Goal: Task Accomplishment & Management: Use online tool/utility

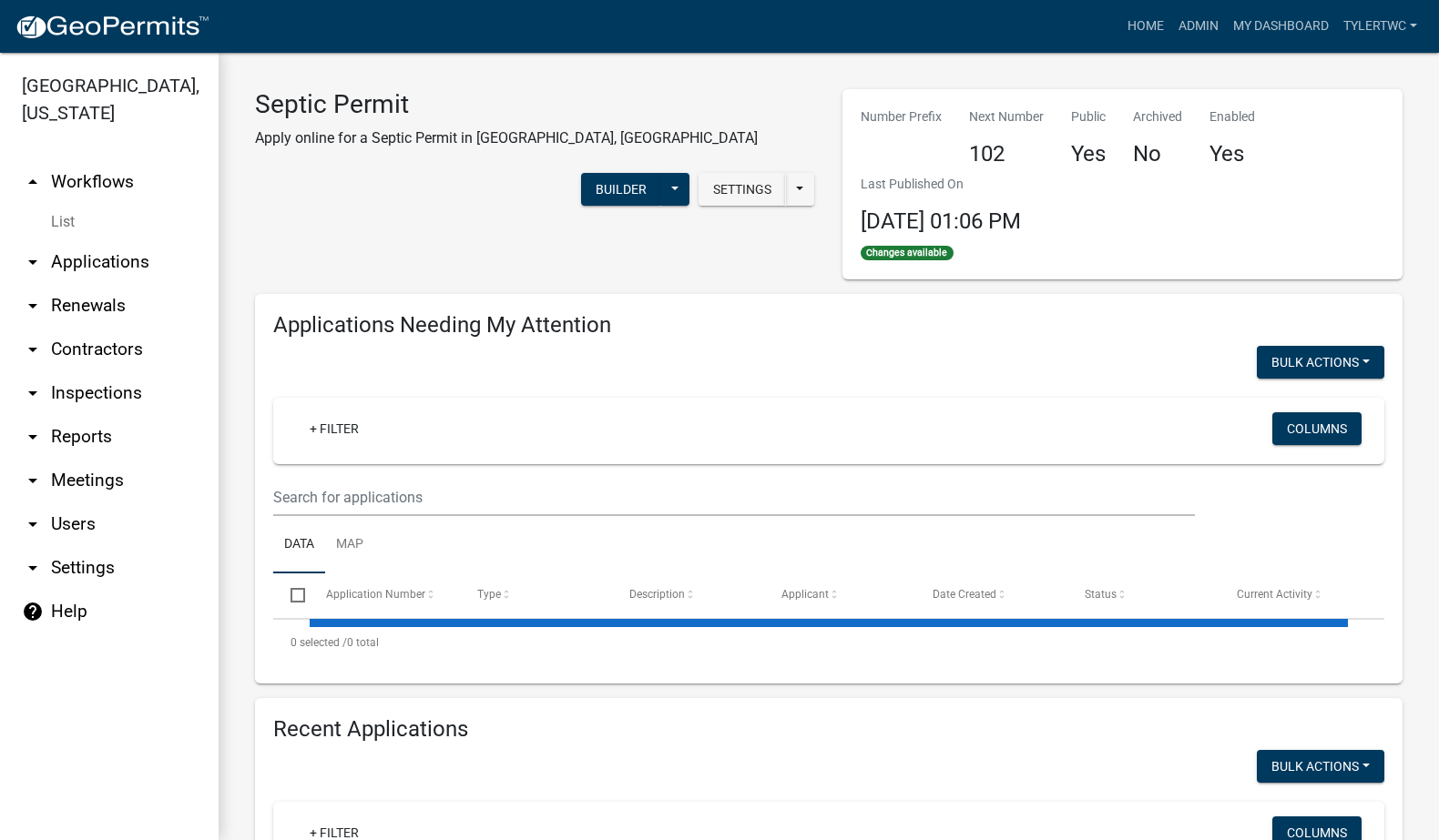
select select "2: 50"
select select "3: 100"
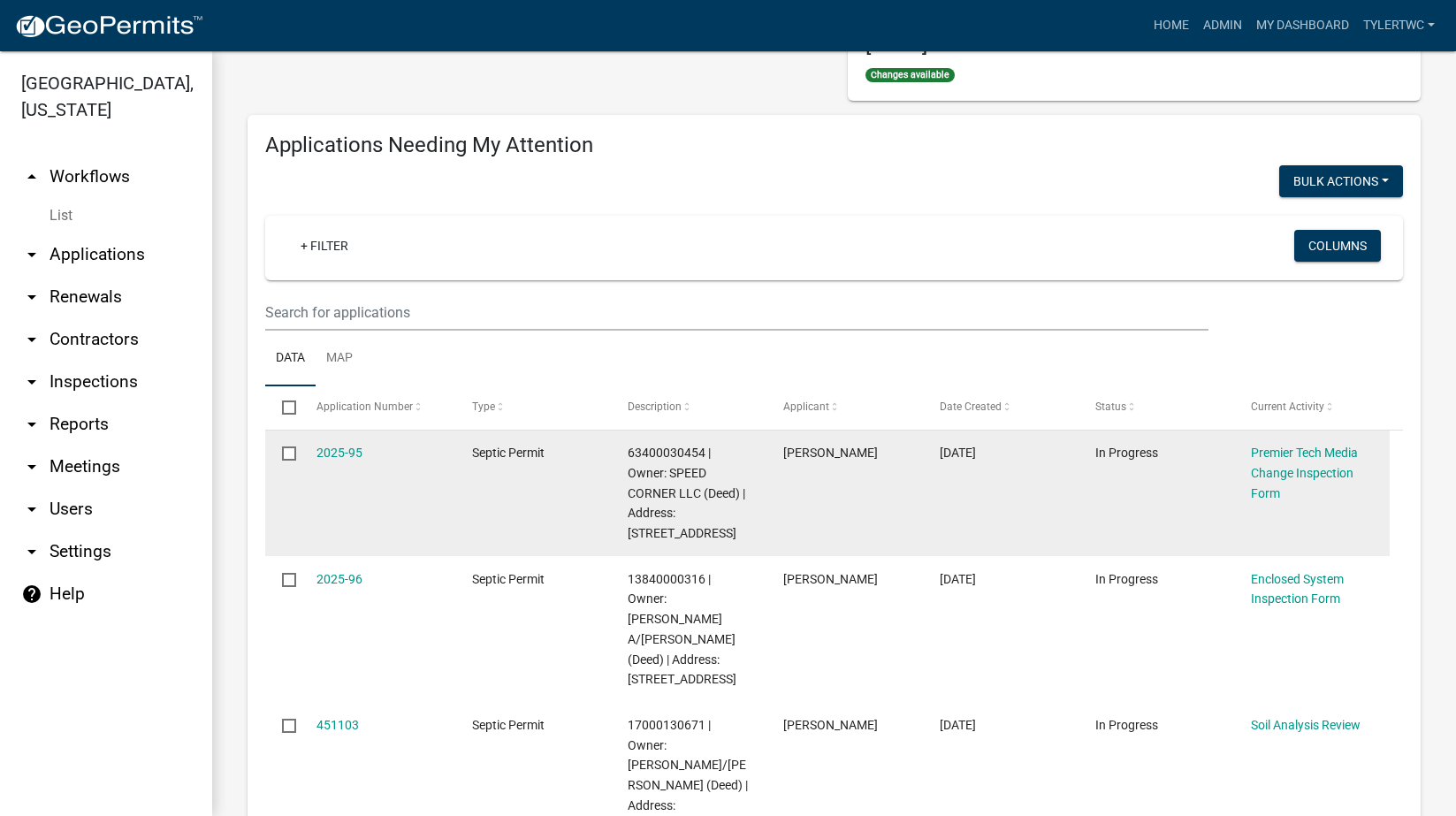
scroll to position [206, 0]
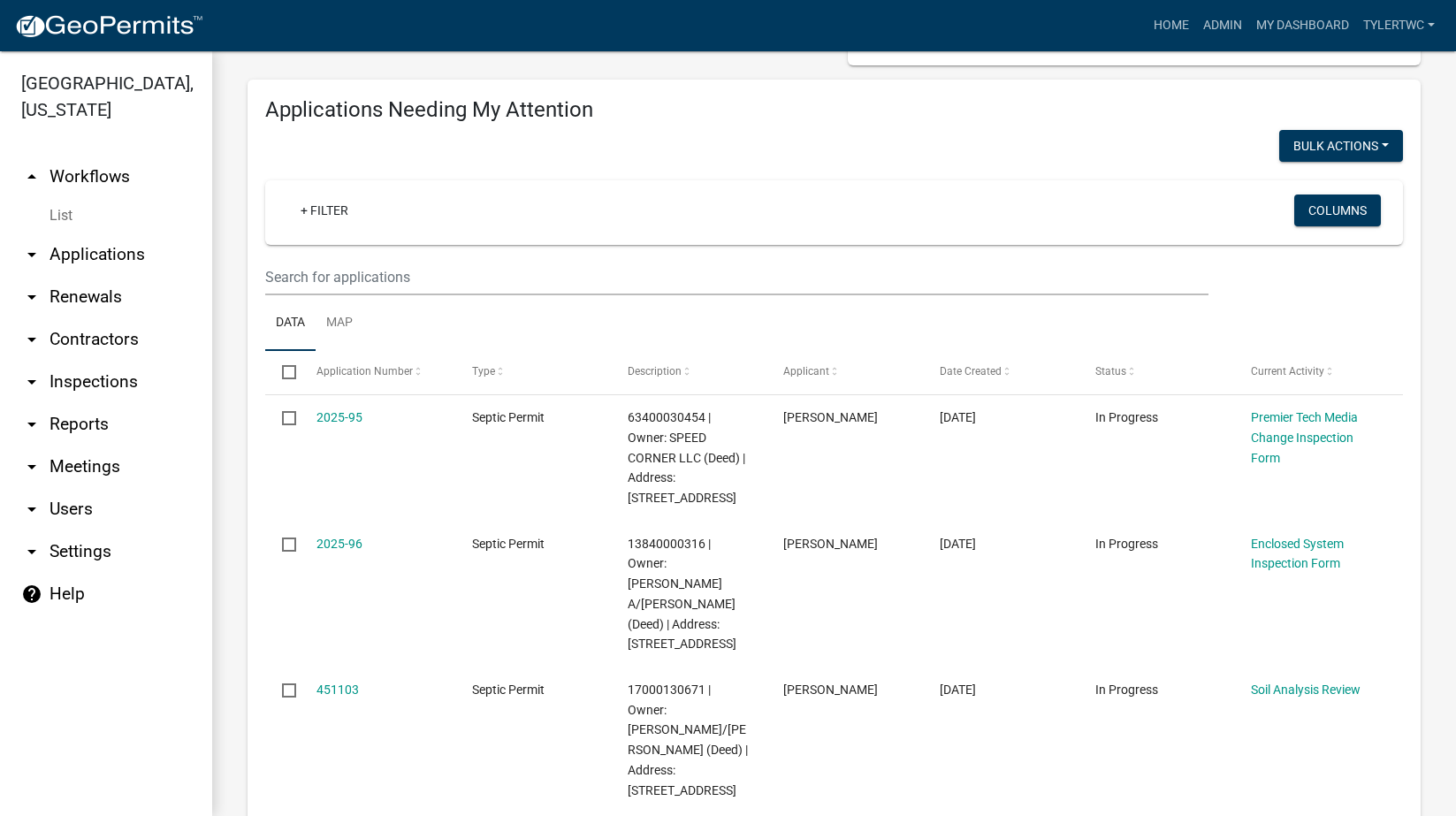
click at [77, 445] on link "arrow_drop_down Meetings" at bounding box center [105, 466] width 212 height 42
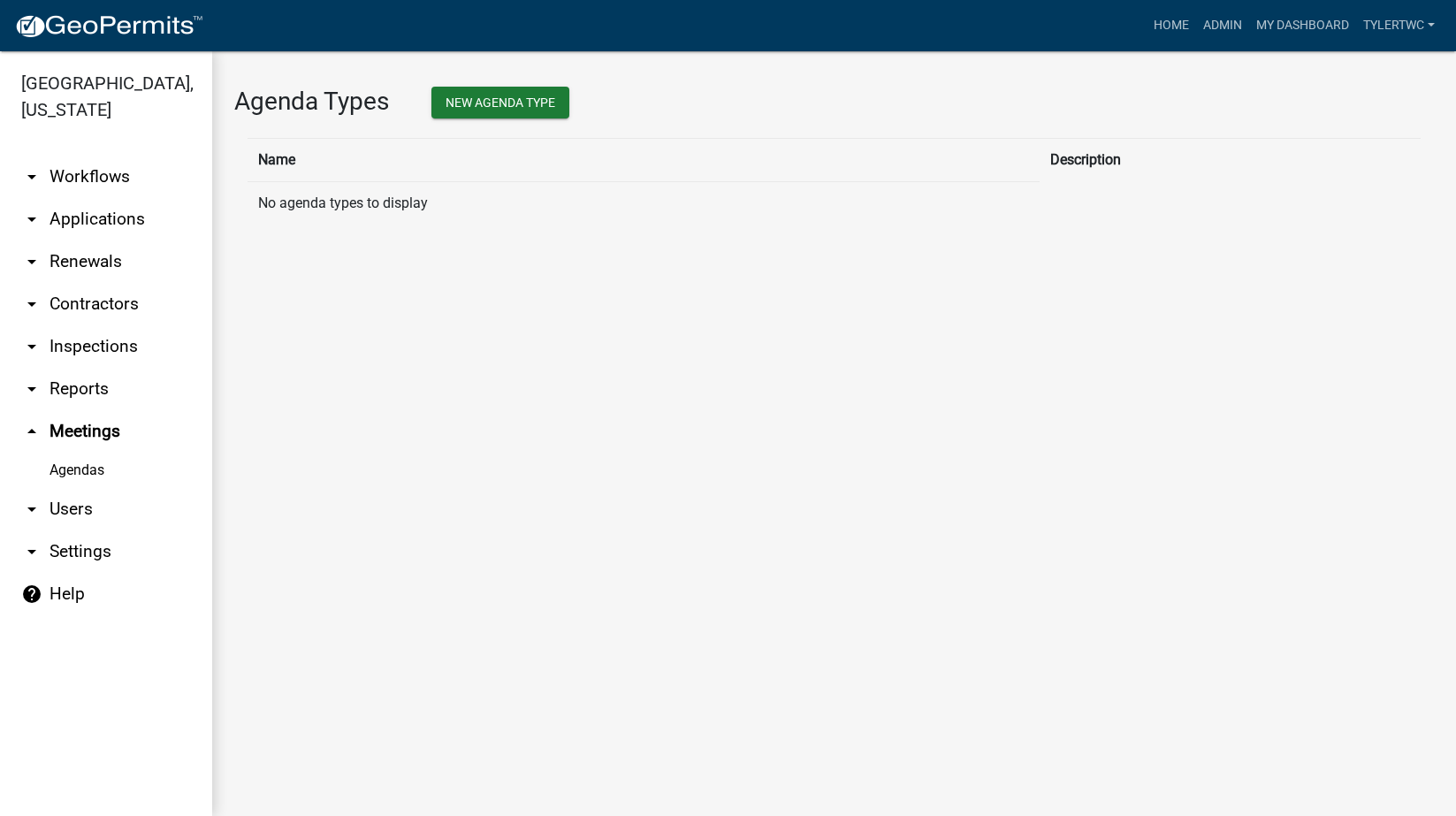
click at [92, 368] on link "arrow_drop_down Reports" at bounding box center [105, 388] width 212 height 42
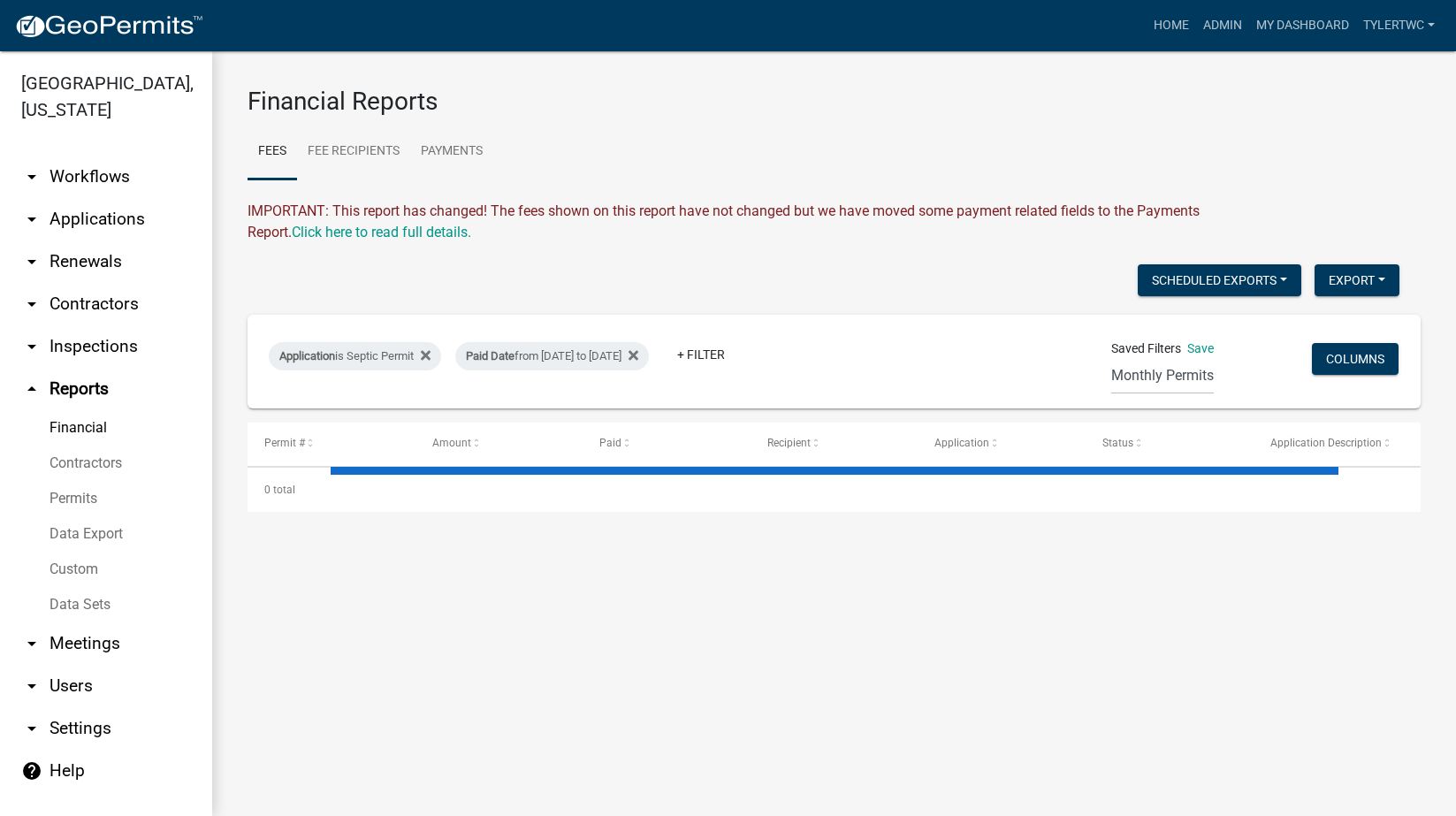
drag, startPoint x: 64, startPoint y: 545, endPoint x: 265, endPoint y: 464, distance: 216.7
click at [65, 552] on link "Custom" at bounding box center [105, 570] width 212 height 35
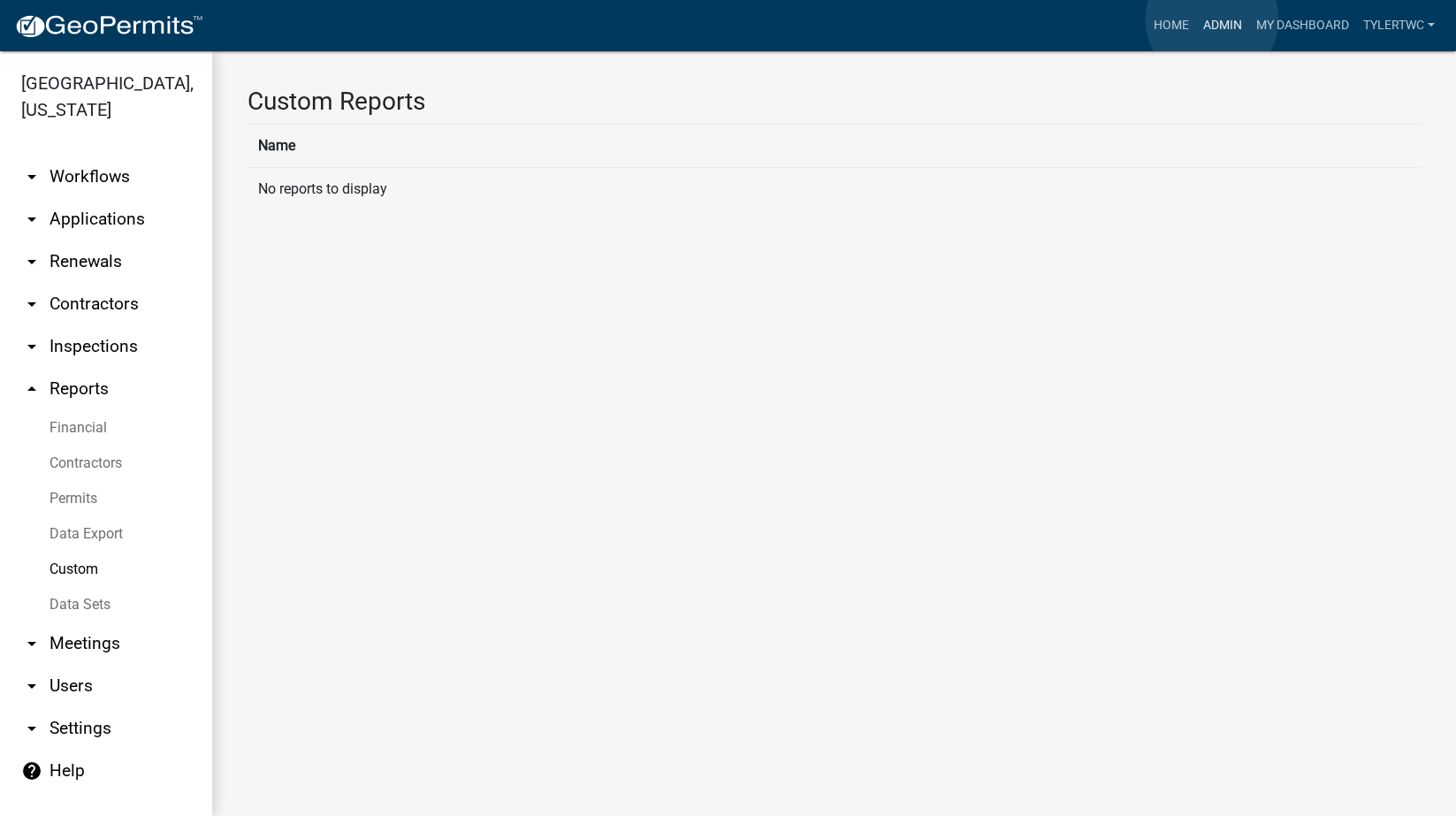
click at [1212, 20] on link "Admin" at bounding box center [1223, 25] width 53 height 34
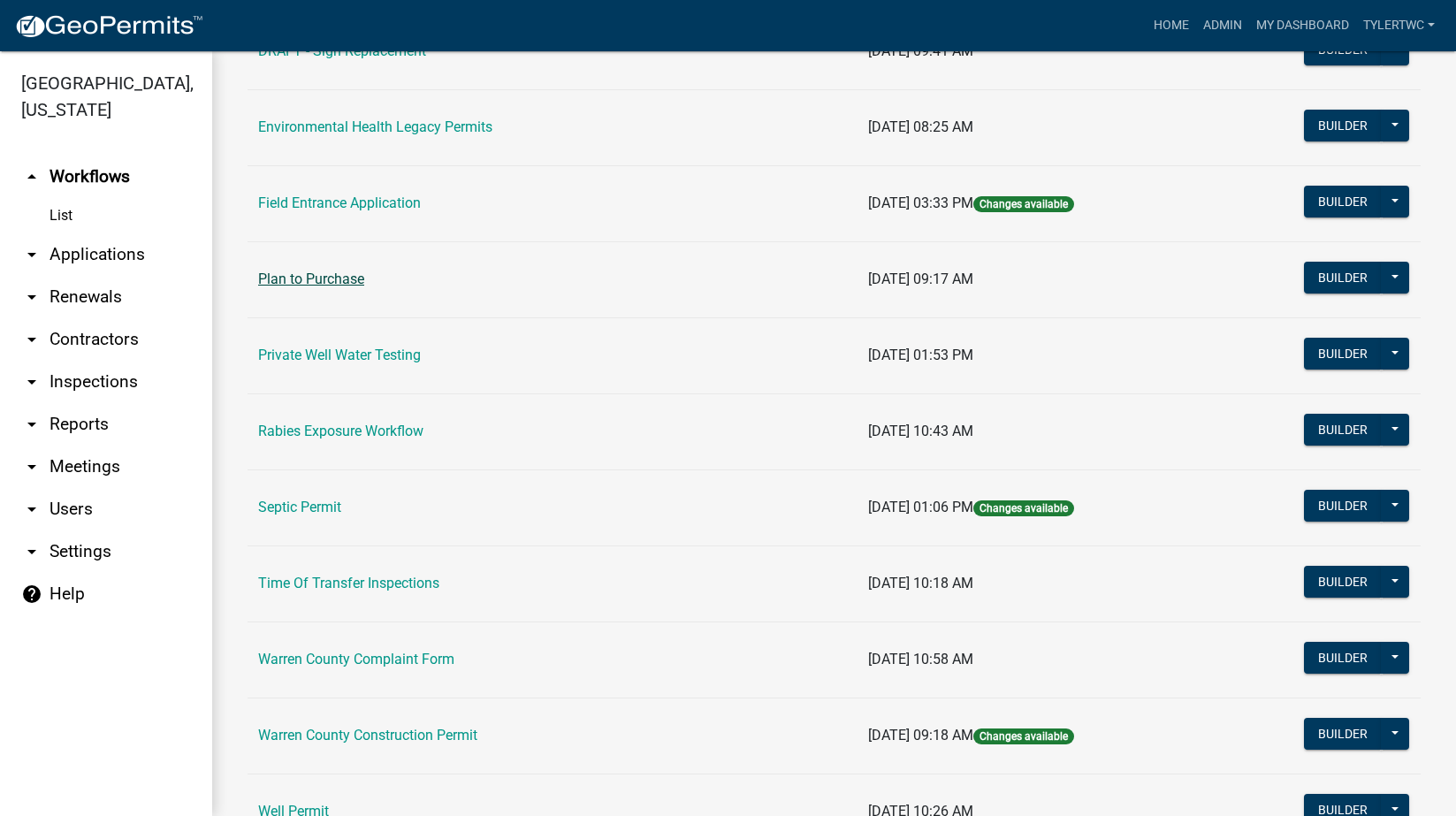
scroll to position [619, 0]
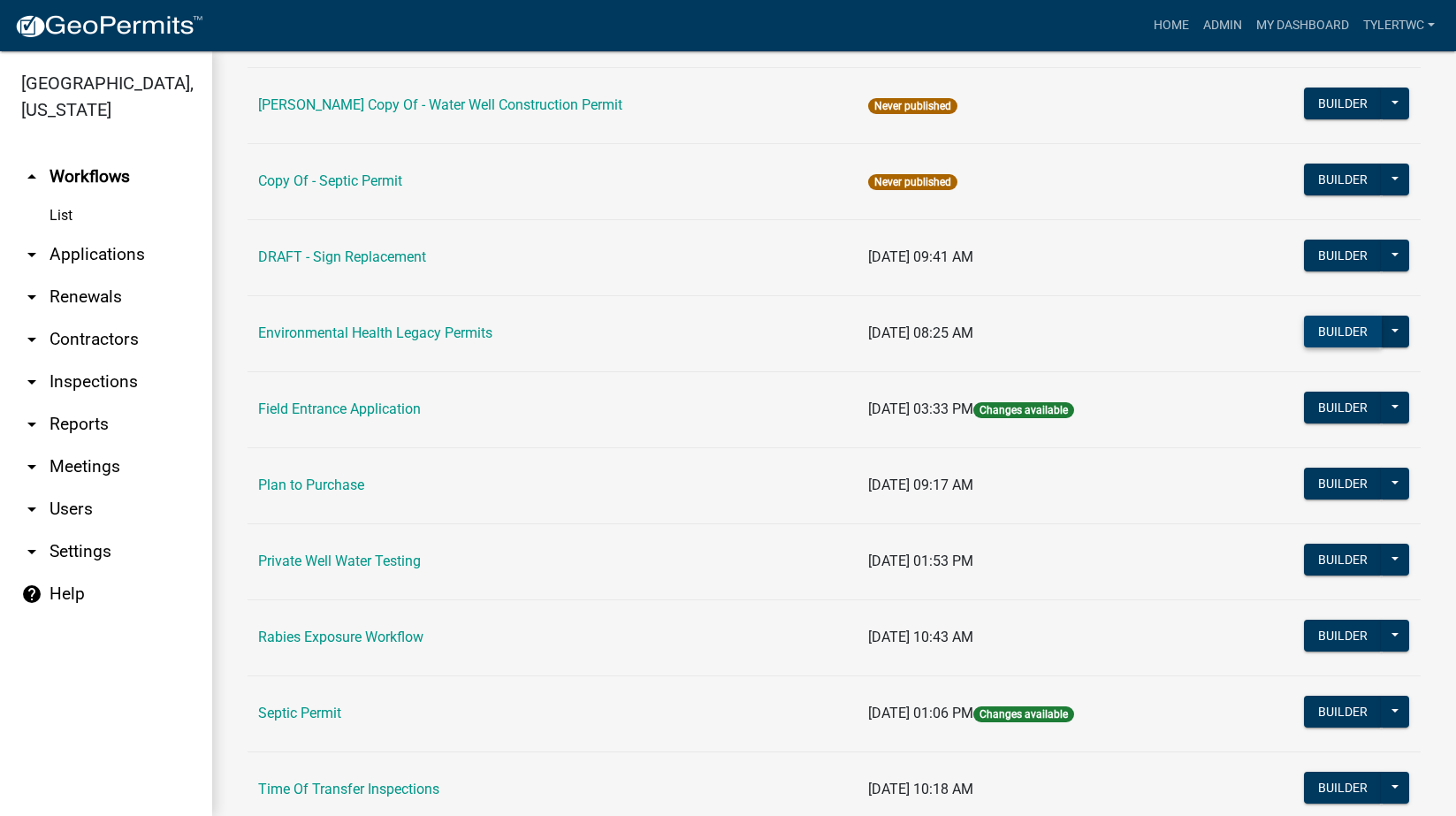
click at [1338, 331] on button "Builder" at bounding box center [1342, 331] width 77 height 32
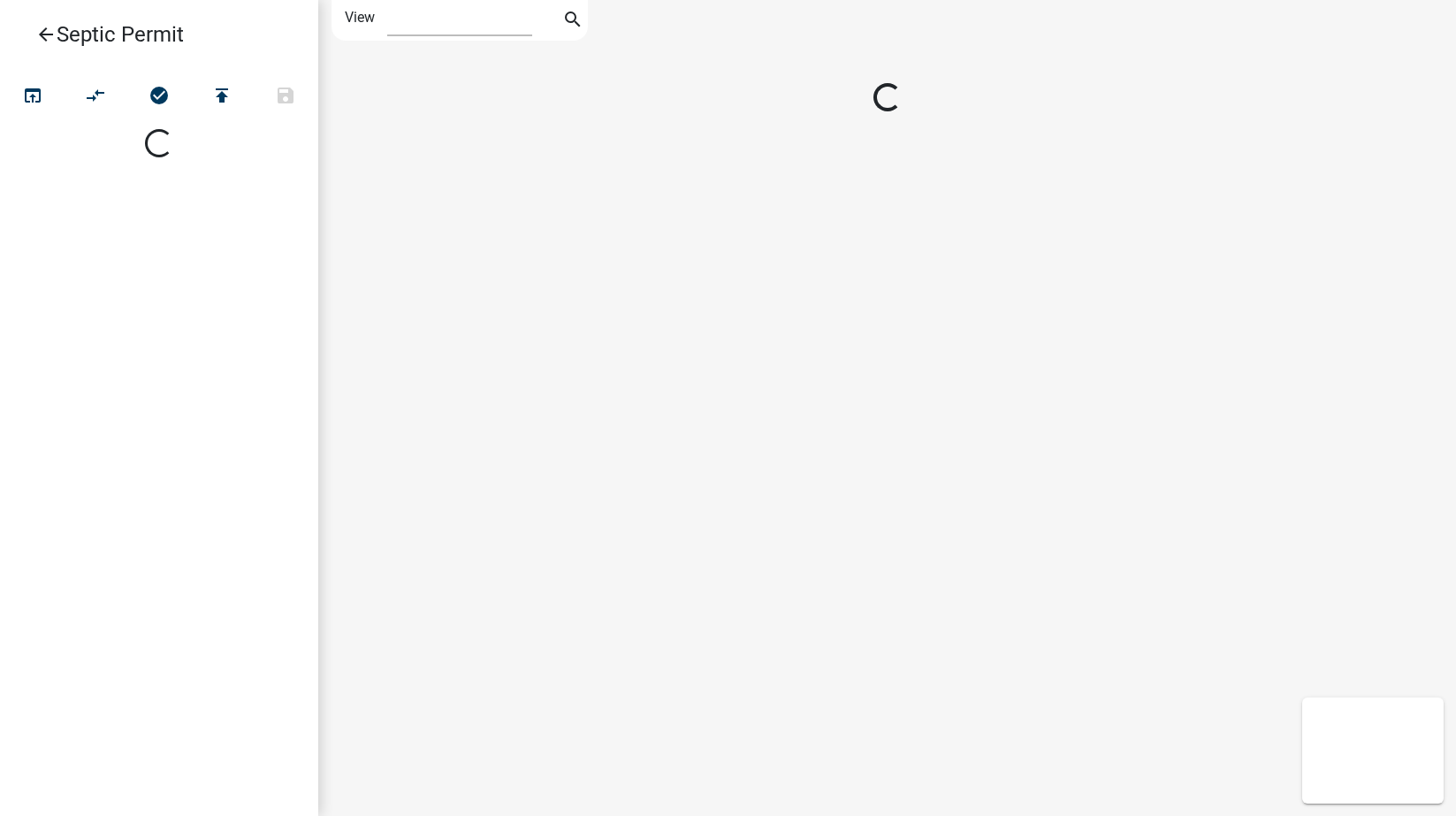
select select "1"
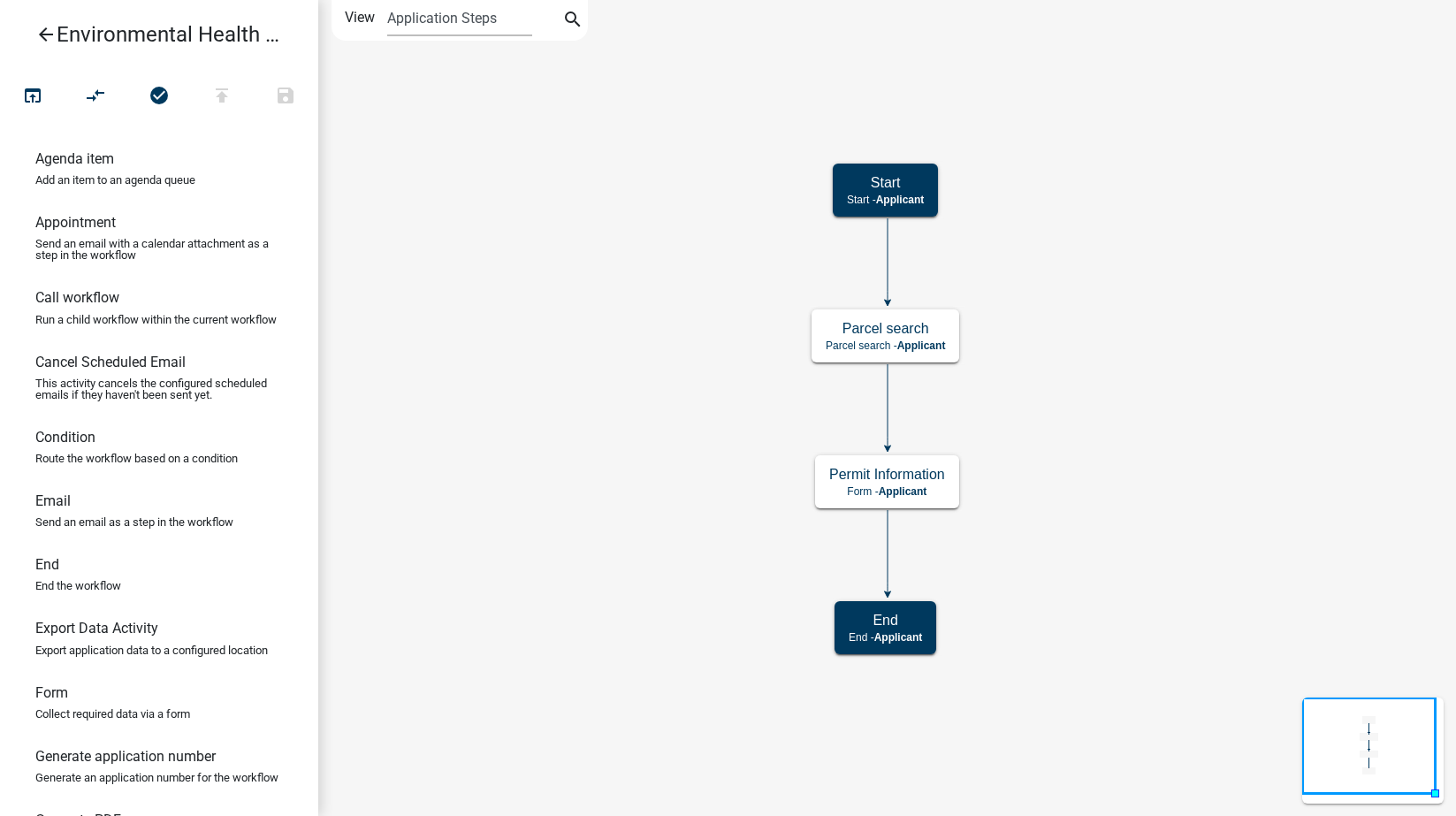
click at [39, 35] on icon "arrow_back" at bounding box center [46, 36] width 21 height 25
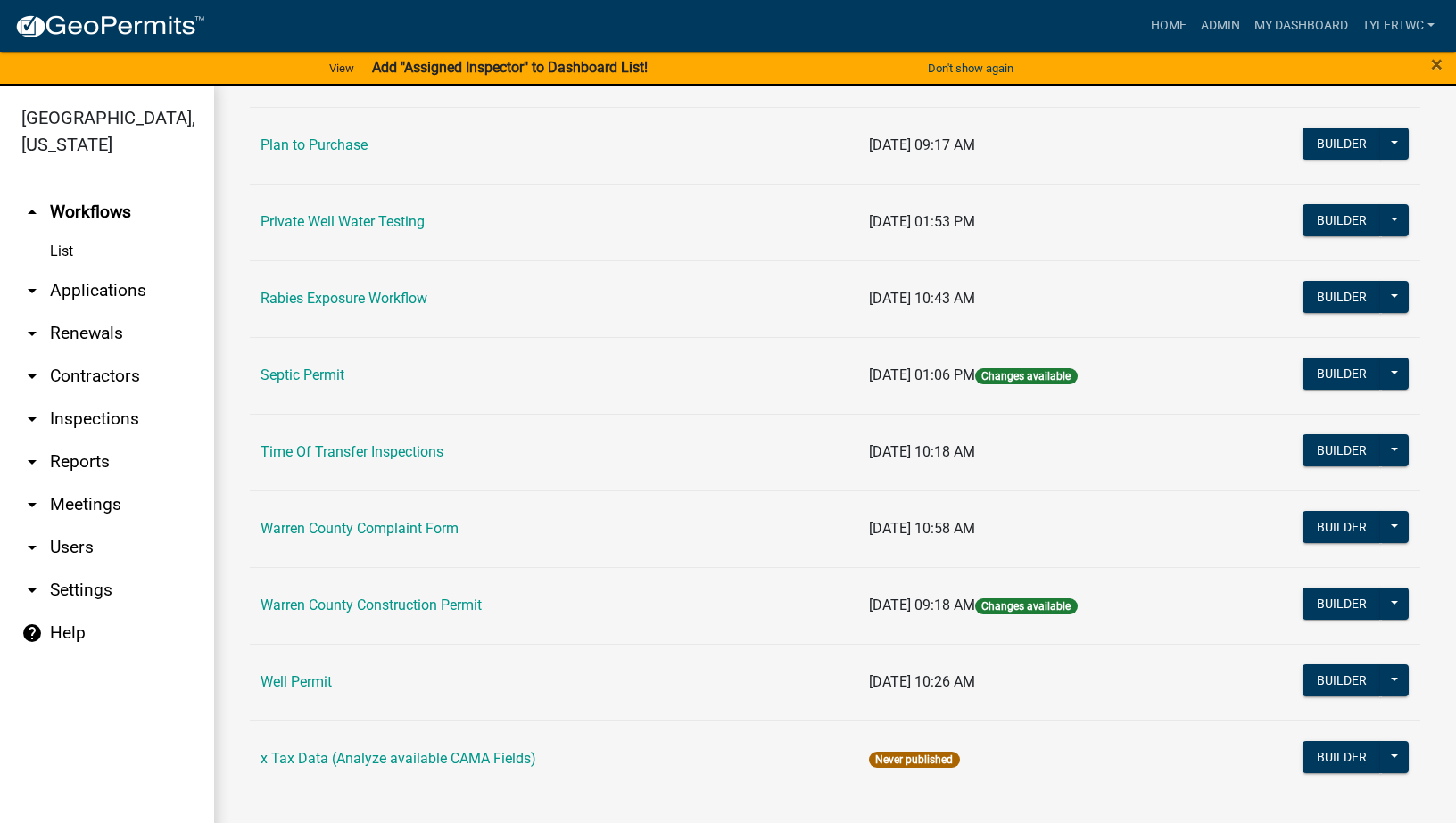
scroll to position [1006, 0]
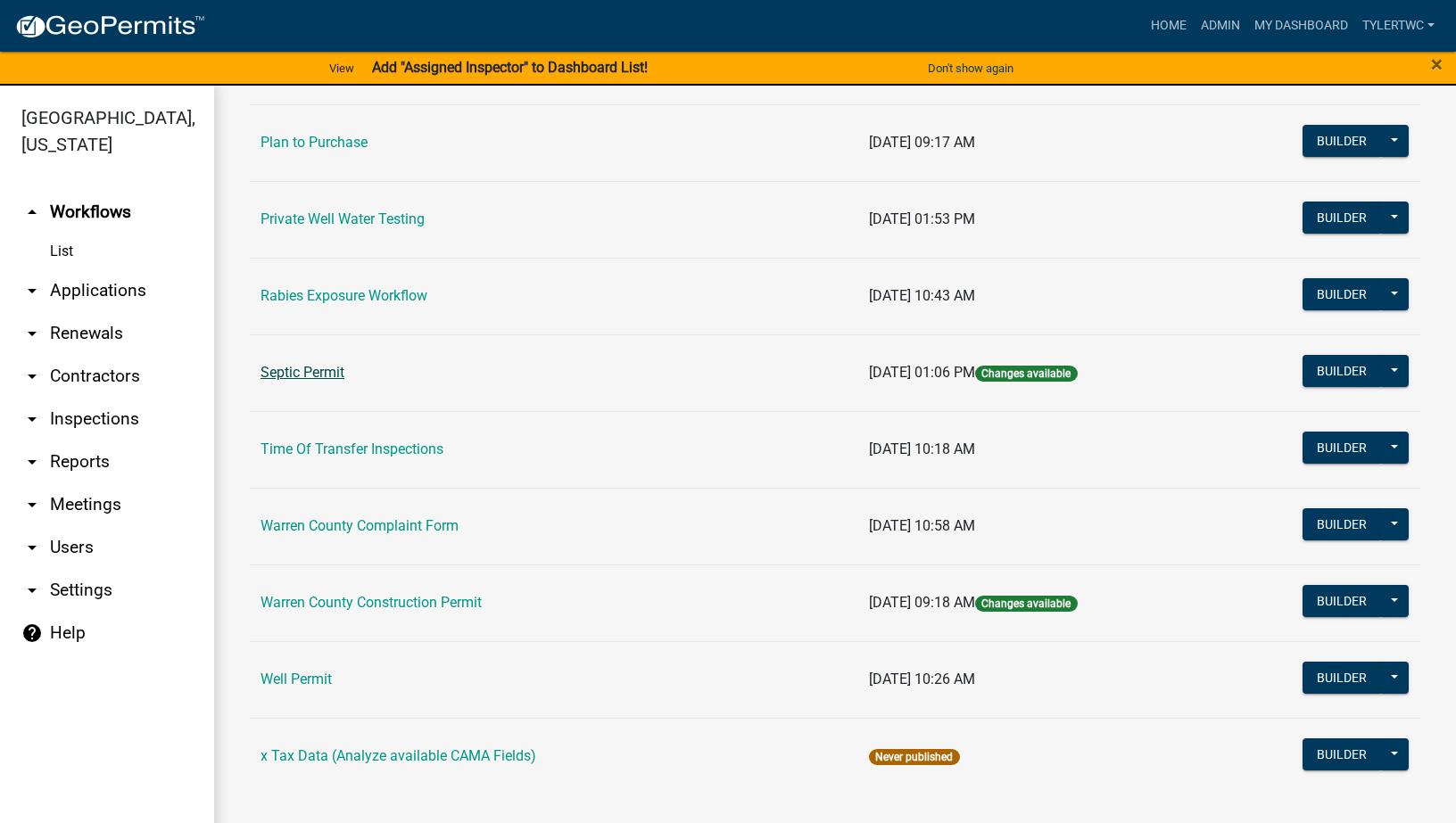
click at [301, 365] on link "Septic Permit" at bounding box center [302, 372] width 84 height 17
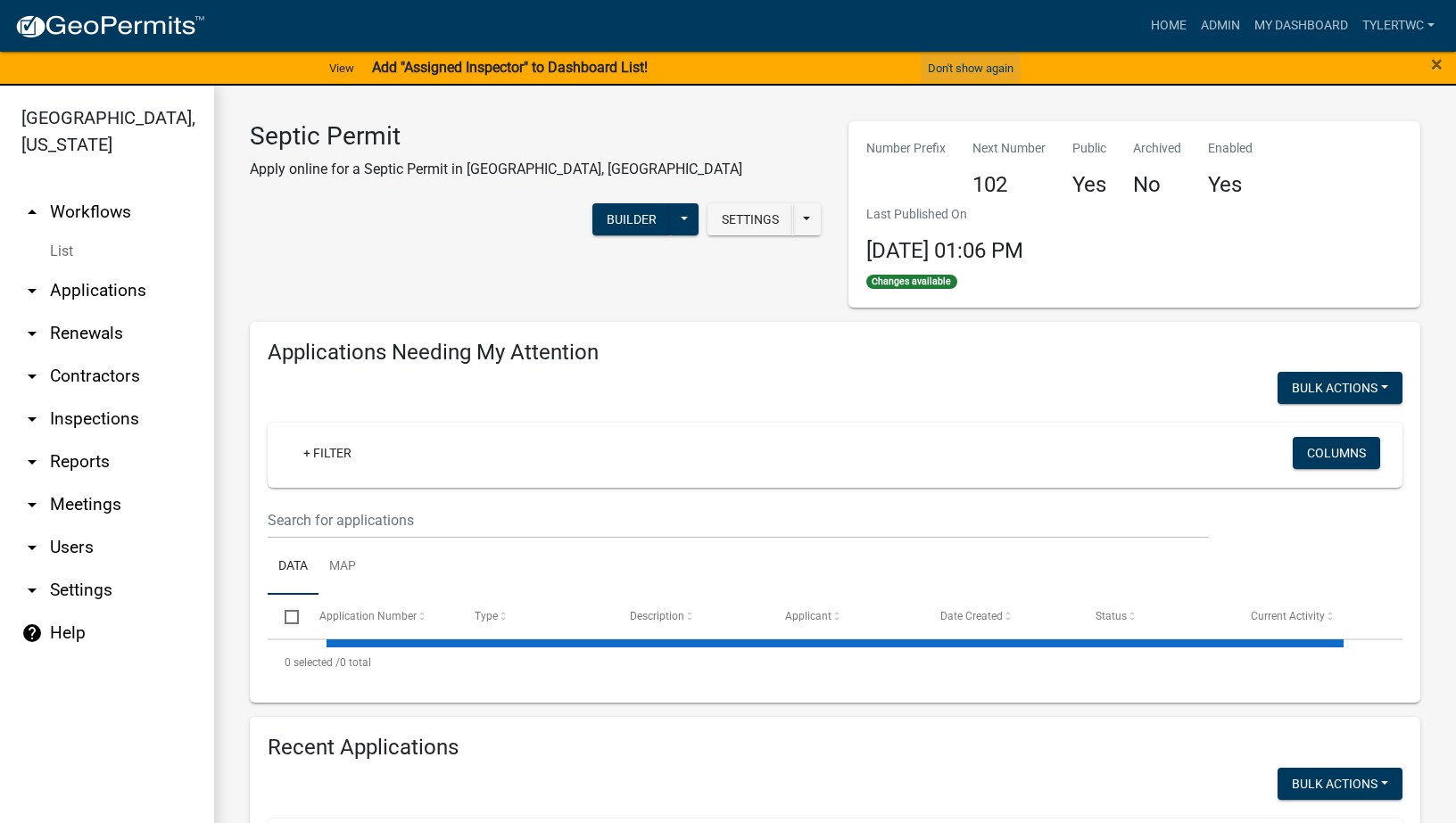
select select "2: 50"
select select "3: 100"
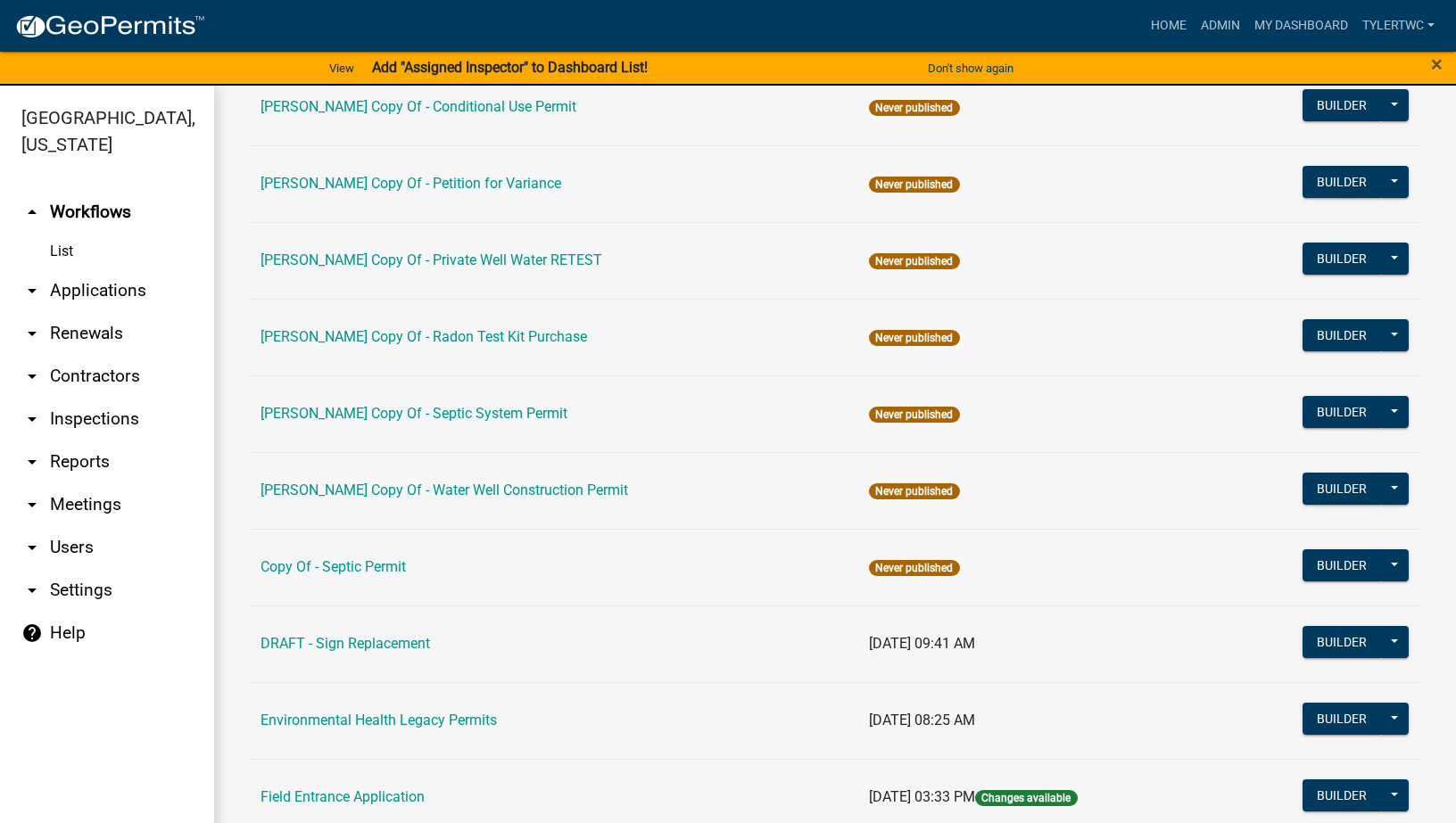
scroll to position [1006, 0]
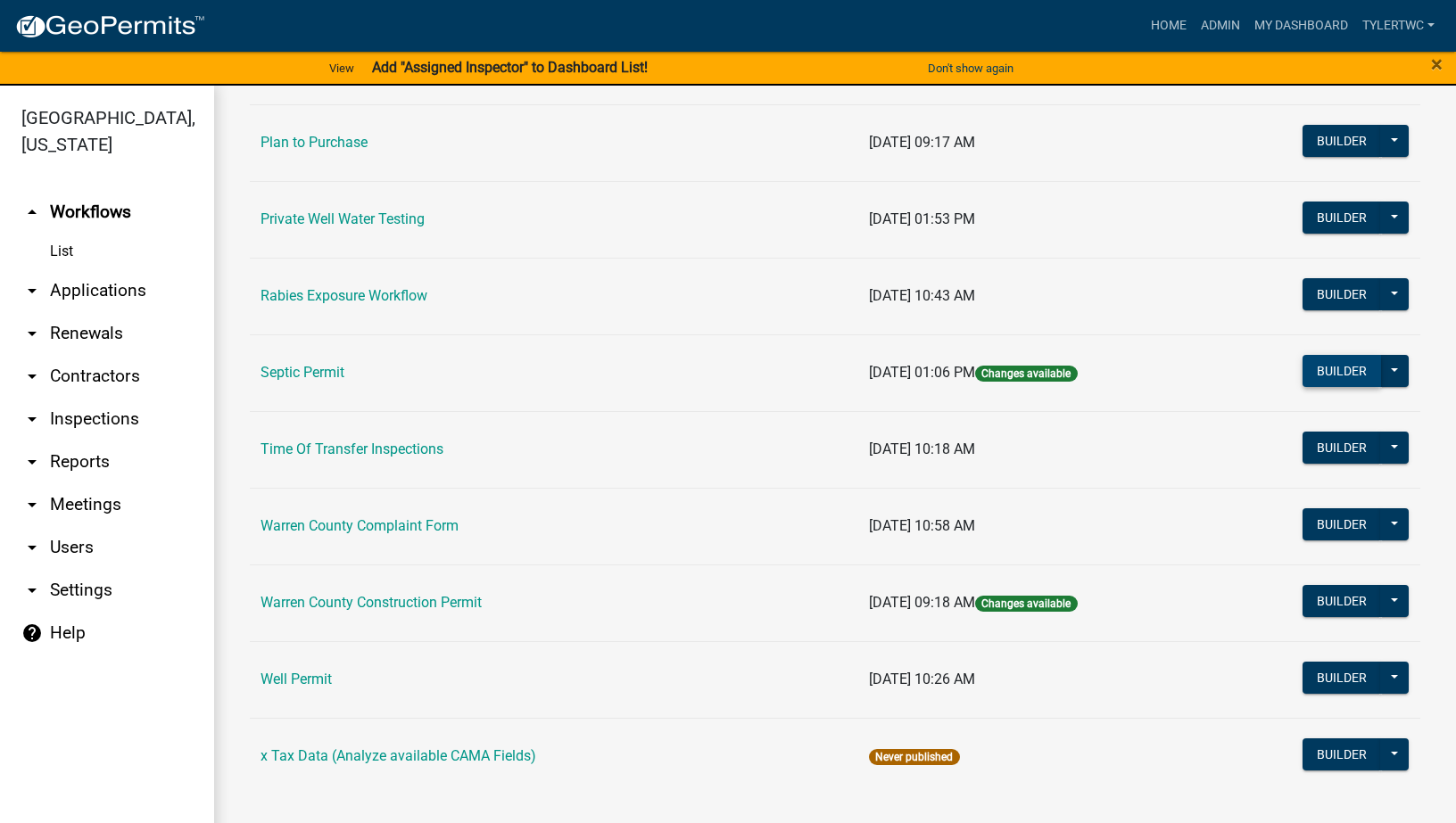
click at [1337, 370] on button "Builder" at bounding box center [1341, 371] width 78 height 32
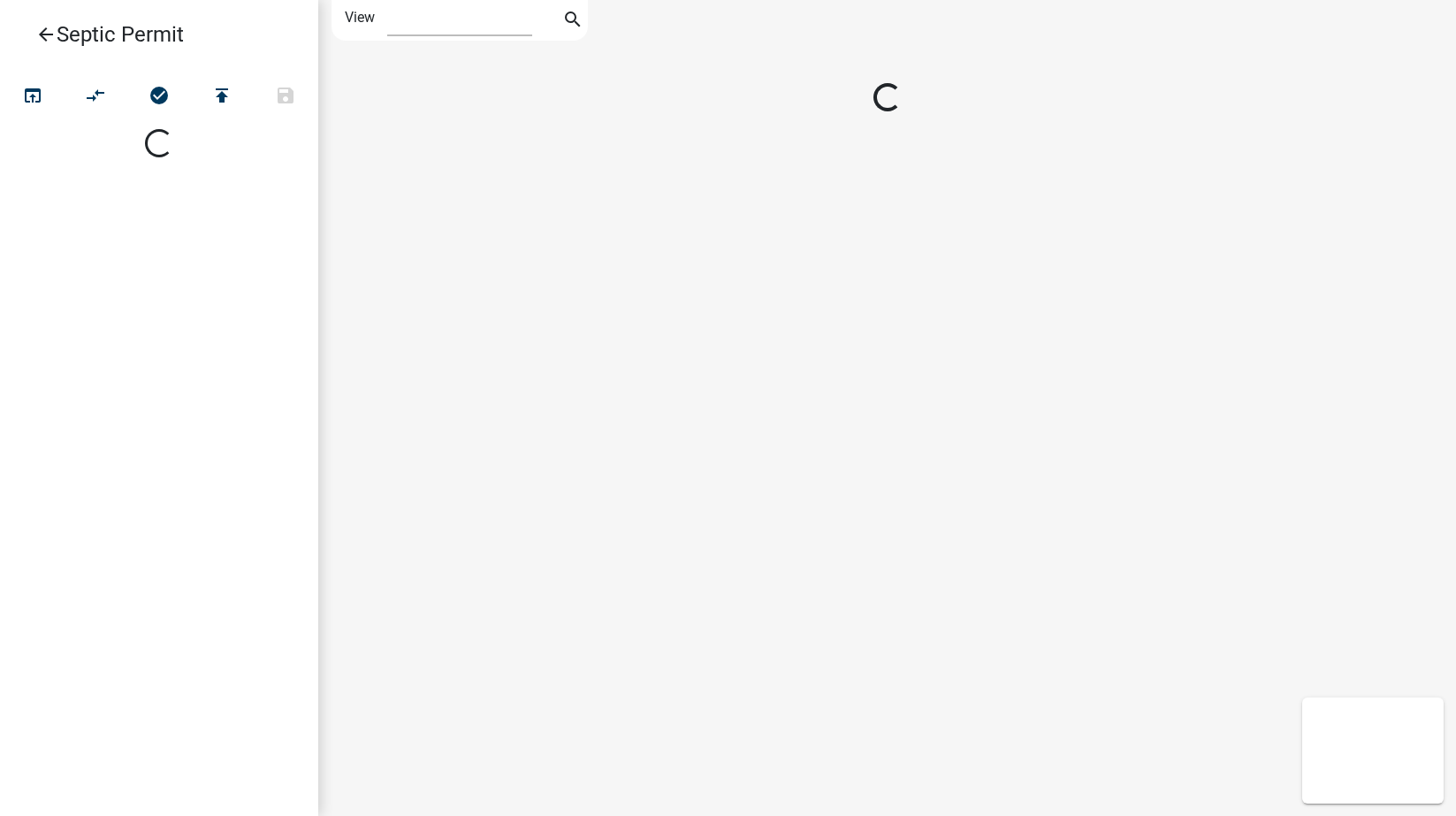
select select "1"
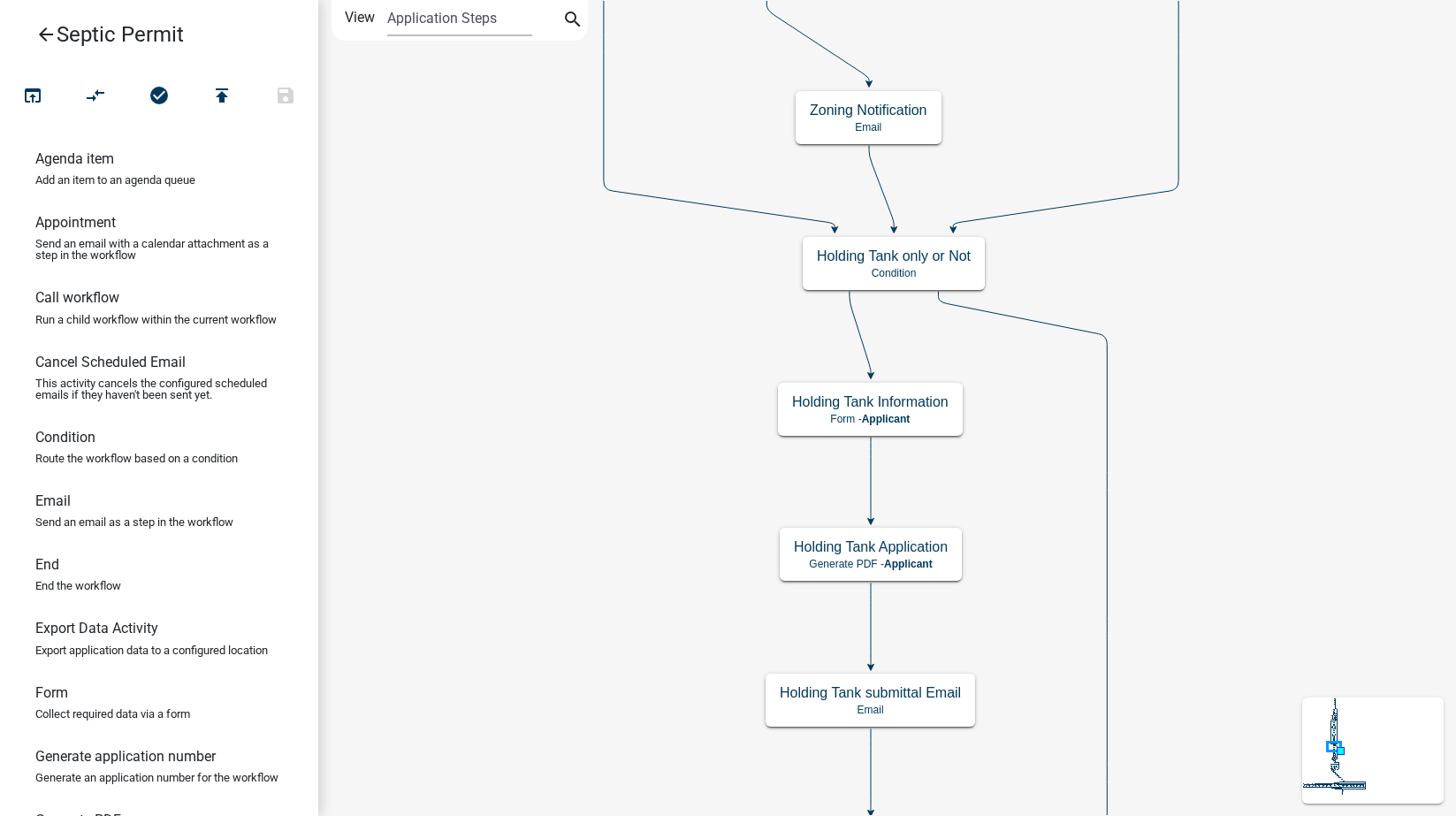
click at [49, 34] on icon "arrow_back" at bounding box center [46, 36] width 21 height 25
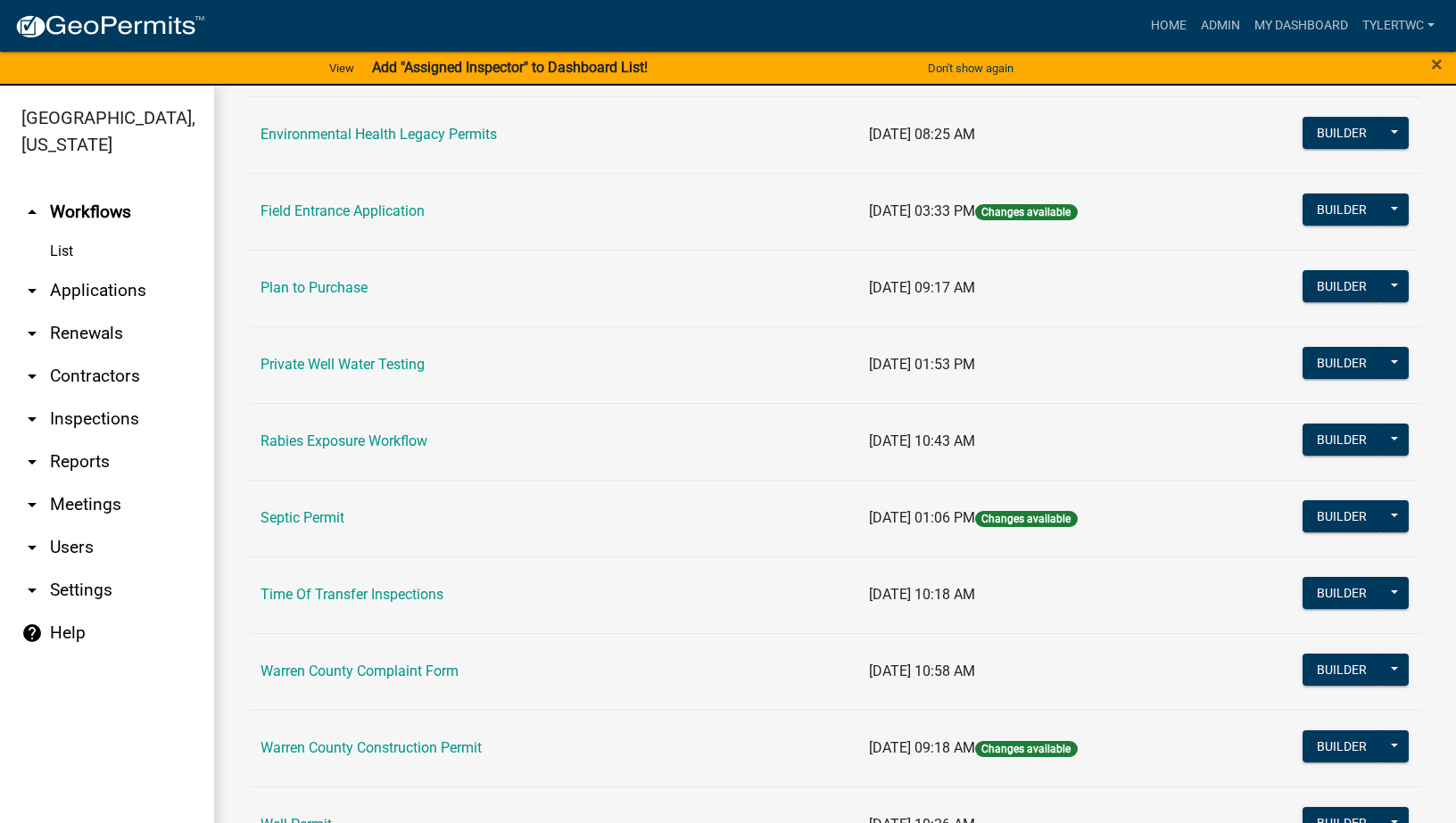
scroll to position [1006, 0]
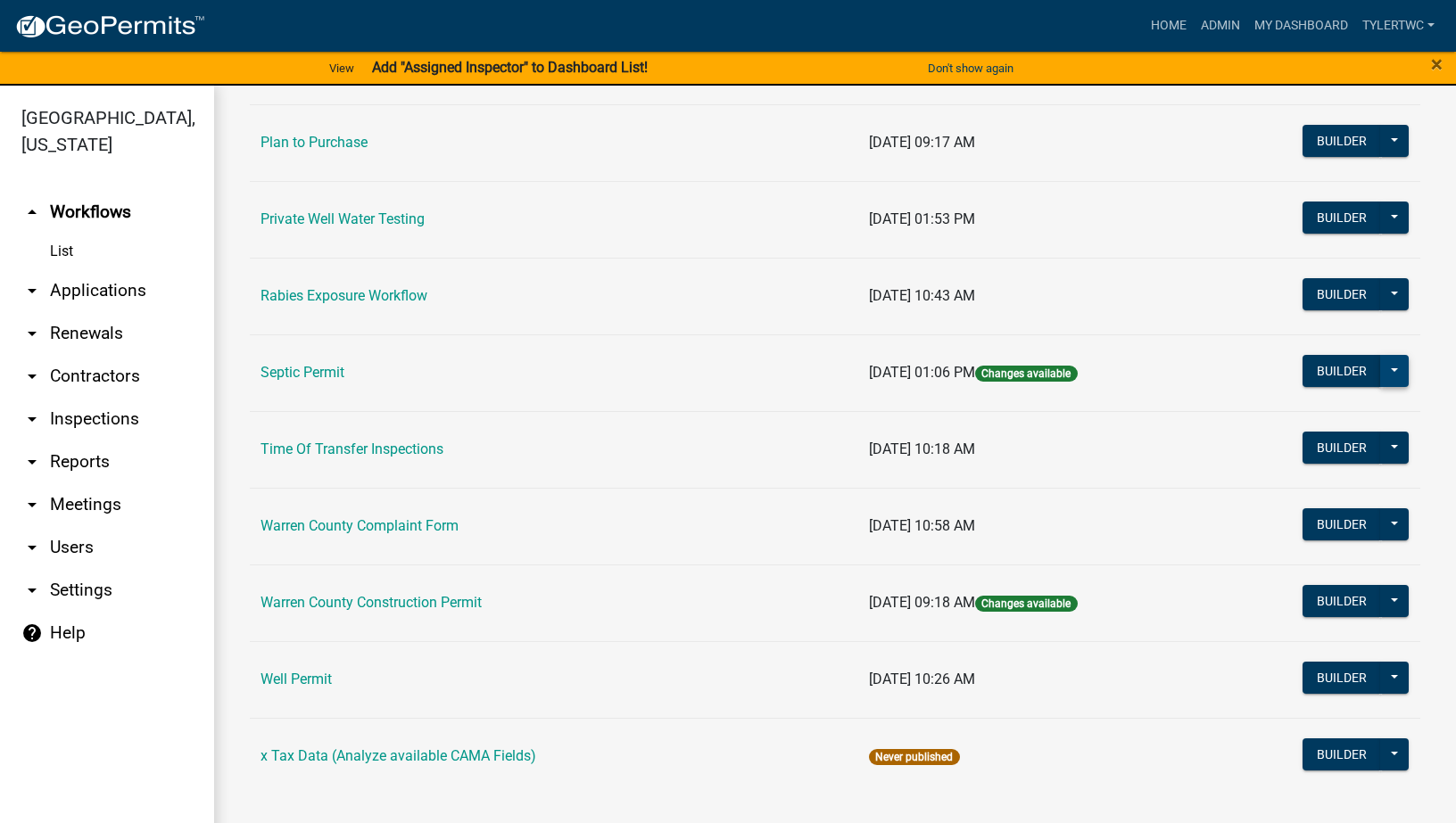
click at [1385, 363] on button at bounding box center [1394, 371] width 28 height 32
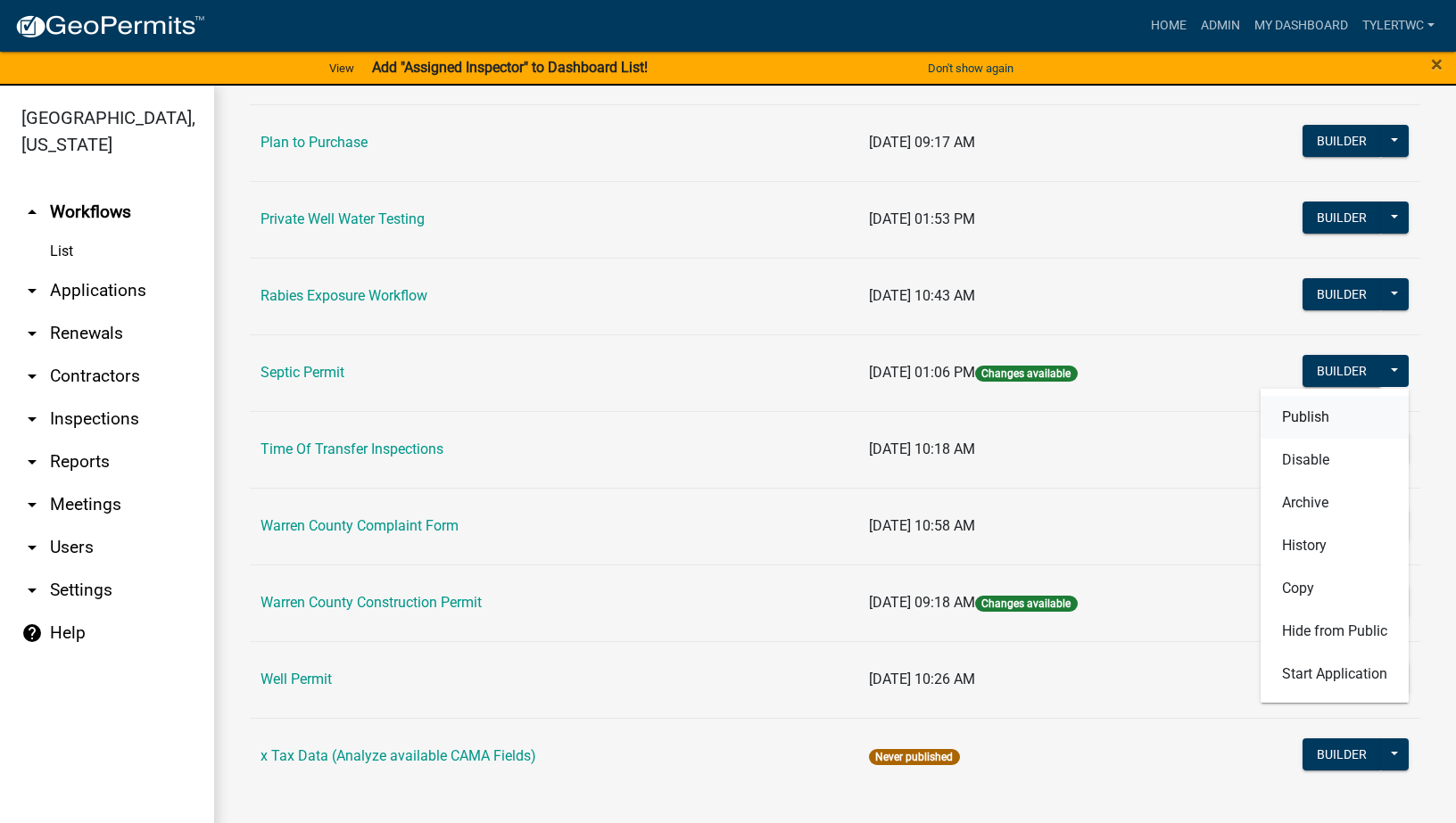
click at [1294, 419] on button "Publish" at bounding box center [1334, 417] width 148 height 42
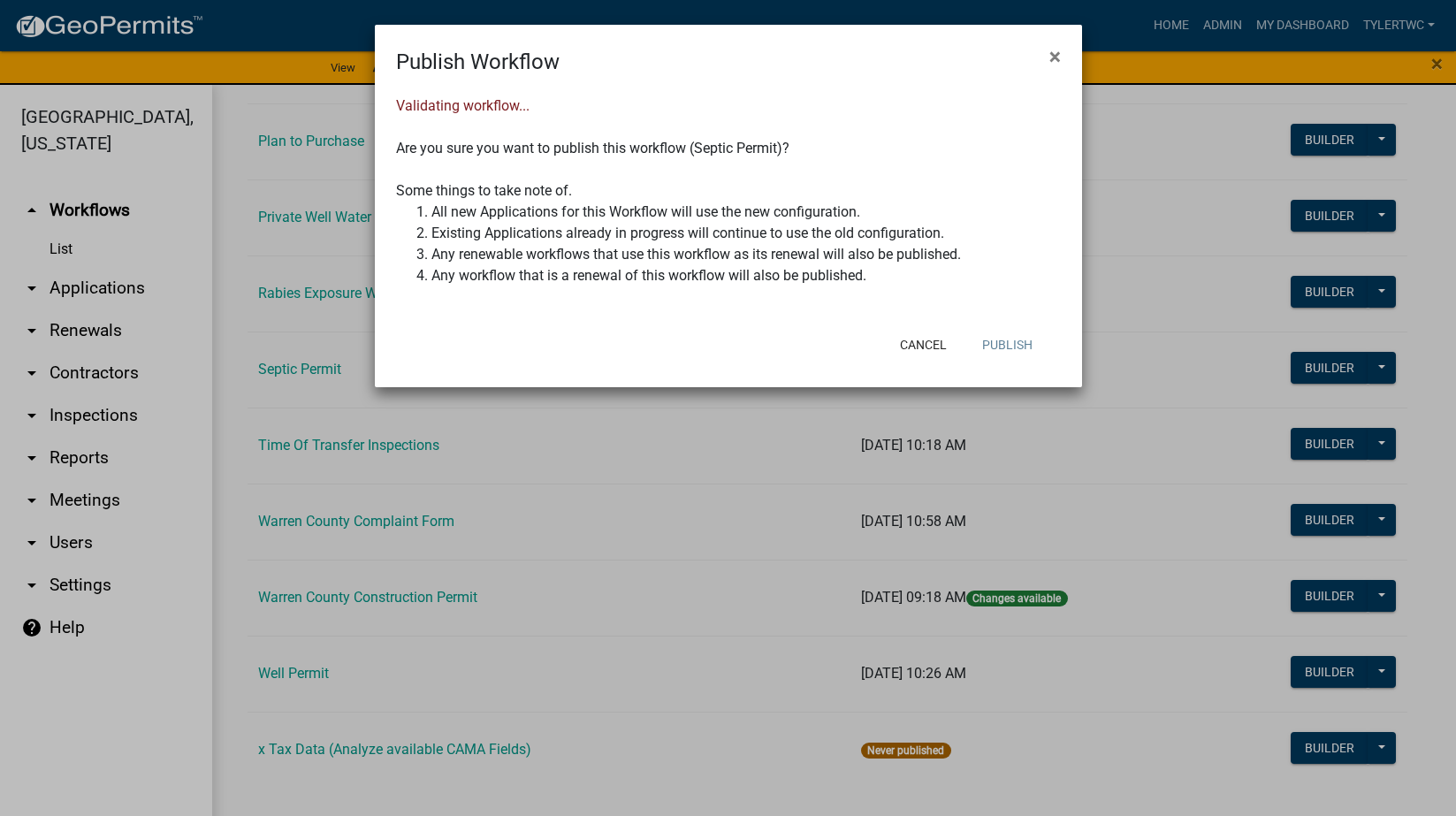
click at [1001, 340] on button "Publish" at bounding box center [1007, 345] width 78 height 32
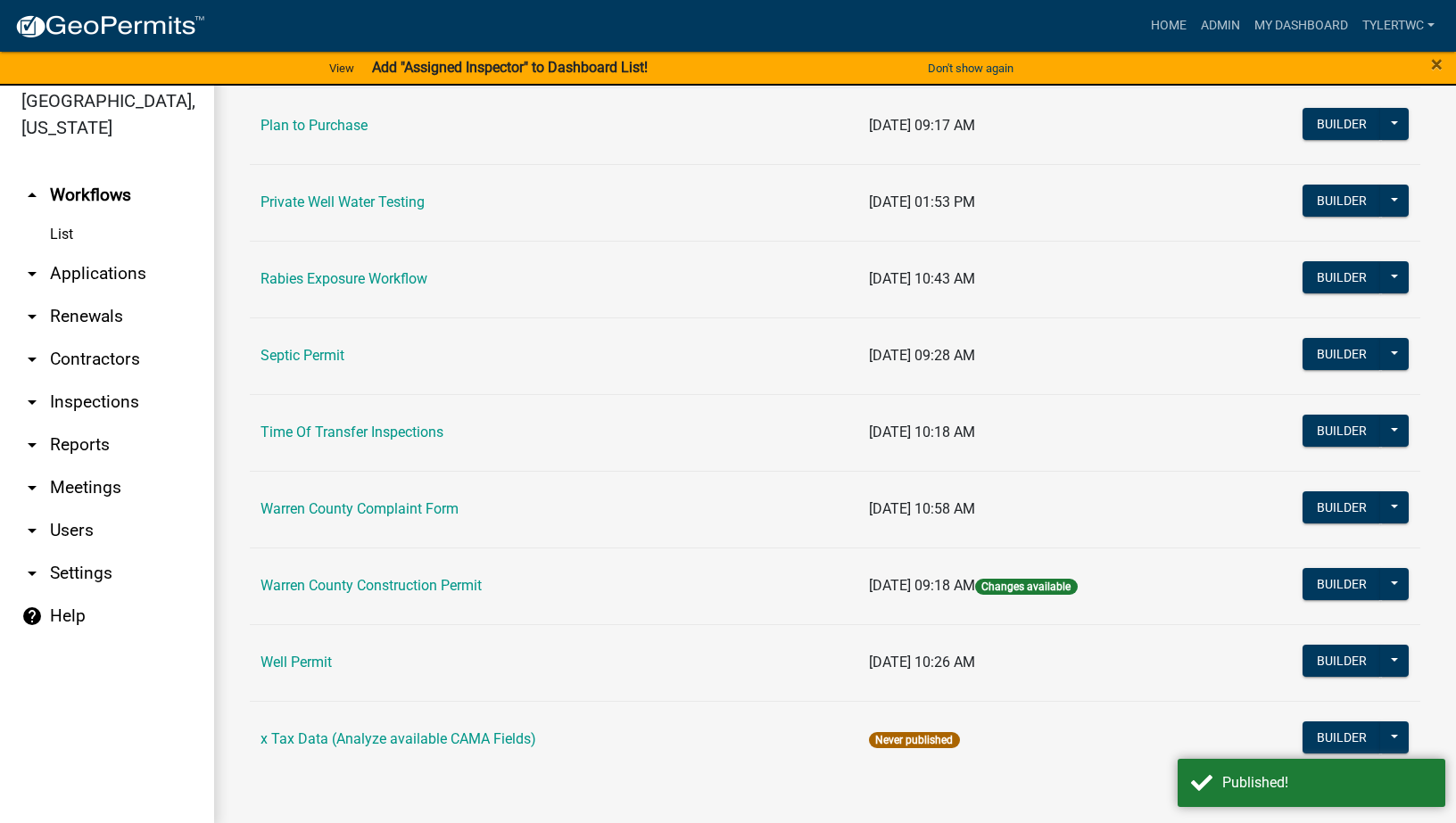
scroll to position [22, 0]
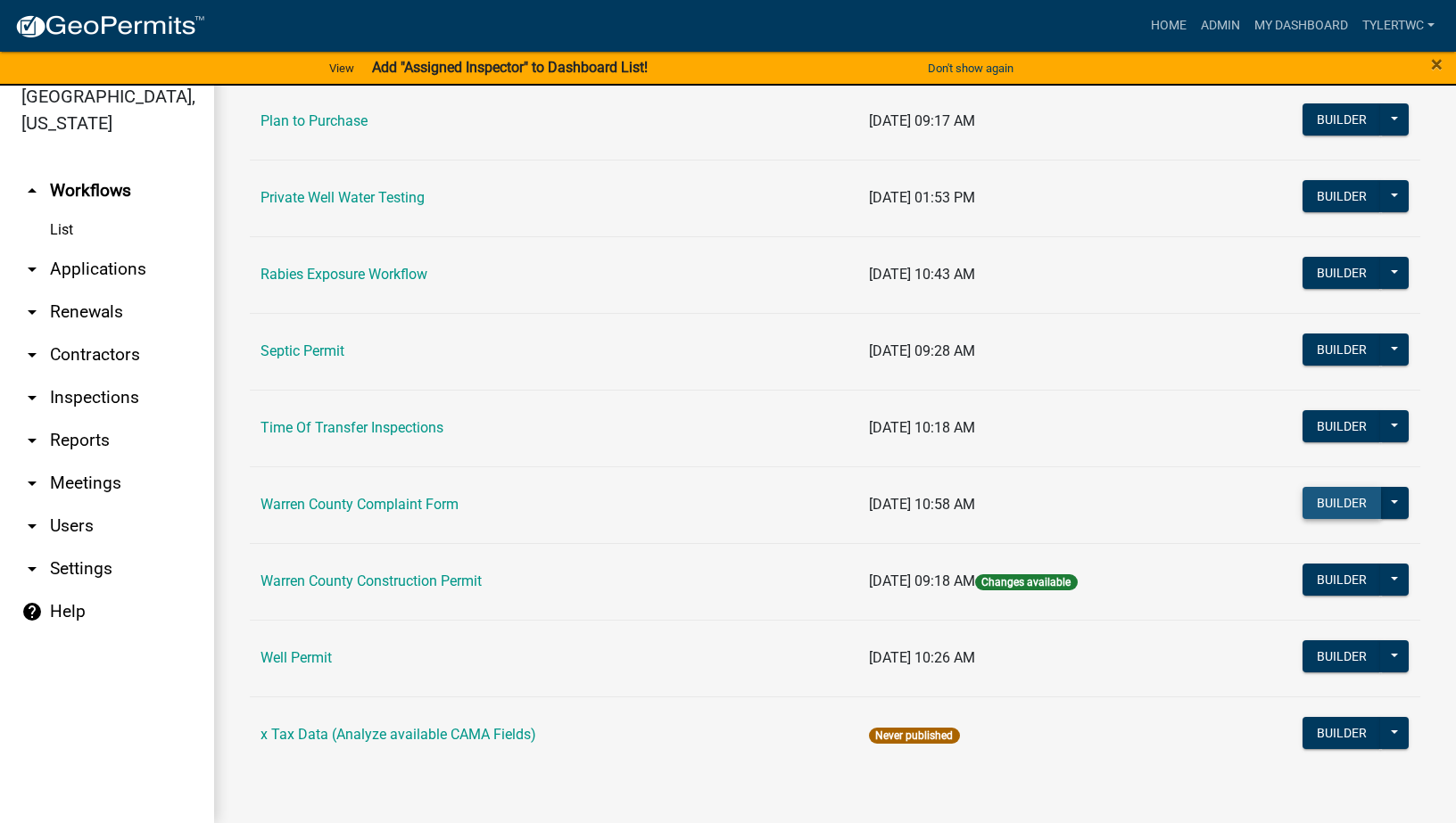
click at [1302, 509] on button "Builder" at bounding box center [1341, 503] width 78 height 32
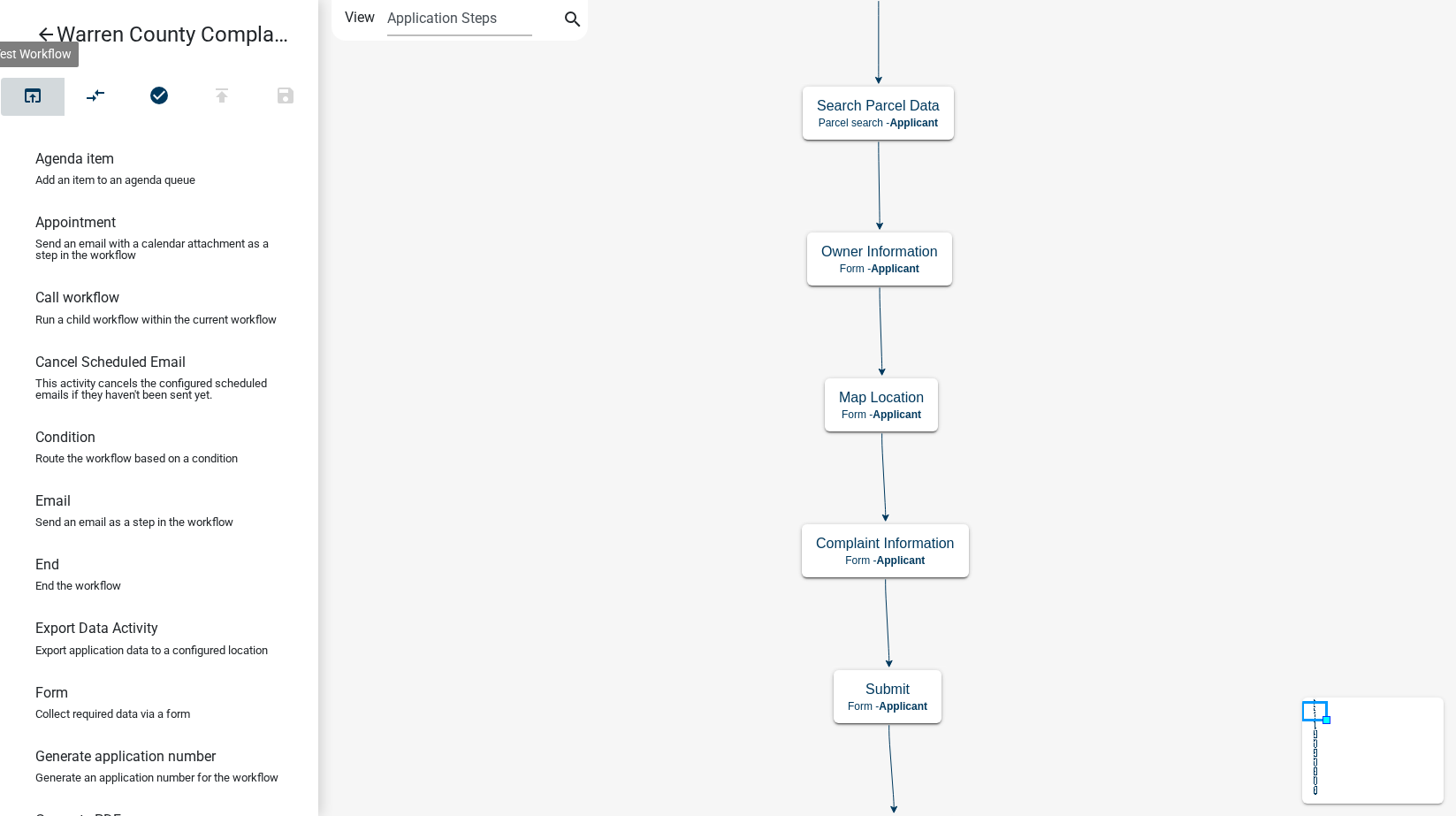
click at [36, 93] on icon "open_in_browser" at bounding box center [33, 97] width 21 height 25
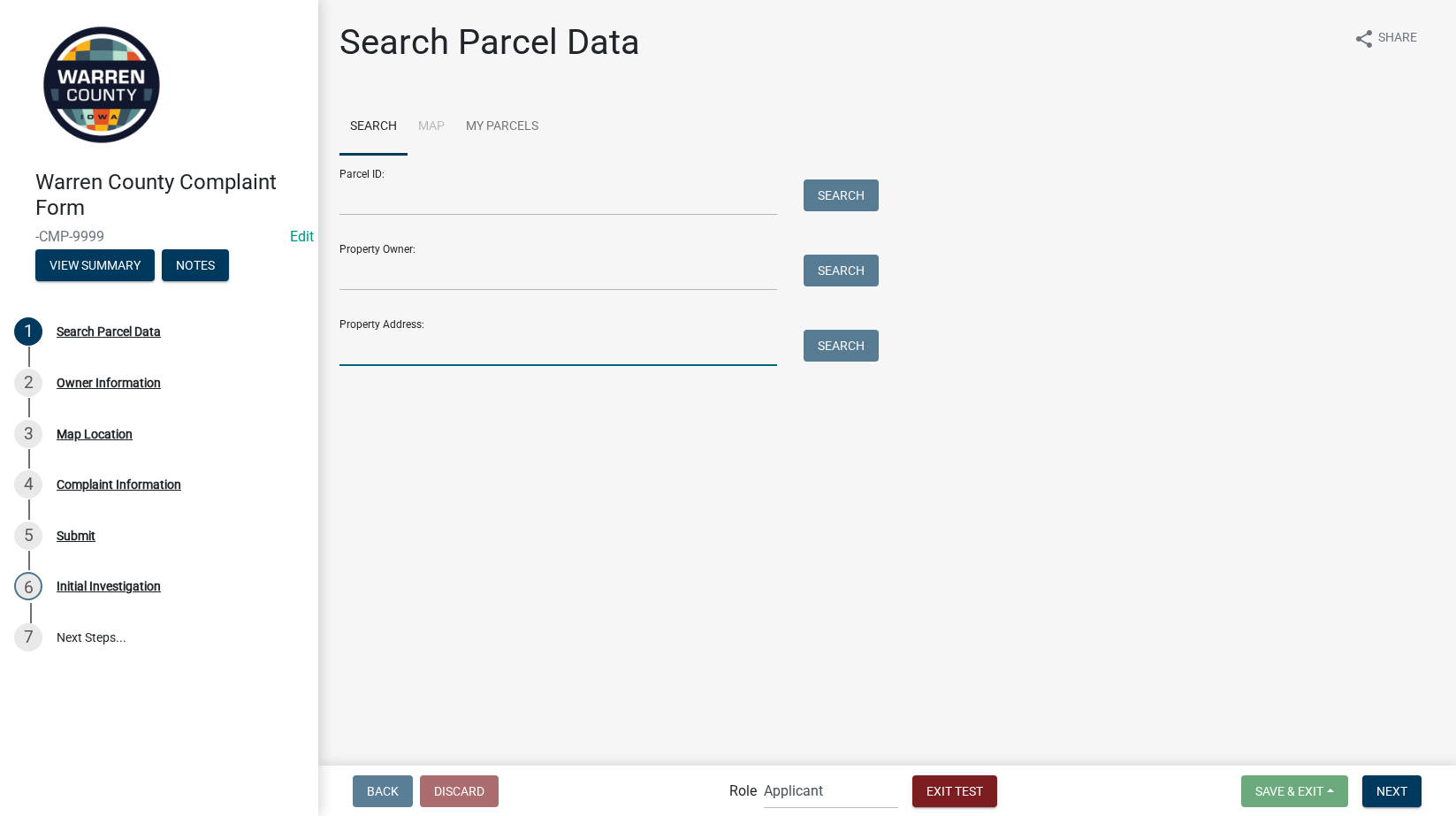
click at [495, 345] on input "Property Address:" at bounding box center [558, 347] width 438 height 36
type input "[STREET_ADDRESS][PERSON_NAME]"
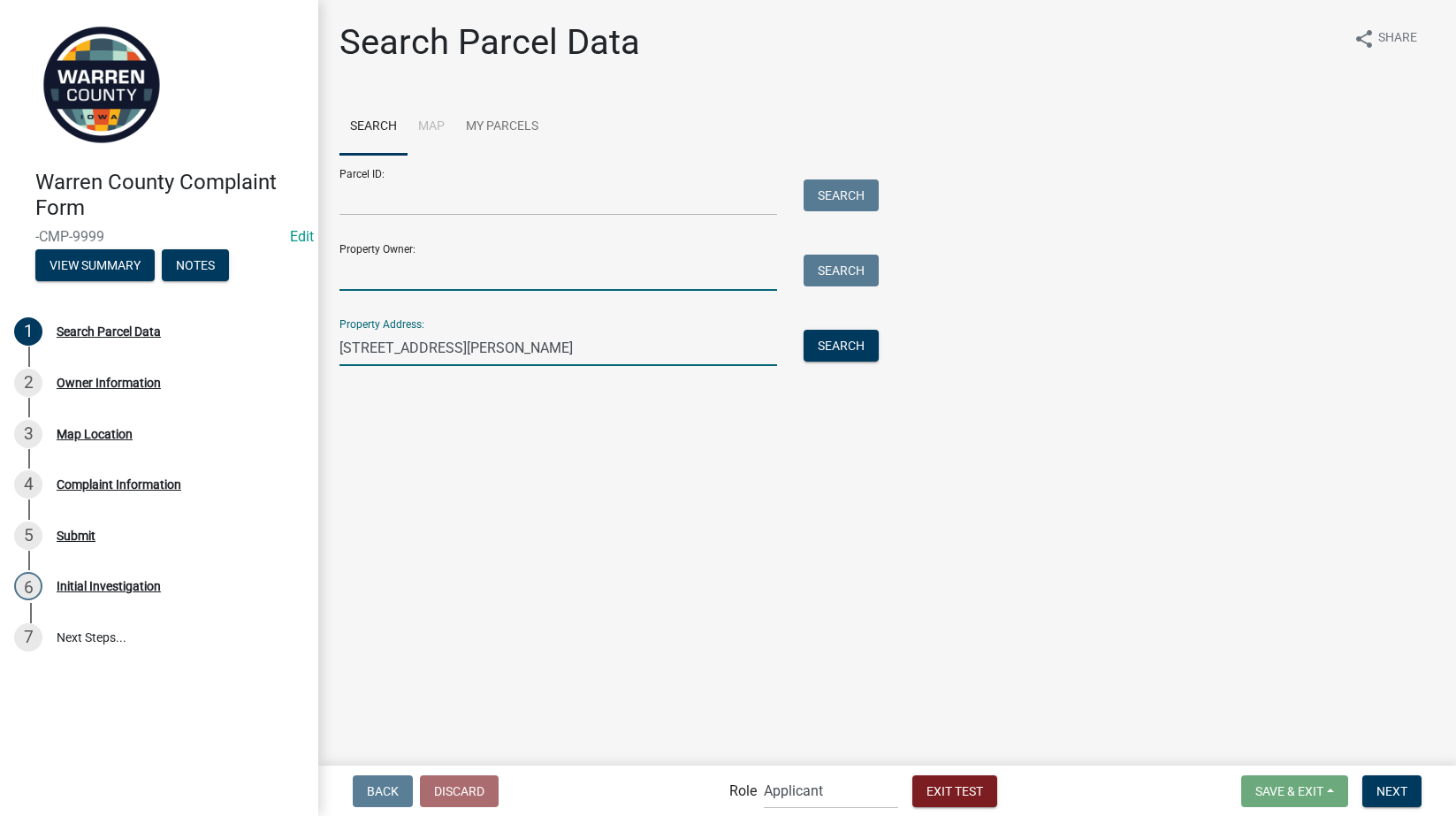
type input "[PERSON_NAME]"
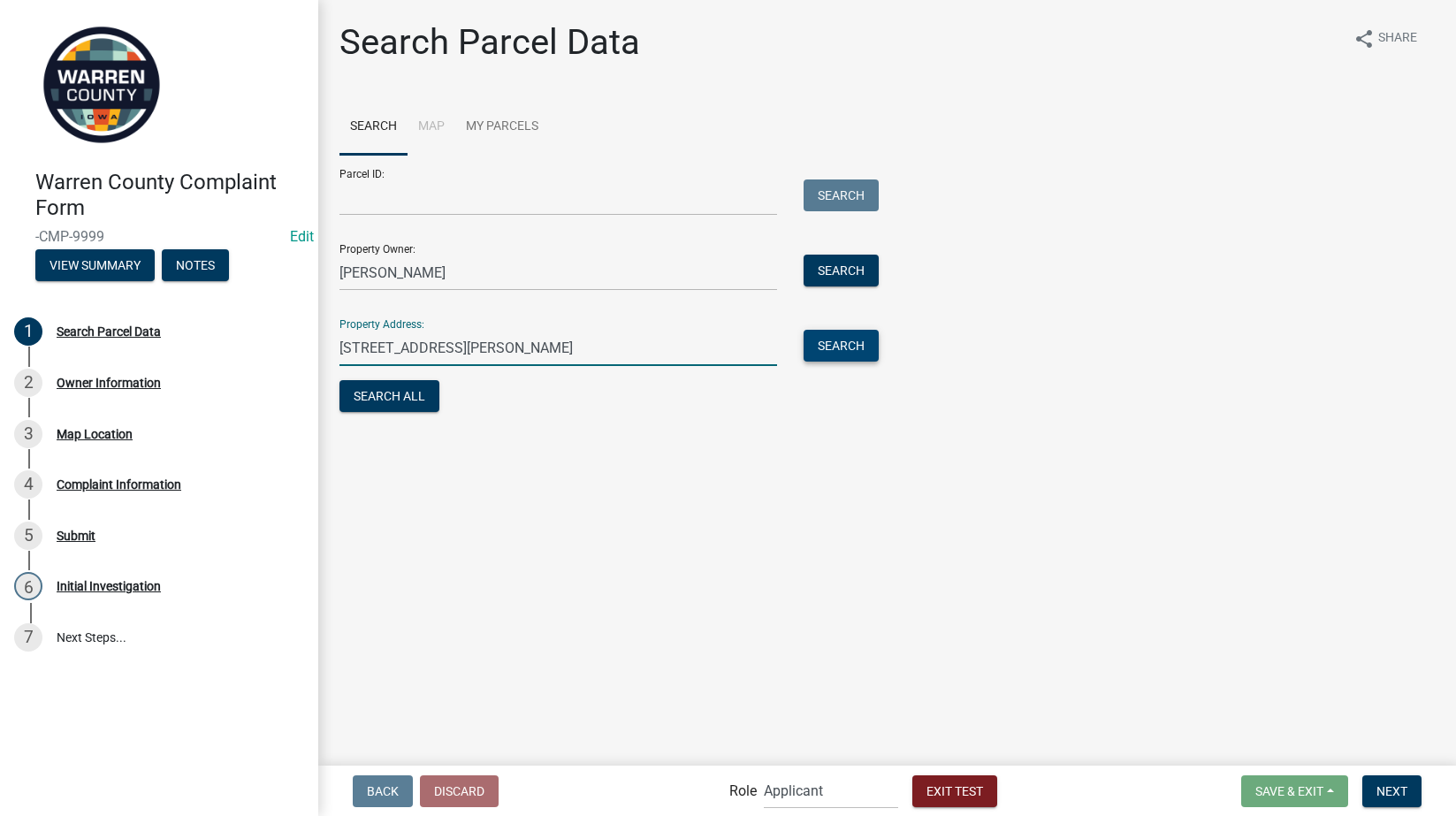
click at [829, 341] on button "Search" at bounding box center [841, 345] width 76 height 32
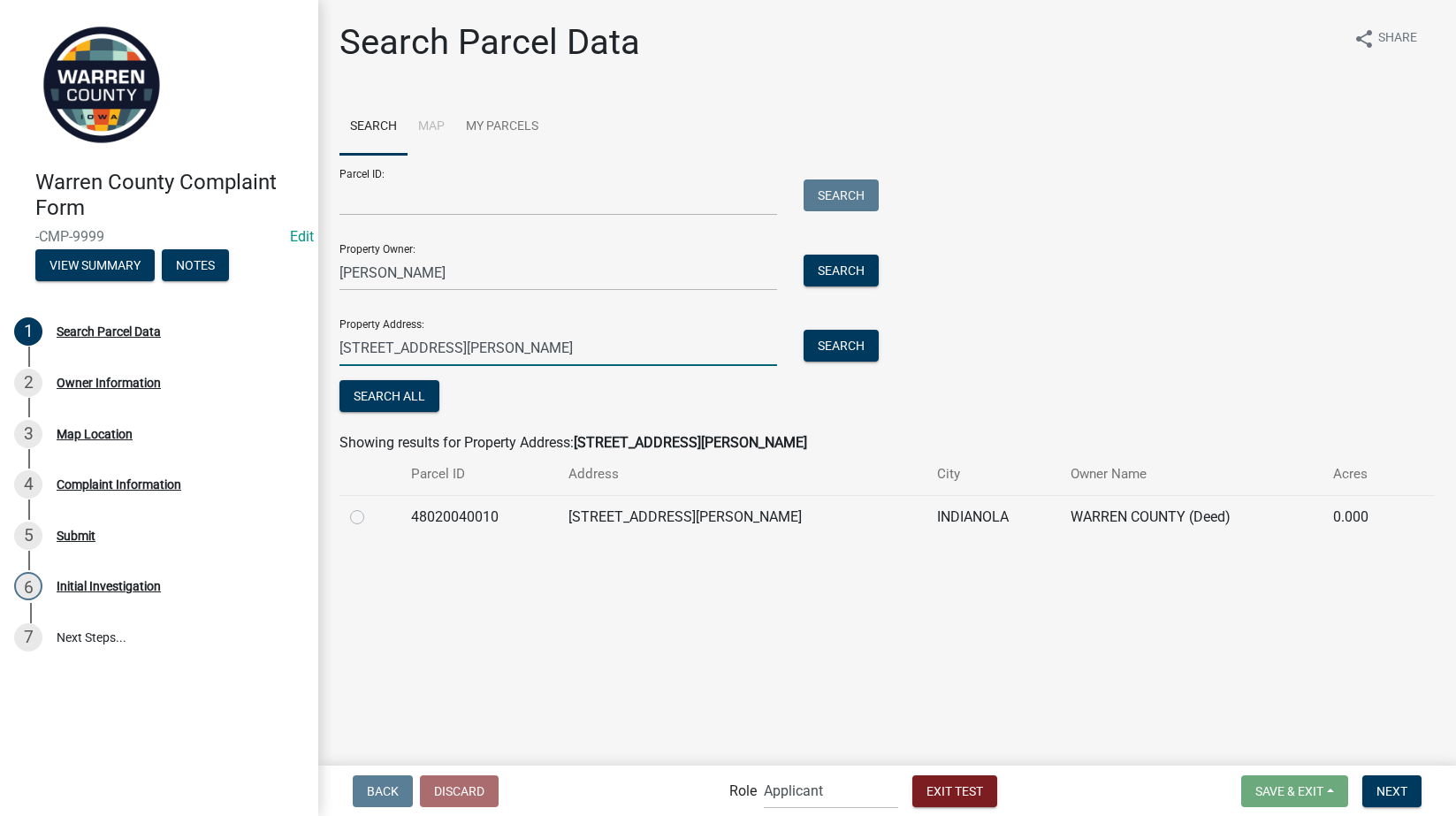
click at [546, 347] on input "[STREET_ADDRESS][PERSON_NAME]" at bounding box center [558, 347] width 438 height 36
type input "[STREET_ADDRESS]"
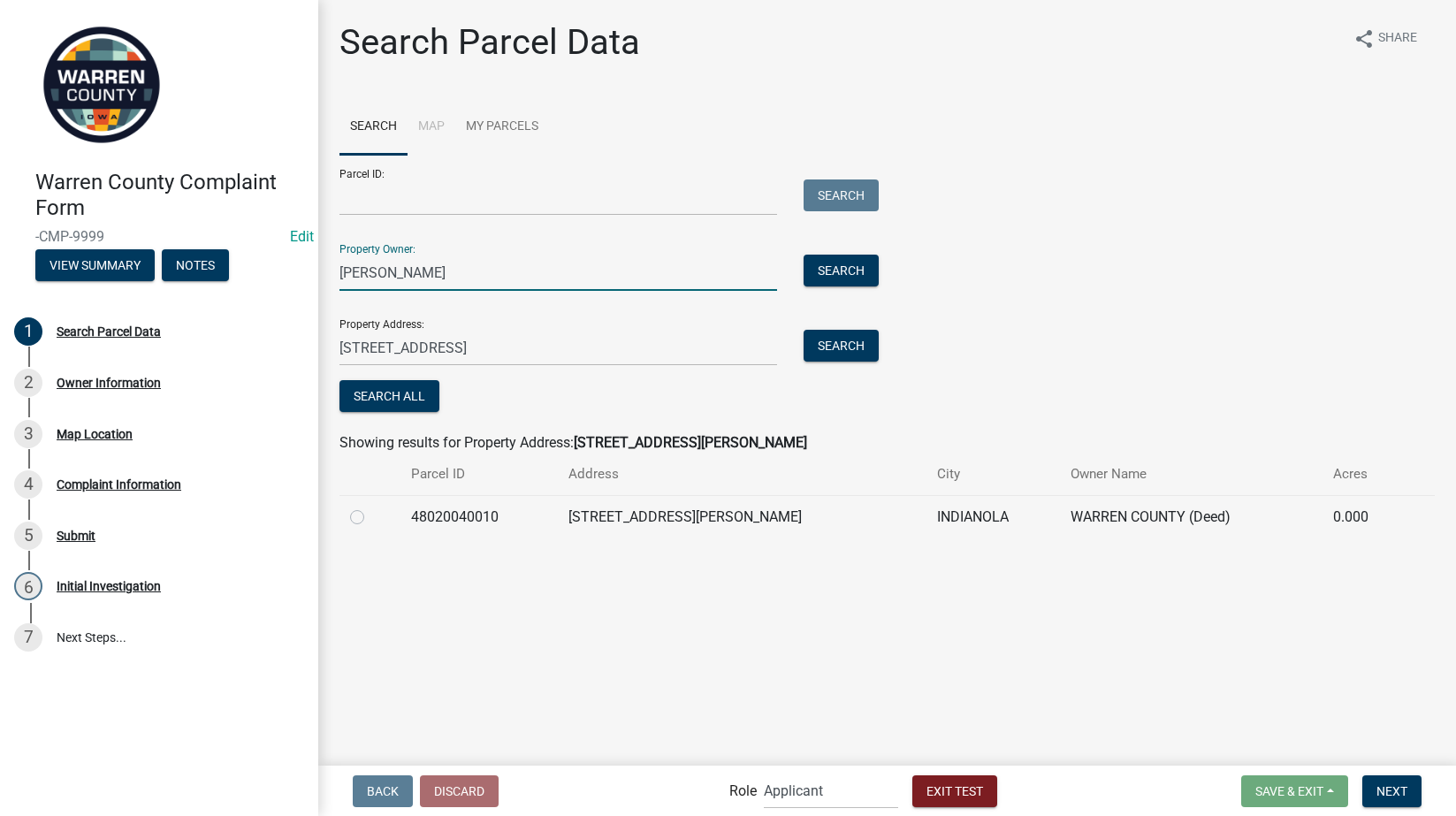
drag, startPoint x: 433, startPoint y: 270, endPoint x: 289, endPoint y: 275, distance: 144.1
click at [289, 276] on div "Warren County Complaint Form -CMP-9999 Edit View Summary Notes 1 Search Parcel …" at bounding box center [728, 408] width 1456 height 816
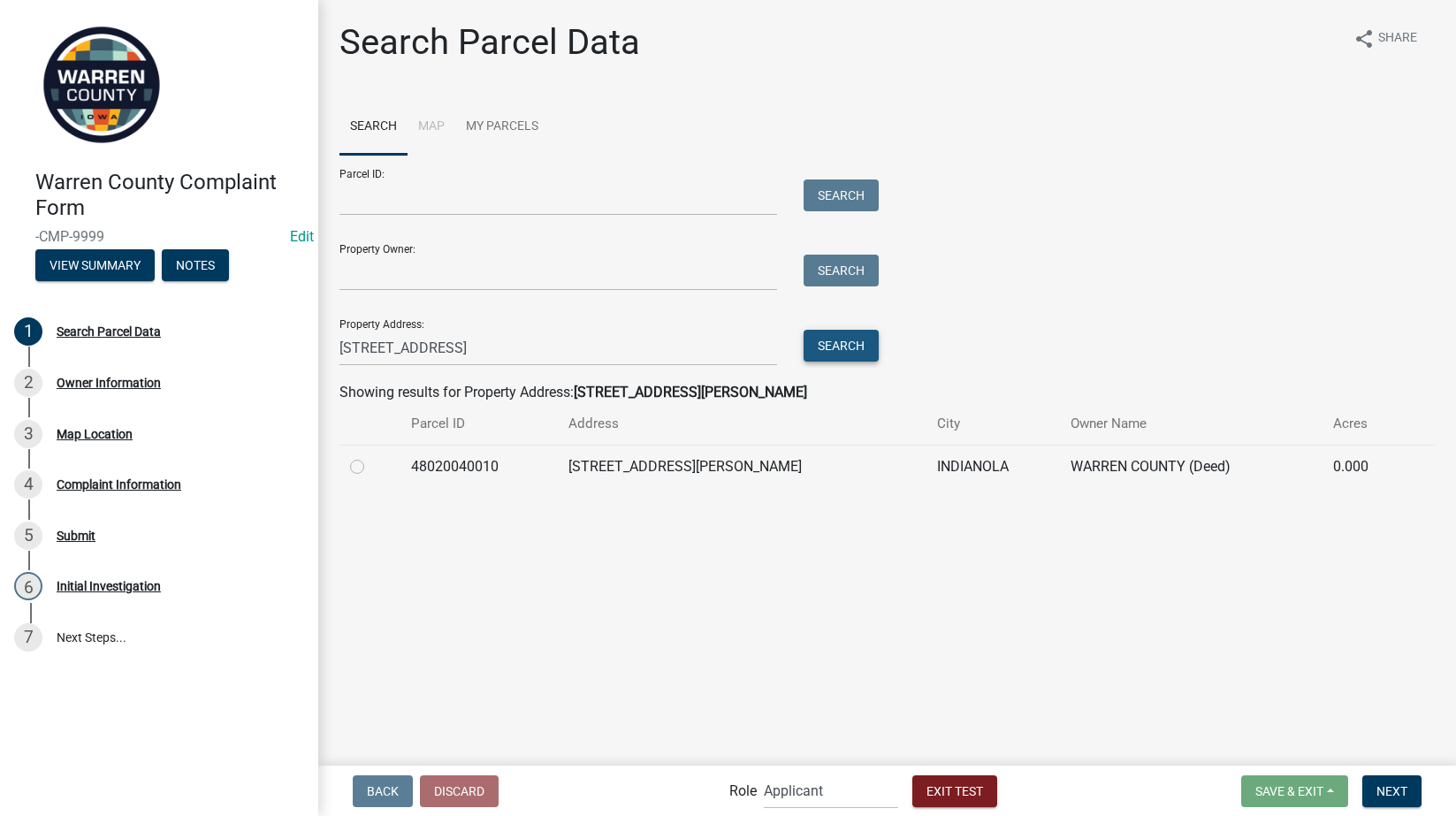
click at [843, 339] on button "Search" at bounding box center [841, 345] width 76 height 32
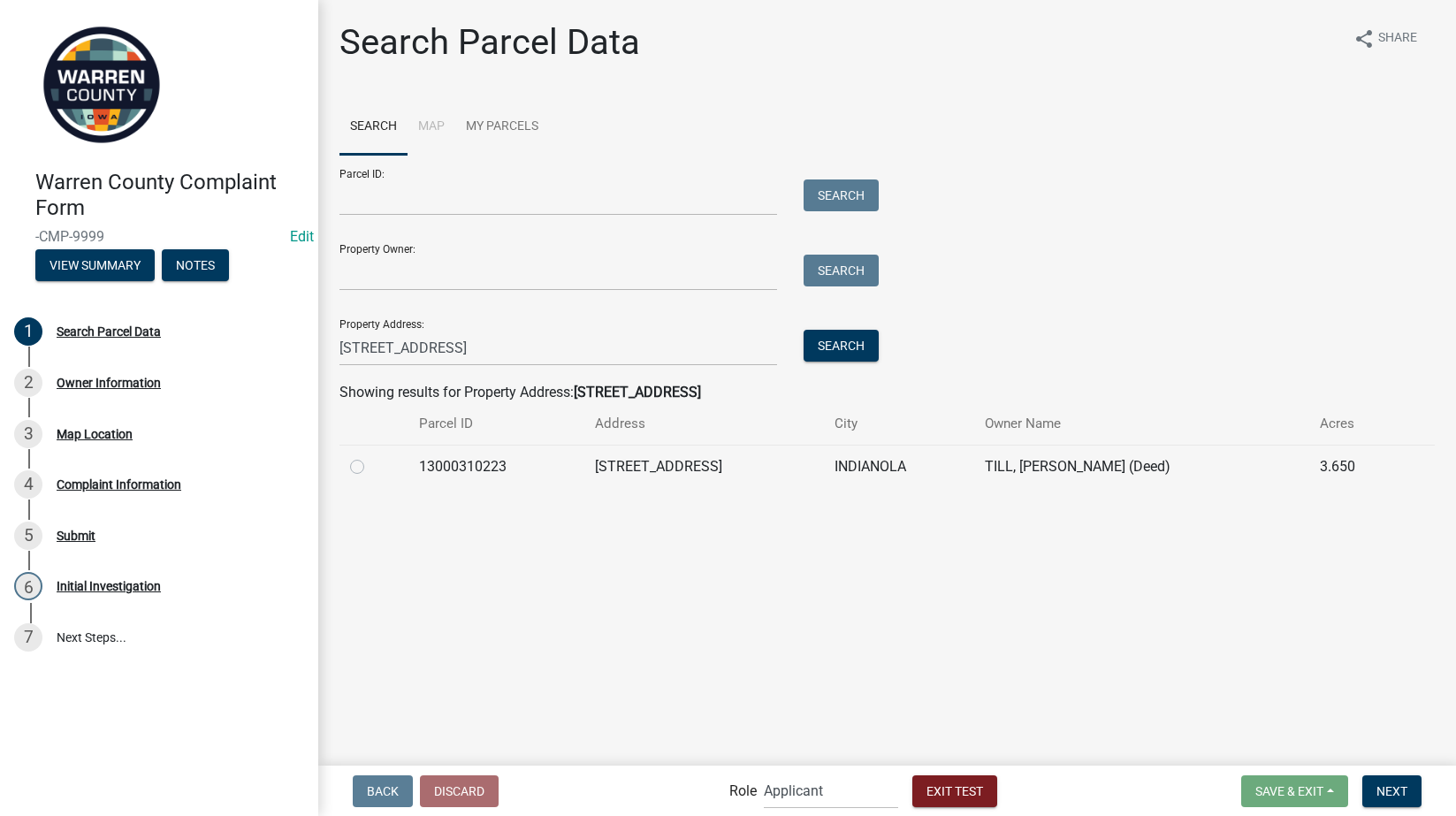
click at [371, 457] on label at bounding box center [371, 457] width 0 height 0
click at [371, 468] on input "radio" at bounding box center [377, 462] width 11 height 11
radio input "true"
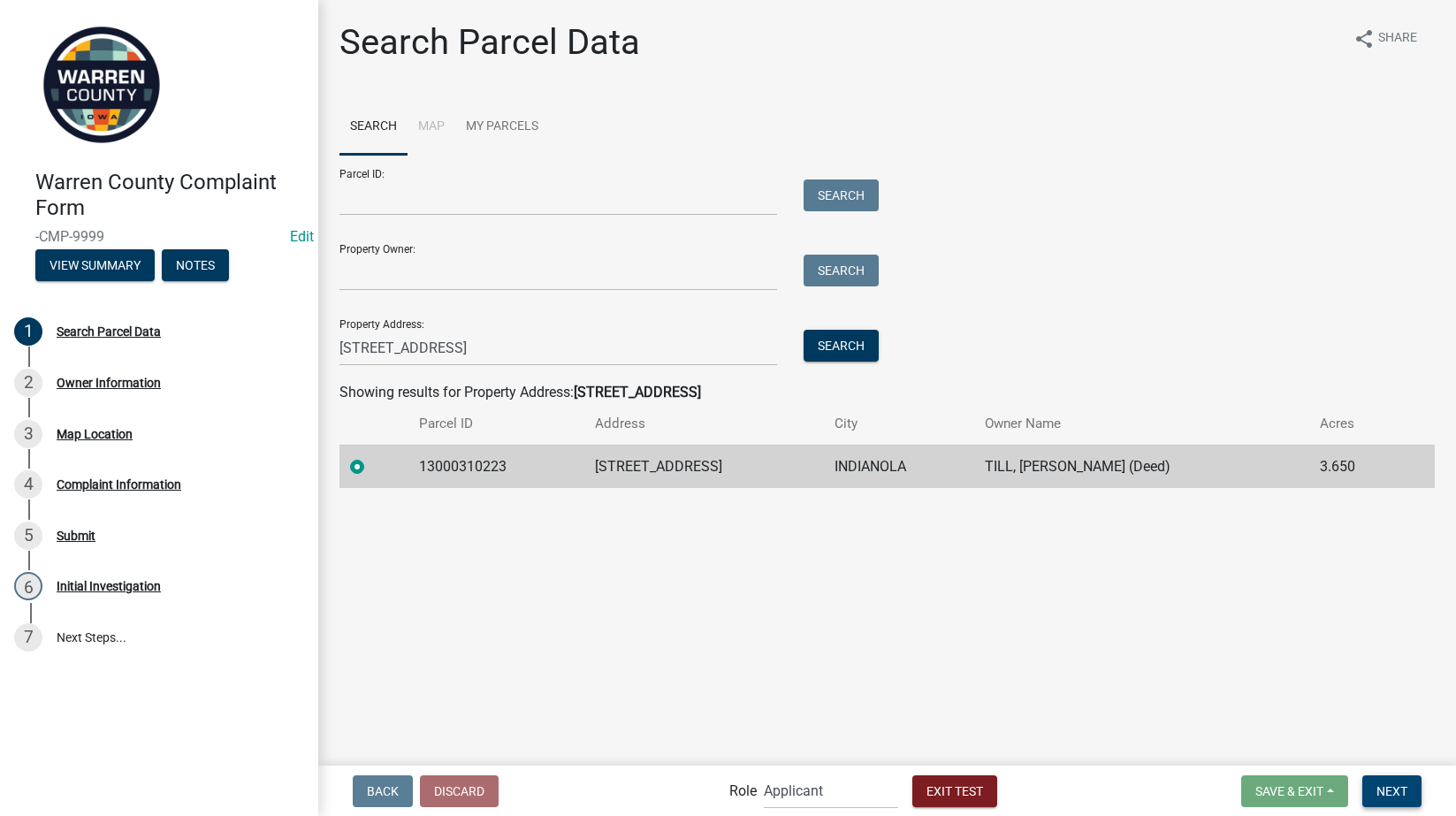
click at [1381, 787] on span "Next" at bounding box center [1392, 790] width 31 height 14
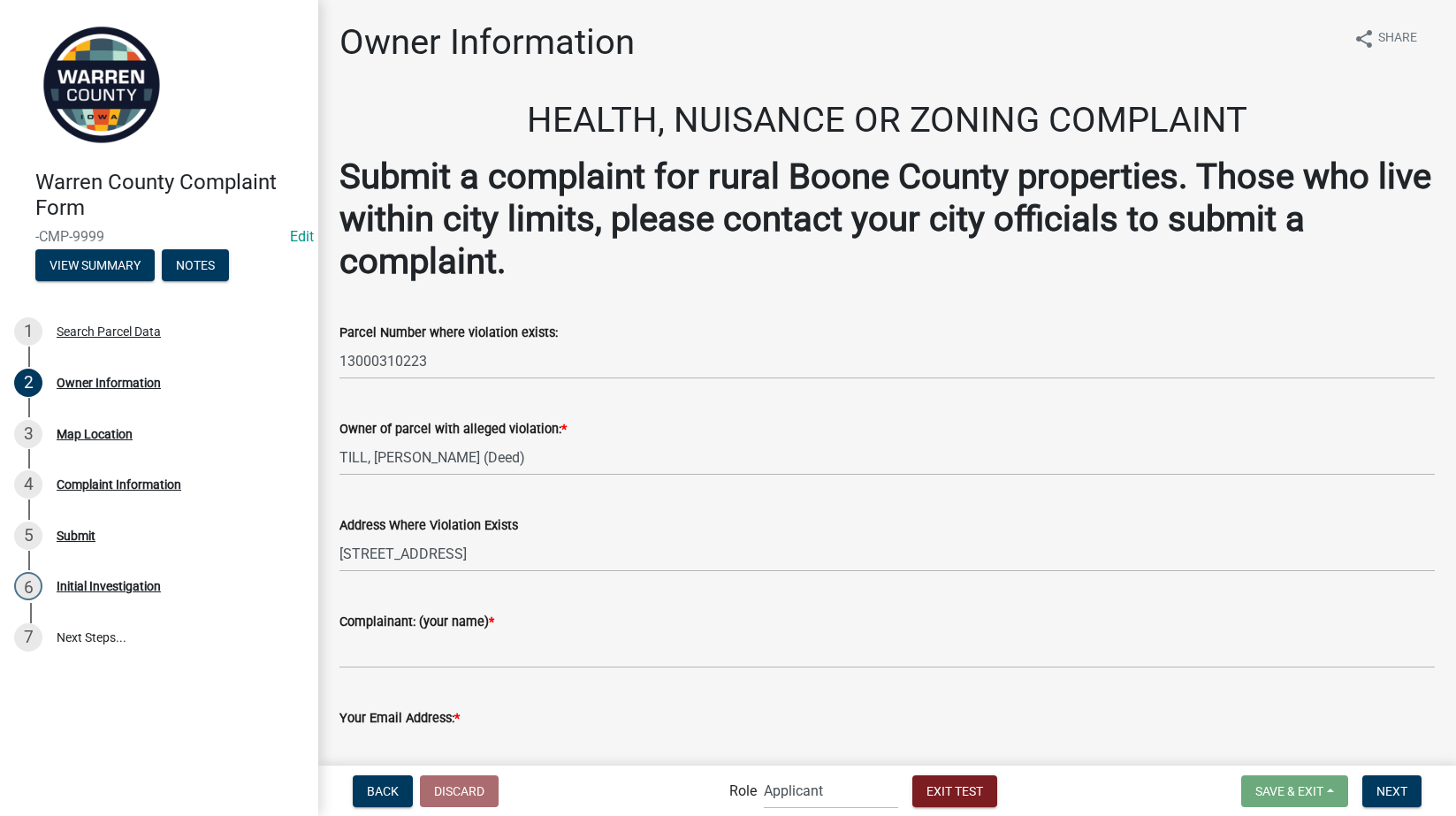
scroll to position [206, 0]
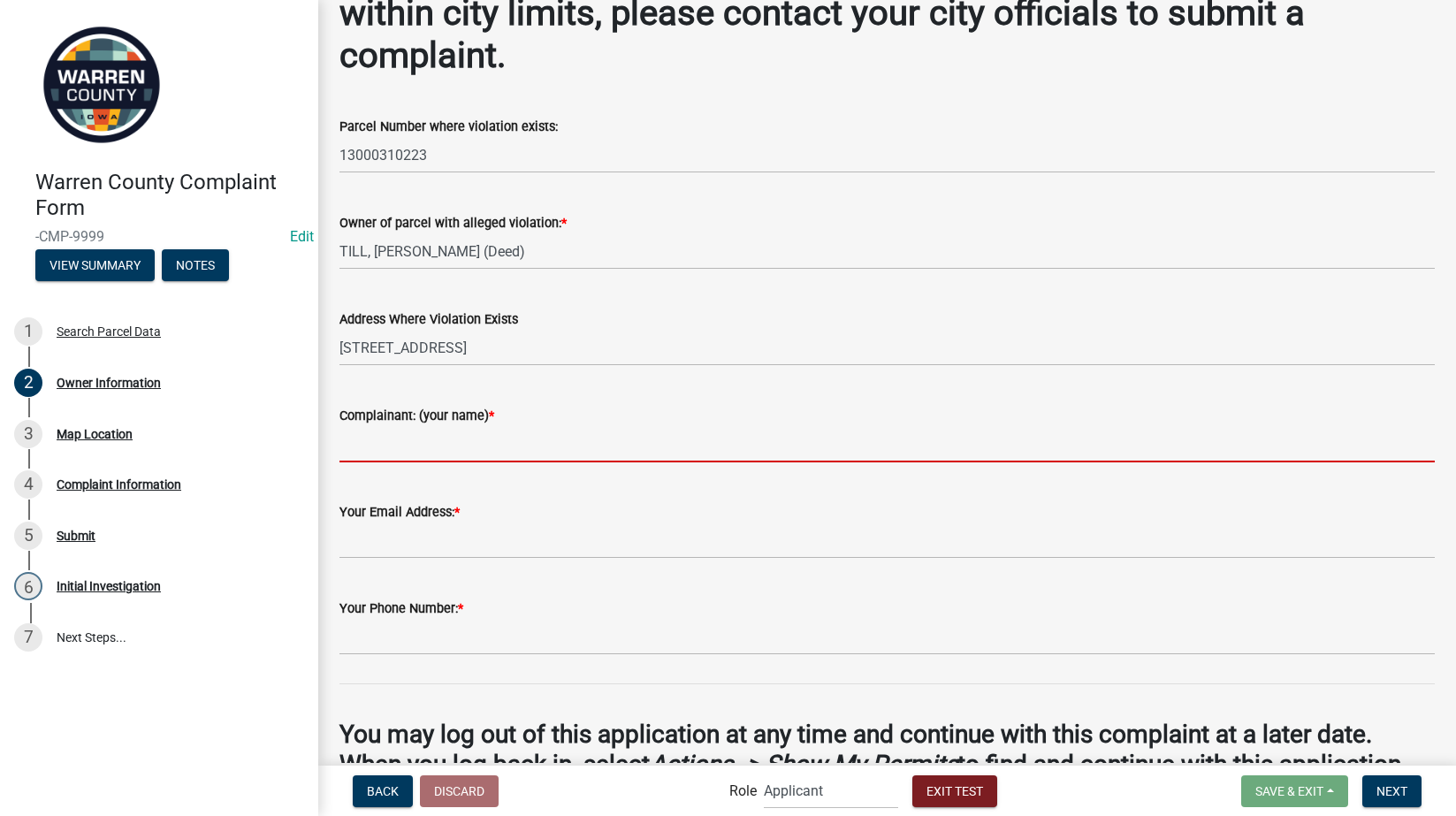
click at [447, 446] on input "Complainant: (your name) *" at bounding box center [888, 444] width 1096 height 36
type input "[PERSON_NAME]"
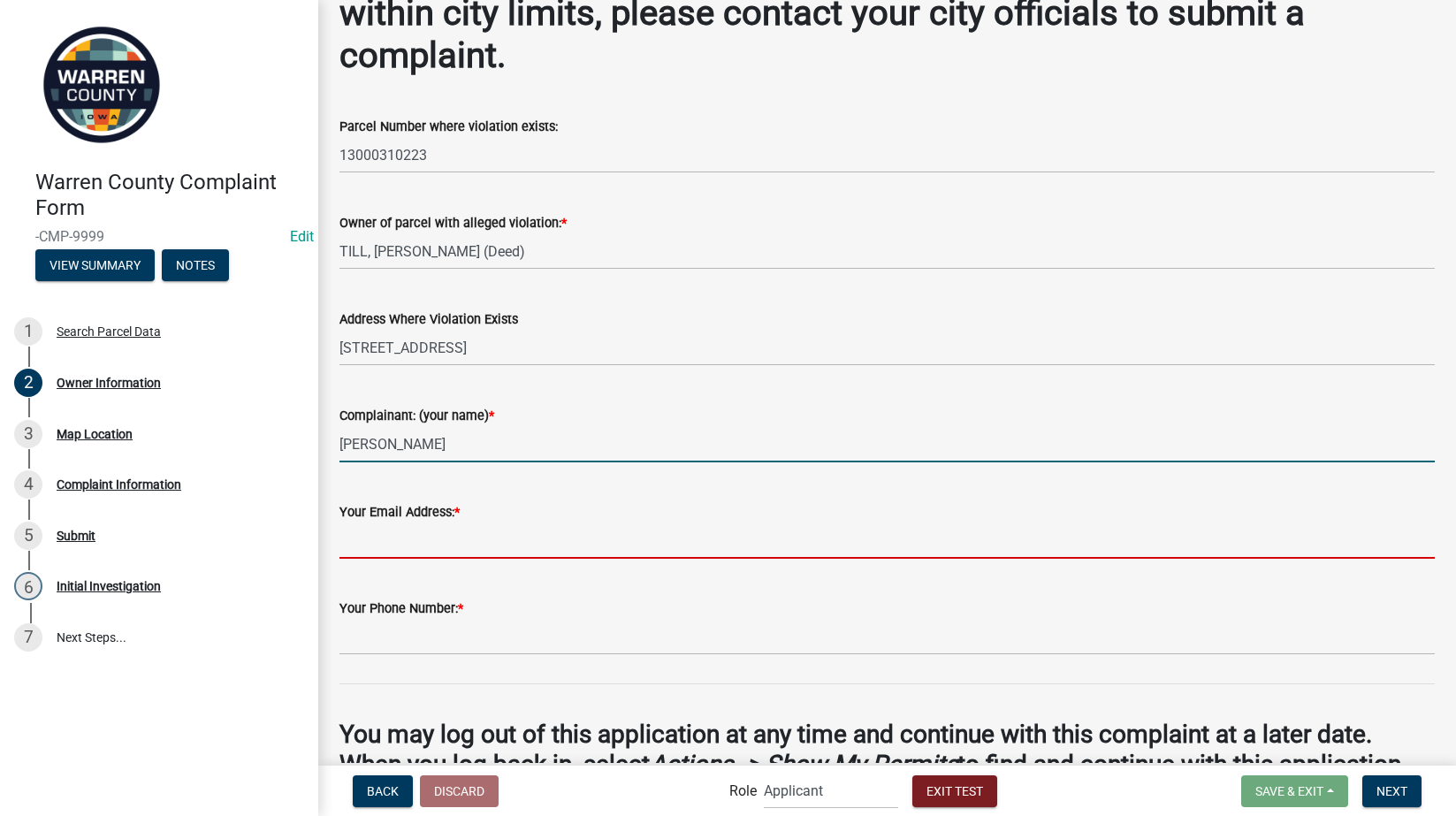
type input "[EMAIL_ADDRESS][DOMAIN_NAME]"
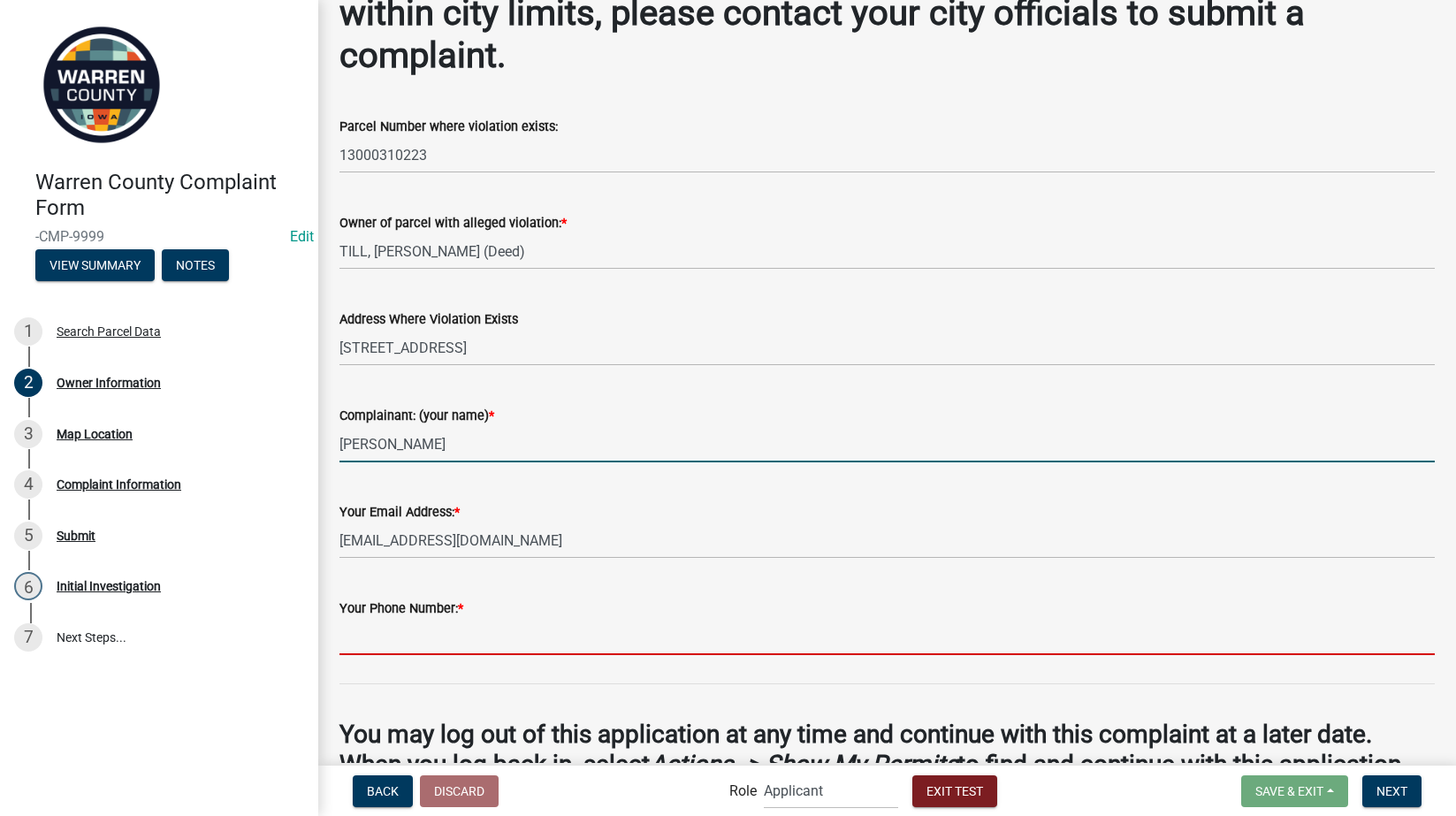
type input "5154802556"
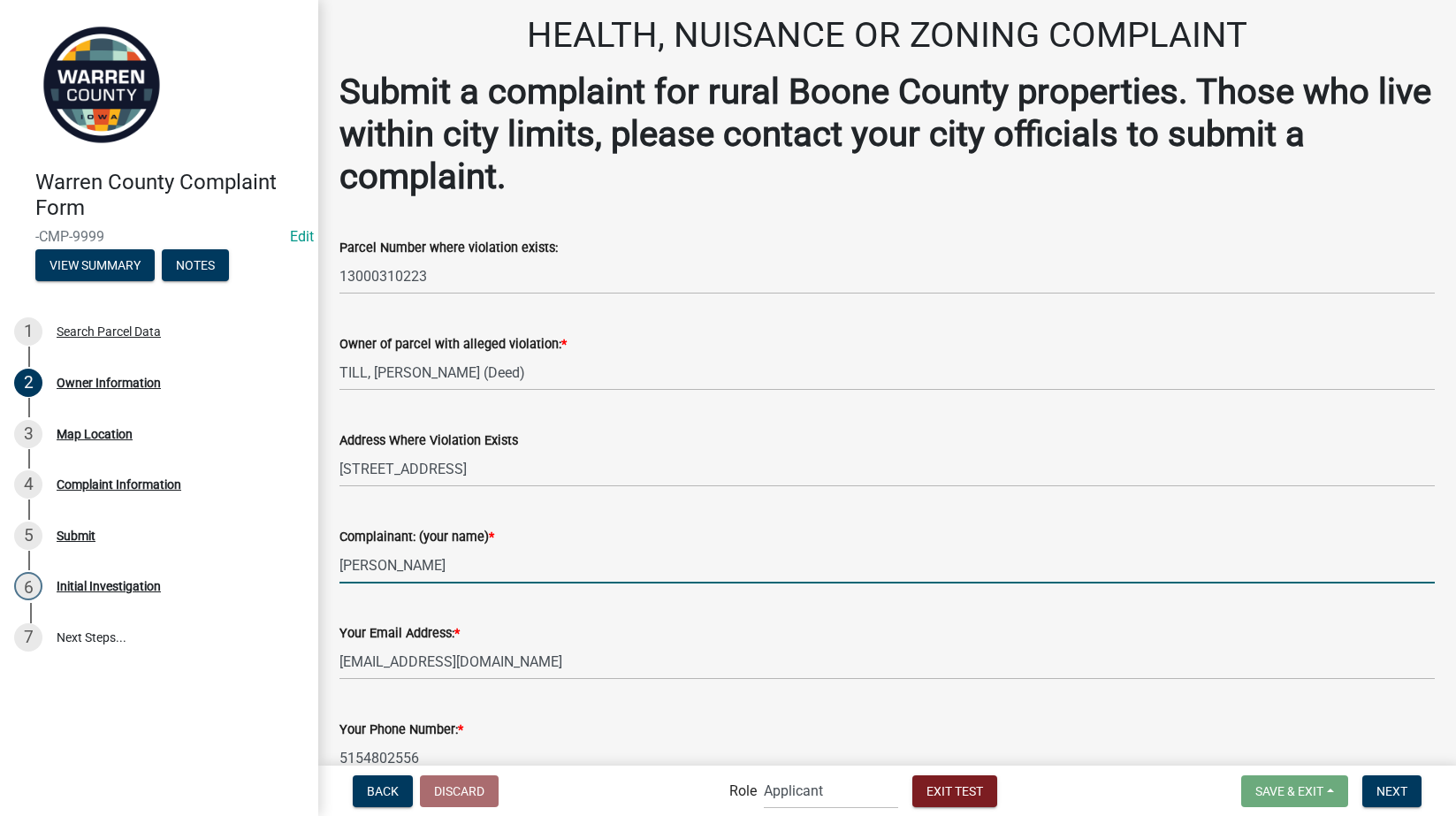
scroll to position [0, 0]
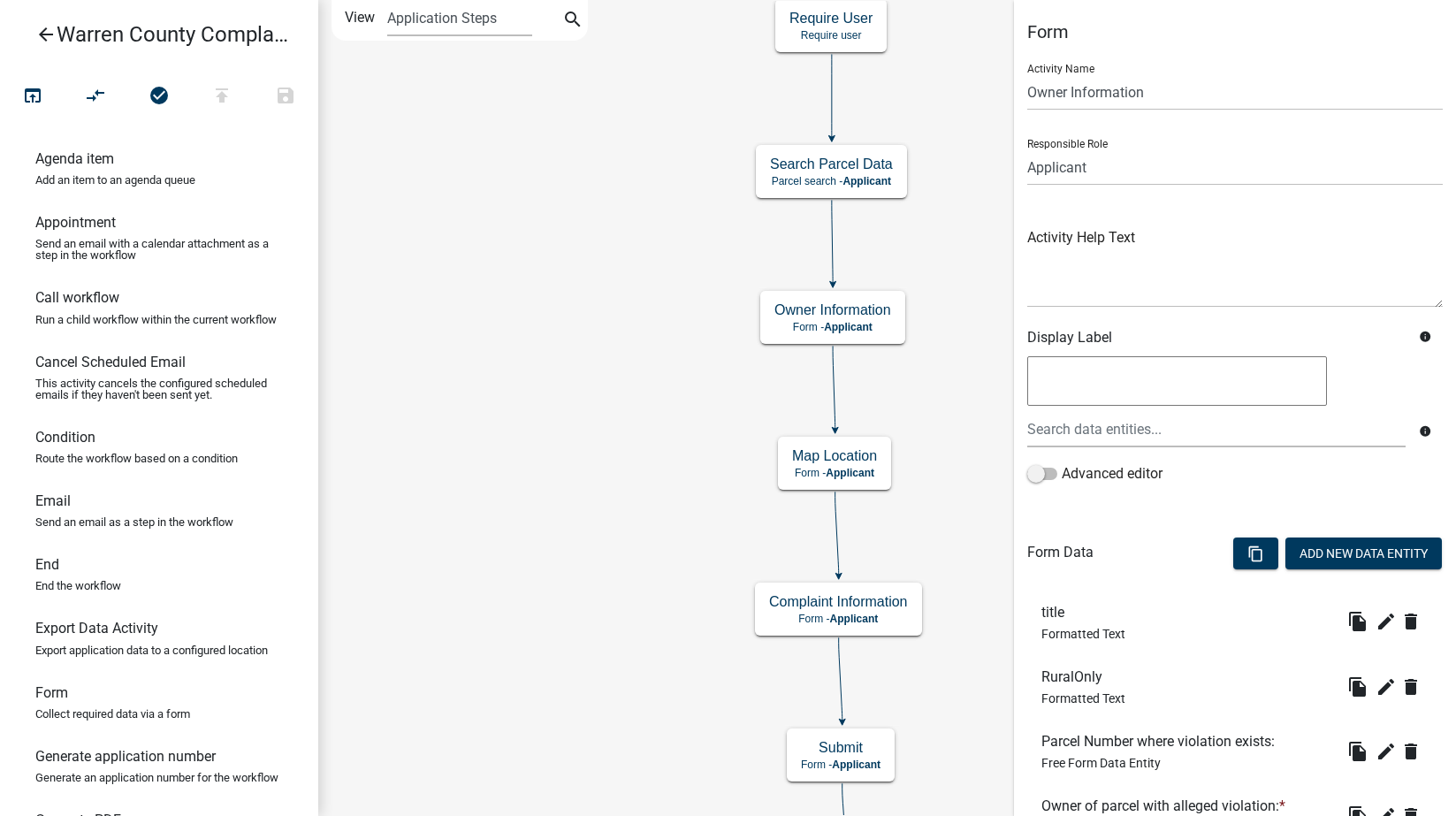
scroll to position [413, 0]
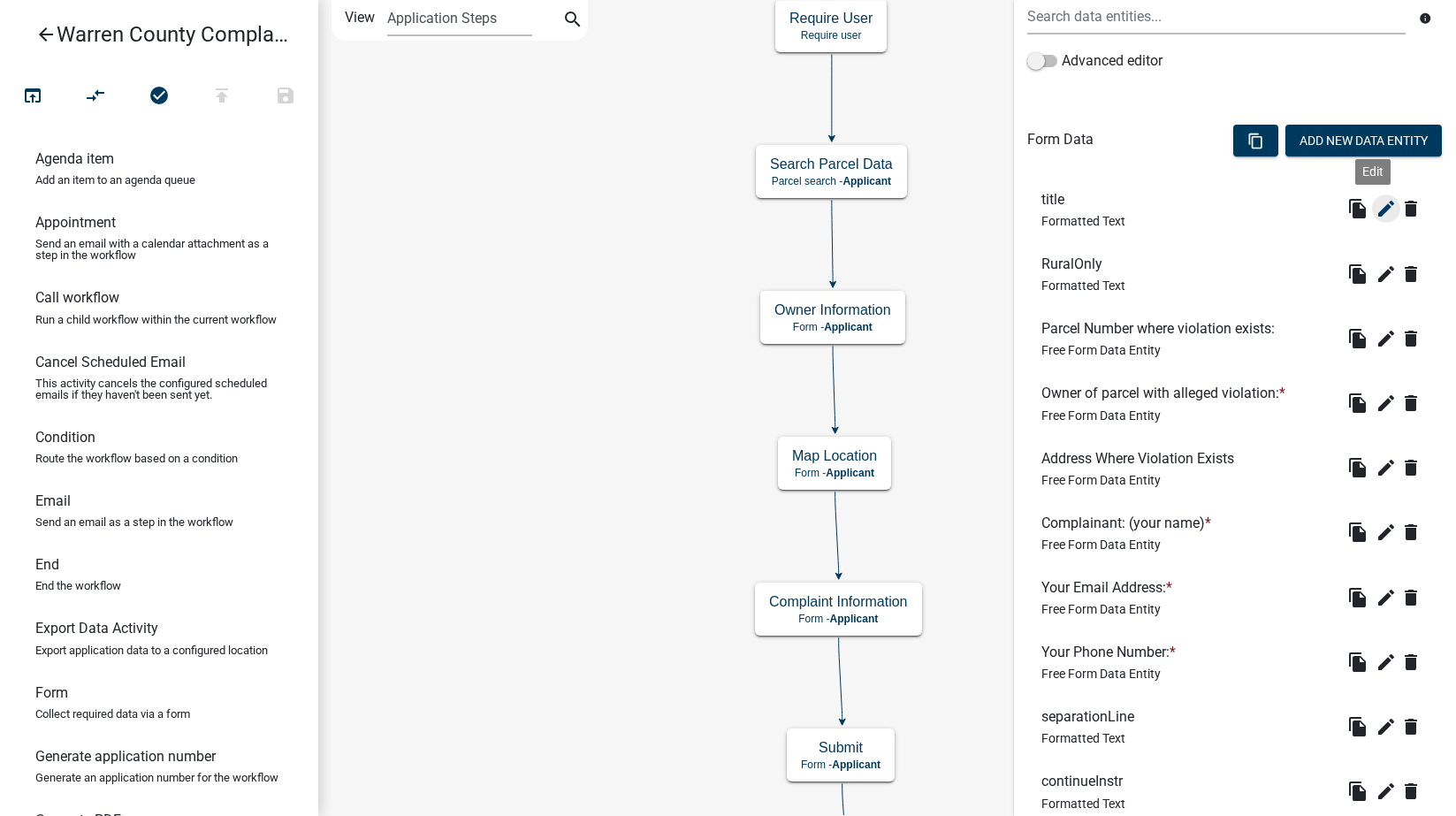
click at [1376, 204] on icon "edit" at bounding box center [1386, 208] width 21 height 21
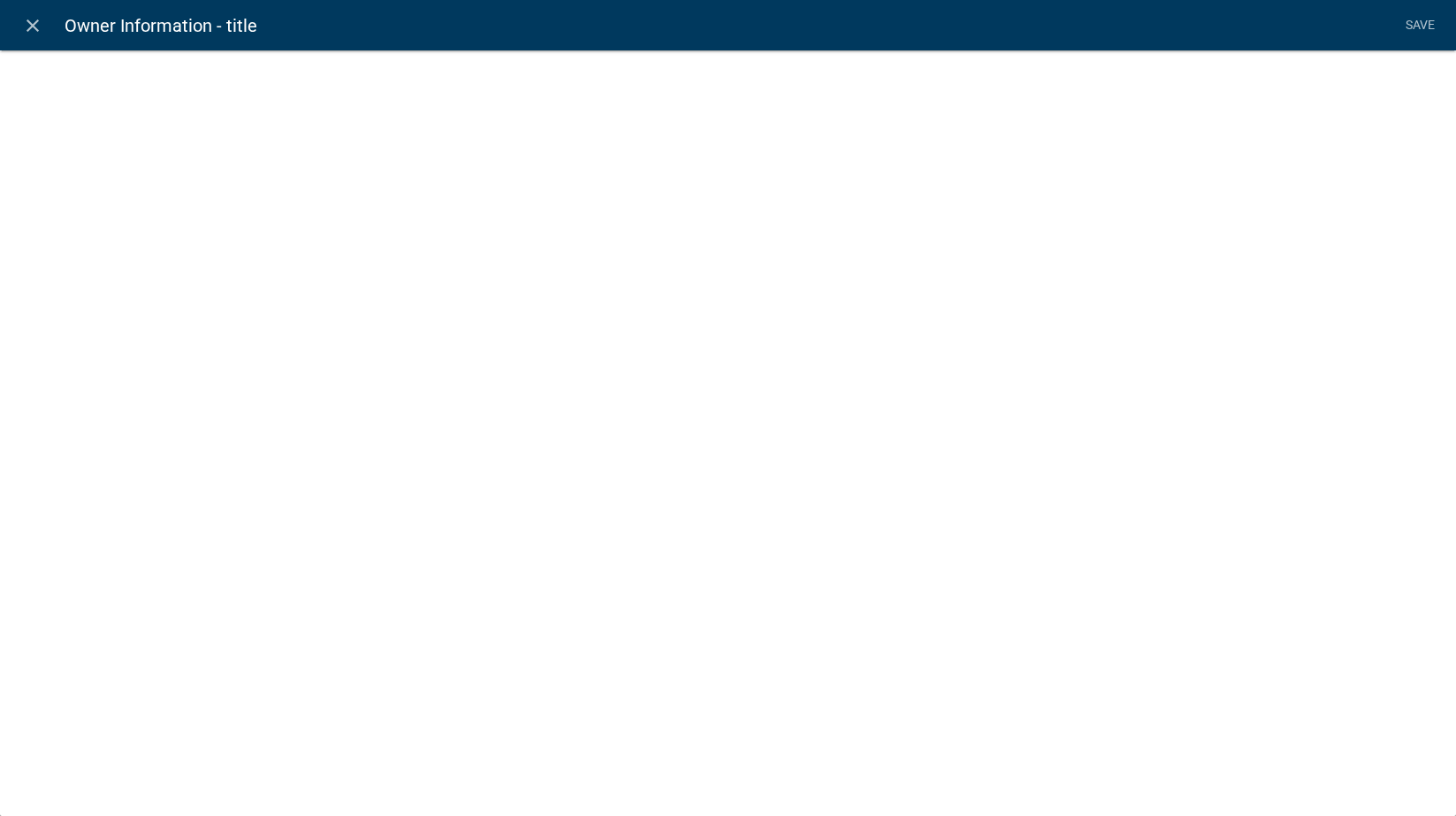
select select "rich-text"
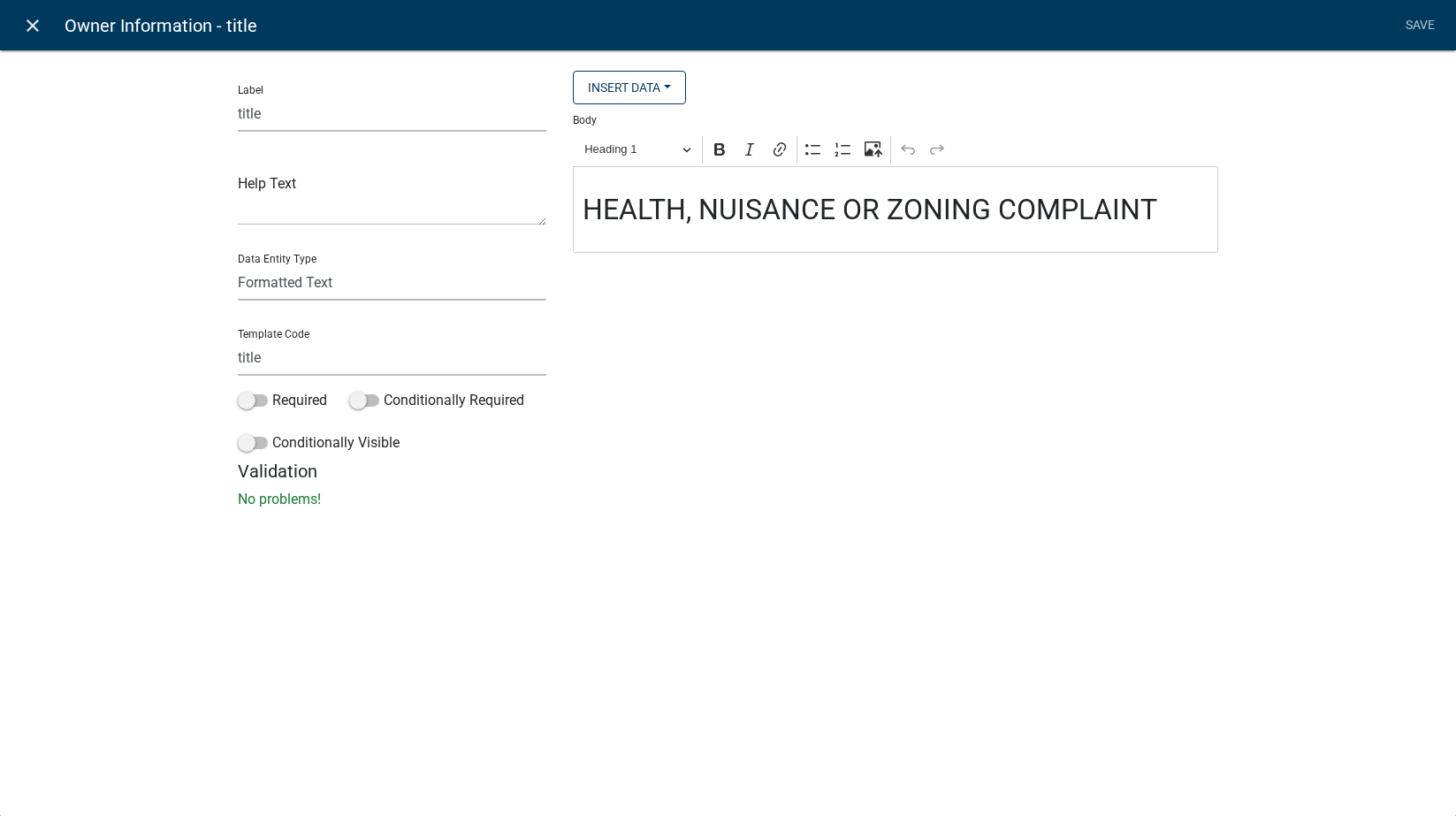
click at [26, 26] on icon "close" at bounding box center [33, 25] width 21 height 21
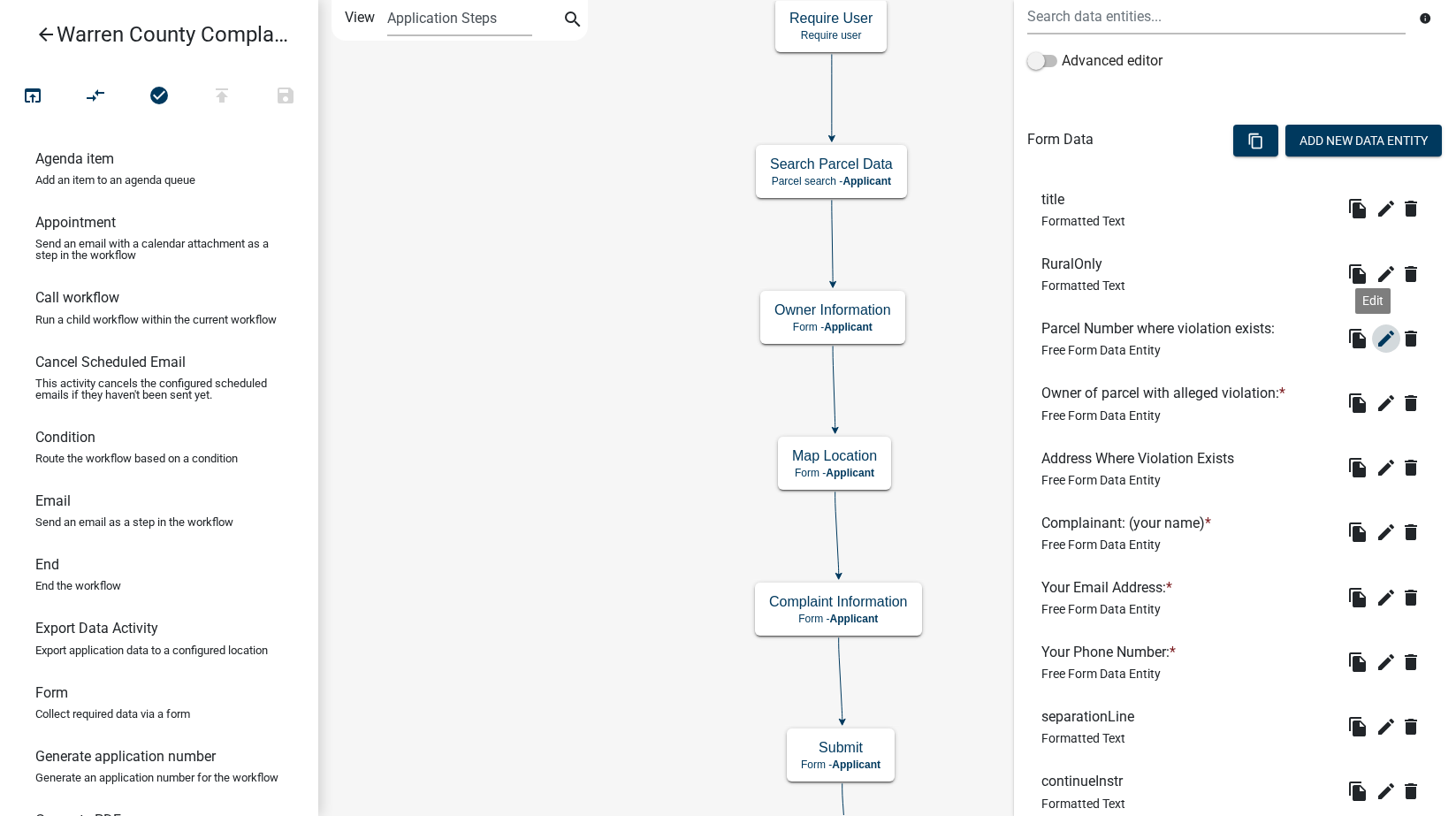
click at [1376, 339] on icon "edit" at bounding box center [1386, 338] width 21 height 21
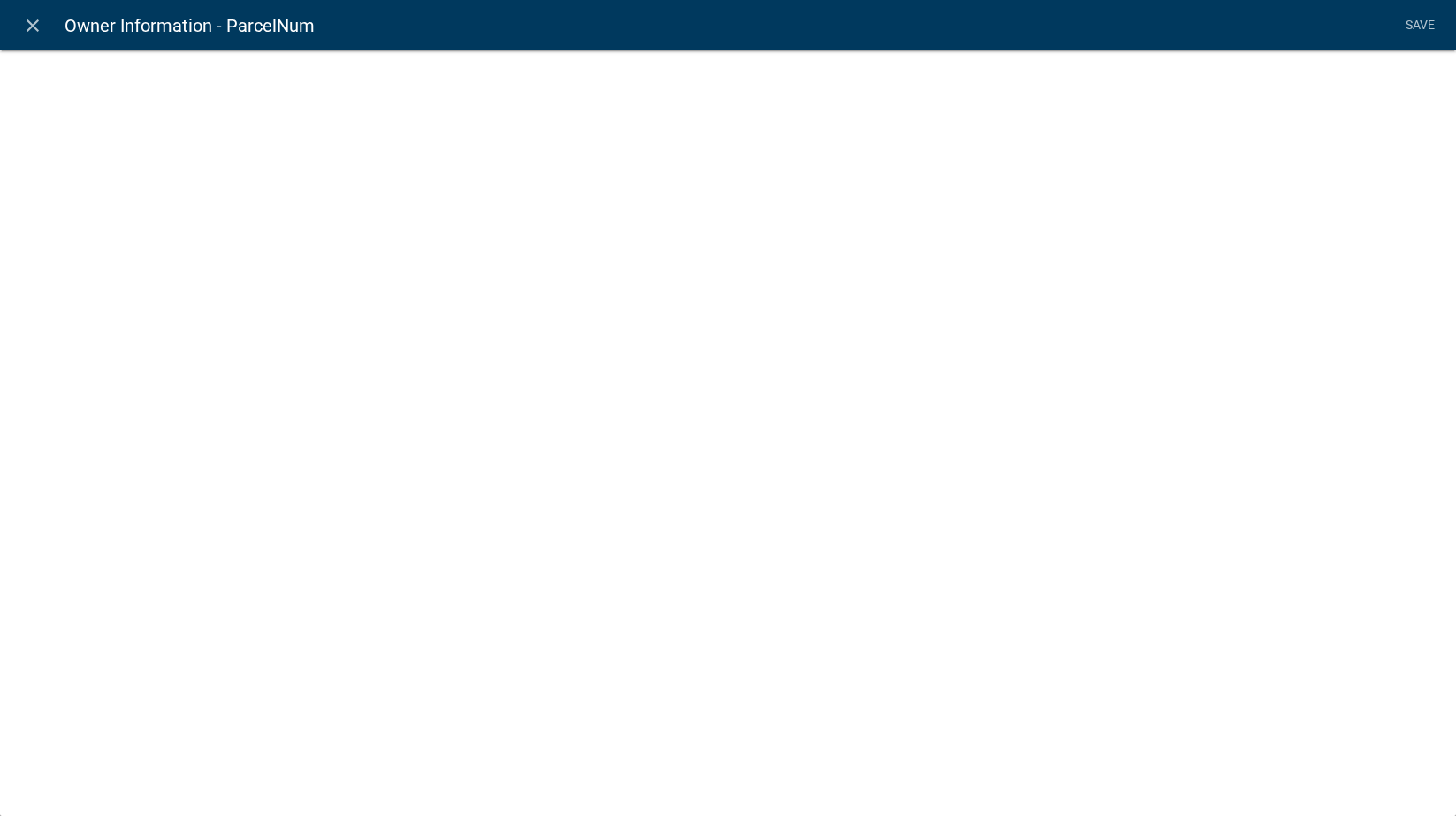
select select "1: Object"
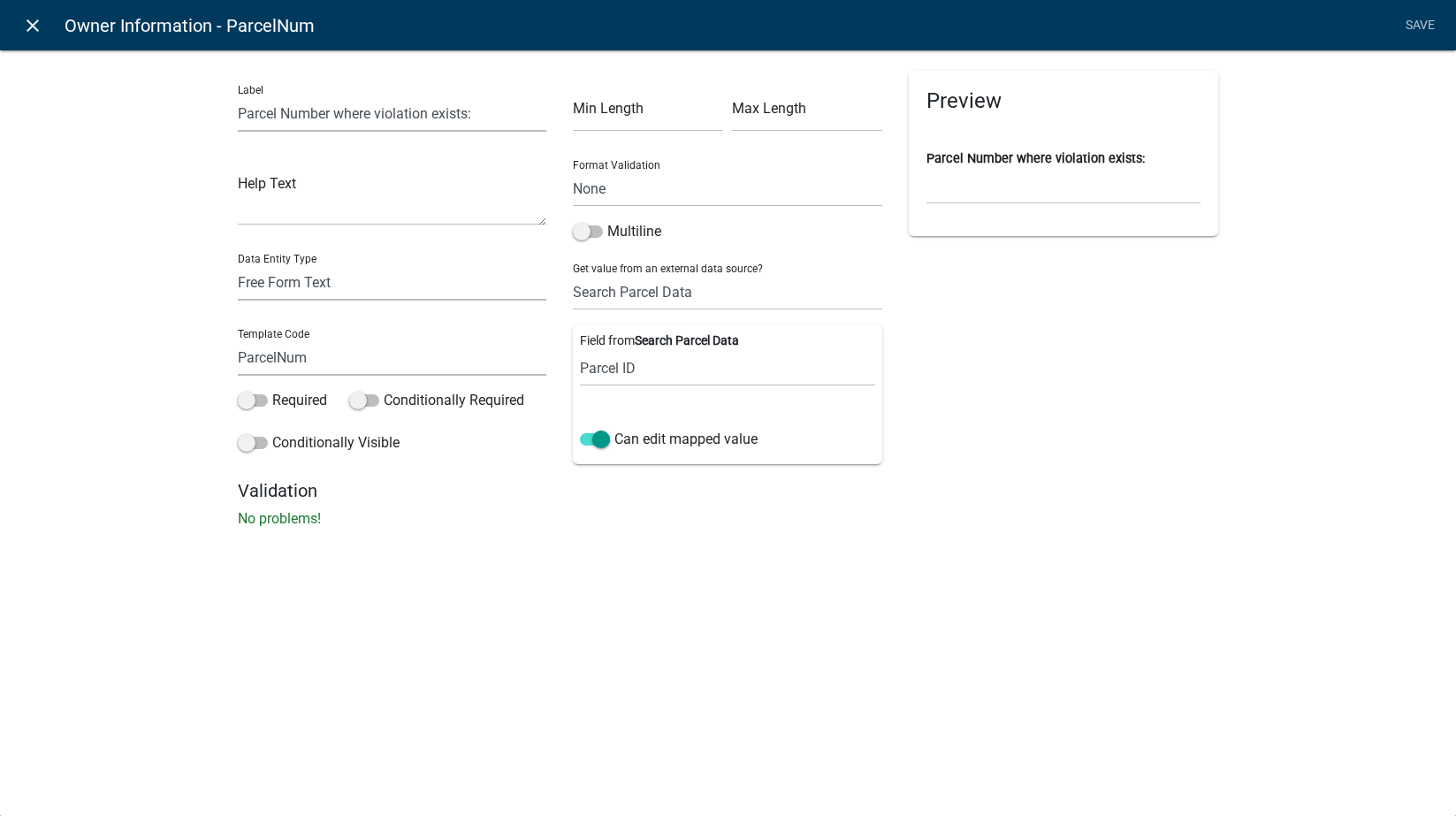
click at [25, 20] on icon "close" at bounding box center [33, 25] width 21 height 21
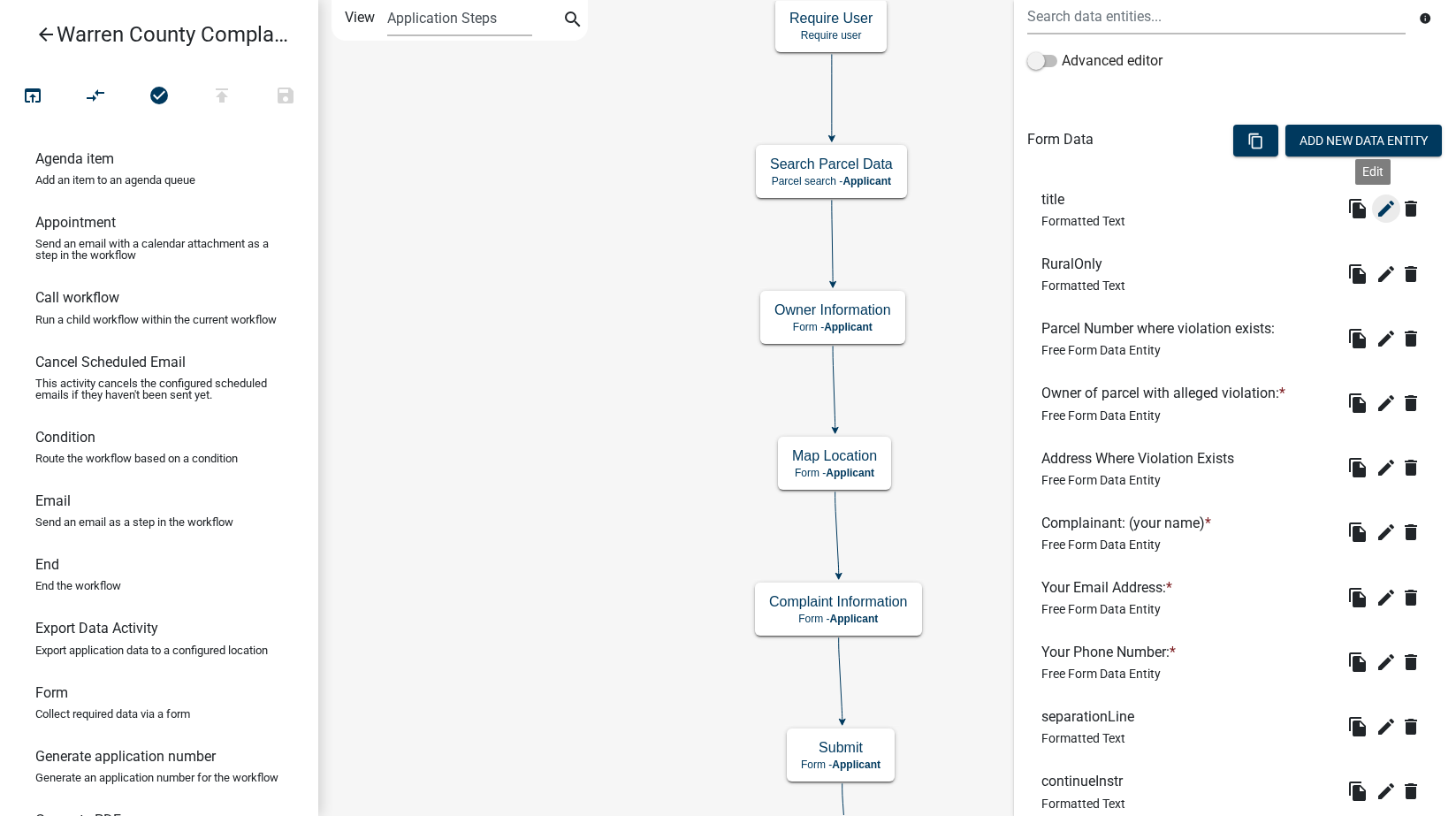
click at [1376, 203] on icon "edit" at bounding box center [1386, 208] width 21 height 21
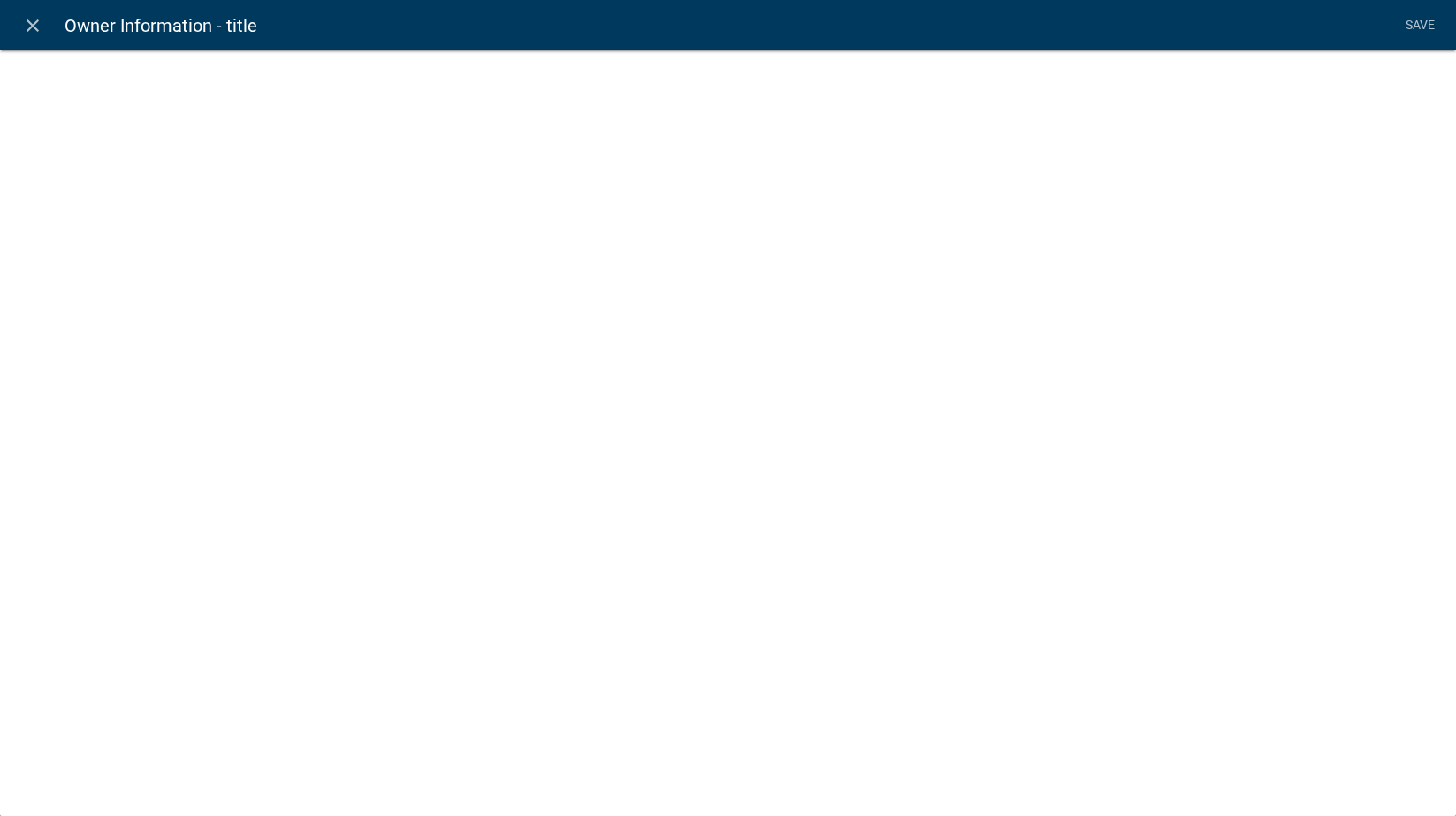
select select "rich-text"
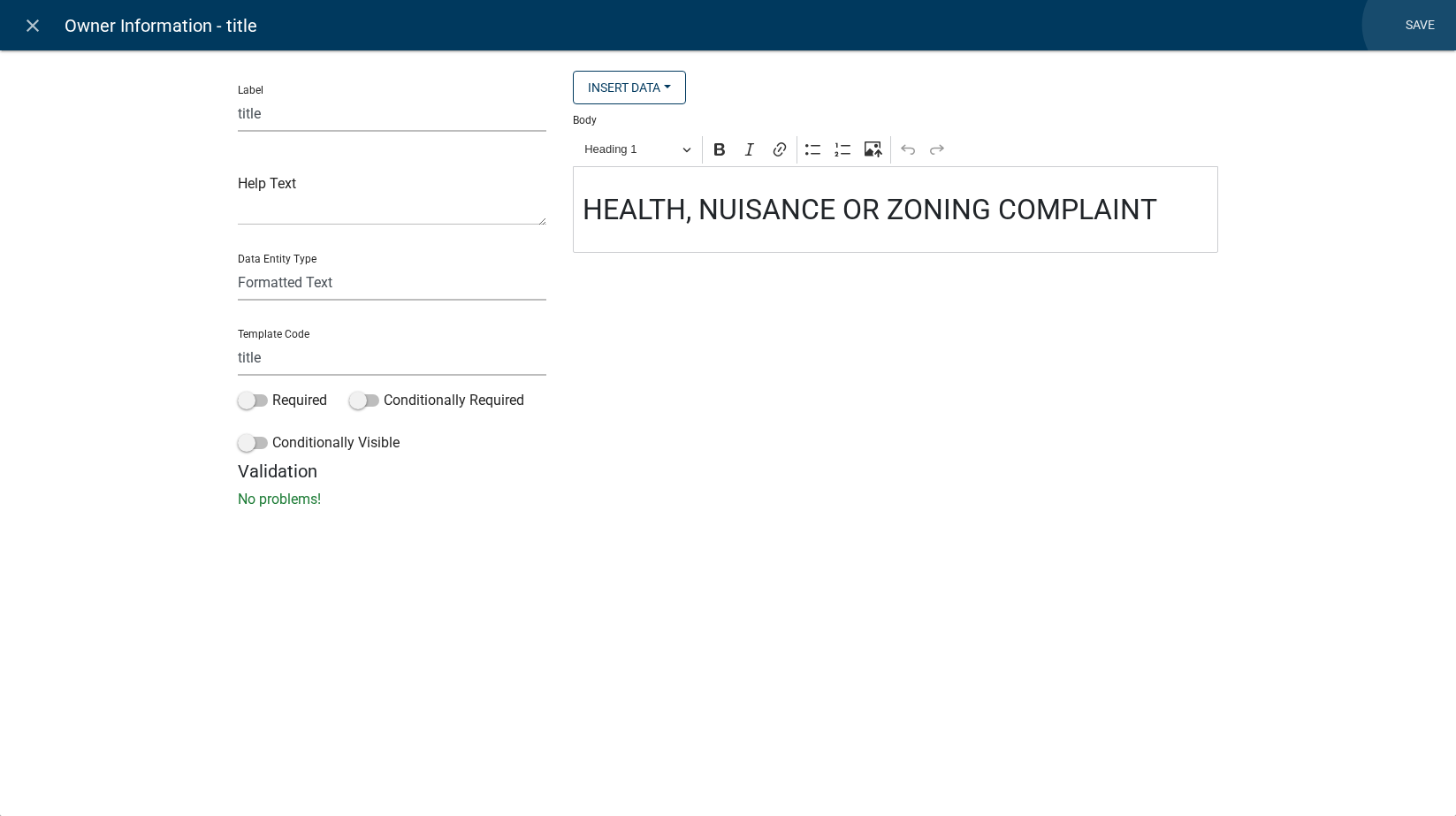
click at [1396, 25] on link "Save" at bounding box center [1420, 25] width 44 height 34
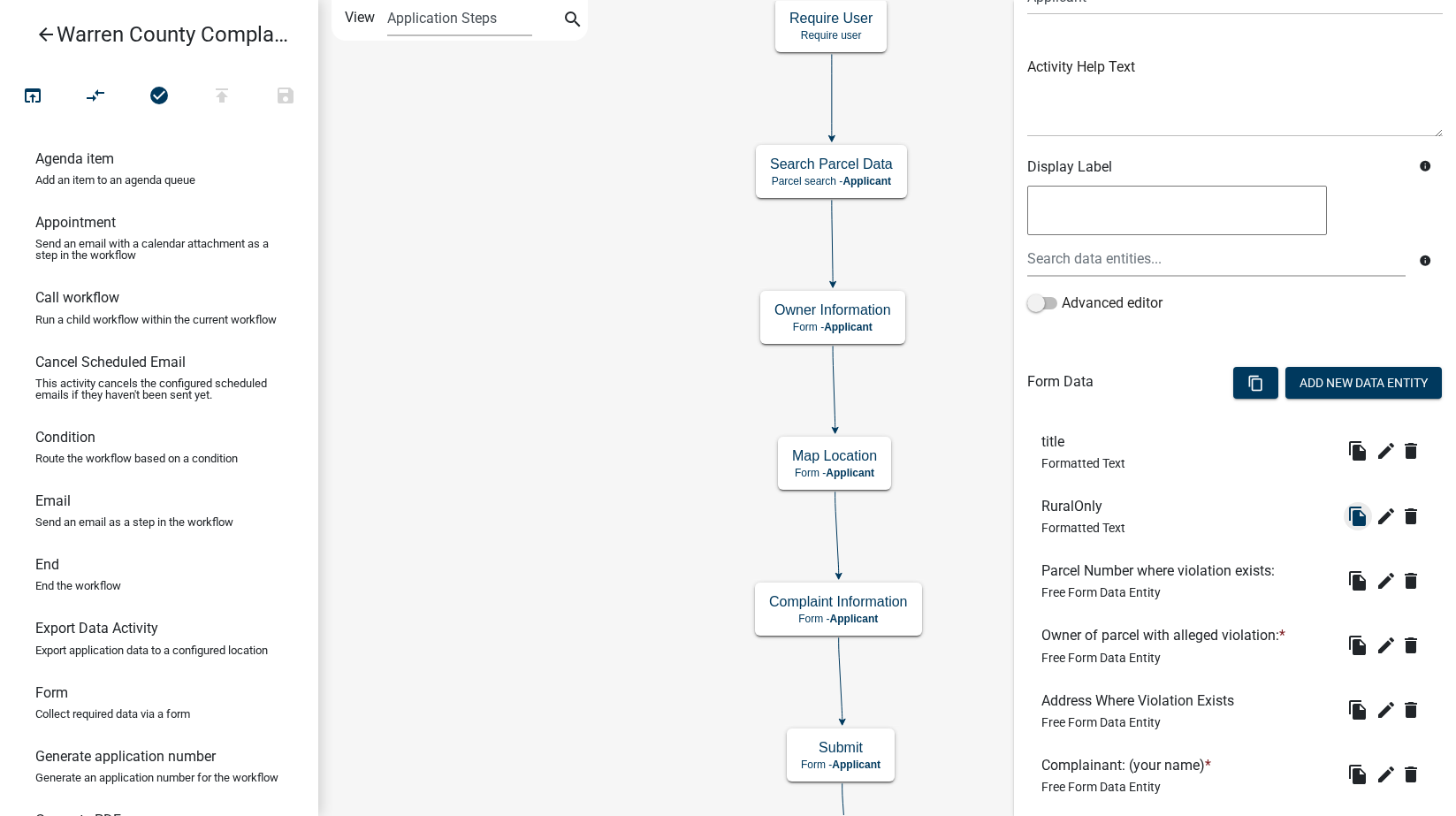
scroll to position [206, 0]
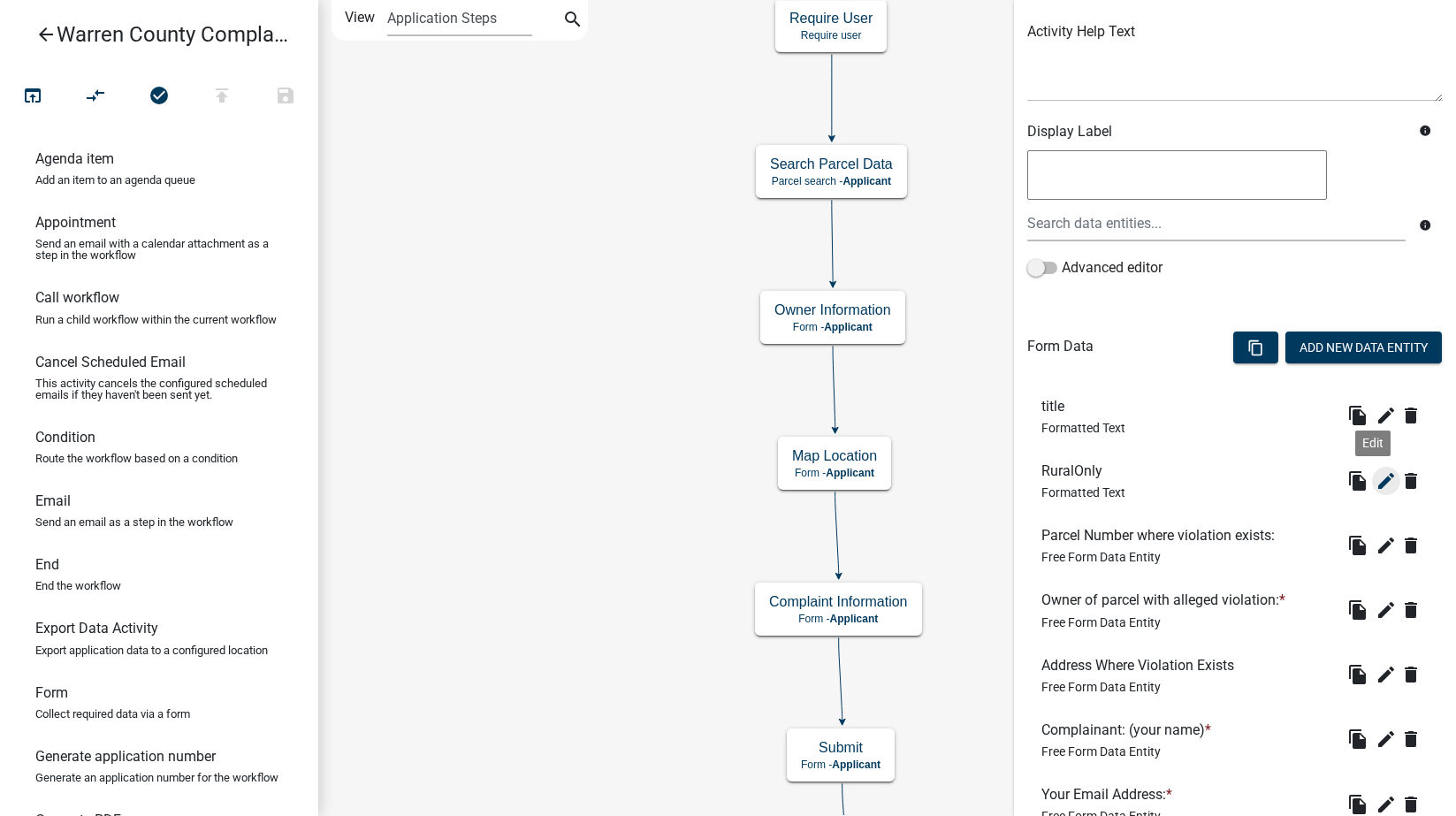
click at [1376, 478] on icon "edit" at bounding box center [1386, 481] width 21 height 21
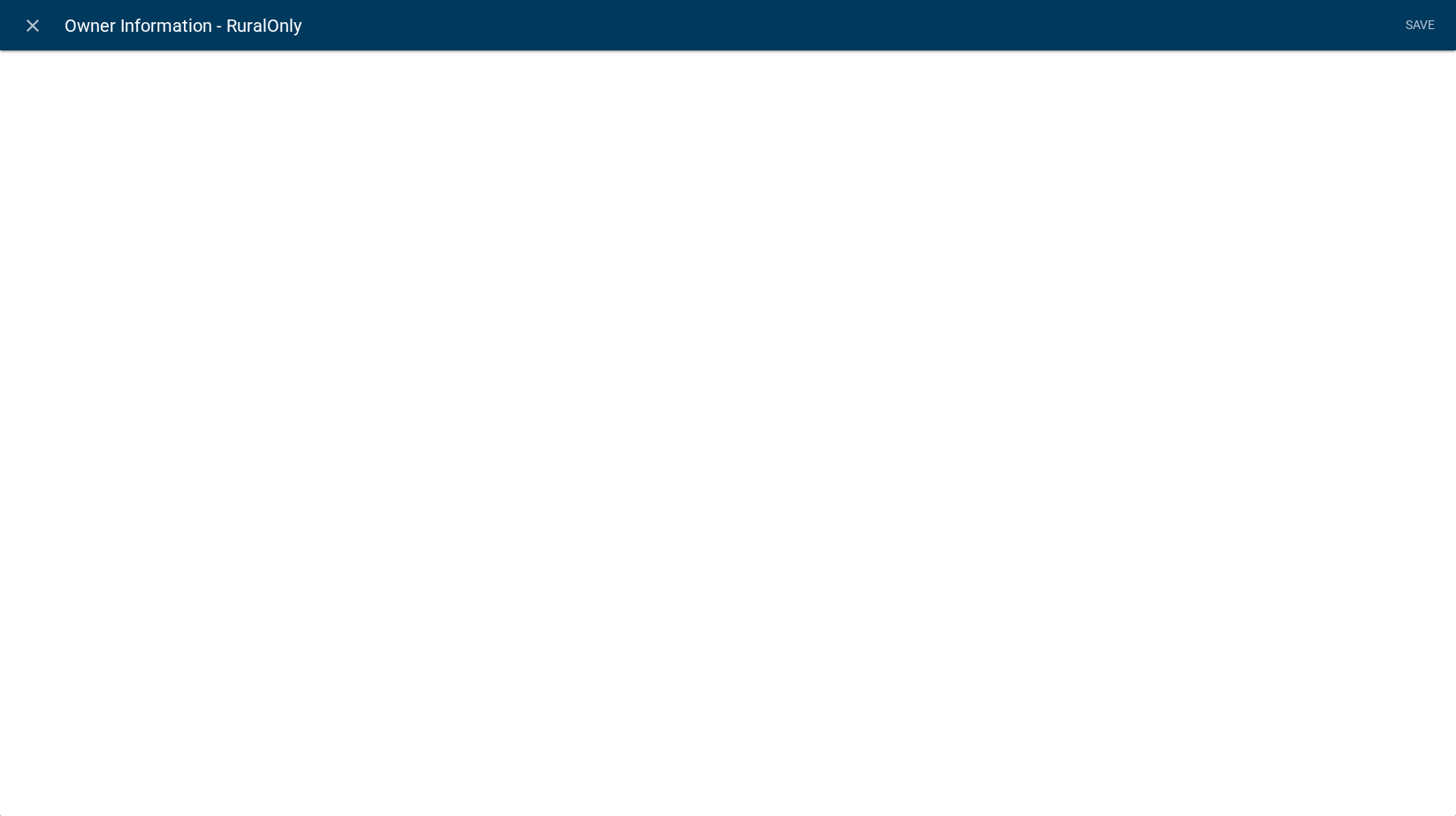
select select "rich-text"
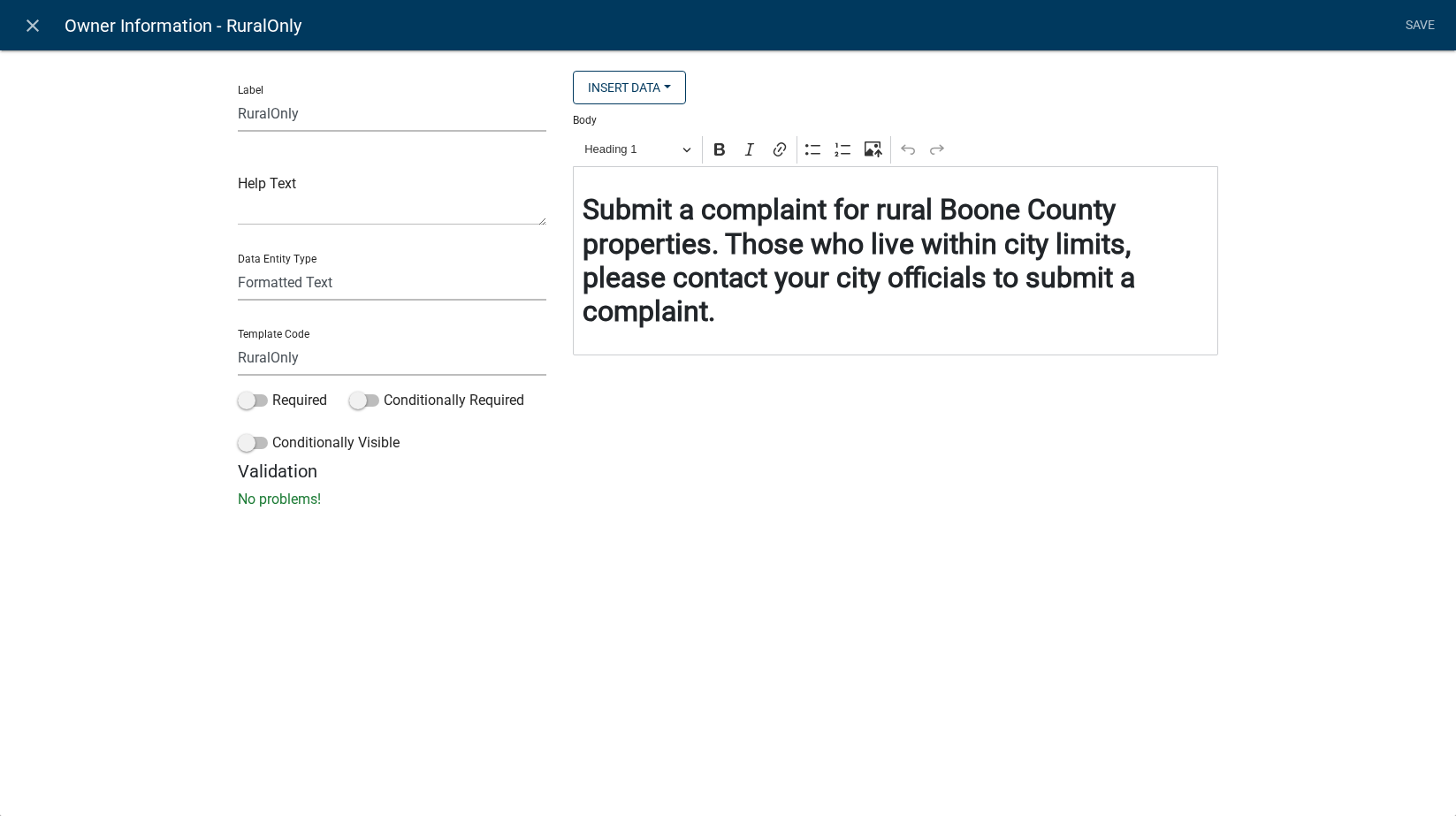
click at [981, 209] on strong "Submit a complaint for rural Boone County properties. Those who live within cit…" at bounding box center [859, 260] width 553 height 135
click at [810, 312] on h2 "Submit a complaint for rural Warren County properties. Those who live within ci…" at bounding box center [896, 260] width 627 height 136
click at [1396, 14] on link "Save" at bounding box center [1420, 25] width 44 height 34
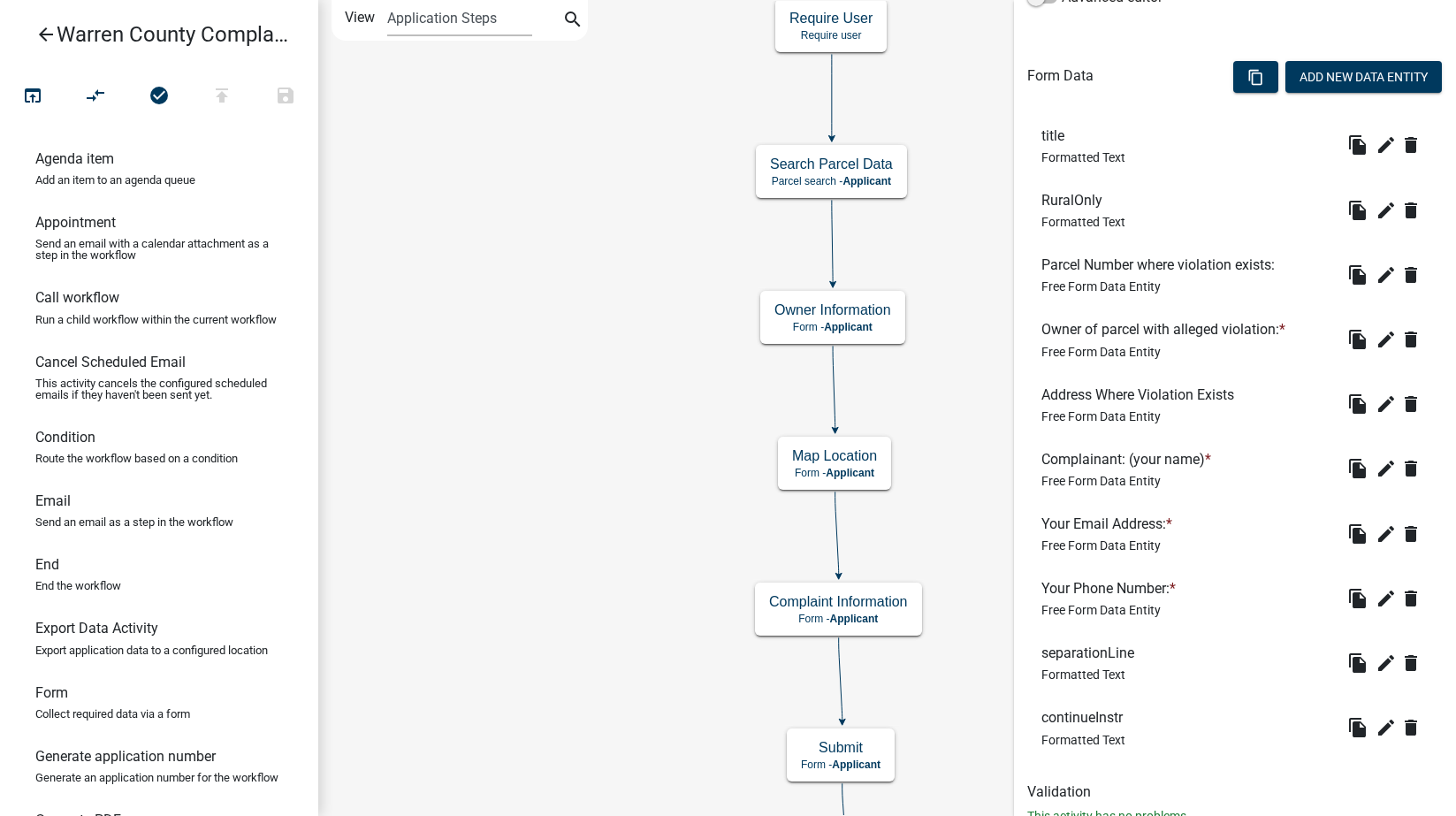
scroll to position [537, 0]
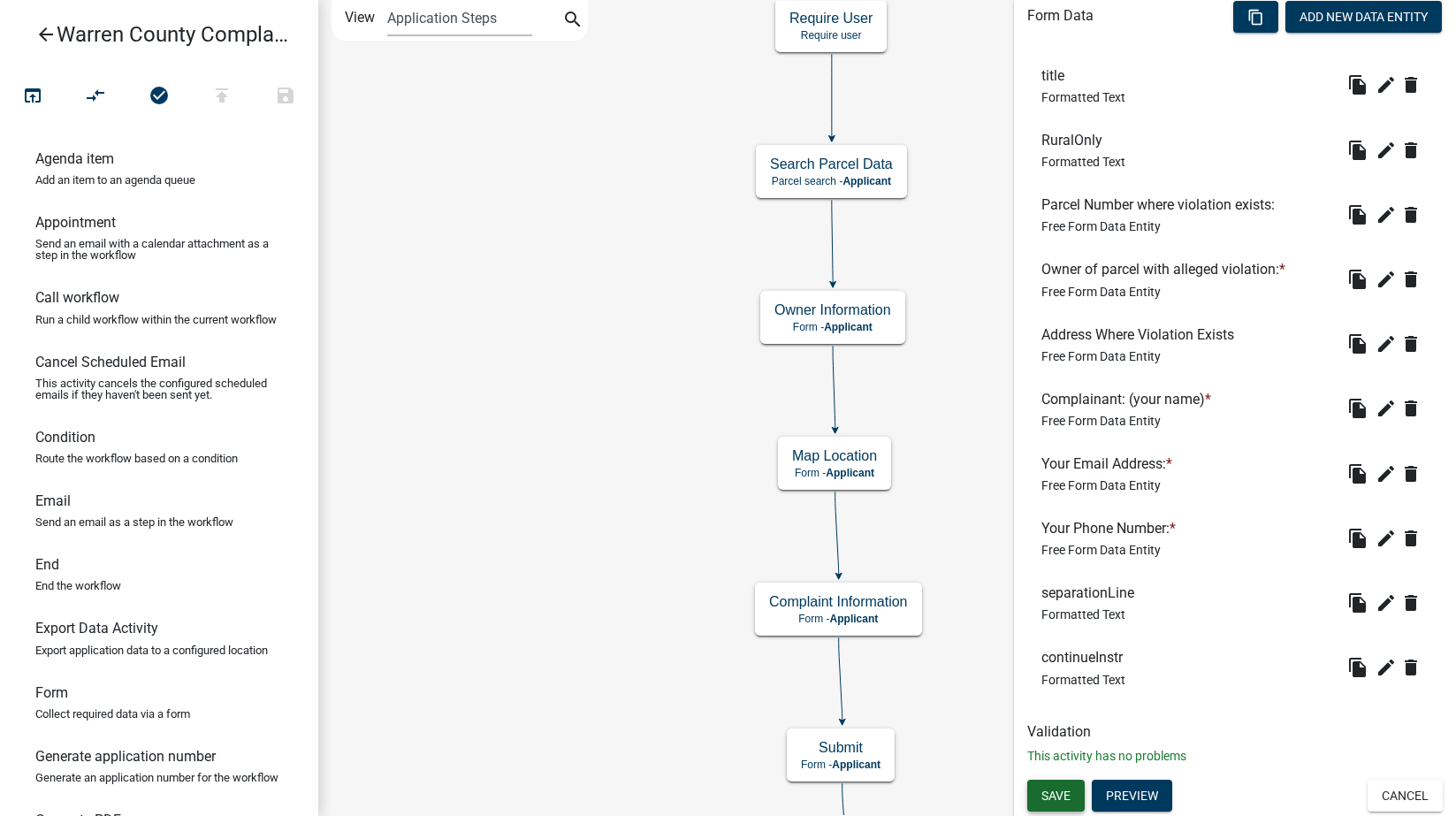
click at [1056, 790] on span "Save" at bounding box center [1056, 795] width 29 height 14
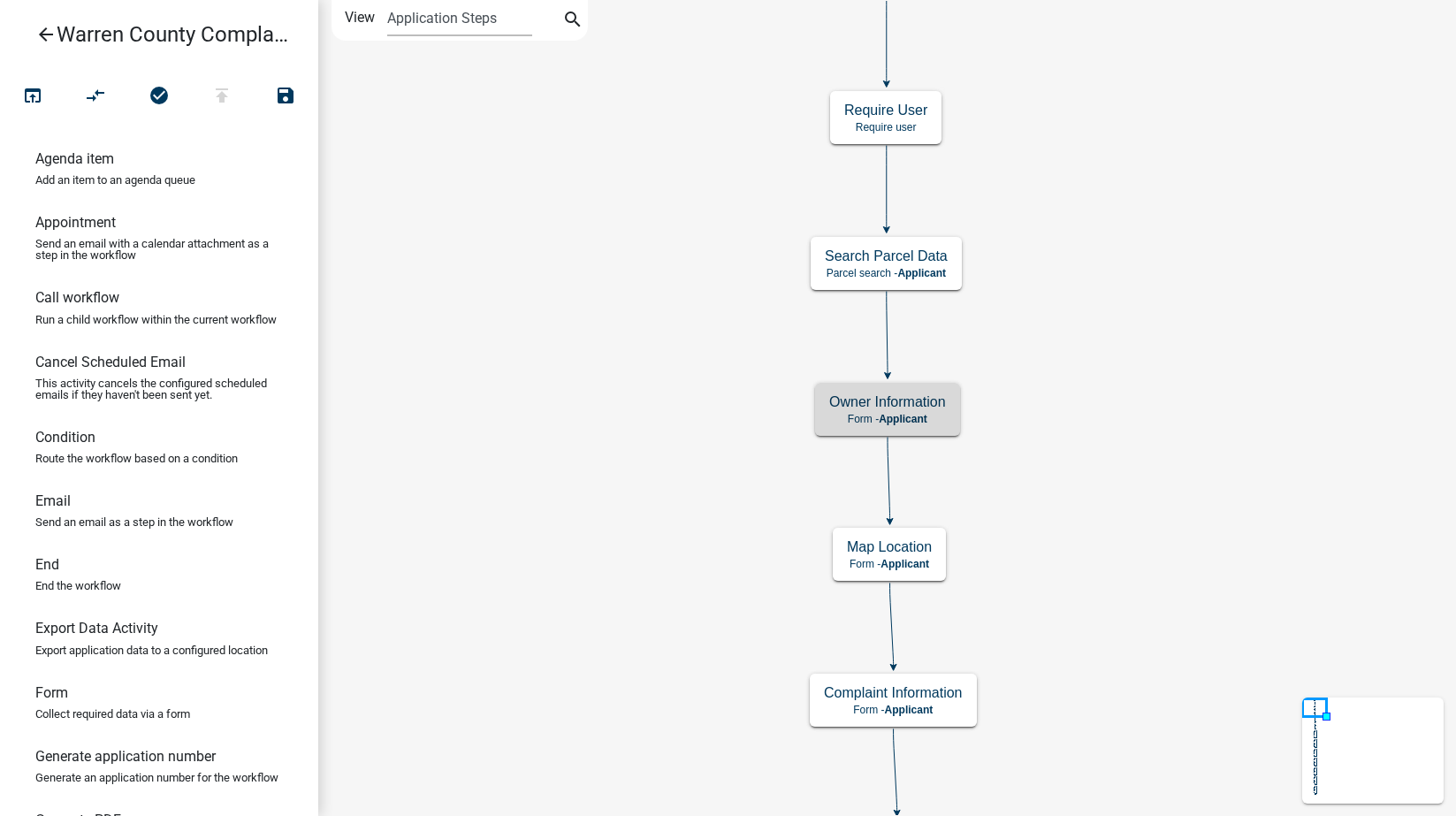
scroll to position [0, 0]
click at [25, 93] on icon "open_in_browser" at bounding box center [33, 97] width 21 height 25
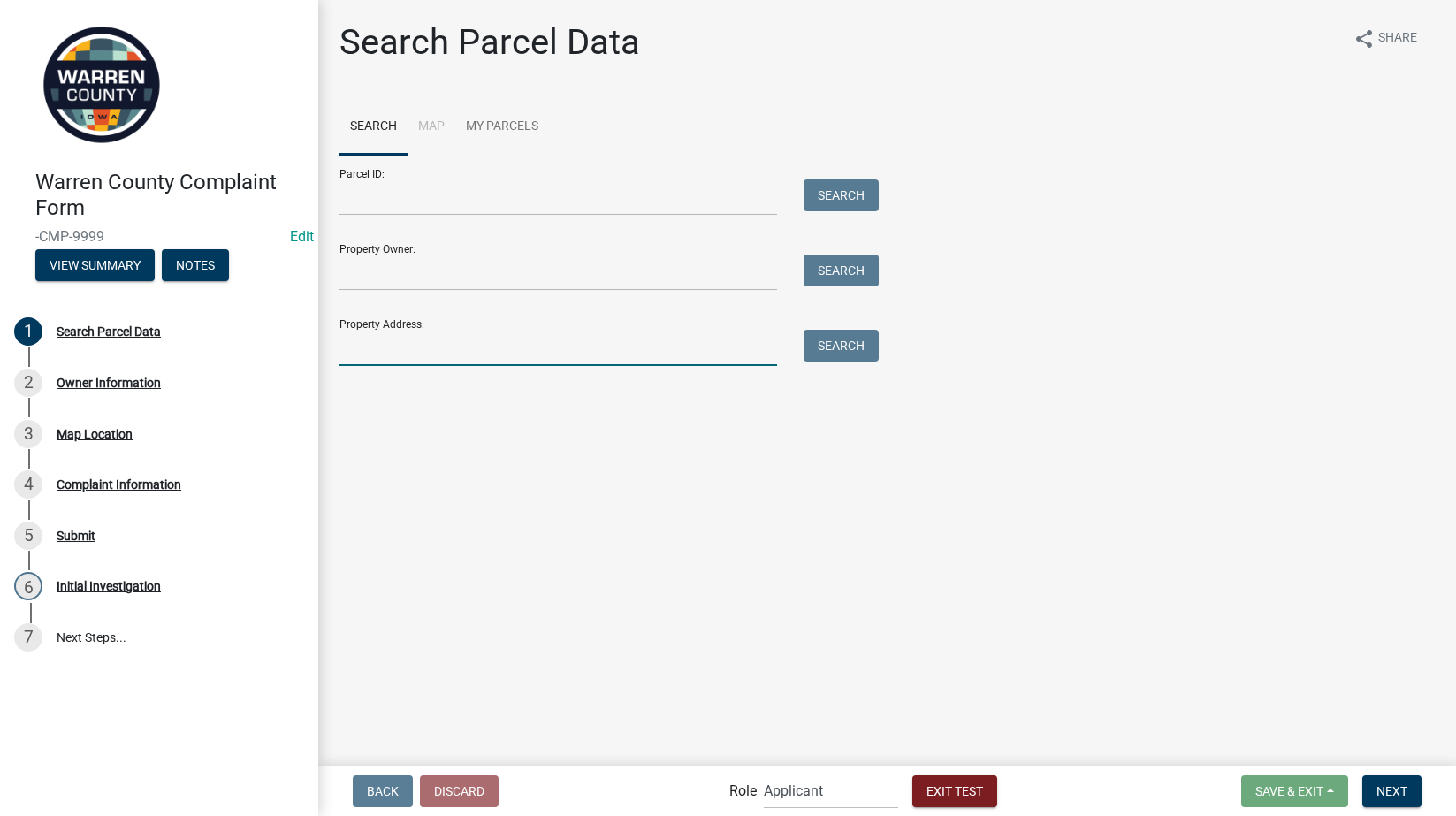
click at [464, 348] on input "Property Address:" at bounding box center [558, 347] width 438 height 36
type input "[STREET_ADDRESS][PERSON_NAME]"
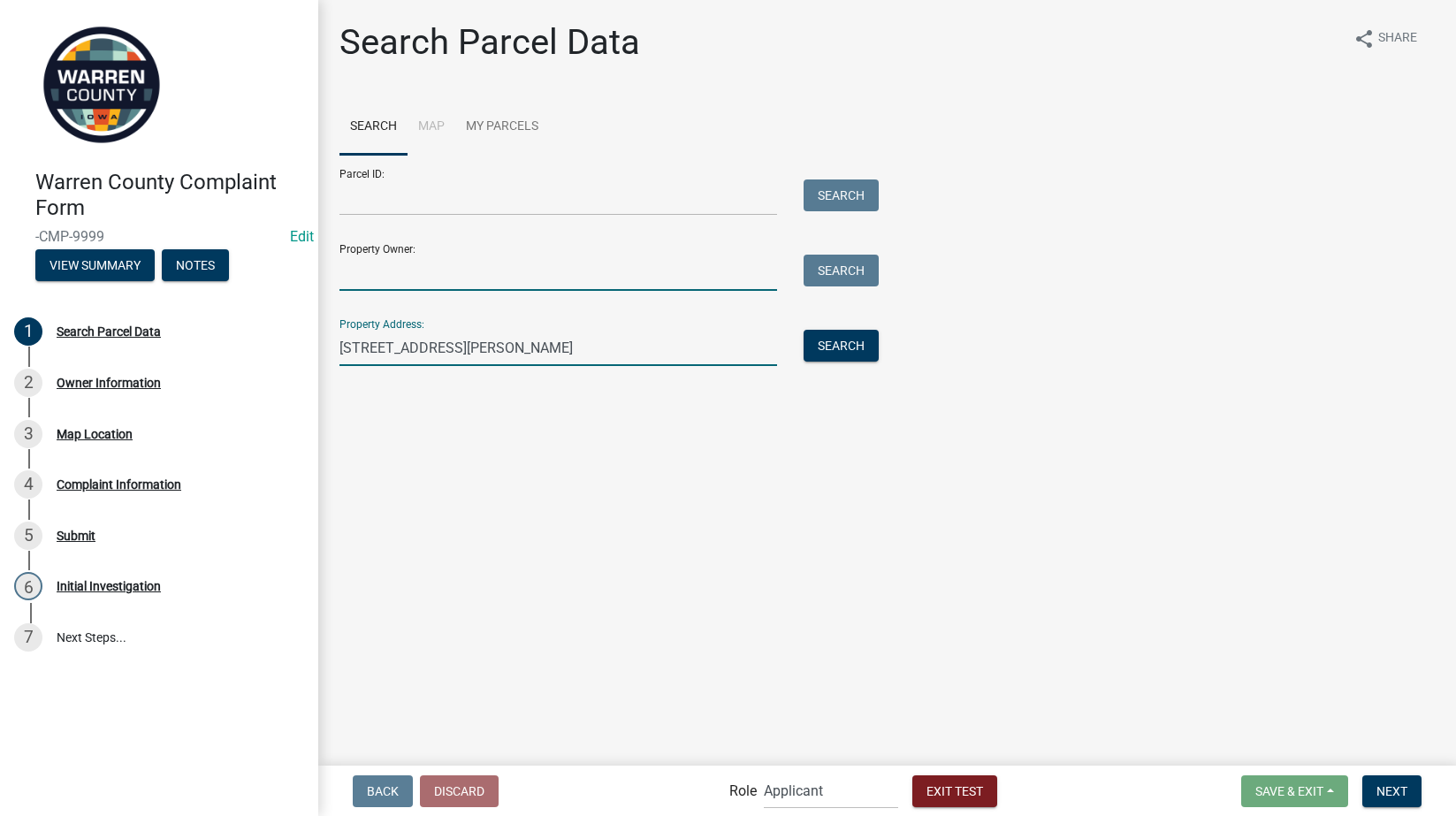
type input "[PERSON_NAME]"
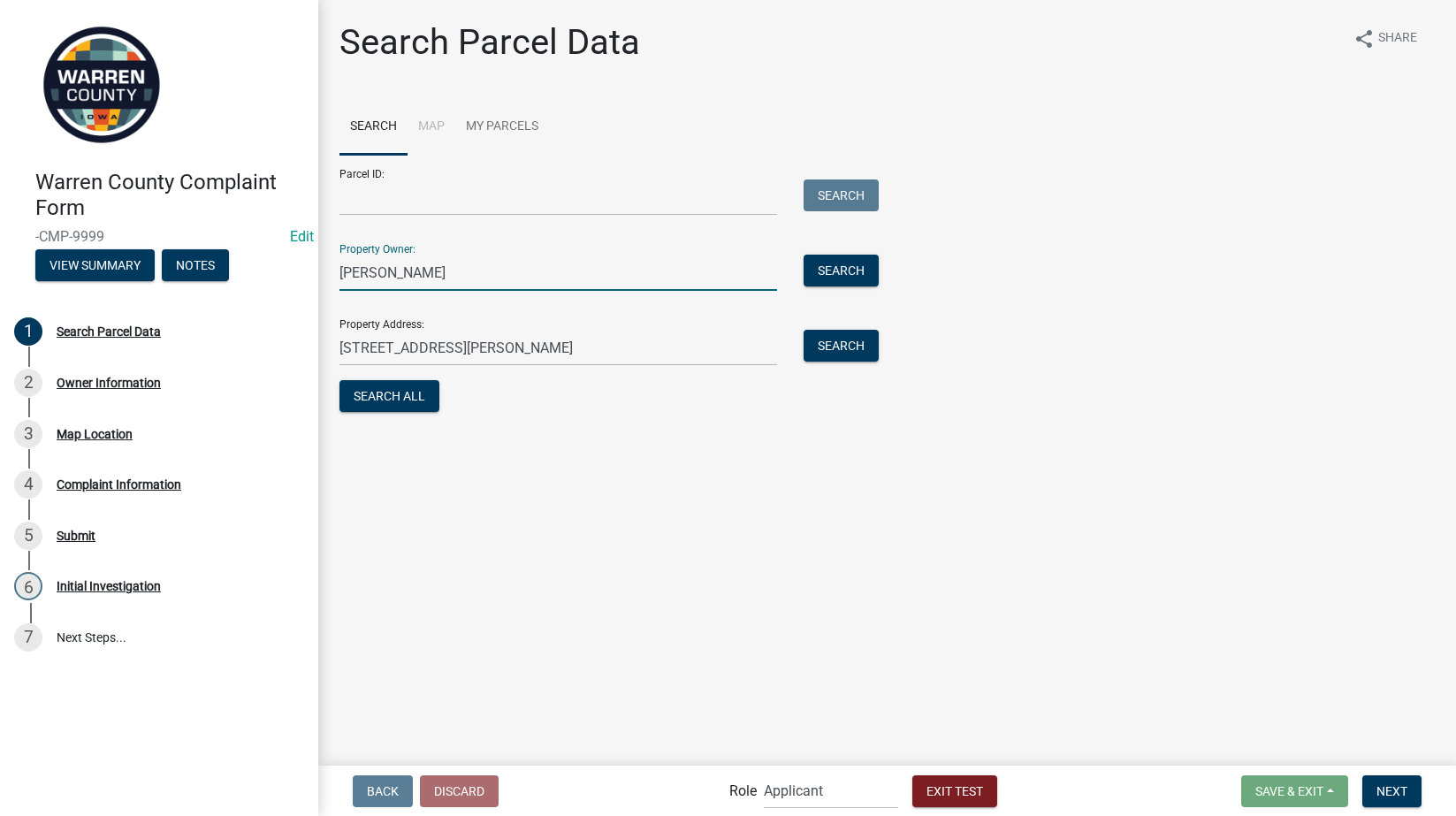
drag, startPoint x: 449, startPoint y: 270, endPoint x: 194, endPoint y: 281, distance: 255.2
click at [194, 281] on div "Warren County Complaint Form -CMP-9999 Edit View Summary Notes 1 Search Parcel …" at bounding box center [728, 408] width 1456 height 816
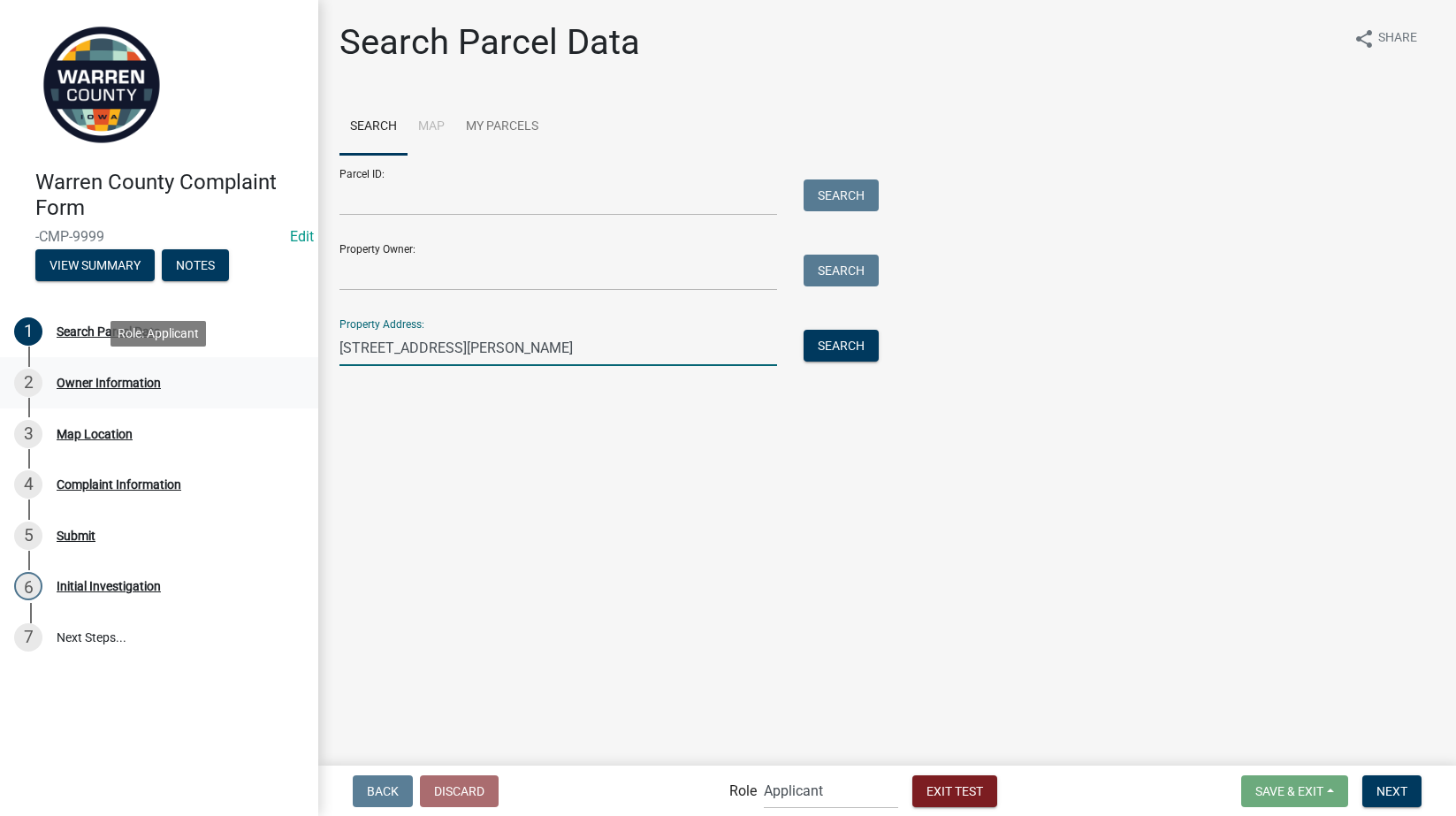
drag, startPoint x: 497, startPoint y: 345, endPoint x: 231, endPoint y: 359, distance: 266.4
click at [231, 359] on div "Warren County Complaint Form -CMP-9999 Edit View Summary Notes 1 Search Parcel …" at bounding box center [728, 408] width 1456 height 816
click at [426, 342] on input "Property Address:" at bounding box center [558, 347] width 438 height 36
type input "[STREET_ADDRESS]"
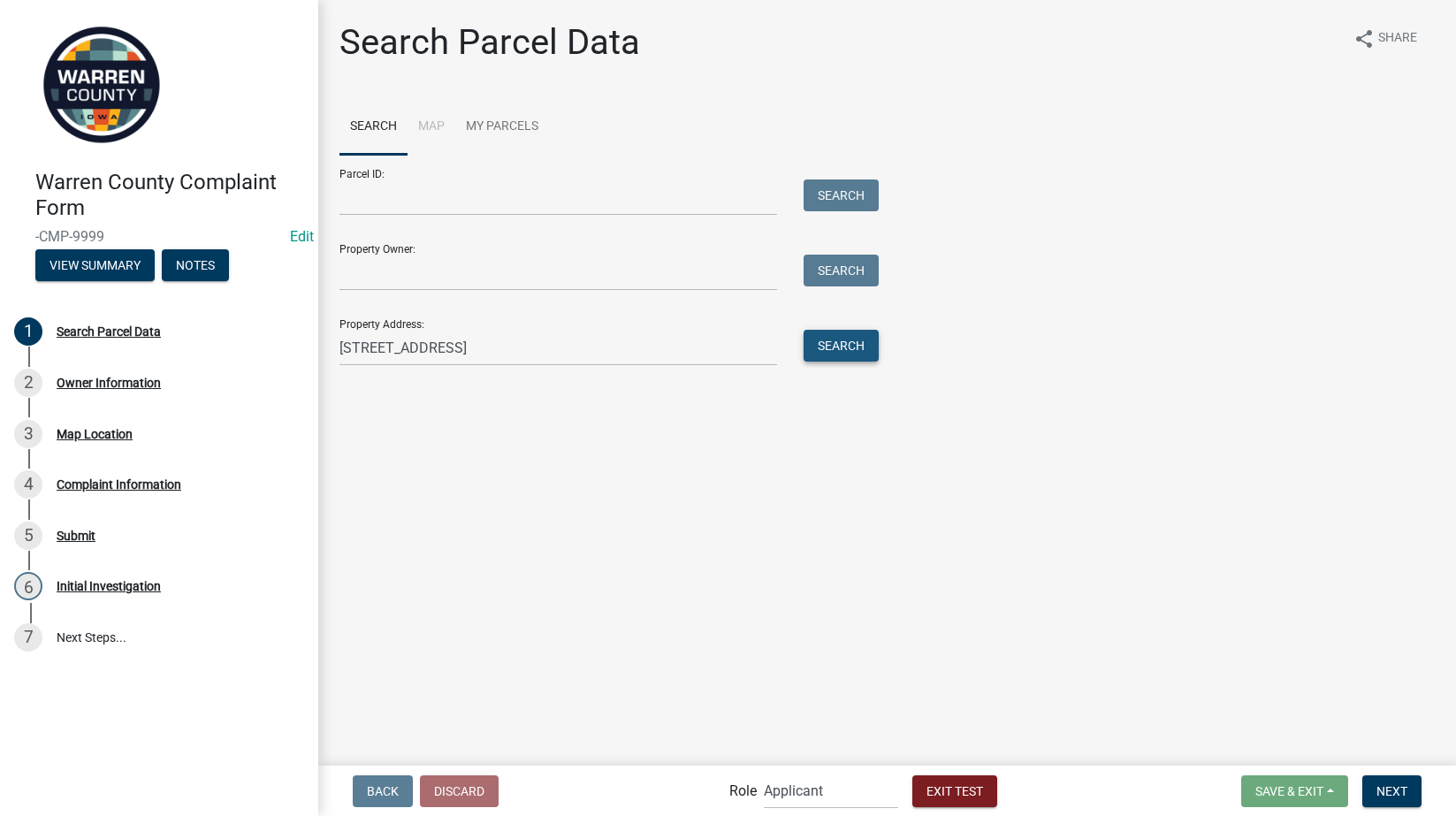
click at [856, 342] on button "Search" at bounding box center [841, 345] width 76 height 32
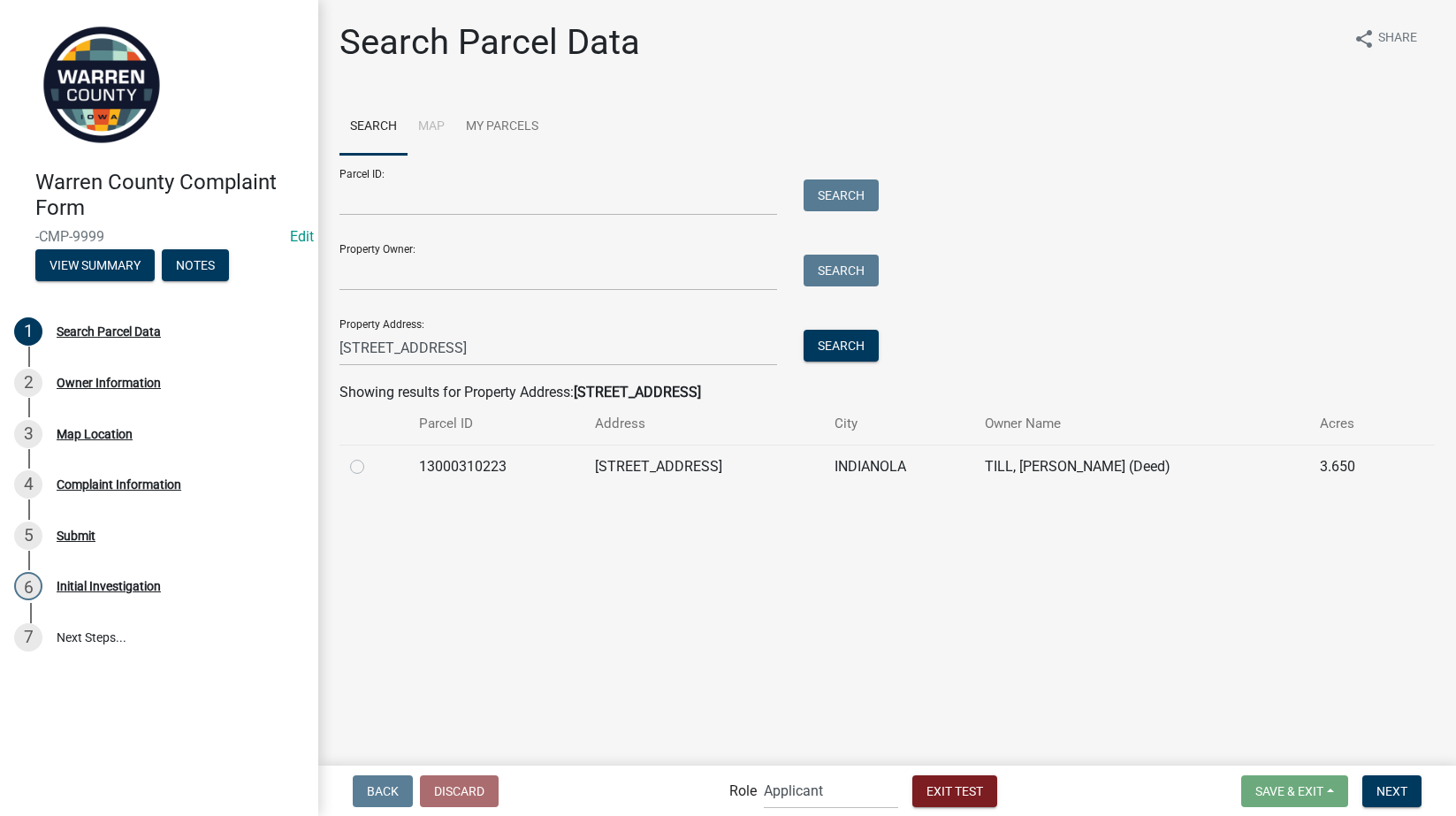
click at [371, 457] on label at bounding box center [371, 457] width 0 height 0
click at [371, 468] on input "radio" at bounding box center [377, 462] width 11 height 11
radio input "true"
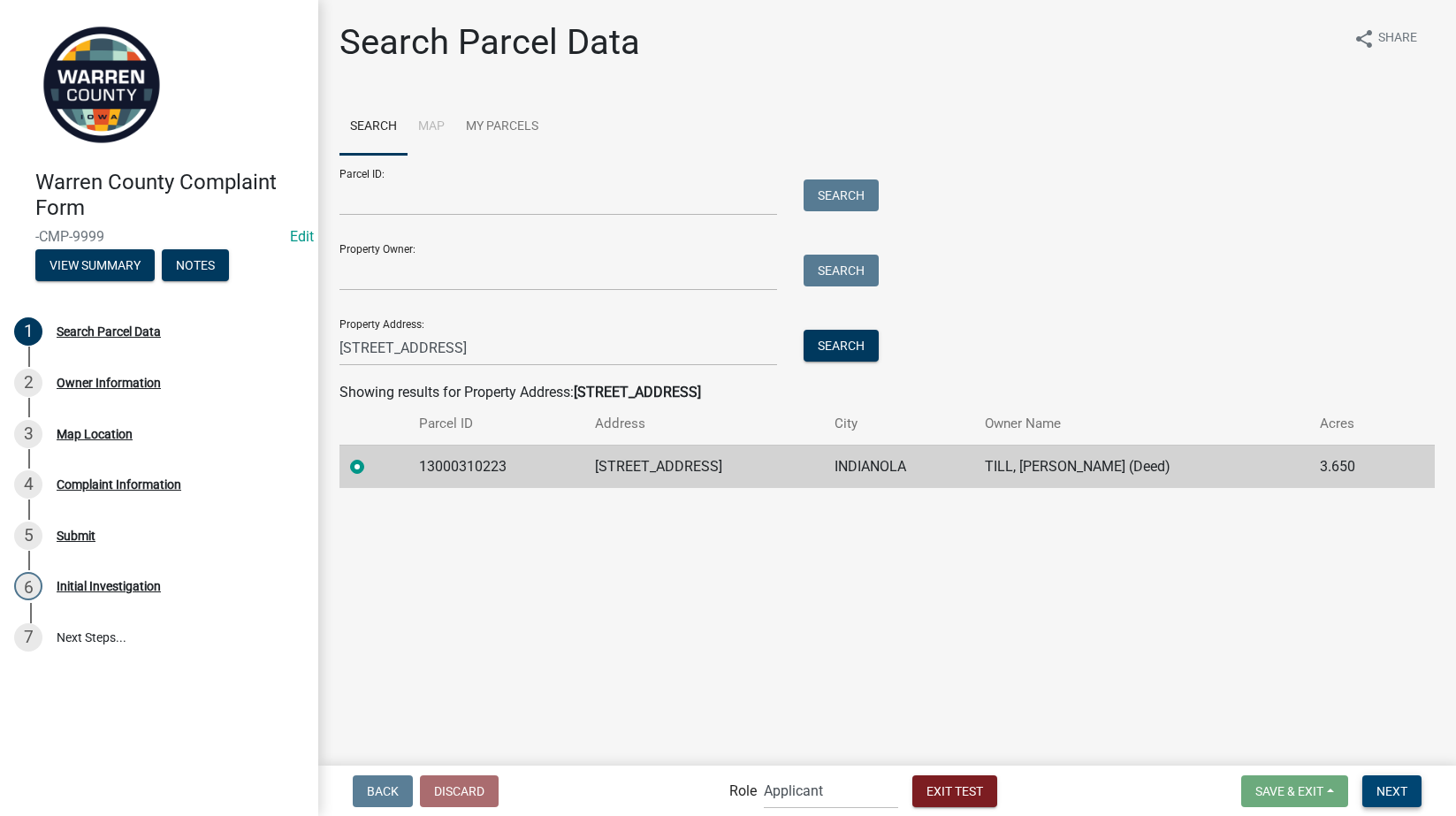
click at [1396, 793] on span "Next" at bounding box center [1392, 790] width 31 height 14
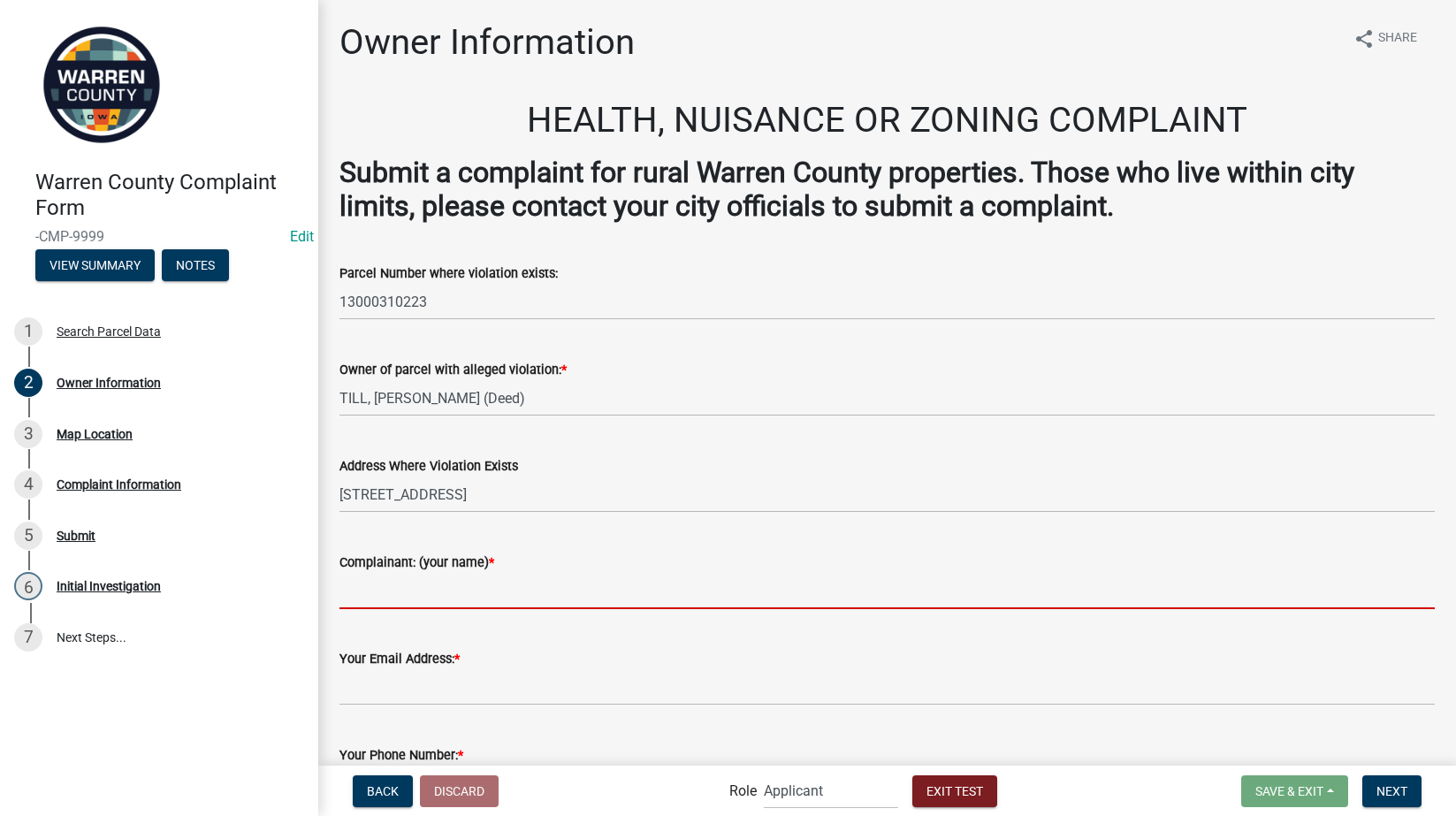
click at [382, 590] on input "Complainant: (your name) *" at bounding box center [888, 591] width 1096 height 36
type input "[PERSON_NAME]"
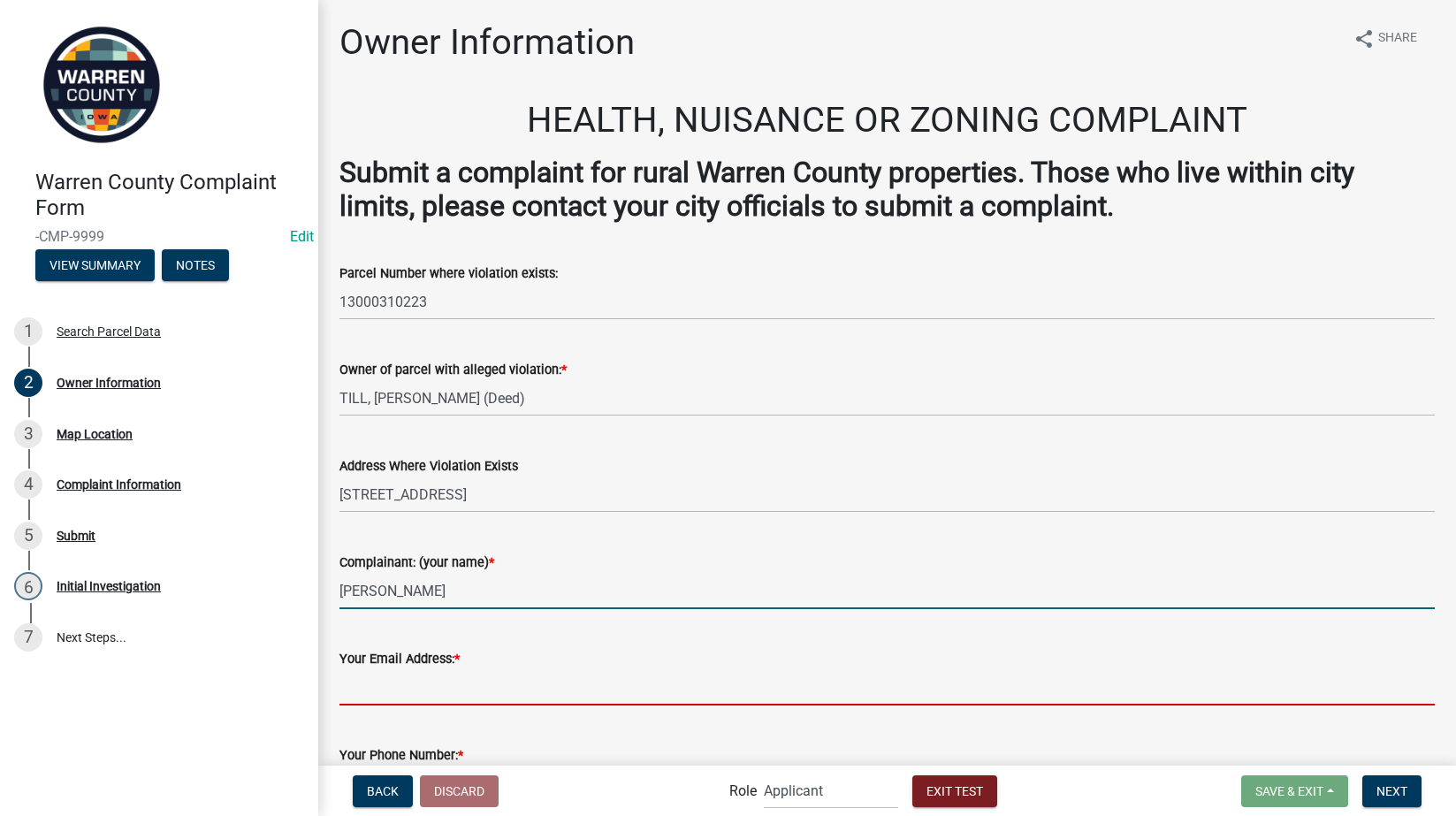
type input "[EMAIL_ADDRESS][DOMAIN_NAME]"
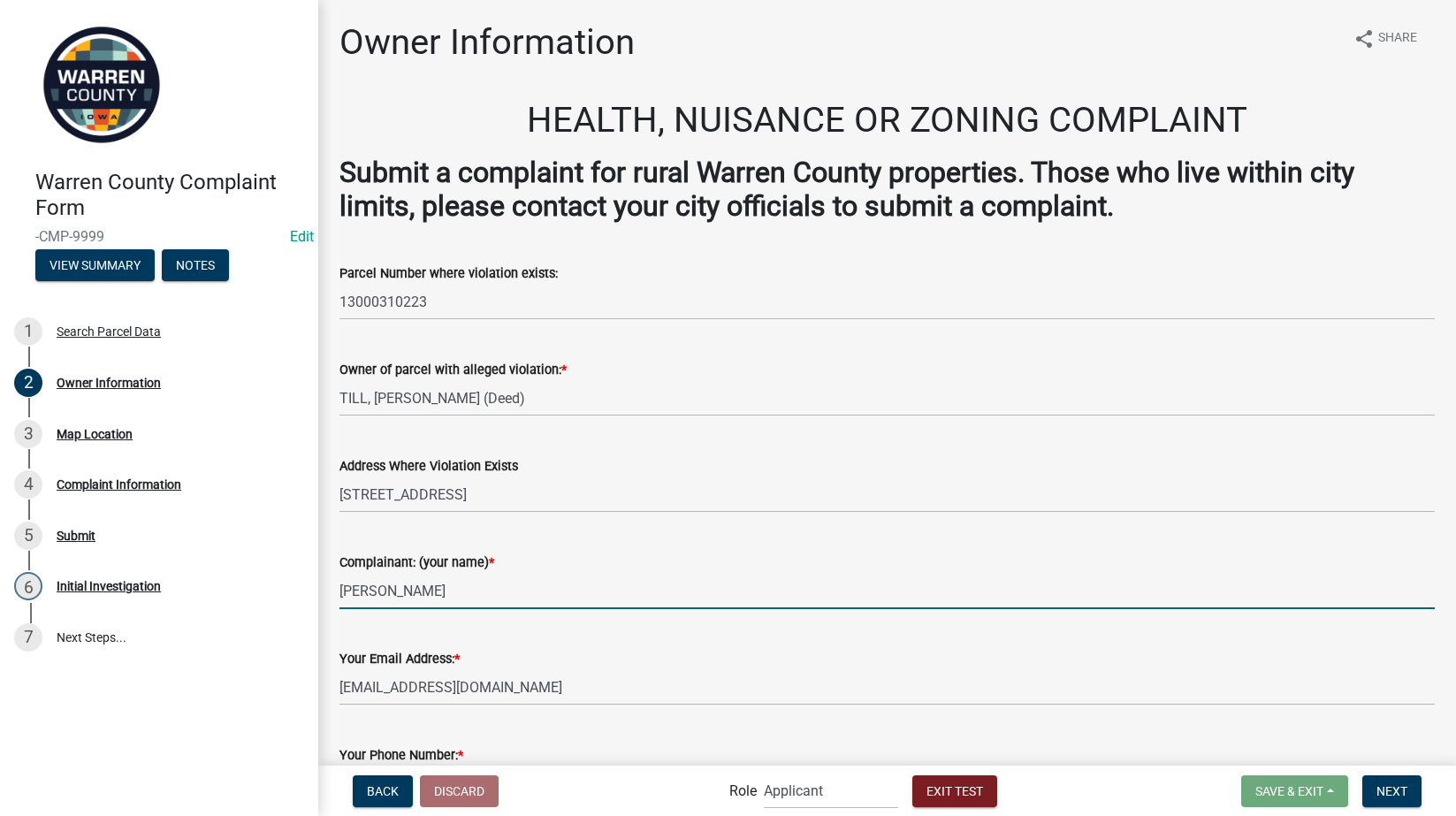
type input "5154802556"
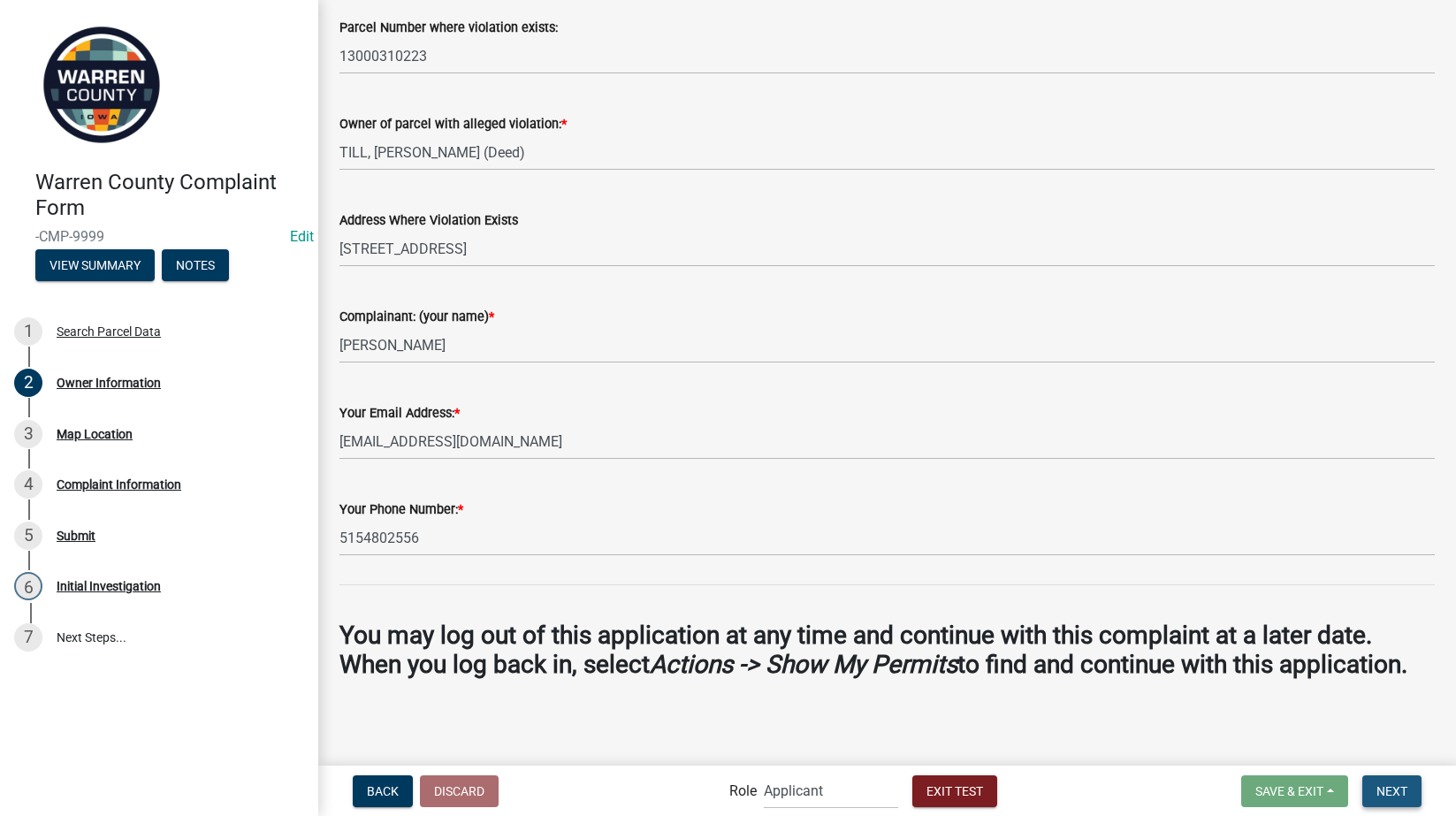
click at [1392, 788] on span "Next" at bounding box center [1392, 790] width 31 height 14
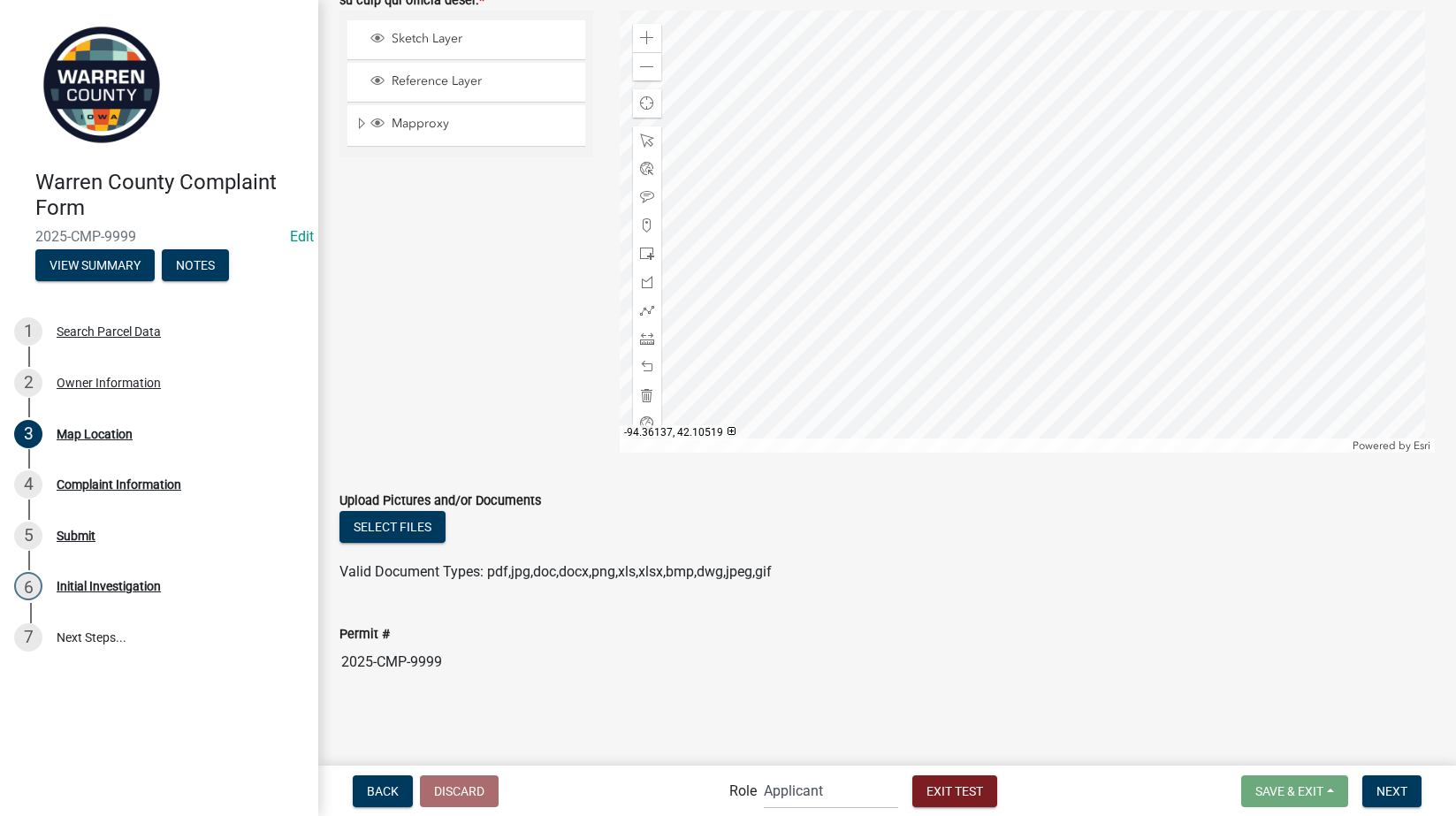
scroll to position [311, 0]
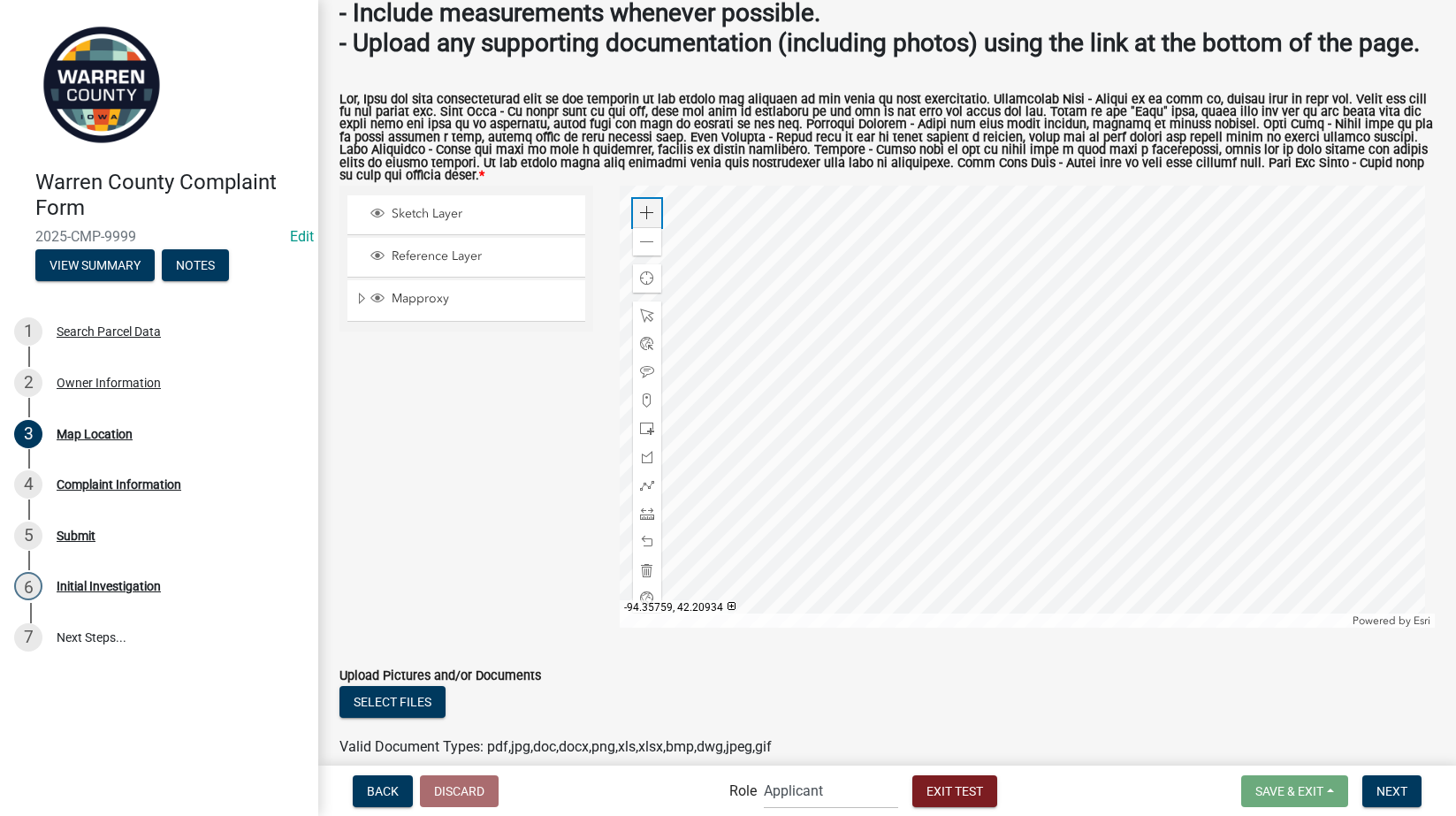
click at [643, 227] on div "Zoom in" at bounding box center [647, 213] width 28 height 28
click at [642, 227] on div "Zoom in" at bounding box center [647, 213] width 28 height 28
click at [645, 249] on span at bounding box center [647, 242] width 14 height 14
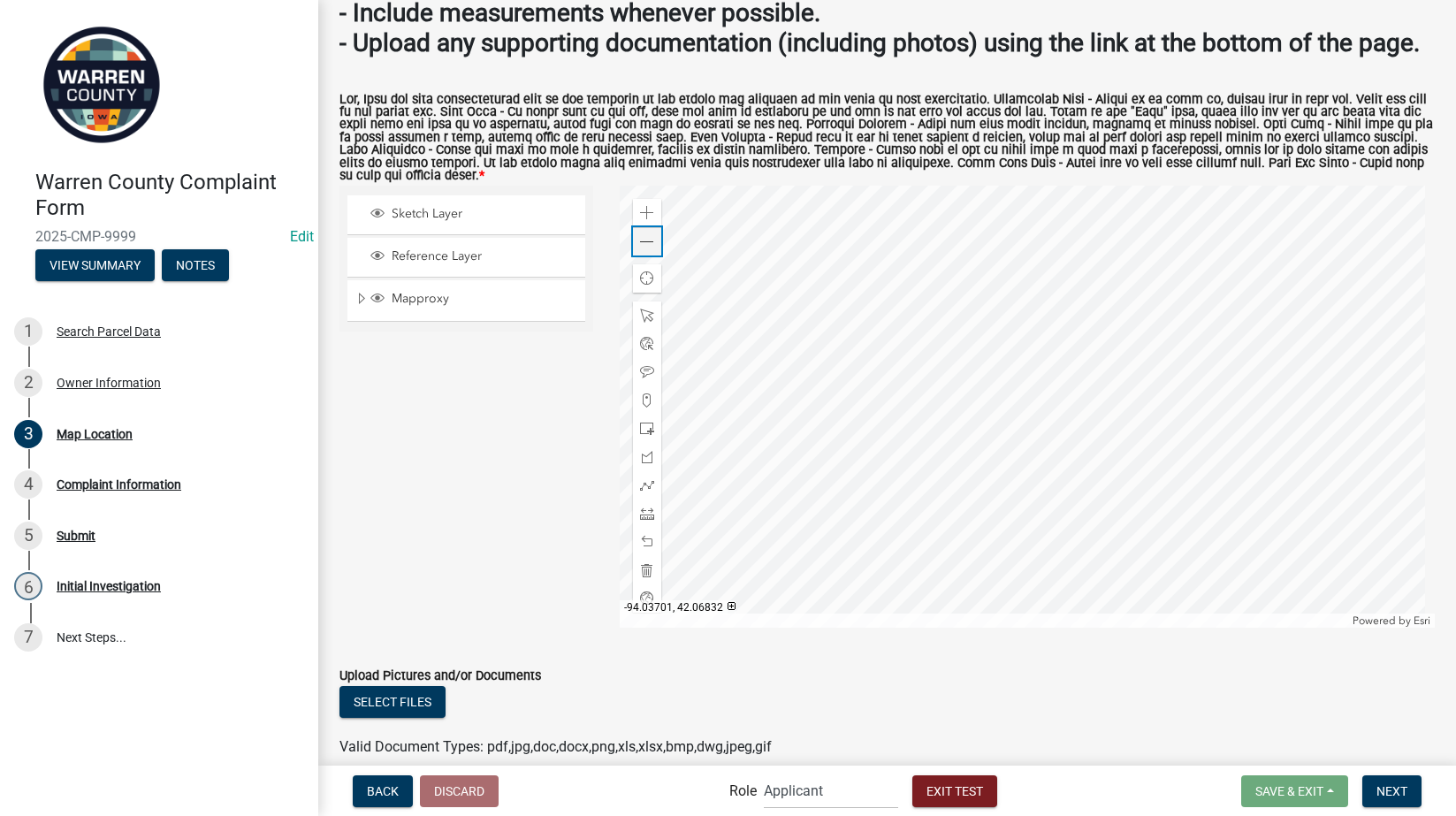
click at [645, 249] on span at bounding box center [647, 242] width 14 height 14
click at [643, 220] on span at bounding box center [647, 213] width 14 height 14
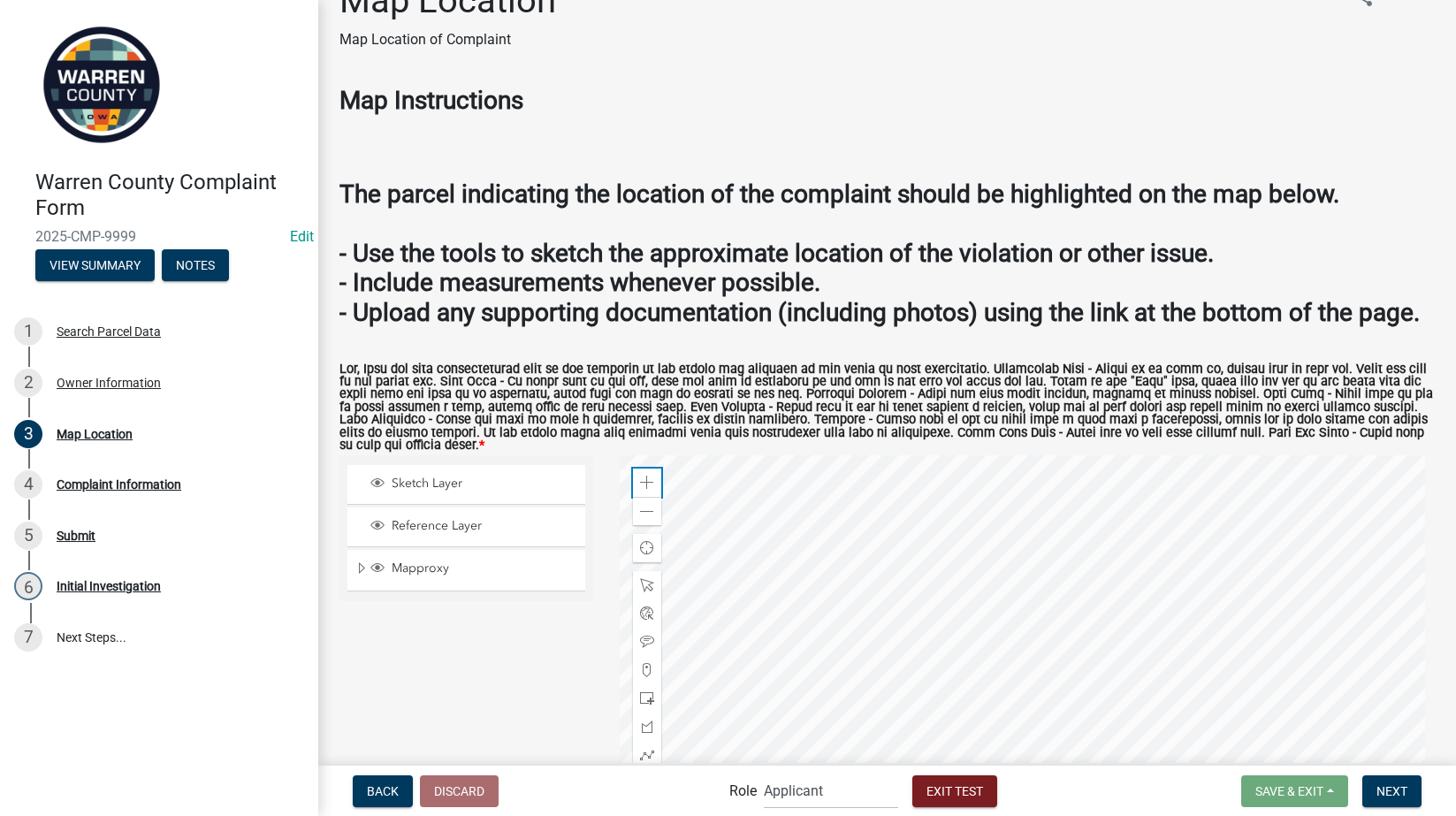
scroll to position [0, 0]
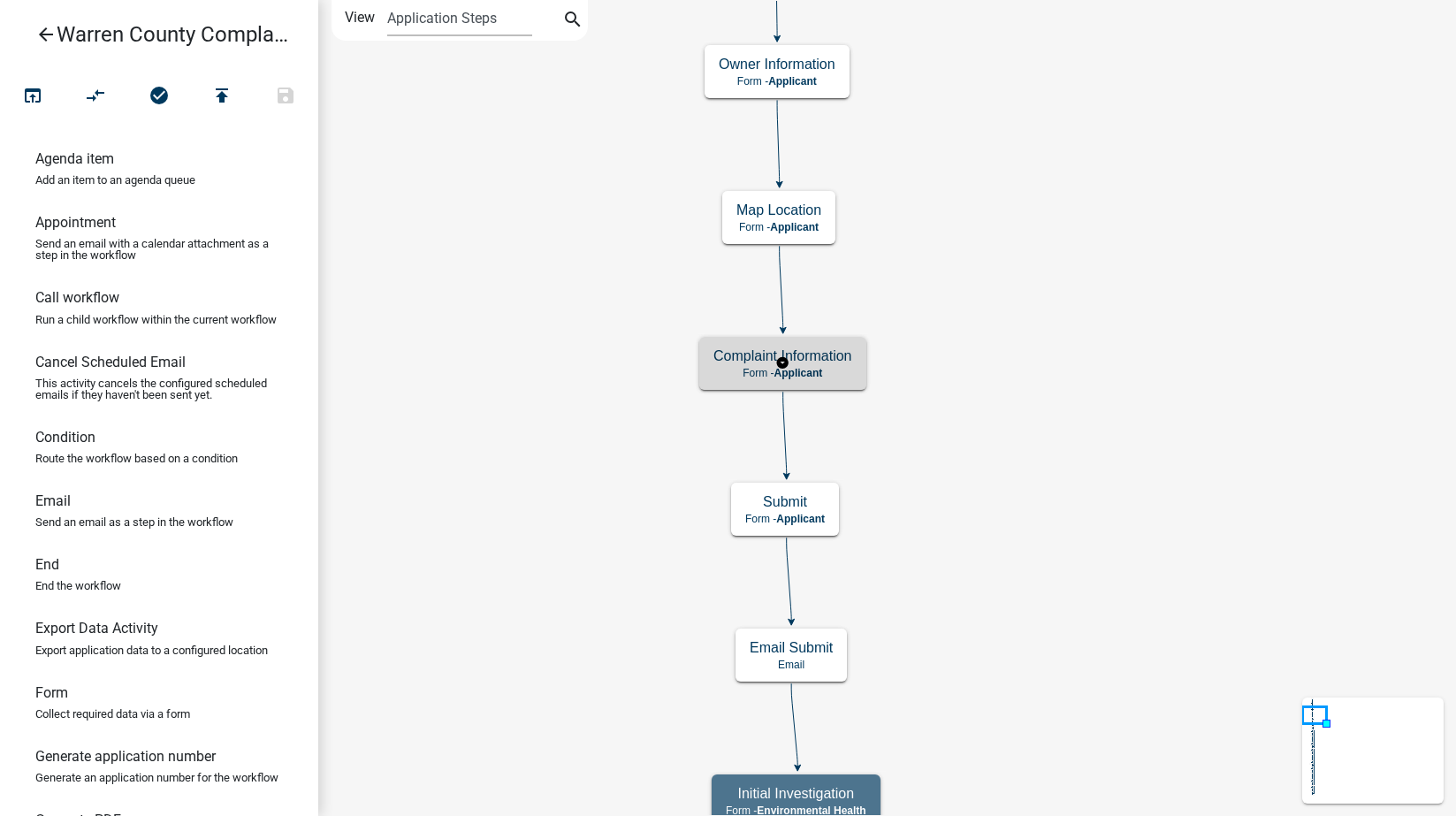
click at [846, 370] on p "Form - Applicant" at bounding box center [782, 373] width 139 height 12
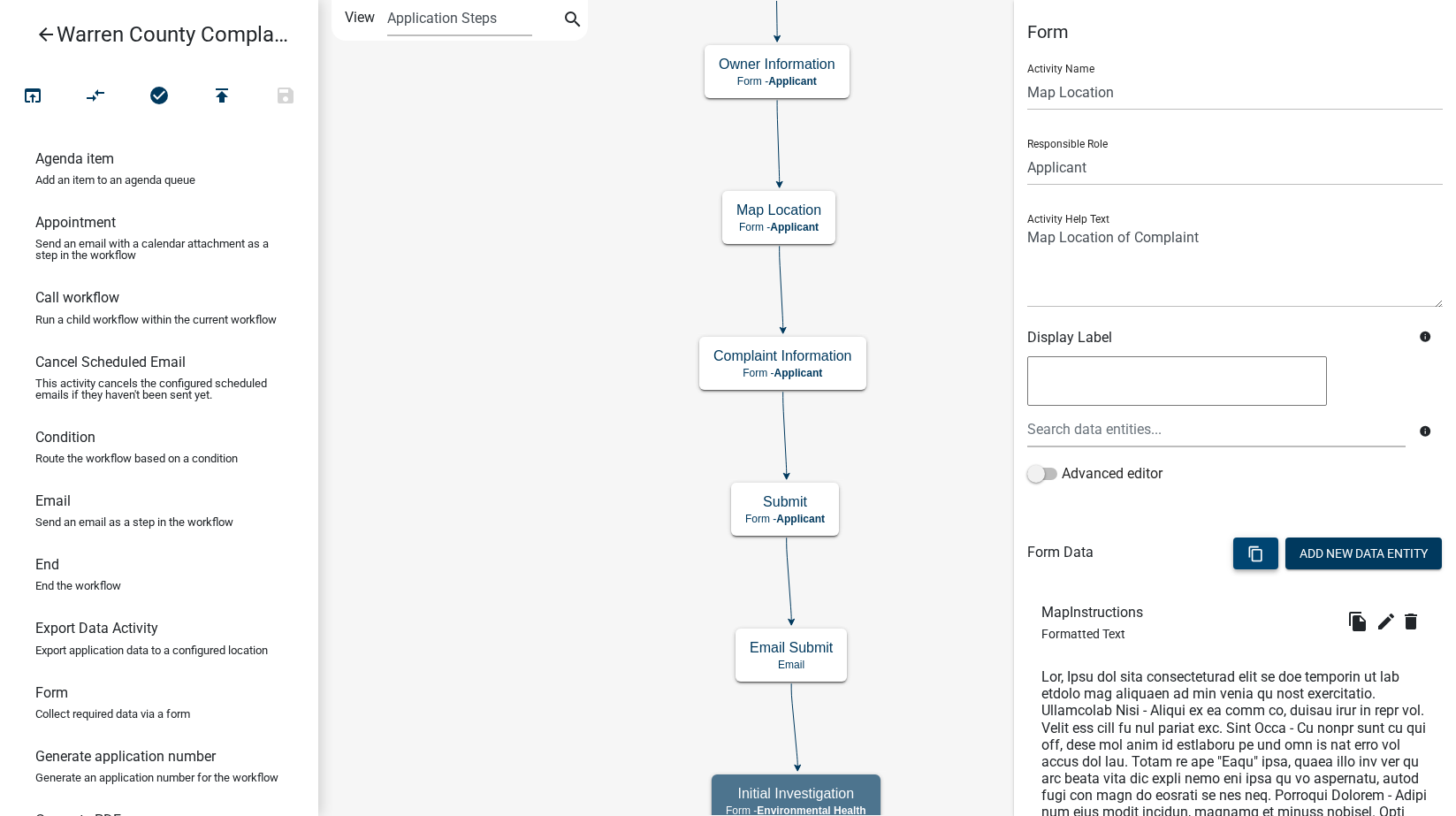
click at [1248, 557] on icon "content_copy" at bounding box center [1256, 554] width 17 height 17
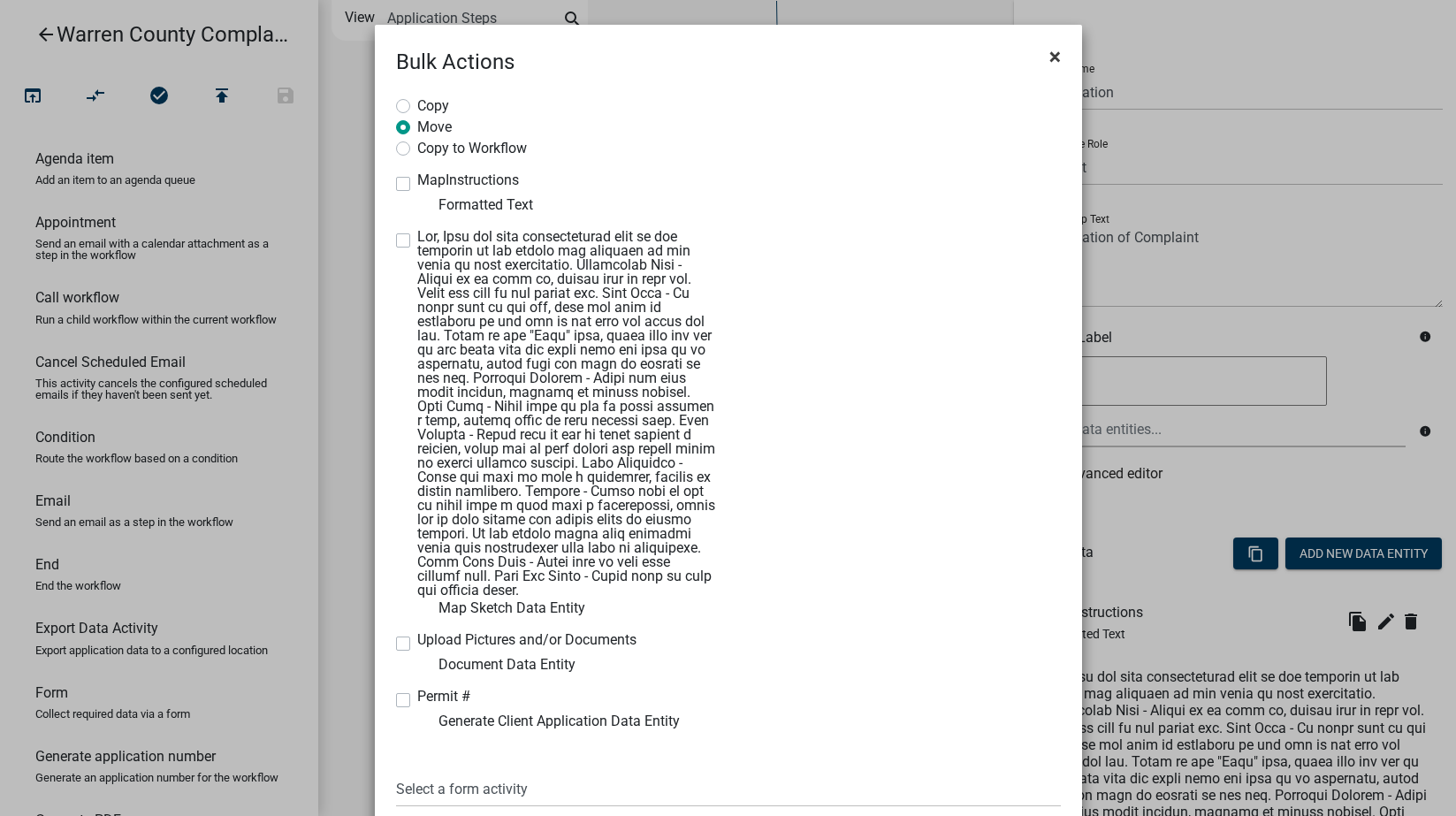
click at [1050, 59] on span "×" at bounding box center [1055, 56] width 11 height 25
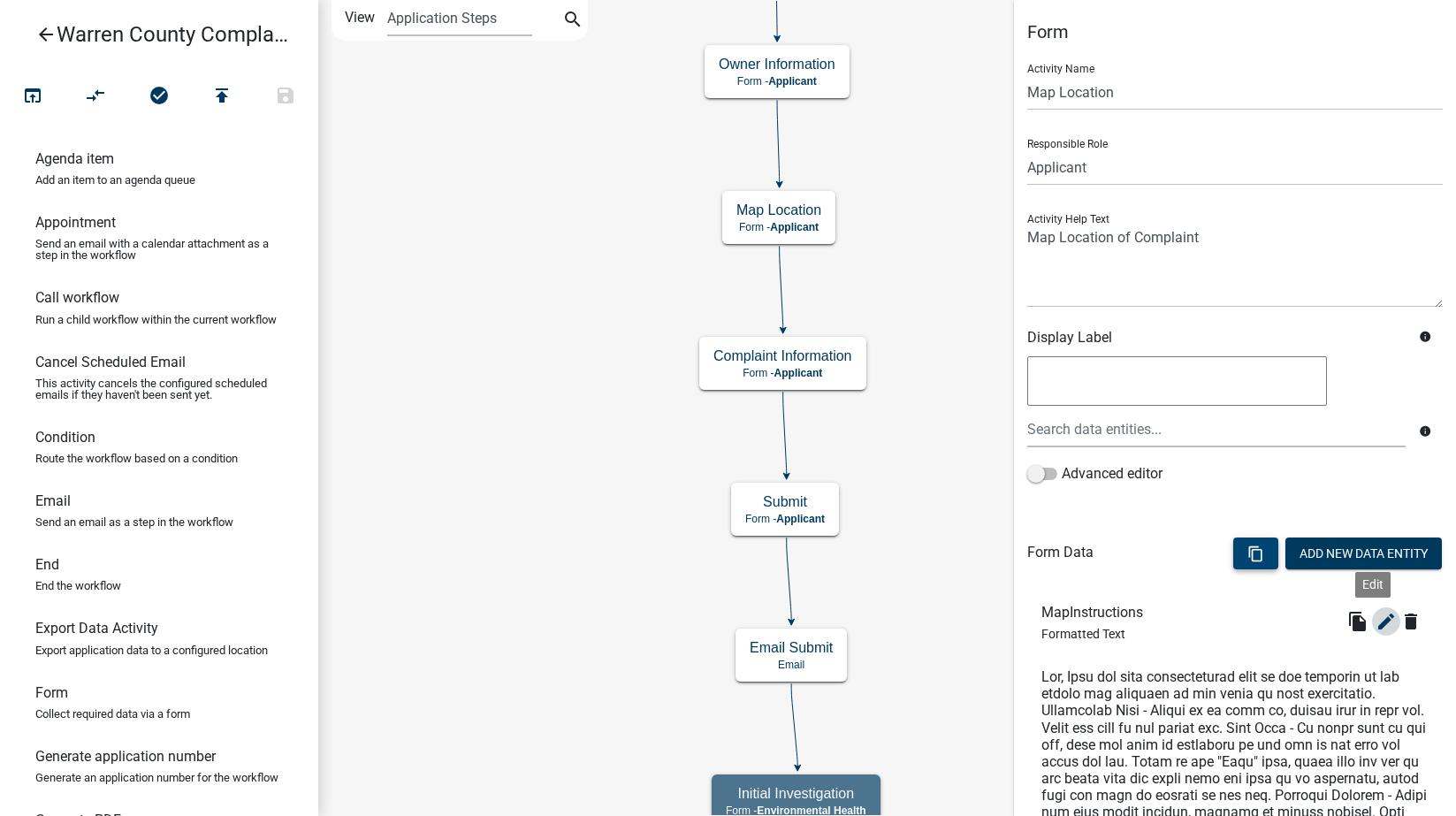
click at [1376, 619] on icon "edit" at bounding box center [1386, 622] width 21 height 21
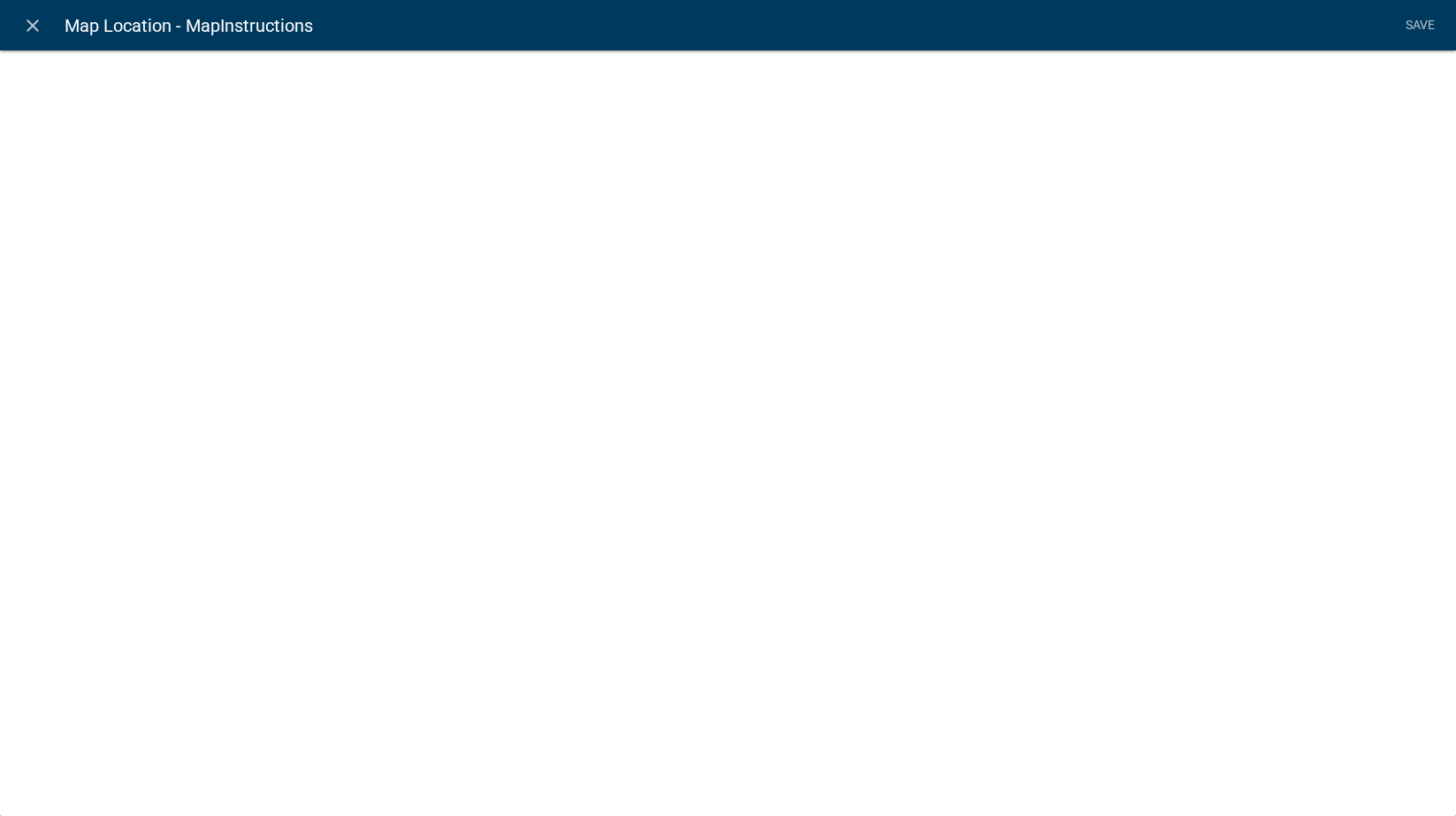
select select "rich-text"
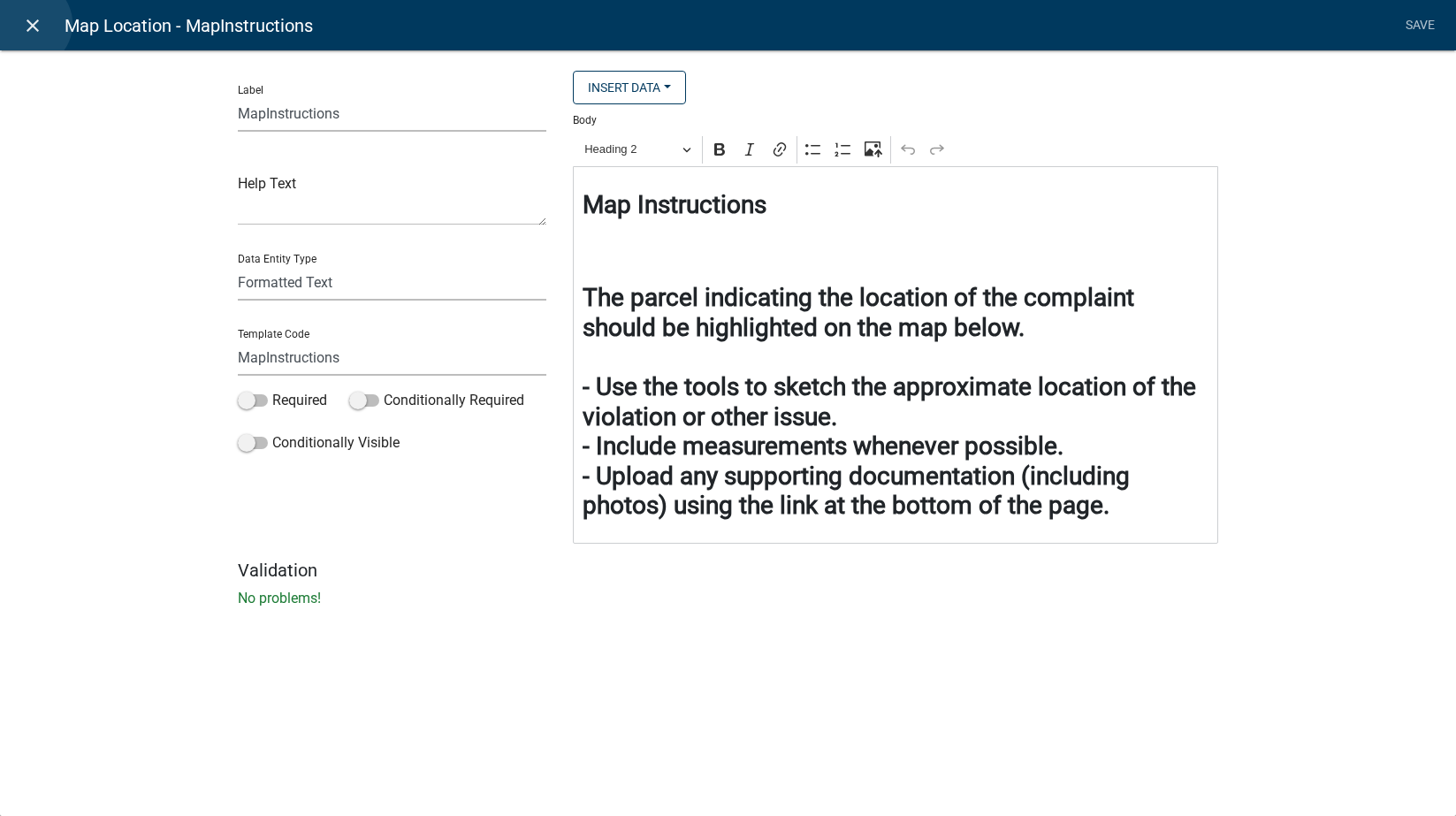
click at [27, 24] on icon "close" at bounding box center [33, 25] width 21 height 21
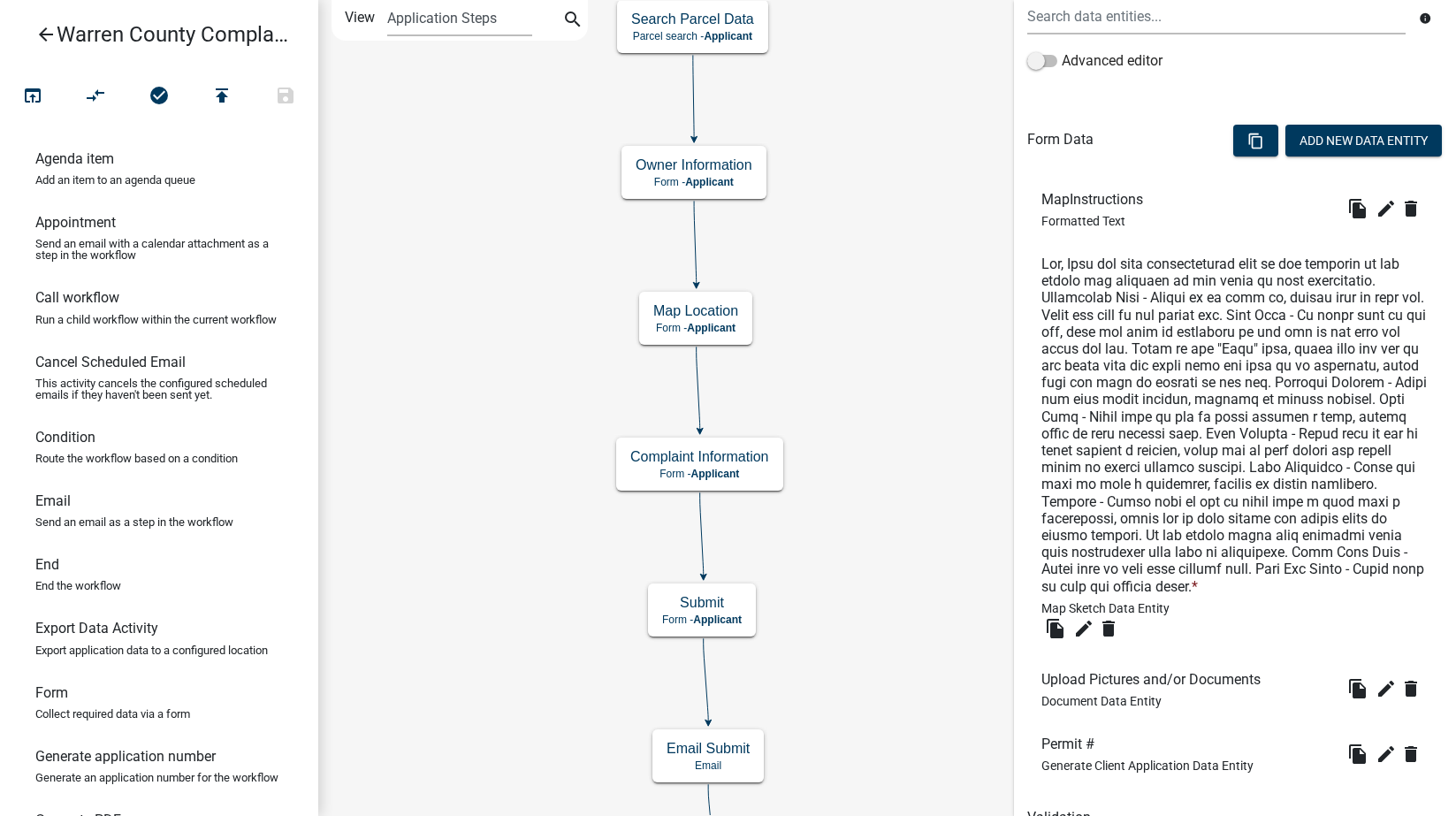
scroll to position [515, 0]
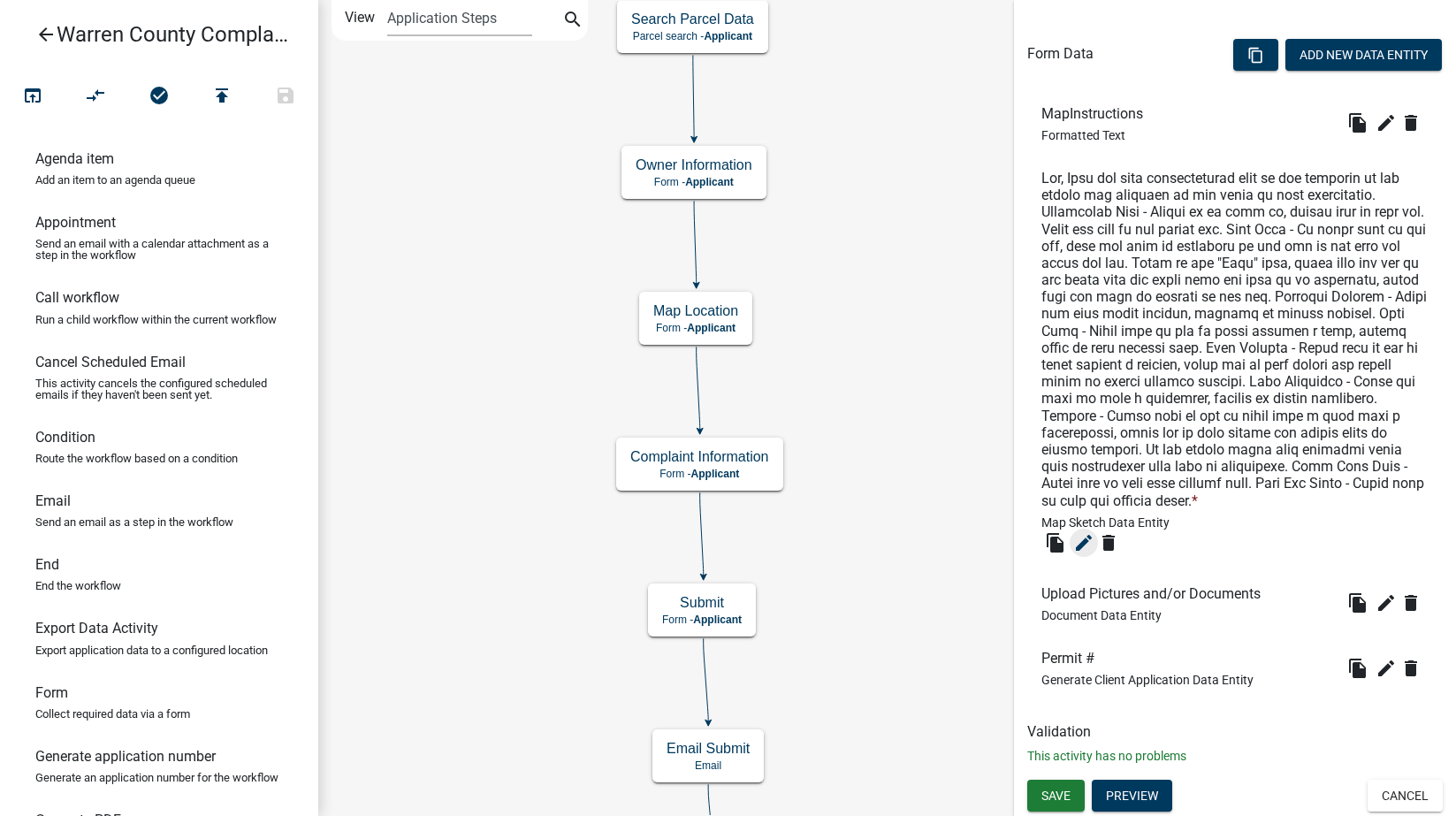
click at [1083, 541] on icon "edit" at bounding box center [1084, 542] width 21 height 21
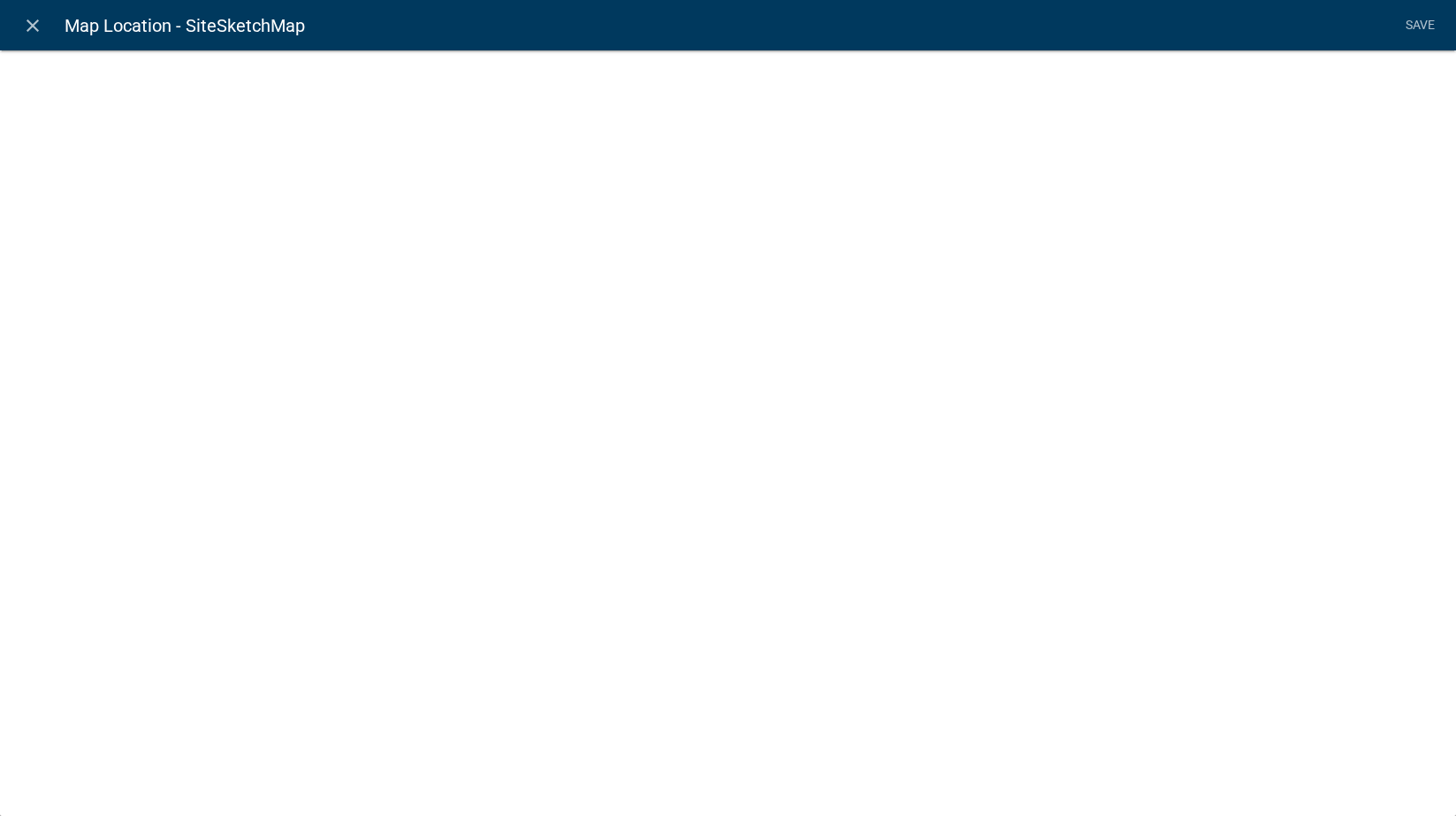
select select "mapsketch-data"
select select "1: Object"
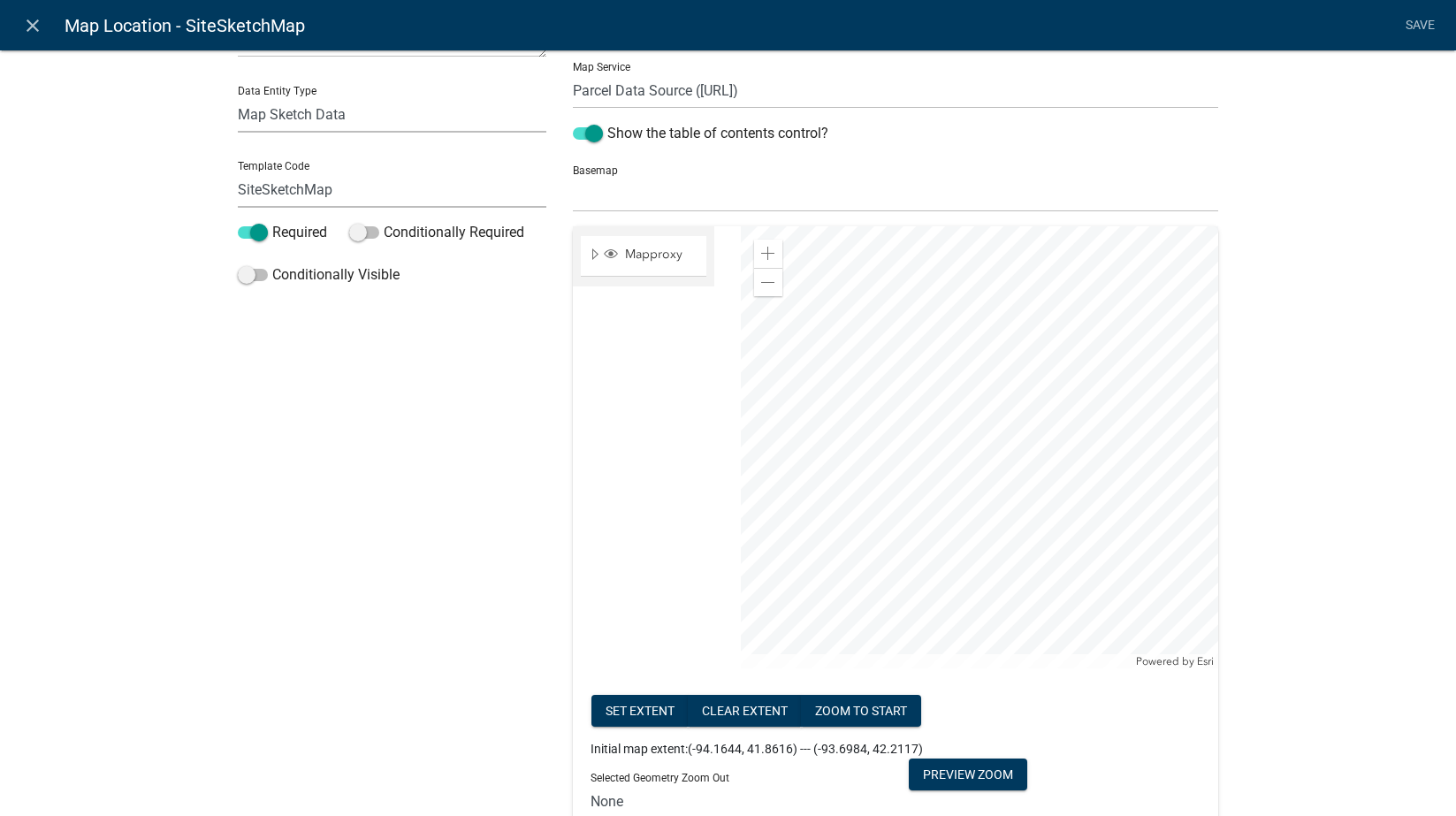
scroll to position [206, 0]
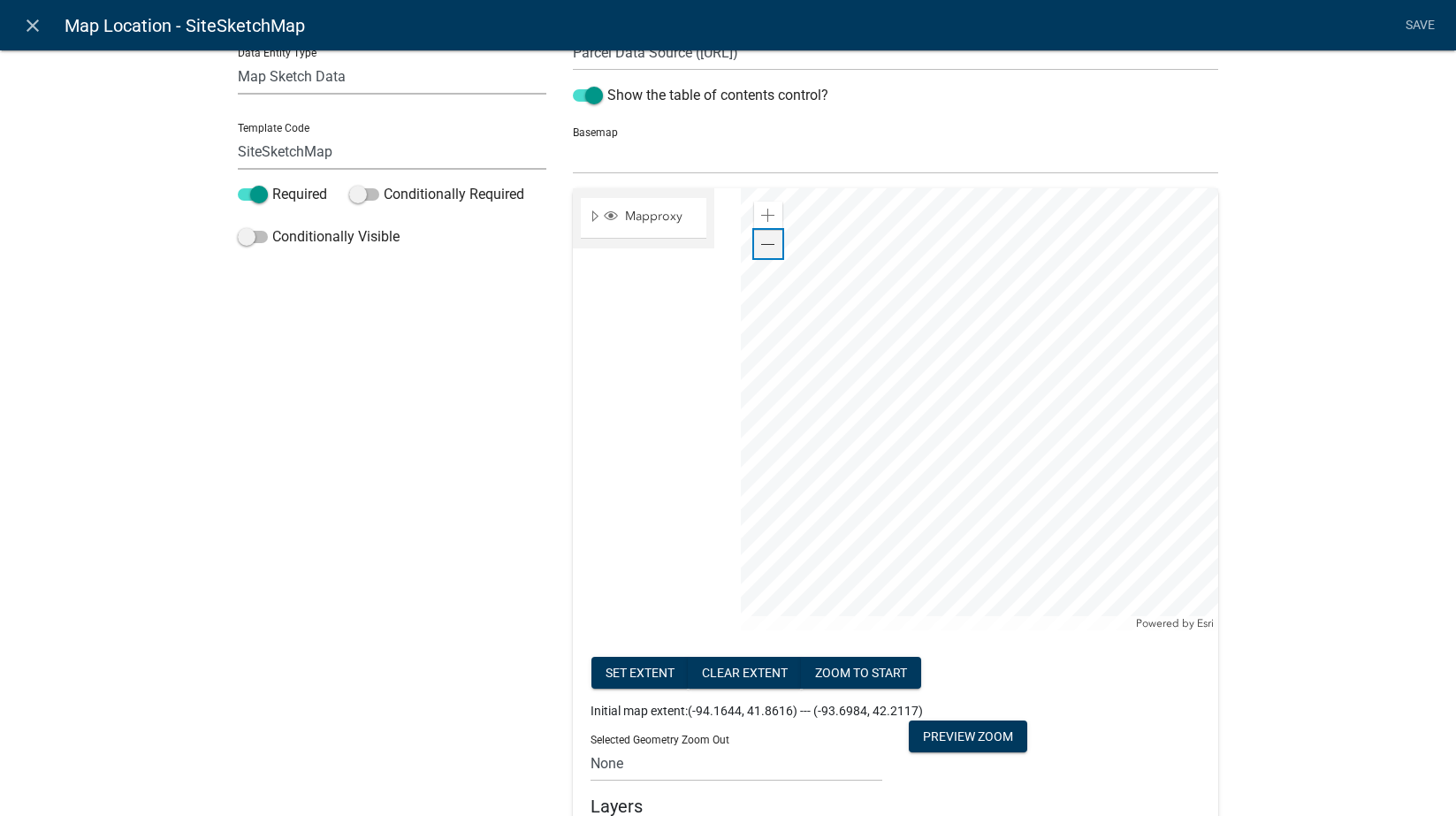
click at [767, 246] on span at bounding box center [768, 245] width 14 height 14
click at [871, 674] on button "zoom to start" at bounding box center [861, 673] width 120 height 32
click at [627, 668] on button "Set extent" at bounding box center [640, 673] width 97 height 32
click at [628, 763] on select "None 1 2 3 4 5 6 7 8 9 10 11 12 13 14 15 16 17 18 19 20" at bounding box center [736, 763] width 292 height 36
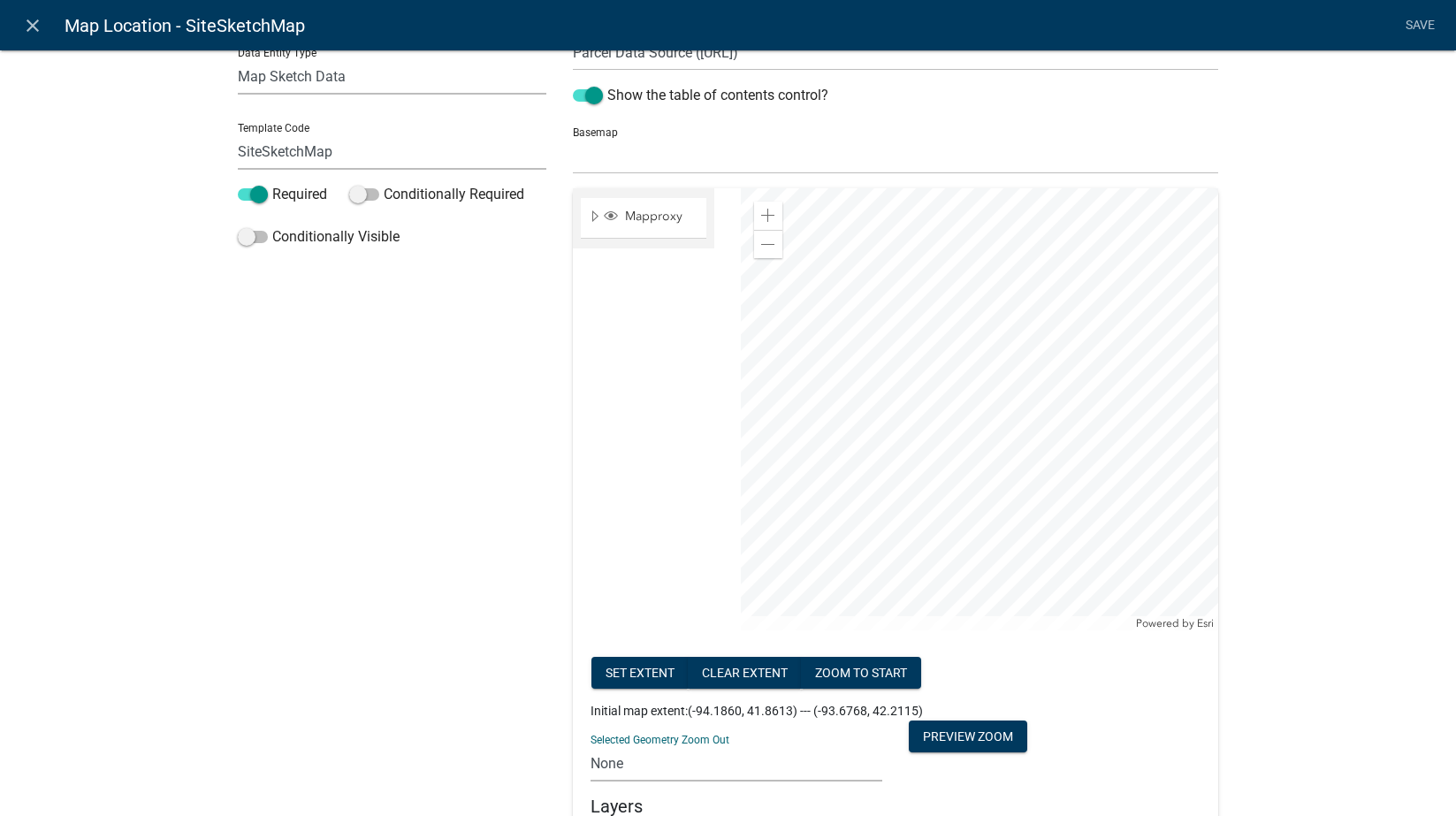
click at [467, 706] on div "Label Help Text Data Entity Type Free Form Text Document Display Entity Value F…" at bounding box center [393, 694] width 336 height 1659
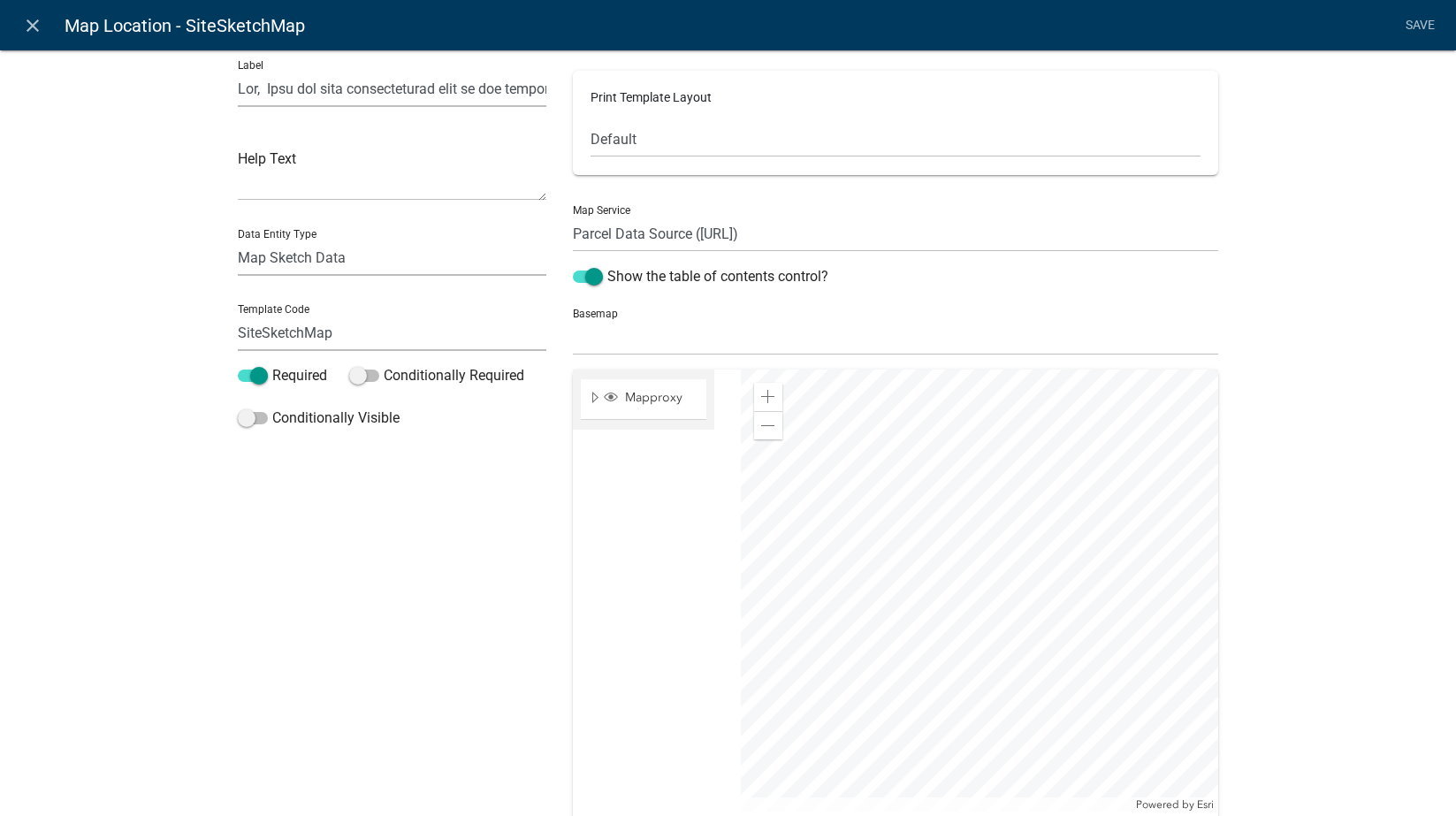
scroll to position [0, 0]
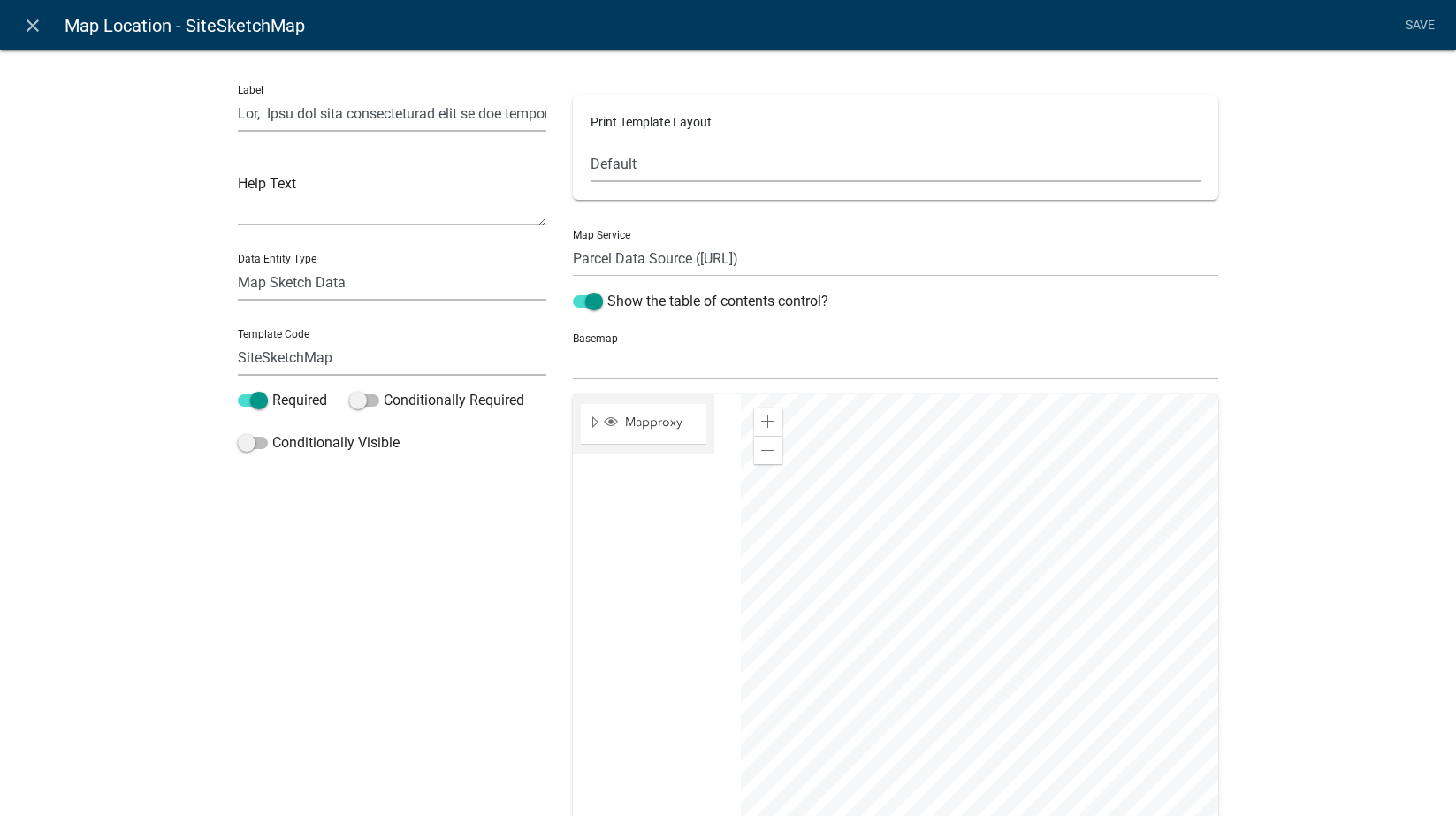
click at [656, 172] on select "Default Landscape Portrait Square" at bounding box center [896, 163] width 610 height 36
drag, startPoint x: 466, startPoint y: 585, endPoint x: 317, endPoint y: 294, distance: 326.9
drag, startPoint x: 317, startPoint y: 294, endPoint x: 413, endPoint y: 597, distance: 317.8
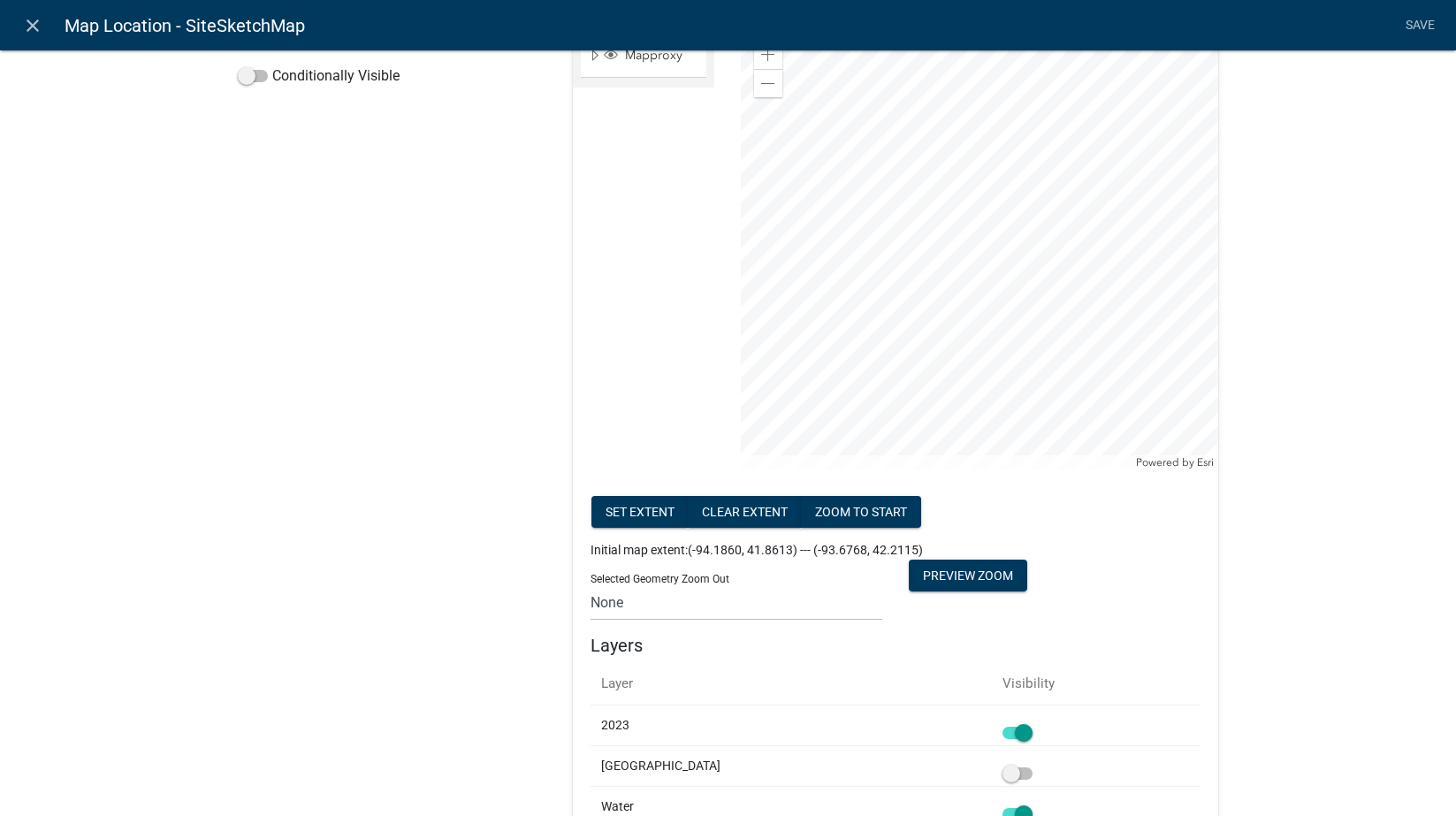
scroll to position [191, 0]
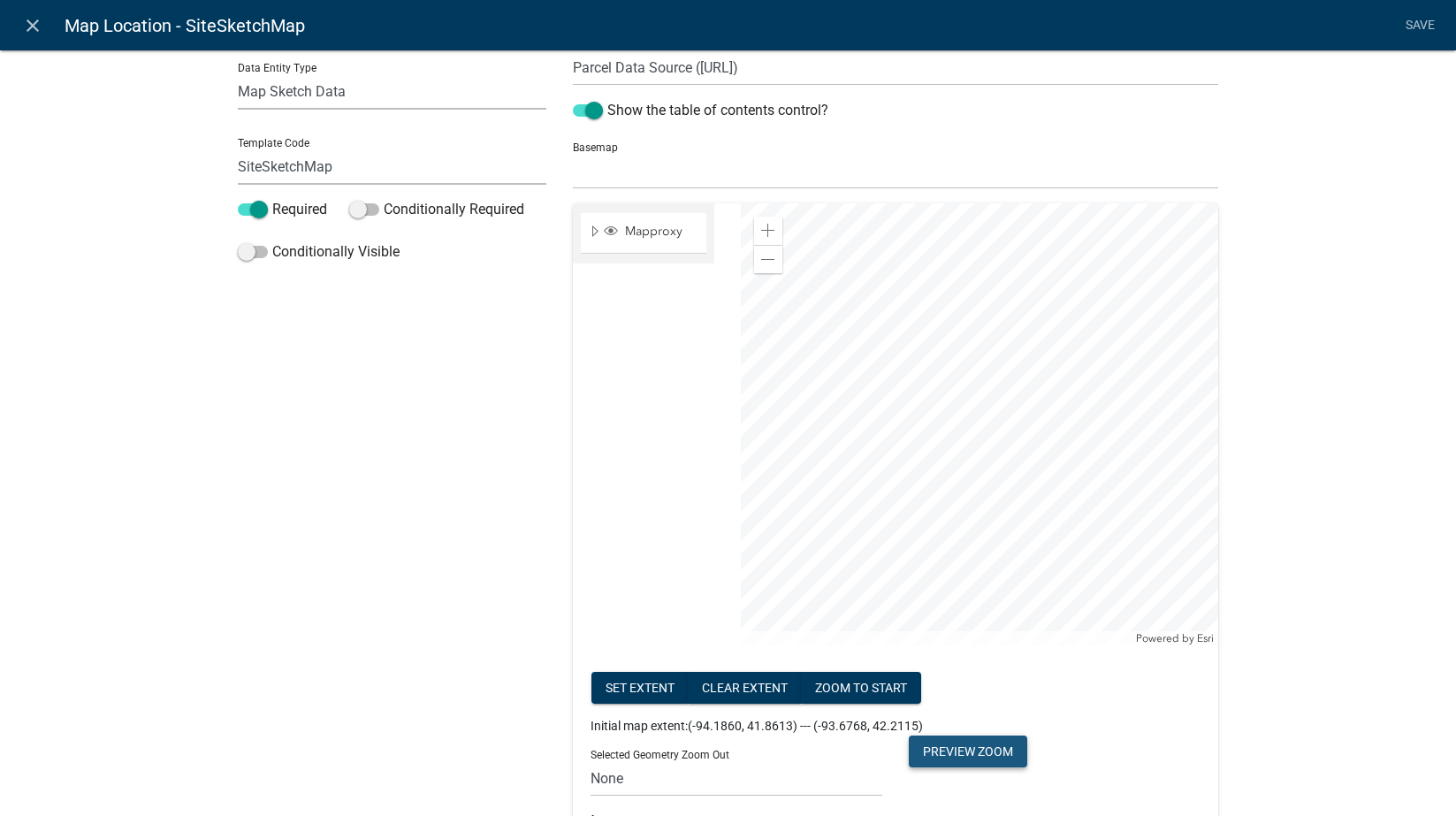
click at [944, 751] on button "Preview Zoom" at bounding box center [968, 752] width 119 height 32
click at [588, 228] on span "Expand" at bounding box center [595, 232] width 14 height 17
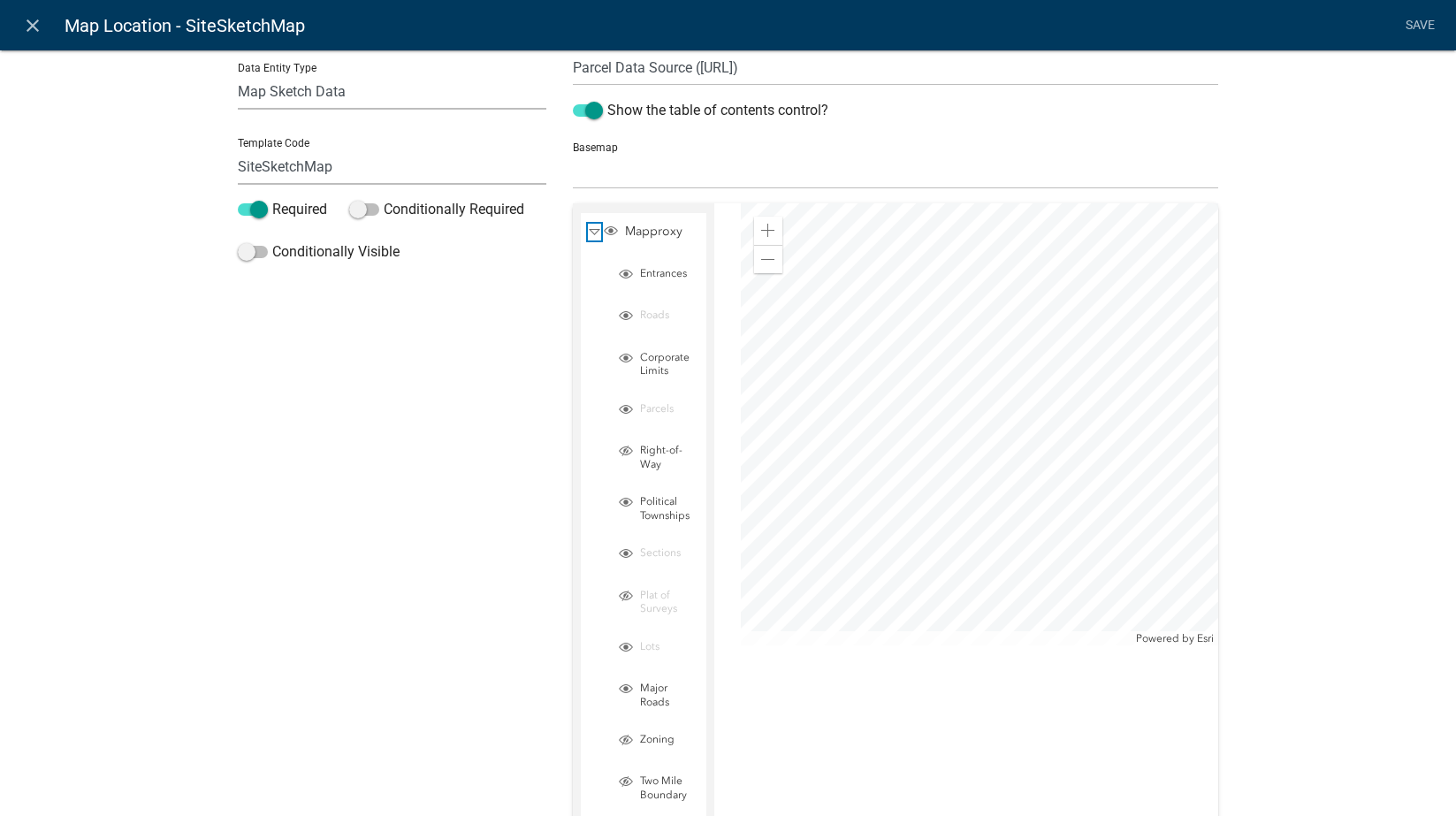
click at [588, 228] on span "Collapse" at bounding box center [595, 232] width 13 height 17
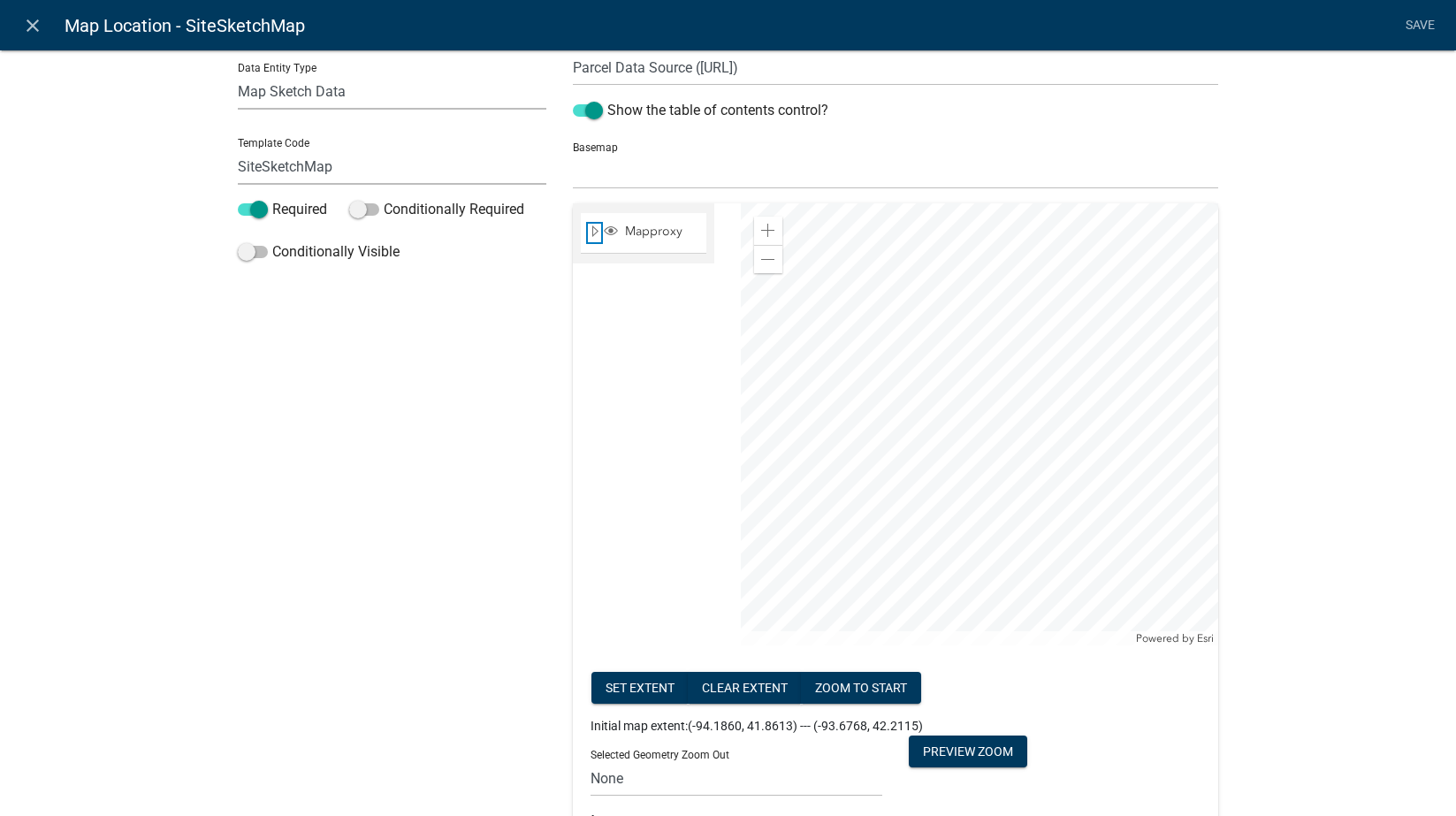
scroll to position [397, 0]
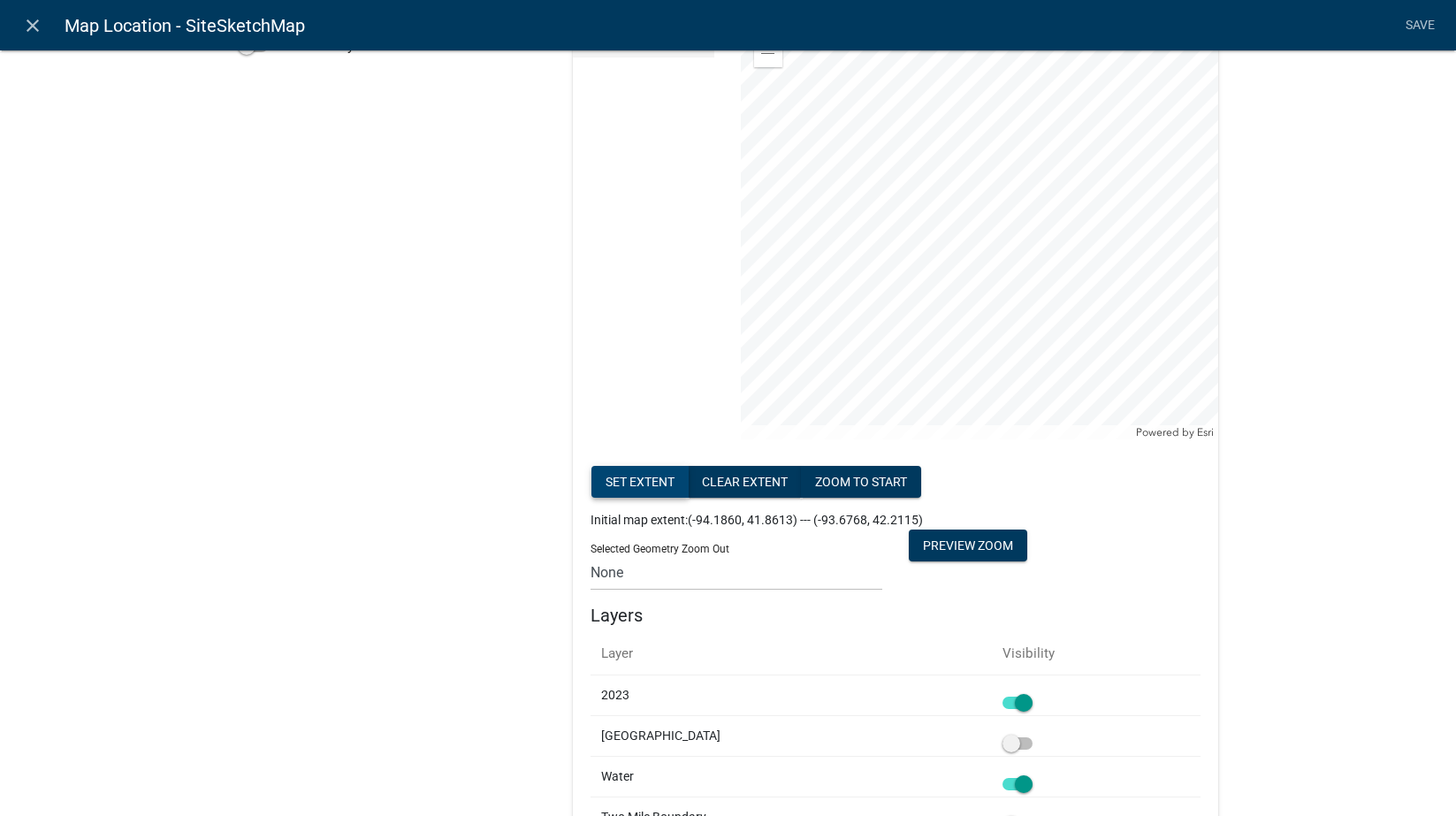
click at [616, 479] on button "Set extent" at bounding box center [640, 482] width 97 height 32
click at [845, 481] on button "zoom to start" at bounding box center [861, 482] width 120 height 32
click at [754, 482] on button "Clear extent" at bounding box center [745, 482] width 114 height 32
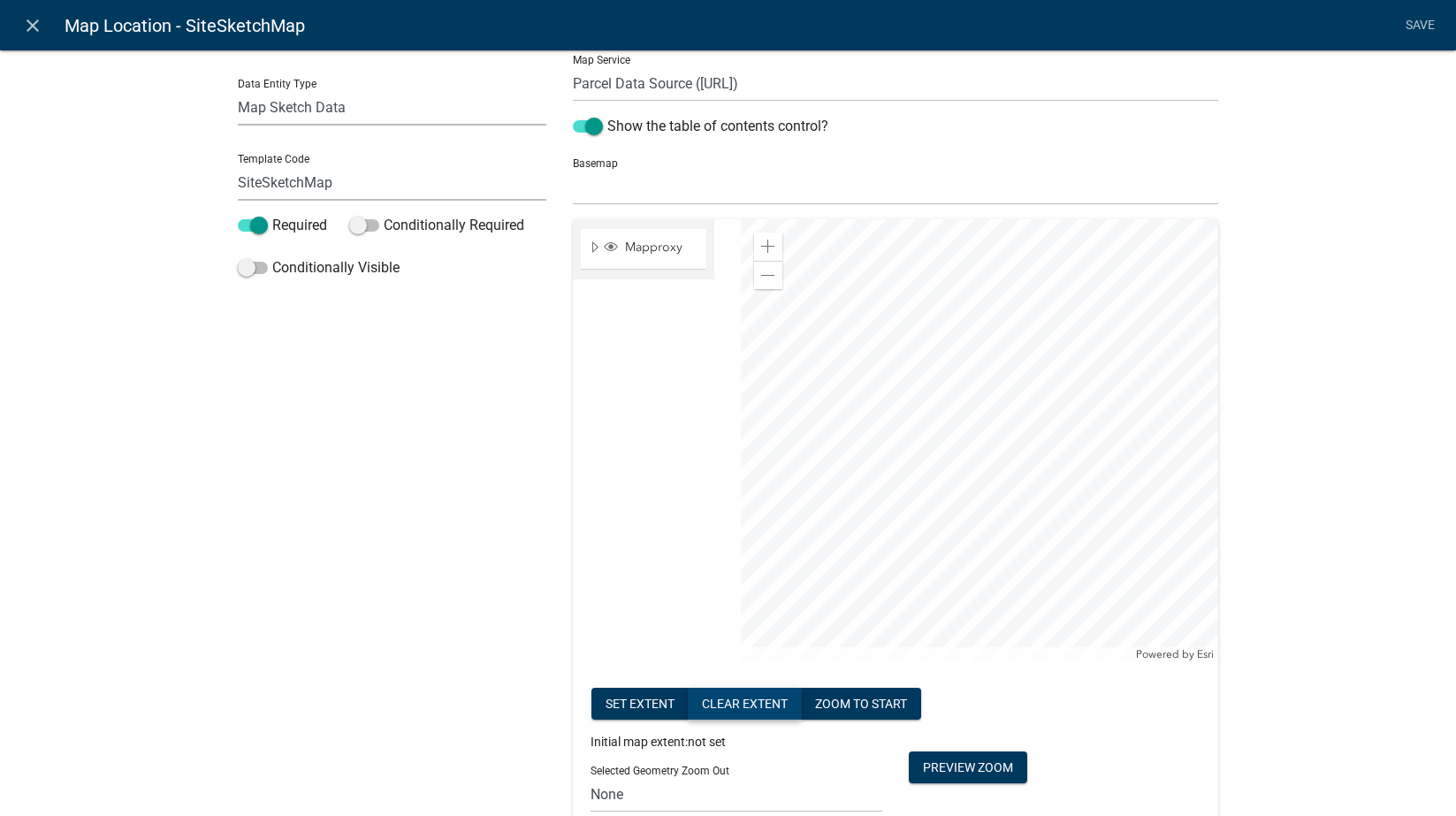
scroll to position [0, 0]
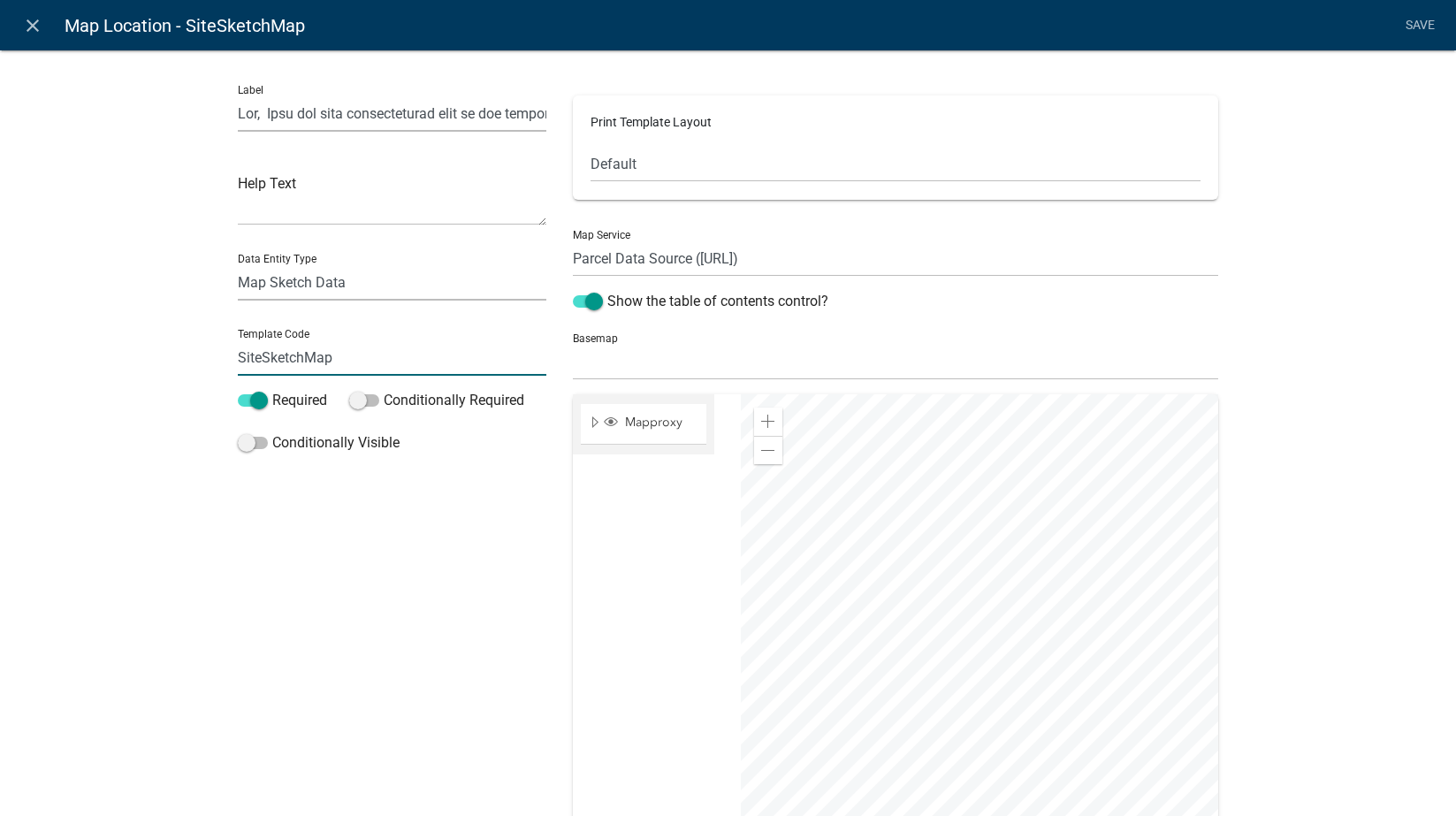
click at [388, 351] on input "SiteSketchMap" at bounding box center [393, 358] width 310 height 36
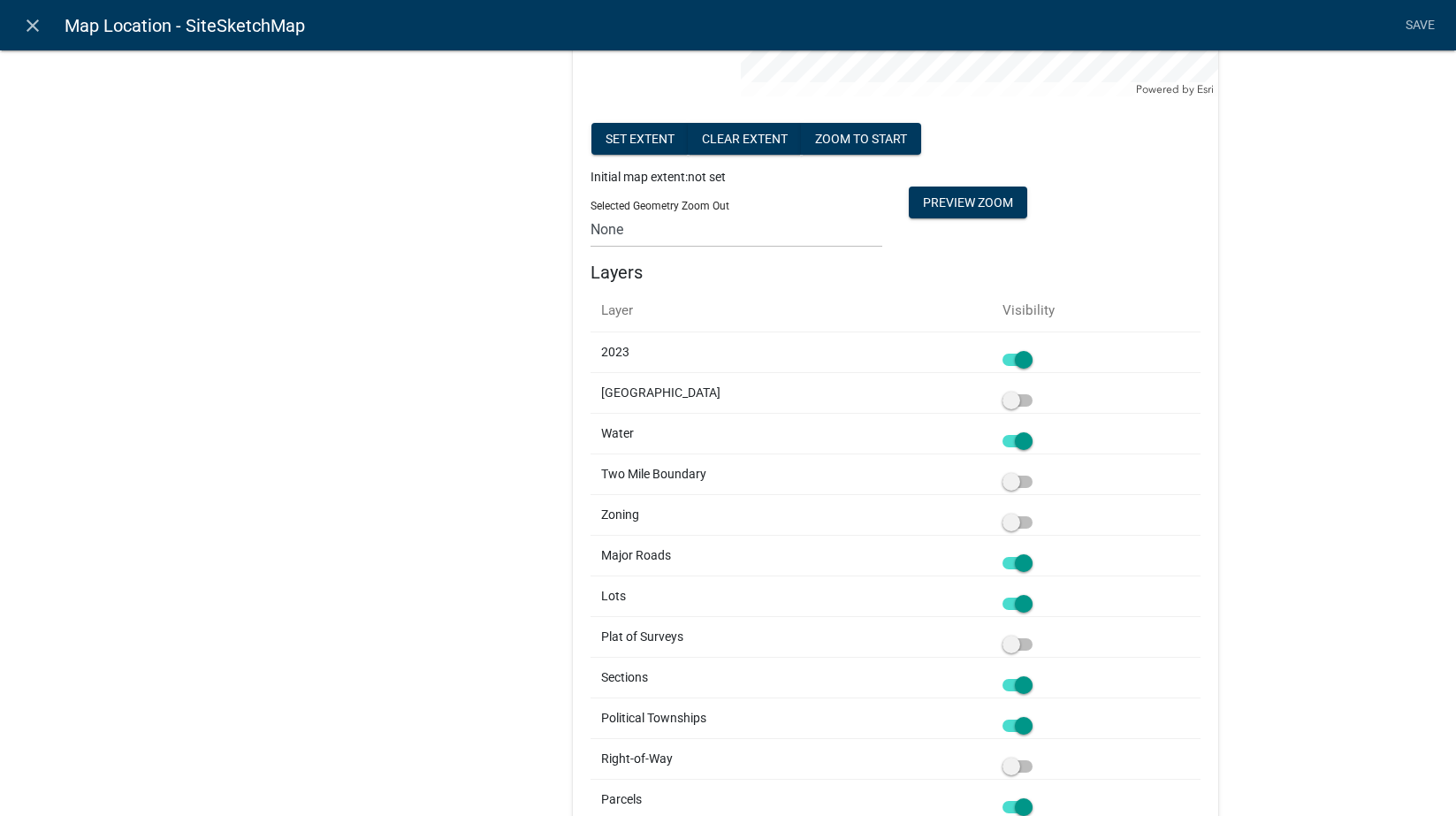
scroll to position [603, 0]
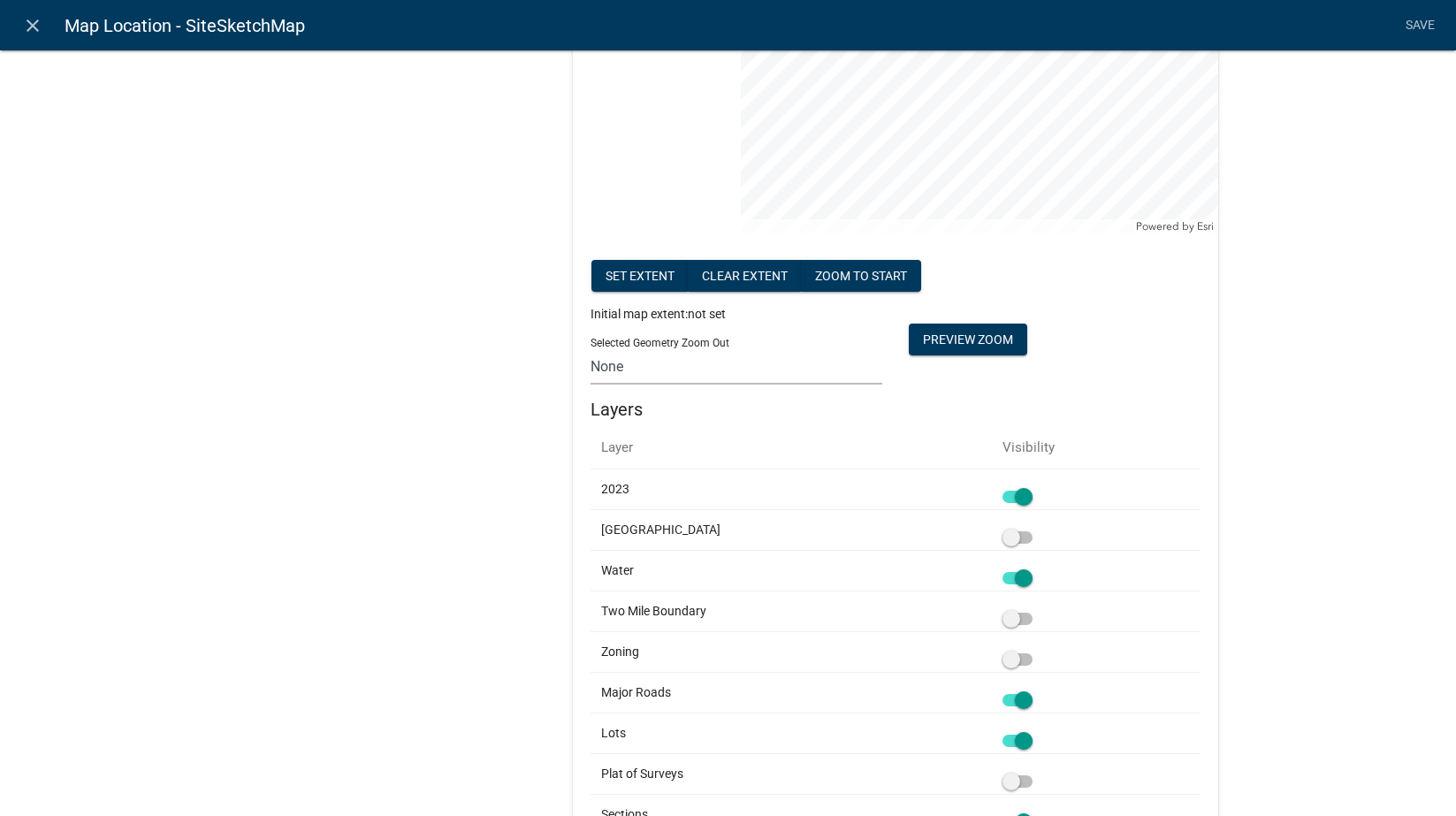
click at [721, 374] on select "None 1 2 3 4 5 6 7 8 9 10 11 12 13 14 15 16 17 18 19 20" at bounding box center [736, 366] width 292 height 36
click at [1331, 330] on div "Label Help Text Data Entity Type Free Form Text Document Display Entity Value F…" at bounding box center [728, 316] width 1456 height 1795
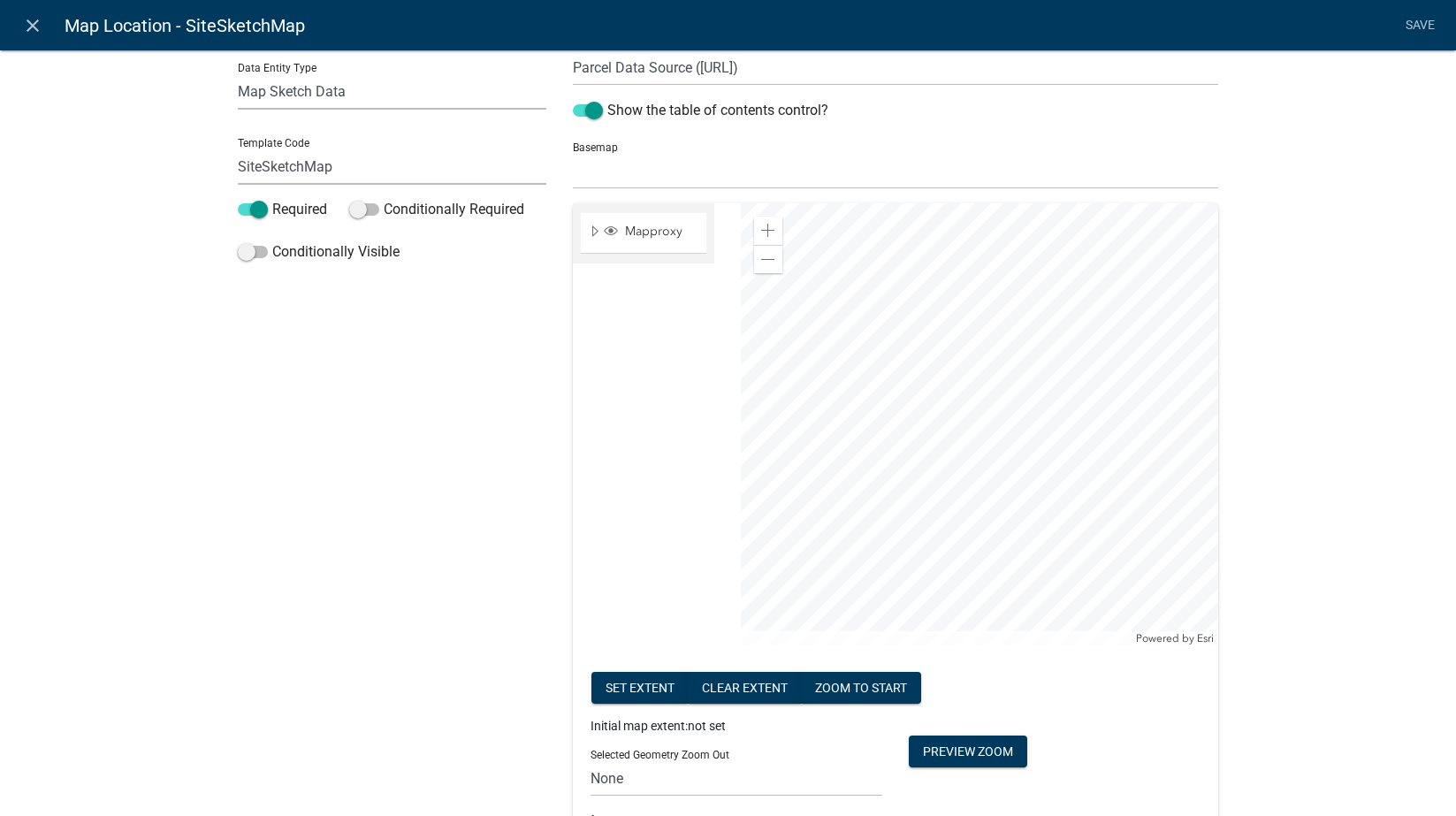
scroll to position [0, 0]
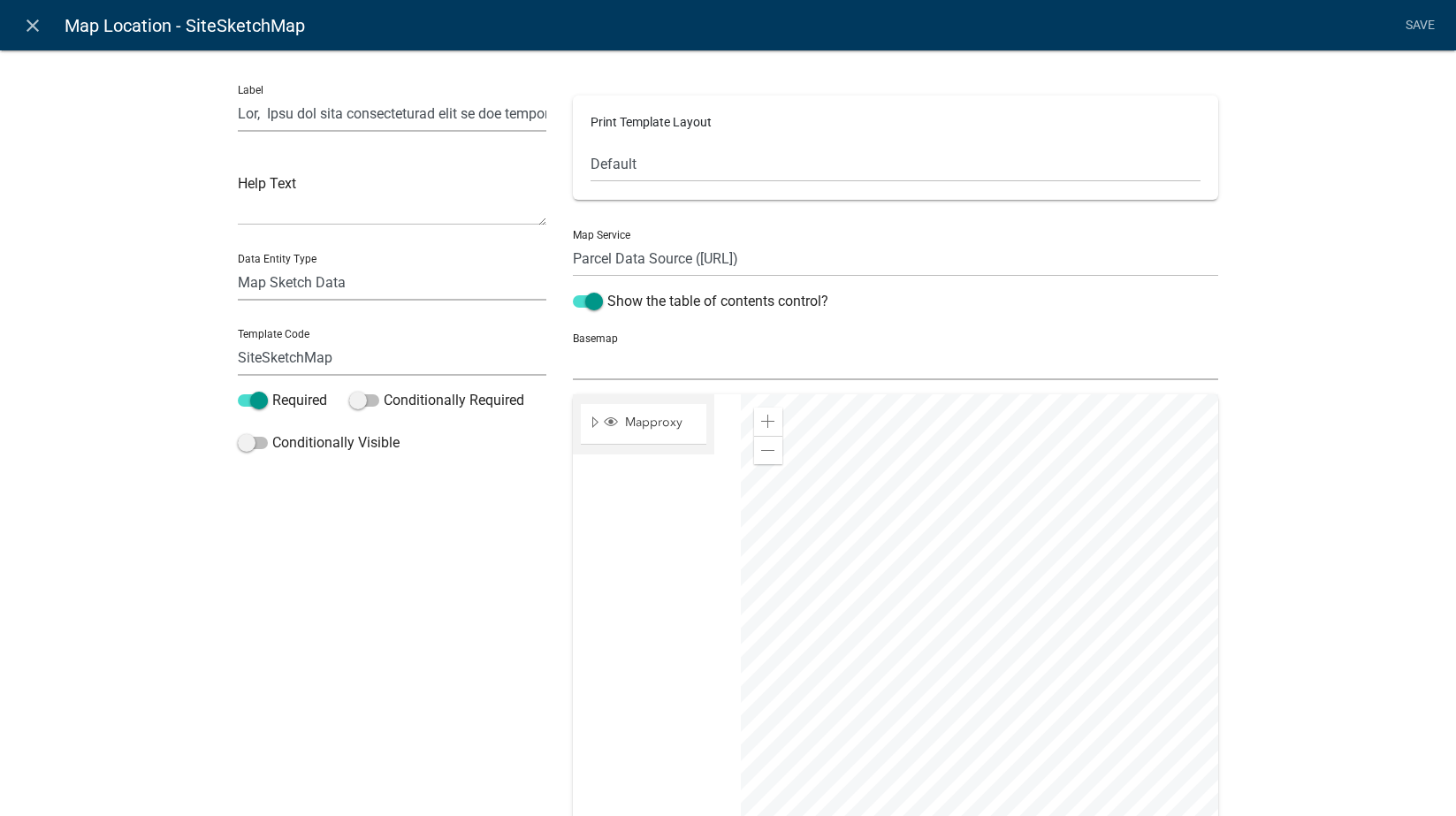
click at [929, 365] on select "no basemap topo satellite hybrid gray terrain osm topo-vector streets-relief-ve…" at bounding box center [895, 361] width 645 height 36
click at [573, 344] on select "no basemap topo satellite hybrid gray terrain osm topo-vector streets-relief-ve…" at bounding box center [895, 361] width 645 height 36
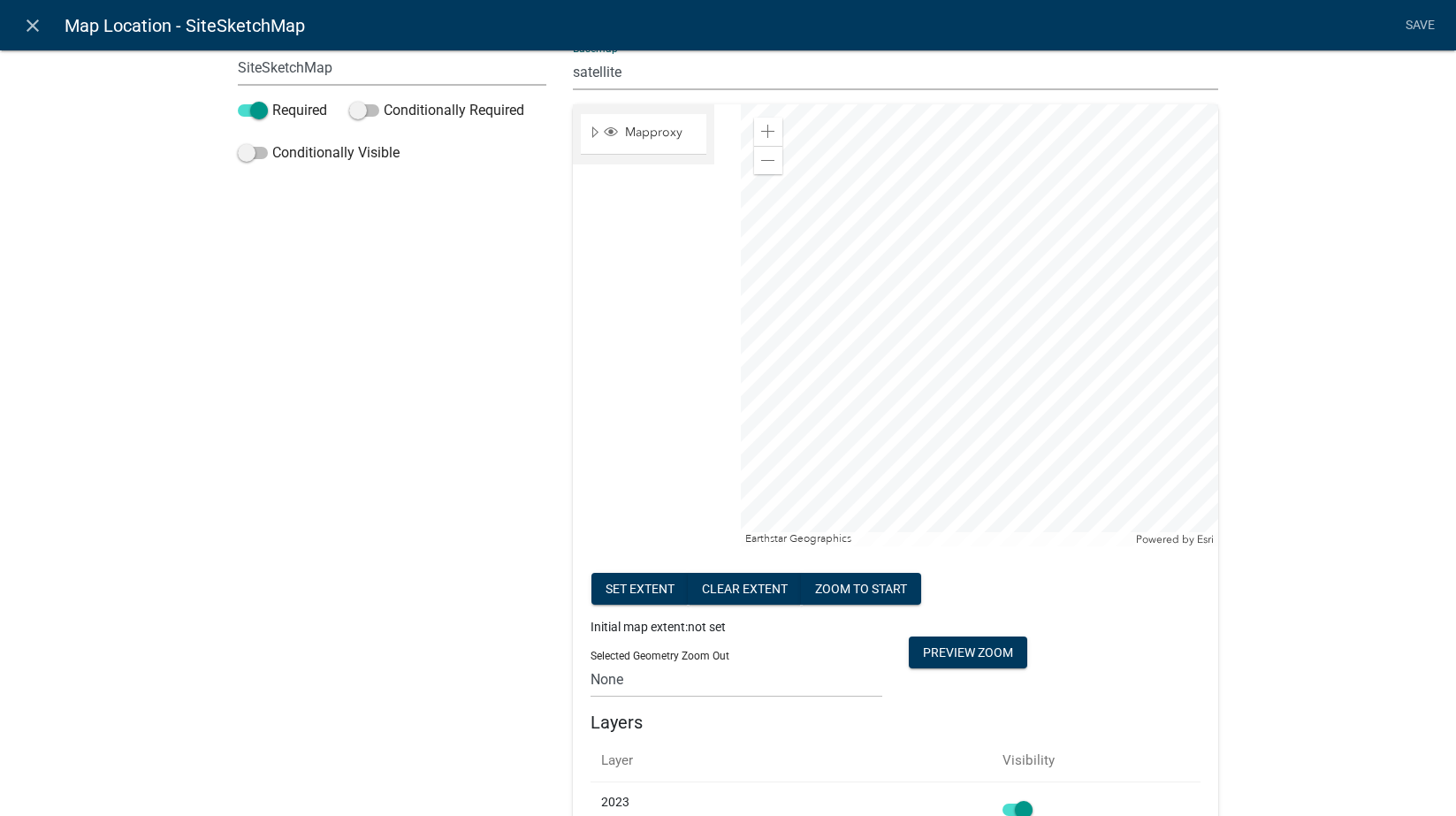
scroll to position [206, 0]
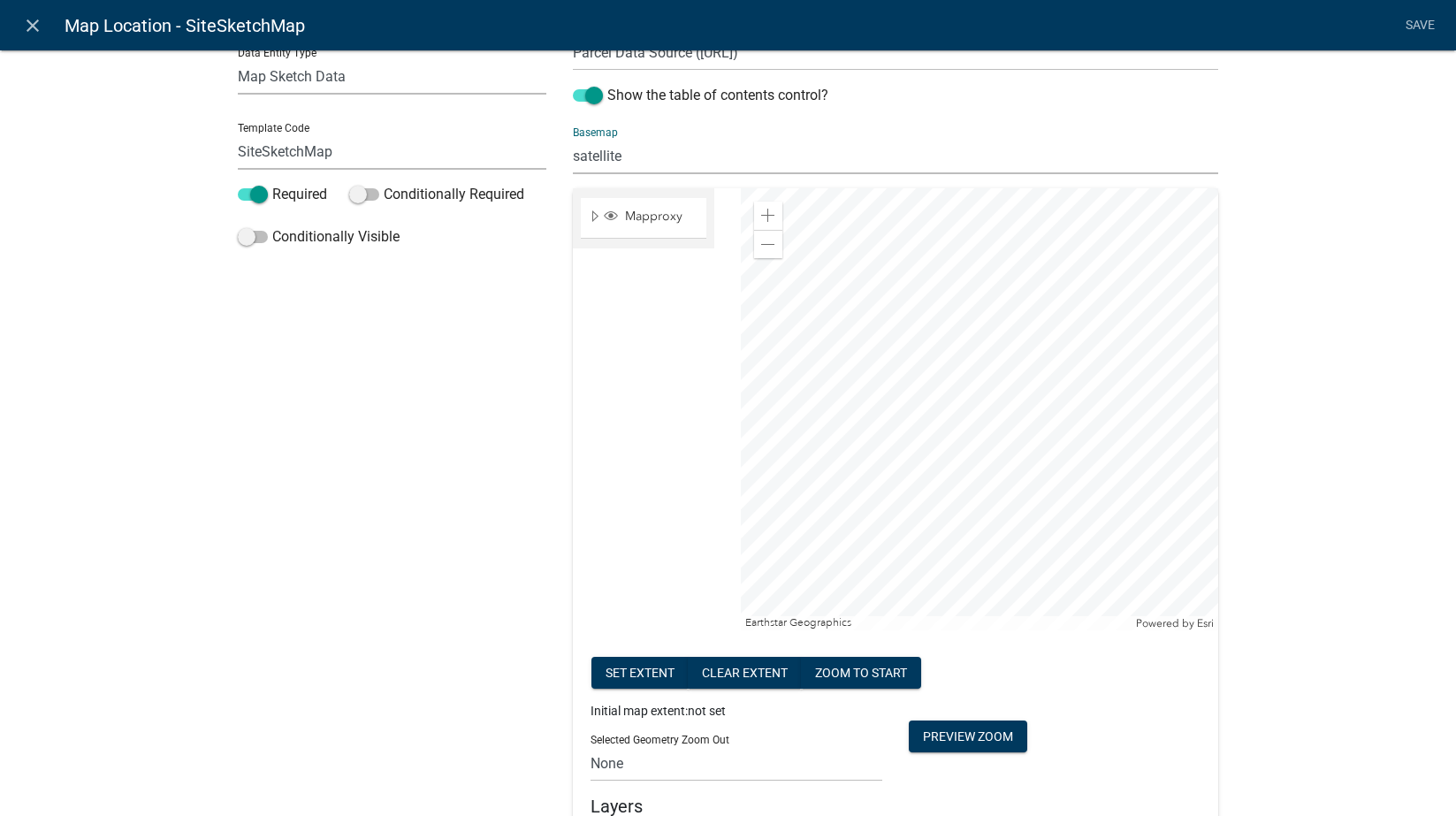
click at [591, 148] on select "no basemap topo satellite hybrid gray terrain osm topo-vector streets-relief-ve…" at bounding box center [895, 156] width 645 height 36
click at [573, 138] on select "no basemap topo satellite hybrid gray terrain osm topo-vector streets-relief-ve…" at bounding box center [895, 156] width 645 height 36
click at [604, 158] on select "no basemap topo satellite hybrid gray terrain osm topo-vector streets-relief-ve…" at bounding box center [895, 156] width 645 height 36
click at [573, 138] on select "no basemap topo satellite hybrid gray terrain osm topo-vector streets-relief-ve…" at bounding box center [895, 156] width 645 height 36
drag, startPoint x: 592, startPoint y: 158, endPoint x: 592, endPoint y: 176, distance: 18.0
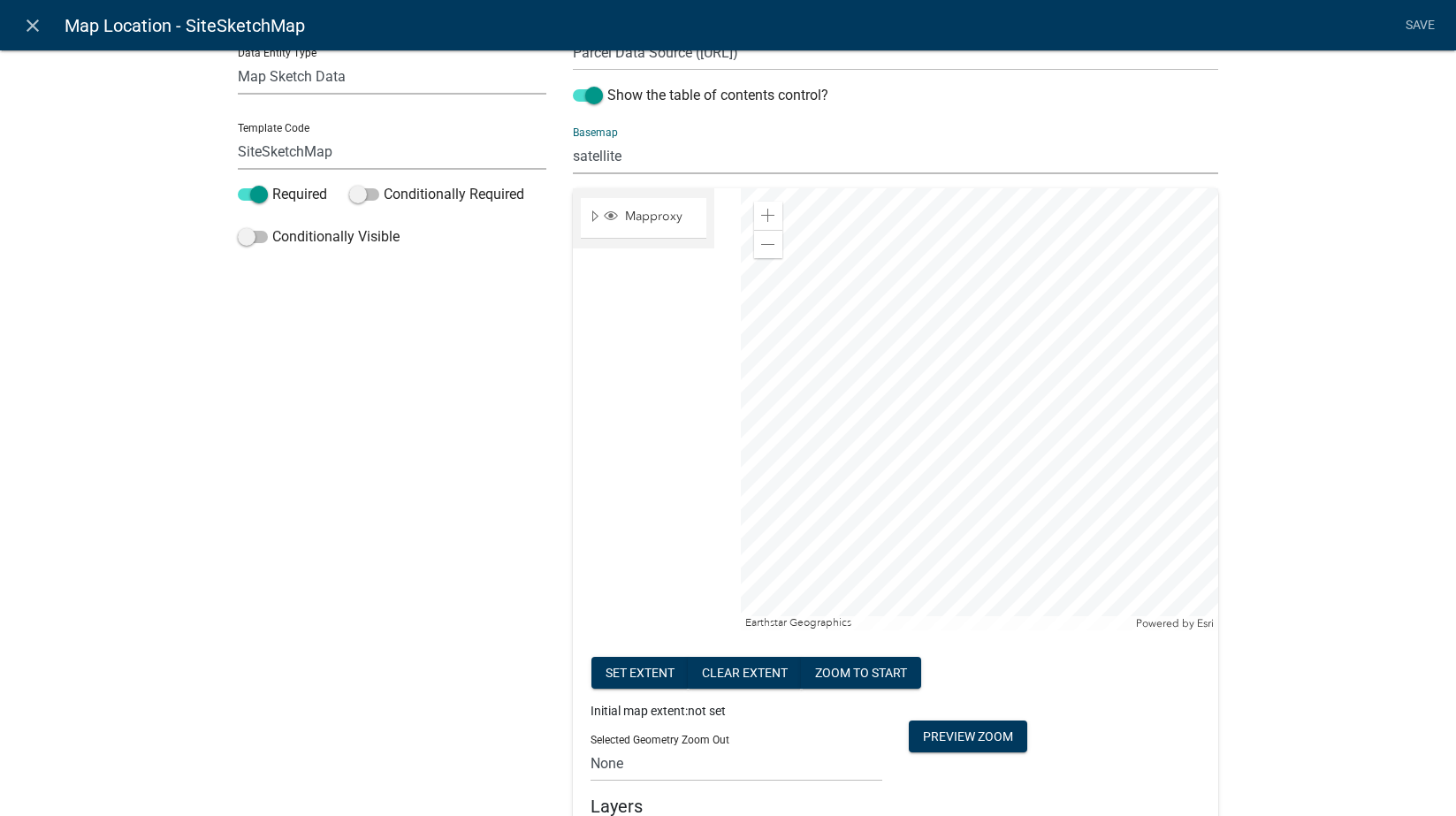
click at [592, 158] on select "no basemap topo satellite hybrid gray terrain osm topo-vector streets-relief-ve…" at bounding box center [895, 156] width 645 height 36
select select "hybrid"
click at [573, 138] on select "no basemap topo satellite hybrid gray terrain osm topo-vector streets-relief-ve…" at bounding box center [895, 156] width 645 height 36
click at [1384, 460] on div "Label Help Text Data Entity Type Free Form Text Document Display Entity Value F…" at bounding box center [728, 712] width 1456 height 1795
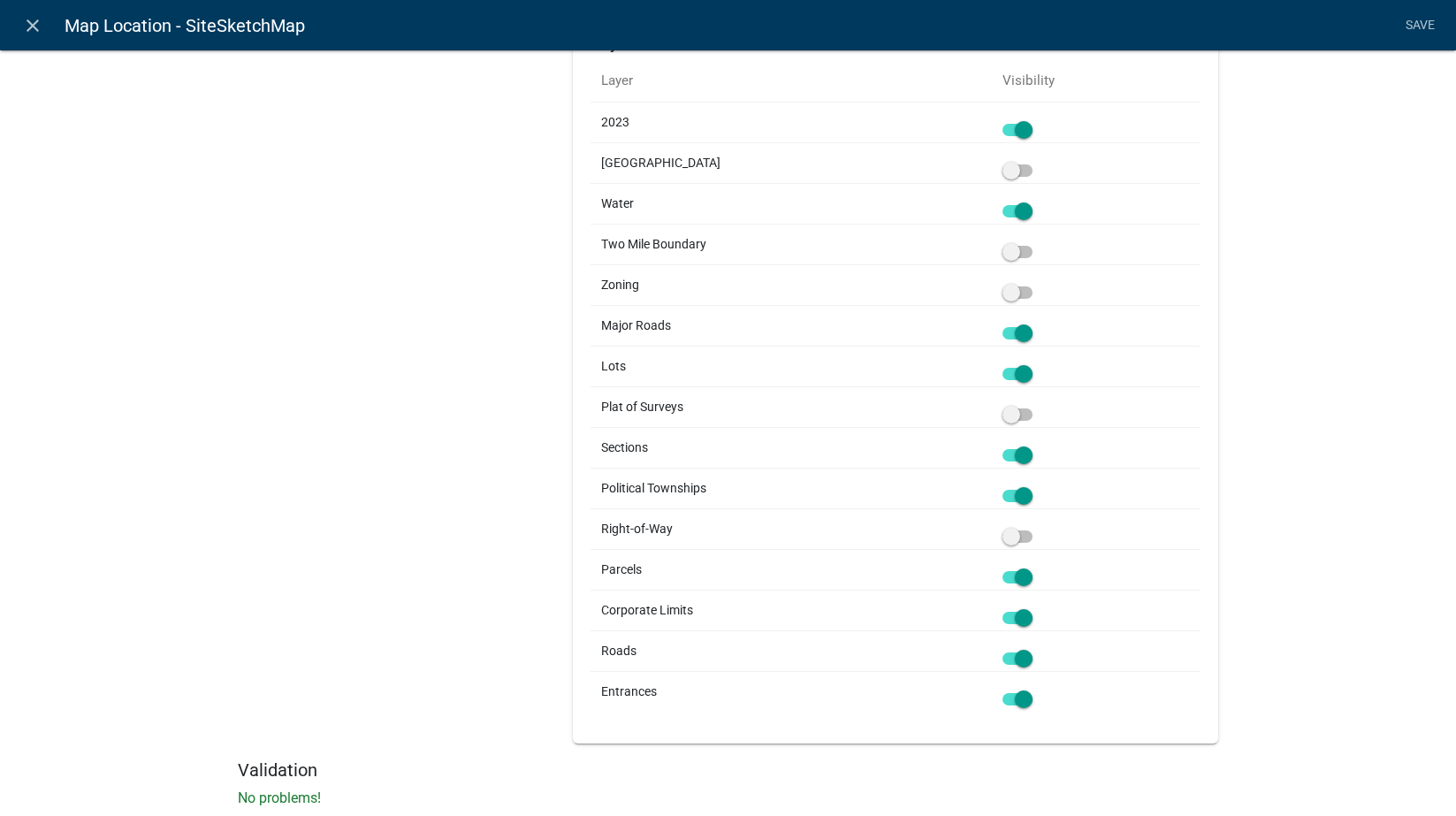
scroll to position [191, 0]
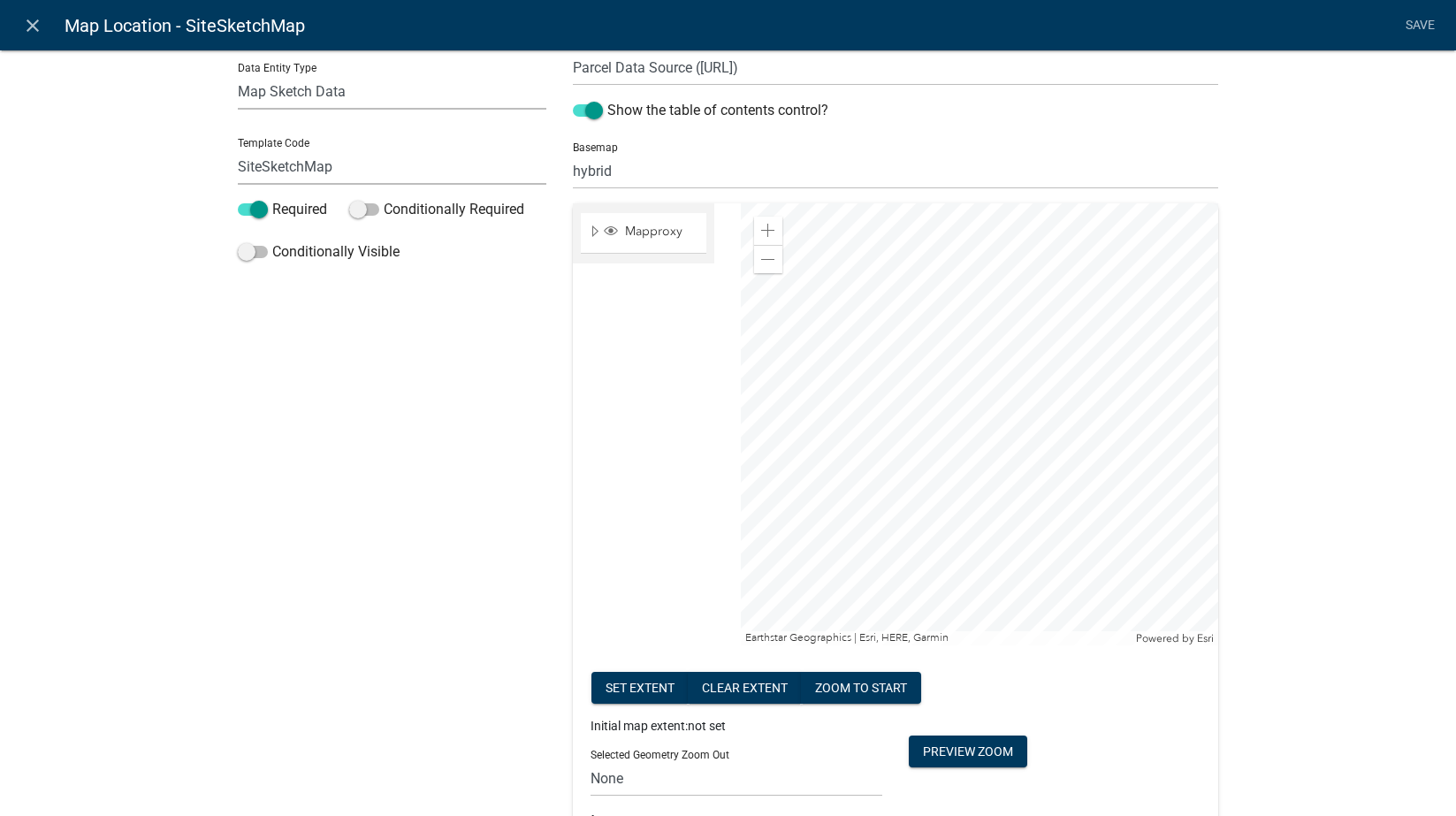
click at [899, 292] on div at bounding box center [979, 425] width 477 height 443
click at [931, 303] on div at bounding box center [979, 425] width 477 height 443
click at [896, 326] on div at bounding box center [979, 425] width 477 height 443
click at [993, 328] on div at bounding box center [979, 425] width 477 height 443
click at [1005, 411] on div at bounding box center [979, 425] width 477 height 443
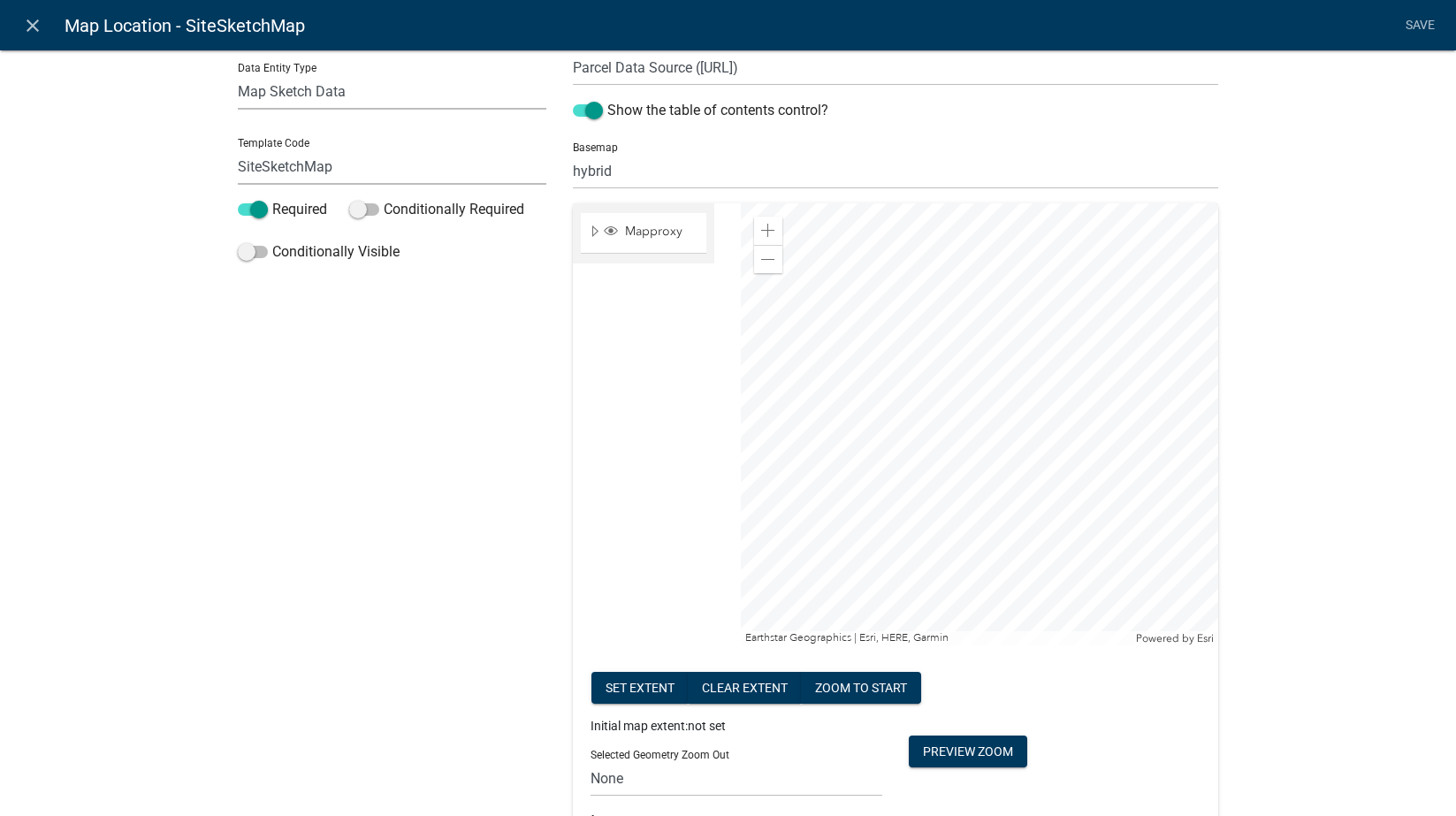
click at [1108, 417] on div at bounding box center [979, 425] width 477 height 443
click at [644, 689] on button "Set extent" at bounding box center [640, 688] width 97 height 32
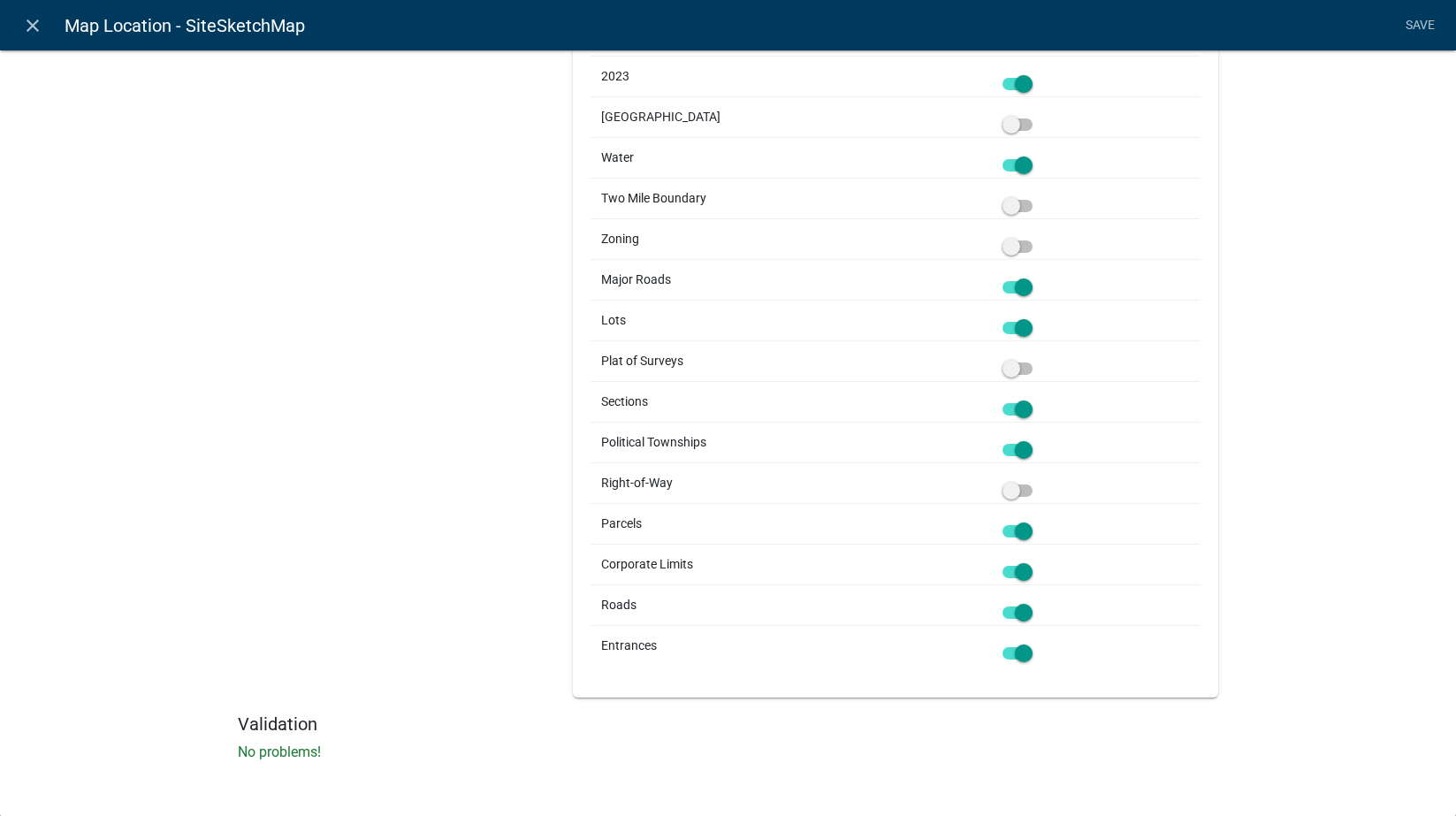
scroll to position [0, 0]
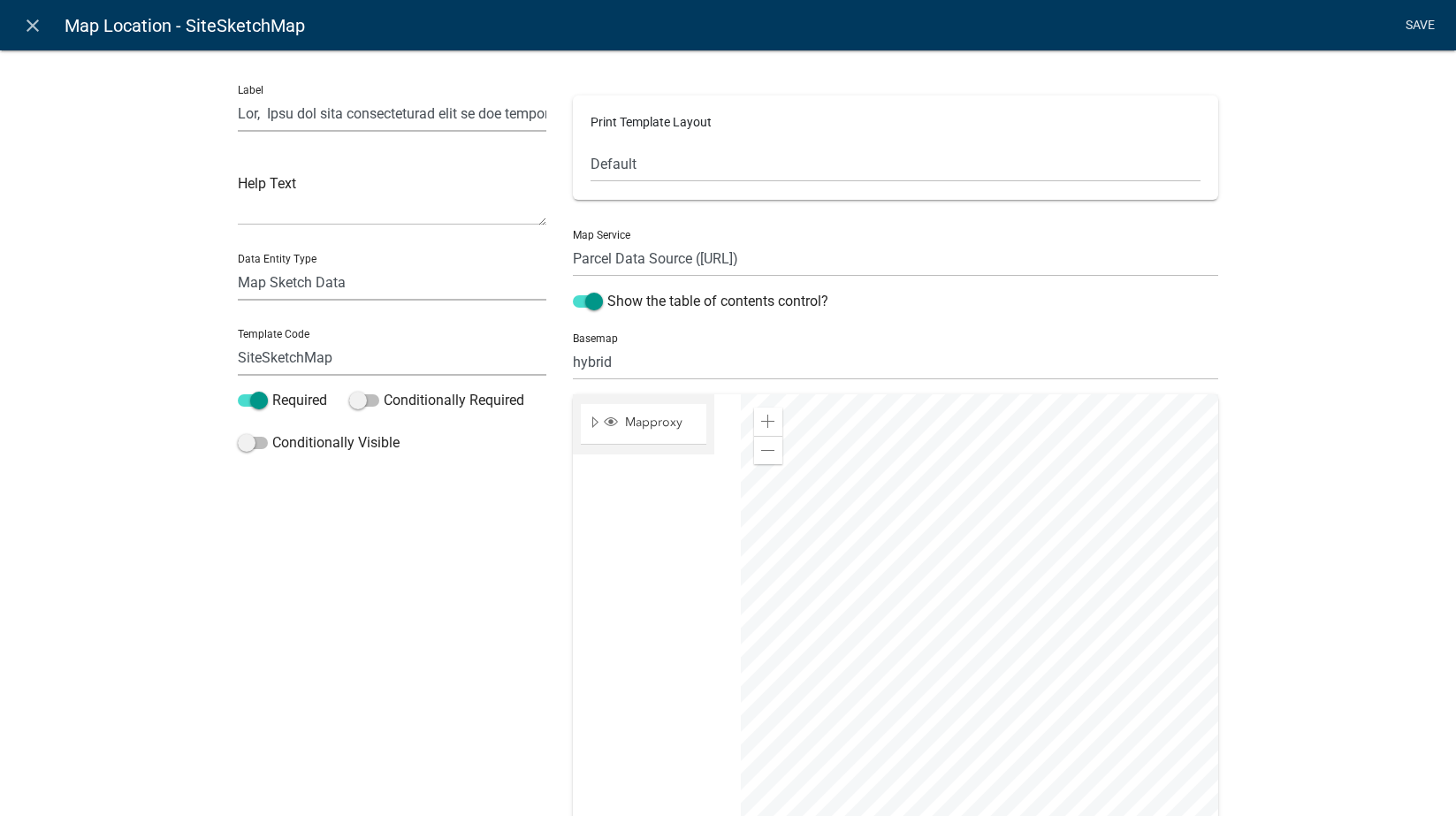
click at [1396, 30] on link "Save" at bounding box center [1420, 25] width 44 height 34
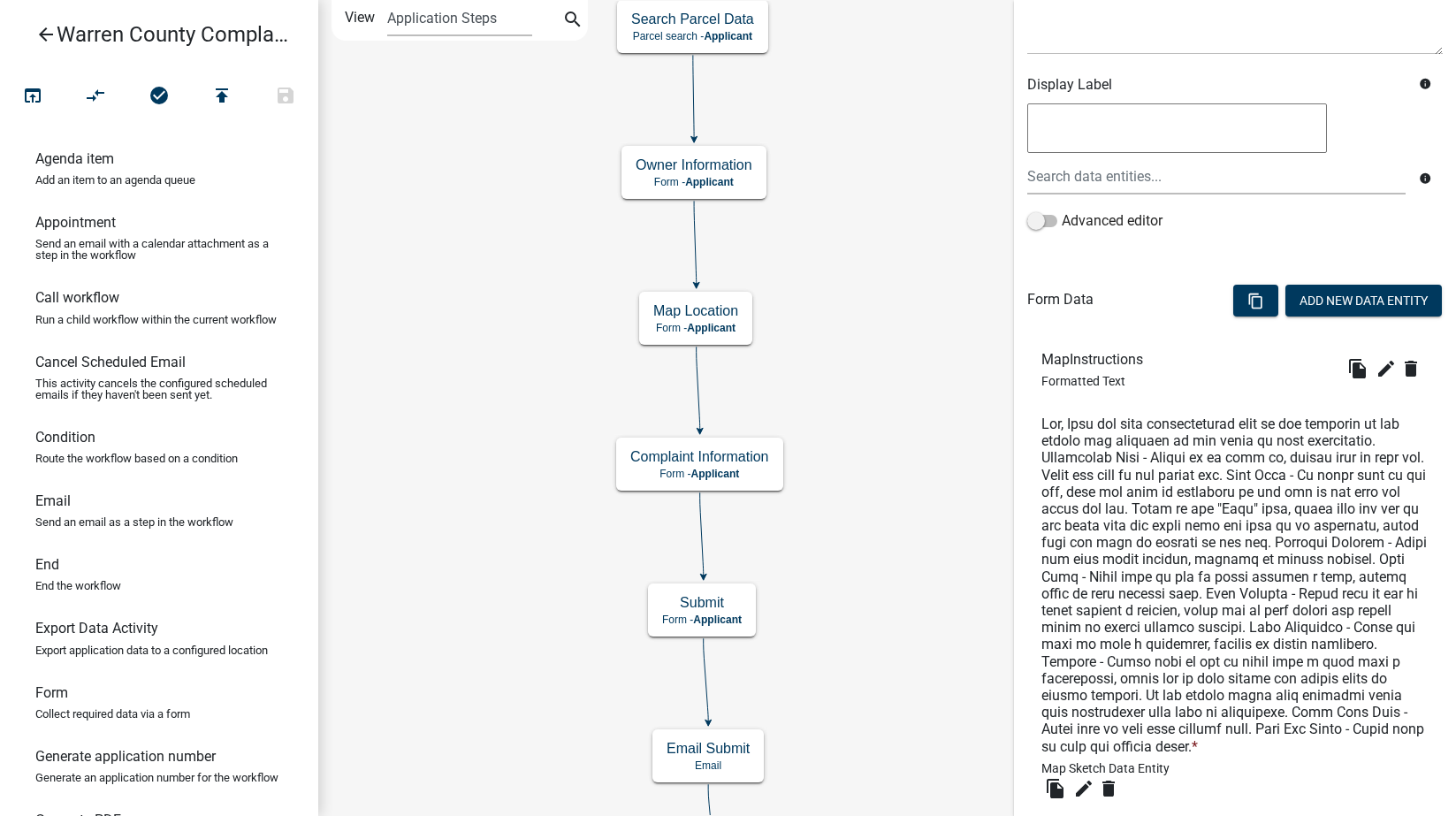
scroll to position [515, 0]
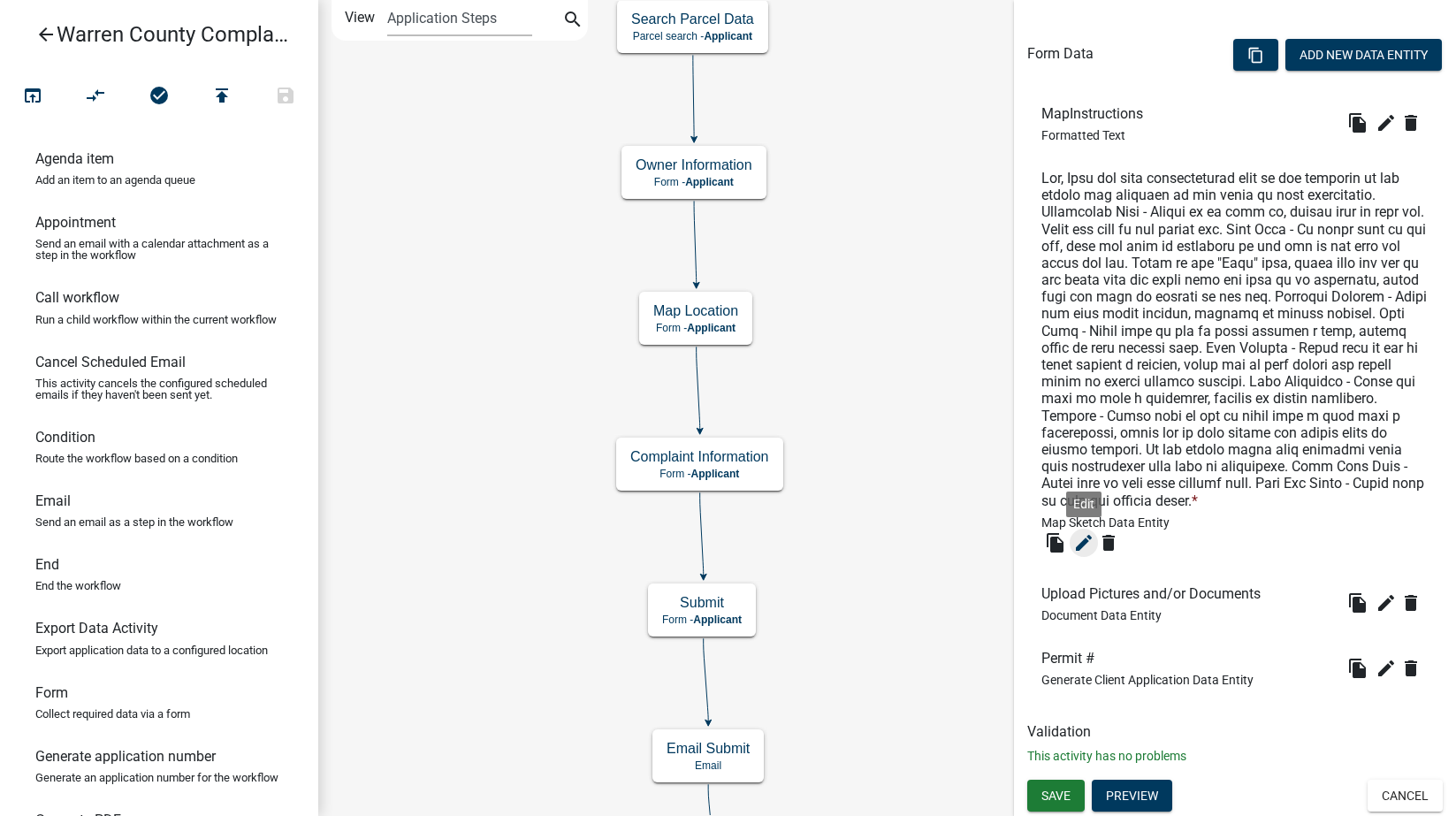
click at [1084, 539] on icon "edit" at bounding box center [1084, 542] width 21 height 21
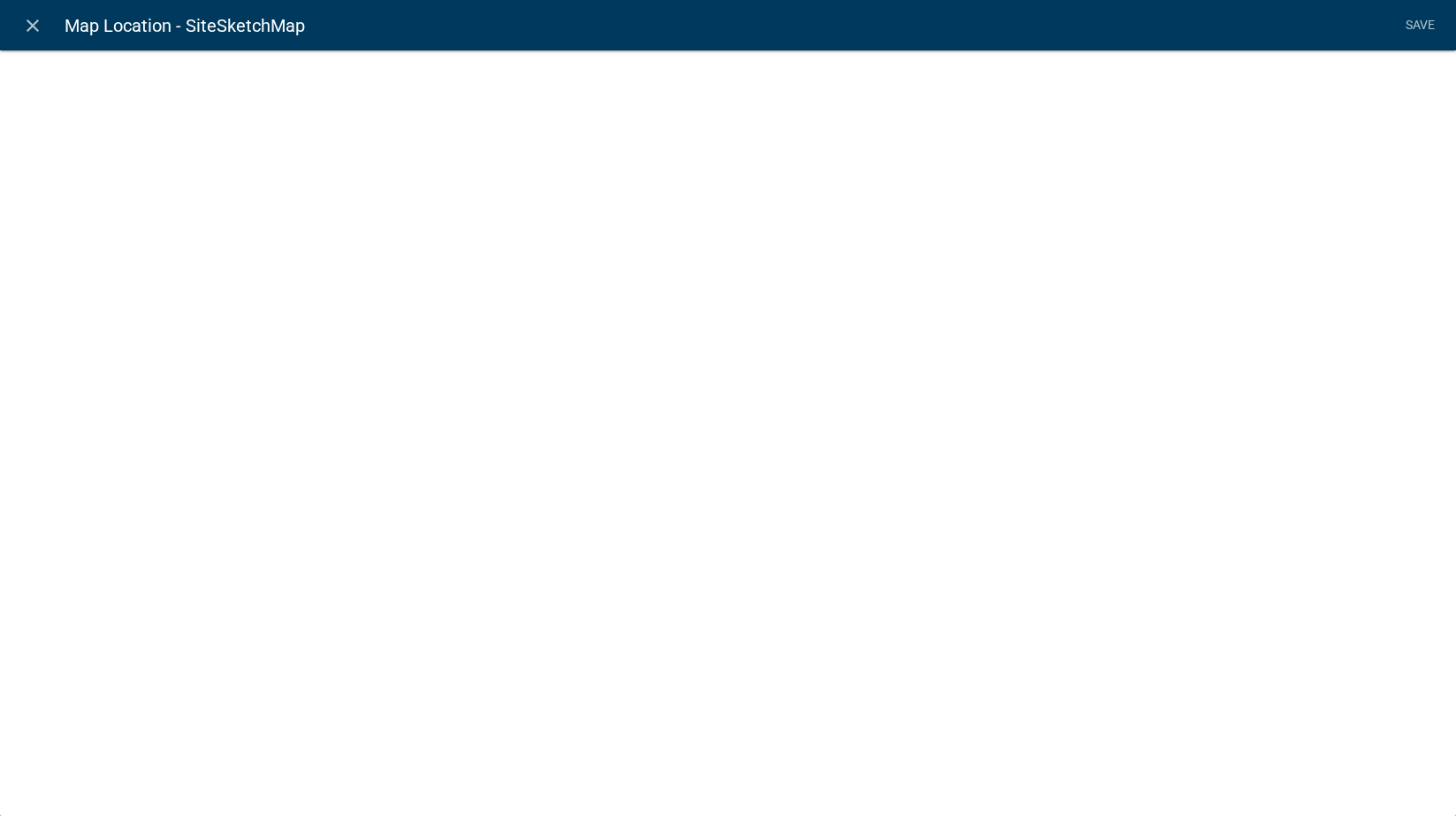
select select "mapsketch-data"
select select "1: Object"
select select "hybrid"
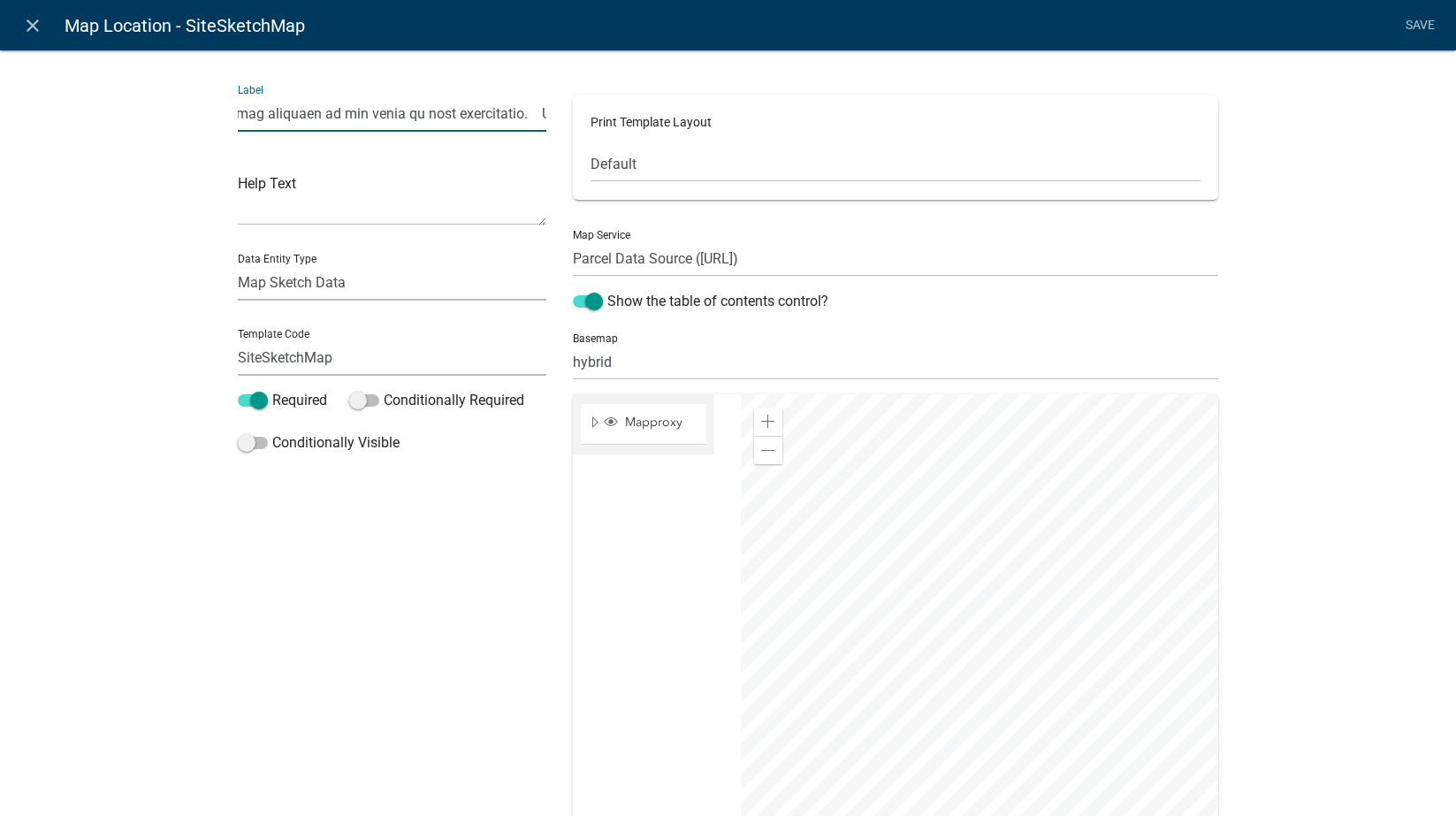
scroll to position [0, 511]
drag, startPoint x: 381, startPoint y: 116, endPoint x: 531, endPoint y: 123, distance: 150.2
click at [531, 123] on input "text" at bounding box center [393, 113] width 310 height 36
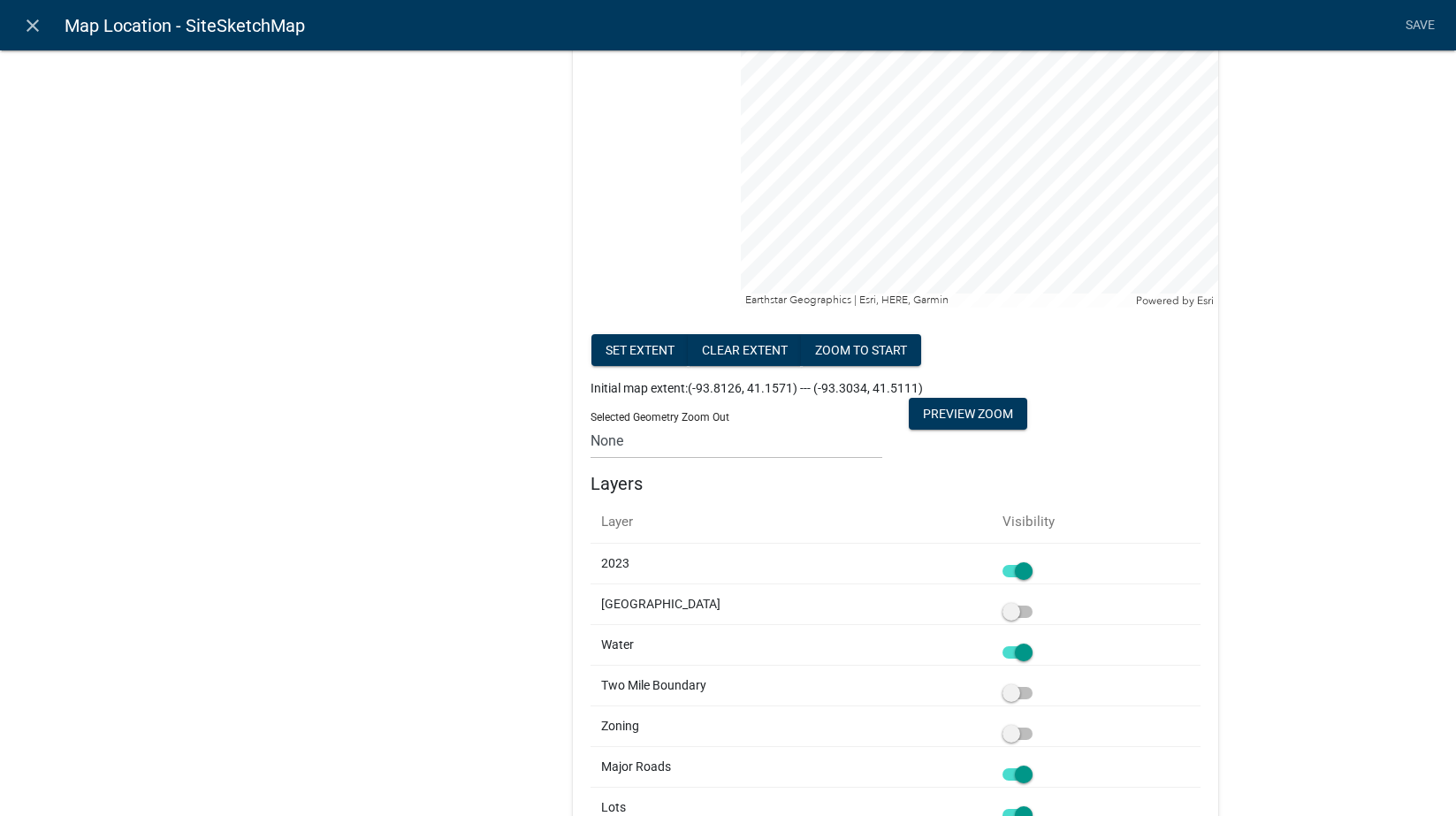
scroll to position [619, 0]
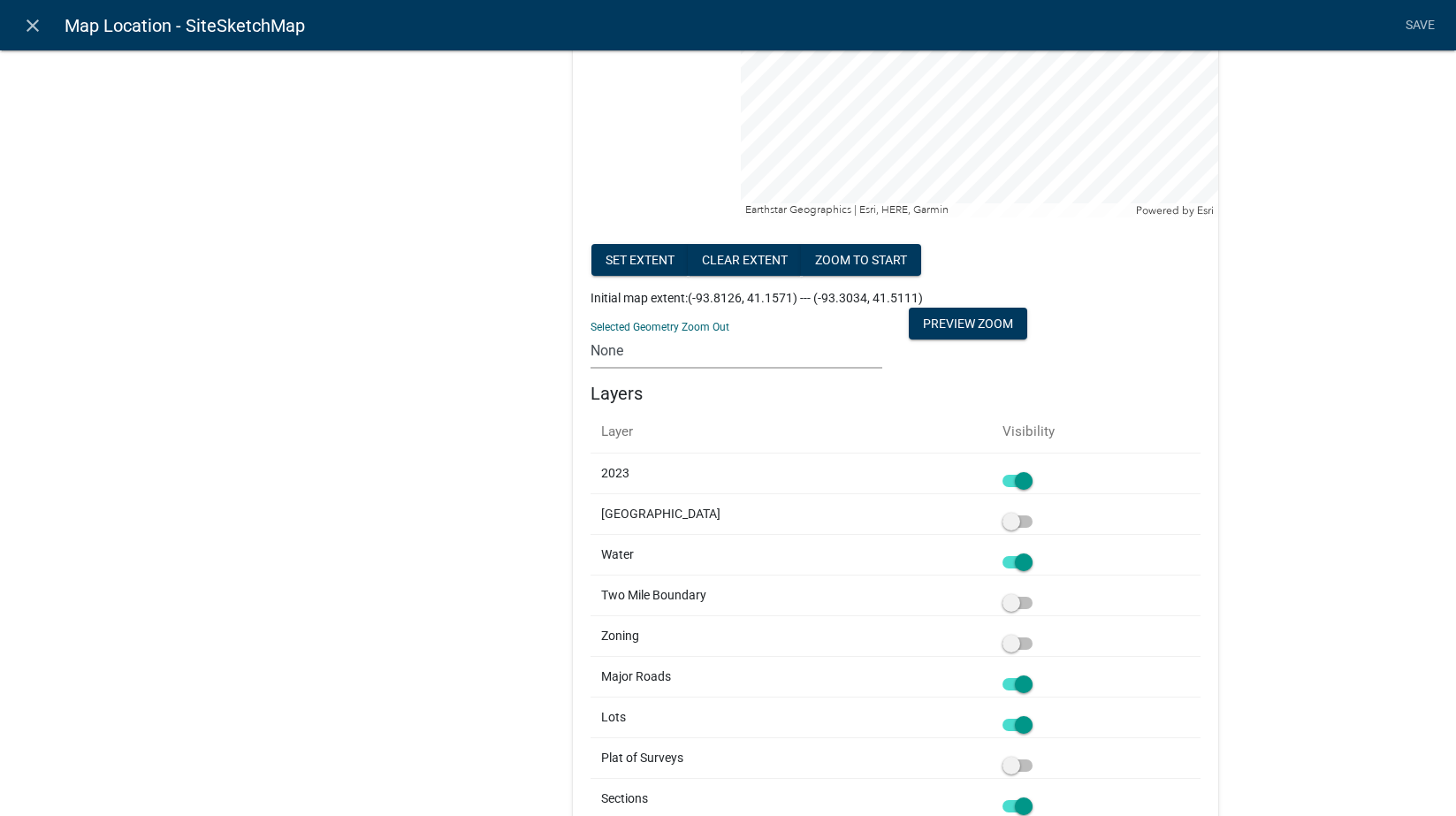
click at [596, 349] on select "None 1 2 3 4 5 6 7 8 9 10 11 12 13 14 15 16 17 18 19 20" at bounding box center [736, 350] width 292 height 36
click at [380, 351] on div "Label Help Text Data Entity Type Free Form Text Document Display Entity Value F…" at bounding box center [393, 281] width 336 height 1659
click at [887, 264] on button "zoom to start" at bounding box center [861, 260] width 120 height 32
click at [667, 362] on select "None 1 2 3 4 5 6 7 8 9 10 11 12 13 14 15 16 17 18 19 20" at bounding box center [736, 350] width 292 height 36
click at [591, 332] on select "None 1 2 3 4 5 6 7 8 9 10 11 12 13 14 15 16 17 18 19 20" at bounding box center [736, 350] width 292 height 36
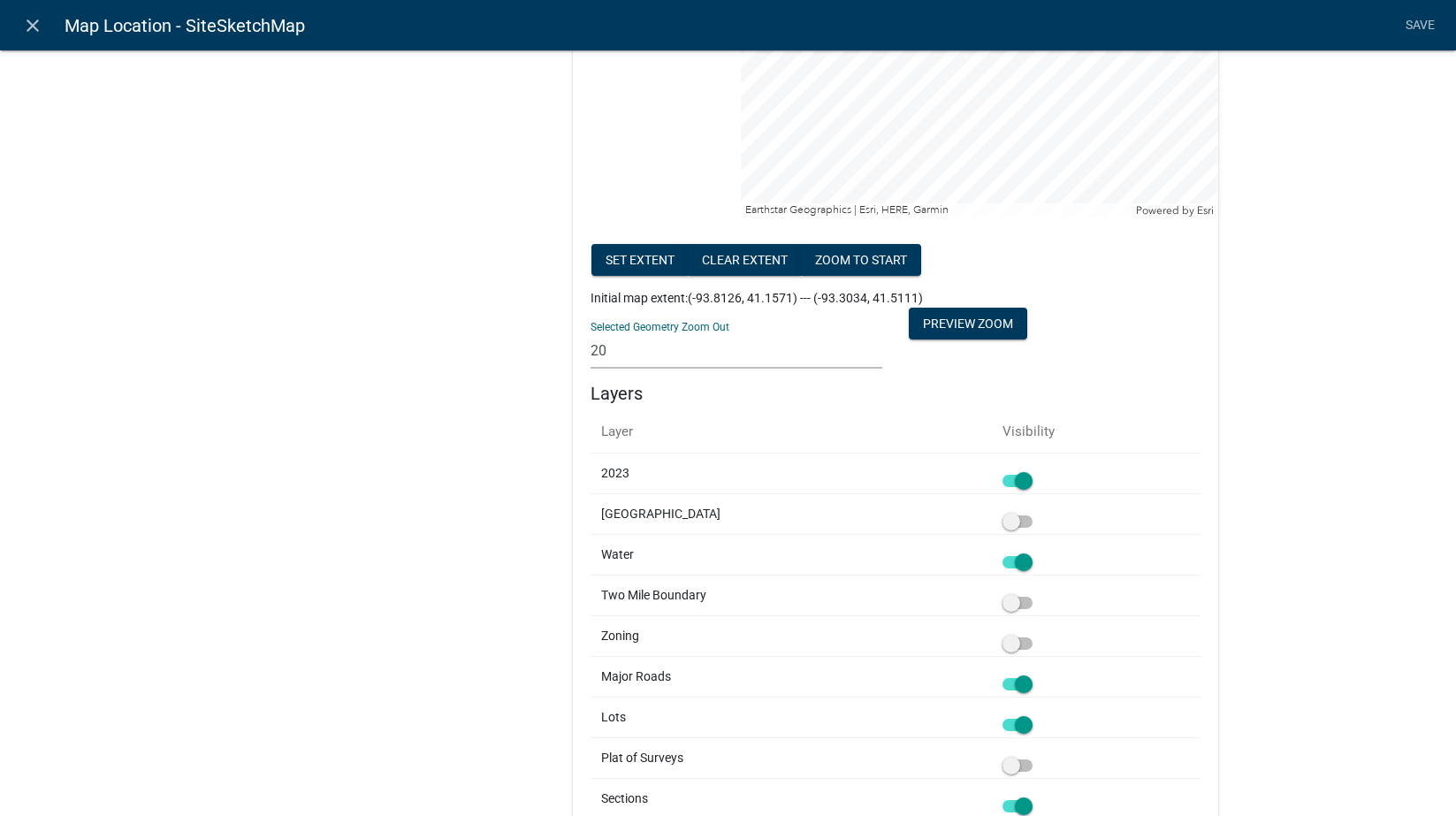
click at [460, 474] on div "Label Help Text Data Entity Type Free Form Text Document Display Entity Value F…" at bounding box center [393, 281] width 336 height 1659
click at [992, 328] on button "Preview Zoom" at bounding box center [968, 324] width 119 height 32
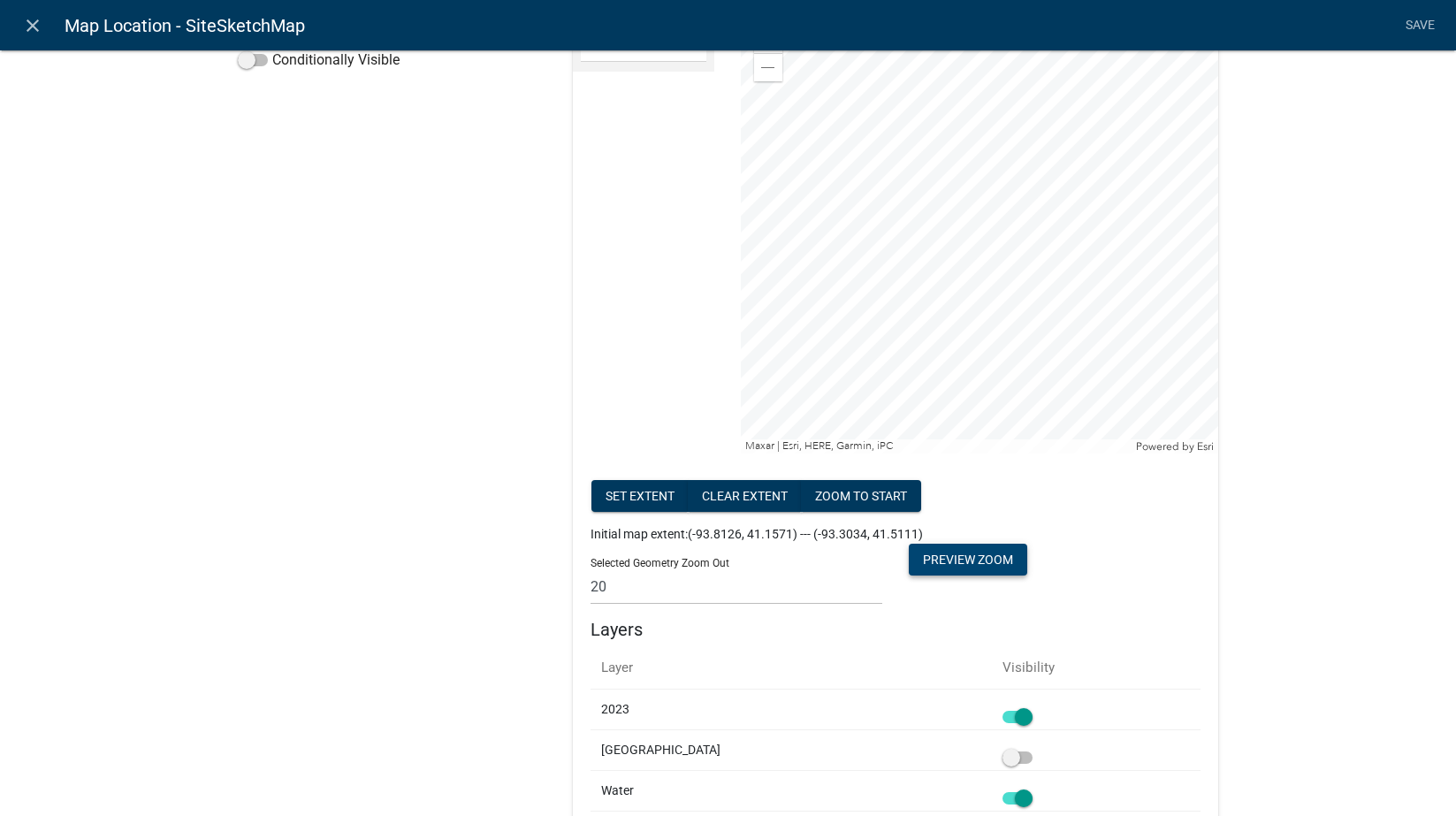
scroll to position [413, 0]
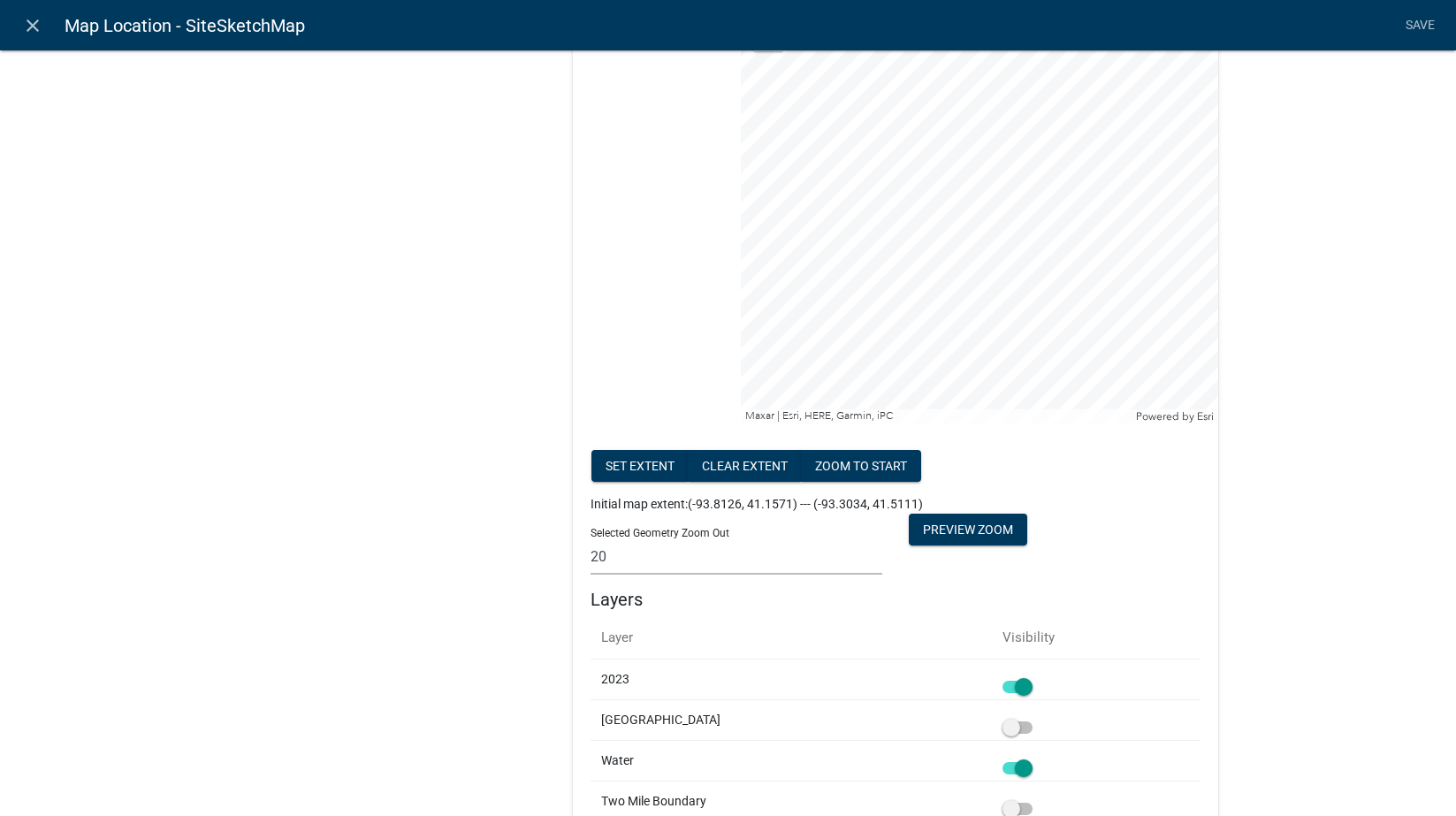
click at [669, 563] on select "None 1 2 3 4 5 6 7 8 9 10 11 12 13 14 15 16 17 18 19 20" at bounding box center [736, 556] width 292 height 36
click at [591, 539] on select "None 1 2 3 4 5 6 7 8 9 10 11 12 13 14 15 16 17 18 19 20" at bounding box center [736, 556] width 292 height 36
click at [973, 531] on button "Preview Zoom" at bounding box center [968, 529] width 119 height 32
click at [723, 571] on select "None 1 2 3 4 5 6 7 8 9 10 11 12 13 14 15 16 17 18 19 20" at bounding box center [736, 556] width 292 height 36
click at [591, 539] on select "None 1 2 3 4 5 6 7 8 9 10 11 12 13 14 15 16 17 18 19 20" at bounding box center [736, 556] width 292 height 36
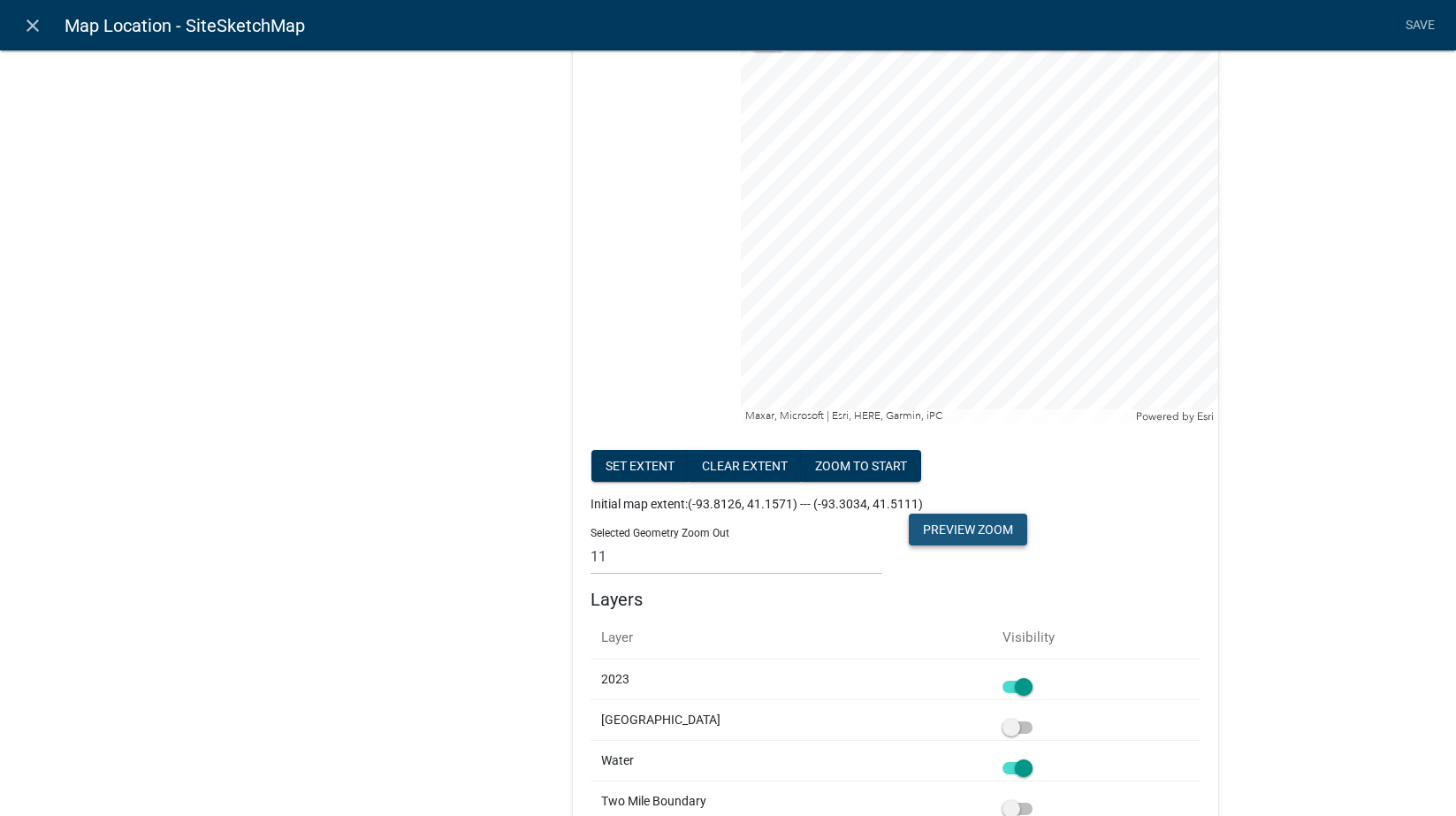
click at [978, 526] on button "Preview Zoom" at bounding box center [968, 529] width 119 height 32
click at [774, 554] on select "None 1 2 3 4 5 6 7 8 9 10 11 12 13 14 15 16 17 18 19 20" at bounding box center [736, 556] width 292 height 36
click at [591, 539] on select "None 1 2 3 4 5 6 7 8 9 10 11 12 13 14 15 16 17 18 19 20" at bounding box center [736, 556] width 292 height 36
click at [935, 526] on button "Preview Zoom" at bounding box center [968, 529] width 119 height 32
click at [640, 556] on select "None 1 2 3 4 5 6 7 8 9 10 11 12 13 14 15 16 17 18 19 20" at bounding box center [736, 556] width 292 height 36
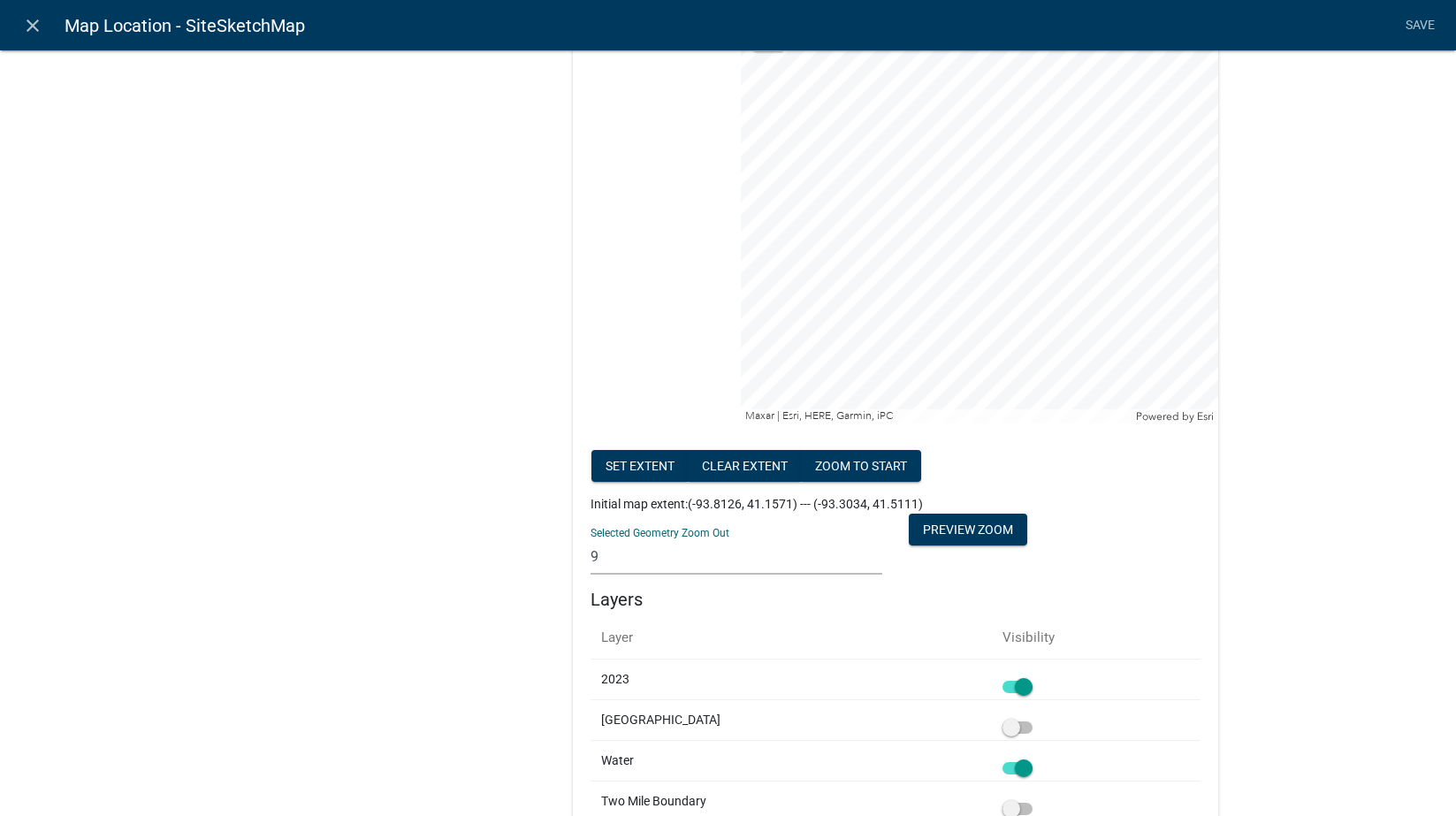
click at [591, 539] on select "None 1 2 3 4 5 6 7 8 9 10 11 12 13 14 15 16 17 18 19 20" at bounding box center [736, 556] width 292 height 36
click at [977, 523] on button "Preview Zoom" at bounding box center [968, 529] width 119 height 32
click at [661, 561] on select "None 1 2 3 4 5 6 7 8 9 10 11 12 13 14 15 16 17 18 19 20" at bounding box center [736, 556] width 292 height 36
select select "0"
click at [591, 539] on select "None 1 2 3 4 5 6 7 8 9 10 11 12 13 14 15 16 17 18 19 20" at bounding box center [736, 556] width 292 height 36
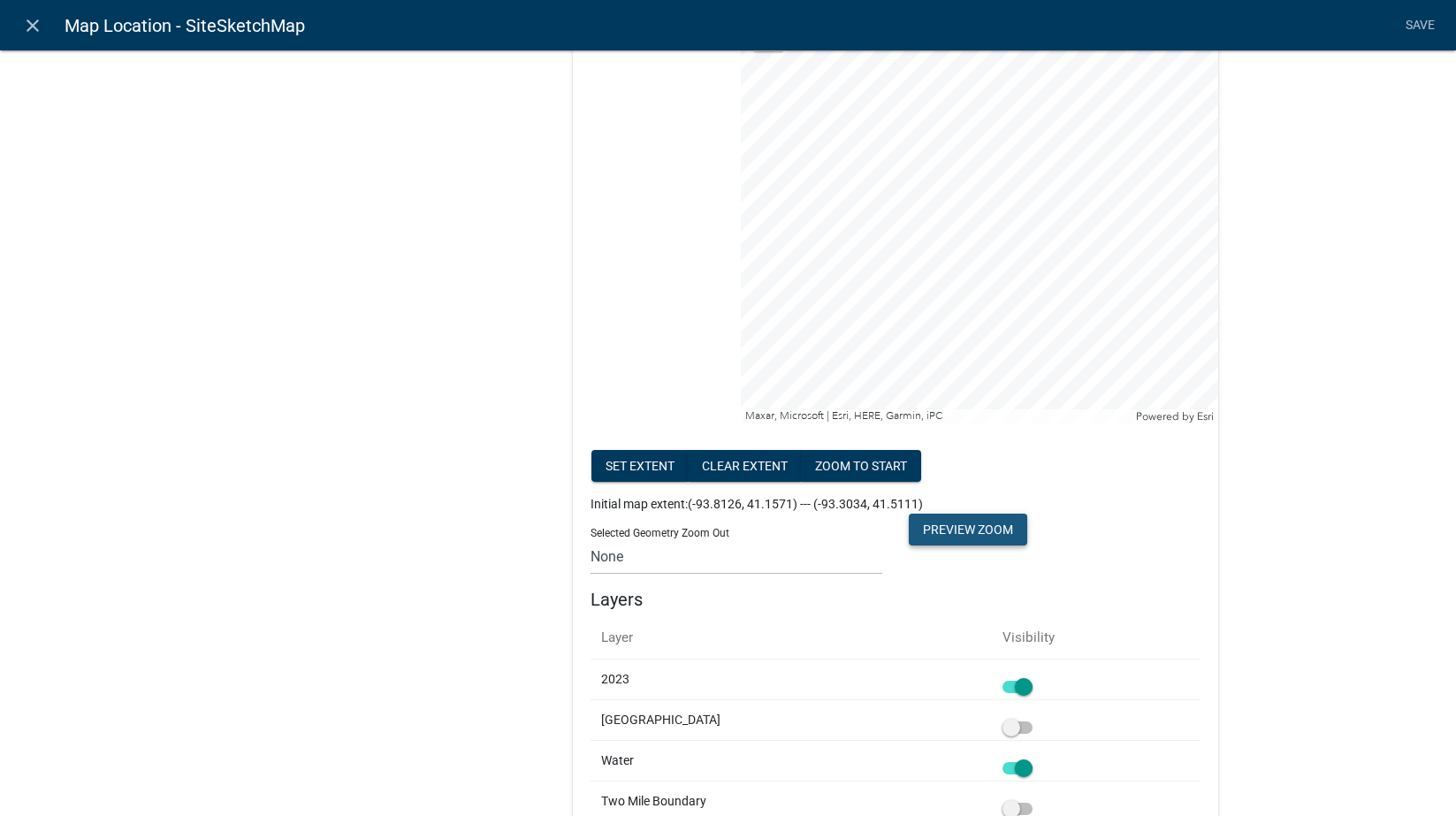
click at [986, 524] on button "Preview Zoom" at bounding box center [968, 529] width 119 height 32
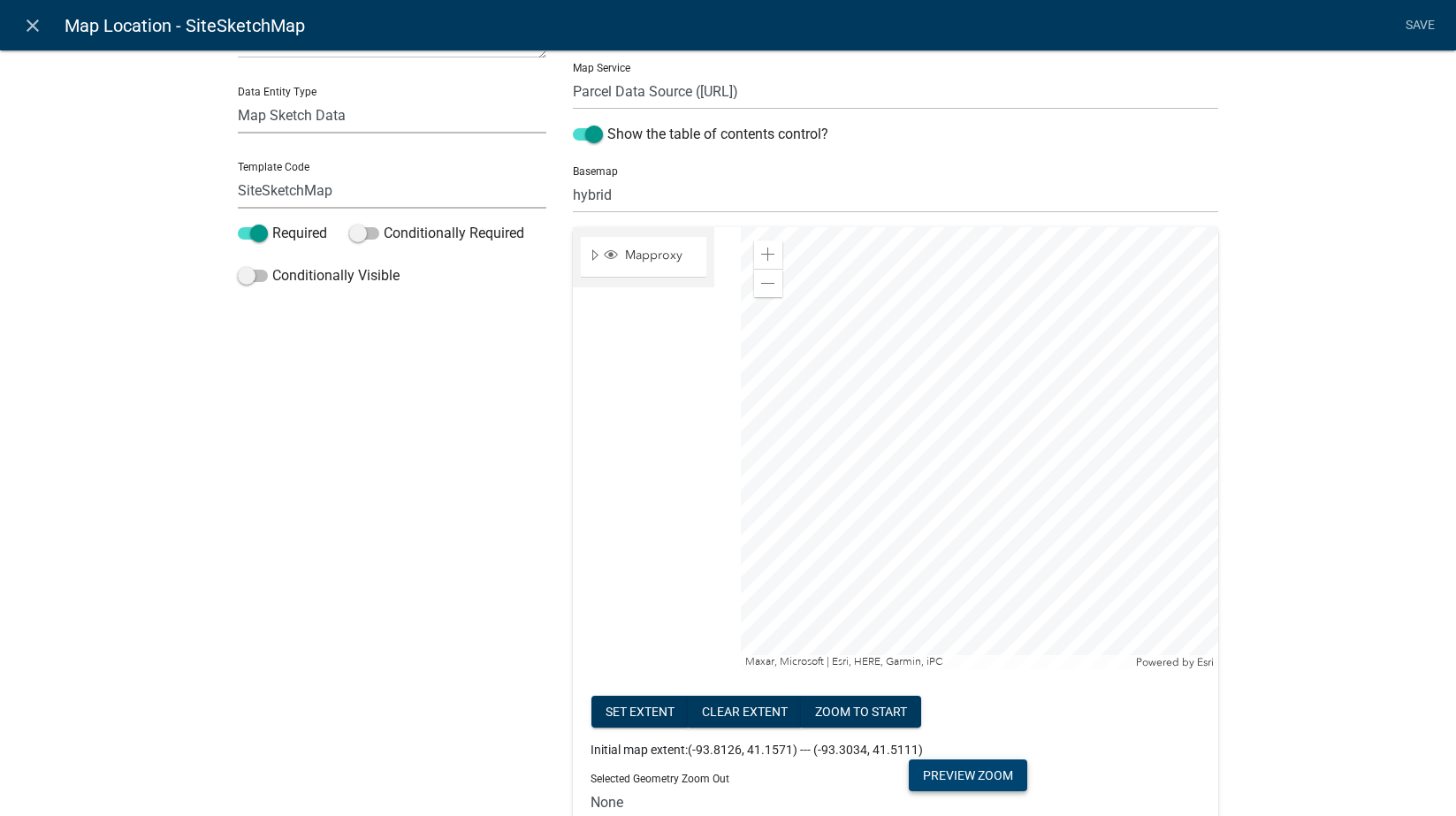
scroll to position [206, 0]
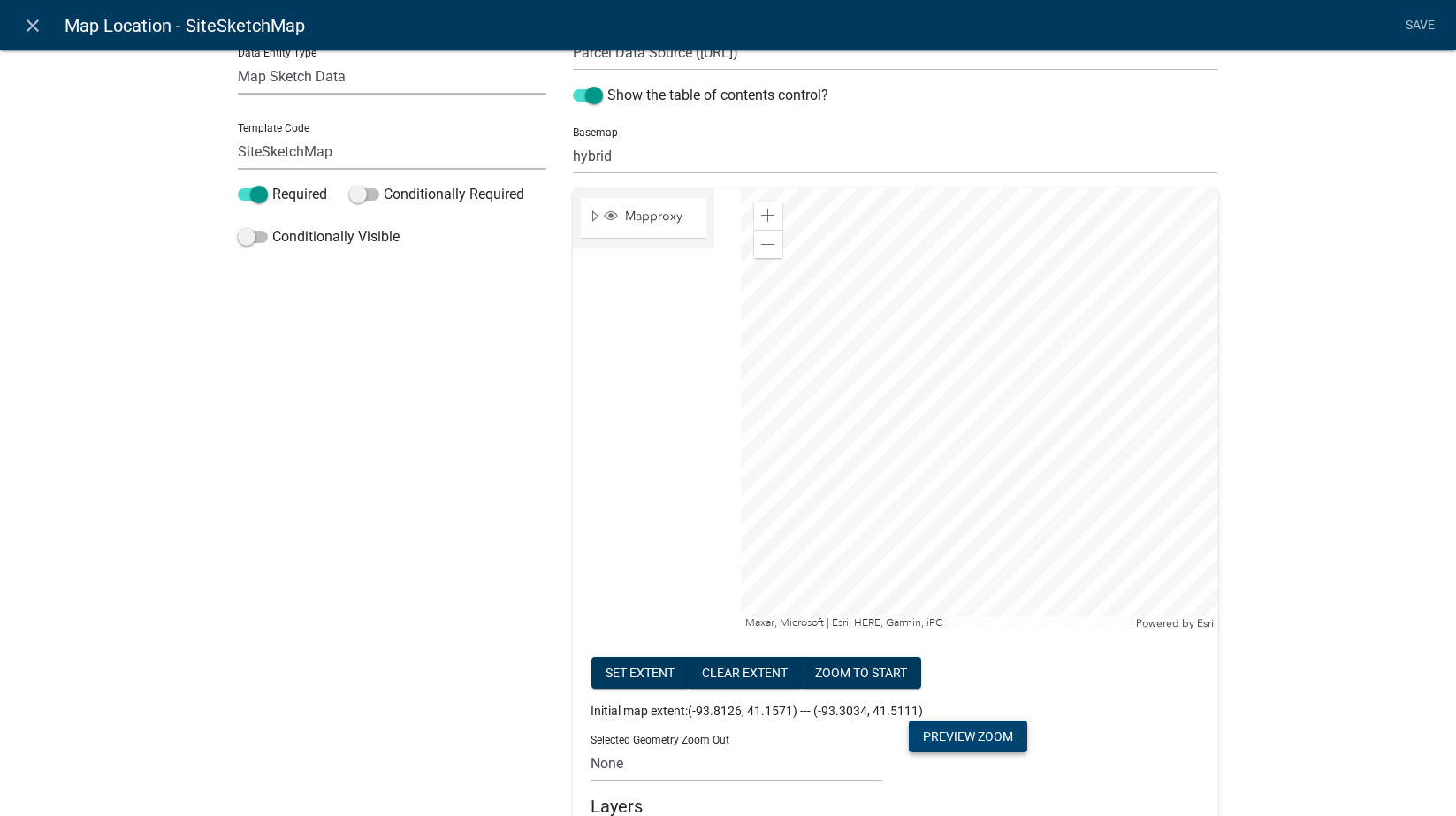
click at [941, 733] on button "Preview Zoom" at bounding box center [968, 737] width 119 height 32
click at [762, 246] on span at bounding box center [768, 245] width 14 height 14
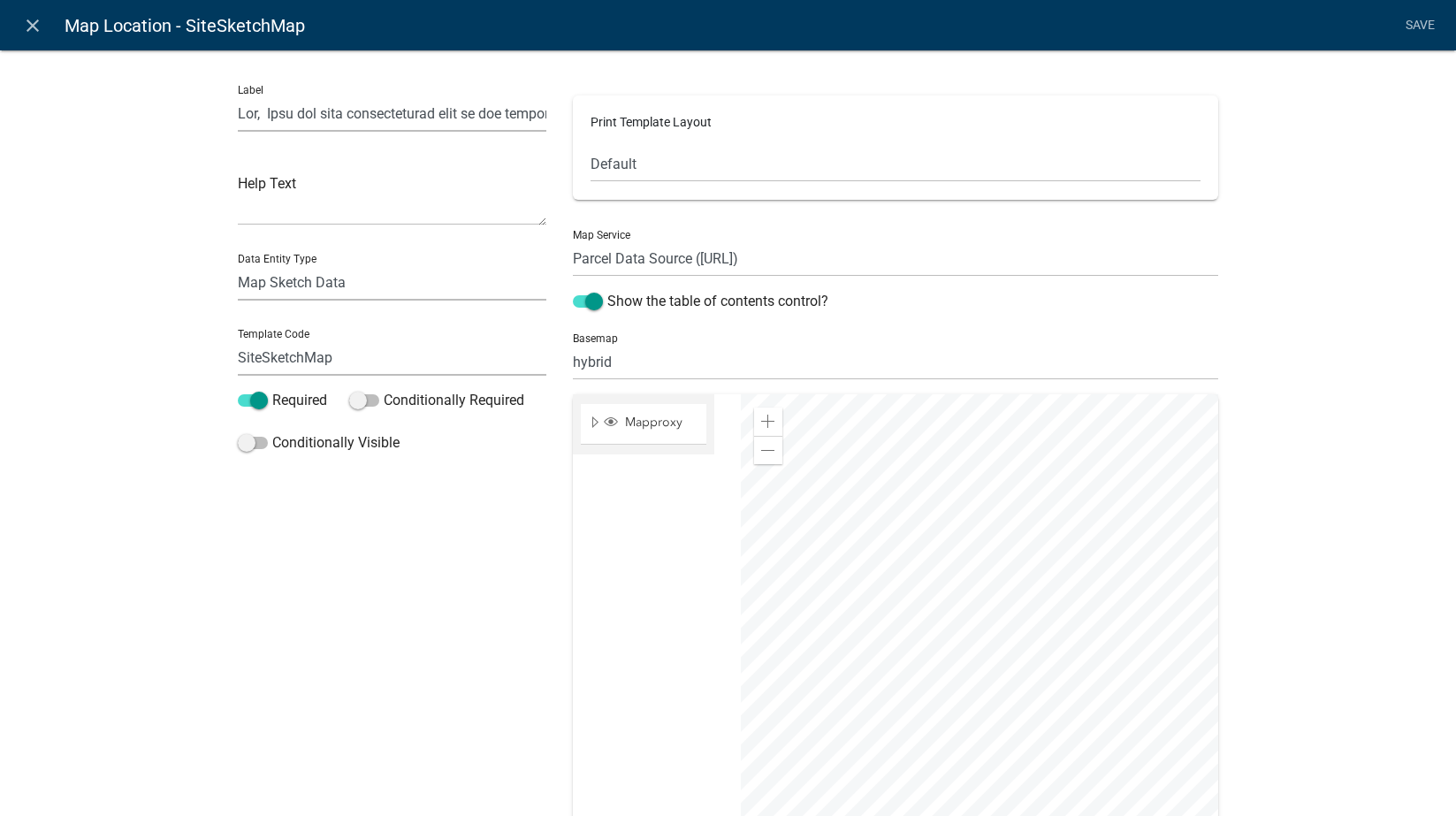
click at [833, 709] on div at bounding box center [979, 615] width 477 height 443
click at [777, 626] on div at bounding box center [979, 615] width 477 height 443
click at [951, 640] on div at bounding box center [979, 615] width 477 height 443
click at [1047, 694] on div at bounding box center [979, 615] width 477 height 443
click at [588, 422] on span "Expand" at bounding box center [595, 423] width 14 height 17
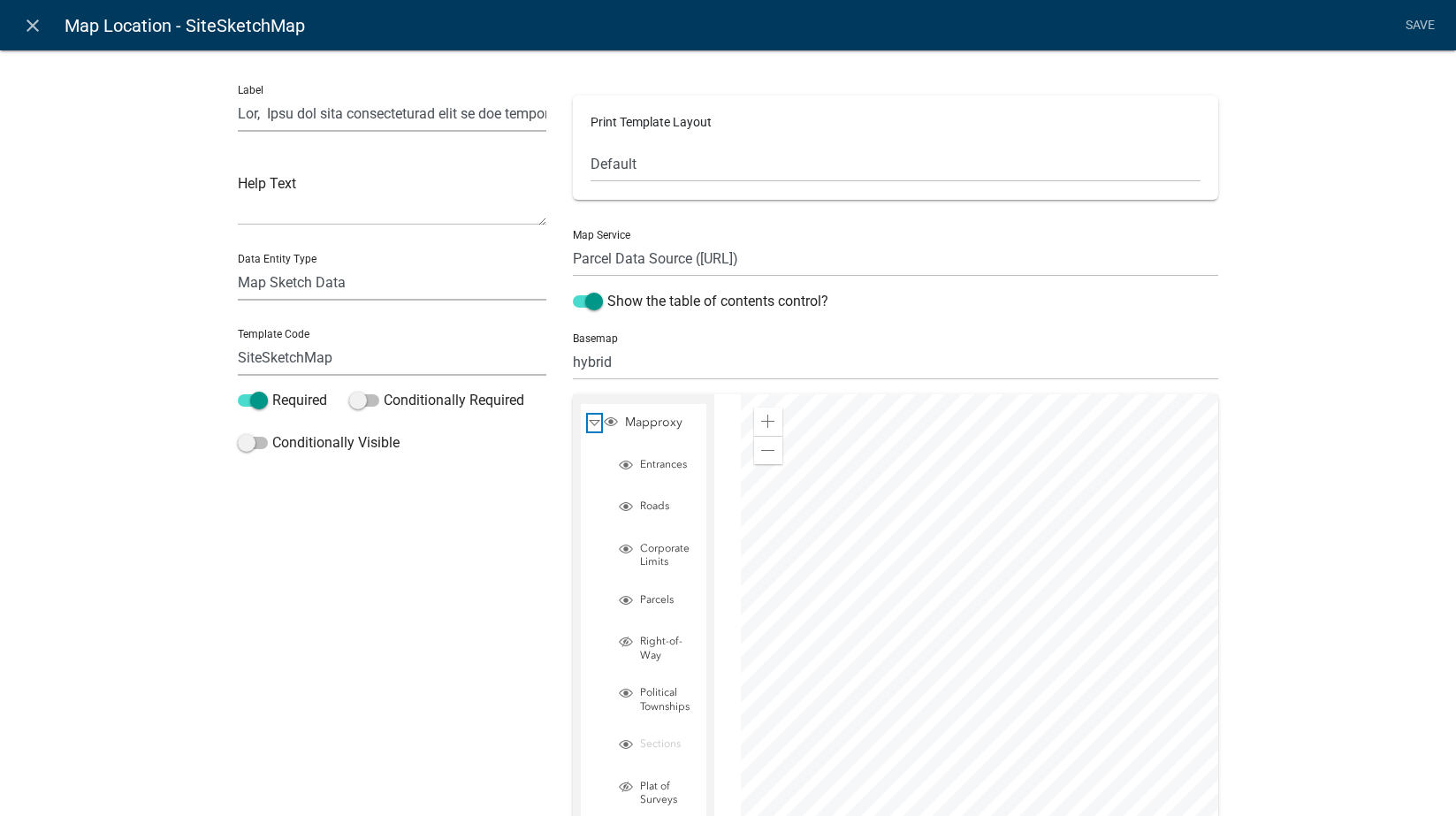
click at [588, 424] on span "Collapse" at bounding box center [595, 423] width 13 height 17
click at [610, 369] on select "no basemap topo satellite hybrid gray terrain osm topo-vector streets-relief-ve…" at bounding box center [895, 361] width 645 height 36
select select "0: null"
click at [573, 344] on select "no basemap topo satellite hybrid gray terrain osm topo-vector streets-relief-ve…" at bounding box center [895, 361] width 645 height 36
click at [1396, 17] on link "Save" at bounding box center [1420, 25] width 44 height 34
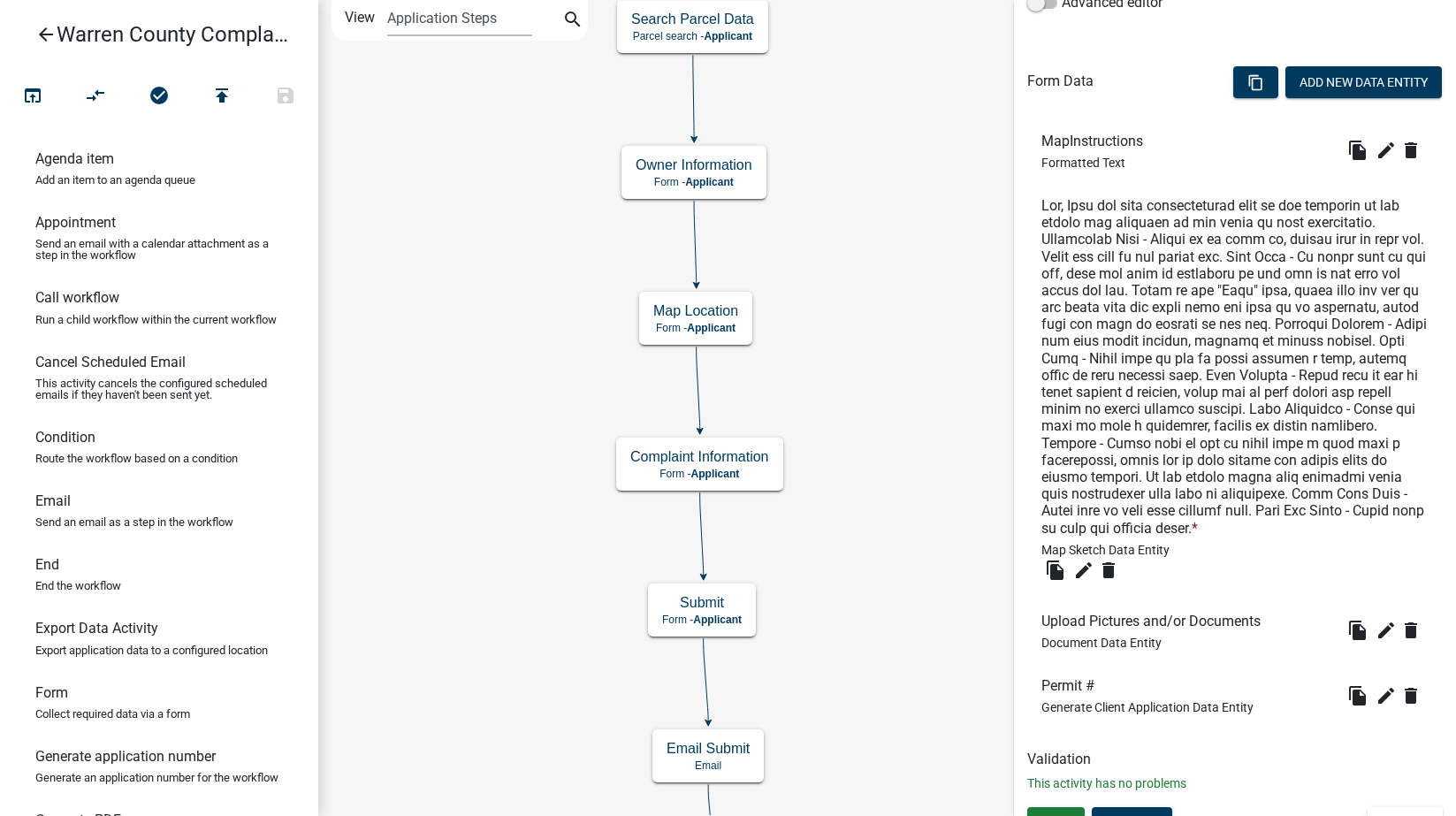
scroll to position [515, 0]
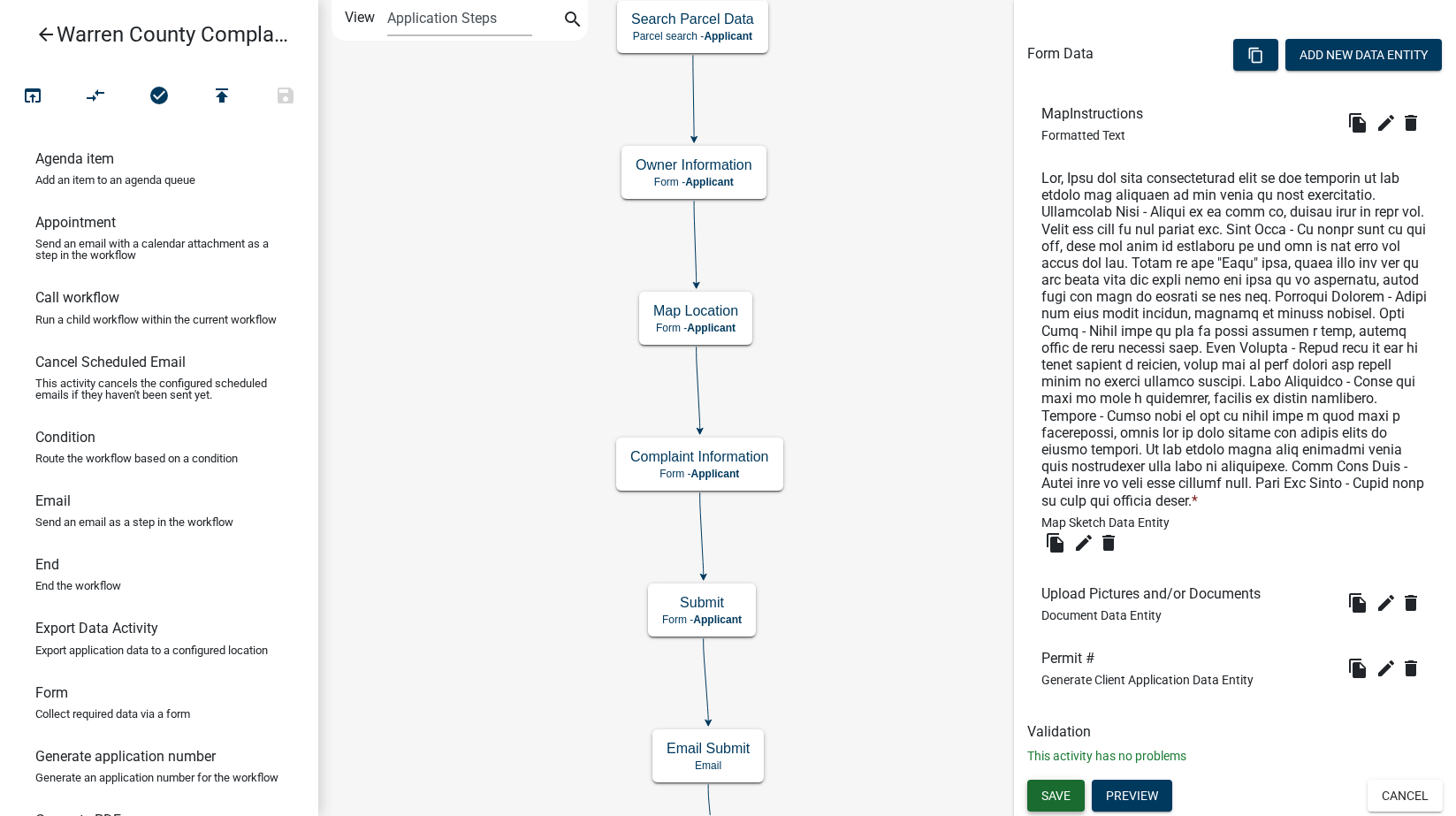
click at [1046, 795] on span "Save" at bounding box center [1056, 795] width 29 height 14
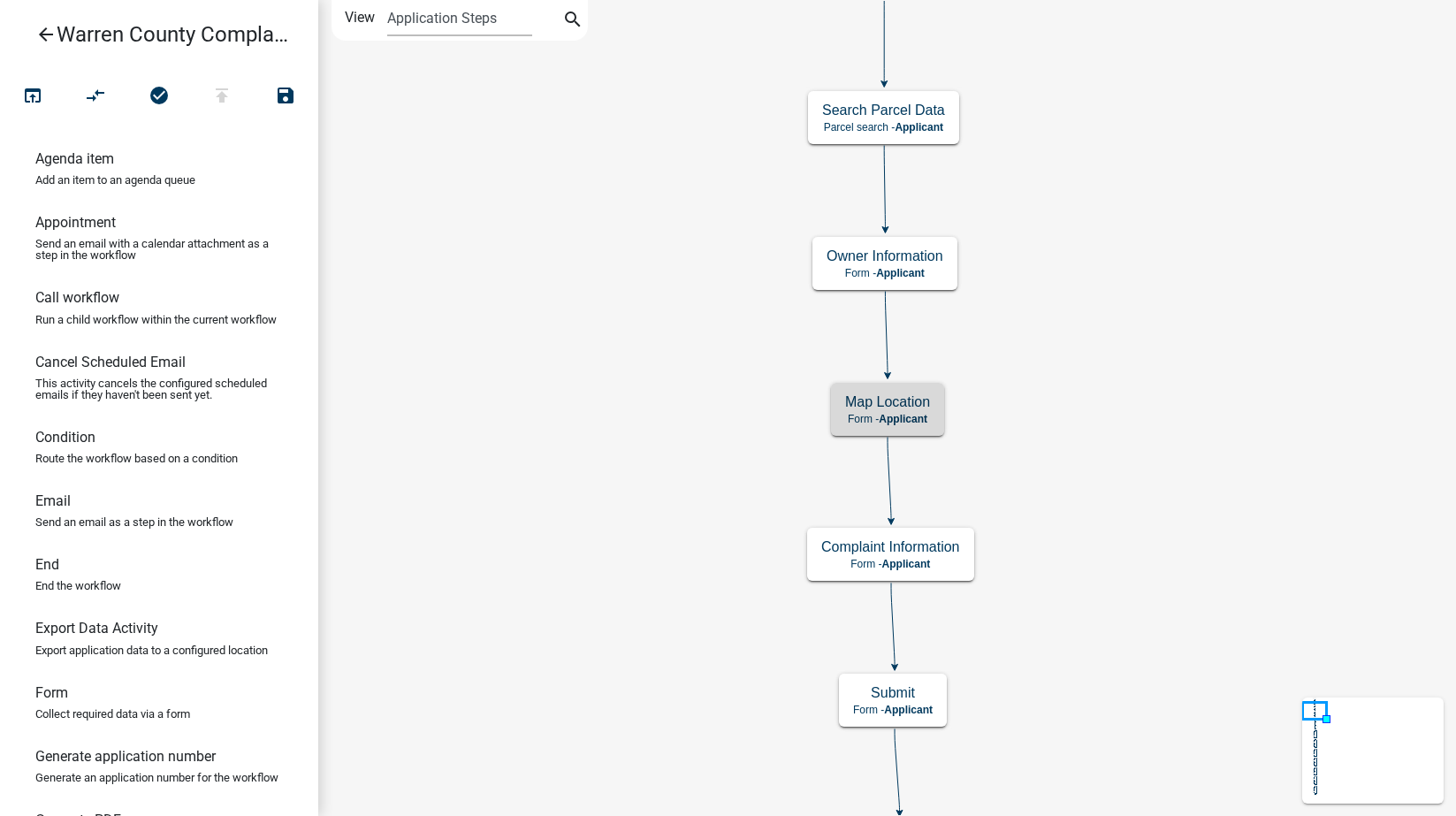
scroll to position [0, 0]
click at [920, 407] on h5 "Map Location" at bounding box center [888, 402] width 85 height 17
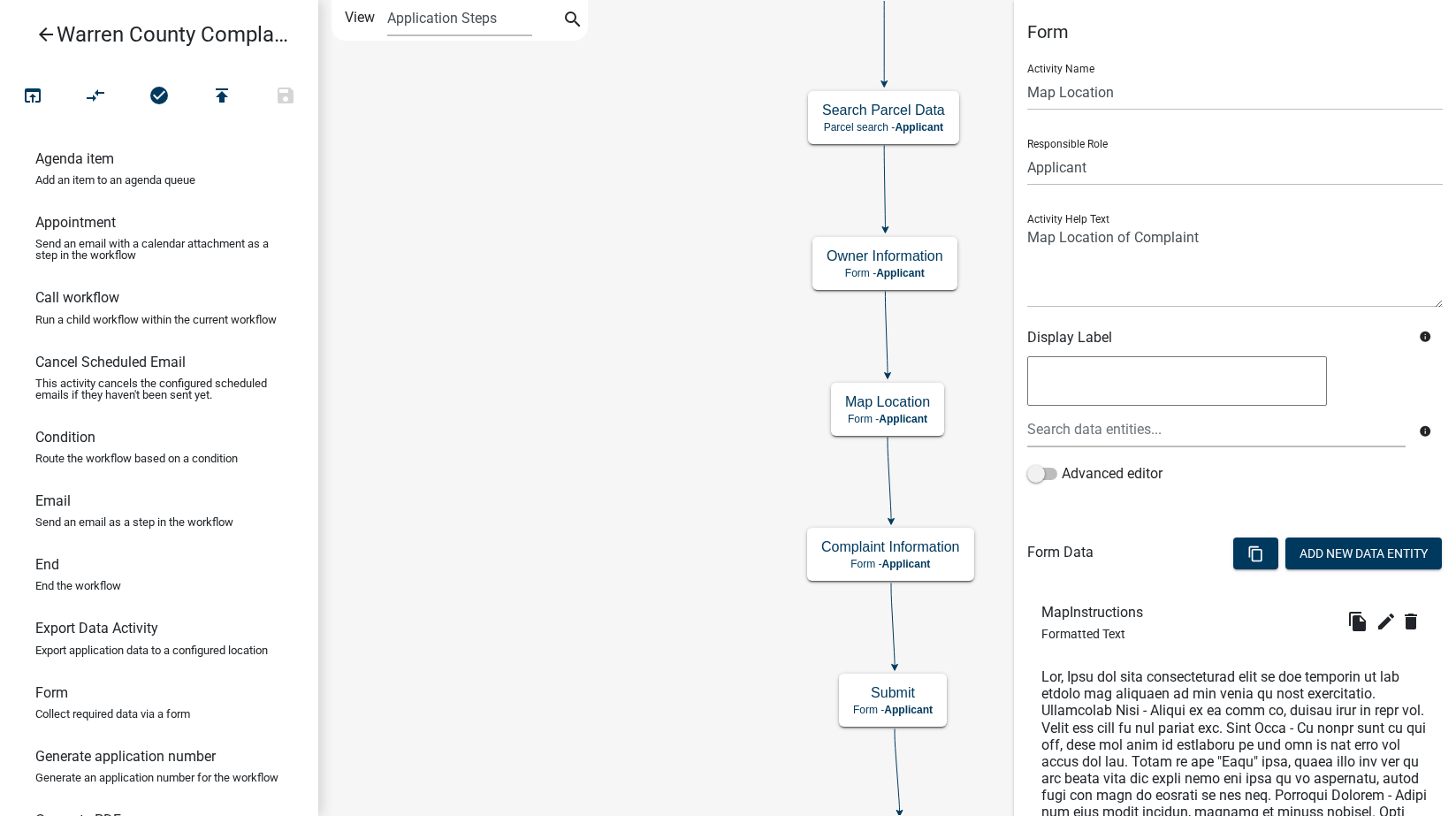
scroll to position [515, 0]
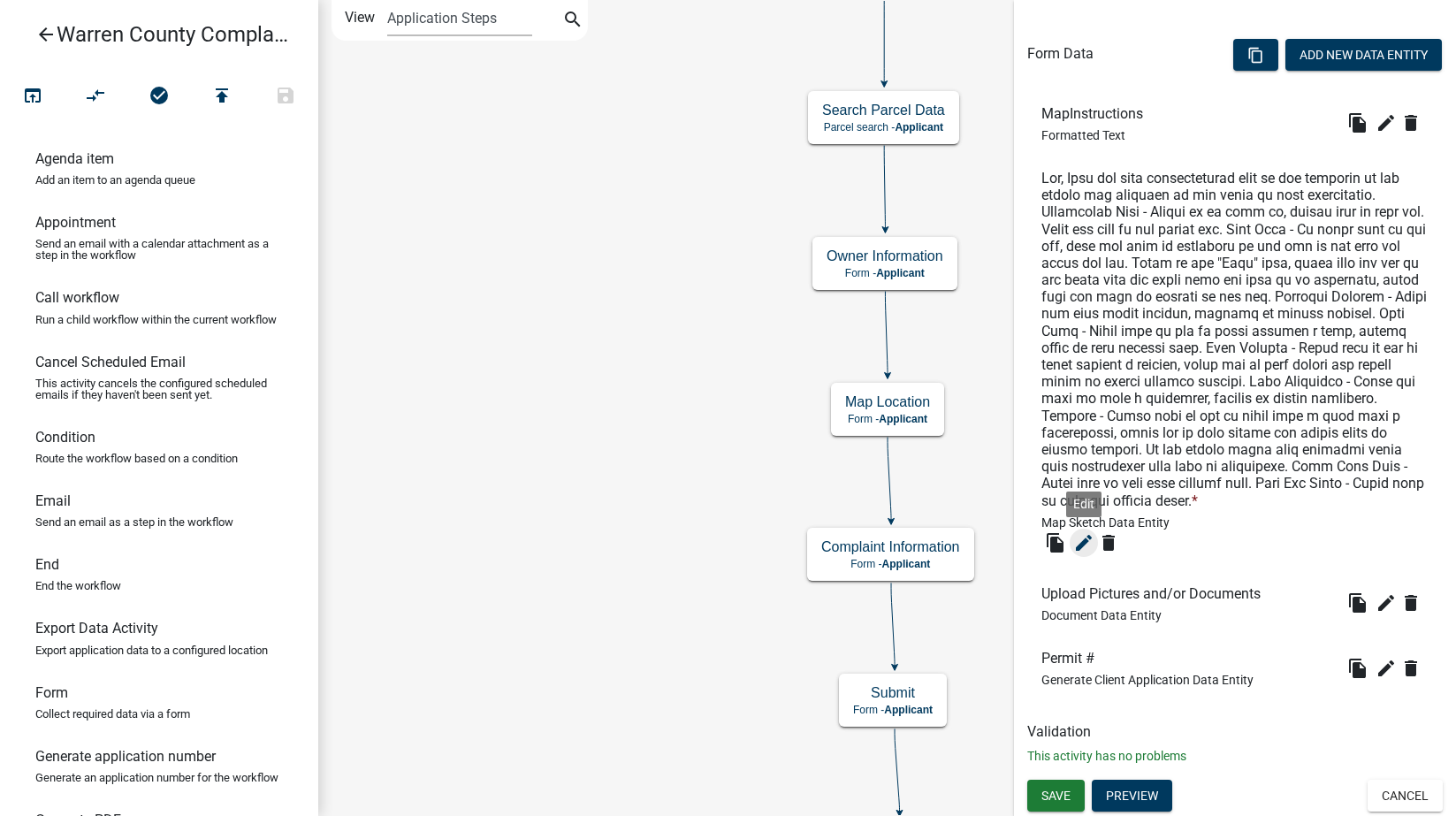
click at [1081, 544] on icon "edit" at bounding box center [1084, 542] width 21 height 21
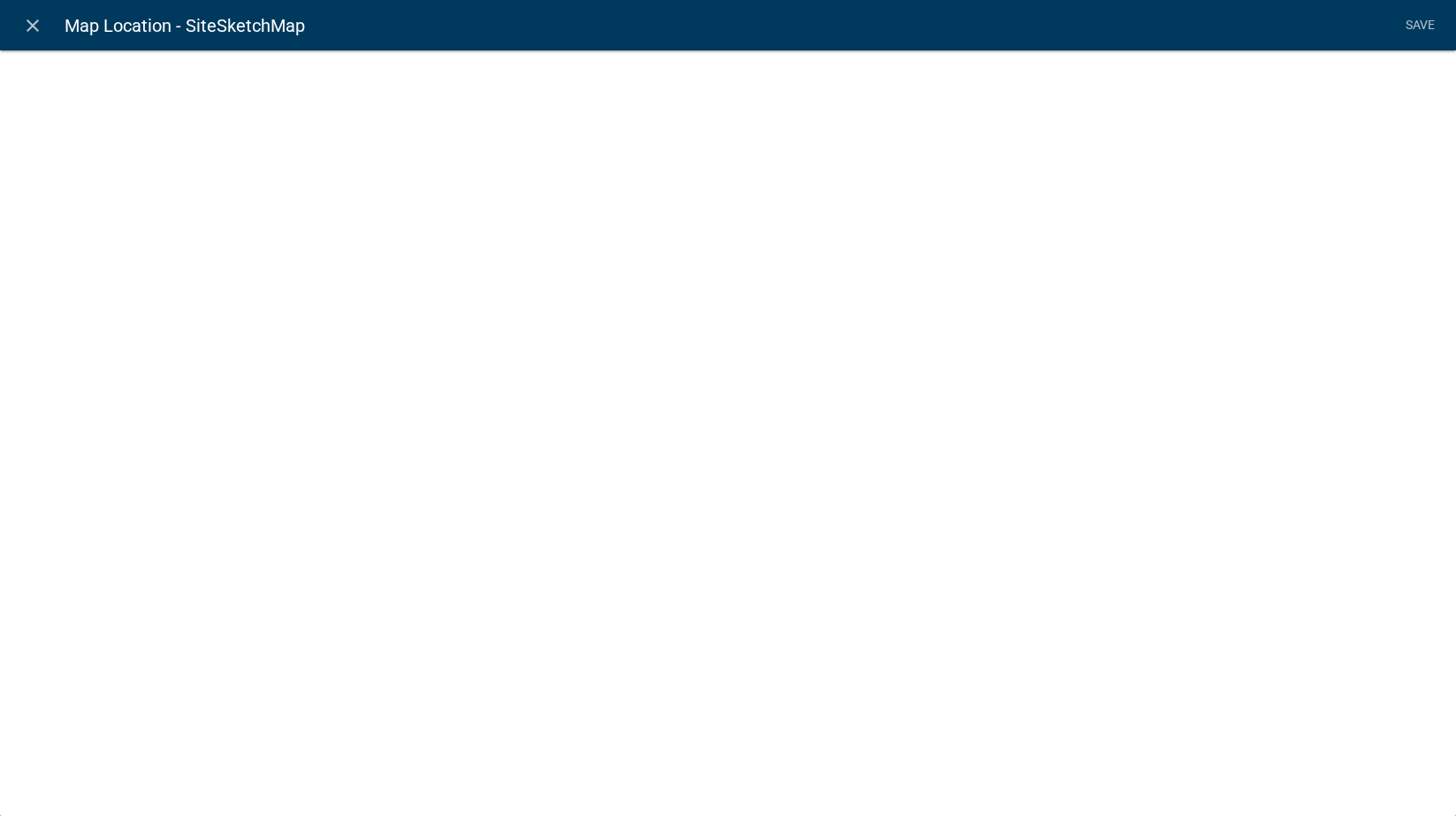
select select "mapsketch-data"
select select "1: Object"
select select
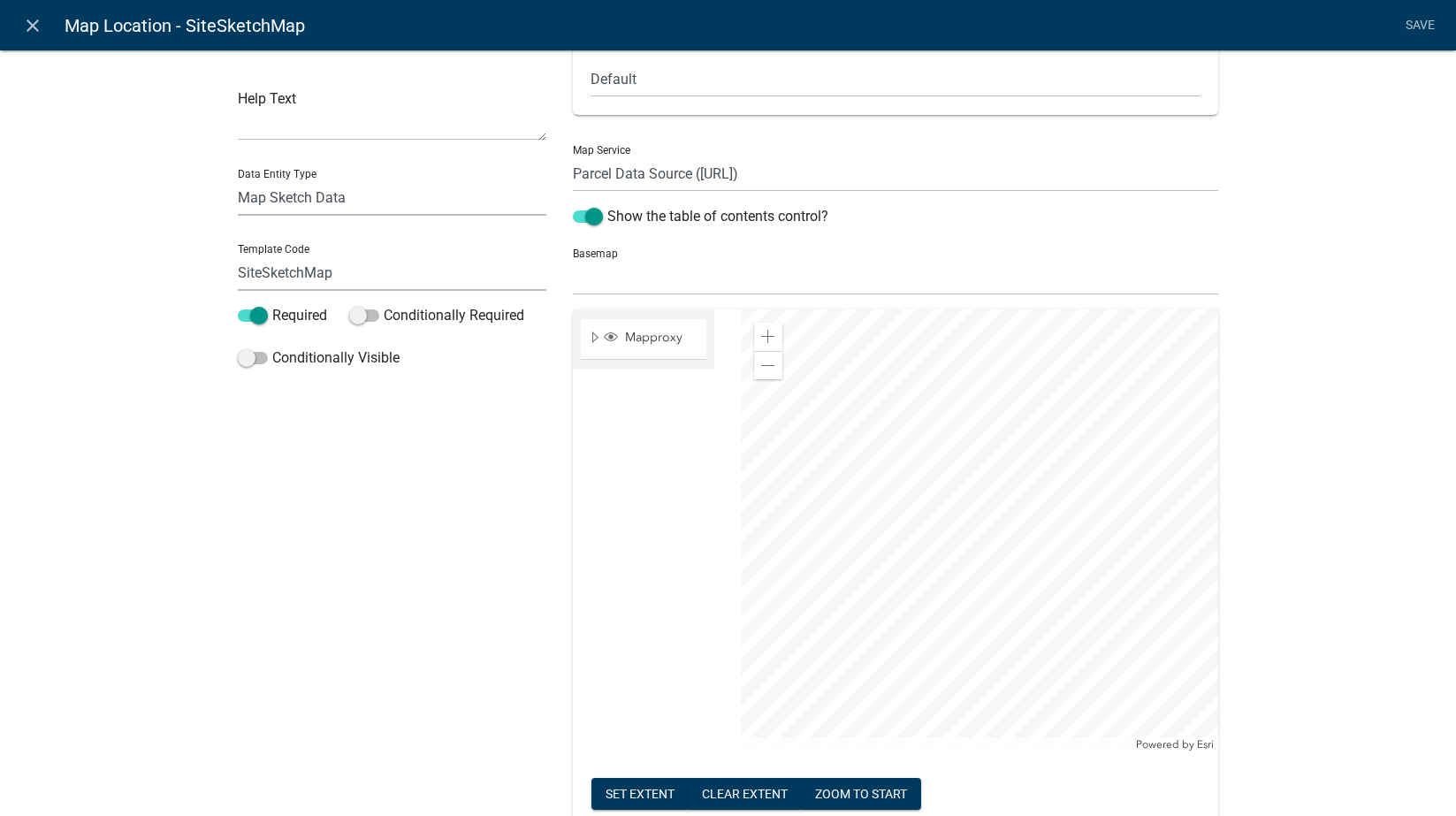
scroll to position [0, 0]
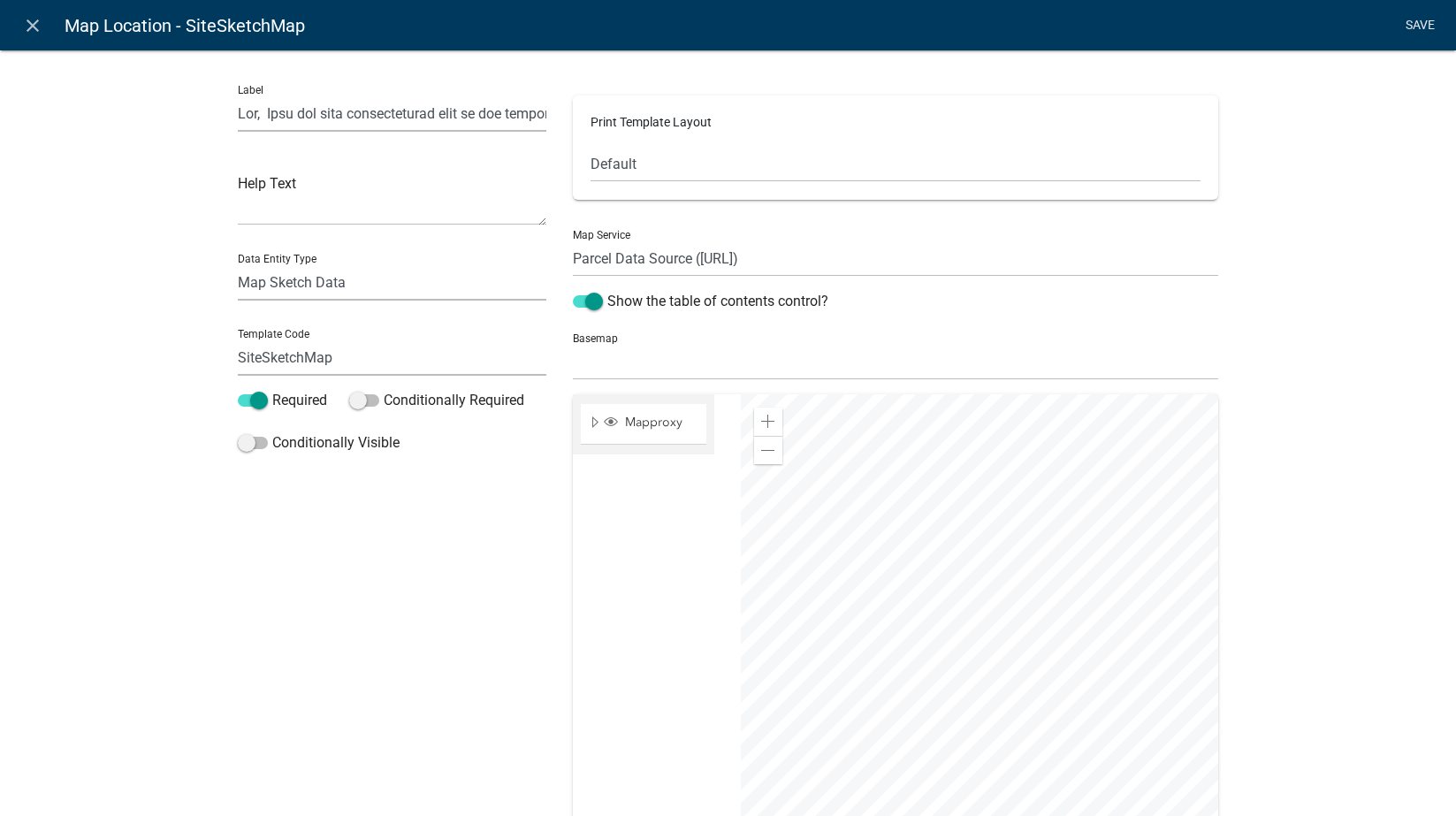
click at [1396, 14] on link "Save" at bounding box center [1420, 25] width 44 height 34
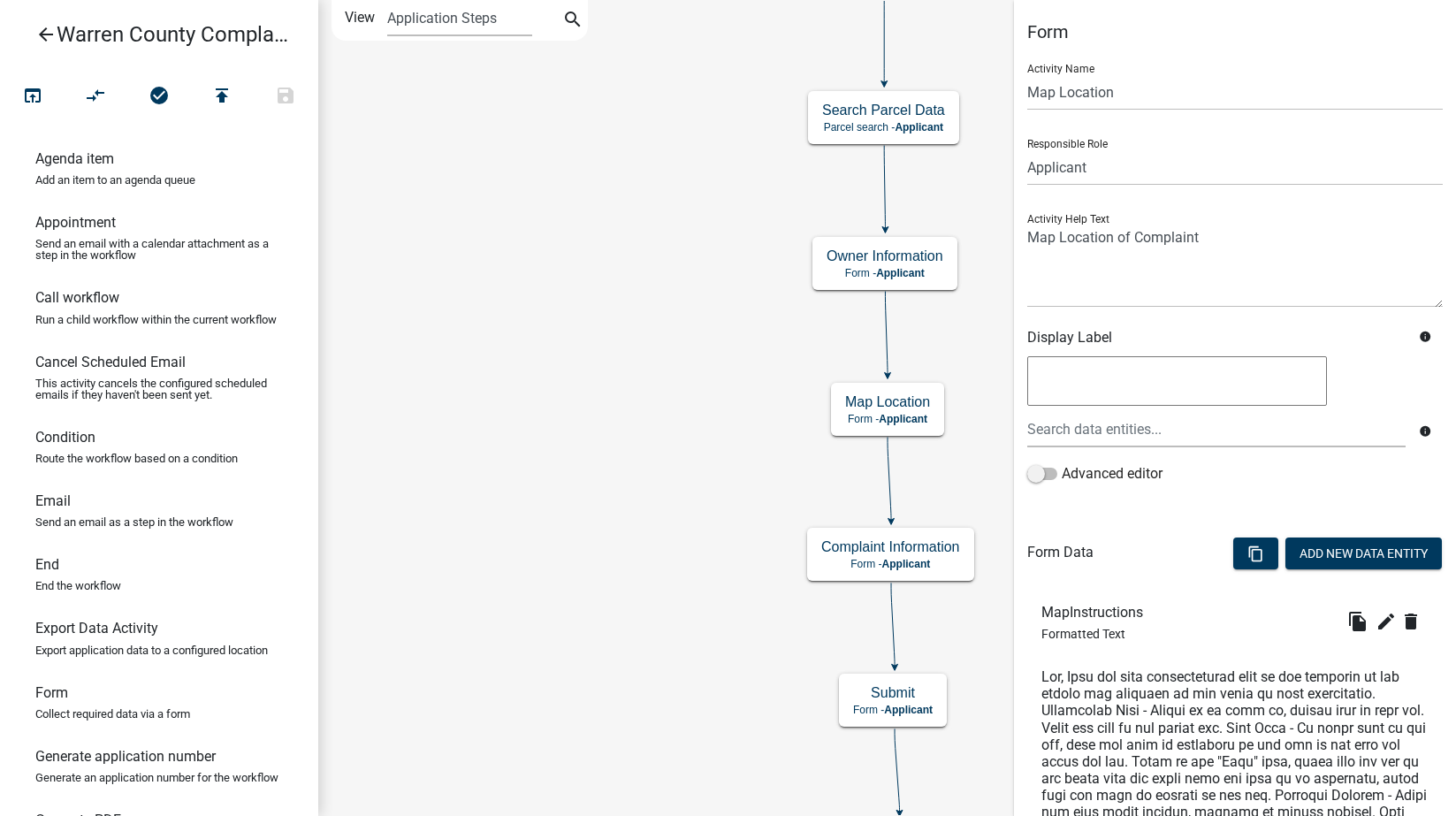
scroll to position [515, 0]
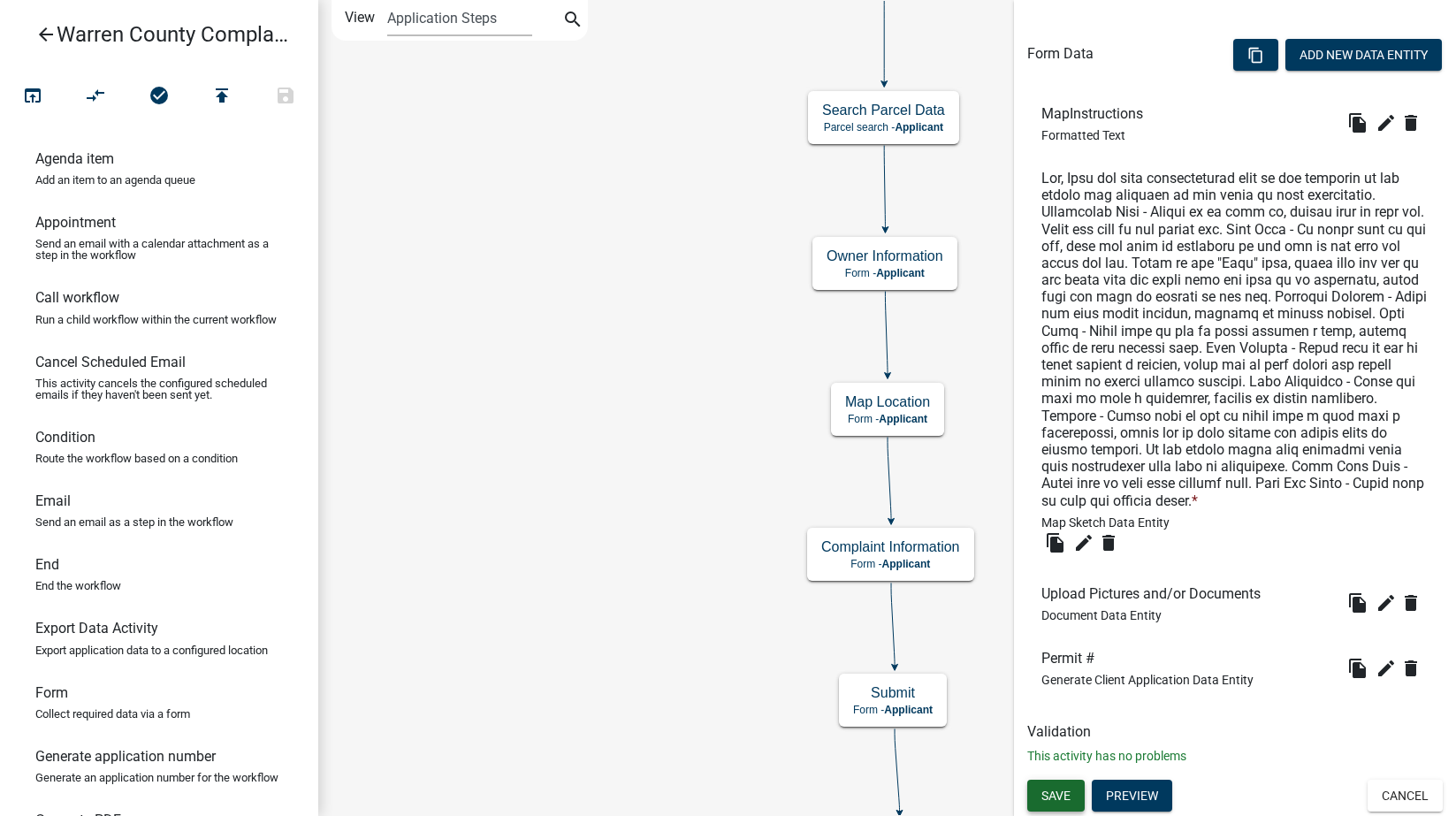
click at [1048, 788] on button "Save" at bounding box center [1057, 795] width 58 height 32
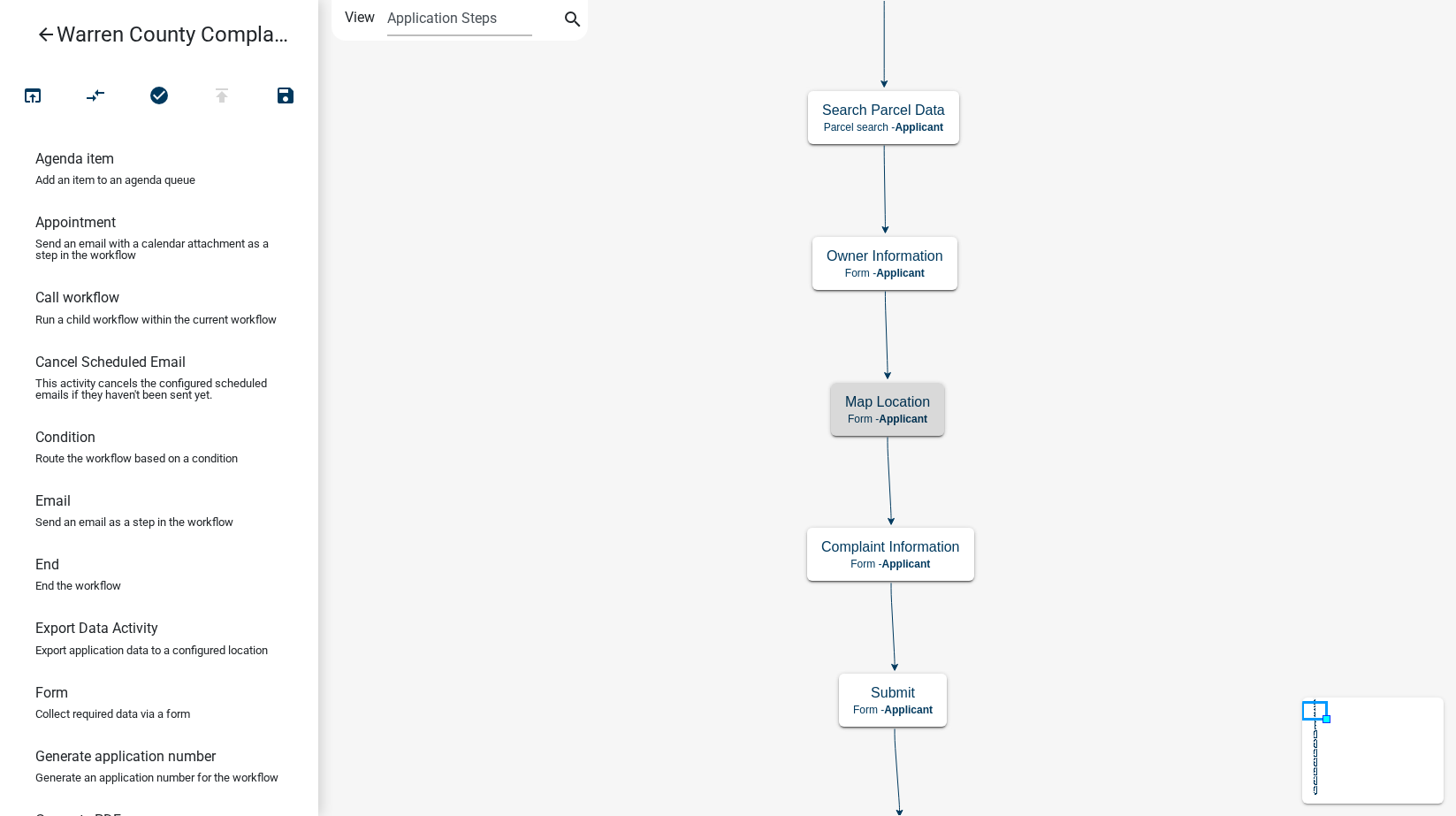
scroll to position [0, 0]
click at [35, 97] on icon "open_in_browser" at bounding box center [33, 97] width 21 height 25
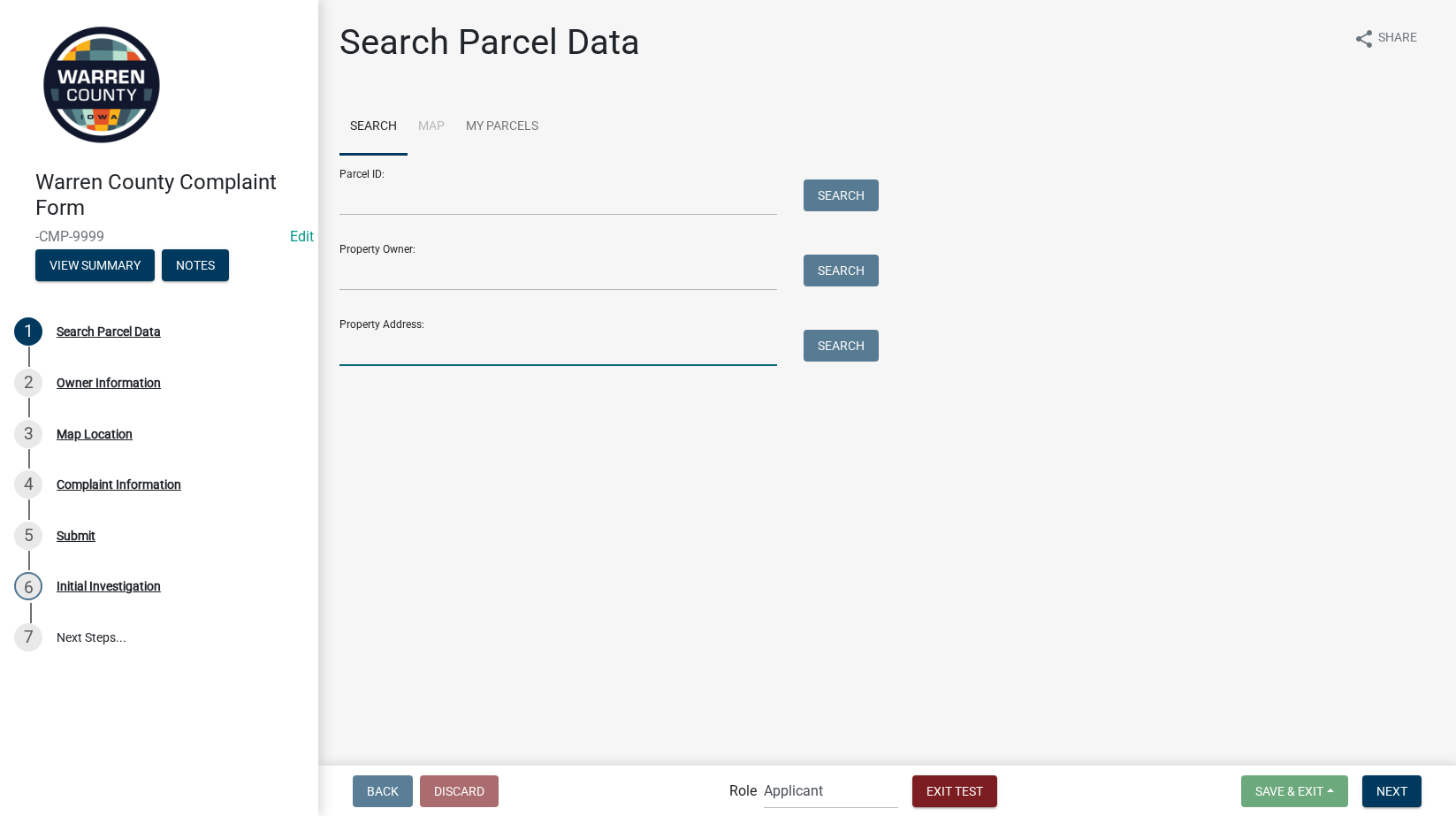
click at [512, 345] on input "Property Address:" at bounding box center [558, 347] width 438 height 36
type input "[STREET_ADDRESS][PERSON_NAME]"
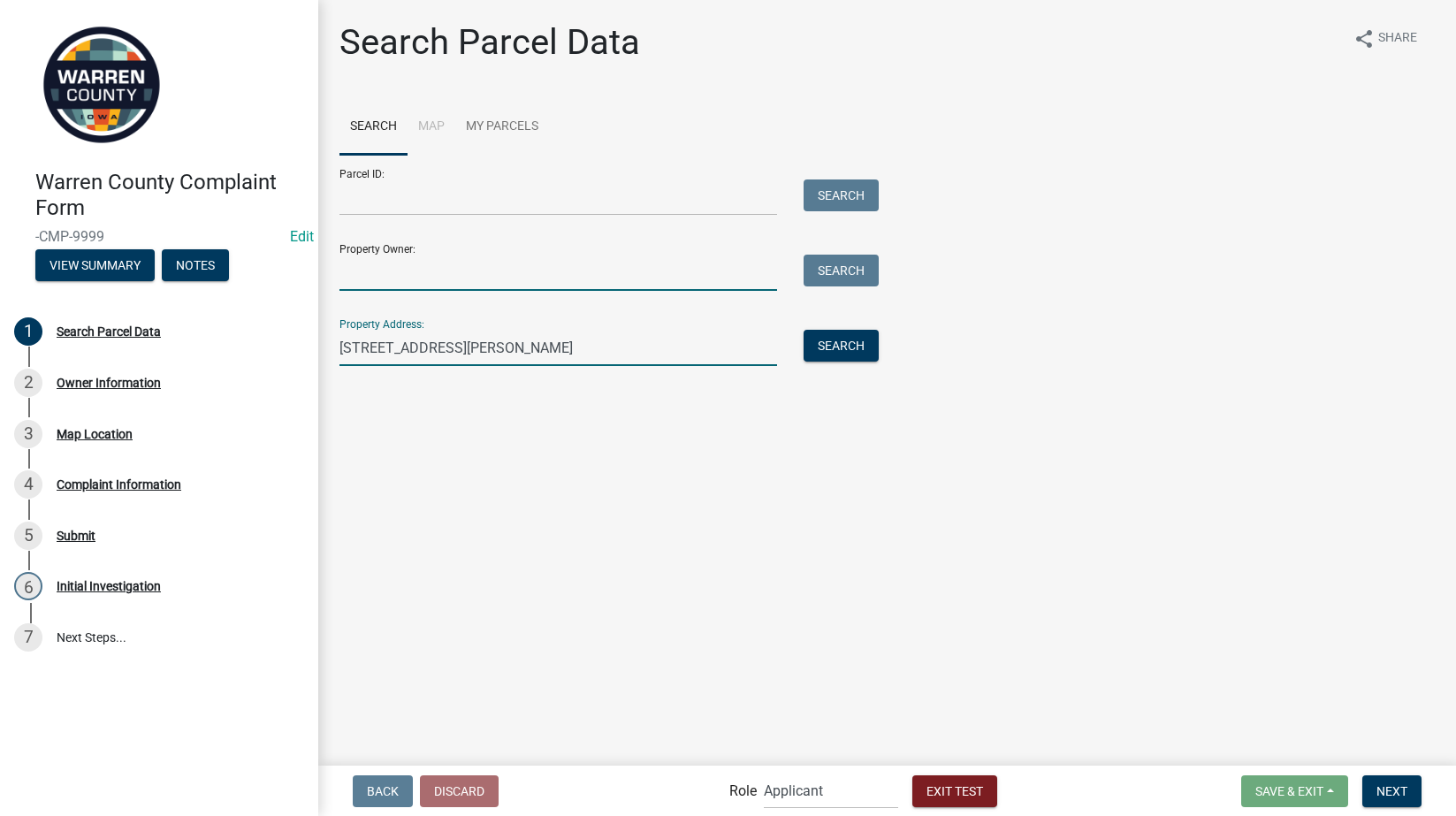
type input "[PERSON_NAME]"
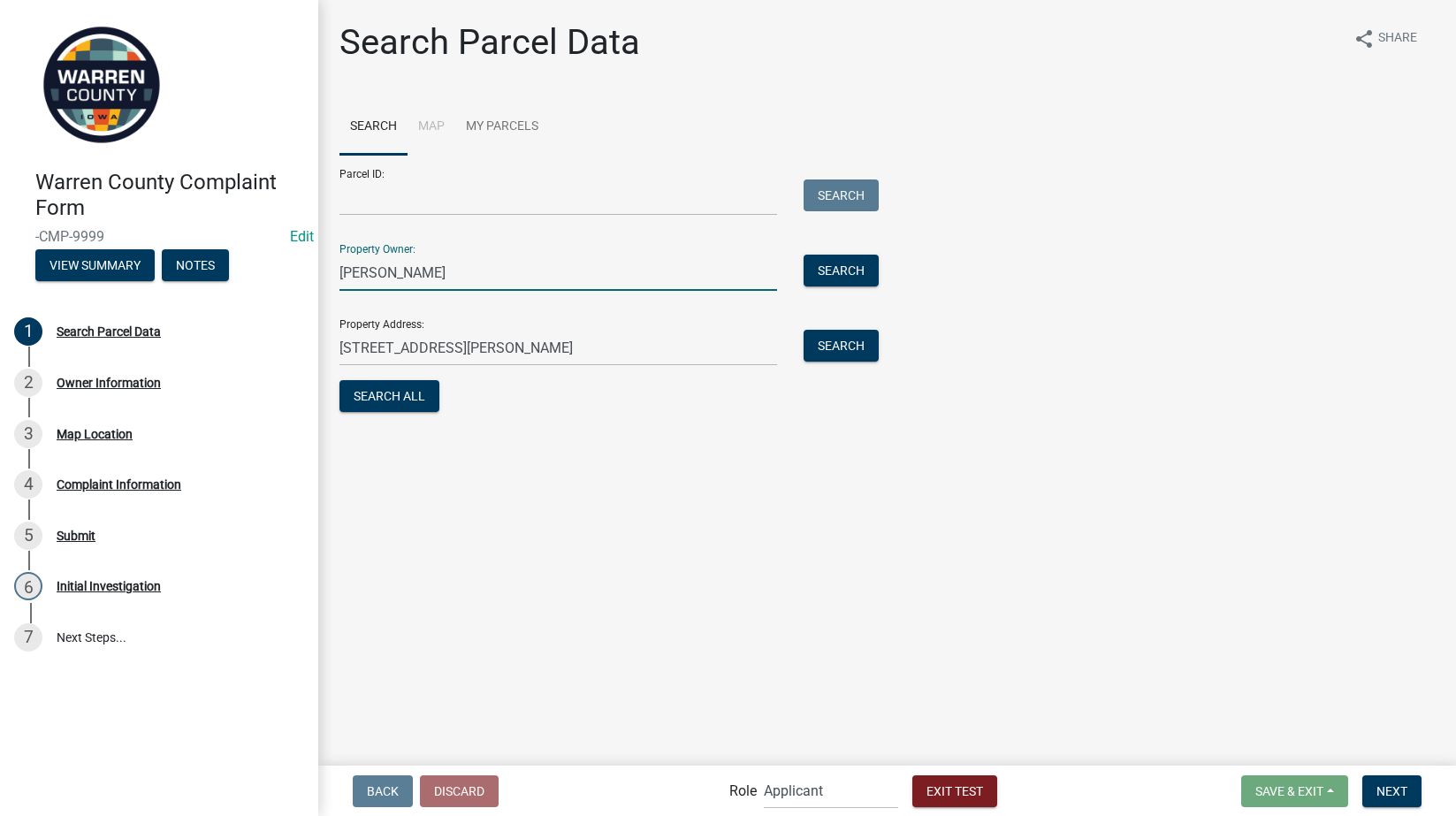
drag, startPoint x: 348, startPoint y: 280, endPoint x: 304, endPoint y: 288, distance: 44.7
click at [304, 288] on div "Warren County Complaint Form -CMP-9999 Edit View Summary Notes 1 Search Parcel …" at bounding box center [728, 408] width 1456 height 816
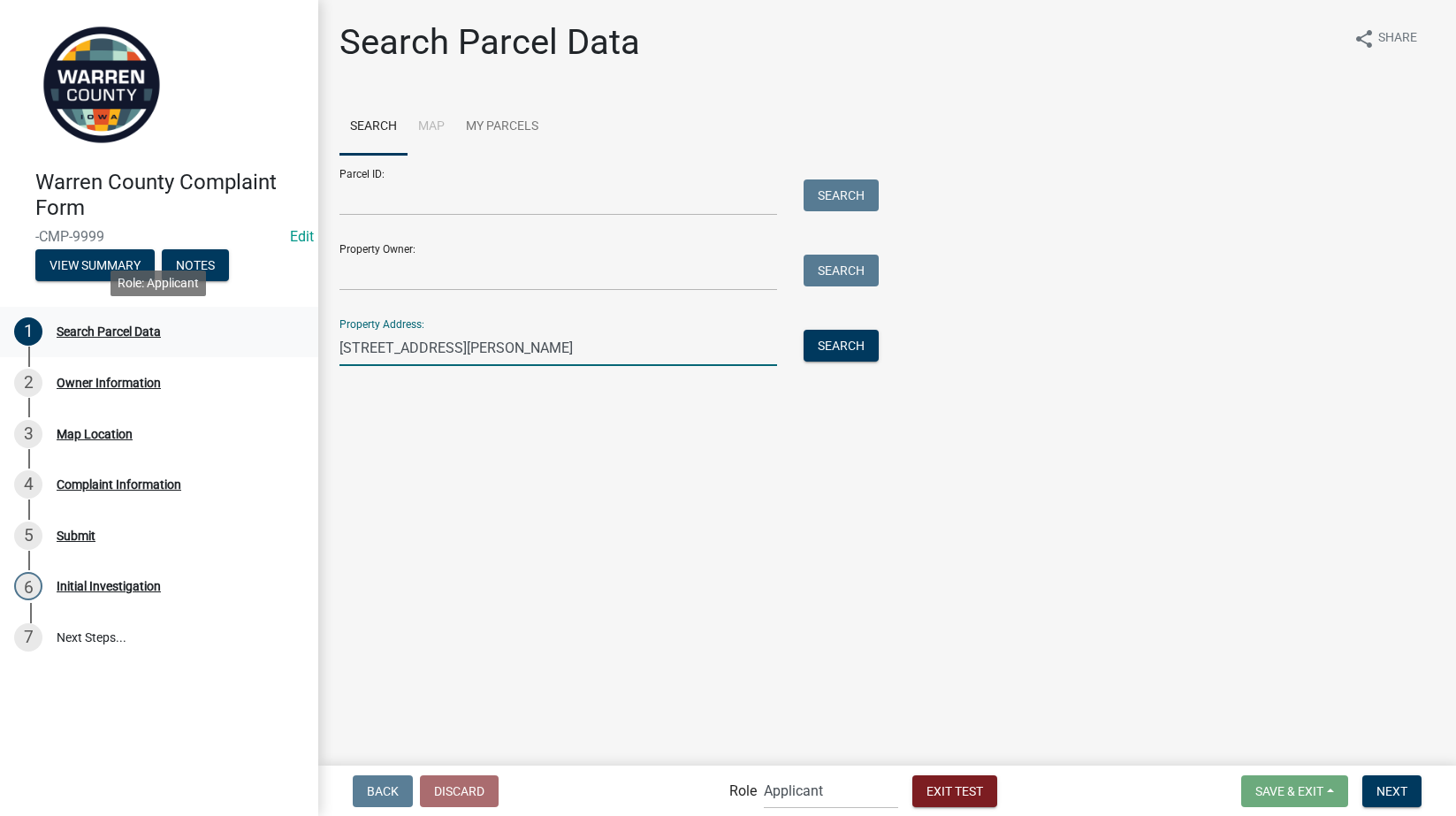
drag, startPoint x: 486, startPoint y: 347, endPoint x: 275, endPoint y: 327, distance: 211.9
click at [275, 327] on div "Warren County Complaint Form -CMP-9999 Edit View Summary Notes 1 Search Parcel …" at bounding box center [728, 408] width 1456 height 816
type input "[STREET_ADDRESS]"
click at [836, 346] on button "Search" at bounding box center [841, 345] width 76 height 32
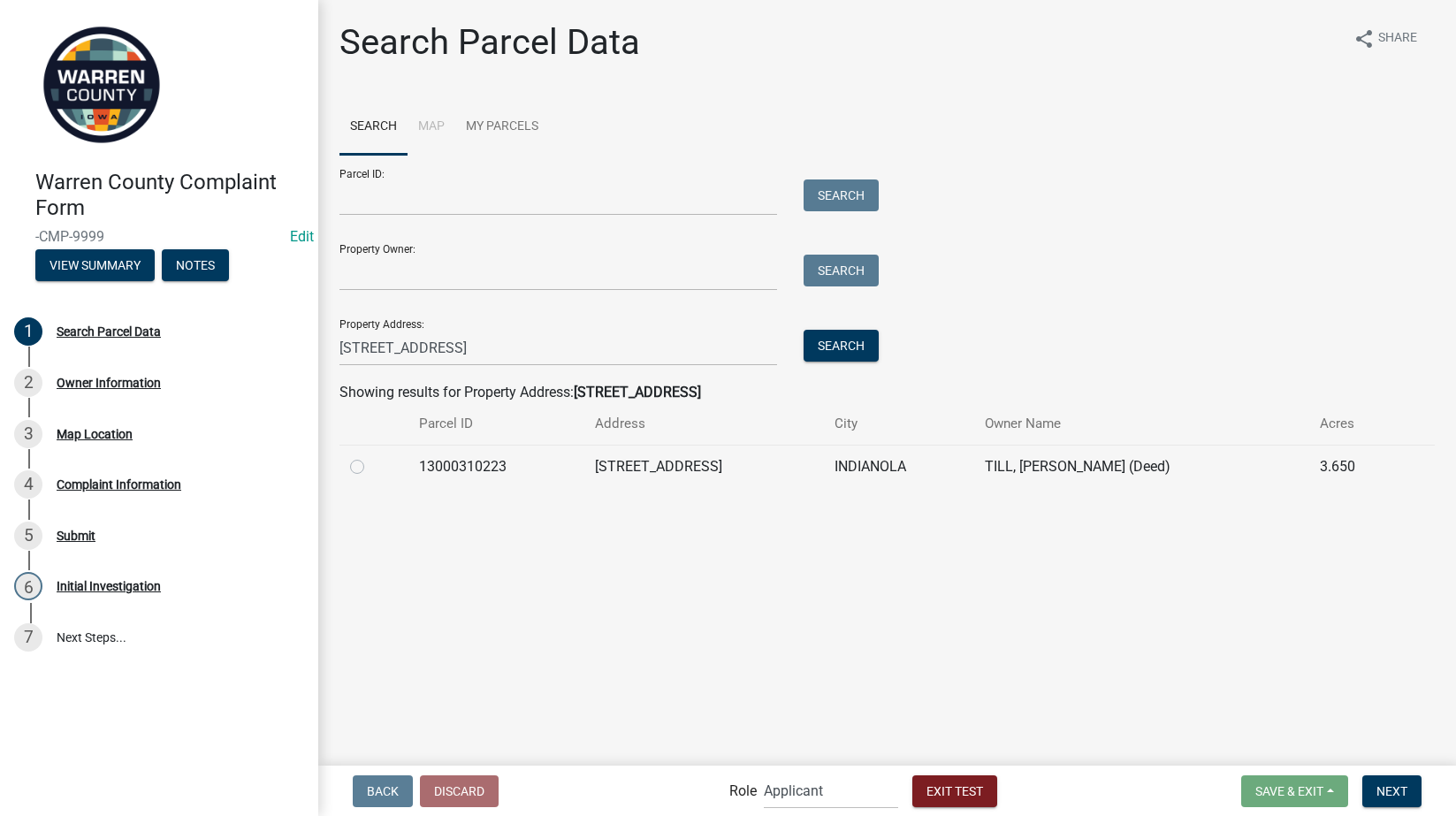
click at [371, 457] on label at bounding box center [371, 457] width 0 height 0
click at [371, 464] on input "radio" at bounding box center [377, 462] width 11 height 11
radio input "true"
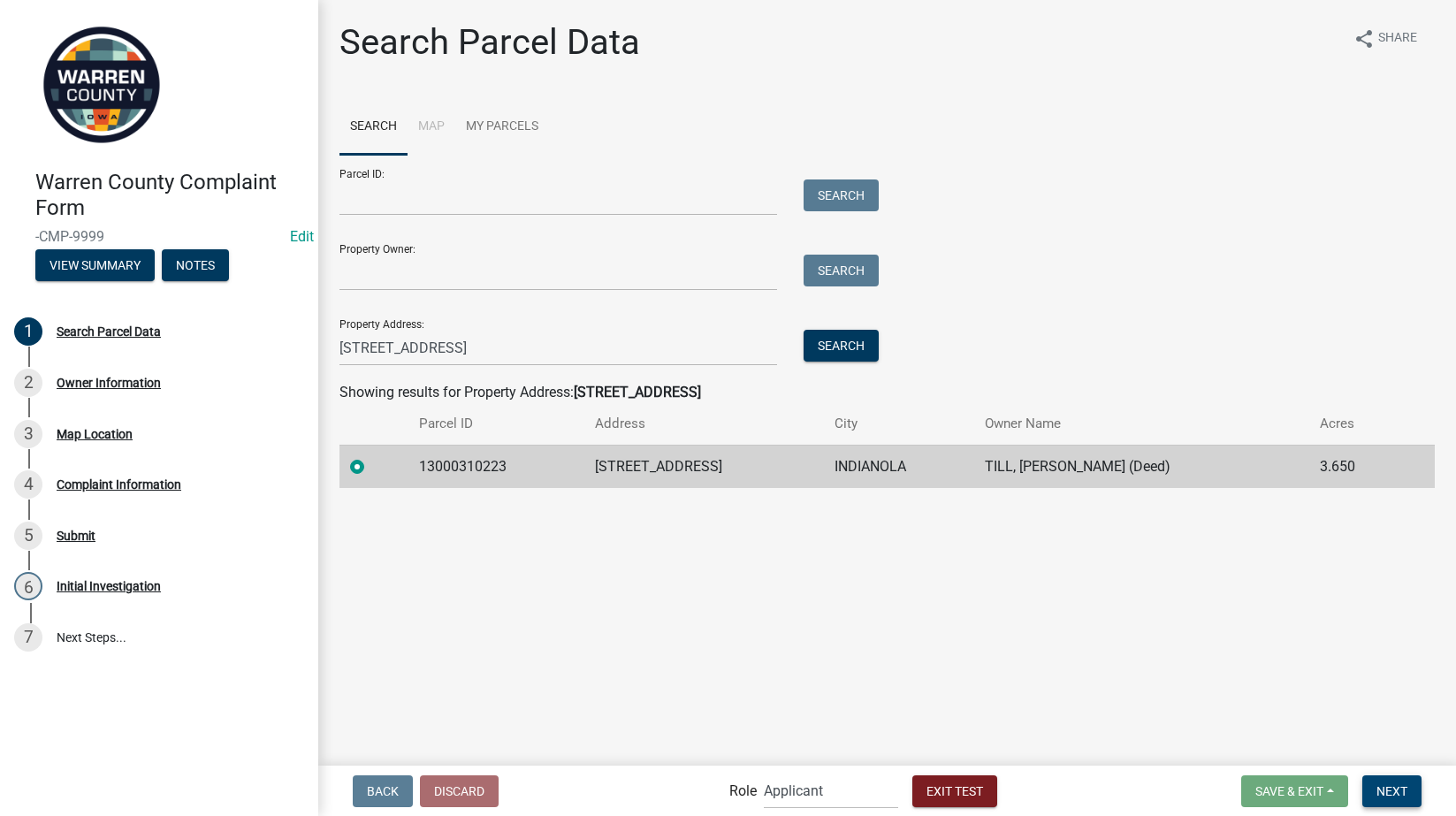
click at [1396, 786] on span "Next" at bounding box center [1392, 790] width 31 height 14
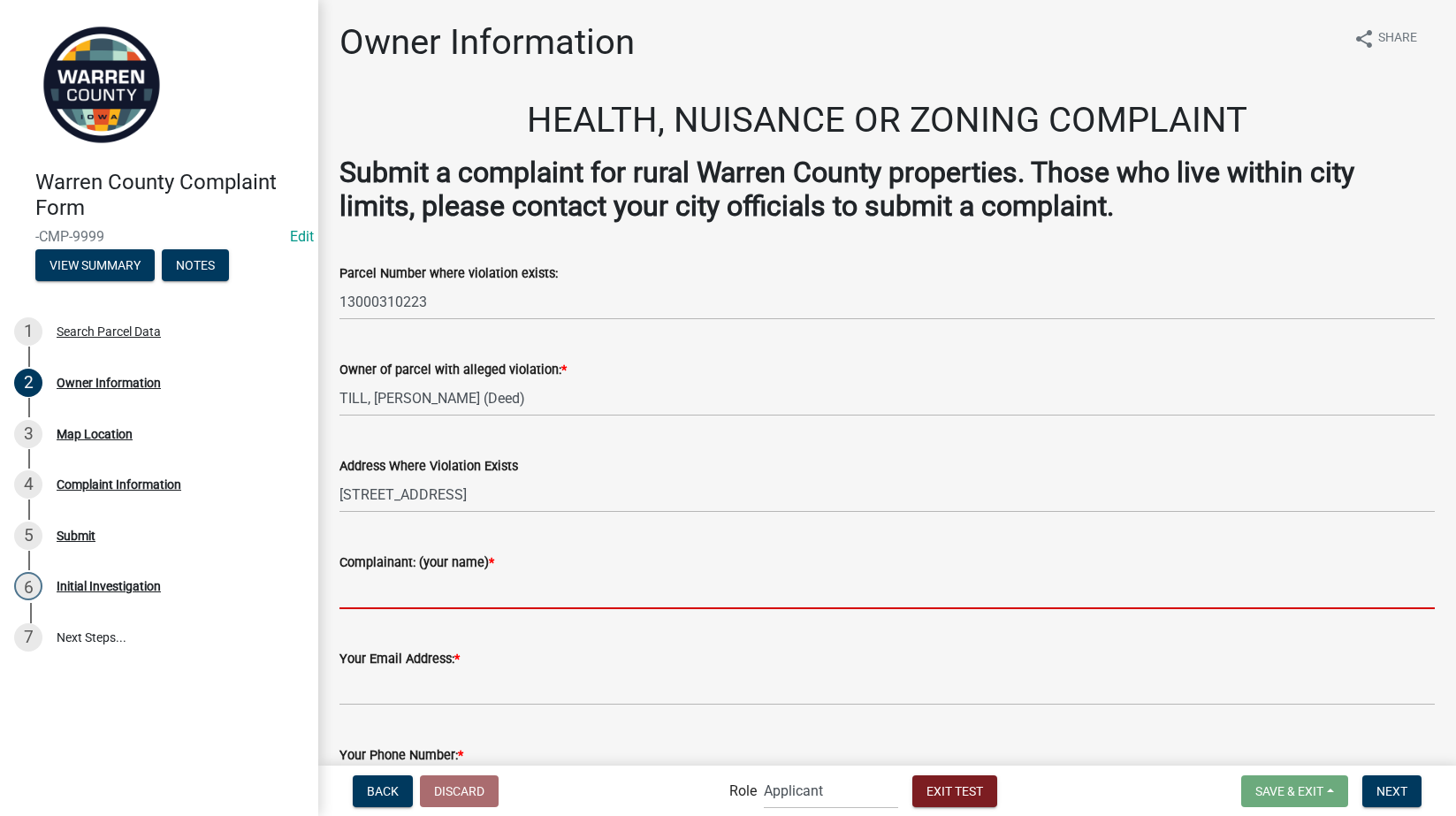
click at [422, 590] on input "Complainant: (your name) *" at bounding box center [888, 591] width 1096 height 36
type input "[PERSON_NAME]"
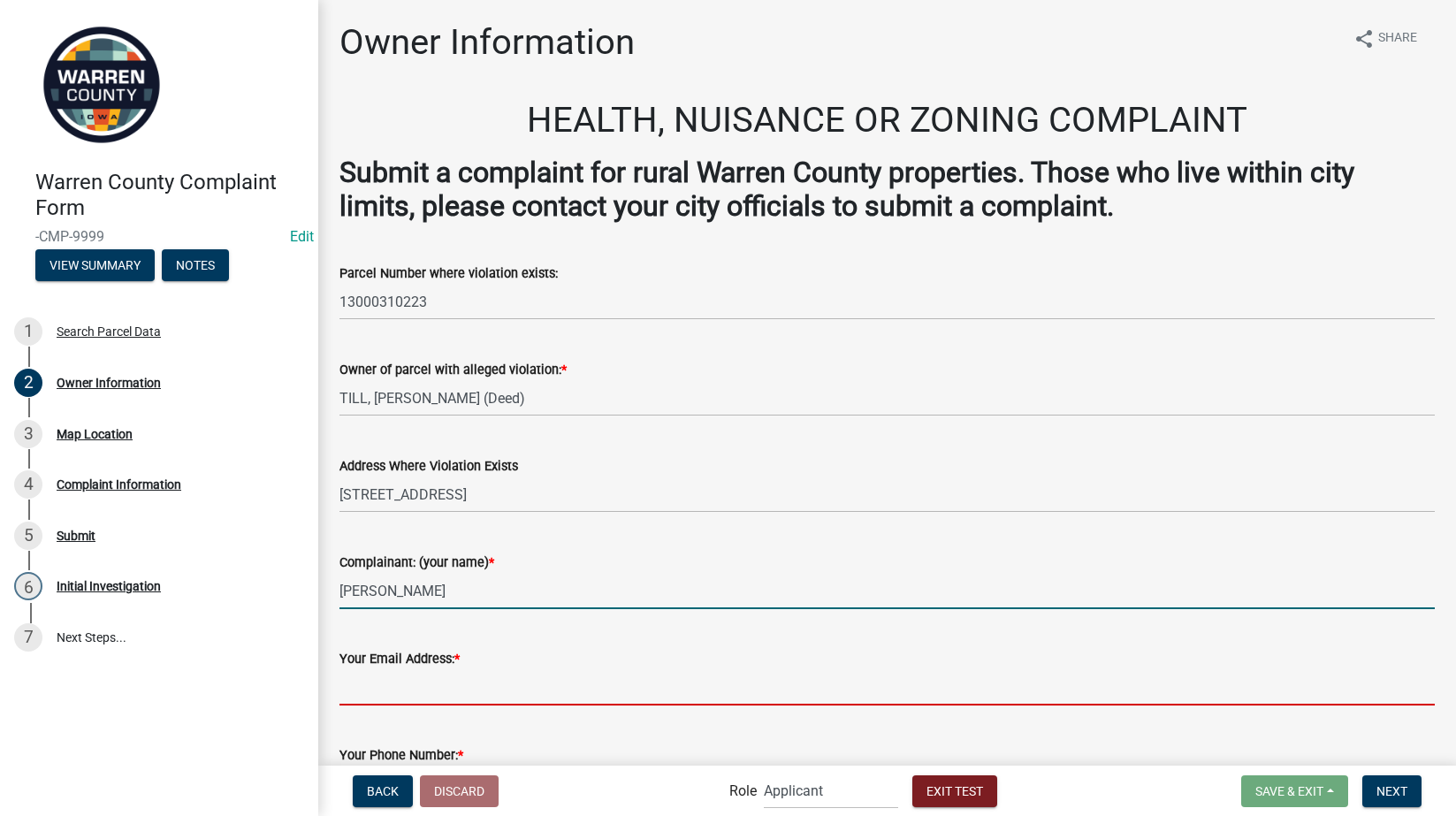
type input "[EMAIL_ADDRESS][DOMAIN_NAME]"
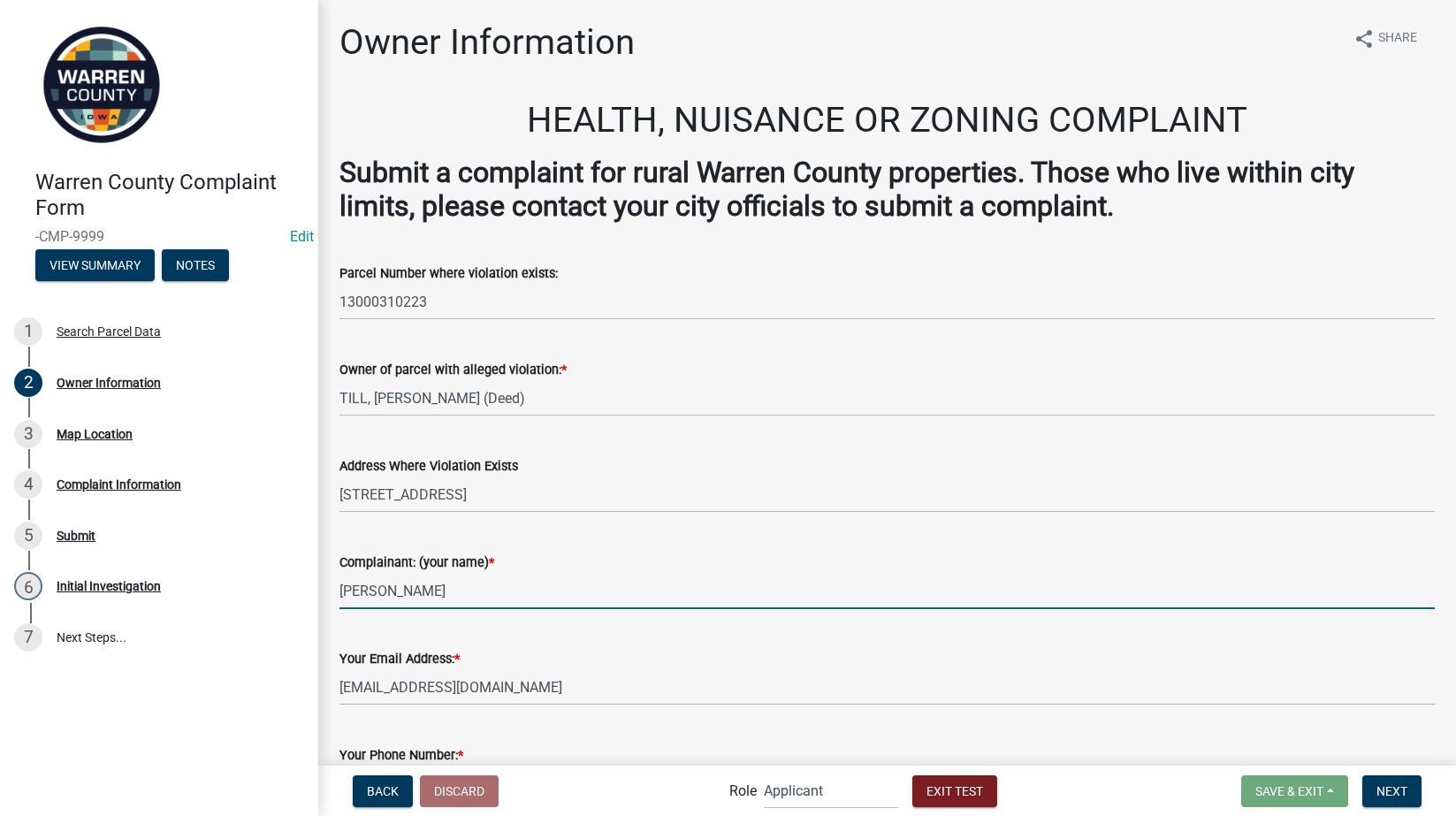
type input "5154802556"
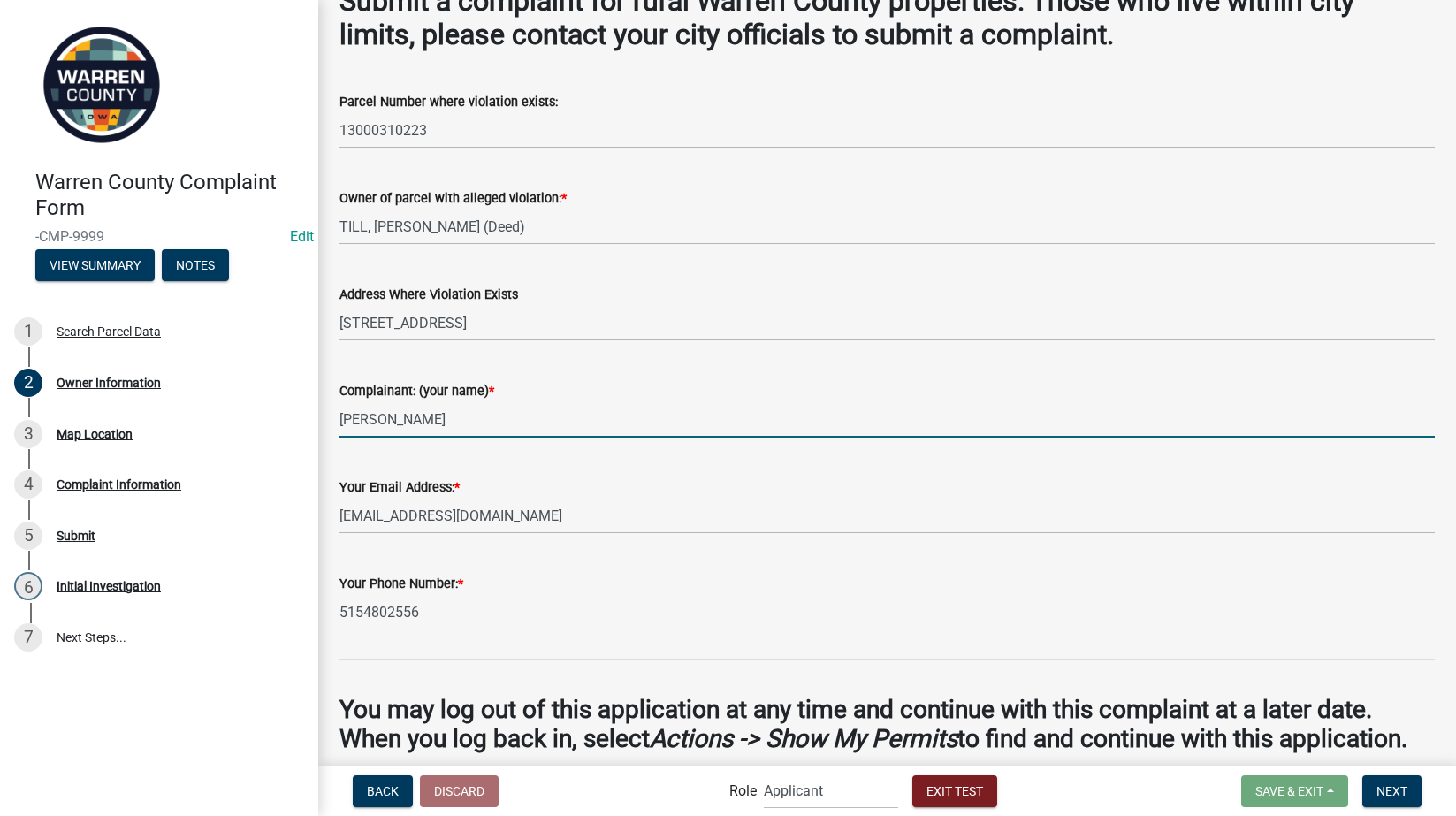
scroll to position [246, 0]
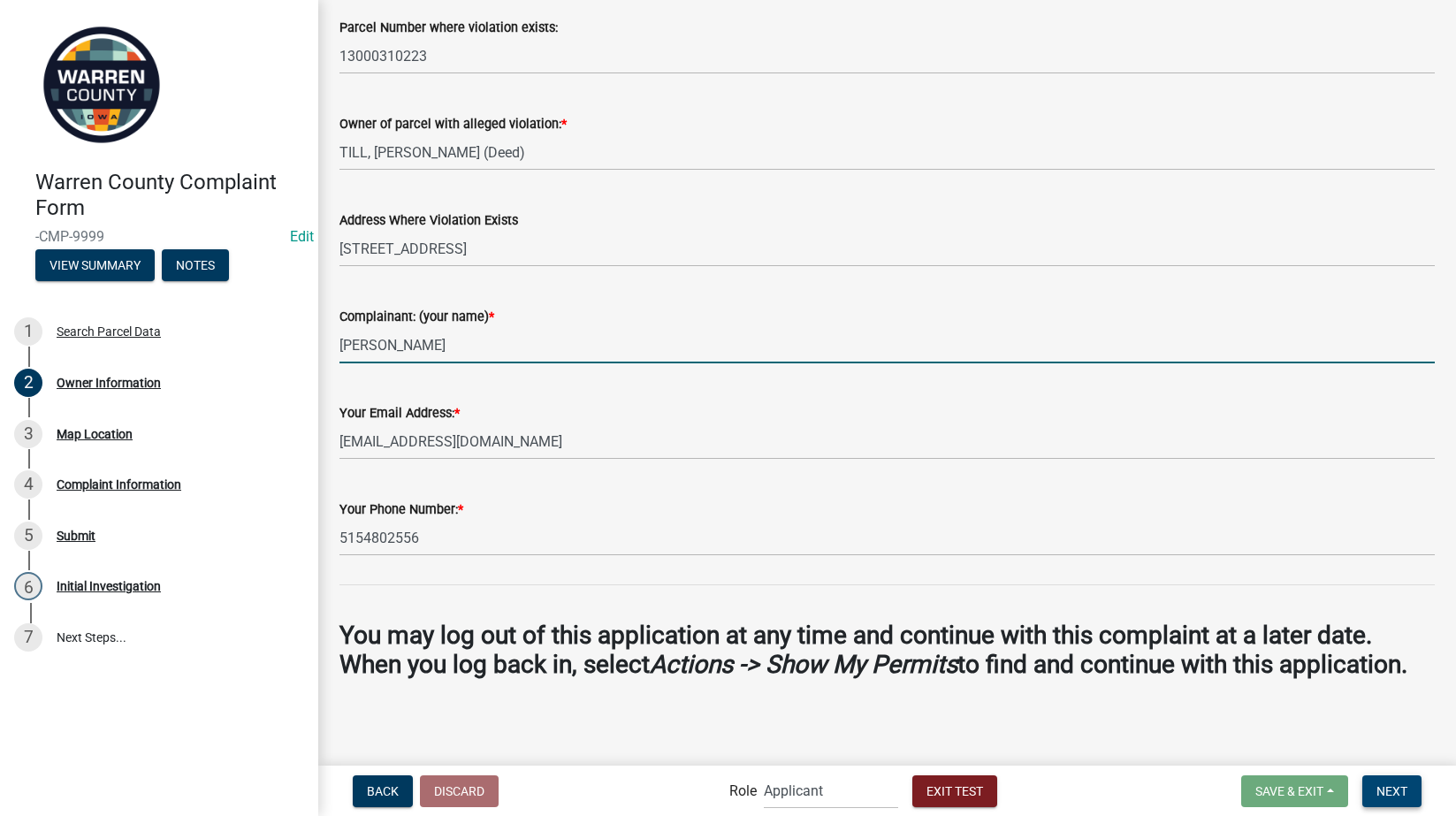
click at [1378, 794] on span "Next" at bounding box center [1392, 790] width 31 height 14
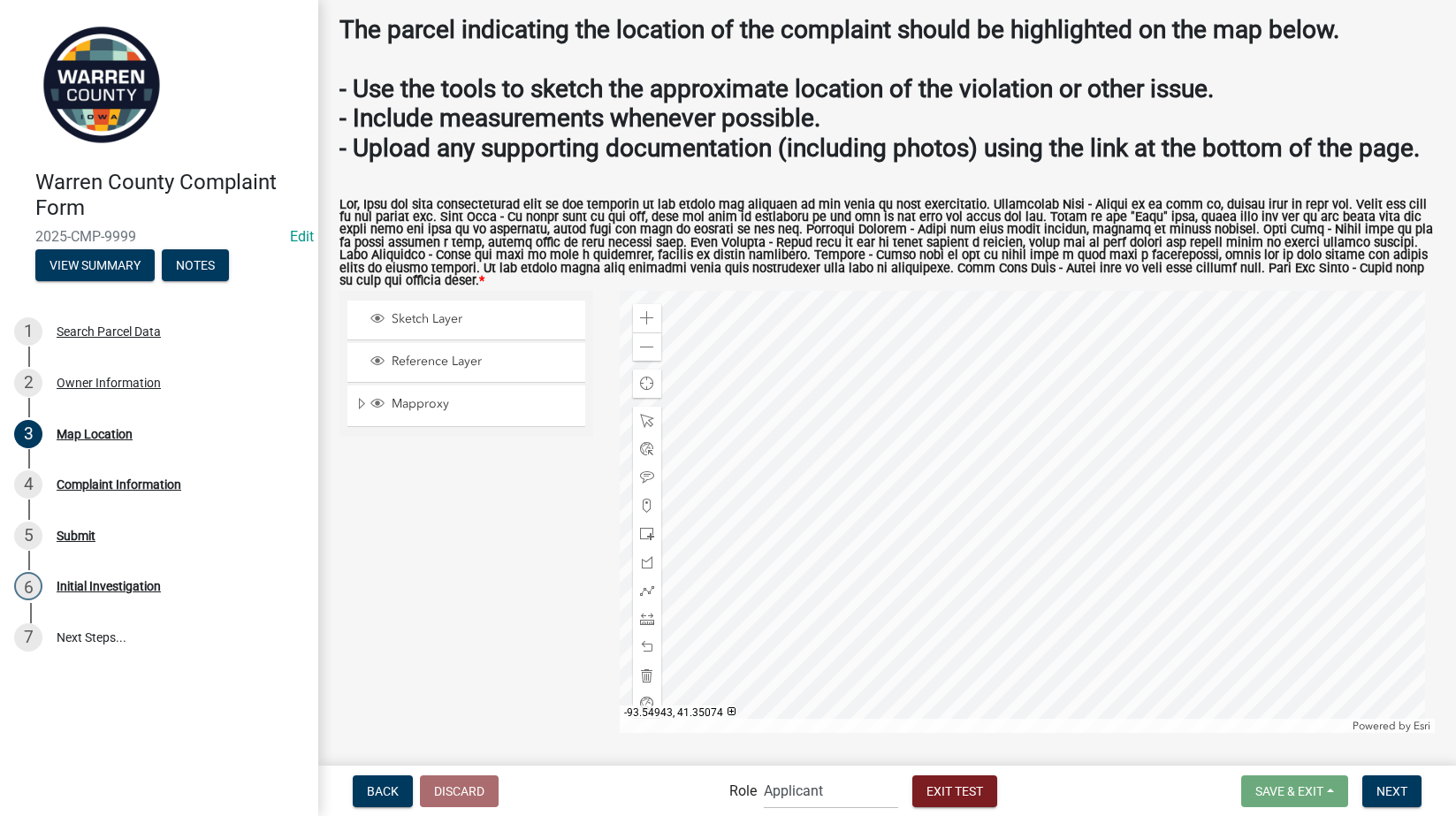
scroll to position [0, 0]
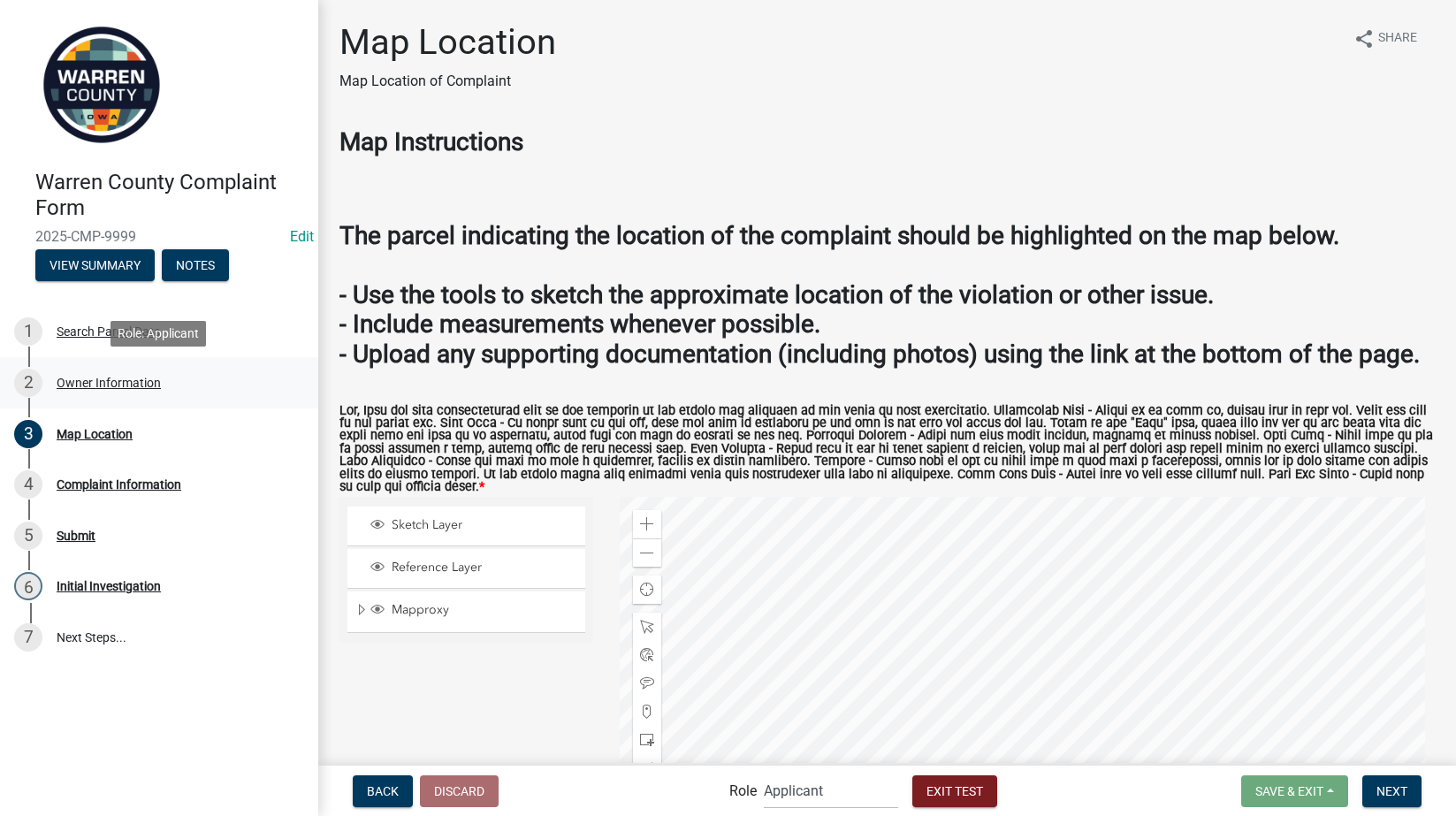
click at [76, 377] on div "Owner Information" at bounding box center [109, 383] width 105 height 12
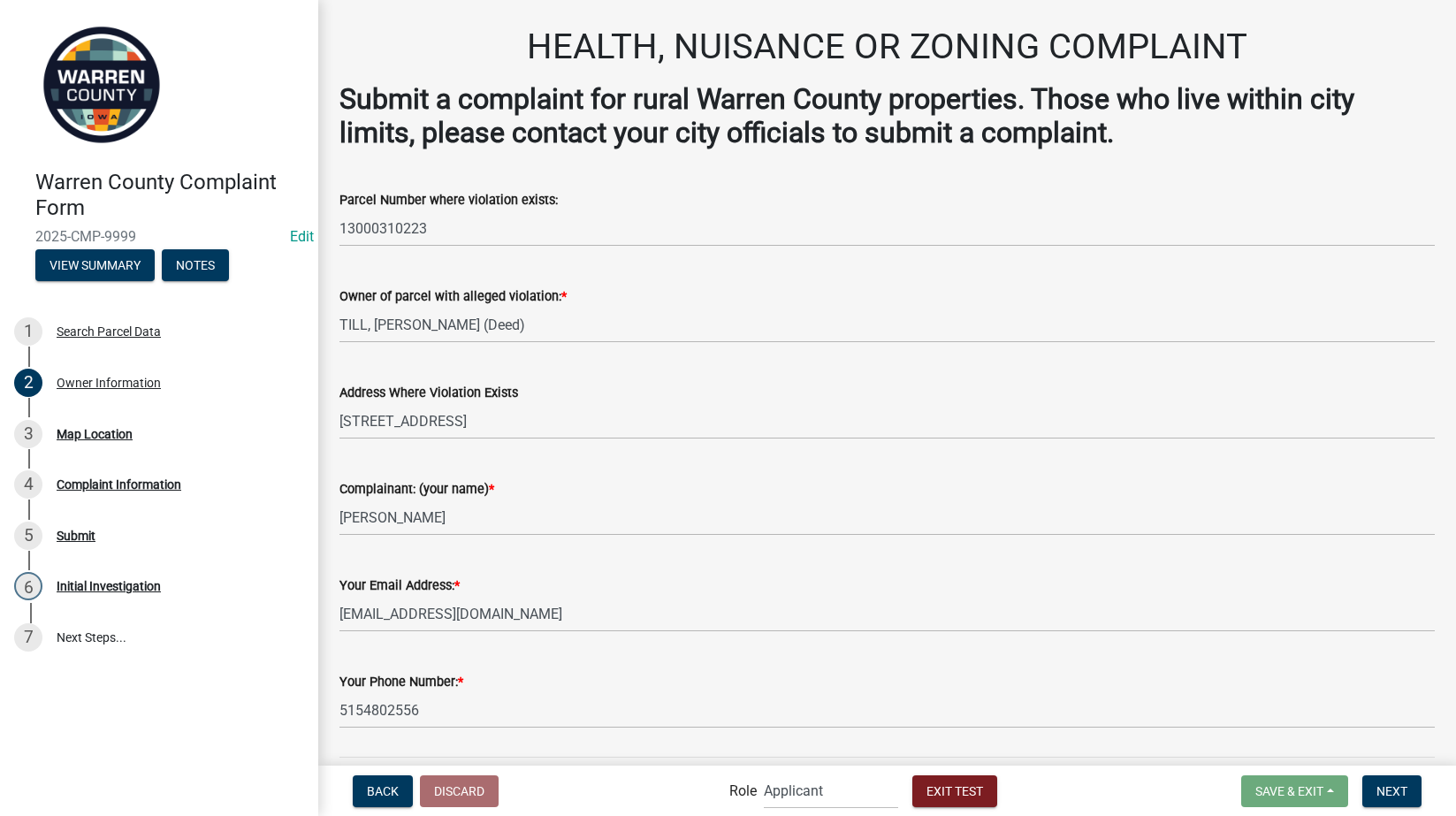
scroll to position [40, 0]
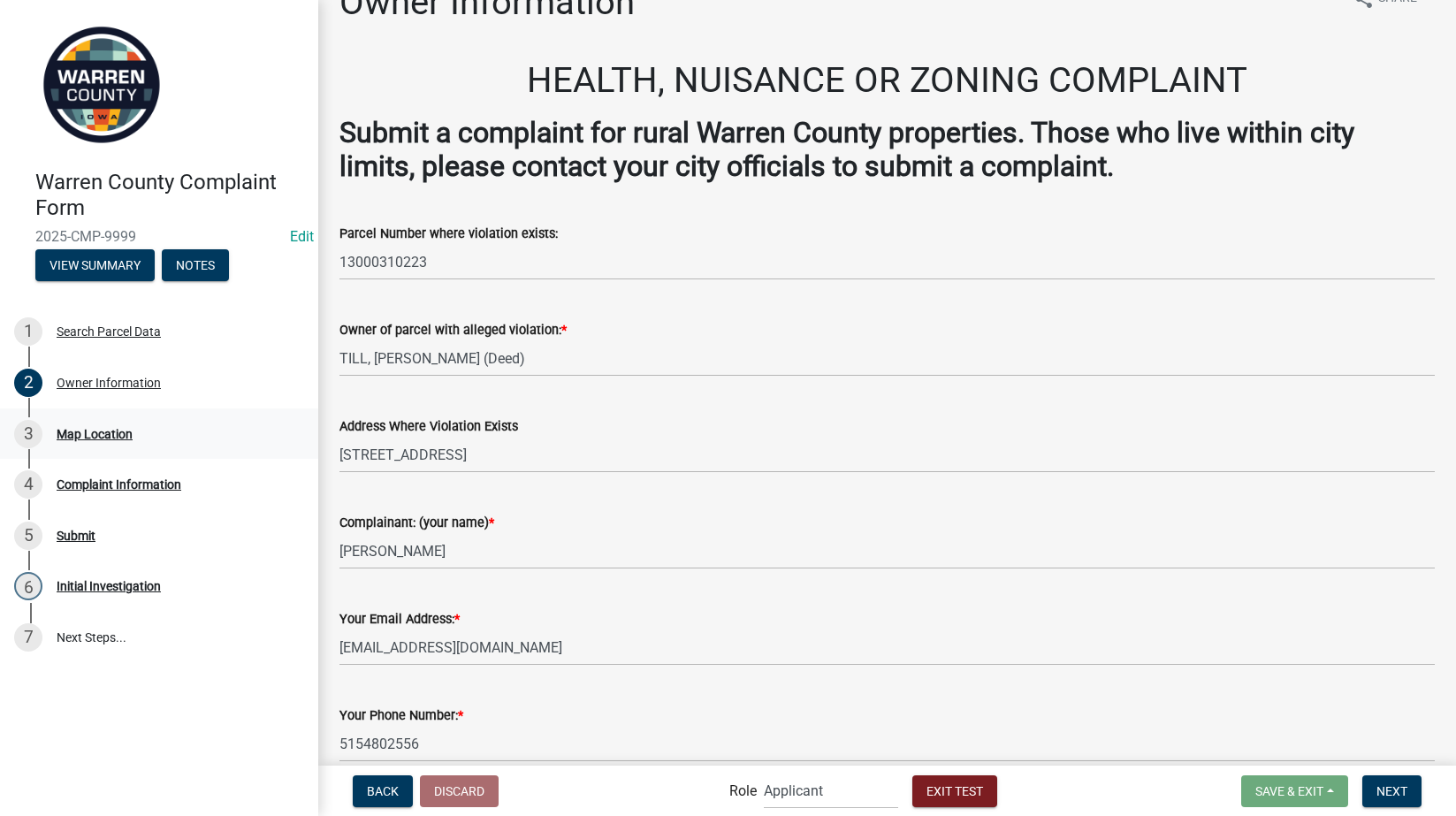
click at [82, 428] on div "Map Location" at bounding box center [94, 433] width 76 height 12
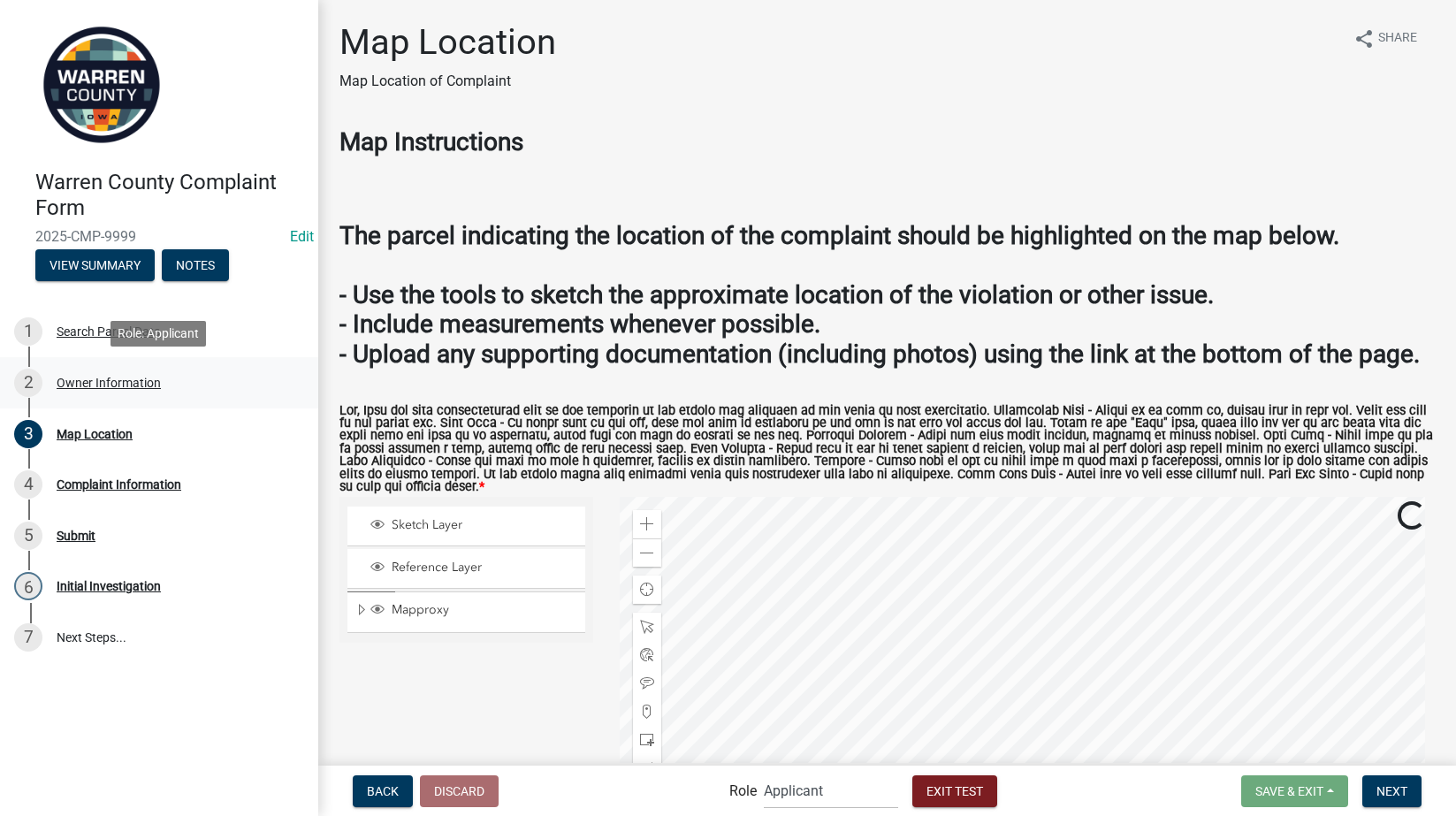
click at [115, 364] on link "2 Owner Information" at bounding box center [159, 383] width 318 height 51
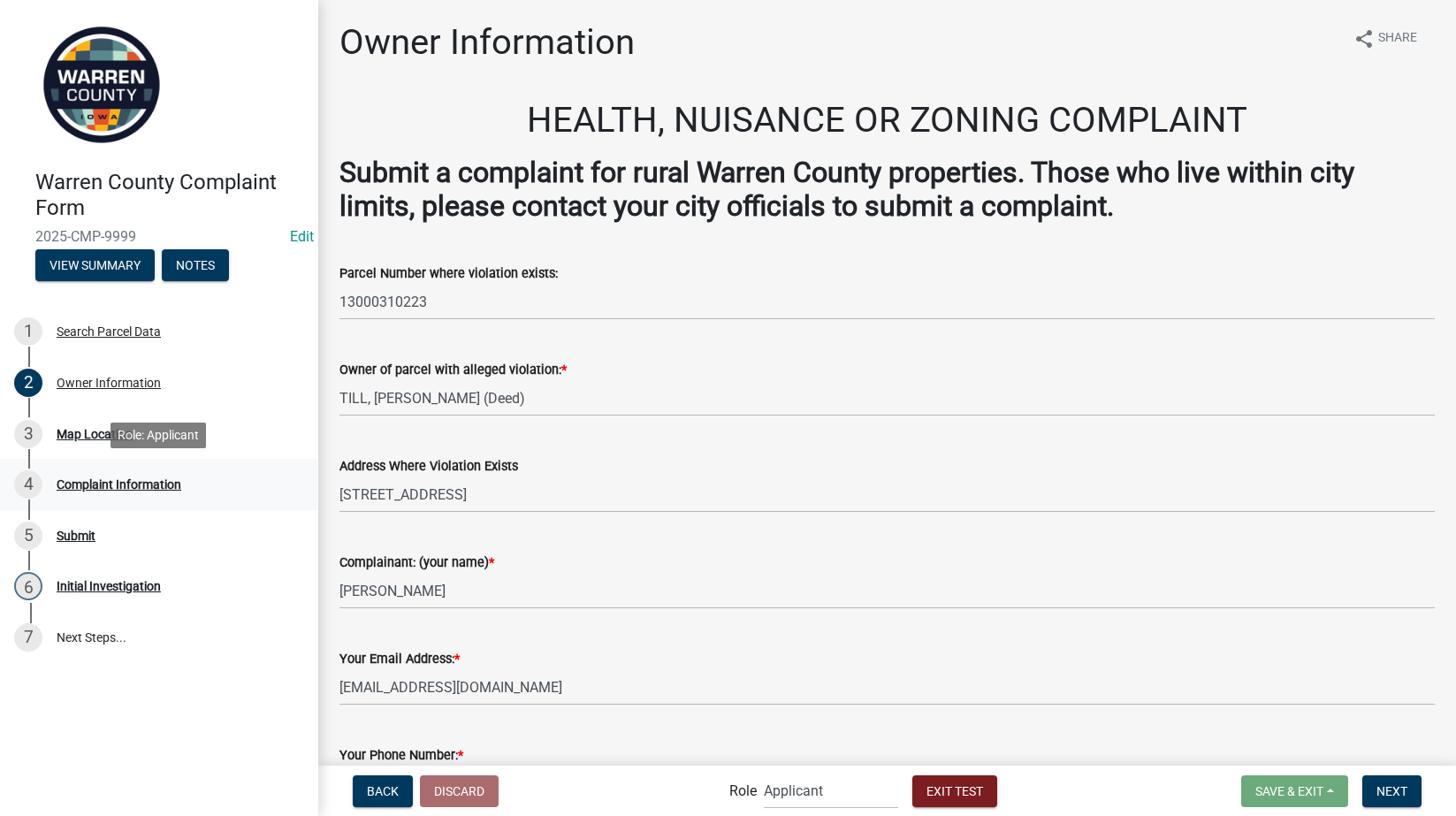
click at [102, 480] on div "Complaint Information" at bounding box center [119, 484] width 125 height 12
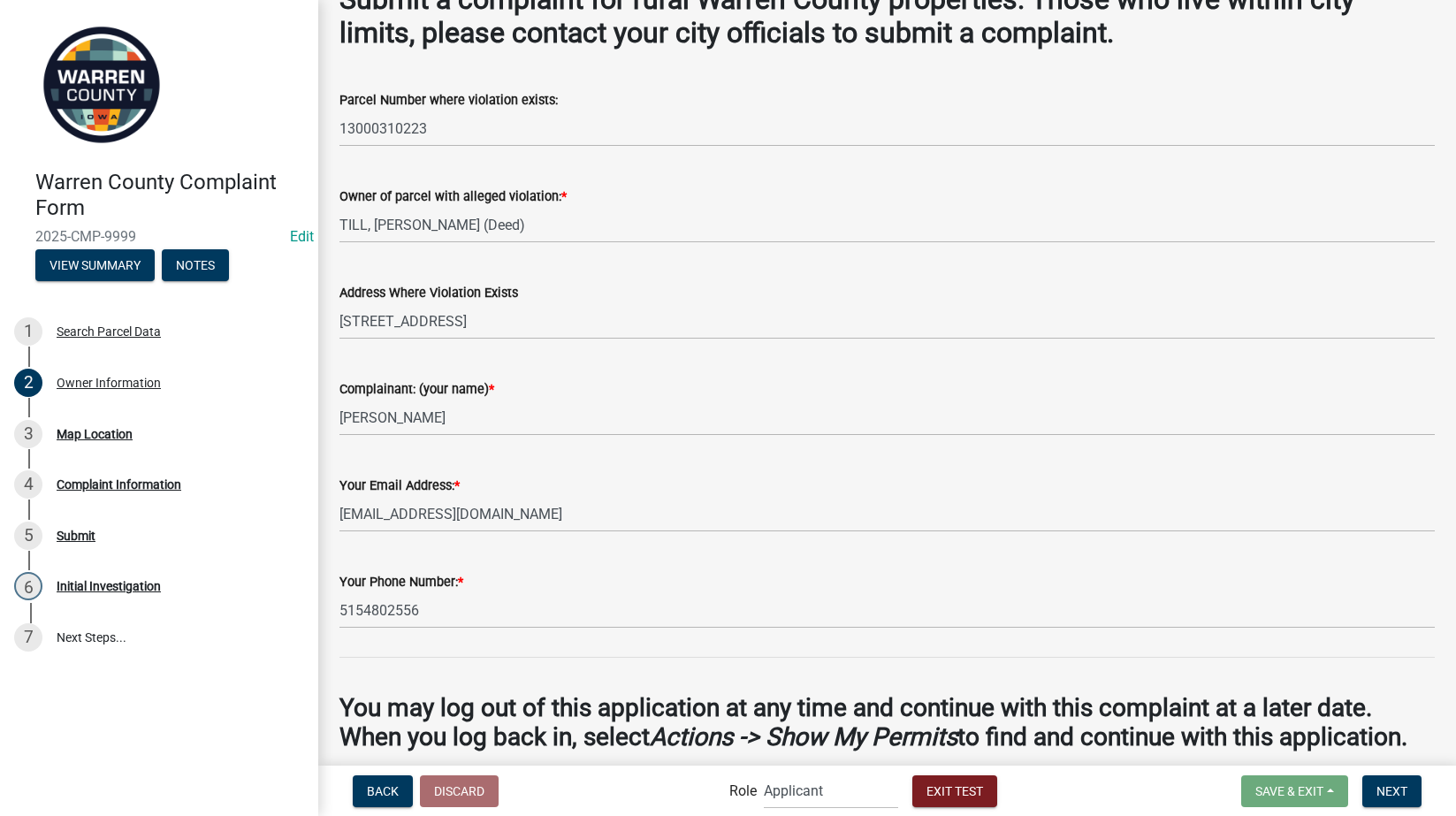
scroll to position [246, 0]
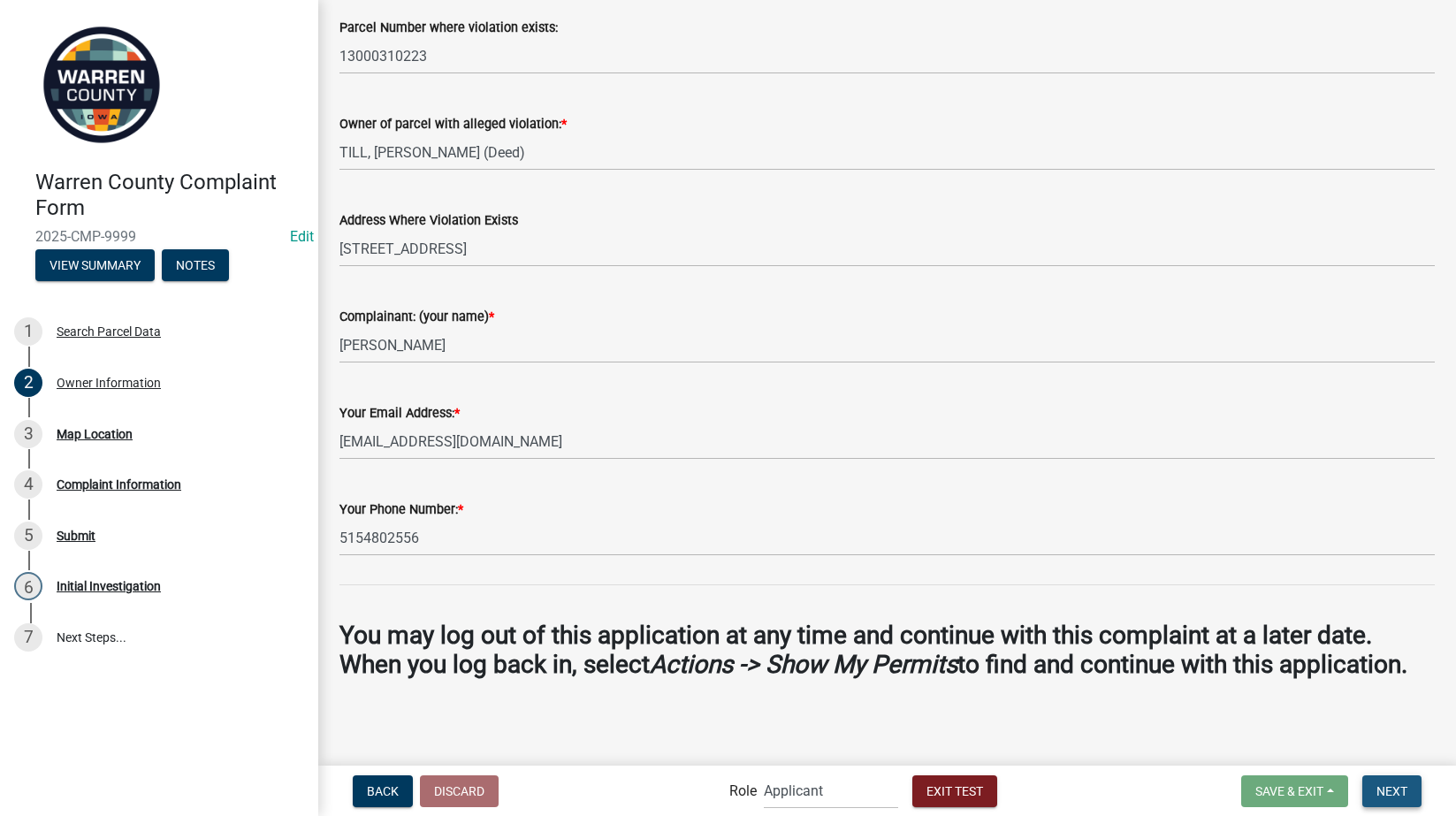
click at [1392, 793] on span "Next" at bounding box center [1392, 790] width 31 height 14
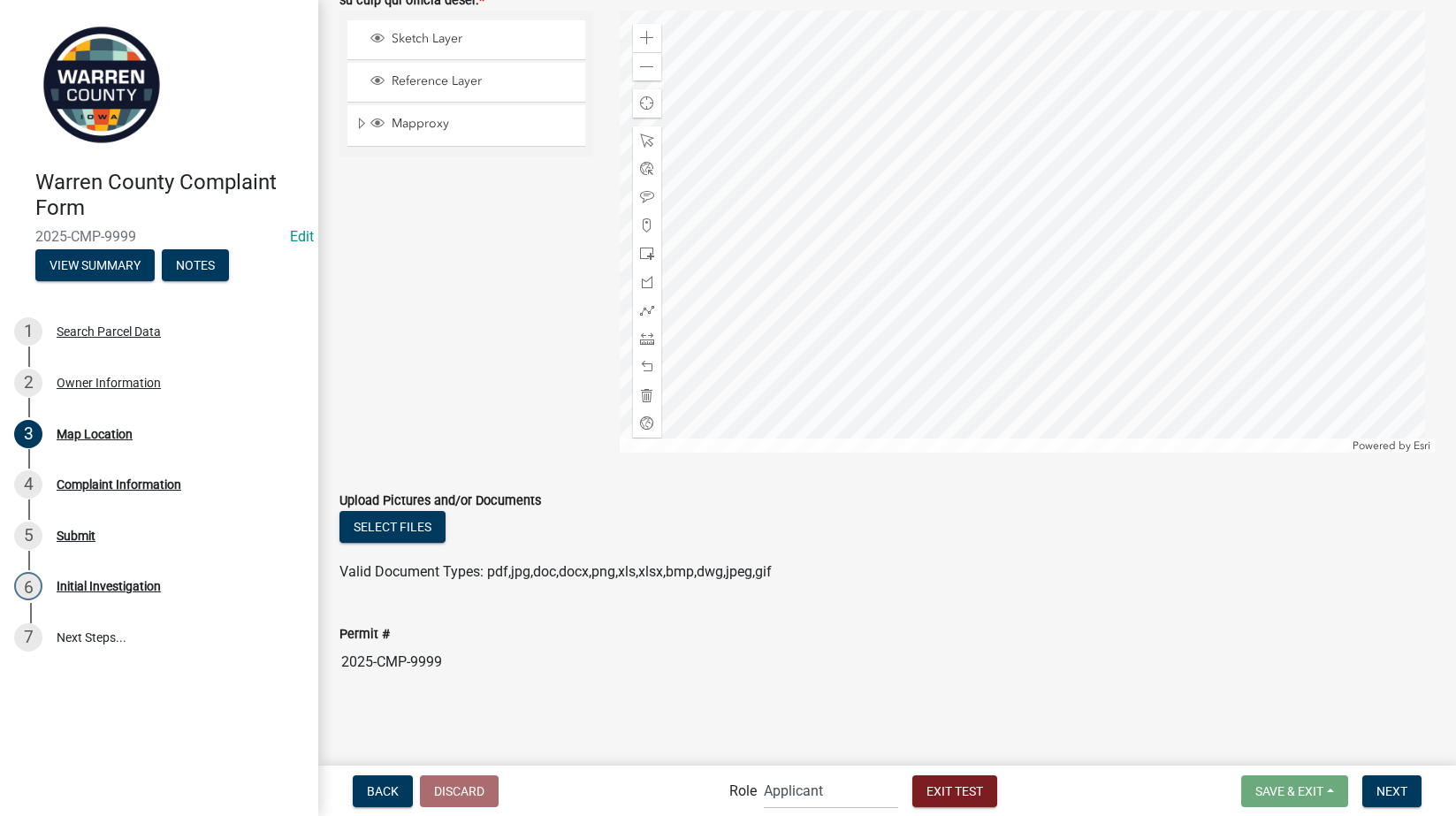
scroll to position [517, 0]
click at [1394, 776] on button "Next" at bounding box center [1392, 792] width 59 height 32
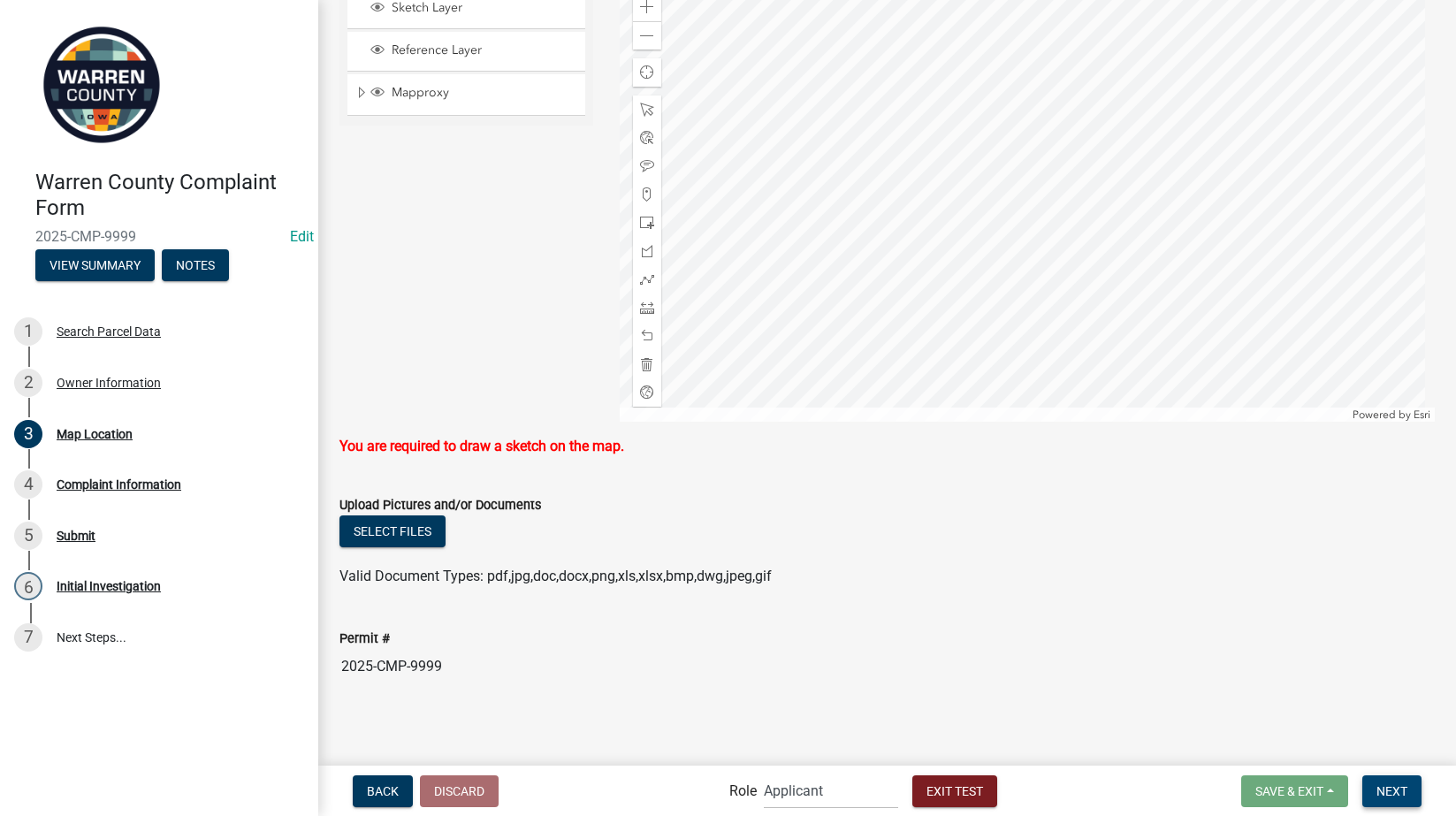
scroll to position [311, 0]
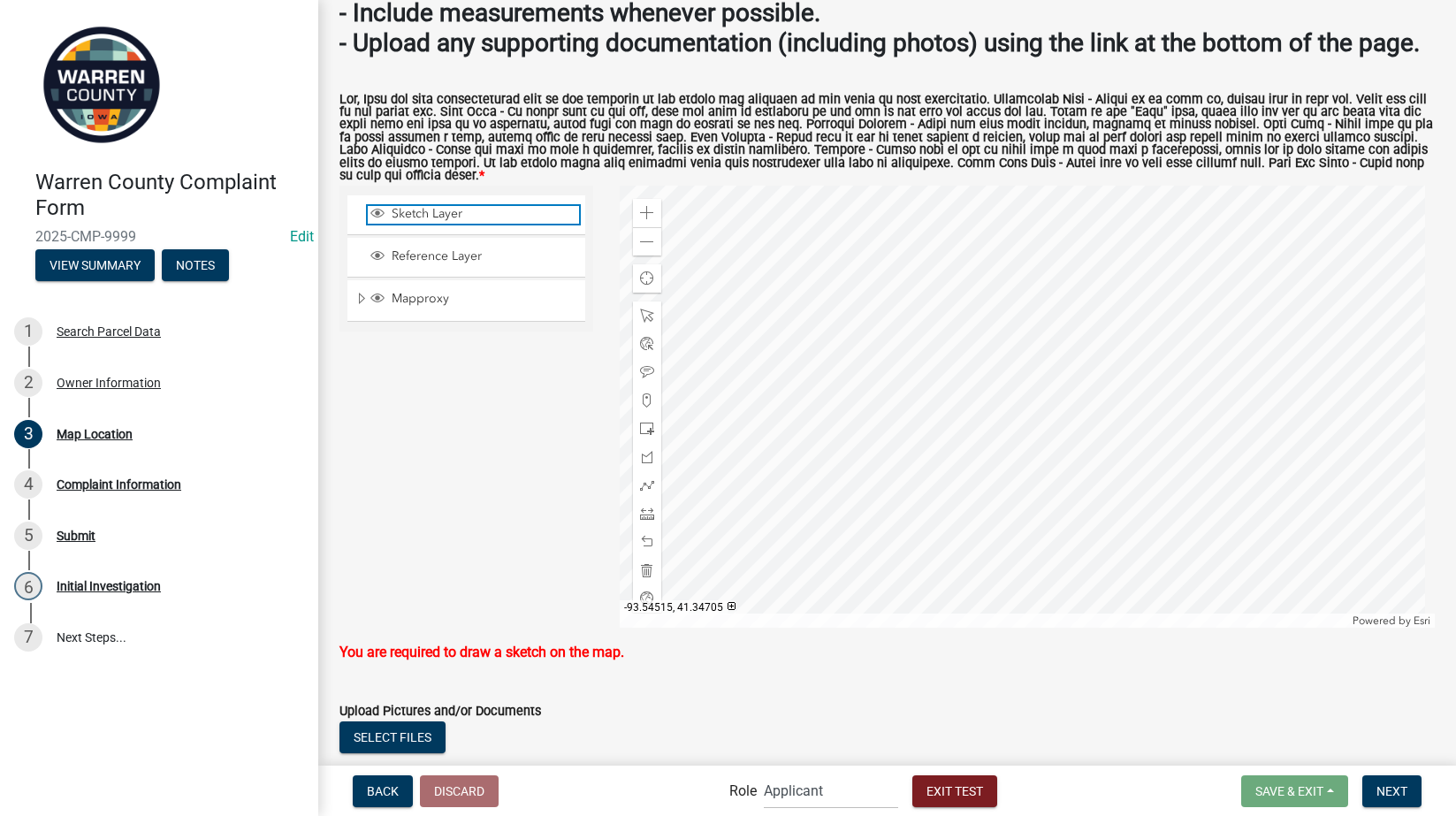
click at [425, 222] on span "Sketch Layer" at bounding box center [483, 214] width 192 height 16
click at [640, 408] on span at bounding box center [647, 401] width 14 height 14
click at [904, 428] on div at bounding box center [1027, 407] width 815 height 443
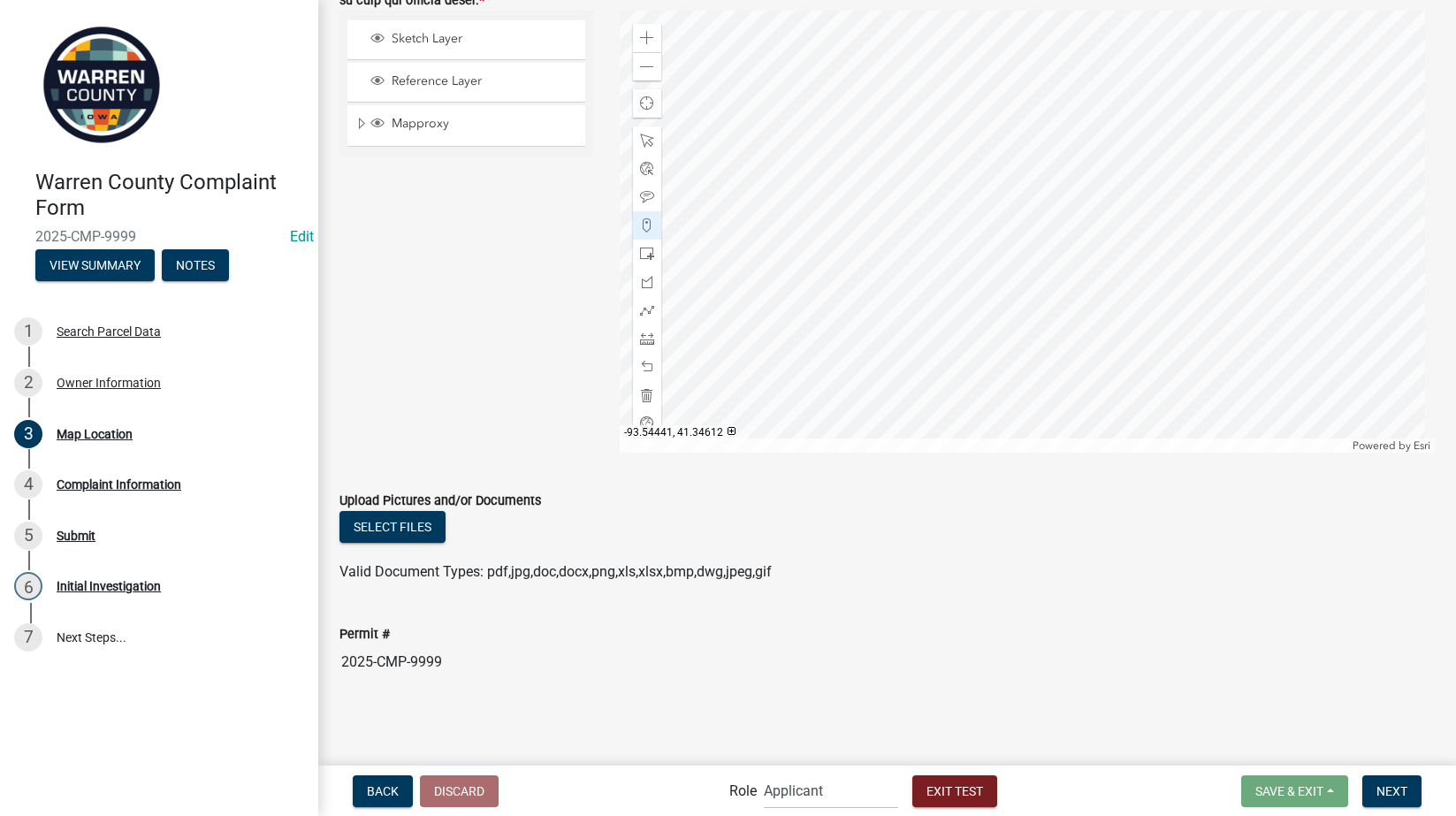
scroll to position [517, 0]
click at [1387, 789] on span "Next" at bounding box center [1392, 790] width 31 height 14
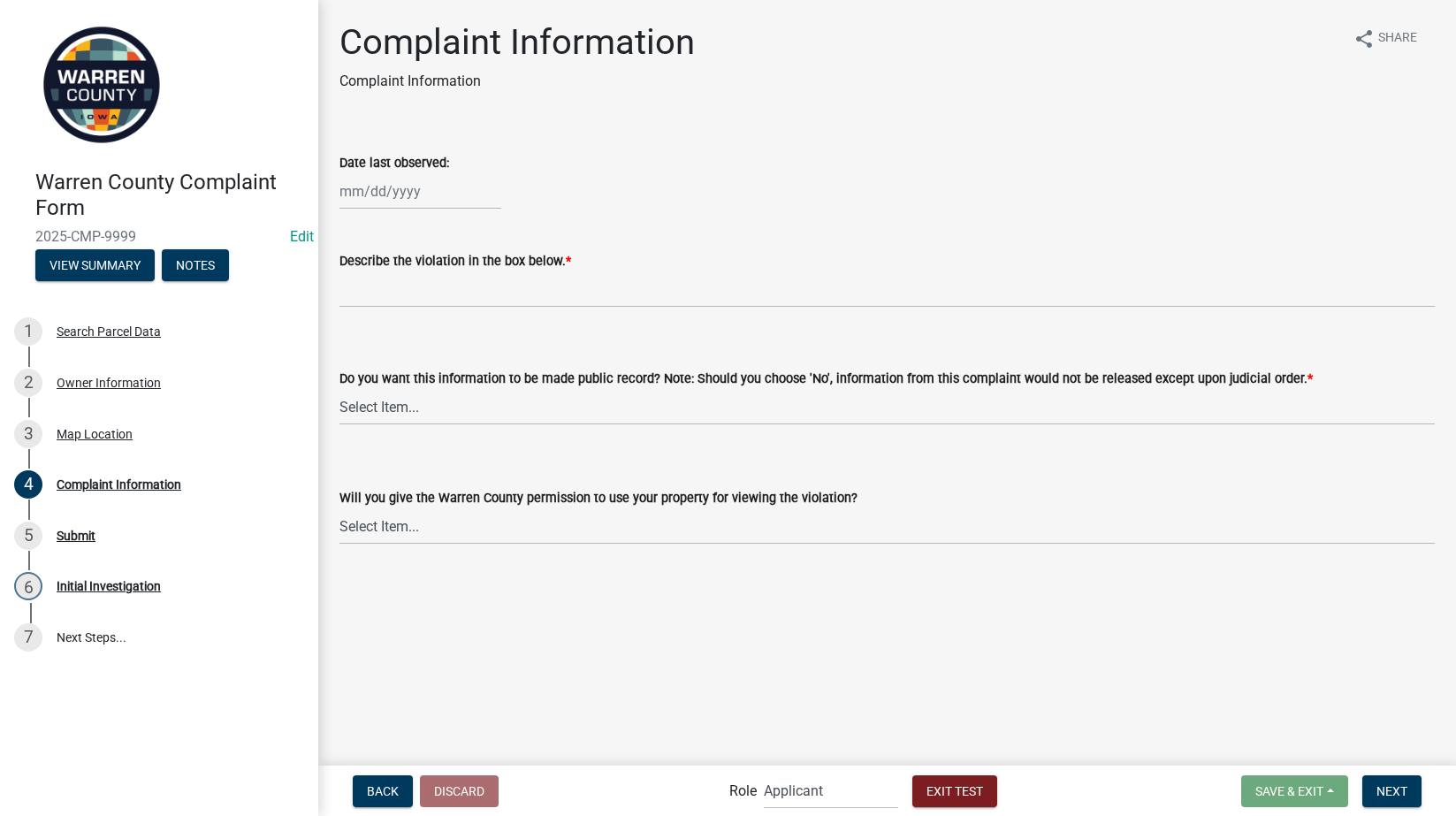
click at [396, 199] on div at bounding box center [420, 191] width 161 height 36
select select "8"
select select "2025"
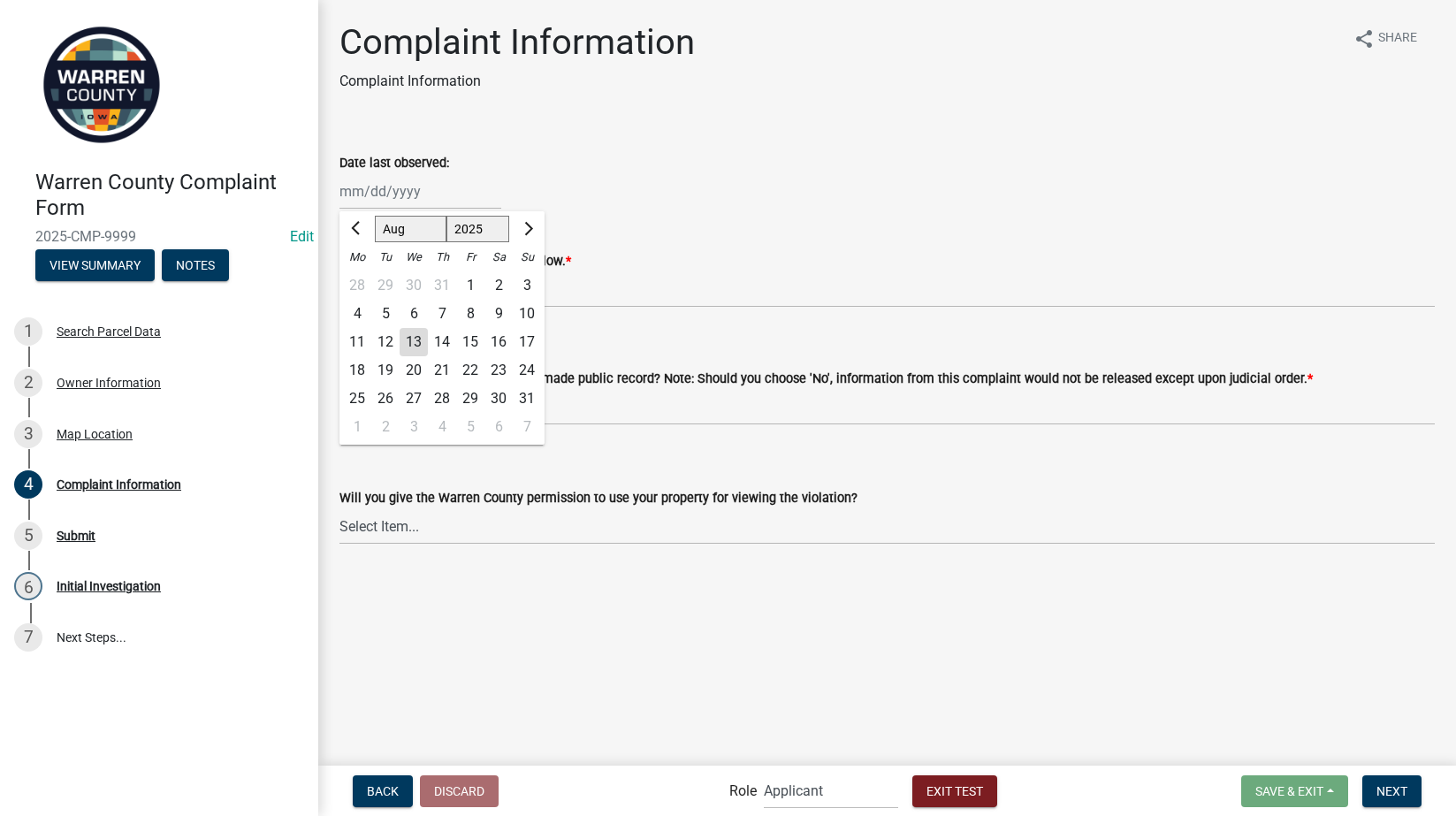
click at [414, 344] on div "13" at bounding box center [413, 342] width 28 height 28
type input "[DATE]"
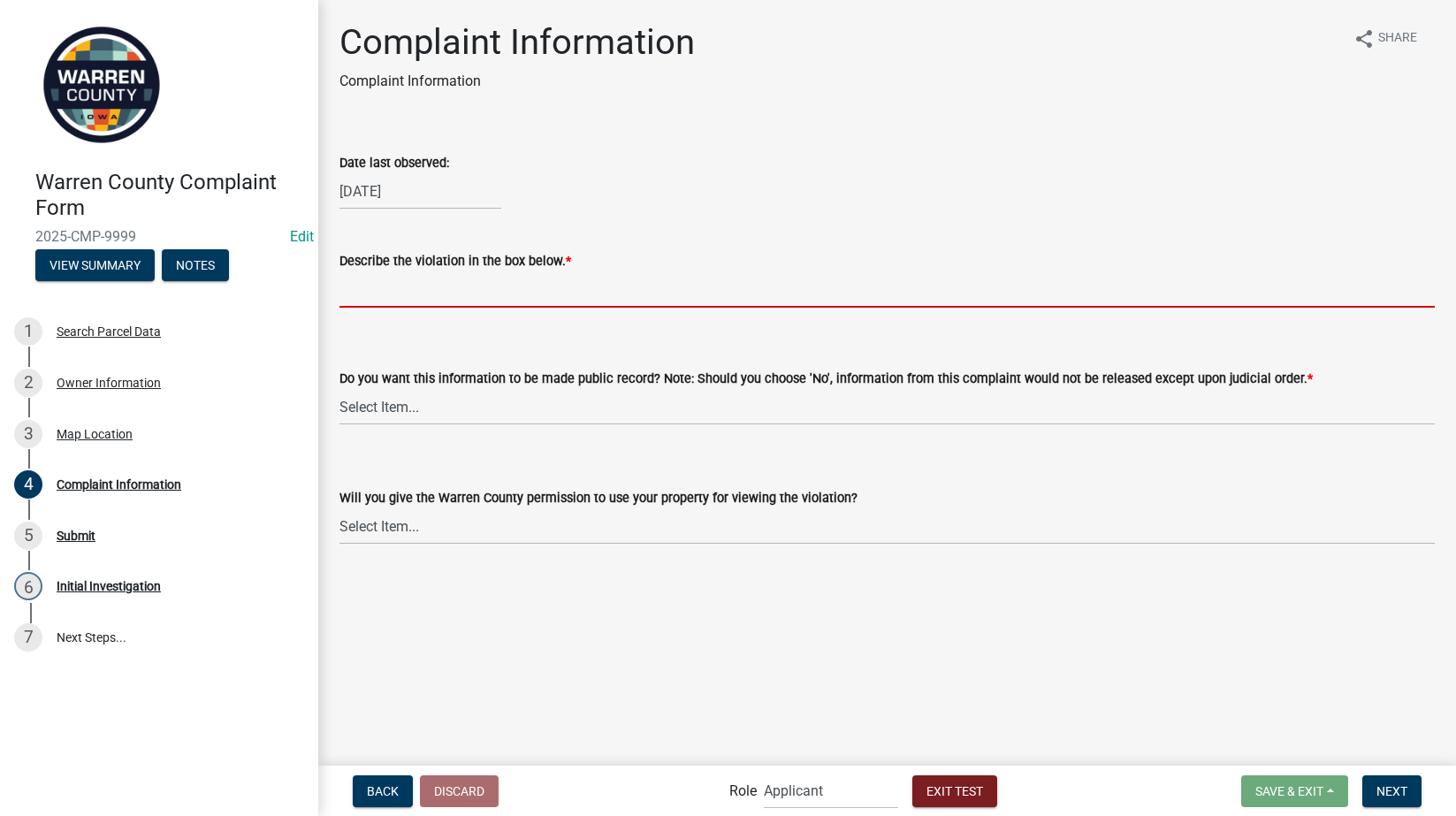
click at [401, 290] on input "Describe the violation in the box below. *" at bounding box center [888, 289] width 1096 height 36
type input "NA"
click at [430, 415] on select "Select Item... Yes No" at bounding box center [888, 407] width 1096 height 36
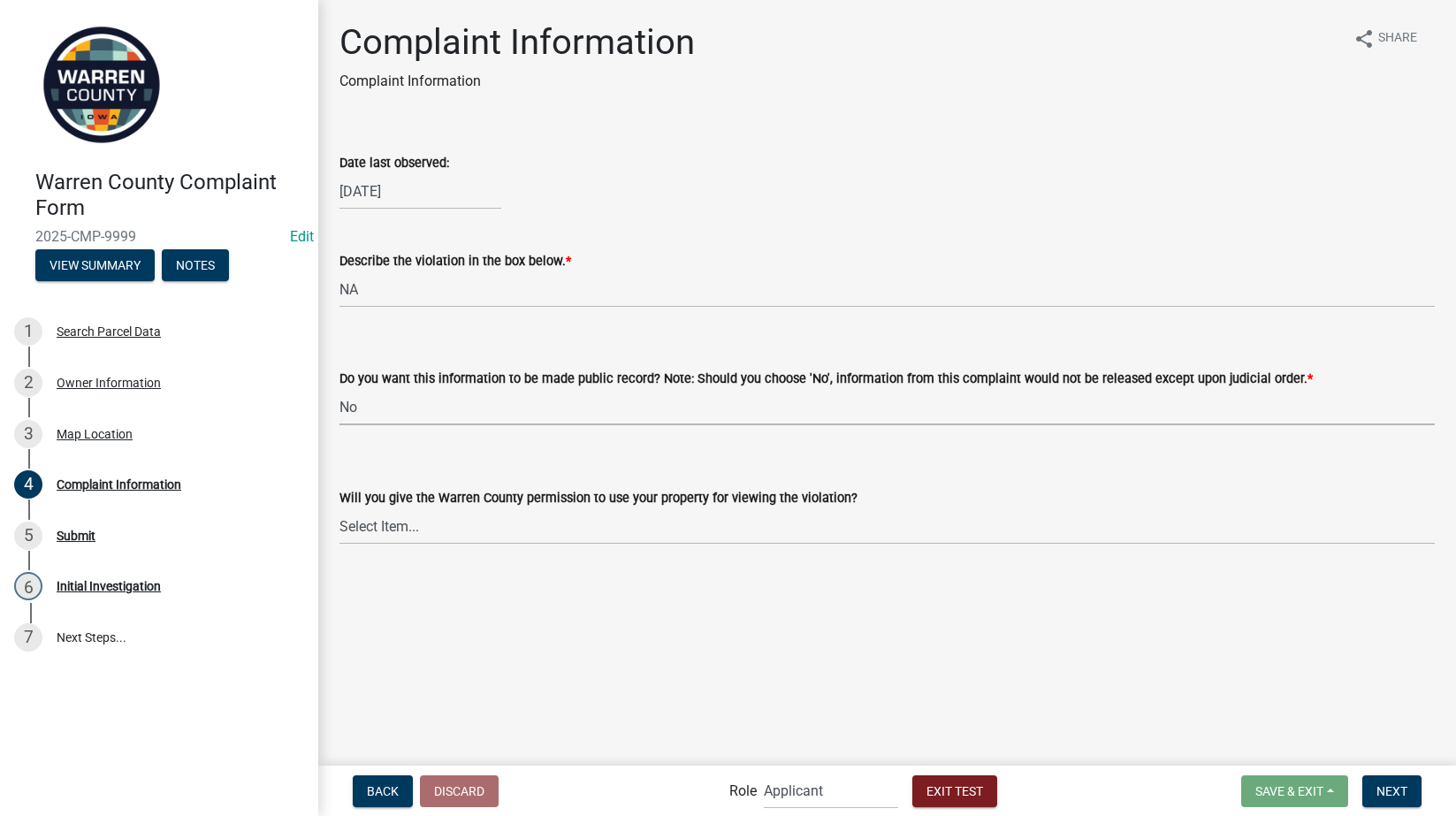
click at [340, 389] on select "Select Item... Yes No" at bounding box center [888, 407] width 1096 height 36
select select "b8b88dc6-d640-4d56-a1f1-165719003379"
click at [399, 527] on select "Select Item... Yes No" at bounding box center [888, 527] width 1096 height 36
click at [340, 509] on select "Select Item... Yes No" at bounding box center [888, 527] width 1096 height 36
select select "1dee1262-8be5-4bf7-9542-c3d2c85f9442"
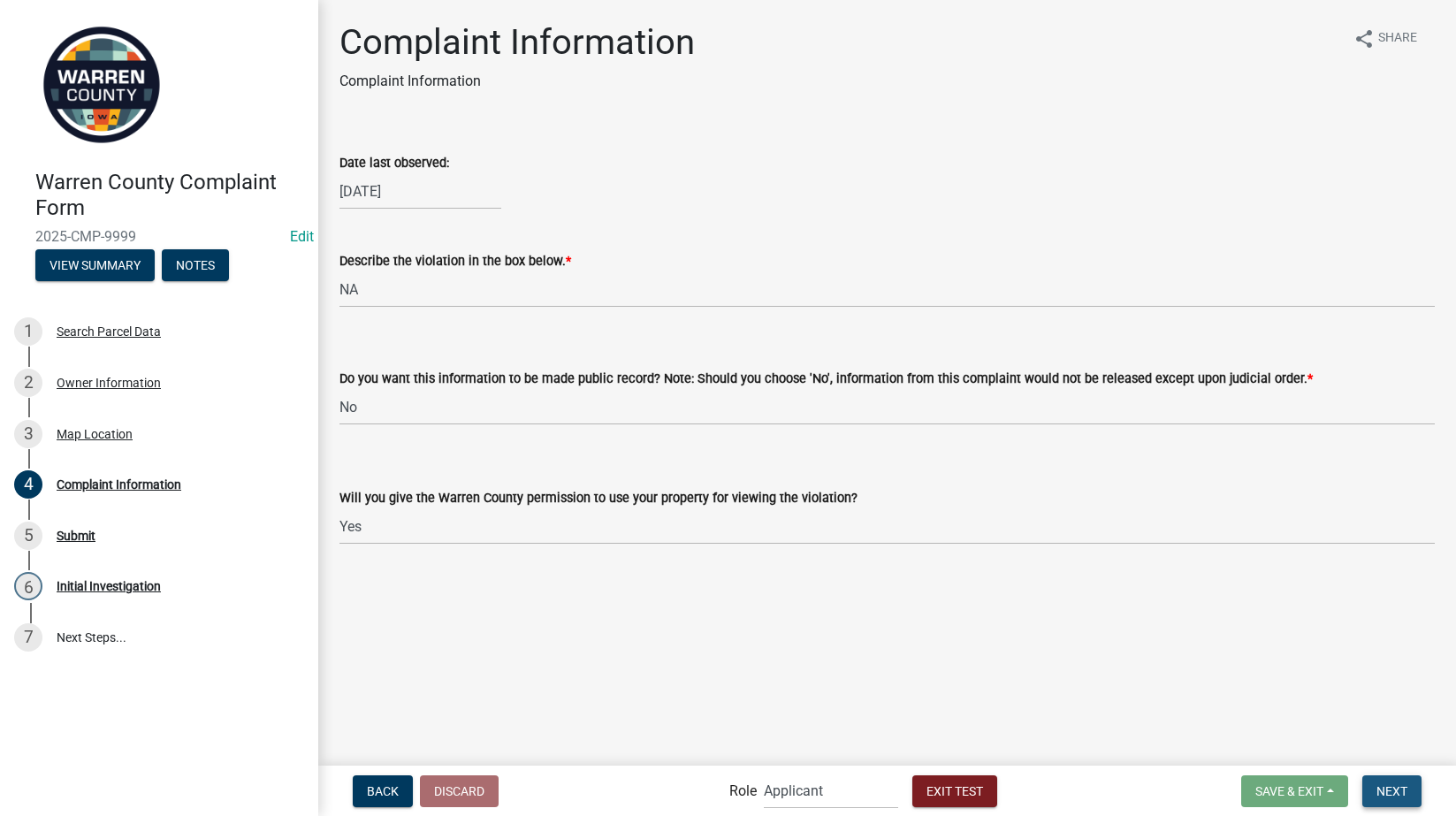
click at [1379, 789] on span "Next" at bounding box center [1392, 790] width 31 height 14
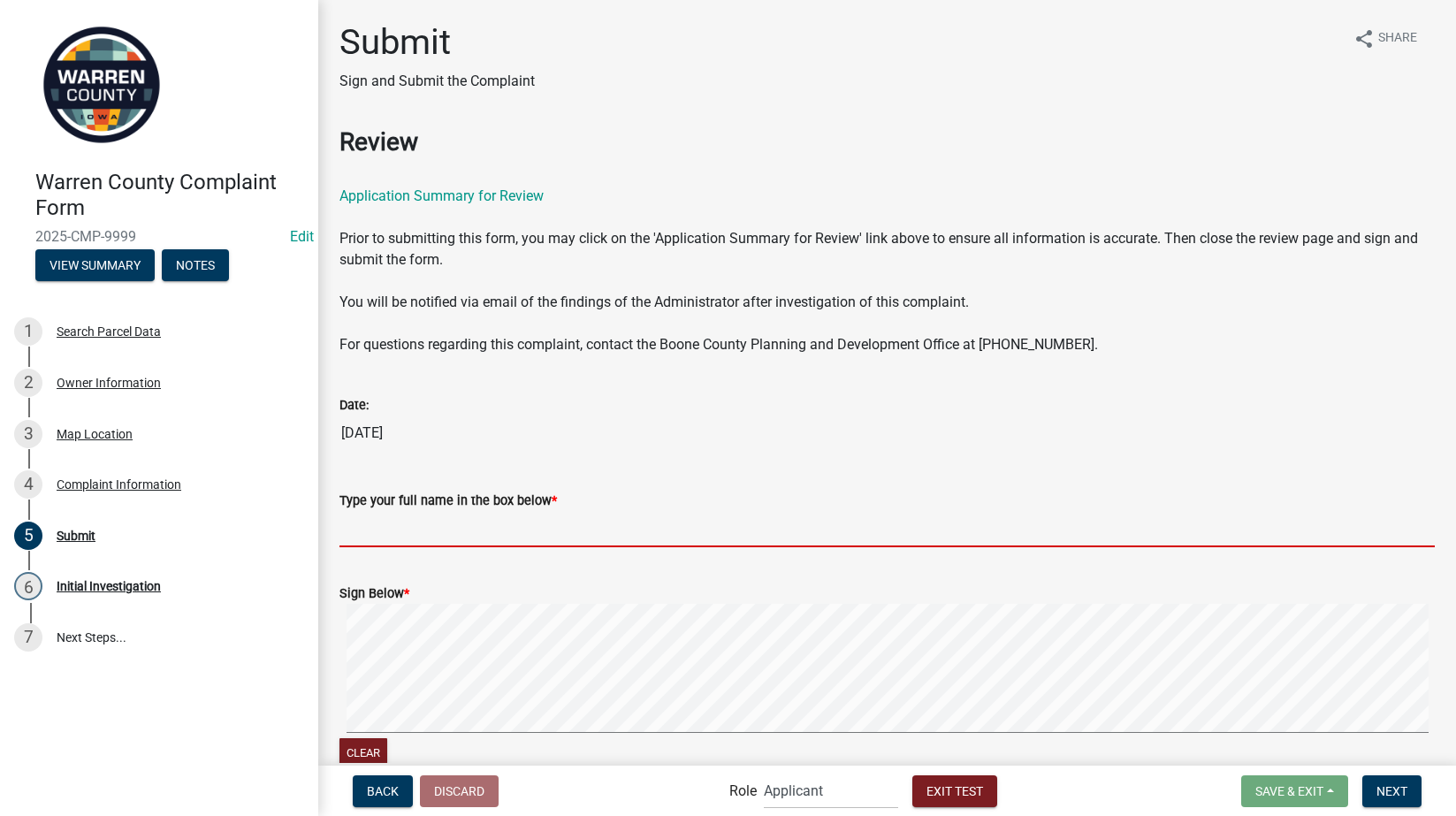
click at [510, 525] on input "Type your full name in the box below *" at bounding box center [888, 528] width 1096 height 36
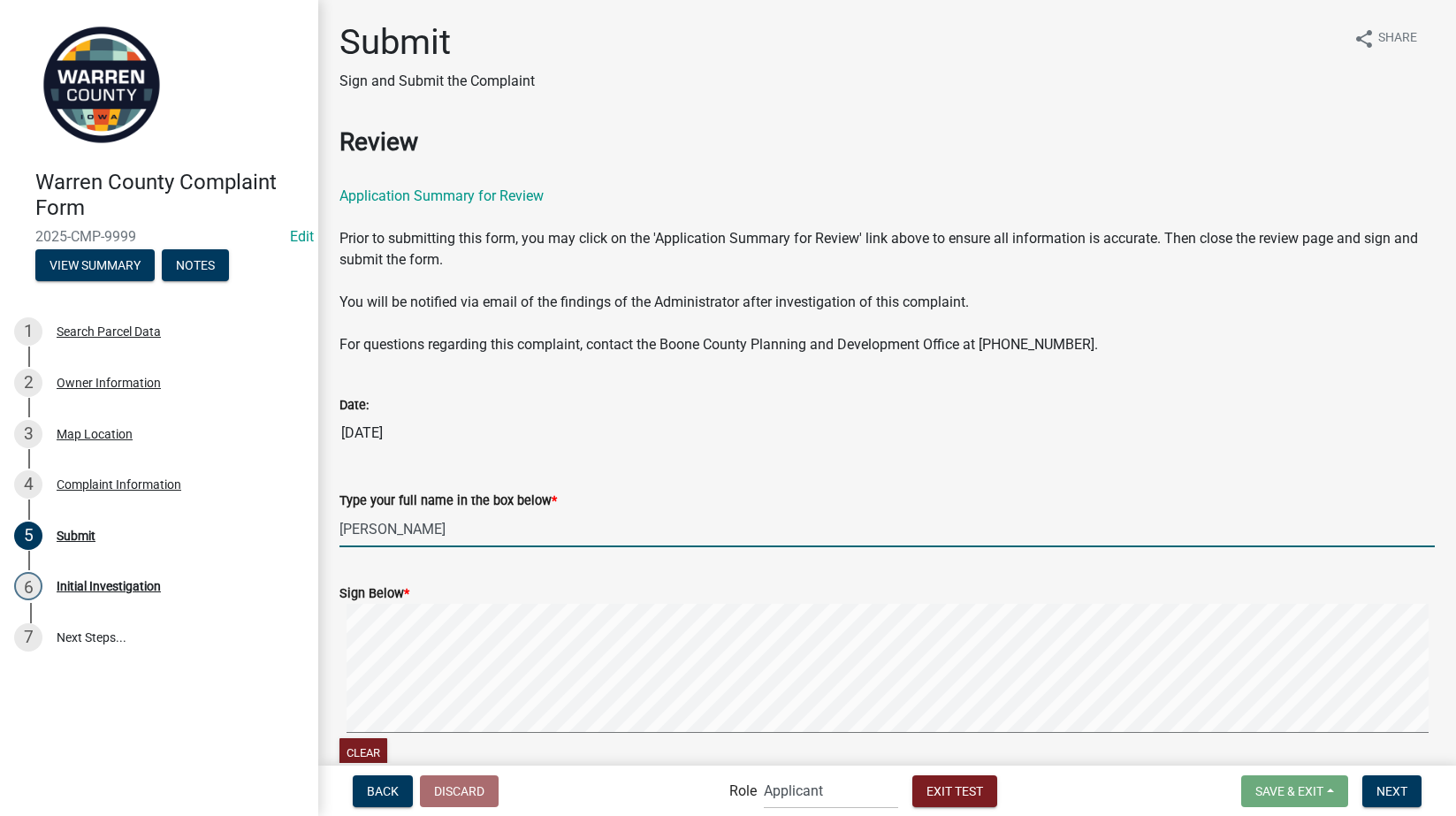
type input "[PERSON_NAME]"
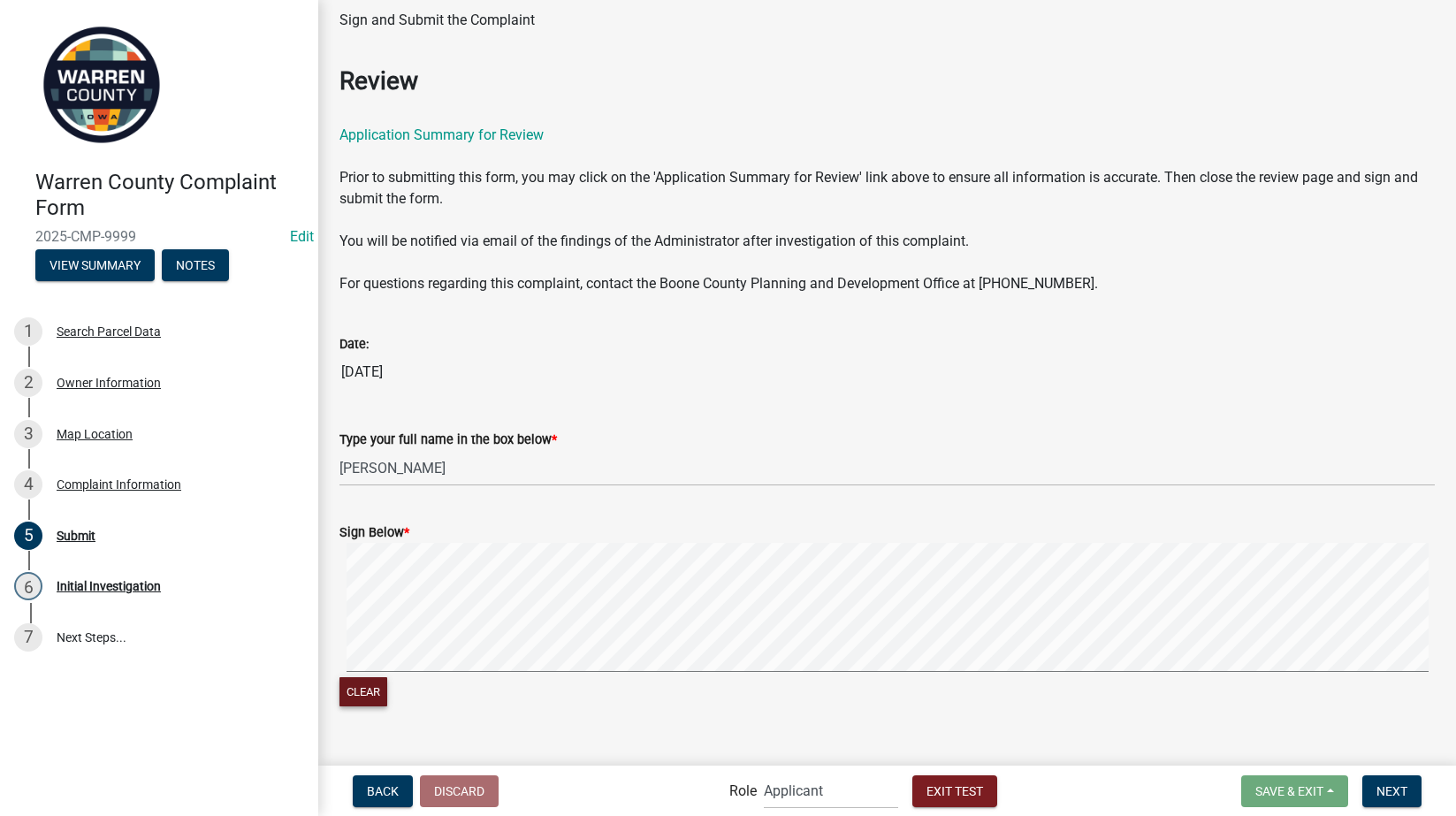
scroll to position [92, 0]
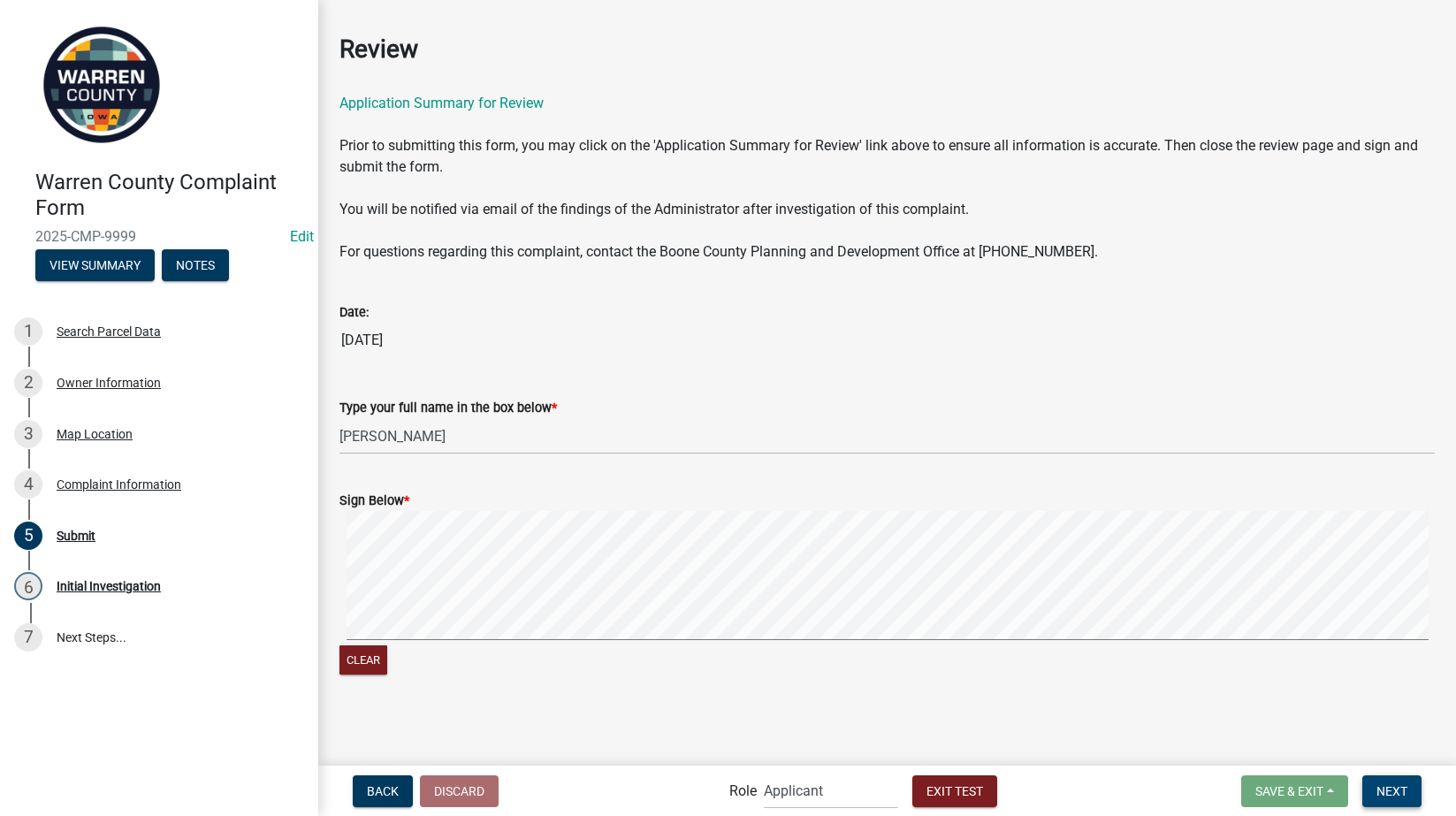
click at [1396, 792] on span "Next" at bounding box center [1392, 790] width 31 height 14
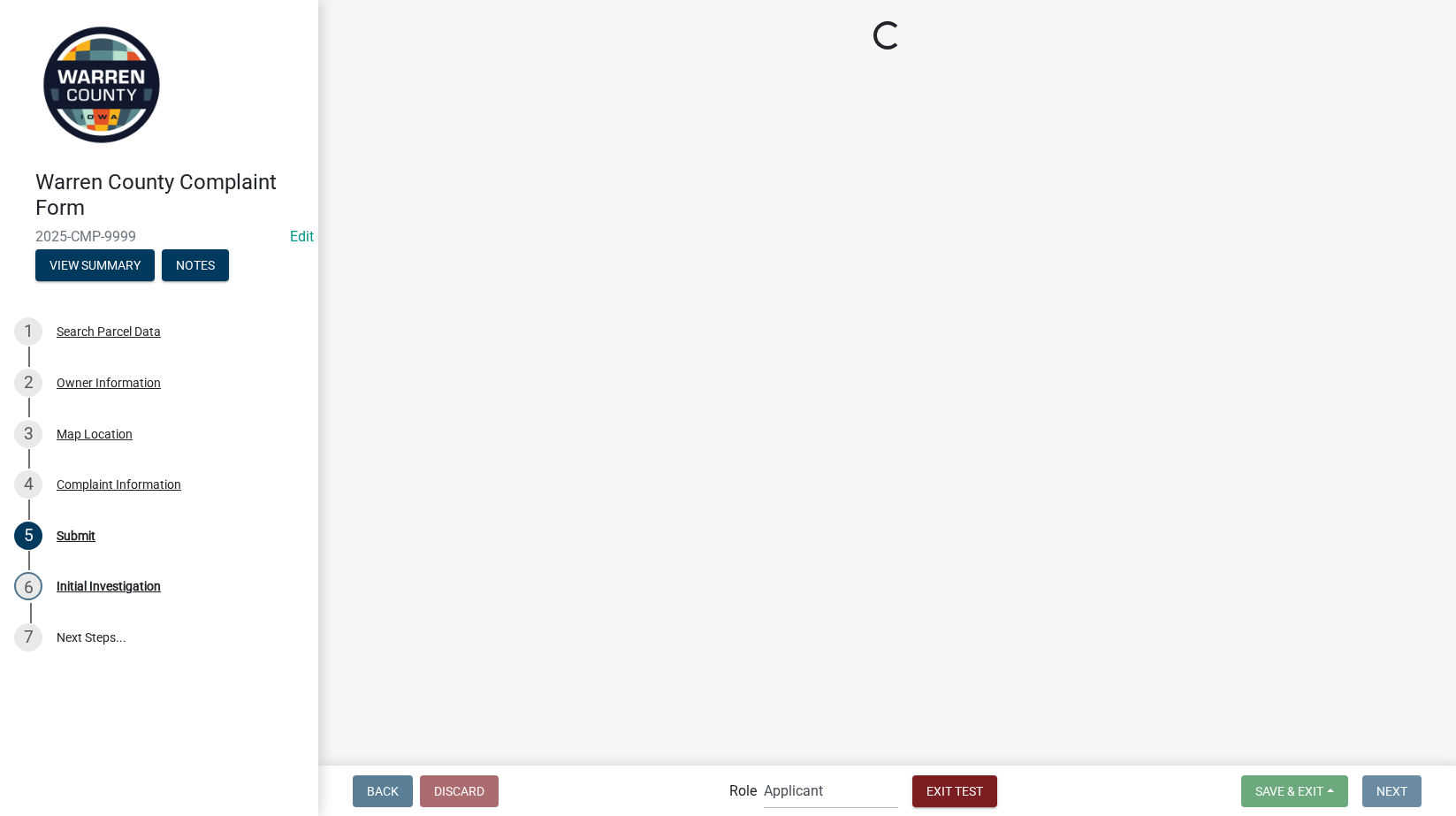
scroll to position [0, 0]
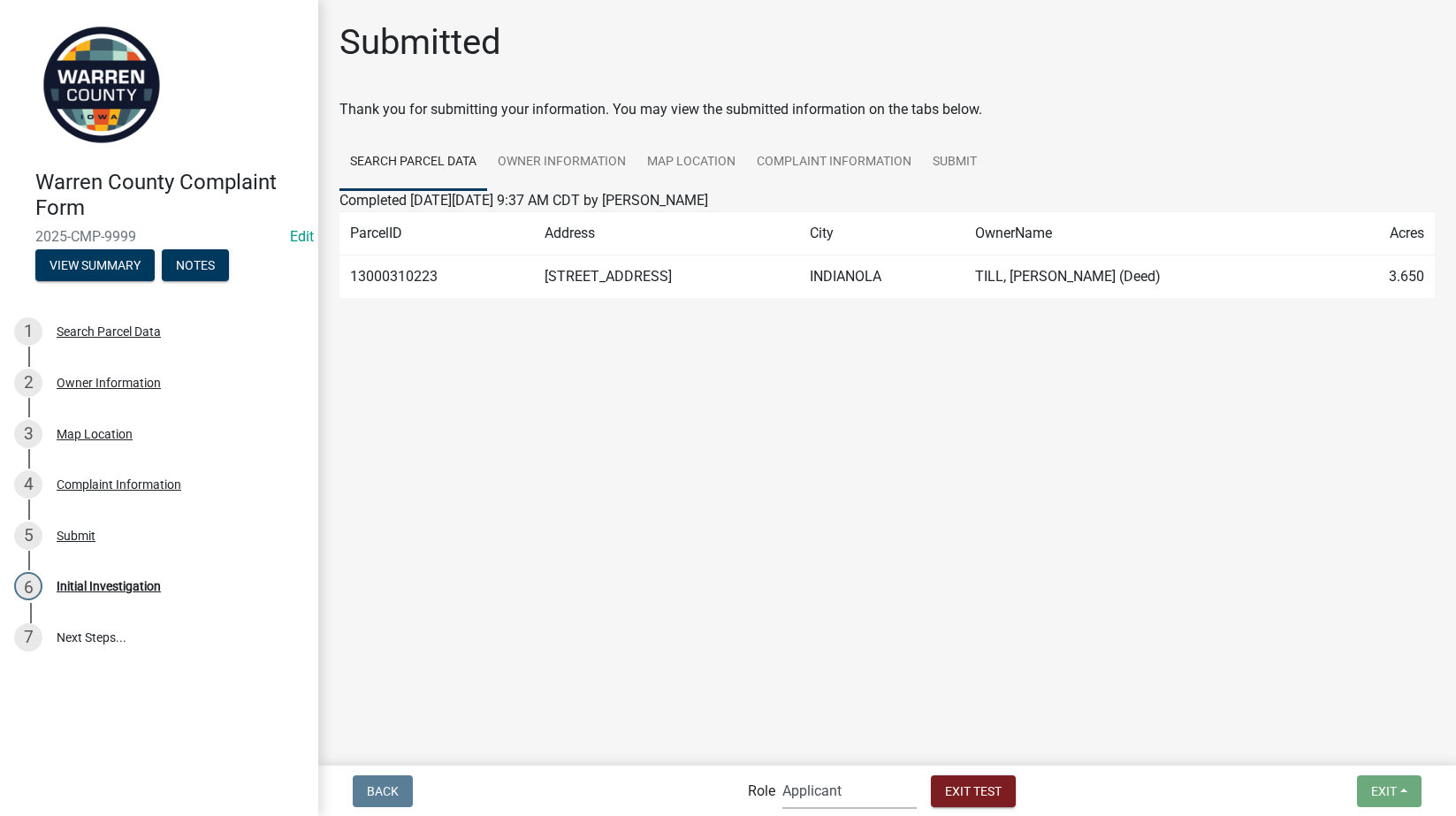
click at [857, 784] on select "Applicant Admin Environmental Health" at bounding box center [849, 791] width 134 height 36
select select "eb914f98-266b-4d45-b6a7-c04eb7a49358"
click at [782, 773] on select "Applicant Admin Environmental Health" at bounding box center [849, 791] width 134 height 36
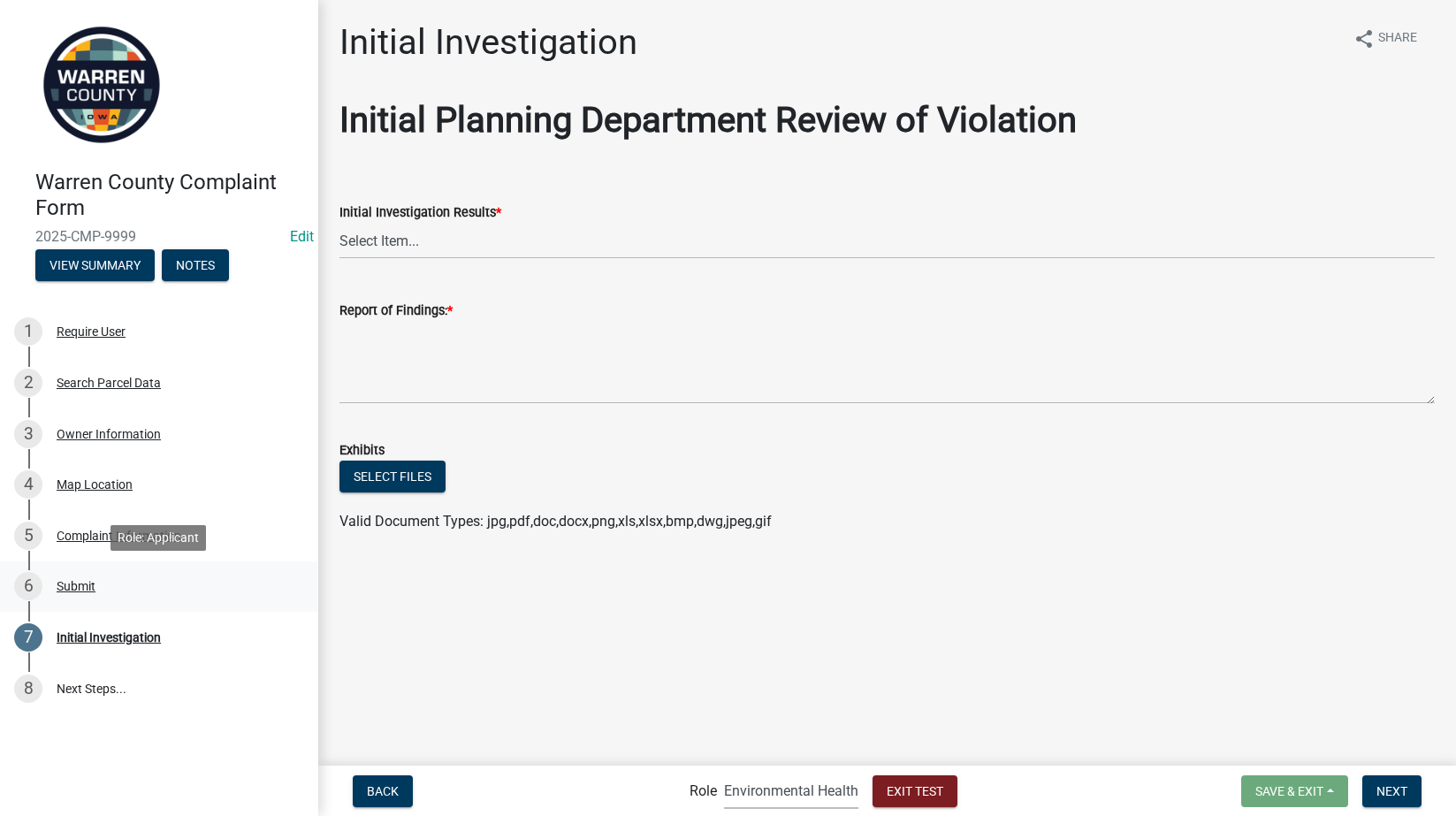
click at [65, 588] on div "Submit" at bounding box center [77, 585] width 39 height 12
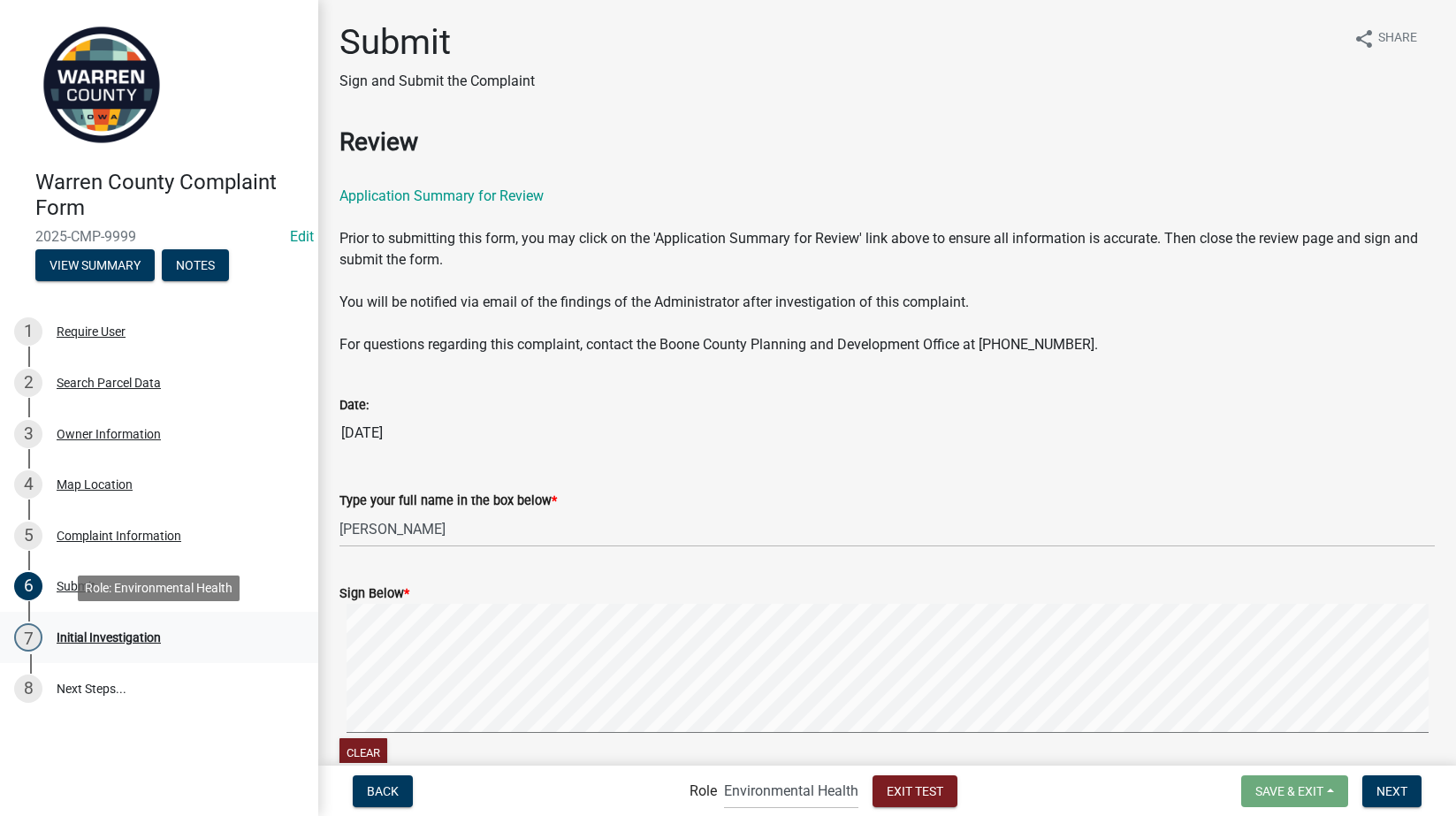
click at [82, 636] on div "Initial Investigation" at bounding box center [109, 637] width 105 height 12
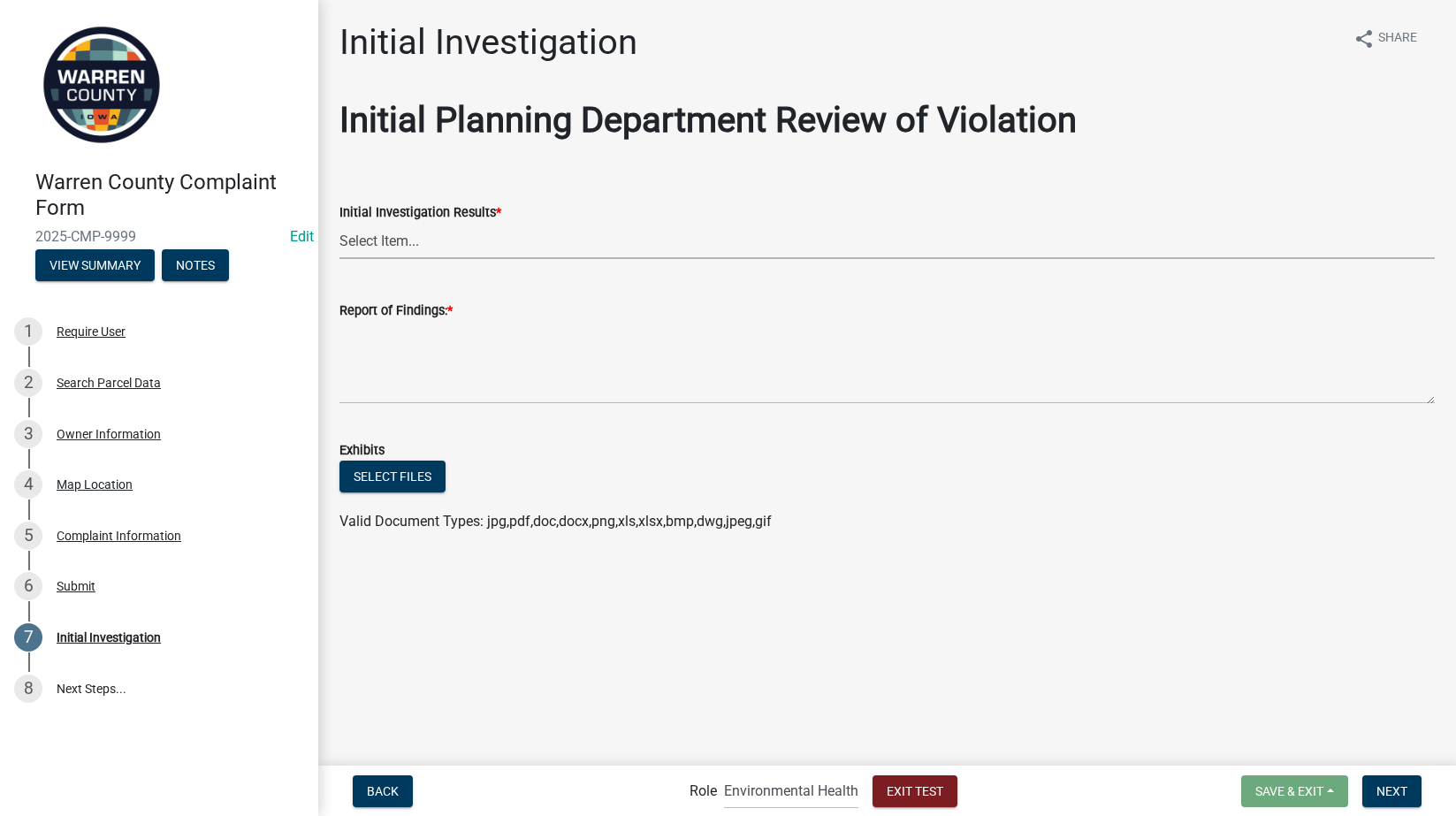
click at [431, 246] on select "Select Item... No Violation Violation Established - contacted owner Violation E…" at bounding box center [888, 241] width 1096 height 36
click at [340, 223] on select "Select Item... No Violation Violation Established - contacted owner Violation E…" at bounding box center [888, 241] width 1096 height 36
select select "21ef9c59-0cbd-4e2a-b88f-c51ce189f8d7"
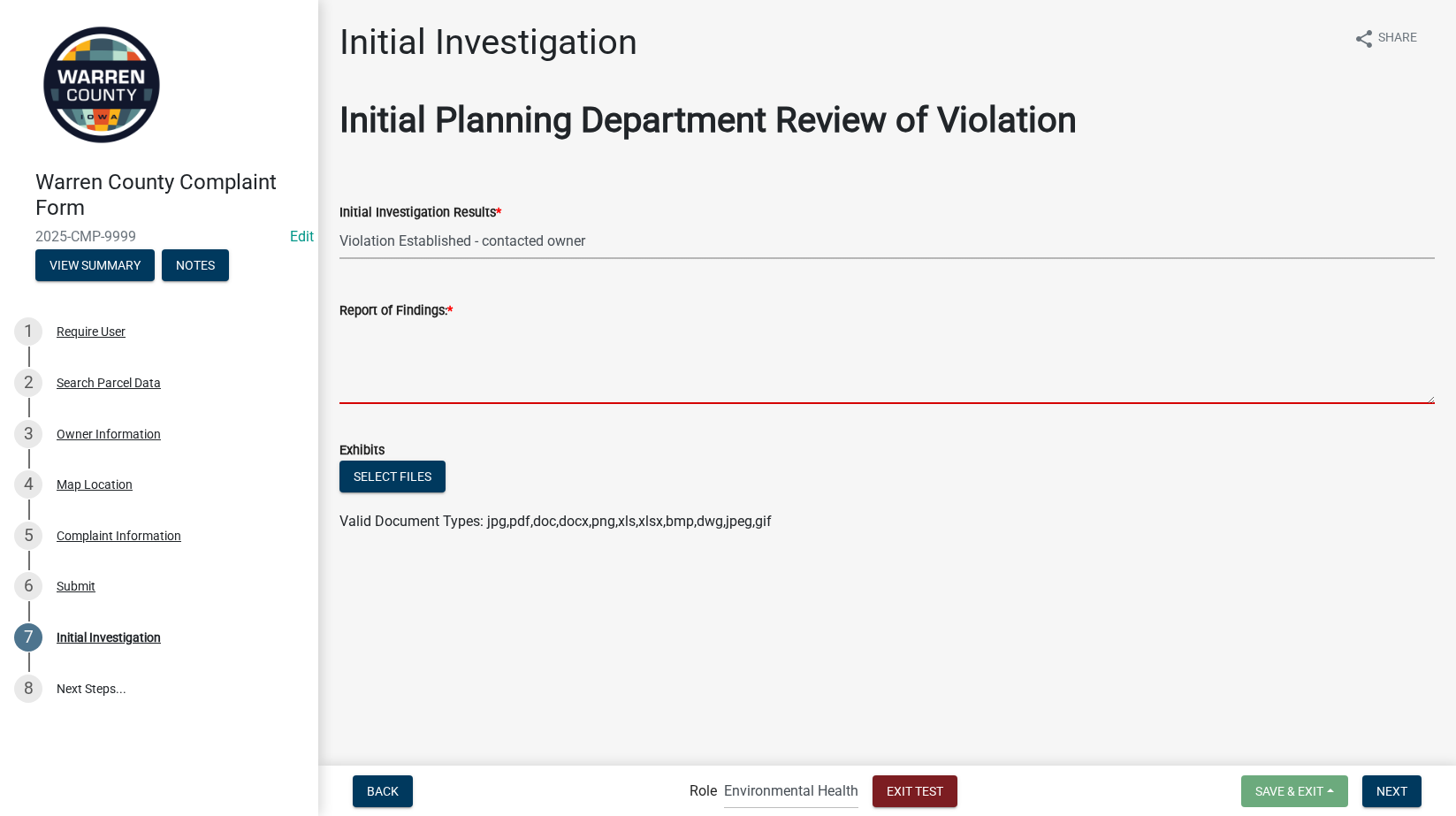
click at [366, 356] on textarea "Report of Findings: *" at bounding box center [888, 362] width 1096 height 83
type textarea "a"
click at [71, 583] on div "Submit" at bounding box center [77, 585] width 39 height 12
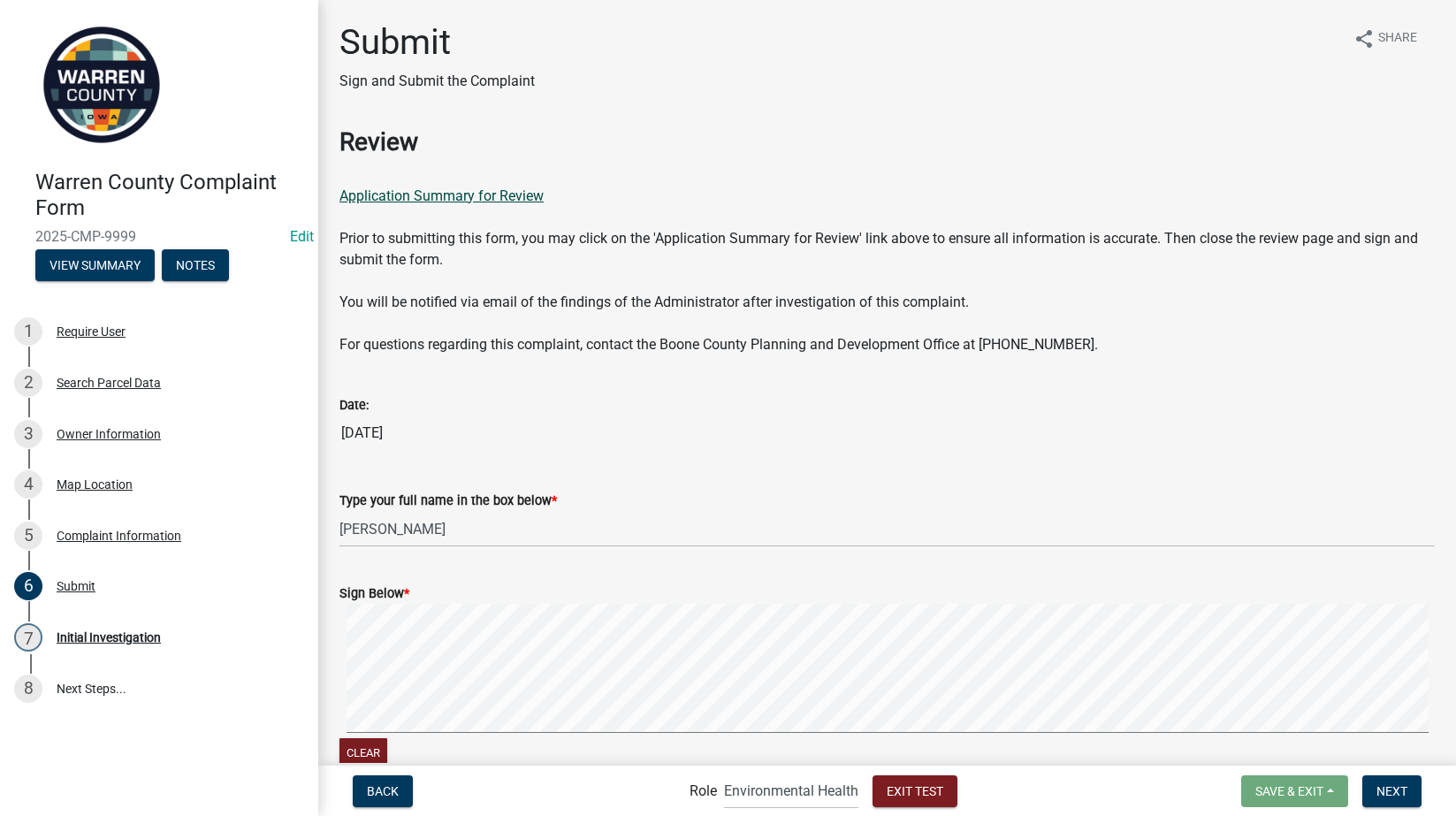
click at [501, 194] on link "Application Summary for Review" at bounding box center [441, 196] width 204 height 17
click at [92, 640] on div "Initial Investigation" at bounding box center [109, 637] width 105 height 12
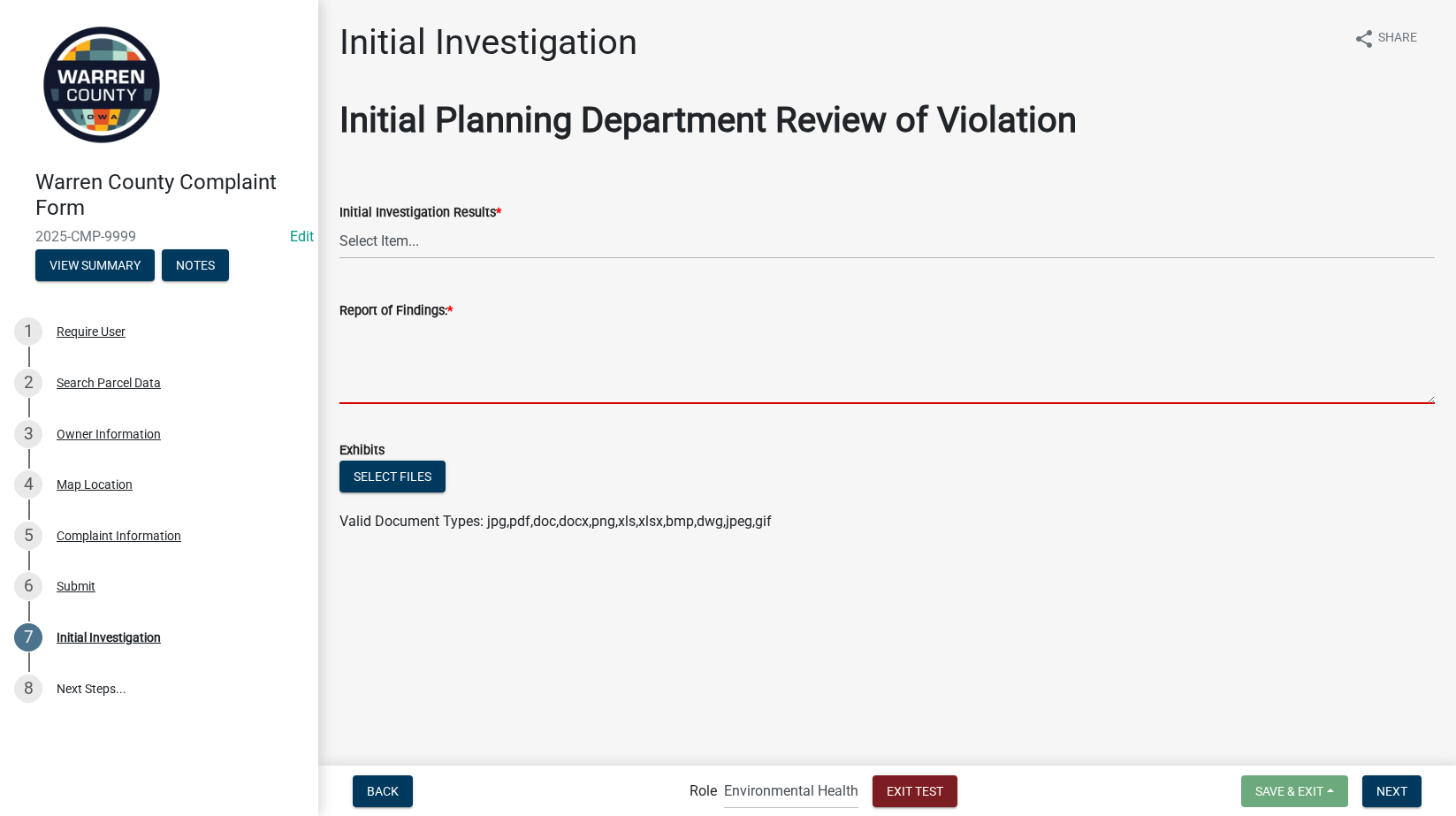
click at [469, 338] on textarea "Report of Findings: *" at bounding box center [888, 362] width 1096 height 83
type textarea "NA"
click at [510, 237] on select "Select Item... No Violation Violation Established - contacted owner Violation E…" at bounding box center [888, 241] width 1096 height 36
click at [340, 223] on select "Select Item... No Violation Violation Established - contacted owner Violation E…" at bounding box center [888, 241] width 1096 height 36
click at [427, 254] on select "Select Item... No Violation Violation Established - contacted owner Violation E…" at bounding box center [888, 241] width 1096 height 36
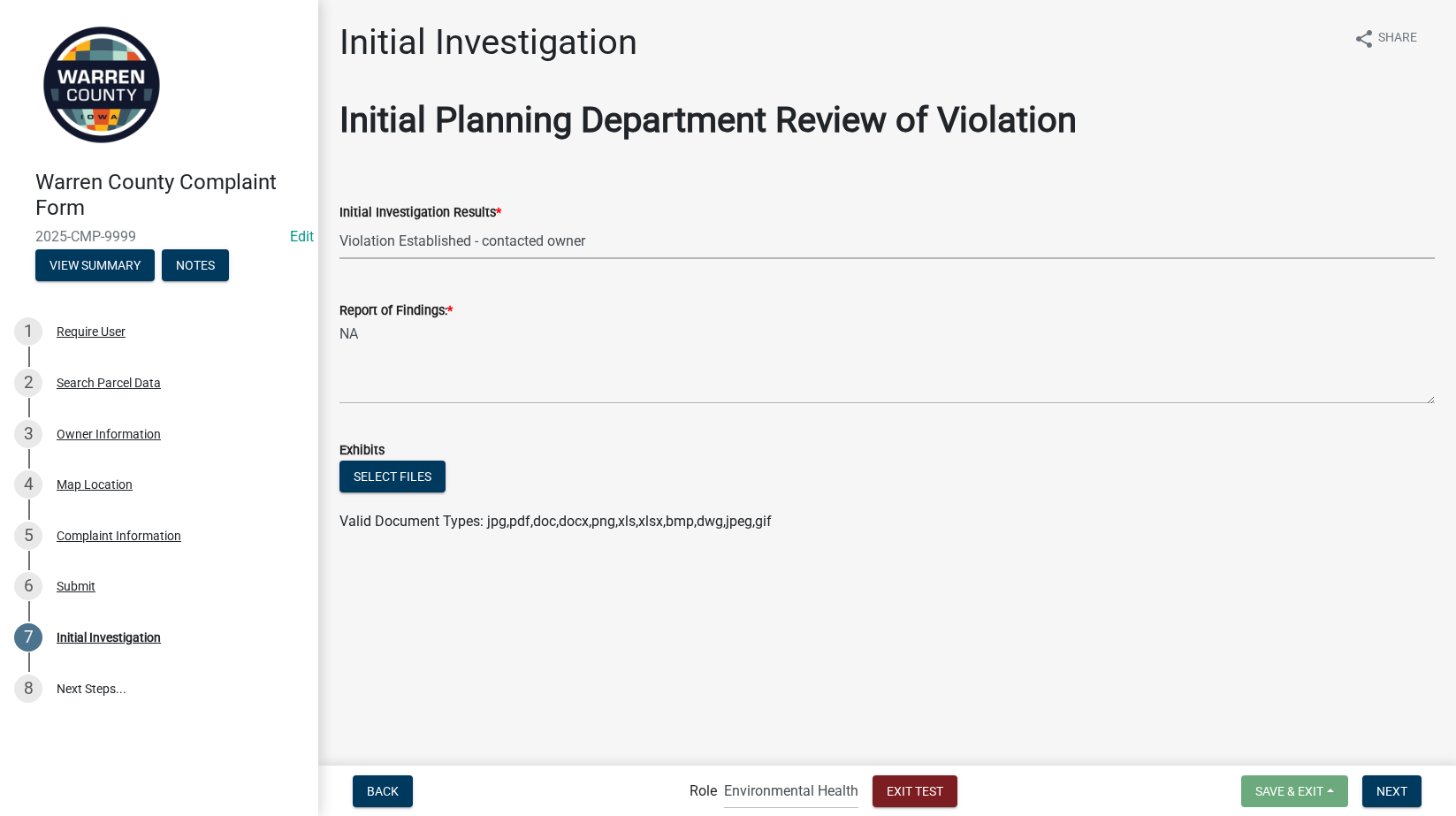
click at [340, 223] on select "Select Item... No Violation Violation Established - contacted owner Violation E…" at bounding box center [888, 241] width 1096 height 36
select select "21ef9c59-0cbd-4e2a-b88f-c51ce189f8d7"
click at [1389, 792] on span "Next" at bounding box center [1392, 790] width 31 height 14
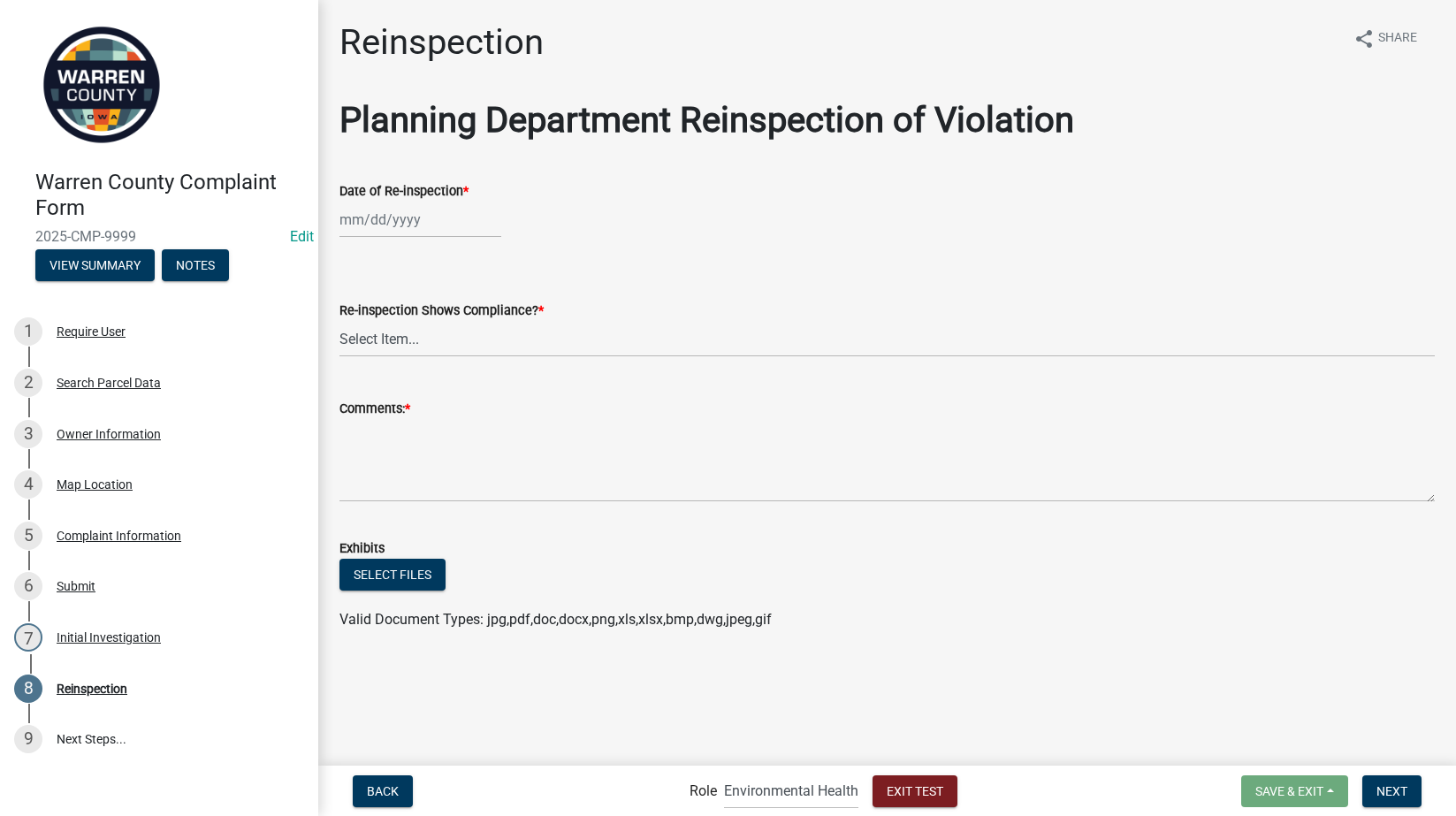
click at [361, 219] on div at bounding box center [420, 219] width 161 height 36
select select "8"
select select "2025"
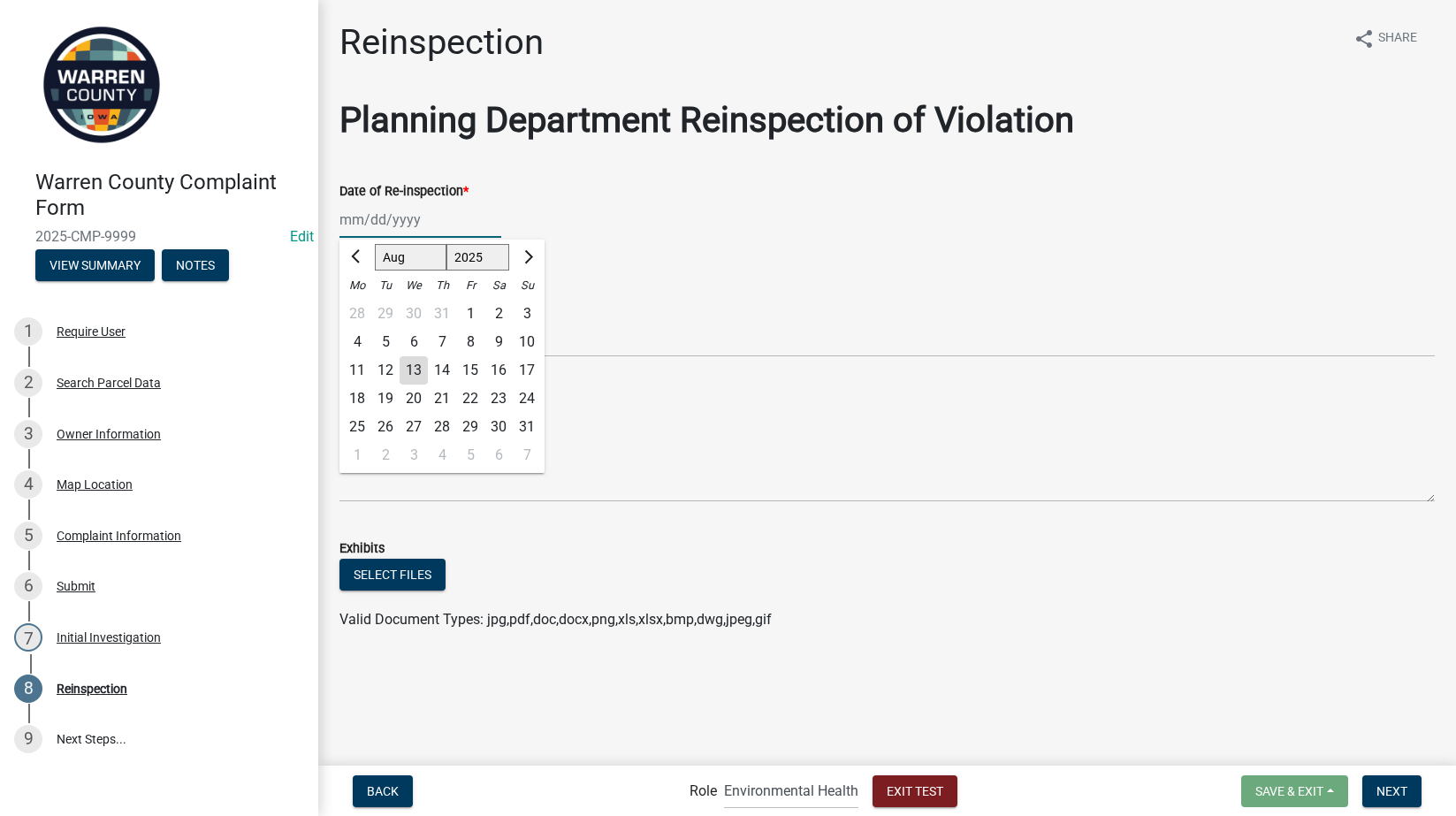
click at [361, 219] on input "Date of Re-inspection *" at bounding box center [420, 219] width 161 height 36
click at [814, 170] on div "Date of Re-inspection * Jan Feb Mar Apr May Jun Jul Aug Sep Oct Nov Dec 1525 15…" at bounding box center [888, 197] width 1096 height 82
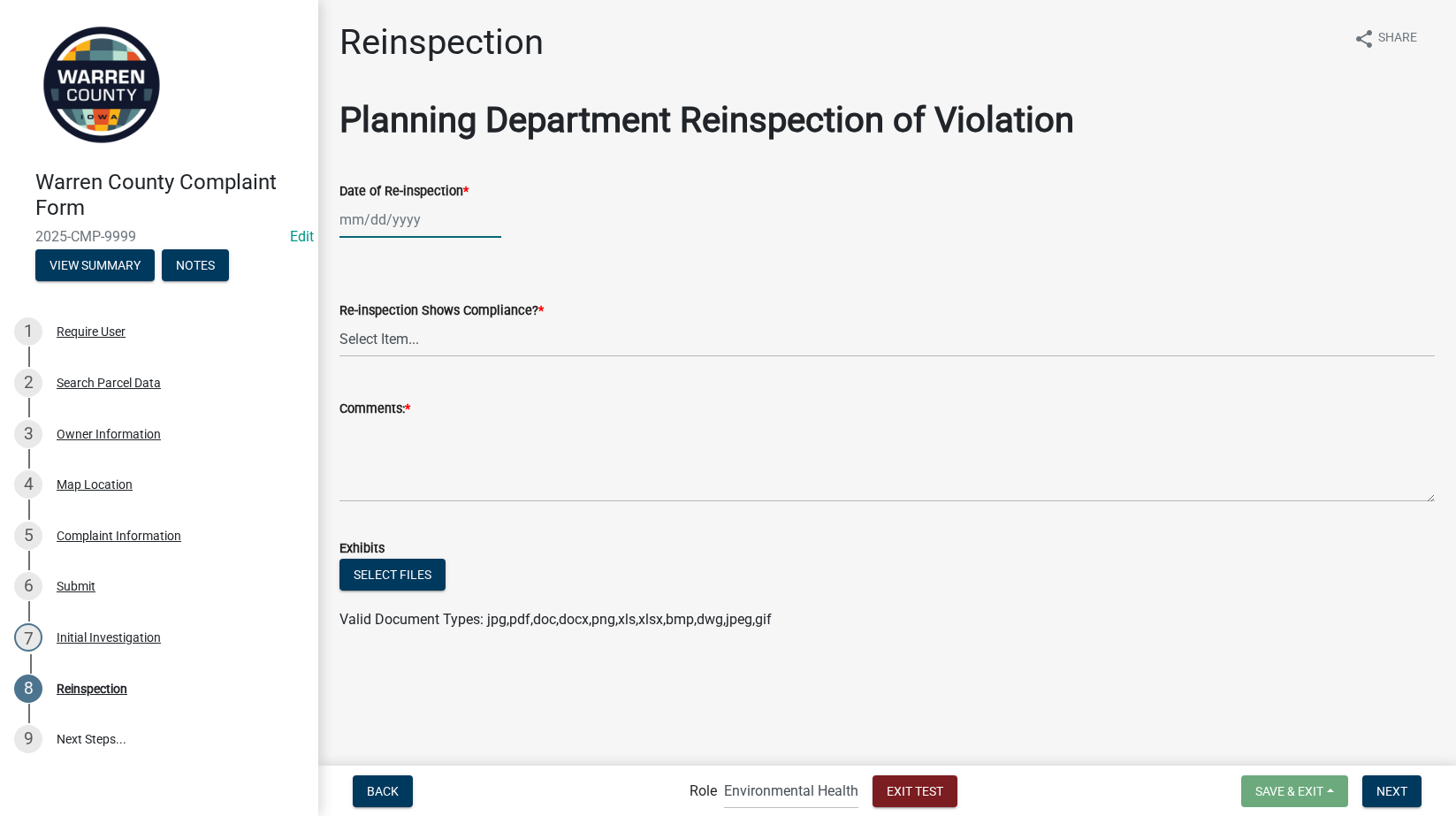
click at [384, 226] on div at bounding box center [420, 219] width 161 height 36
select select "8"
select select "2025"
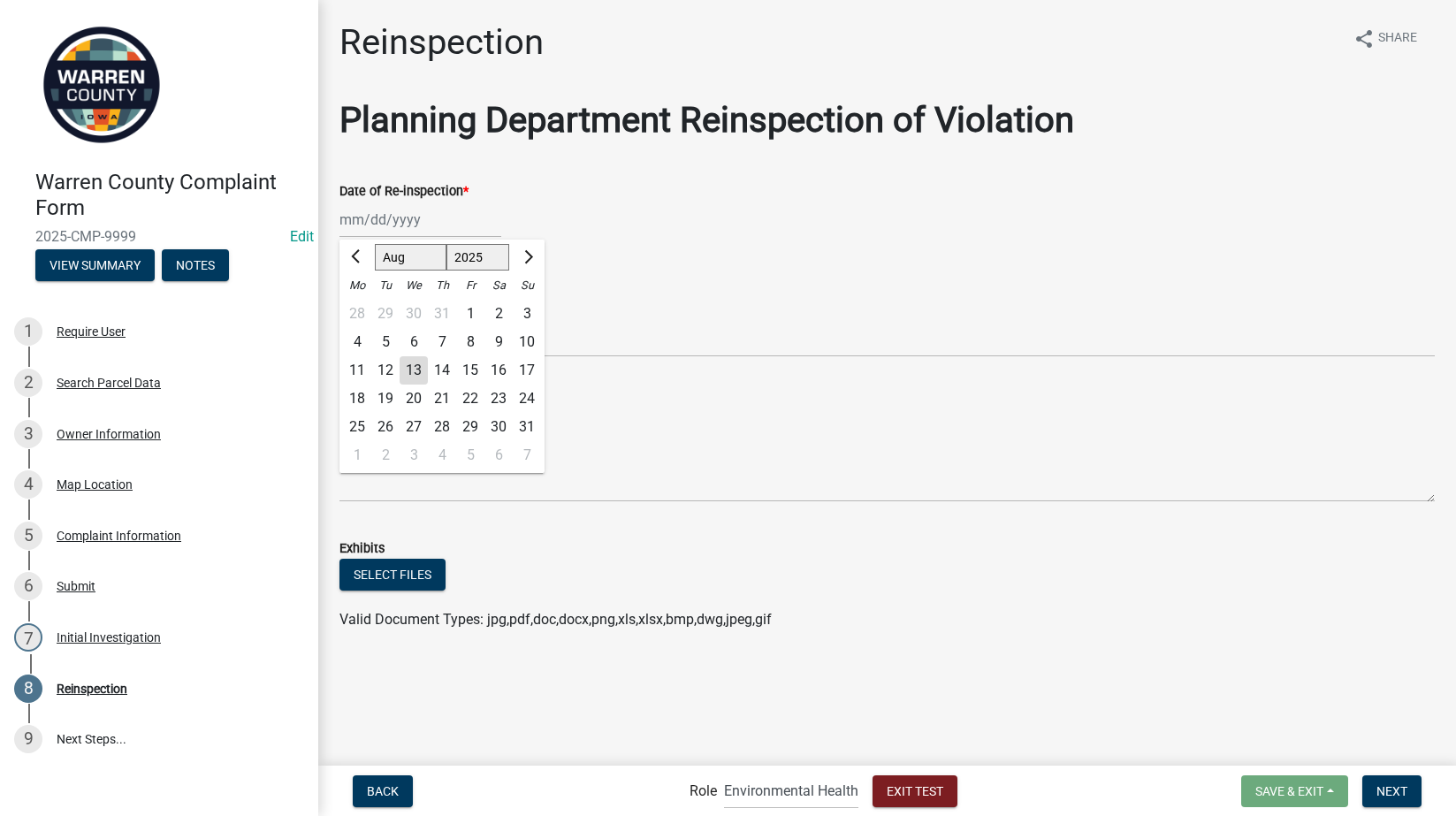
click at [467, 372] on div "15" at bounding box center [470, 371] width 28 height 28
type input "08/15/2025"
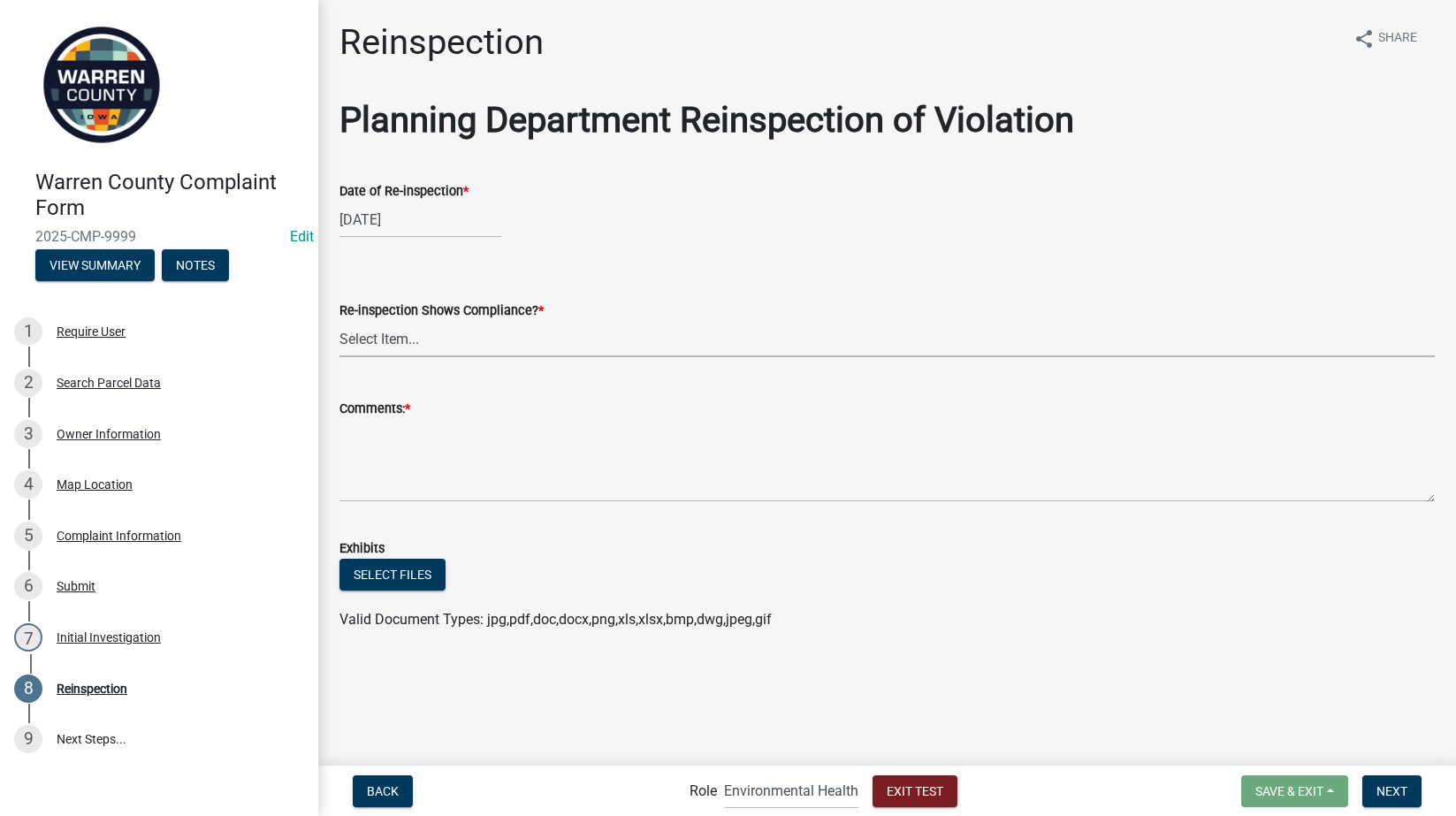
click at [466, 341] on select "Select Item... Yes No" at bounding box center [888, 339] width 1096 height 36
click at [340, 321] on select "Select Item... Yes No" at bounding box center [888, 339] width 1096 height 36
select select "0a68fa77-8d7c-4387-a3d3-c23d3047a339"
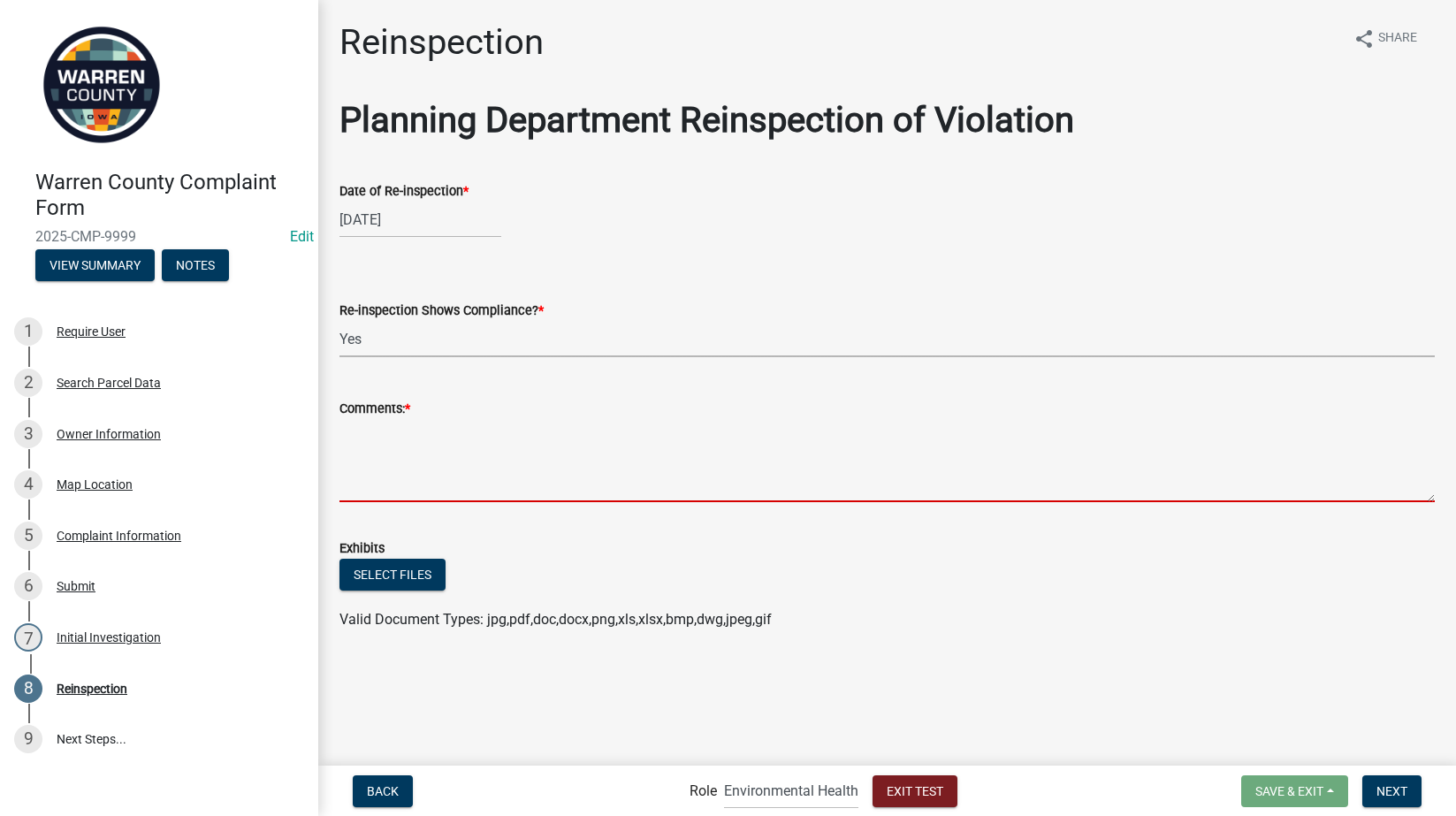
click at [454, 445] on textarea "Comments: *" at bounding box center [888, 460] width 1096 height 83
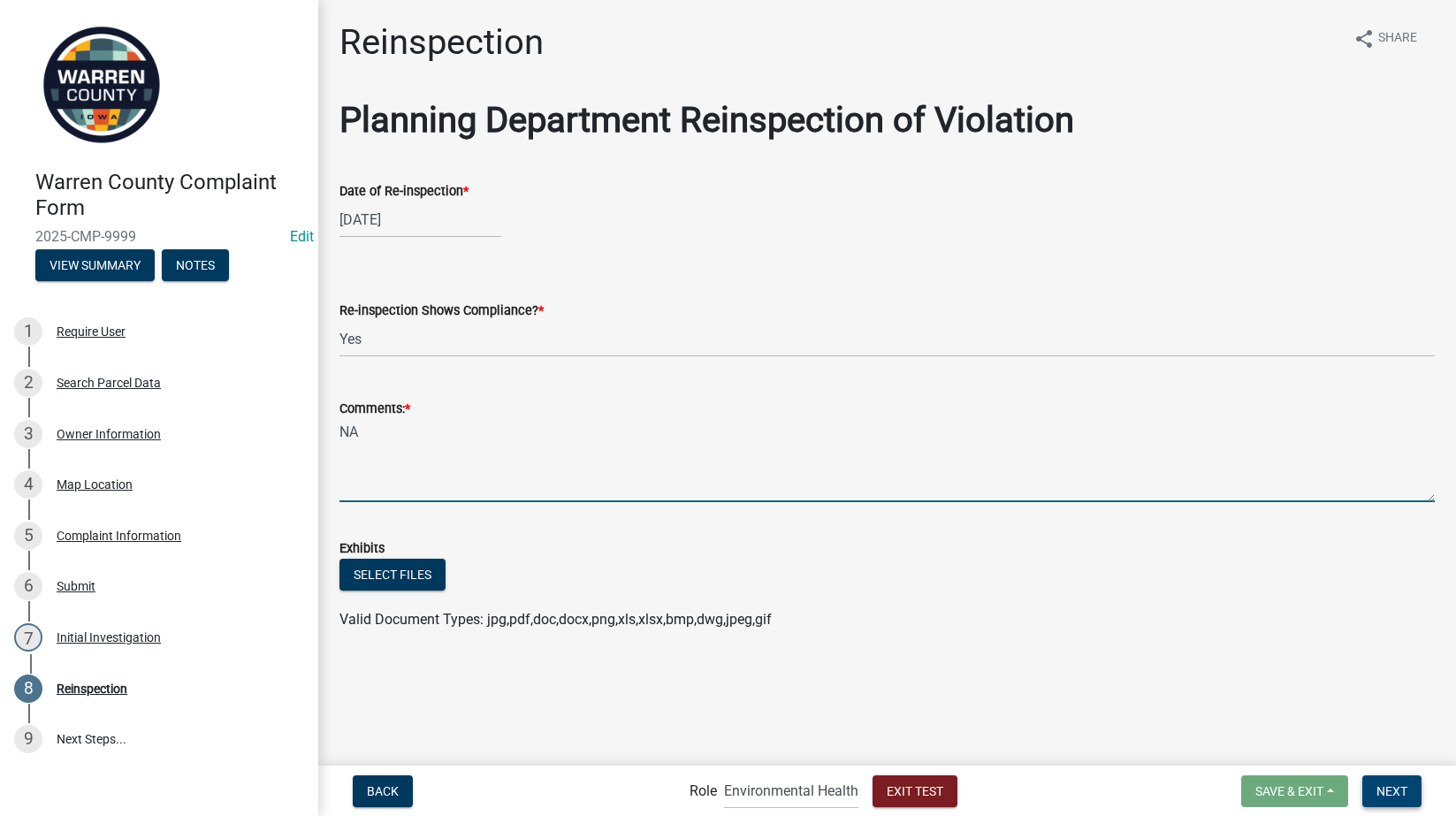
type textarea "NA"
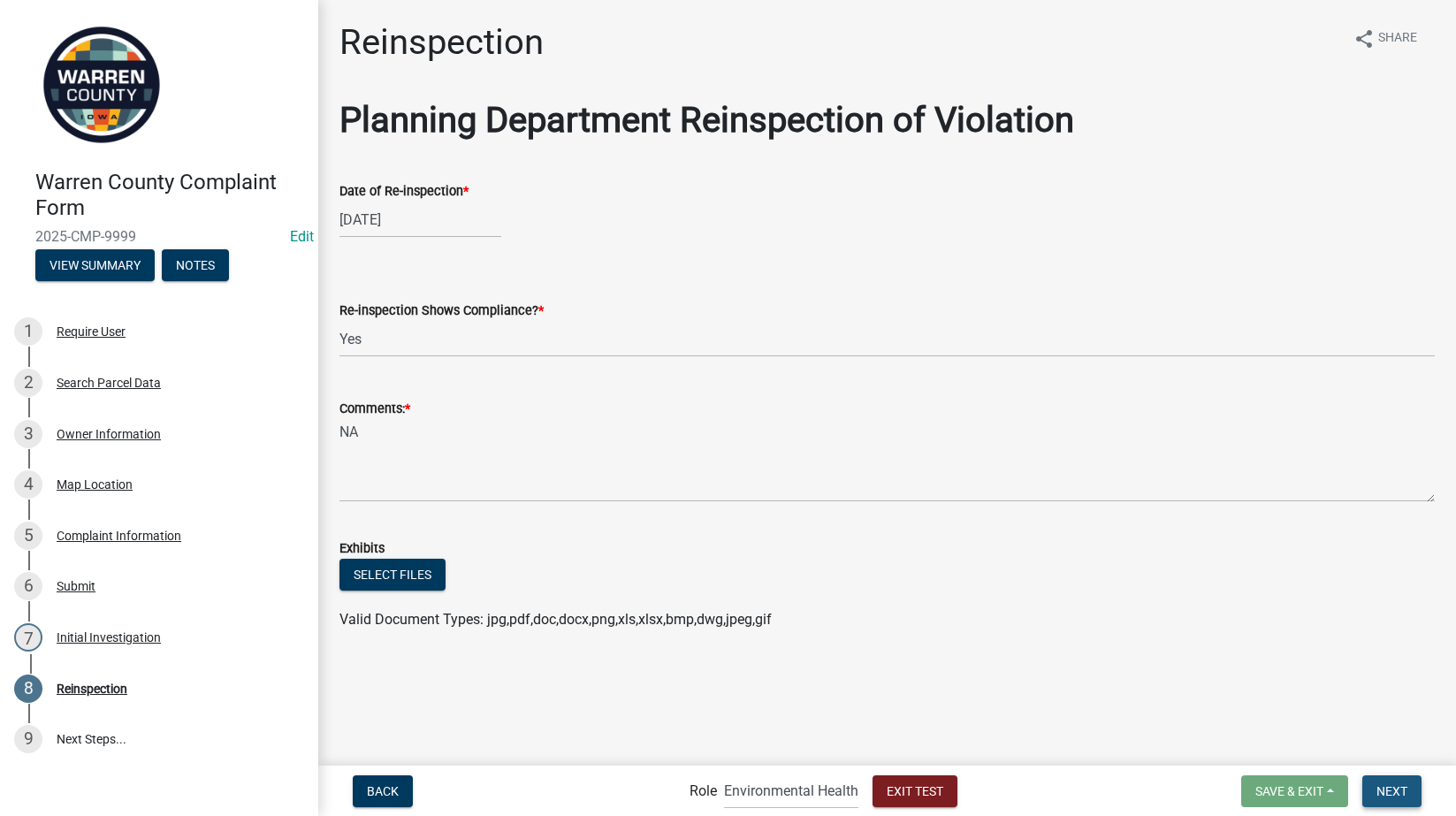
click at [1381, 781] on button "Next" at bounding box center [1392, 792] width 59 height 32
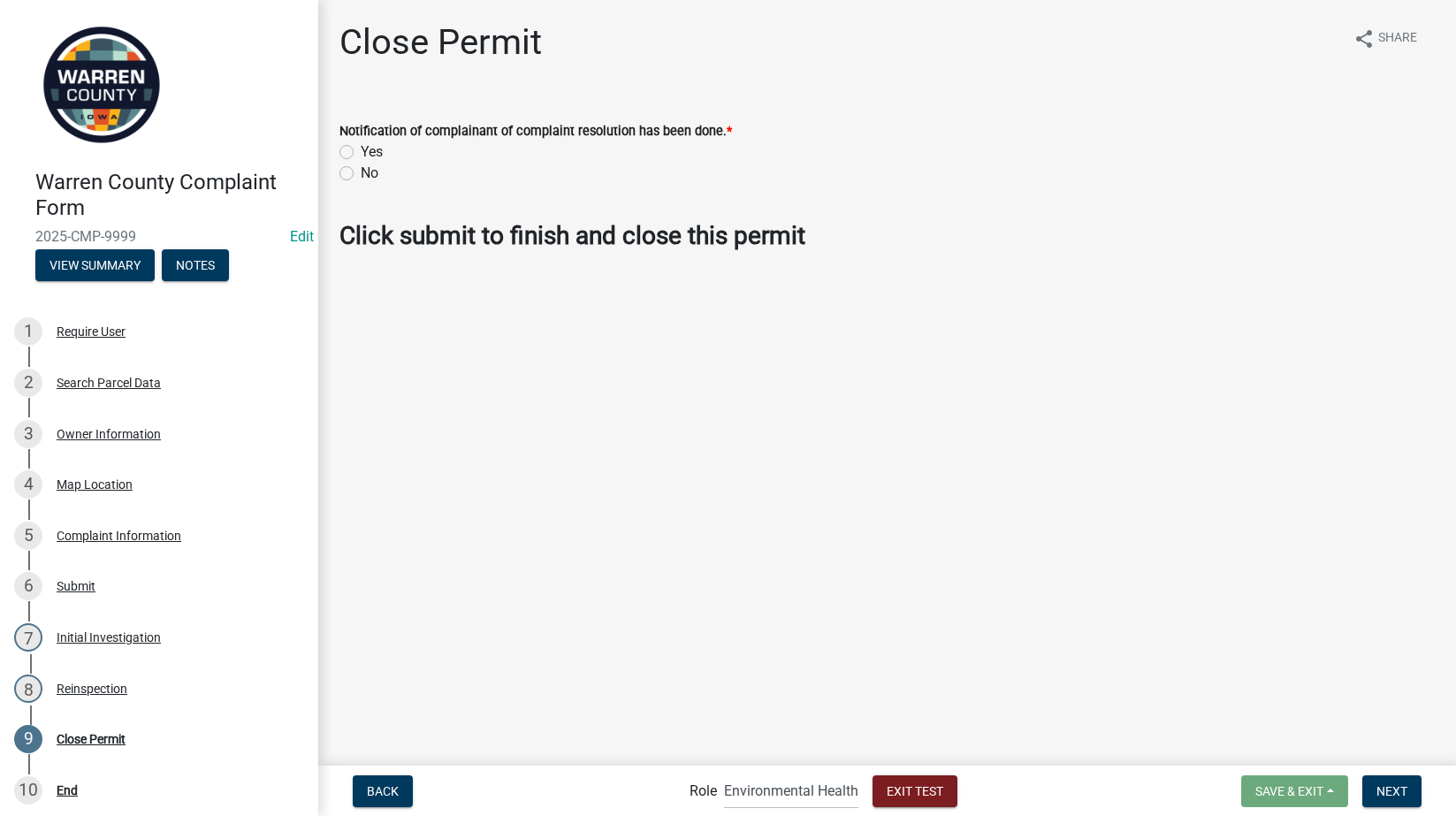
click at [360, 154] on label "Yes" at bounding box center [371, 152] width 22 height 21
click at [360, 153] on input "Yes" at bounding box center [366, 148] width 11 height 11
radio input "true"
click at [774, 801] on select "Applicant Admin Environmental Health" at bounding box center [791, 791] width 134 height 36
click at [724, 773] on select "Applicant Admin Environmental Health" at bounding box center [791, 791] width 134 height 36
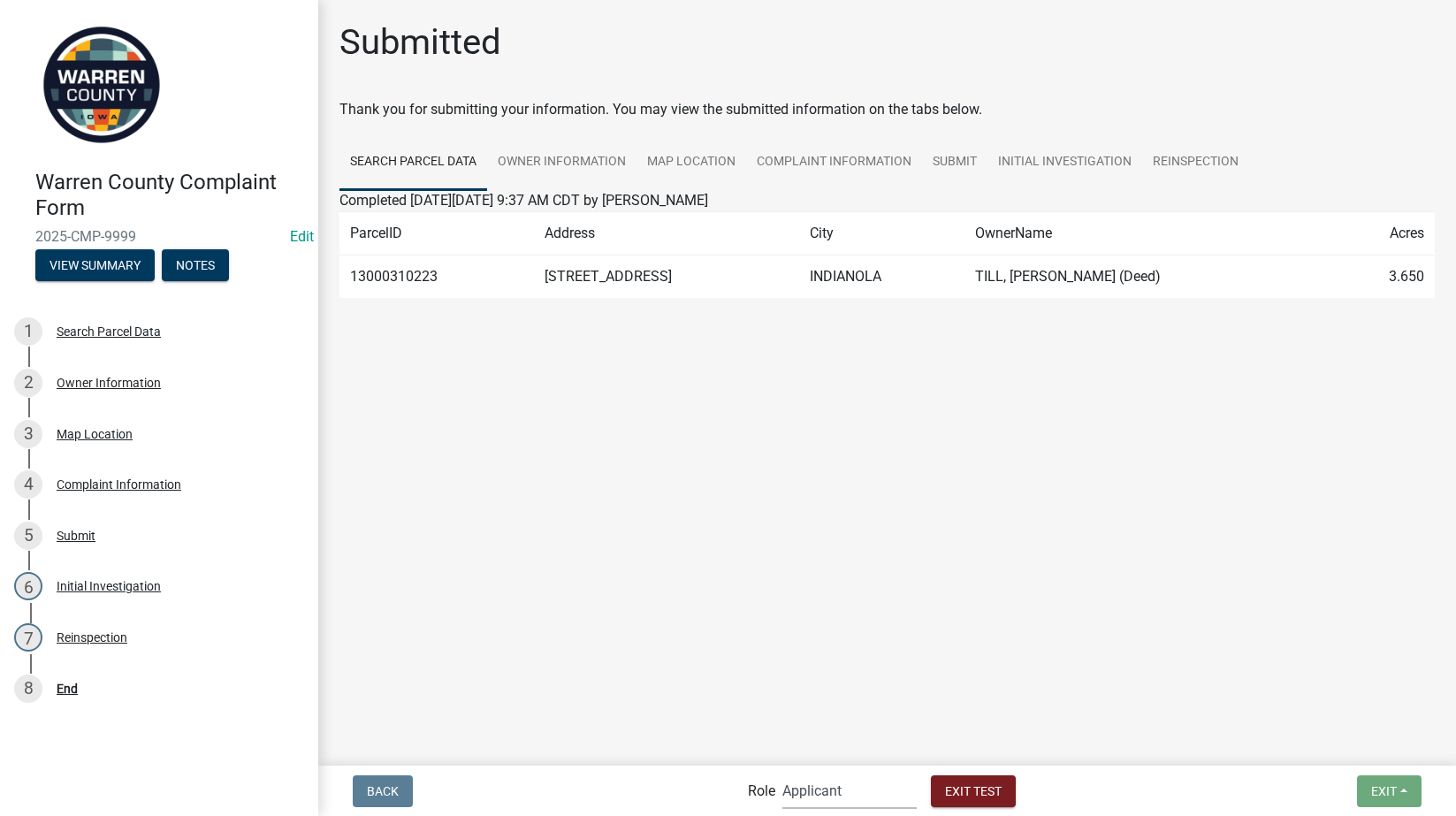
click at [807, 793] on select "Applicant Admin Environmental Health" at bounding box center [849, 791] width 134 height 36
select select "eb914f98-266b-4d45-b6a7-c04eb7a49358"
click at [782, 773] on select "Applicant Admin Environmental Health" at bounding box center [849, 791] width 134 height 36
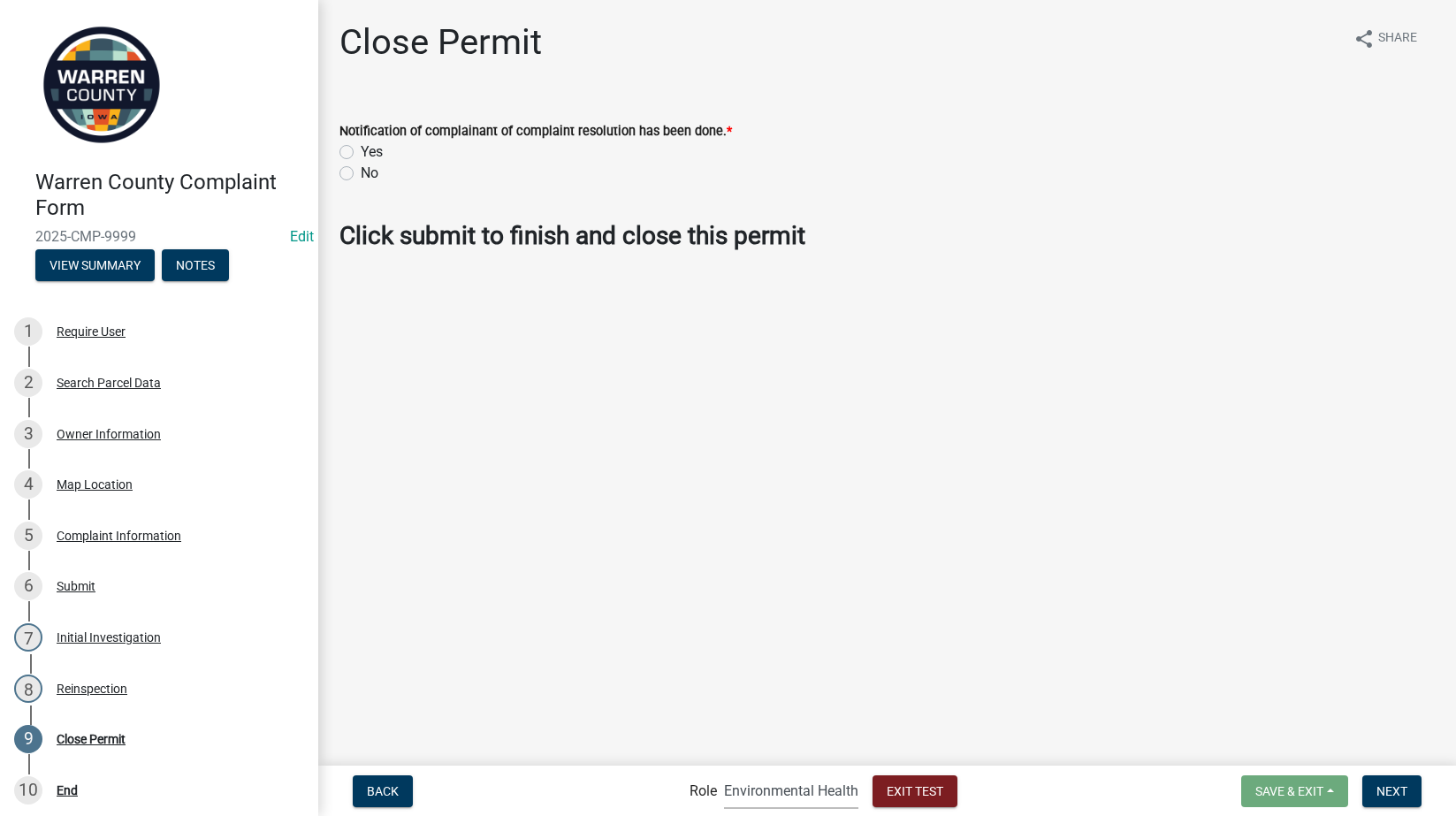
click at [360, 149] on label "Yes" at bounding box center [371, 152] width 22 height 21
click at [360, 149] on input "Yes" at bounding box center [366, 148] width 11 height 11
radio input "true"
click at [1394, 794] on span "Next" at bounding box center [1392, 790] width 31 height 14
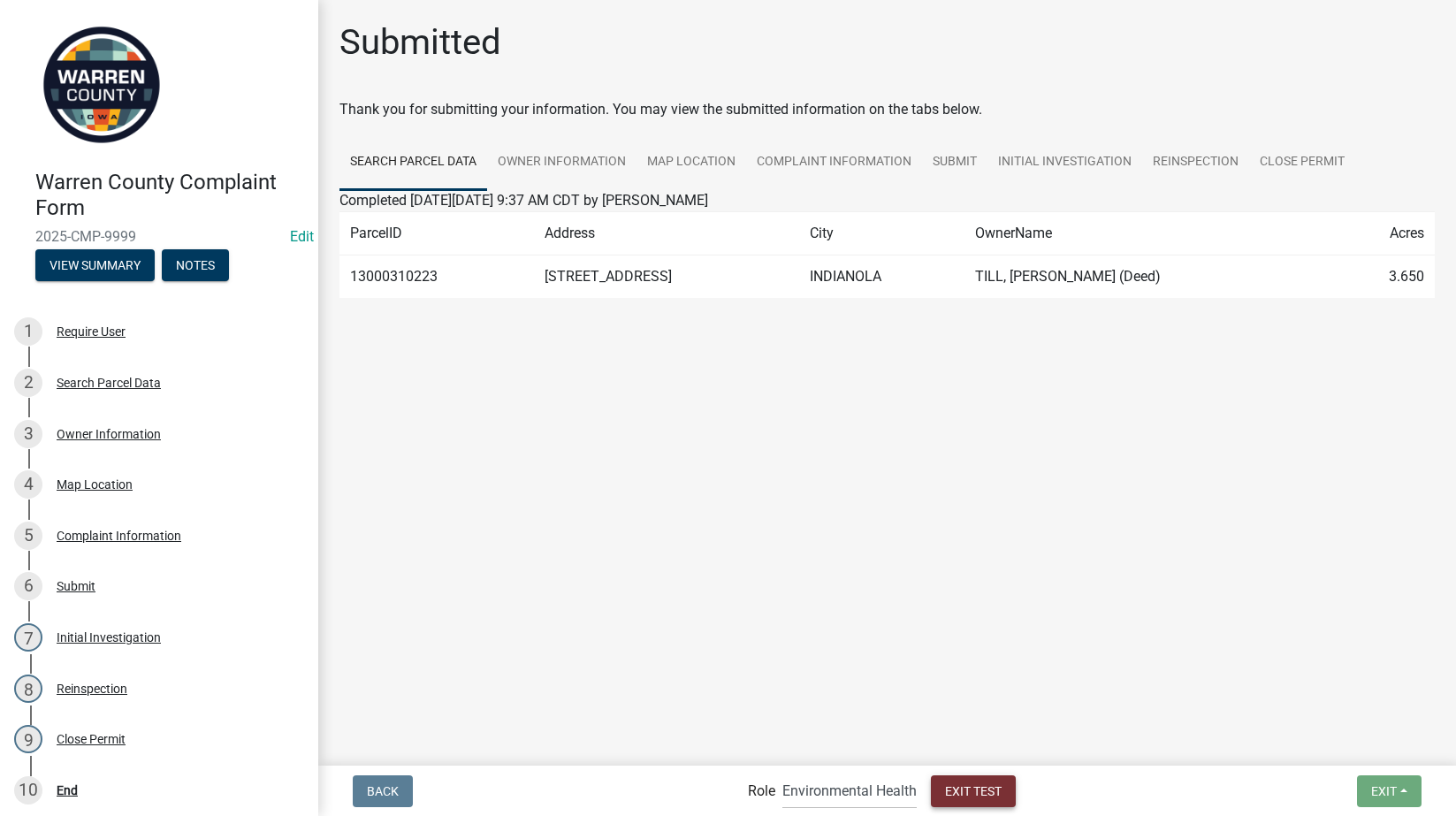
click at [992, 786] on span "Exit Test" at bounding box center [973, 790] width 57 height 14
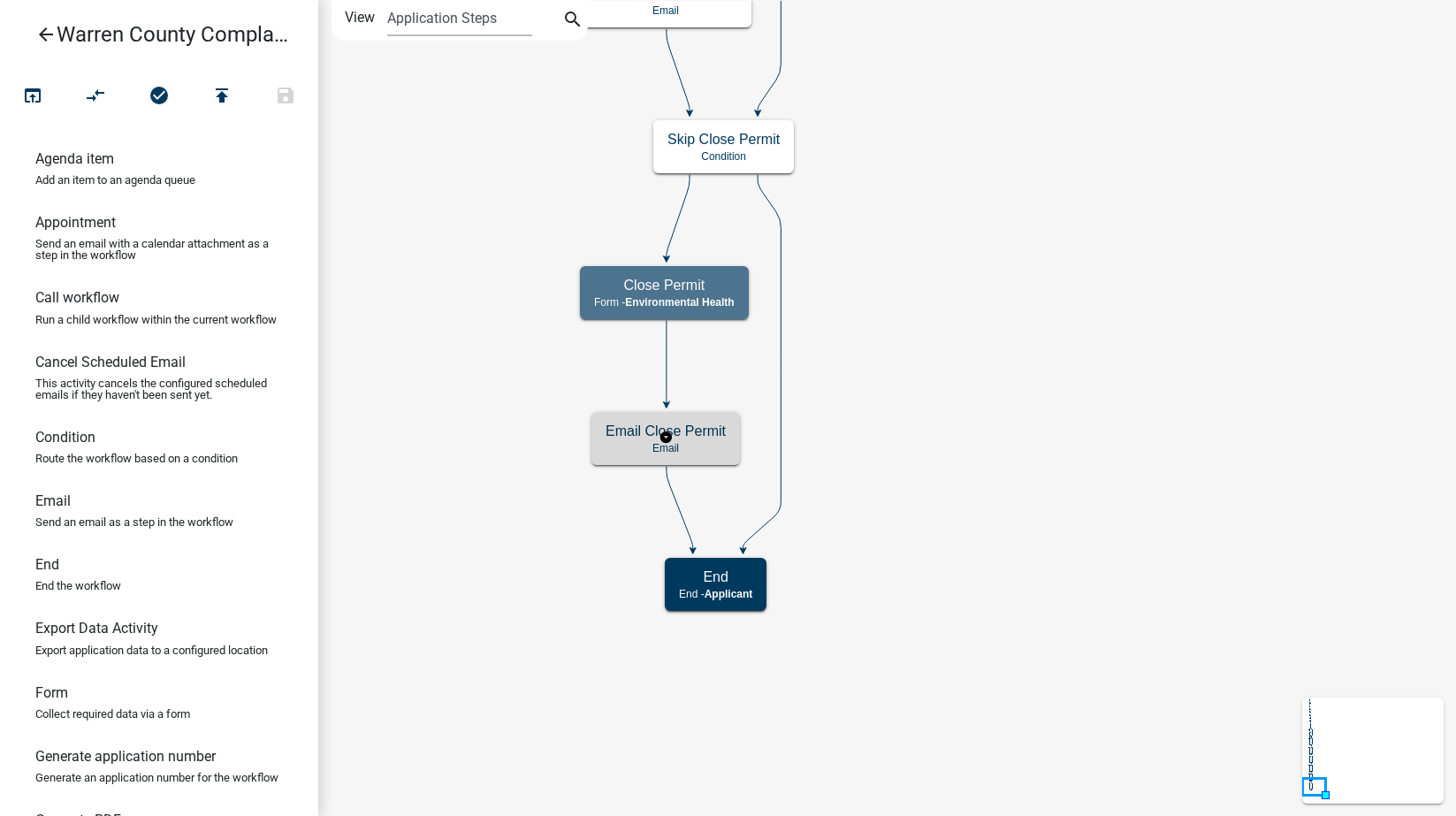
click at [713, 443] on p "Email" at bounding box center [665, 448] width 120 height 12
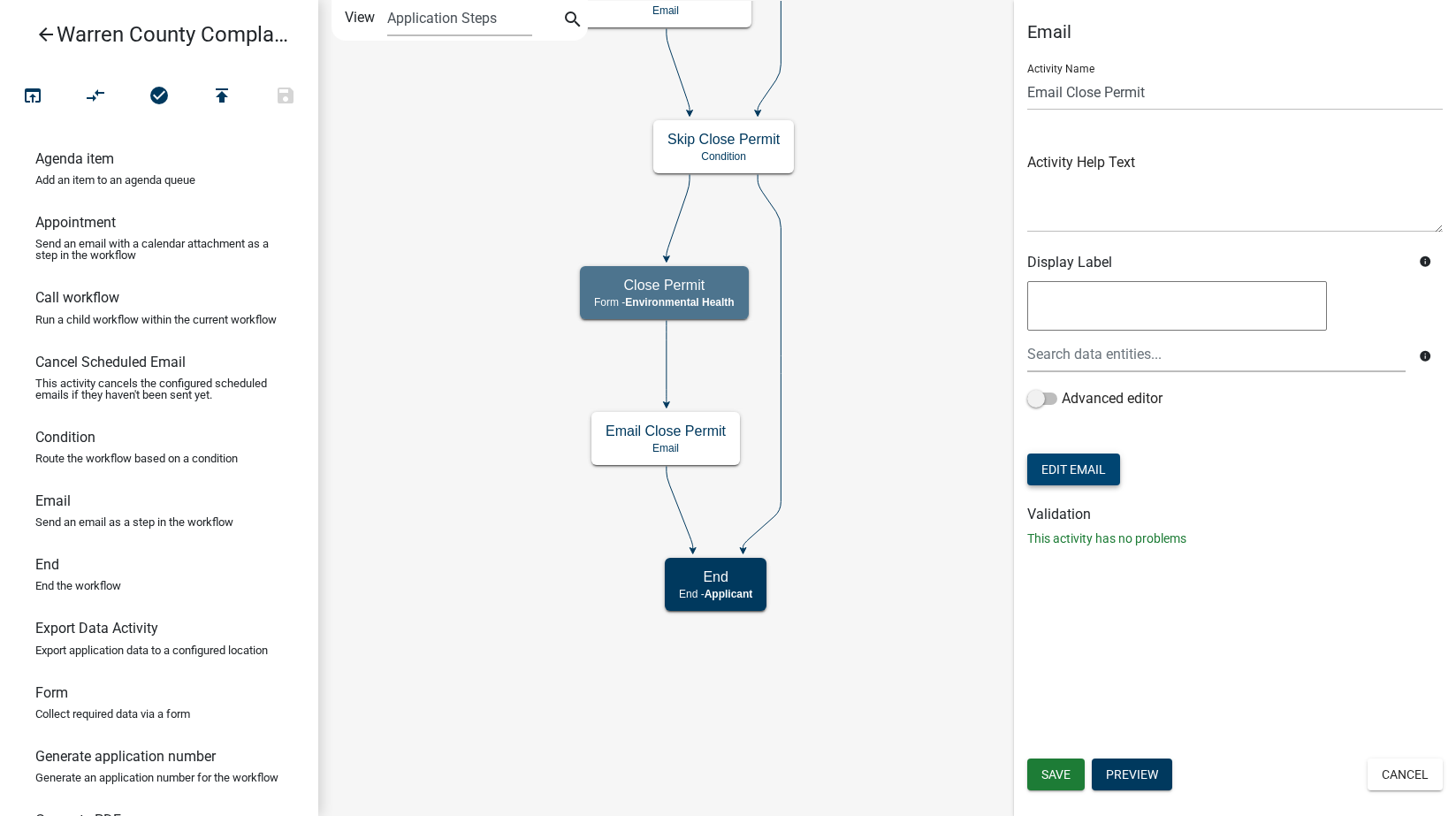
click at [1088, 471] on button "Edit Email" at bounding box center [1073, 470] width 92 height 32
select select
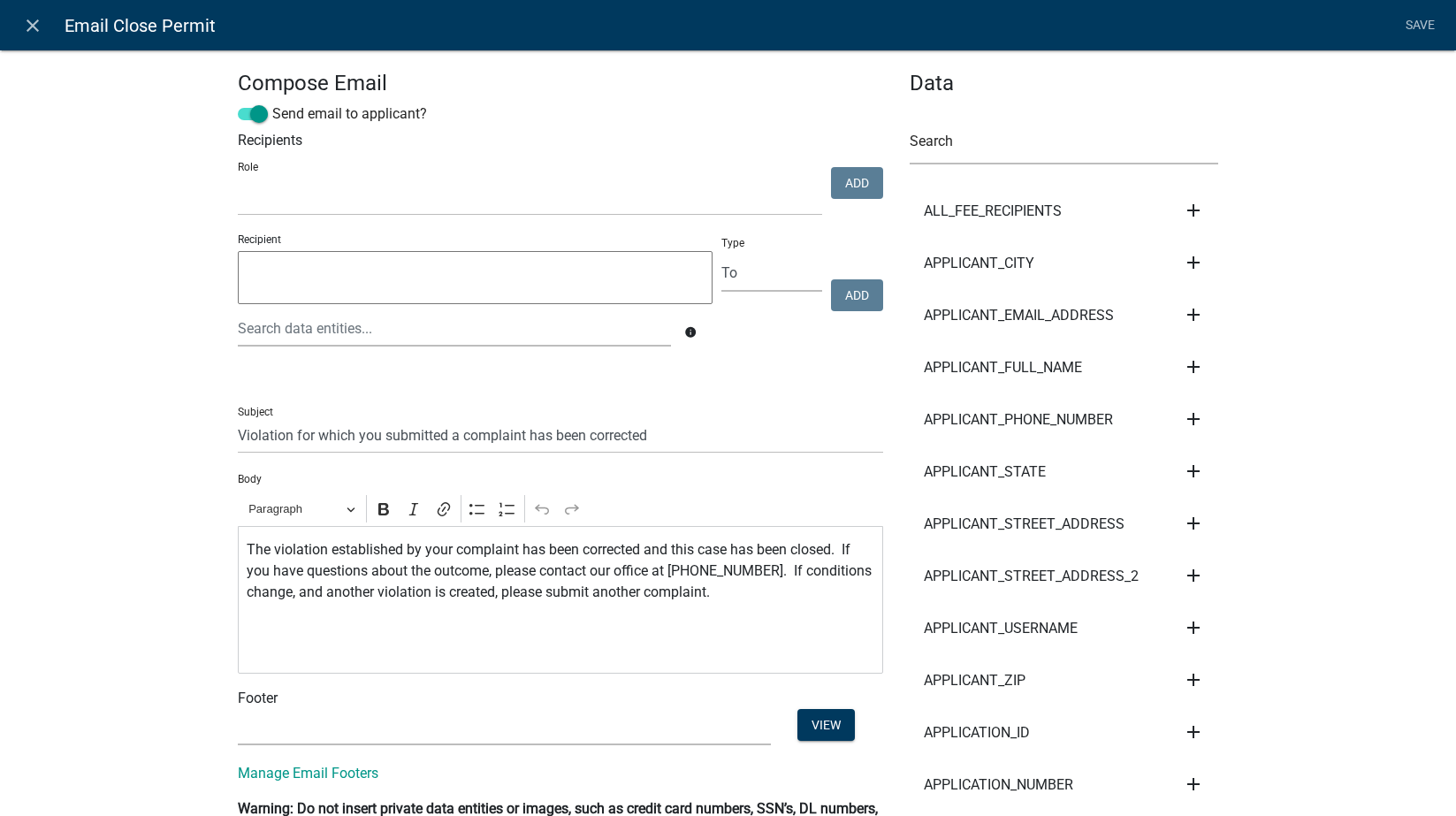
select select
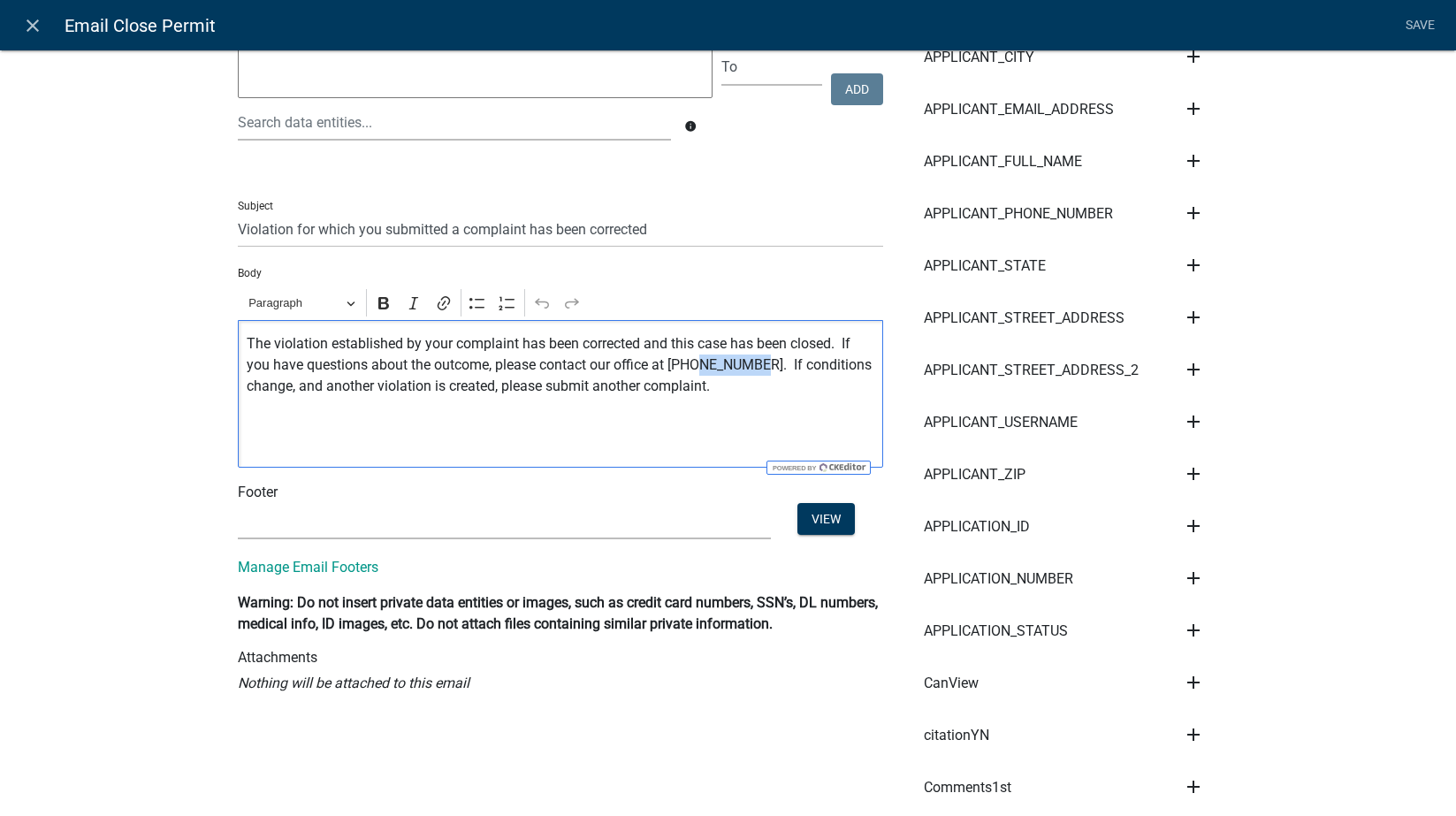
drag, startPoint x: 749, startPoint y: 360, endPoint x: 693, endPoint y: 375, distance: 58.0
click at [693, 375] on p "The violation established by your complaint has been corrected and this case ha…" at bounding box center [560, 365] width 627 height 63
click at [769, 360] on p "The violation established by your complaint has been corrected and this case ha…" at bounding box center [560, 365] width 627 height 63
click at [758, 362] on p "The violation established by your complaint has been corrected and this case ha…" at bounding box center [560, 365] width 627 height 63
click at [839, 340] on p "The violation established by your complaint has been corrected and this case ha…" at bounding box center [560, 365] width 627 height 63
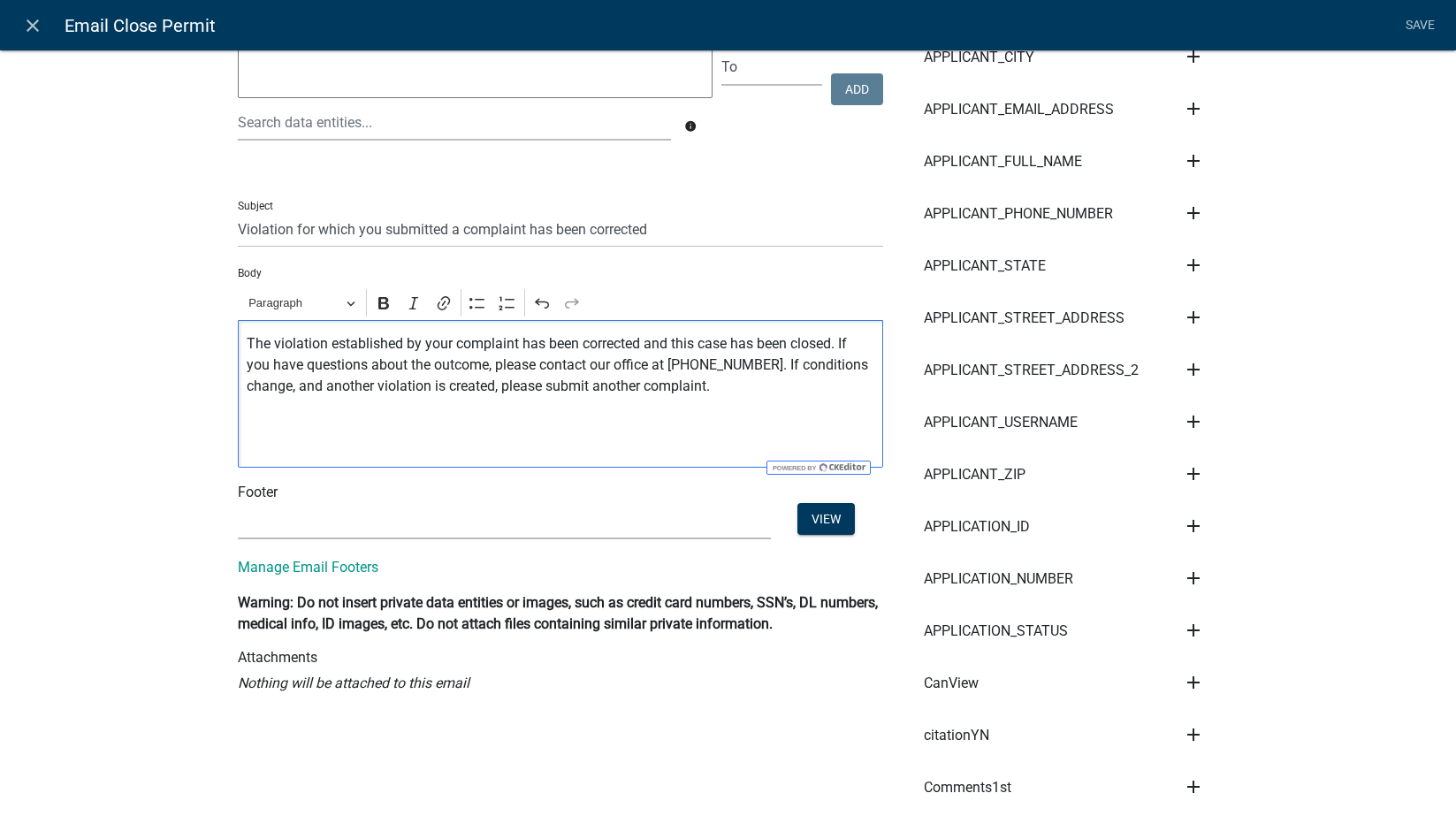
click at [761, 376] on p "The violation established by your complaint has been corrected and this case ha…" at bounding box center [560, 365] width 627 height 63
click at [511, 384] on p "The violation established by your complaint has been corrected and this case ha…" at bounding box center [560, 365] width 627 height 63
click at [772, 390] on p "The violation established by your complaint has been corrected and this case ha…" at bounding box center [560, 365] width 627 height 63
click at [454, 515] on select "(None) Environmental Health" at bounding box center [504, 521] width 533 height 36
select select "1ea7388c-b4fb-40e1-abca-7a9692cf601d"
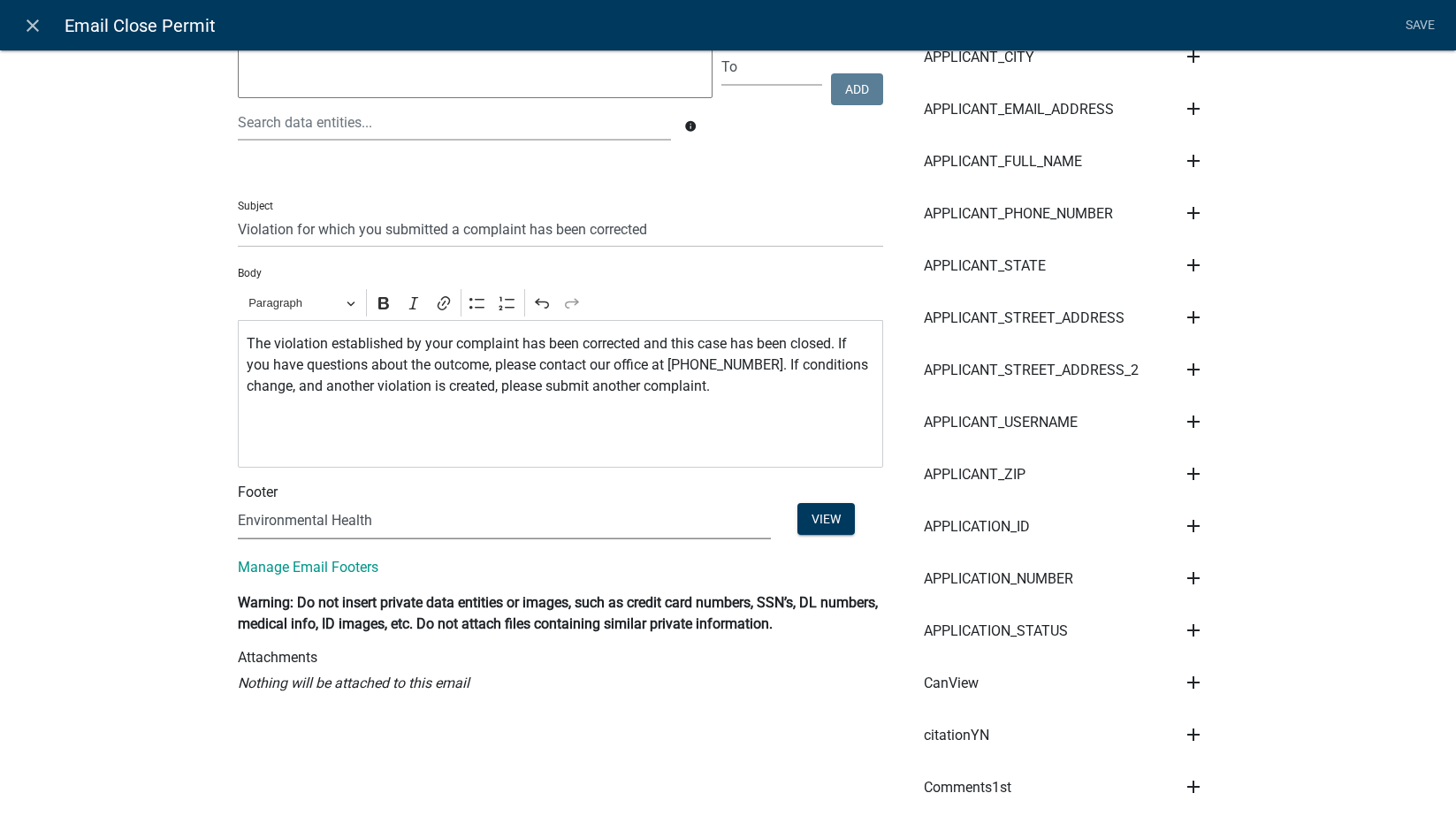
click at [238, 503] on select "(None) Environmental Health" at bounding box center [504, 521] width 533 height 36
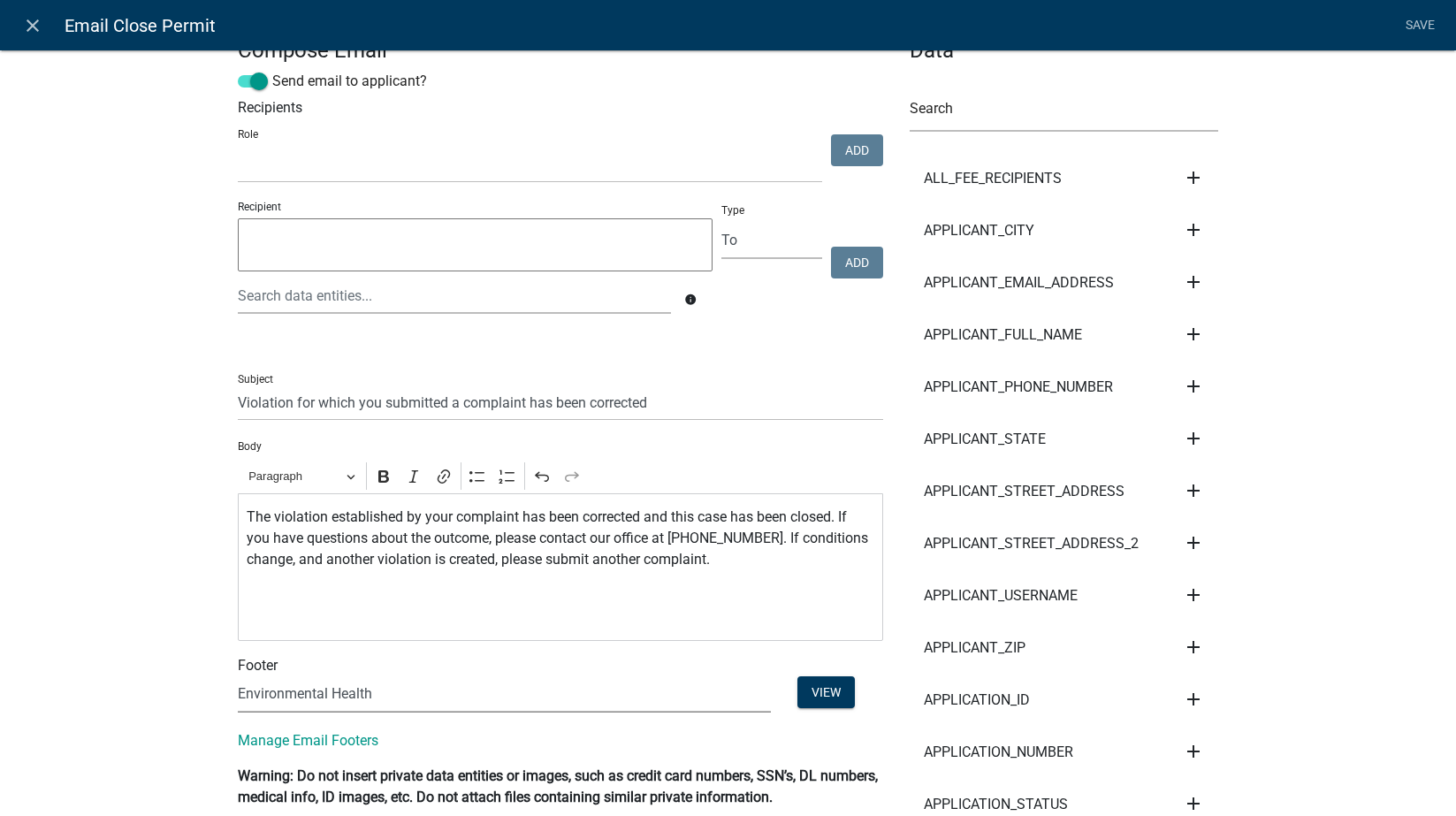
scroll to position [0, 0]
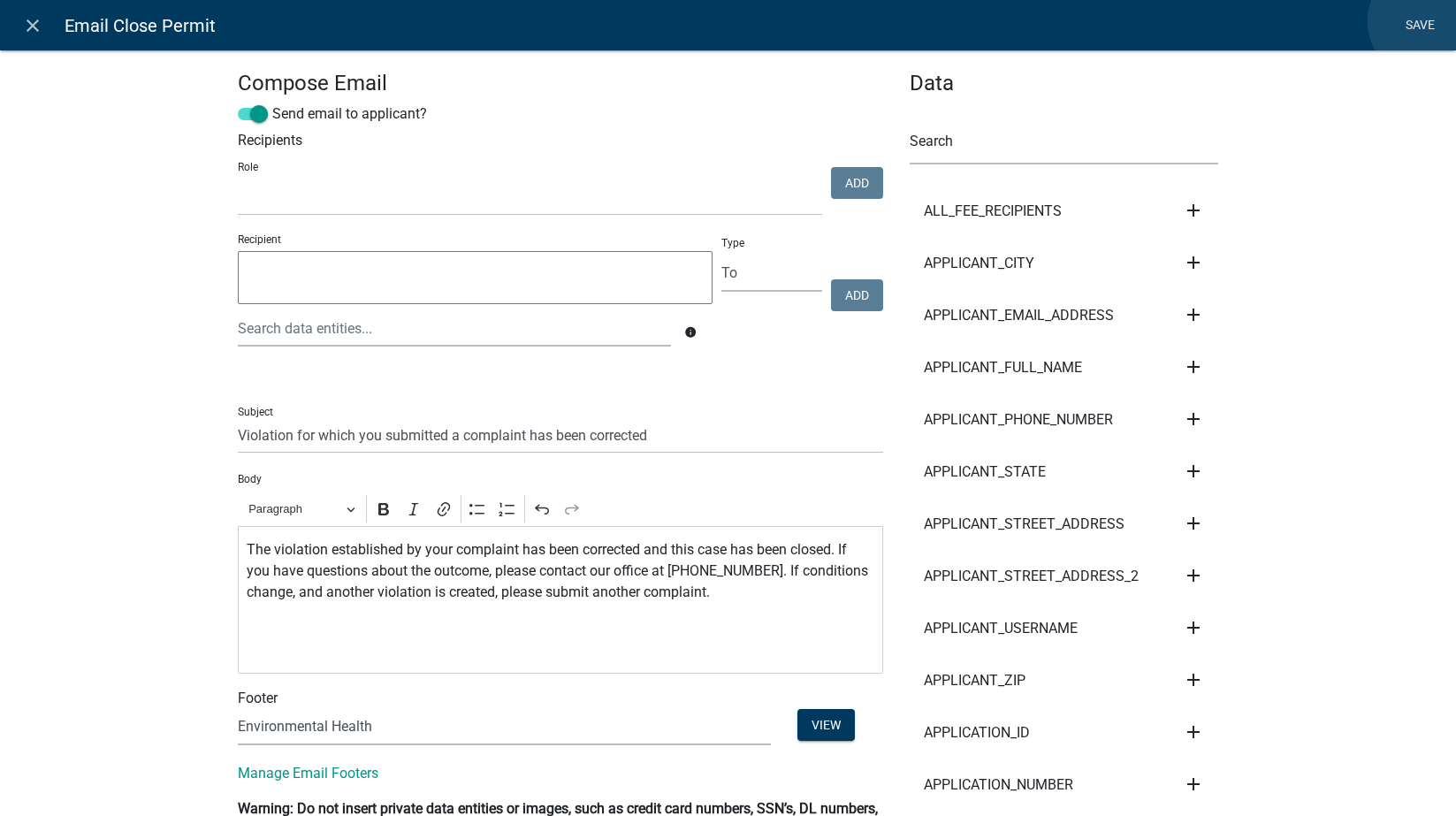
click at [1396, 21] on link "Save" at bounding box center [1420, 25] width 44 height 34
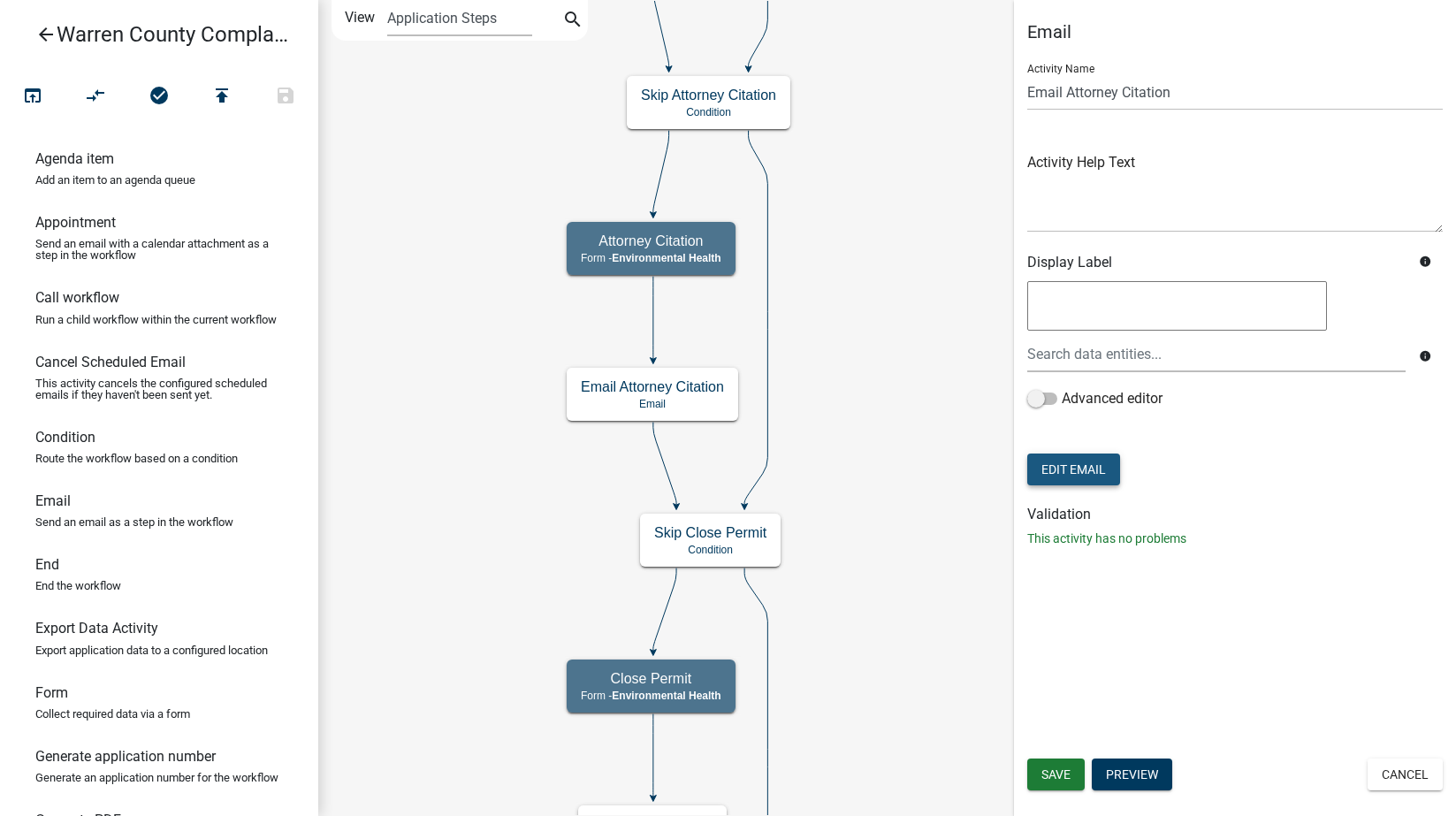
click at [1085, 462] on button "Edit Email" at bounding box center [1073, 470] width 92 height 32
select select "1ea7388c-b4fb-40e1-abca-7a9692cf601d"
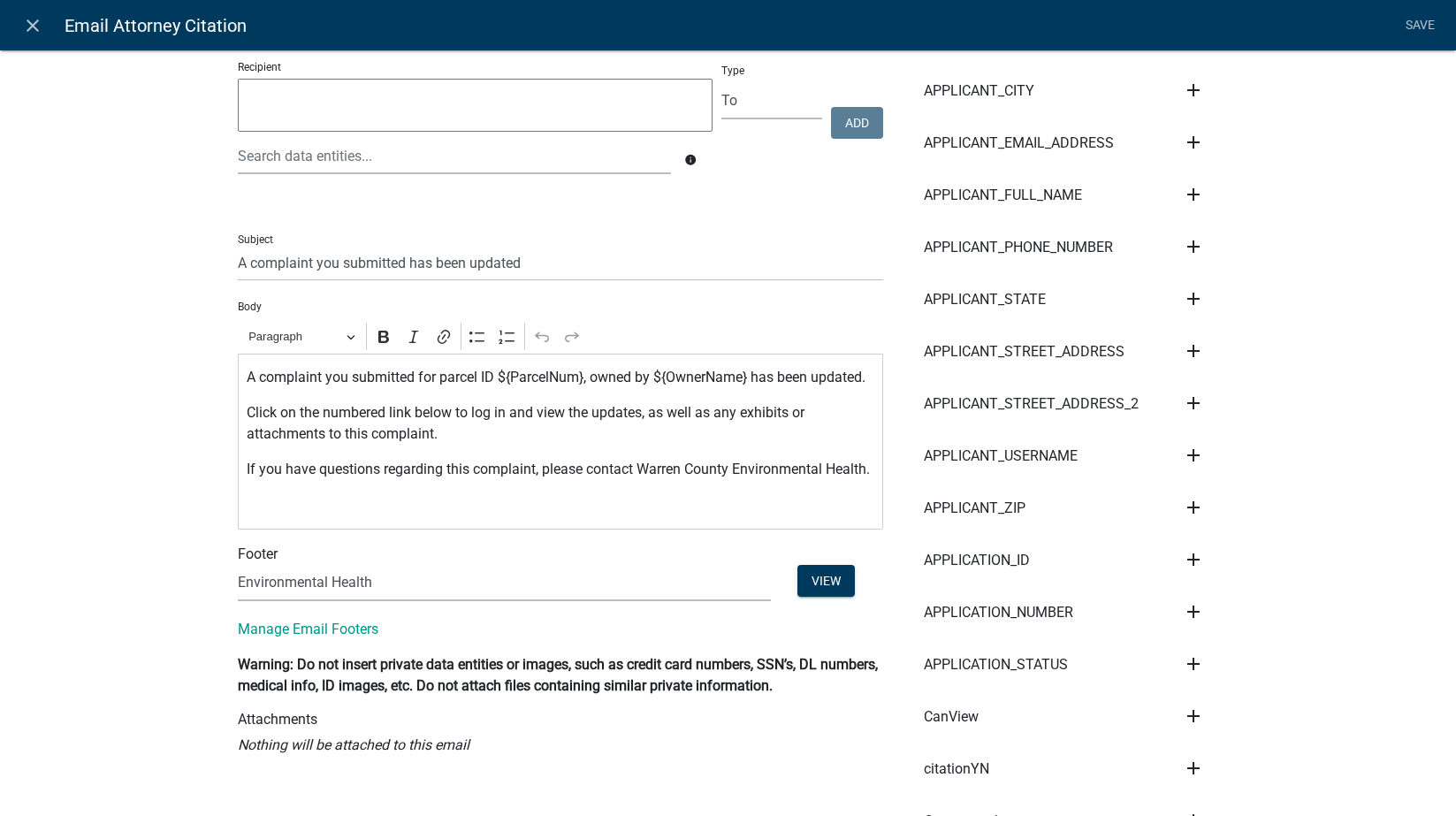
scroll to position [206, 0]
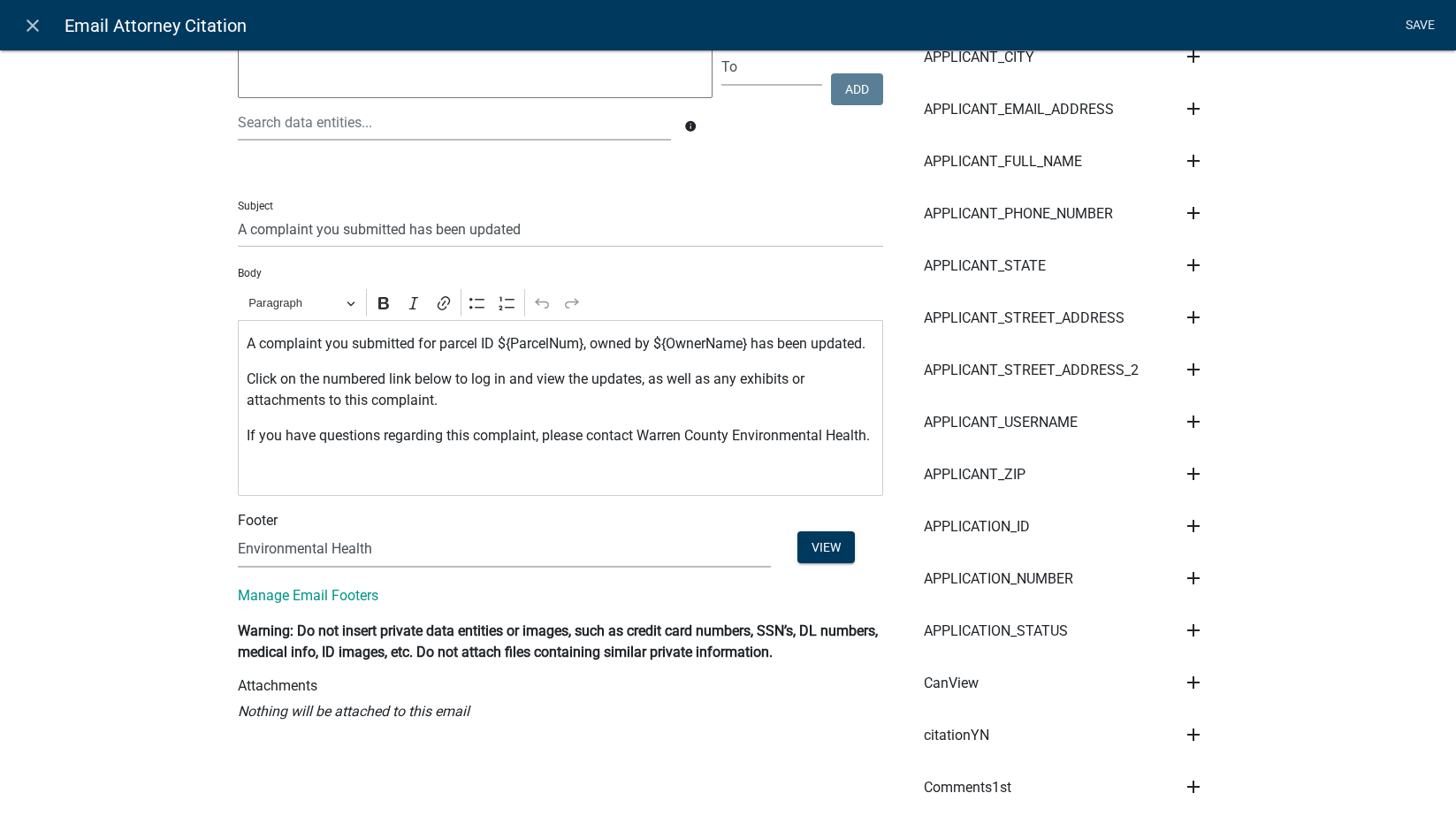
click at [1396, 23] on link "Save" at bounding box center [1420, 25] width 44 height 34
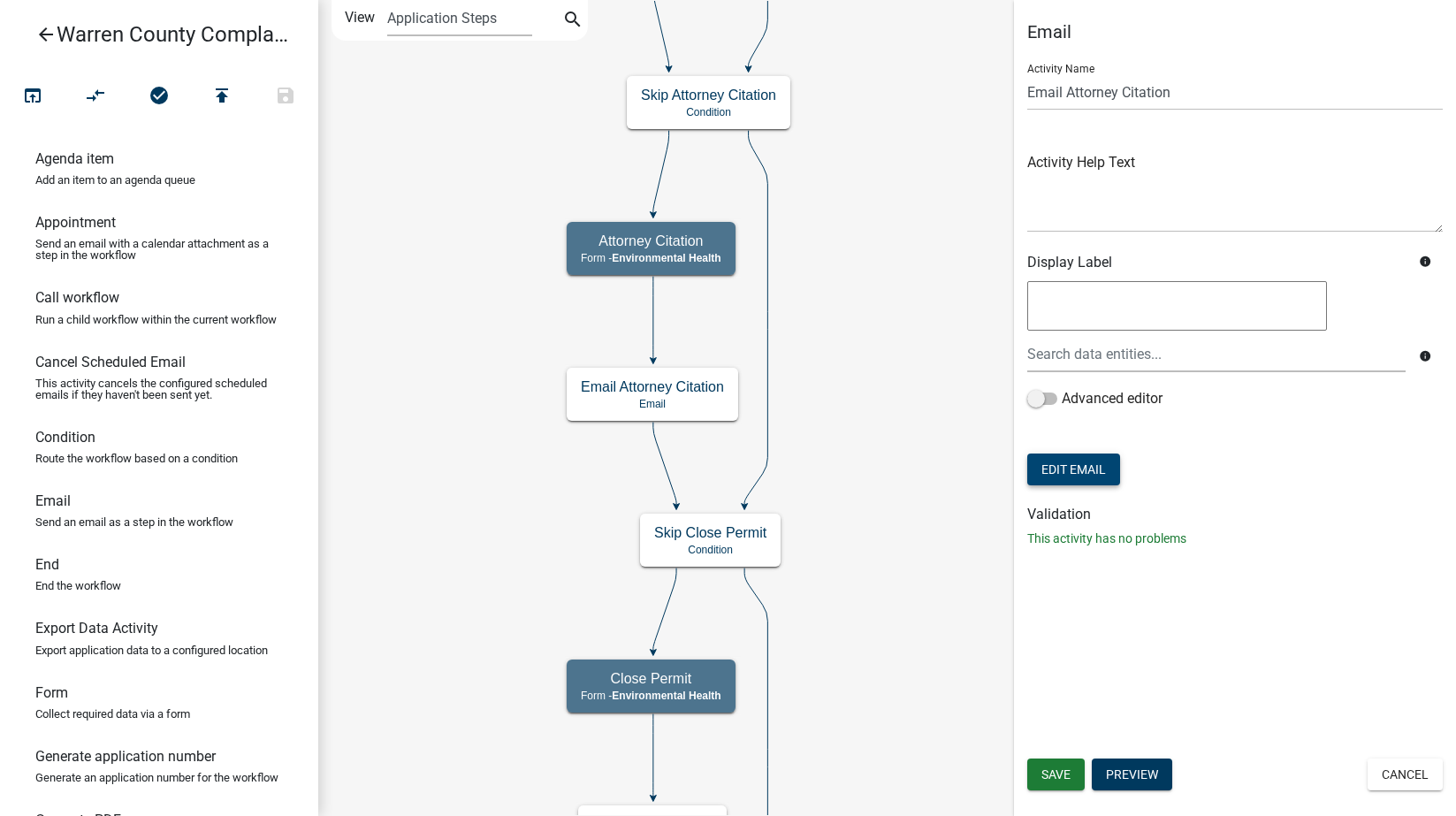
scroll to position [0, 0]
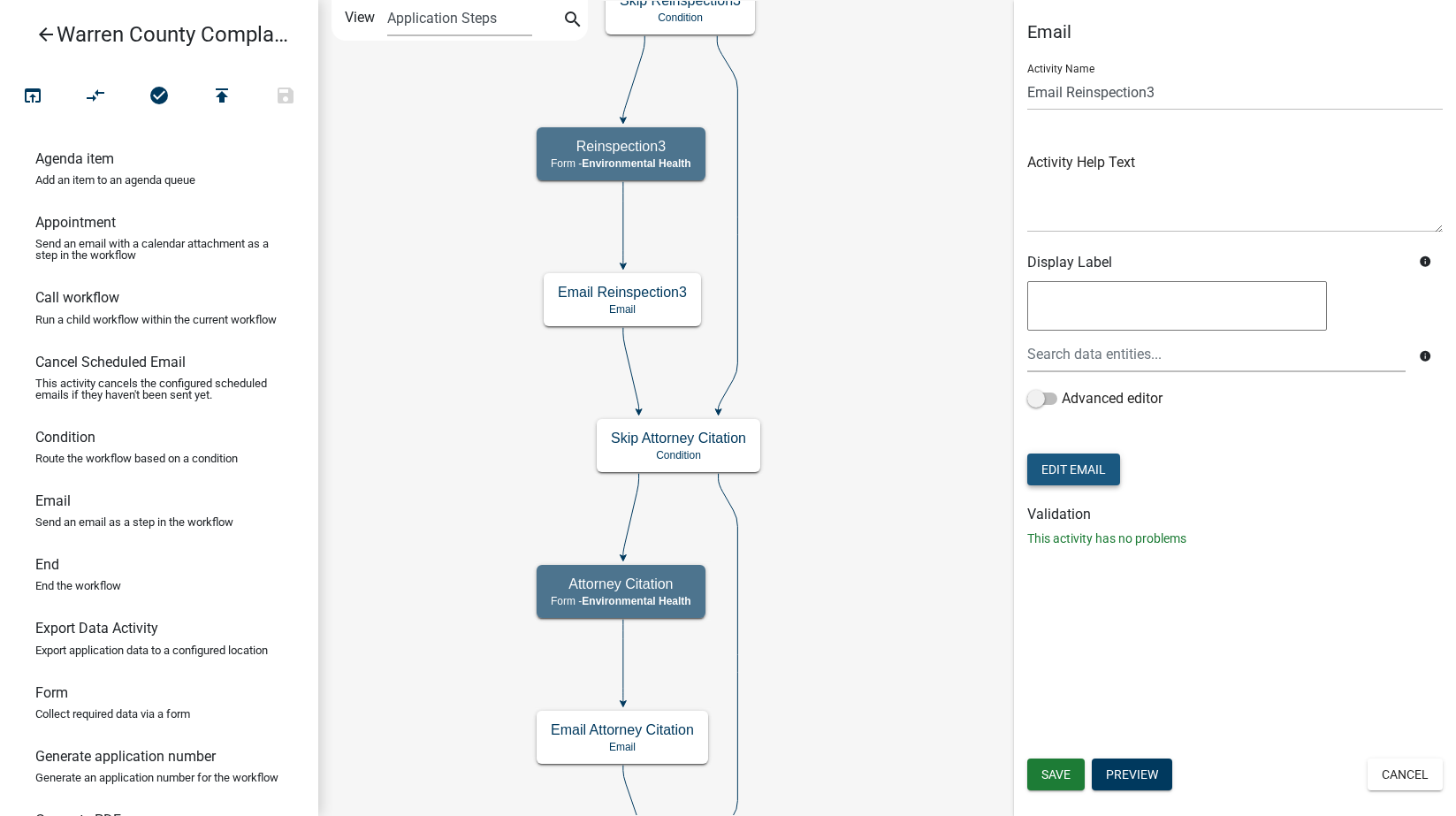
click at [1076, 463] on button "Edit Email" at bounding box center [1073, 470] width 92 height 32
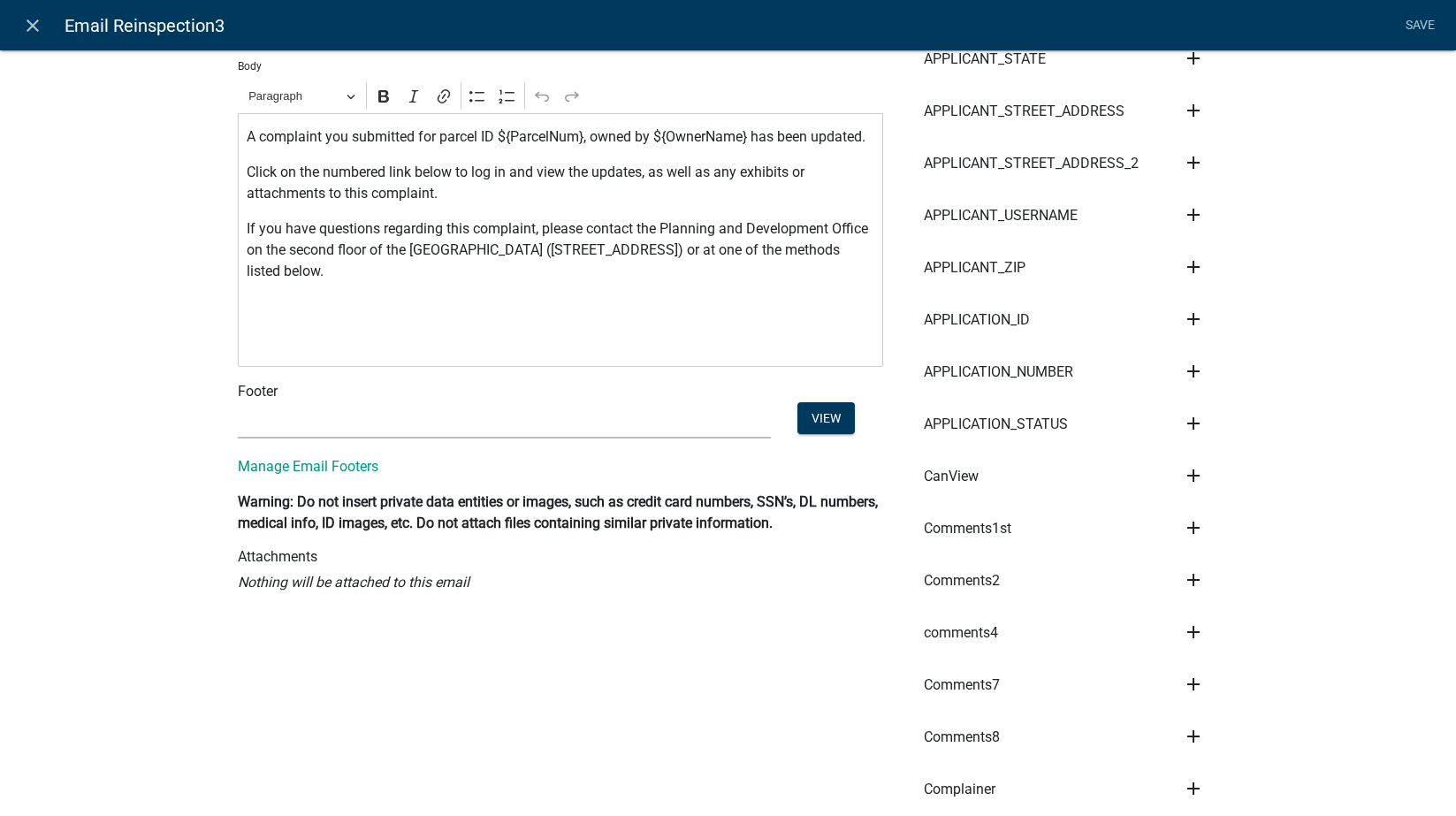
scroll to position [206, 0]
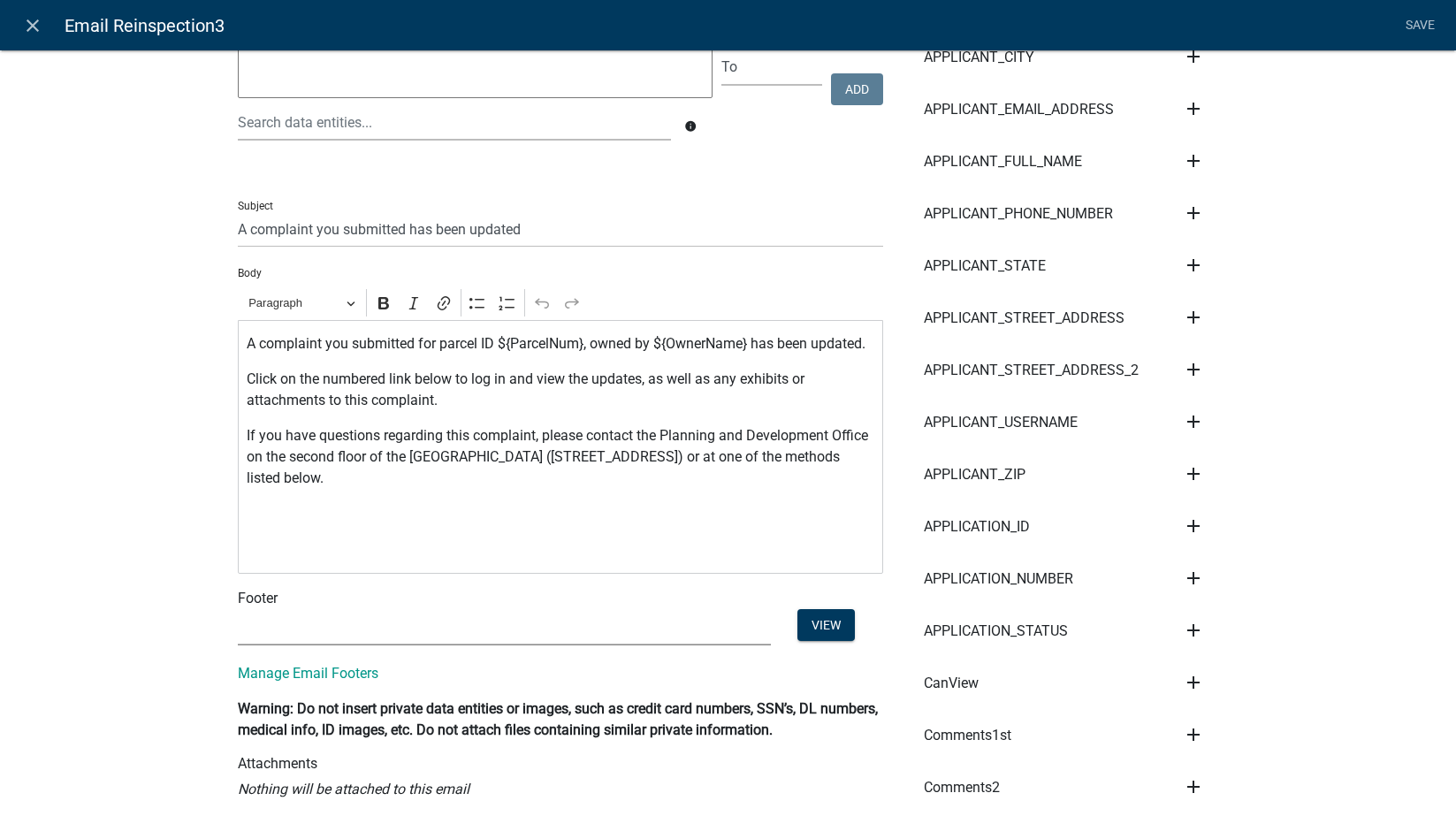
click at [273, 645] on select "(None) Environmental Health" at bounding box center [504, 627] width 533 height 36
select select "1ea7388c-b4fb-40e1-abca-7a9692cf601d"
click at [238, 630] on select "(None) Environmental Health" at bounding box center [504, 627] width 533 height 36
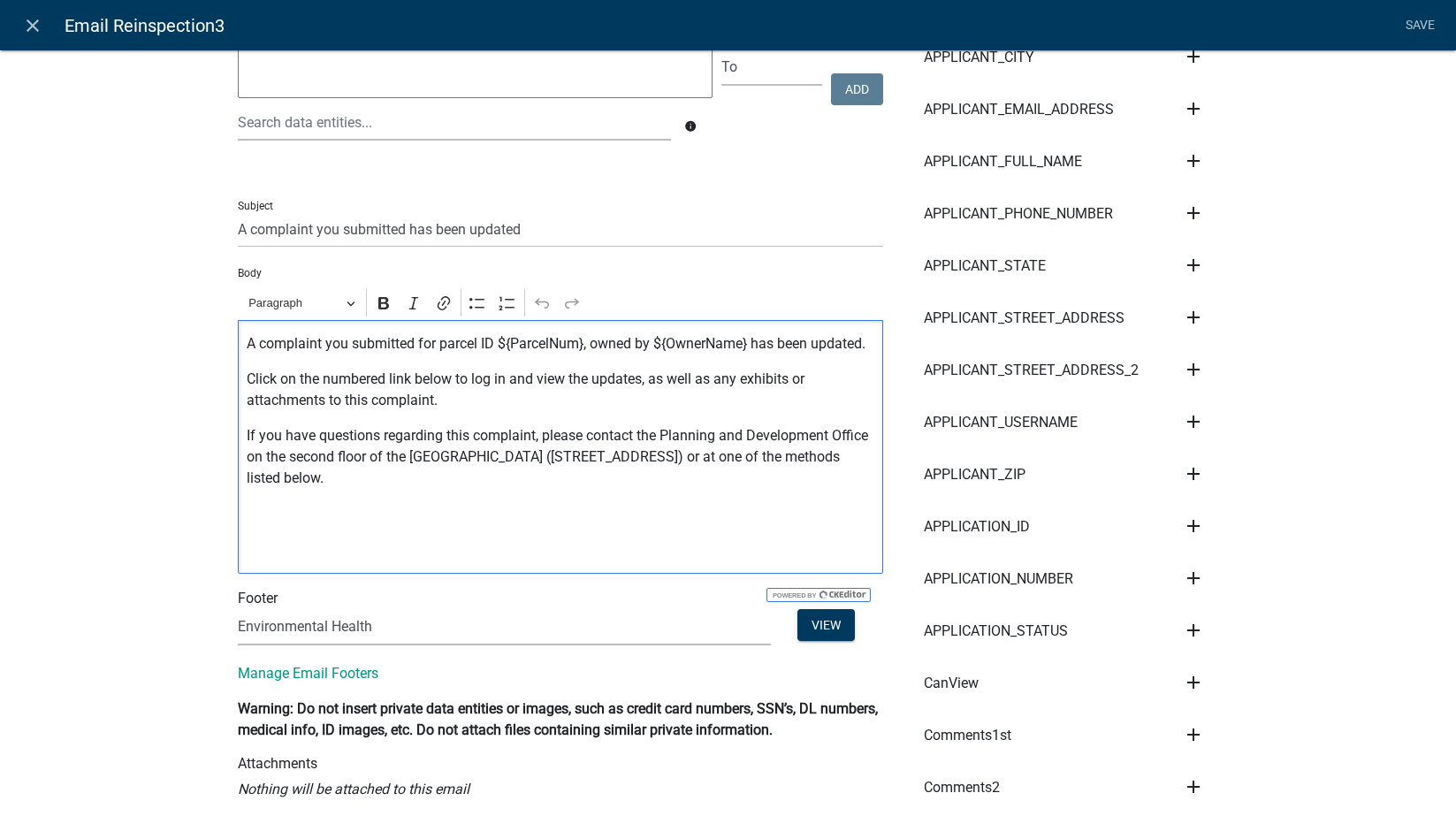
drag, startPoint x: 582, startPoint y: 457, endPoint x: 565, endPoint y: 502, distance: 48.1
click at [565, 489] on p "If you have questions regarding this complaint, please contact the Planning and…" at bounding box center [560, 457] width 627 height 63
click at [703, 489] on p "If you have questions regarding this complaint, please contact the Planning and…" at bounding box center [560, 457] width 627 height 63
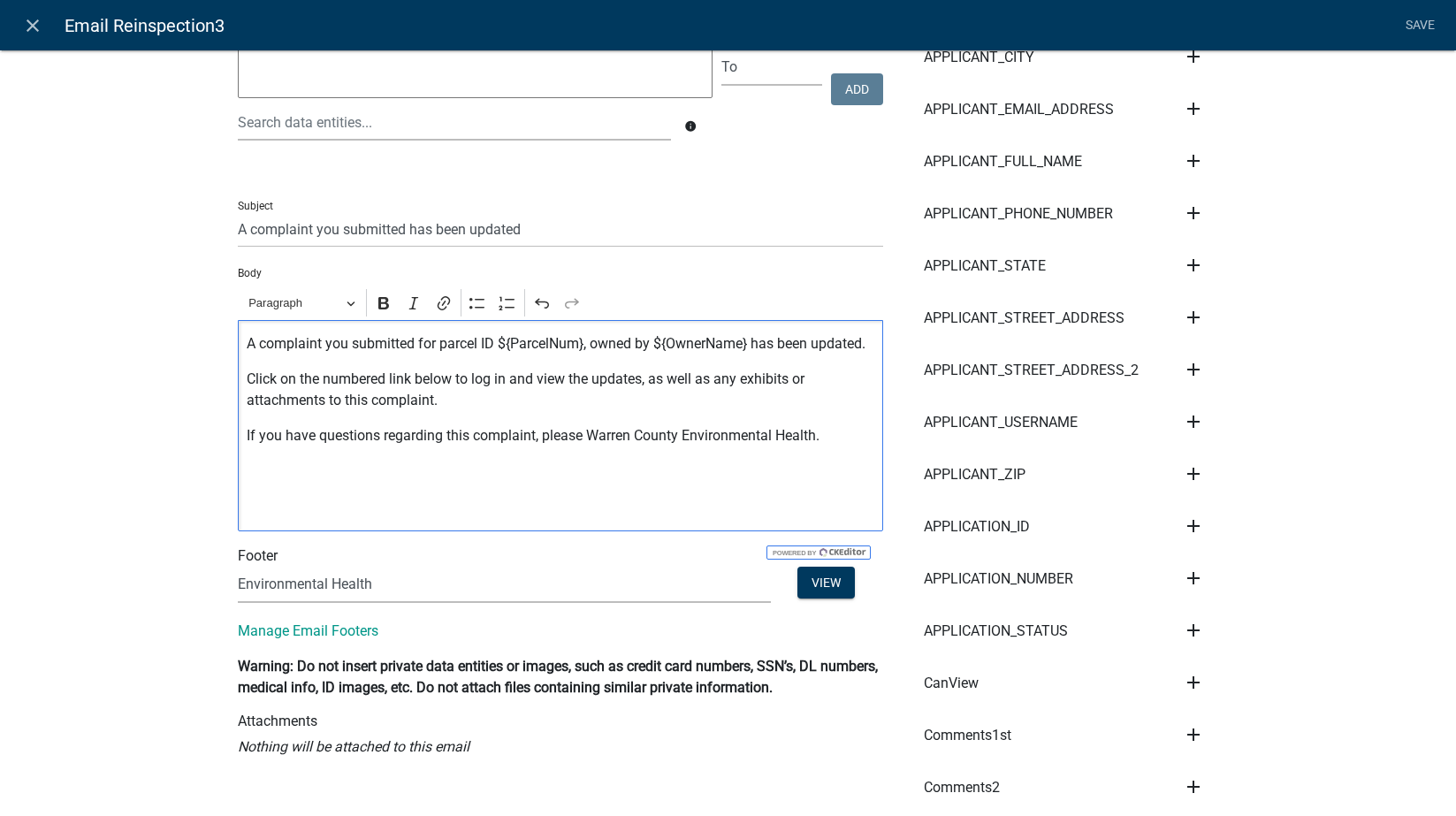
click at [511, 517] on p "Editor editing area: main. Press Alt+0 for help." at bounding box center [560, 506] width 627 height 21
click at [495, 531] on div "A complaint you submitted for parcel ID ${ParcelNum}, owned by ${OwnerName} has…" at bounding box center [560, 426] width 645 height 211
click at [458, 531] on div "A complaint you submitted for parcel ID ${ParcelNum}, owned by ${OwnerName} has…" at bounding box center [560, 426] width 645 height 211
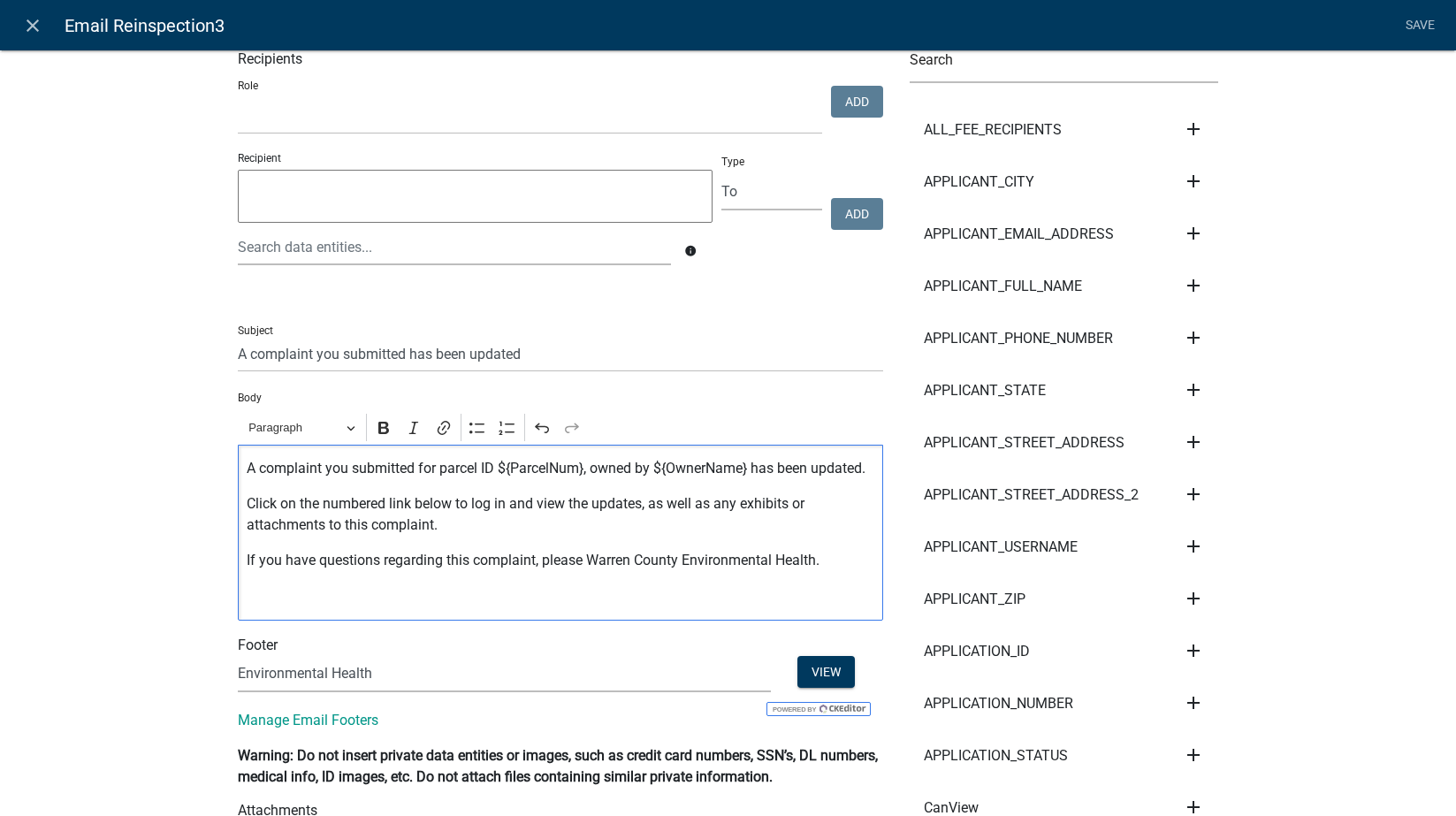
scroll to position [0, 0]
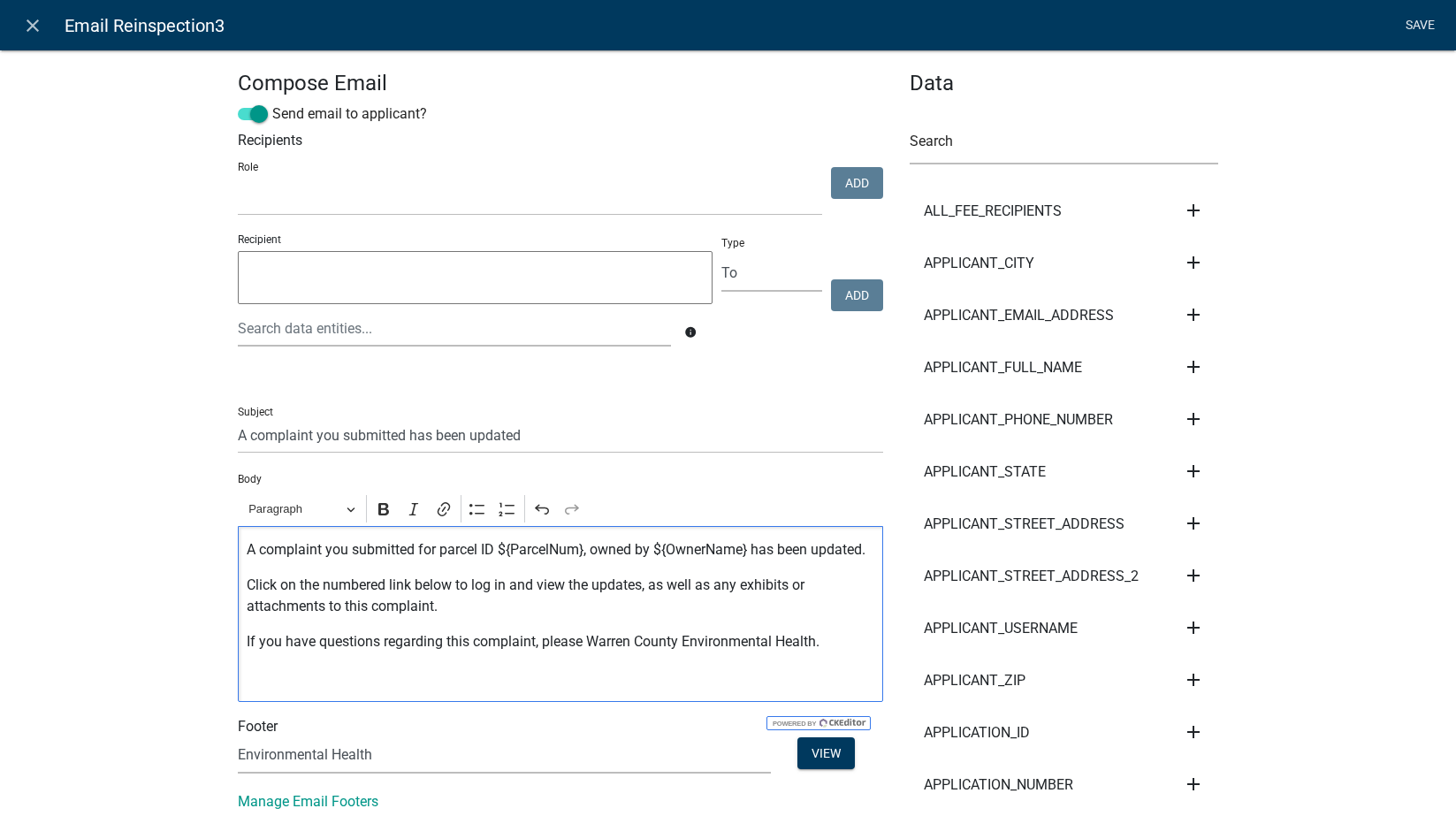
click at [1396, 10] on link "Save" at bounding box center [1420, 25] width 44 height 34
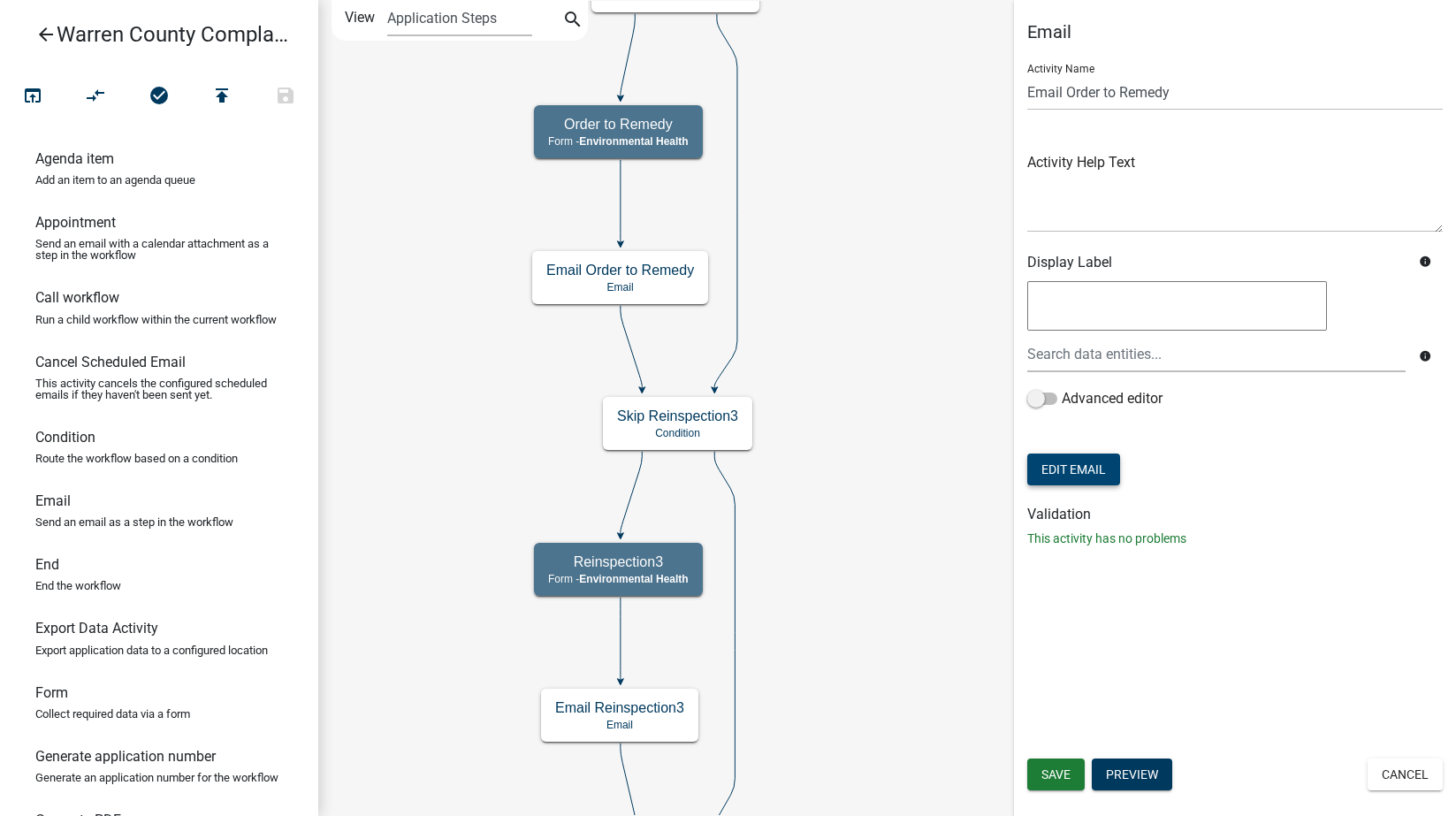
click at [1051, 468] on button "Edit Email" at bounding box center [1073, 470] width 92 height 32
select select
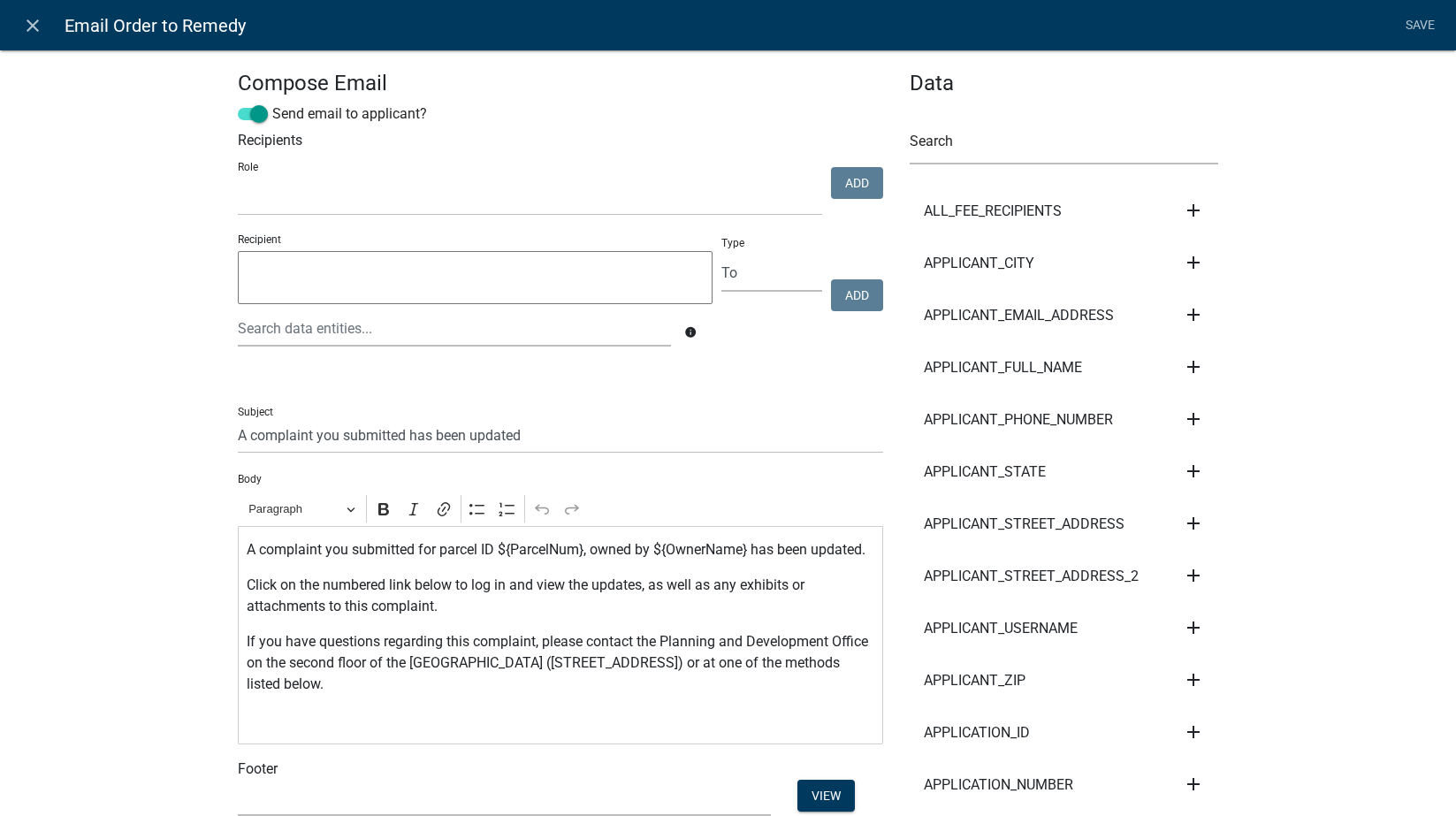
select select
drag, startPoint x: 496, startPoint y: 701, endPoint x: 636, endPoint y: 663, distance: 145.1
click at [636, 663] on p "If you have questions regarding this complaint, please contact the Planning and…" at bounding box center [560, 663] width 627 height 63
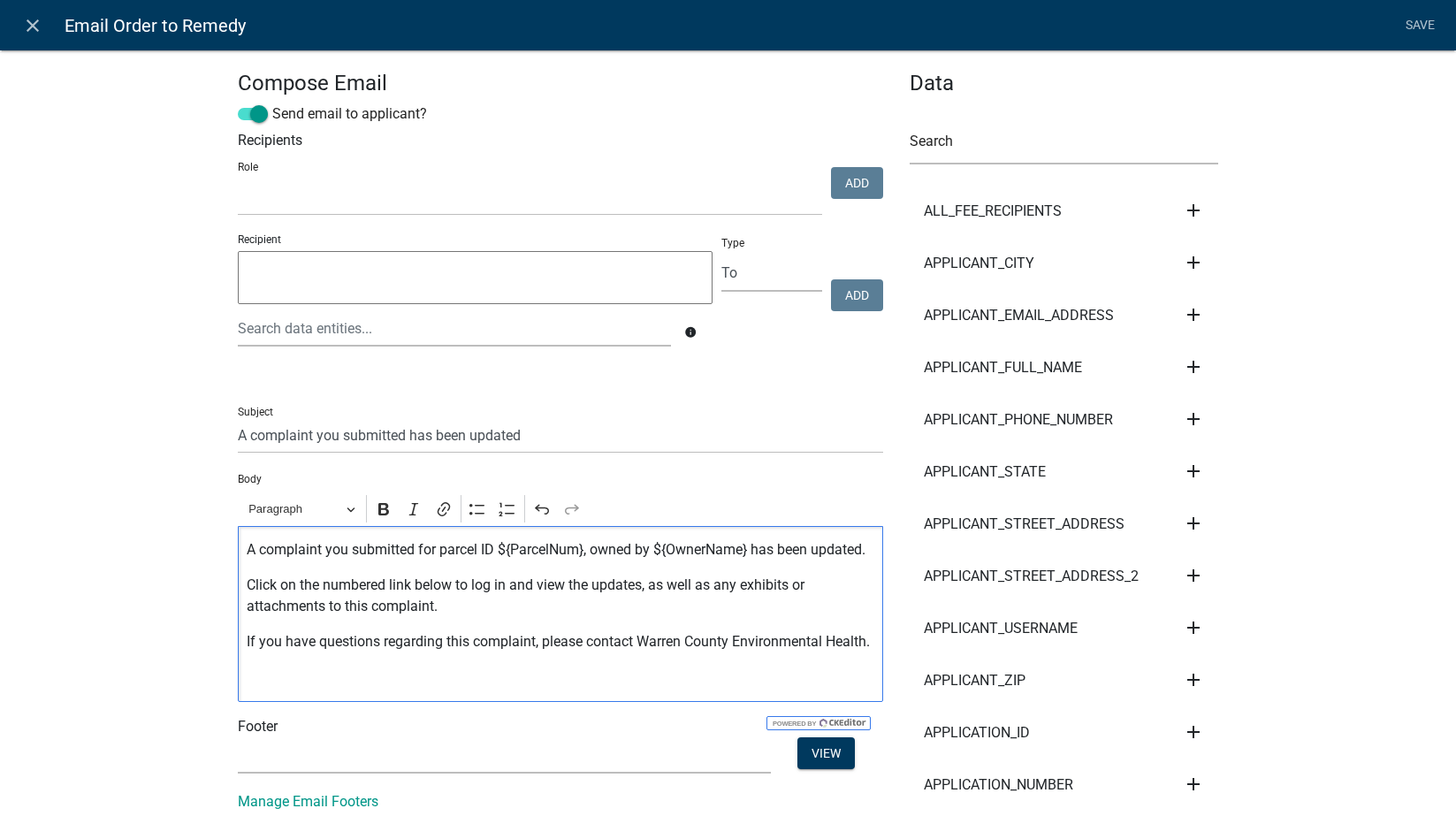
click at [518, 688] on p "Editor editing area: main. Press Alt+0 for help." at bounding box center [560, 677] width 627 height 21
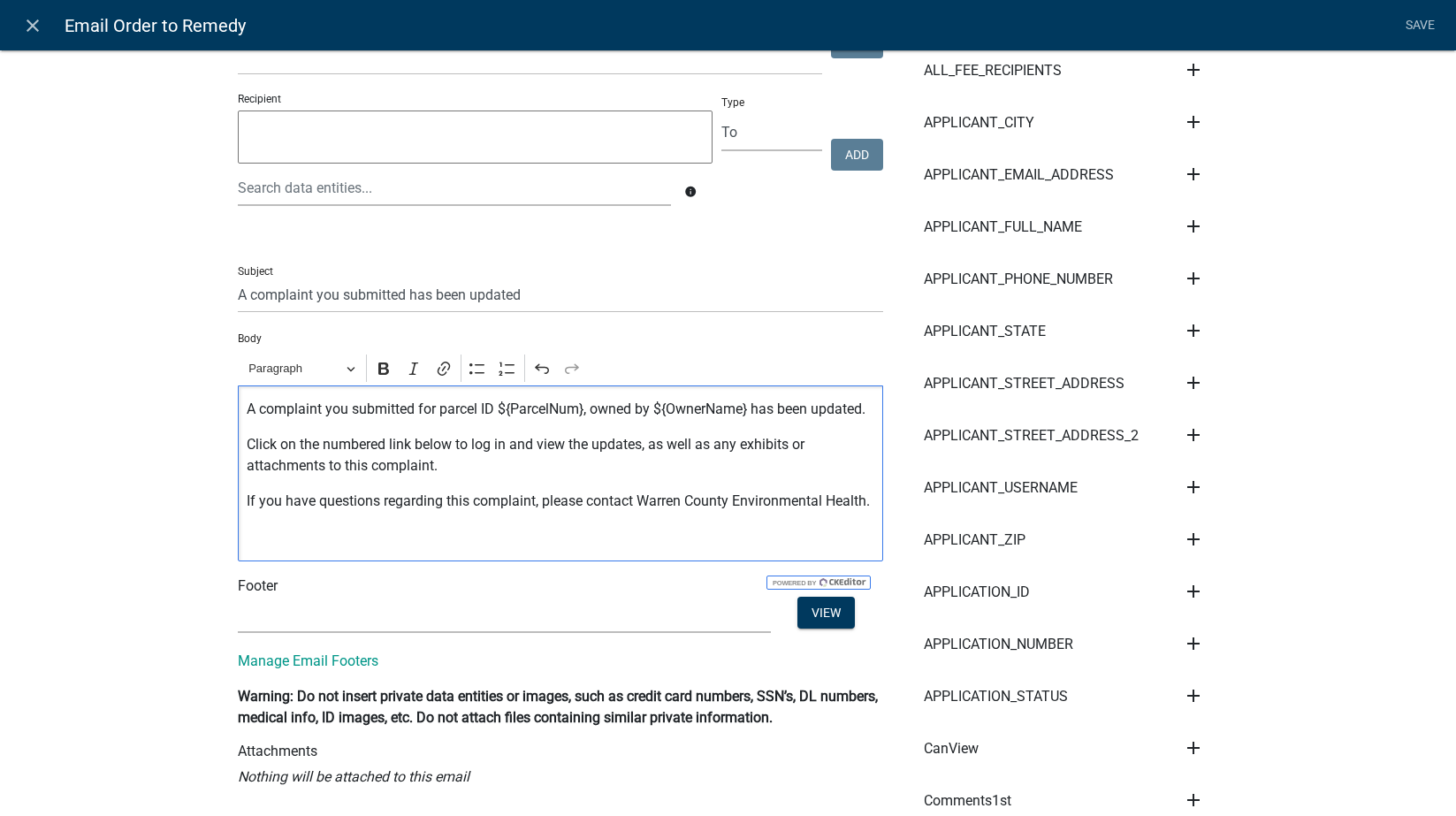
scroll to position [206, 0]
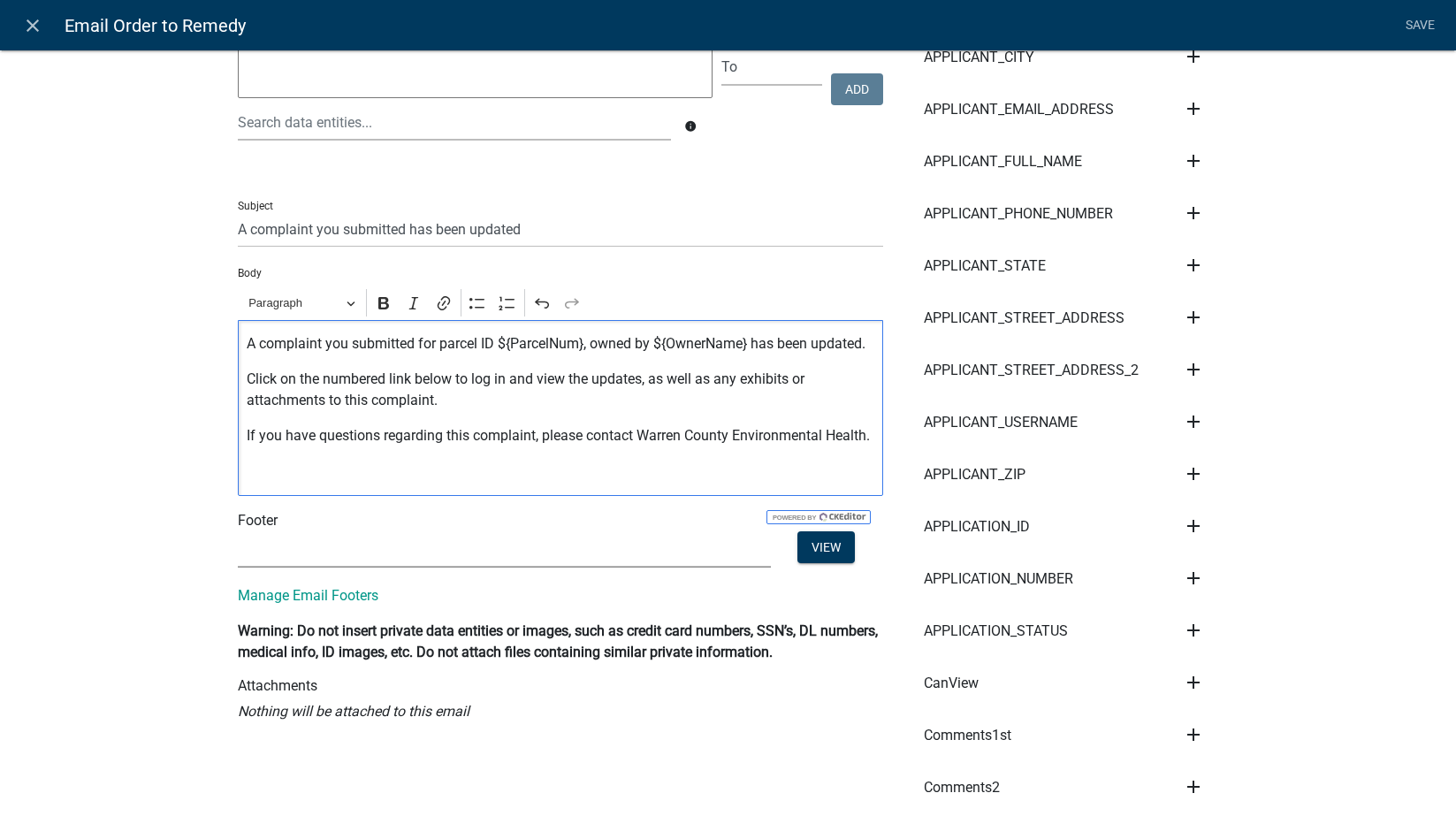
click at [358, 568] on select "(None) Environmental Health" at bounding box center [504, 549] width 533 height 36
select select "1ea7388c-b4fb-40e1-abca-7a9692cf601d"
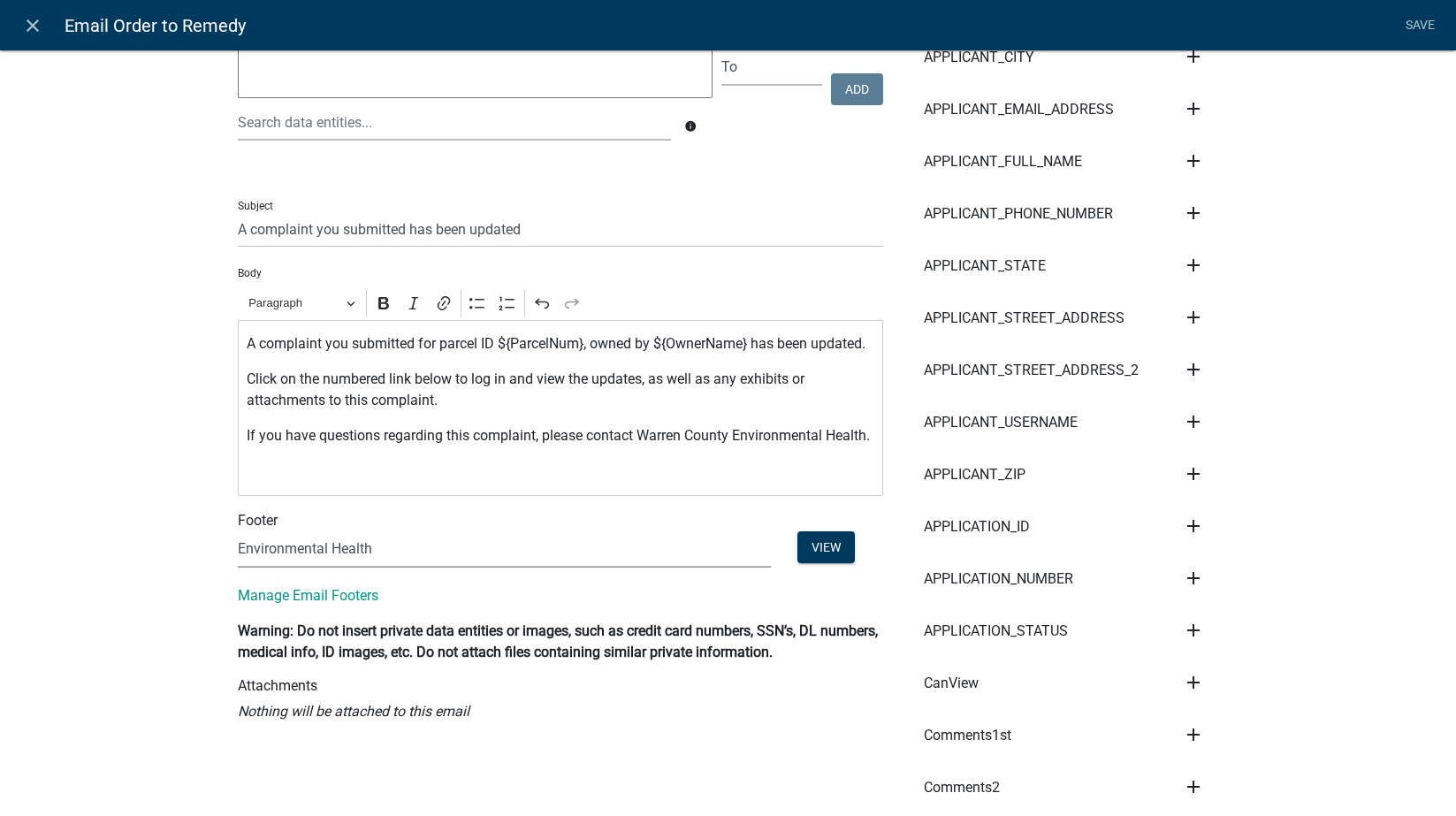
click at [238, 553] on select "(None) Environmental Health" at bounding box center [504, 549] width 533 height 36
click at [1396, 22] on link "Save" at bounding box center [1420, 25] width 44 height 34
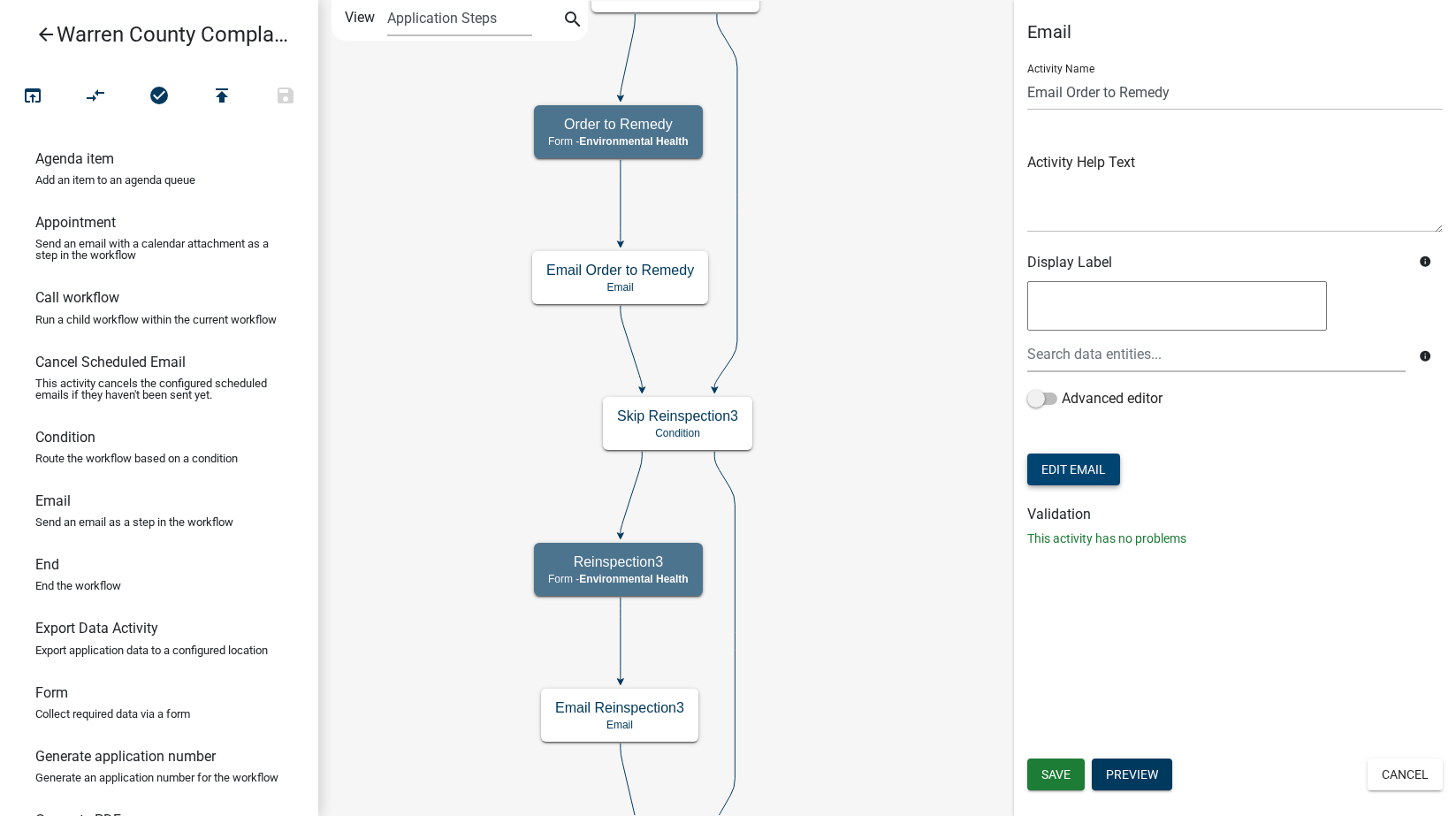
scroll to position [0, 0]
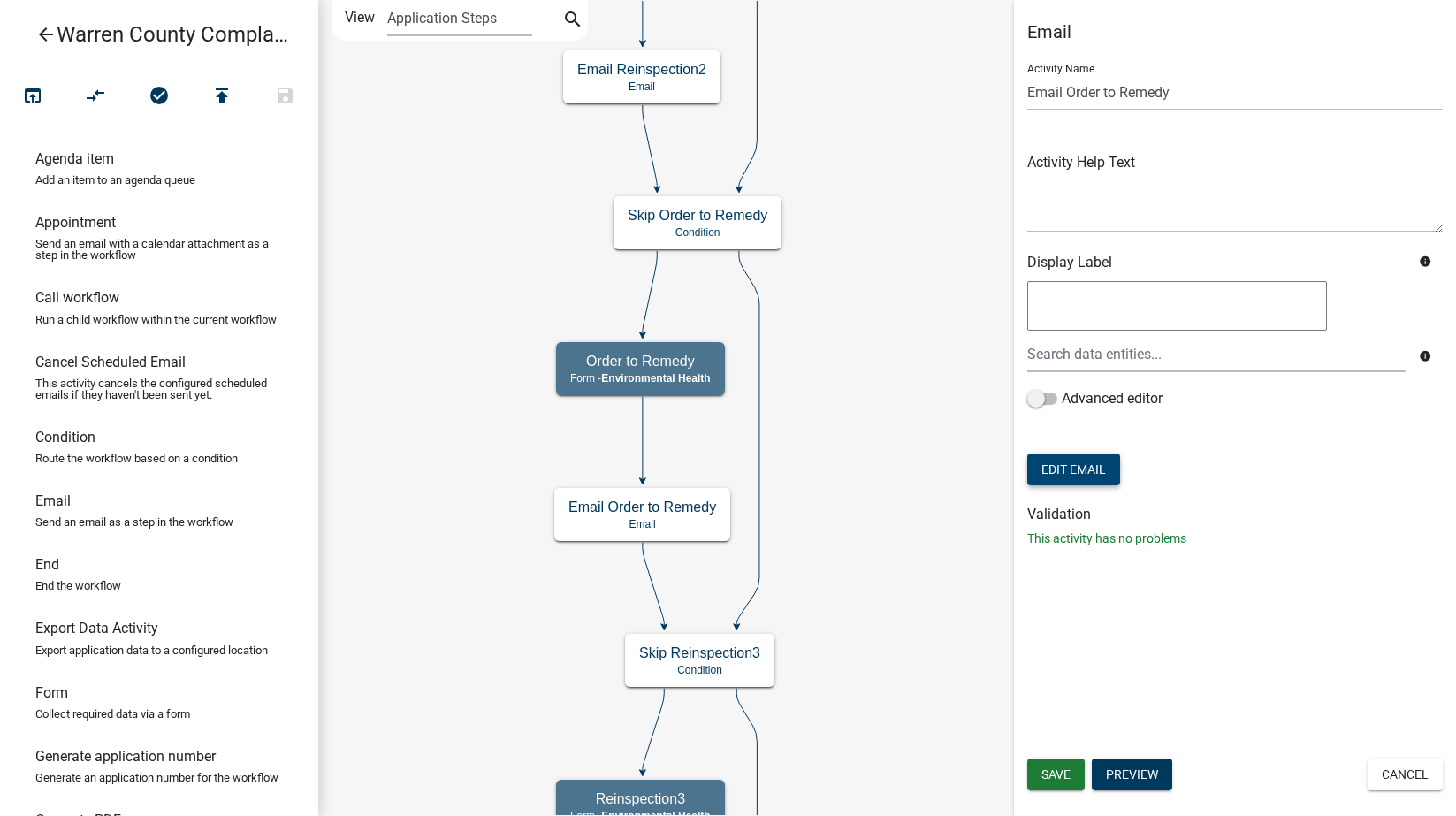
click at [1085, 478] on button "Edit Email" at bounding box center [1073, 470] width 92 height 32
select select
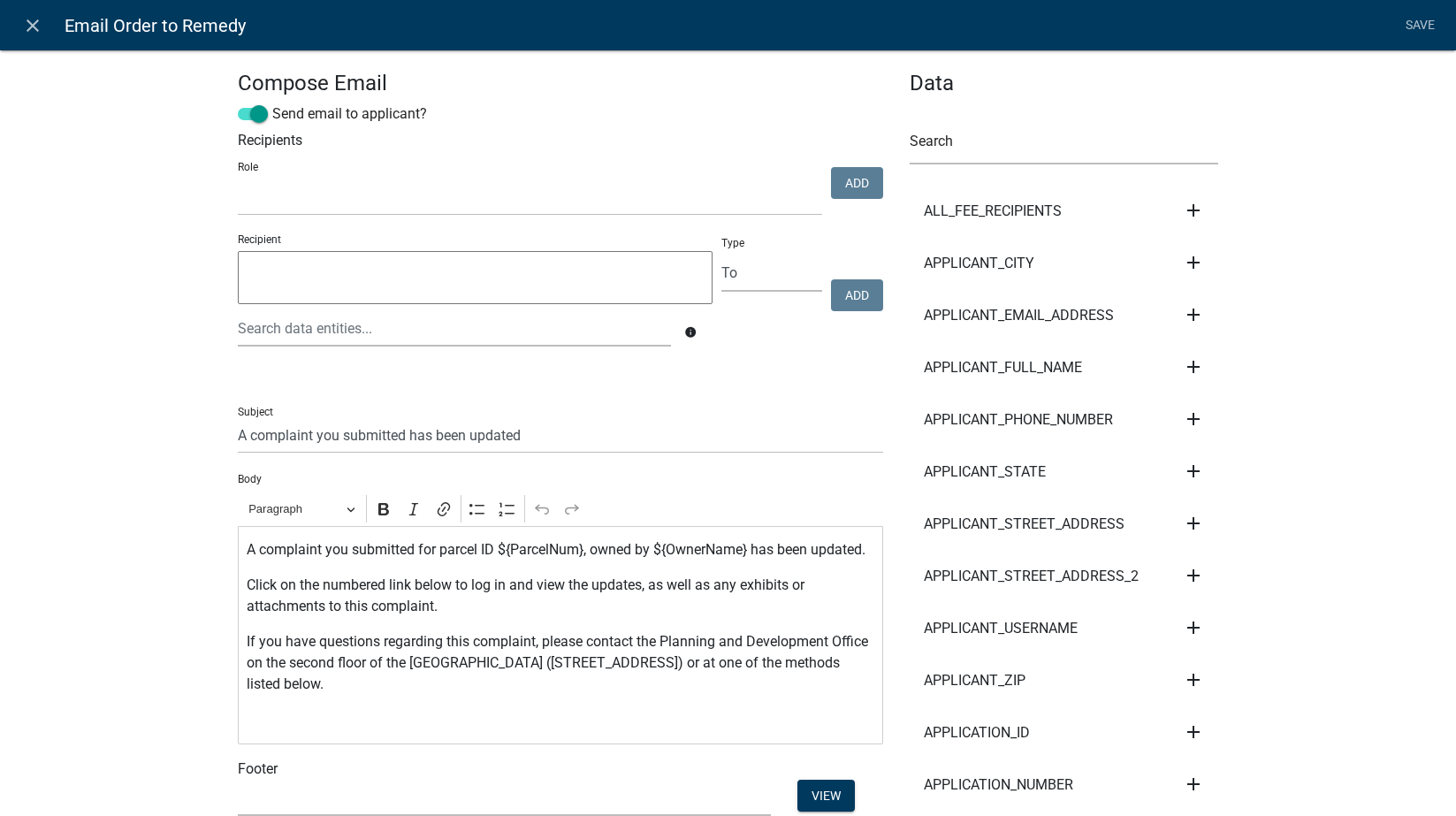
select select
click at [1396, 17] on link "Save" at bounding box center [1420, 25] width 44 height 34
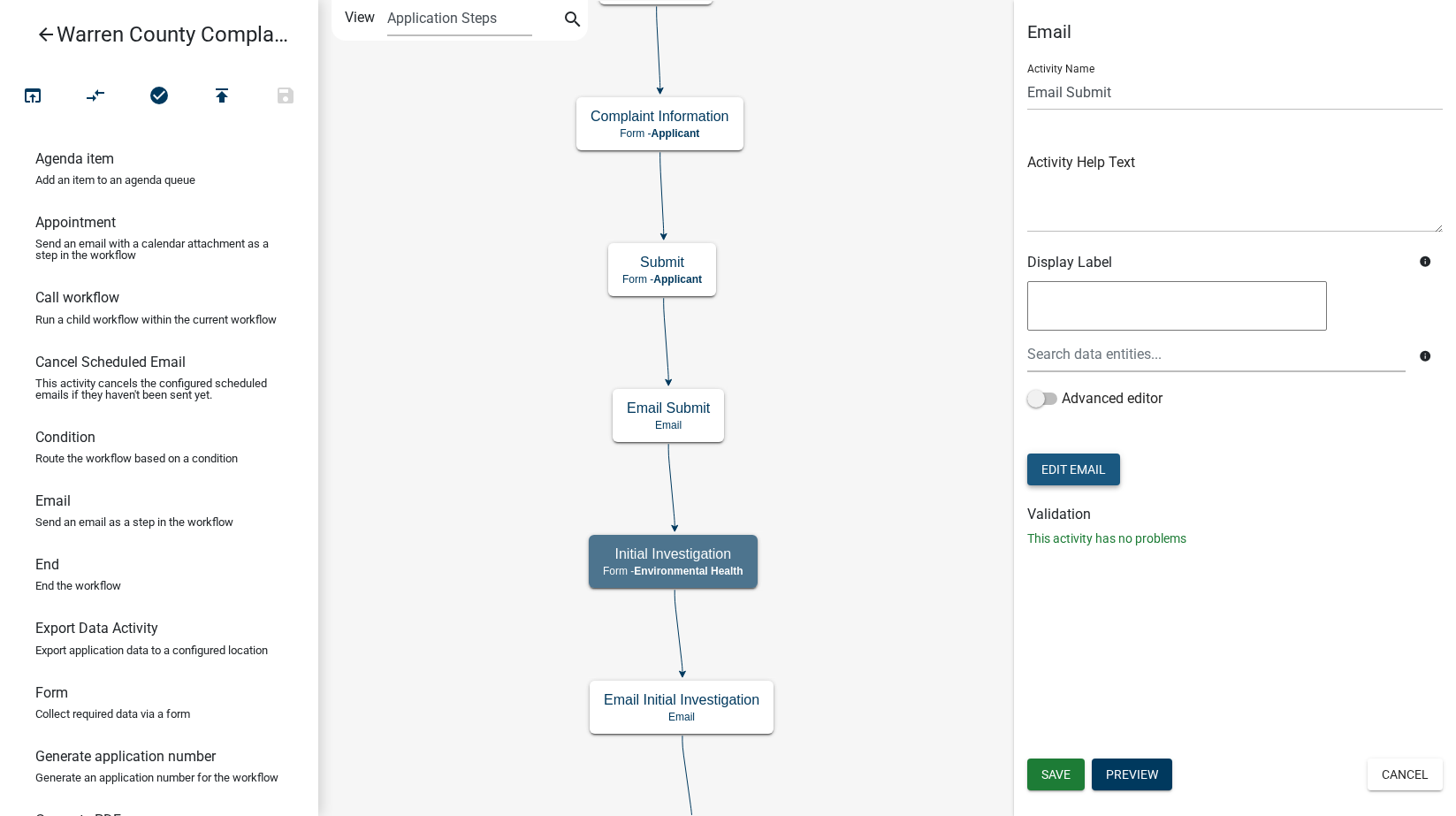
click at [1087, 471] on button "Edit Email" at bounding box center [1073, 470] width 92 height 32
select select "1ea7388c-b4fb-40e1-abca-7a9692cf601d"
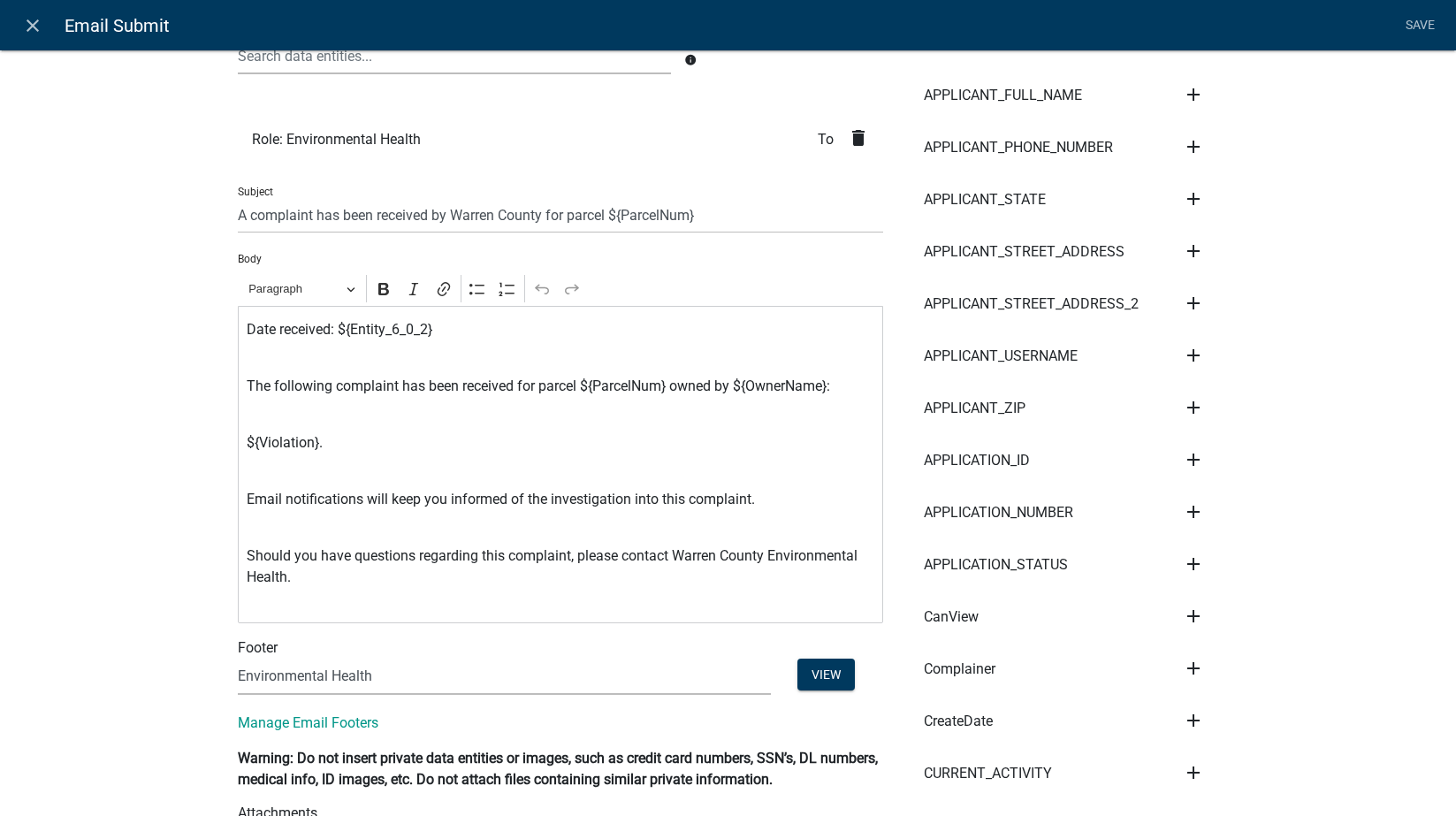
scroll to position [413, 0]
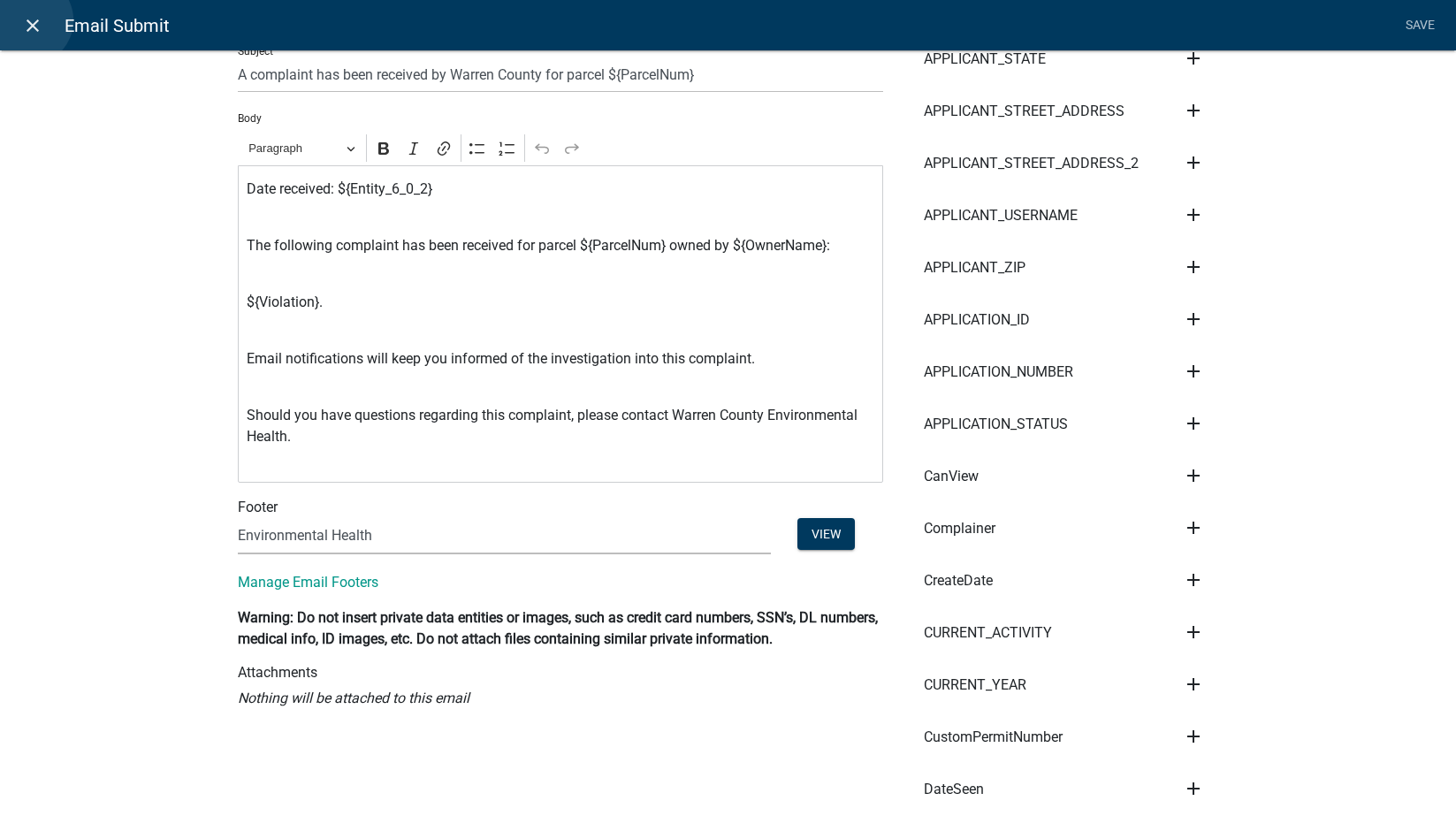
click at [28, 21] on icon "close" at bounding box center [33, 25] width 21 height 21
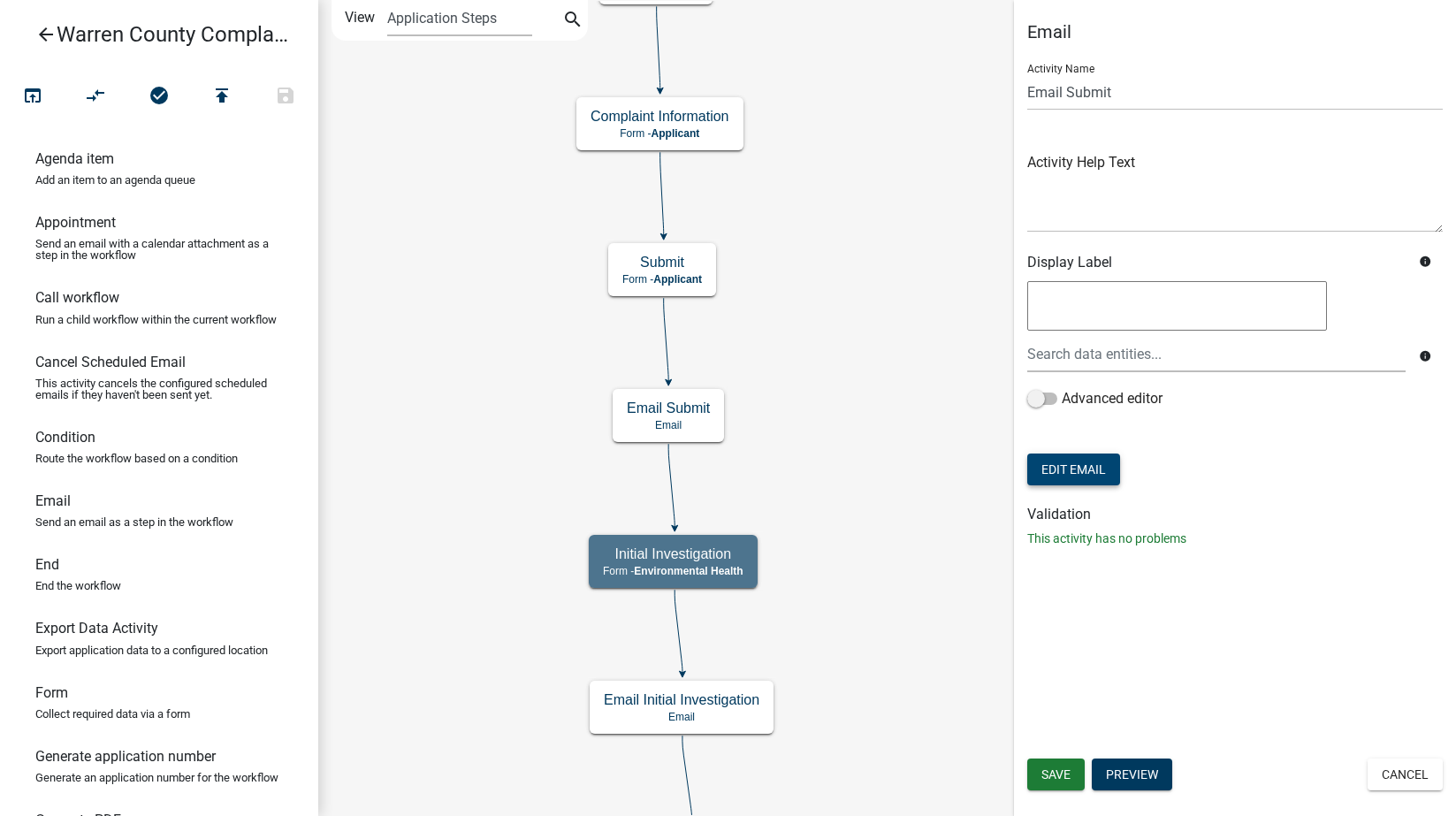
scroll to position [0, 0]
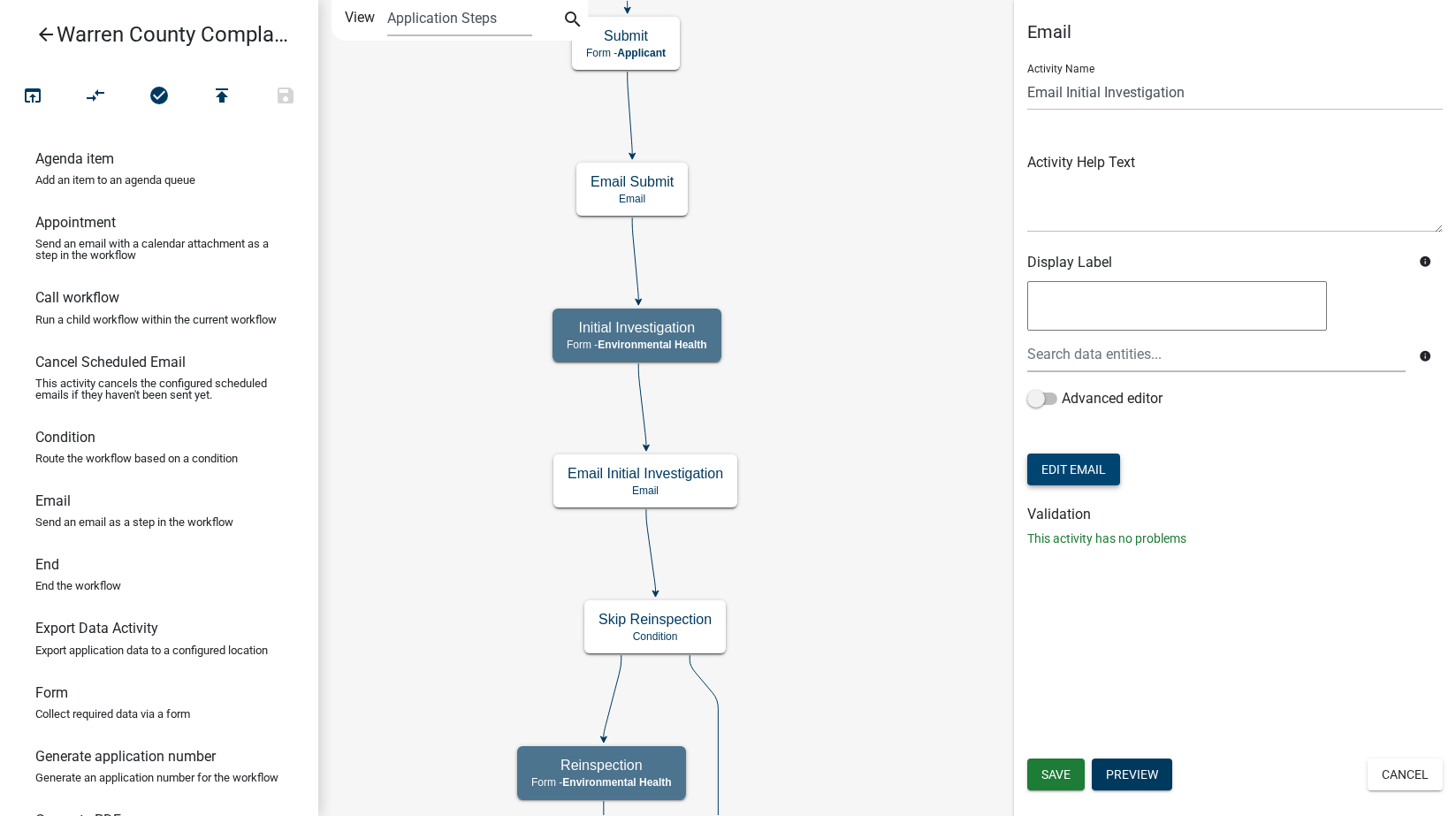
click at [1090, 465] on button "Edit Email" at bounding box center [1073, 470] width 92 height 32
select select "1ea7388c-b4fb-40e1-abca-7a9692cf601d"
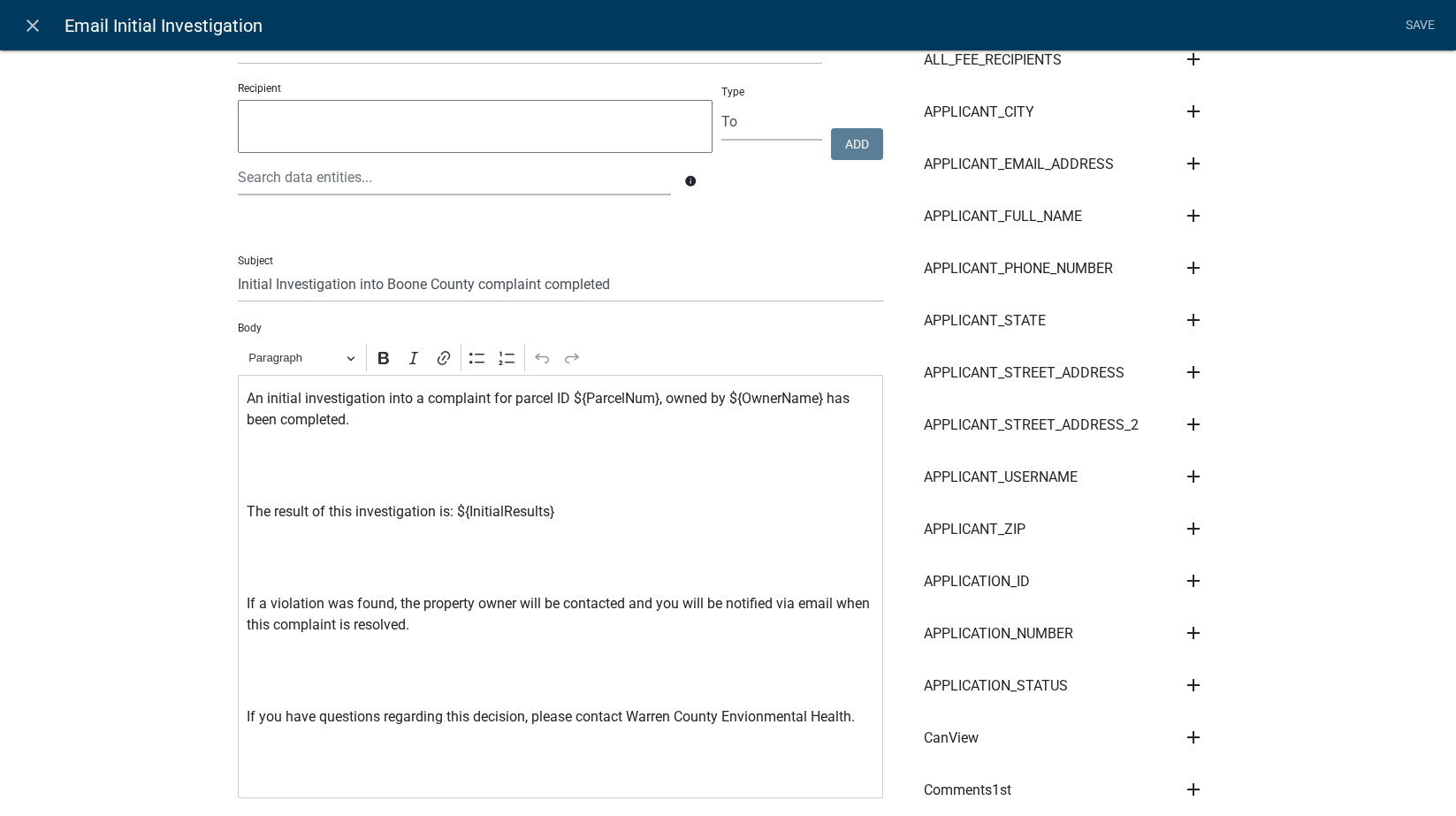
scroll to position [206, 0]
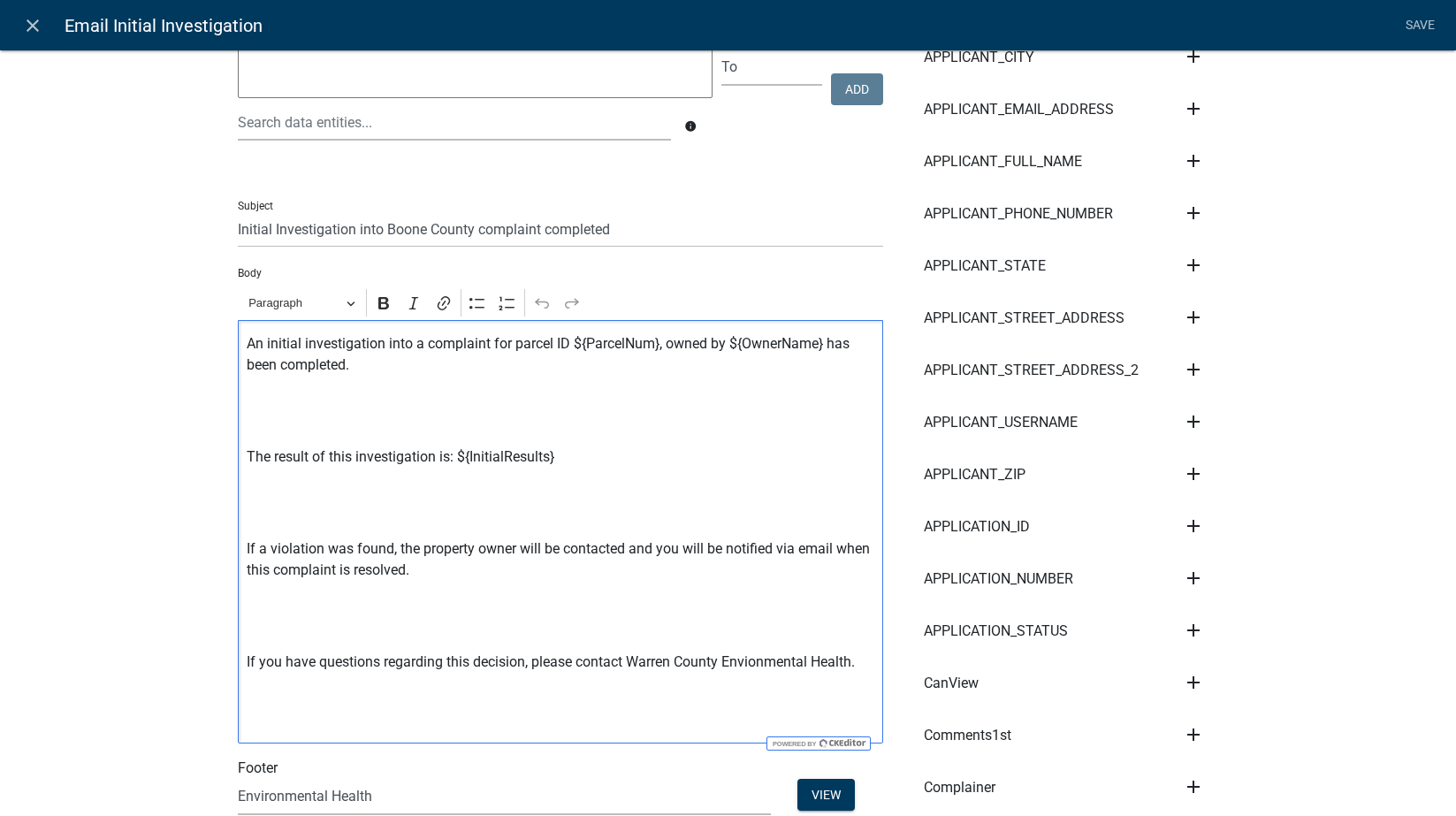
click at [320, 401] on p "Editor editing area: main. Press Alt+0 for help." at bounding box center [560, 411] width 627 height 42
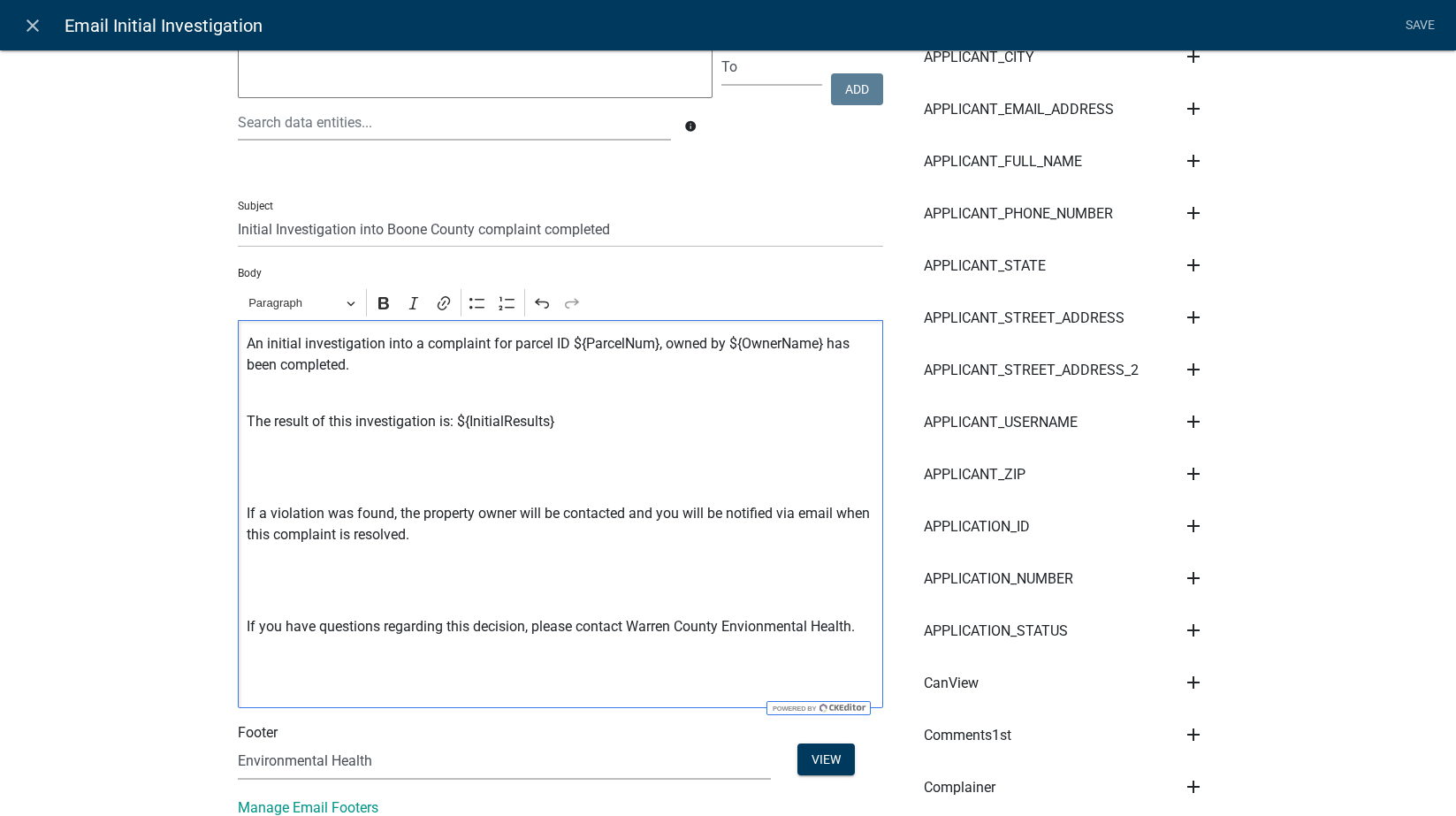
click at [326, 471] on p "Editor editing area: main. Press Alt+0 for help." at bounding box center [560, 467] width 627 height 42
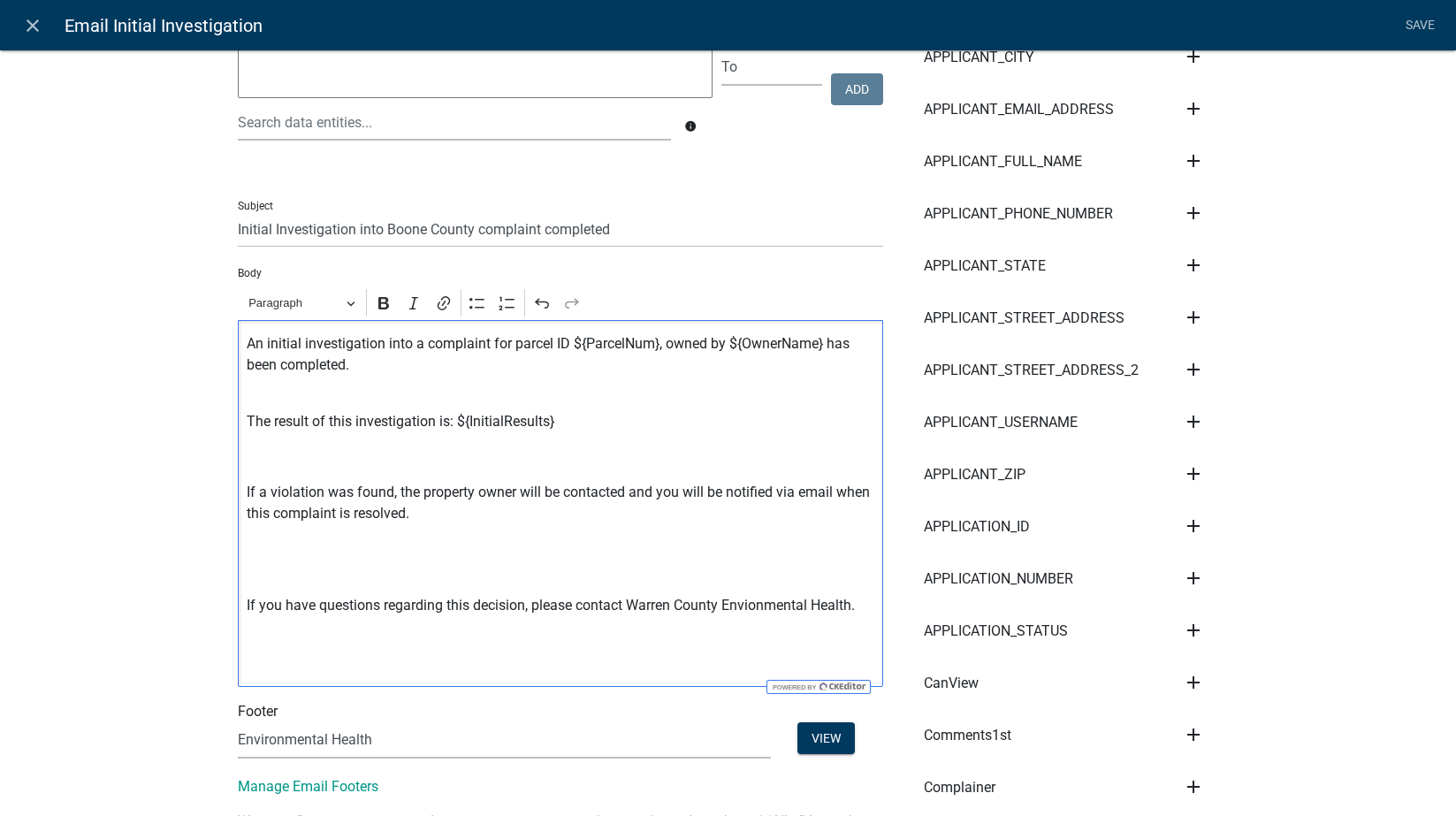
click at [329, 581] on p "Editor editing area: main. Press Alt+0 for help." at bounding box center [560, 559] width 627 height 42
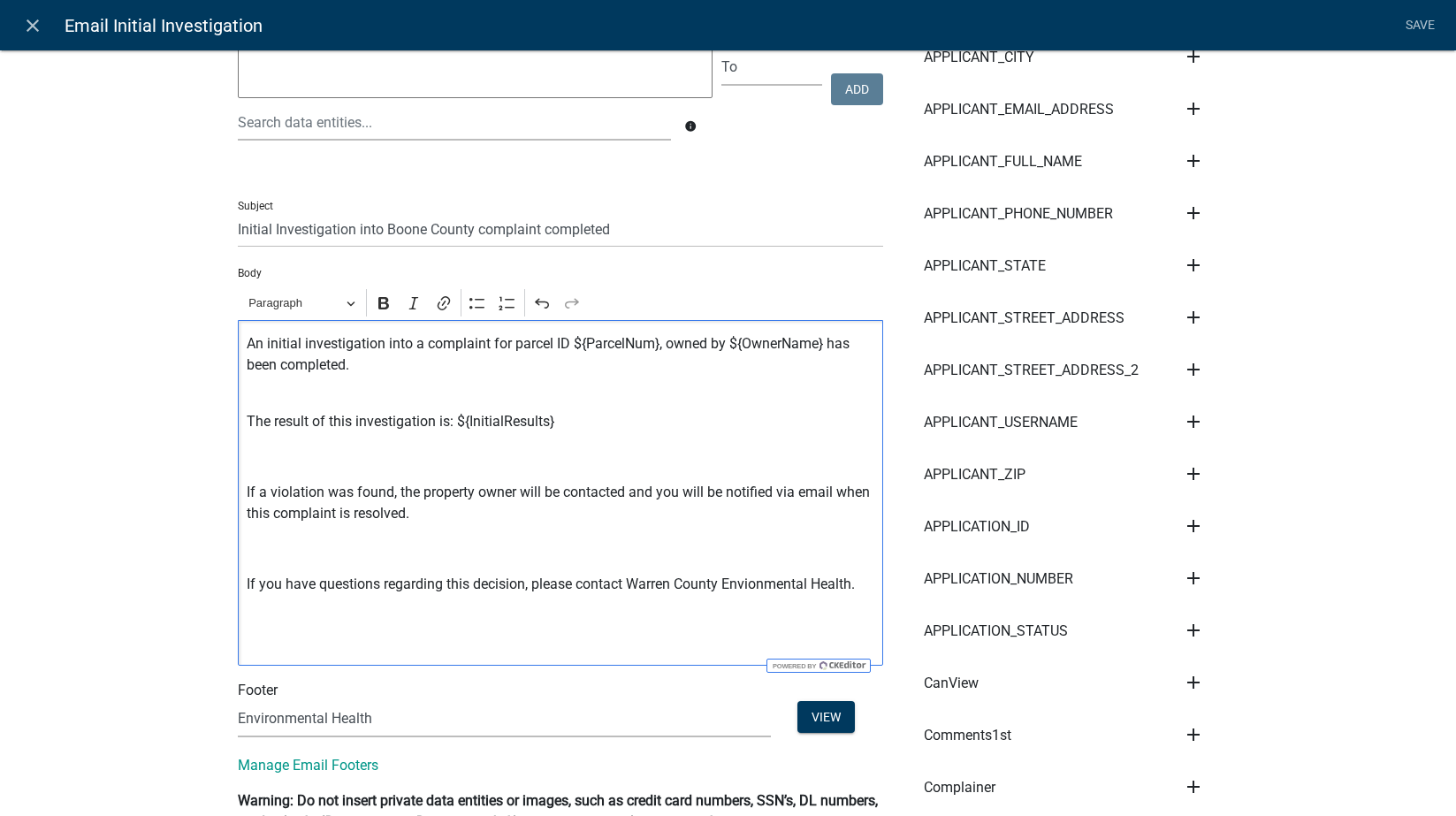
click at [323, 607] on div "An initial investigation into a complaint for parcel ID ${ParcelNum}, owned by …" at bounding box center [560, 493] width 645 height 345
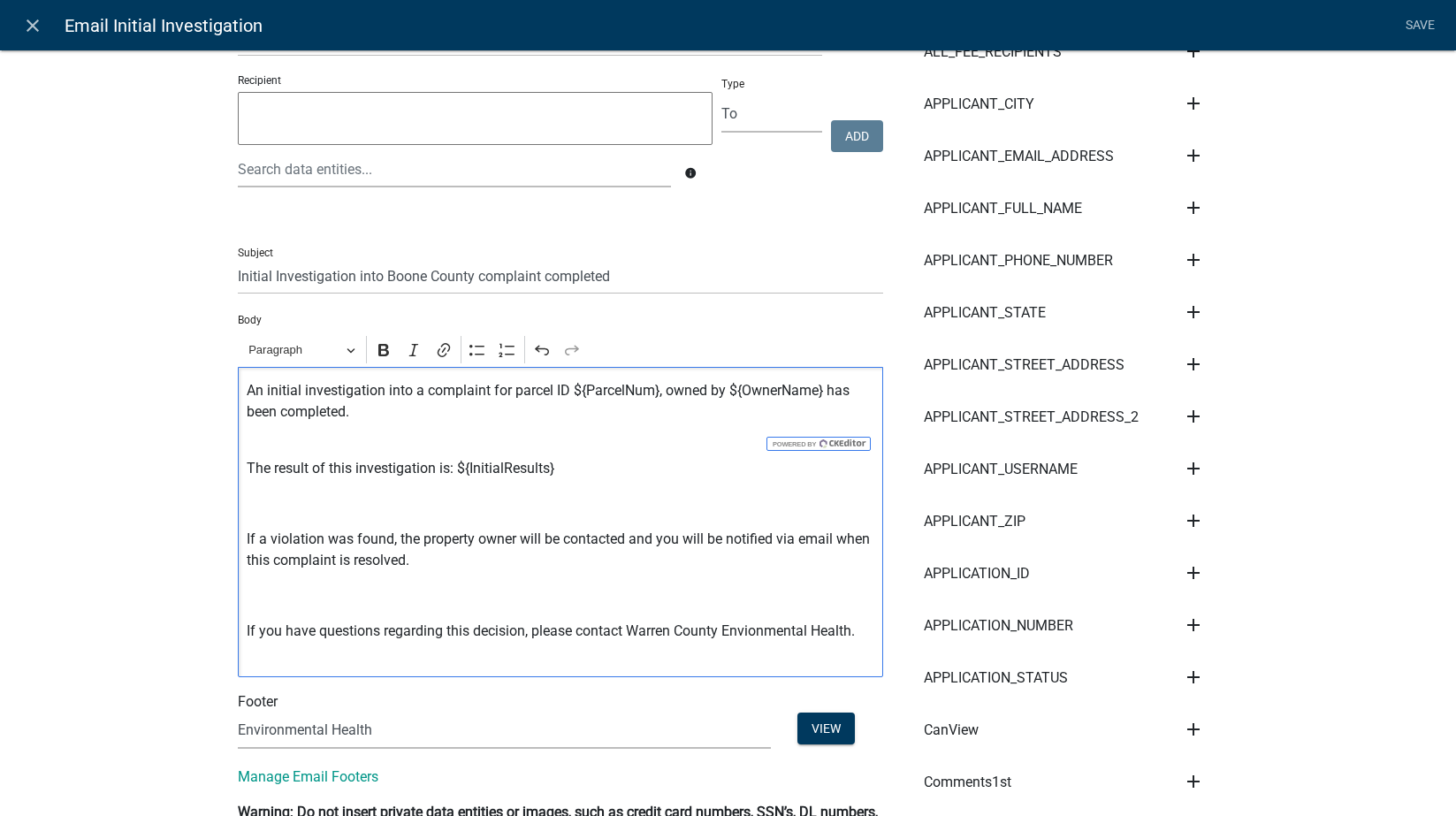
scroll to position [0, 0]
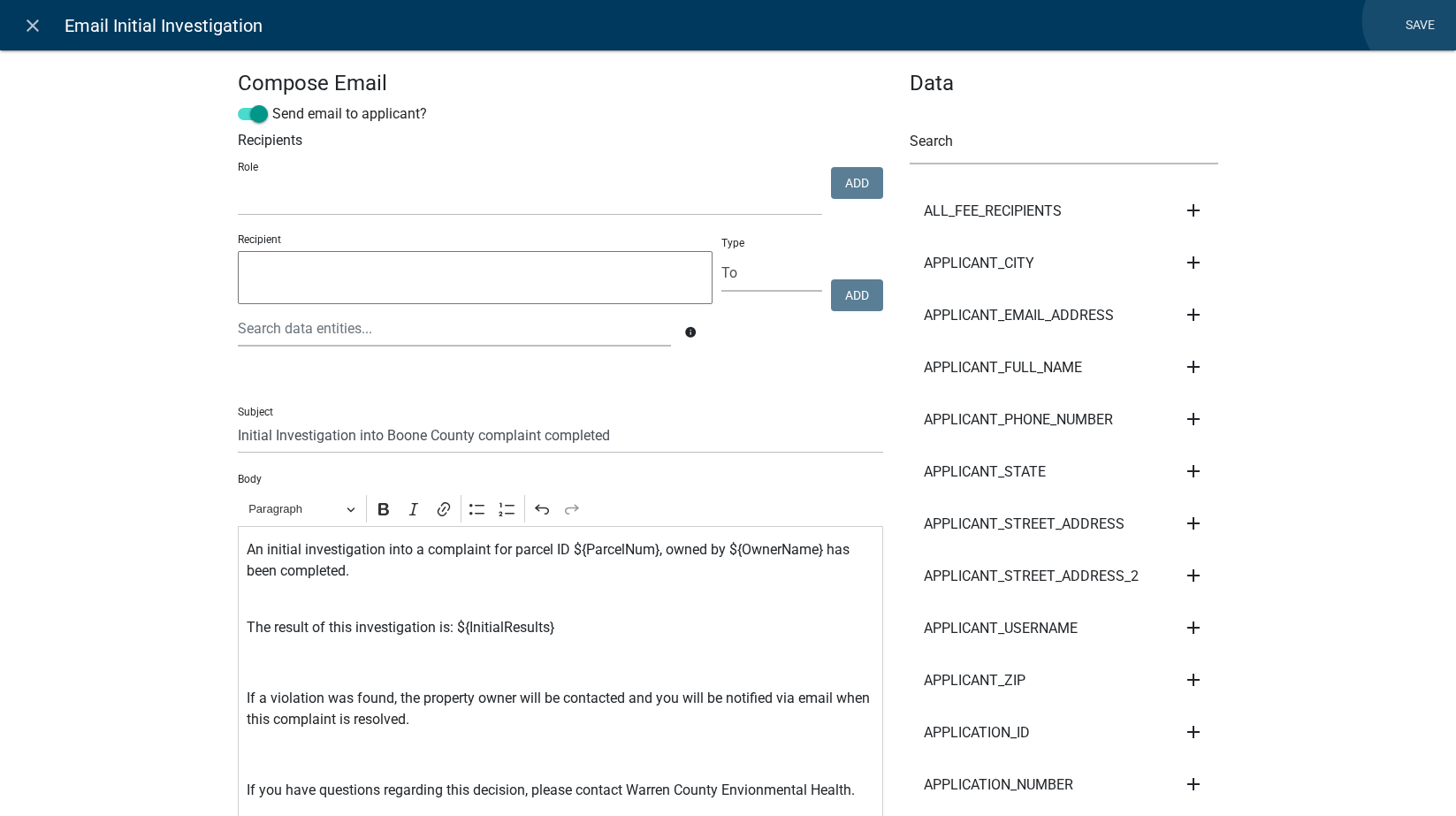
click at [1396, 21] on link "Save" at bounding box center [1420, 25] width 44 height 34
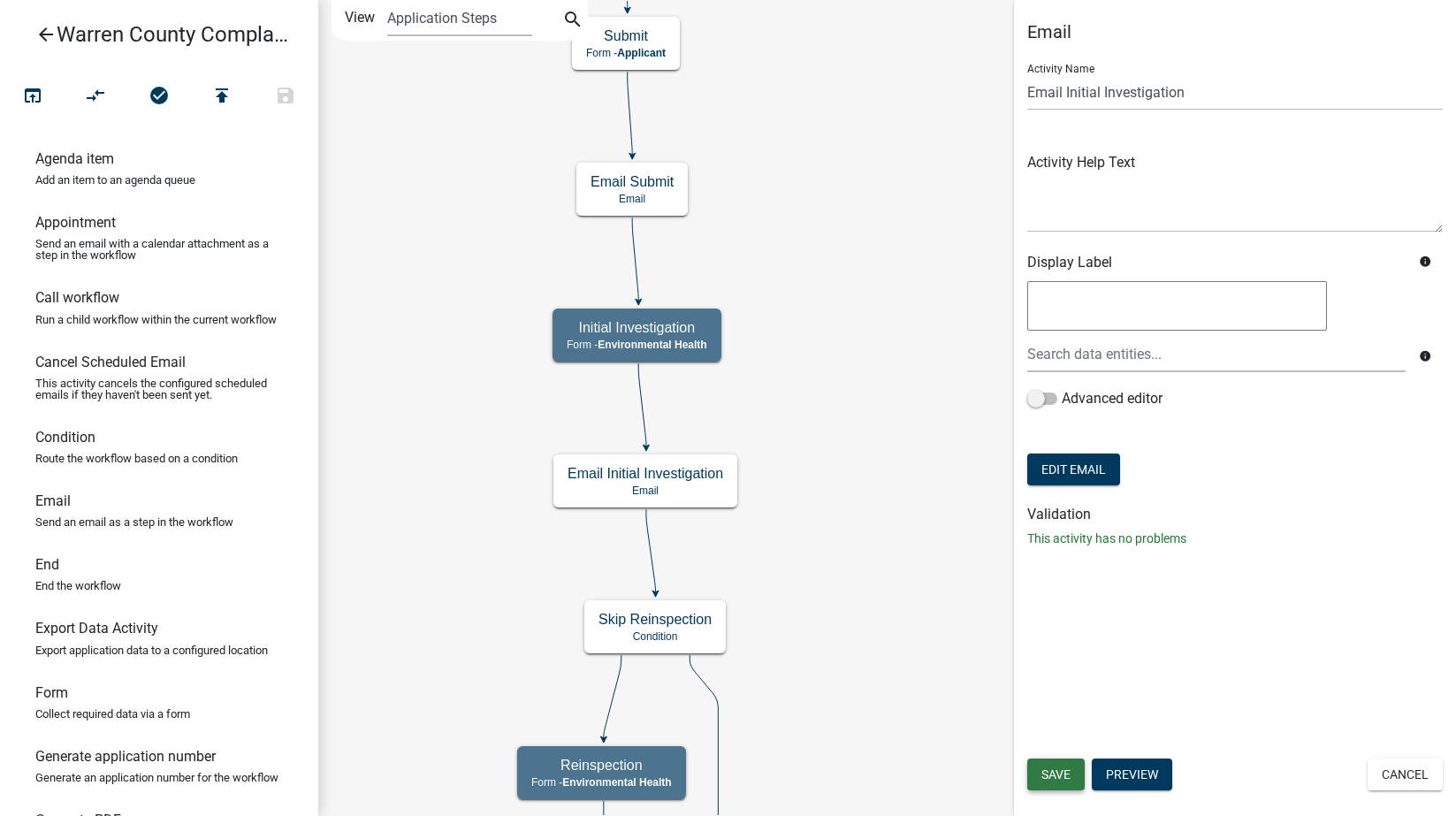
click at [1057, 776] on span "Save" at bounding box center [1056, 774] width 29 height 14
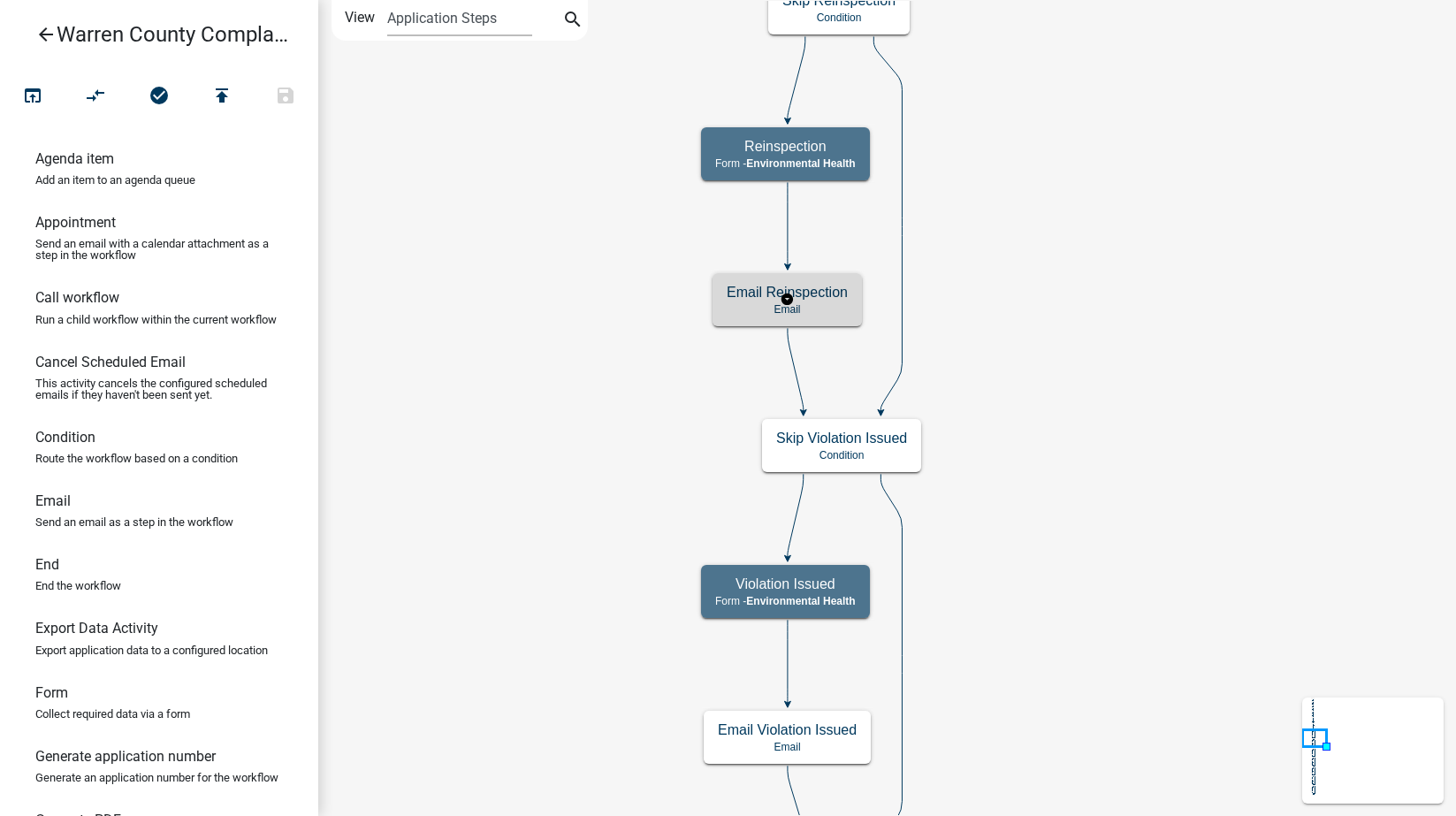
click at [850, 301] on div "Email Reinspection Email" at bounding box center [787, 300] width 149 height 53
click at [839, 300] on h5 "Email Reinspection" at bounding box center [788, 292] width 121 height 17
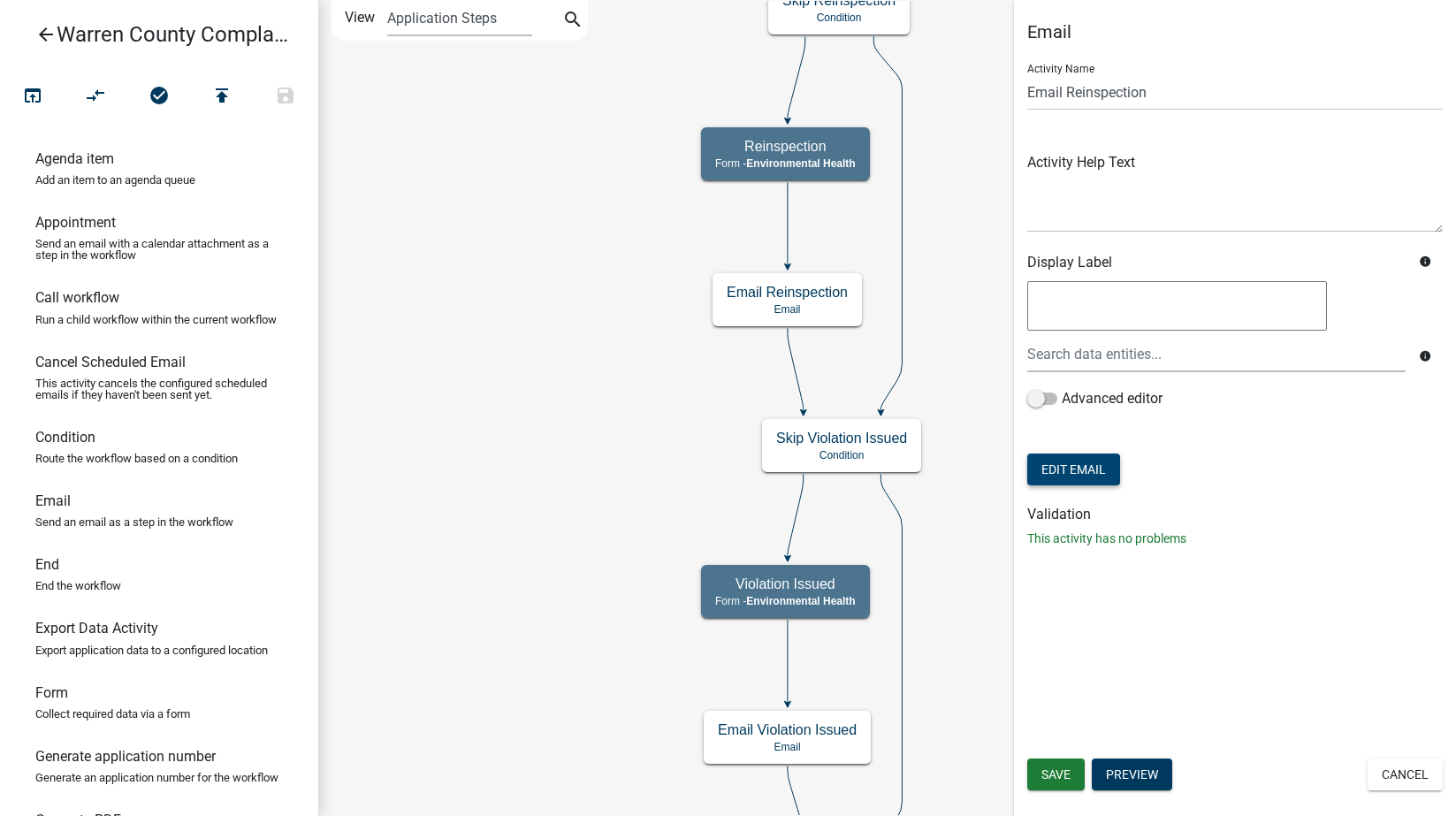
click at [1099, 475] on button "Edit Email" at bounding box center [1073, 470] width 92 height 32
select select
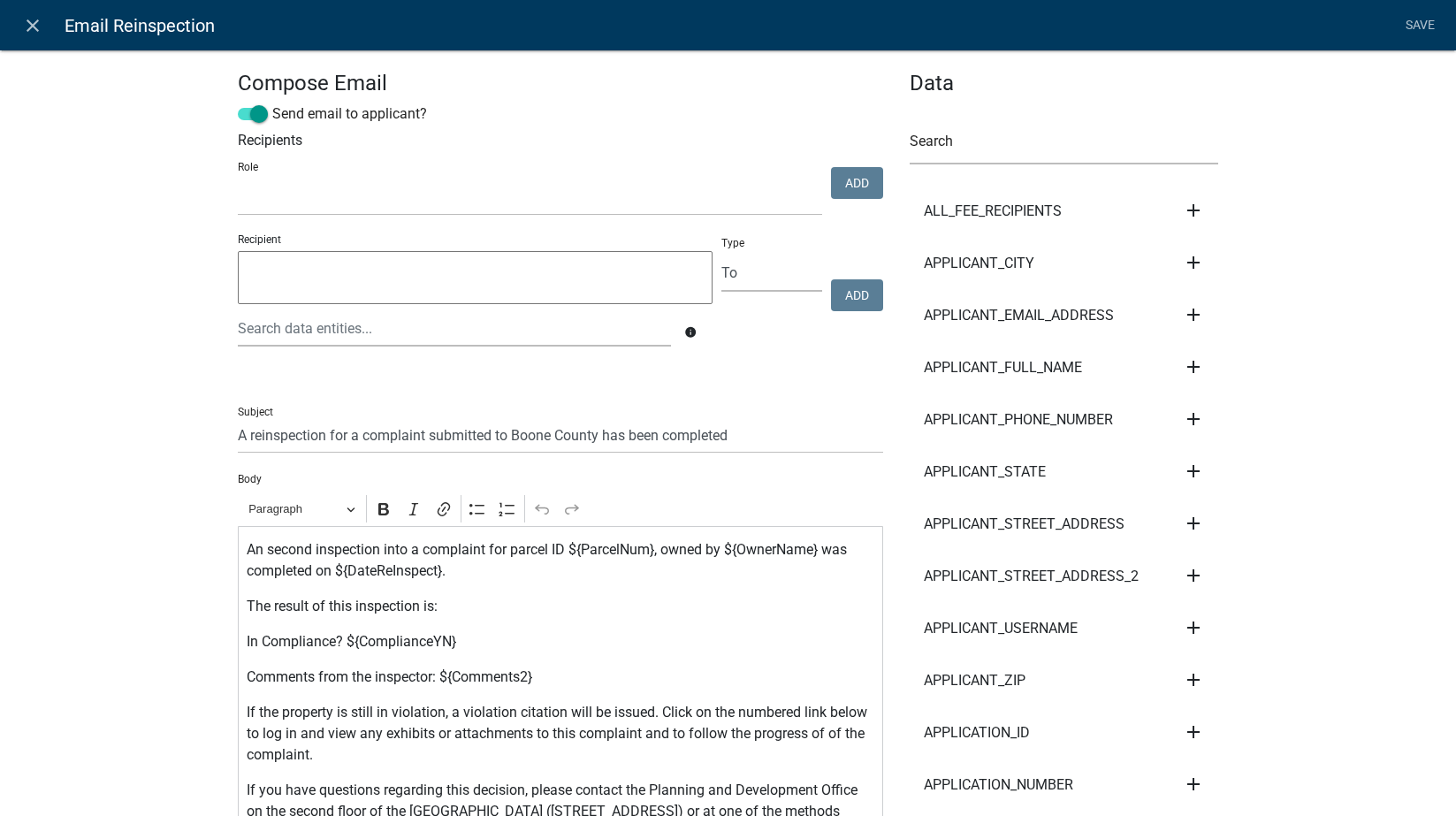
select select
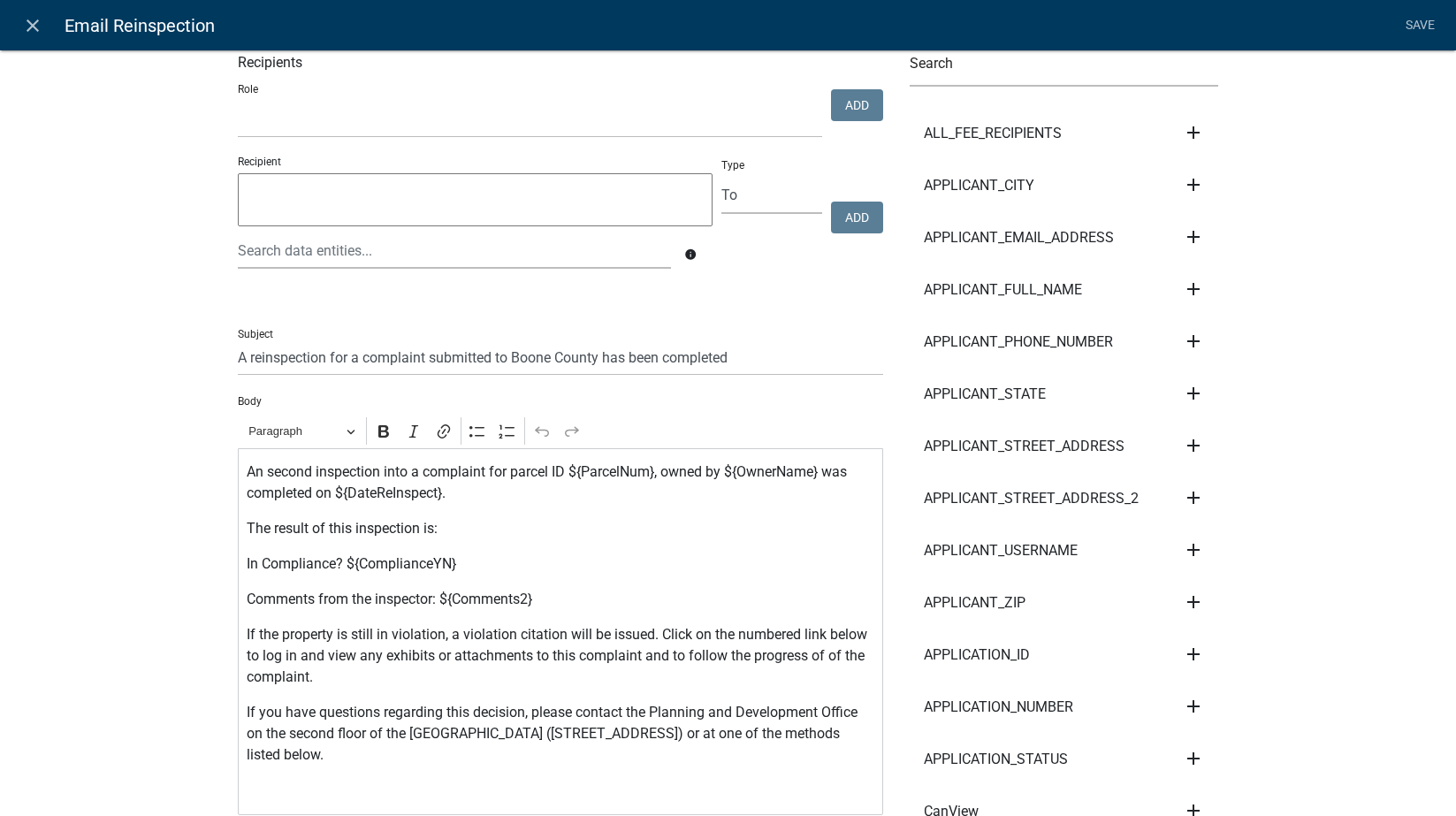
scroll to position [206, 0]
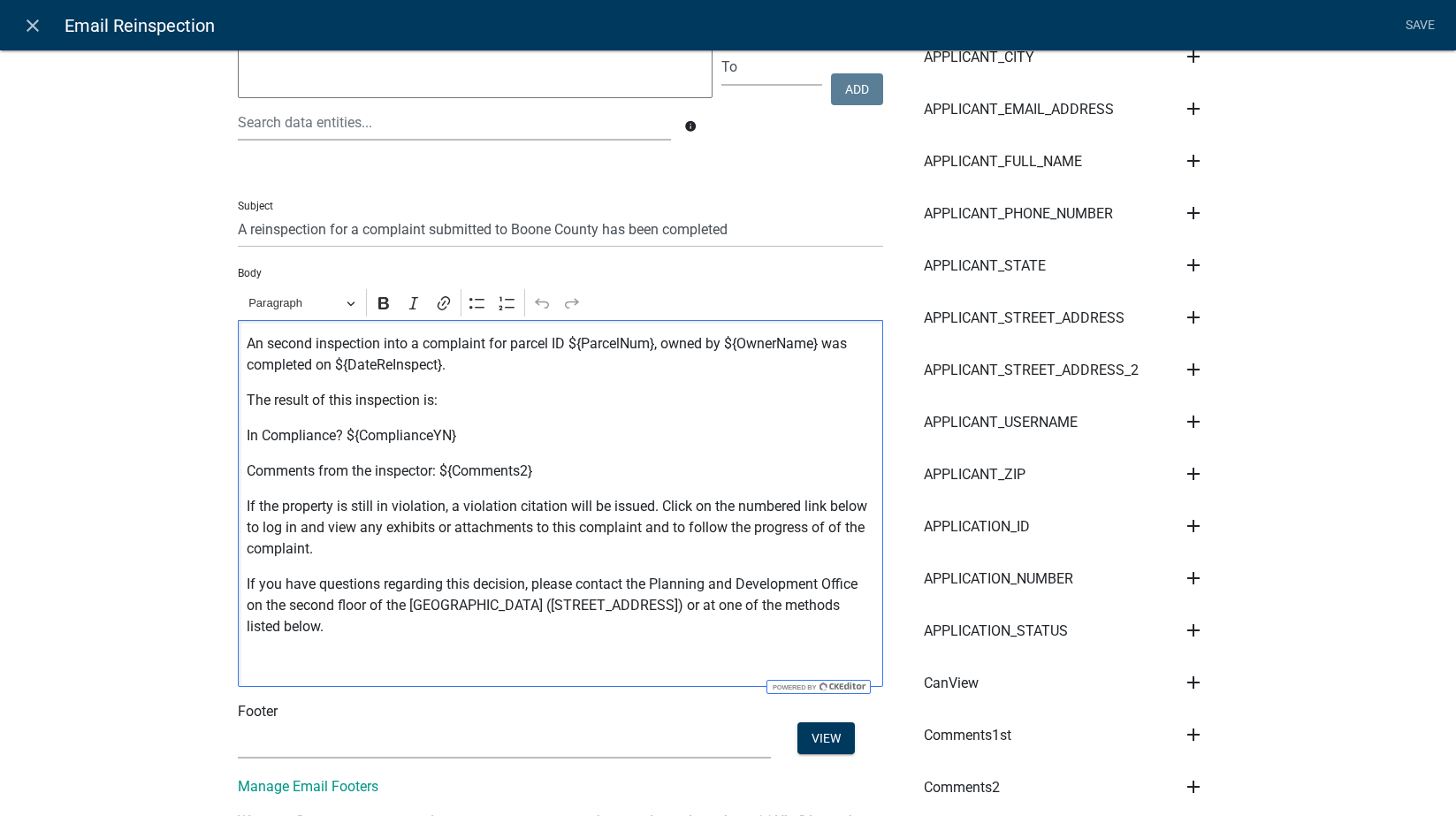
drag, startPoint x: 605, startPoint y: 631, endPoint x: 624, endPoint y: 588, distance: 47.0
click at [624, 588] on p "If you have questions regarding this decision, please contact the Planning and …" at bounding box center [560, 606] width 627 height 63
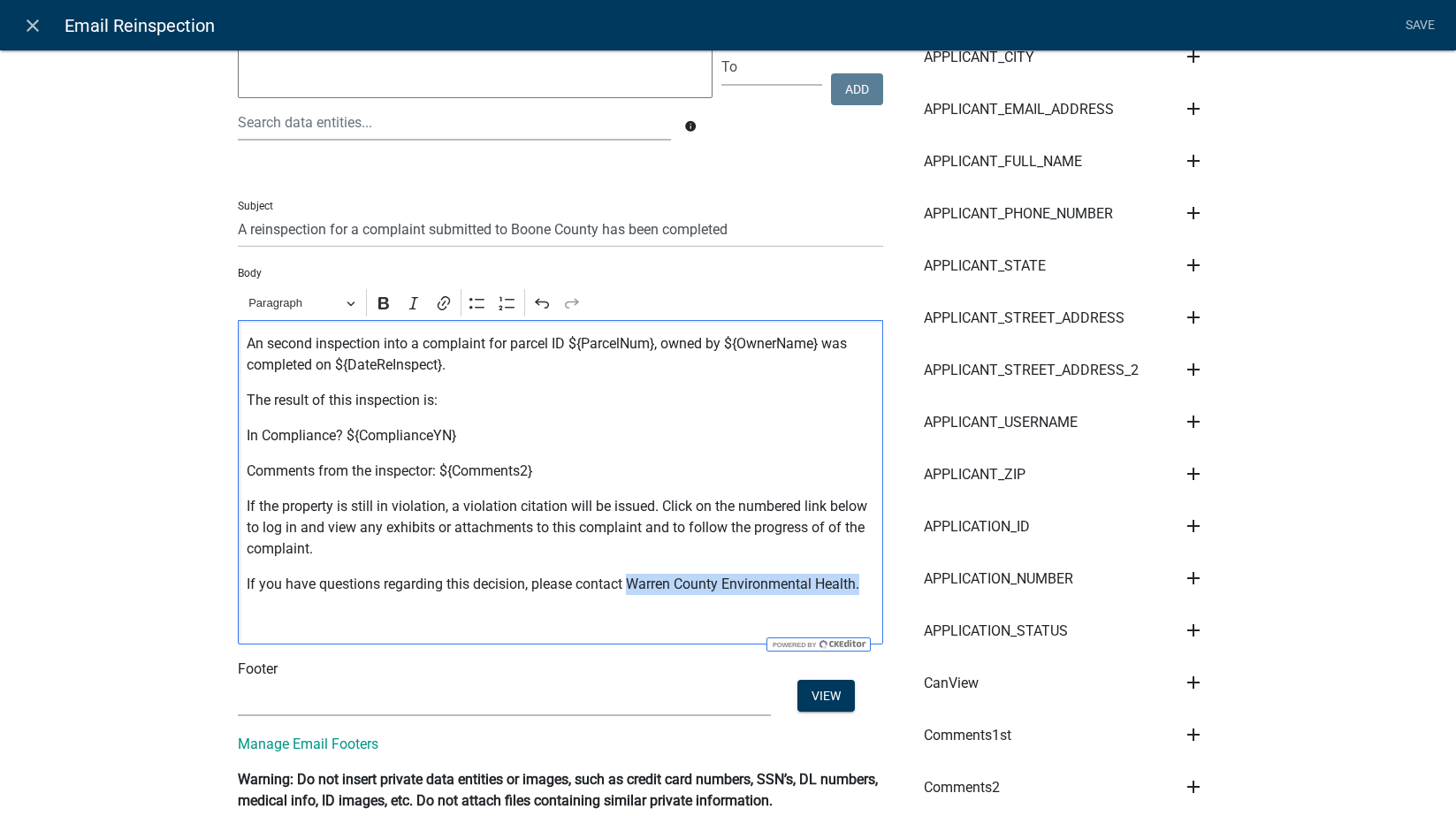
drag, startPoint x: 859, startPoint y: 583, endPoint x: 623, endPoint y: 575, distance: 236.1
click at [623, 575] on p "If you have questions regarding this decision, please contact Warren County Env…" at bounding box center [560, 584] width 627 height 21
copy p "Warren County Environmental Health."
click at [364, 698] on select "(None) Environmental Health" at bounding box center [504, 697] width 533 height 36
select select "1ea7388c-b4fb-40e1-abca-7a9692cf601d"
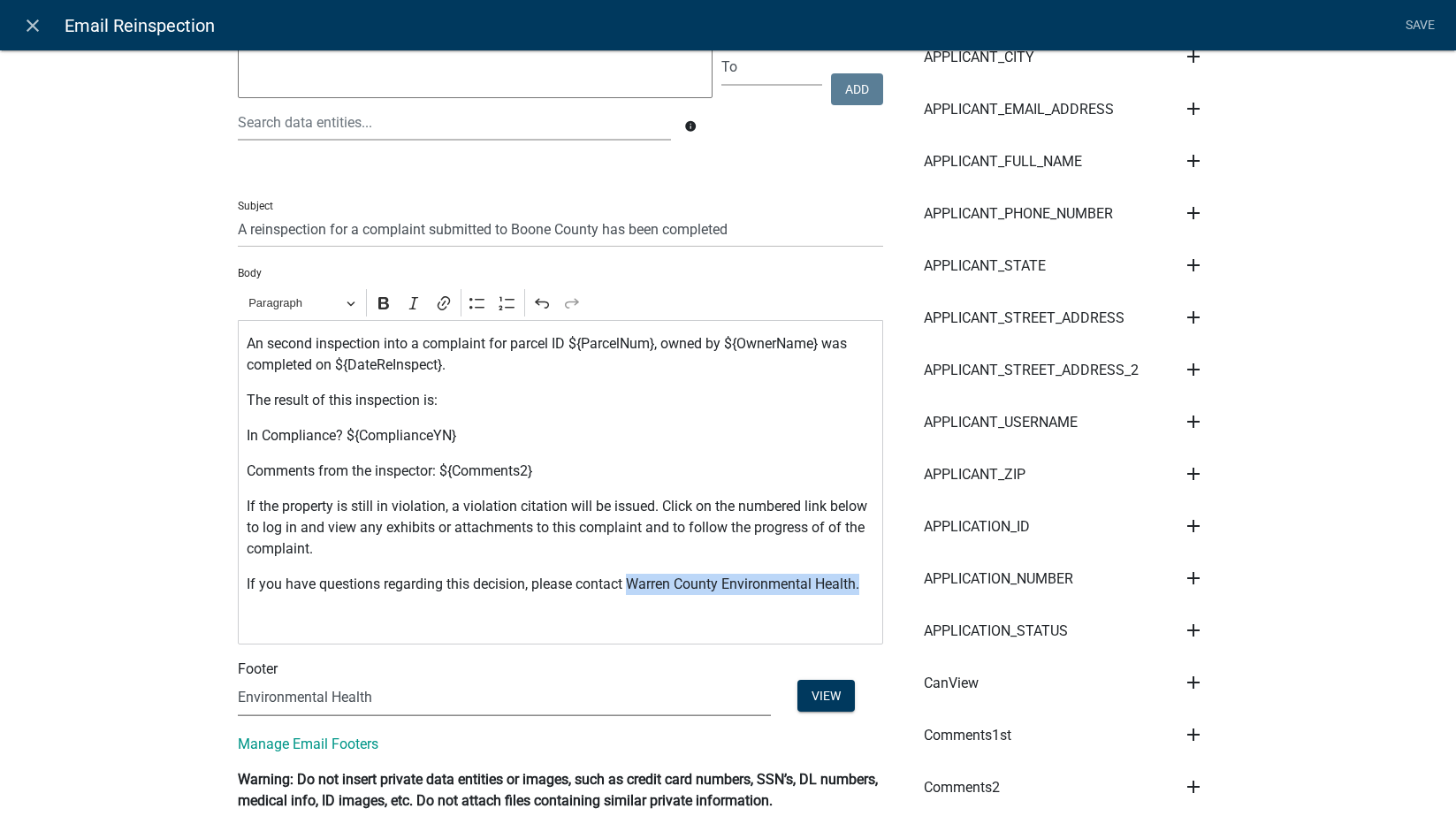
click at [238, 680] on select "(None) Environmental Health" at bounding box center [504, 697] width 533 height 36
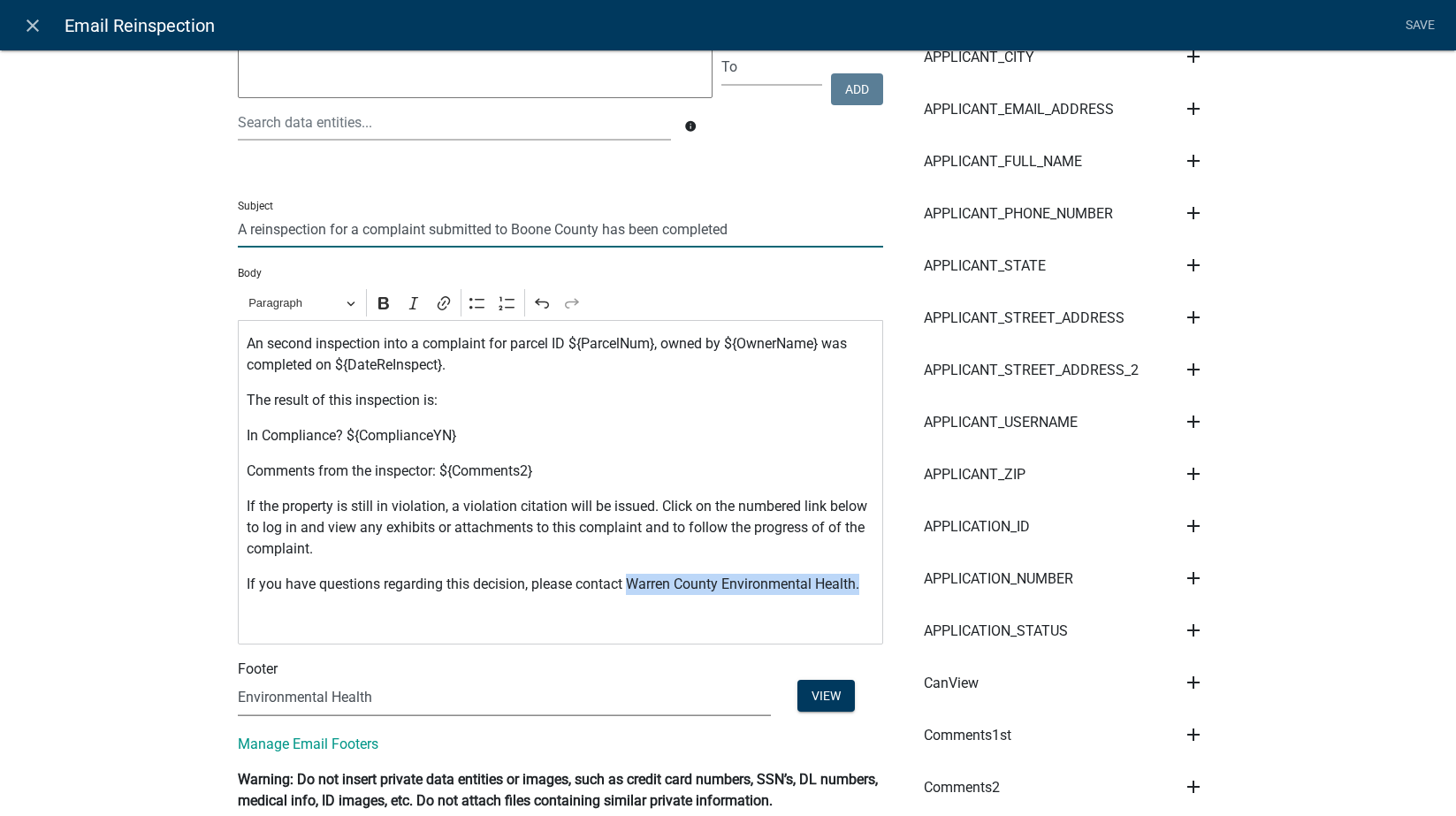
click at [519, 226] on input "A reinspection for a complaint submitted to Boone County has been completed" at bounding box center [560, 229] width 645 height 36
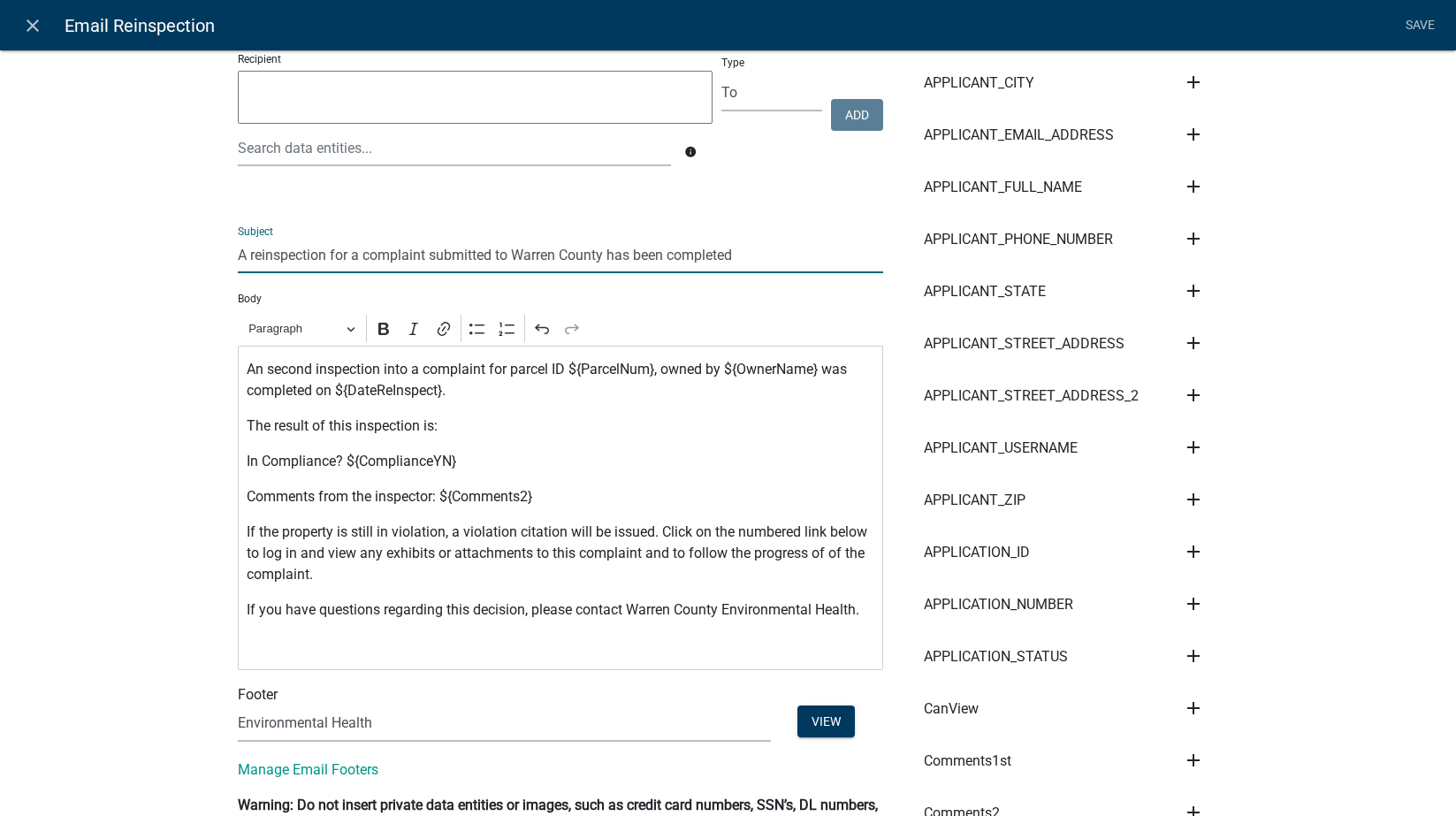
scroll to position [0, 0]
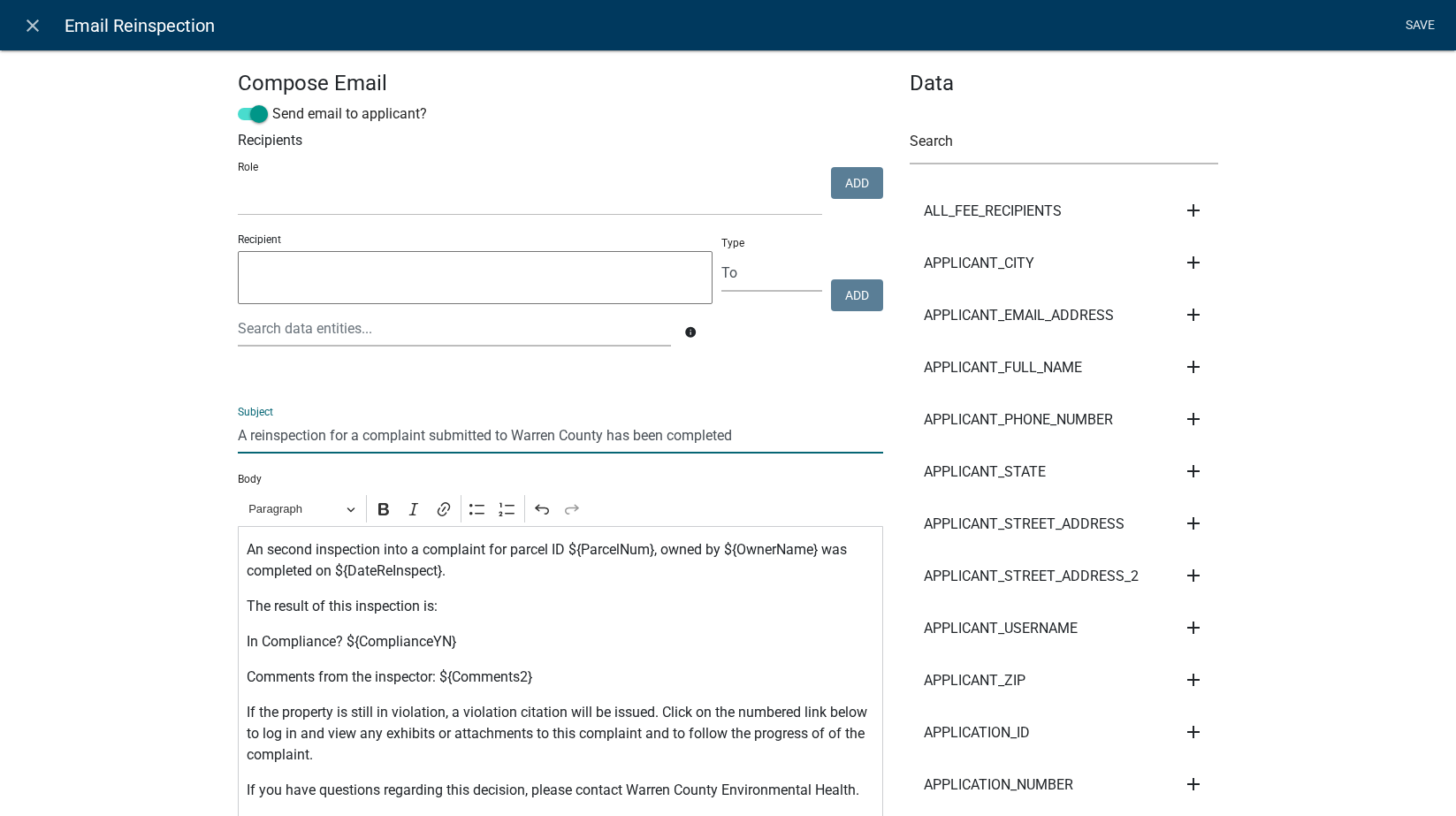
type input "A reinspection for a complaint submitted to Warren County has been completed"
click at [1396, 21] on link "Save" at bounding box center [1420, 25] width 44 height 34
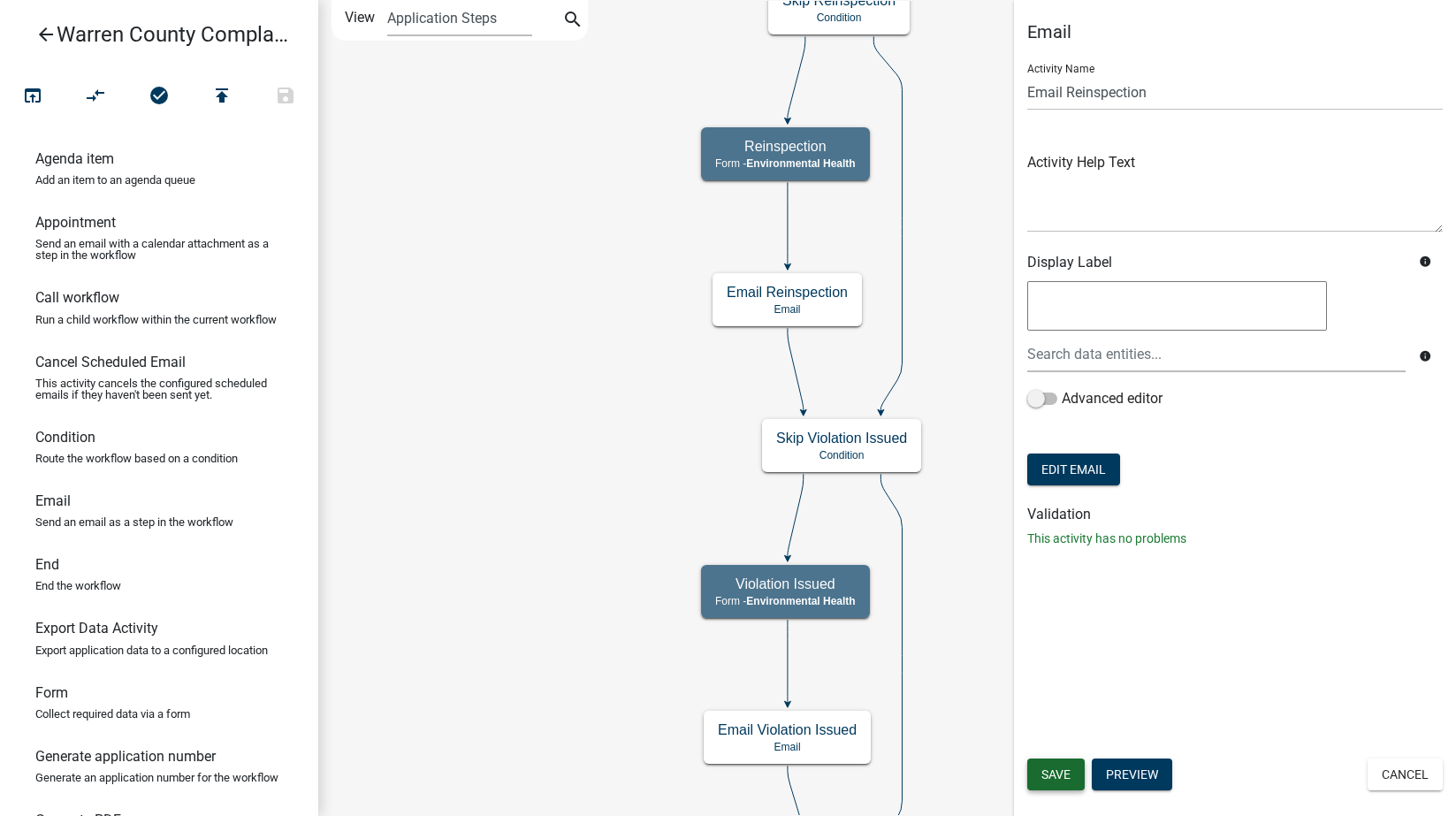
click at [1059, 777] on span "Save" at bounding box center [1056, 774] width 29 height 14
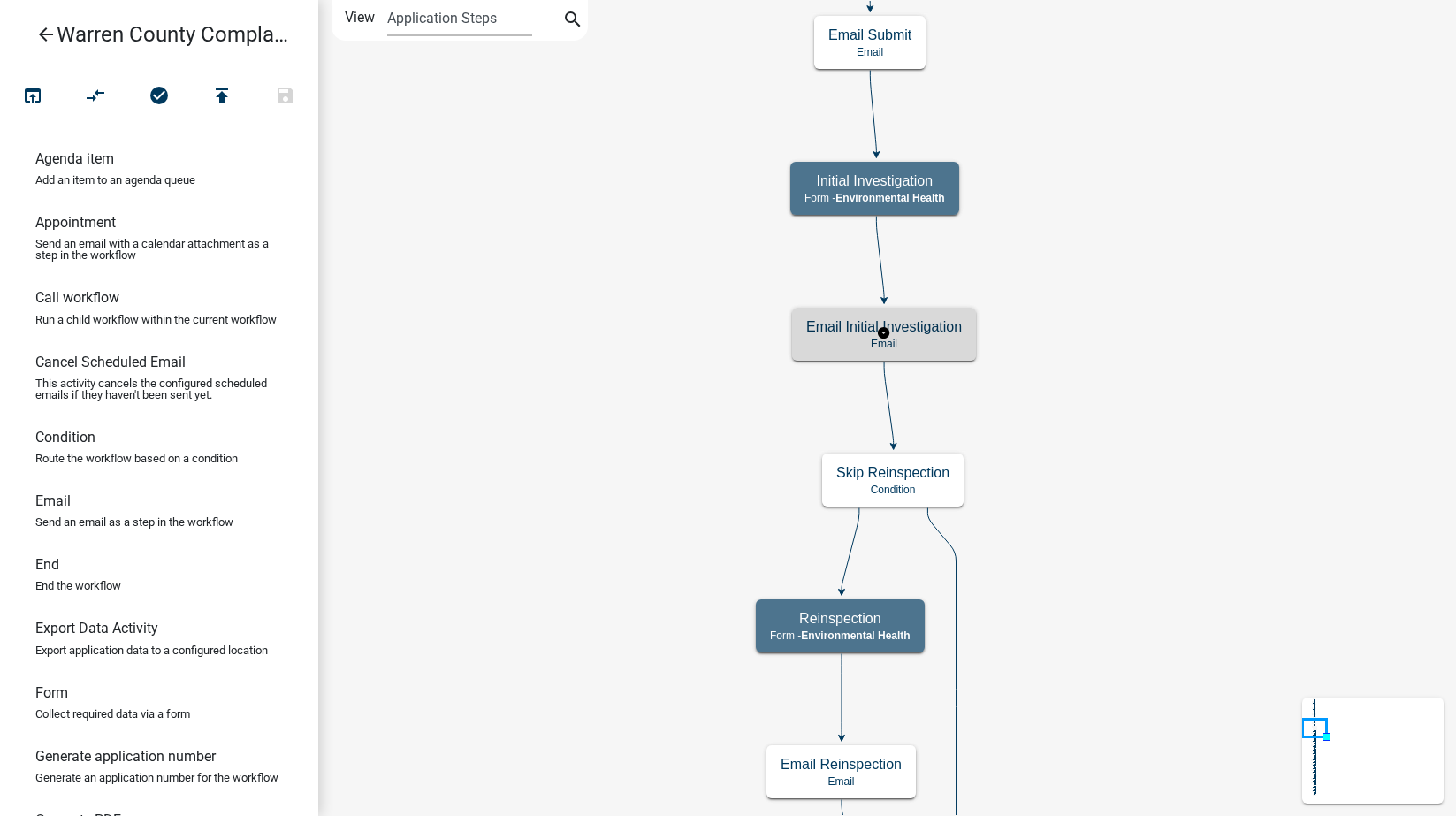
click at [953, 335] on h5 "Email Initial Investigation" at bounding box center [884, 327] width 156 height 17
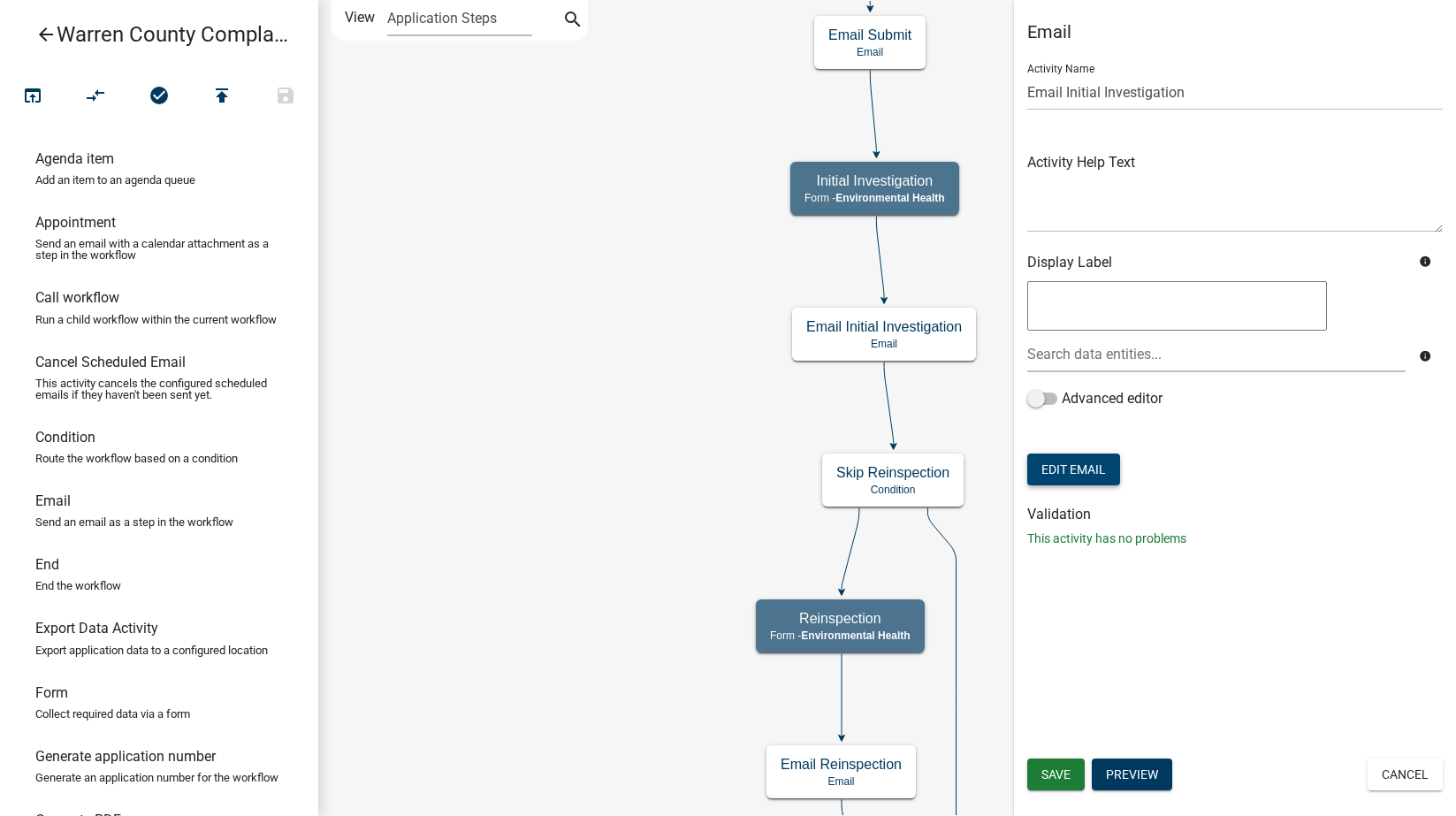
click at [1064, 464] on button "Edit Email" at bounding box center [1073, 470] width 92 height 32
select select "1ea7388c-b4fb-40e1-abca-7a9692cf601d"
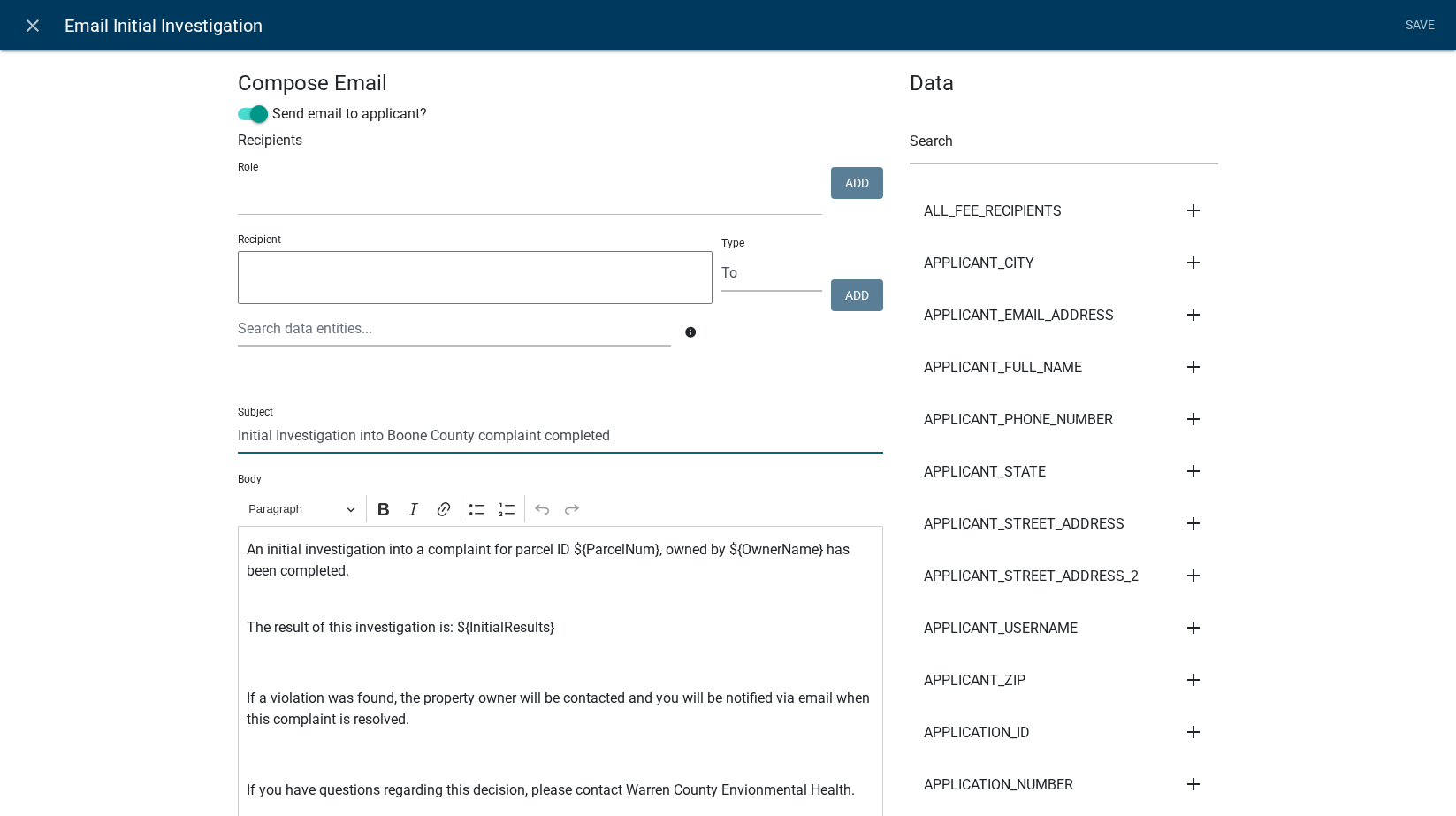
click at [400, 439] on input "Initial Investigation into Boone County complaint completed" at bounding box center [560, 435] width 645 height 36
type input "Initial Investigation into Warren County complaint completed"
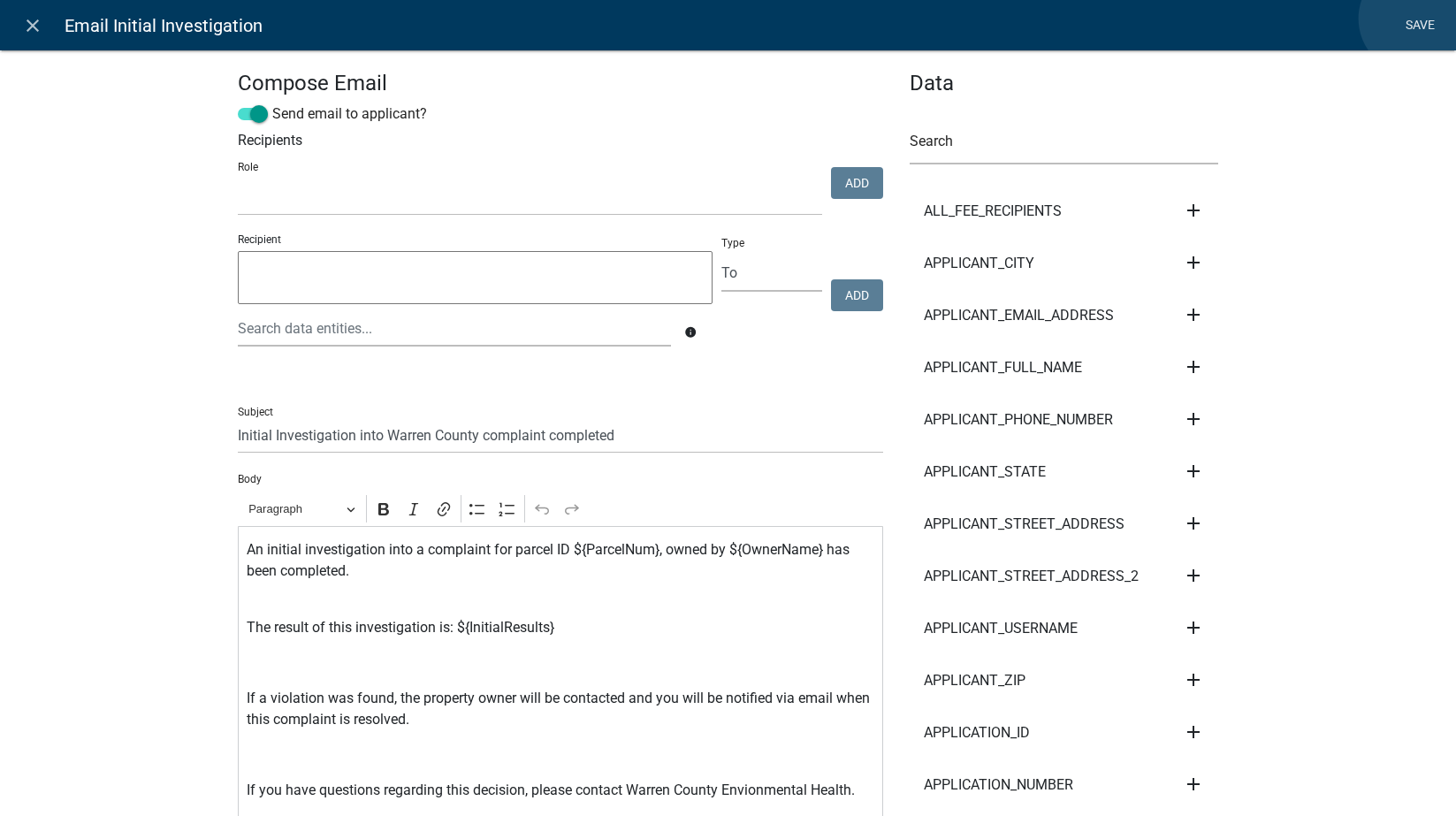
click at [1396, 19] on link "Save" at bounding box center [1420, 25] width 44 height 34
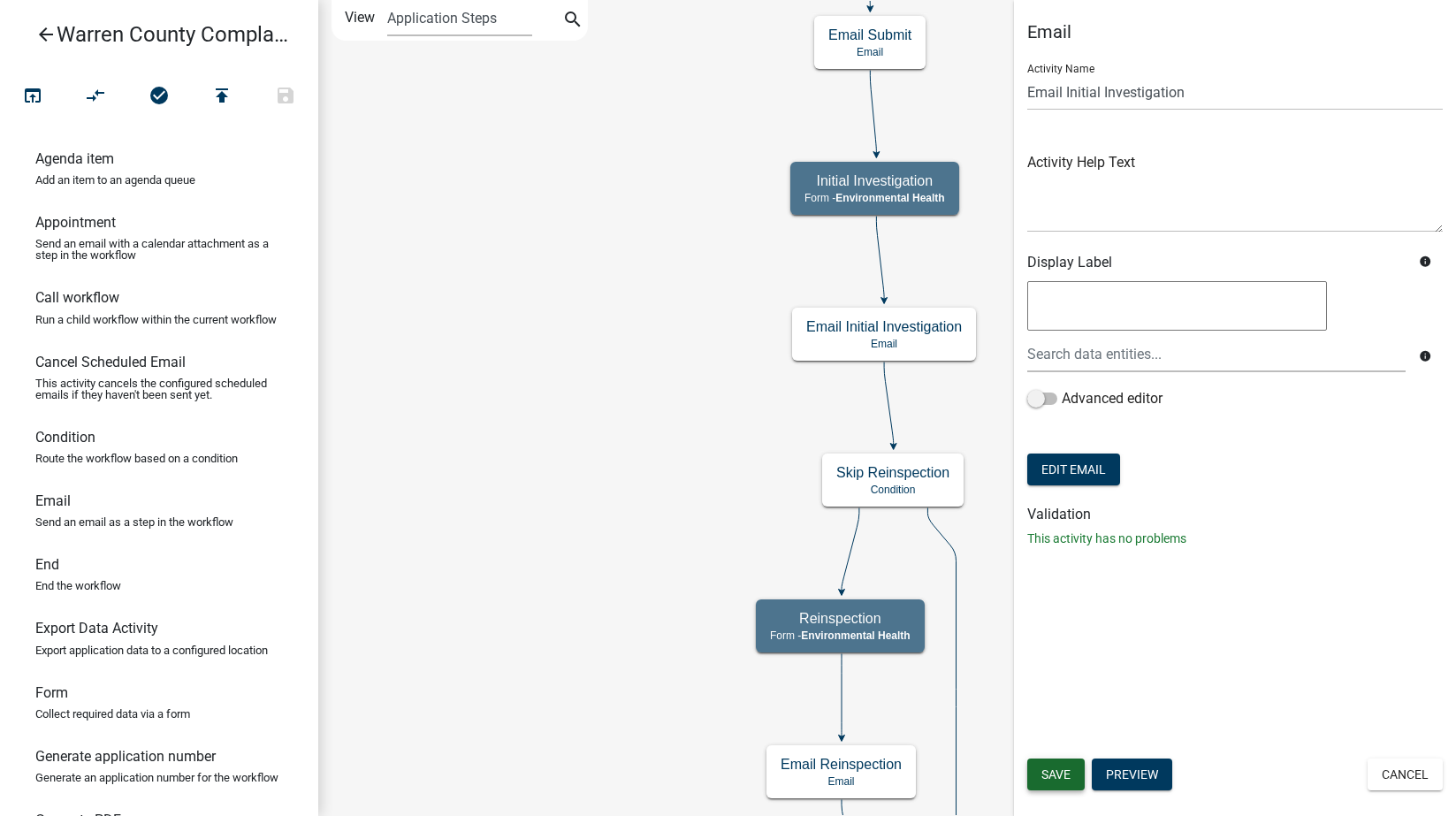
click at [1046, 786] on button "Save" at bounding box center [1057, 775] width 58 height 32
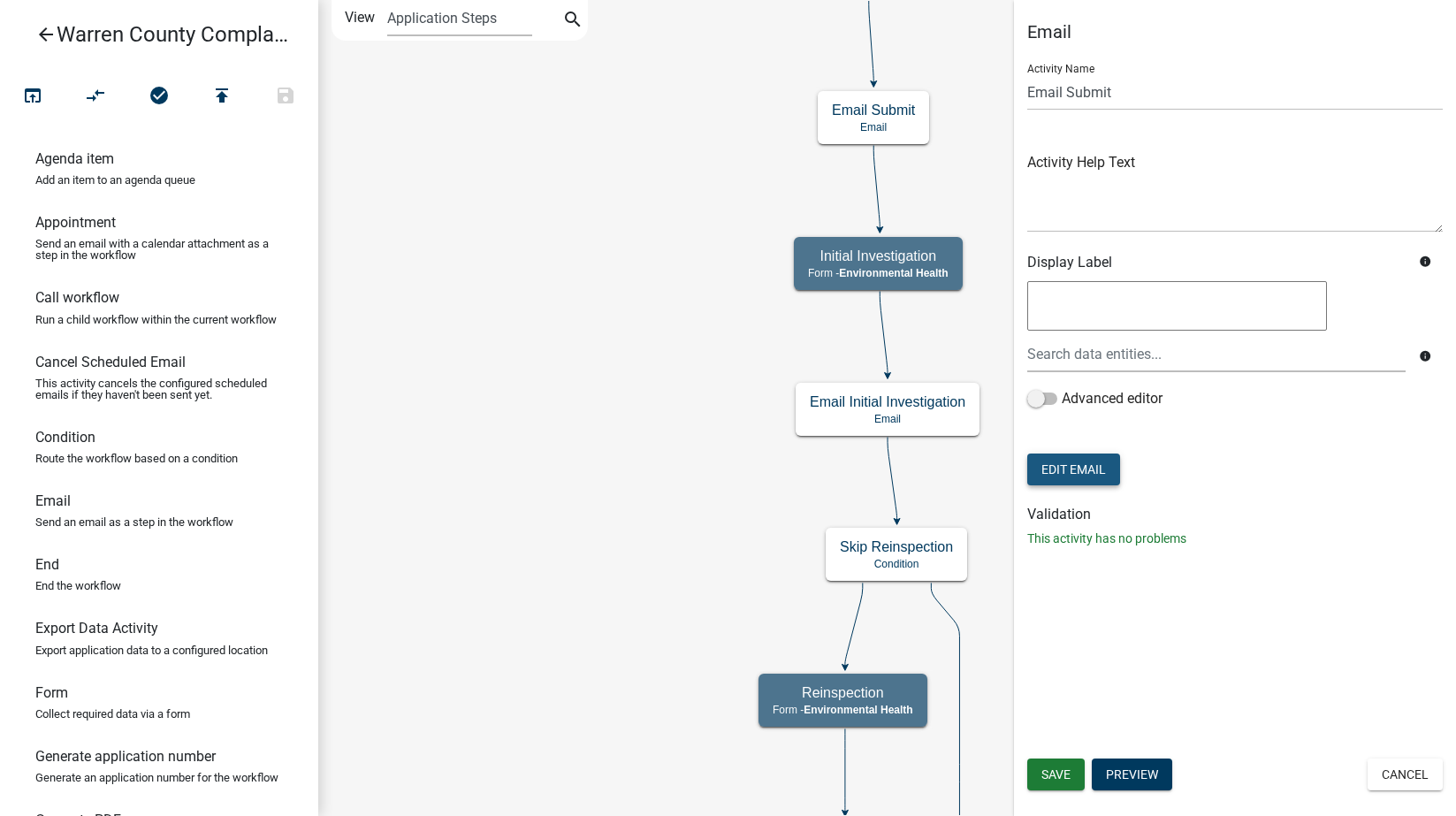
click at [1080, 470] on button "Edit Email" at bounding box center [1073, 470] width 92 height 32
select select "1ea7388c-b4fb-40e1-abca-7a9692cf601d"
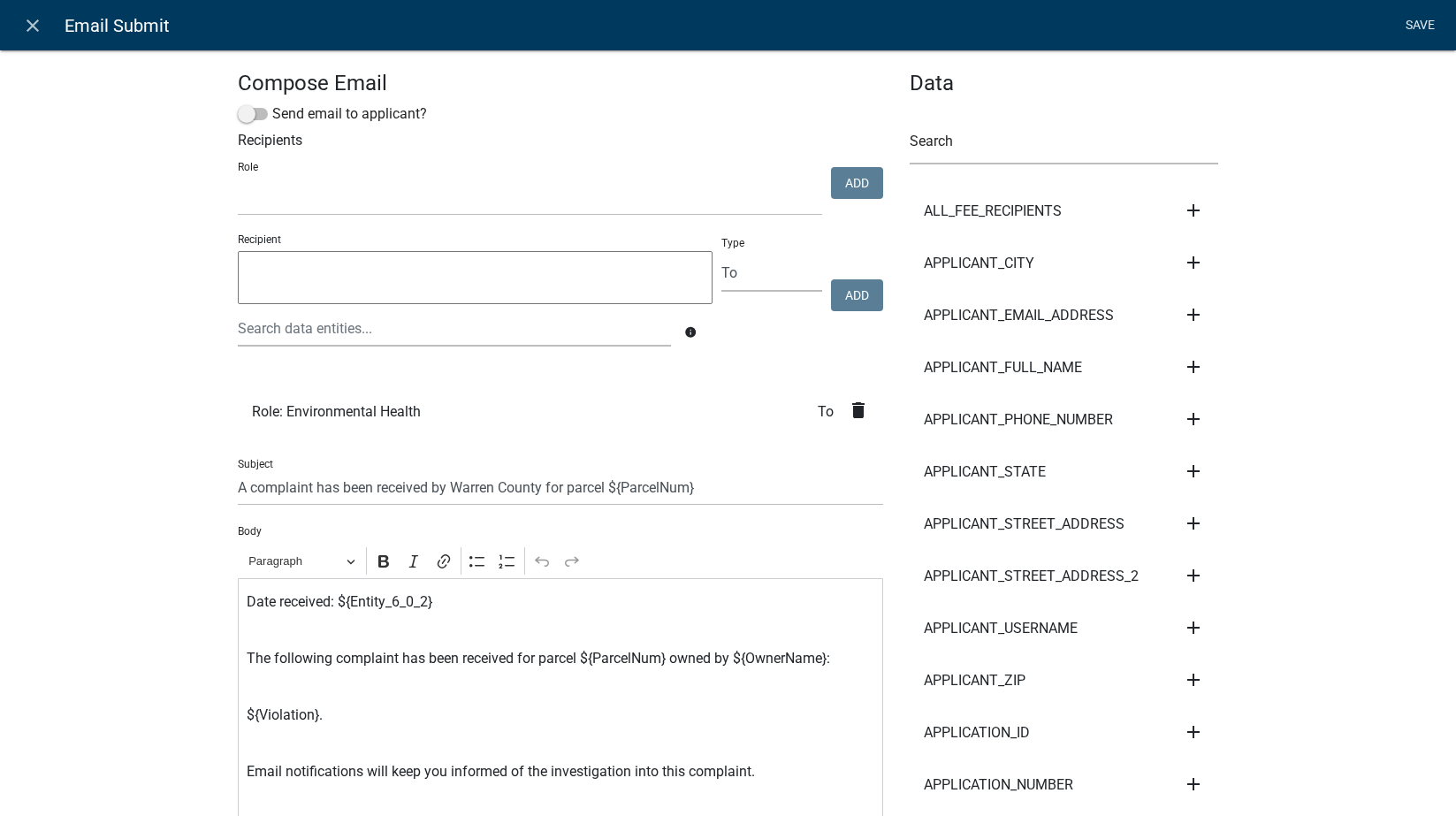
click at [1396, 24] on link "Save" at bounding box center [1420, 25] width 44 height 34
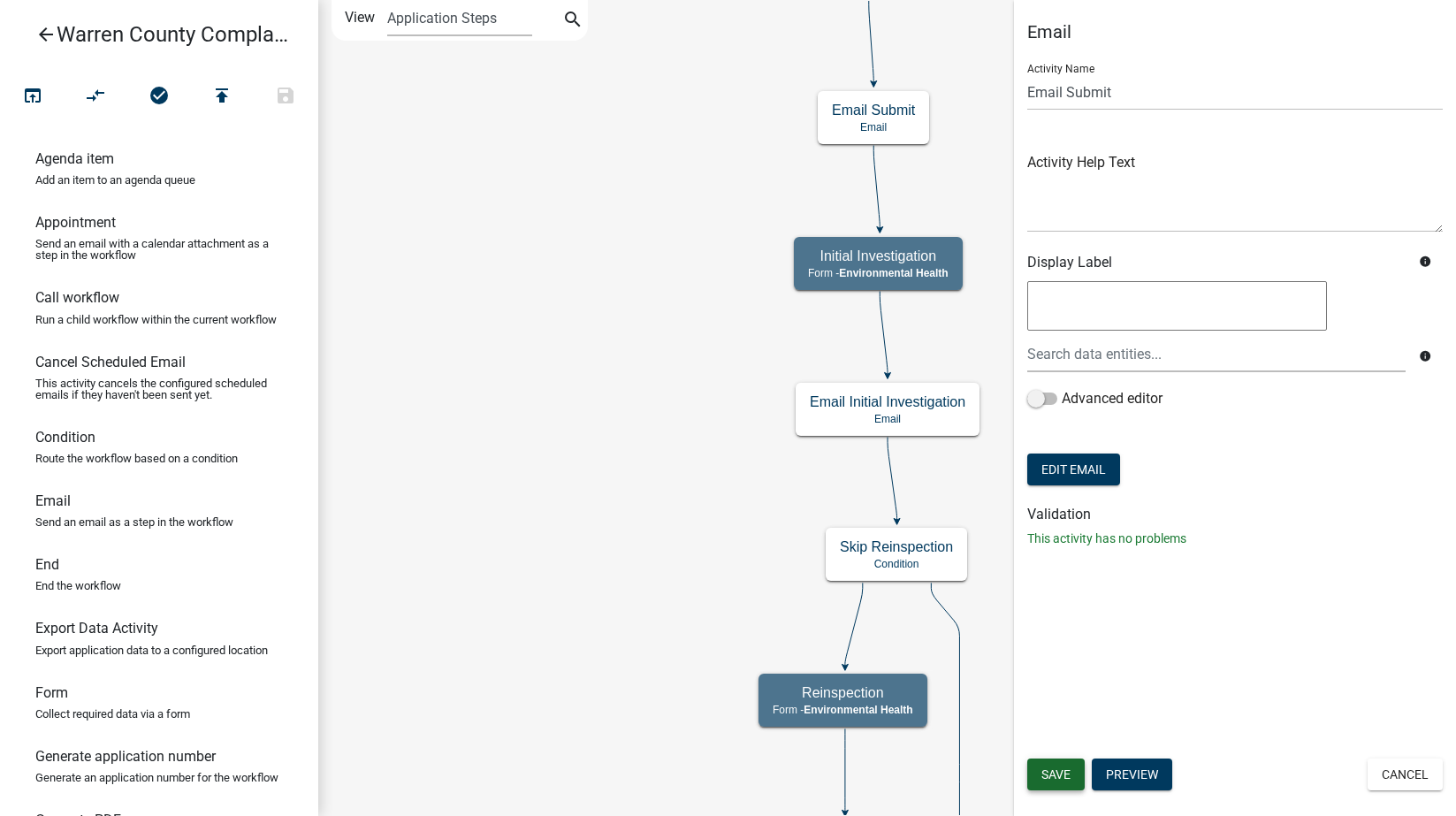
click at [1069, 777] on span "Save" at bounding box center [1056, 774] width 29 height 14
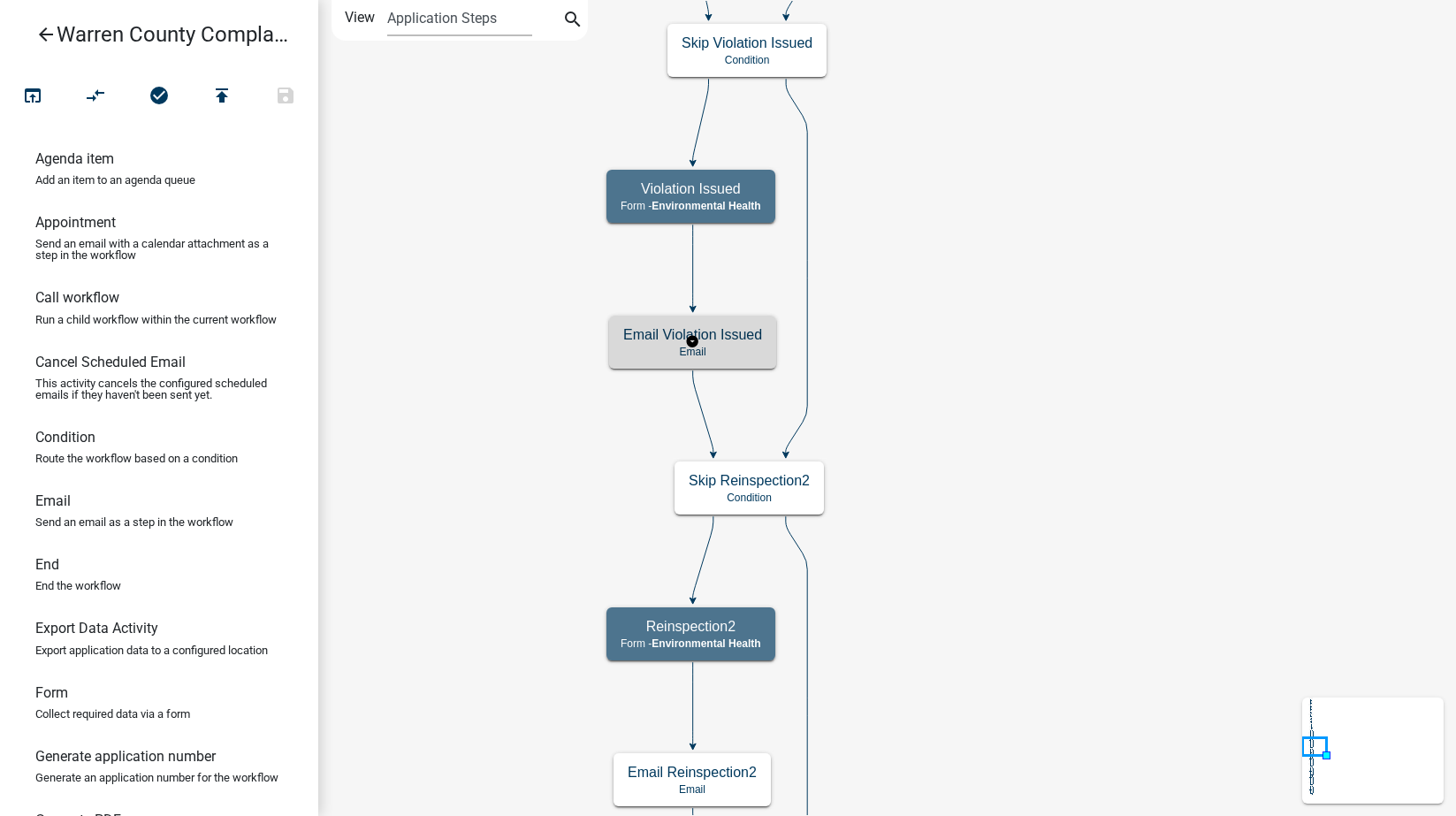
click at [737, 334] on h5 "Email Violation Issued" at bounding box center [693, 335] width 139 height 17
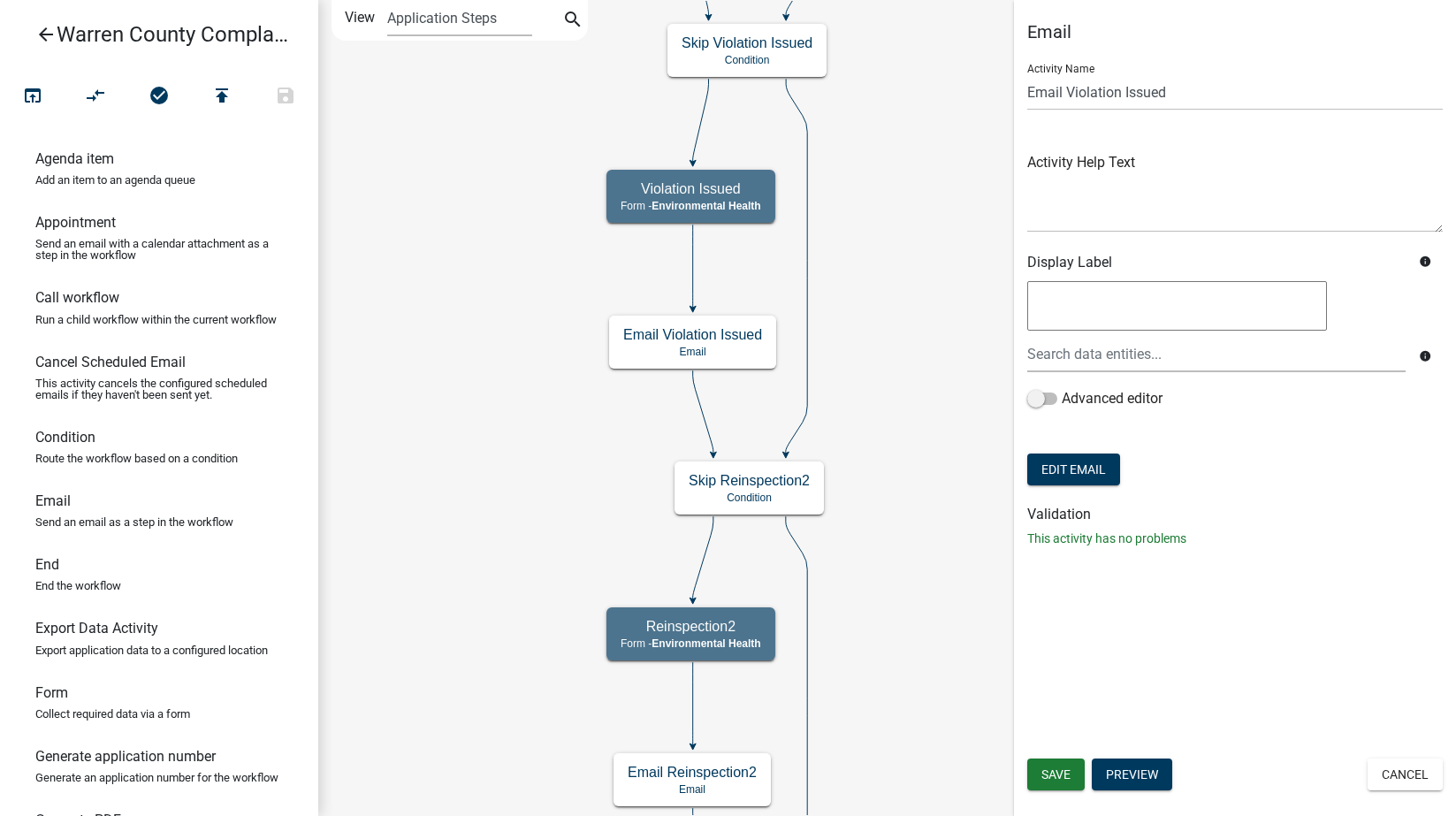
click at [1085, 453] on form "Activity Name Email Violation Issued Activity Help Text Display Label info info…" at bounding box center [1235, 270] width 415 height 441
click at [1085, 470] on button "Edit Email" at bounding box center [1073, 470] width 92 height 32
select select
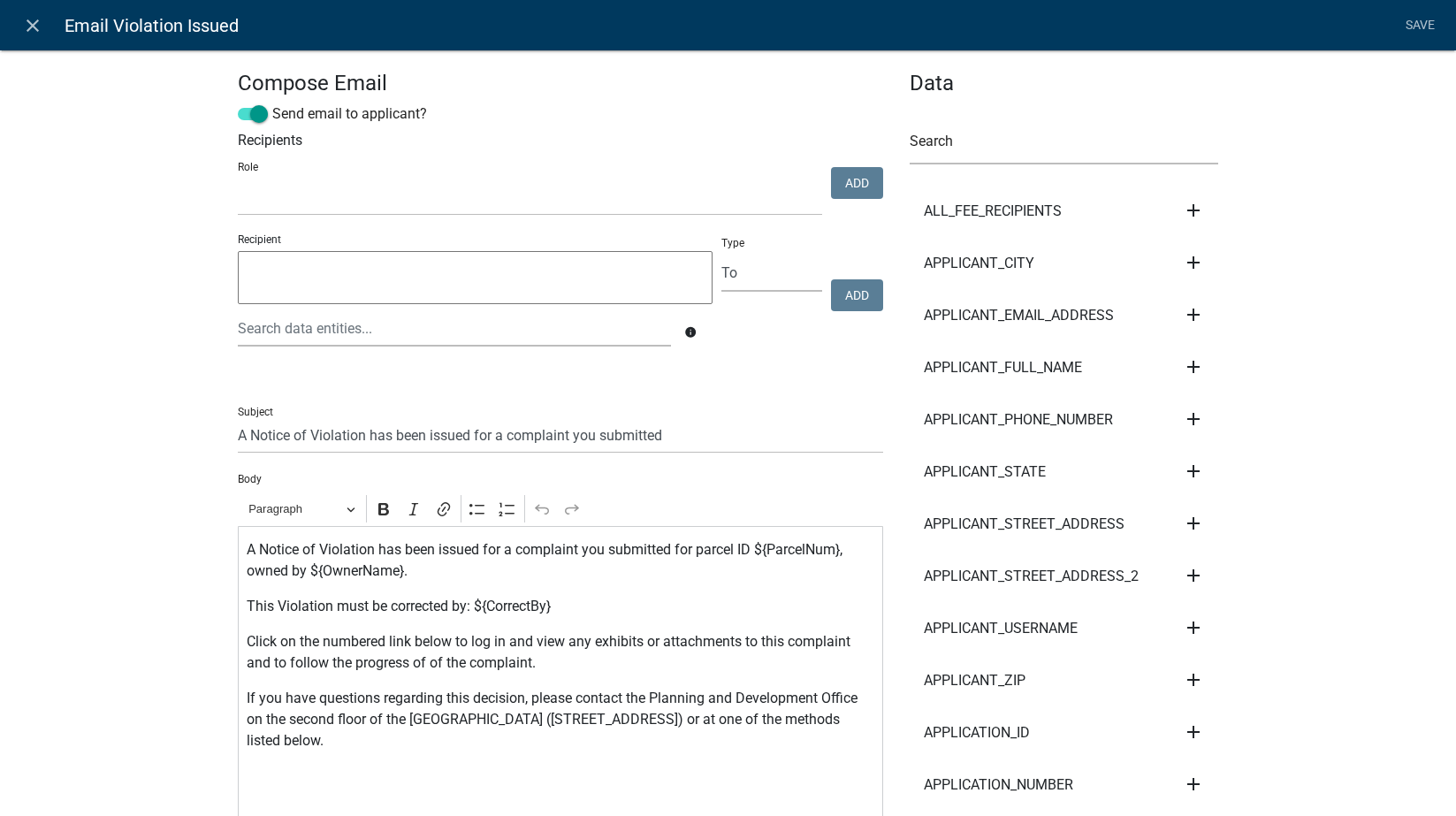
select select
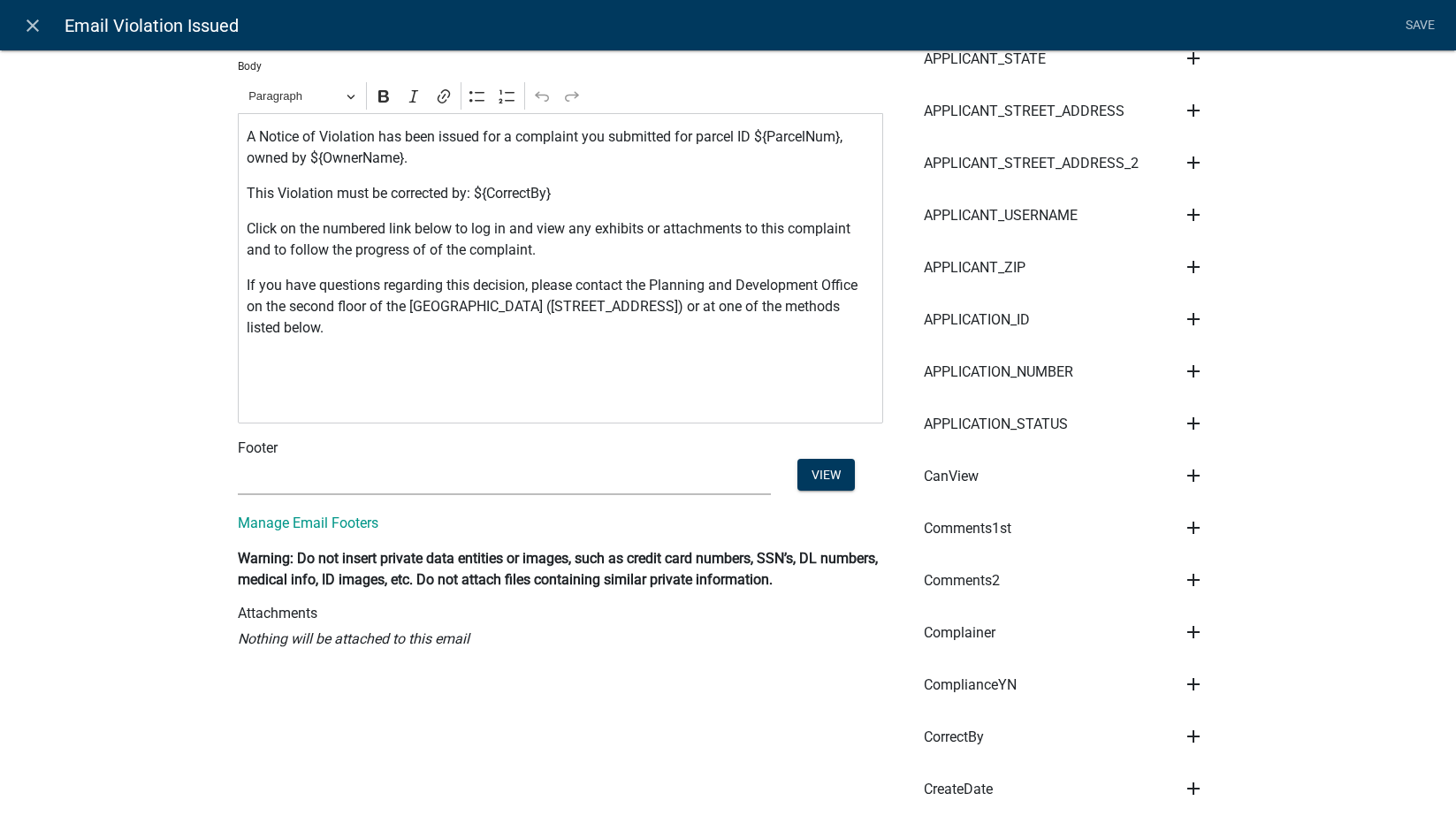
click at [310, 452] on div "Footer" at bounding box center [561, 448] width 672 height 21
click at [309, 473] on select "(None) Environmental Health" at bounding box center [504, 477] width 533 height 36
select select "1ea7388c-b4fb-40e1-abca-7a9692cf601d"
click at [238, 459] on select "(None) Environmental Health" at bounding box center [504, 477] width 533 height 36
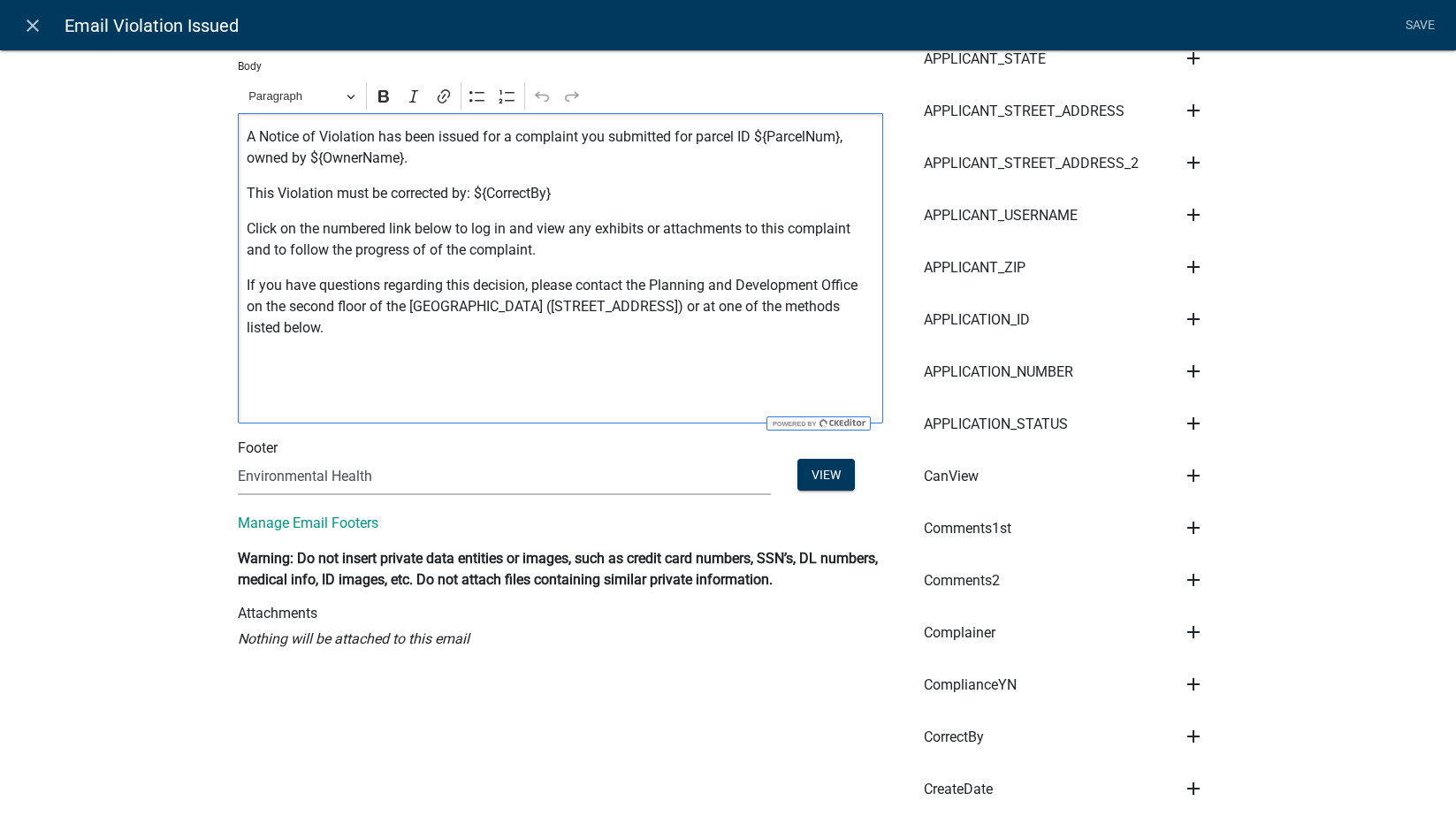
drag, startPoint x: 623, startPoint y: 281, endPoint x: 665, endPoint y: 328, distance: 63.0
click at [665, 328] on p "If you have questions regarding this decision, please contact the Planning and …" at bounding box center [560, 307] width 627 height 63
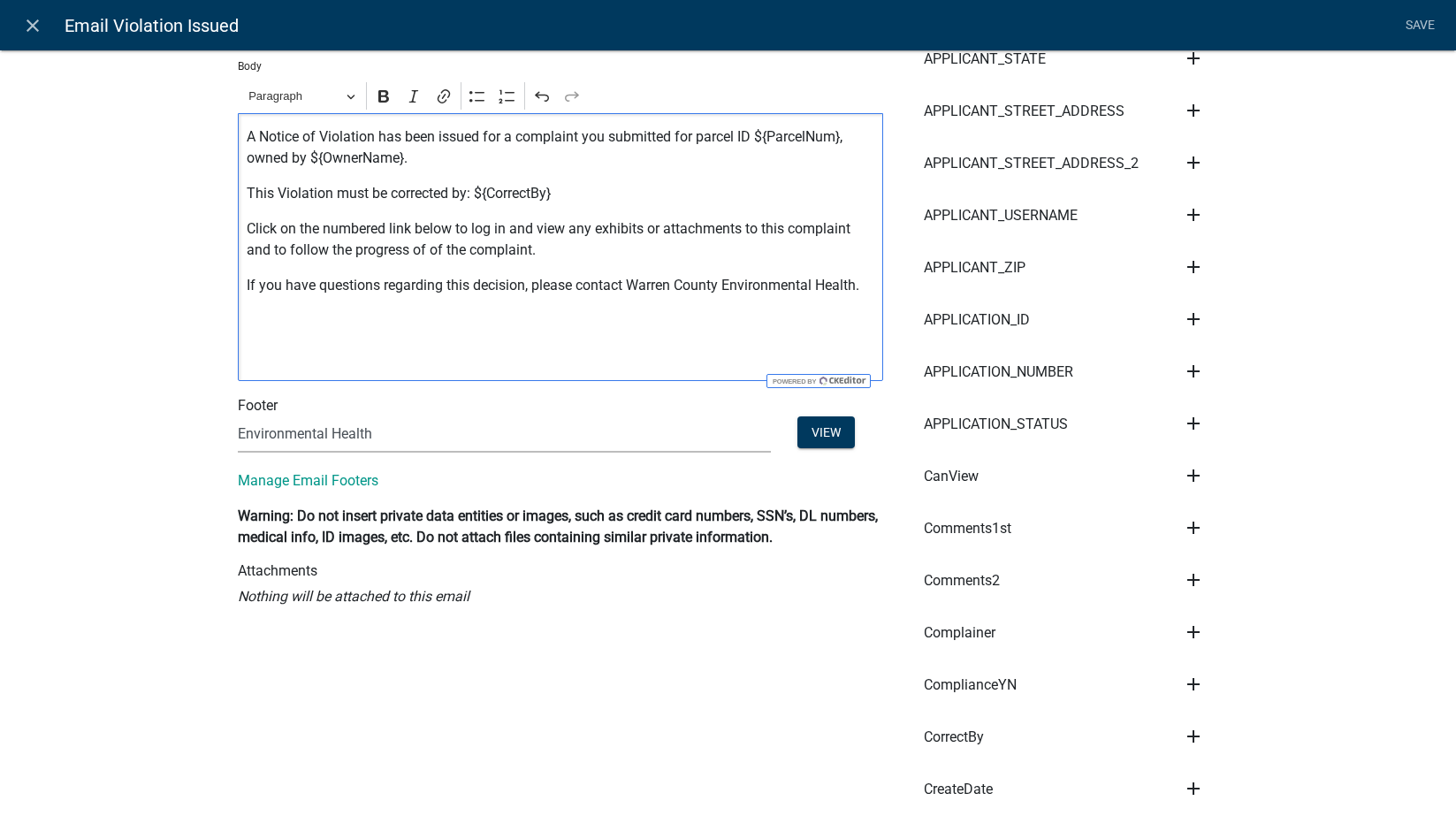
click at [660, 325] on p "Editor editing area: main. Press Alt+0 for help." at bounding box center [560, 320] width 627 height 21
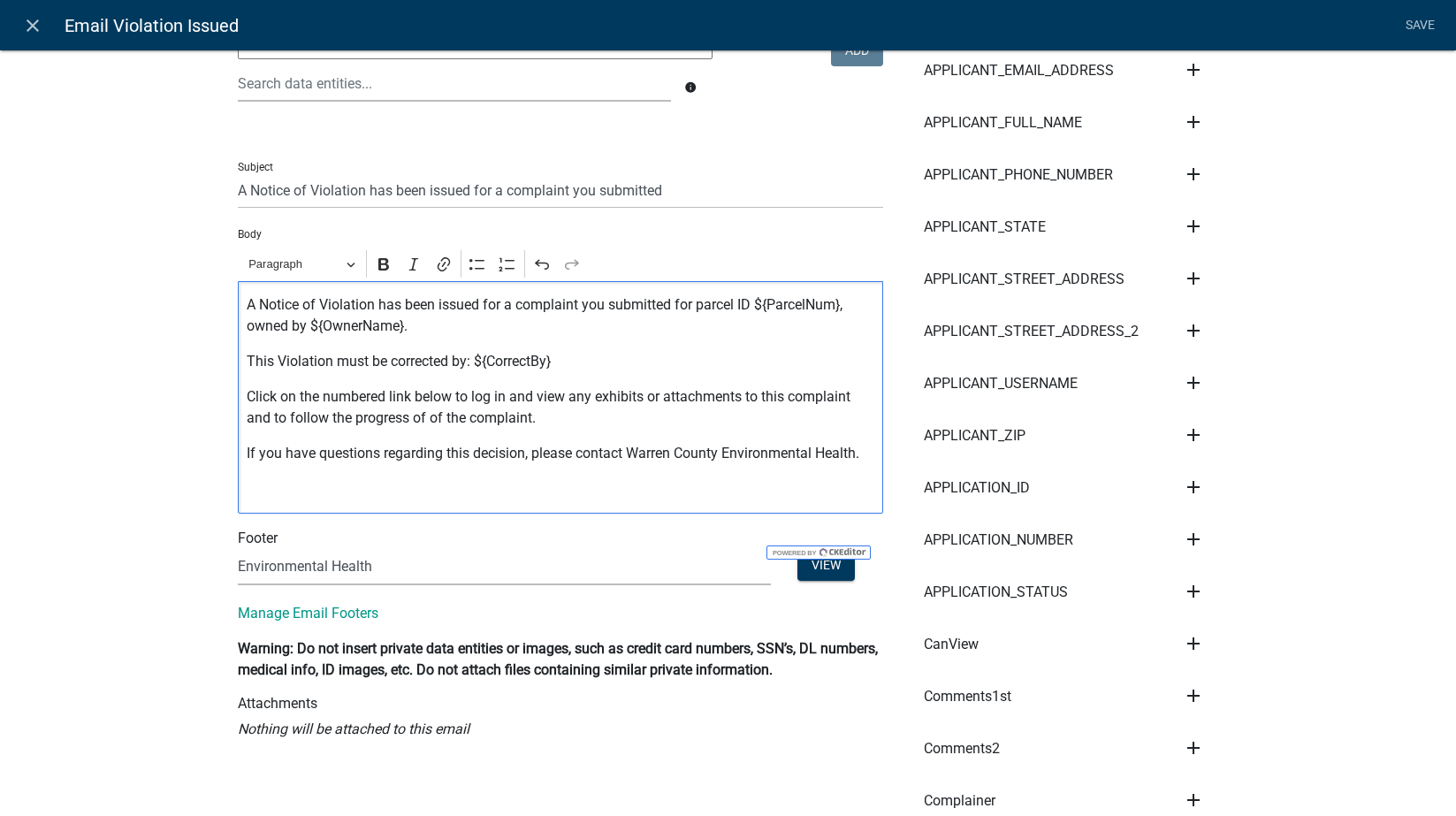
scroll to position [206, 0]
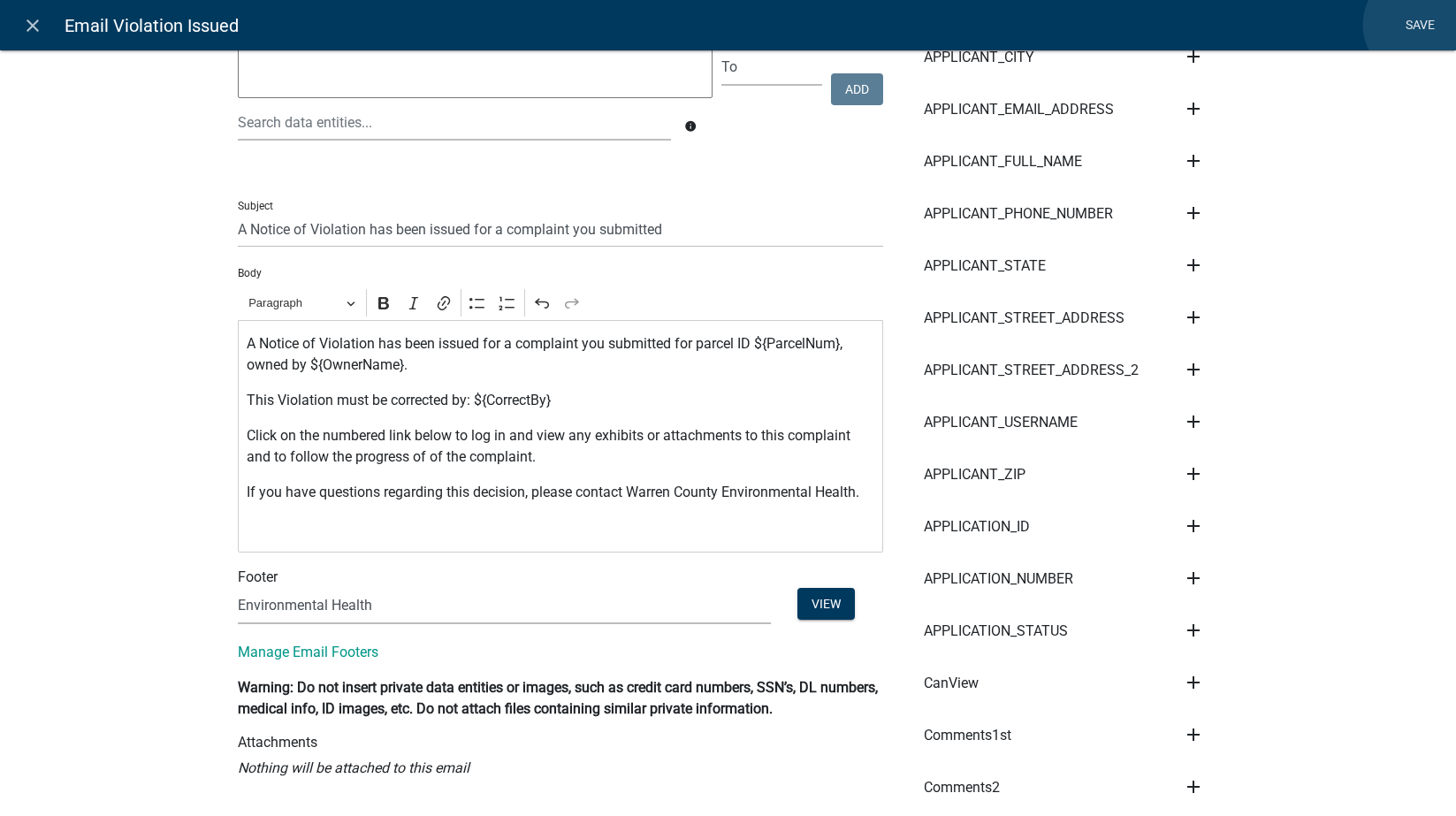
click at [1396, 25] on link "Save" at bounding box center [1420, 25] width 44 height 34
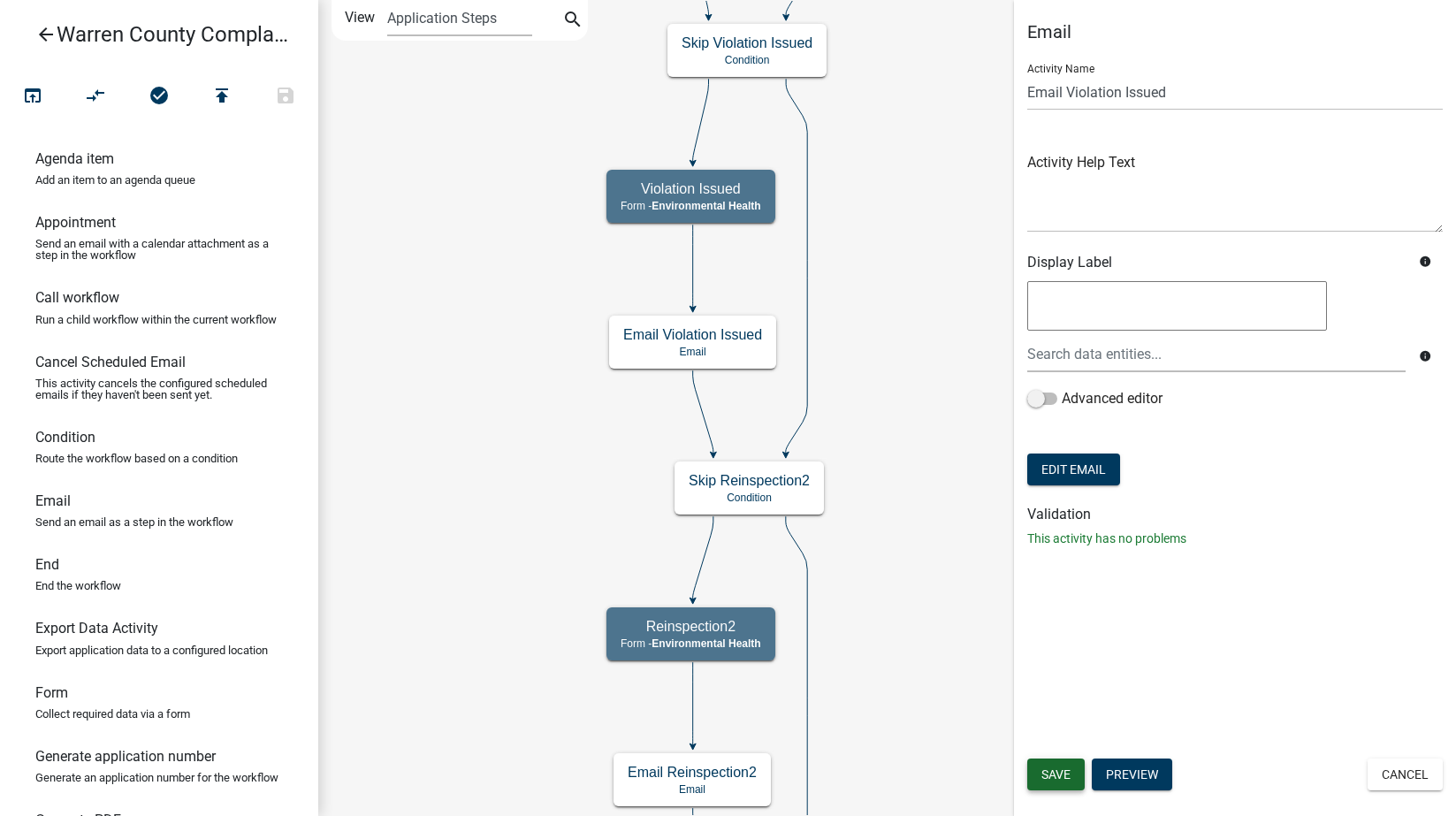
click at [1068, 775] on span "Save" at bounding box center [1056, 774] width 29 height 14
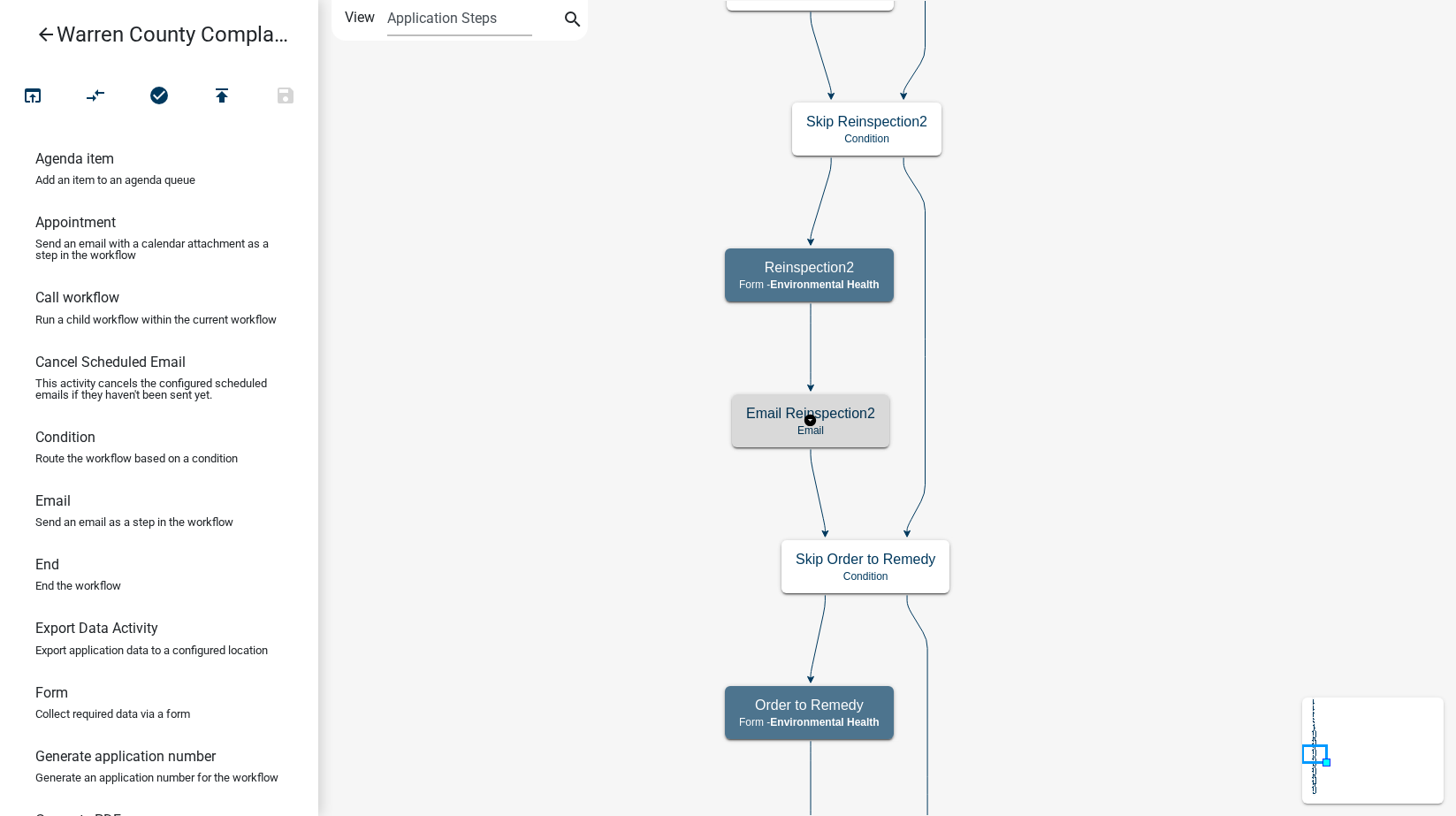
click at [858, 432] on p "Email" at bounding box center [810, 430] width 129 height 12
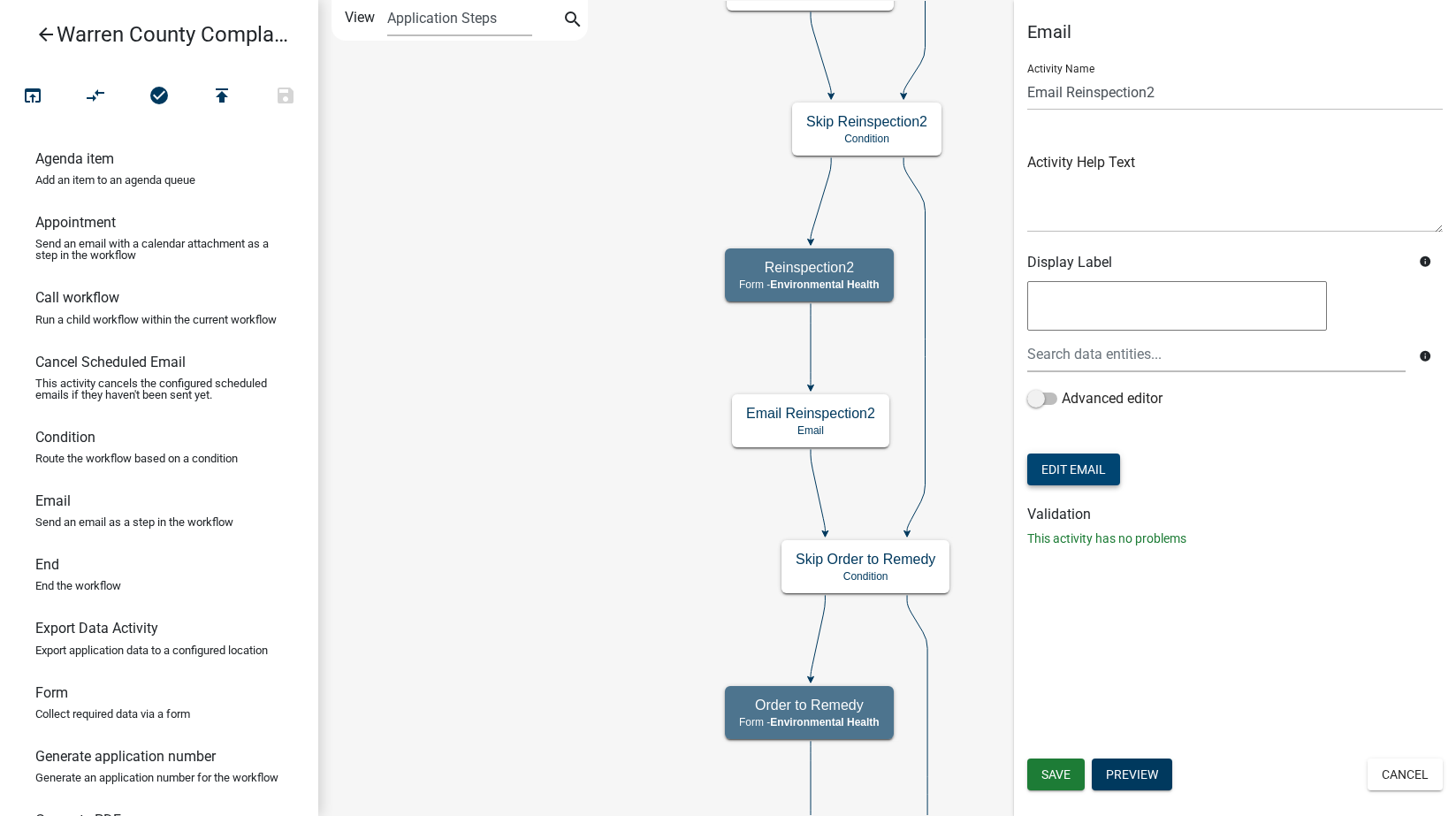
click at [1047, 463] on button "Edit Email" at bounding box center [1073, 470] width 92 height 32
select select
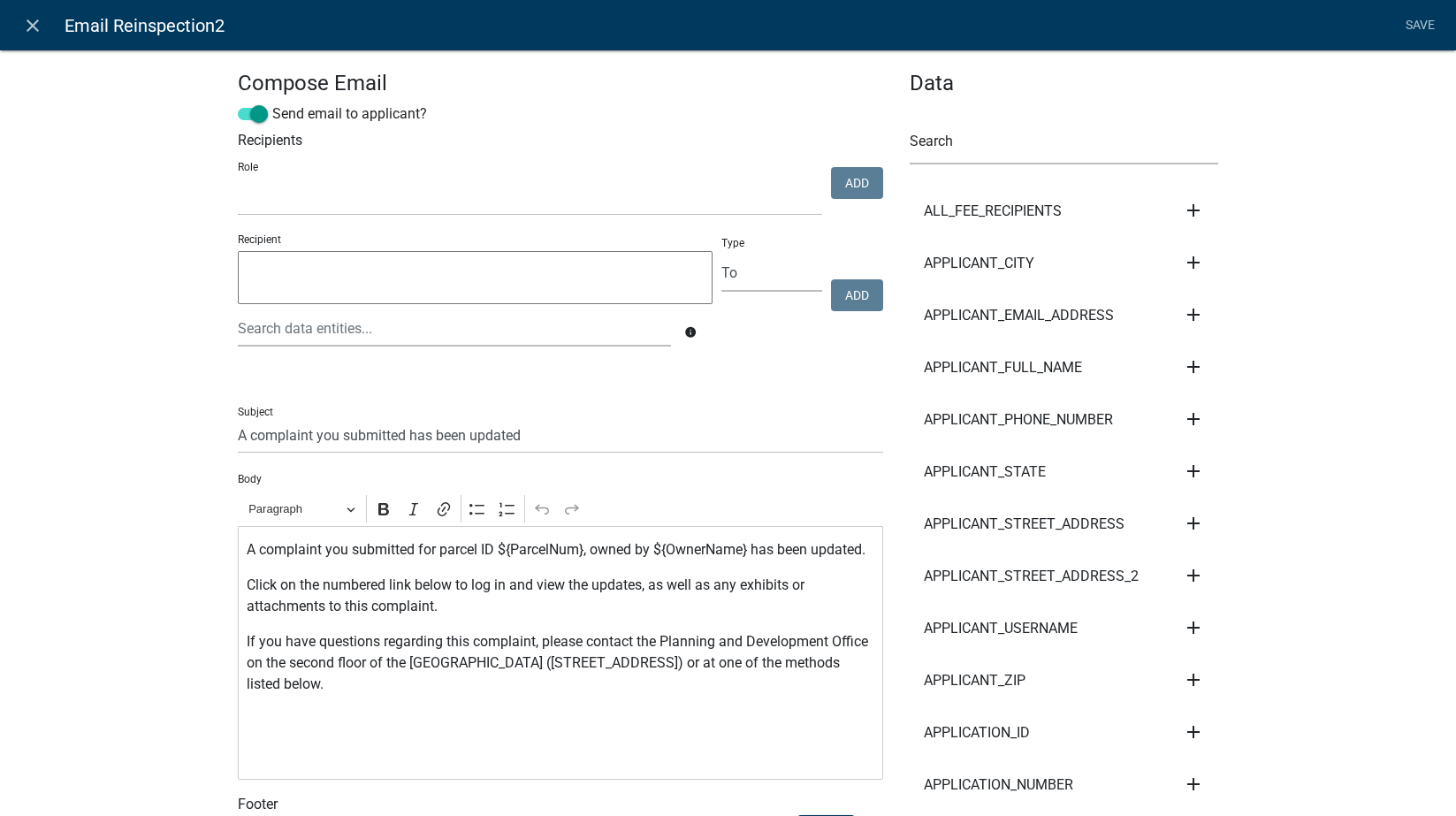
select select
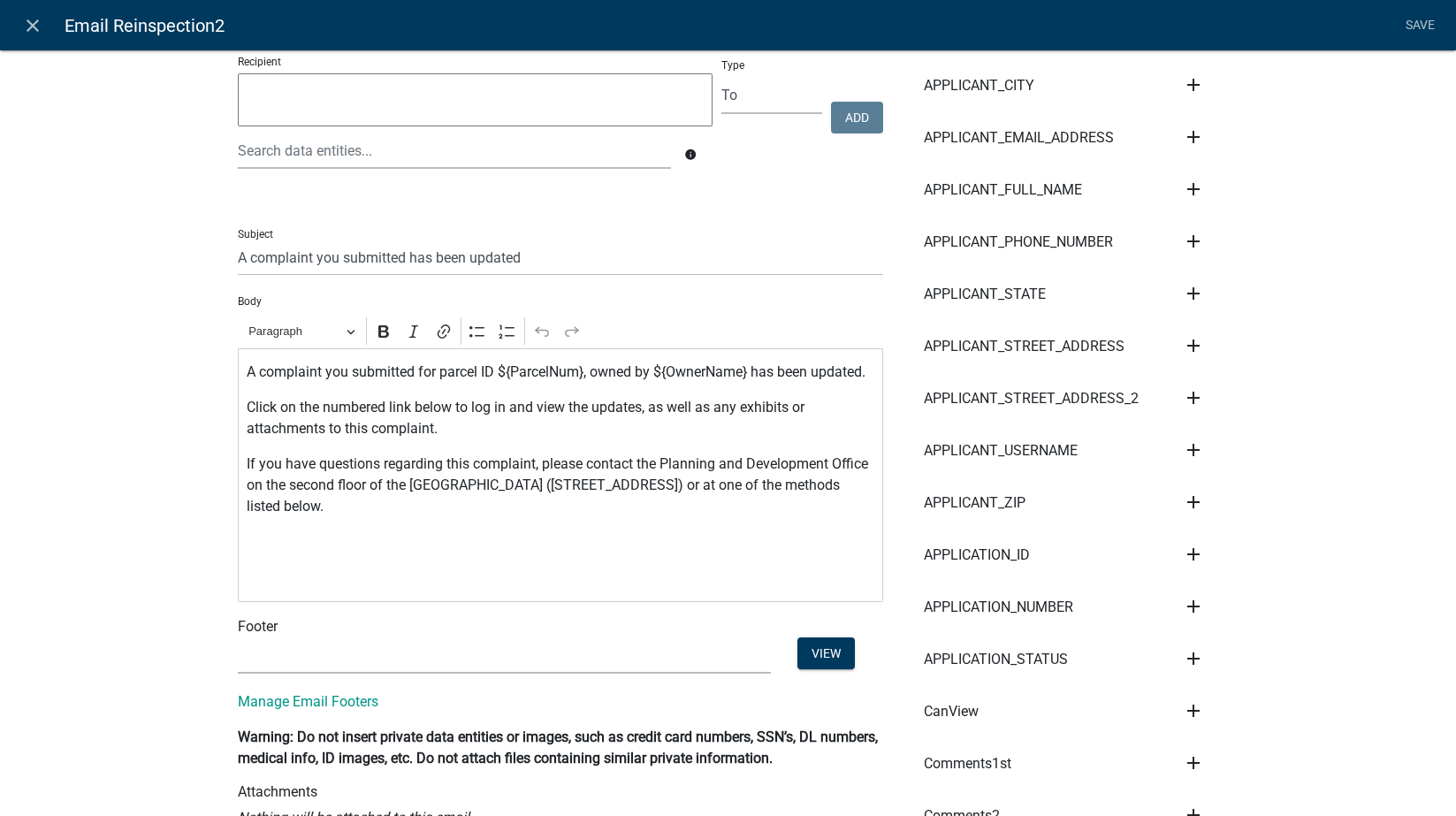
scroll to position [206, 0]
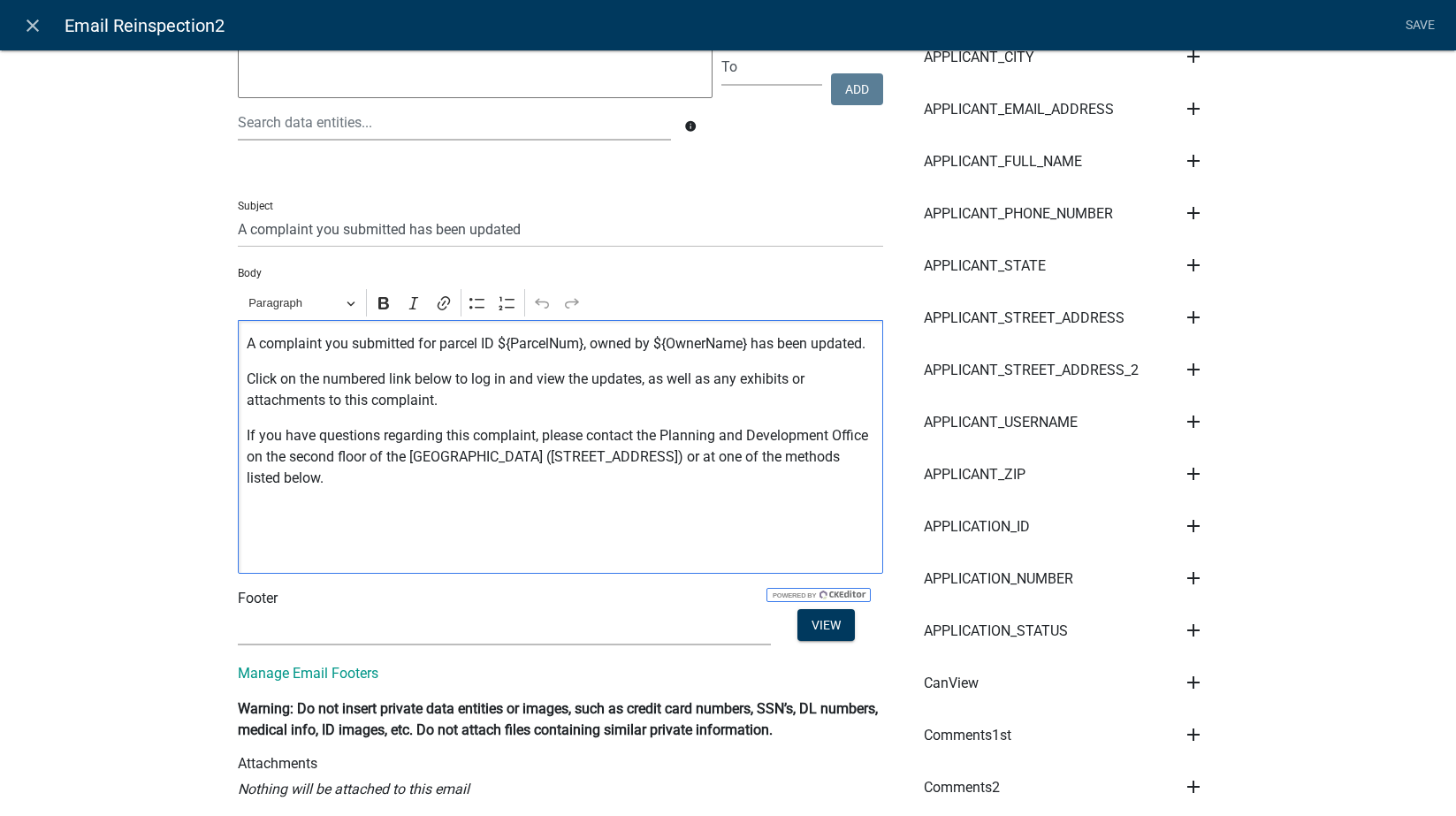
drag, startPoint x: 626, startPoint y: 501, endPoint x: 630, endPoint y: 456, distance: 45.2
click at [630, 456] on p "If you have questions regarding this complaint, please contact the Planning and…" at bounding box center [560, 457] width 627 height 63
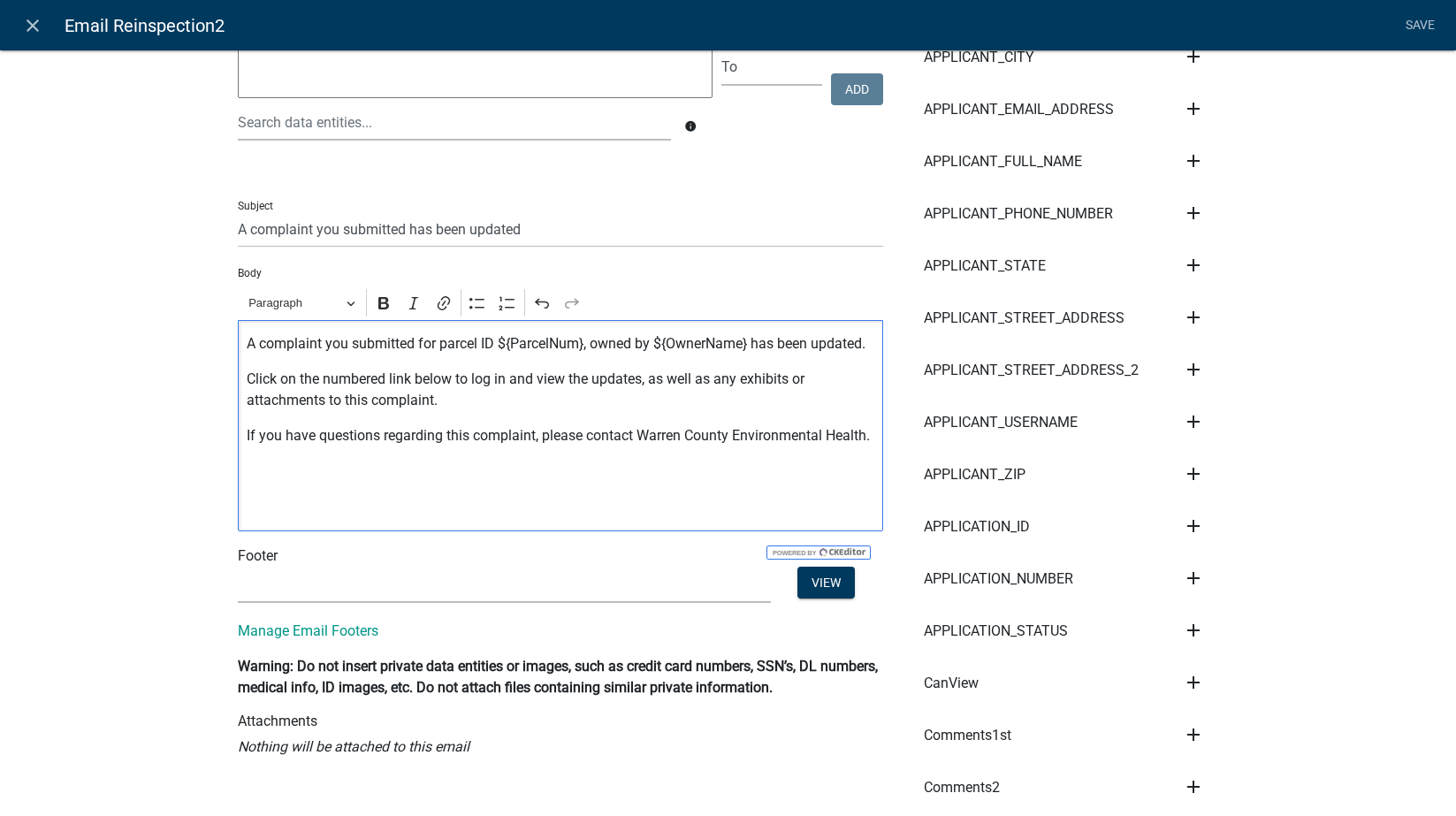
click at [518, 482] on p "Editor editing area: main. Press Alt+0 for help." at bounding box center [560, 471] width 627 height 21
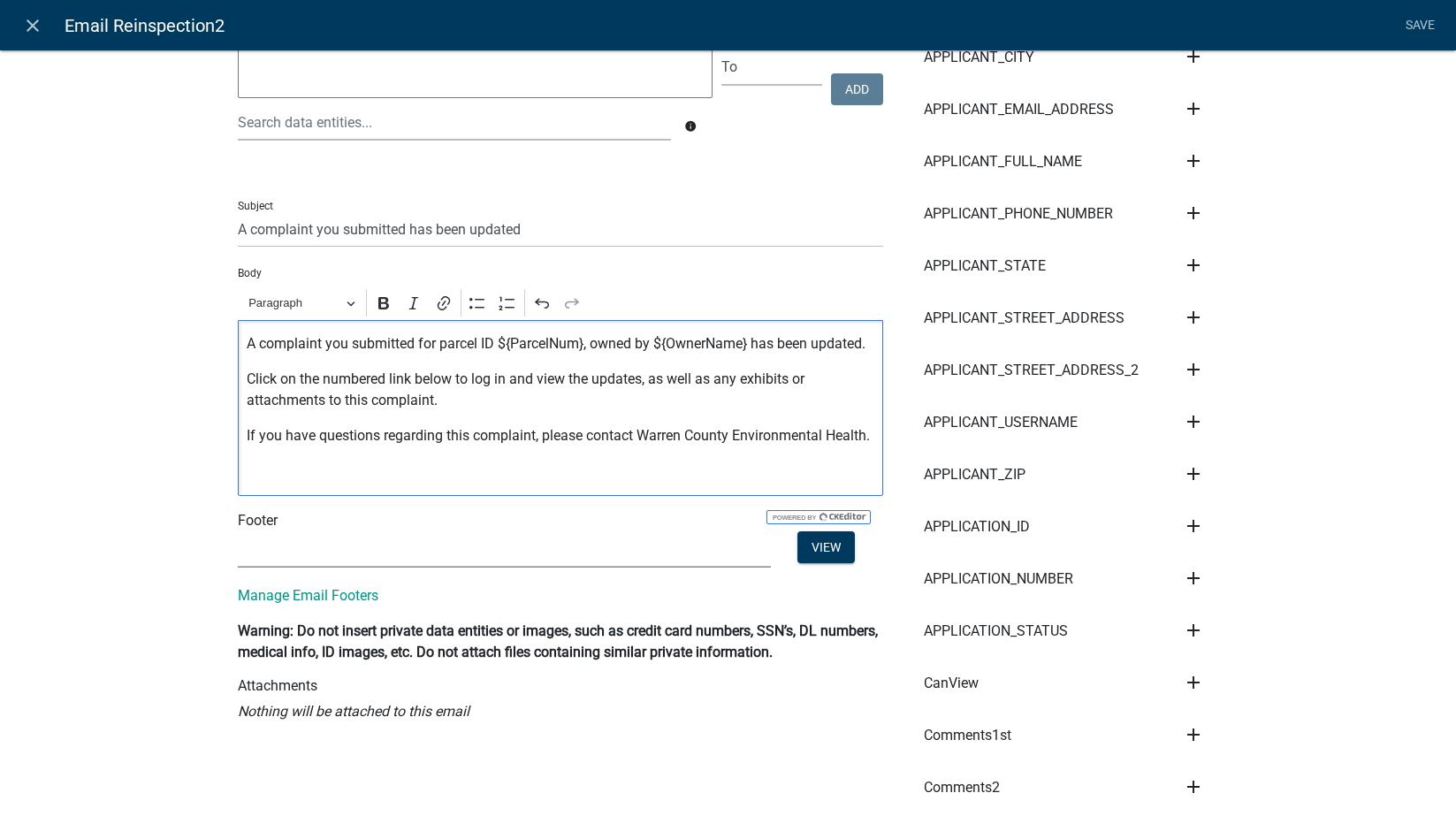
click at [334, 568] on select "(None) Environmental Health" at bounding box center [504, 549] width 533 height 36
select select "1ea7388c-b4fb-40e1-abca-7a9692cf601d"
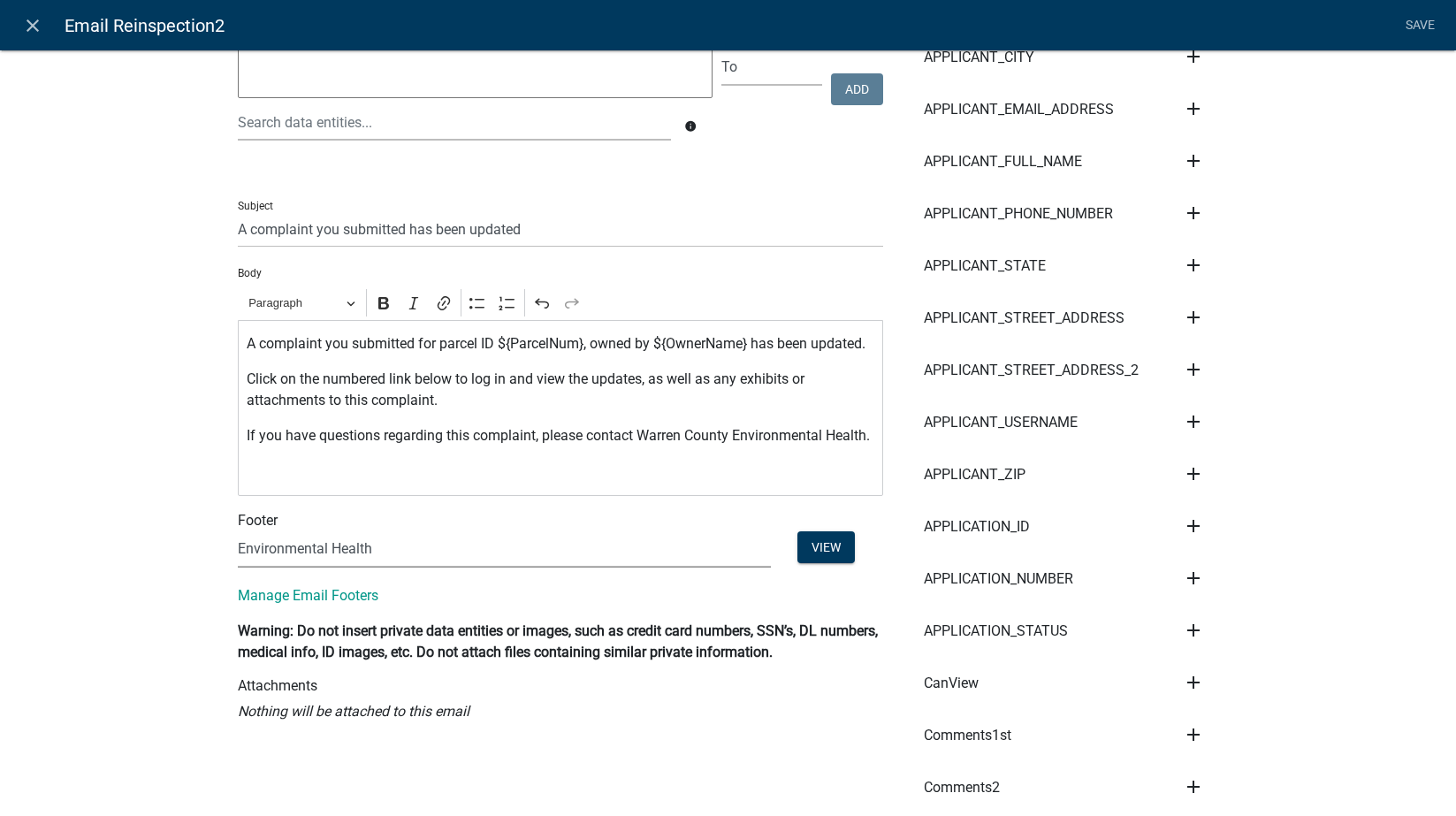
click at [238, 553] on select "(None) Environmental Health" at bounding box center [504, 549] width 533 height 36
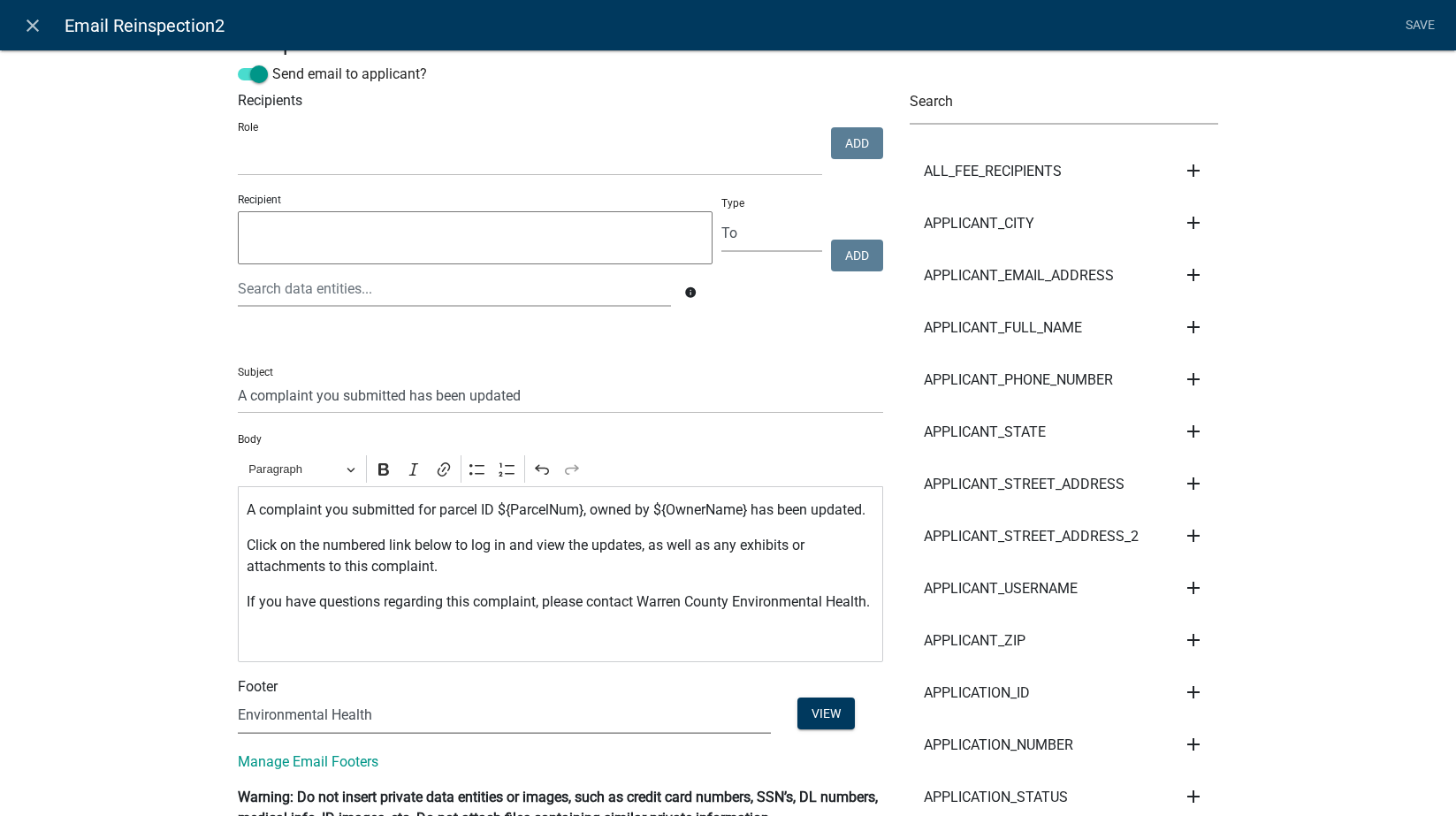
scroll to position [0, 0]
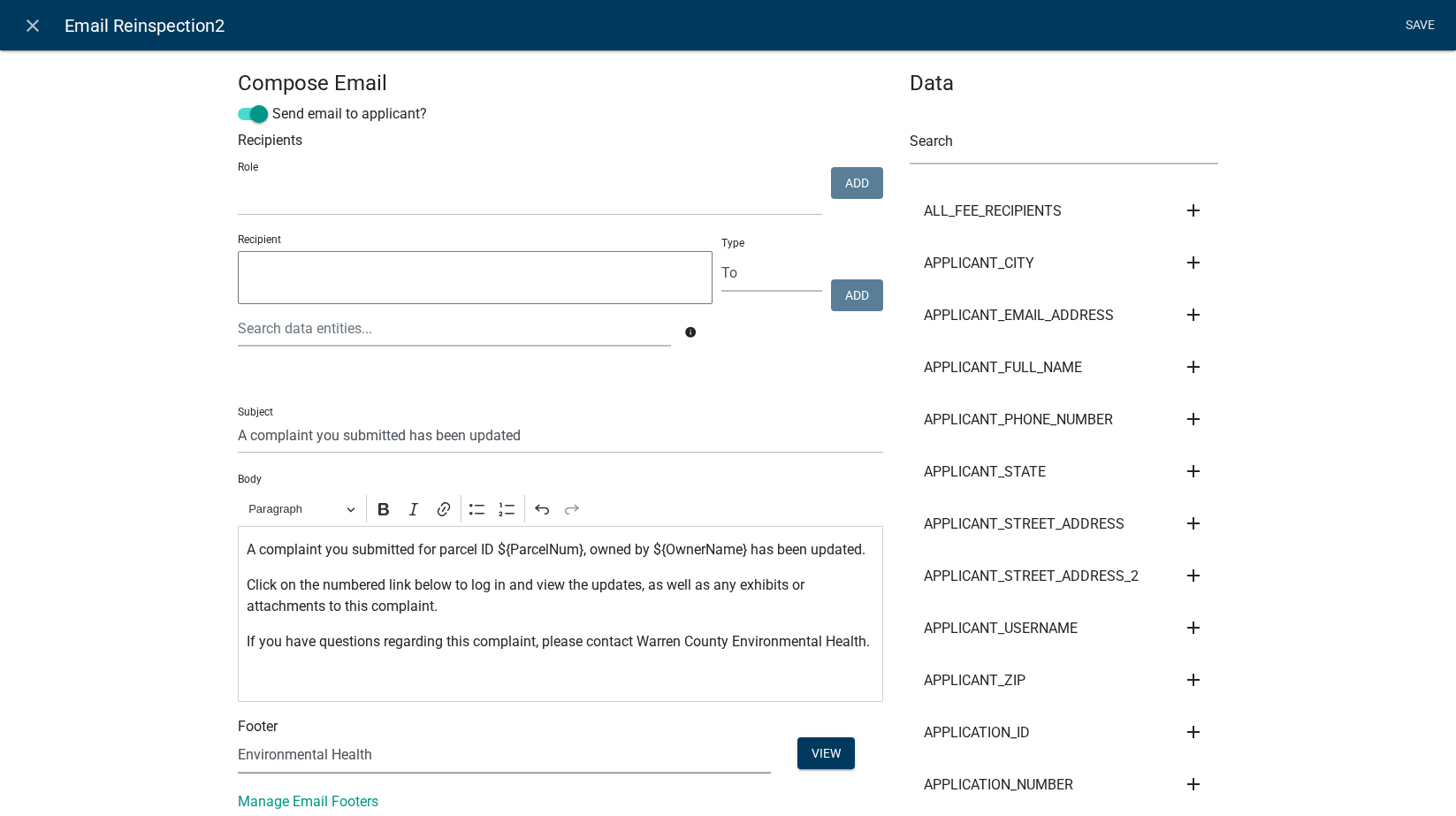
click at [1396, 24] on link "Save" at bounding box center [1420, 25] width 44 height 34
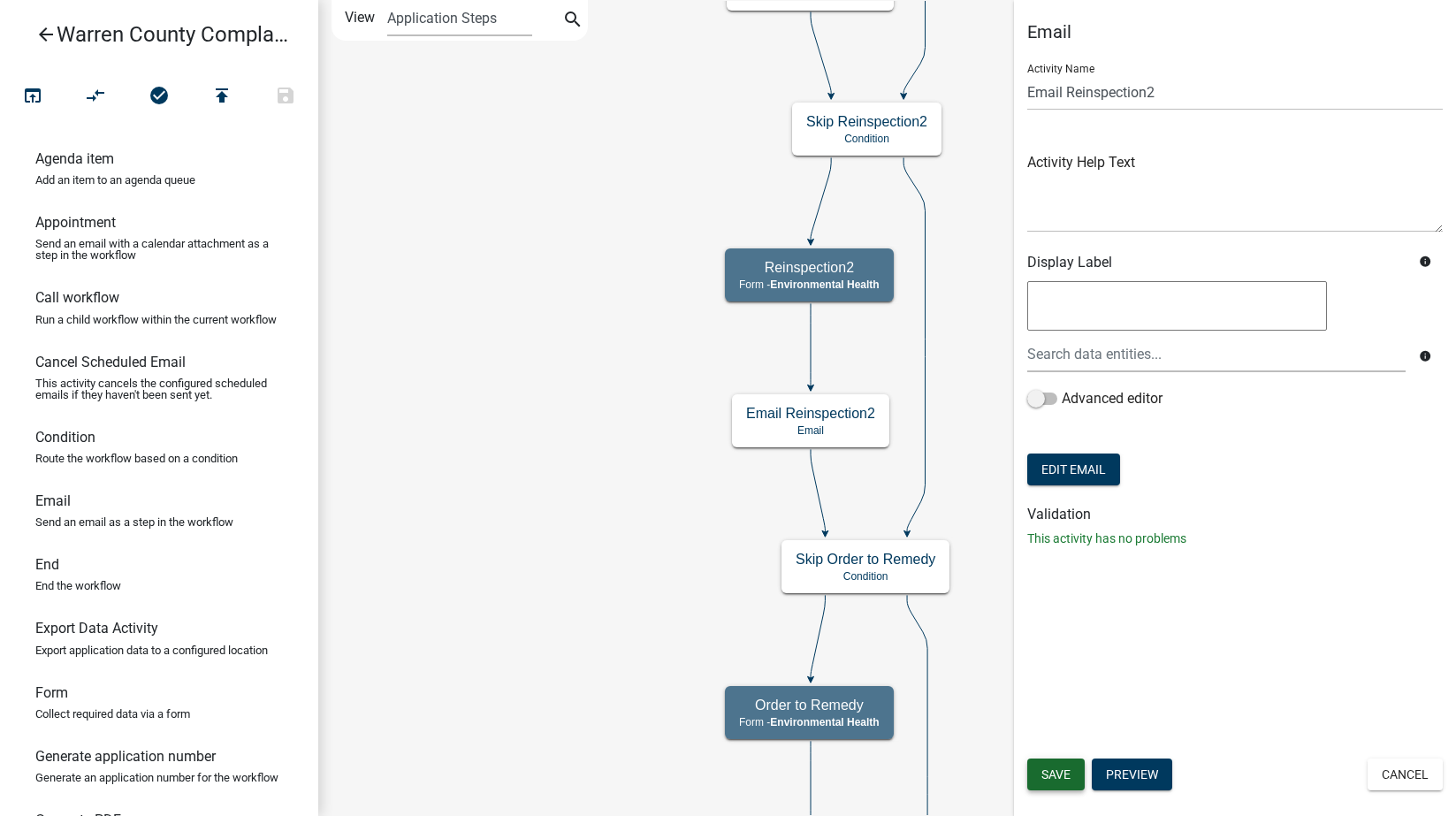
click at [1056, 776] on span "Save" at bounding box center [1056, 774] width 29 height 14
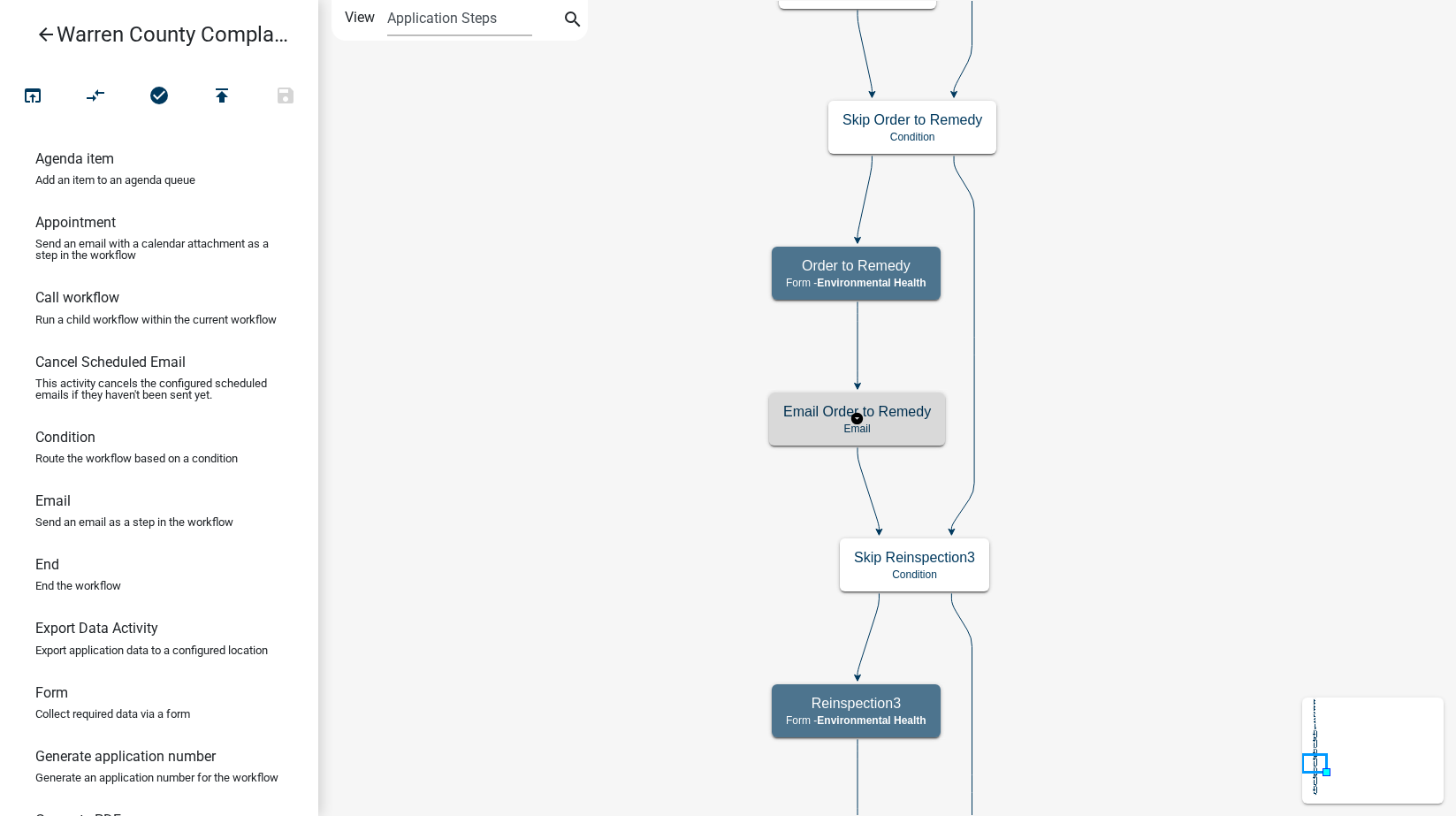
click at [899, 434] on p "Email" at bounding box center [857, 429] width 147 height 12
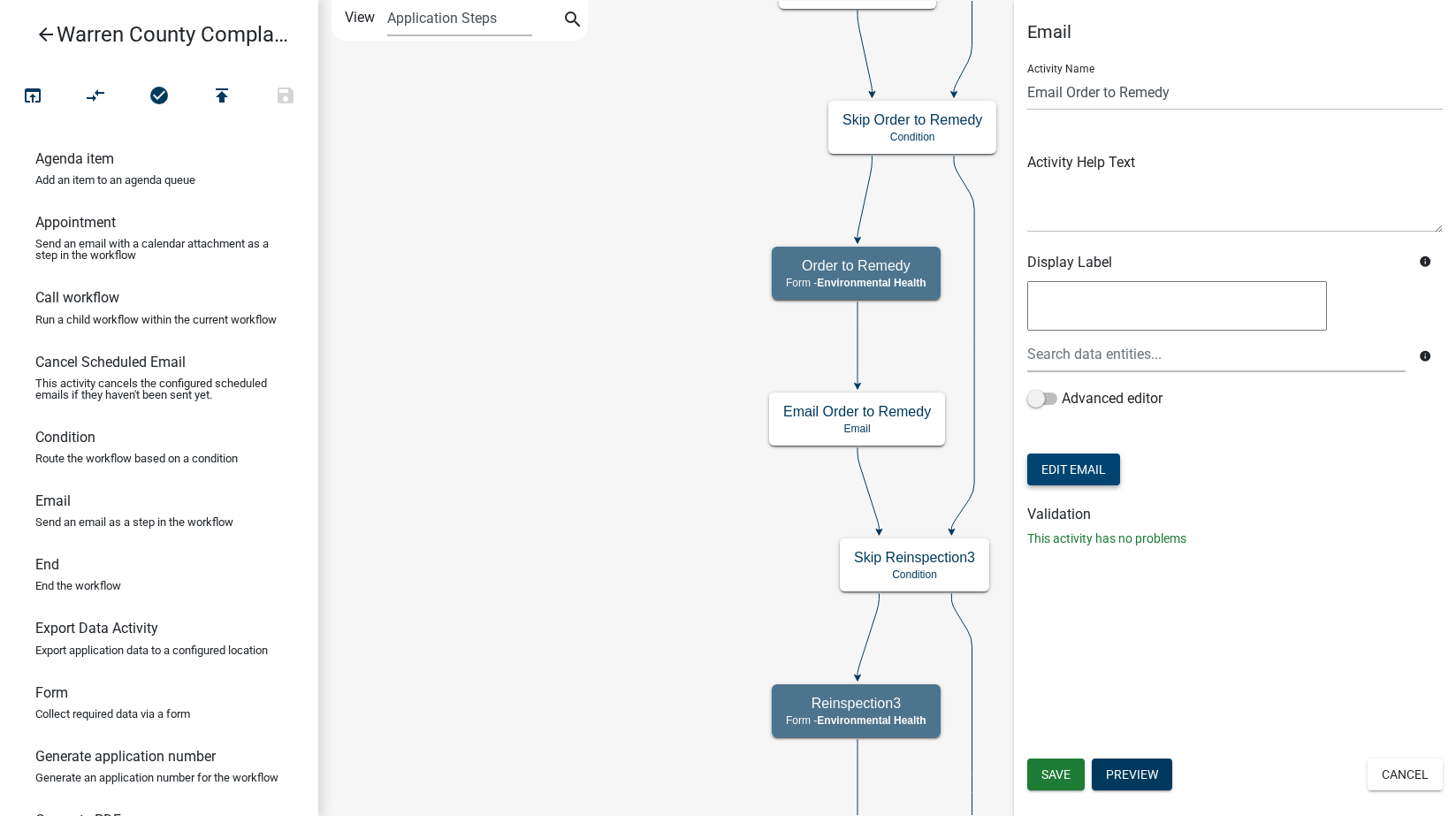
click at [1075, 479] on button "Edit Email" at bounding box center [1073, 470] width 92 height 32
select select
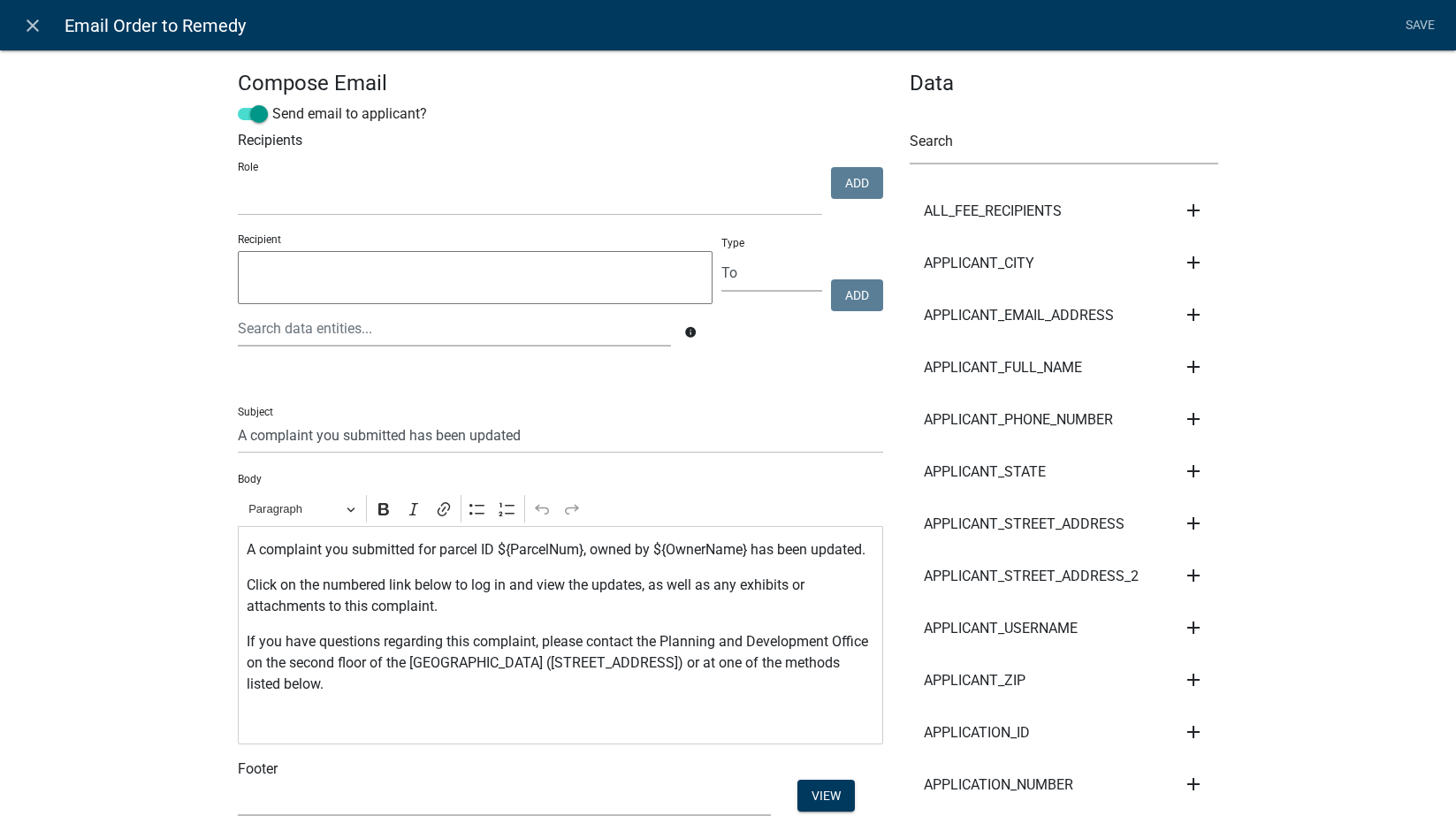
select select
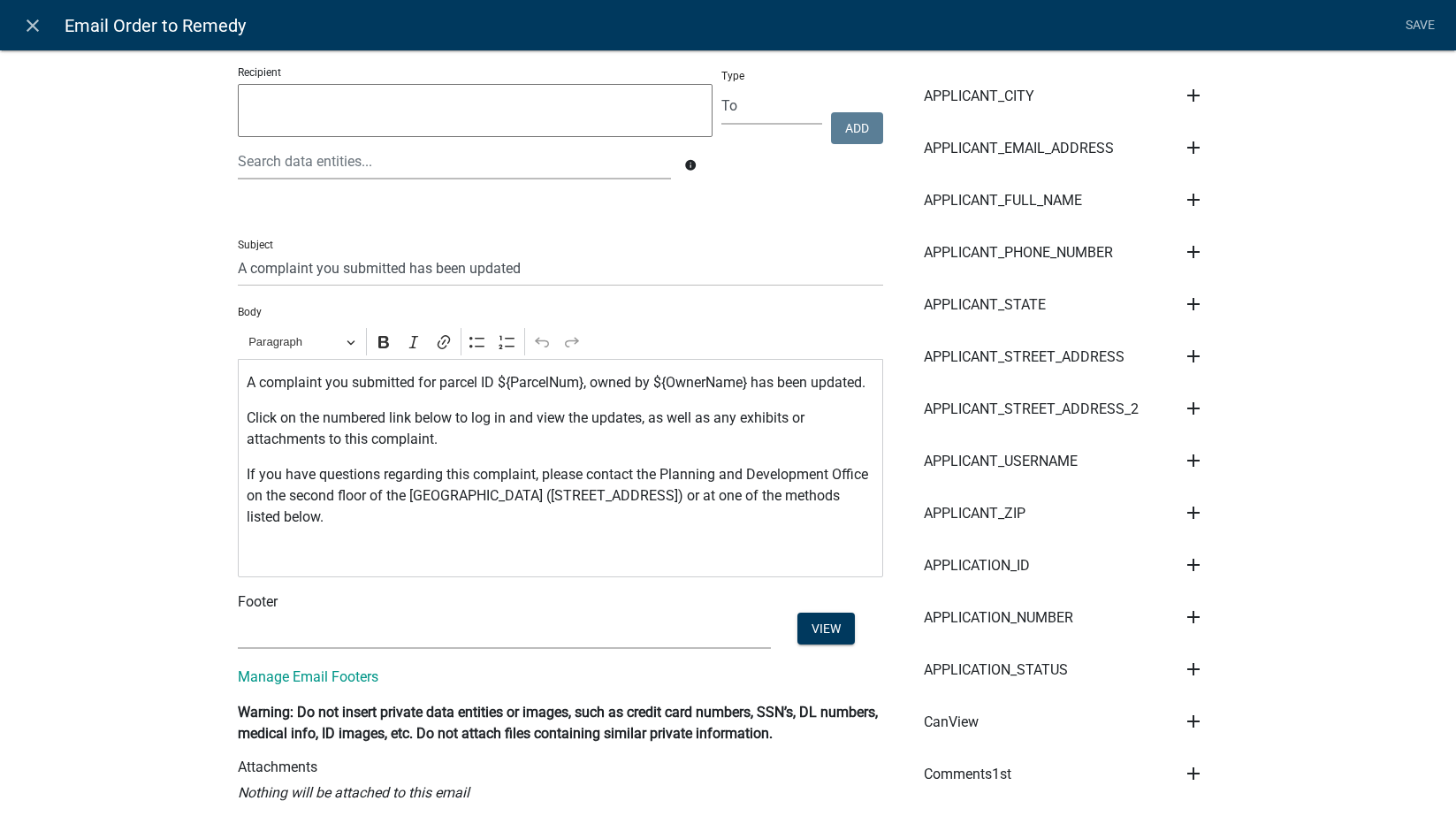
scroll to position [206, 0]
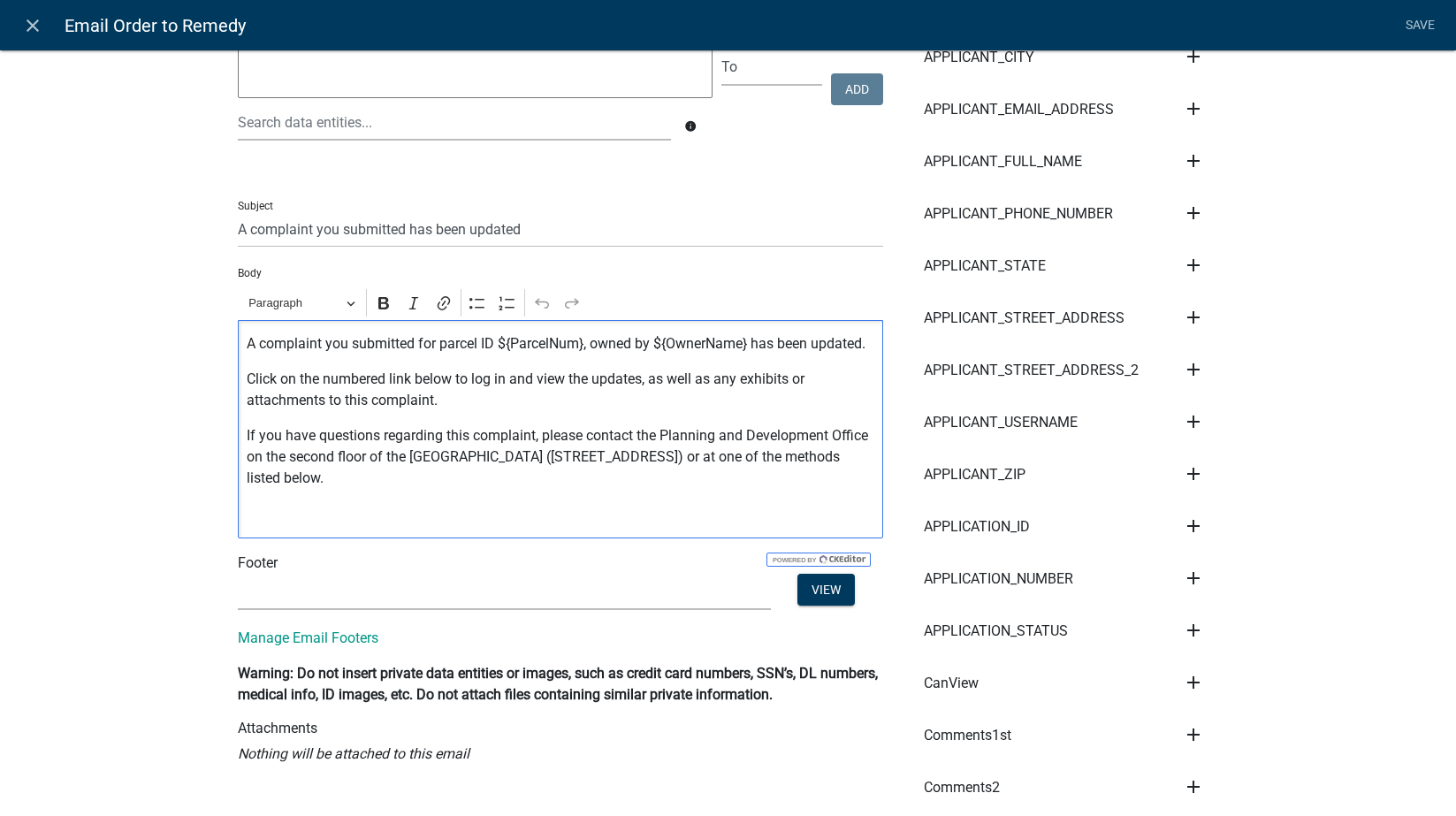
drag, startPoint x: 419, startPoint y: 507, endPoint x: 634, endPoint y: 458, distance: 220.5
click at [634, 458] on p "If you have questions regarding this complaint, please contact the Planning and…" at bounding box center [560, 457] width 627 height 63
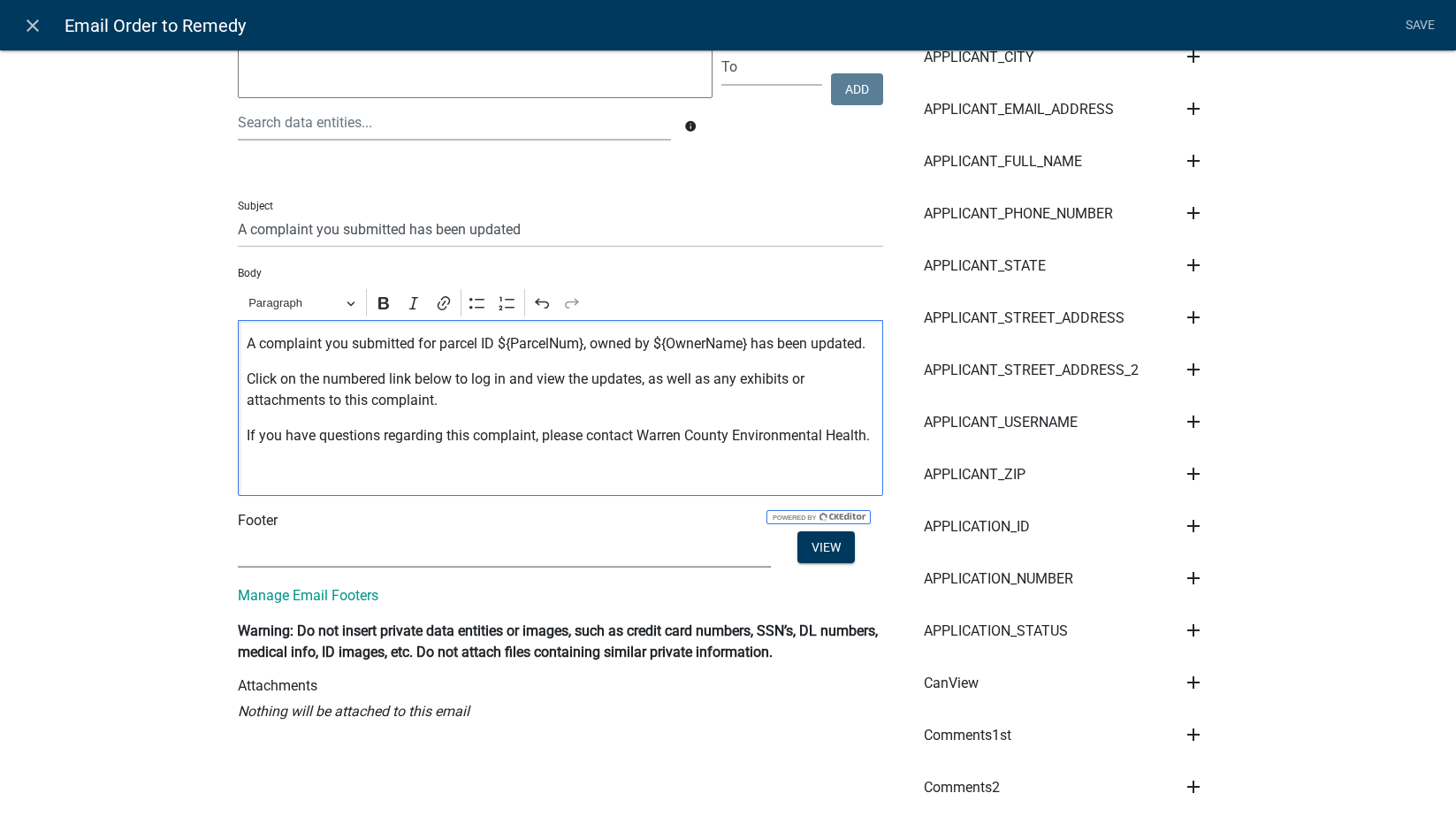
click at [358, 568] on select "(None) Environmental Health" at bounding box center [504, 549] width 533 height 36
select select "1ea7388c-b4fb-40e1-abca-7a9692cf601d"
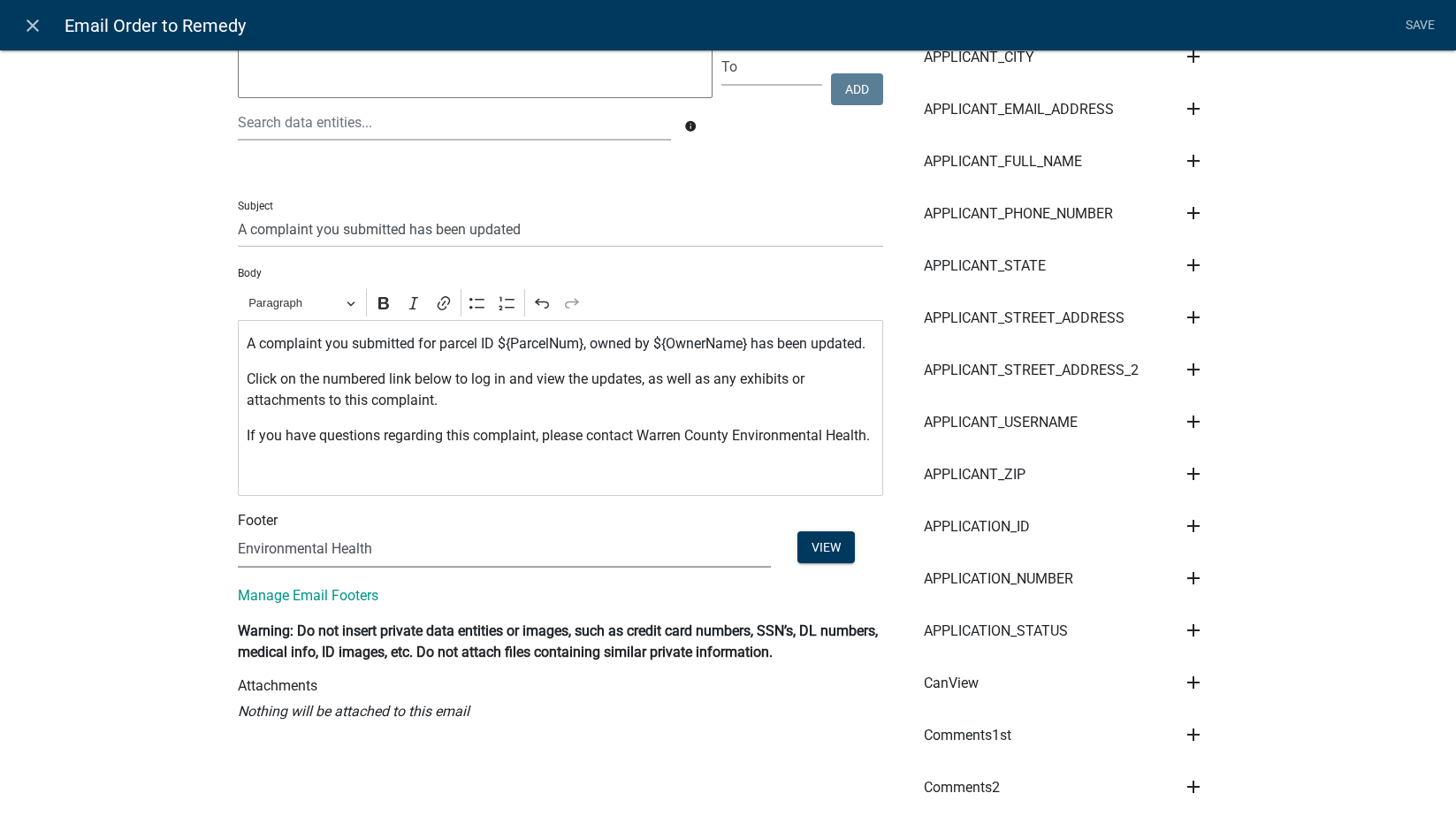
click at [238, 553] on select "(None) Environmental Health" at bounding box center [504, 549] width 533 height 36
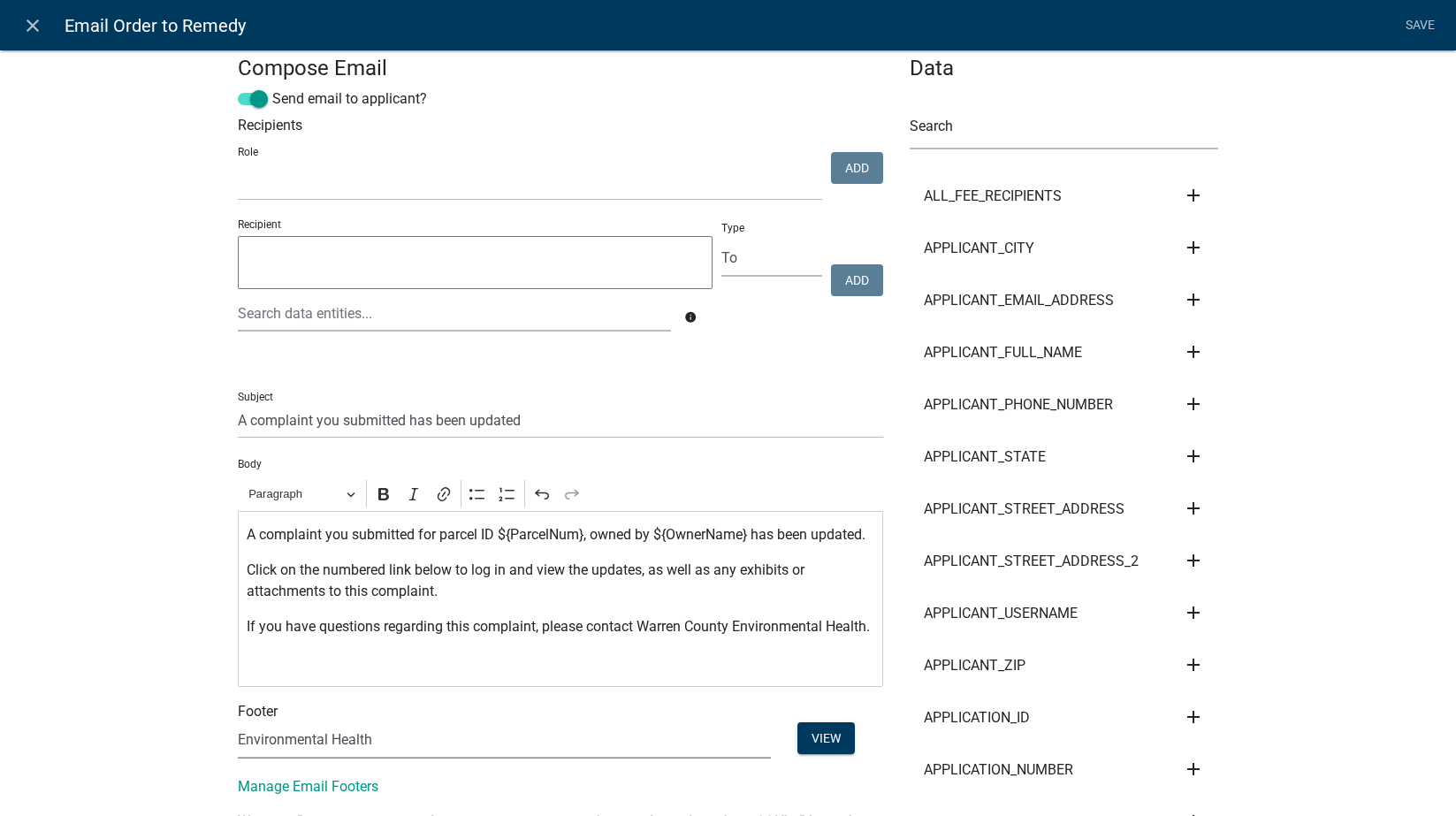
scroll to position [0, 0]
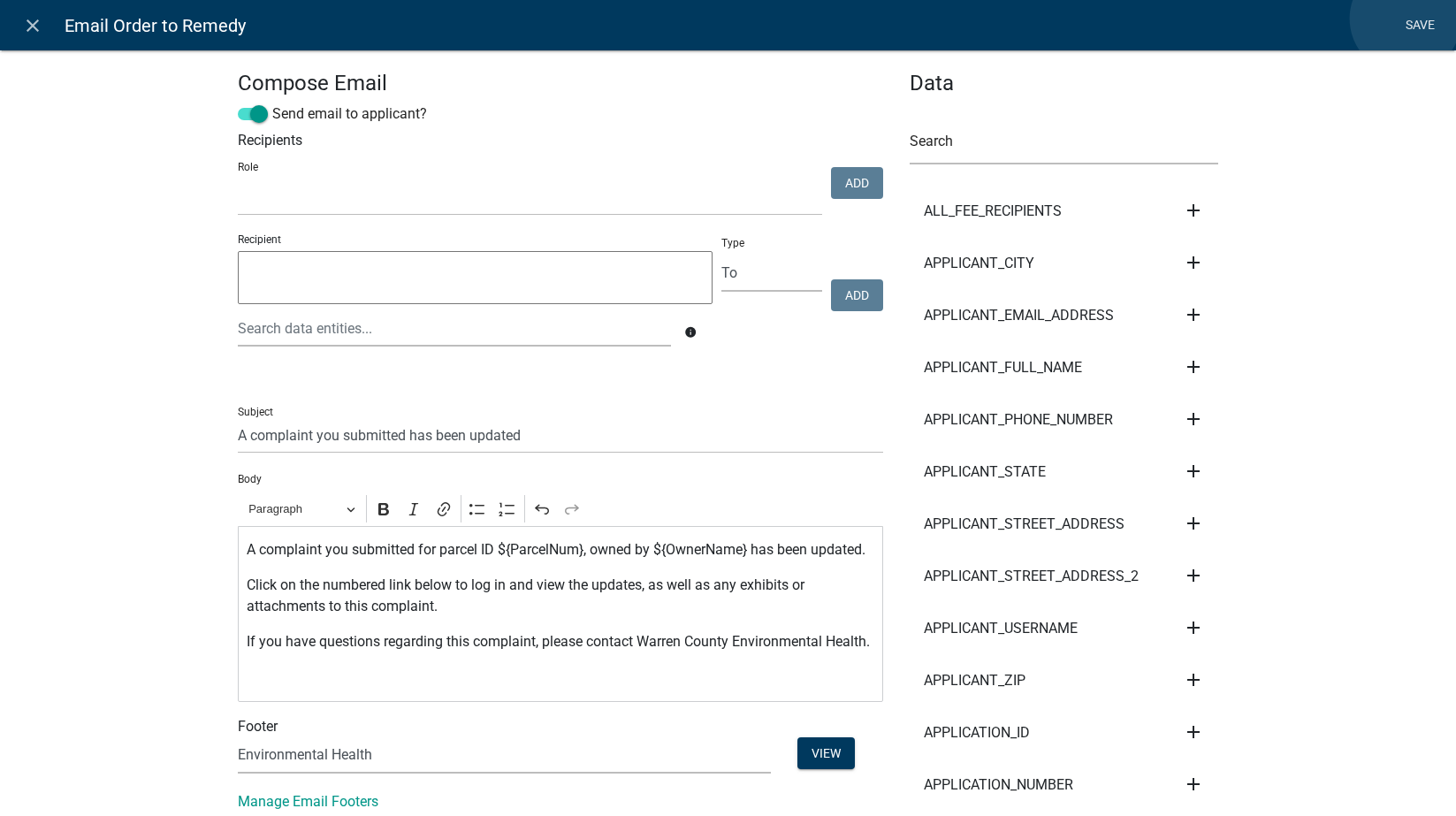
click at [1396, 19] on link "Save" at bounding box center [1420, 25] width 44 height 34
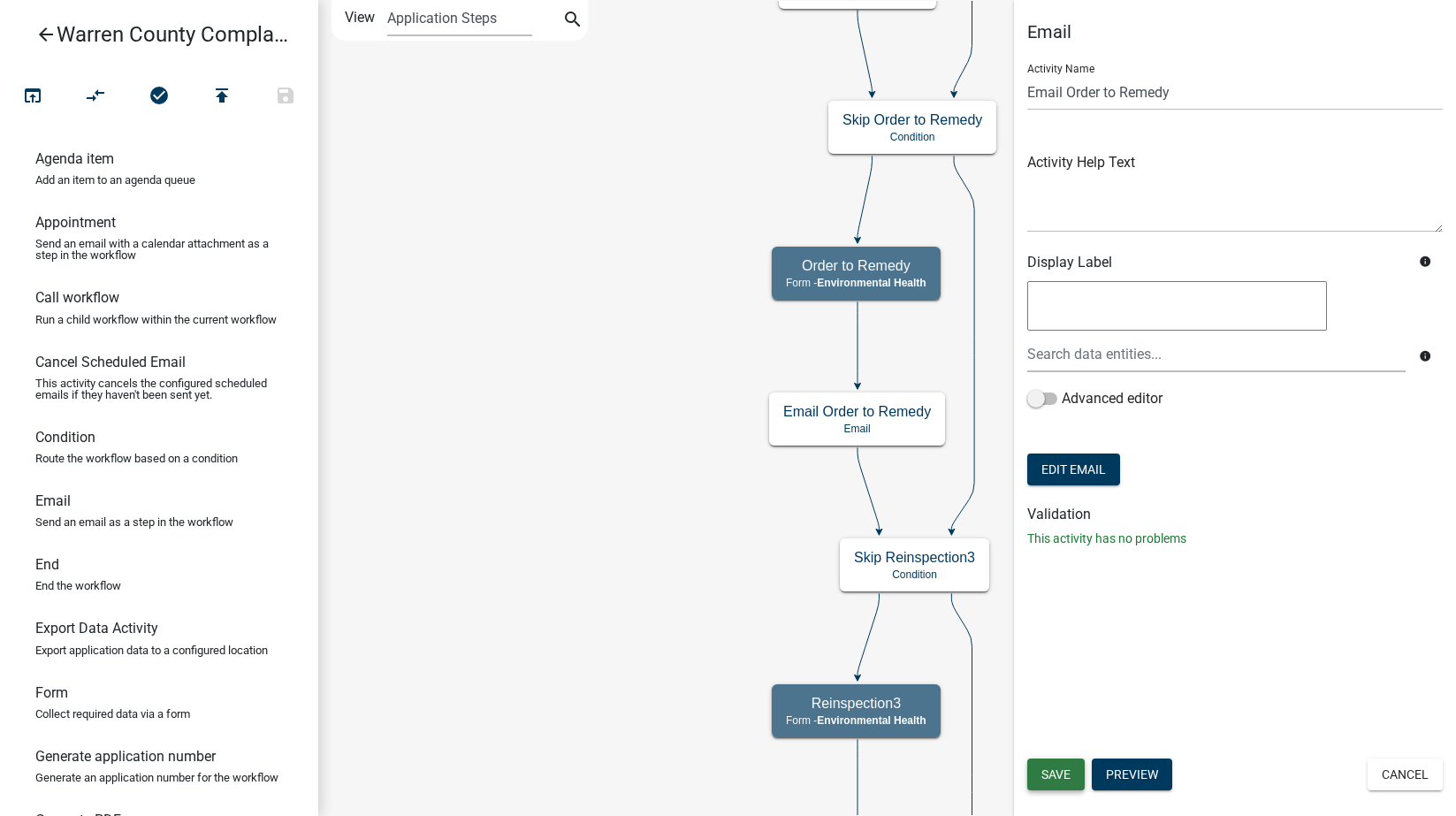
click at [1059, 776] on span "Save" at bounding box center [1056, 774] width 29 height 14
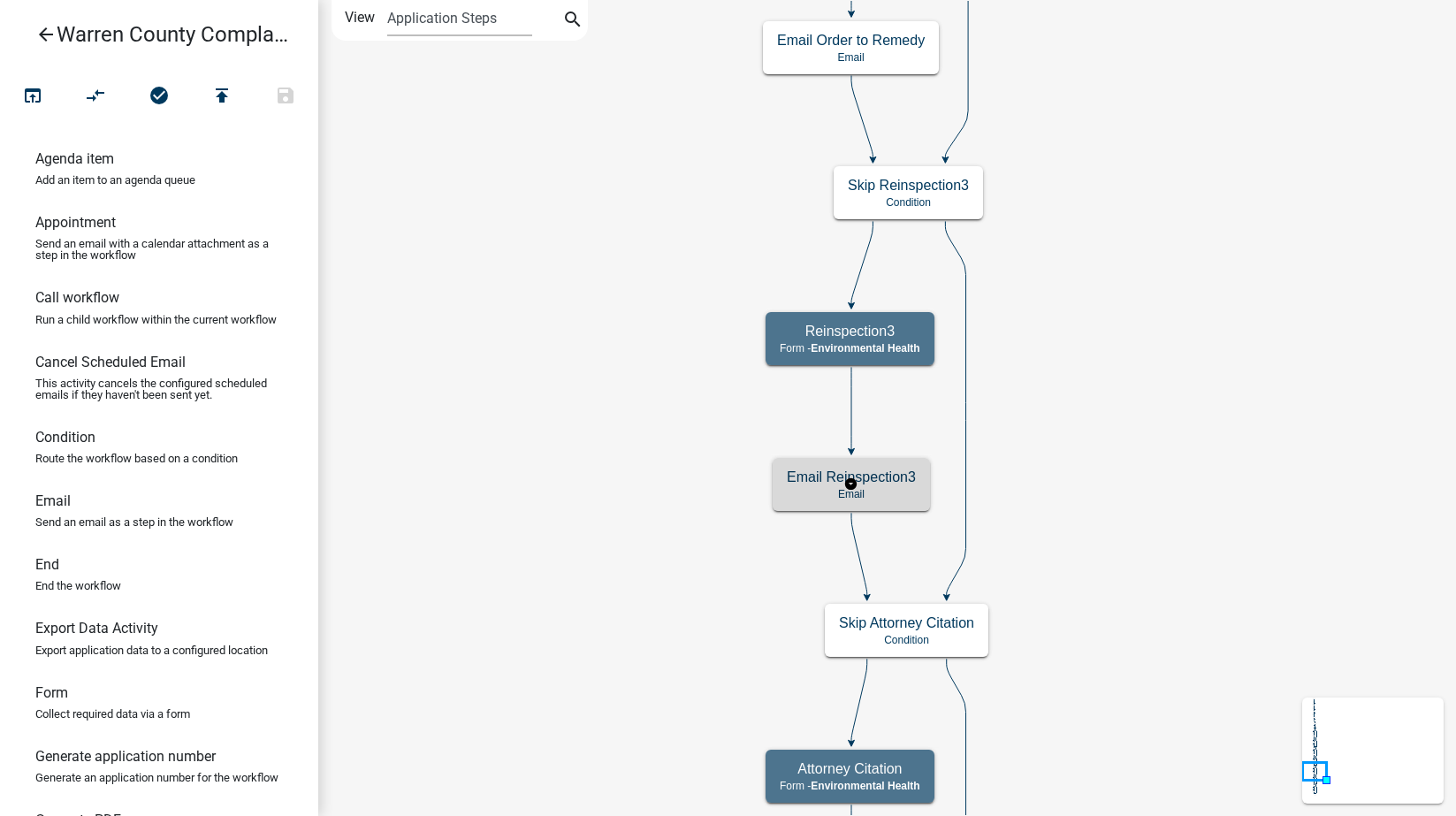
click at [898, 485] on h5 "Email Reinspection3" at bounding box center [851, 477] width 129 height 17
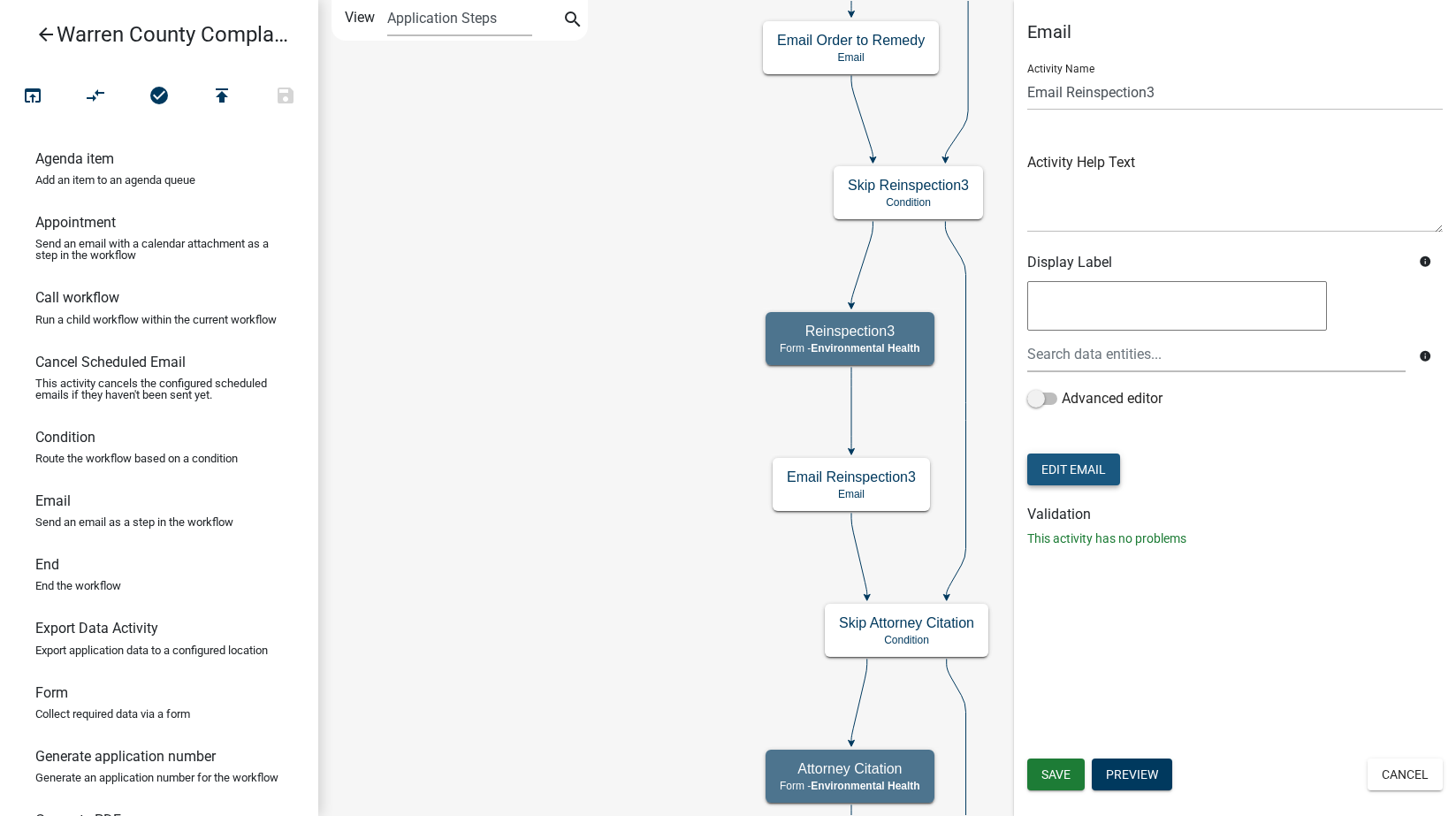
click at [1095, 468] on button "Edit Email" at bounding box center [1073, 470] width 92 height 32
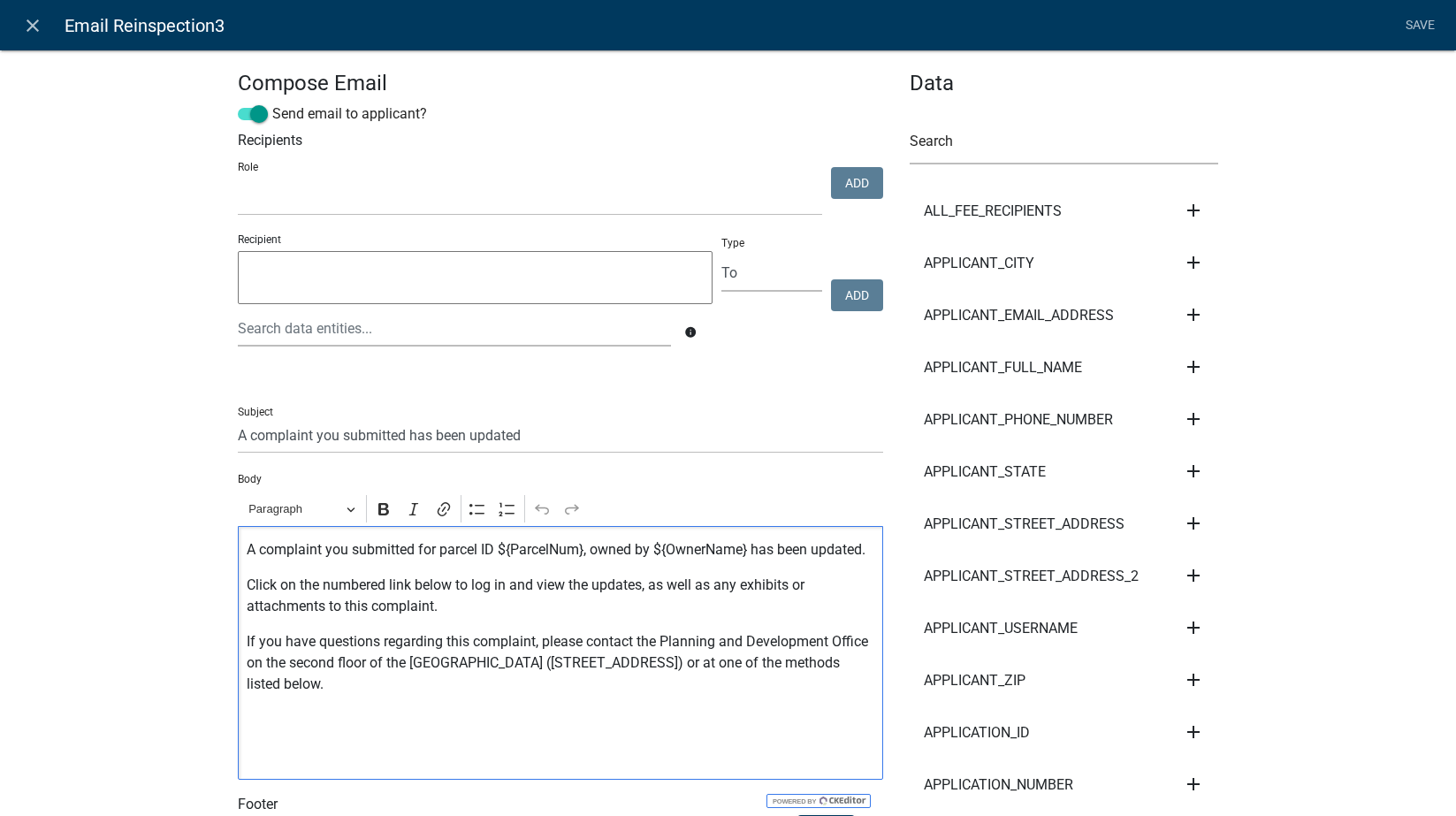
drag, startPoint x: 625, startPoint y: 684, endPoint x: 633, endPoint y: 659, distance: 26.2
click at [633, 659] on p "If you have questions regarding this complaint, please contact the Planning and…" at bounding box center [560, 663] width 627 height 63
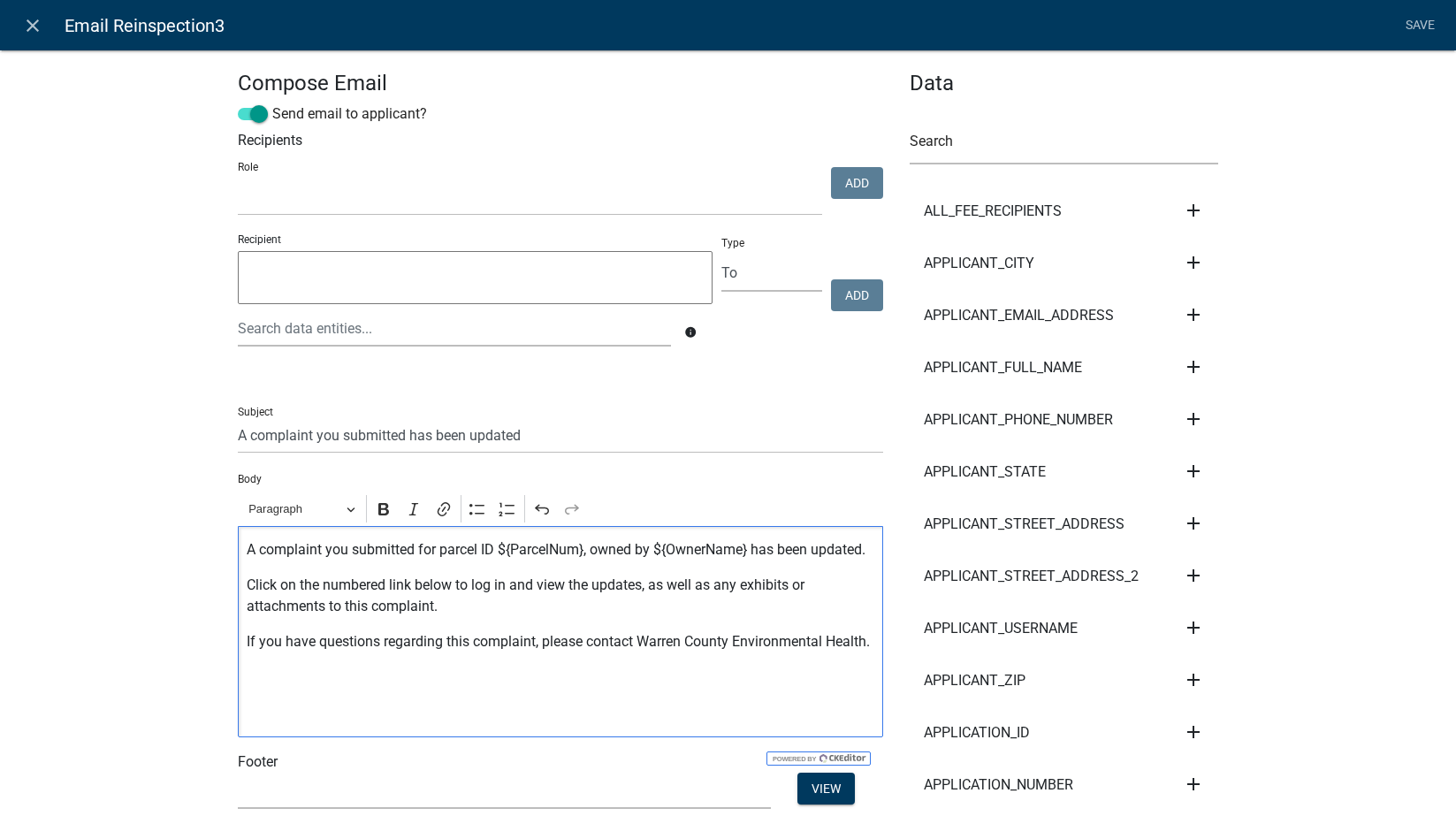
click at [628, 688] on p "Editor editing area: main. Press Alt+0 for help." at bounding box center [560, 677] width 627 height 21
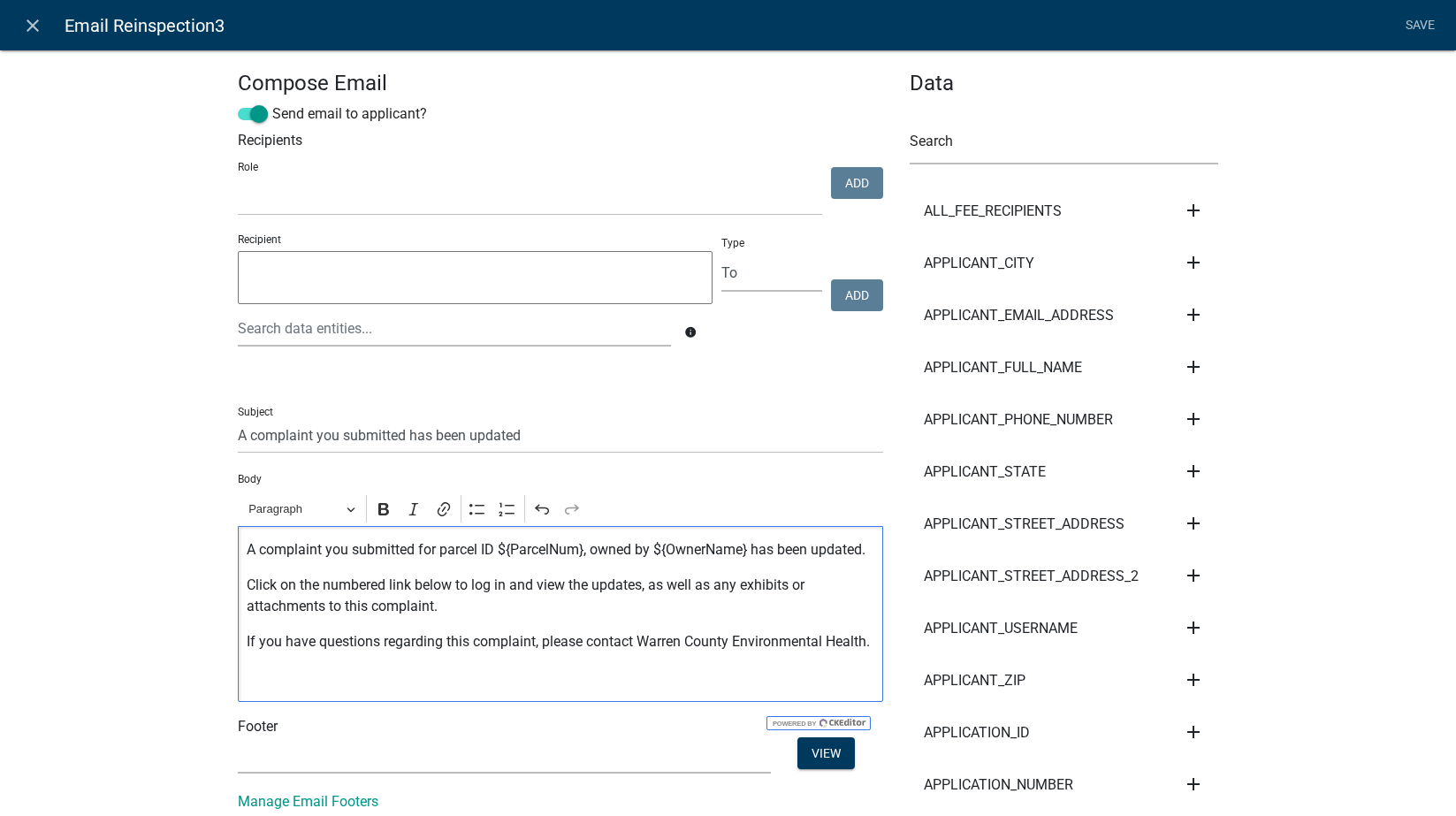
scroll to position [206, 0]
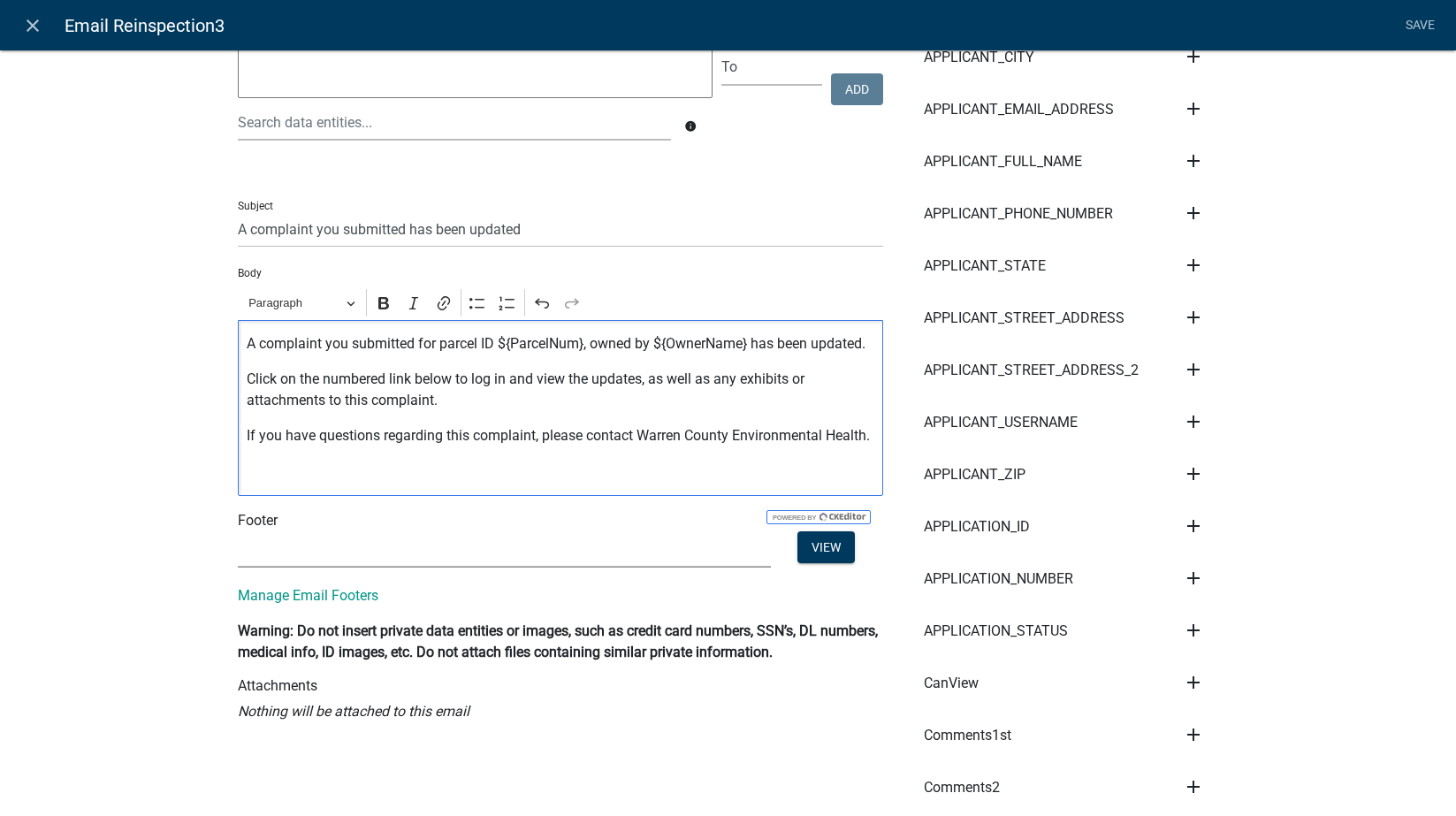
click at [353, 568] on select "(None) Environmental Health" at bounding box center [504, 549] width 533 height 36
select select "1ea7388c-b4fb-40e1-abca-7a9692cf601d"
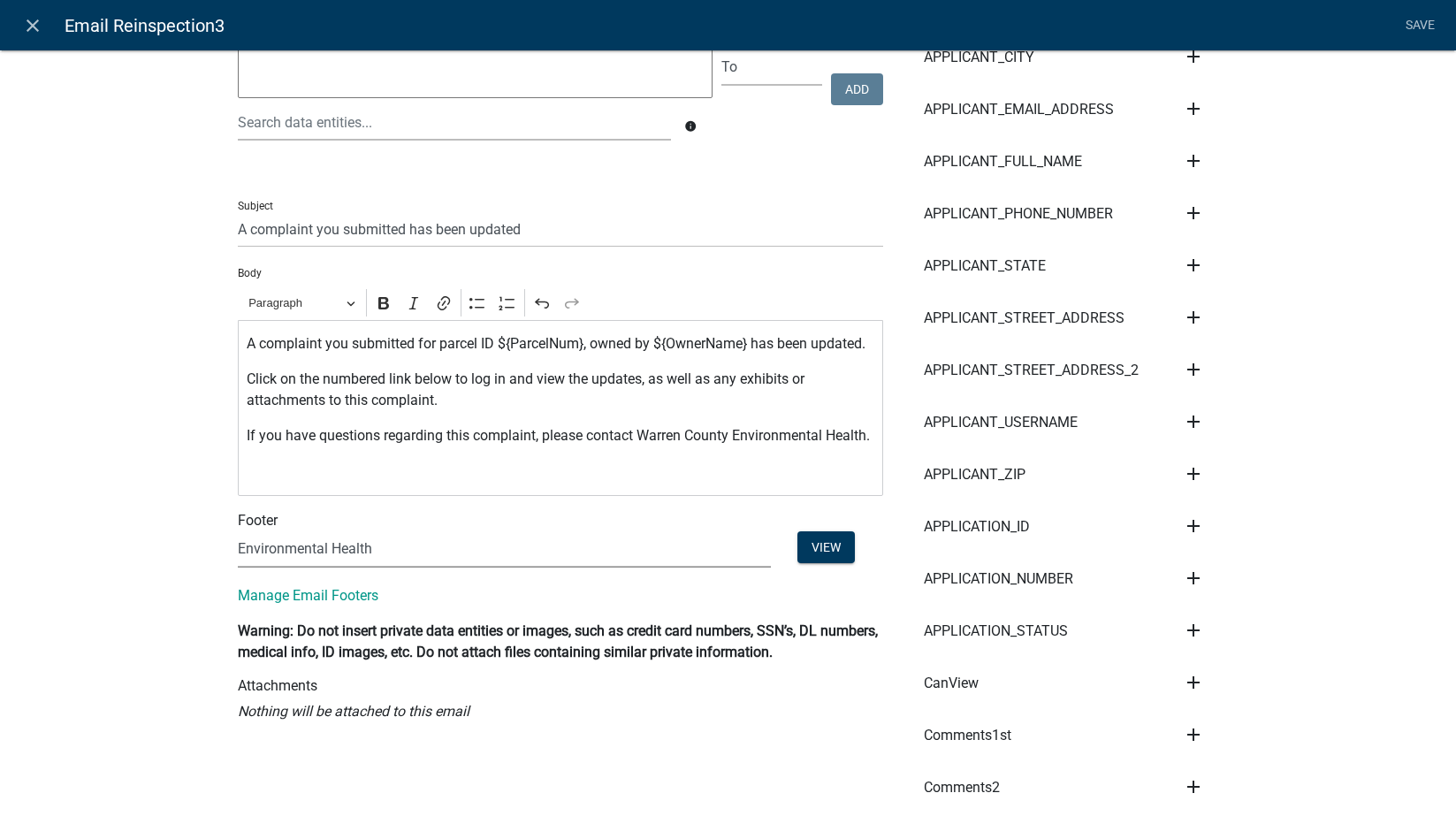
click at [238, 553] on select "(None) Environmental Health" at bounding box center [504, 549] width 533 height 36
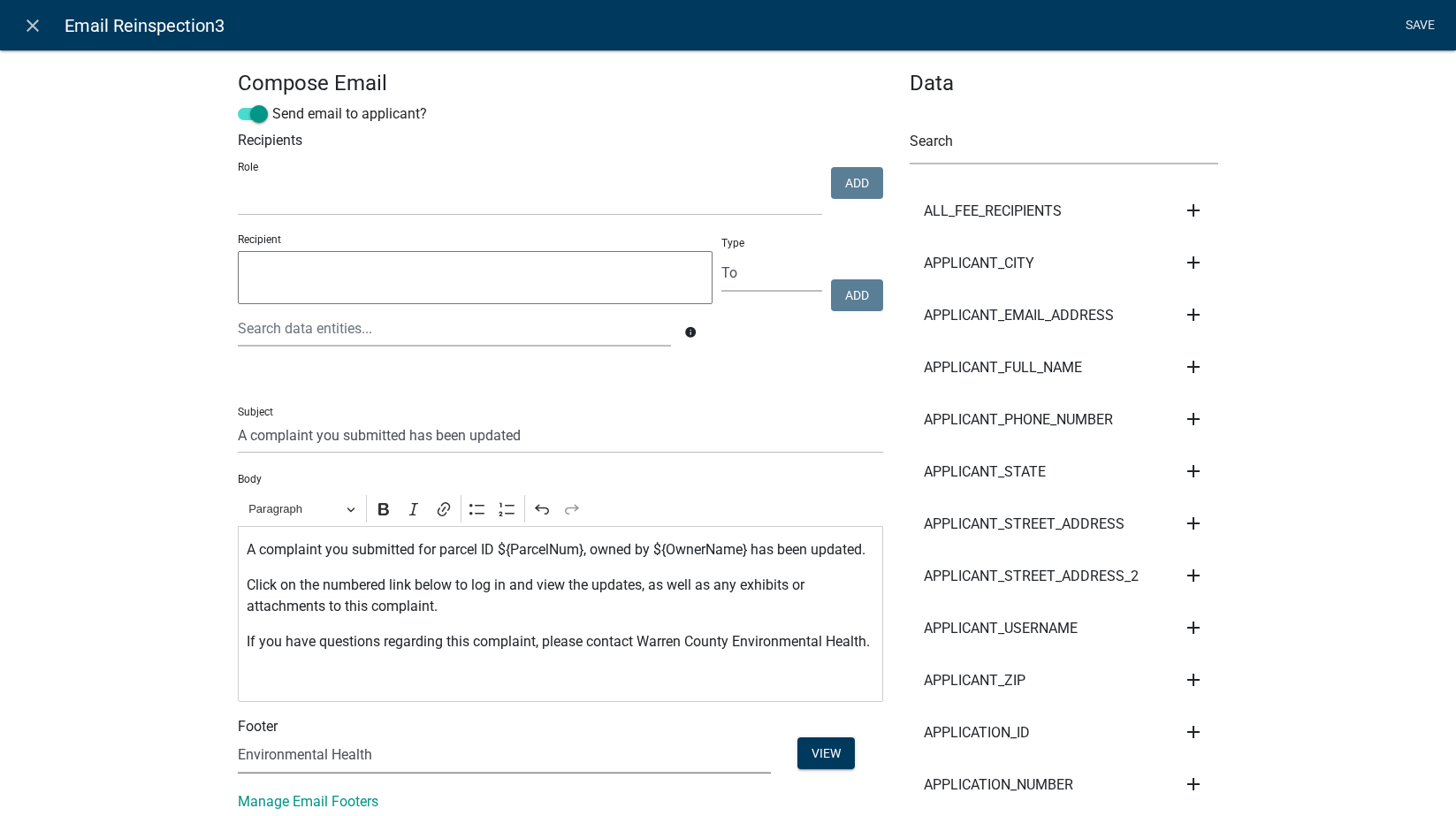
click at [1396, 21] on link "Save" at bounding box center [1420, 25] width 44 height 34
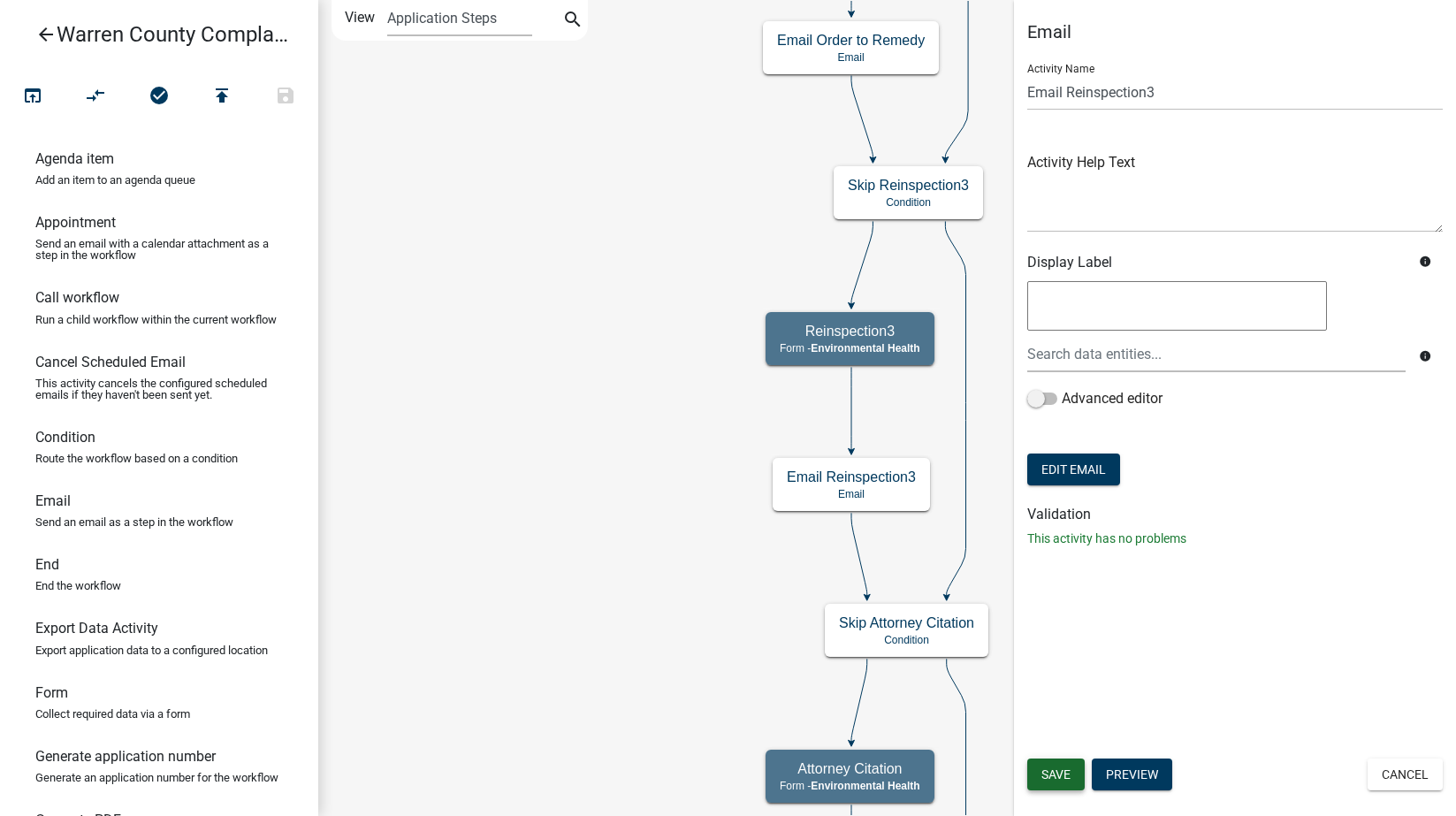
click at [1053, 771] on span "Save" at bounding box center [1056, 774] width 29 height 14
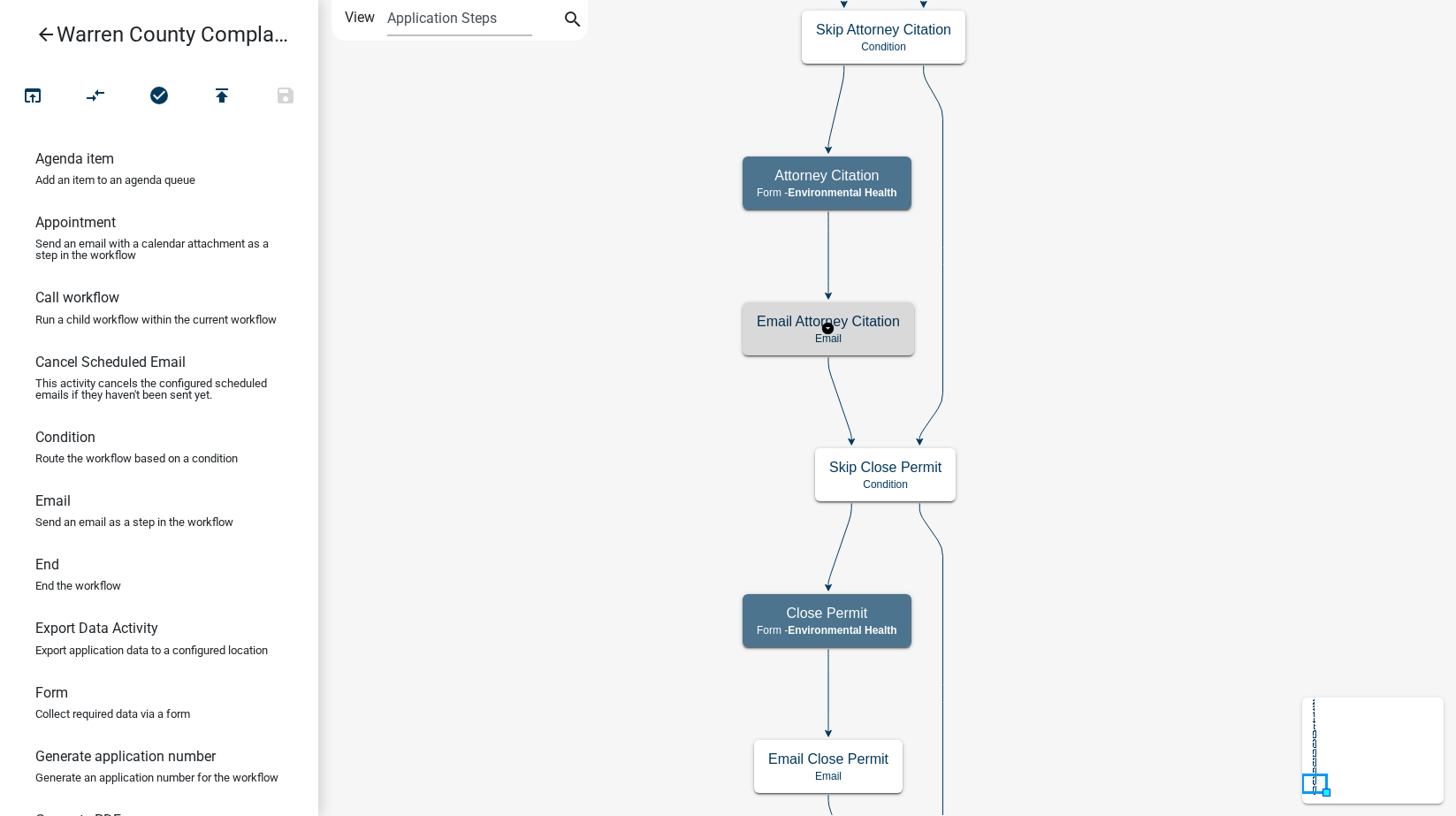
click at [870, 332] on p "Email" at bounding box center [828, 338] width 143 height 12
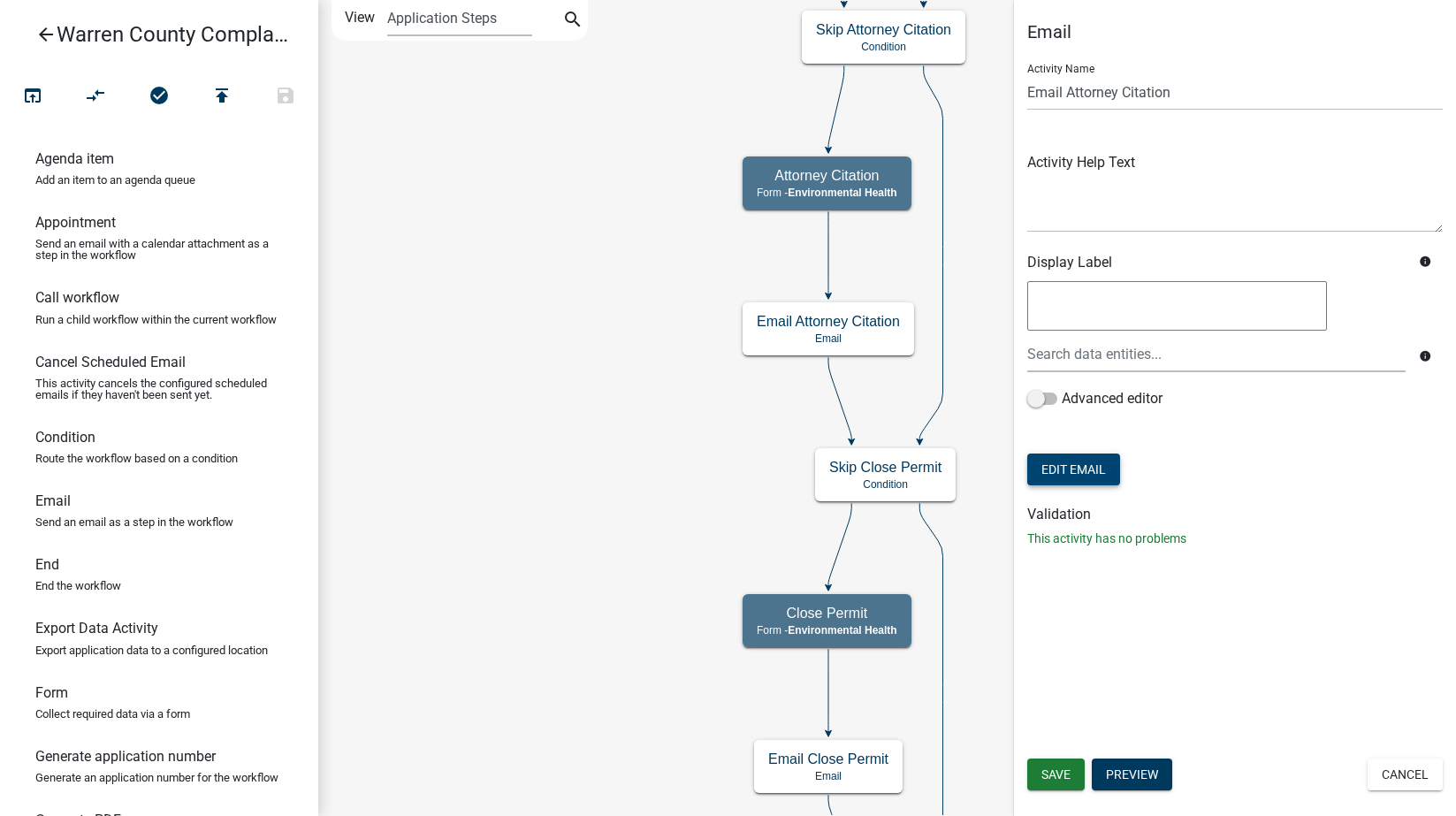
click at [1058, 477] on button "Edit Email" at bounding box center [1073, 470] width 92 height 32
select select "1ea7388c-b4fb-40e1-abca-7a9692cf601d"
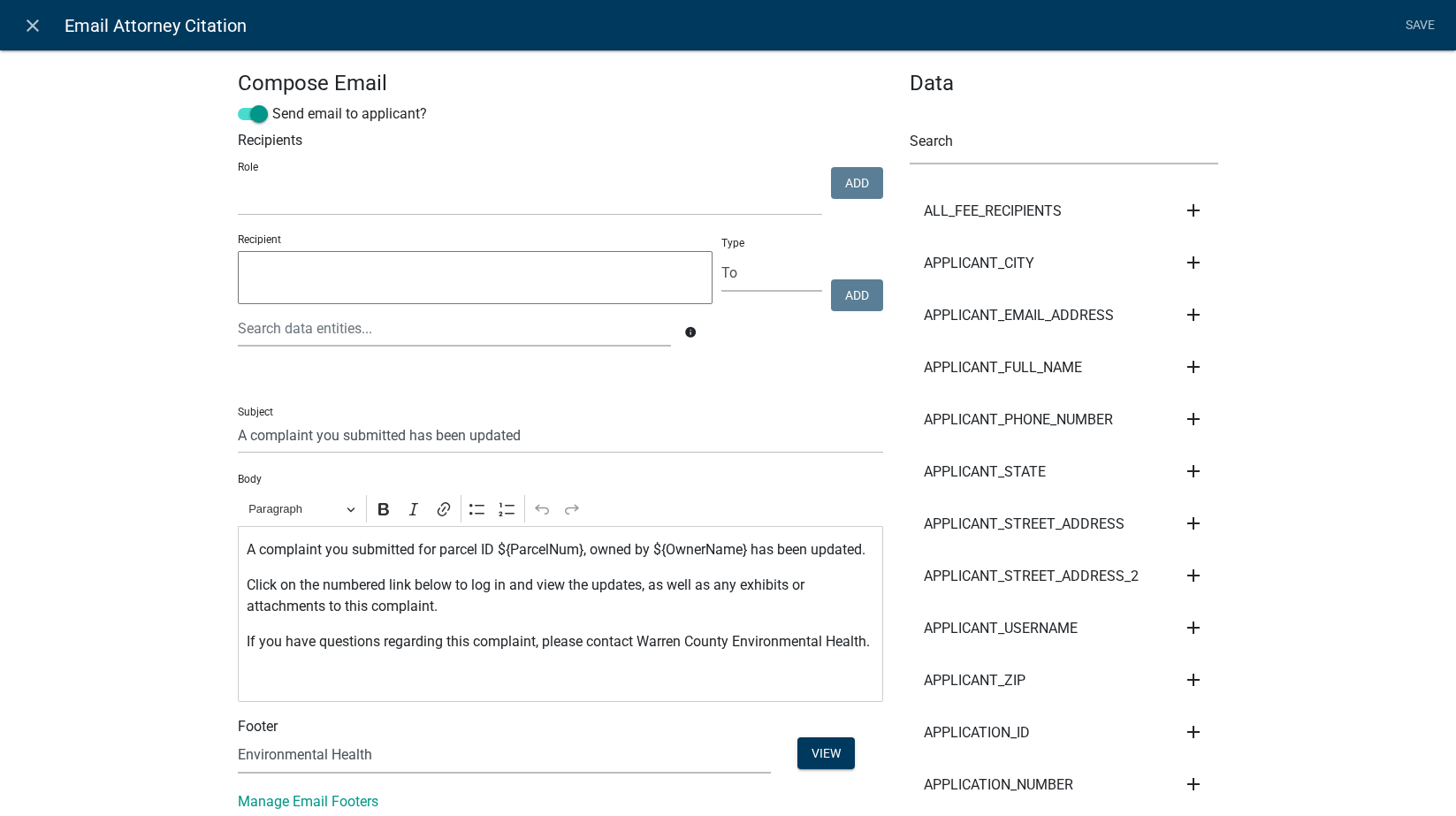
click at [1396, 7] on nav "close Email Attorney Citation Save" at bounding box center [728, 25] width 1456 height 50
click at [1396, 20] on link "Save" at bounding box center [1420, 25] width 44 height 34
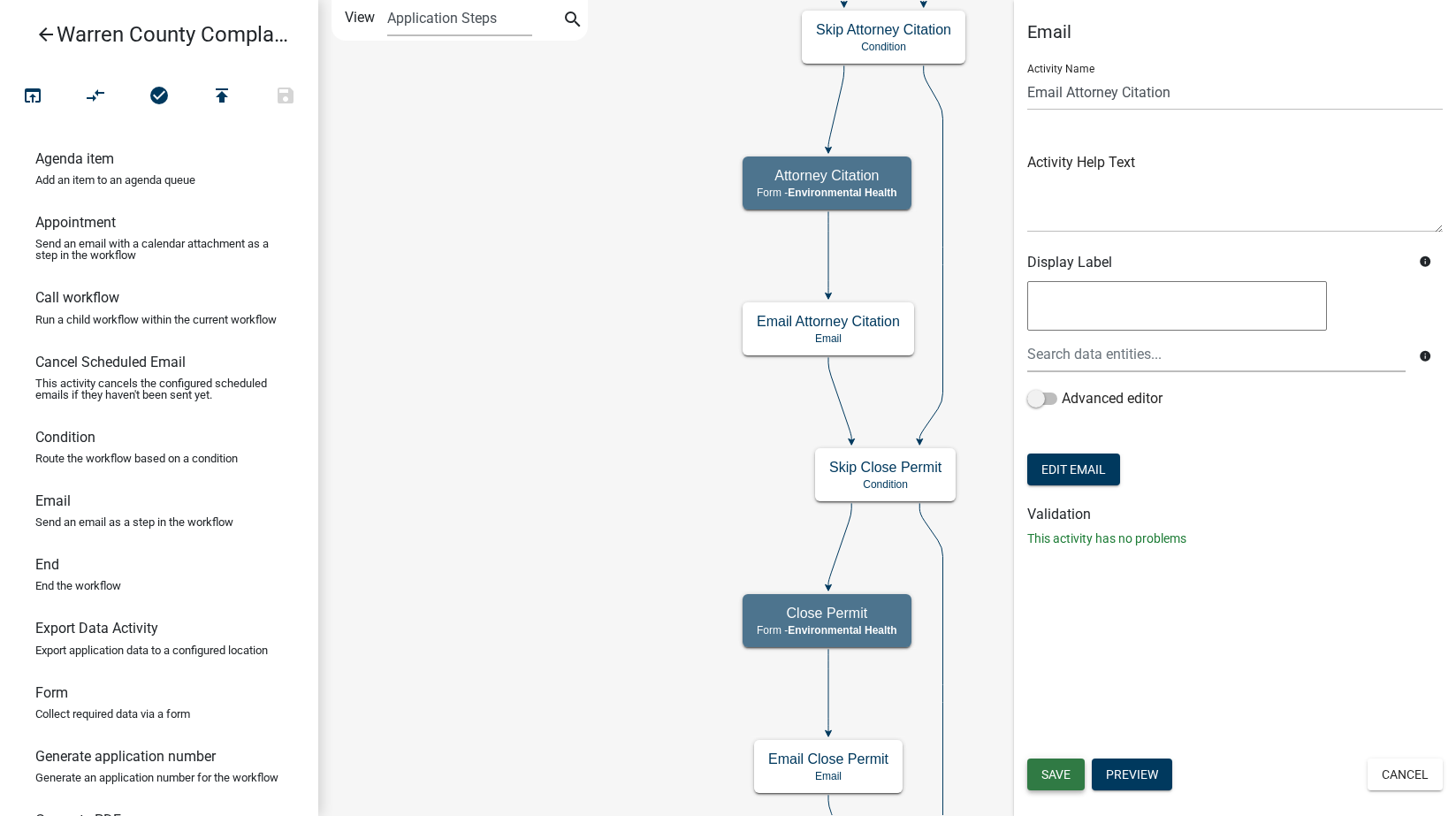
click at [1045, 772] on span "Save" at bounding box center [1056, 774] width 29 height 14
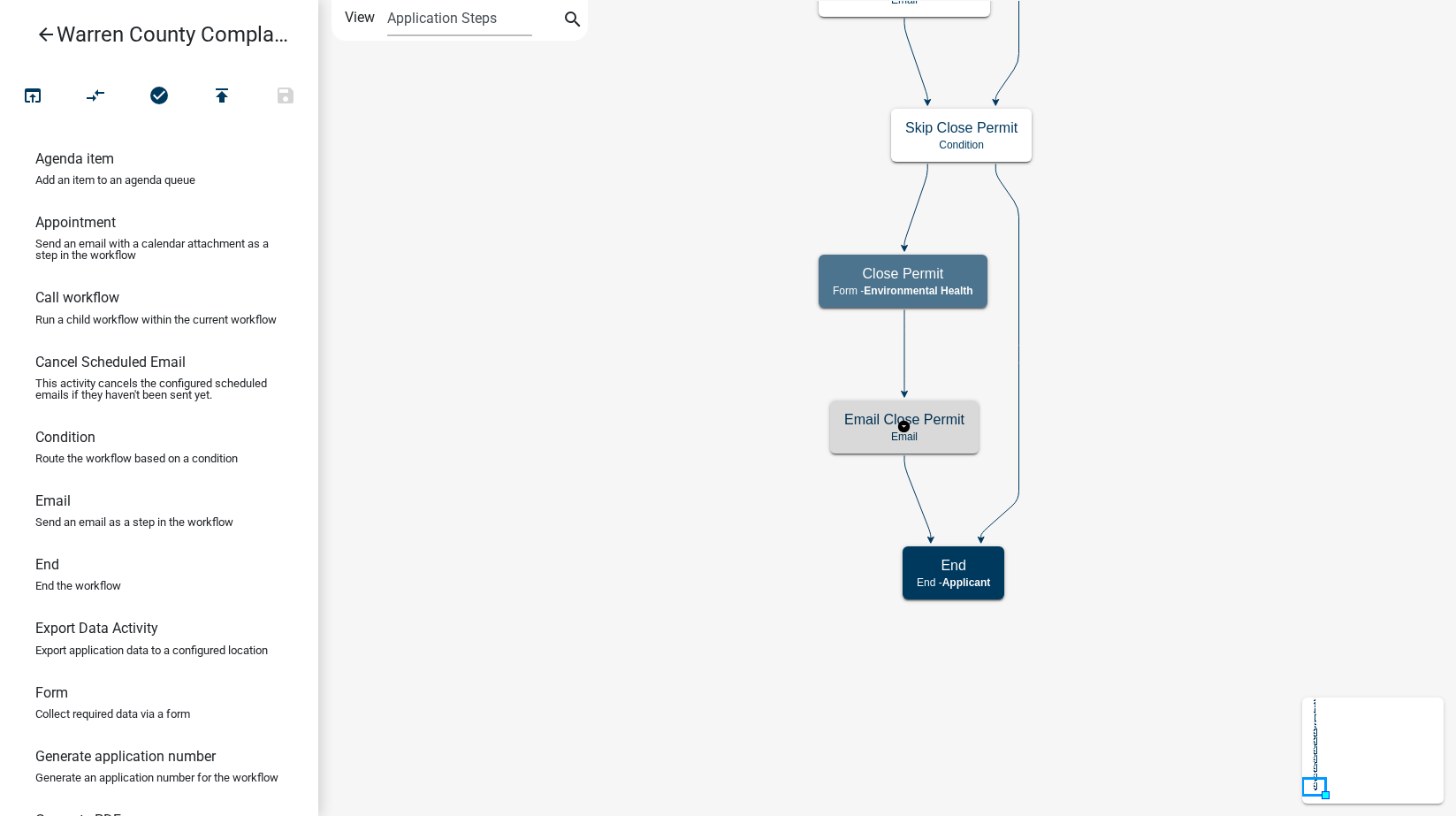
click at [956, 427] on h5 "Email Close Permit" at bounding box center [904, 419] width 120 height 17
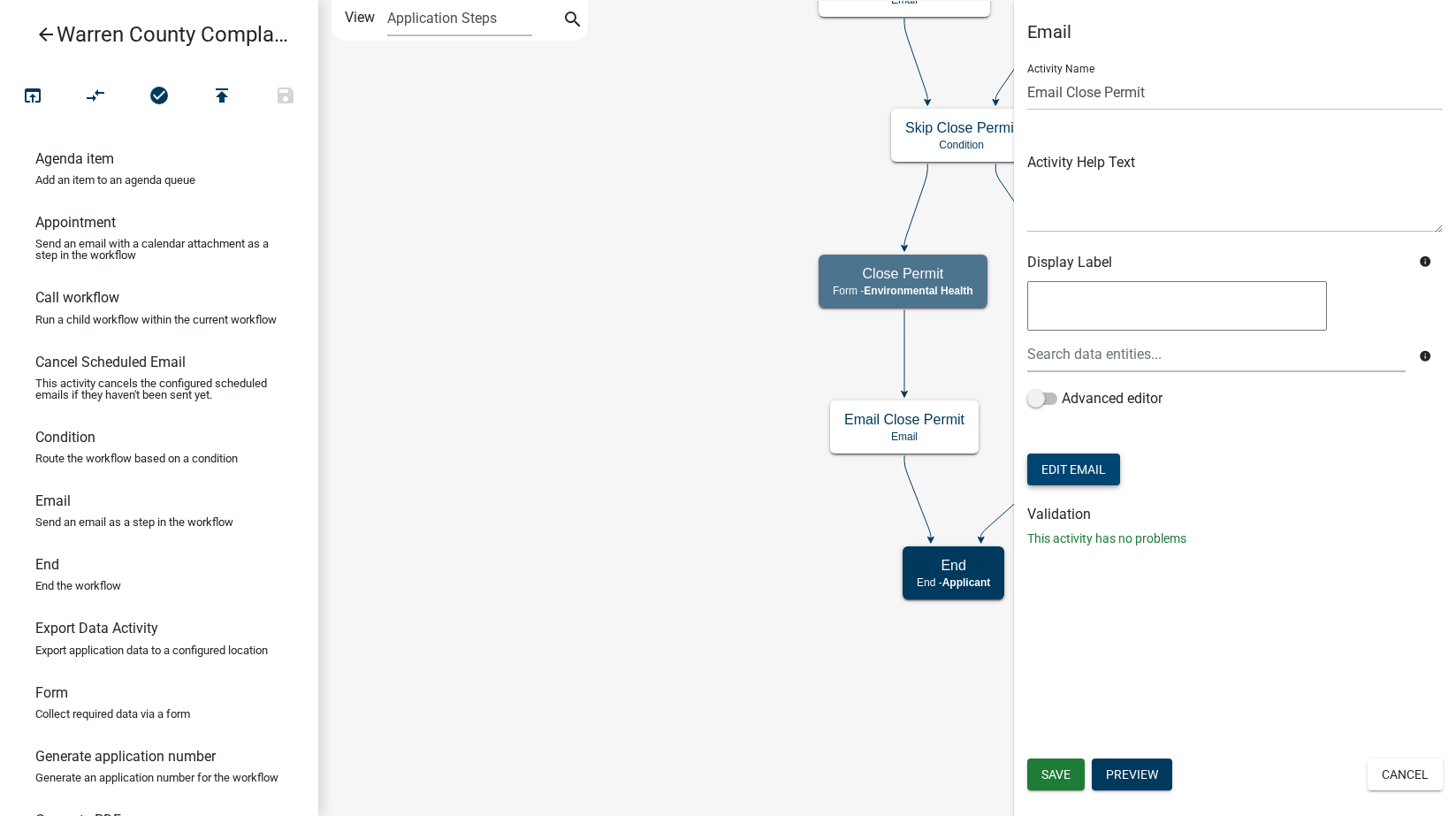
click at [1079, 469] on button "Edit Email" at bounding box center [1073, 470] width 92 height 32
select select
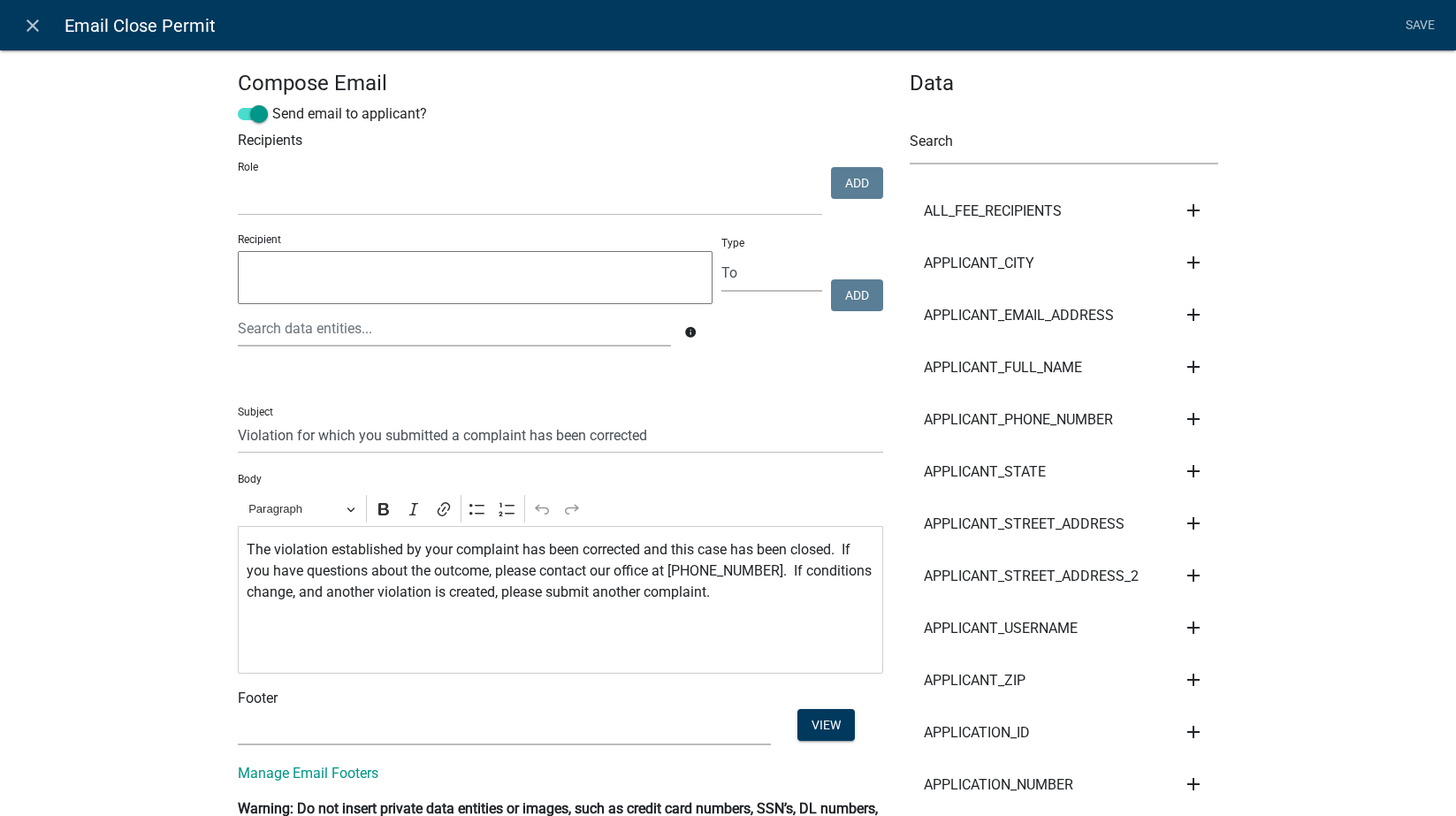
select select
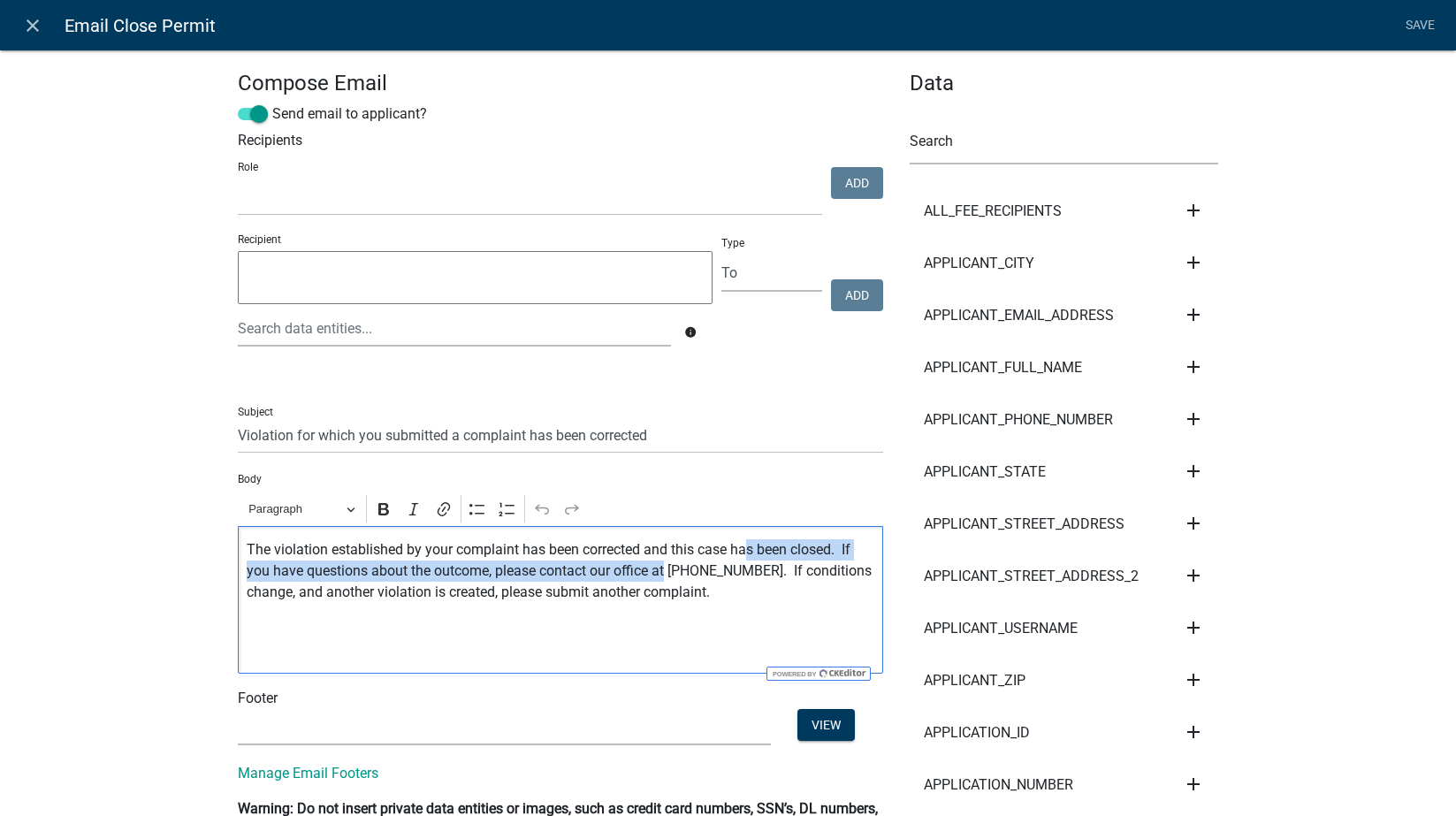
drag, startPoint x: 662, startPoint y: 570, endPoint x: 741, endPoint y: 557, distance: 80.1
click at [741, 557] on p "The violation established by your complaint has been corrected and this case ha…" at bounding box center [560, 571] width 627 height 63
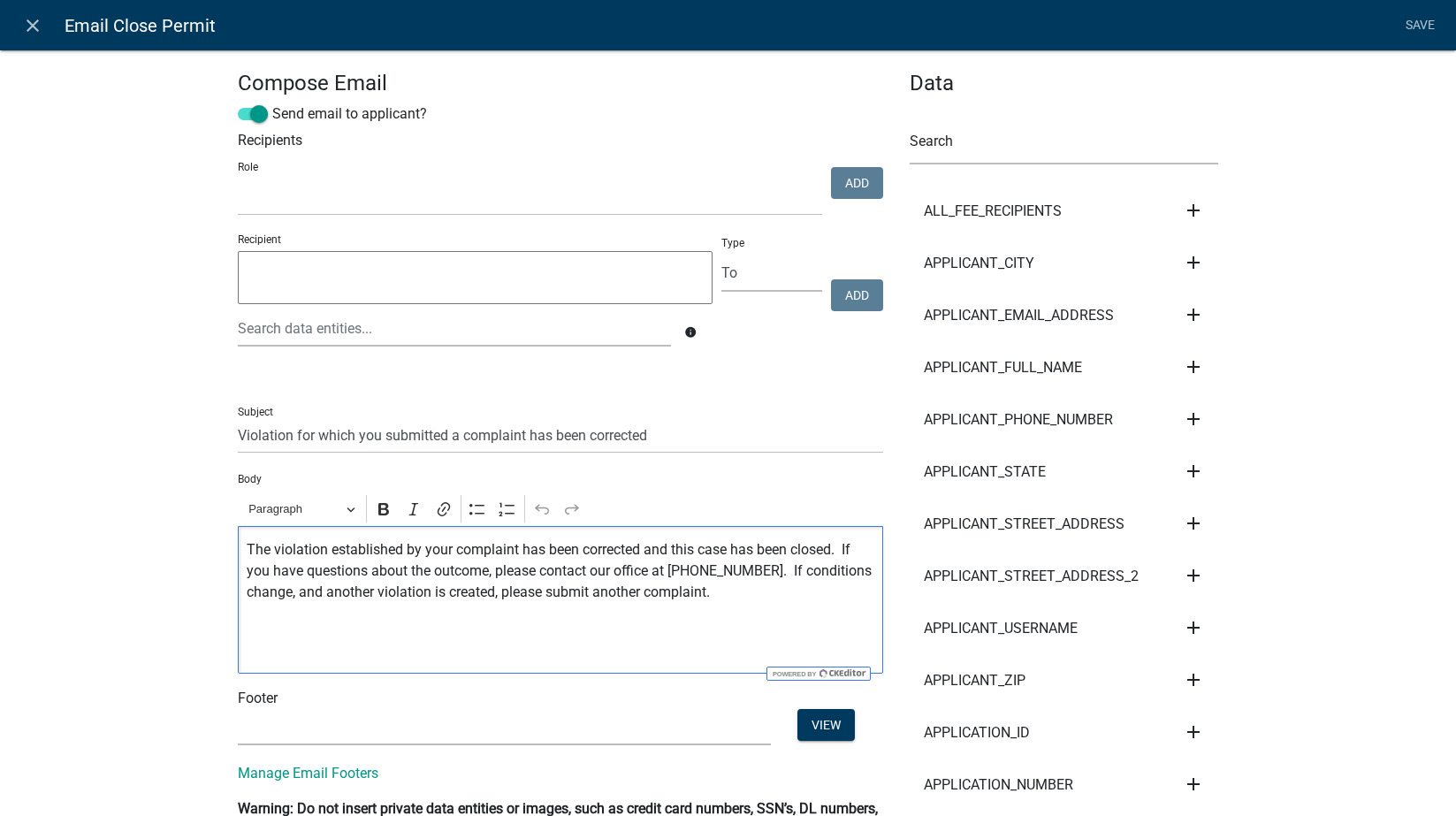
click at [715, 582] on p "The violation established by your complaint has been corrected and this case ha…" at bounding box center [560, 571] width 627 height 63
drag, startPoint x: 692, startPoint y: 572, endPoint x: 751, endPoint y: 565, distance: 59.4
click at [751, 565] on p "The violation established by your complaint has been corrected and this case ha…" at bounding box center [560, 571] width 627 height 63
click at [712, 568] on p "The violation established by your complaint has been corrected and this case ha…" at bounding box center [560, 571] width 627 height 63
click at [770, 584] on p "The violation established by your complaint has been corrected and this case ha…" at bounding box center [560, 571] width 627 height 63
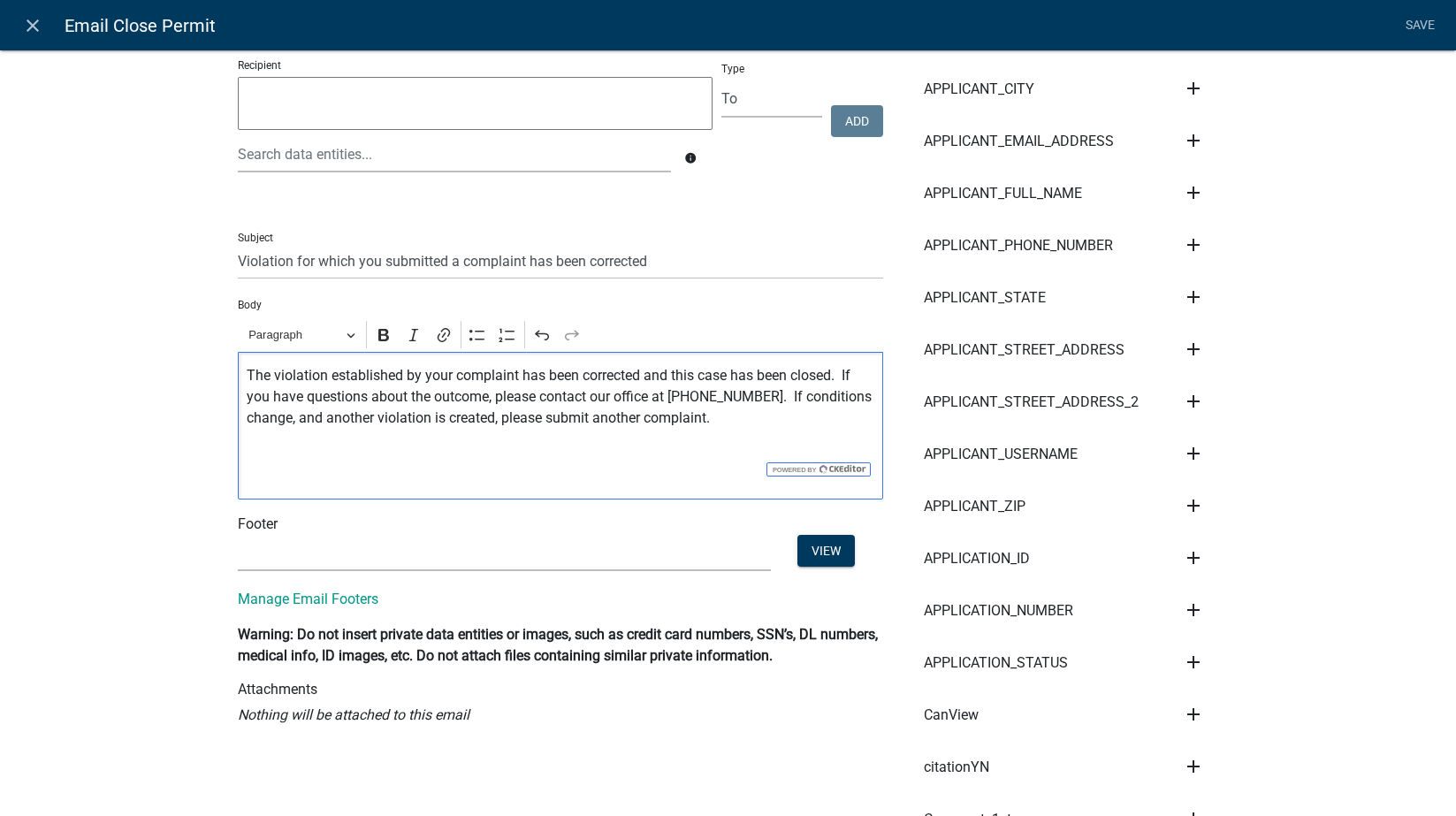
scroll to position [206, 0]
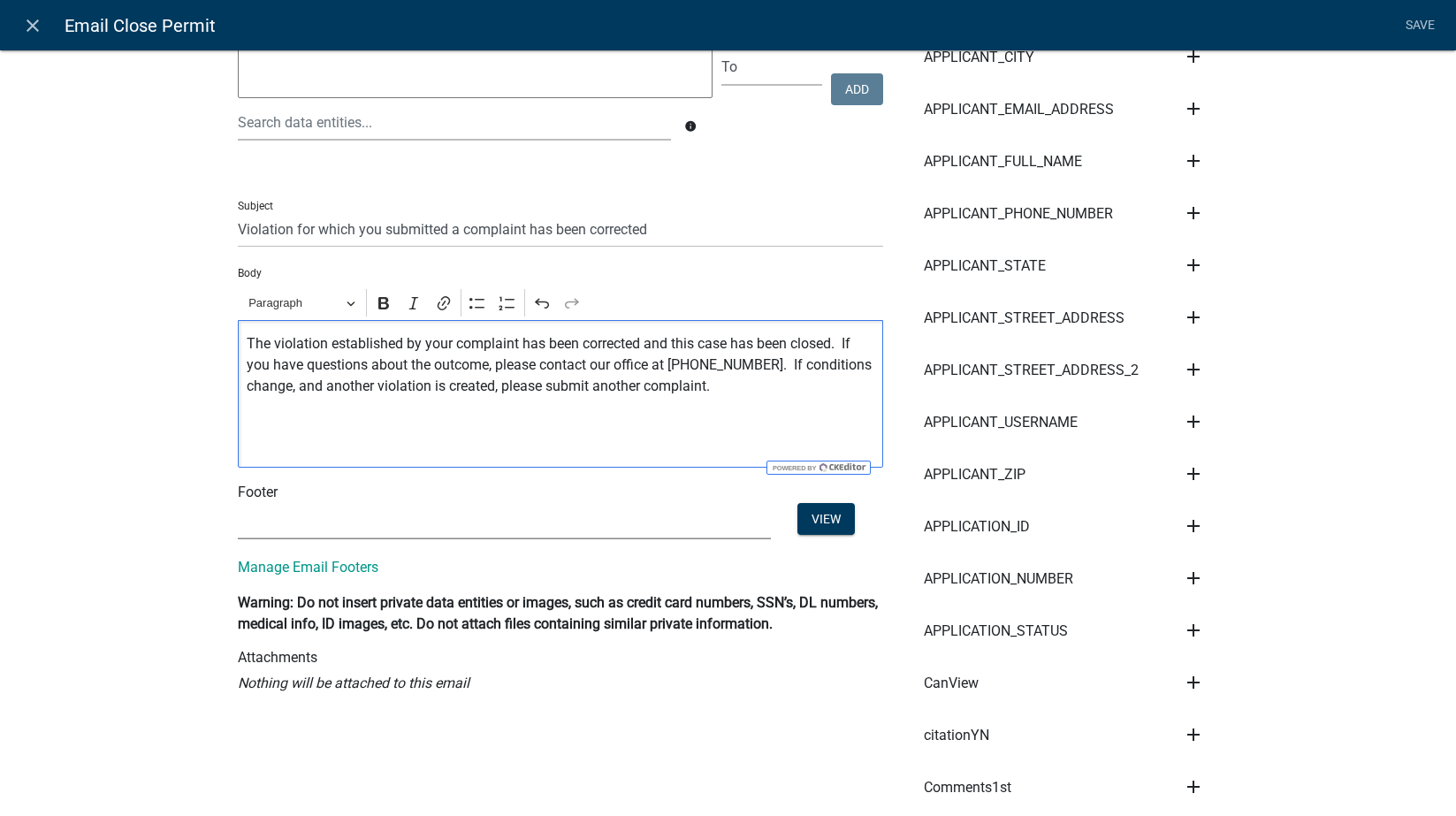
click at [259, 524] on select "(None) Environmental Health" at bounding box center [504, 521] width 533 height 36
select select "1ea7388c-b4fb-40e1-abca-7a9692cf601d"
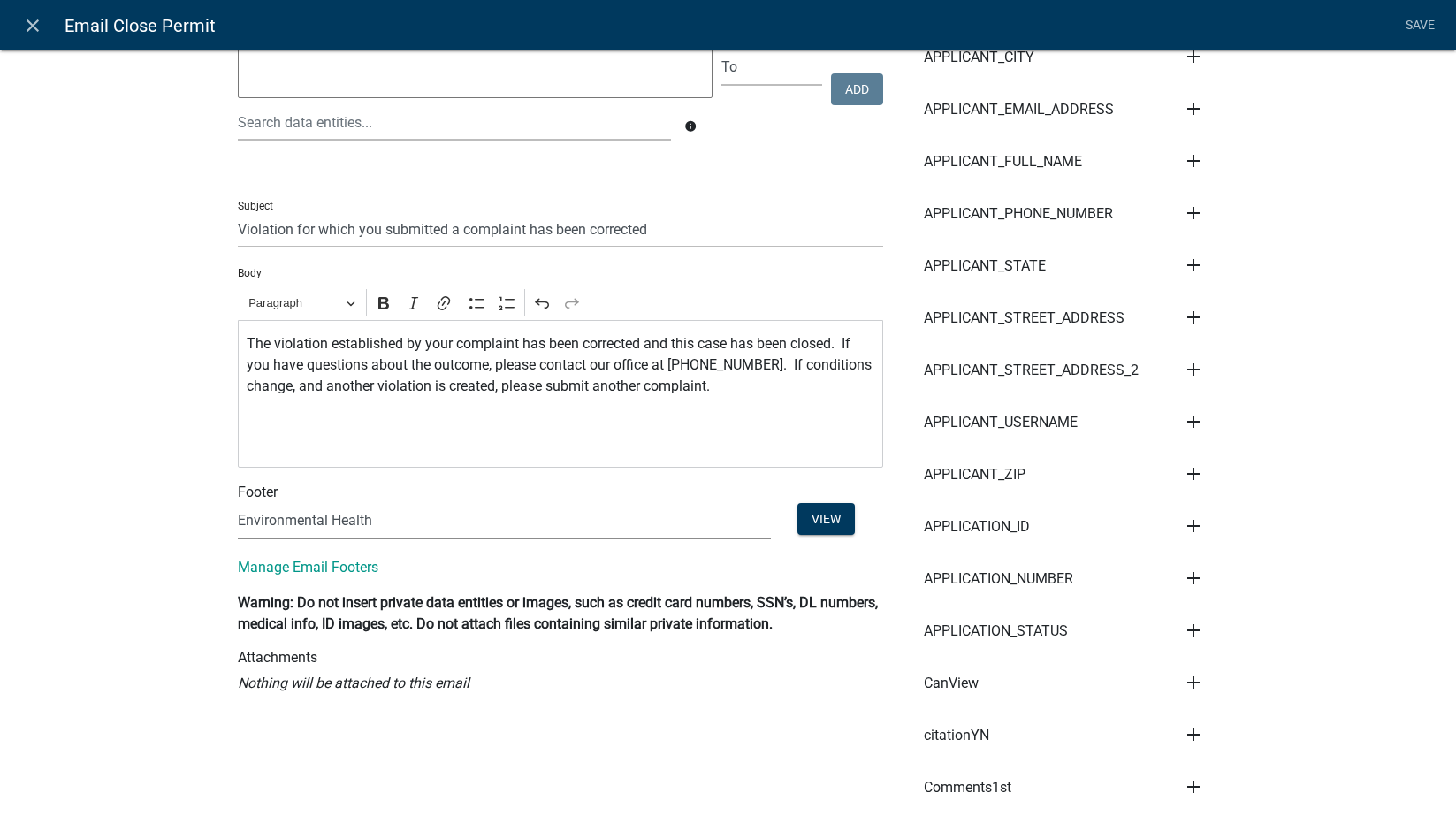
click at [238, 503] on select "(None) Environmental Health" at bounding box center [504, 521] width 533 height 36
click at [760, 371] on p "The violation established by your complaint has been corrected and this case ha…" at bounding box center [560, 365] width 627 height 63
click at [832, 346] on p "The violation established by your complaint has been corrected and this case ha…" at bounding box center [560, 365] width 627 height 63
click at [838, 344] on p "The violation established by your complaint has been corrected and this case ha…" at bounding box center [560, 365] width 627 height 63
click at [793, 400] on div "The violation established by your complaint has been corrected and this case ha…" at bounding box center [560, 394] width 645 height 148
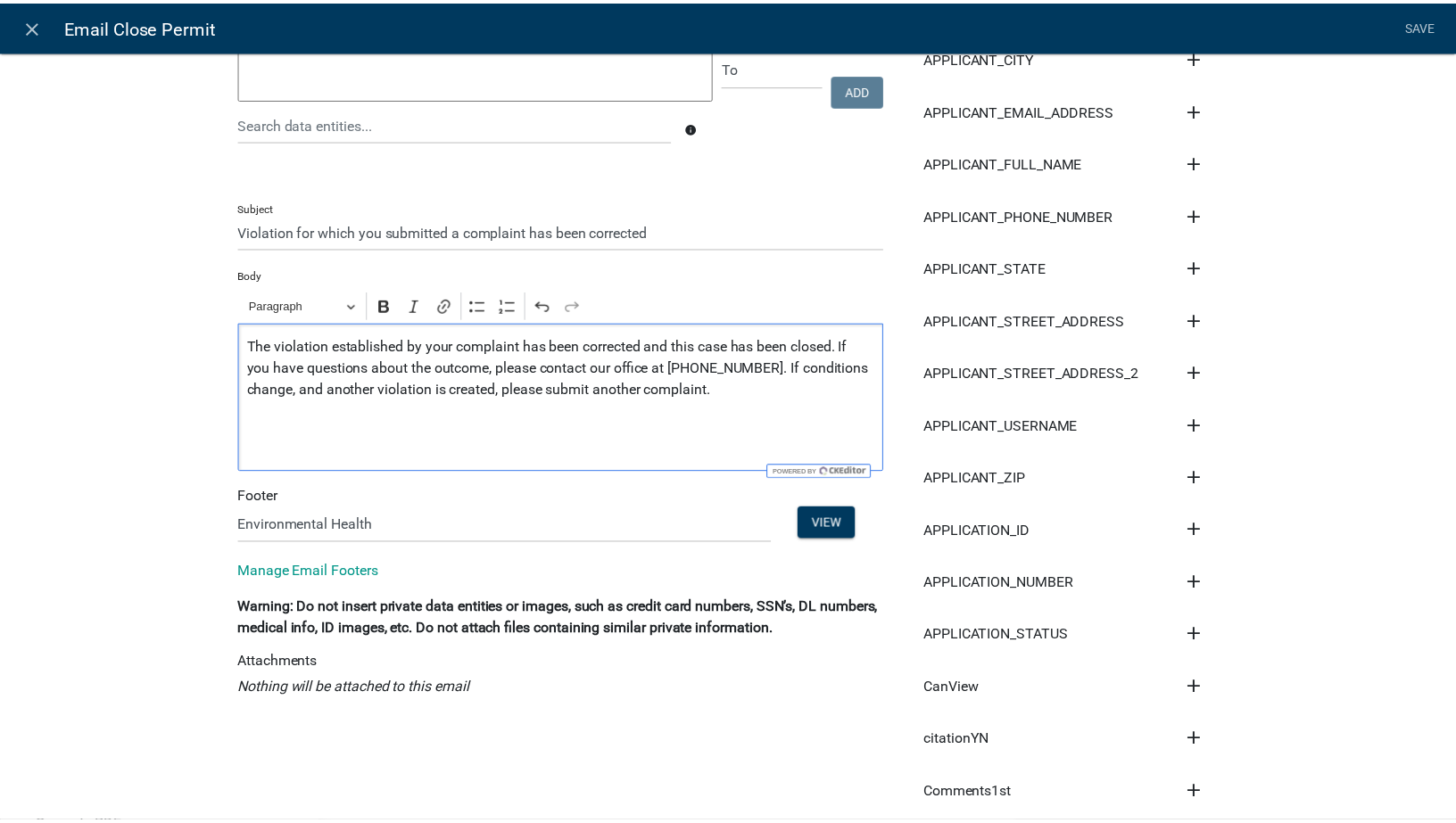
scroll to position [0, 0]
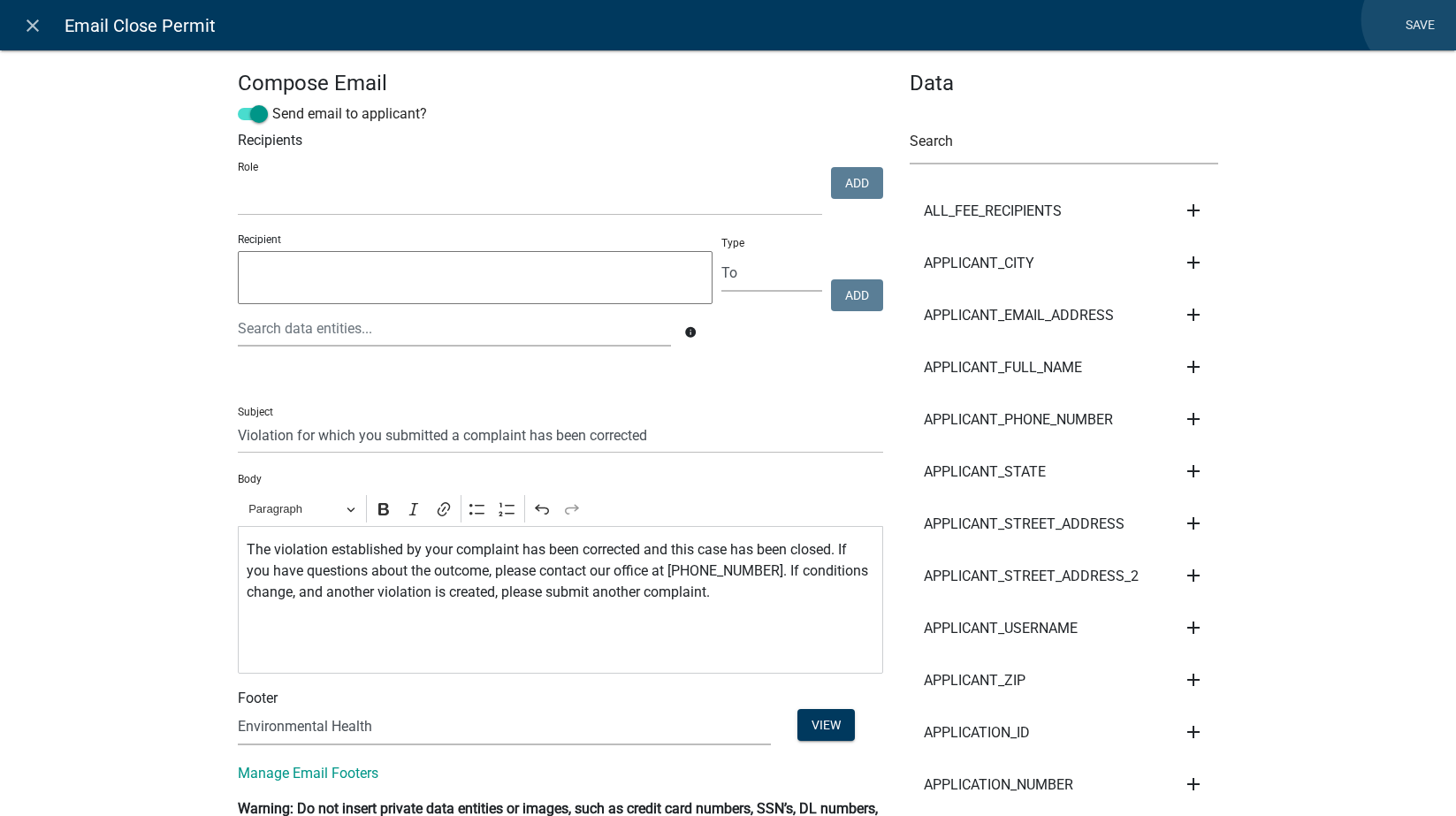
click at [1396, 21] on link "Save" at bounding box center [1420, 25] width 44 height 34
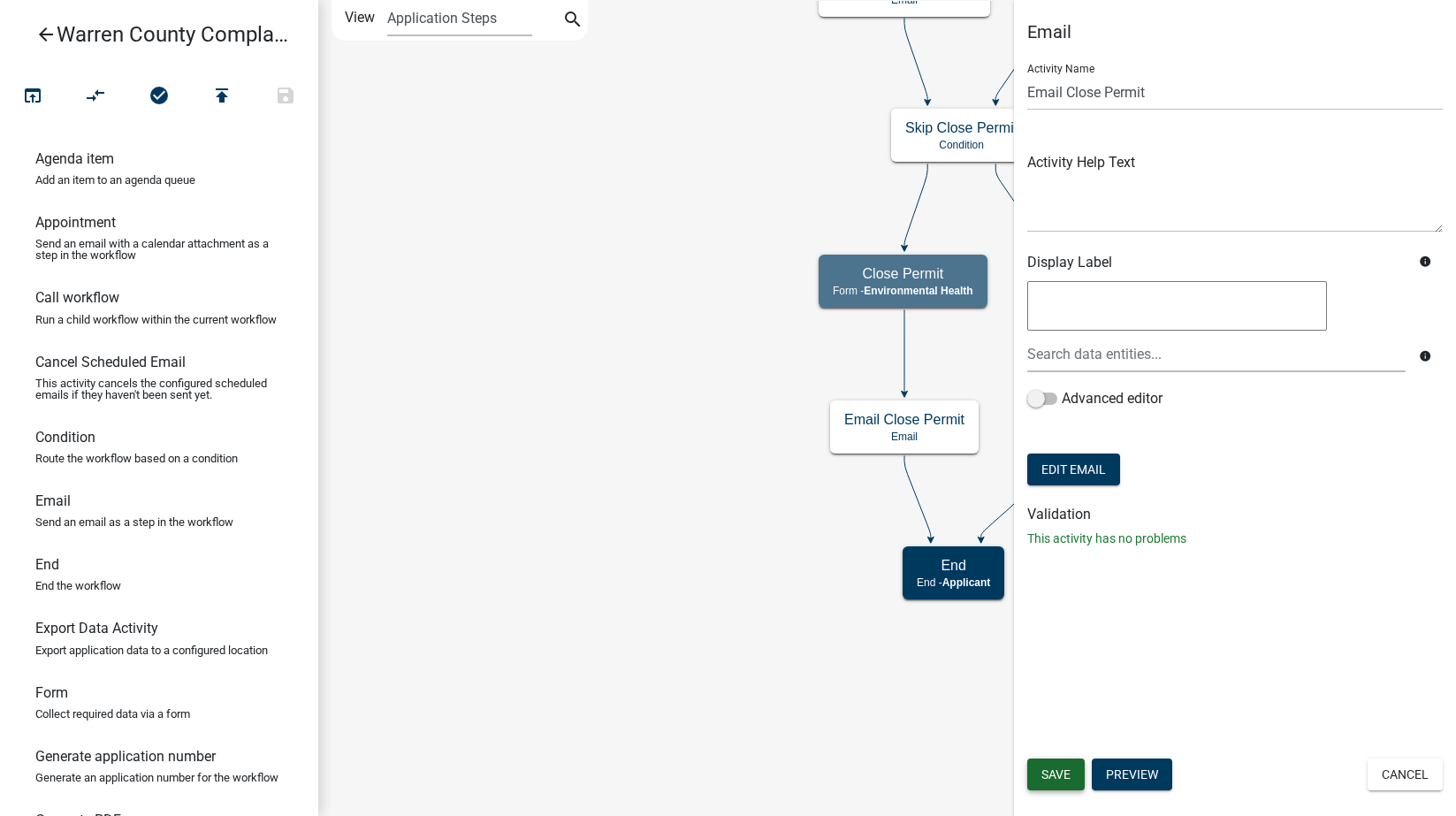
click at [1061, 771] on span "Save" at bounding box center [1056, 774] width 29 height 14
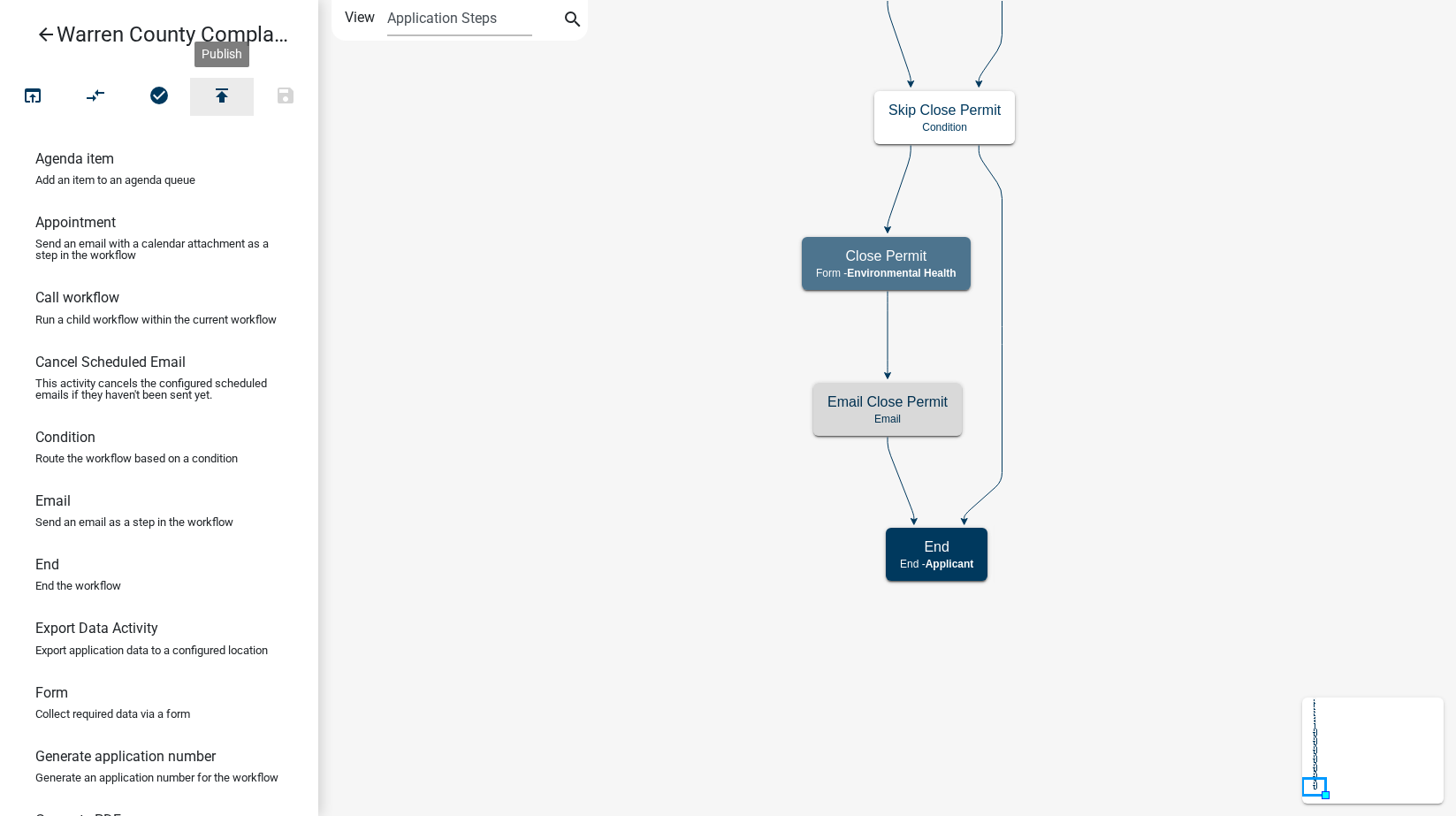
drag, startPoint x: 221, startPoint y: 101, endPoint x: 210, endPoint y: 119, distance: 21.1
click at [203, 130] on div "arrow_back Warren County Complaint Form open_in_browser compare_arrows check_ci…" at bounding box center [159, 408] width 318 height 816
click at [215, 94] on icon "publish" at bounding box center [221, 97] width 21 height 25
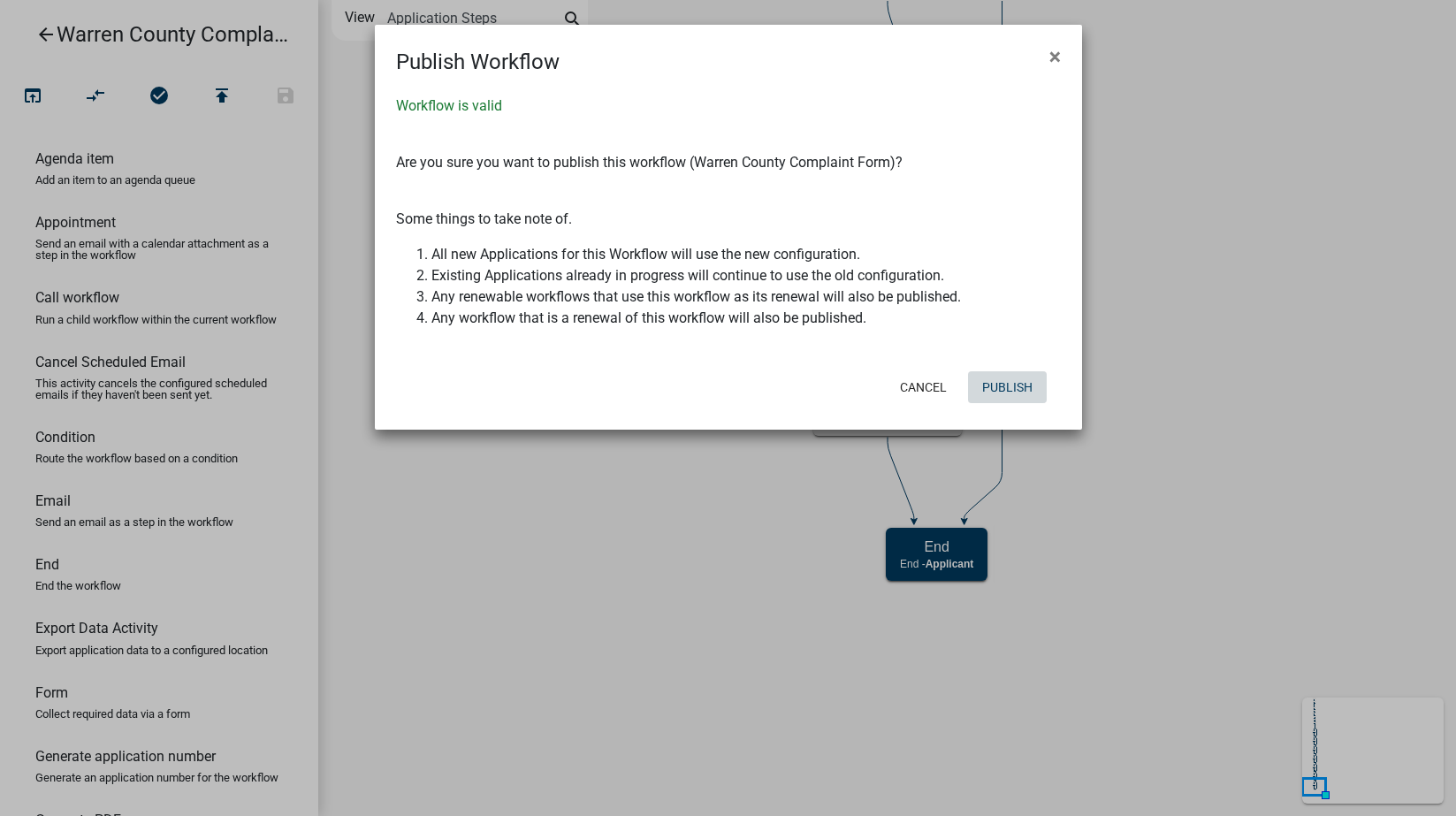
click at [1005, 385] on button "Publish" at bounding box center [1007, 387] width 78 height 32
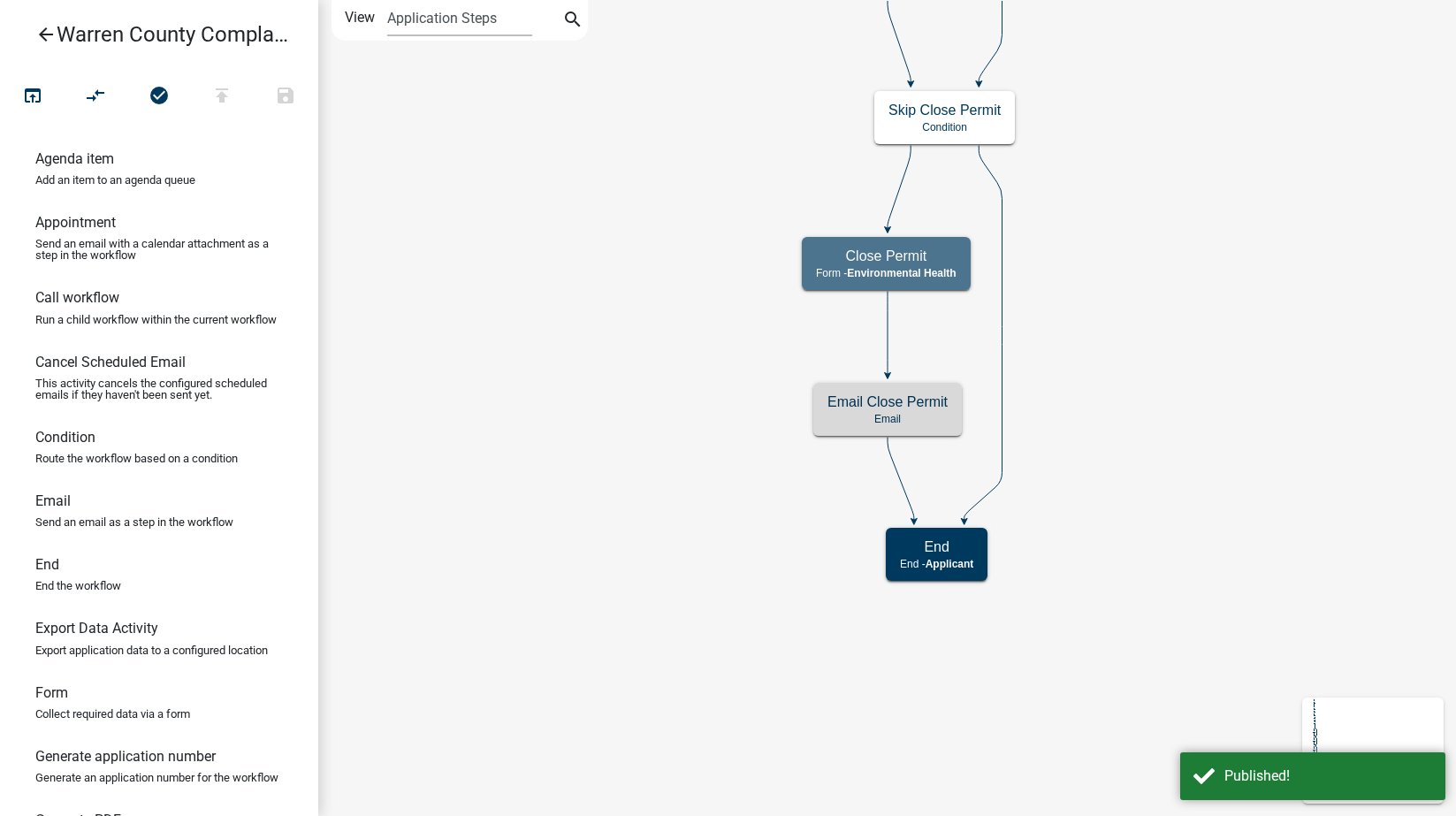
click at [39, 32] on icon "arrow_back" at bounding box center [46, 36] width 21 height 25
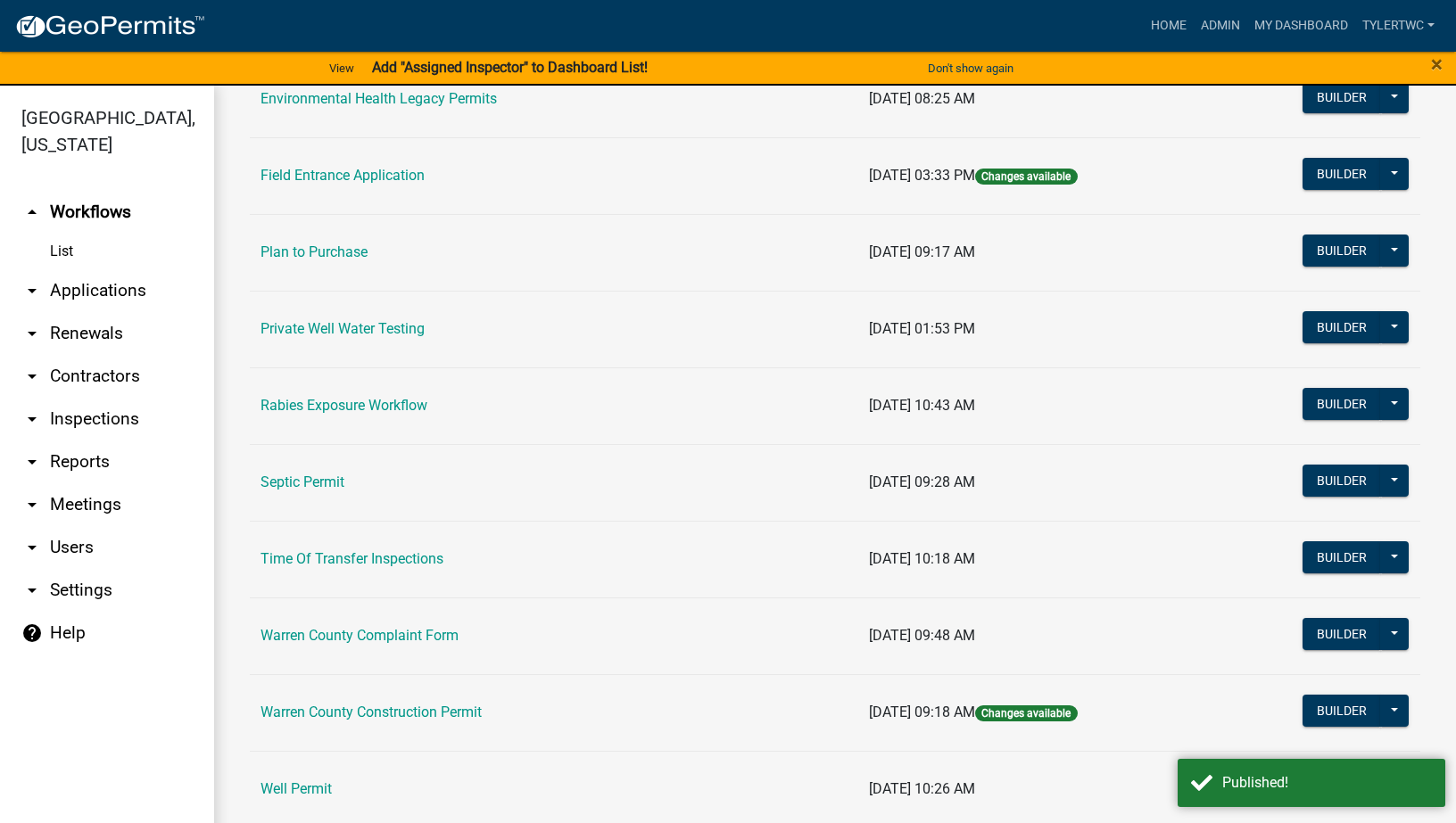
scroll to position [1006, 0]
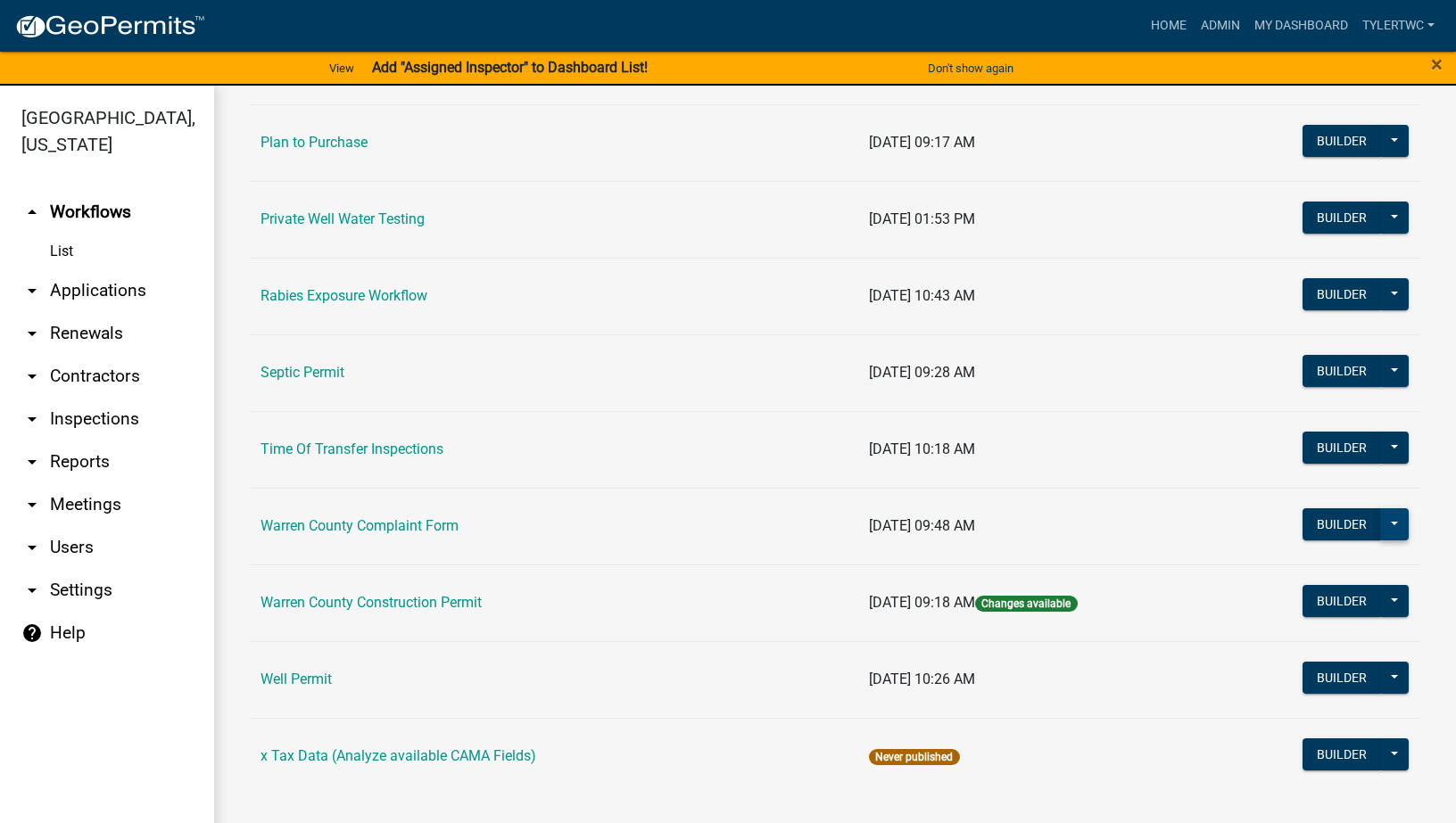
click at [1386, 520] on button at bounding box center [1394, 524] width 28 height 32
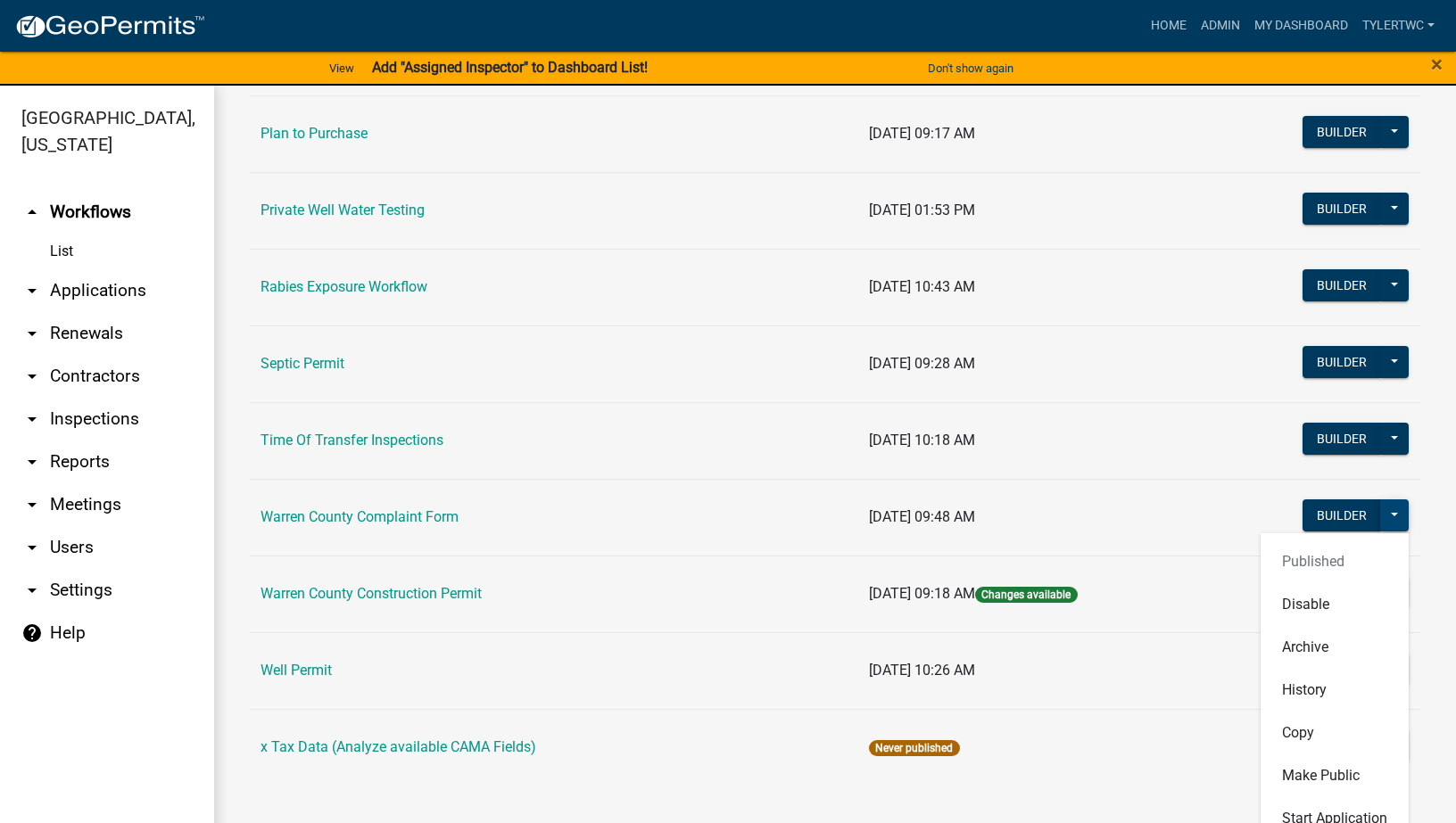
scroll to position [1017, 0]
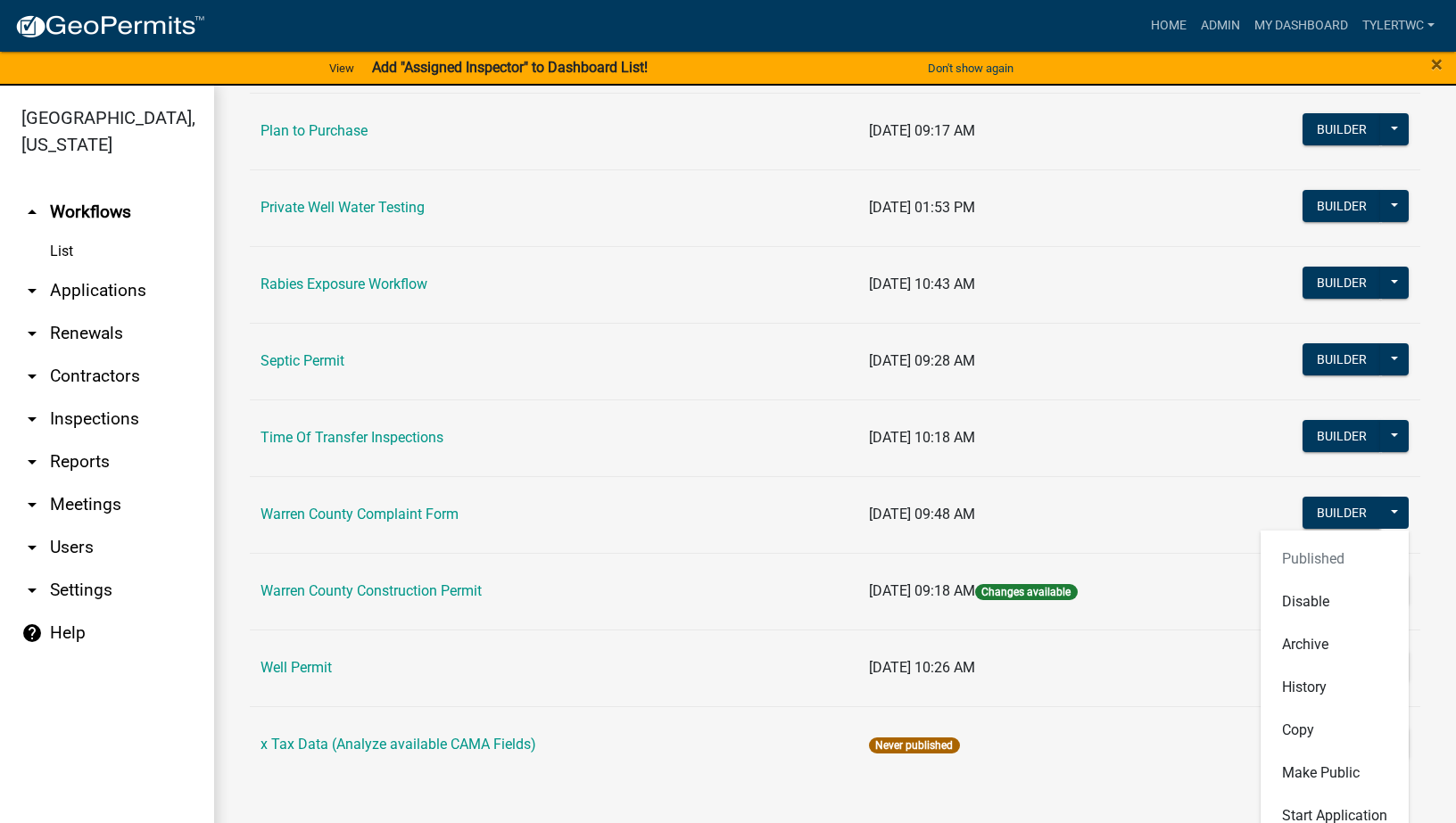
click at [114, 692] on ul "arrow_drop_up Workflows List arrow_drop_down Applications Search by Parcel Sear…" at bounding box center [106, 510] width 214 height 668
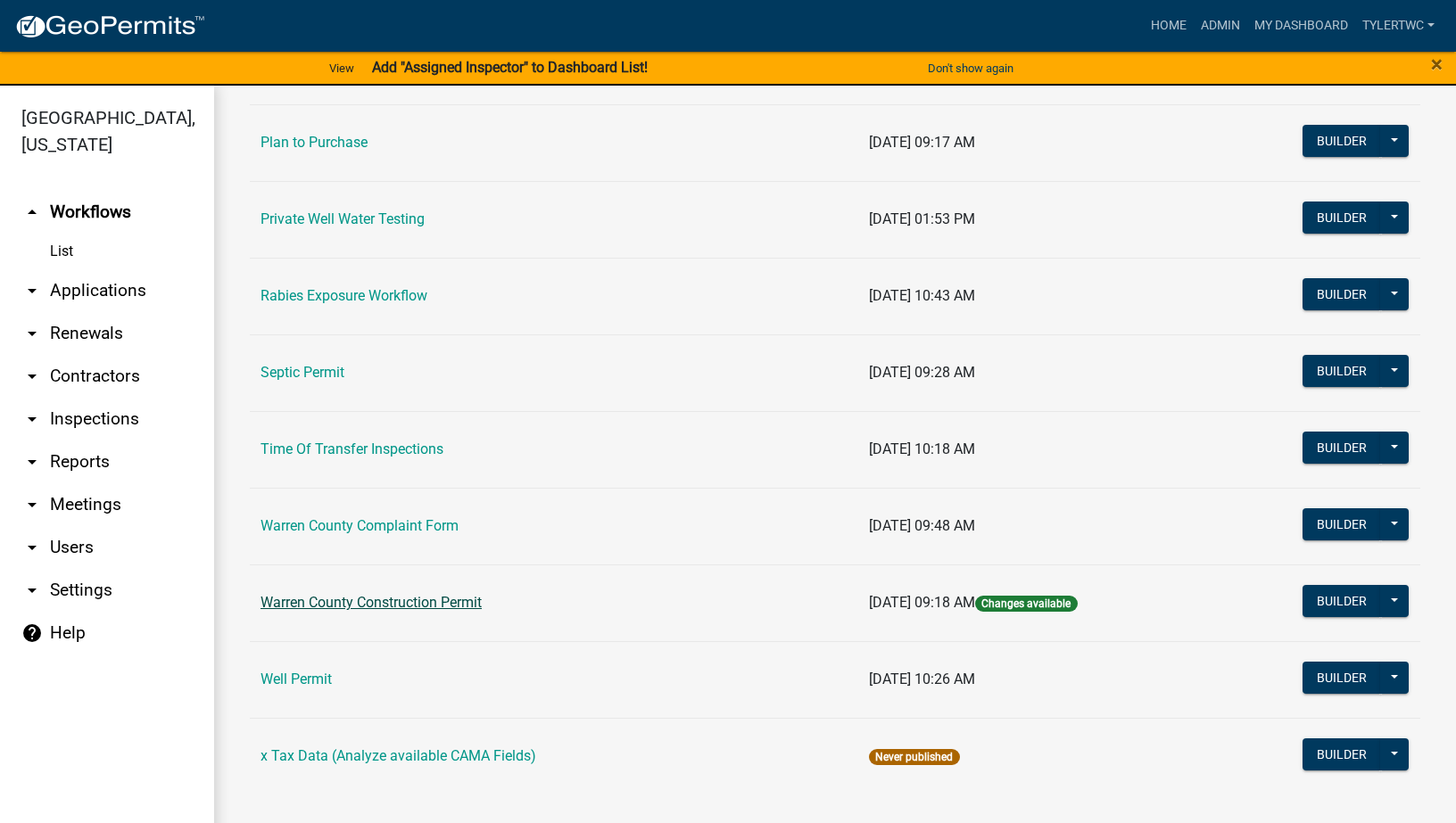
scroll to position [22, 0]
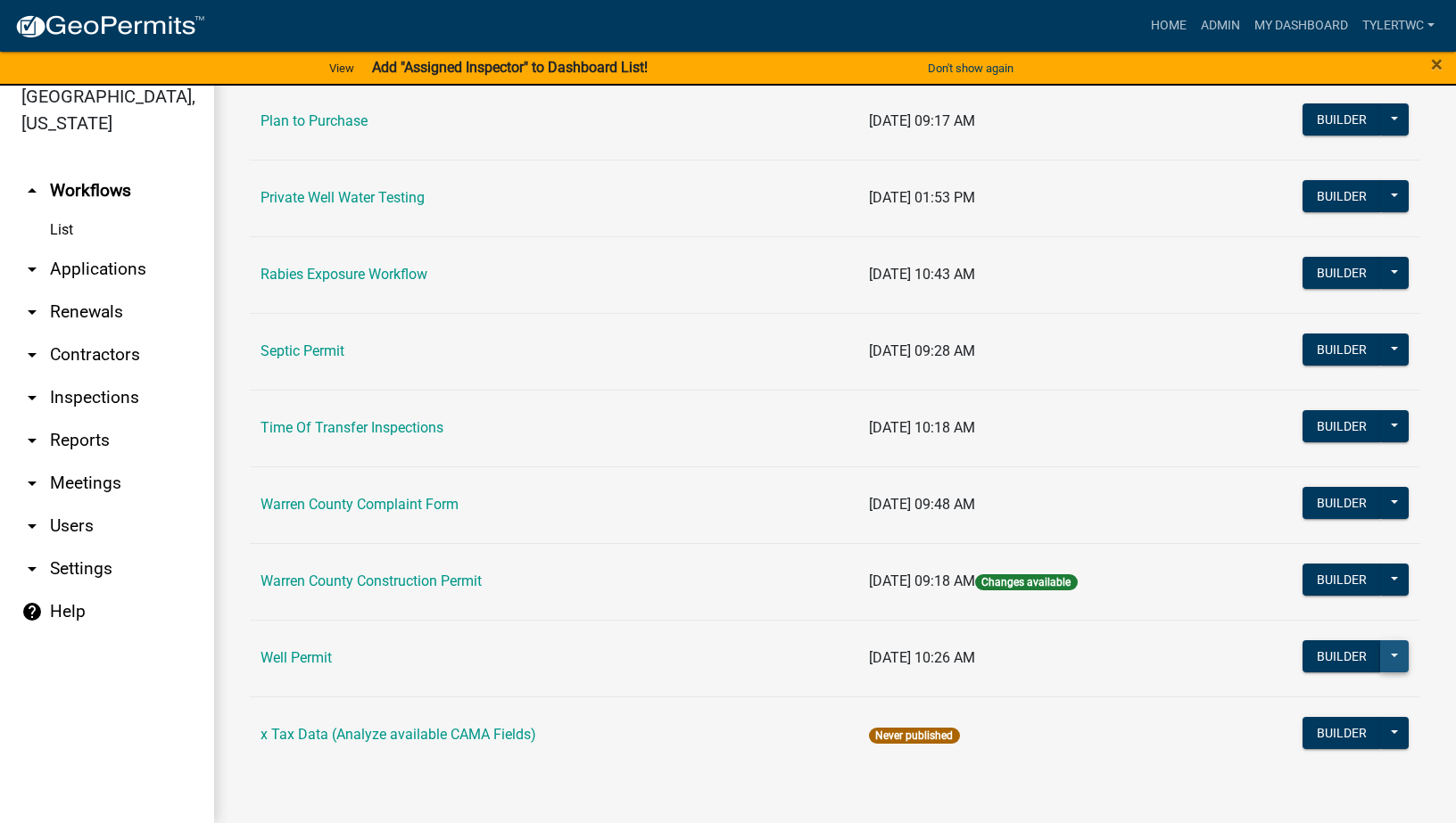
click at [1383, 656] on button at bounding box center [1394, 656] width 28 height 32
click at [309, 656] on link "Well Permit" at bounding box center [297, 658] width 72 height 17
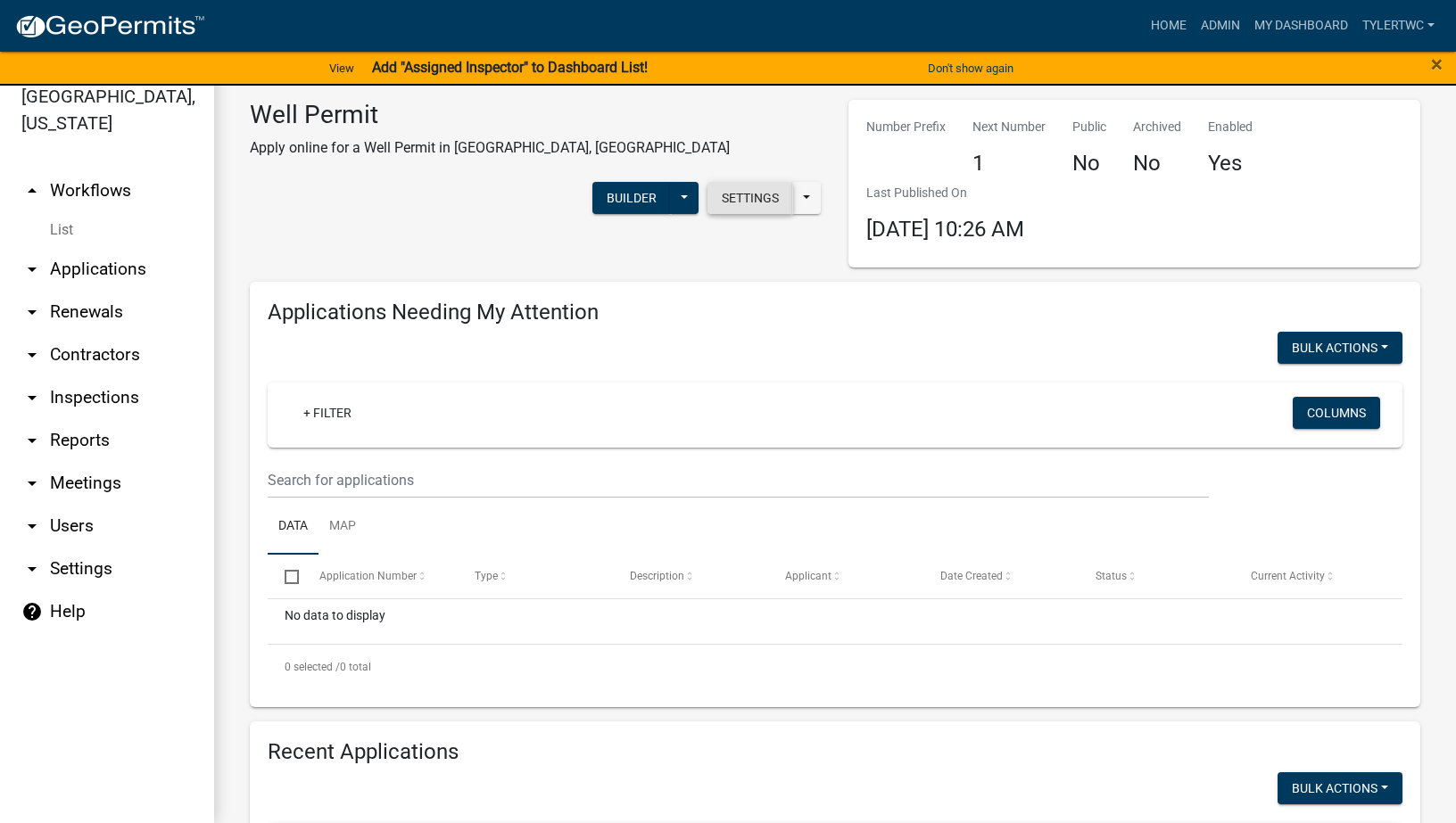
click at [752, 182] on button "Settings" at bounding box center [750, 198] width 86 height 32
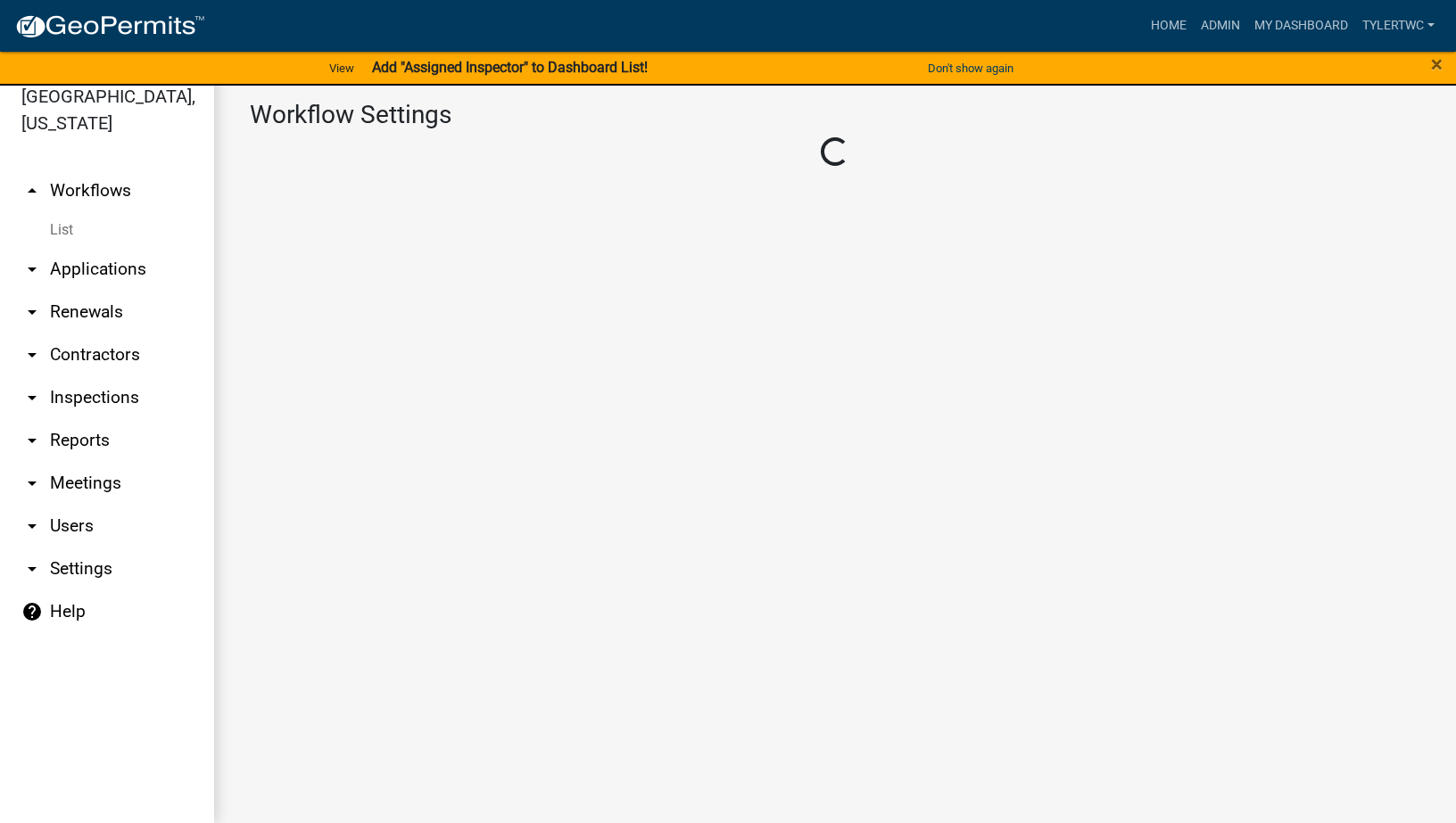
select select "1"
select select "1404ebf6-36e8-47ad-a6ed-4b84feac7d3f"
select select "eb914f98-266b-4d45-b6a7-c04eb7a49358"
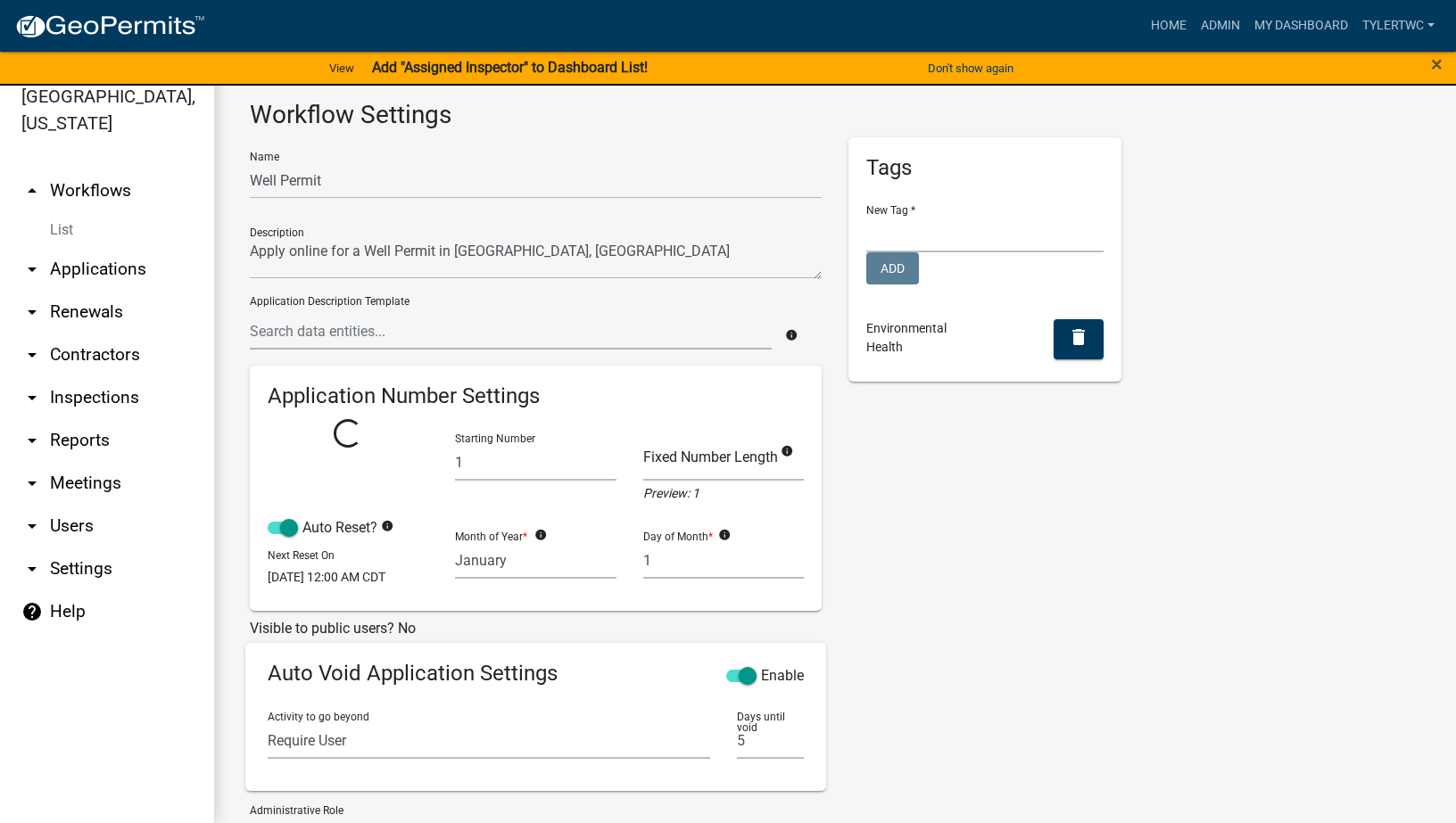
select select
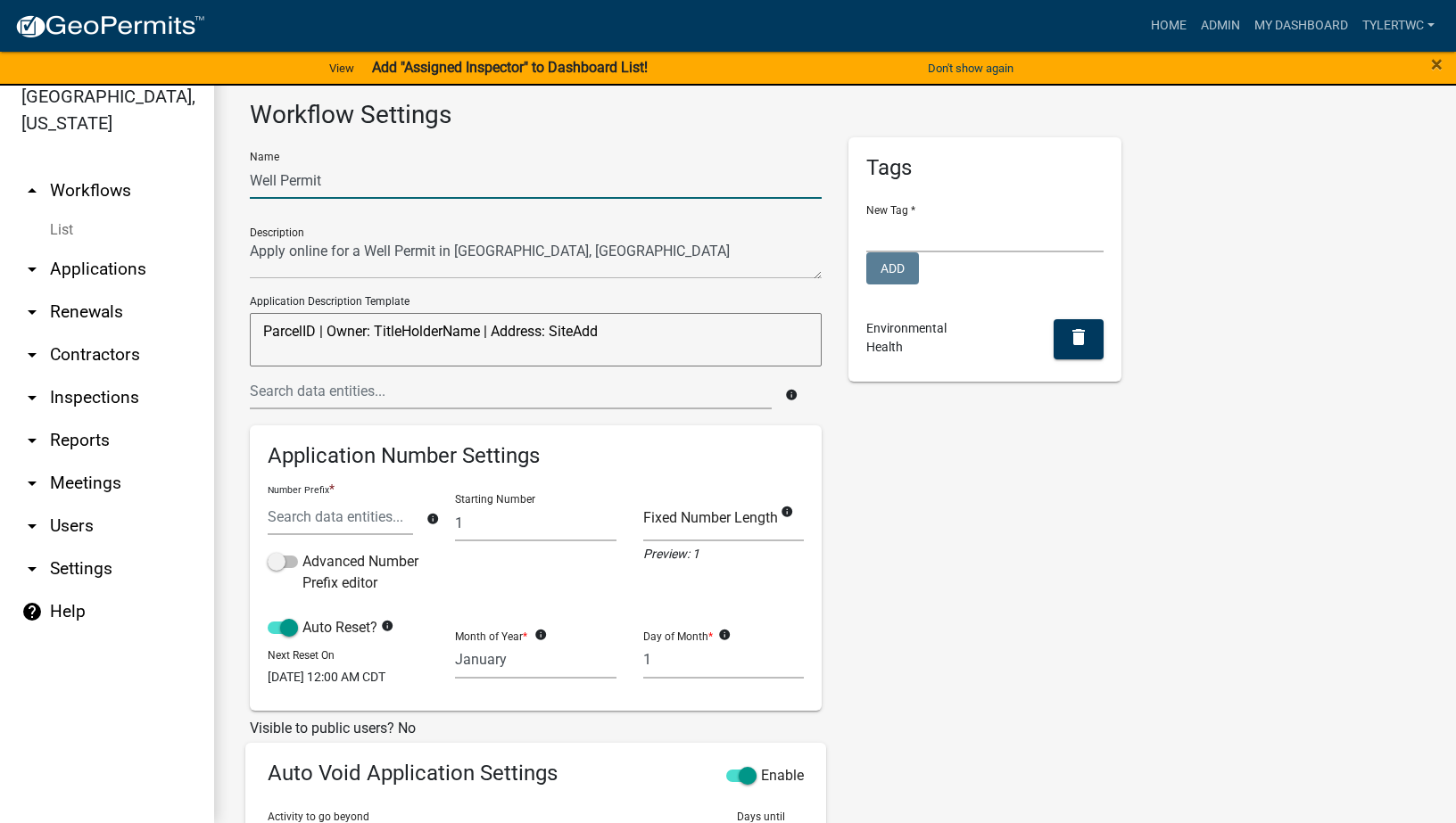
click at [252, 181] on input "Well Permit" at bounding box center [535, 180] width 572 height 37
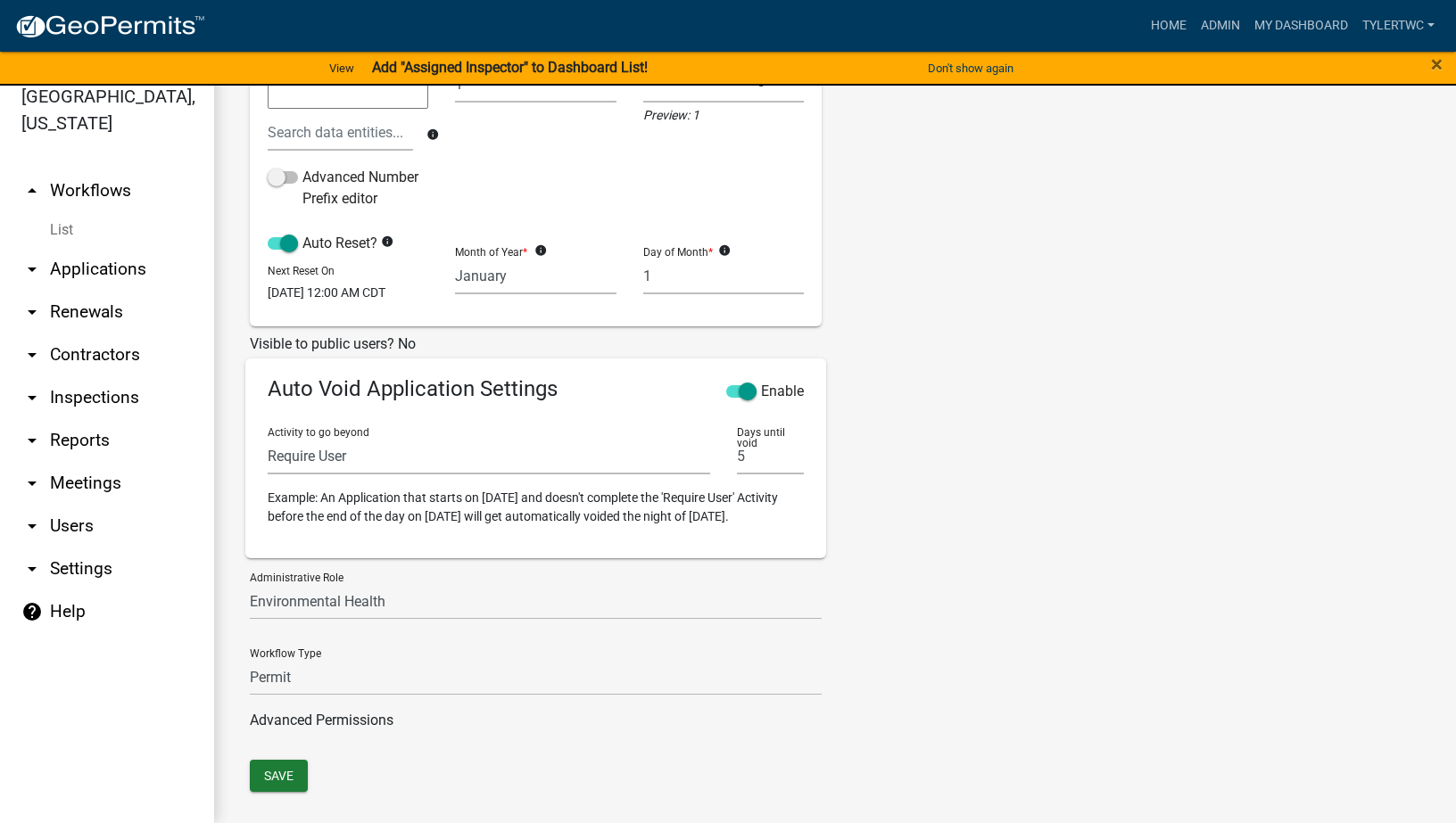
scroll to position [495, 0]
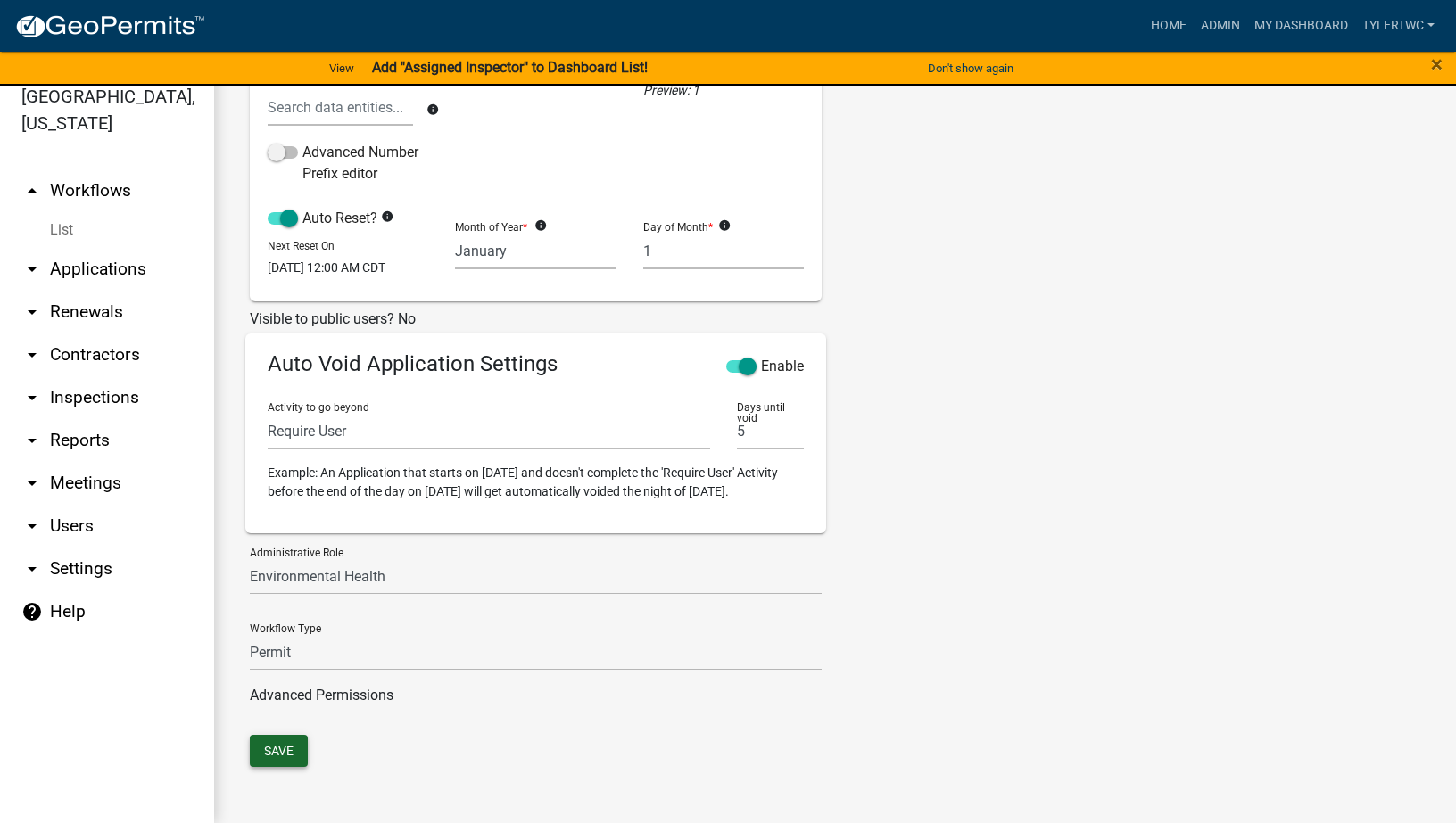
type input "Warren County Well Permit"
click at [278, 750] on button "Save" at bounding box center [279, 751] width 58 height 32
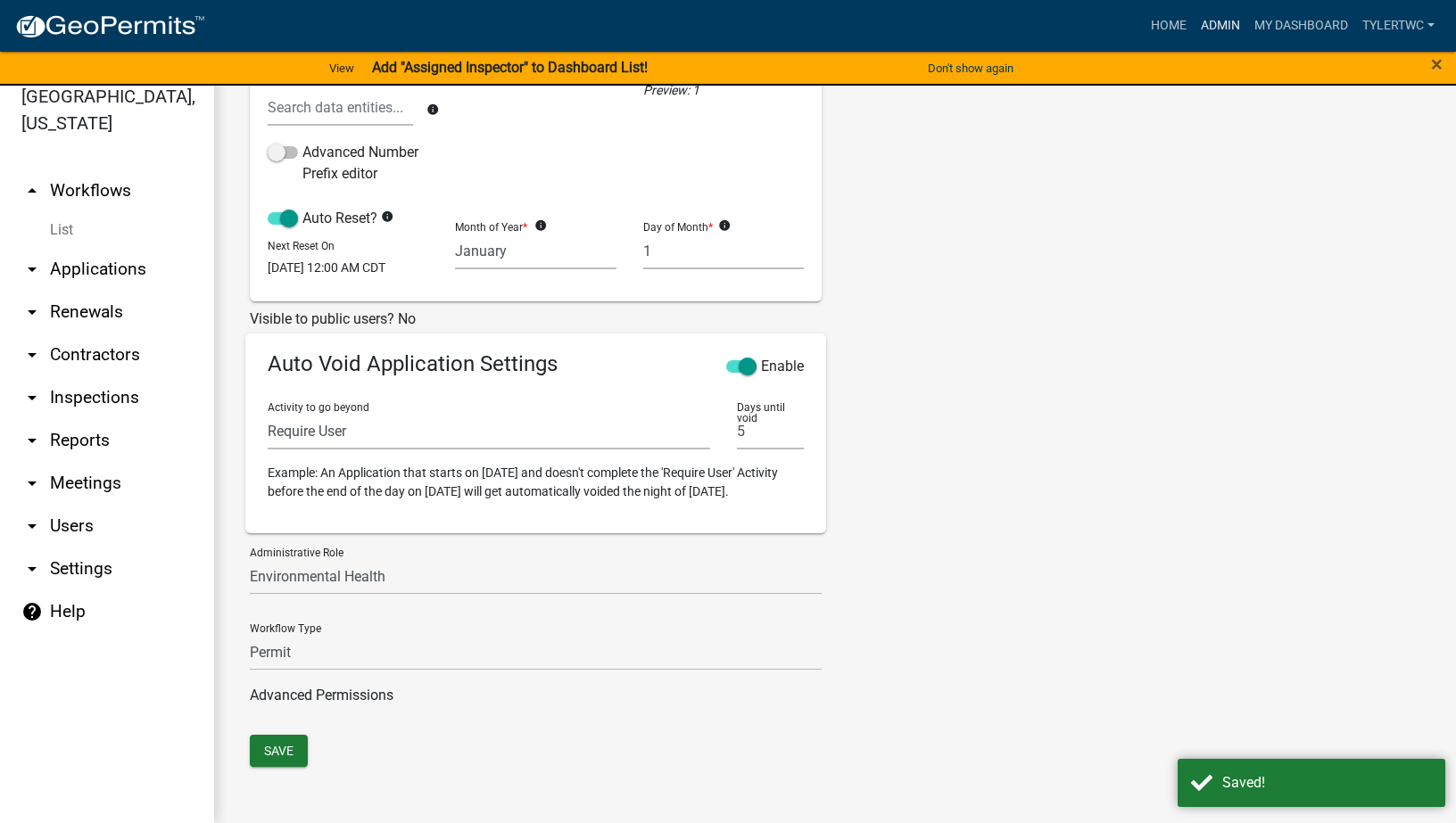
click at [1226, 22] on link "Admin" at bounding box center [1220, 25] width 54 height 34
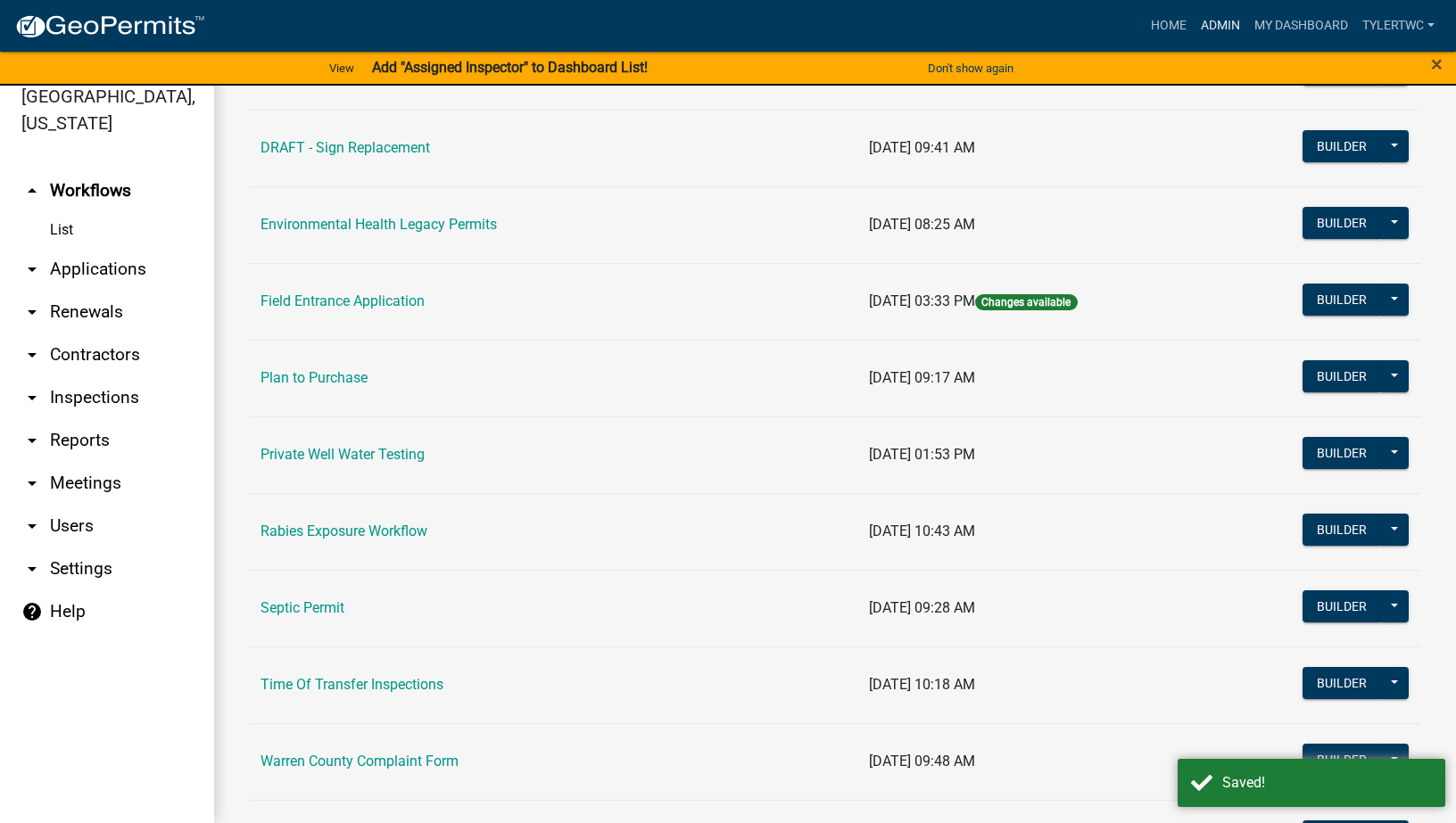
scroll to position [1006, 0]
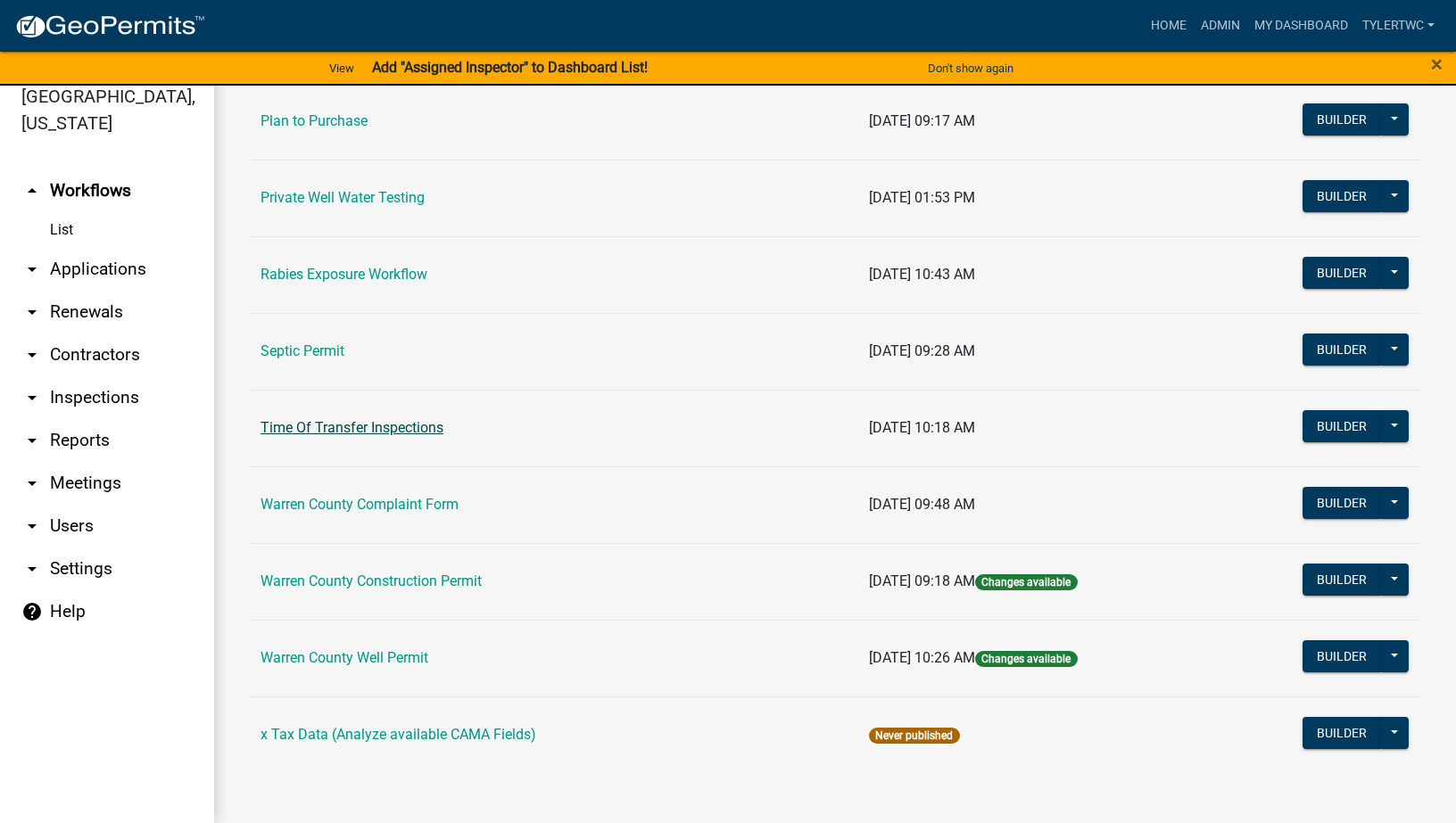
click at [388, 429] on link "Time Of Transfer Inspections" at bounding box center [352, 428] width 183 height 17
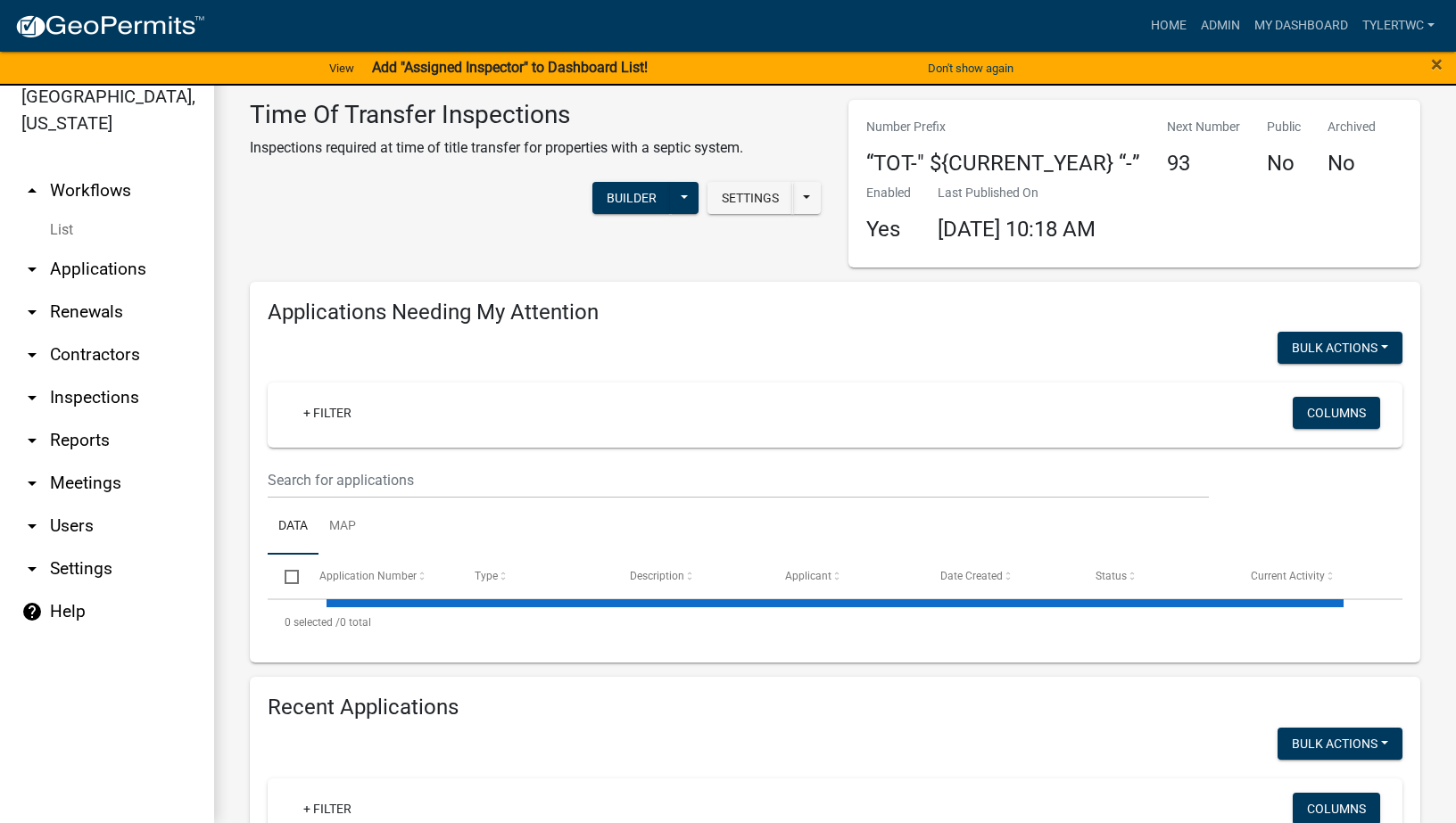
select select "2: 50"
select select "3: 100"
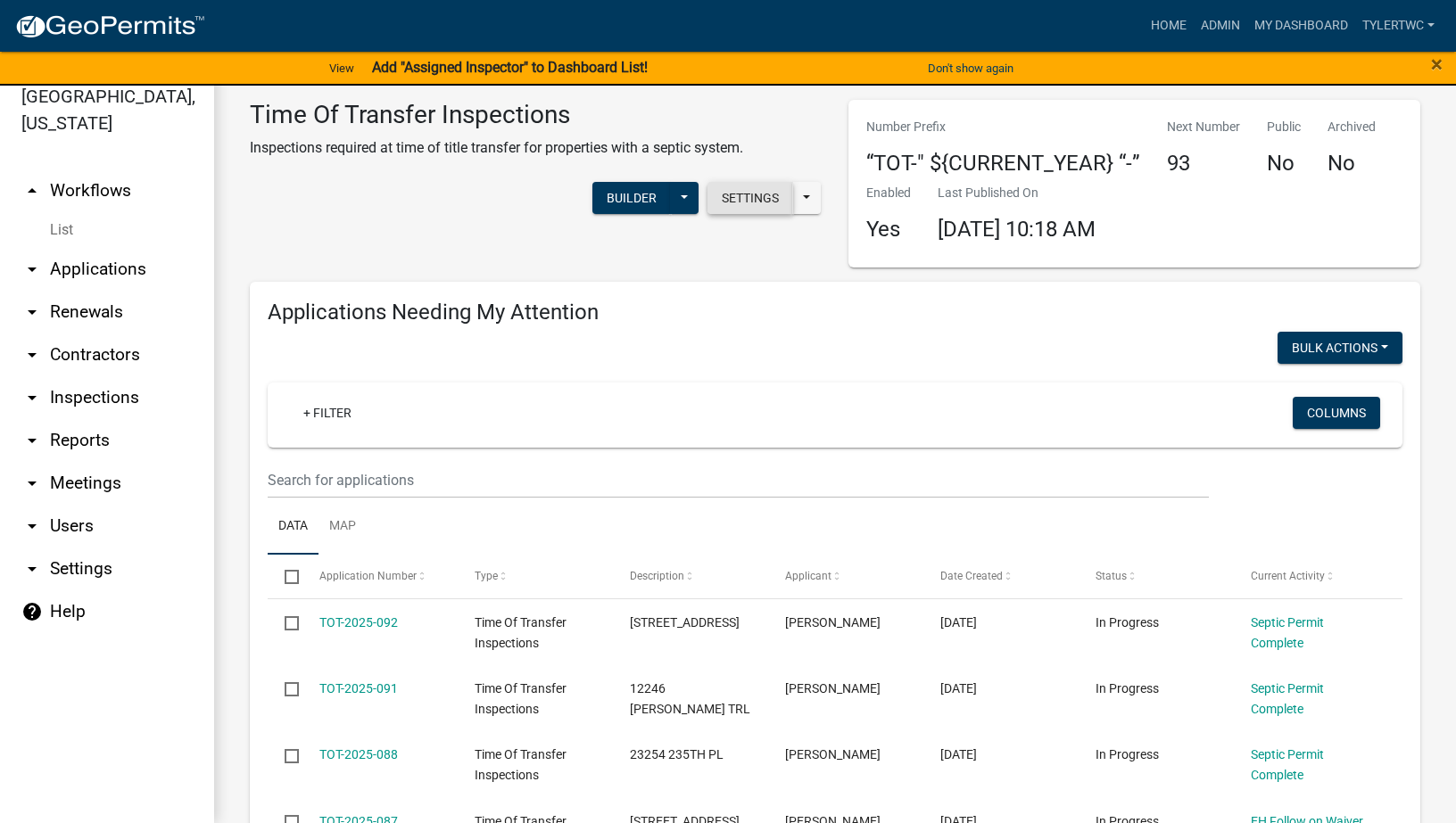
click at [724, 204] on button "Settings" at bounding box center [750, 198] width 86 height 32
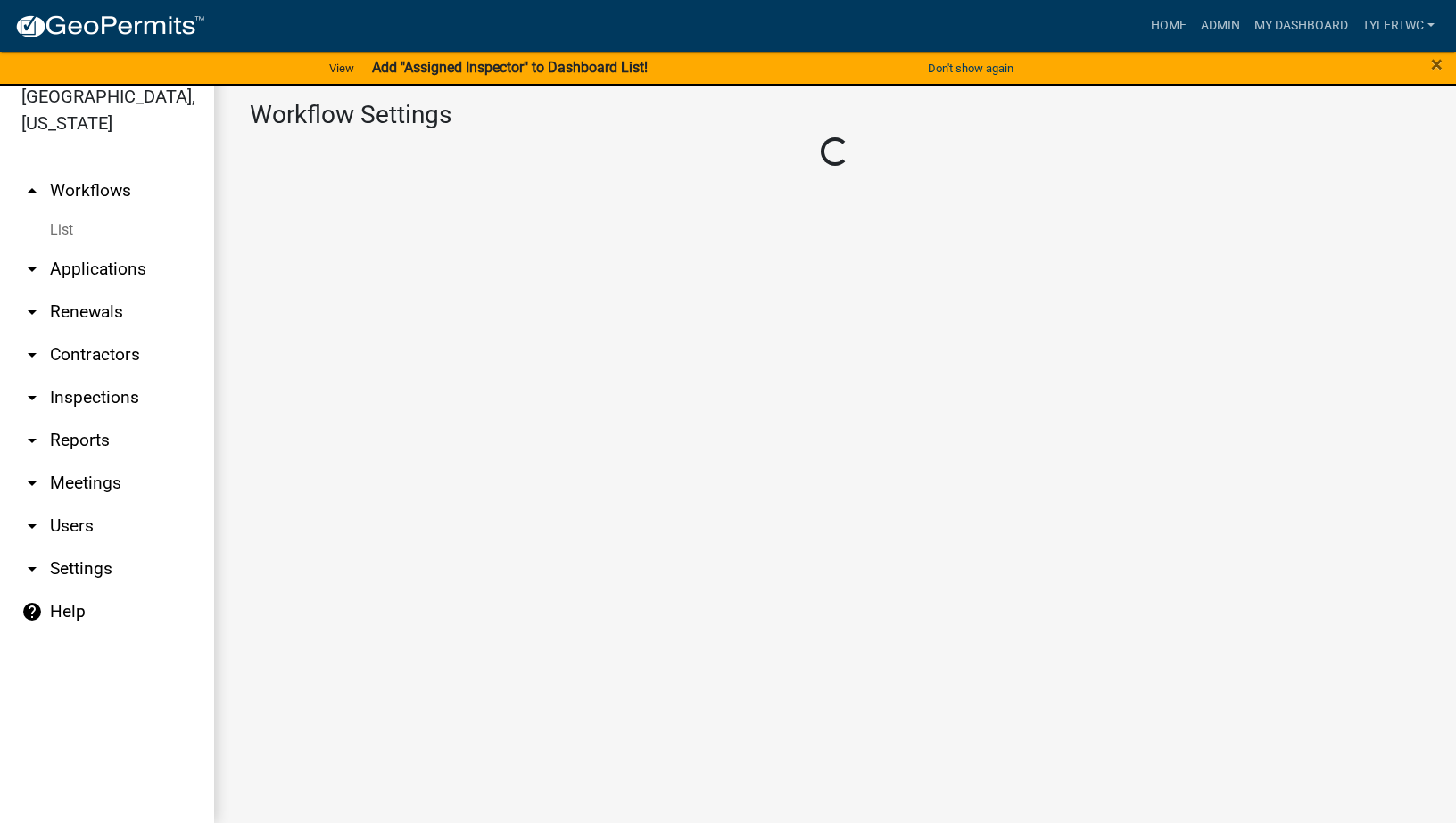
select select "1"
select select "44646461-3880-4a2d-b571-c2fe68defa18"
select select "eb914f98-266b-4d45-b6a7-c04eb7a49358"
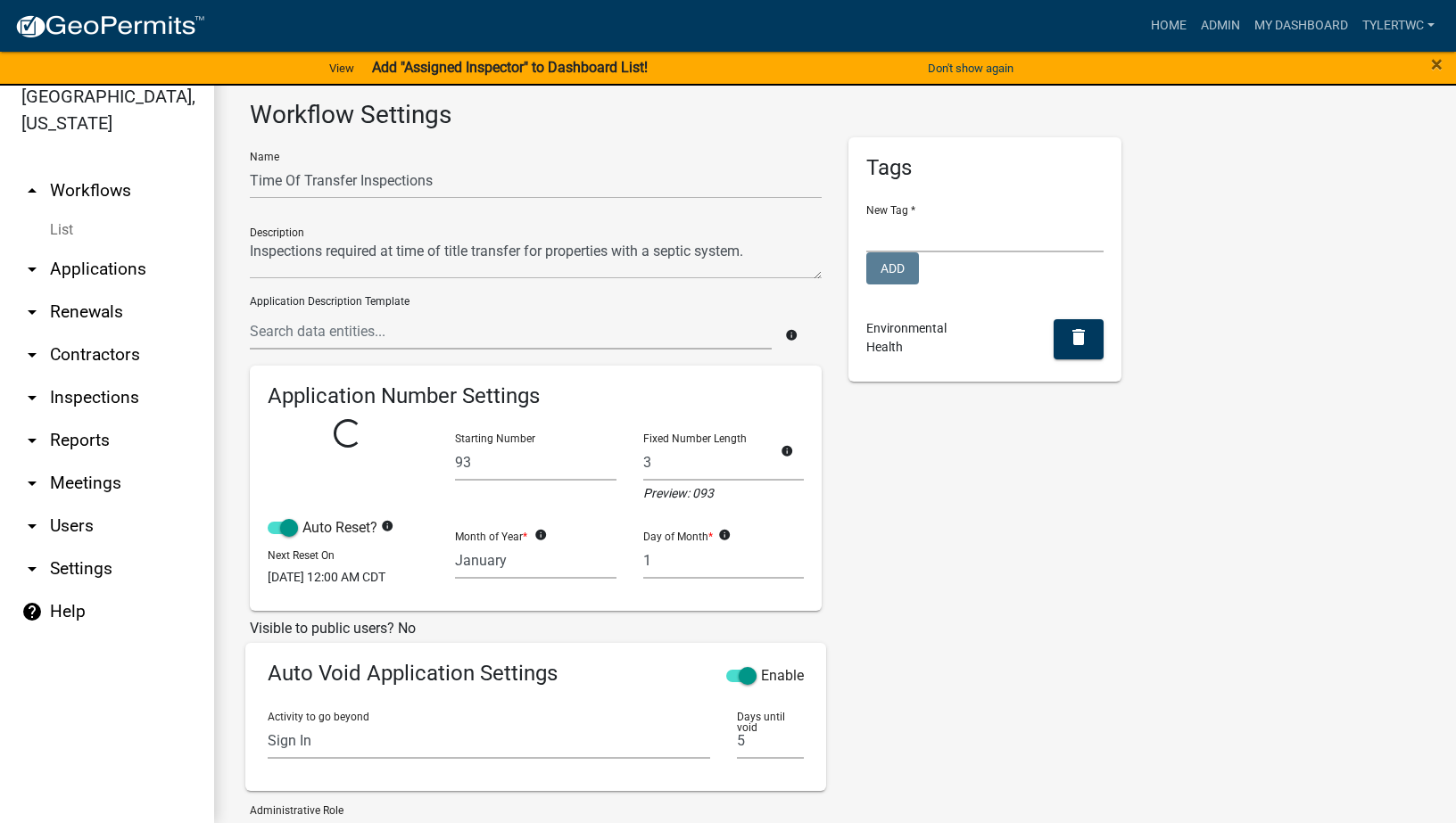
select select
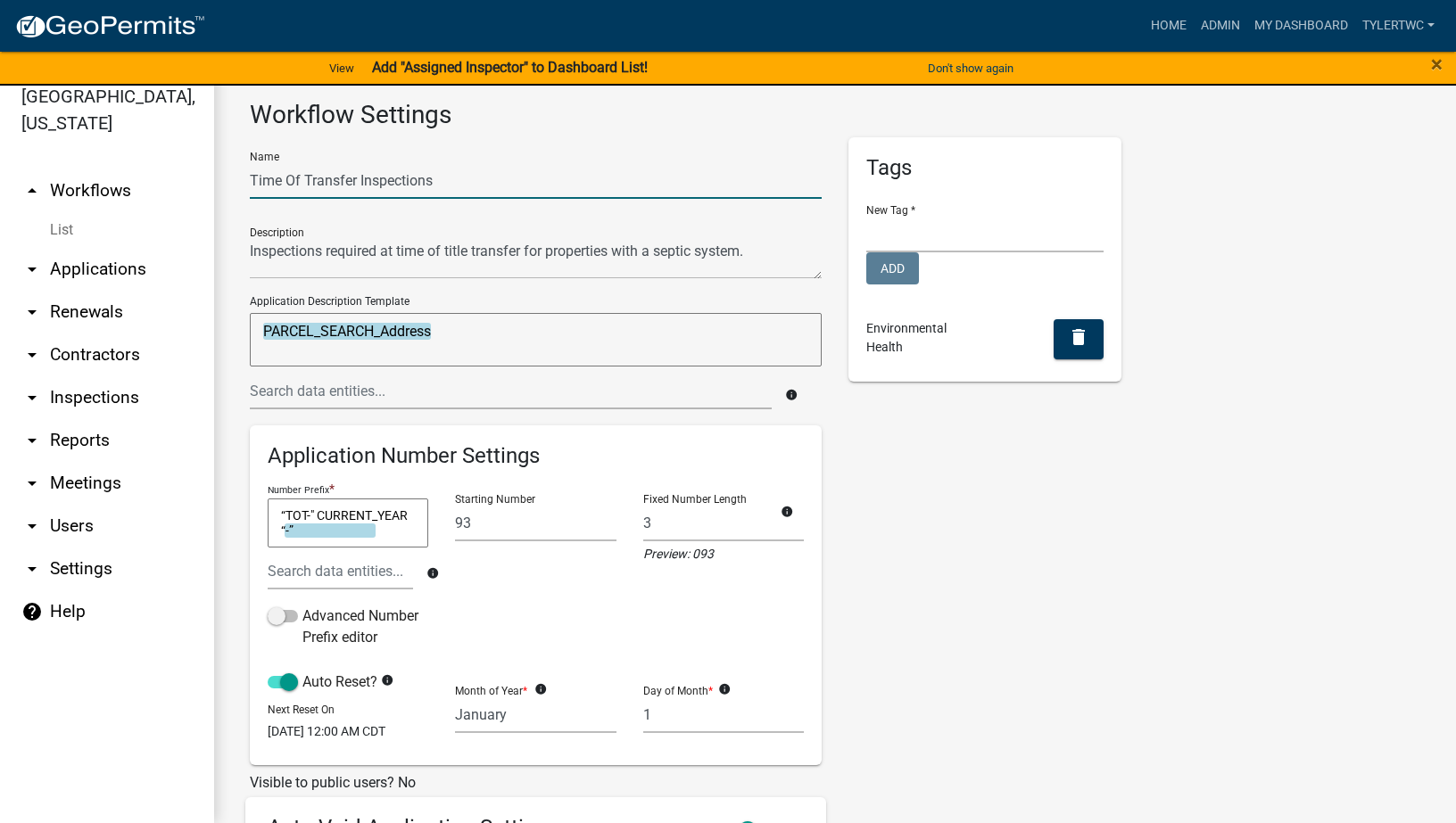
click at [260, 181] on input "Time Of Transfer Inspections" at bounding box center [535, 180] width 572 height 37
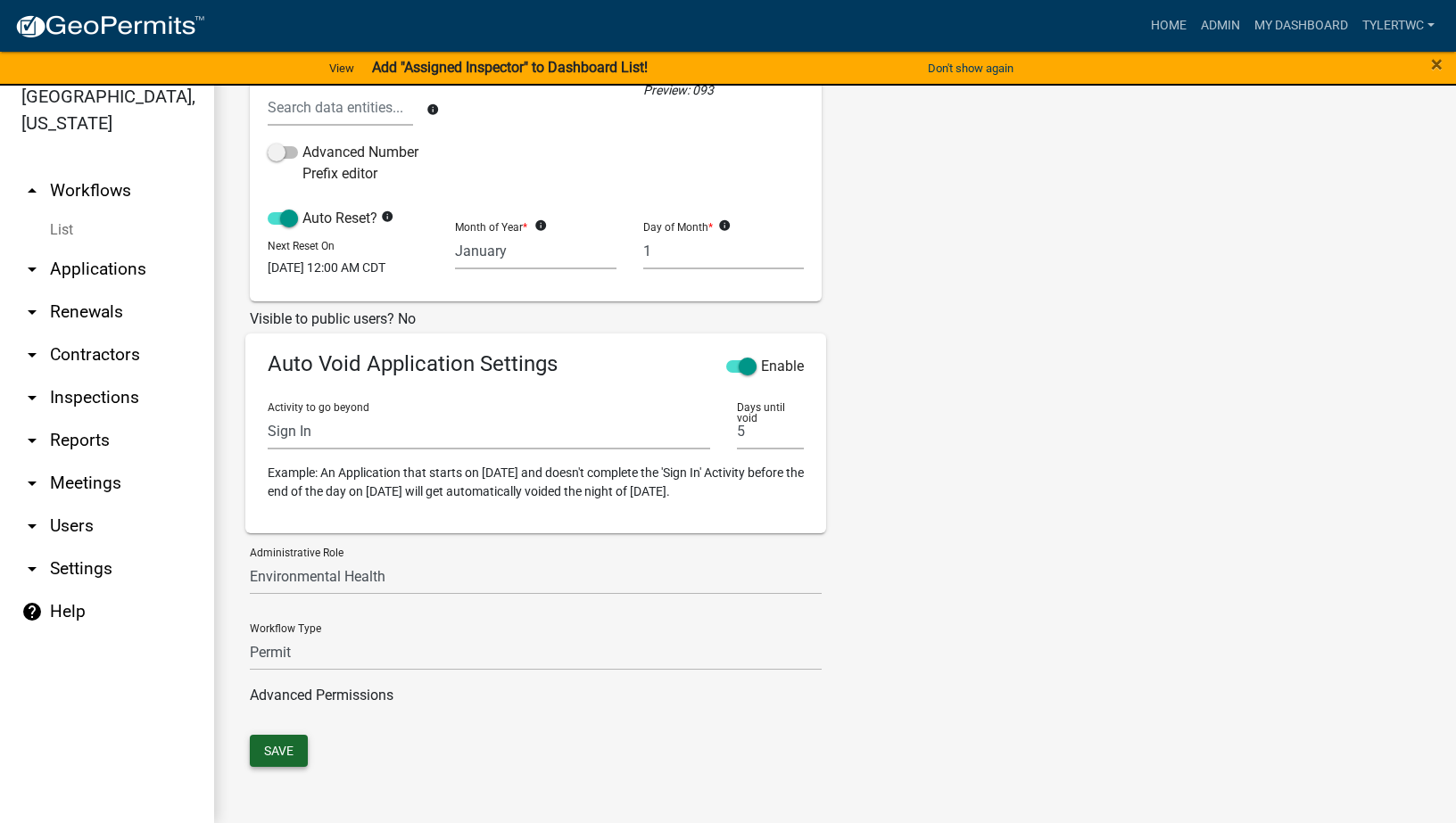
type input "Warren County Time Of Transfer Inspections"
click at [267, 748] on button "Save" at bounding box center [279, 751] width 58 height 32
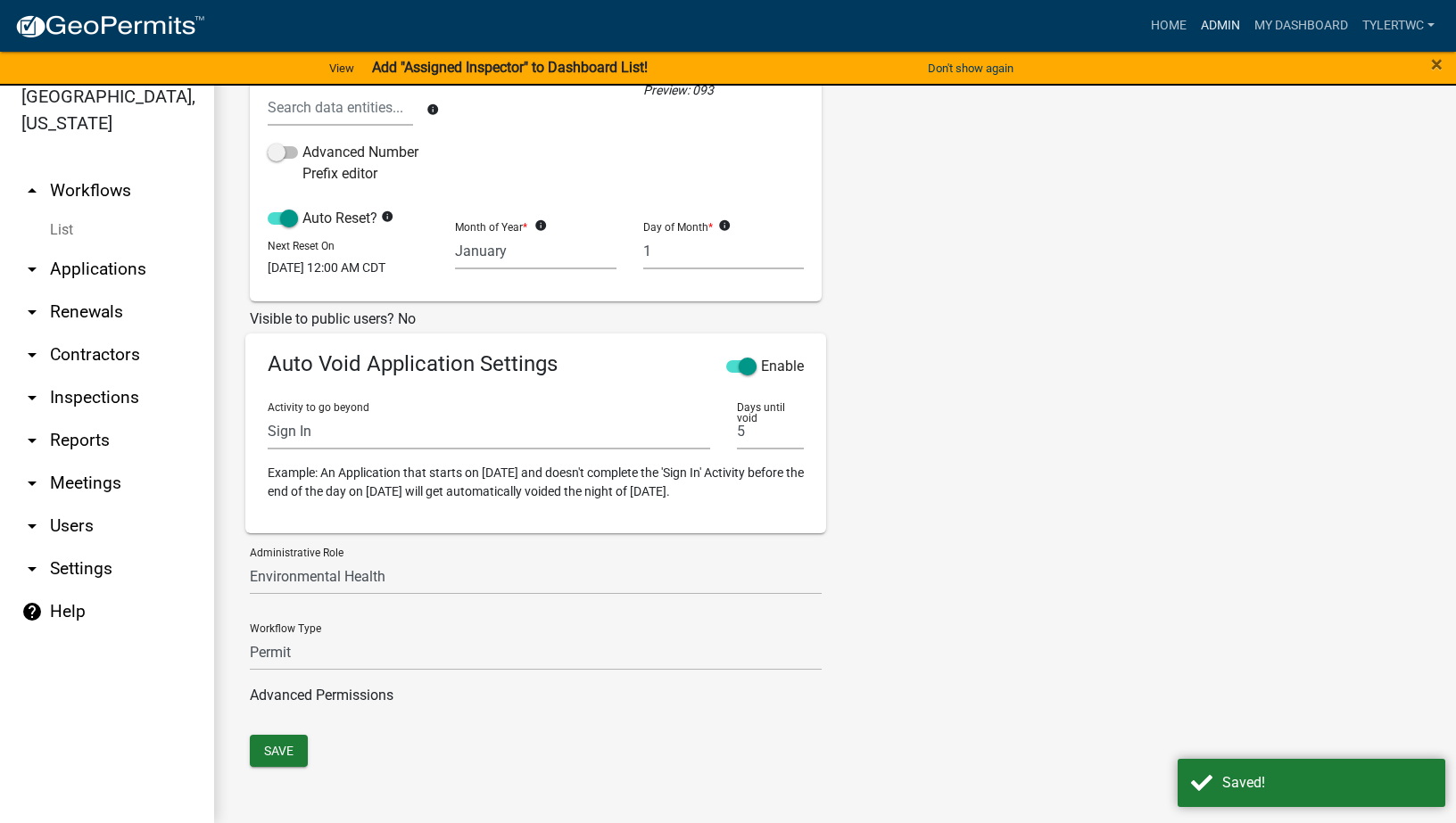
click at [1226, 26] on link "Admin" at bounding box center [1220, 25] width 54 height 34
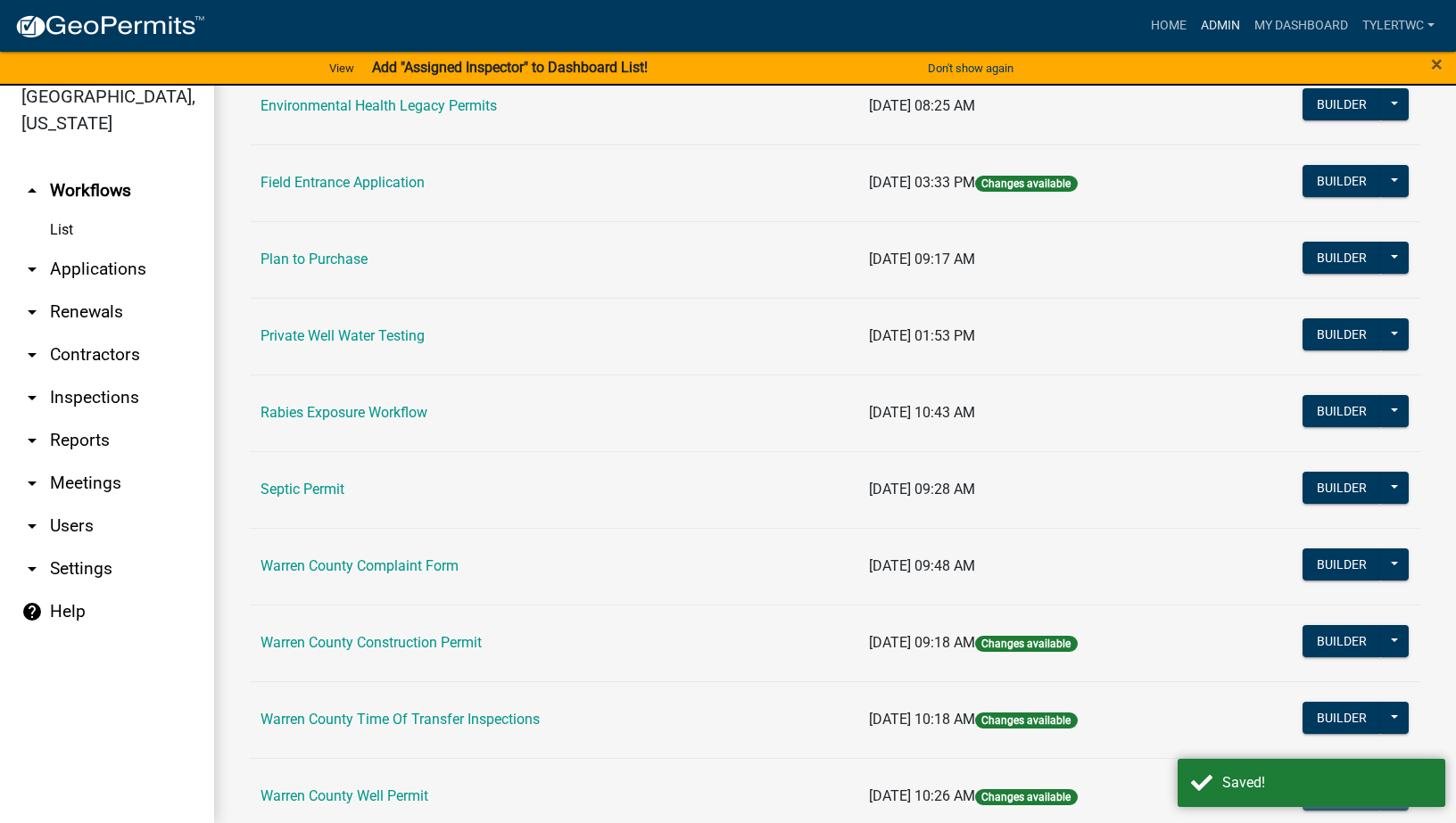
scroll to position [1006, 0]
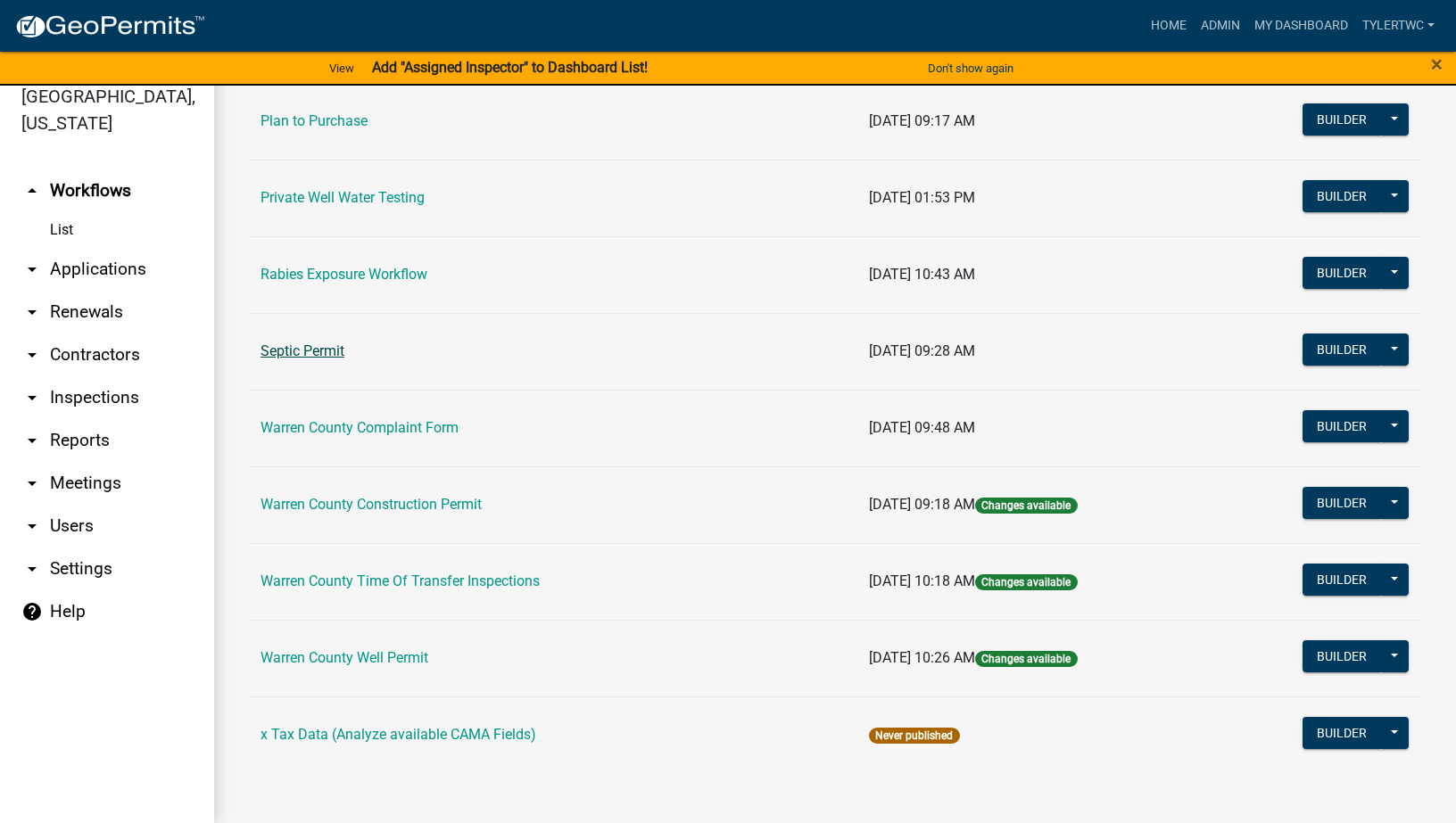
click at [316, 347] on link "Septic Permit" at bounding box center [302, 351] width 84 height 17
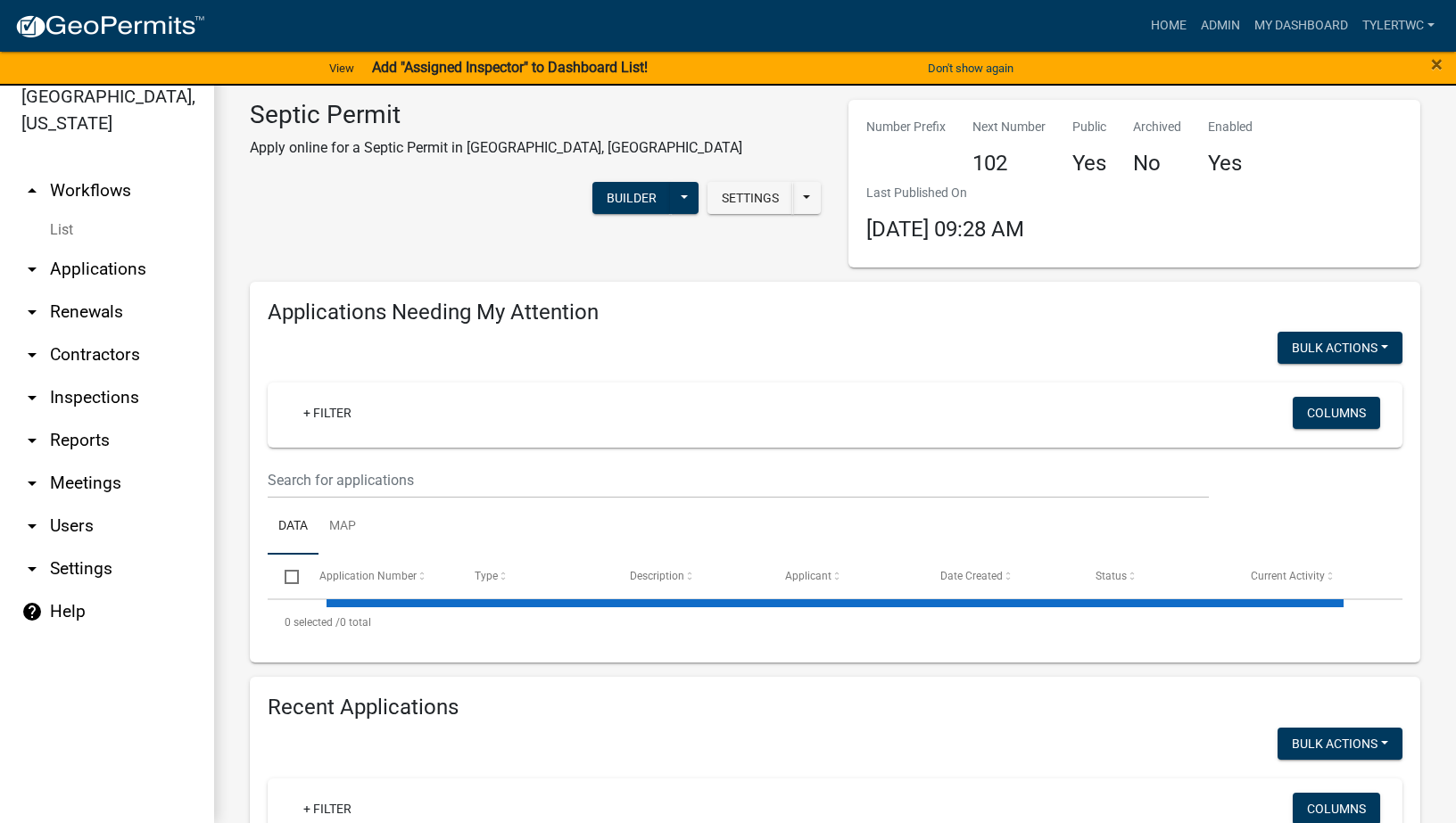
select select "2: 50"
select select "3: 100"
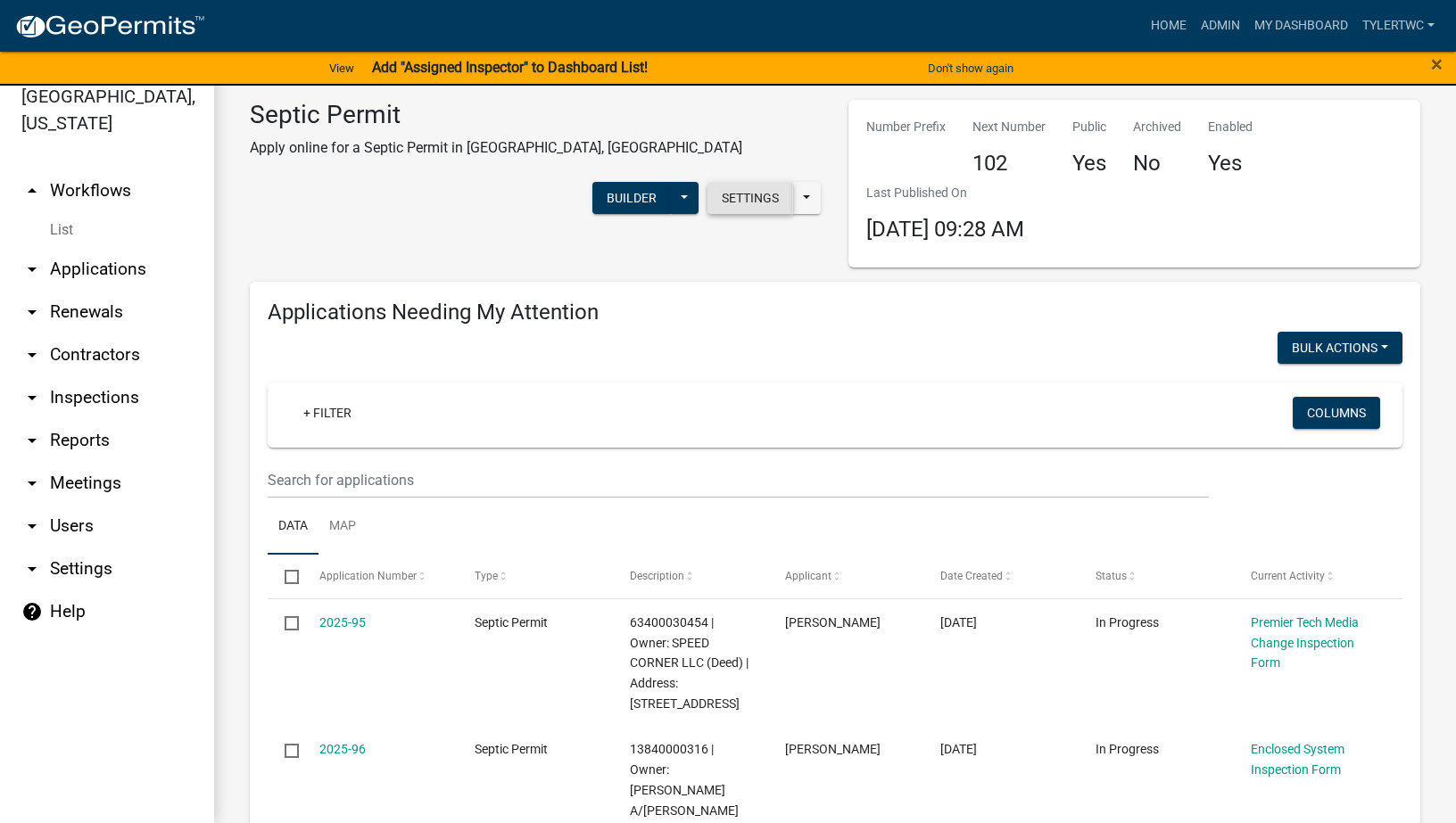
click at [749, 182] on button "Settings" at bounding box center [750, 198] width 86 height 32
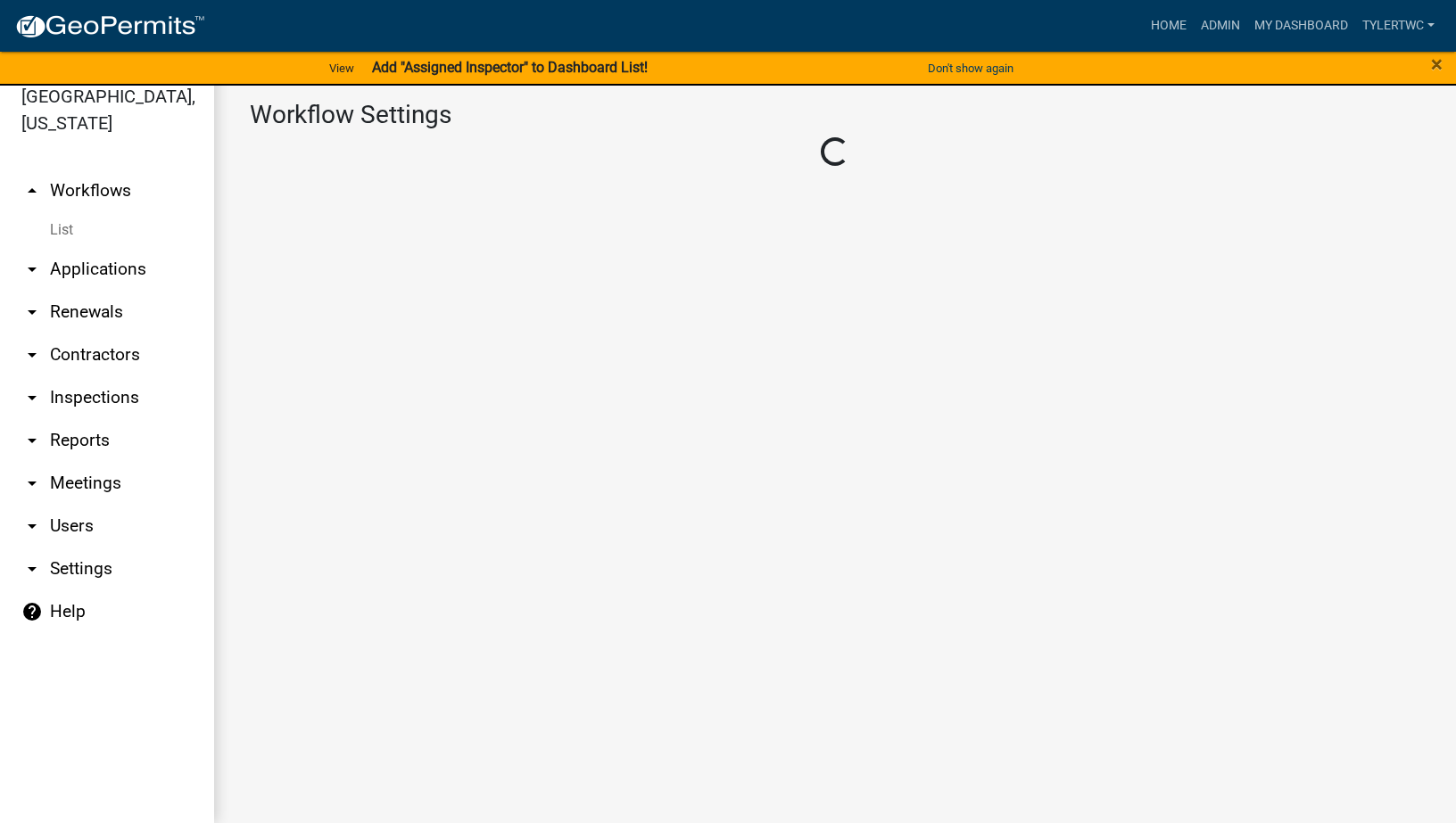
select select "1"
select select "bee96685-4fbd-4d1e-93f6-65d863a9b905"
select select "eb914f98-266b-4d45-b6a7-c04eb7a49358"
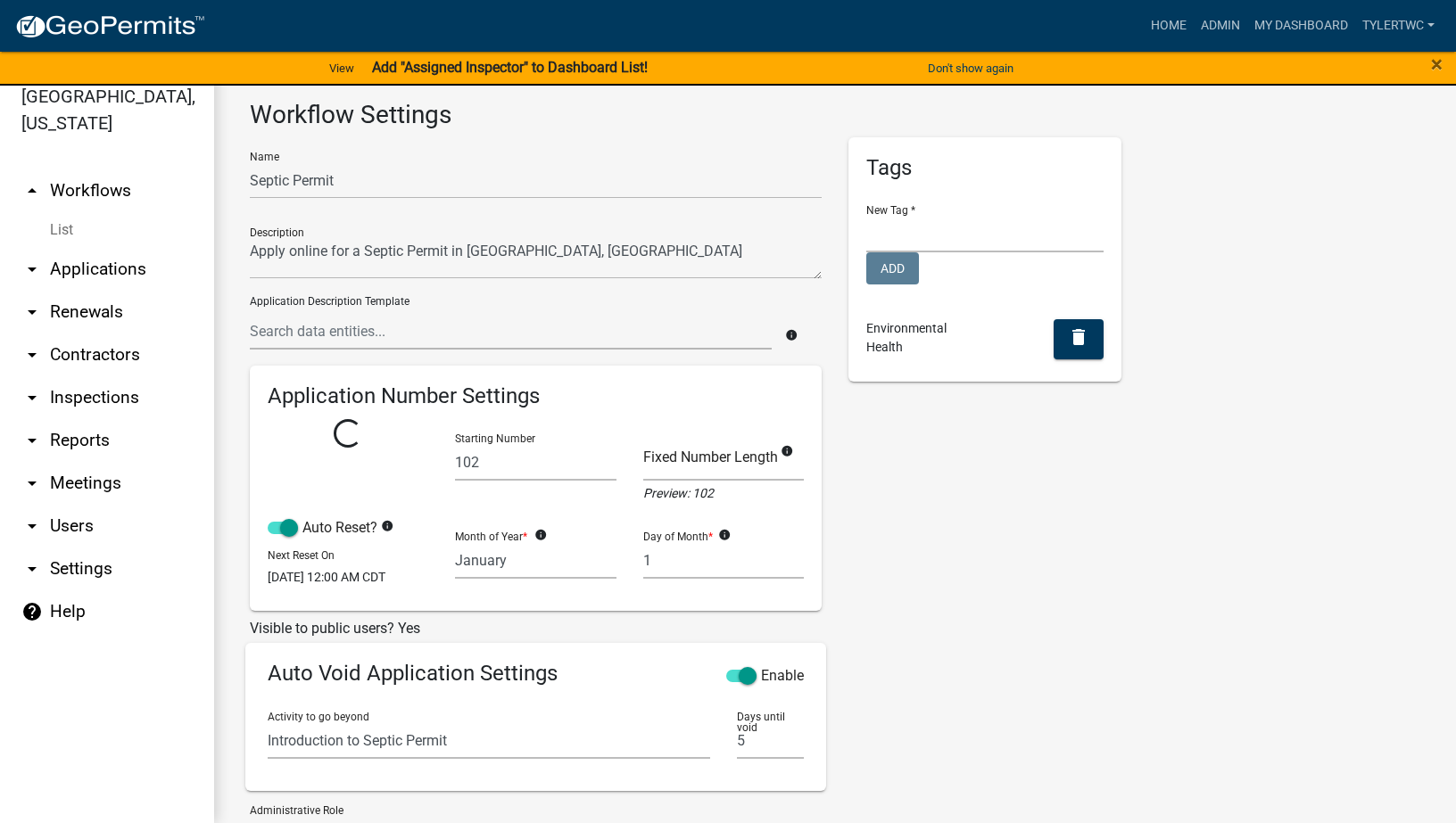
select select
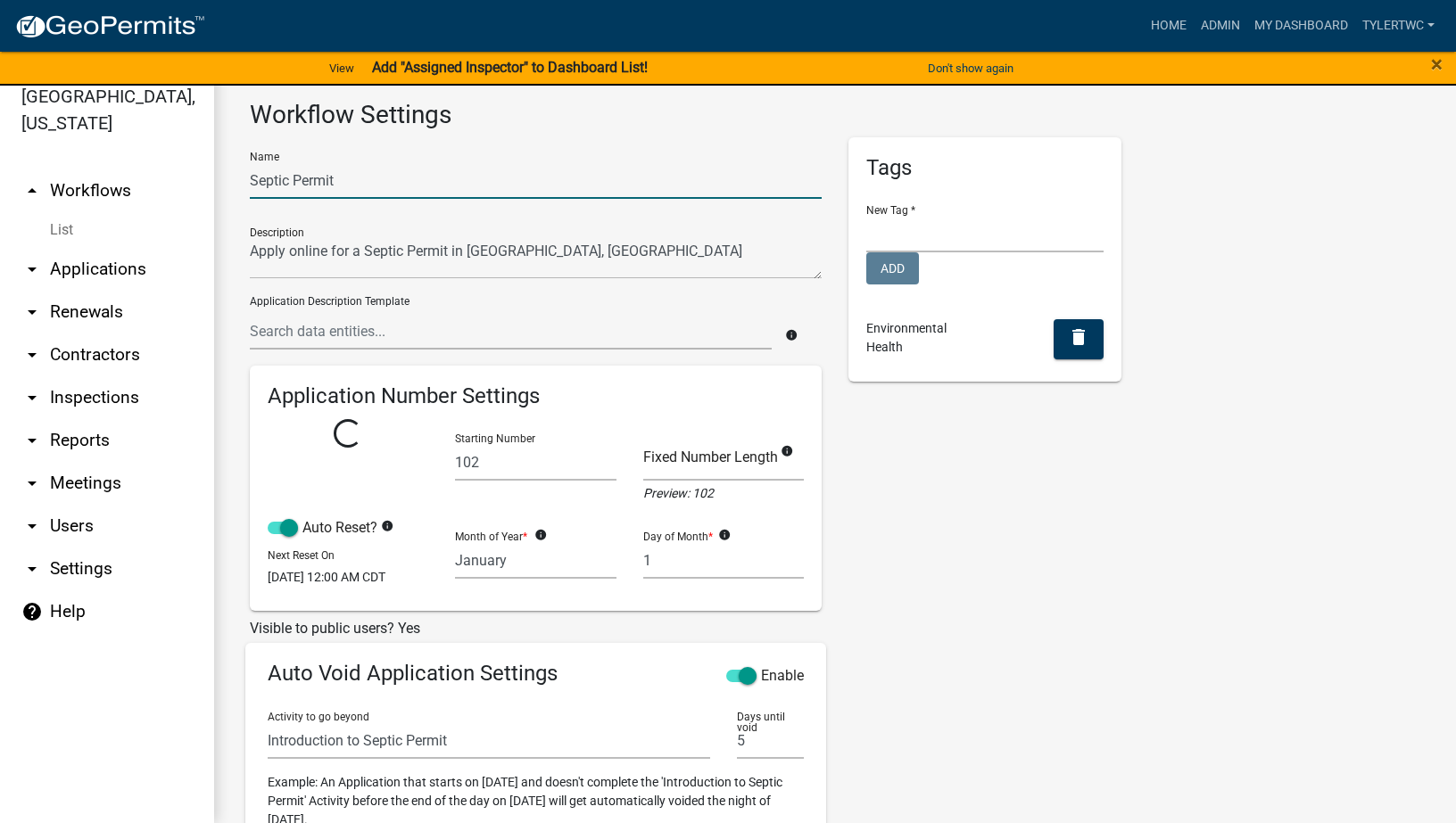
click at [256, 182] on input "Septic Permit" at bounding box center [535, 180] width 572 height 37
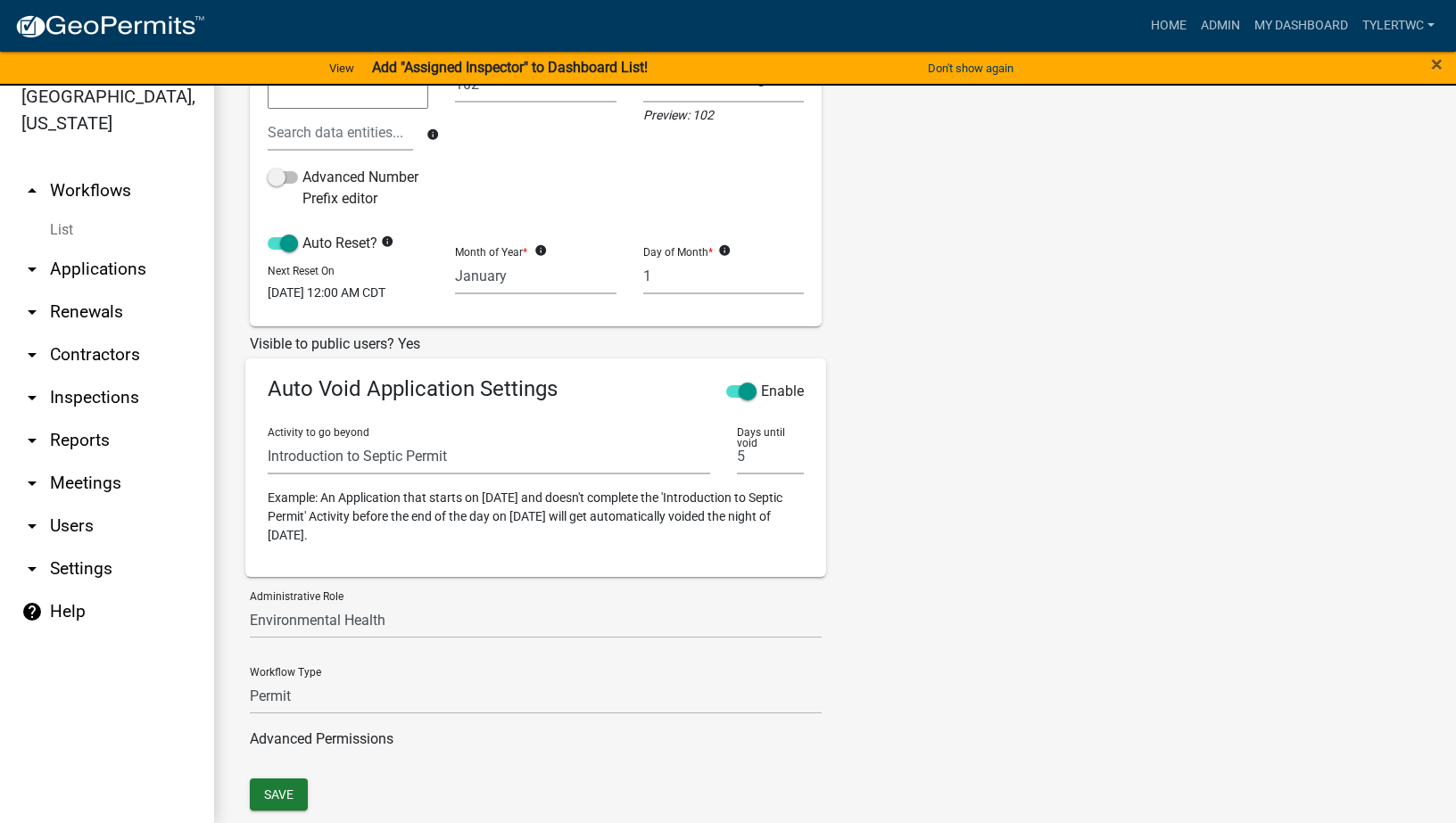
scroll to position [495, 0]
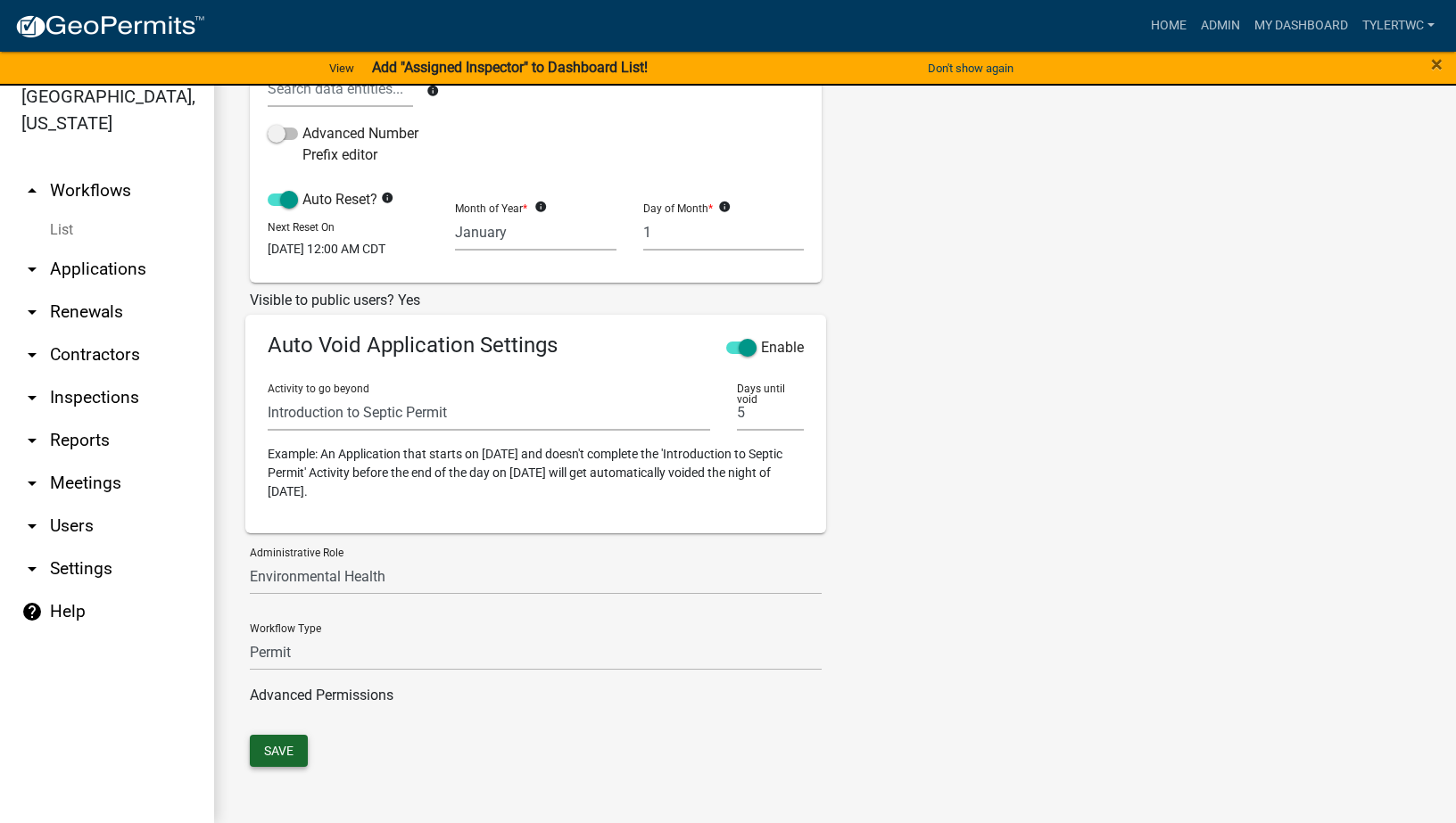
type input "Warren County Septic Permit"
click at [274, 751] on button "Save" at bounding box center [279, 751] width 58 height 32
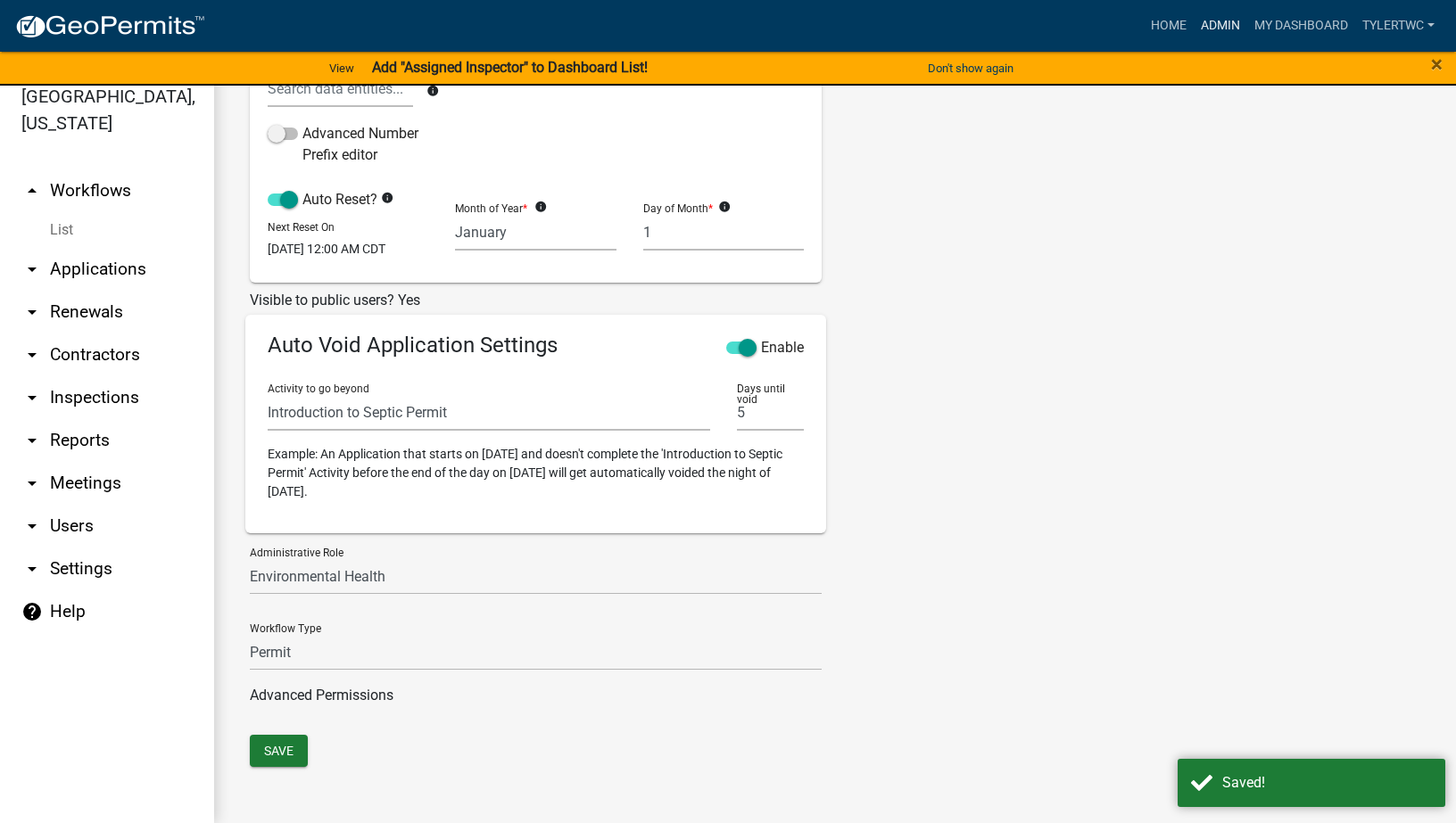
drag, startPoint x: 1221, startPoint y: 15, endPoint x: 1220, endPoint y: 36, distance: 21.0
click at [1221, 15] on link "Admin" at bounding box center [1220, 25] width 54 height 34
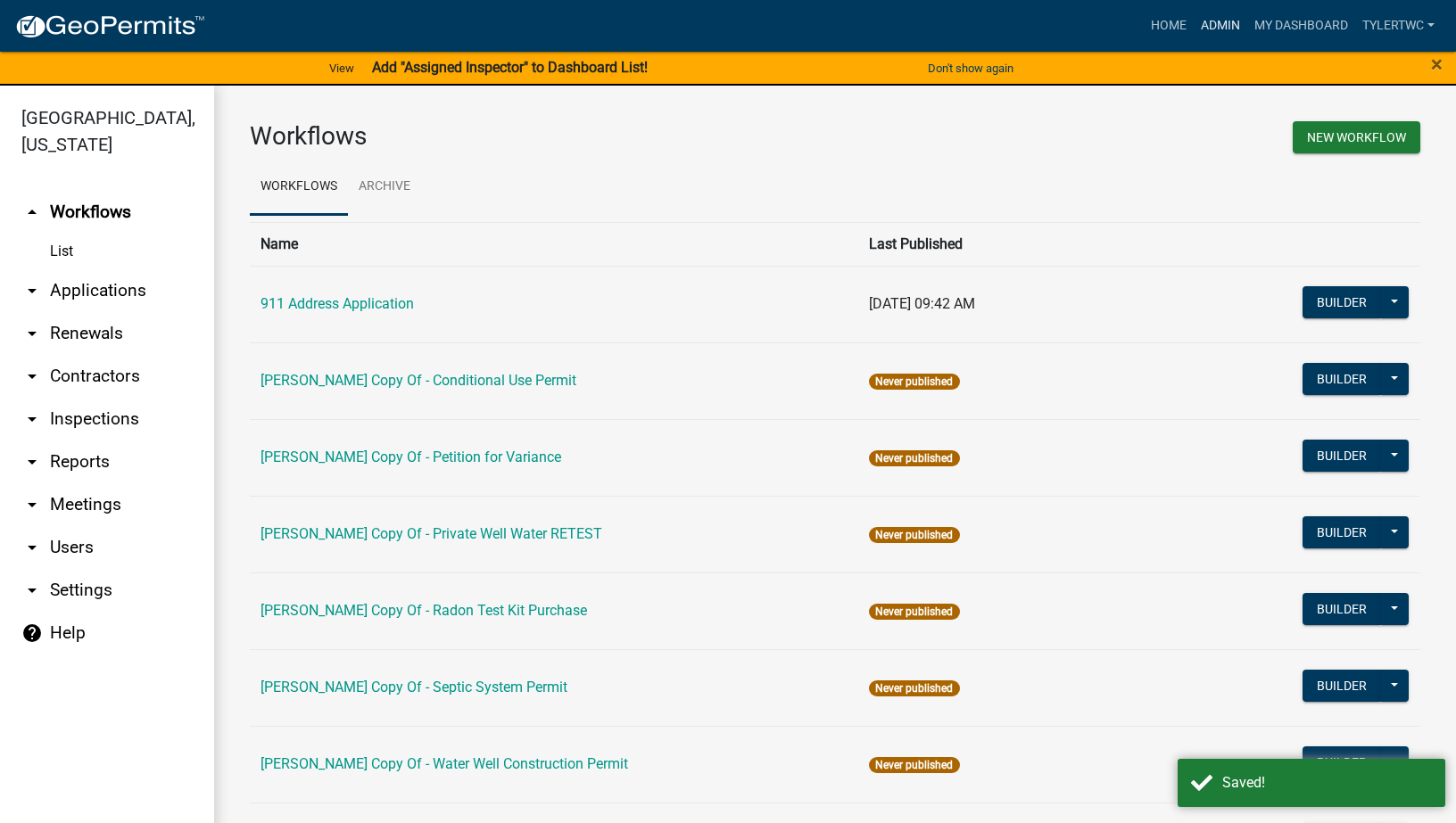
scroll to position [1006, 0]
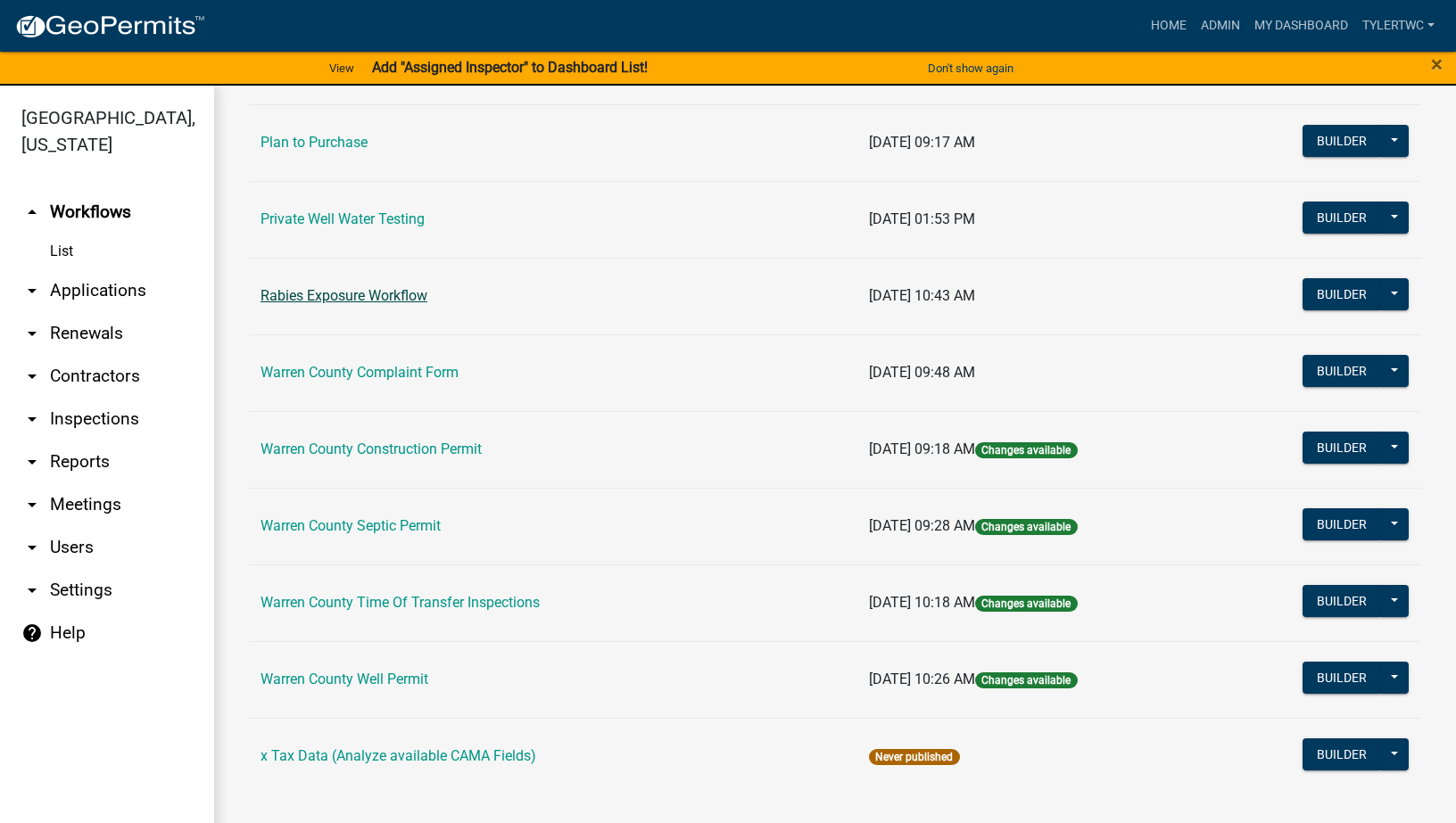
click at [349, 293] on link "Rabies Exposure Workflow" at bounding box center [344, 296] width 167 height 17
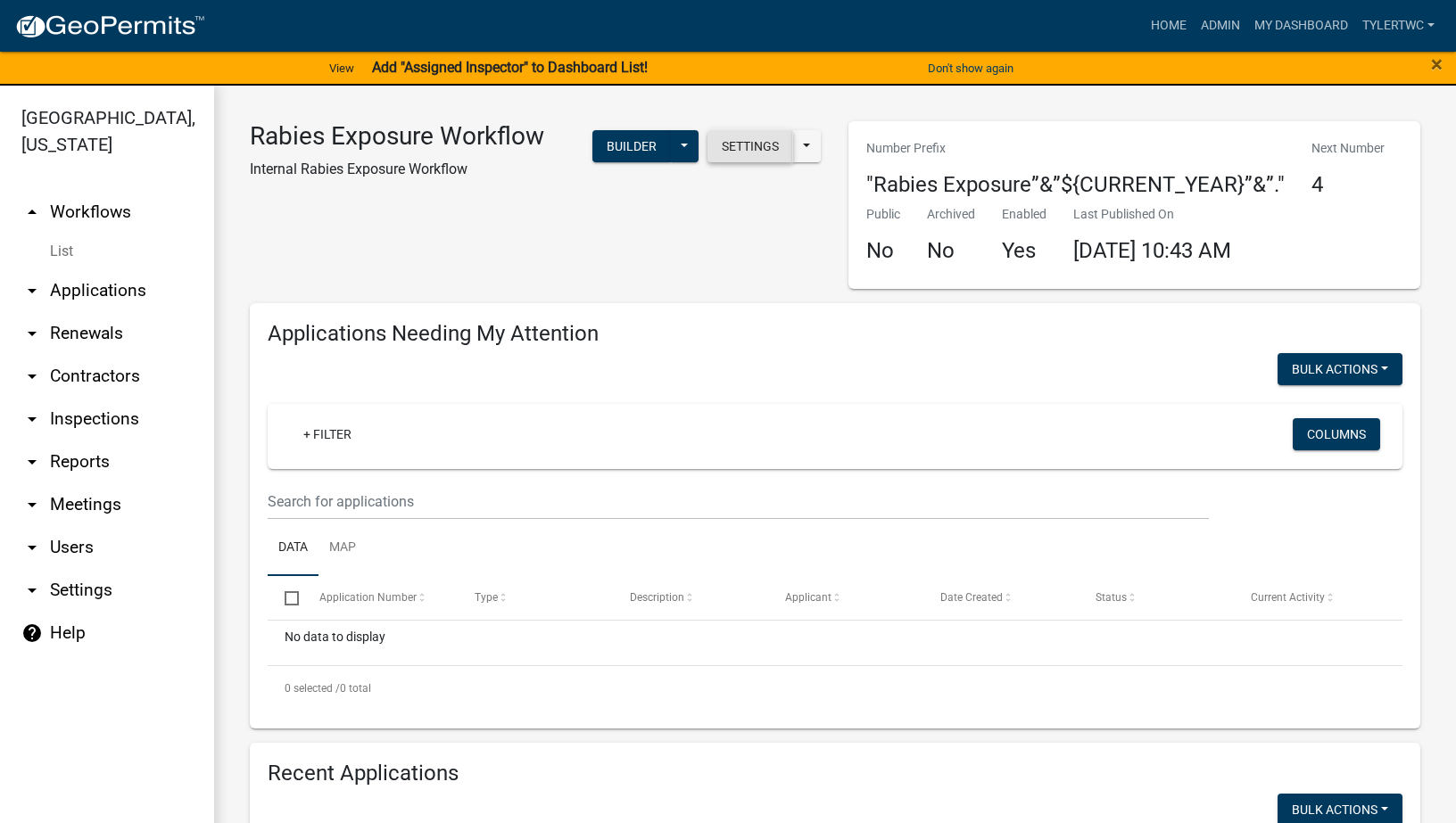
click at [749, 150] on button "Settings" at bounding box center [750, 146] width 86 height 32
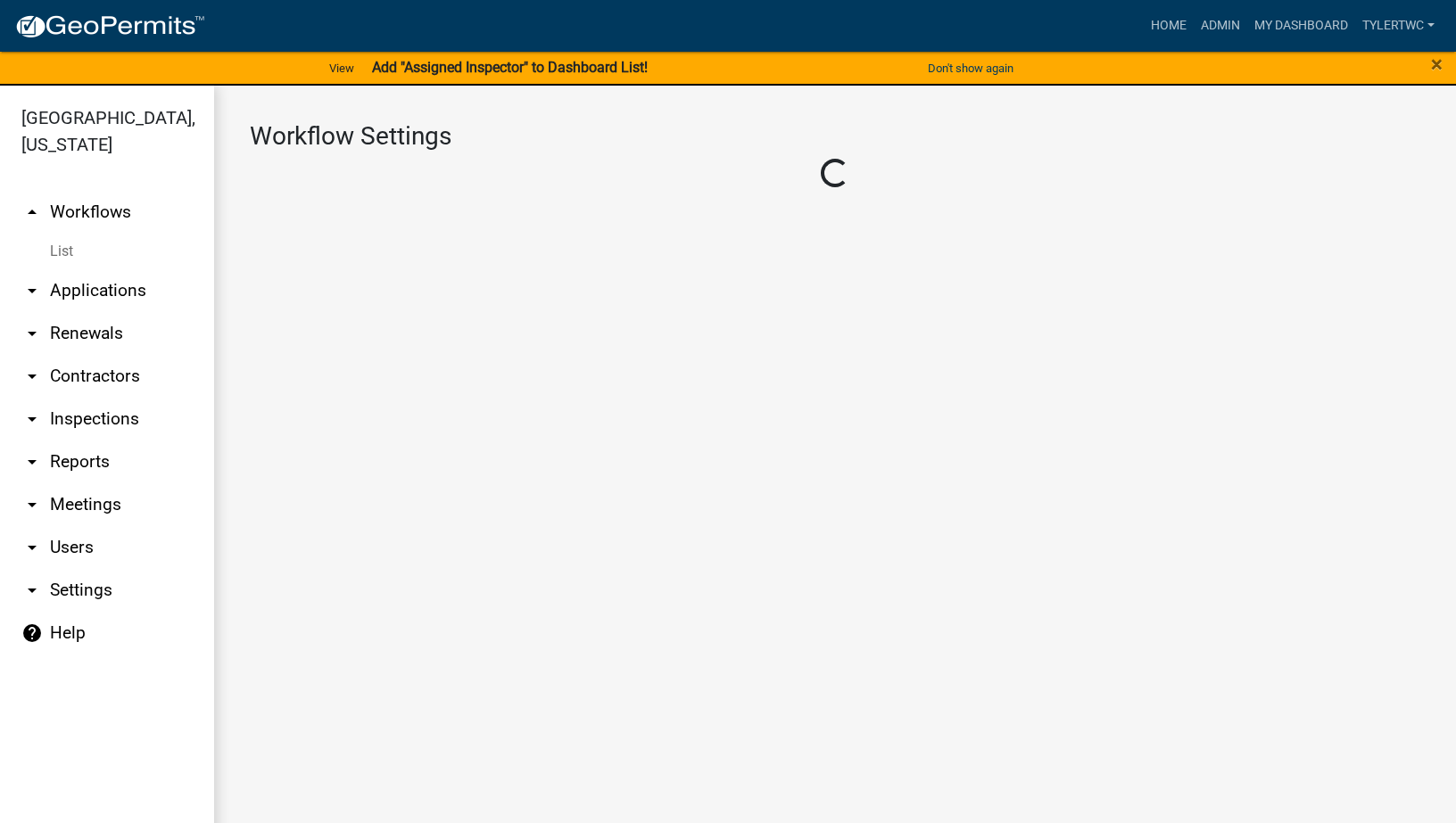
select select "1"
select select "0712db50-c82d-4fe2-9be8-768180afab86"
select select "eb914f98-266b-4d45-b6a7-c04eb7a49358"
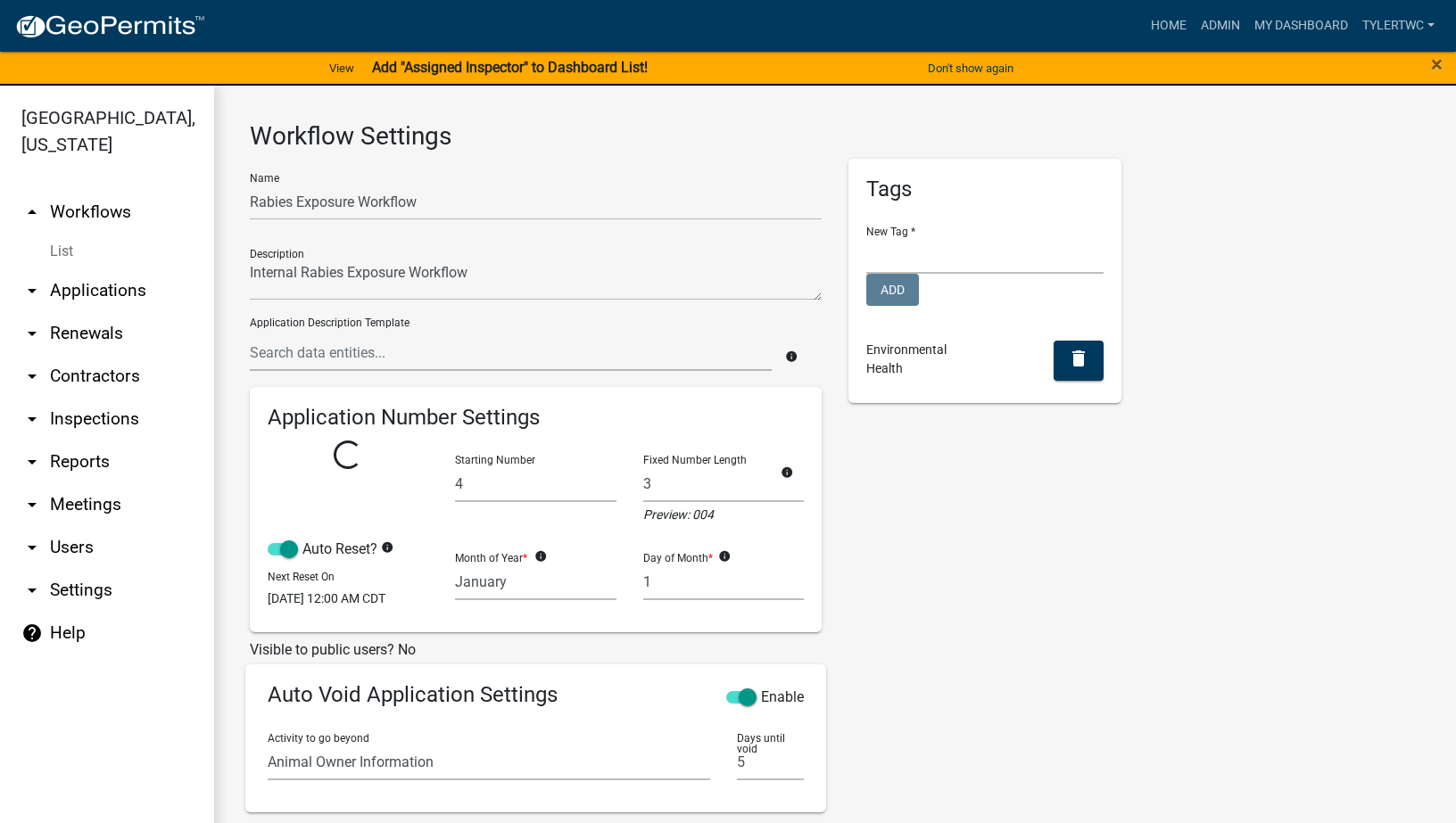
select select
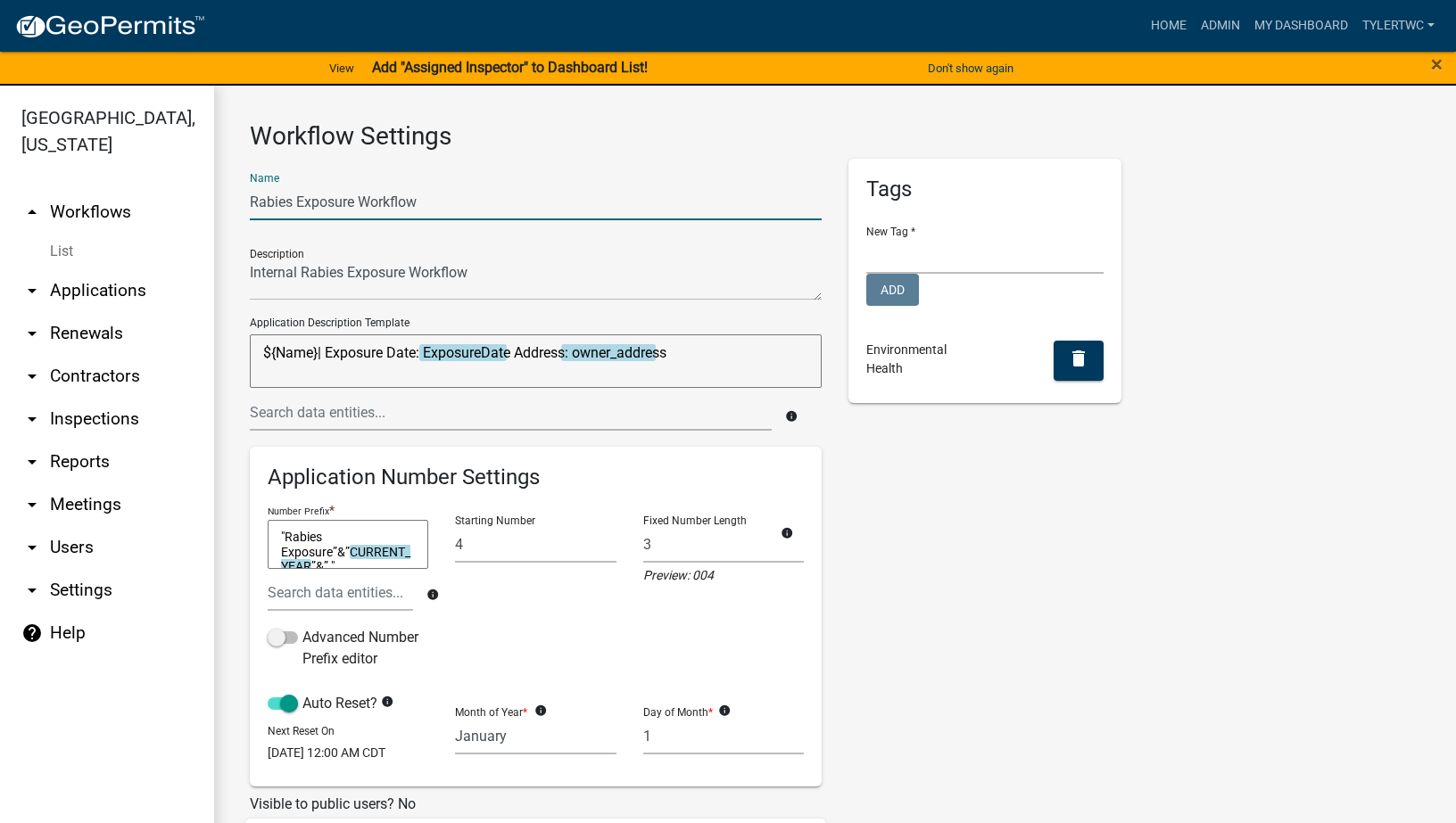
click at [377, 196] on input "Rabies Exposure Workflow" at bounding box center [535, 202] width 572 height 37
click at [251, 194] on input "Rabies Exposure" at bounding box center [535, 202] width 572 height 37
click at [532, 203] on input "Warren County Rabies Exposure" at bounding box center [535, 202] width 572 height 37
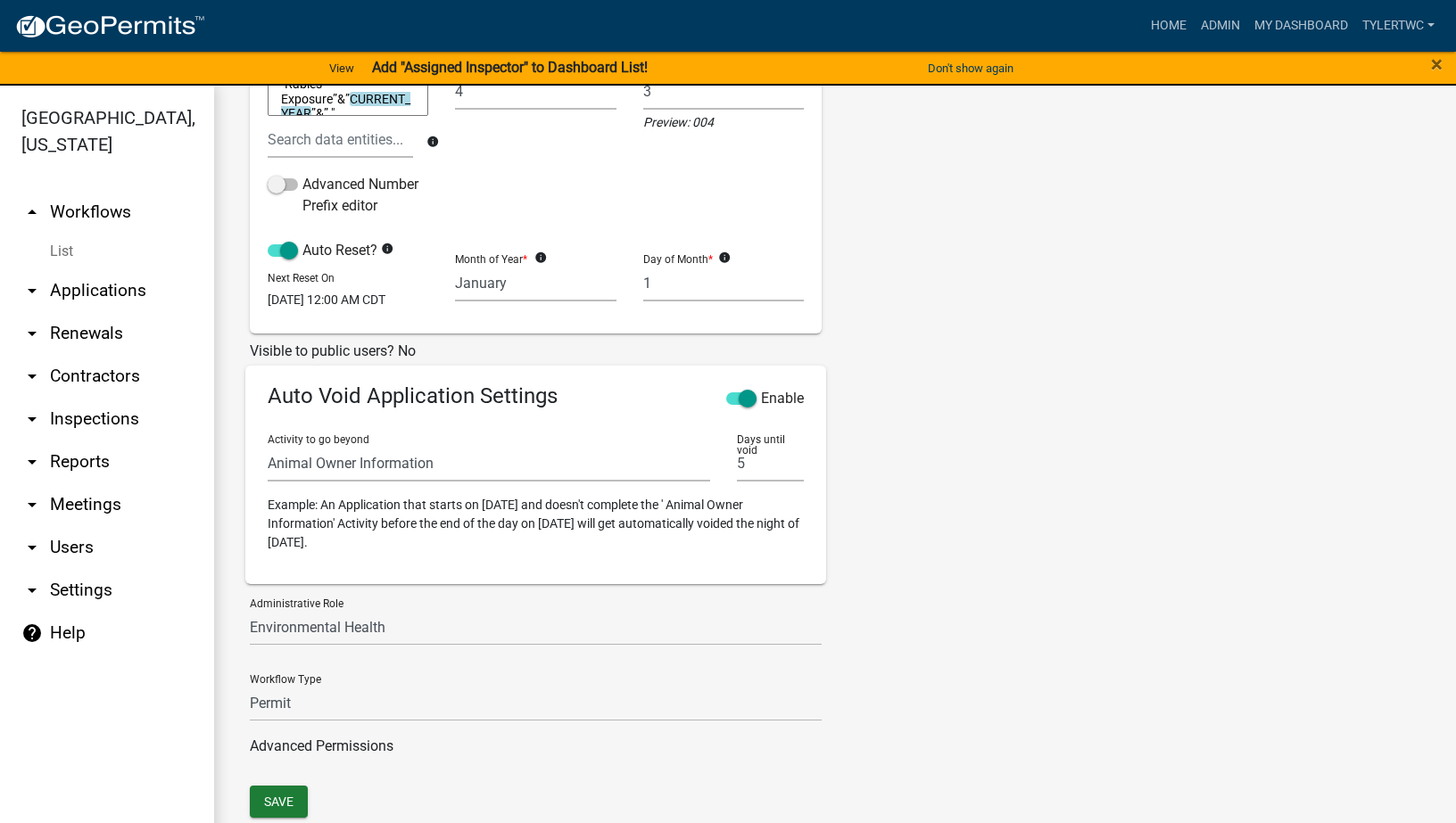
scroll to position [495, 0]
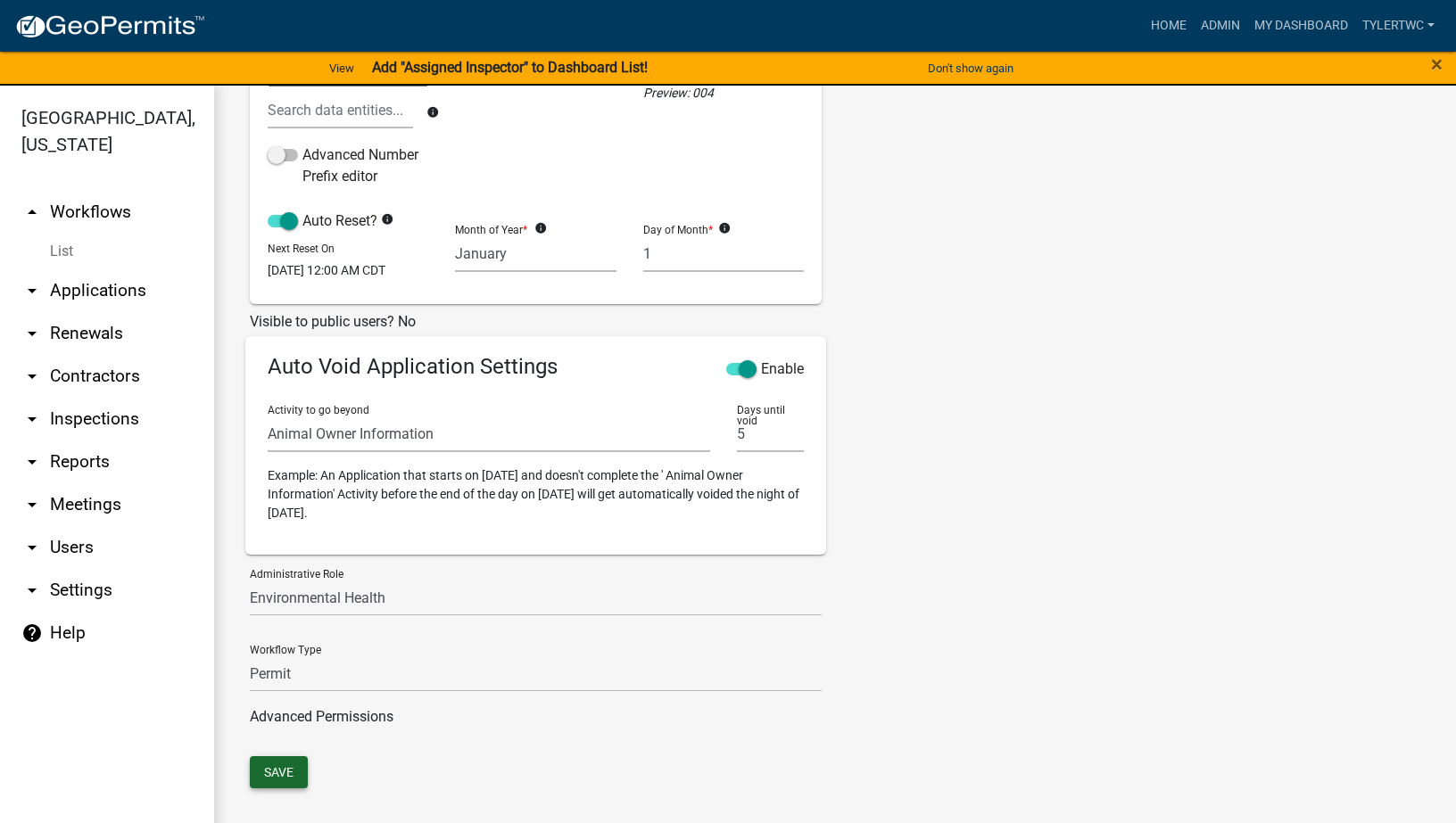
type input "Warren County Rabies Exposure"
click at [283, 772] on button "Save" at bounding box center [279, 772] width 58 height 32
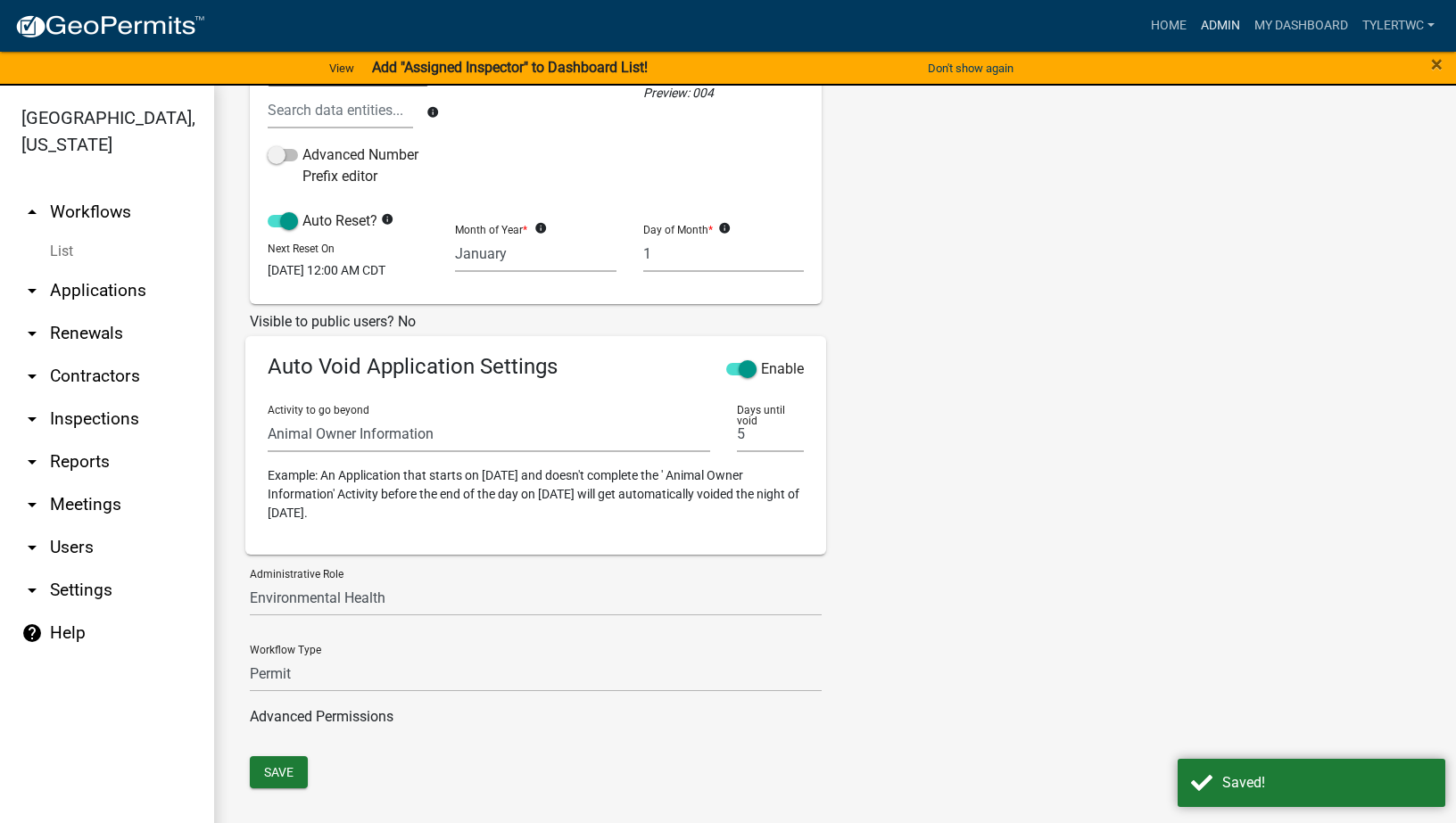
click at [1212, 25] on link "Admin" at bounding box center [1220, 25] width 54 height 34
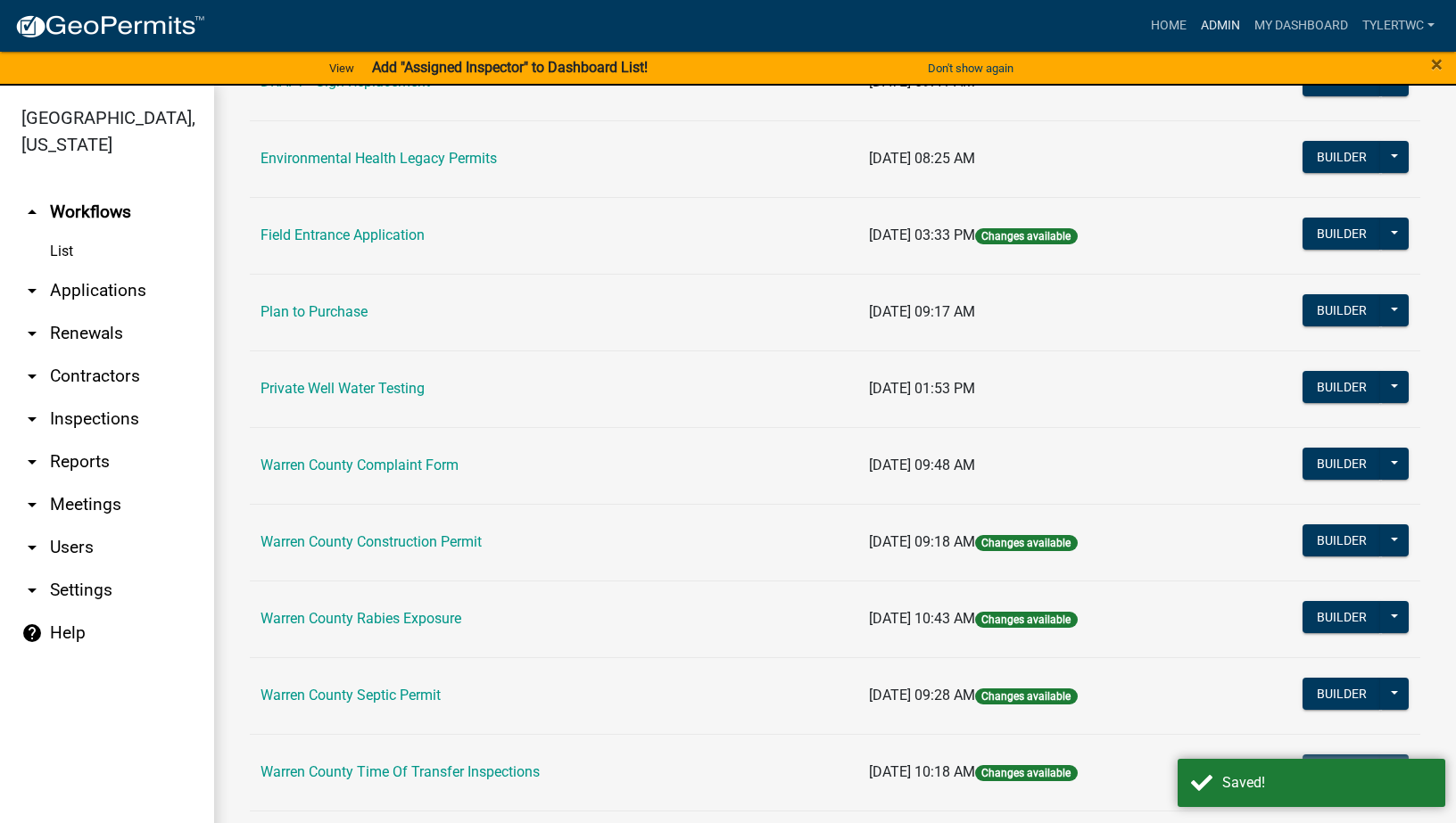
scroll to position [798, 0]
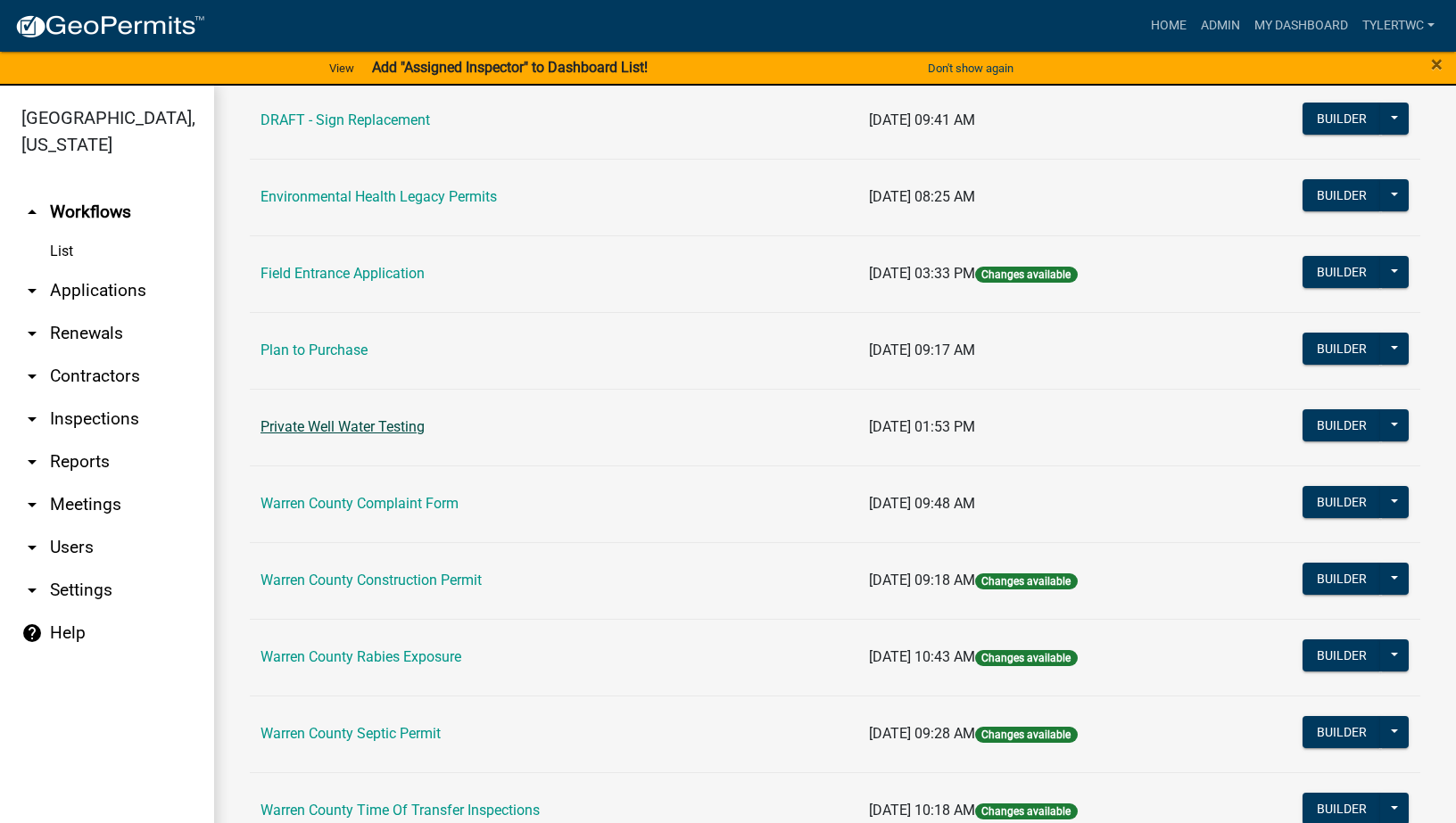
click at [375, 431] on link "Private Well Water Testing" at bounding box center [343, 427] width 164 height 17
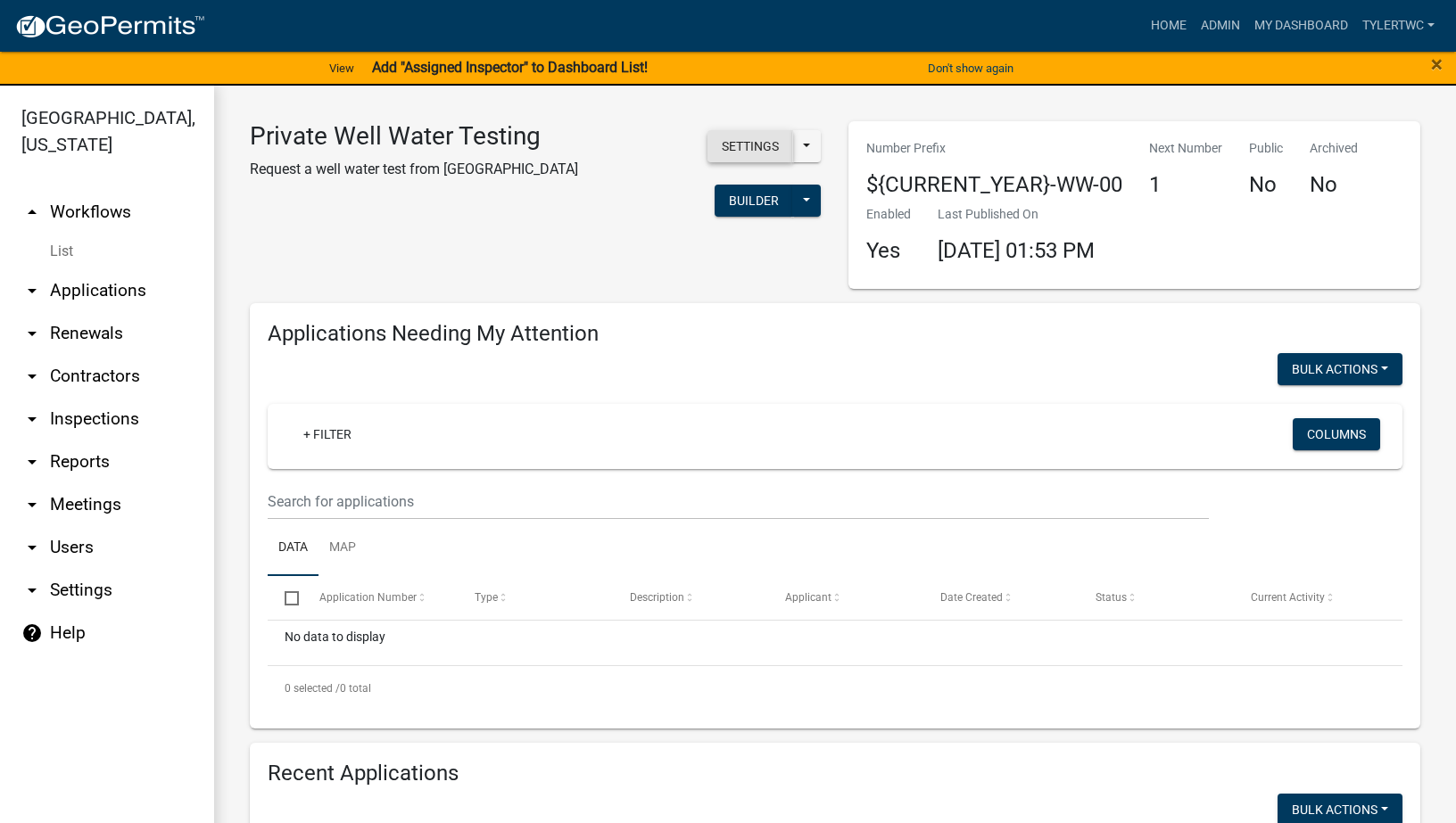
click at [760, 142] on button "Settings" at bounding box center [750, 146] width 86 height 32
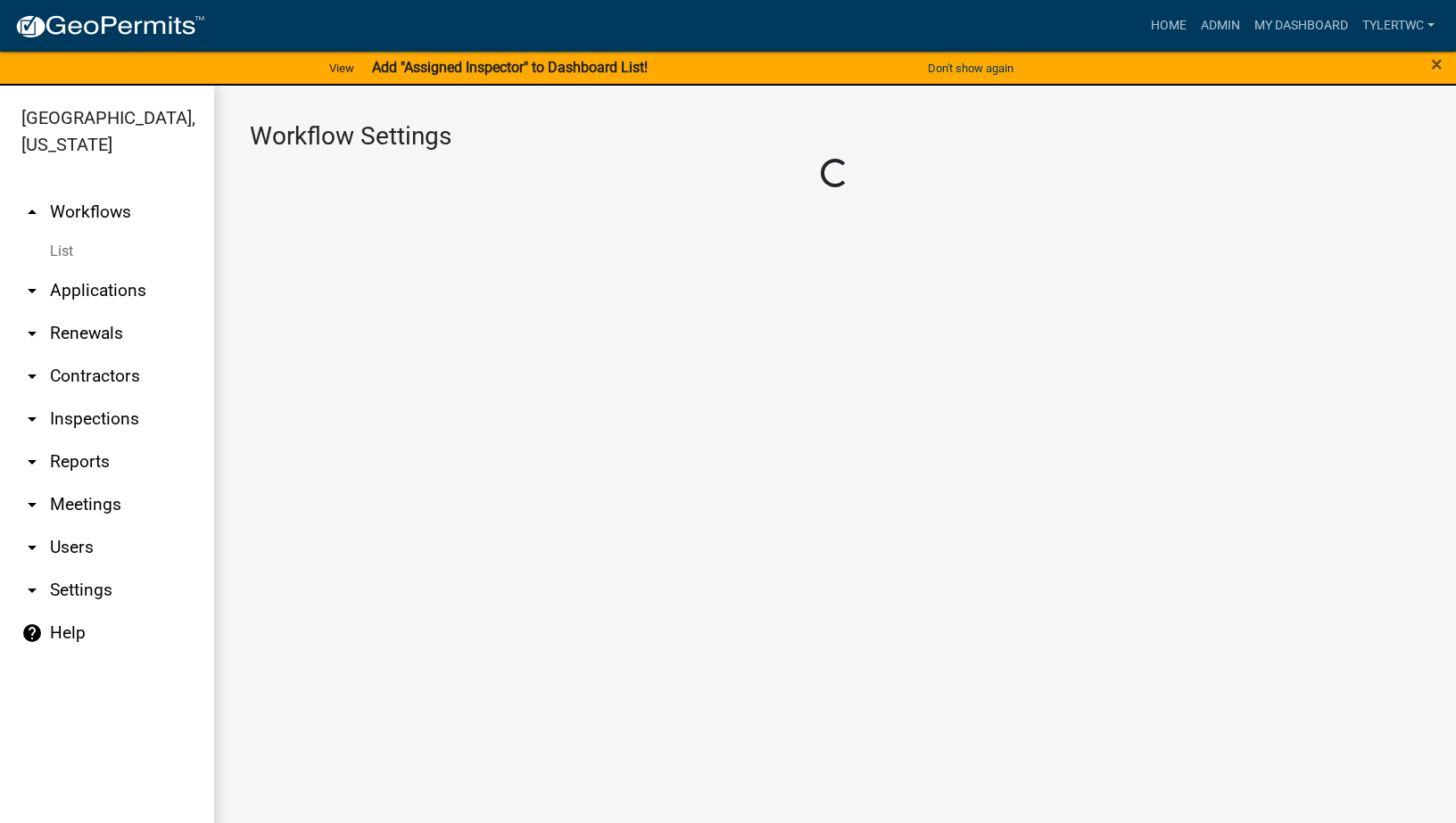
select select "1"
select select "c9ab7920-4333-4ffe-94ea-e67b87c3cc80"
select select "eb914f98-266b-4d45-b6a7-c04eb7a49358"
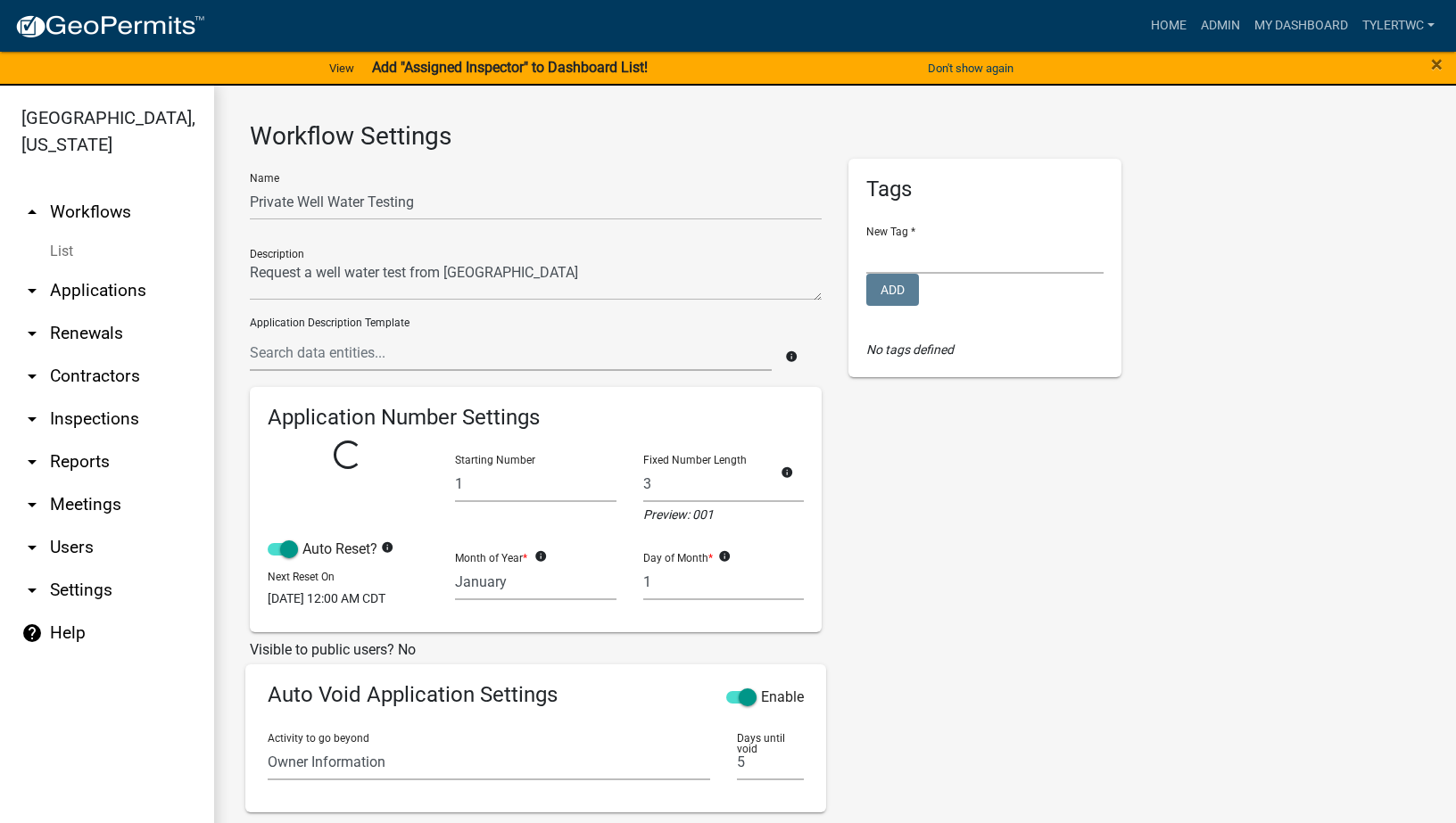
select select
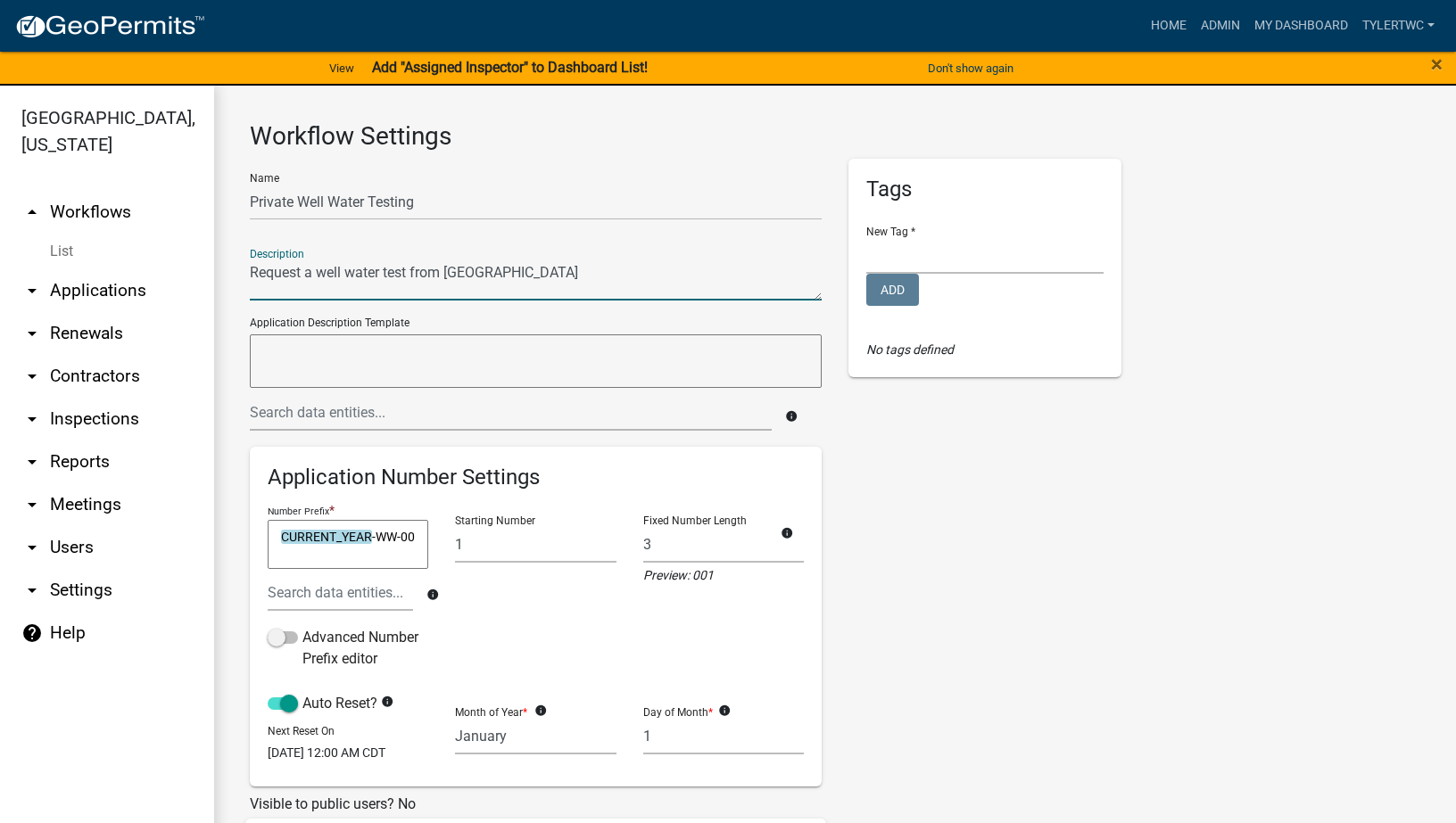
click at [481, 271] on textarea at bounding box center [535, 281] width 572 height 41
type textarea "Request a well water test from Warren County"
click at [245, 192] on div "Name Private Well Water Testing Description Application Description Template in…" at bounding box center [536, 690] width 599 height 1062
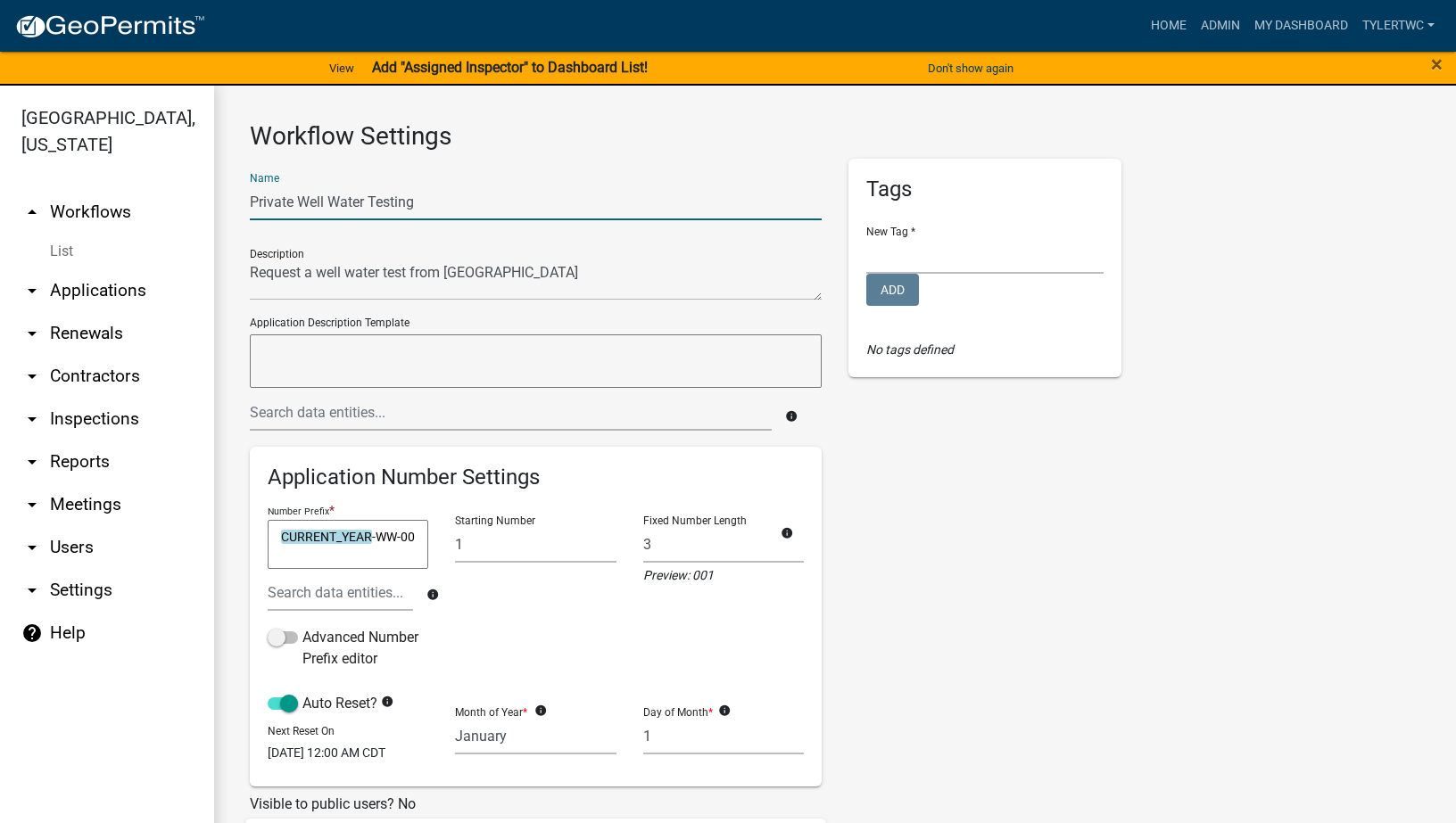
click at [250, 198] on input "Private Well Water Testing" at bounding box center [535, 202] width 572 height 37
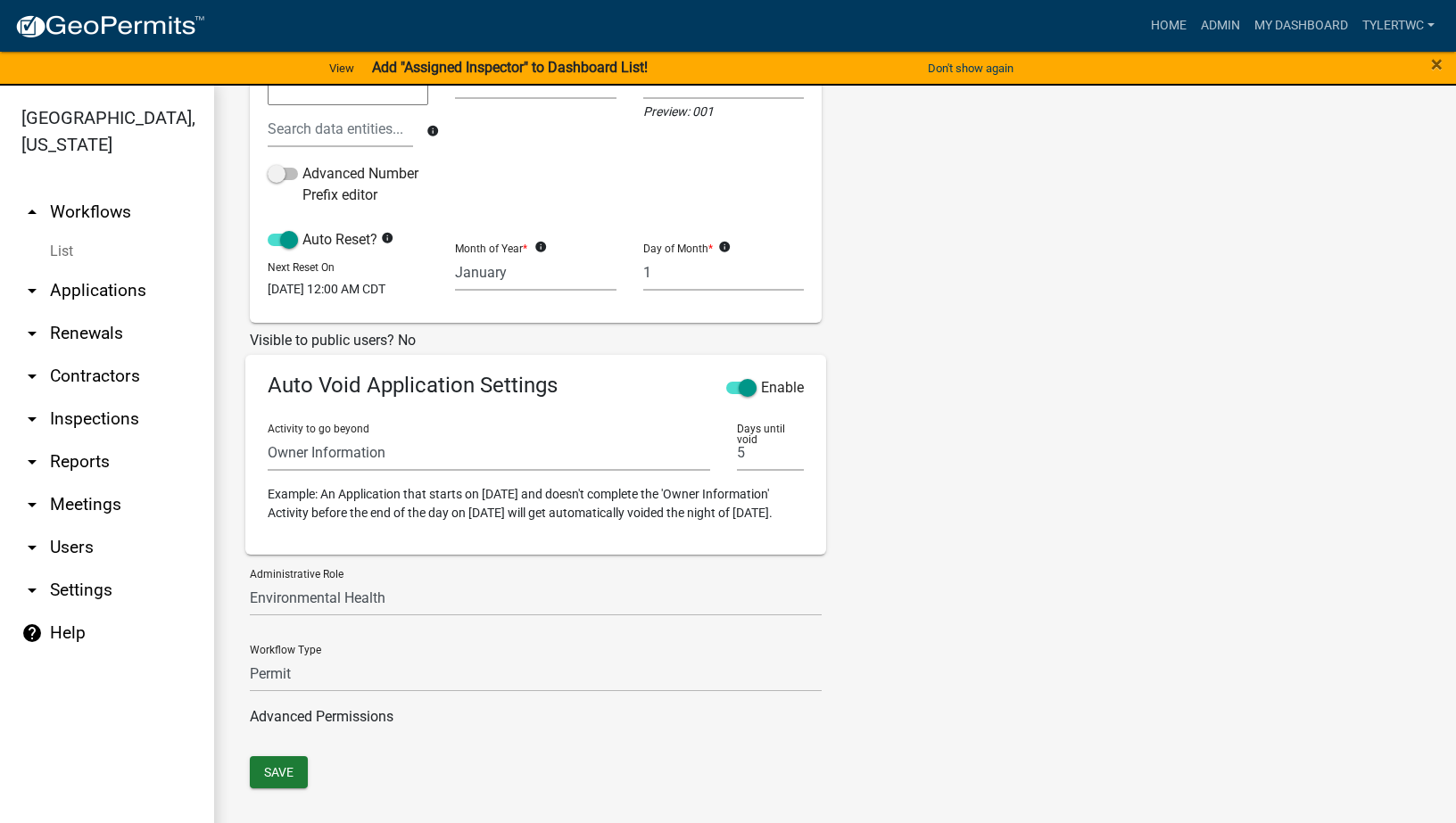
scroll to position [495, 0]
type input "Warren County Private Well Water Testing"
click at [265, 773] on button "Save" at bounding box center [279, 772] width 58 height 32
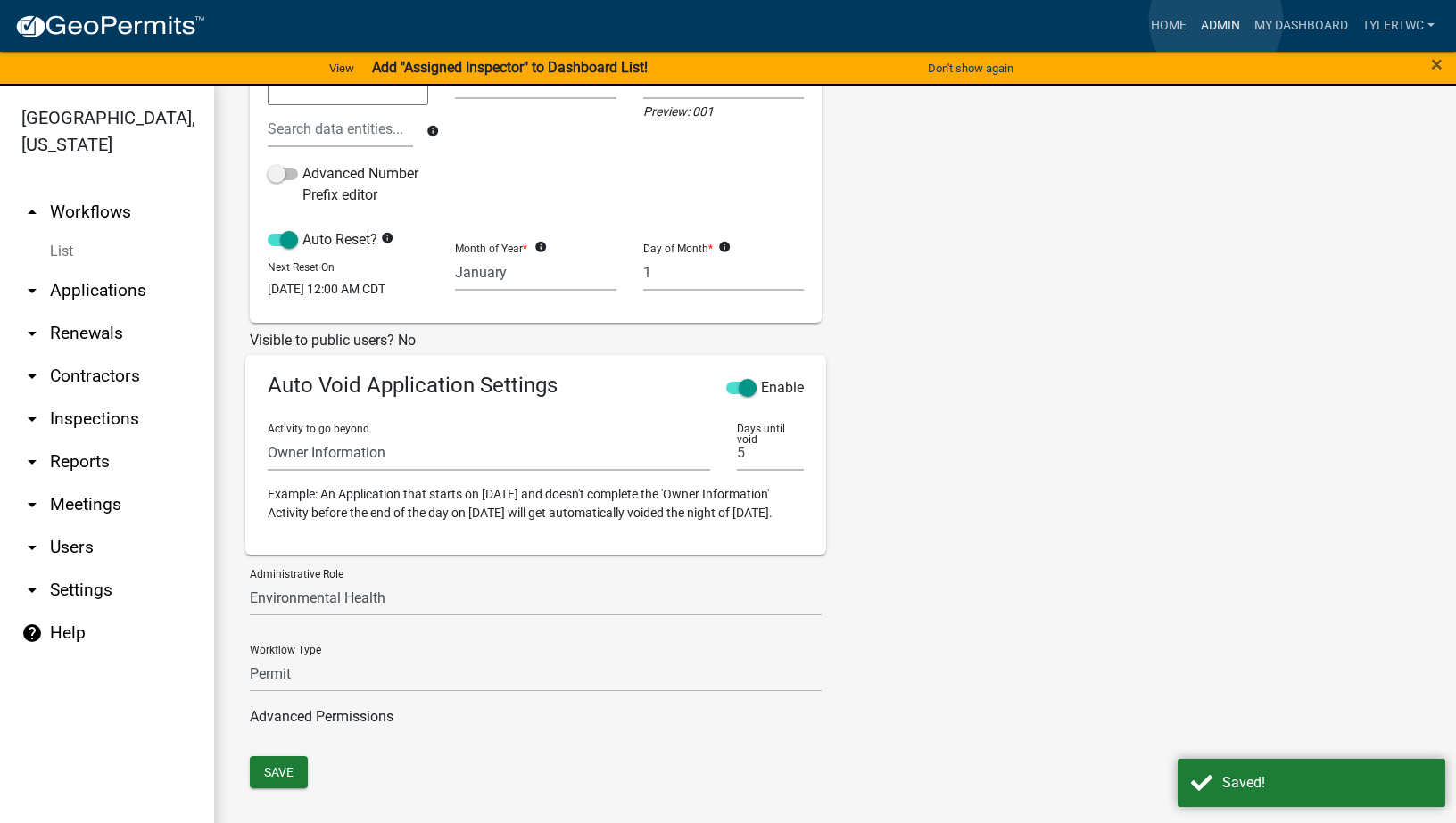
click at [1216, 21] on link "Admin" at bounding box center [1220, 25] width 54 height 34
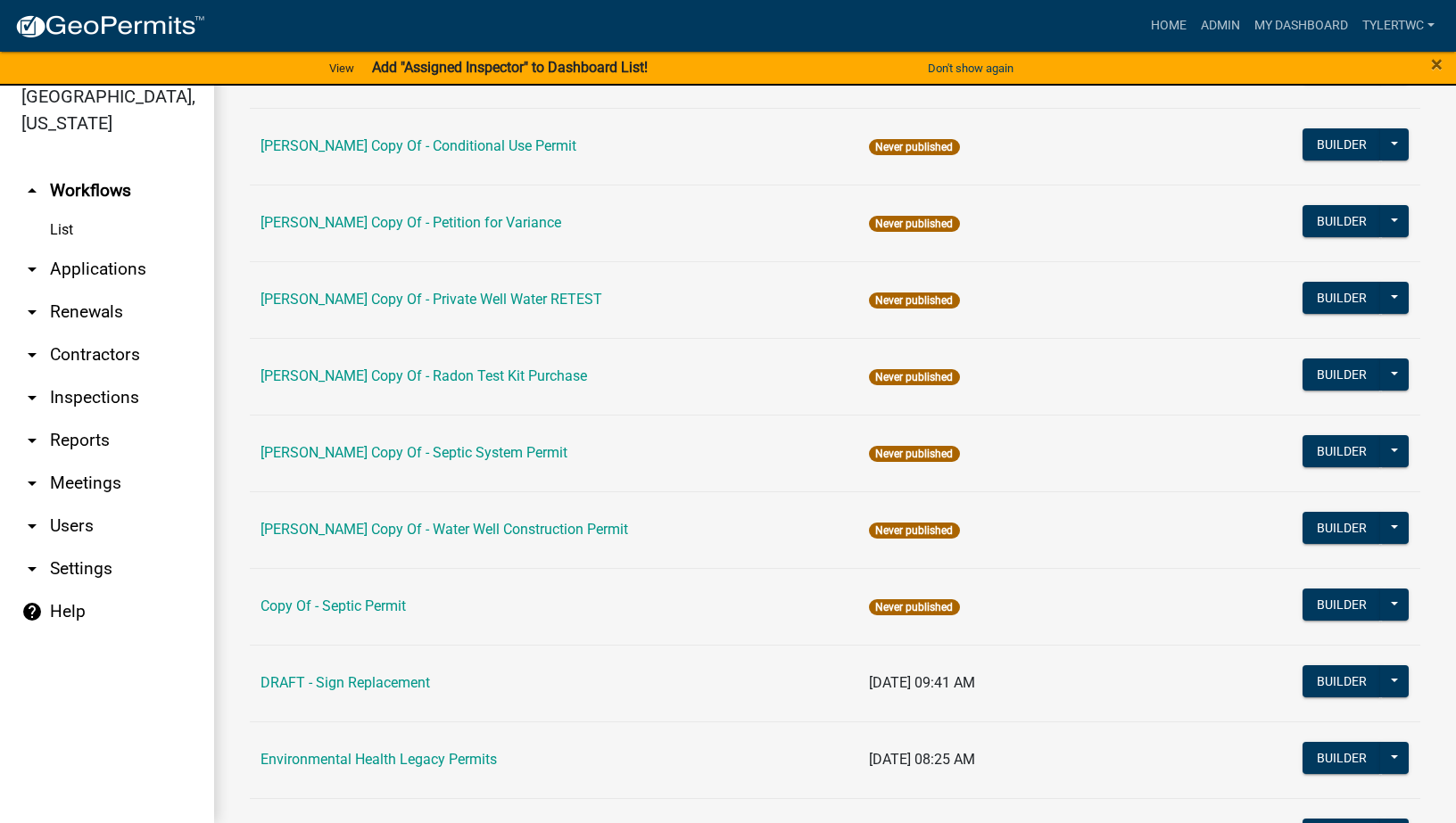
scroll to position [173, 0]
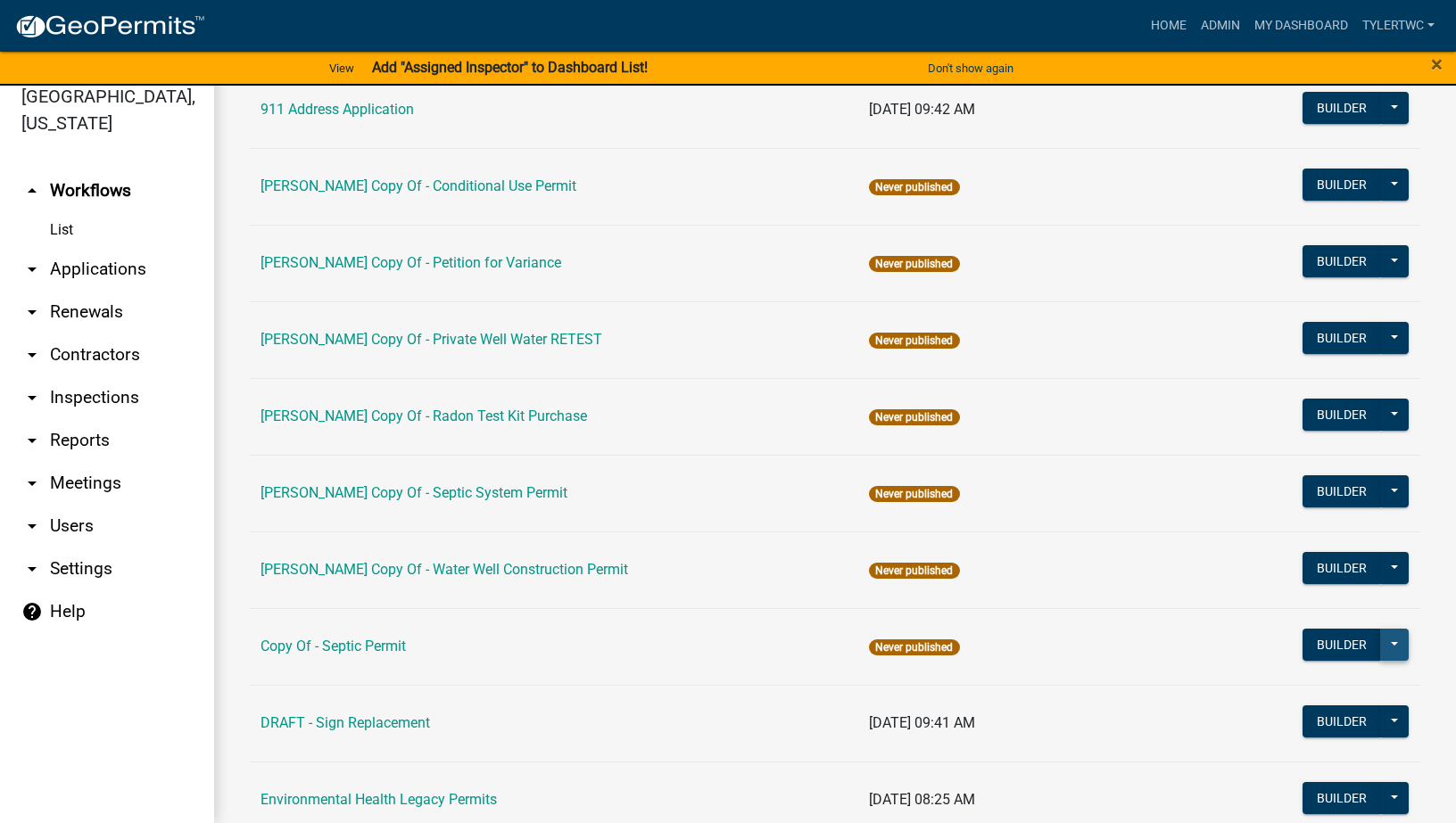
click at [1383, 649] on button at bounding box center [1394, 645] width 28 height 32
click at [1287, 775] on button "Archive" at bounding box center [1334, 776] width 148 height 42
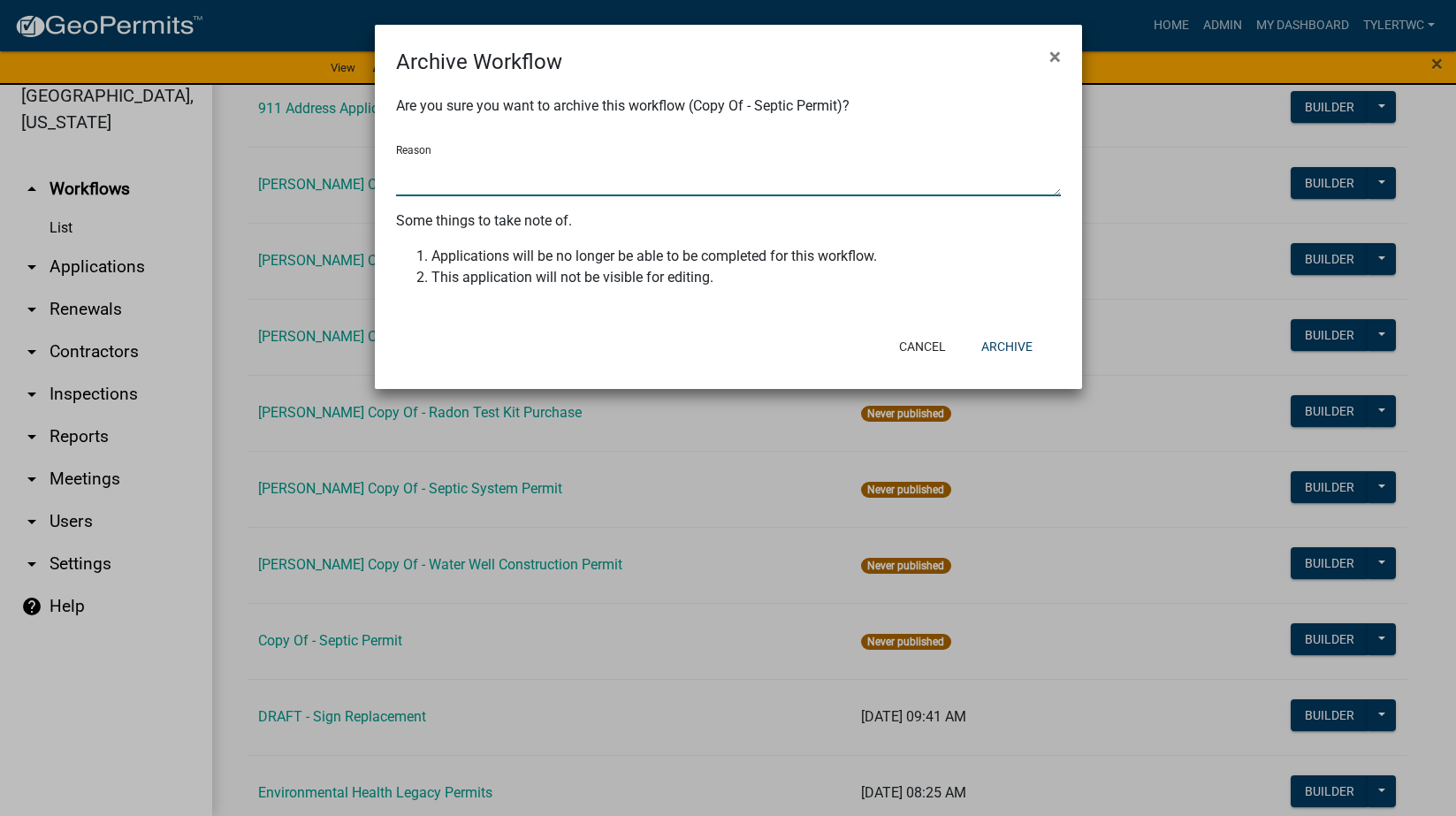
click at [638, 187] on textarea "Reason" at bounding box center [728, 176] width 665 height 41
click at [463, 176] on textarea "Dupliacte" at bounding box center [728, 176] width 665 height 41
click at [450, 173] on textarea "Dupliacte" at bounding box center [728, 176] width 665 height 41
click at [448, 172] on textarea "Dupliacte" at bounding box center [728, 176] width 665 height 41
type textarea "Duplicate"
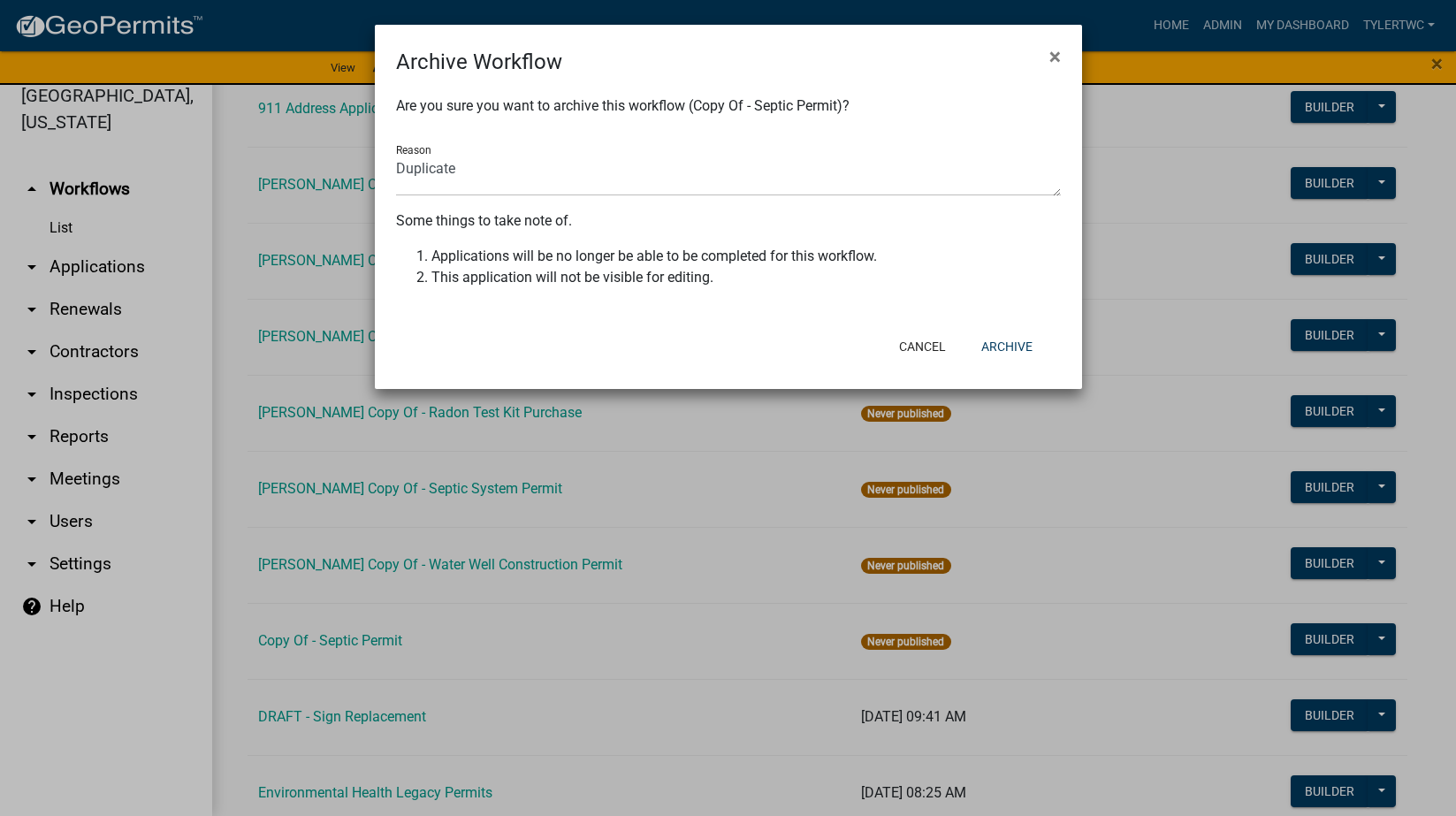
click at [813, 255] on li "Applications will be no longer be able to be completed for this workflow." at bounding box center [746, 256] width 629 height 21
click at [1015, 343] on button "Archive" at bounding box center [1006, 346] width 79 height 32
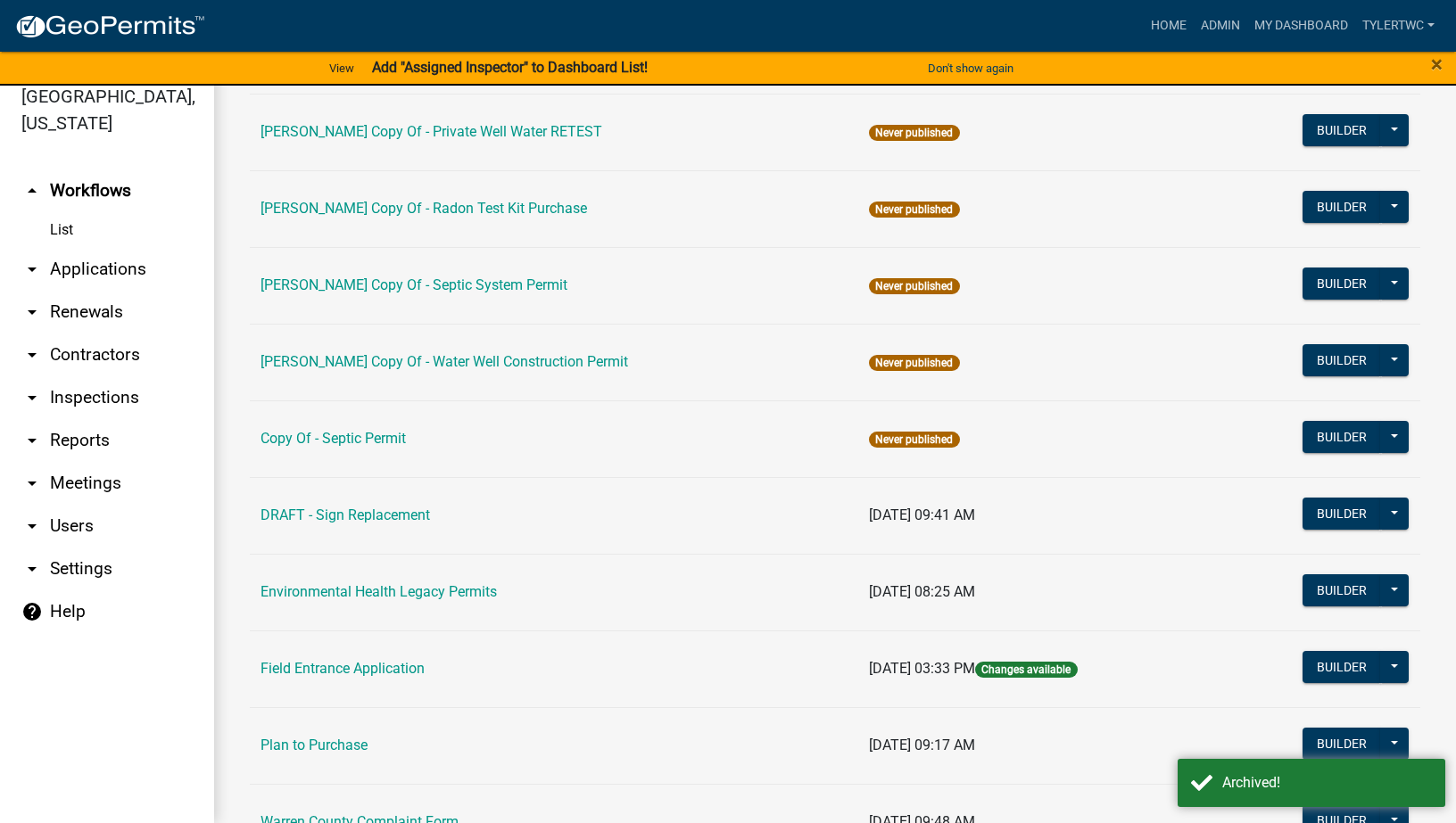
scroll to position [0, 0]
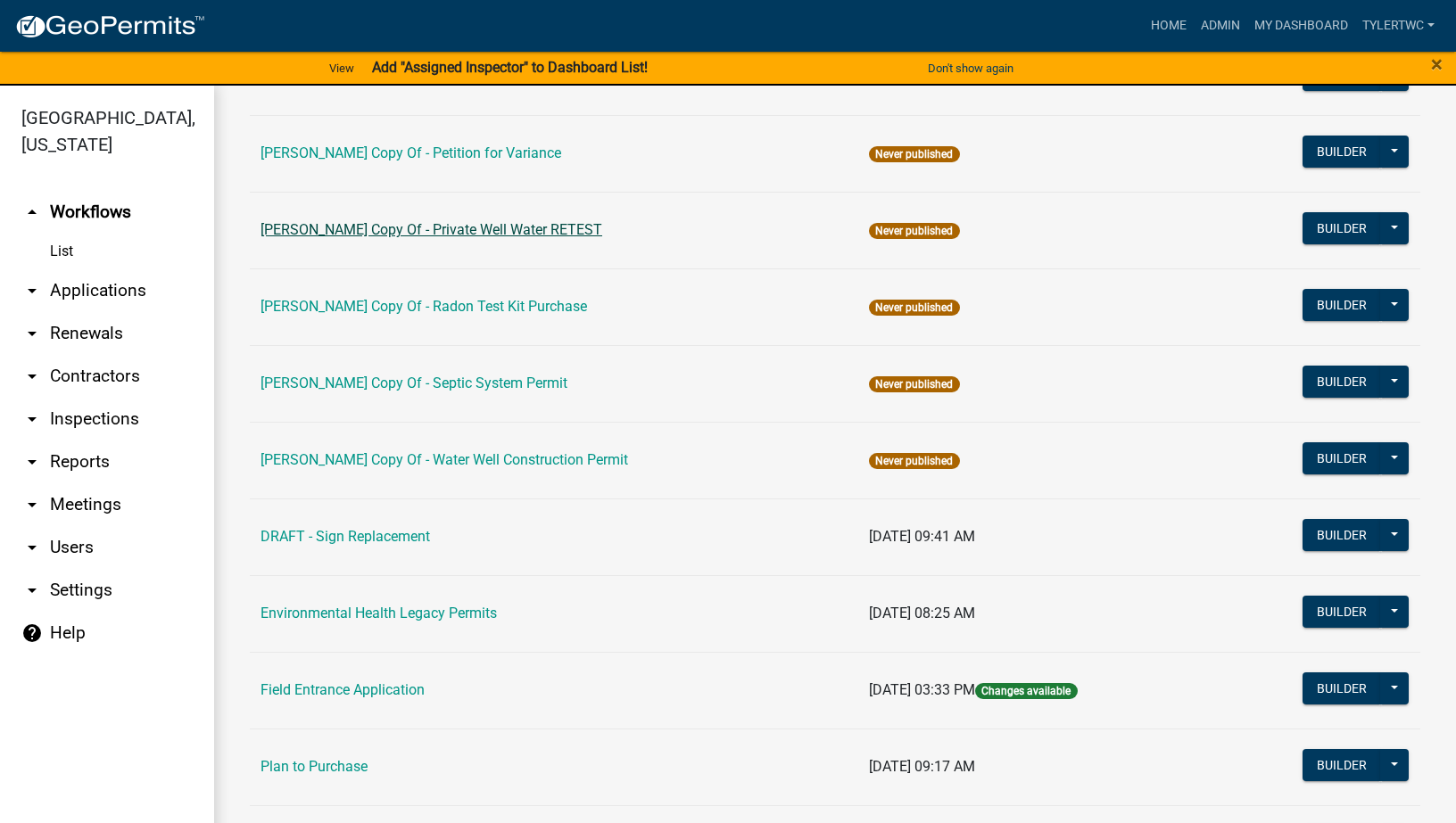
scroll to position [96, 0]
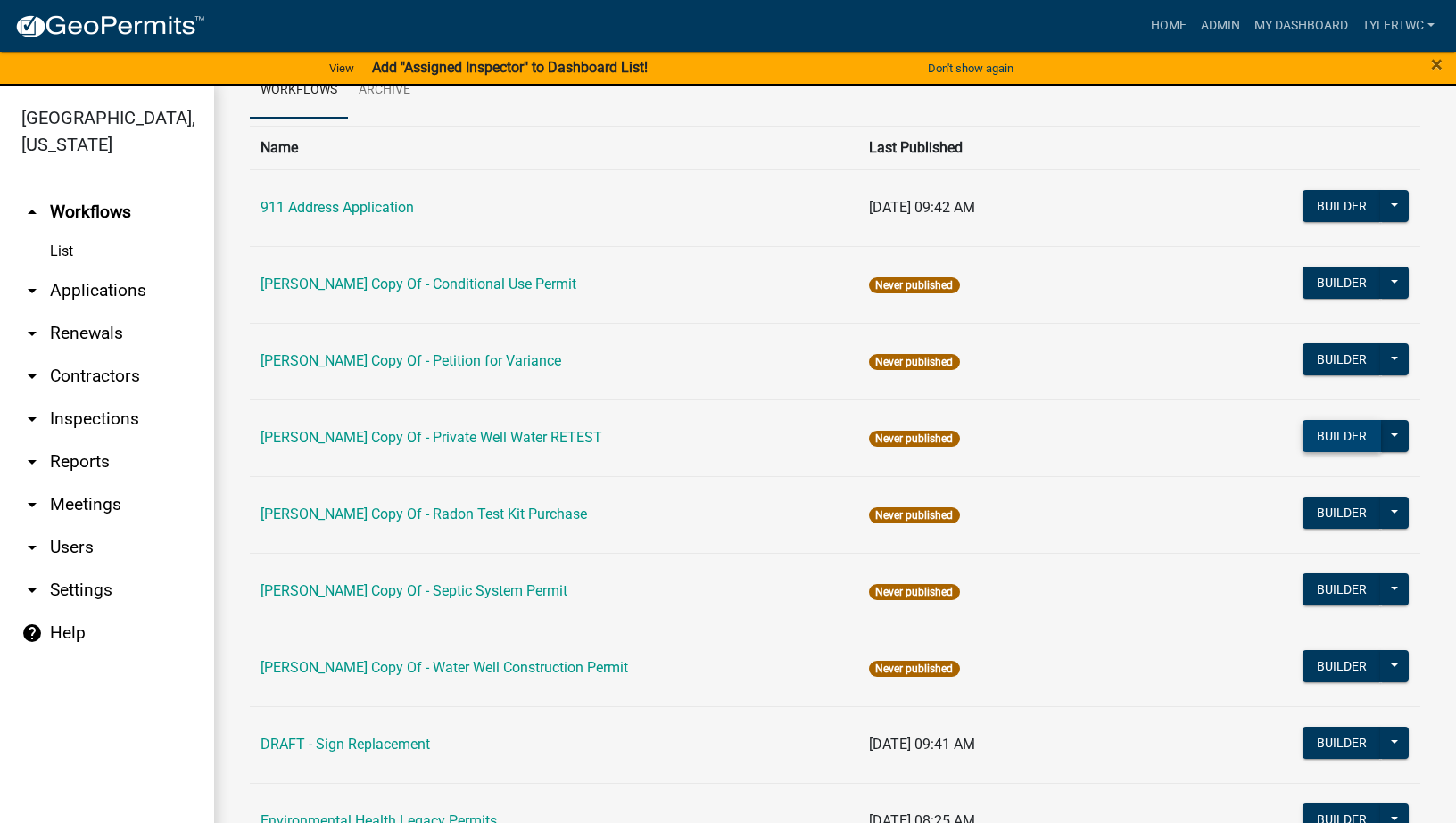
click at [1321, 442] on button "Builder" at bounding box center [1341, 436] width 78 height 32
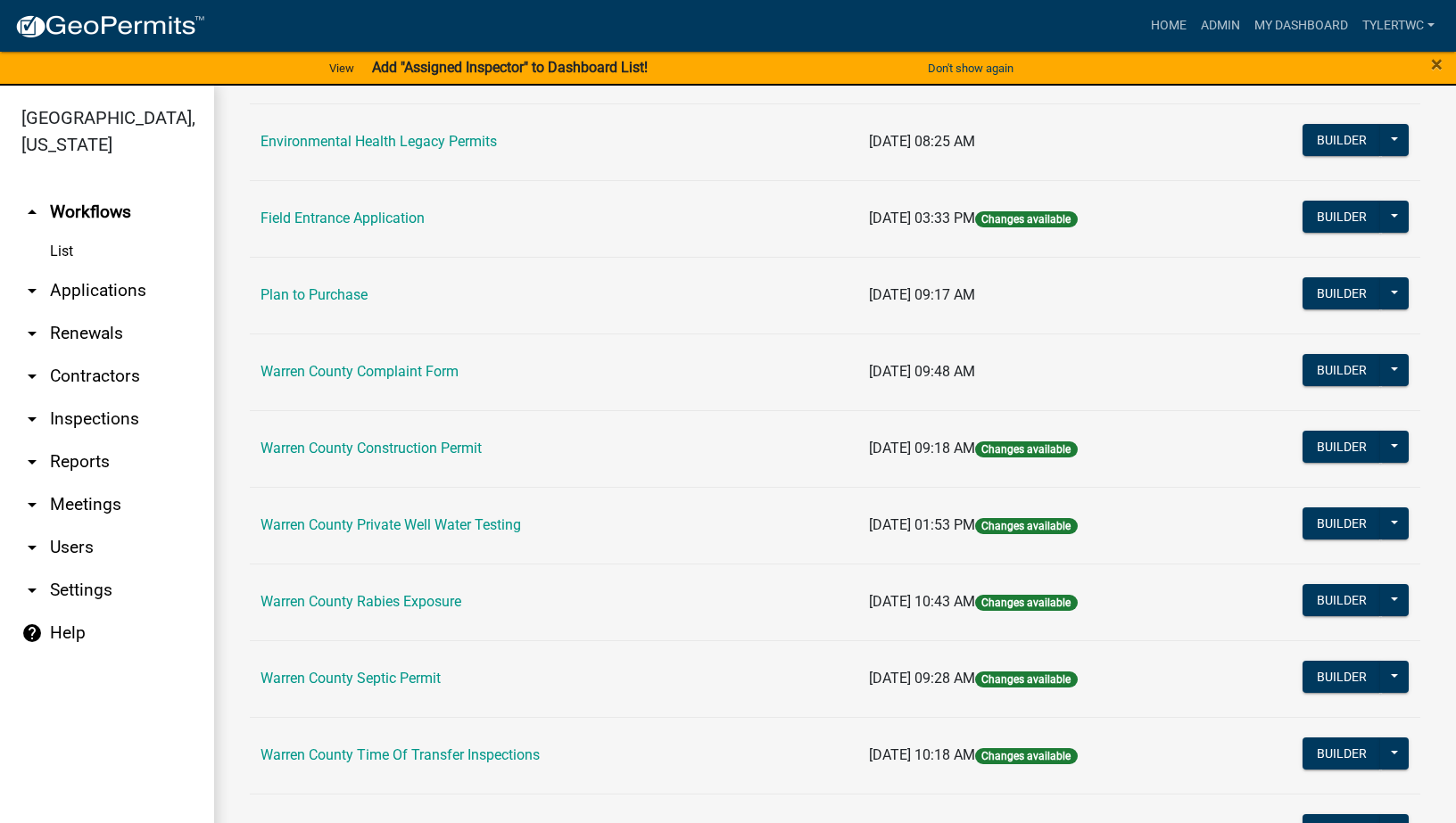
scroll to position [928, 0]
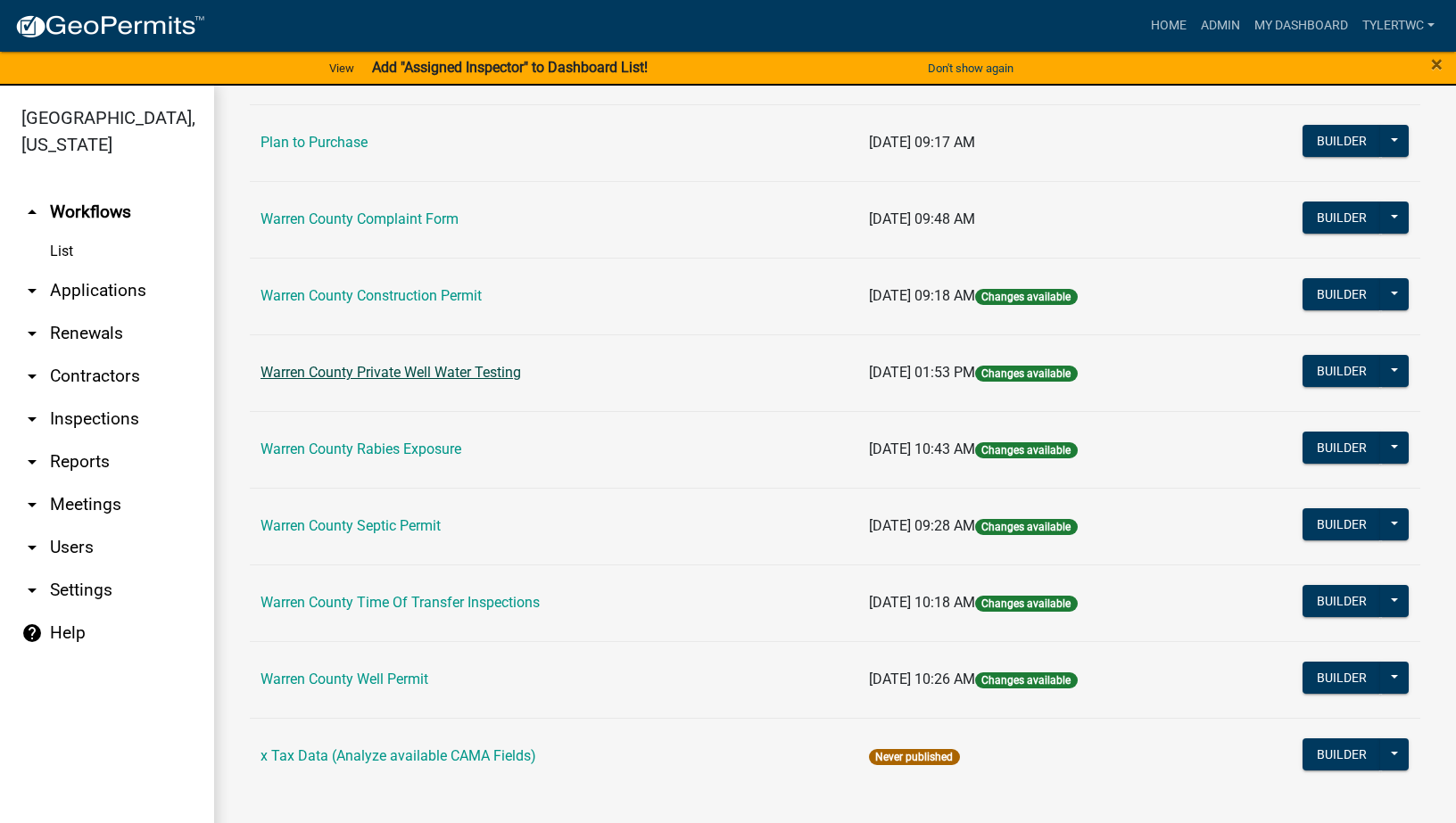
click at [435, 371] on link "Warren County Private Well Water Testing" at bounding box center [391, 372] width 261 height 17
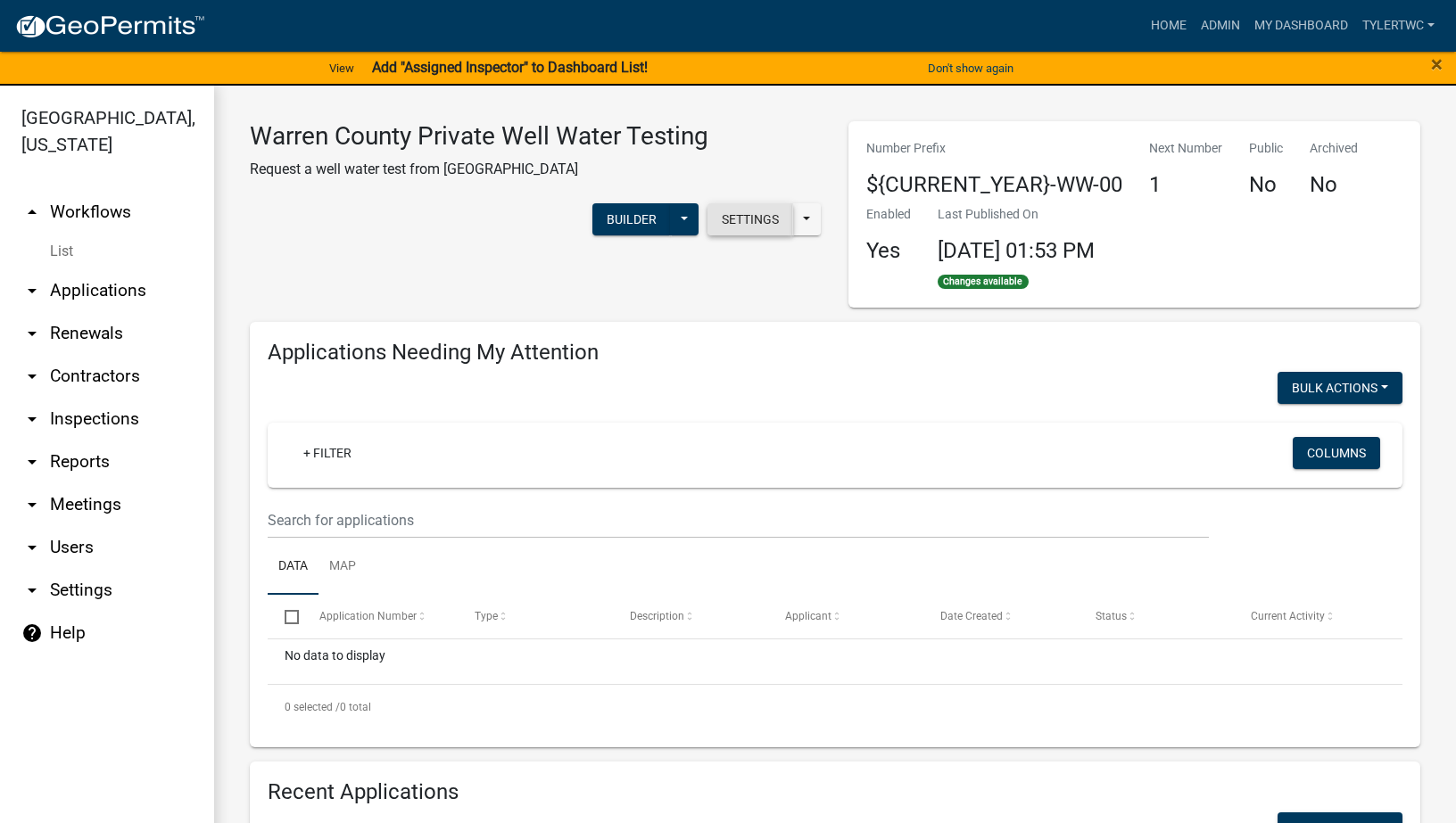
click at [736, 214] on button "Settings" at bounding box center [750, 219] width 86 height 32
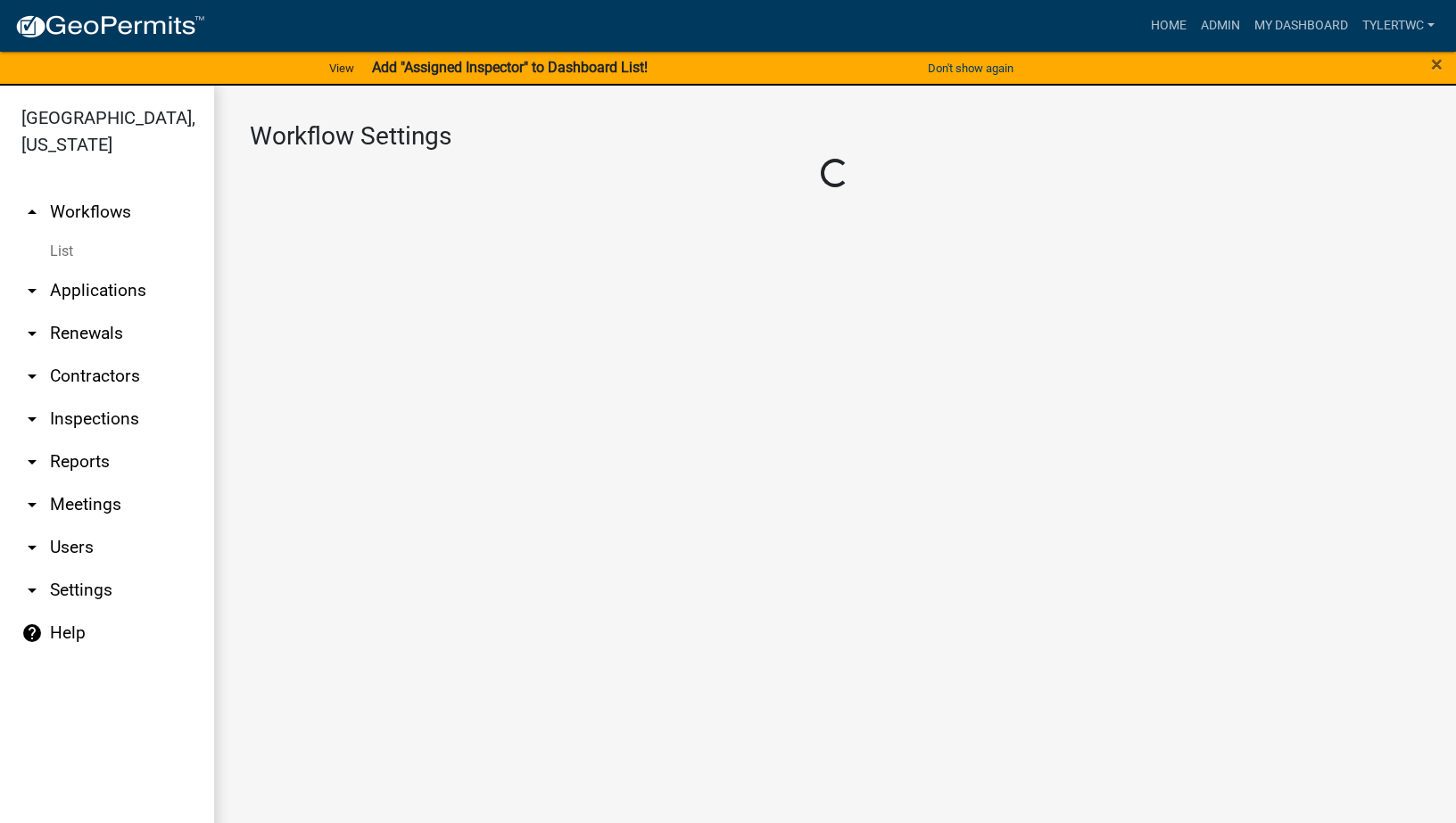
select select "1"
select select "c9ab7920-4333-4ffe-94ea-e67b87c3cc80"
select select "eb914f98-266b-4d45-b6a7-c04eb7a49358"
select select
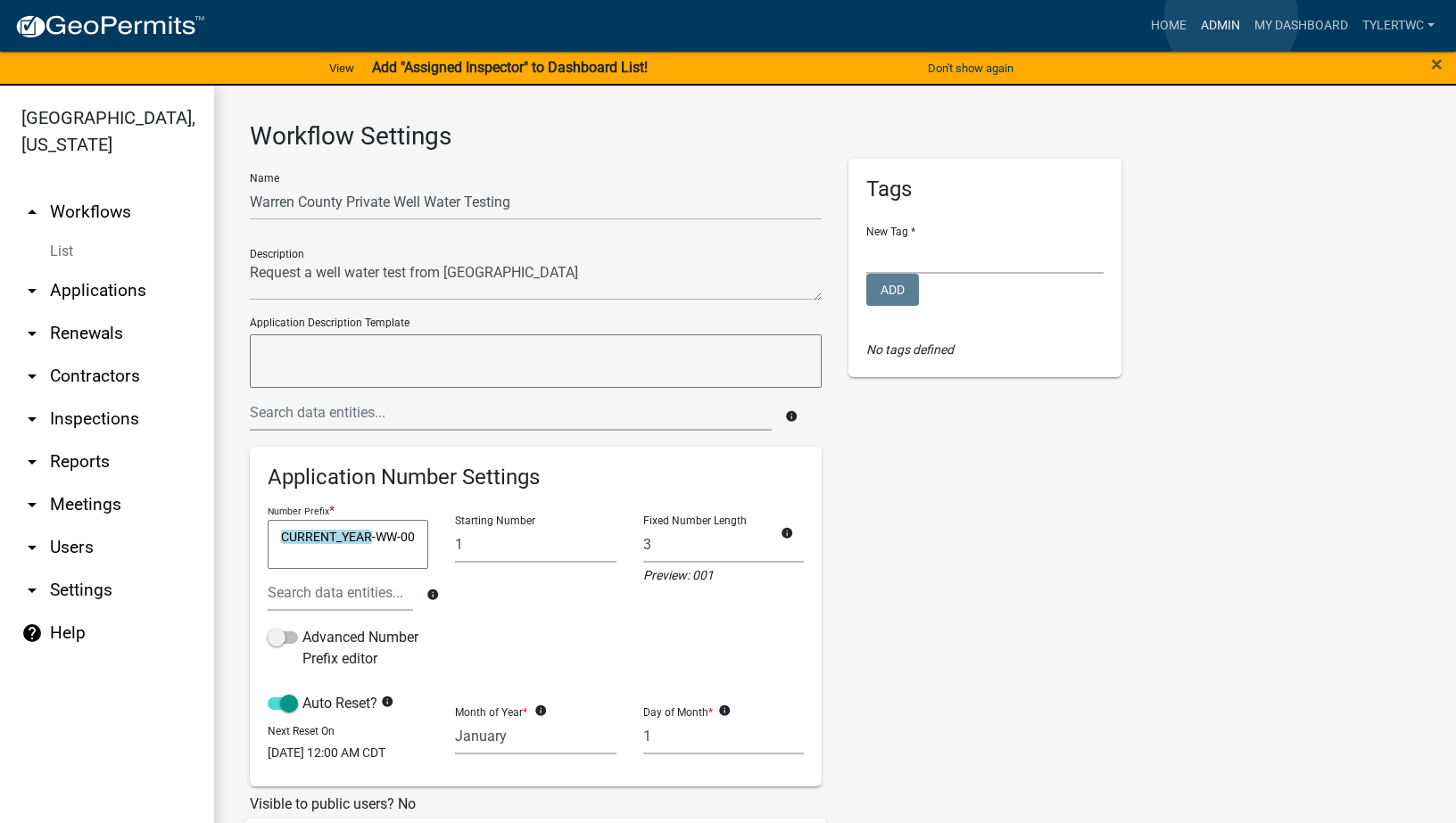
click at [1231, 19] on link "Admin" at bounding box center [1220, 25] width 54 height 34
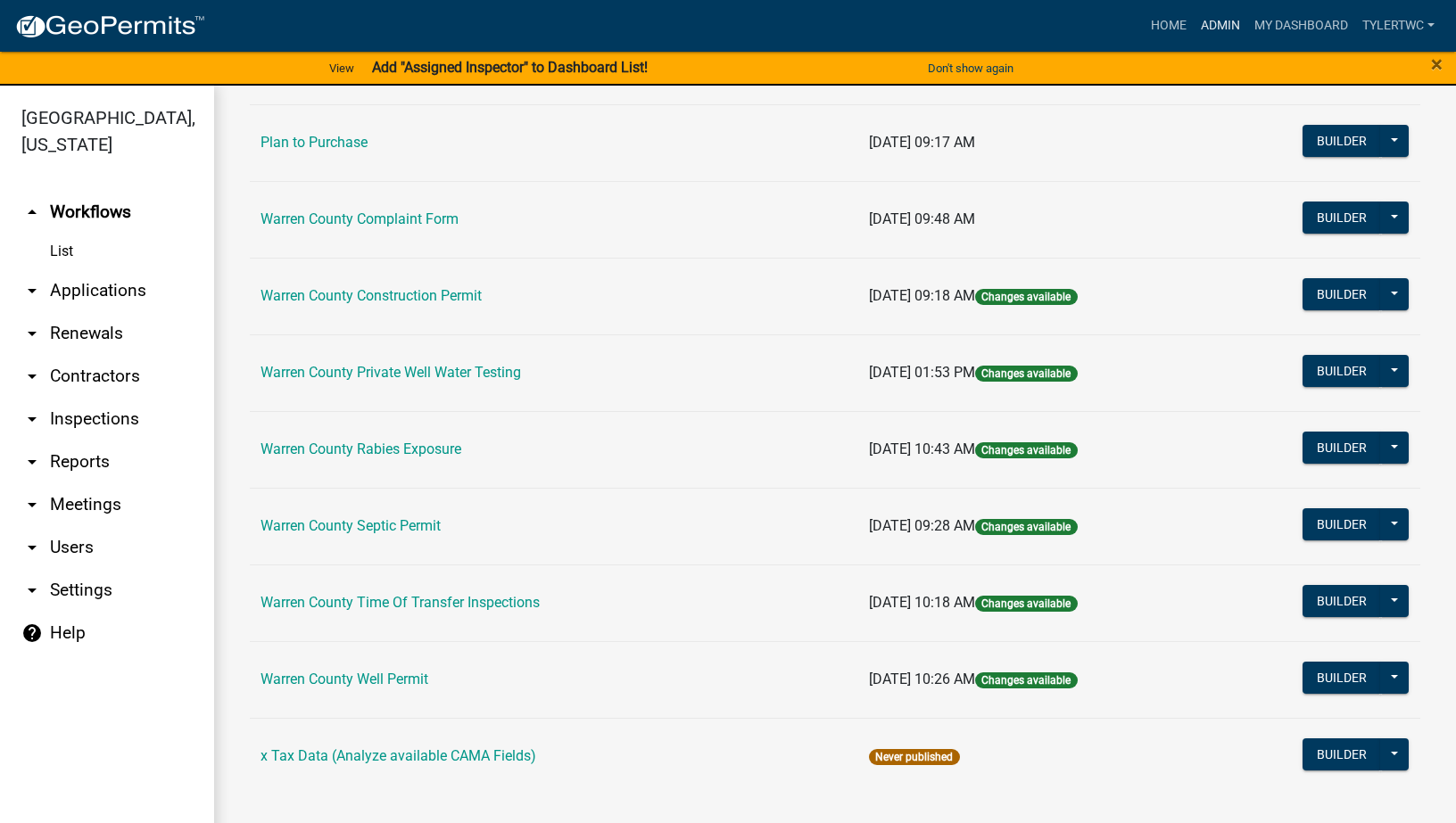
scroll to position [720, 0]
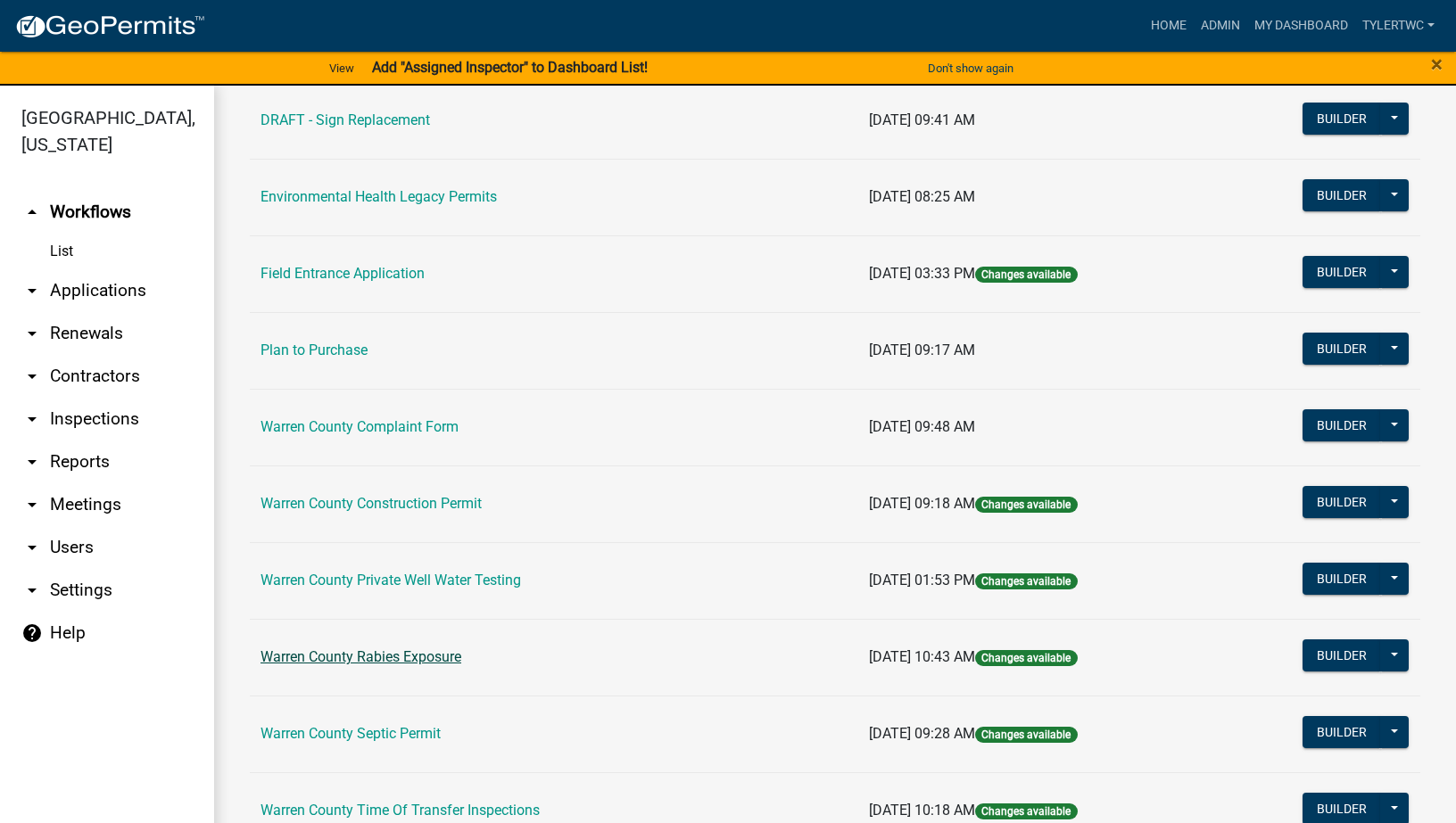
click at [384, 651] on link "Warren County Rabies Exposure" at bounding box center [361, 657] width 201 height 17
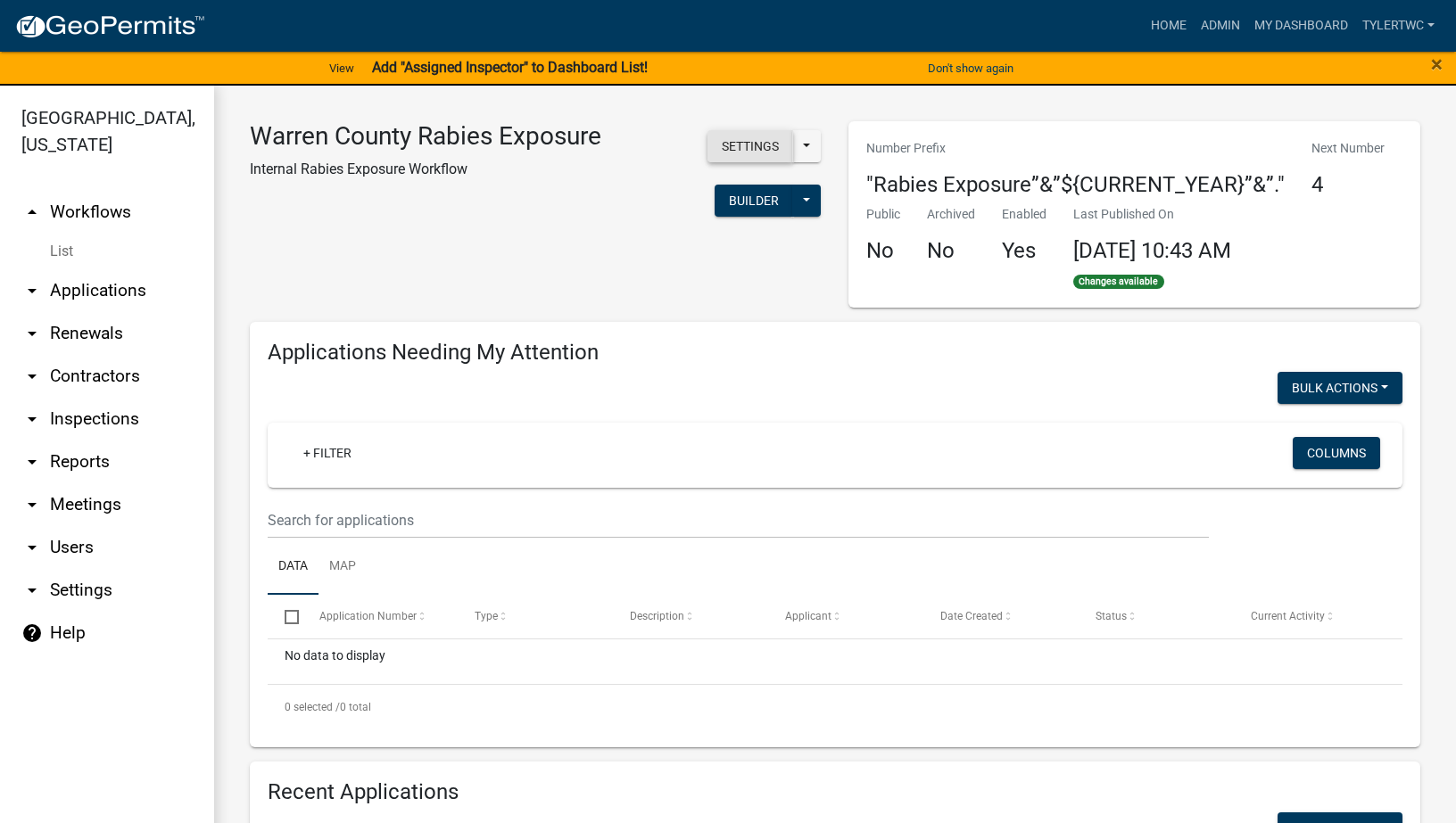
click at [736, 149] on button "Settings" at bounding box center [750, 146] width 86 height 32
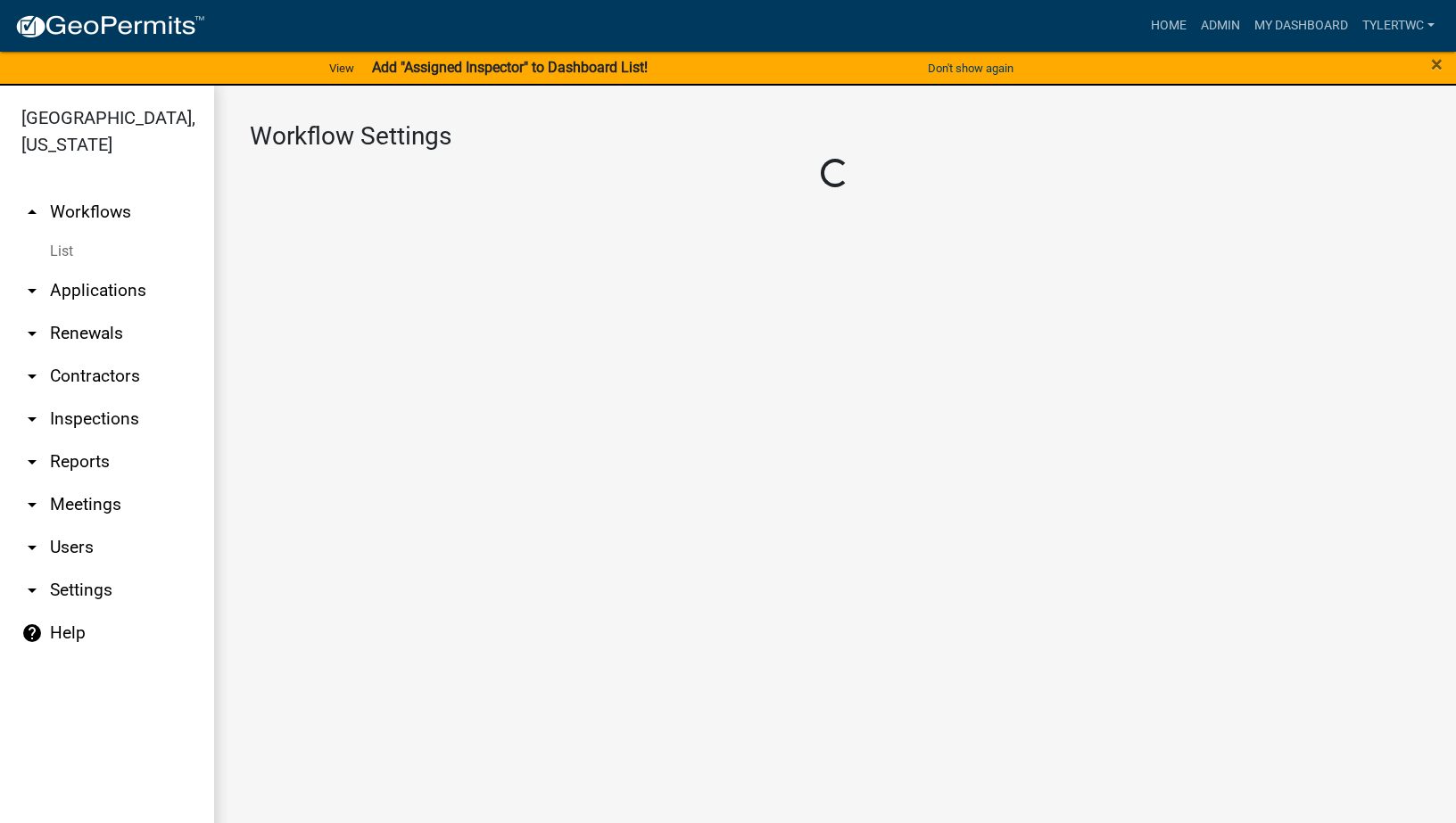
select select "1"
select select "0712db50-c82d-4fe2-9be8-768180afab86"
select select "eb914f98-266b-4d45-b6a7-c04eb7a49358"
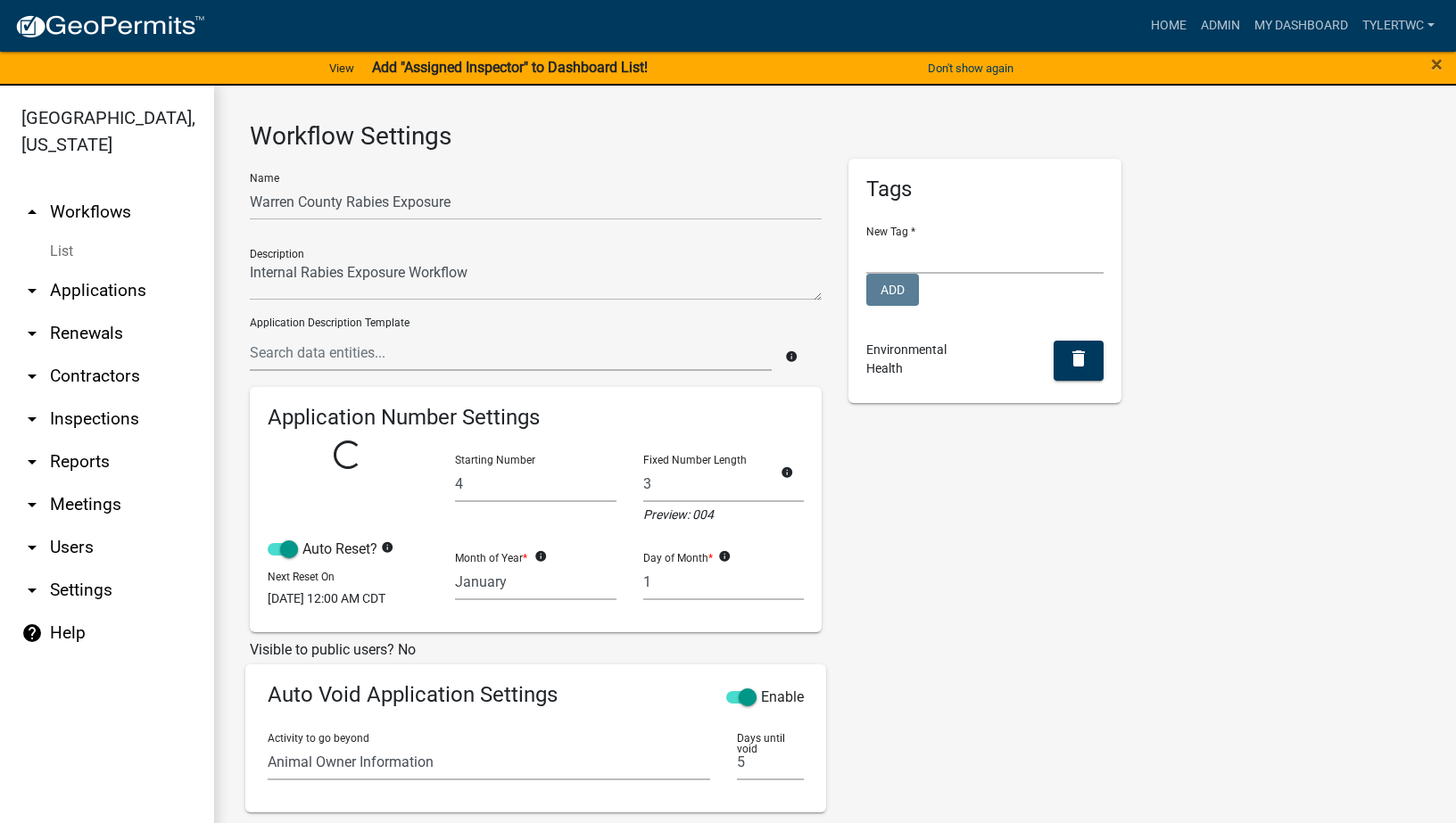
select select
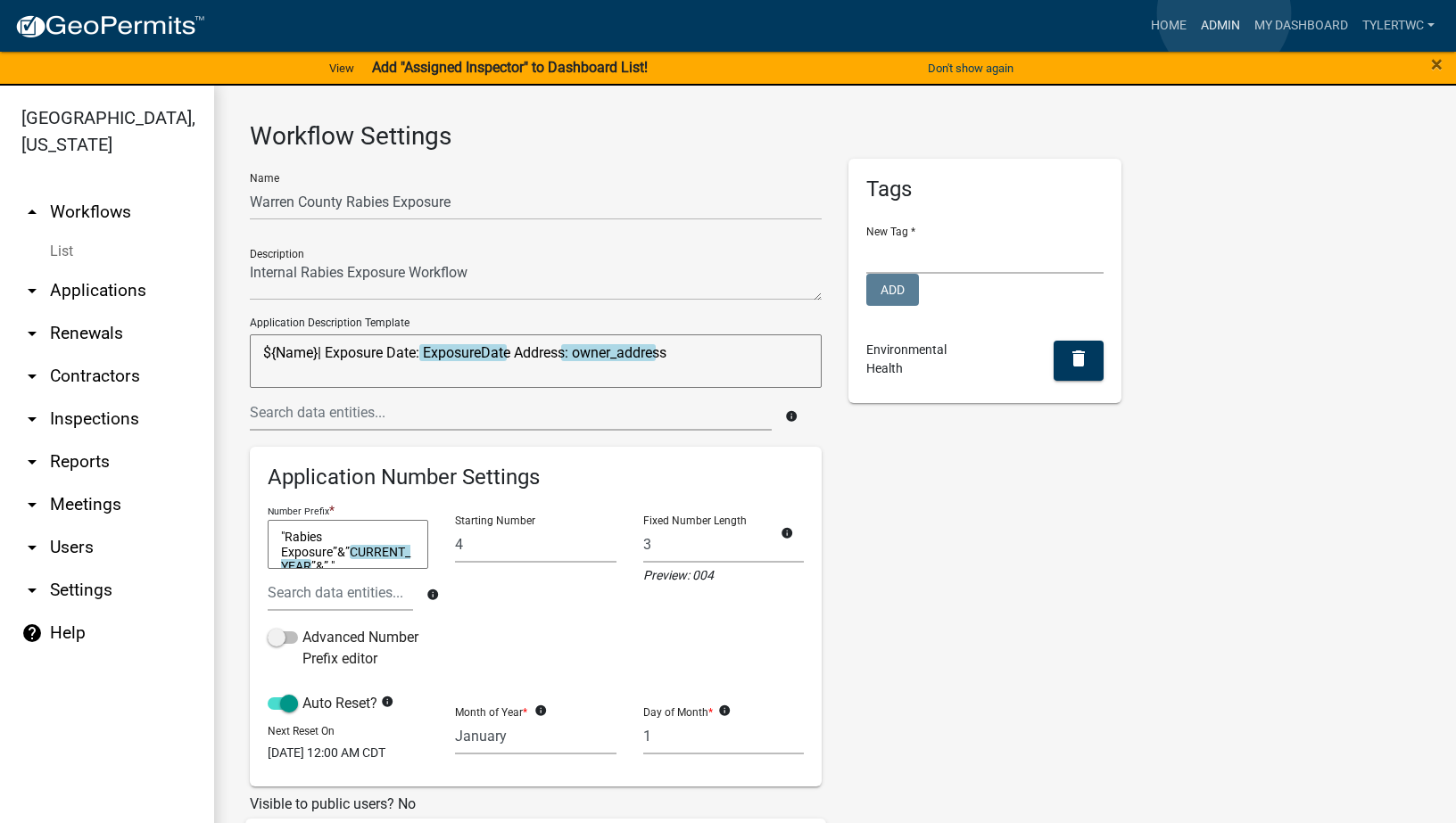
click at [1224, 13] on link "Admin" at bounding box center [1220, 25] width 54 height 34
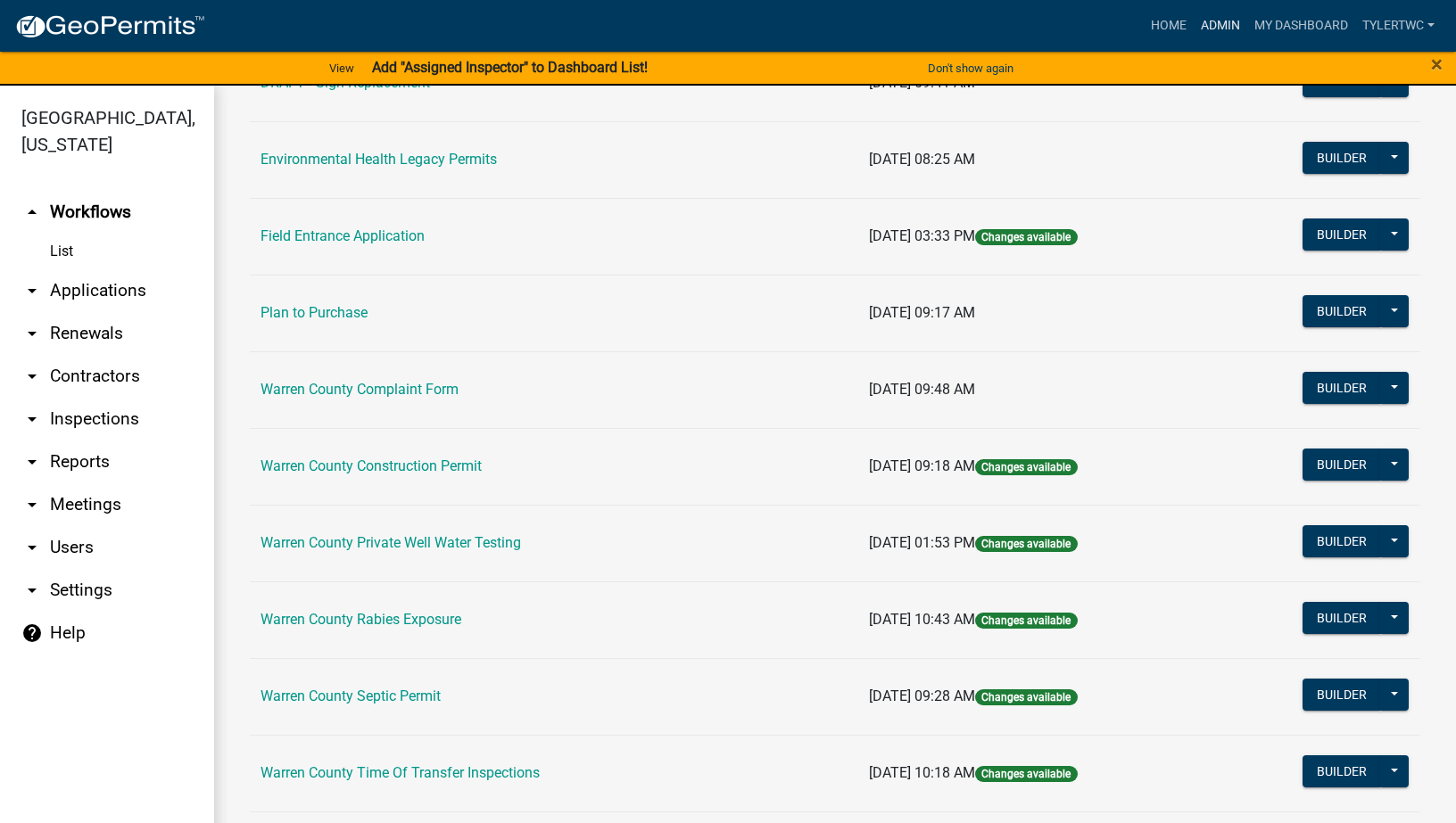
scroll to position [720, 0]
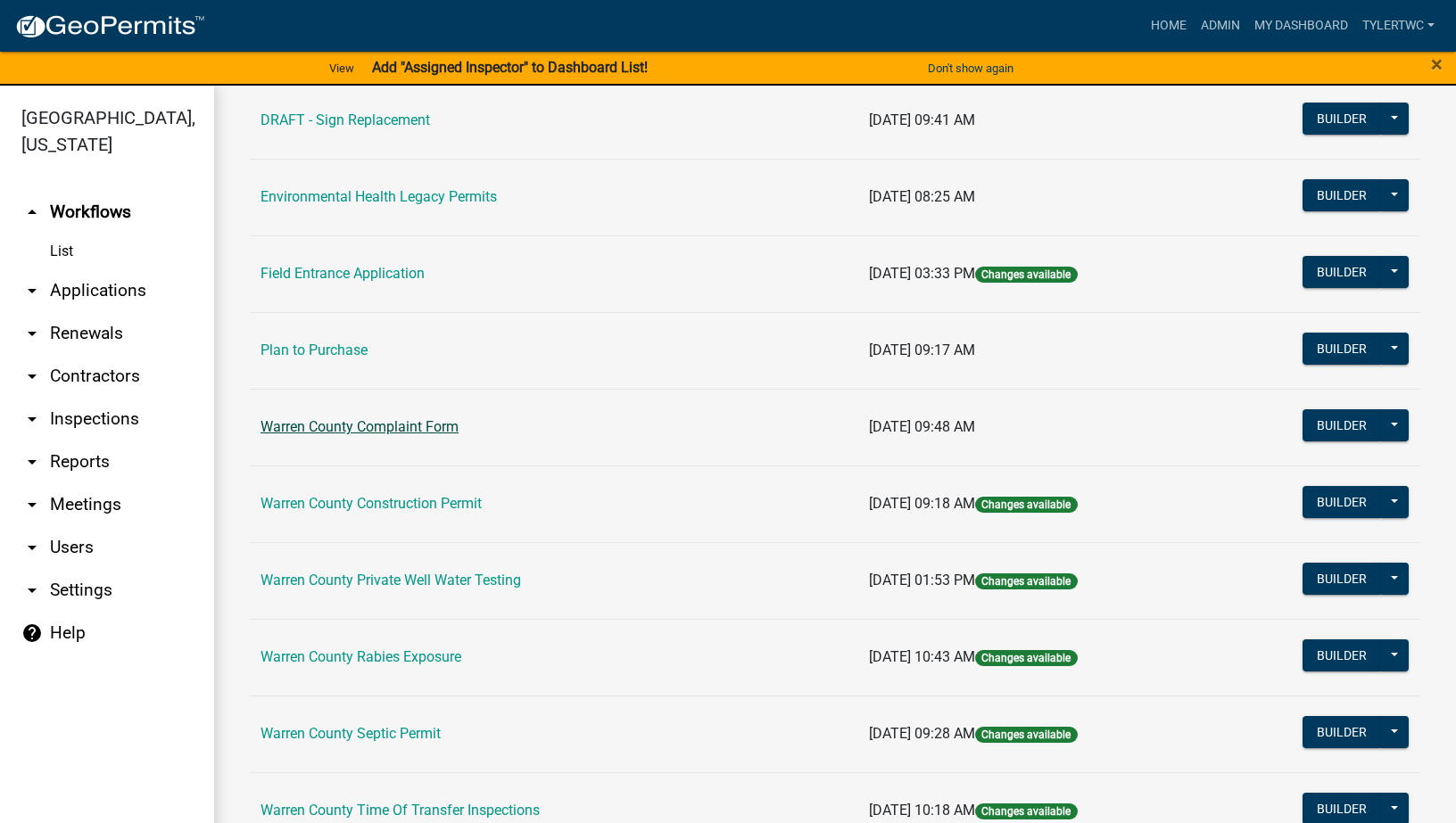
click at [369, 421] on link "Warren County Complaint Form" at bounding box center [360, 427] width 198 height 17
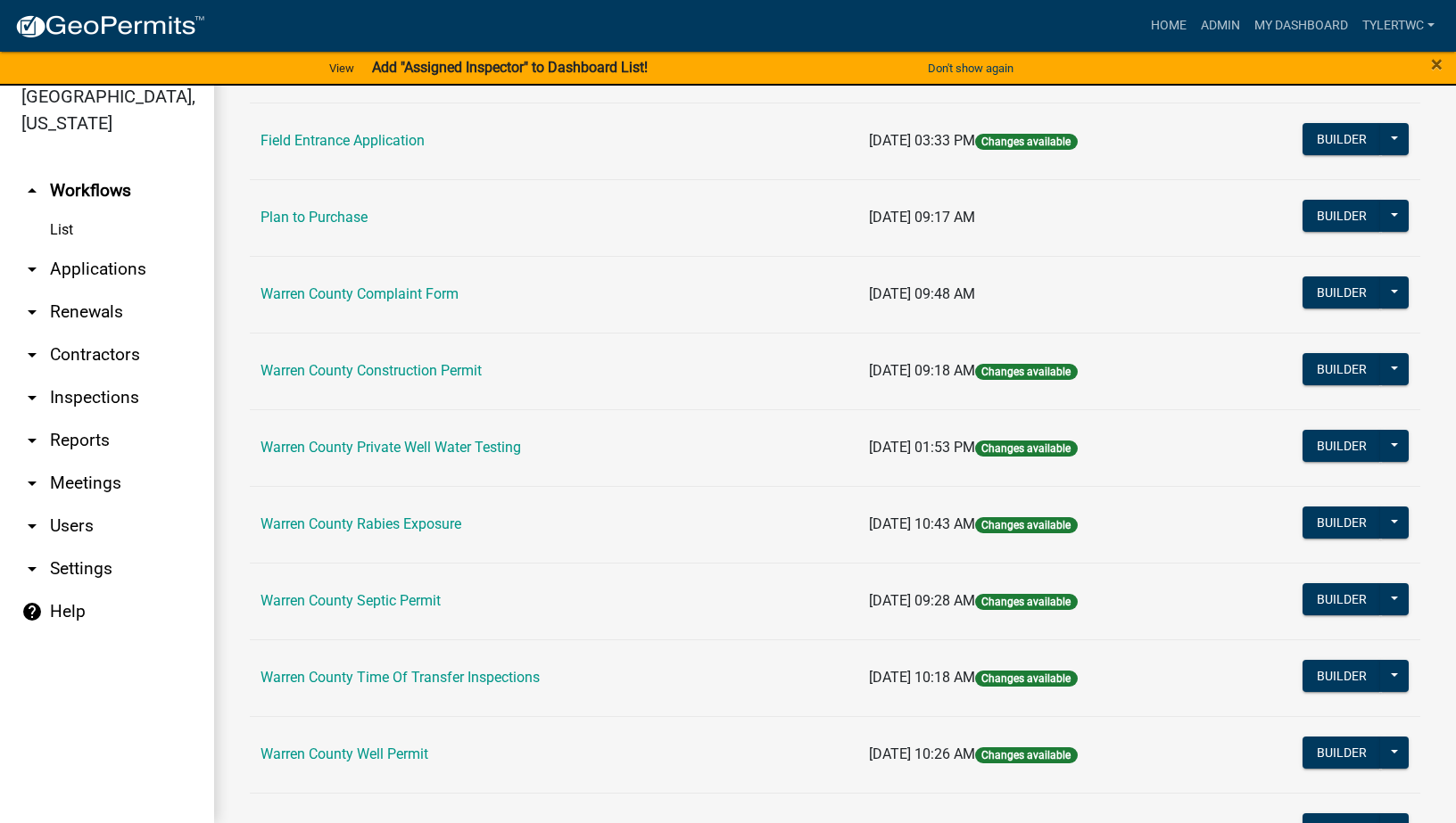
scroll to position [624, 0]
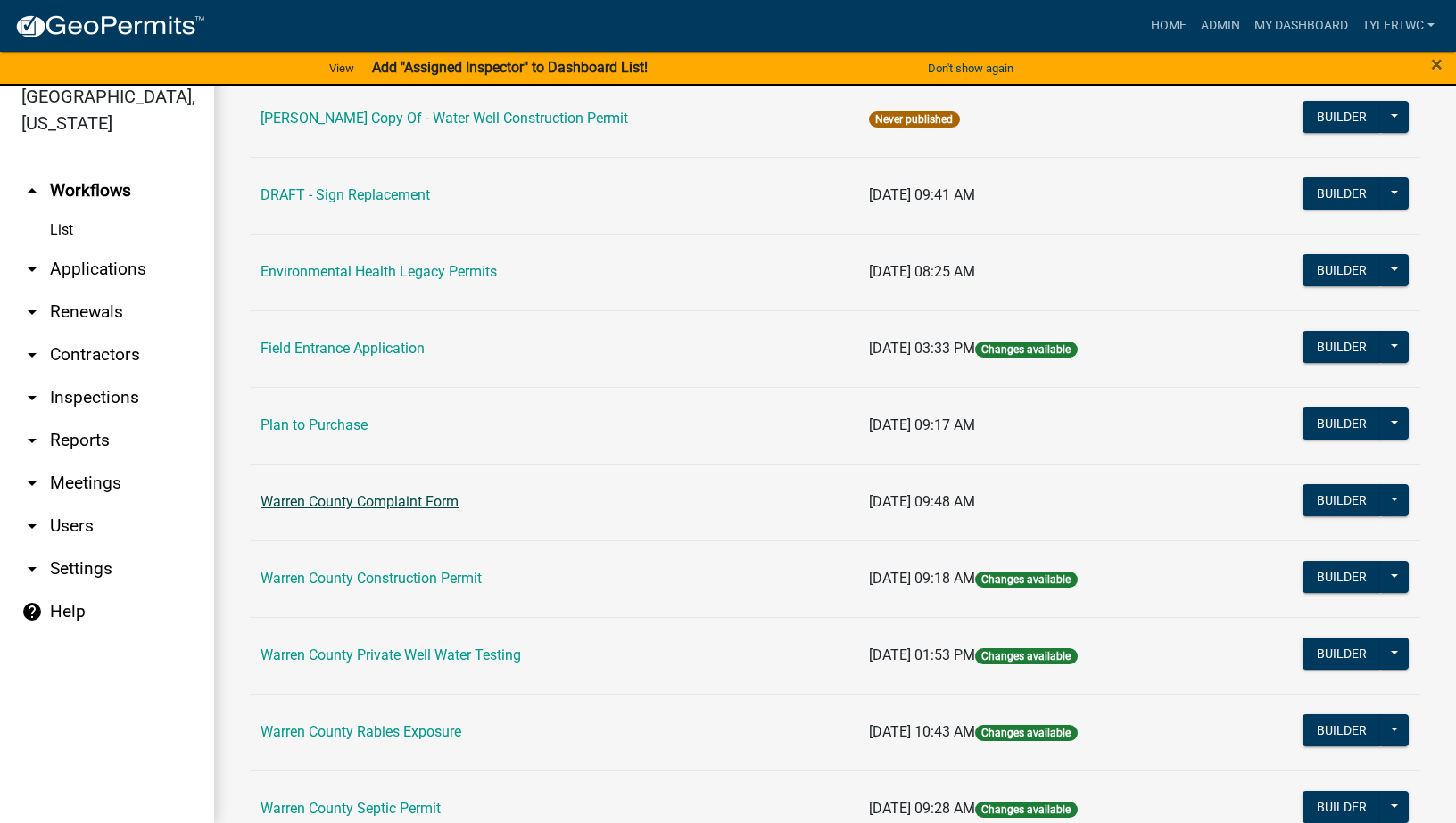
click at [339, 499] on link "Warren County Complaint Form" at bounding box center [360, 502] width 198 height 17
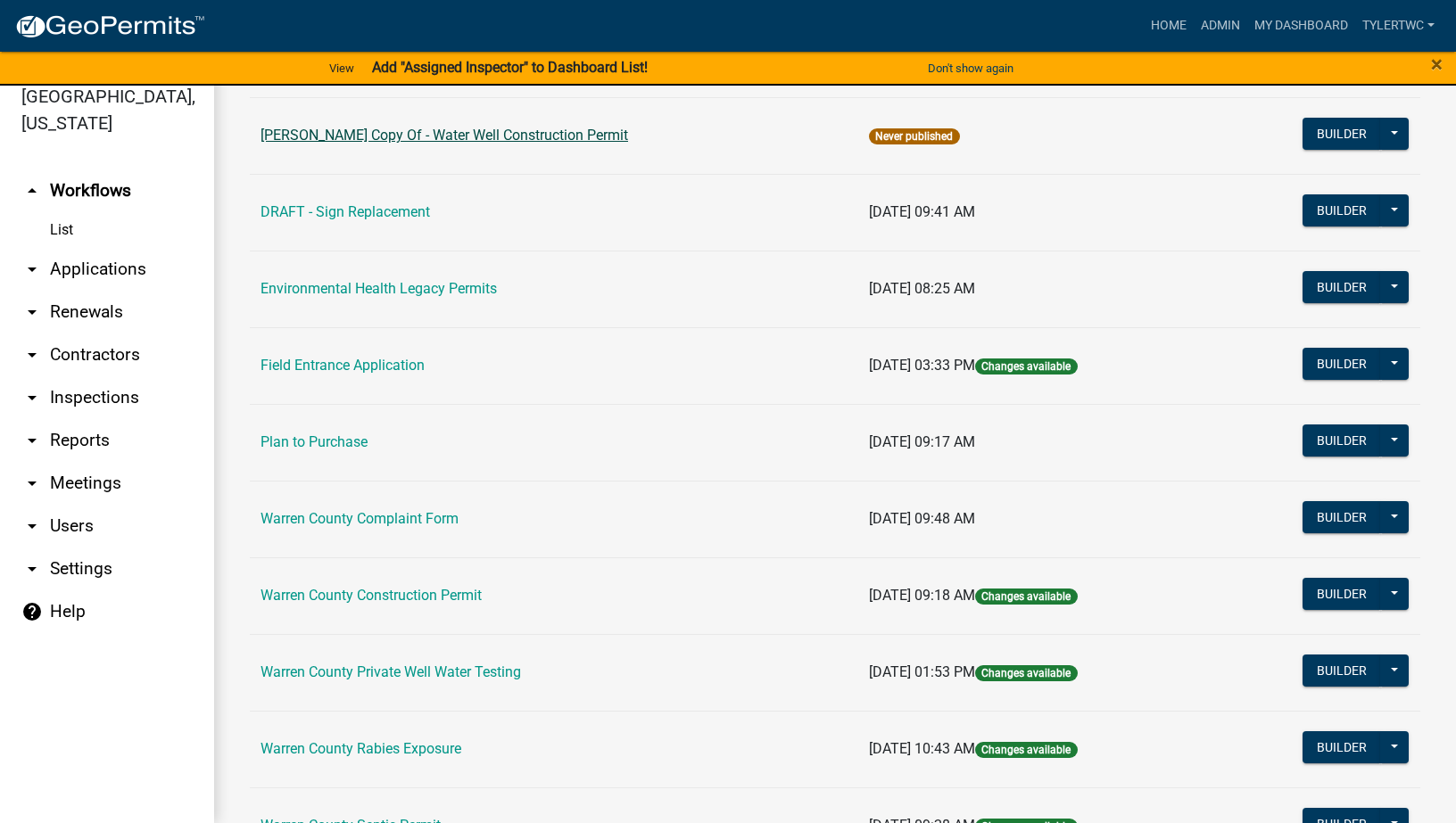
scroll to position [624, 0]
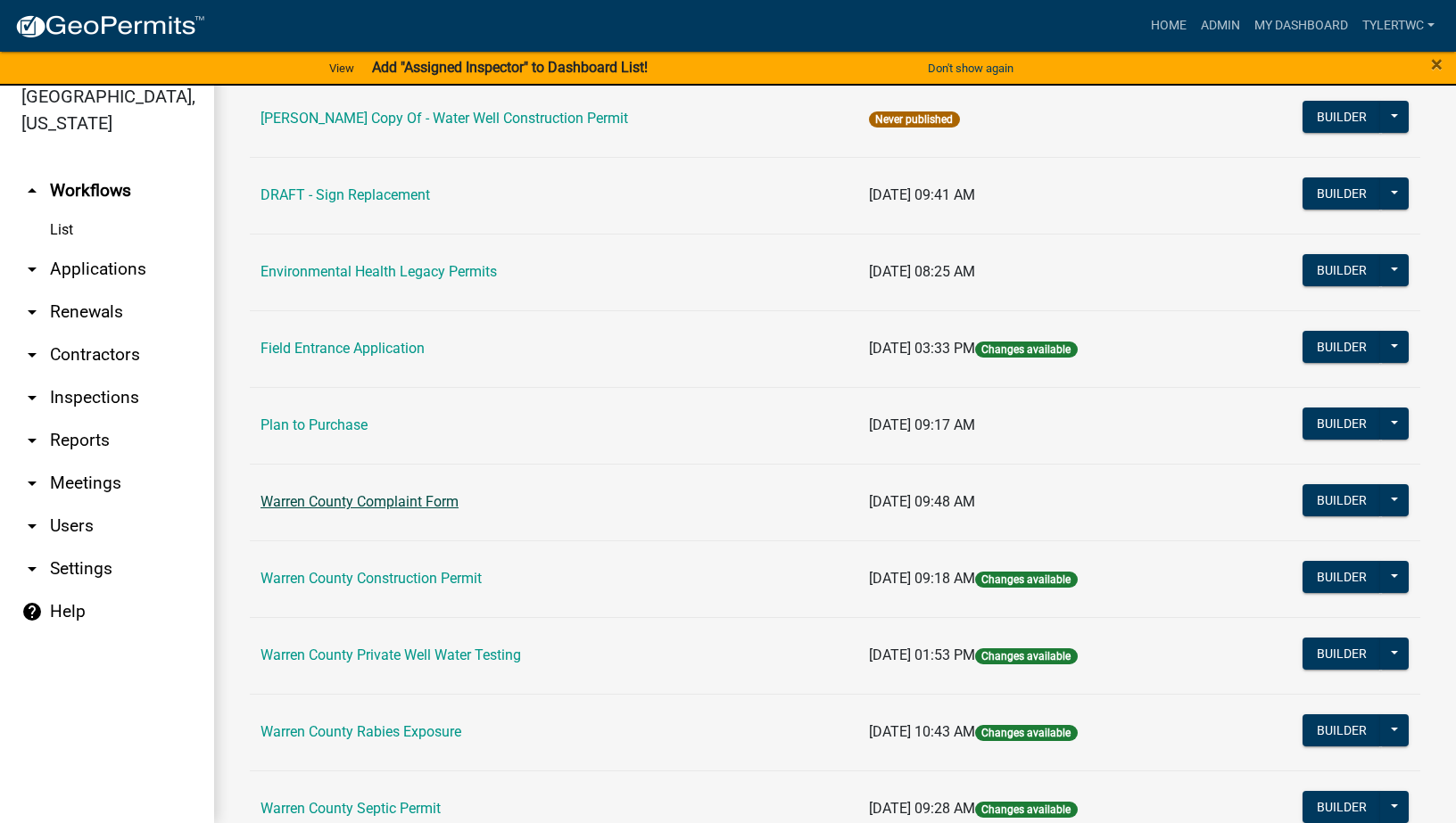
click at [346, 503] on link "Warren County Complaint Form" at bounding box center [360, 502] width 198 height 17
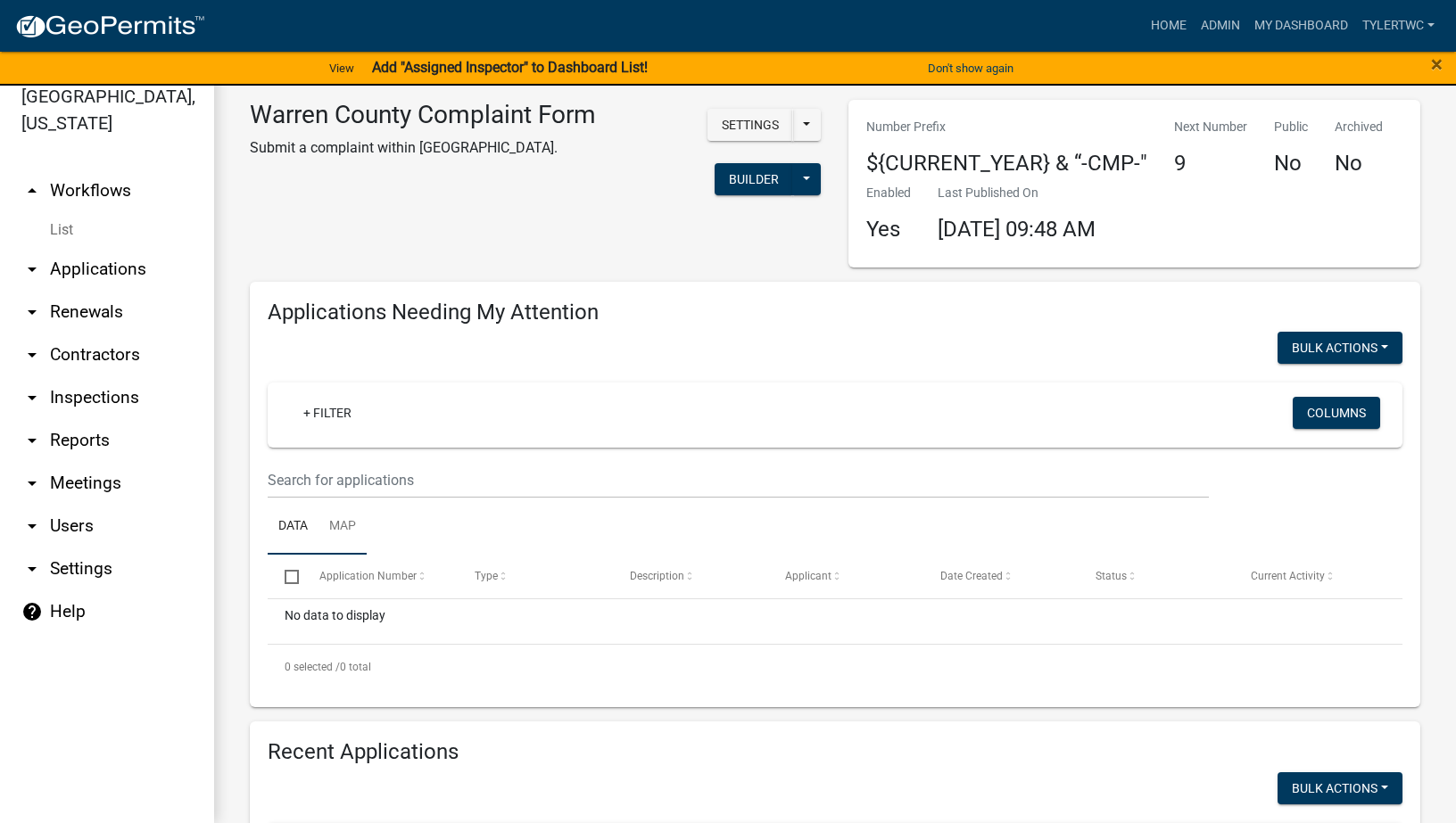
scroll to position [208, 0]
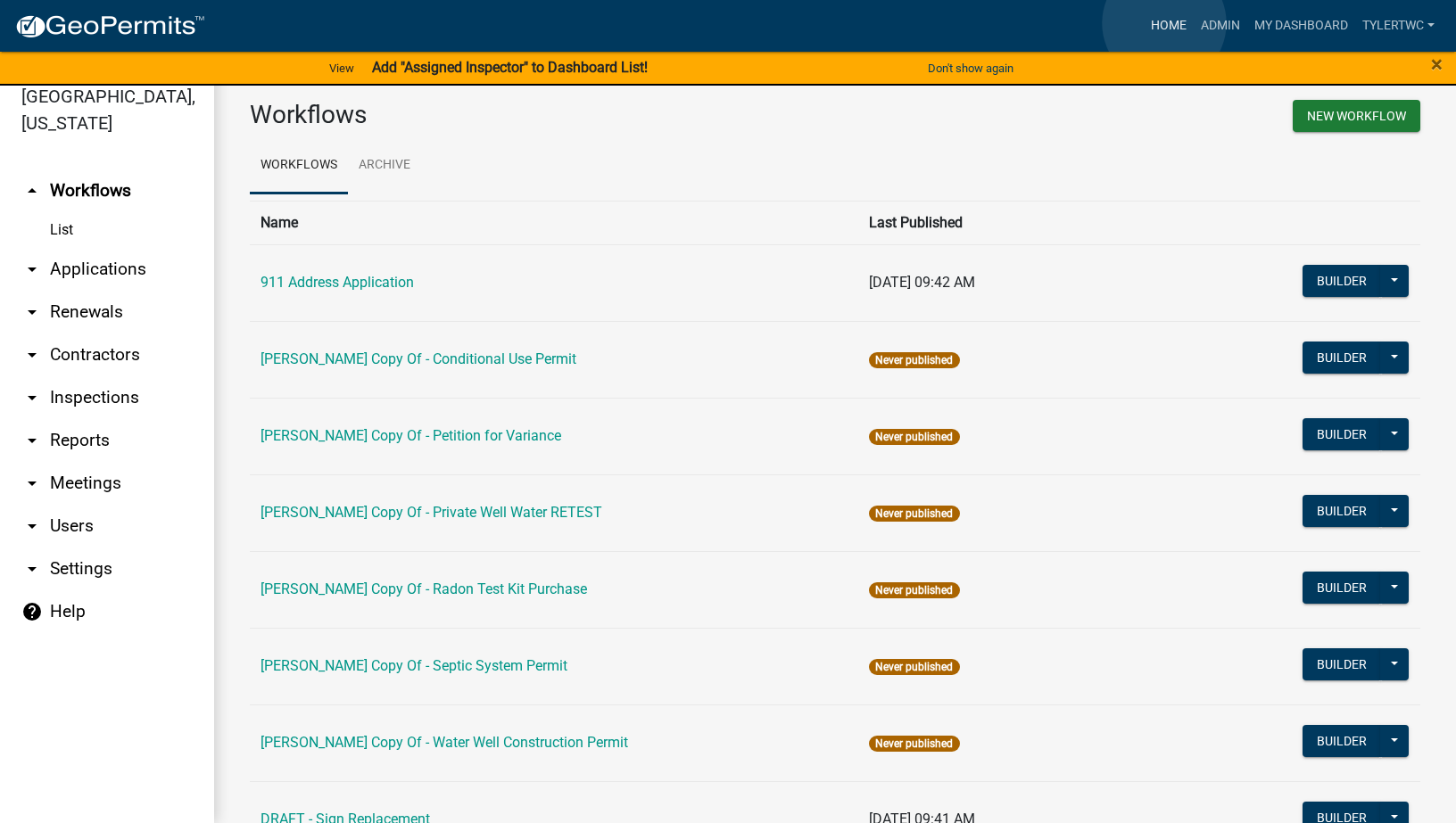
click at [1164, 24] on link "Home" at bounding box center [1168, 25] width 50 height 34
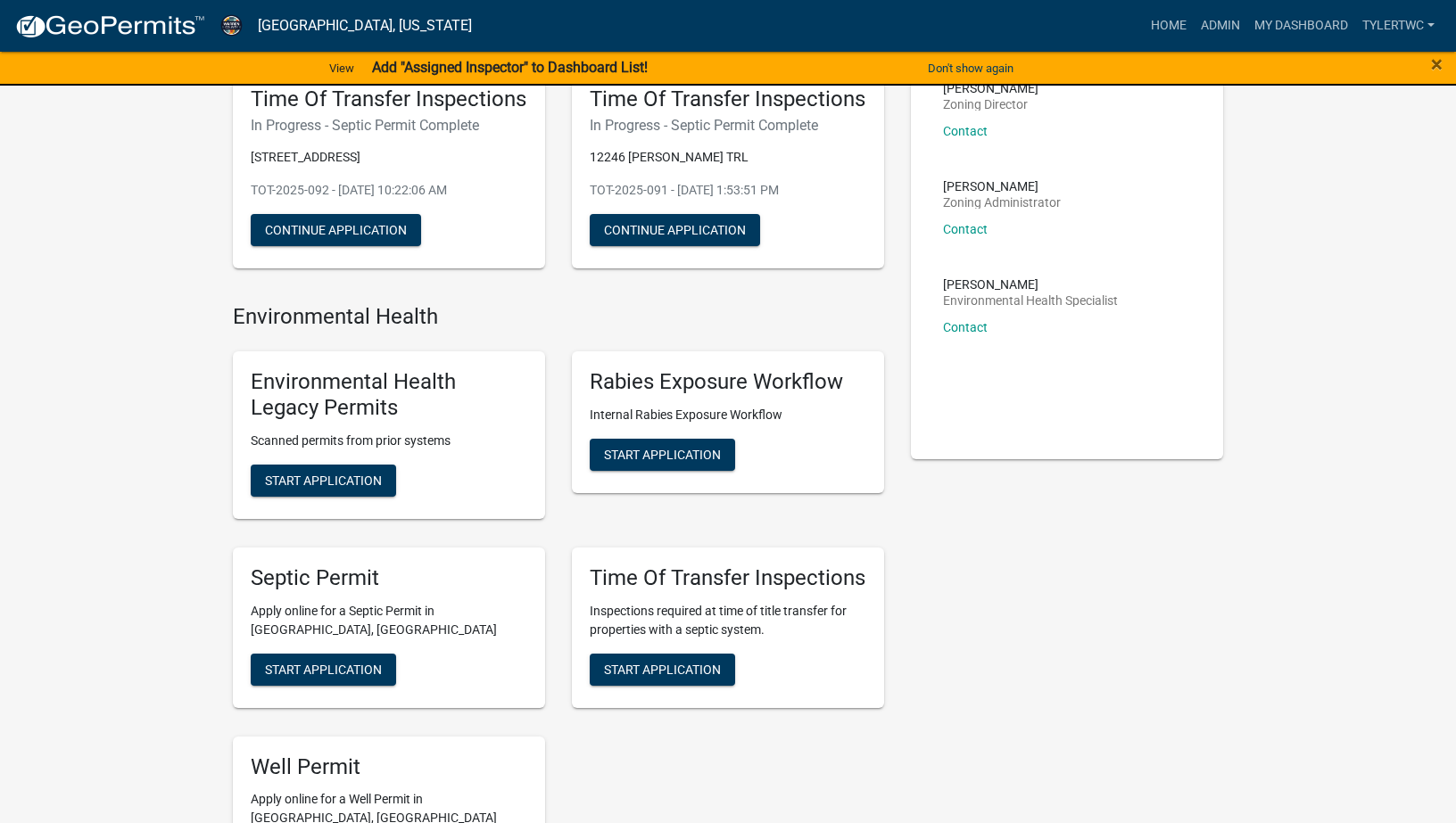
scroll to position [208, 0]
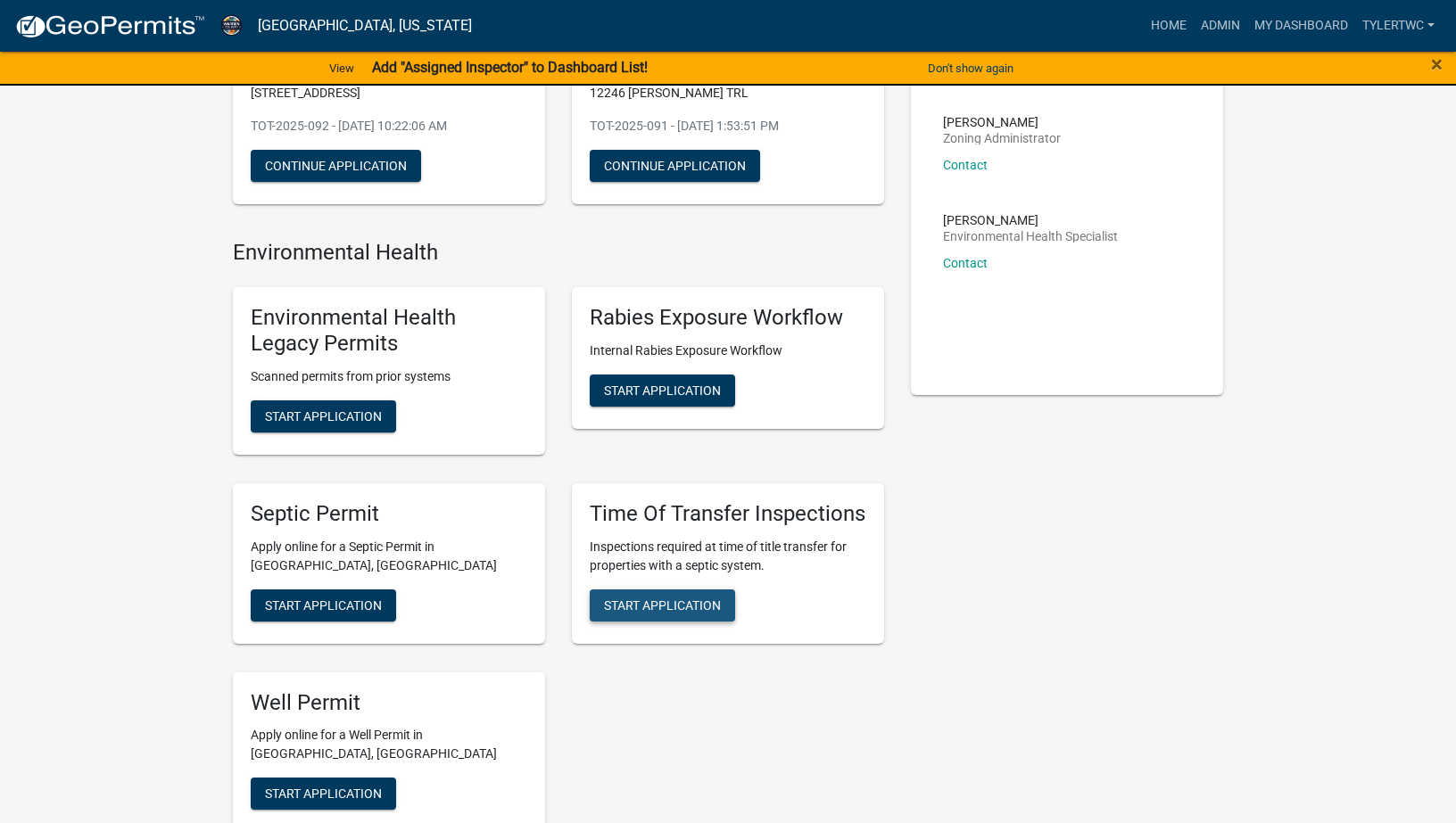
click at [682, 605] on span "Start Application" at bounding box center [662, 605] width 117 height 14
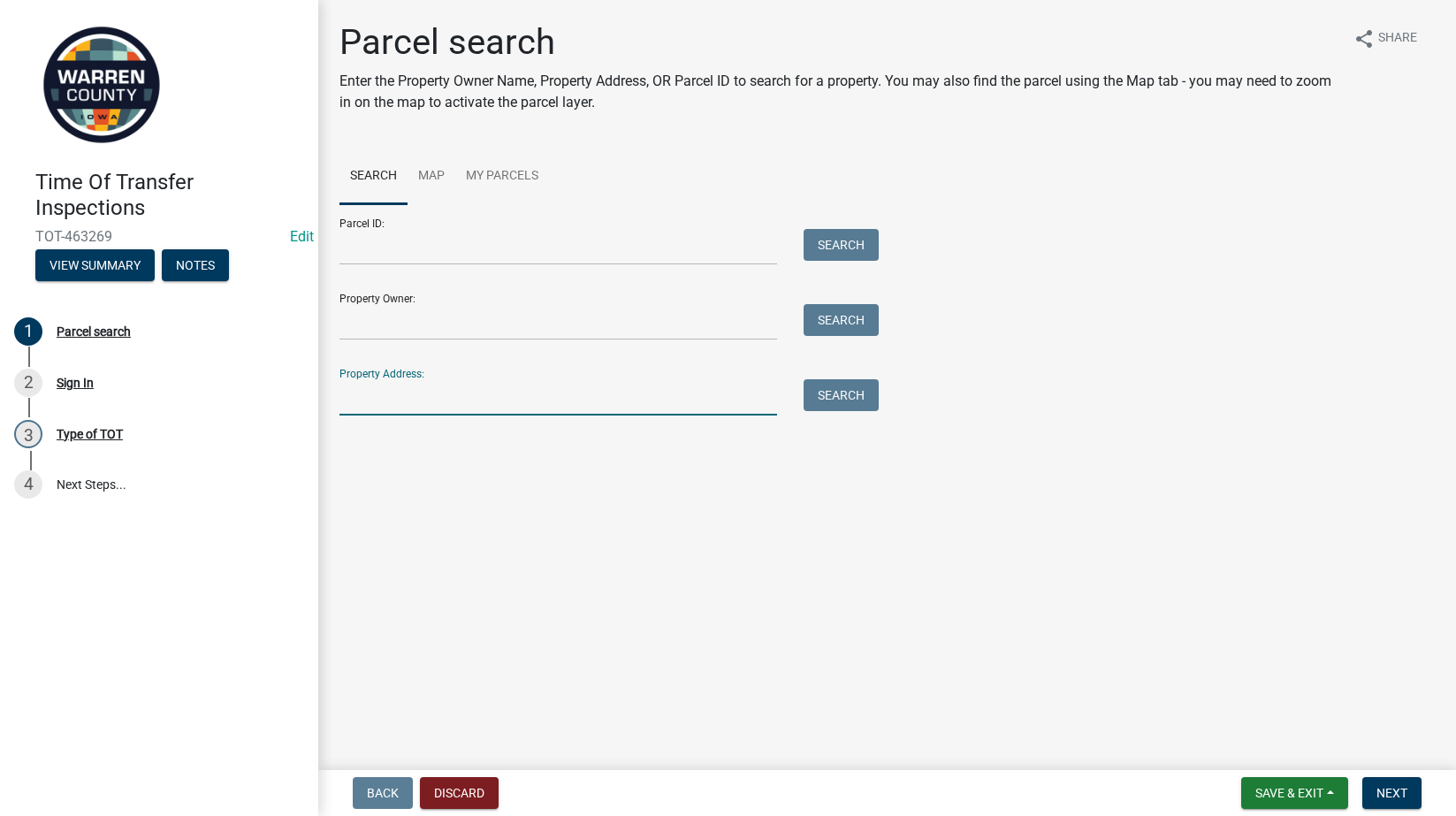
drag, startPoint x: 430, startPoint y: 394, endPoint x: 503, endPoint y: 394, distance: 73.0
click at [430, 394] on input "Property Address:" at bounding box center [558, 397] width 438 height 36
click at [393, 391] on input "Property Address:" at bounding box center [558, 397] width 438 height 36
click at [427, 407] on input "3407" at bounding box center [558, 397] width 438 height 36
type input "3407"
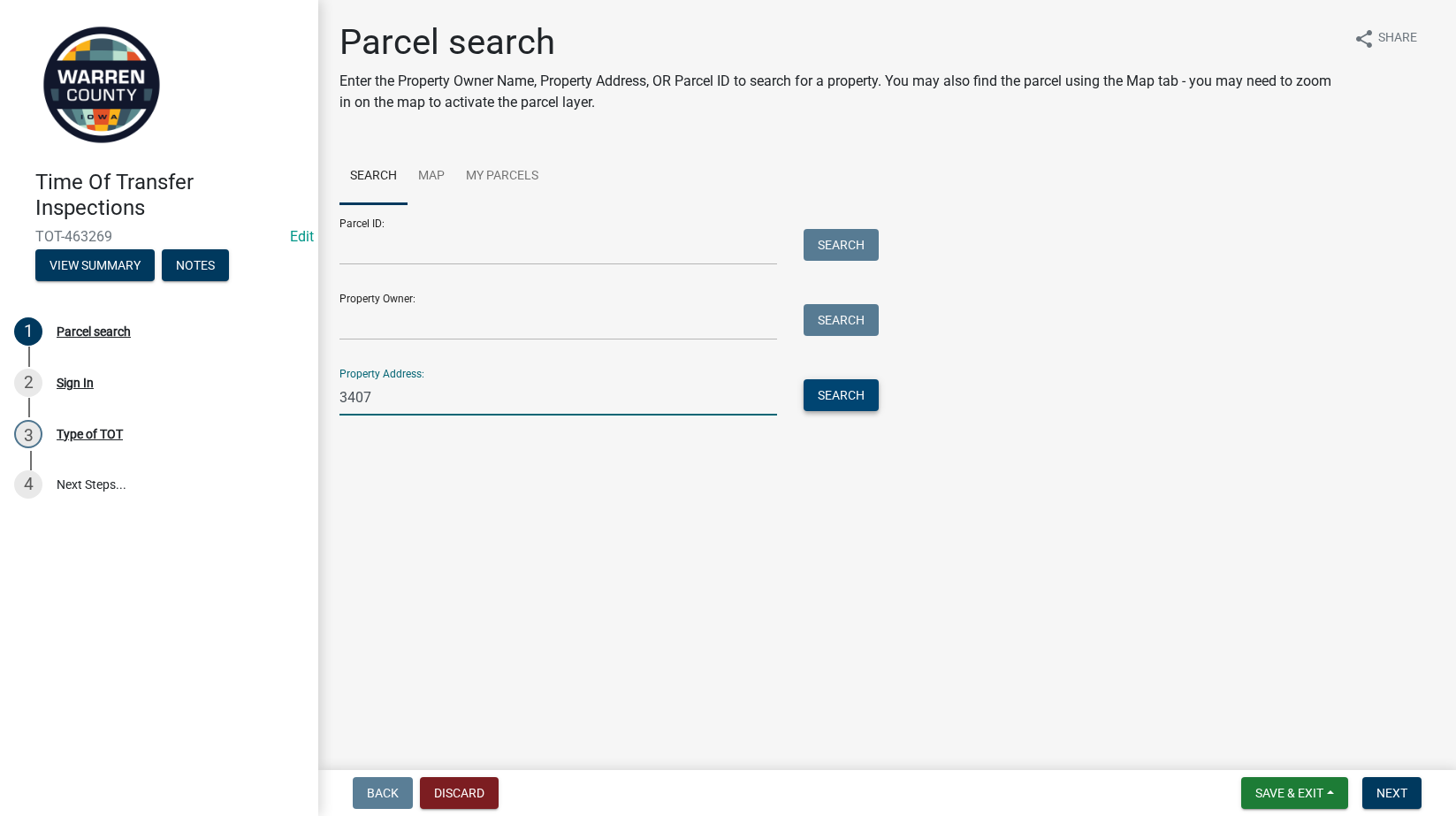
click at [832, 393] on button "Search" at bounding box center [841, 395] width 76 height 32
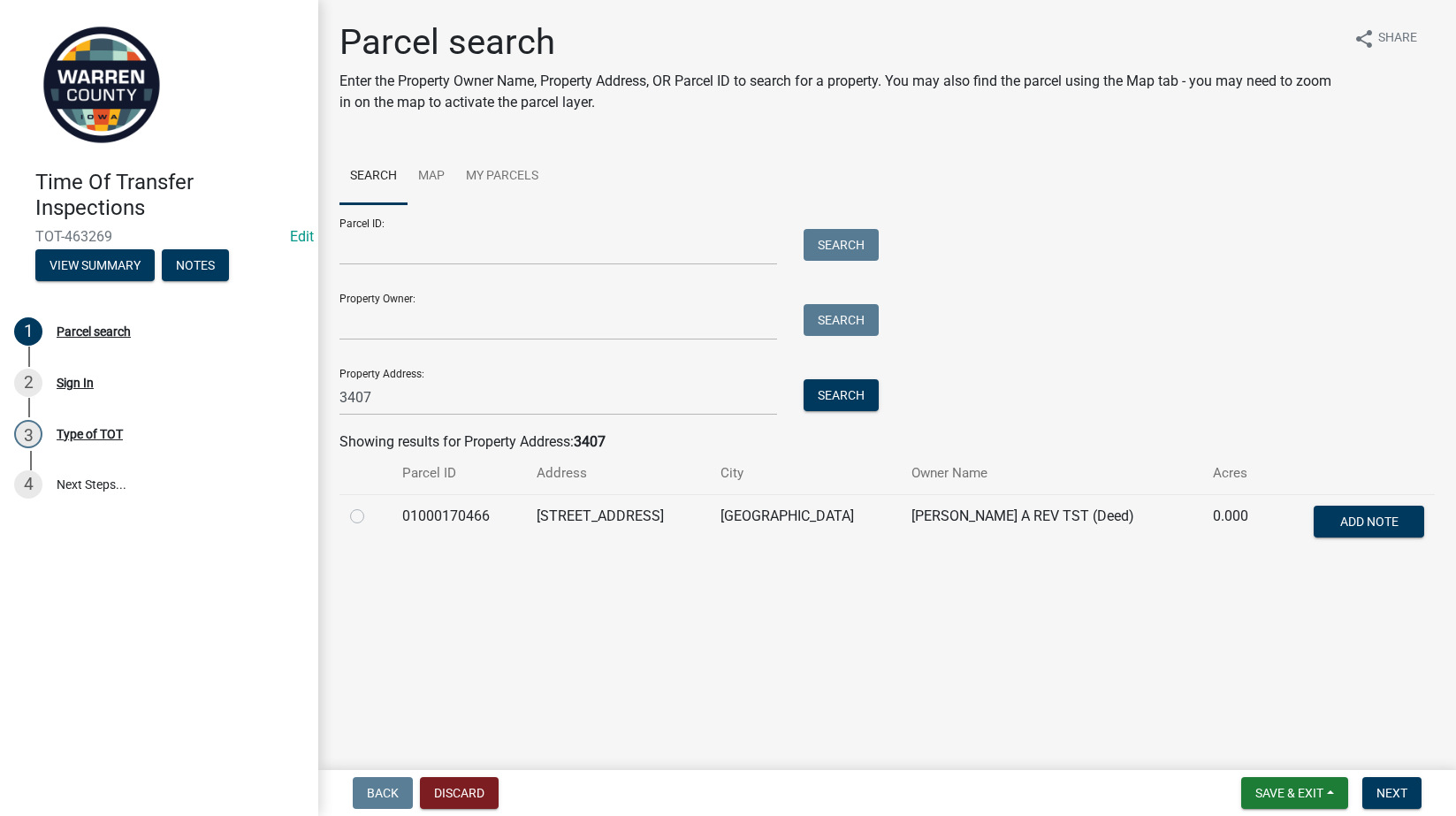
click at [371, 506] on label at bounding box center [371, 506] width 0 height 0
click at [371, 515] on input "radio" at bounding box center [377, 512] width 11 height 11
radio input "true"
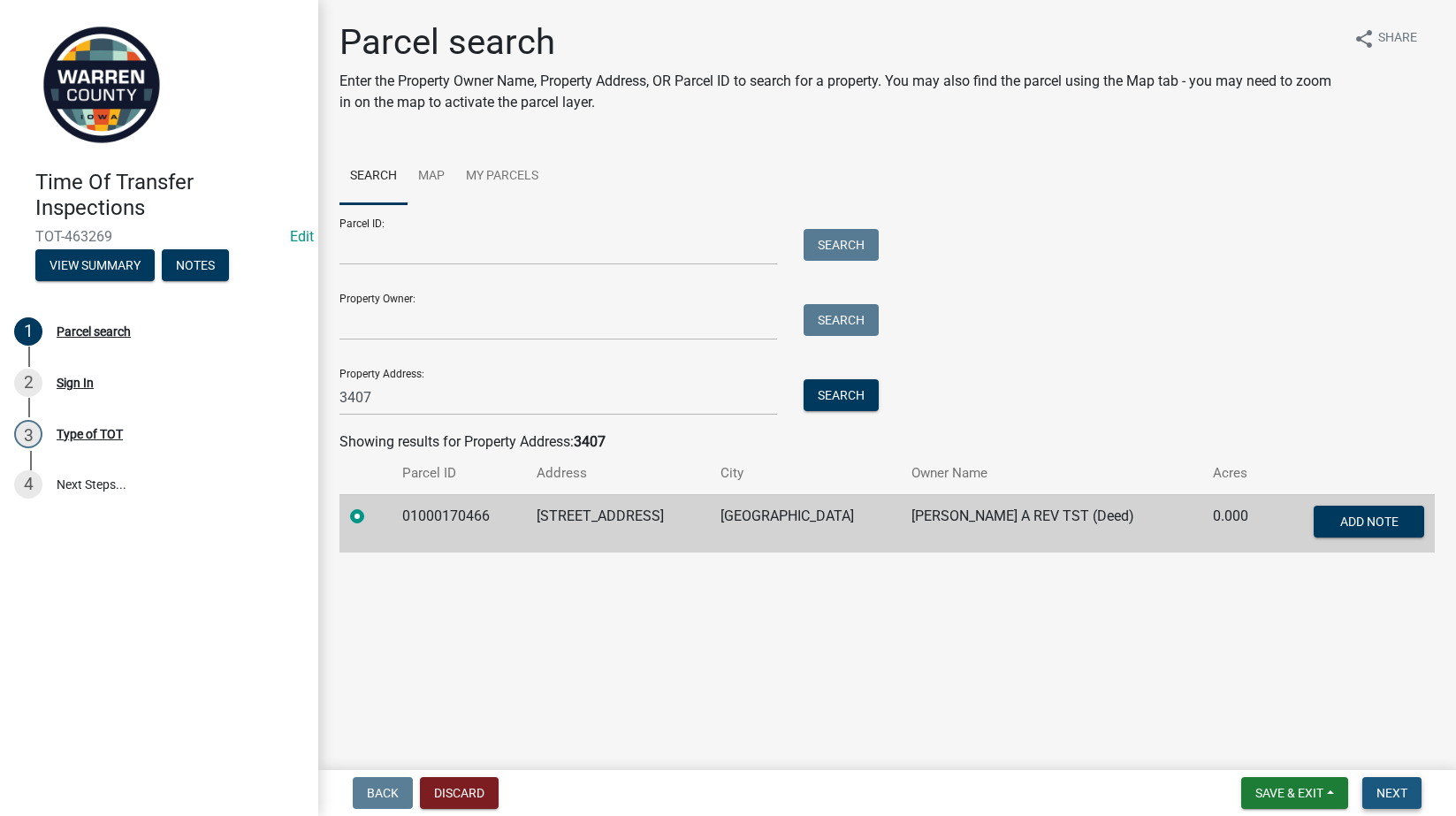
click at [1378, 789] on span "Next" at bounding box center [1392, 793] width 31 height 14
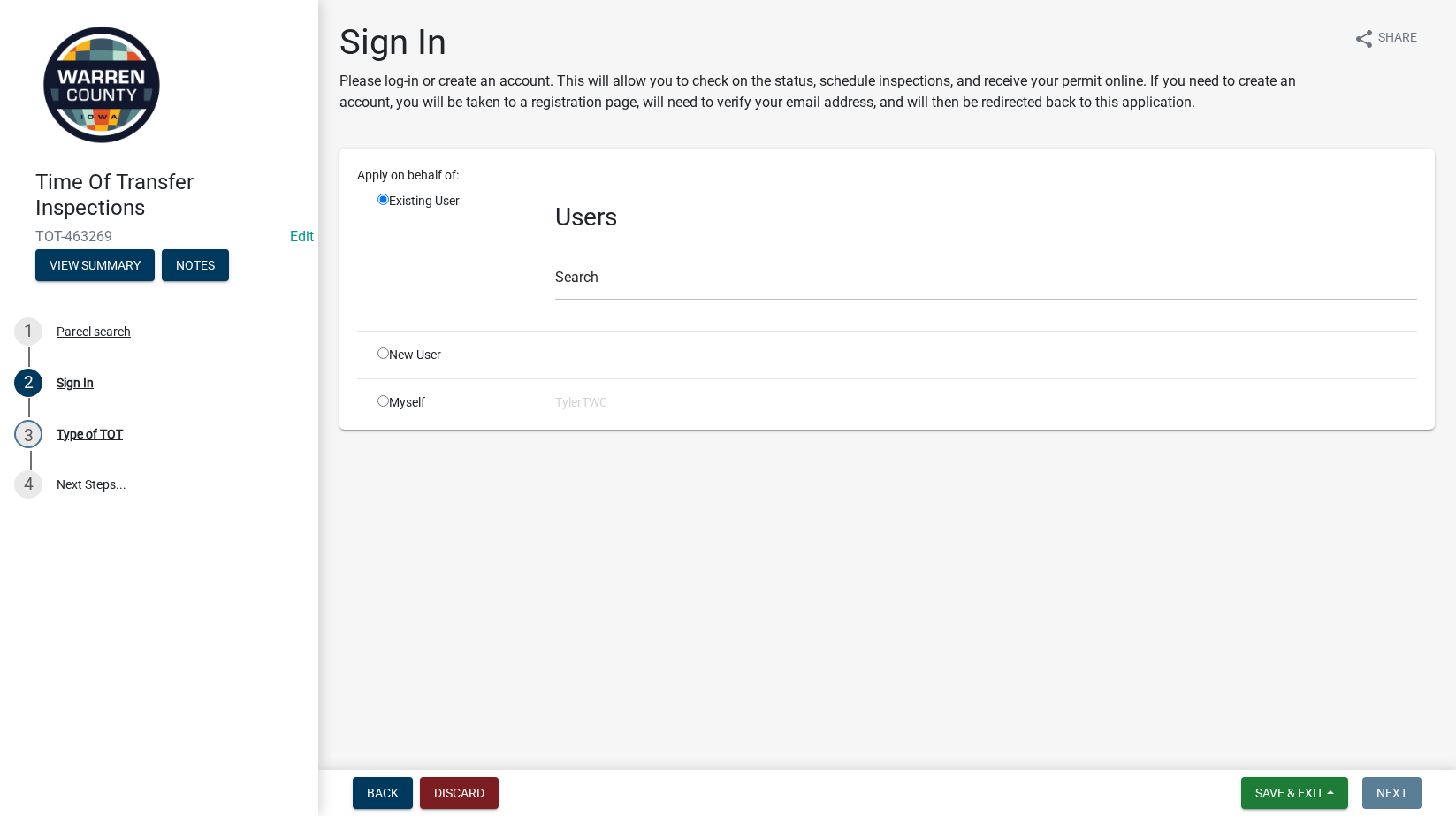
click at [384, 399] on input "radio" at bounding box center [383, 401] width 11 height 11
radio input "true"
radio input "false"
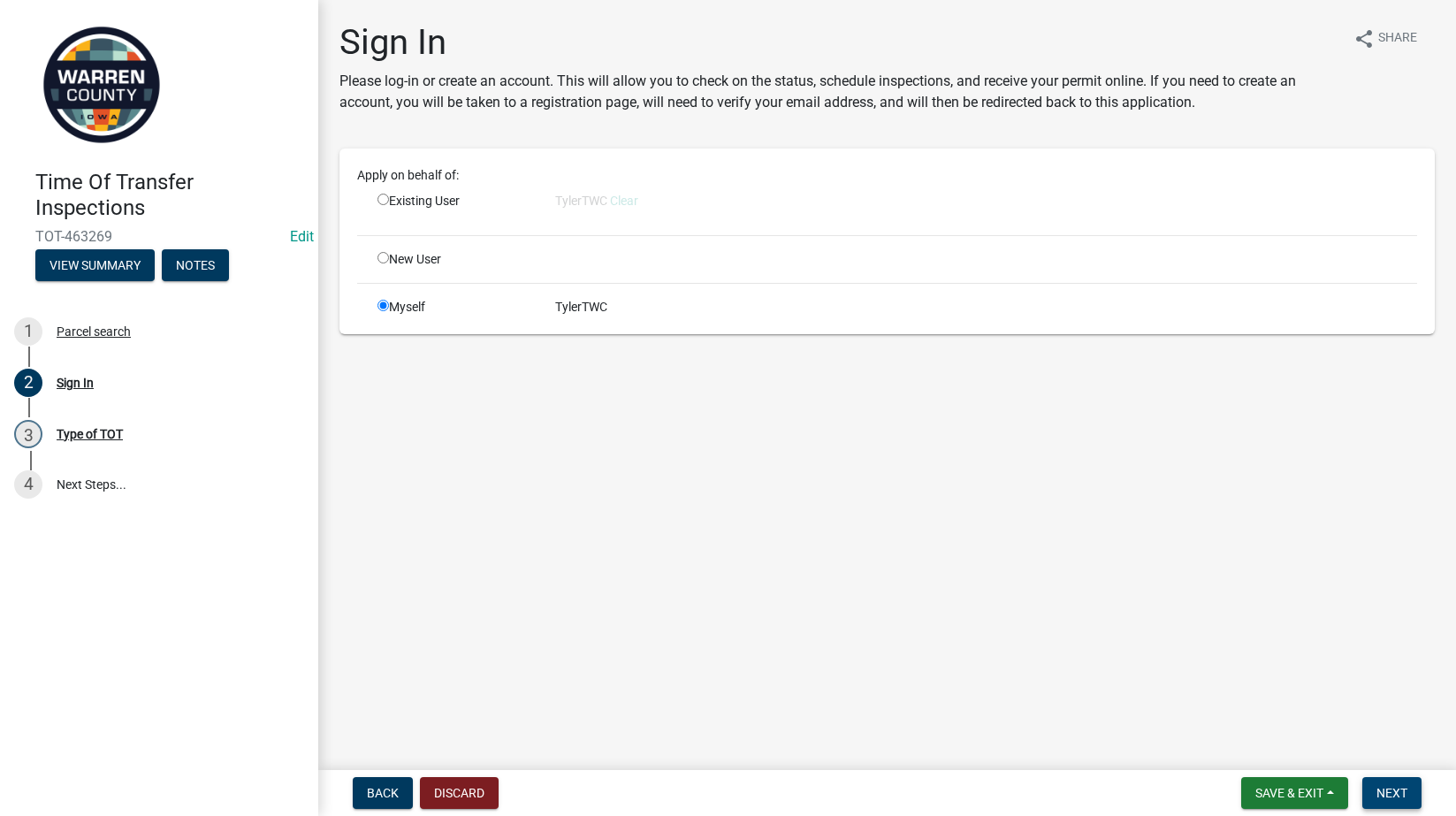
click at [1393, 795] on span "Next" at bounding box center [1392, 793] width 31 height 14
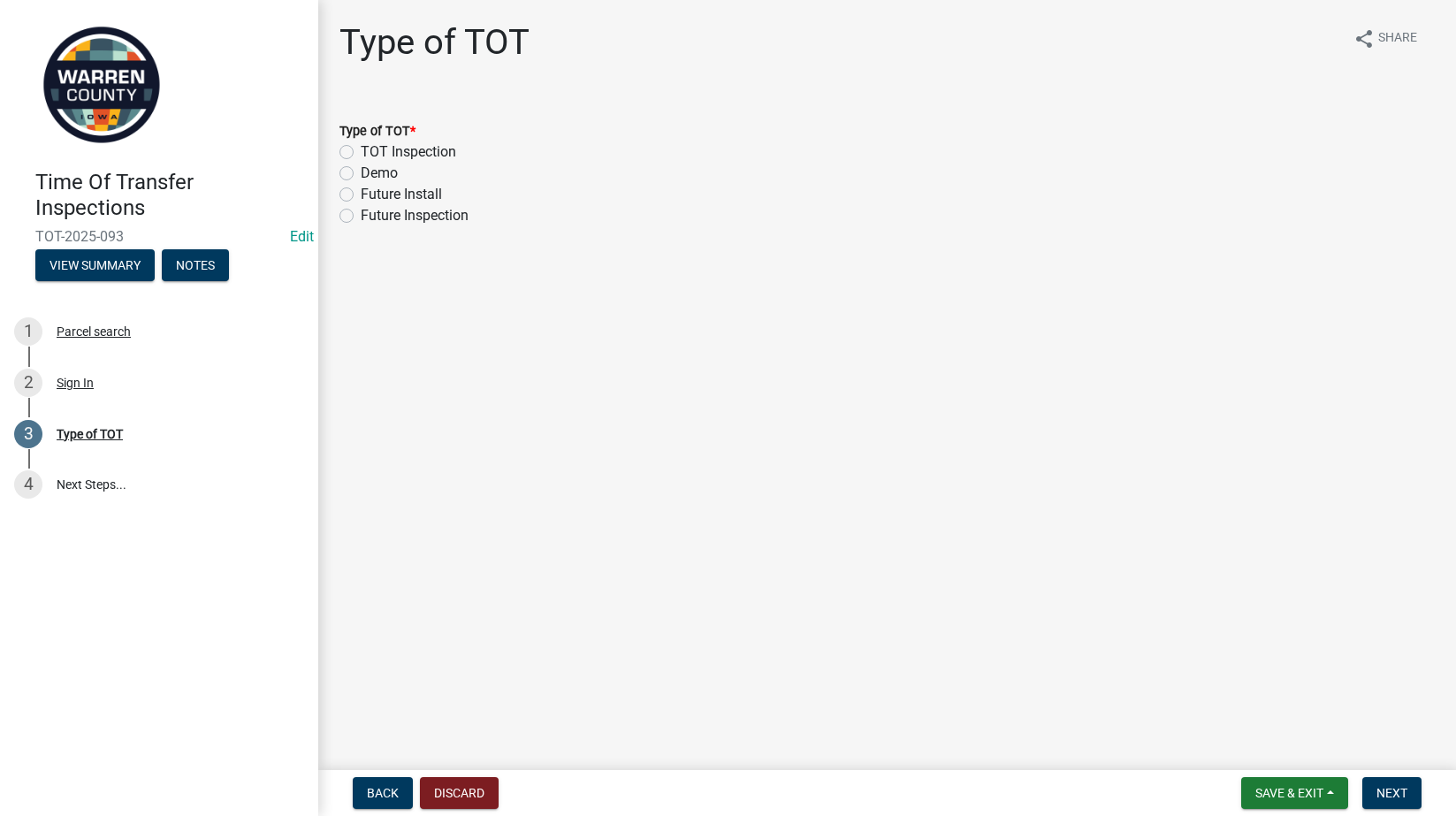
click at [360, 150] on label "TOT Inspection" at bounding box center [408, 152] width 95 height 21
click at [360, 150] on input "TOT Inspection" at bounding box center [366, 148] width 11 height 11
radio input "true"
click at [1396, 791] on span "Next" at bounding box center [1392, 793] width 31 height 14
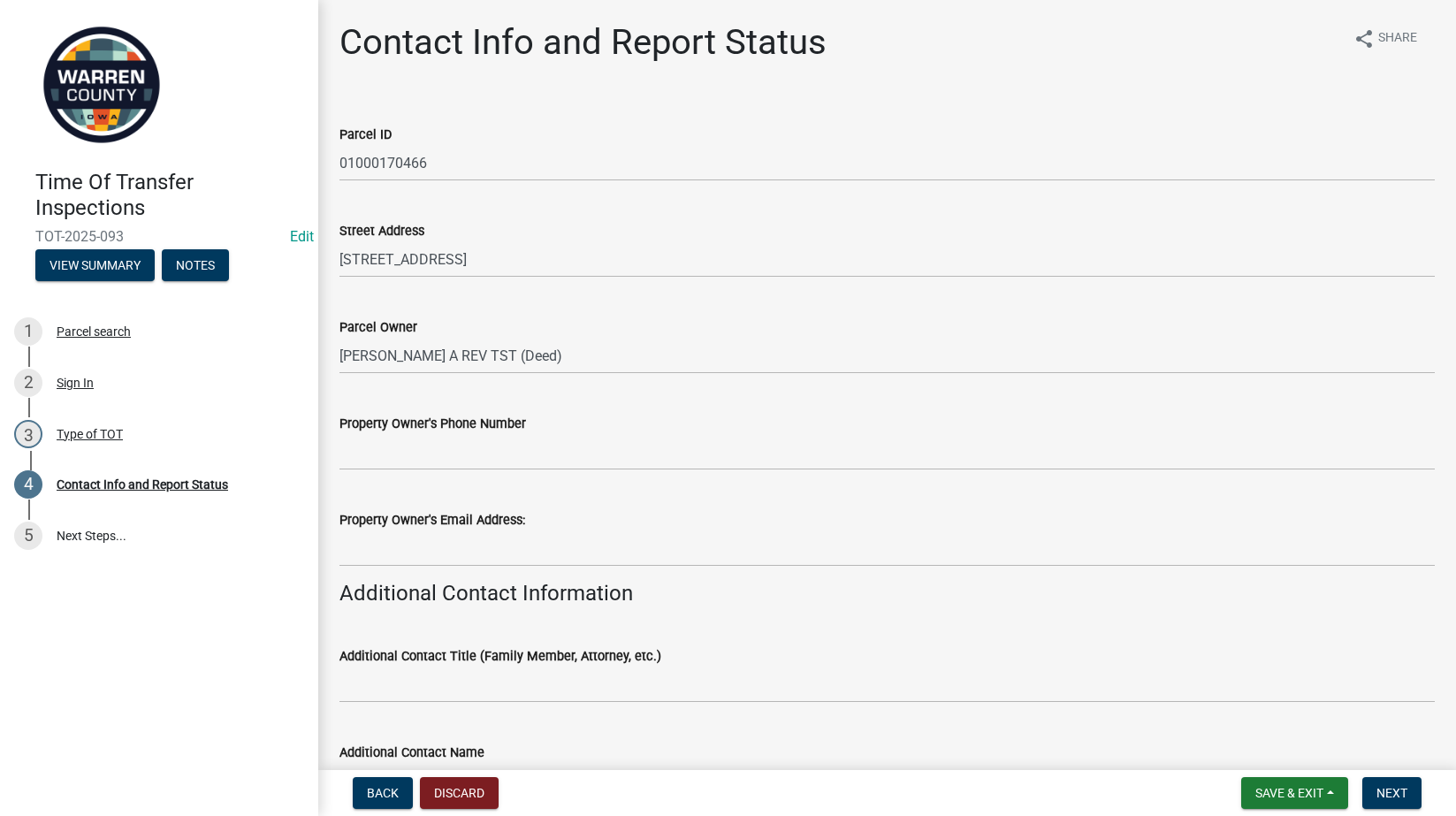
scroll to position [206, 0]
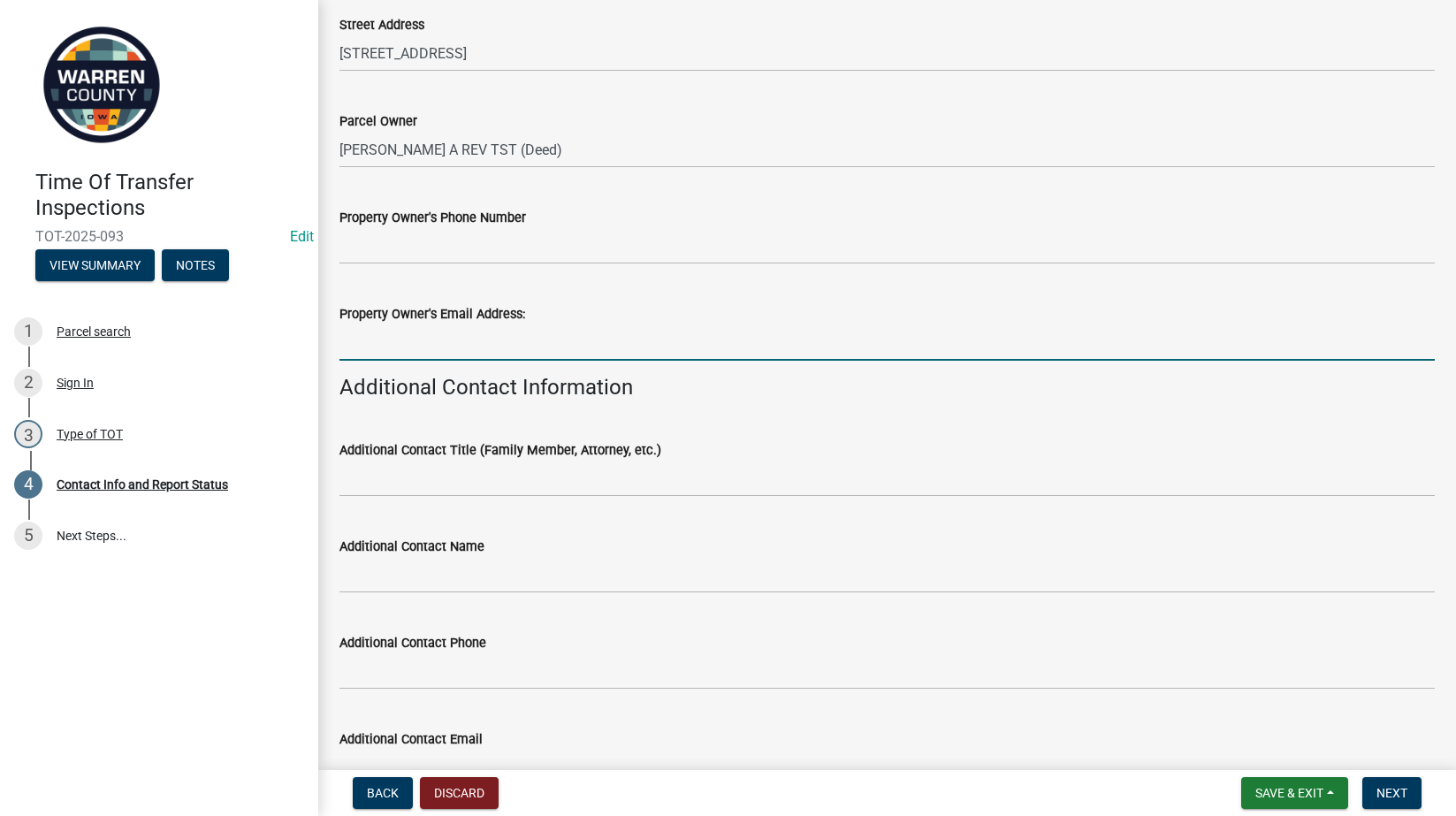
click at [472, 348] on input "Property Owner's Email Address:" at bounding box center [888, 343] width 1096 height 36
paste input "jtscumm@yahoo.com"
click at [340, 344] on input "jtscumm@yahoo.com" at bounding box center [888, 343] width 1096 height 36
type input "jtscumm@yahoo.com"
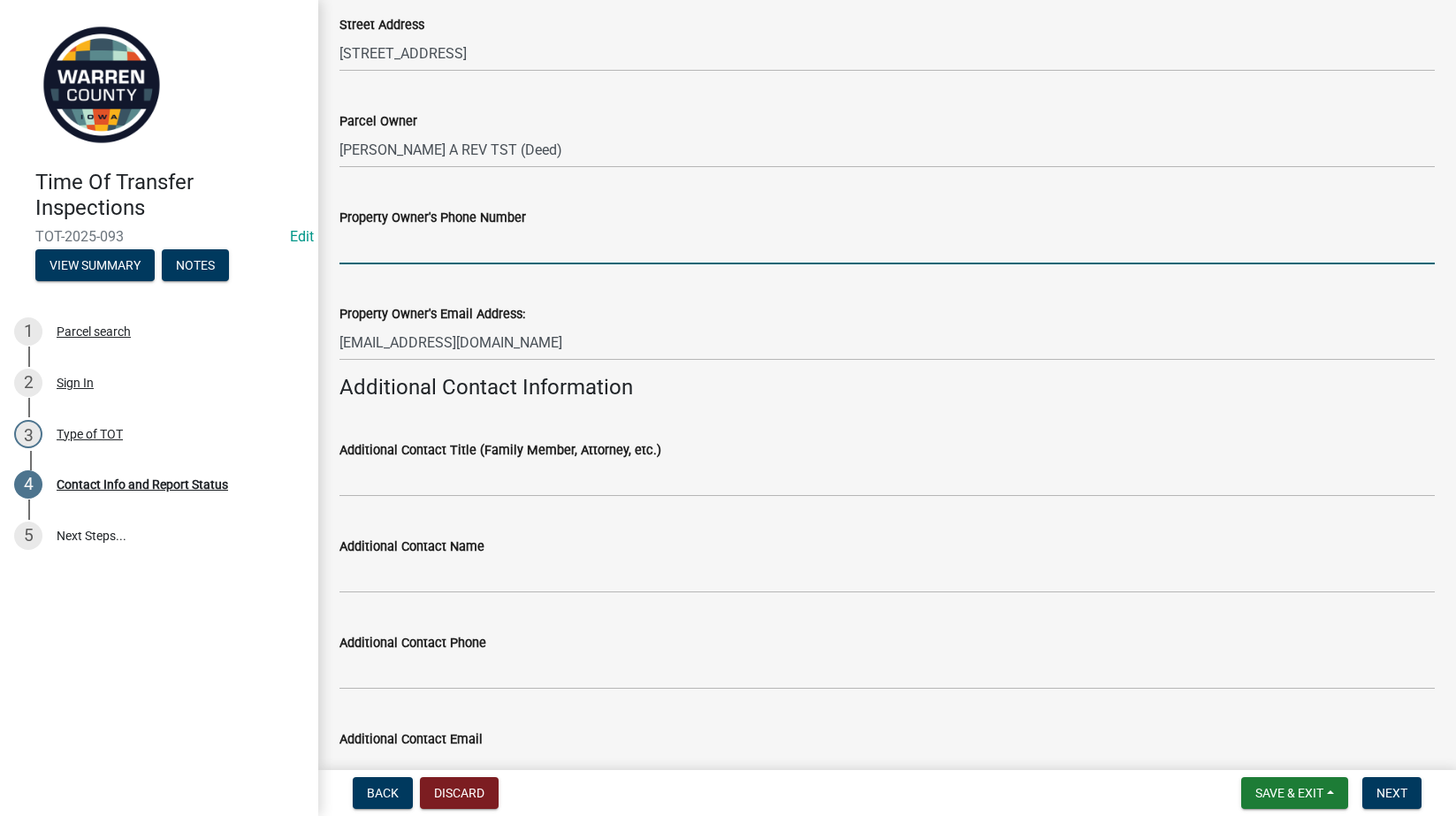
click at [398, 251] on input "Property Owner's Phone Number" at bounding box center [888, 246] width 1096 height 36
click at [345, 345] on input "jtscumm@yahoo.com" at bounding box center [888, 343] width 1096 height 36
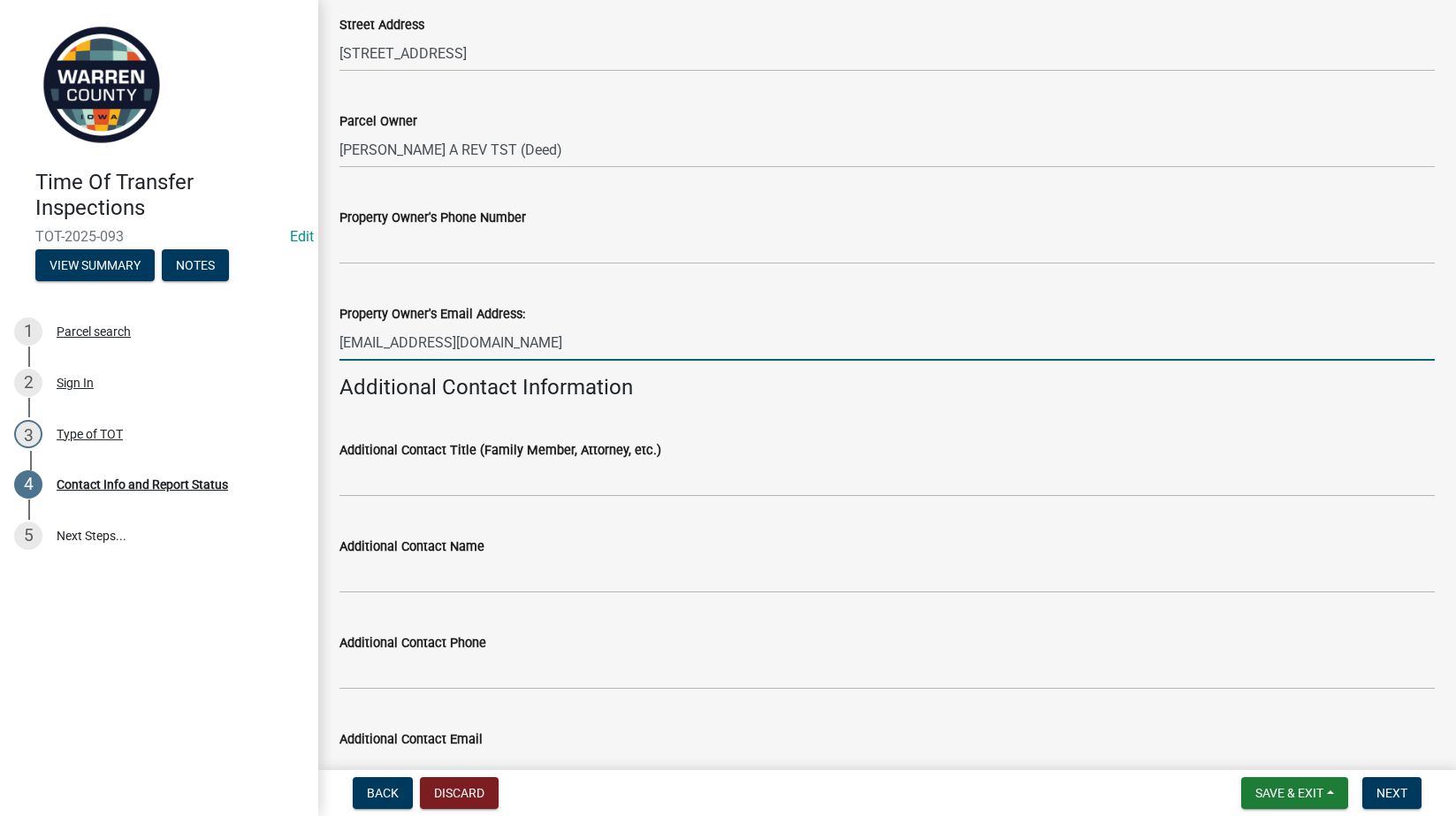
click at [390, 345] on input "jtscumm@yahoo.com" at bounding box center [888, 343] width 1096 height 36
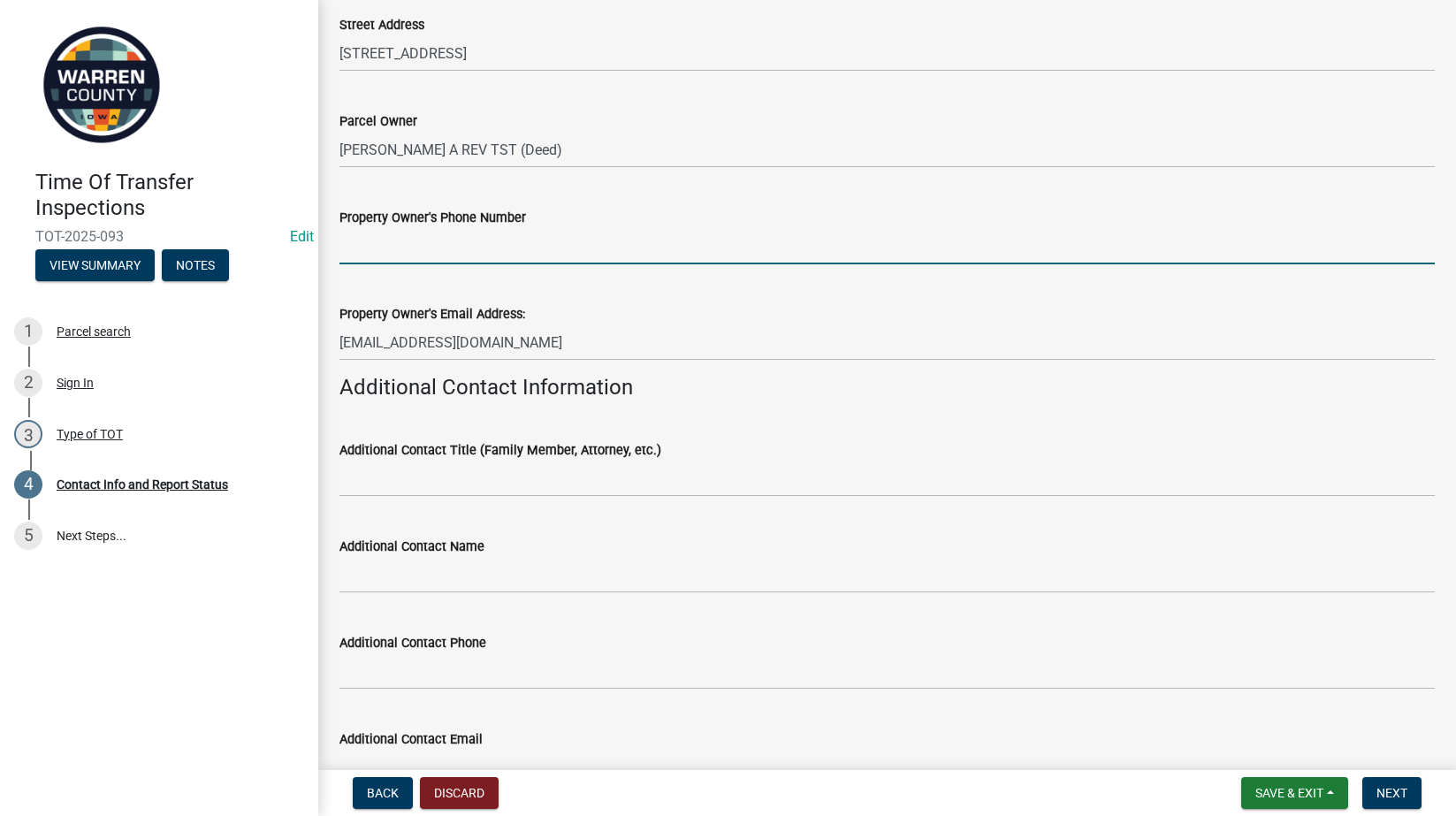
click at [387, 250] on input "Property Owner's Phone Number" at bounding box center [888, 246] width 1096 height 36
type input "515-250-3804"
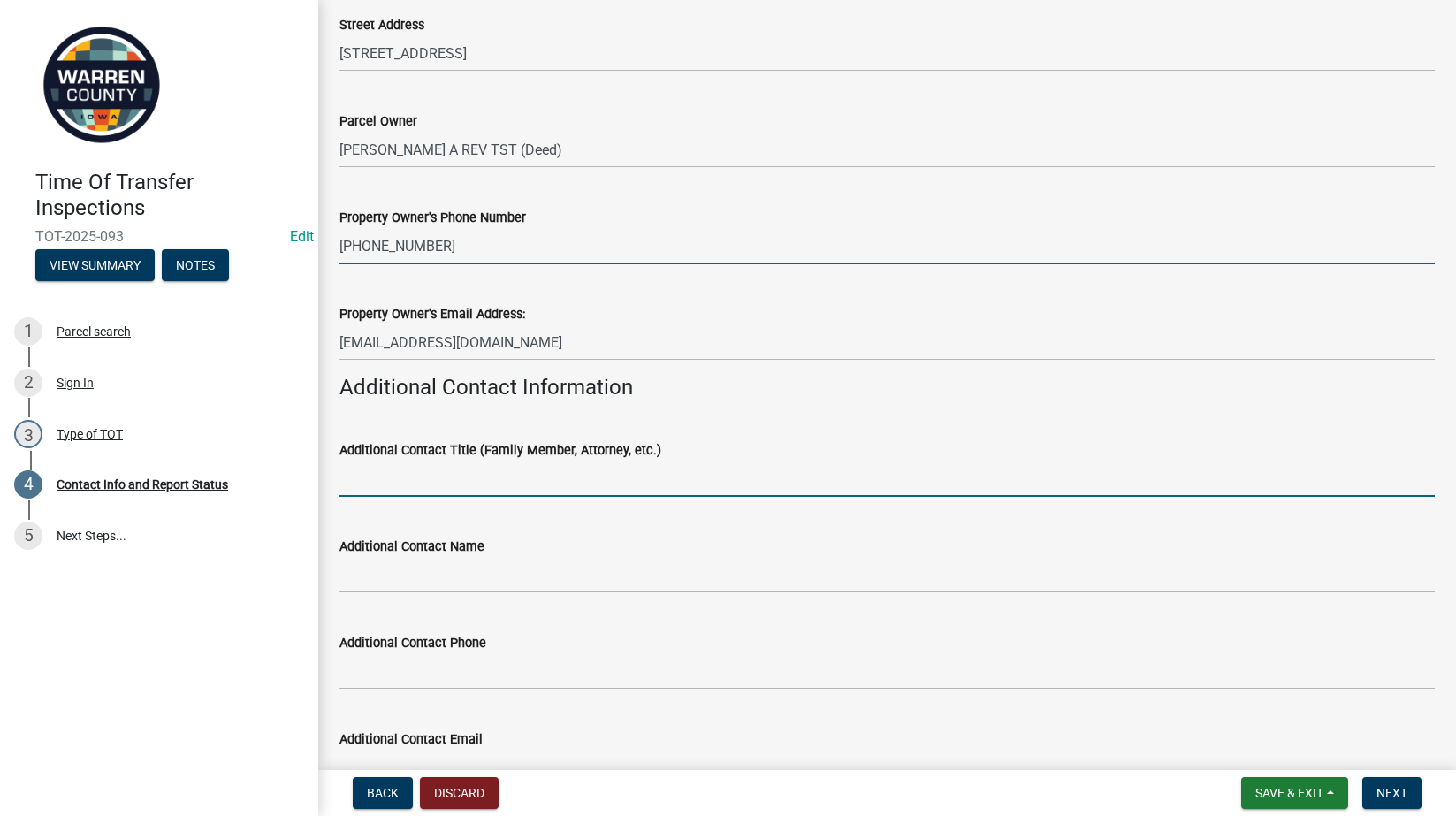
drag, startPoint x: 483, startPoint y: 485, endPoint x: 717, endPoint y: 475, distance: 234.2
click at [483, 485] on input "Additional Contact Title (Family Member, Attorney, etc.)" at bounding box center [888, 478] width 1096 height 36
click at [753, 556] on div "Additional Contact Name" at bounding box center [888, 546] width 1096 height 21
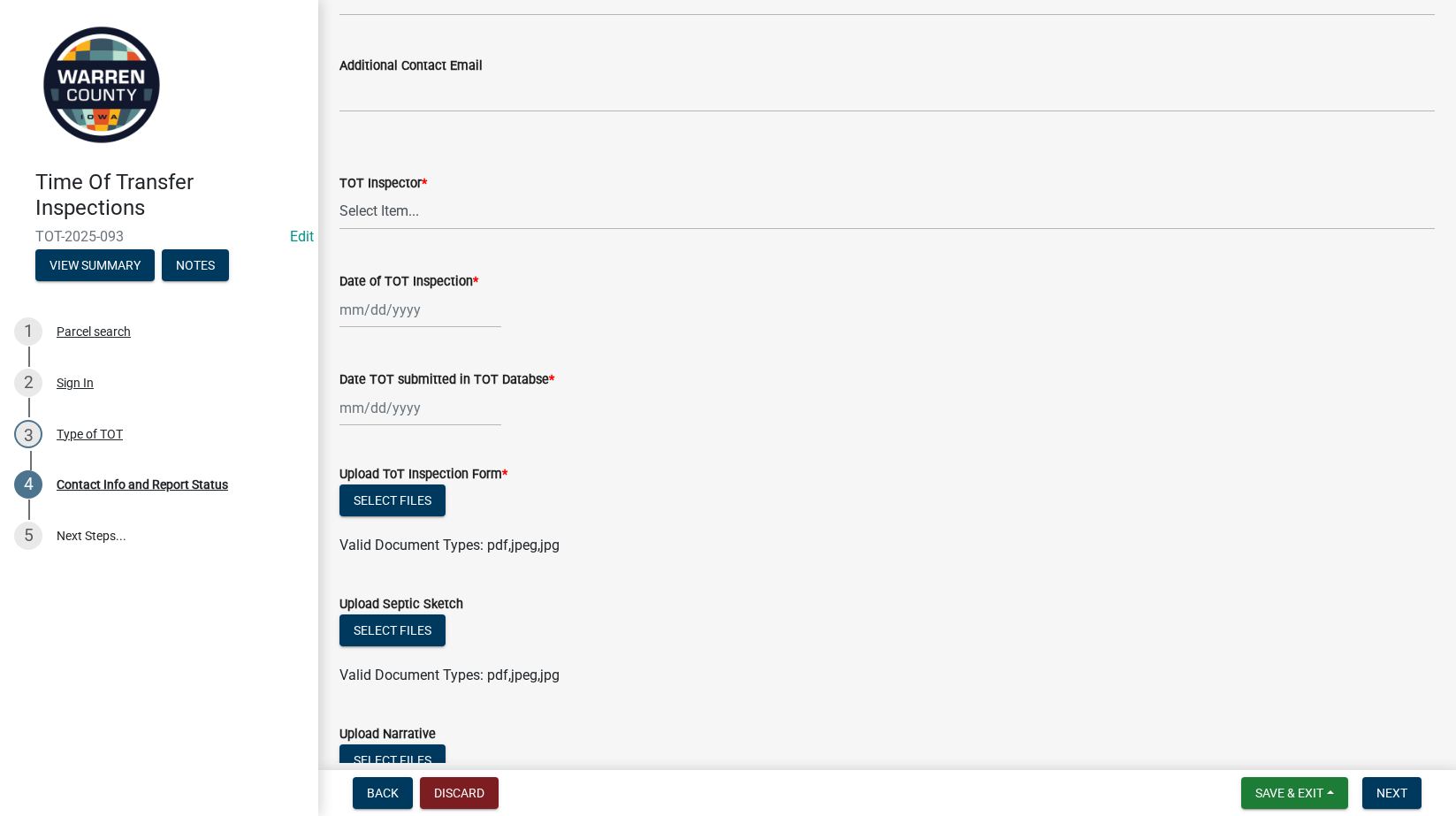
scroll to position [1444, 0]
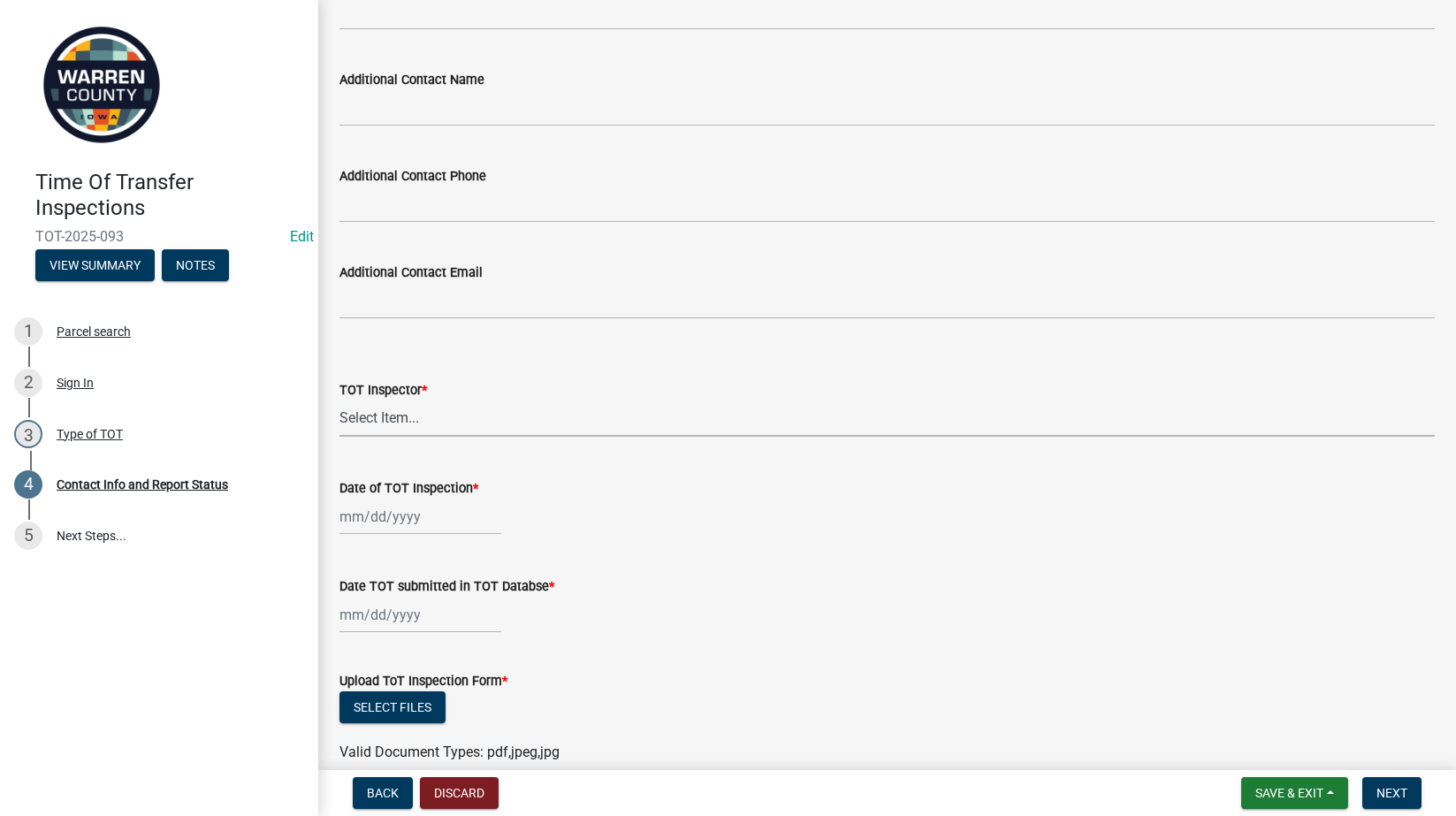
click at [396, 416] on select "Select Item... Seth Brown #13190 Gerald Snyder #8479 Jonathan Cornish #2007 Mar…" at bounding box center [888, 418] width 1096 height 36
click at [340, 401] on select "Select Item... Seth Brown #13190 Gerald Snyder #8479 Jonathan Cornish #2007 Mar…" at bounding box center [888, 418] width 1096 height 36
select select "147d66a1-3ba2-4e16-8965-85022ebdf561"
click at [368, 528] on div at bounding box center [420, 516] width 161 height 36
select select "8"
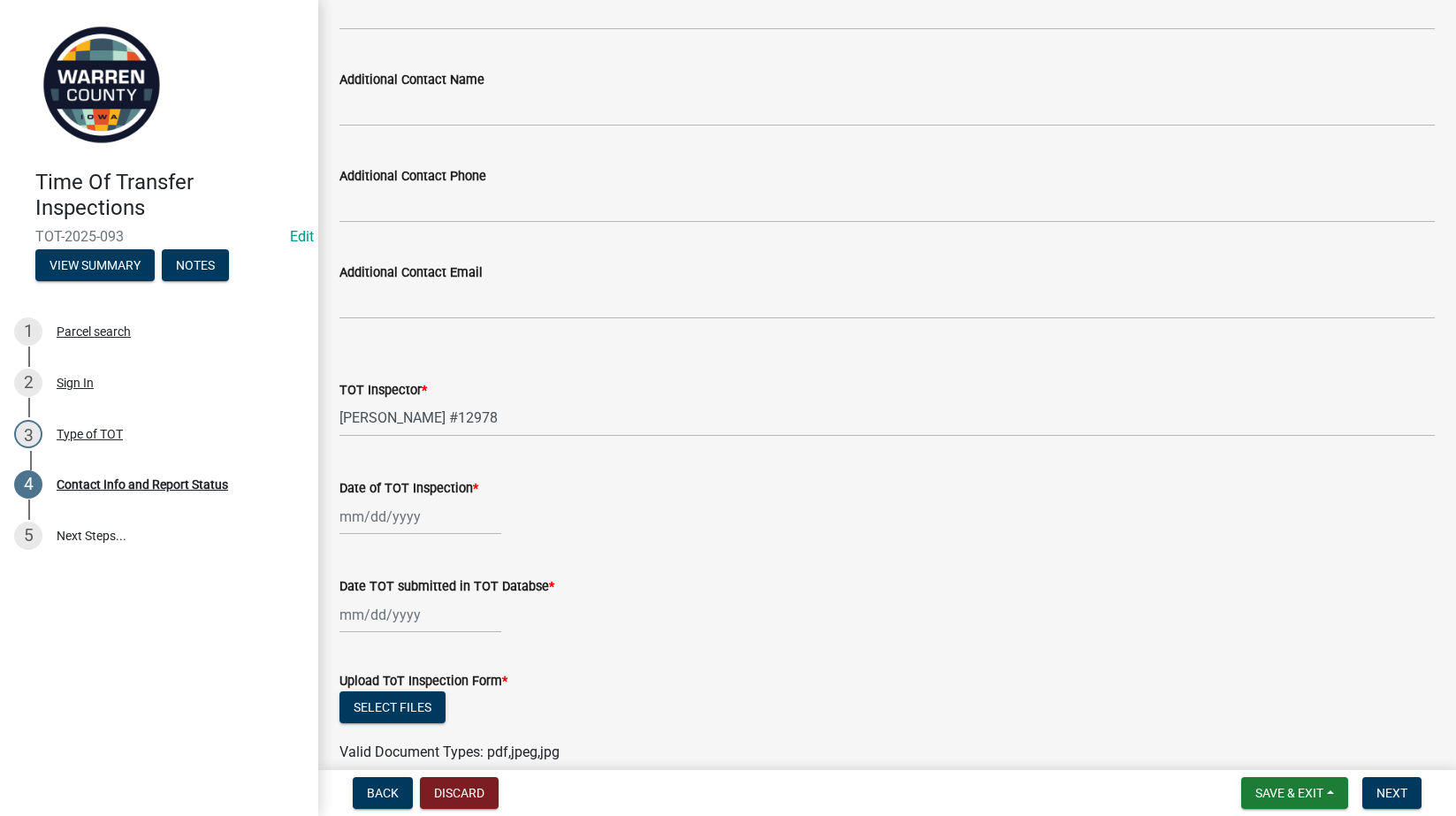
select select "2025"
click at [359, 359] on div "4" at bounding box center [357, 366] width 28 height 28
type input "08/04/2025"
select select "8"
select select "2025"
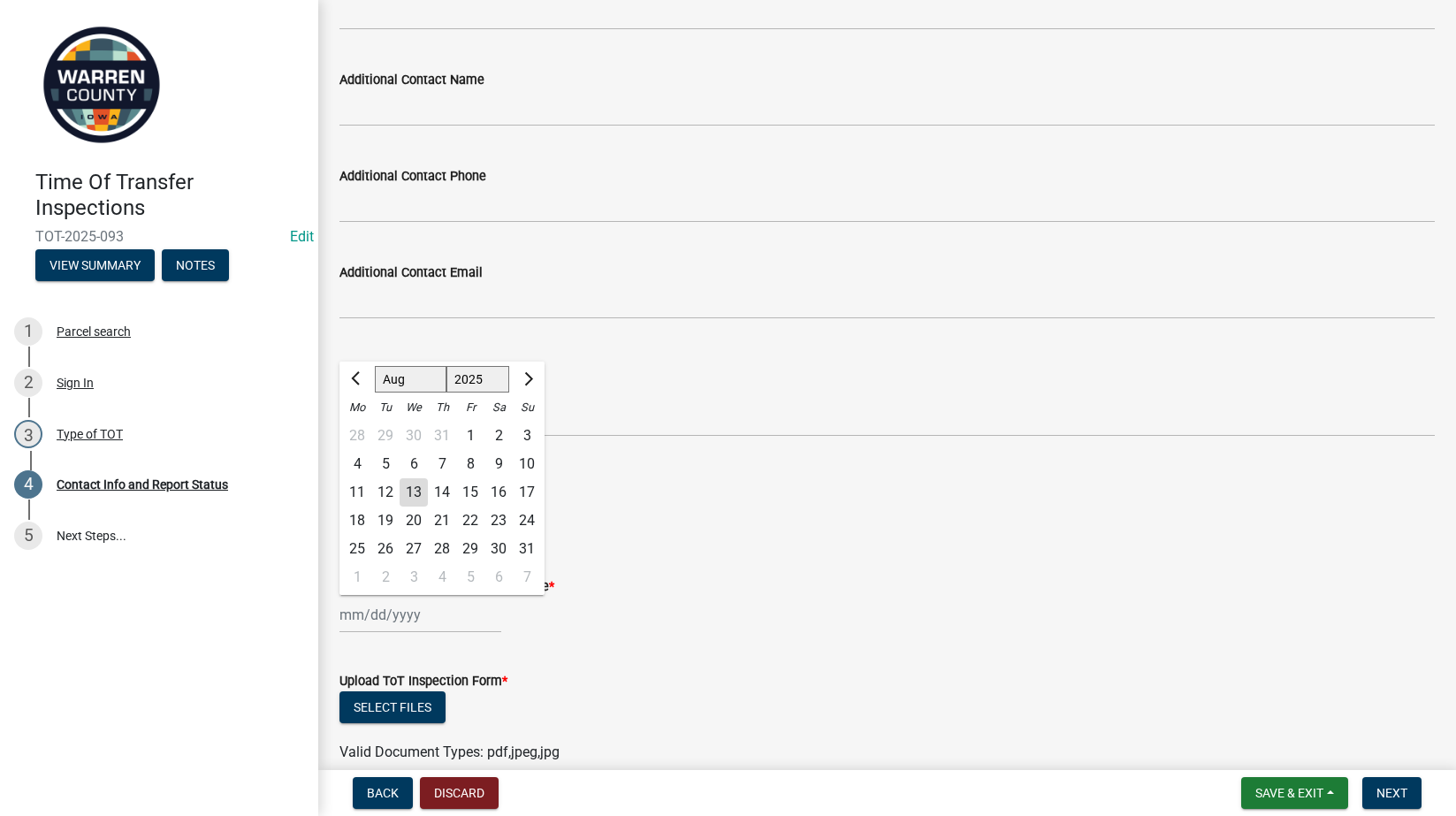
drag, startPoint x: 377, startPoint y: 615, endPoint x: 410, endPoint y: 602, distance: 35.5
click at [377, 615] on div "[PERSON_NAME] Feb Mar Apr [PERSON_NAME][DATE] Oct Nov [DATE] 1526 1527 1528 152…" at bounding box center [420, 614] width 161 height 36
click at [416, 493] on div "13" at bounding box center [413, 492] width 28 height 28
type input "[DATE]"
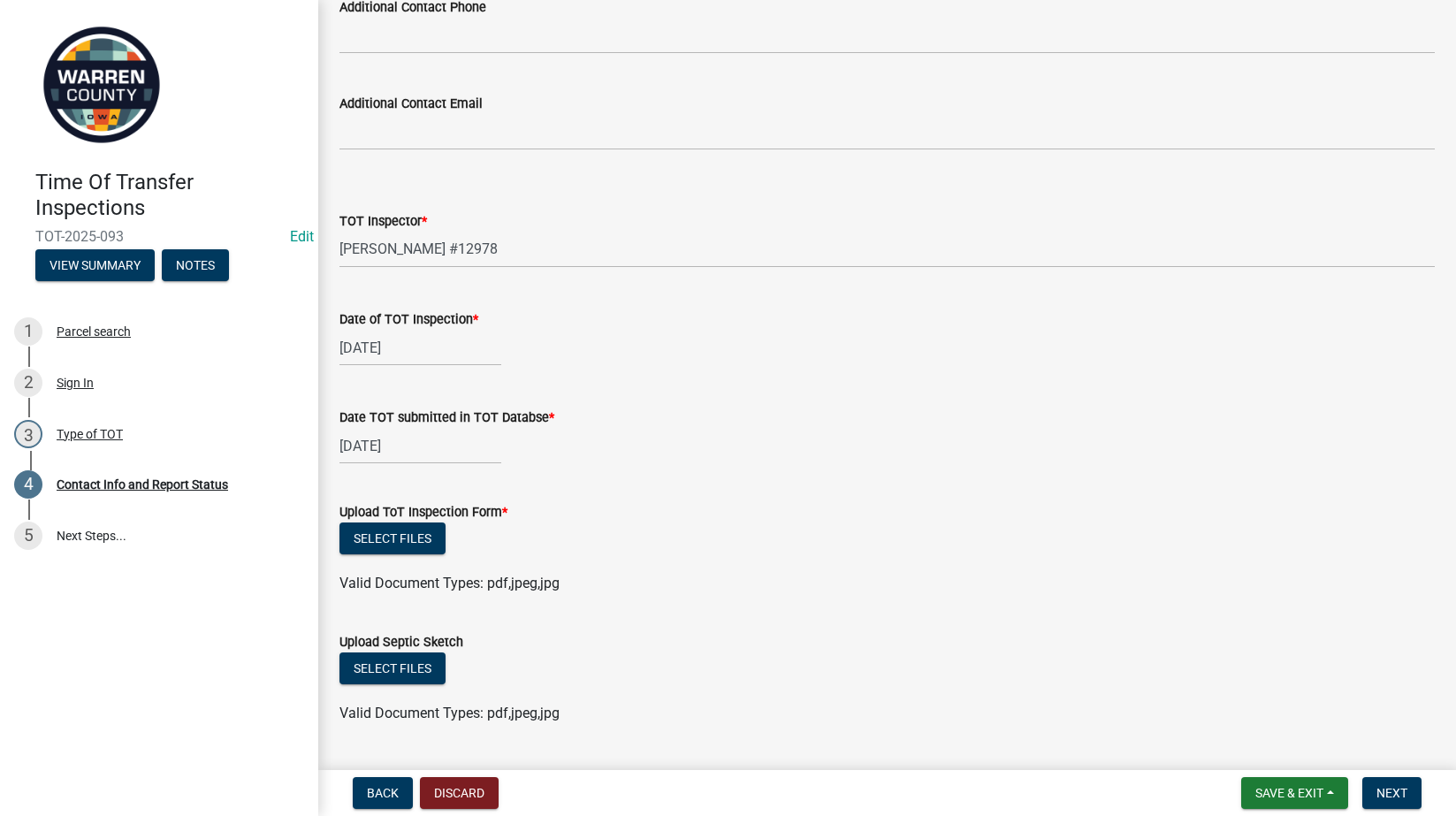
scroll to position [1651, 0]
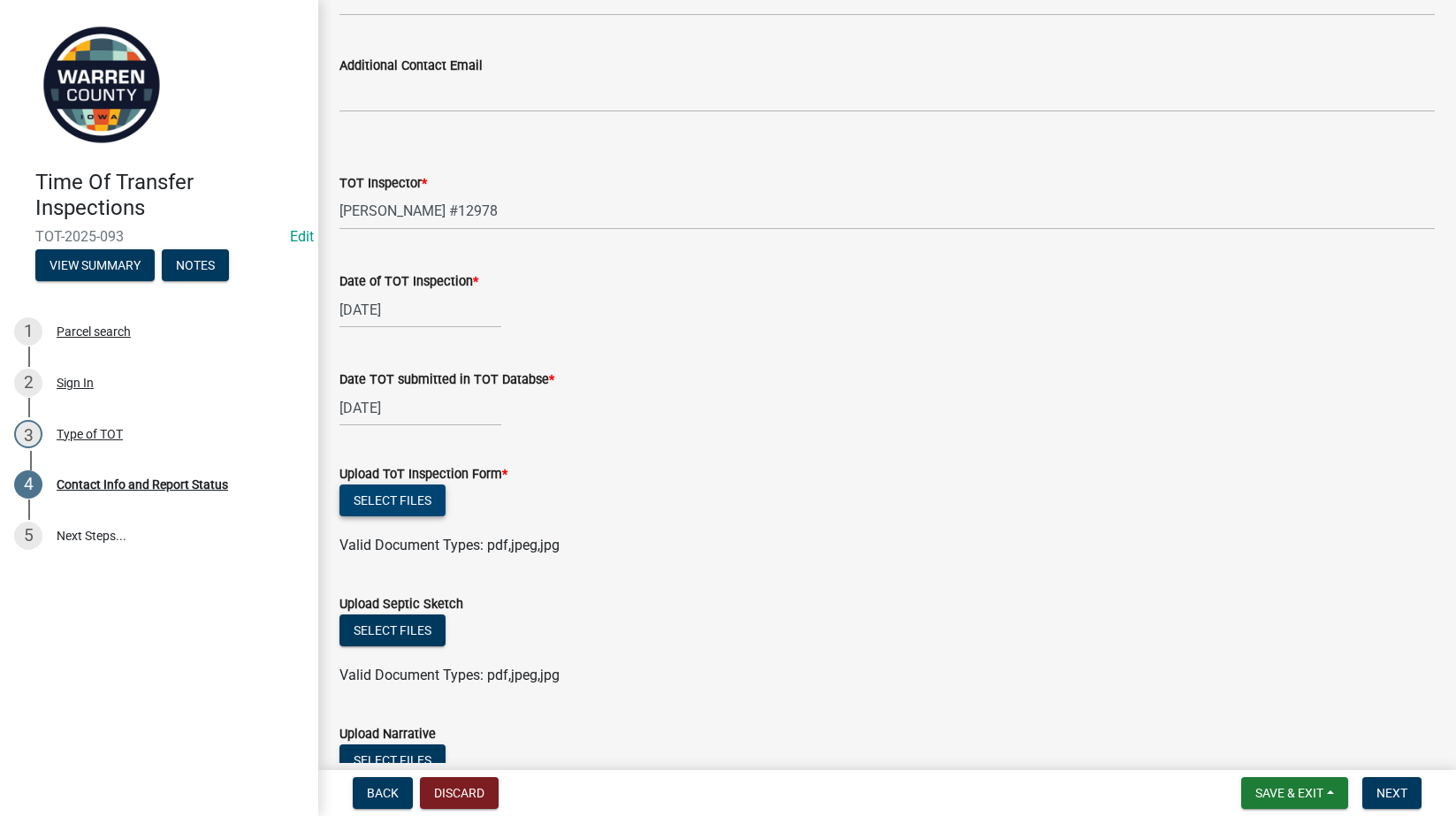
click at [396, 496] on button "Select files" at bounding box center [393, 500] width 106 height 32
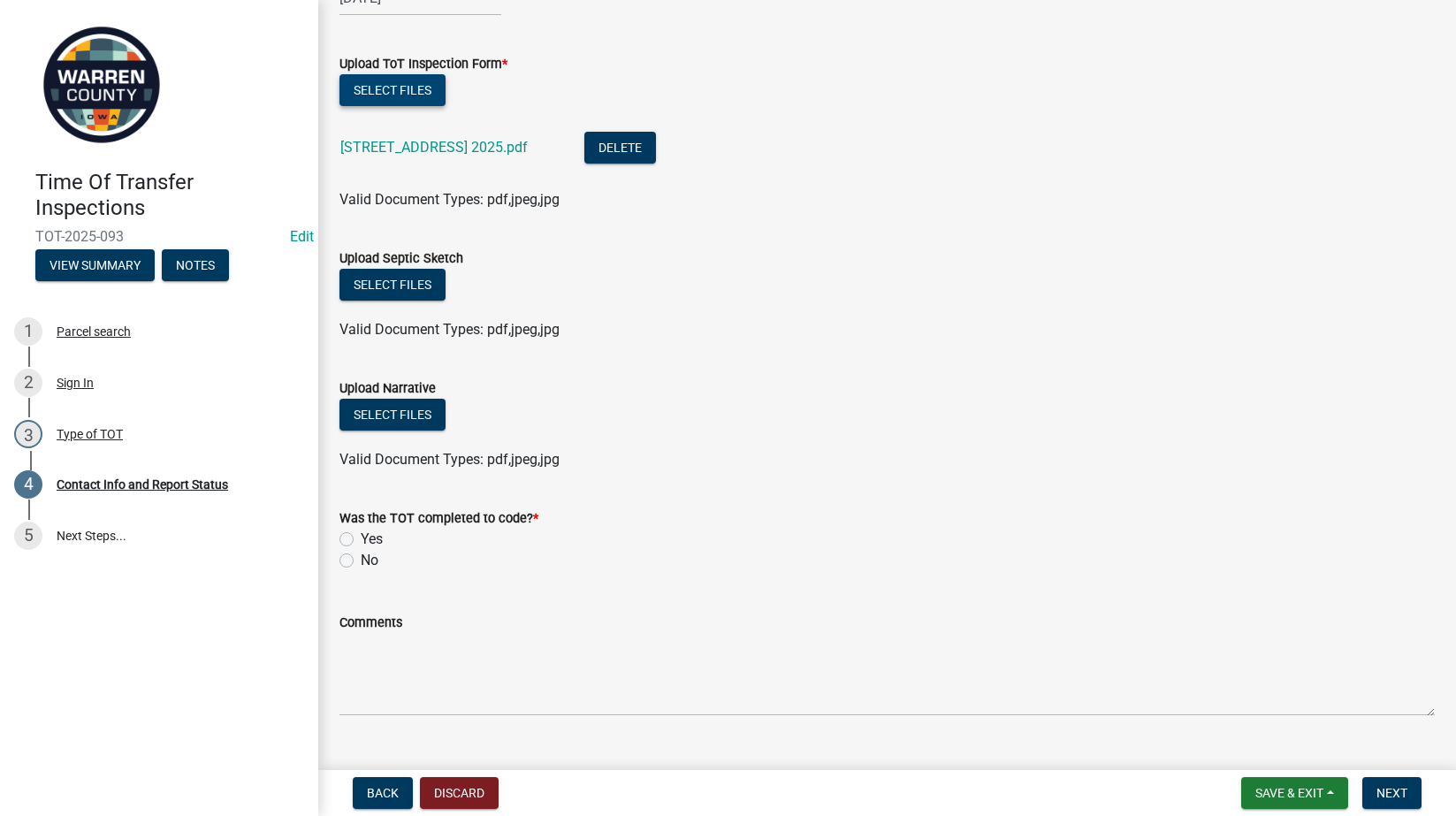
scroll to position [2063, 0]
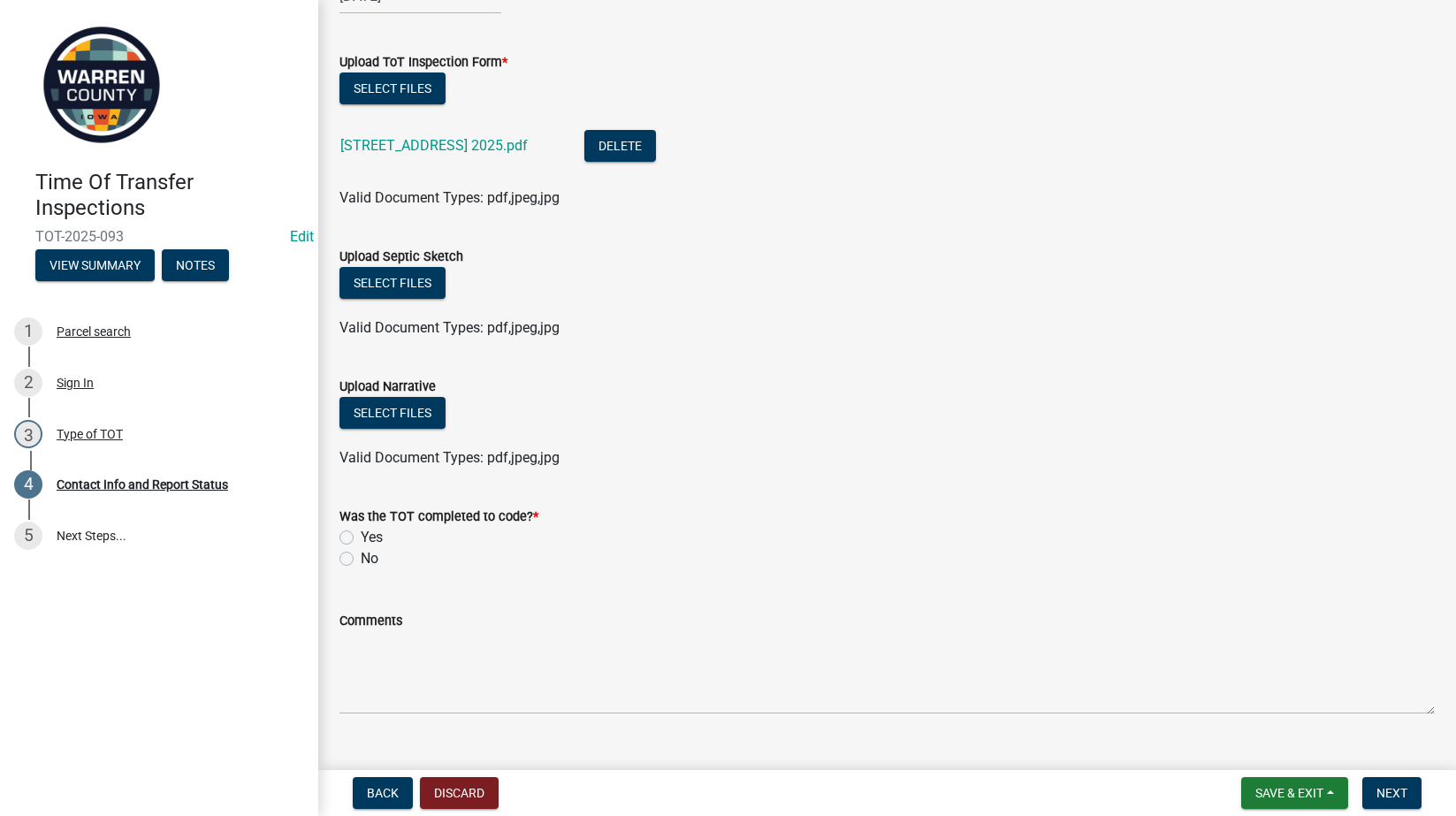
click at [360, 541] on label "Yes" at bounding box center [371, 538] width 22 height 21
click at [360, 539] on input "Yes" at bounding box center [366, 533] width 11 height 11
radio input "true"
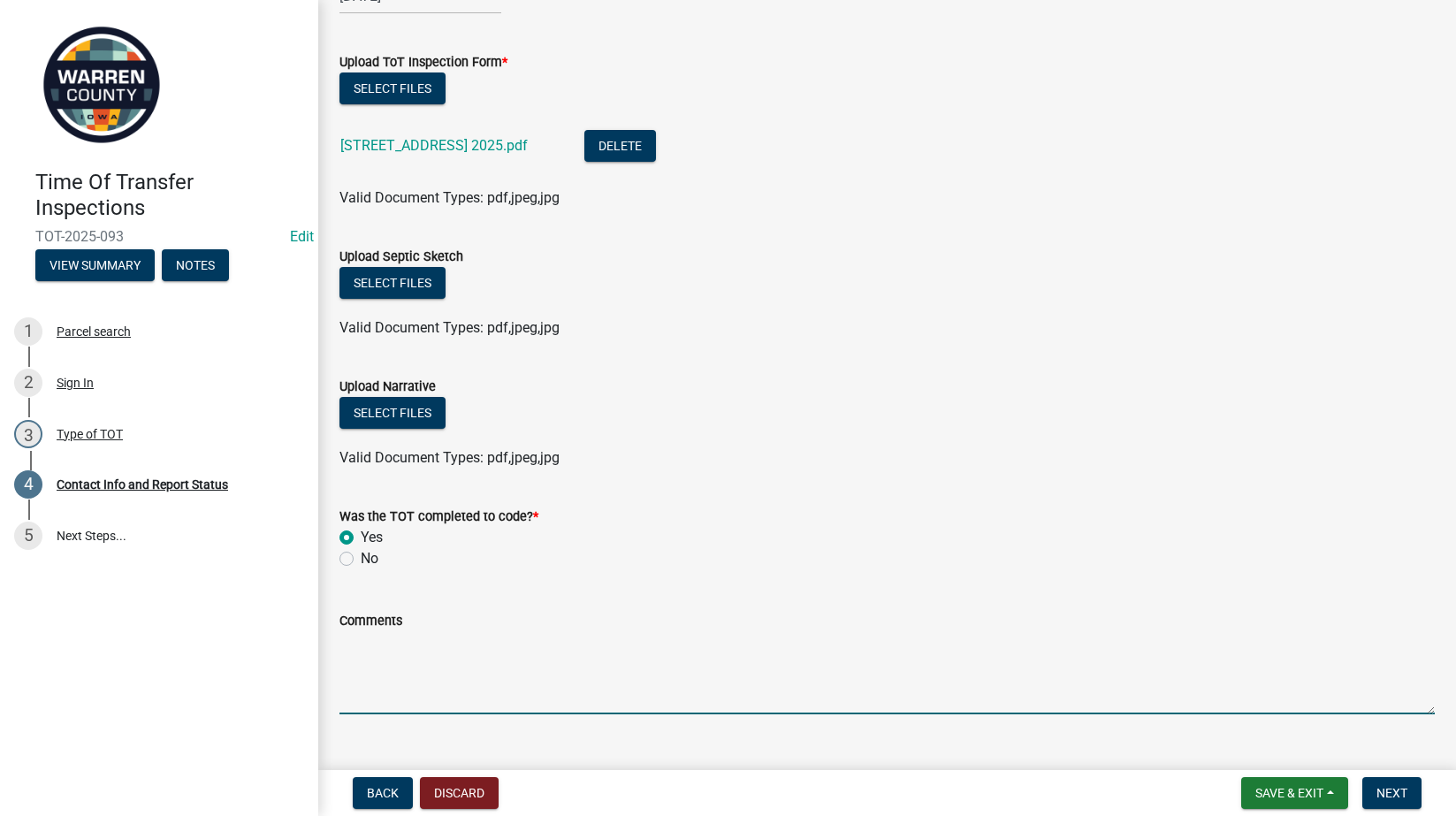
click at [450, 661] on textarea "Comments" at bounding box center [888, 672] width 1096 height 83
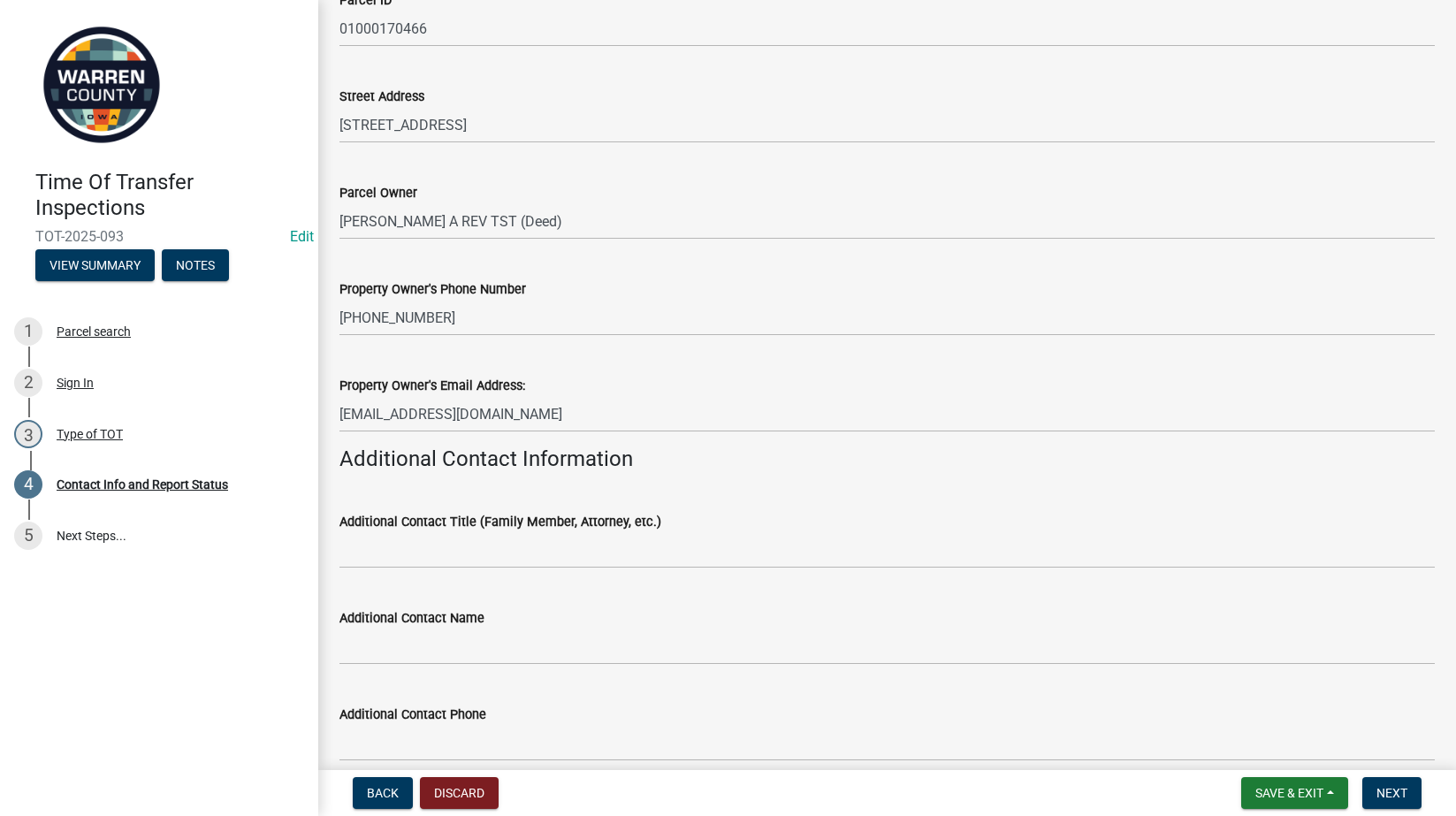
scroll to position [0, 0]
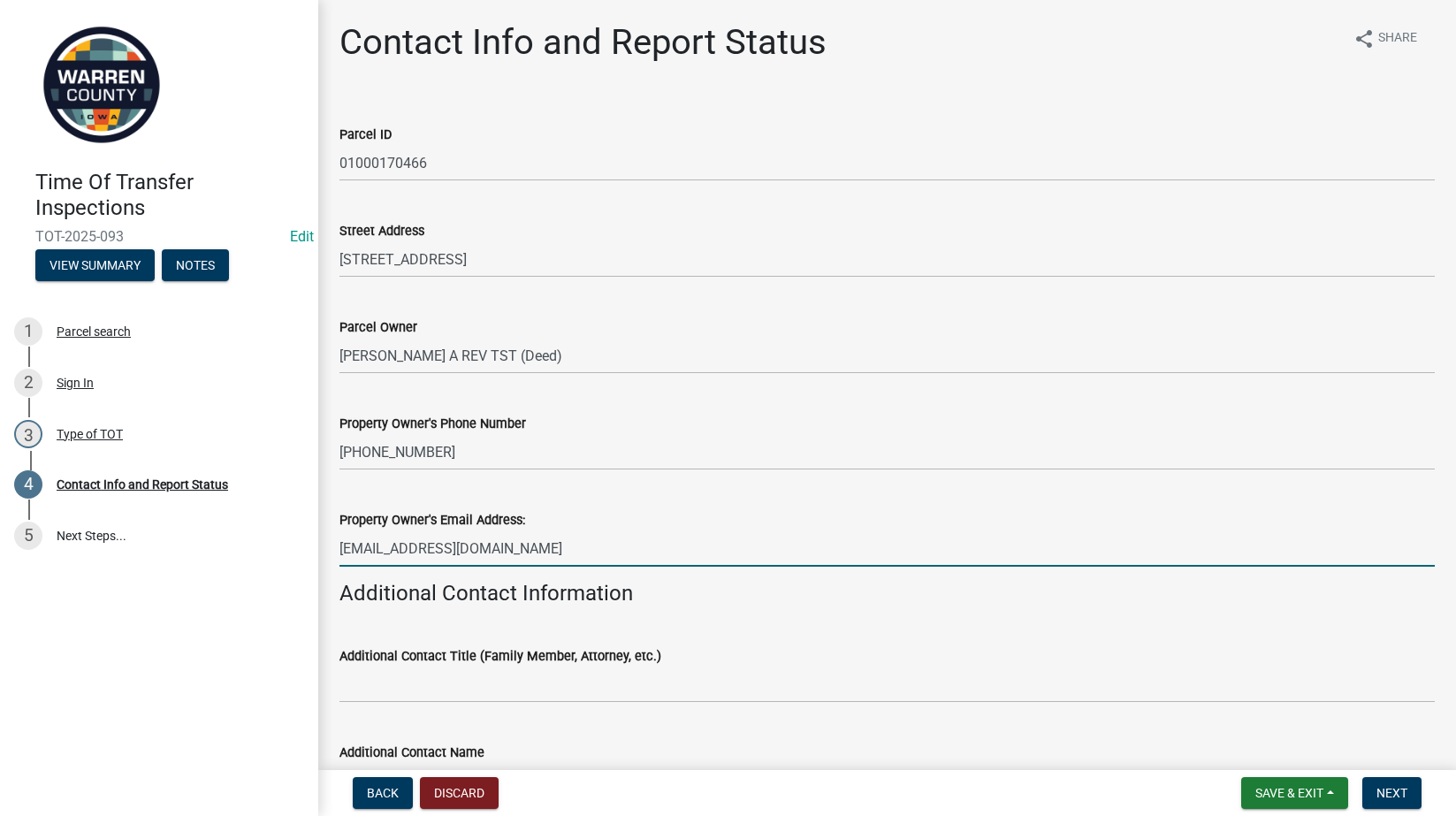
drag, startPoint x: 478, startPoint y: 545, endPoint x: 336, endPoint y: 542, distance: 142.0
click at [336, 542] on div "Property Owner's Email Address: jtscumm@yahoo.com" at bounding box center [888, 526] width 1122 height 82
click at [517, 549] on input "jtscumm@yahoo.com" at bounding box center [888, 548] width 1096 height 36
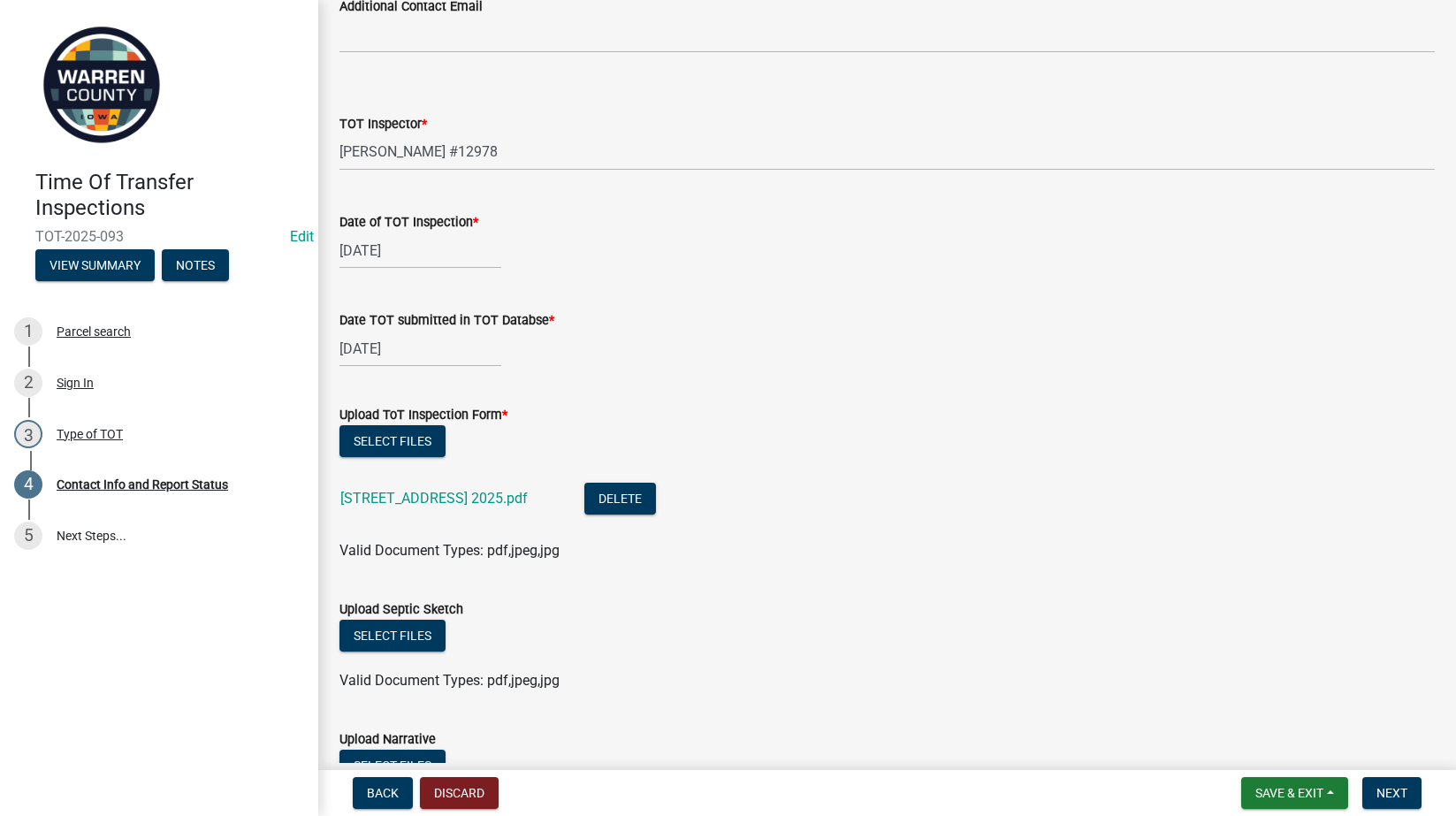
scroll to position [2098, 0]
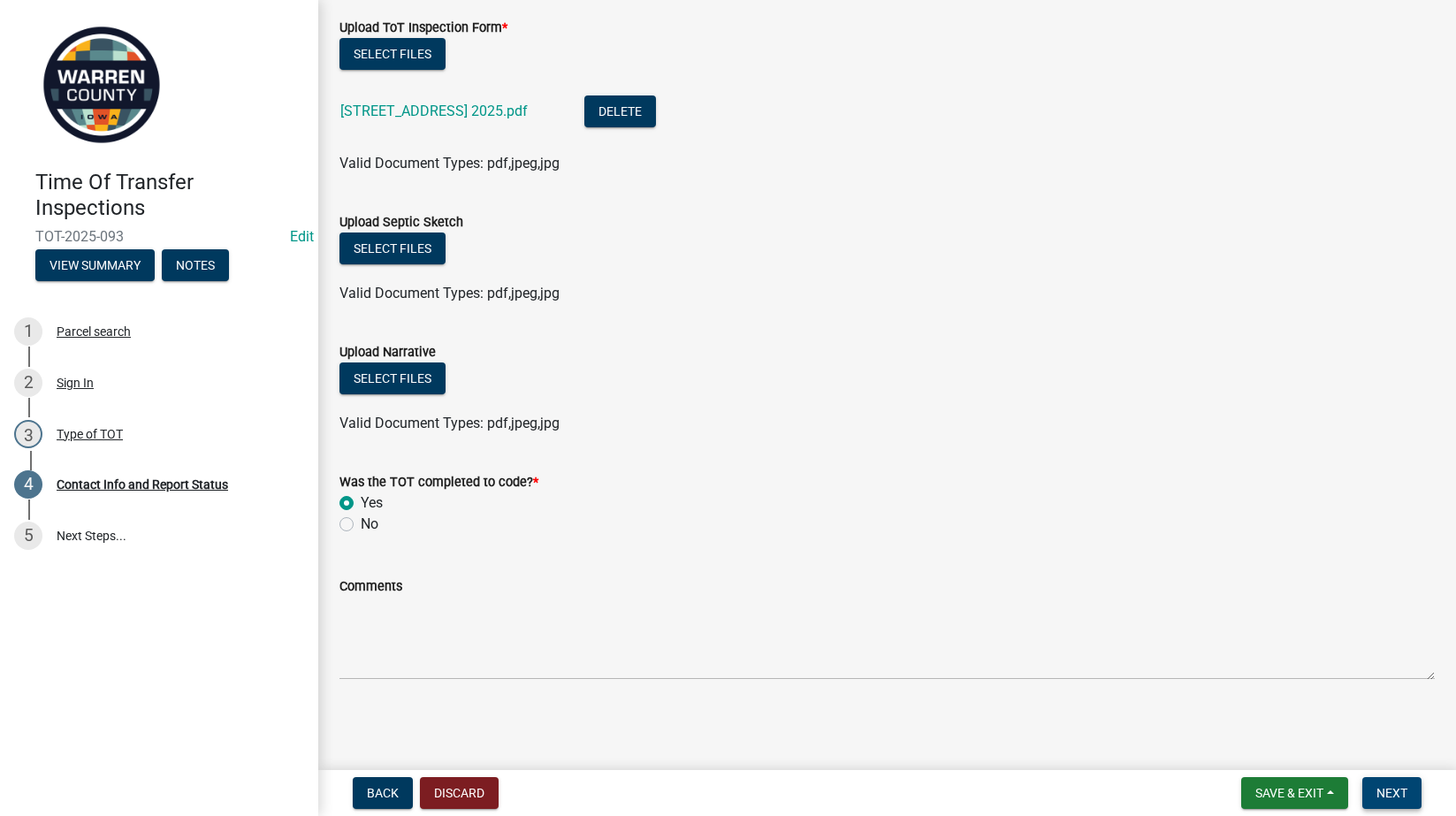
click at [1386, 790] on span "Next" at bounding box center [1392, 793] width 31 height 14
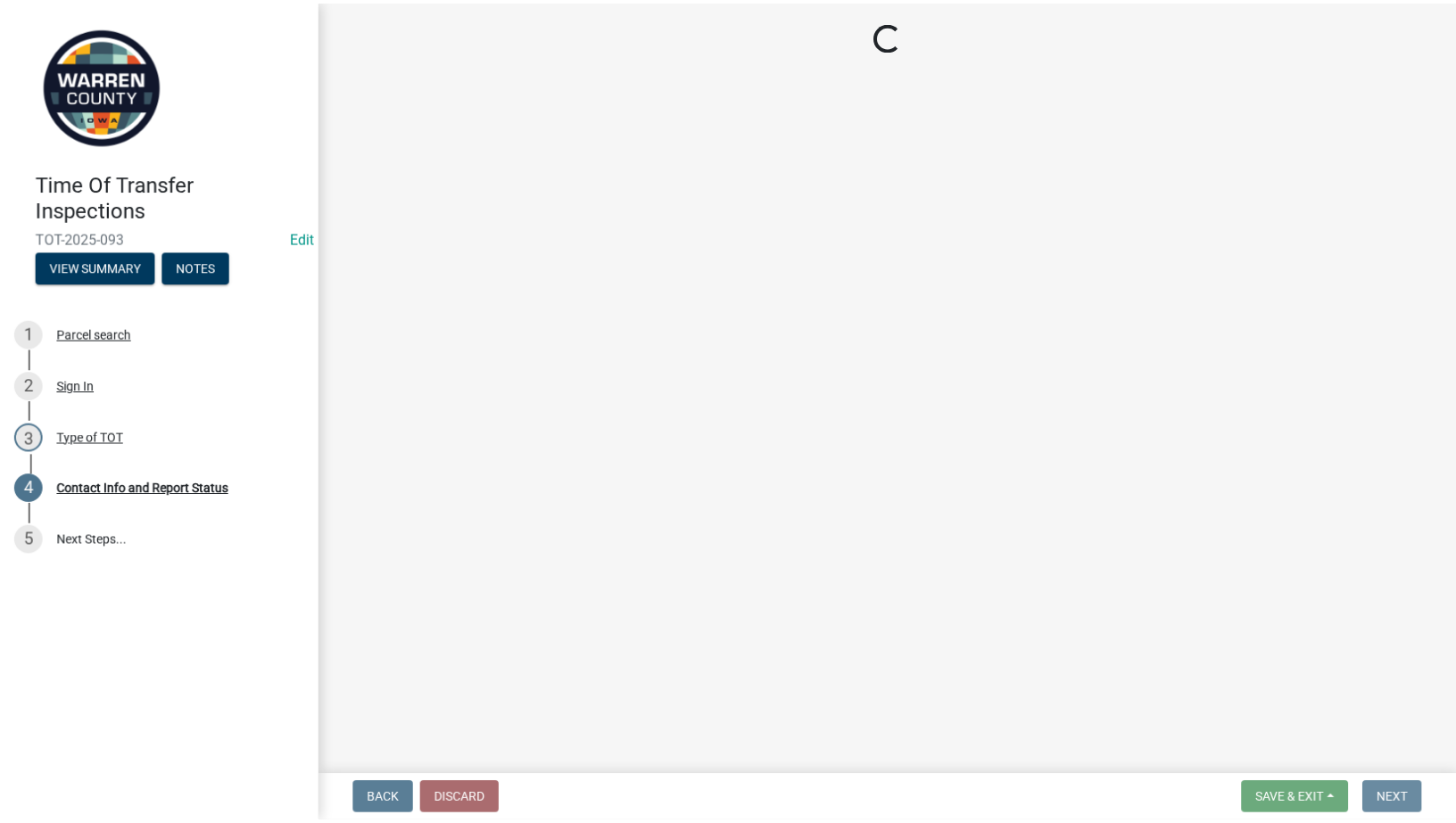
scroll to position [0, 0]
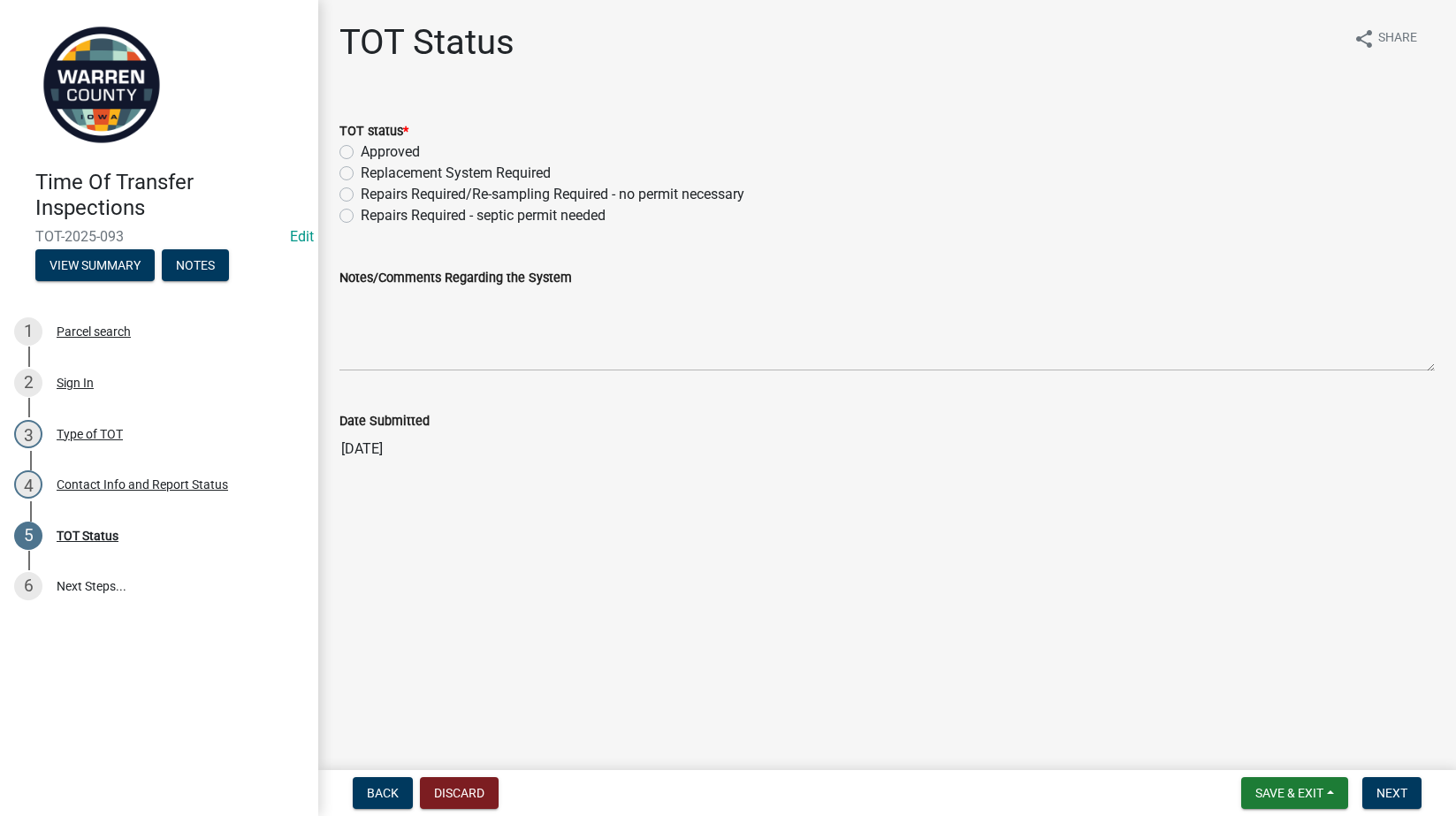
click at [360, 152] on label "Approved" at bounding box center [389, 152] width 59 height 21
click at [360, 152] on input "Approved" at bounding box center [366, 148] width 11 height 11
radio input "true"
click at [1400, 791] on span "Next" at bounding box center [1392, 793] width 31 height 14
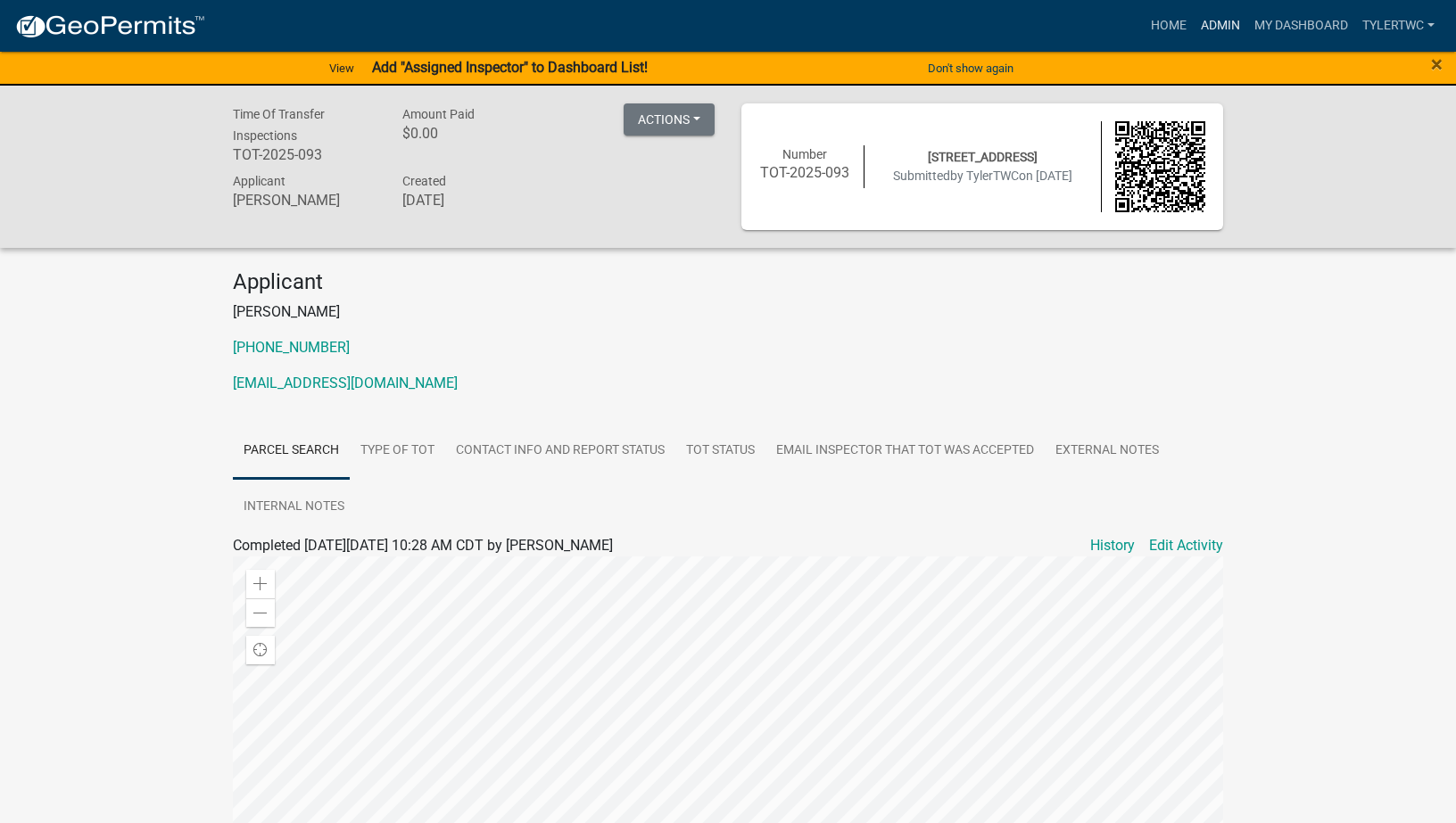
click at [1211, 24] on link "Admin" at bounding box center [1220, 25] width 54 height 34
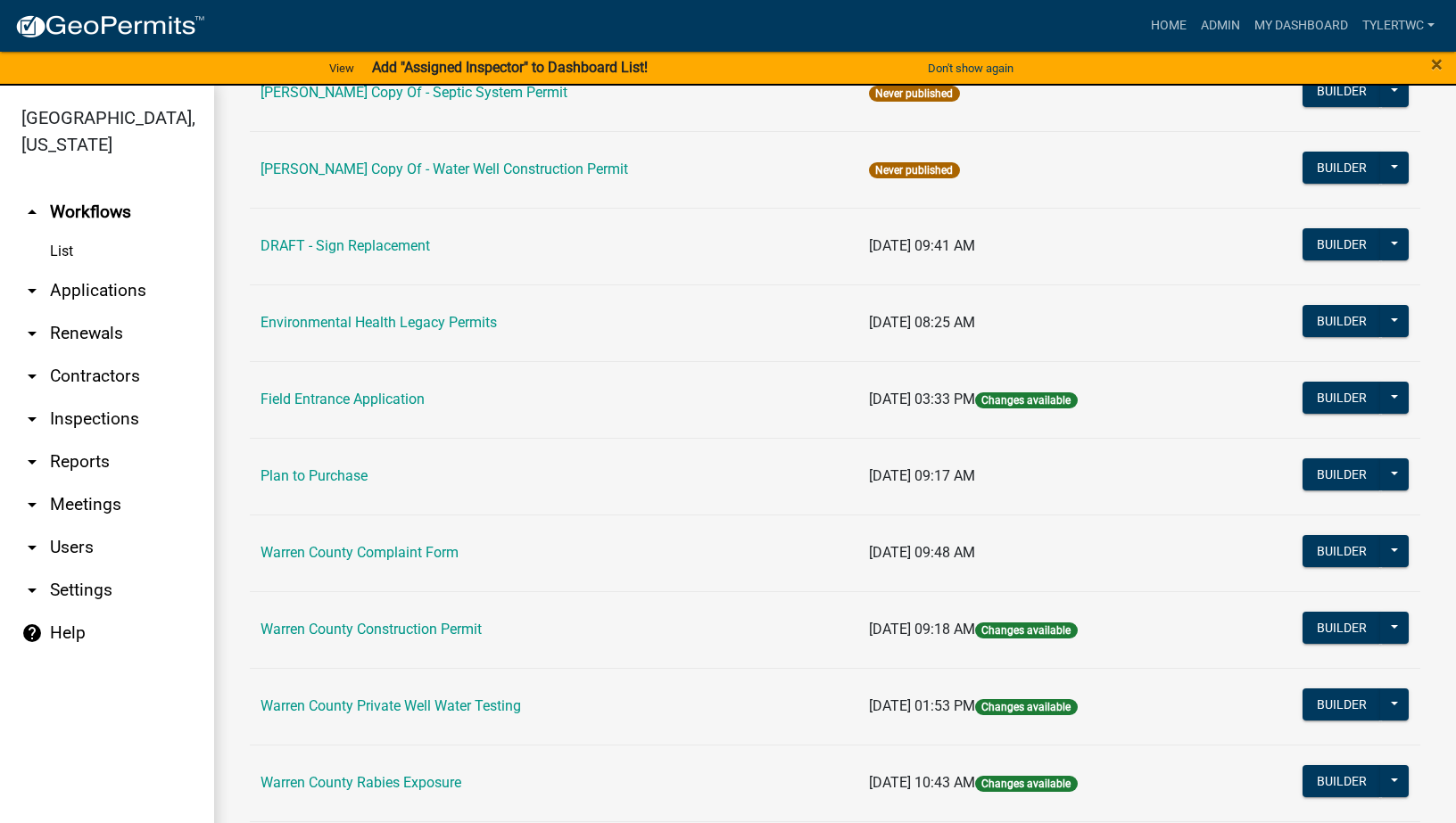
scroll to position [928, 0]
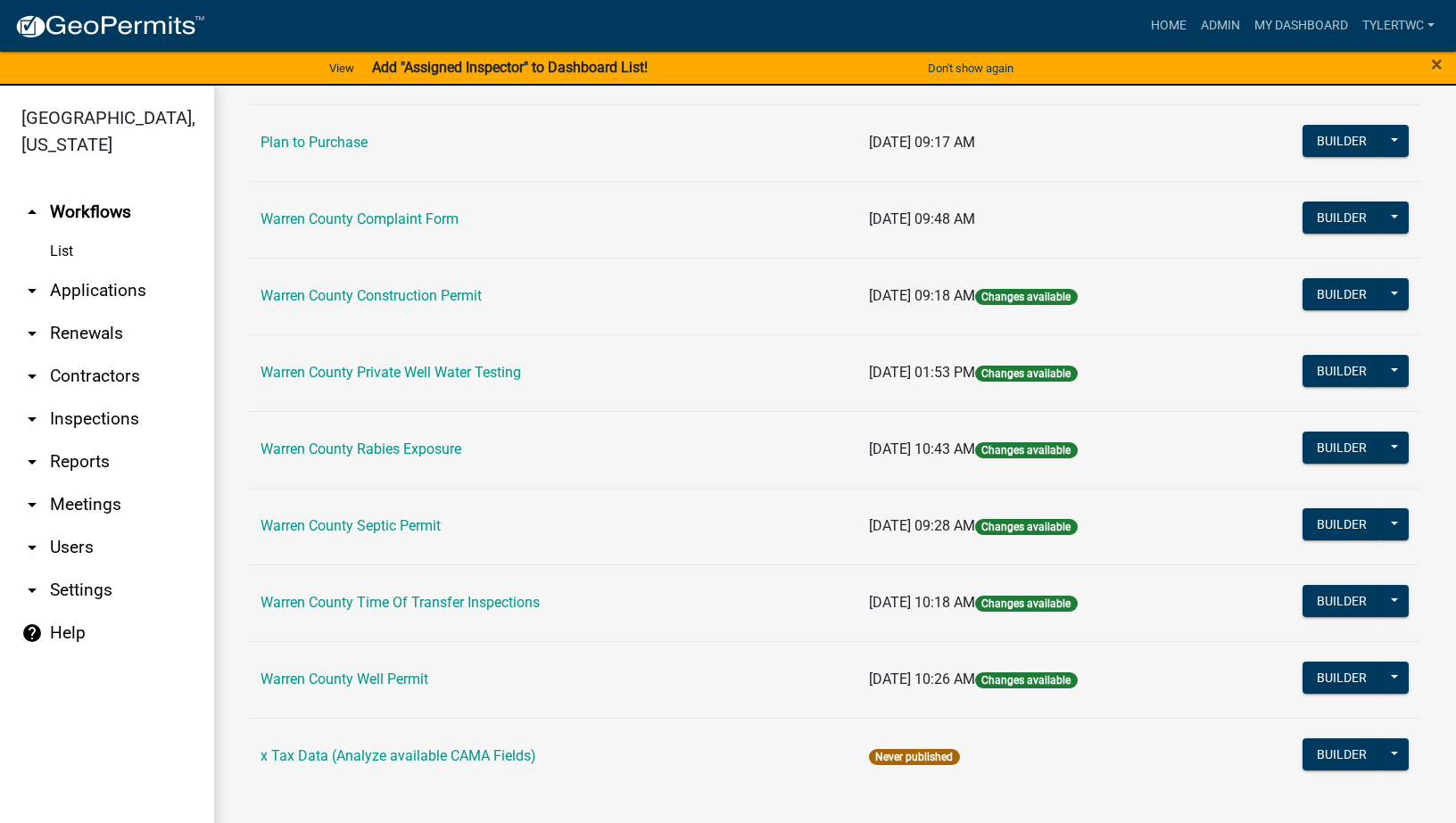
click at [414, 593] on td "Warren County Time Of Transfer Inspections" at bounding box center [554, 603] width 608 height 76
click at [414, 601] on link "Warren County Time Of Transfer Inspections" at bounding box center [400, 603] width 279 height 17
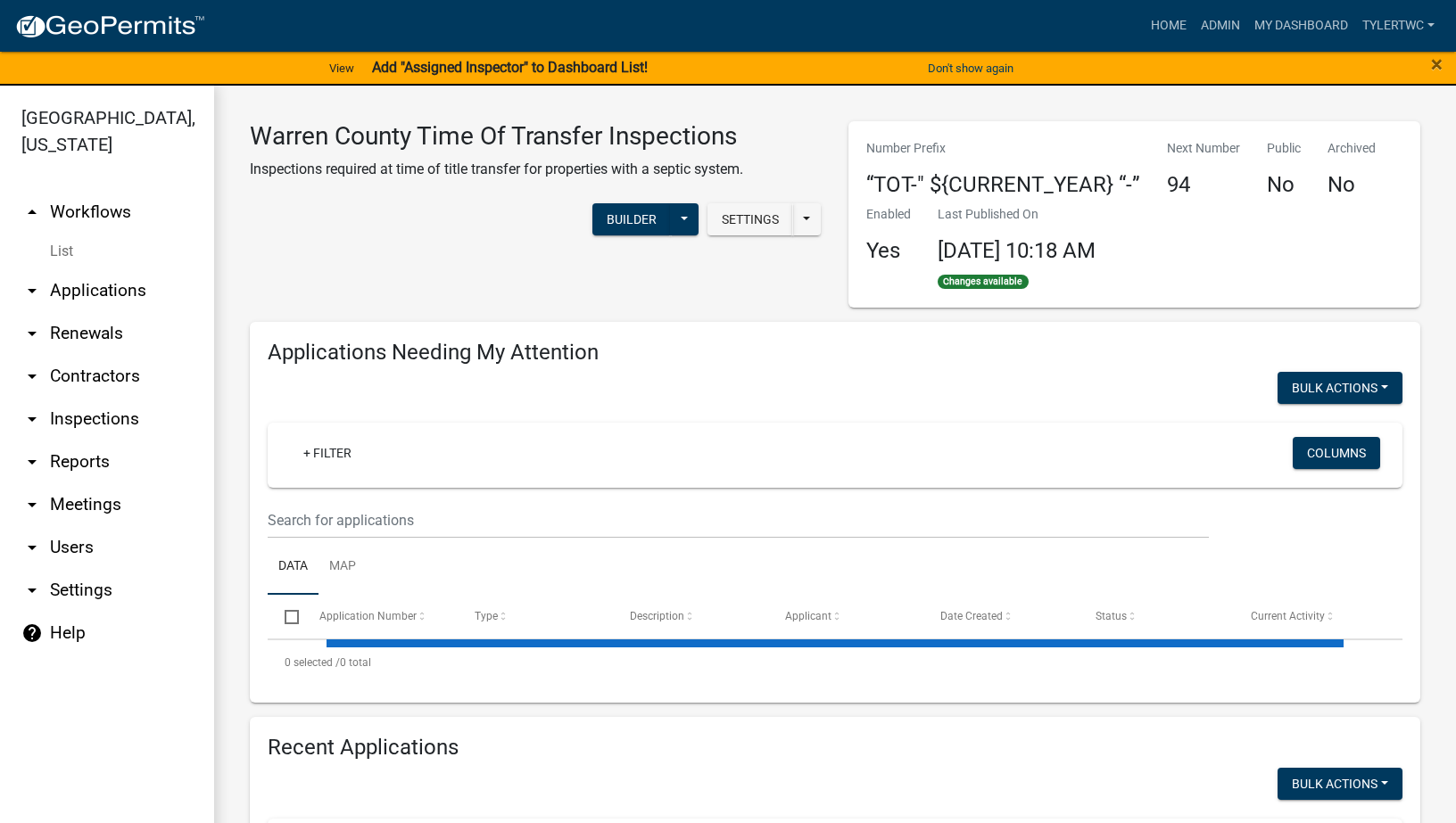
select select "2: 50"
select select "3: 100"
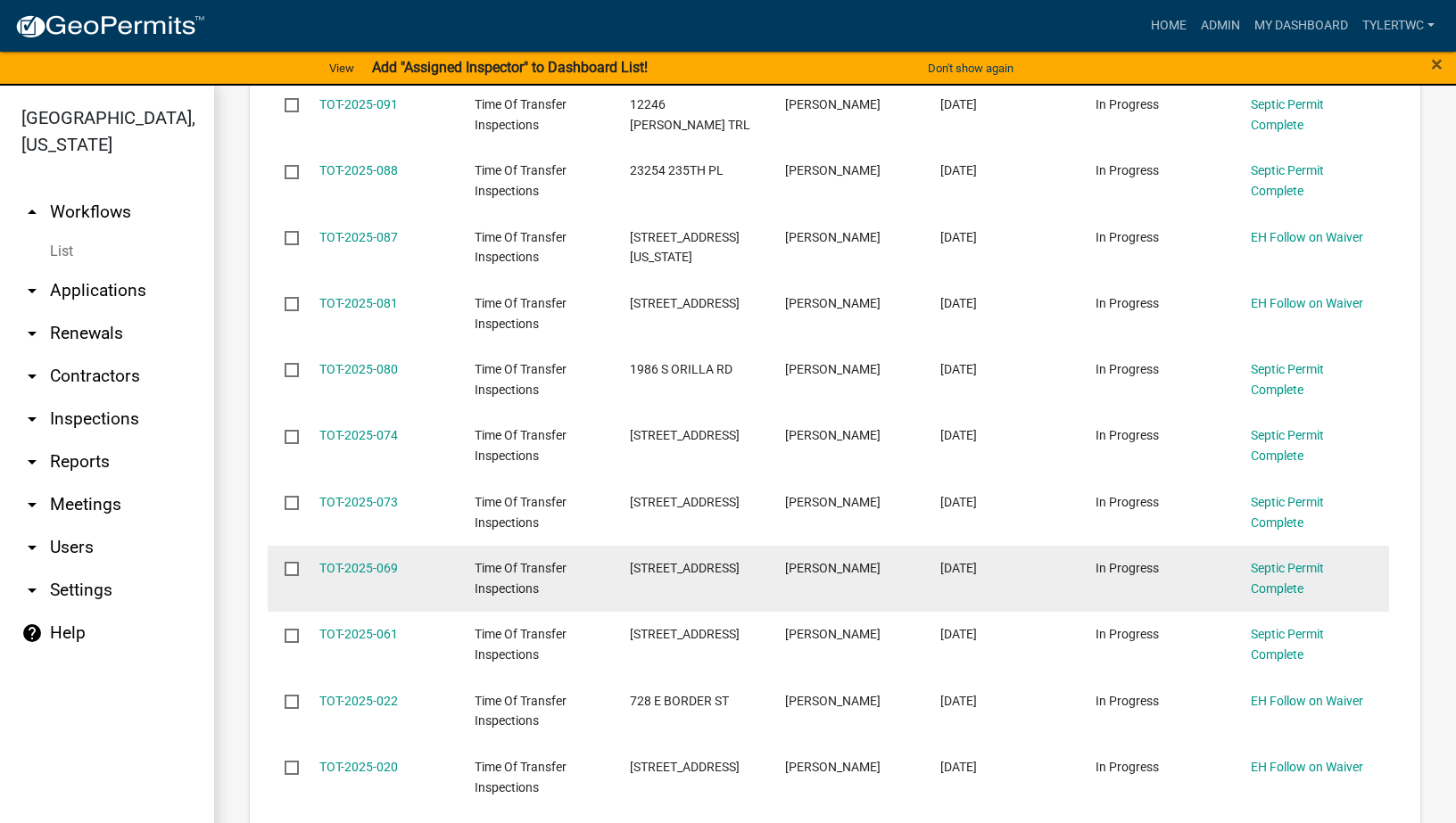
scroll to position [416, 0]
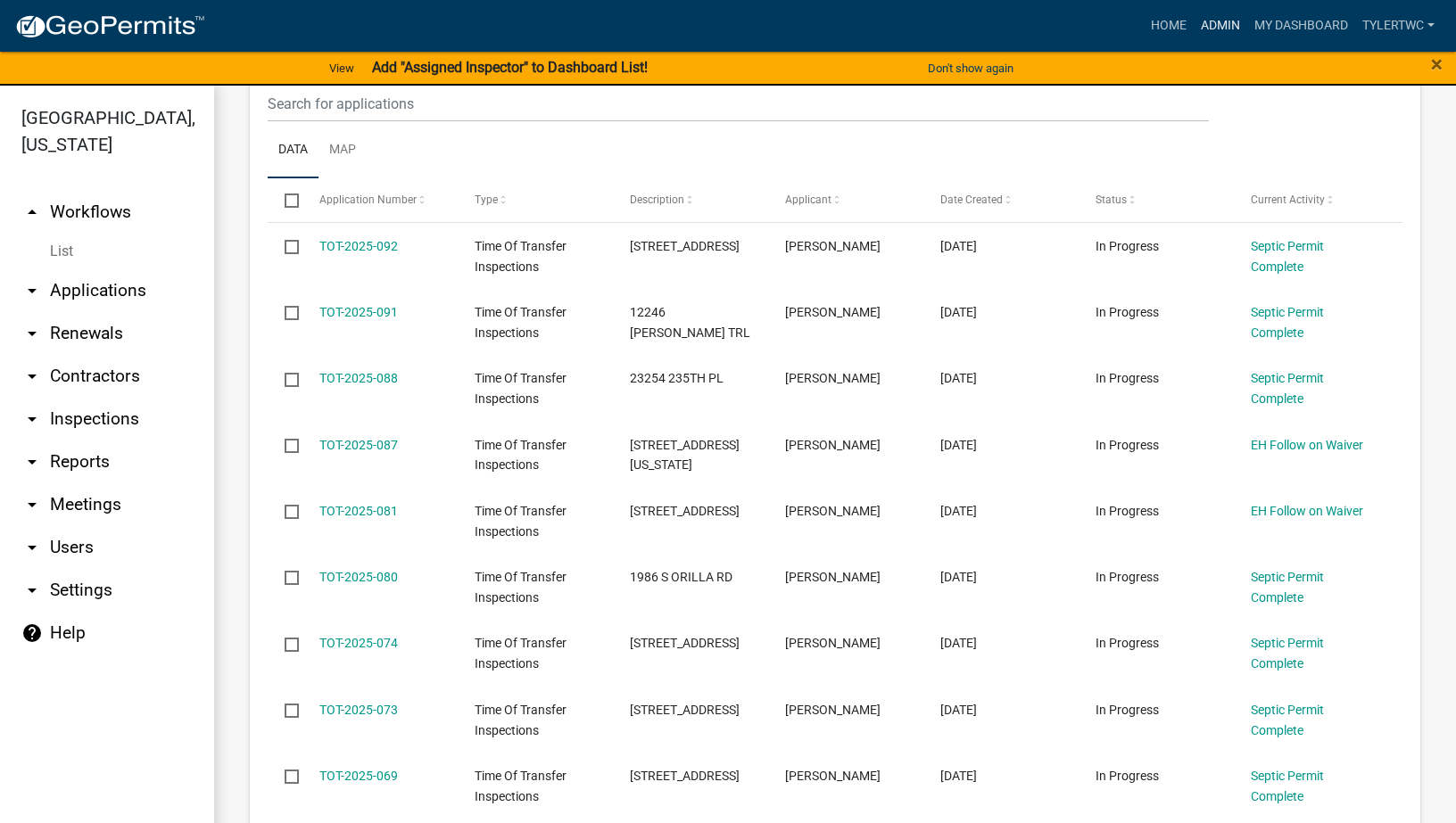
click at [1219, 22] on link "Admin" at bounding box center [1220, 25] width 54 height 34
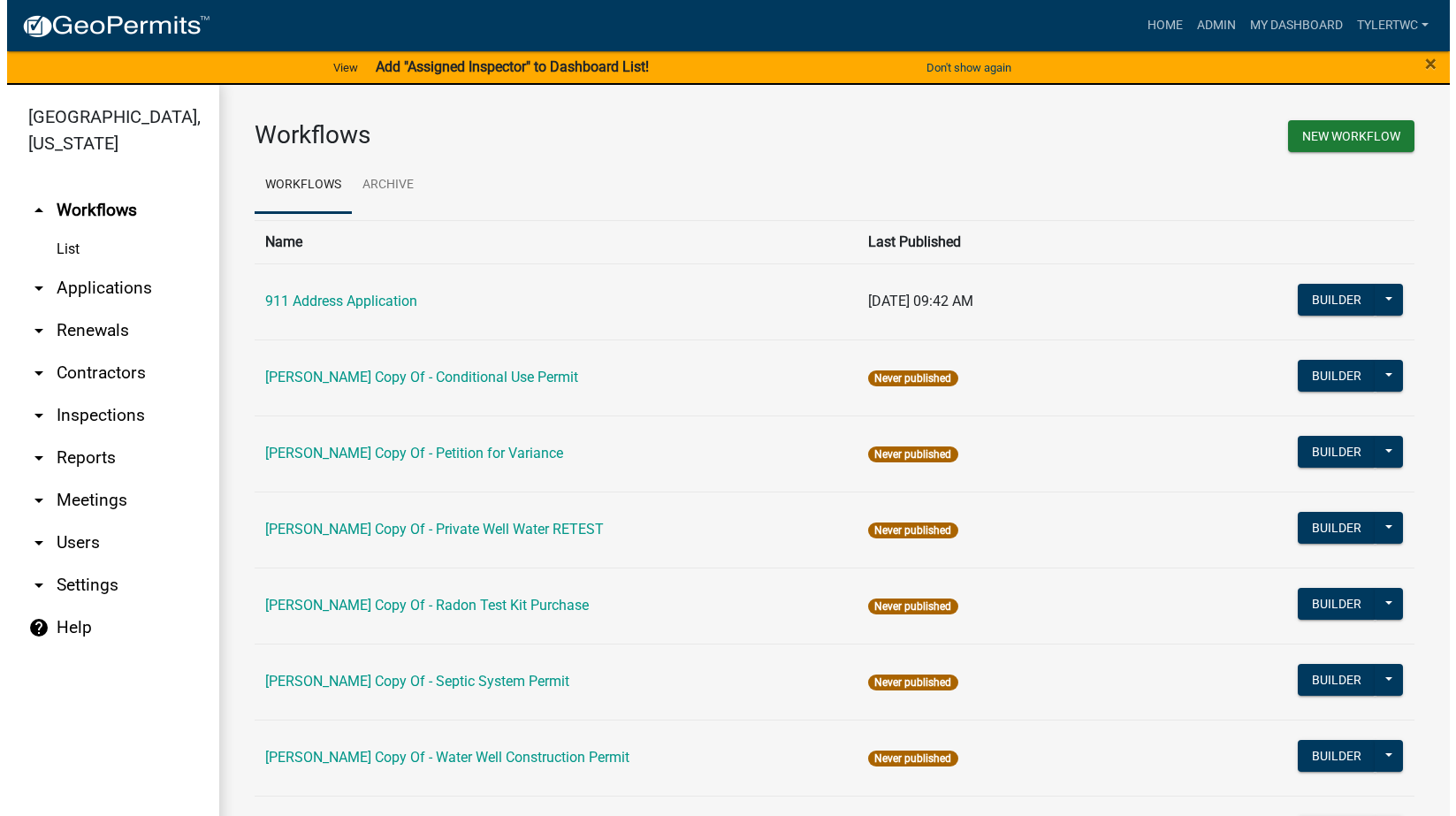
scroll to position [921, 0]
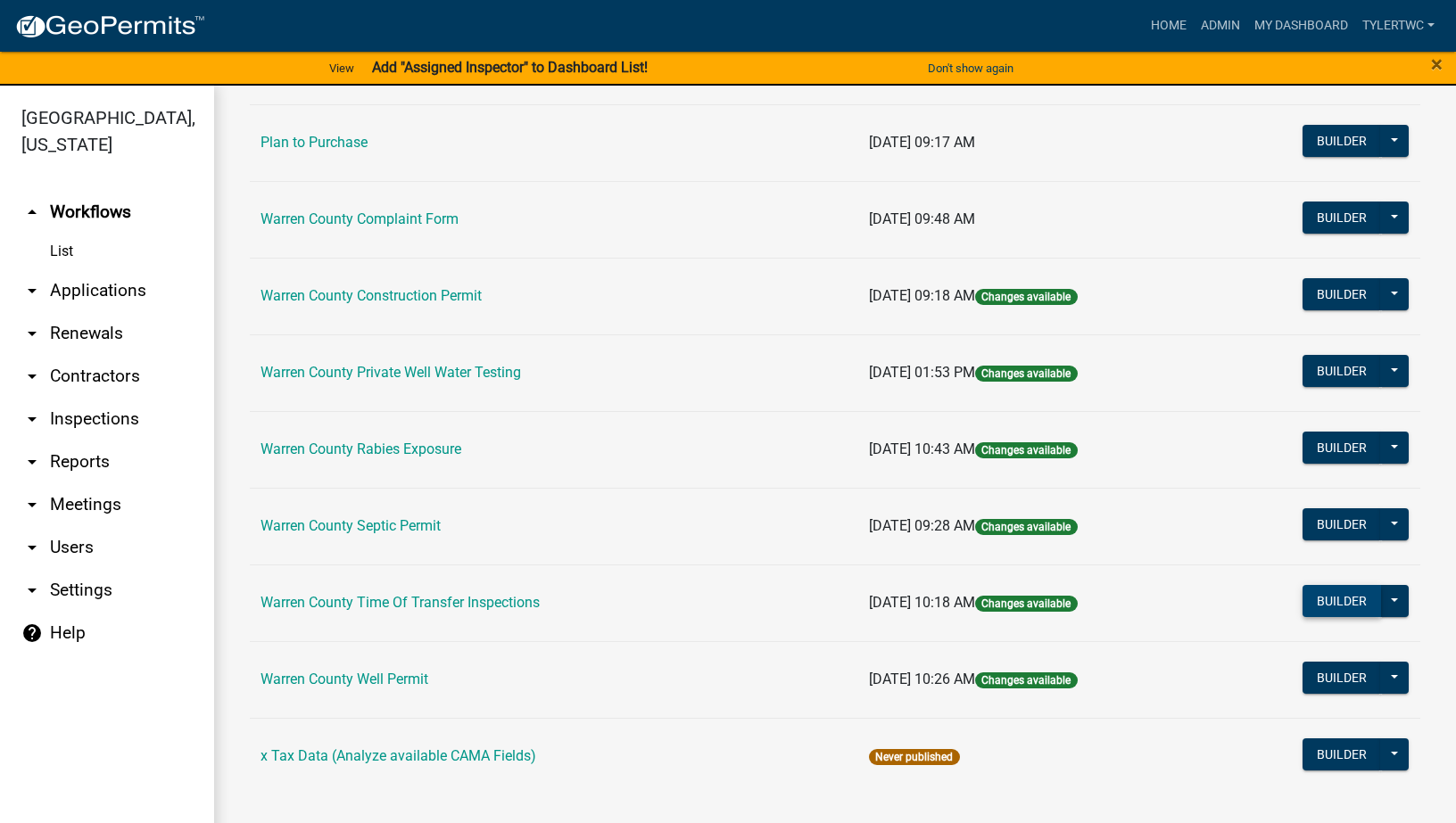
click at [1316, 602] on button "Builder" at bounding box center [1341, 601] width 78 height 32
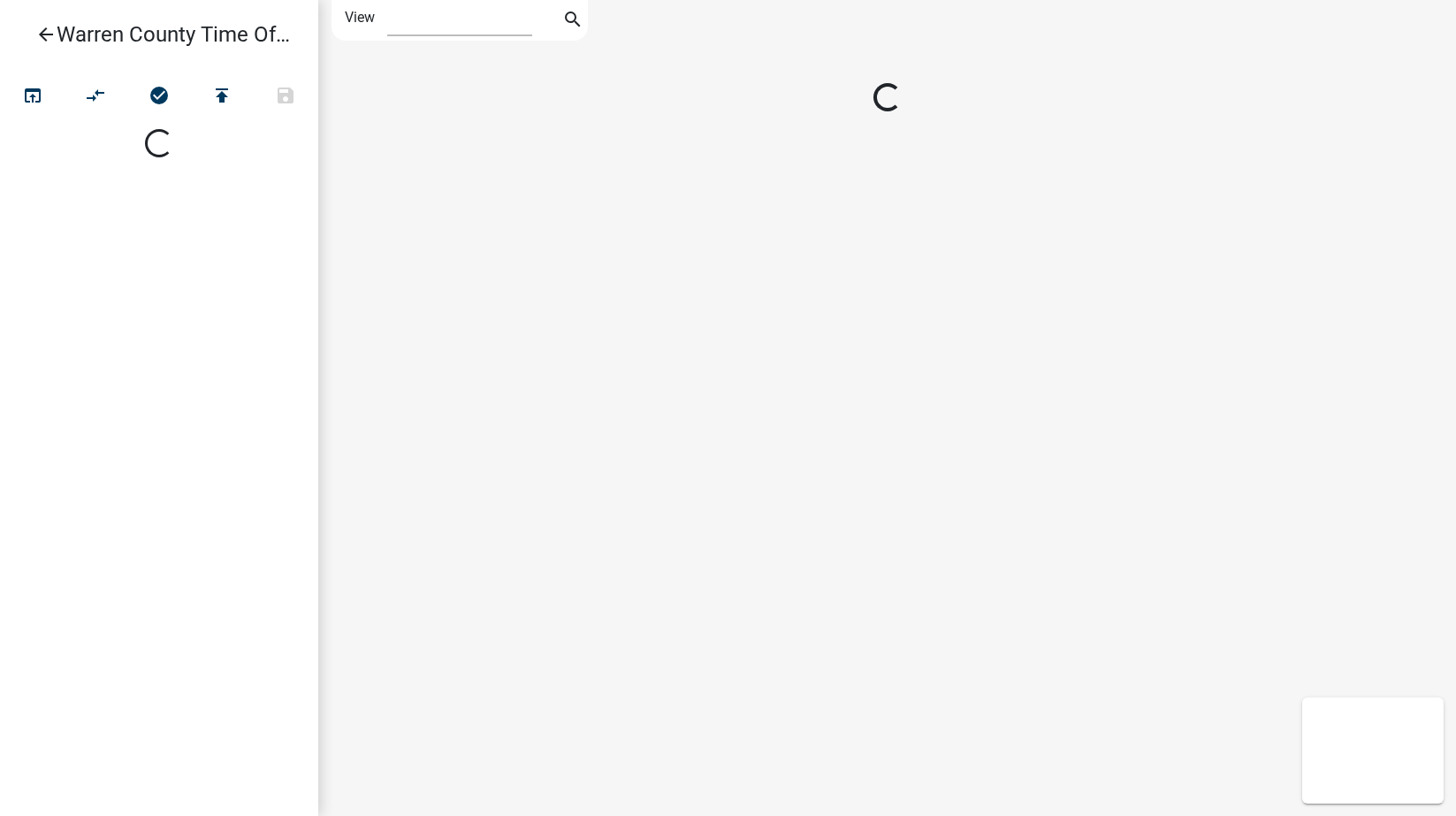
select select "1"
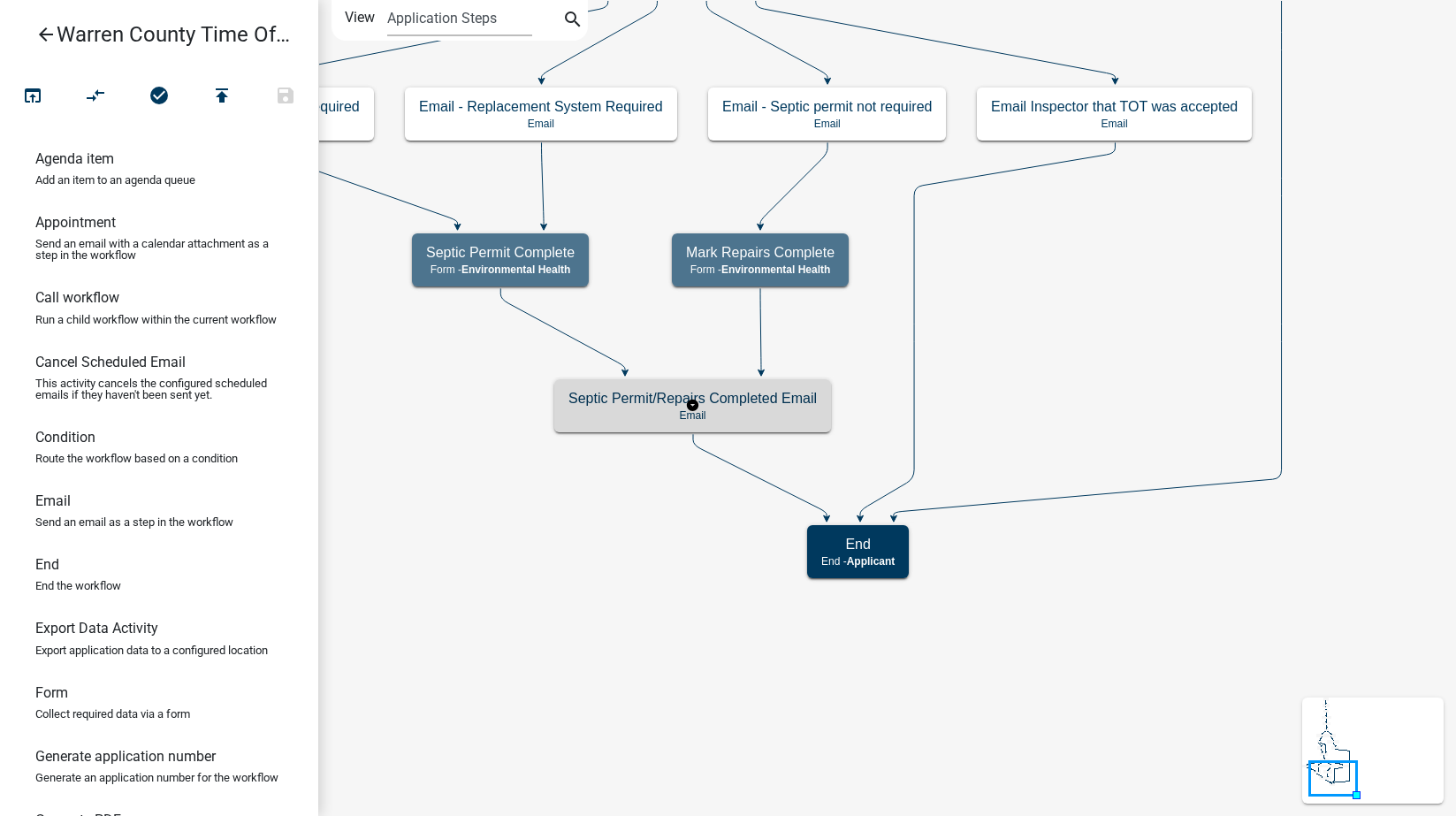
click at [756, 398] on h5 "Septic Permit/Repairs Completed Email" at bounding box center [693, 399] width 248 height 17
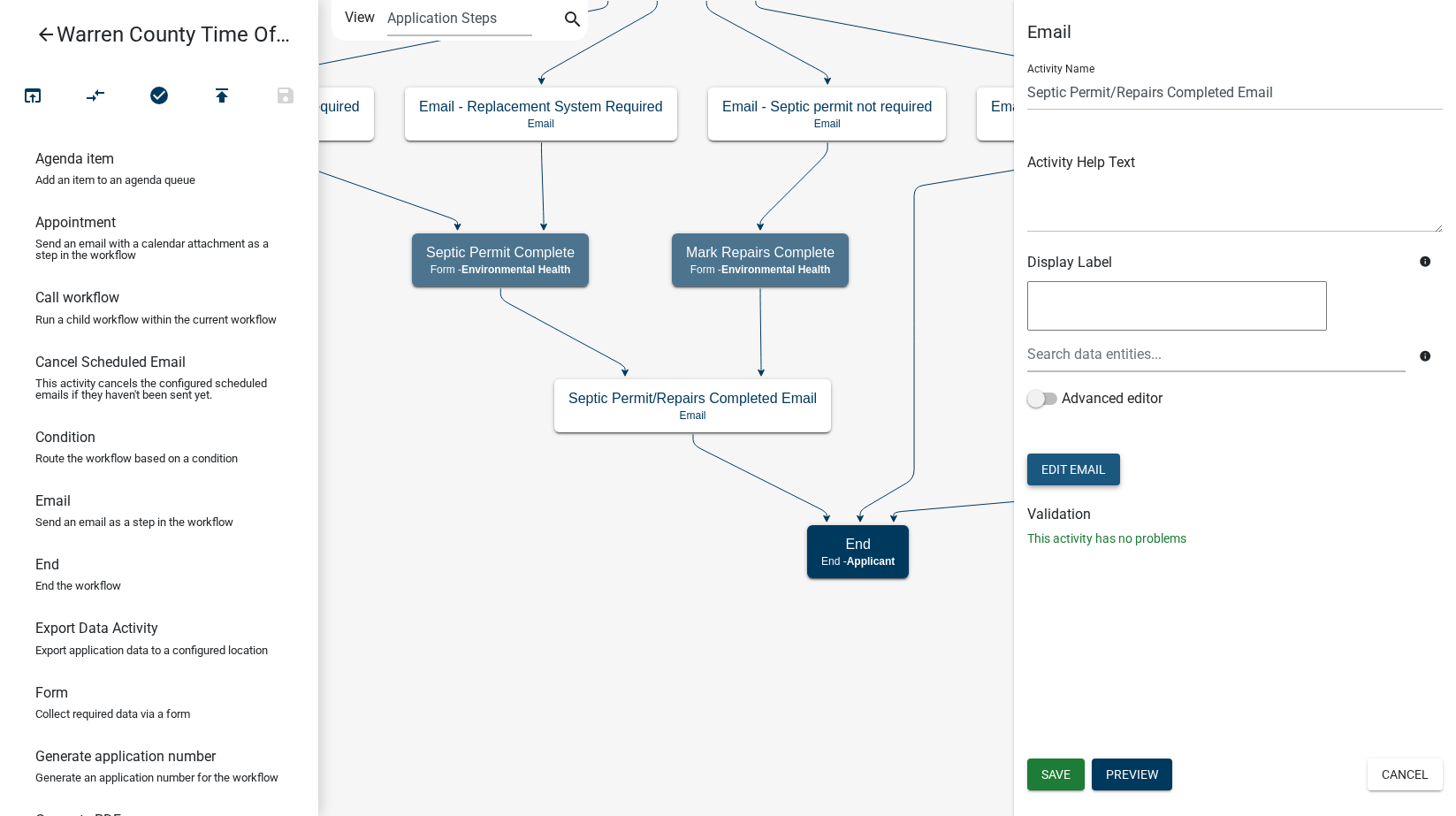
click at [1109, 468] on button "Edit Email" at bounding box center [1073, 470] width 92 height 32
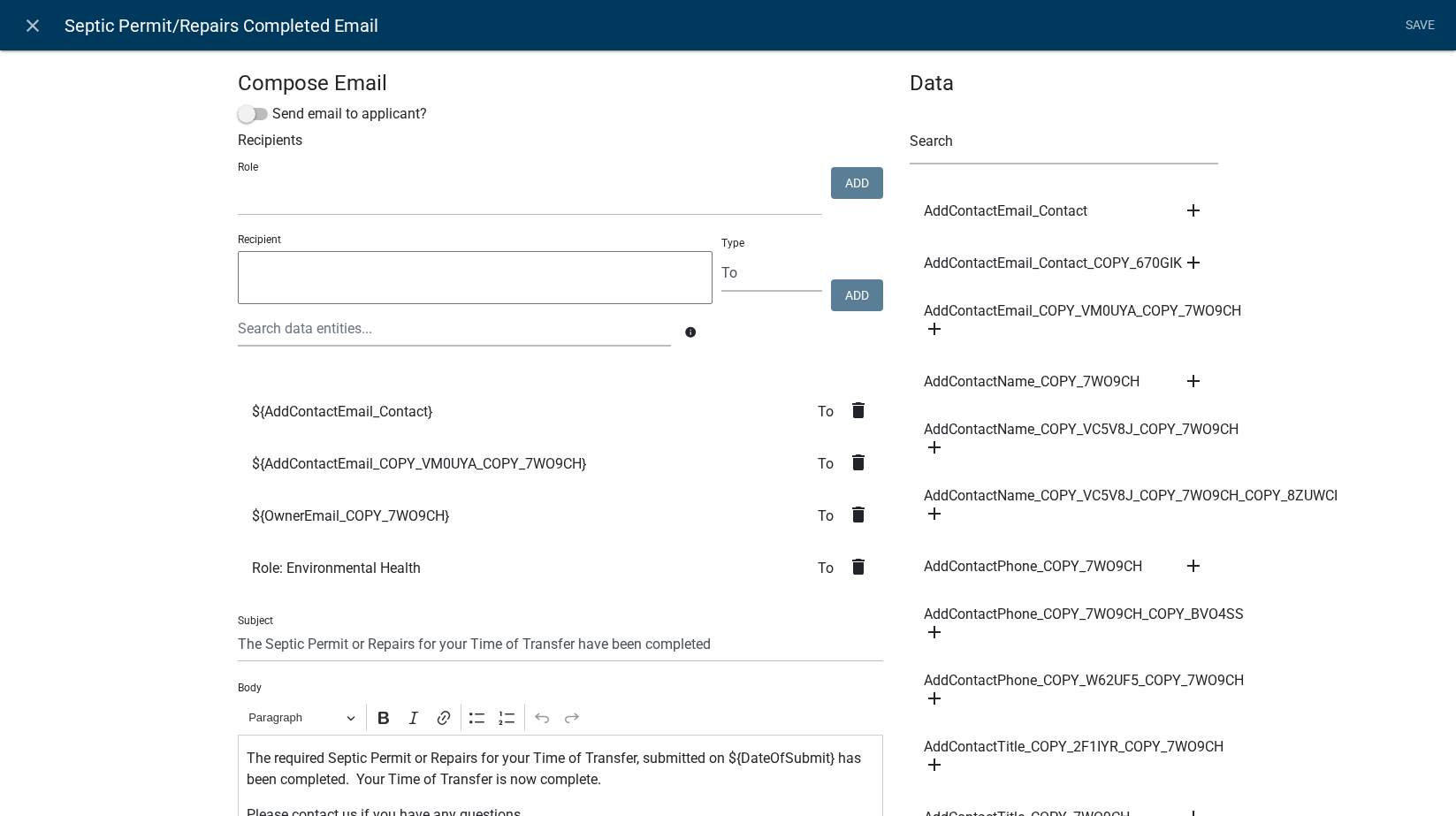
scroll to position [413, 0]
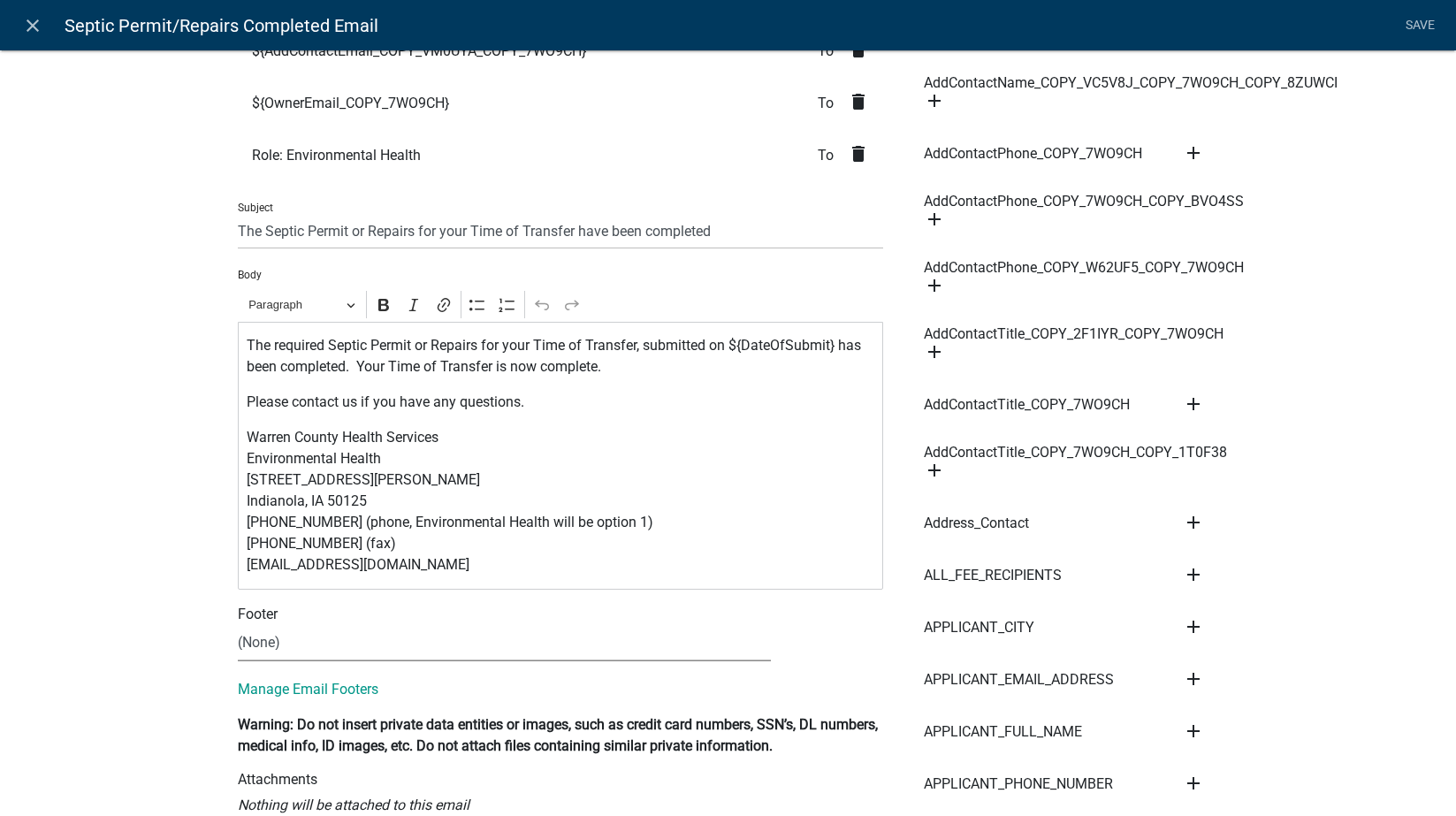
click at [363, 652] on select "(None) Environmental Health" at bounding box center [504, 643] width 533 height 36
select select "1ea7388c-b4fb-40e1-abca-7a9692cf601d"
click at [238, 626] on select "(None) Environmental Health" at bounding box center [504, 643] width 533 height 36
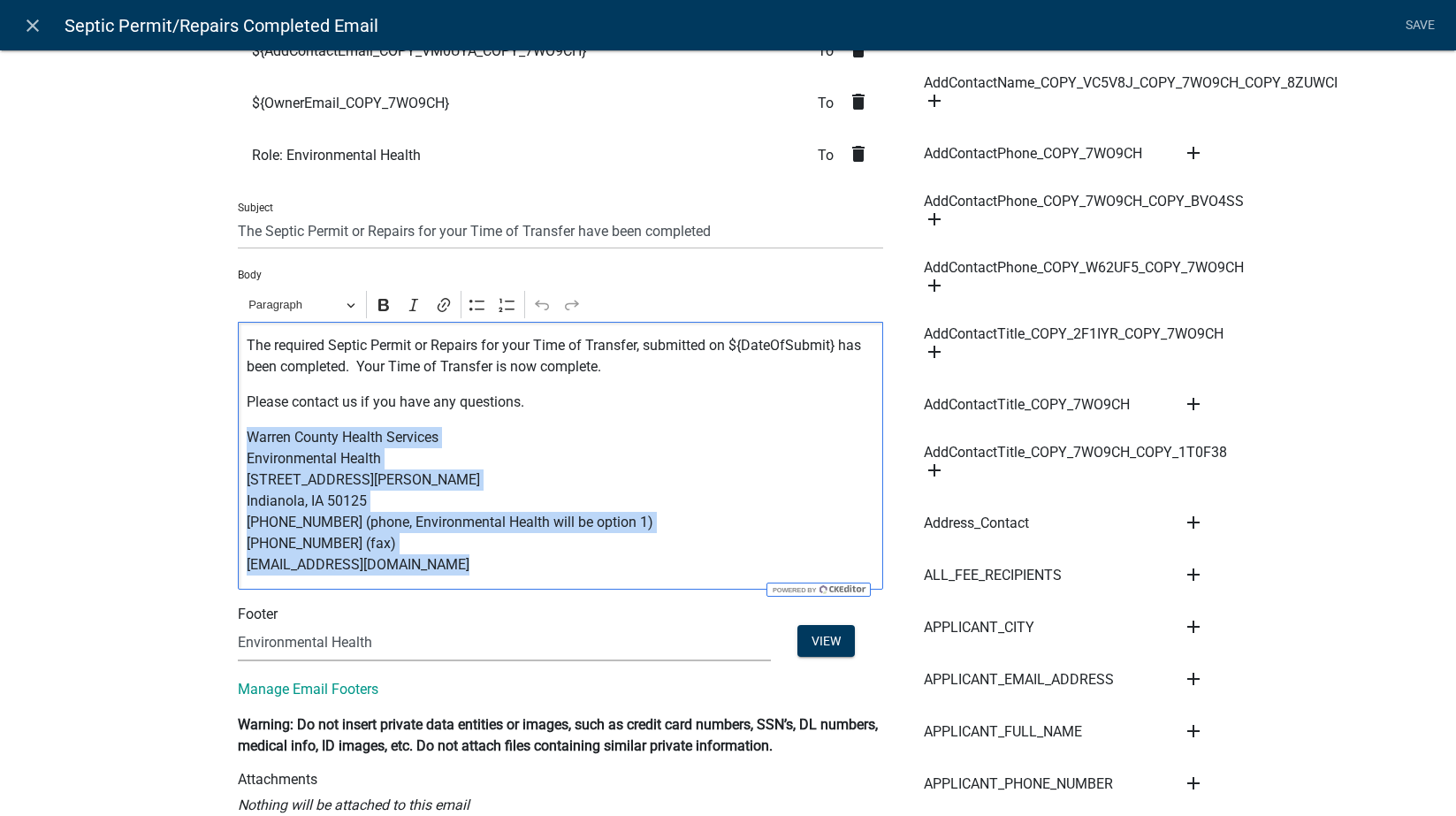
drag, startPoint x: 474, startPoint y: 568, endPoint x: 190, endPoint y: 420, distance: 320.2
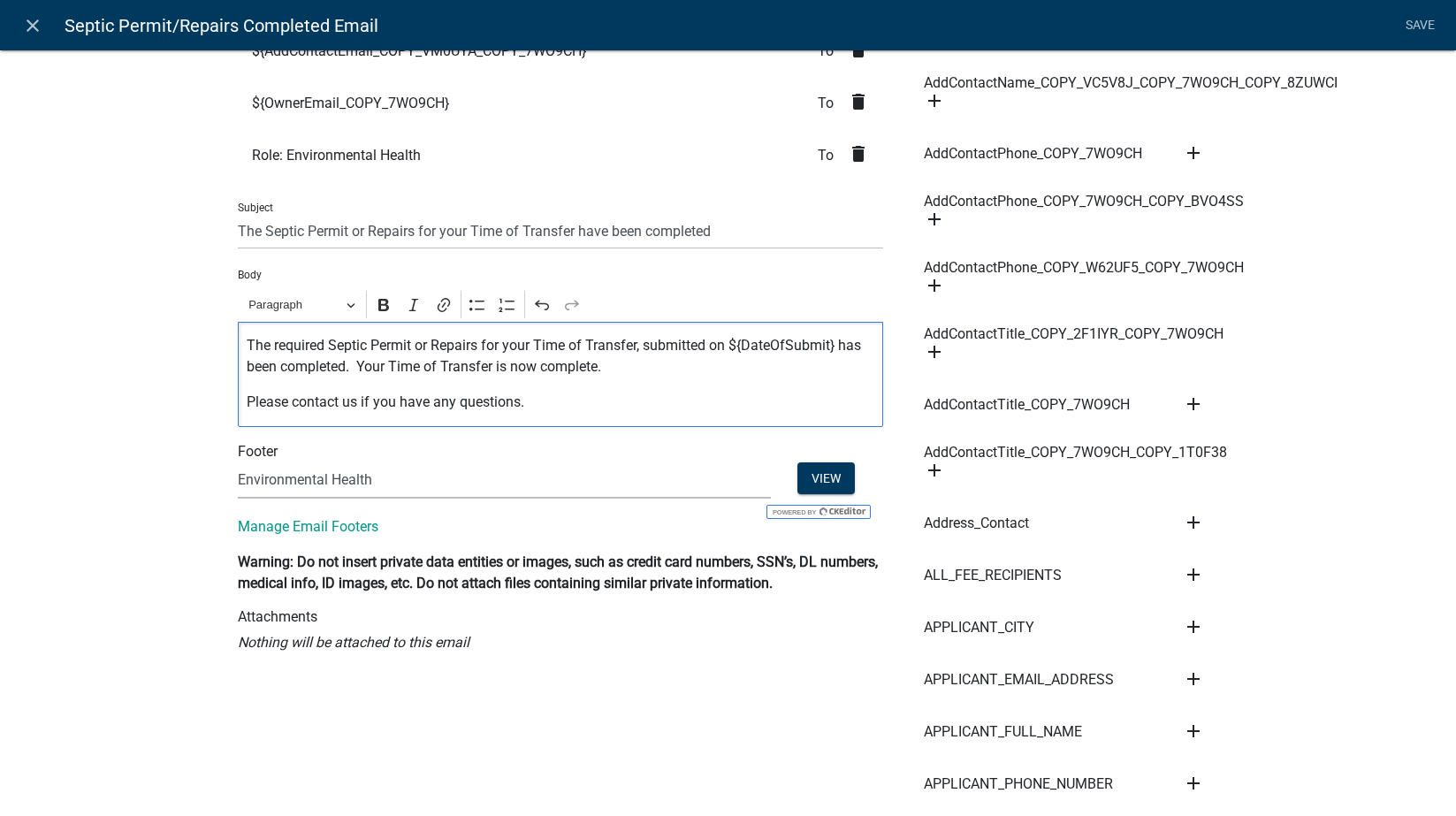
scroll to position [0, 0]
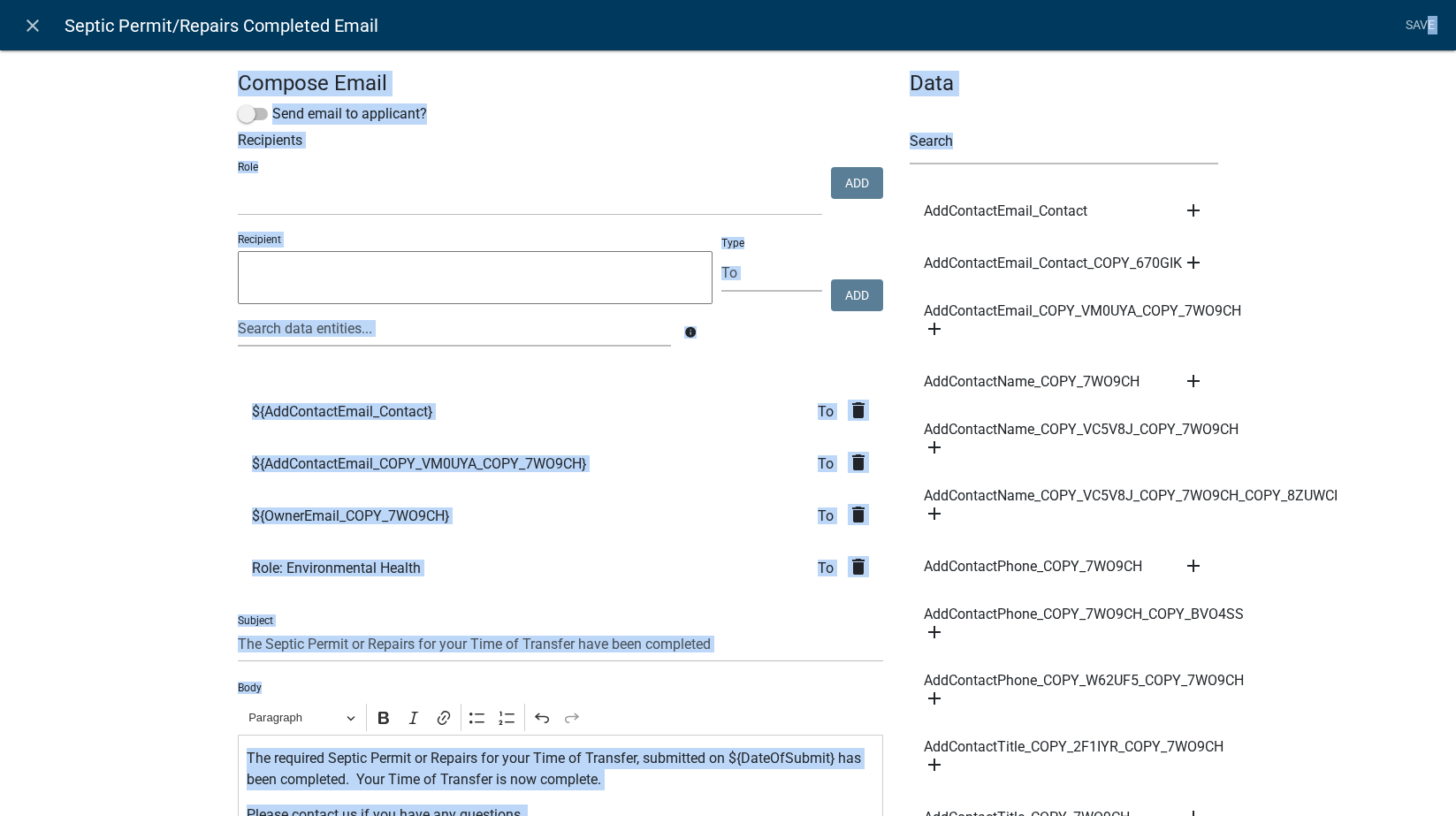
drag, startPoint x: 1425, startPoint y: 18, endPoint x: 1389, endPoint y: 125, distance: 112.9
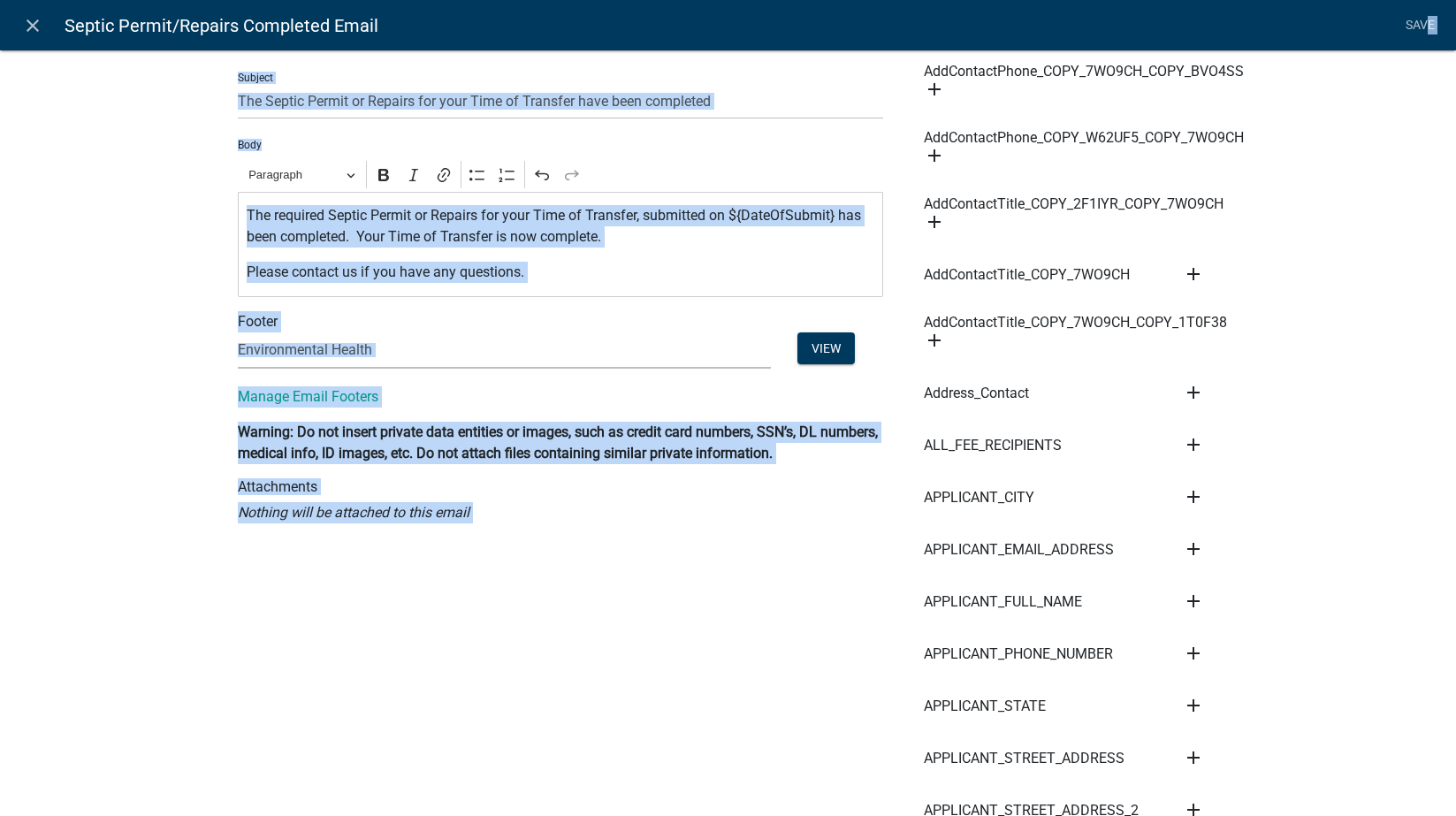
scroll to position [619, 0]
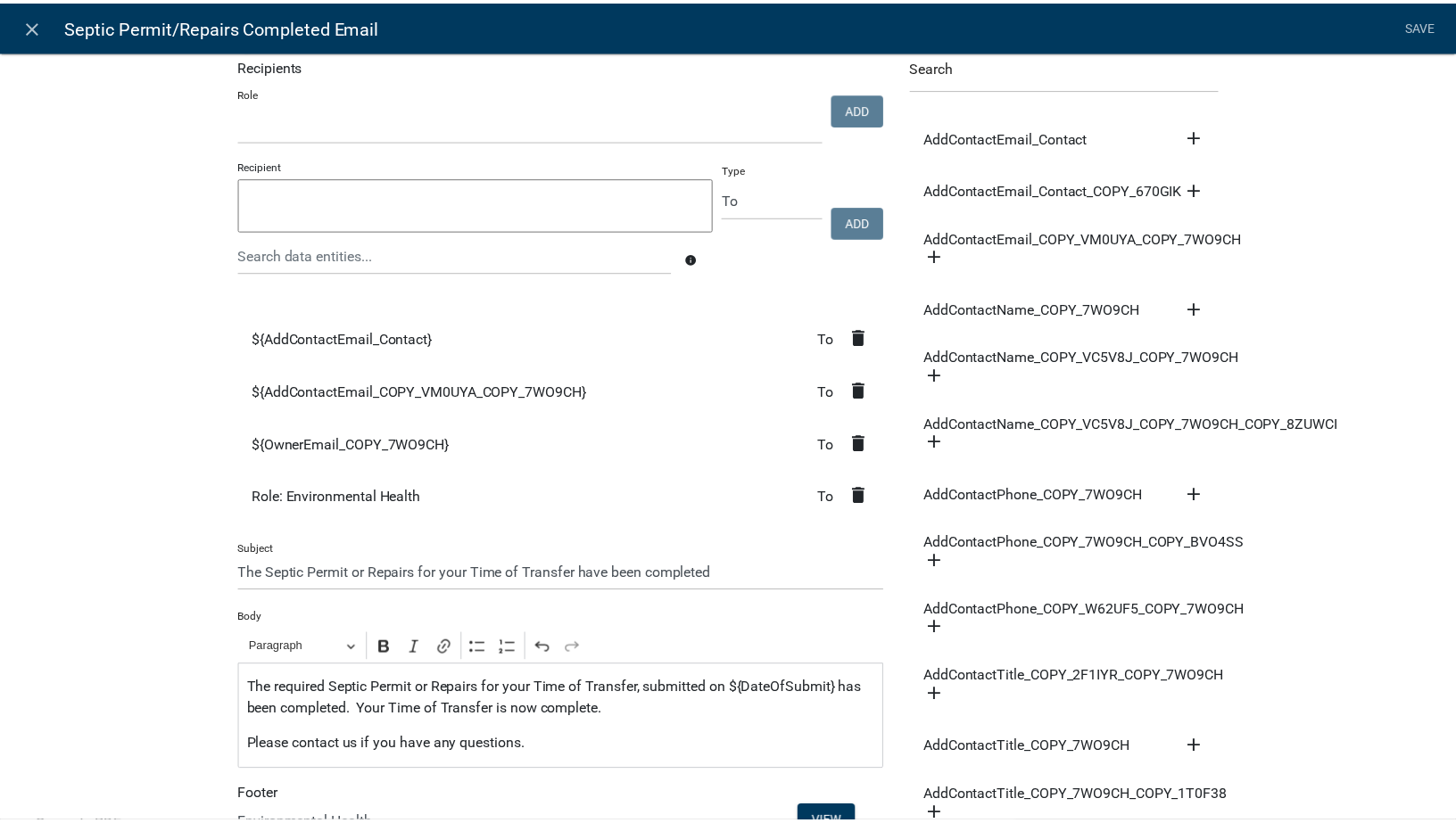
scroll to position [0, 0]
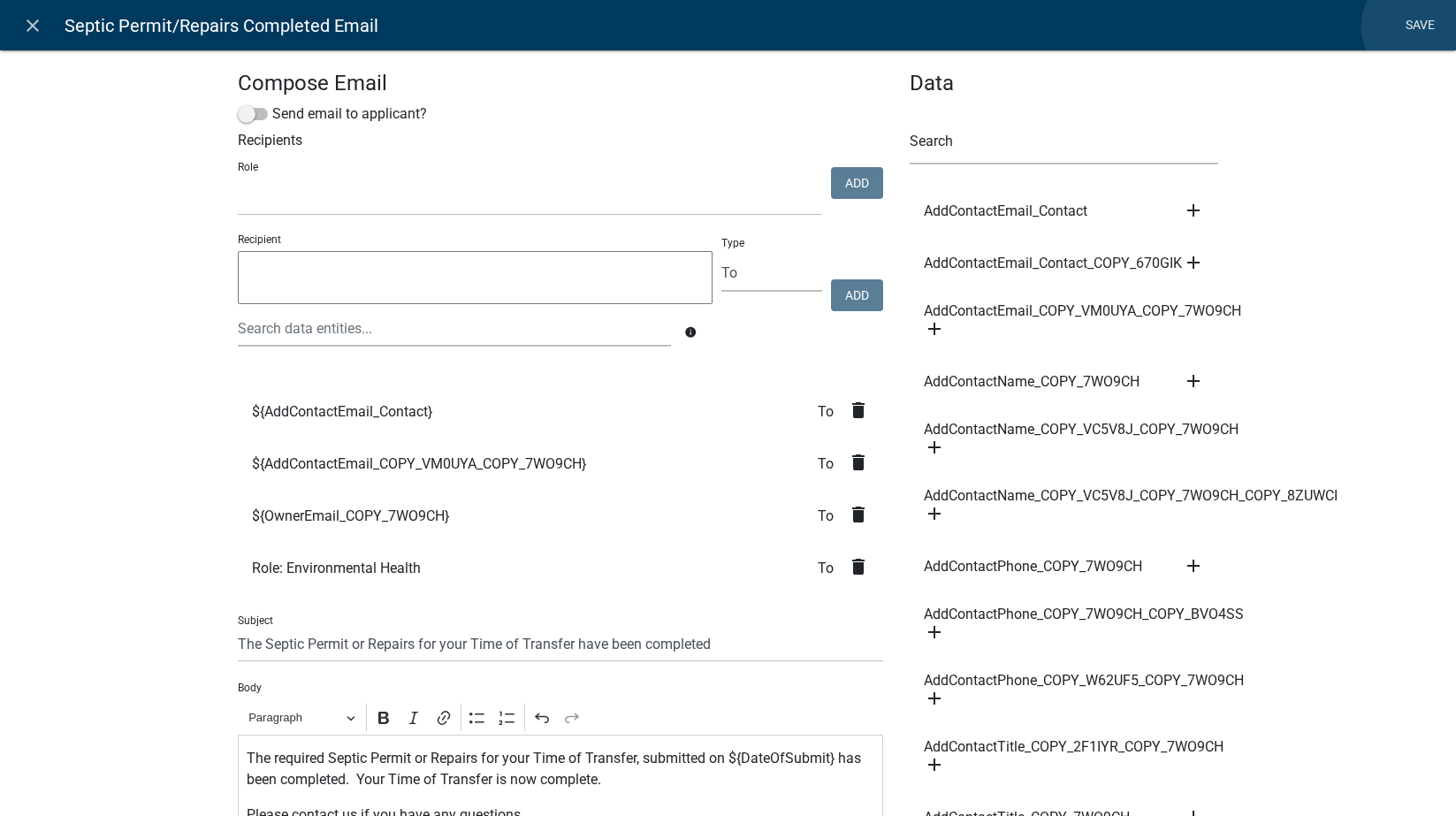
click at [1417, 26] on link "Save" at bounding box center [1420, 25] width 44 height 34
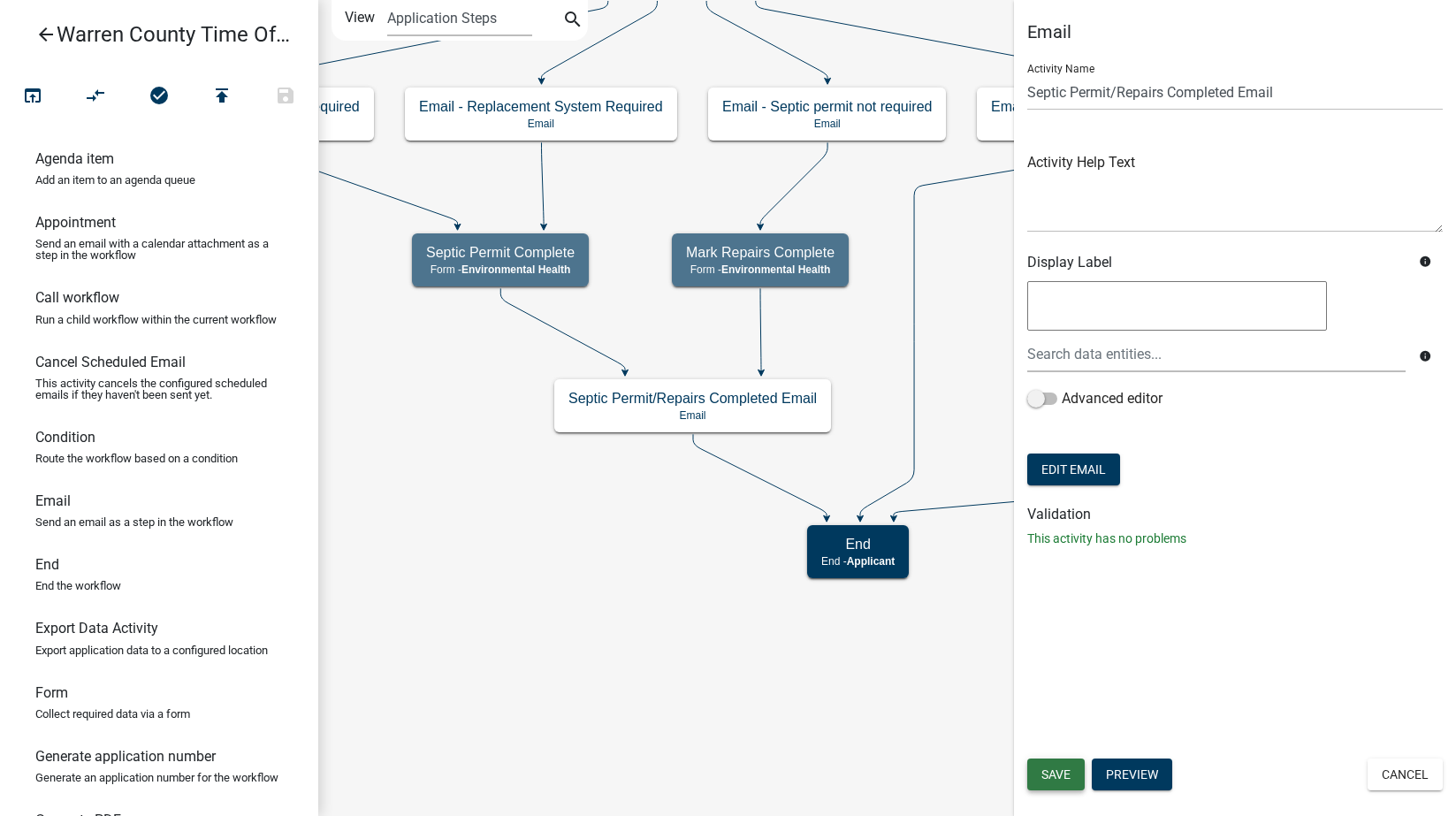
click at [1057, 771] on span "Save" at bounding box center [1056, 774] width 29 height 14
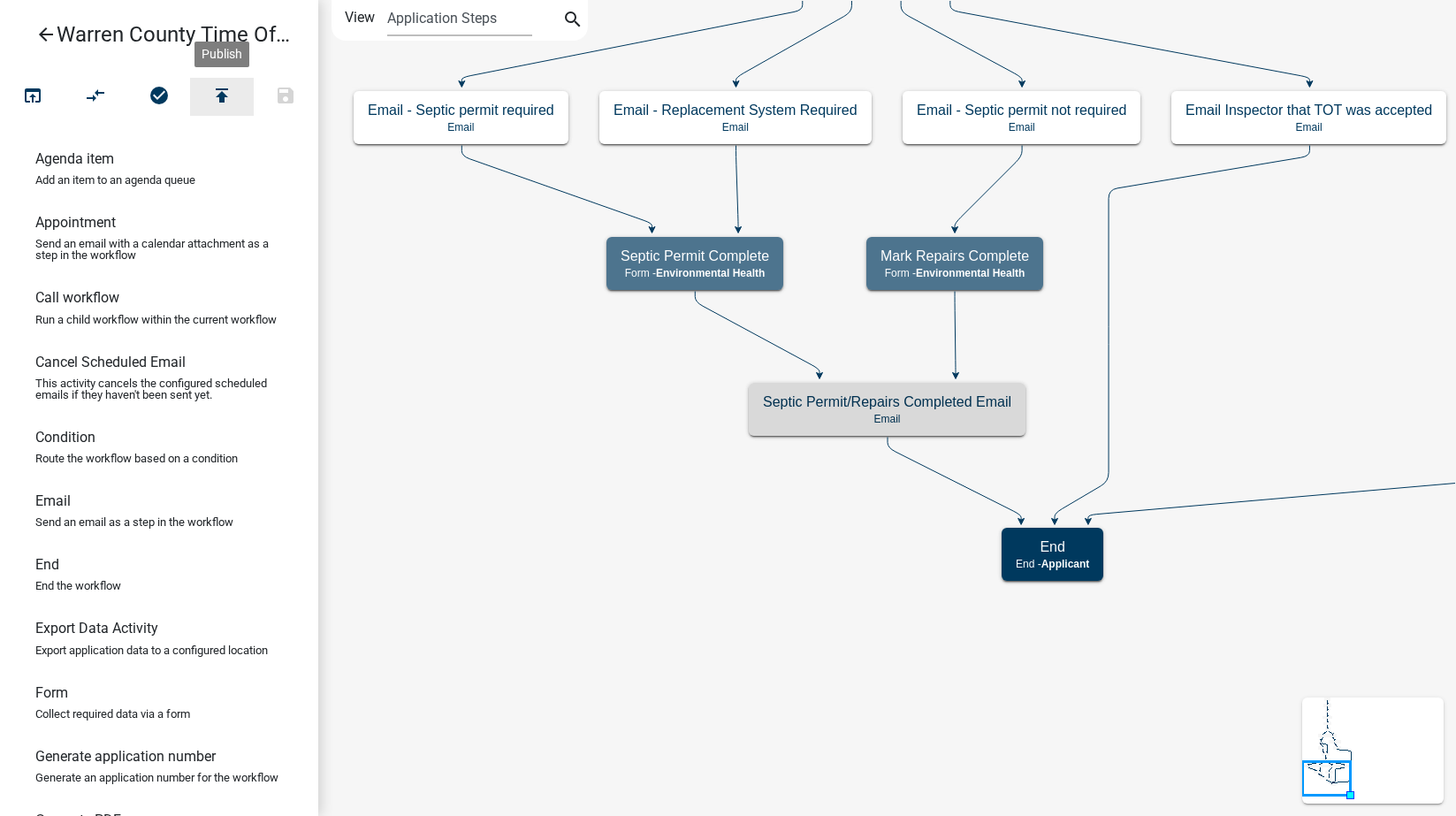
click at [219, 97] on icon "publish" at bounding box center [221, 97] width 21 height 25
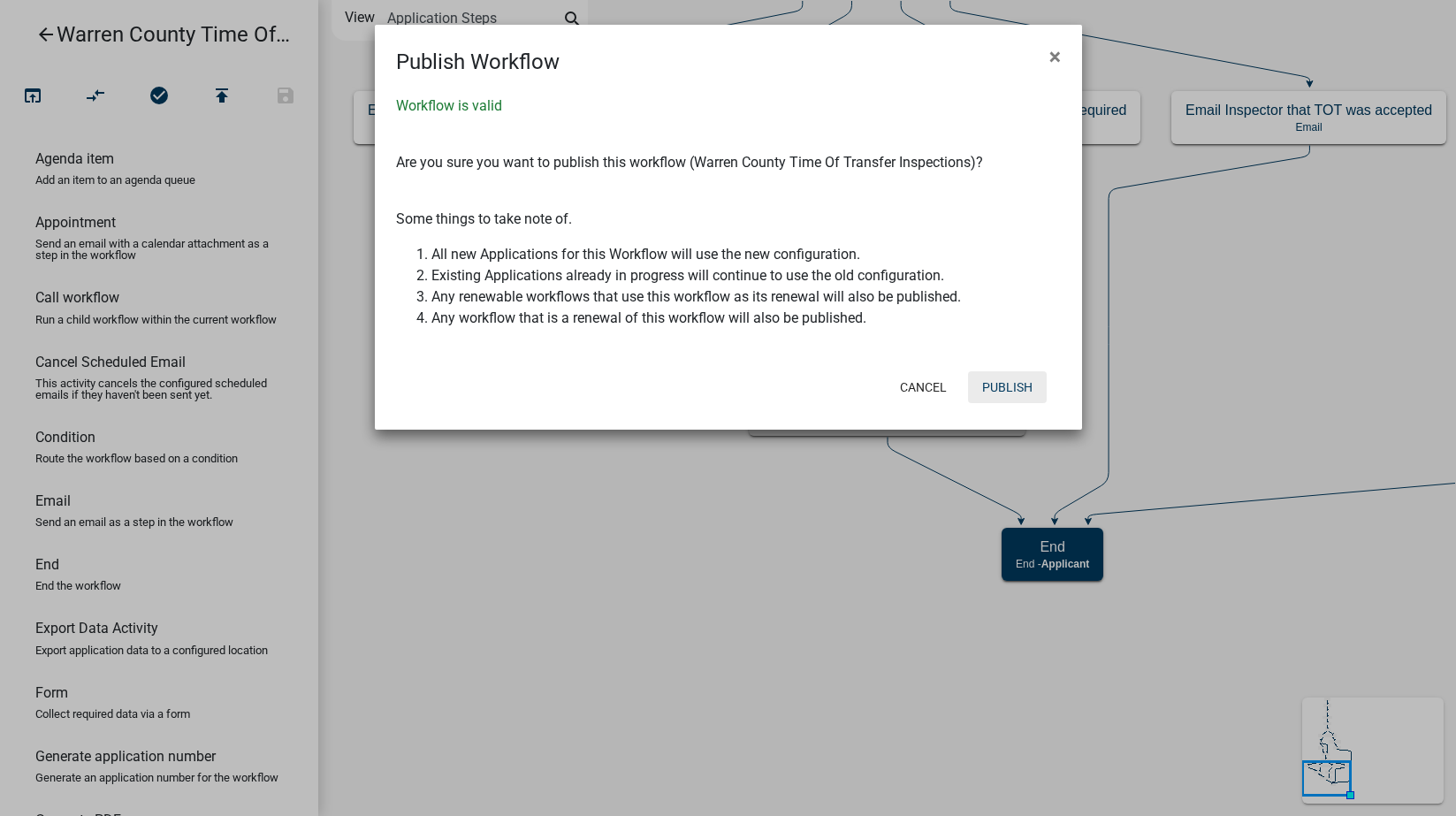
click at [1021, 386] on button "Publish" at bounding box center [1007, 387] width 78 height 32
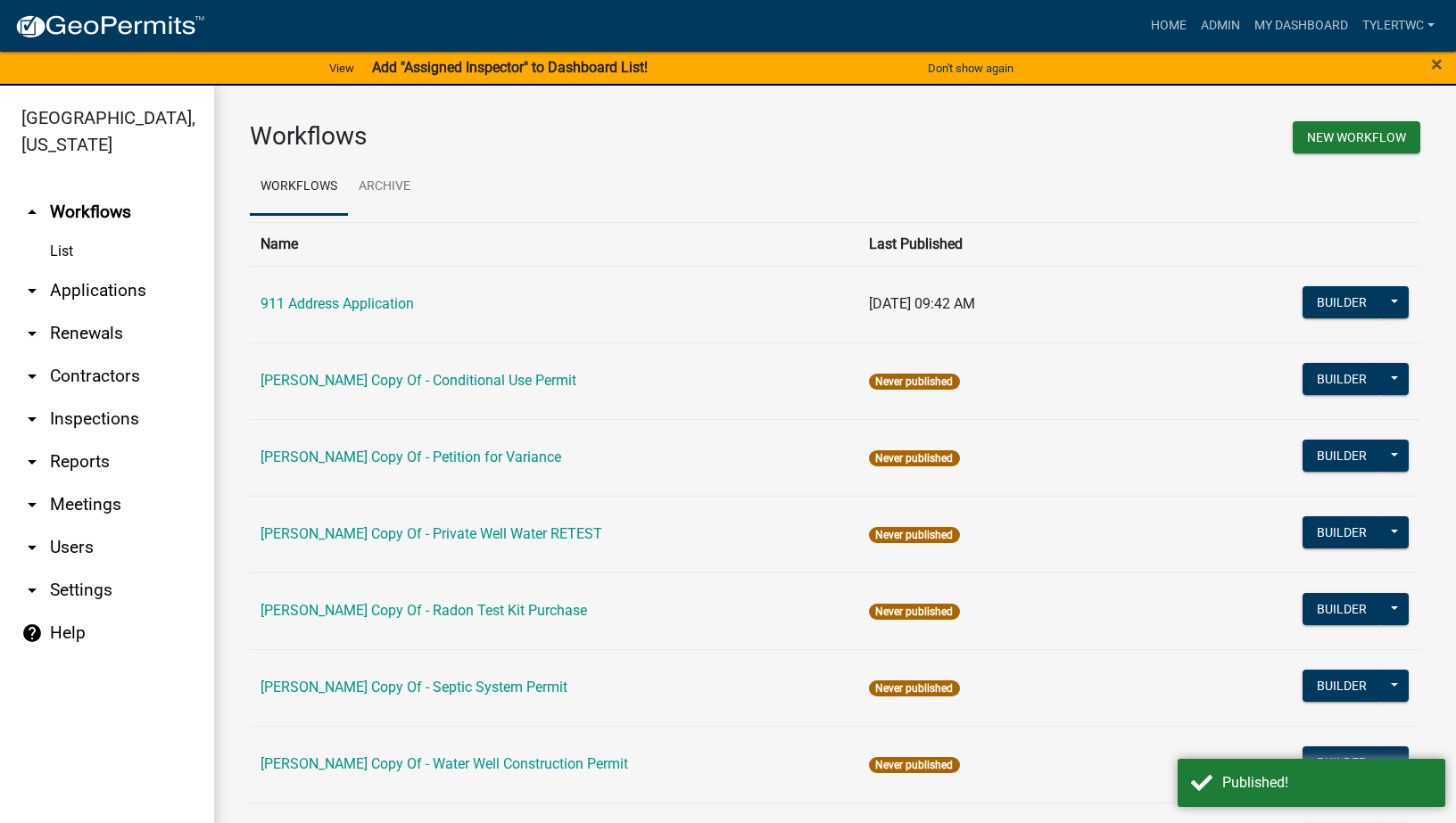
click at [69, 526] on link "arrow_drop_down Users" at bounding box center [106, 547] width 214 height 42
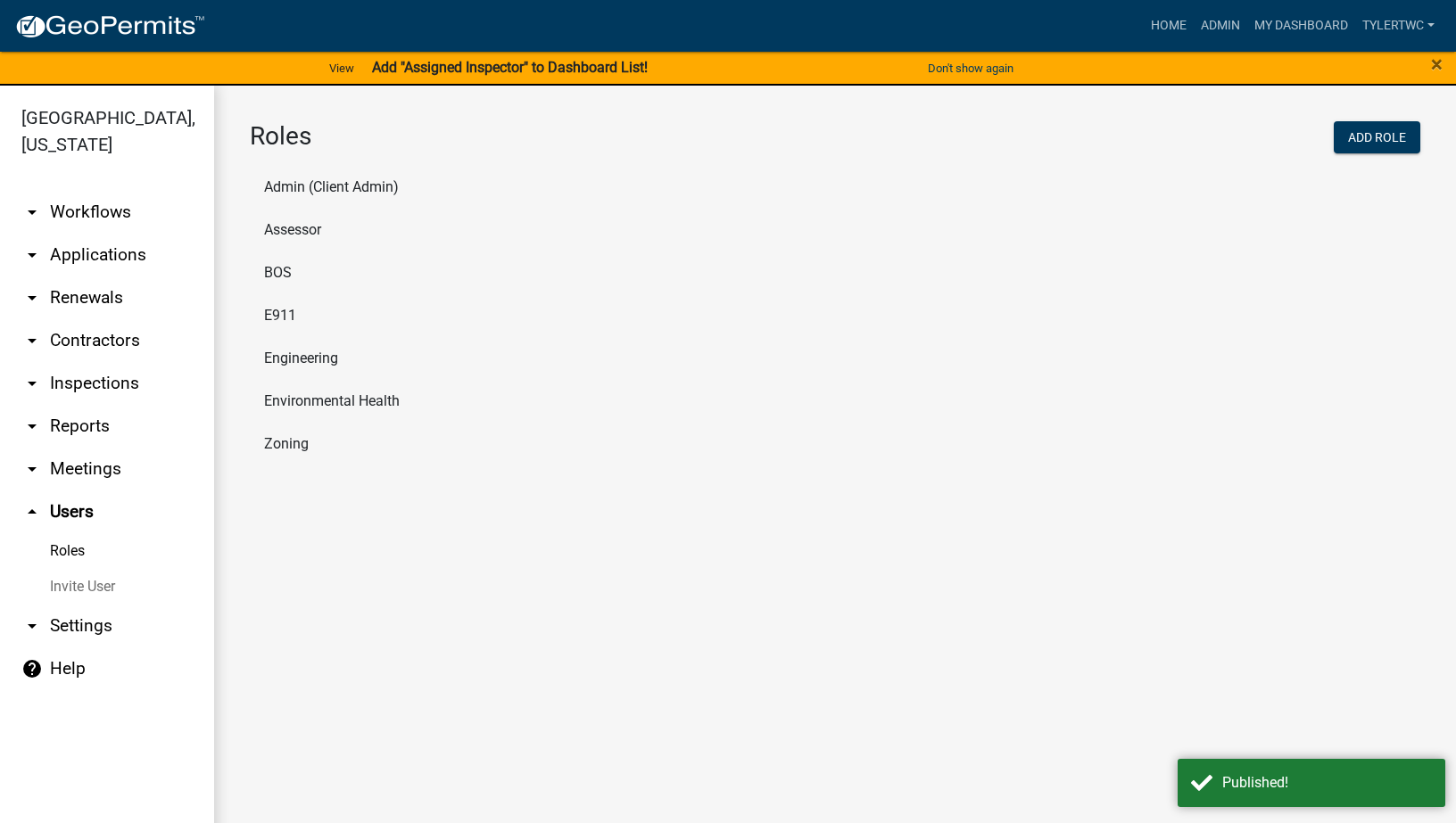
click at [313, 404] on li "Environmental Health" at bounding box center [834, 401] width 1171 height 42
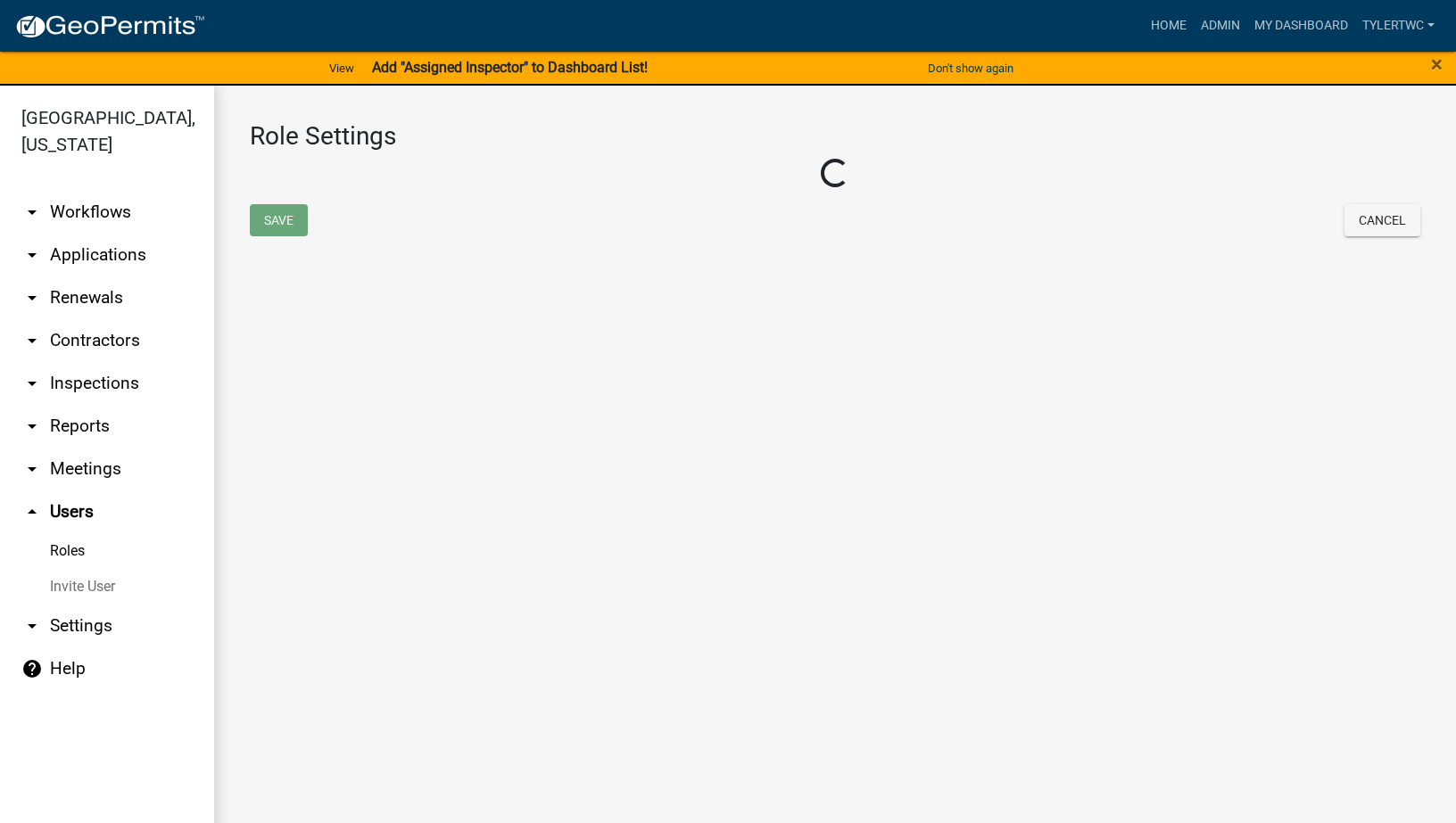
select select "6: light-blue"
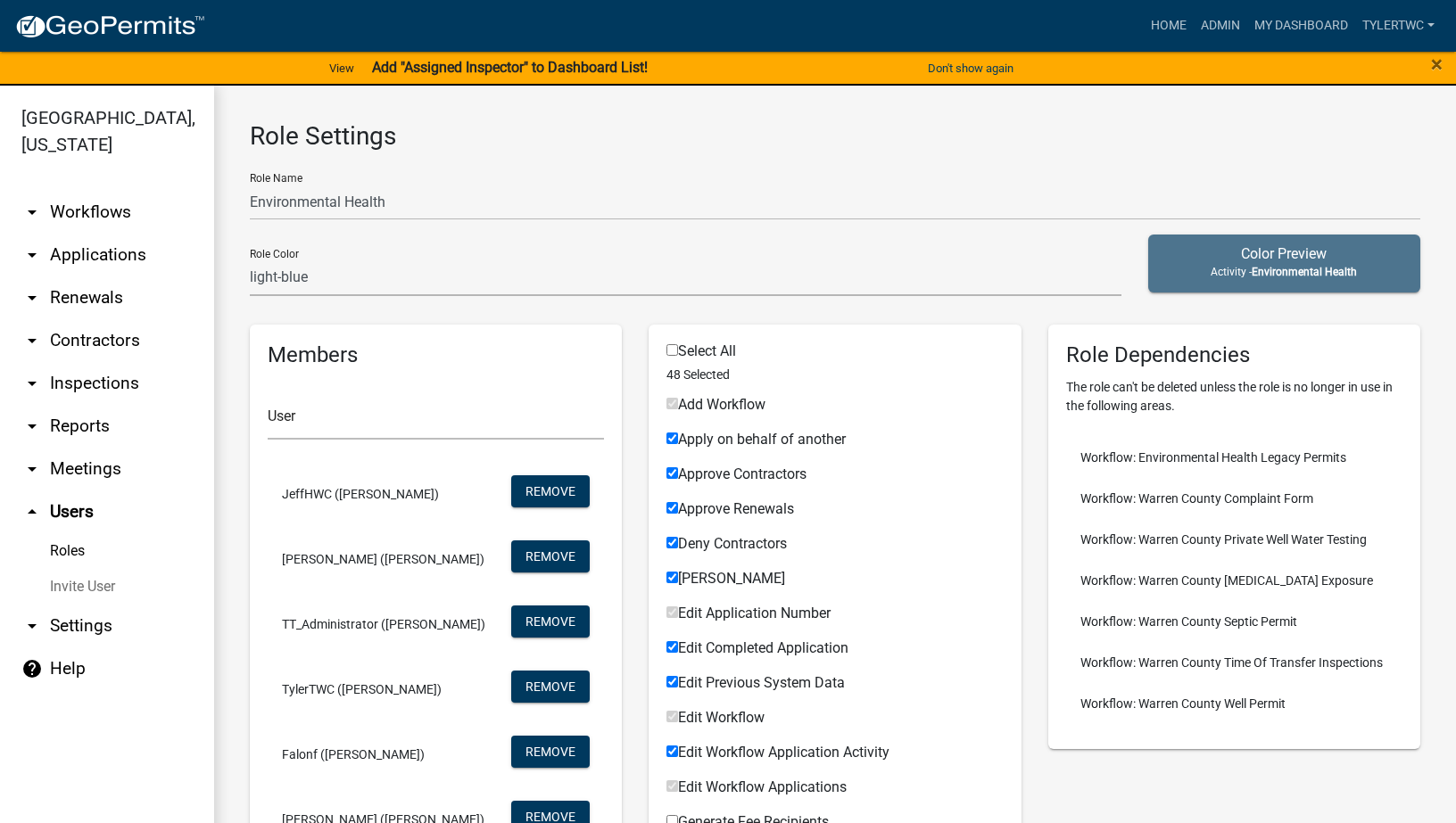
click at [98, 605] on link "arrow_drop_down Settings" at bounding box center [106, 625] width 214 height 42
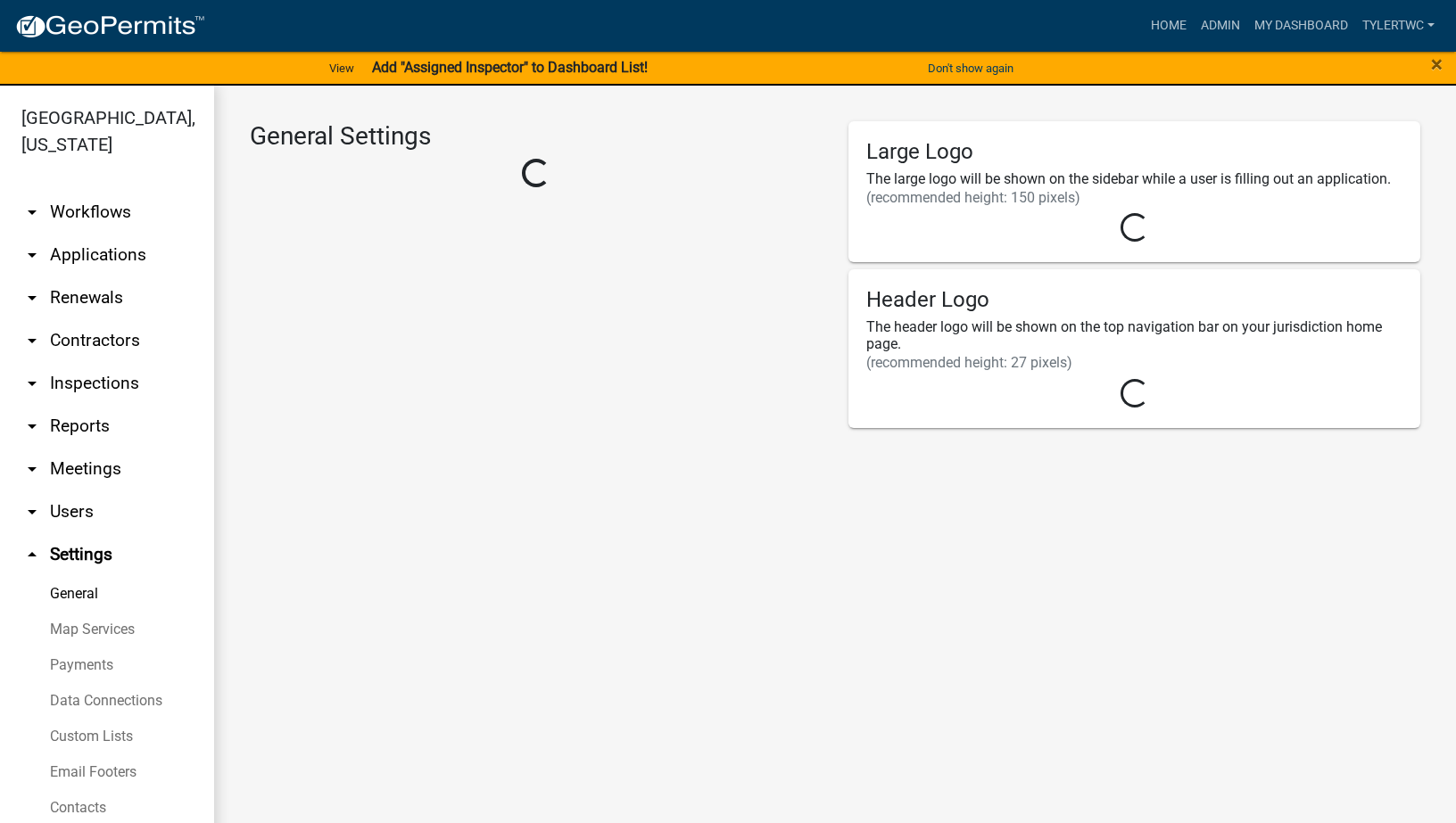
select select "IA"
select select "Central Standard Time"
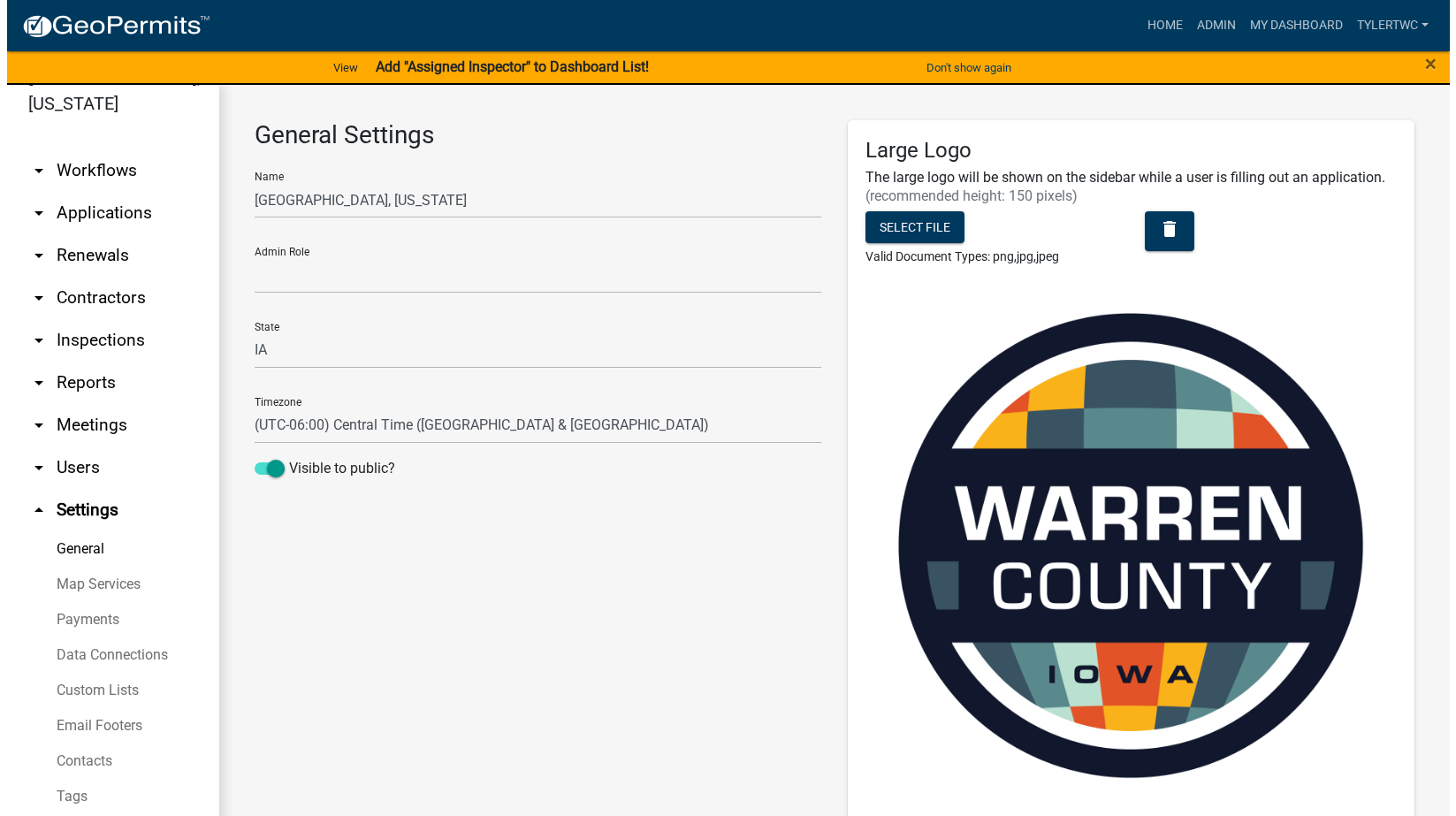
scroll to position [21, 0]
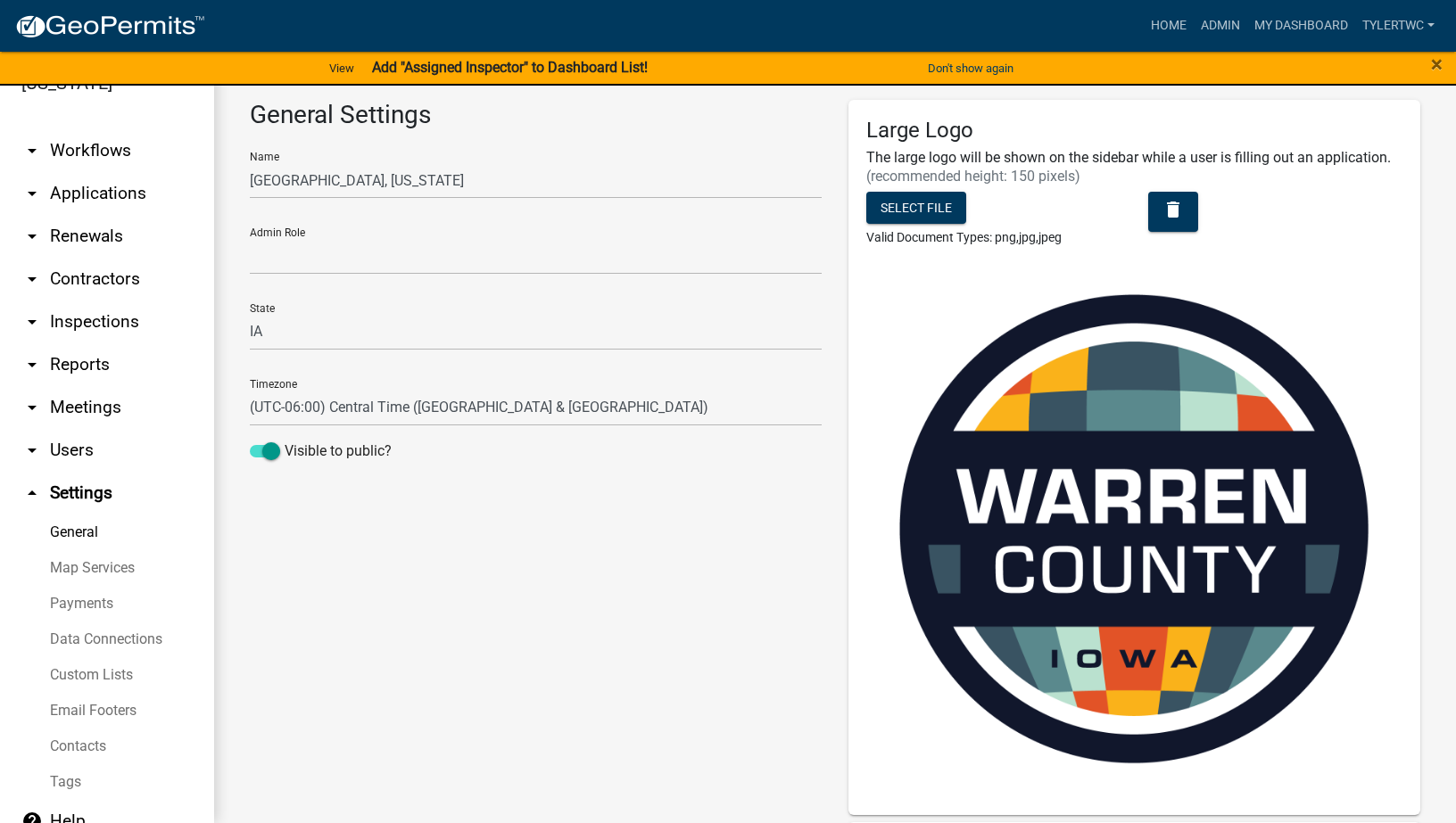
click at [115, 657] on link "Custom Lists" at bounding box center [106, 675] width 214 height 36
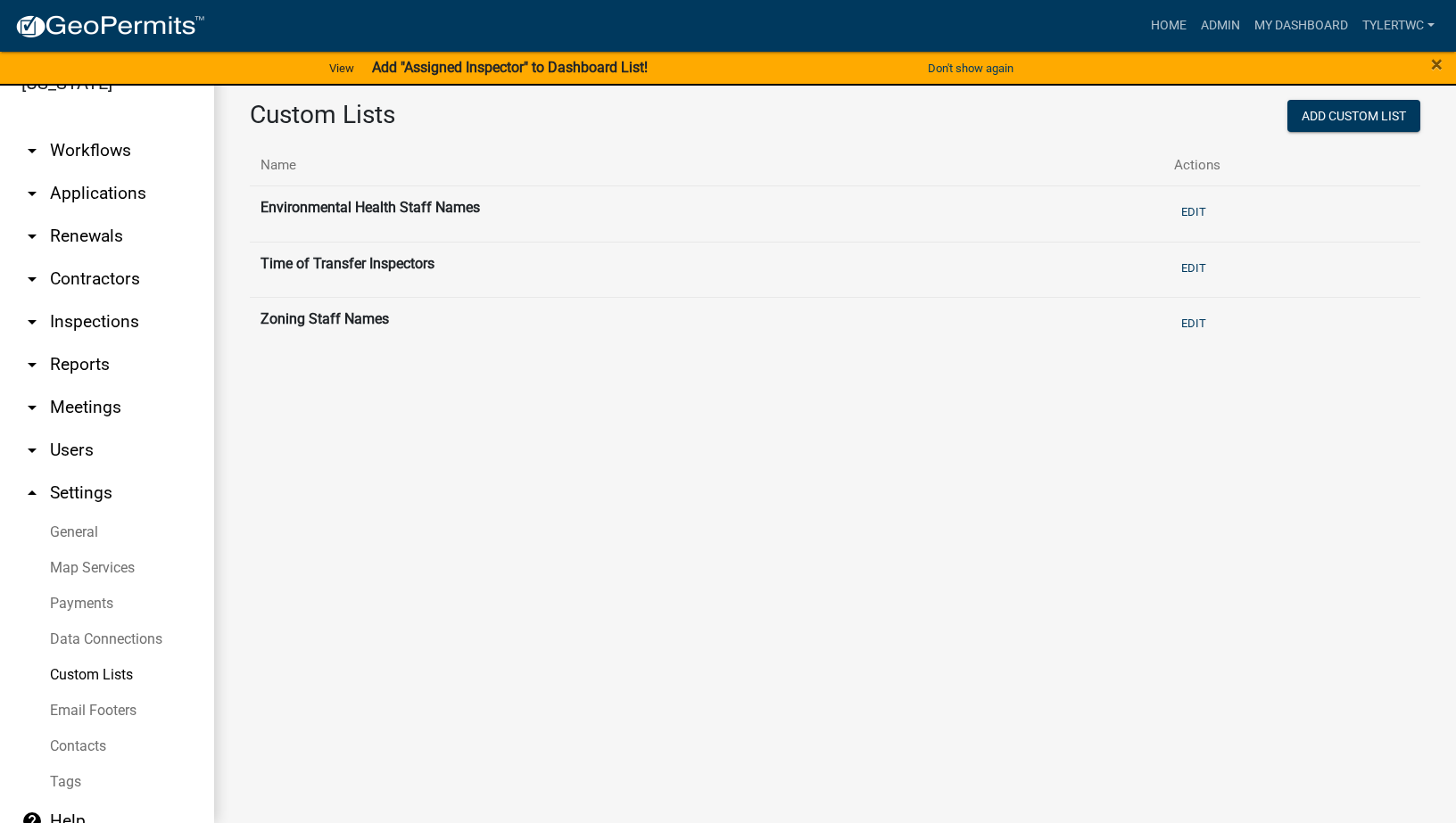
click at [93, 693] on link "Email Footers" at bounding box center [106, 711] width 214 height 36
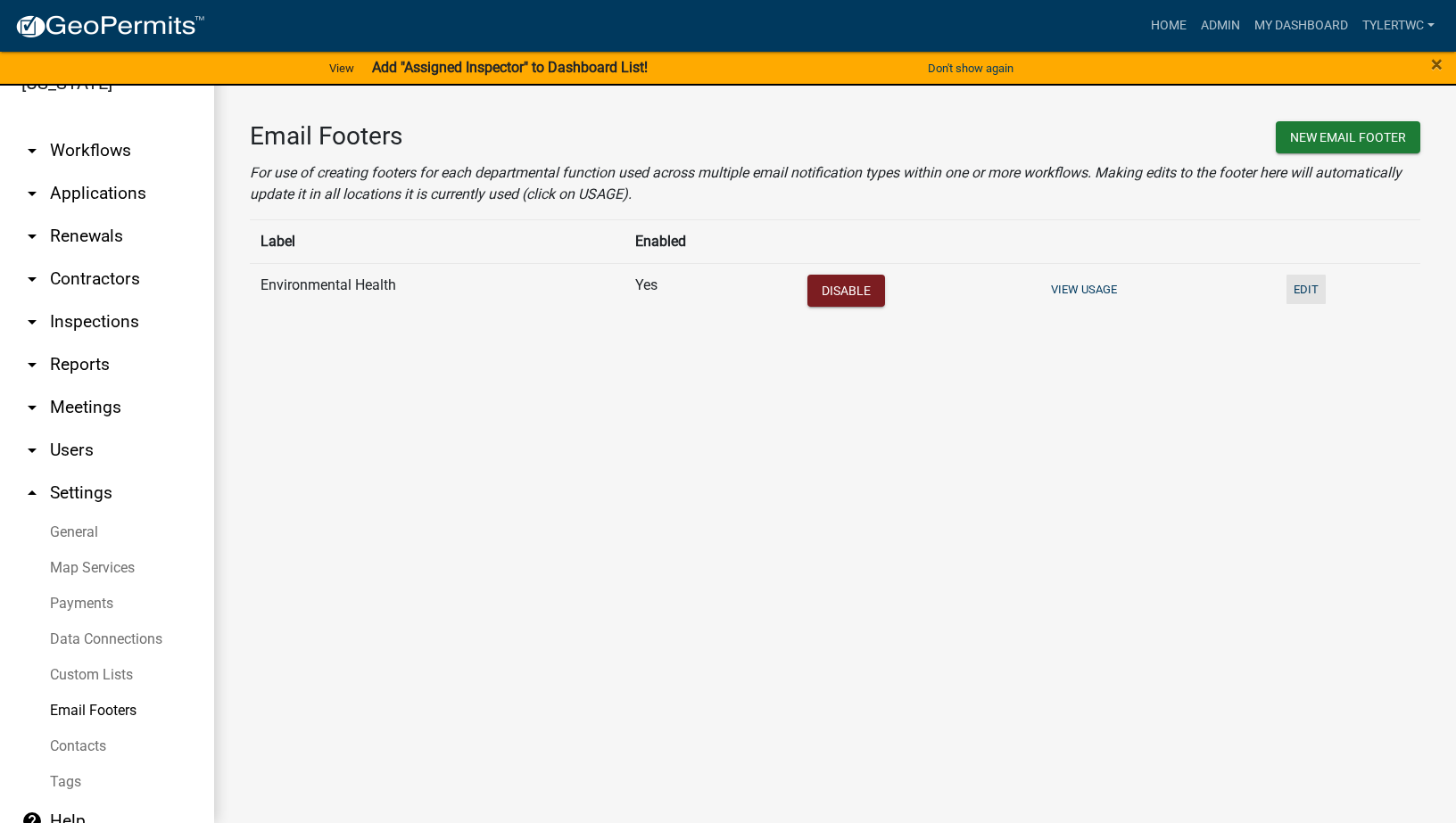
click at [1296, 284] on button "Edit" at bounding box center [1306, 289] width 40 height 29
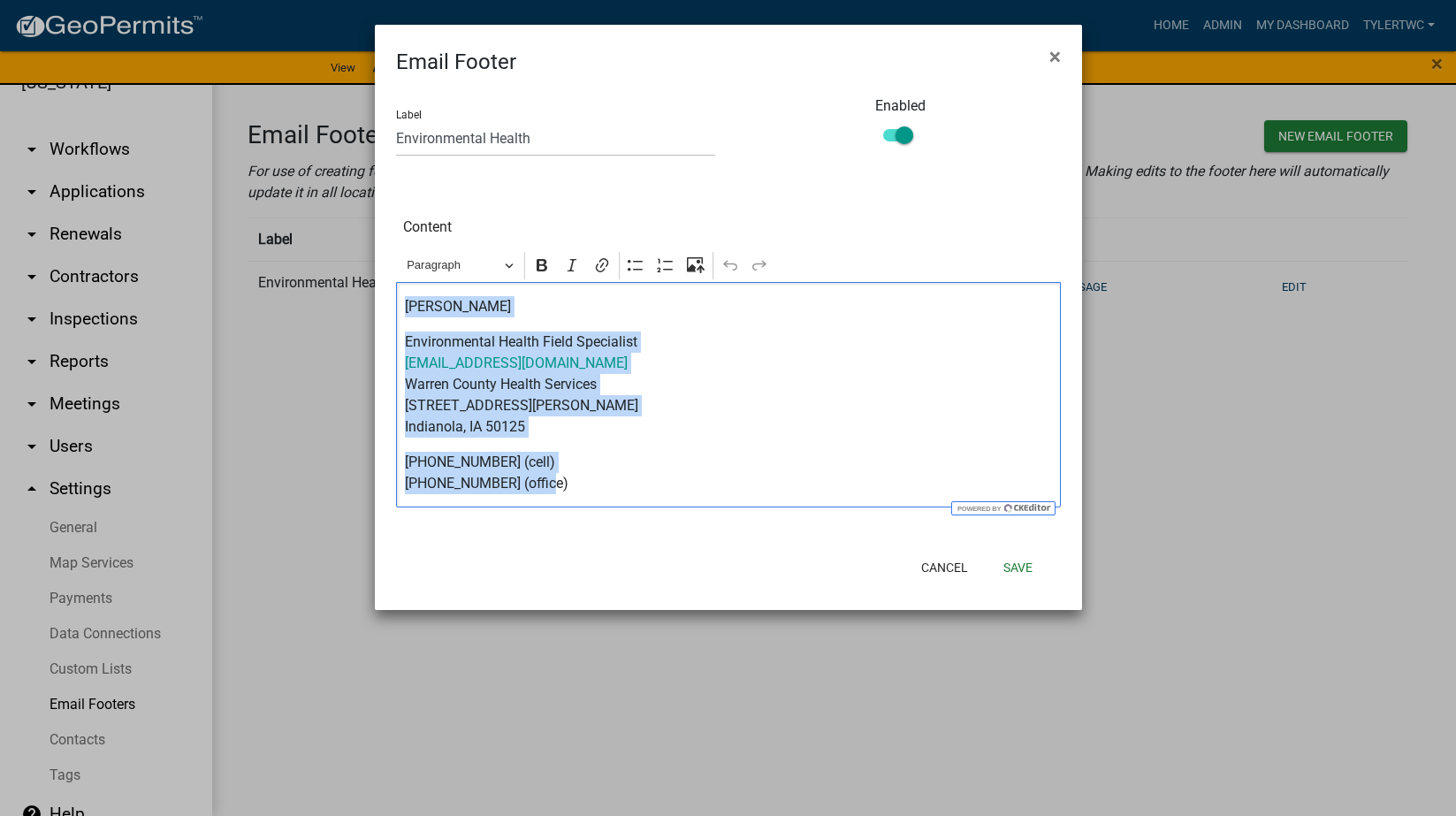
drag, startPoint x: 469, startPoint y: 412, endPoint x: 390, endPoint y: 306, distance: 132.2
click at [390, 306] on div "Content Rich Text Editor Paragraph Bold Italic Link Bulleted List Numbered List…" at bounding box center [728, 359] width 692 height 294
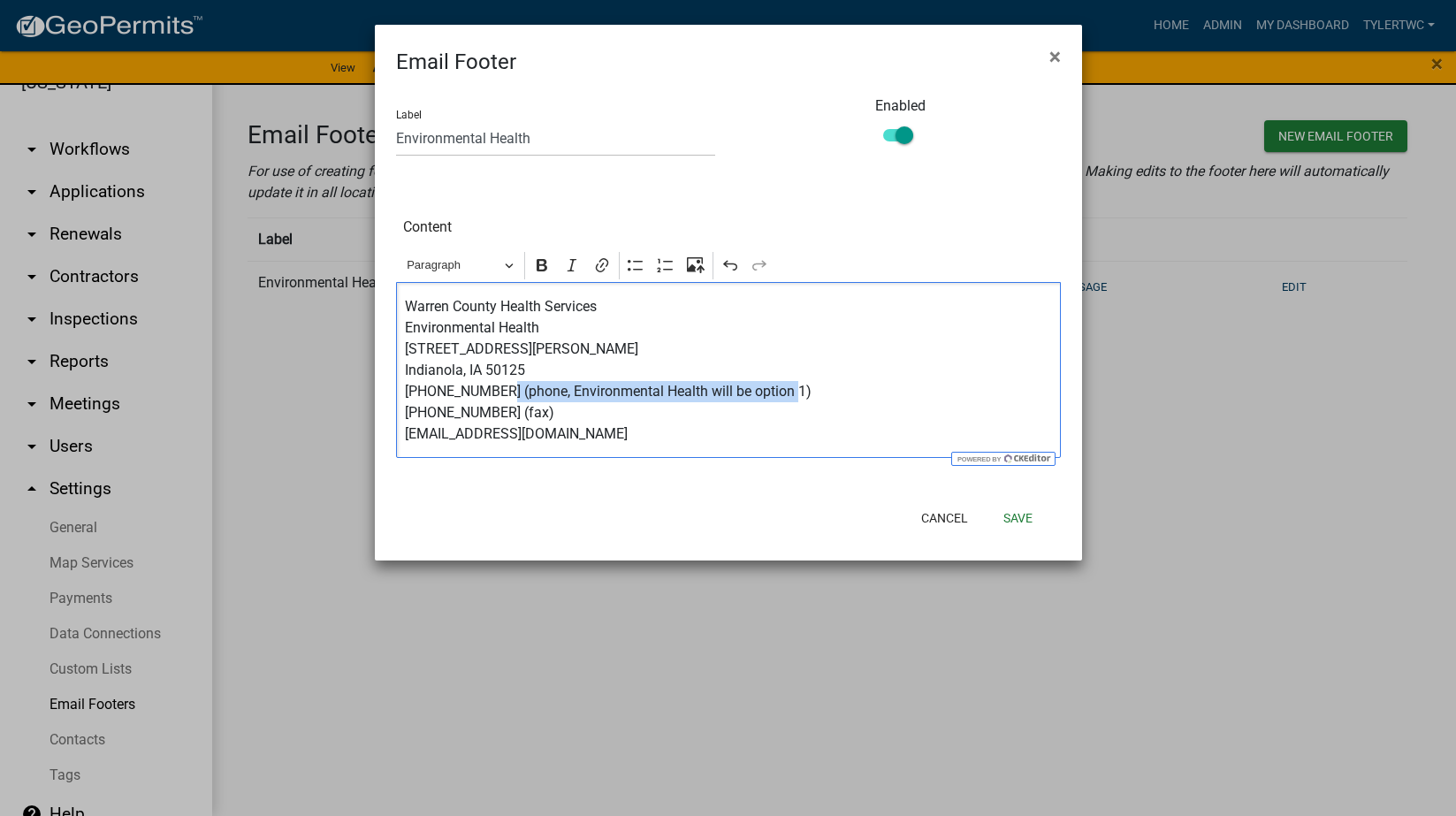
drag, startPoint x: 783, startPoint y: 389, endPoint x: 496, endPoint y: 394, distance: 287.0
click at [496, 394] on p "Warren County Health Services Environmental Health 301 North Buxton, Suite 203 …" at bounding box center [728, 370] width 646 height 148
drag, startPoint x: 564, startPoint y: 413, endPoint x: 391, endPoint y: 419, distance: 173.1
click at [391, 419] on div "Content Rich Text Editor Paragraph Bold Italic Link Bulleted List Numbered List…" at bounding box center [728, 335] width 692 height 245
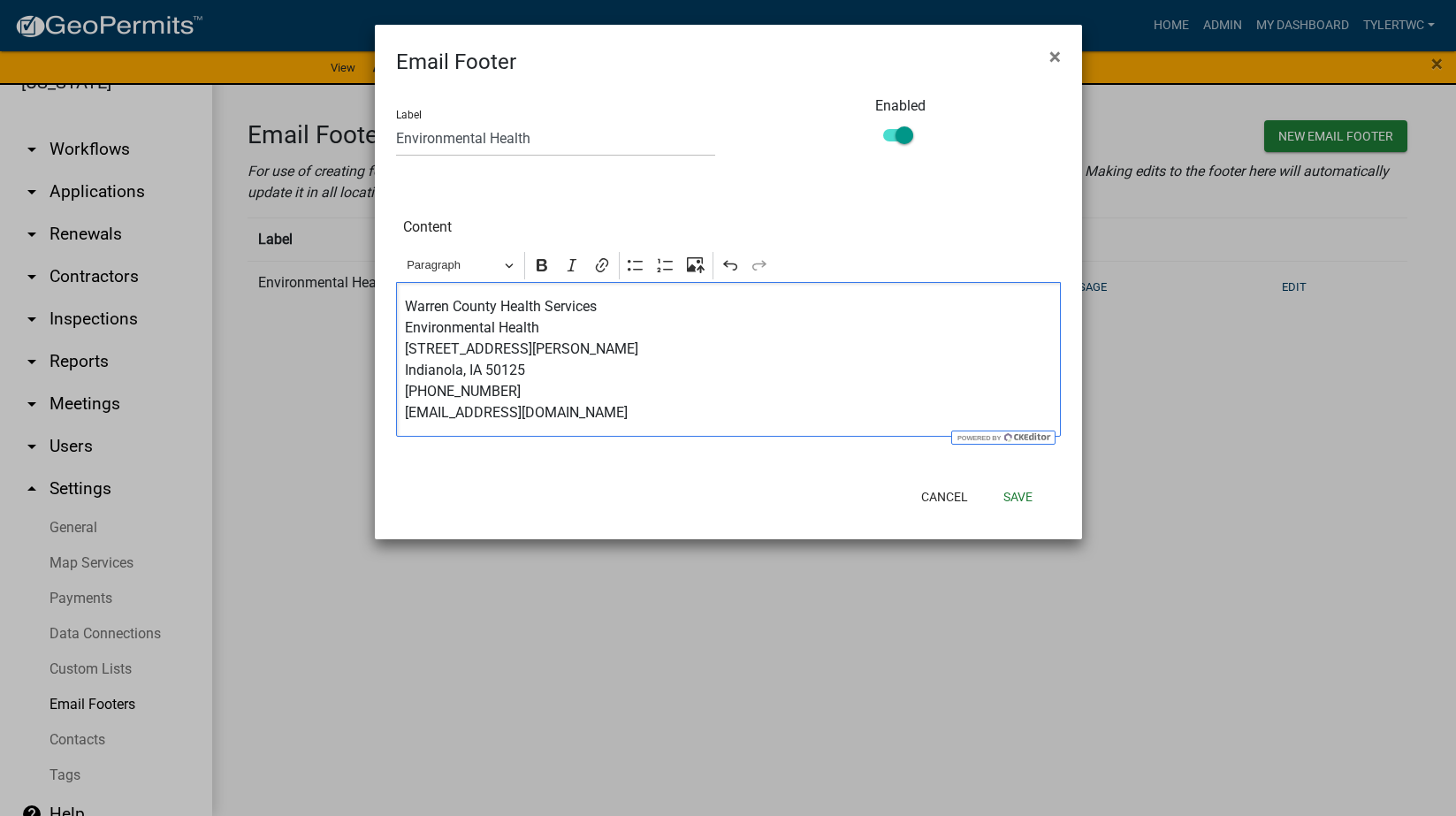
click at [739, 376] on p "Warren County Health Services Environmental Health 301 North Buxton, Suite 203 …" at bounding box center [728, 359] width 646 height 127
click at [1001, 492] on button "Save" at bounding box center [1018, 497] width 58 height 32
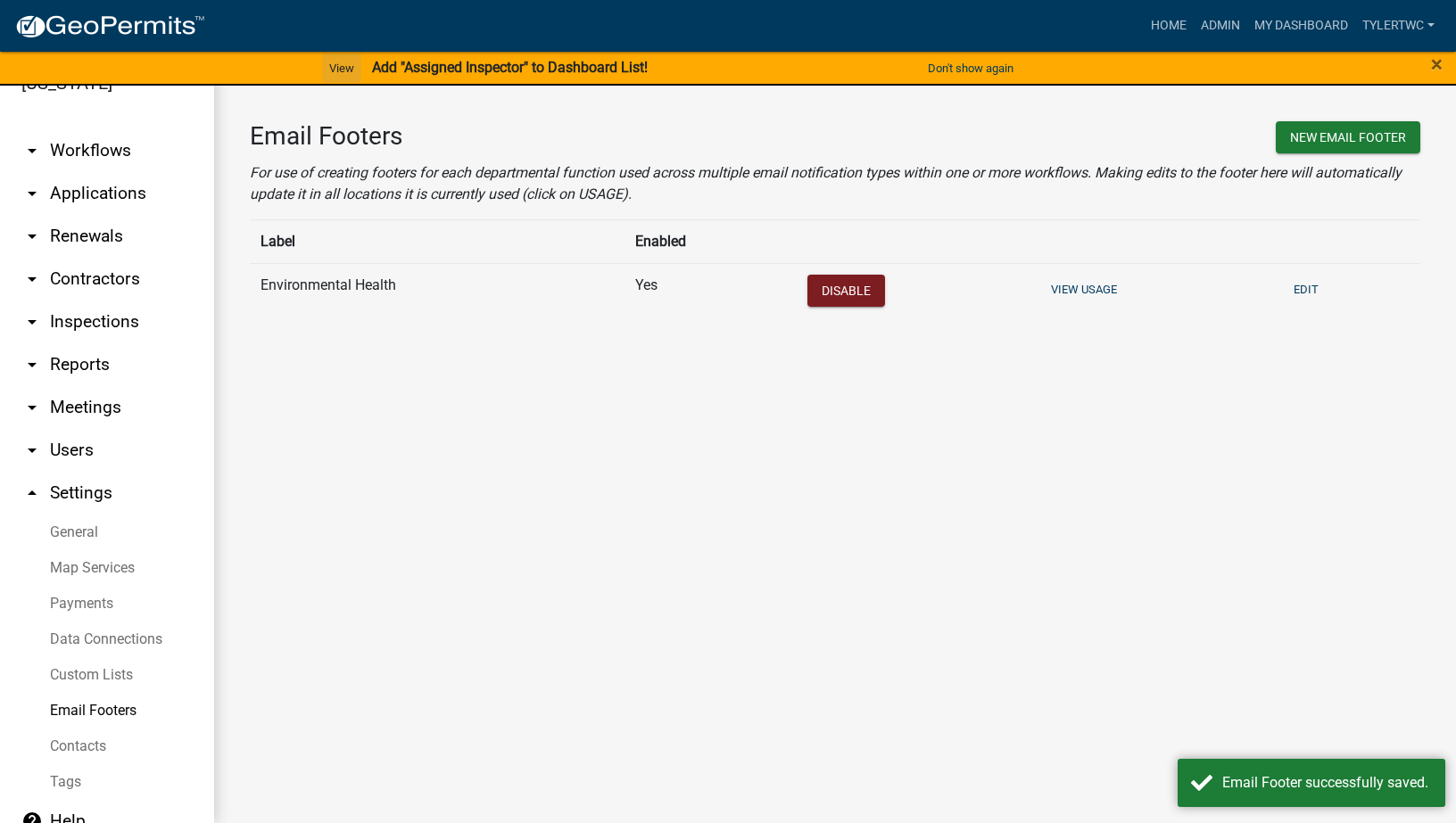
click at [332, 64] on link "View" at bounding box center [342, 68] width 40 height 29
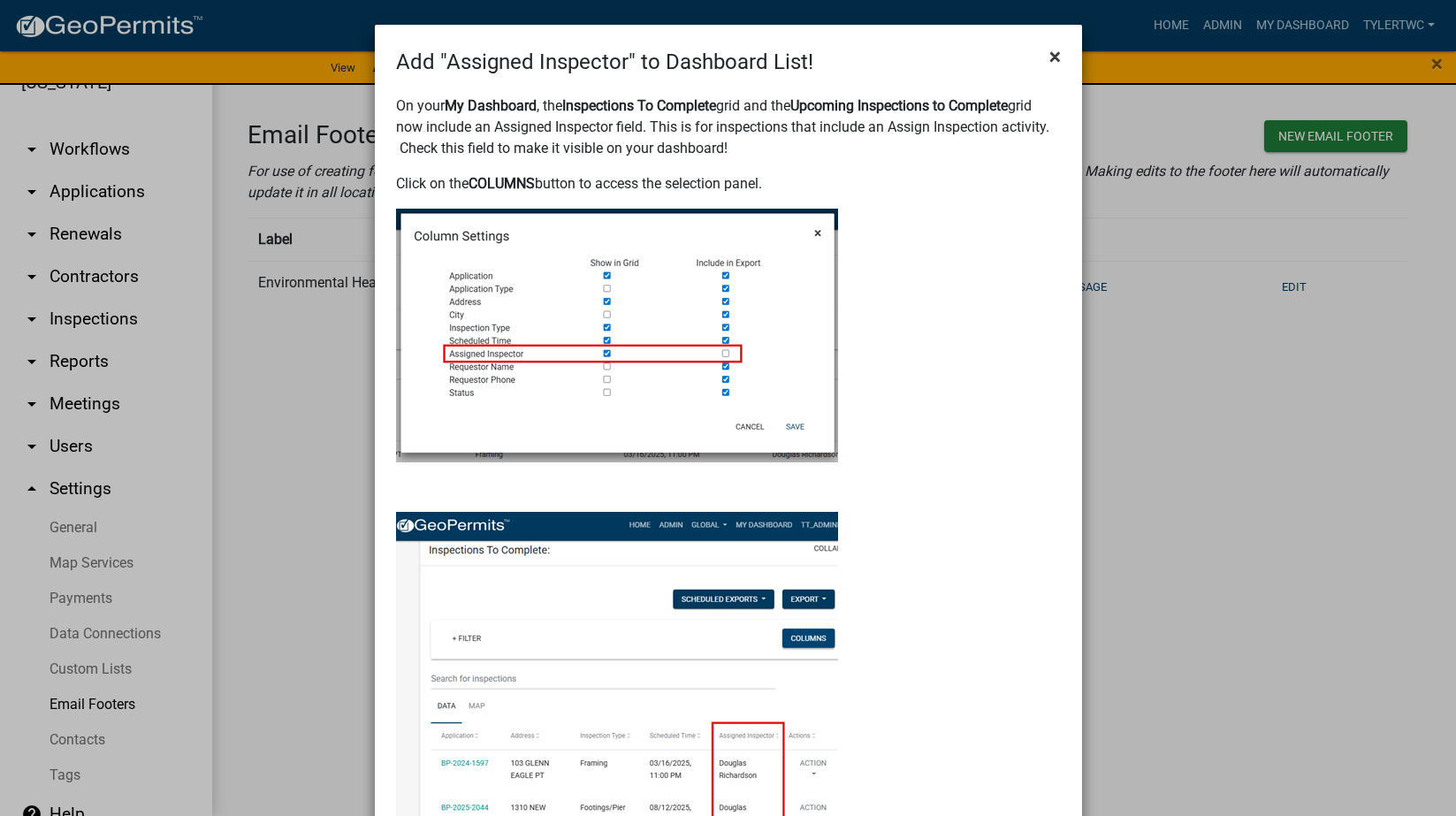
click at [1049, 53] on span "×" at bounding box center [1055, 56] width 11 height 25
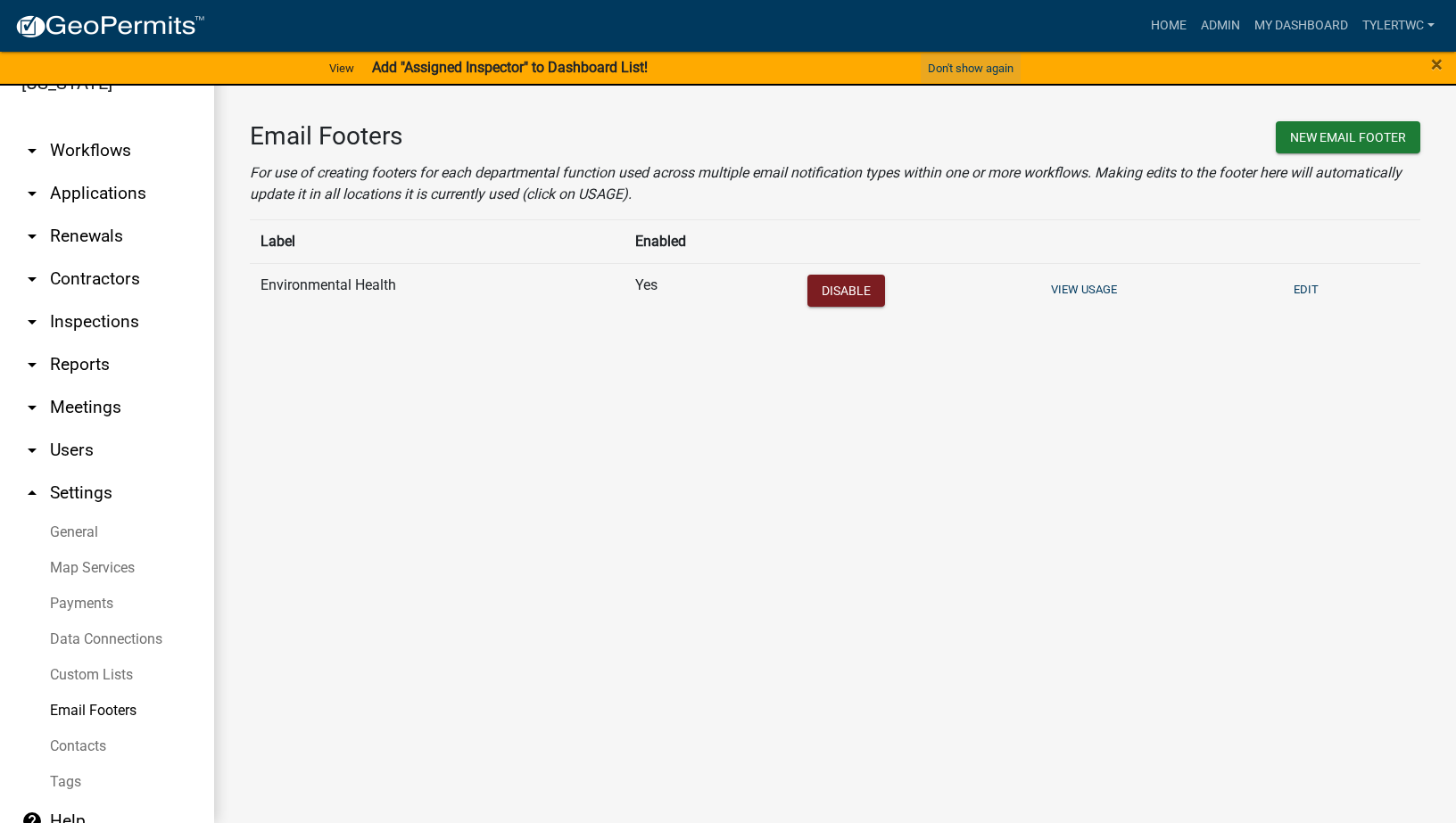
click at [956, 62] on button "Don't show again" at bounding box center [971, 68] width 100 height 29
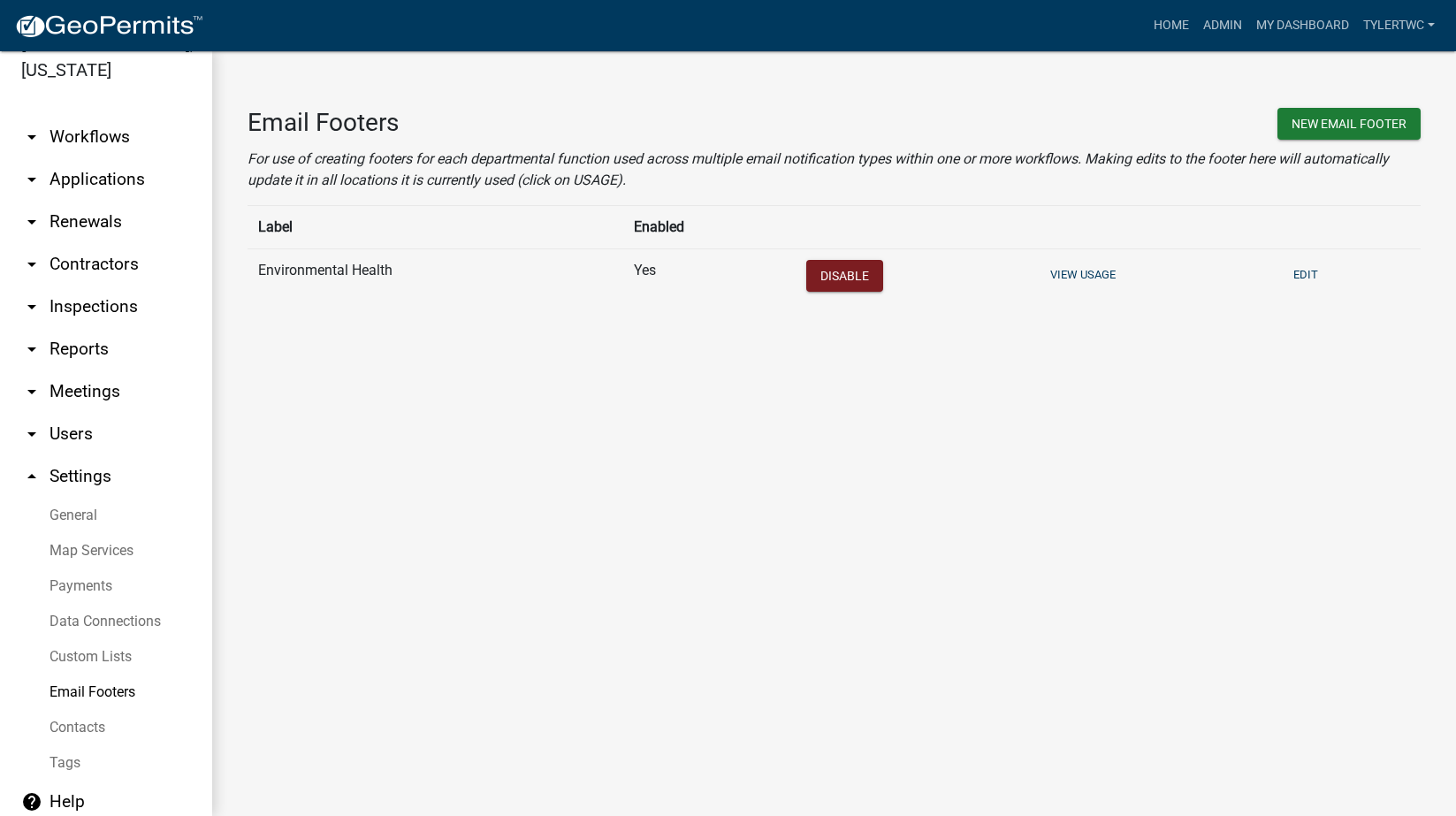
scroll to position [27, 0]
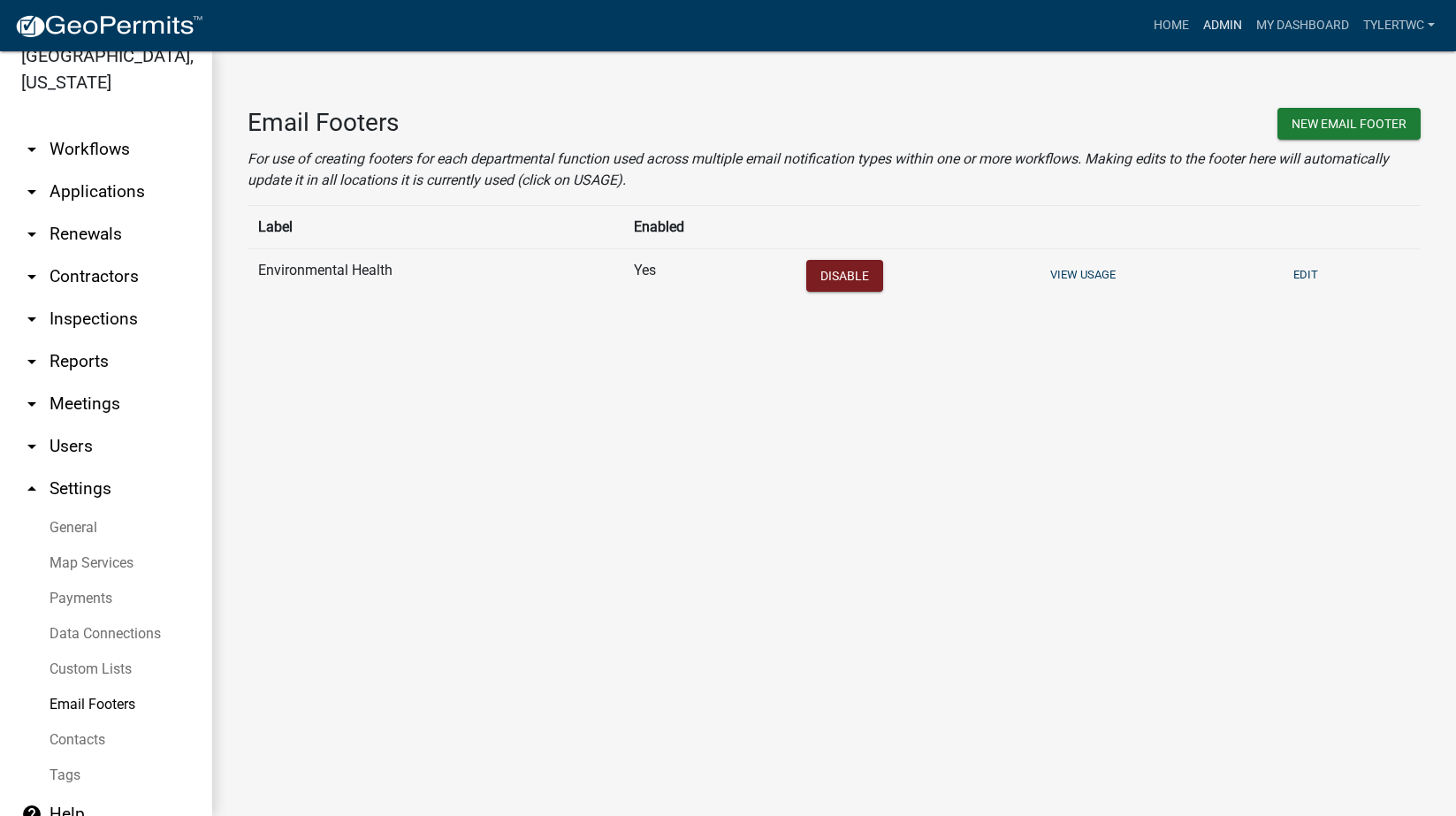
click at [1229, 20] on link "Admin" at bounding box center [1223, 25] width 53 height 34
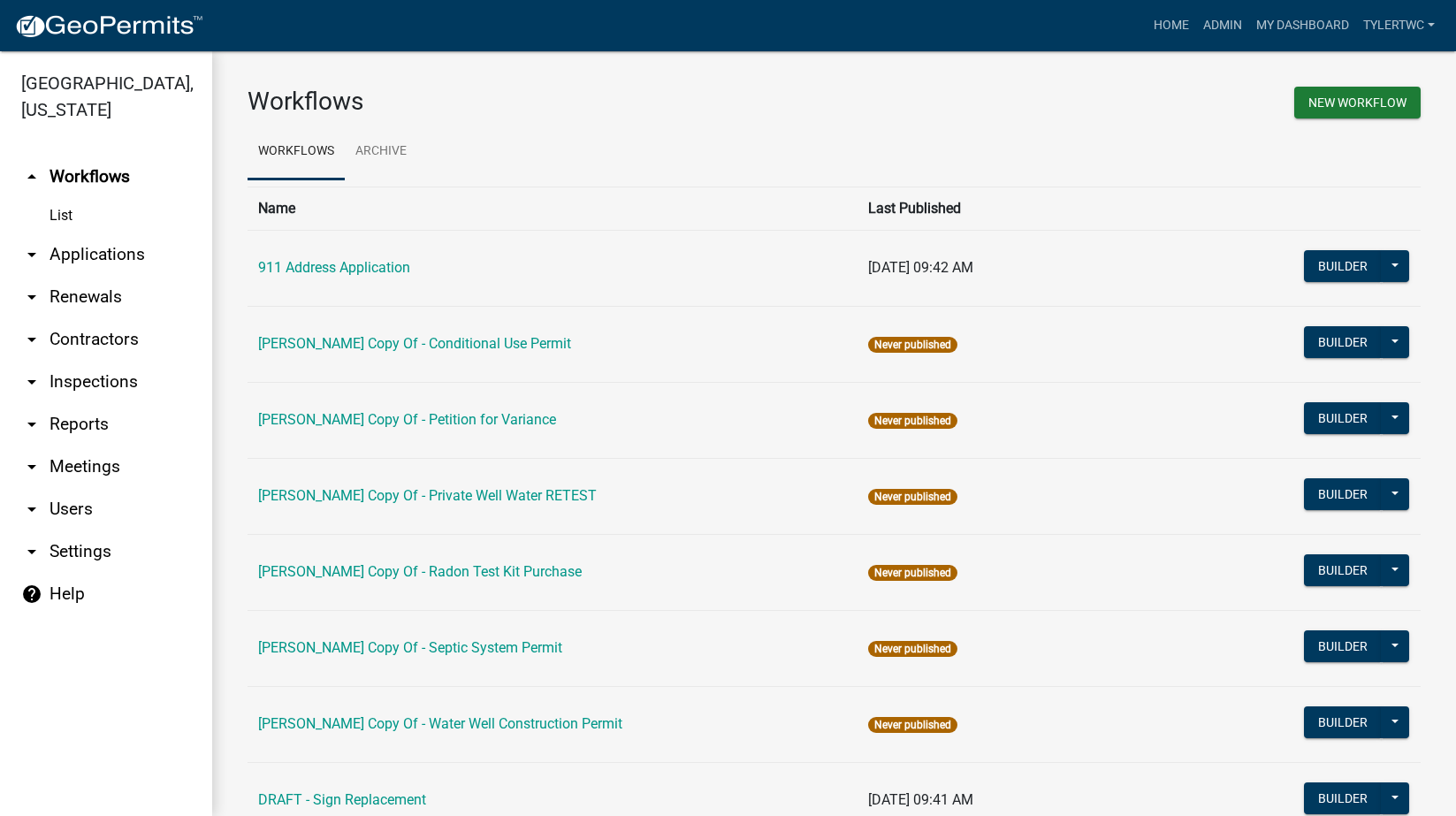
scroll to position [825, 0]
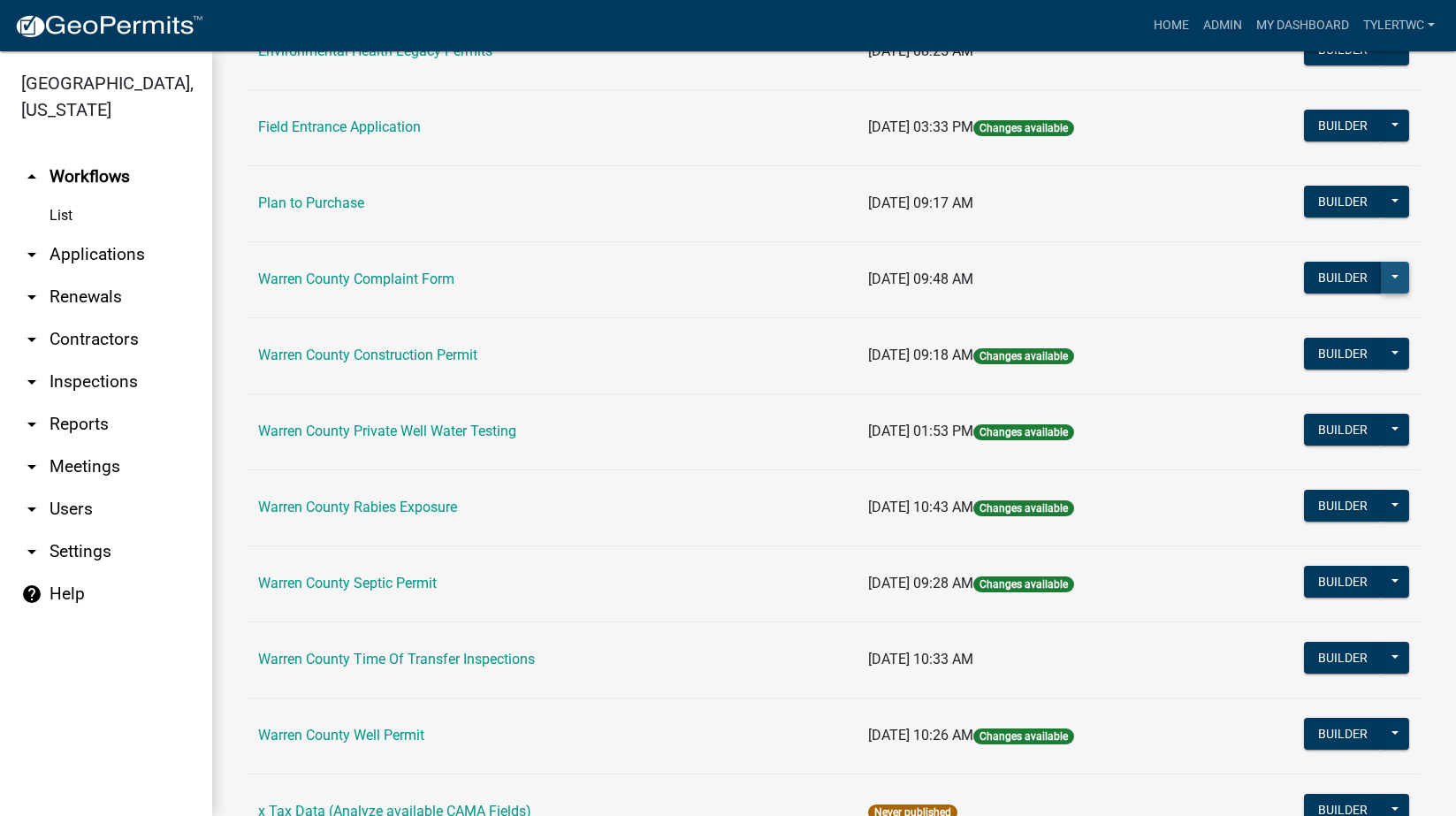
click at [1386, 278] on button at bounding box center [1395, 277] width 28 height 32
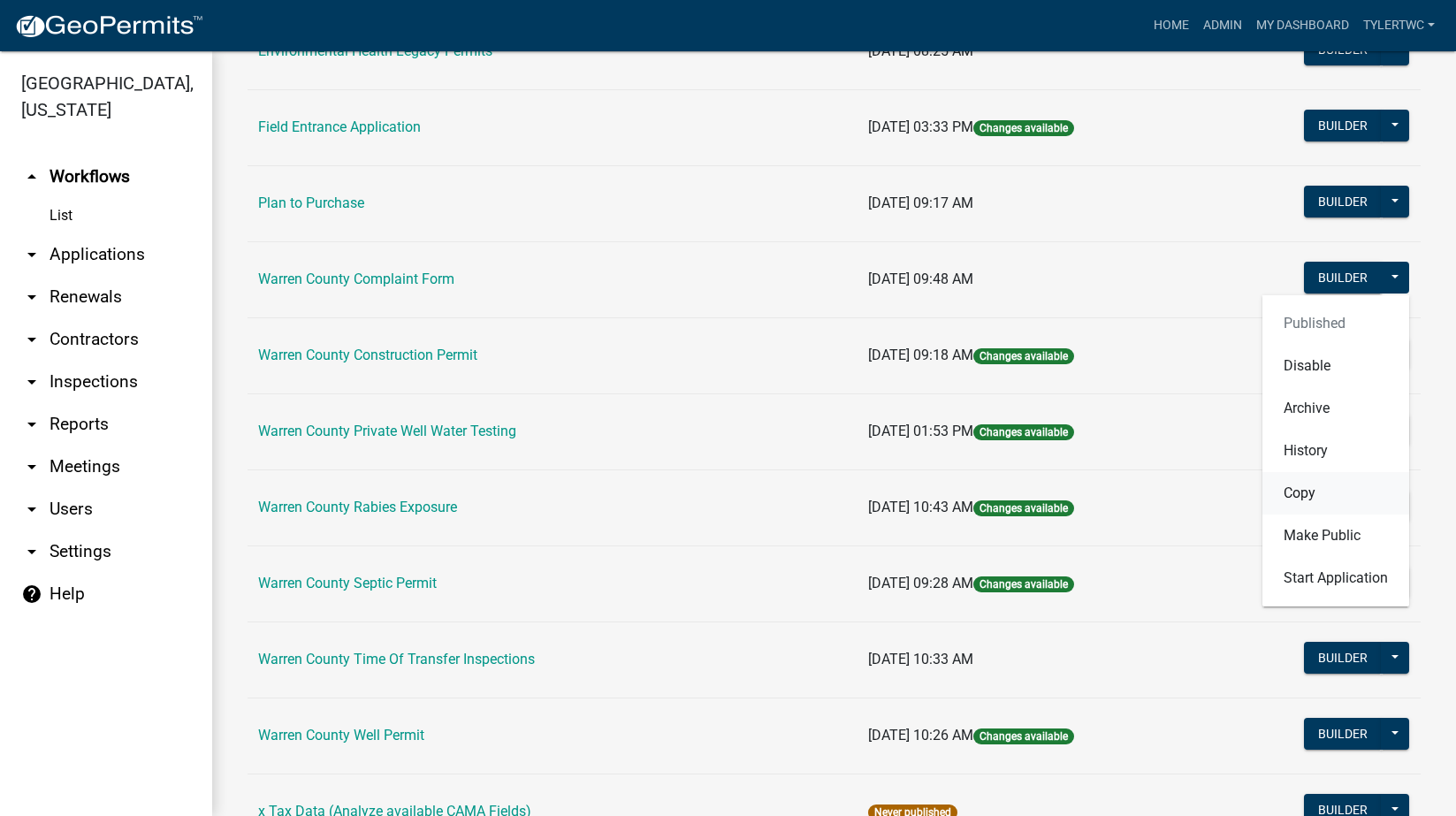
click at [1281, 493] on button "Copy" at bounding box center [1336, 493] width 147 height 42
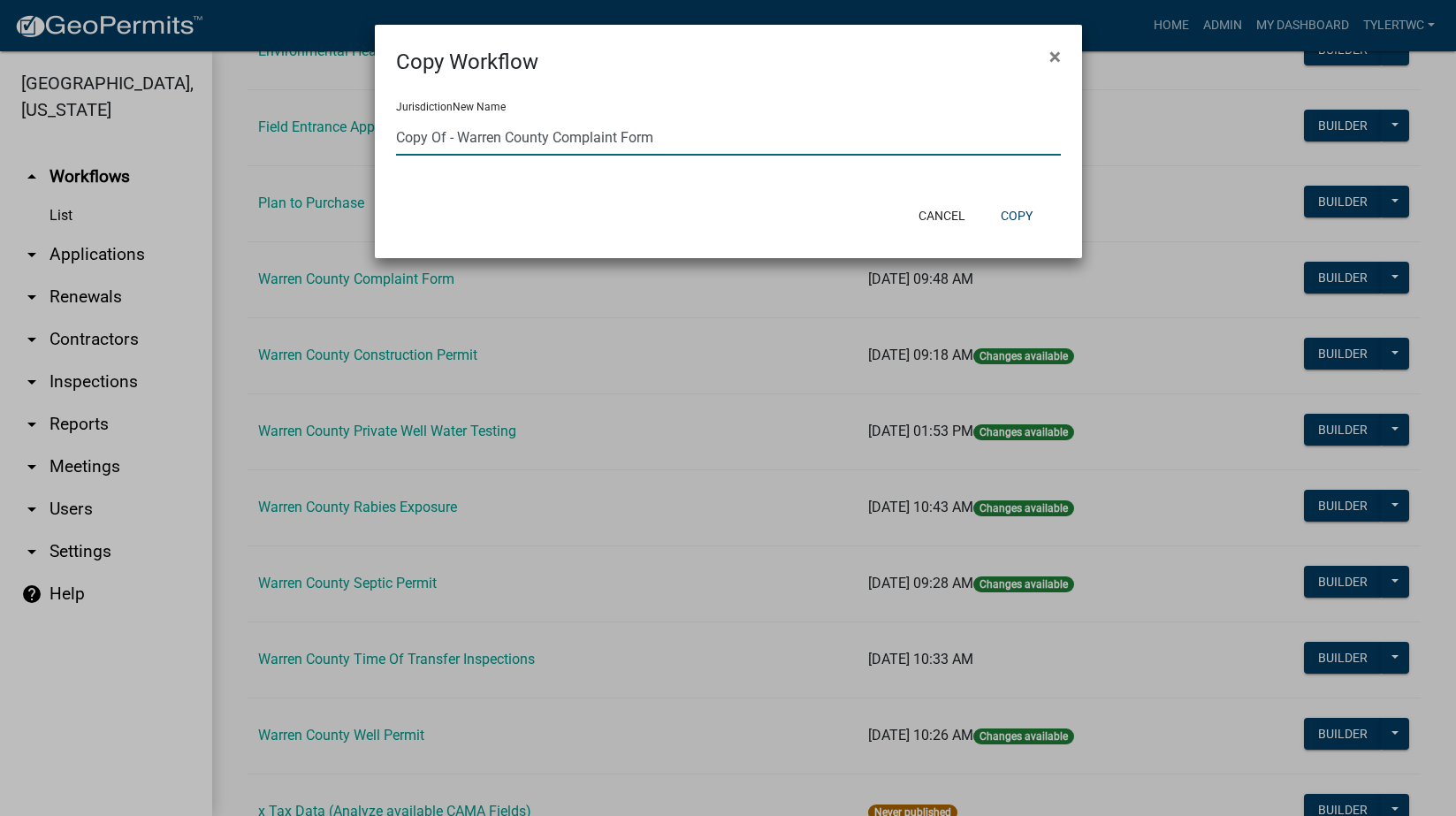
drag, startPoint x: 458, startPoint y: 137, endPoint x: 256, endPoint y: 154, distance: 202.7
click at [256, 154] on ngb-modal-window "Copy Workflow × Jurisdiction New Name Copy Of - Warren County Complaint Form Ca…" at bounding box center [728, 408] width 1456 height 816
drag, startPoint x: 596, startPoint y: 138, endPoint x: 493, endPoint y: 144, distance: 103.2
click at [493, 144] on input "Warren County Complaint Form" at bounding box center [728, 137] width 665 height 36
click at [550, 133] on input "Warren County Concerns Environmental Health" at bounding box center [728, 137] width 665 height 36
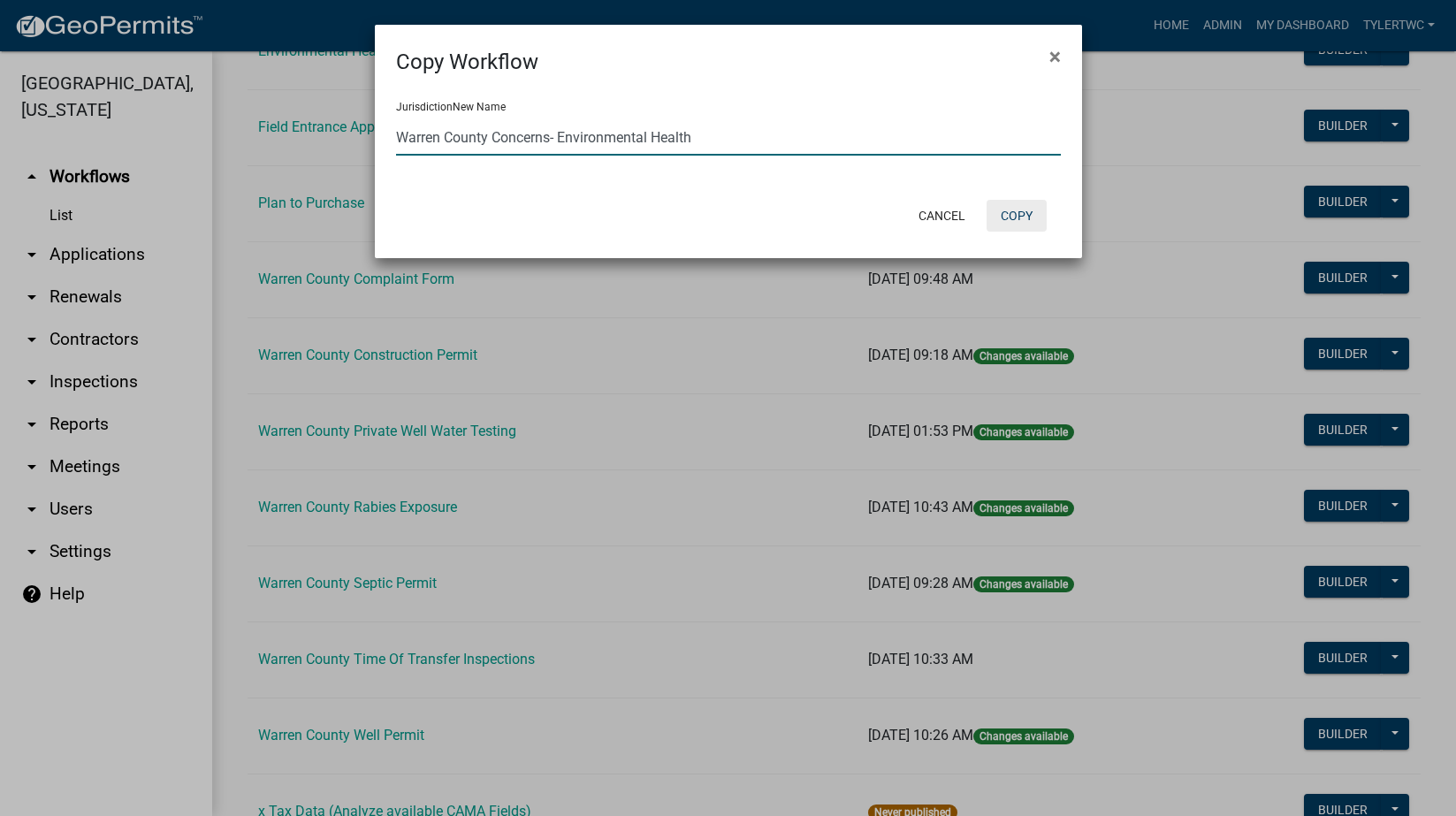
type input "Warren County Concerns- Environmental Health"
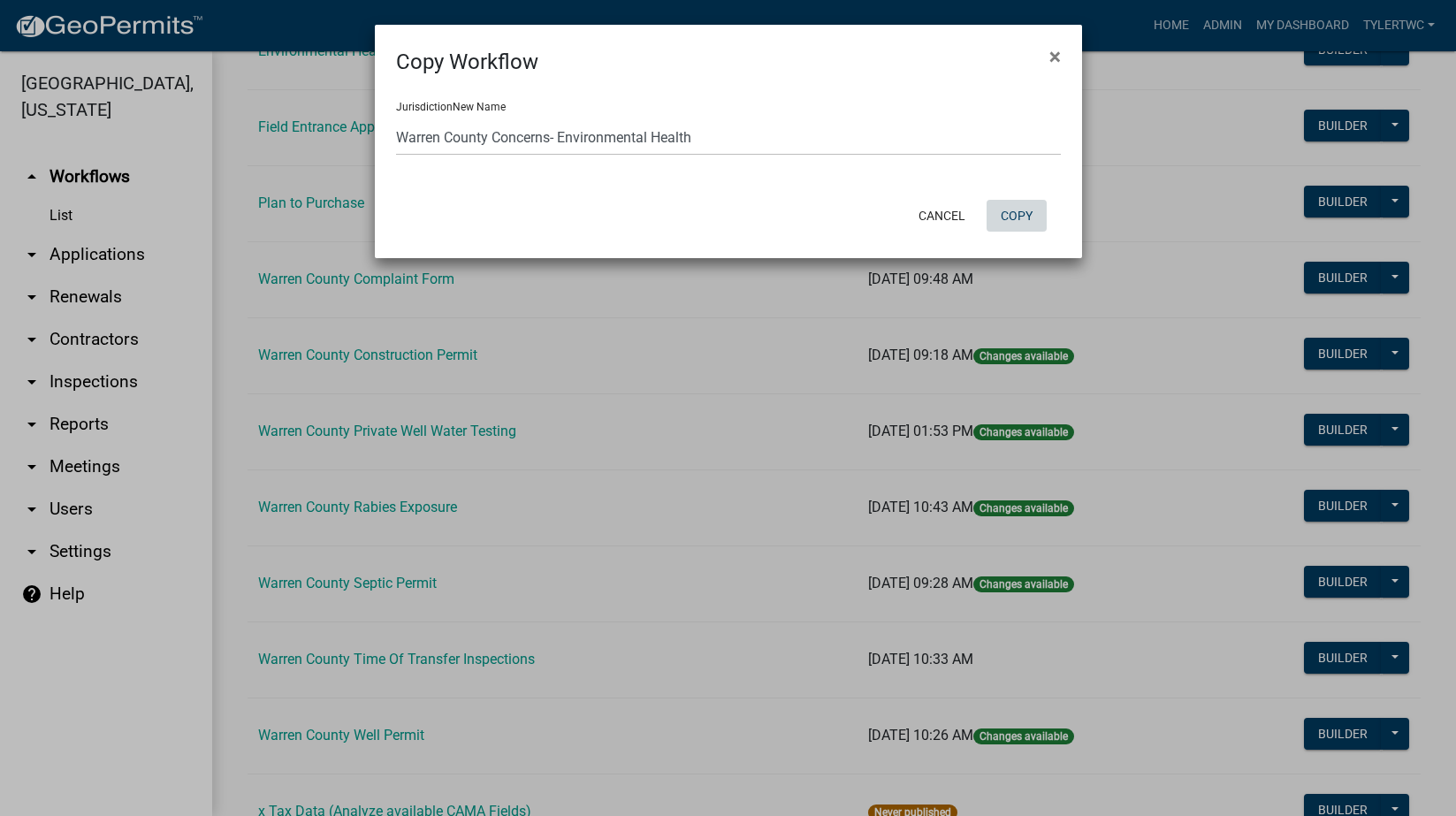
click at [1024, 215] on button "Copy" at bounding box center [1016, 216] width 60 height 32
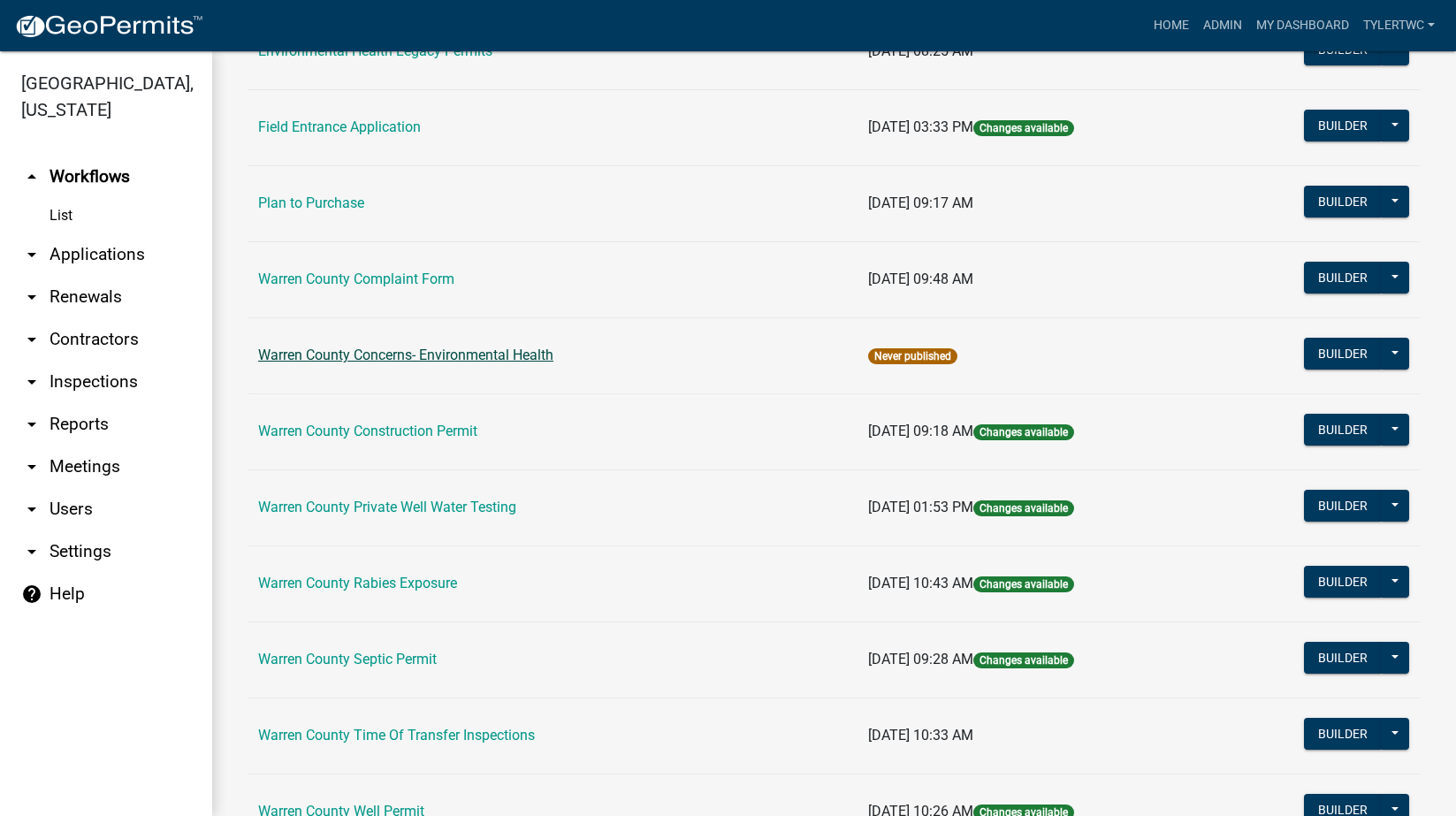
click at [320, 354] on link "Warren County Concerns- Environmental Health" at bounding box center [406, 355] width 295 height 17
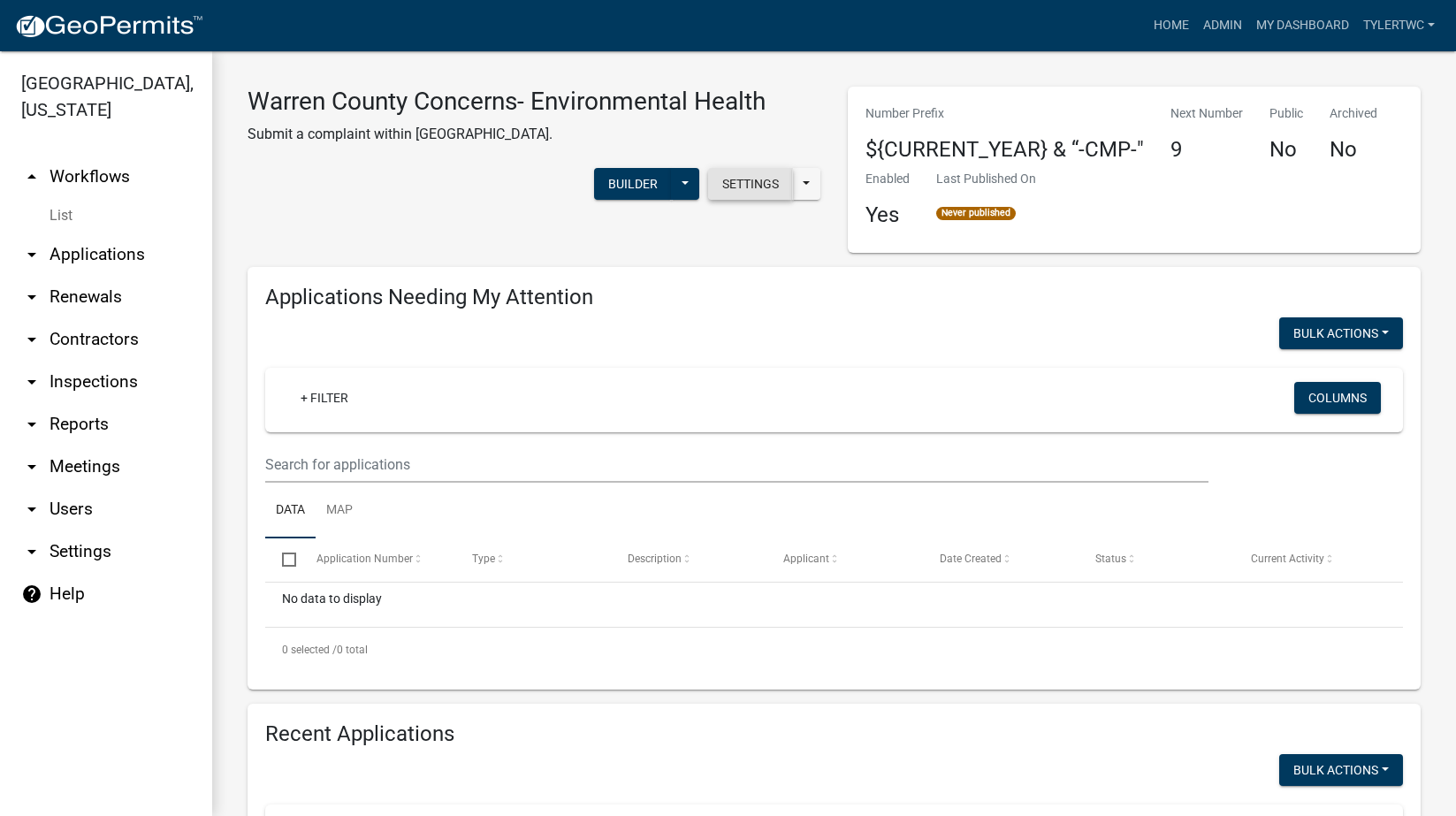
click at [736, 187] on button "Settings" at bounding box center [750, 184] width 85 height 32
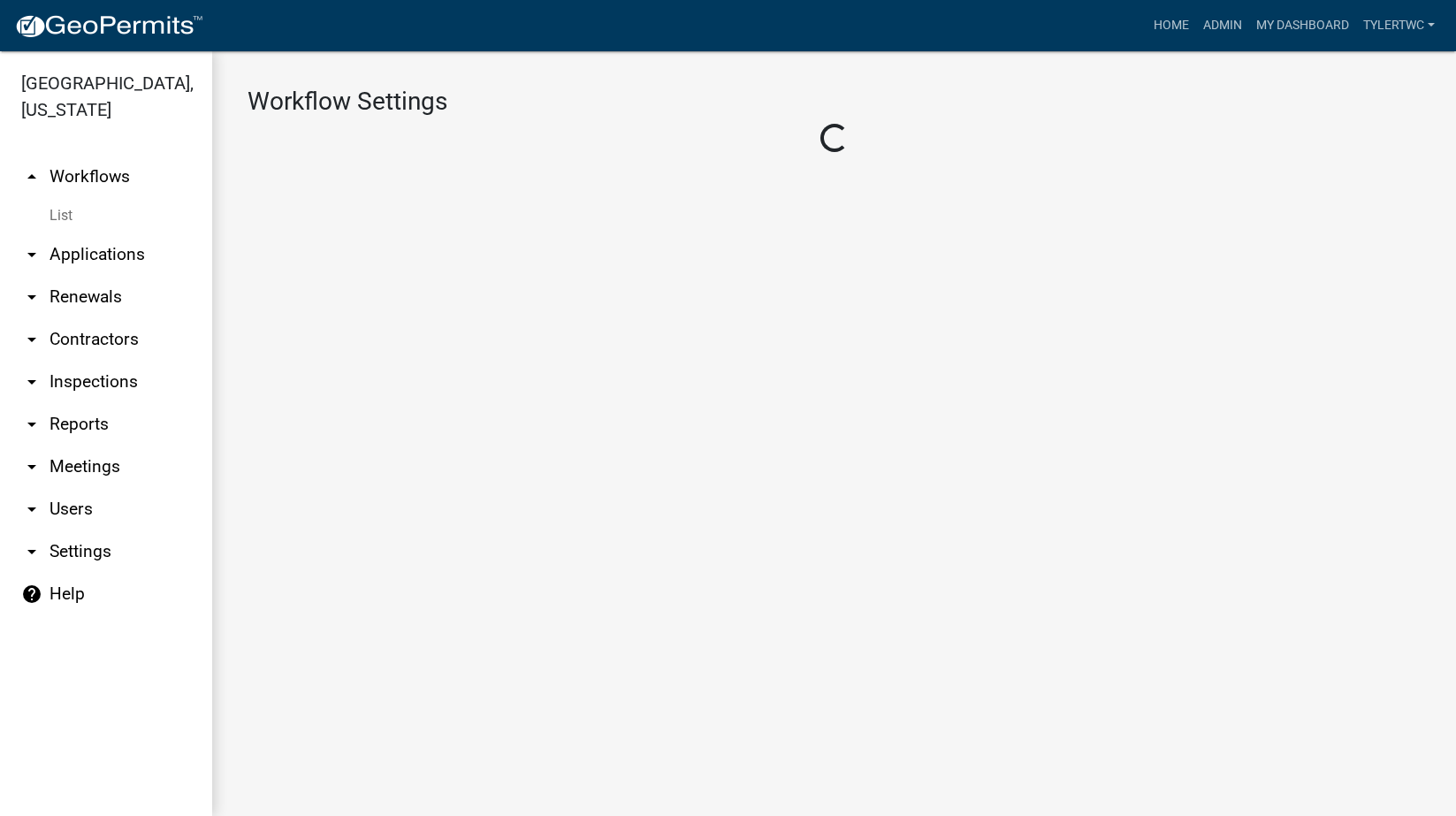
select select "1"
select select "fd6fd05e-b1fa-4eea-9097-95deed638bbd"
select select
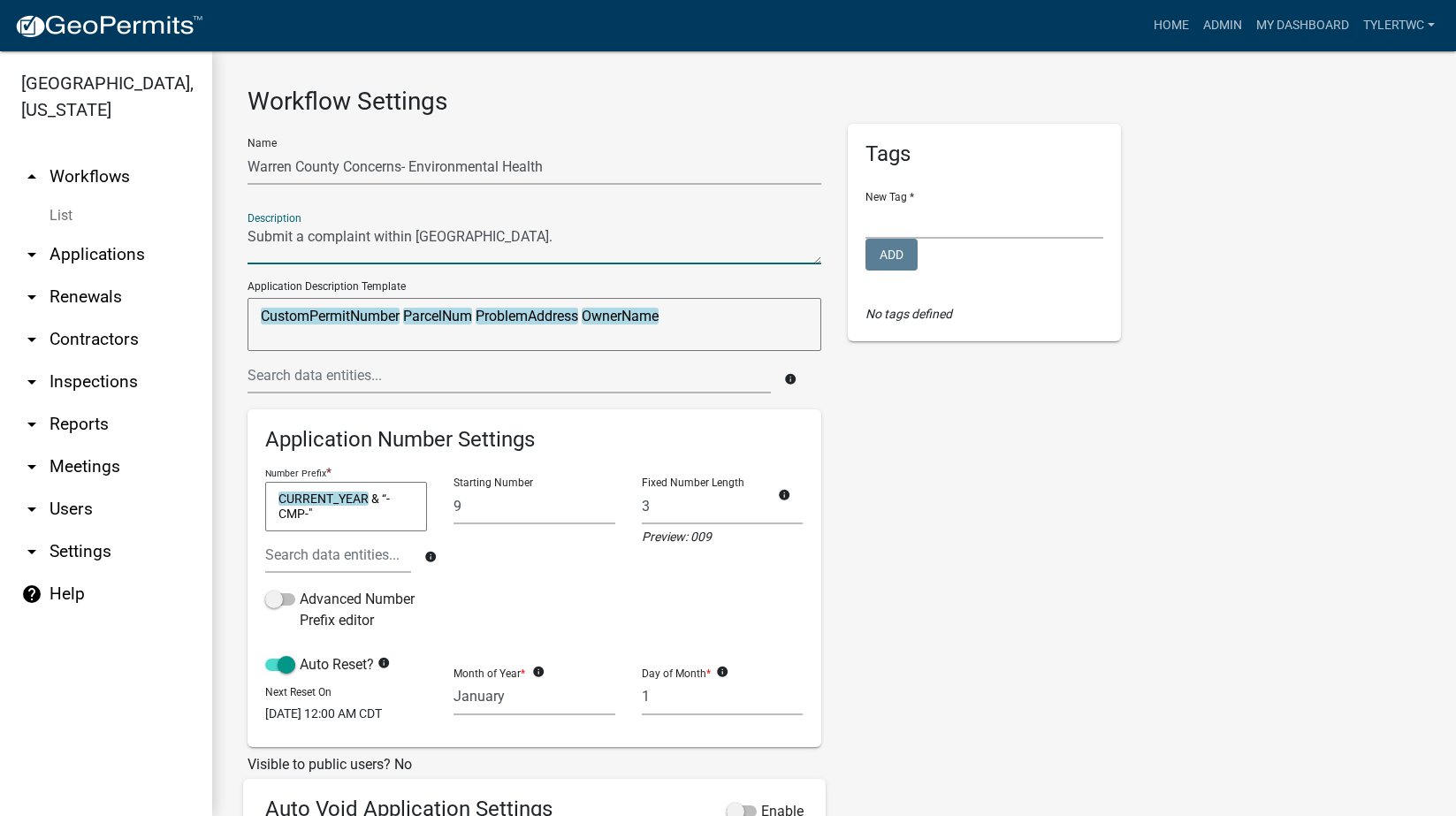
drag, startPoint x: 367, startPoint y: 237, endPoint x: 172, endPoint y: 236, distance: 195.0
click at [172, 236] on div "Warren County, Iowa arrow_drop_up Workflows List arrow_drop_down Applications S…" at bounding box center [728, 433] width 1456 height 765
click at [376, 237] on textarea at bounding box center [534, 245] width 574 height 41
drag, startPoint x: 370, startPoint y: 236, endPoint x: 217, endPoint y: 222, distance: 153.6
click at [217, 222] on div "Workflow Settings Name Warren County Concerns- Environmental Health Description…" at bounding box center [833, 594] width 1244 height 1086
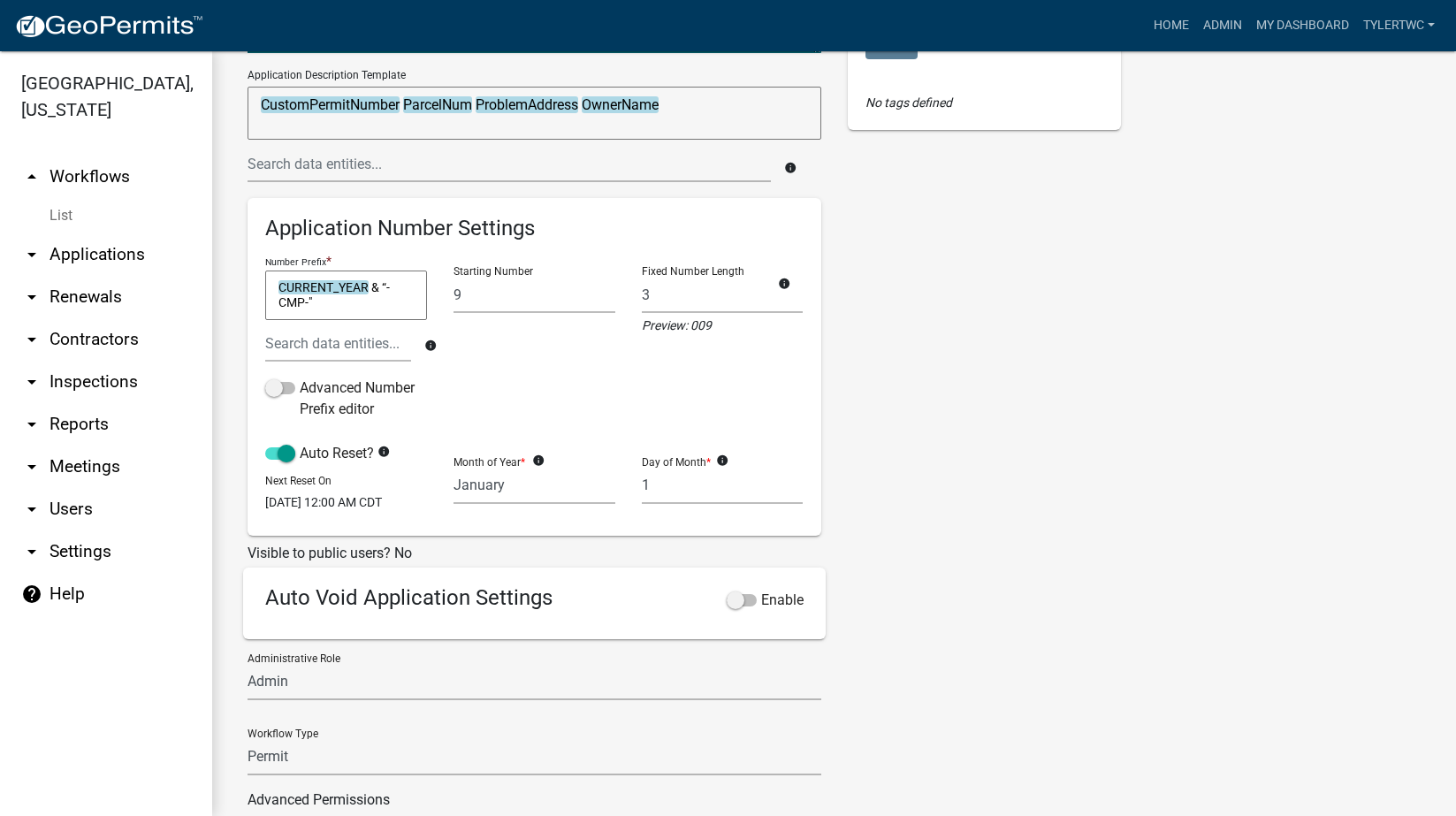
scroll to position [333, 0]
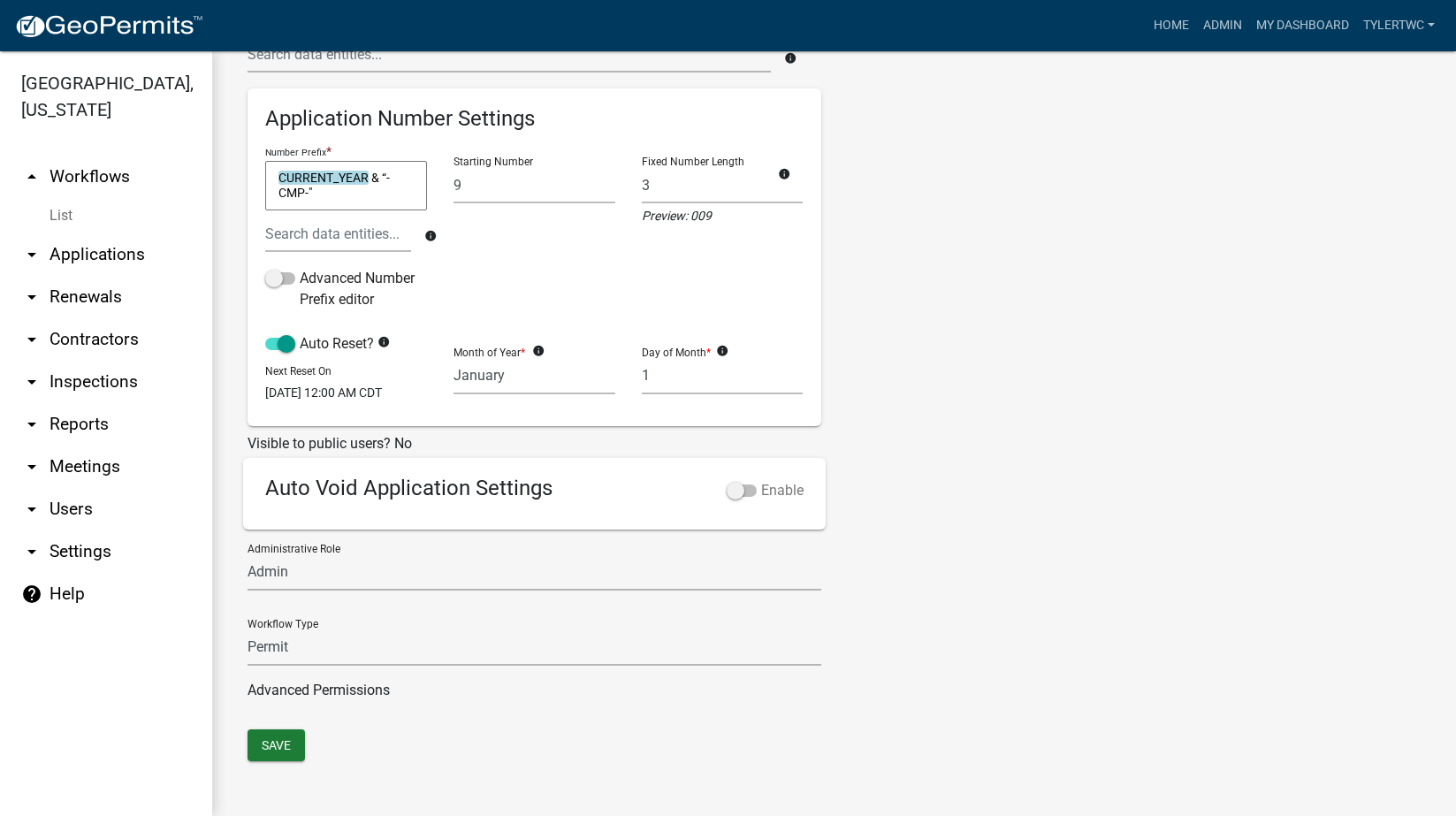
type textarea "Environmental Health concerns within Warren County."
click at [736, 490] on span at bounding box center [742, 490] width 30 height 12
click at [762, 480] on input "Enable" at bounding box center [762, 480] width 0 height 0
select select
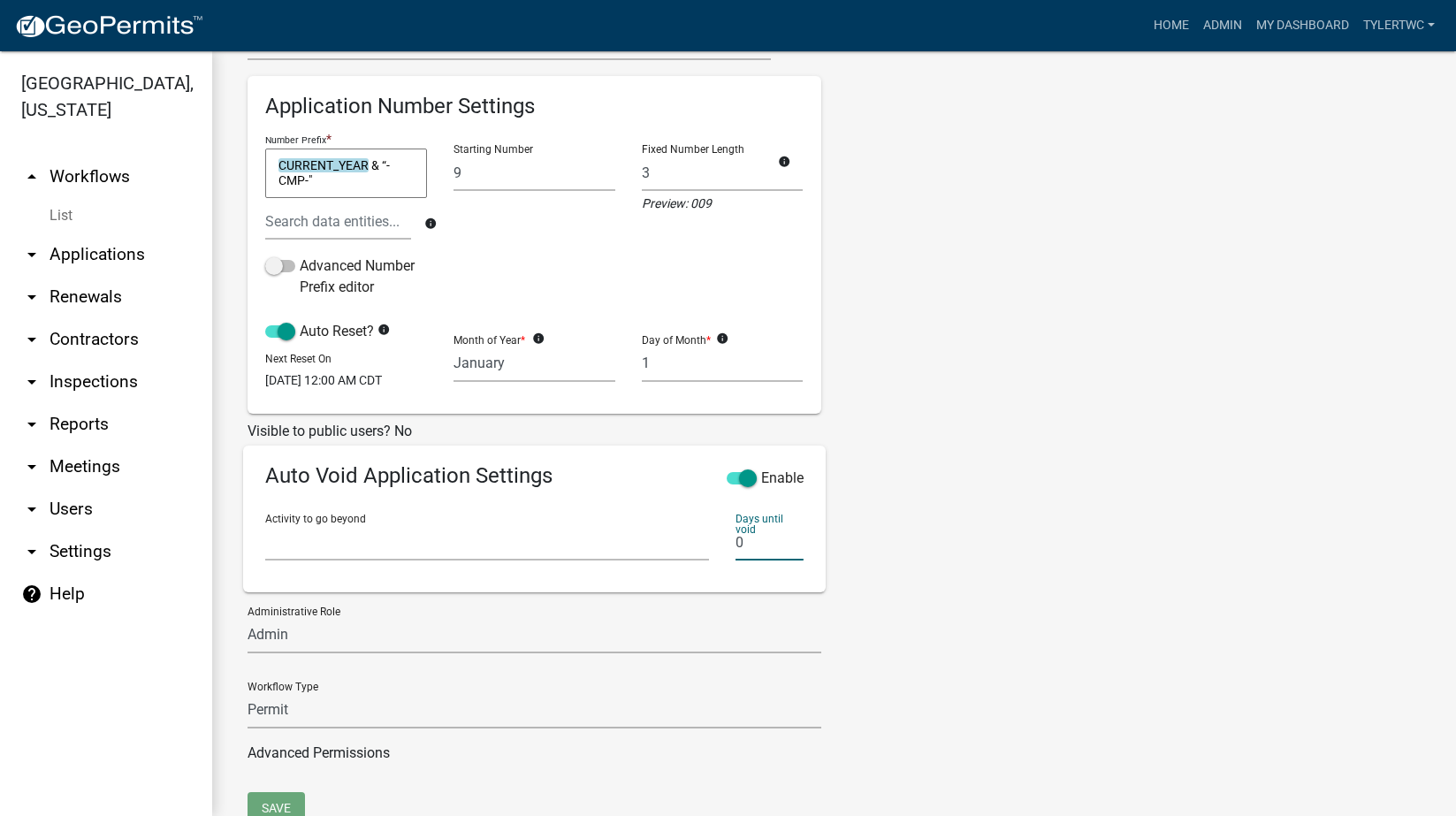
drag, startPoint x: 750, startPoint y: 558, endPoint x: 708, endPoint y: 561, distance: 42.1
click at [708, 561] on div "Activity to go beyond Require User Search Parcel Data Owner Information Map Loc…" at bounding box center [534, 537] width 565 height 76
type input "5"
click at [961, 563] on div "Tags New Tag * Environmental Health Planning and Zoning Add No tags defined" at bounding box center [984, 291] width 300 height 1002
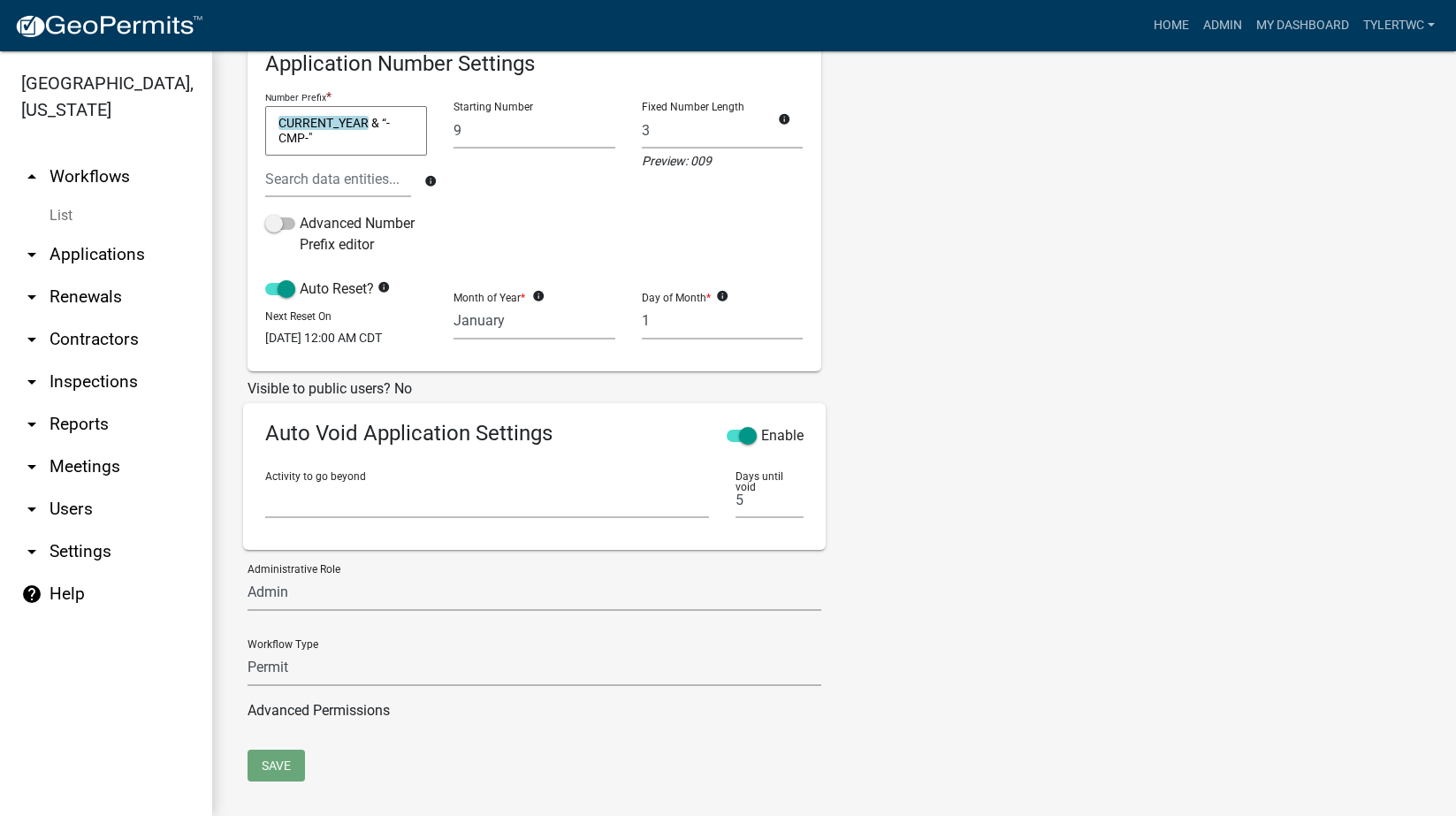
scroll to position [409, 0]
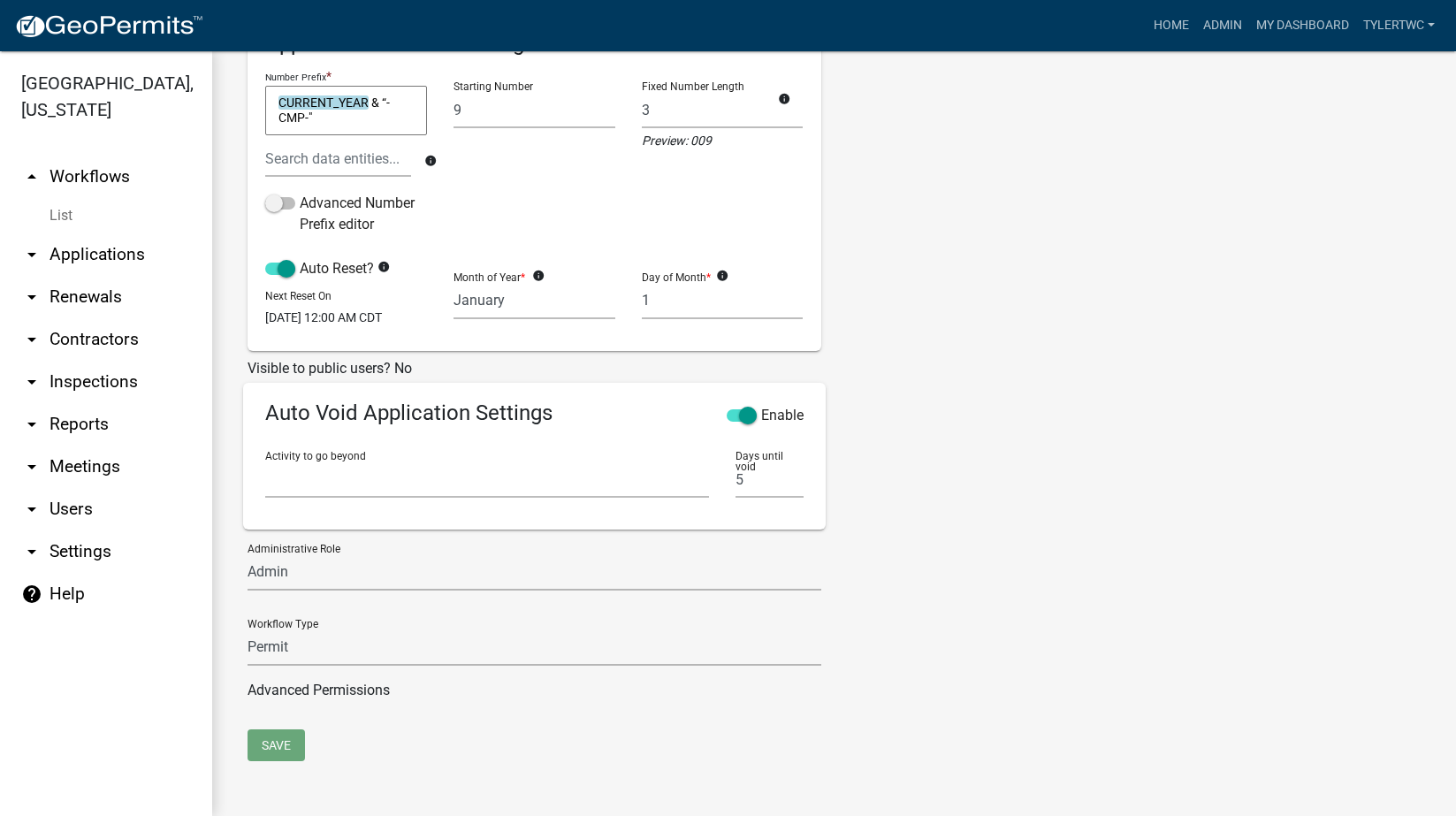
click at [1019, 591] on div "Tags New Tag * Environmental Health Planning and Zoning Add No tags defined" at bounding box center [984, 228] width 300 height 1002
click at [367, 477] on select "Require User Search Parcel Data Owner Information Map Location Complaint Inform…" at bounding box center [486, 479] width 443 height 36
select select "fd3271a3-6daf-47bf-85cd-eecd0431a226"
click at [265, 461] on select "Require User Search Parcel Data Owner Information Map Location Complaint Inform…" at bounding box center [486, 479] width 443 height 36
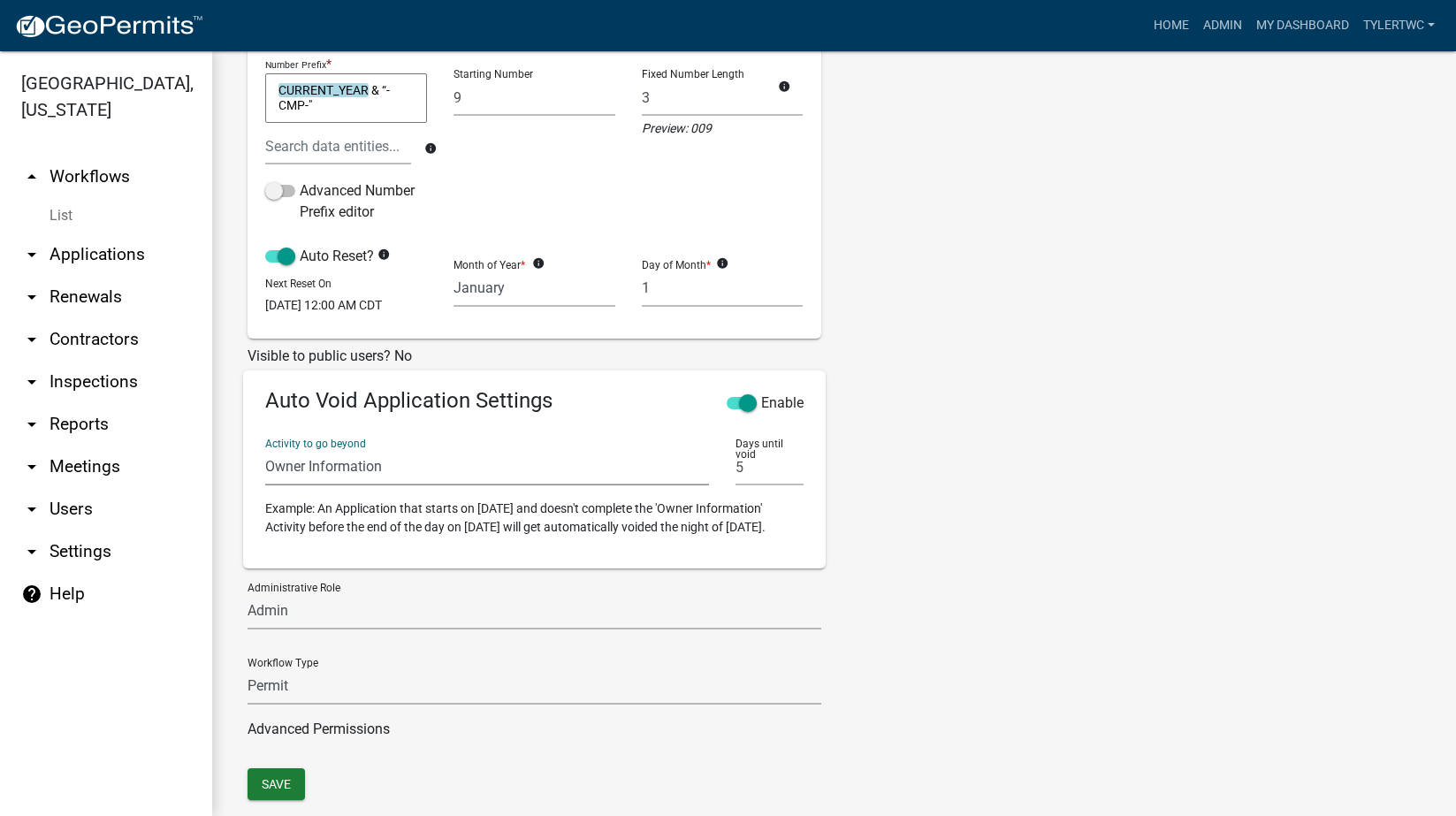
scroll to position [478, 0]
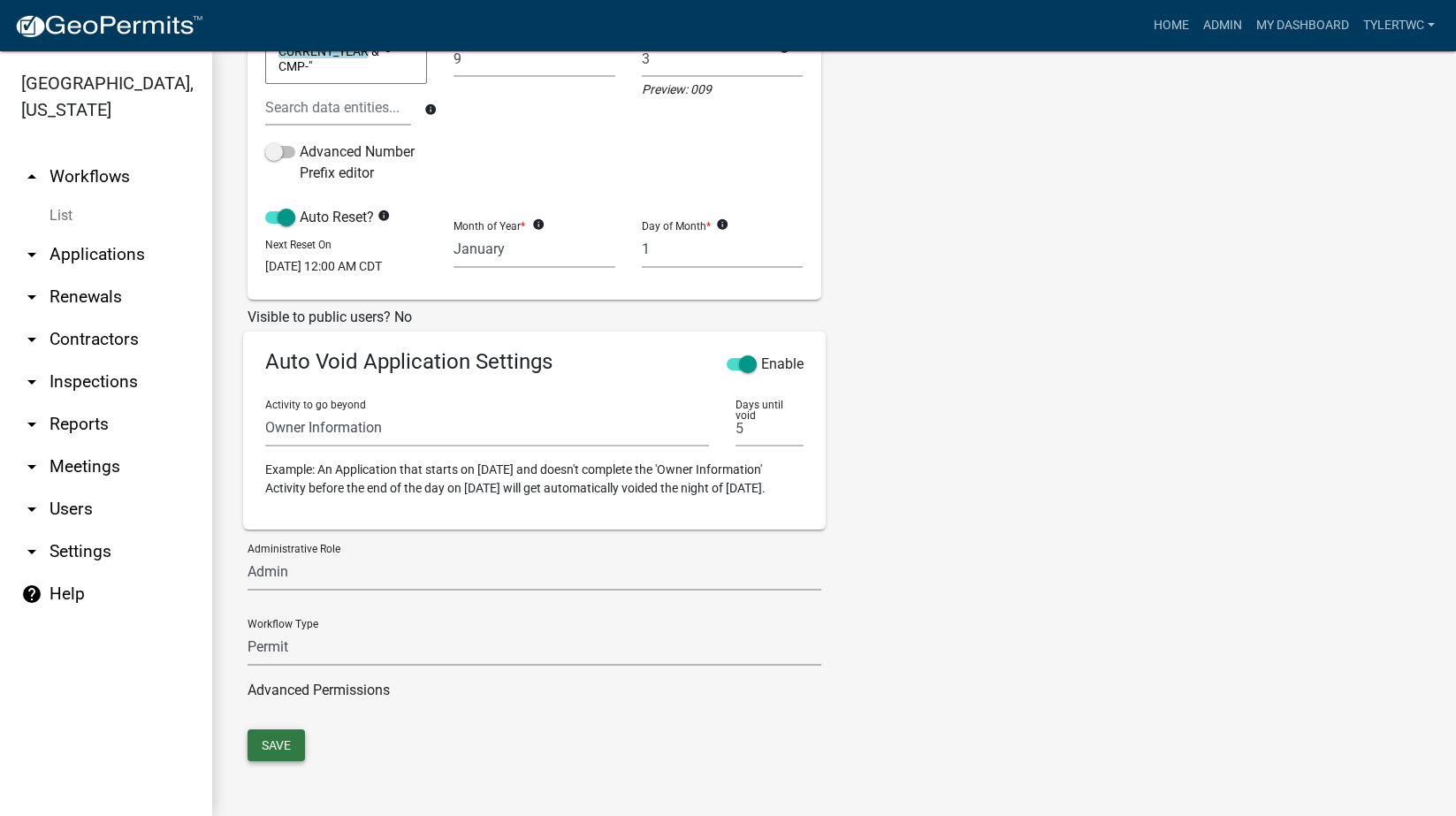
click at [281, 745] on button "Save" at bounding box center [276, 745] width 58 height 32
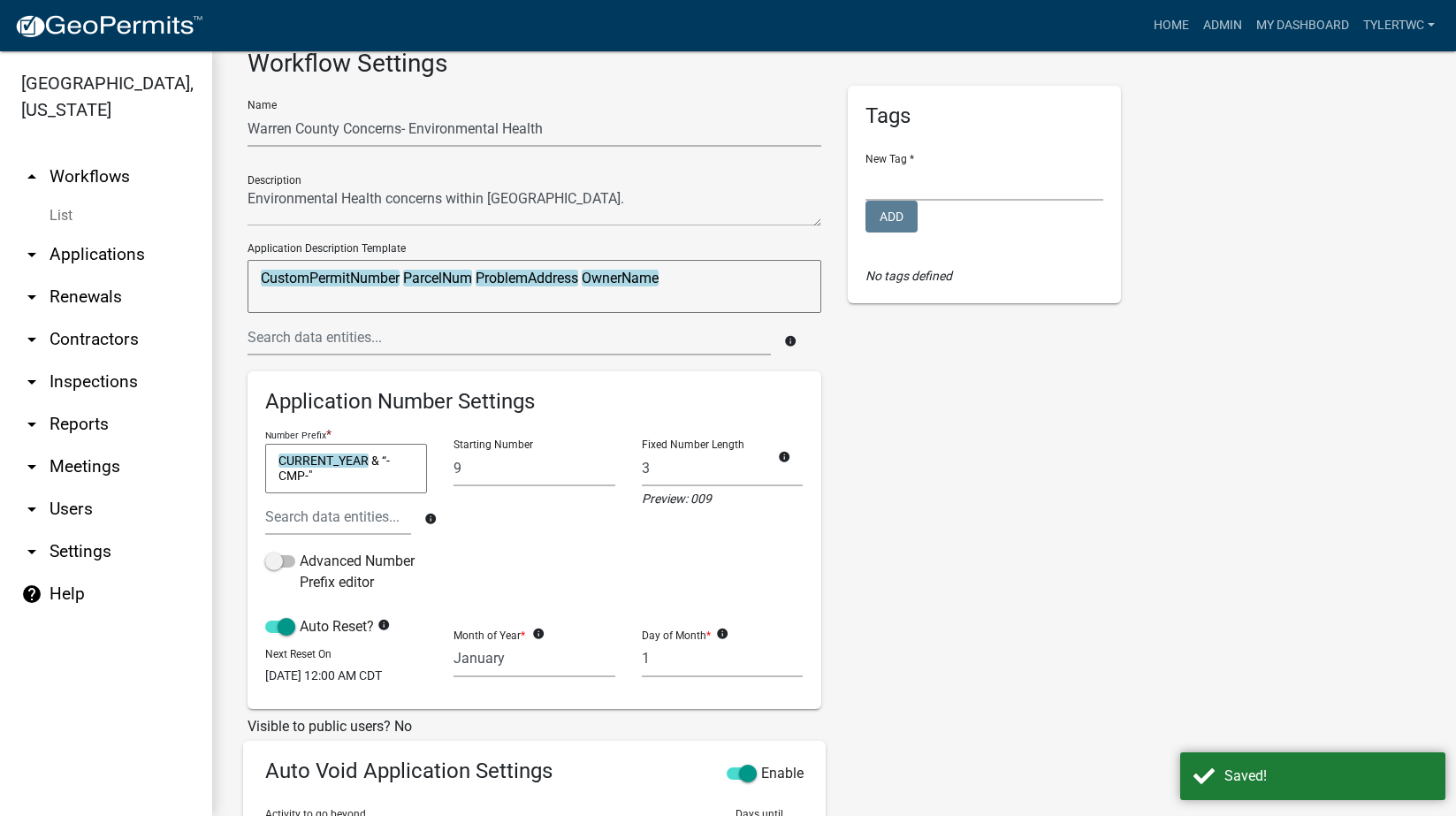
scroll to position [0, 0]
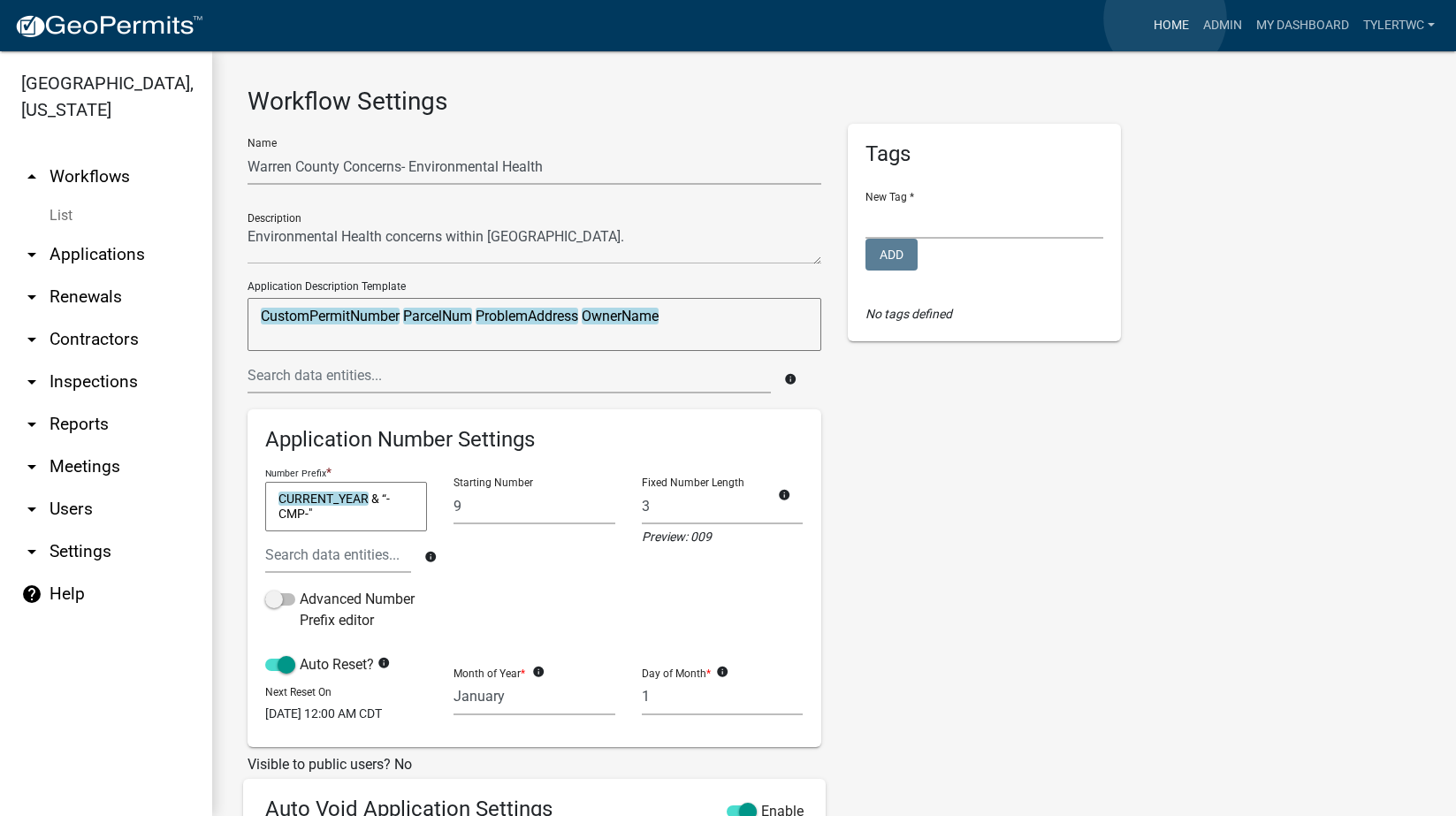
click at [1165, 19] on link "Home" at bounding box center [1171, 25] width 49 height 34
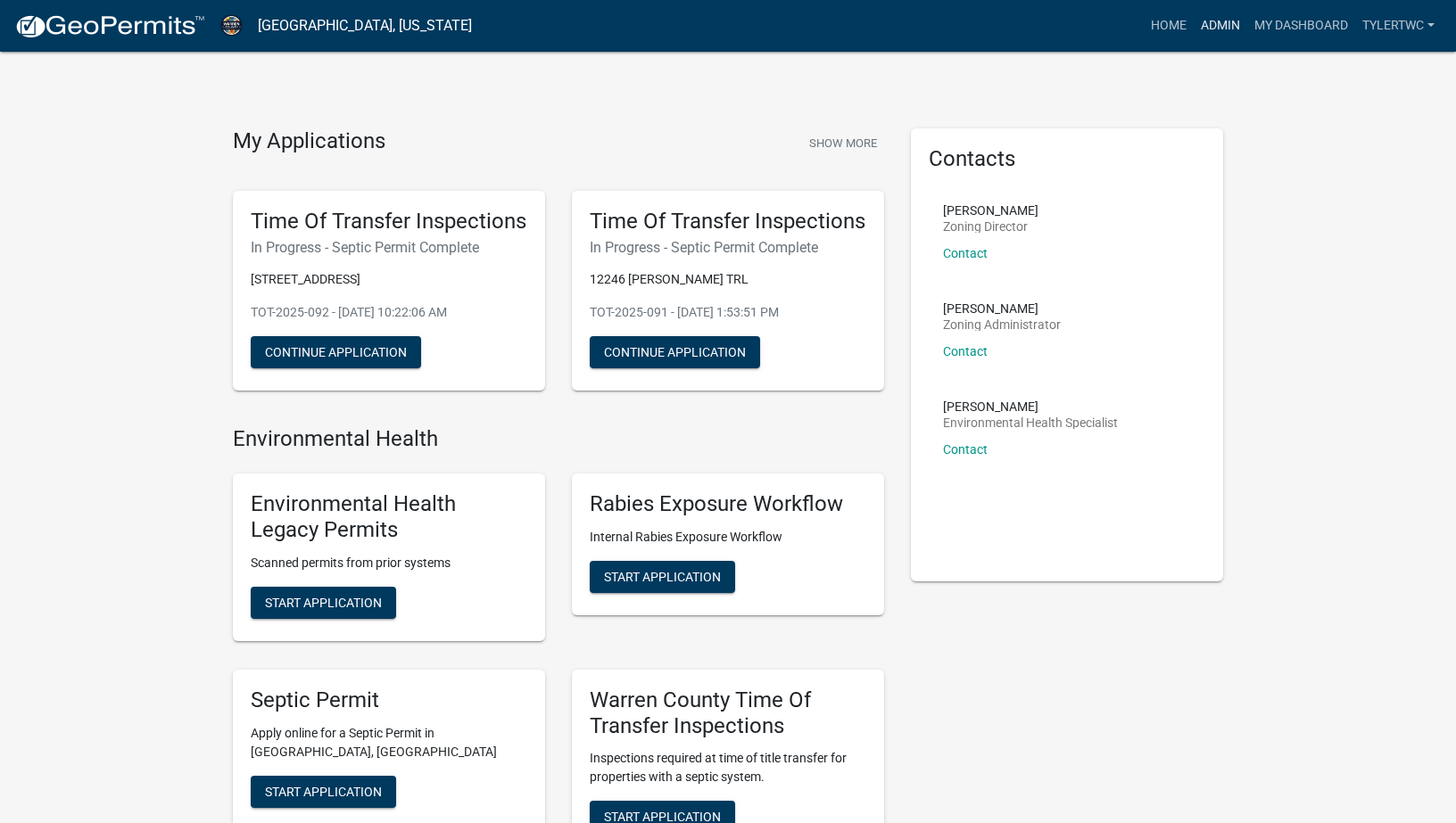
click at [1211, 25] on link "Admin" at bounding box center [1220, 25] width 54 height 34
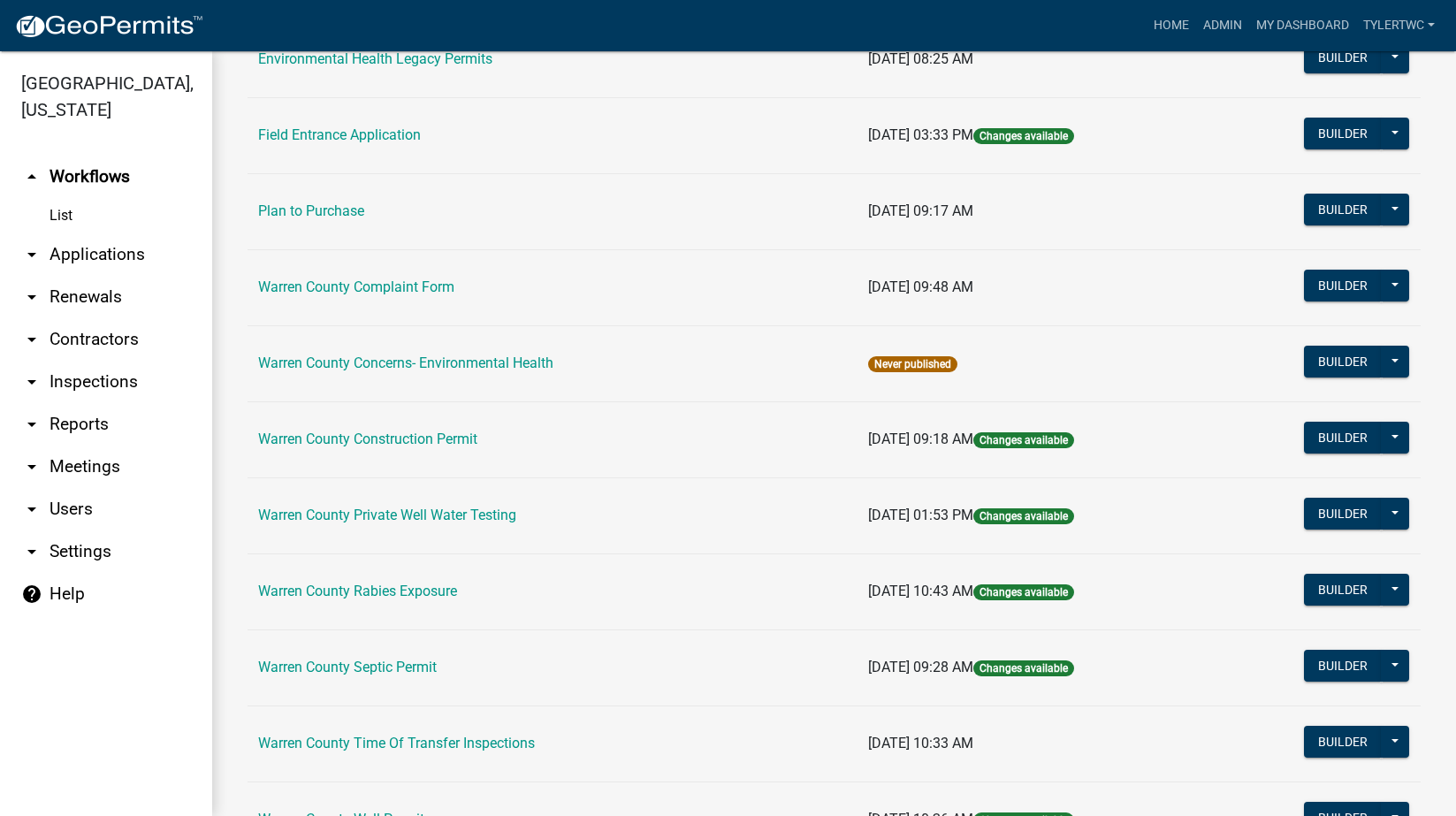
scroll to position [779, 0]
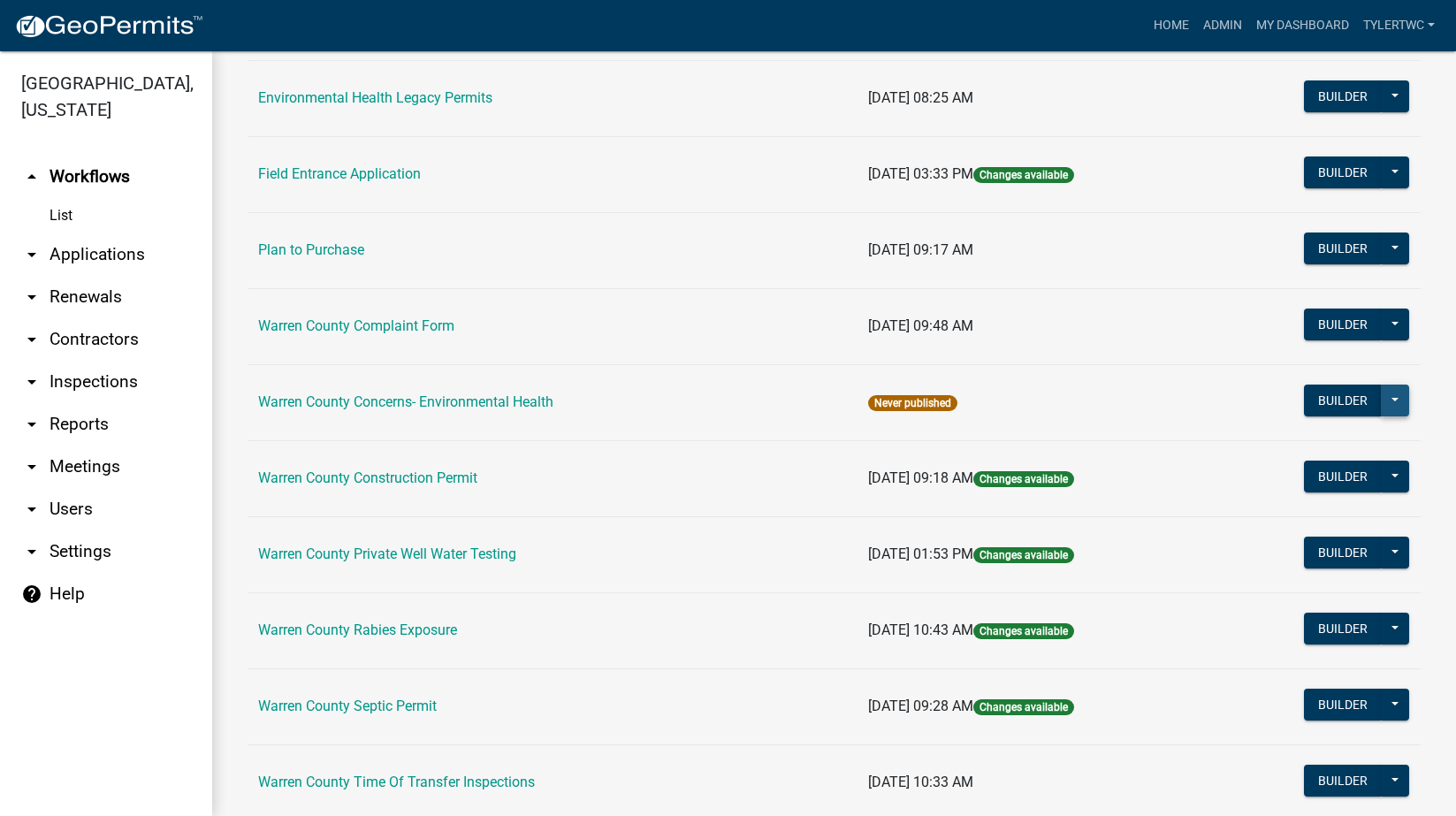
click at [1385, 398] on button at bounding box center [1395, 401] width 28 height 32
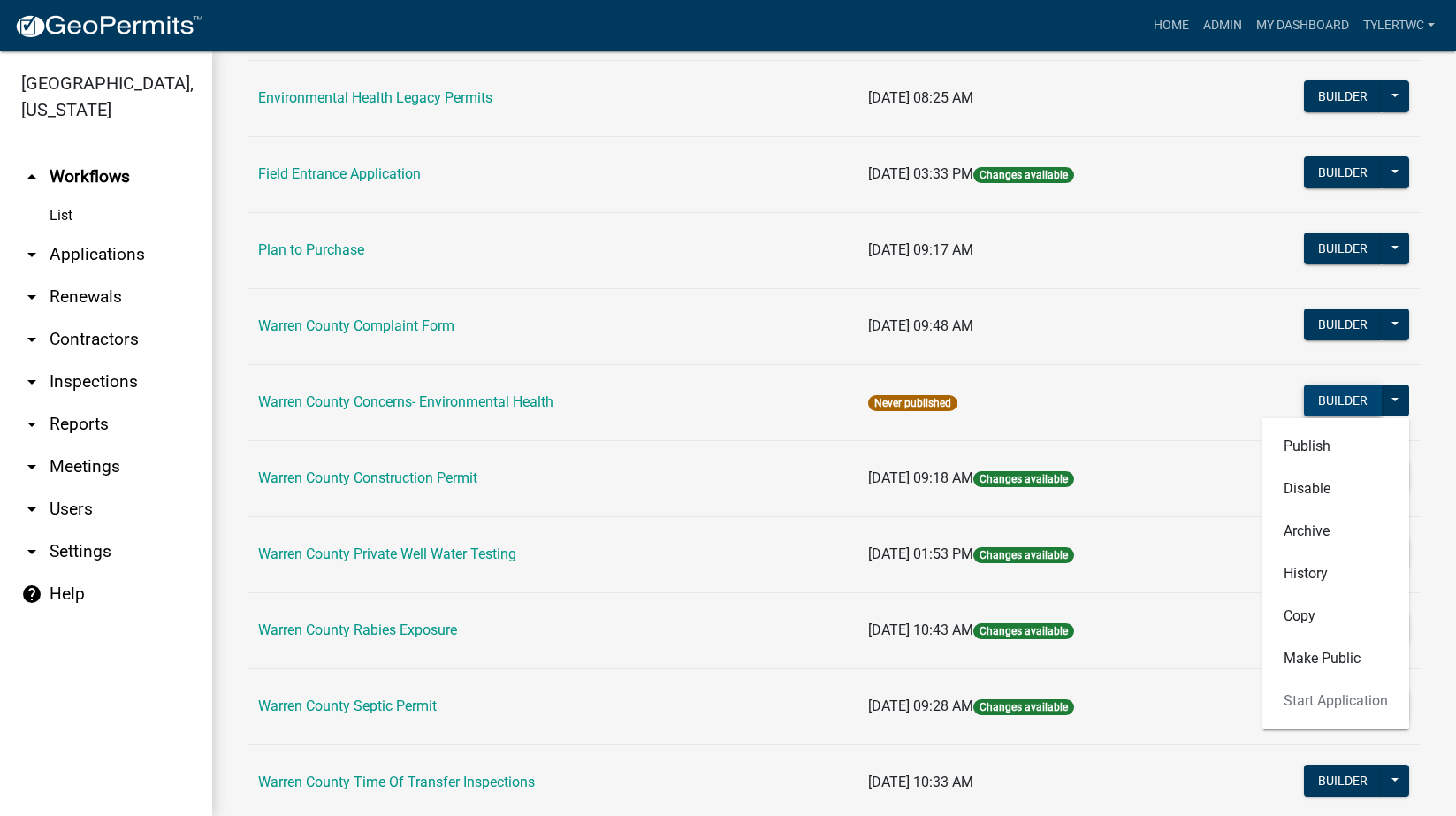
click at [1339, 389] on button "Builder" at bounding box center [1342, 401] width 77 height 32
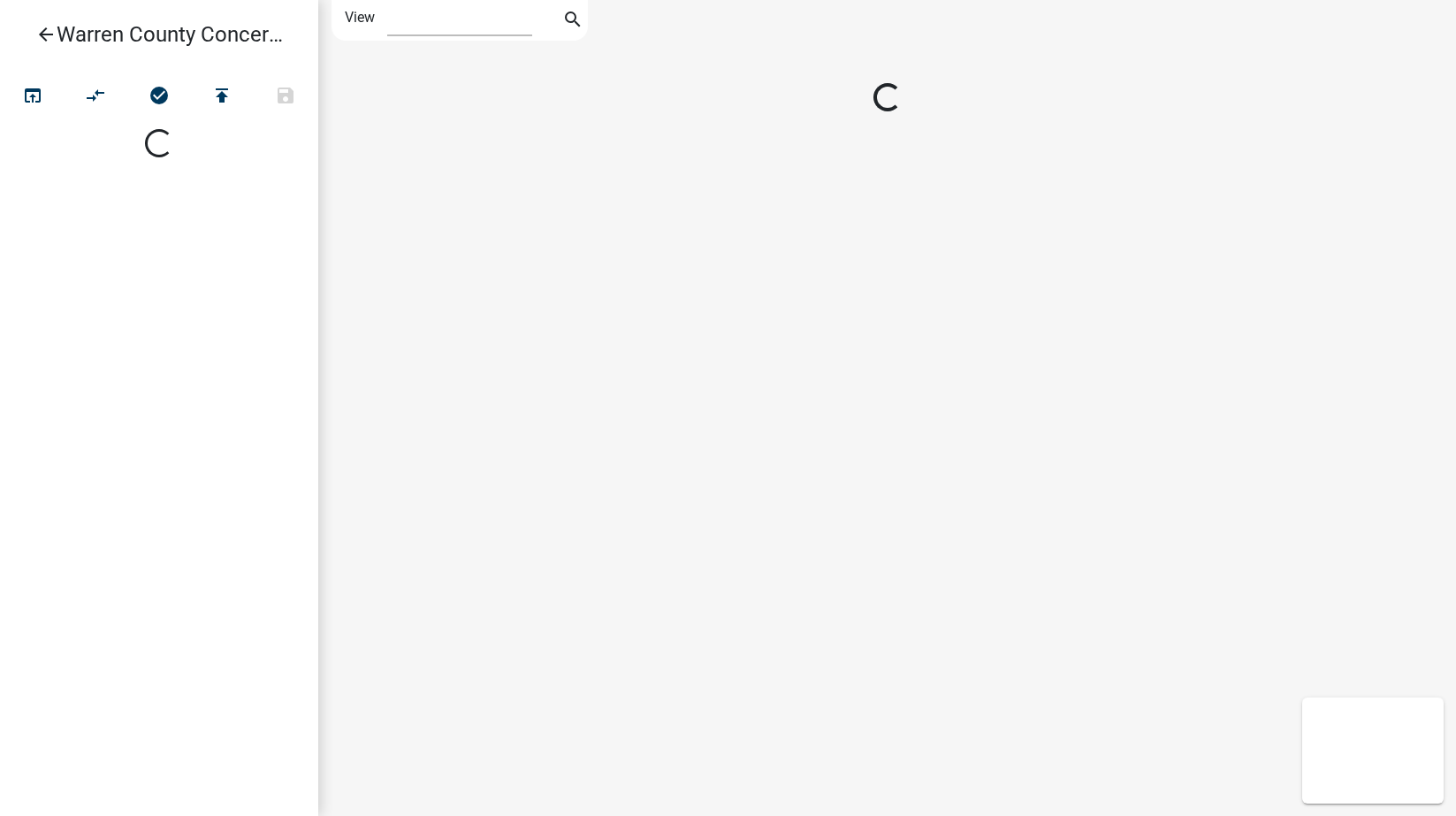
select select "1"
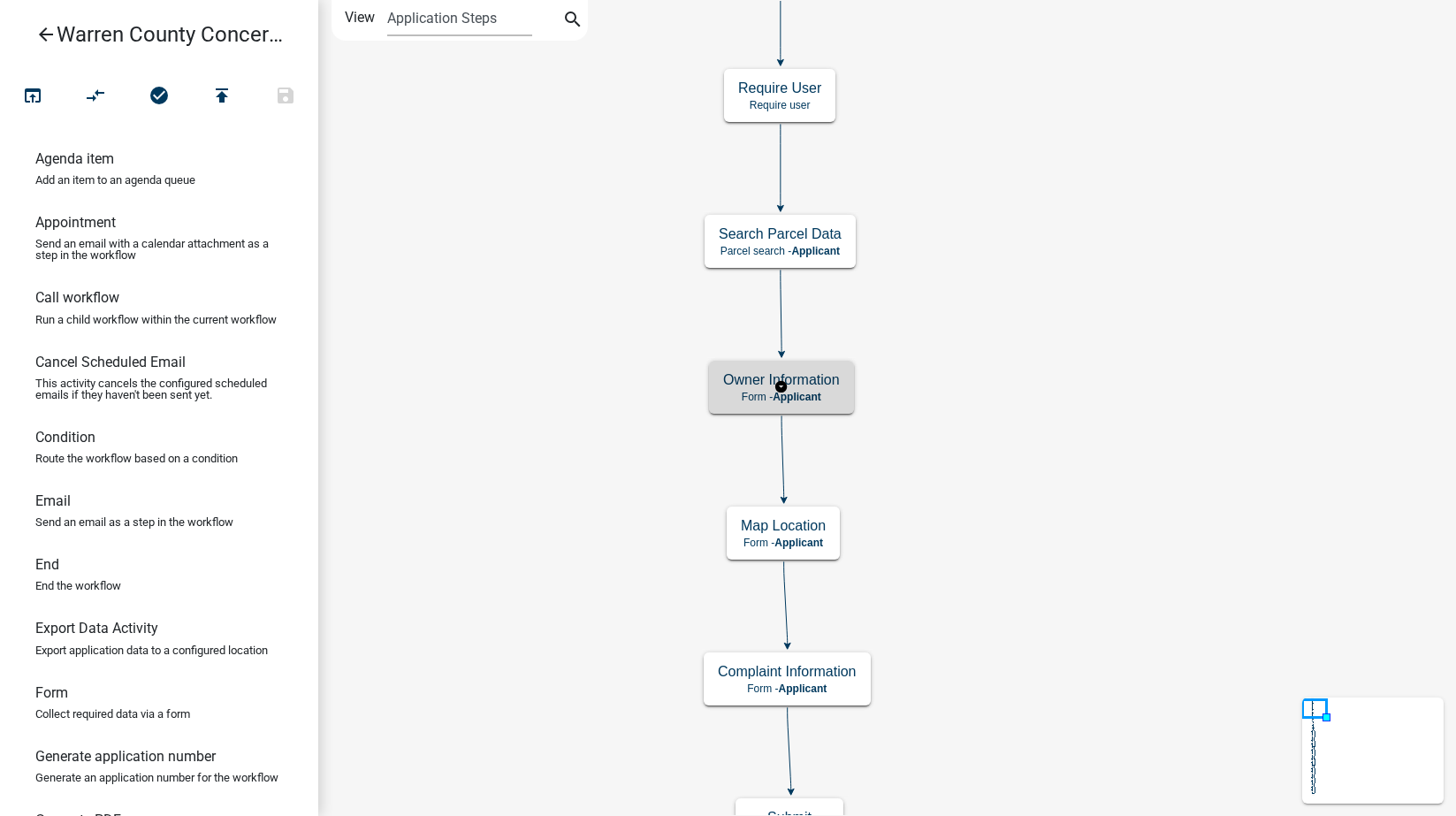
click at [832, 398] on p "Form - Applicant" at bounding box center [781, 397] width 117 height 12
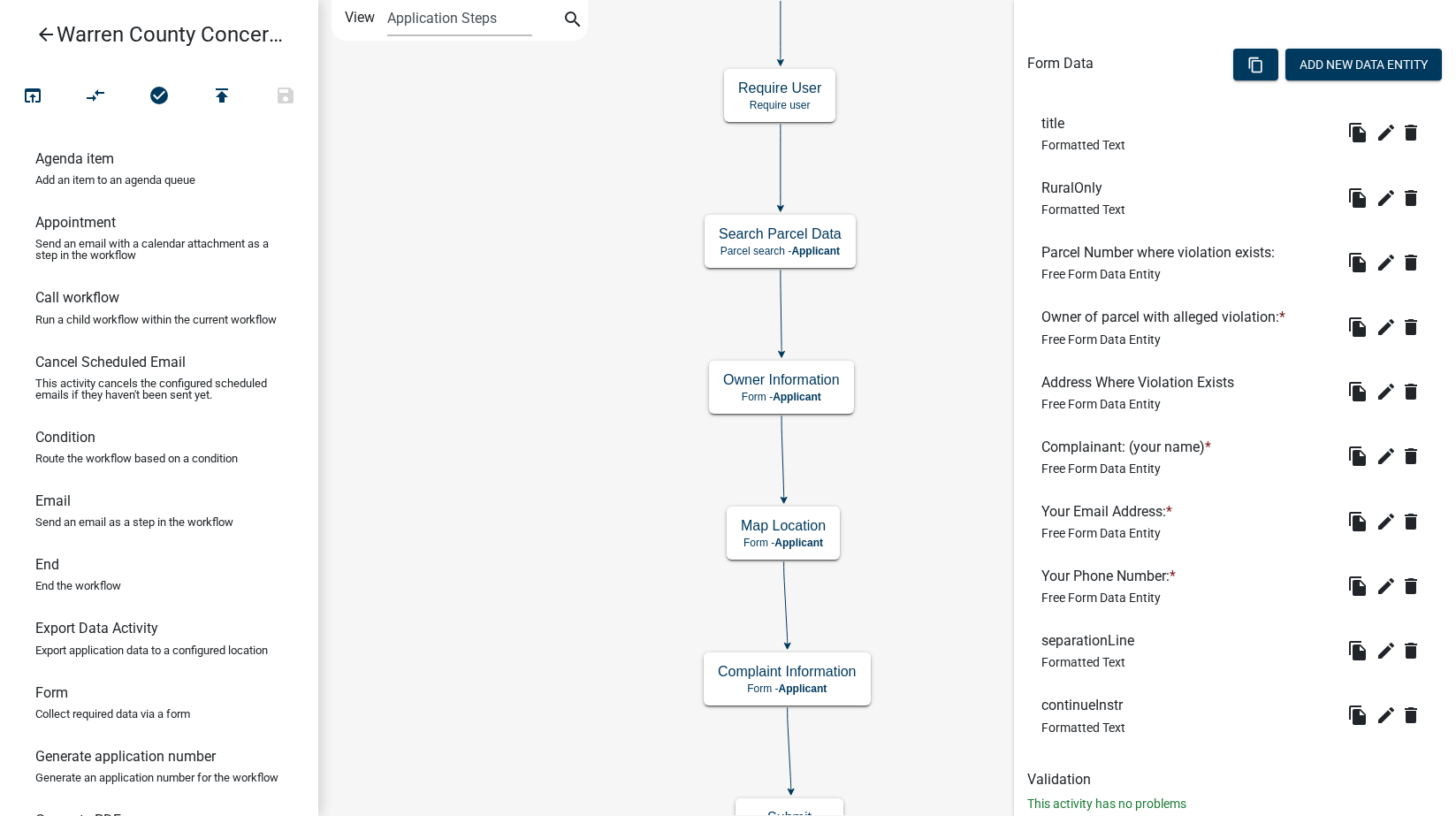
scroll to position [537, 0]
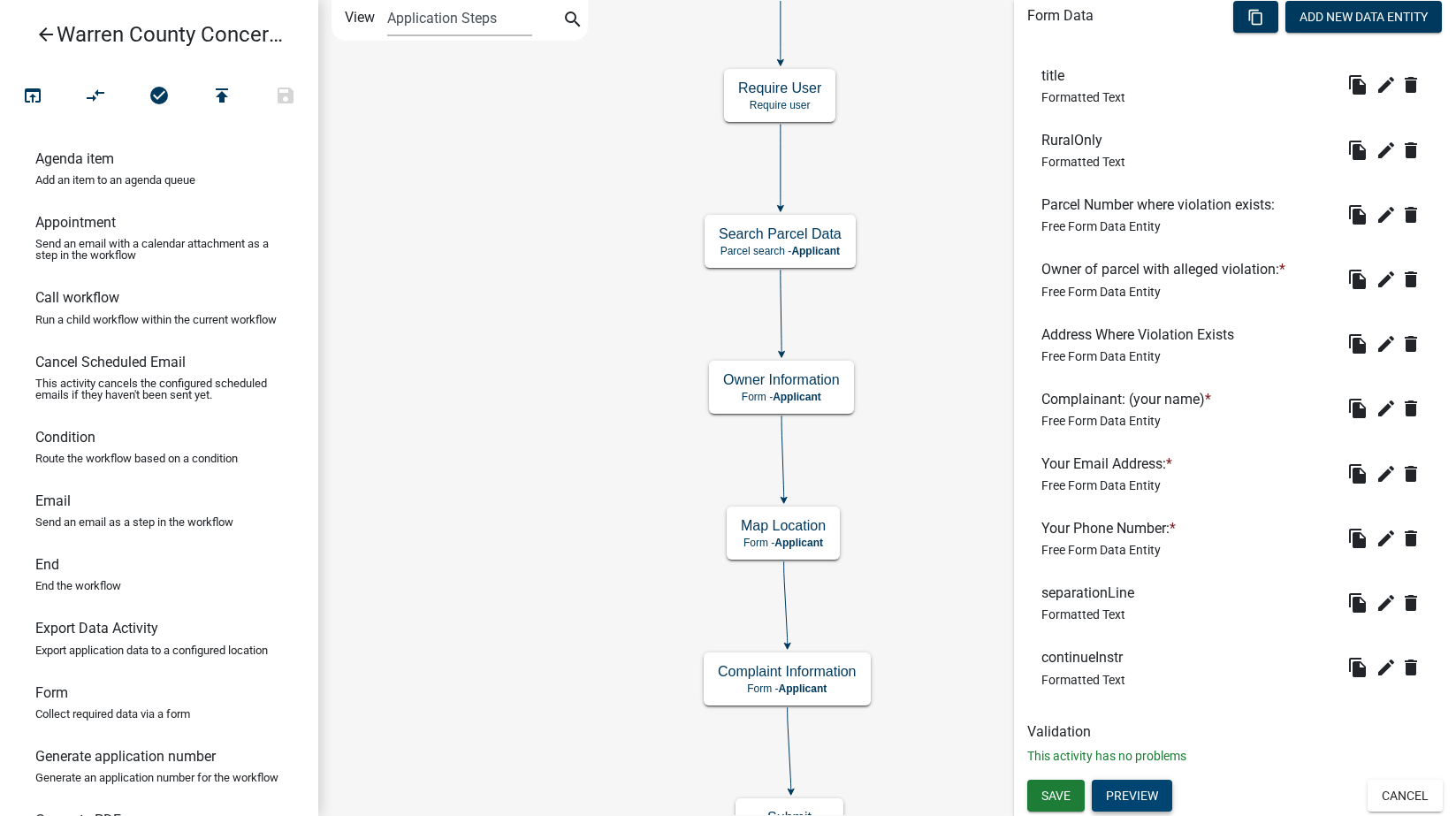
click at [1137, 803] on button "Preview" at bounding box center [1132, 795] width 80 height 32
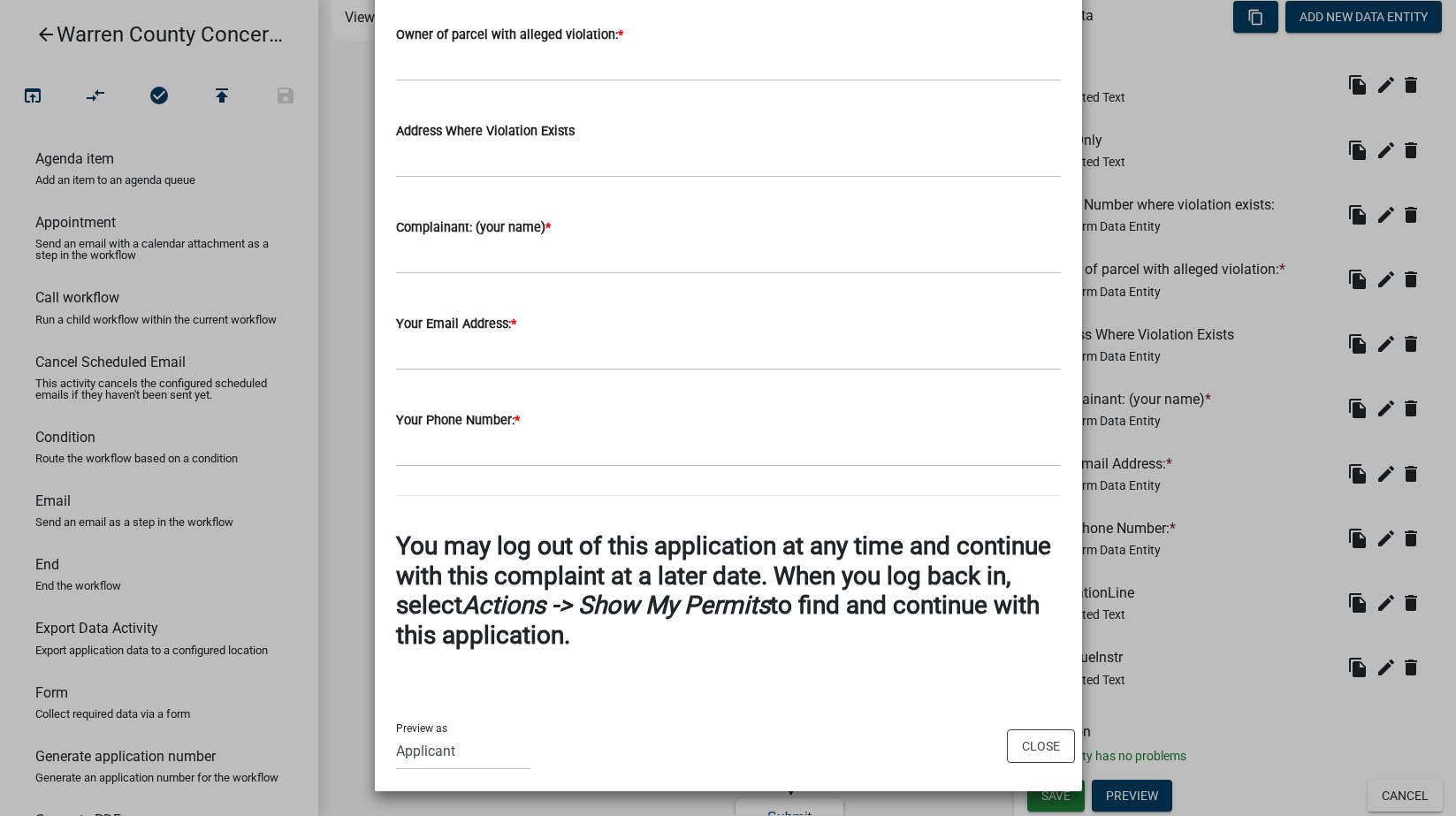
scroll to position [0, 0]
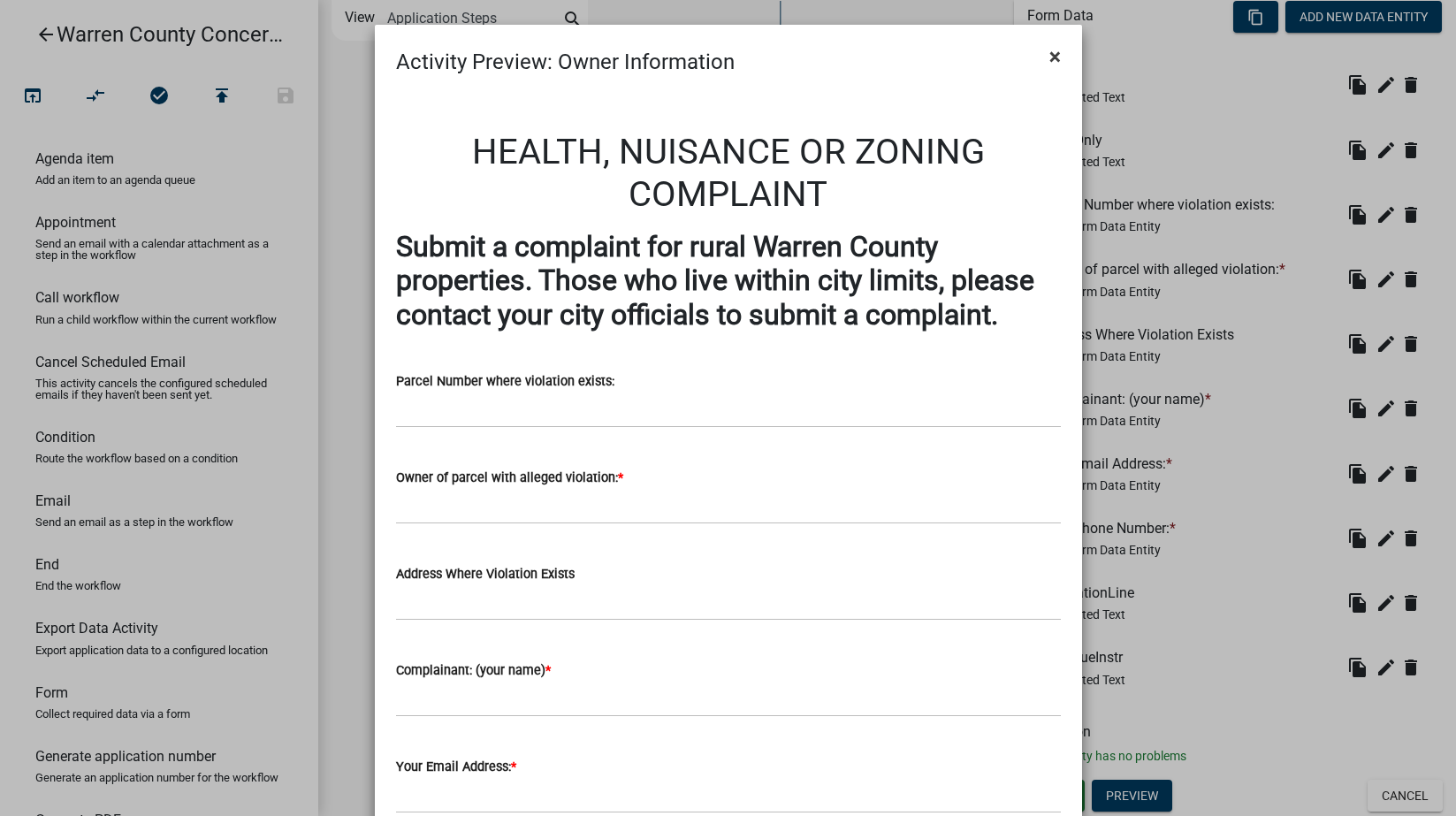
click at [1049, 59] on span "×" at bounding box center [1055, 56] width 11 height 25
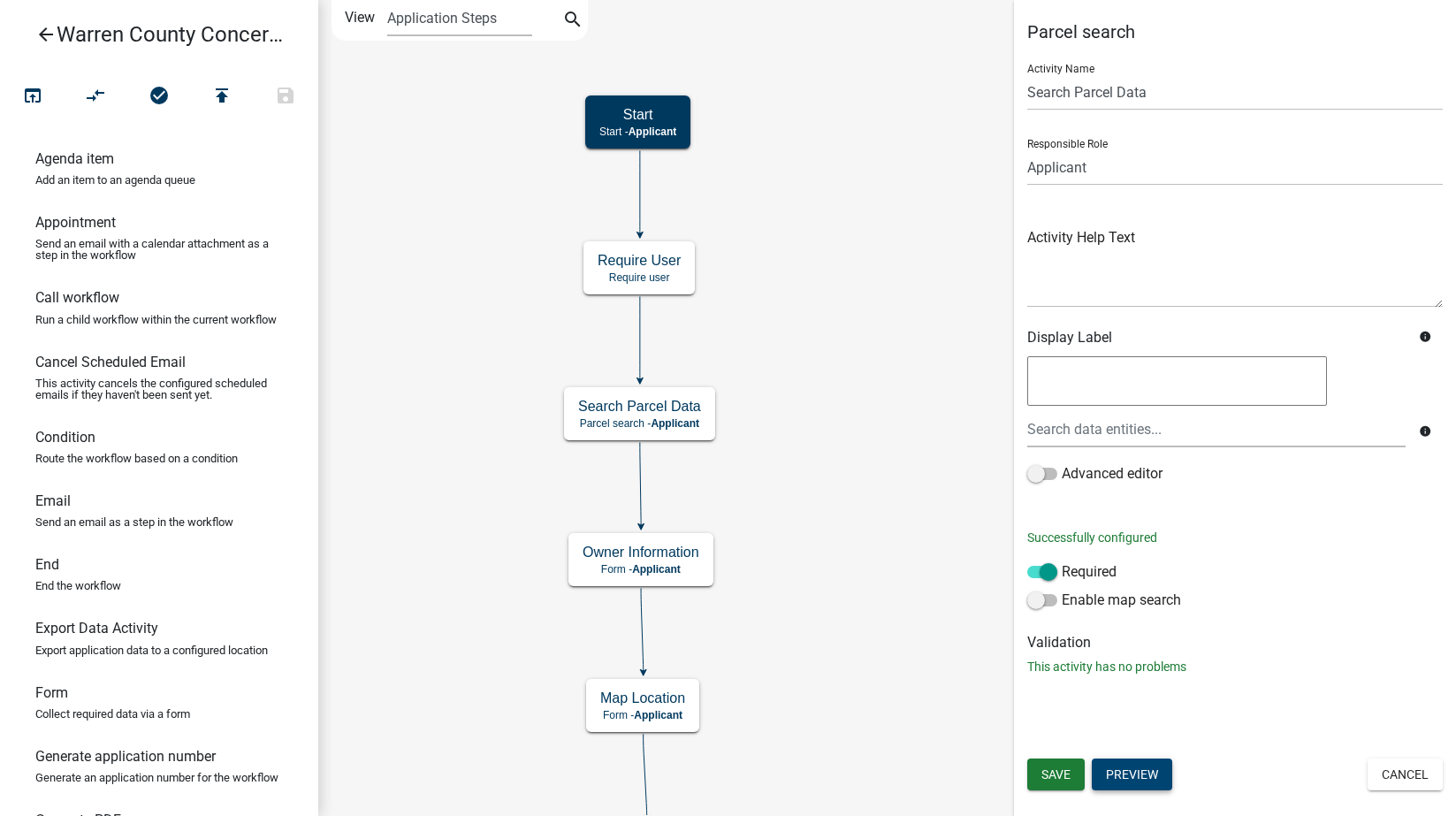
click at [1129, 777] on button "Preview" at bounding box center [1132, 775] width 80 height 32
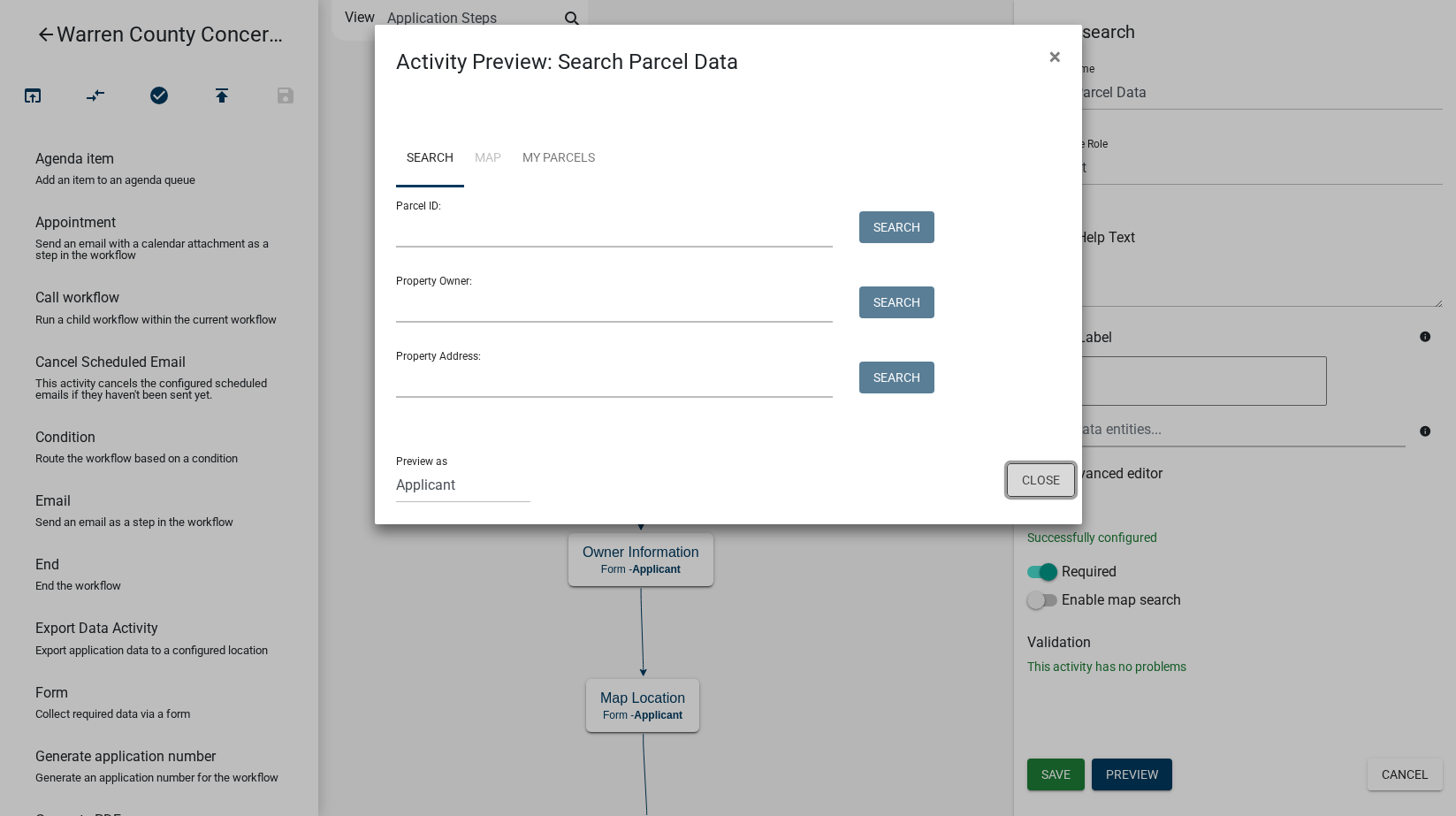
click at [1046, 485] on button "Close" at bounding box center [1041, 480] width 68 height 34
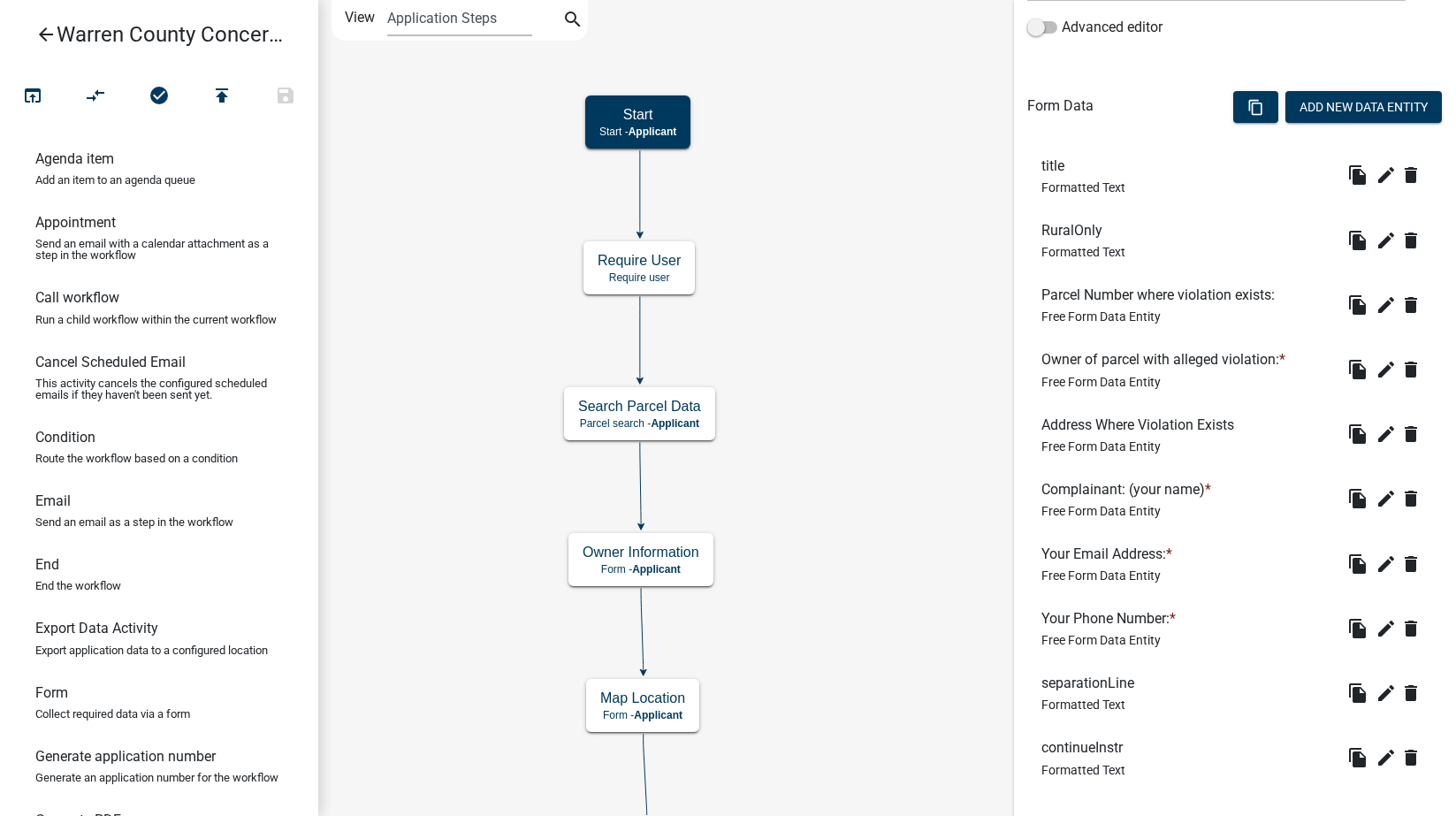
scroll to position [537, 0]
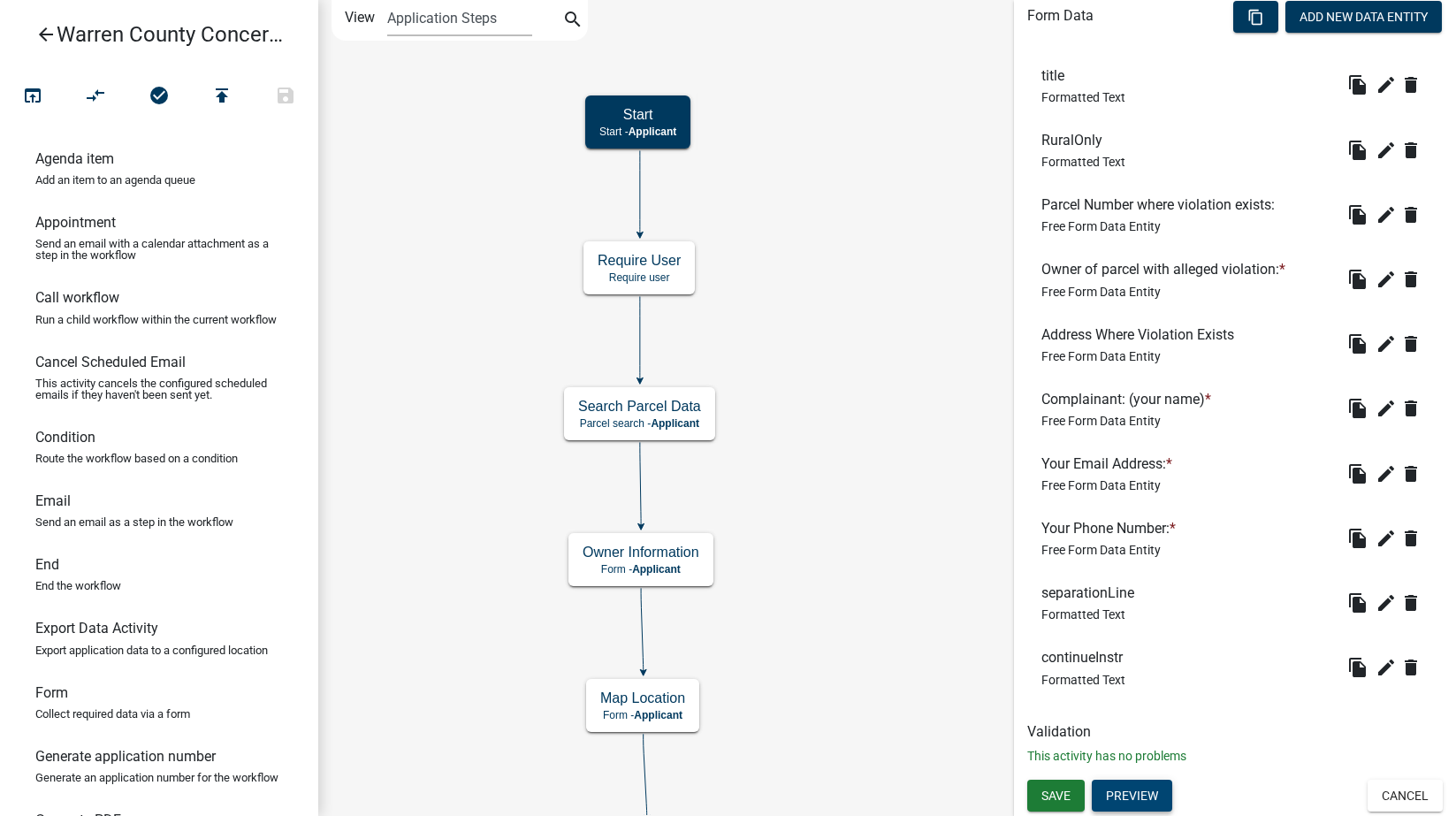
click at [1143, 794] on button "Preview" at bounding box center [1132, 795] width 80 height 32
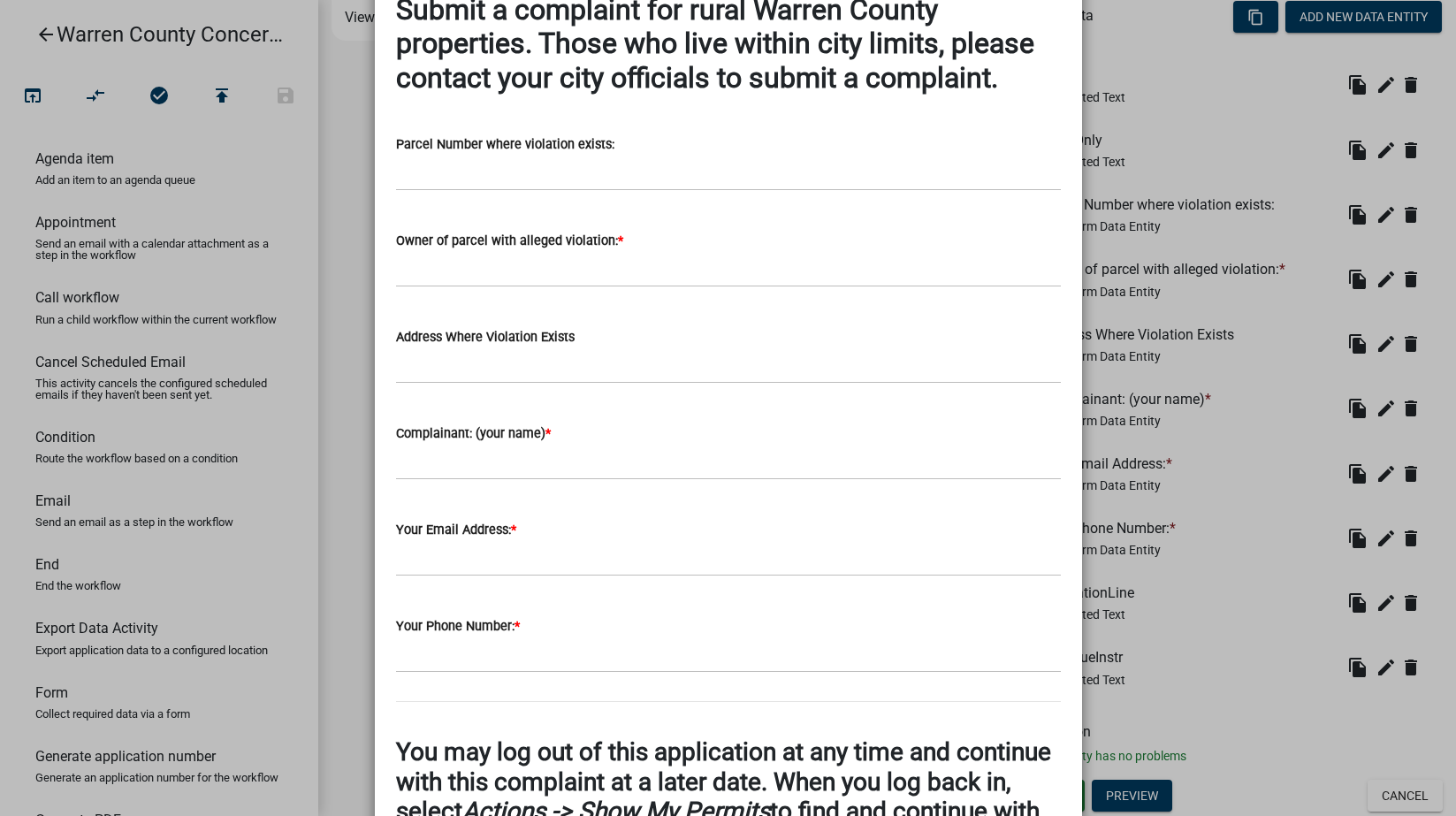
scroll to position [0, 0]
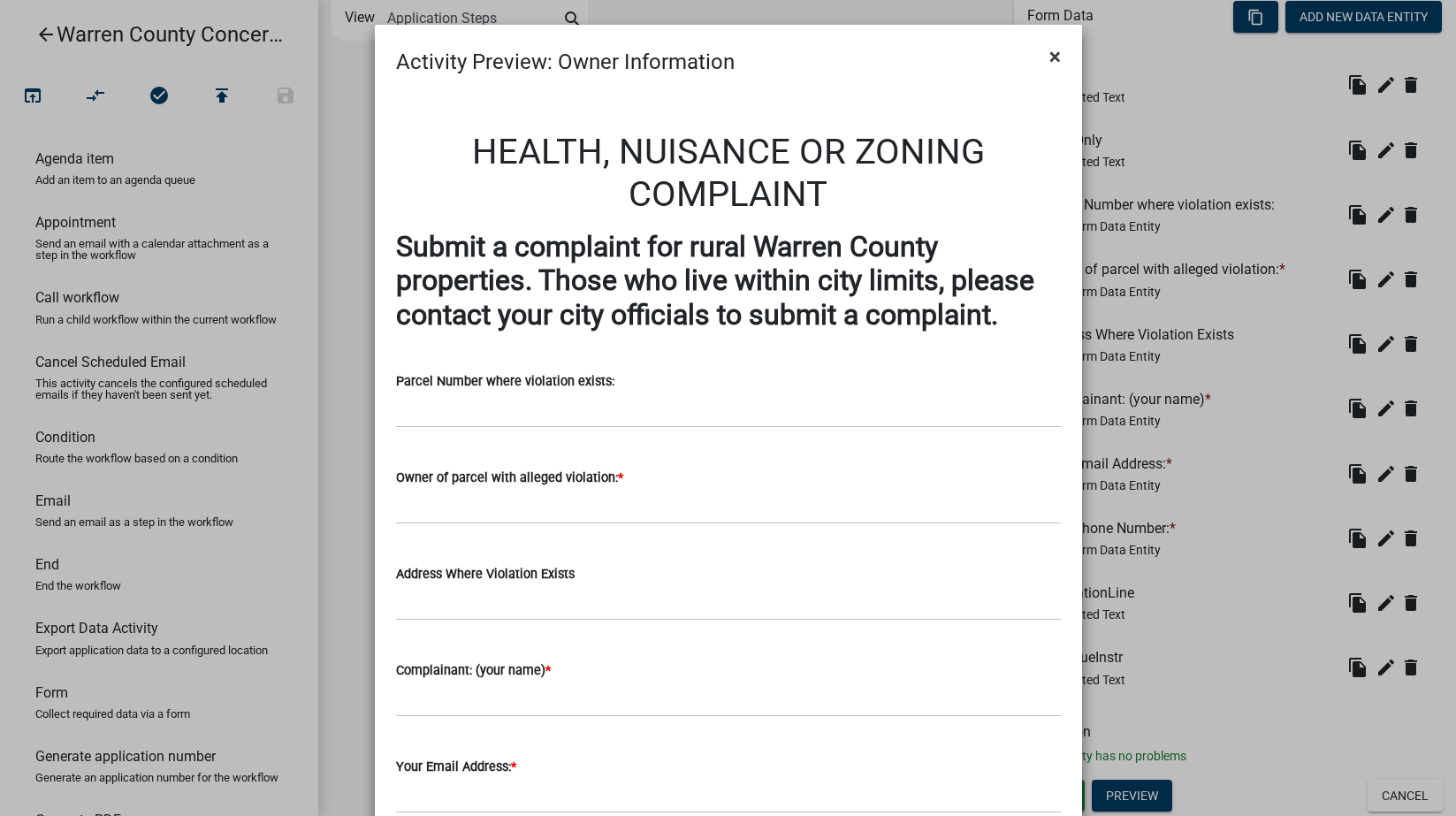
click at [1042, 50] on button "×" at bounding box center [1055, 56] width 40 height 49
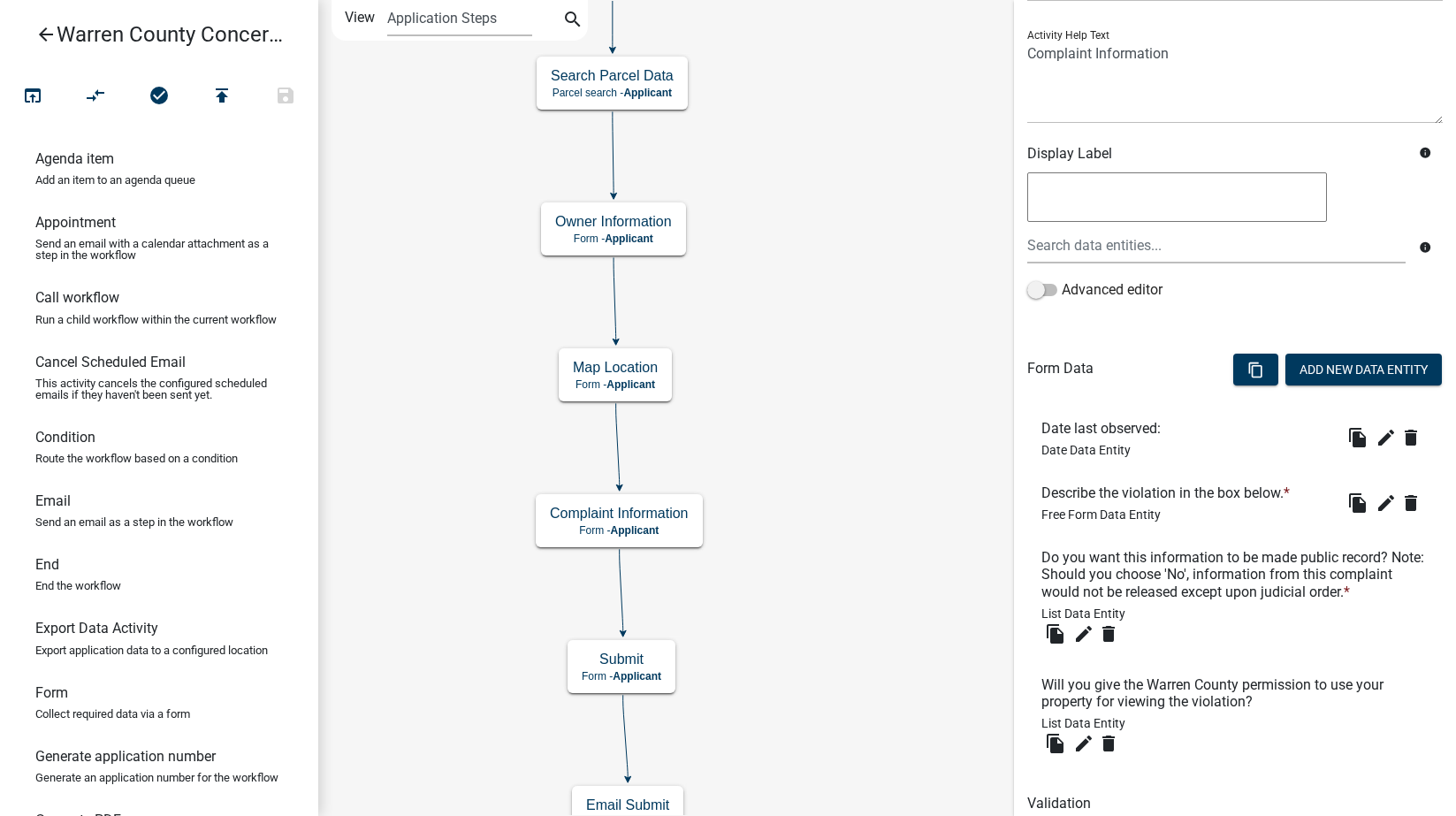
scroll to position [273, 0]
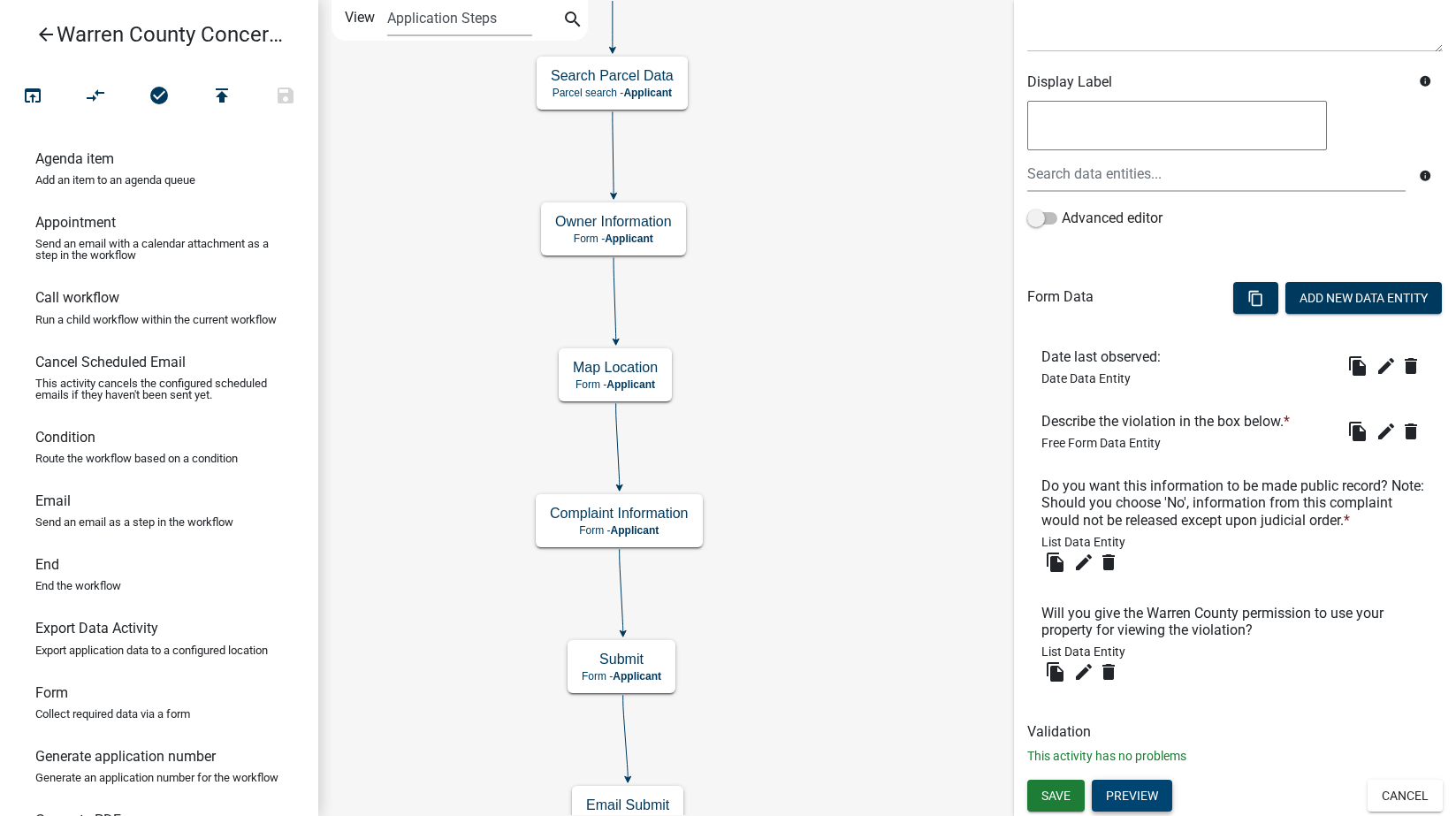
click at [1147, 798] on button "Preview" at bounding box center [1132, 795] width 80 height 32
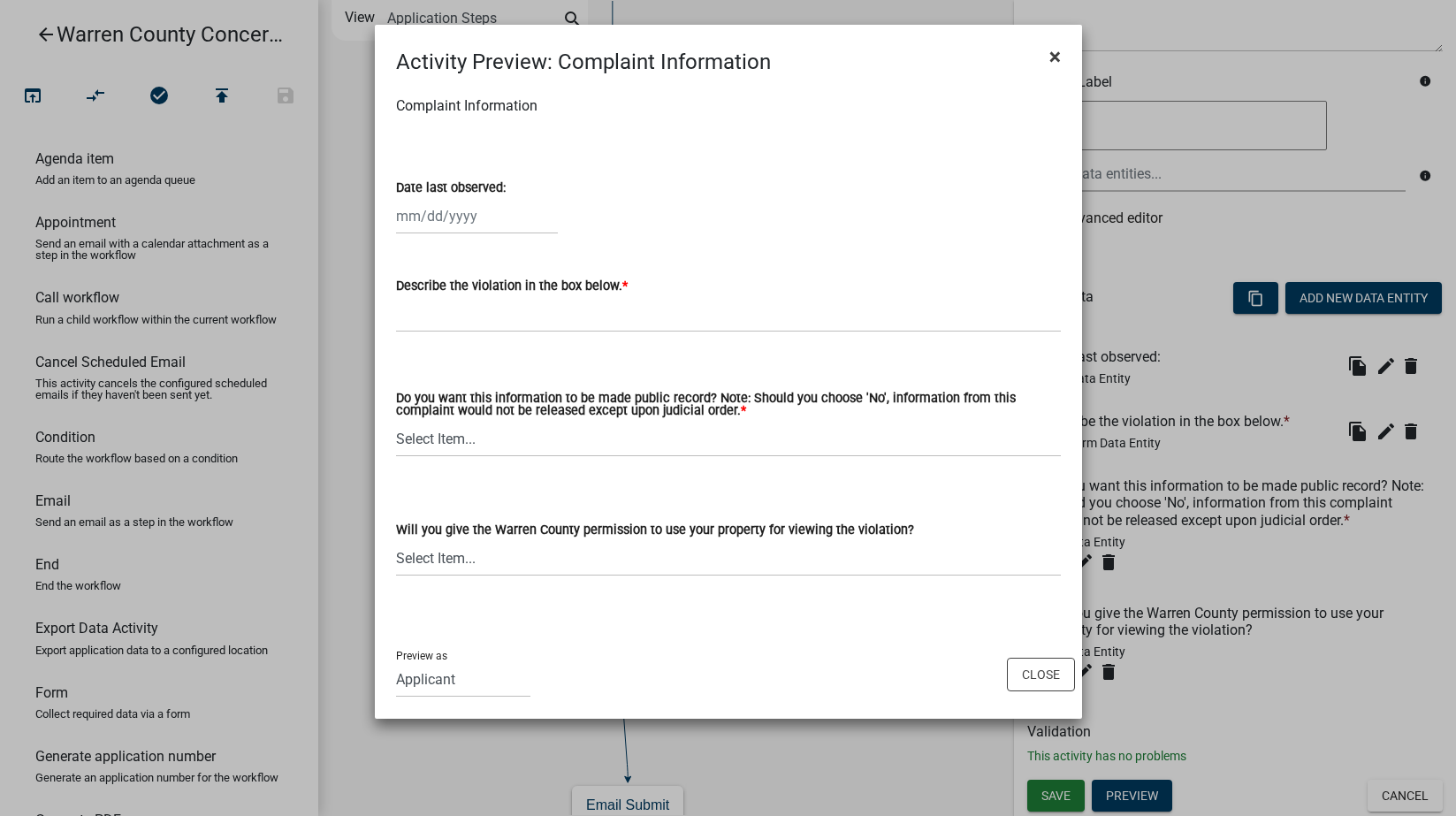
click at [1049, 52] on span "×" at bounding box center [1055, 56] width 11 height 25
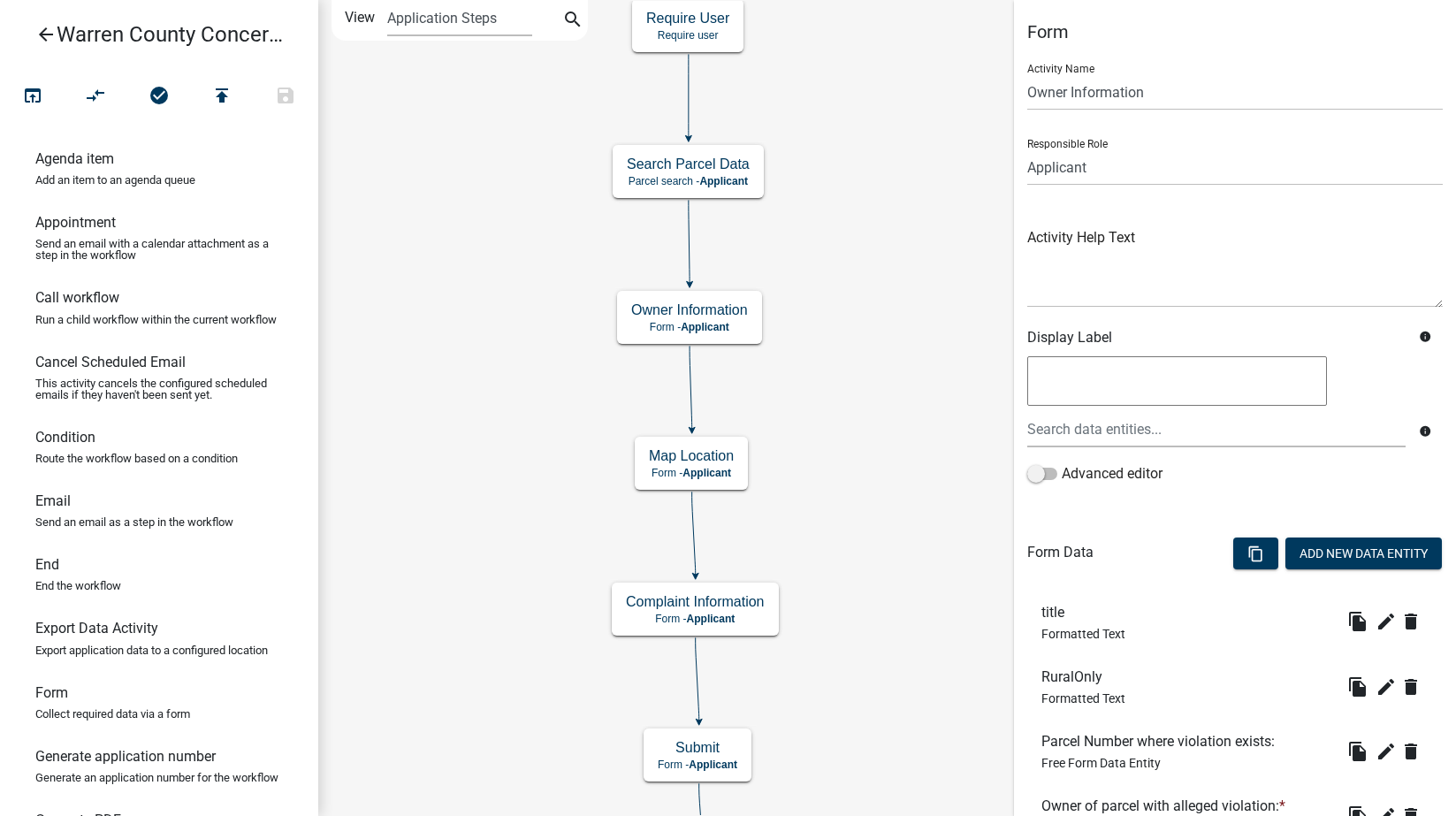
scroll to position [537, 0]
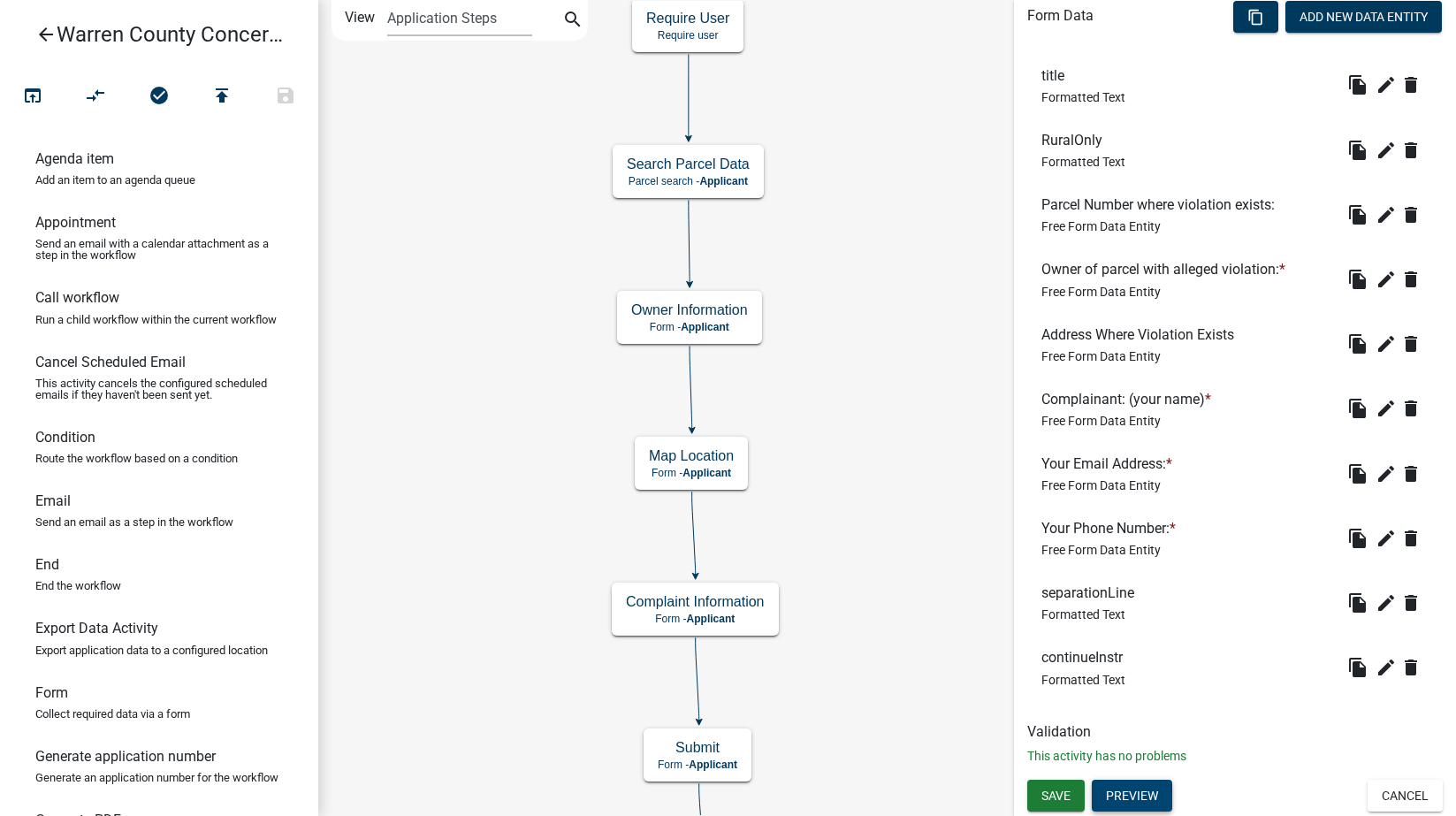
click at [1138, 785] on button "Preview" at bounding box center [1132, 795] width 80 height 32
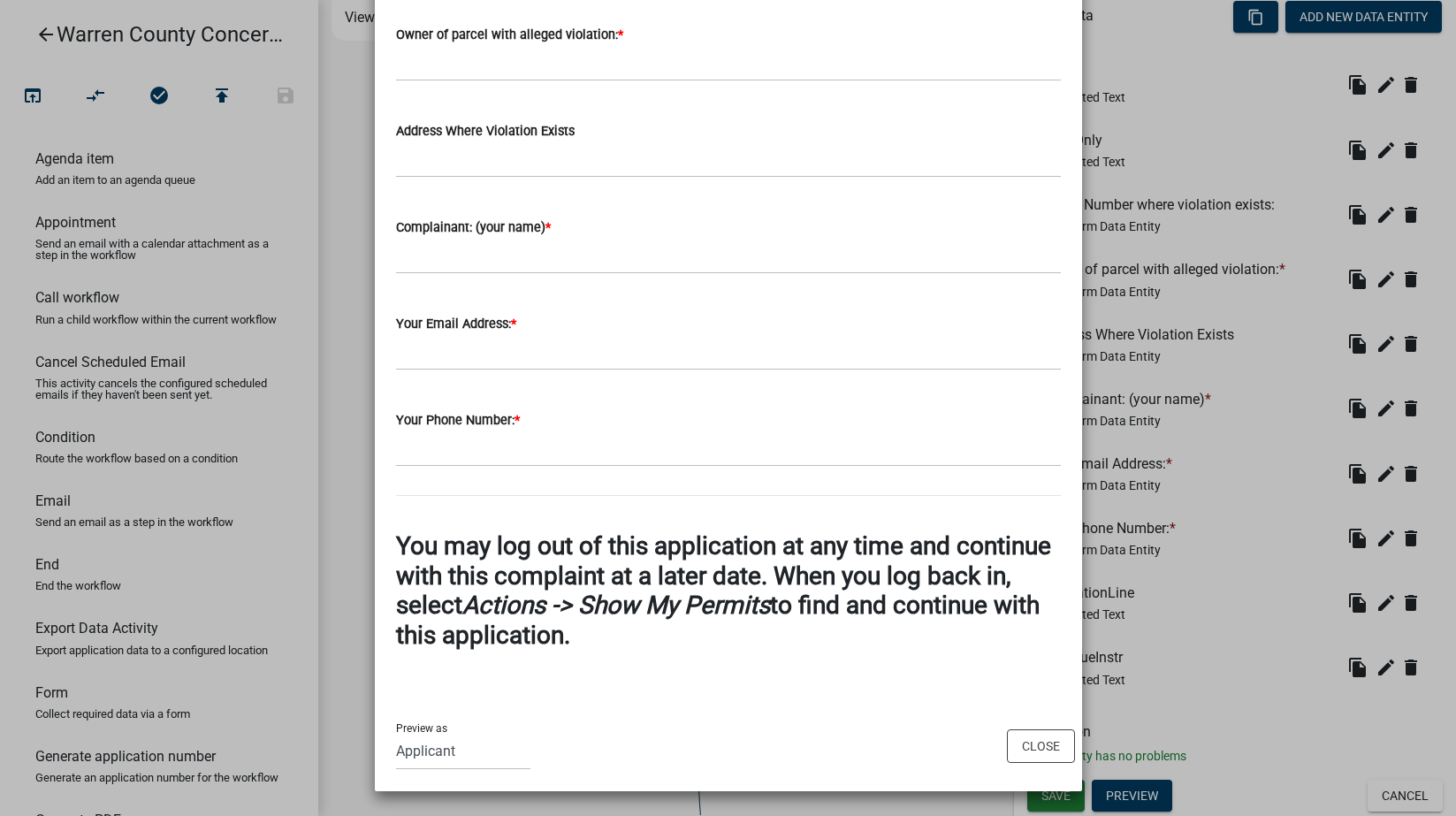
scroll to position [0, 0]
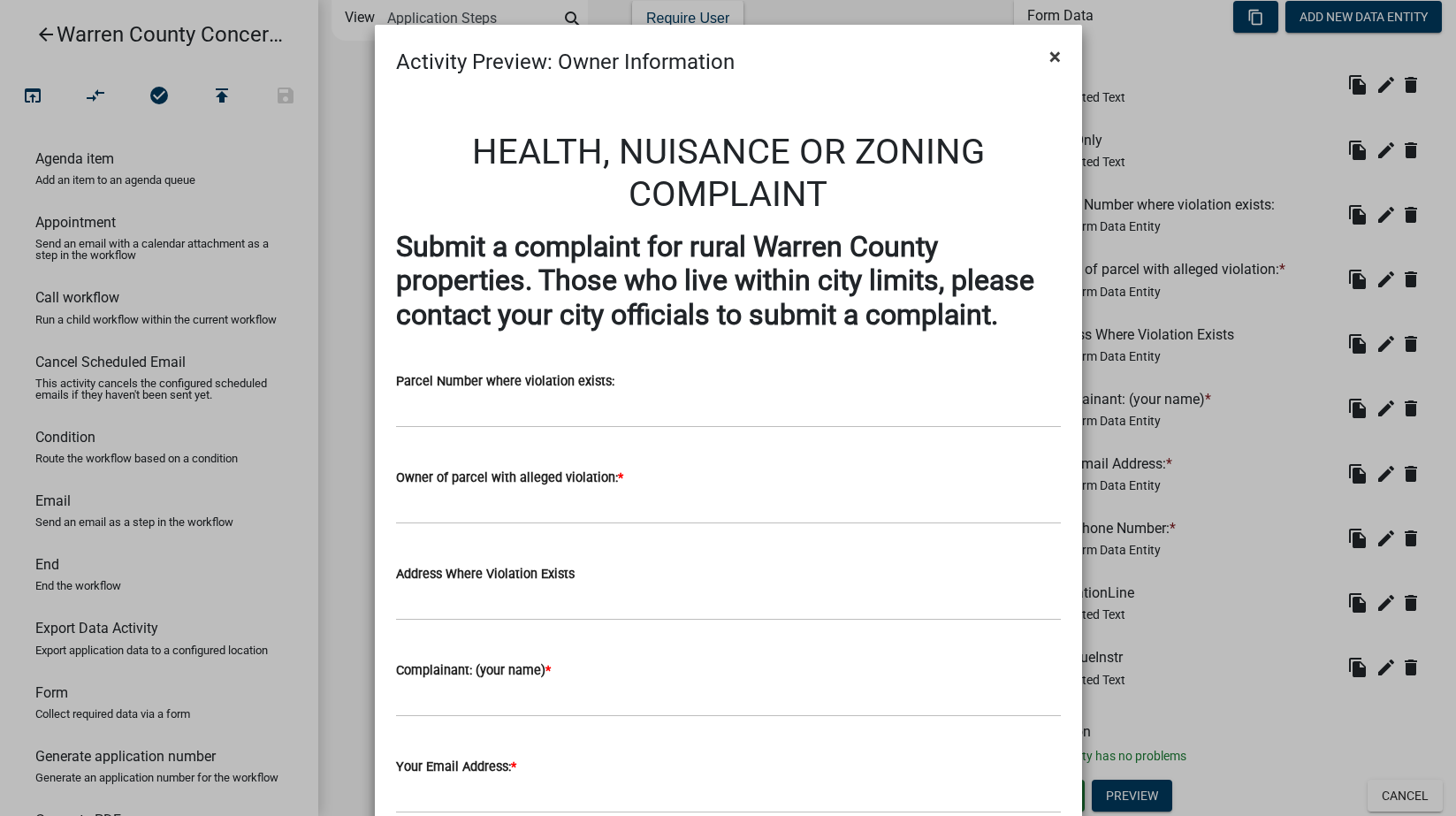
click at [1050, 50] on span "×" at bounding box center [1055, 56] width 11 height 25
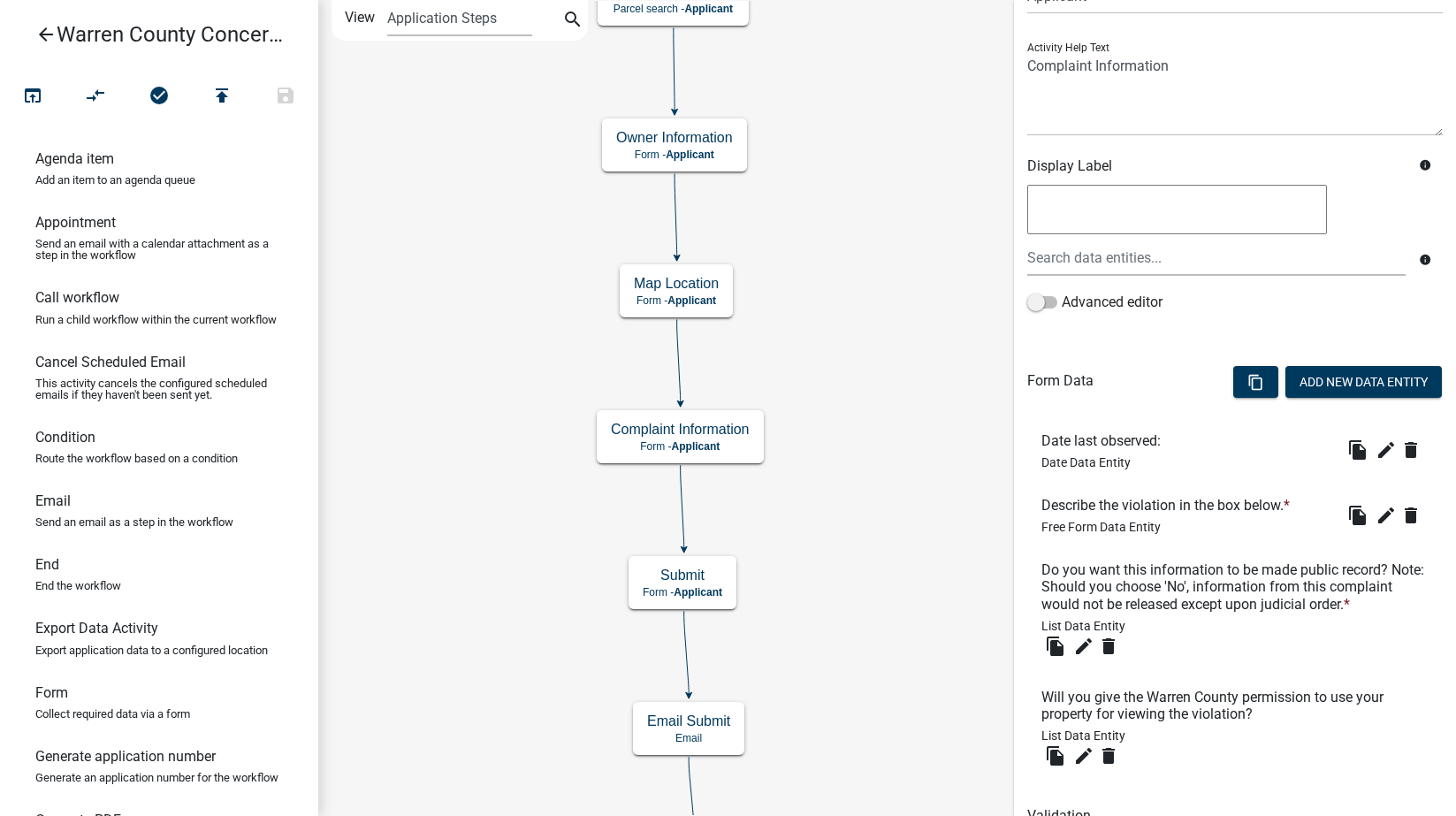
scroll to position [273, 0]
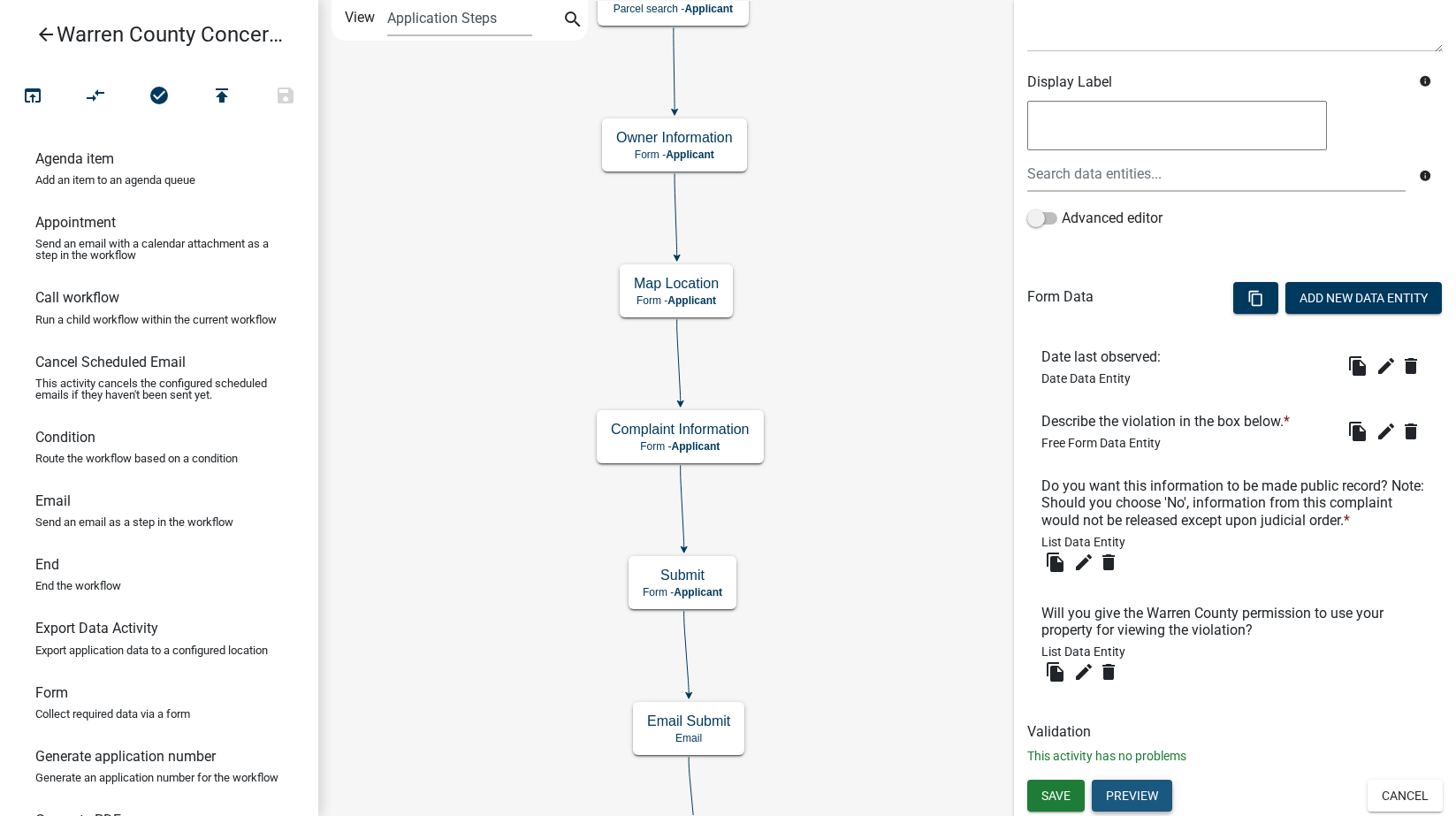
click at [1135, 806] on button "Preview" at bounding box center [1132, 795] width 80 height 32
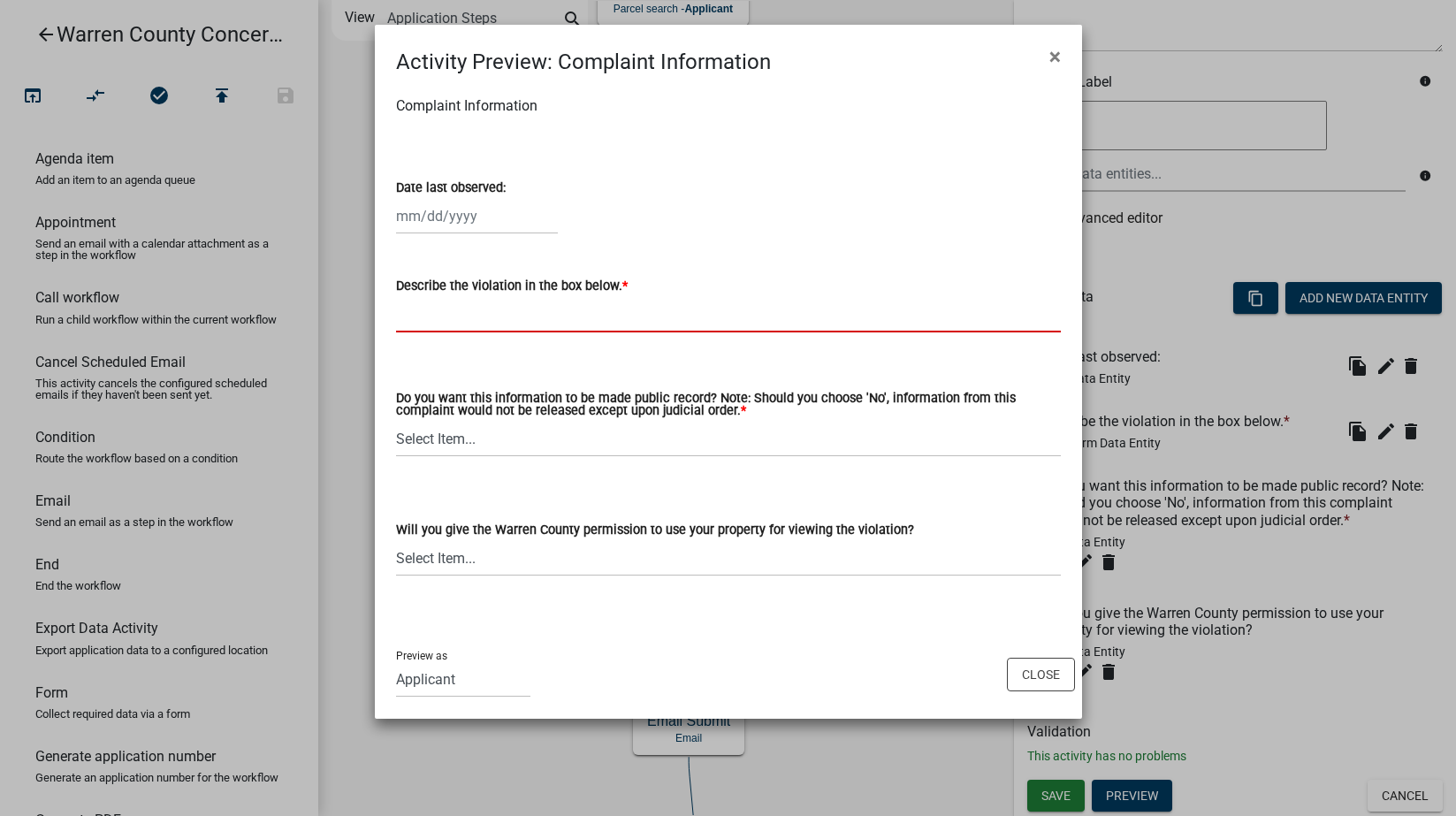
click at [509, 313] on input "Describe the violation in the box below. *" at bounding box center [728, 314] width 665 height 36
click at [462, 693] on select "Applicant Engineering BOS Zoning Admin Assessor Environmental Health E911" at bounding box center [463, 680] width 134 height 36
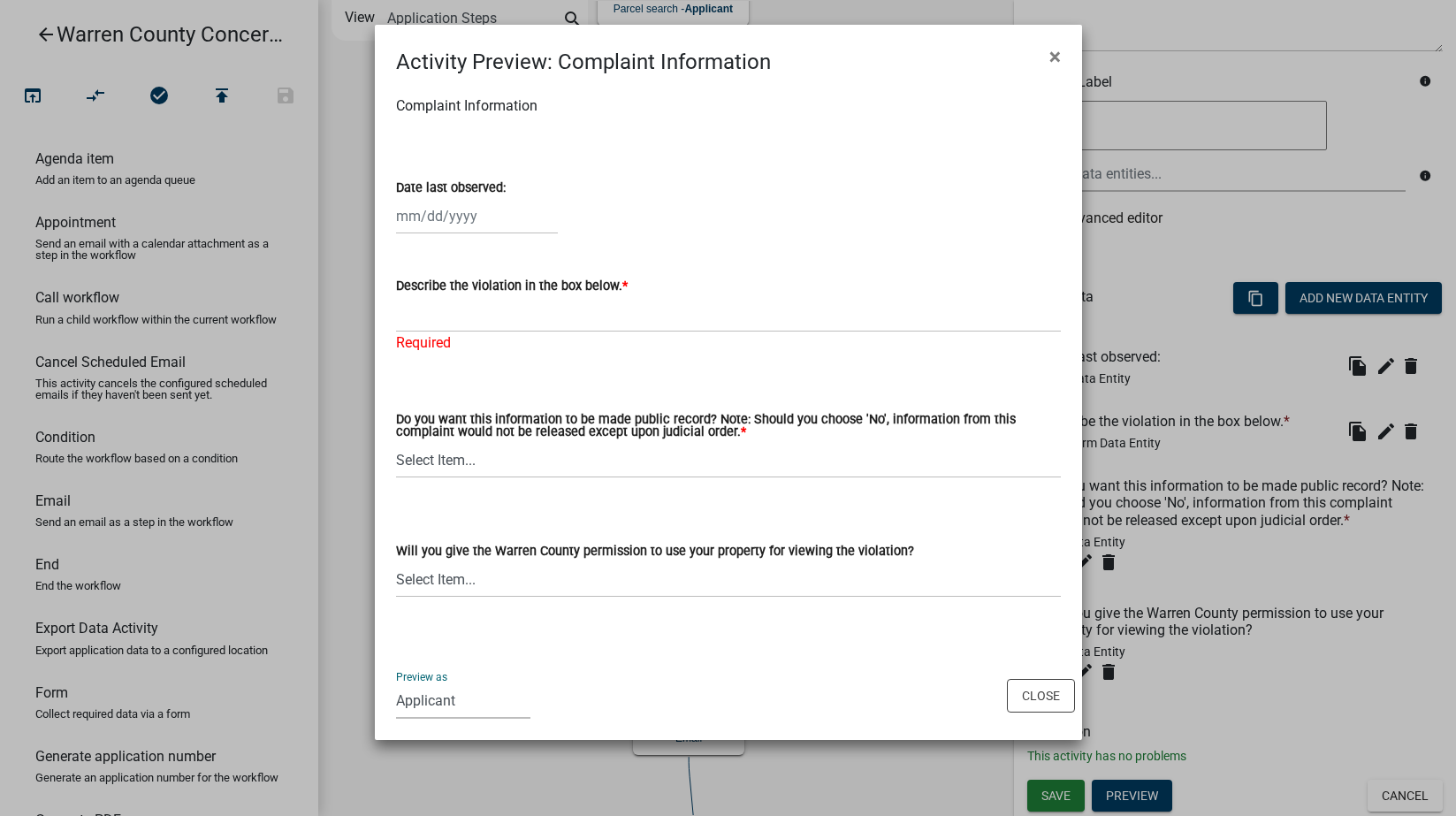
select select "eb914f98-266b-4d45-b6a7-c04eb7a49358"
click at [396, 683] on select "Applicant Engineering BOS Zoning Admin Assessor Environmental Health E911" at bounding box center [463, 700] width 134 height 36
drag, startPoint x: 1021, startPoint y: 694, endPoint x: 917, endPoint y: 610, distance: 133.7
click at [917, 610] on wm-workflow-activity-preview-modal "Activity Preview : Complaint Information × Complaint Information Date last obse…" at bounding box center [729, 383] width 707 height 715
click at [705, 458] on select "Select Item... Yes No" at bounding box center [728, 460] width 665 height 36
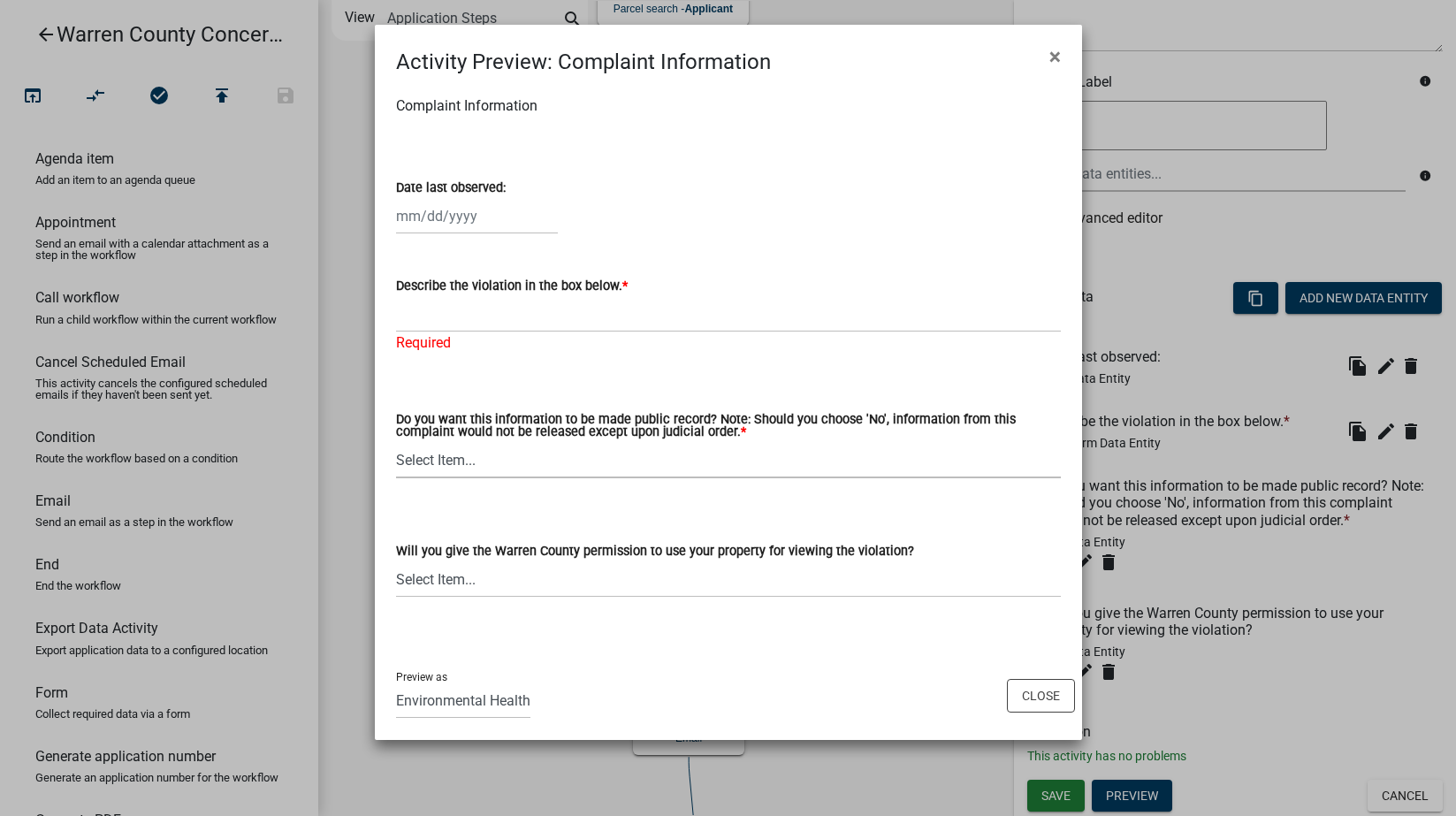
click at [705, 458] on select "Select Item... Yes No" at bounding box center [728, 460] width 665 height 36
click at [635, 589] on div "Will you give the Warren County permission to use your property for viewing the…" at bounding box center [728, 570] width 665 height 58
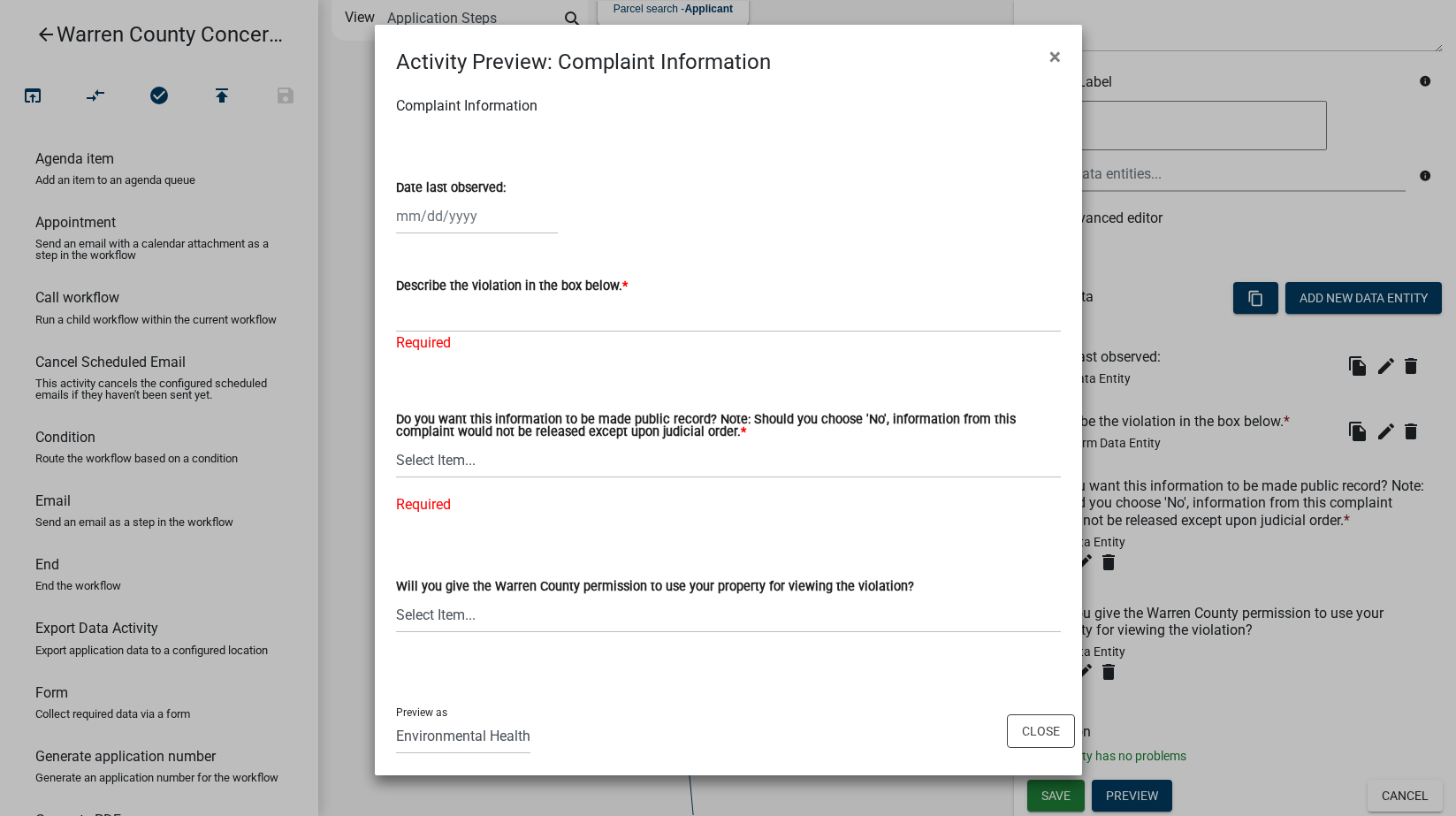
click at [662, 536] on div "Will you give the Warren County permission to use your property for viewing the…" at bounding box center [728, 581] width 665 height 104
click at [1030, 726] on button "Close" at bounding box center [1041, 731] width 68 height 34
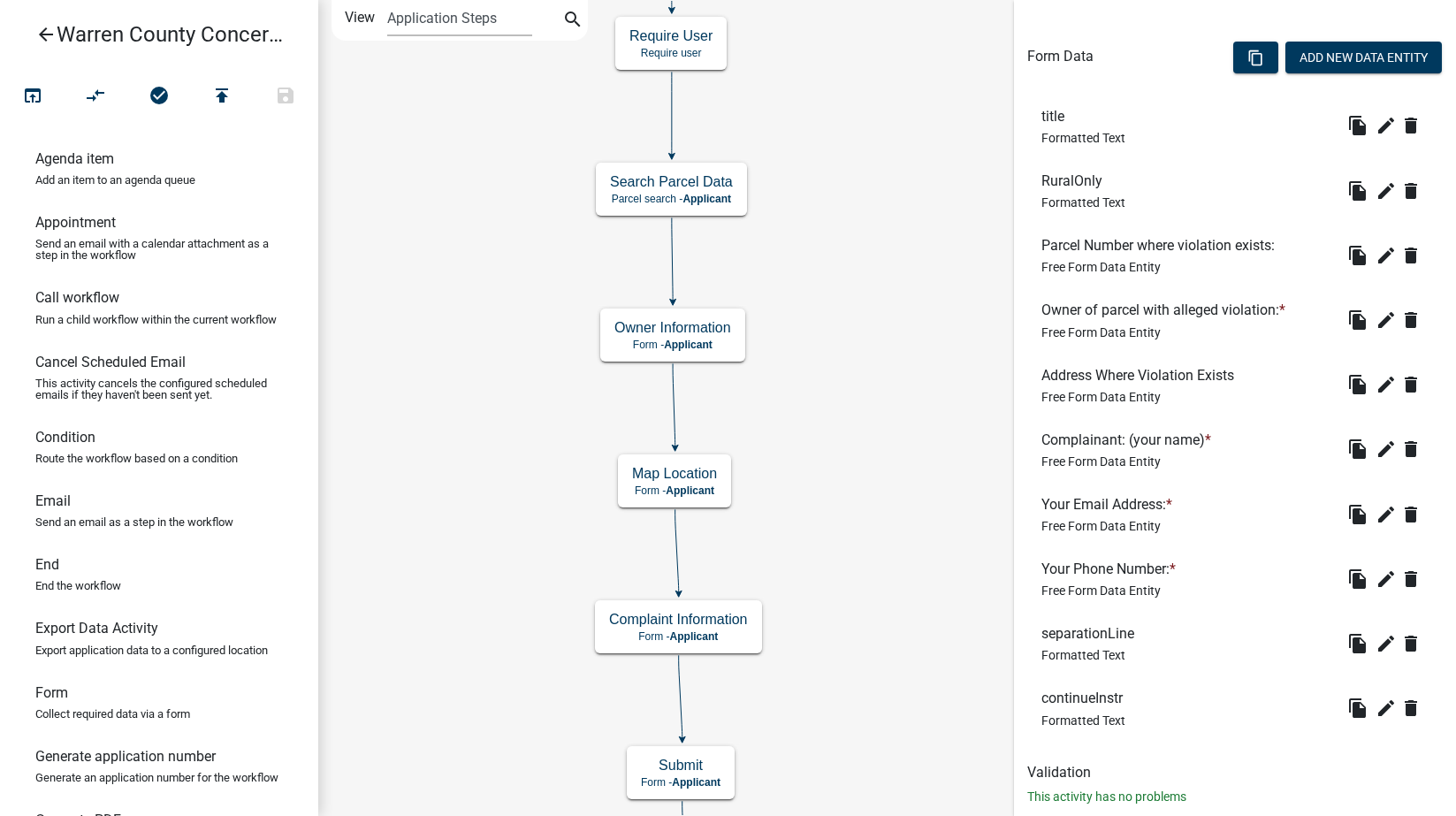
scroll to position [537, 0]
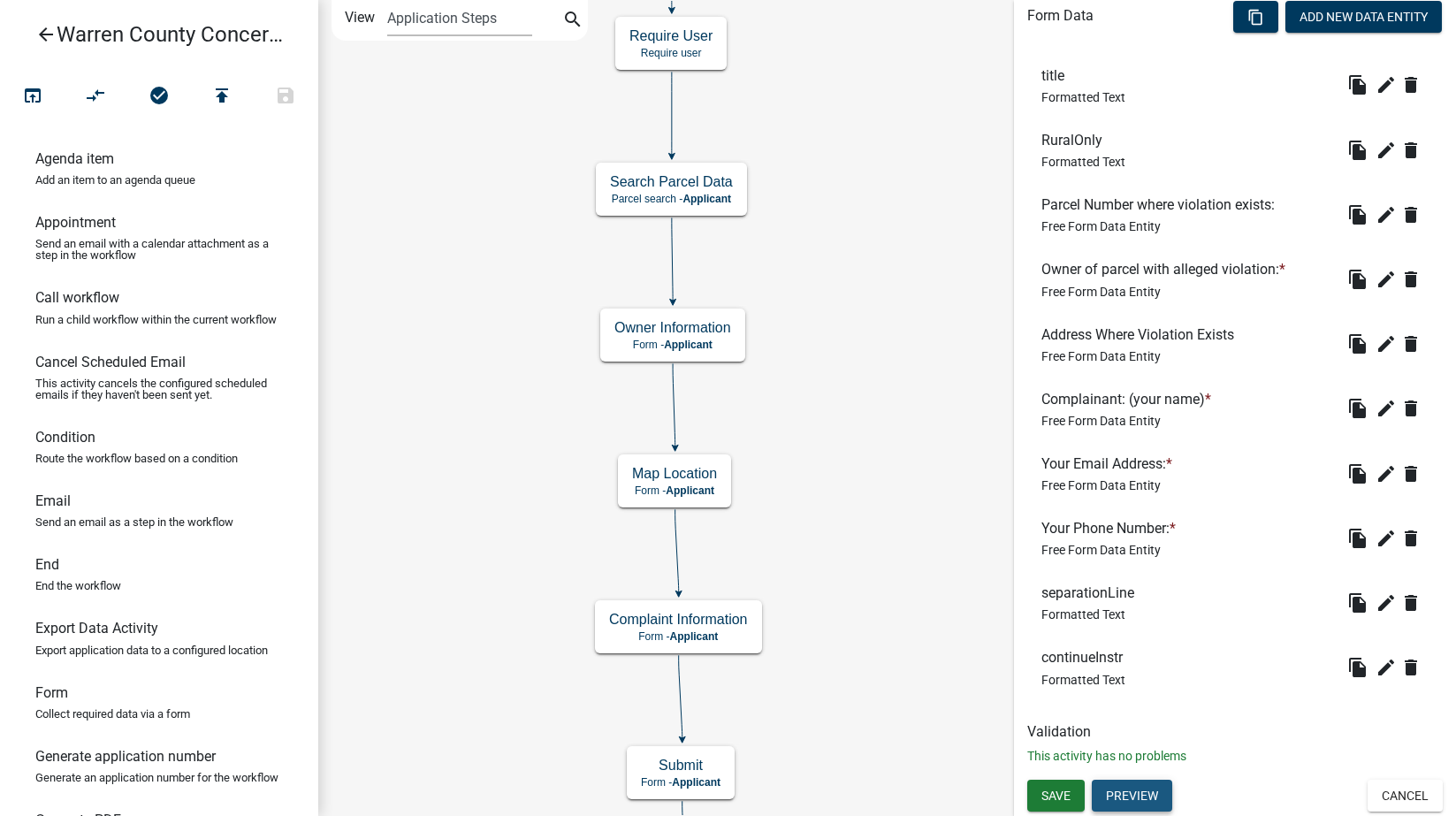
click at [1139, 788] on button "Preview" at bounding box center [1132, 795] width 80 height 32
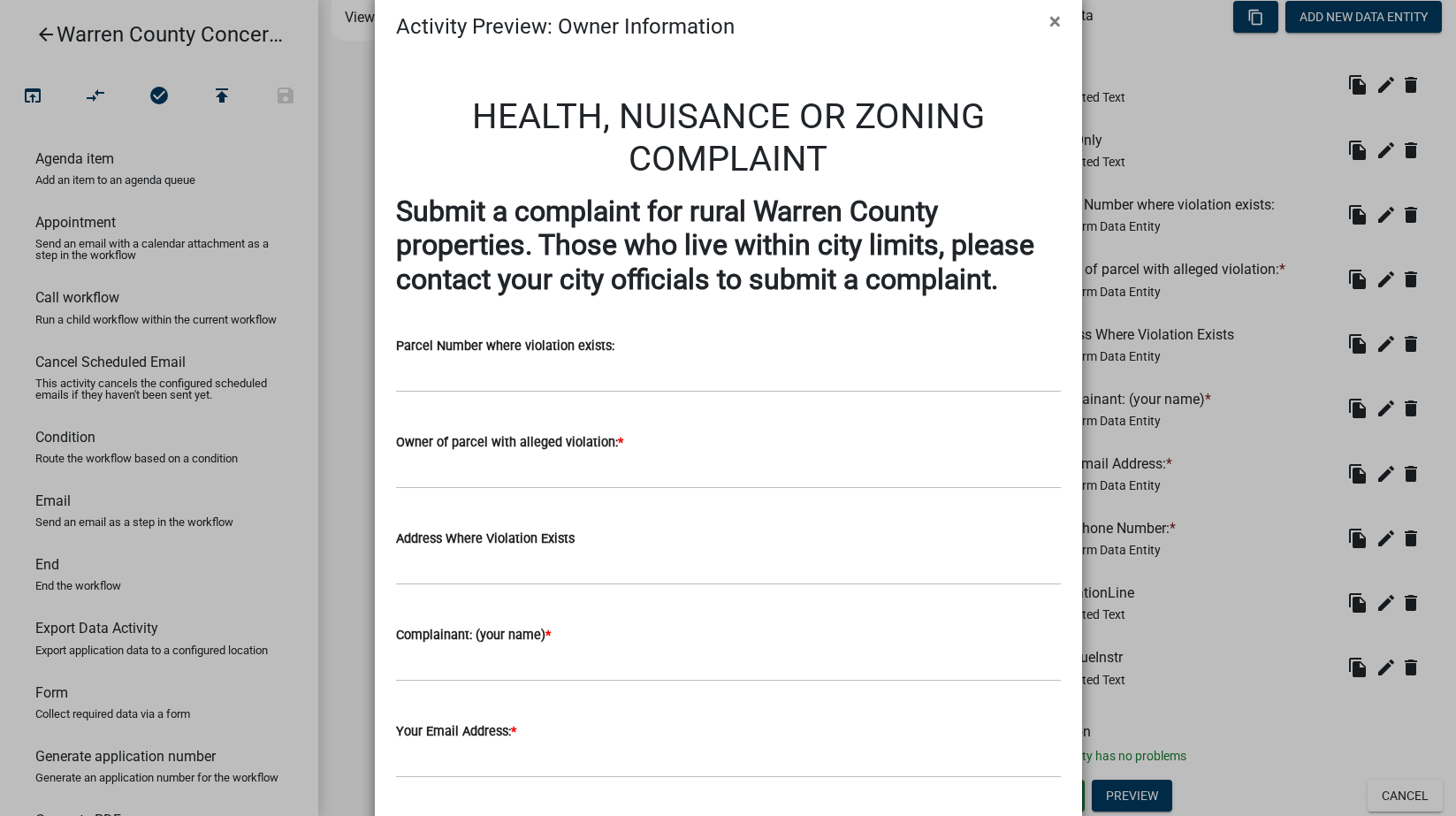
scroll to position [0, 0]
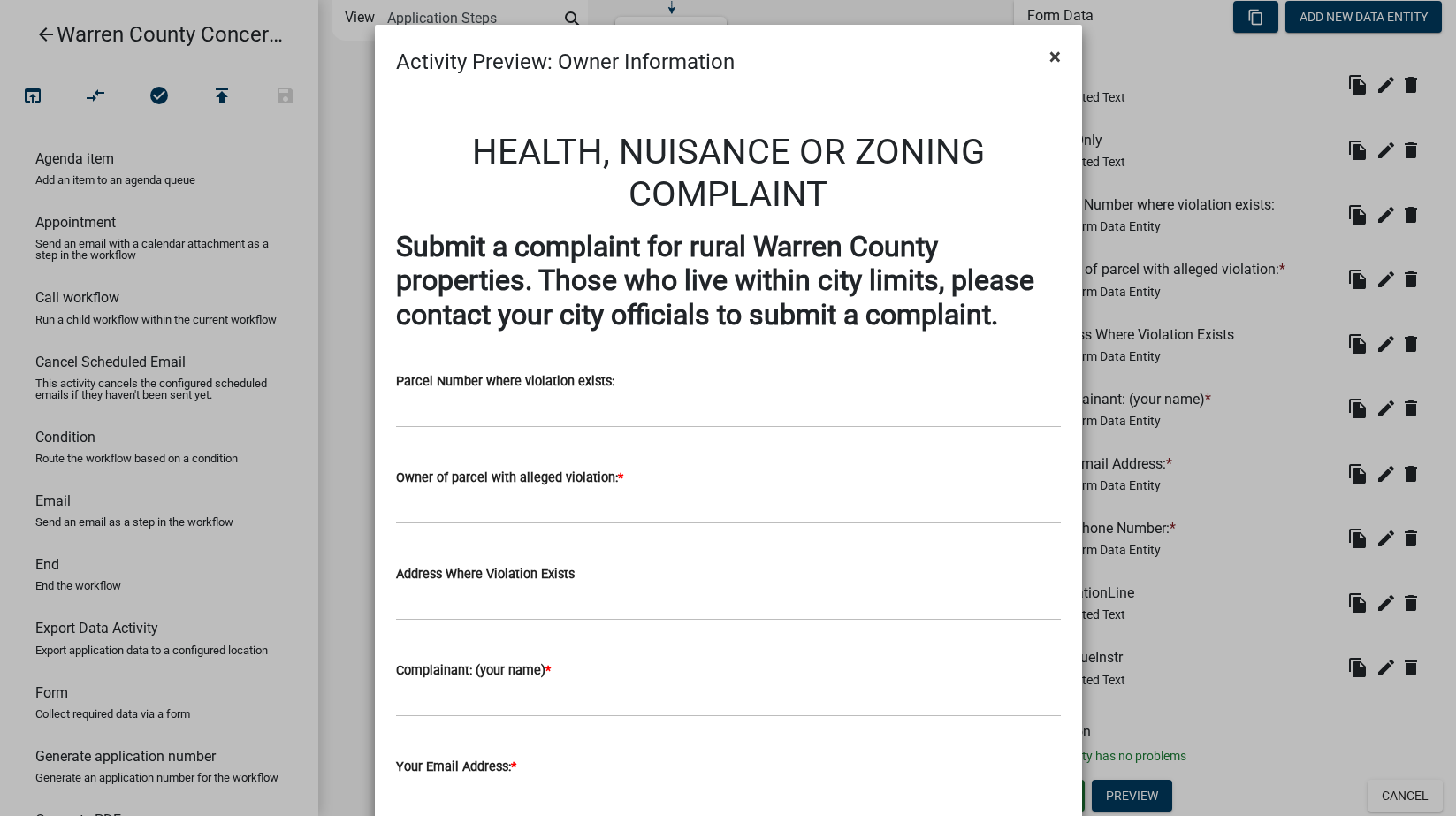
click at [1054, 57] on button "×" at bounding box center [1055, 56] width 40 height 49
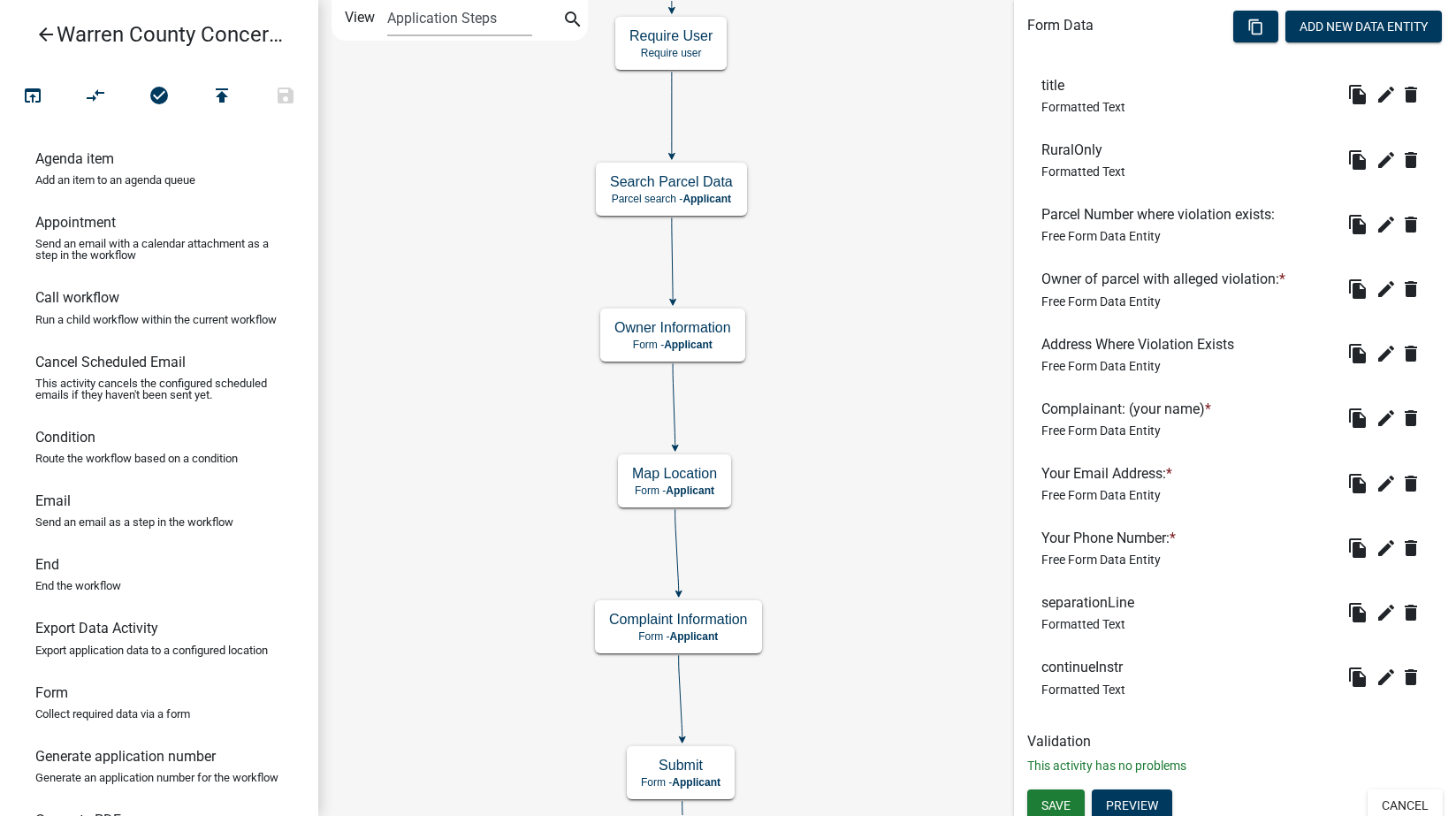
scroll to position [537, 0]
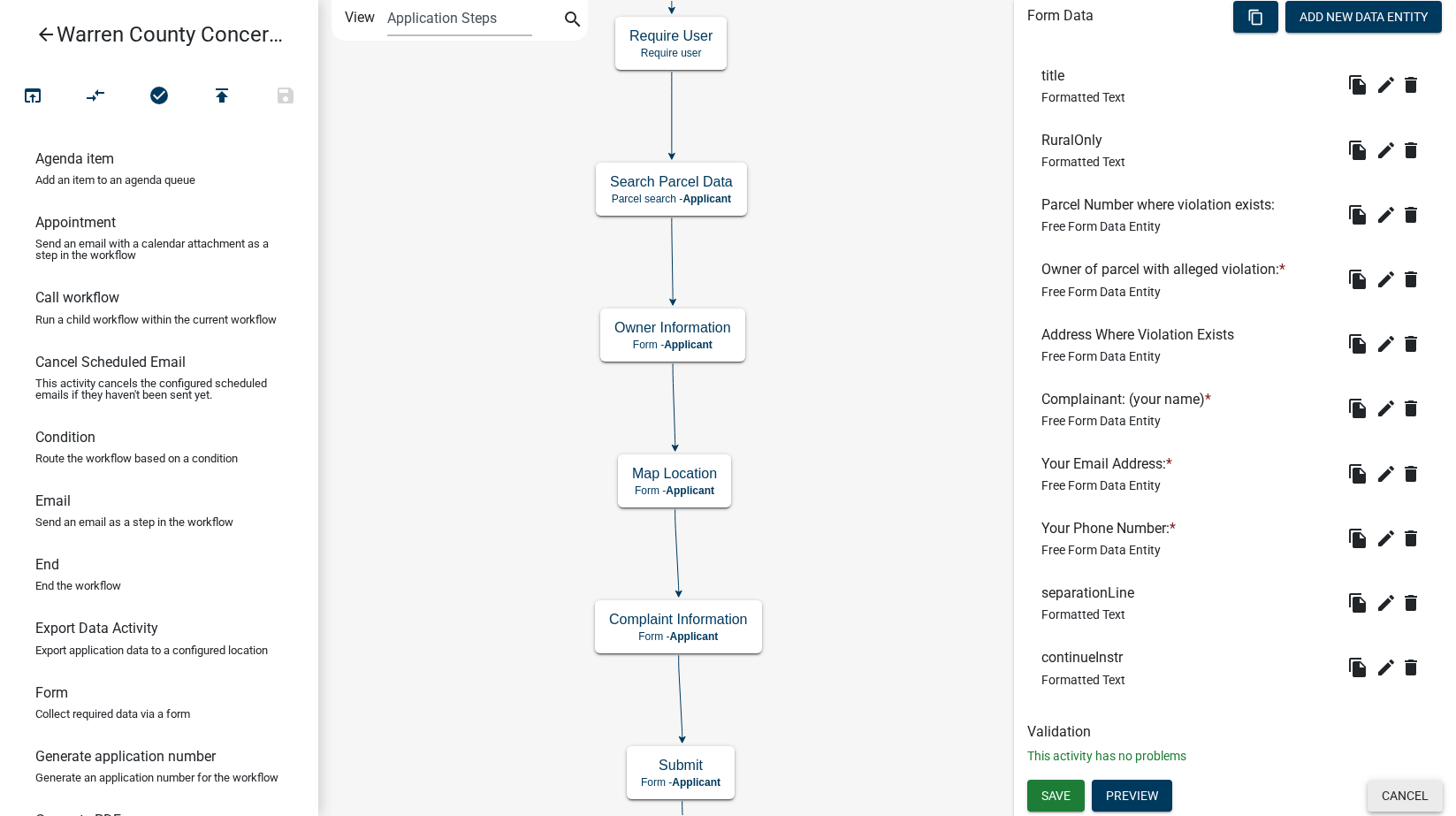
click at [1373, 795] on button "Cancel" at bounding box center [1405, 795] width 76 height 32
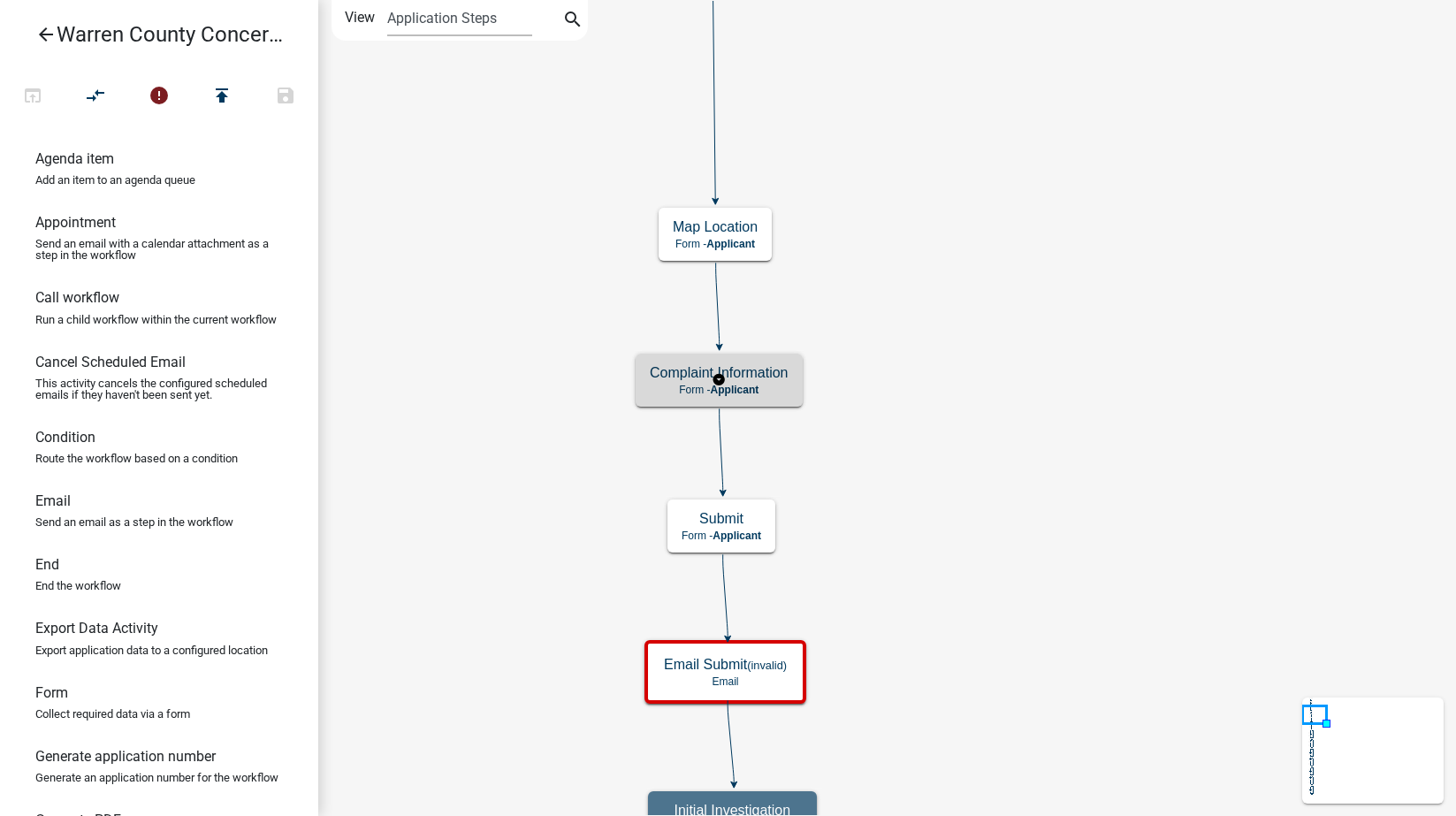
click at [778, 391] on p "Form - Applicant" at bounding box center [719, 389] width 139 height 12
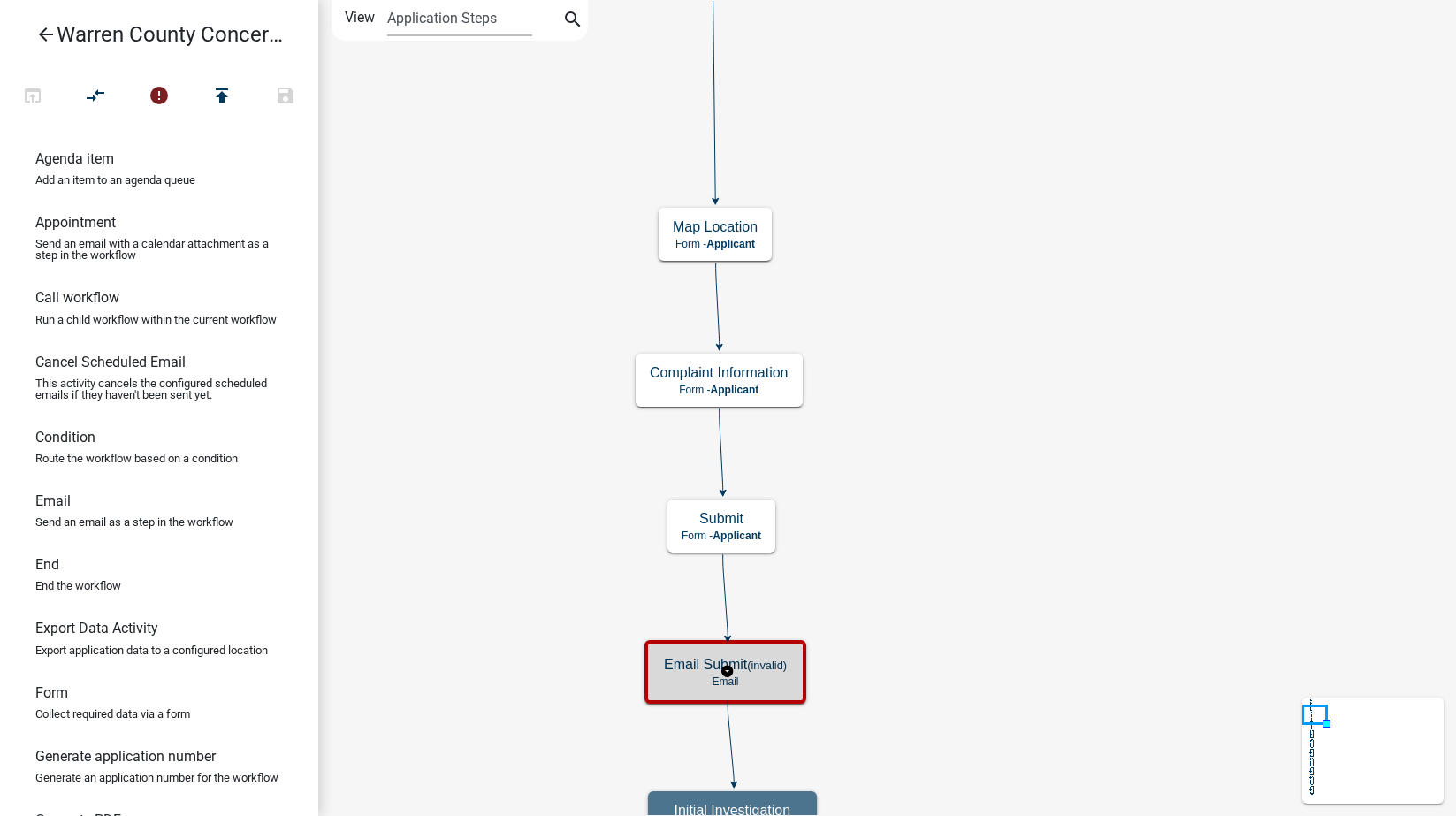
click at [781, 676] on p "Email" at bounding box center [725, 682] width 123 height 12
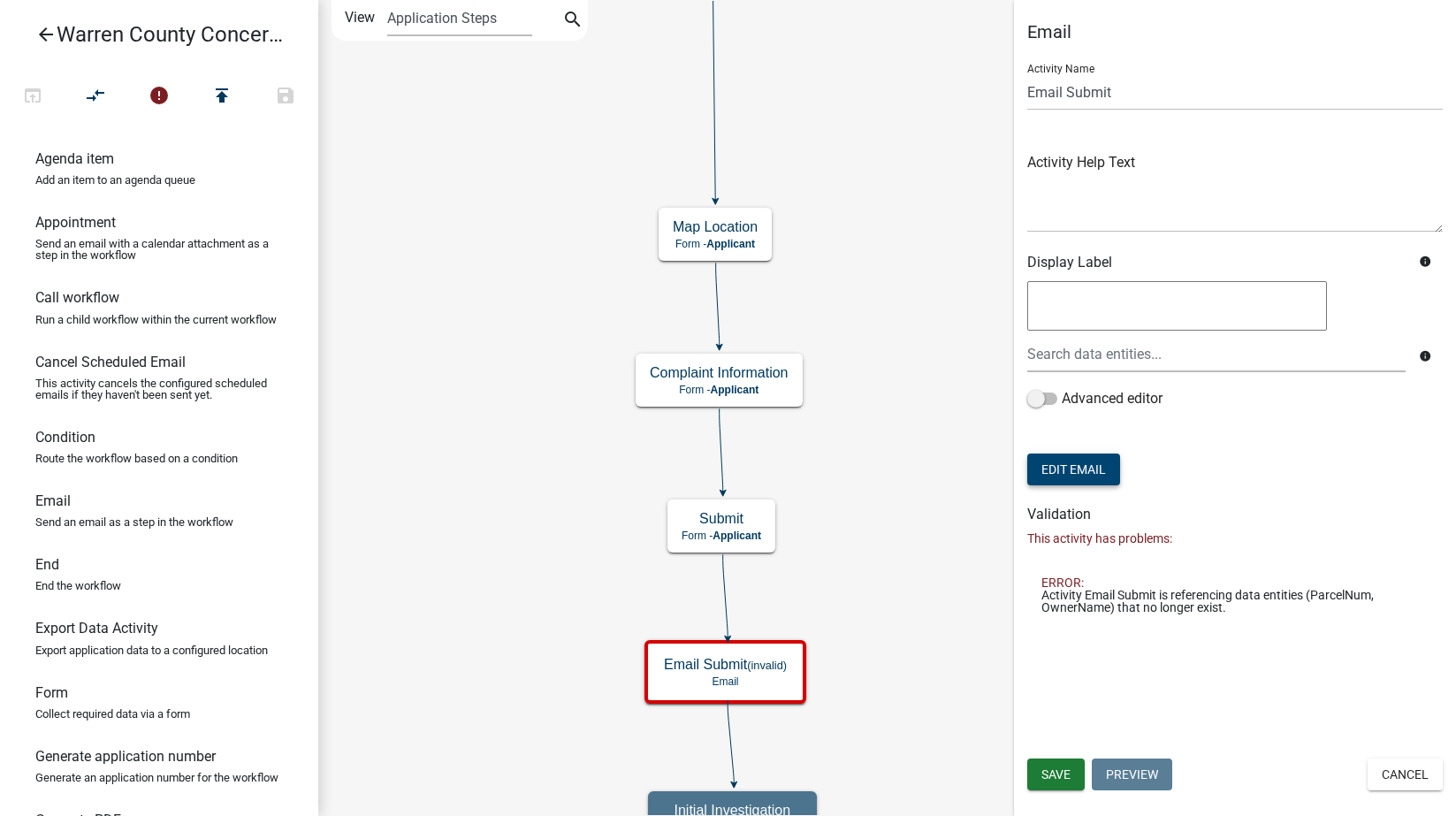
click at [1080, 471] on button "Edit Email" at bounding box center [1073, 470] width 92 height 32
select select "1ea7388c-b4fb-40e1-abca-7a9692cf601d"
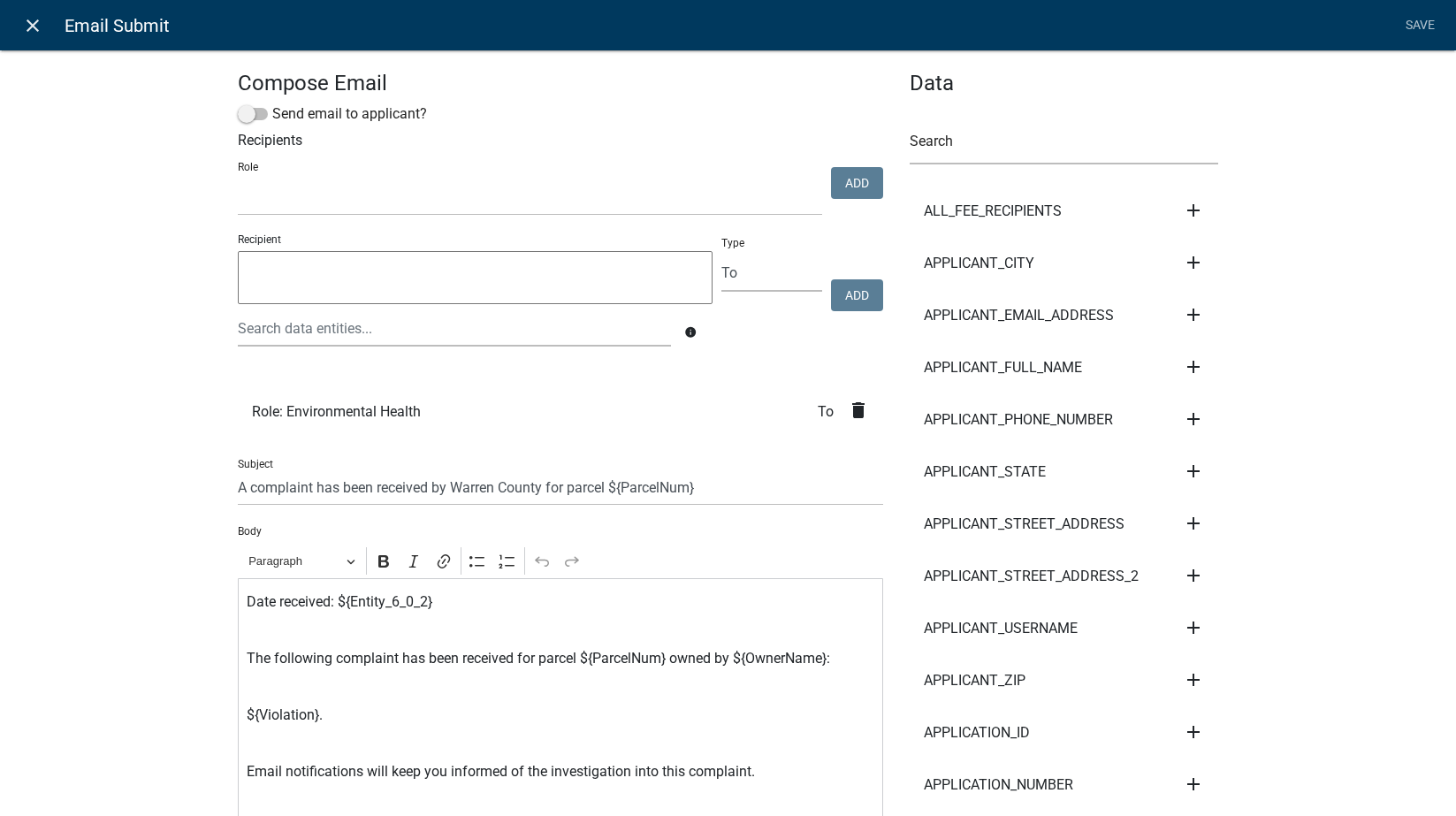
click at [32, 23] on icon "close" at bounding box center [33, 25] width 21 height 21
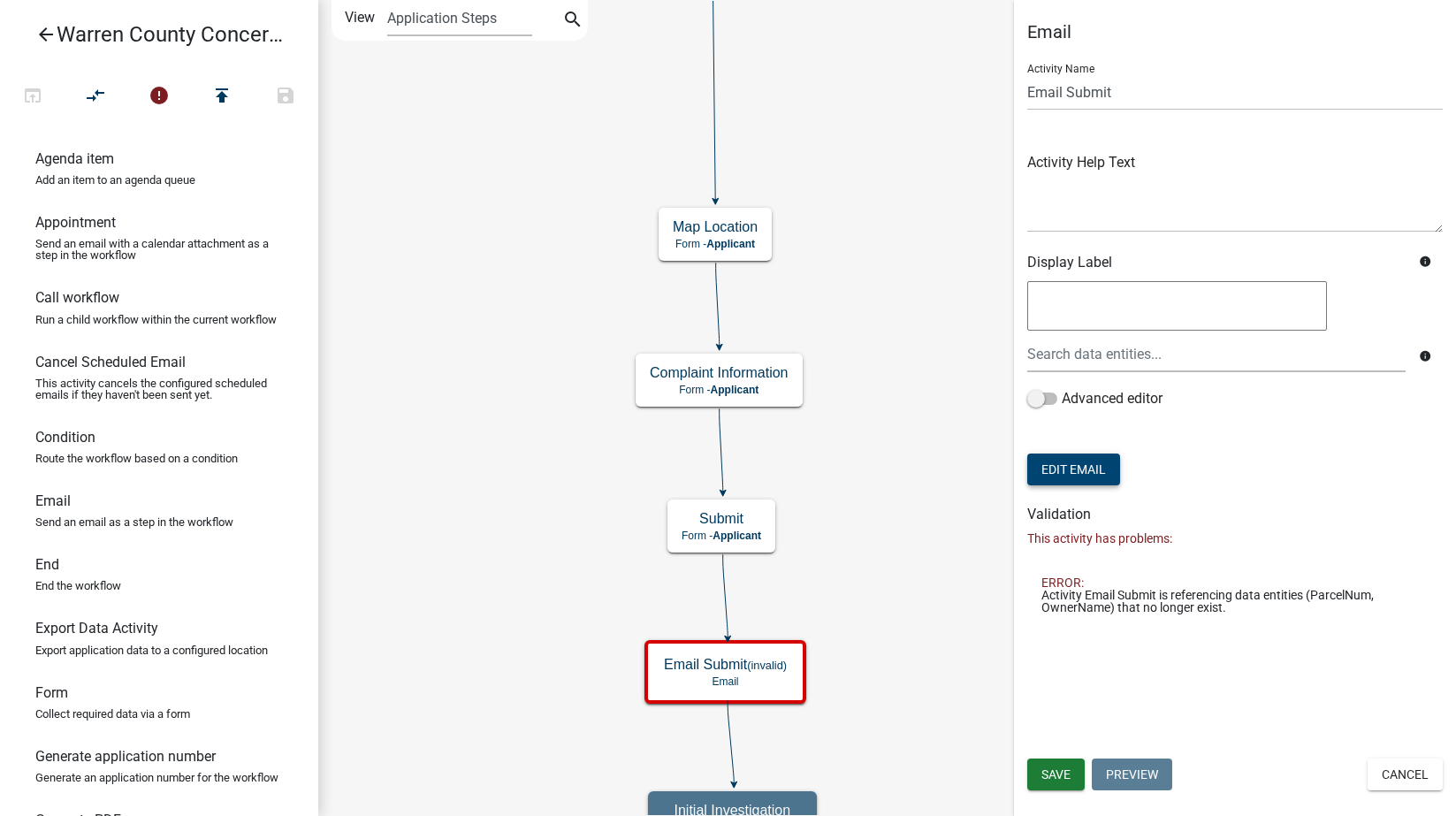
click at [1099, 470] on button "Edit Email" at bounding box center [1073, 470] width 92 height 32
select select "1ea7388c-b4fb-40e1-abca-7a9692cf601d"
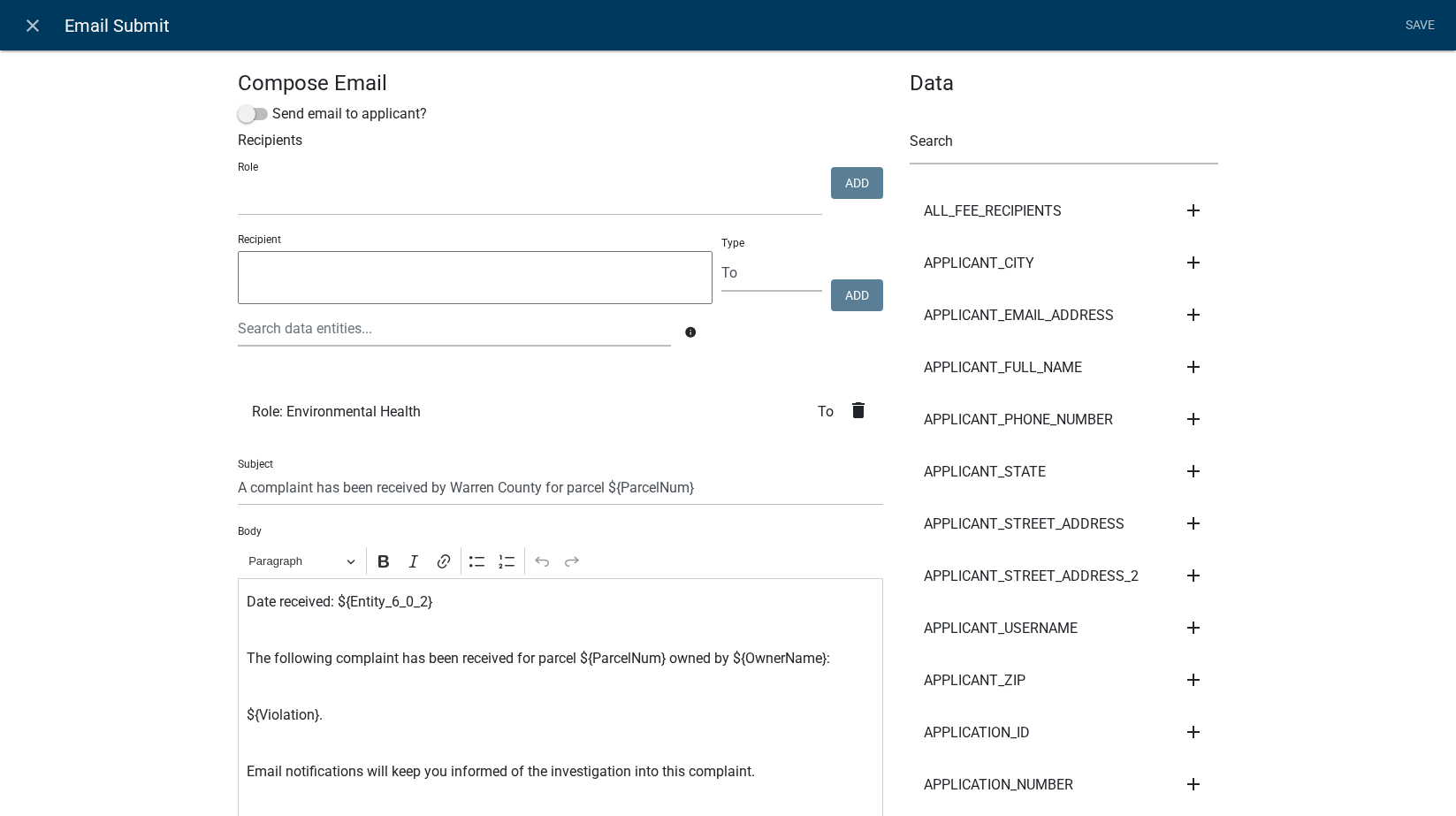
select select
click at [33, 23] on icon "close" at bounding box center [33, 25] width 21 height 21
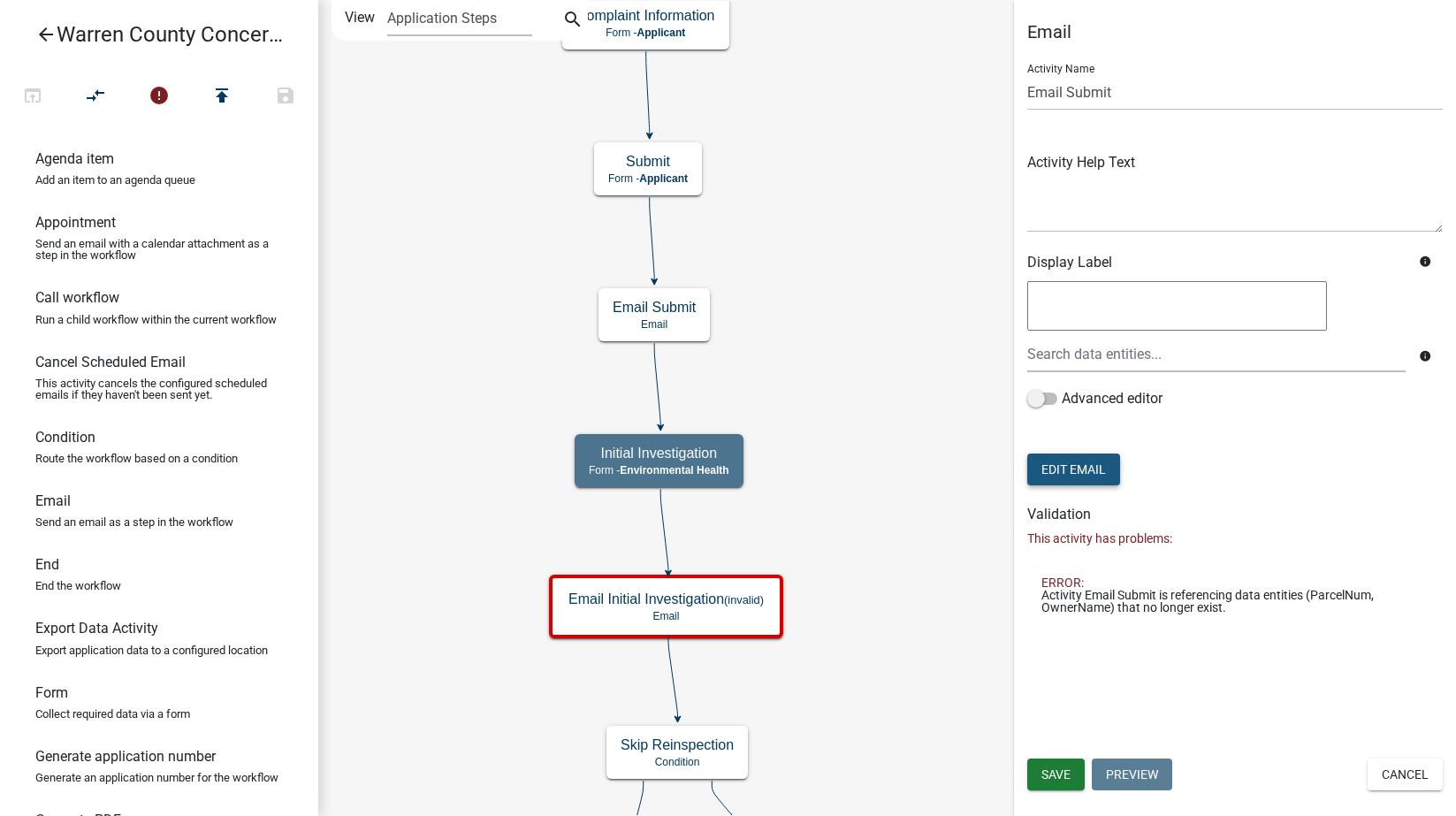
click at [1056, 479] on button "Edit Email" at bounding box center [1073, 470] width 92 height 32
select select "1ea7388c-b4fb-40e1-abca-7a9692cf601d"
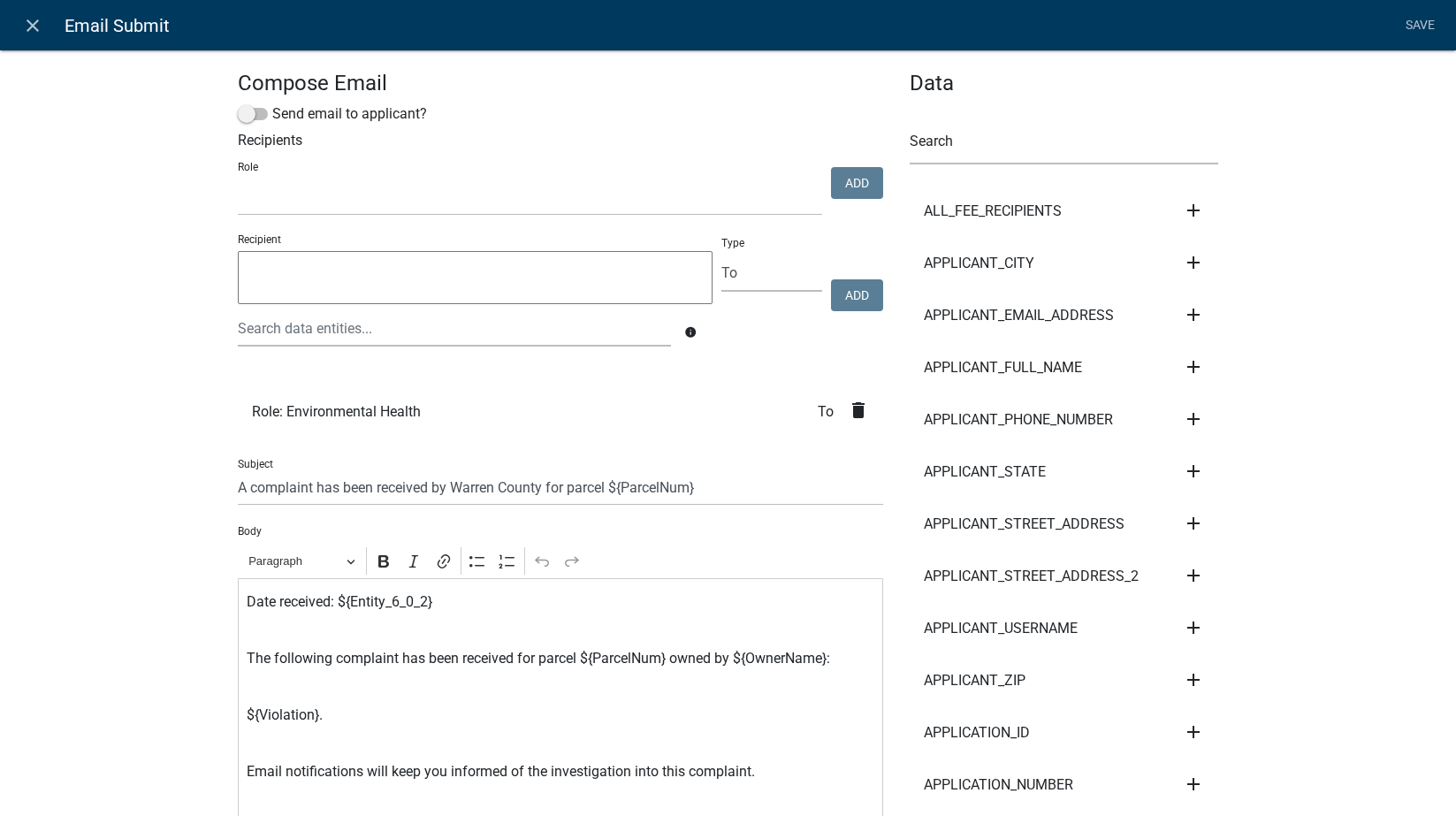
select select
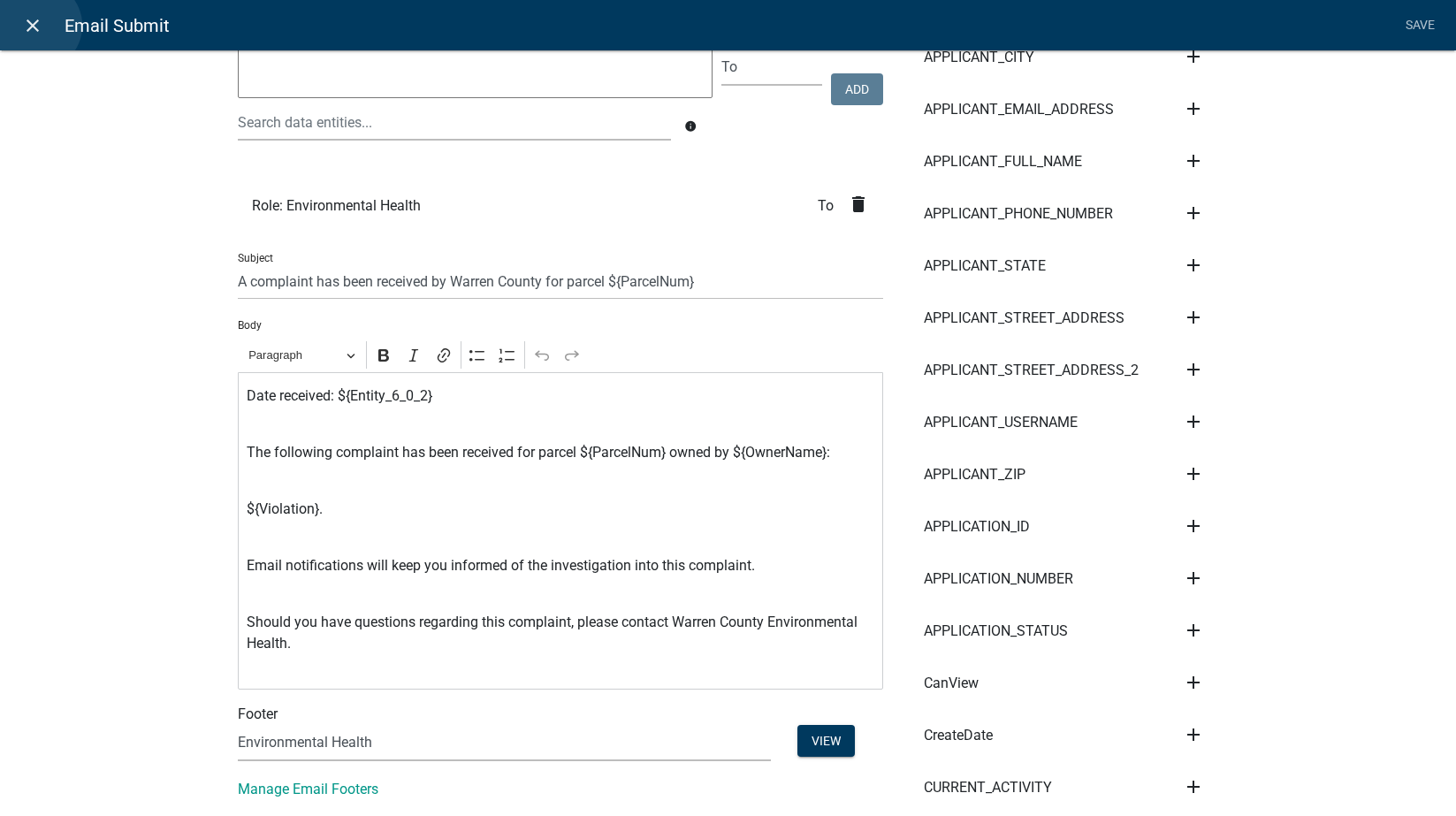
click at [37, 25] on icon "close" at bounding box center [33, 25] width 21 height 21
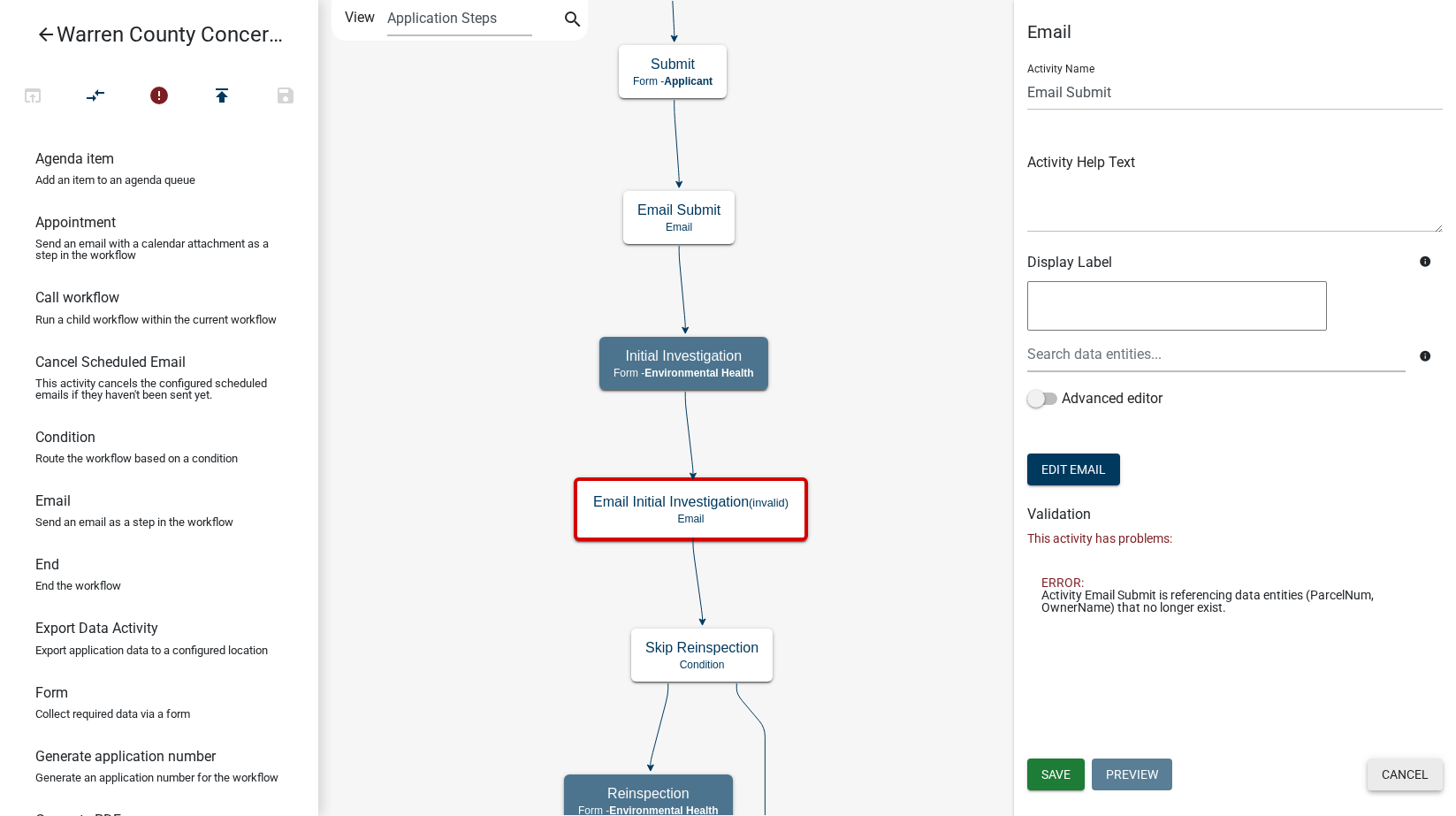
click at [1431, 768] on button "Cancel" at bounding box center [1405, 775] width 76 height 32
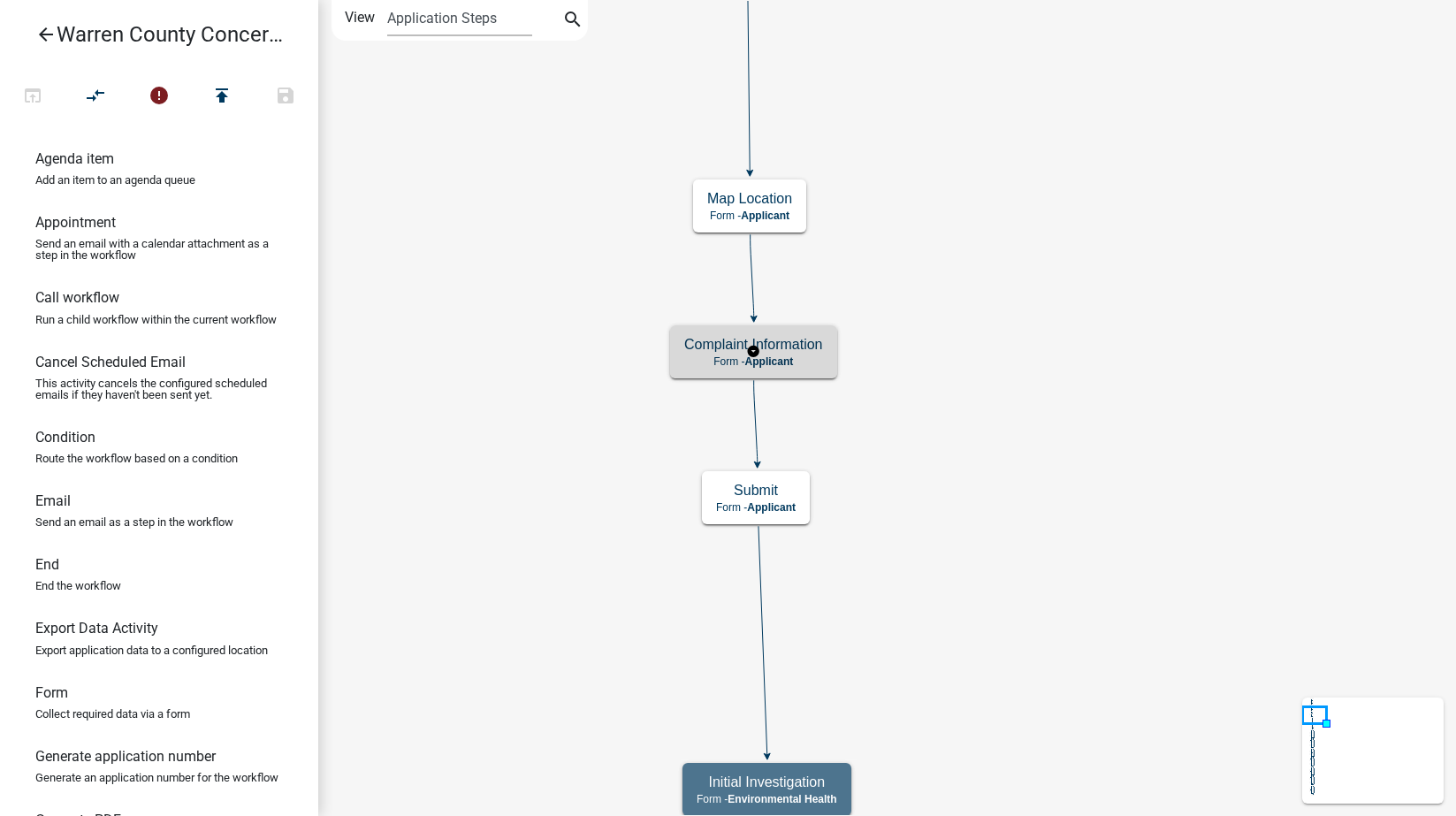
click at [820, 347] on h5 "Complaint Information" at bounding box center [753, 345] width 139 height 17
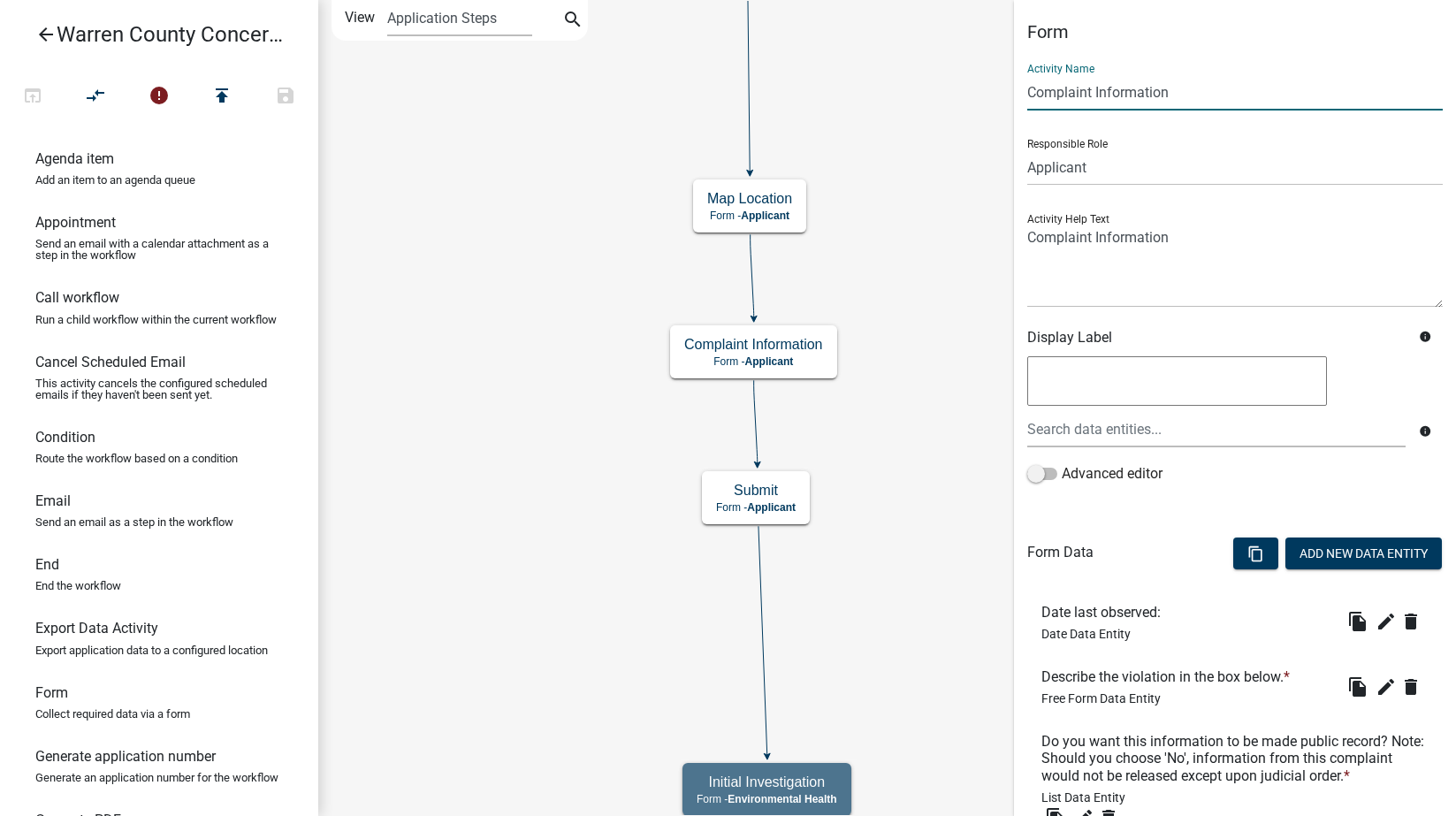
click at [1051, 92] on input "Complaint Information" at bounding box center [1235, 92] width 415 height 36
type input "Concern Information"
click at [1108, 176] on select "Applicant Engineering BOS Zoning Admin Environmental Health E911" at bounding box center [1235, 167] width 415 height 36
click at [1028, 149] on select "Applicant Engineering BOS Zoning Admin Environmental Health E911" at bounding box center [1235, 167] width 415 height 36
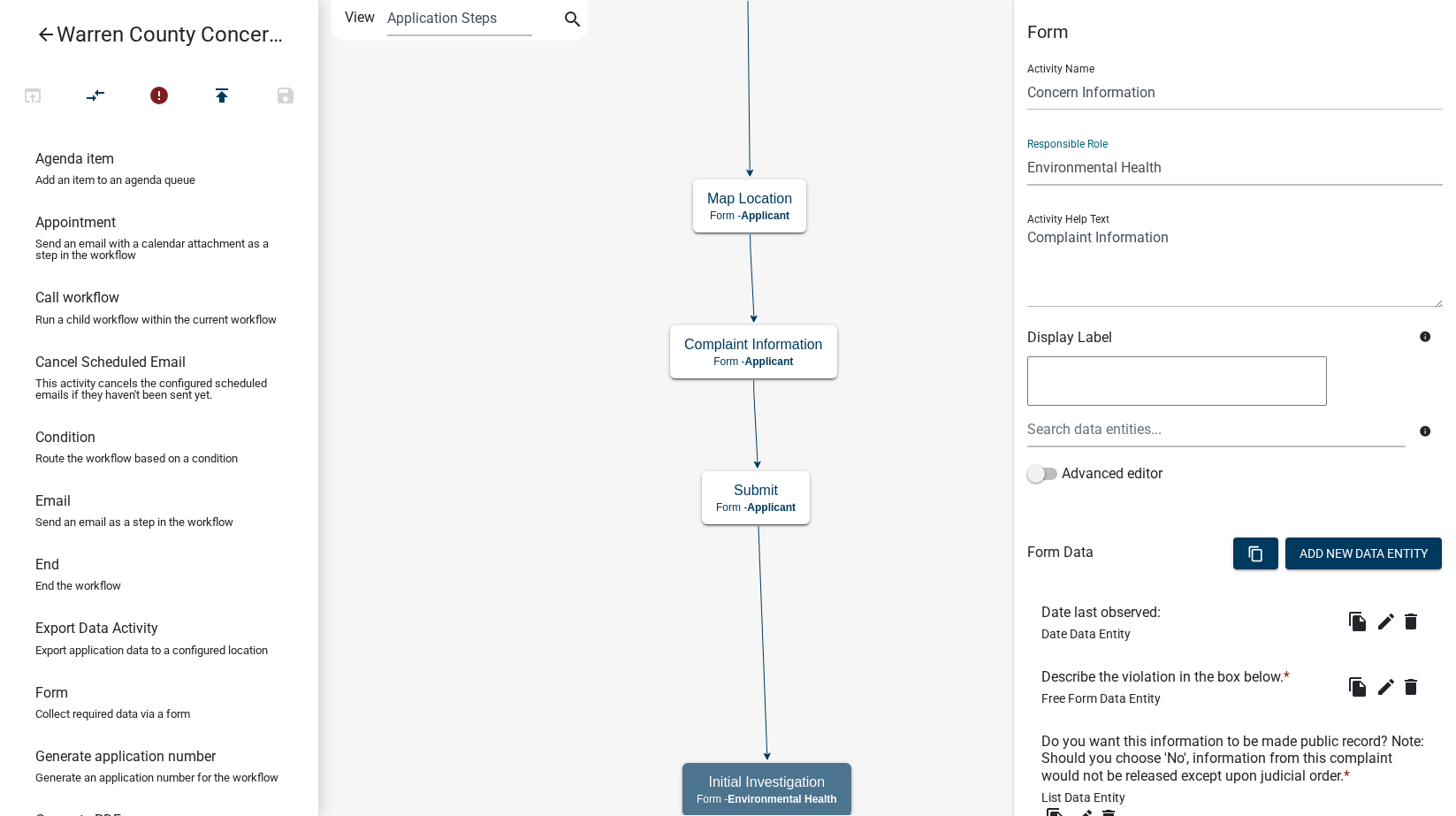
click at [1112, 314] on div "Activity Name Concern Information Responsible Role Applicant Engineering BOS Zo…" at bounding box center [1235, 278] width 415 height 458
click at [1104, 172] on select "Applicant Engineering BOS Zoning Admin Environmental Health E911" at bounding box center [1235, 167] width 415 height 36
select select "46F061D0-CA05-4526-87AD-BAE6256F3E47"
click at [1028, 149] on select "Applicant Engineering BOS Zoning Admin Environmental Health E911" at bounding box center [1235, 167] width 415 height 36
click at [1076, 240] on textarea at bounding box center [1235, 266] width 415 height 83
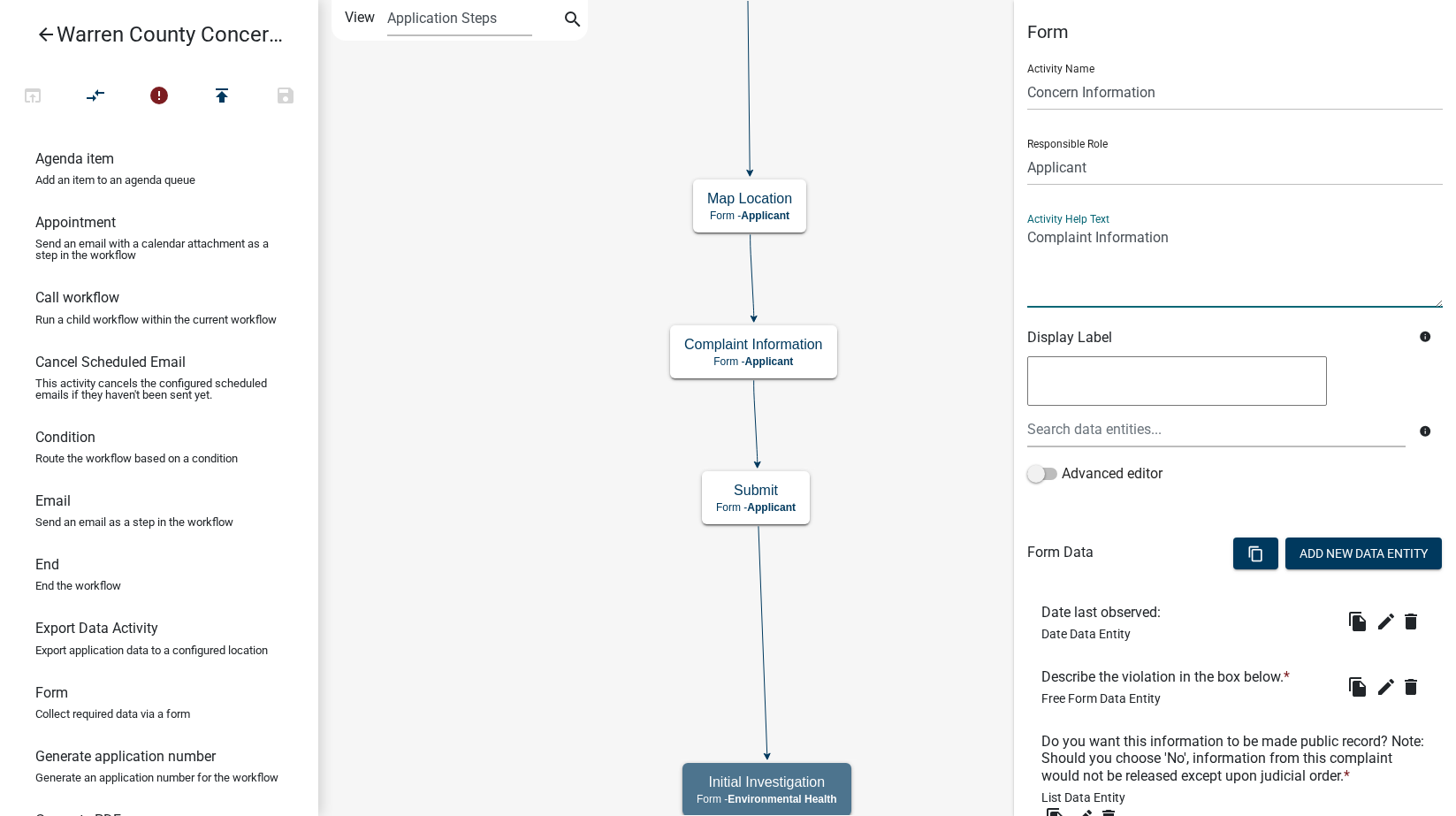
click at [1076, 240] on textarea at bounding box center [1235, 266] width 415 height 83
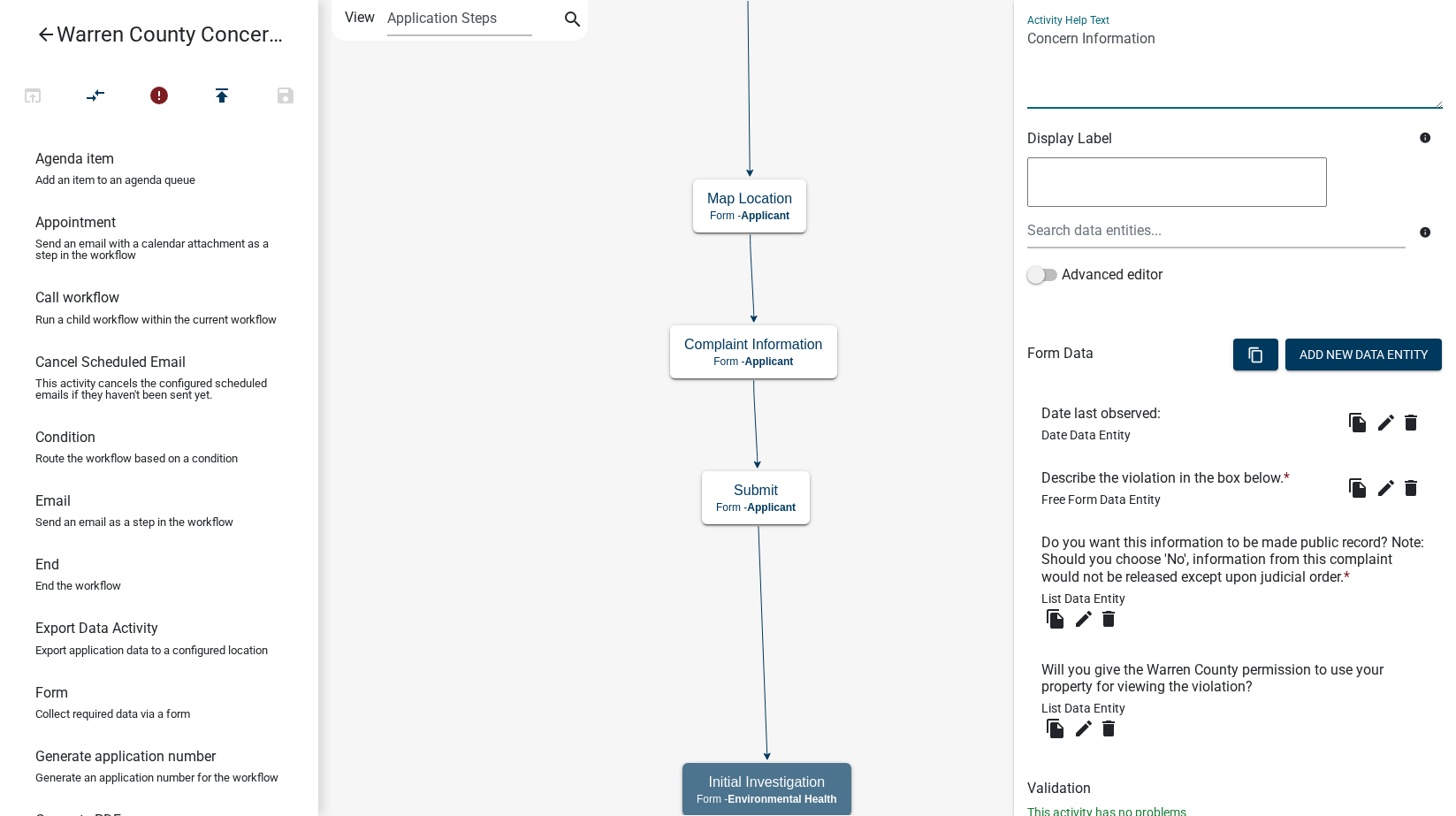
scroll to position [273, 0]
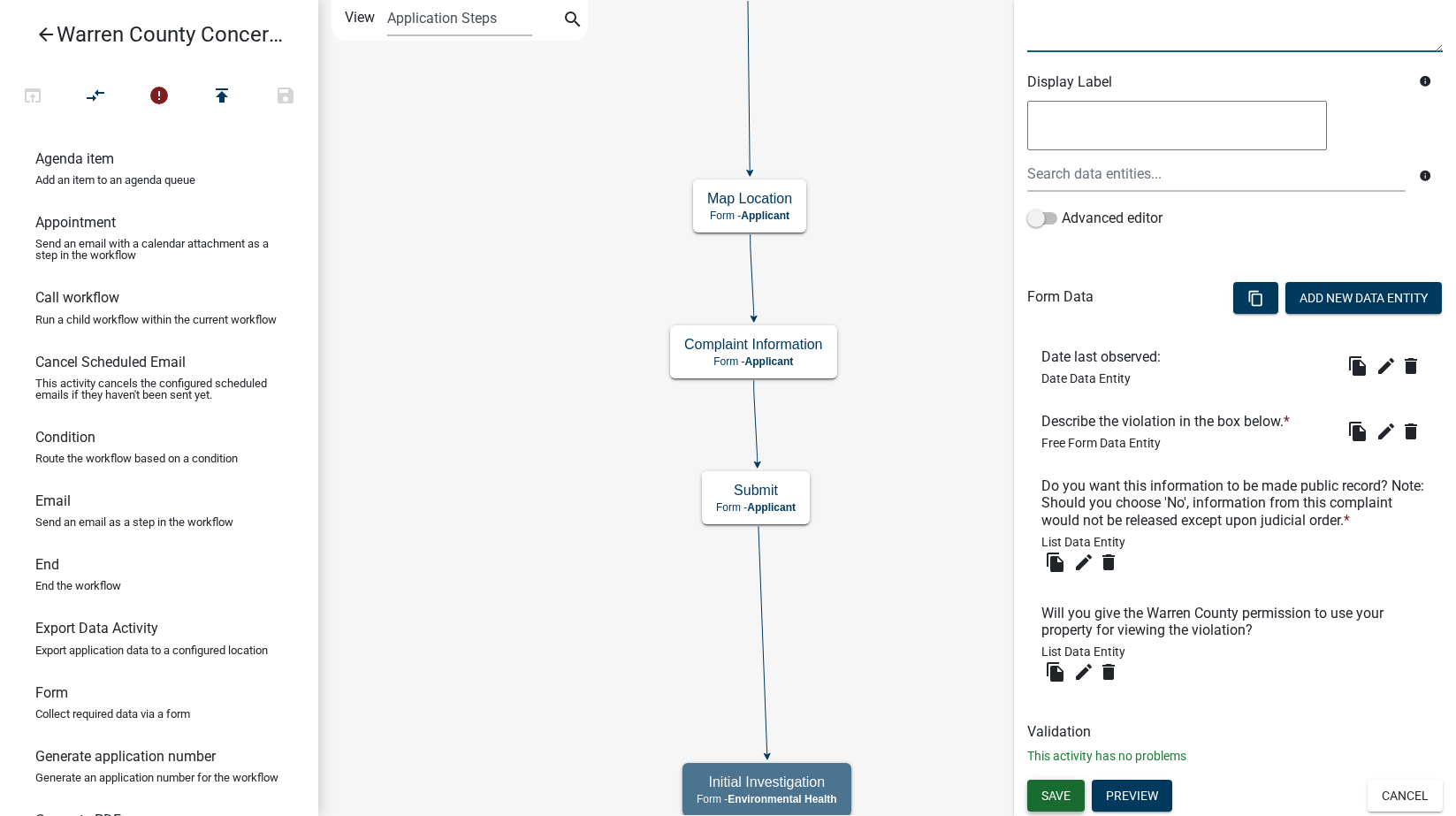
type textarea "Concern Information"
click at [1057, 799] on span "Save" at bounding box center [1056, 795] width 29 height 14
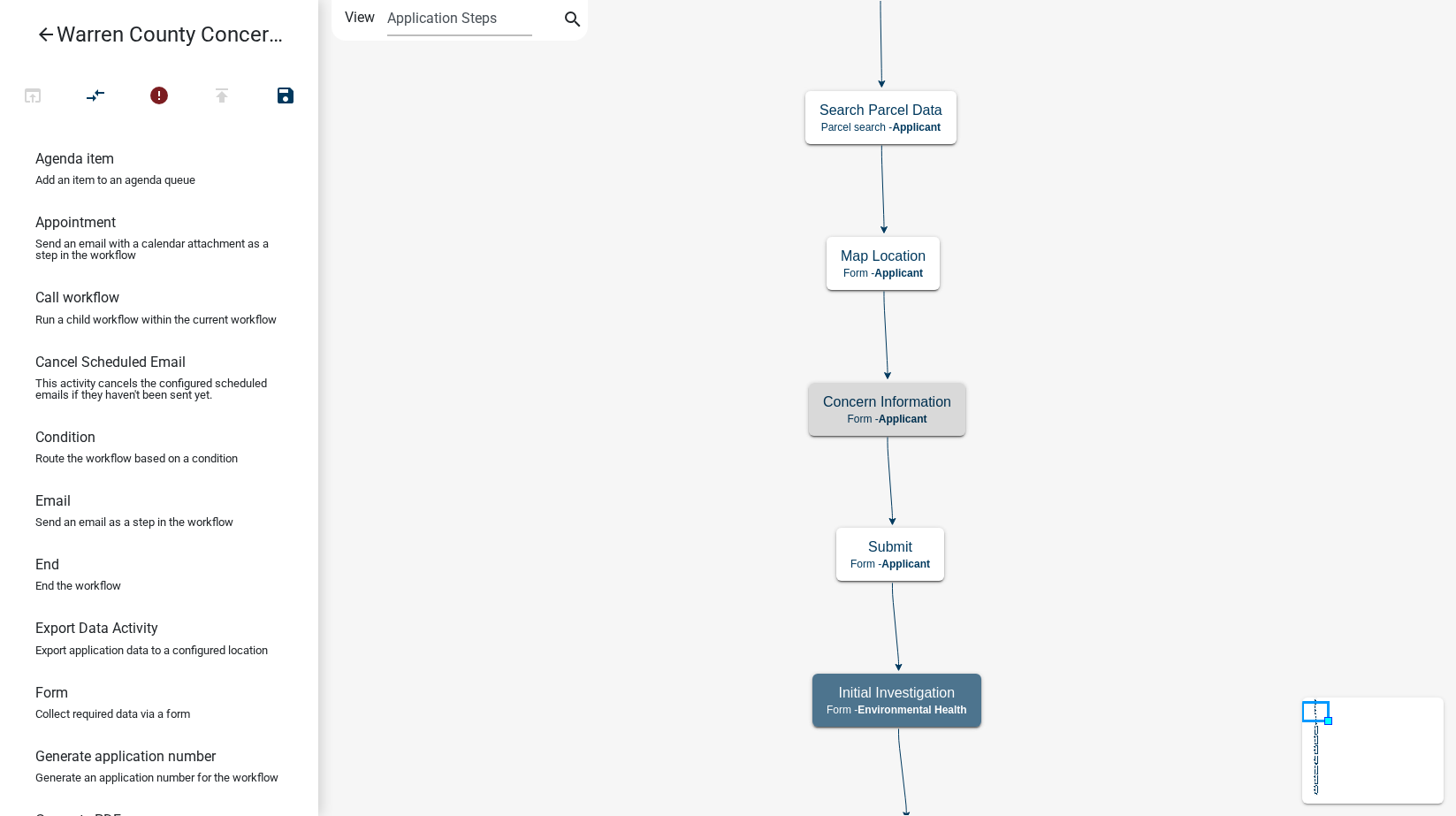
scroll to position [0, 0]
click at [941, 409] on h5 "Concern Information" at bounding box center [887, 402] width 128 height 17
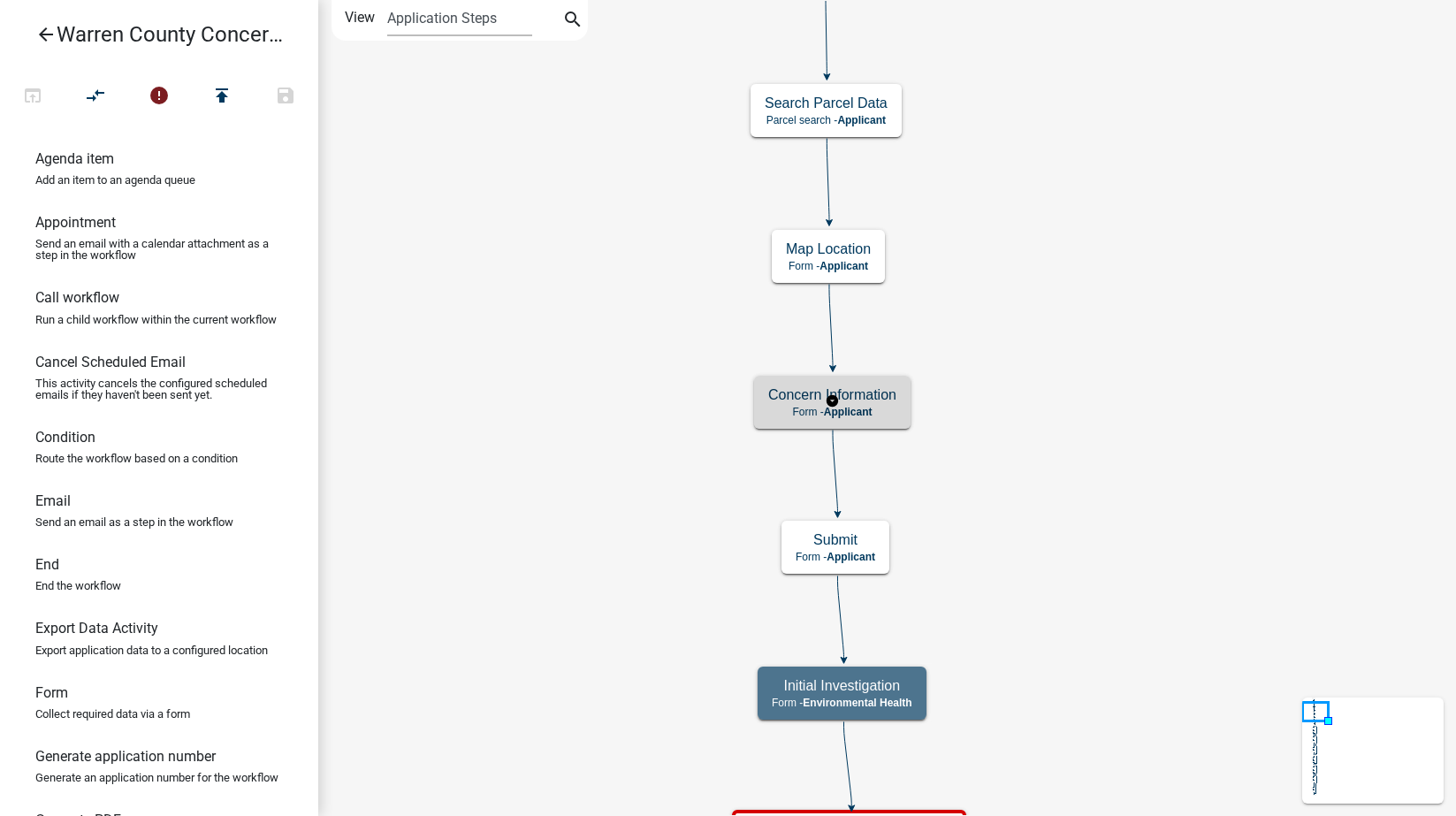
click at [884, 407] on p "Form - Applicant" at bounding box center [832, 412] width 128 height 12
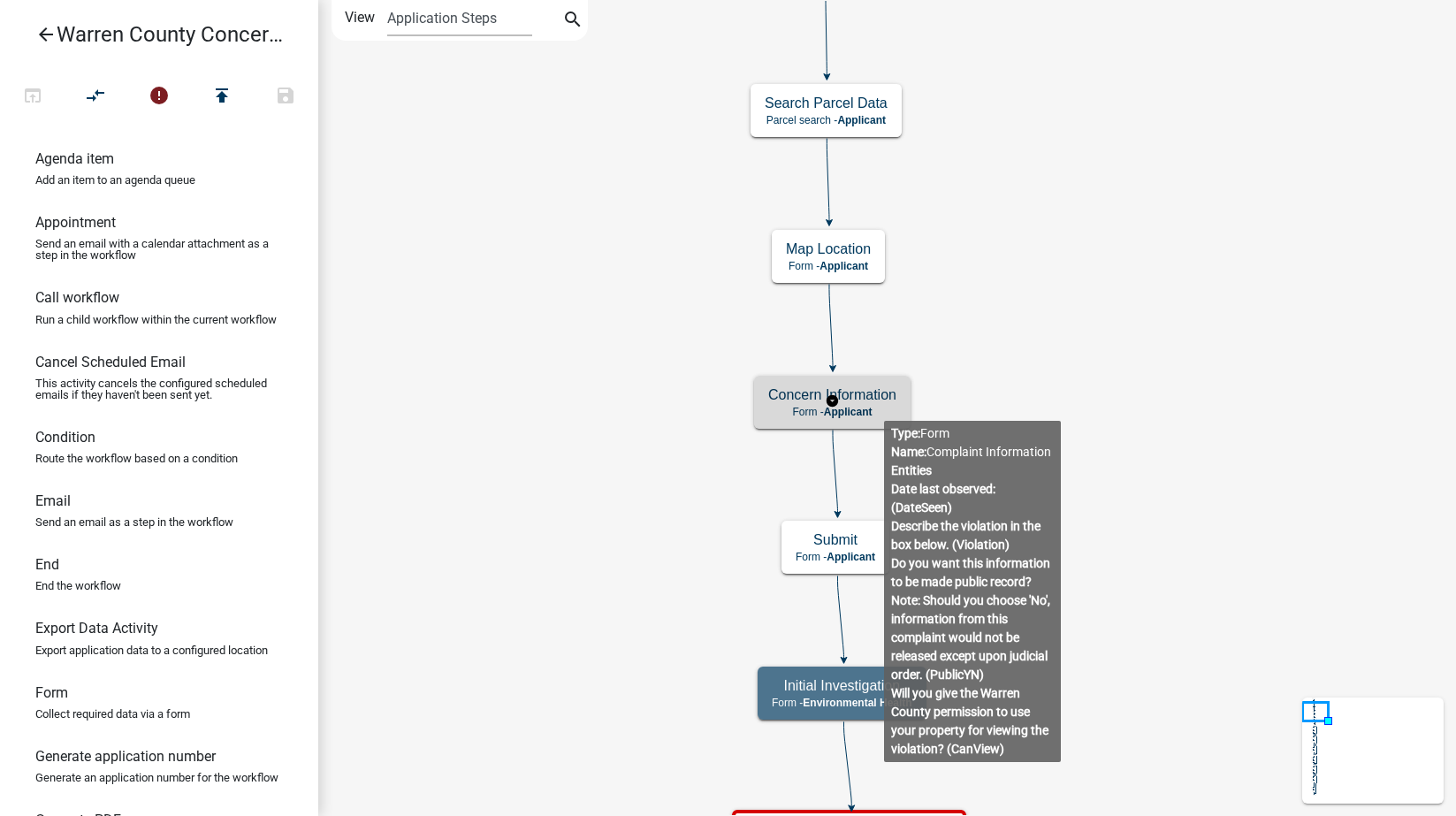
click at [884, 407] on p "Form - Applicant" at bounding box center [832, 412] width 128 height 12
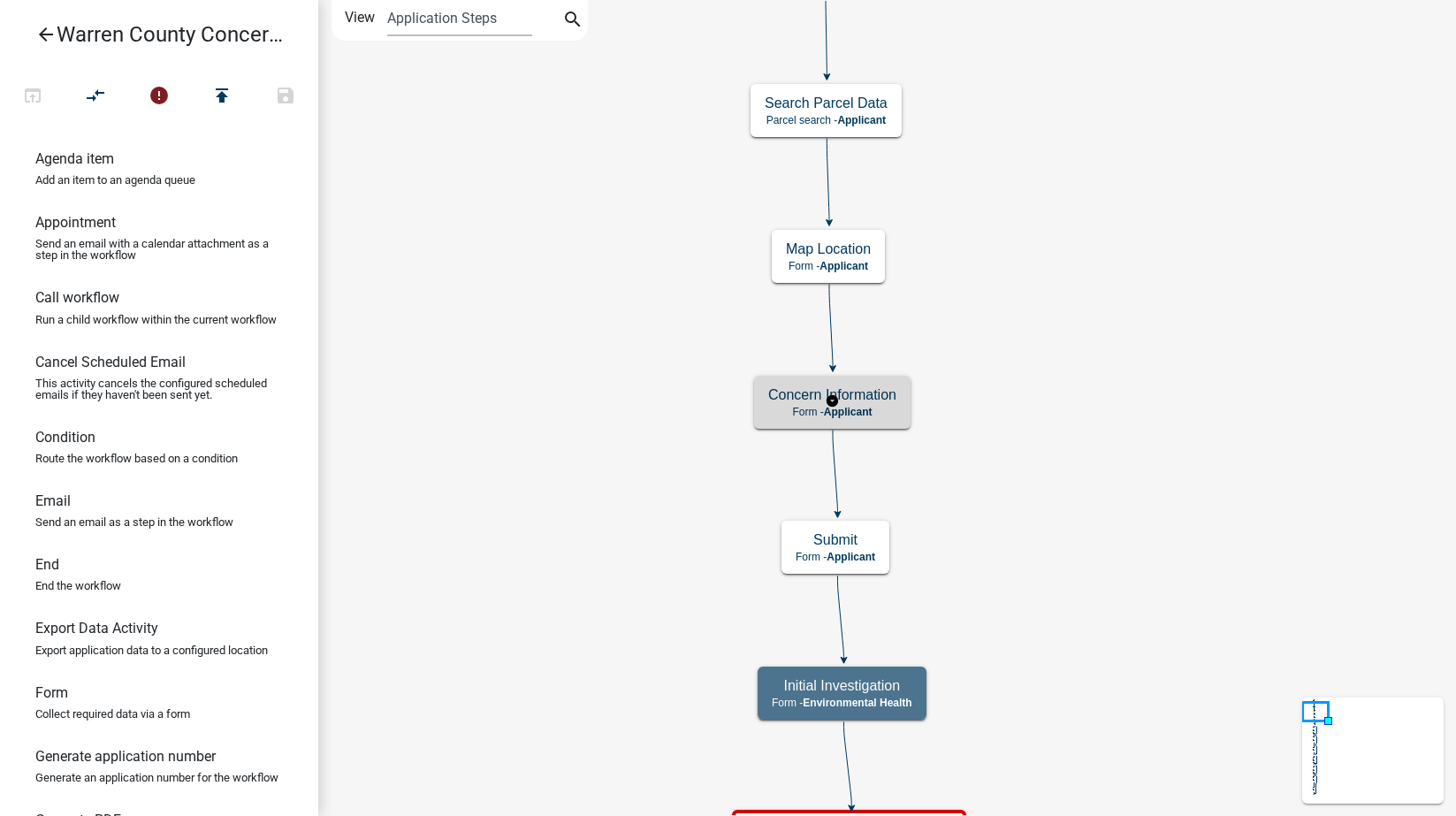
click at [884, 407] on p "Form - Applicant" at bounding box center [832, 412] width 128 height 12
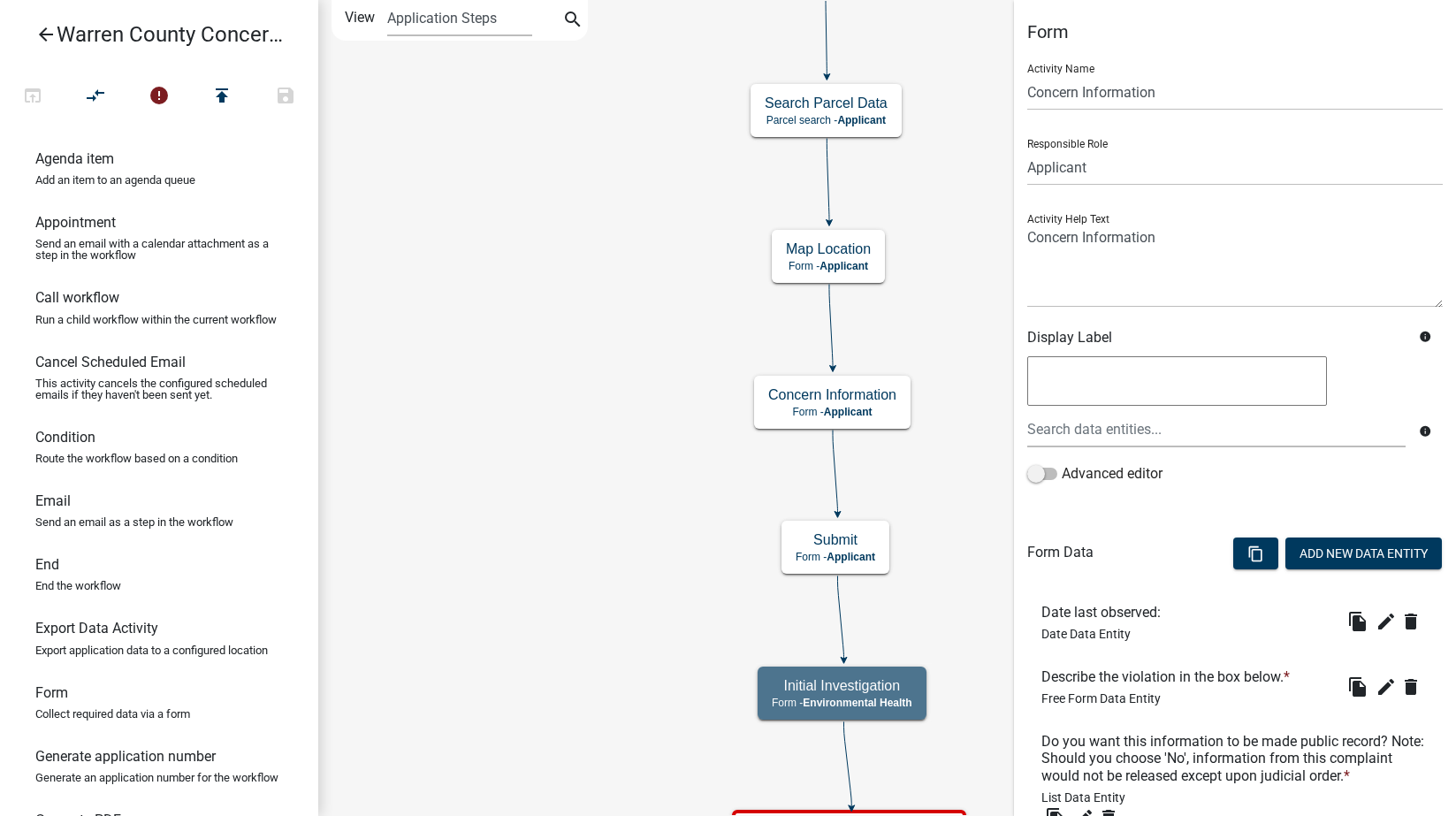
scroll to position [273, 0]
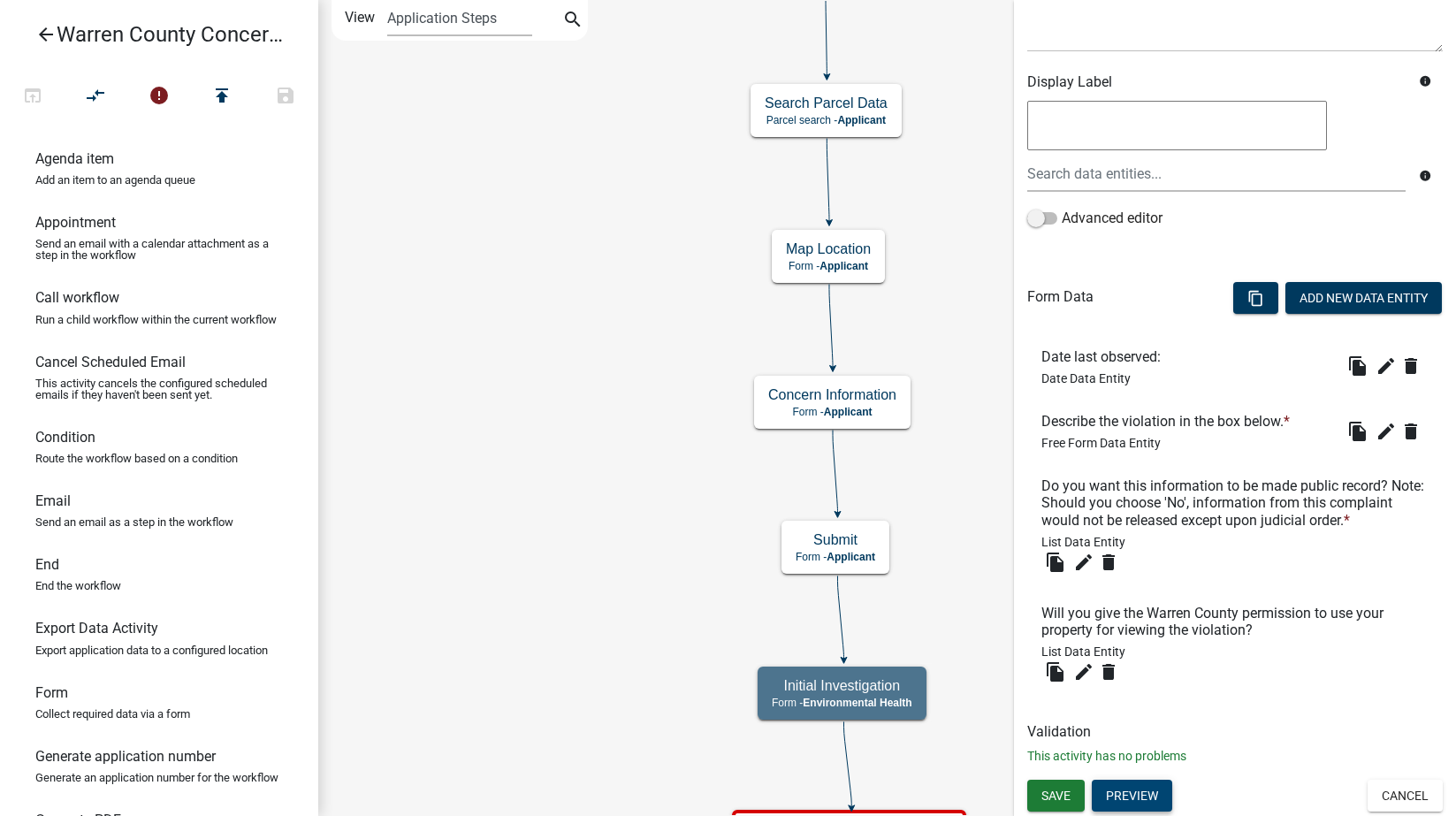
click at [1150, 798] on button "Preview" at bounding box center [1132, 795] width 80 height 32
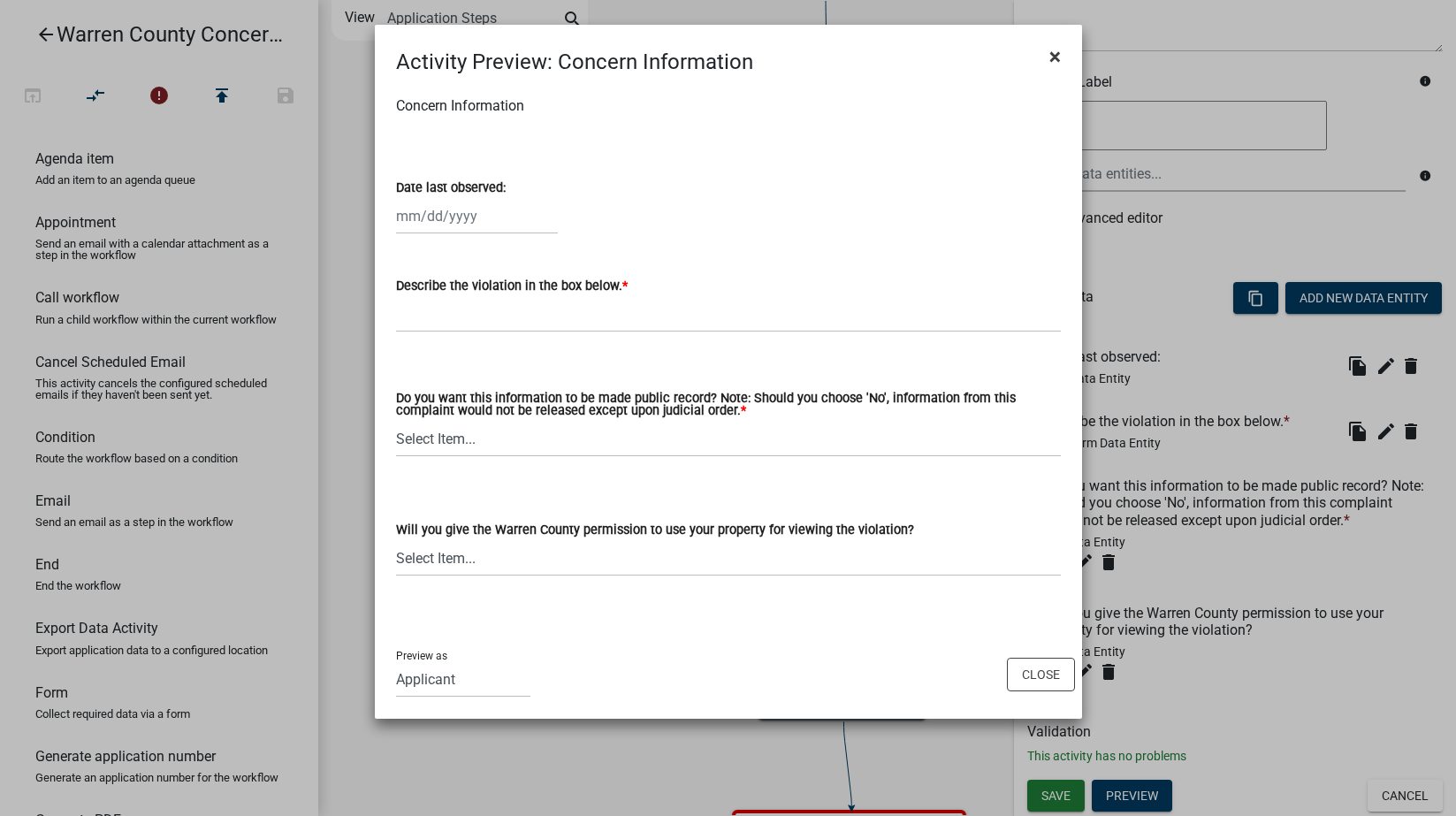
click at [1054, 58] on span "×" at bounding box center [1055, 56] width 11 height 25
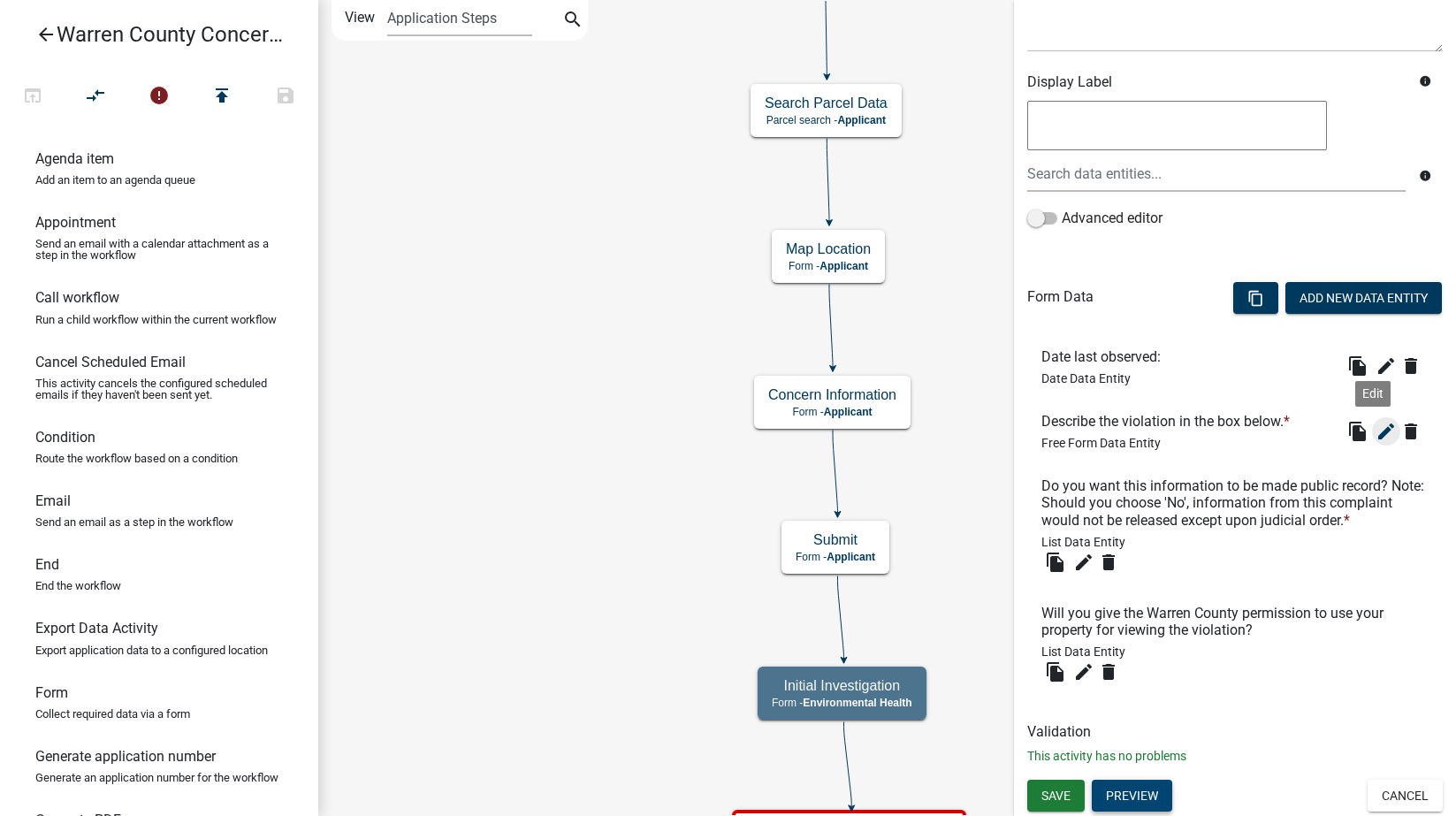
click at [1376, 421] on icon "edit" at bounding box center [1386, 431] width 21 height 21
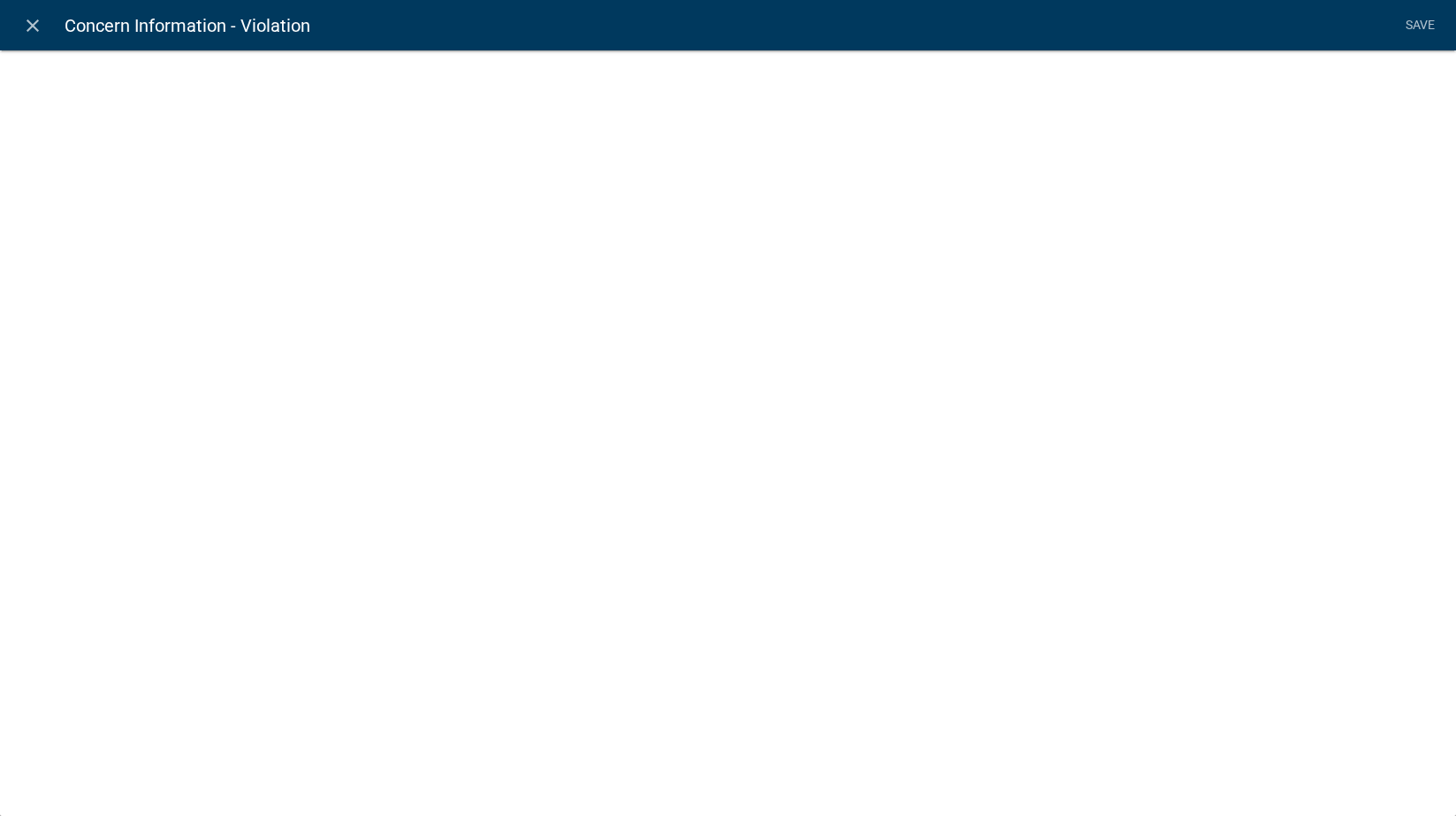
select select
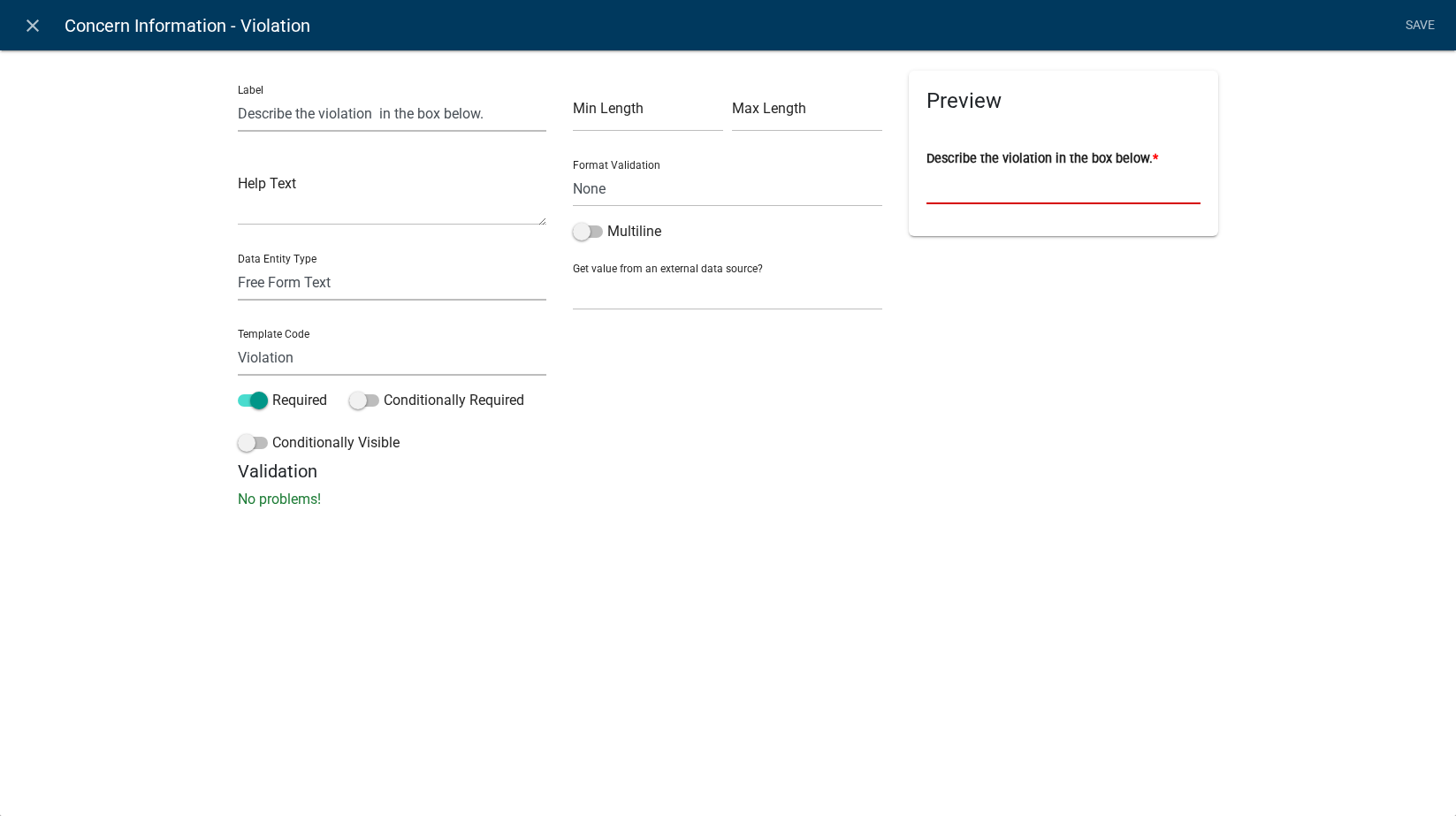
click at [1007, 197] on input "Describe the violation in the box below. *" at bounding box center [1064, 186] width 274 height 36
click at [280, 286] on select "Free Form Text Document Display Entity Value Fee Numeric Data Date Map Sketch D…" at bounding box center [393, 282] width 310 height 36
select select "list-data"
click at [238, 264] on select "Free Form Text Document Display Entity Value Fee Numeric Data Date Map Sketch D…" at bounding box center [393, 282] width 310 height 36
select select "list-data"
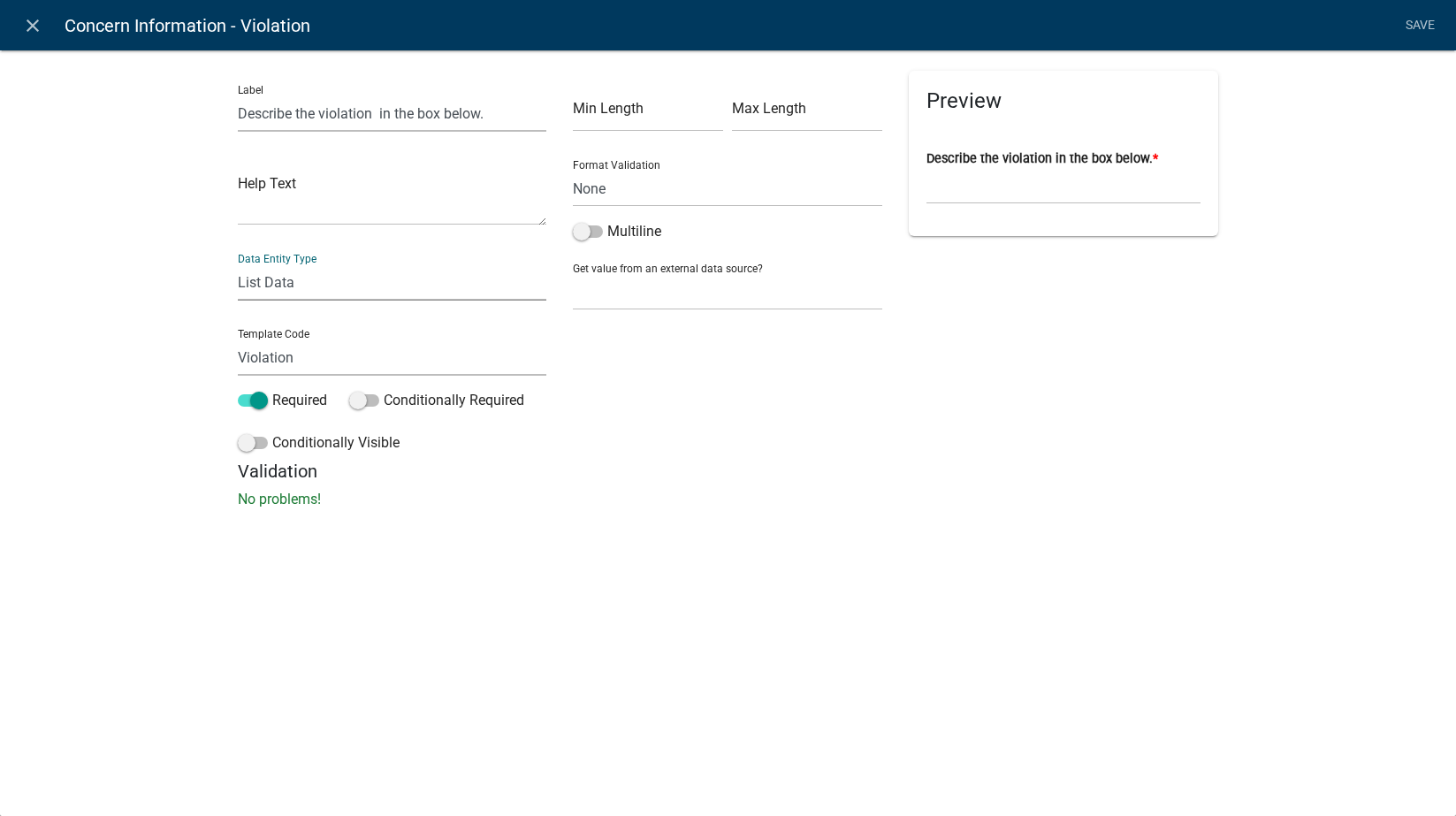
select select
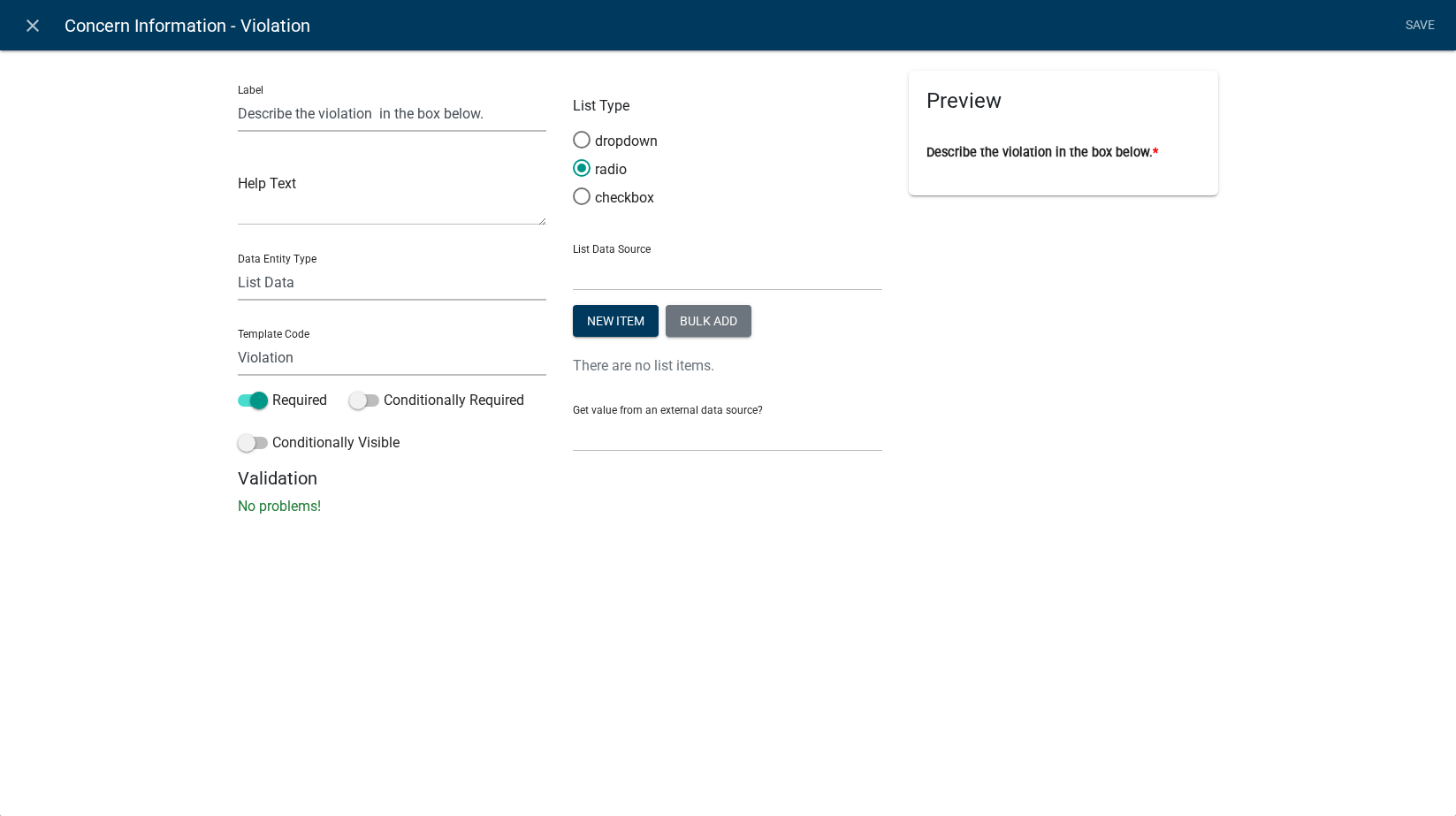
click at [1001, 181] on div "Preview Describe the violation in the box below. *" at bounding box center [1064, 134] width 310 height 125
click at [671, 270] on select "State List Environmental Health Staff Names Time of Transfer Inspectors Zoning …" at bounding box center [728, 273] width 310 height 36
click at [337, 281] on select "Free Form Text Document Display Entity Value Fee Numeric Data Date Map Sketch D…" at bounding box center [393, 282] width 310 height 36
click at [729, 261] on select "State List Environmental Health Staff Names Time of Transfer Inspectors Zoning …" at bounding box center [728, 273] width 310 height 36
click at [667, 276] on select "State List Environmental Health Staff Names Time of Transfer Inspectors Zoning …" at bounding box center [728, 273] width 310 height 36
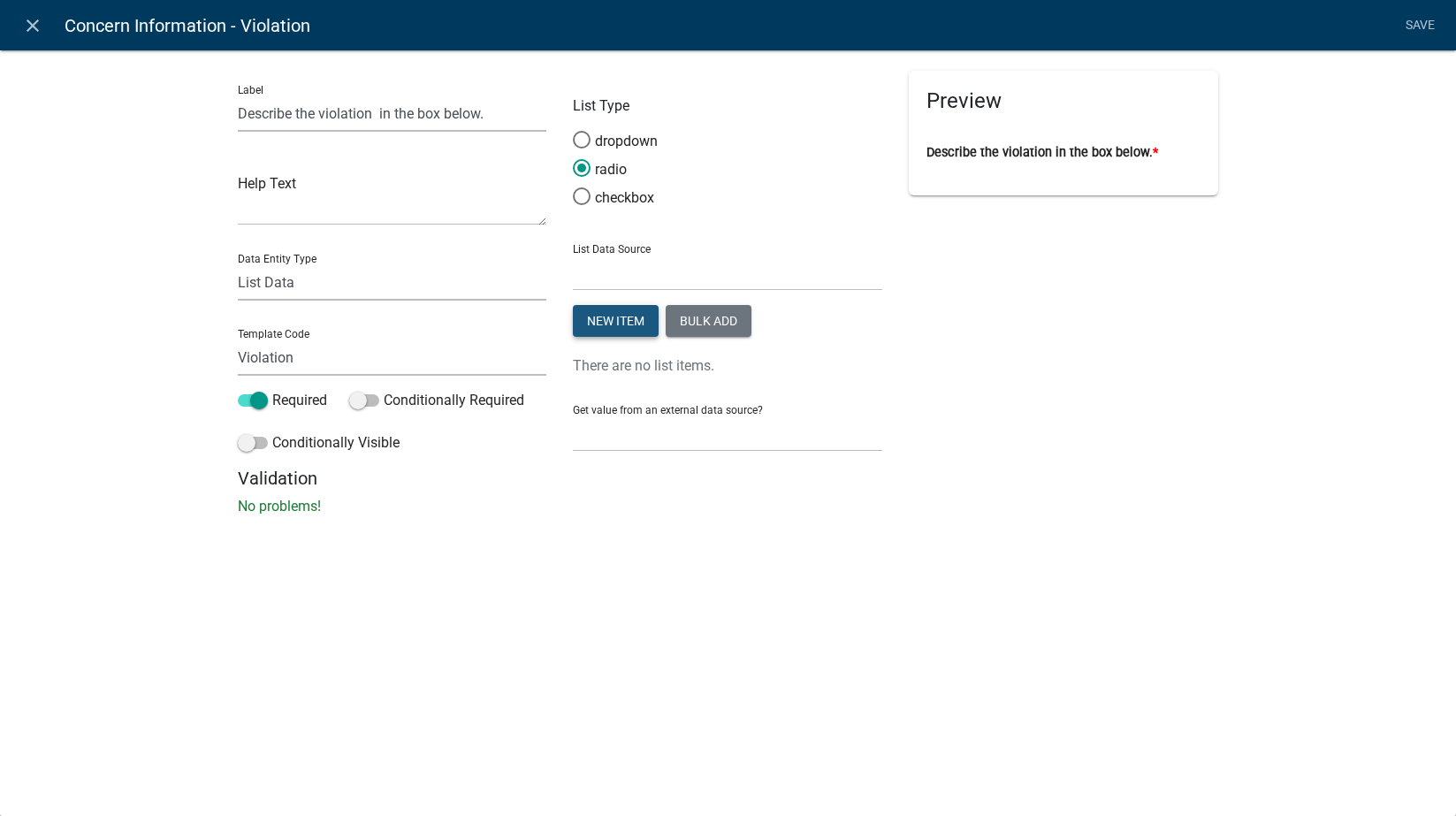
click at [636, 315] on button "New item" at bounding box center [616, 321] width 86 height 32
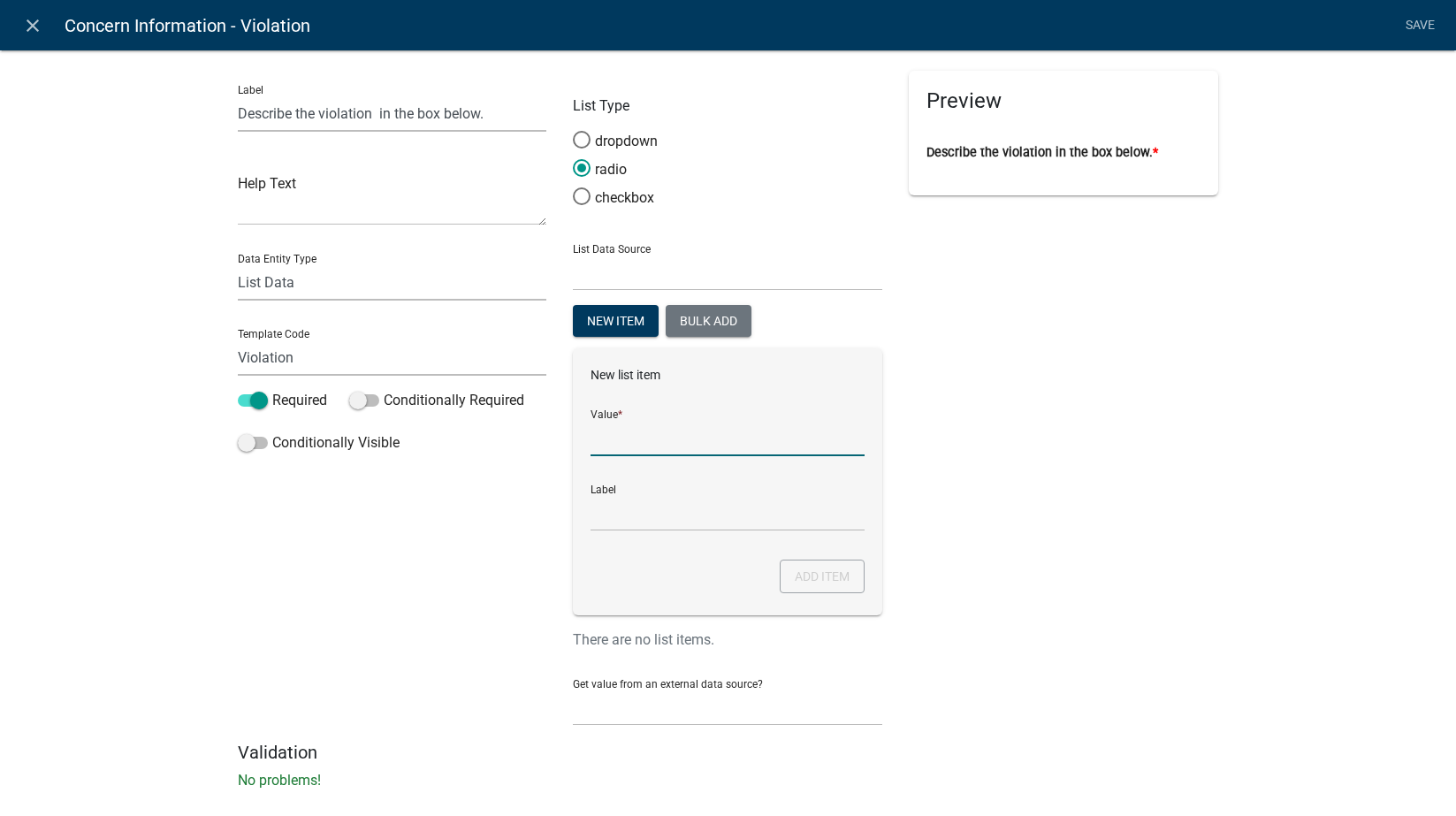
click at [645, 427] on input "List Data Source" at bounding box center [728, 438] width 274 height 36
type input "Pool"
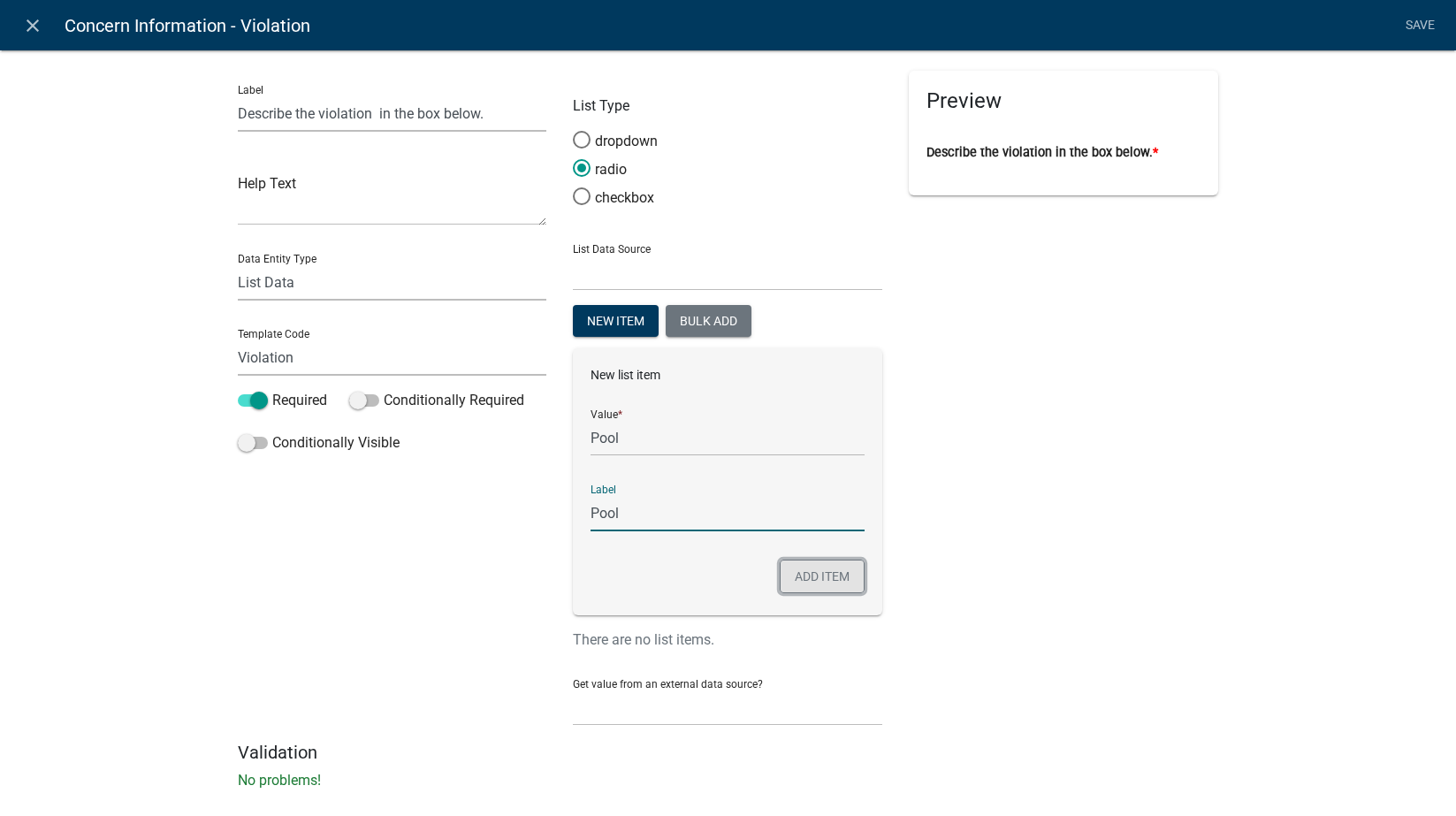
click at [843, 579] on button "Add item" at bounding box center [821, 577] width 85 height 34
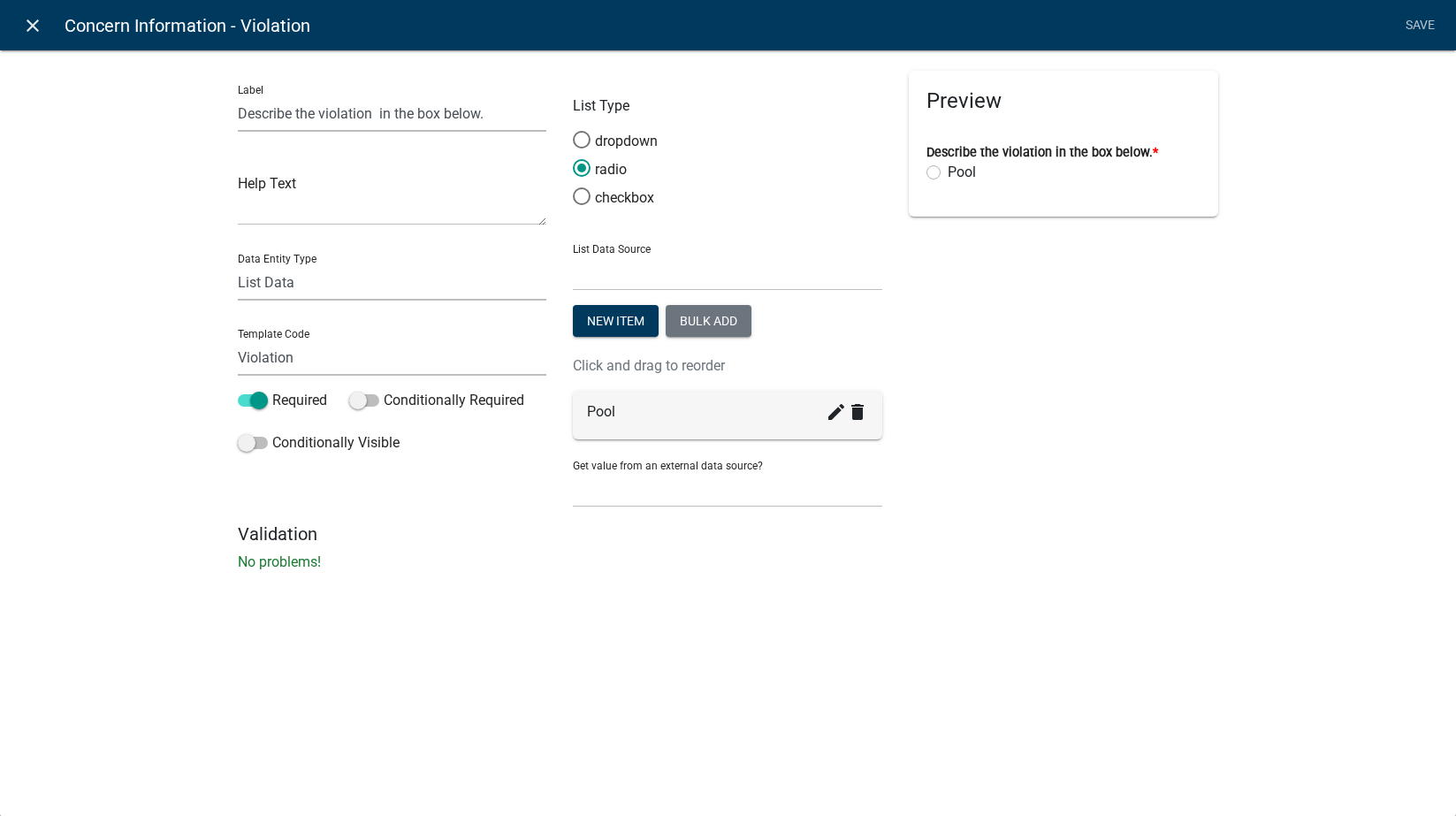
click at [29, 15] on icon "close" at bounding box center [33, 25] width 21 height 21
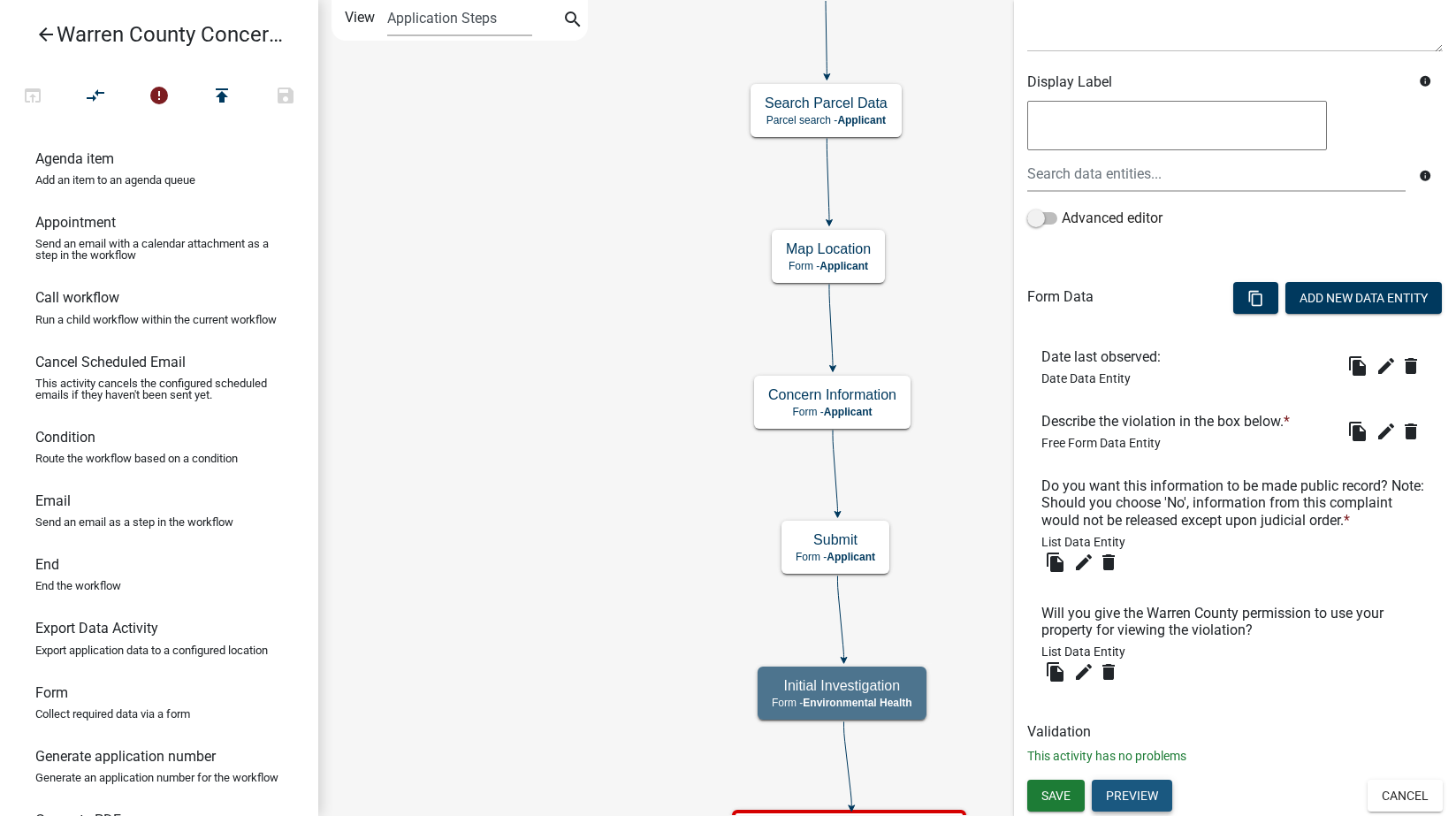
click at [1139, 790] on button "Preview" at bounding box center [1132, 795] width 80 height 32
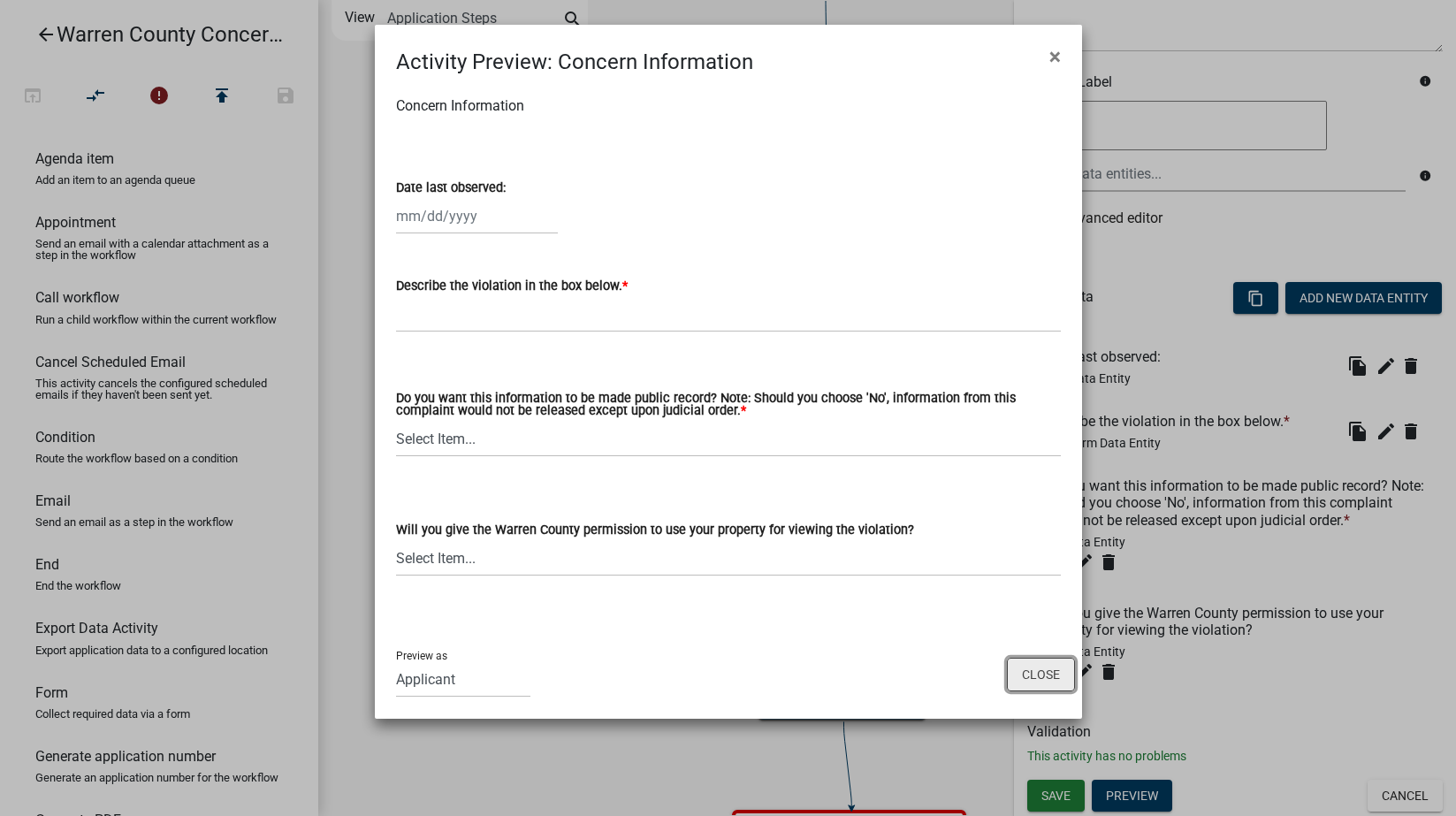
click at [1046, 677] on button "Close" at bounding box center [1041, 675] width 68 height 34
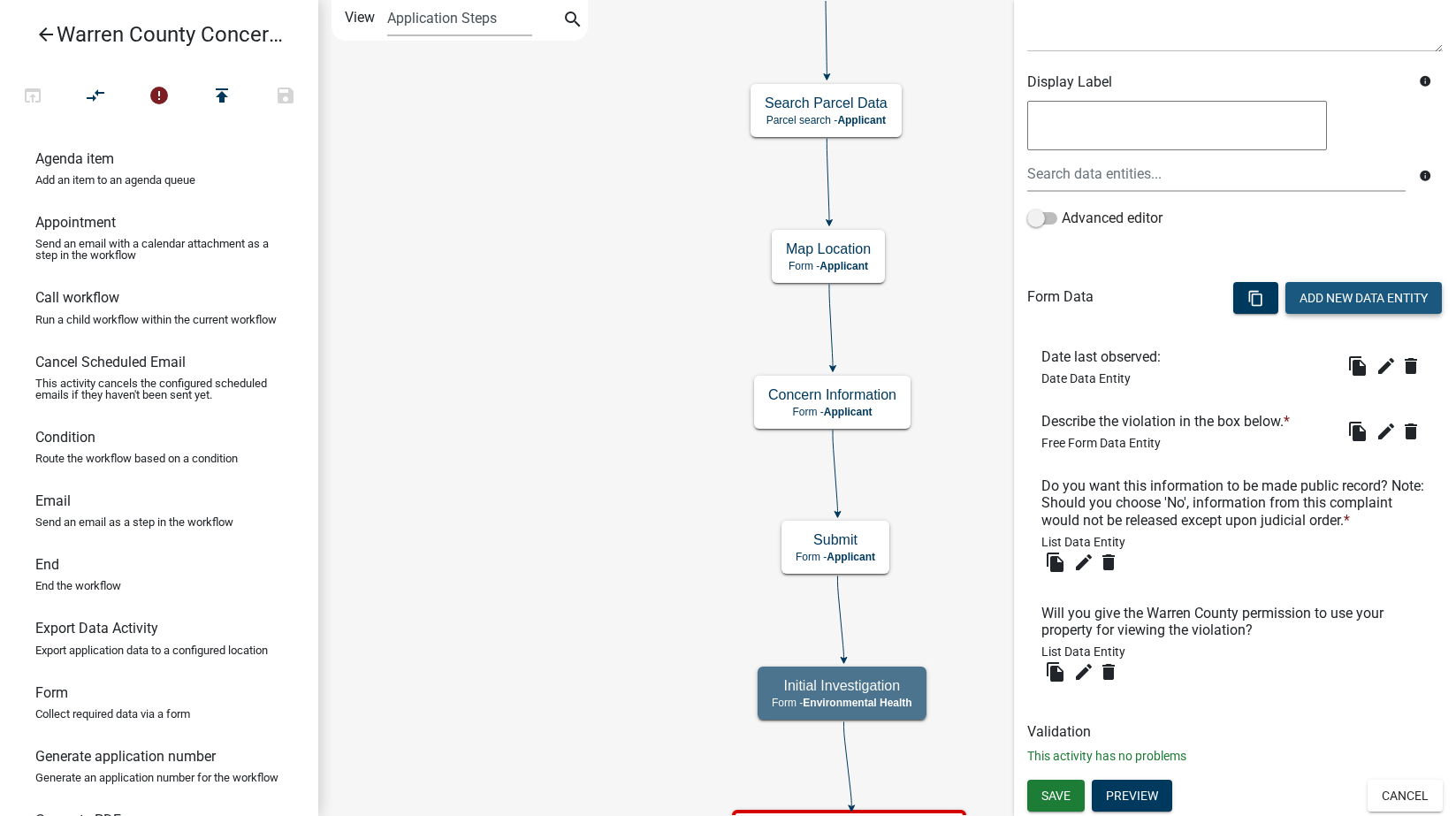
click at [1351, 282] on button "Add New Data Entity" at bounding box center [1364, 298] width 157 height 32
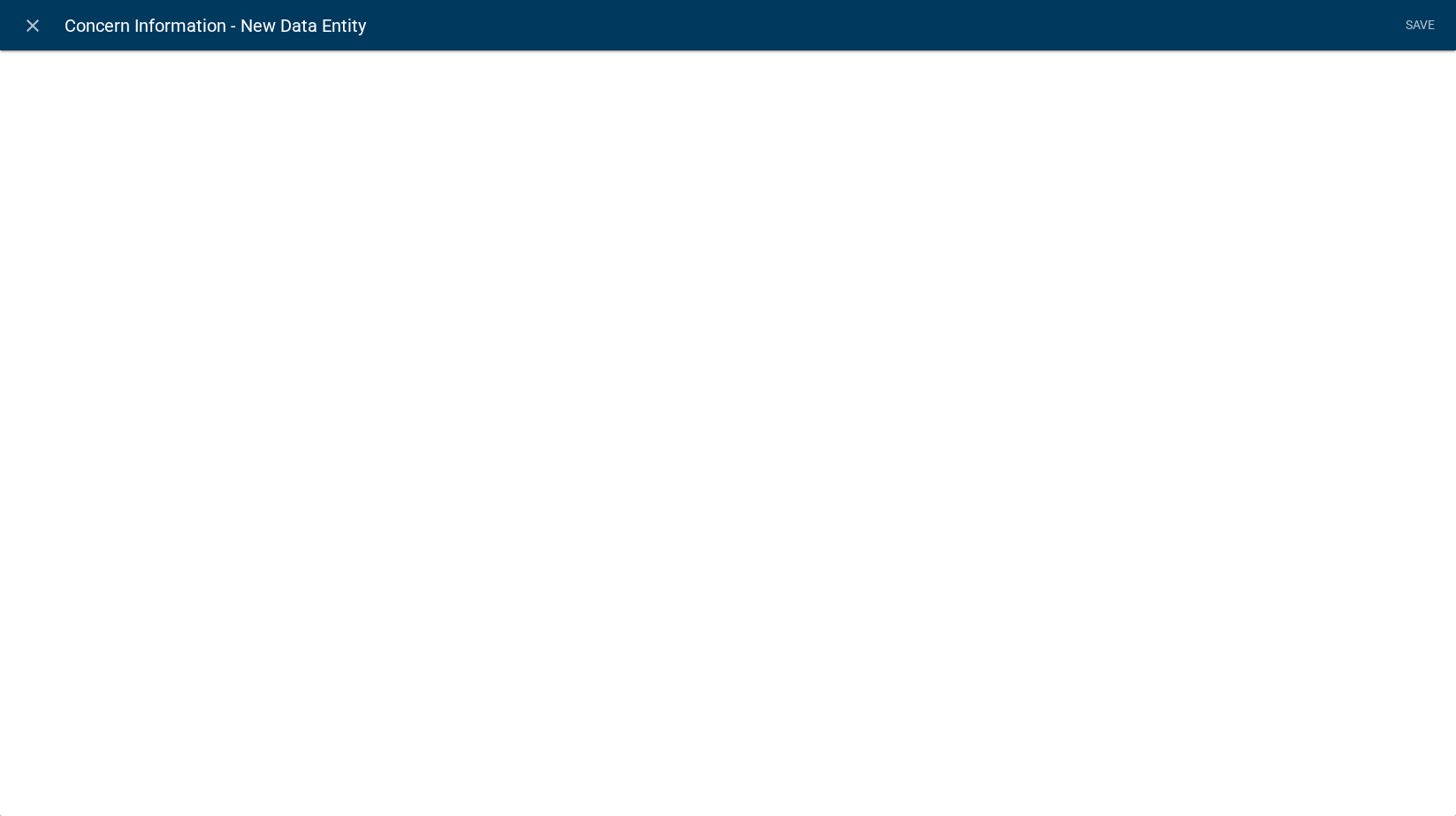
select select
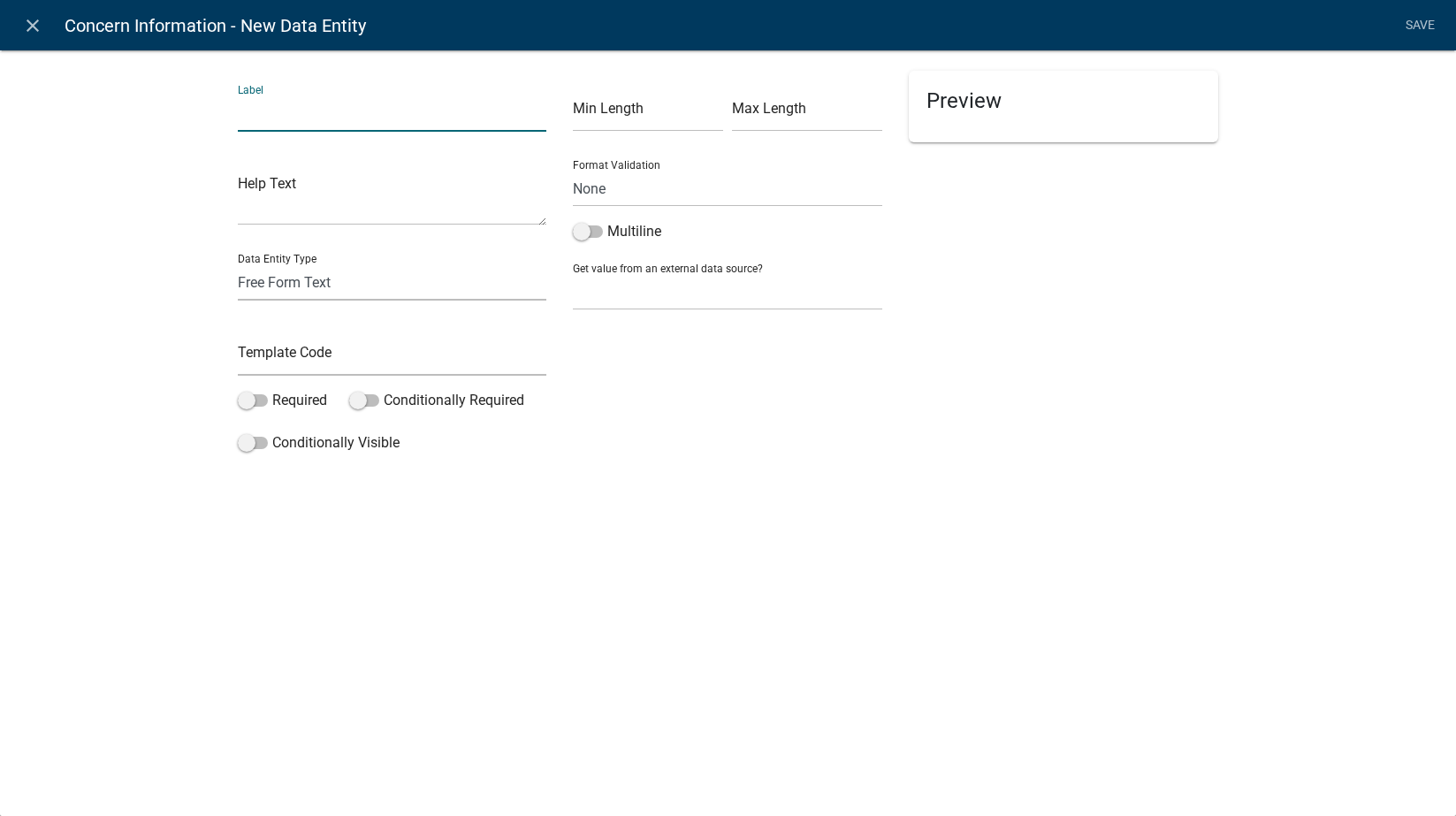
click at [300, 116] on input "text" at bounding box center [393, 113] width 310 height 36
type input "s"
type input "Select Environmental Health Concern"
click at [352, 286] on select "Free Form Text Document Display Entity Value Fee Numeric Data Date Map Sketch D…" at bounding box center [393, 282] width 310 height 36
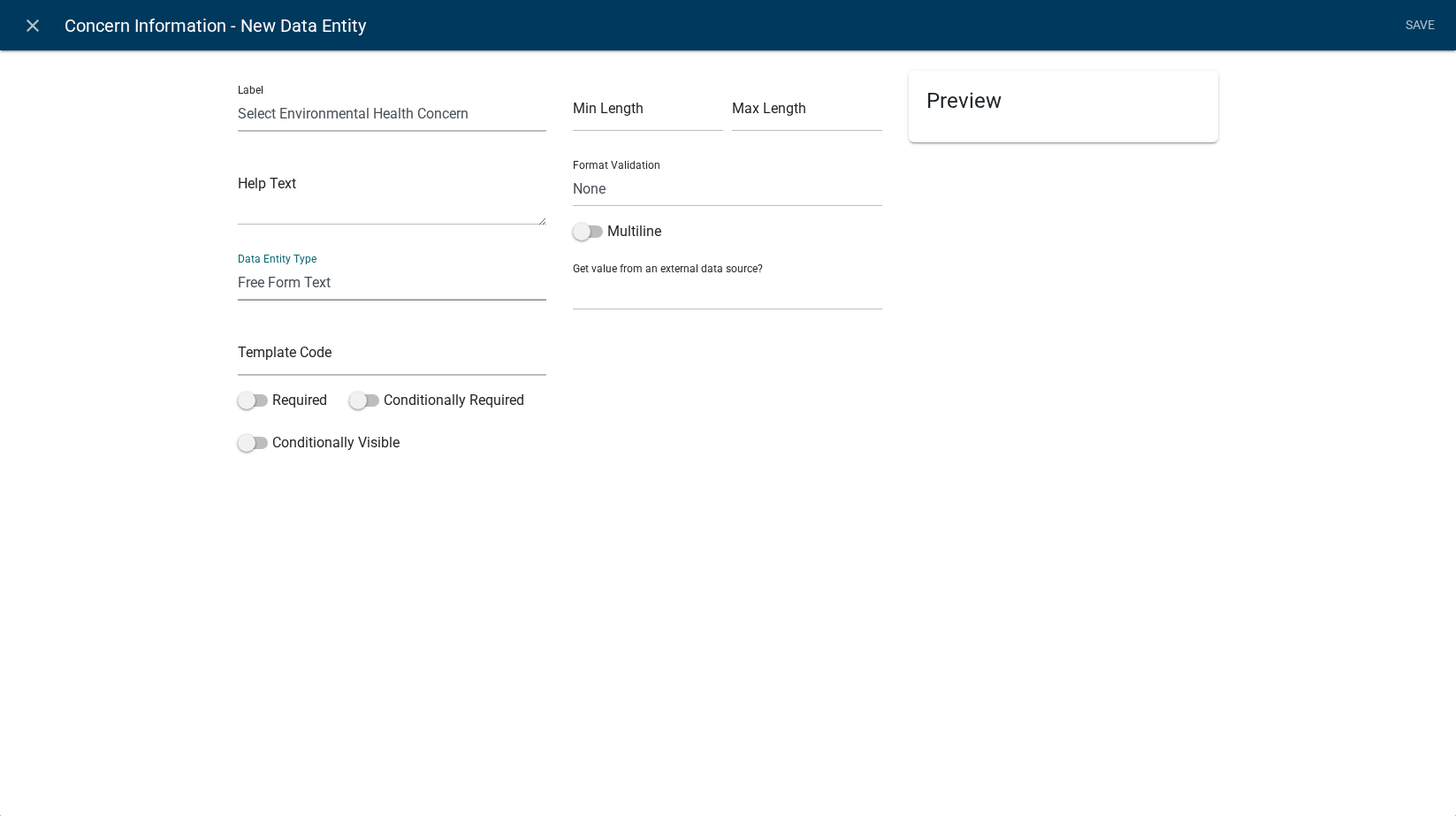
select select "list-data"
click at [238, 264] on select "Free Form Text Document Display Entity Value Fee Numeric Data Date Map Sketch D…" at bounding box center [393, 282] width 310 height 36
select select "list-data"
select select
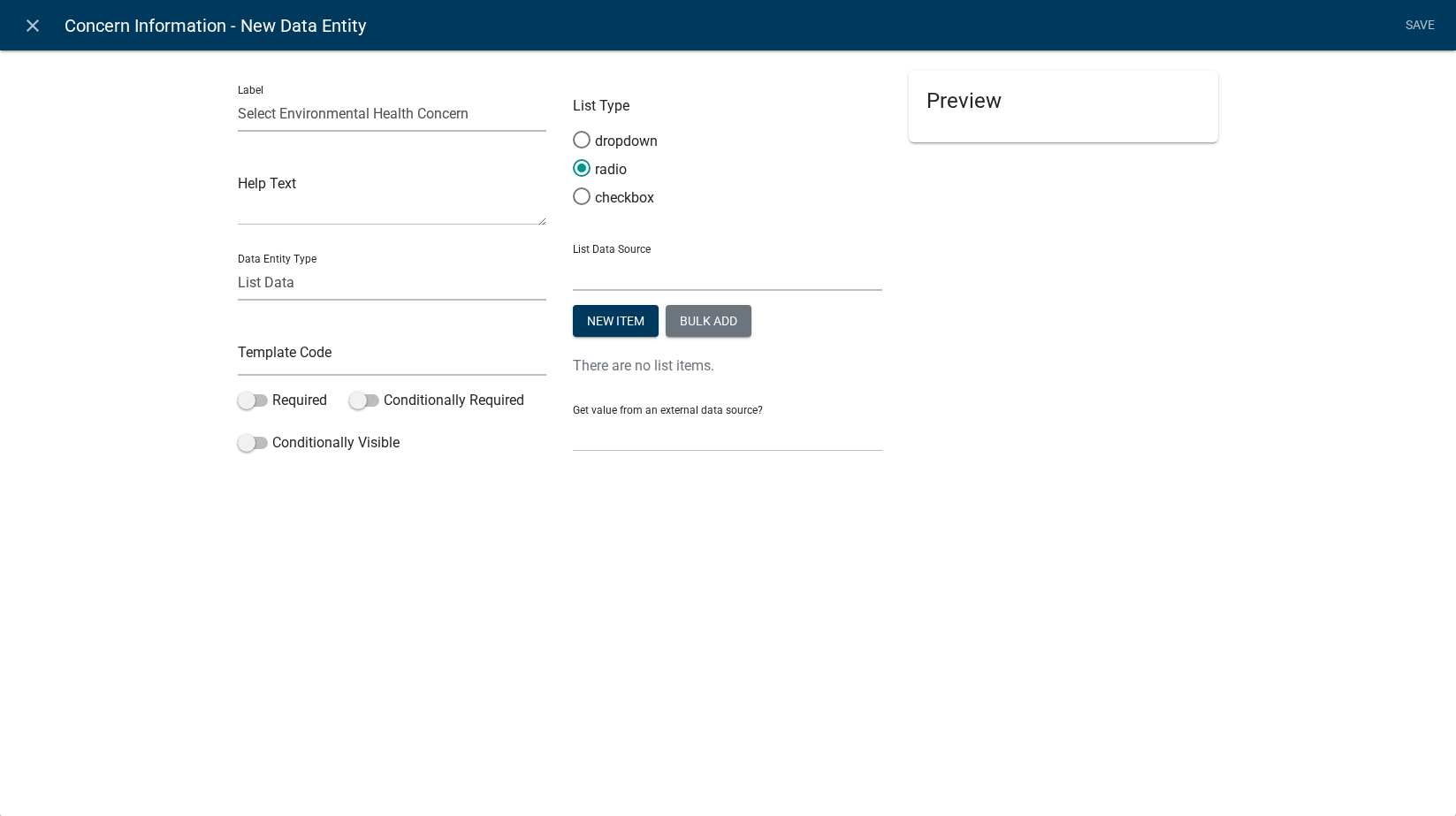
click at [611, 272] on select "State List Environmental Health Staff Names Time of Transfer Inspectors Zoning …" at bounding box center [728, 273] width 310 height 36
click at [259, 403] on span at bounding box center [253, 400] width 30 height 12
click at [273, 390] on input "Required" at bounding box center [273, 390] width 0 height 0
click at [606, 316] on button "New item" at bounding box center [616, 321] width 86 height 32
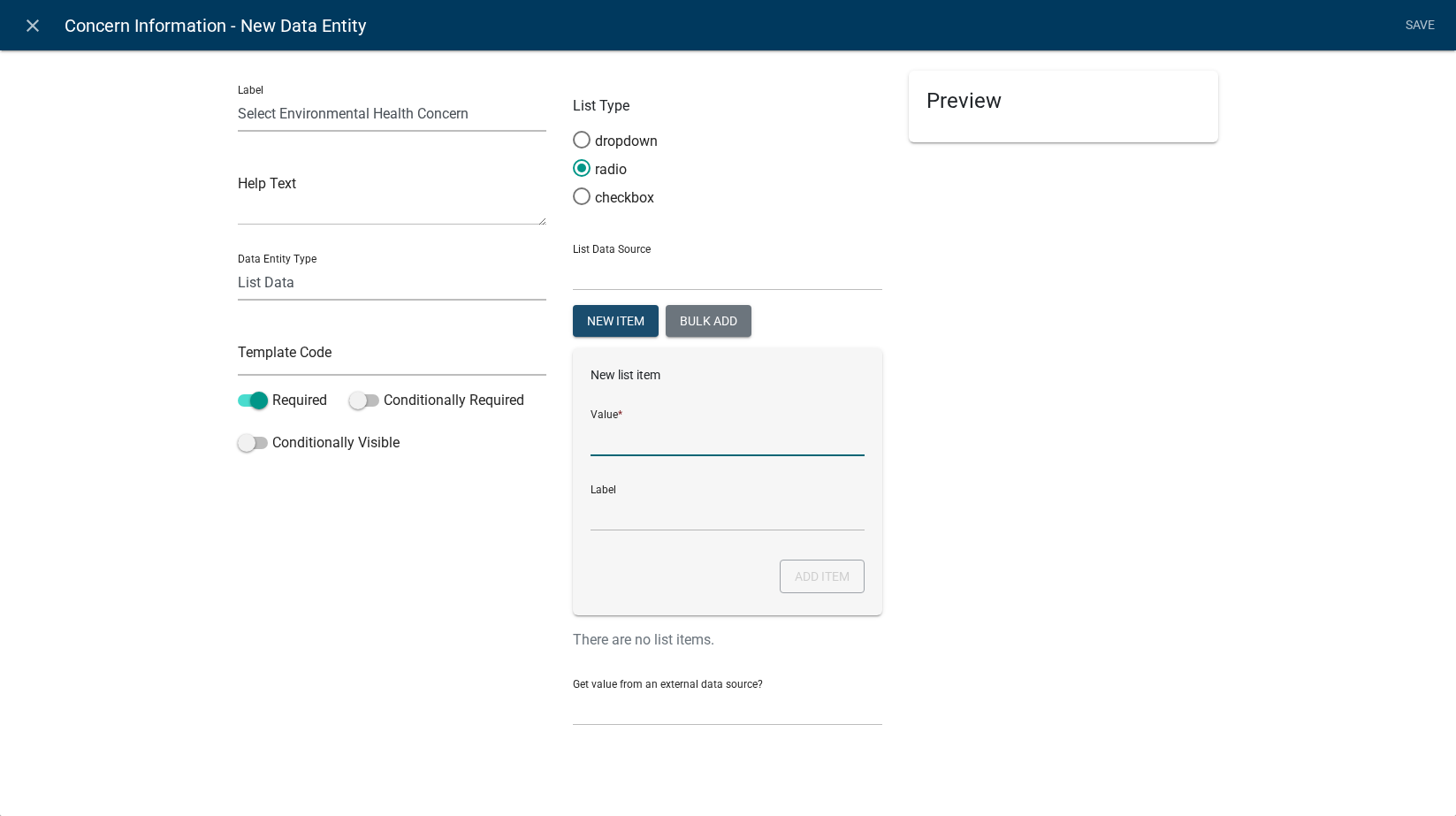
click at [730, 425] on input "List Data Source" at bounding box center [728, 438] width 274 height 36
click at [652, 428] on input "List Data Source" at bounding box center [728, 438] width 274 height 36
type input "Pool"
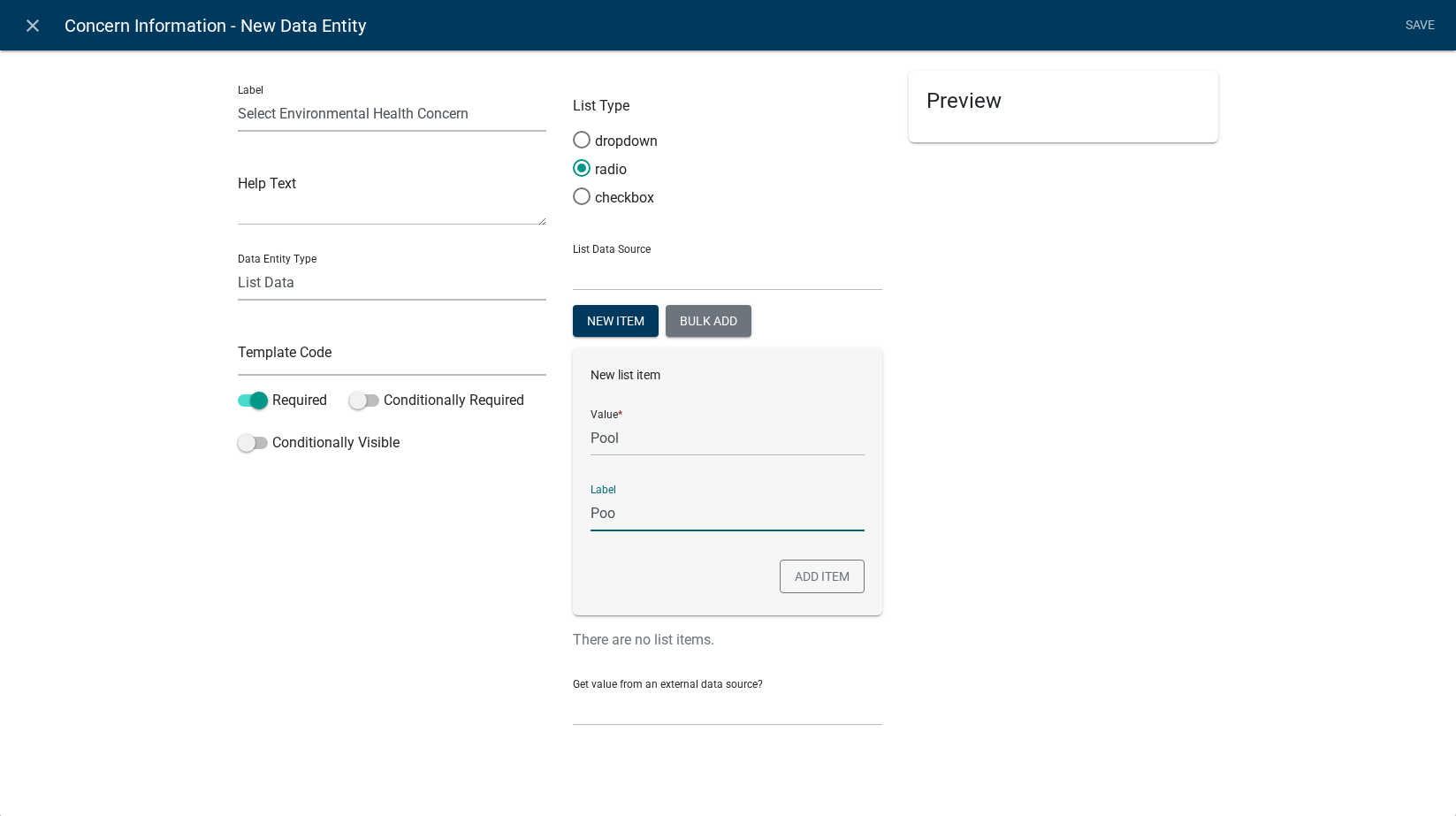
type input "Pool"
click at [850, 584] on button "Add item" at bounding box center [821, 577] width 85 height 34
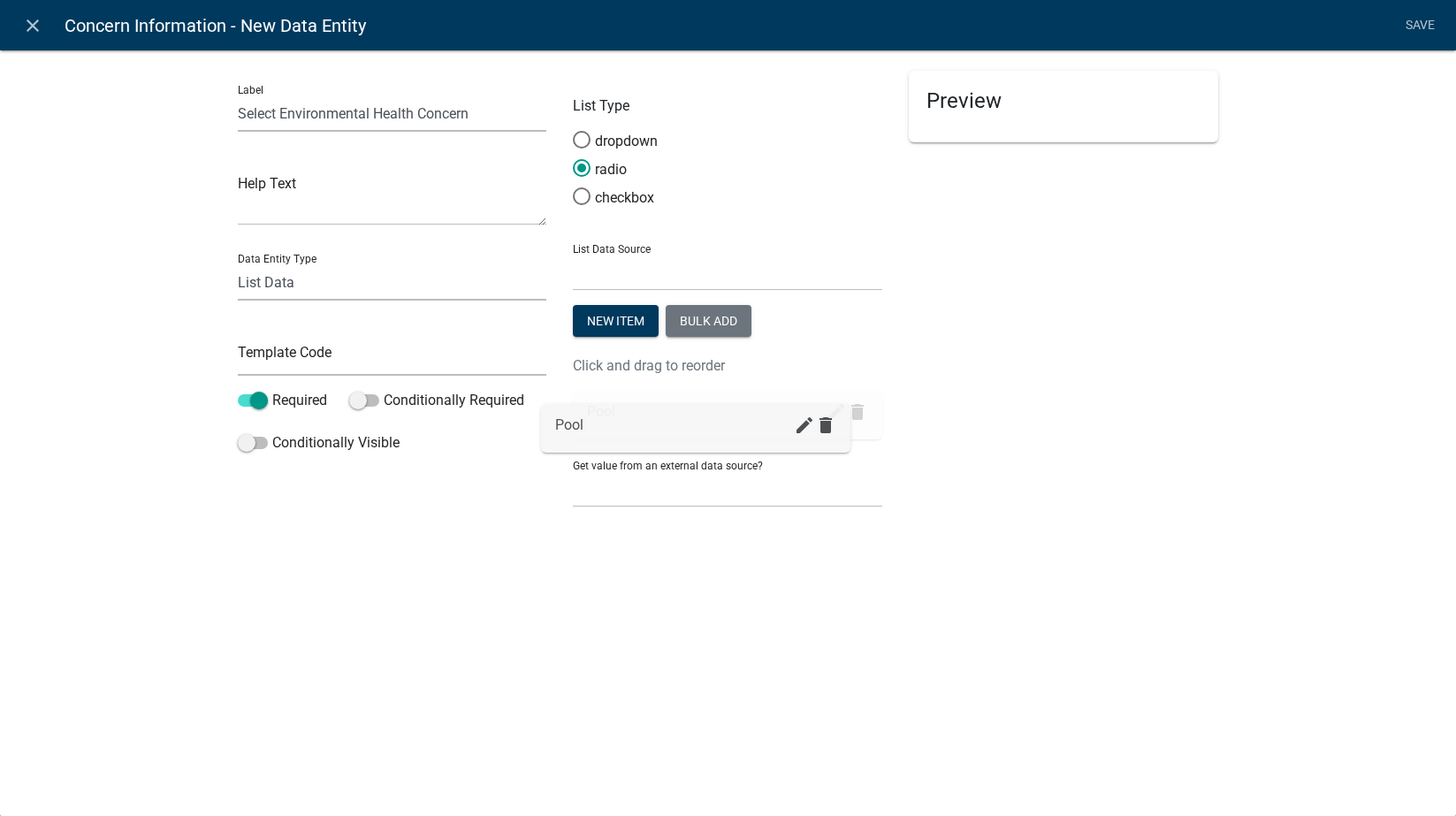
click at [778, 419] on div "Pool create delete" at bounding box center [728, 415] width 310 height 49
click at [963, 138] on div "Preview" at bounding box center [1064, 106] width 310 height 72
click at [1001, 105] on h5 "Preview" at bounding box center [1064, 101] width 274 height 25
click at [620, 322] on button "New item" at bounding box center [616, 321] width 86 height 32
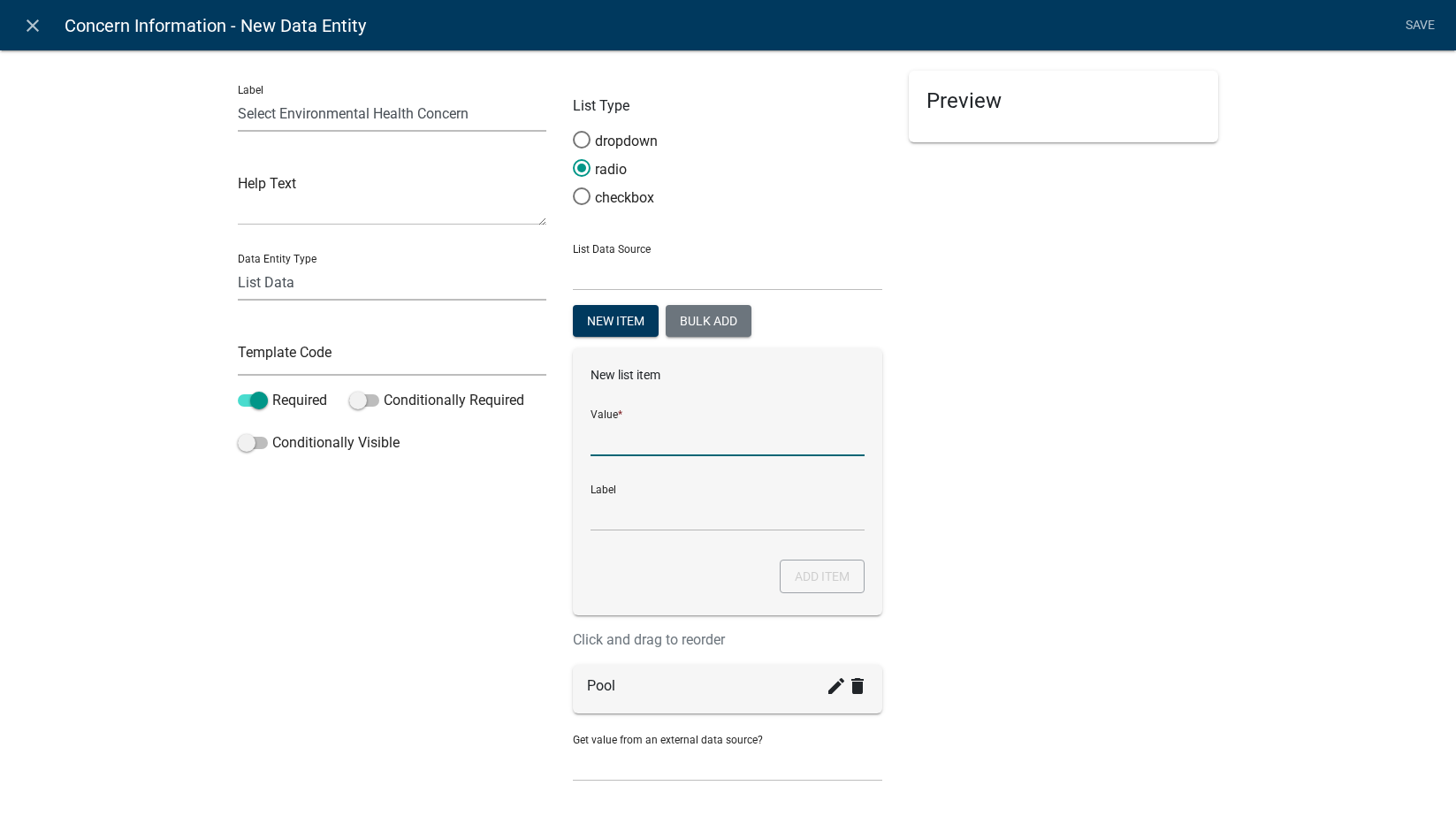
click at [656, 442] on input "List Data Source" at bounding box center [728, 438] width 274 height 36
type input "Tattoo"
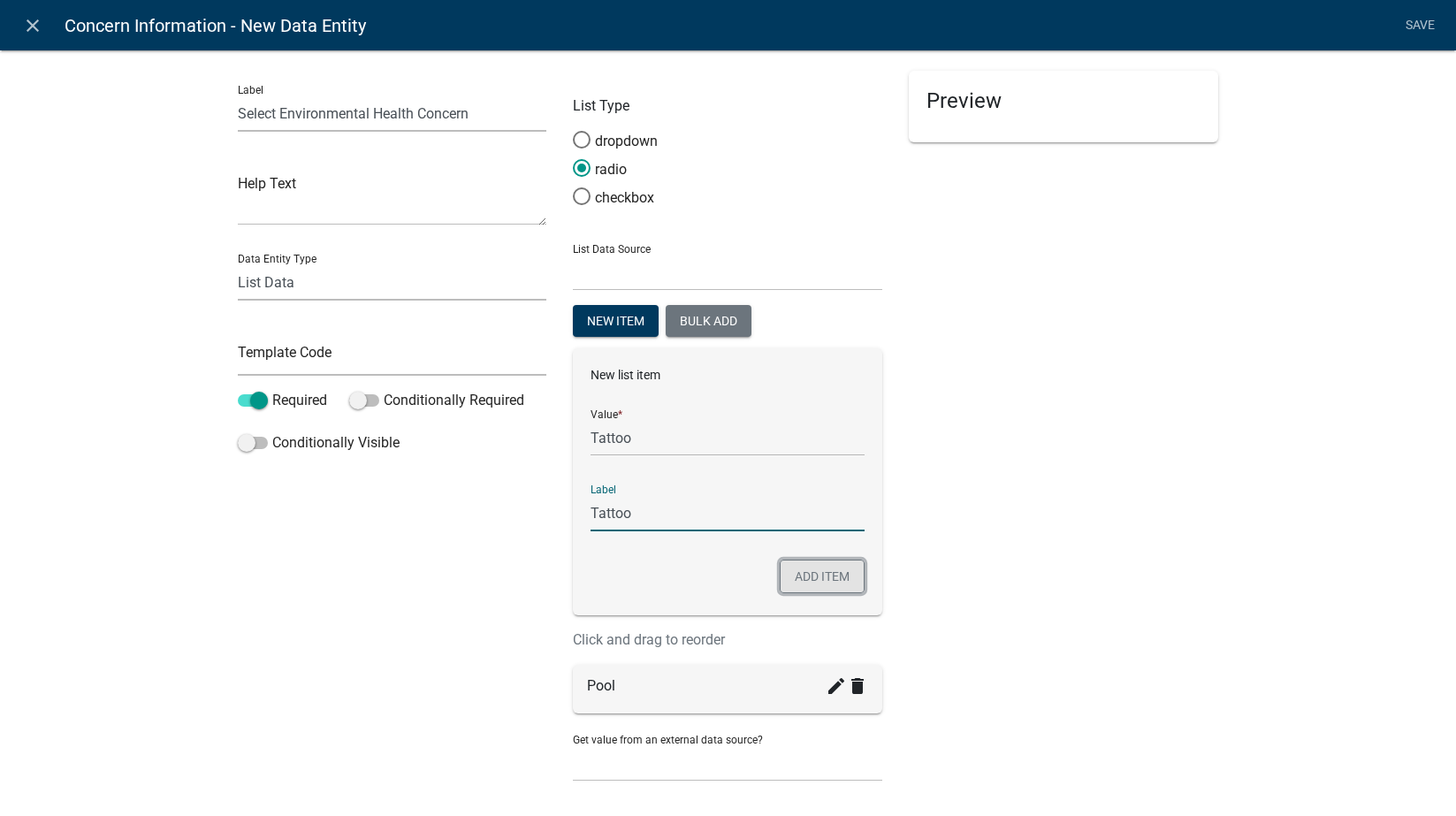
click at [793, 577] on button "Add item" at bounding box center [821, 577] width 85 height 34
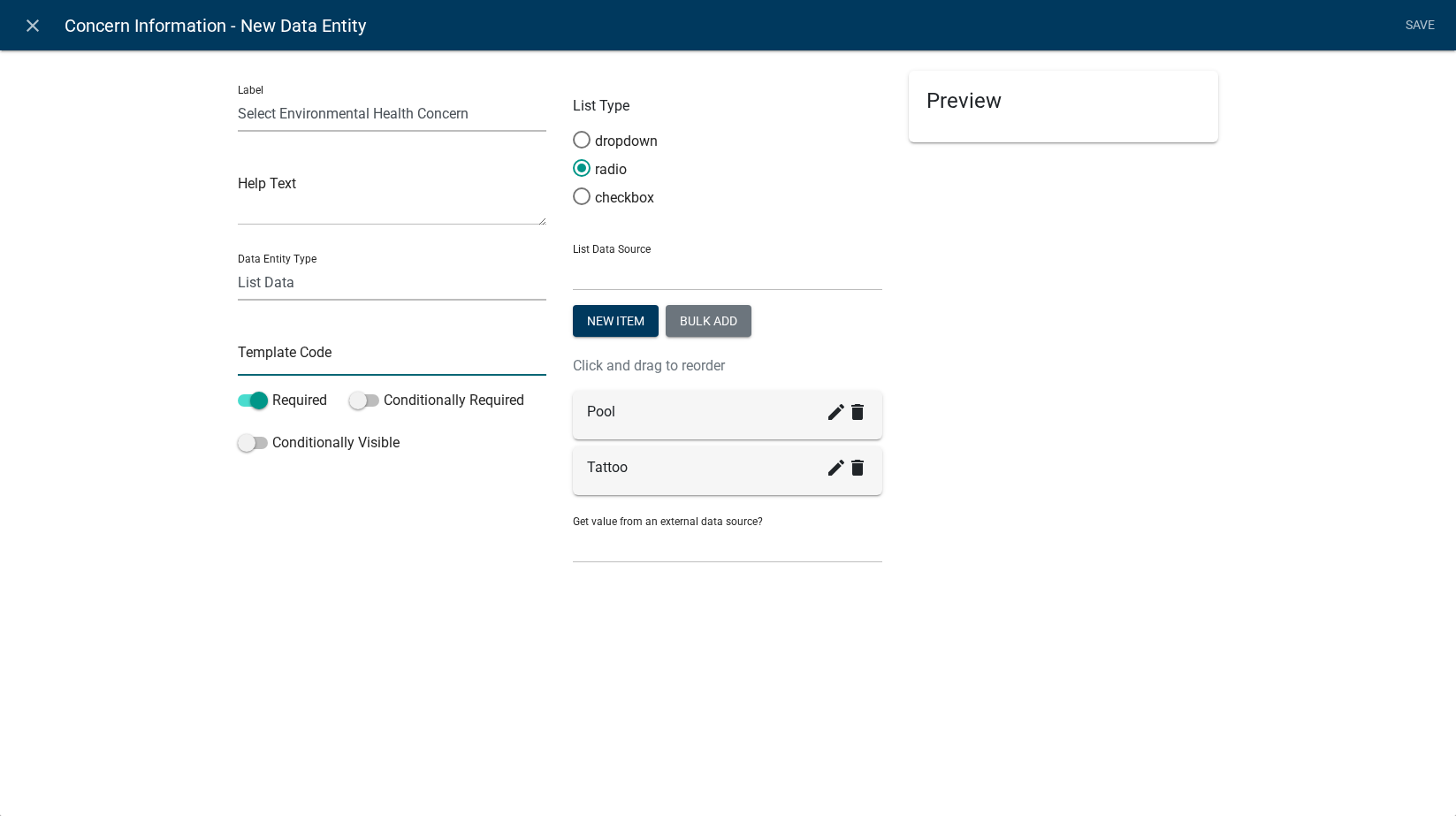
click at [360, 359] on input "text" at bounding box center [393, 358] width 310 height 36
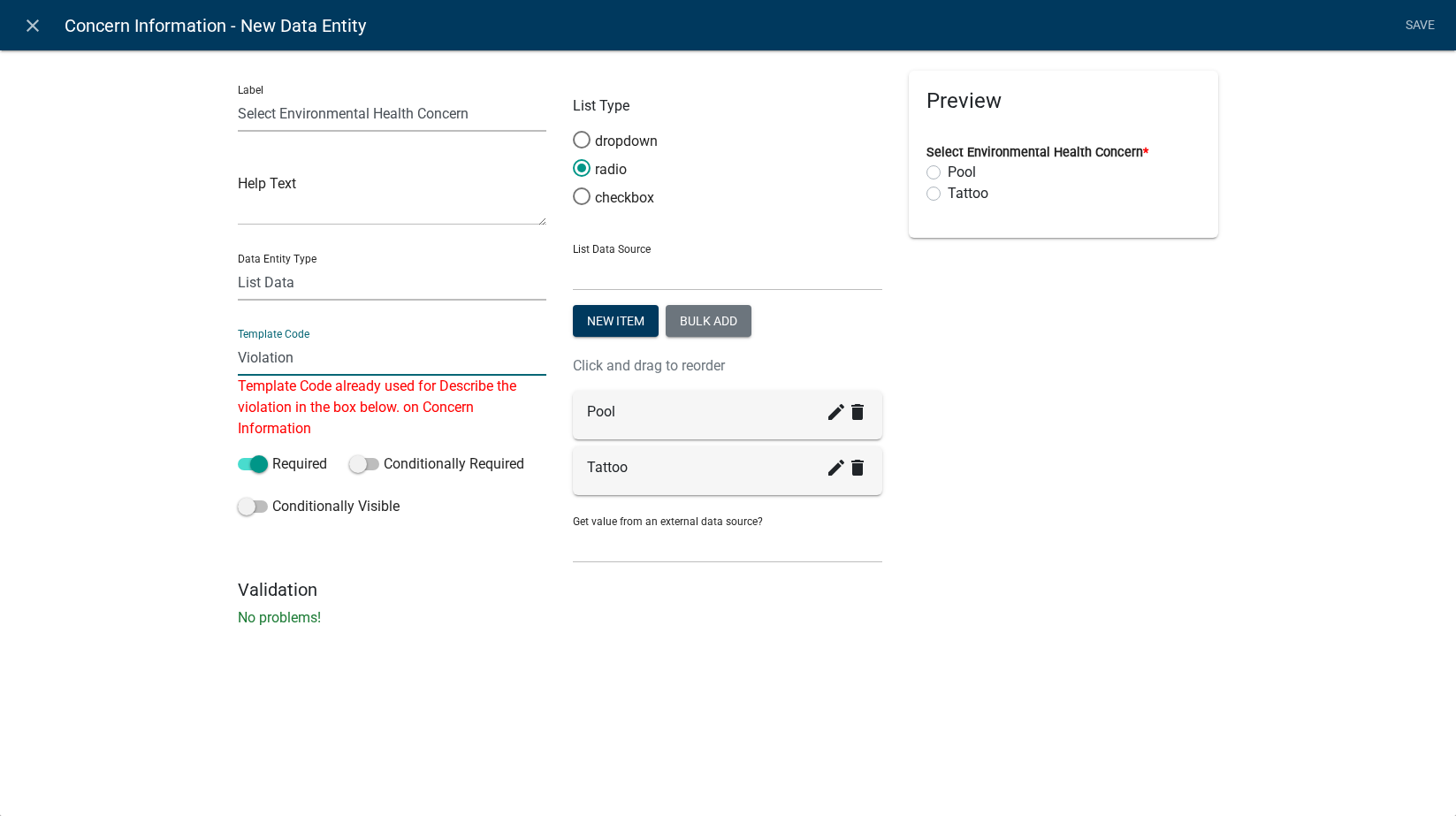
drag, startPoint x: 188, startPoint y: 349, endPoint x: 154, endPoint y: 348, distance: 34.0
click at [154, 348] on div "Label Select Environmental Health Concern Help Text Data Entity Type Free Form …" at bounding box center [728, 344] width 1456 height 645
type input "Concern"
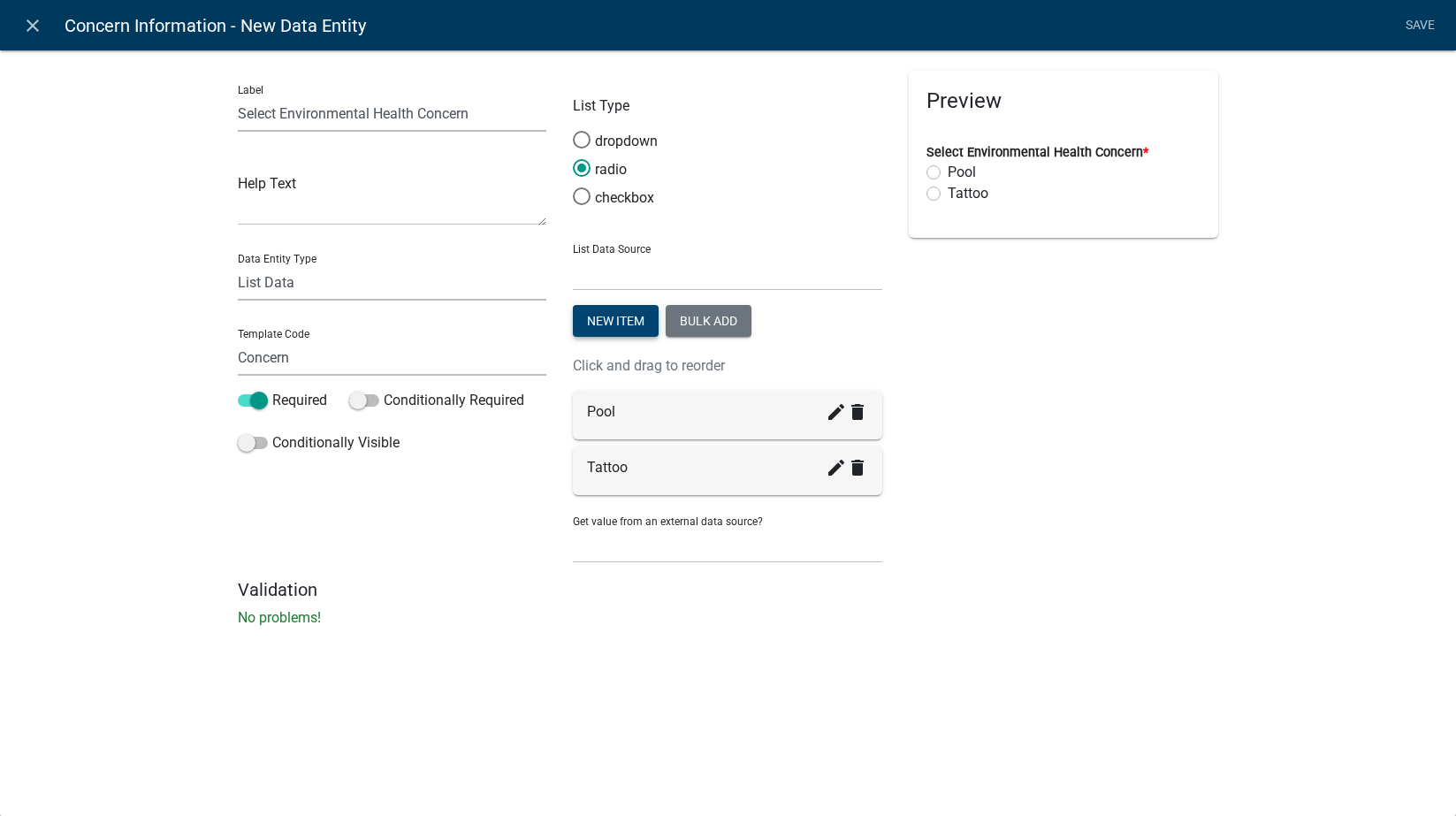
click at [605, 322] on button "New item" at bounding box center [616, 321] width 86 height 32
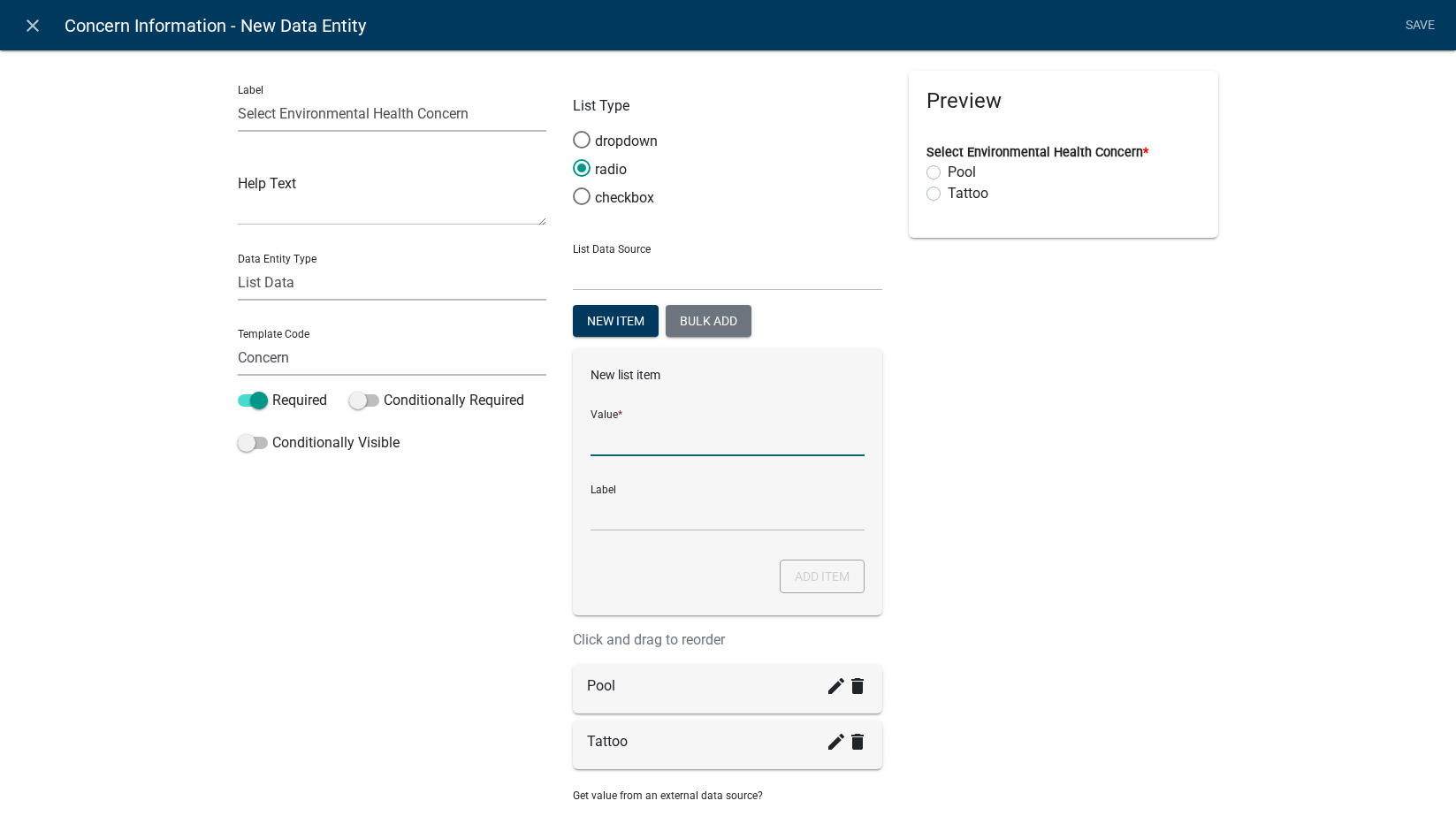
click at [638, 443] on input "List Data Source" at bounding box center [728, 438] width 274 height 36
type input "Septic"
click at [625, 517] on input "Septic" at bounding box center [728, 513] width 274 height 36
type input "Septic"
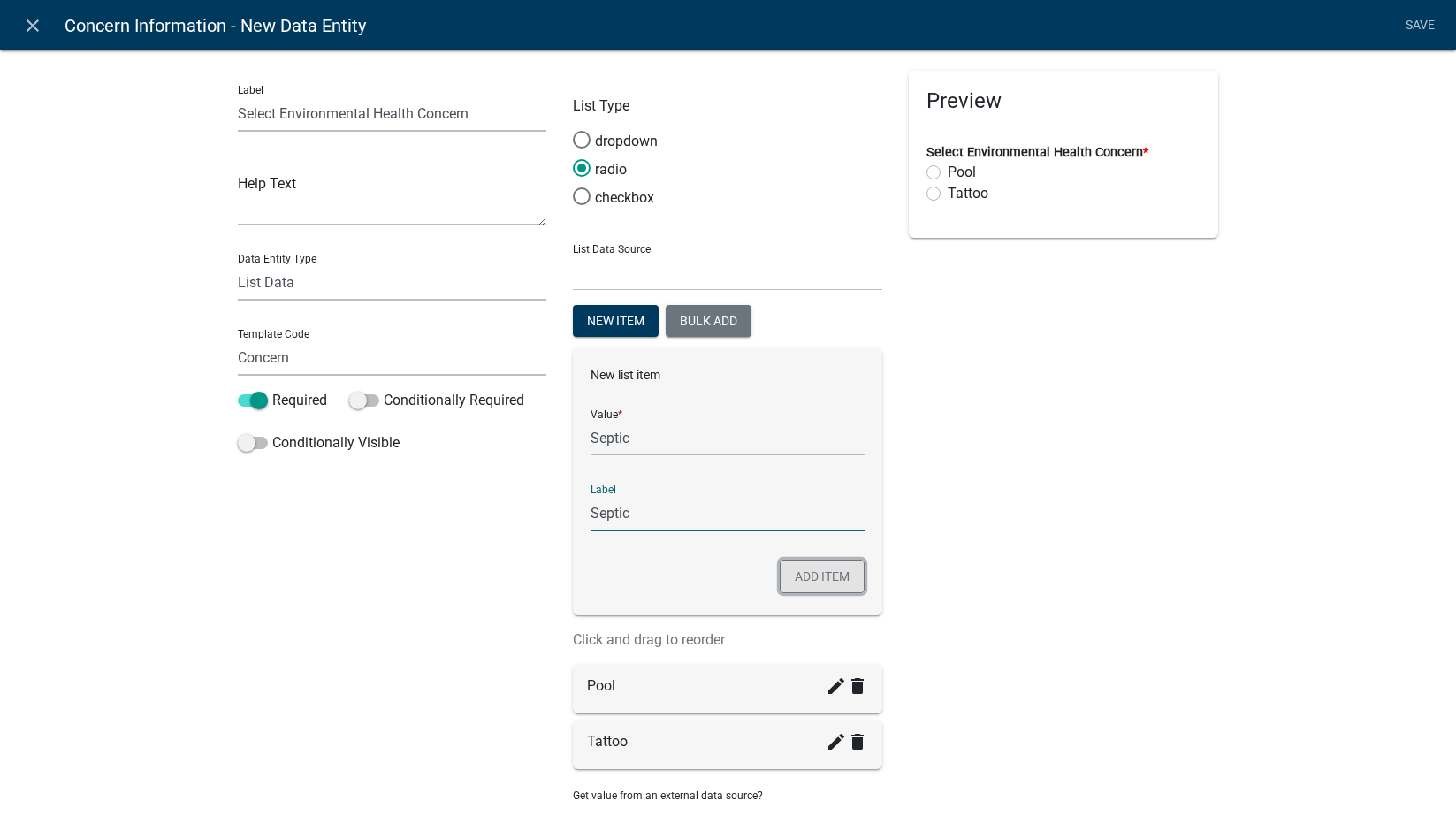
click at [817, 580] on button "Add item" at bounding box center [821, 577] width 85 height 34
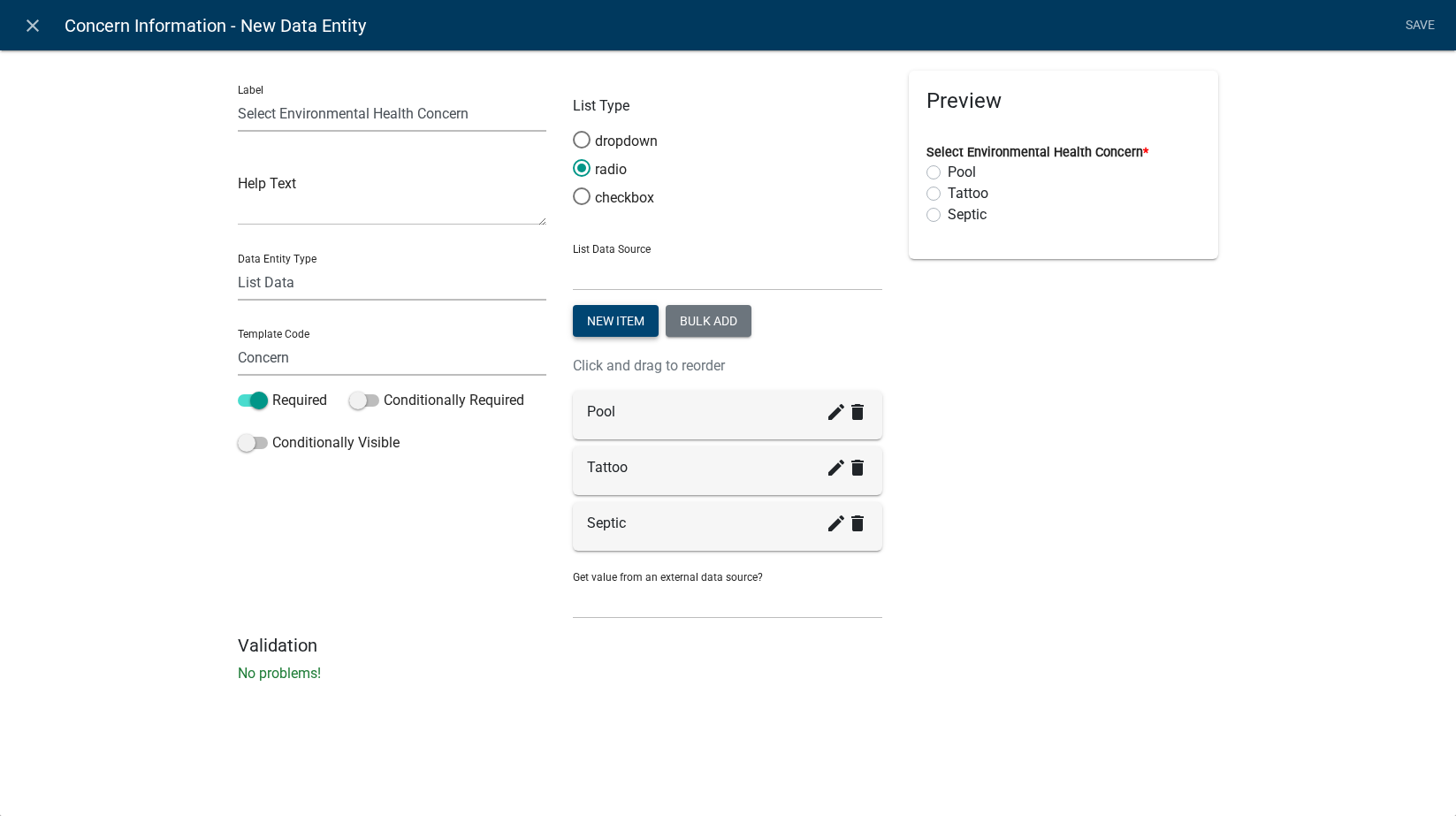
click at [597, 317] on button "New item" at bounding box center [616, 321] width 86 height 32
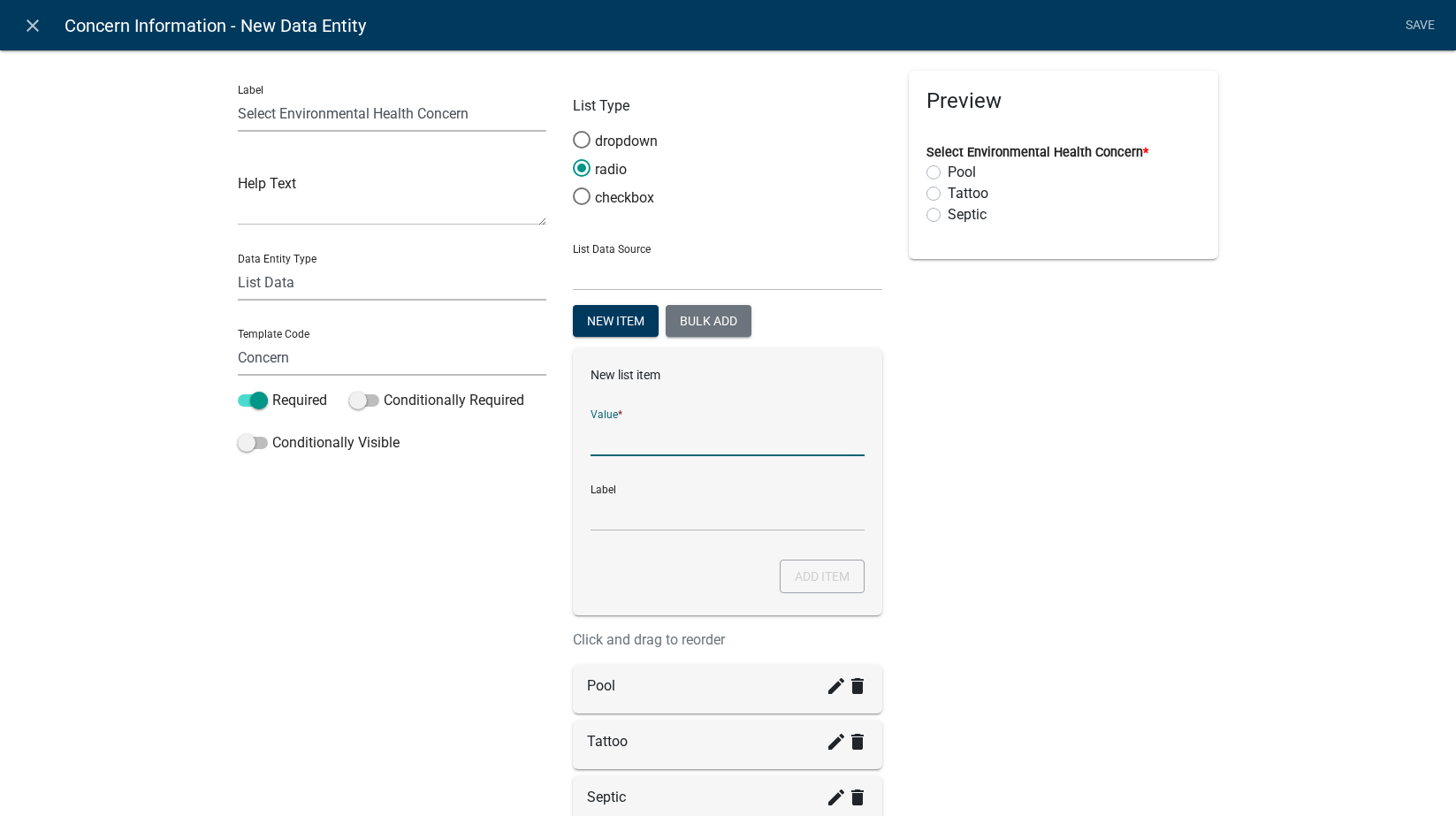
click at [646, 442] on input "List Data Source" at bounding box center [728, 438] width 274 height 36
type input "Time of transfer"
click at [817, 577] on button "Add item" at bounding box center [821, 577] width 85 height 34
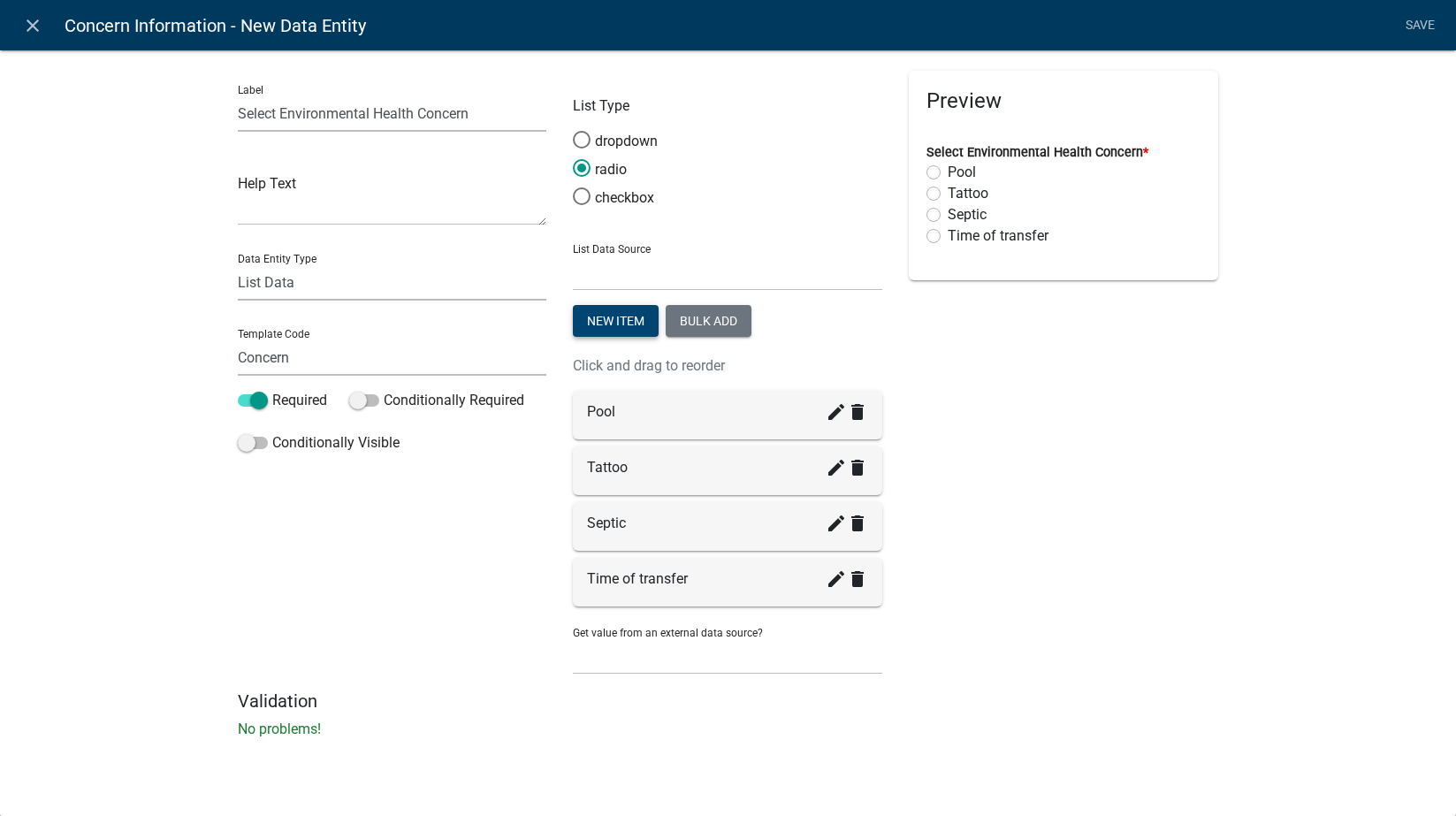
click at [610, 322] on button "New item" at bounding box center [616, 321] width 86 height 32
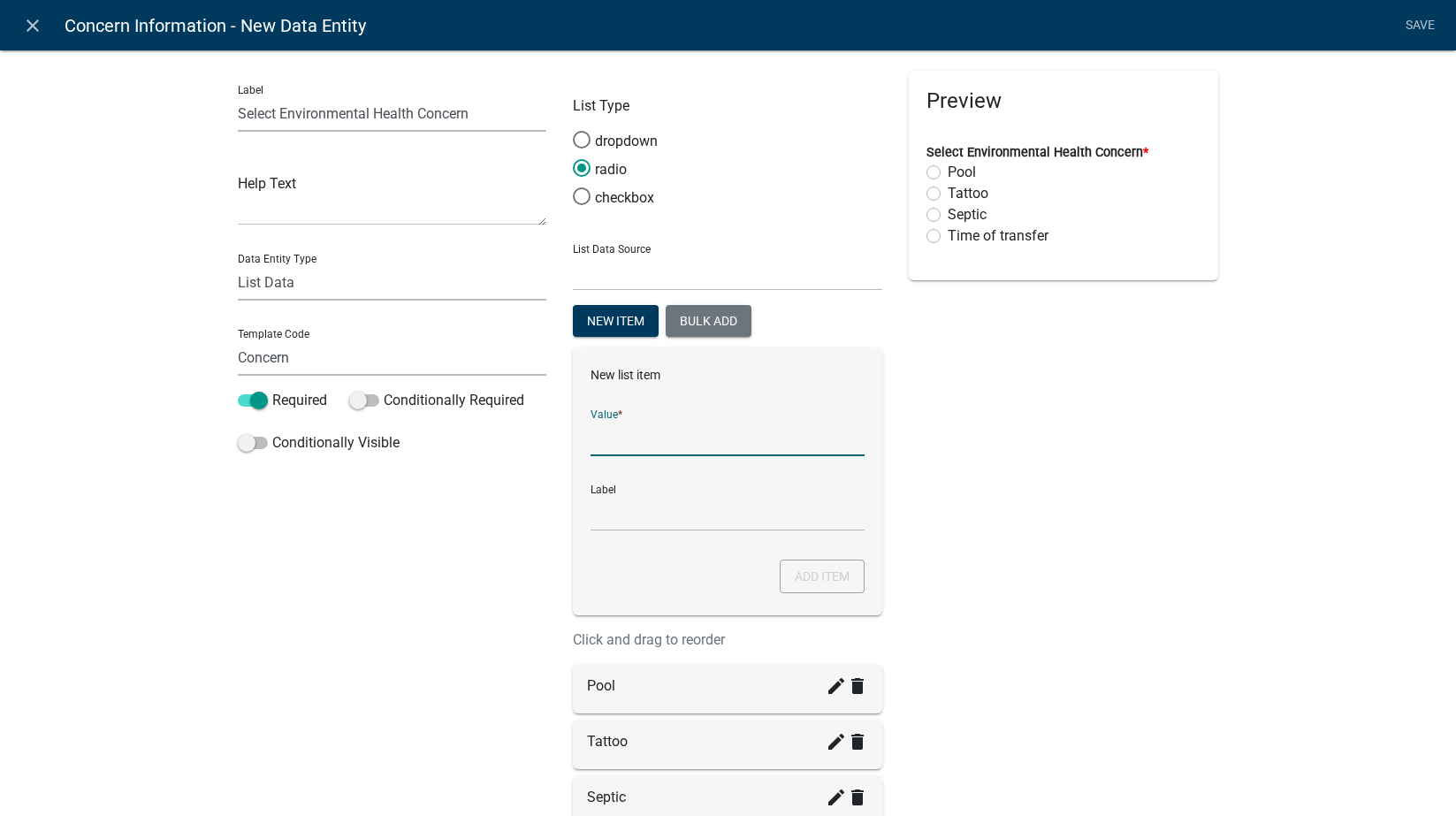
click at [685, 436] on input "List Data Source" at bounding box center [728, 438] width 274 height 36
type input "Well"
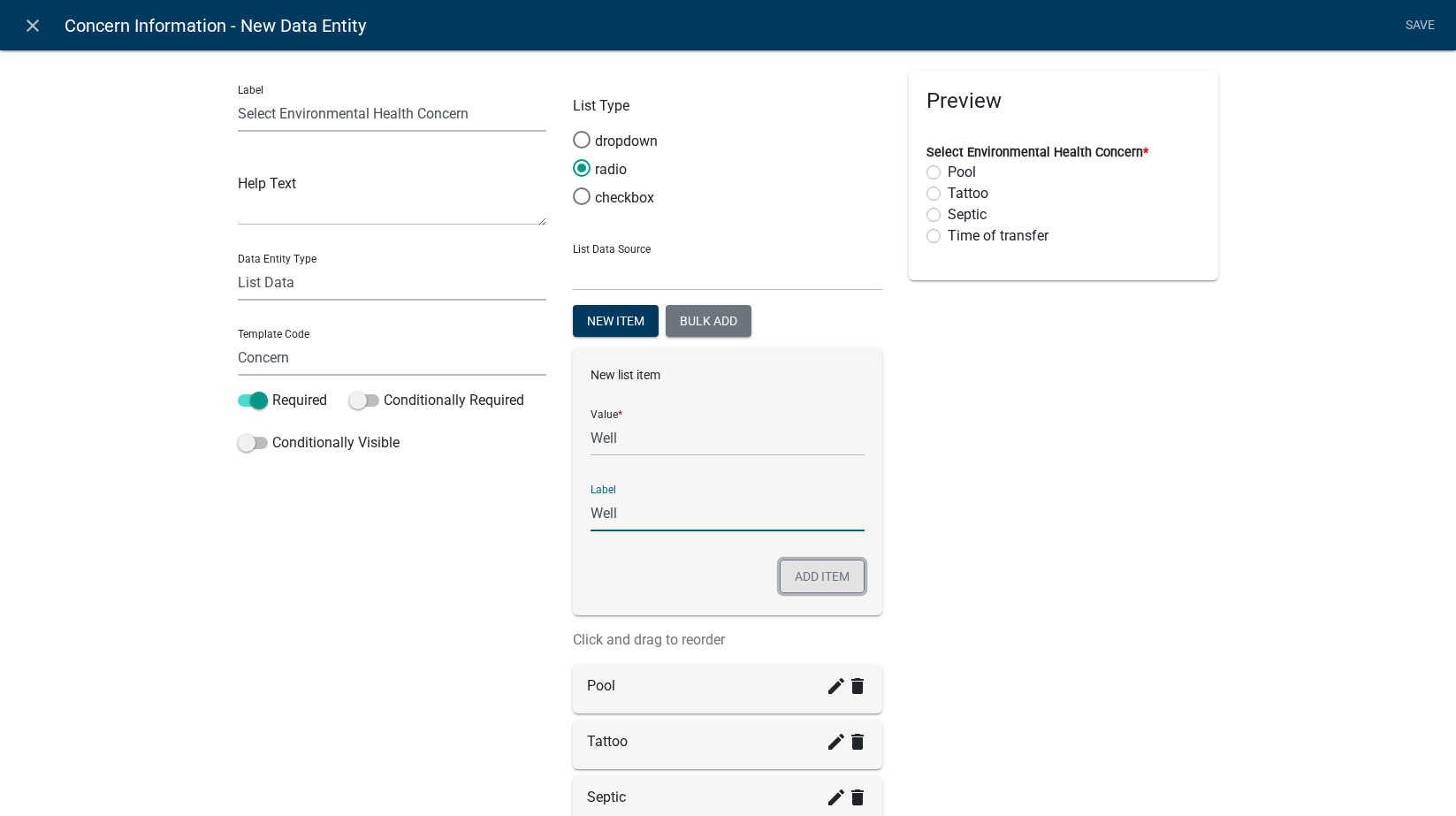
click at [811, 575] on button "Add item" at bounding box center [821, 577] width 85 height 34
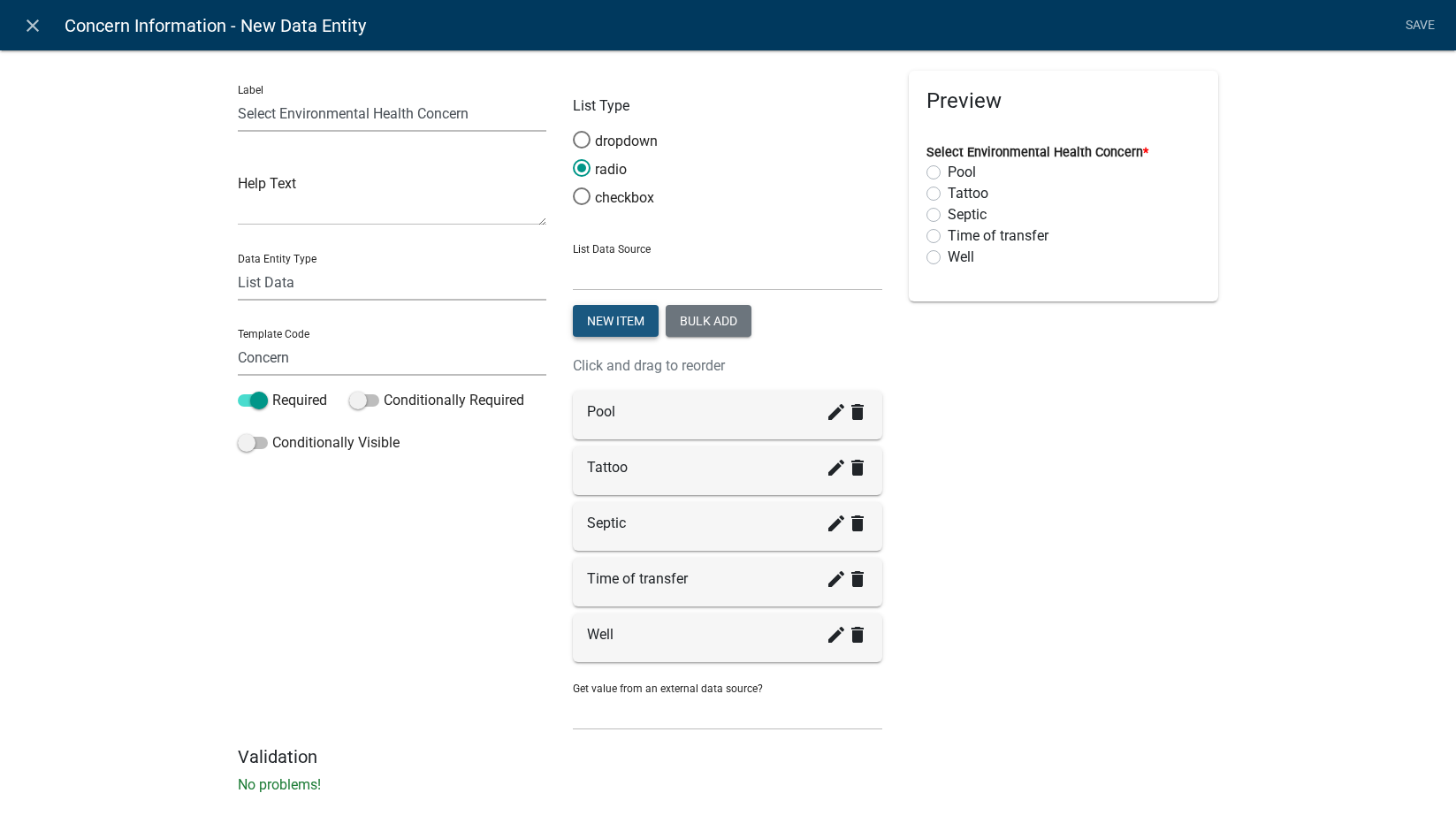
click at [606, 317] on button "New item" at bounding box center [616, 321] width 86 height 32
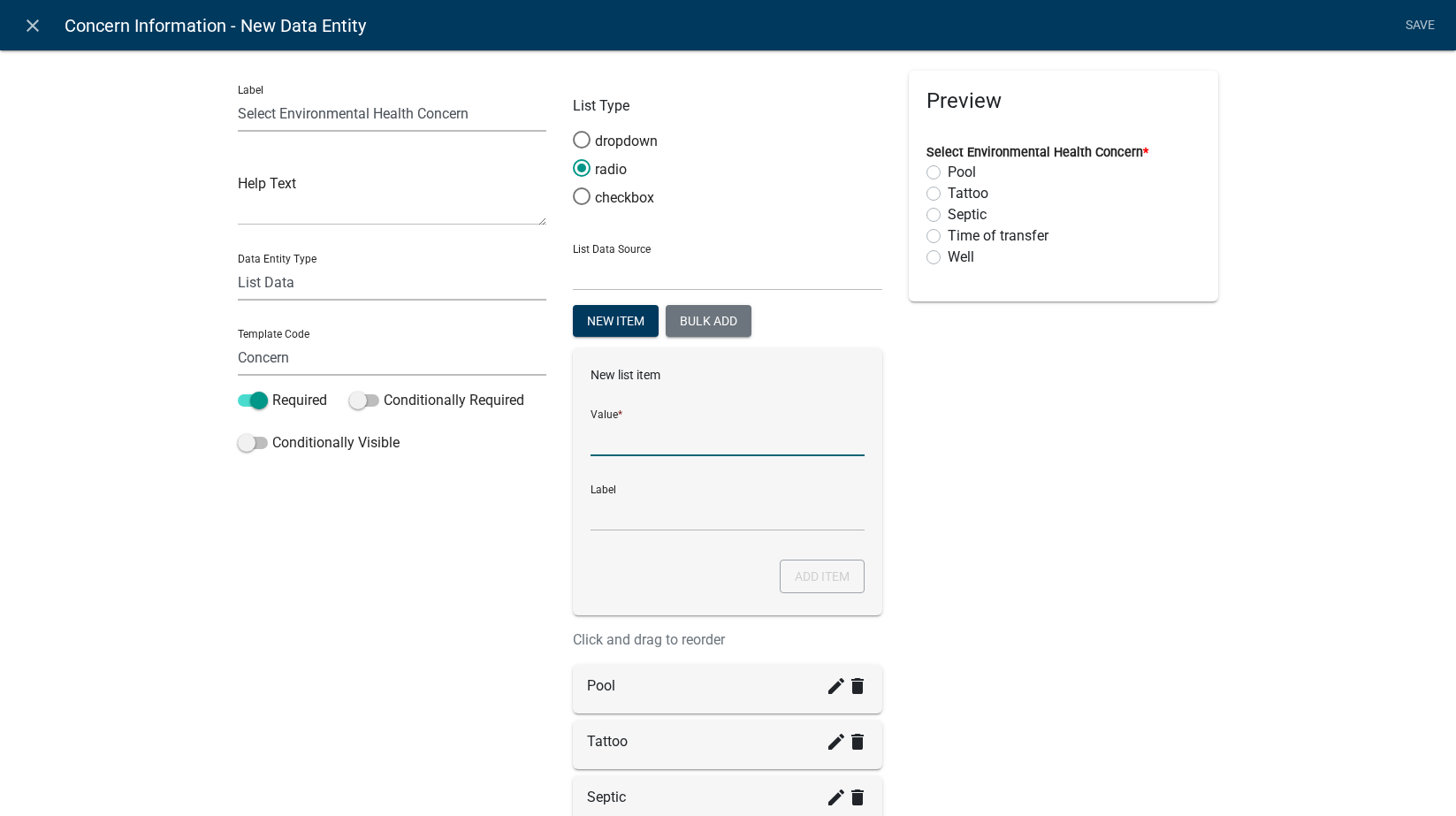
click at [658, 431] on input "List Data Source" at bounding box center [728, 438] width 274 height 36
click at [1022, 479] on div "Preview Select Environmental Health Concern * Pool Tattoo Septic Time of transf…" at bounding box center [1064, 545] width 336 height 950
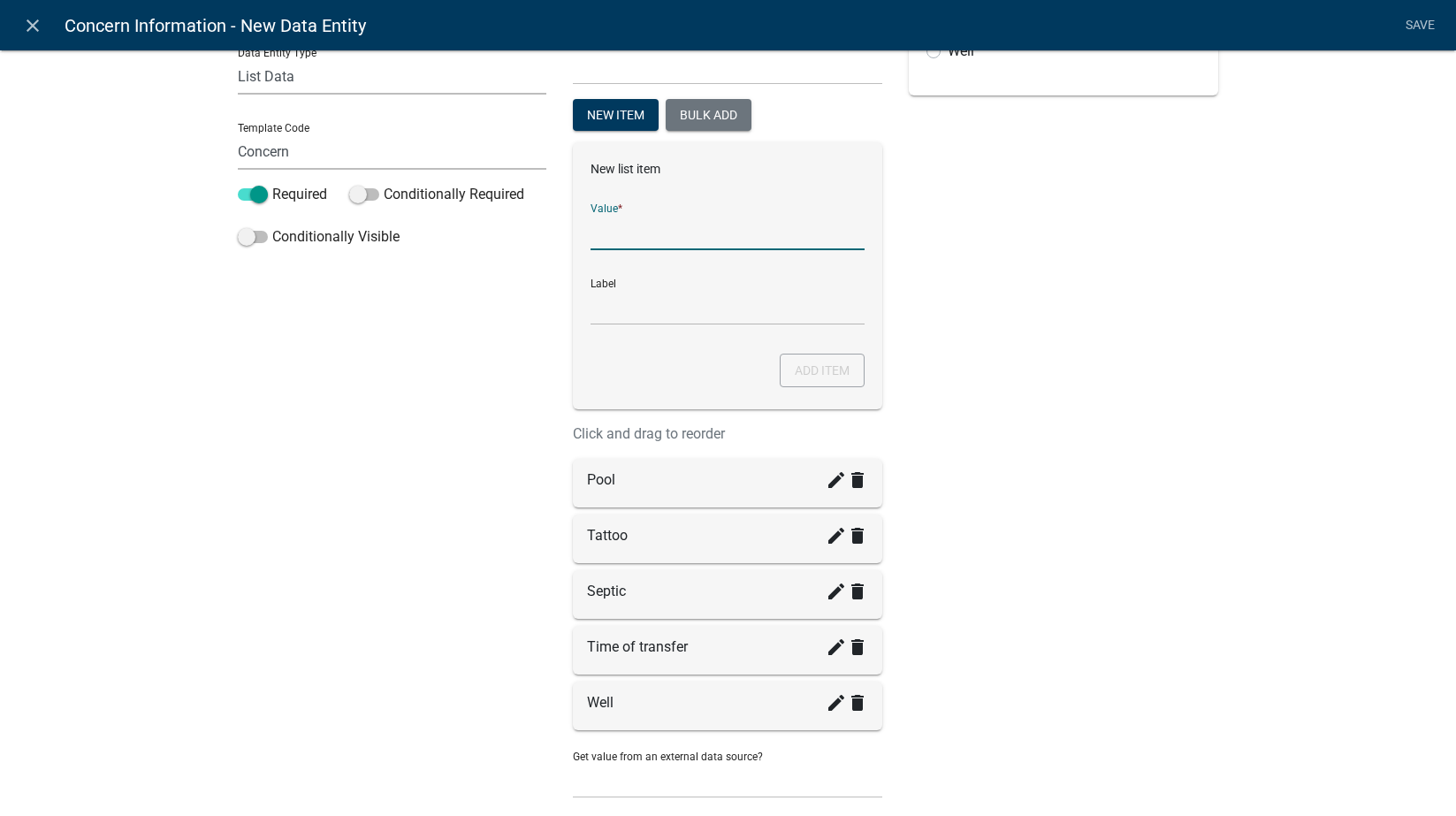
click at [611, 232] on input "List Data Source" at bounding box center [728, 232] width 274 height 36
type input "Rabies"
click at [830, 369] on button "Add item" at bounding box center [821, 371] width 85 height 34
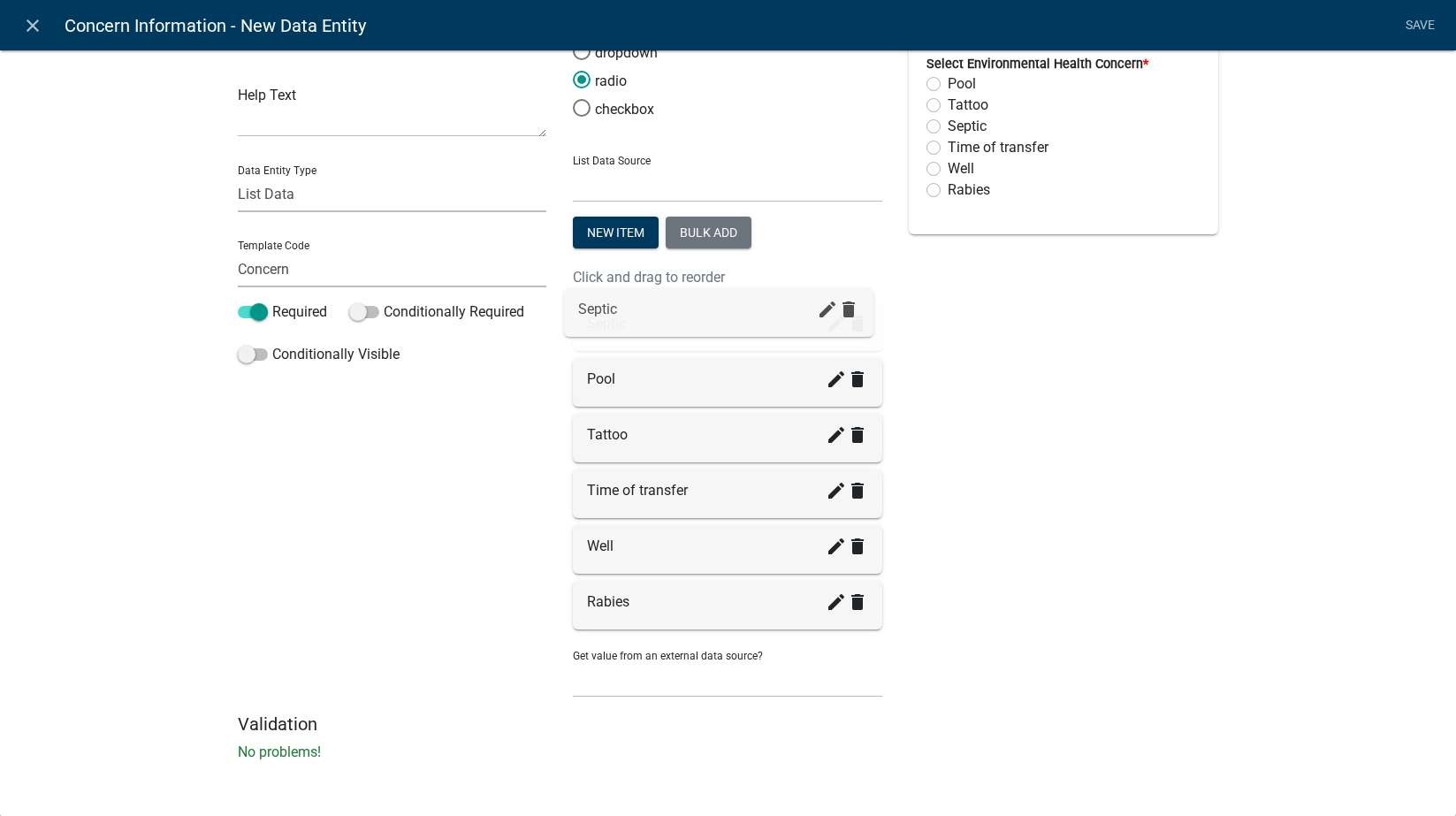
drag, startPoint x: 613, startPoint y: 443, endPoint x: 608, endPoint y: 327, distance: 116.1
drag, startPoint x: 615, startPoint y: 473, endPoint x: 611, endPoint y: 366, distance: 107.1
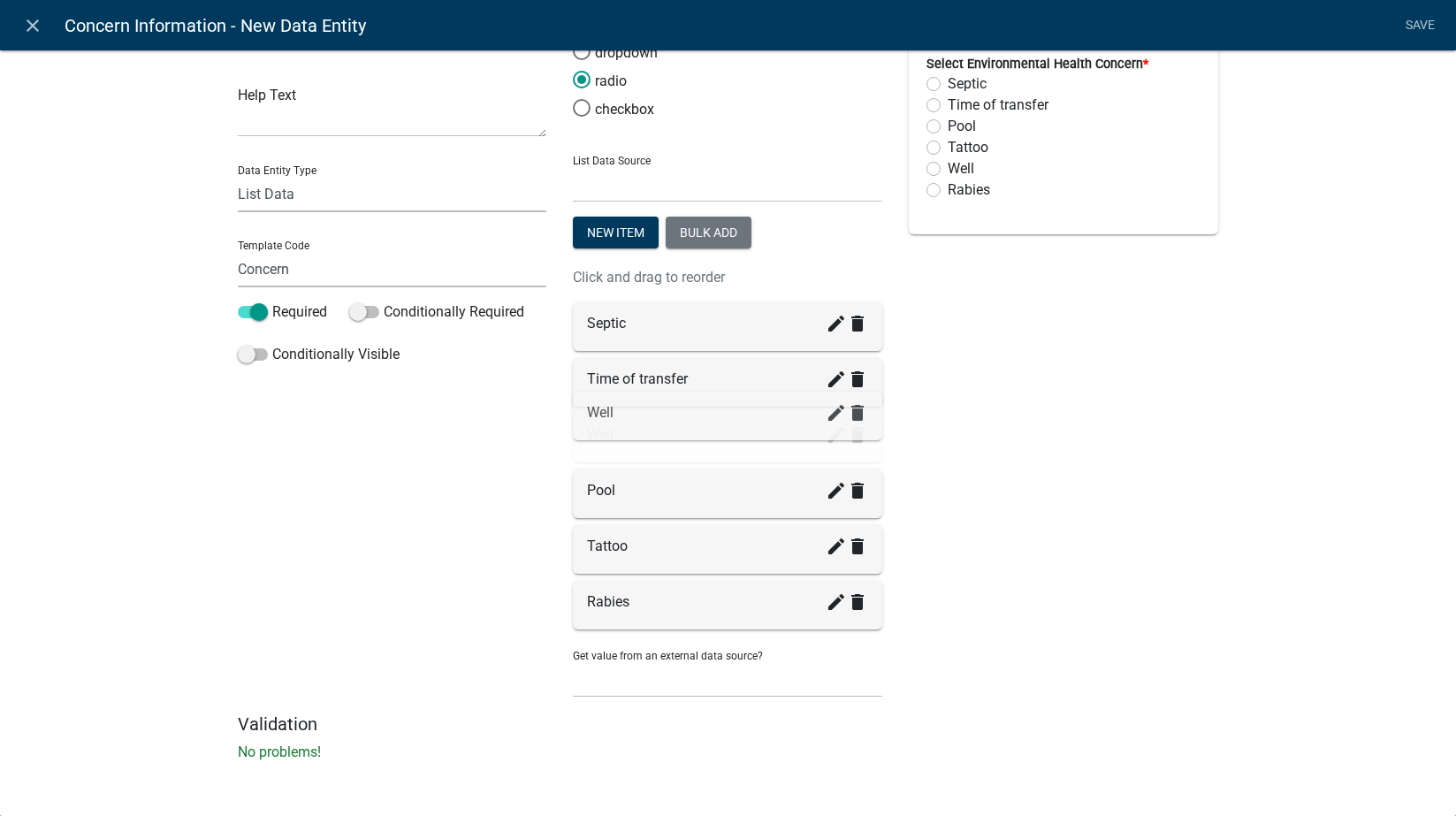
drag, startPoint x: 597, startPoint y: 549, endPoint x: 600, endPoint y: 413, distance: 136.0
click at [666, 678] on select "None Search Parcel Data Applicant Data" at bounding box center [728, 680] width 310 height 36
click at [992, 584] on div "Preview Select Environmental Health Concern * Septic Time of transfer Well Pool…" at bounding box center [1064, 347] width 336 height 731
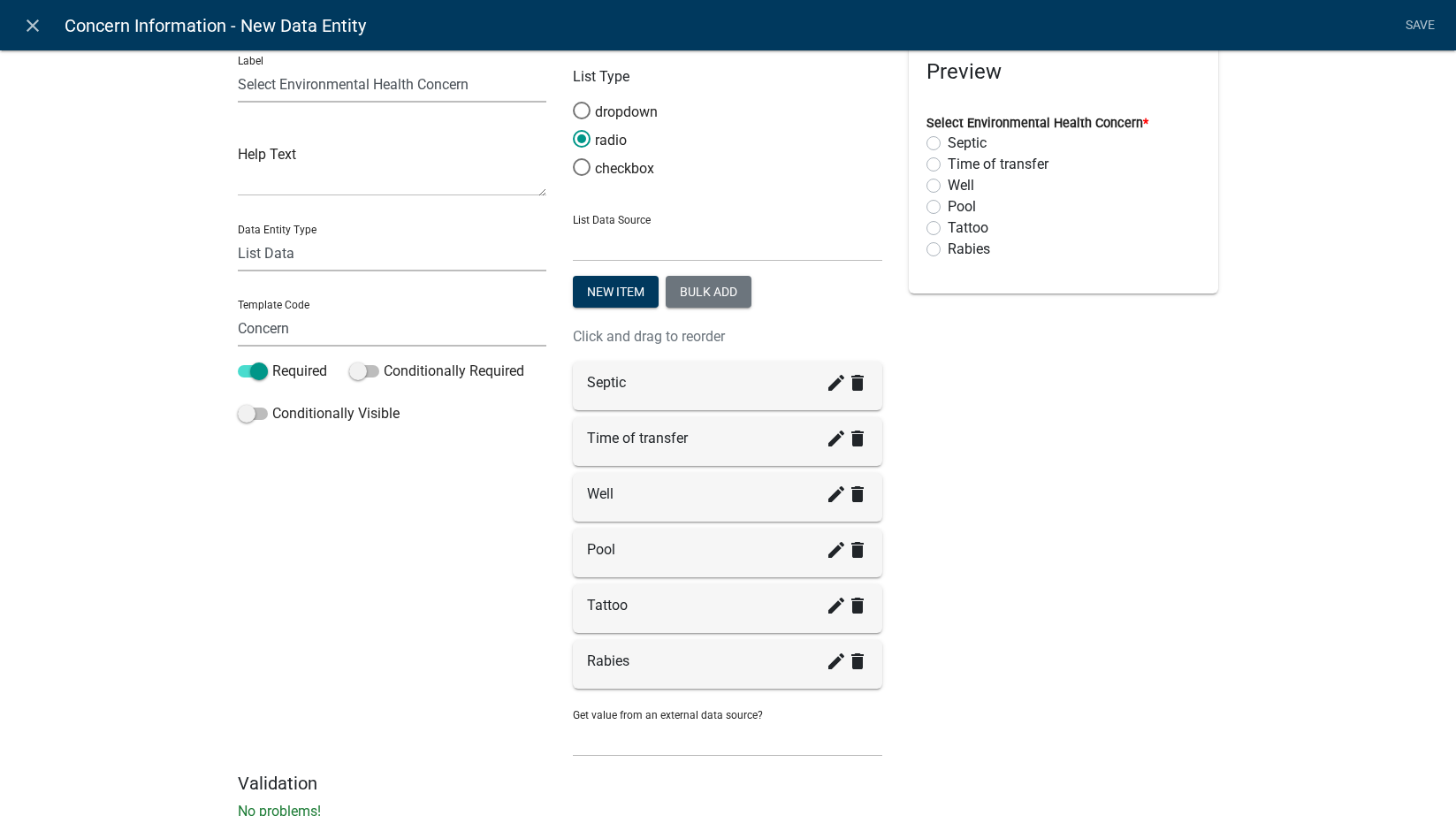
scroll to position [0, 0]
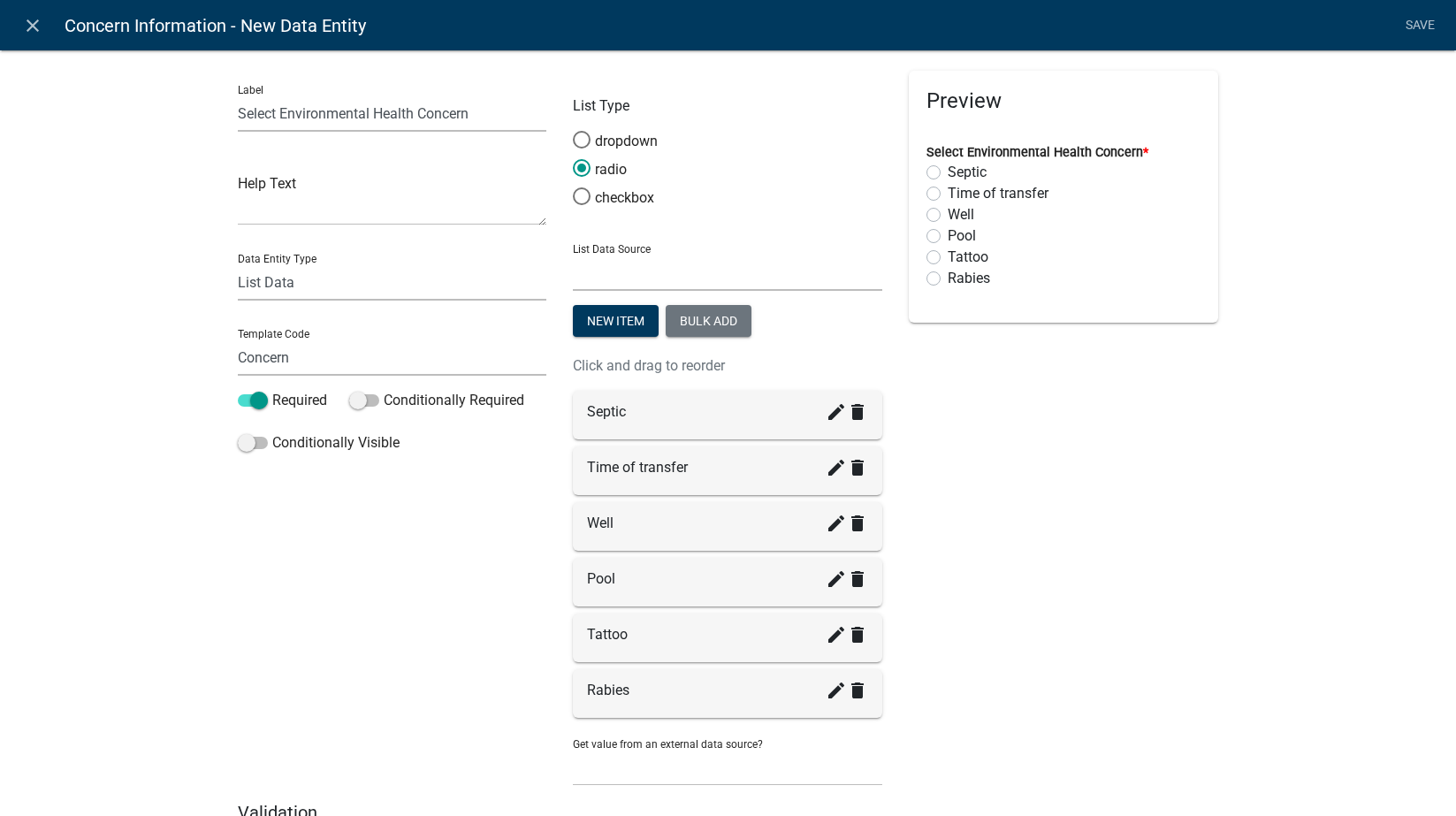
click at [700, 285] on select "State List Environmental Health Staff Names Time of Transfer Inspectors Zoning …" at bounding box center [728, 273] width 310 height 36
click at [1145, 589] on div "Preview Select Environmental Health Concern * Septic Time of transfer Well Pool…" at bounding box center [1064, 436] width 336 height 731
click at [318, 219] on textarea at bounding box center [393, 198] width 310 height 55
click at [370, 109] on input "Select Environmental Health Concern" at bounding box center [393, 113] width 310 height 36
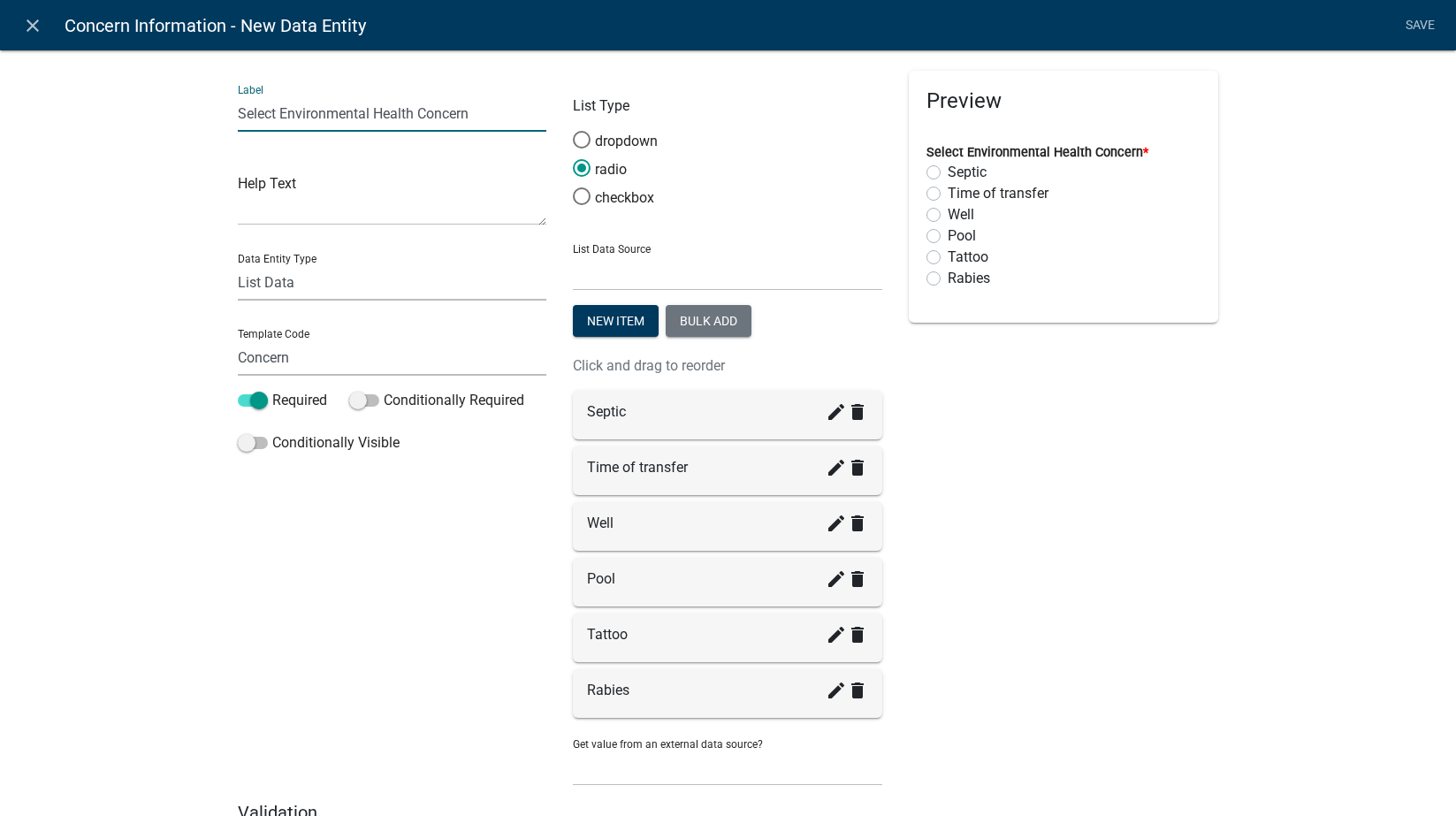
click at [370, 109] on input "Select Environmental Health Concern" at bounding box center [393, 113] width 310 height 36
click at [351, 209] on textarea at bounding box center [393, 198] width 310 height 55
paste textarea "[ { "value": { "activity": { "routing": [ { "$id": "1", "targetId": "a41dbca2-8…"
type textarea "[ { "value": { "activity": { "routing": [ { "$id": "1", "targetId": "a41dbca2-8…"
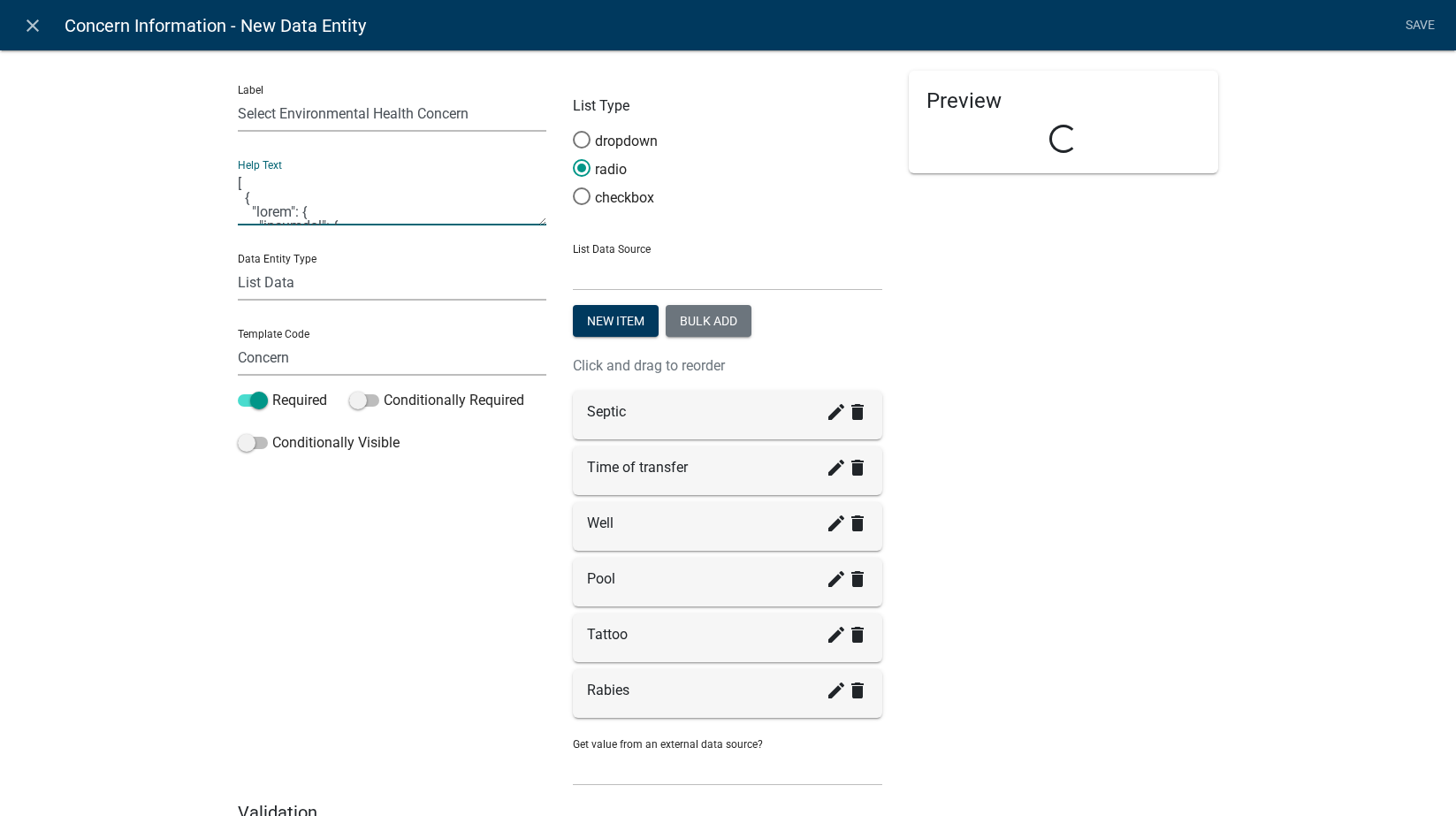
scroll to position [4989, 0]
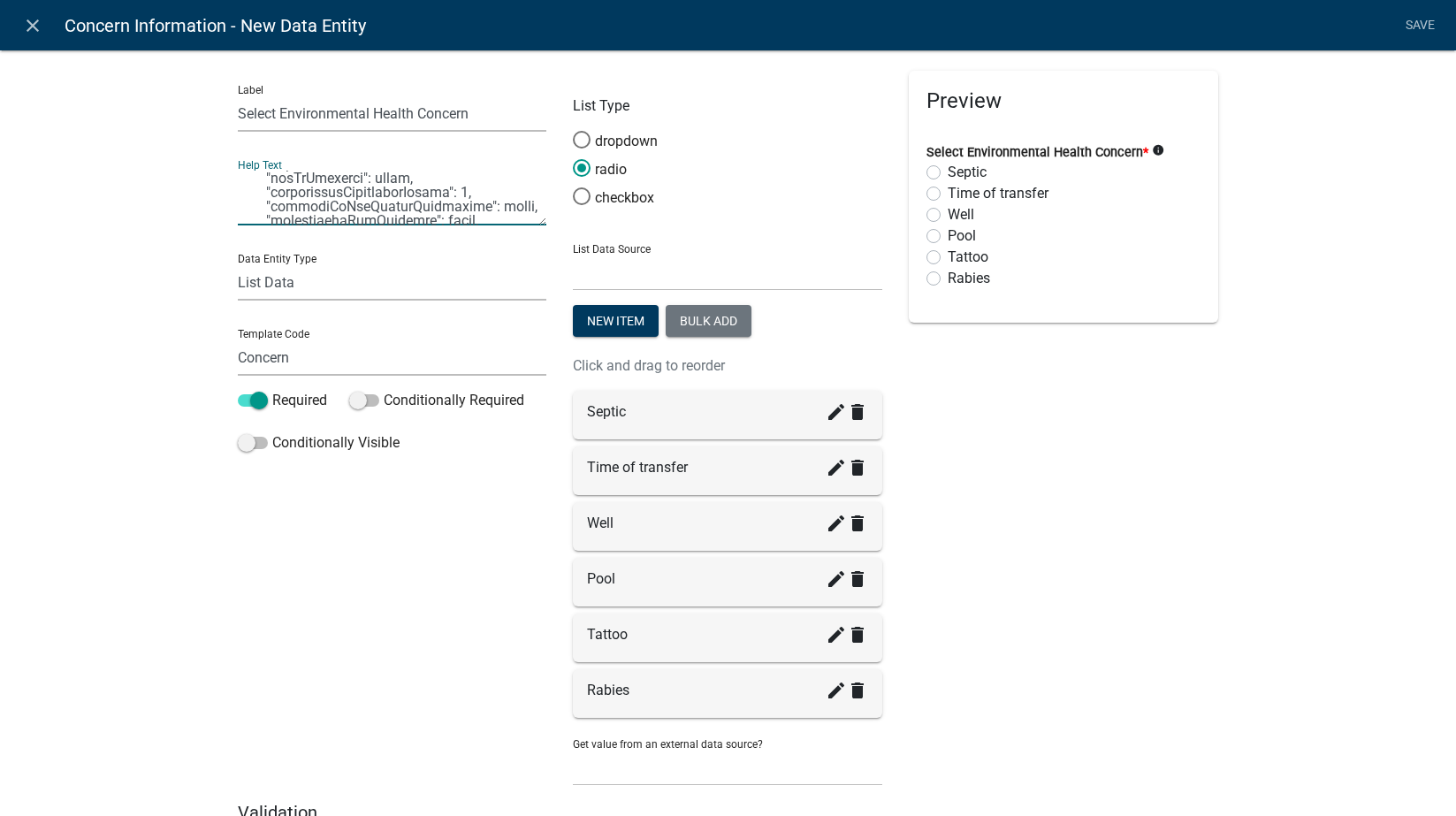
drag, startPoint x: 291, startPoint y: 201, endPoint x: 225, endPoint y: 108, distance: 114.0
click at [225, 108] on div "Label Select Environmental Health Concern Help Text Data Entity Type Free Form …" at bounding box center [393, 436] width 336 height 731
click at [289, 196] on textarea at bounding box center [393, 198] width 310 height 55
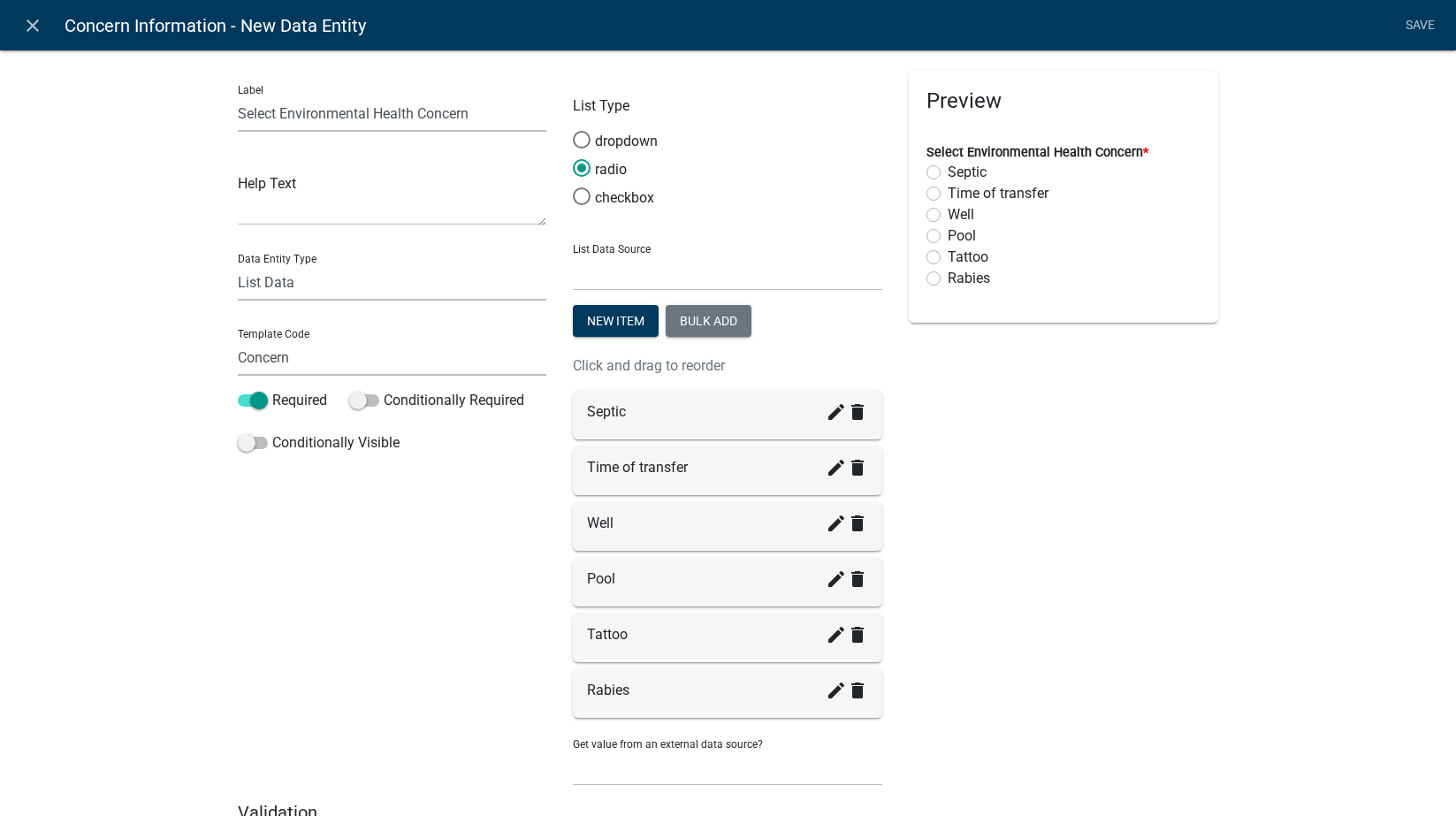
drag, startPoint x: 1432, startPoint y: 607, endPoint x: 1401, endPoint y: 596, distance: 32.9
click at [1430, 606] on div "Label Select Environmental Health Concern Help Text Data Entity Type Free Form …" at bounding box center [728, 455] width 1456 height 867
click at [1187, 554] on div "Preview Select Environmental Health Concern * Septic Time of transfer Well Pool…" at bounding box center [1064, 436] width 336 height 731
click at [246, 210] on textarea at bounding box center [393, 198] width 310 height 55
type textarea "Select Environmental Health Concern"
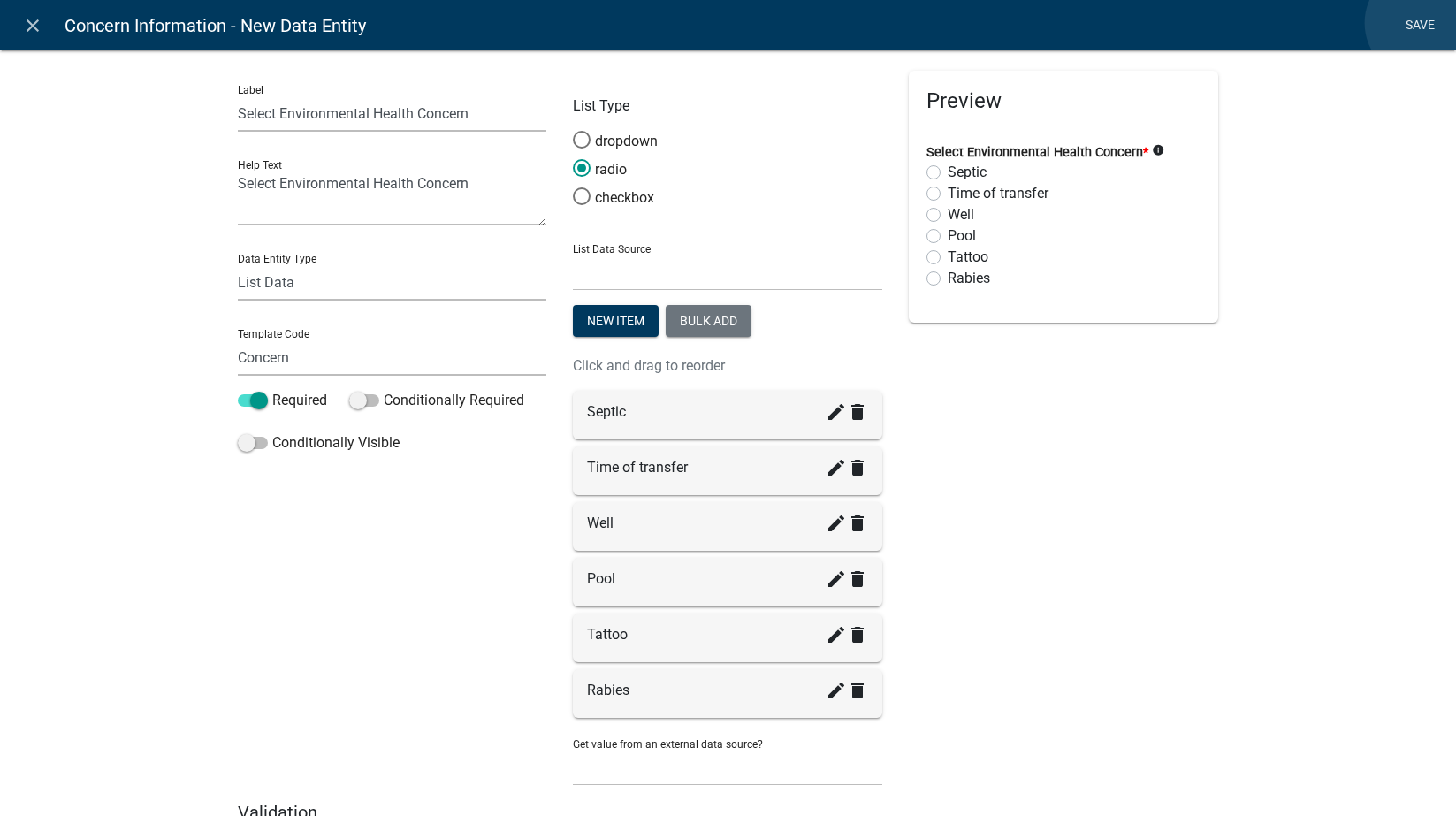
click at [1421, 23] on link "Save" at bounding box center [1420, 25] width 44 height 34
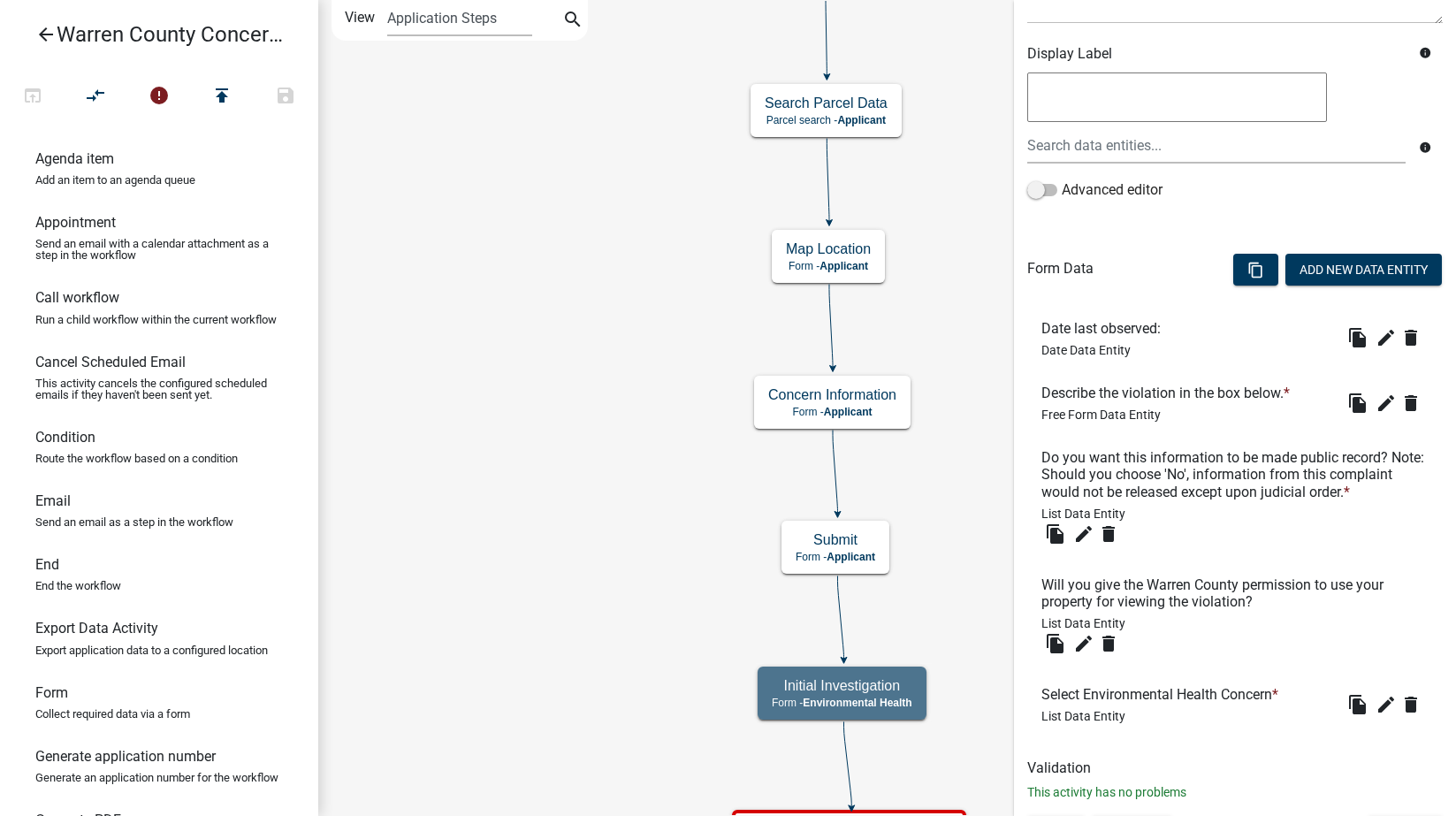
scroll to position [338, 0]
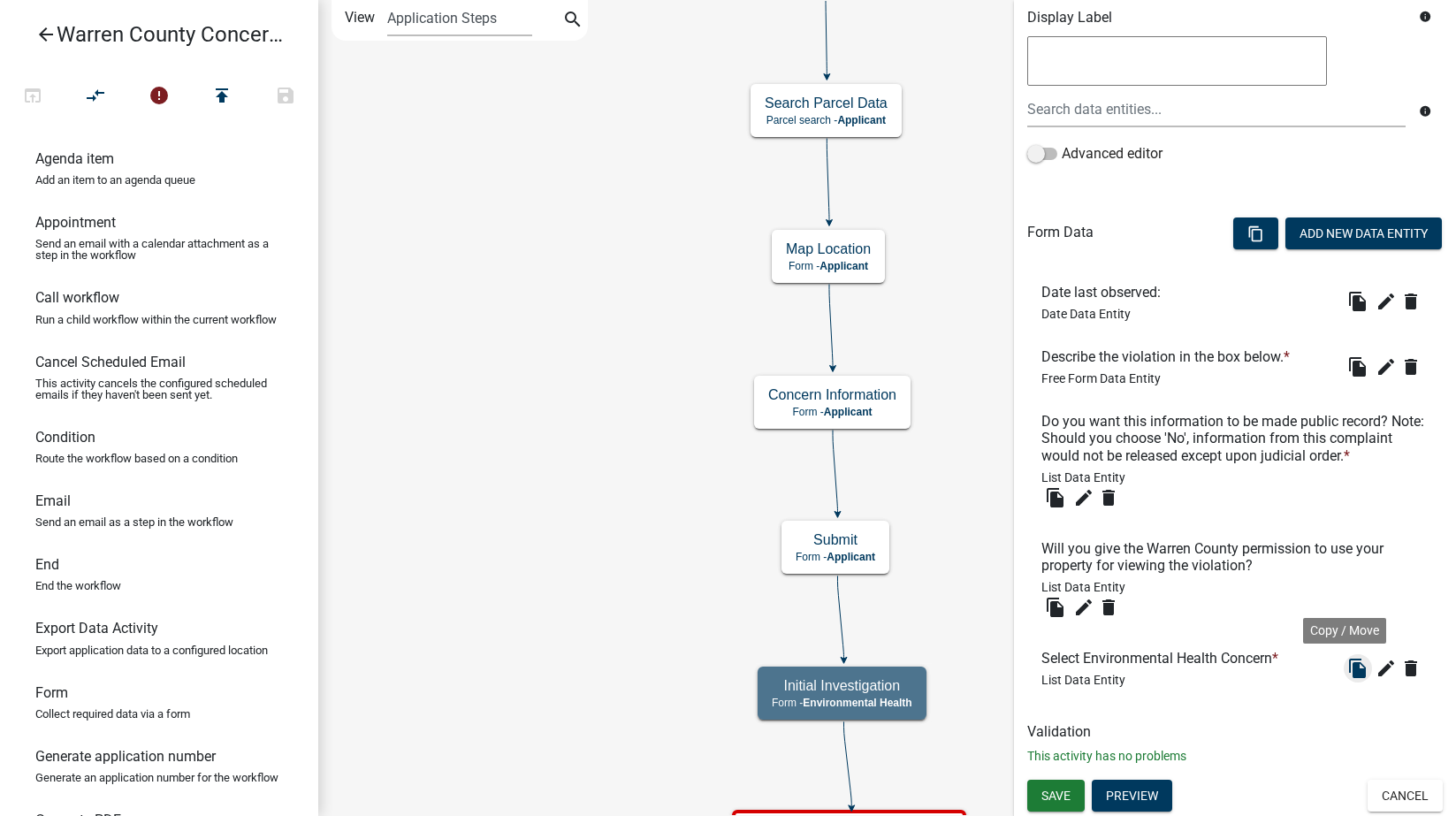
click at [1348, 669] on icon "file_copy" at bounding box center [1358, 668] width 21 height 21
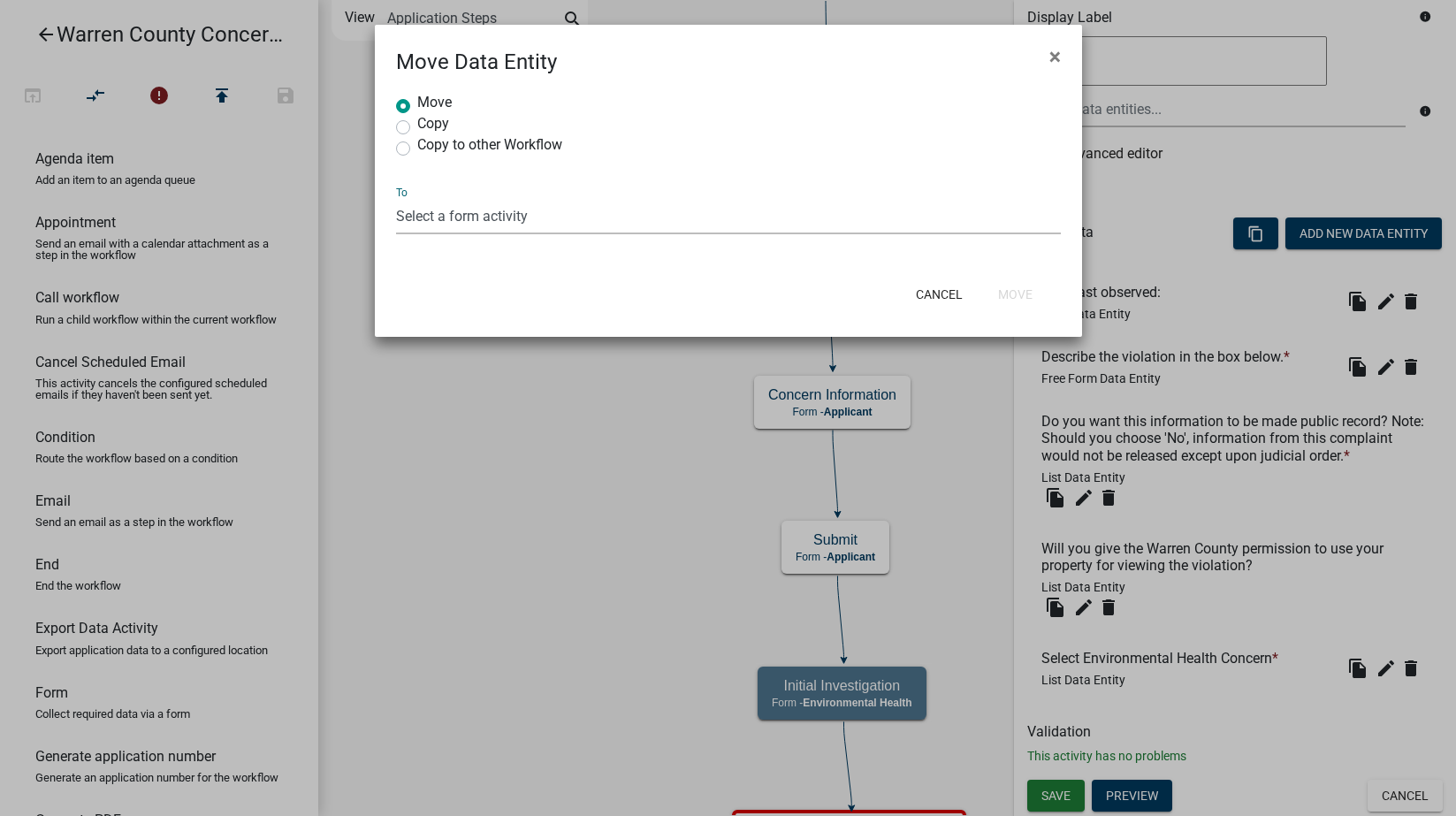
click at [526, 218] on select "Select a form activity Map Location Concern Information Submit Initial Investig…" at bounding box center [728, 216] width 665 height 36
click at [1057, 59] on span "×" at bounding box center [1055, 56] width 11 height 25
radio input "true"
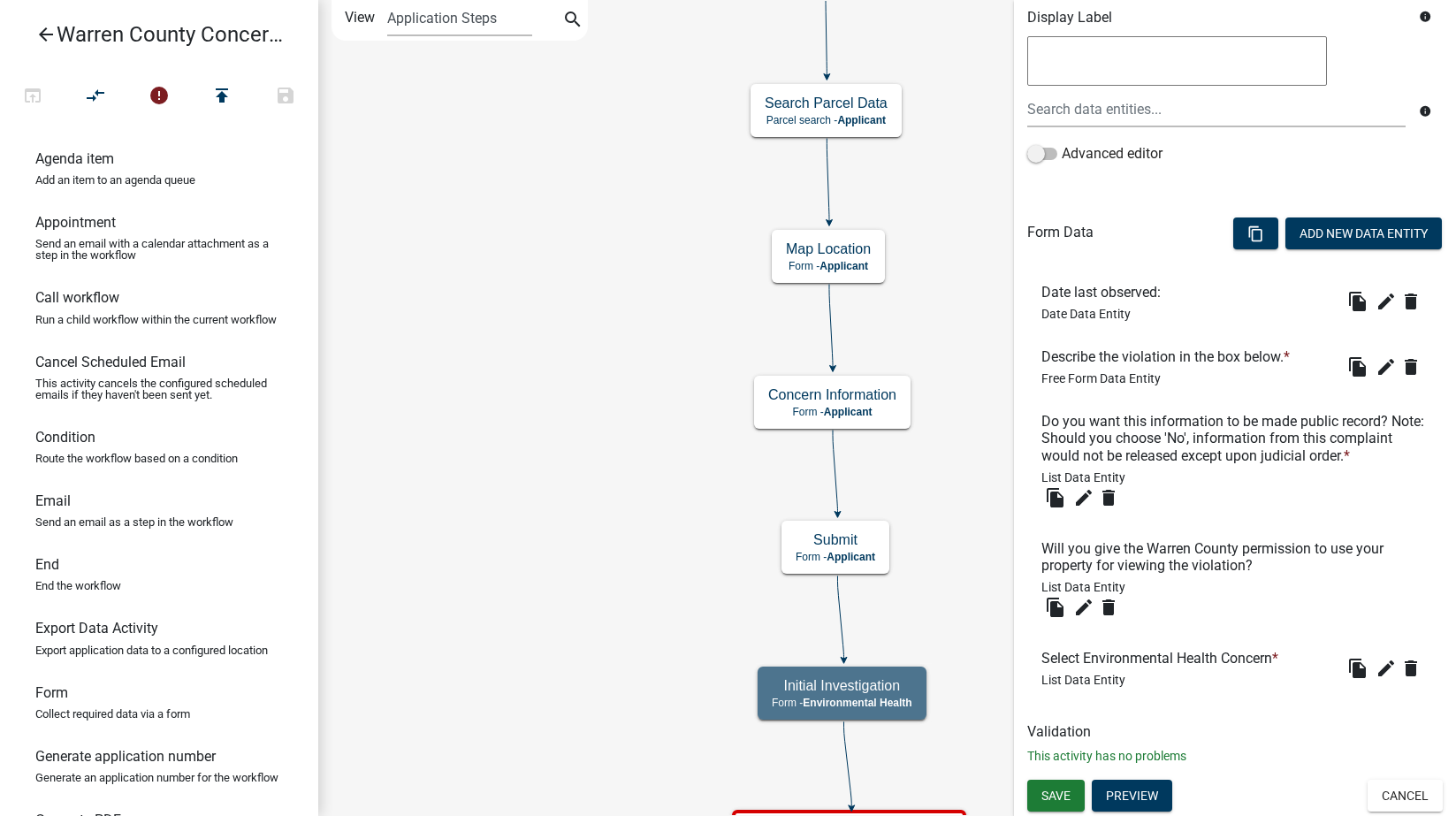
click at [1122, 663] on h6 "Select Environmental Health Concern *" at bounding box center [1163, 658] width 244 height 17
click at [1348, 667] on icon "file_copy" at bounding box center [1358, 668] width 21 height 21
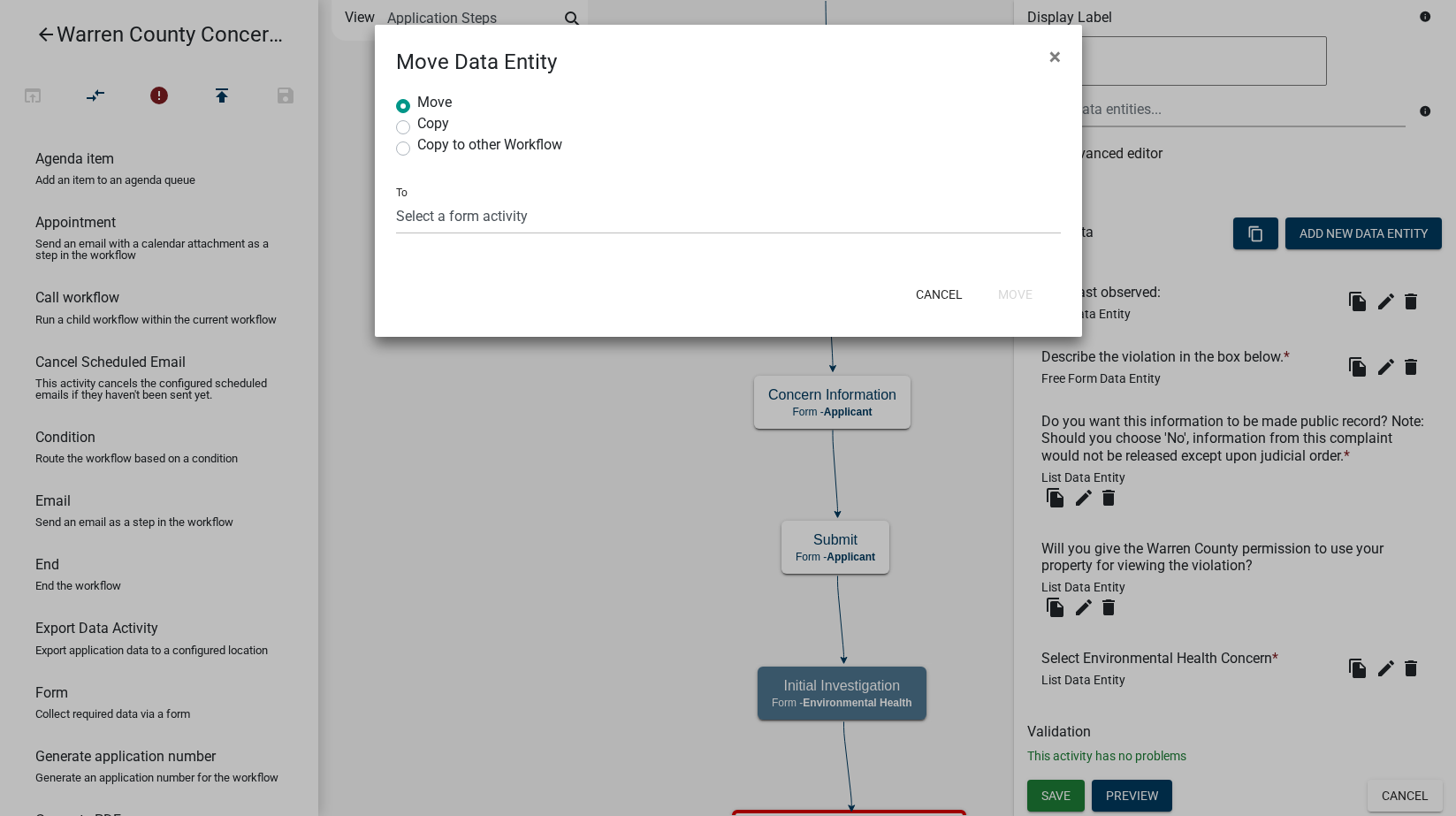
click at [417, 126] on label "Copy" at bounding box center [433, 123] width 32 height 14
click at [417, 126] on input "Copy" at bounding box center [423, 122] width 11 height 11
radio input "true"
click at [417, 100] on label "Move" at bounding box center [434, 102] width 35 height 14
click at [417, 100] on input "Move" at bounding box center [423, 101] width 11 height 11
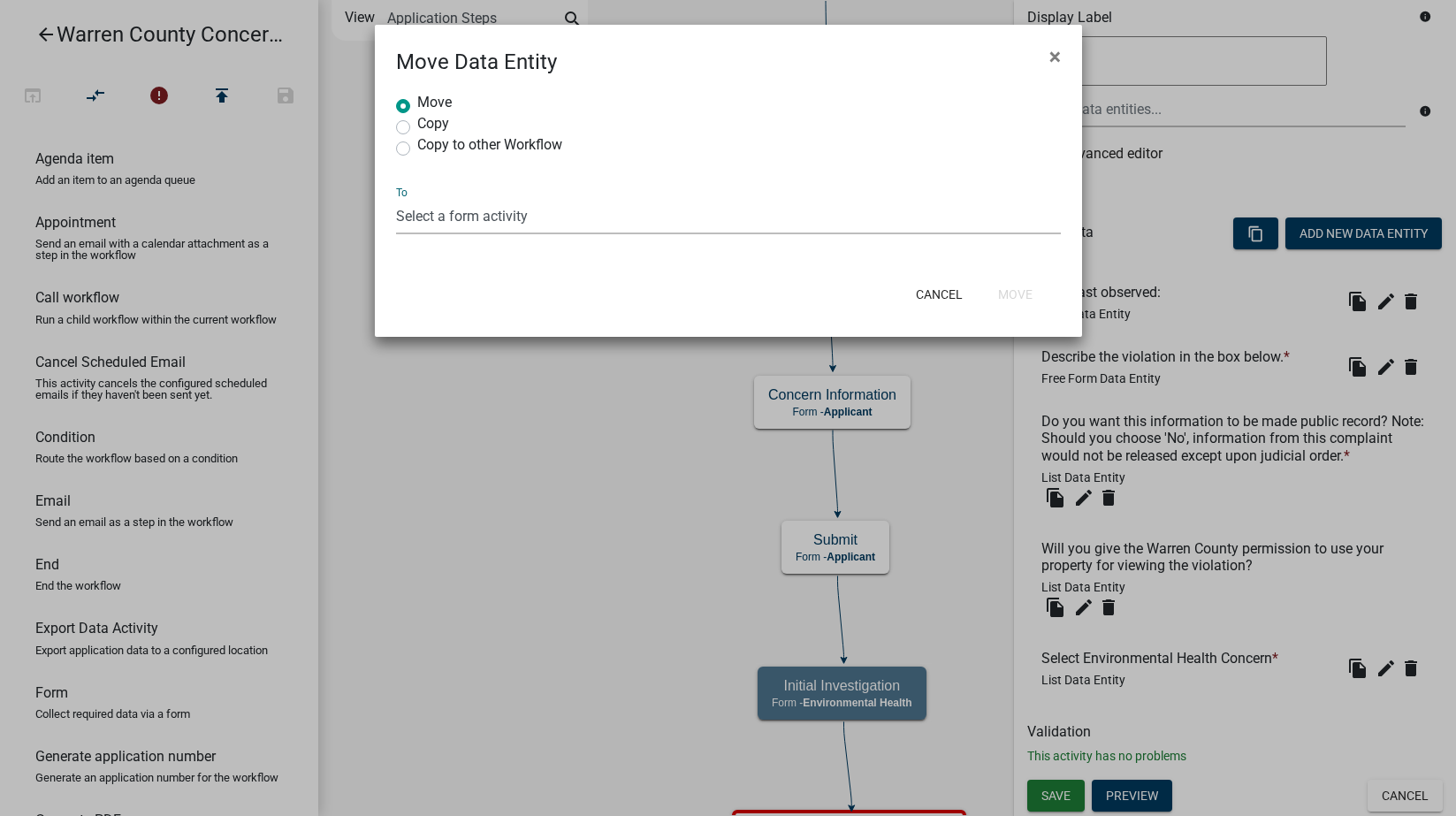
click at [415, 217] on select "Select a form activity Map Location Concern Information Submit Initial Investig…" at bounding box center [728, 216] width 665 height 36
click at [1058, 48] on span "×" at bounding box center [1055, 56] width 11 height 25
radio input "true"
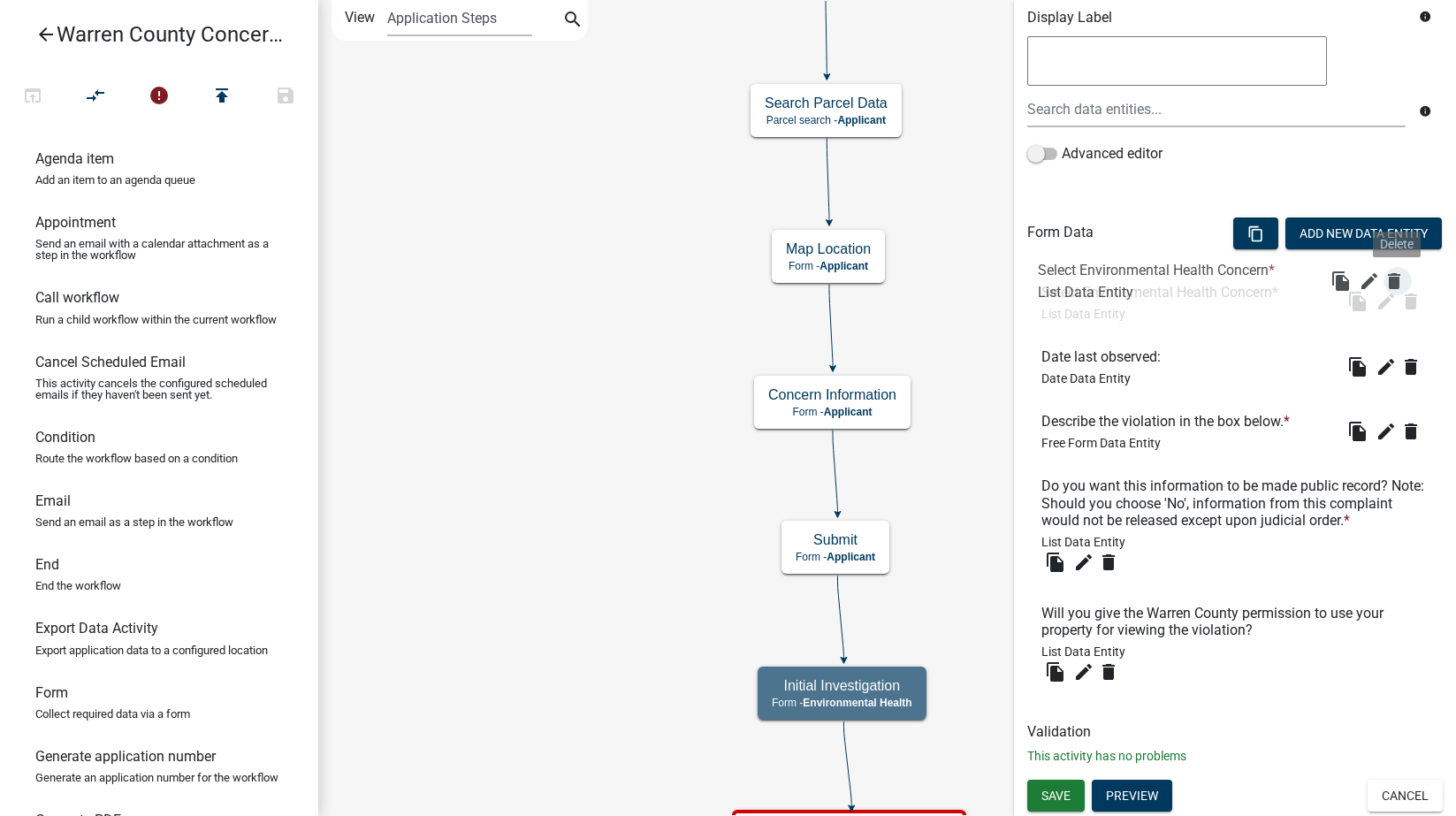
drag, startPoint x: 1399, startPoint y: 669, endPoint x: 1393, endPoint y: 269, distance: 400.0
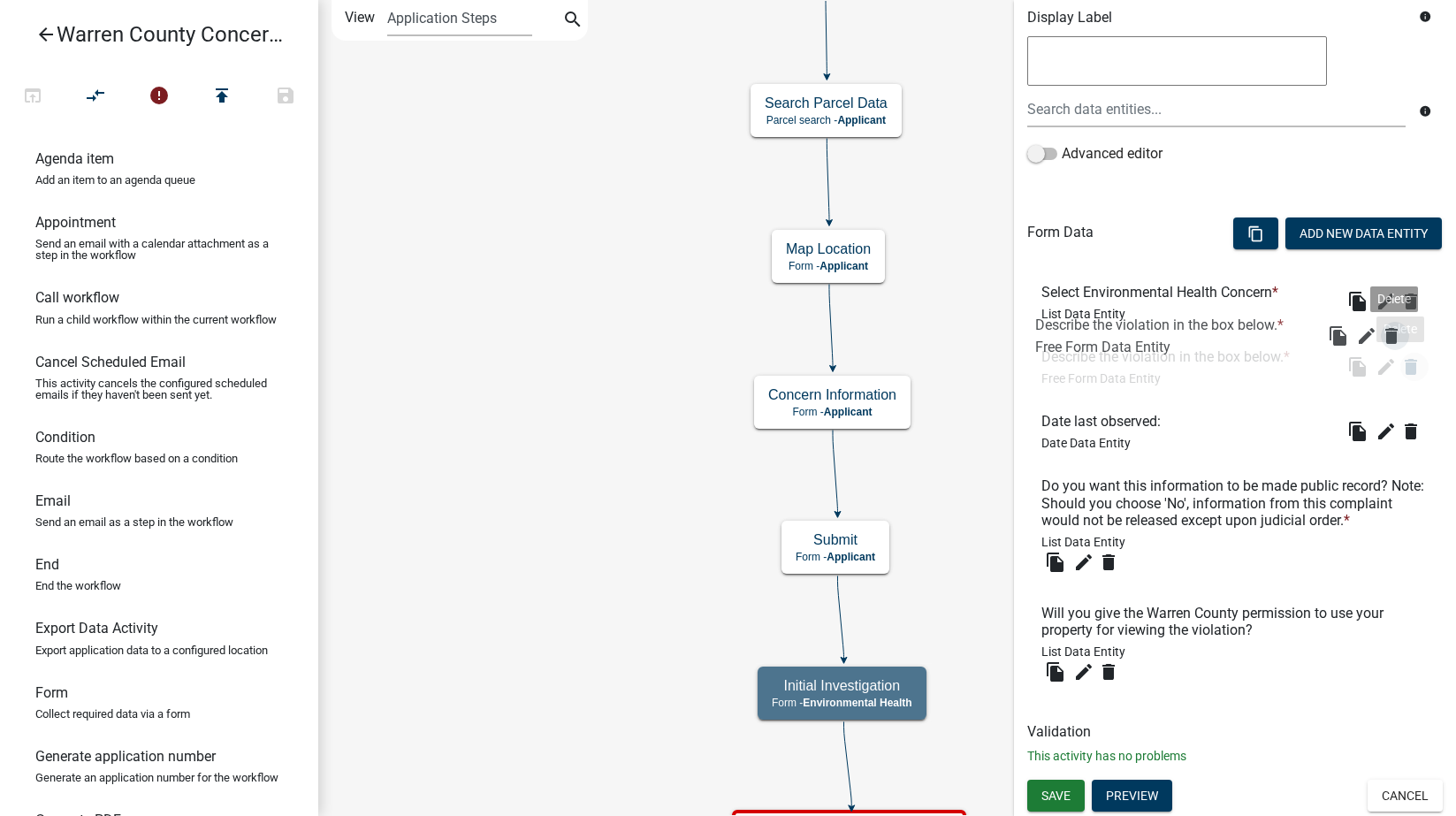
drag, startPoint x: 1397, startPoint y: 419, endPoint x: 1391, endPoint y: 339, distance: 80.2
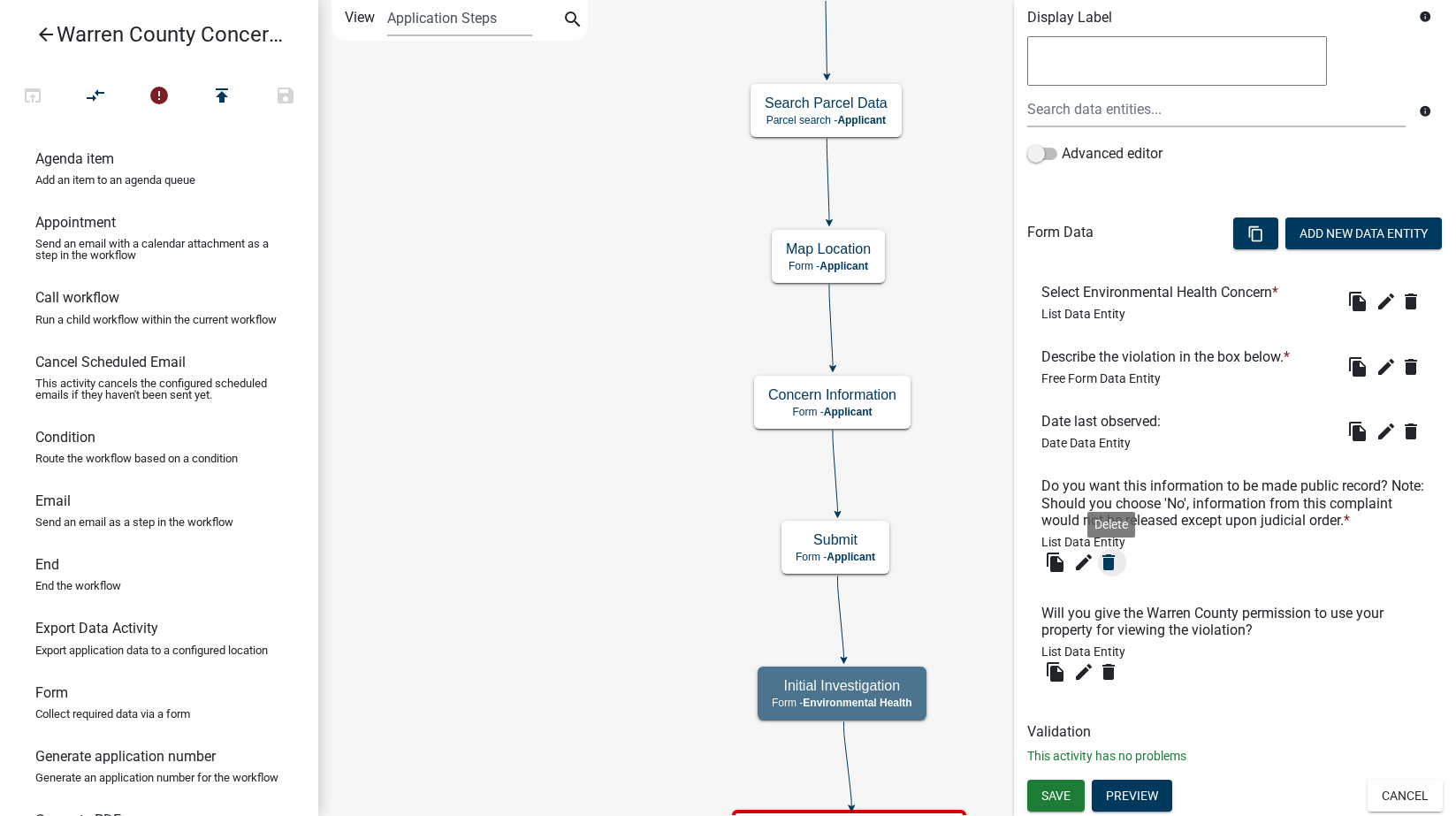
click at [1105, 569] on icon "delete" at bounding box center [1108, 562] width 21 height 21
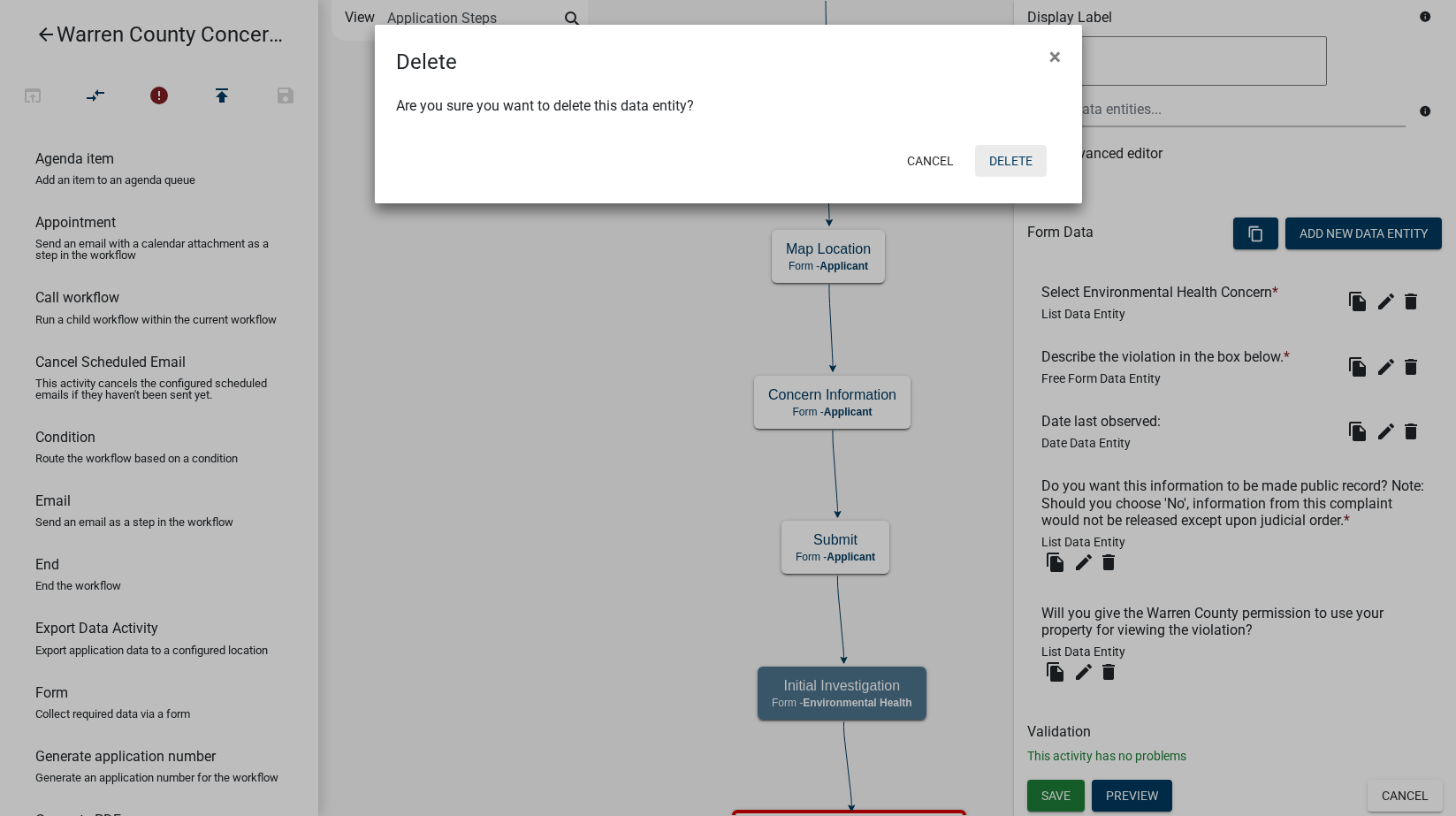
click at [1014, 154] on button "Delete" at bounding box center [1011, 161] width 72 height 32
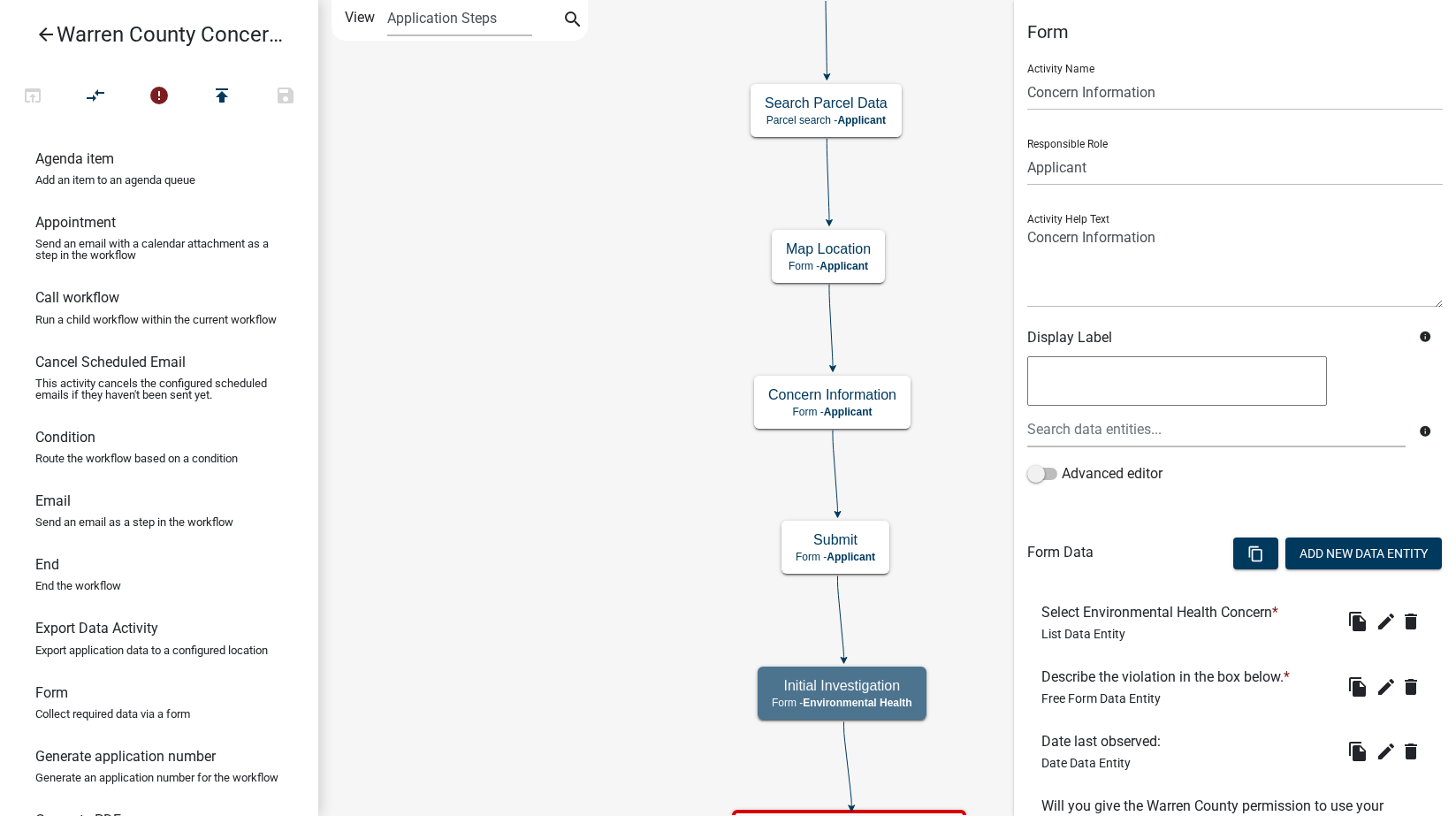
scroll to position [193, 0]
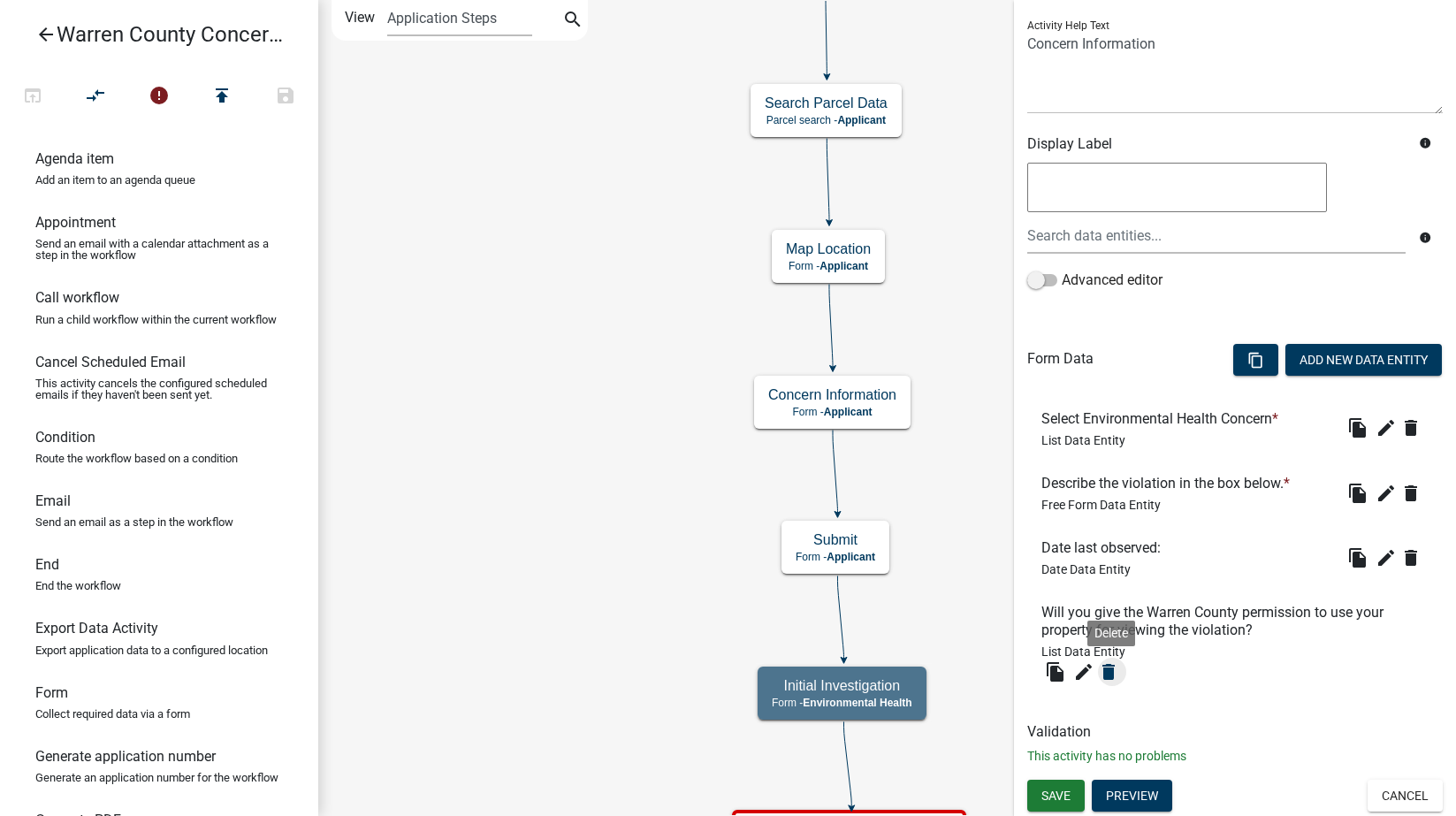
click at [1111, 670] on icon "delete" at bounding box center [1108, 672] width 21 height 21
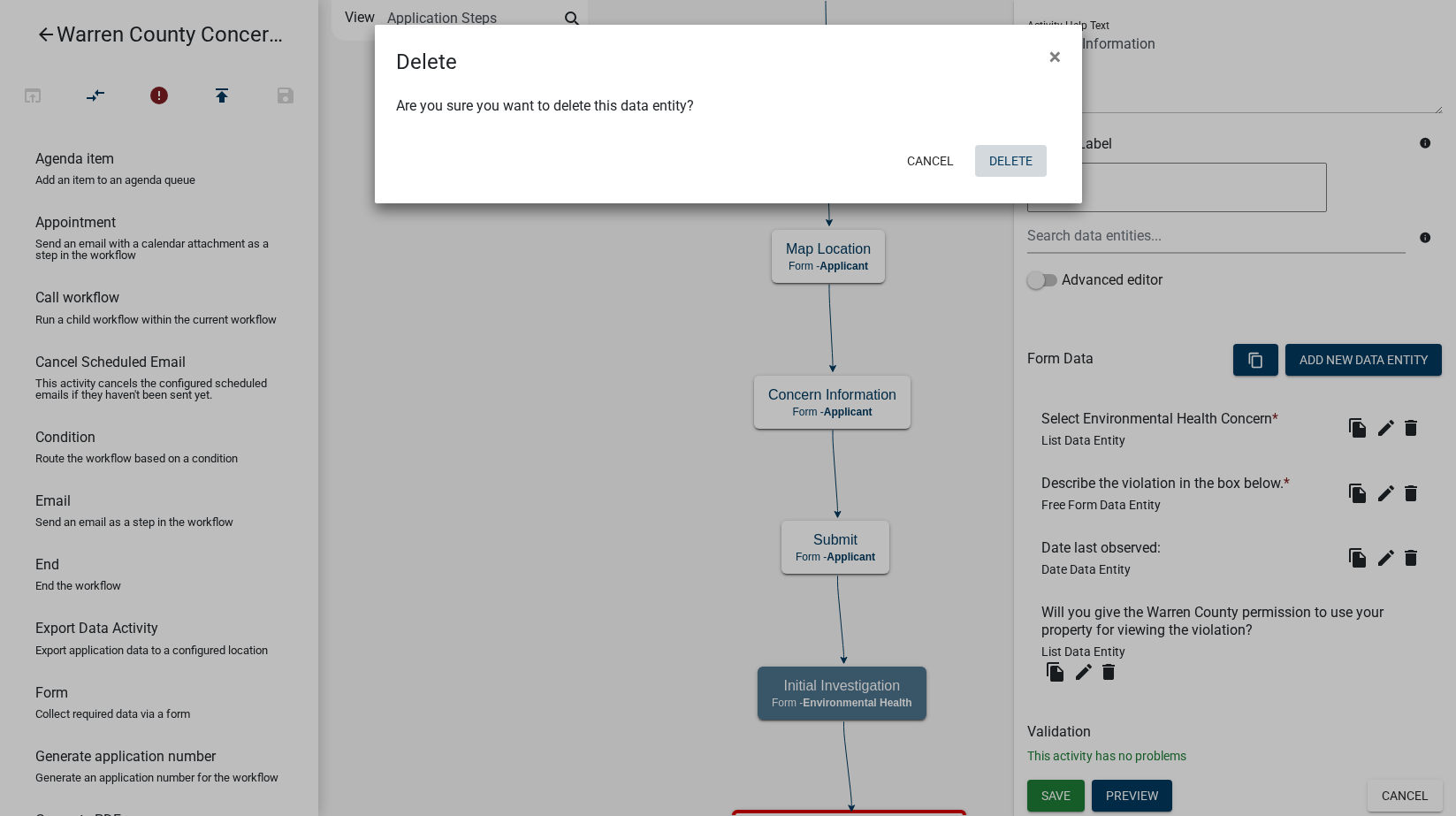
click at [1013, 164] on button "Delete" at bounding box center [1011, 161] width 72 height 32
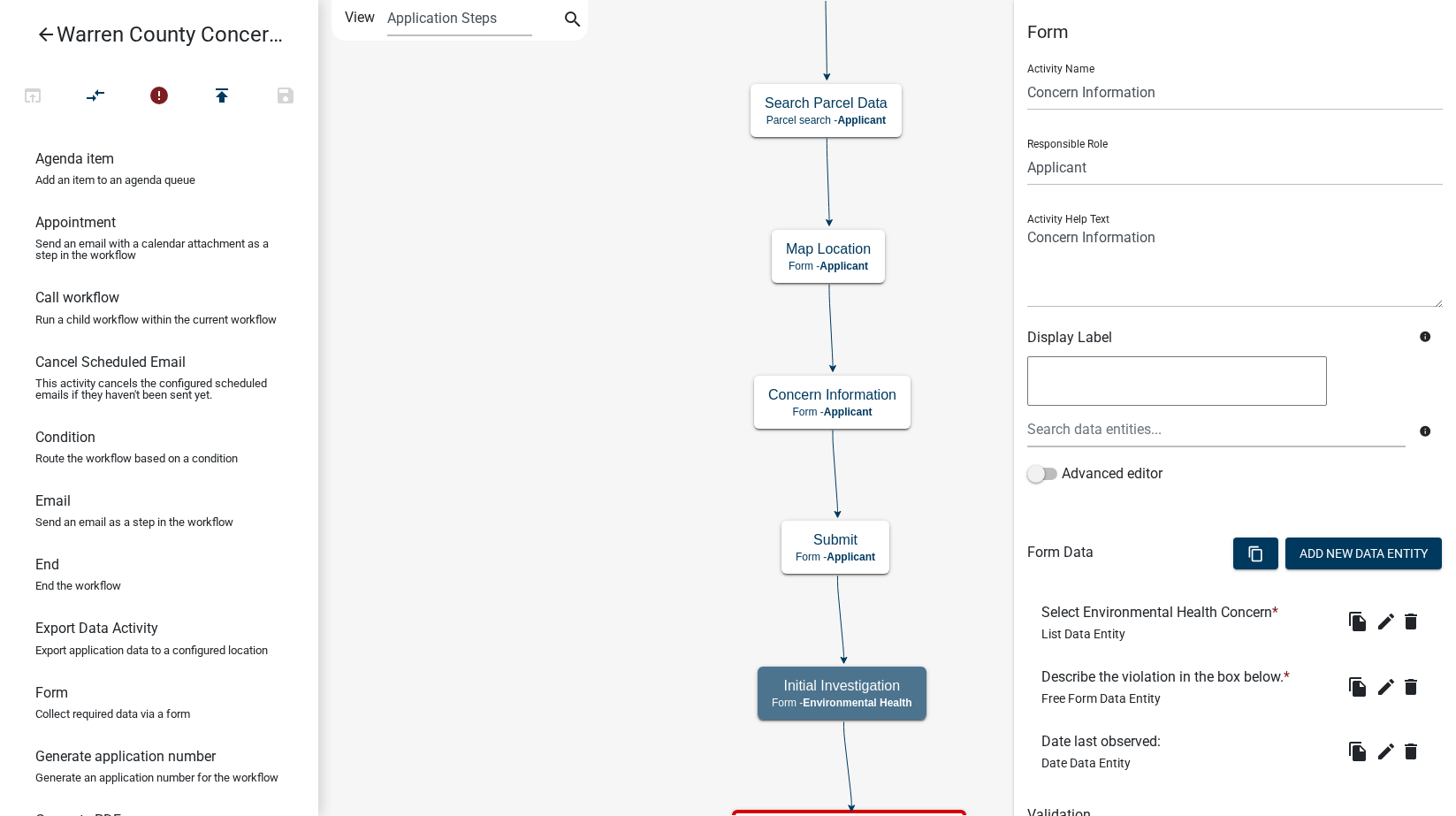
scroll to position [84, 0]
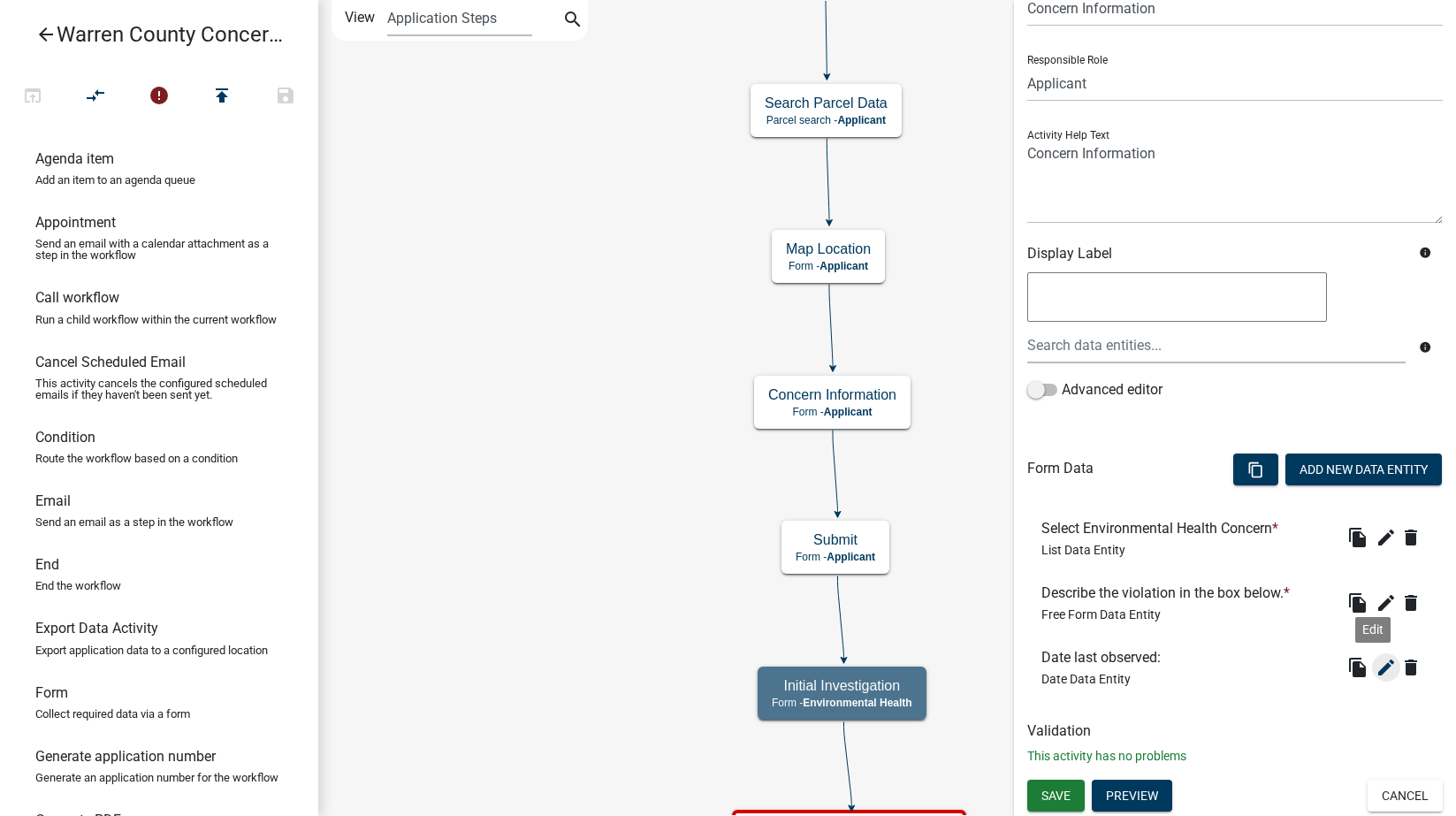
click at [1376, 666] on icon "edit" at bounding box center [1386, 668] width 21 height 21
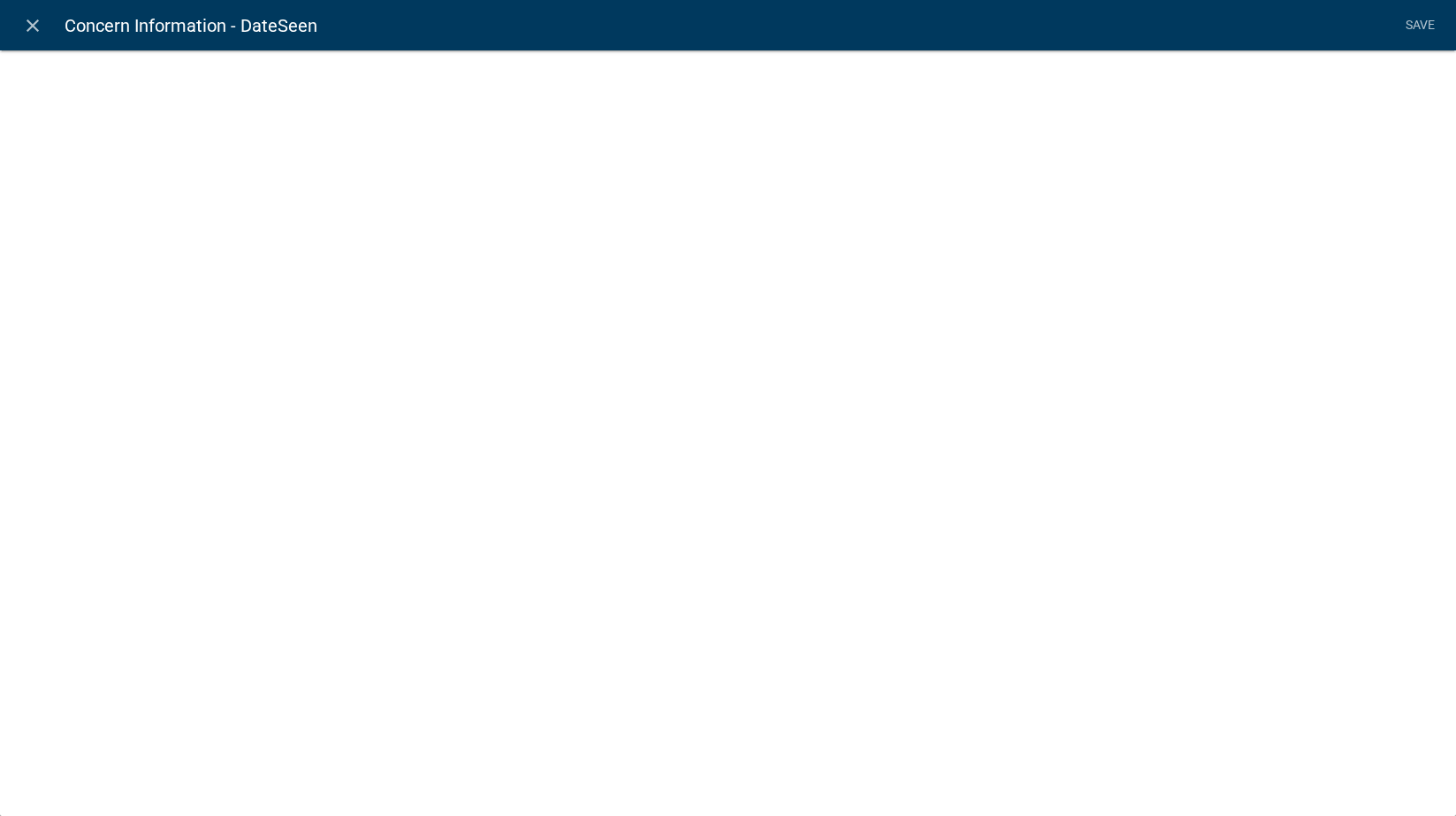
select select "date"
select select
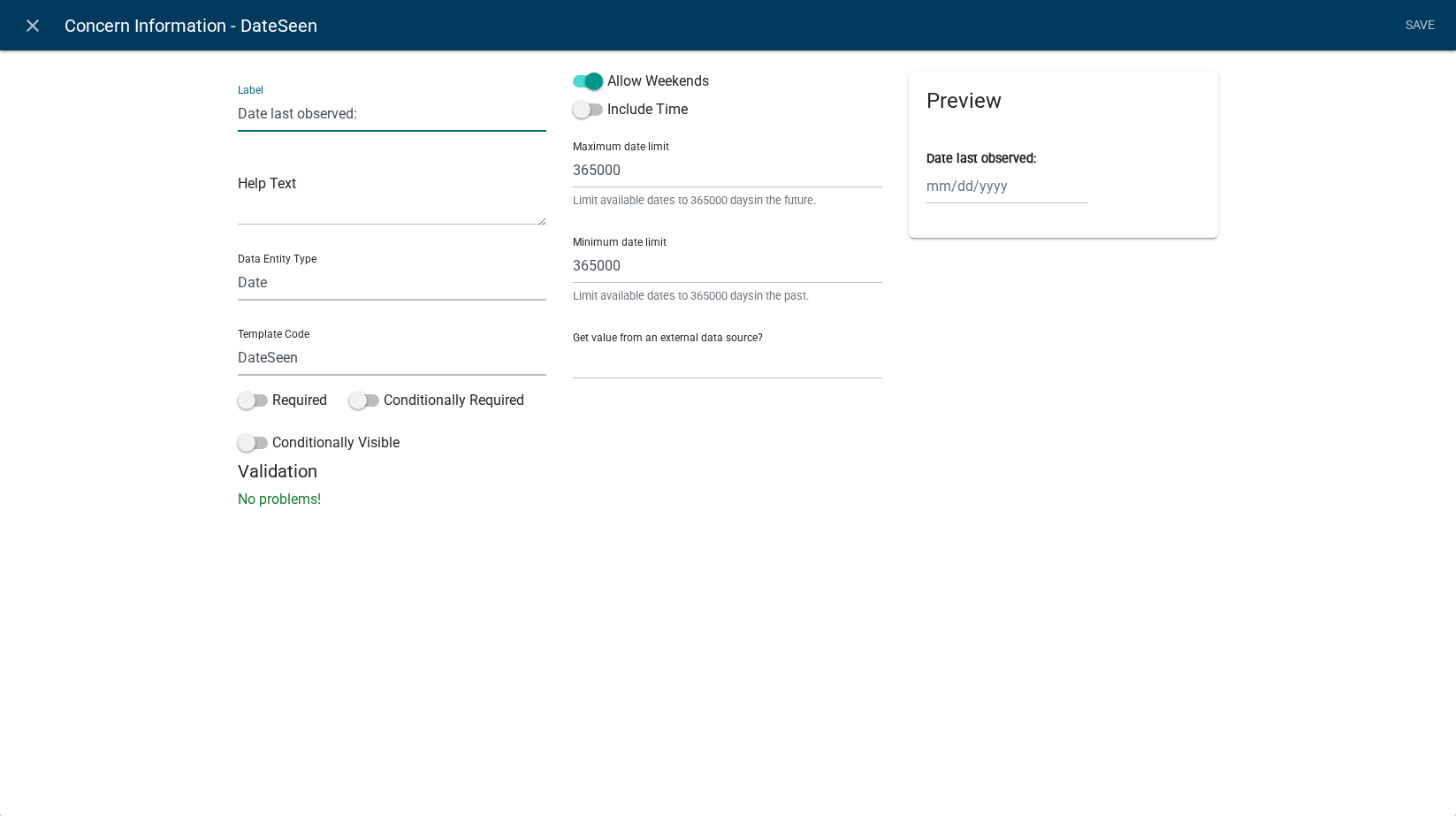
drag, startPoint x: 377, startPoint y: 115, endPoint x: 269, endPoint y: 128, distance: 108.8
click at [269, 128] on input "Date last observed:" at bounding box center [393, 113] width 310 height 36
type input "Date problem started:"
click at [1430, 31] on link "Save" at bounding box center [1420, 25] width 44 height 34
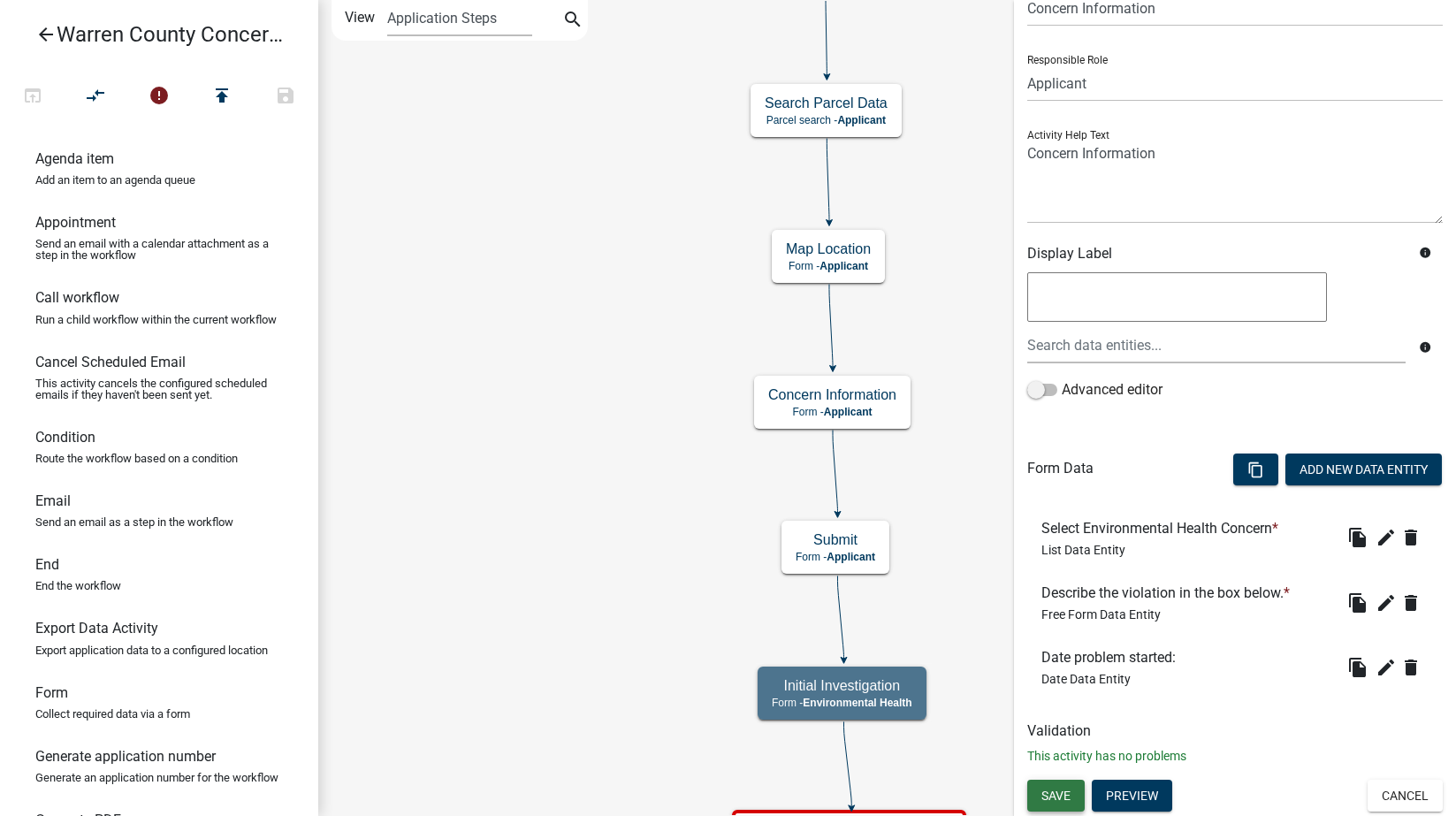
click at [1066, 793] on span "Save" at bounding box center [1056, 795] width 29 height 14
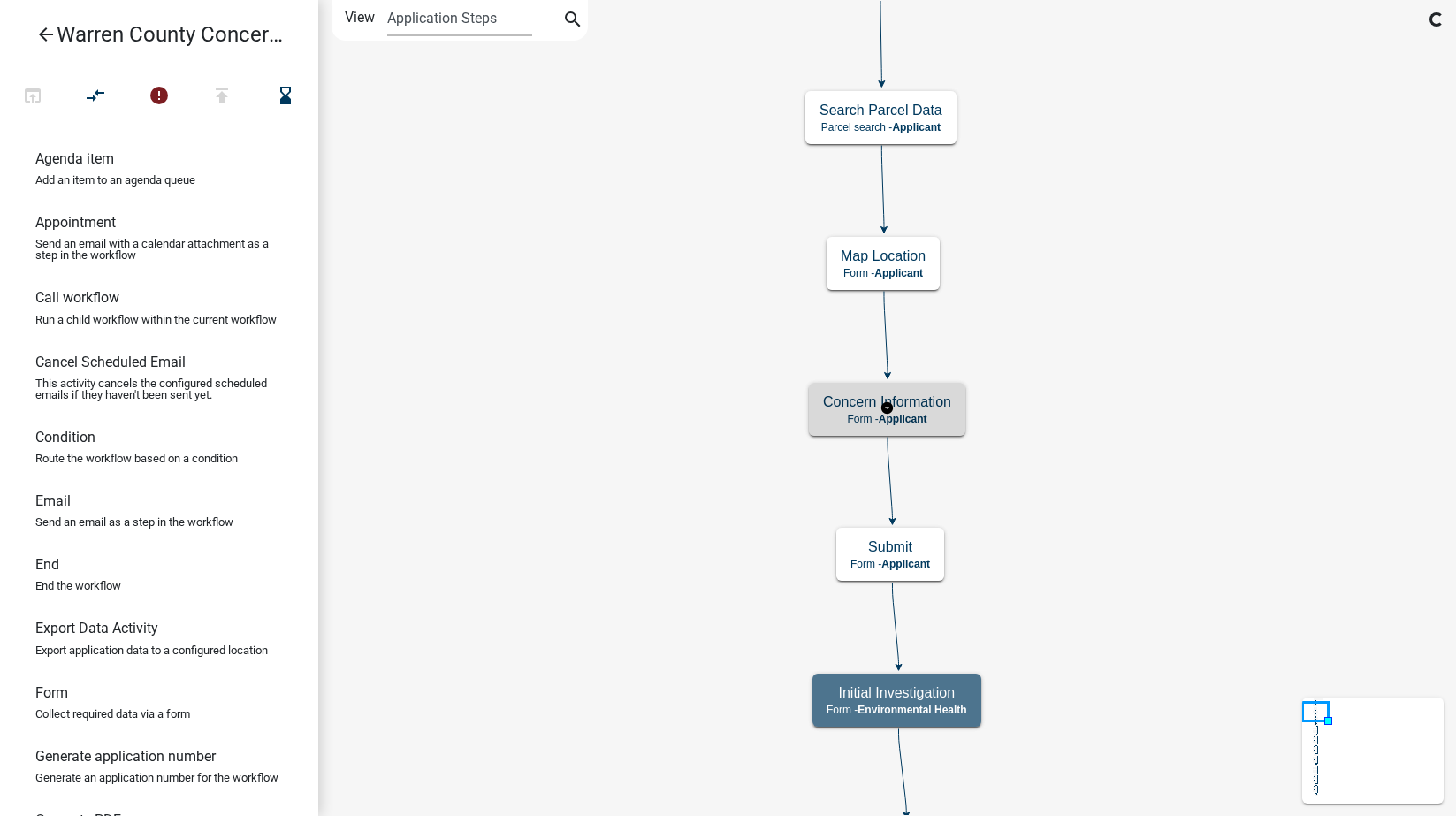
click at [917, 404] on h5 "Concern Information" at bounding box center [887, 402] width 128 height 17
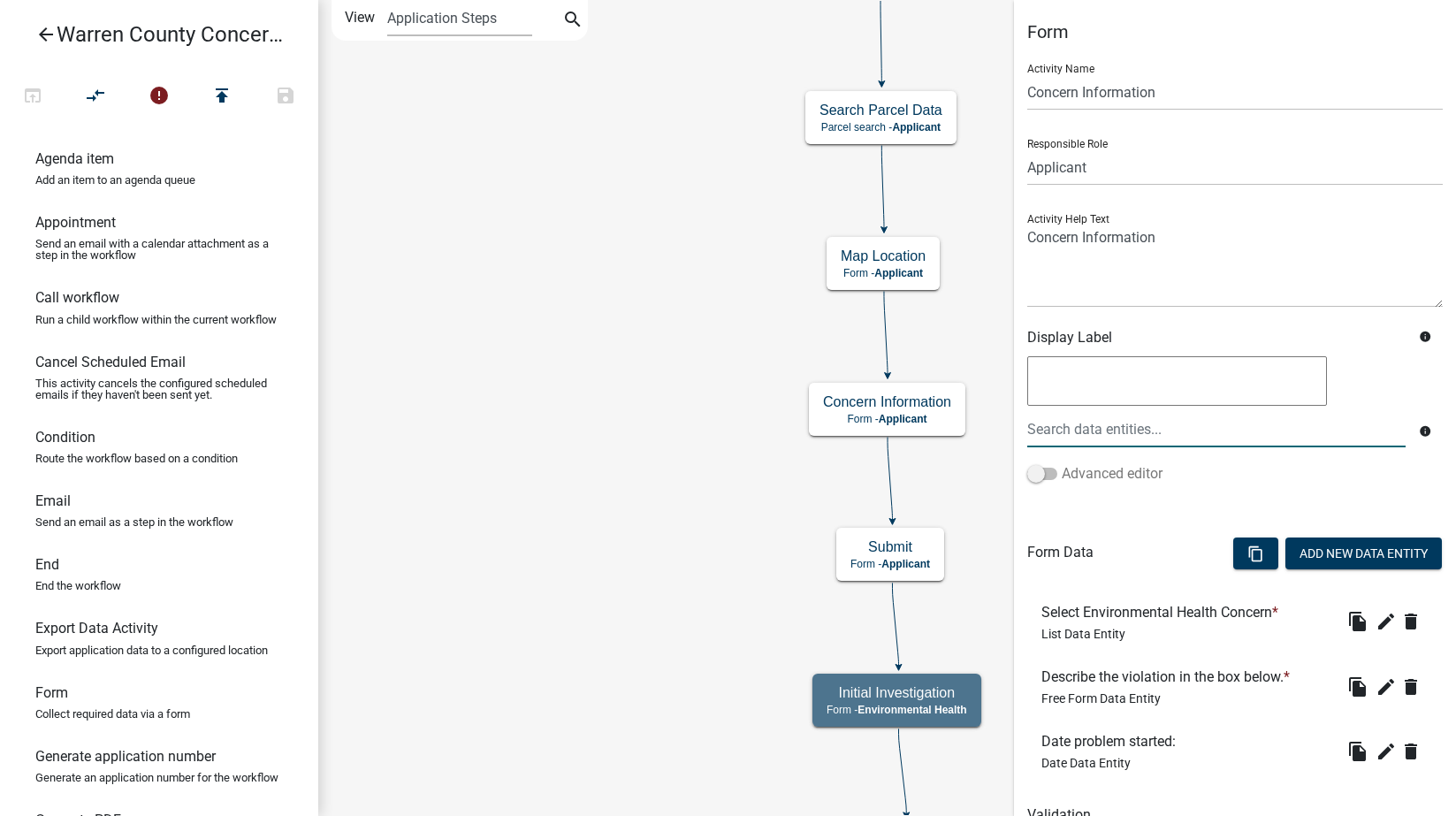
scroll to position [84, 0]
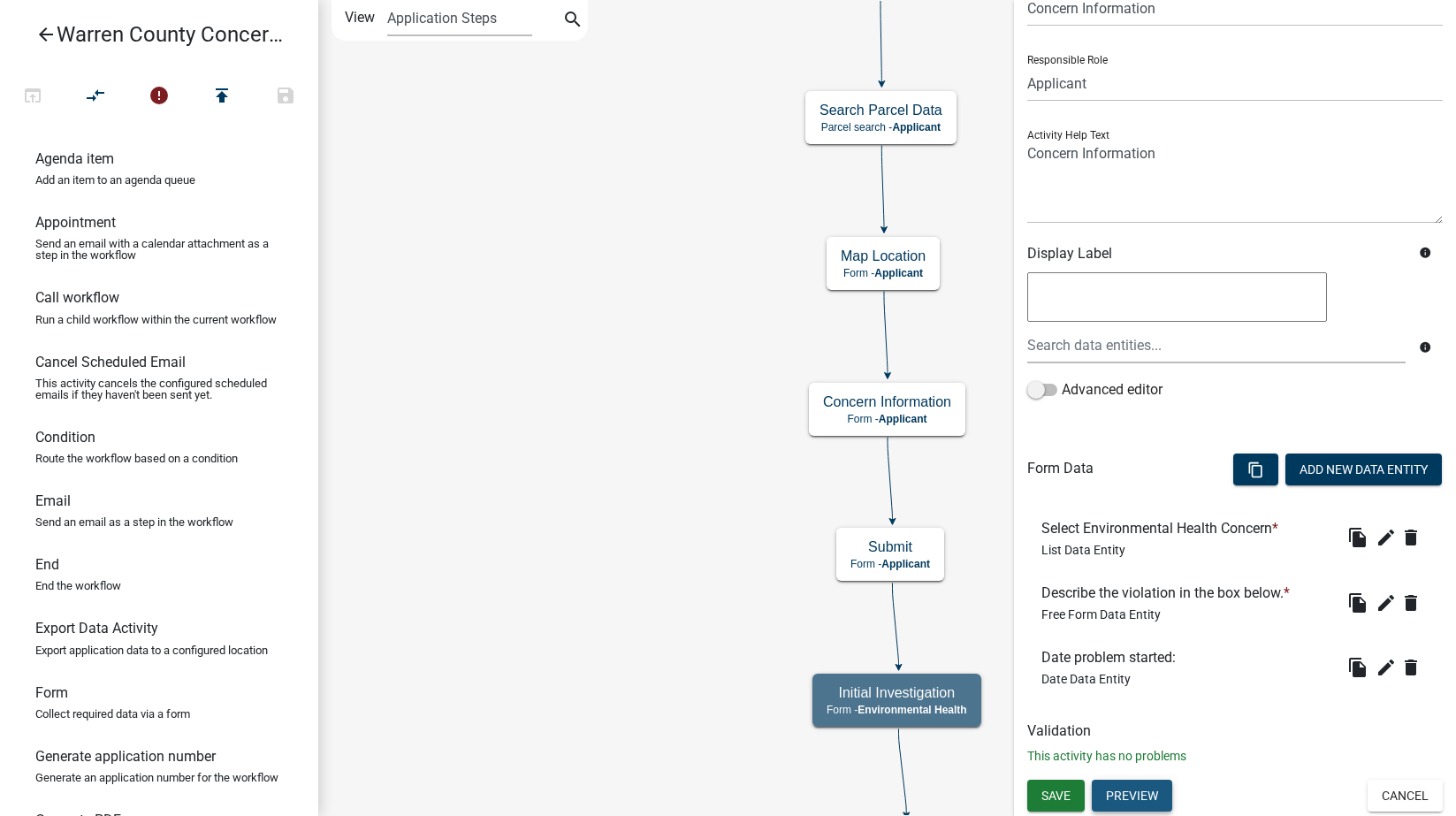
click at [1144, 795] on button "Preview" at bounding box center [1132, 795] width 80 height 32
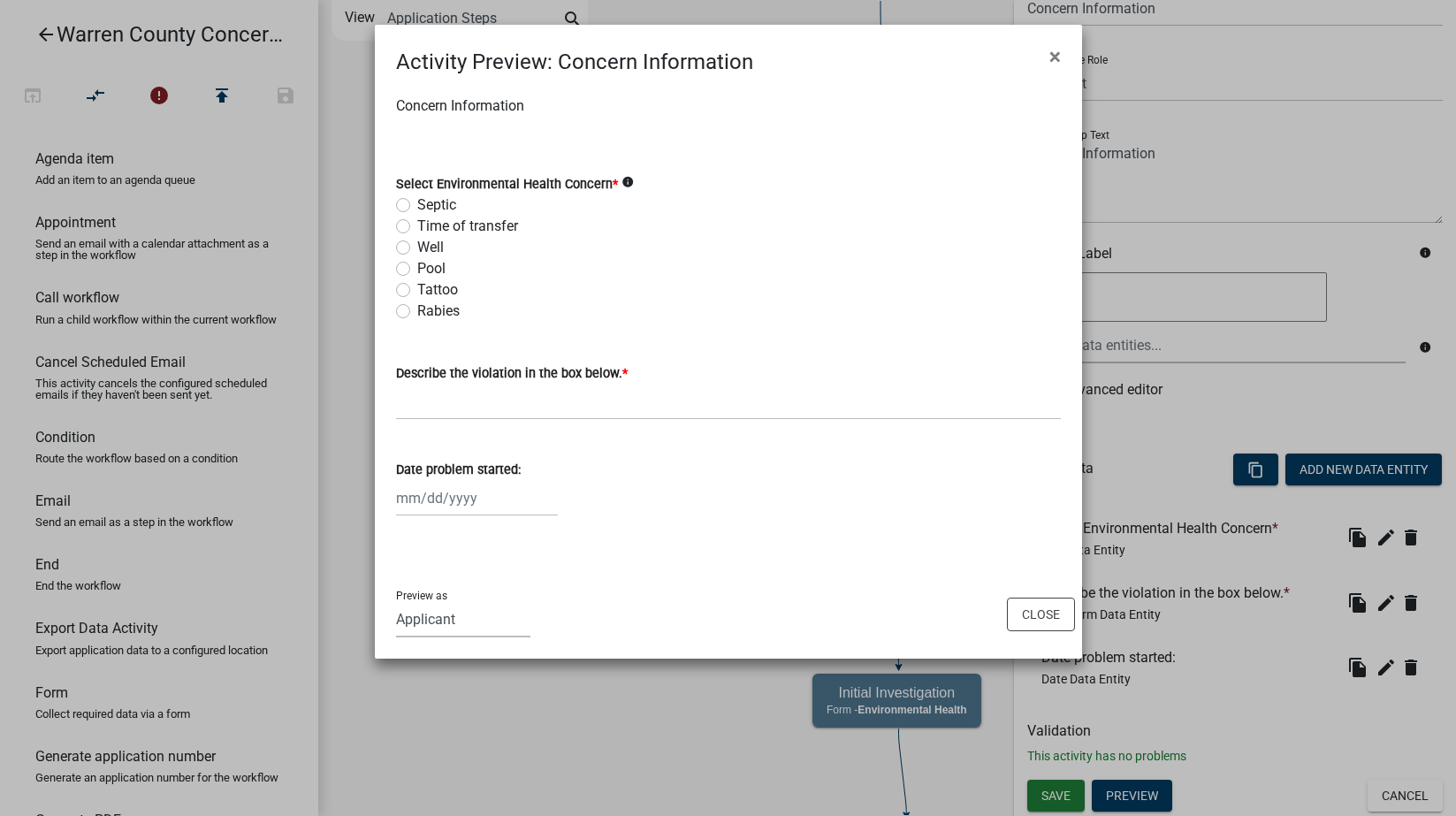
click at [437, 628] on select "Applicant Engineering BOS Zoning Admin Assessor Environmental Health E911" at bounding box center [463, 619] width 134 height 36
click at [396, 601] on select "Applicant Engineering BOS Zoning Admin Assessor Environmental Health E911" at bounding box center [463, 619] width 134 height 36
click at [475, 609] on select "Applicant Engineering BOS Zoning Admin Assessor Environmental Health E911" at bounding box center [463, 619] width 134 height 36
select select "46F061D0-CA05-4526-87AD-BAE6256F3E47"
click at [396, 601] on select "Applicant Engineering BOS Zoning Admin Assessor Environmental Health E911" at bounding box center [463, 619] width 134 height 36
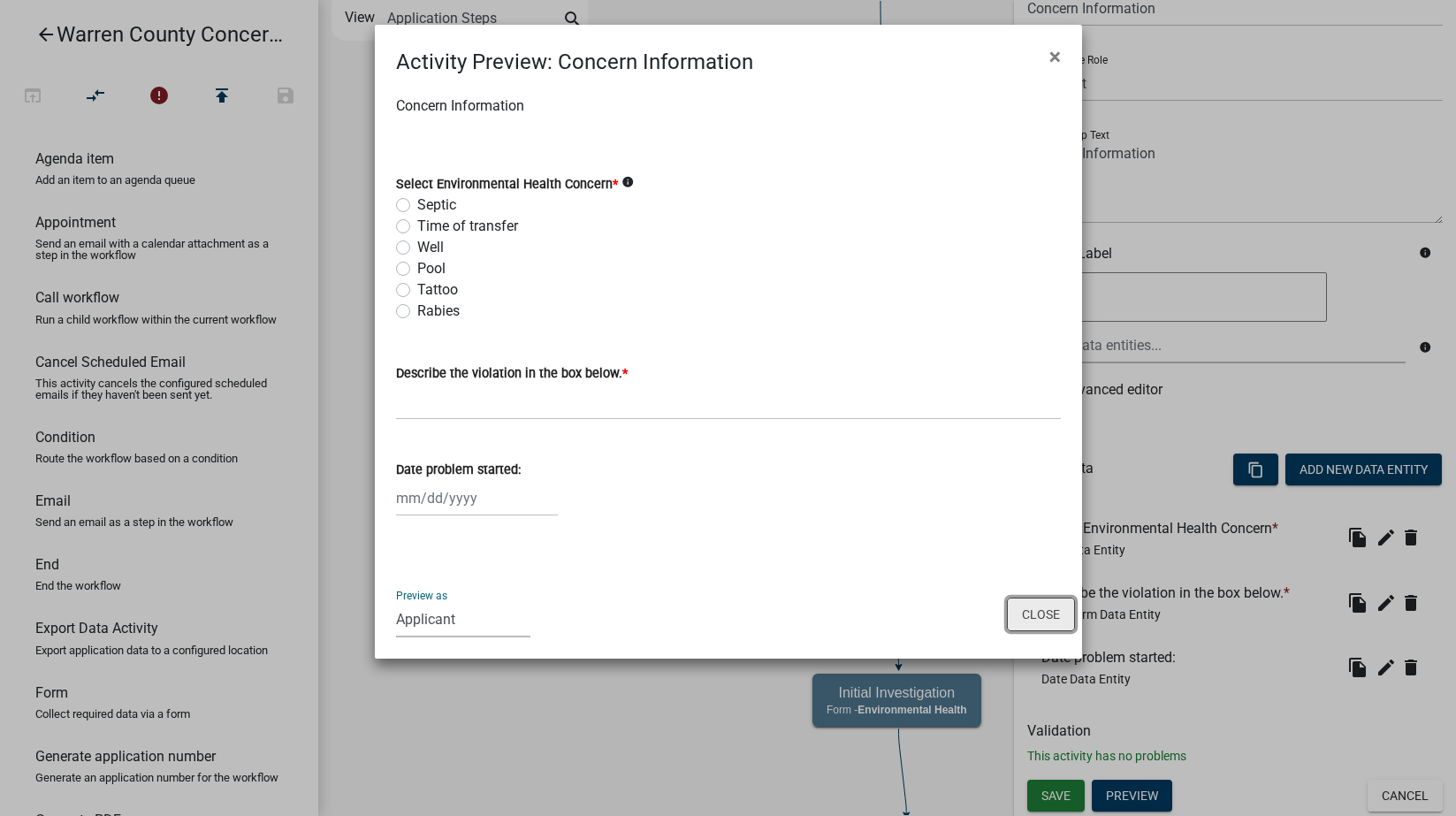
click at [1048, 612] on button "Close" at bounding box center [1041, 614] width 68 height 34
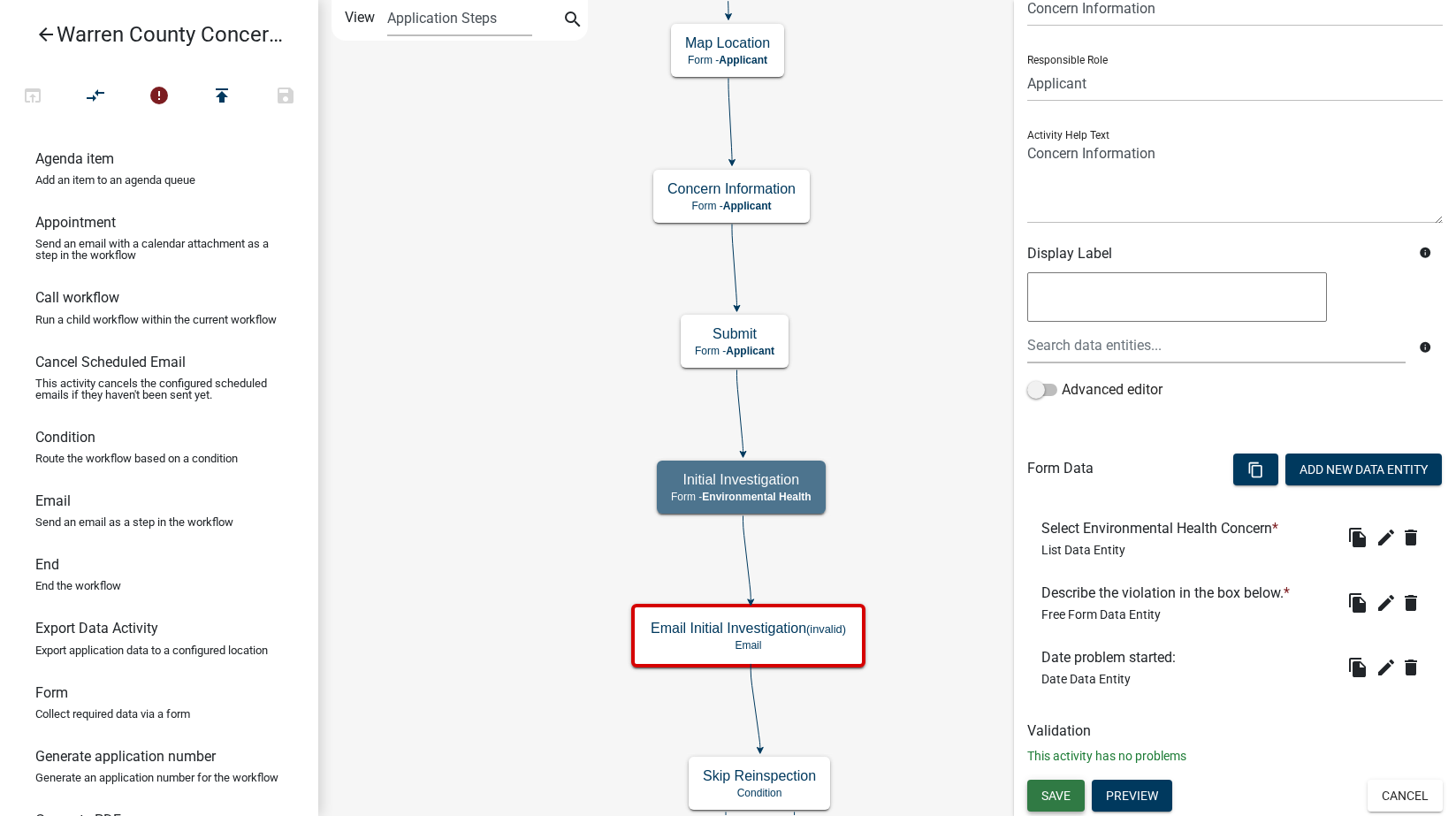
click at [1056, 795] on span "Save" at bounding box center [1056, 795] width 29 height 14
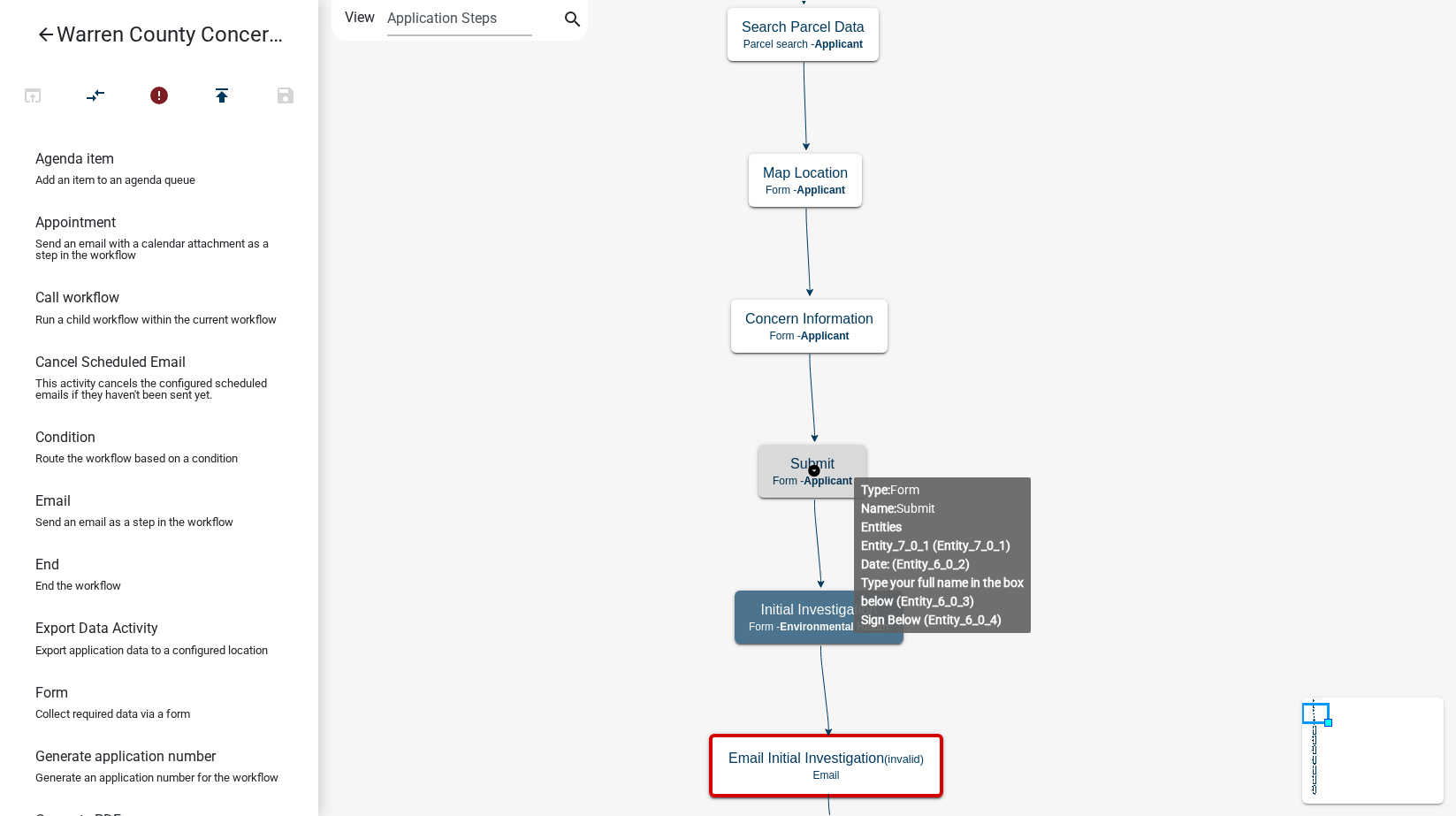
click at [852, 463] on h5 "Submit" at bounding box center [812, 464] width 79 height 17
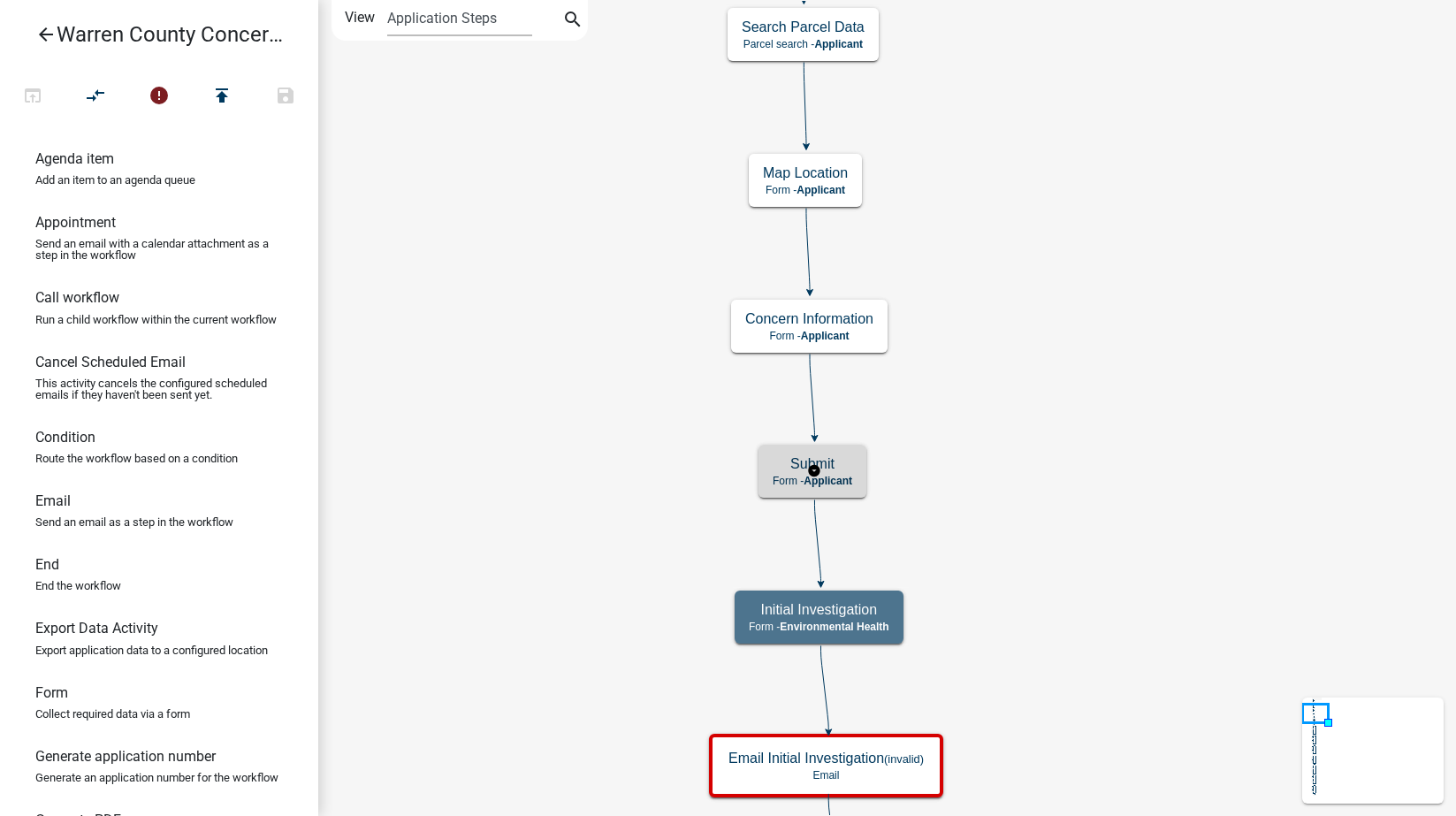
click at [852, 463] on h5 "Submit" at bounding box center [812, 464] width 79 height 17
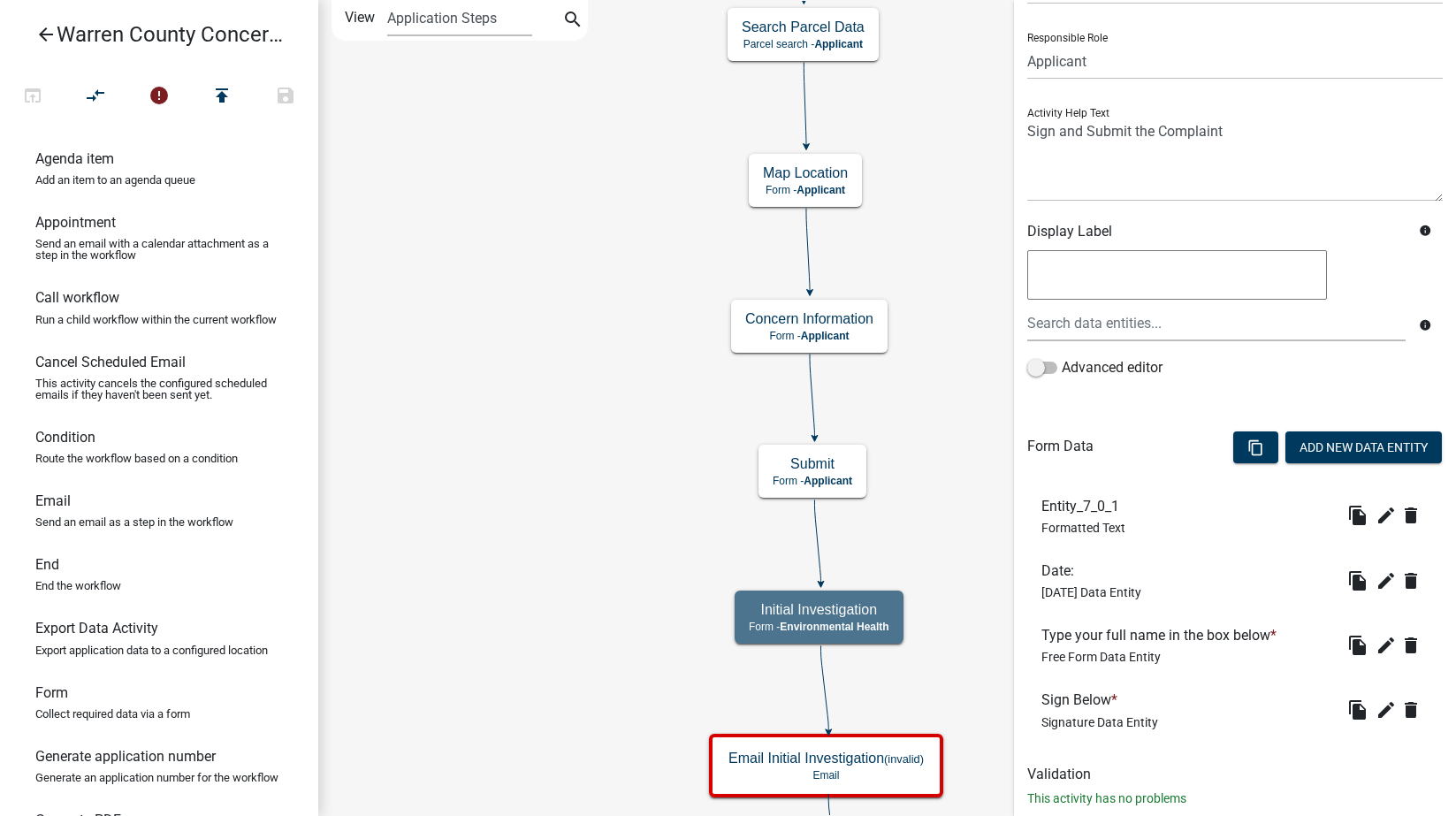
scroll to position [148, 0]
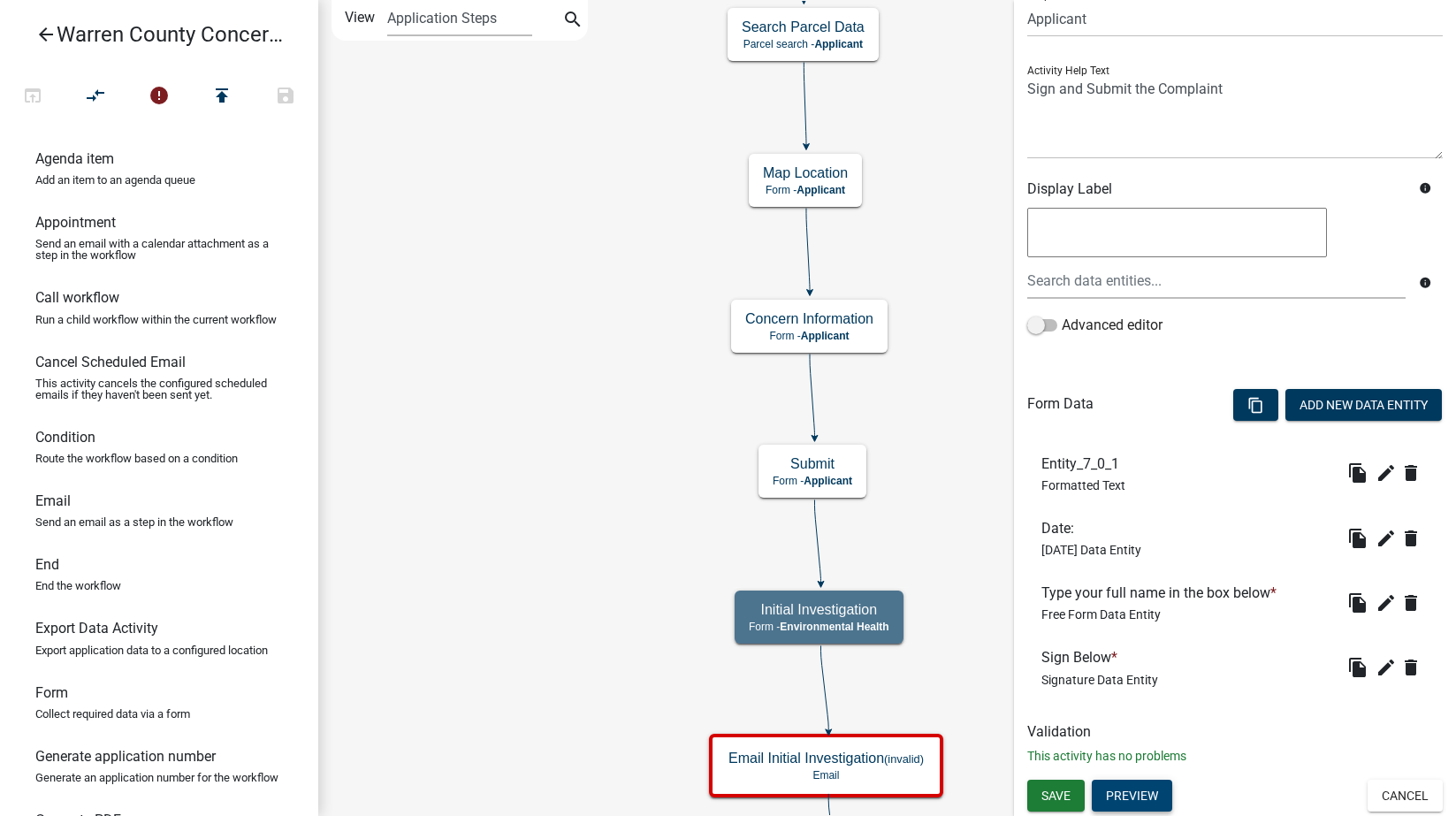
click at [1123, 797] on button "Preview" at bounding box center [1132, 795] width 80 height 32
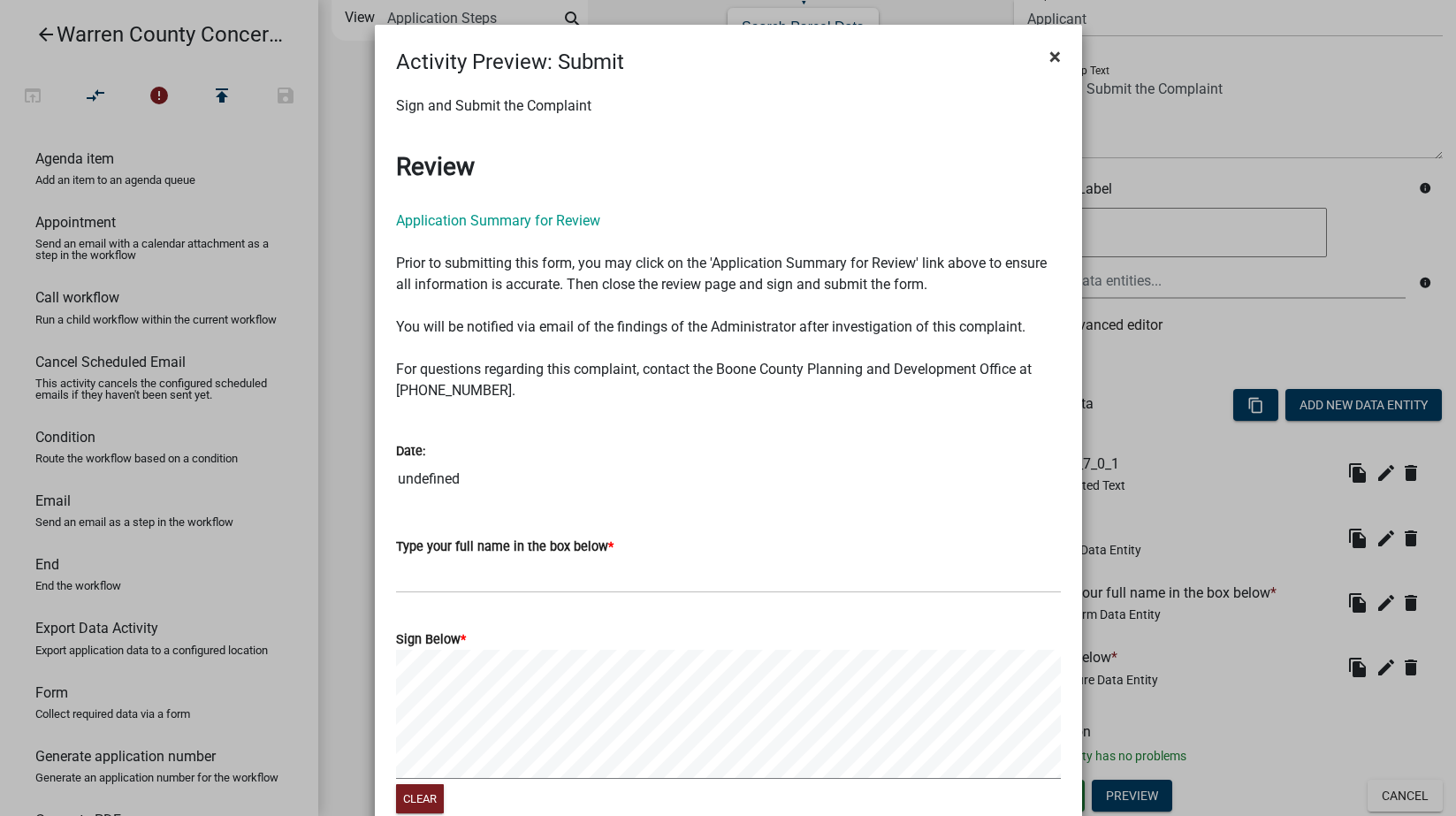
click at [1049, 52] on span "×" at bounding box center [1055, 56] width 11 height 25
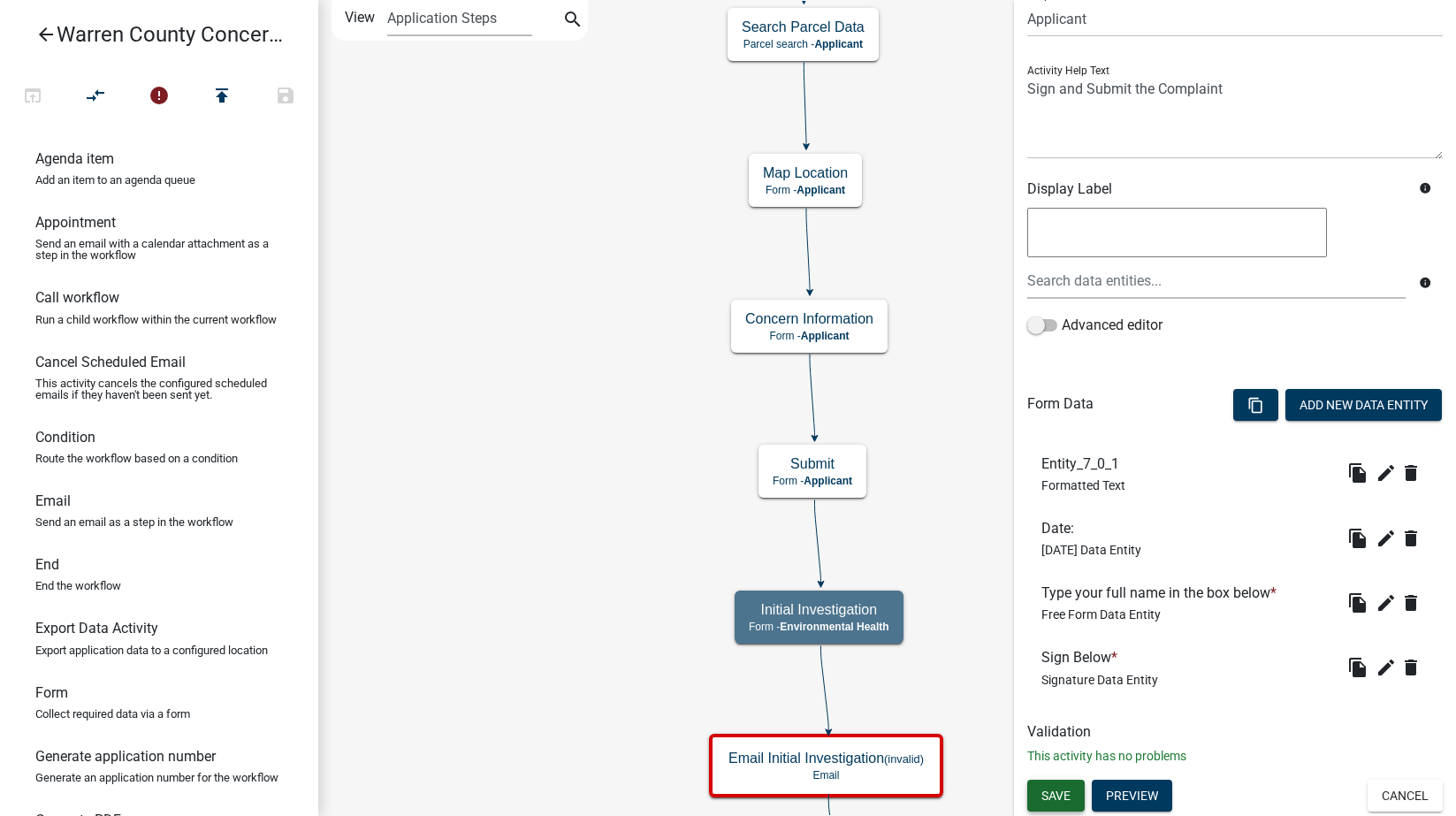
click at [1054, 795] on span "Save" at bounding box center [1056, 795] width 29 height 14
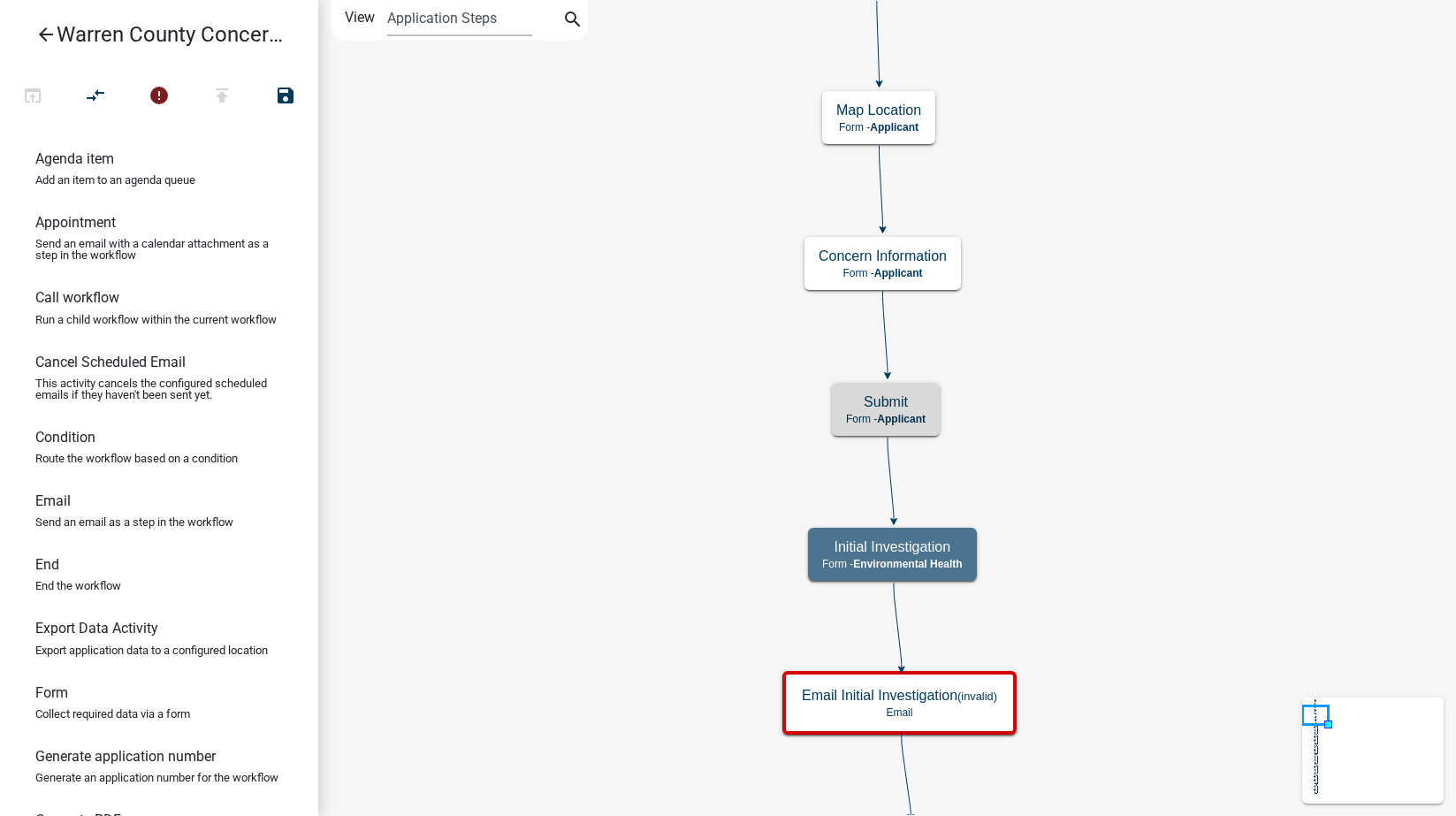
scroll to position [0, 0]
click at [42, 38] on icon "arrow_back" at bounding box center [46, 36] width 21 height 25
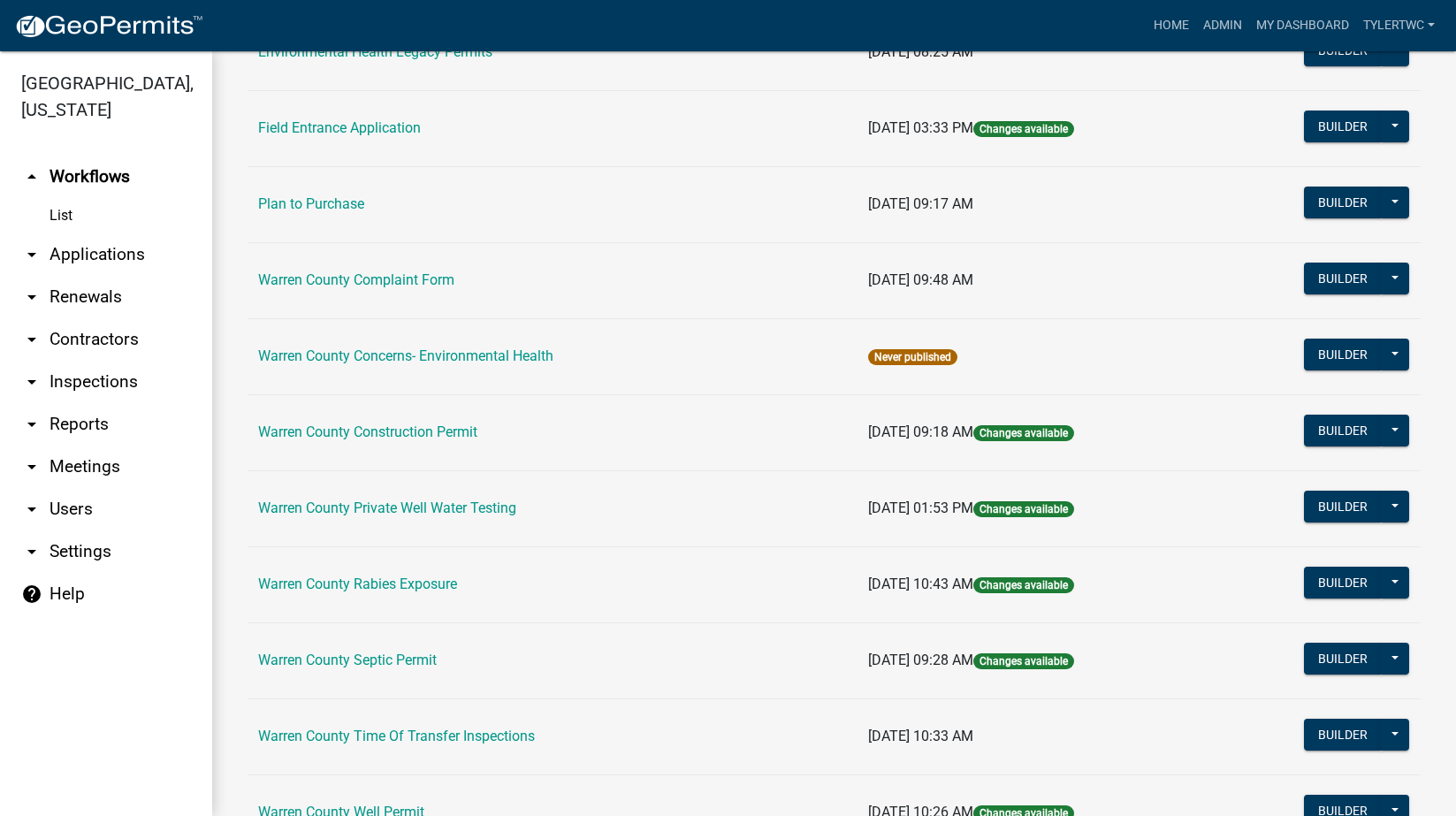
scroll to position [825, 0]
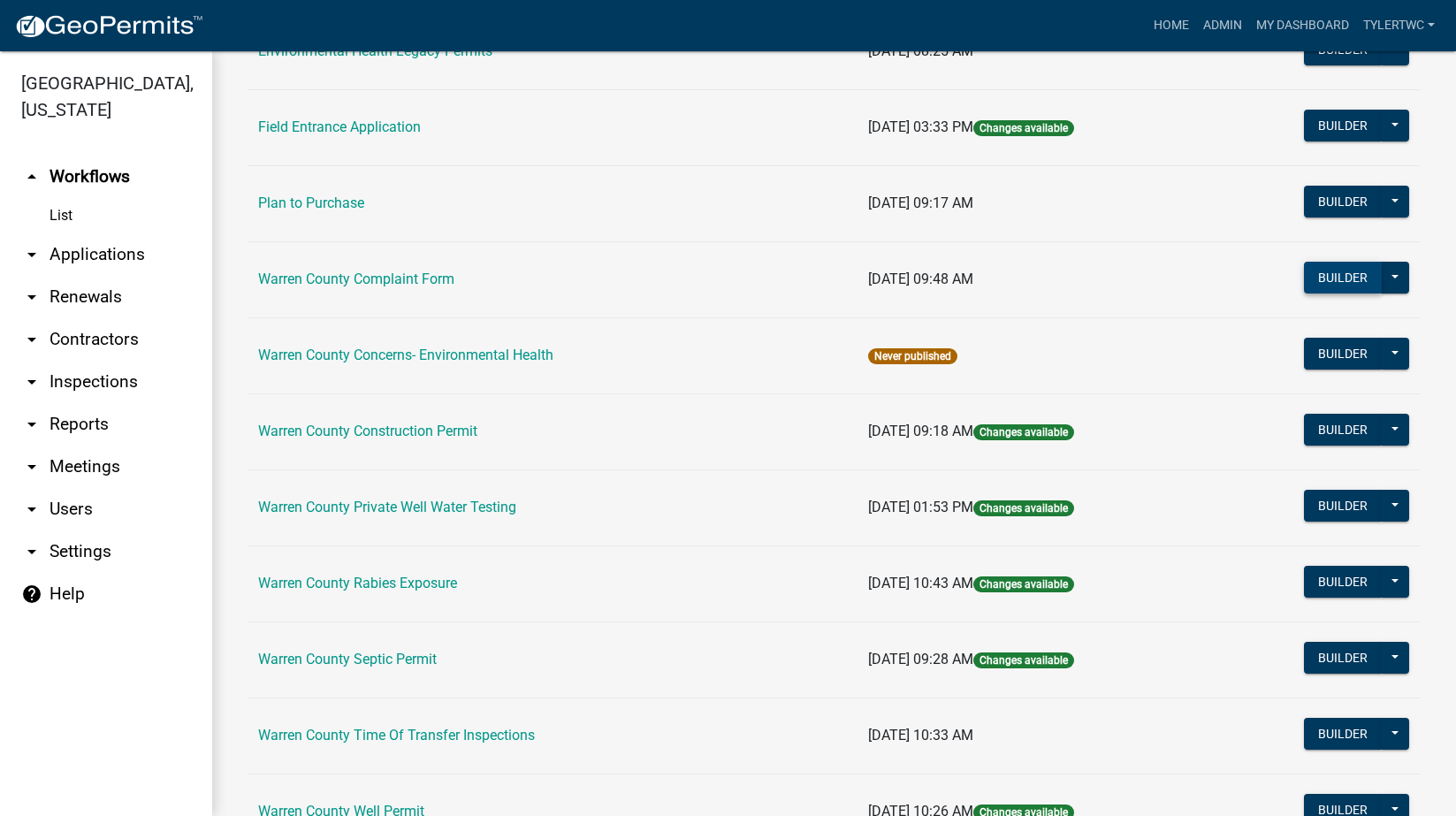
click at [1322, 278] on button "Builder" at bounding box center [1342, 277] width 77 height 32
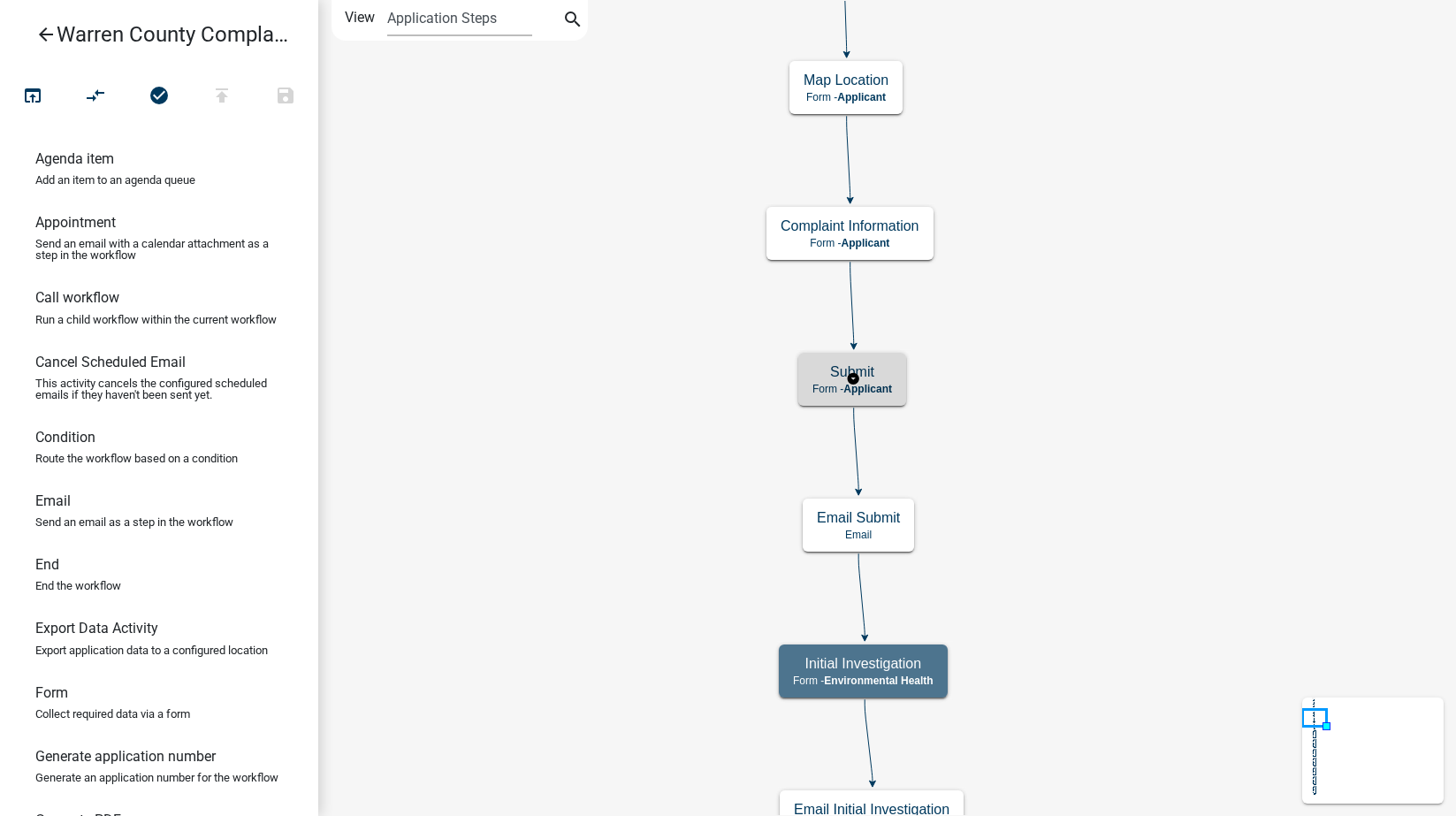
click at [889, 375] on h5 "Submit" at bounding box center [851, 372] width 79 height 17
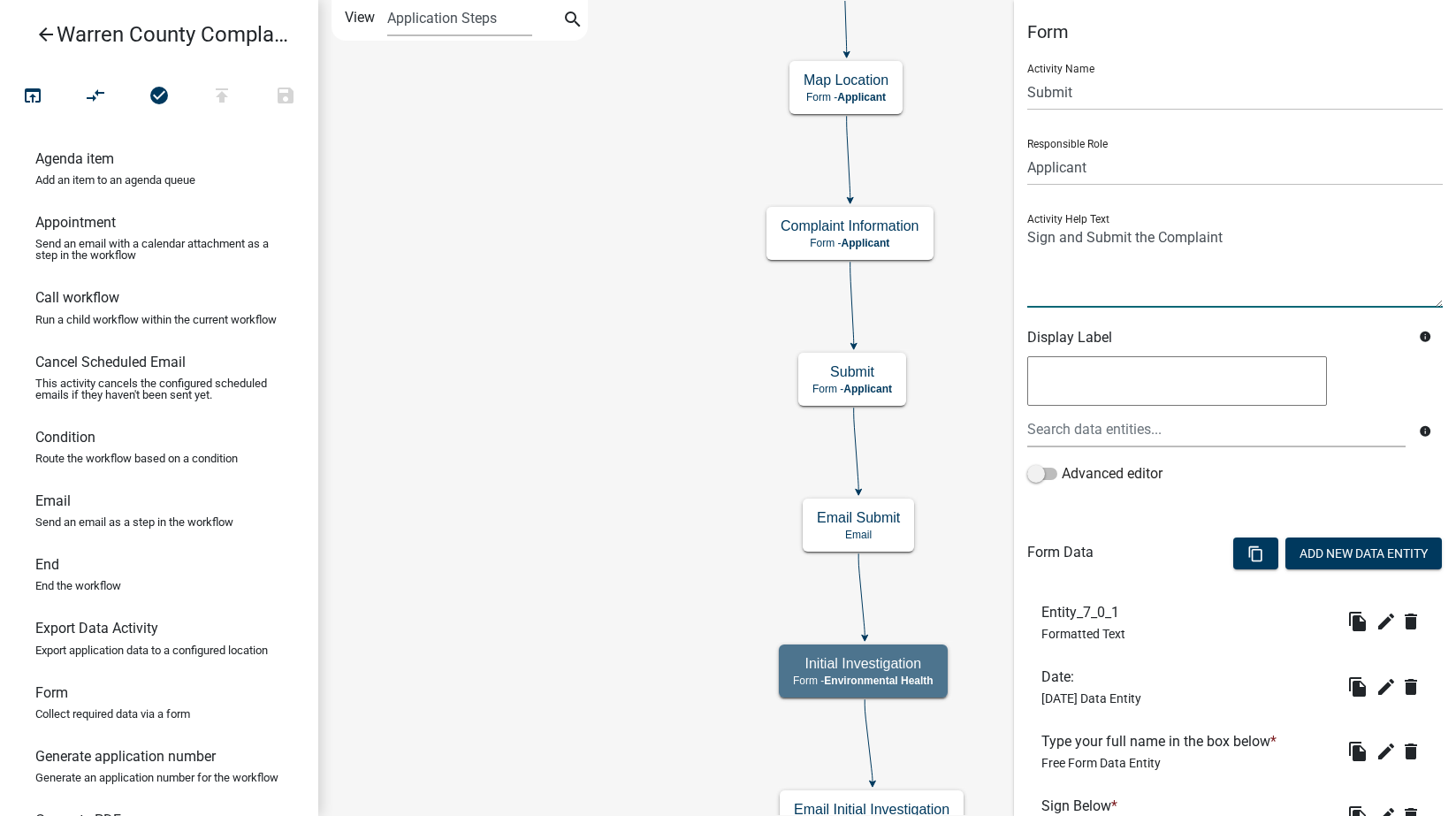
click at [1031, 241] on textarea at bounding box center [1235, 266] width 415 height 83
click at [1034, 241] on textarea at bounding box center [1235, 266] width 415 height 83
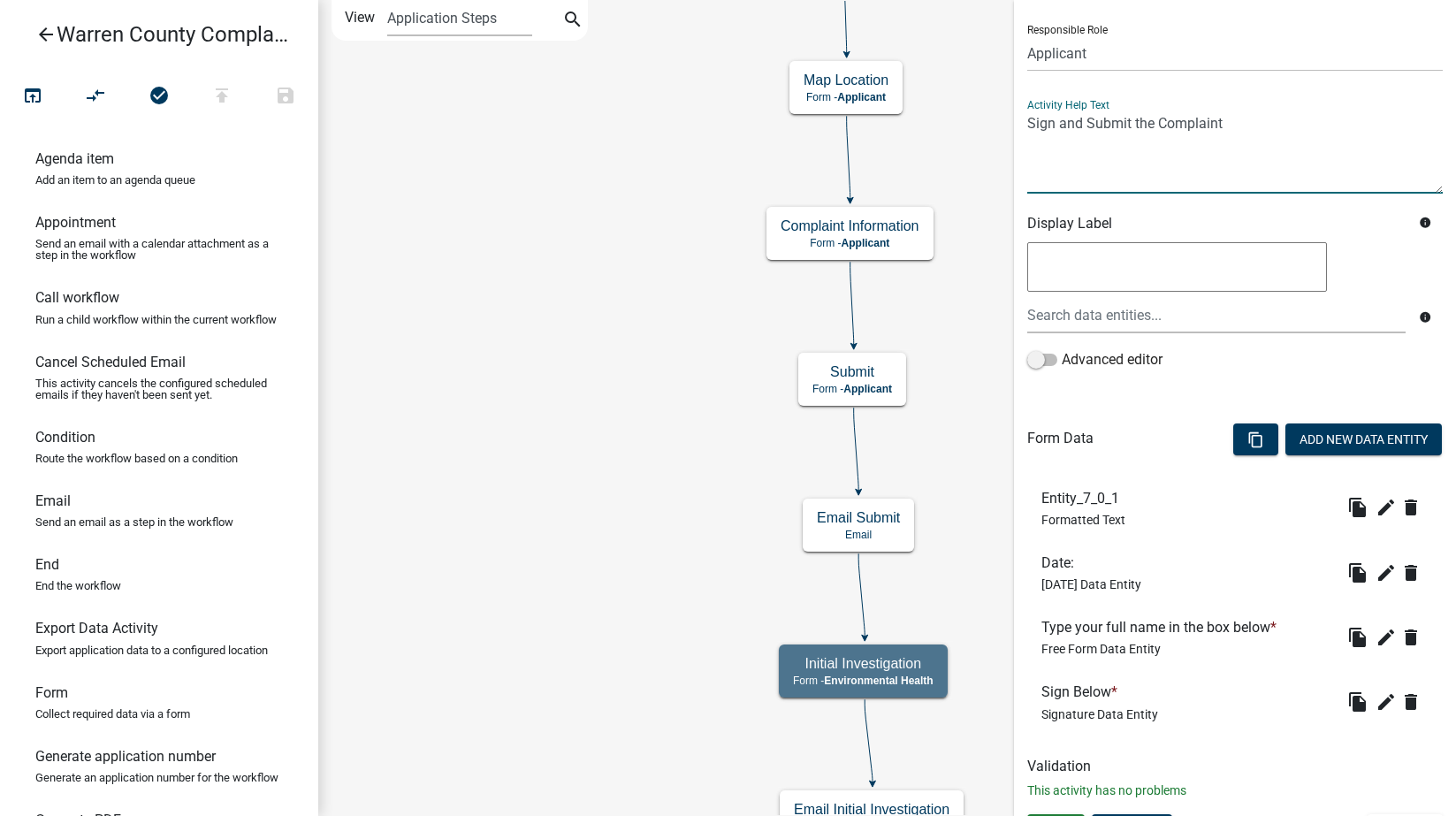
scroll to position [148, 0]
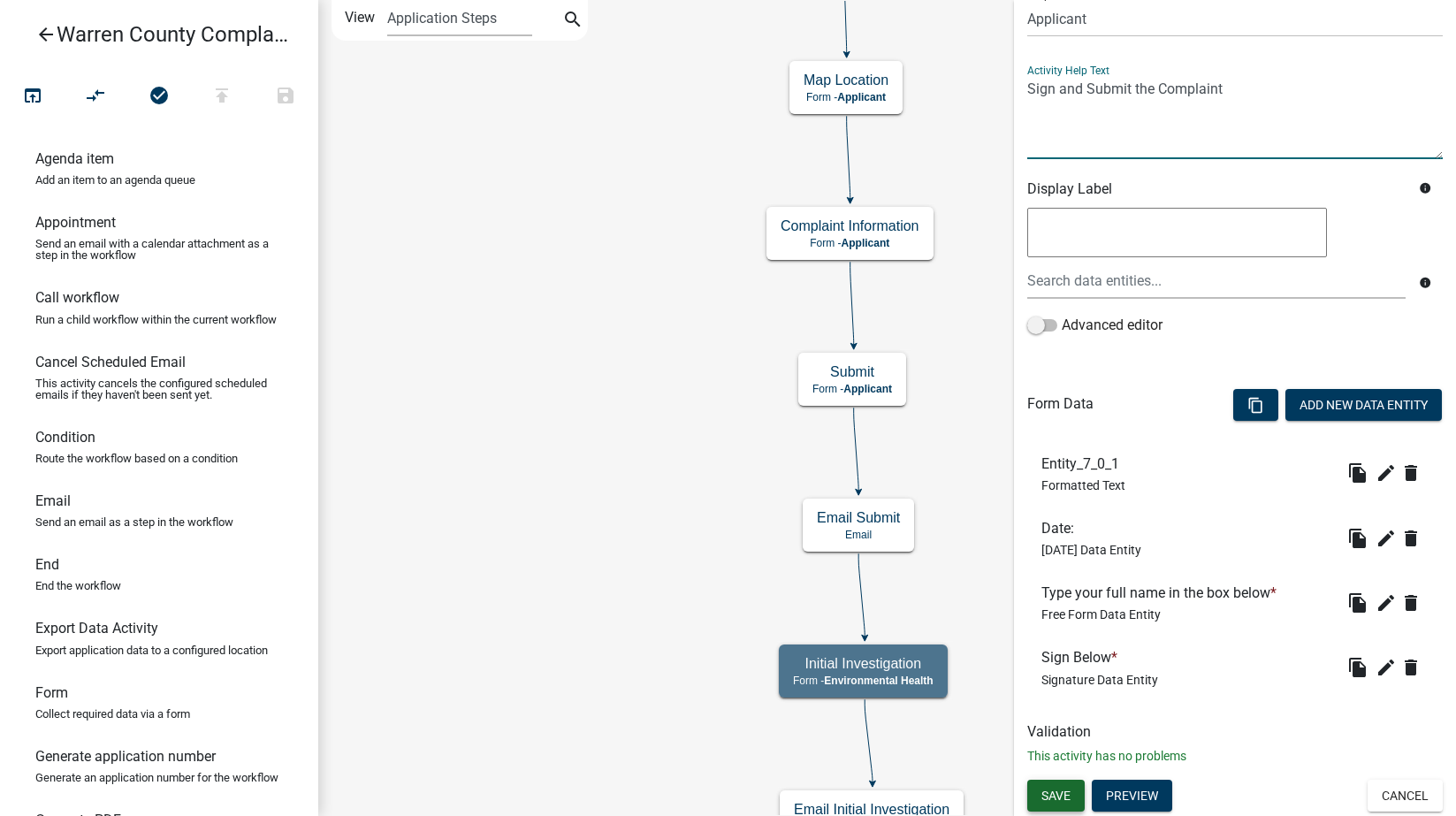
type textarea "Sign and Submit the Complaint"
click at [1057, 796] on span "Save" at bounding box center [1056, 795] width 29 height 14
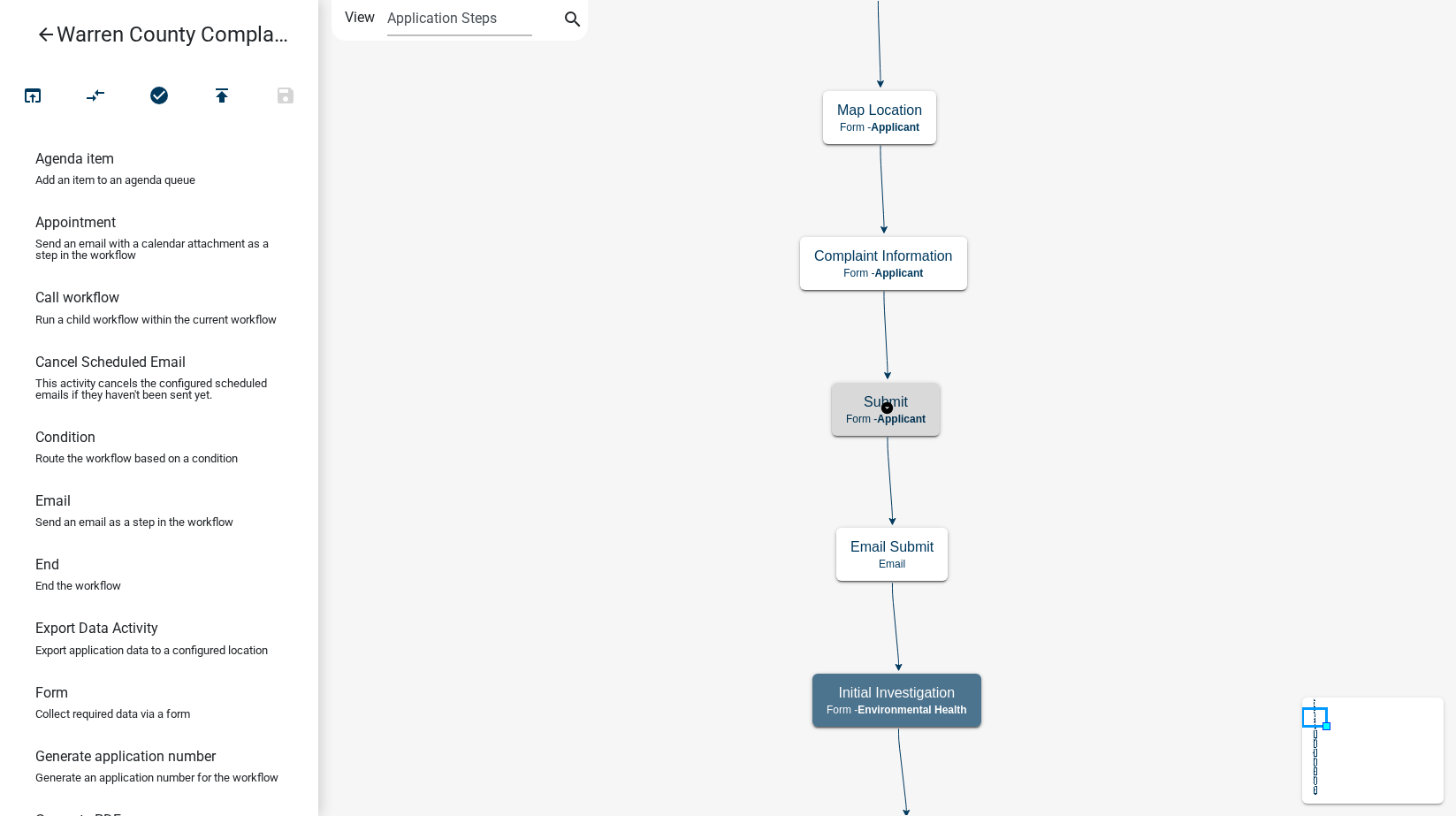
click at [930, 417] on div "Submit Form - Applicant" at bounding box center [886, 409] width 108 height 53
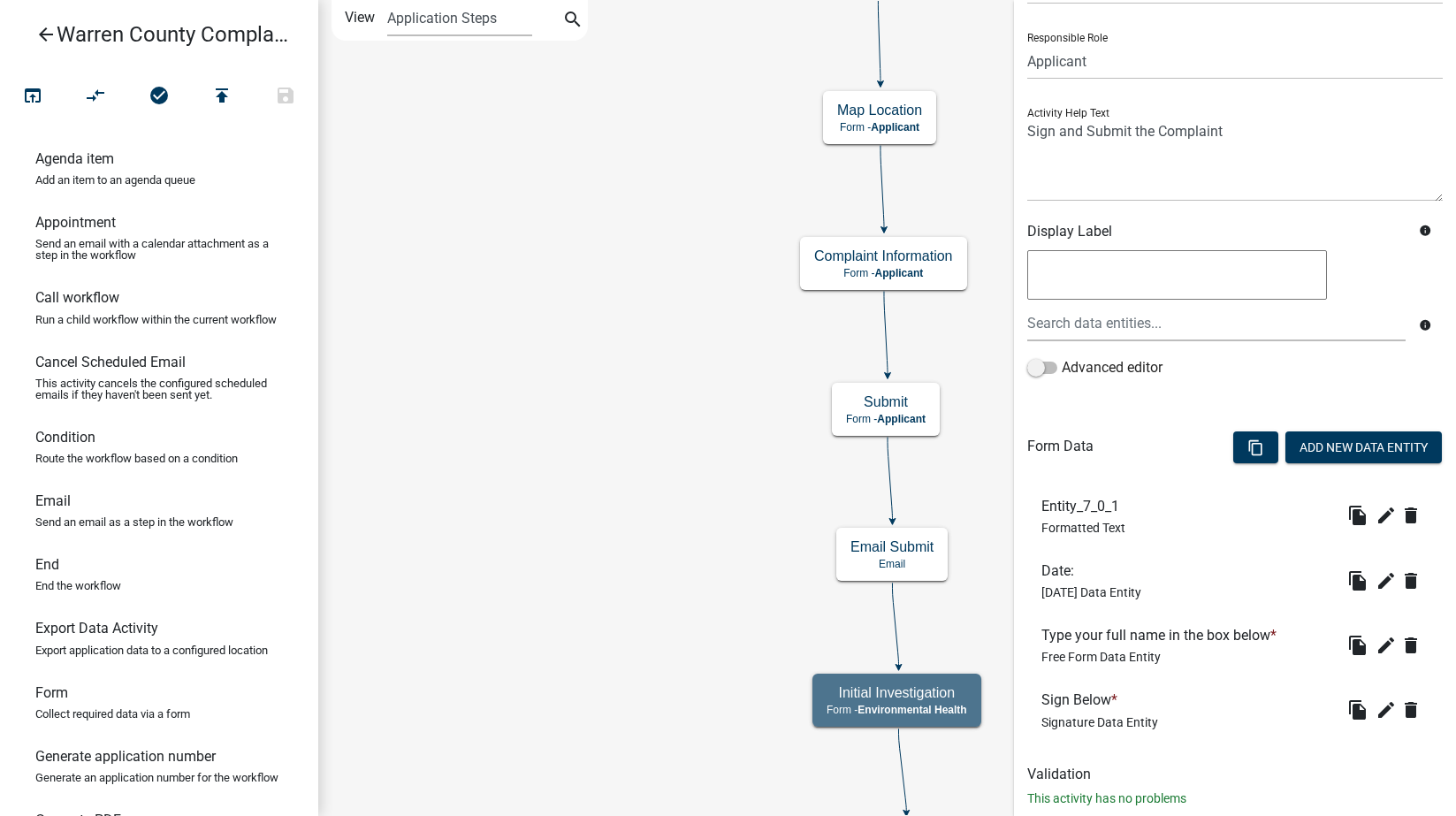
scroll to position [148, 0]
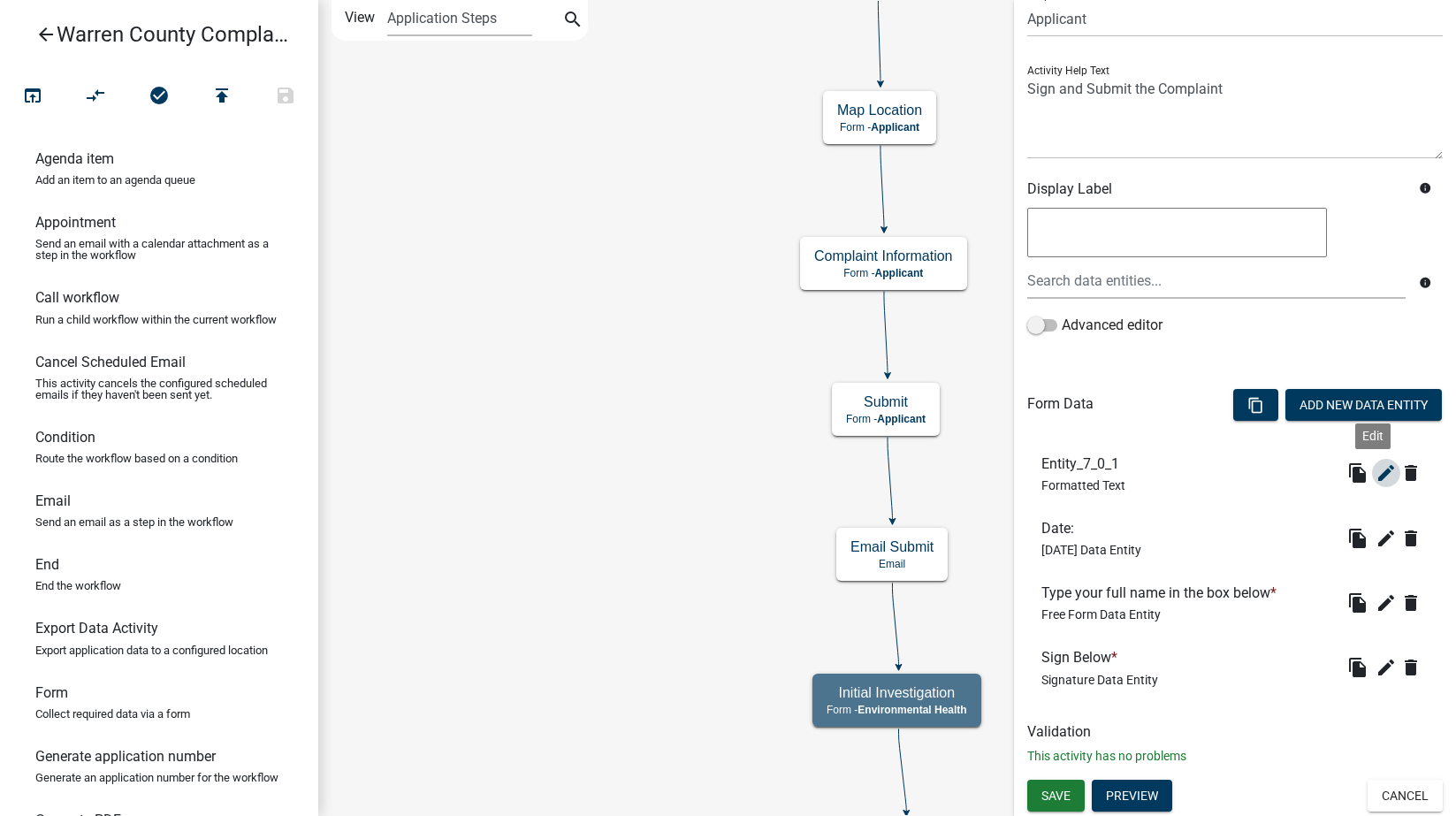
click at [1377, 476] on icon "edit" at bounding box center [1386, 472] width 21 height 21
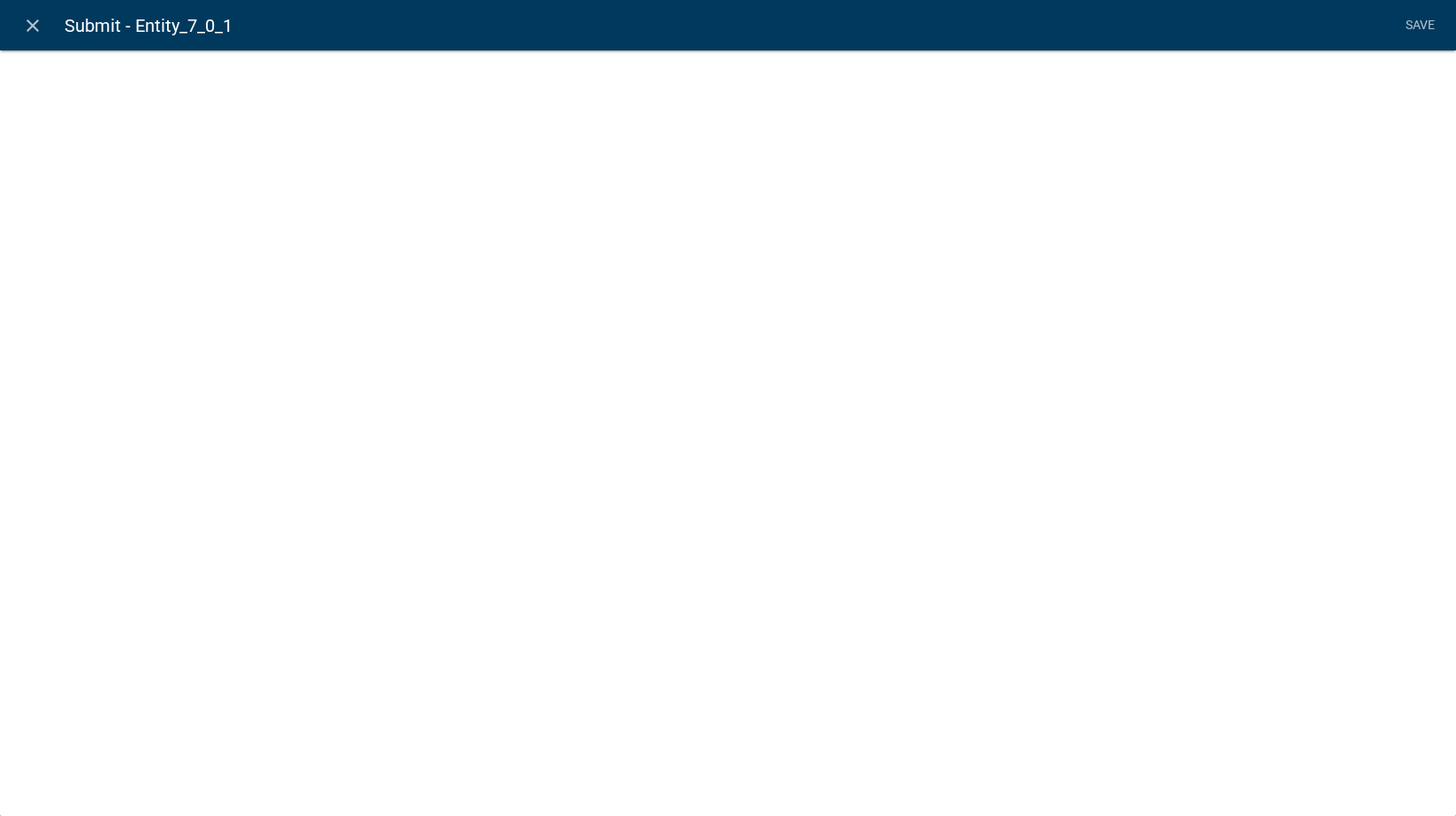
select select "rich-text"
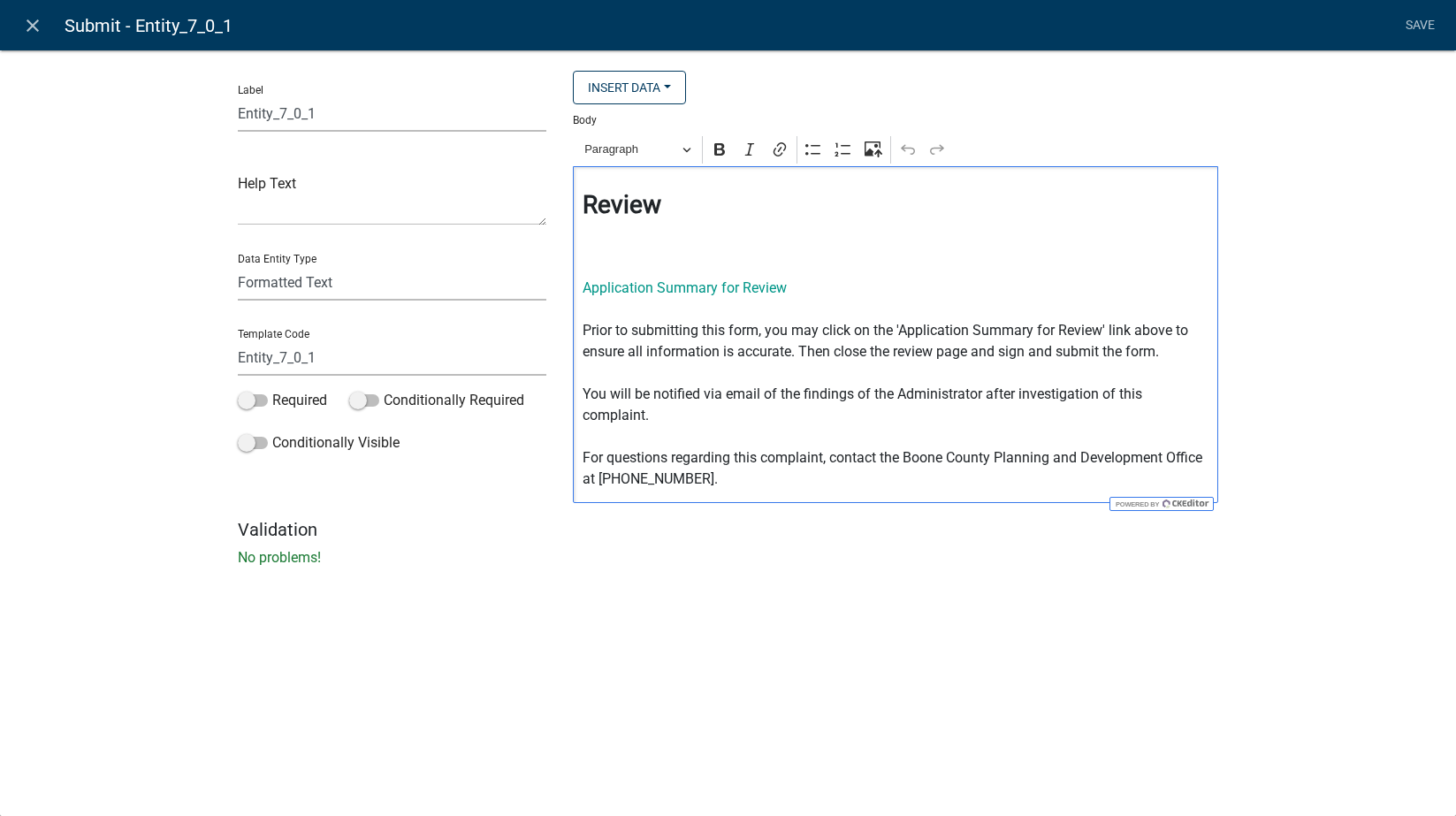
click at [903, 456] on p "Application Summary for Review Prior to submitting this form, you may click on …" at bounding box center [896, 373] width 627 height 233
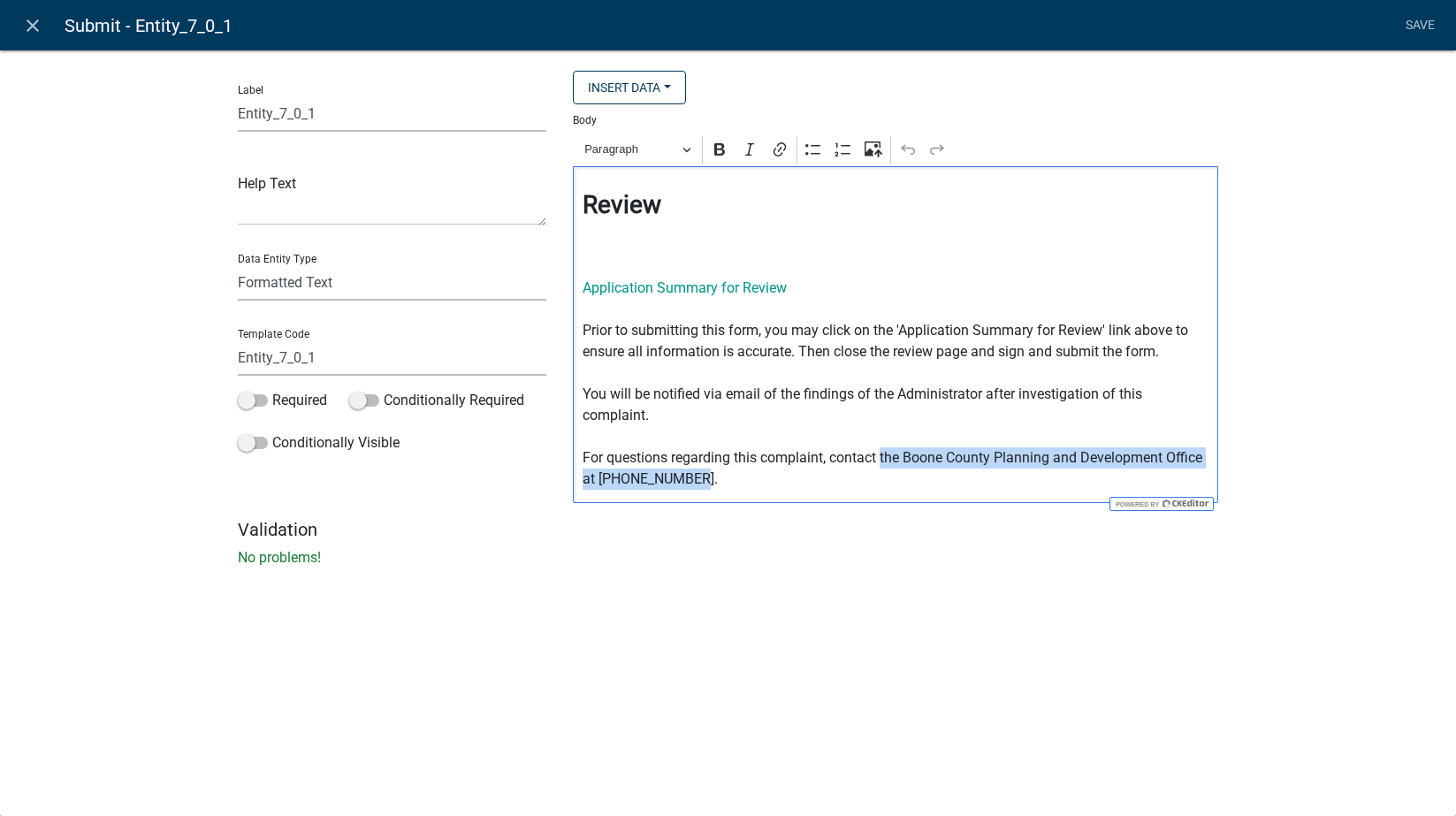
drag, startPoint x: 883, startPoint y: 457, endPoint x: 1013, endPoint y: 480, distance: 132.0
click at [1013, 480] on p "Application Summary for Review Prior to submitting this form, you may click on …" at bounding box center [896, 373] width 627 height 233
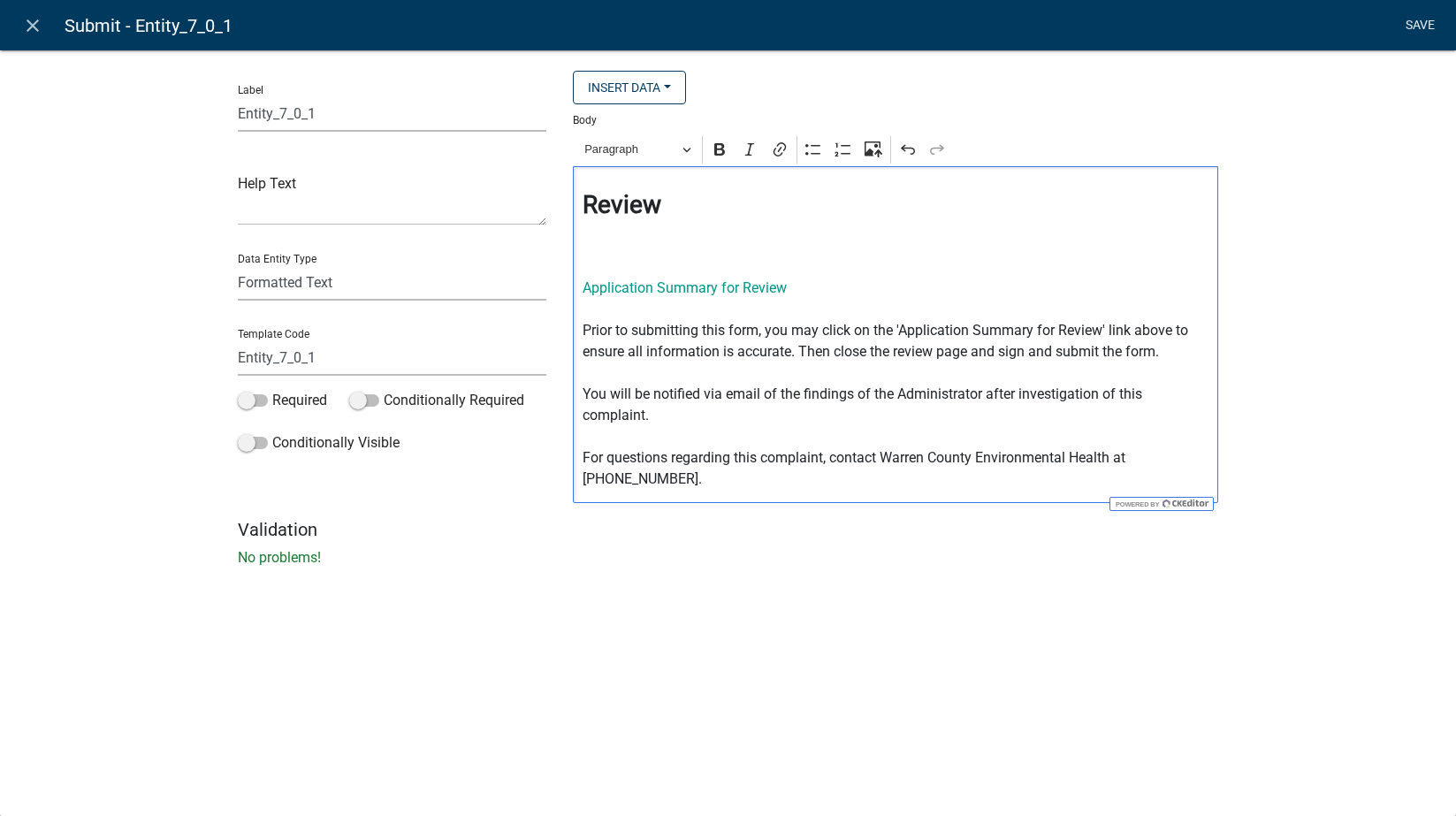
click at [1421, 23] on link "Save" at bounding box center [1420, 25] width 44 height 34
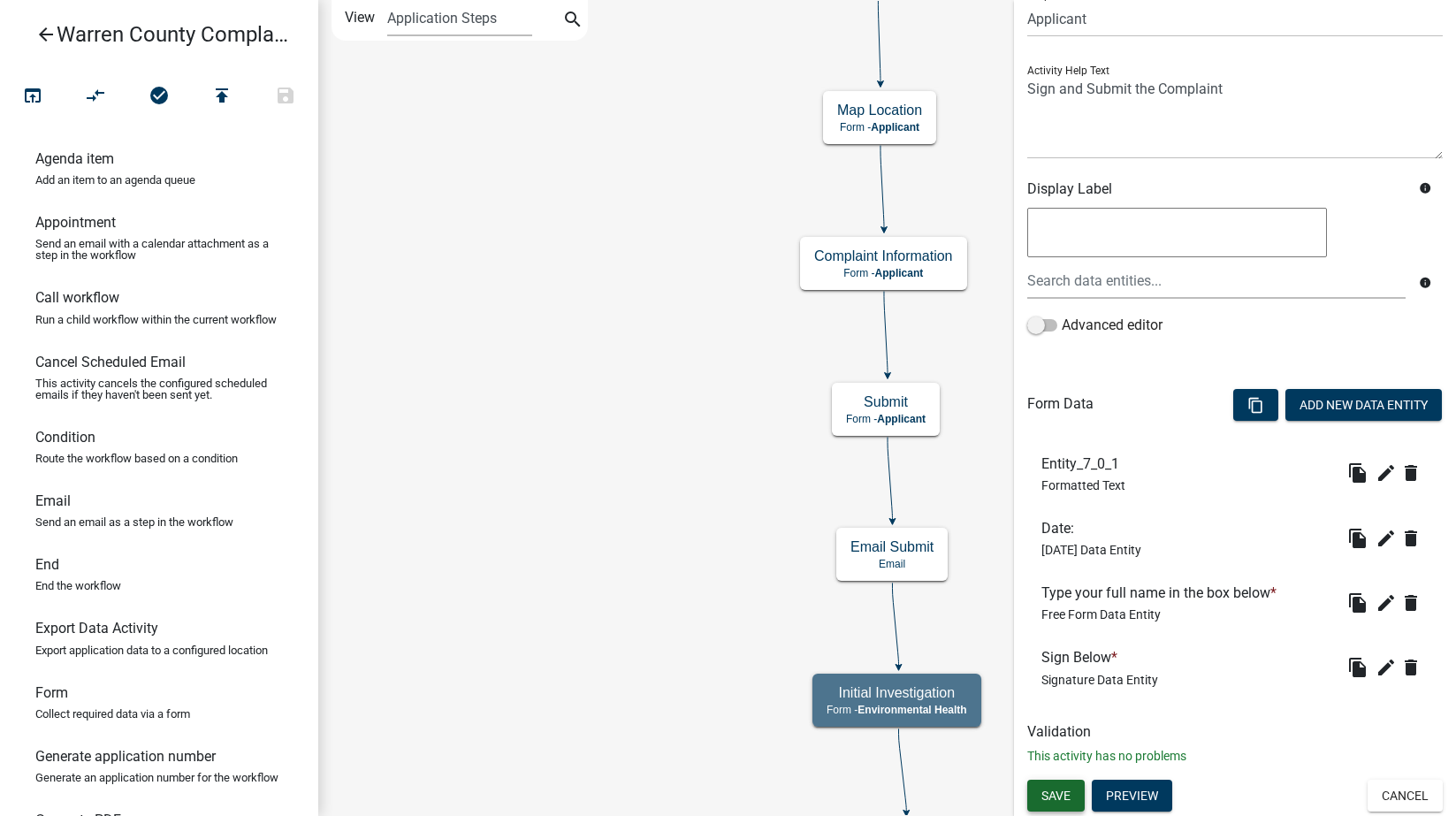
click at [1070, 797] on span "Save" at bounding box center [1056, 795] width 29 height 14
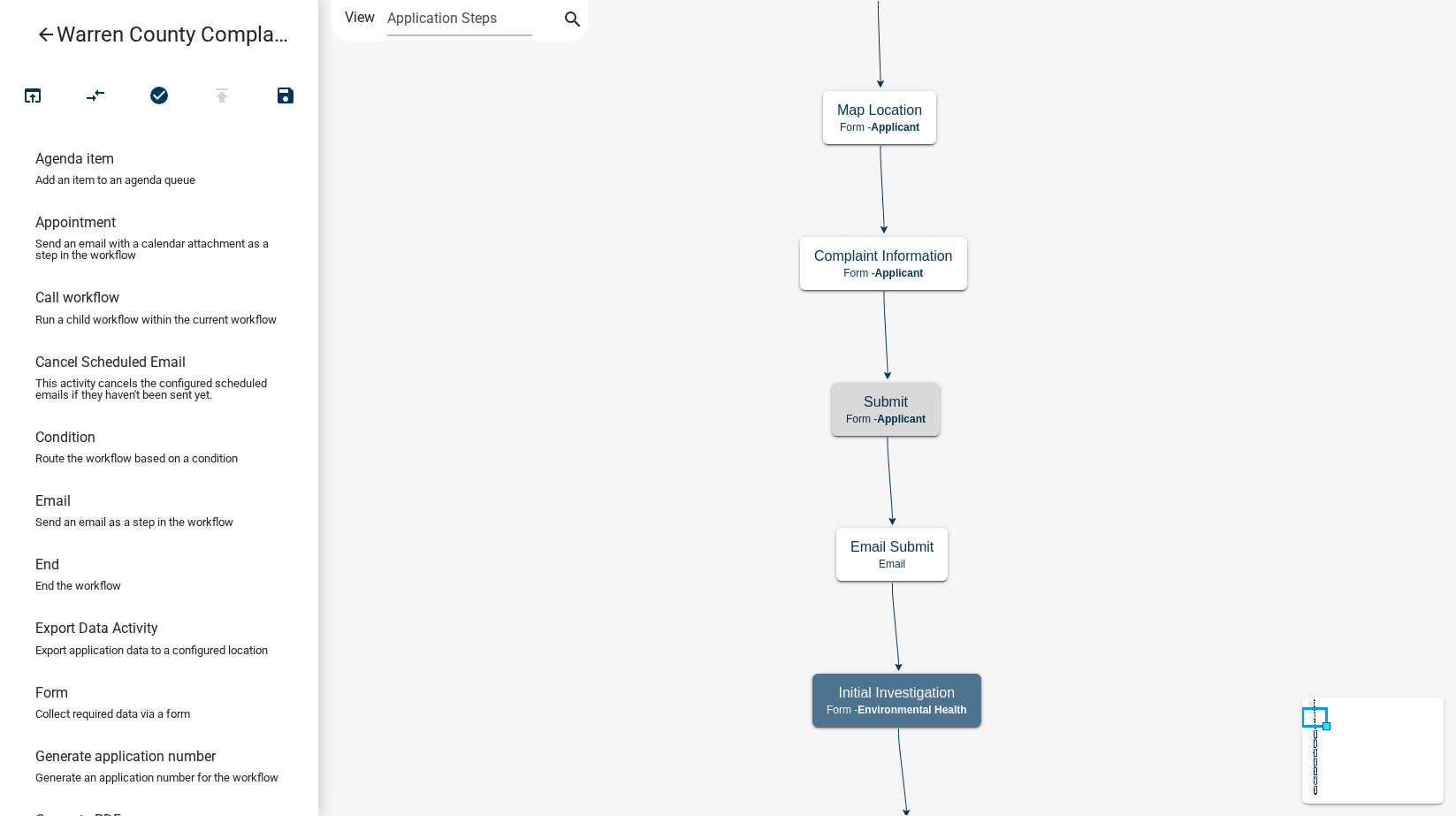
scroll to position [0, 0]
click at [930, 420] on div "Submit Form - Applicant" at bounding box center [886, 409] width 108 height 53
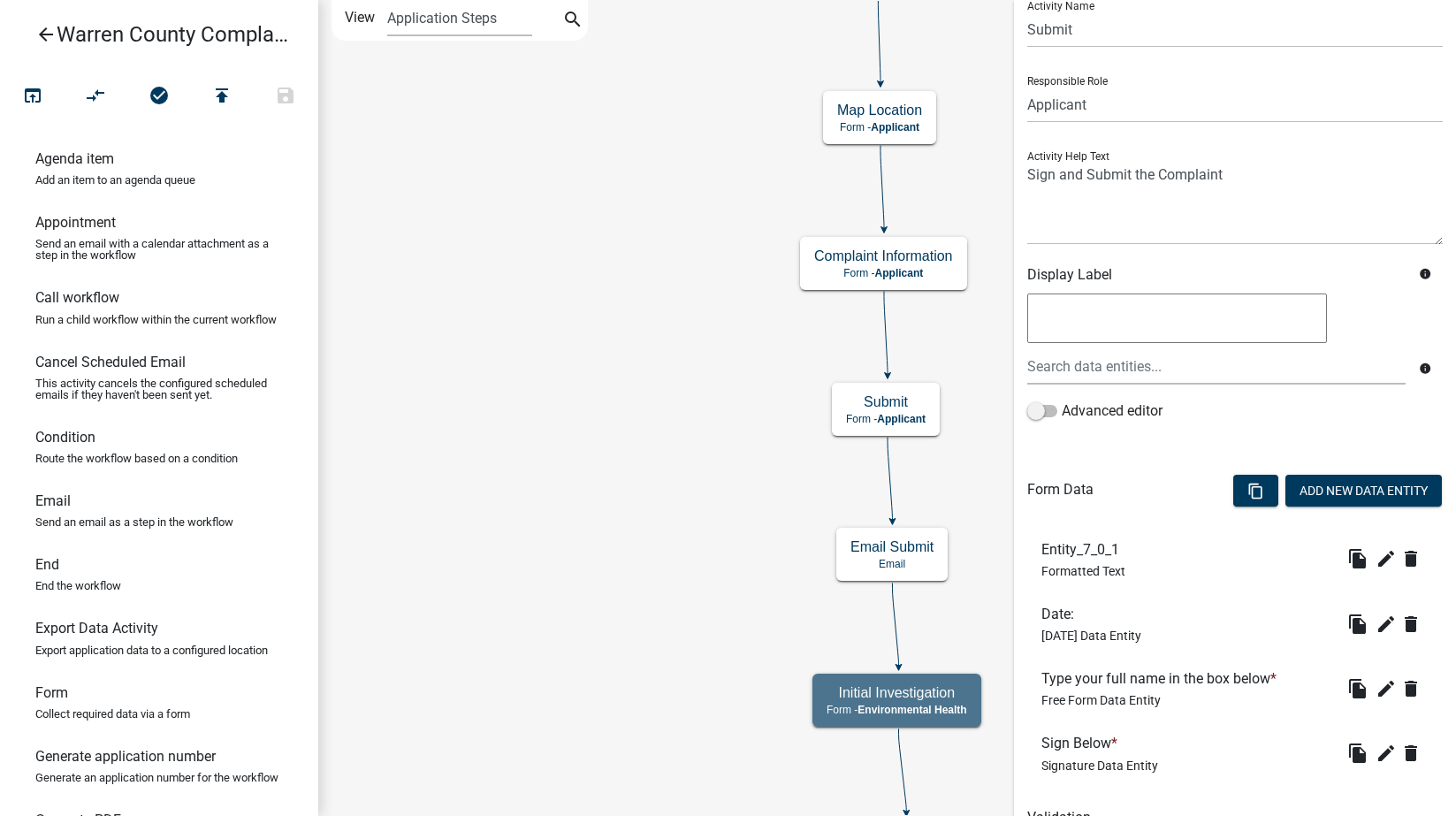
scroll to position [148, 0]
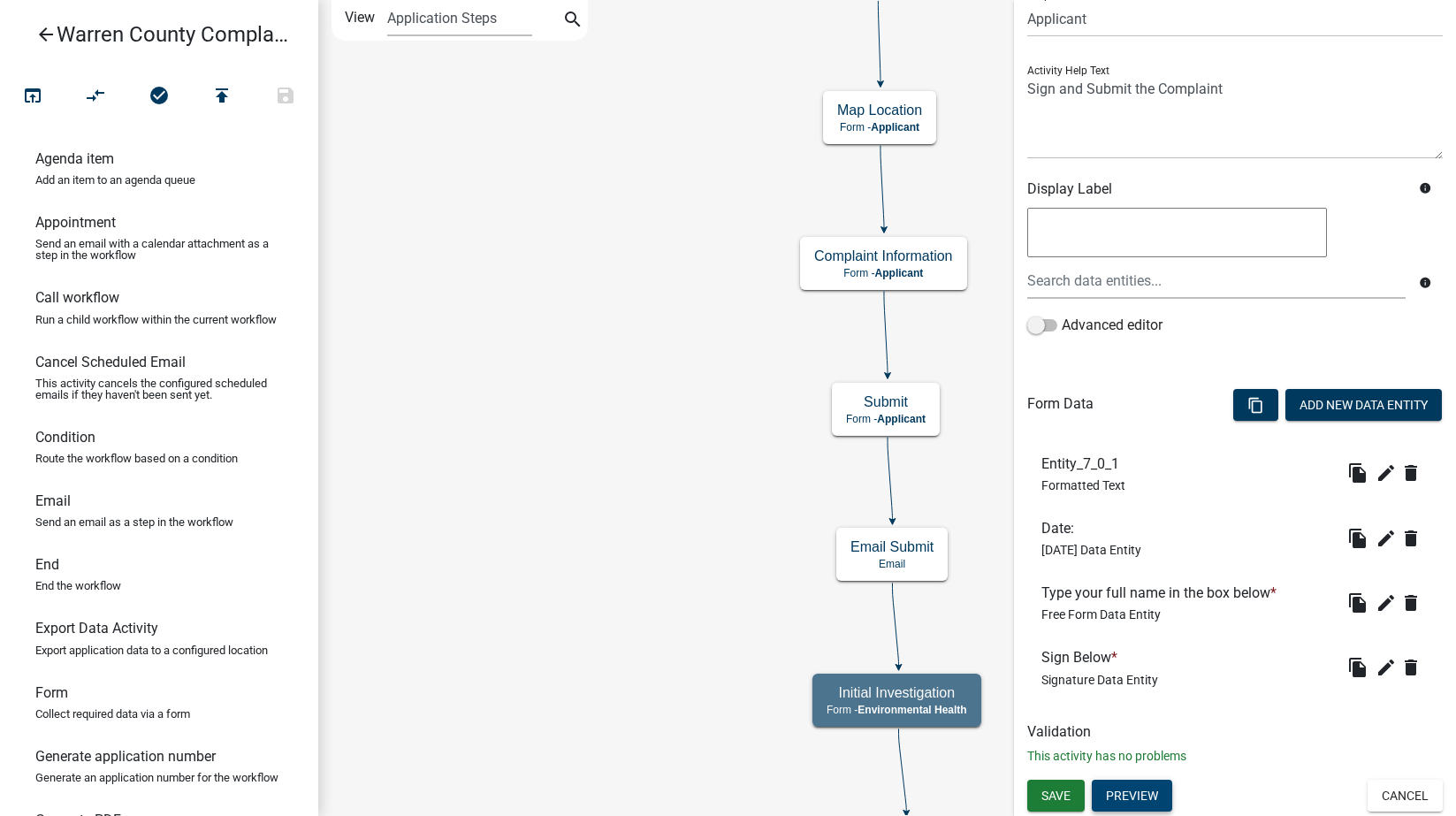
click at [1146, 793] on button "Preview" at bounding box center [1132, 795] width 80 height 32
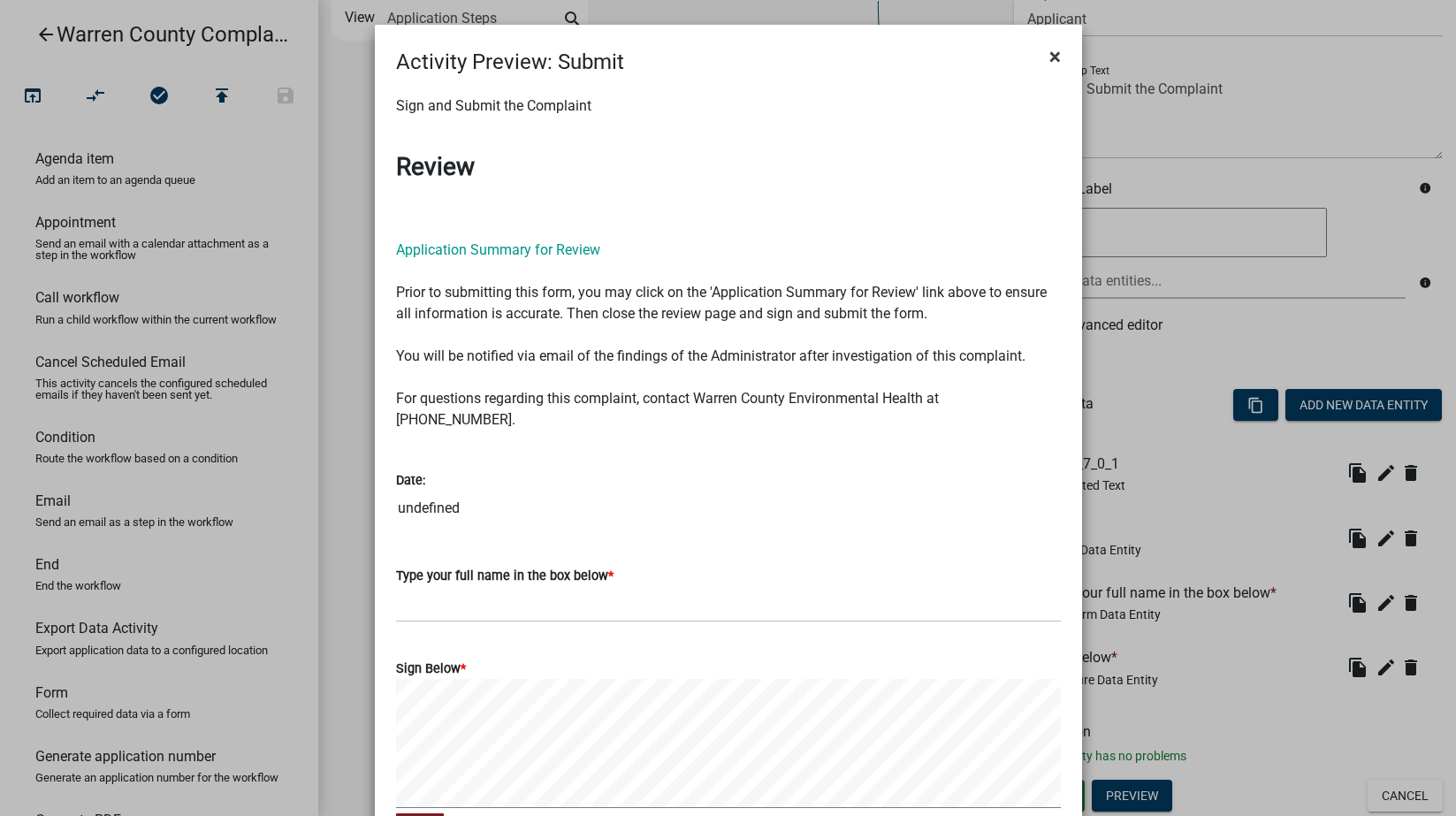
click at [1053, 55] on span "×" at bounding box center [1055, 56] width 11 height 25
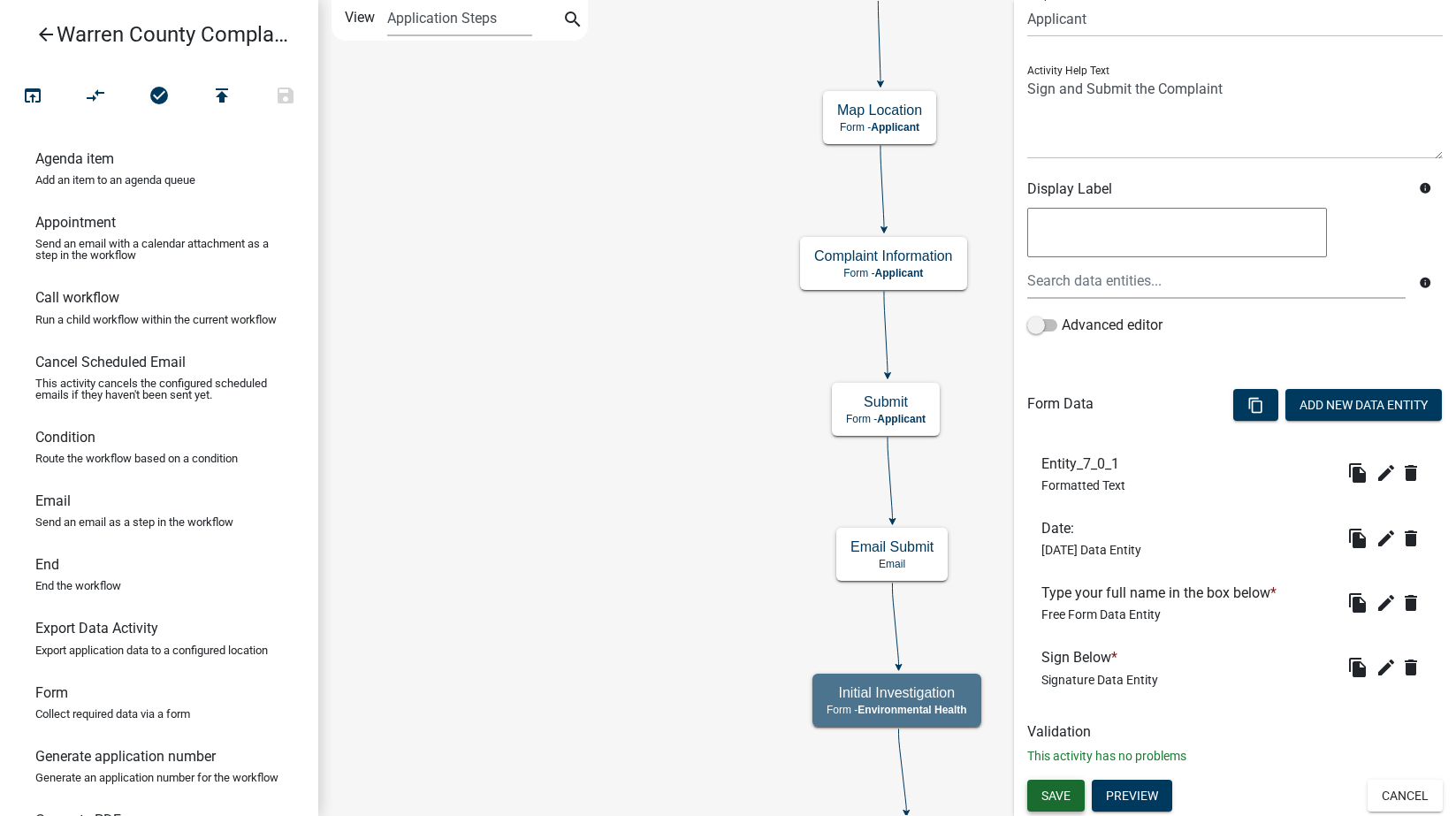
click at [1043, 800] on span "Save" at bounding box center [1056, 795] width 29 height 14
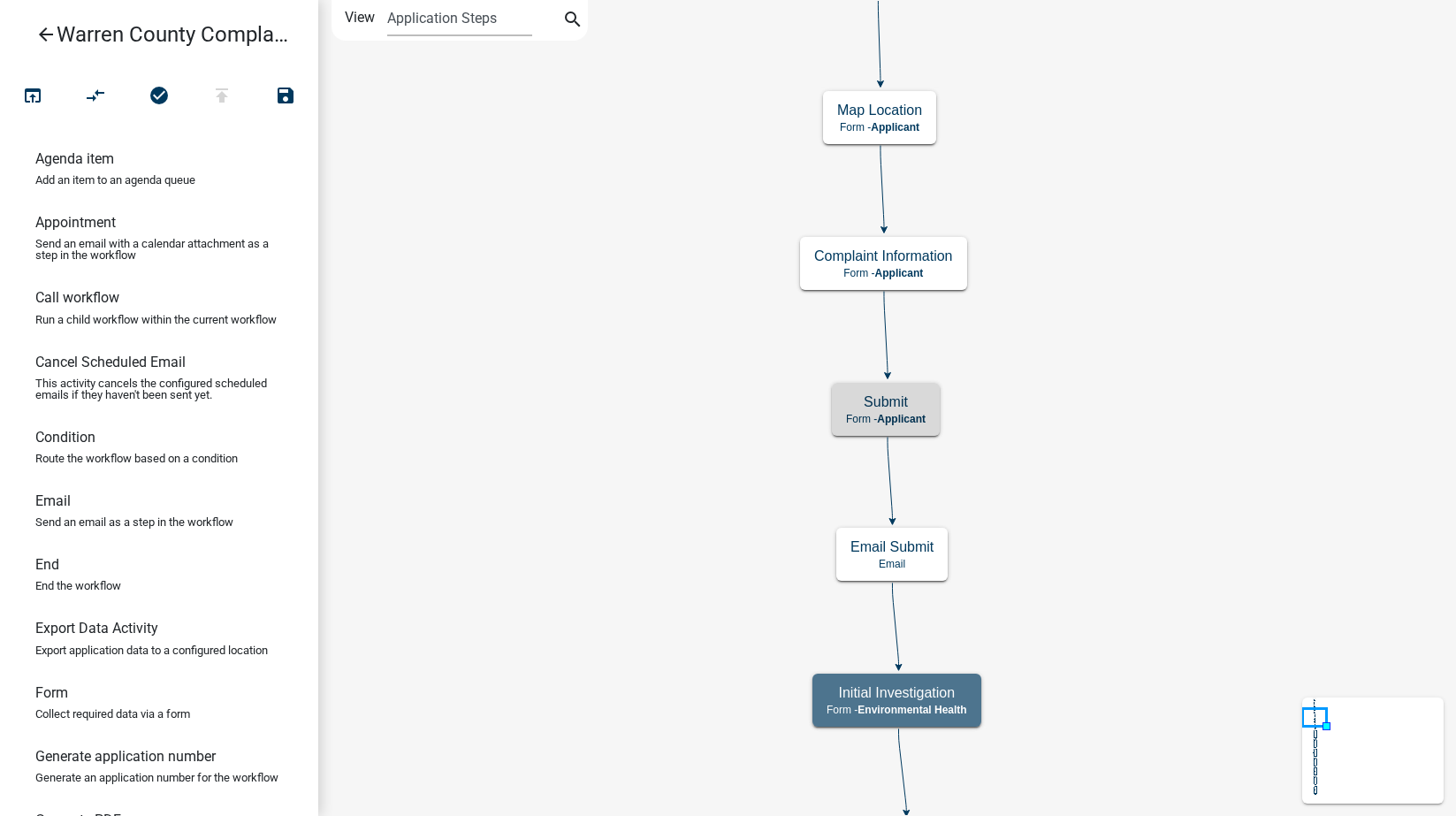
scroll to position [0, 0]
click at [226, 100] on icon "publish" at bounding box center [221, 97] width 21 height 25
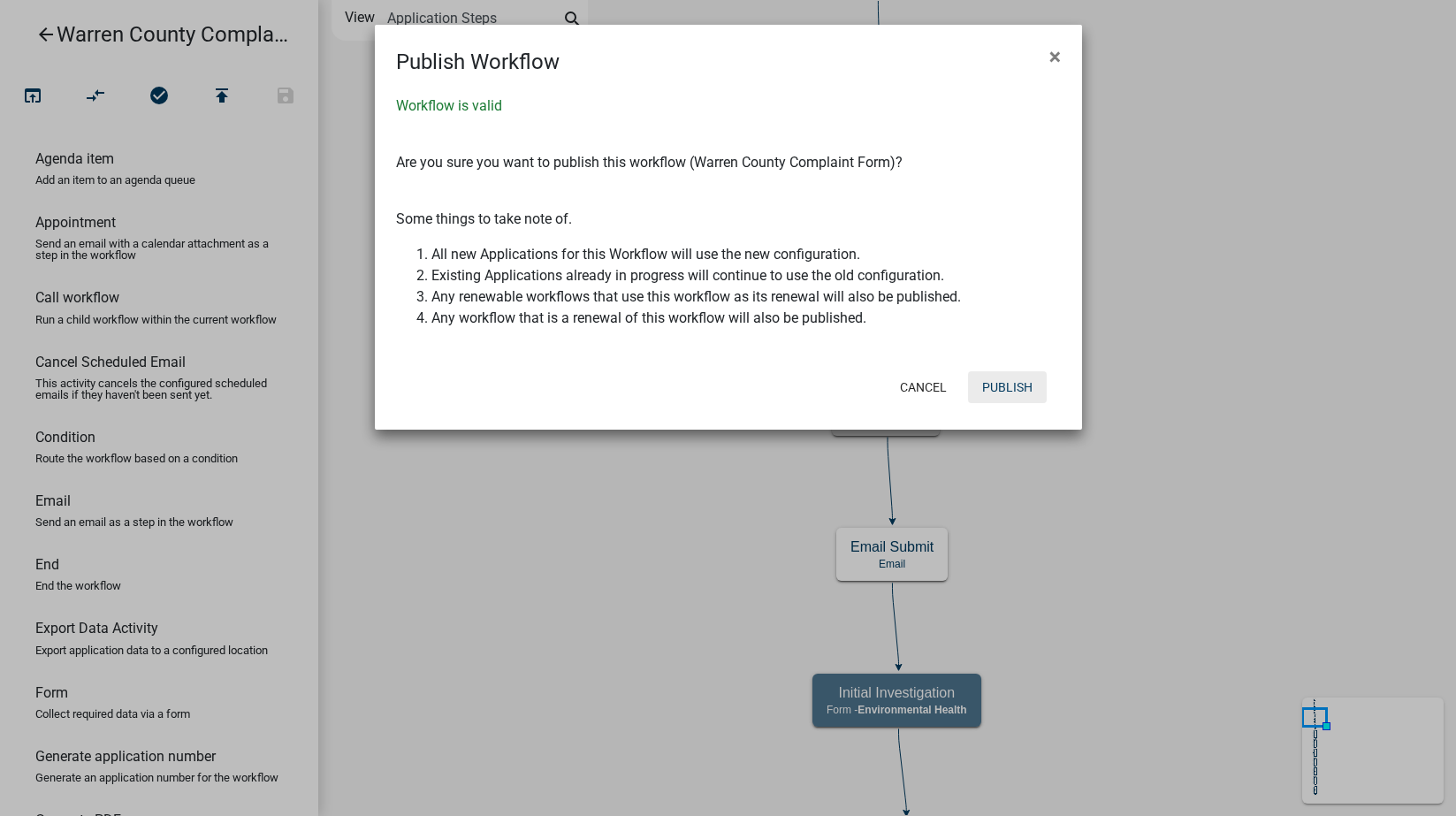
click at [1017, 382] on button "Publish" at bounding box center [1007, 387] width 78 height 32
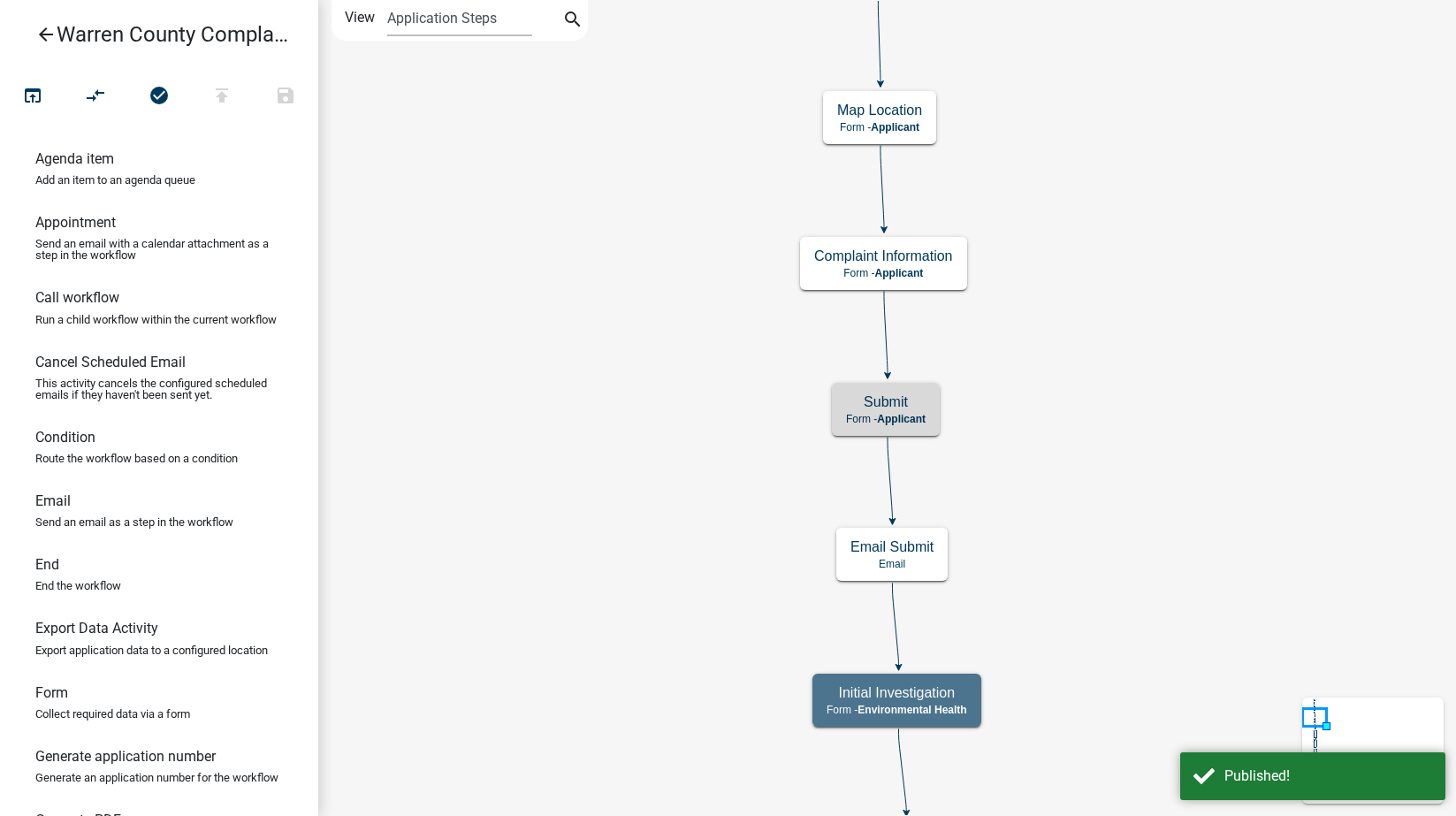
click at [42, 33] on icon "arrow_back" at bounding box center [46, 36] width 21 height 25
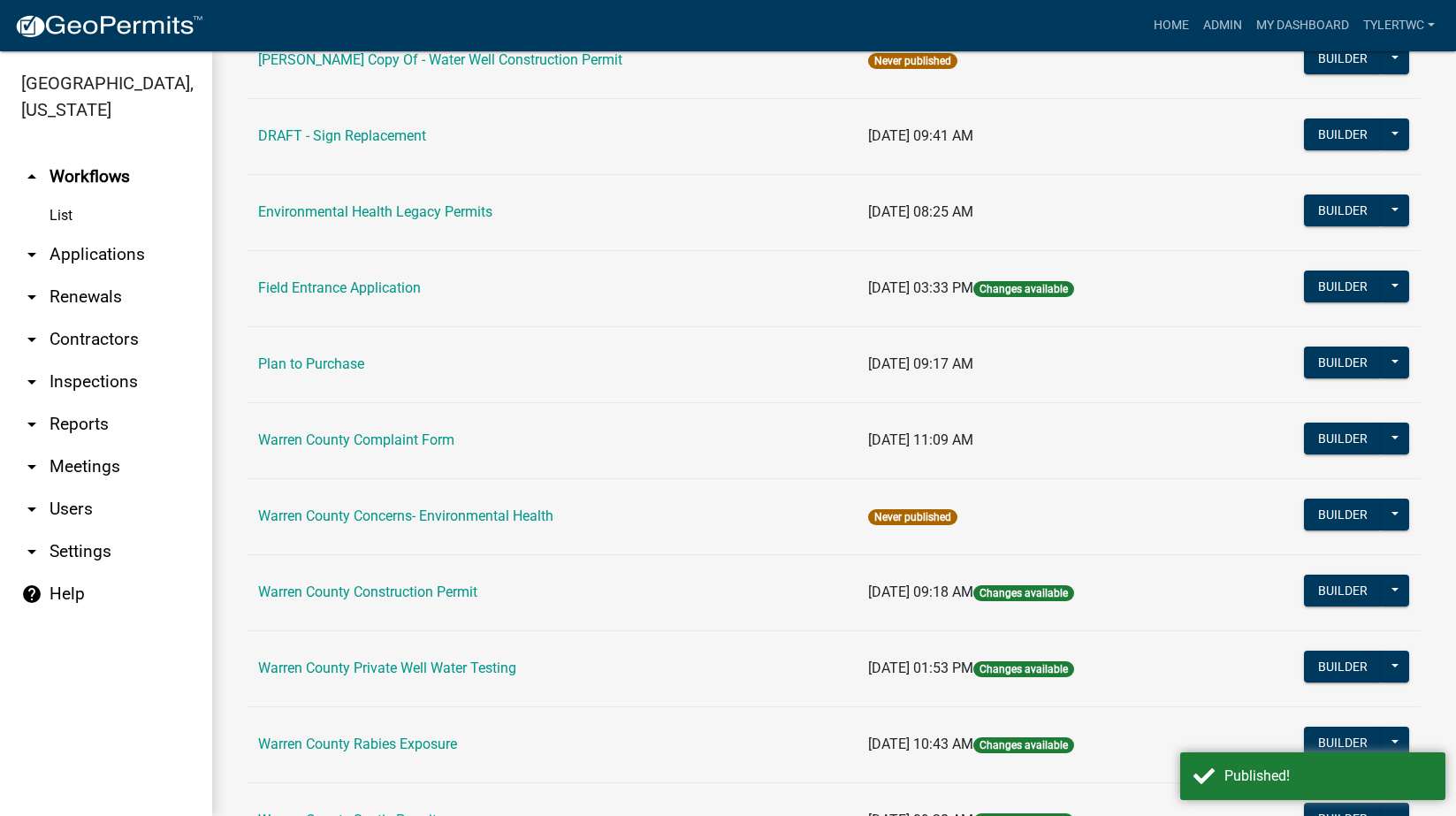
scroll to position [984, 0]
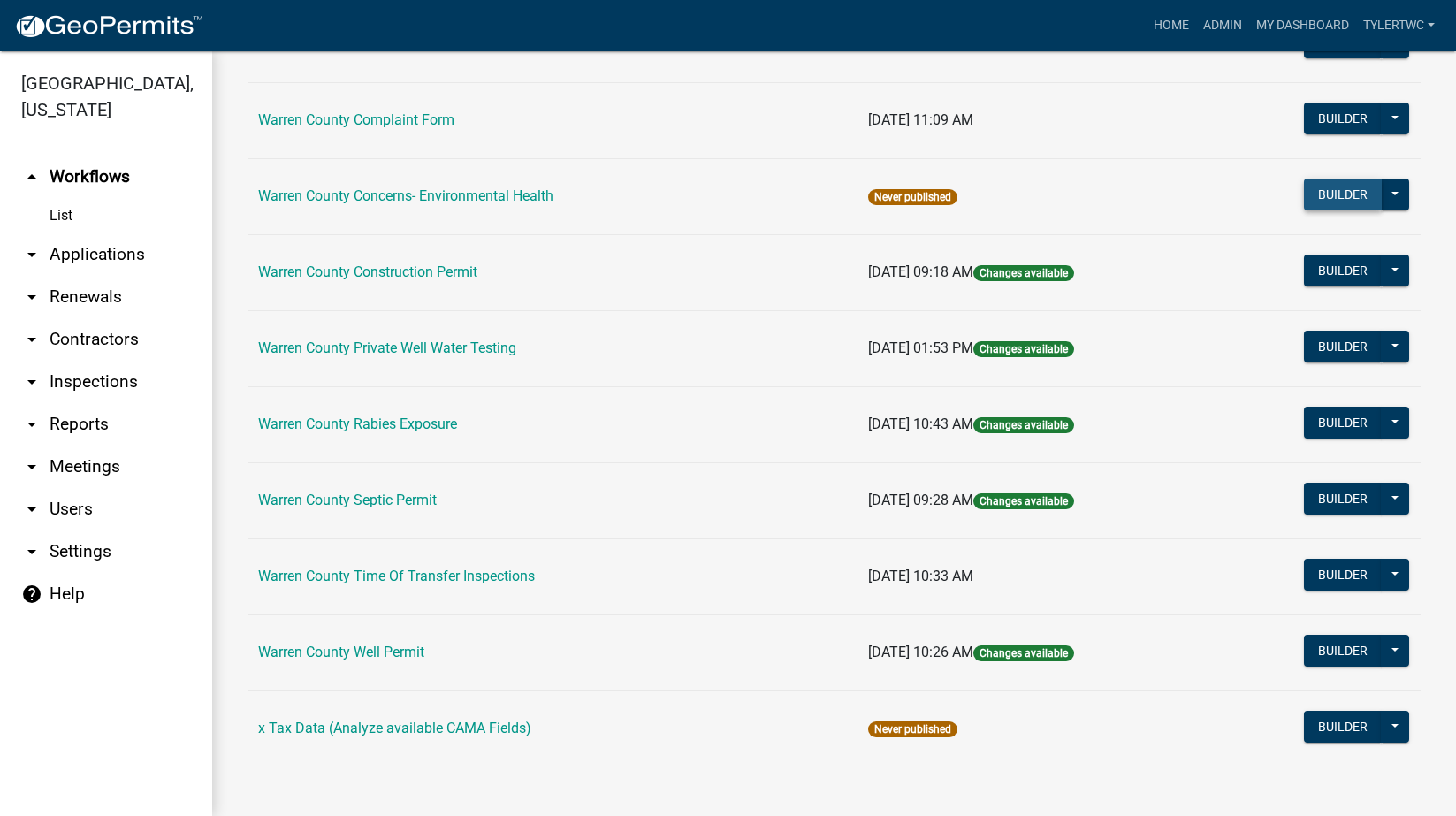
click at [1324, 192] on button "Builder" at bounding box center [1342, 194] width 77 height 32
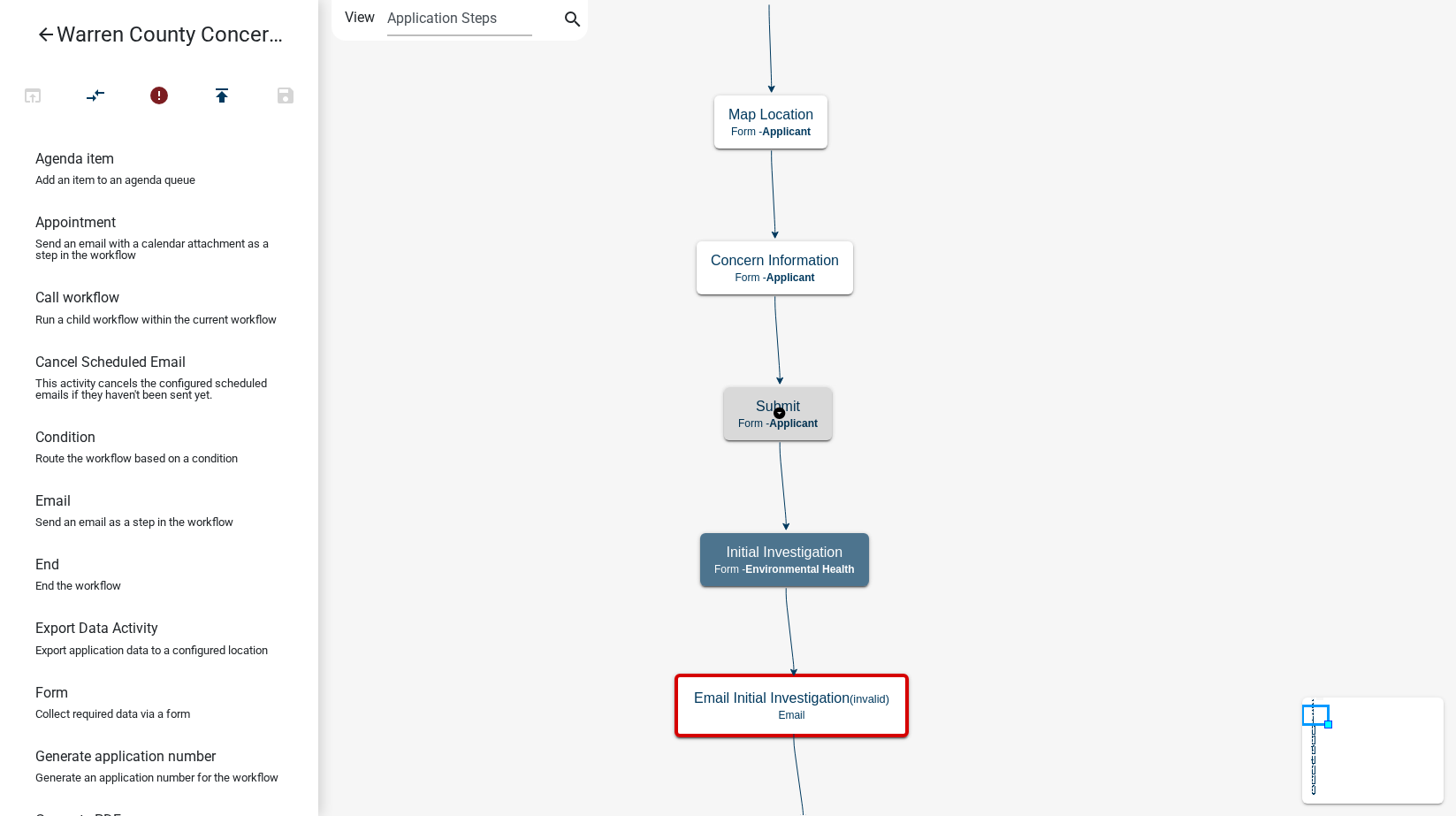
click at [818, 403] on h5 "Submit" at bounding box center [777, 406] width 79 height 17
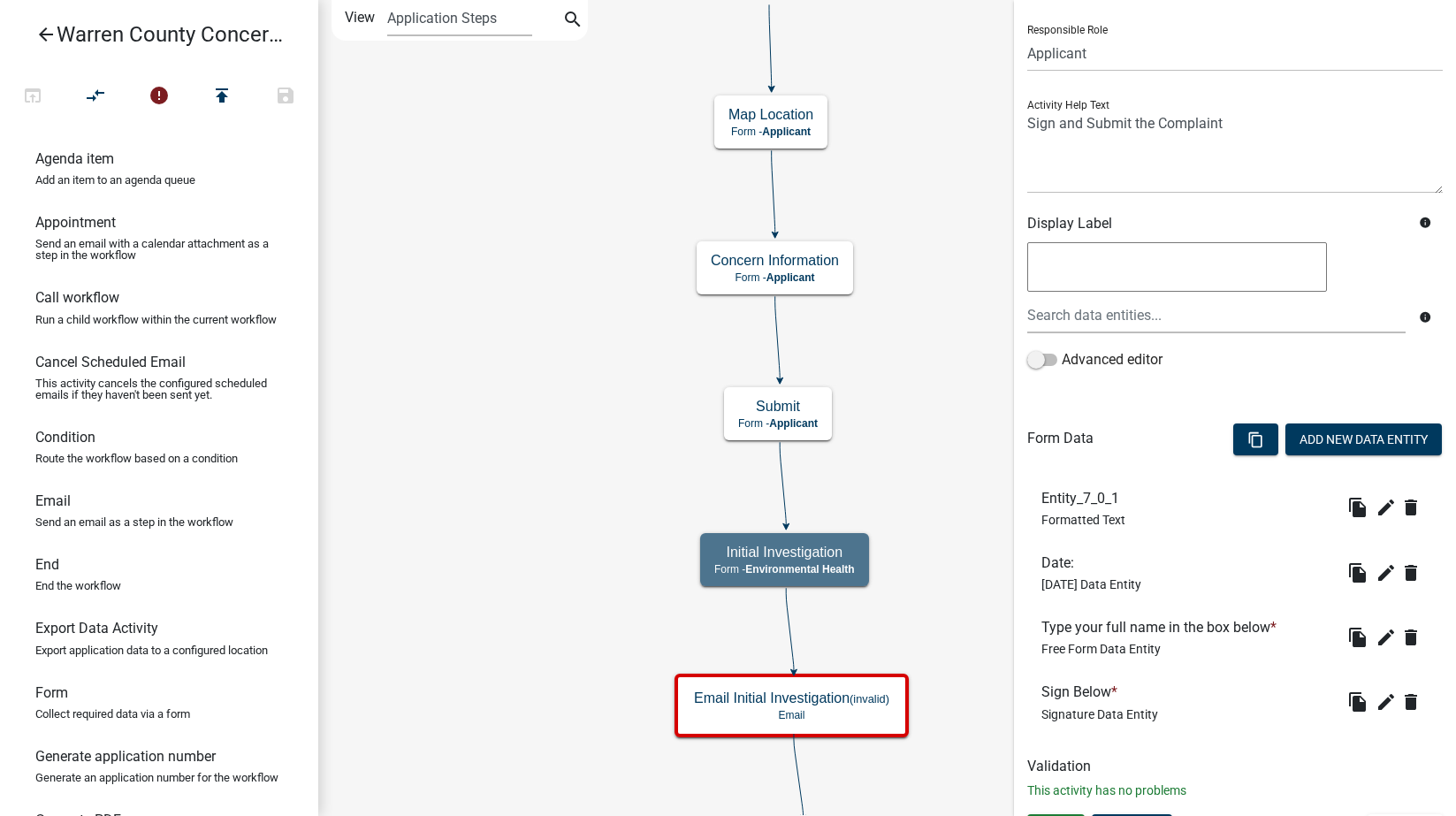
scroll to position [148, 0]
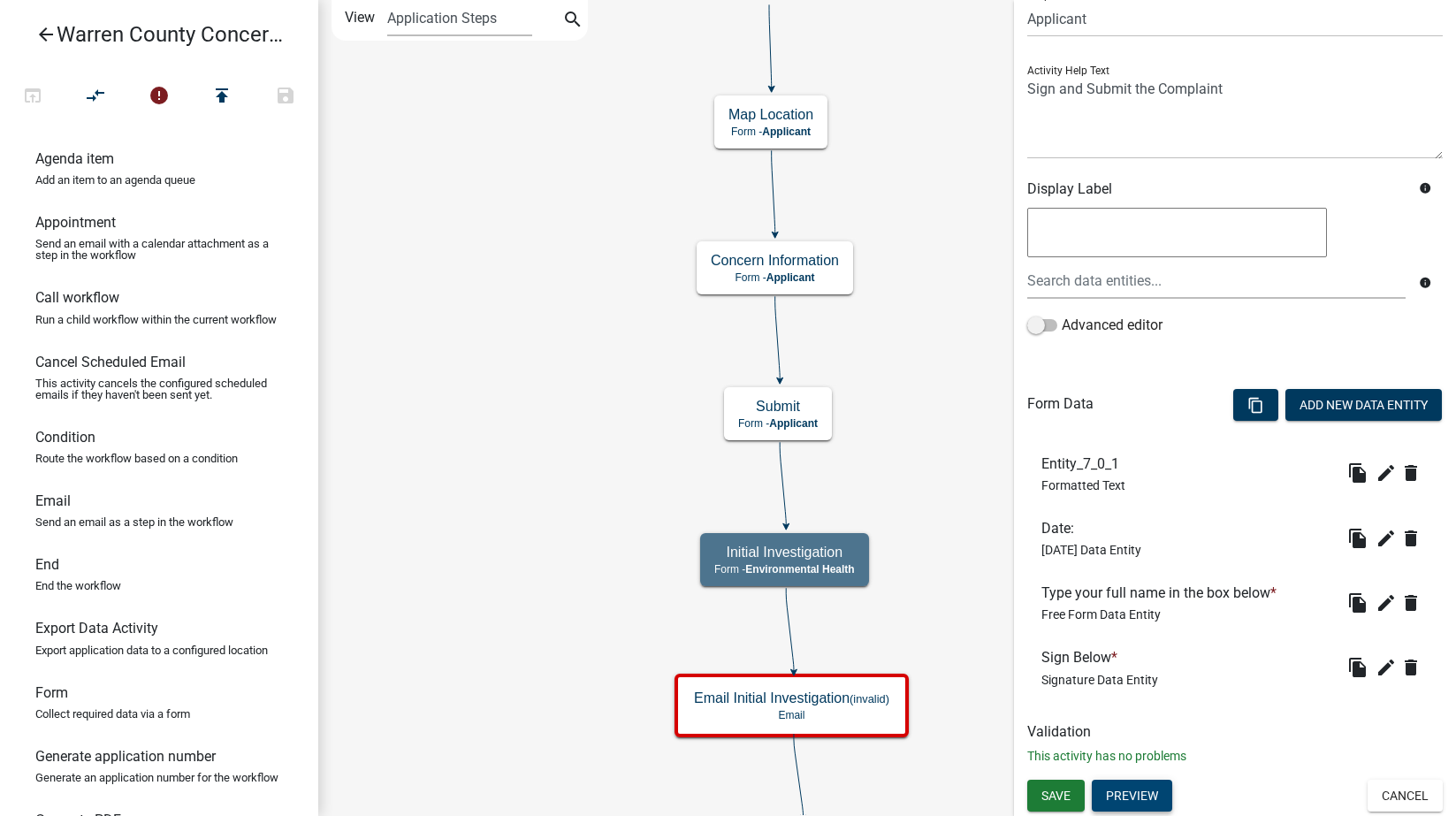
click at [1148, 788] on button "Preview" at bounding box center [1132, 795] width 80 height 32
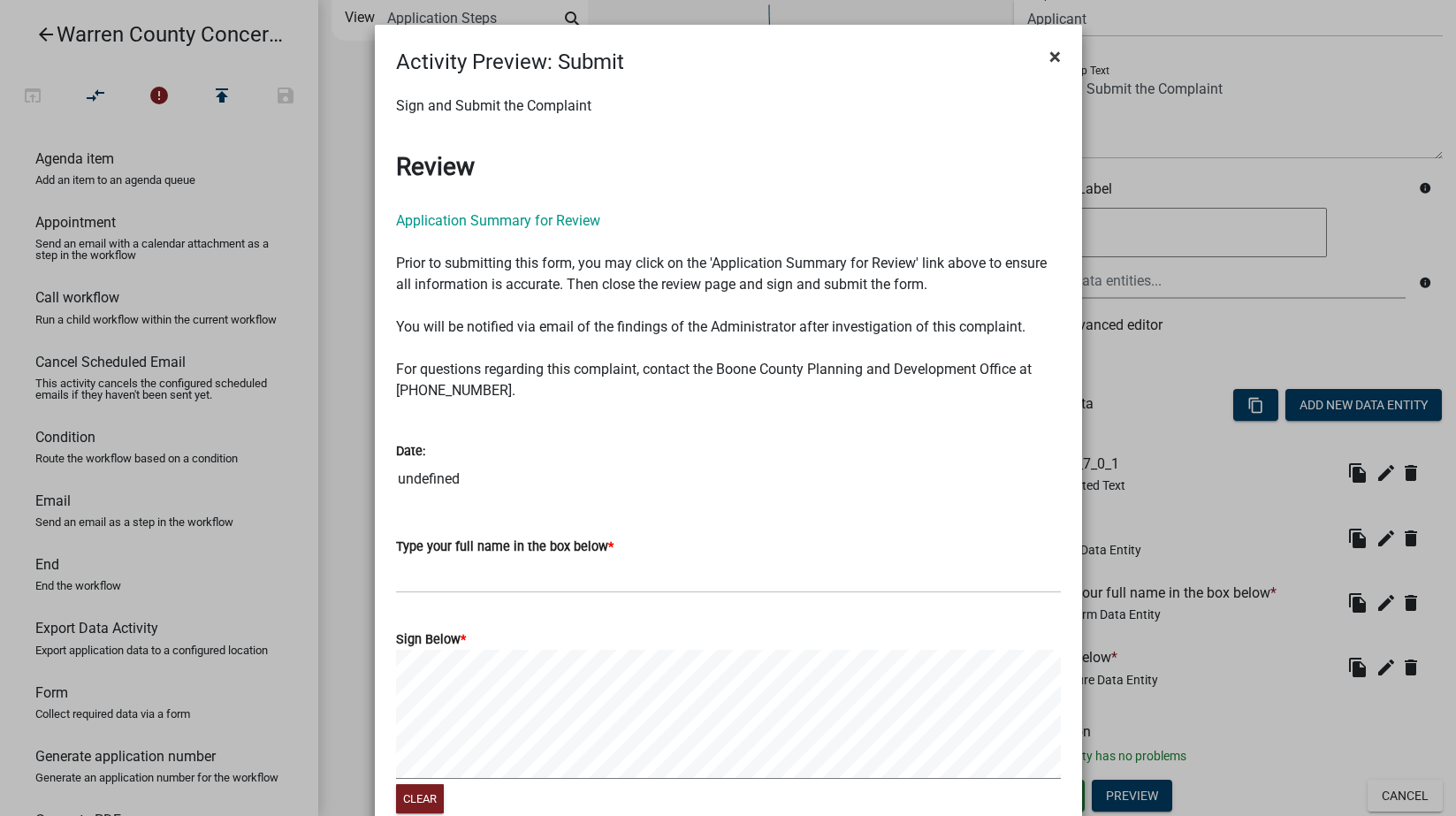
click at [1049, 48] on span "×" at bounding box center [1055, 56] width 11 height 25
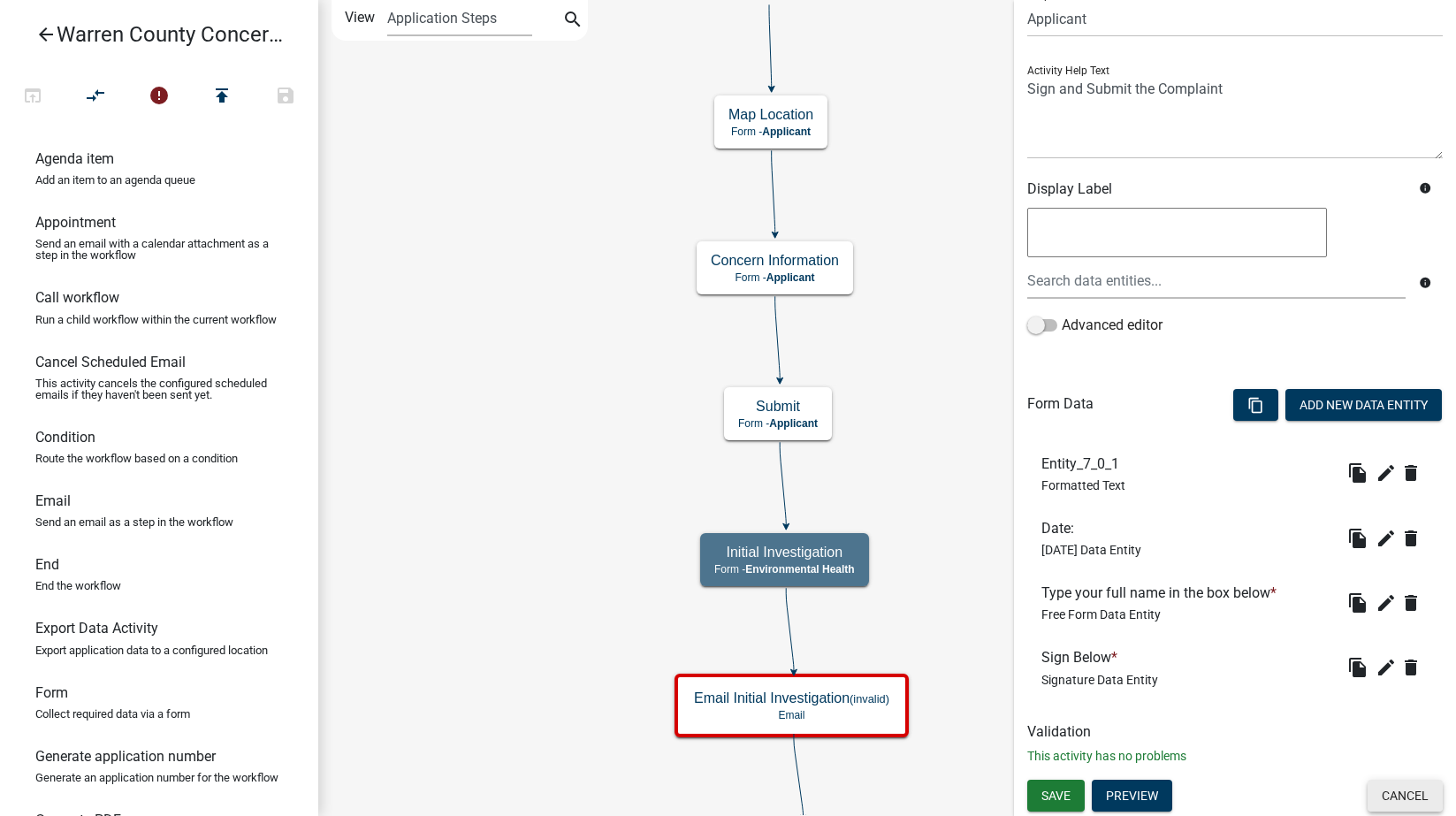
click at [1404, 789] on button "Cancel" at bounding box center [1405, 795] width 76 height 32
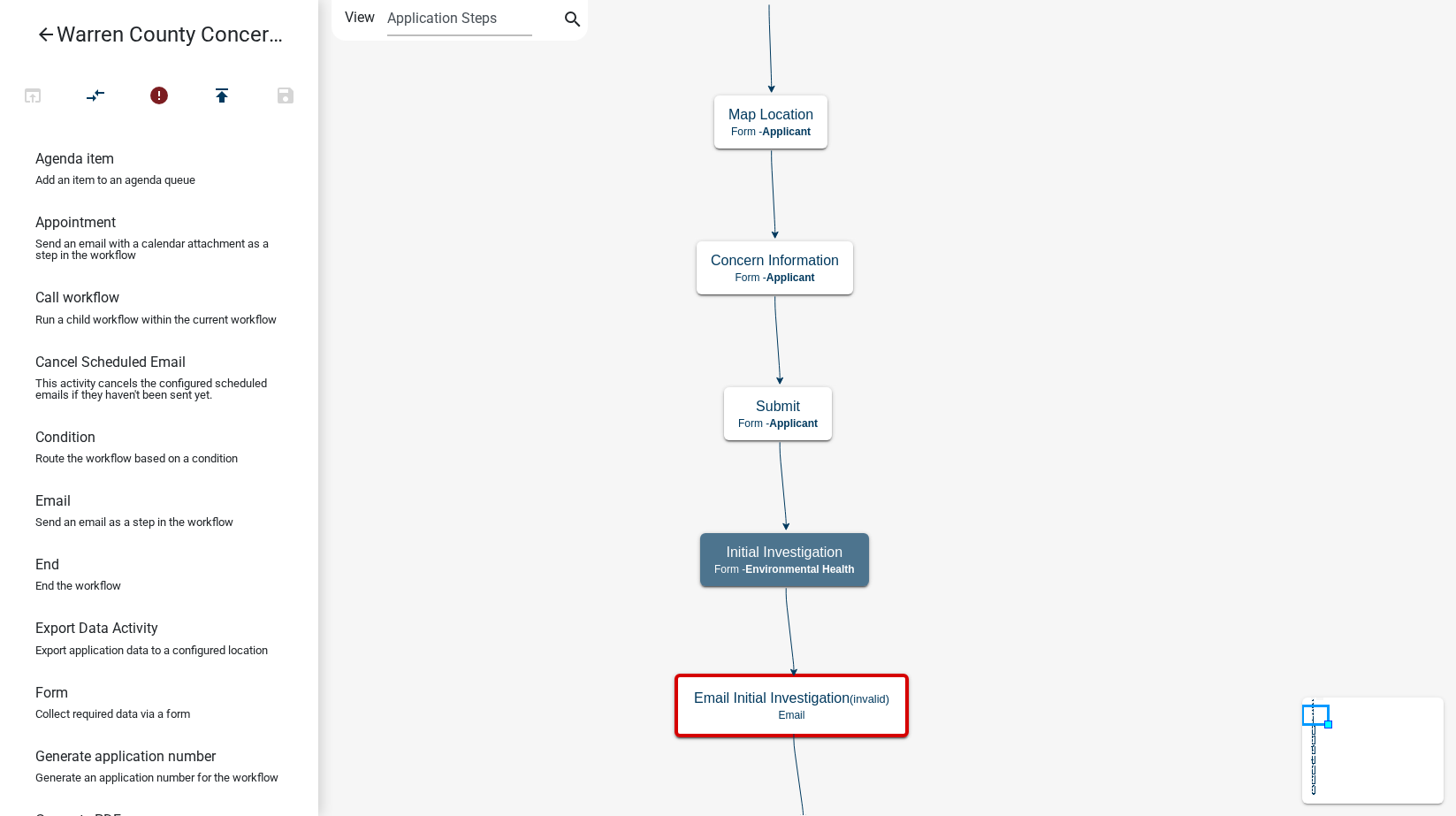
scroll to position [0, 0]
click at [848, 559] on h5 "Initial Investigation" at bounding box center [784, 553] width 141 height 17
select select "EB914F98-266B-4D45-B6A7-C04EB7A49358"
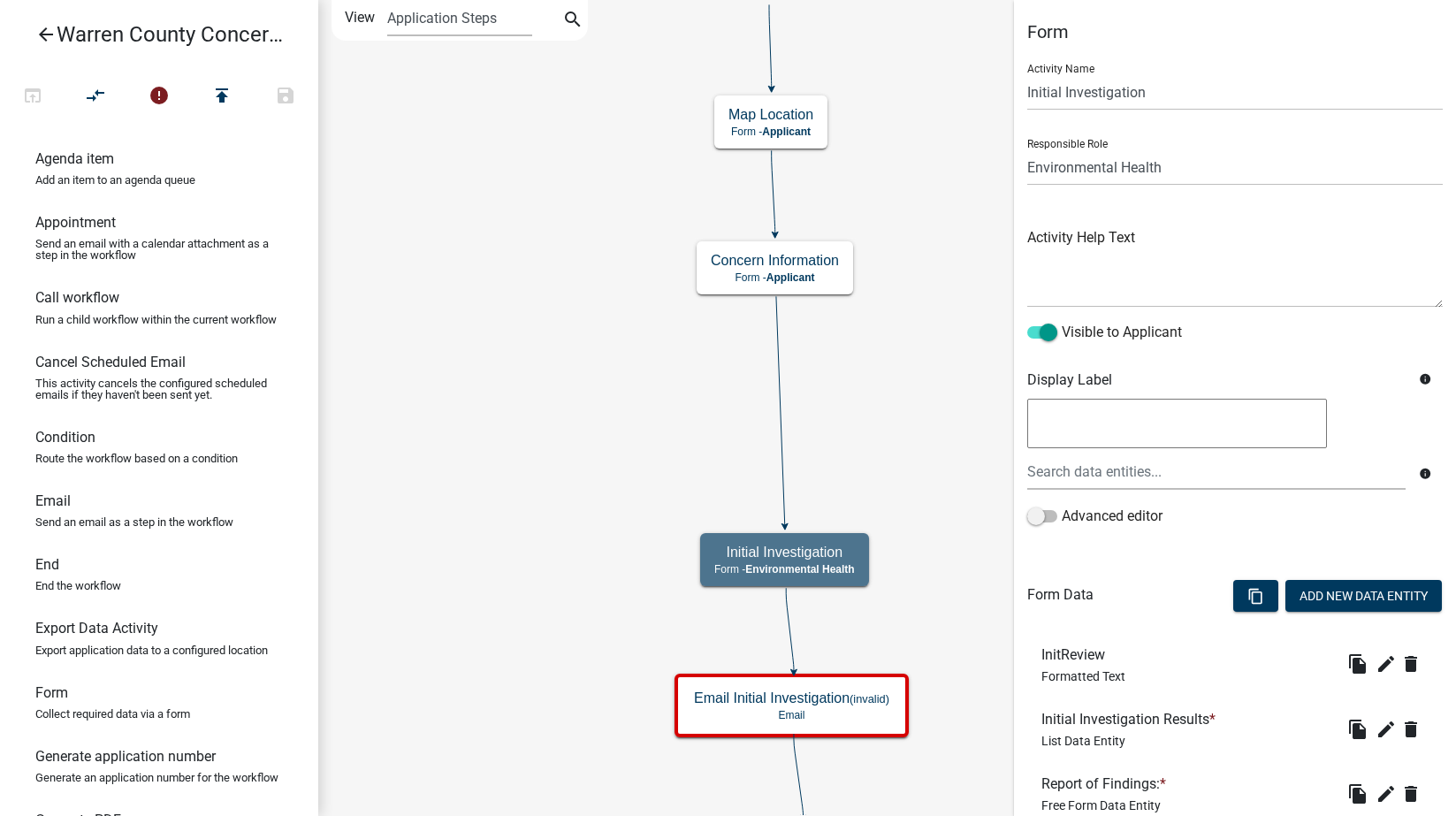
scroll to position [191, 0]
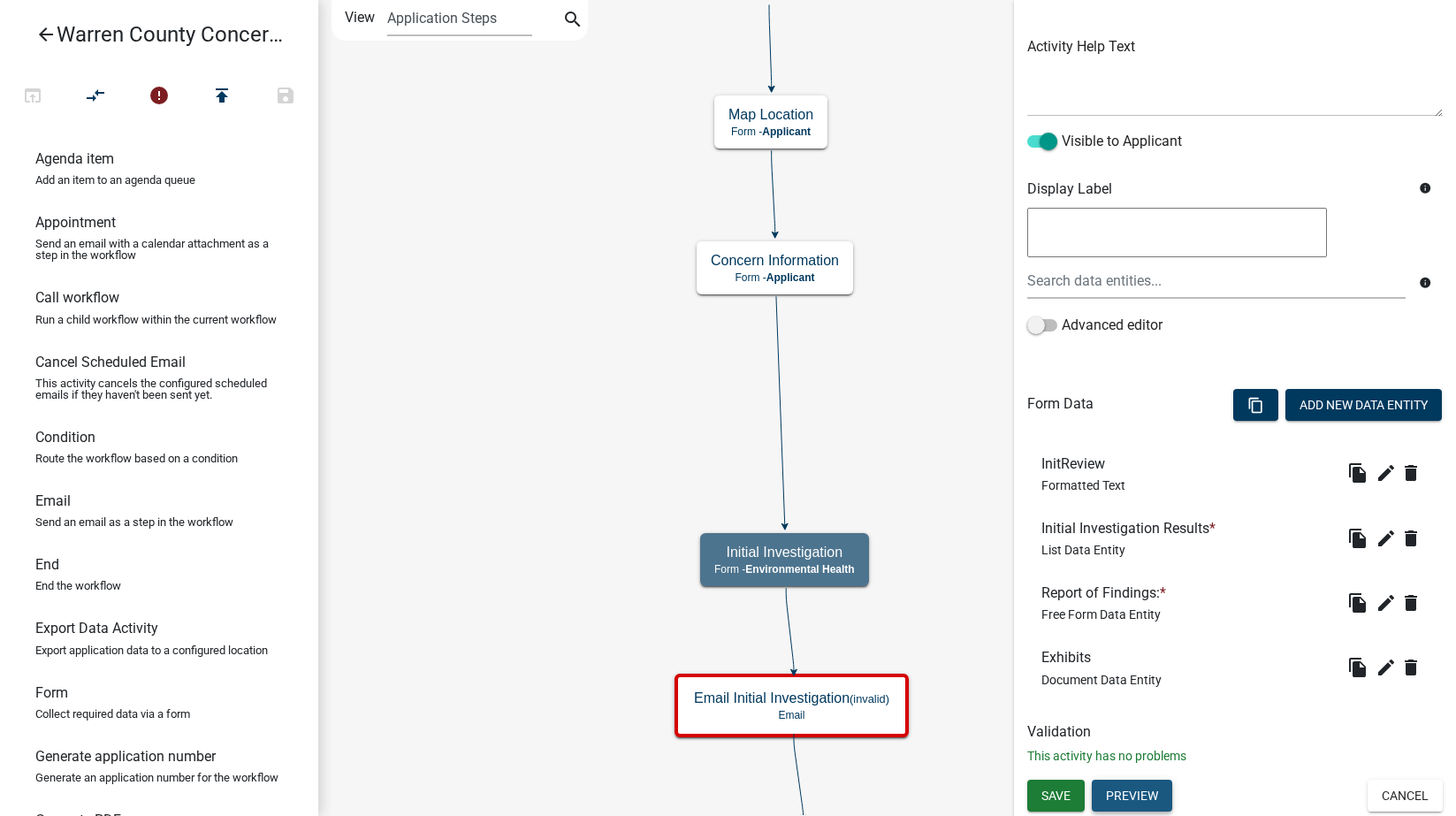
click at [1140, 792] on button "Preview" at bounding box center [1132, 795] width 80 height 32
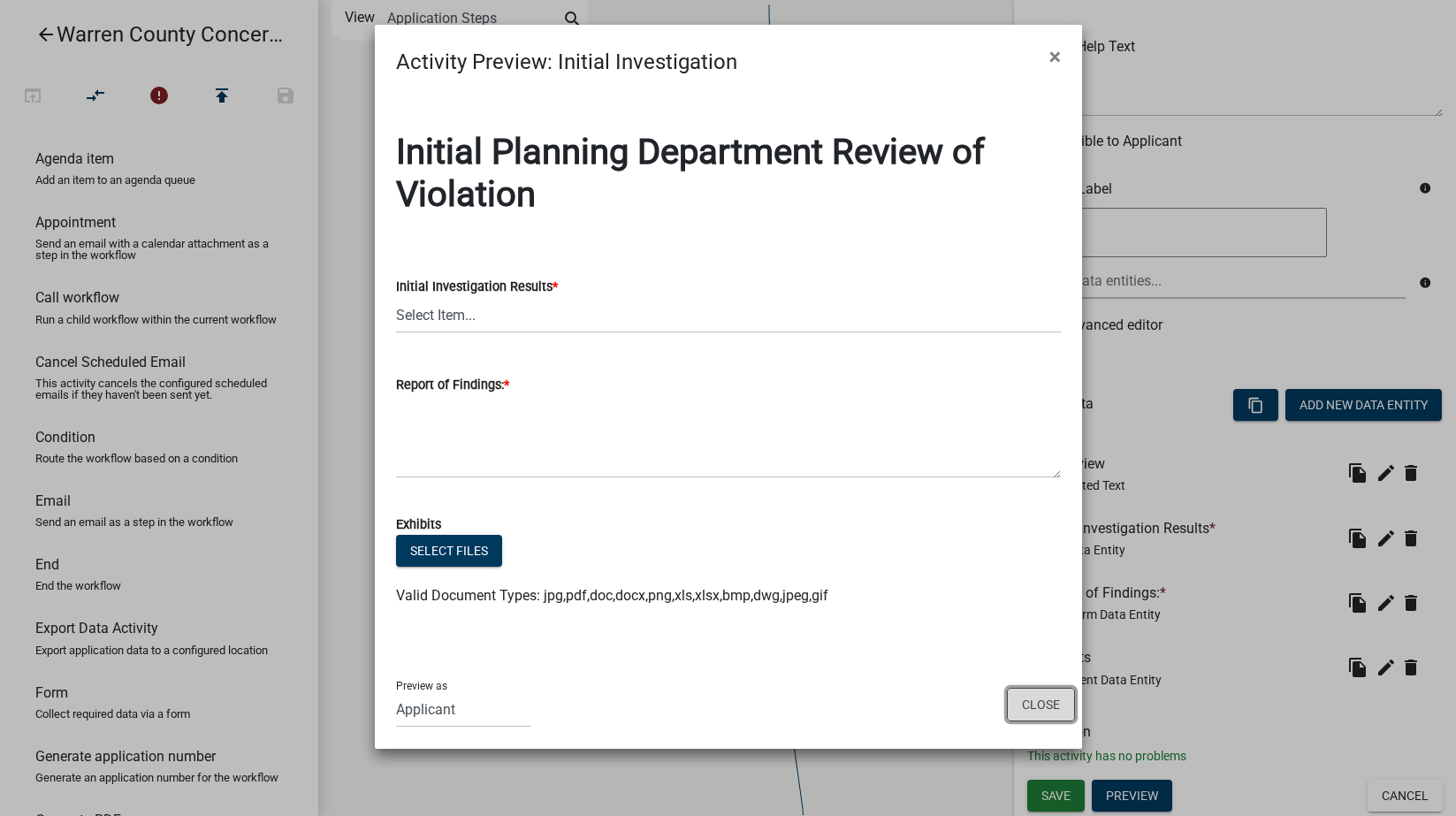
click at [1032, 700] on button "Close" at bounding box center [1041, 705] width 68 height 34
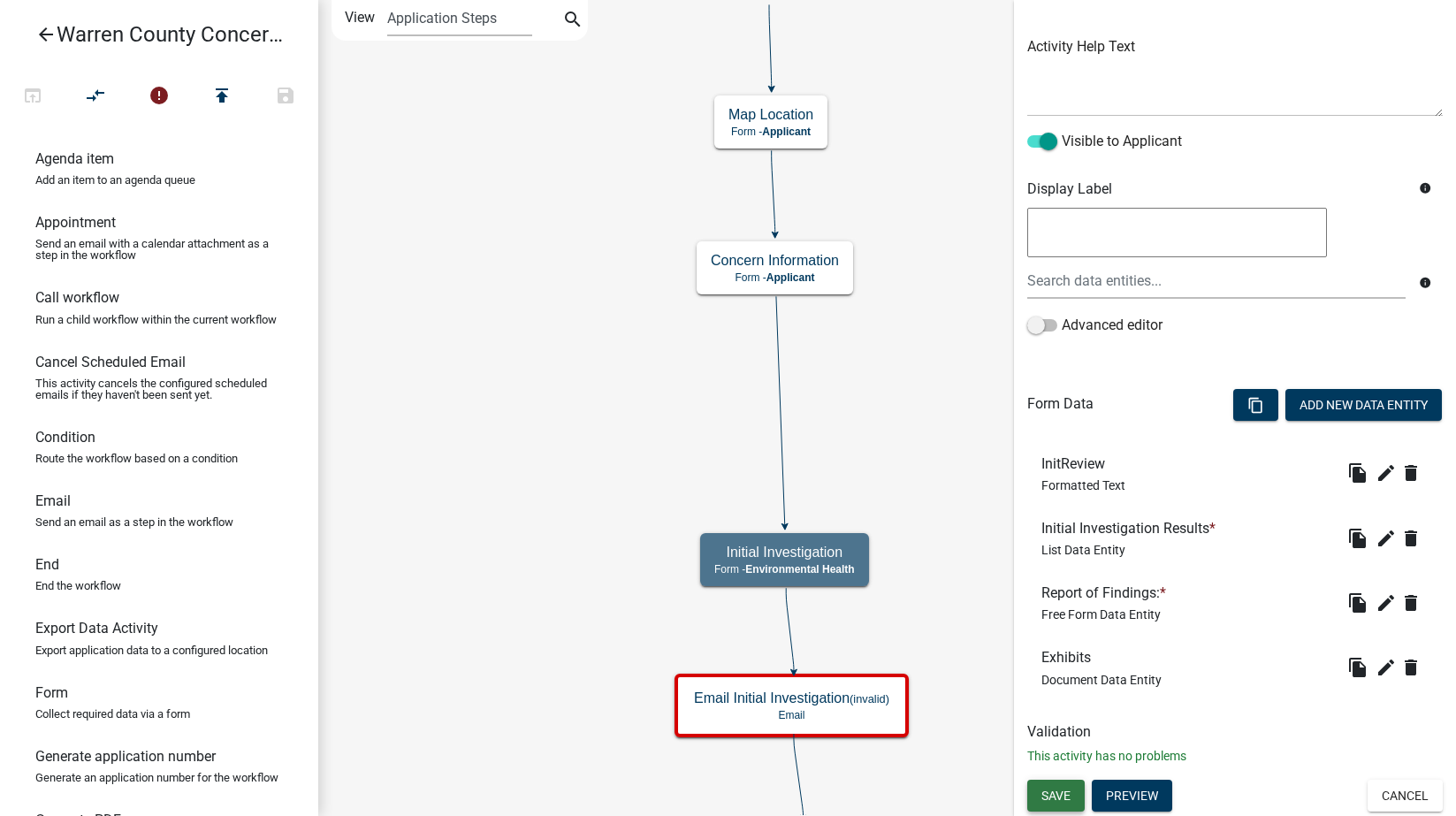
click at [1046, 795] on span "Save" at bounding box center [1056, 795] width 29 height 14
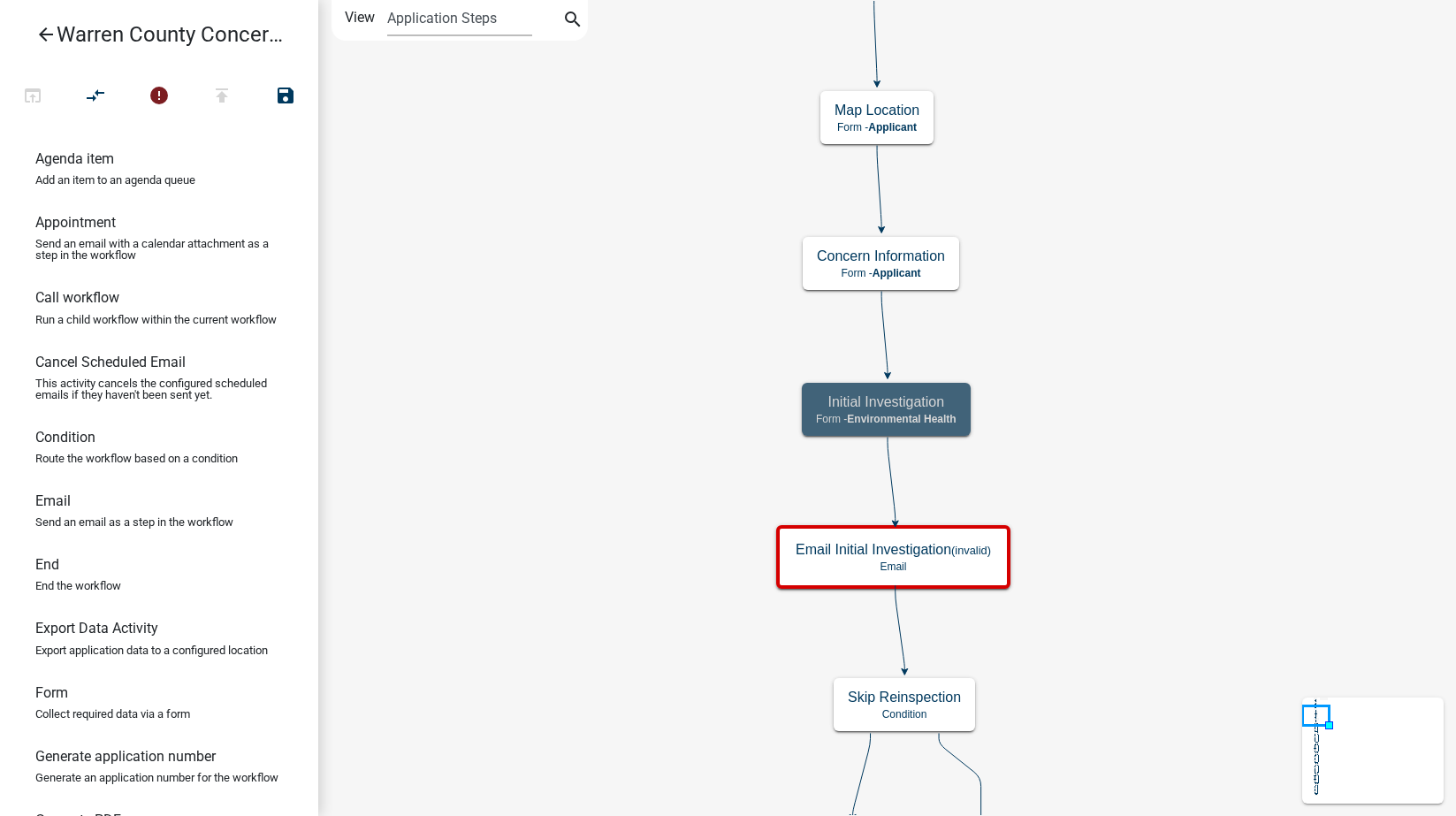
scroll to position [0, 0]
click at [43, 33] on icon "arrow_back" at bounding box center [46, 36] width 21 height 25
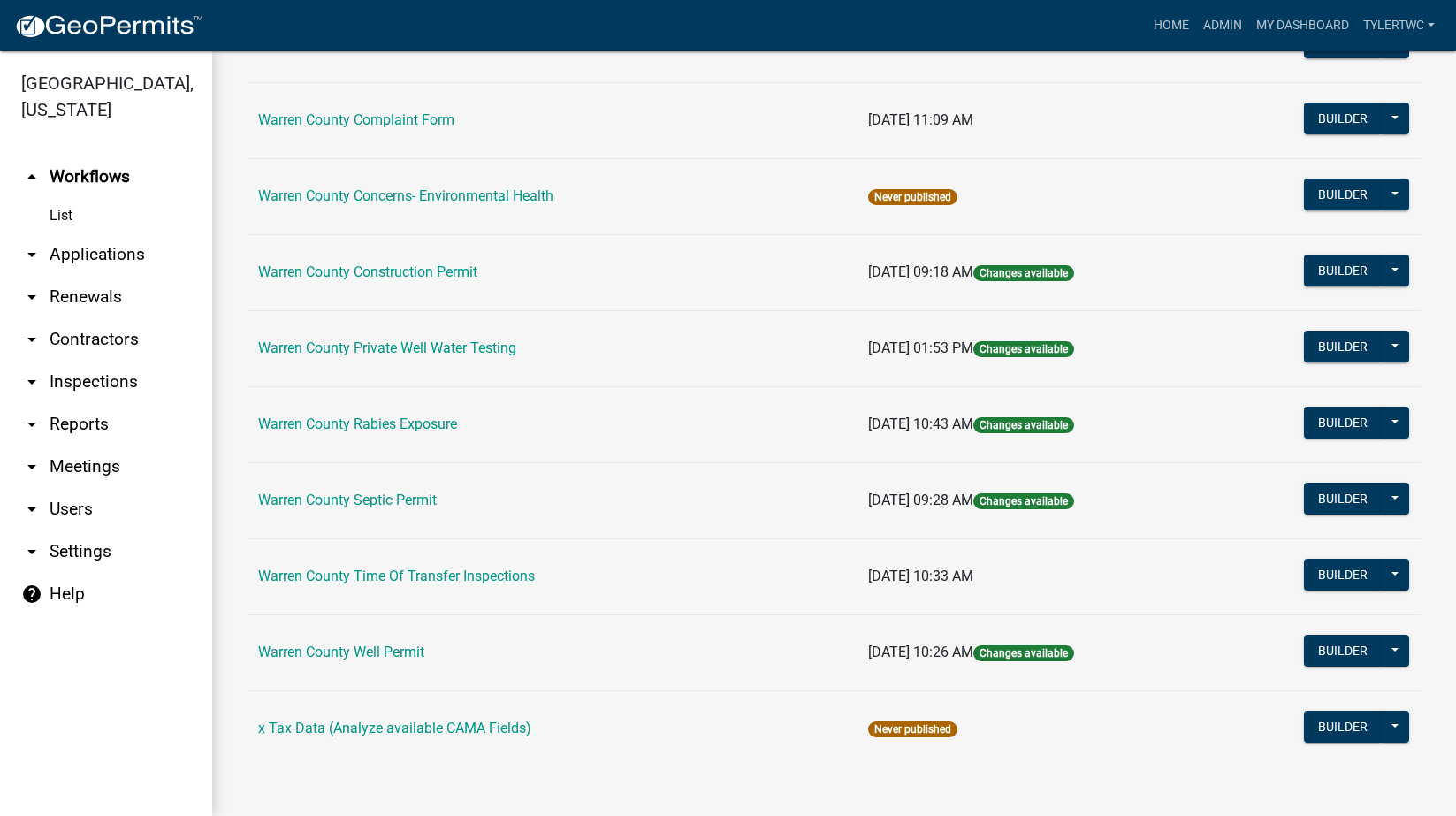
scroll to position [779, 0]
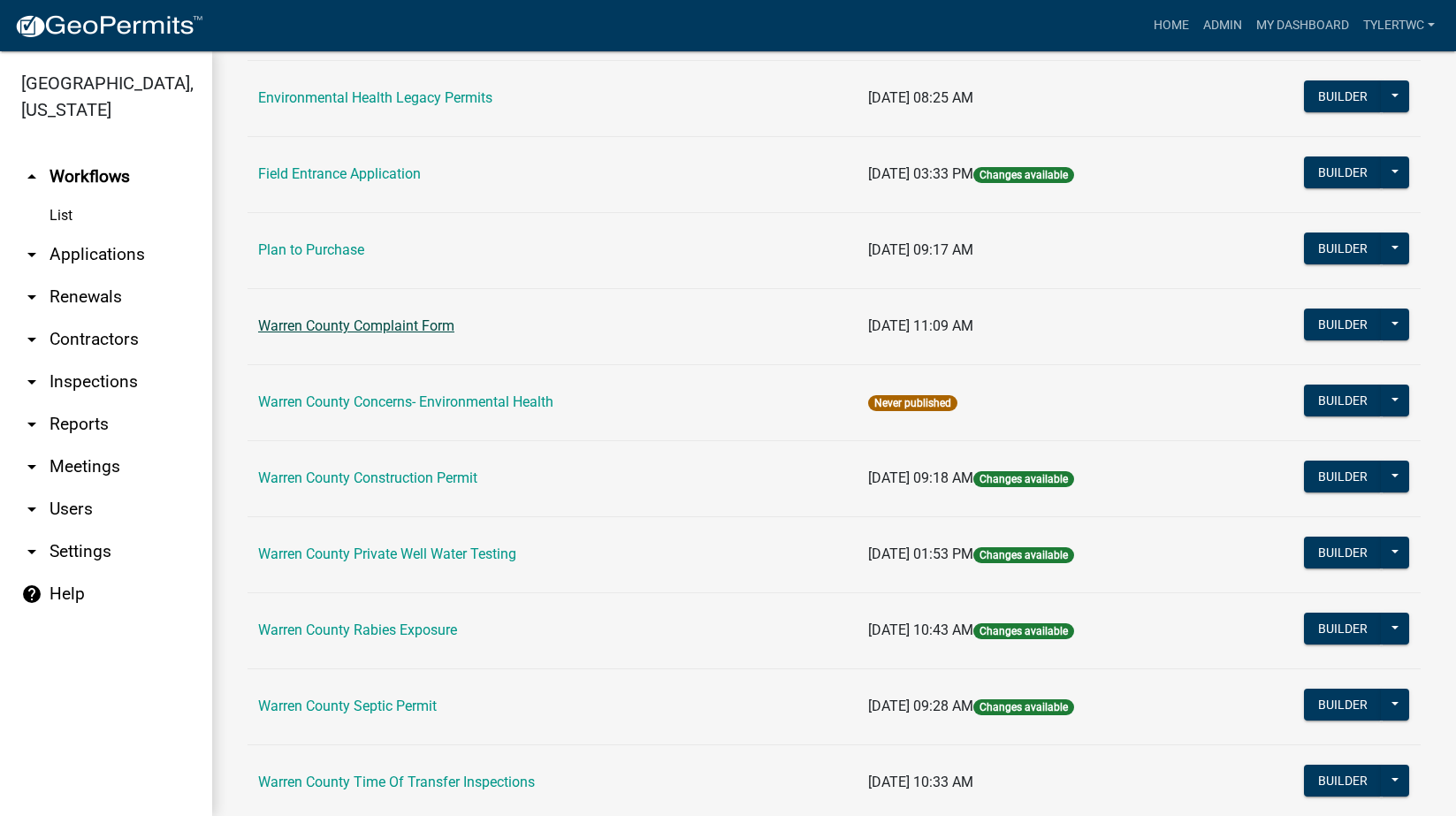
click at [381, 322] on link "Warren County Complaint Form" at bounding box center [357, 326] width 196 height 17
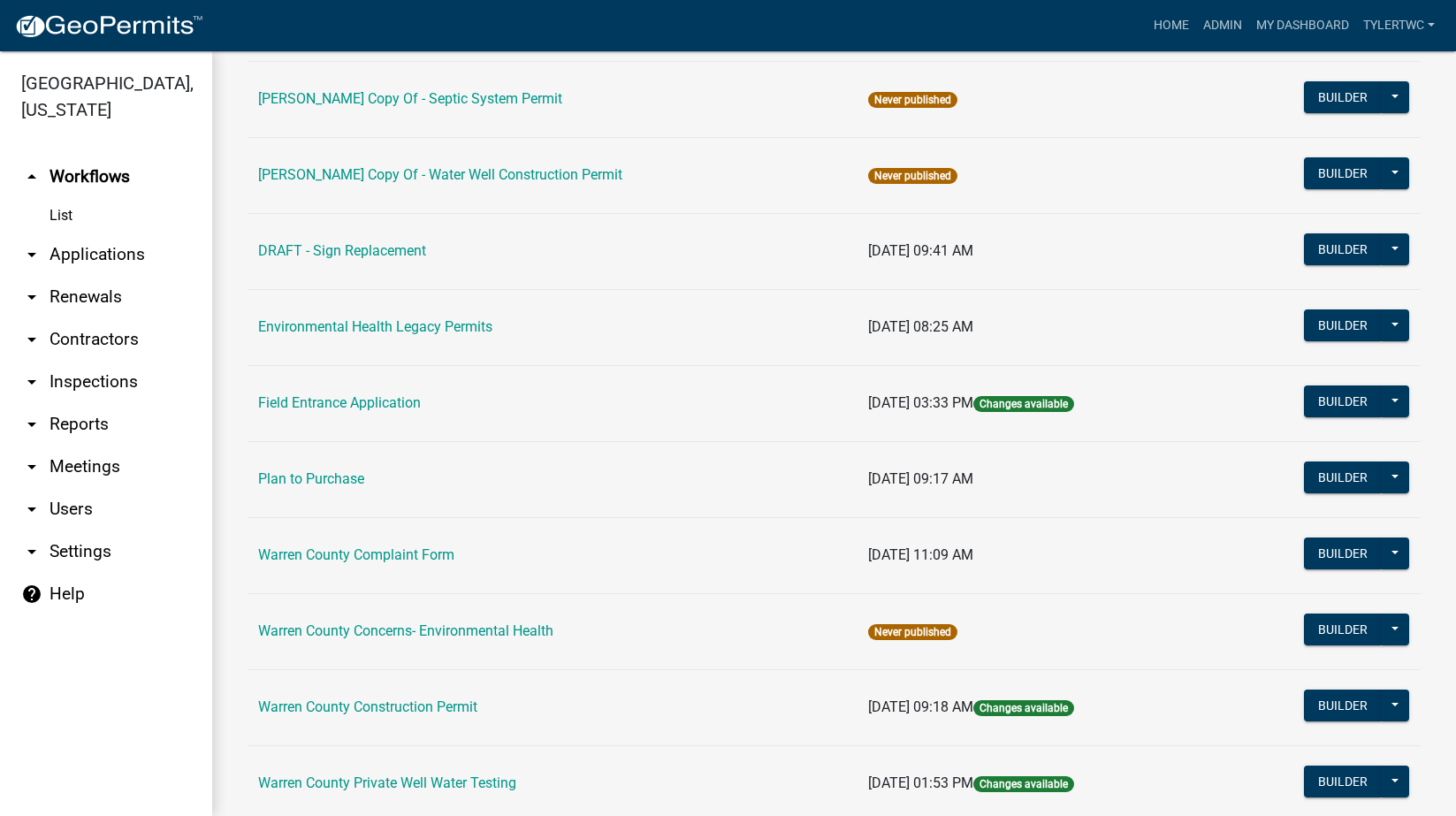
scroll to position [619, 0]
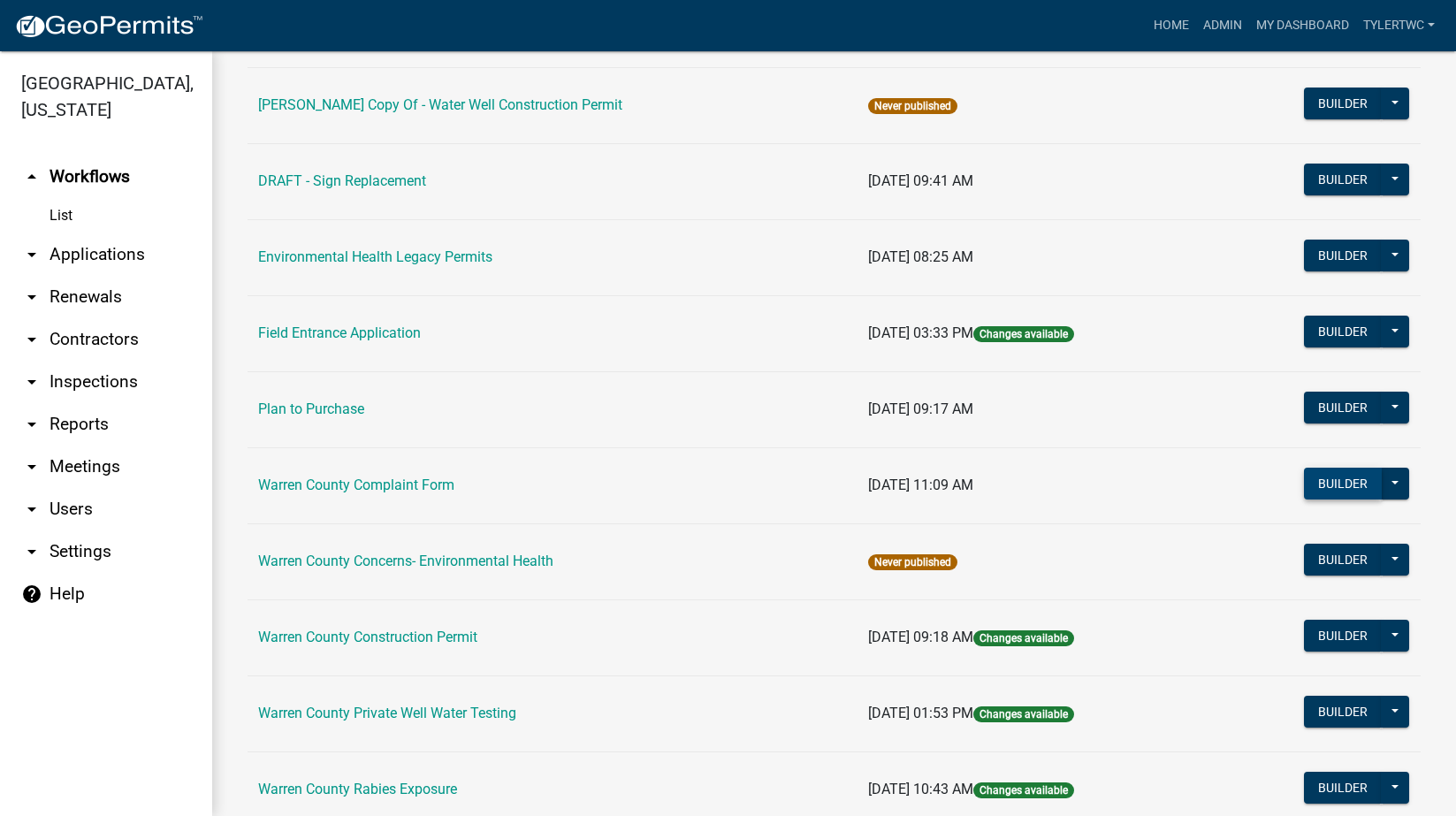
click at [1312, 483] on button "Builder" at bounding box center [1342, 484] width 77 height 32
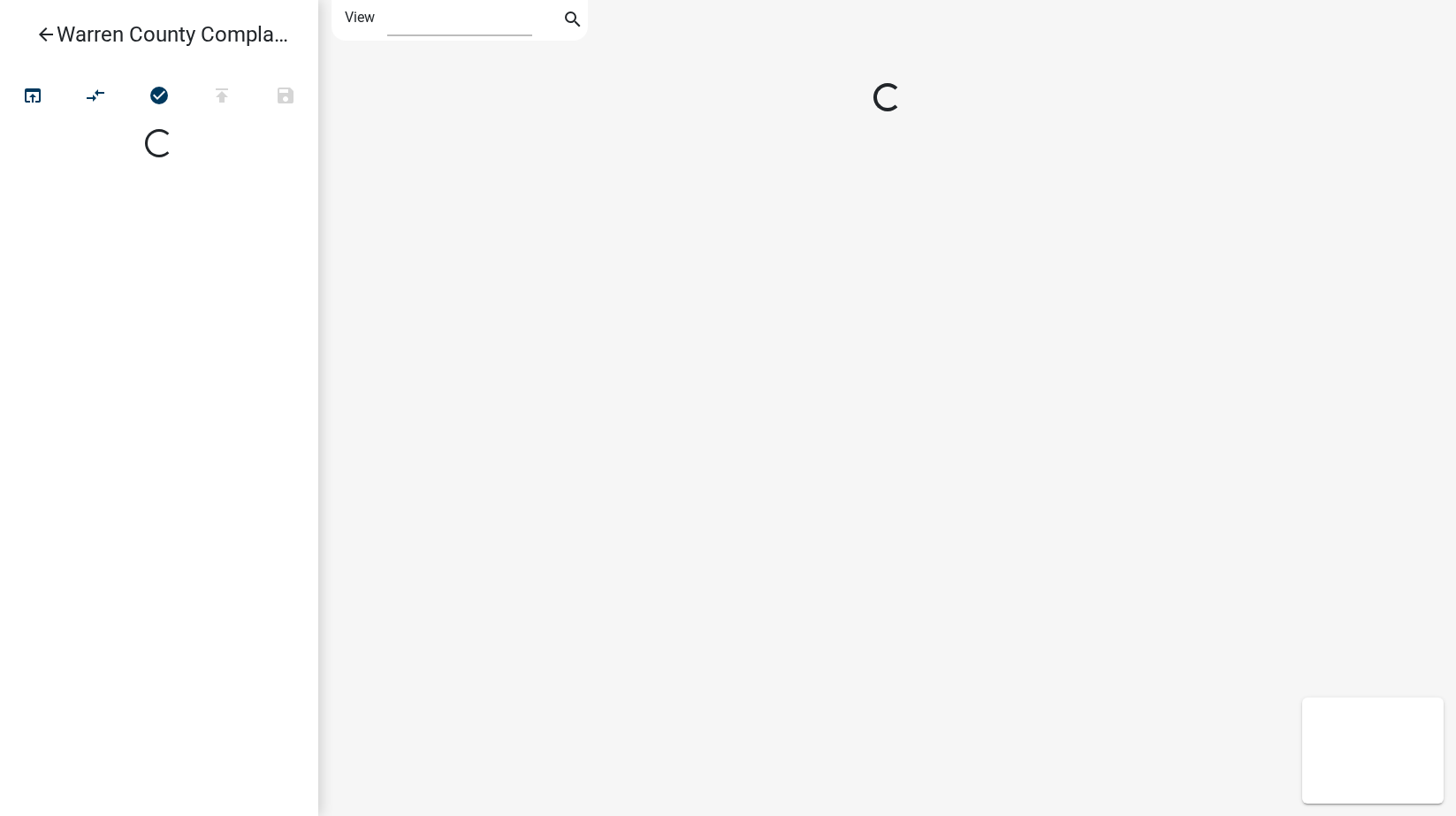
select select "1"
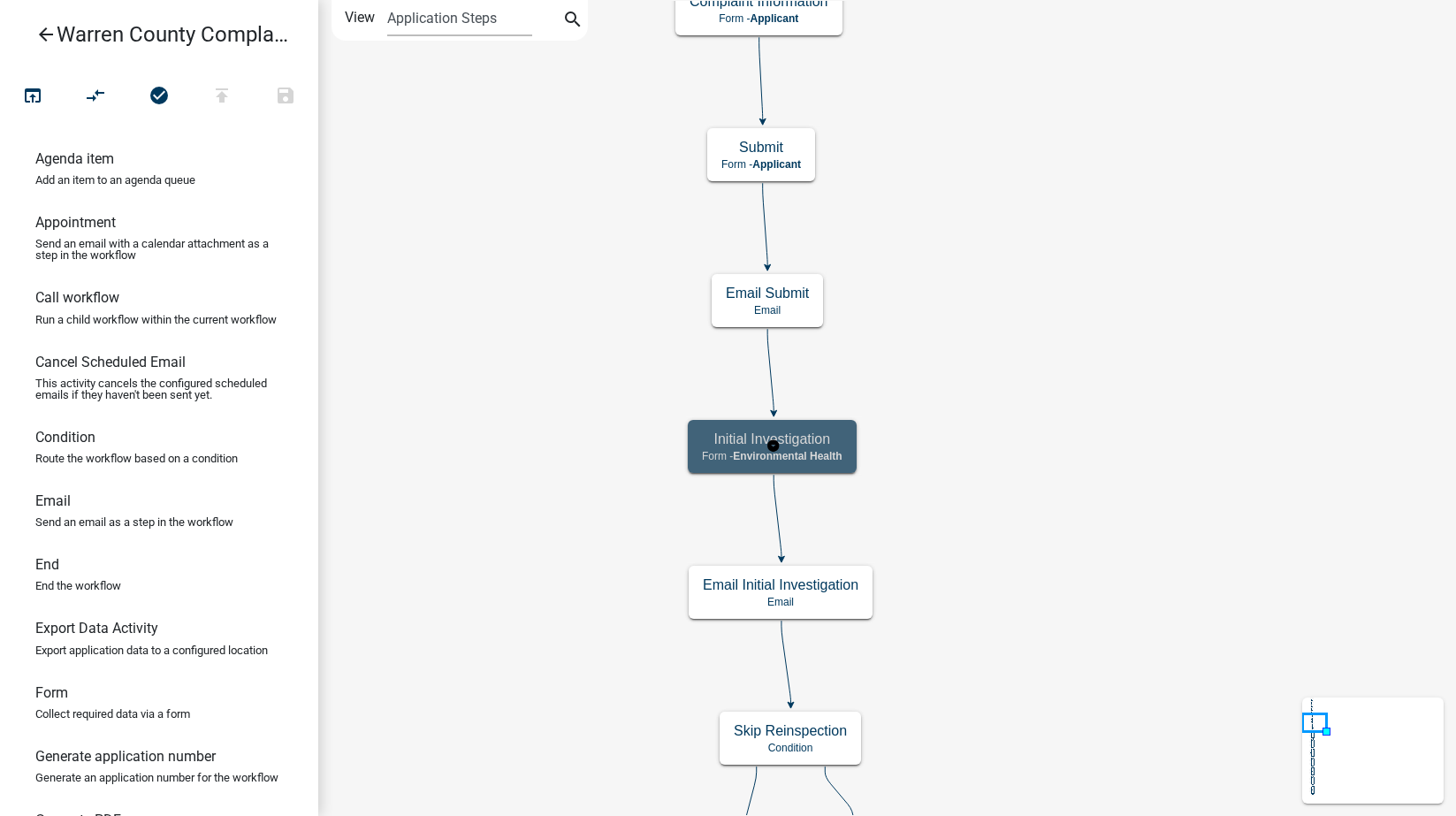
click at [833, 436] on h5 "Initial Investigation" at bounding box center [772, 439] width 141 height 17
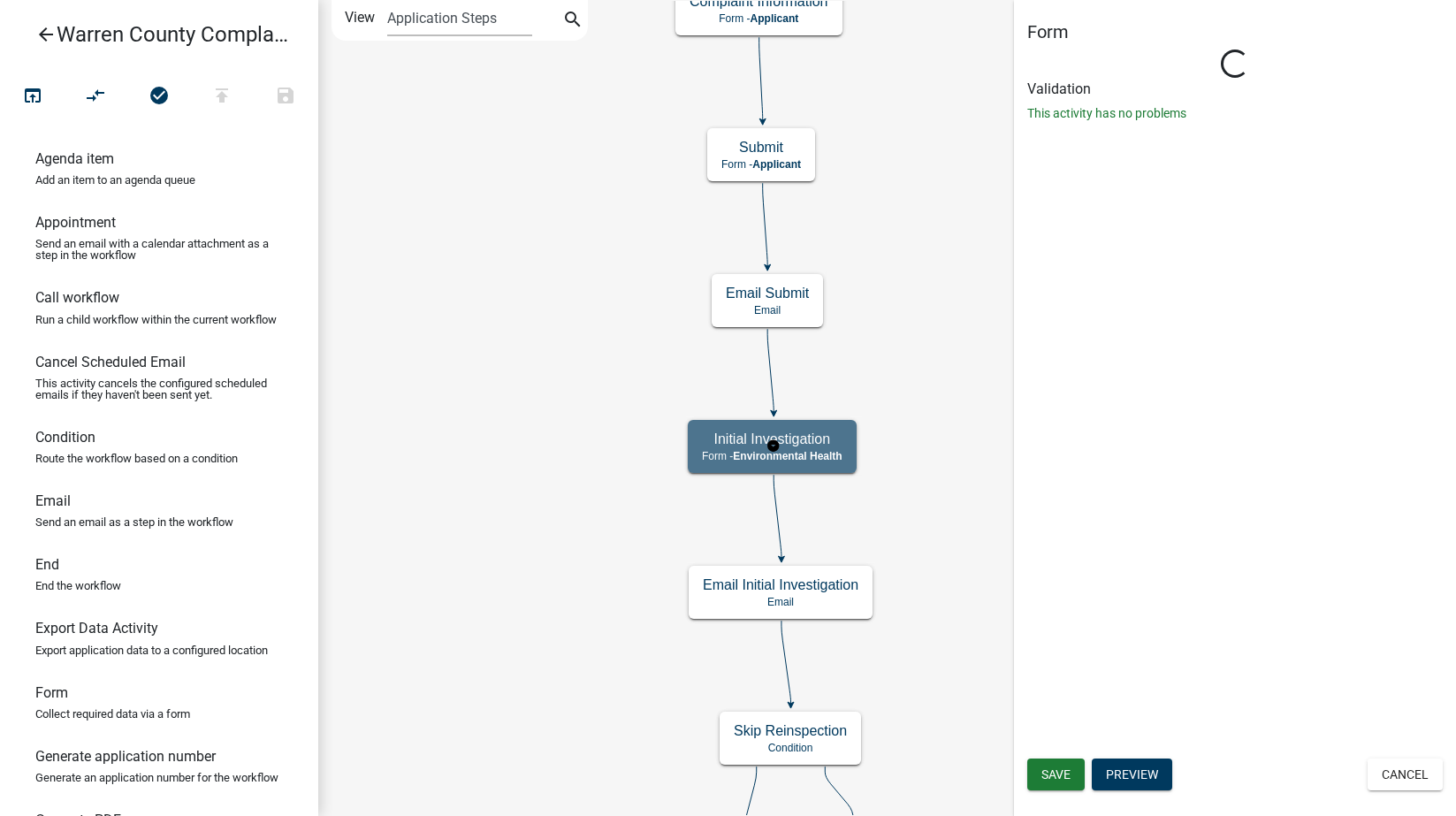
select select "EB914F98-266B-4D45-B6A7-C04EB7A49358"
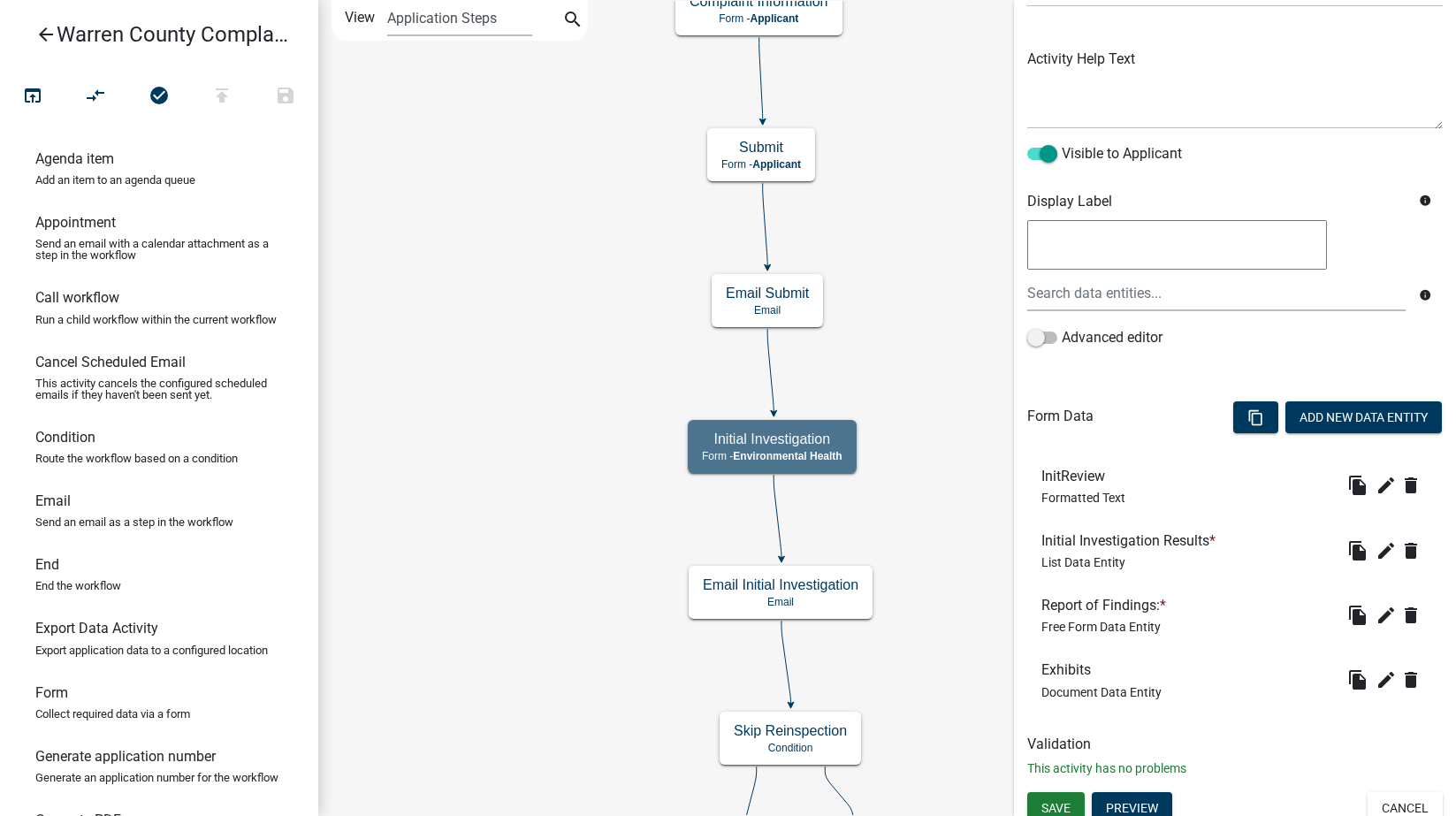
scroll to position [191, 0]
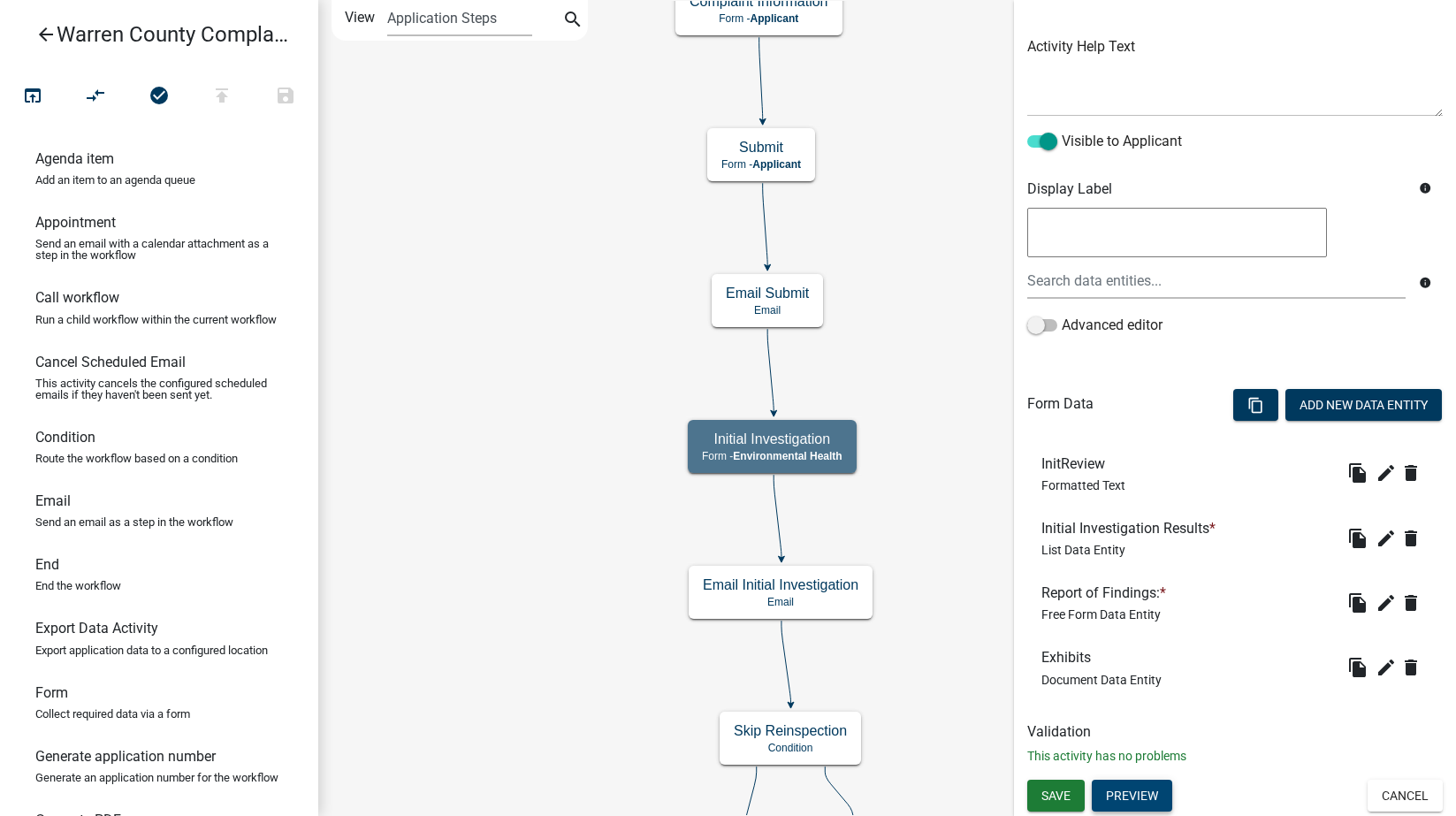
click at [1140, 796] on button "Preview" at bounding box center [1132, 795] width 80 height 32
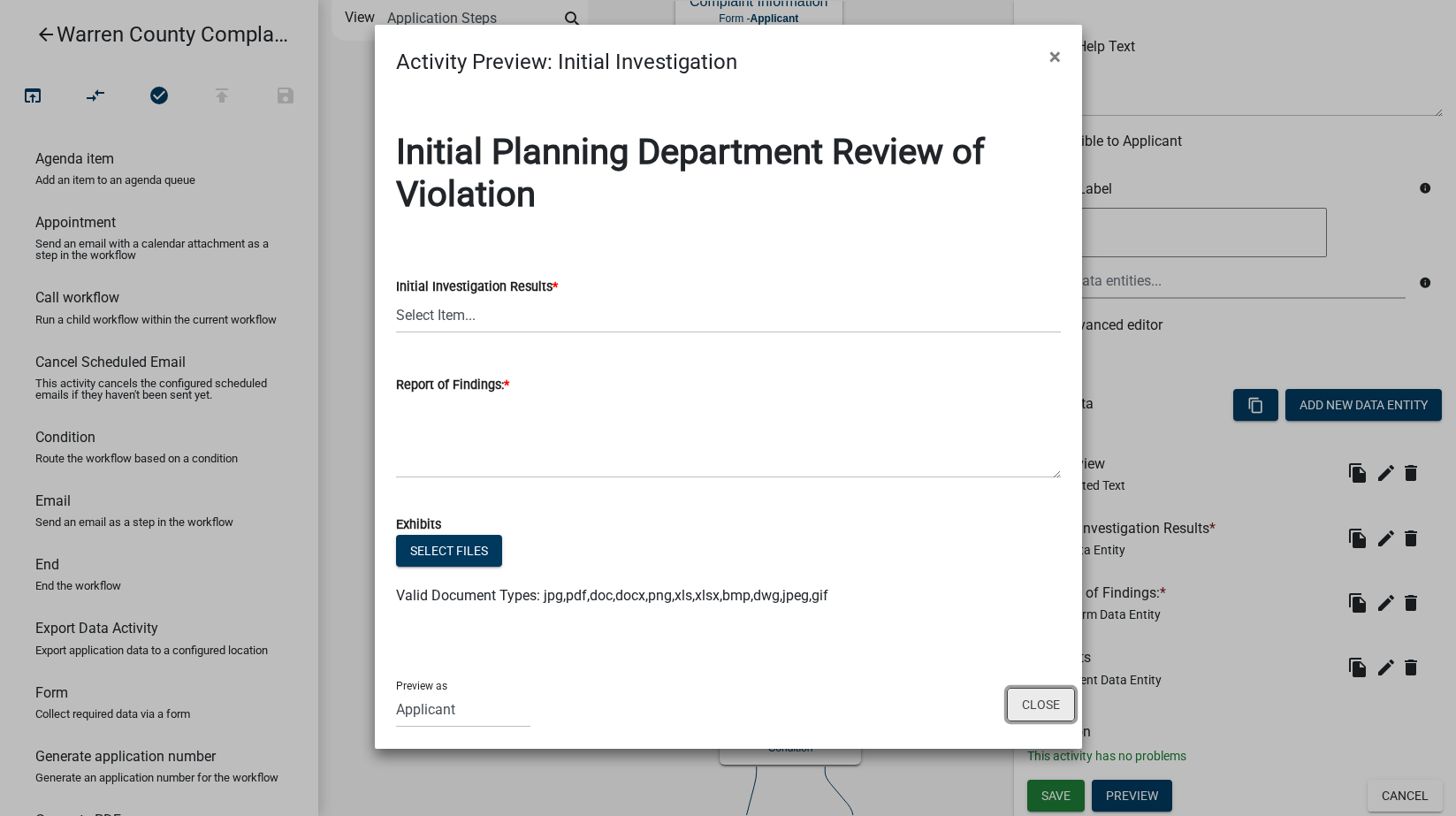
click at [1030, 703] on button "Close" at bounding box center [1041, 705] width 68 height 34
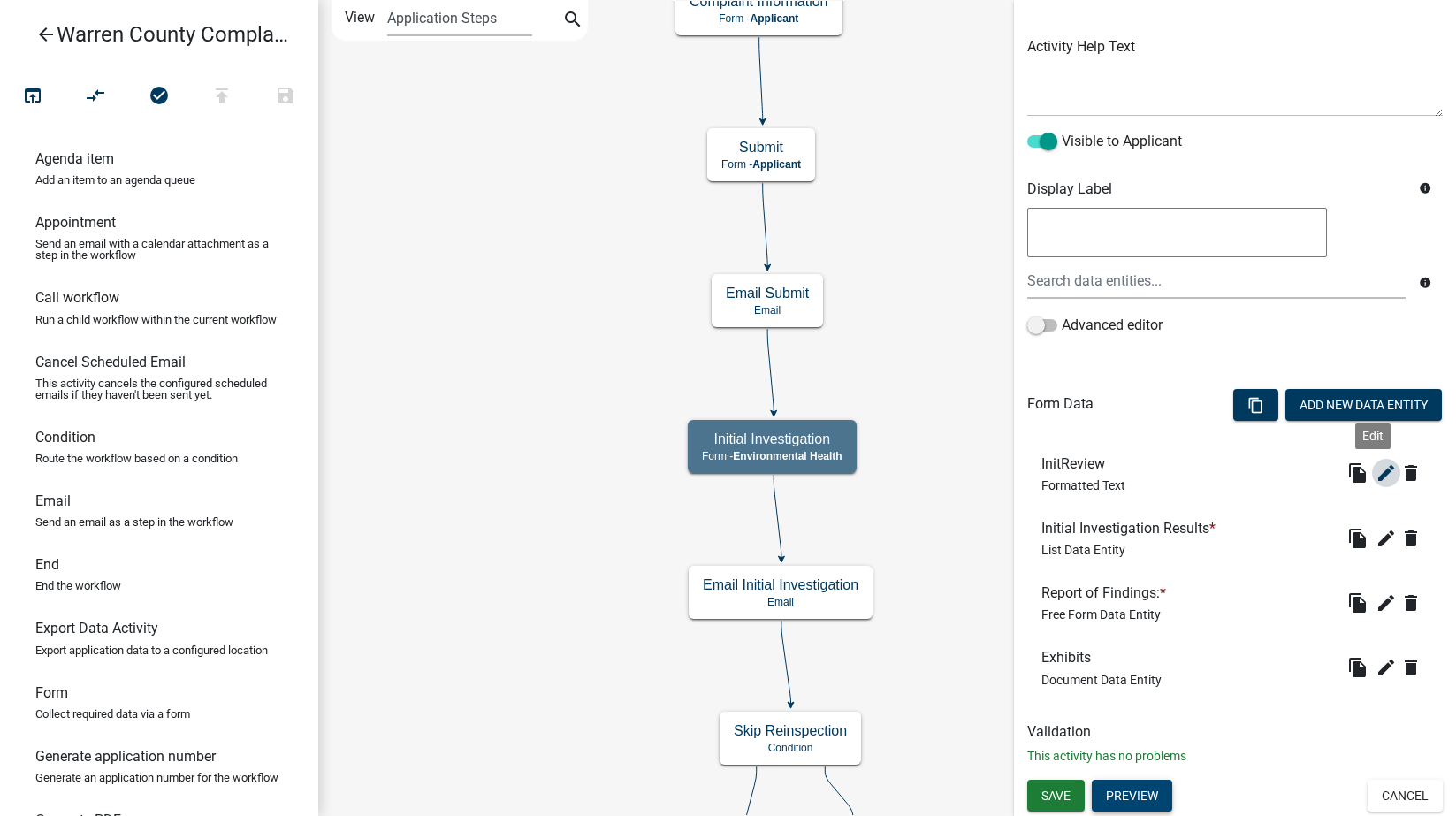
click at [1376, 472] on icon "edit" at bounding box center [1386, 472] width 21 height 21
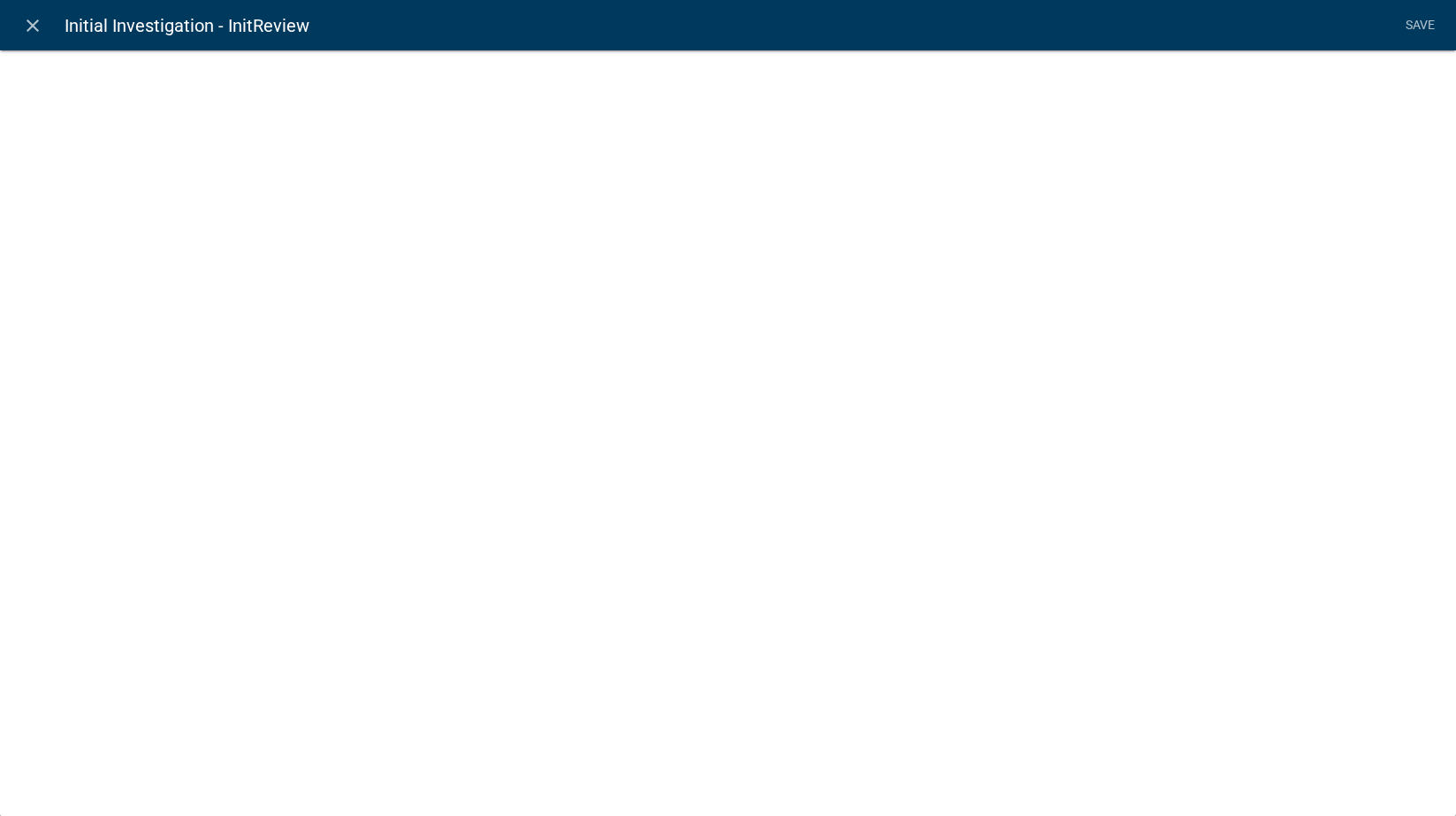
select select "rich-text"
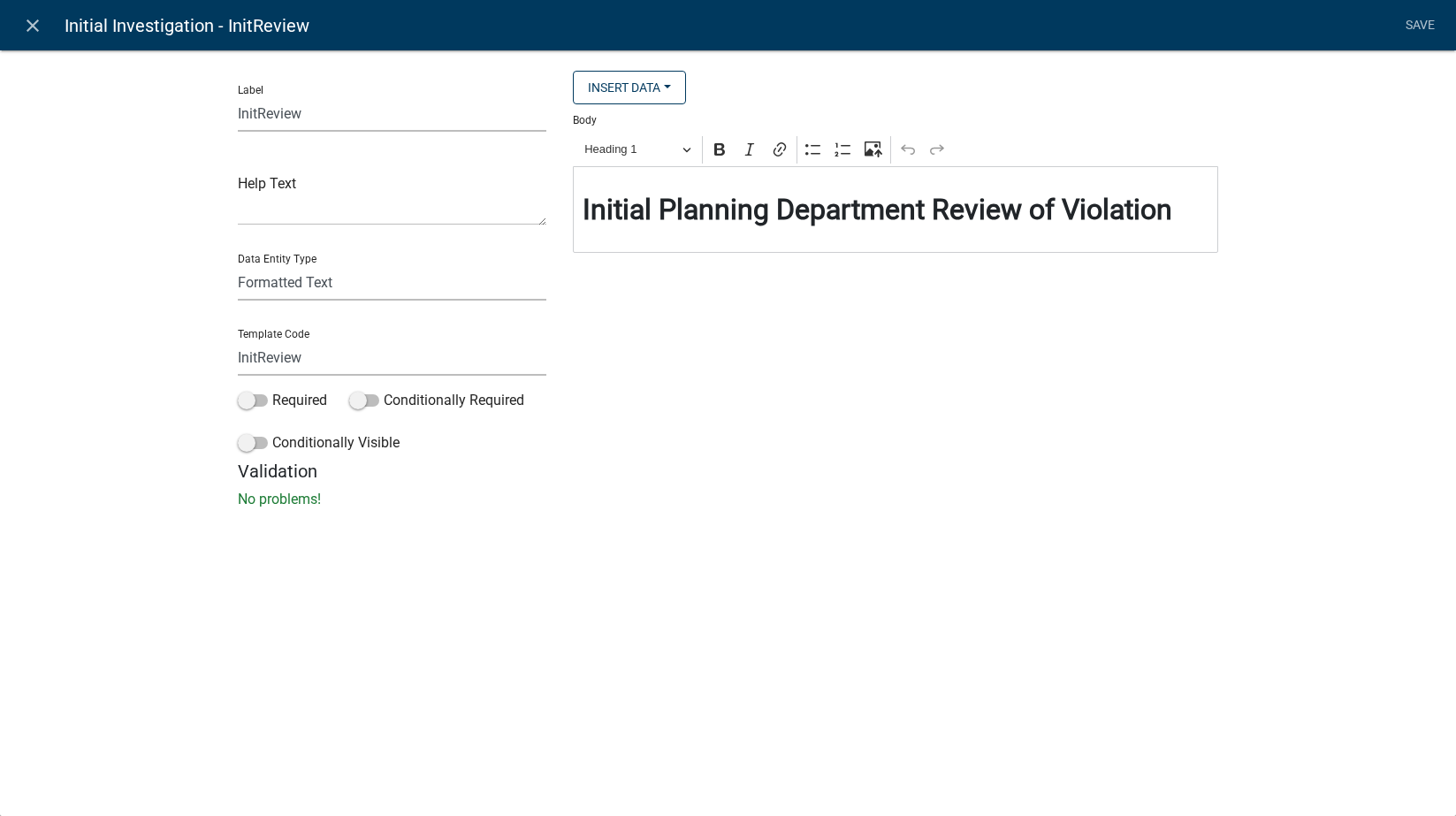
click at [713, 204] on strong "Initial Planning Department Review of Violation" at bounding box center [877, 209] width 590 height 34
click at [1420, 20] on link "Save" at bounding box center [1420, 25] width 44 height 34
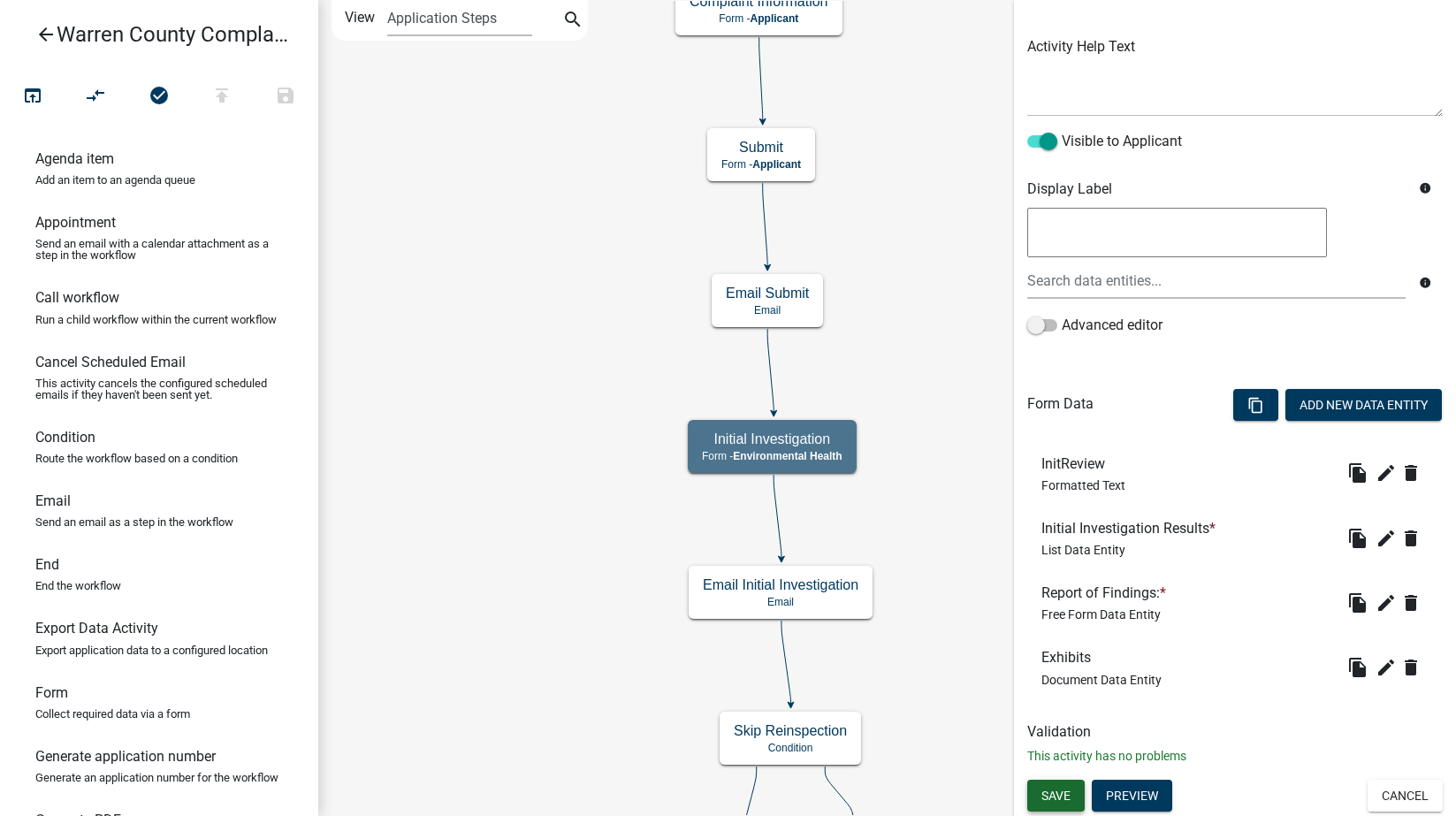
click at [1051, 796] on span "Save" at bounding box center [1056, 795] width 29 height 14
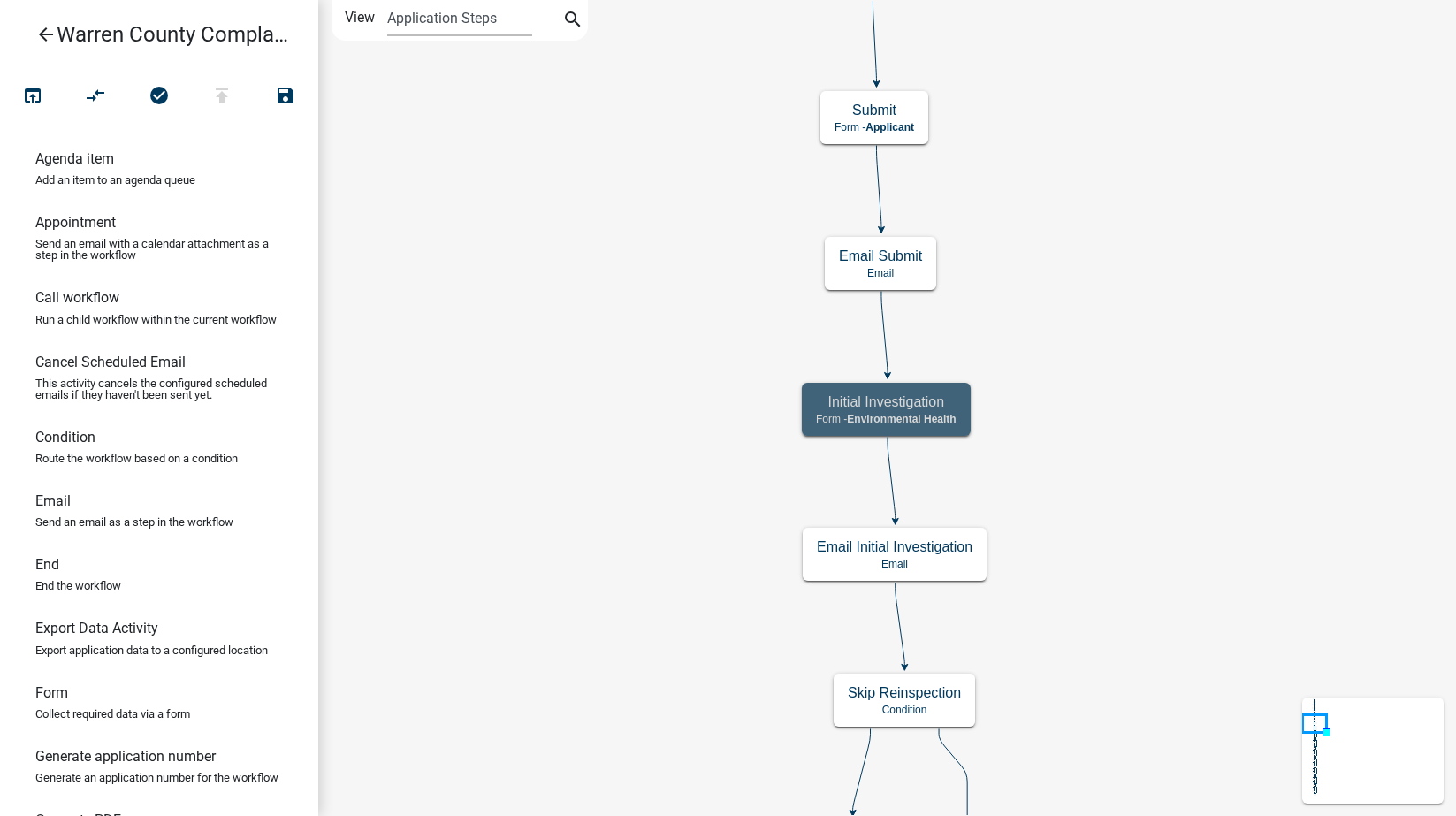
scroll to position [0, 0]
click at [955, 411] on h5 "Initial Investigation" at bounding box center [886, 402] width 141 height 17
click at [965, 405] on div "Initial Investigation Form - Environmental Health" at bounding box center [886, 409] width 169 height 53
click at [962, 408] on div "Initial Investigation Form - Environmental Health" at bounding box center [886, 409] width 169 height 53
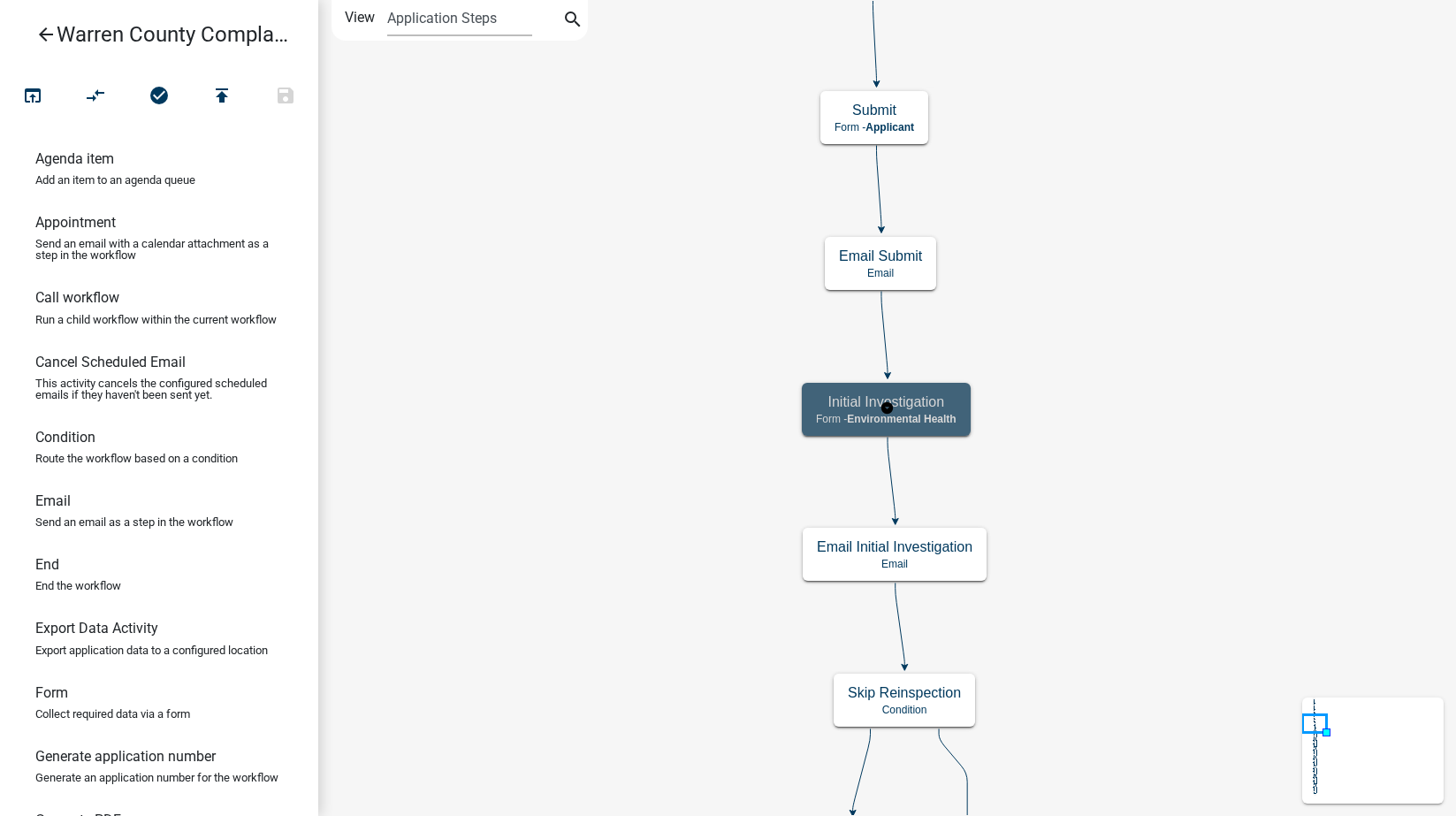
select select "EB914F98-266B-4D45-B6A7-C04EB7A49358"
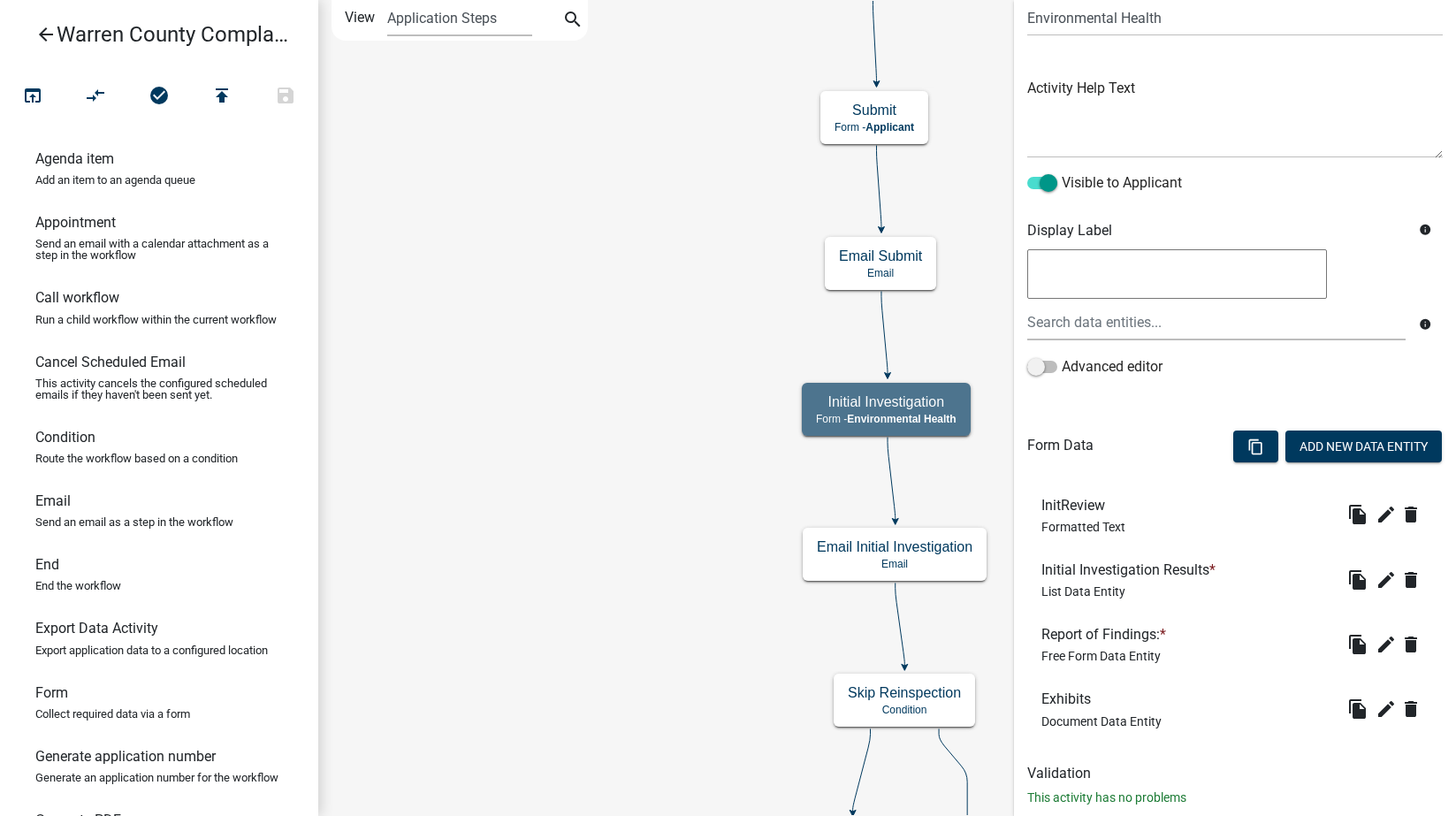
scroll to position [191, 0]
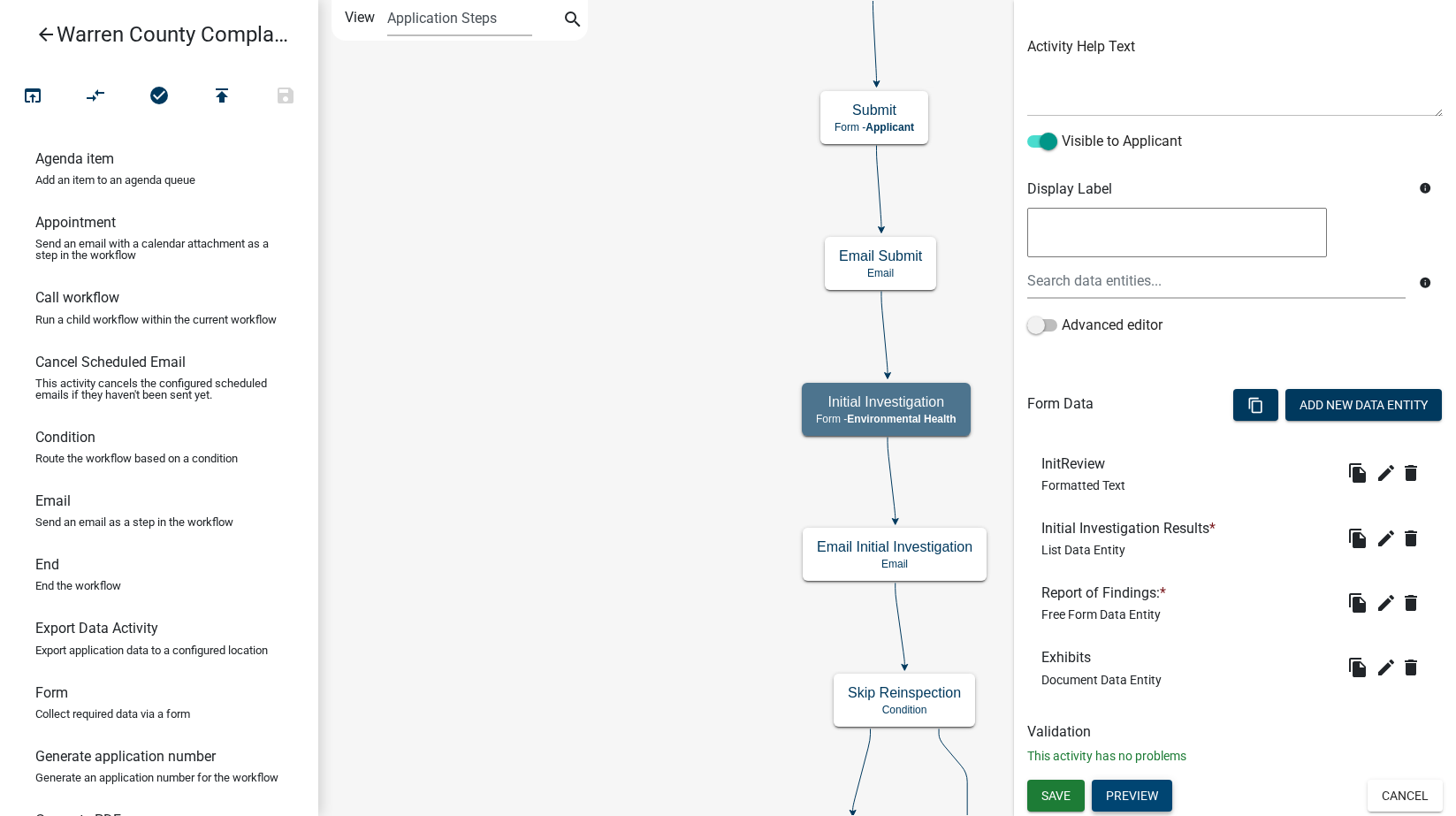
click at [1143, 797] on button "Preview" at bounding box center [1132, 795] width 80 height 32
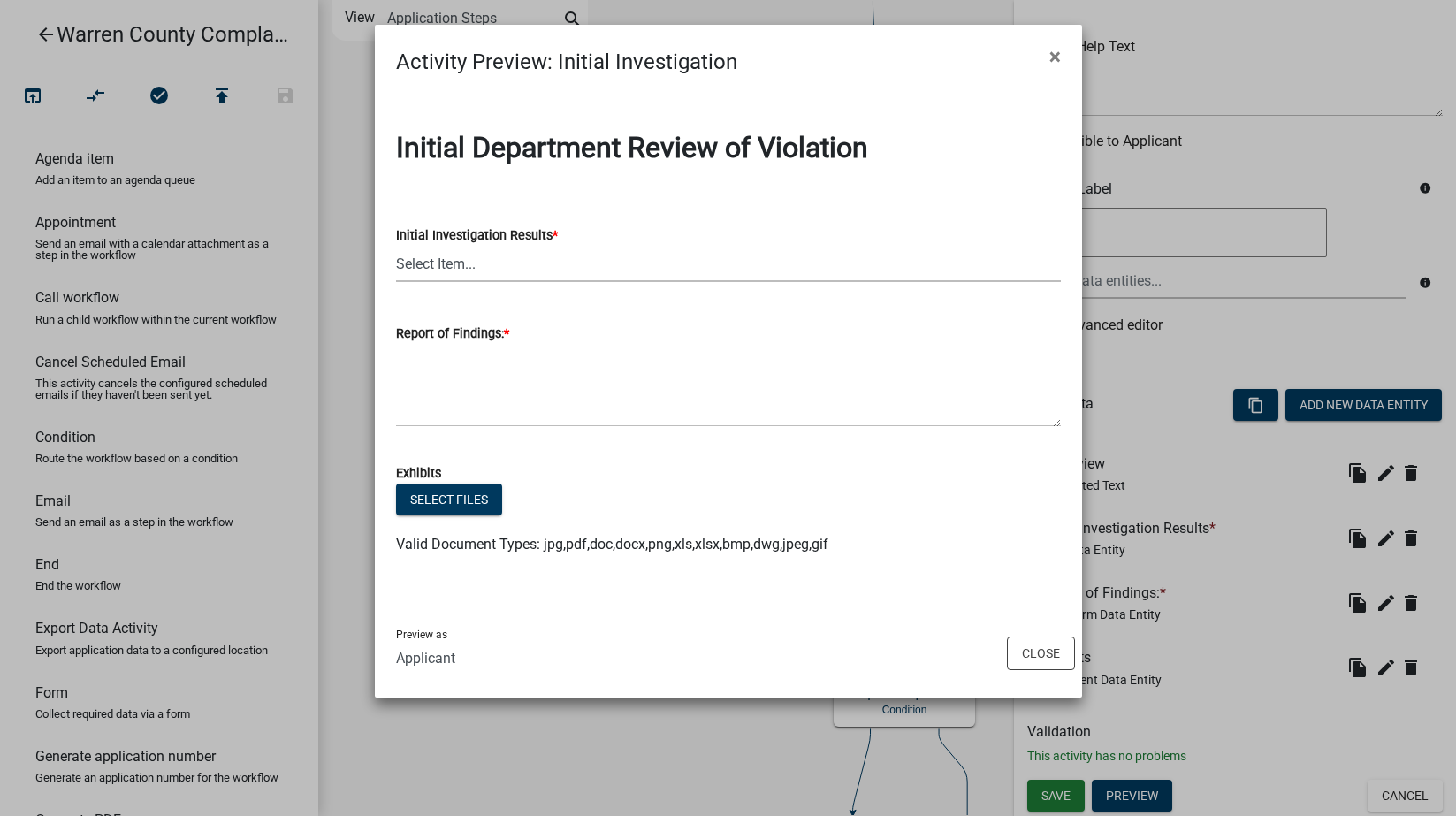
click at [522, 261] on select "Select Item... No Violation Violation Established - contacted owner Violation E…" at bounding box center [728, 263] width 665 height 36
click at [1039, 654] on div "Preview as Applicant Engineering BOS Zoning Admin Assessor Environmental Health…" at bounding box center [729, 654] width 707 height 90
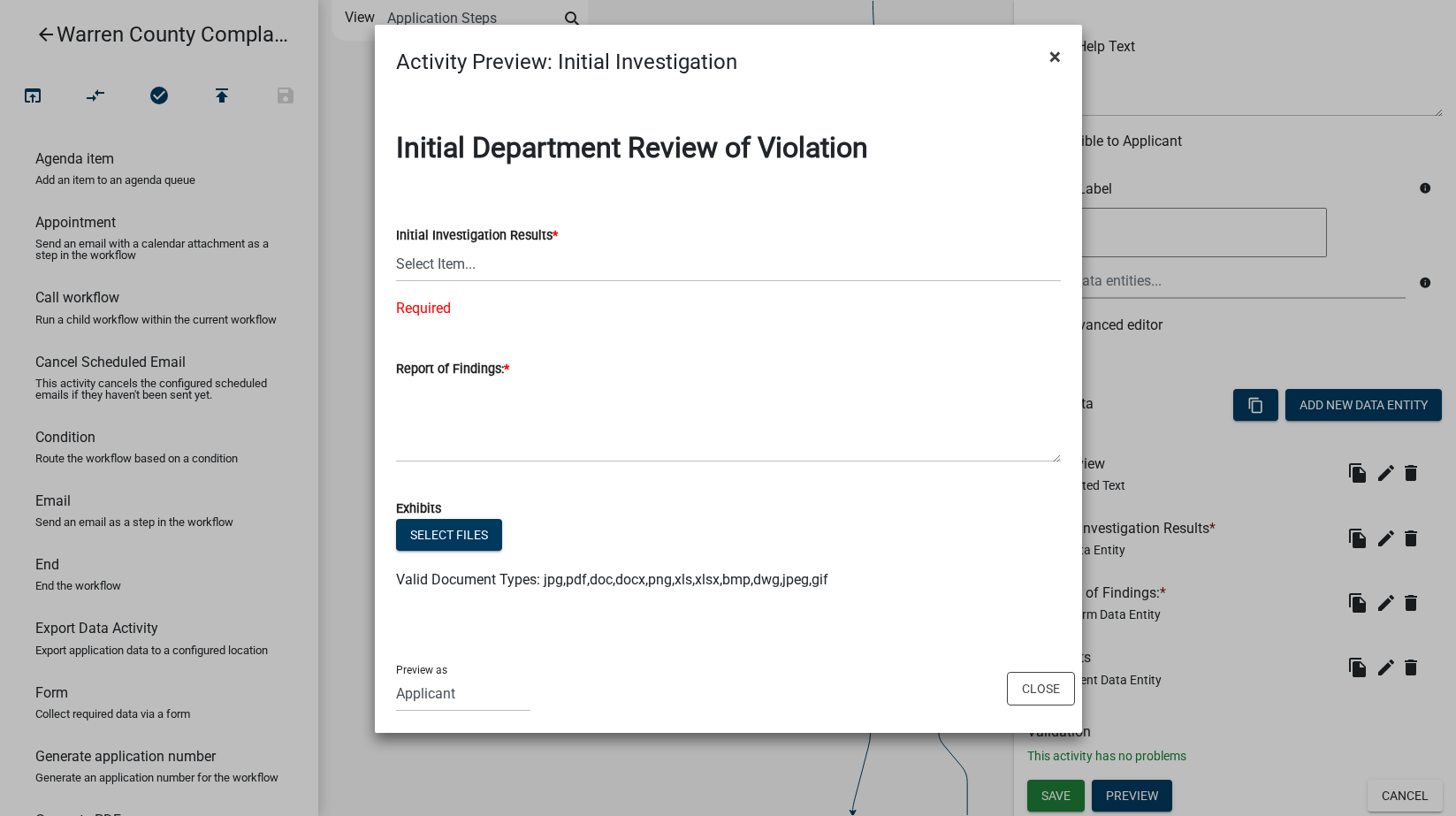
click at [1053, 56] on span "×" at bounding box center [1055, 56] width 11 height 25
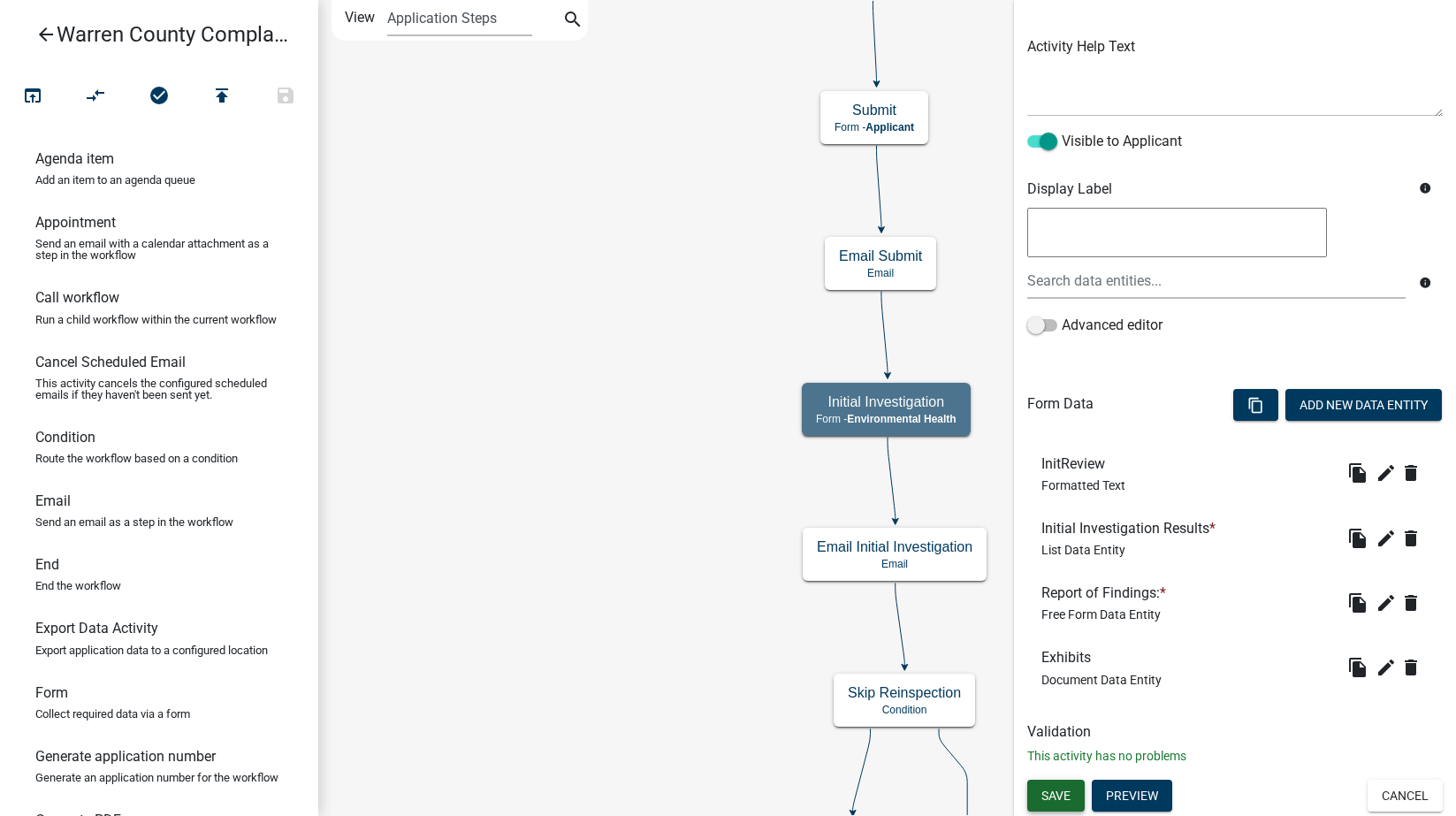
click at [1050, 793] on span "Save" at bounding box center [1056, 795] width 29 height 14
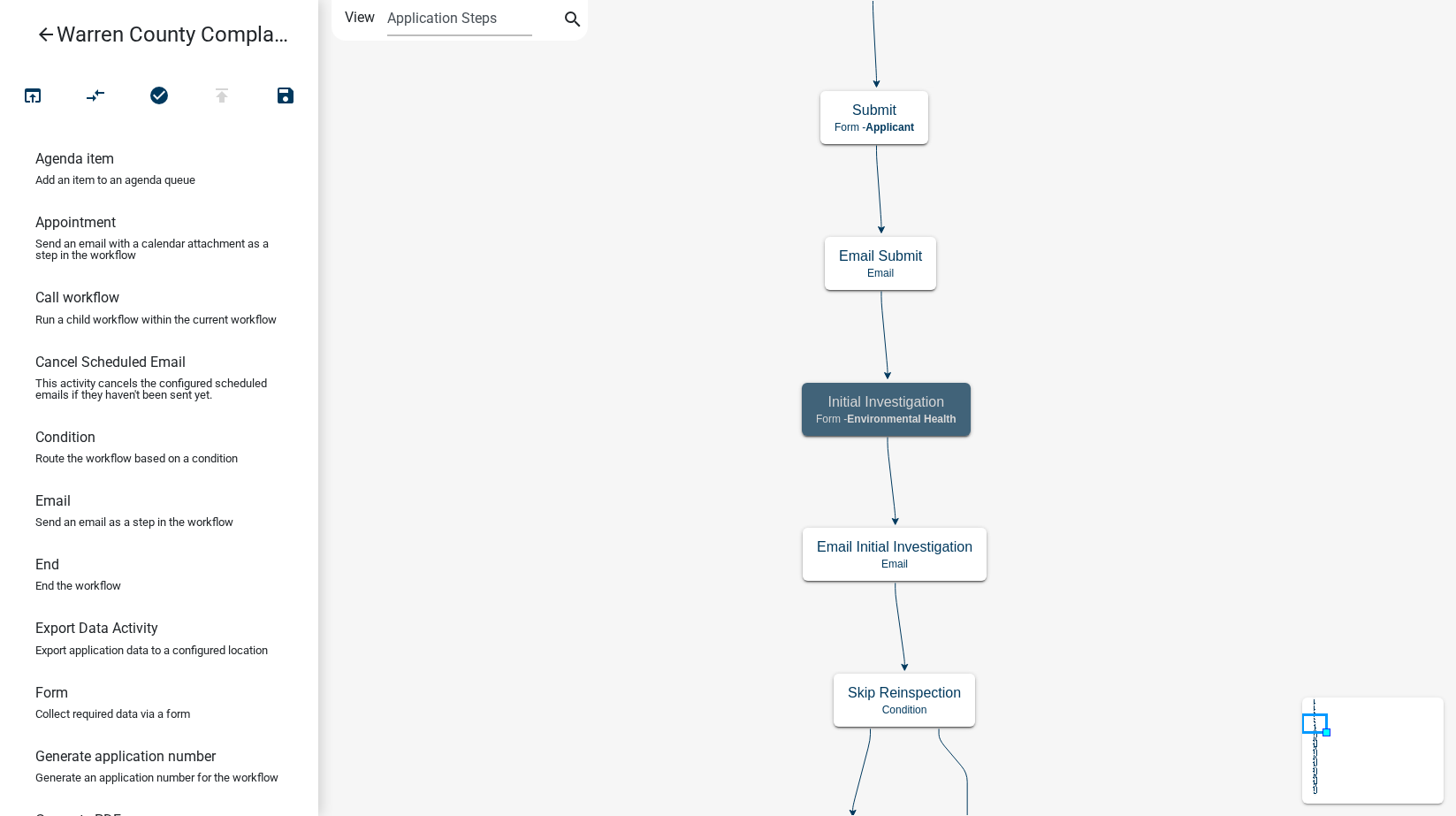
scroll to position [0, 0]
click at [46, 37] on icon "arrow_back" at bounding box center [46, 36] width 21 height 25
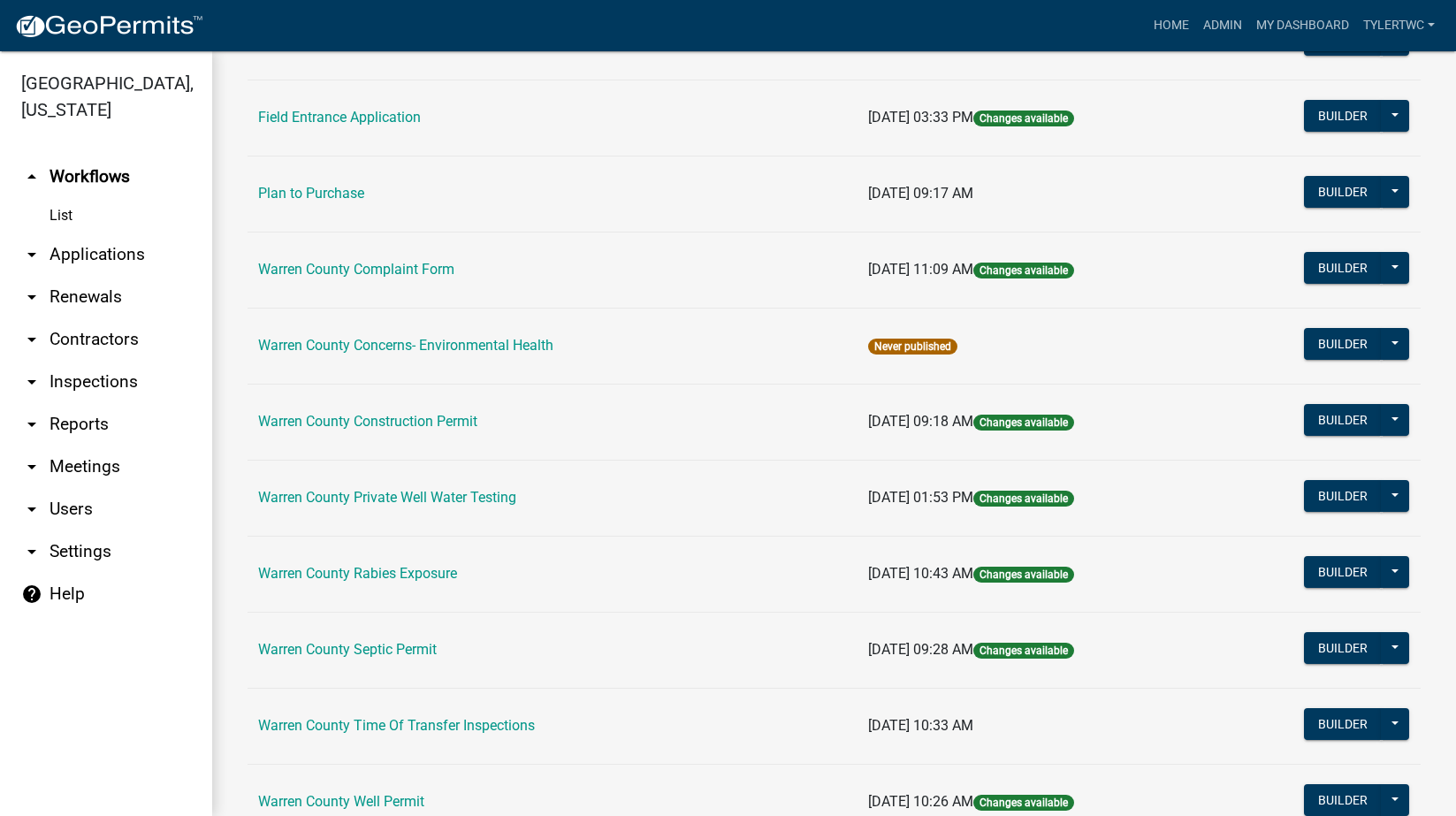
scroll to position [779, 0]
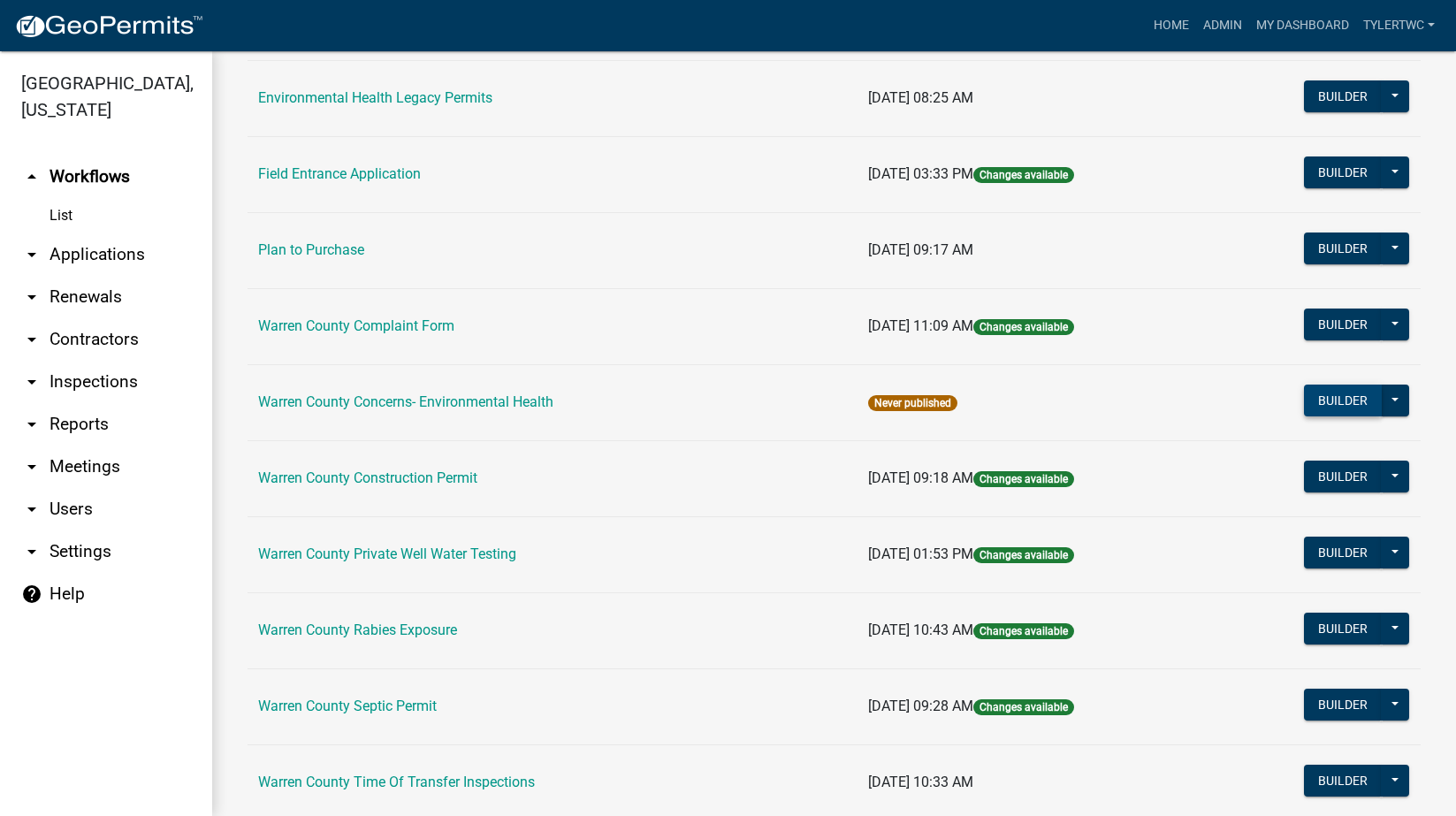
click at [1323, 399] on button "Builder" at bounding box center [1342, 401] width 77 height 32
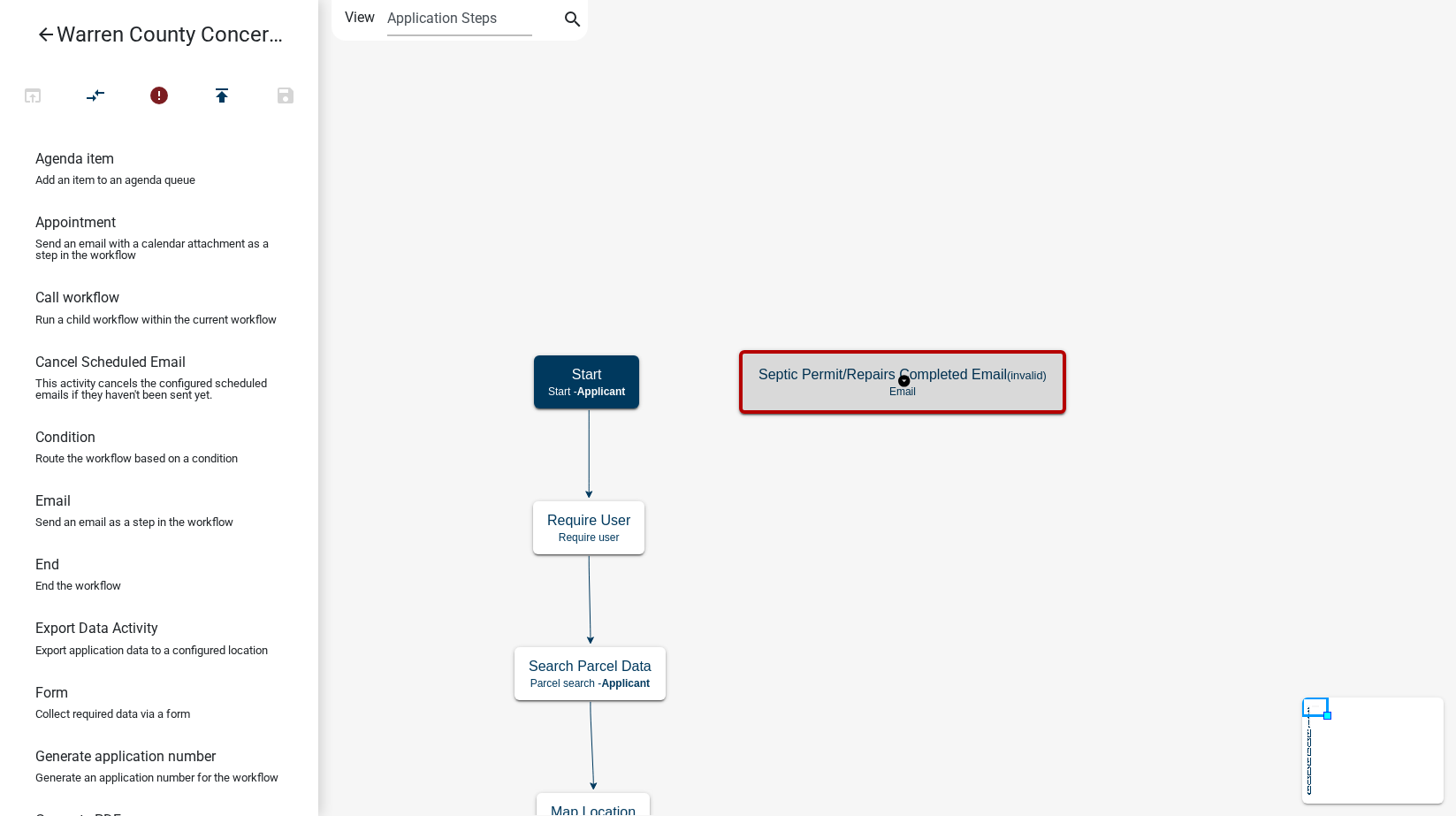
click at [832, 365] on div "Septic Permit/Repairs Completed Email (invalid) Email" at bounding box center [903, 382] width 316 height 53
click at [843, 396] on p "Email" at bounding box center [903, 391] width 288 height 12
click at [851, 390] on p "Email" at bounding box center [903, 391] width 288 height 12
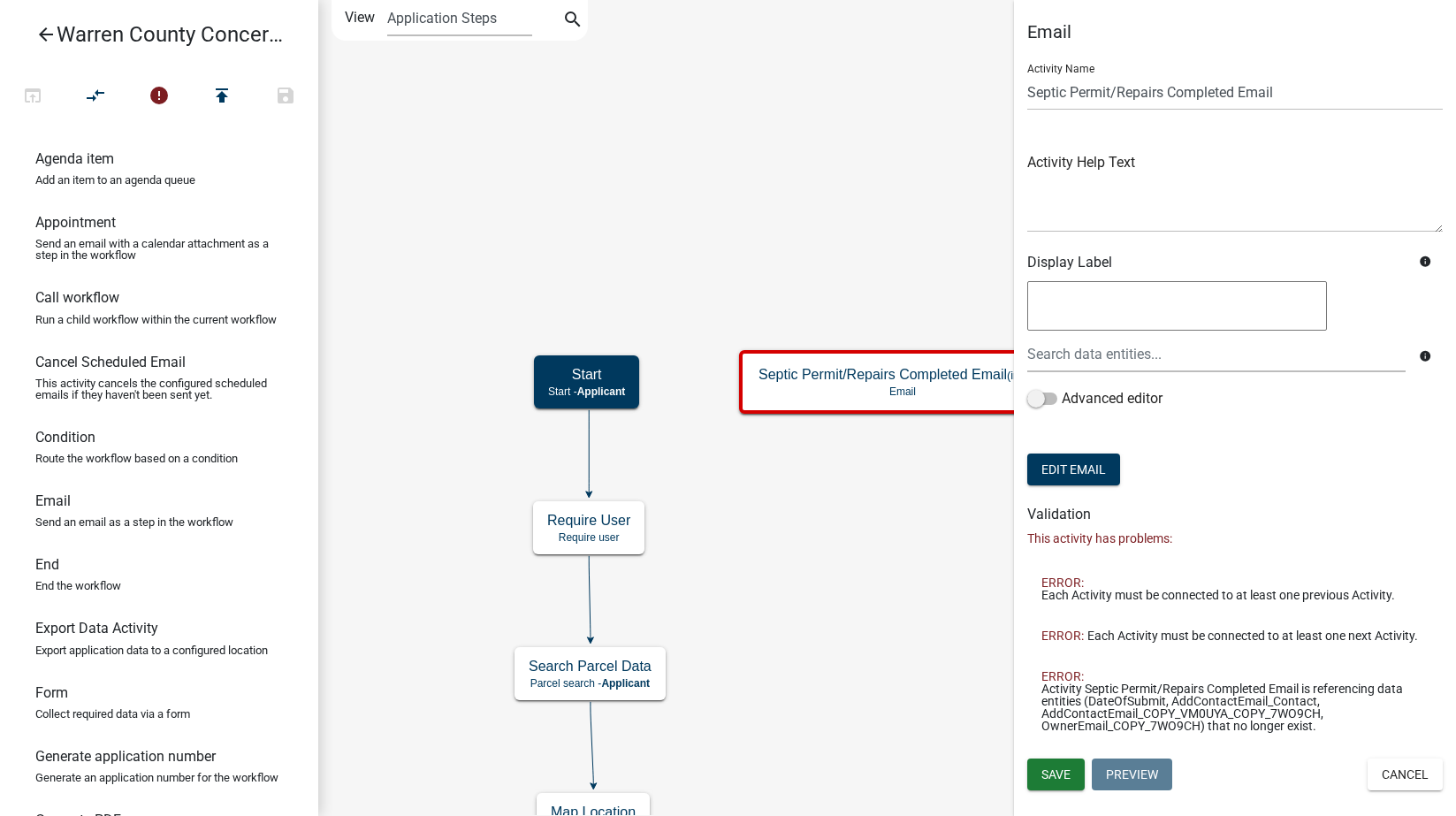
click at [1387, 770] on button "Cancel" at bounding box center [1405, 775] width 76 height 32
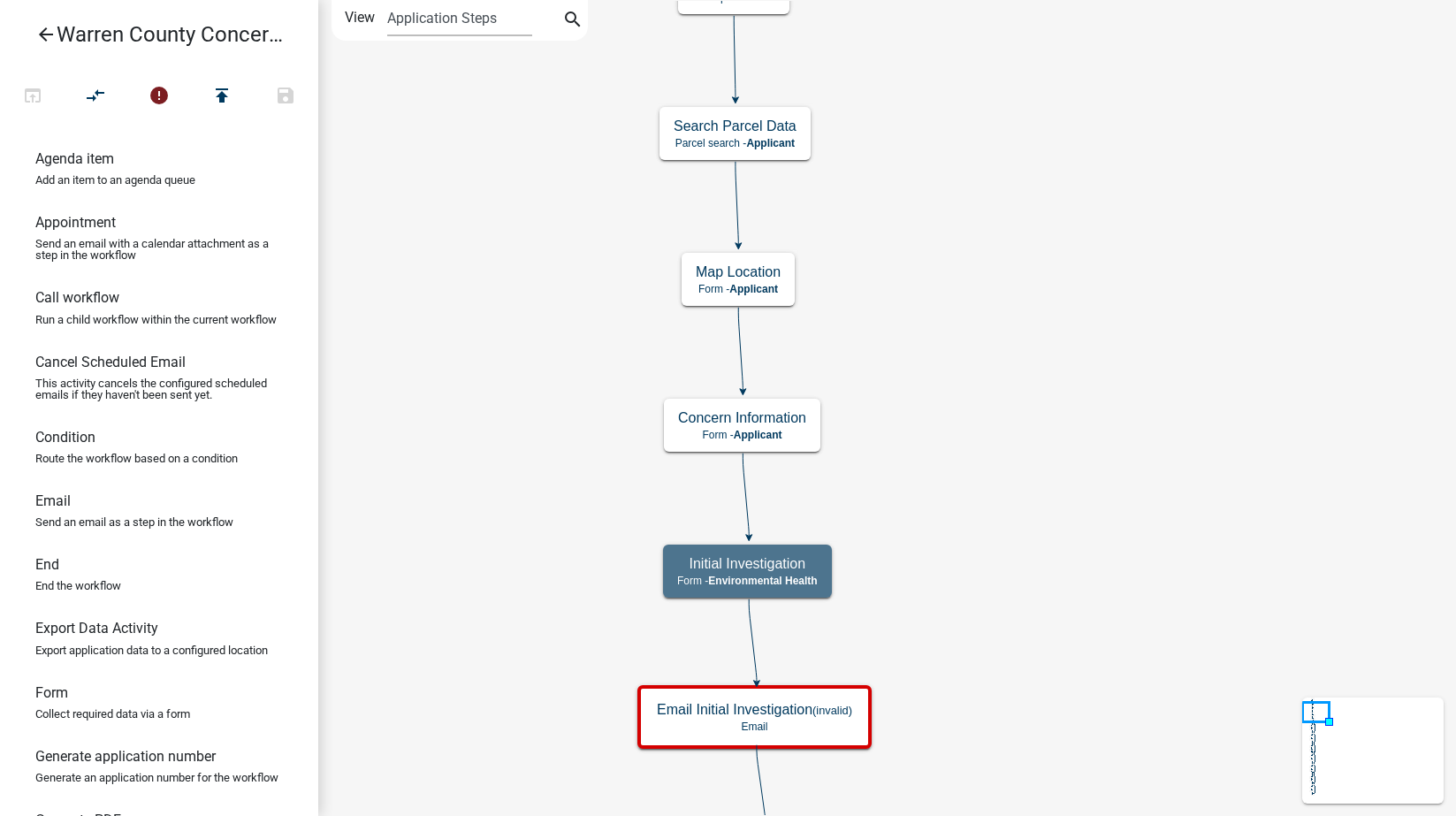
click at [42, 33] on icon "arrow_back" at bounding box center [46, 36] width 21 height 25
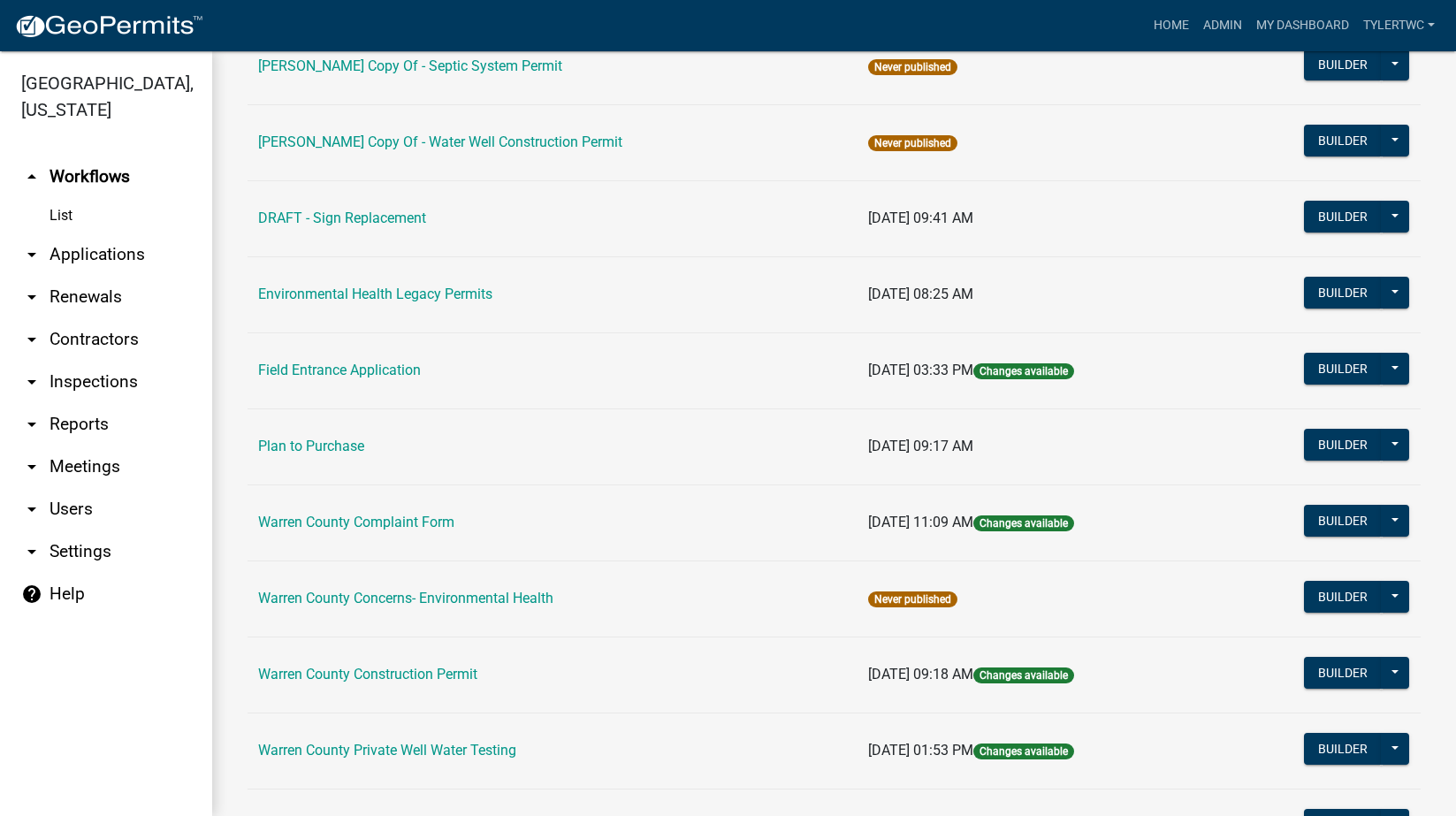
scroll to position [984, 0]
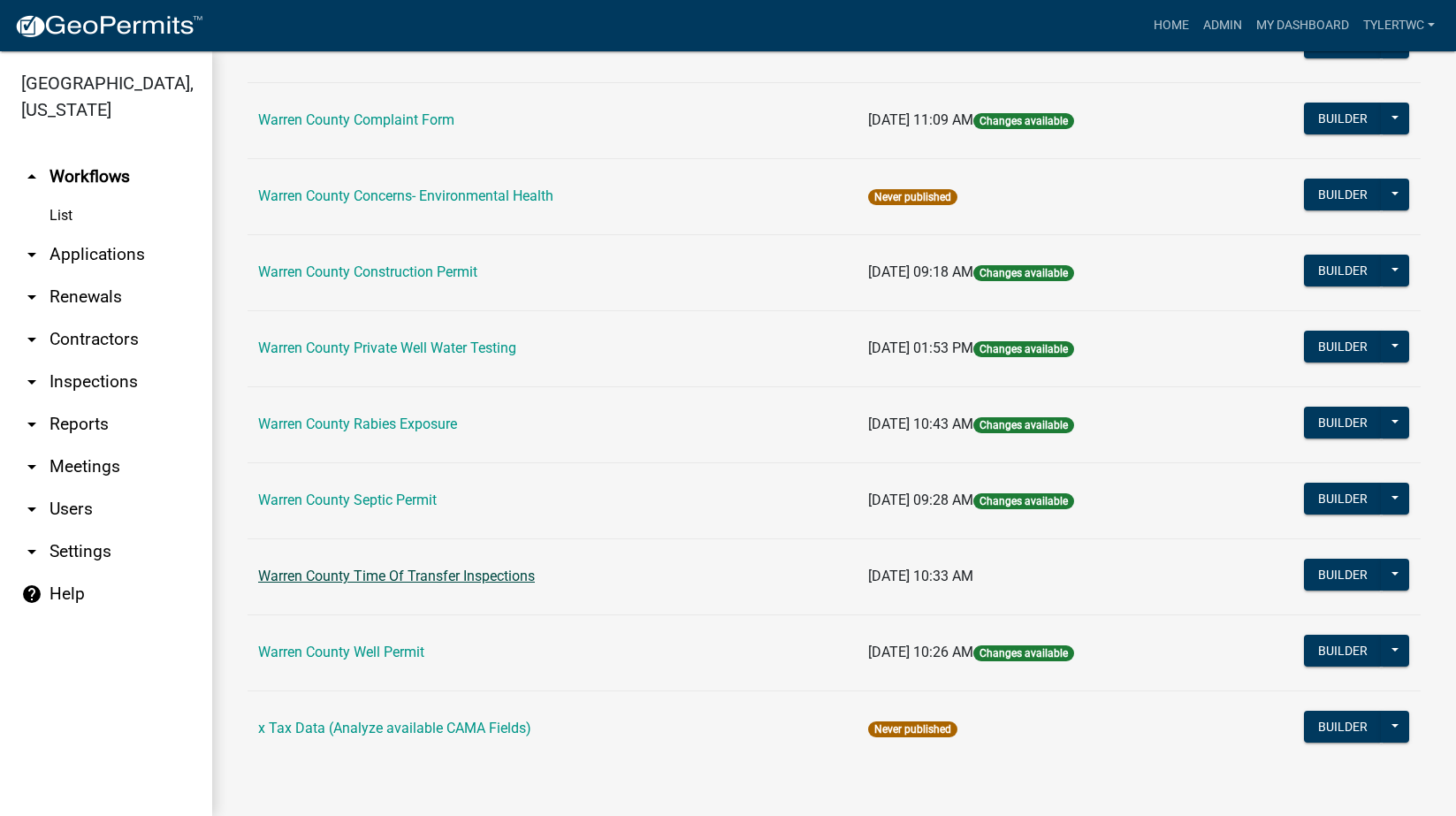
click at [308, 572] on link "Warren County Time Of Transfer Inspections" at bounding box center [397, 576] width 276 height 17
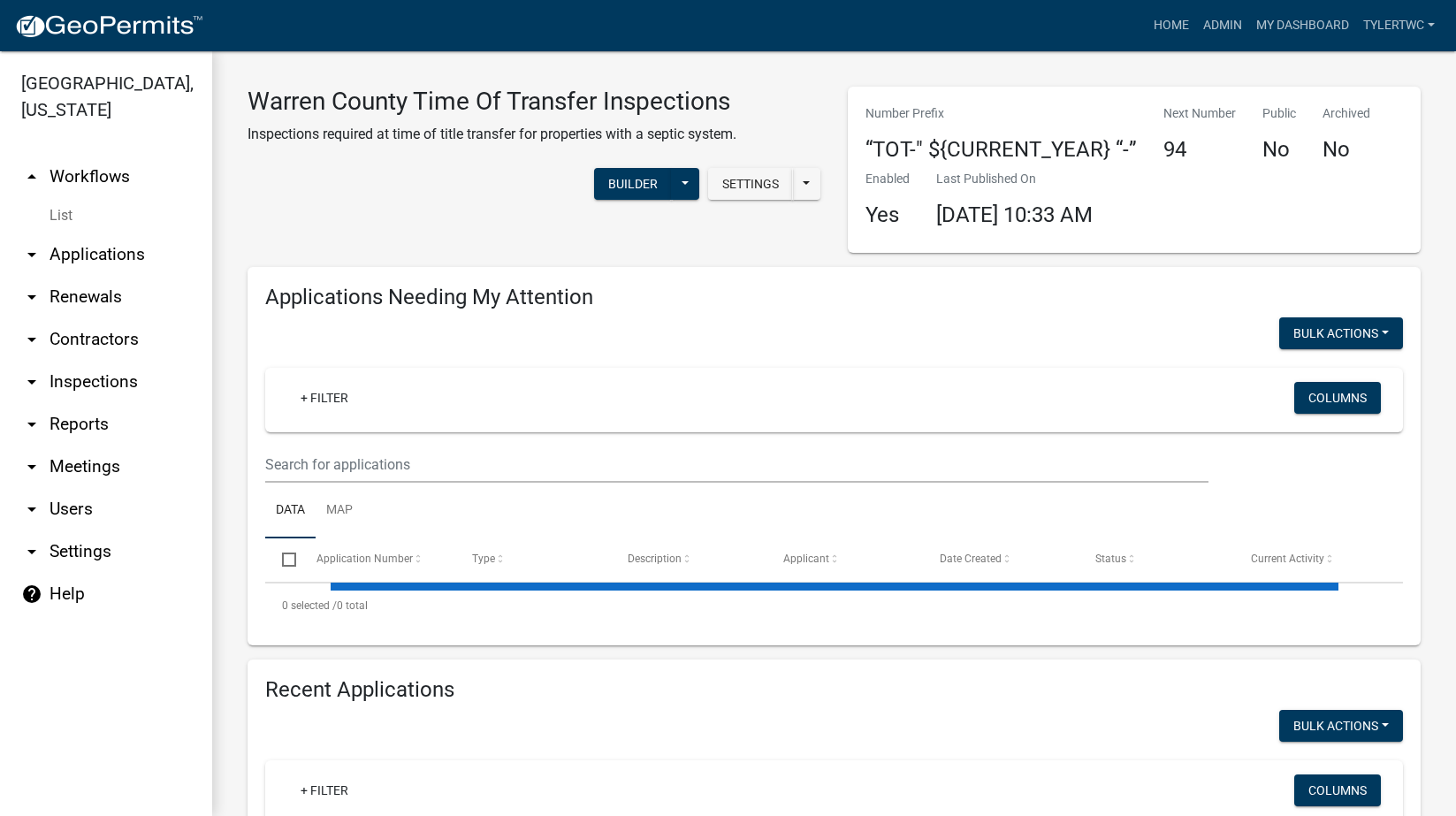
select select "2: 50"
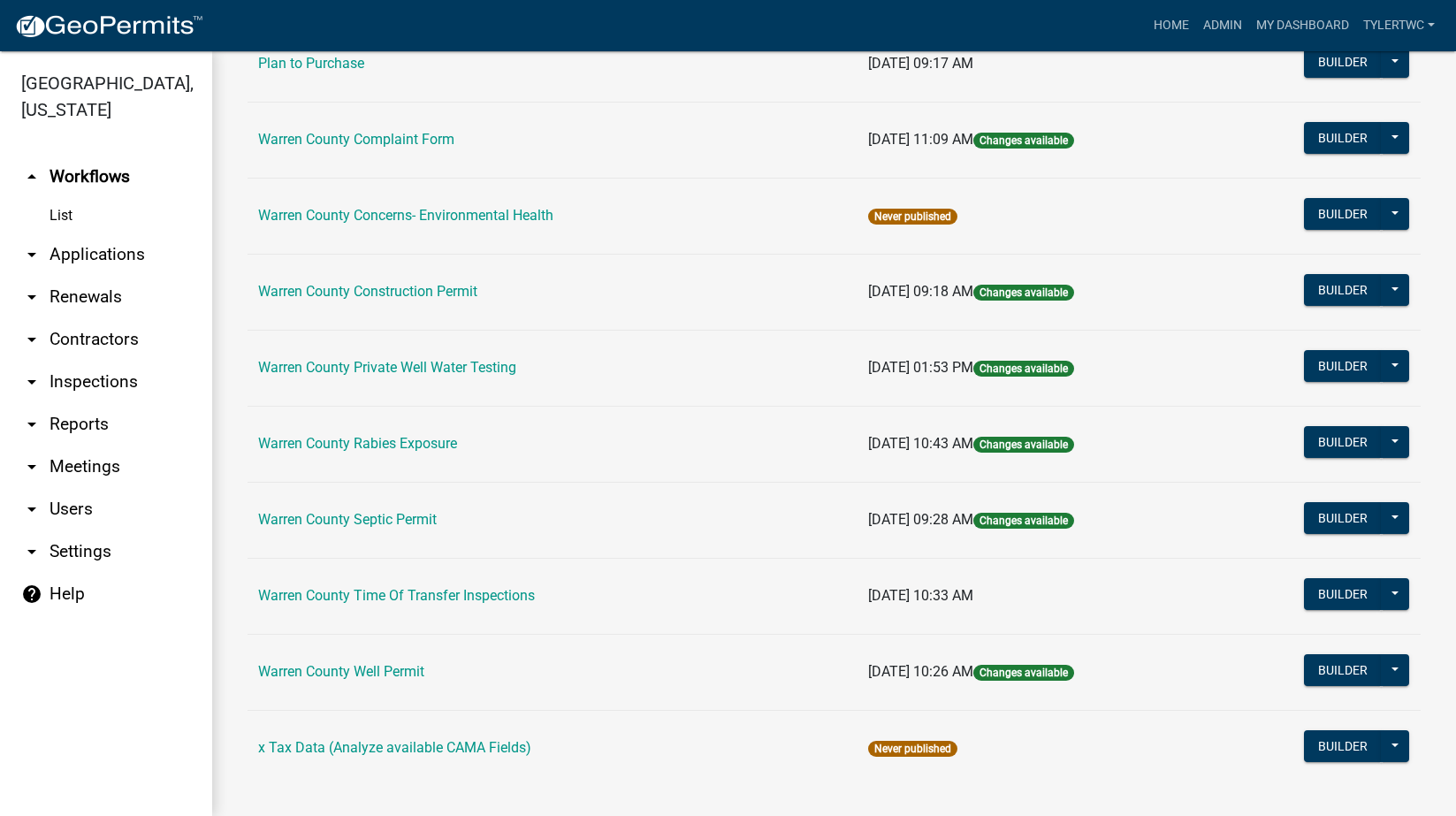
scroll to position [984, 0]
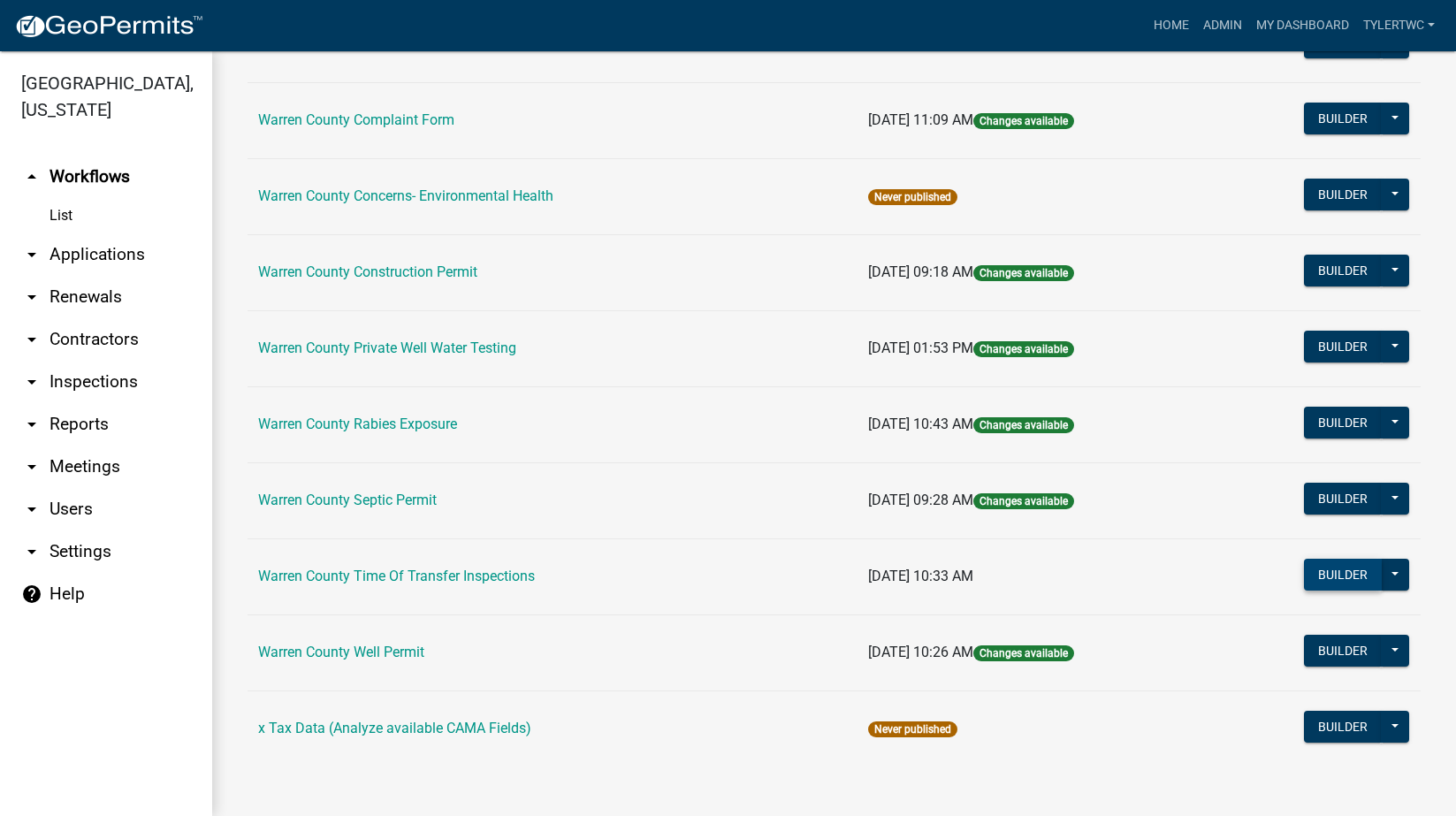
click at [1339, 569] on button "Builder" at bounding box center [1342, 575] width 77 height 32
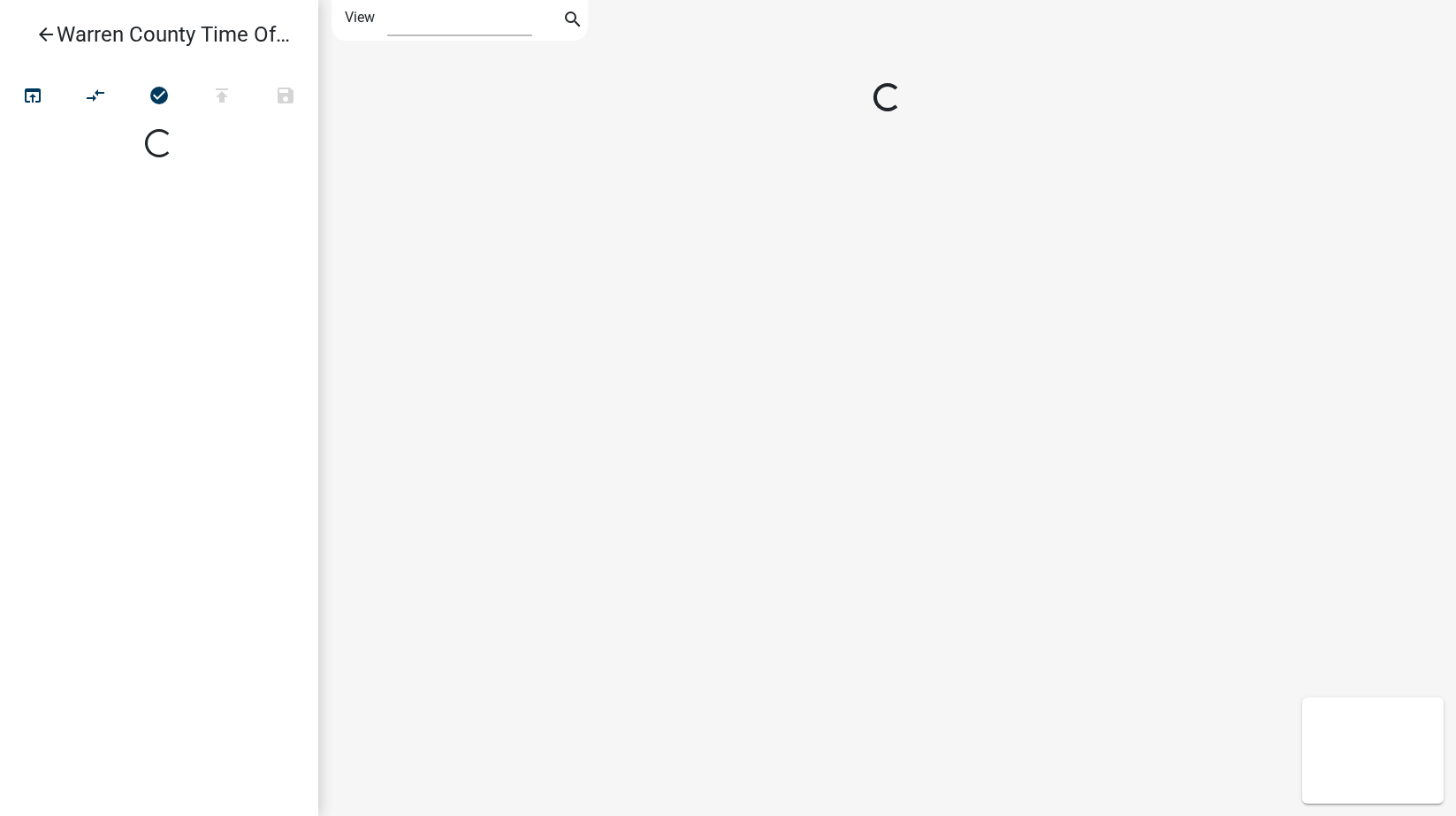
select select "1"
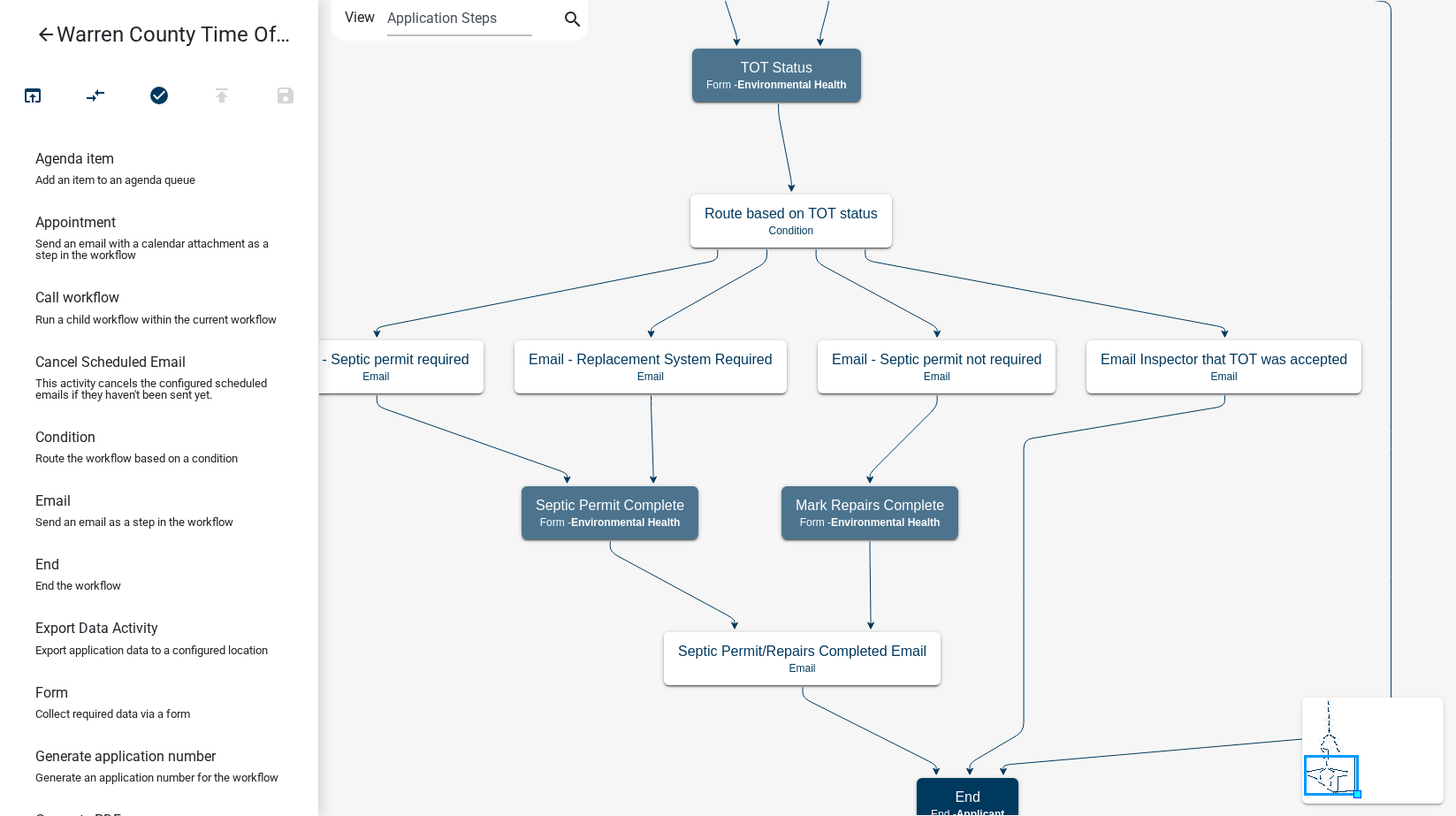
click at [51, 31] on icon "arrow_back" at bounding box center [46, 36] width 21 height 25
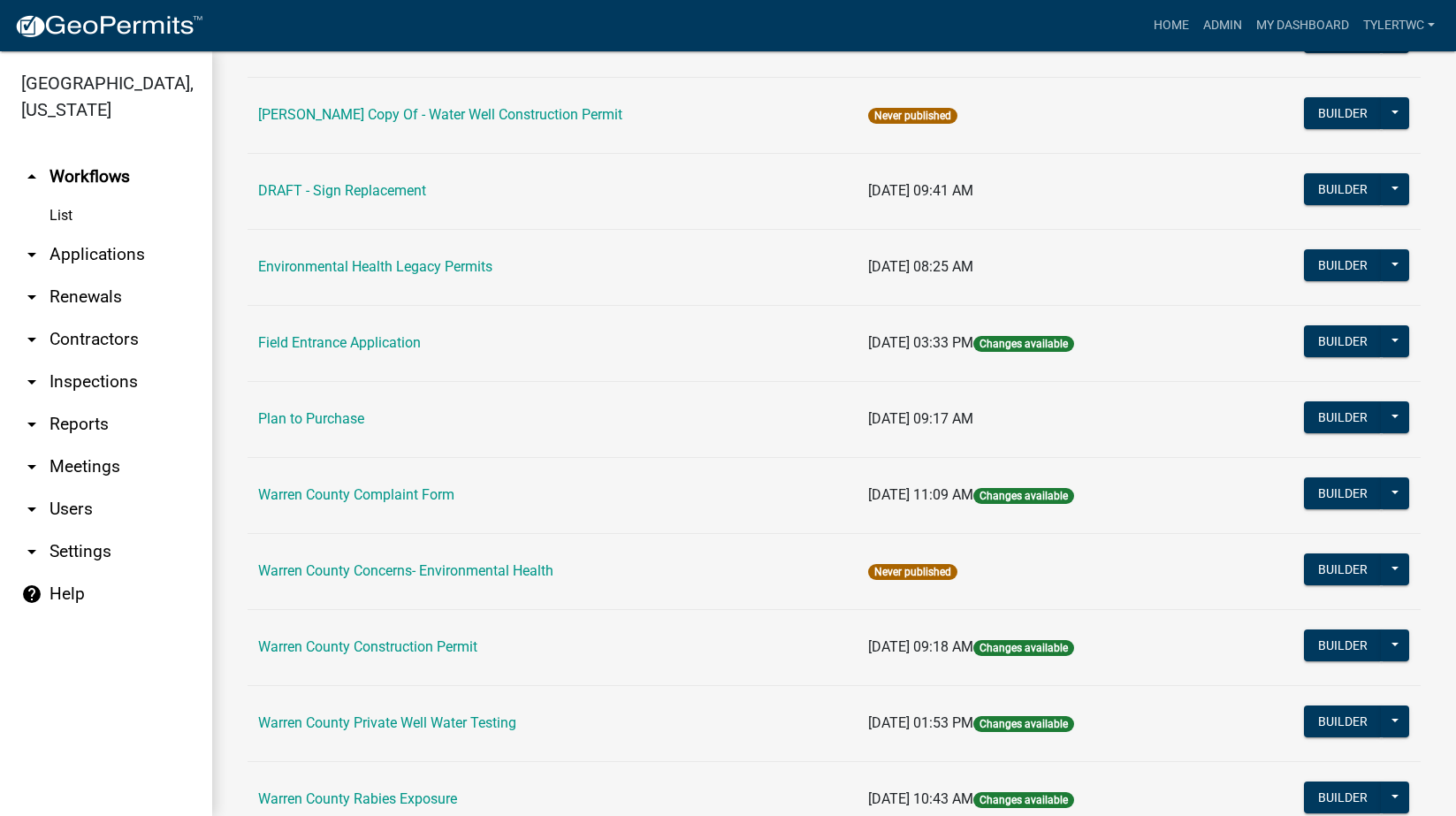
scroll to position [571, 0]
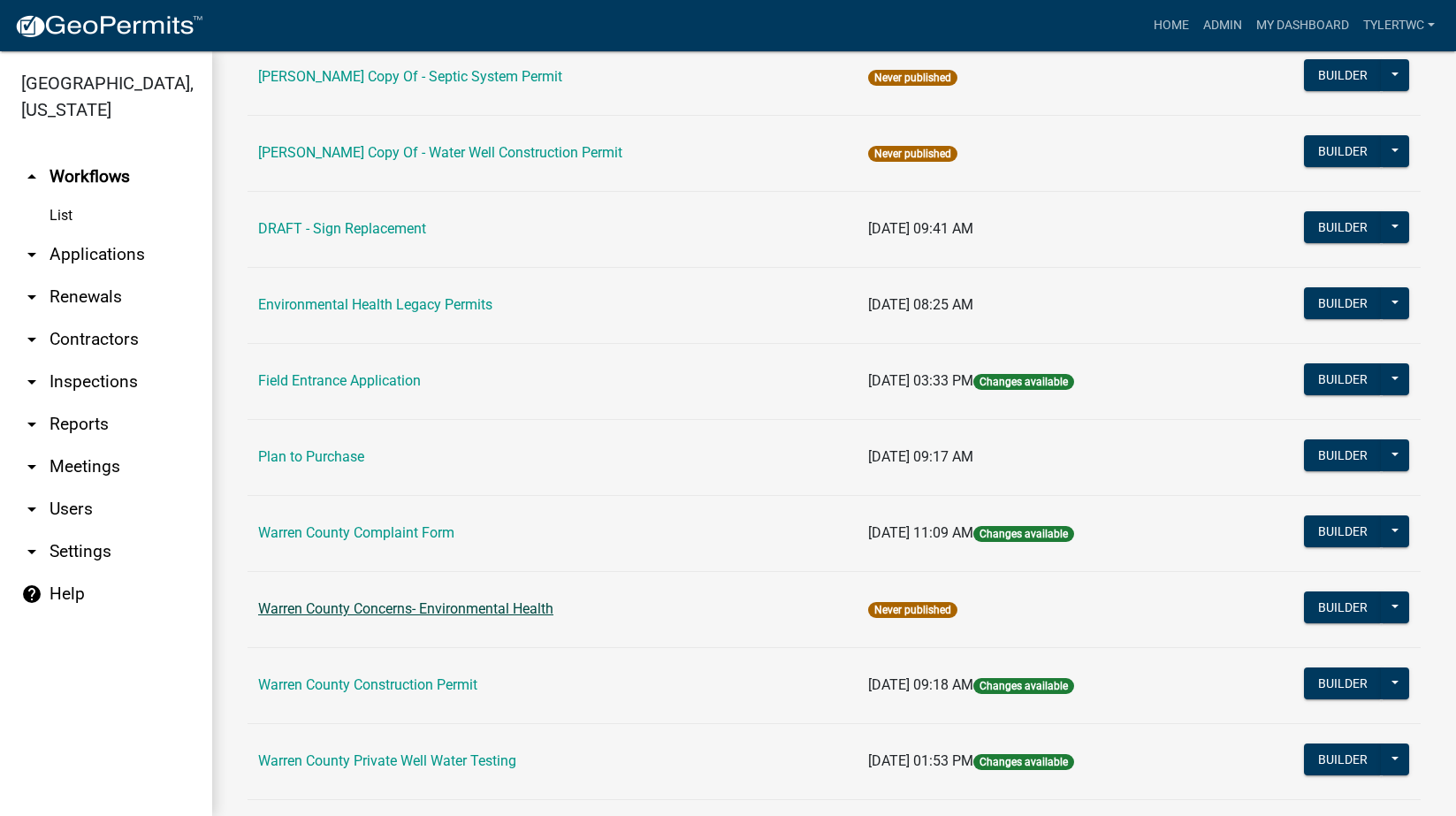
click at [419, 609] on link "Warren County Concerns- Environmental Health" at bounding box center [406, 609] width 295 height 17
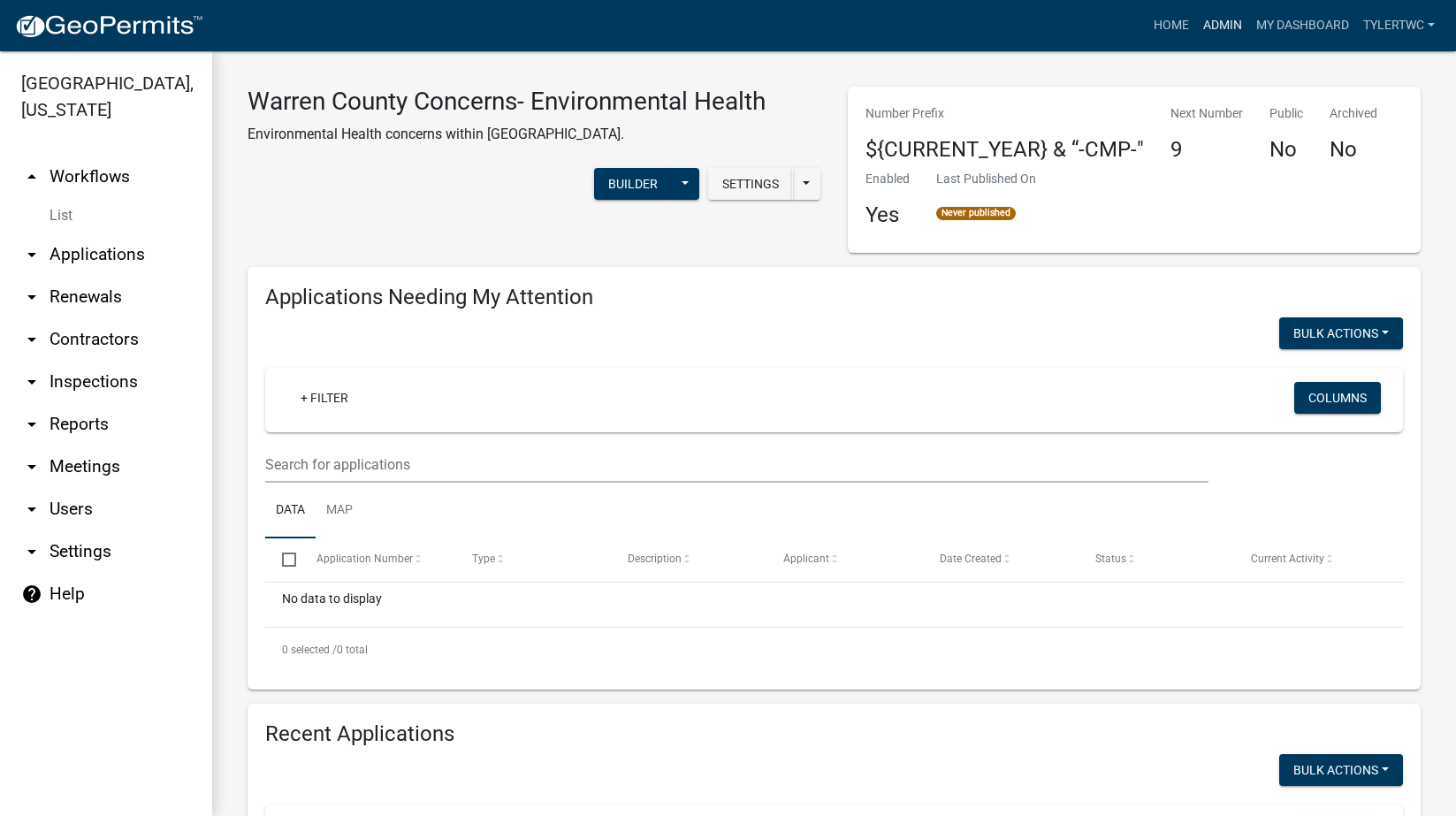
drag, startPoint x: 1211, startPoint y: 21, endPoint x: 1081, endPoint y: 182, distance: 206.9
click at [1211, 21] on link "Admin" at bounding box center [1223, 25] width 53 height 34
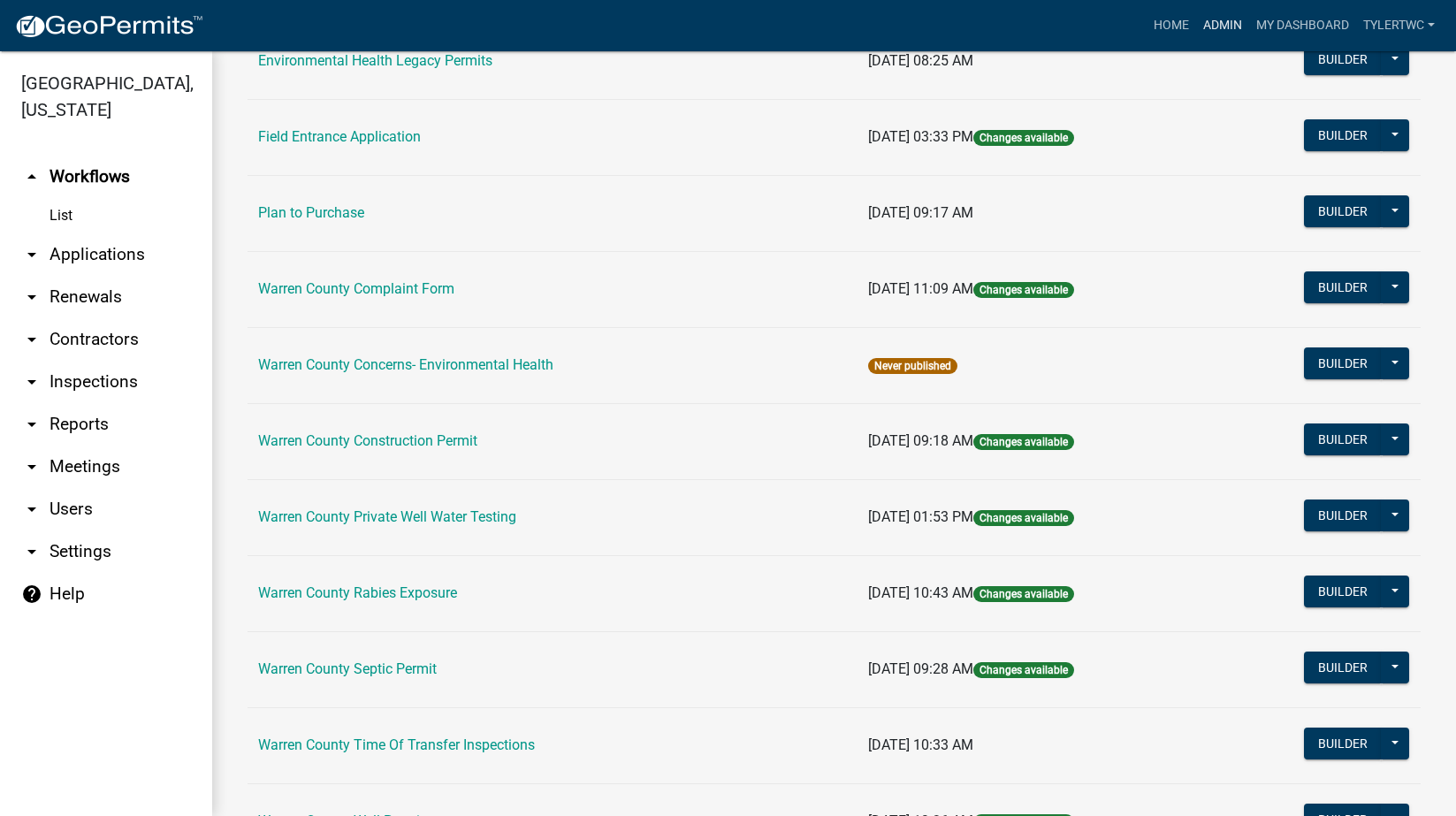
scroll to position [779, 0]
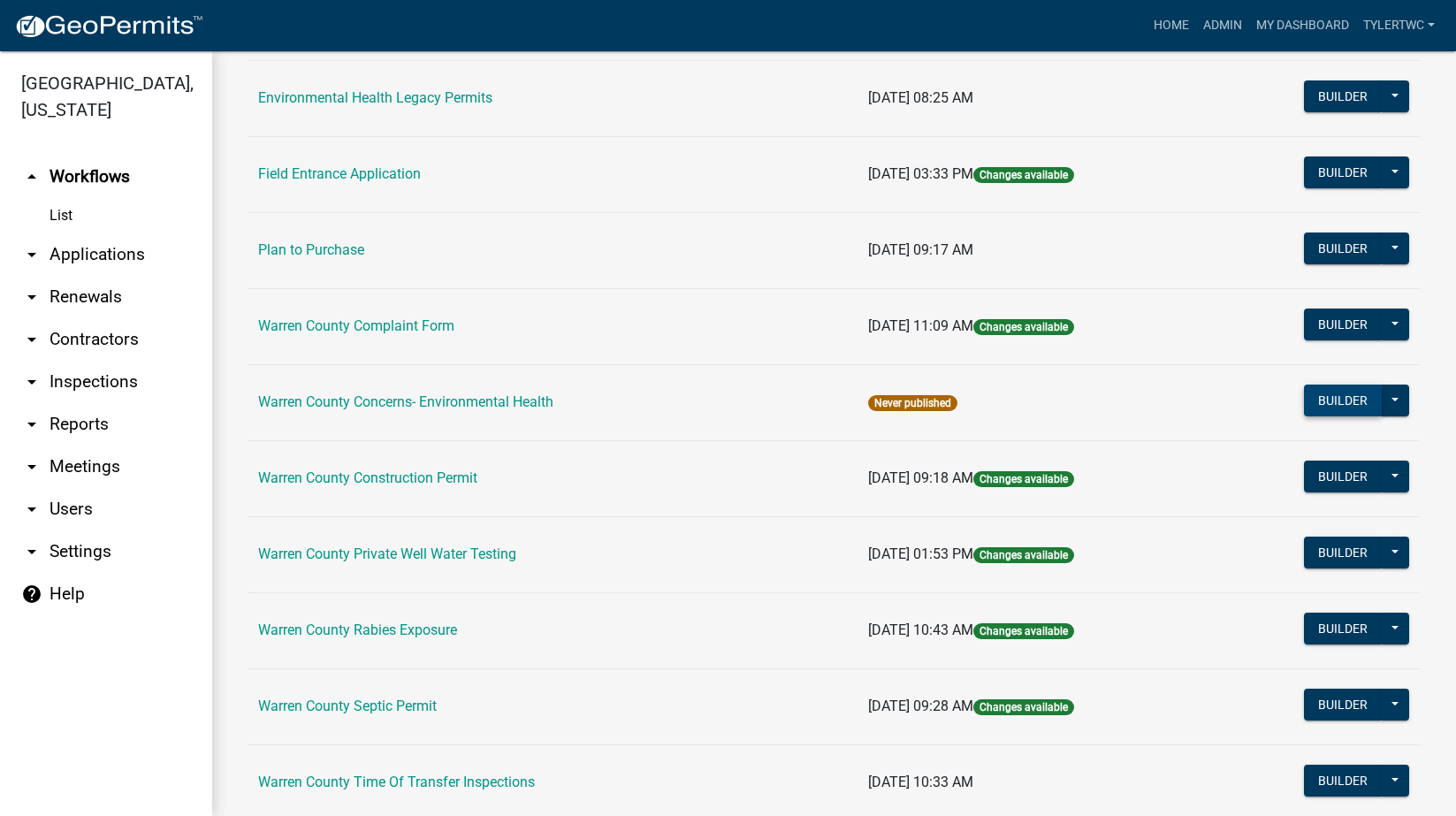
click at [1322, 400] on button "Builder" at bounding box center [1342, 401] width 77 height 32
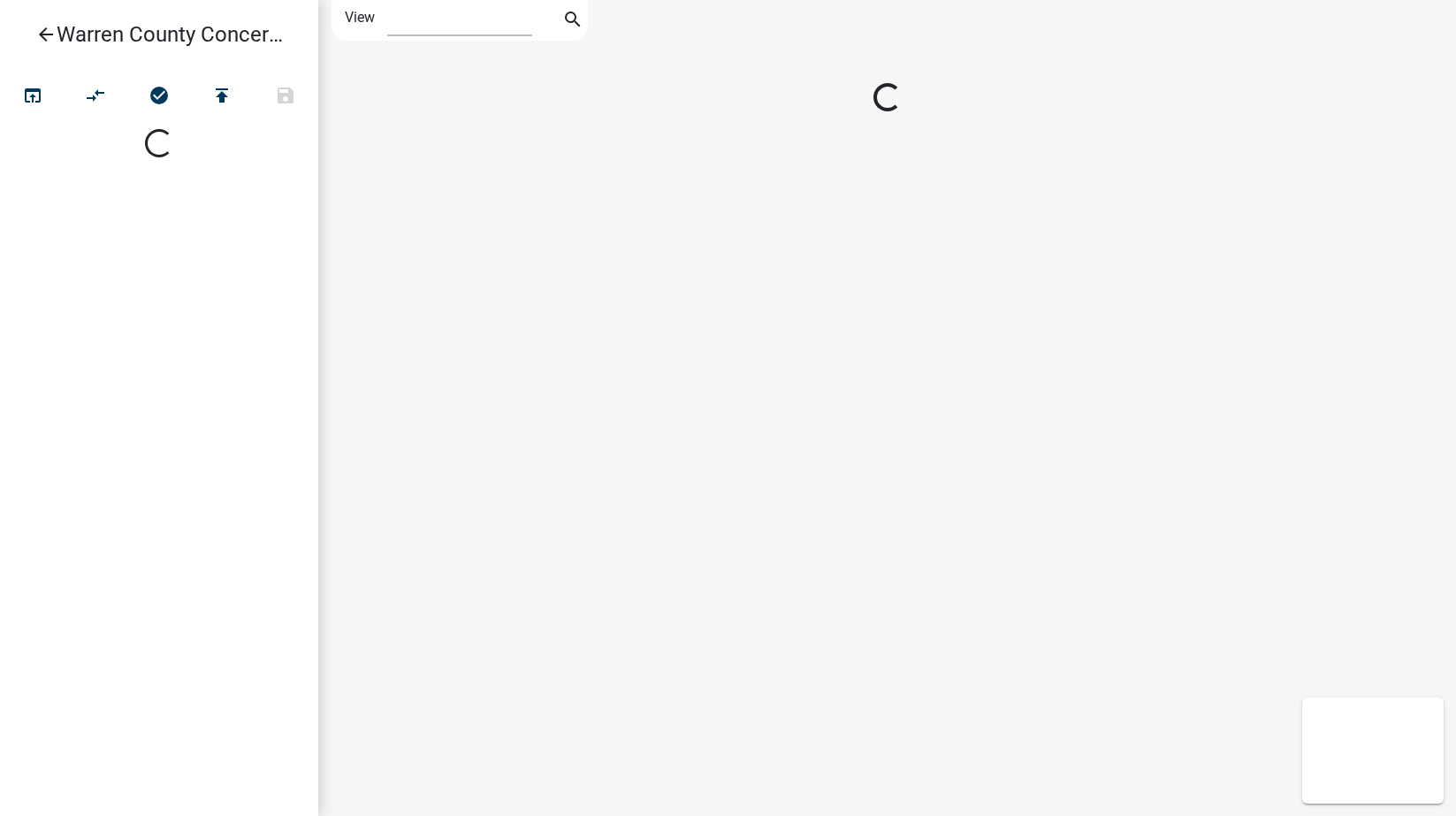
select select "1"
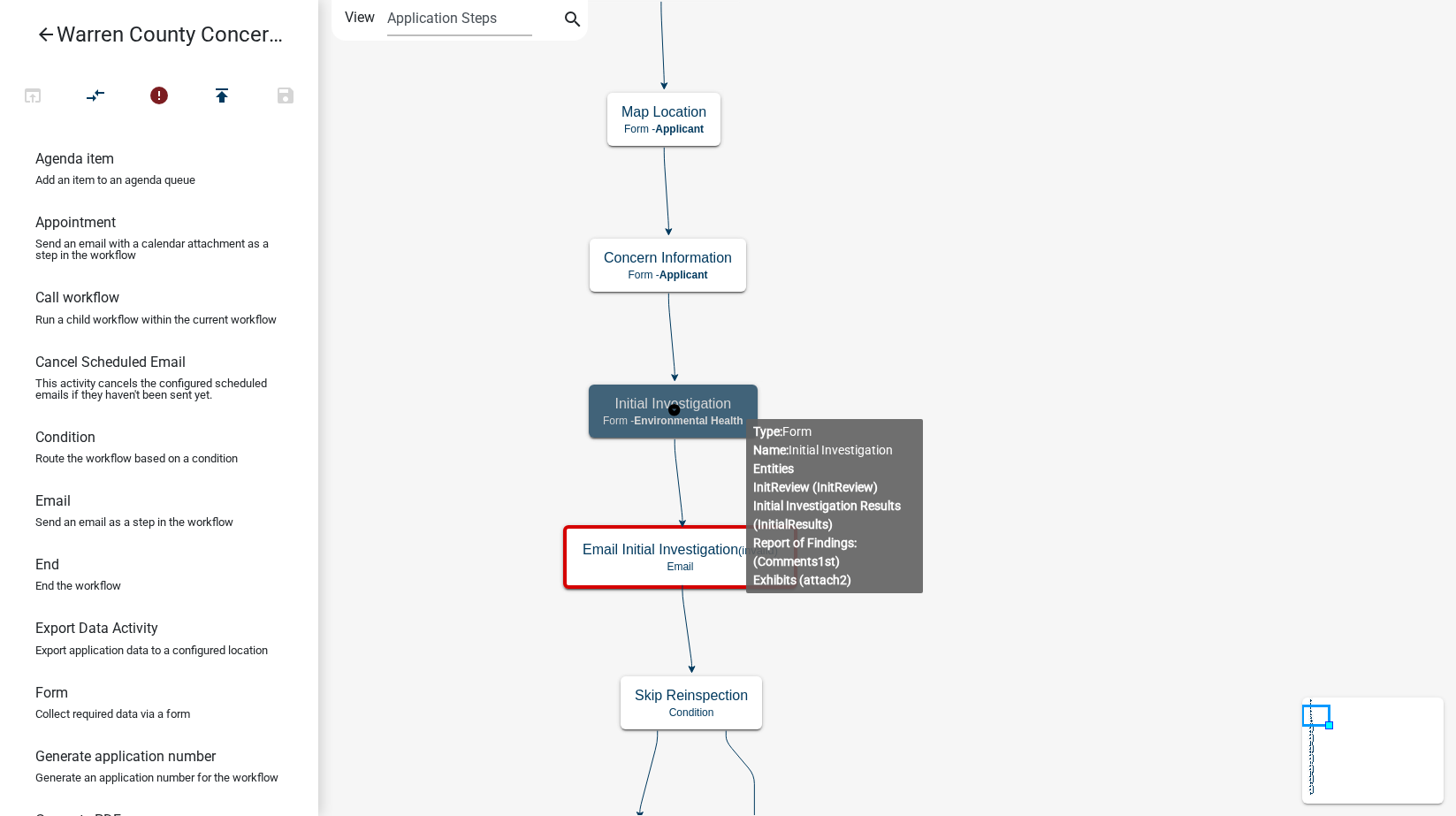
click at [744, 405] on h5 "Initial Investigation" at bounding box center [673, 403] width 141 height 17
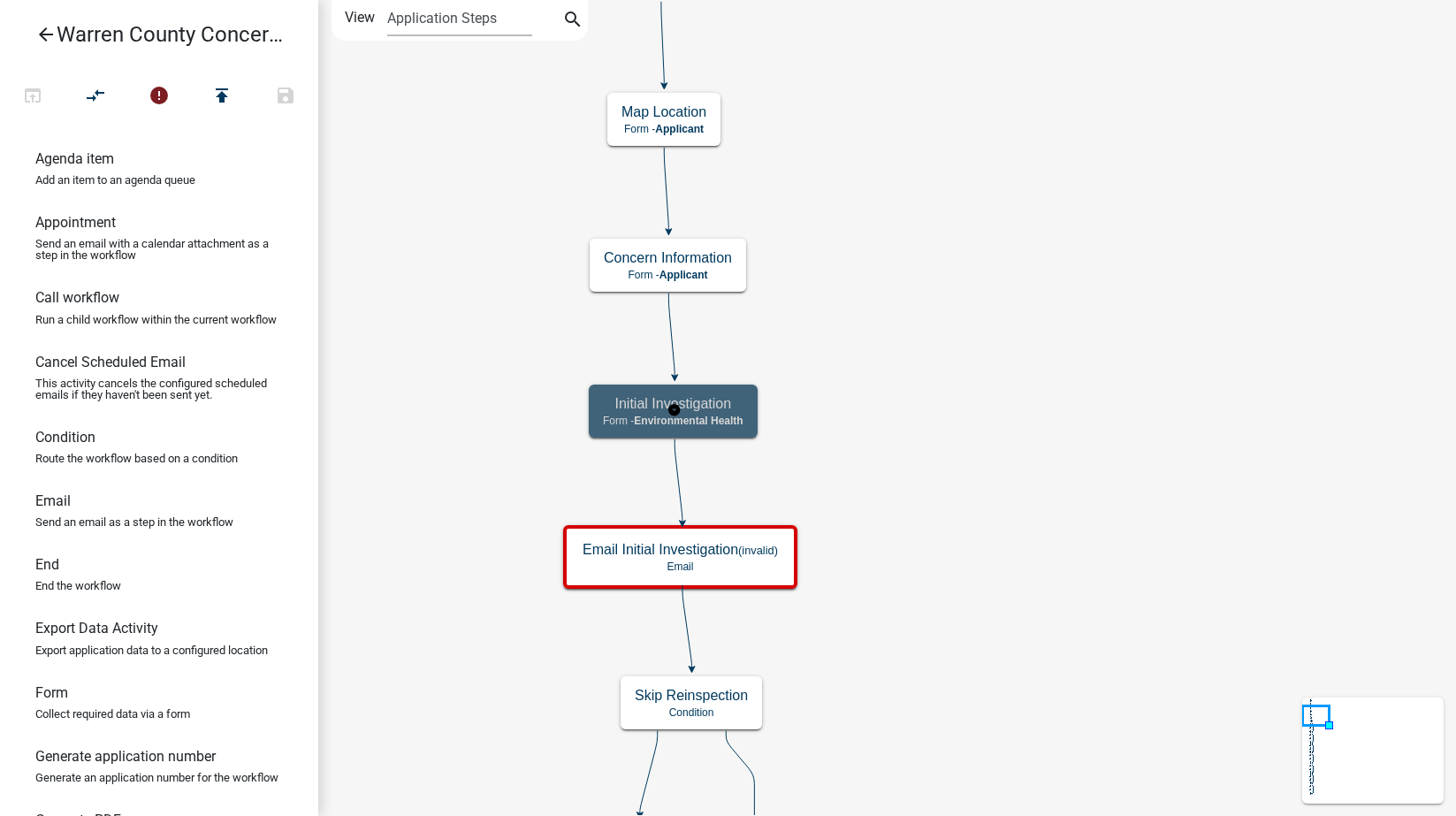
click at [744, 405] on h5 "Initial Investigation" at bounding box center [673, 403] width 141 height 17
select select "EB914F98-266B-4D45-B6A7-C04EB7A49358"
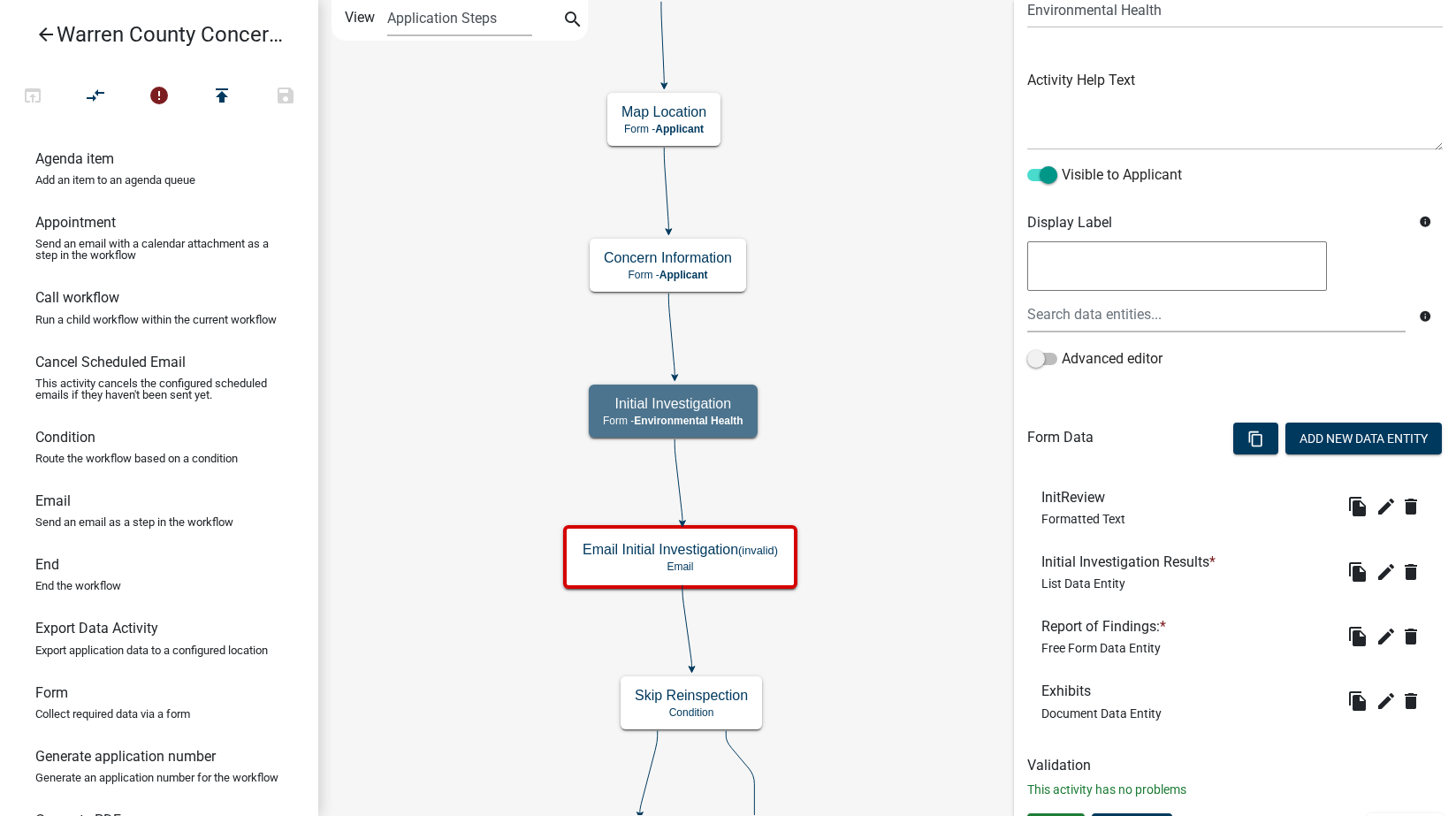
scroll to position [191, 0]
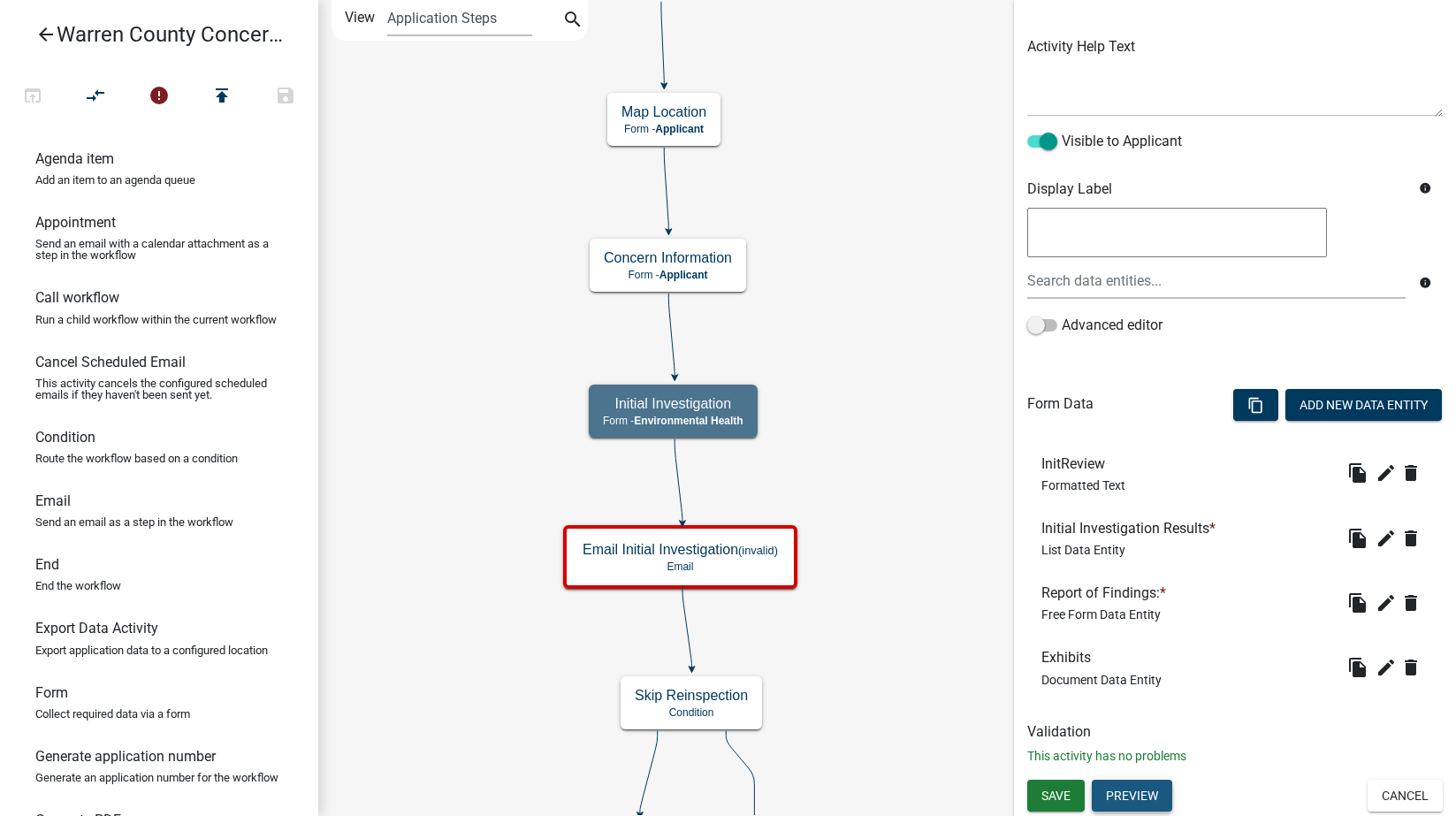
click at [1150, 794] on button "Preview" at bounding box center [1132, 795] width 80 height 32
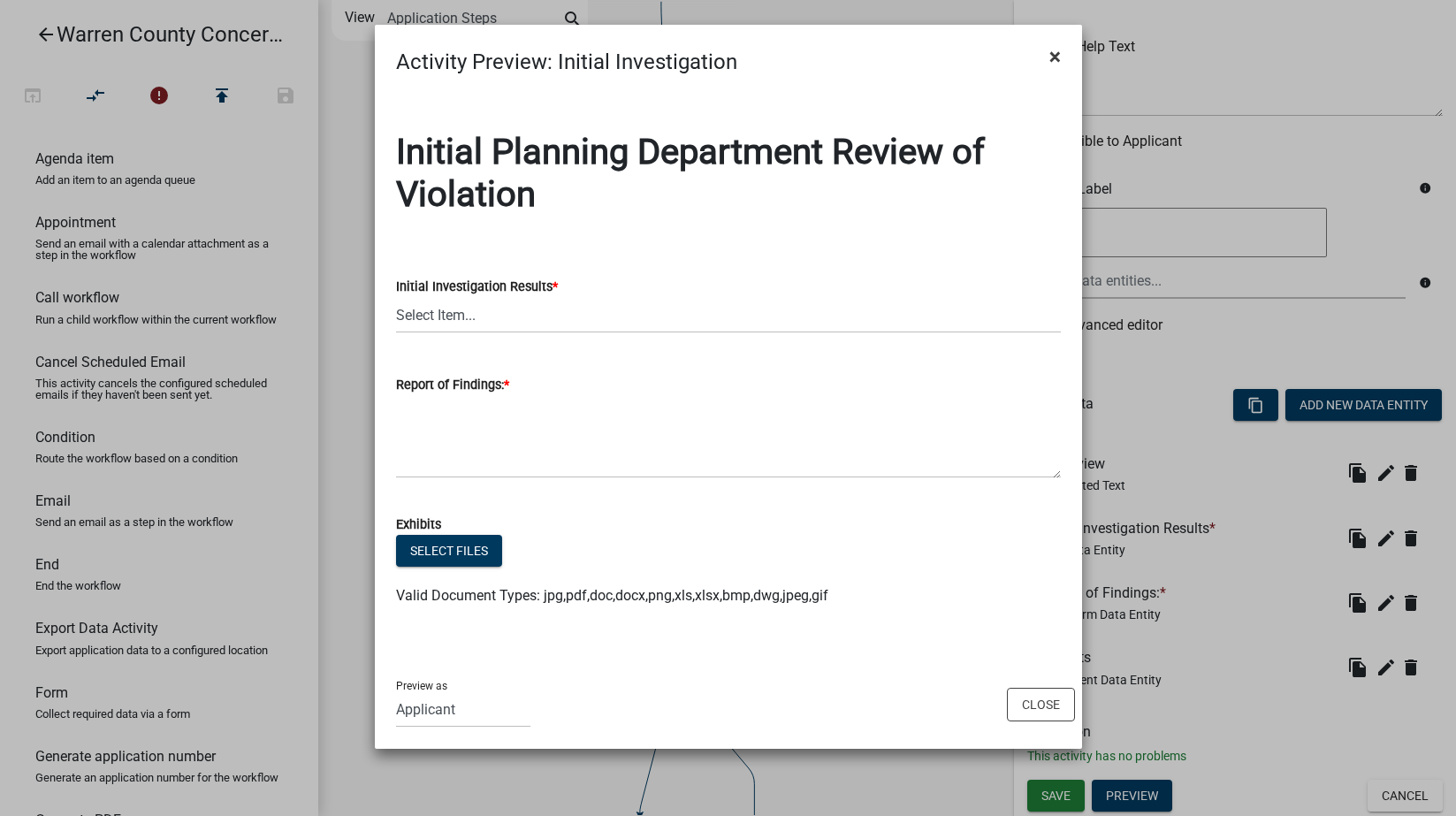
click at [1058, 54] on span "×" at bounding box center [1055, 56] width 11 height 25
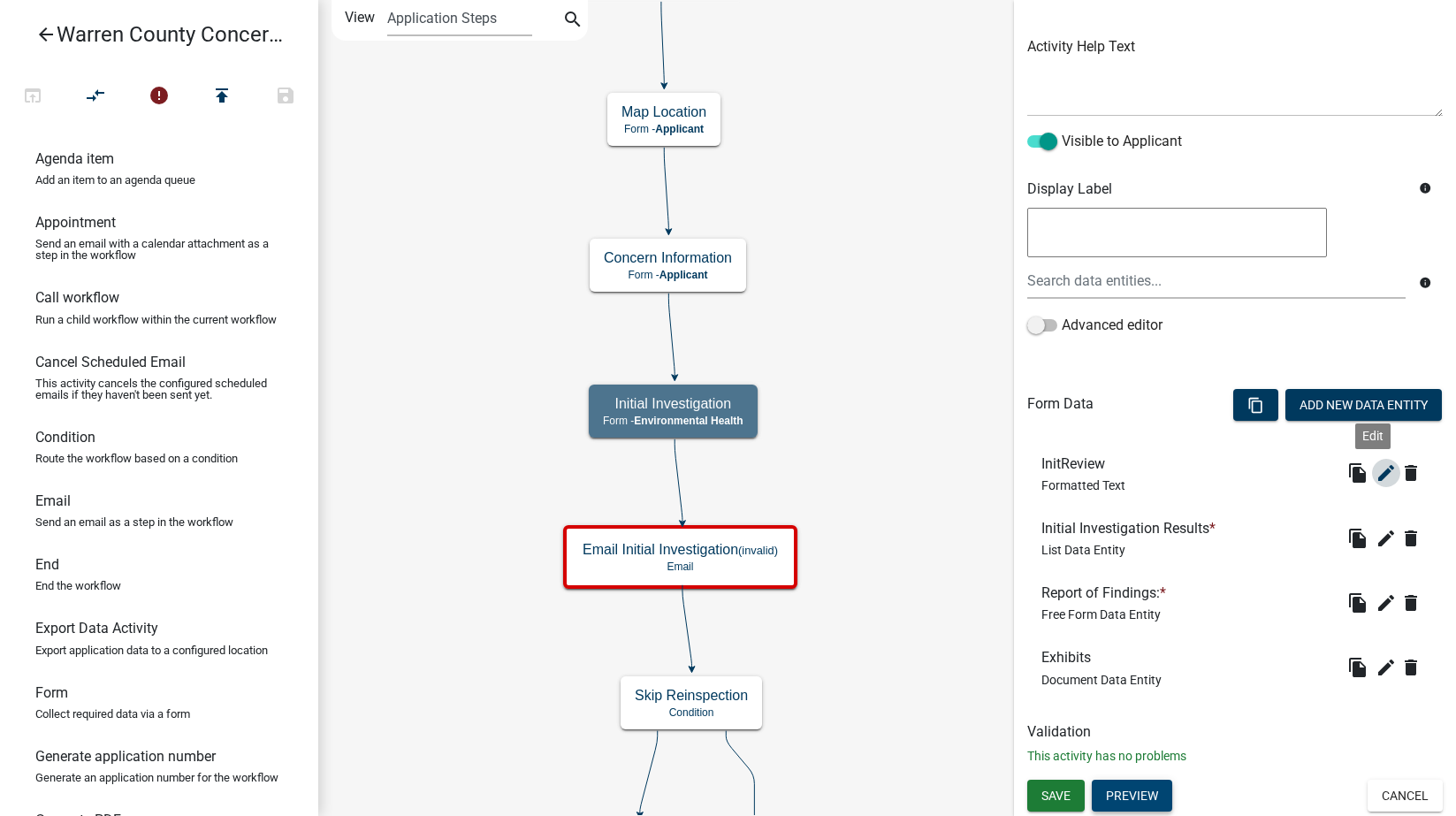
click at [1376, 467] on icon "edit" at bounding box center [1386, 472] width 21 height 21
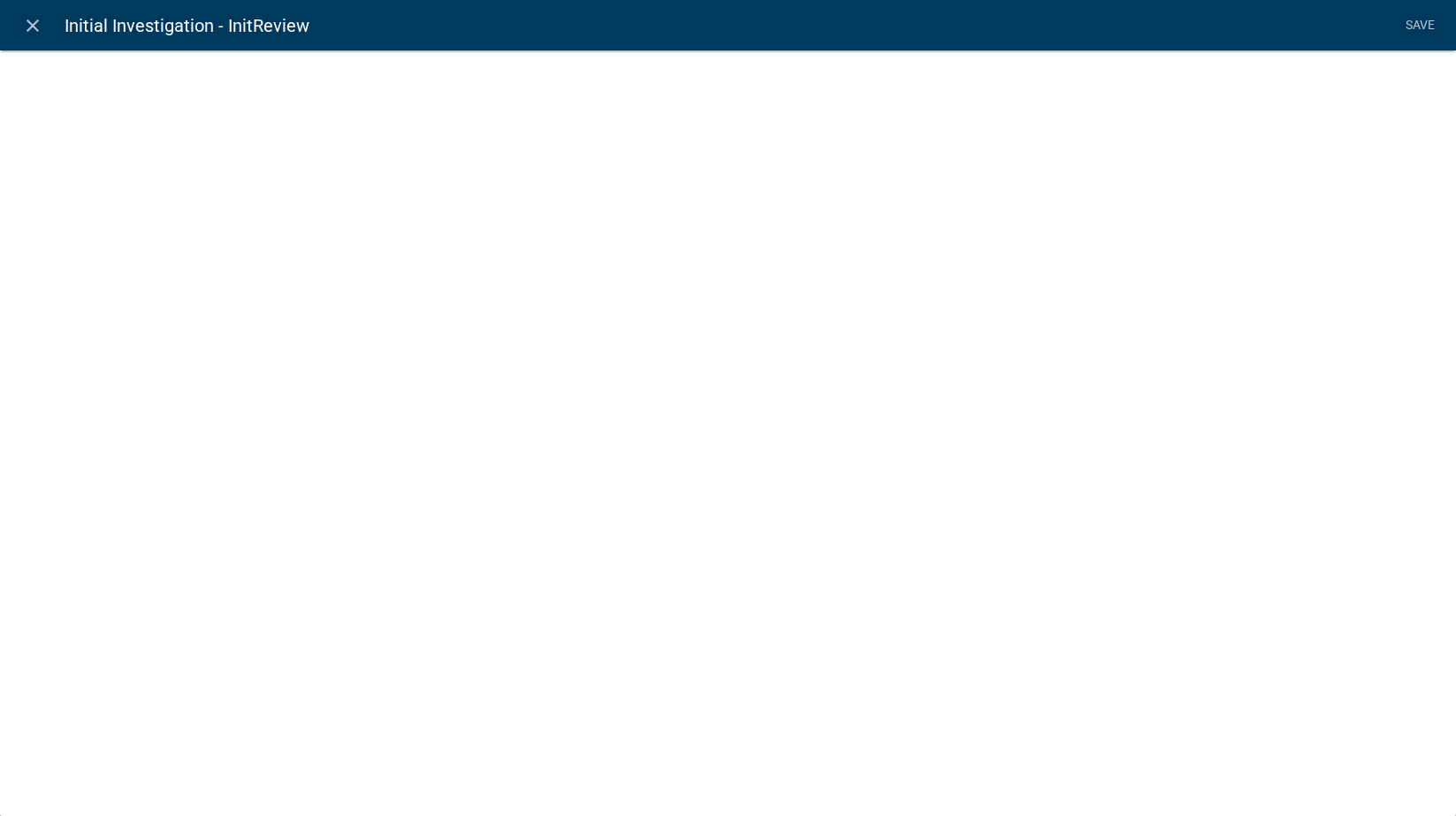
select select "rich-text"
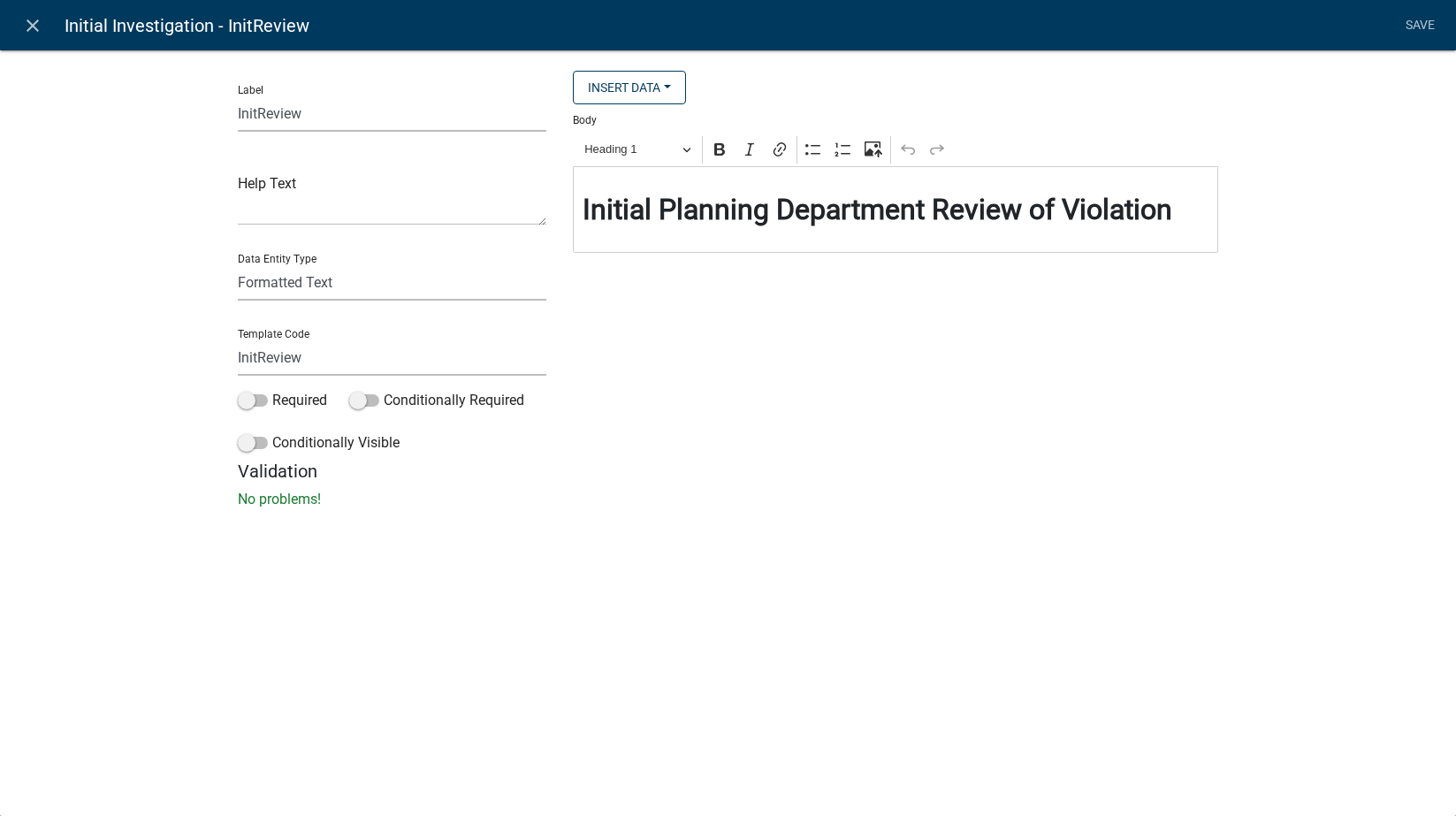
click at [739, 212] on strong "Initial Planning Department Review of Violation" at bounding box center [877, 209] width 590 height 34
click at [1425, 26] on link "Save" at bounding box center [1420, 25] width 44 height 34
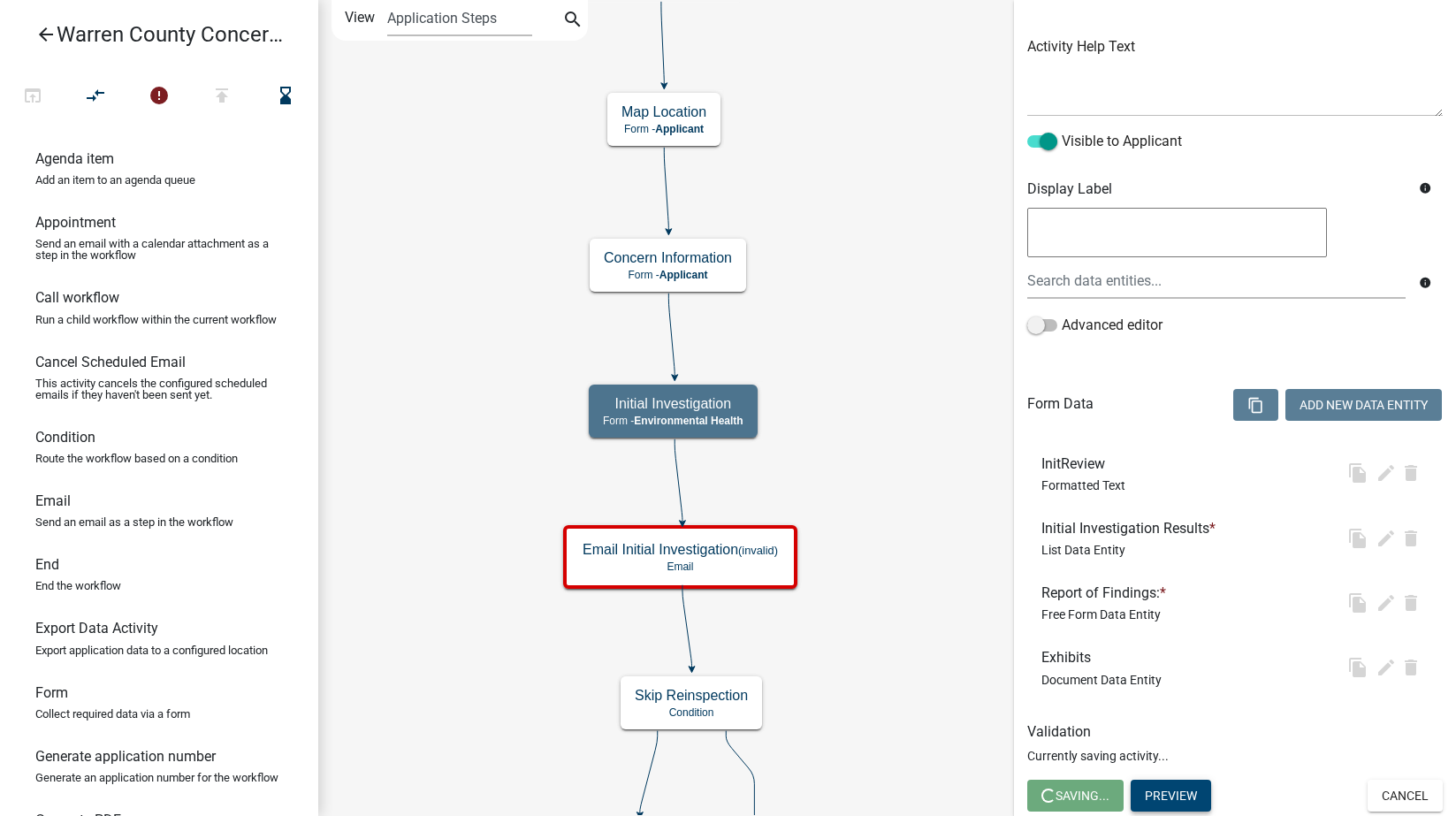
scroll to position [0, 0]
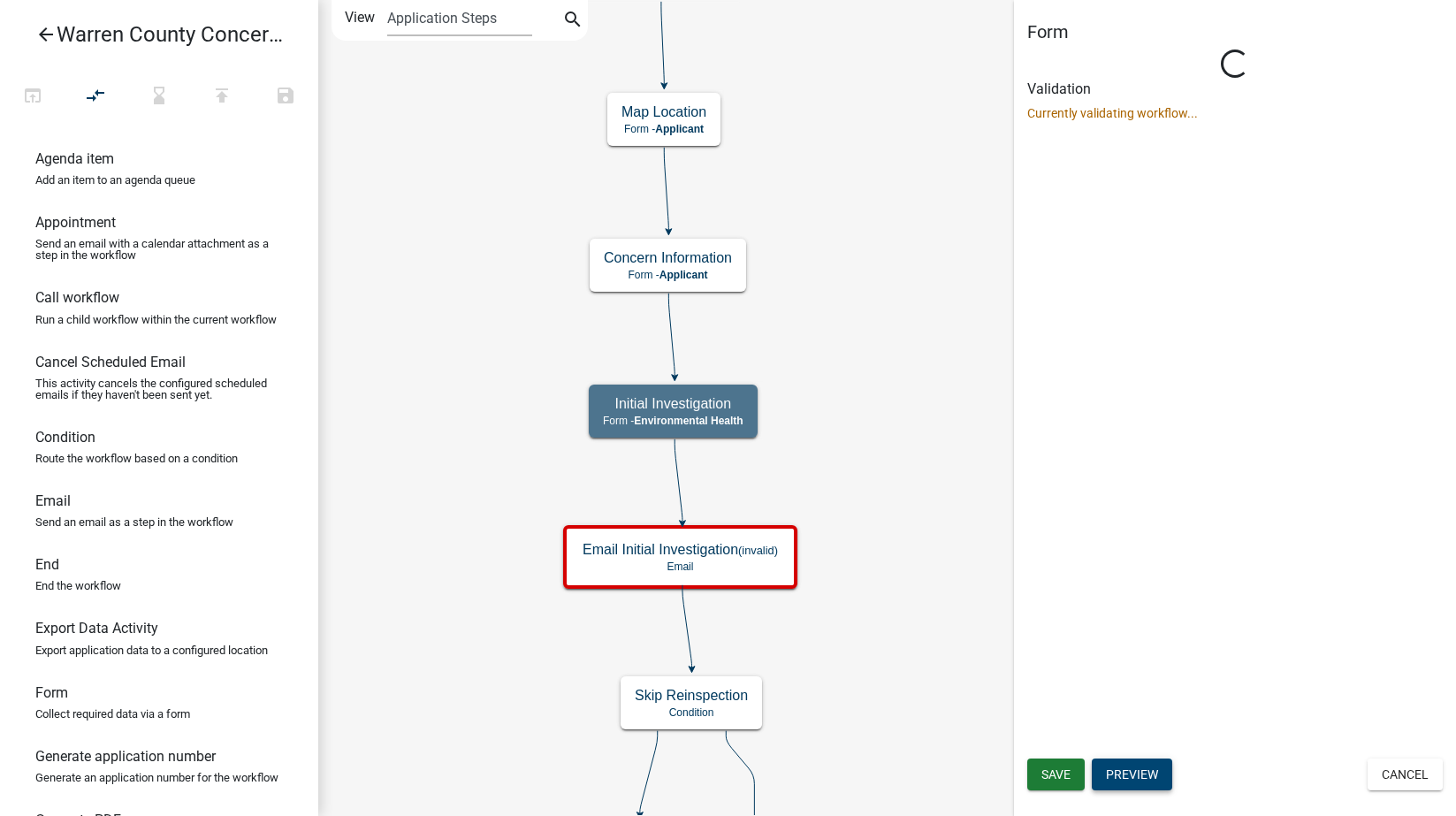
select select "EB914F98-266B-4D45-B6A7-C04EB7A49358"
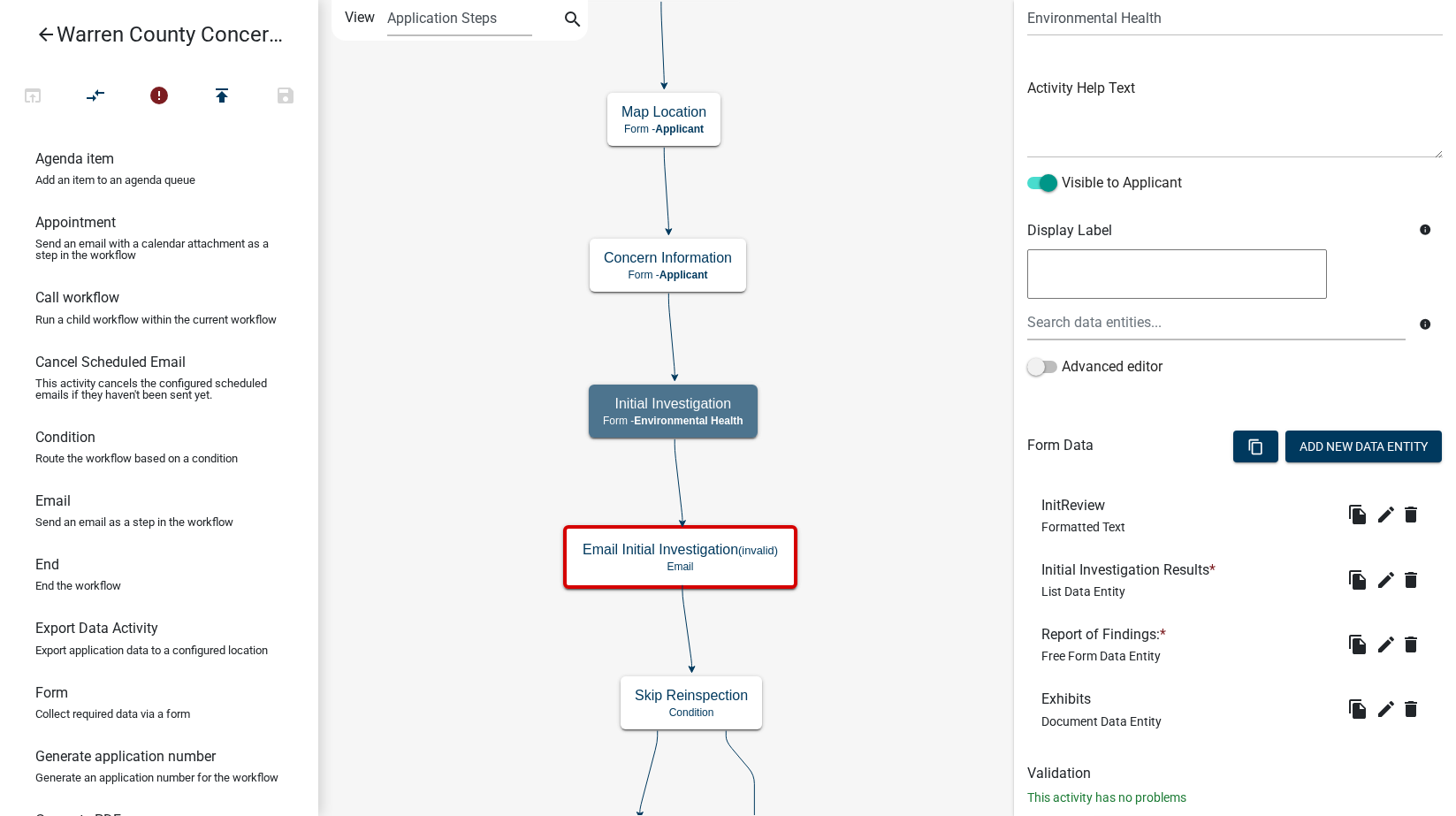
scroll to position [191, 0]
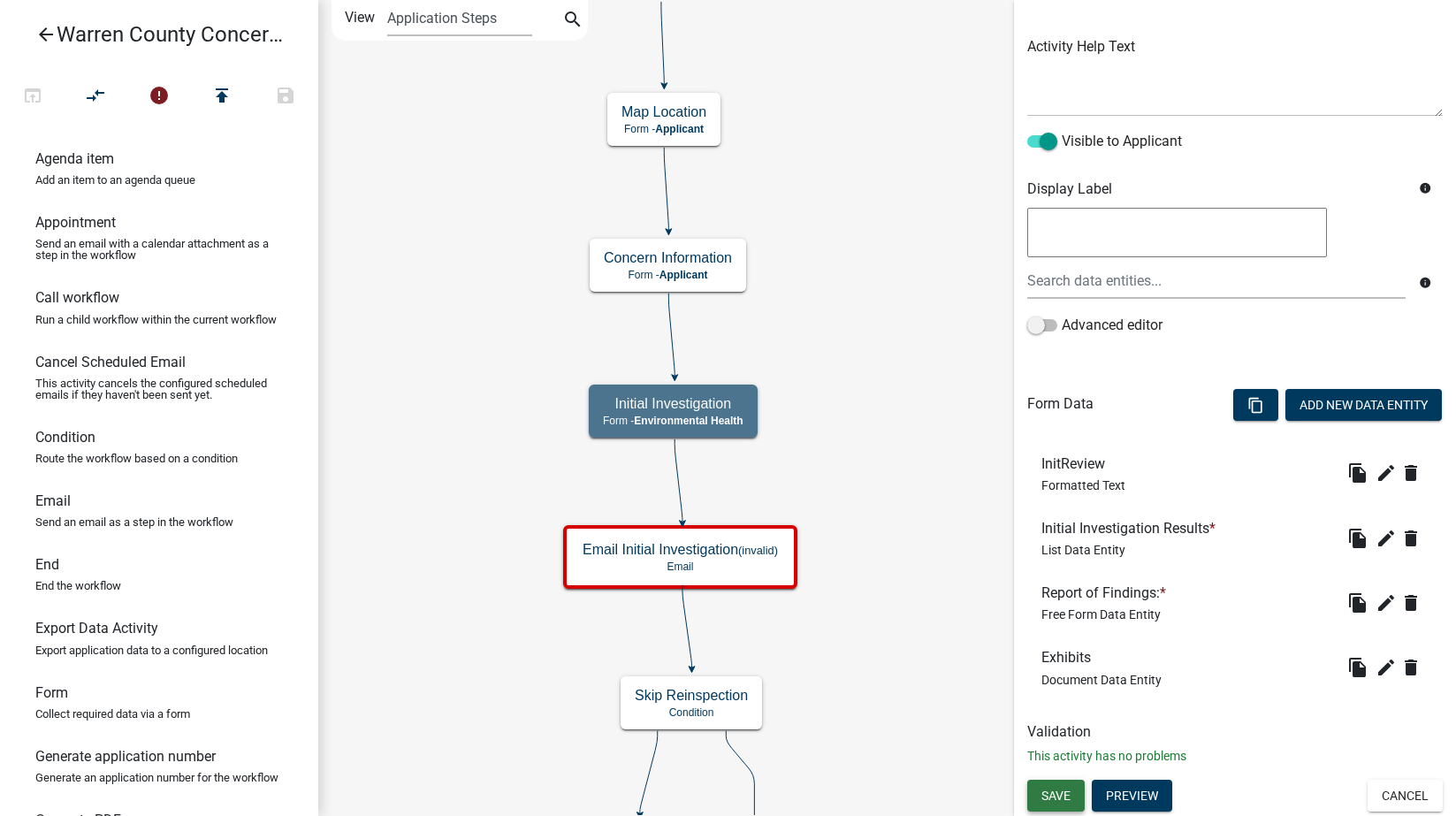
click at [1063, 789] on span "Save" at bounding box center [1056, 795] width 29 height 14
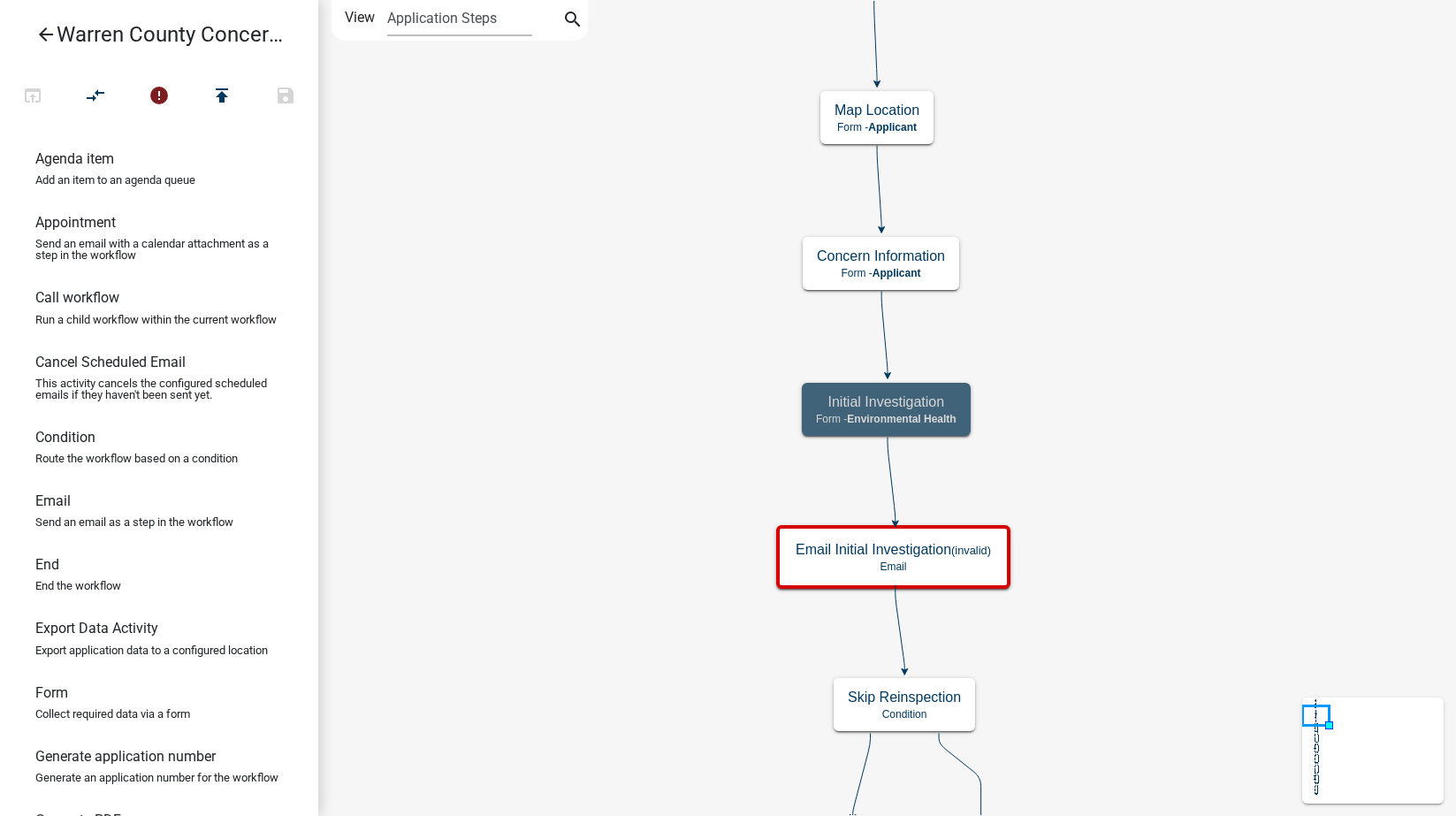
click at [946, 407] on h5 "Initial Investigation" at bounding box center [886, 402] width 141 height 17
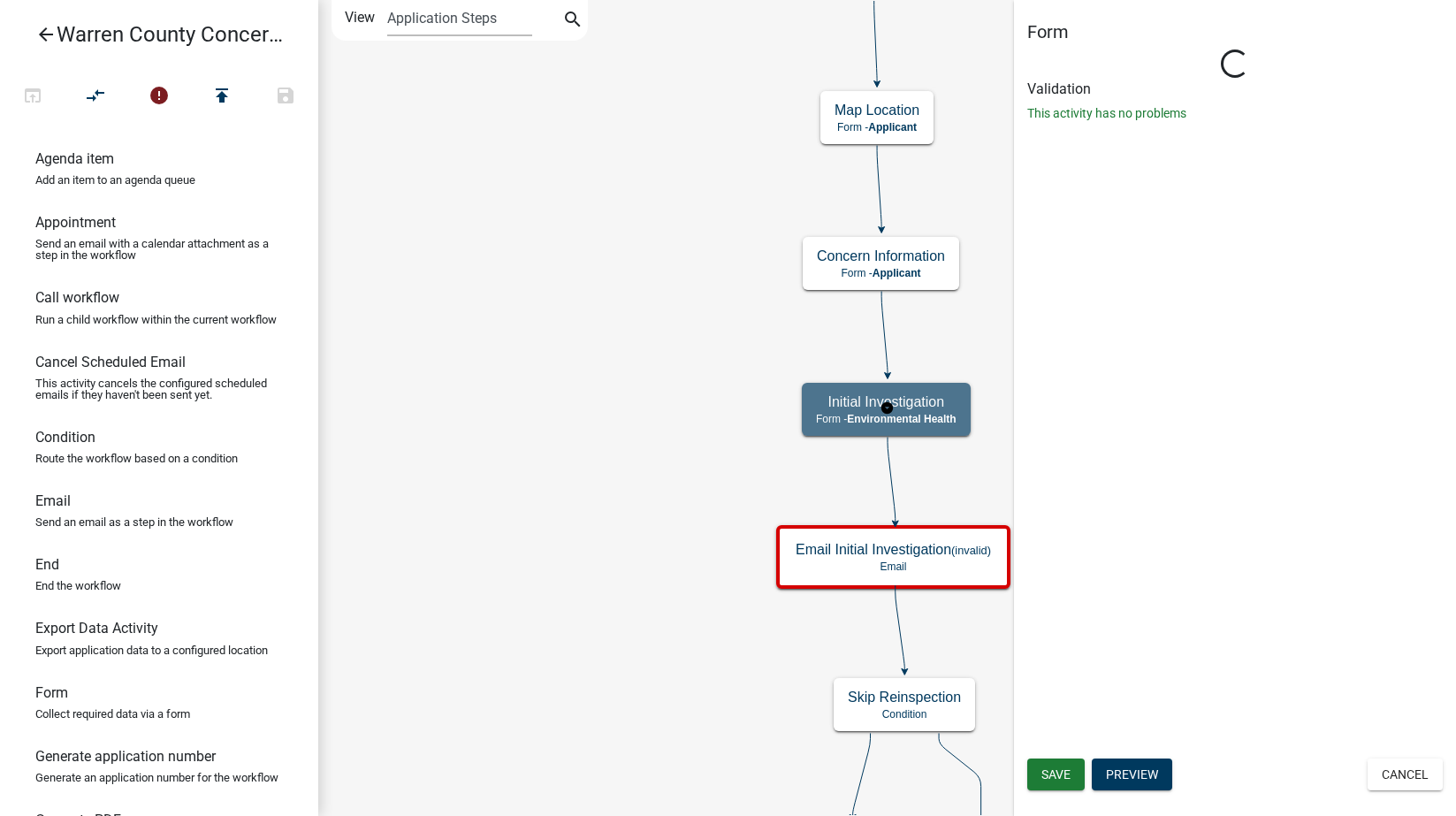
select select "EB914F98-266B-4D45-B6A7-C04EB7A49358"
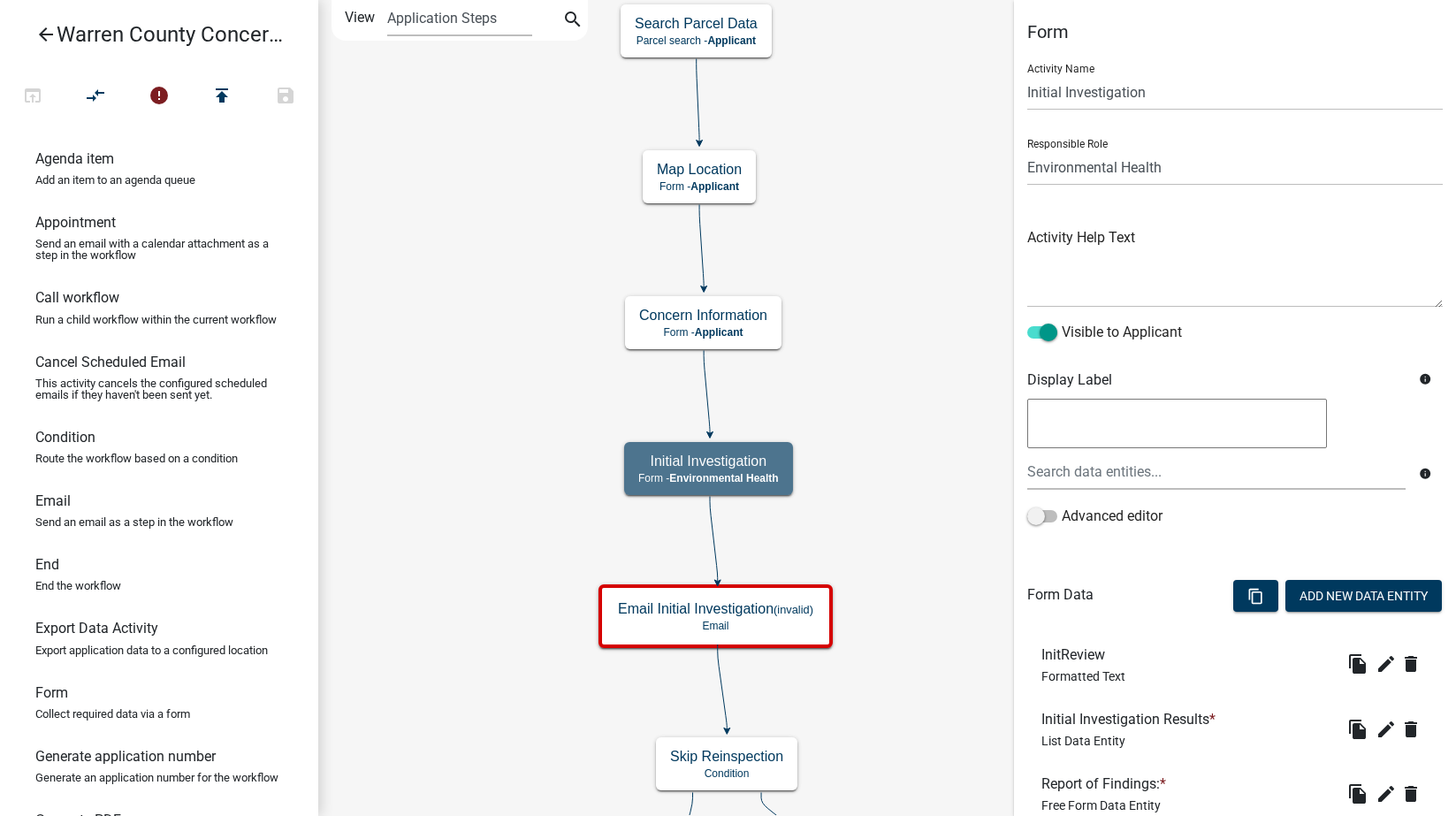
scroll to position [191, 0]
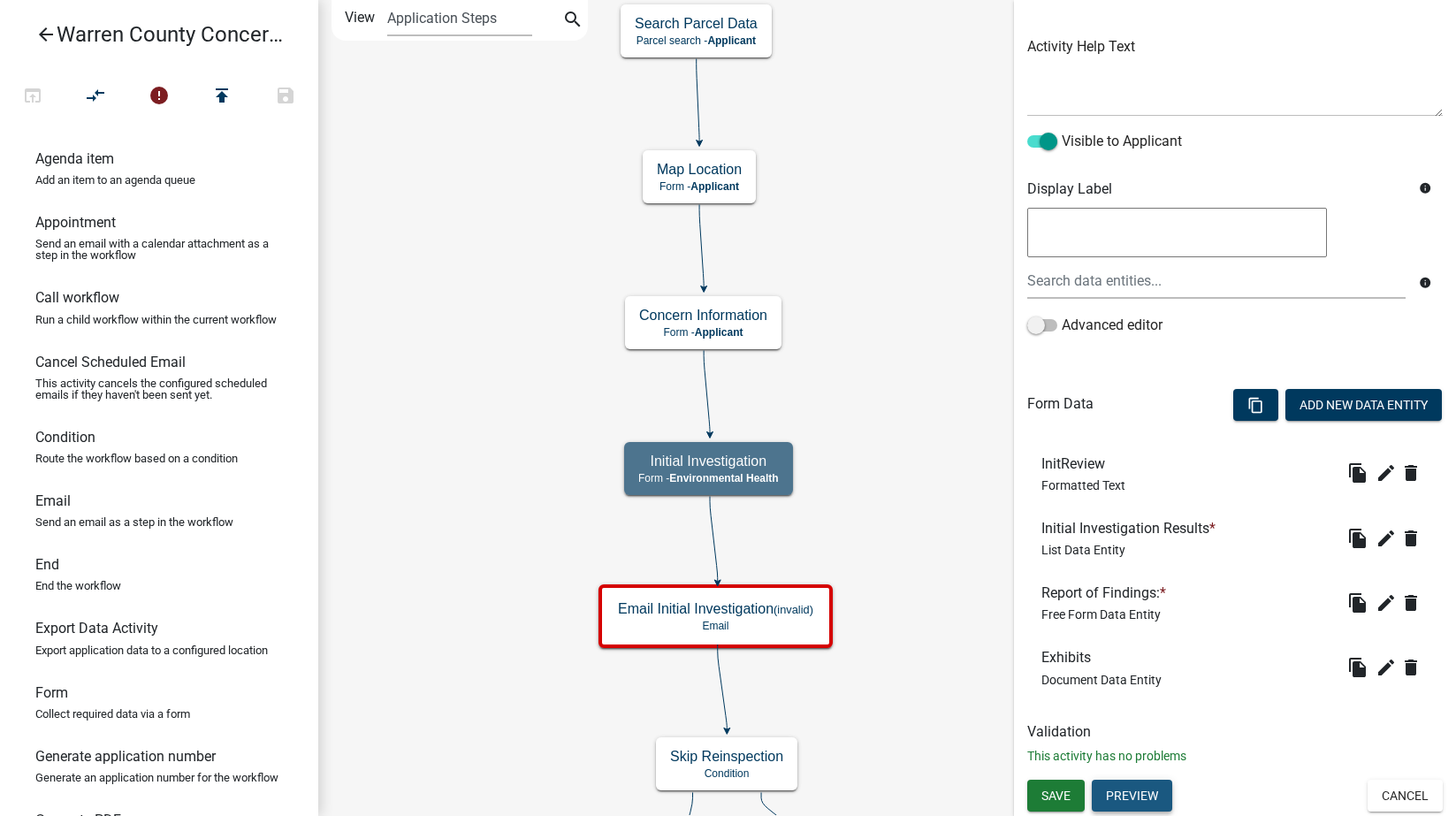
click at [1134, 798] on button "Preview" at bounding box center [1132, 795] width 80 height 32
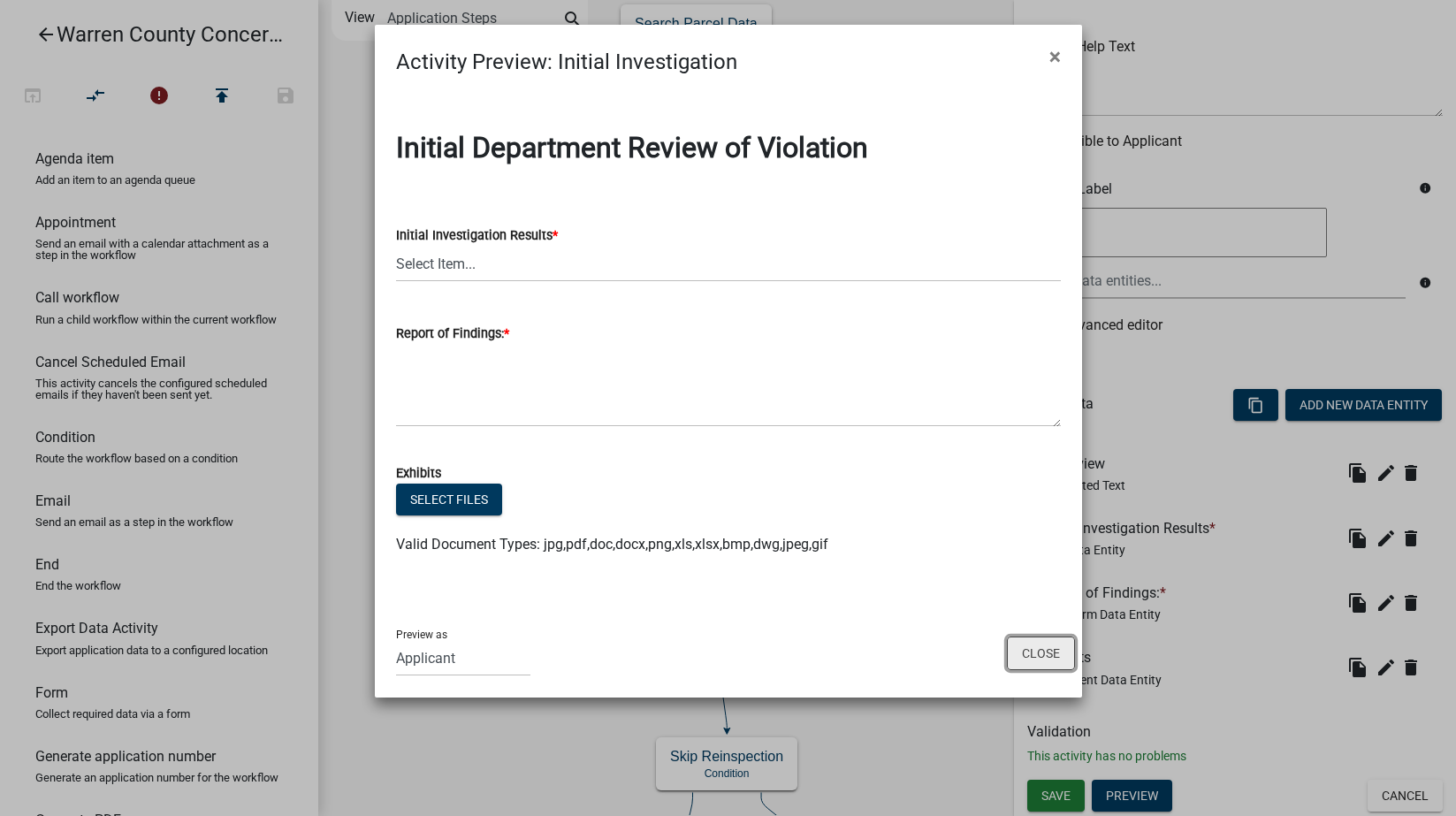
click at [1032, 649] on button "Close" at bounding box center [1041, 654] width 68 height 34
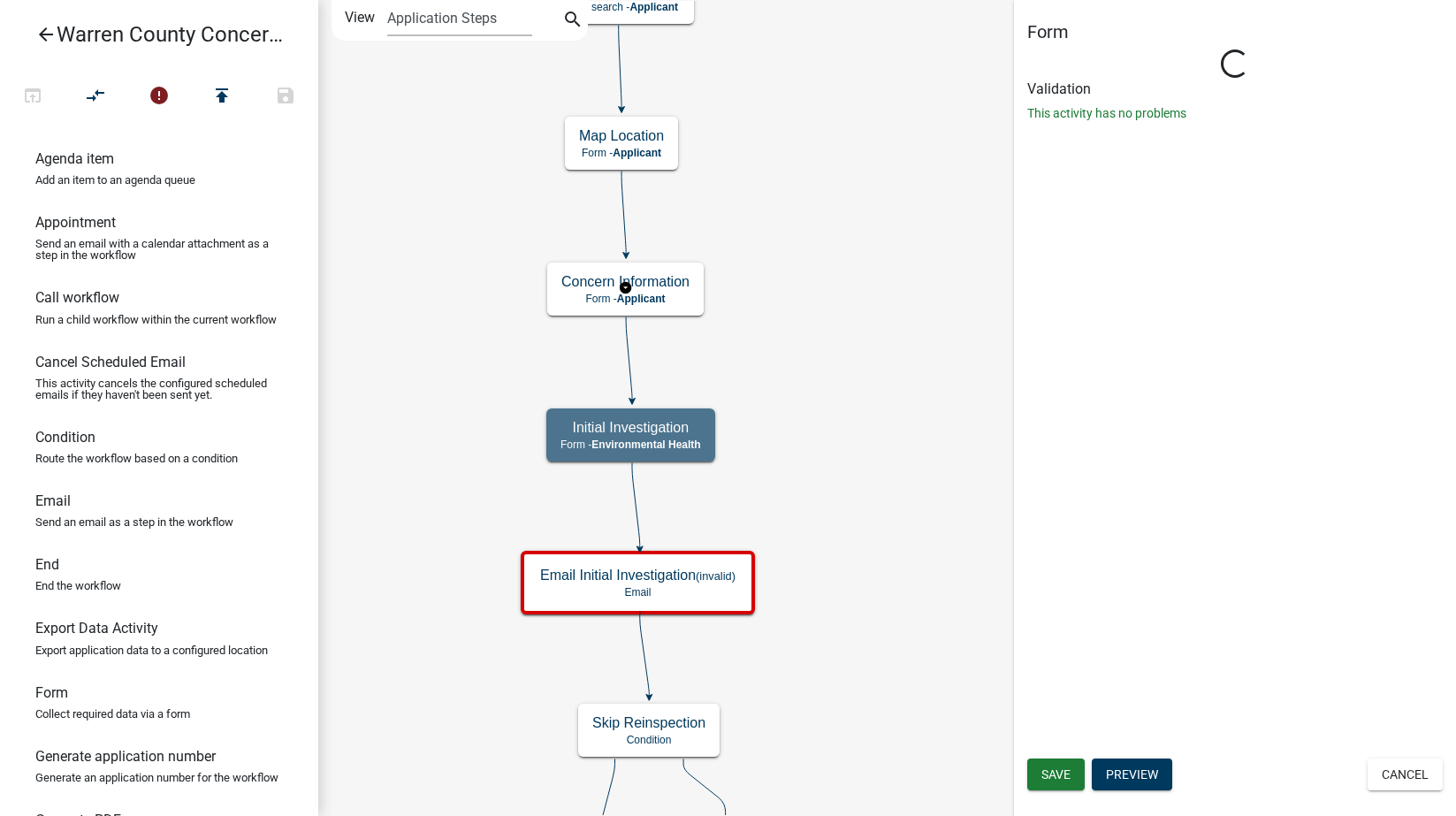
scroll to position [0, 0]
select select "EB914F98-266B-4D45-B6A7-C04EB7A49358"
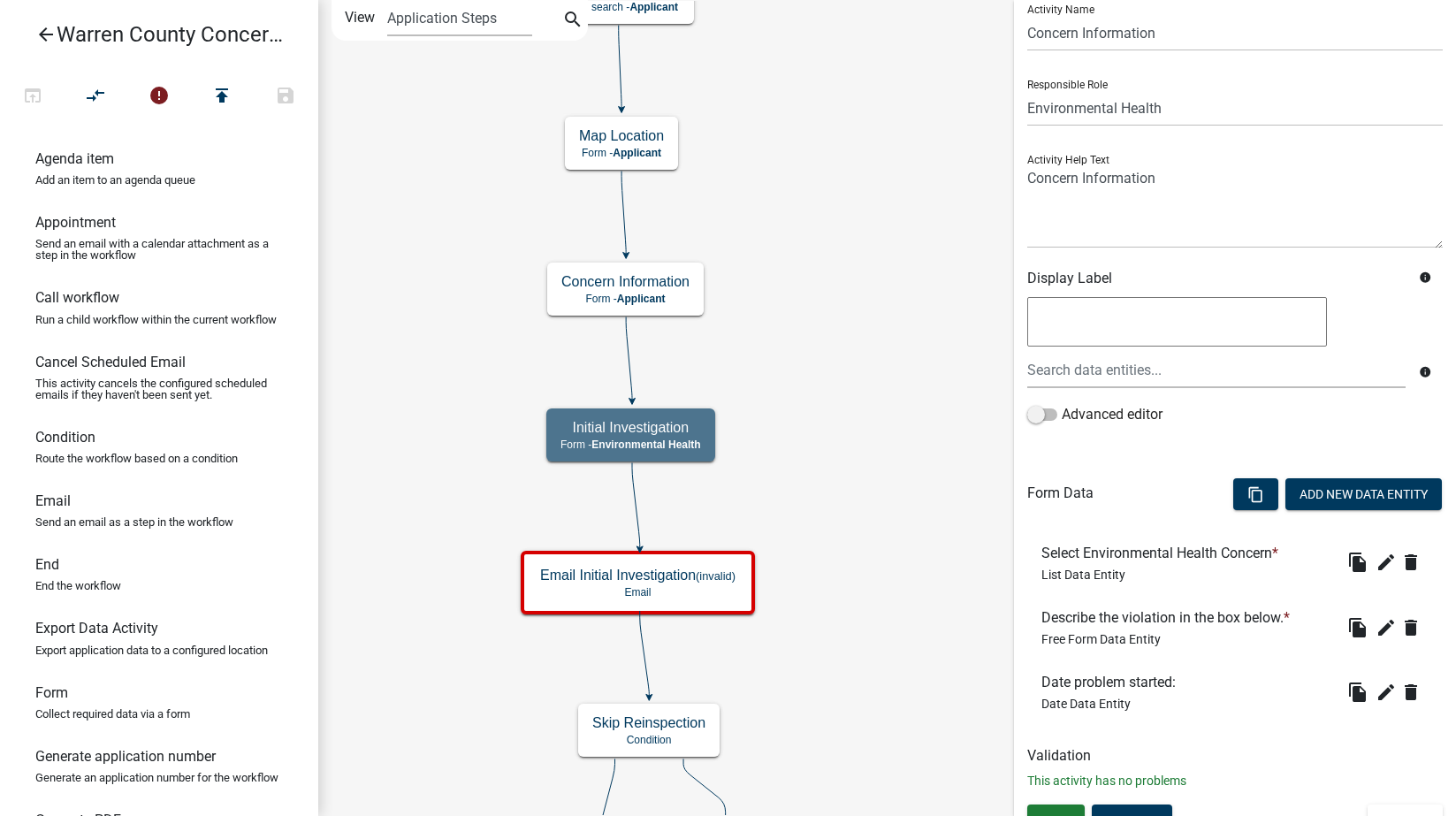
scroll to position [84, 0]
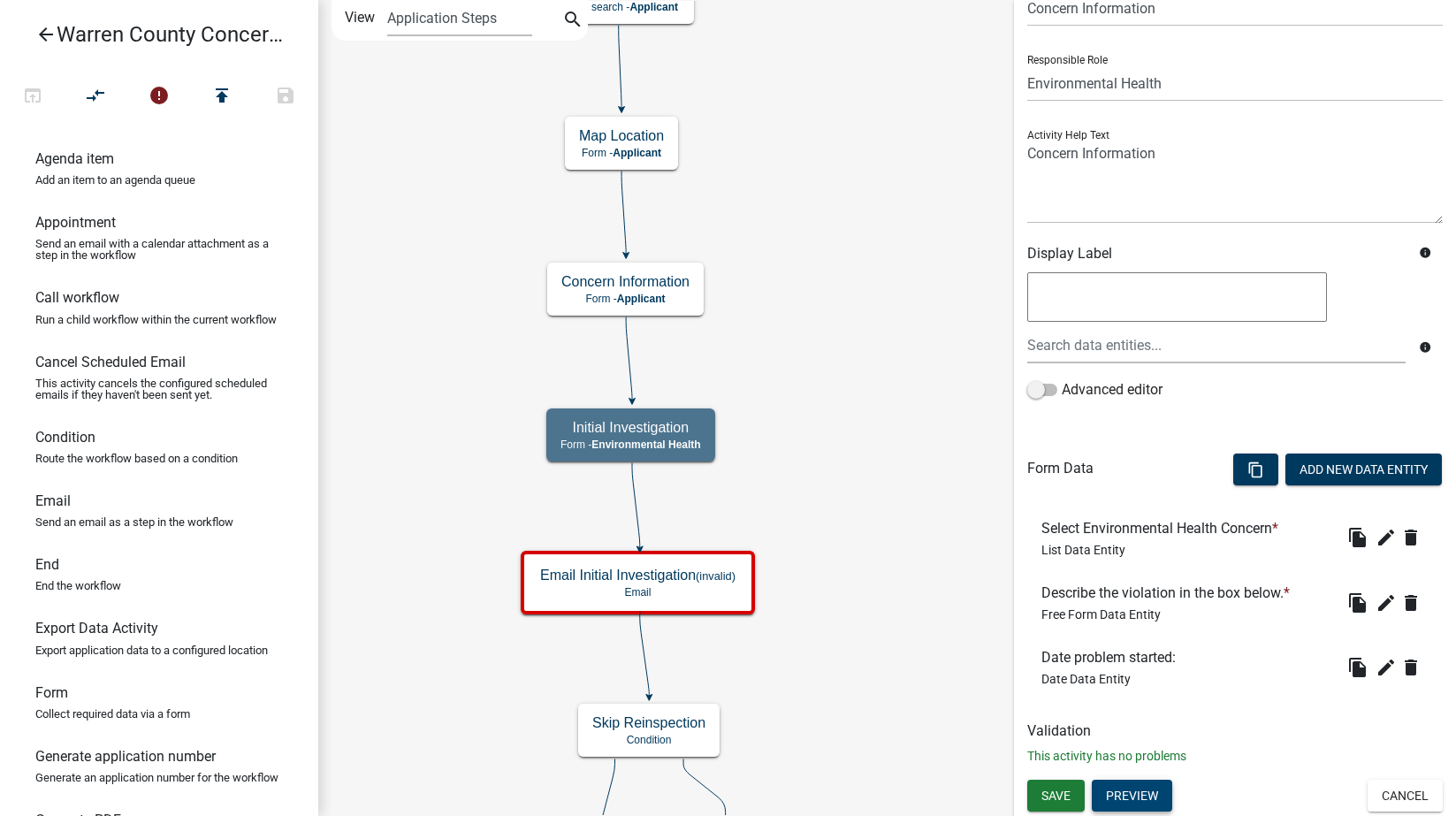
click at [1138, 798] on button "Preview" at bounding box center [1132, 795] width 80 height 32
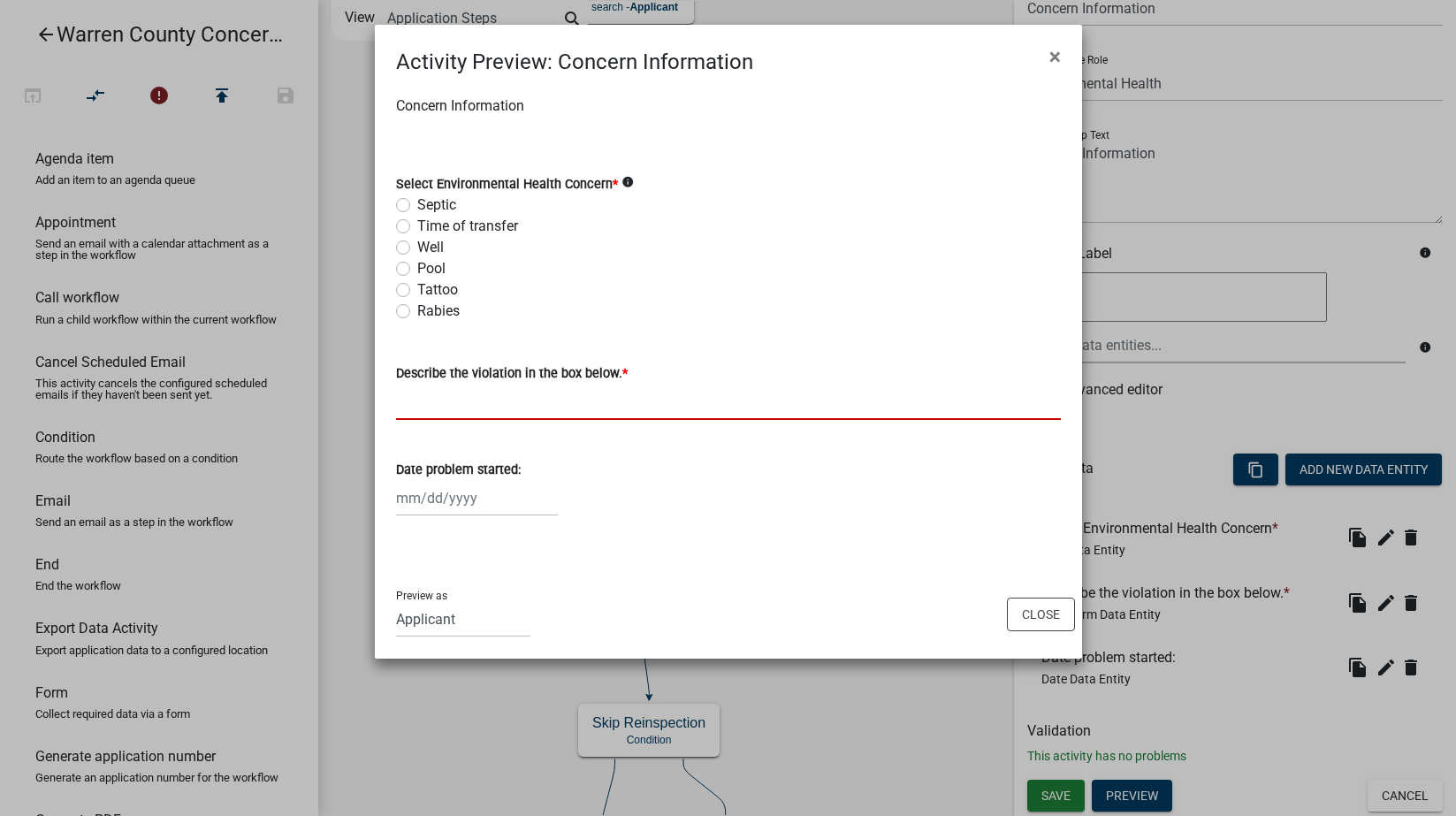
click at [418, 395] on input "Describe the violation in the box below. *" at bounding box center [728, 401] width 665 height 36
click at [840, 582] on wm-workflow-activity-preview-modal "Activity Preview : Concern Information × Concern Information Select Environment…" at bounding box center [729, 342] width 707 height 634
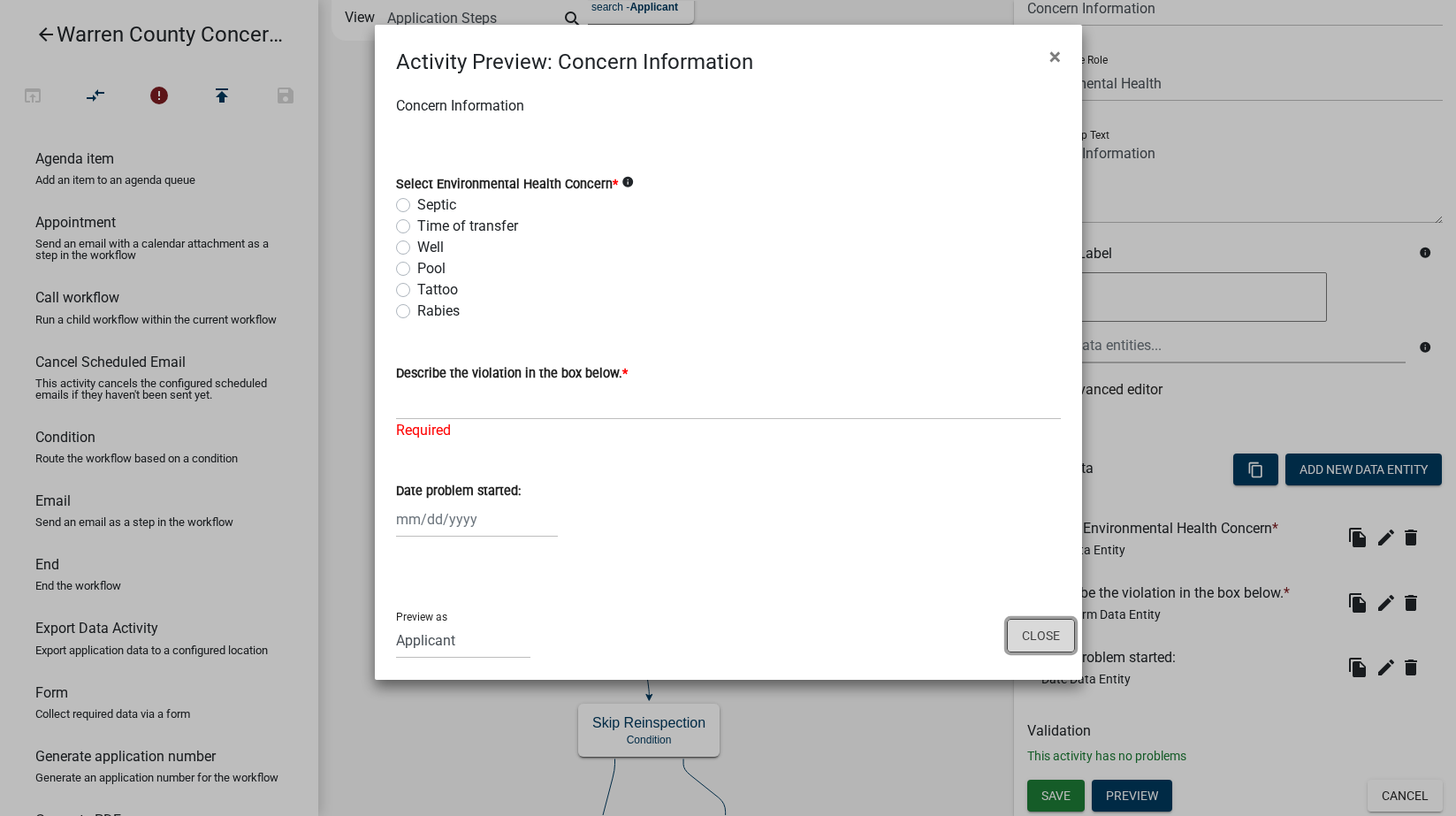
click at [1043, 632] on button "Close" at bounding box center [1041, 636] width 68 height 34
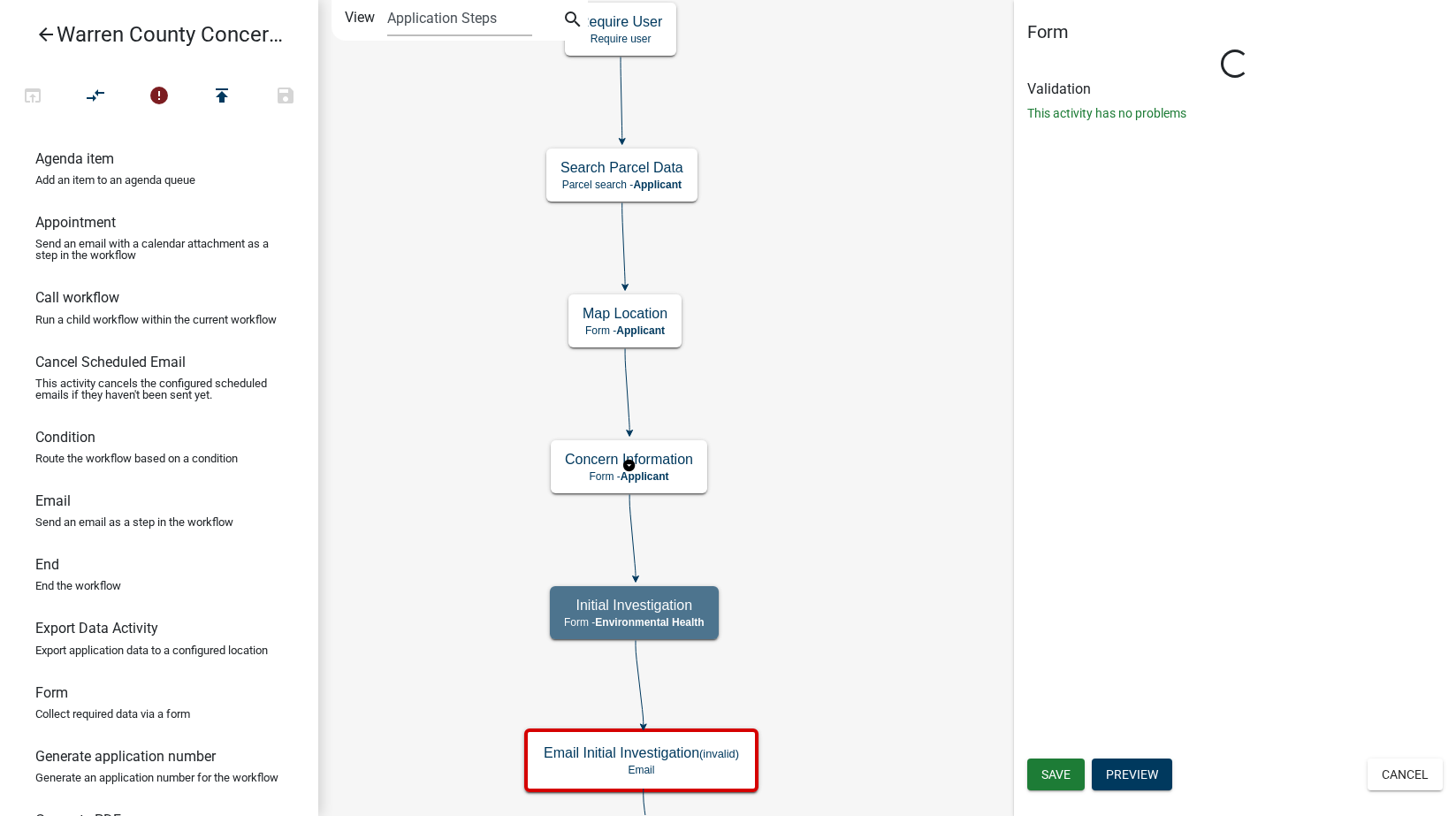
scroll to position [0, 0]
select select "EB914F98-266B-4D45-B6A7-C04EB7A49358"
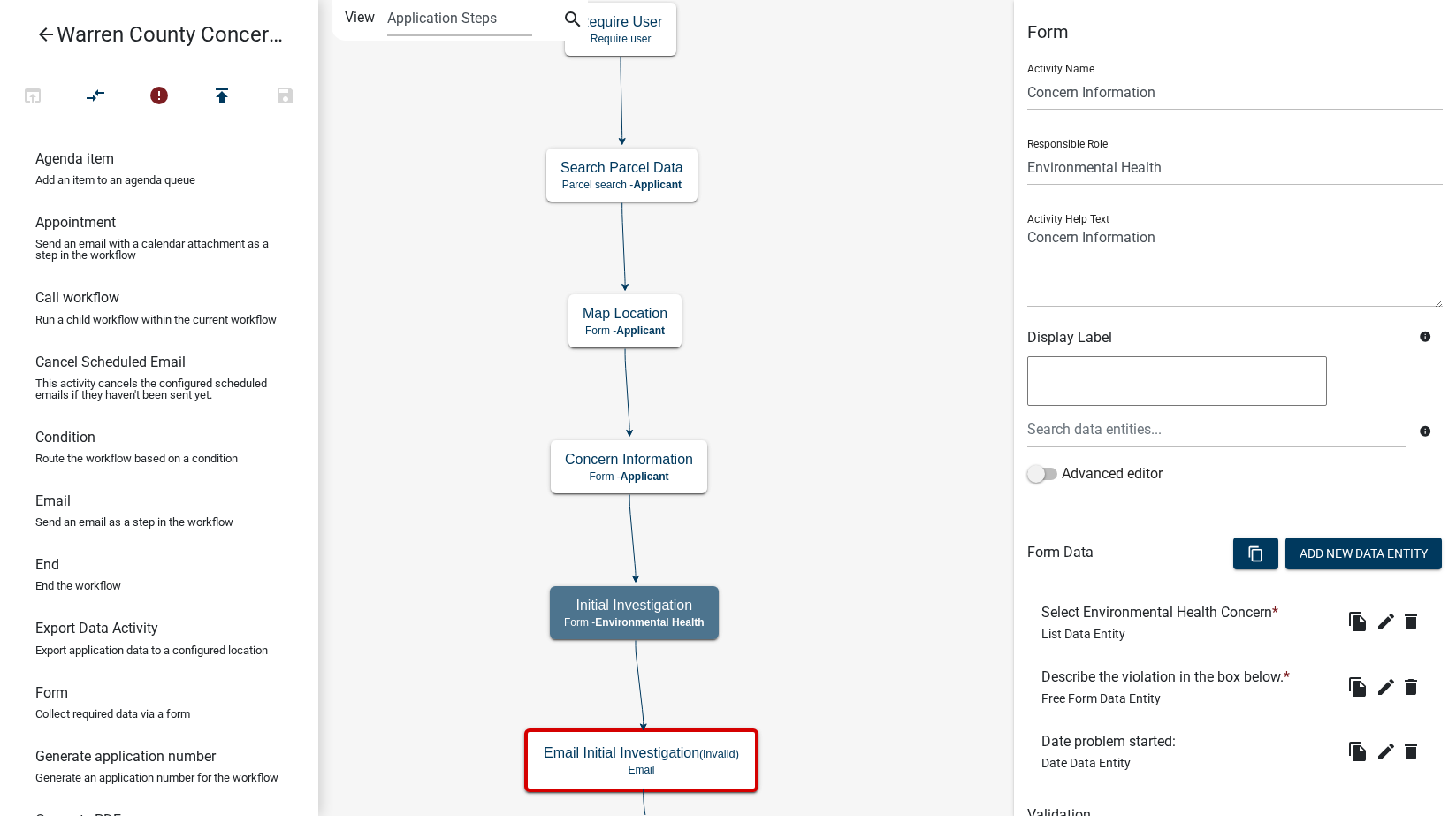
scroll to position [84, 0]
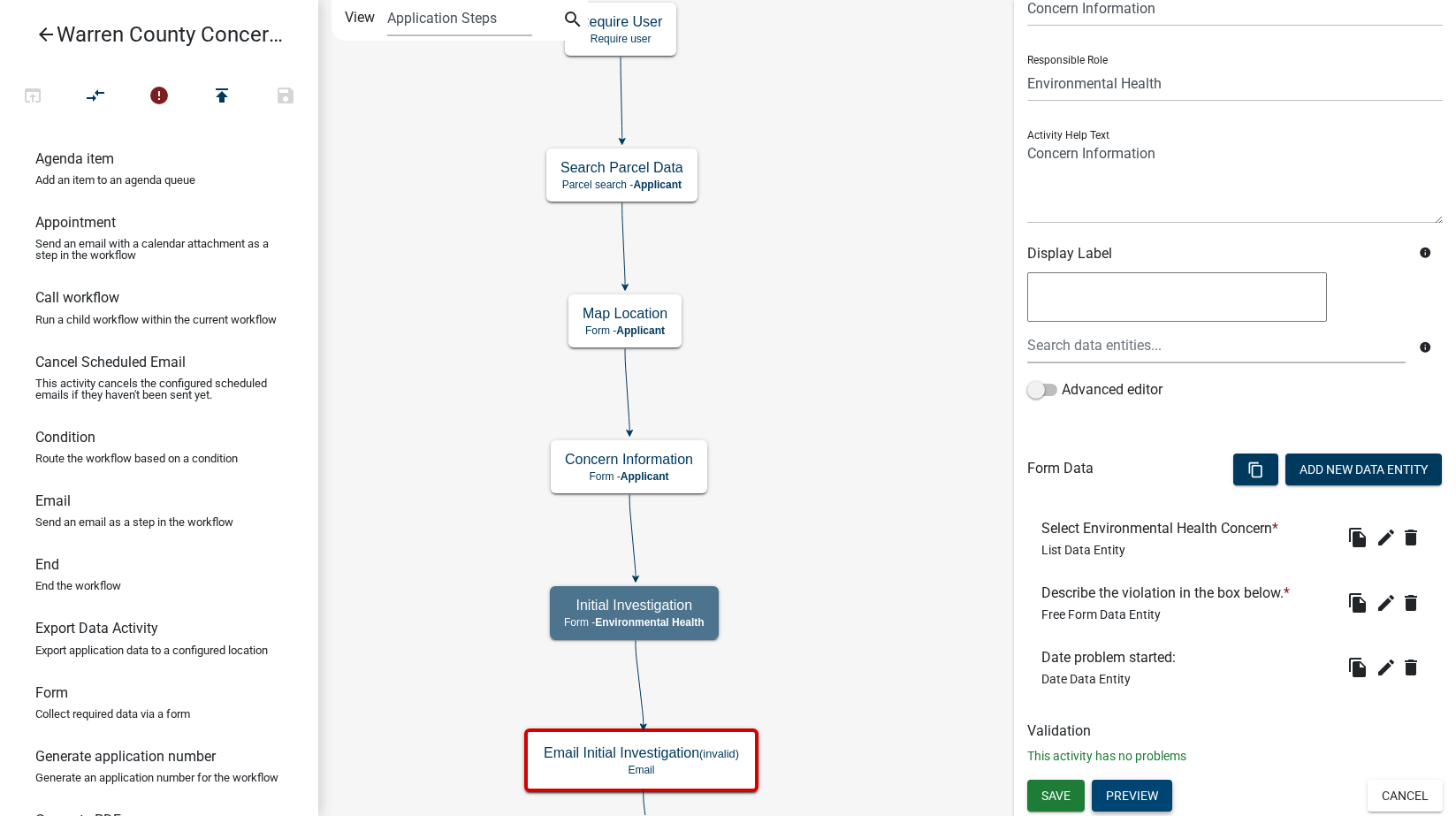
click at [1125, 794] on button "Preview" at bounding box center [1132, 795] width 80 height 32
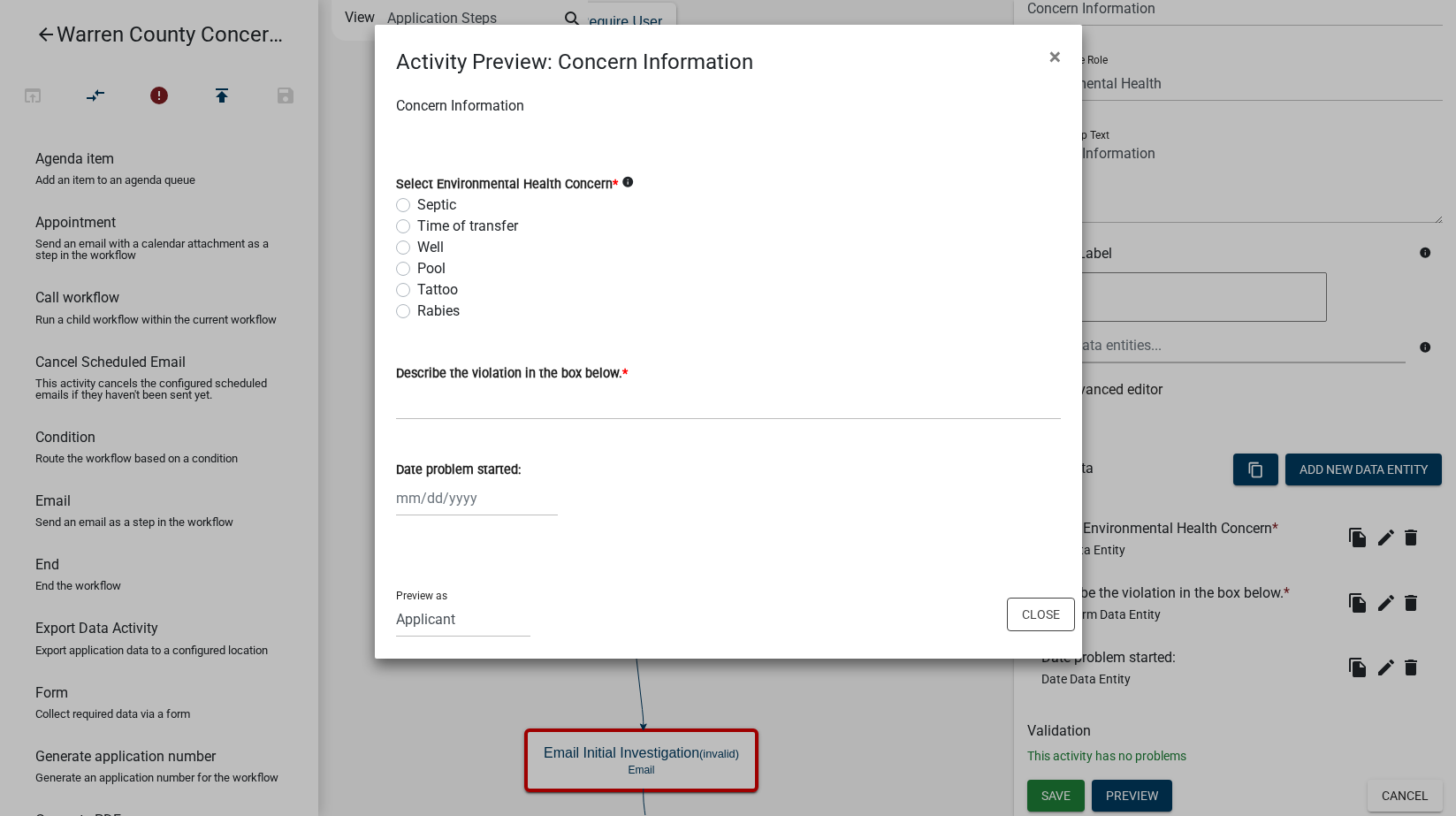
drag, startPoint x: 1051, startPoint y: 52, endPoint x: 1072, endPoint y: 224, distance: 173.3
click at [1052, 52] on span "×" at bounding box center [1055, 56] width 11 height 25
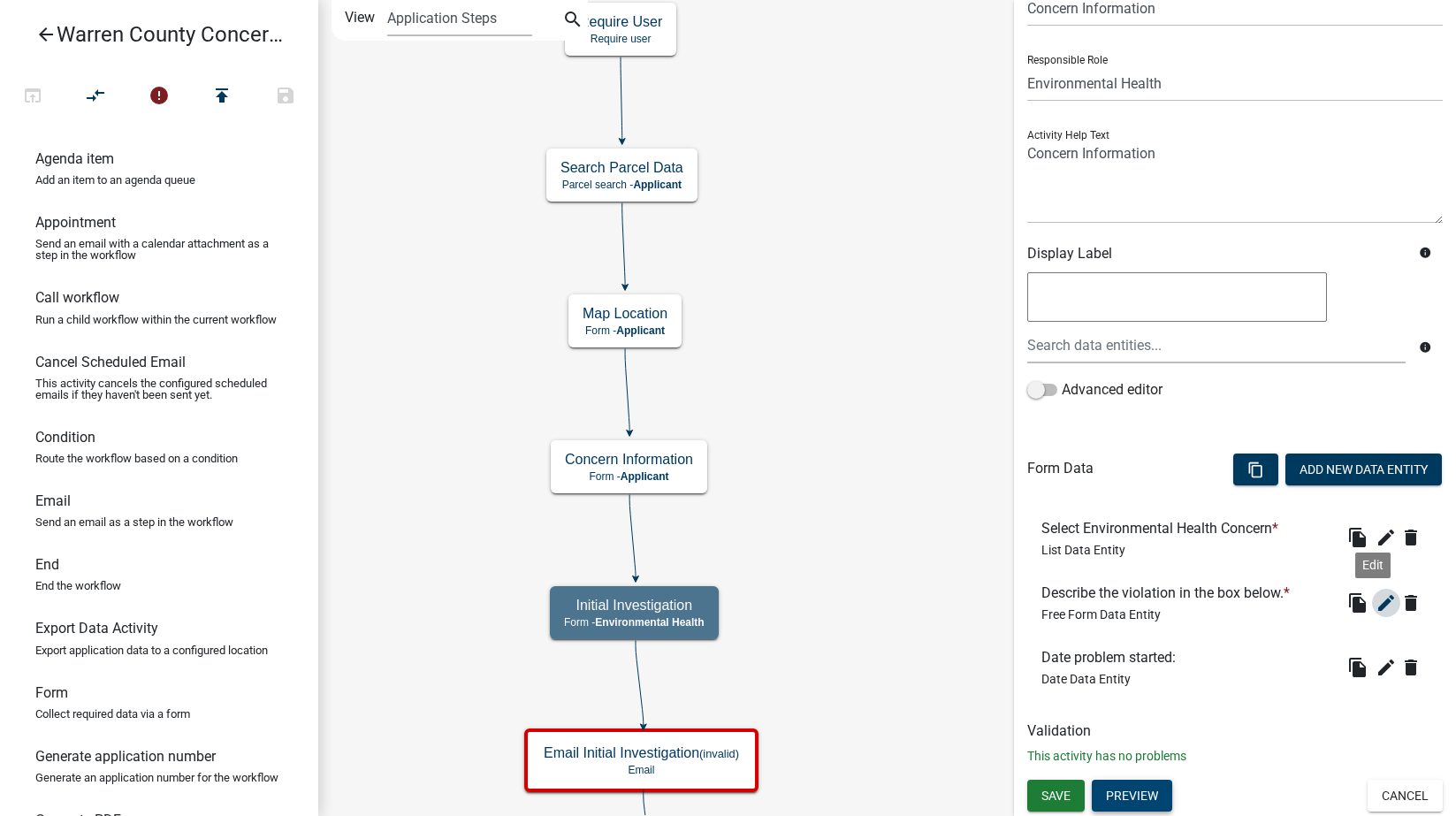
click at [1376, 597] on icon "edit" at bounding box center [1386, 603] width 21 height 21
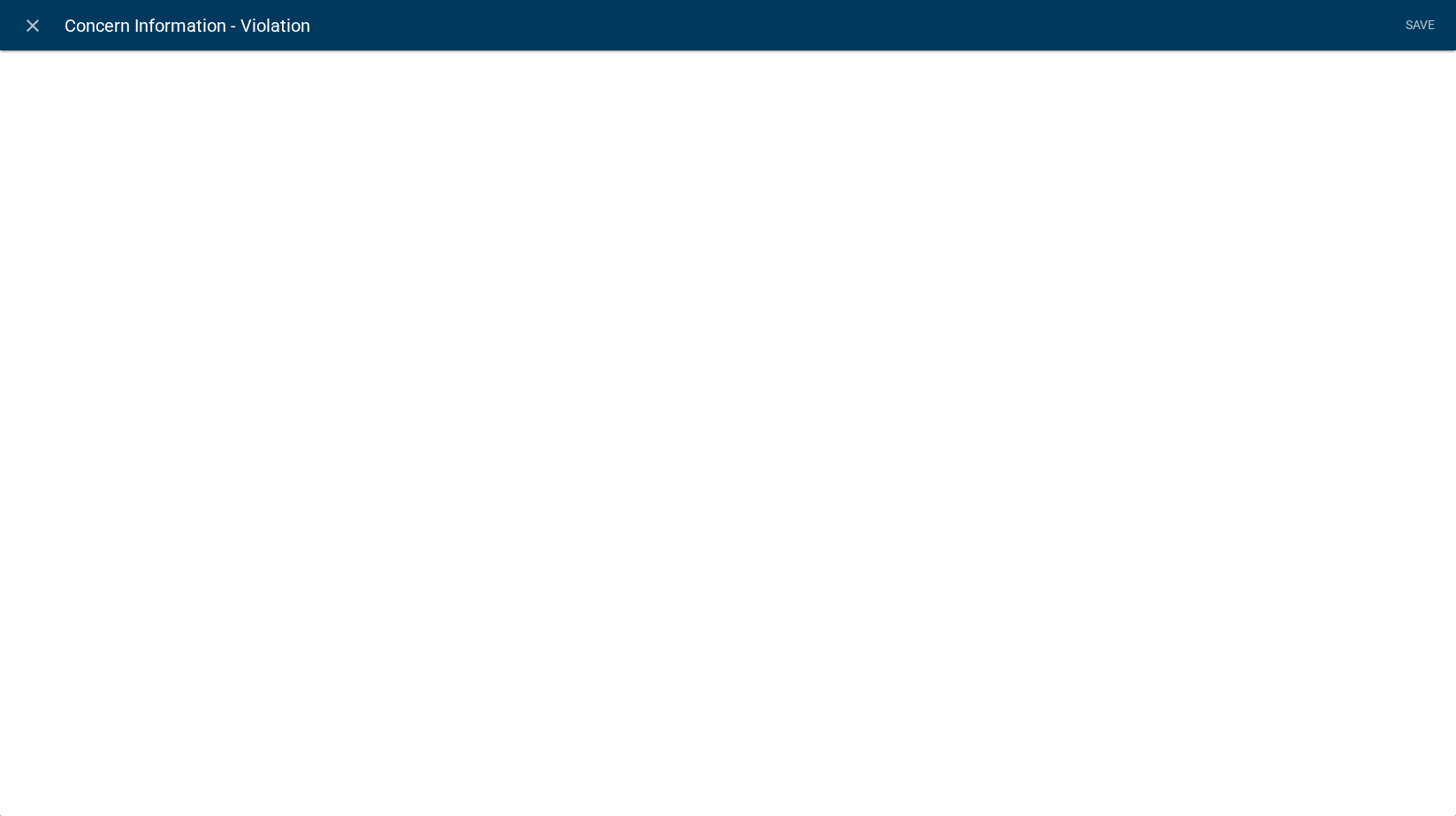
select select
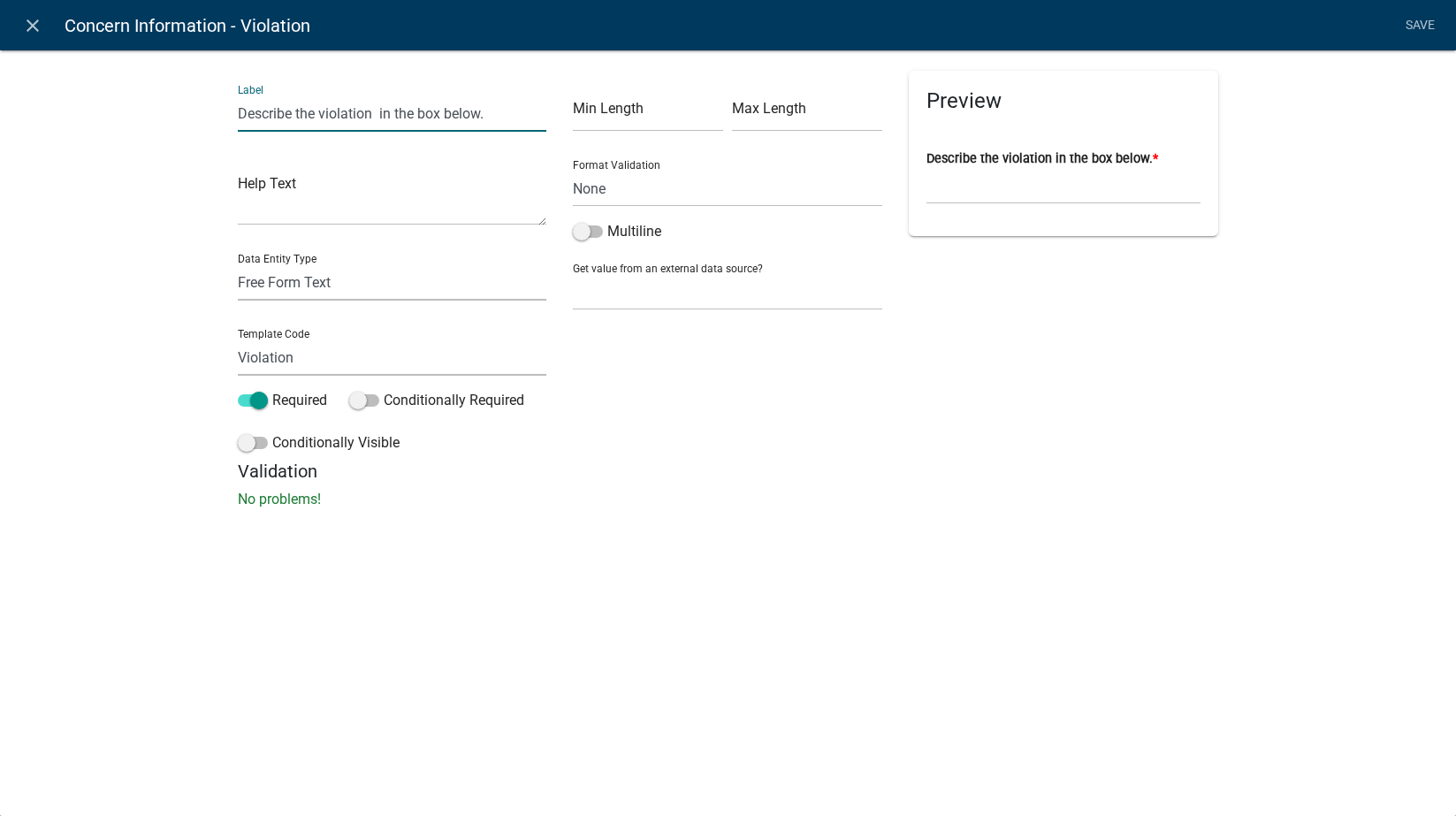
drag, startPoint x: 375, startPoint y: 115, endPoint x: 320, endPoint y: 116, distance: 55.0
click at [320, 116] on input "Describe the violation in the box below." at bounding box center [393, 113] width 310 height 36
type input "Describe the concern in the box below."
click at [1410, 25] on link "Save" at bounding box center [1420, 25] width 44 height 34
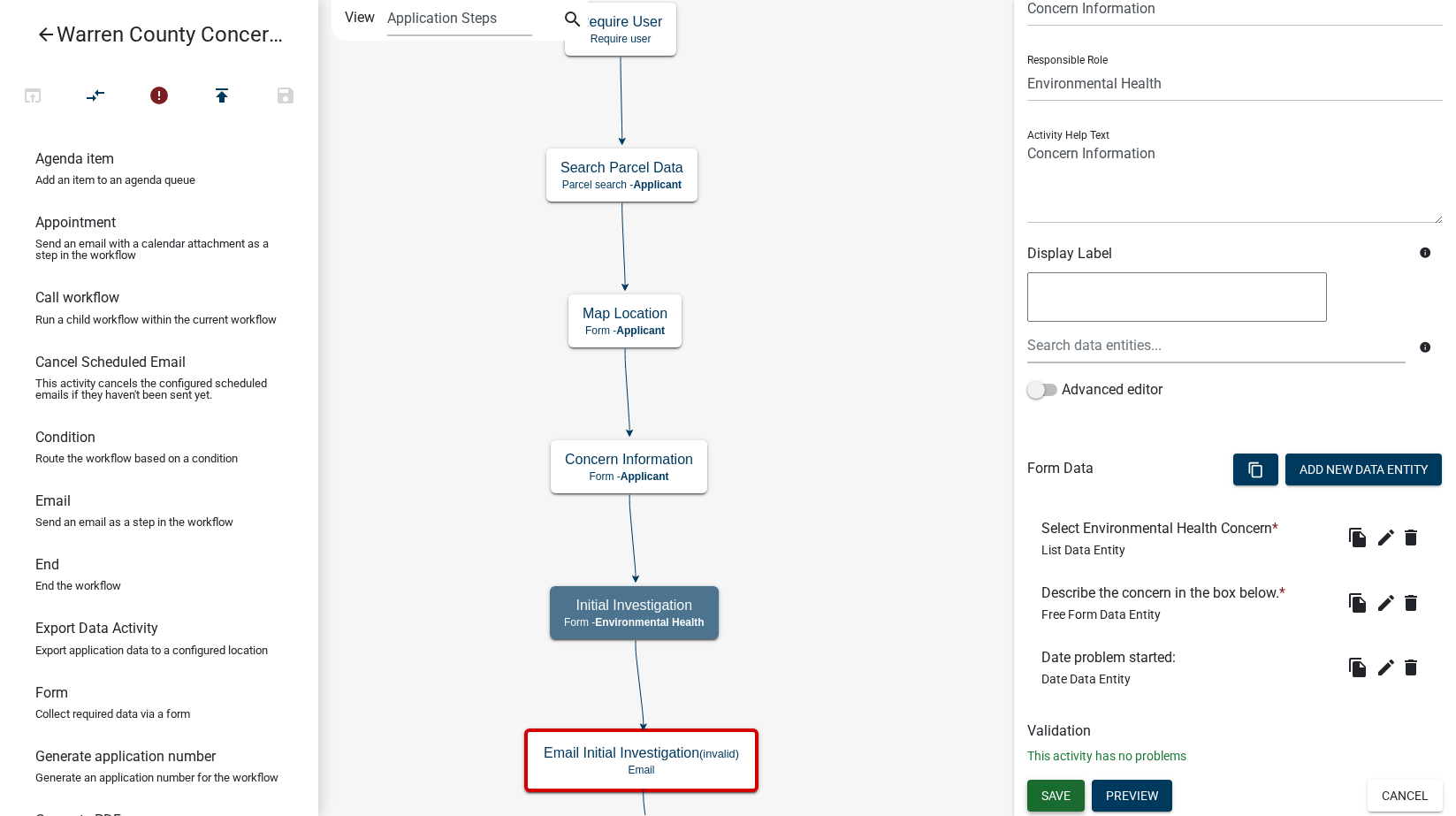
click at [1055, 791] on span "Save" at bounding box center [1056, 795] width 29 height 14
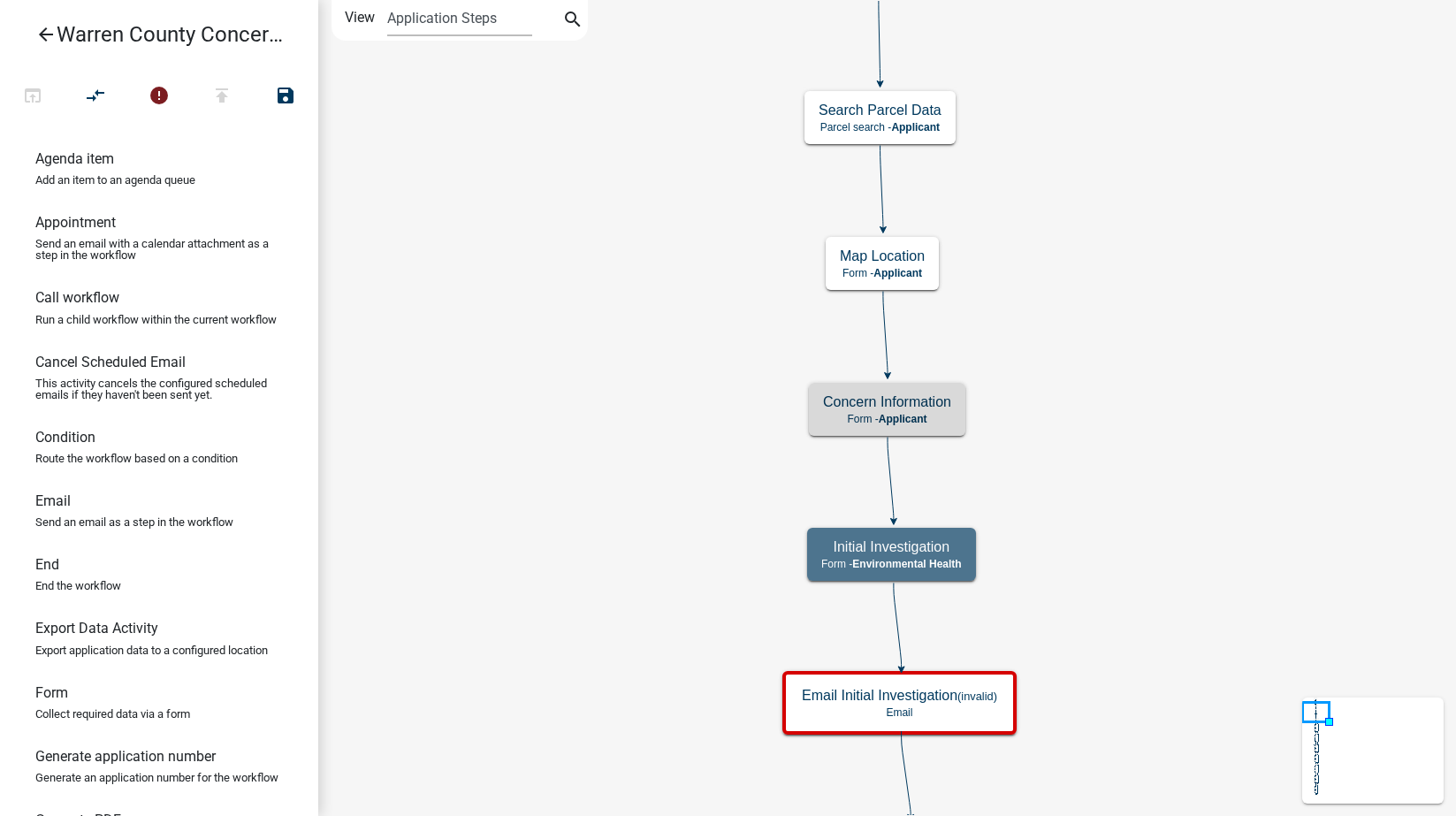
scroll to position [0, 0]
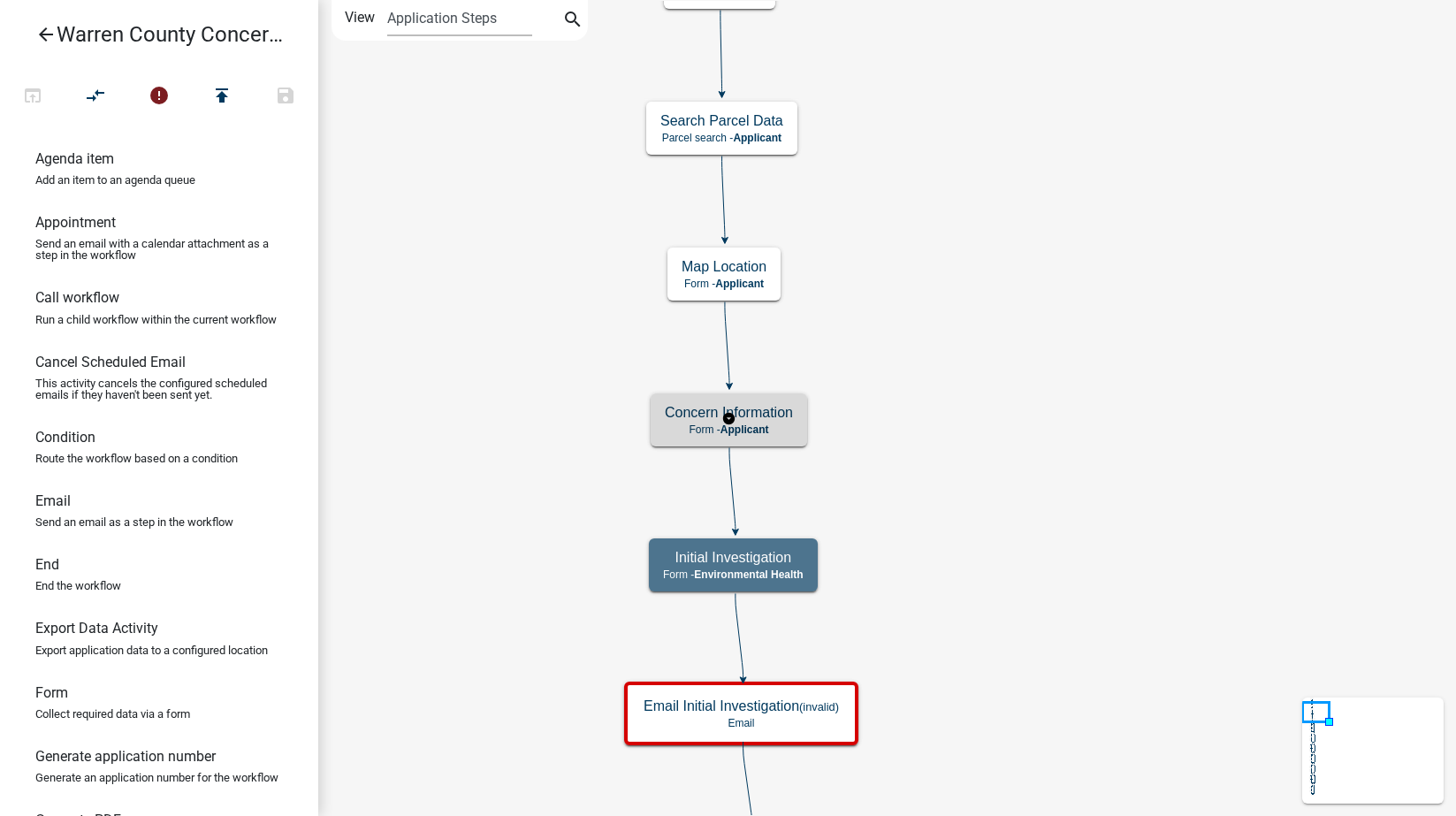
click at [786, 425] on p "Form - Applicant" at bounding box center [728, 429] width 128 height 12
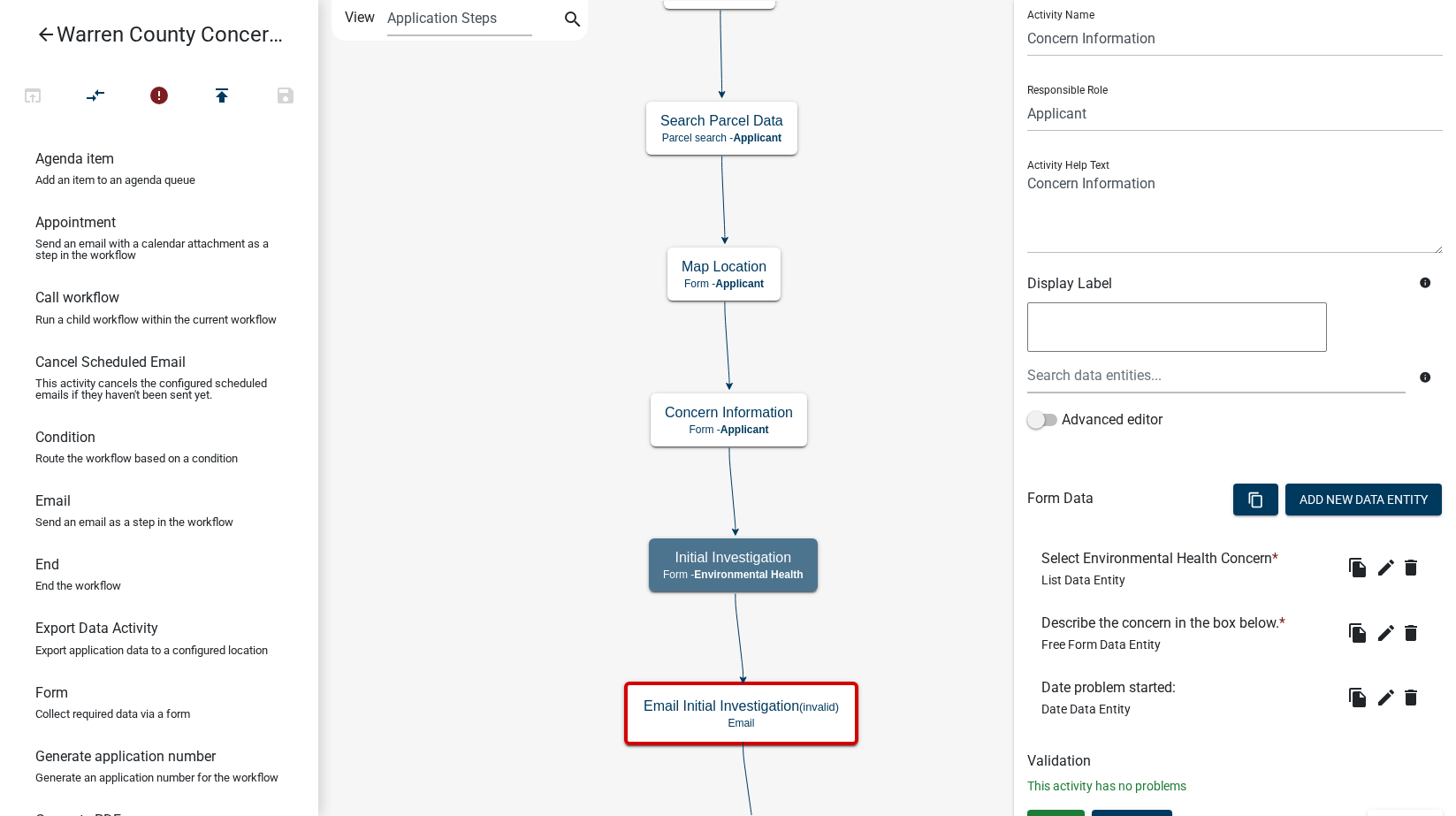
scroll to position [84, 0]
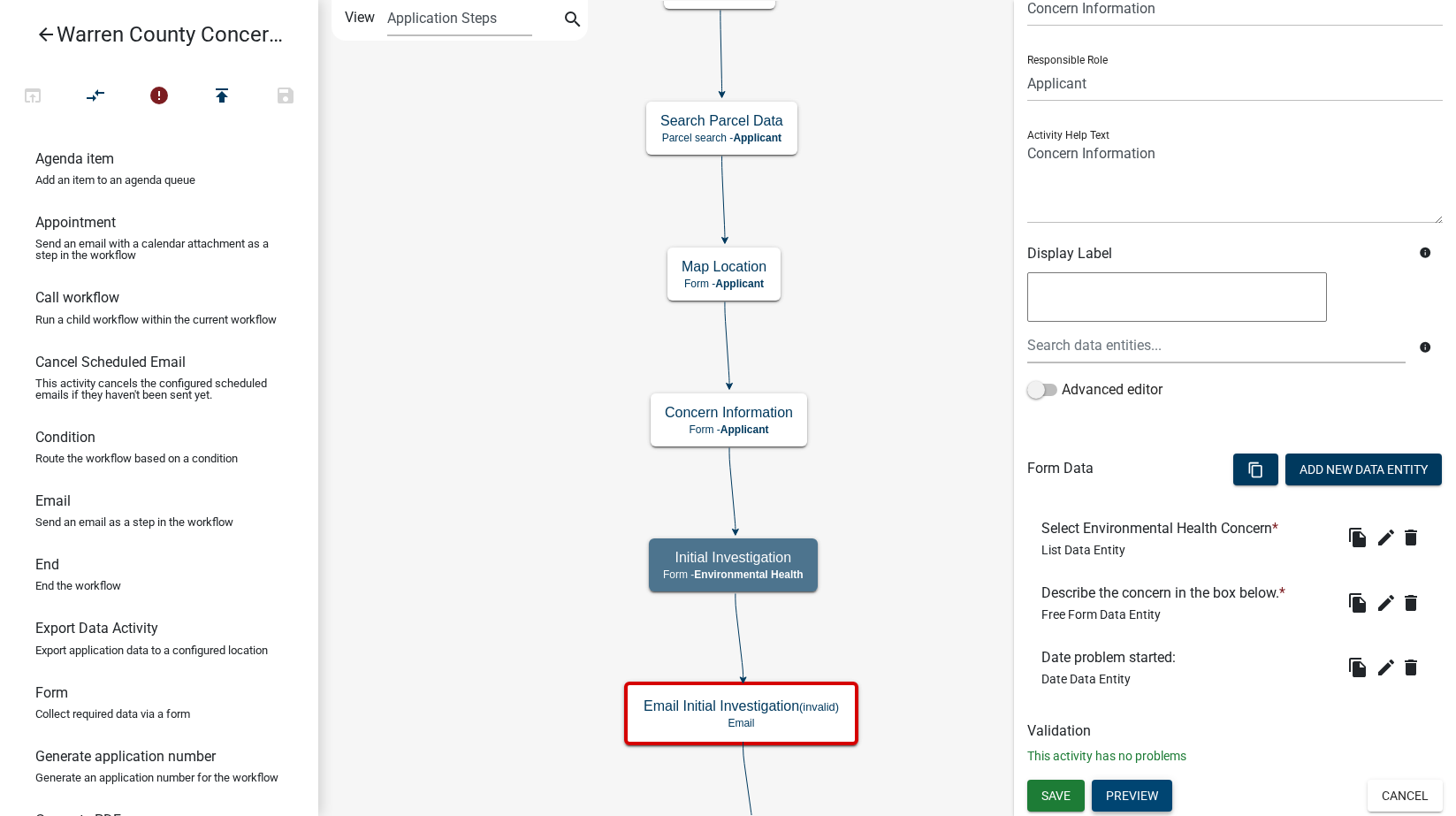
click at [1148, 787] on button "Preview" at bounding box center [1132, 795] width 80 height 32
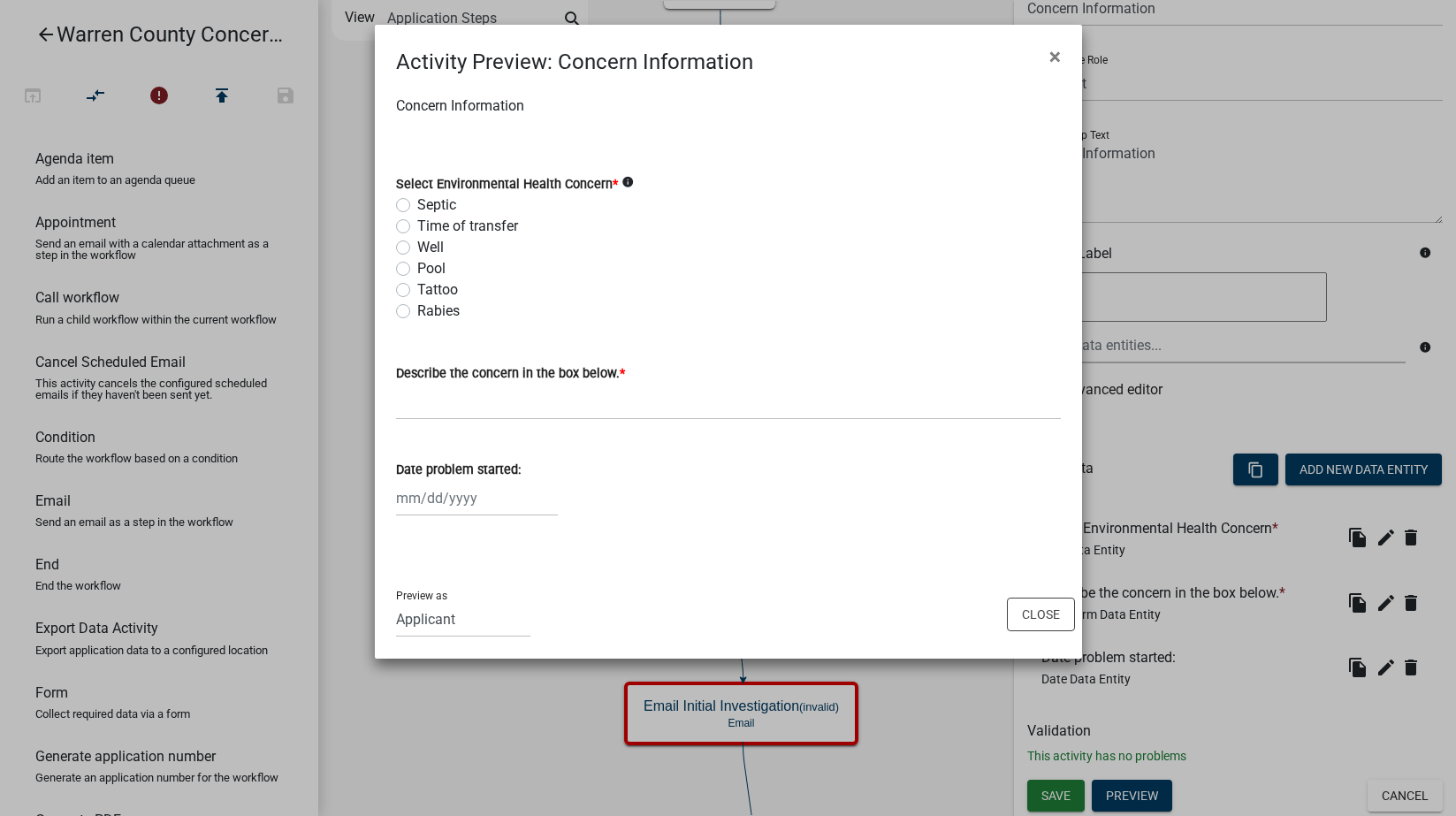
drag, startPoint x: 395, startPoint y: 104, endPoint x: 448, endPoint y: 106, distance: 53.0
click at [448, 106] on p "Concern Information" at bounding box center [459, 106] width 128 height 21
drag, startPoint x: 448, startPoint y: 106, endPoint x: 580, endPoint y: 159, distance: 142.2
click at [584, 157] on form "Select Environmental Health Concern * info Septic Time of transfer Well Pool Ta…" at bounding box center [728, 237] width 665 height 170
click at [1030, 617] on button "Close" at bounding box center [1041, 614] width 68 height 34
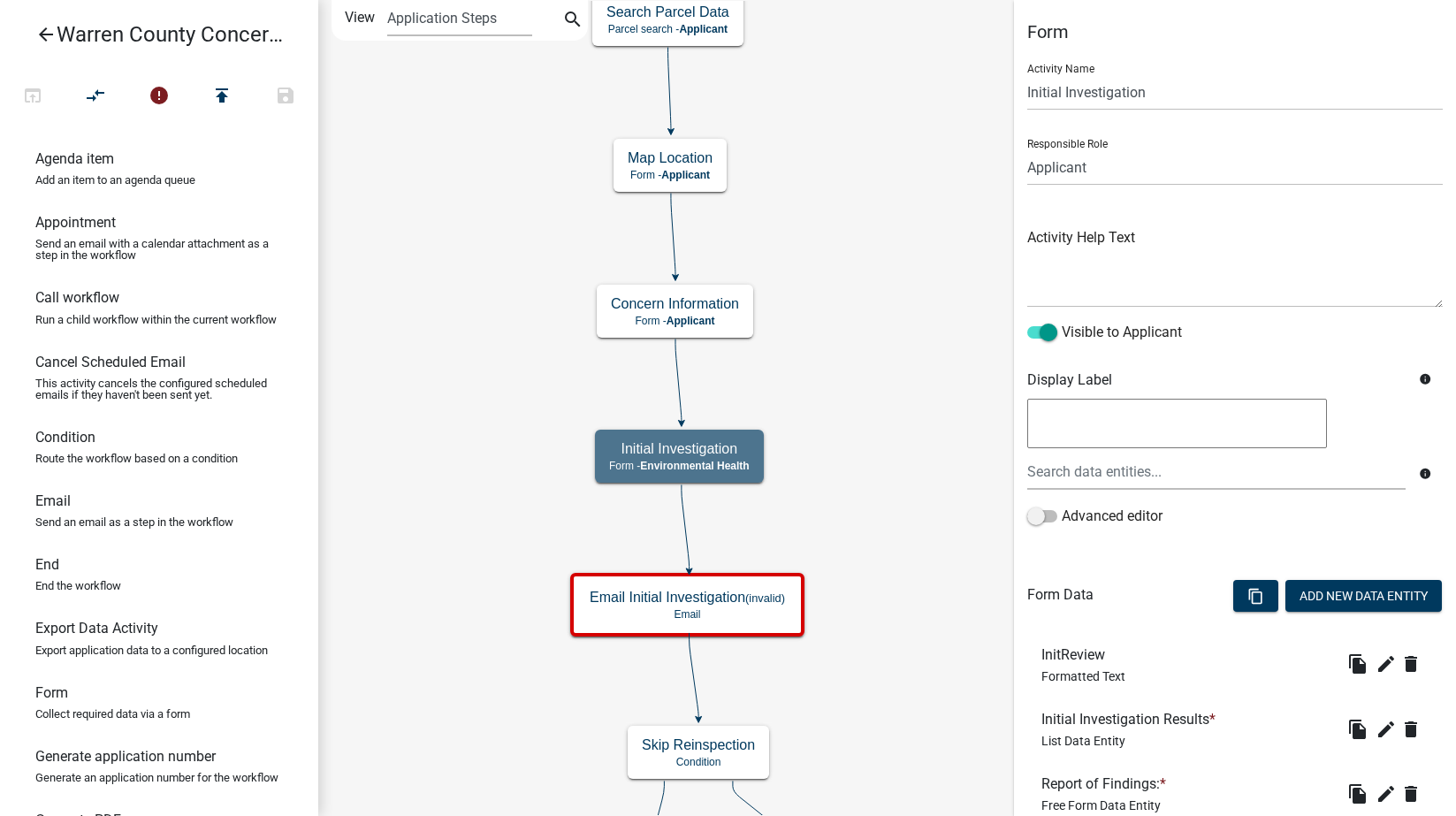
scroll to position [191, 0]
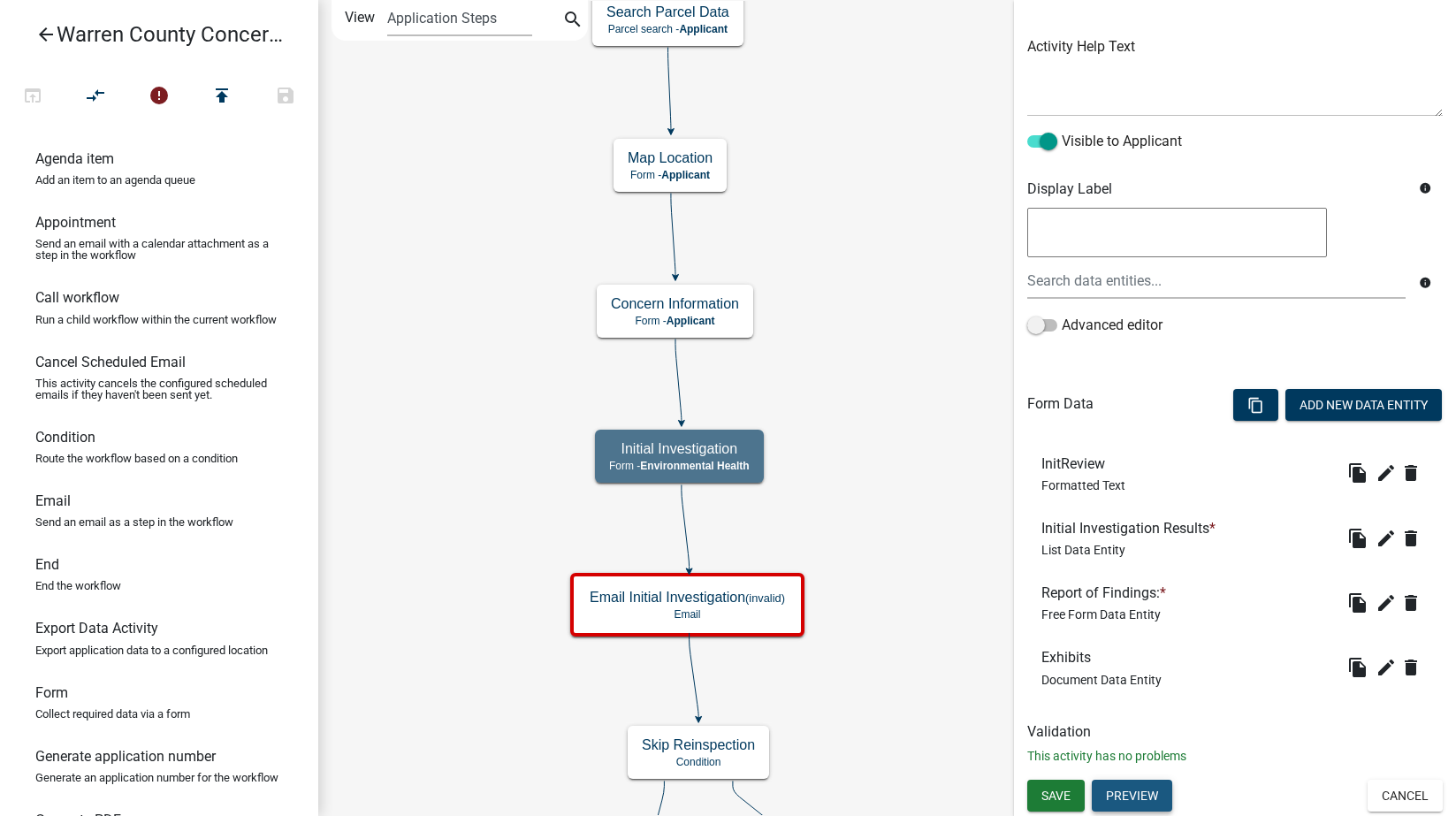
click at [1144, 804] on button "Preview" at bounding box center [1132, 795] width 80 height 32
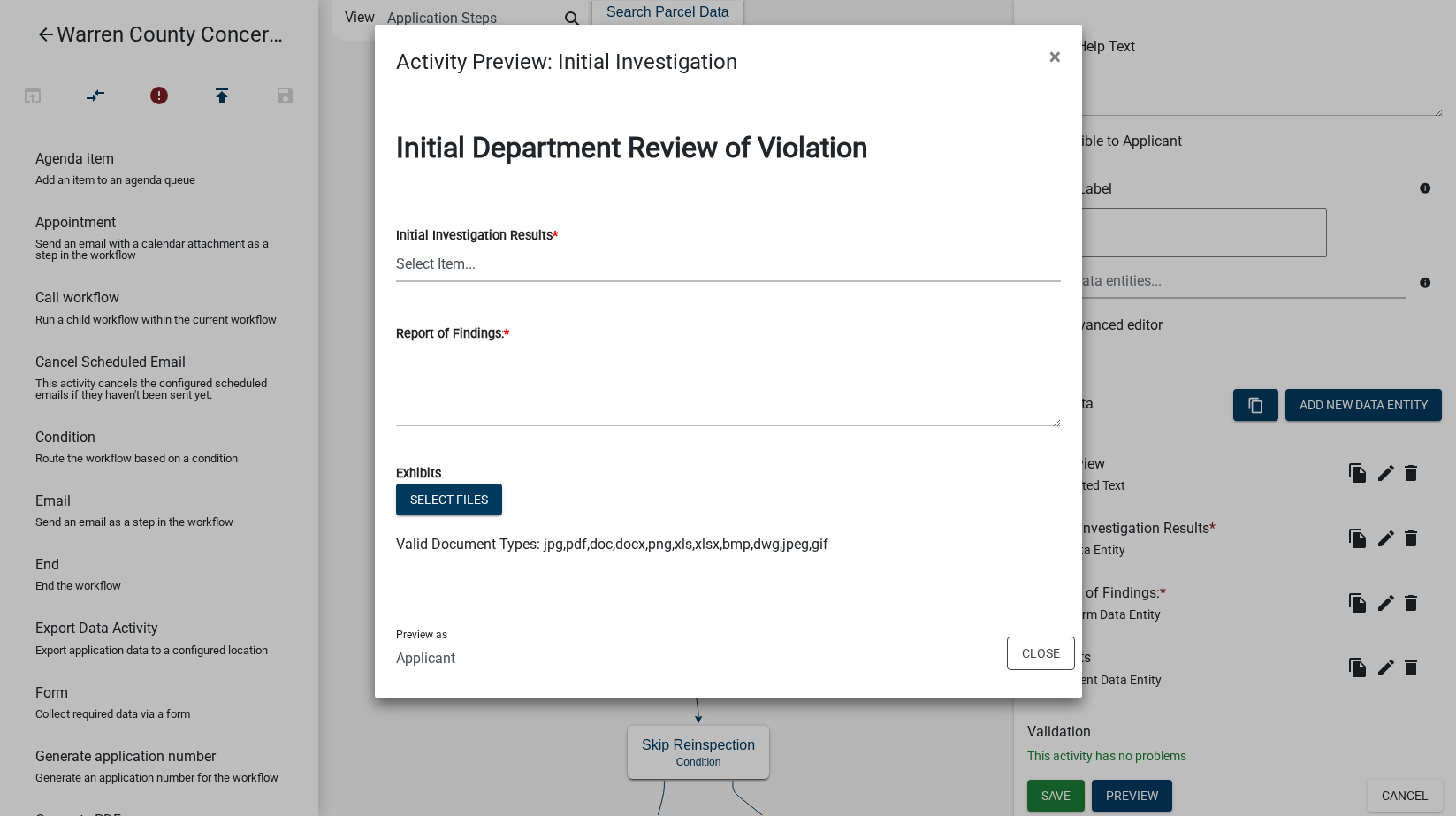
click at [427, 259] on select "Select Item... No Violation Violation Established - contacted owner Violation E…" at bounding box center [728, 263] width 665 height 36
click at [512, 437] on wm-data-entity-input "Report of Findings: *" at bounding box center [728, 369] width 665 height 143
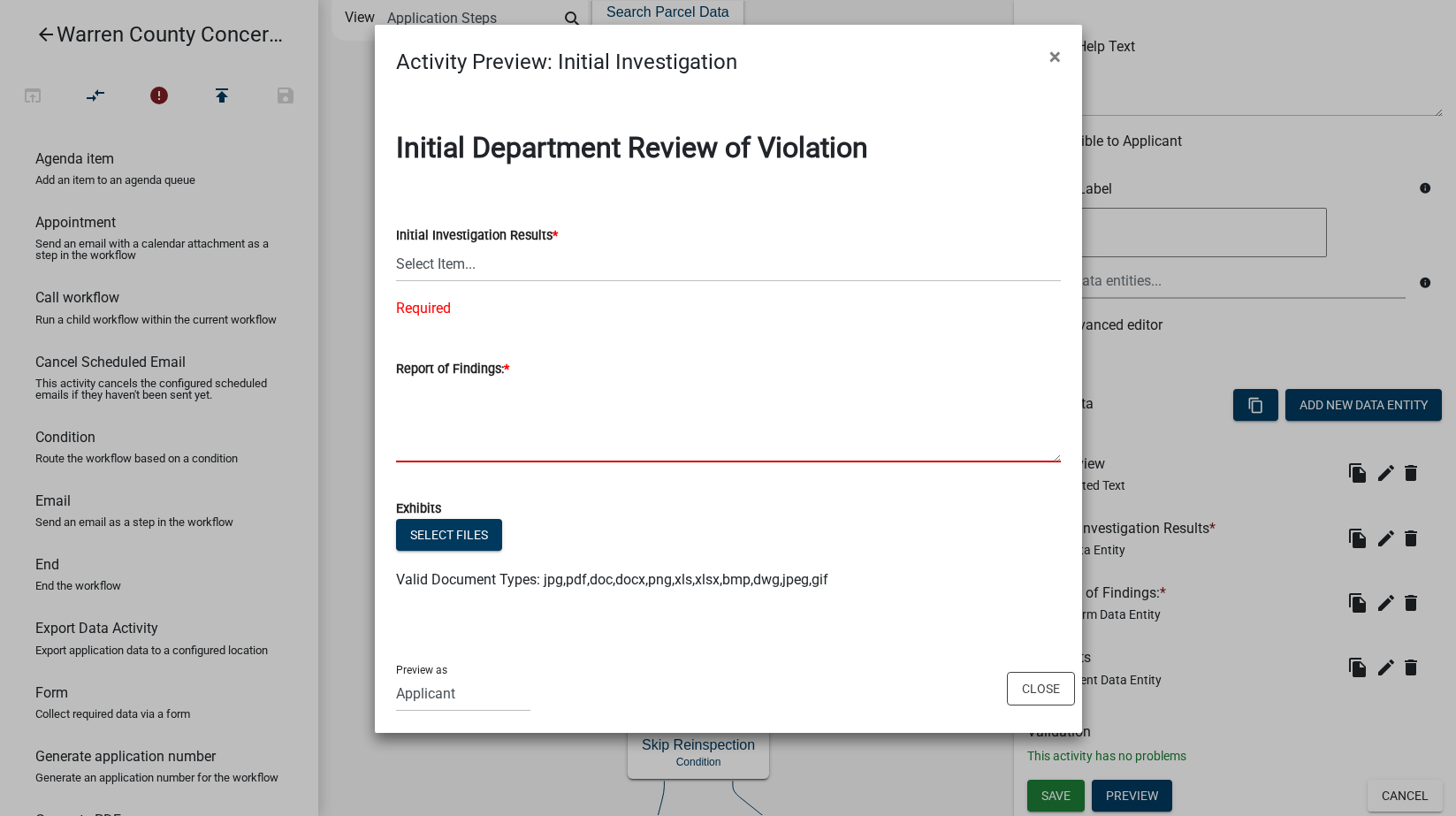
click at [472, 404] on textarea "Report of Findings: *" at bounding box center [728, 420] width 665 height 83
type textarea "ff"
drag, startPoint x: 452, startPoint y: 399, endPoint x: 382, endPoint y: 402, distance: 70.1
click at [383, 402] on div "Report of Findings: * ff" at bounding box center [728, 398] width 692 height 129
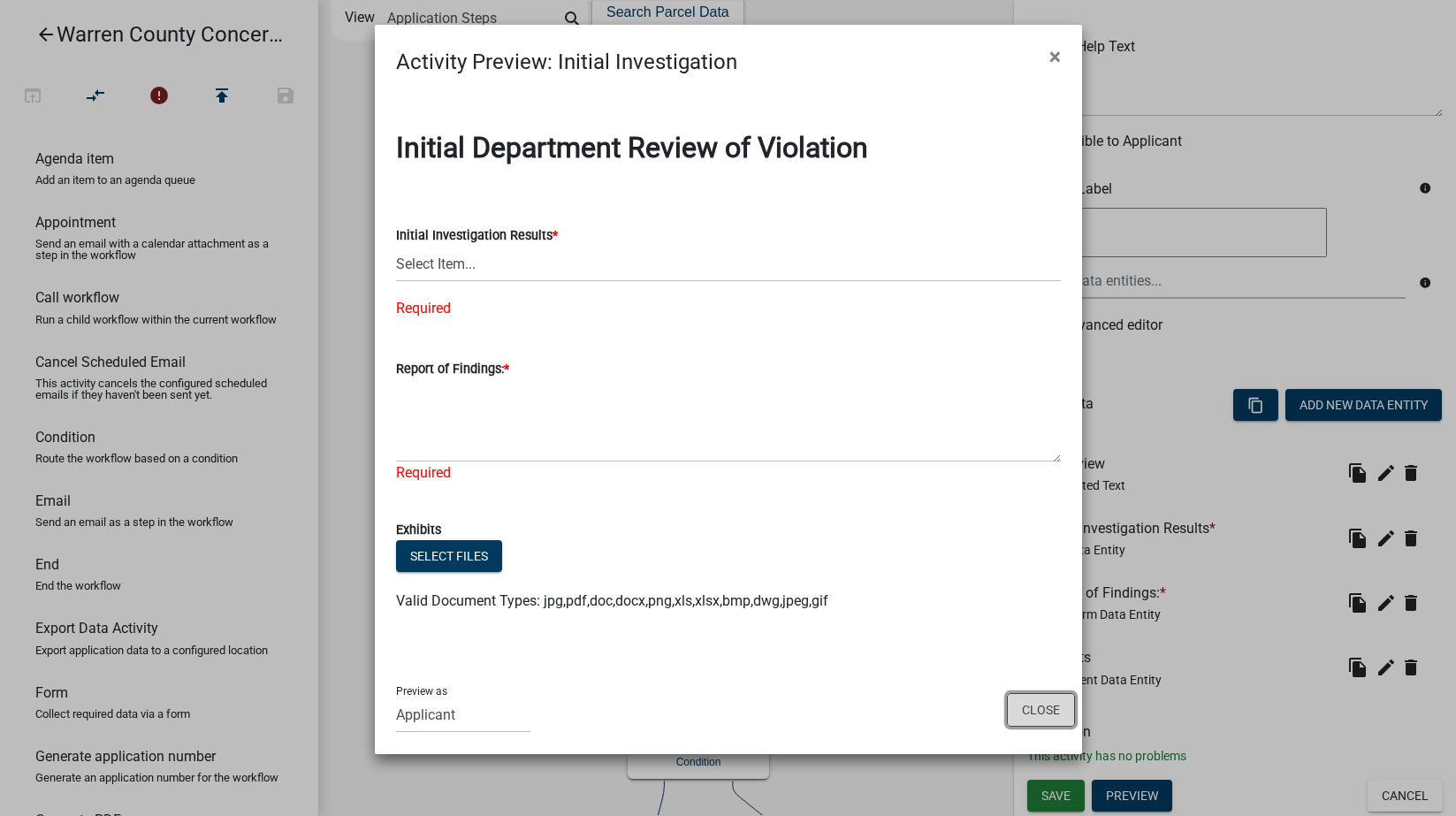
click at [1037, 707] on button "Close" at bounding box center [1041, 710] width 68 height 34
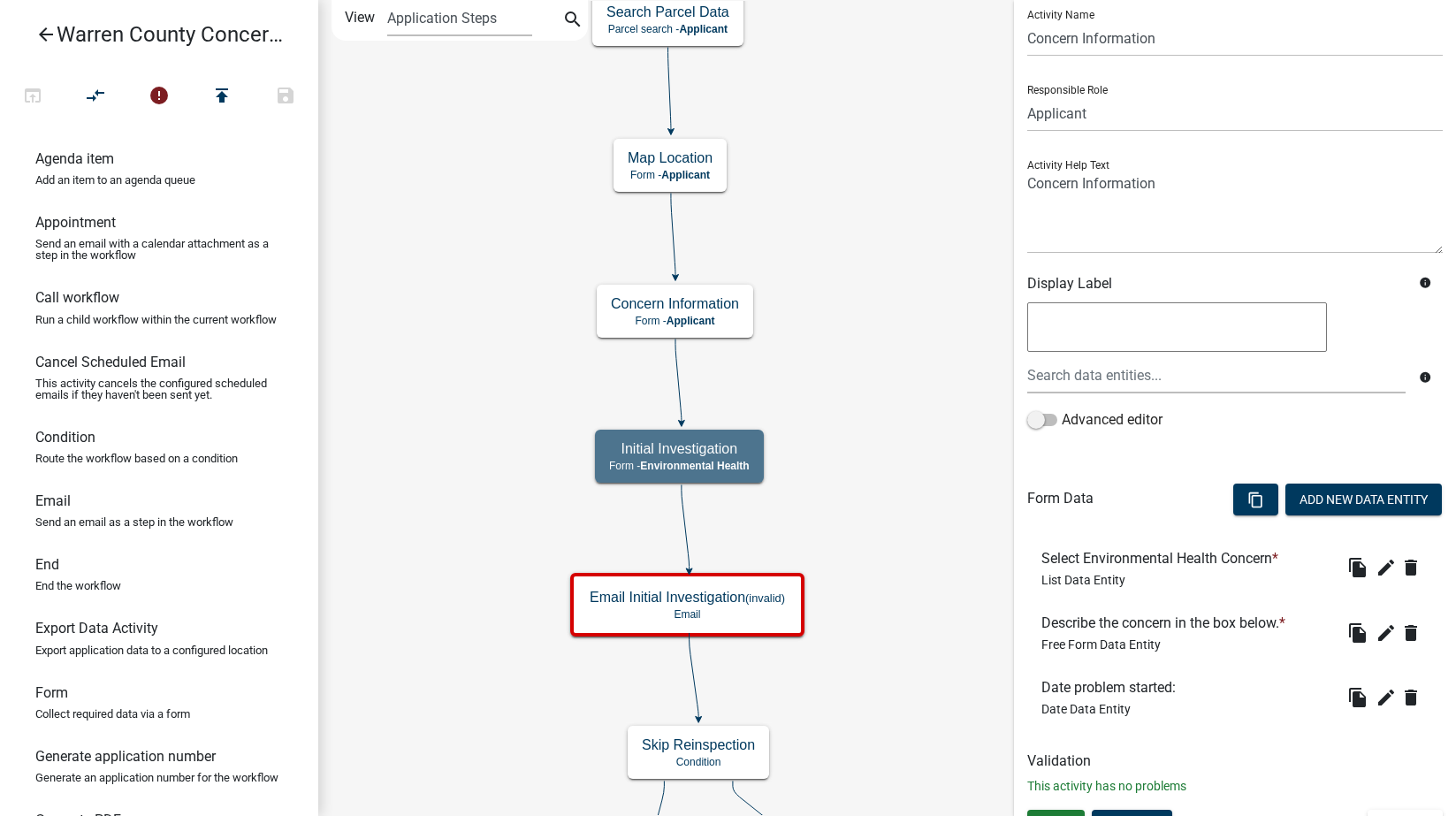
scroll to position [84, 0]
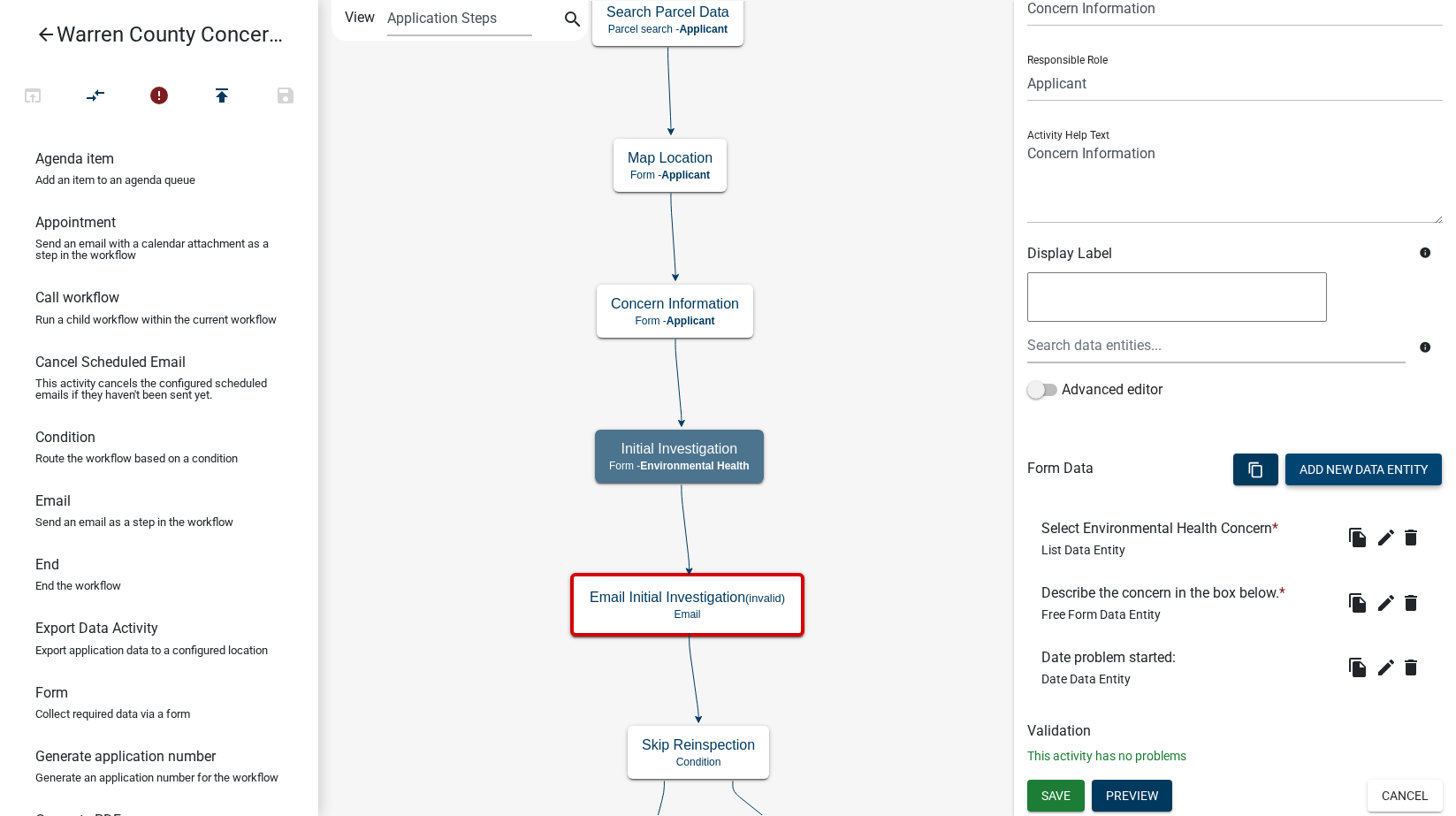
click at [1388, 470] on button "Add New Data Entity" at bounding box center [1364, 470] width 157 height 32
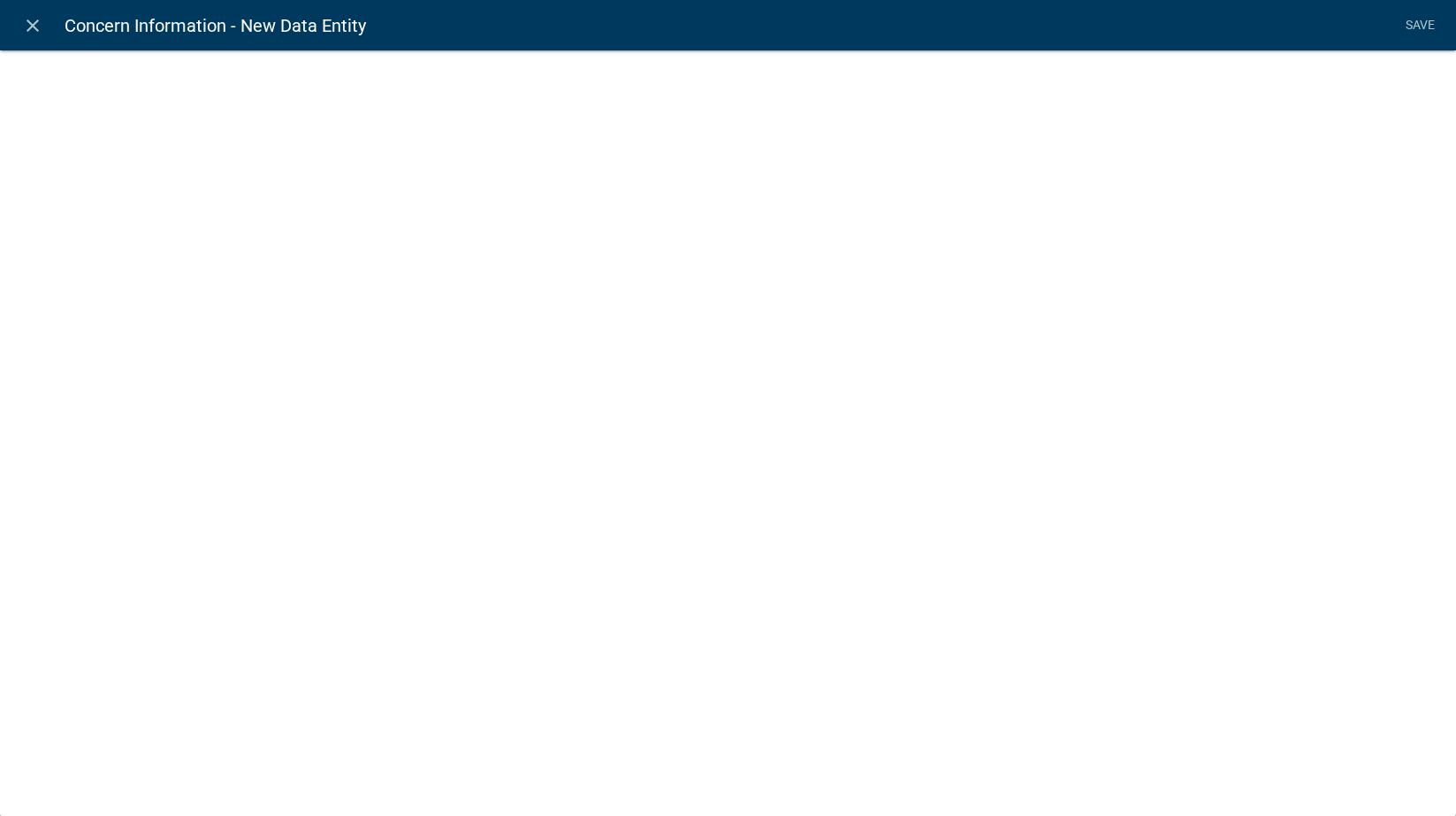
select select
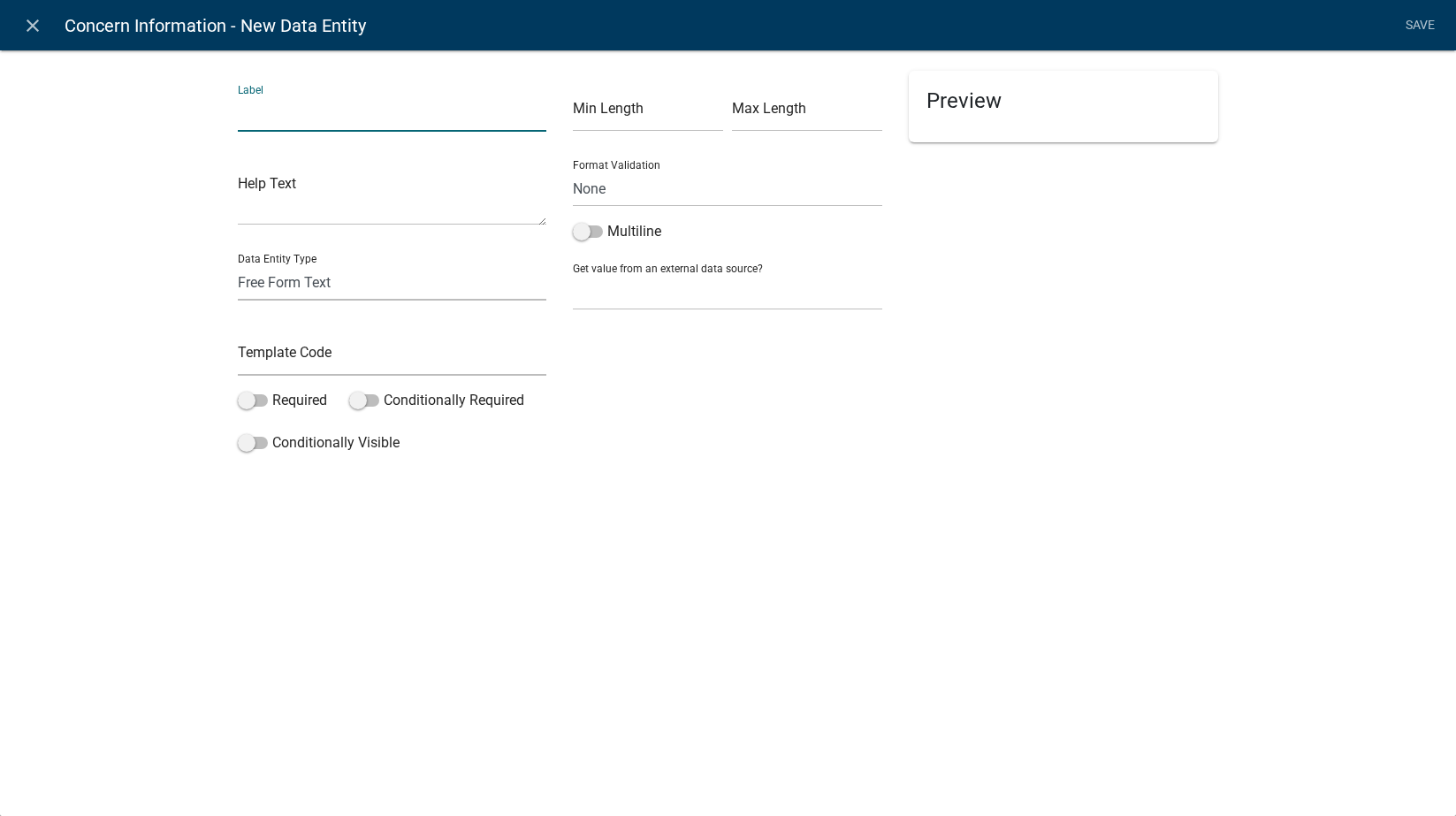
drag, startPoint x: 310, startPoint y: 115, endPoint x: 326, endPoint y: 112, distance: 16.3
click at [311, 115] on input "text" at bounding box center [393, 113] width 310 height 36
click at [1035, 598] on div "close Concern Information - New Data Entity Save Label Help Text Data Entity Ty…" at bounding box center [728, 408] width 1456 height 816
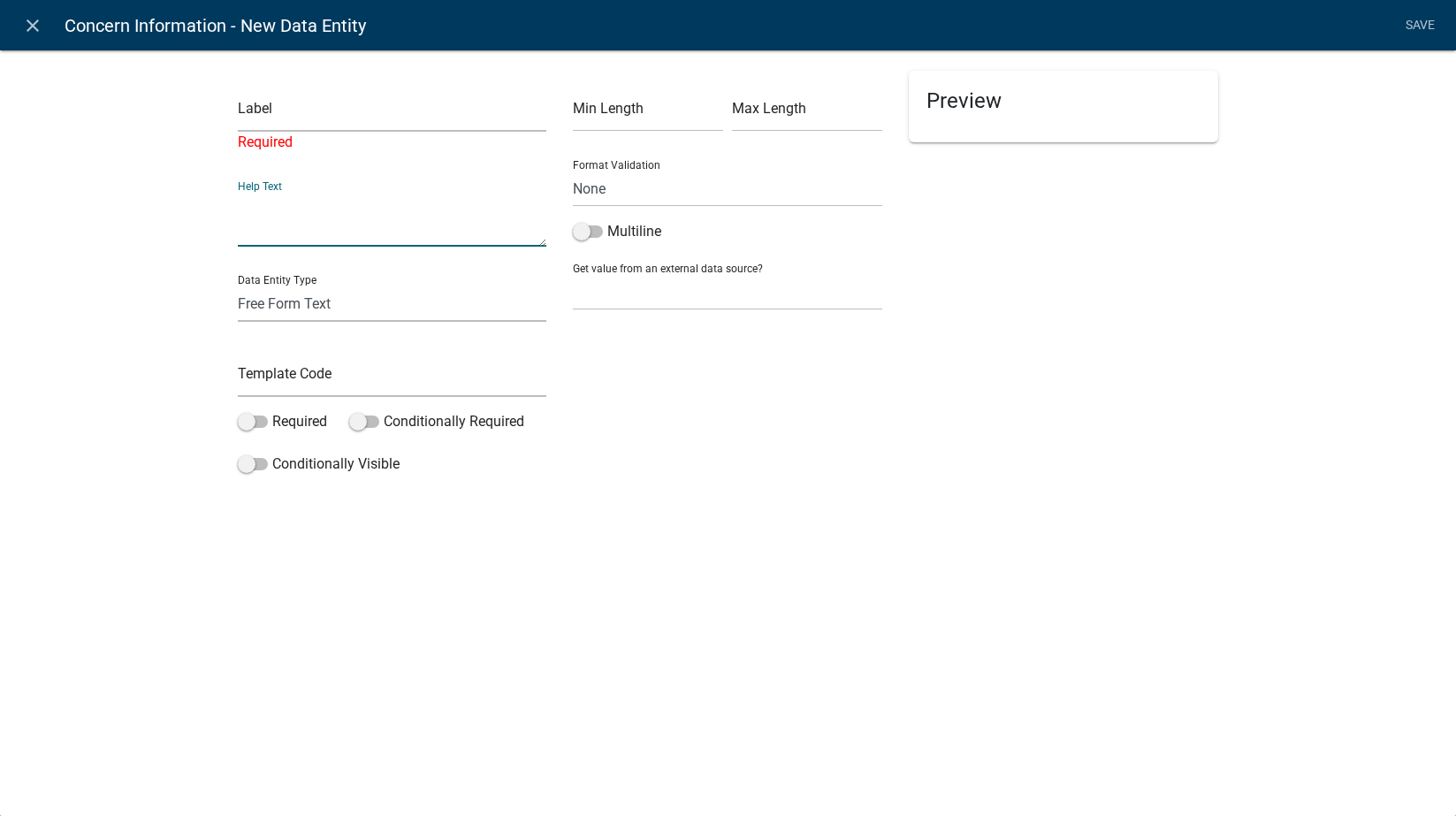
click at [400, 235] on textarea at bounding box center [393, 219] width 310 height 55
click at [399, 292] on select "Free Form Text Document Display Entity Value Fee Numeric Data Date Map Sketch D…" at bounding box center [393, 303] width 310 height 36
select select "list-data"
click at [238, 286] on select "Free Form Text Document Display Entity Value Fee Numeric Data Date Map Sketch D…" at bounding box center [393, 303] width 310 height 36
select select "list-data"
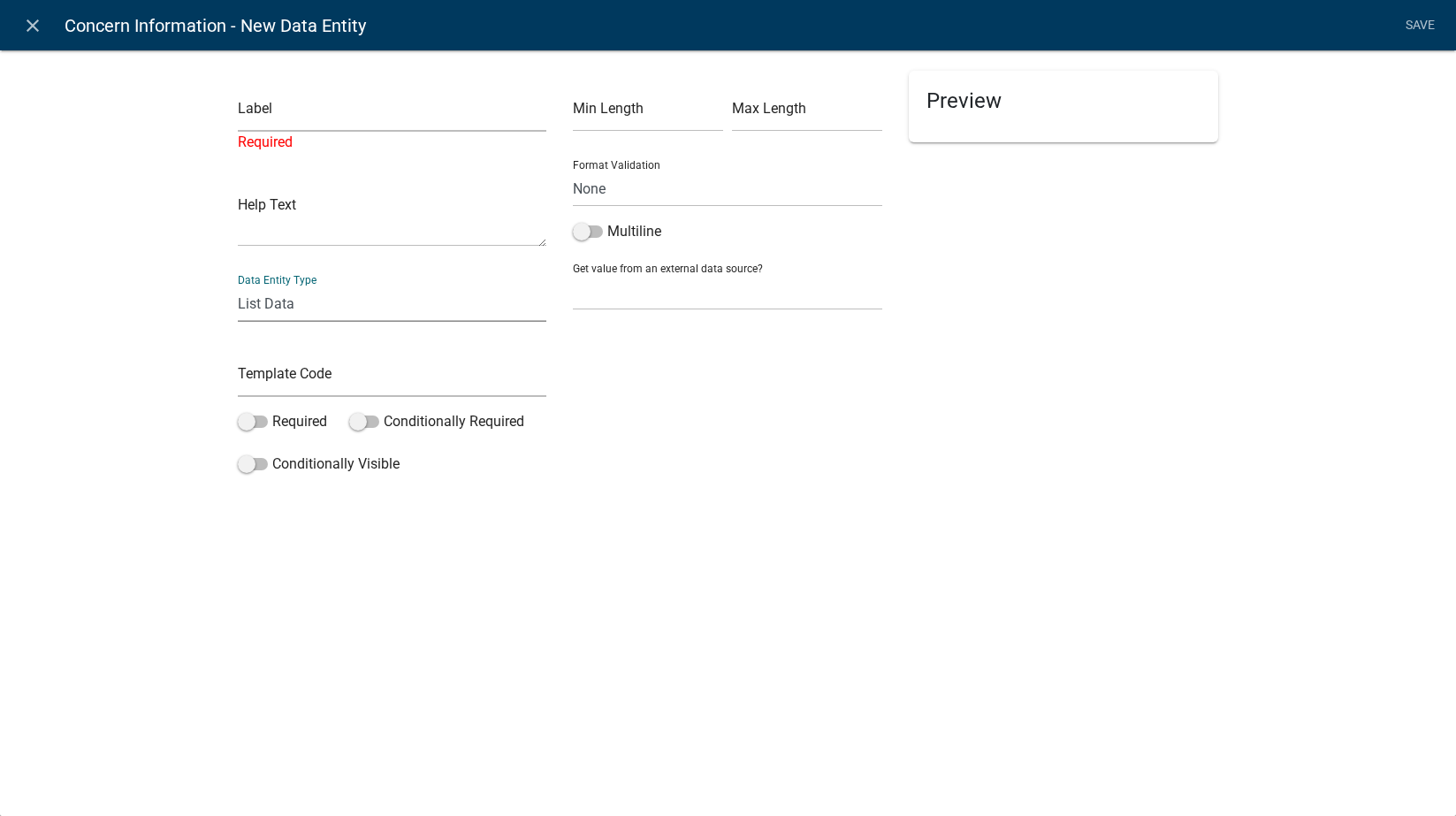
select select
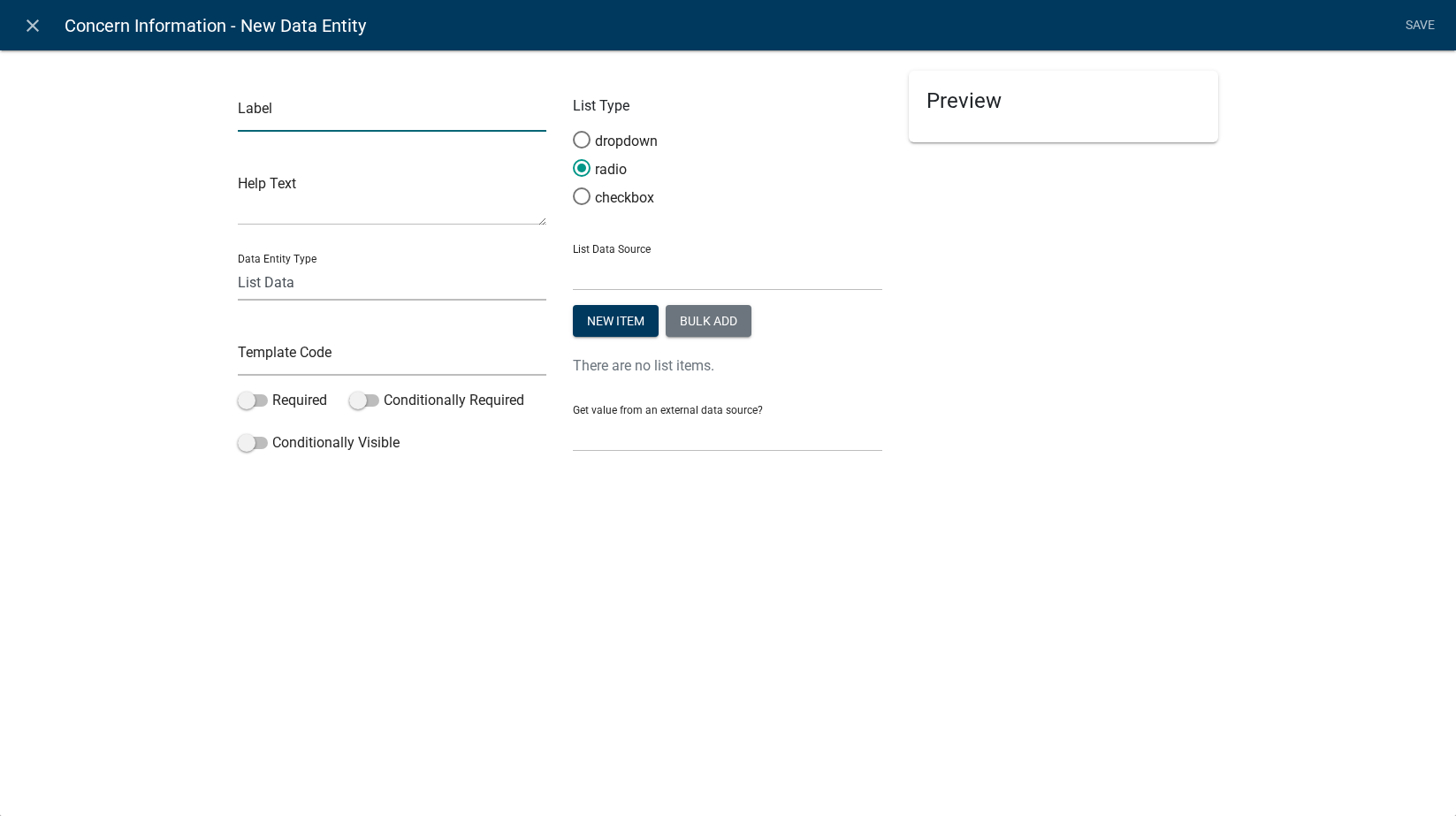
click at [308, 119] on input "text" at bounding box center [393, 113] width 310 height 36
type input "Internal or External Concern"
click at [395, 220] on textarea at bounding box center [393, 198] width 310 height 55
type textarea "Internal or External Concern"
click at [582, 135] on span at bounding box center [581, 140] width 37 height 38
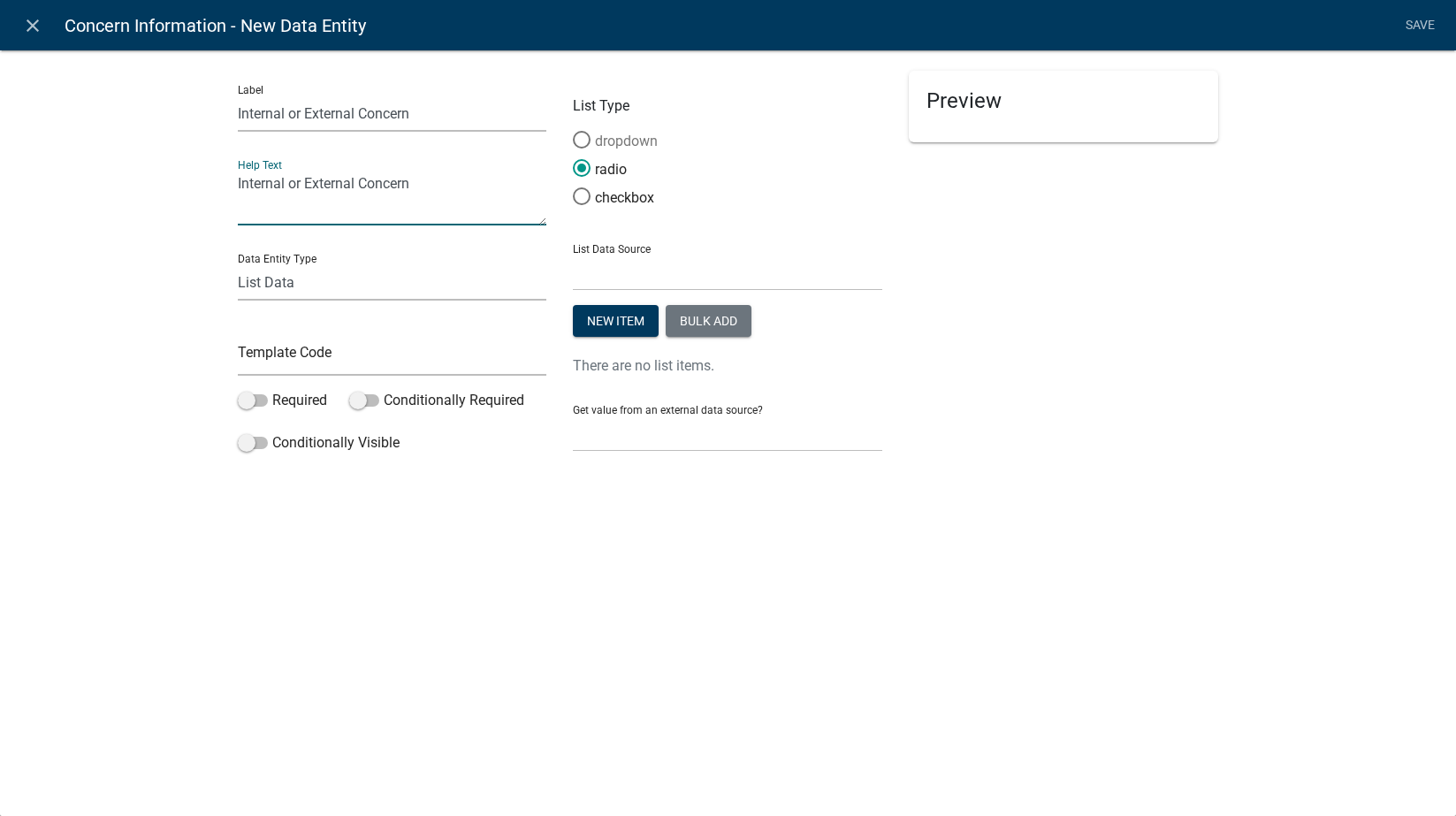
click at [573, 131] on input "dropdown" at bounding box center [573, 131] width 0 height 0
click at [382, 366] on input "text" at bounding box center [393, 358] width 310 height 36
type input "InternalExternalConcern"
click at [253, 400] on span at bounding box center [253, 400] width 30 height 12
click at [273, 390] on input "Required" at bounding box center [273, 390] width 0 height 0
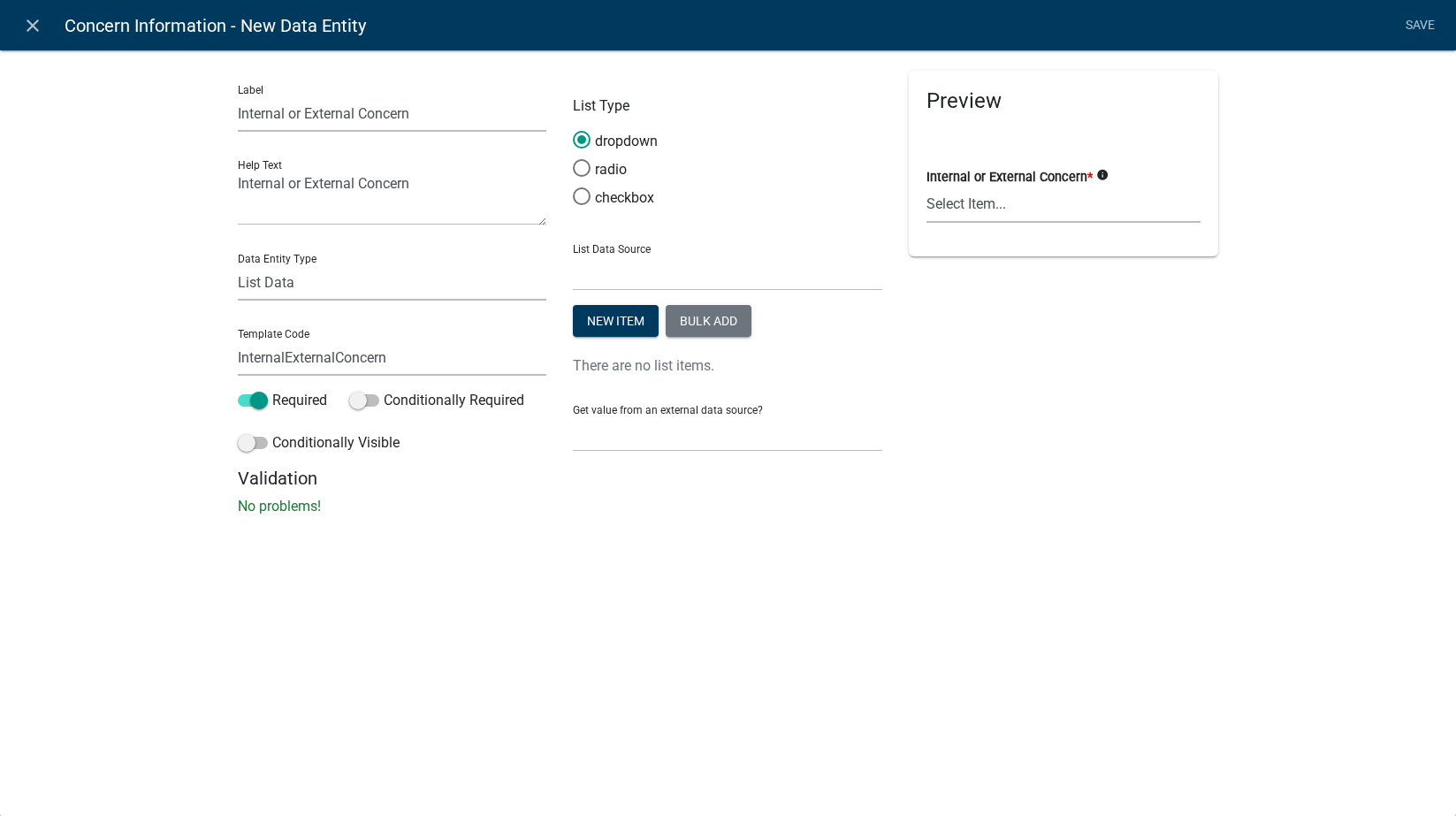
click at [987, 188] on select "Select Item..." at bounding box center [1064, 204] width 274 height 36
click at [987, 197] on select "Select Item..." at bounding box center [1064, 204] width 274 height 36
click at [574, 173] on span at bounding box center [581, 168] width 37 height 38
click at [573, 159] on input "radio" at bounding box center [573, 159] width 0 height 0
click at [585, 197] on span at bounding box center [581, 196] width 37 height 38
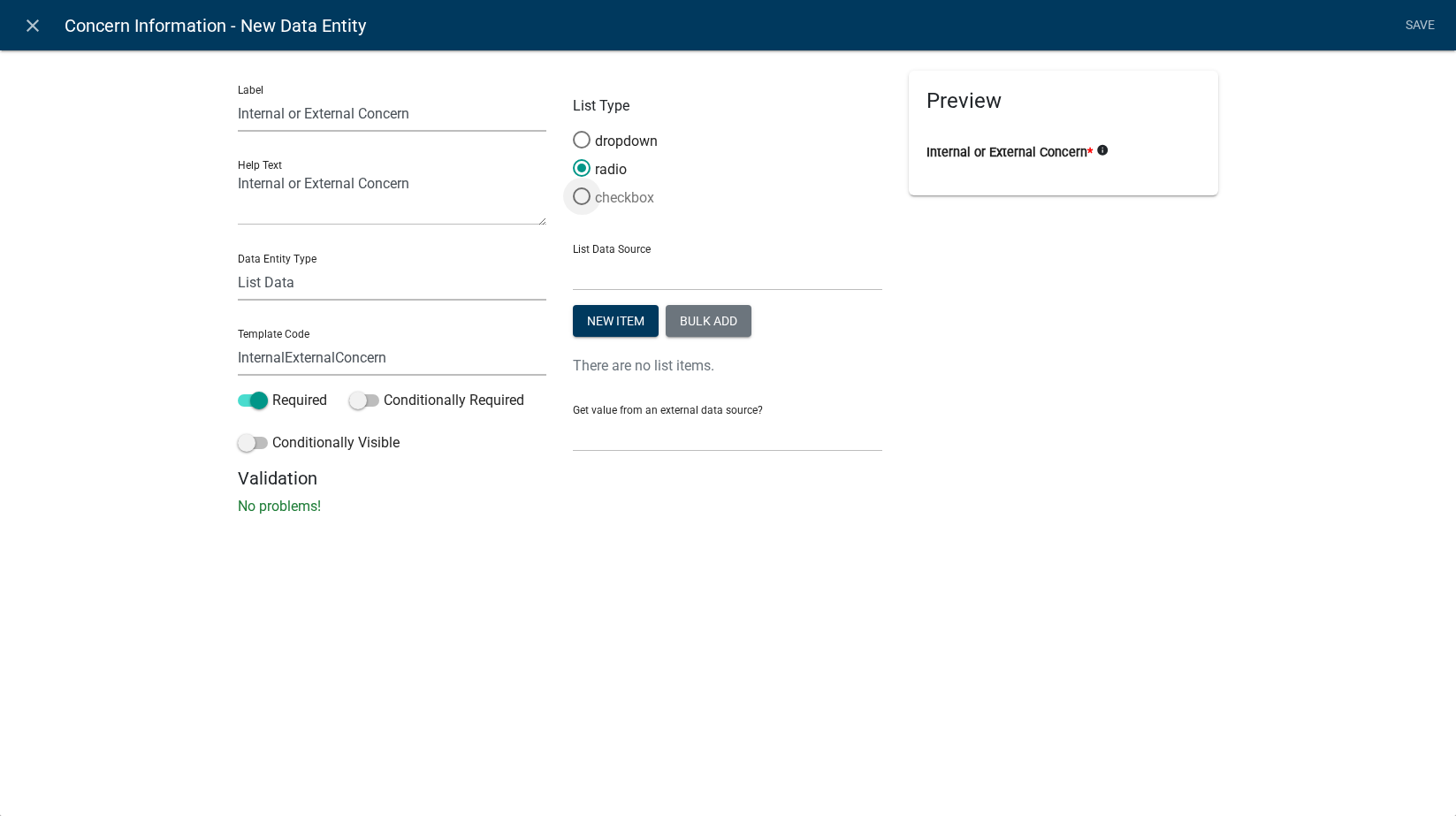
click at [573, 188] on input "checkbox" at bounding box center [573, 188] width 0 height 0
click at [514, 581] on div "close Concern Information - New Data Entity Save Label Internal or External Con…" at bounding box center [728, 408] width 1456 height 816
click at [622, 266] on select "State List Environmental Health Staff Names Time of Transfer Inspectors Zoning …" at bounding box center [728, 273] width 310 height 36
click at [581, 142] on span at bounding box center [581, 140] width 37 height 38
click at [573, 131] on input "dropdown" at bounding box center [573, 131] width 0 height 0
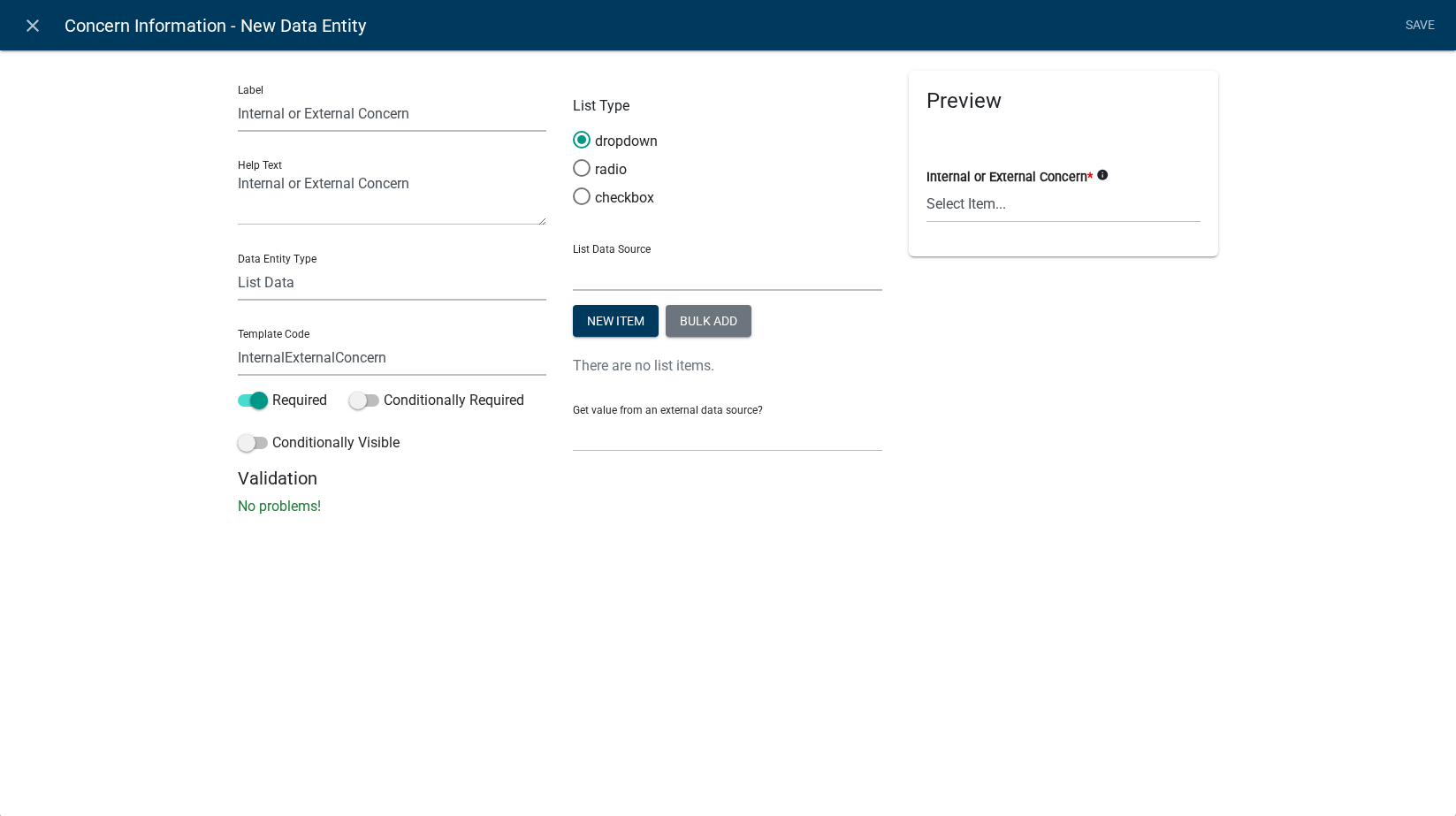
click at [642, 274] on select "State List Environmental Health Staff Names Time of Transfer Inspectors Zoning …" at bounding box center [728, 273] width 310 height 36
click at [965, 200] on select "Select Item..." at bounding box center [1064, 204] width 274 height 36
click at [582, 198] on span at bounding box center [581, 196] width 37 height 38
click at [573, 188] on input "checkbox" at bounding box center [573, 188] width 0 height 0
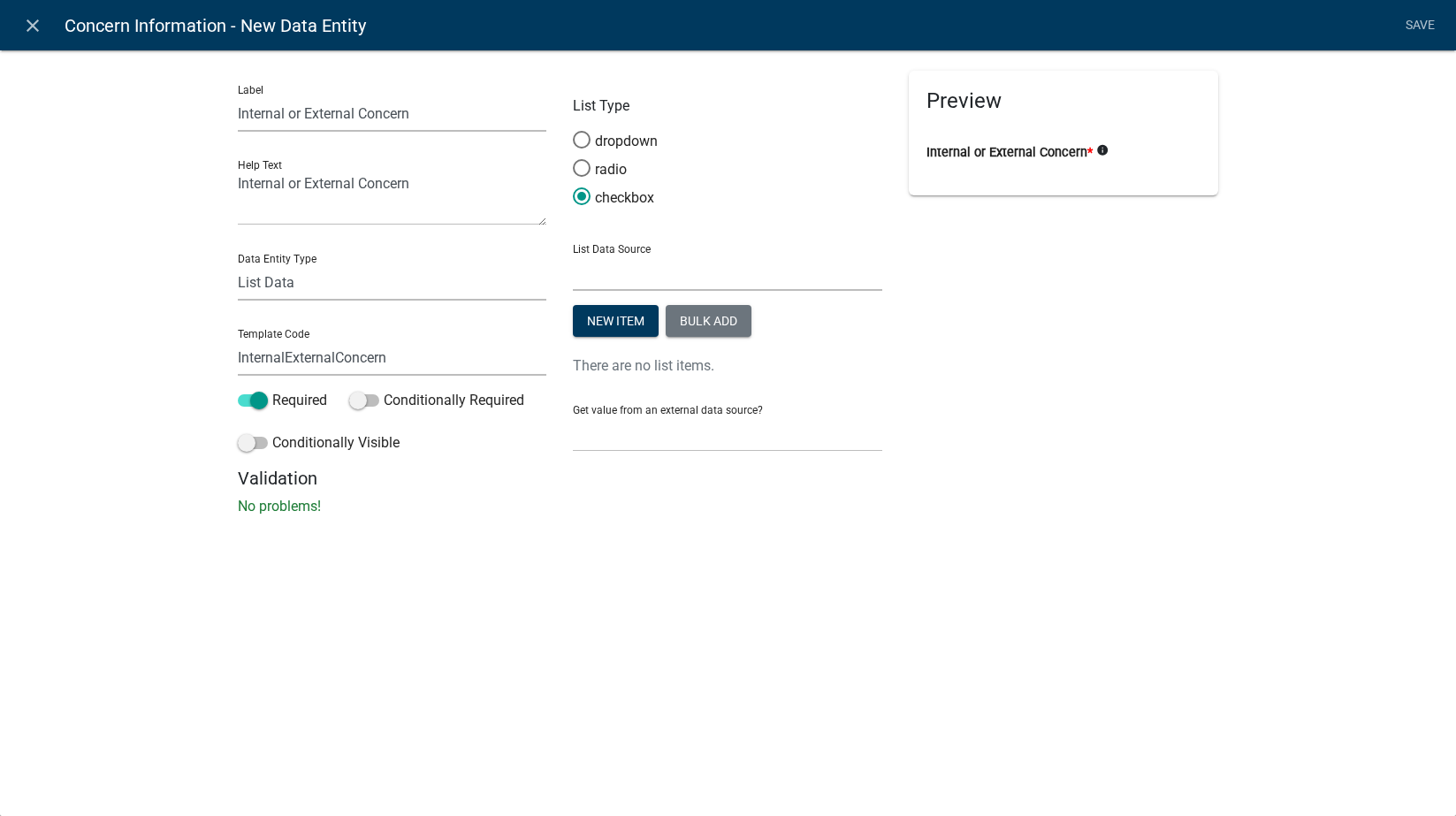
click at [650, 270] on select "State List Environmental Health Staff Names Time of Transfer Inspectors Zoning …" at bounding box center [728, 273] width 310 height 36
click at [691, 227] on form "List Type dropdown radio checkbox List Data Source State List Environmental Hea…" at bounding box center [728, 261] width 310 height 381
click at [638, 335] on button "New item" at bounding box center [616, 321] width 86 height 32
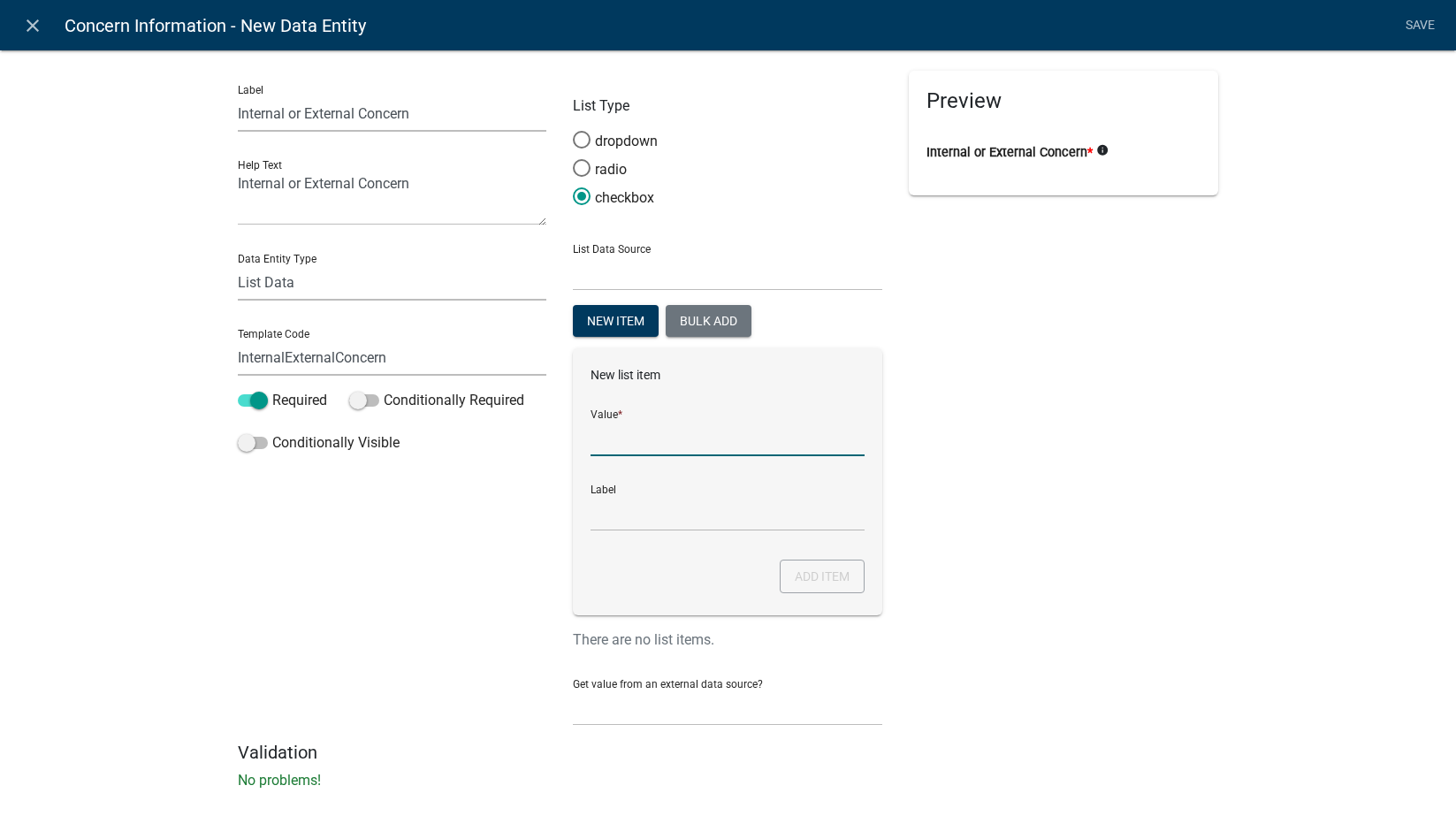
click at [661, 449] on input "List Data Source" at bounding box center [728, 438] width 274 height 36
type input "Internal"
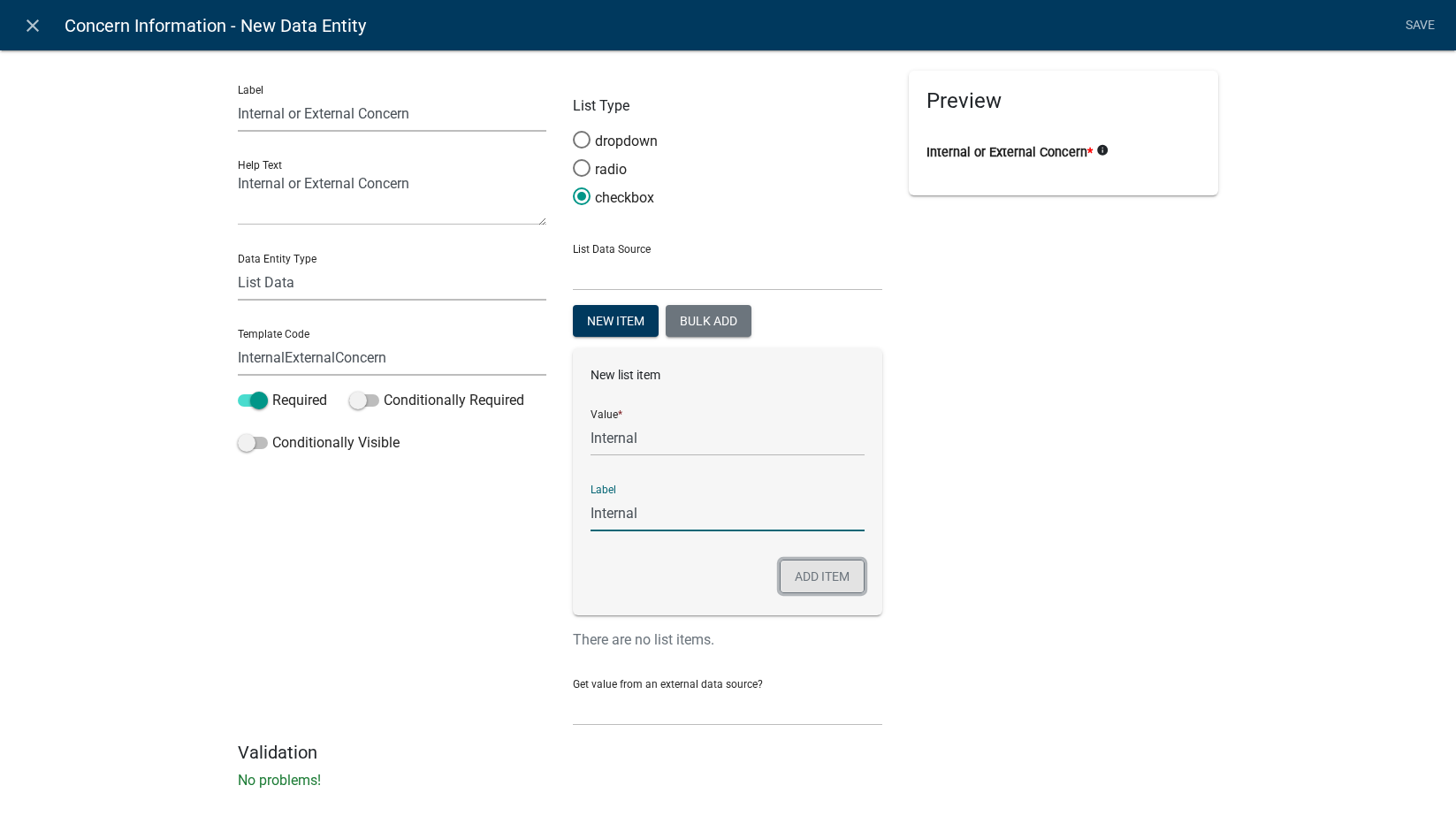
click at [826, 584] on button "Add item" at bounding box center [821, 577] width 85 height 34
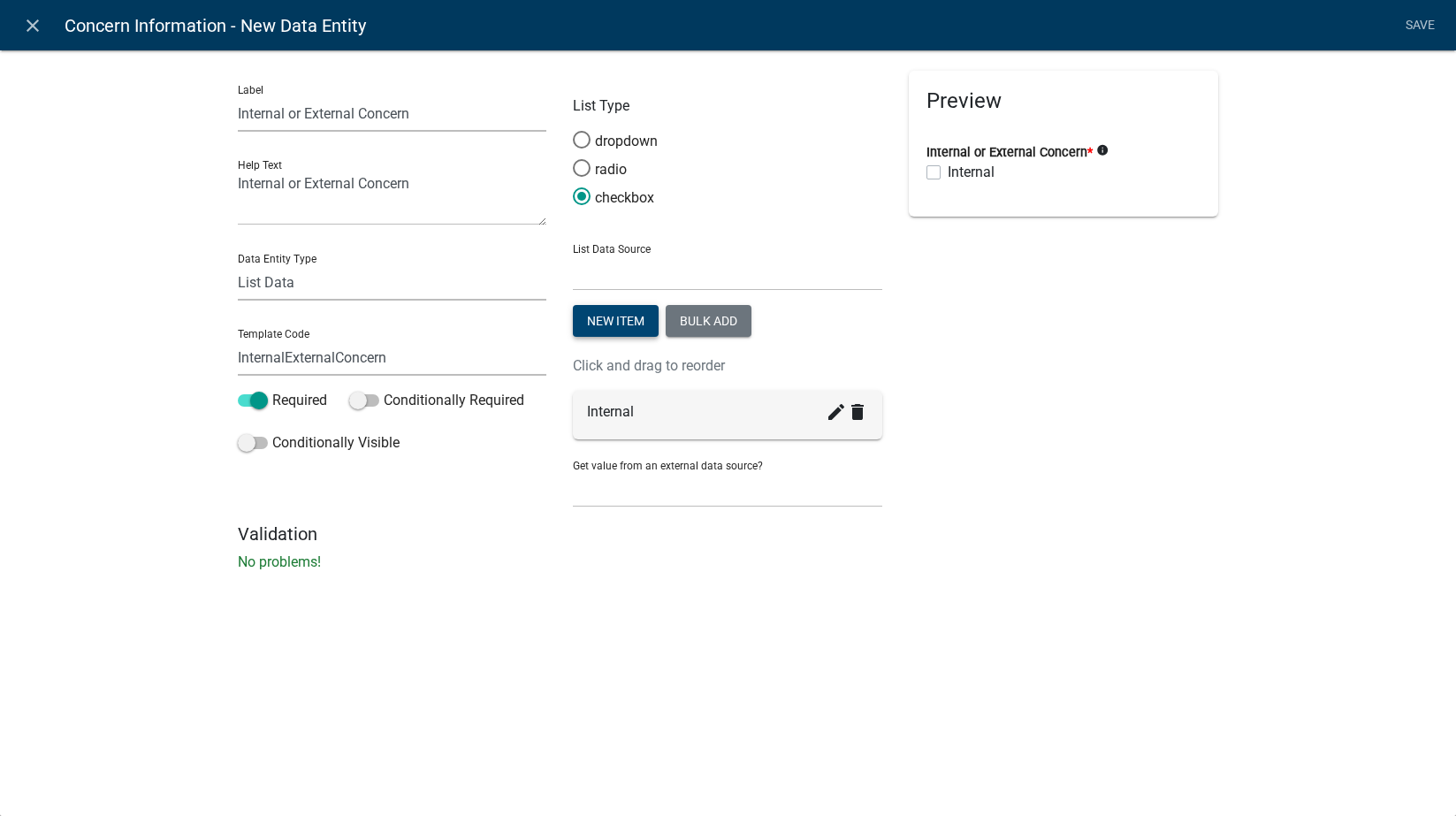
click at [587, 315] on button "New item" at bounding box center [616, 321] width 86 height 32
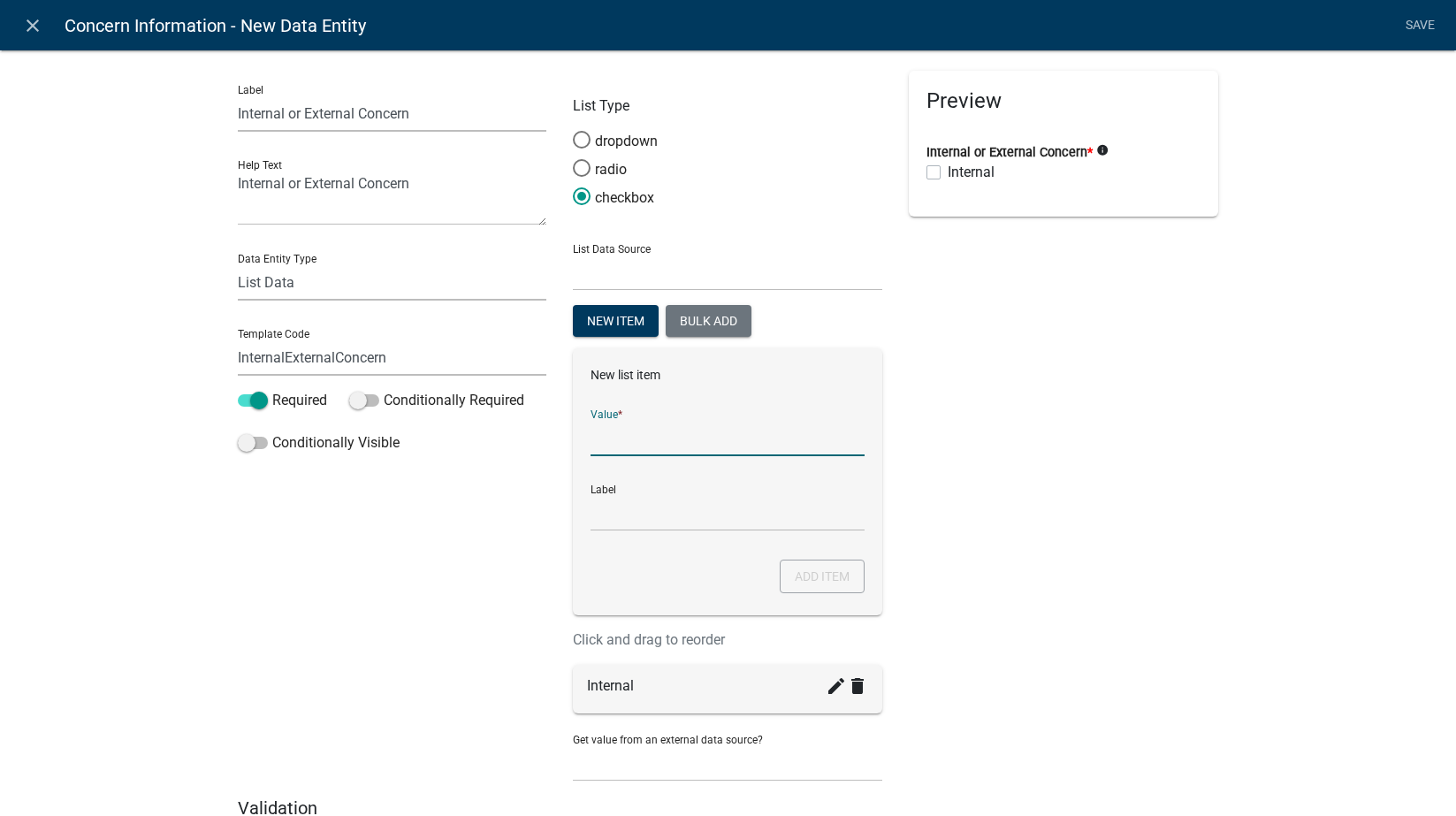
drag, startPoint x: 628, startPoint y: 443, endPoint x: 634, endPoint y: 413, distance: 30.6
click at [628, 443] on input "List Data Source" at bounding box center [728, 438] width 274 height 36
type input "External"
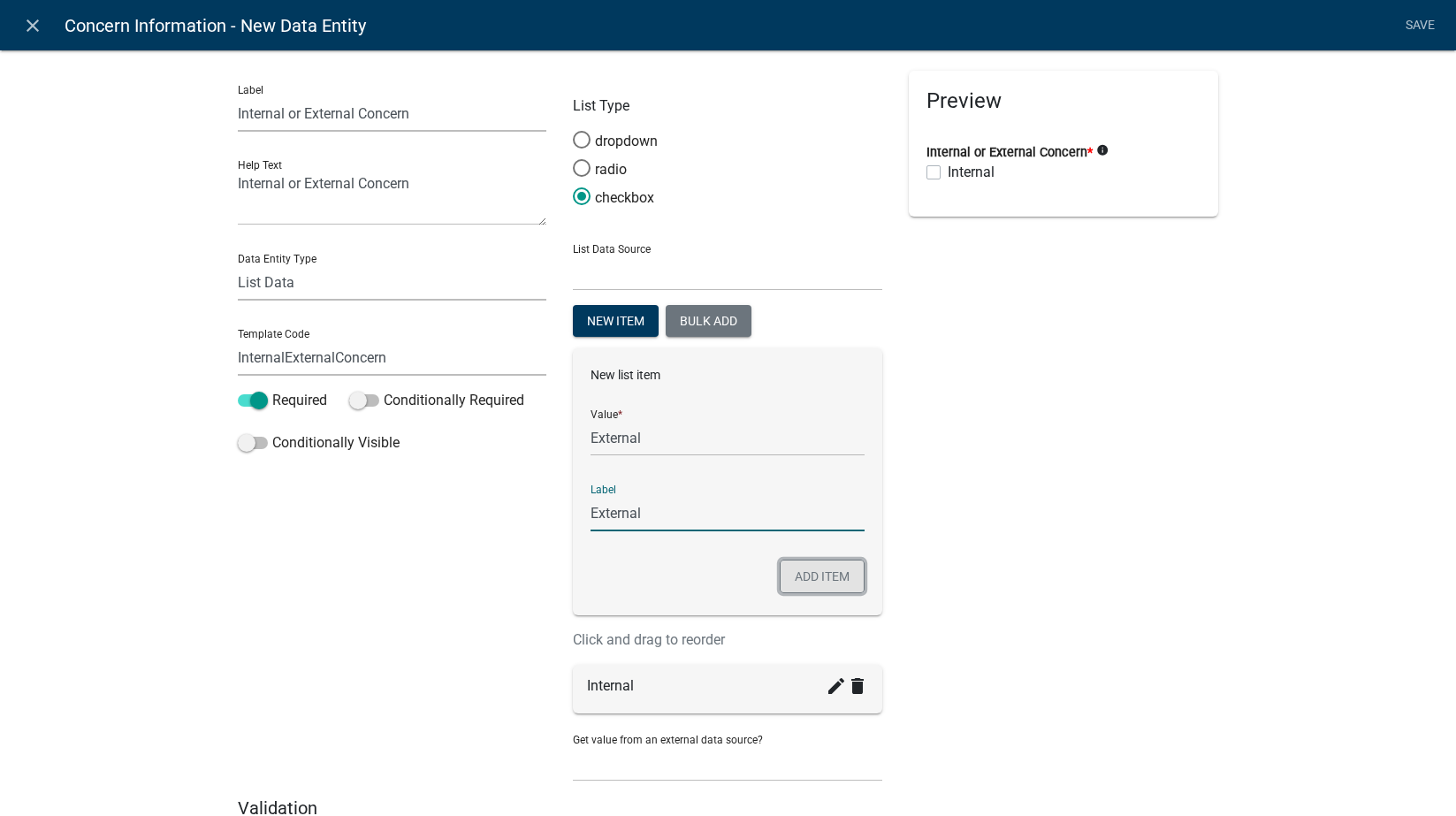
click at [834, 576] on button "Add item" at bounding box center [821, 577] width 85 height 34
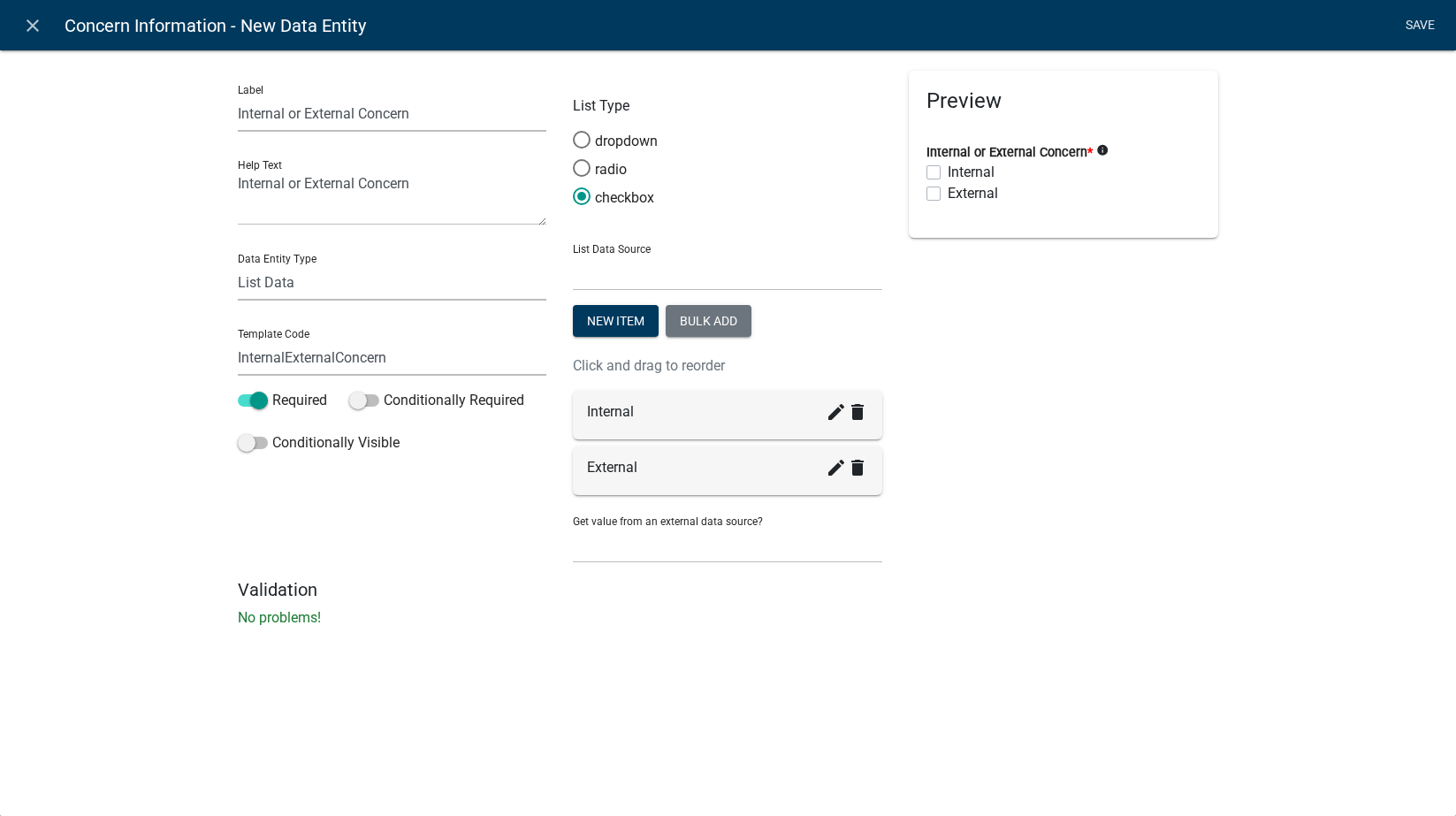
click at [1414, 22] on link "Save" at bounding box center [1420, 25] width 44 height 34
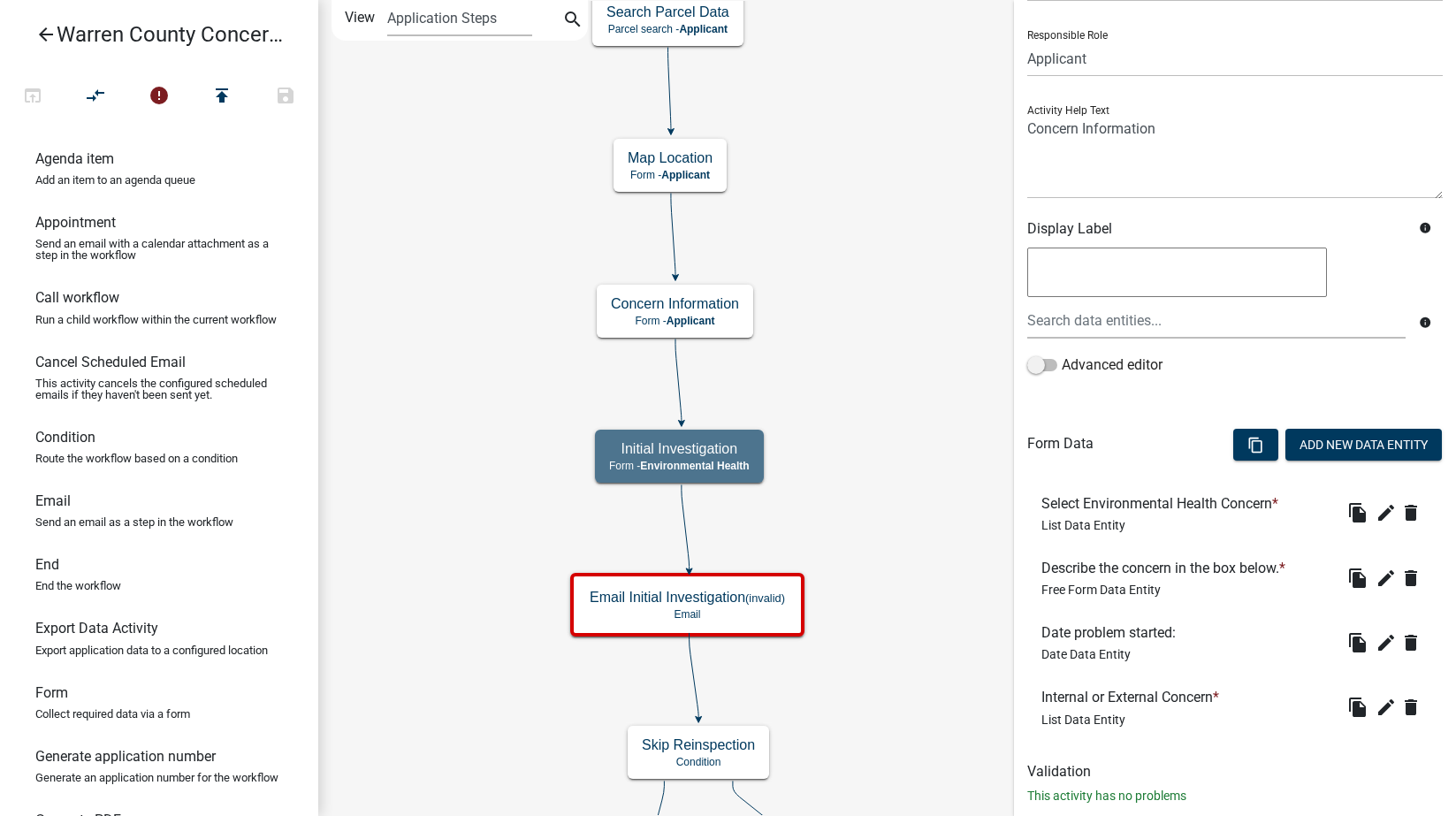
scroll to position [148, 0]
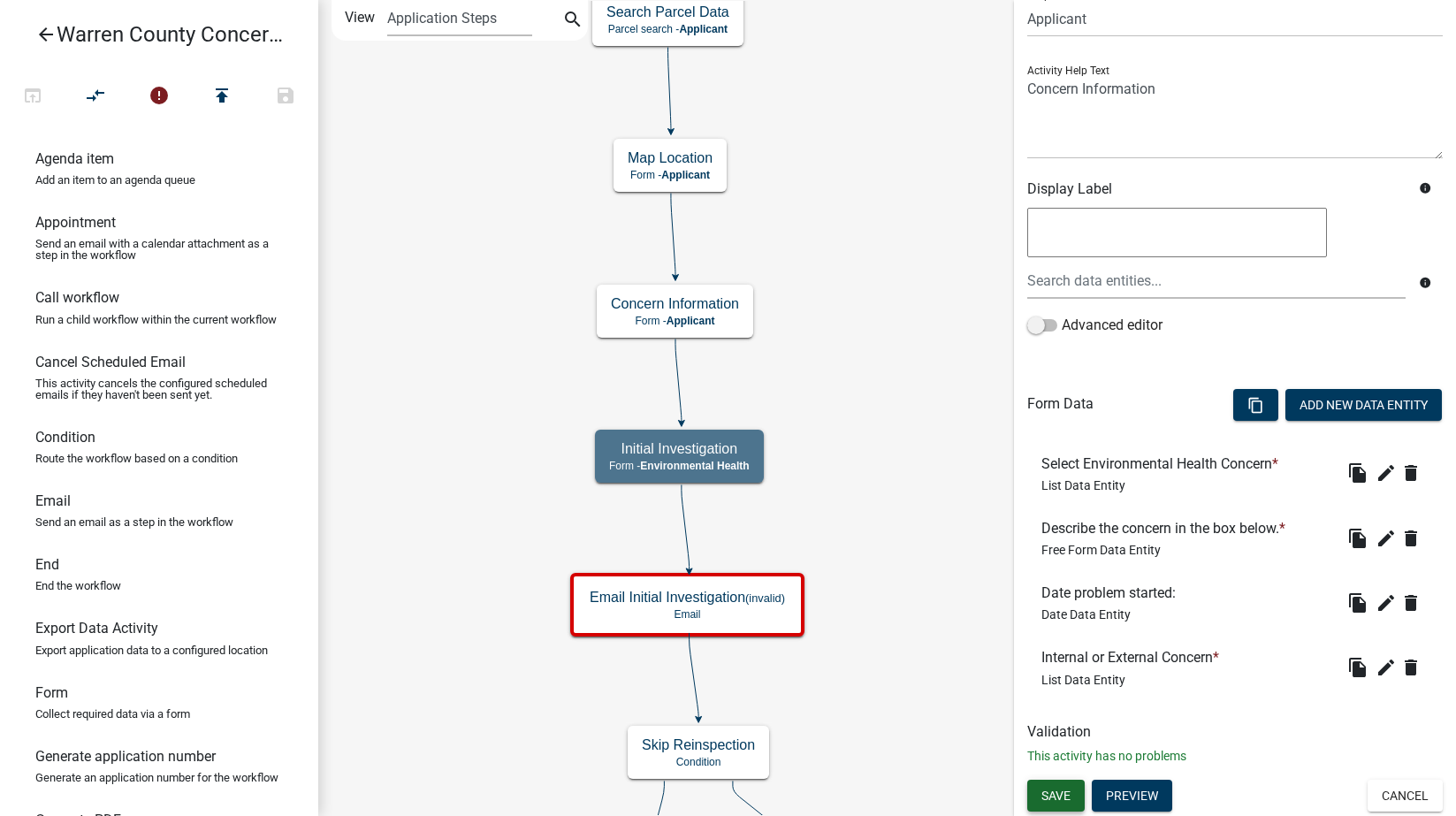
click at [1056, 797] on span "Save" at bounding box center [1056, 795] width 29 height 14
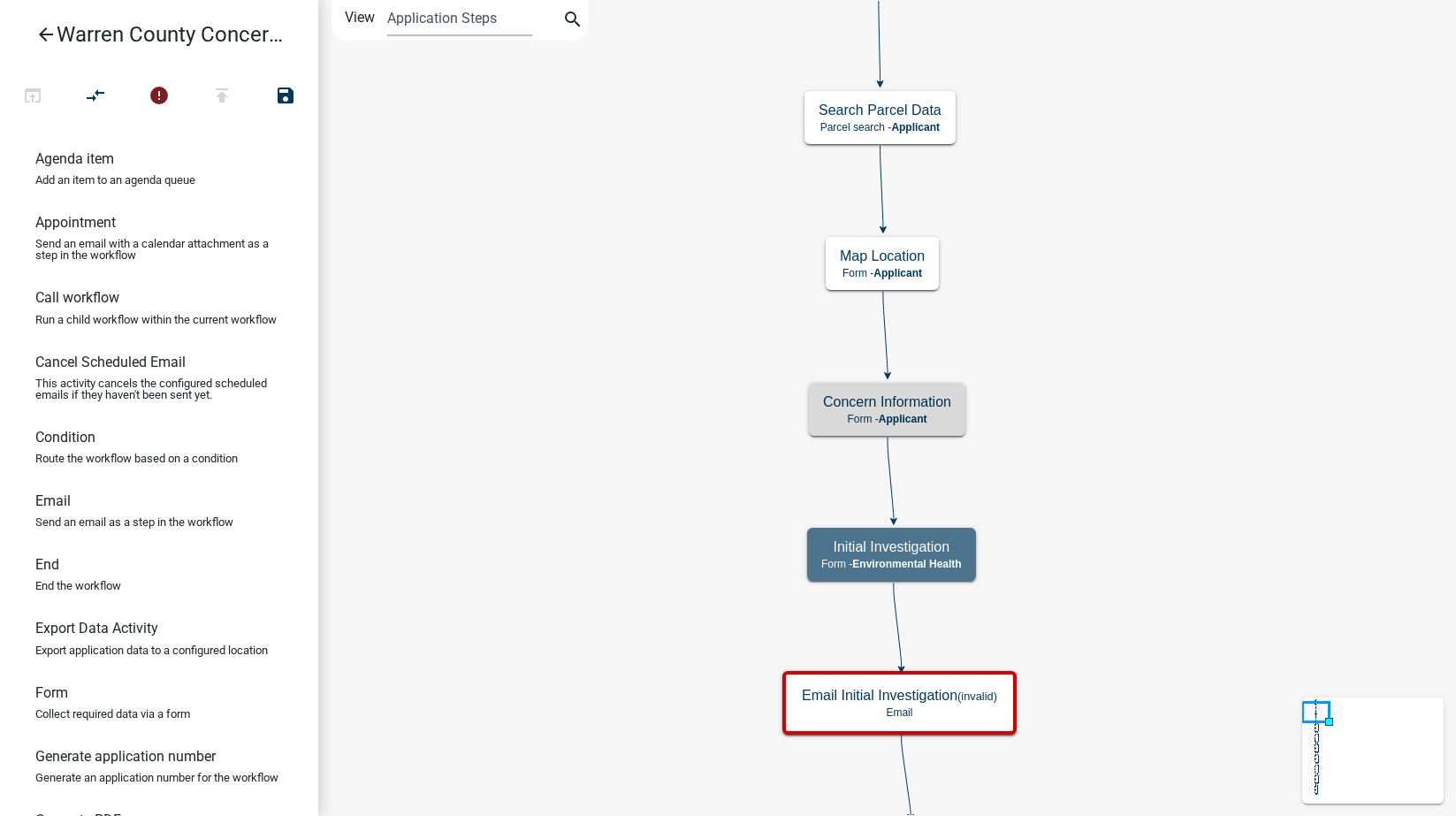
scroll to position [0, 0]
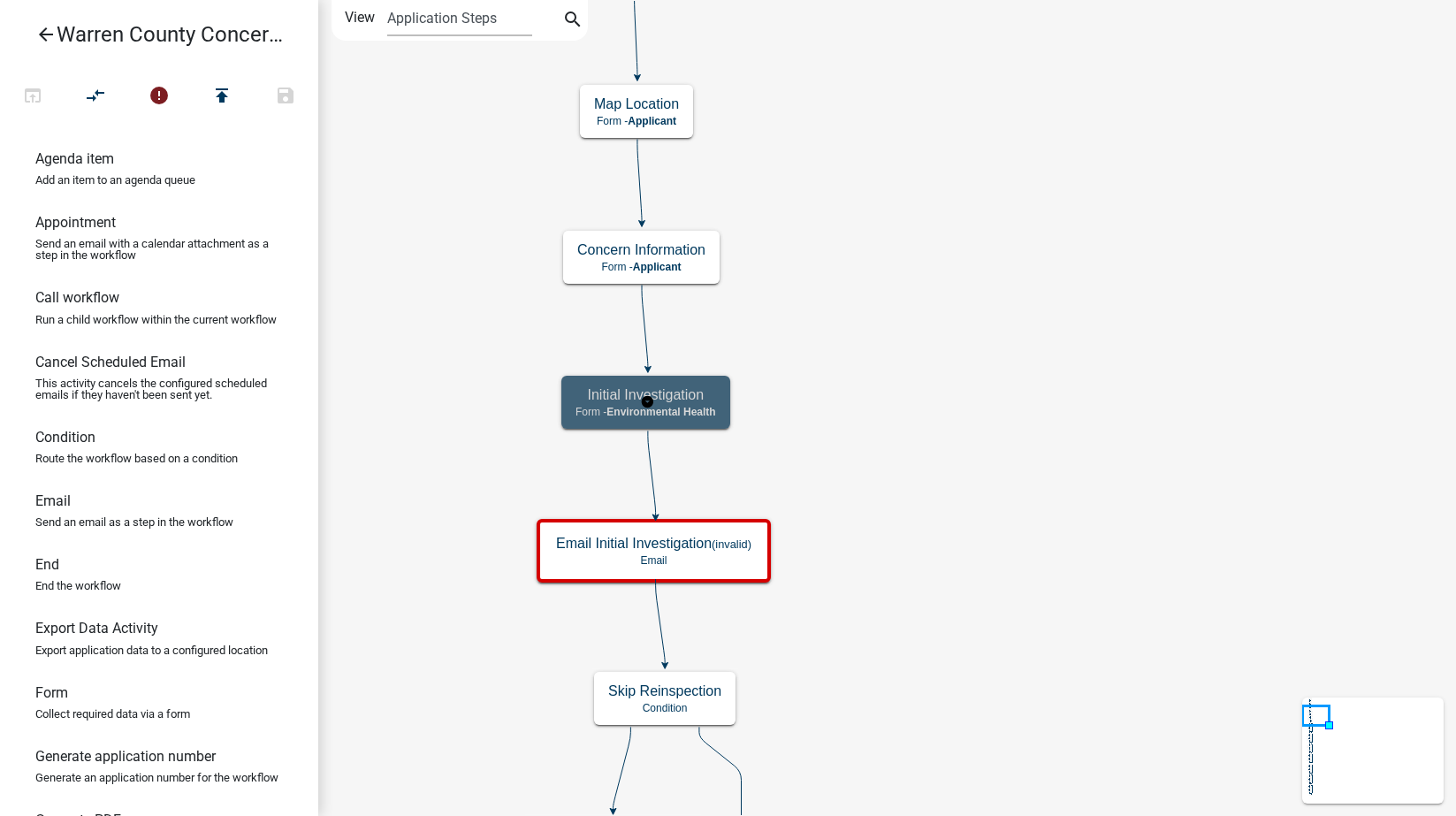
click at [706, 397] on h5 "Initial Investigation" at bounding box center [646, 395] width 141 height 17
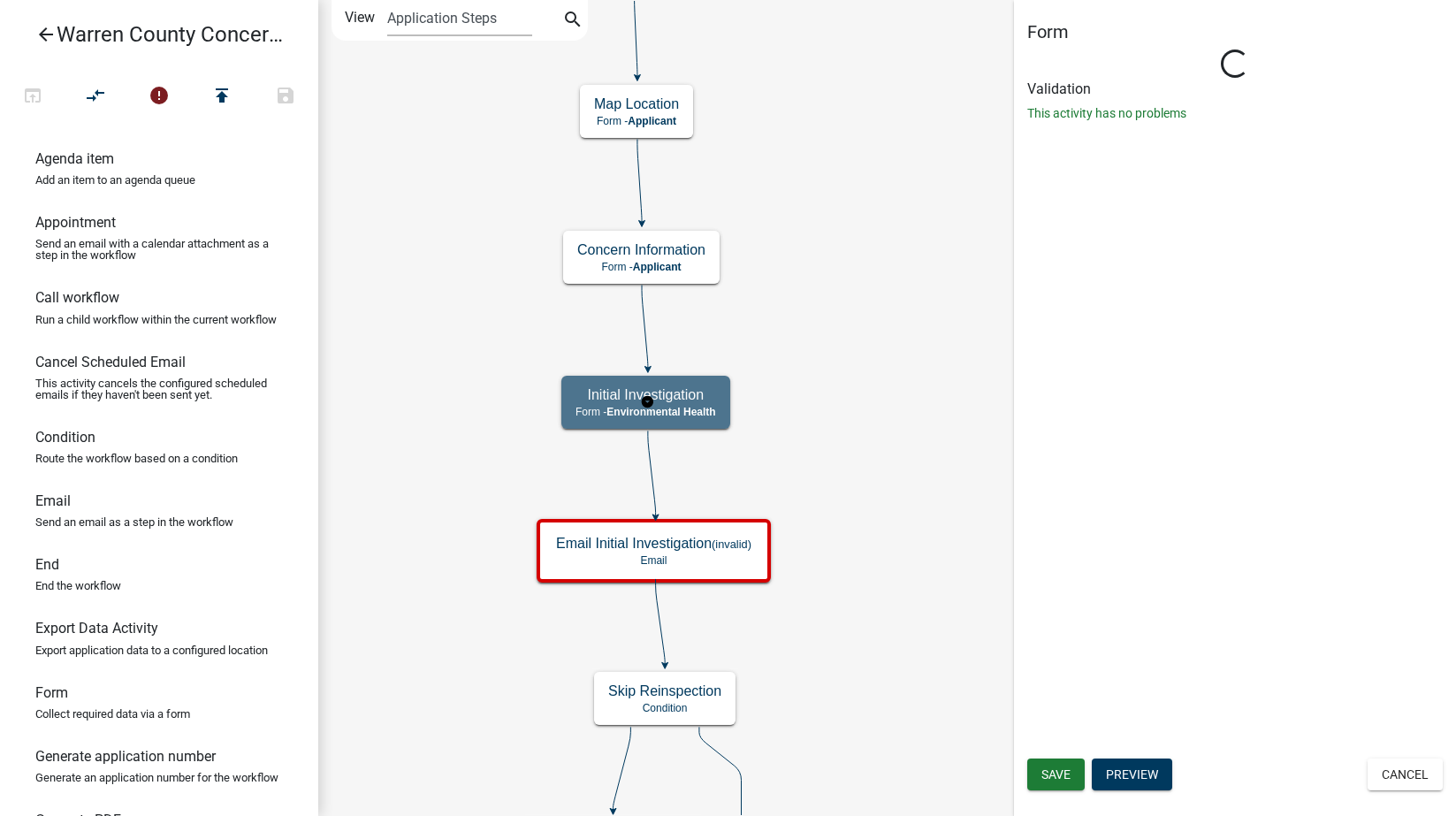
select select "EB914F98-266B-4D45-B6A7-C04EB7A49358"
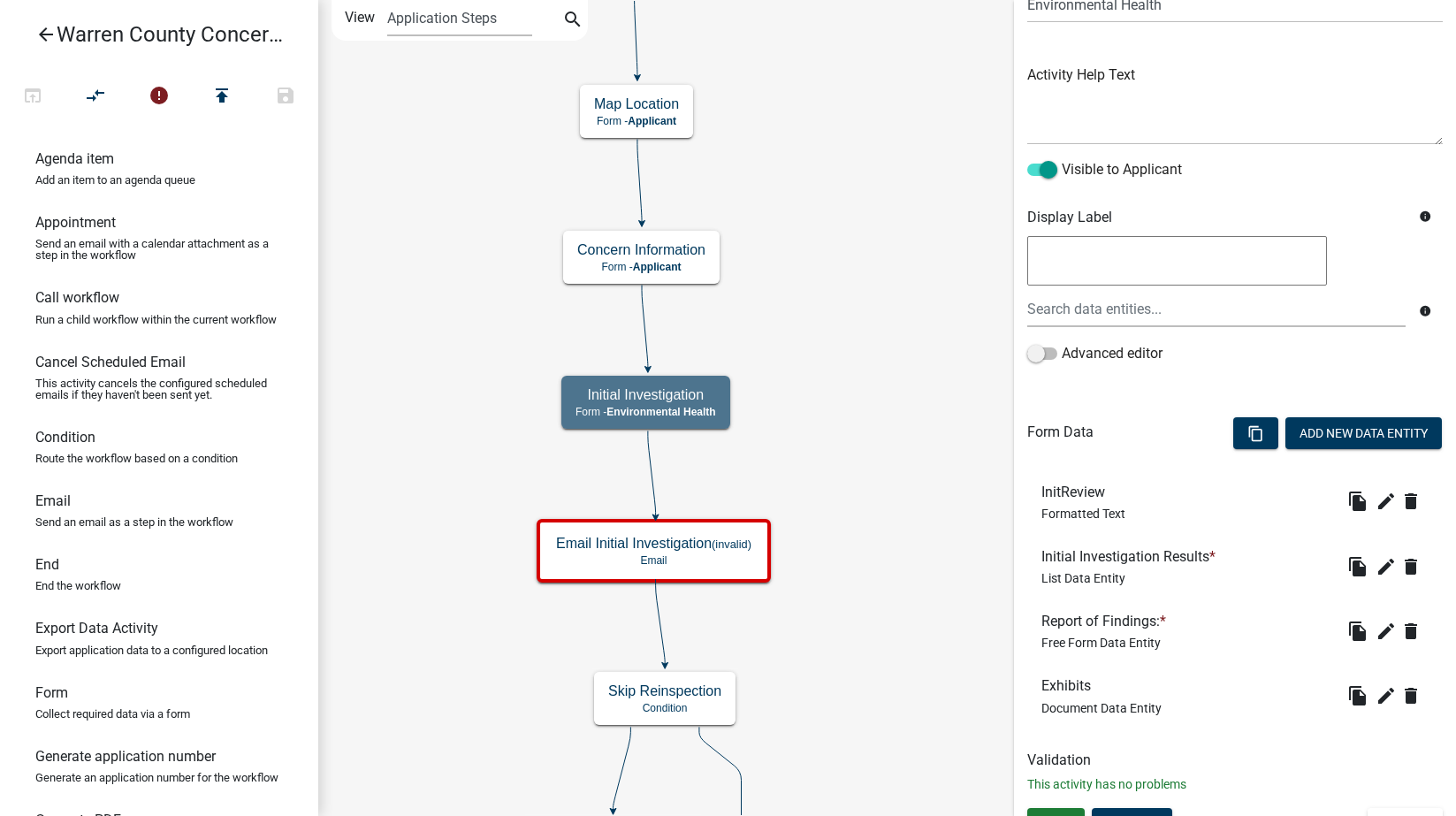
scroll to position [191, 0]
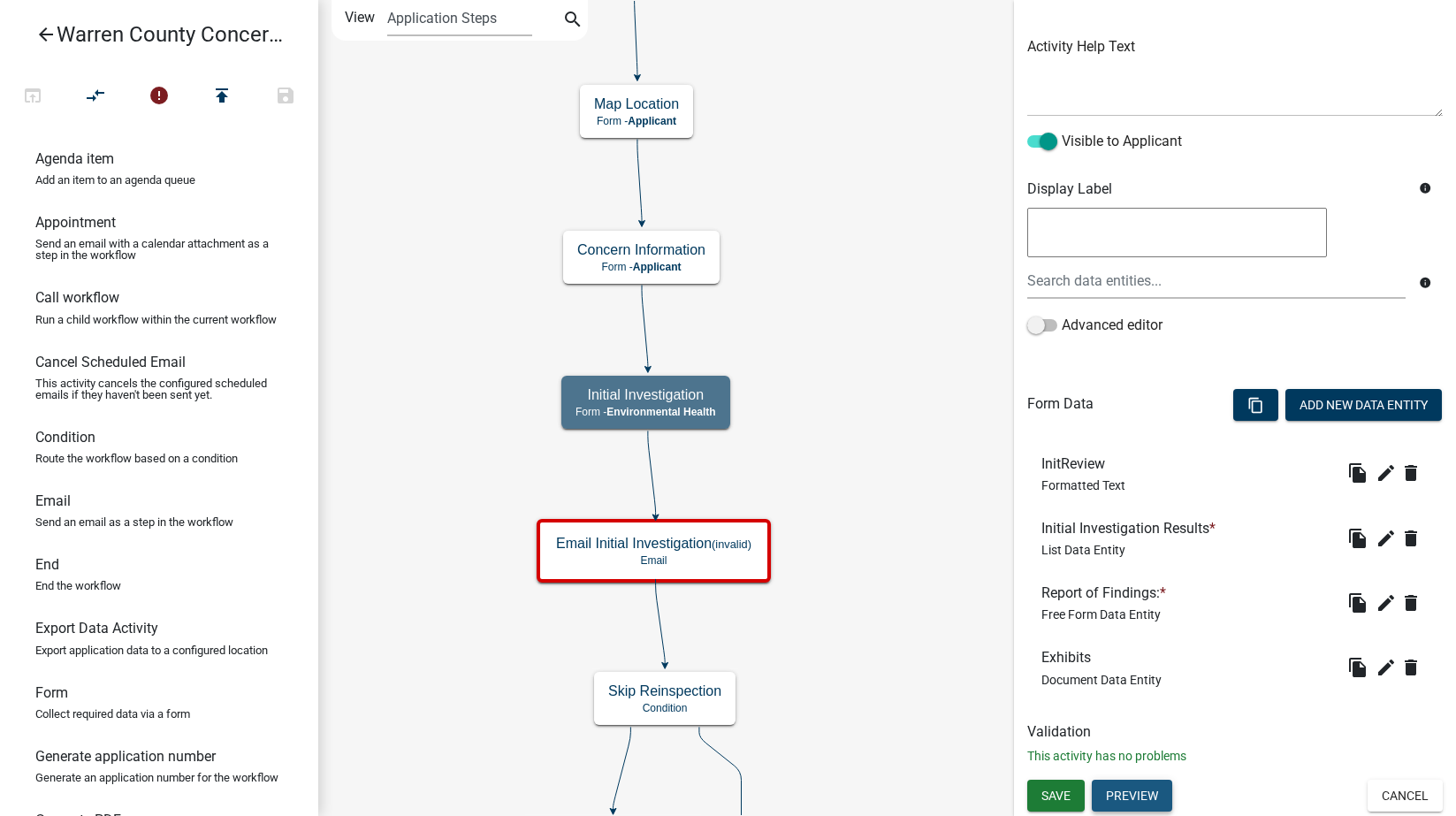
click at [1146, 801] on button "Preview" at bounding box center [1132, 795] width 80 height 32
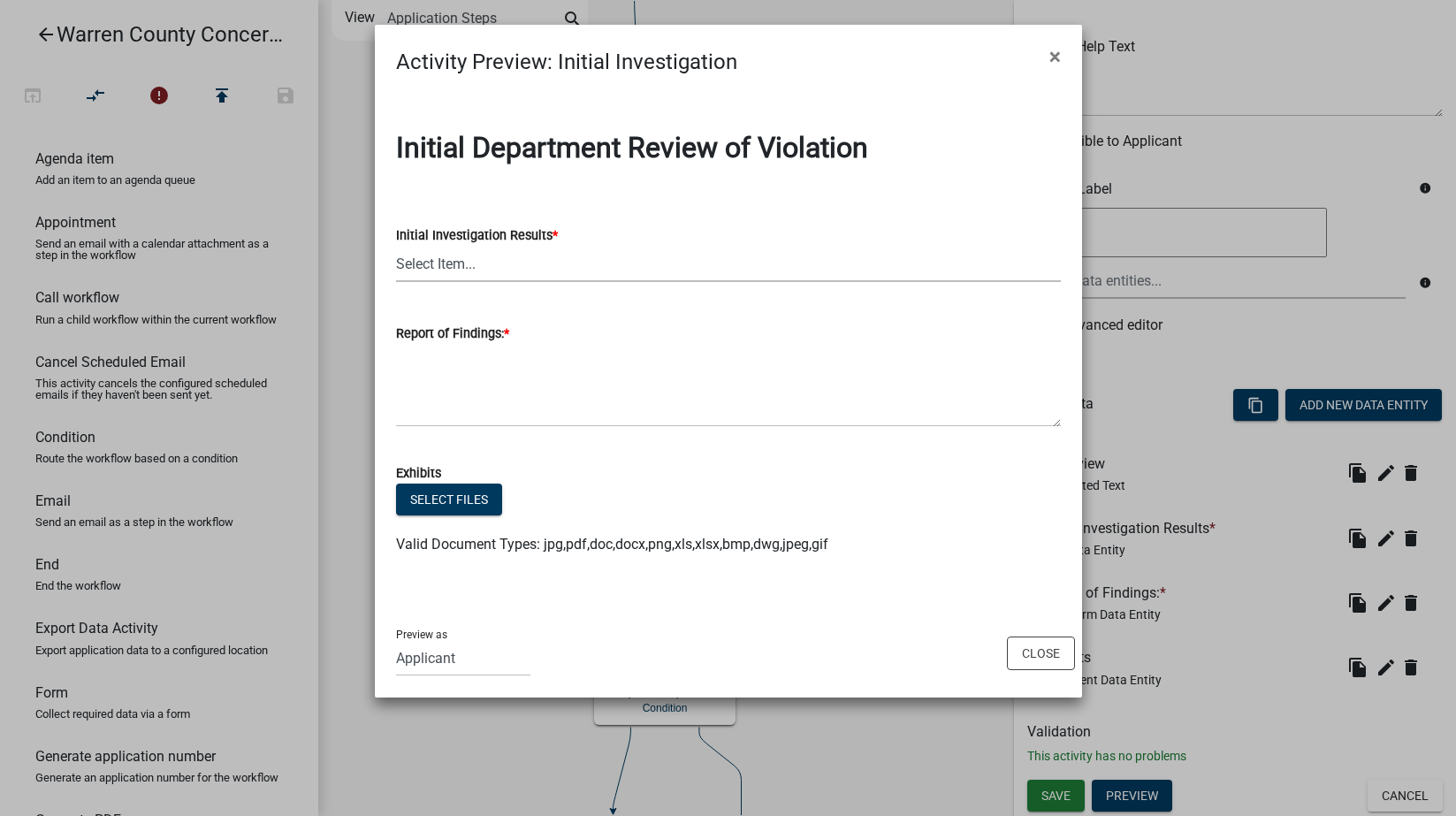
click at [525, 264] on select "Select Item... No Violation Violation Established - contacted owner Violation E…" at bounding box center [728, 263] width 665 height 36
click at [703, 477] on form "Exhibits Select files Valid Document Types: jpg,pdf,doc,docx,png,xls,xlsx,bmp,d…" at bounding box center [728, 499] width 665 height 114
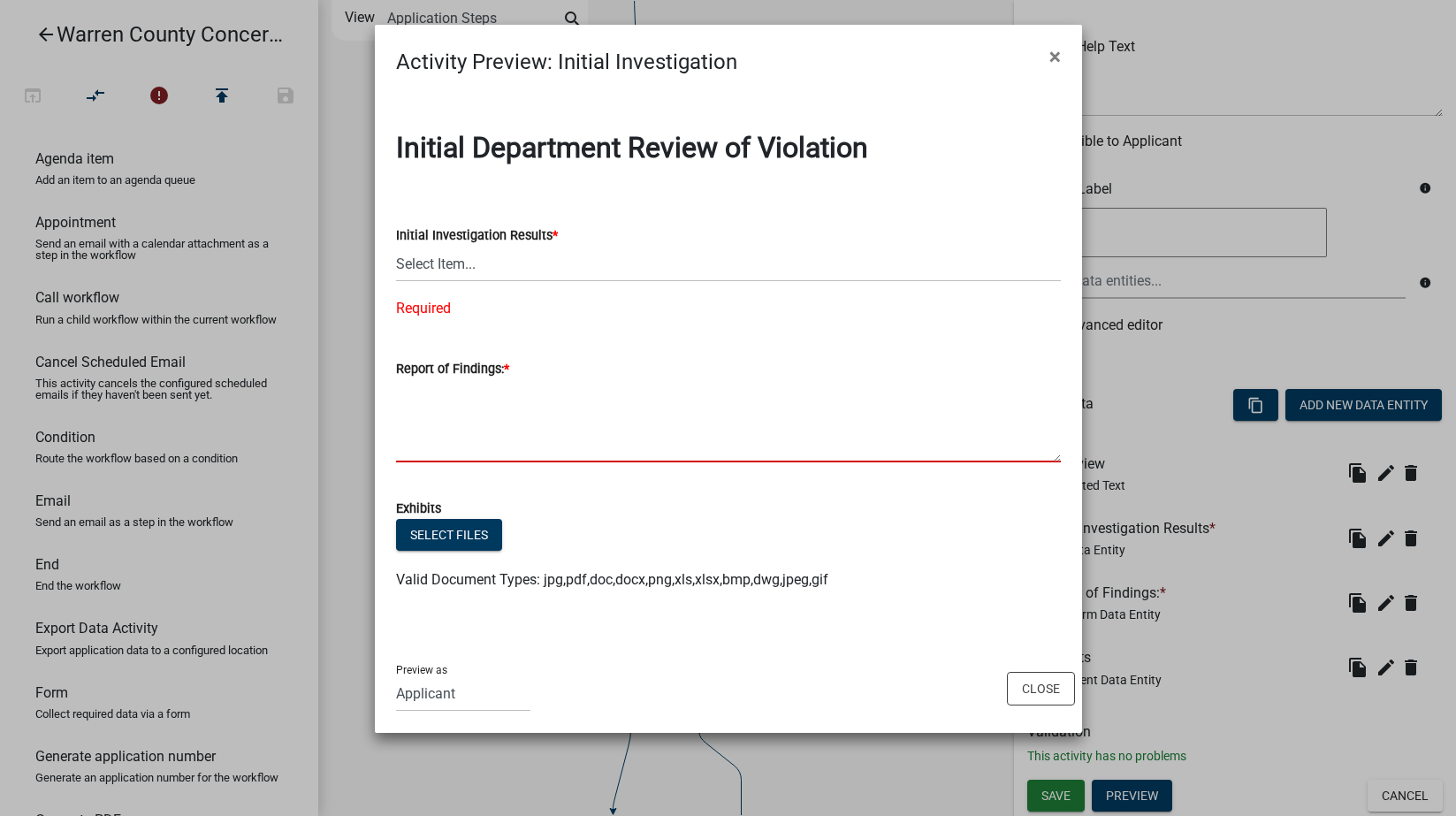
click at [532, 392] on textarea "Report of Findings: *" at bounding box center [728, 420] width 665 height 83
click at [732, 548] on div "Select files" at bounding box center [728, 537] width 665 height 36
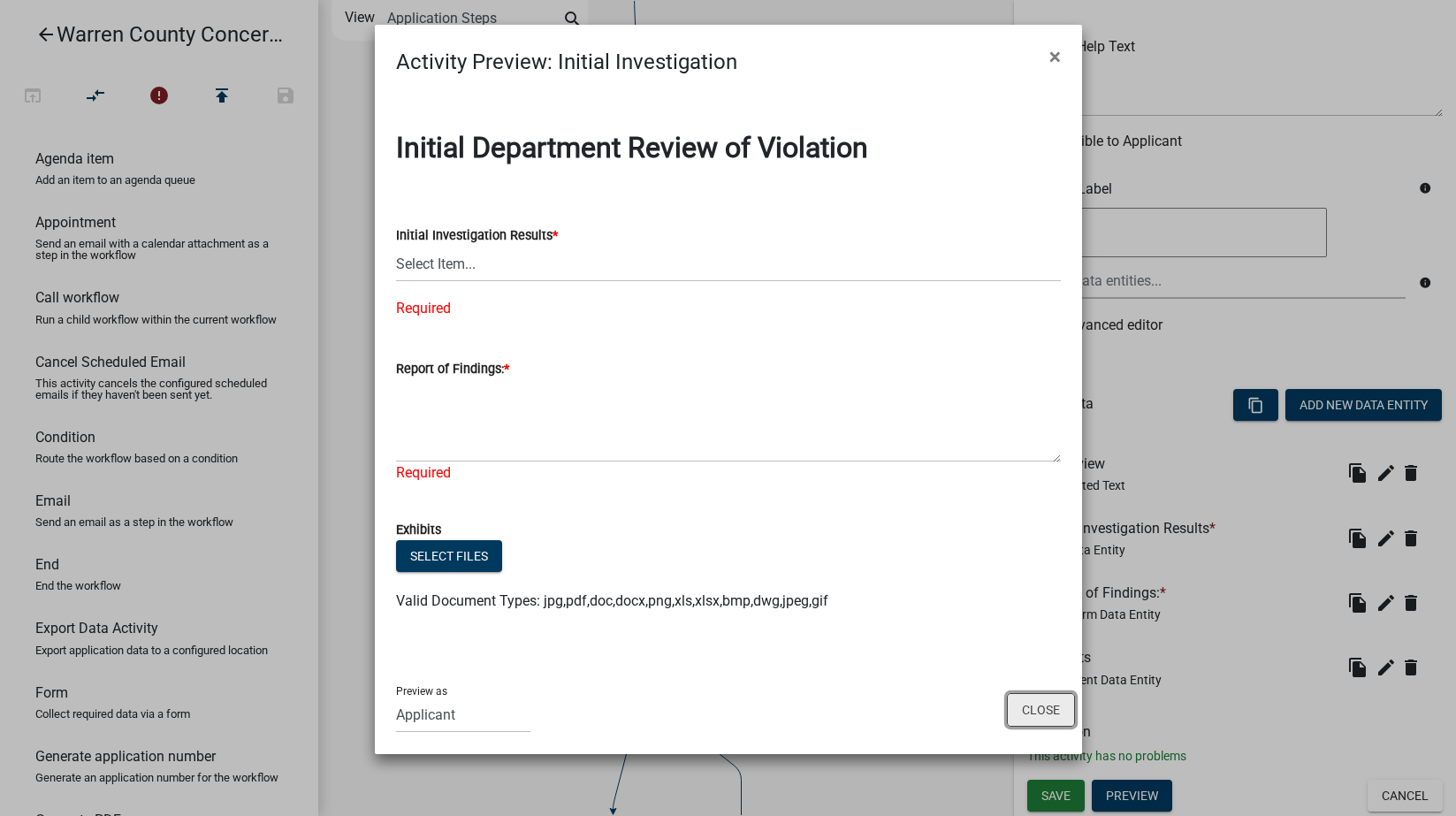
click at [1021, 706] on button "Close" at bounding box center [1041, 710] width 68 height 34
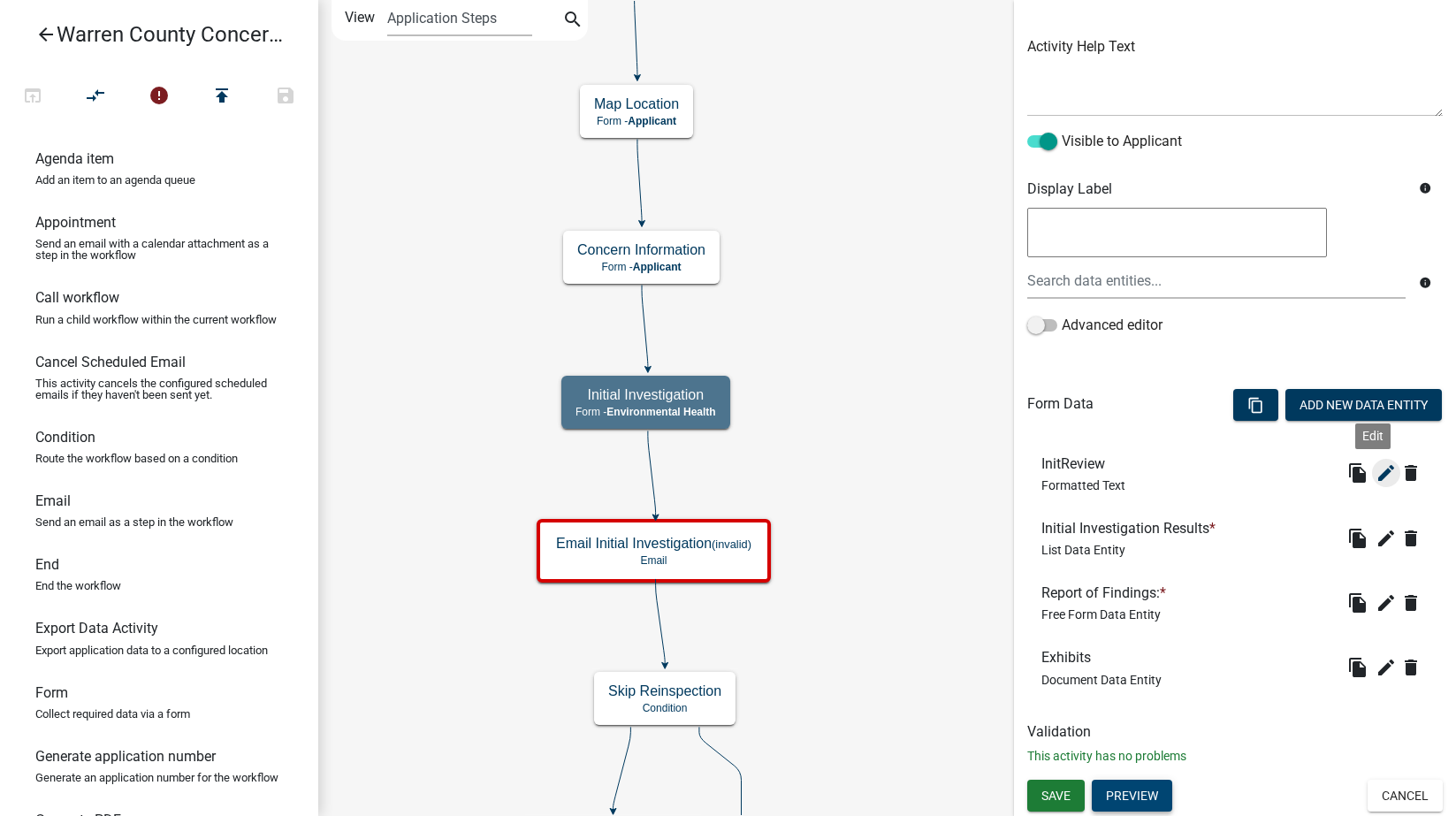
click at [1376, 476] on icon "edit" at bounding box center [1386, 472] width 21 height 21
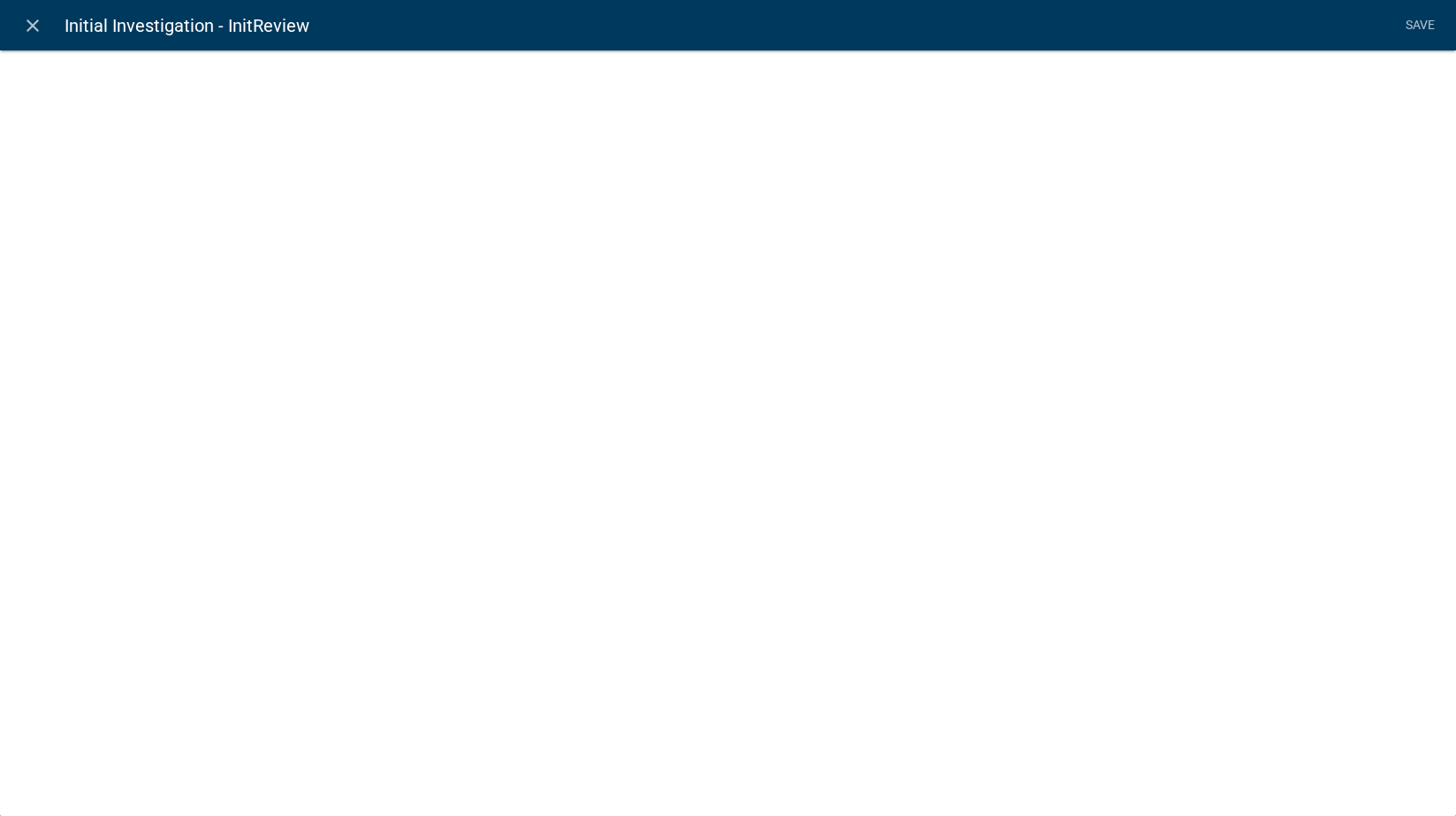
select select "rich-text"
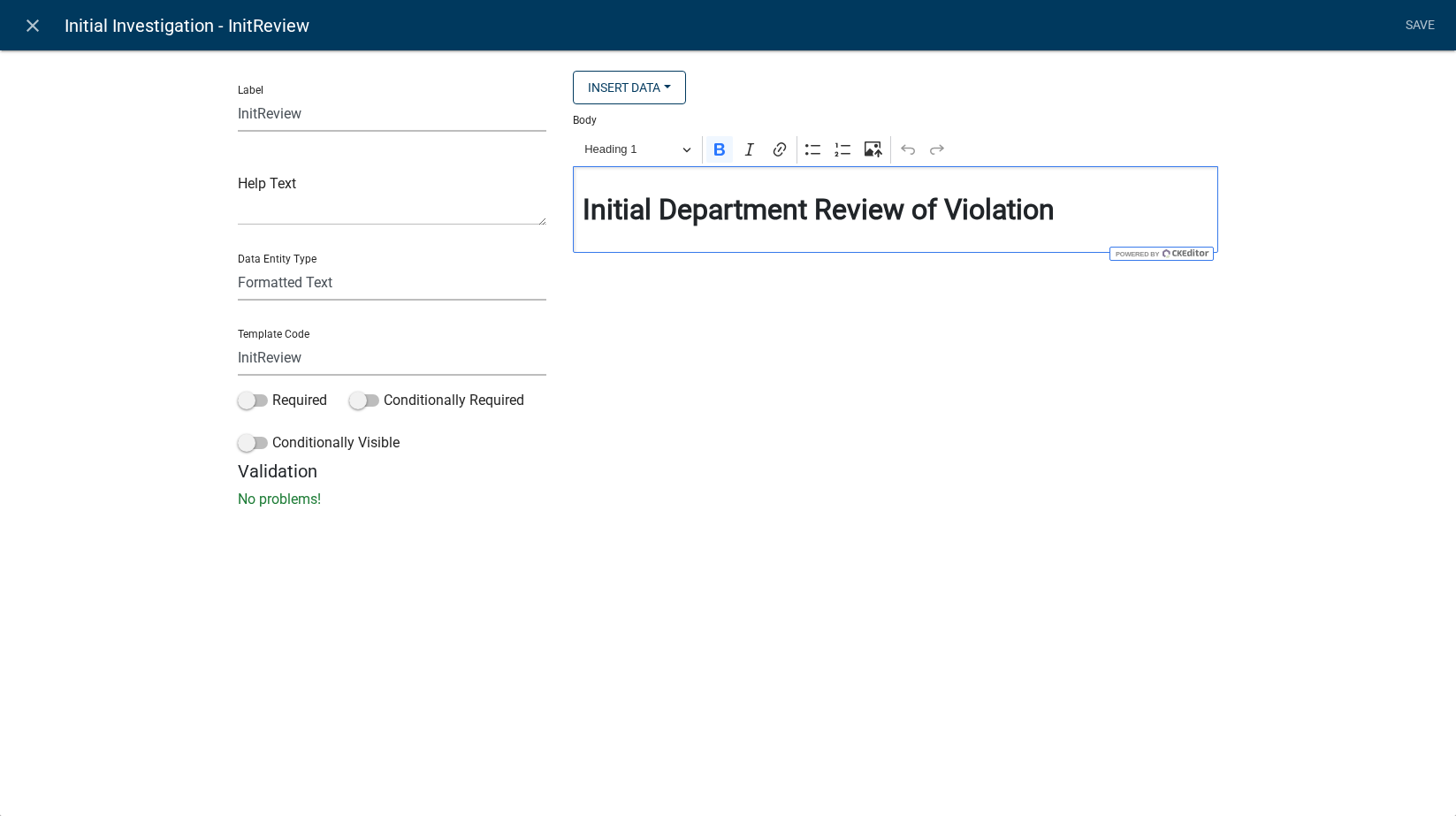
click at [960, 207] on strong "Initial Department Review of Violation" at bounding box center [819, 209] width 472 height 34
click at [1426, 34] on link "Save" at bounding box center [1420, 25] width 44 height 34
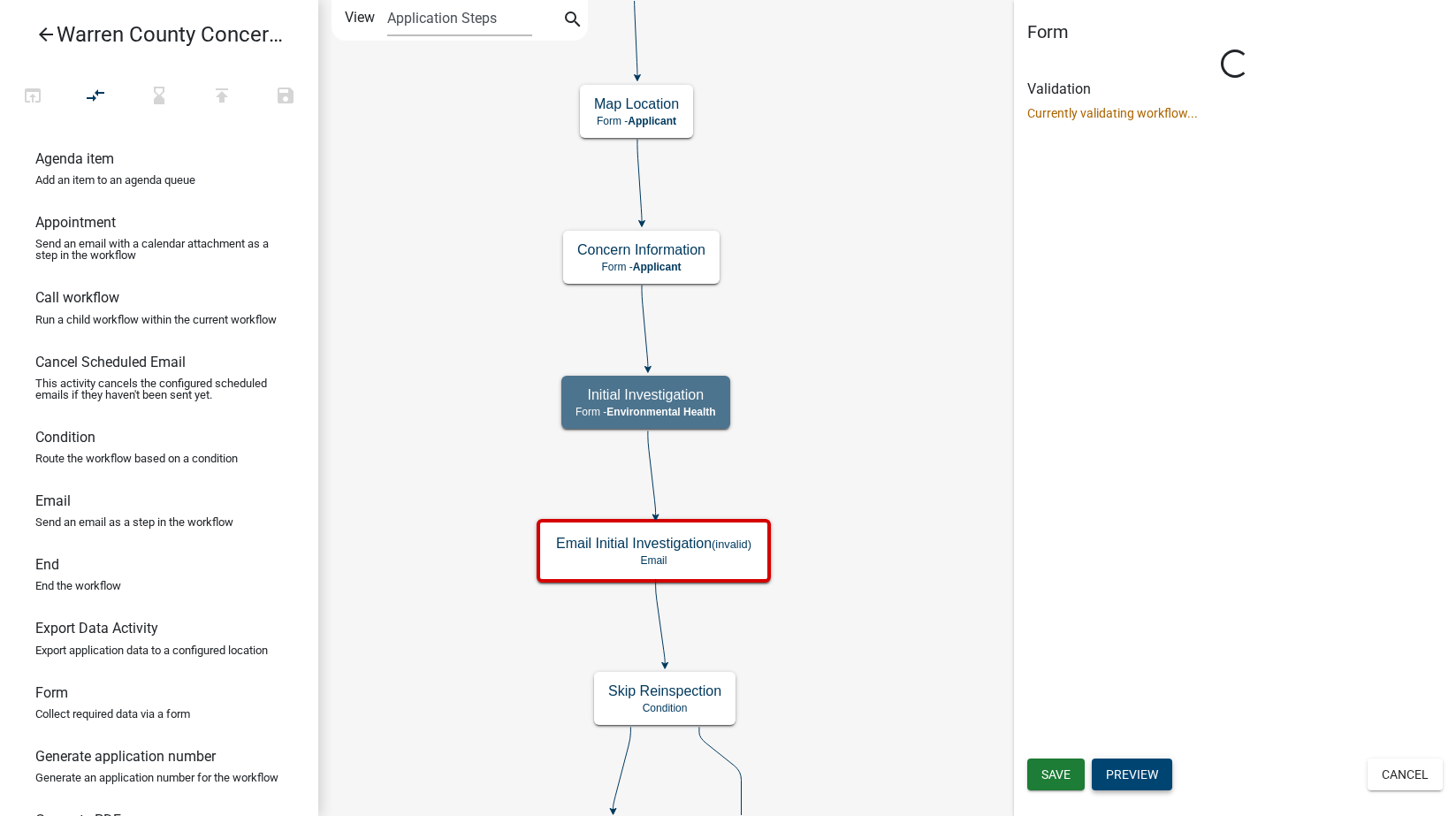
scroll to position [0, 0]
select select "EB914F98-266B-4D45-B6A7-C04EB7A49358"
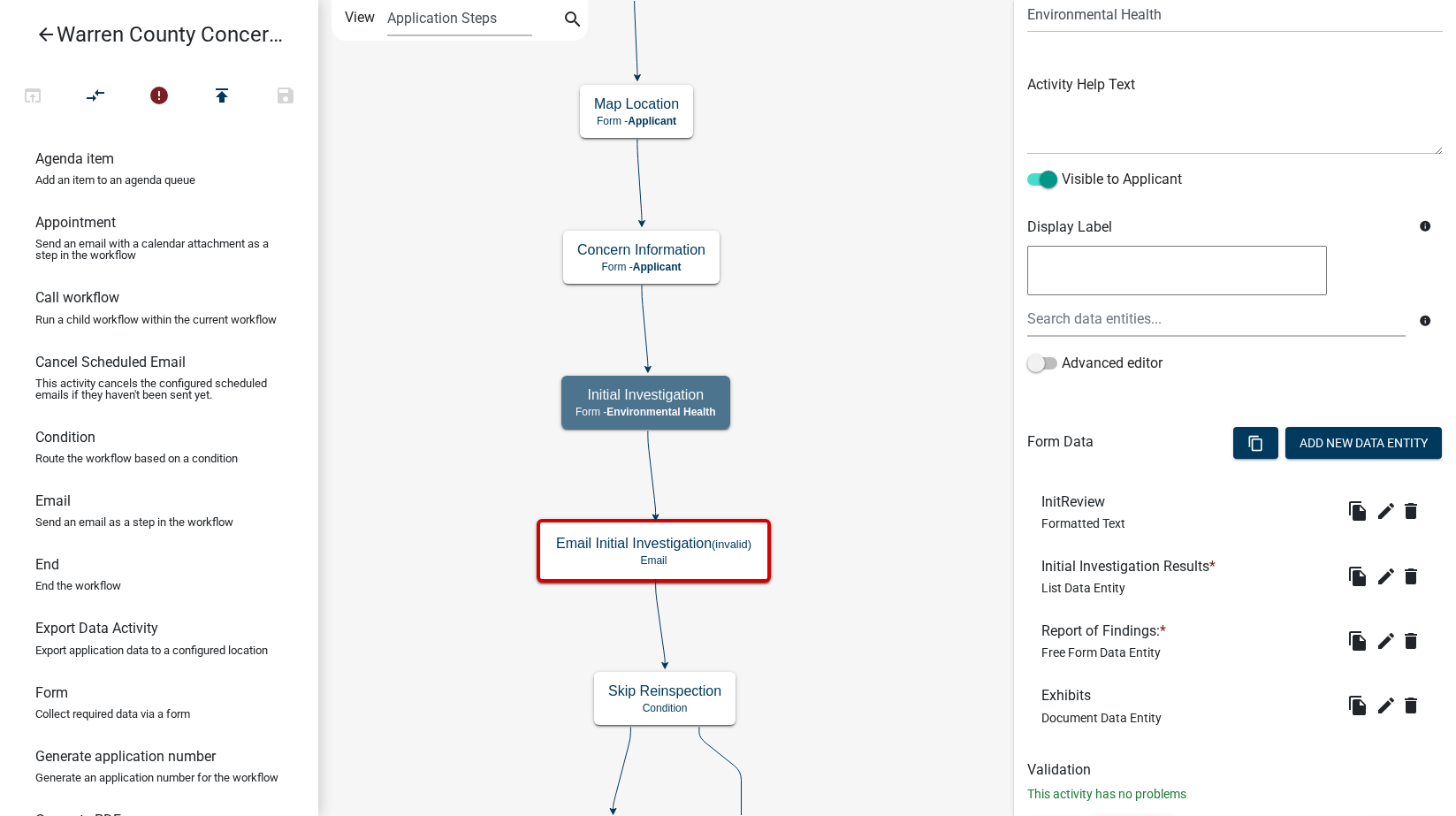
scroll to position [191, 0]
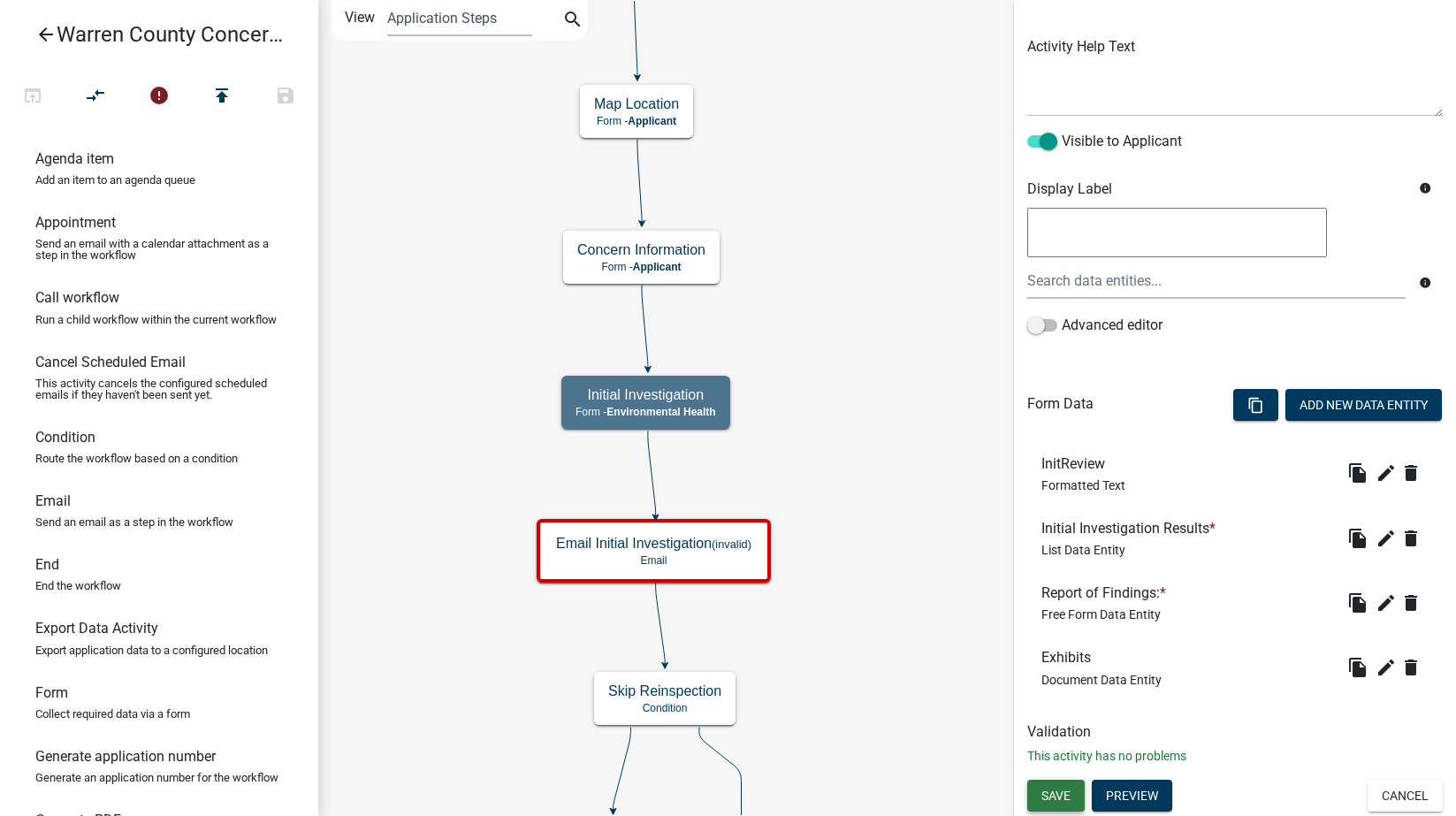
click at [1065, 787] on button "Save" at bounding box center [1057, 795] width 58 height 32
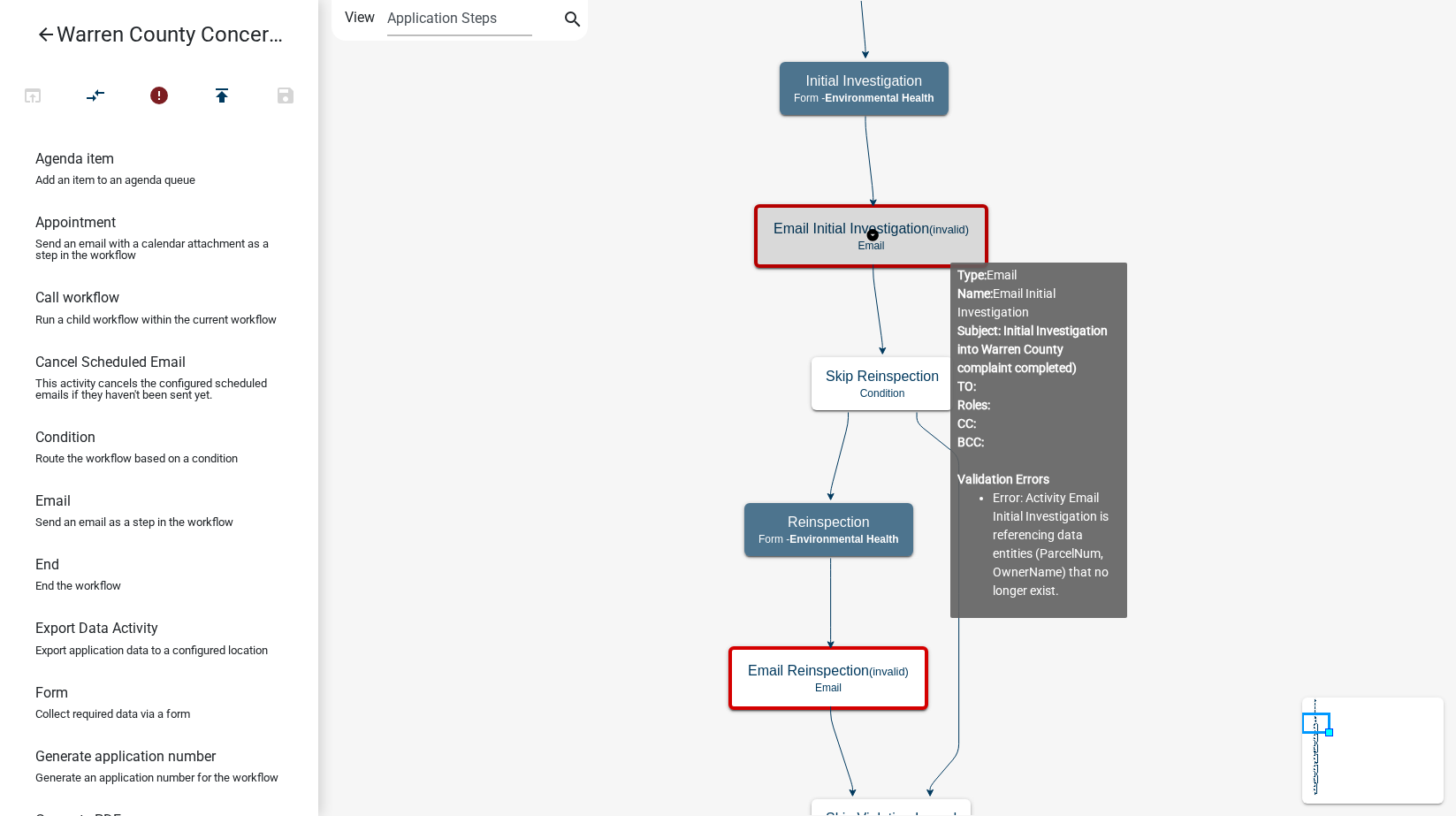
click at [950, 248] on p "Email" at bounding box center [871, 246] width 195 height 12
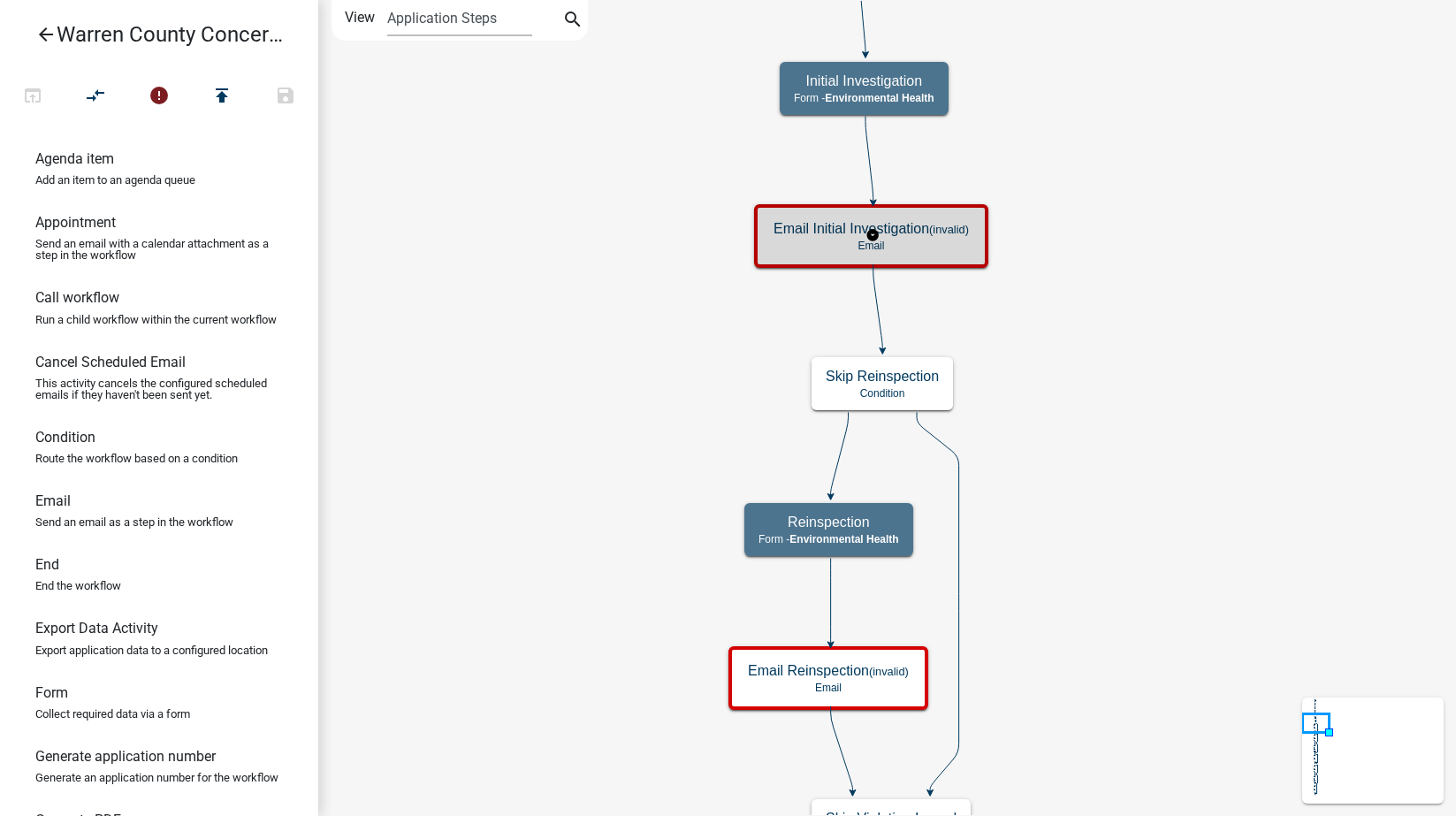
click at [950, 248] on p "Email" at bounding box center [871, 246] width 195 height 12
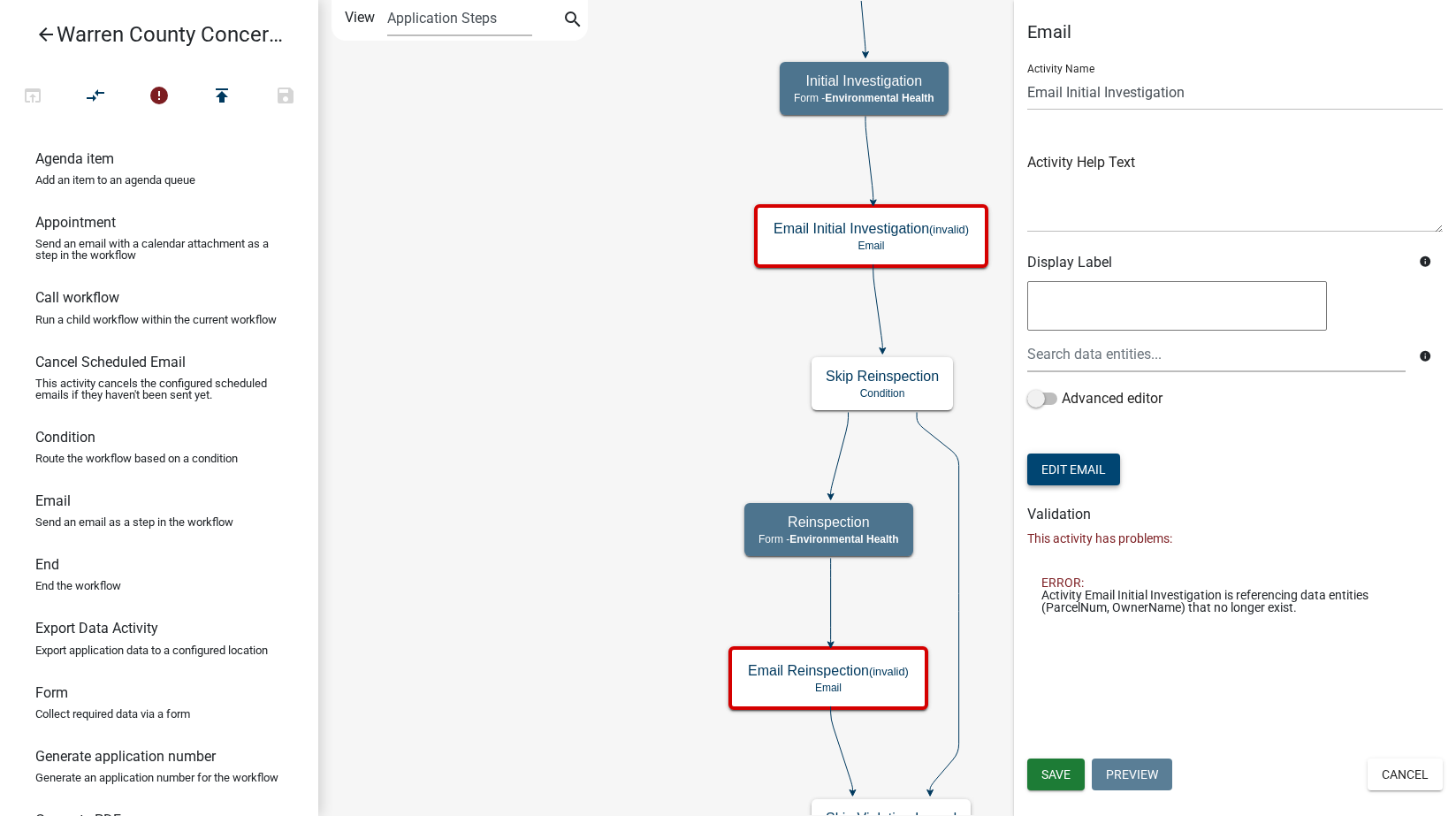
click at [1064, 462] on button "Edit Email" at bounding box center [1073, 470] width 92 height 32
select select "1ea7388c-b4fb-40e1-abca-7a9692cf601d"
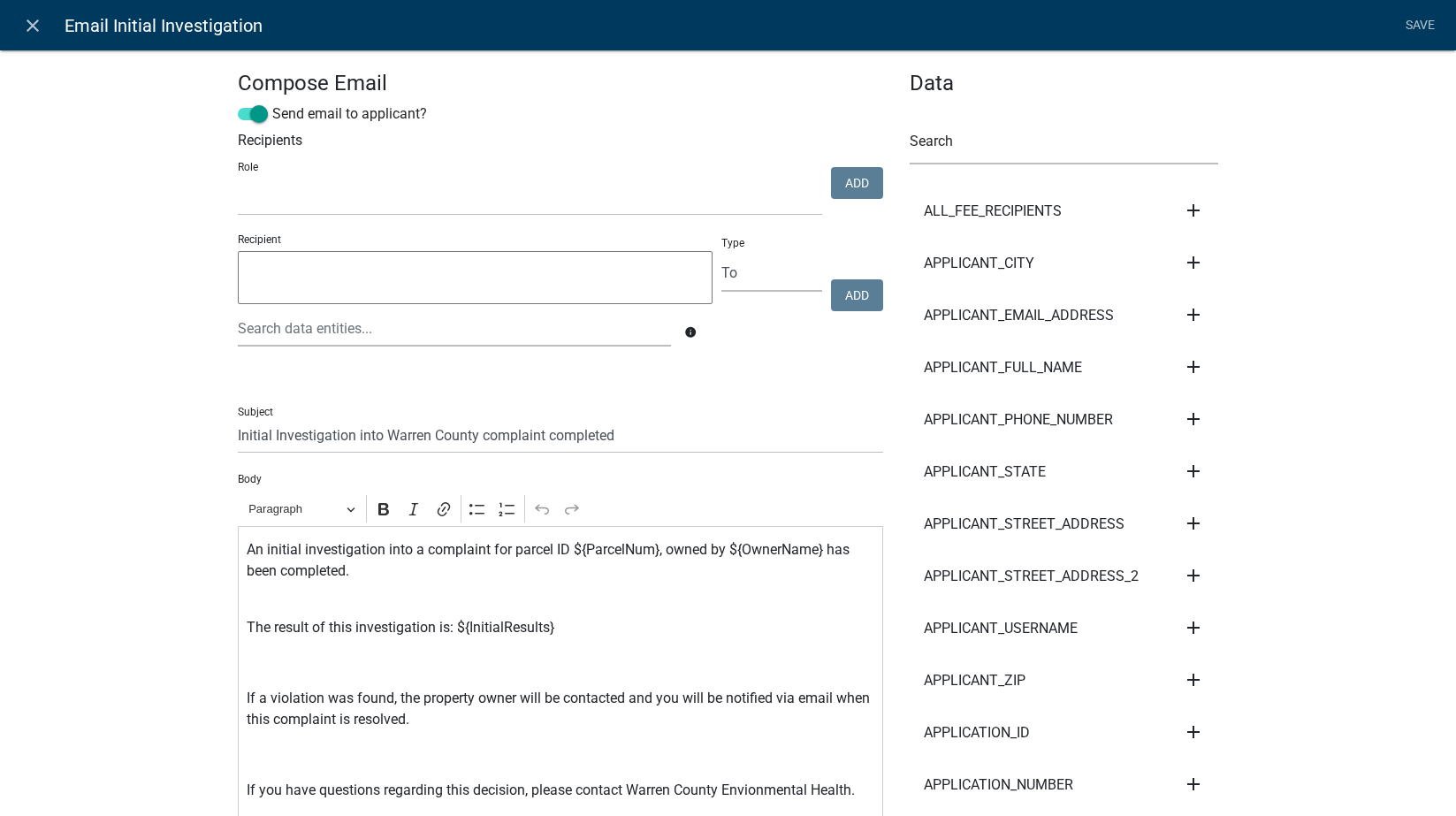
select select
click at [36, 28] on icon "close" at bounding box center [33, 25] width 21 height 21
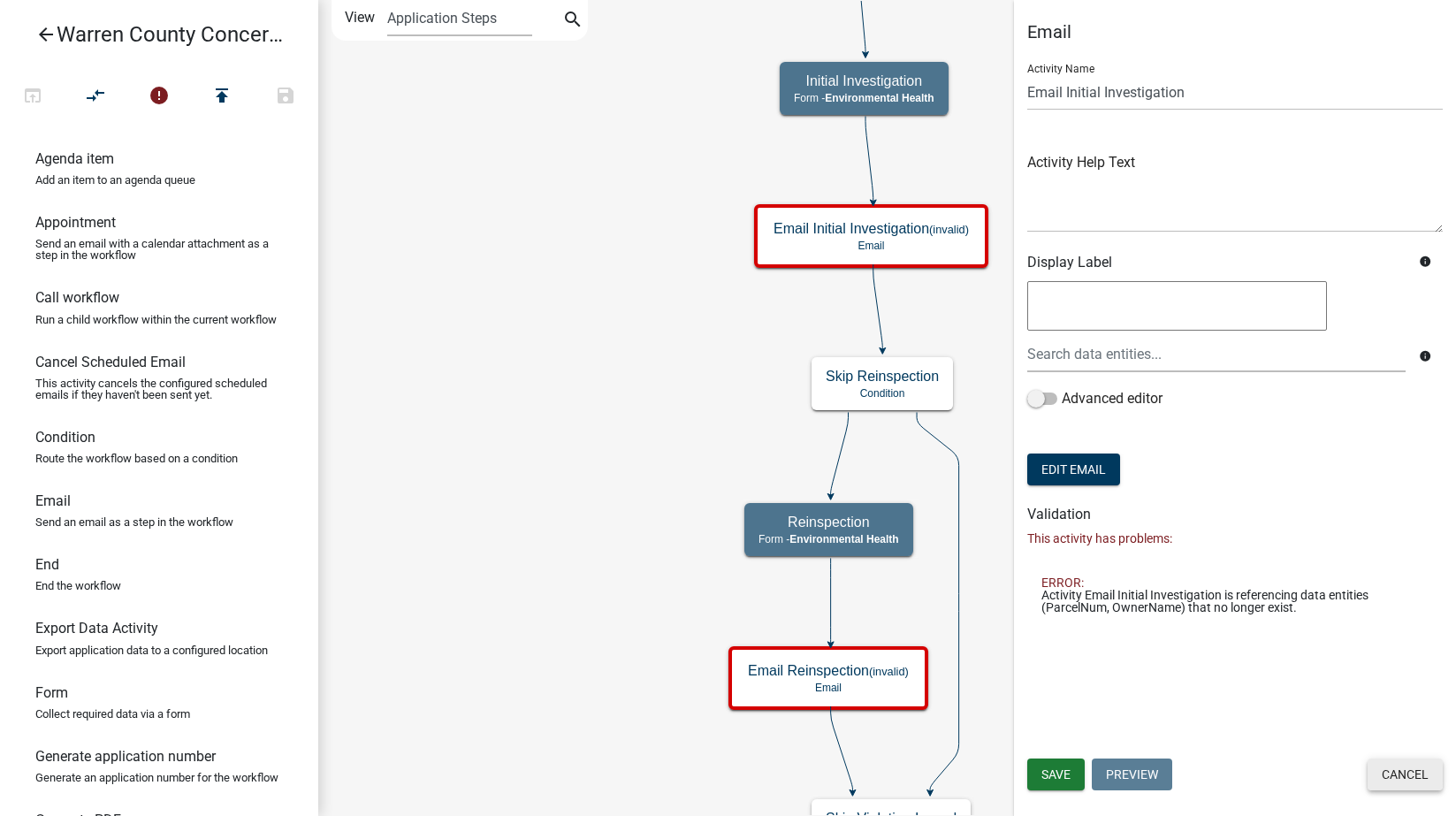
click at [1408, 762] on button "Cancel" at bounding box center [1405, 775] width 76 height 32
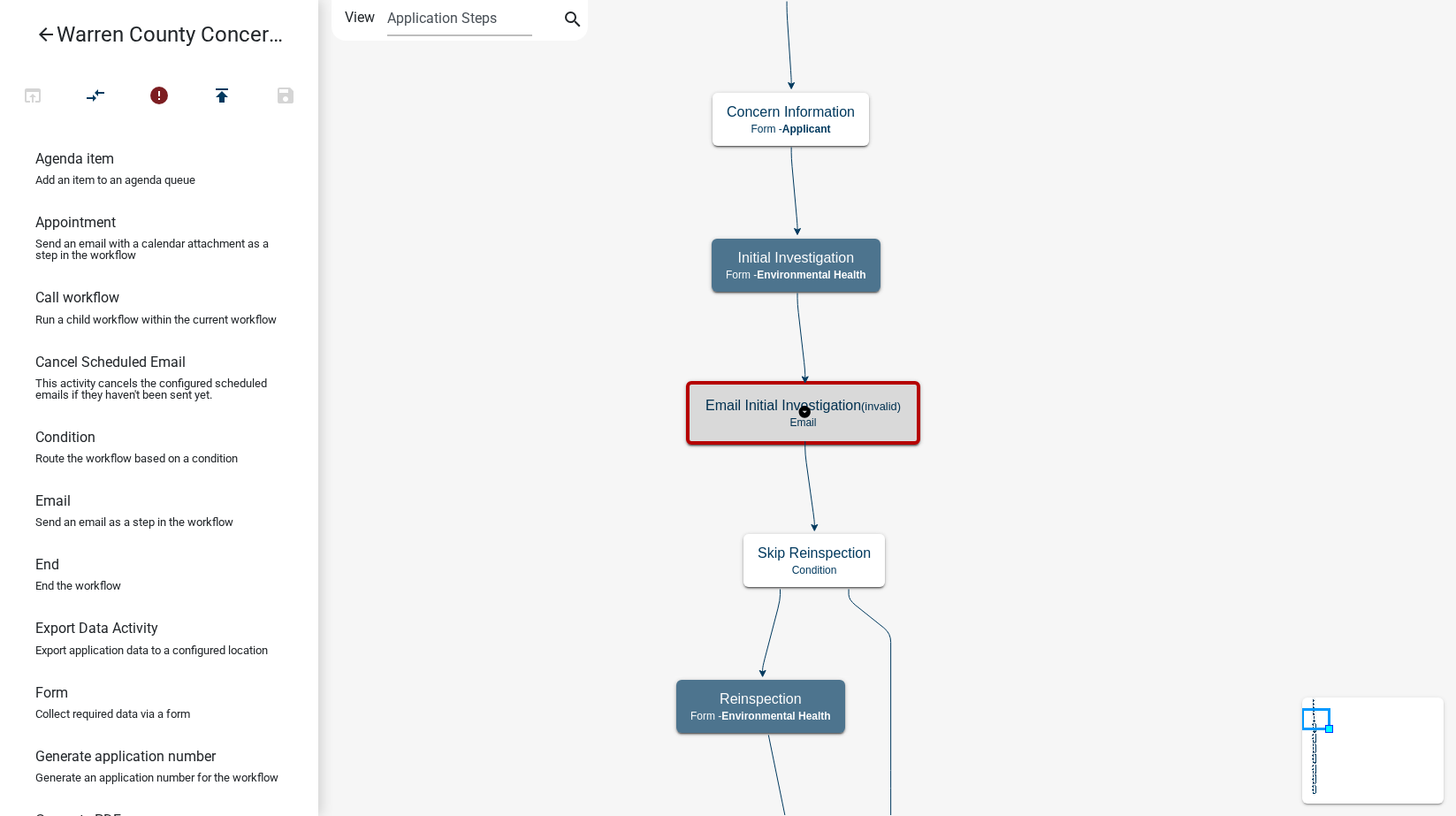
click at [867, 401] on small "(invalid)" at bounding box center [881, 406] width 40 height 13
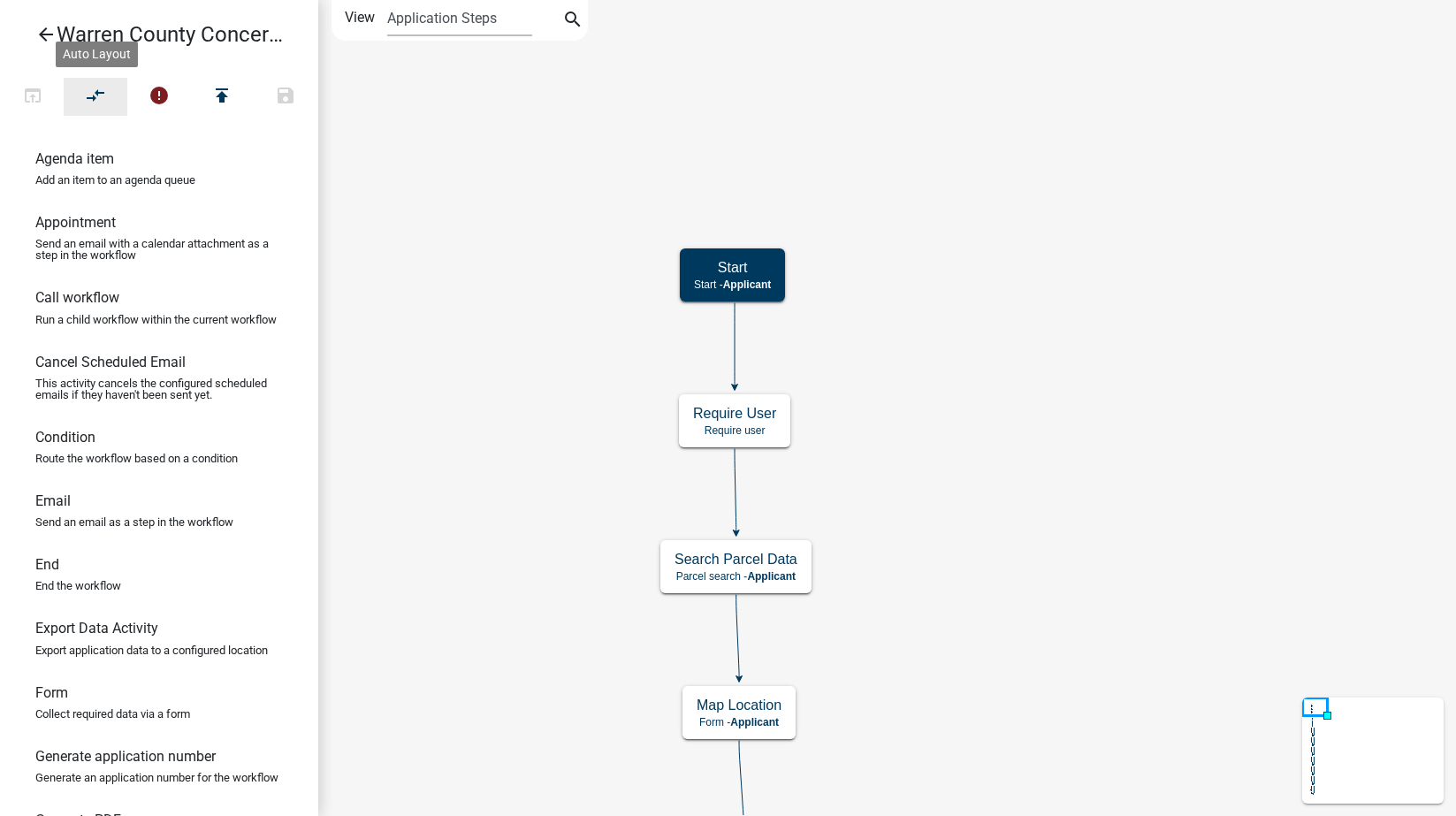
click at [101, 91] on icon "compare_arrows" at bounding box center [96, 97] width 21 height 25
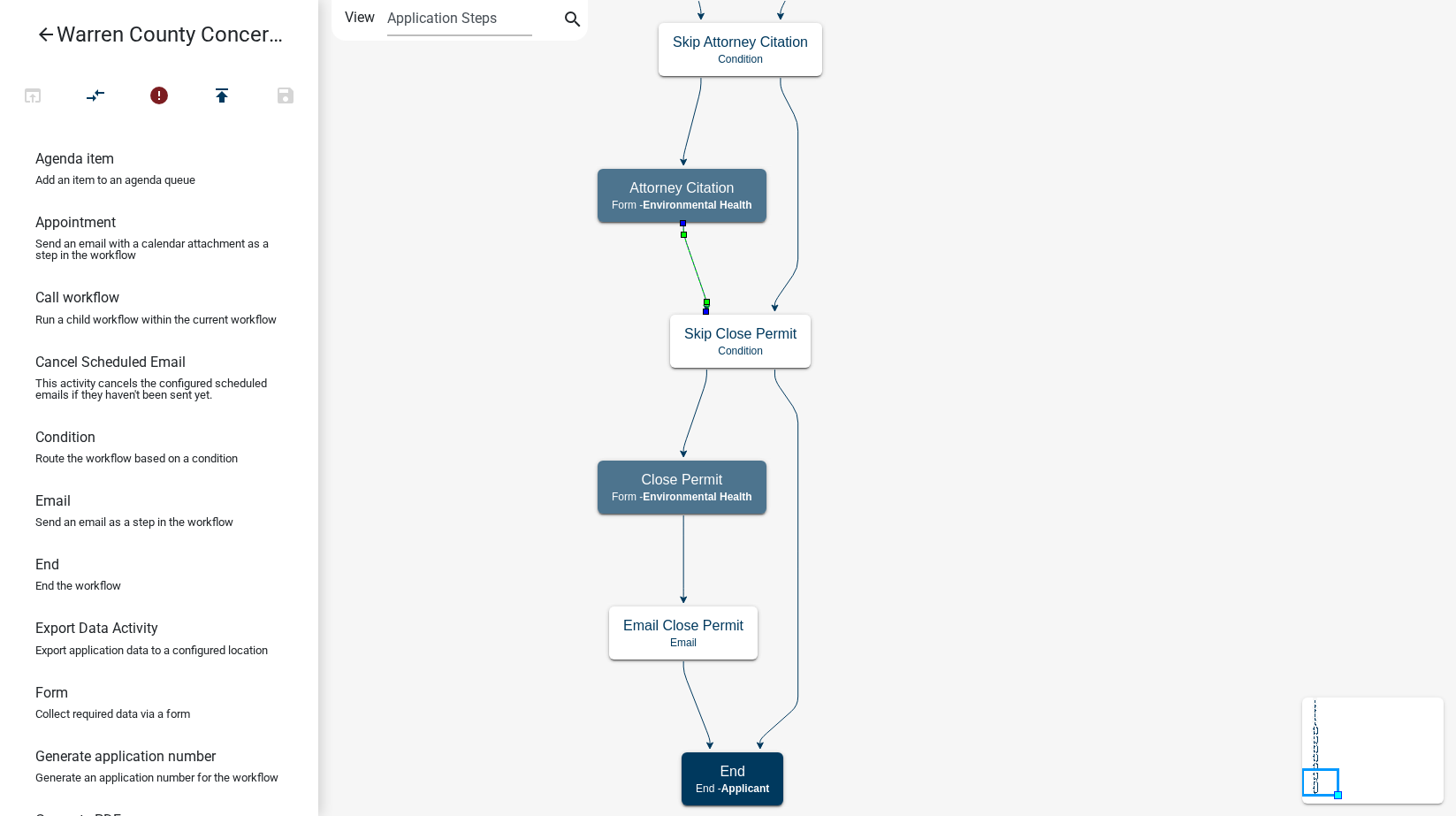
click at [931, 429] on icon "Start Start - Applicant Search Parcel Data Parcel search - Applicant Map Locati…" at bounding box center [887, 408] width 1136 height 814
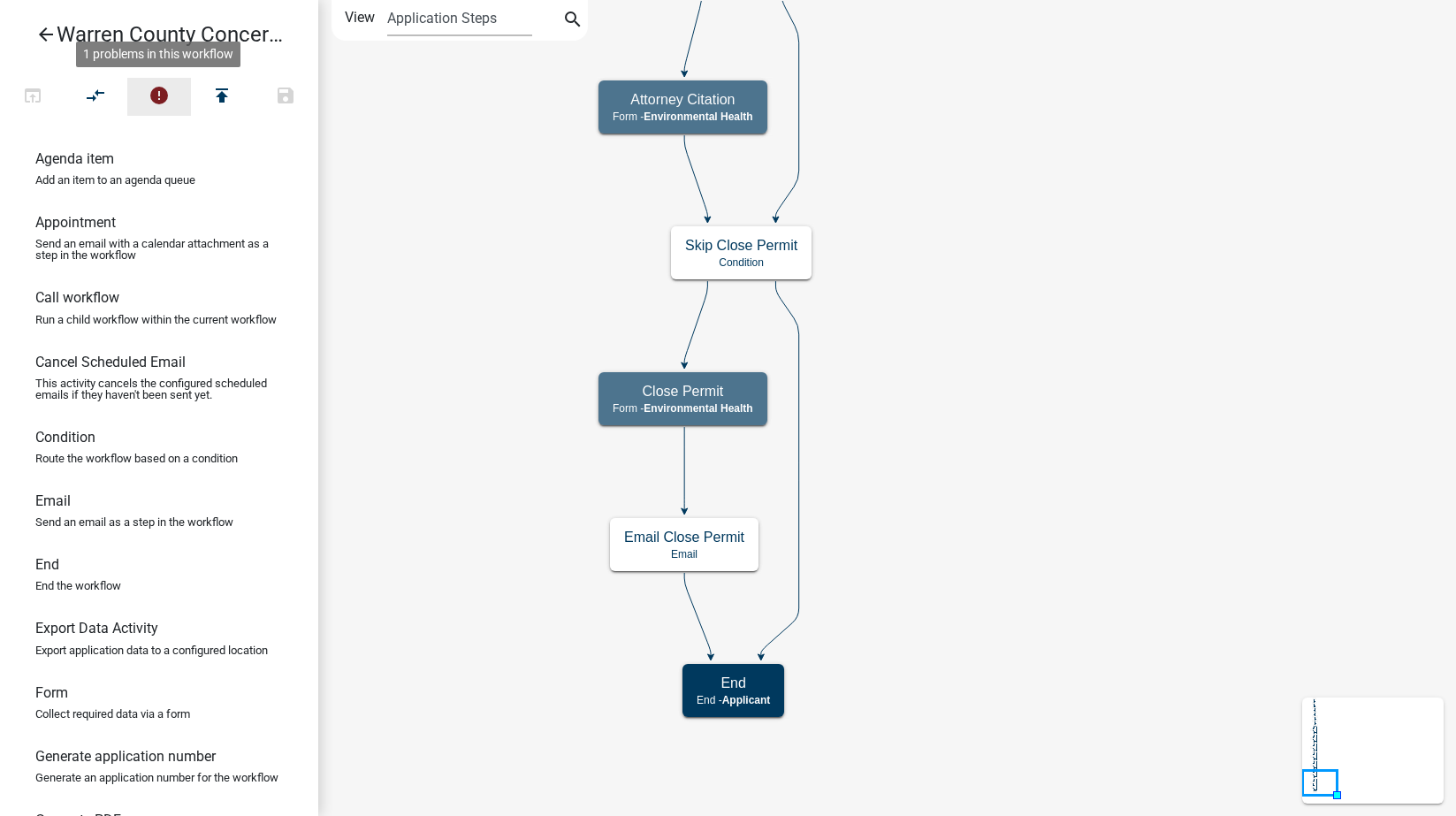
click at [159, 88] on icon "error" at bounding box center [159, 97] width 21 height 25
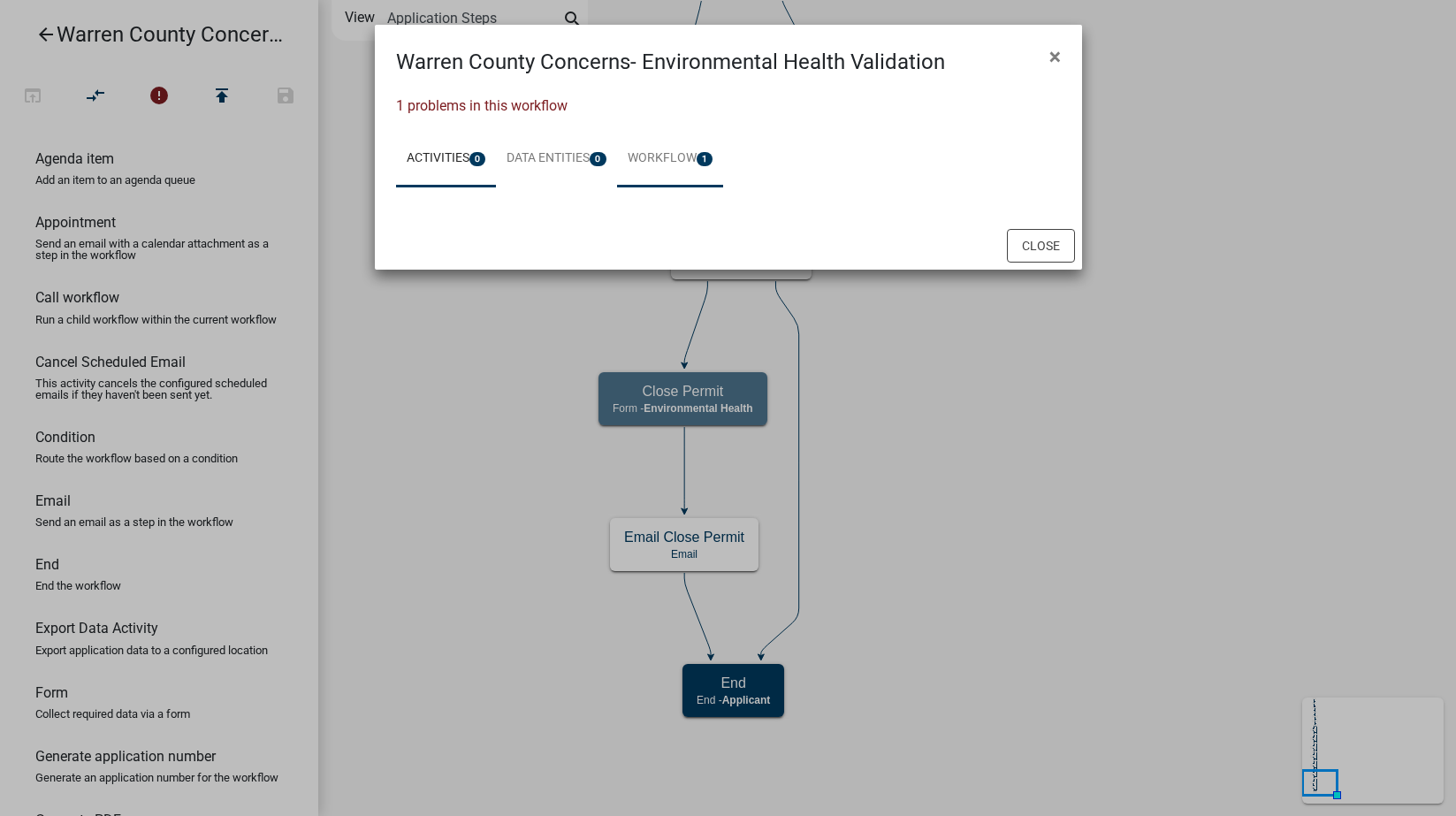
click at [640, 148] on link "Workflow 1" at bounding box center [670, 159] width 107 height 57
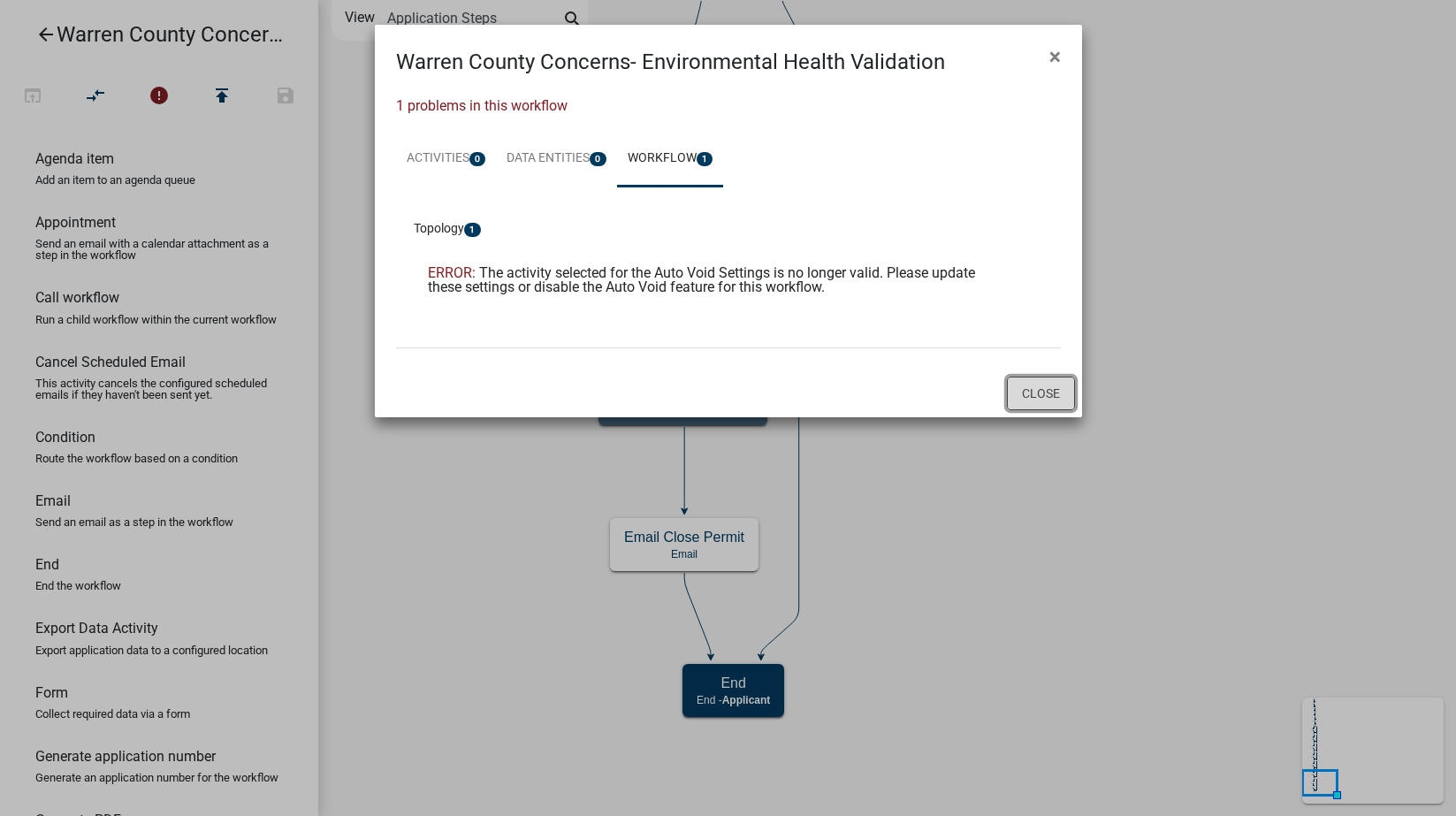
click at [1029, 386] on button "Close" at bounding box center [1041, 394] width 68 height 34
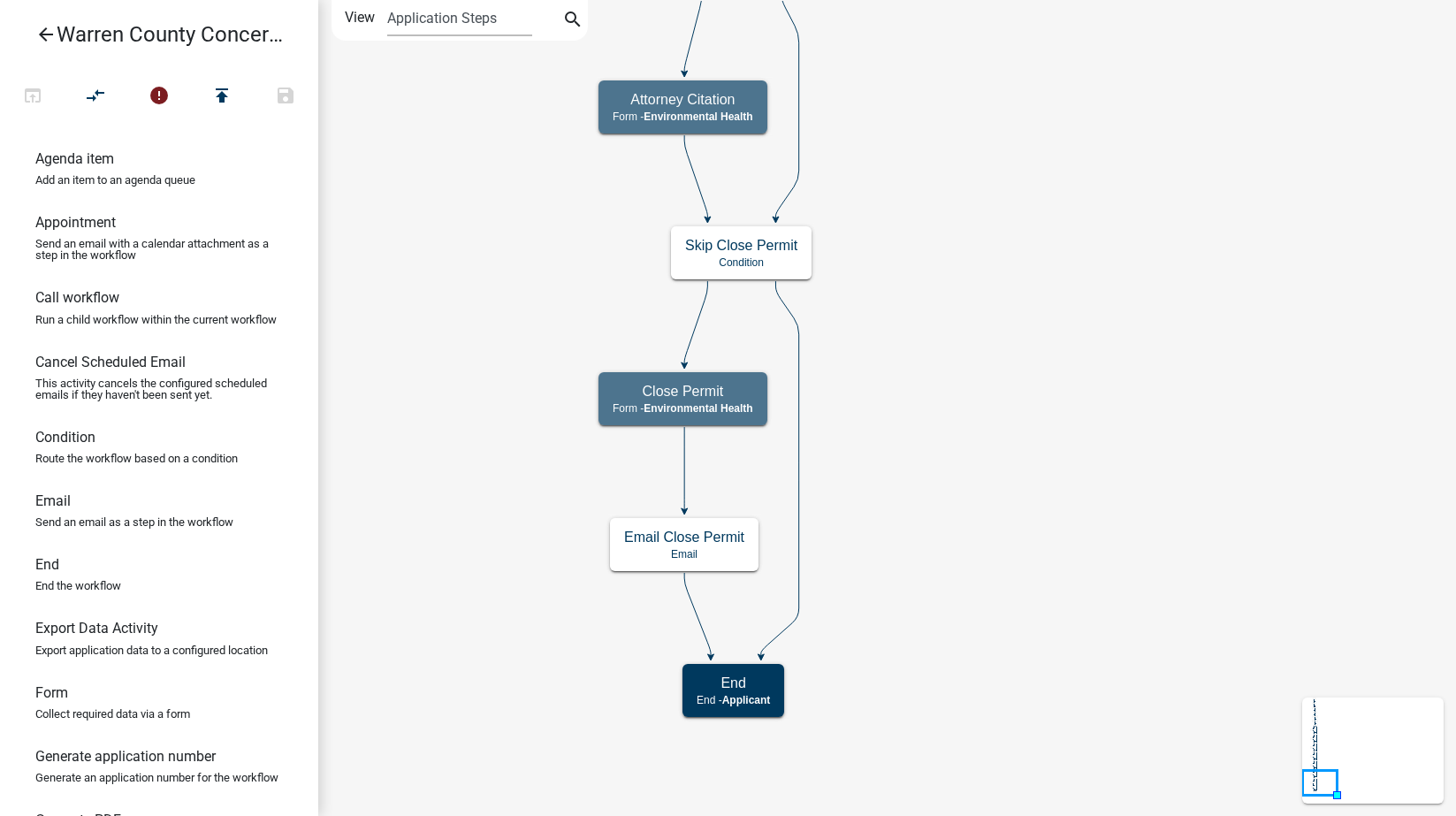
click at [49, 39] on icon "arrow_back" at bounding box center [46, 36] width 21 height 25
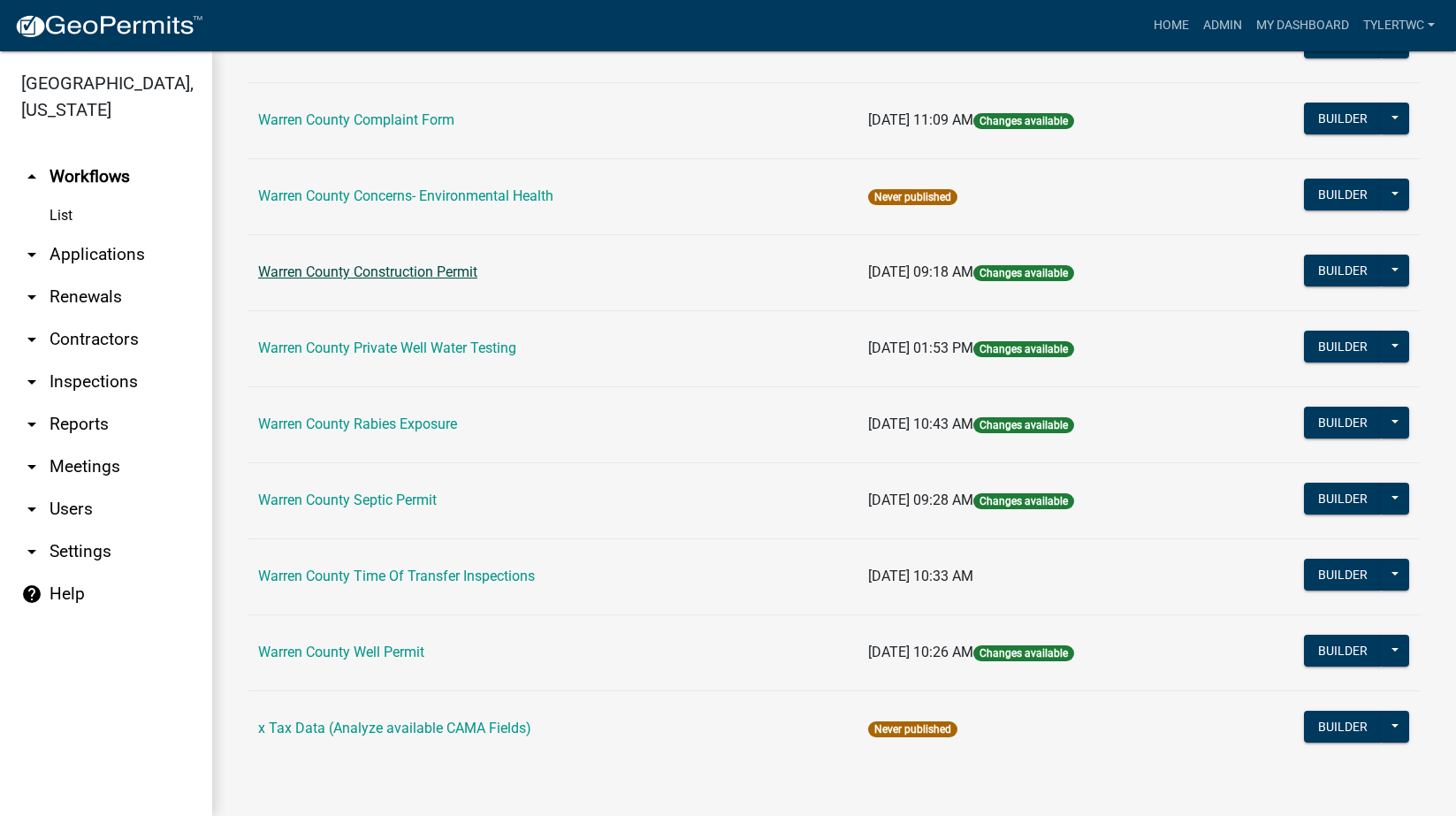
scroll to position [779, 0]
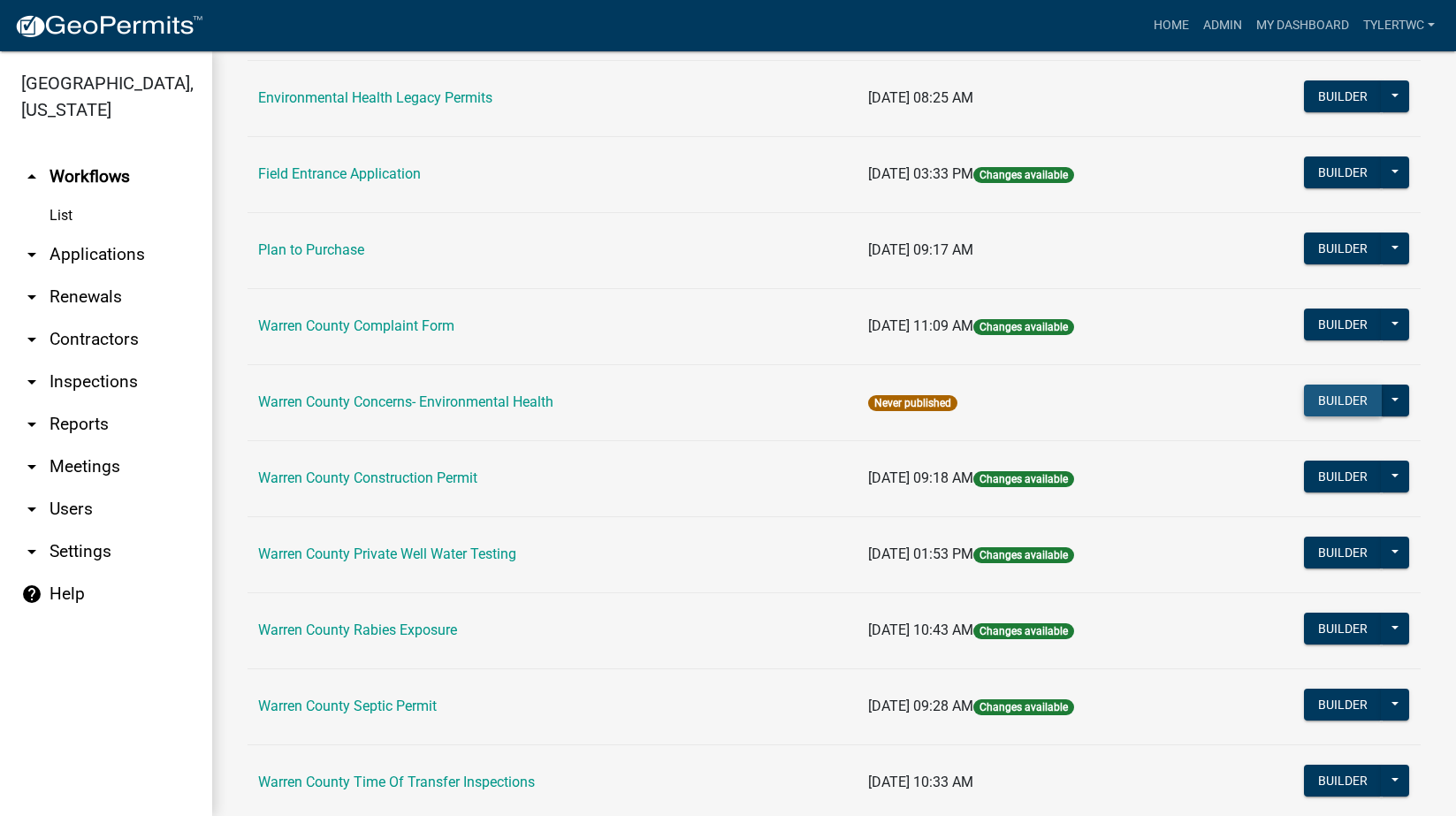
click at [1304, 394] on button "Builder" at bounding box center [1342, 401] width 77 height 32
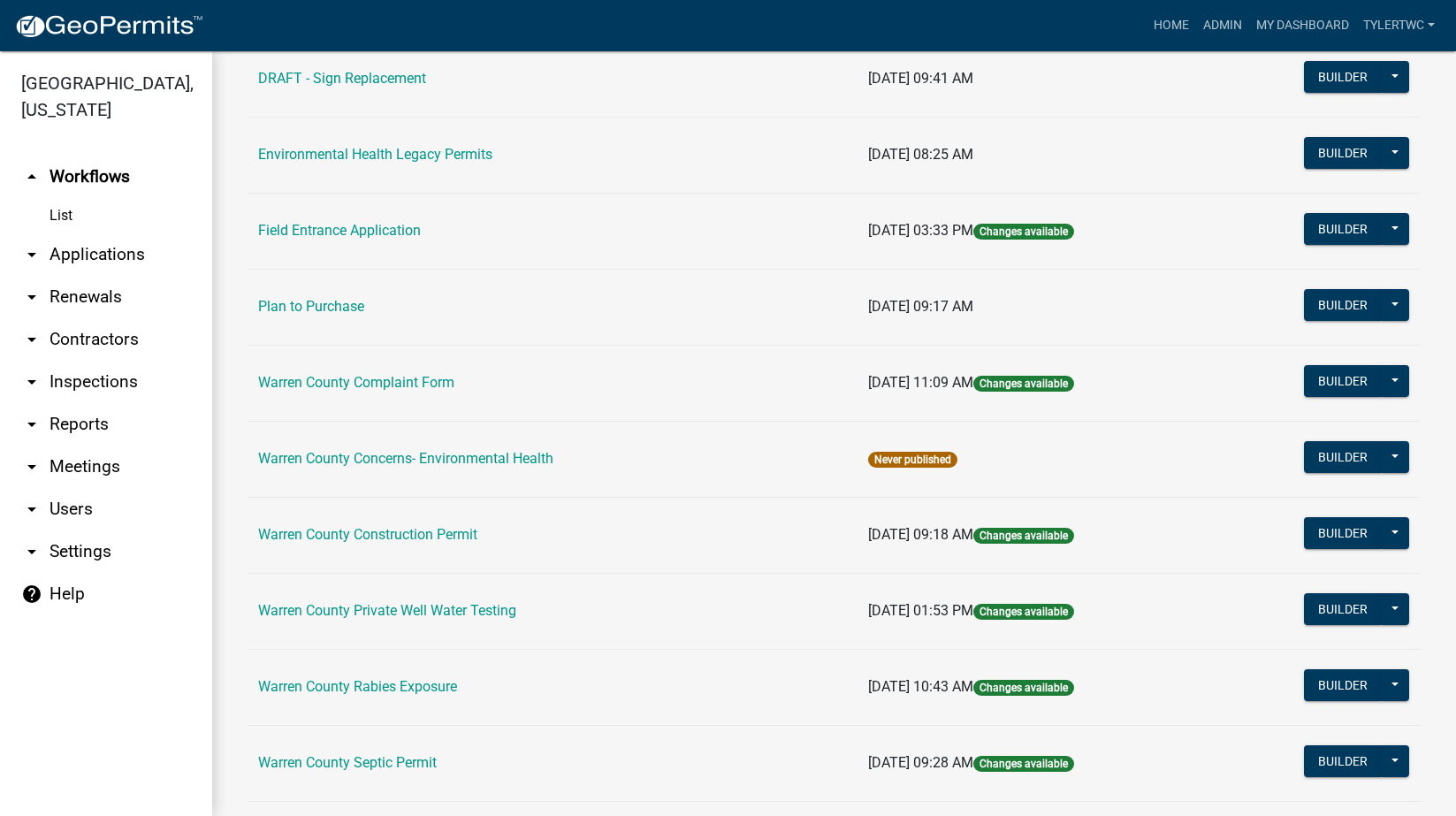
scroll to position [825, 0]
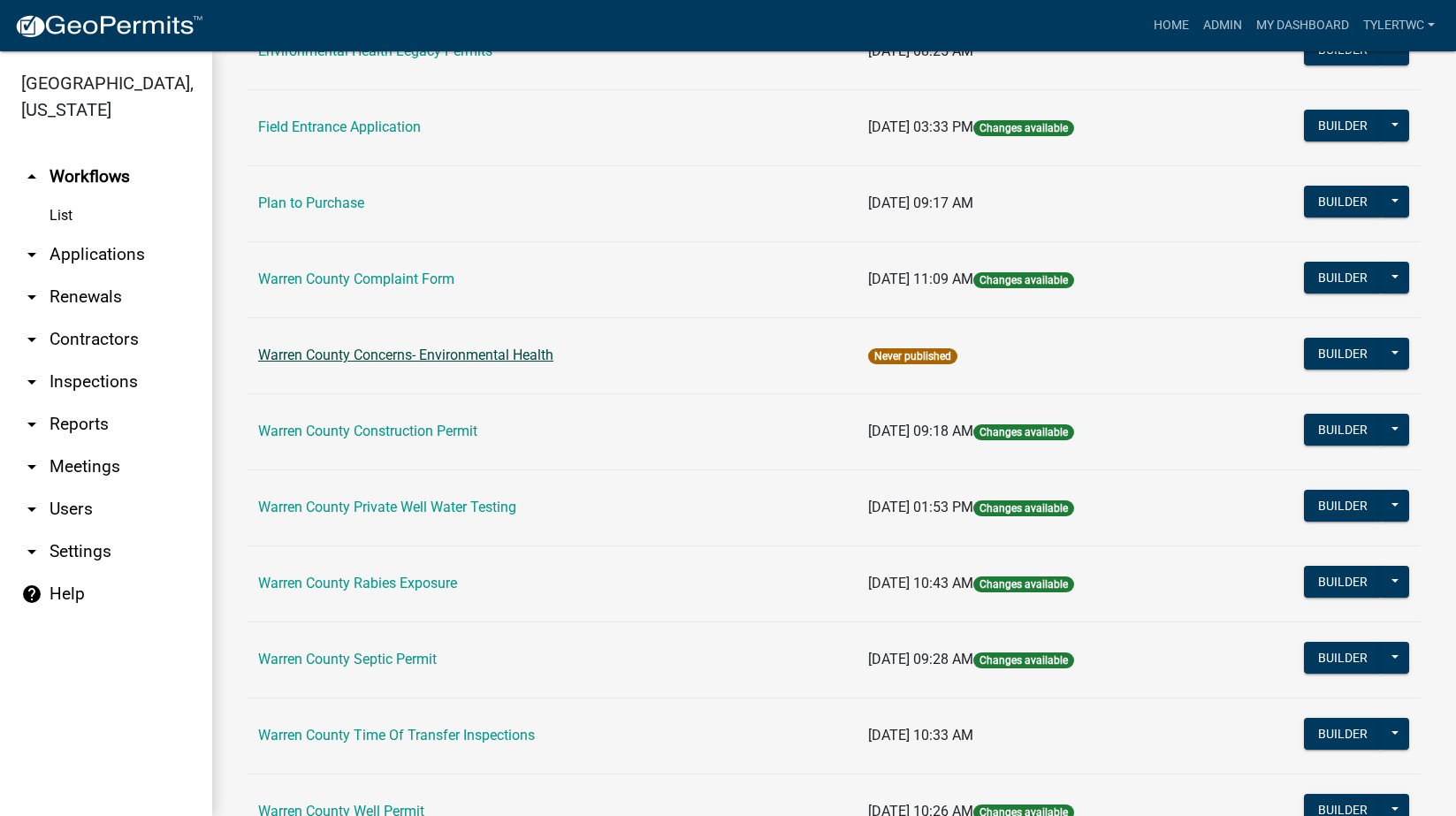
click at [318, 359] on link "Warren County Concerns- Environmental Health" at bounding box center [406, 355] width 295 height 17
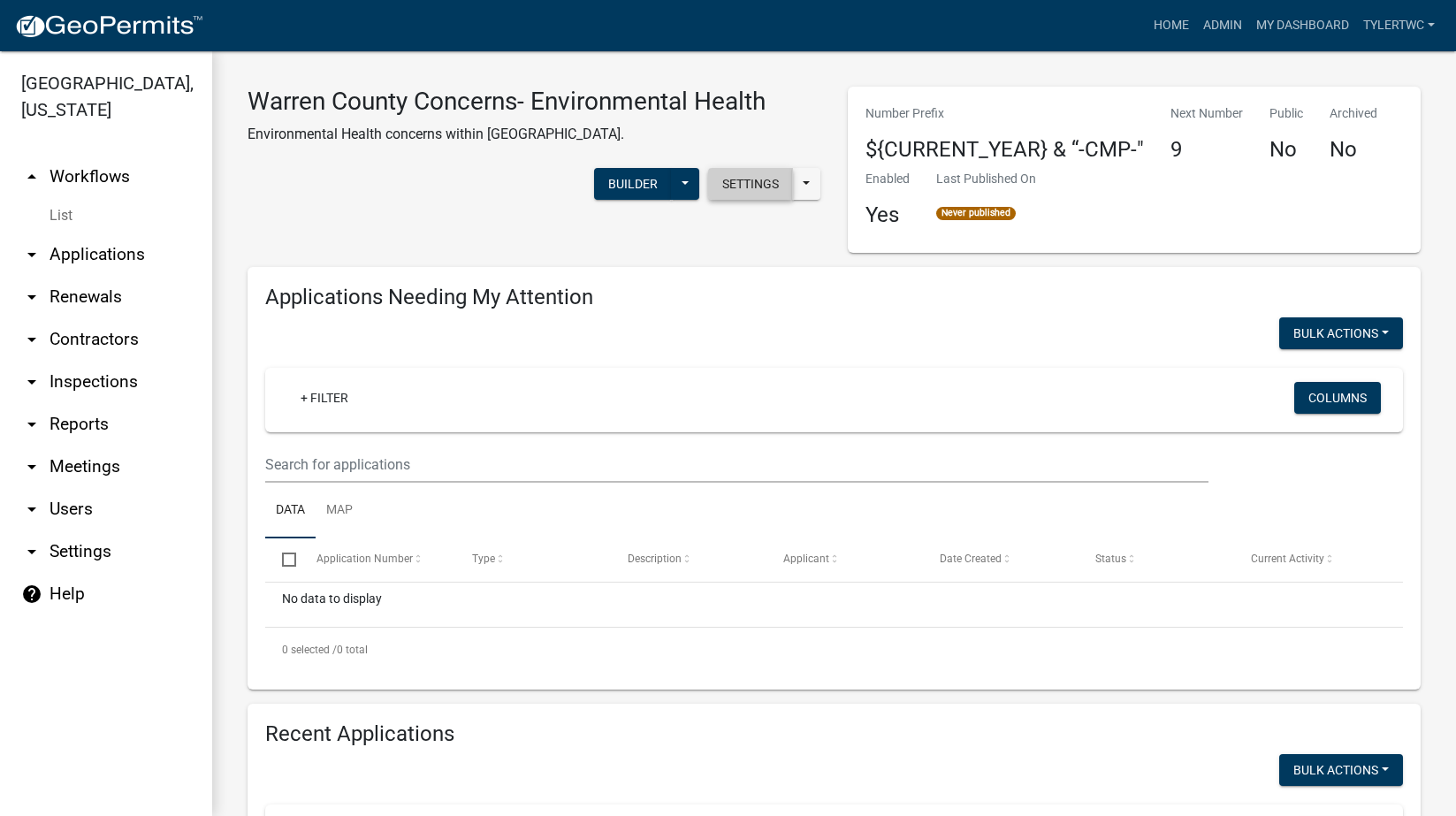
click at [734, 176] on button "Settings" at bounding box center [750, 184] width 85 height 32
select select "1"
select select
select select "fd6fd05e-b1fa-4eea-9097-95deed638bbd"
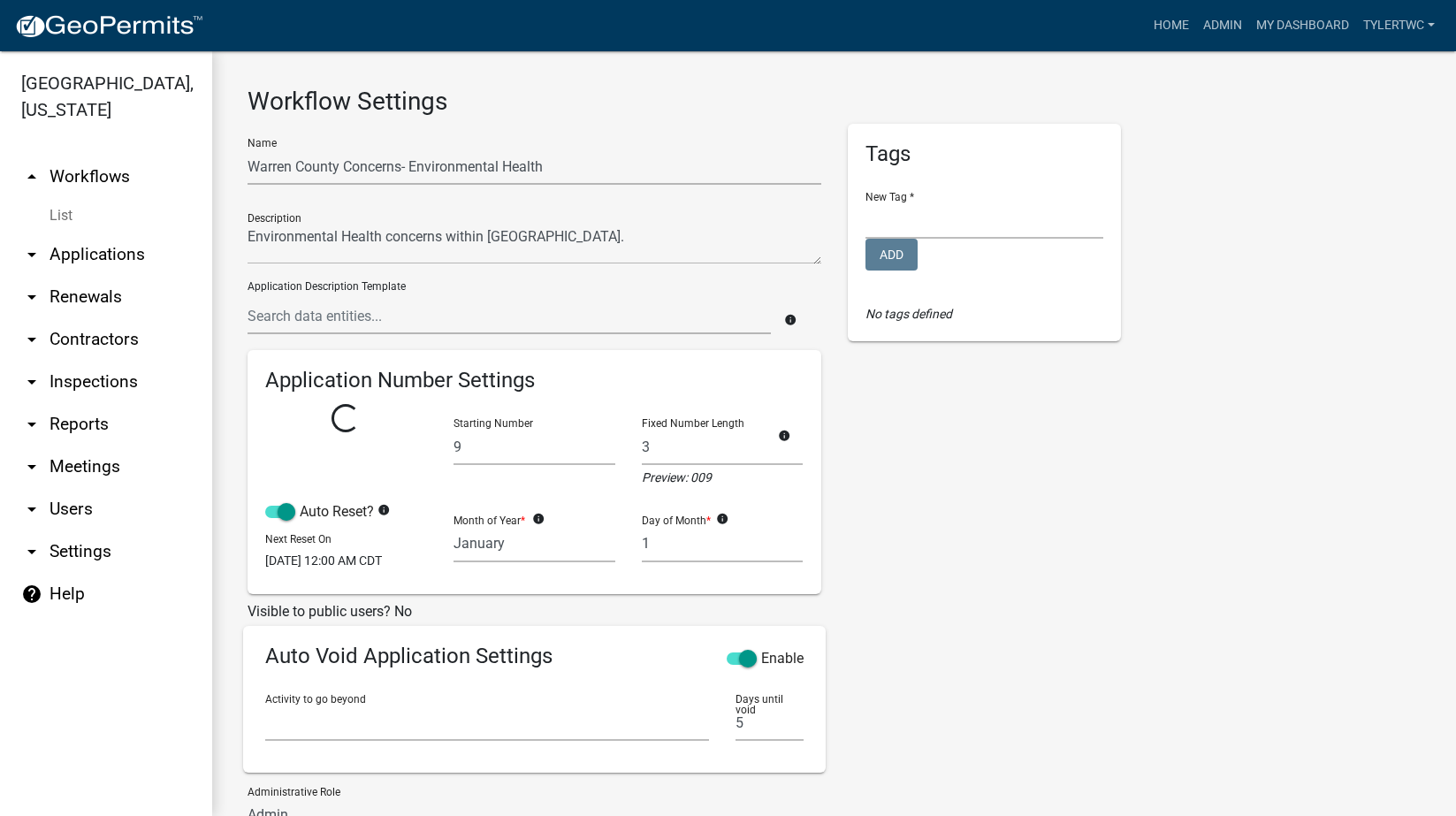
select select
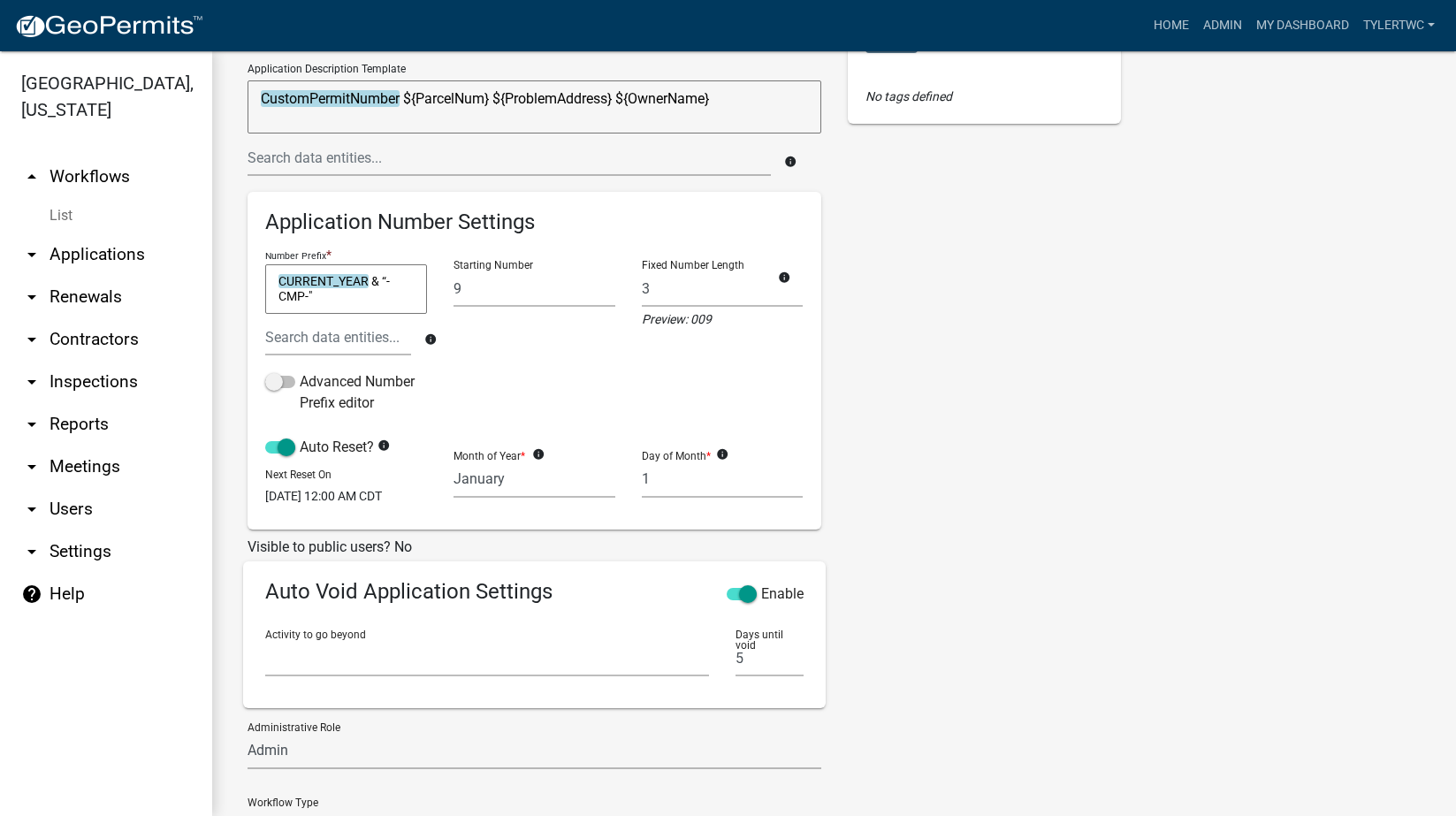
scroll to position [409, 0]
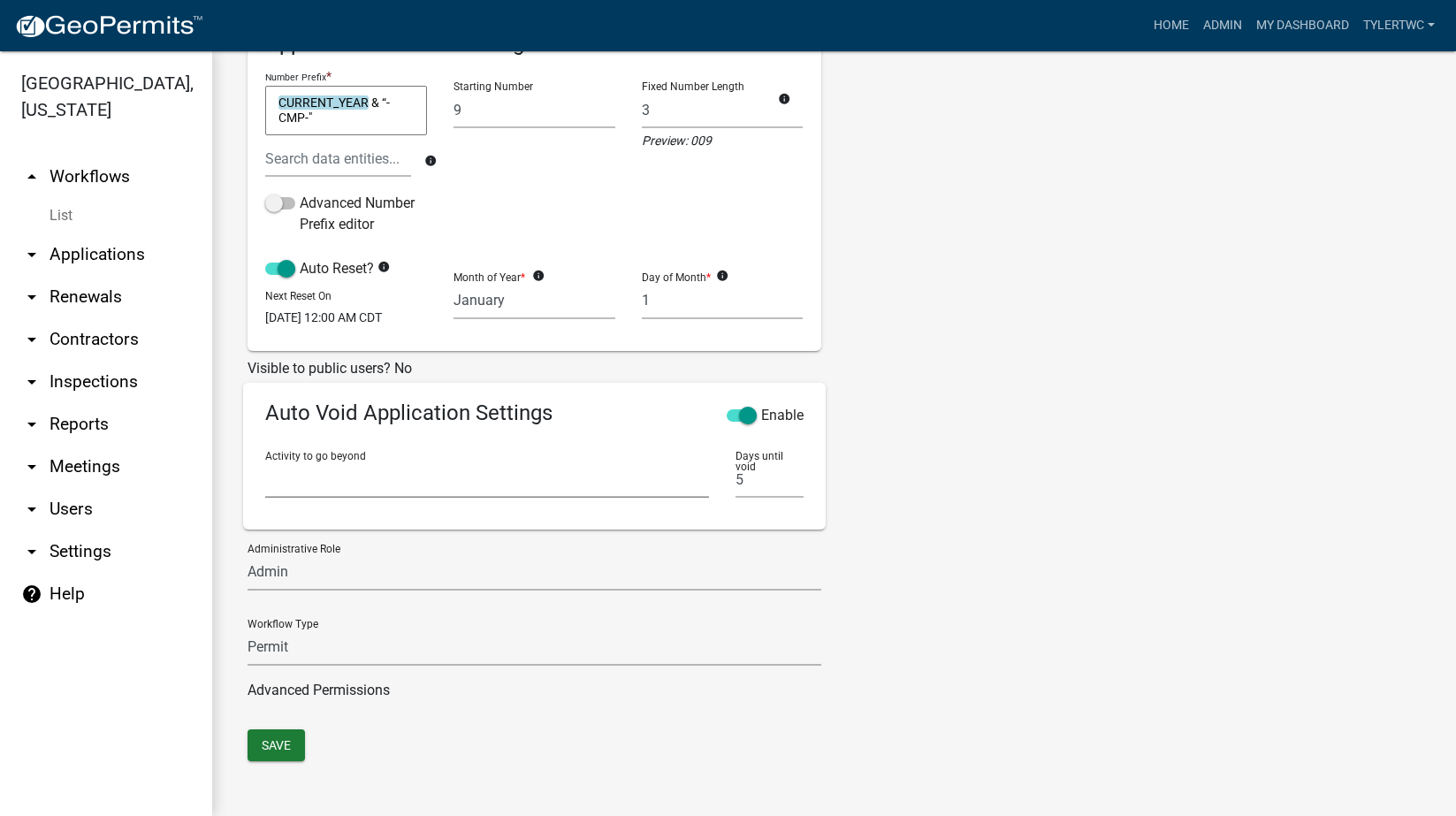
click at [322, 466] on select "Require User Search Parcel Data Map Location Concern Information Initial Invest…" at bounding box center [486, 479] width 443 height 36
select select "685ee8bb-0abd-4d39-8c7c-55a375798d8b"
click at [265, 461] on select "Require User Search Parcel Data Map Location Concern Information Initial Invest…" at bounding box center [486, 479] width 443 height 36
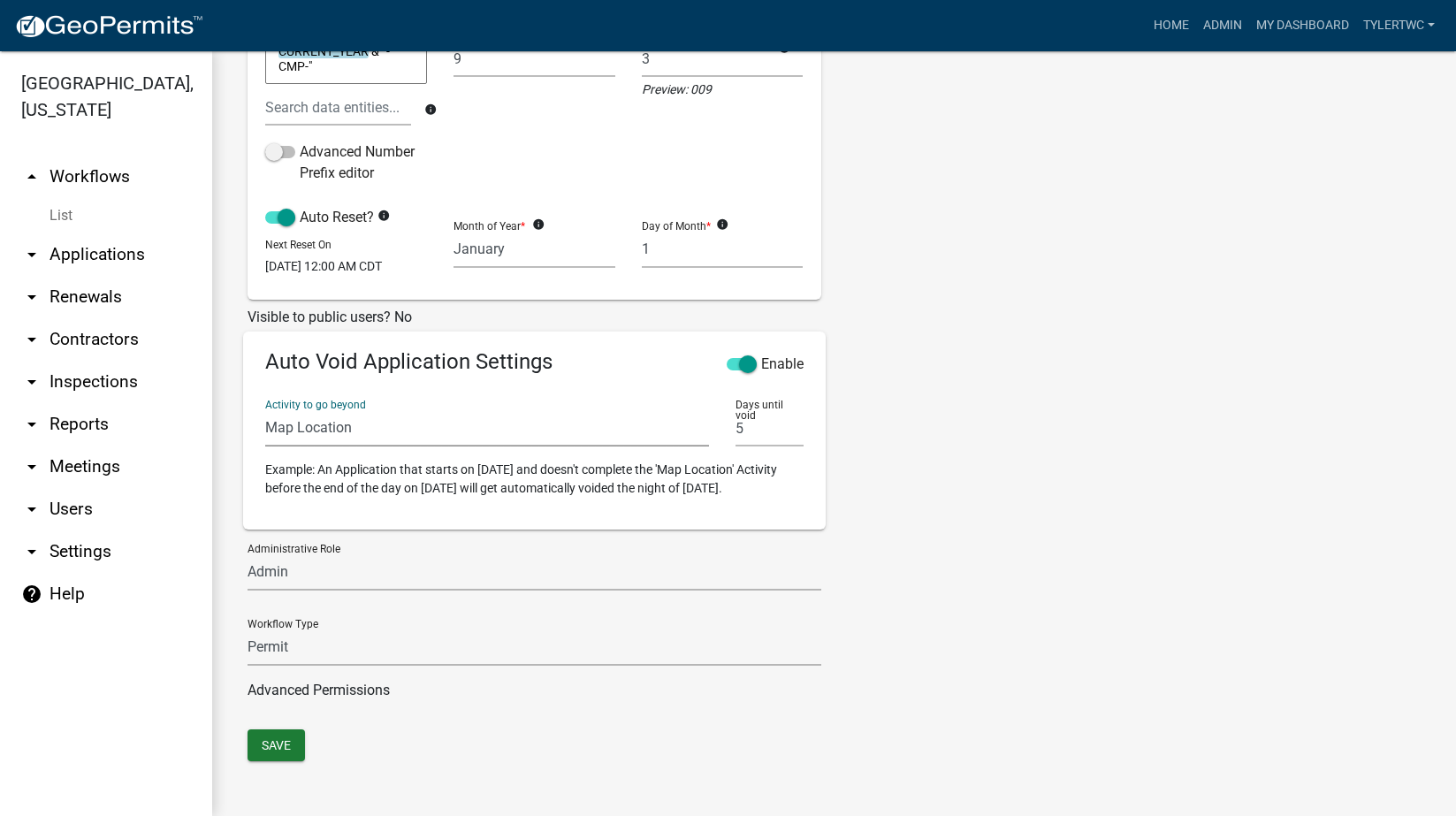
scroll to position [478, 0]
click at [280, 751] on button "Save" at bounding box center [276, 745] width 58 height 32
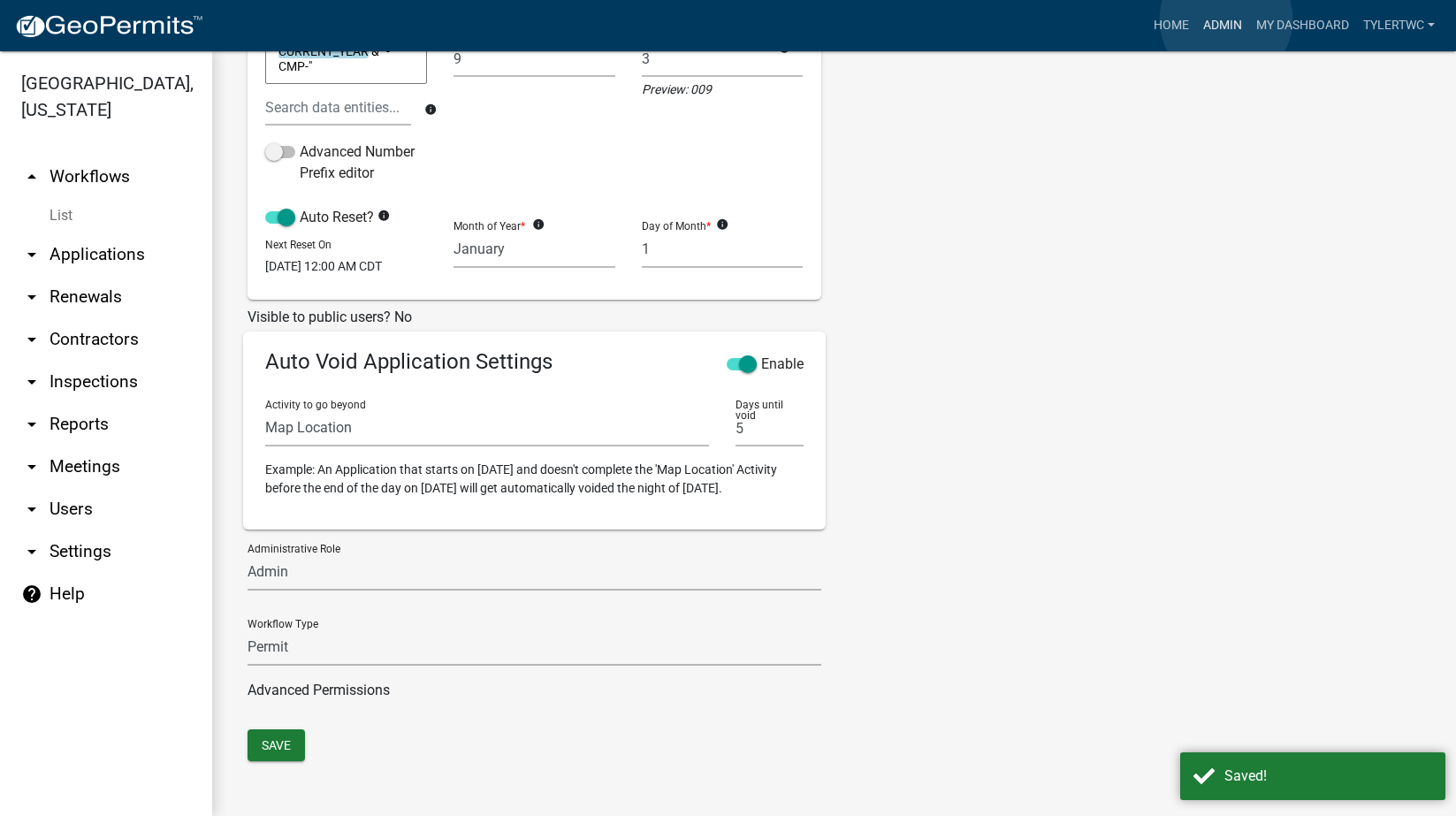
click at [1226, 20] on link "Admin" at bounding box center [1223, 25] width 53 height 34
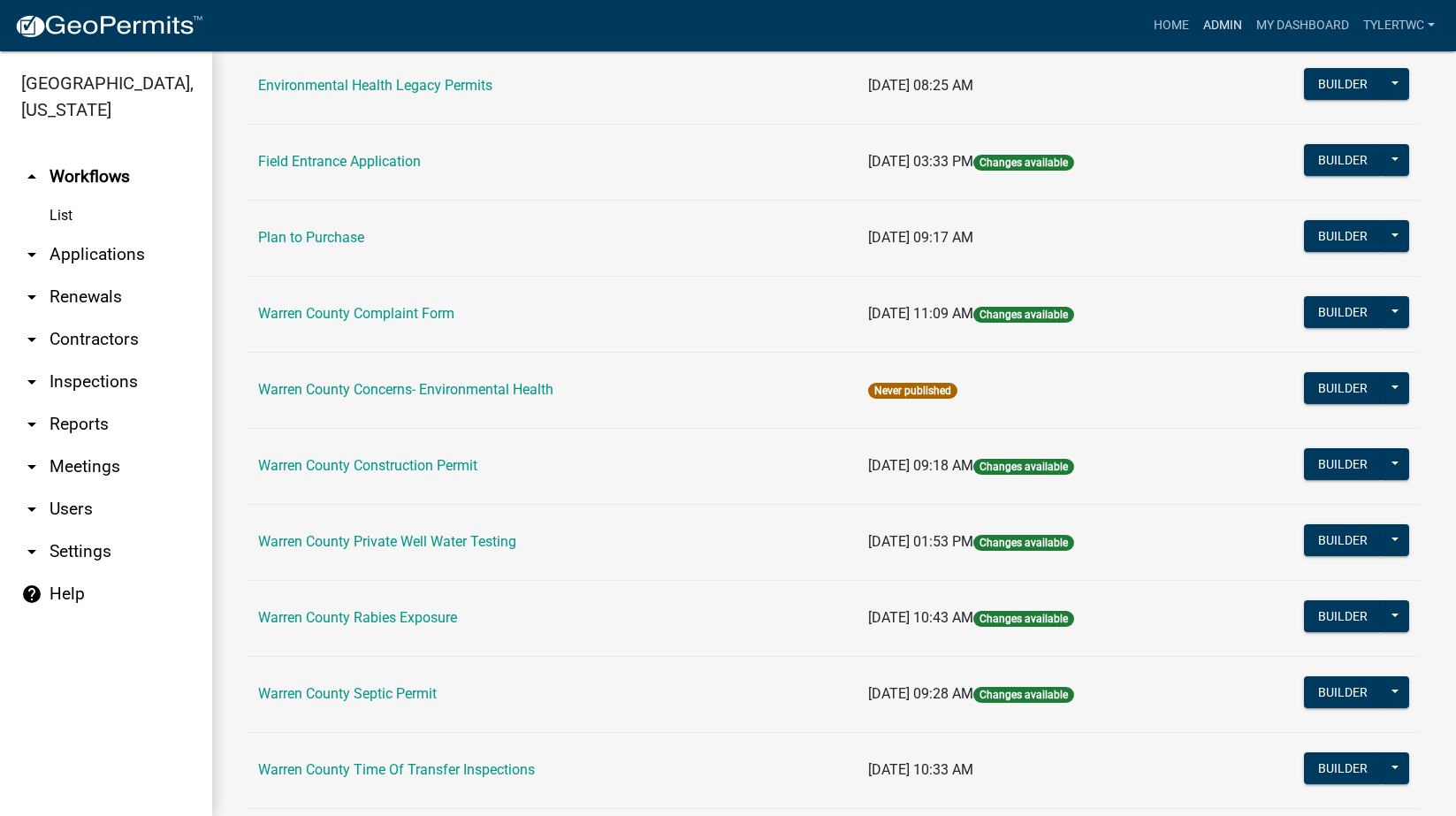
scroll to position [779, 0]
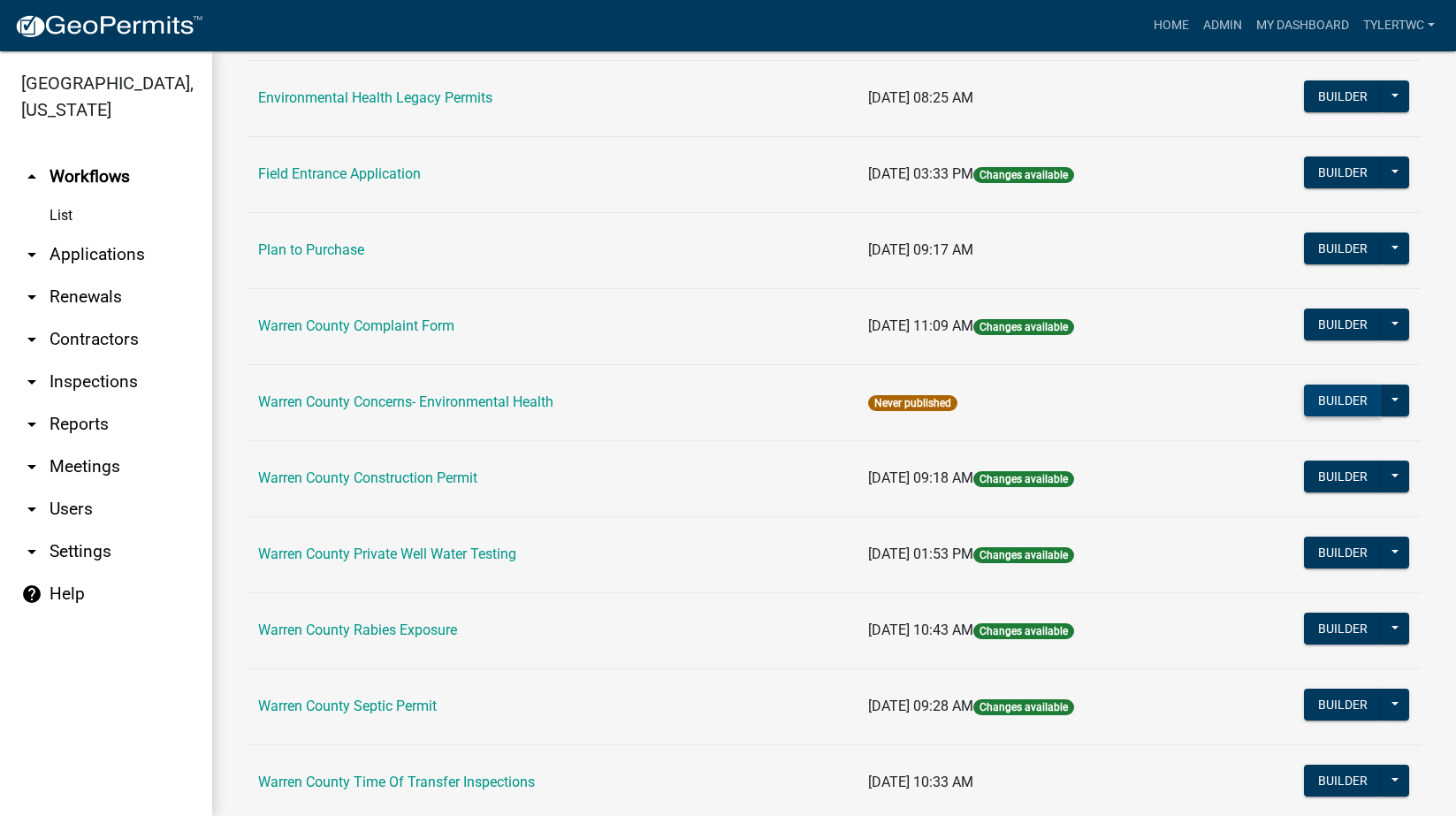
click at [1315, 389] on button "Builder" at bounding box center [1342, 401] width 77 height 32
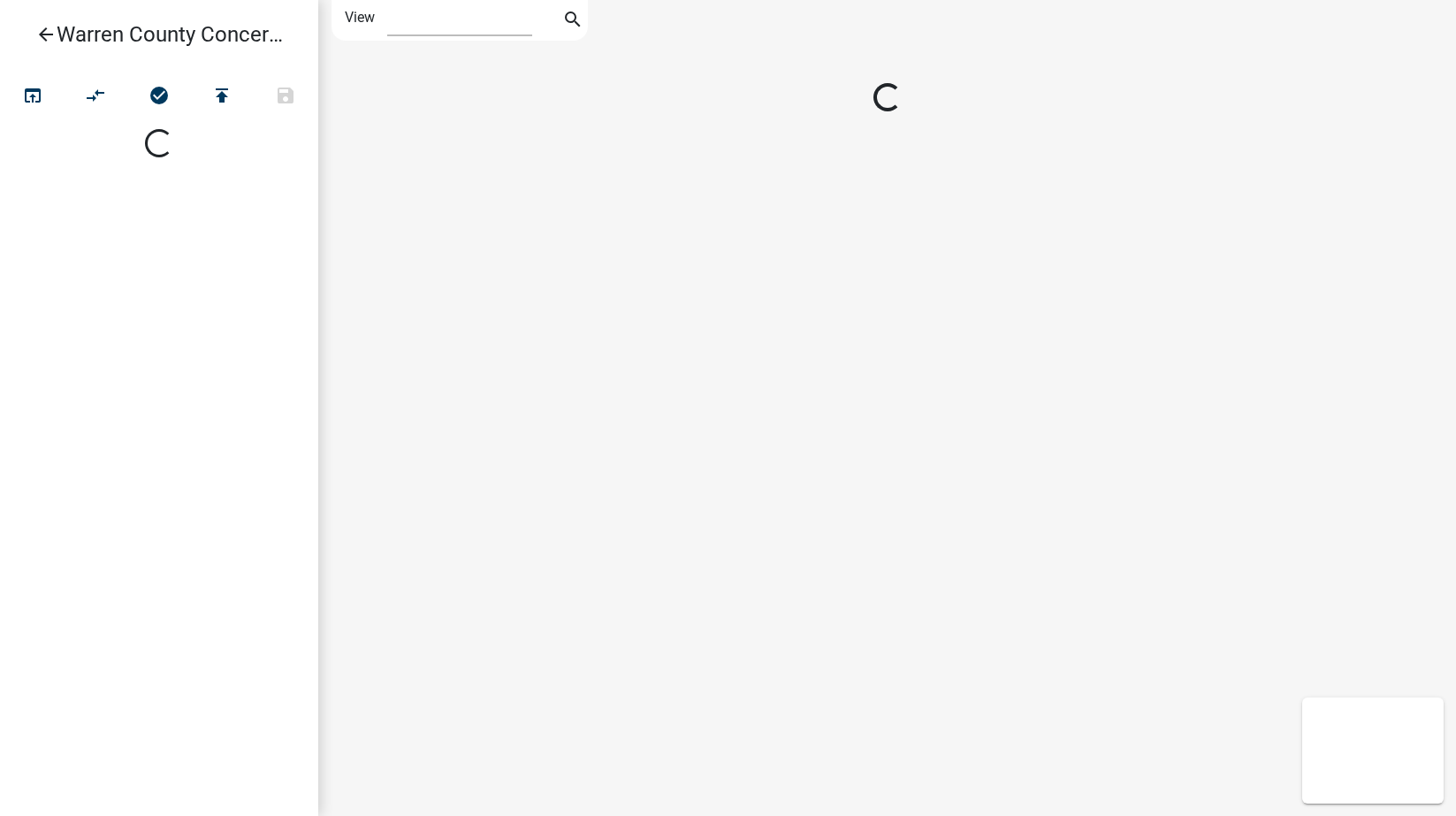
select select "1"
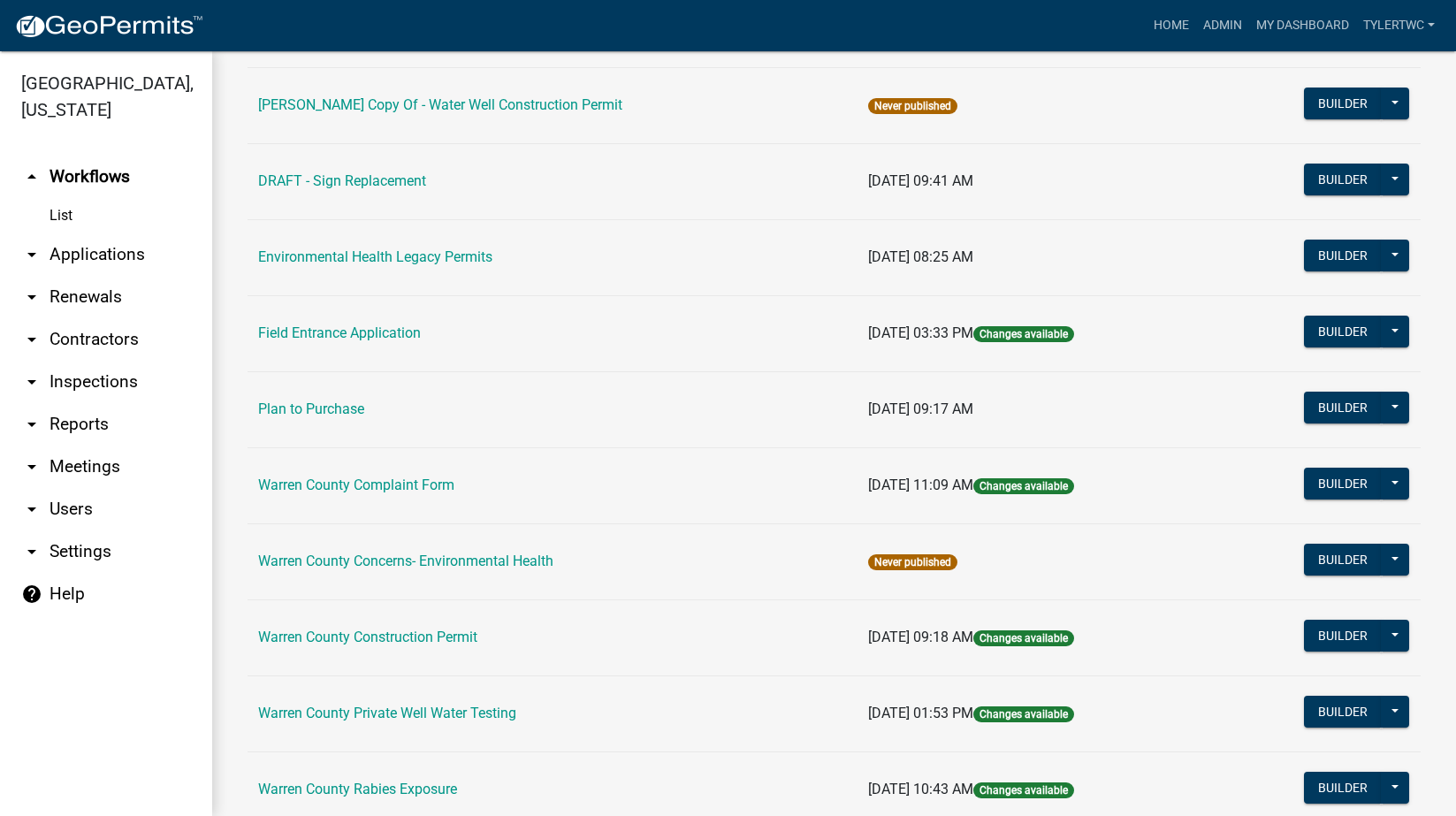
scroll to position [825, 0]
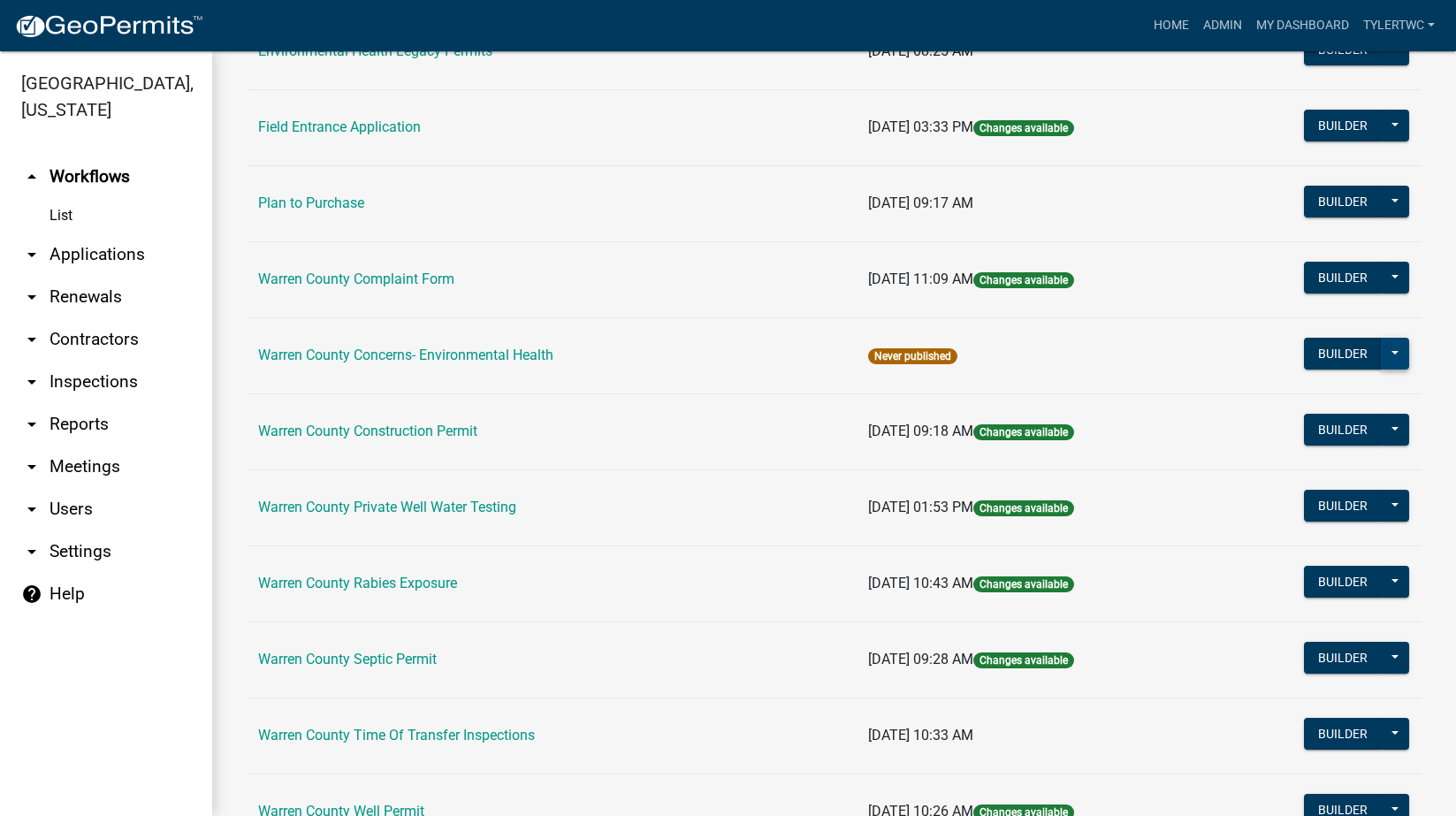
click at [1387, 354] on button at bounding box center [1395, 354] width 28 height 32
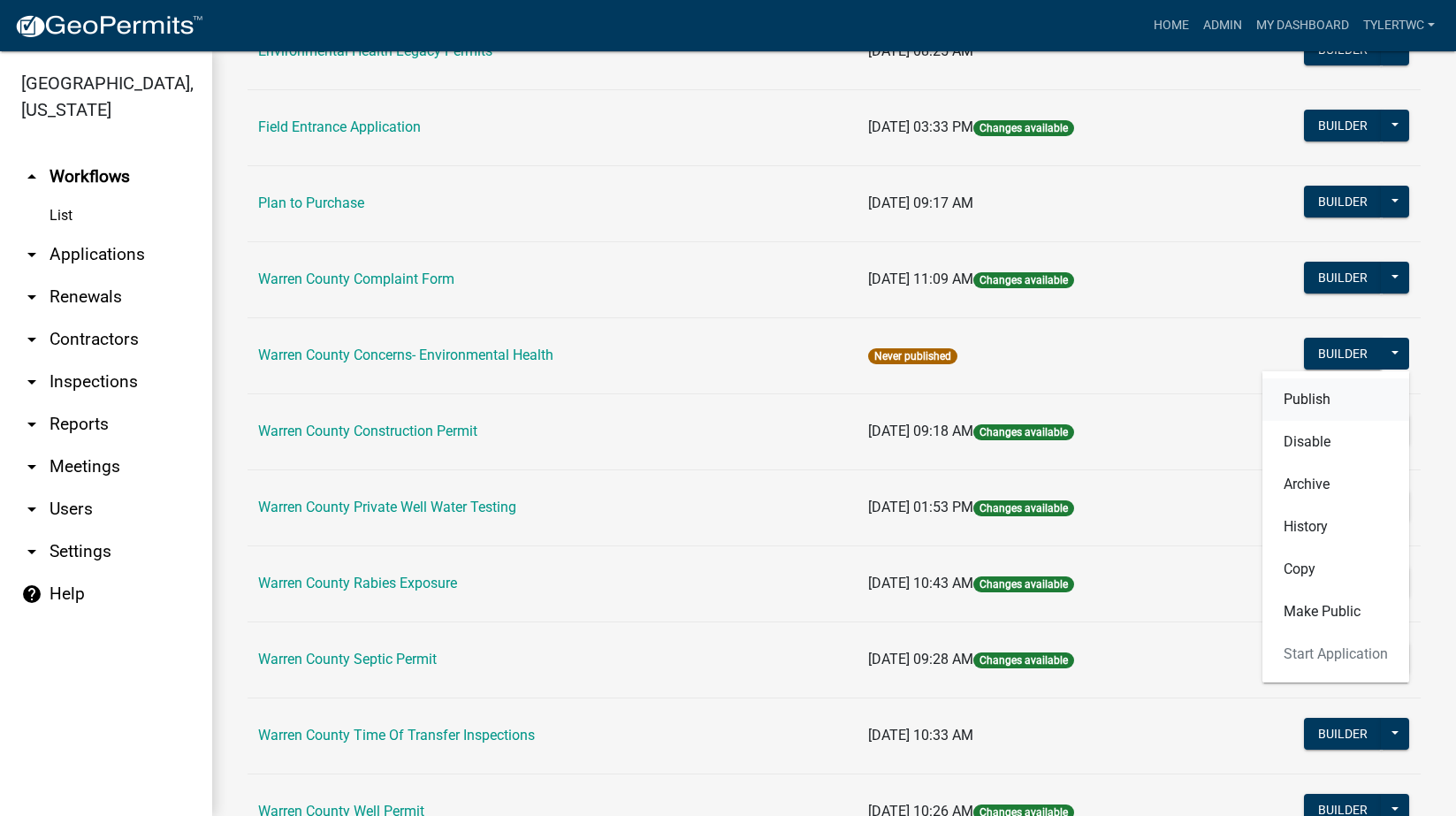
click at [1299, 394] on button "Publish" at bounding box center [1336, 399] width 147 height 42
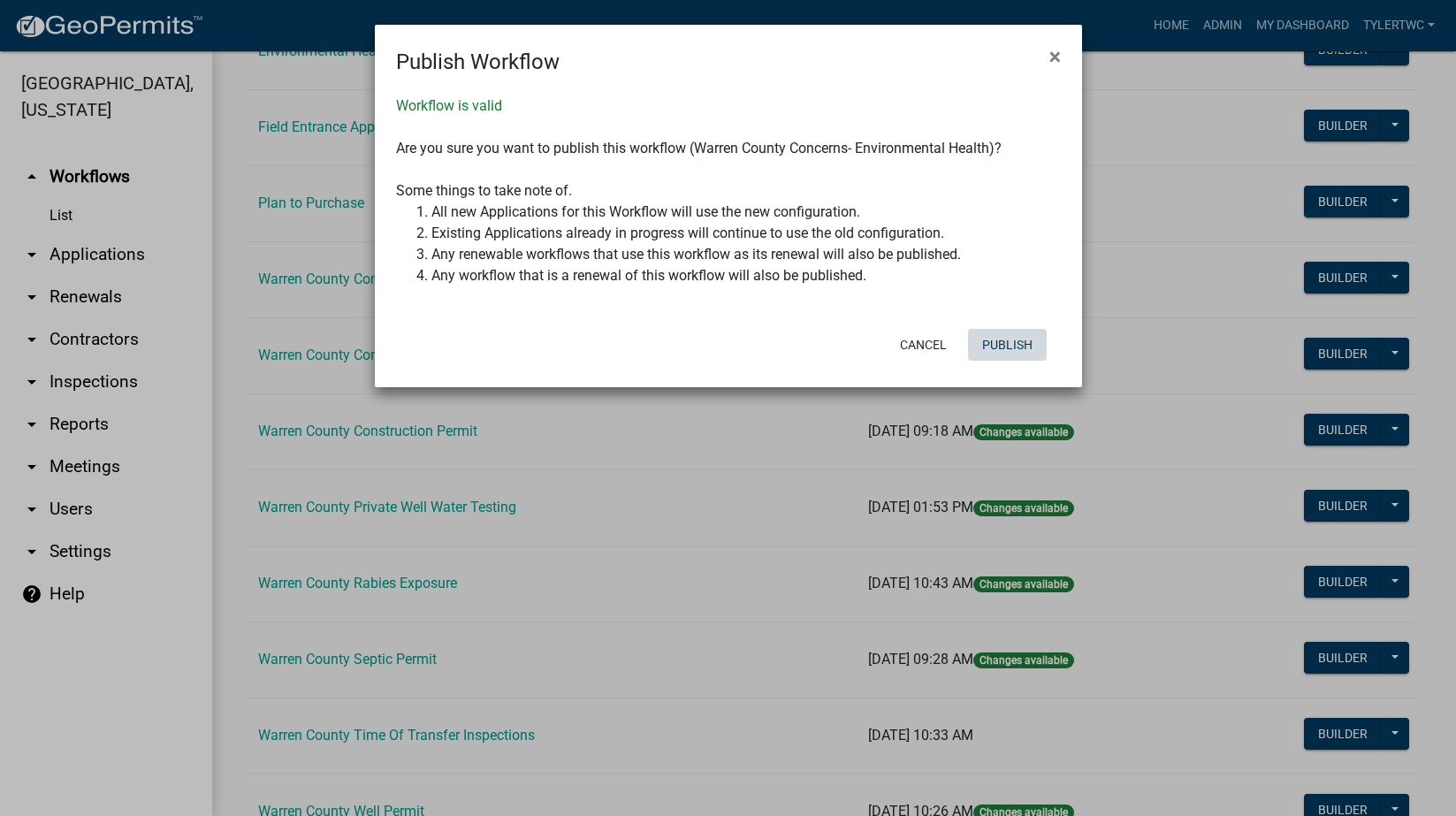
click at [1012, 340] on button "Publish" at bounding box center [1007, 345] width 78 height 32
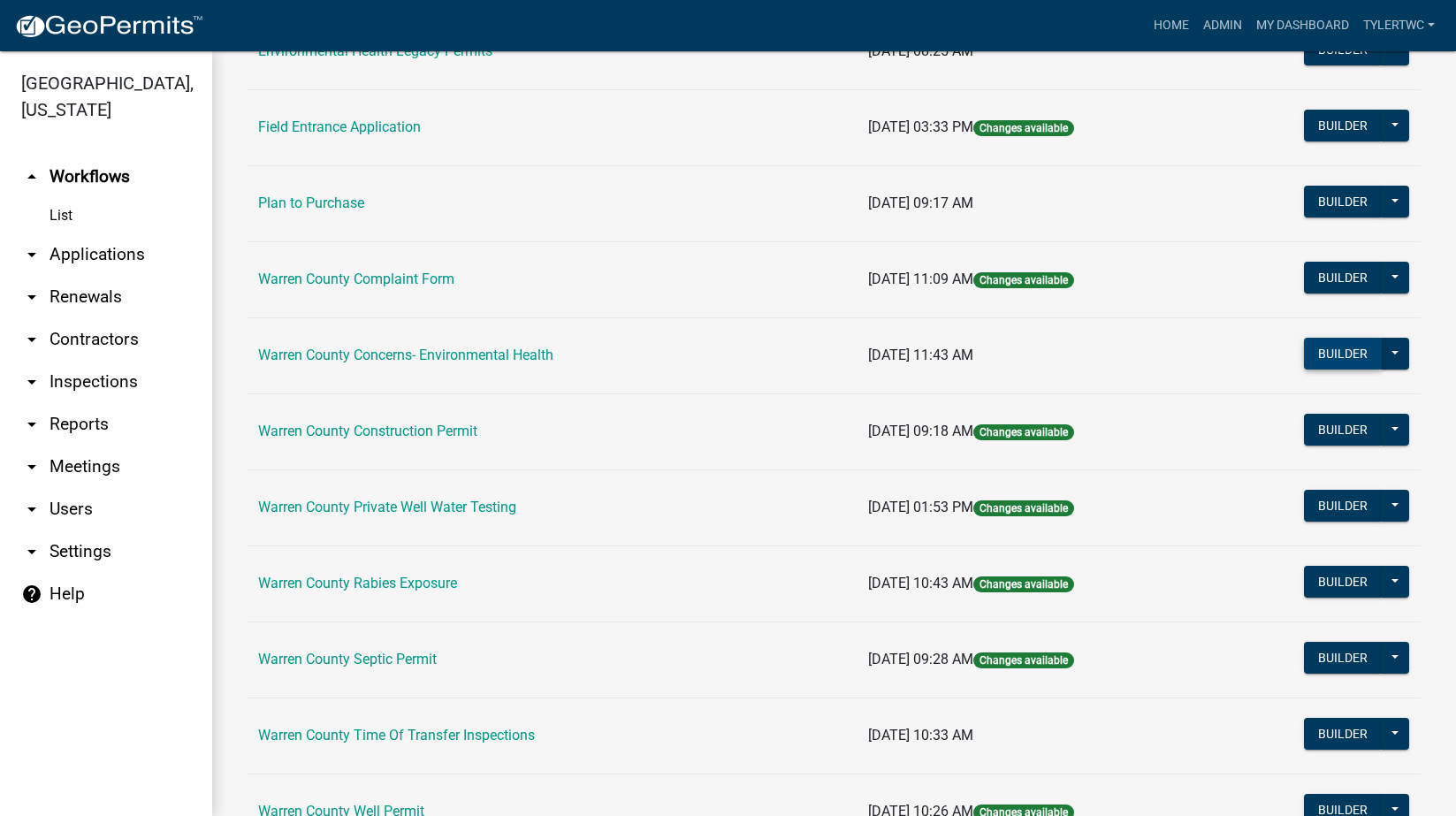
click at [1313, 354] on button "Builder" at bounding box center [1342, 354] width 77 height 32
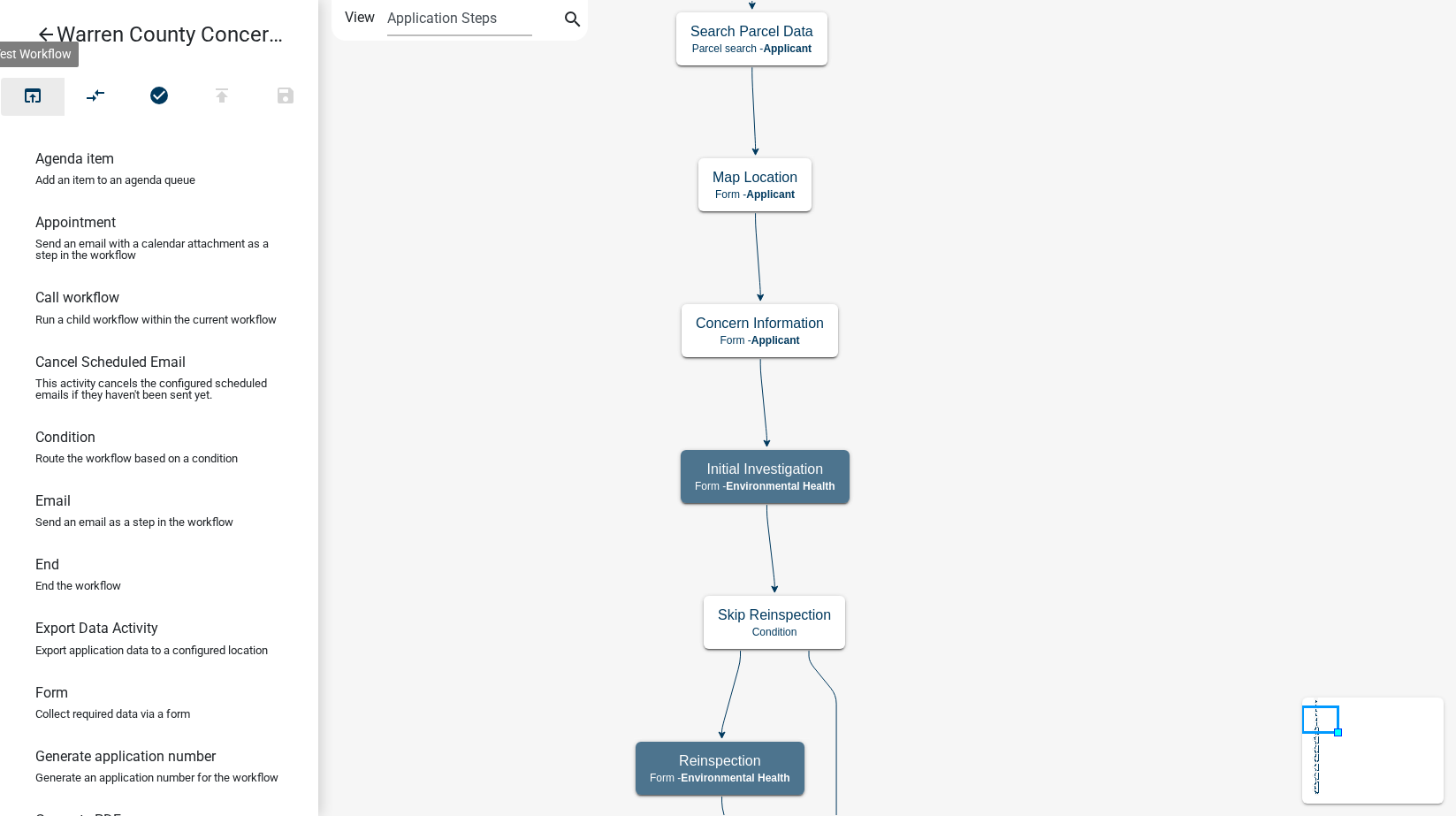
click at [36, 99] on icon "open_in_browser" at bounding box center [33, 97] width 21 height 25
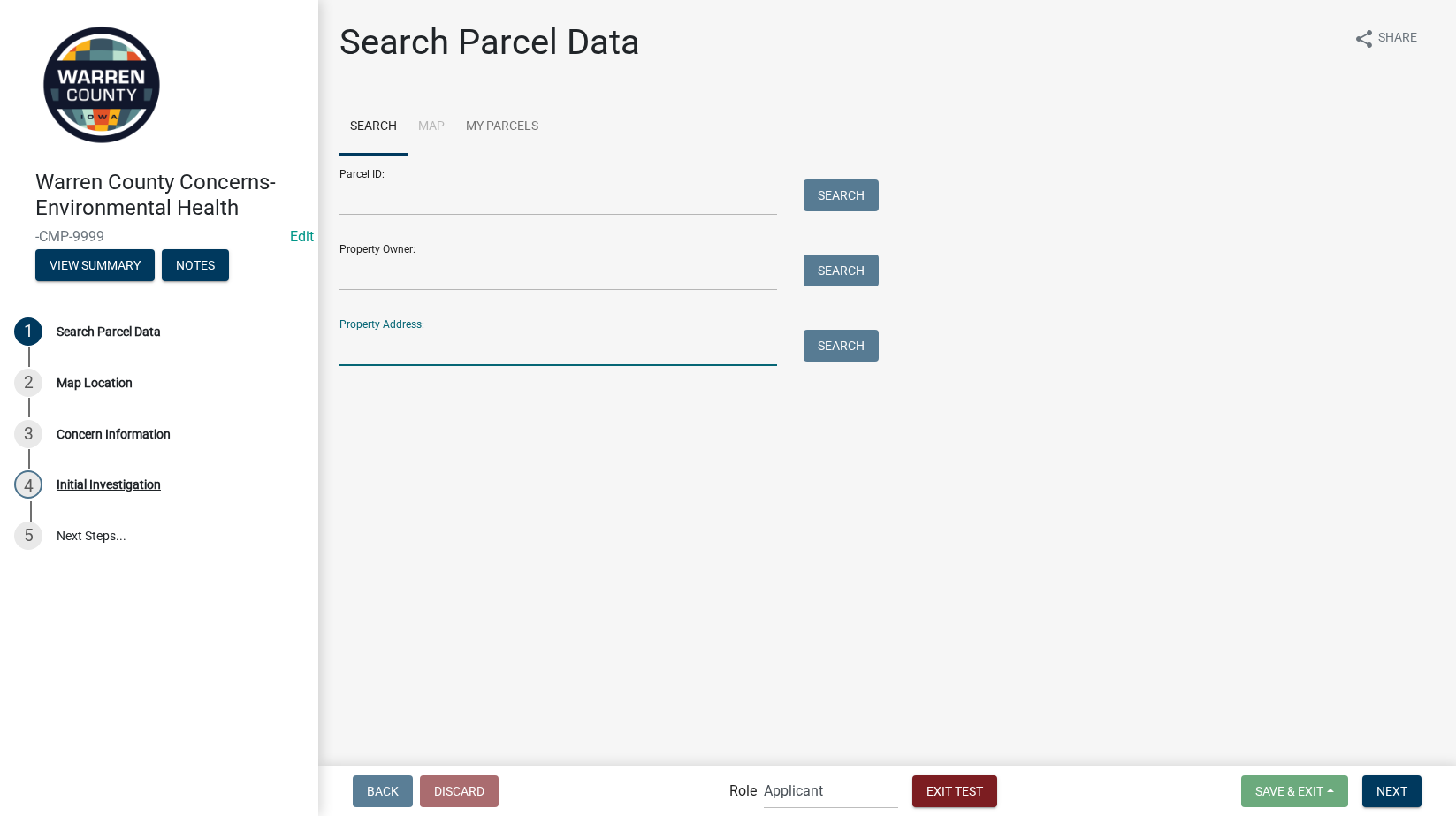
click at [447, 337] on input "Property Address:" at bounding box center [558, 347] width 438 height 36
type input "[STREET_ADDRESS][PERSON_NAME]"
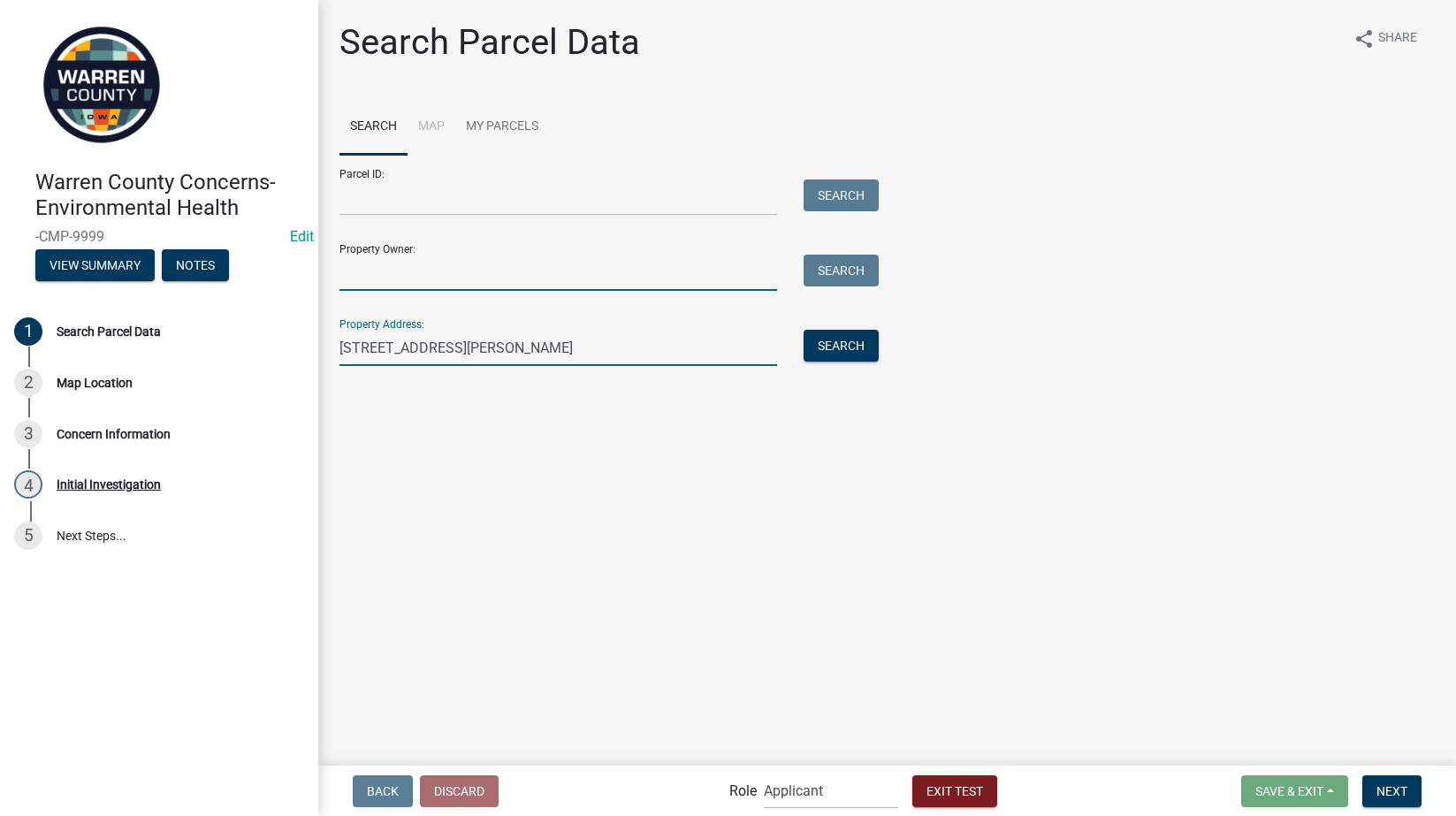
type input "[PERSON_NAME]"
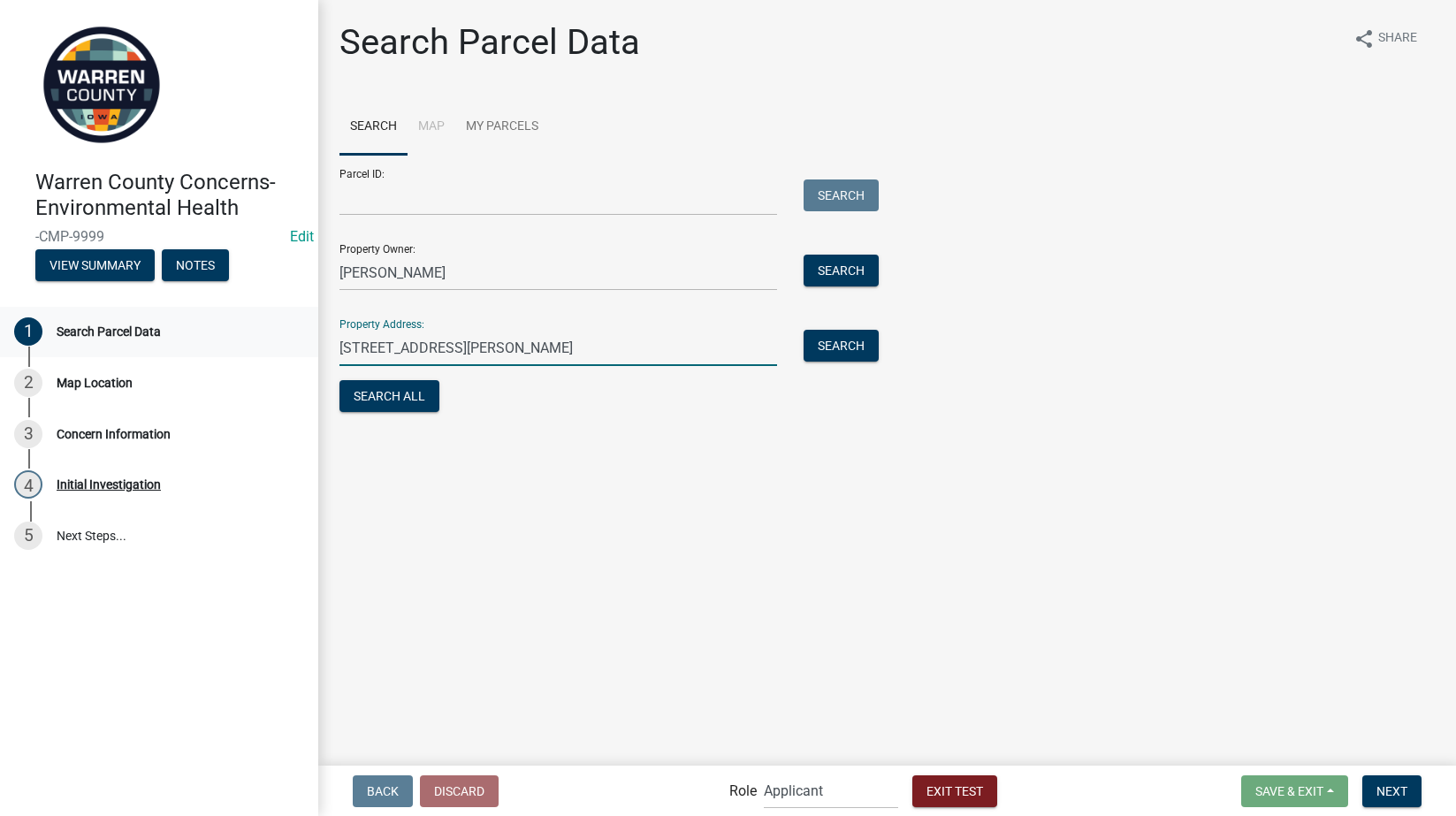
drag, startPoint x: 505, startPoint y: 345, endPoint x: 294, endPoint y: 346, distance: 211.0
click at [244, 349] on div "Warren County Concerns- Environmental Health -CMP-9999 Edit View Summary Notes …" at bounding box center [728, 408] width 1456 height 816
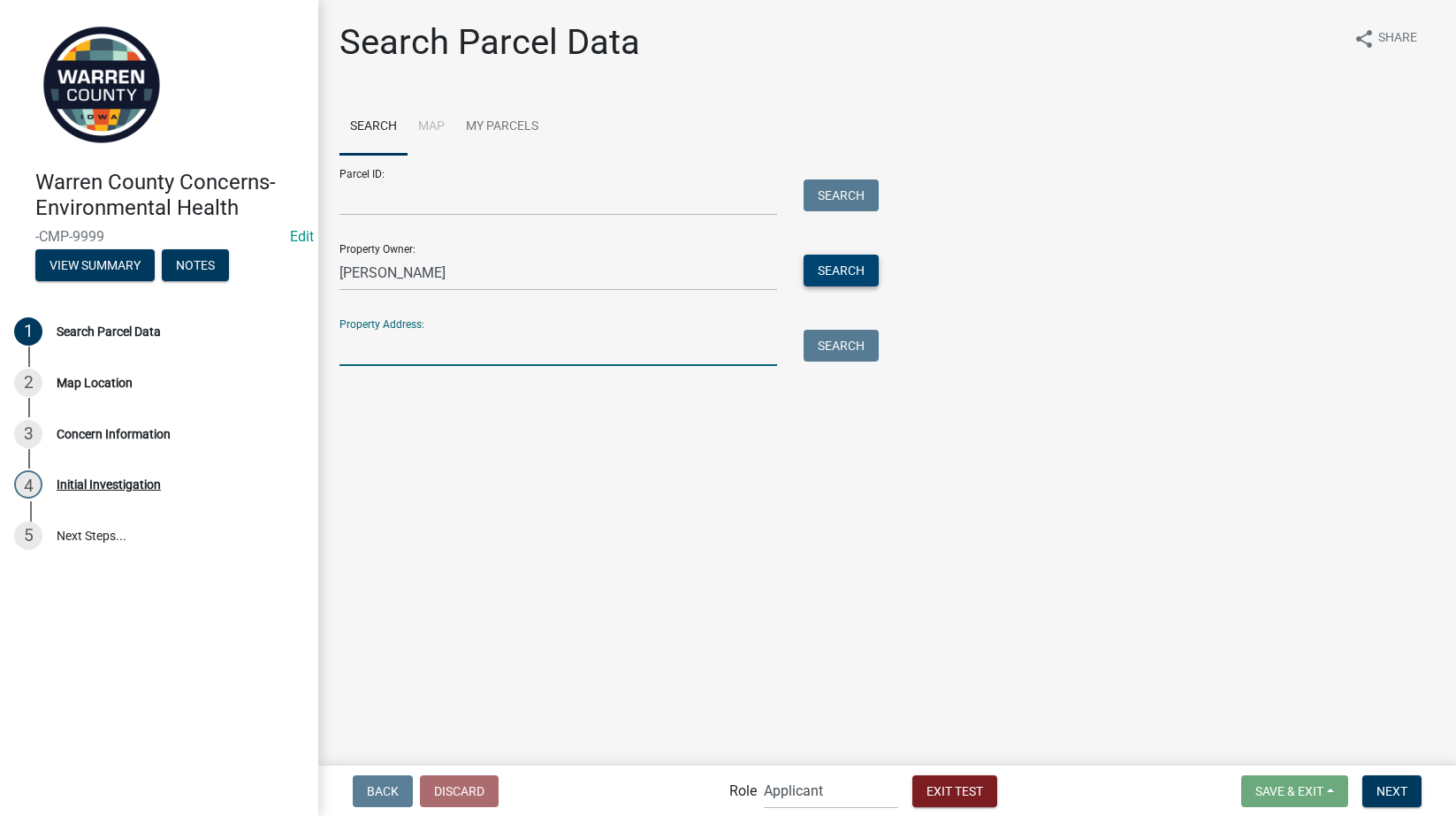
click at [814, 262] on button "Search" at bounding box center [841, 271] width 76 height 32
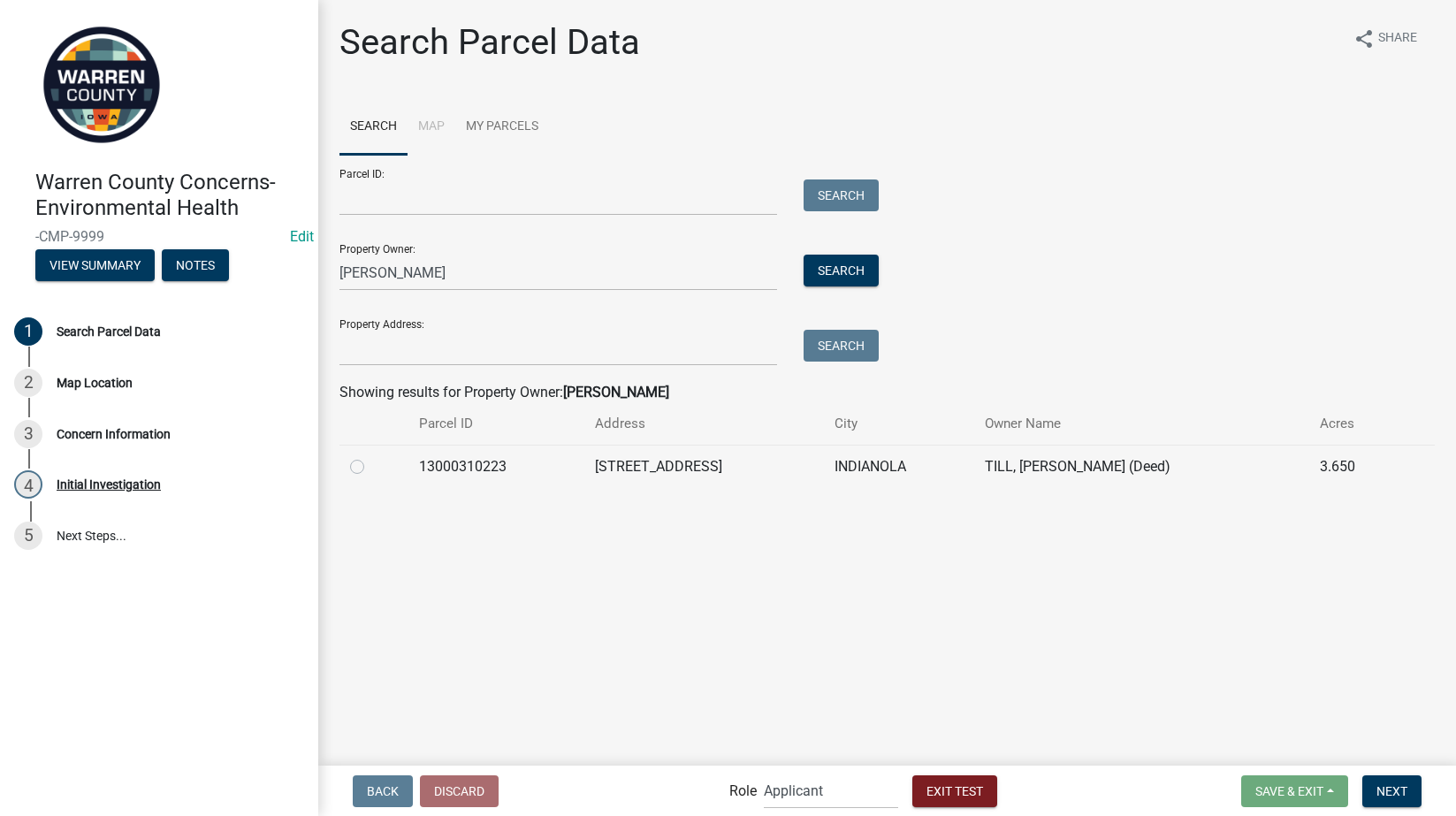
click at [371, 457] on label at bounding box center [371, 457] width 0 height 0
click at [371, 468] on input "radio" at bounding box center [377, 462] width 11 height 11
radio input "true"
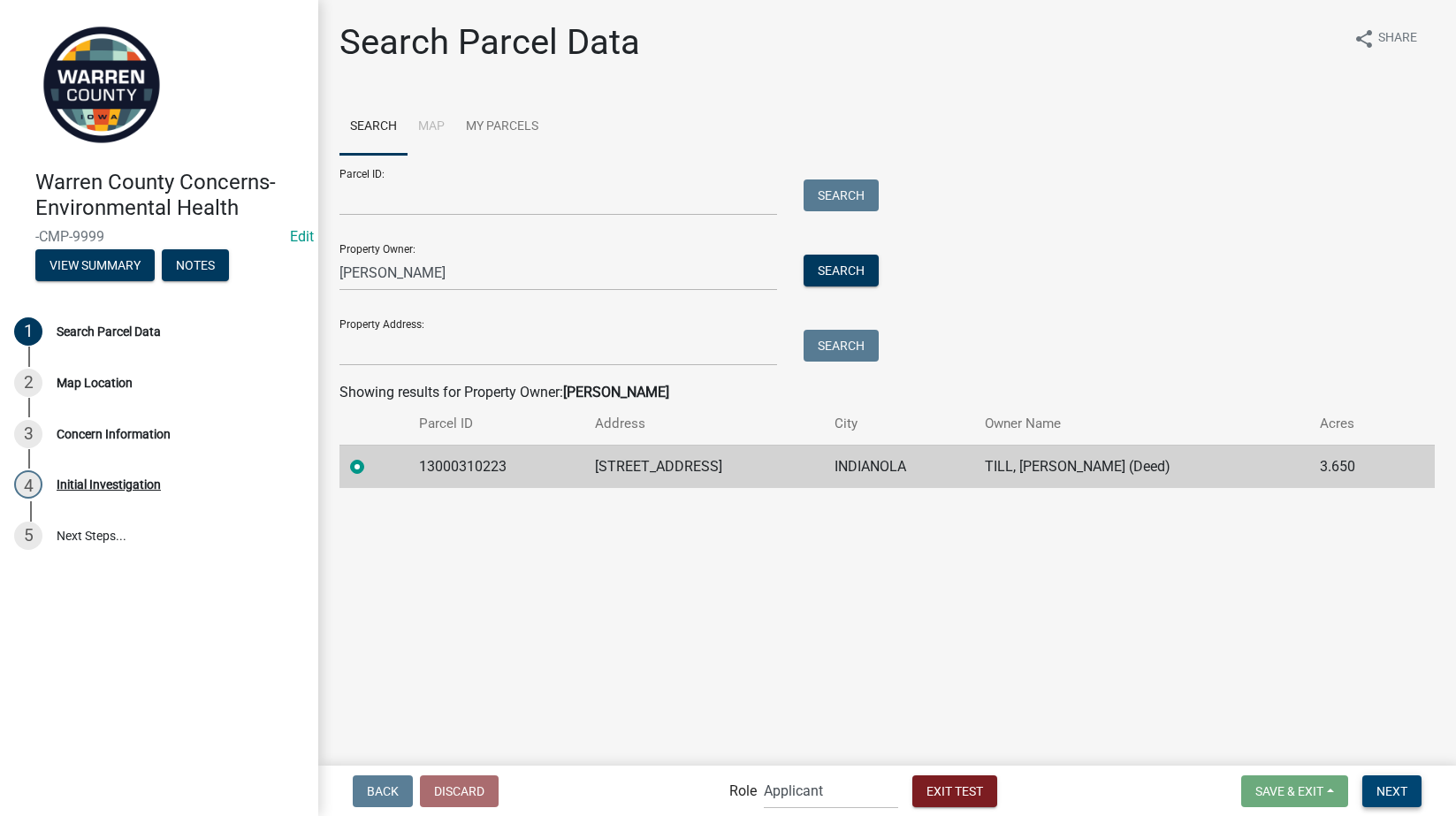
click at [1386, 796] on span "Next" at bounding box center [1392, 790] width 31 height 14
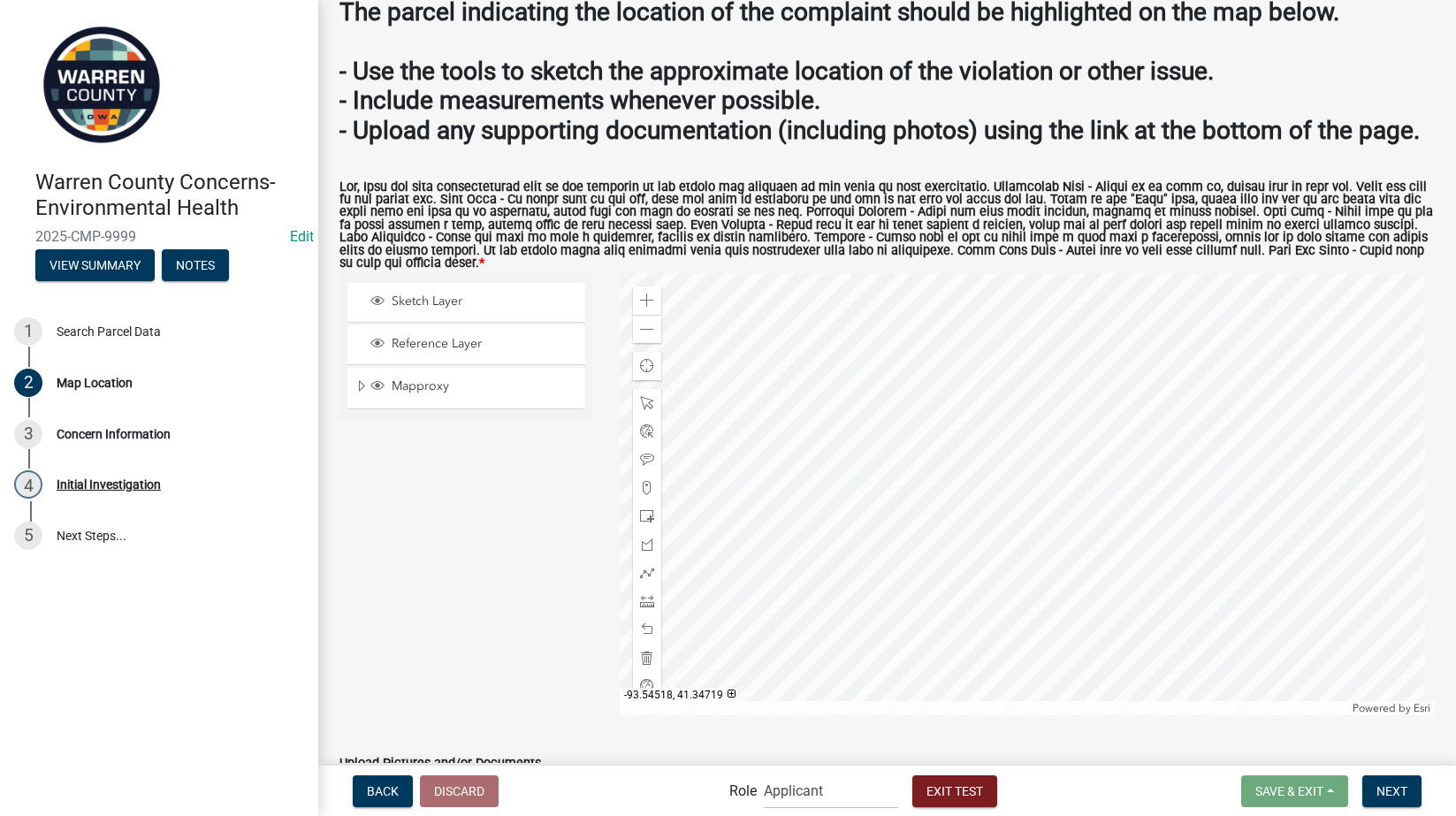
scroll to position [206, 0]
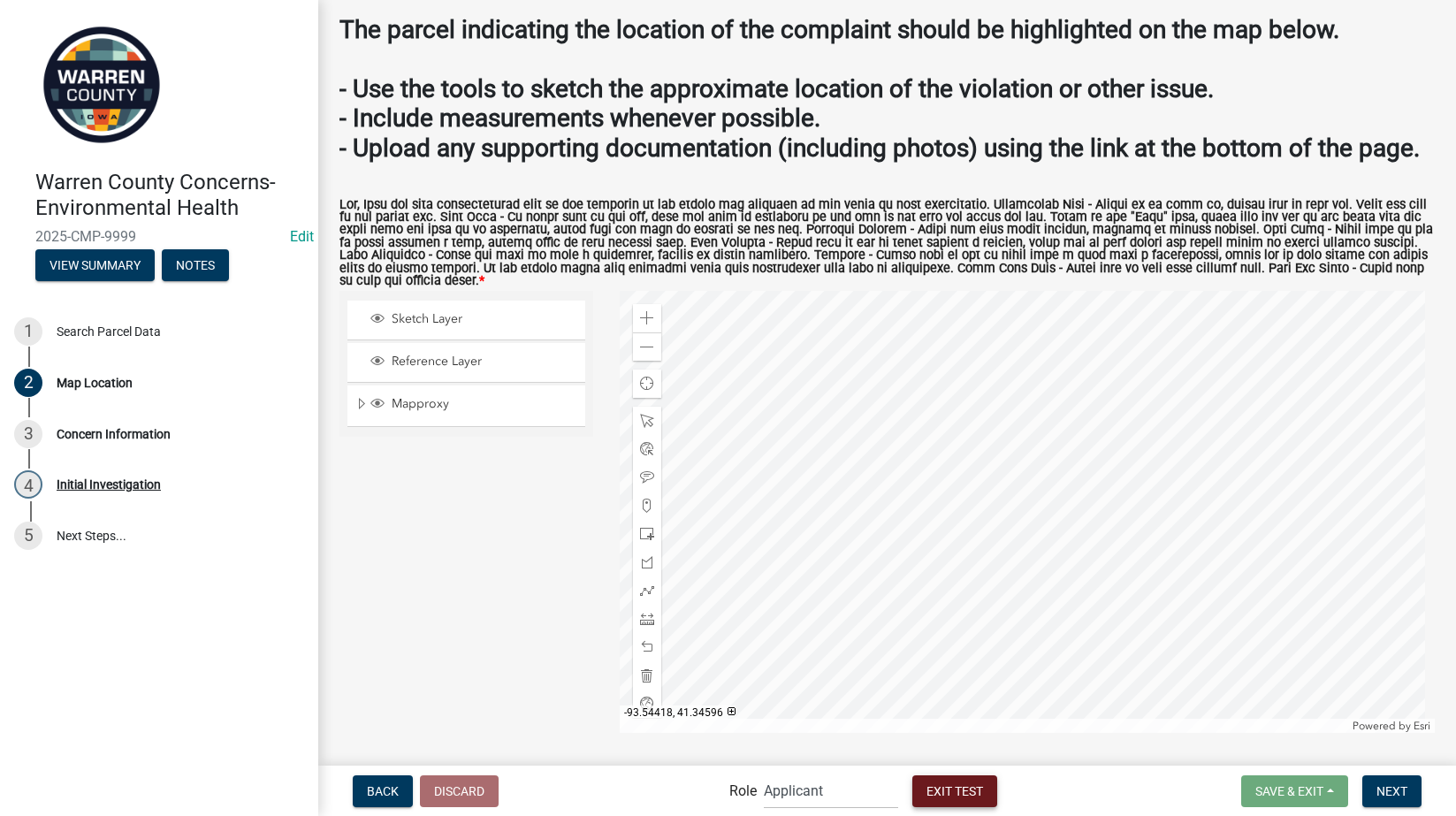
click at [970, 795] on span "Exit Test" at bounding box center [955, 790] width 57 height 14
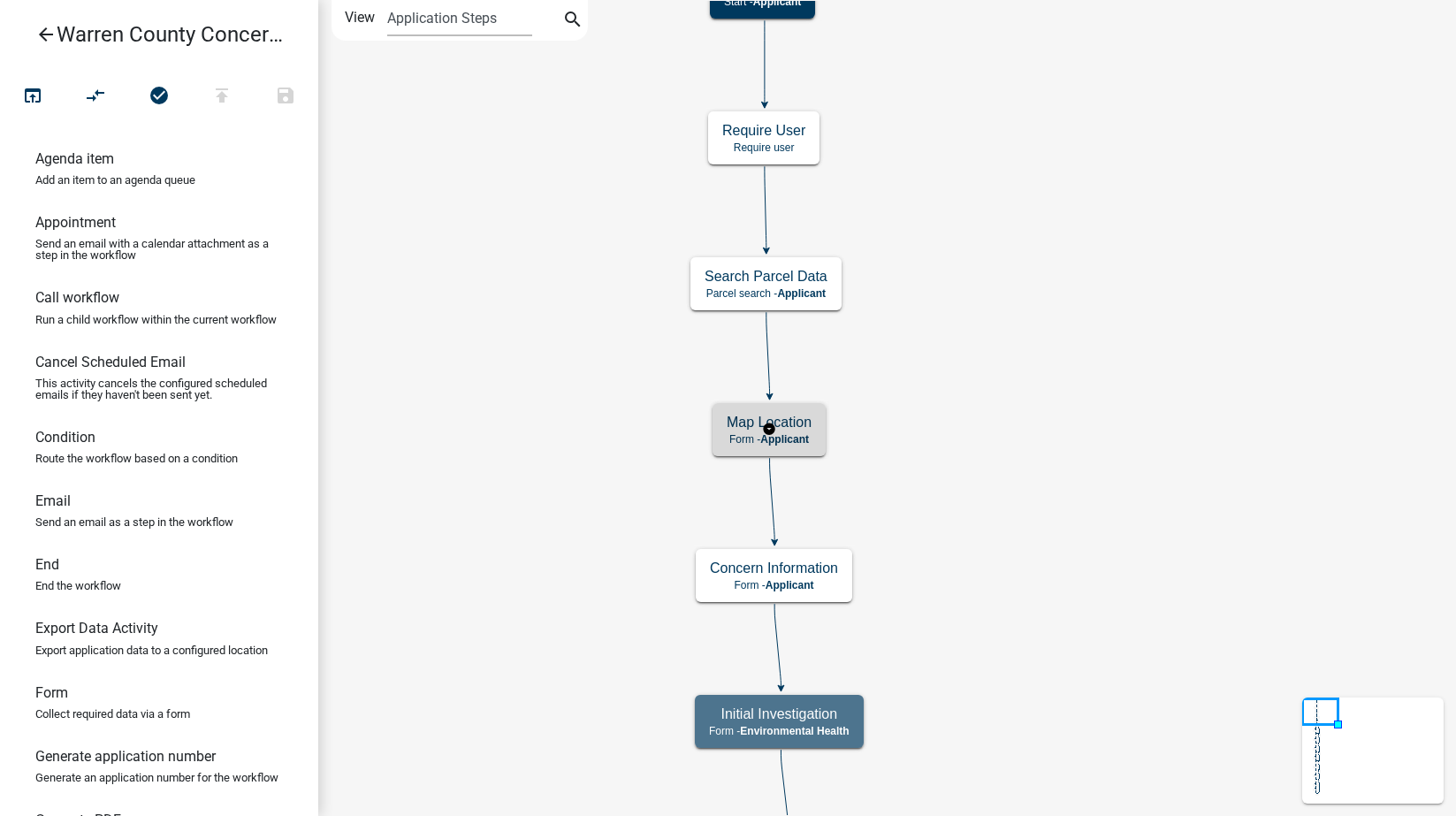
click at [791, 446] on div "Map Location Form - Applicant" at bounding box center [768, 429] width 113 height 53
click at [812, 429] on div "Map Location Form - Applicant" at bounding box center [768, 429] width 113 height 53
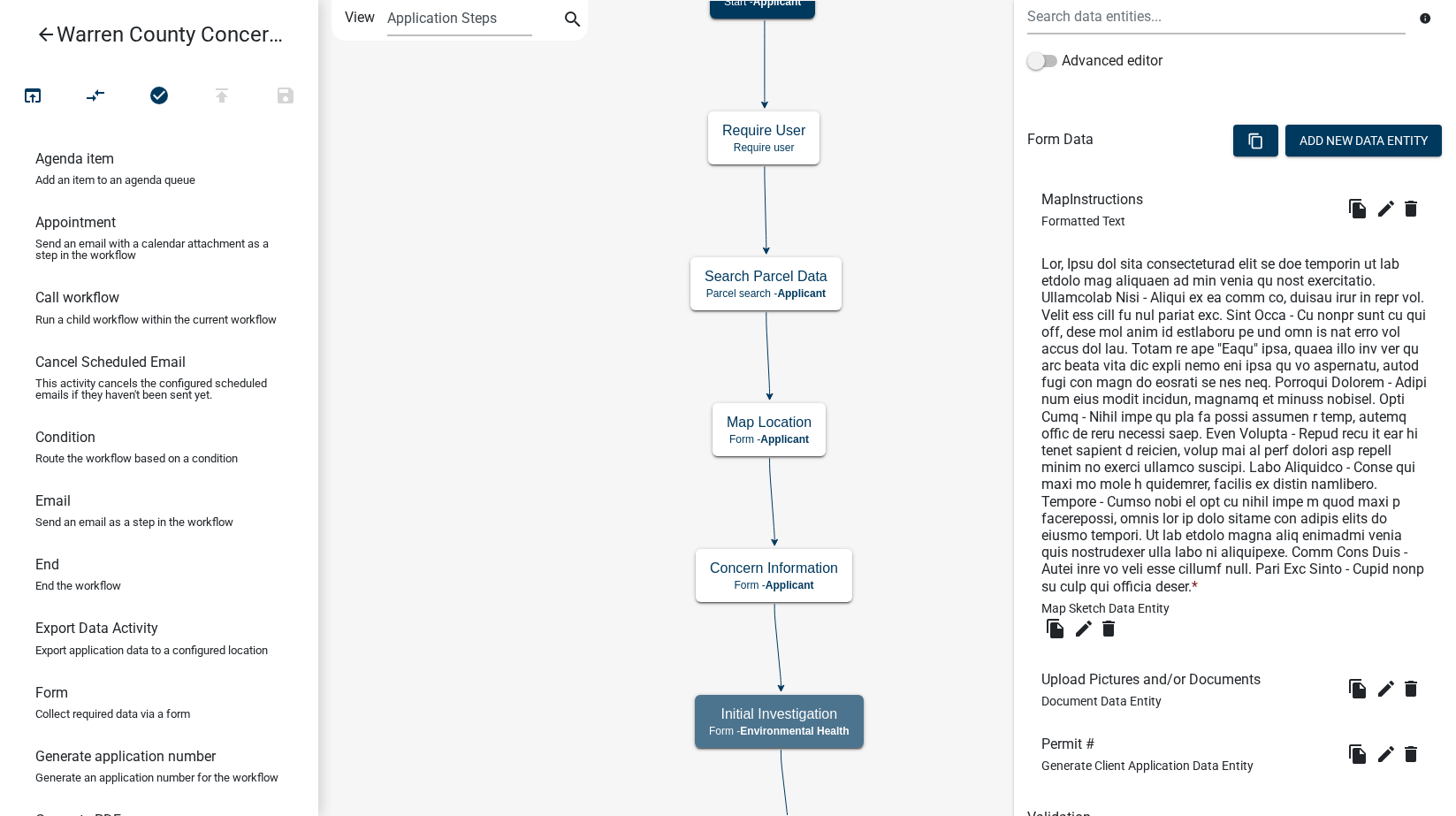
scroll to position [515, 0]
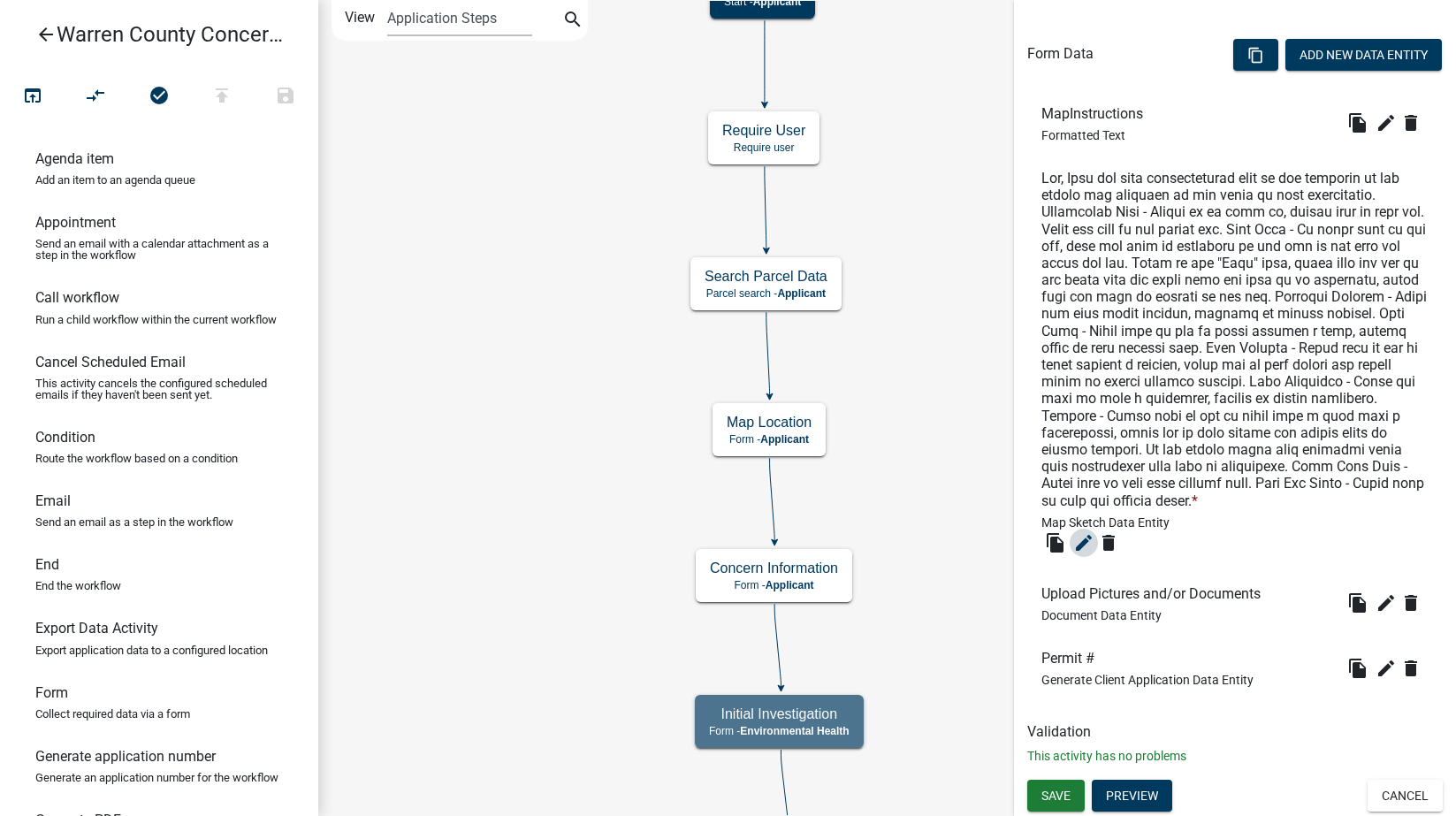
click at [1077, 540] on icon "edit" at bounding box center [1084, 542] width 21 height 21
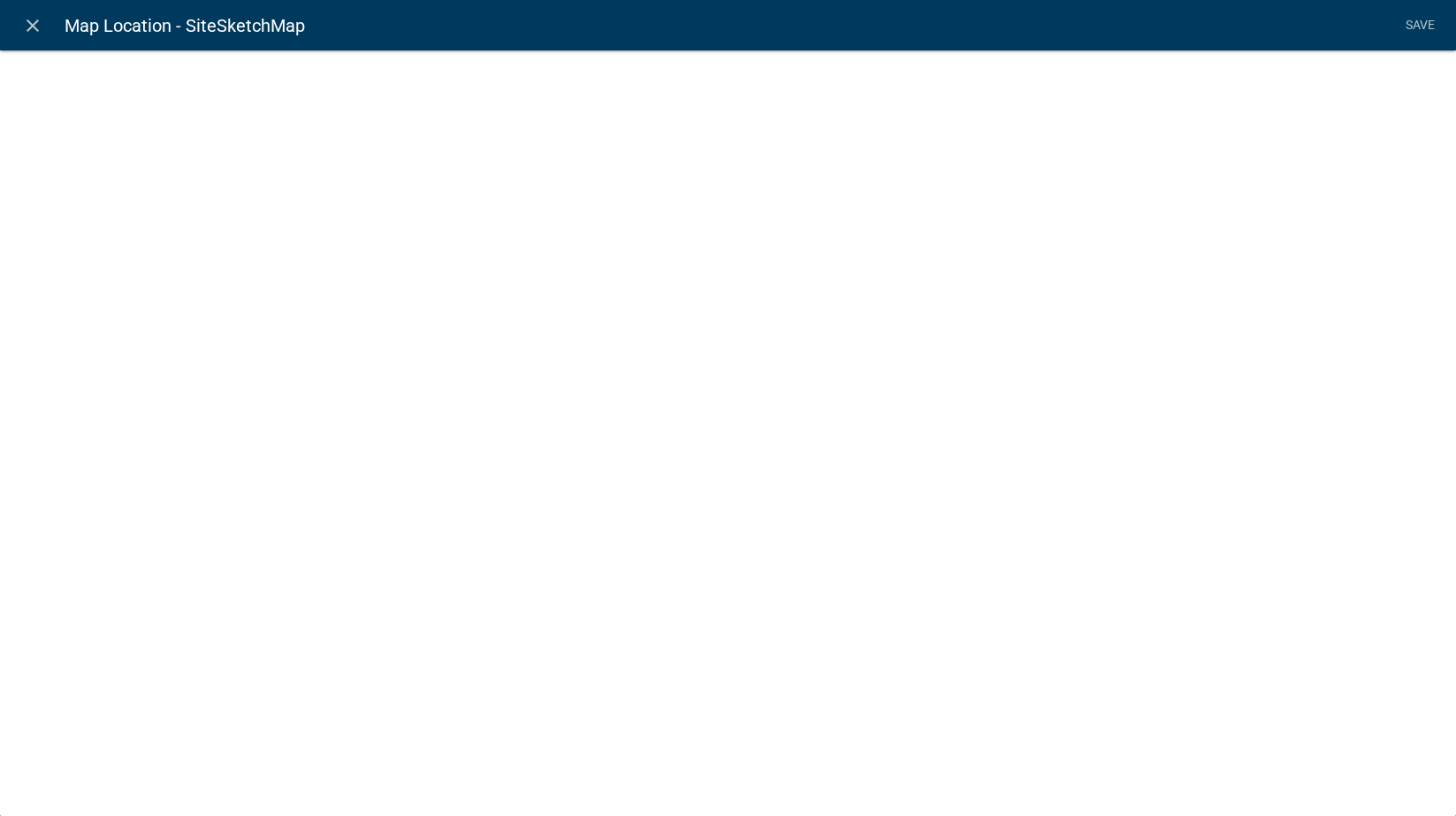
select select "mapsketch-data"
select select "1: Object"
select select
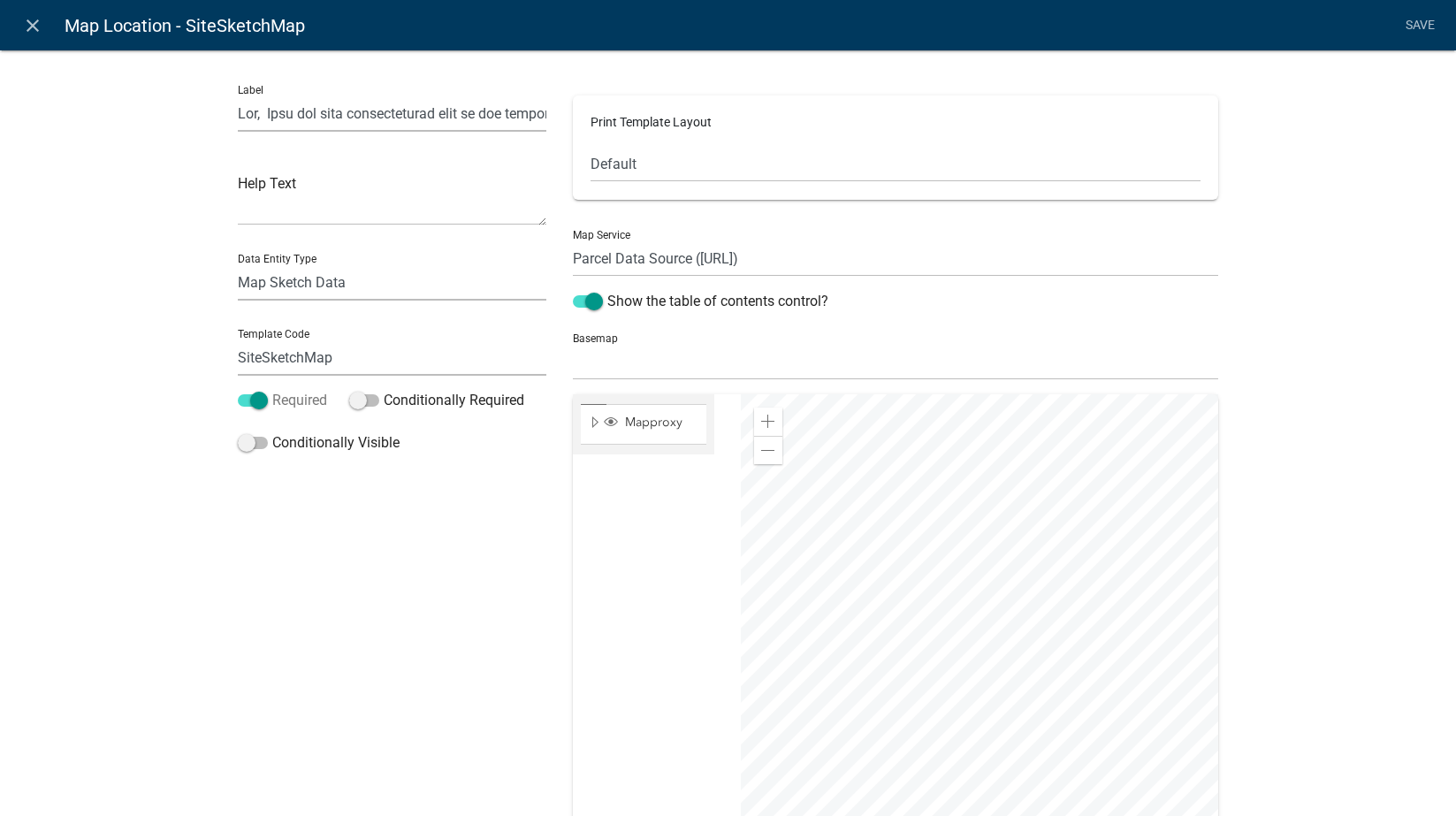
click at [239, 397] on span at bounding box center [253, 400] width 30 height 12
click at [273, 390] on input "Required" at bounding box center [273, 390] width 0 height 0
click at [1414, 19] on link "Save" at bounding box center [1420, 25] width 44 height 34
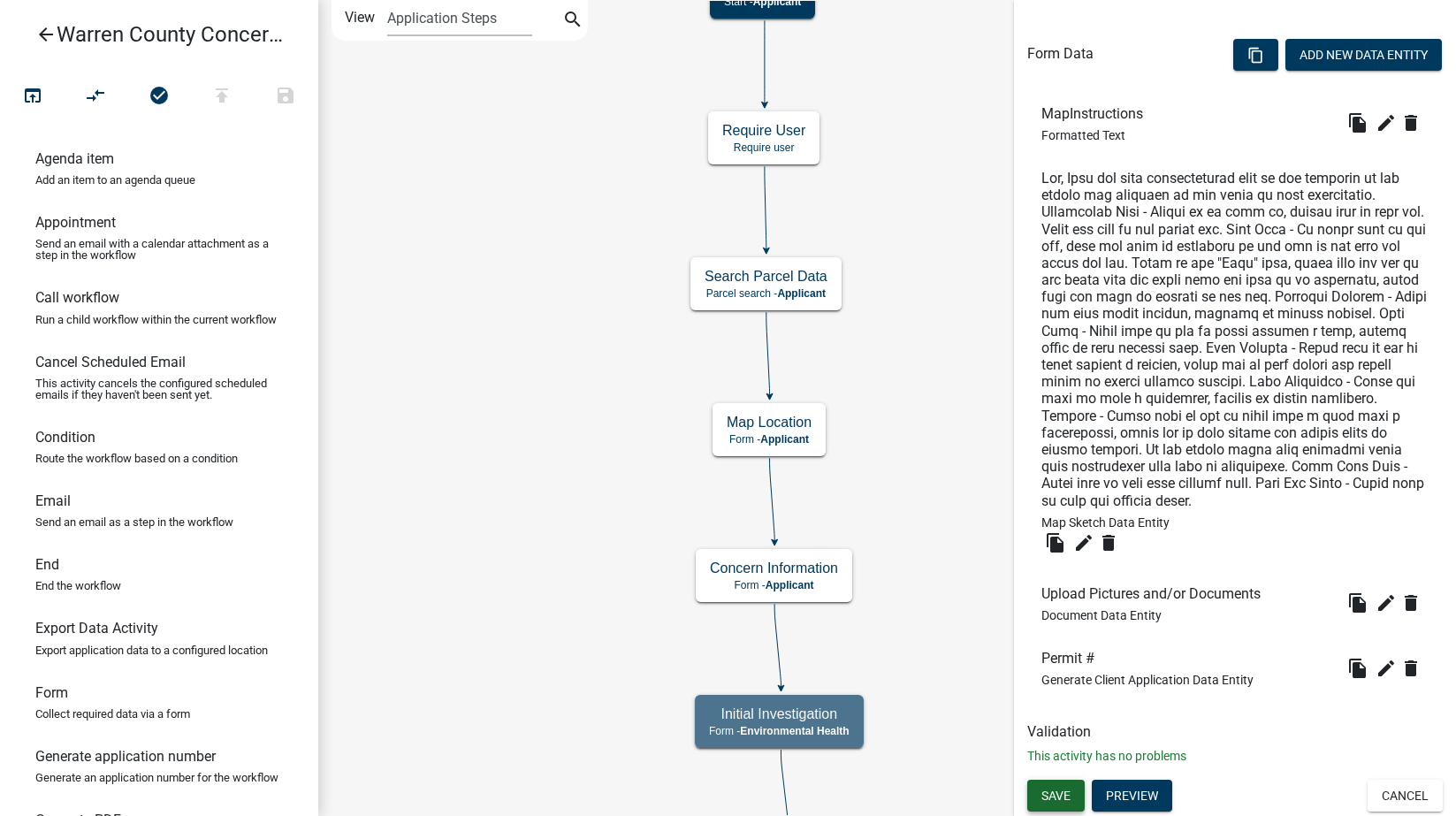
click at [1059, 798] on span "Save" at bounding box center [1056, 795] width 29 height 14
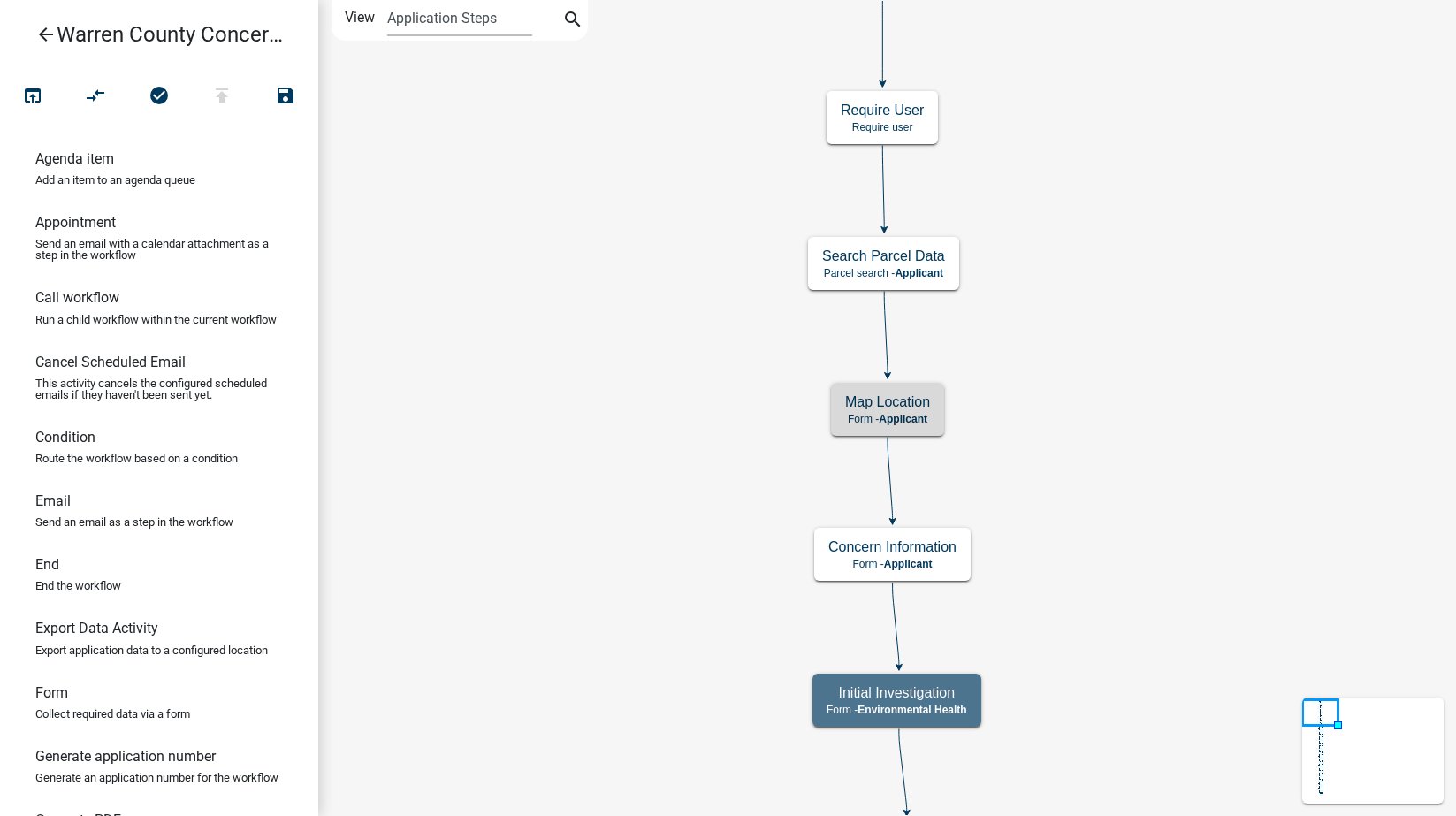
scroll to position [0, 0]
click at [27, 90] on icon "open_in_browser" at bounding box center [33, 97] width 21 height 25
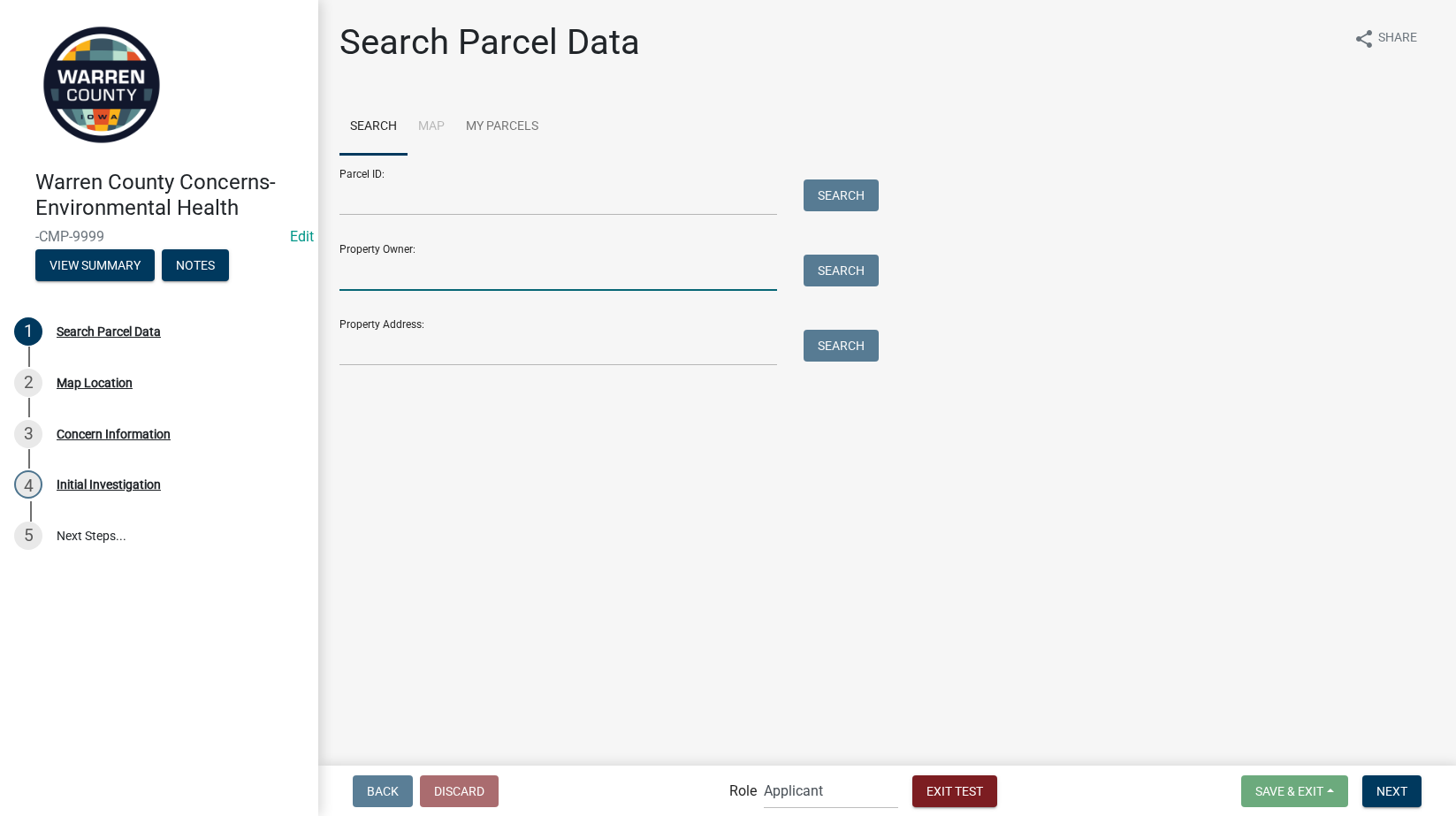
click at [464, 261] on input "Property Owner:" at bounding box center [558, 273] width 438 height 36
type input "[PERSON_NAME]"
type input "[STREET_ADDRESS][PERSON_NAME]"
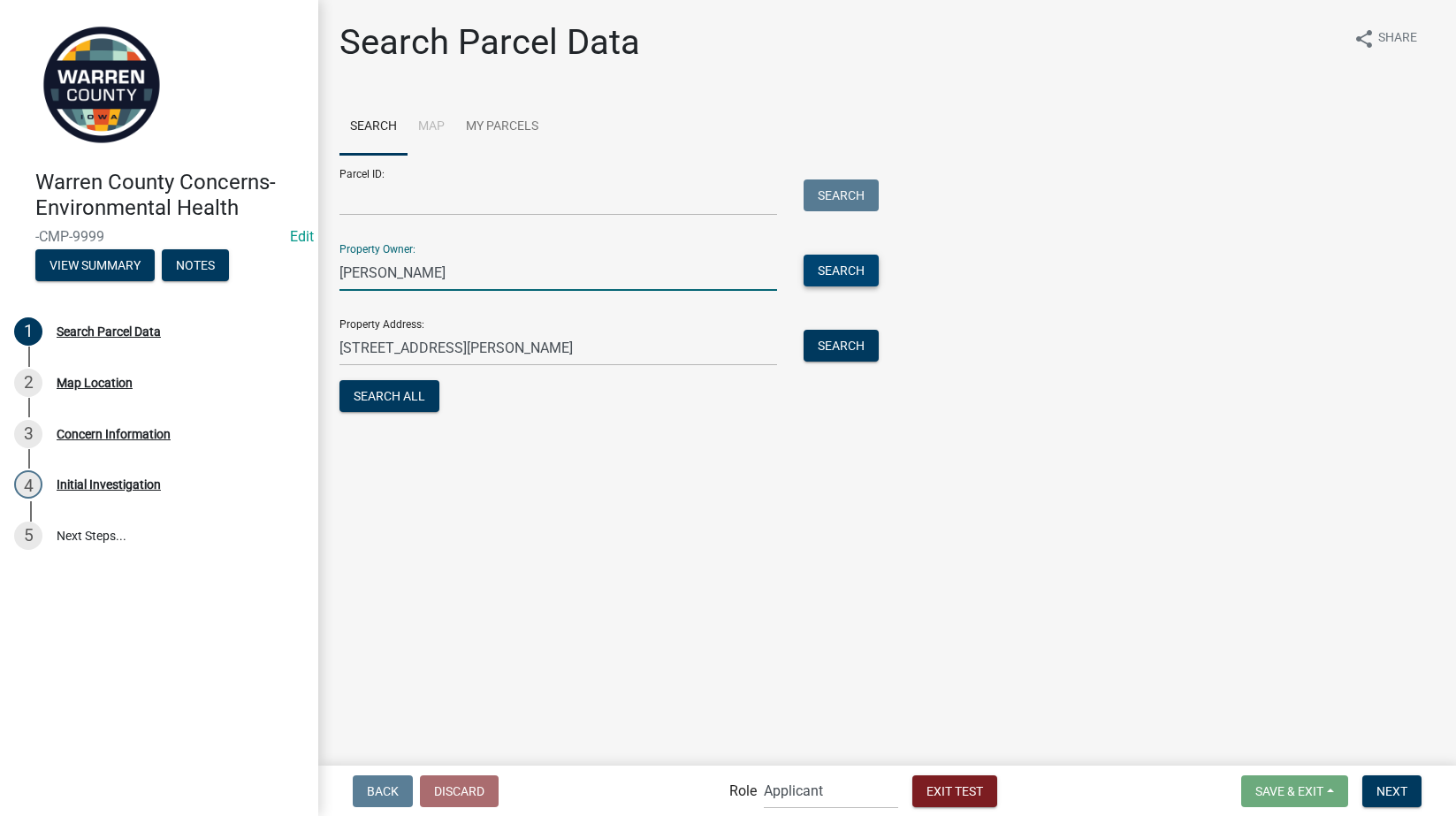
click at [834, 274] on button "Search" at bounding box center [841, 271] width 76 height 32
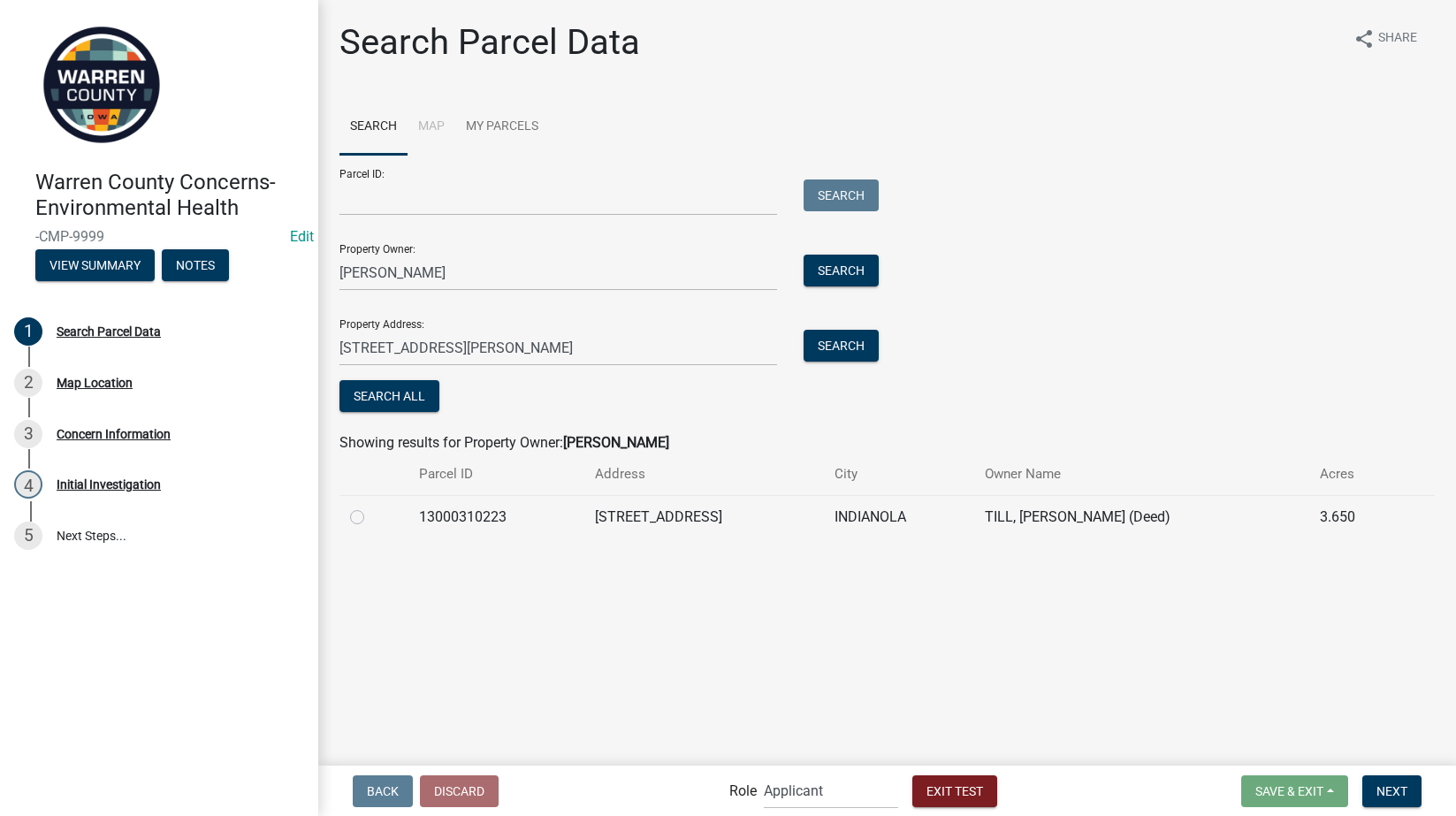
click at [371, 507] on label at bounding box center [371, 507] width 0 height 0
click at [371, 515] on input "radio" at bounding box center [377, 513] width 11 height 11
radio input "true"
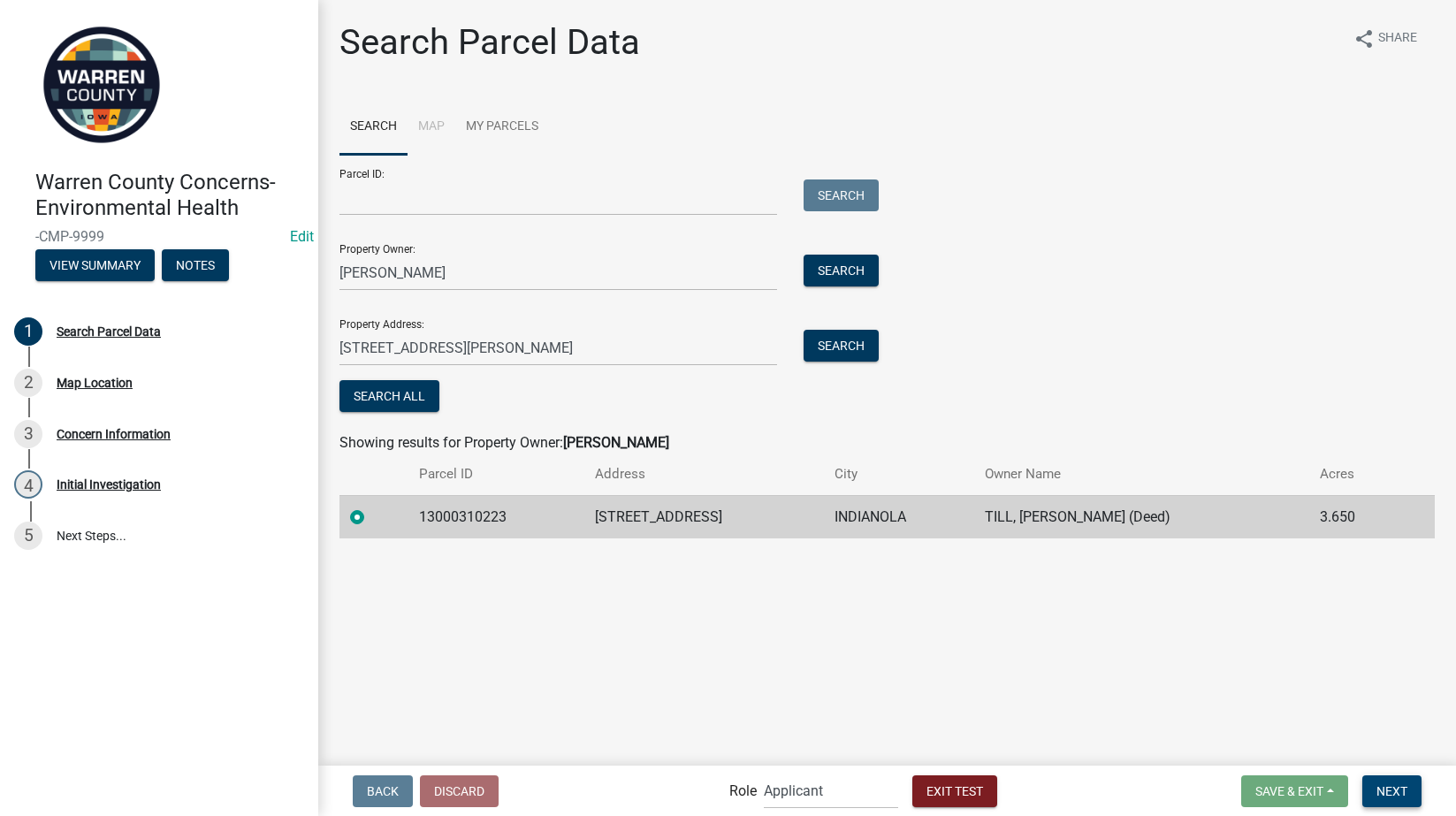
click at [1383, 782] on button "Next" at bounding box center [1392, 792] width 59 height 32
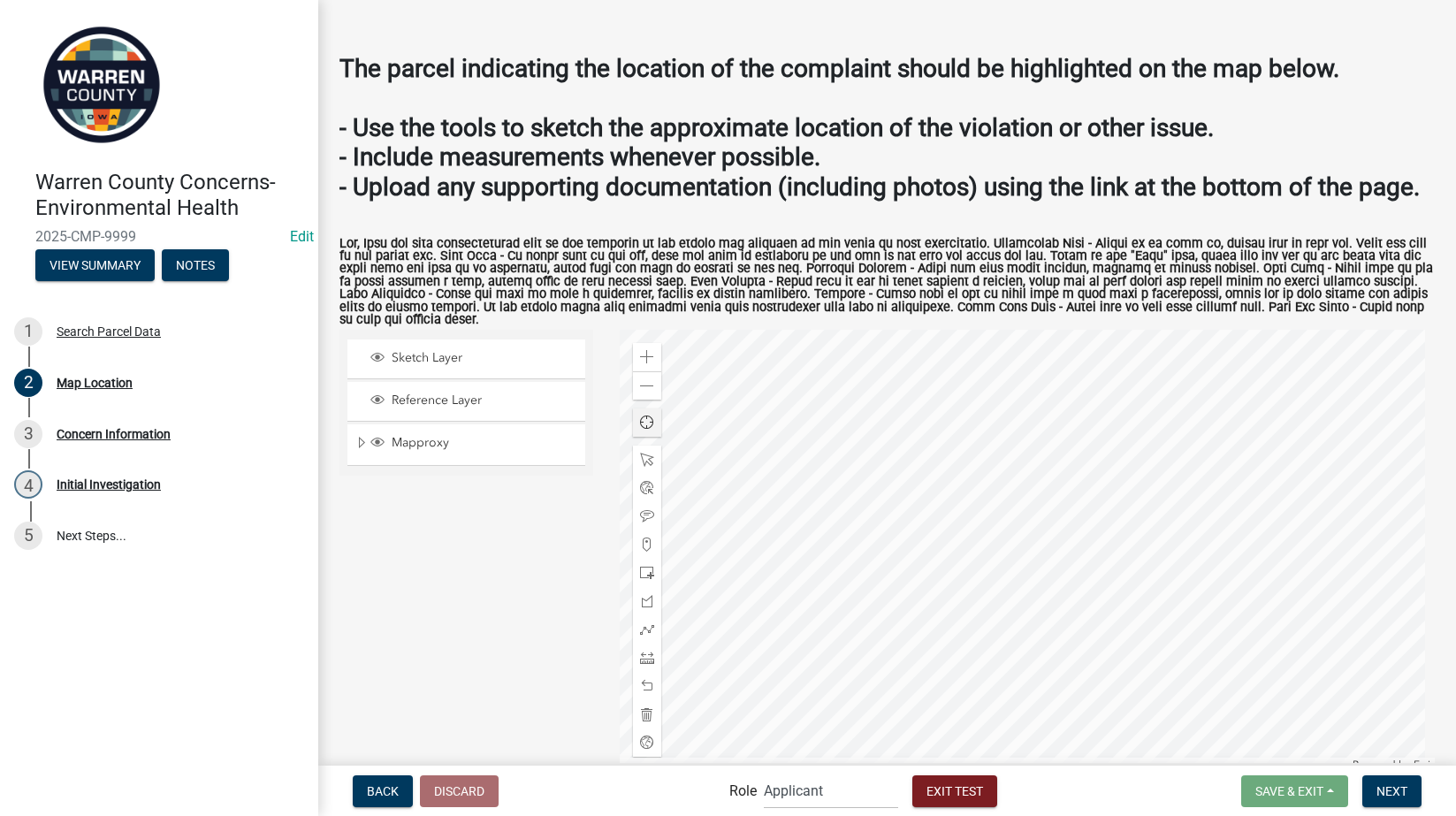
scroll to position [206, 0]
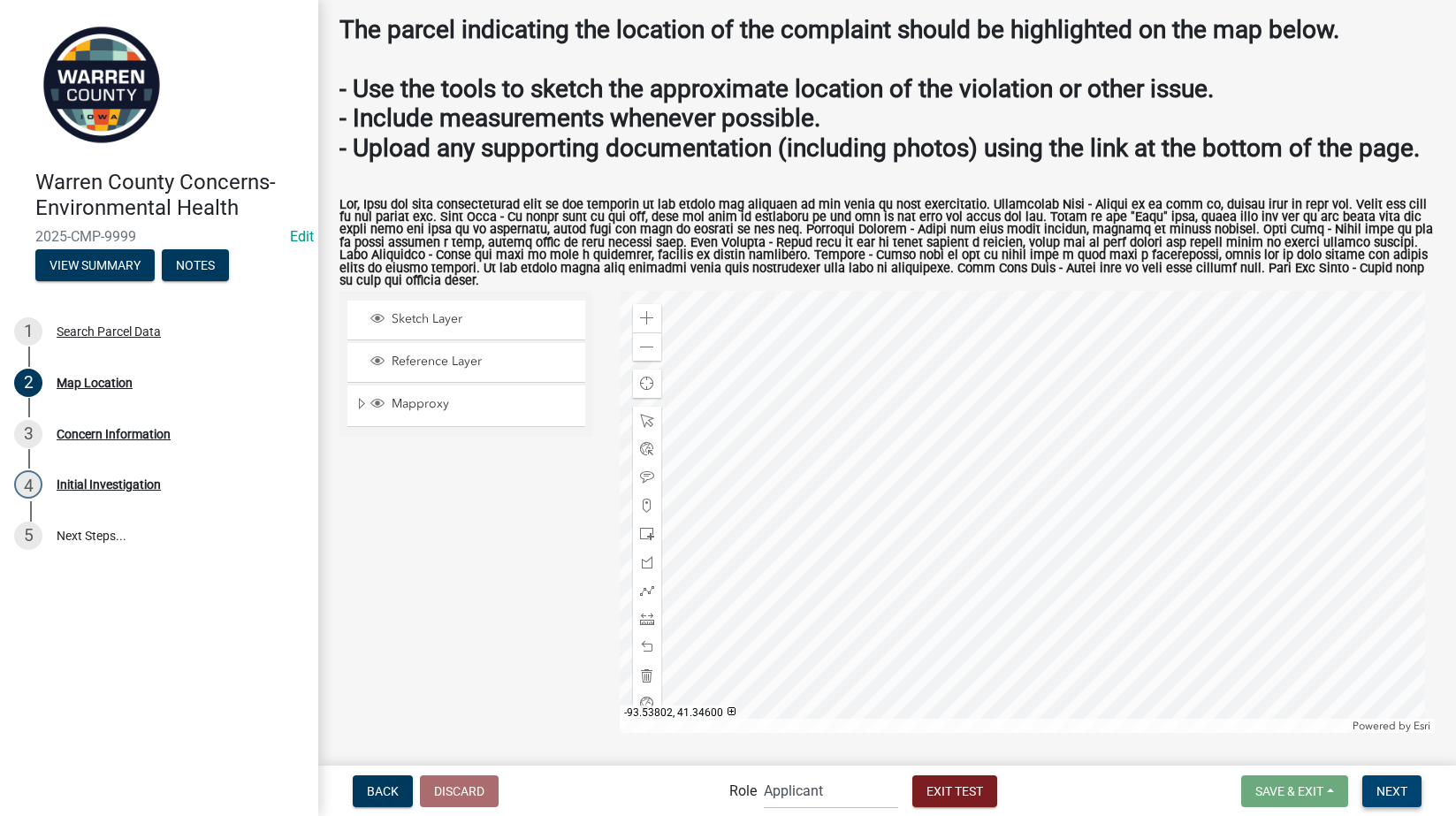
click at [1400, 801] on button "Next" at bounding box center [1392, 792] width 59 height 32
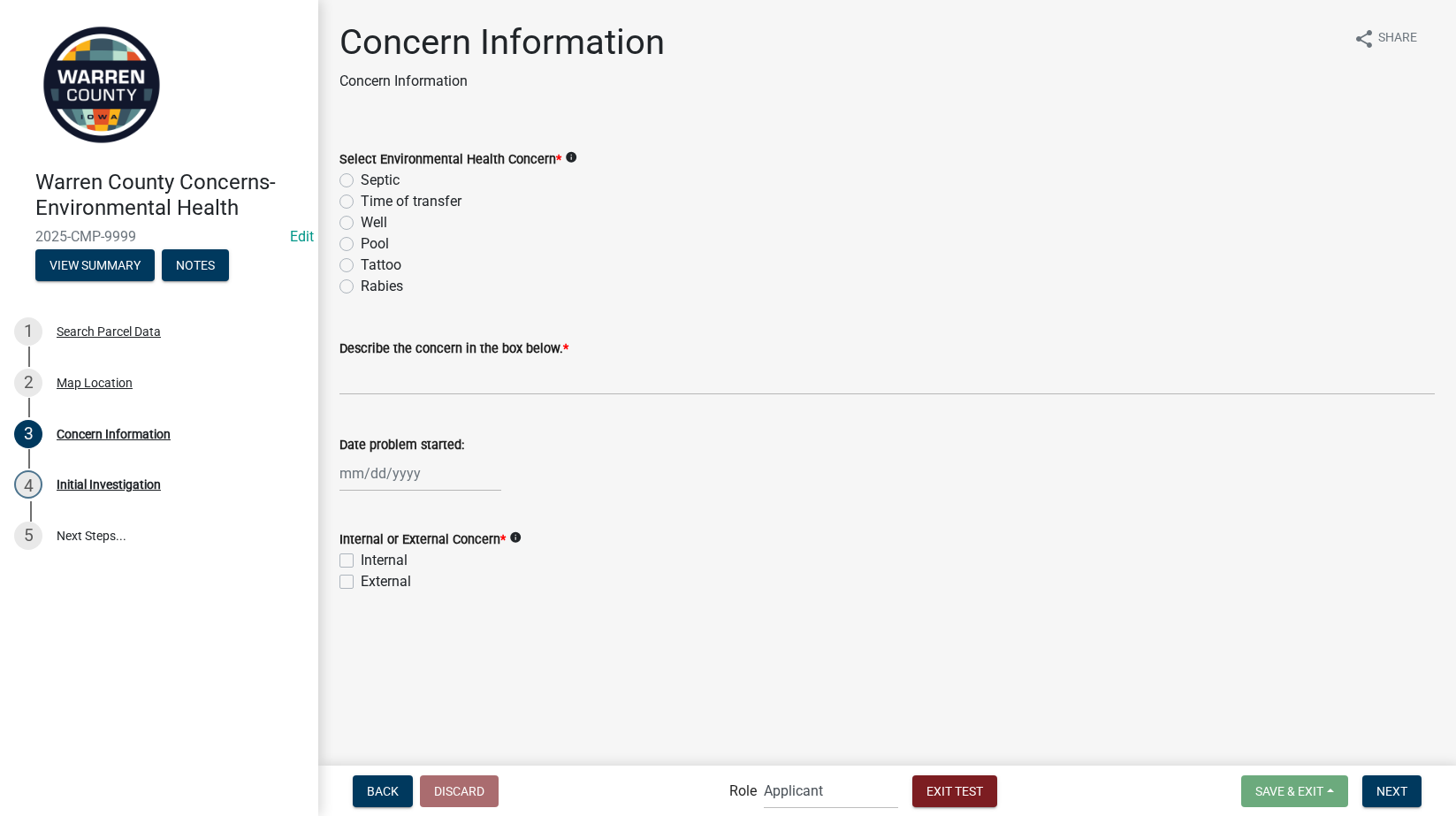
click at [360, 176] on label "Septic" at bounding box center [380, 180] width 39 height 21
click at [360, 176] on input "Septic" at bounding box center [366, 176] width 11 height 11
radio input "true"
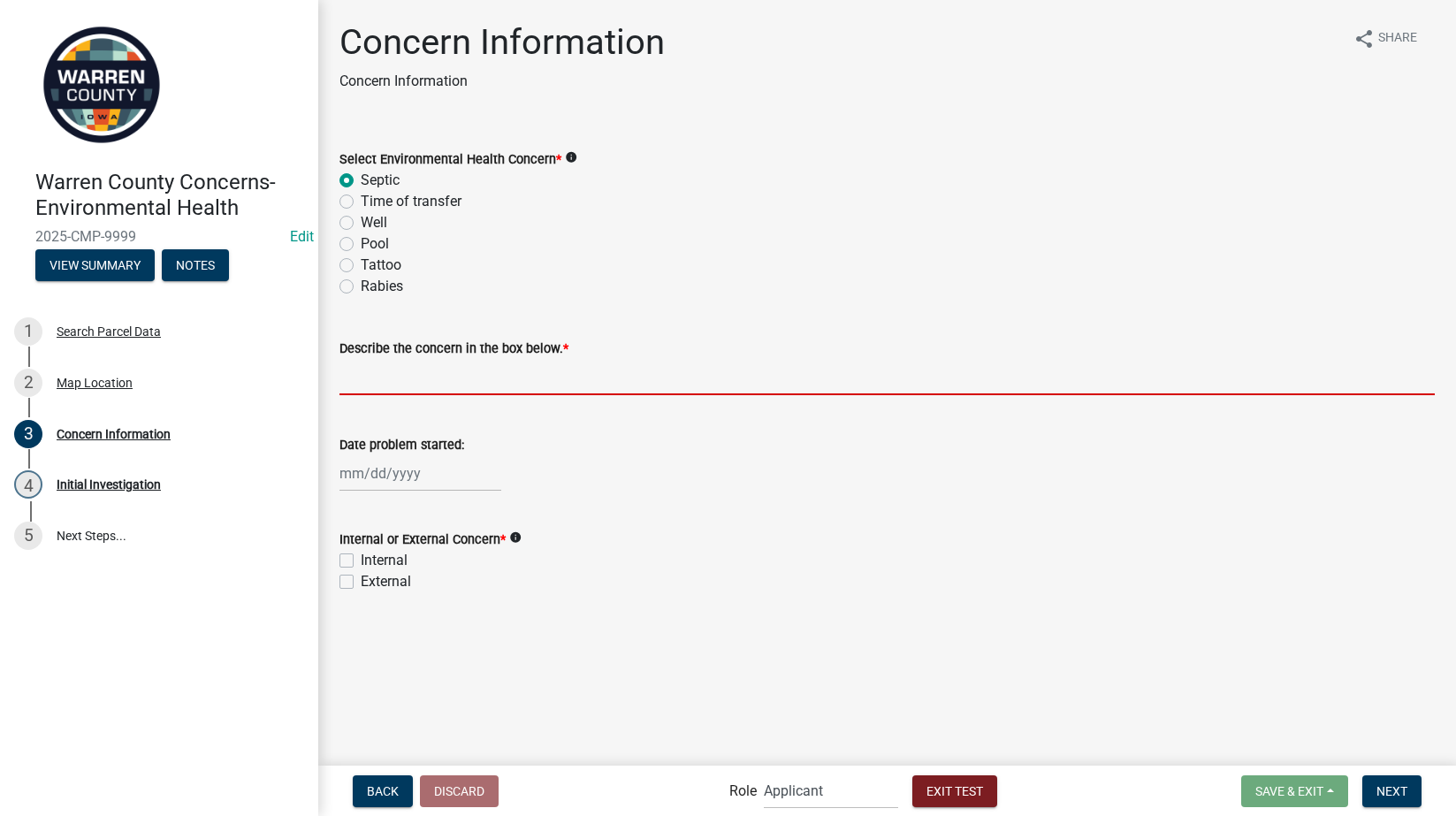
click at [397, 381] on input "Describe the concern in the box below. *" at bounding box center [888, 377] width 1096 height 36
click at [382, 373] on input "Describe the concern in the box below. *" at bounding box center [888, 377] width 1096 height 36
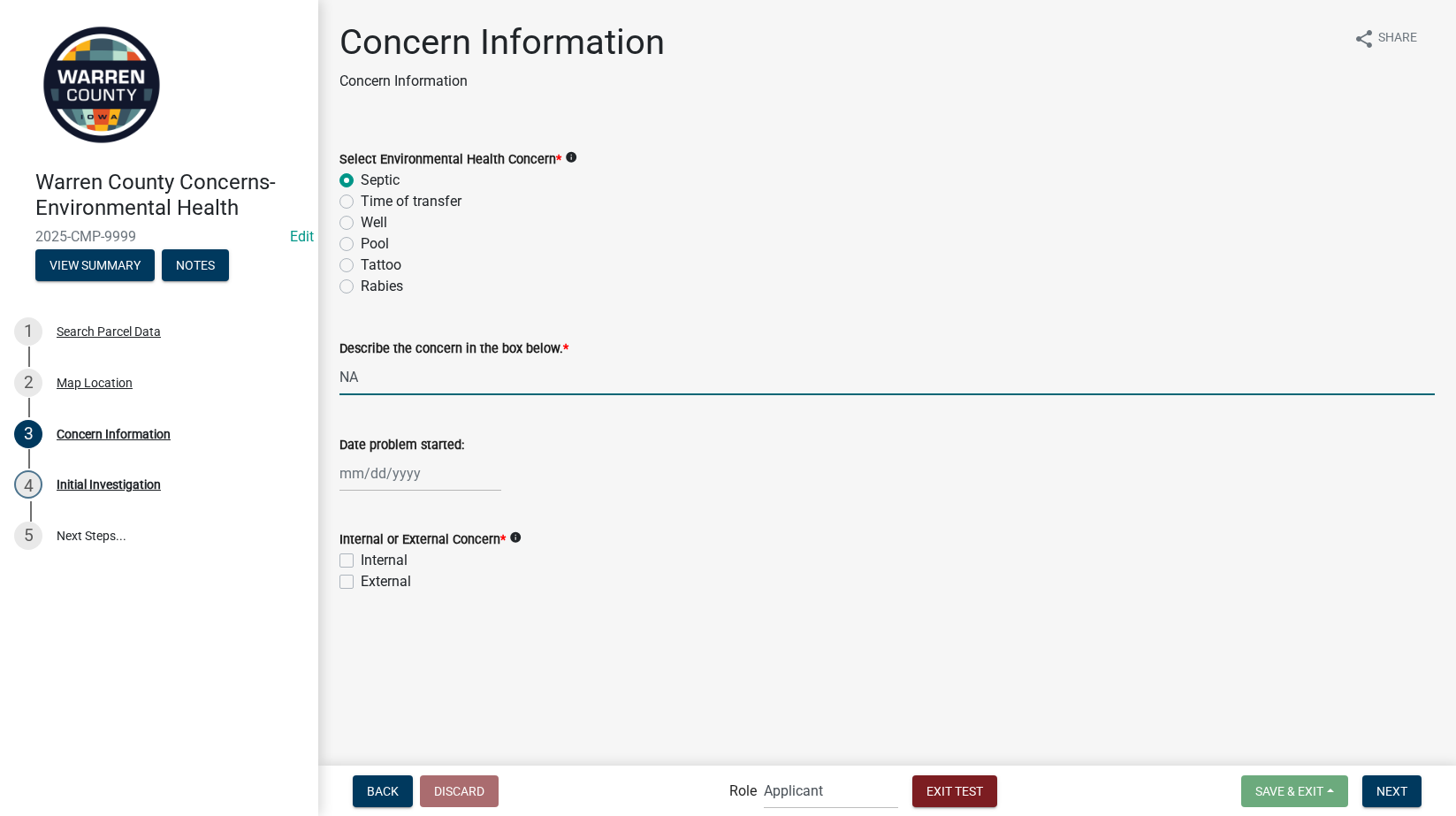
type input "NA"
click at [350, 477] on div at bounding box center [420, 473] width 161 height 36
select select "8"
select select "2025"
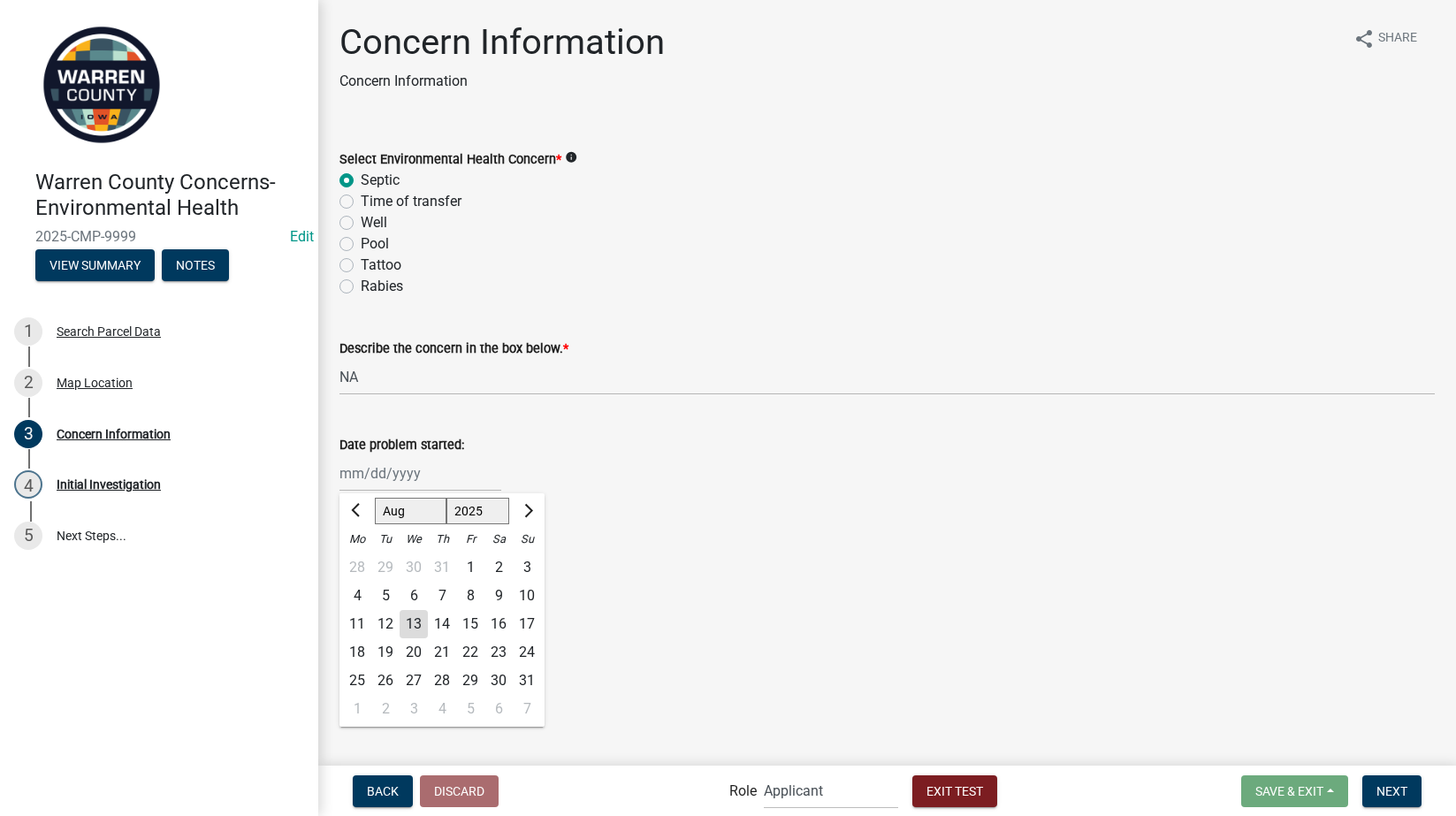
click at [416, 620] on div "13" at bounding box center [413, 625] width 28 height 28
type input "[DATE]"
click at [360, 563] on label "Internal" at bounding box center [384, 560] width 47 height 21
click at [360, 561] on input "Internal" at bounding box center [366, 556] width 11 height 11
checkbox input "true"
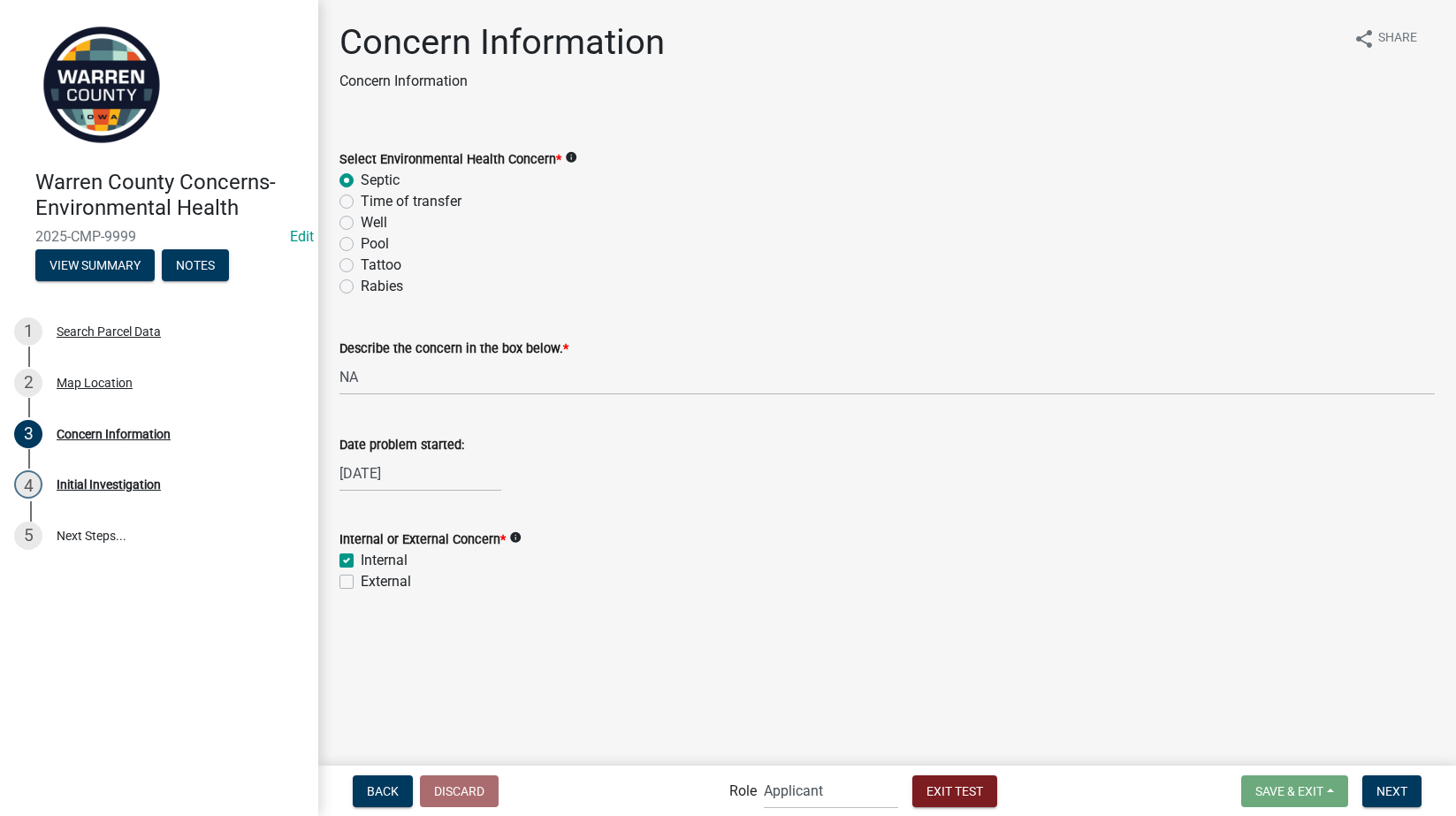
checkbox input "false"
click at [1387, 787] on span "Next" at bounding box center [1392, 790] width 31 height 14
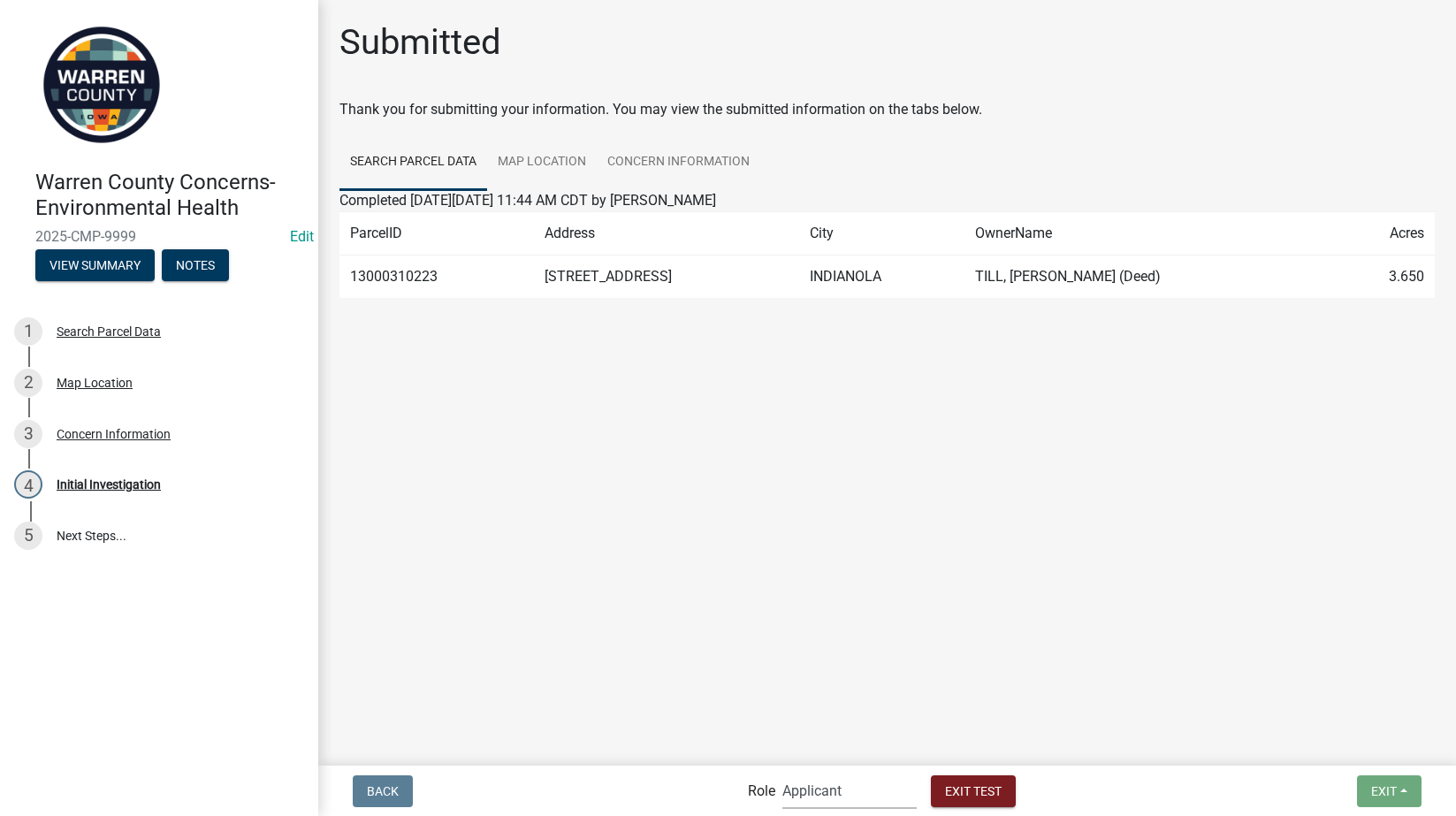
click at [836, 789] on select "Applicant Admin Environmental Health" at bounding box center [849, 791] width 134 height 36
select select "eb914f98-266b-4d45-b6a7-c04eb7a49358"
click at [782, 773] on select "Applicant Admin Environmental Health" at bounding box center [849, 791] width 134 height 36
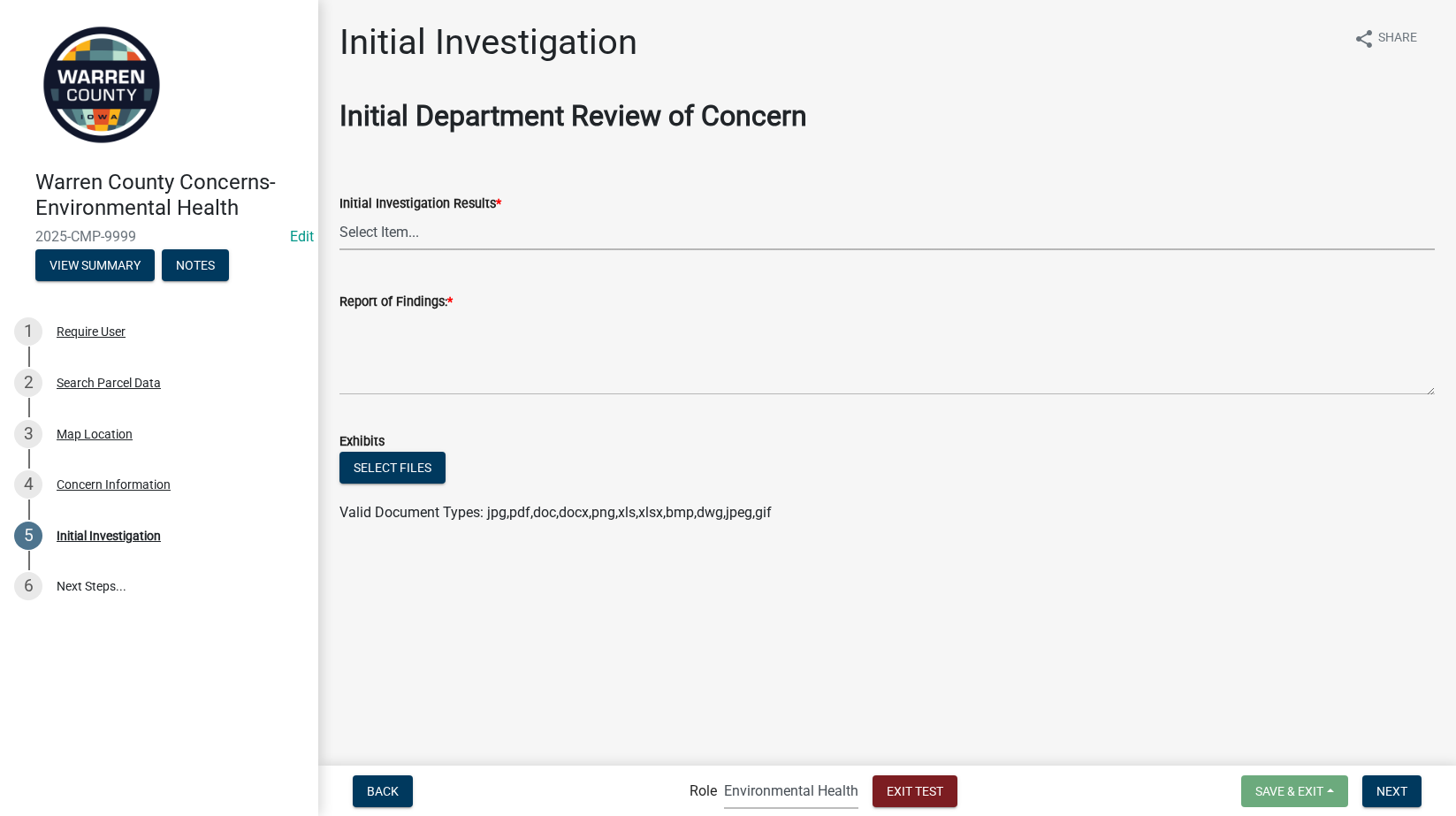
click at [428, 240] on select "Select Item... No Violation Violation Established - contacted owner Violation E…" at bounding box center [888, 232] width 1096 height 36
click at [340, 214] on select "Select Item... No Violation Violation Established - contacted owner Violation E…" at bounding box center [888, 232] width 1096 height 36
select select "21ef9c59-0cbd-4e2a-b88f-c51ce189f8d7"
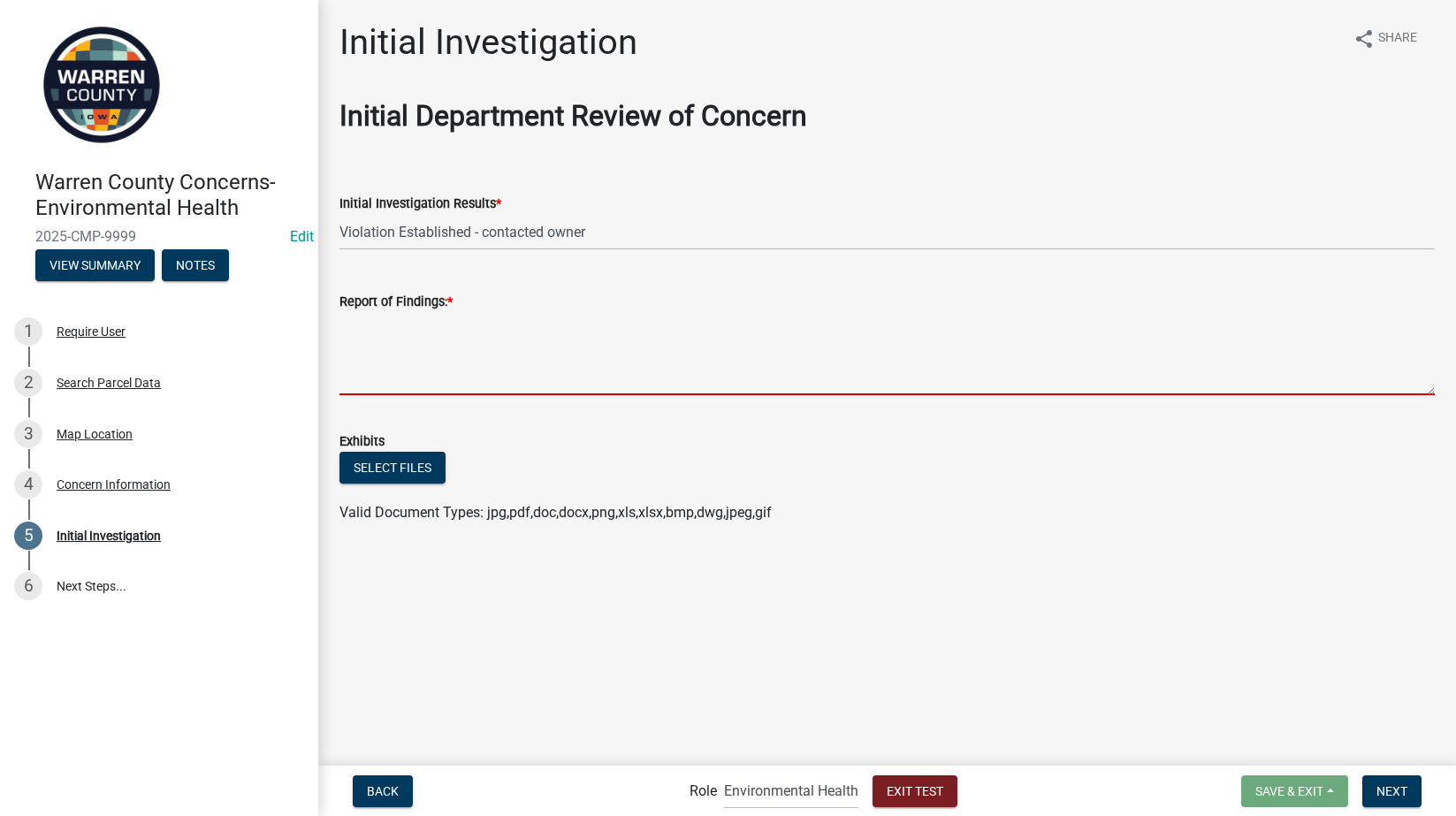
click at [485, 352] on textarea "Report of Findings: *" at bounding box center [888, 353] width 1096 height 83
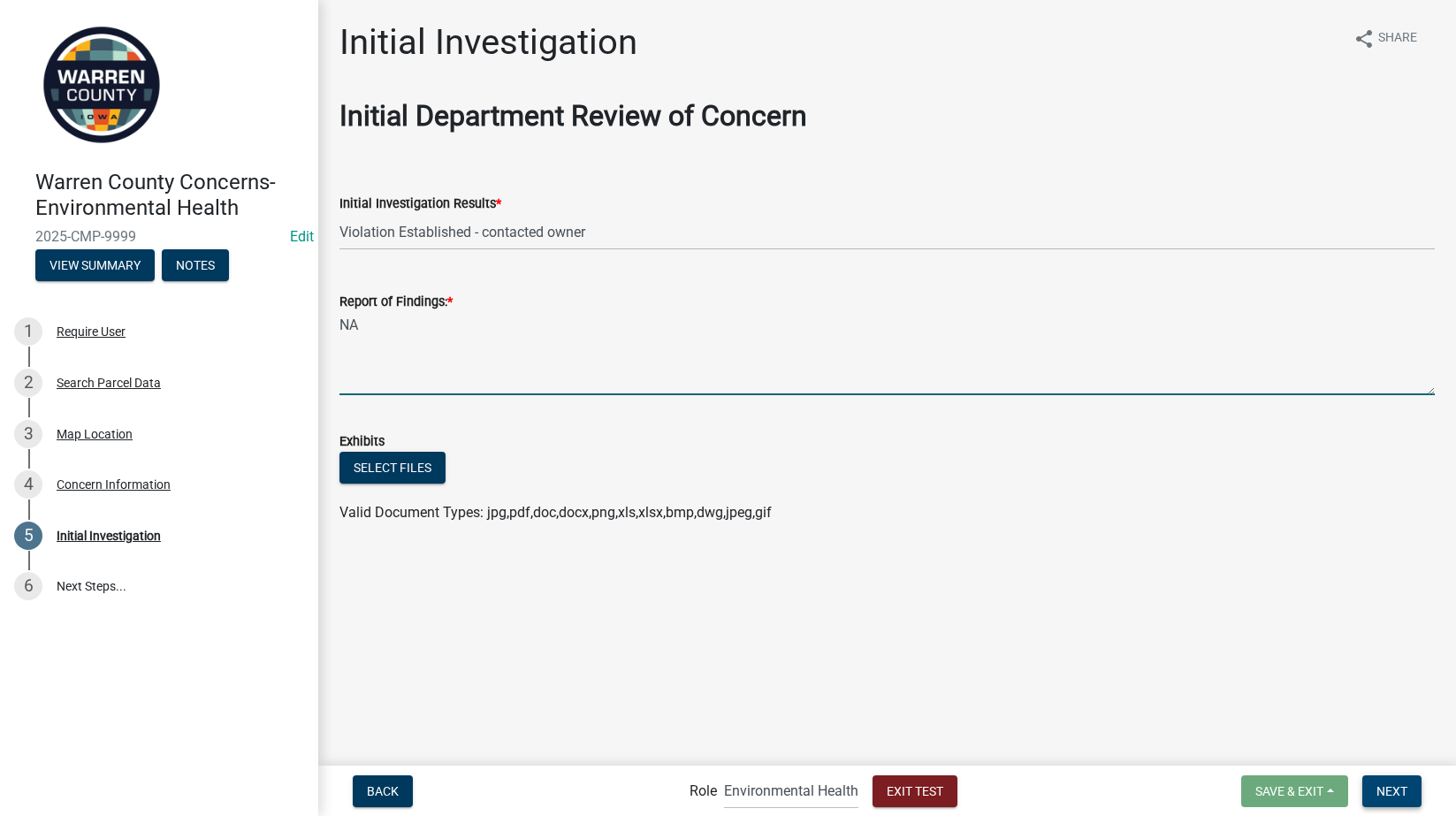
type textarea "NA"
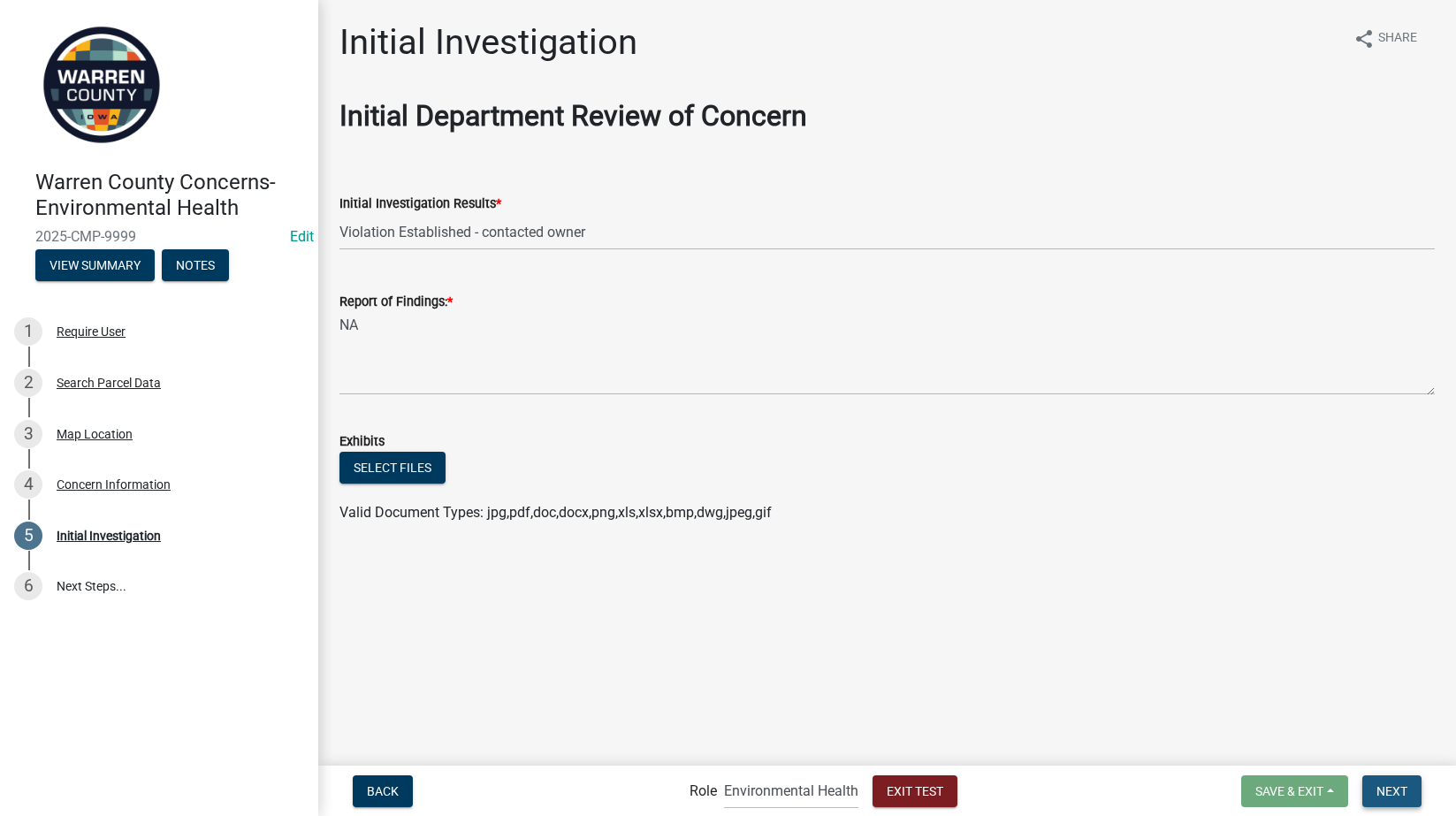
click at [1394, 791] on span "Next" at bounding box center [1392, 790] width 31 height 14
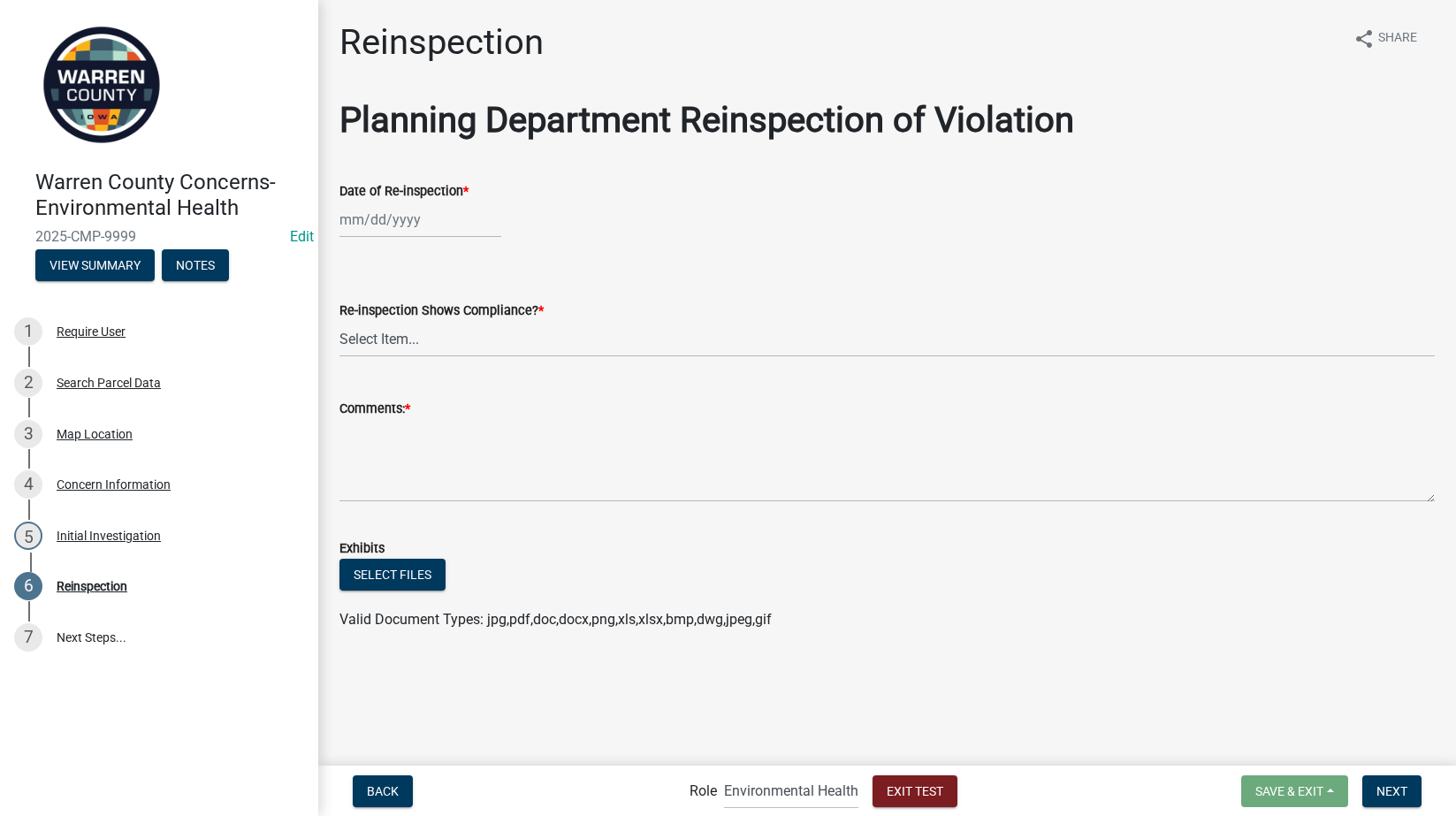
click at [397, 225] on div at bounding box center [420, 219] width 161 height 36
select select "8"
select select "2025"
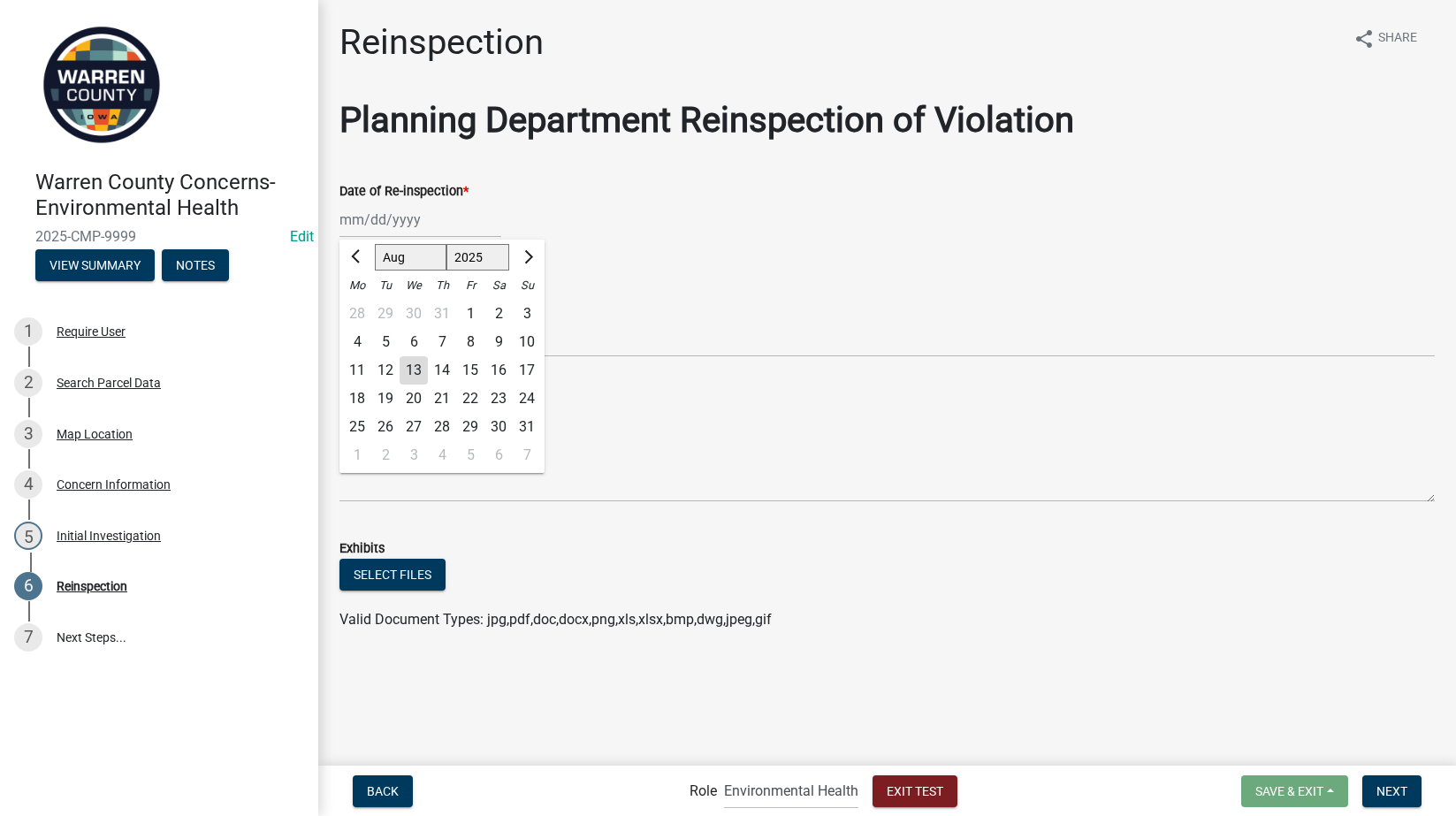
click at [444, 368] on div "14" at bounding box center [441, 371] width 28 height 28
type input "08/14/2025"
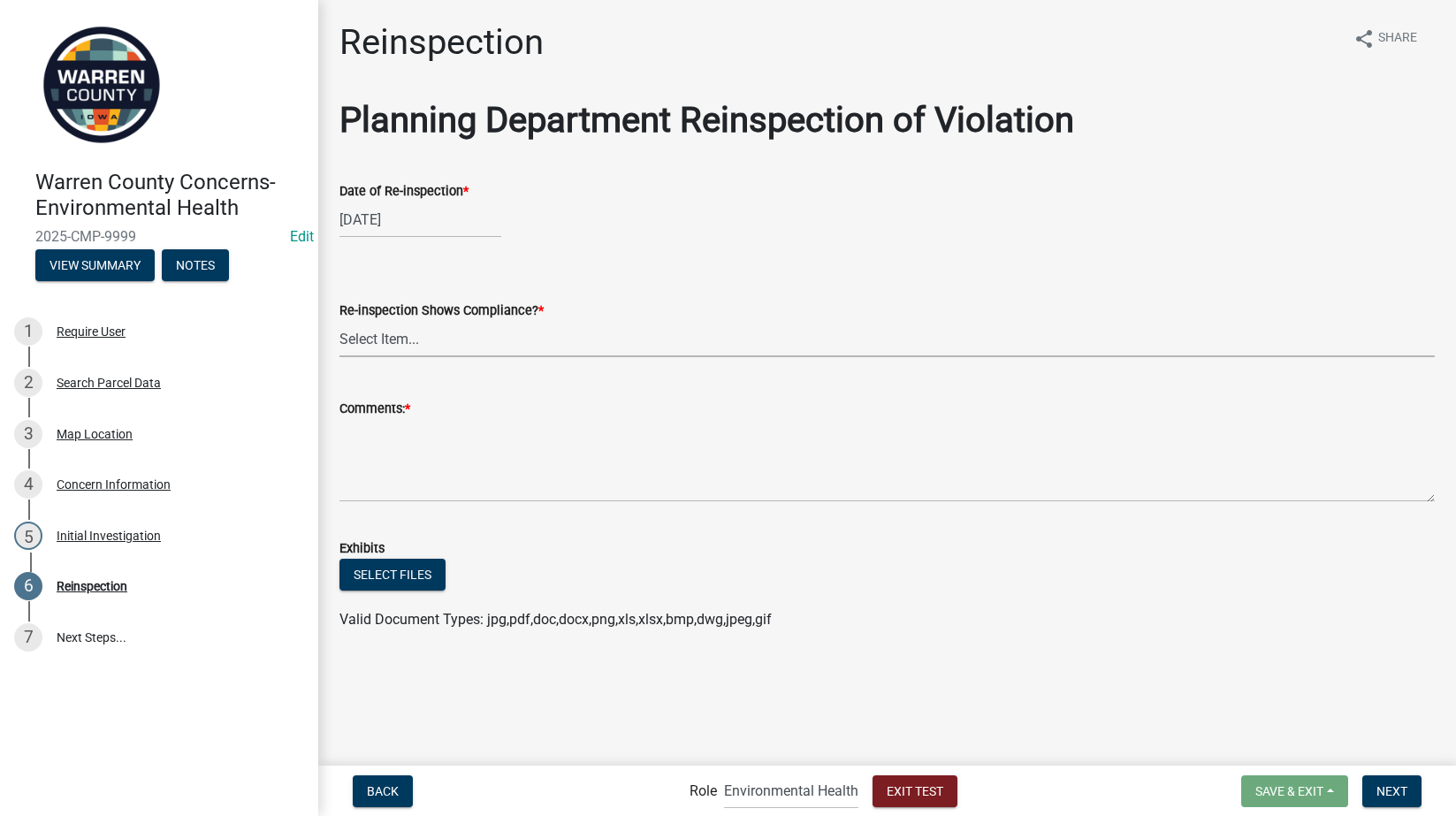
click at [433, 346] on select "Select Item... Yes No" at bounding box center [888, 339] width 1096 height 36
click at [340, 321] on select "Select Item... Yes No" at bounding box center [888, 339] width 1096 height 36
select select "f21c5a9b-736b-4e24-a0b4-02e14877186c"
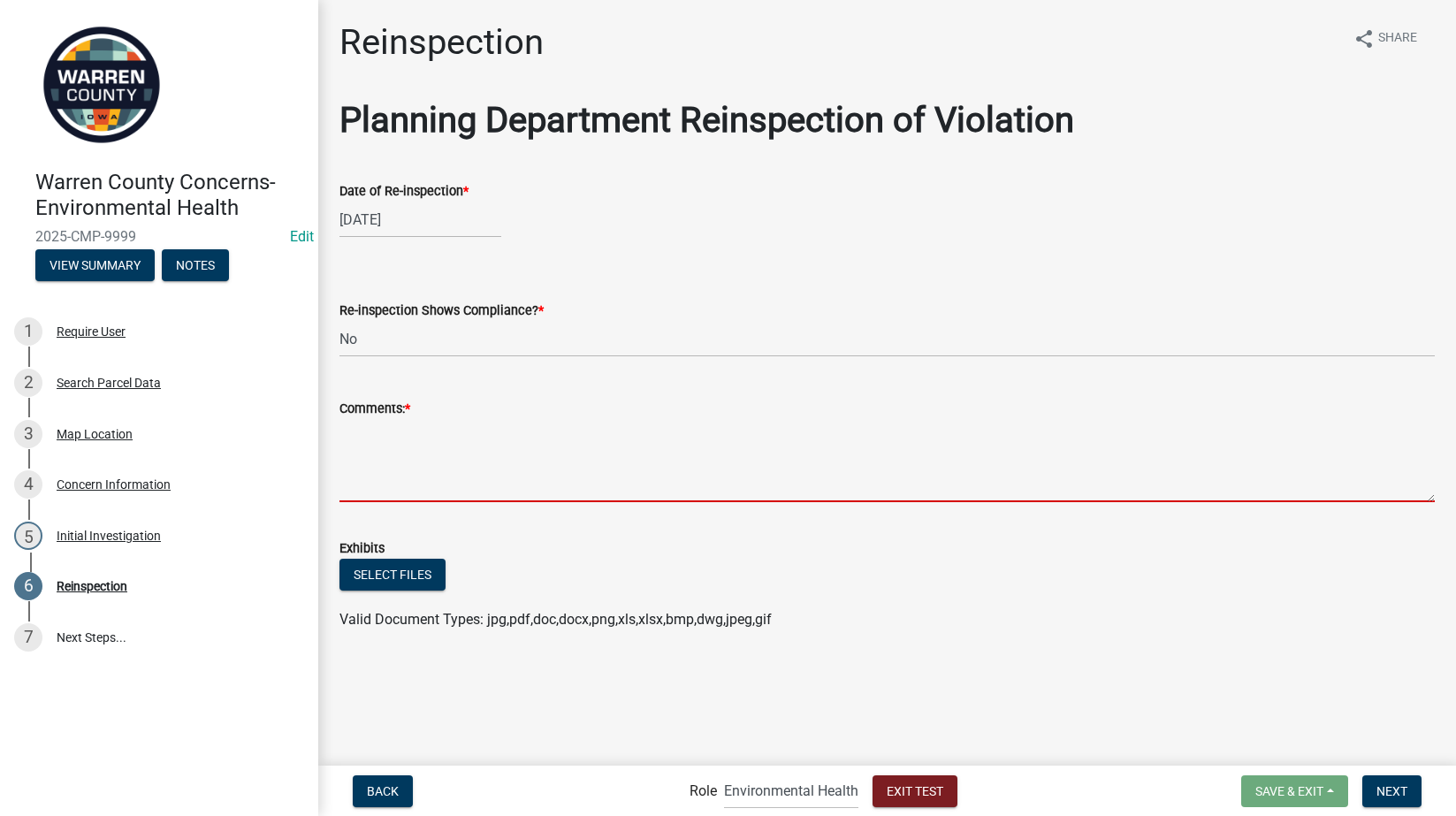
click at [411, 459] on textarea "Comments: *" at bounding box center [888, 460] width 1096 height 83
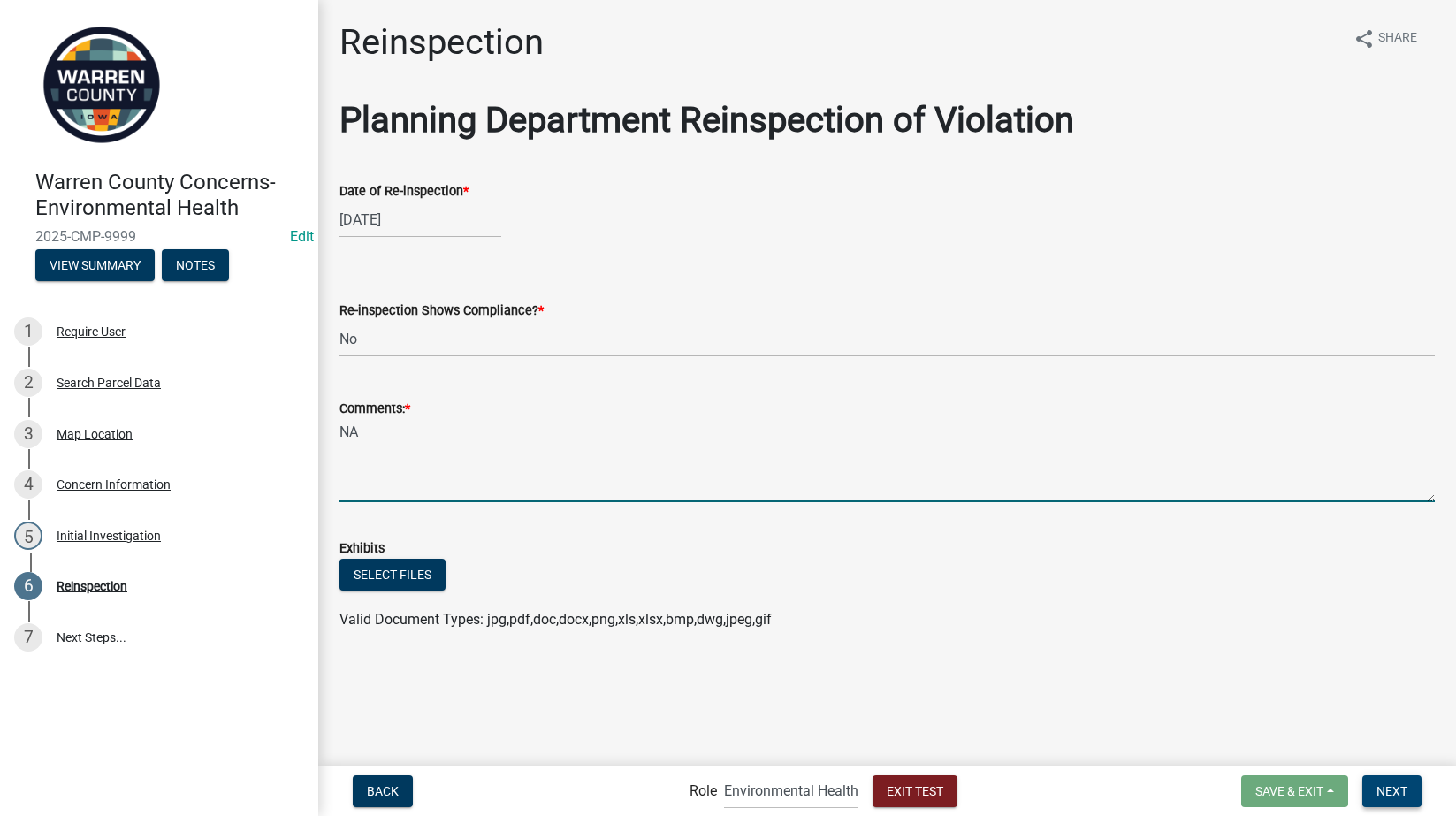
type textarea "NA"
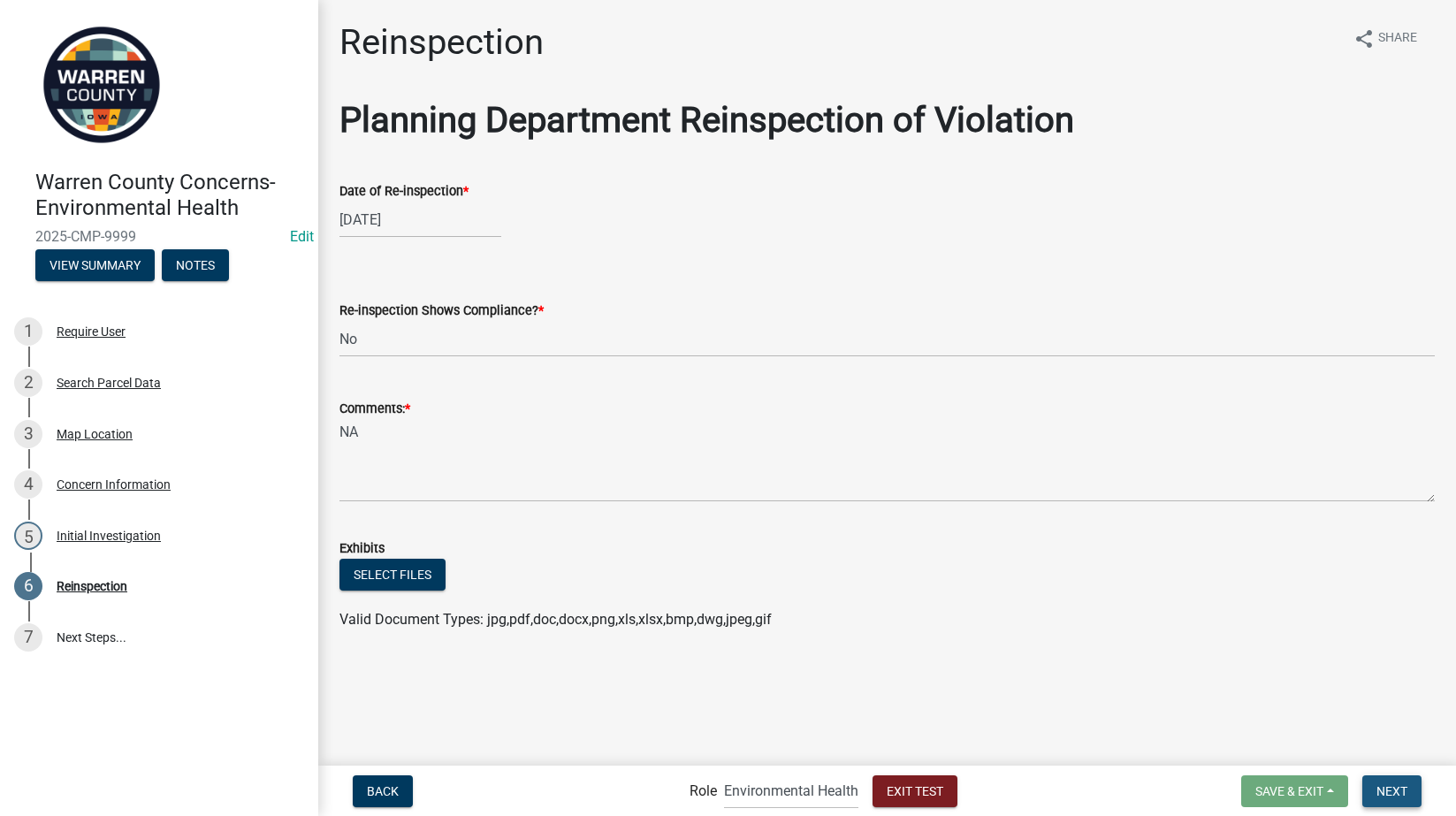
click at [1399, 789] on span "Next" at bounding box center [1392, 790] width 31 height 14
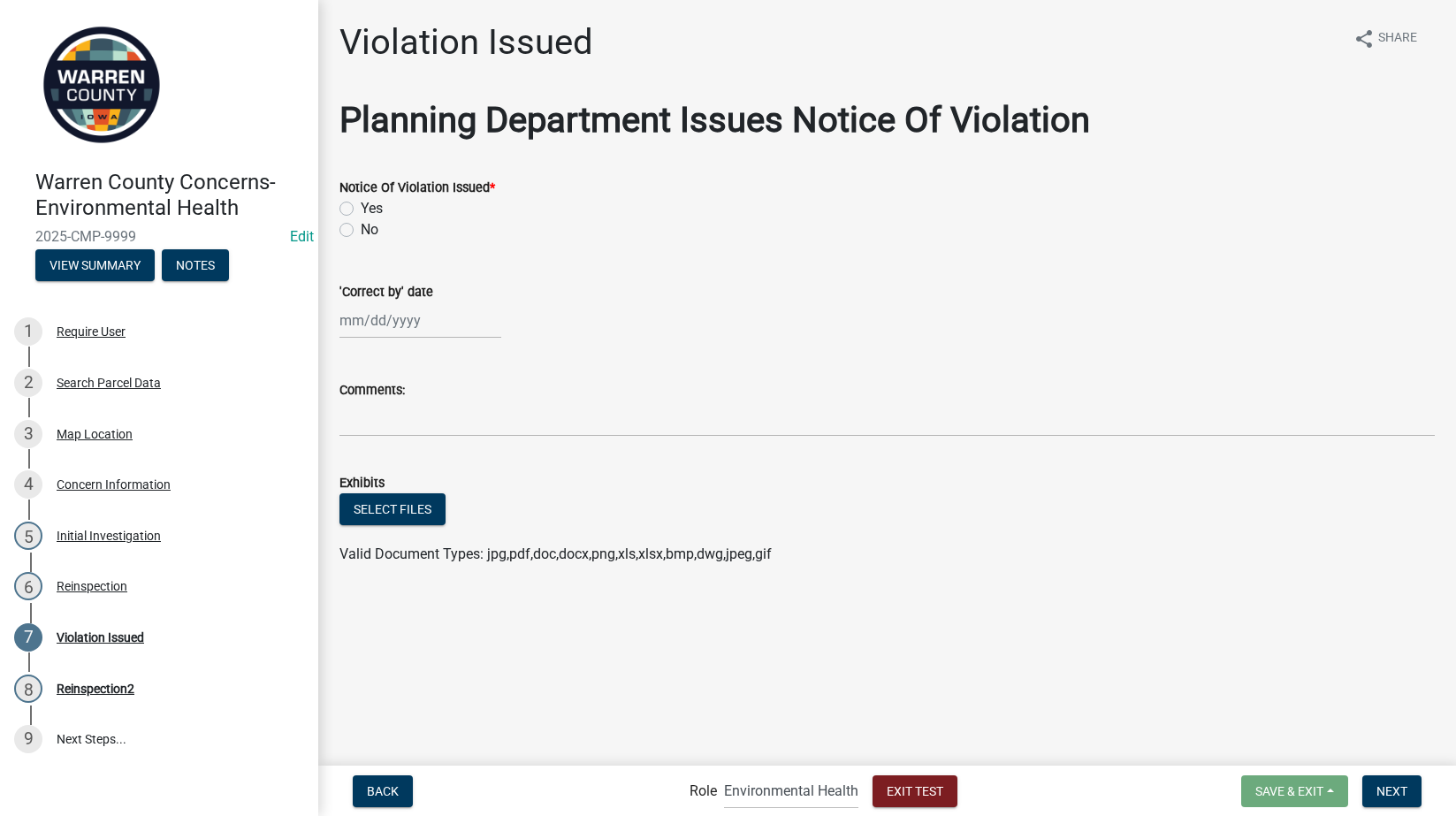
click at [360, 209] on label "Yes" at bounding box center [371, 208] width 22 height 21
click at [360, 209] on input "Yes" at bounding box center [366, 204] width 11 height 11
radio input "true"
click at [381, 322] on div at bounding box center [420, 320] width 161 height 36
select select "8"
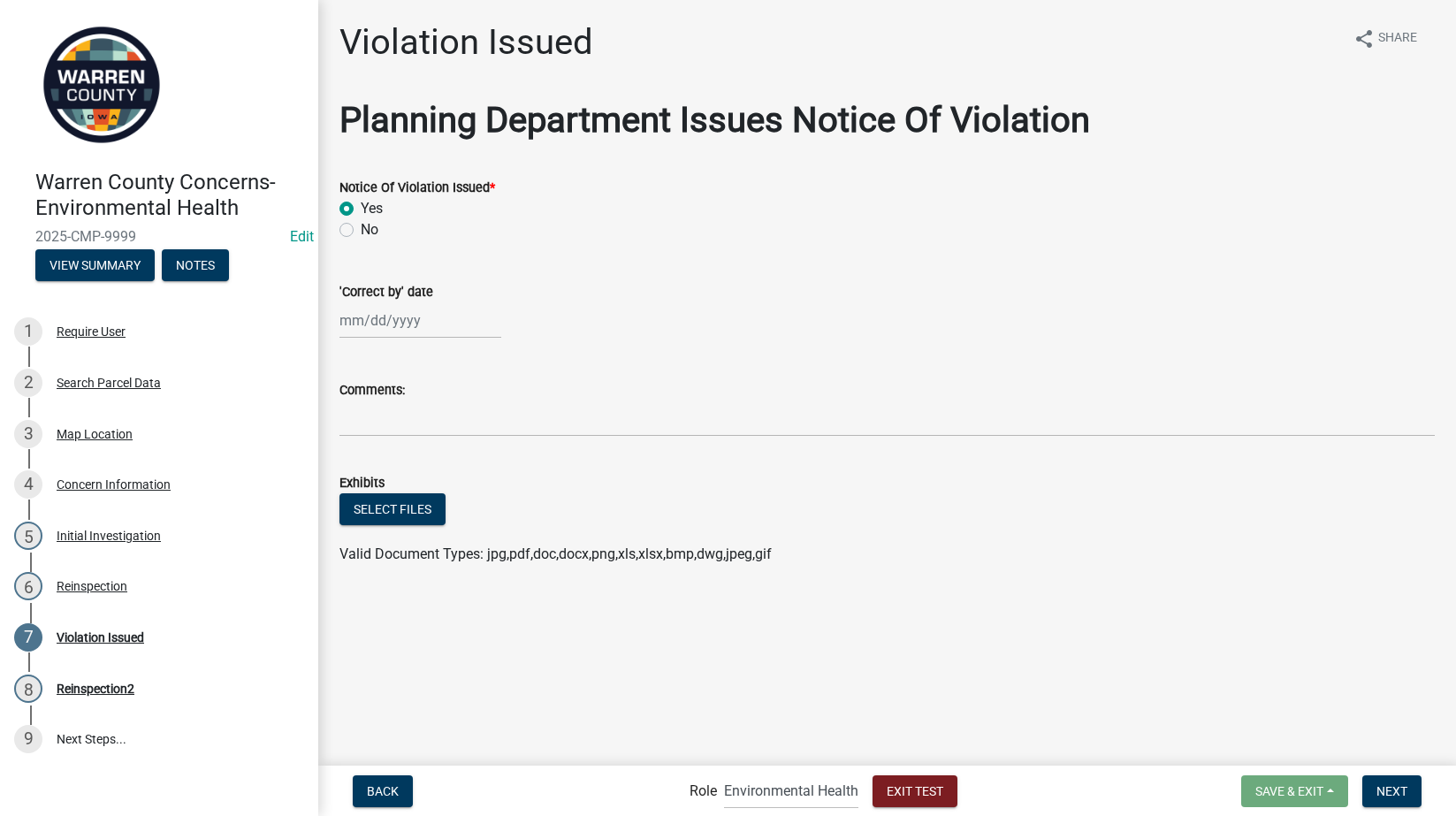
select select "2025"
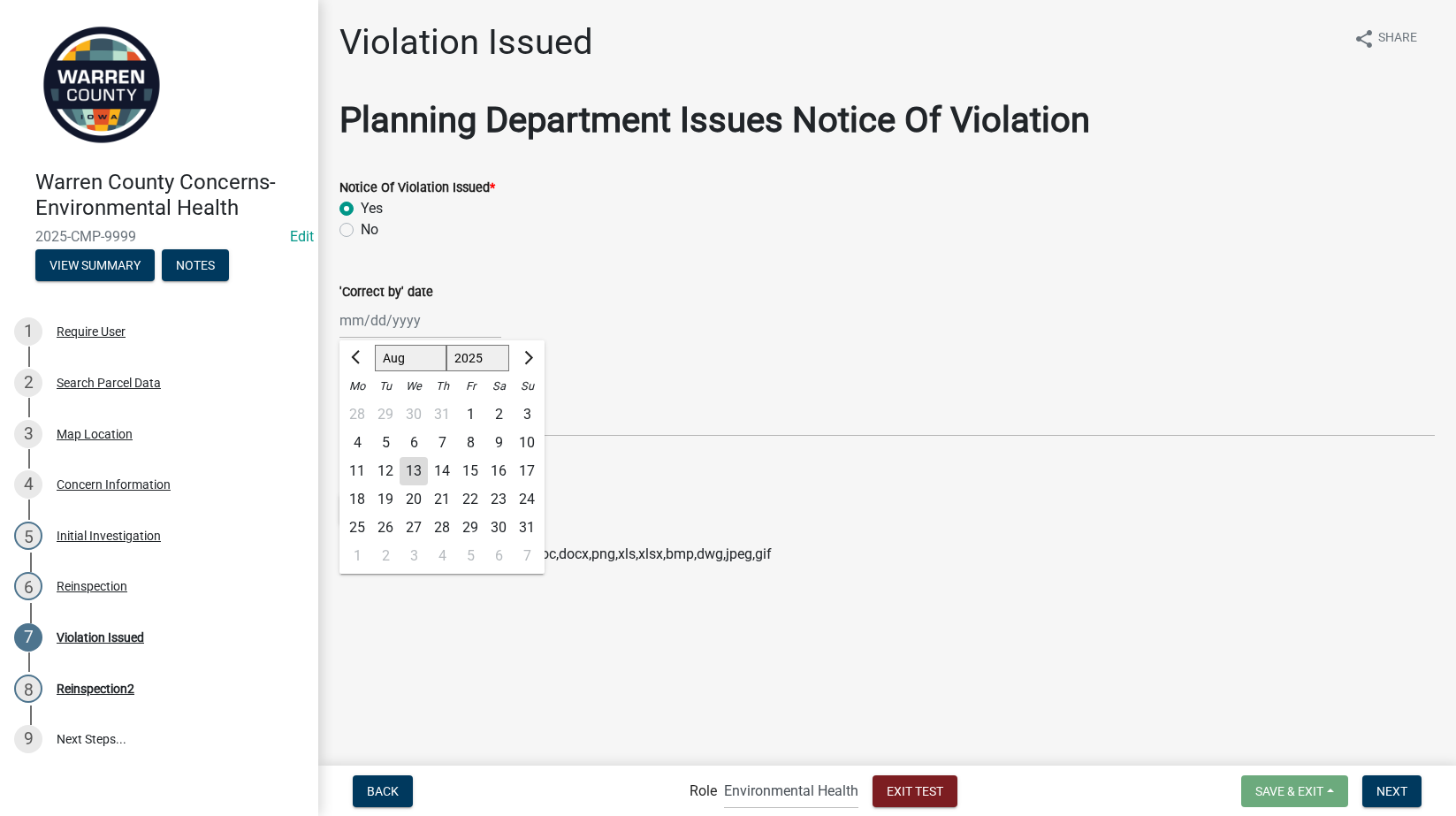
click at [443, 462] on div "14" at bounding box center [441, 471] width 28 height 28
type input "08/14/2025"
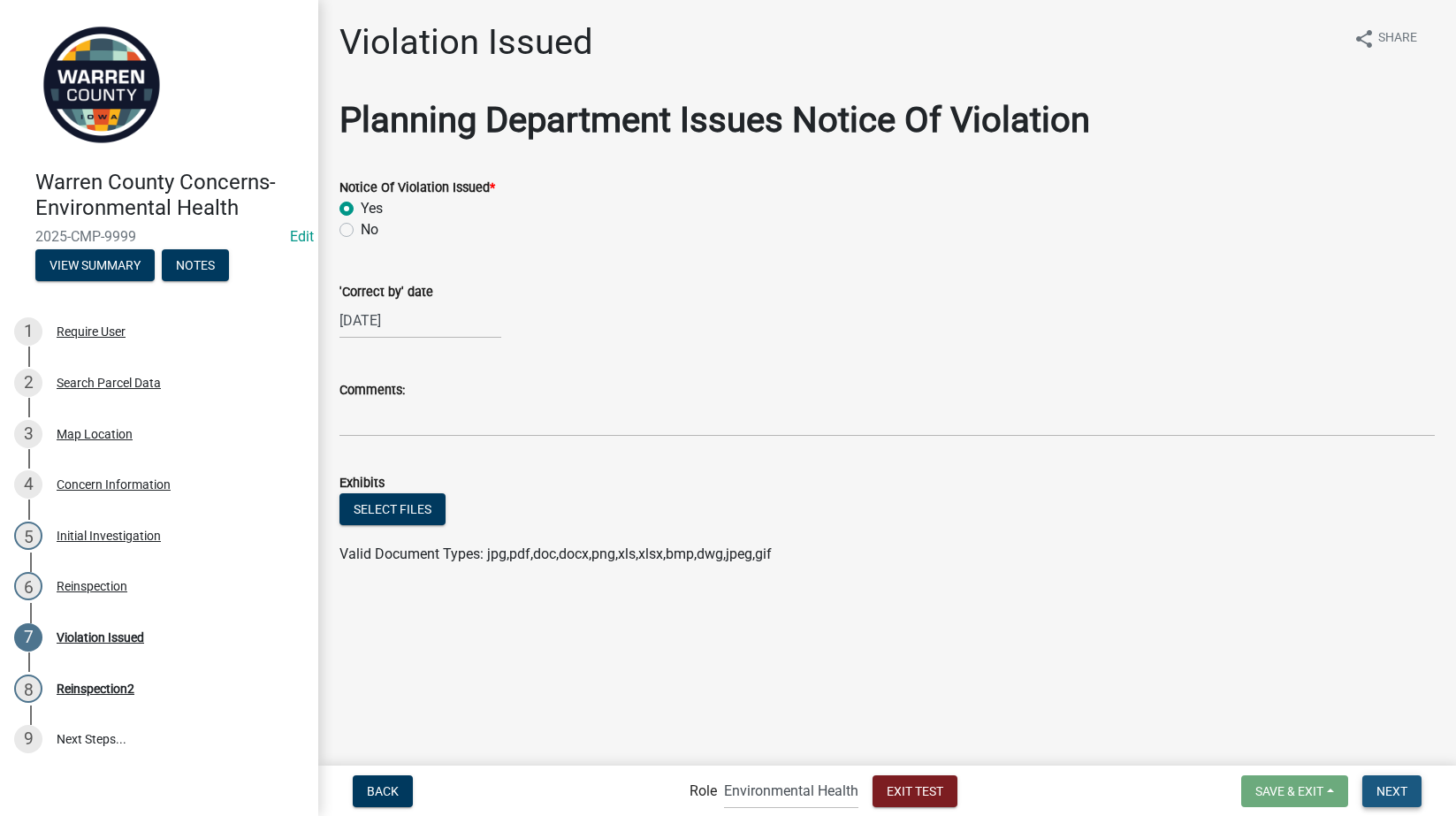
click at [1398, 784] on span "Next" at bounding box center [1392, 790] width 31 height 14
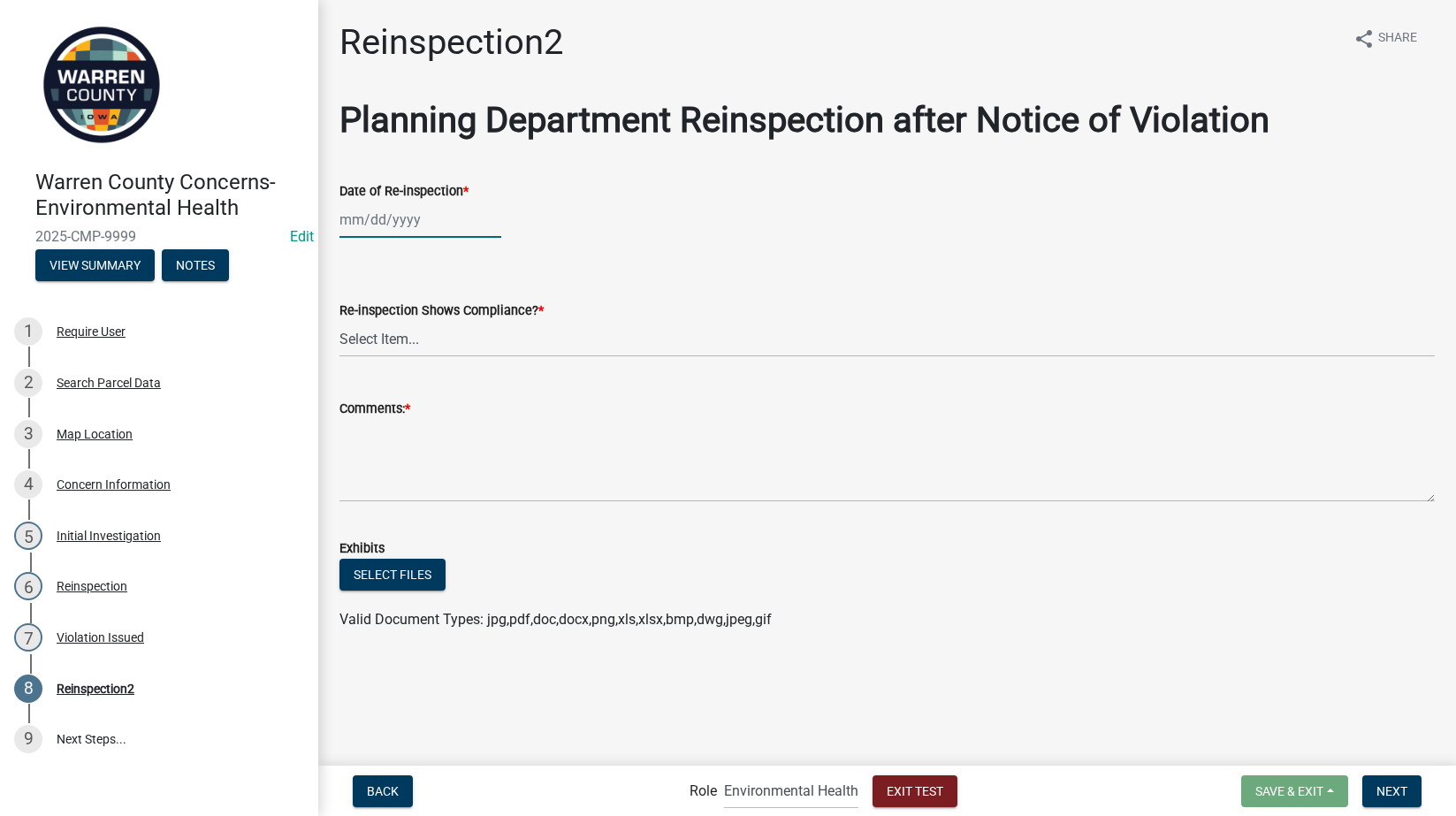
click at [368, 219] on div at bounding box center [420, 219] width 161 height 36
select select "8"
select select "2025"
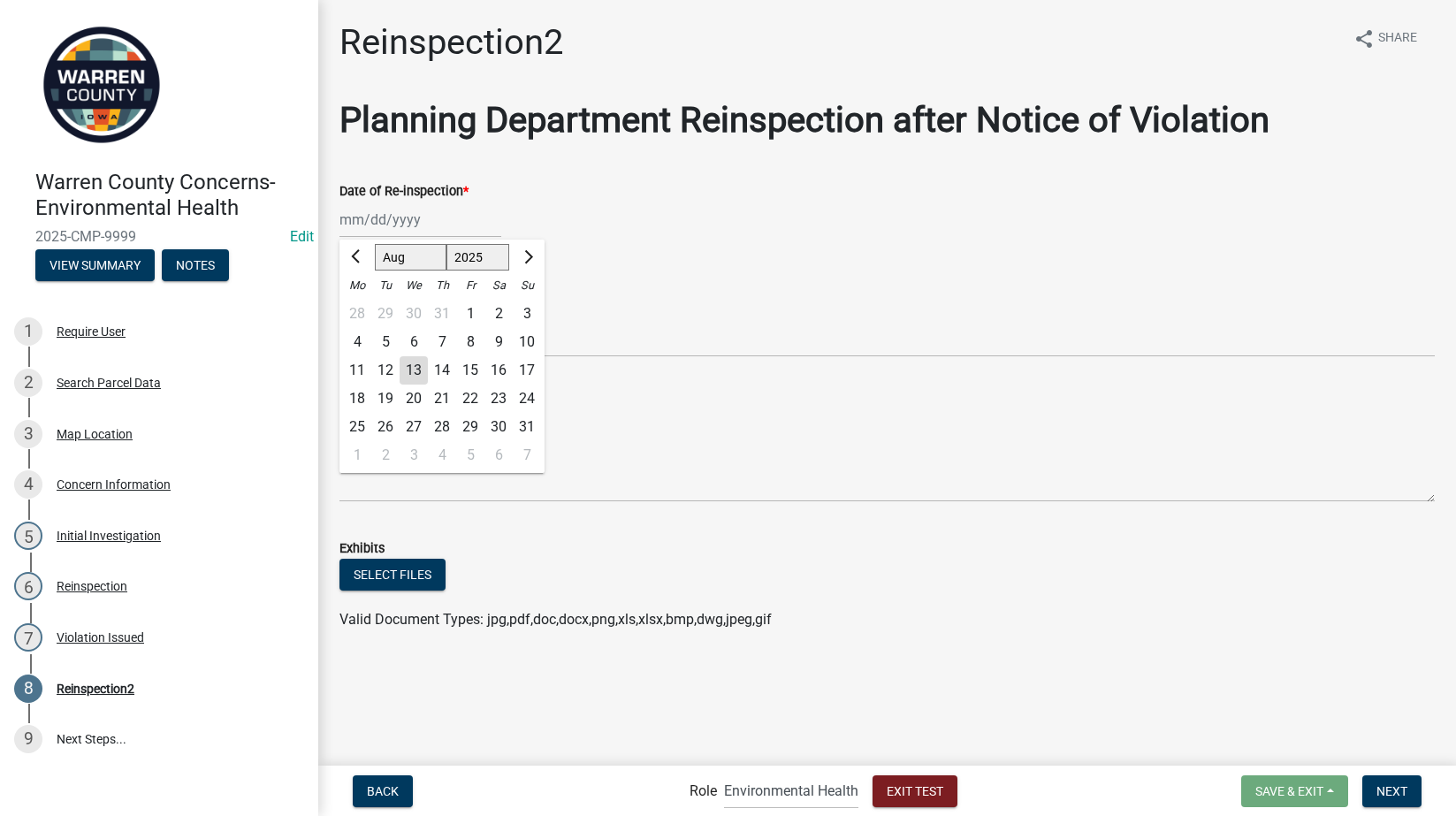
click at [441, 362] on div "14" at bounding box center [441, 371] width 28 height 28
type input "08/14/2025"
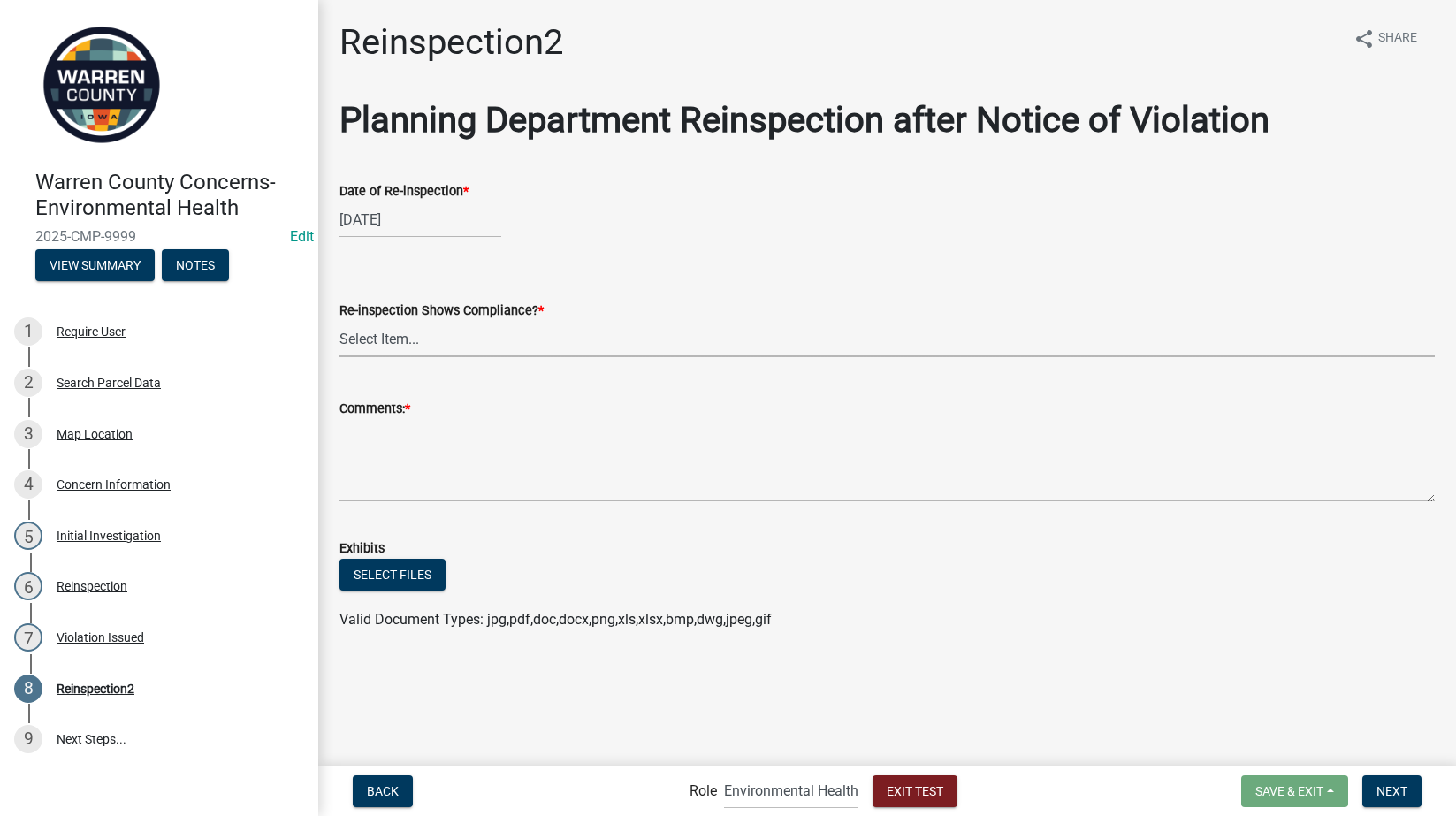
click at [421, 336] on select "Select Item... Yes No" at bounding box center [888, 339] width 1096 height 36
click at [340, 321] on select "Select Item... Yes No" at bounding box center [888, 339] width 1096 height 36
select select "7176dd84-c637-490f-9201-2f255f978b9a"
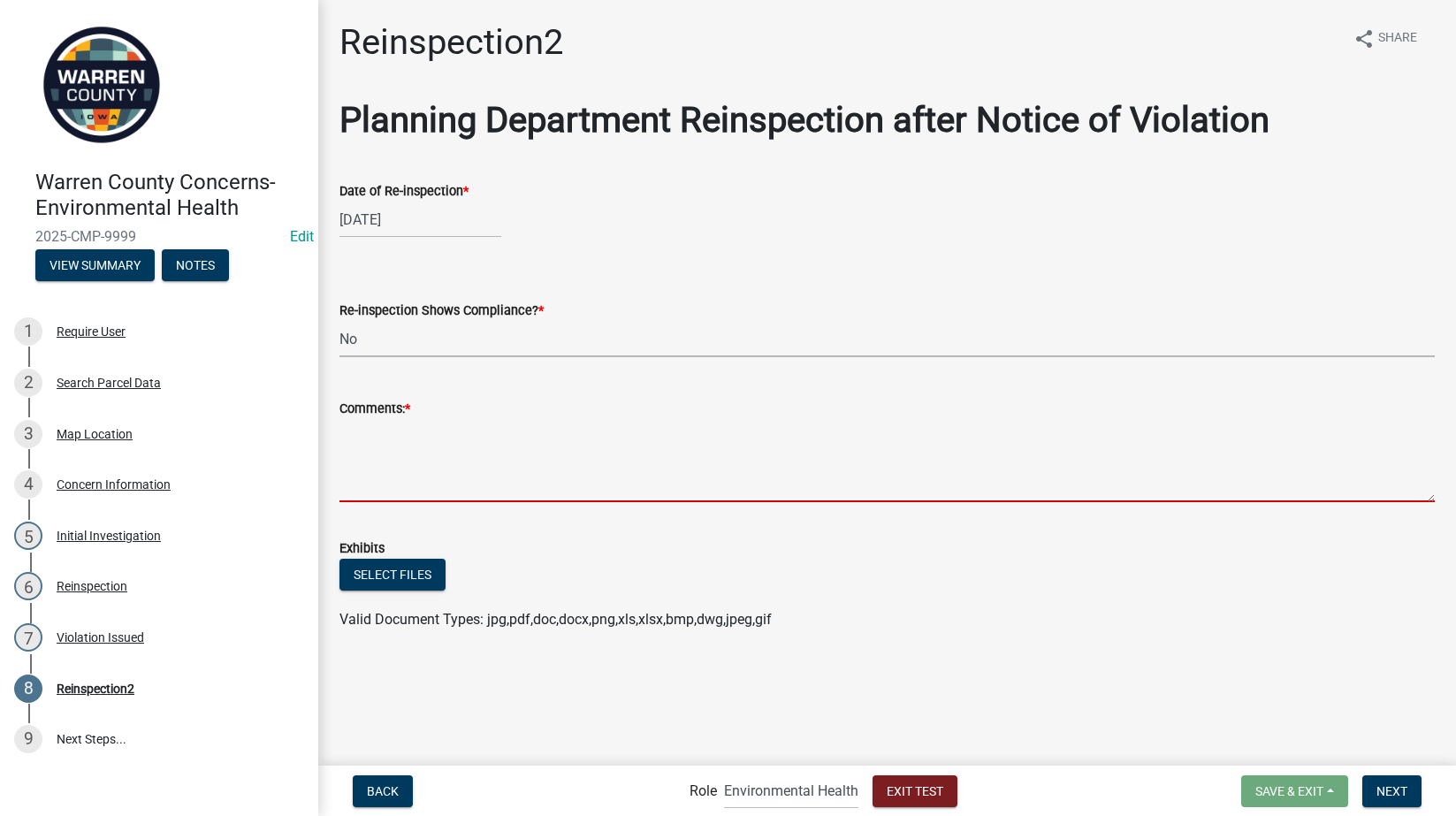
click at [393, 469] on textarea "Comments: *" at bounding box center [888, 460] width 1096 height 83
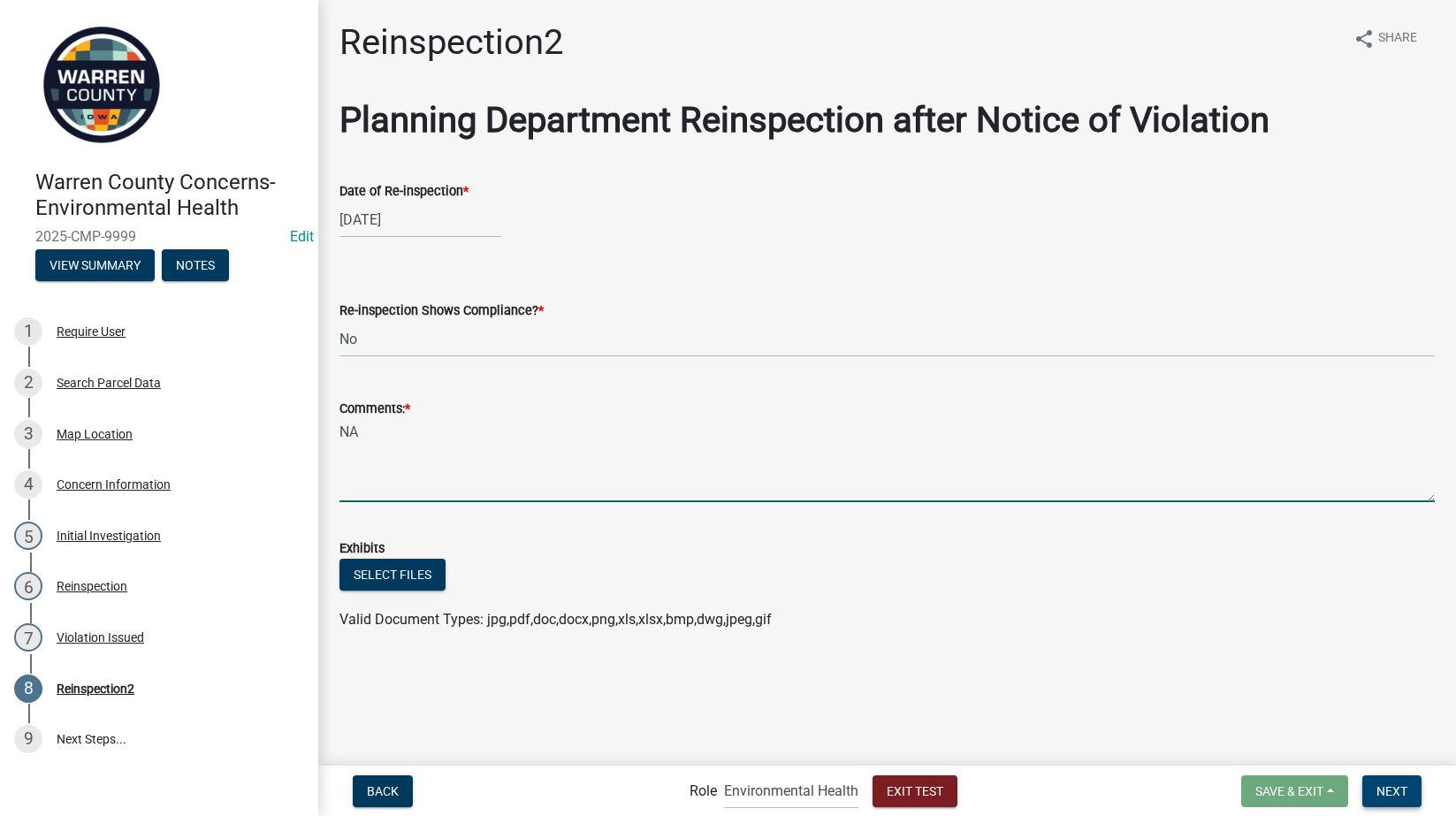
type textarea "NA"
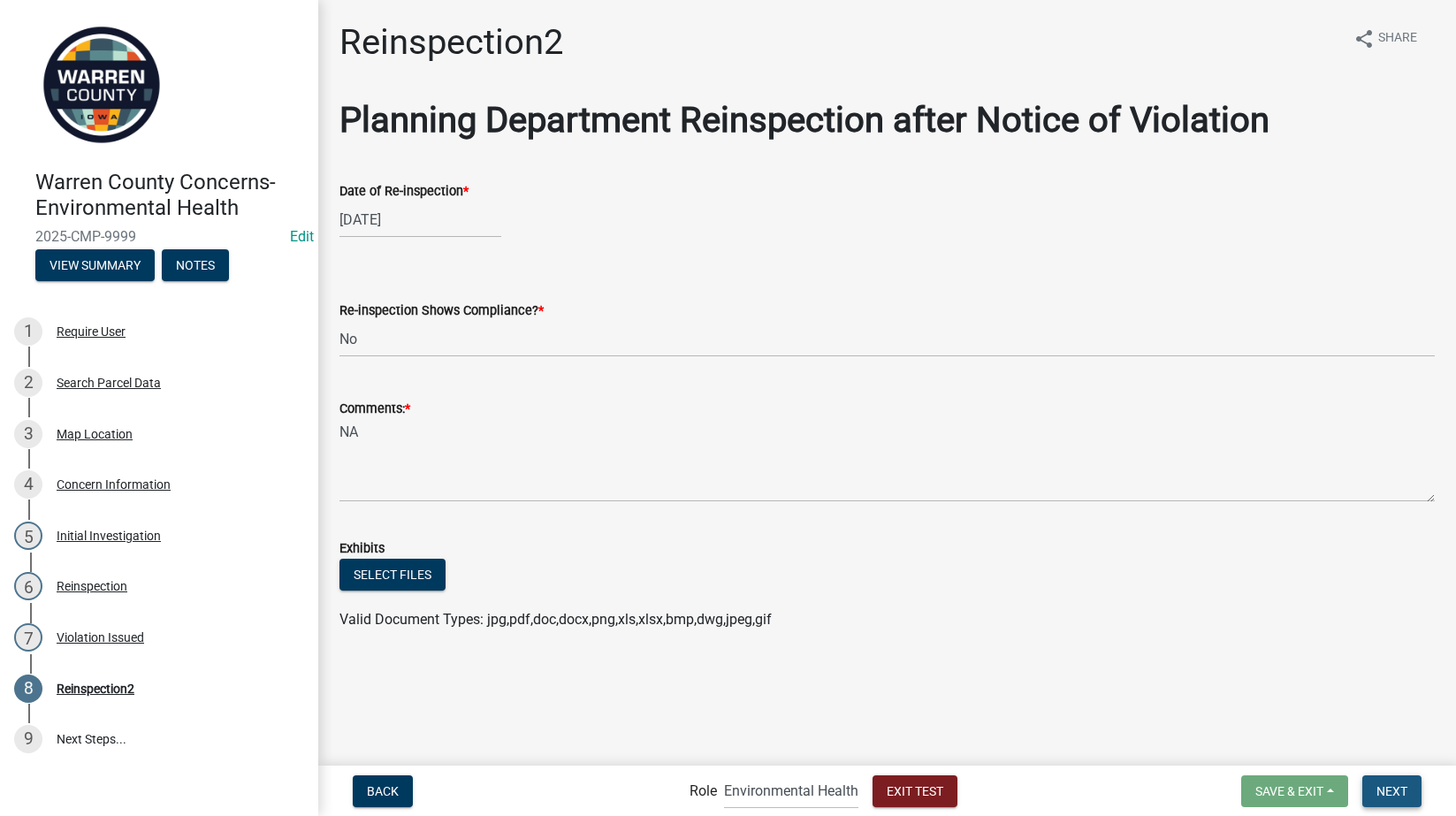
click at [1403, 796] on span "Next" at bounding box center [1392, 790] width 31 height 14
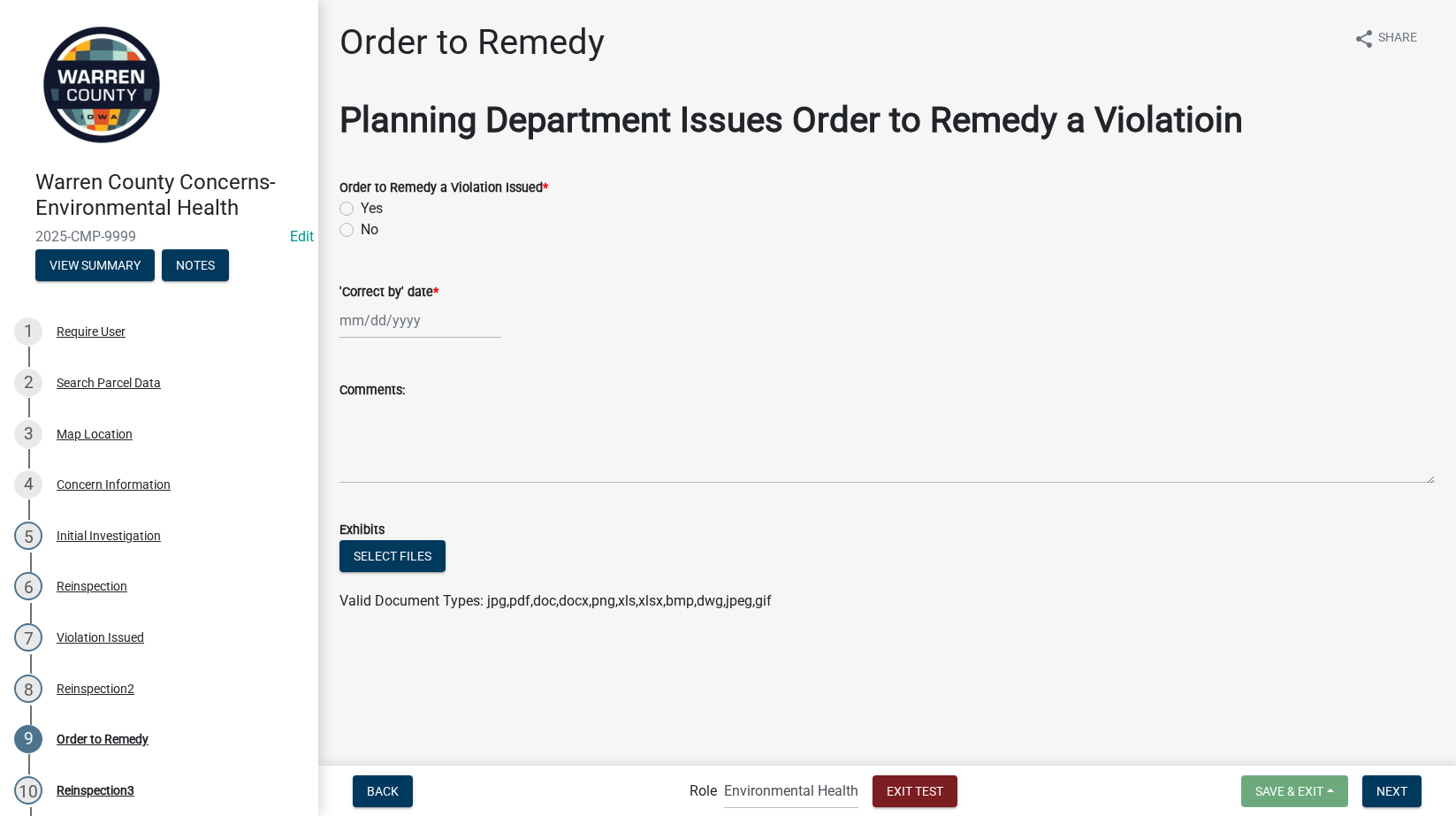
click at [360, 209] on label "Yes" at bounding box center [371, 208] width 22 height 21
click at [360, 209] on input "Yes" at bounding box center [366, 204] width 11 height 11
radio input "true"
click at [373, 318] on div at bounding box center [420, 320] width 161 height 36
select select "8"
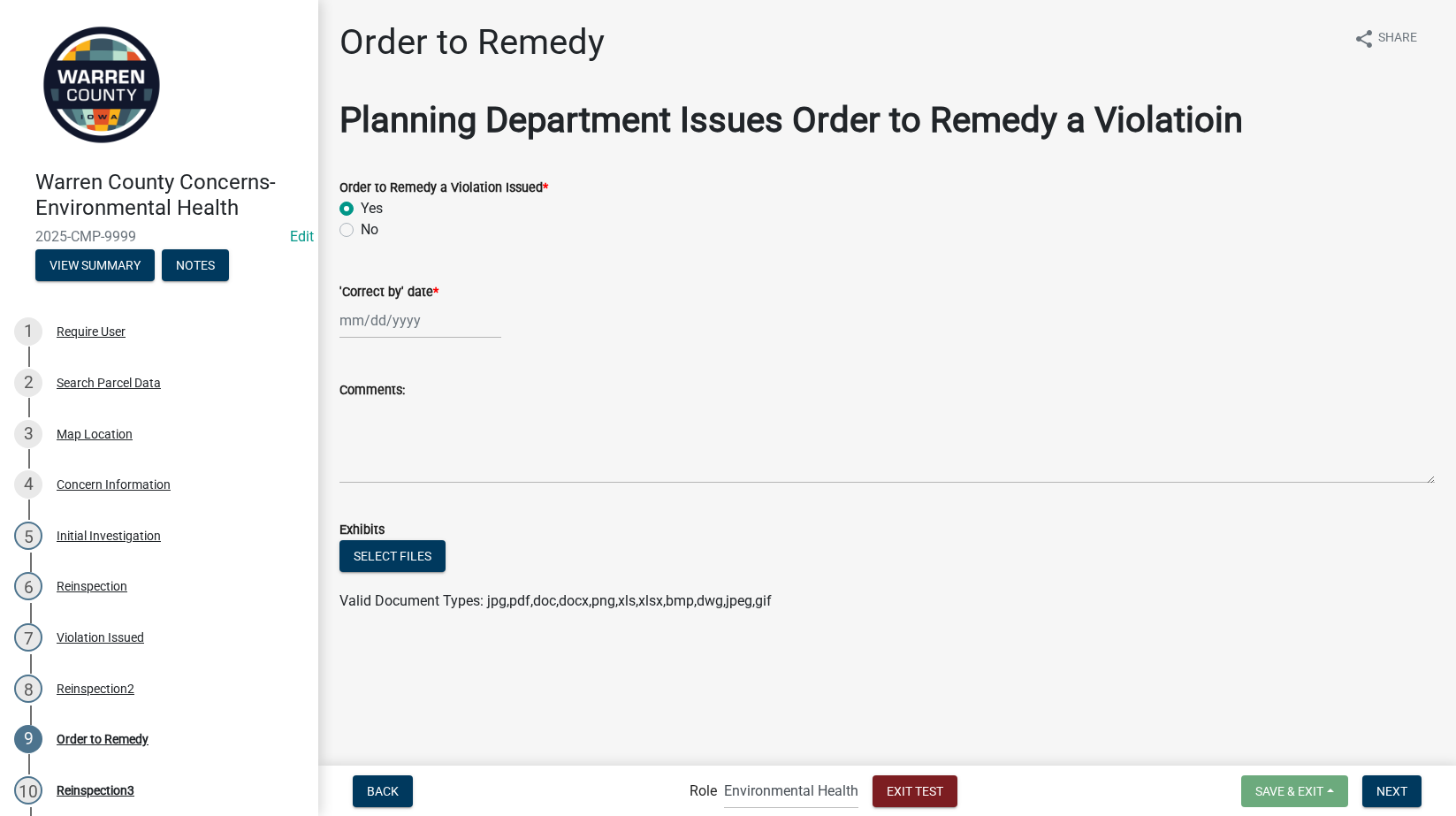
select select "2025"
click at [444, 469] on div "14" at bounding box center [441, 471] width 28 height 28
type input "08/14/2025"
click at [1384, 785] on span "Next" at bounding box center [1392, 790] width 31 height 14
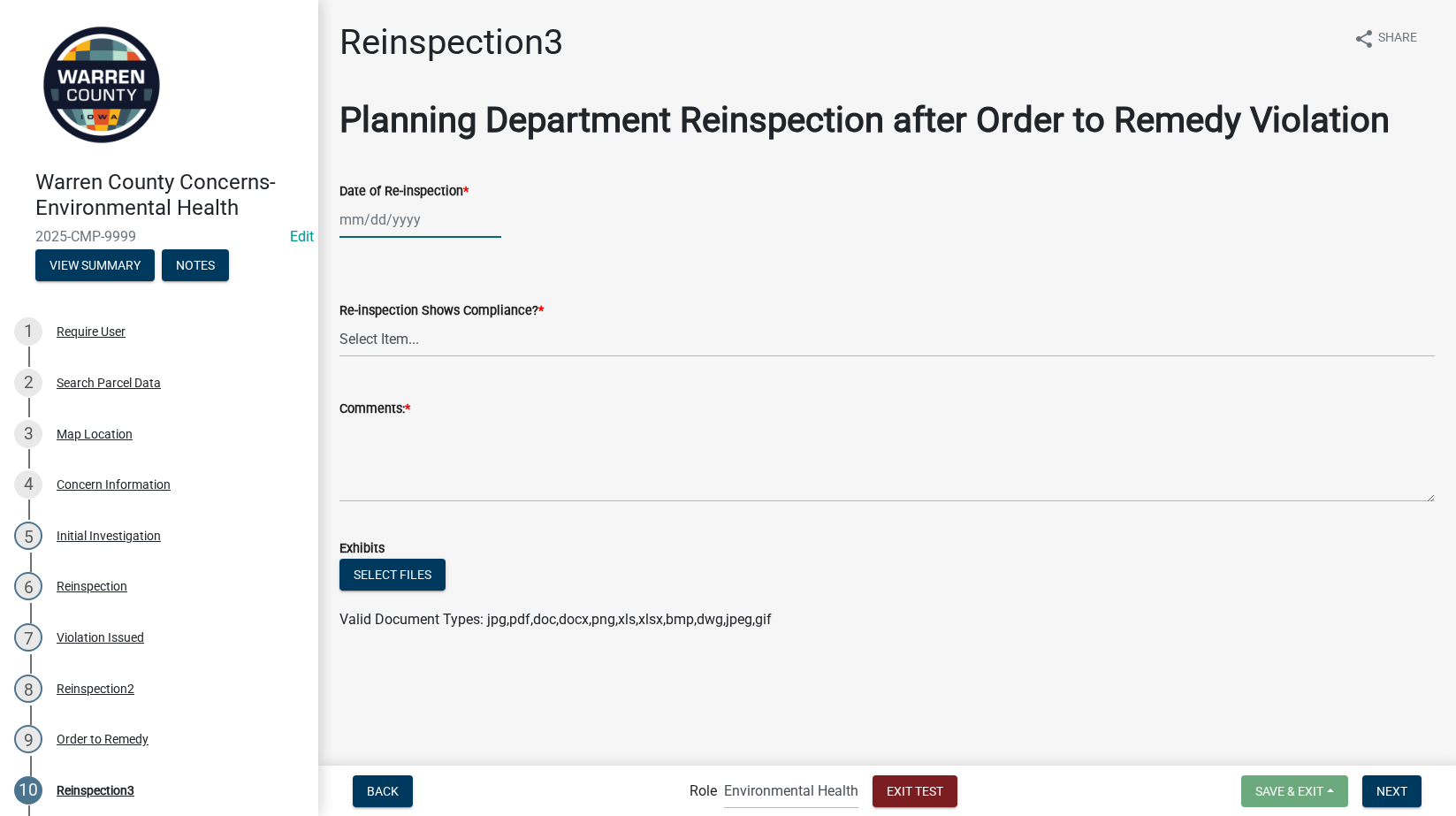
click at [402, 224] on div at bounding box center [420, 219] width 161 height 36
select select "8"
select select "2025"
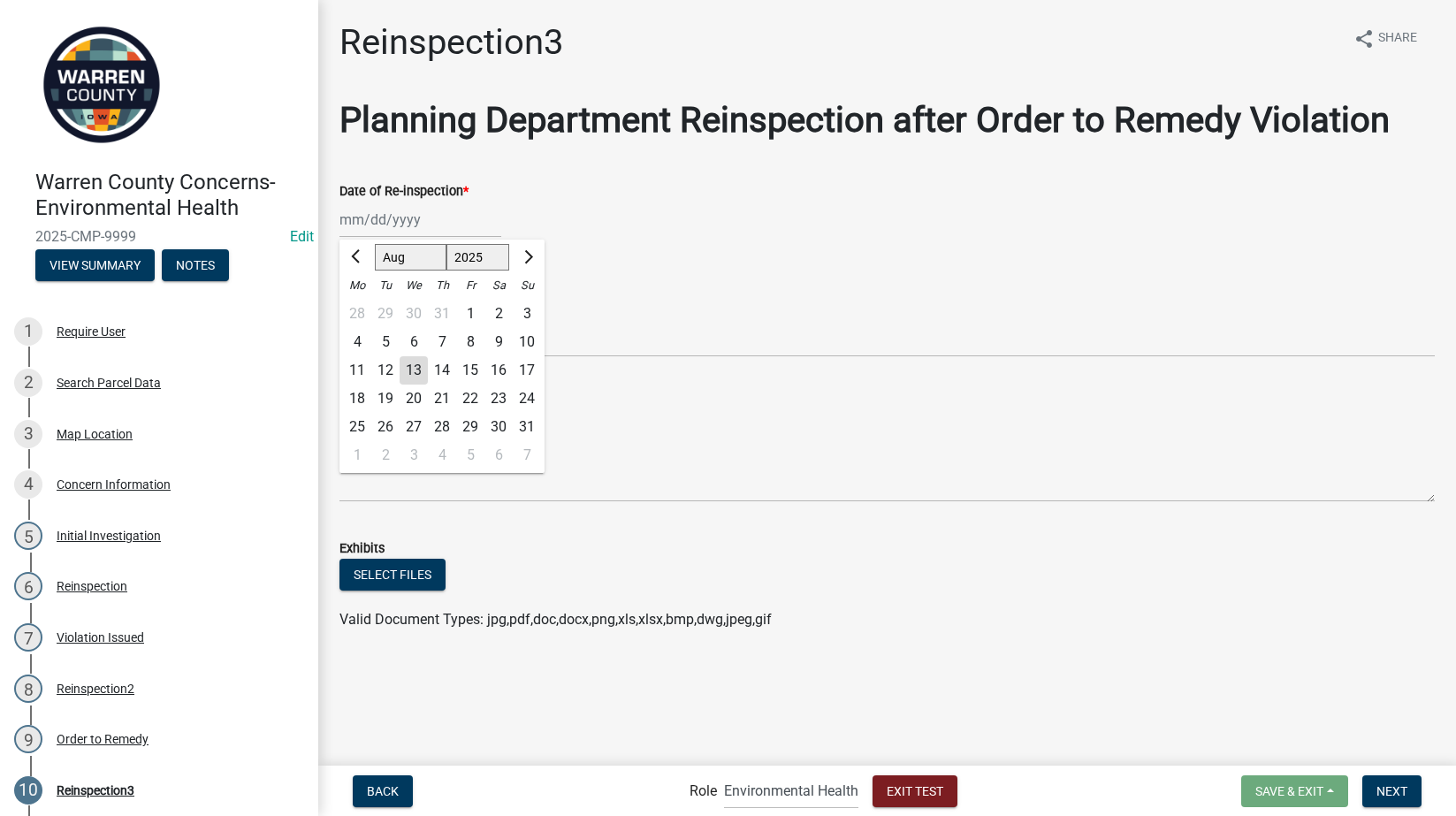
click at [436, 373] on div "14" at bounding box center [441, 371] width 28 height 28
type input "08/14/2025"
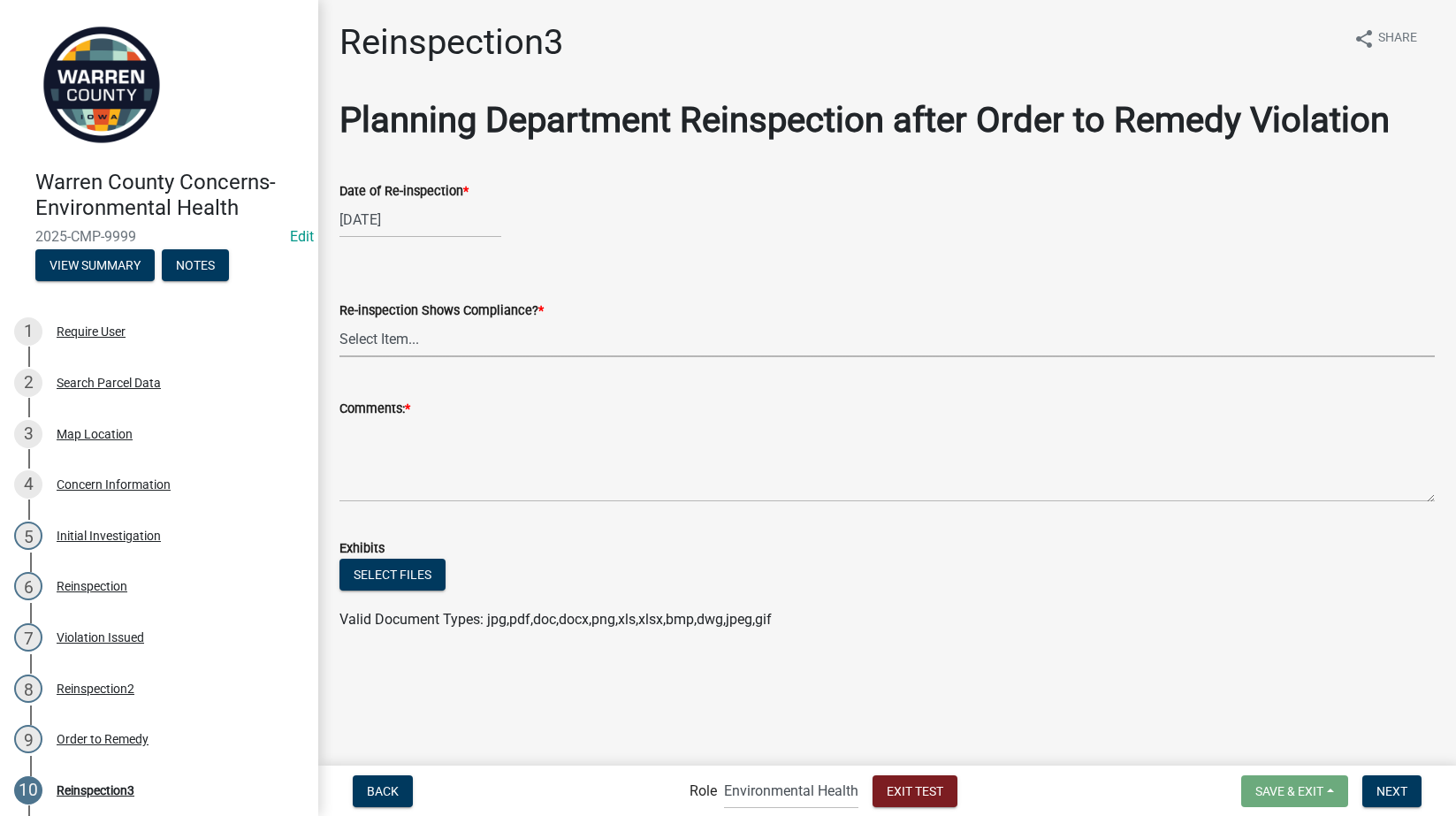
click at [411, 339] on select "Select Item... Yes No" at bounding box center [888, 339] width 1096 height 36
click at [340, 321] on select "Select Item... Yes No" at bounding box center [888, 339] width 1096 height 36
select select "247ec8f6-f2d9-44ec-977a-37777a57df7b"
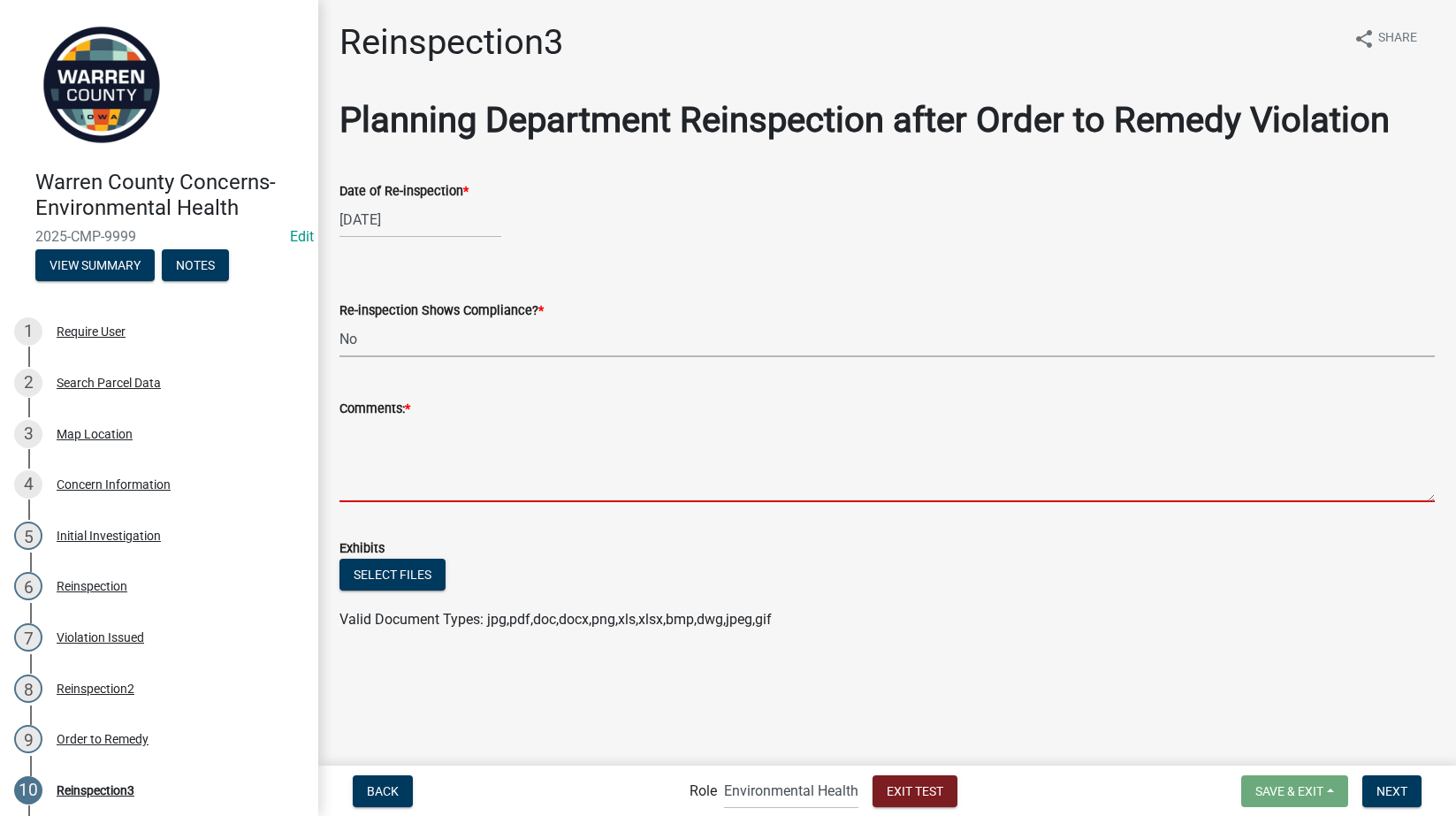
click at [389, 444] on textarea "Comments: *" at bounding box center [888, 460] width 1096 height 83
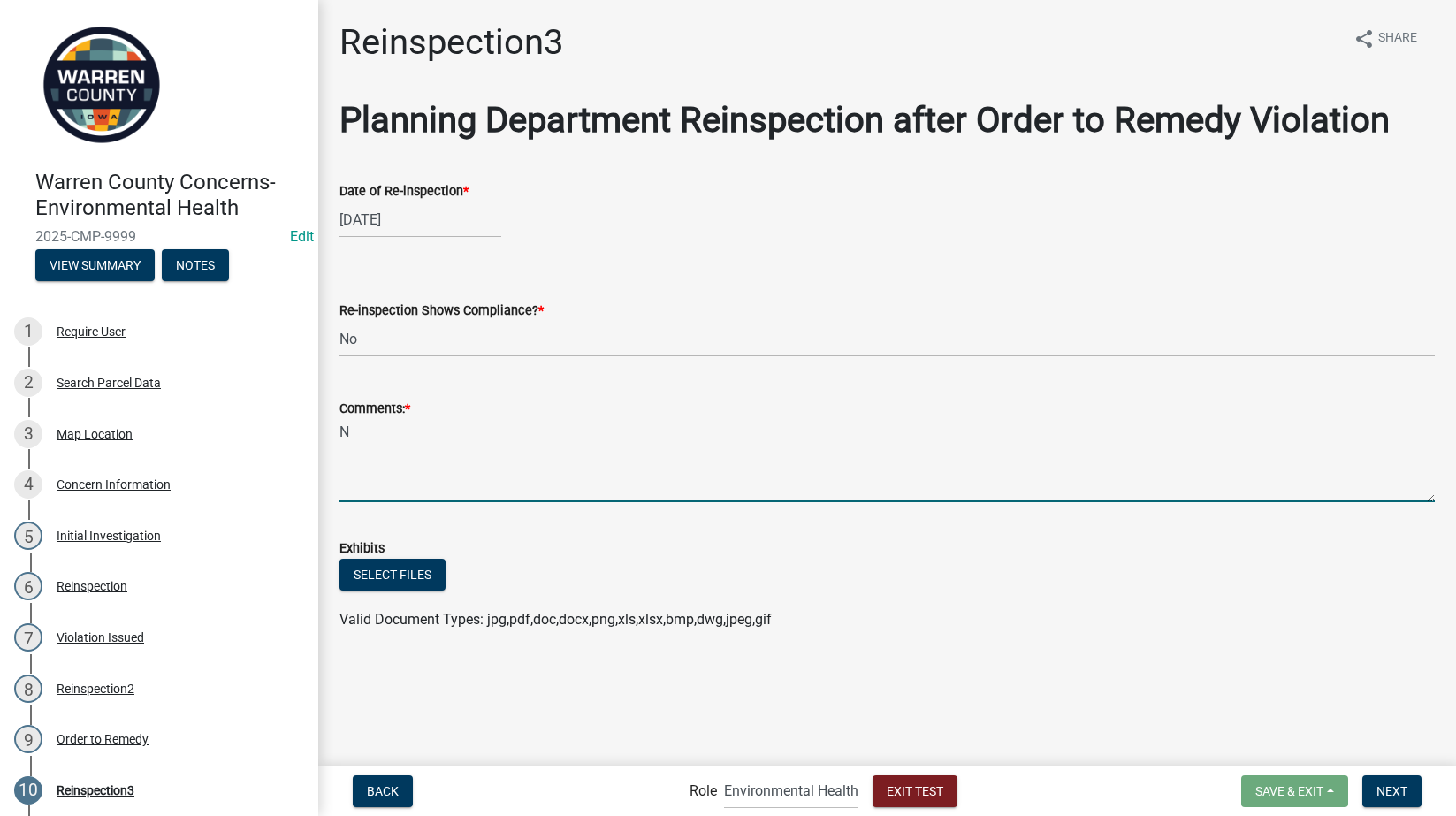
type textarea "NA"
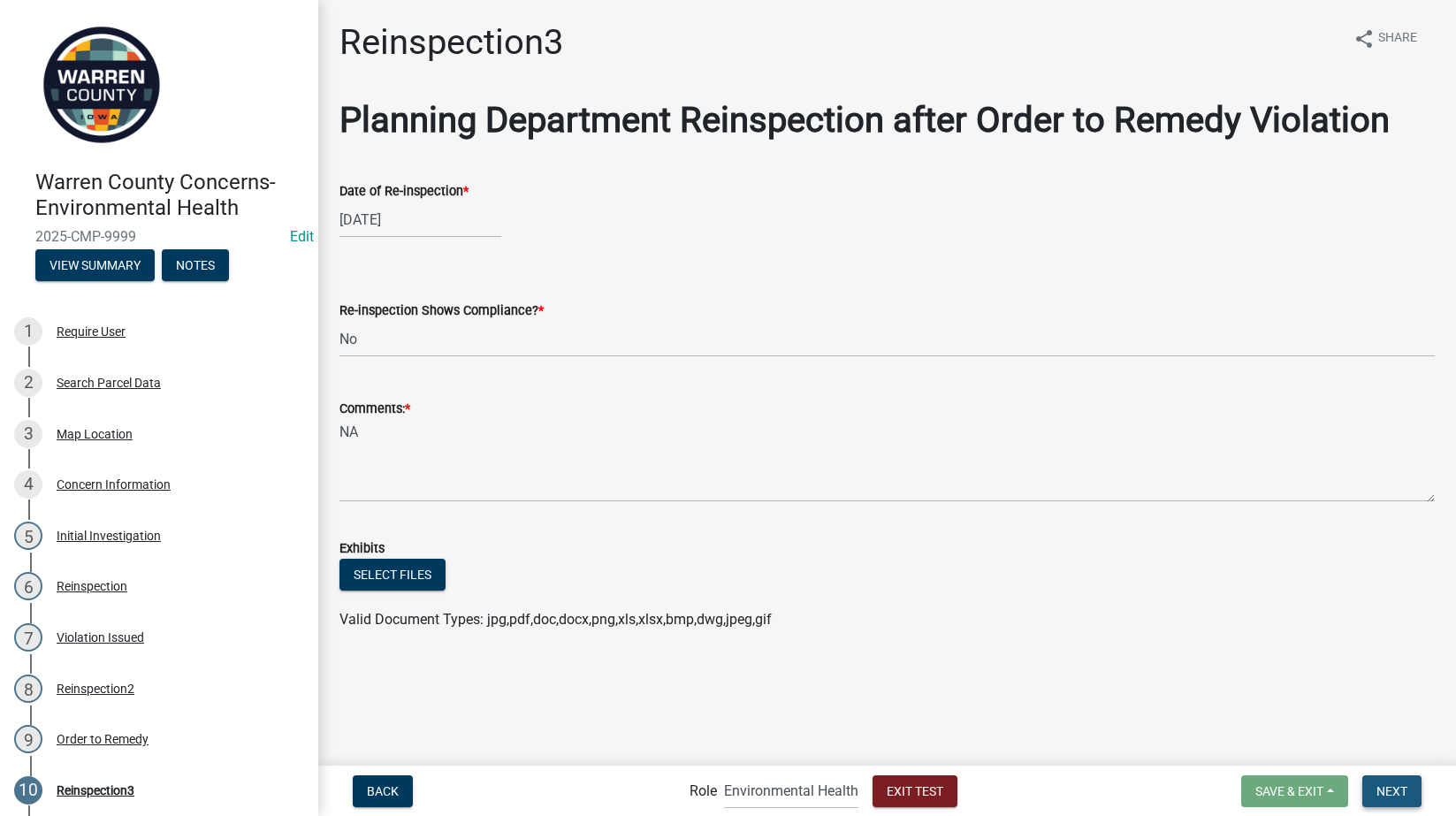
click at [1416, 798] on button "Next" at bounding box center [1392, 792] width 59 height 32
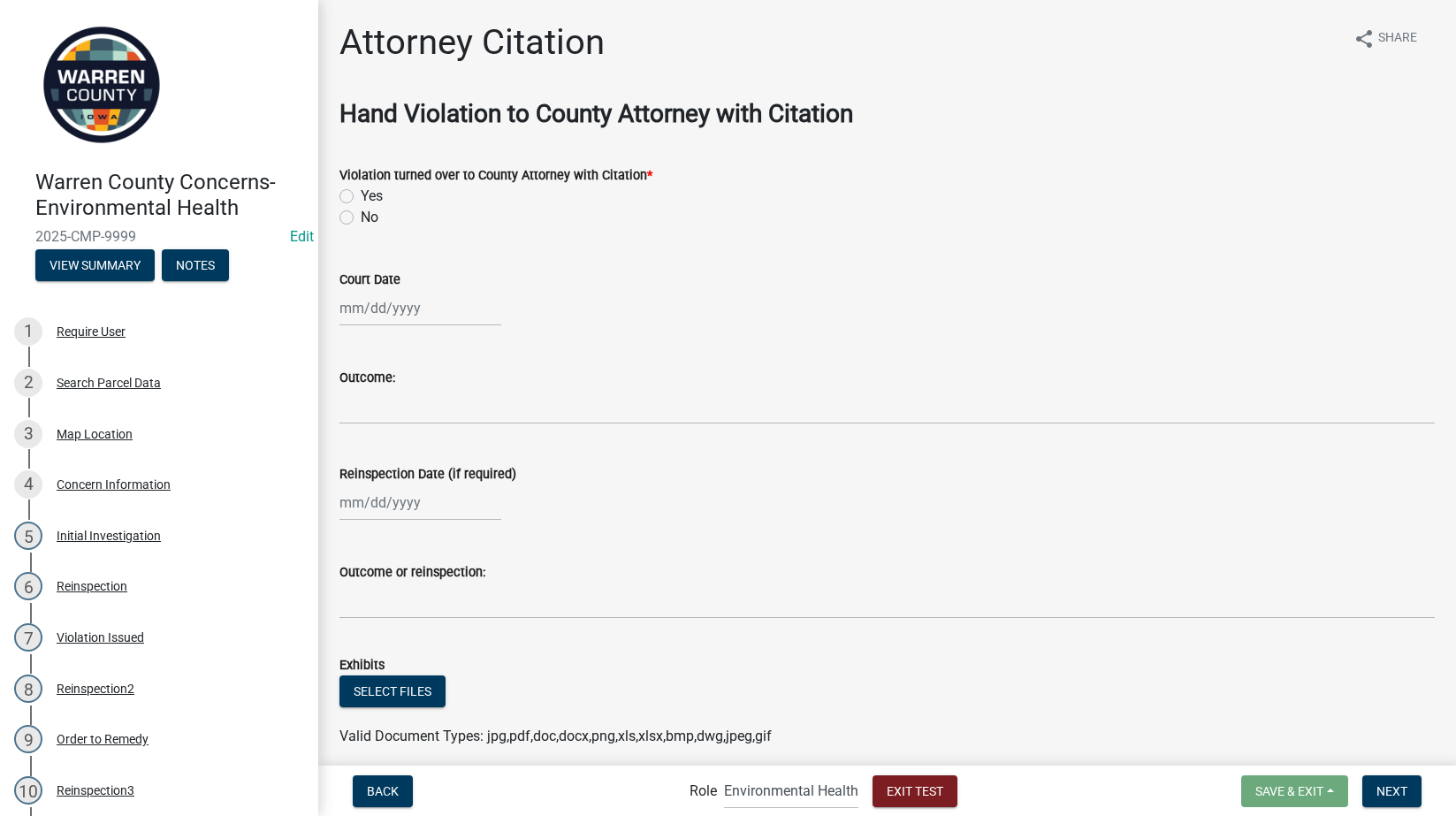
click at [360, 195] on label "Yes" at bounding box center [371, 196] width 22 height 21
click at [360, 195] on input "Yes" at bounding box center [366, 191] width 11 height 11
radio input "true"
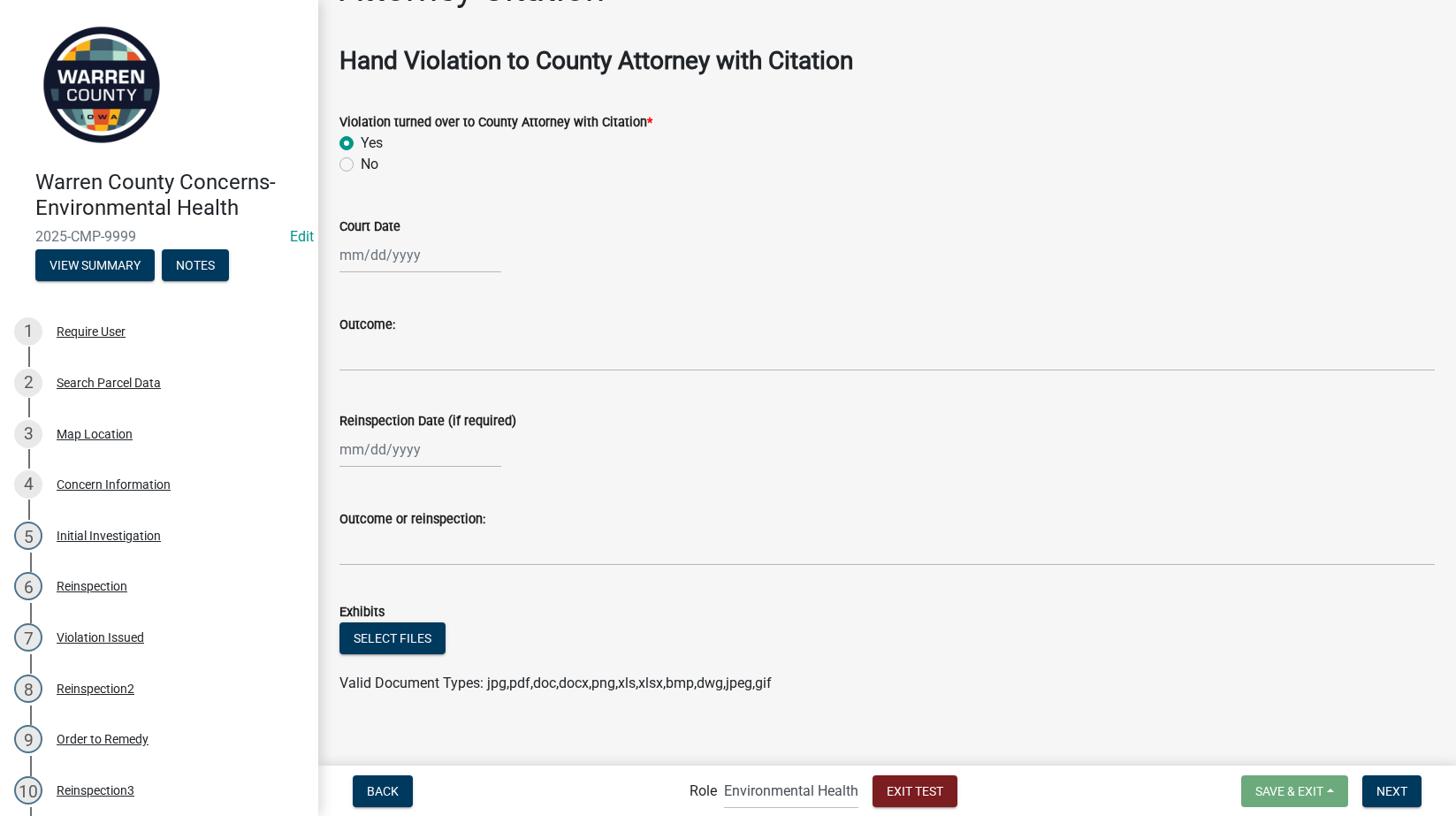
scroll to position [69, 0]
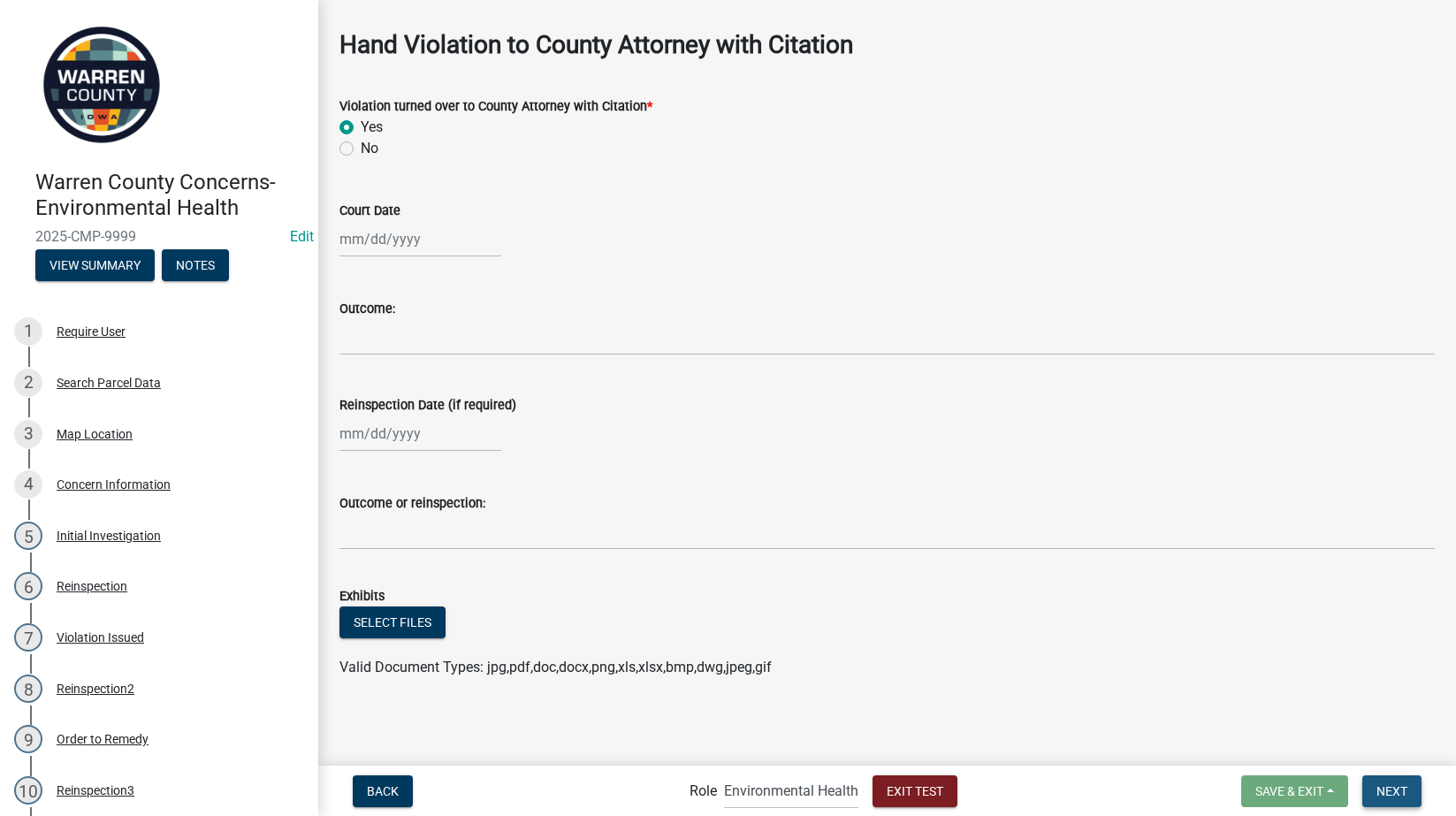
click at [1395, 794] on span "Next" at bounding box center [1392, 790] width 31 height 14
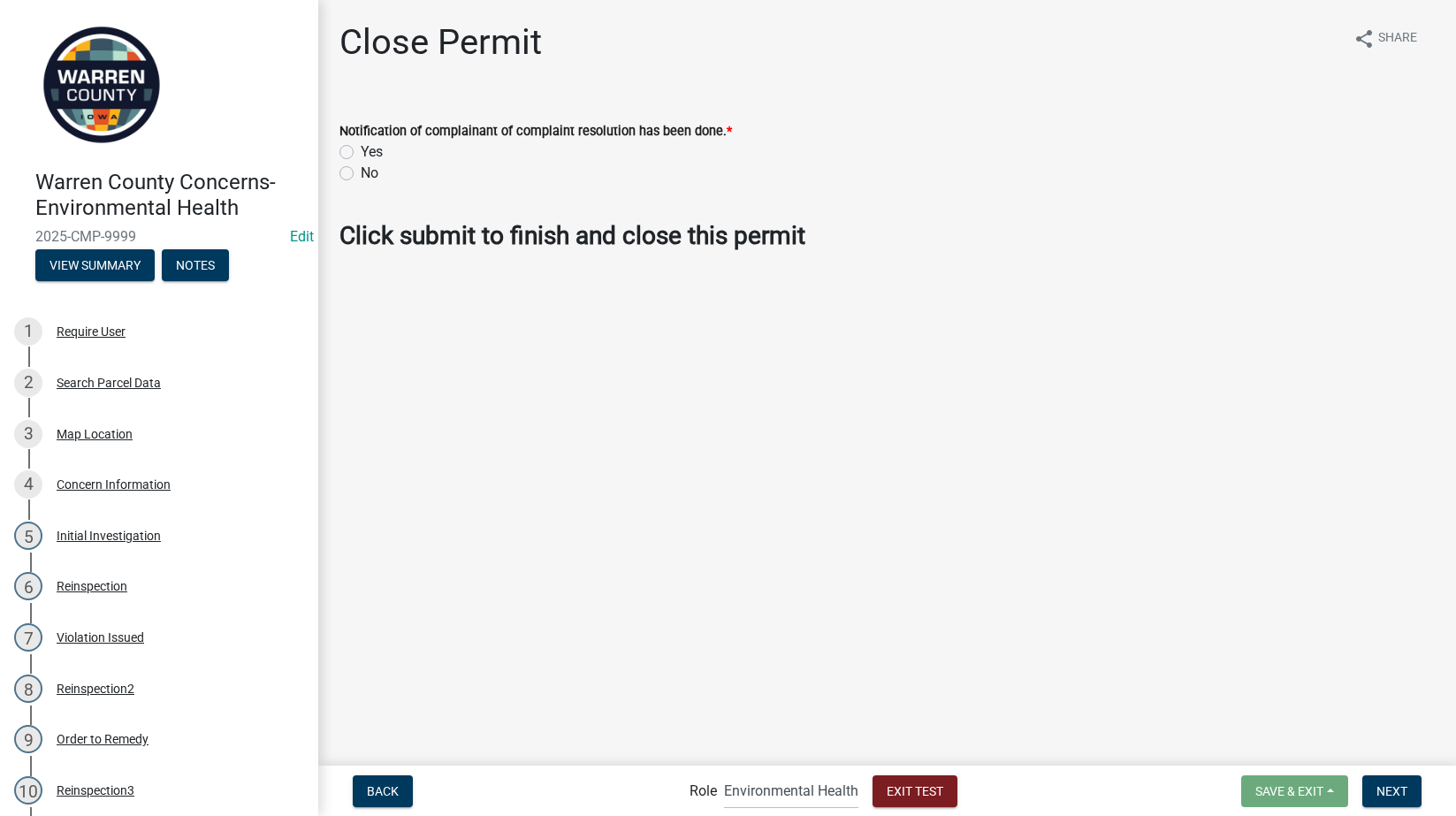
click at [360, 152] on label "Yes" at bounding box center [371, 152] width 22 height 21
click at [360, 152] on input "Yes" at bounding box center [366, 148] width 11 height 11
radio input "true"
click at [1381, 785] on span "Next" at bounding box center [1392, 790] width 31 height 14
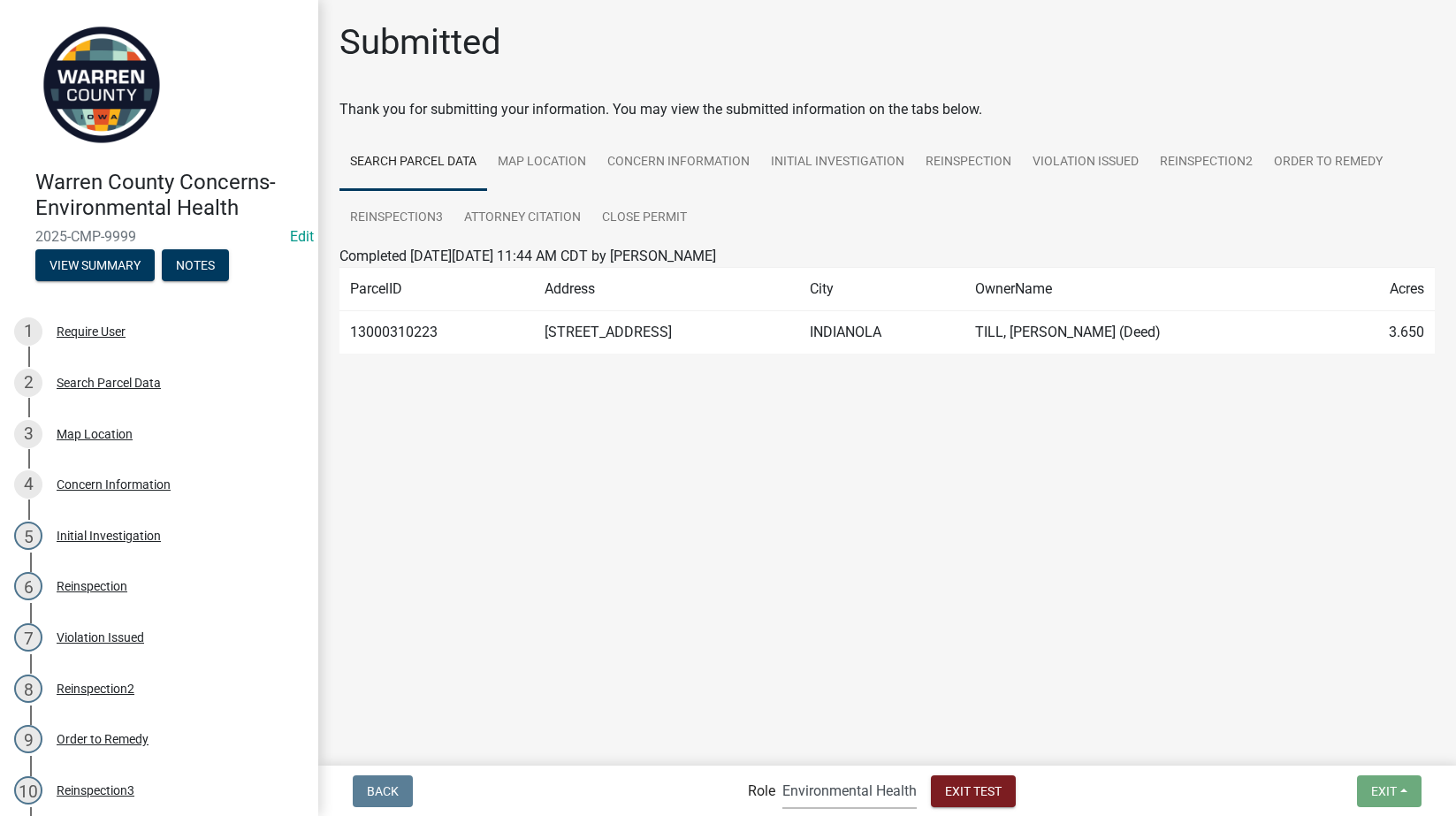
click at [878, 788] on select "Applicant Admin Environmental Health" at bounding box center [849, 791] width 134 height 36
select select "46f061d0-ca05-4526-87ad-bae6256f3e47"
click at [782, 773] on select "Applicant Admin Environmental Health" at bounding box center [849, 791] width 134 height 36
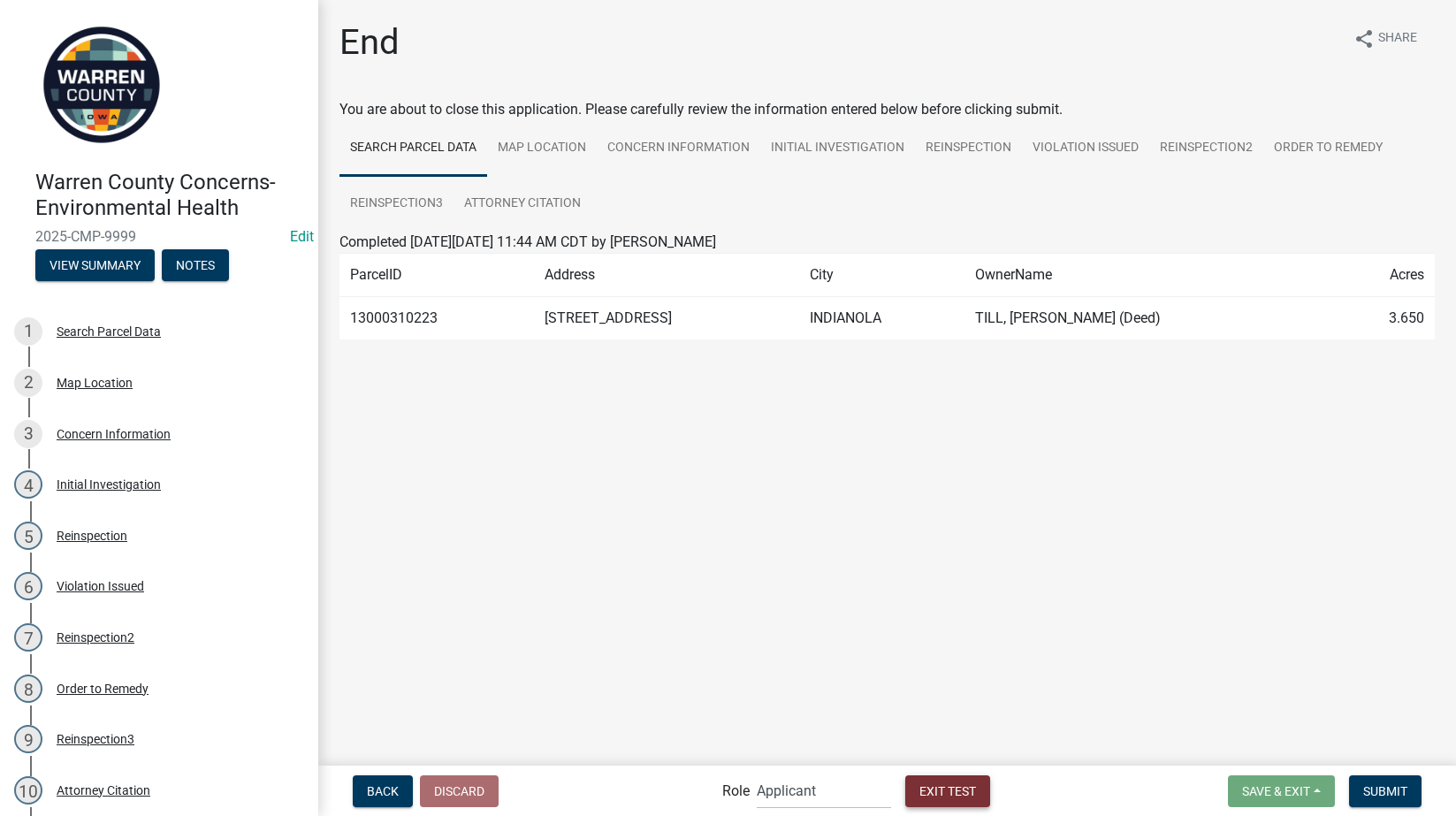
click at [934, 788] on span "Exit Test" at bounding box center [947, 790] width 57 height 14
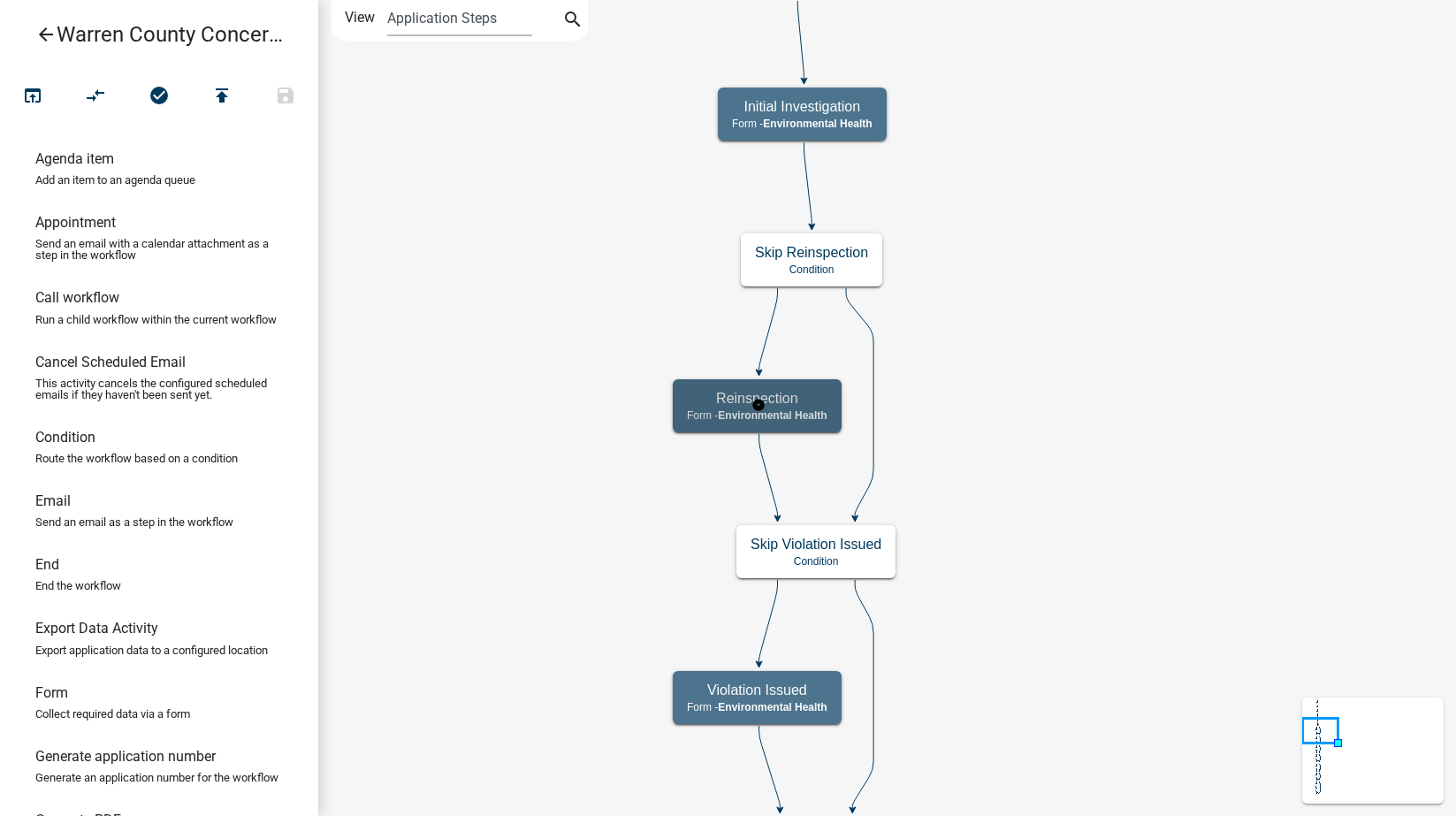
click at [803, 394] on h5 "Reinspection" at bounding box center [757, 399] width 141 height 17
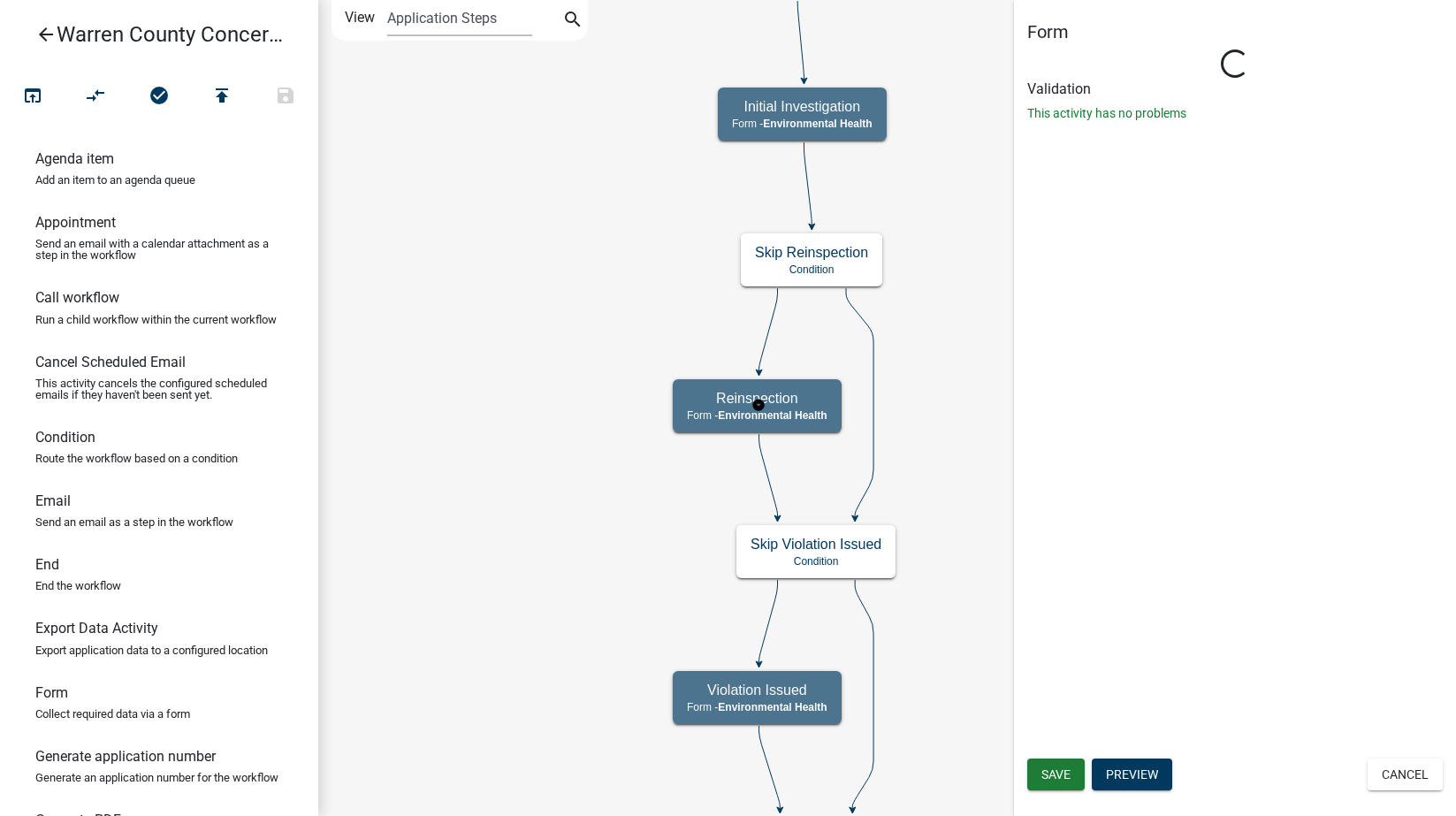
select select "EB914F98-266B-4D45-B6A7-C04EB7A49358"
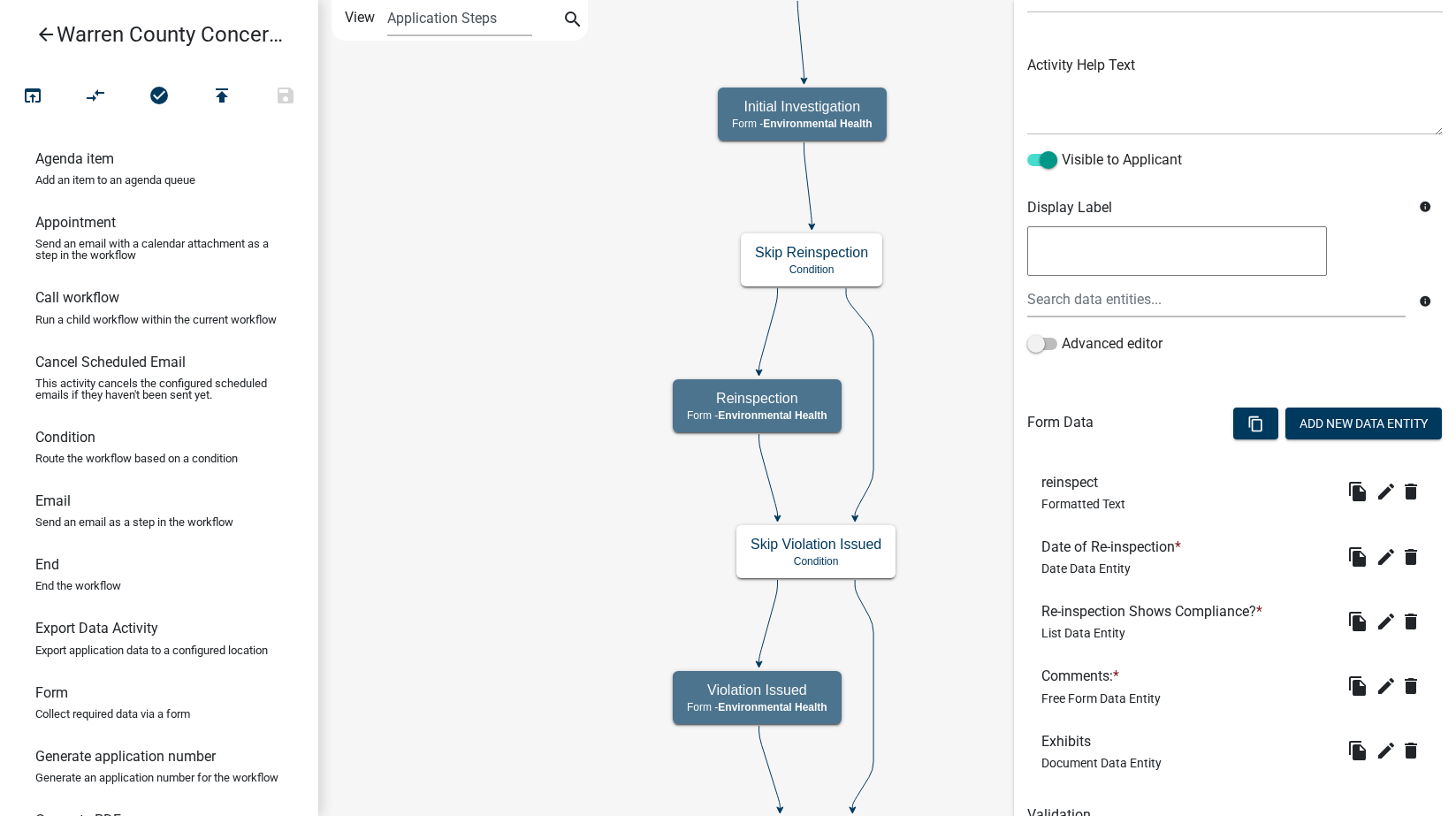
scroll to position [256, 0]
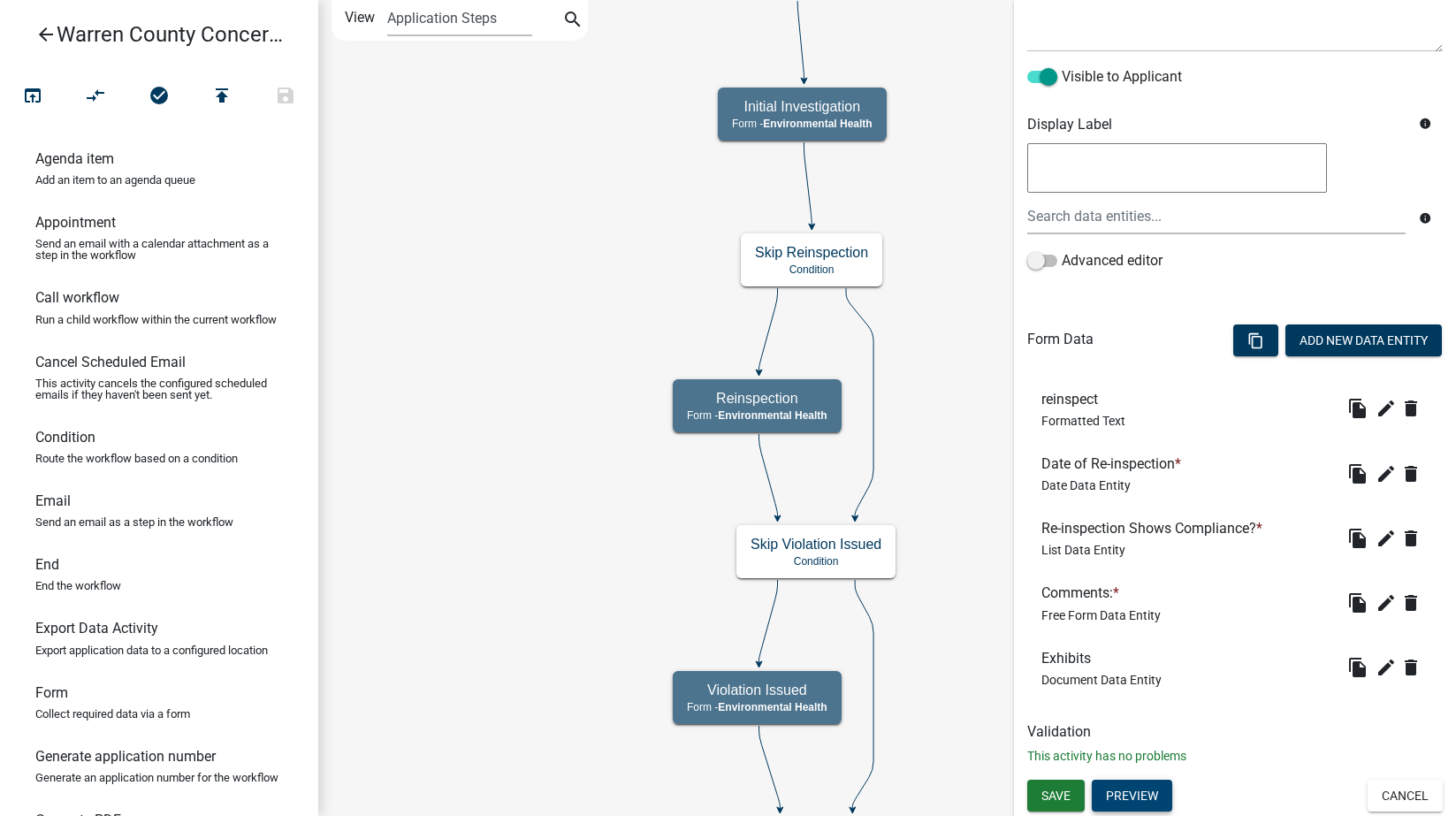
click at [1144, 792] on button "Preview" at bounding box center [1132, 795] width 80 height 32
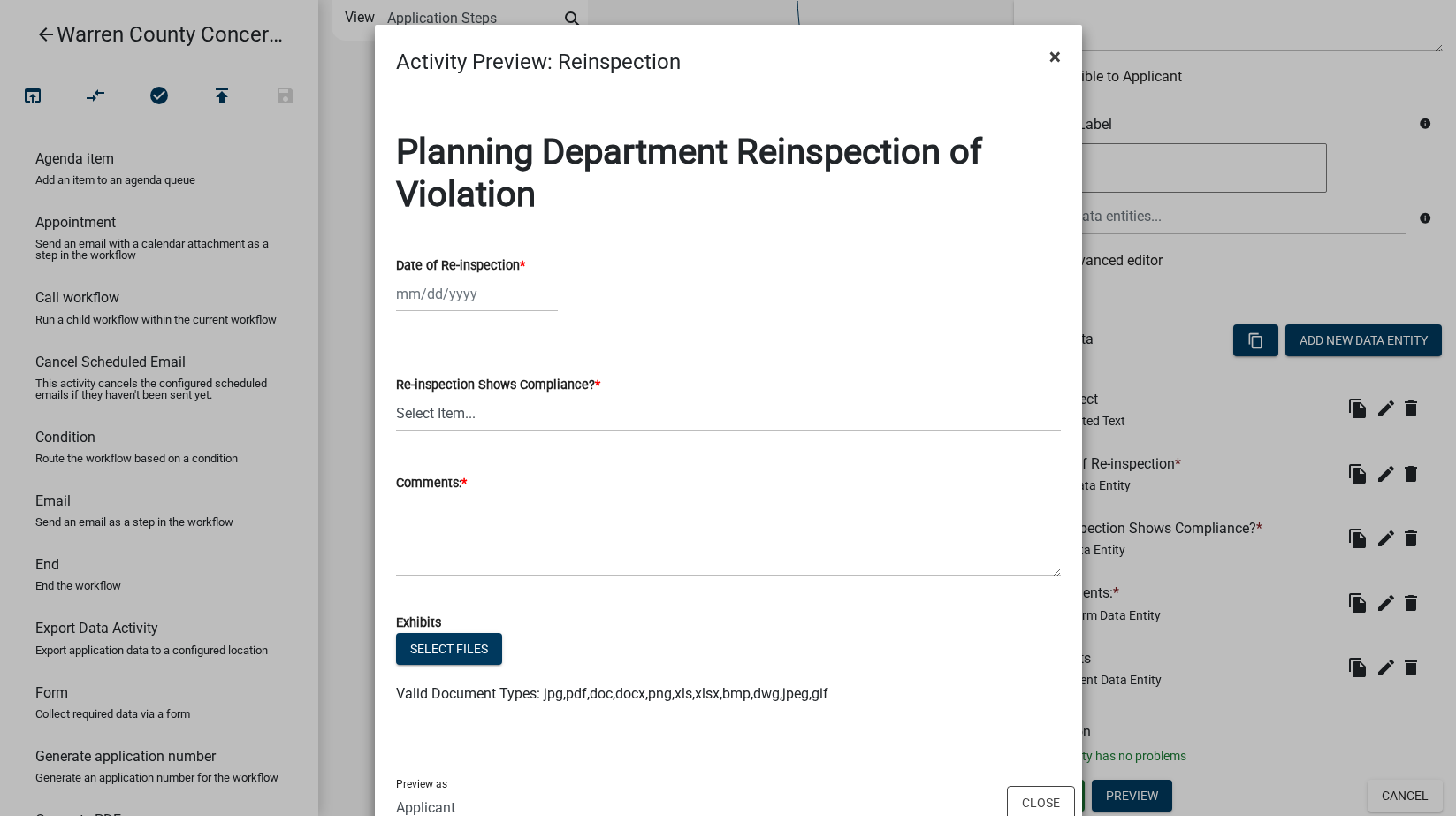
click at [1049, 56] on span "×" at bounding box center [1055, 56] width 11 height 25
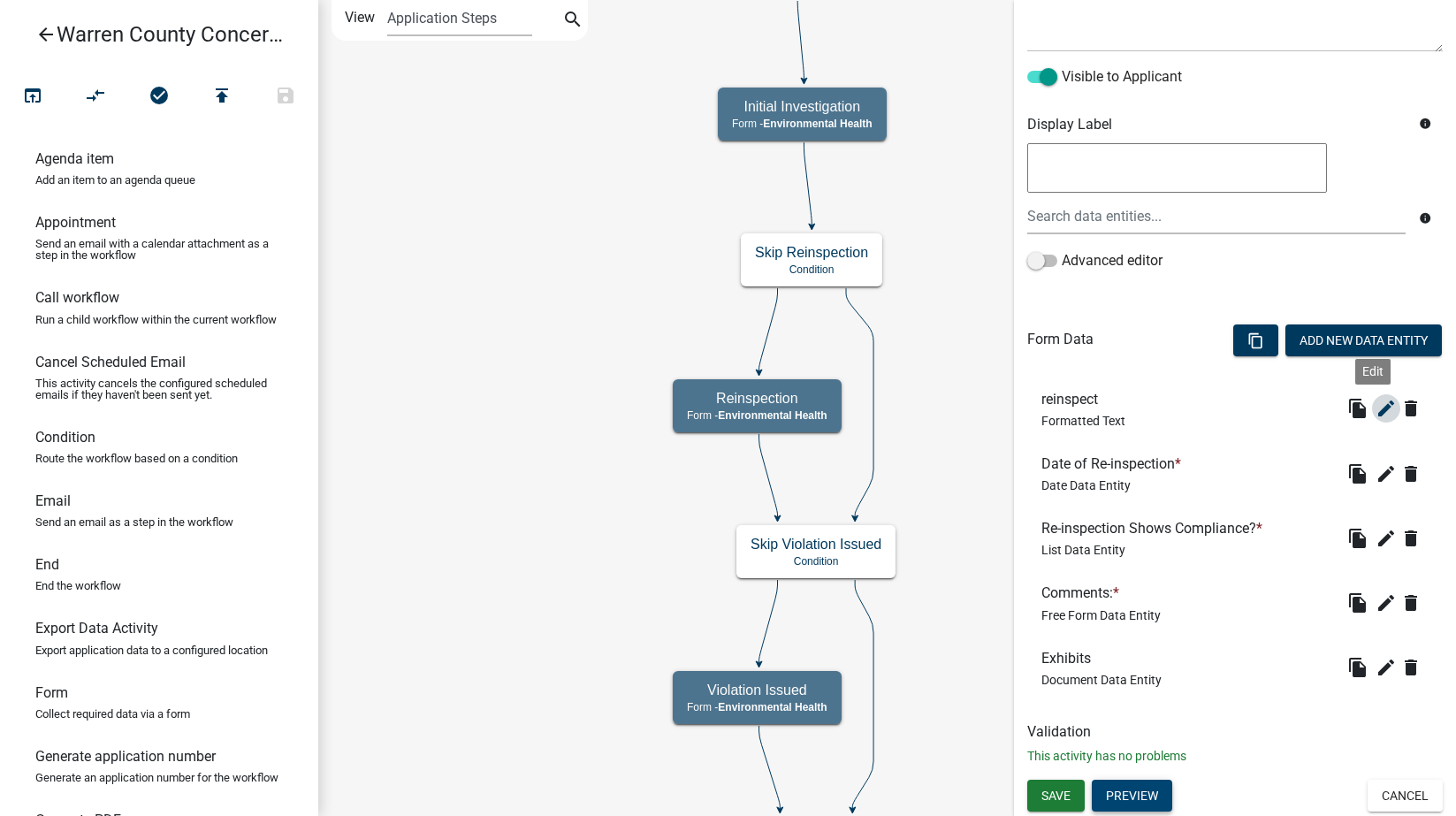
click at [1378, 409] on icon "edit" at bounding box center [1386, 408] width 21 height 21
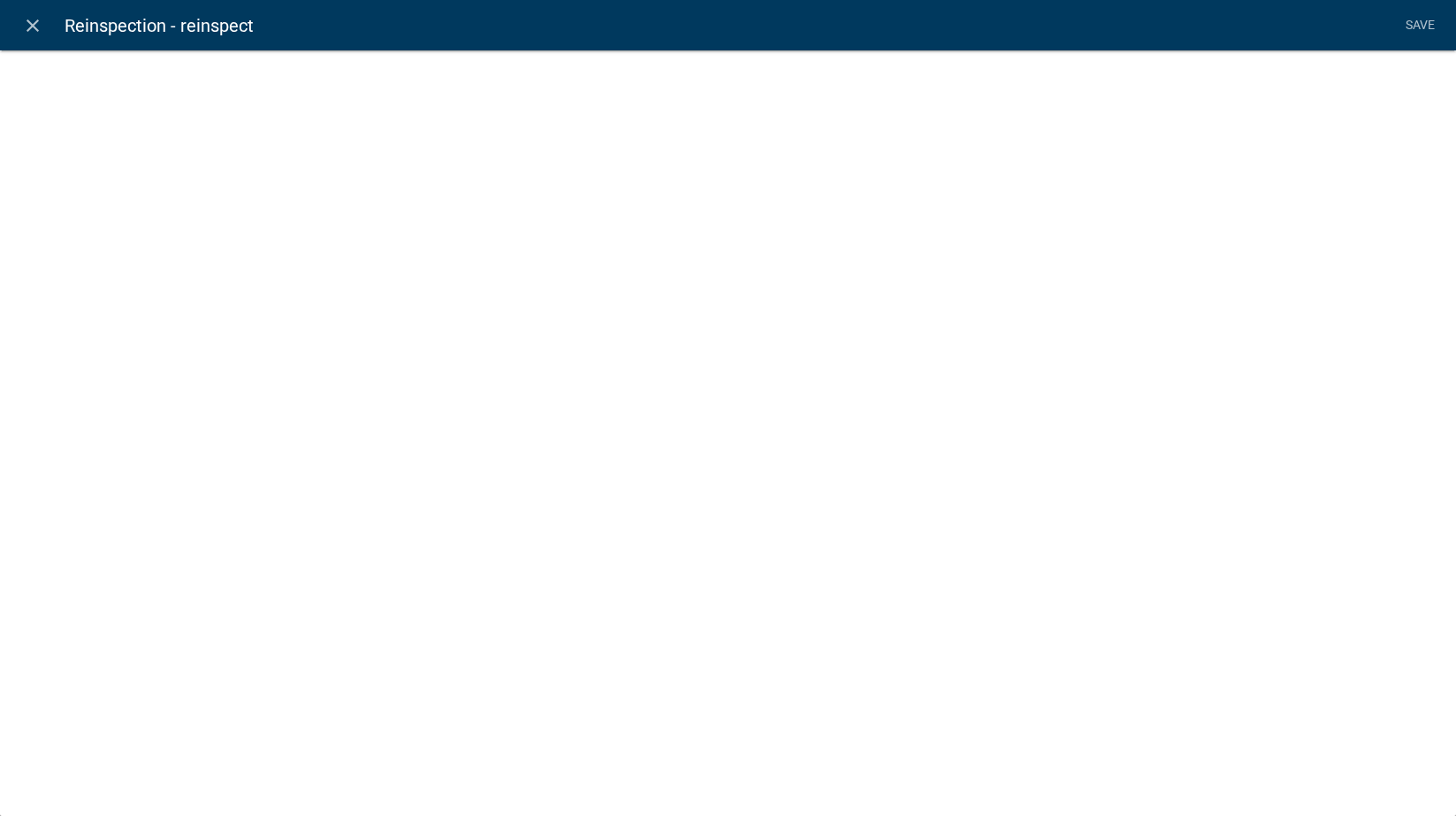
select select "rich-text"
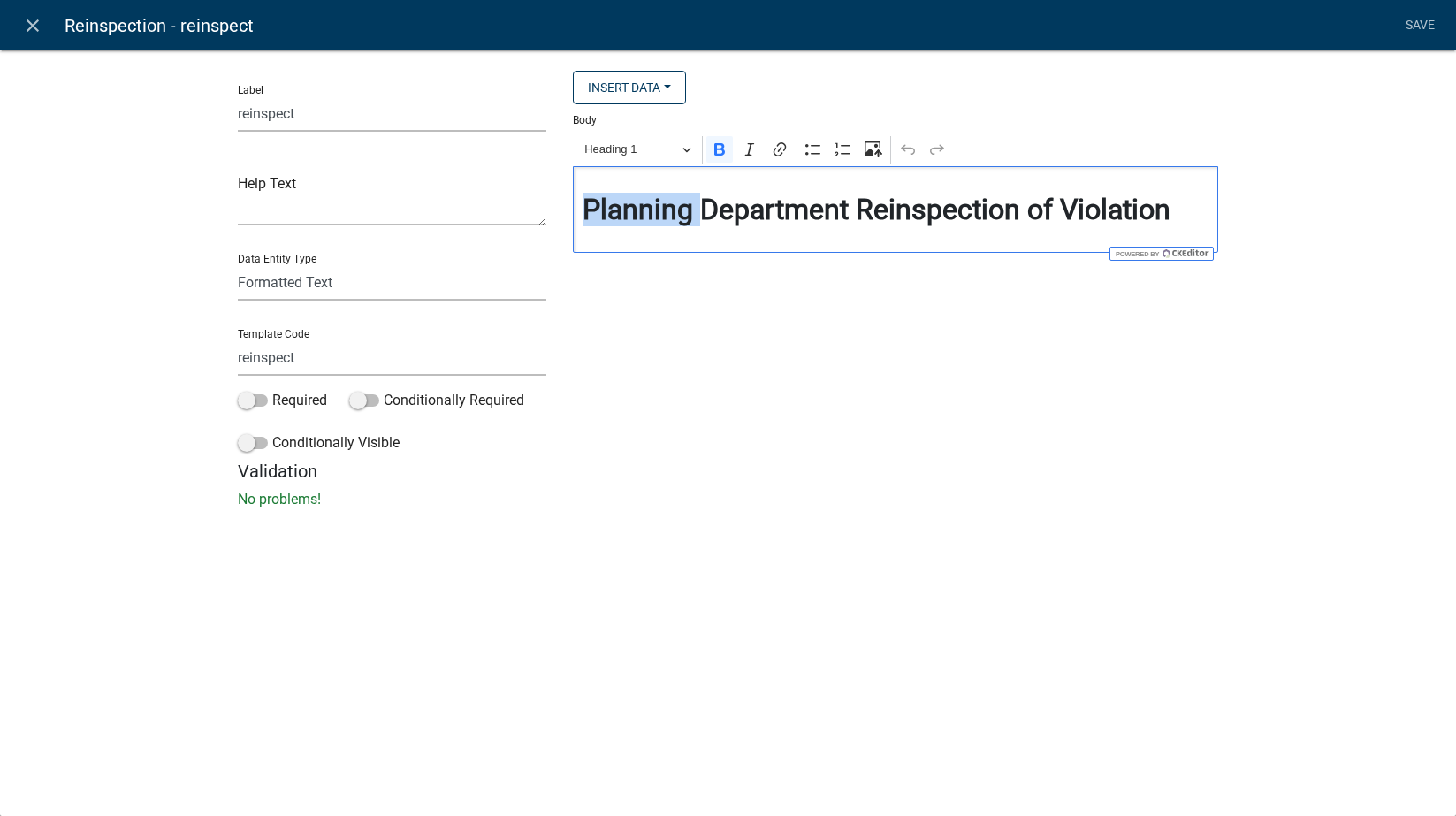
drag, startPoint x: 699, startPoint y: 216, endPoint x: 532, endPoint y: 255, distance: 171.5
click at [532, 255] on div "Label reinspect Help Text Data Entity Type Free Form Text Document Display Enti…" at bounding box center [729, 266] width 1008 height 390
click at [1414, 17] on link "Save" at bounding box center [1420, 25] width 44 height 34
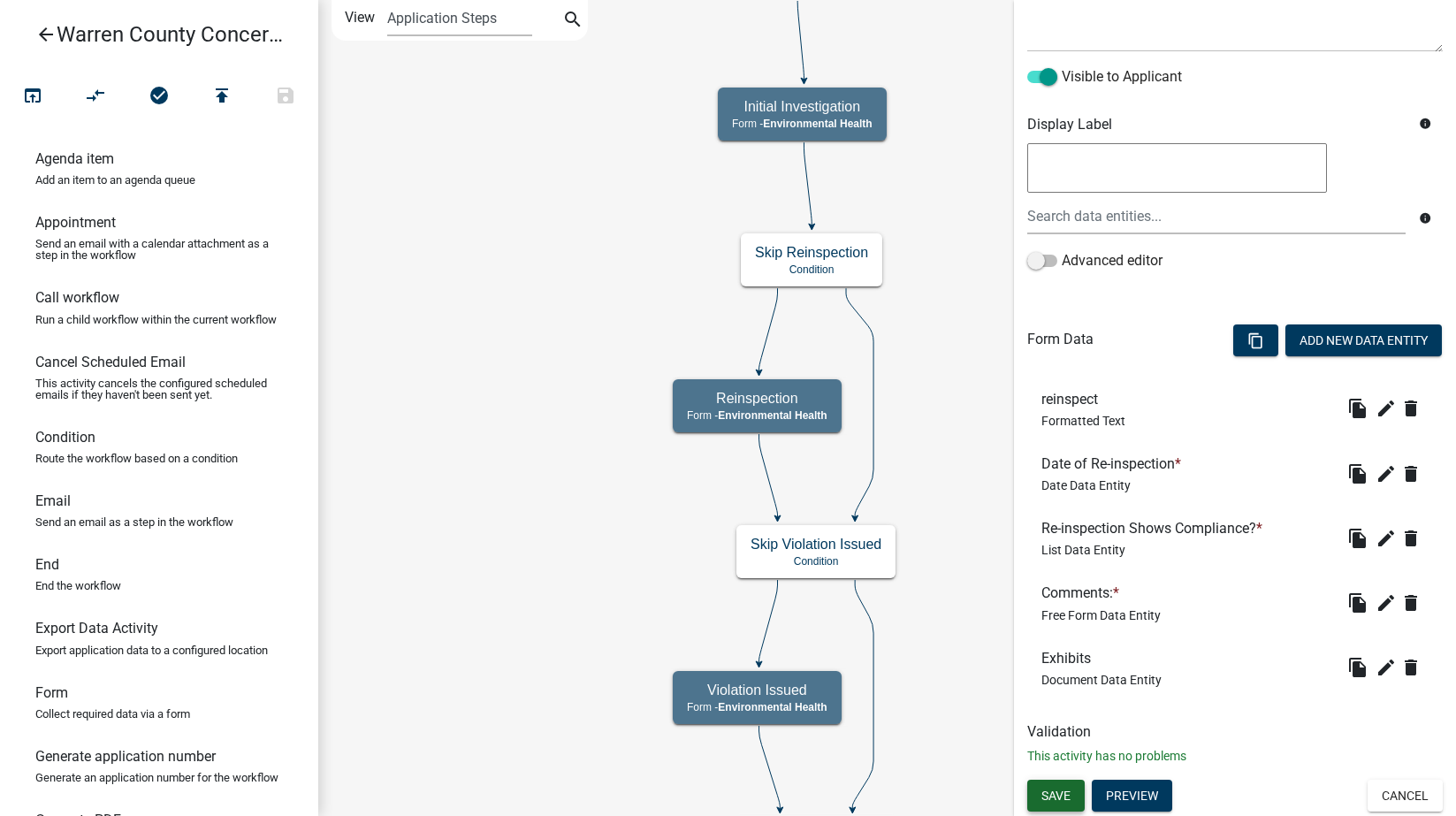
click at [1060, 794] on span "Save" at bounding box center [1056, 795] width 29 height 14
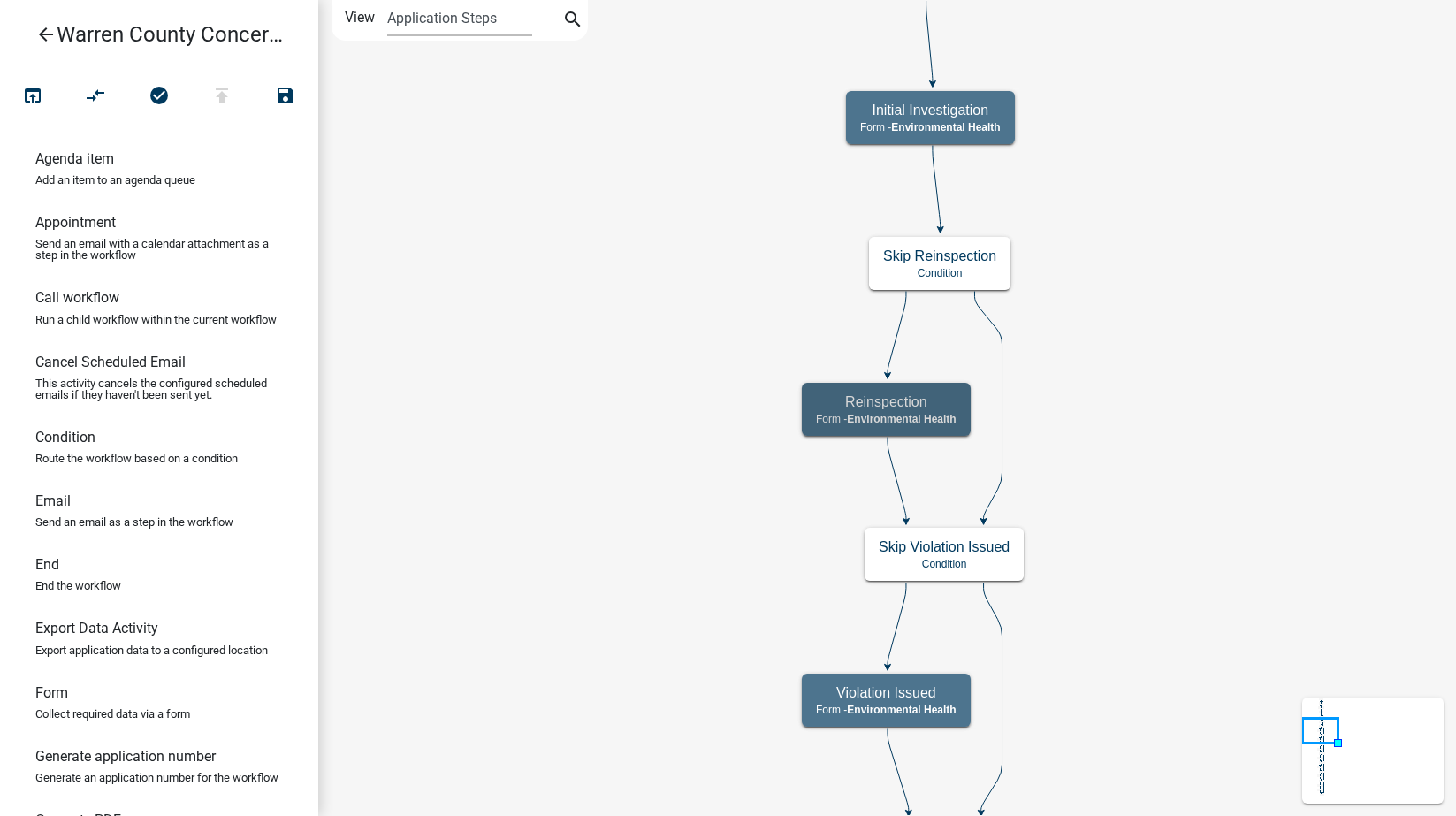
scroll to position [0, 0]
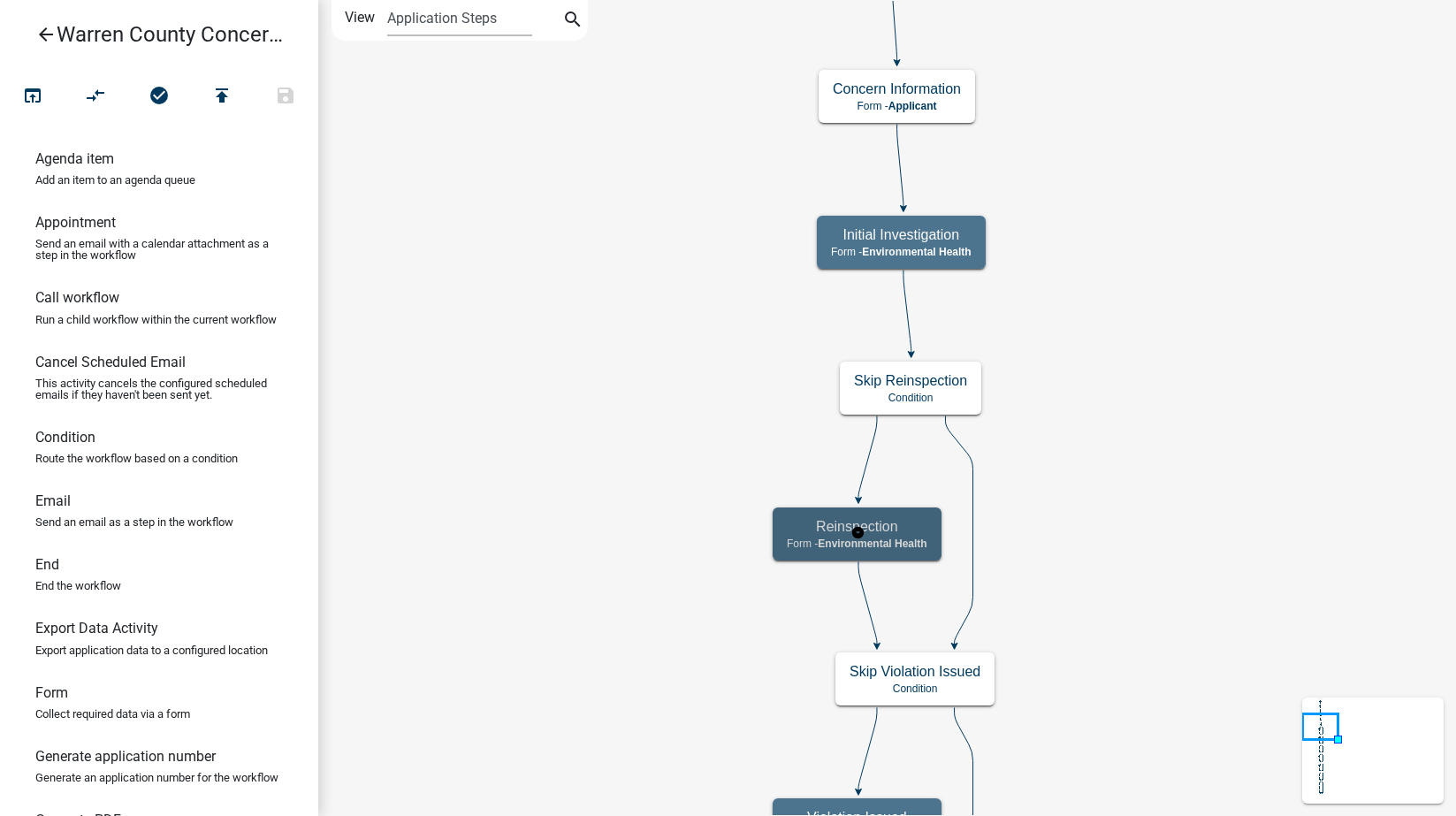
click at [919, 533] on h5 "Reinspection" at bounding box center [857, 527] width 141 height 17
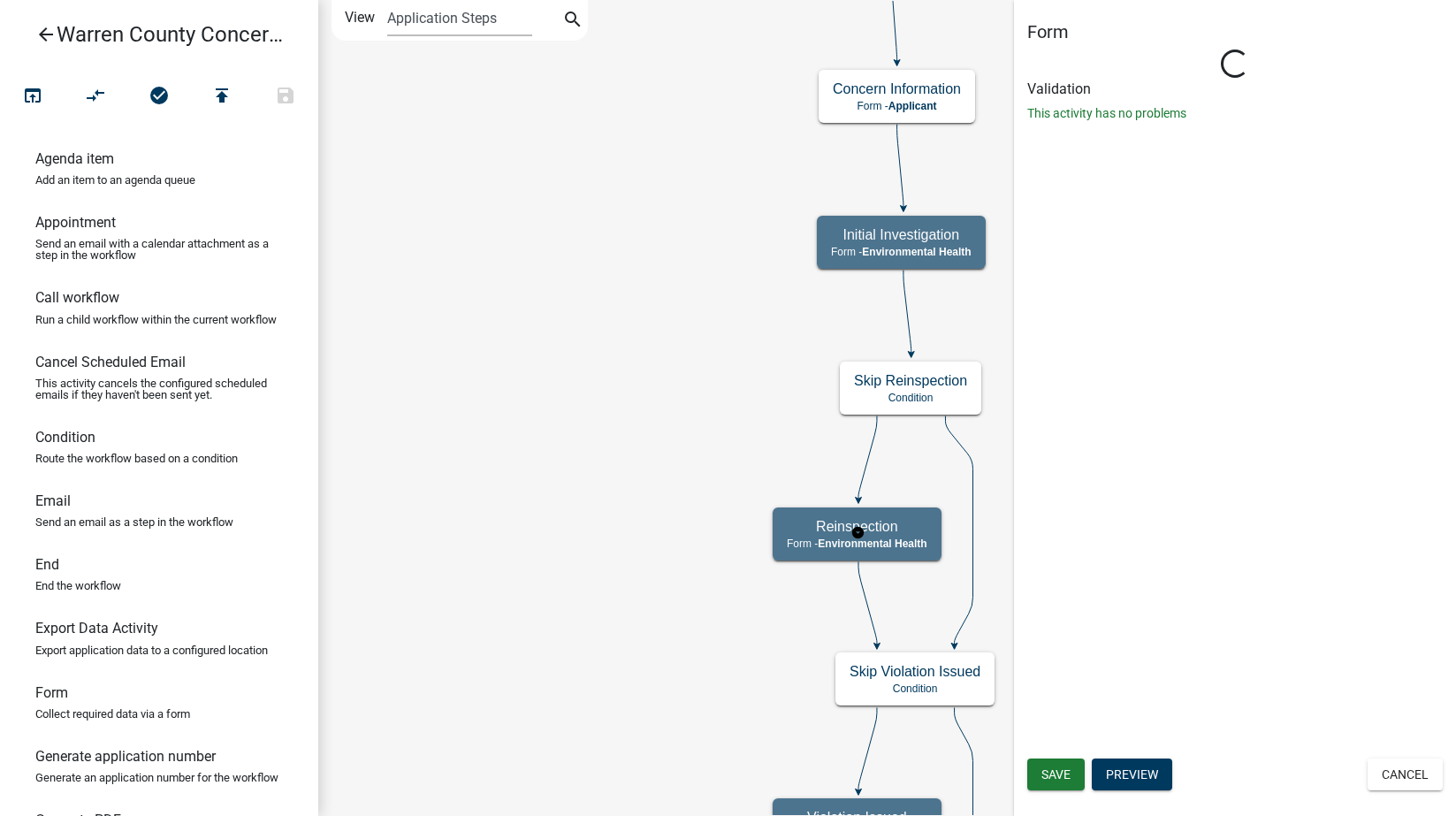
select select "EB914F98-266B-4D45-B6A7-C04EB7A49358"
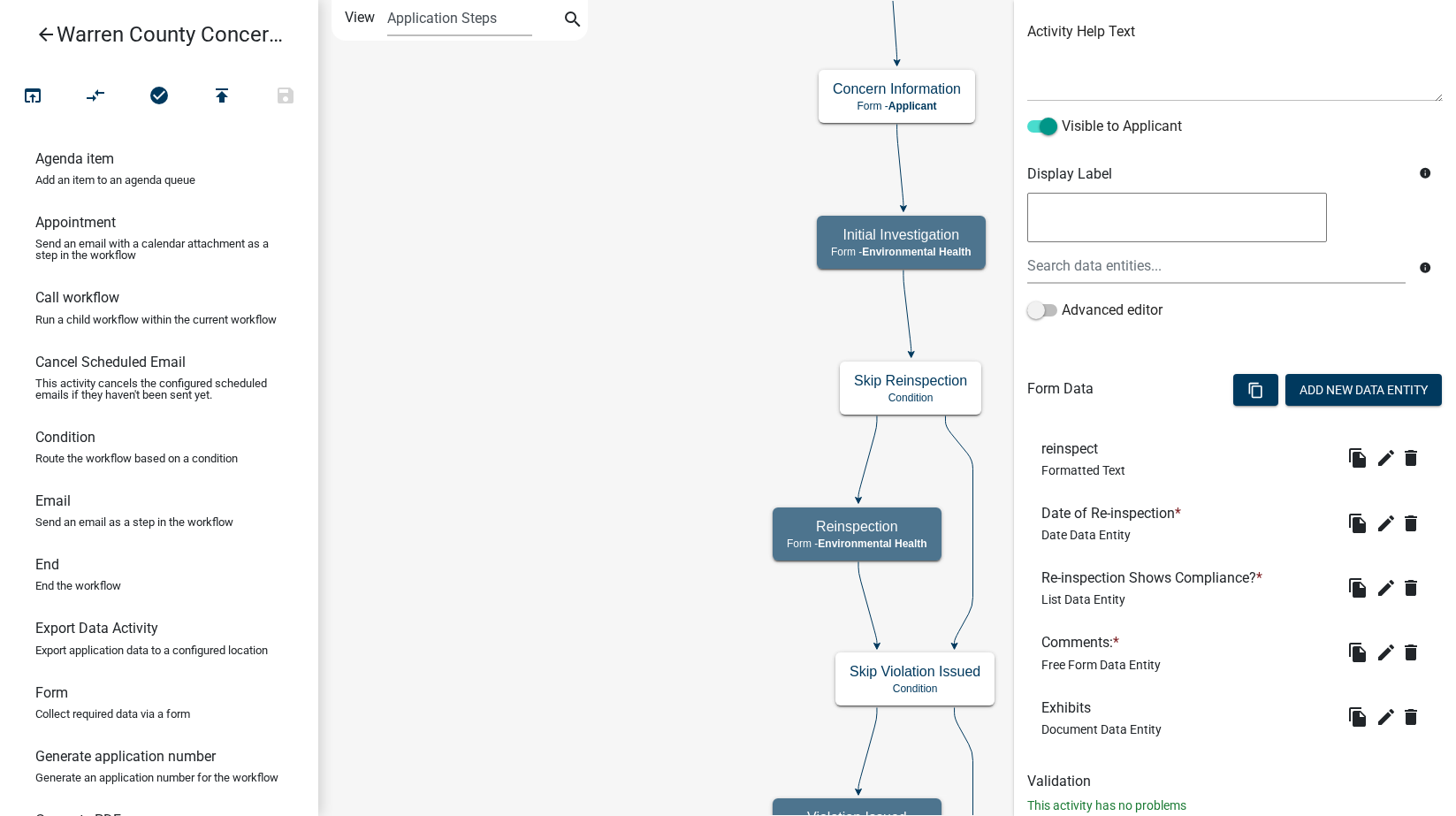
scroll to position [256, 0]
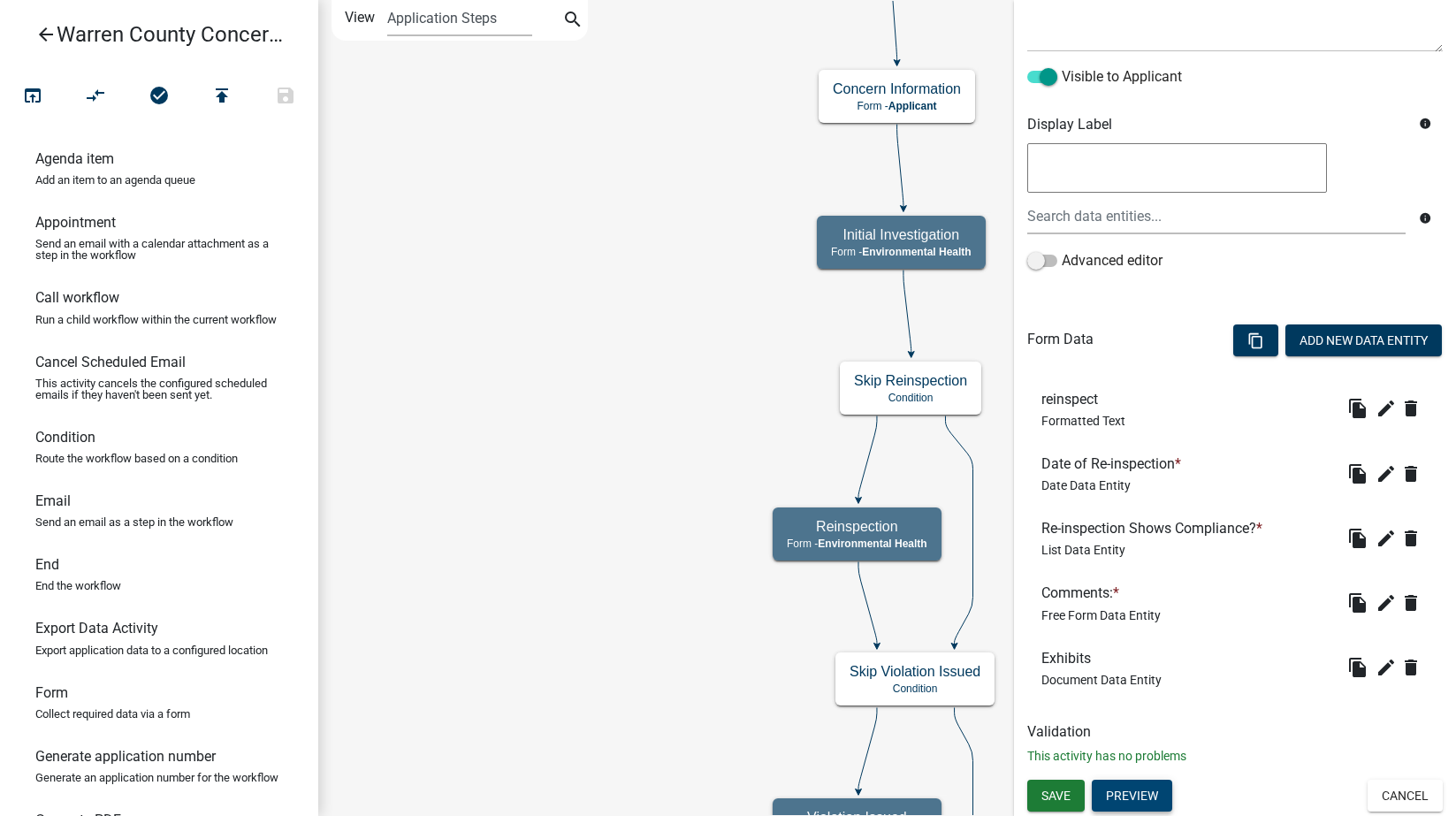
click at [1142, 803] on button "Preview" at bounding box center [1132, 795] width 80 height 32
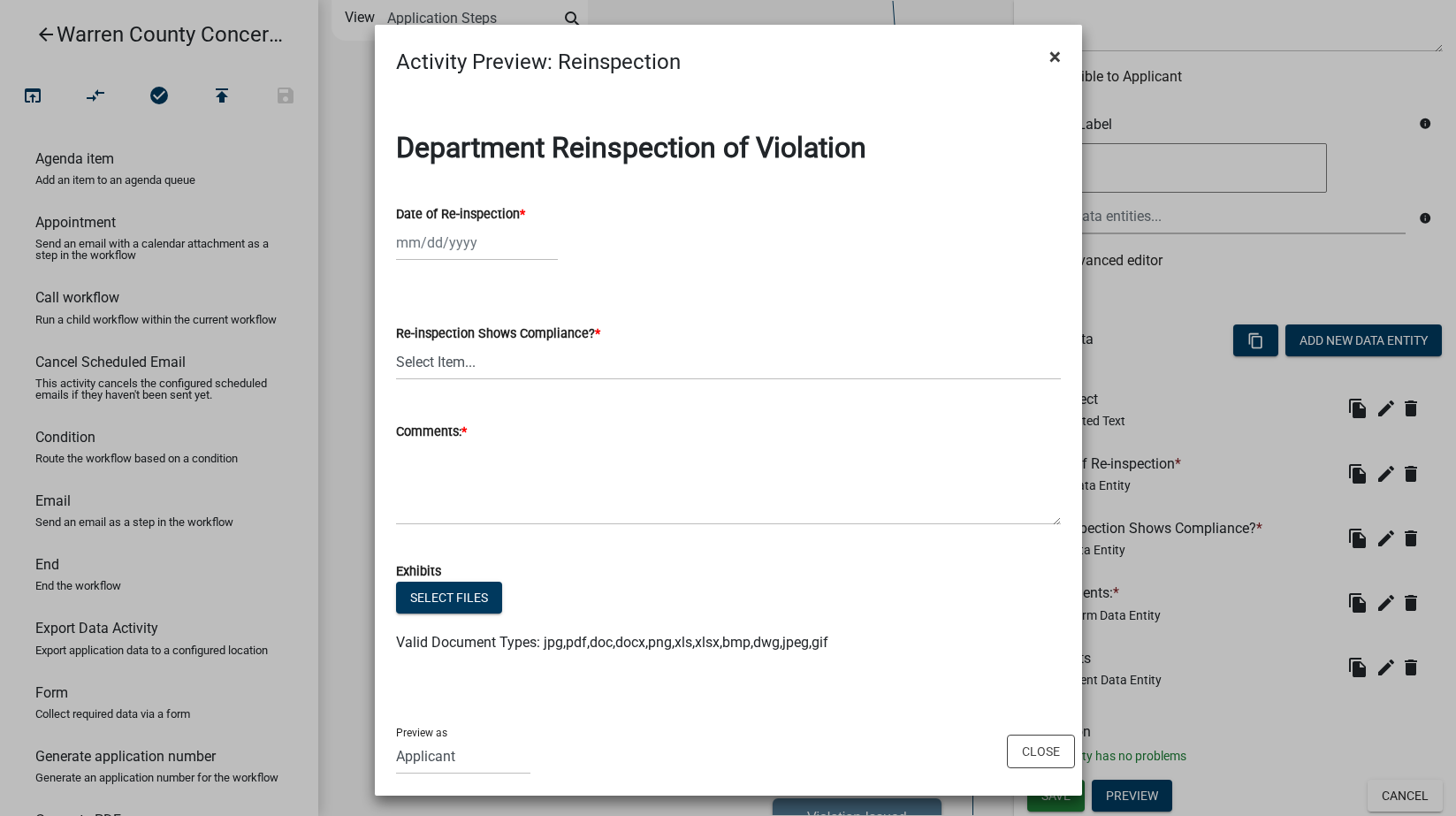
click at [1049, 51] on span "×" at bounding box center [1055, 56] width 11 height 25
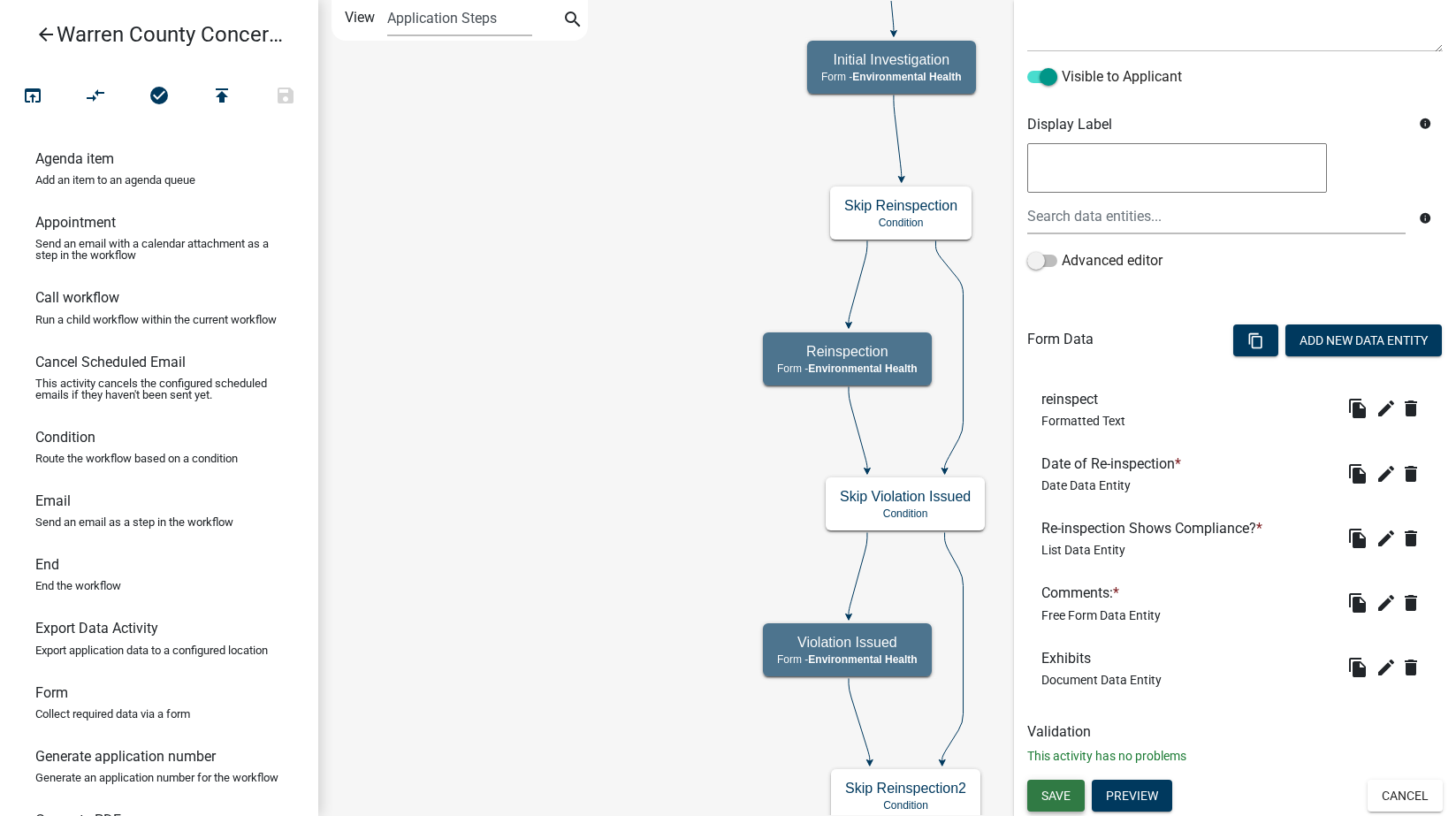
click at [1067, 798] on span "Save" at bounding box center [1056, 795] width 29 height 14
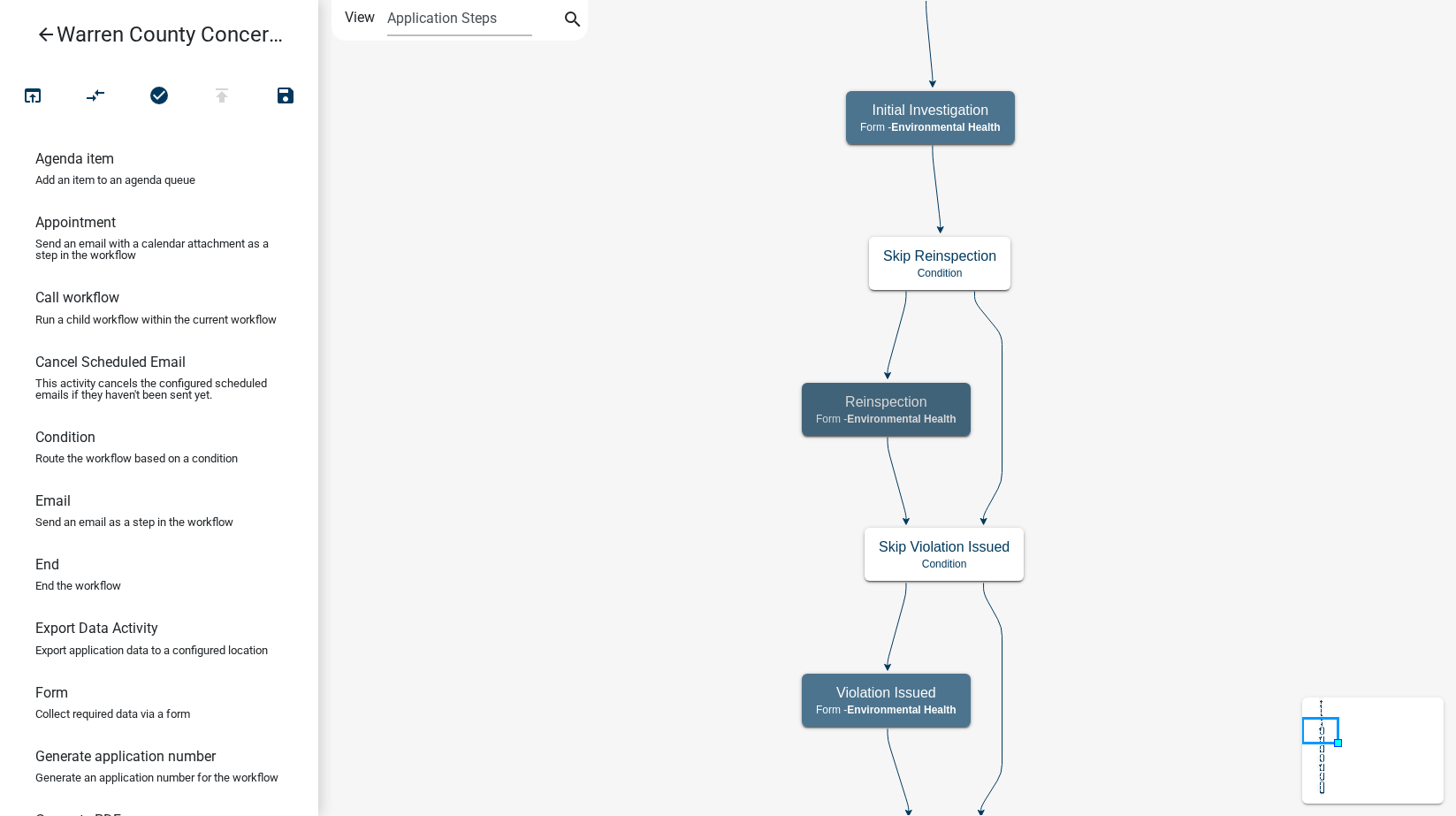
scroll to position [0, 0]
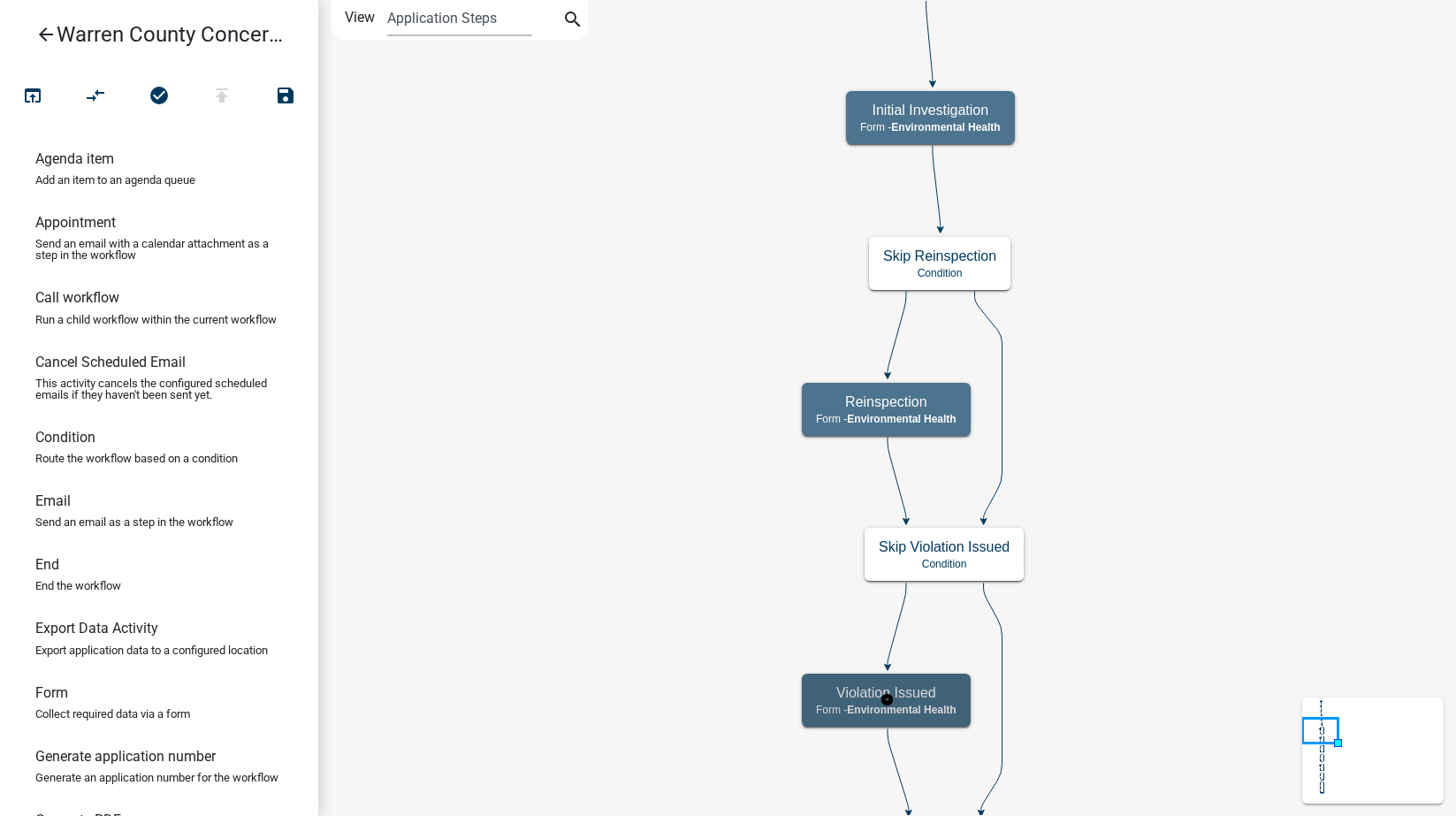
click at [943, 689] on h5 "Violation Issued" at bounding box center [886, 693] width 141 height 17
select select "EB914F98-266B-4D45-B6A7-C04EB7A49358"
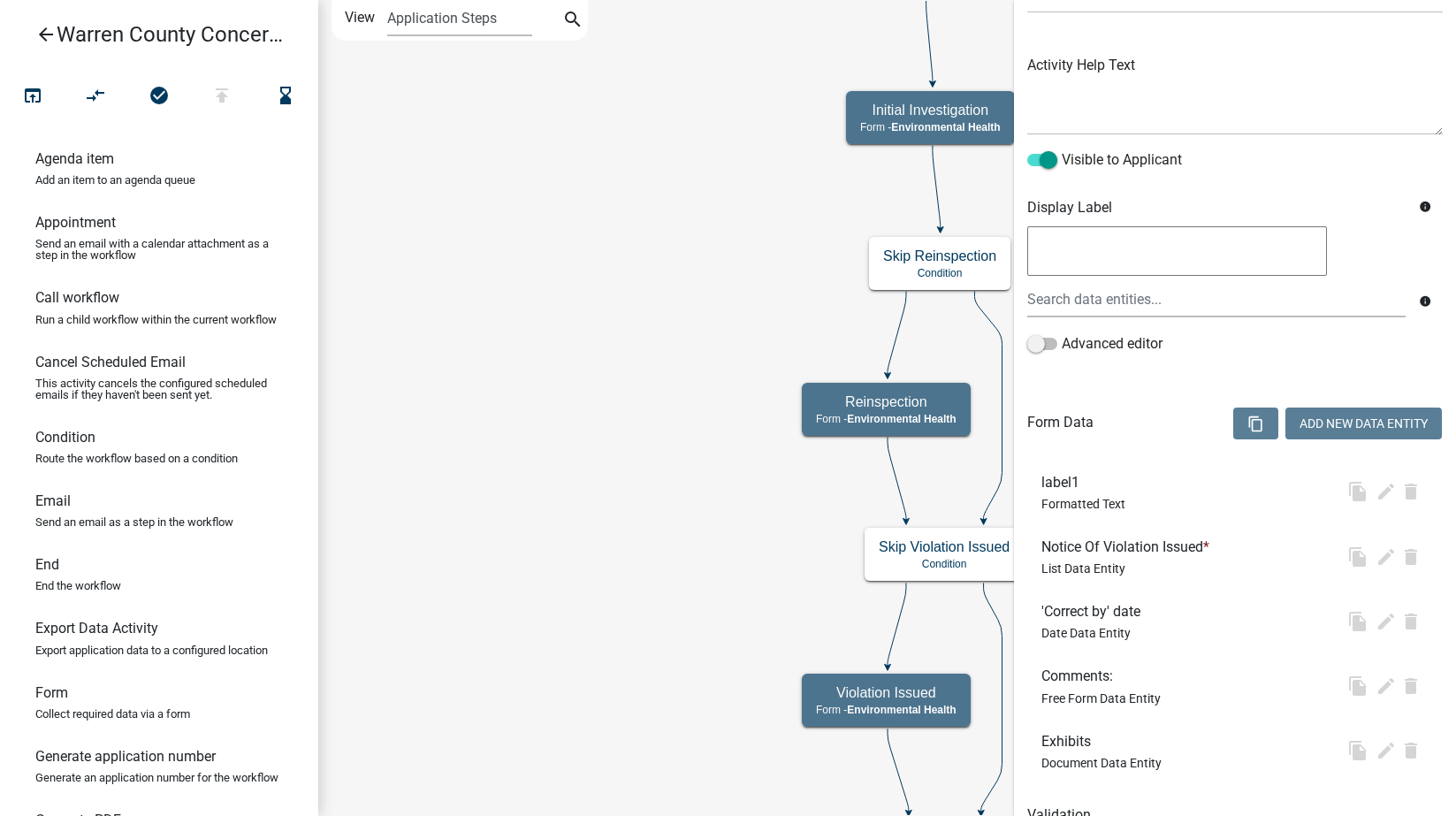
scroll to position [256, 0]
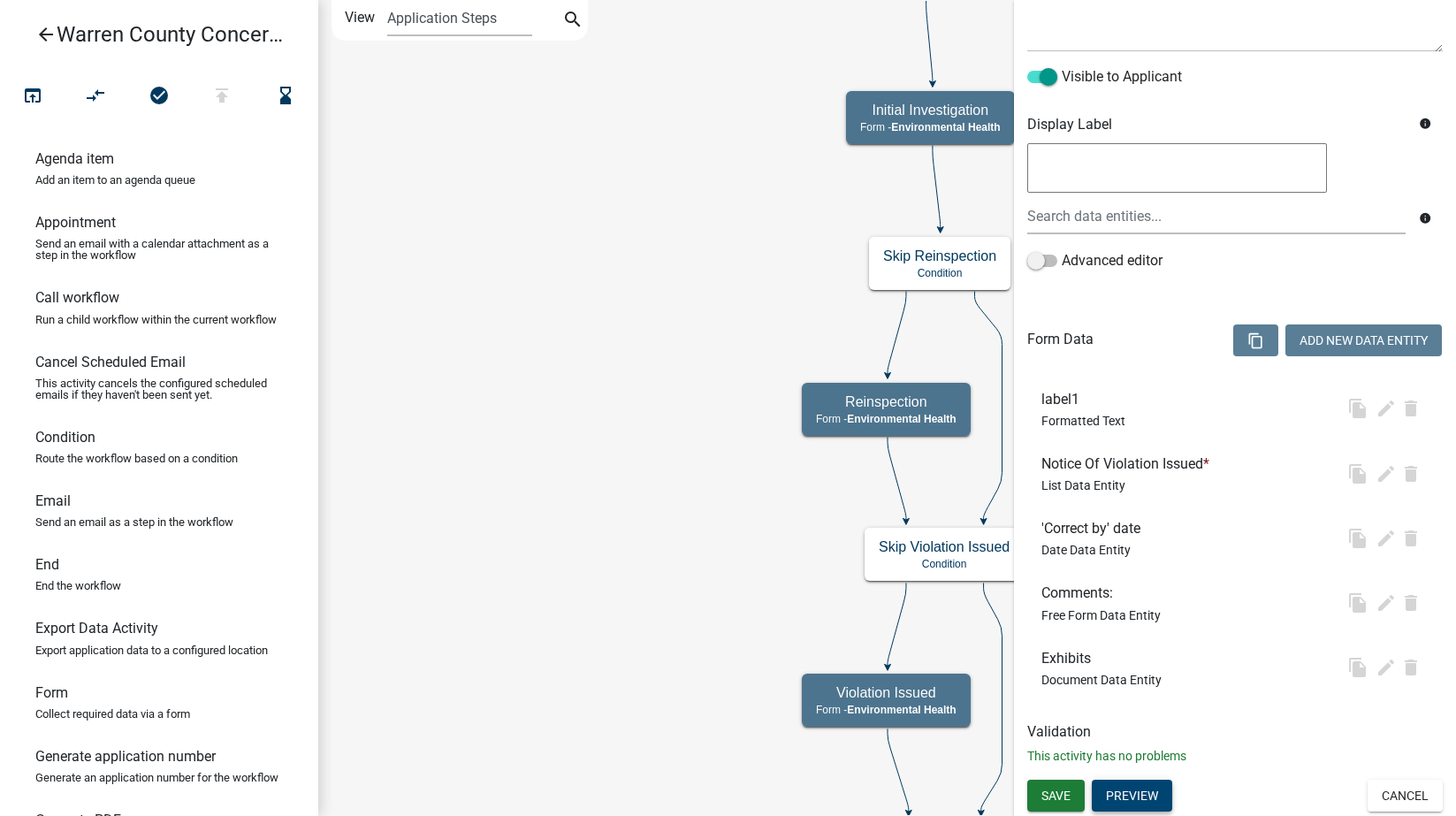
click at [1130, 785] on button "Preview" at bounding box center [1132, 795] width 80 height 32
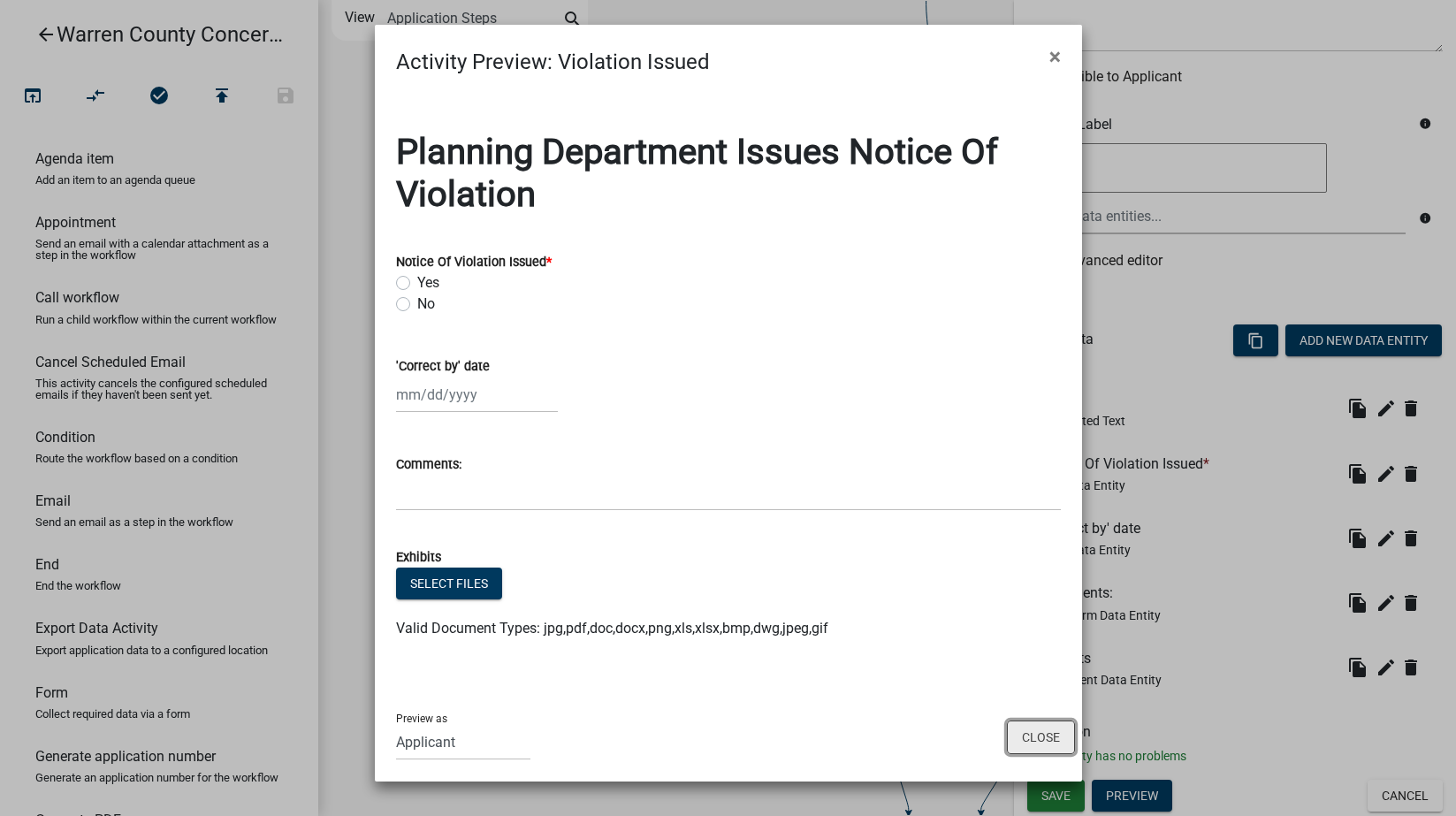
click at [1052, 735] on button "Close" at bounding box center [1041, 738] width 68 height 34
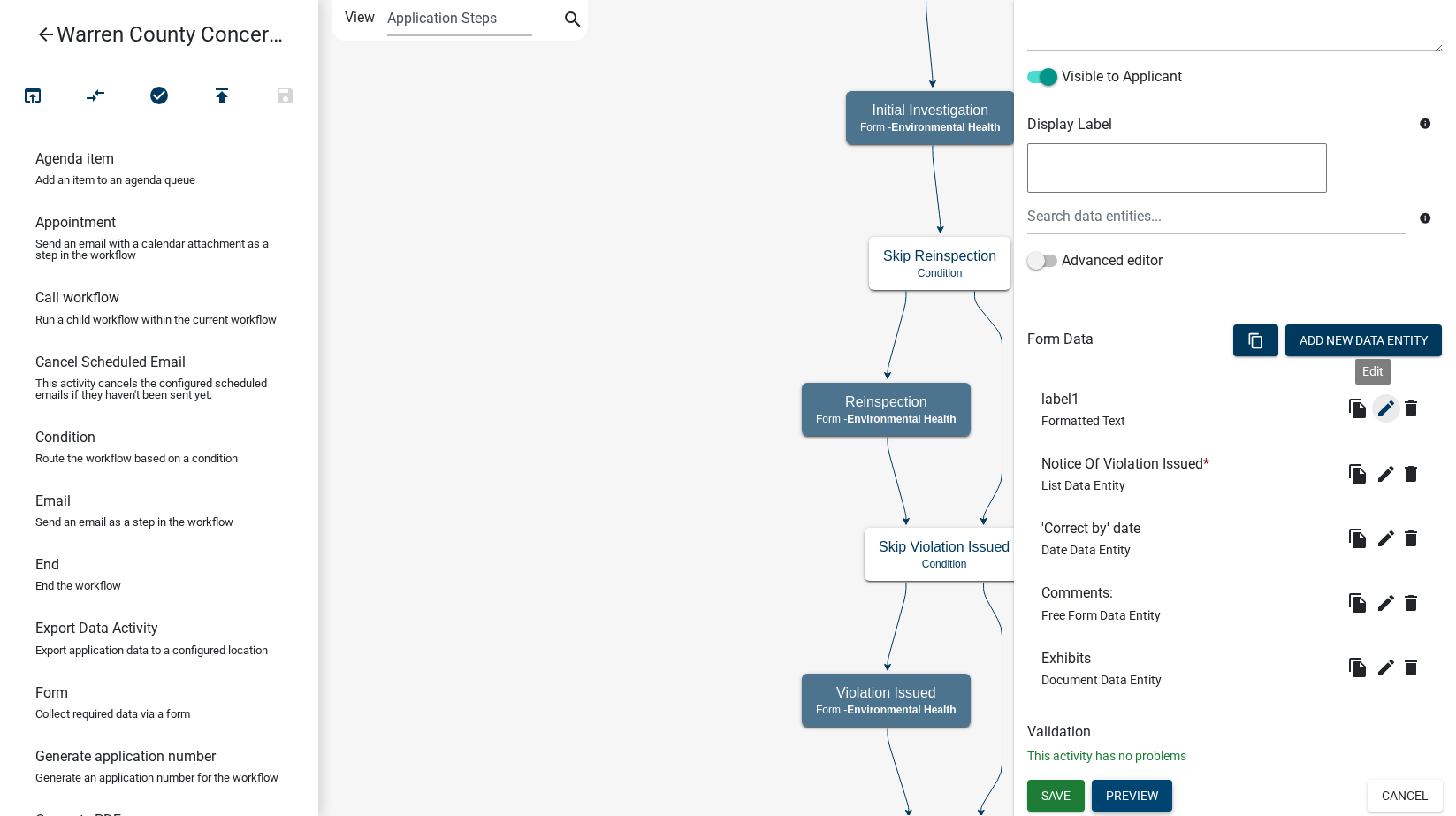
click at [1376, 406] on icon "edit" at bounding box center [1386, 408] width 21 height 21
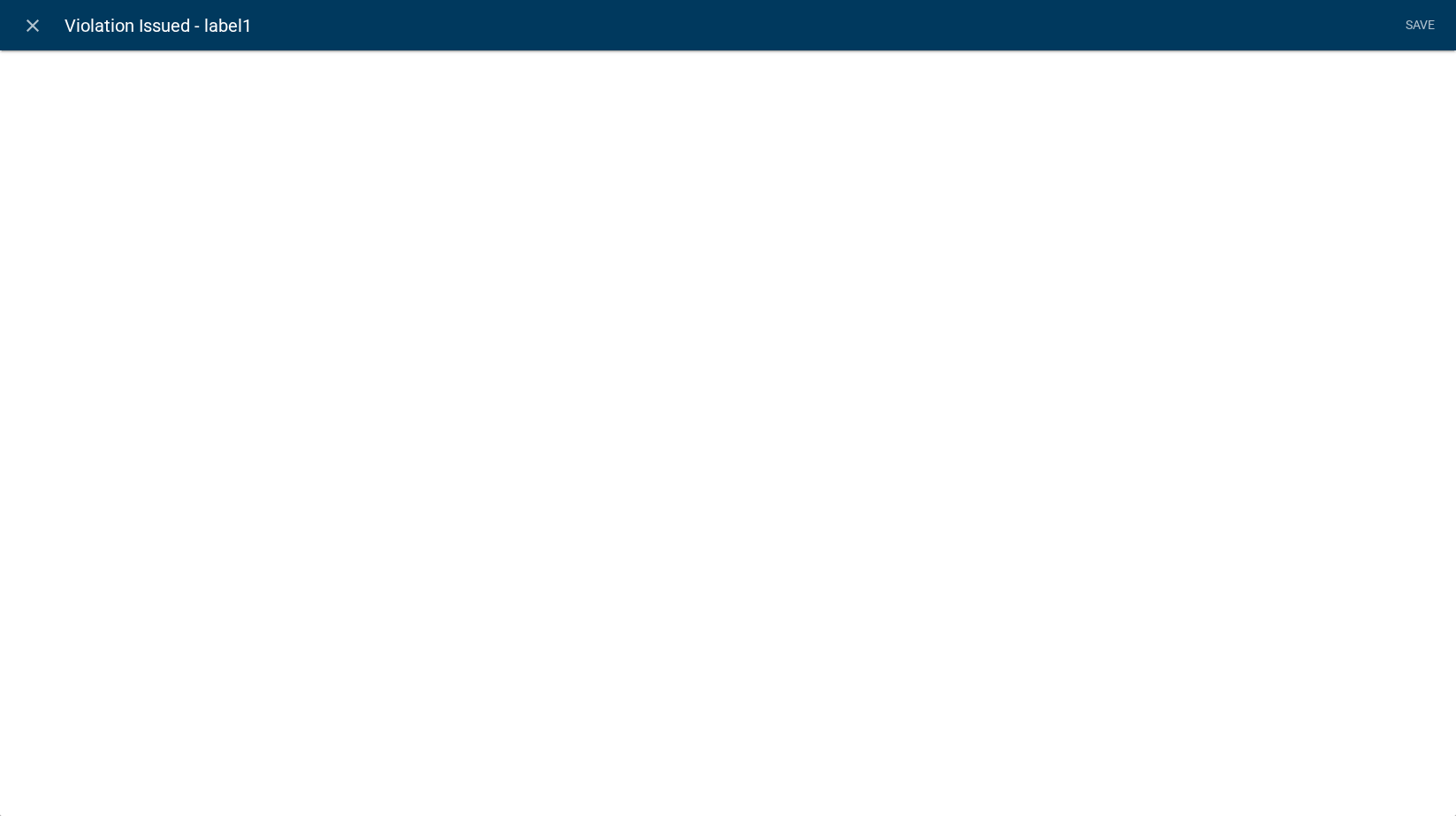
select select "rich-text"
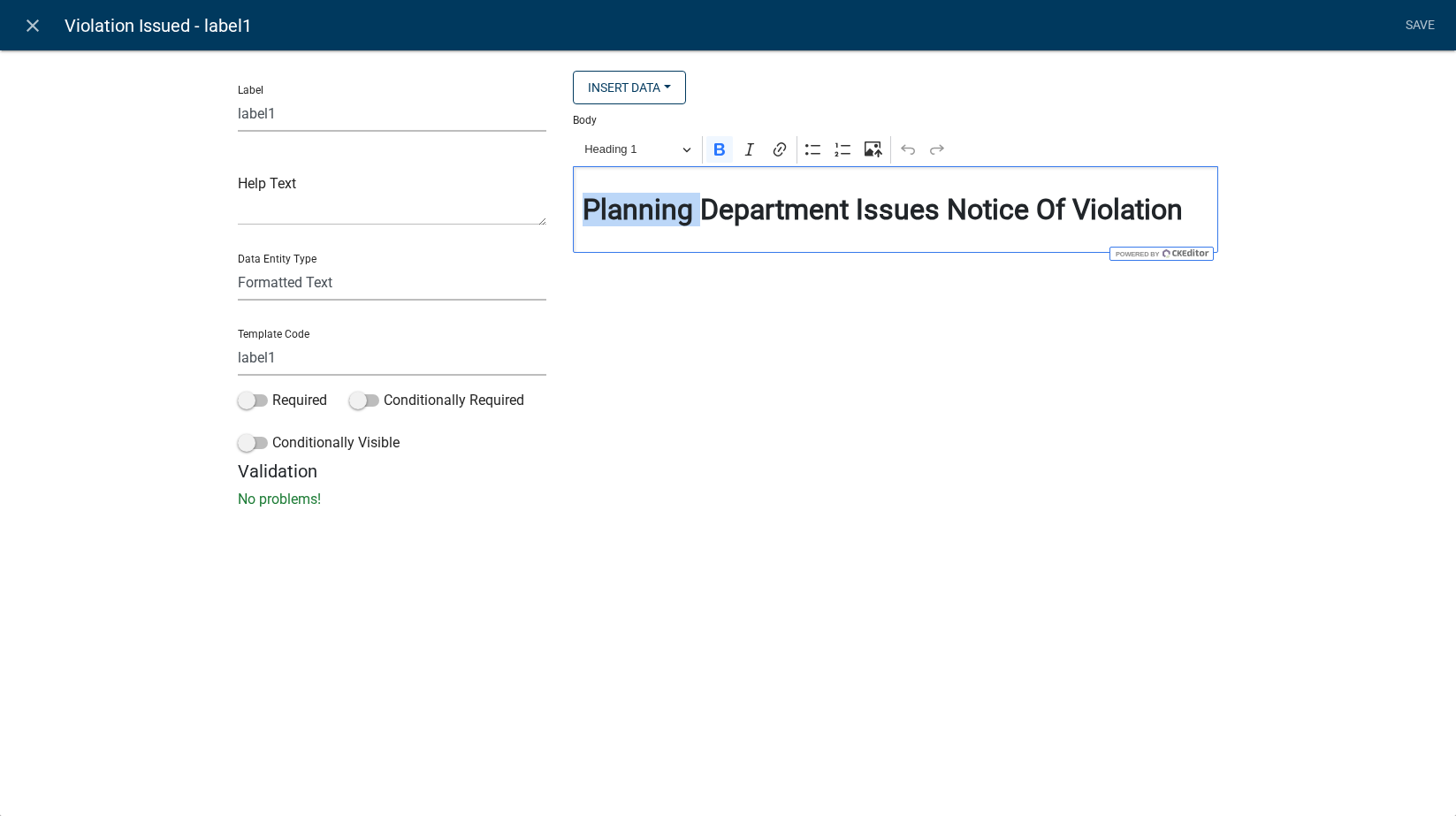
drag, startPoint x: 705, startPoint y: 207, endPoint x: 553, endPoint y: 265, distance: 162.7
click at [553, 265] on div "Label label1 Help Text Data Entity Type Free Form Text Document Display Entity …" at bounding box center [729, 266] width 1008 height 390
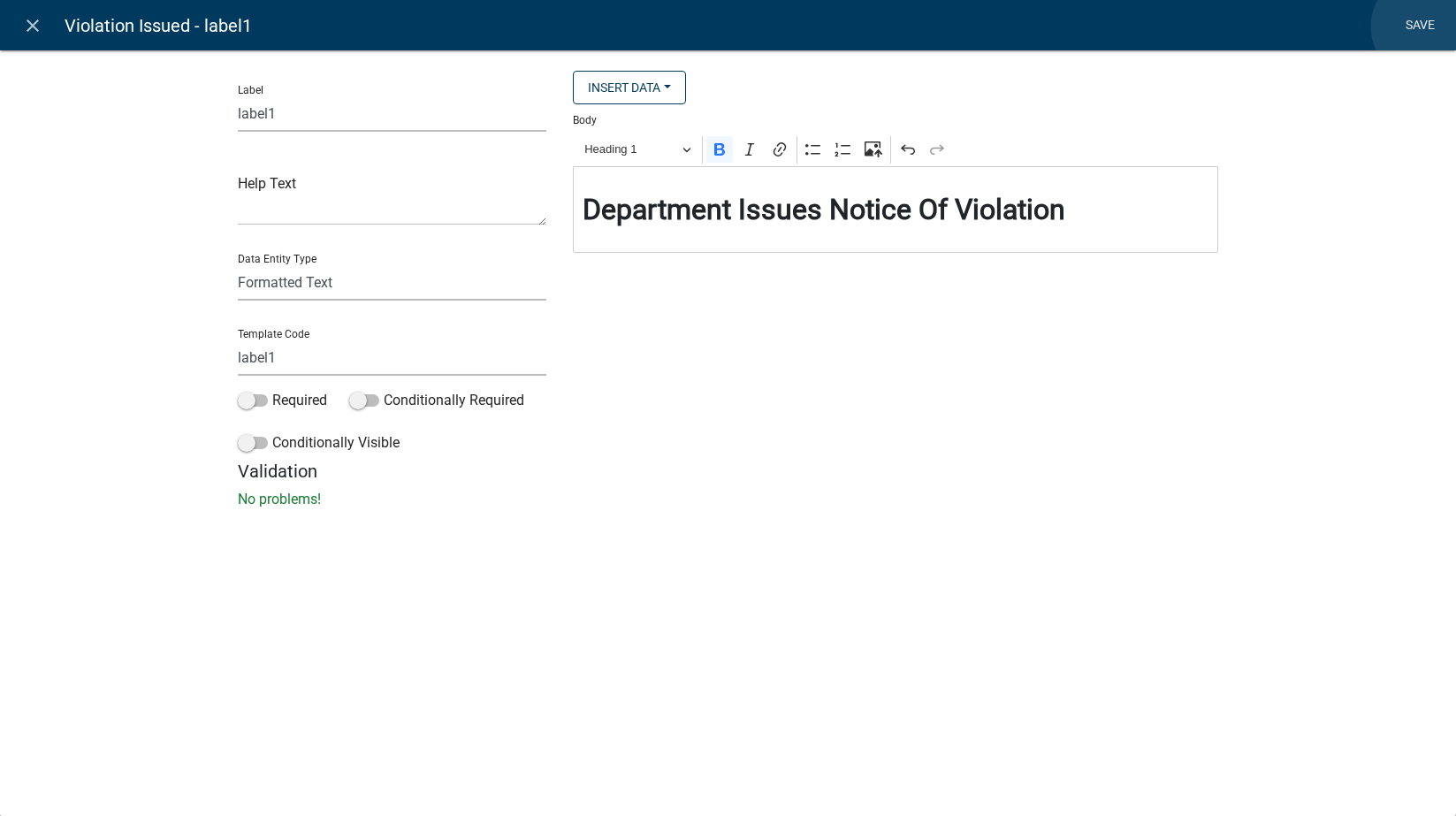
click at [1427, 26] on link "Save" at bounding box center [1420, 25] width 44 height 34
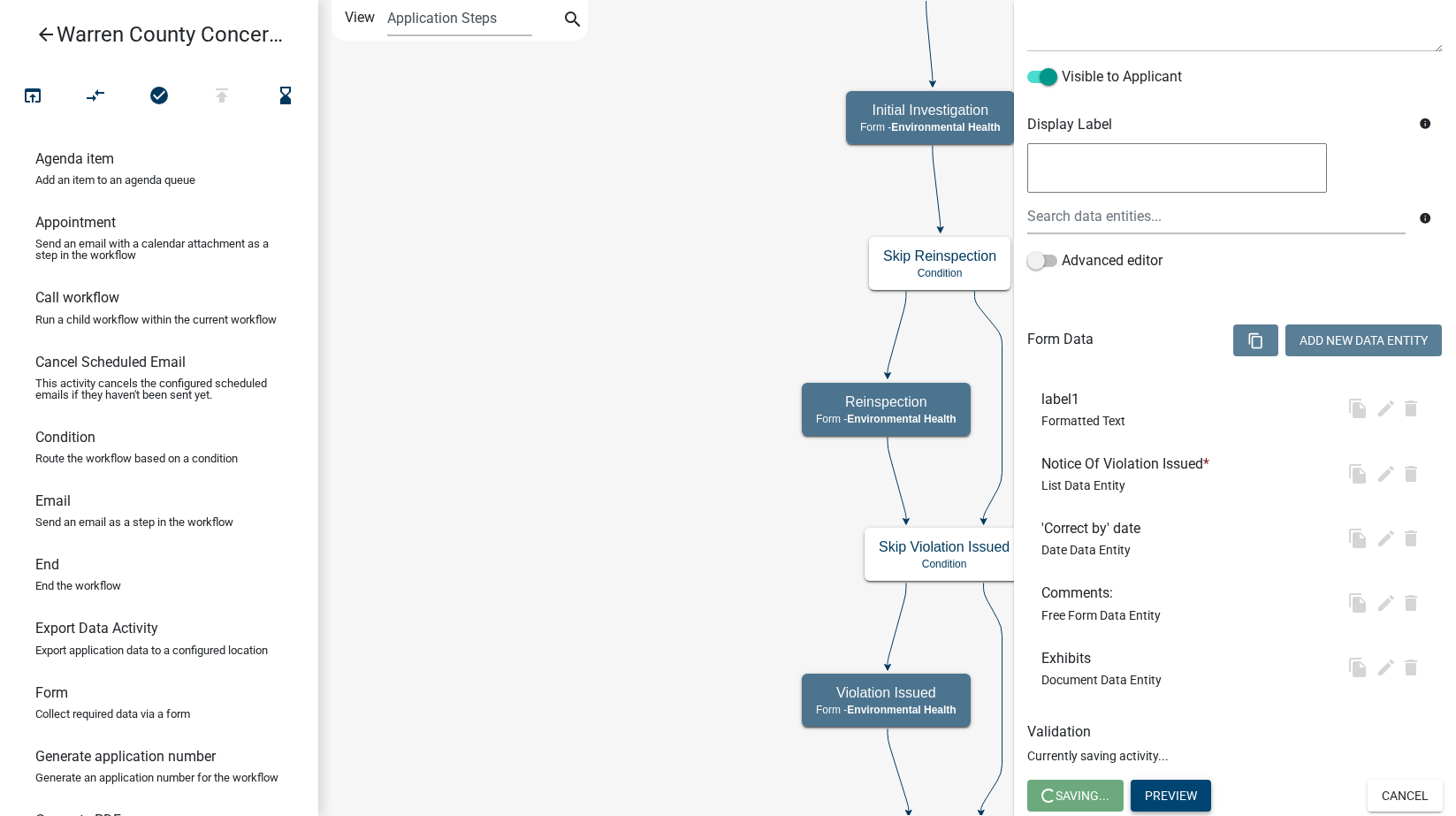
scroll to position [0, 0]
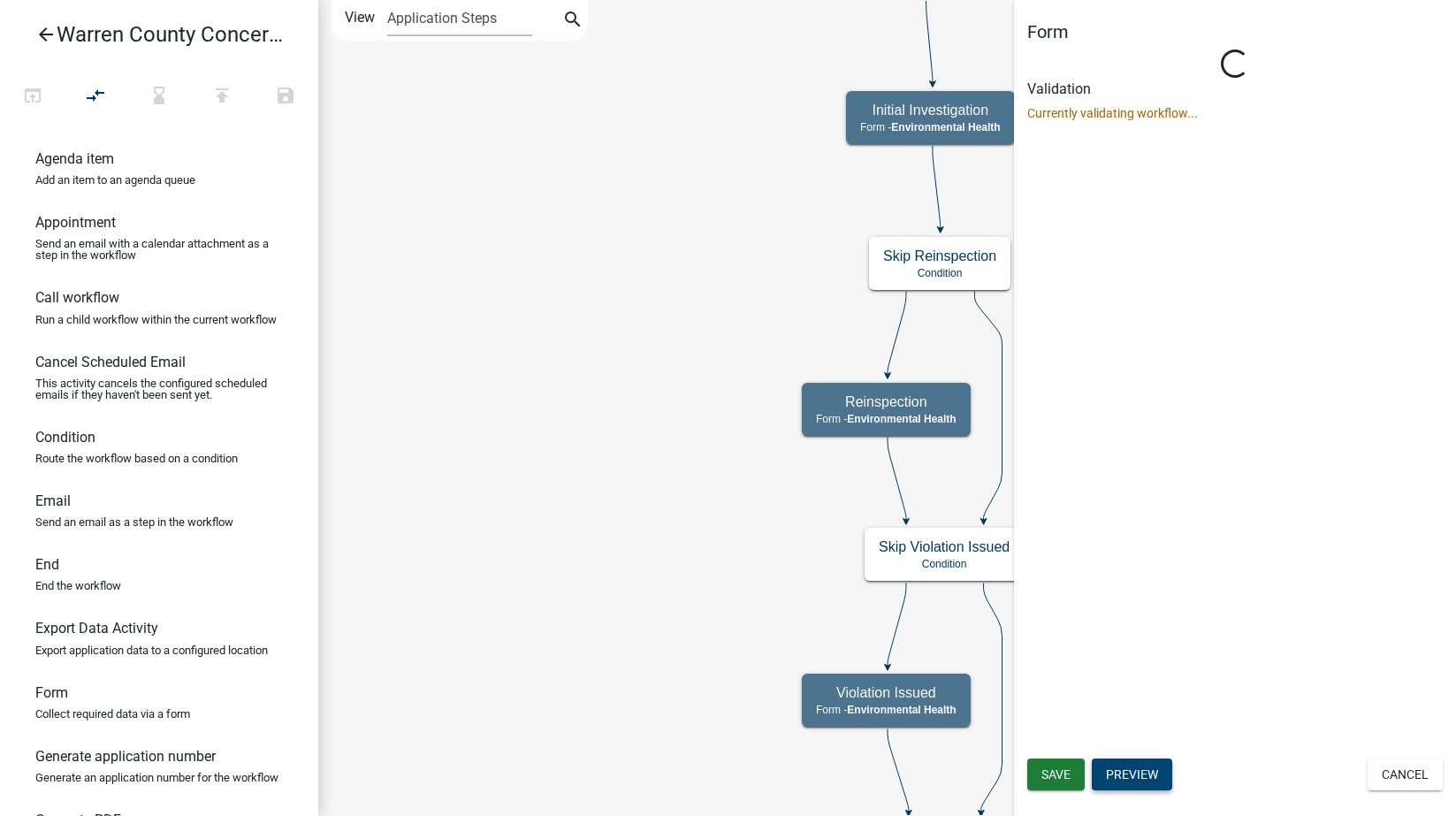
select select "EB914F98-266B-4D45-B6A7-C04EB7A49358"
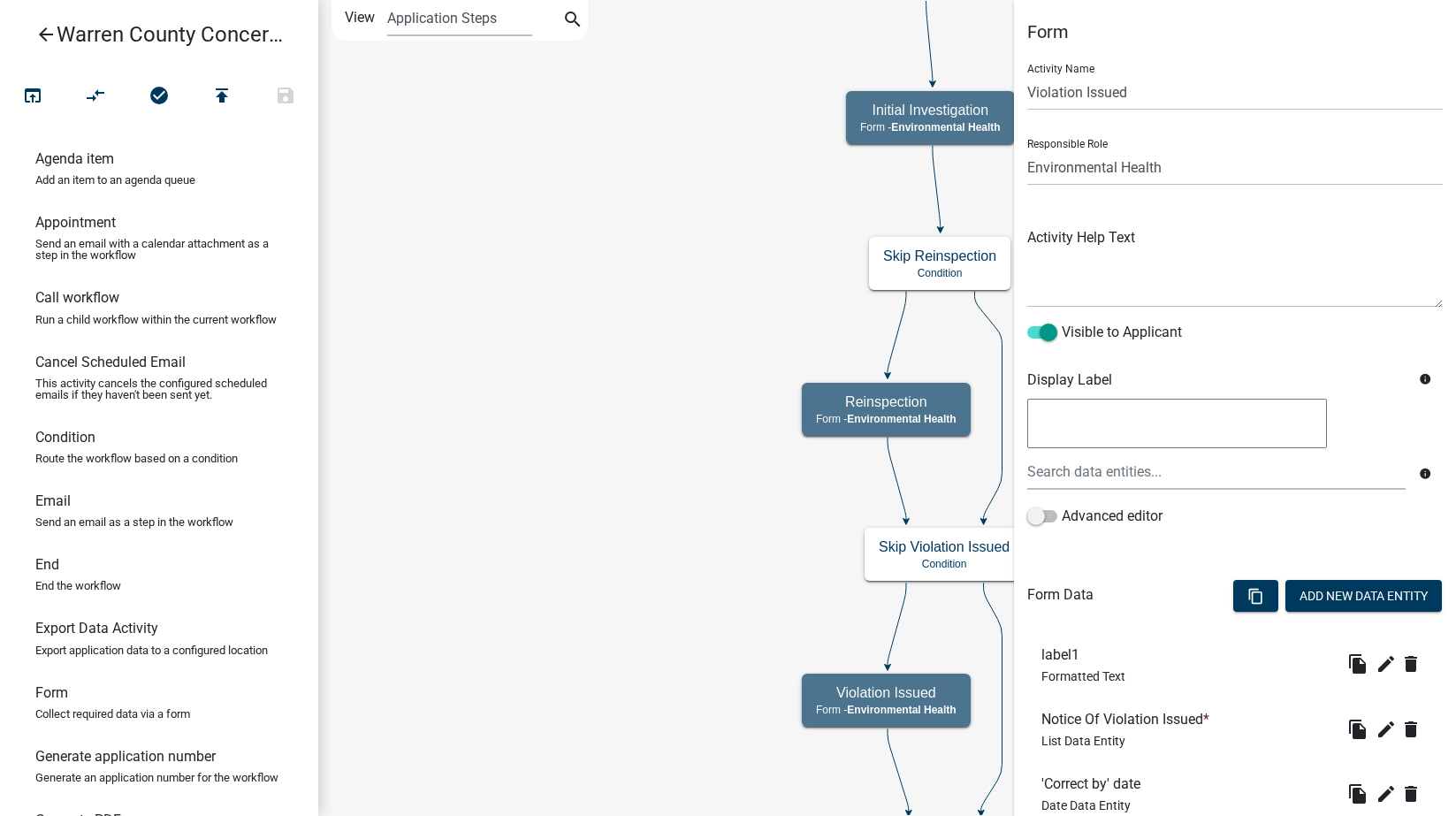
click at [1052, 778] on h6 "'Correct by' date" at bounding box center [1095, 784] width 106 height 17
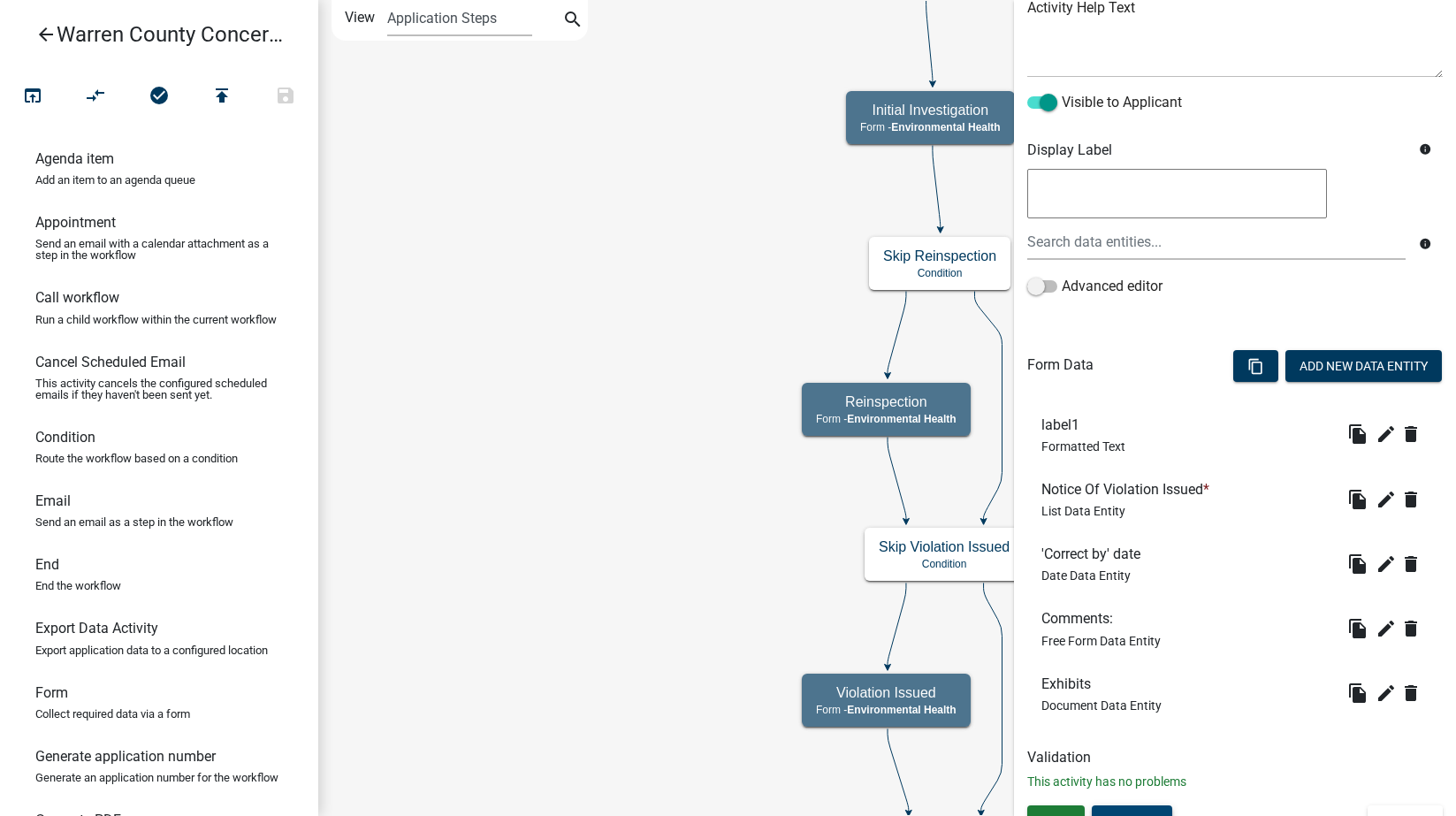
scroll to position [256, 0]
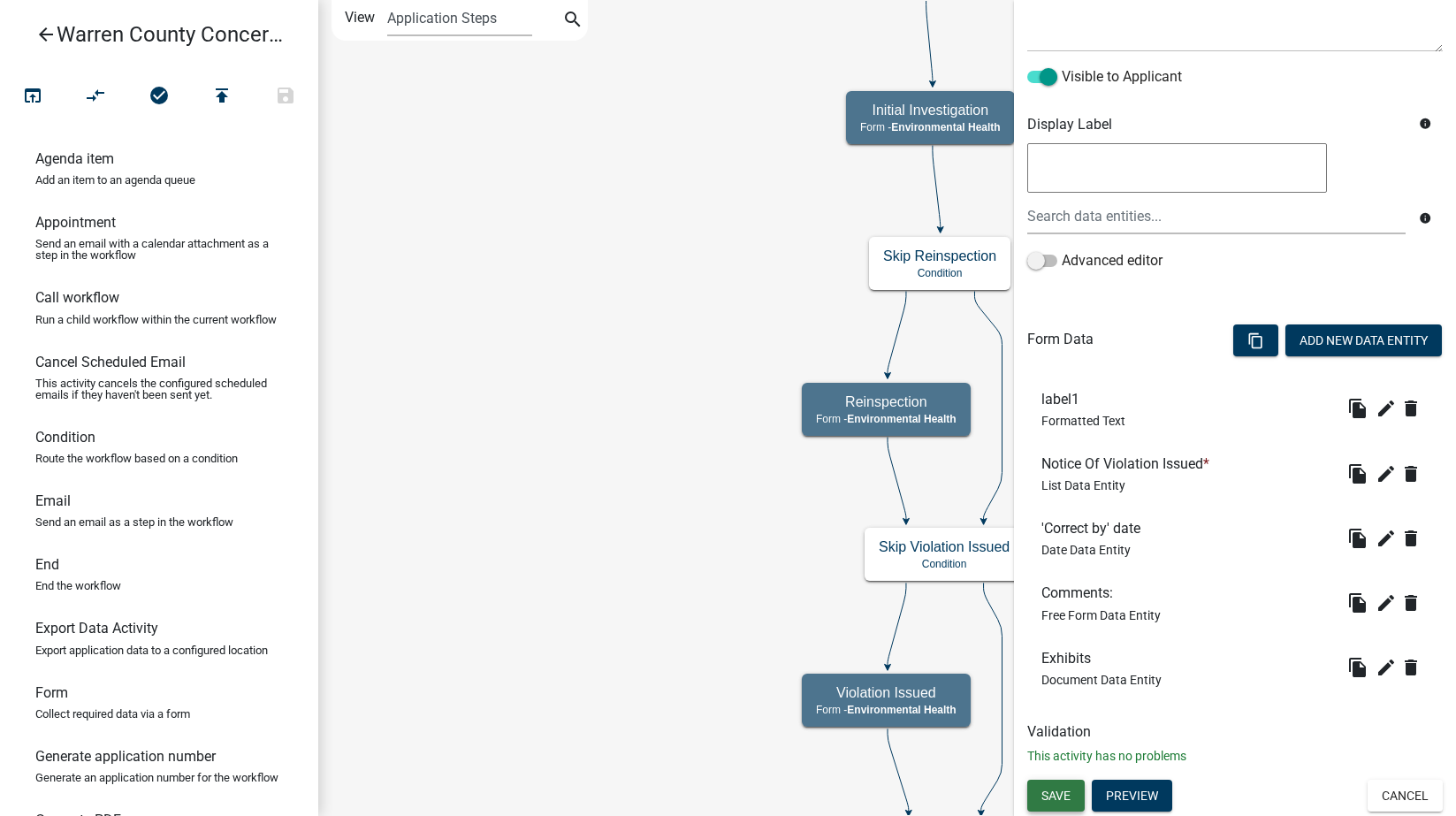
click at [1076, 793] on button "Save" at bounding box center [1057, 795] width 58 height 32
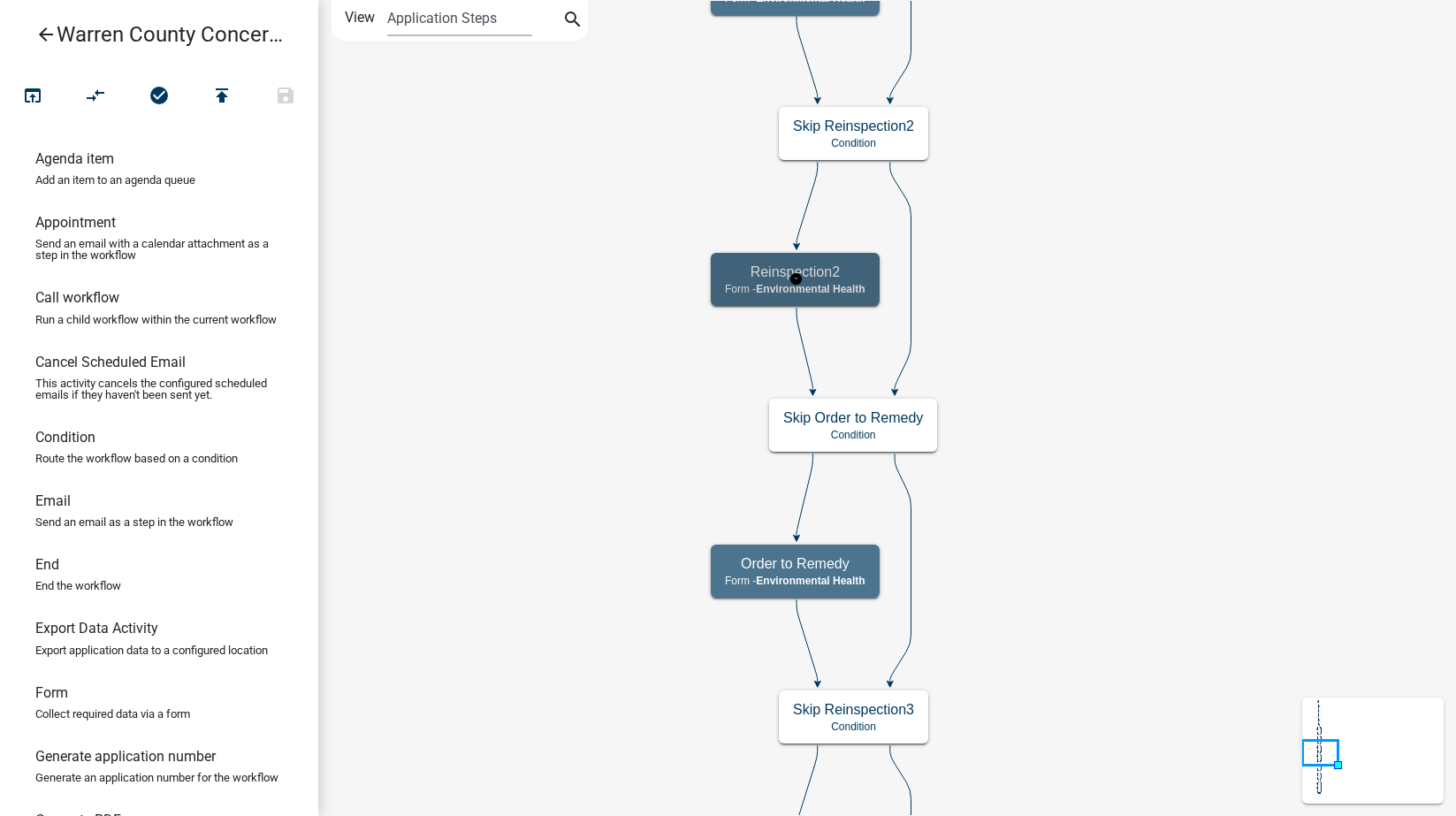
click at [861, 287] on span "Environmental Health" at bounding box center [810, 288] width 109 height 12
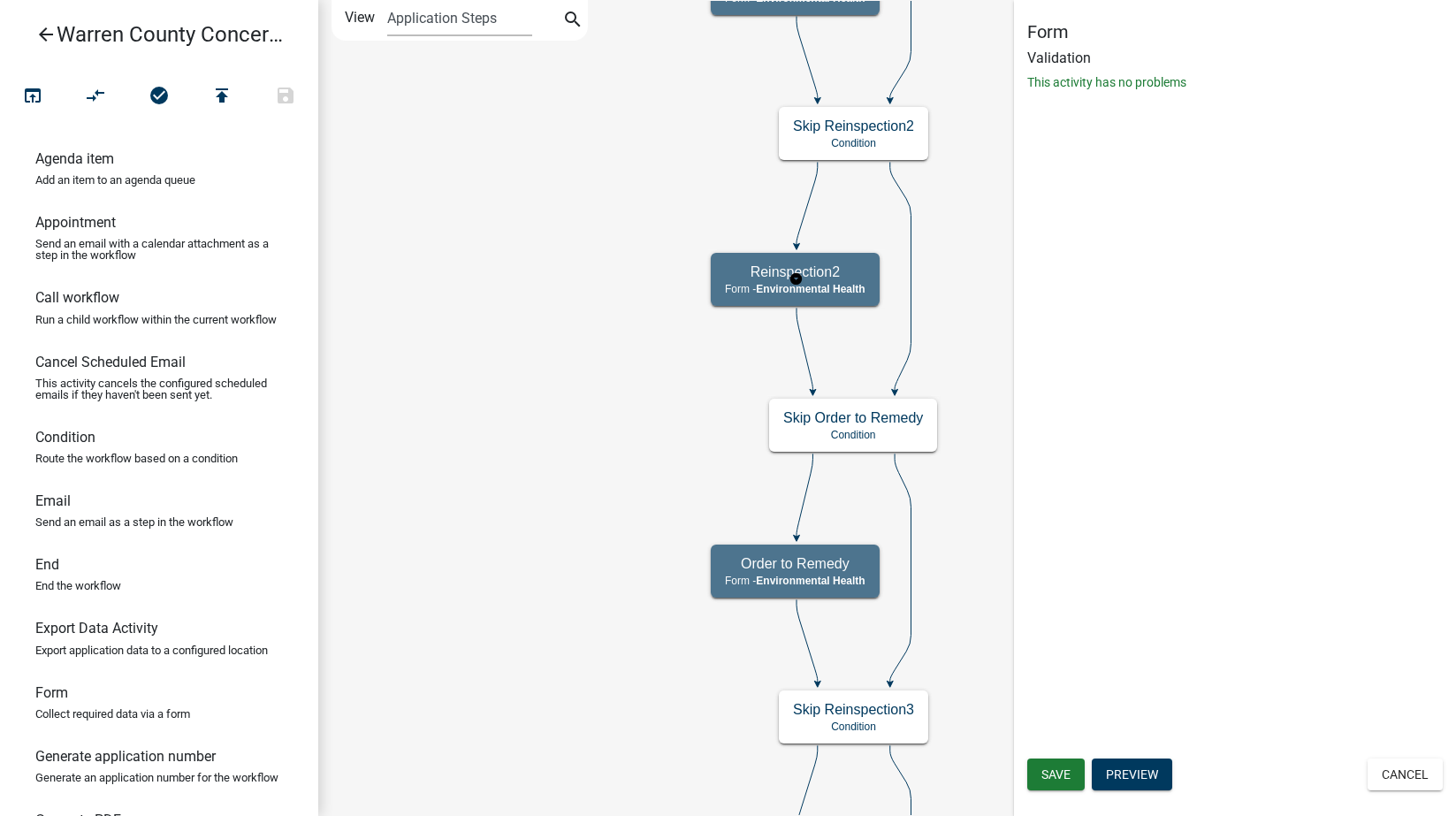
select select "EB914F98-266B-4D45-B6A7-C04EB7A49358"
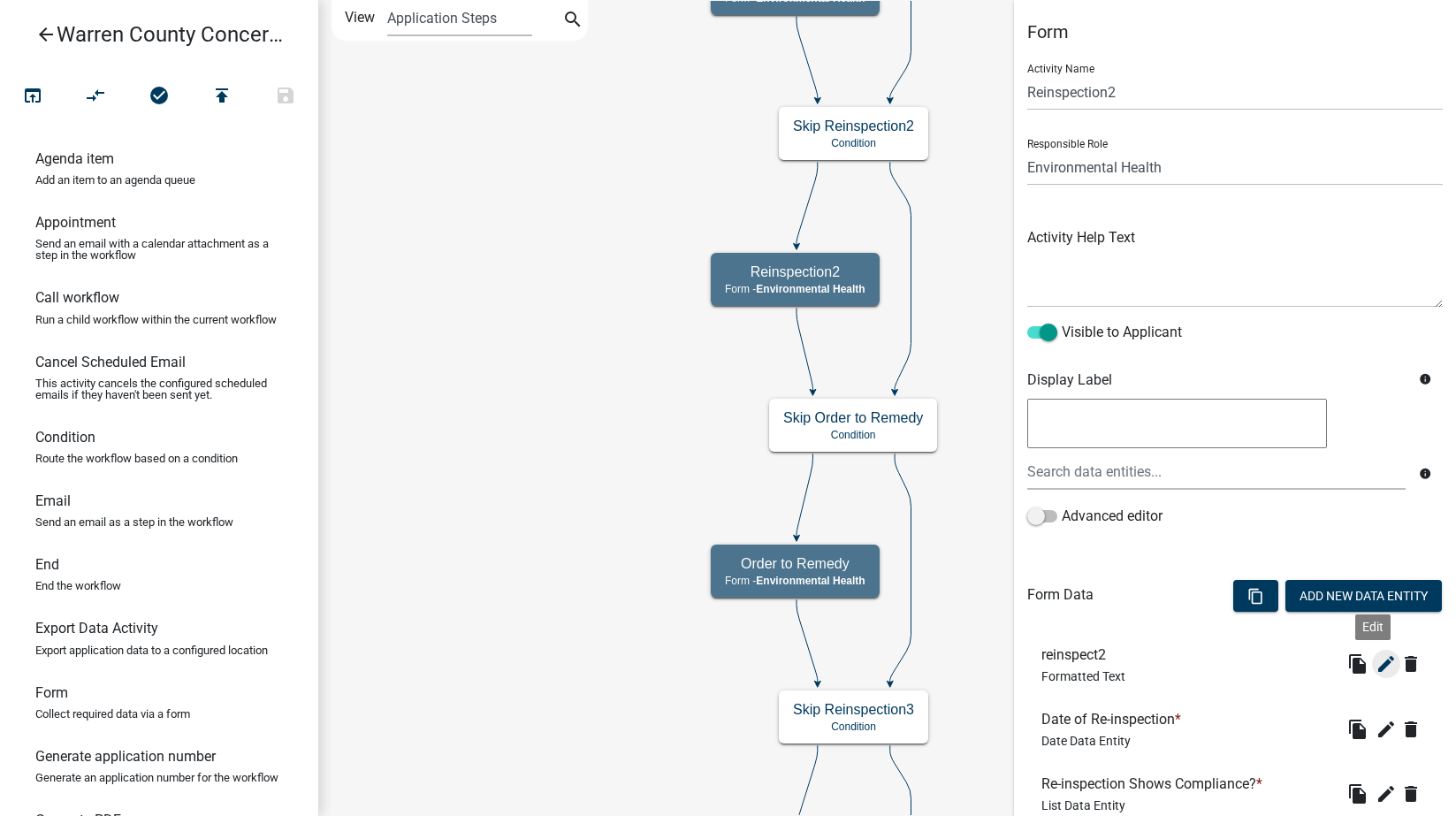
click at [1376, 658] on icon "edit" at bounding box center [1386, 664] width 21 height 21
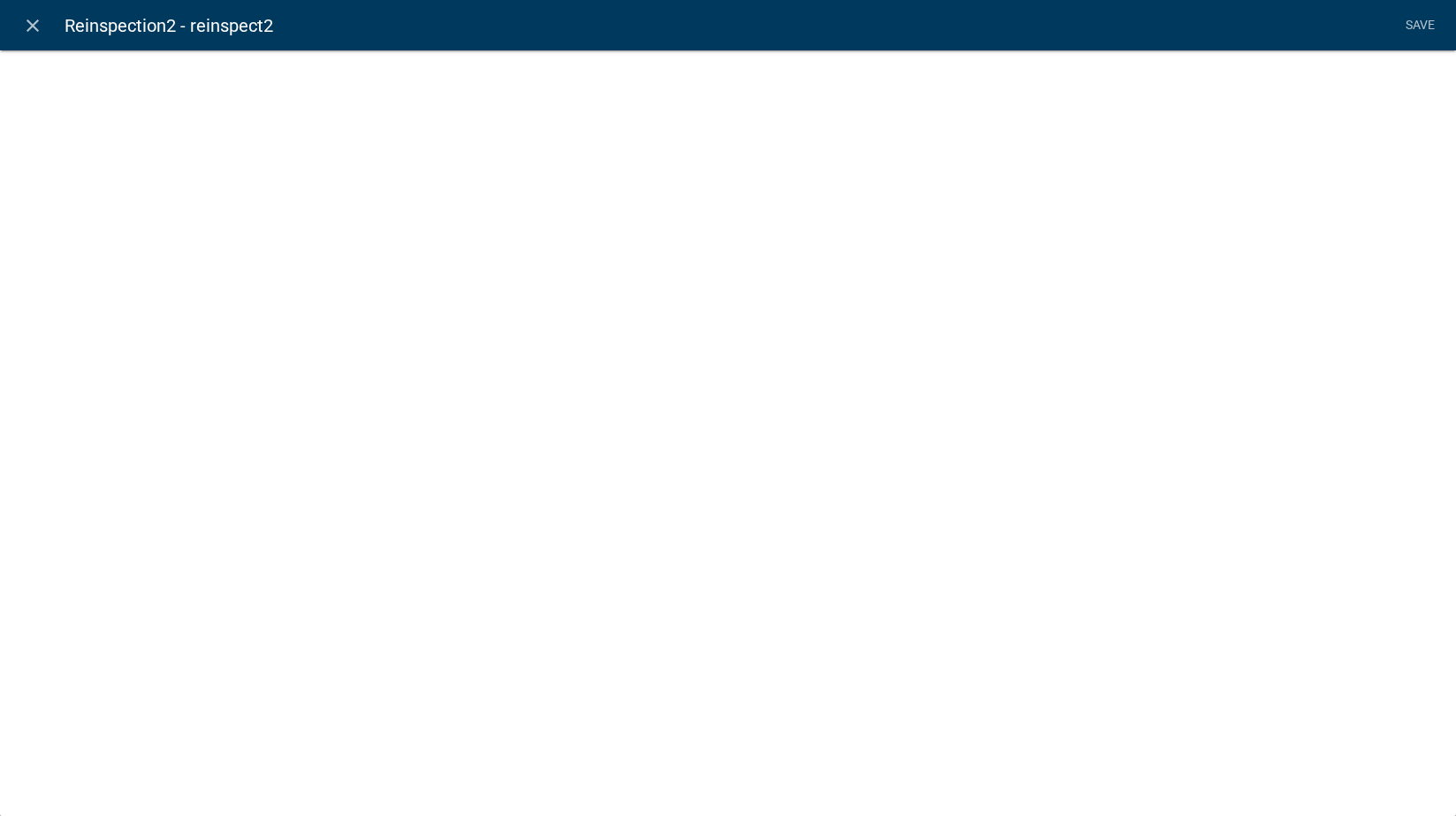
select select "rich-text"
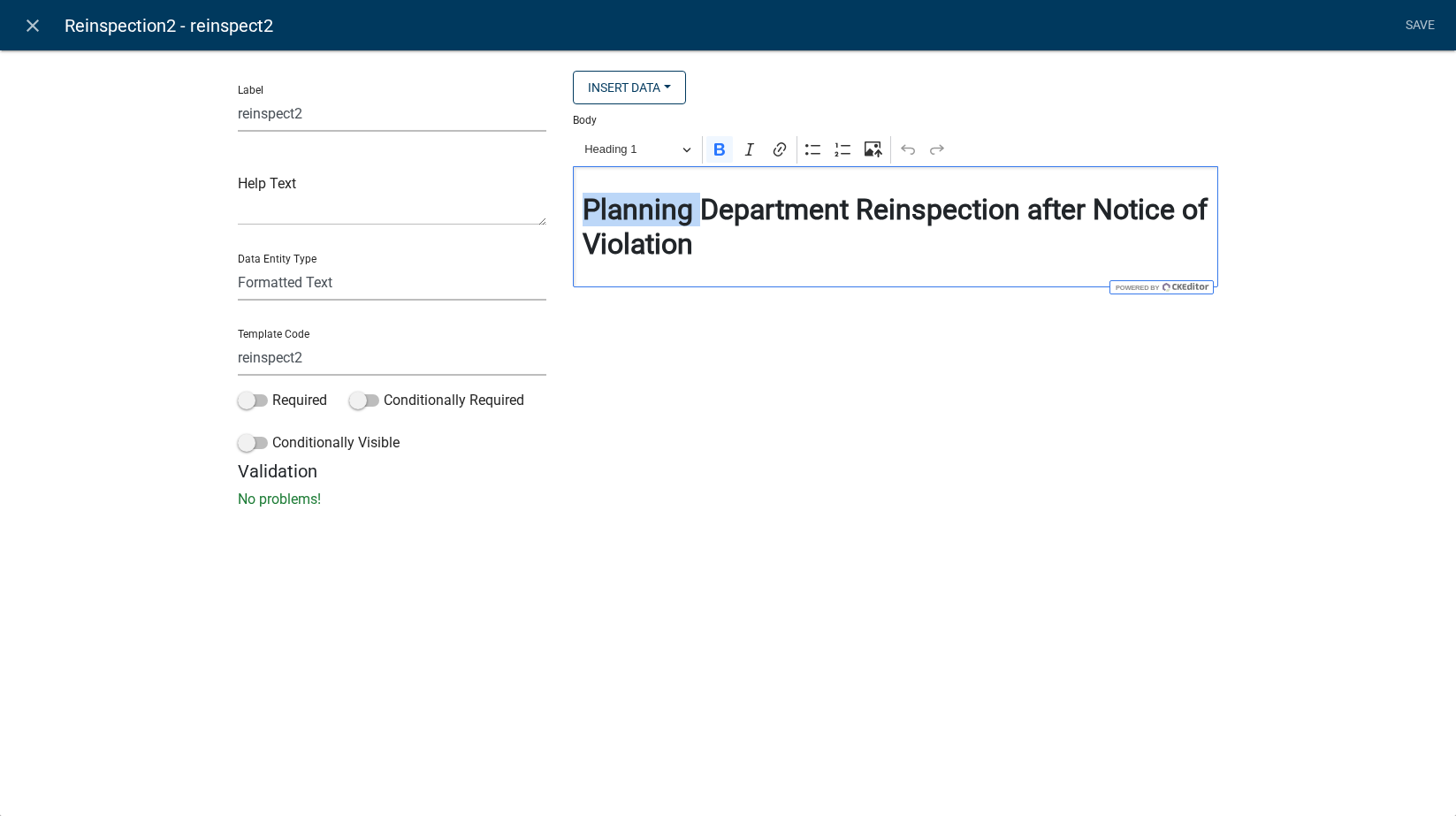
drag, startPoint x: 699, startPoint y: 204, endPoint x: 462, endPoint y: 203, distance: 237.0
click at [462, 203] on div "Label reinspect2 Help Text Data Entity Type Free Form Text Document Display Ent…" at bounding box center [729, 266] width 1008 height 390
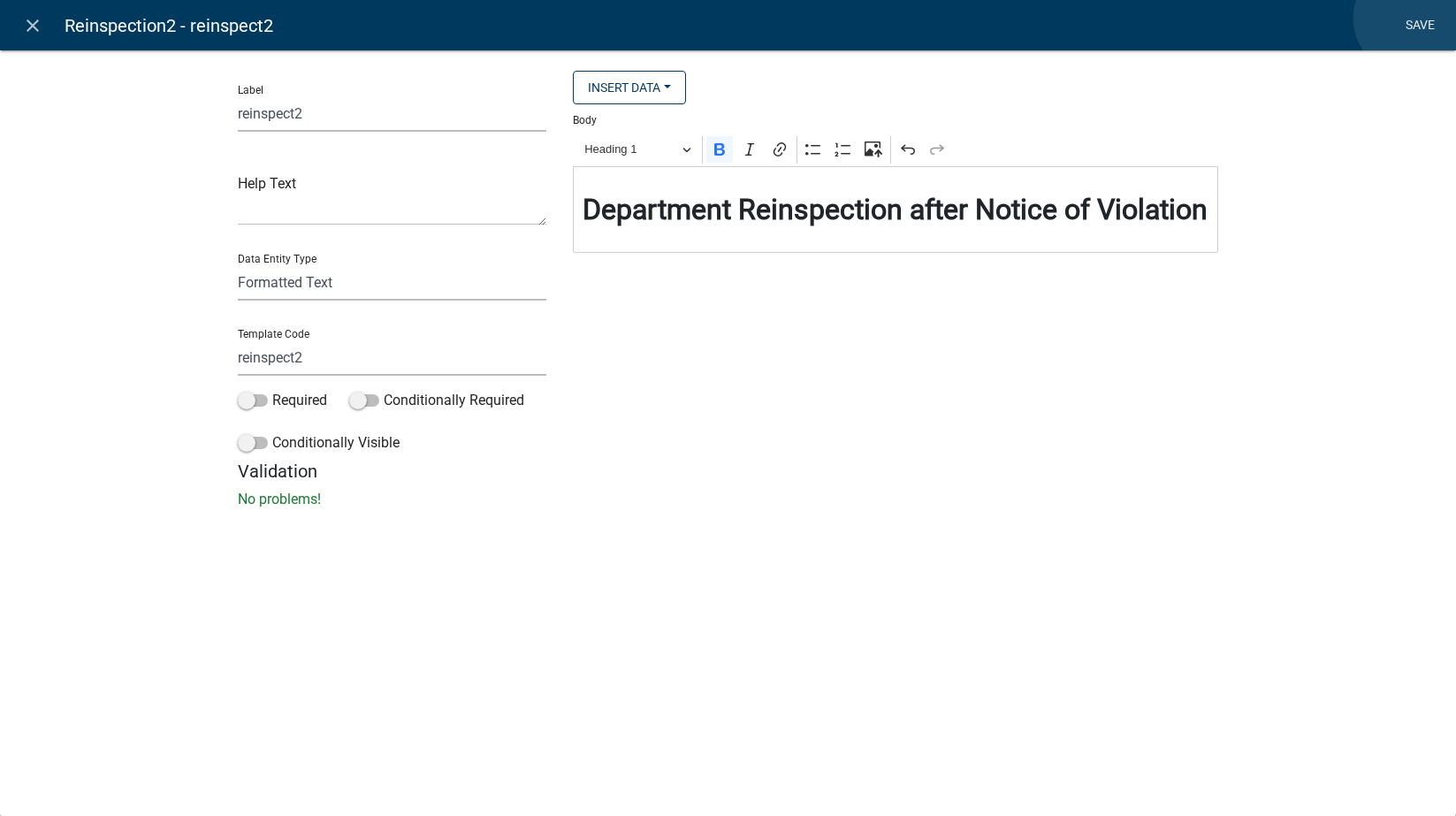
click at [1409, 19] on link "Save" at bounding box center [1420, 25] width 44 height 34
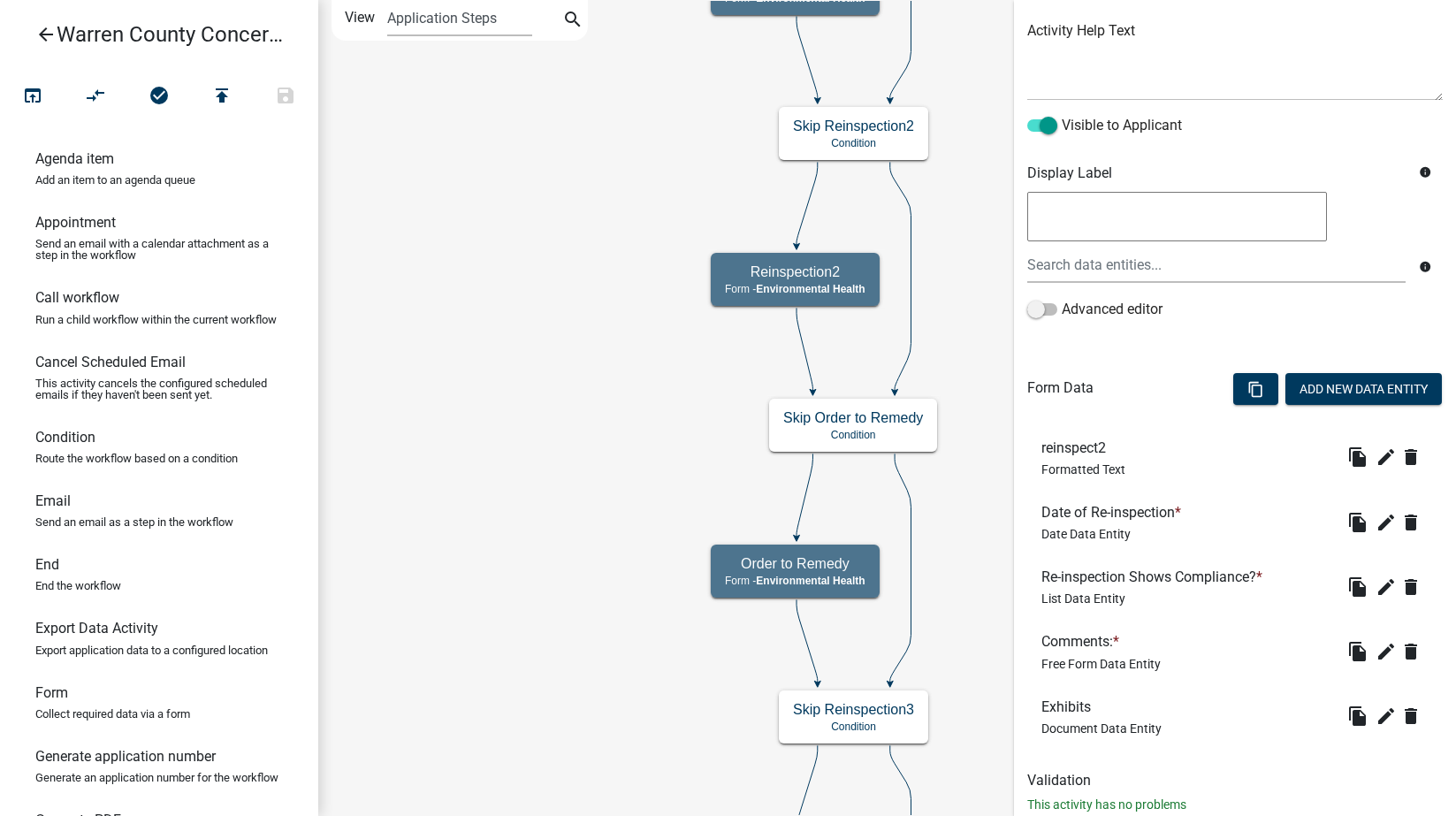
scroll to position [256, 0]
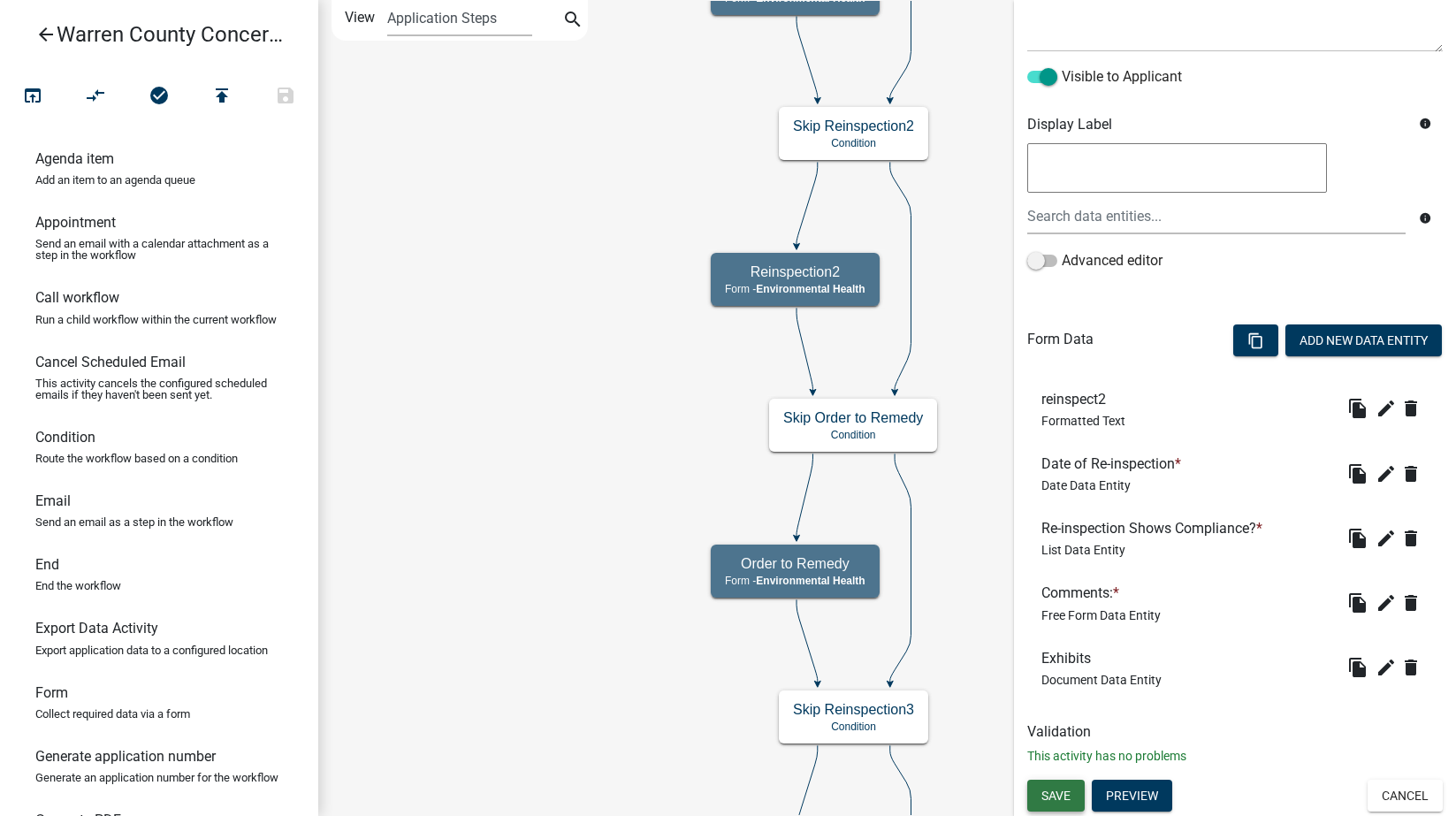
click at [1067, 786] on button "Save" at bounding box center [1057, 795] width 58 height 32
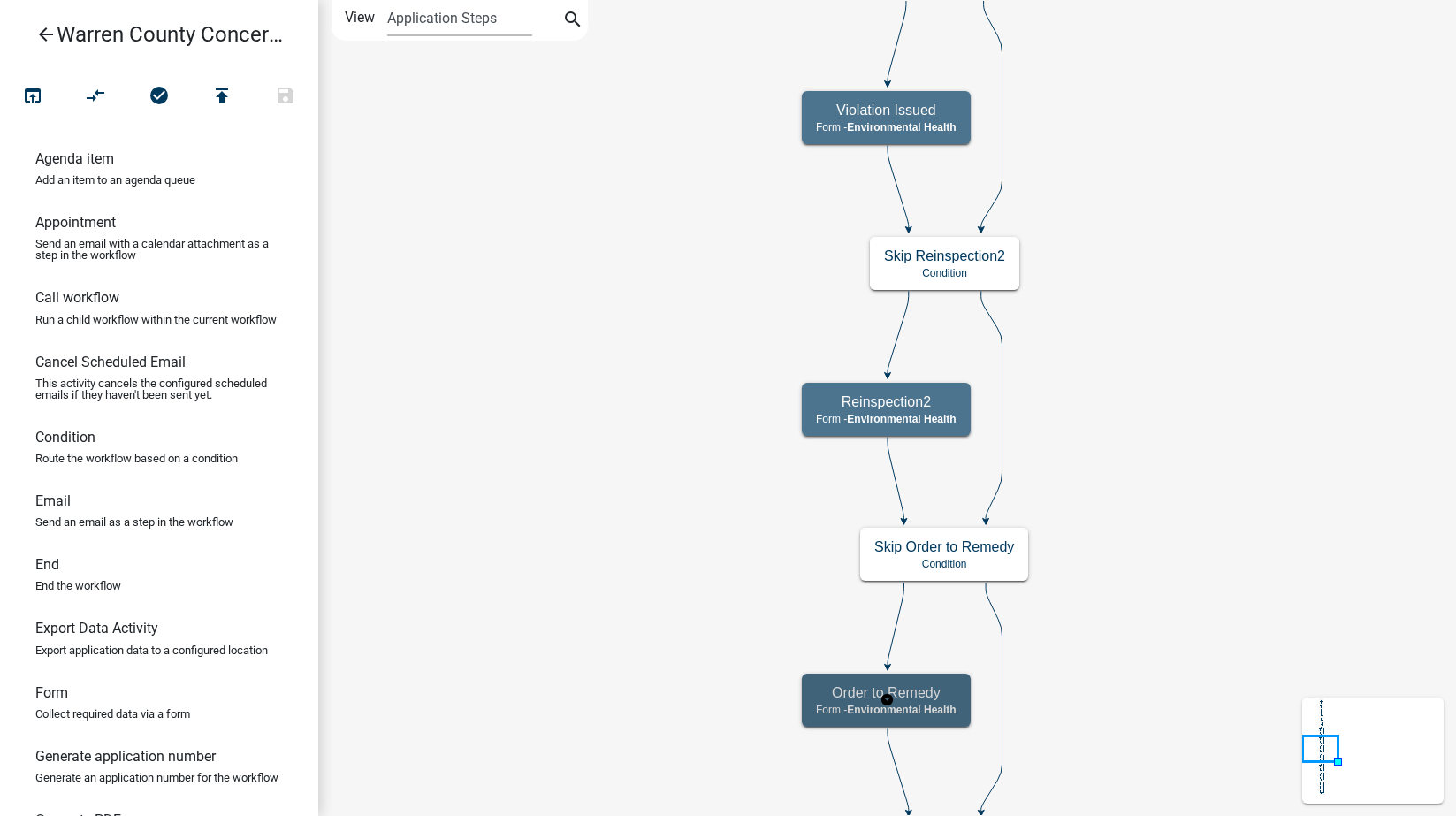
click at [930, 698] on h5 "Order to Remedy" at bounding box center [886, 693] width 141 height 17
select select "EB914F98-266B-4D45-B6A7-C04EB7A49358"
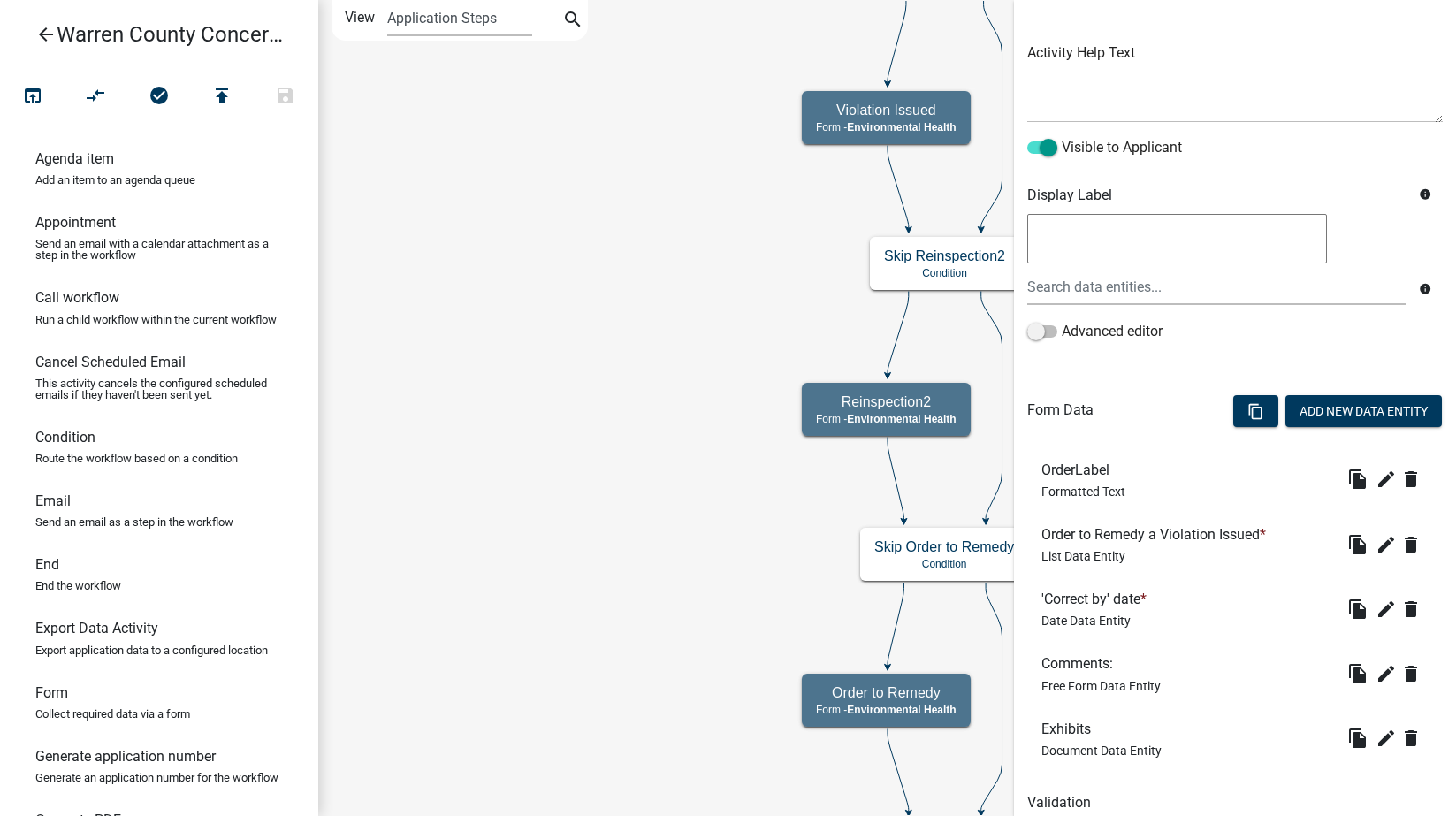
scroll to position [256, 0]
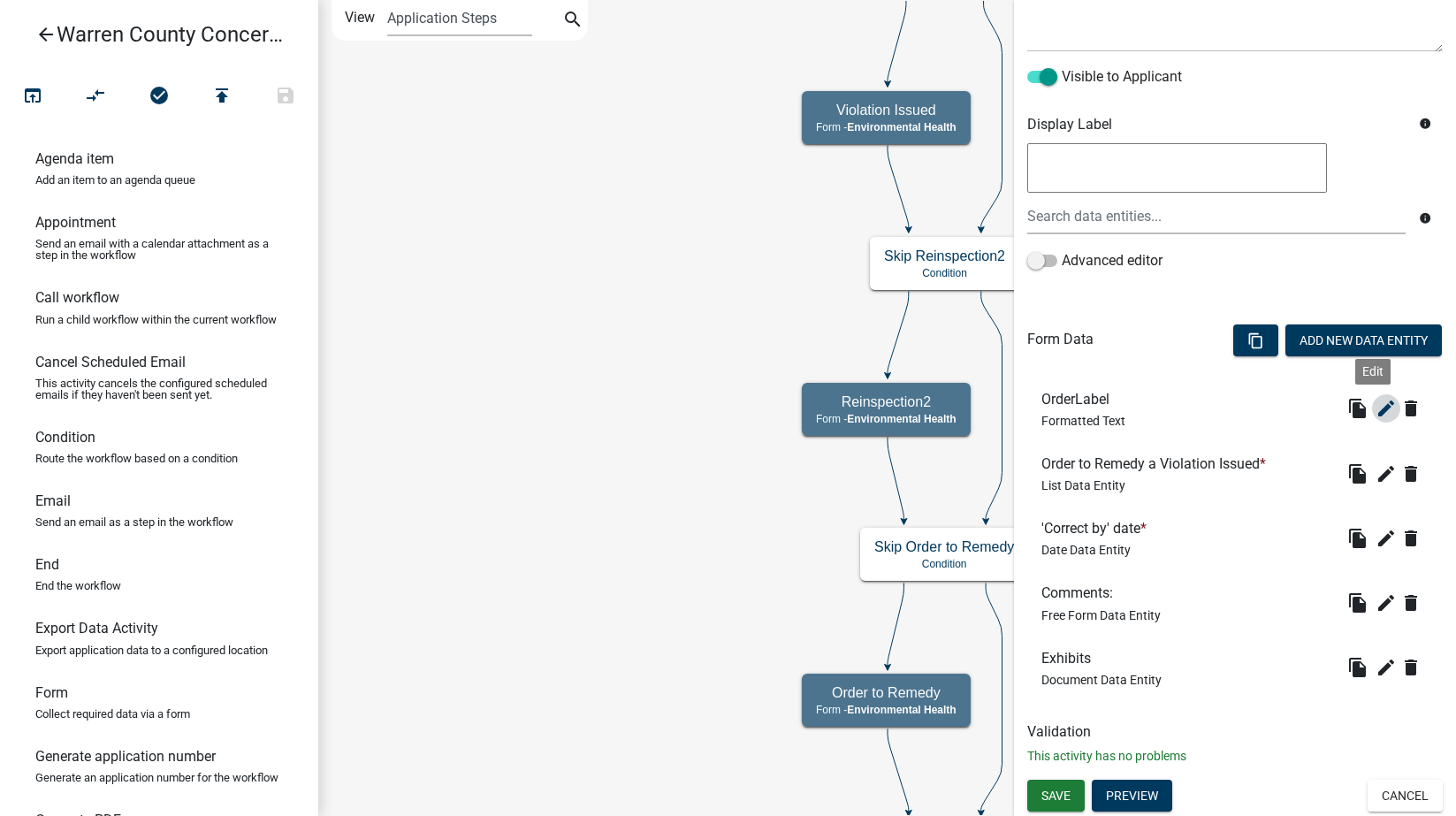
click at [1376, 406] on icon "edit" at bounding box center [1386, 408] width 21 height 21
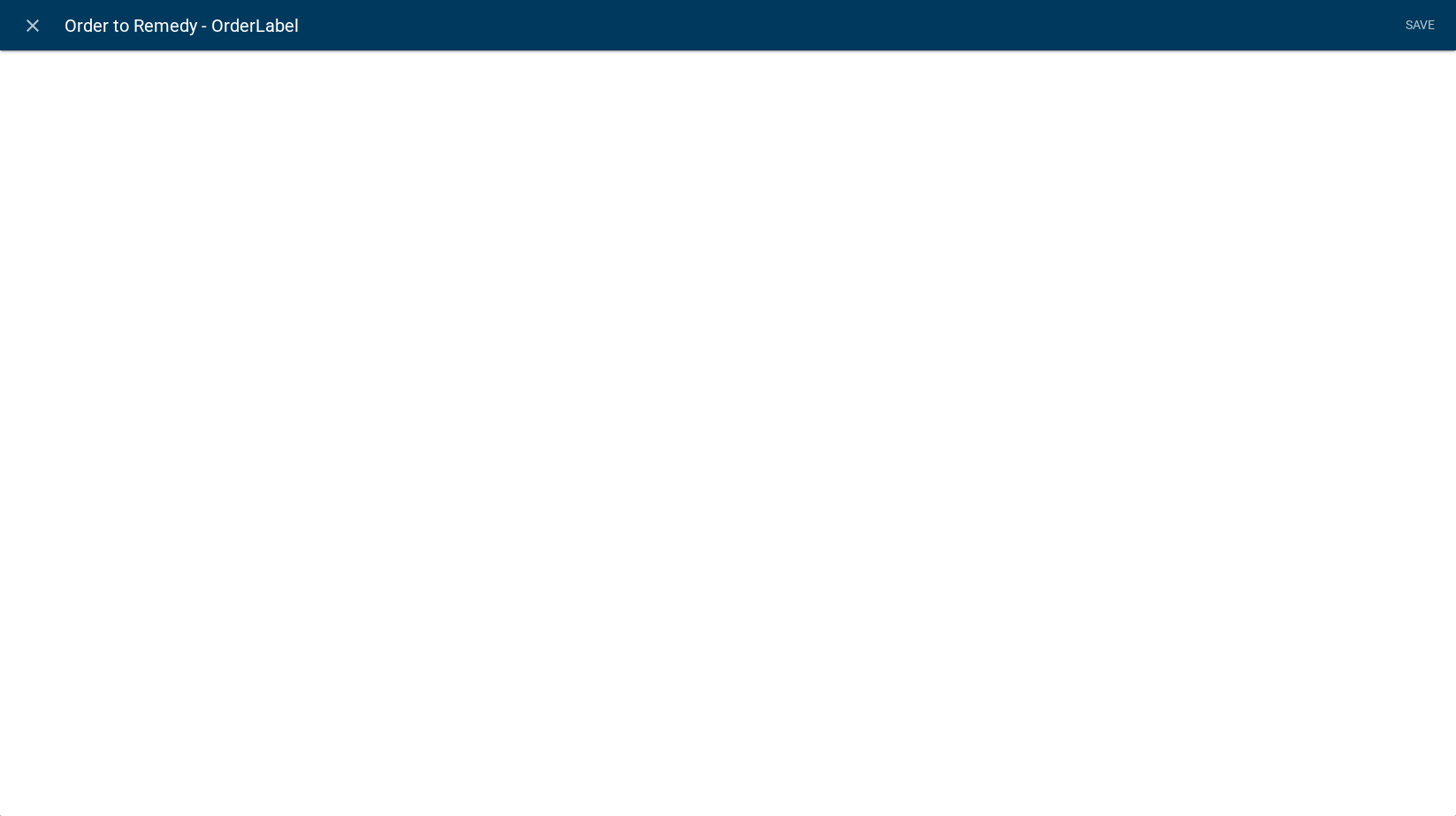
select select "rich-text"
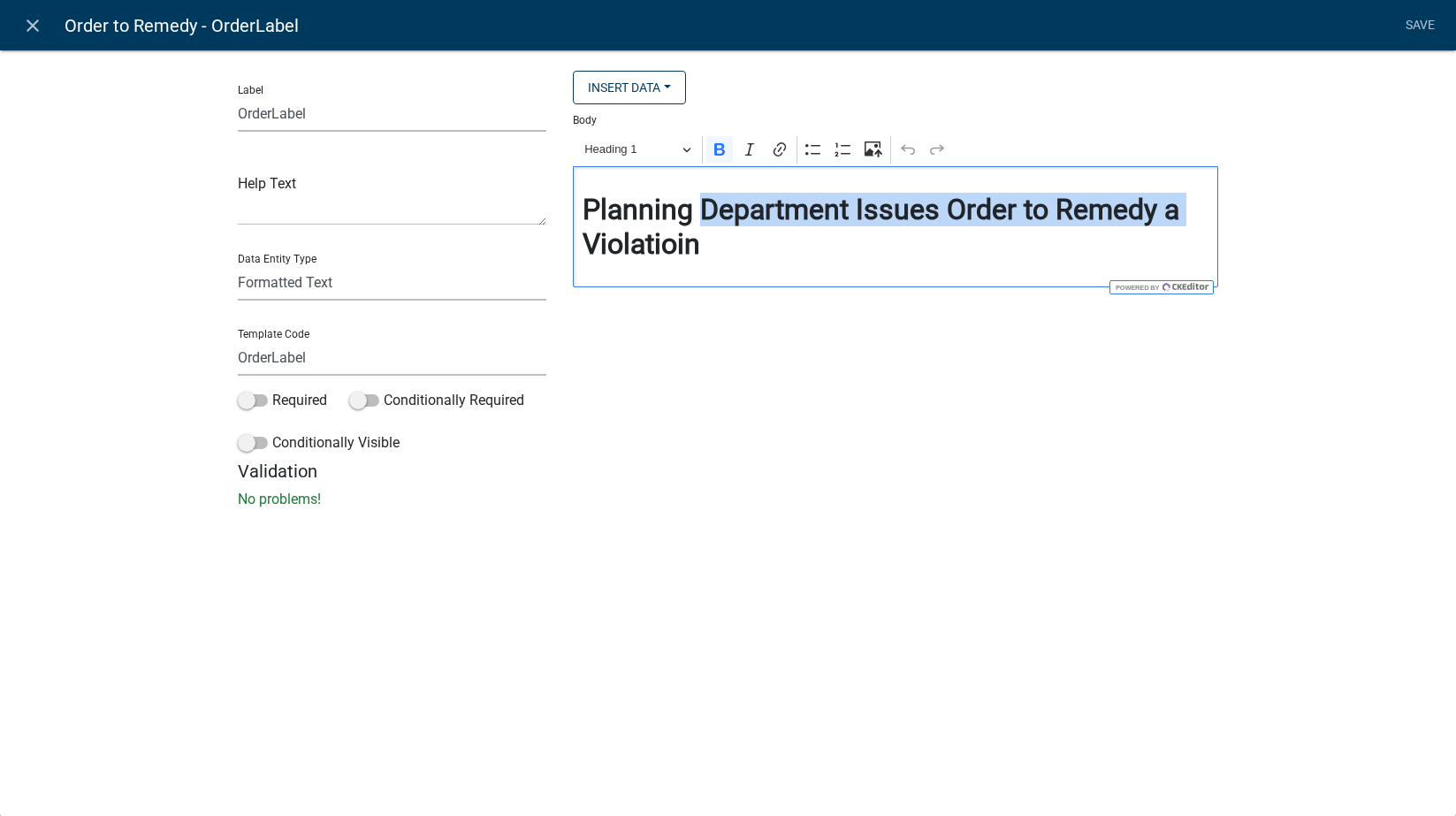
drag, startPoint x: 701, startPoint y: 208, endPoint x: 454, endPoint y: 237, distance: 248.7
click at [427, 234] on div "Label OrderLabel Help Text Data Entity Type Free Form Text Document Display Ent…" at bounding box center [729, 266] width 1008 height 390
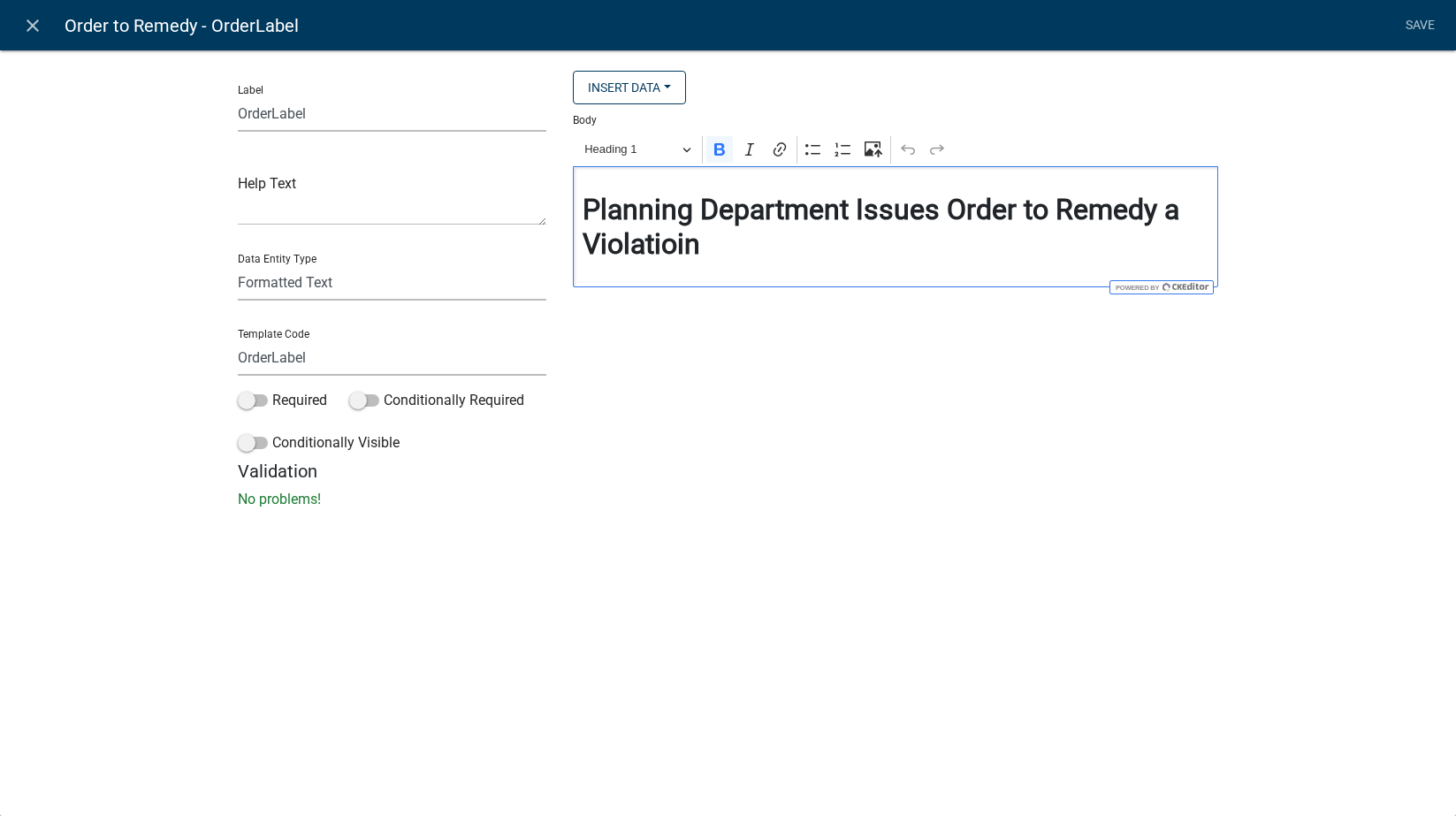
click at [705, 228] on h2 "Planning Department Issues Order to Remedy a Violatioin" at bounding box center [896, 226] width 627 height 68
drag, startPoint x: 697, startPoint y: 204, endPoint x: 563, endPoint y: 218, distance: 134.7
click at [563, 218] on div "Insert Data Fee Recipients City Email Address Full Name Phone Number State Stre…" at bounding box center [896, 266] width 672 height 390
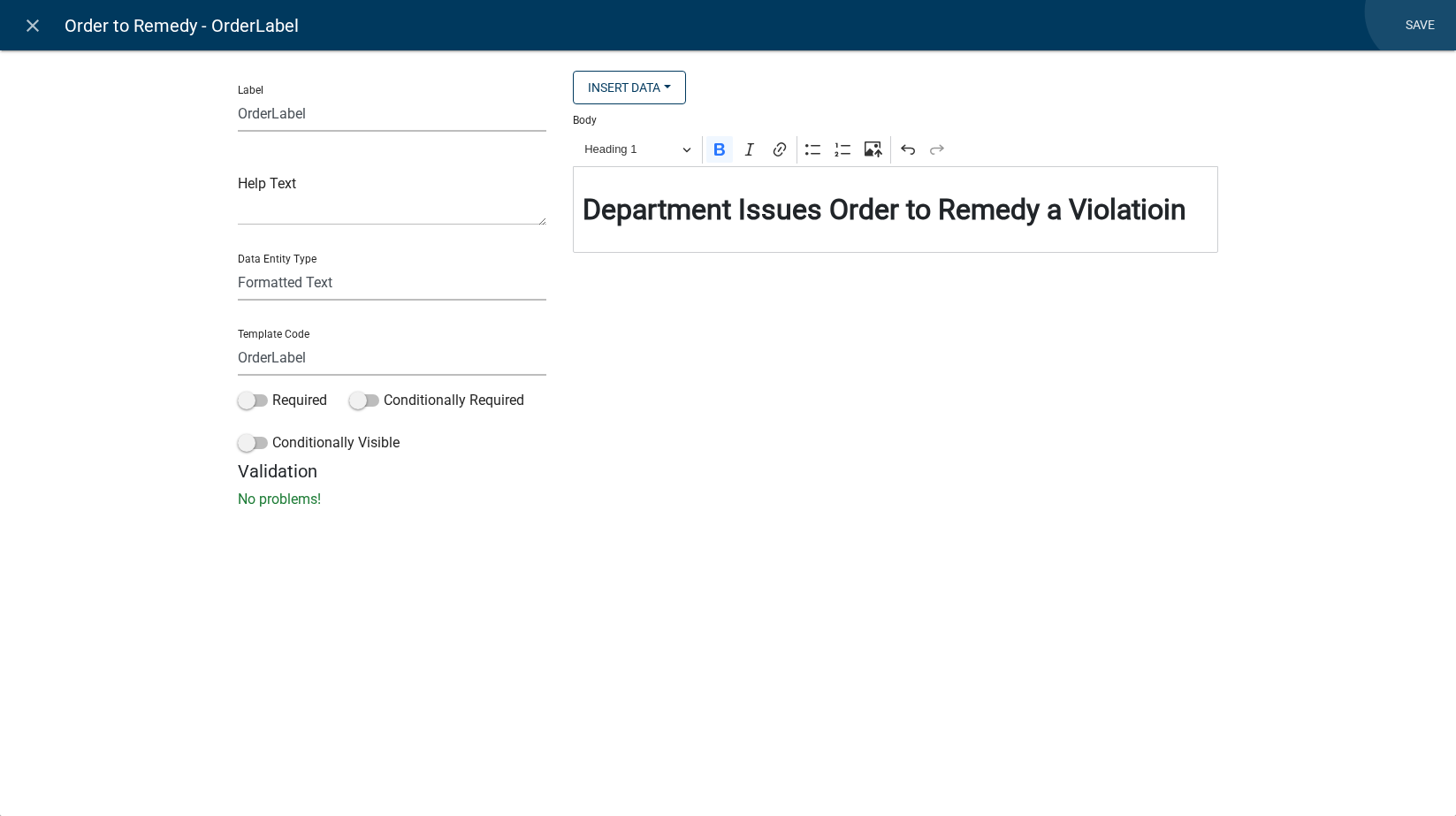
click at [1420, 11] on link "Save" at bounding box center [1420, 25] width 44 height 34
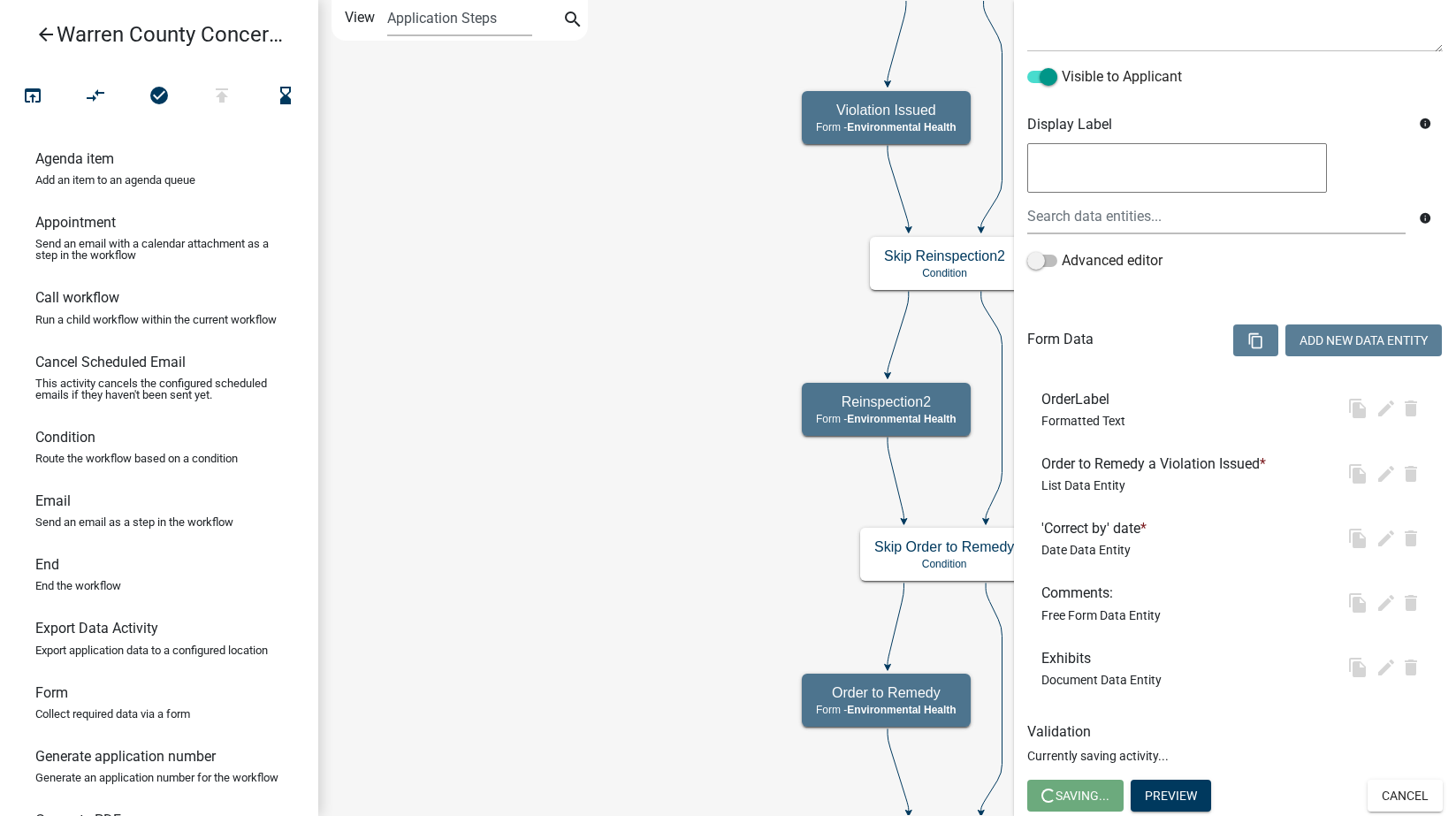
scroll to position [0, 0]
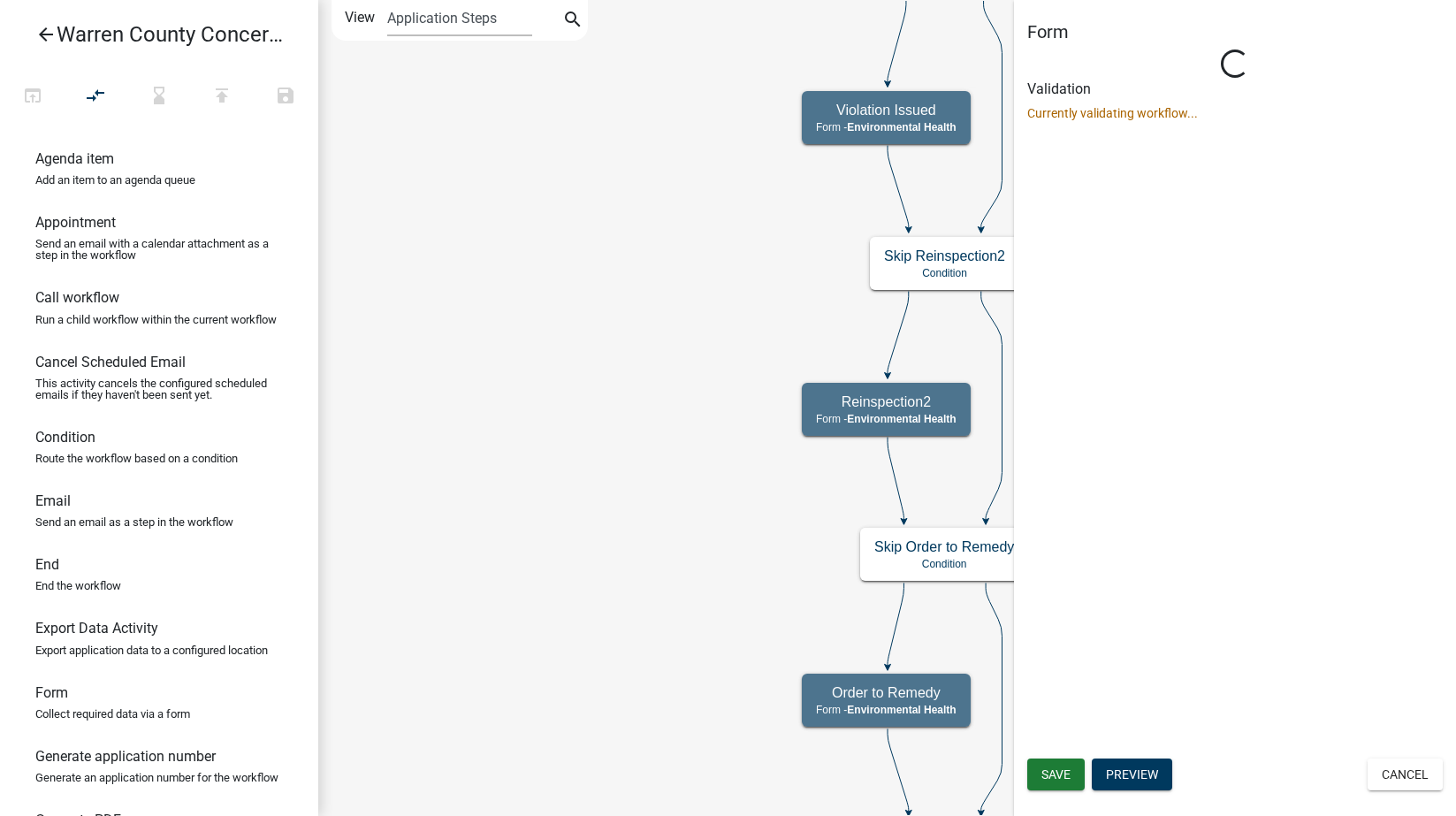
select select "EB914F98-266B-4D45-B6A7-C04EB7A49358"
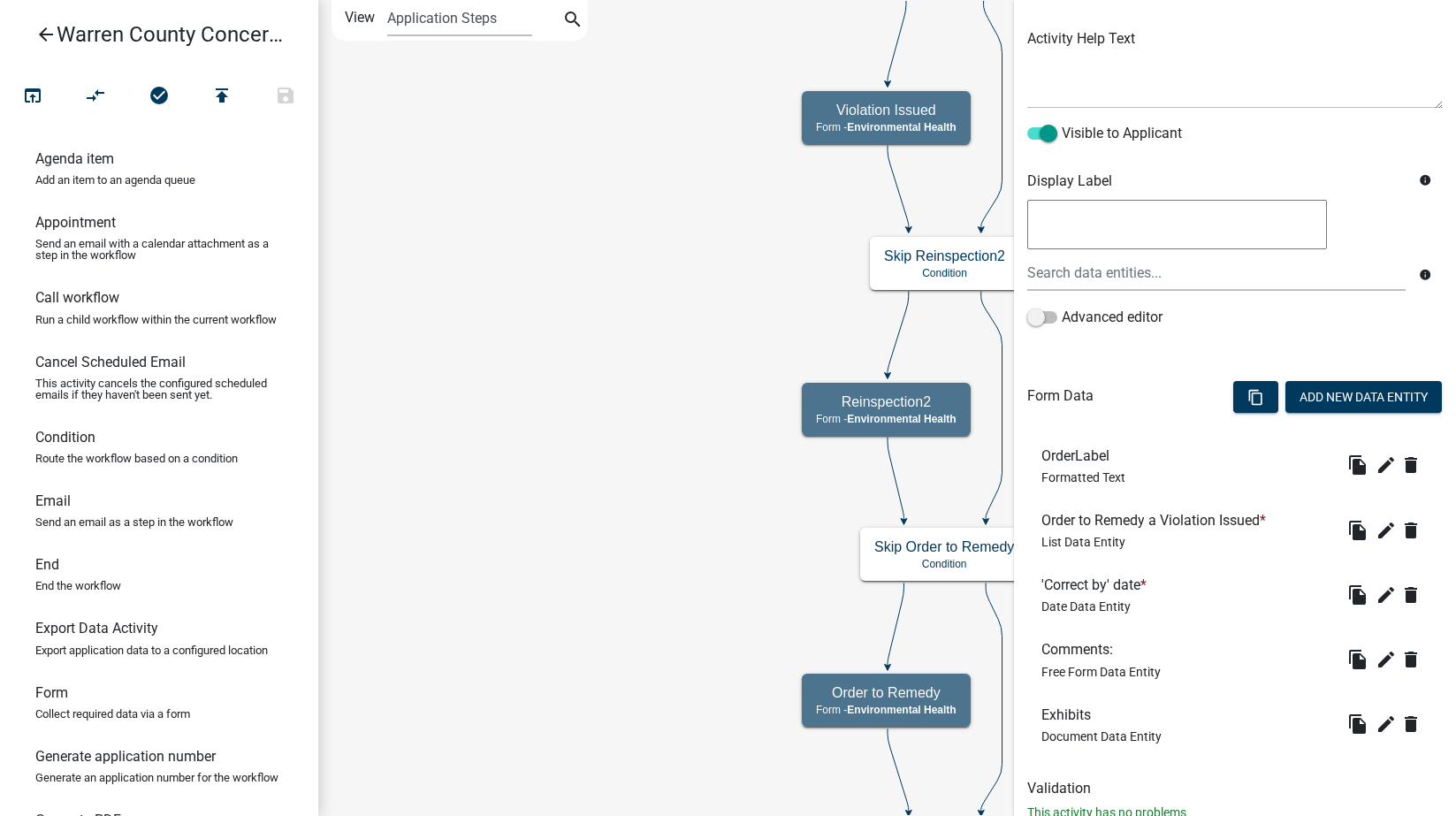
scroll to position [256, 0]
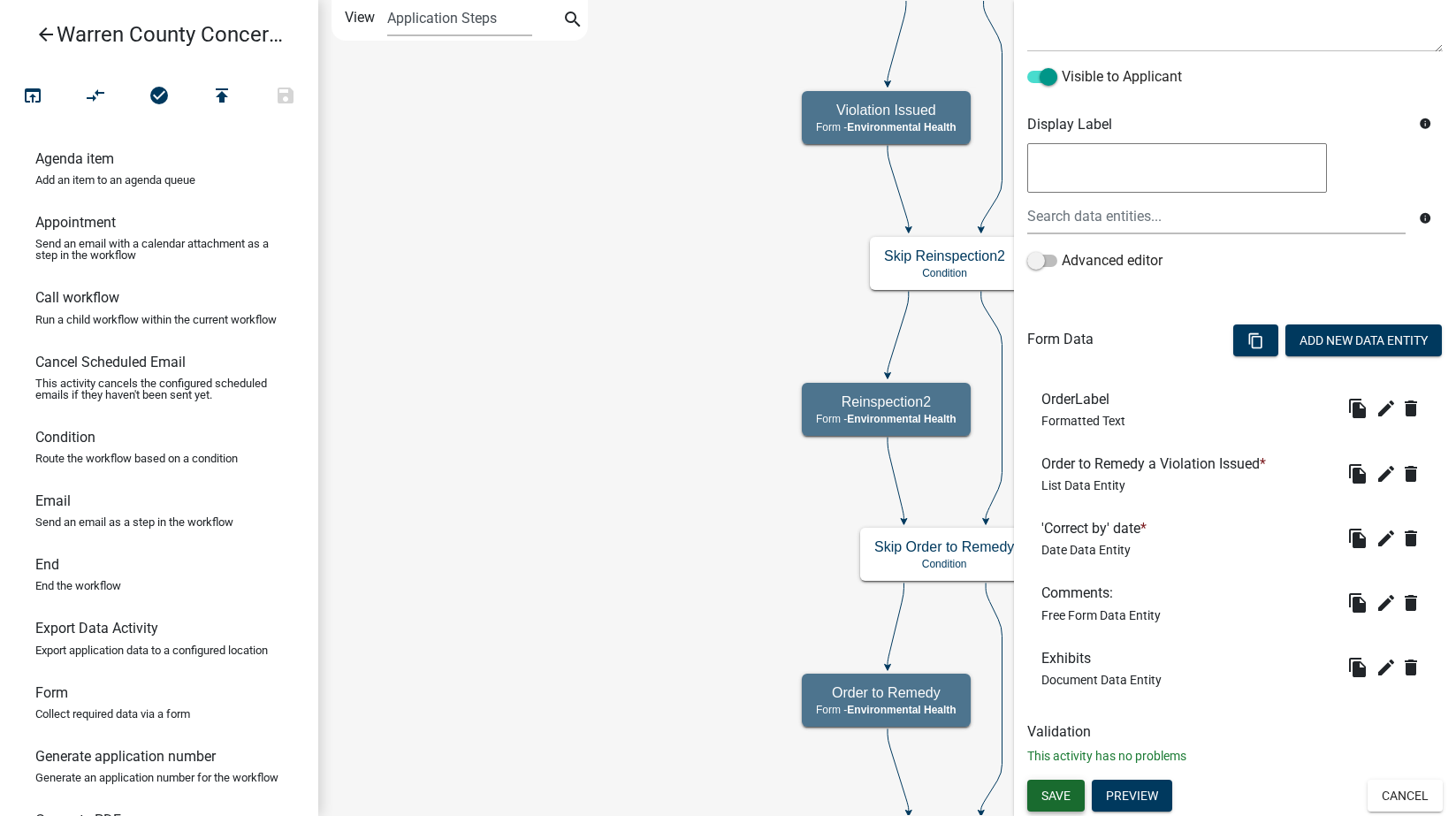
click at [1057, 801] on span "Save" at bounding box center [1056, 795] width 29 height 14
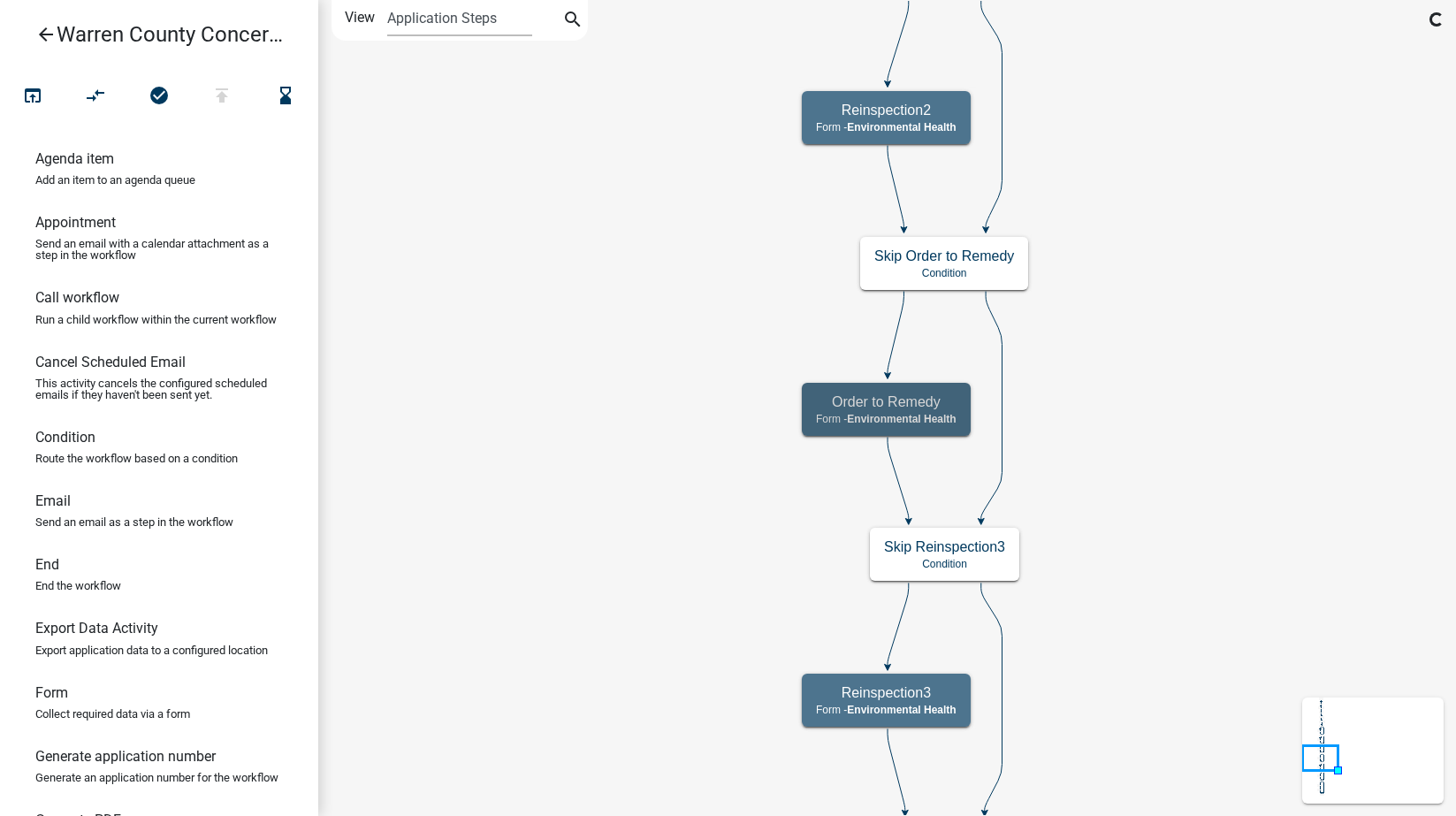
scroll to position [0, 0]
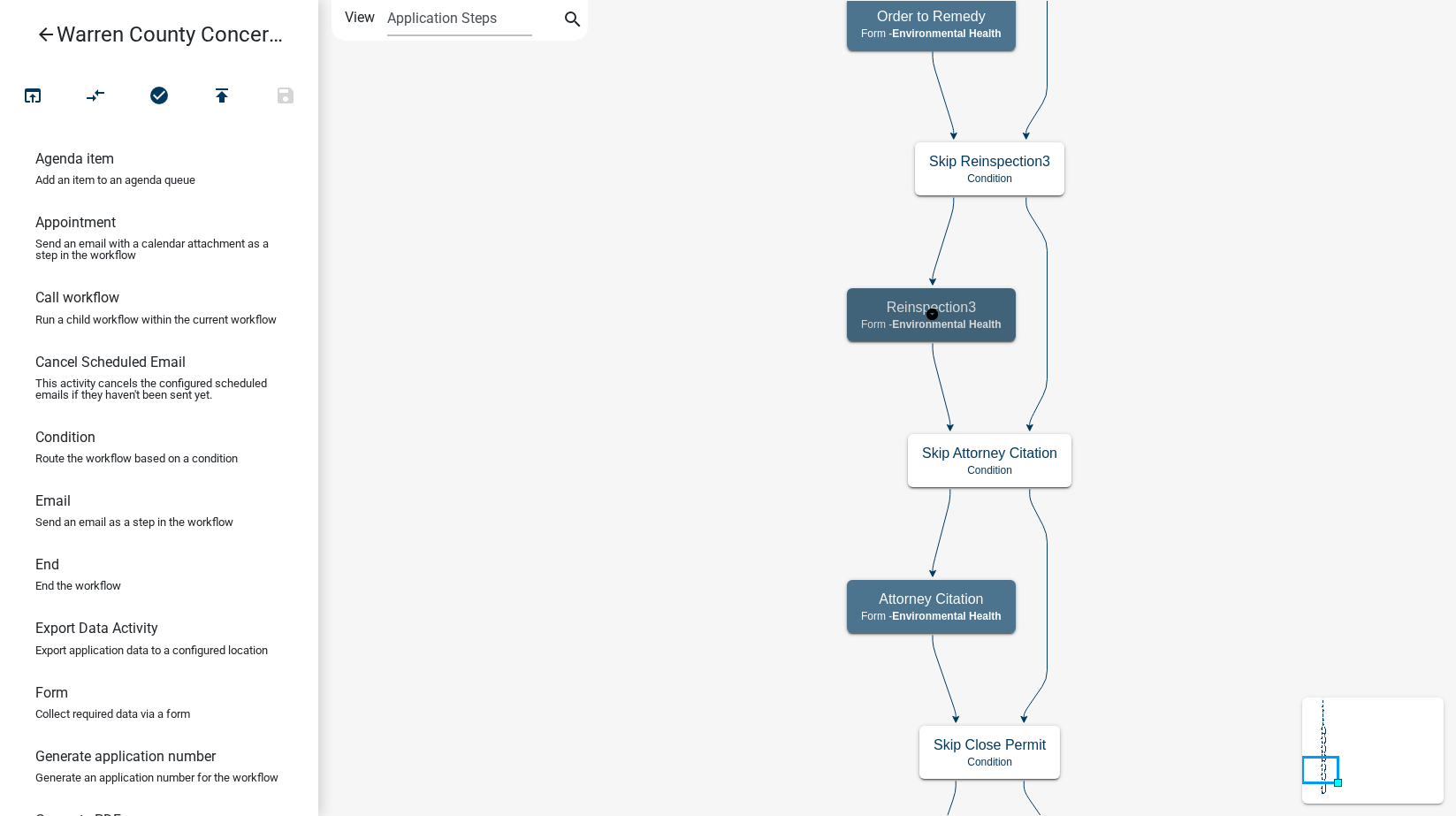
click at [988, 309] on h5 "Reinspection3" at bounding box center [931, 307] width 141 height 17
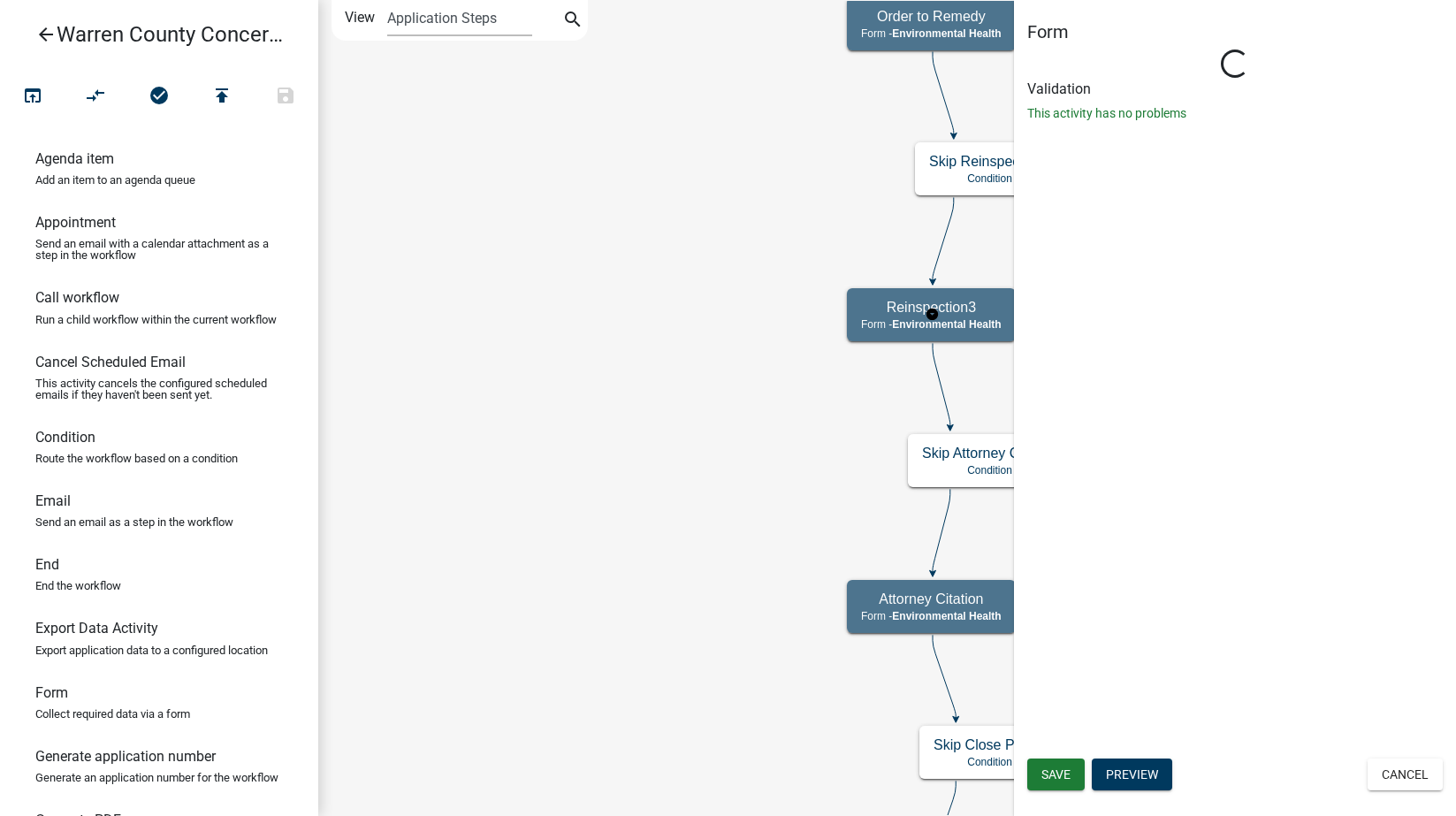
select select "EB914F98-266B-4D45-B6A7-C04EB7A49358"
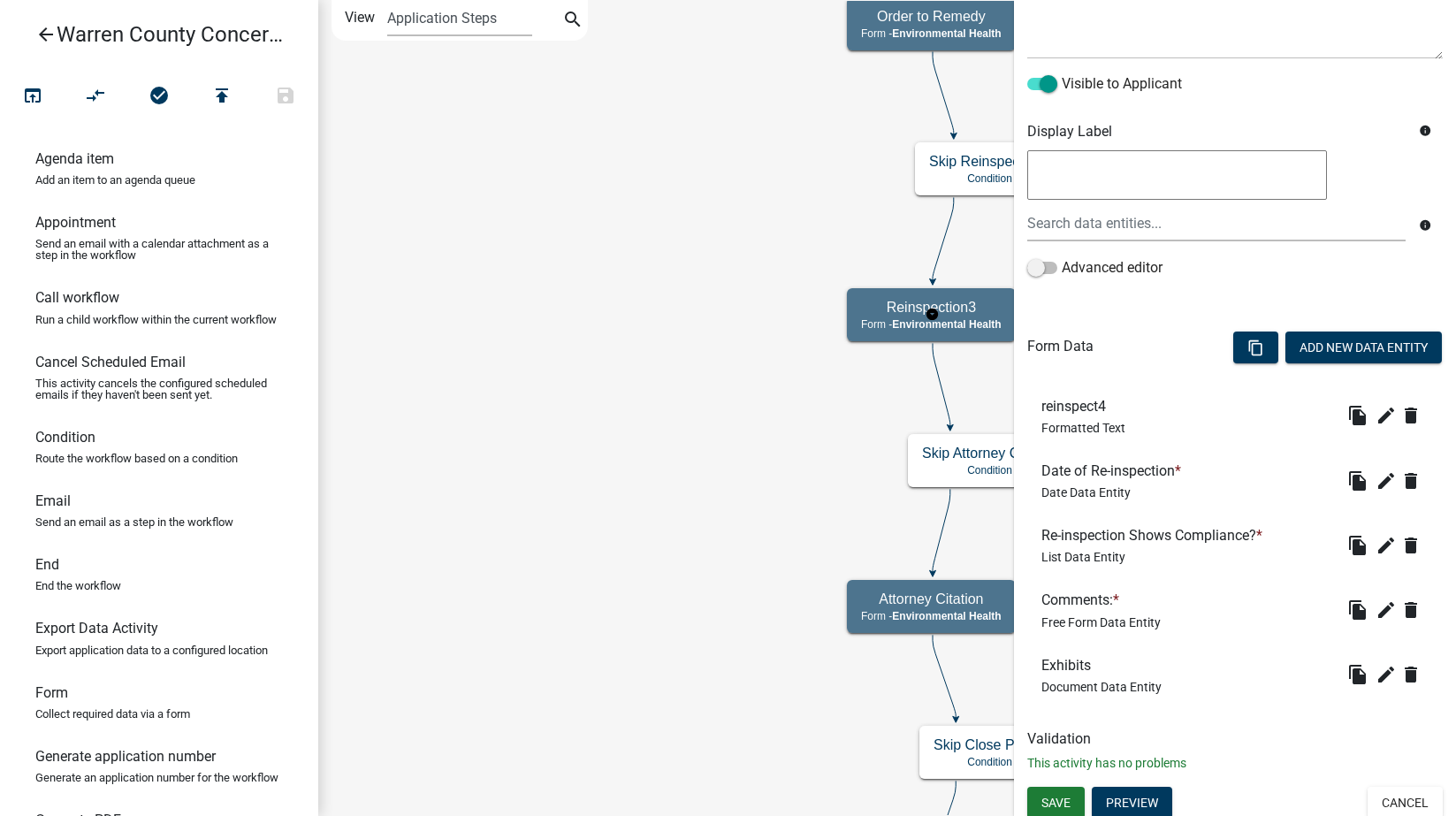
scroll to position [256, 0]
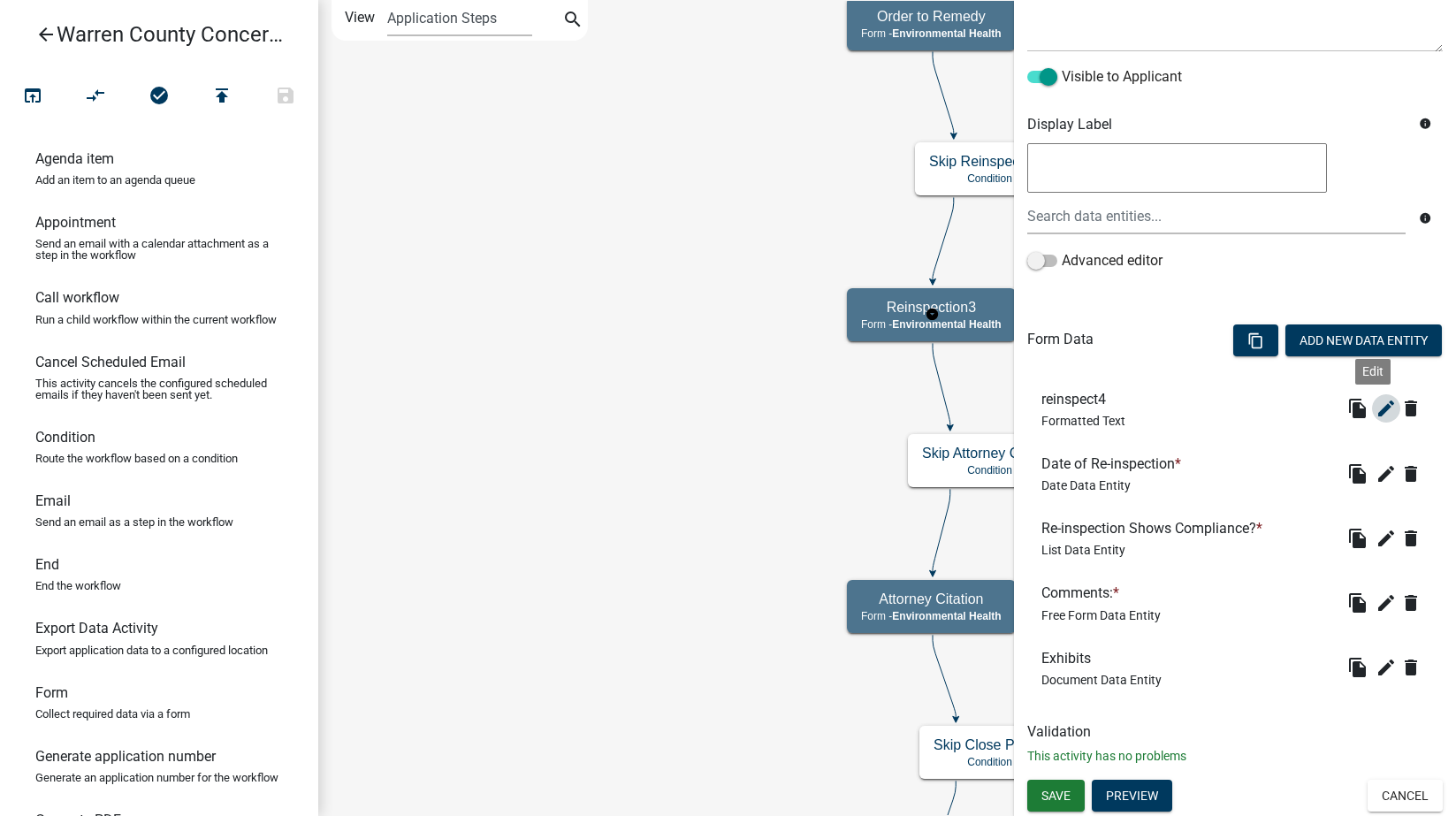
click at [1376, 401] on icon "edit" at bounding box center [1386, 408] width 21 height 21
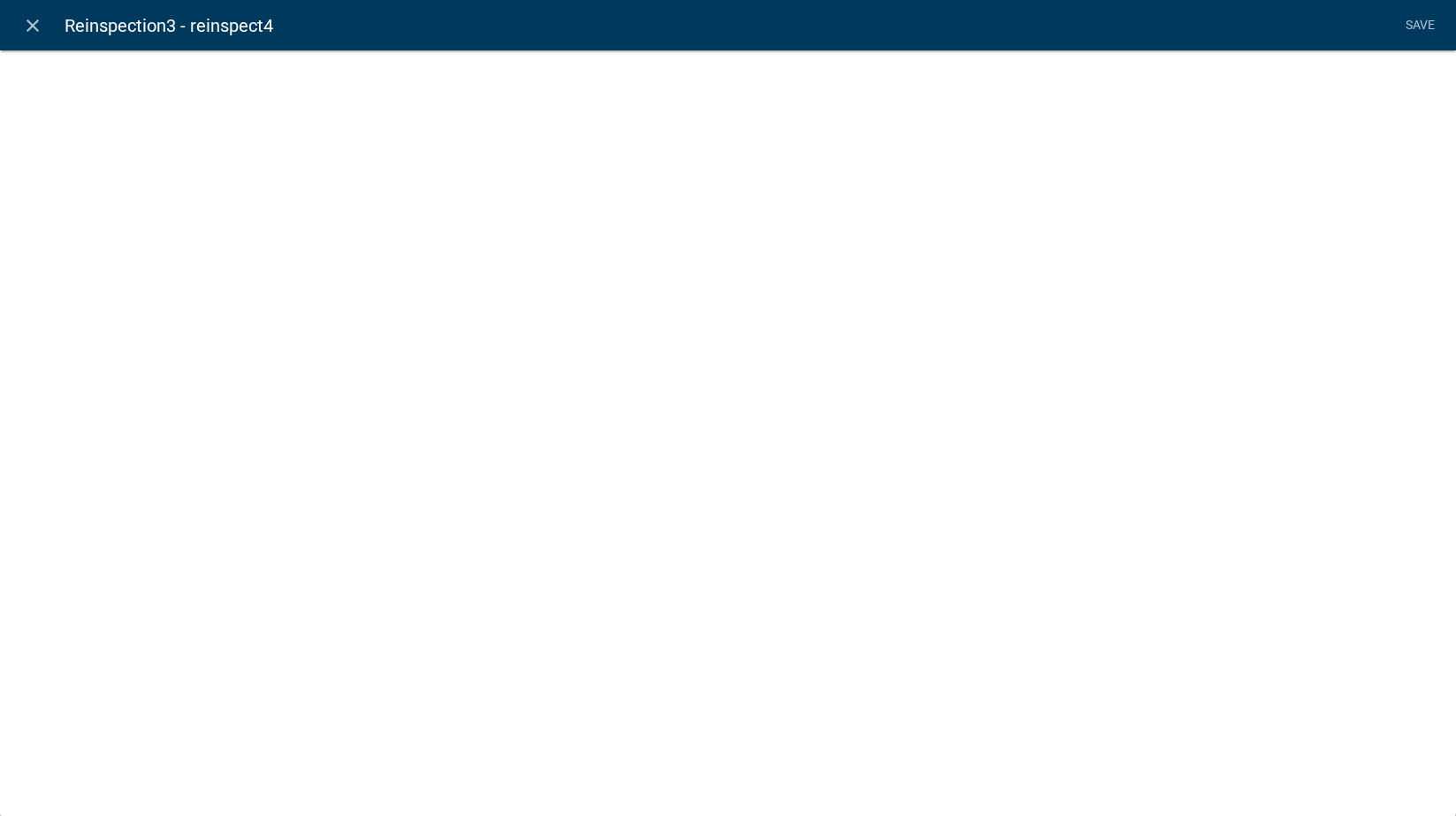
select select "rich-text"
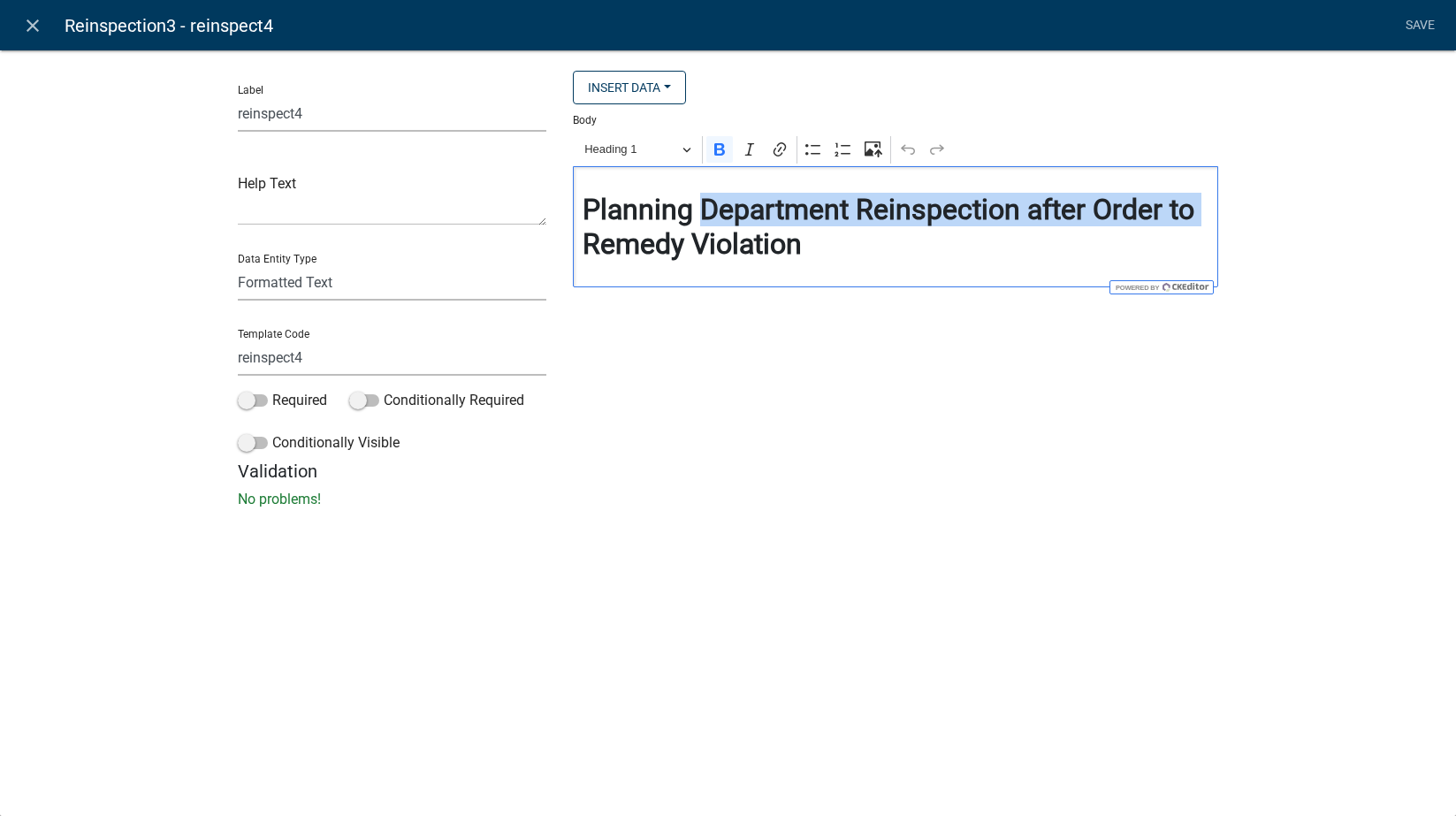
drag, startPoint x: 696, startPoint y: 204, endPoint x: 520, endPoint y: 231, distance: 178.1
click at [520, 231] on div "Label reinspect4 Help Text Data Entity Type Free Form Text Document Display Ent…" at bounding box center [729, 266] width 1008 height 390
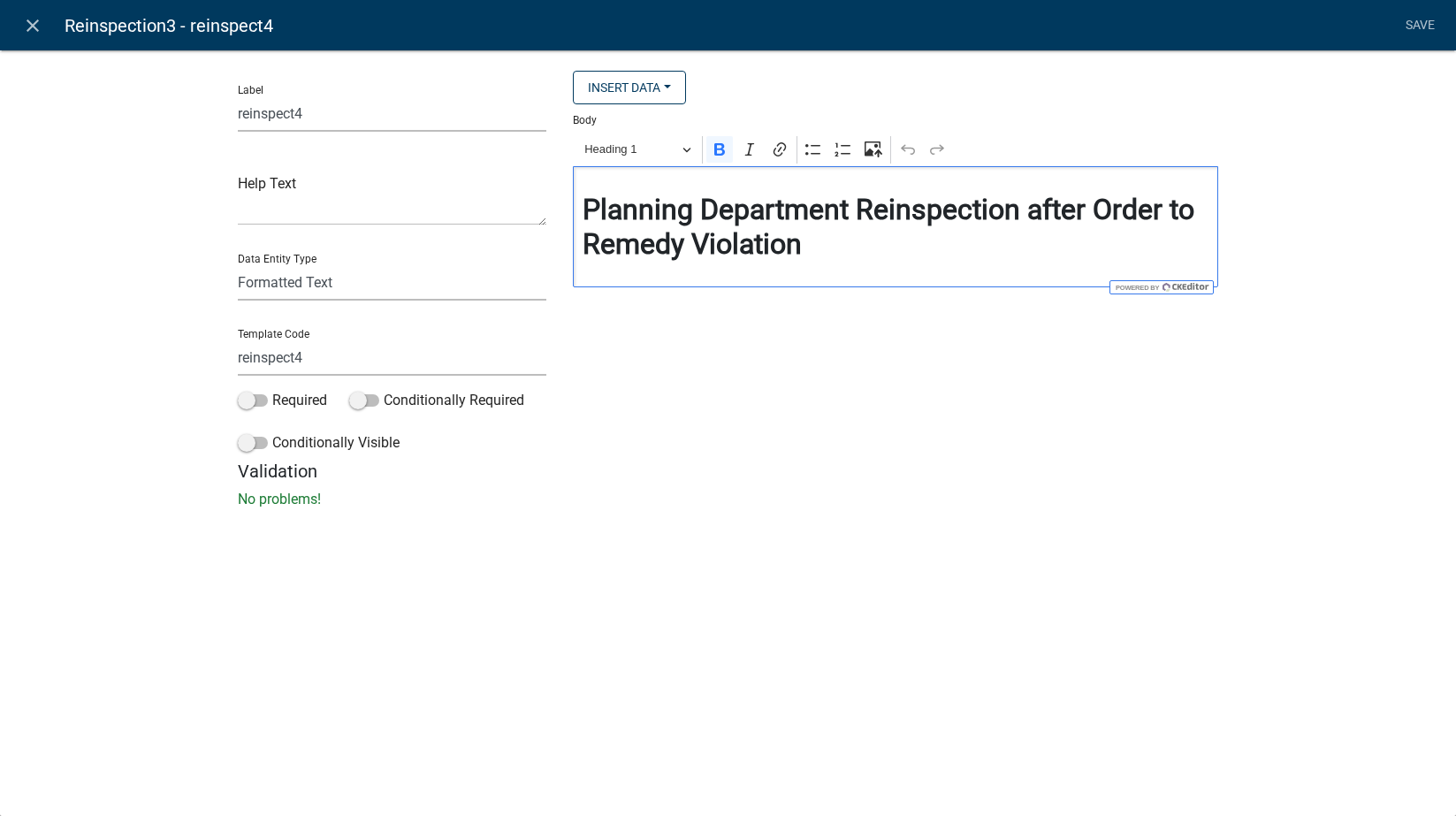
click at [673, 209] on strong "Planning Department Reinspection after Order to Remedy Violation" at bounding box center [888, 226] width 611 height 67
click at [759, 307] on div "Insert Data Fee Recipients City Email Address Full Name Phone Number State Stre…" at bounding box center [896, 266] width 672 height 390
drag, startPoint x: 698, startPoint y: 211, endPoint x: 583, endPoint y: 220, distance: 115.4
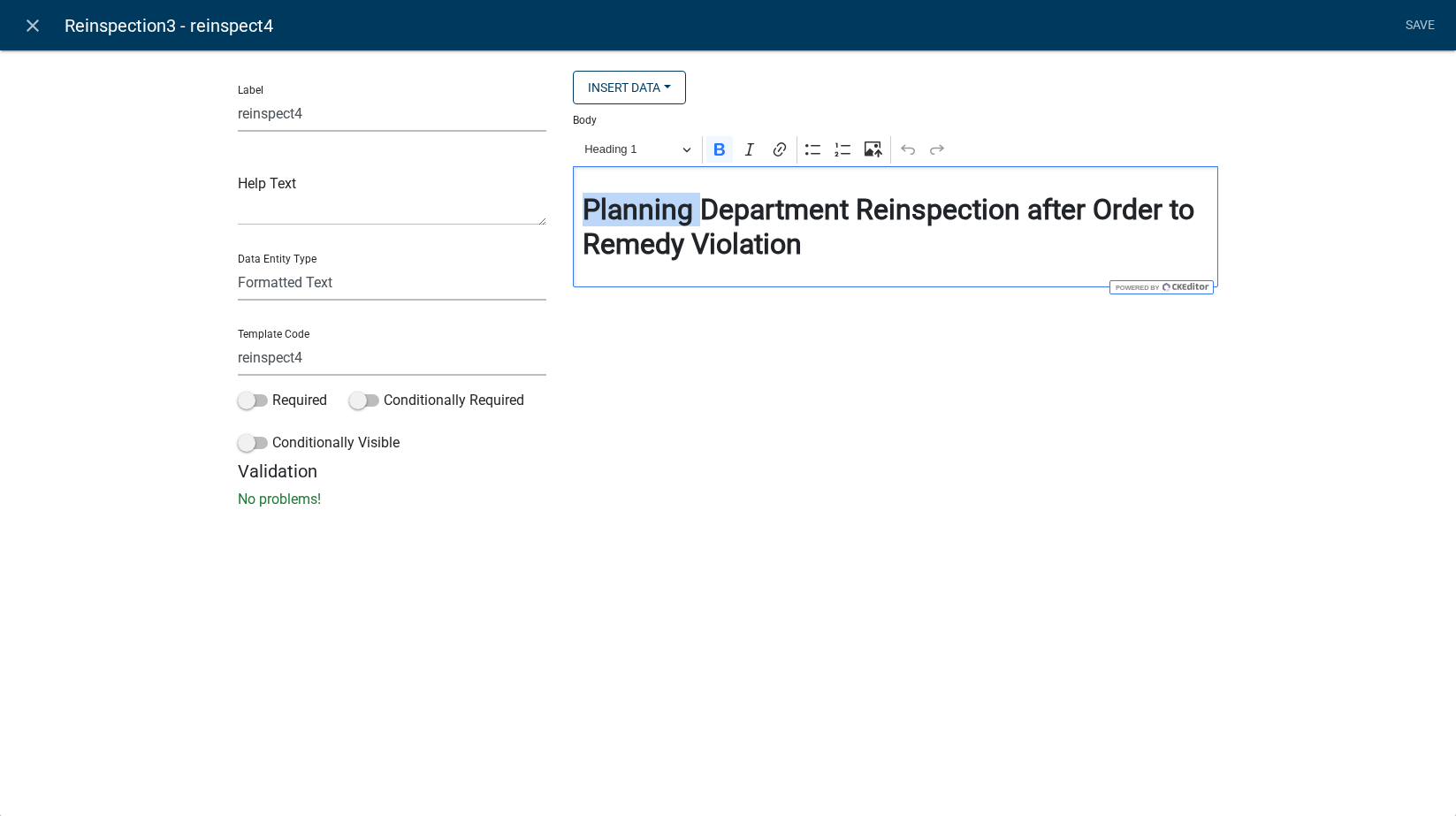
click at [583, 220] on strong "Planning Department Reinspection after Order to Remedy Violation" at bounding box center [888, 226] width 611 height 67
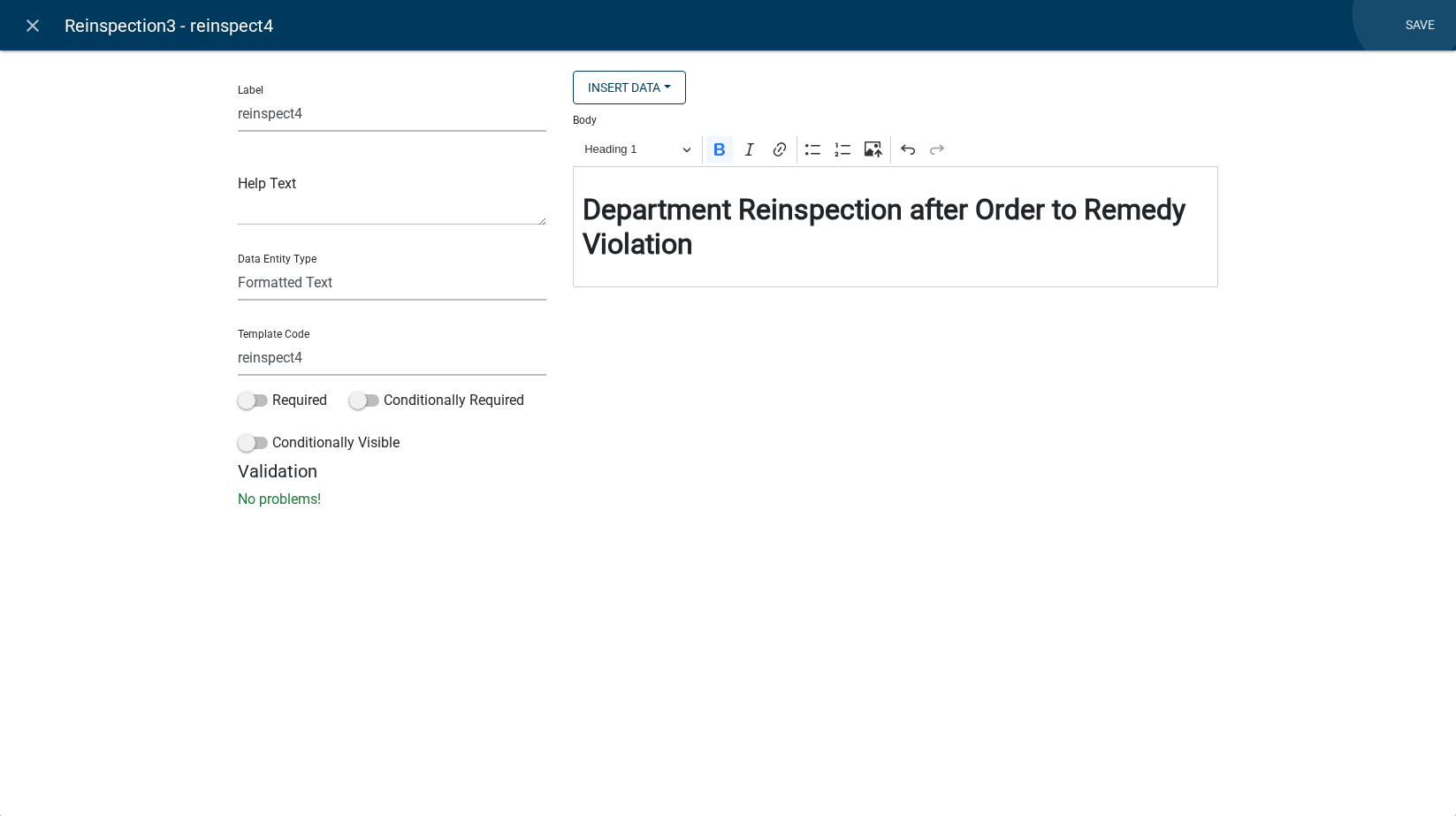
click at [1408, 14] on link "Save" at bounding box center [1420, 25] width 44 height 34
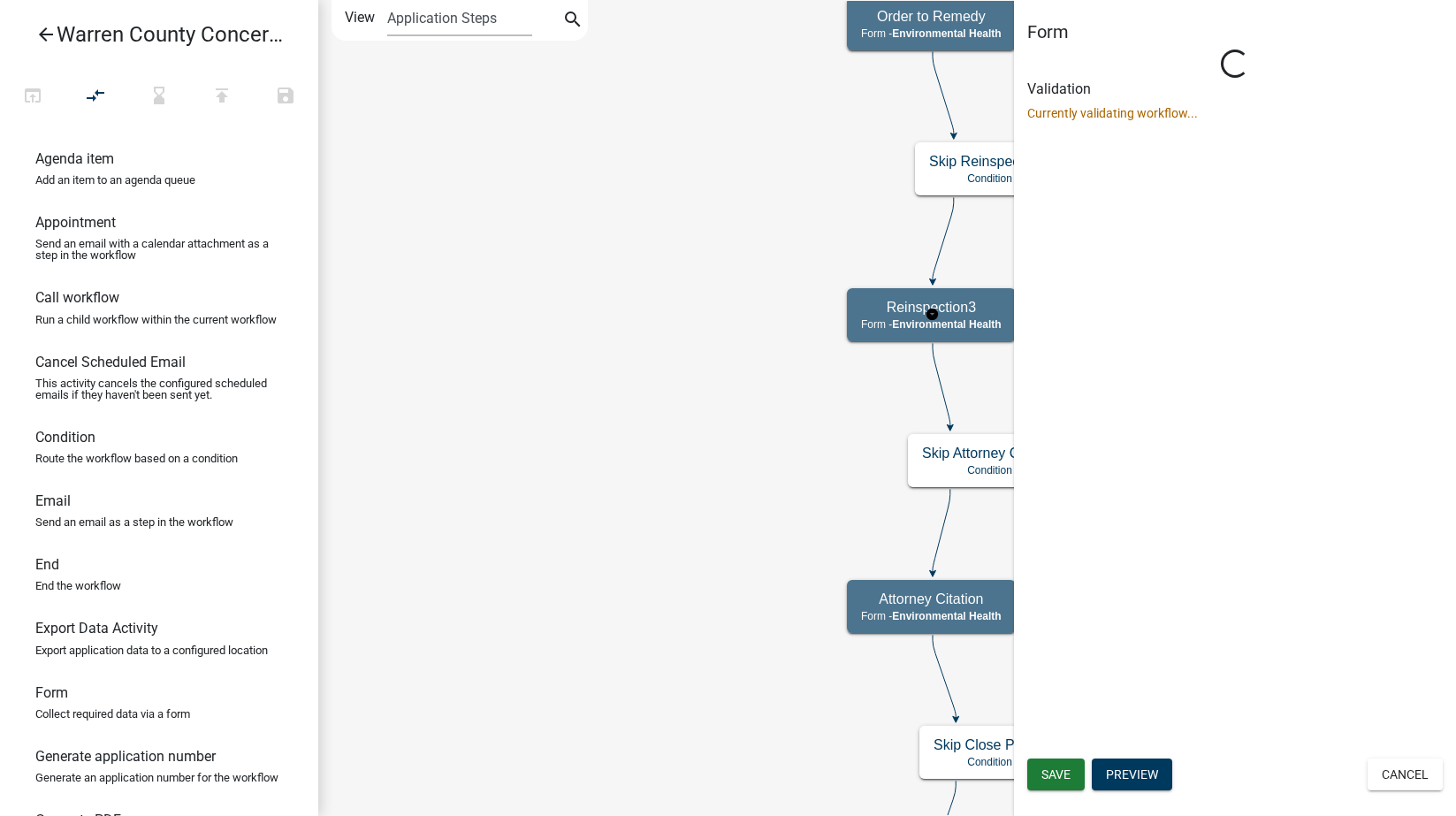
scroll to position [0, 0]
select select "EB914F98-266B-4D45-B6A7-C04EB7A49358"
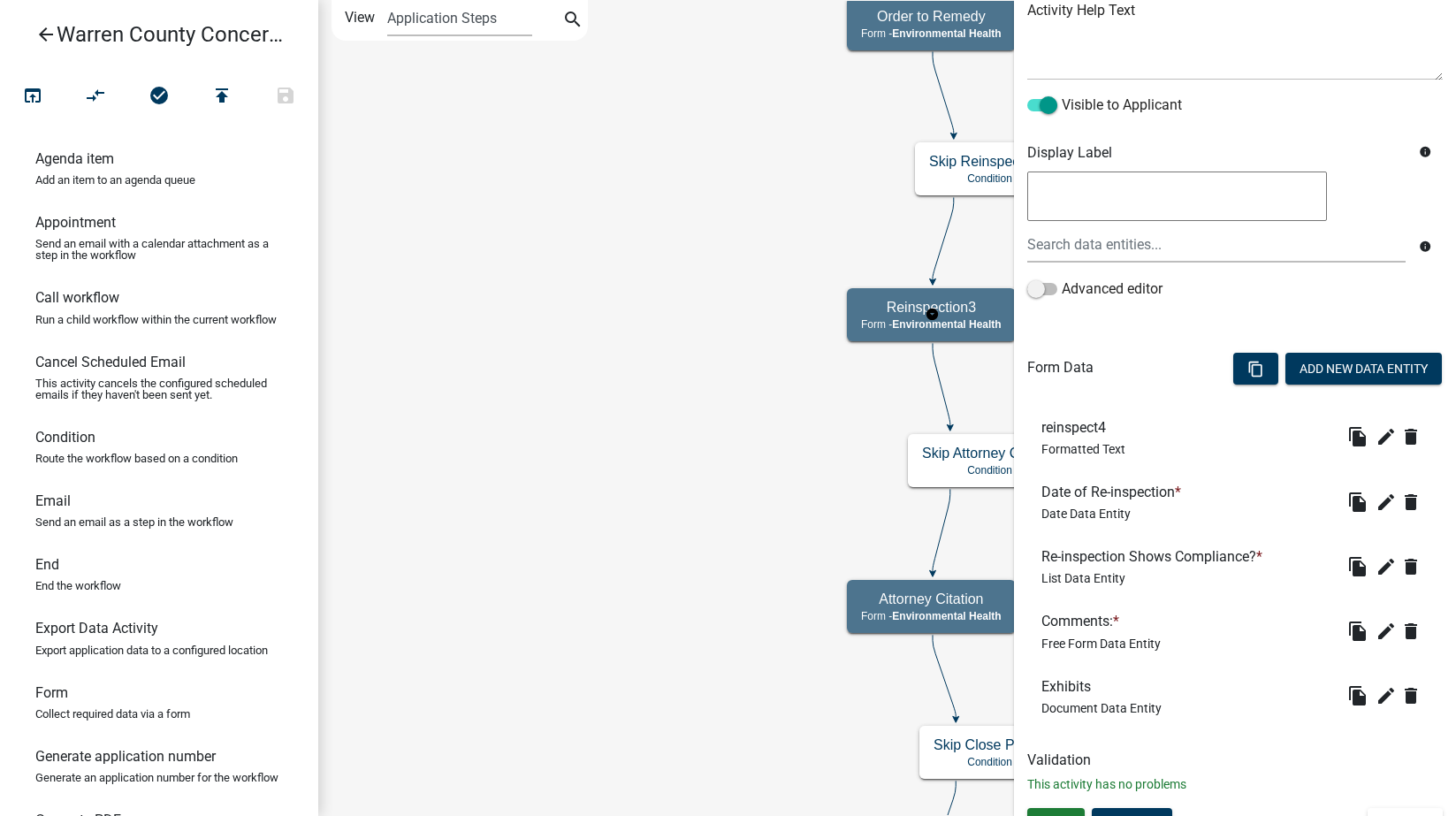
scroll to position [256, 0]
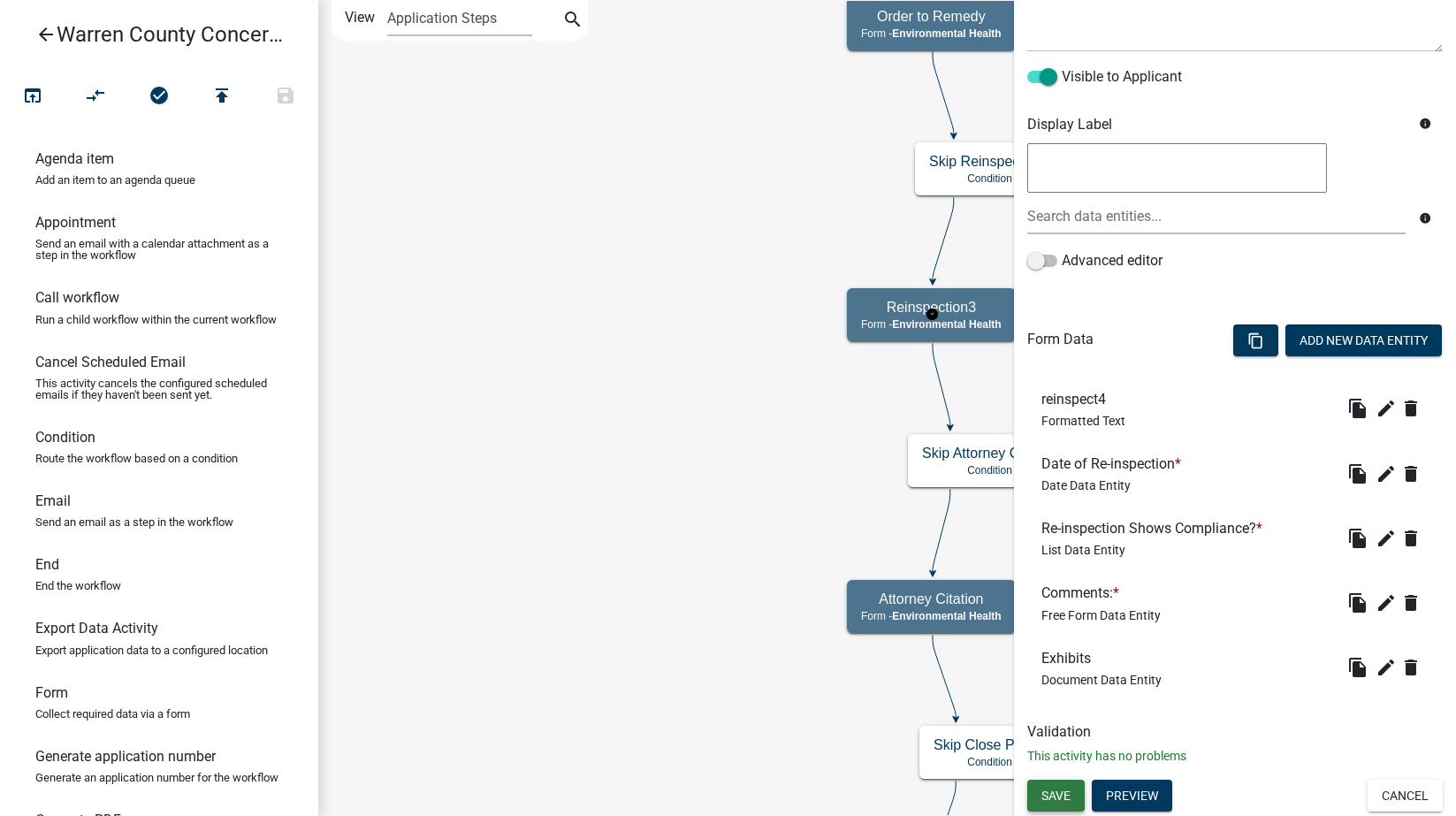
click at [1052, 795] on span "Save" at bounding box center [1056, 795] width 29 height 14
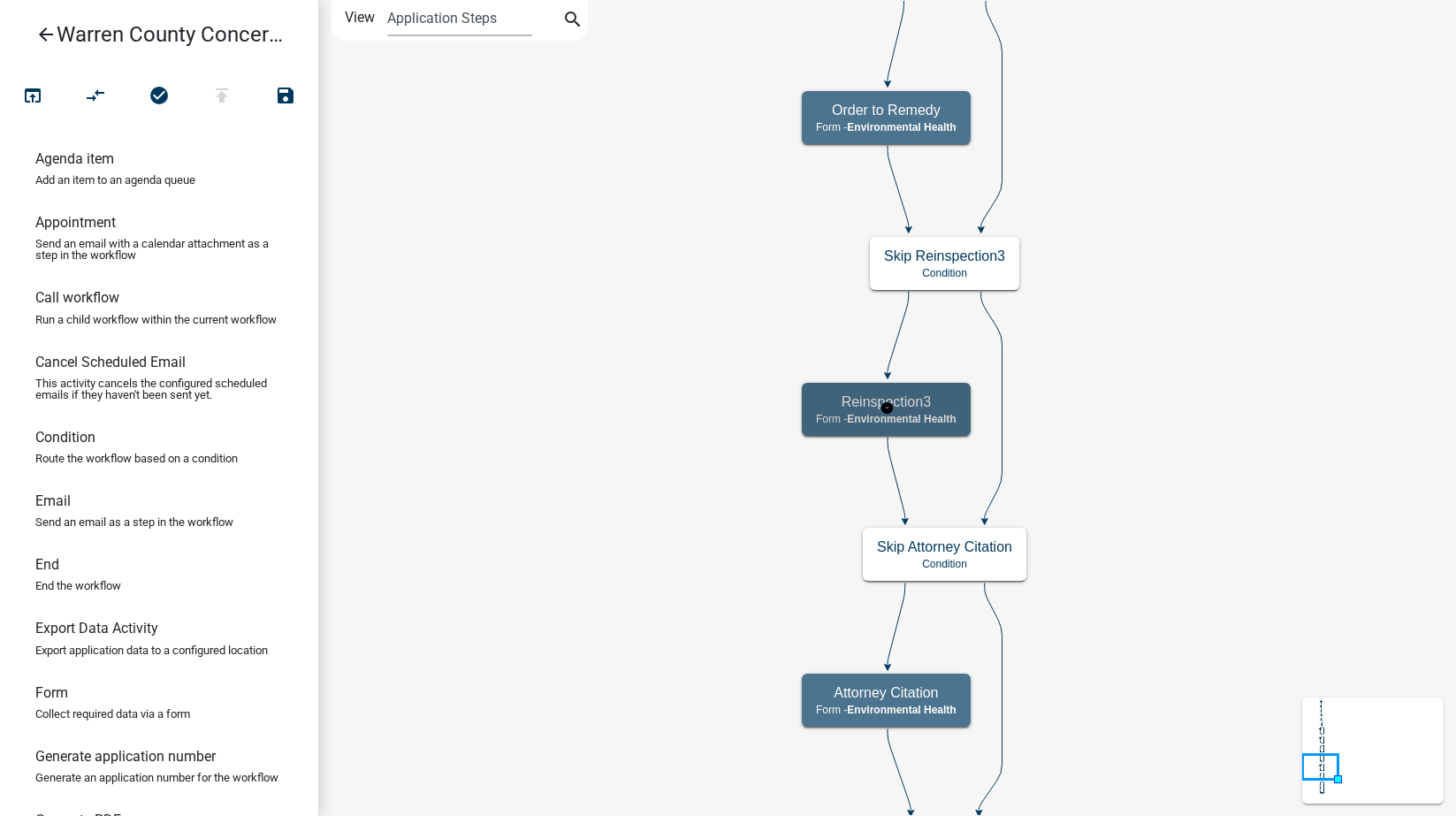
scroll to position [0, 0]
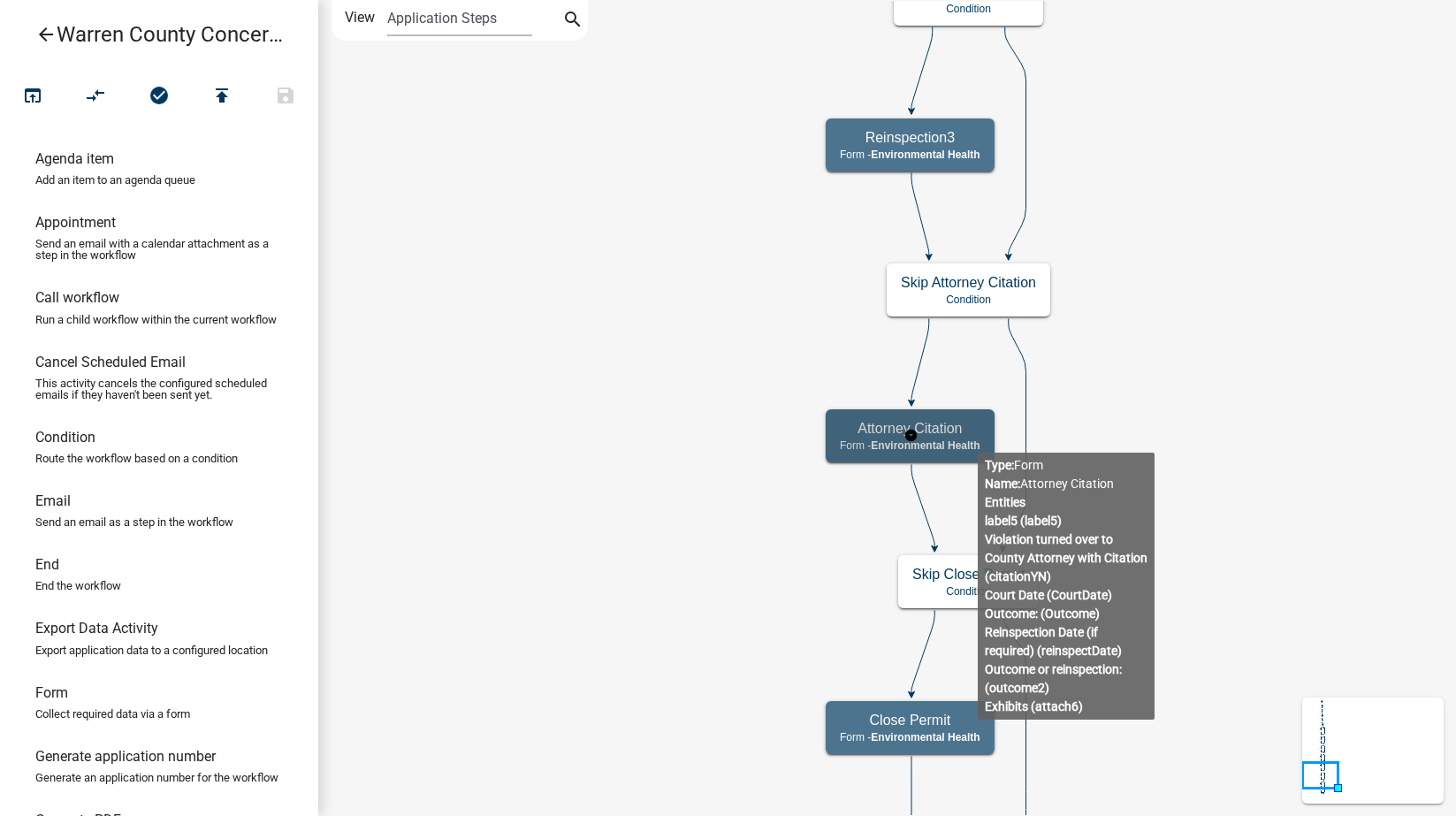
click at [978, 440] on span "Environmental Health" at bounding box center [925, 445] width 109 height 12
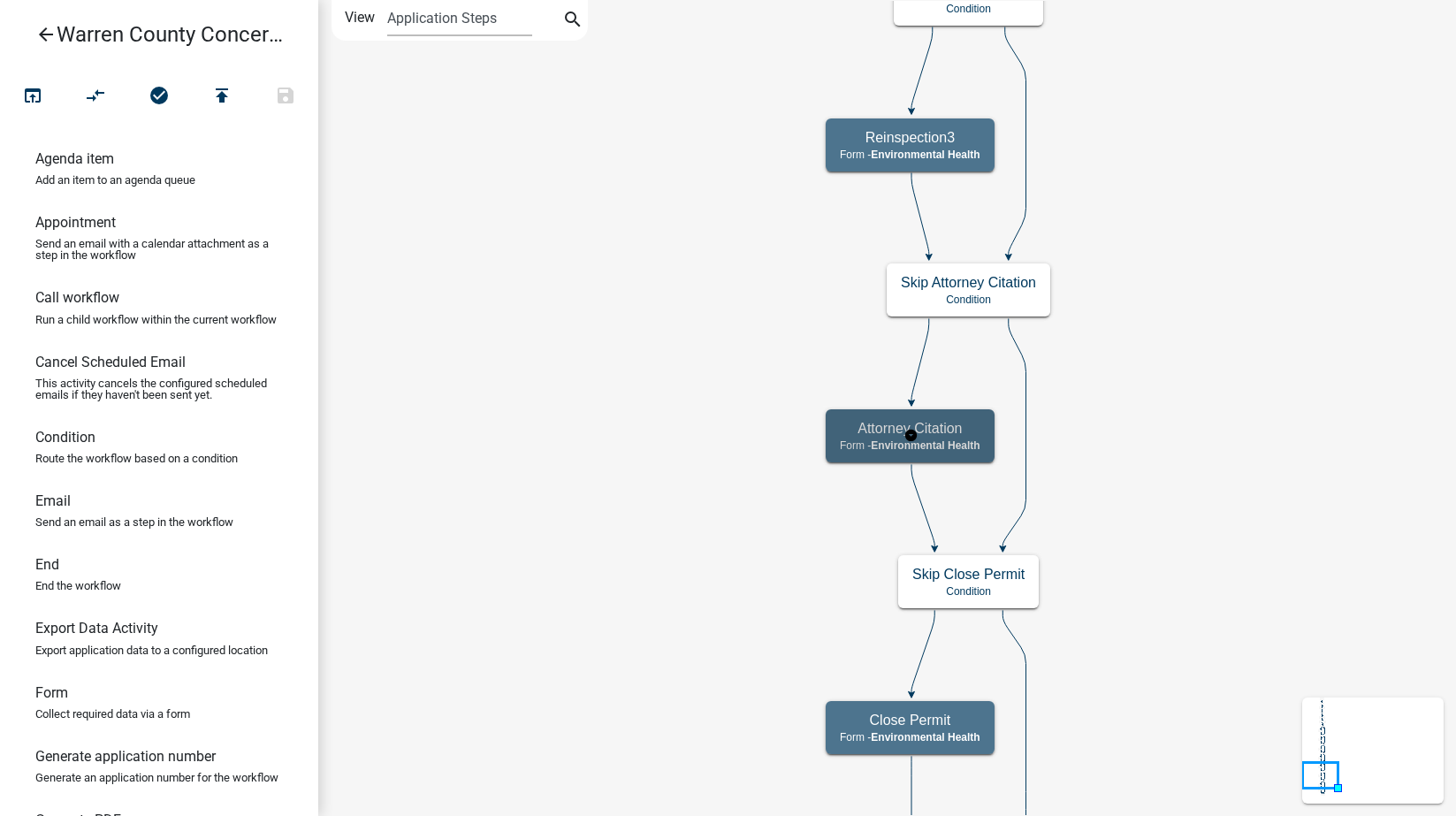
click at [978, 440] on span "Environmental Health" at bounding box center [925, 445] width 109 height 12
select select "EB914F98-266B-4D45-B6A7-C04EB7A49358"
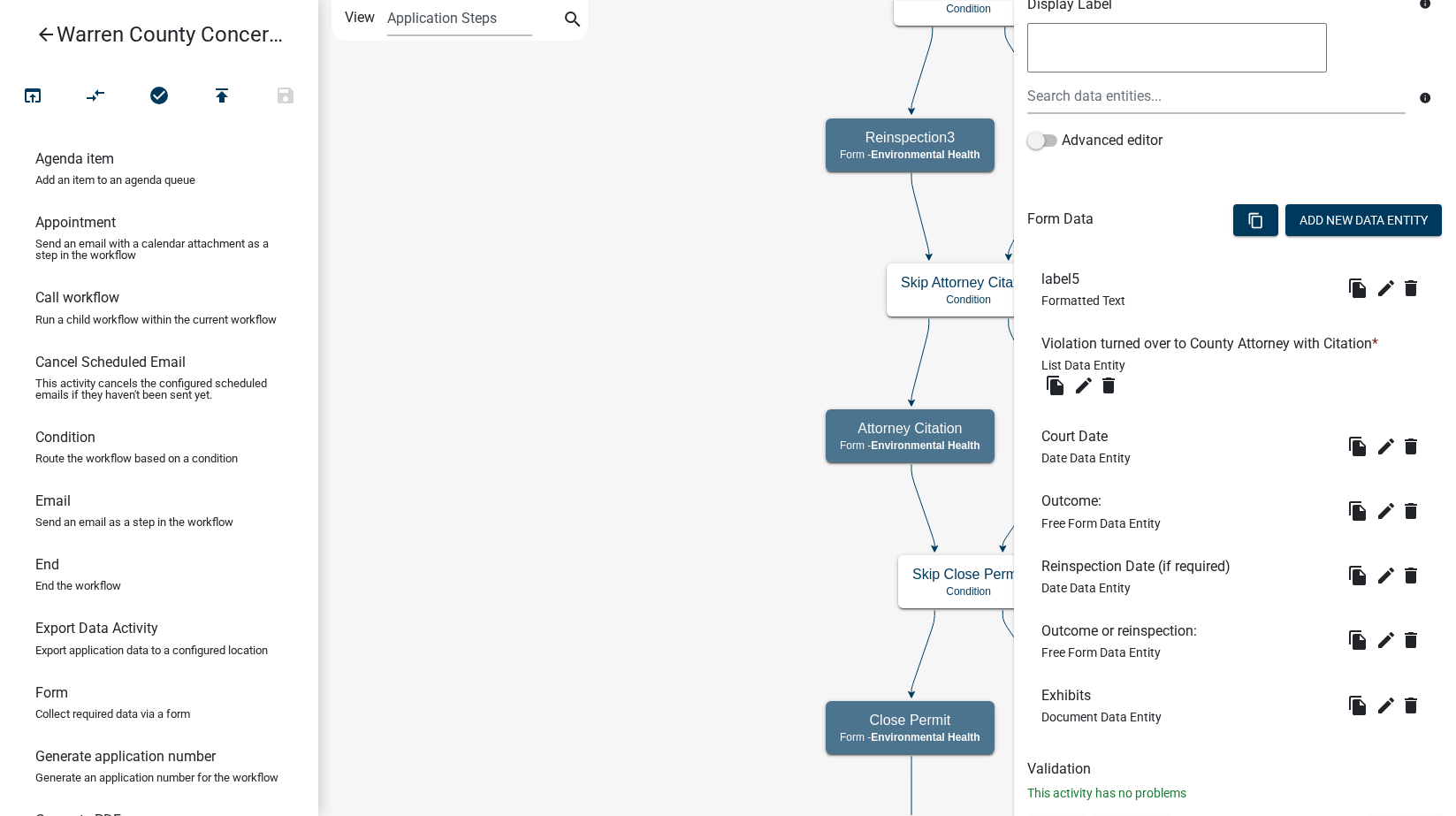
scroll to position [413, 0]
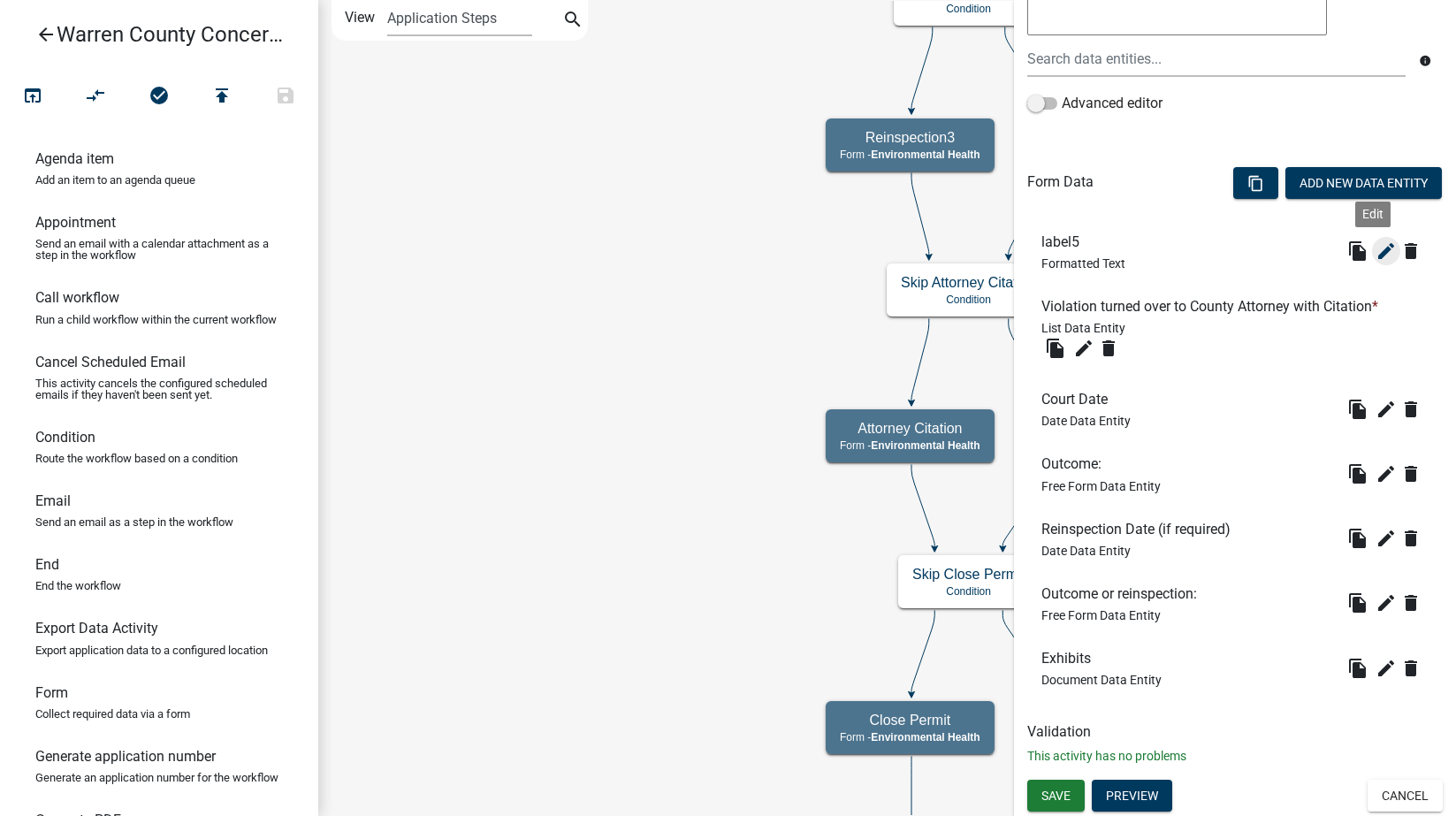
click at [1376, 248] on icon "edit" at bounding box center [1386, 251] width 21 height 21
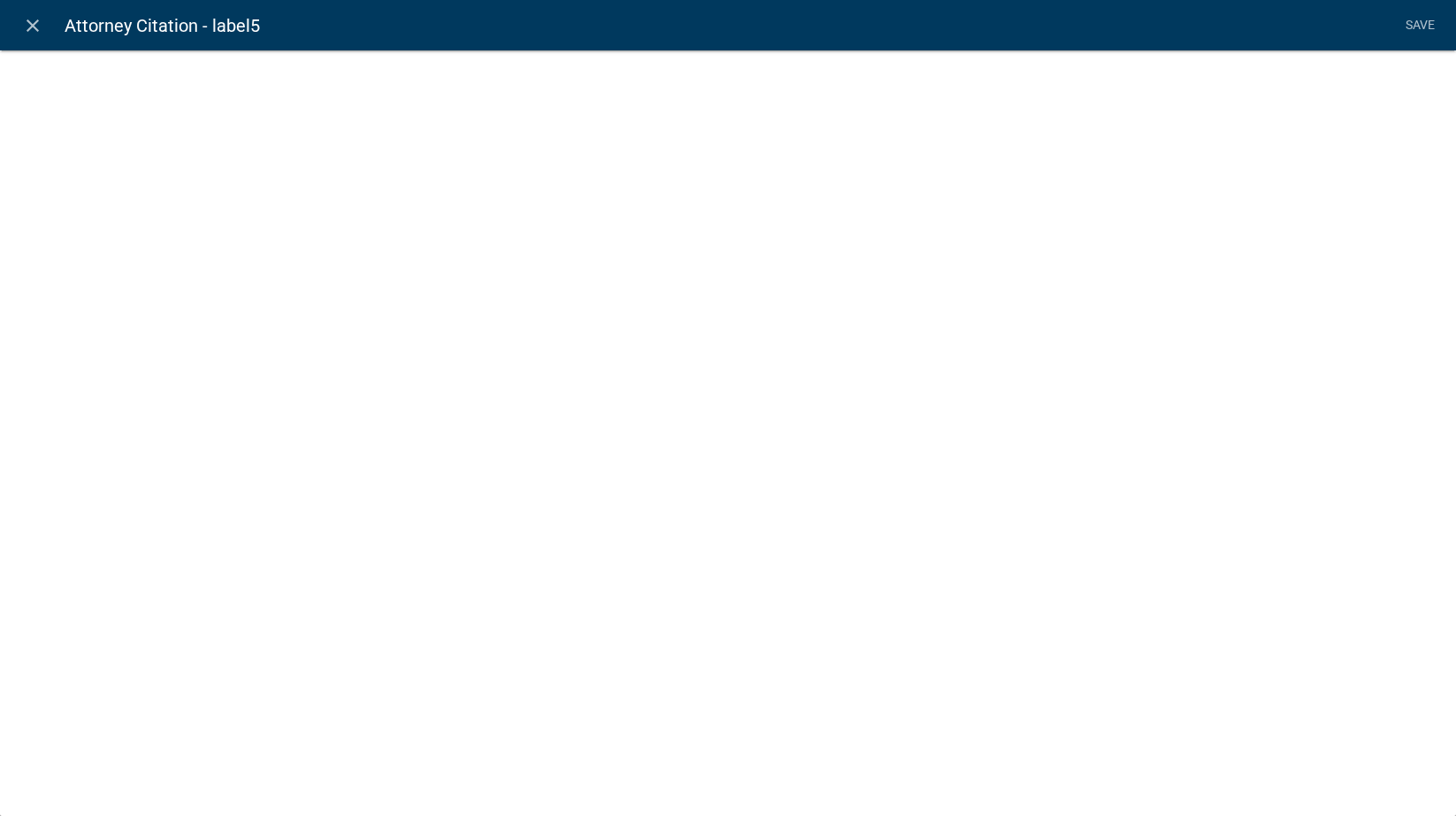
select select "rich-text"
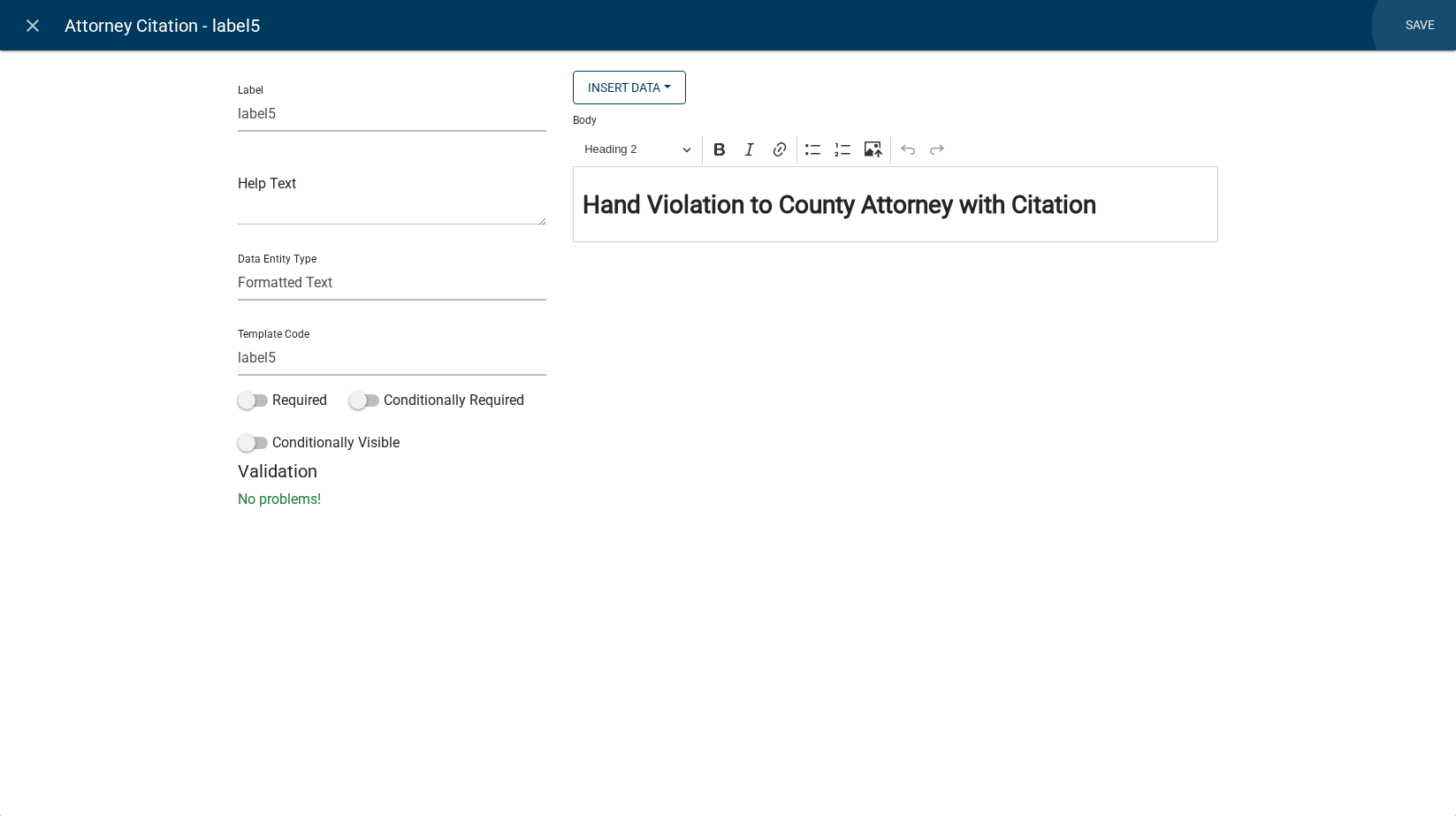
click at [1428, 26] on link "Save" at bounding box center [1420, 25] width 44 height 34
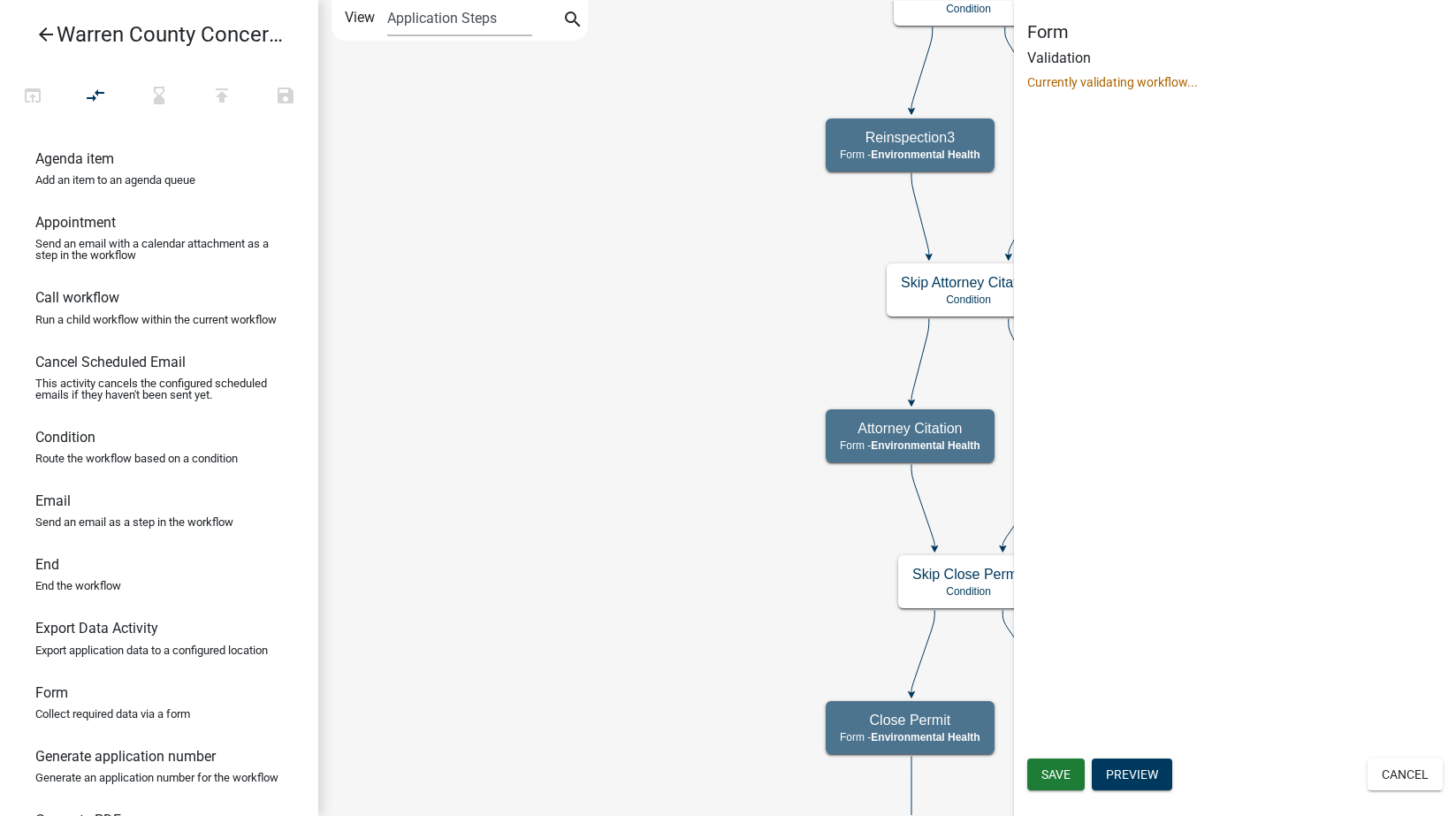
scroll to position [0, 0]
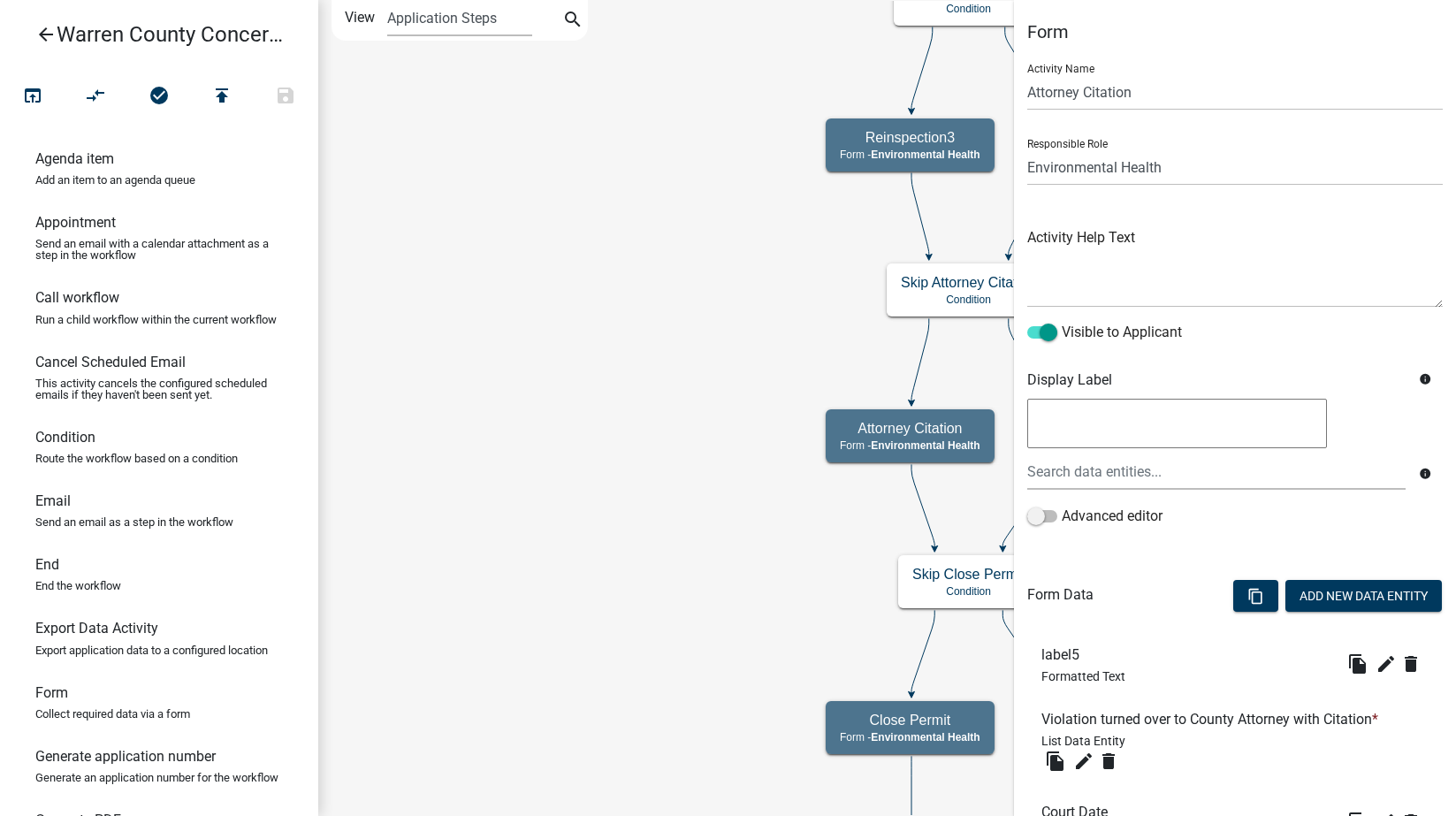
click at [712, 627] on icon "Start Start - Applicant Search Parcel Data Parcel search - Applicant Map Locati…" at bounding box center [887, 525] width 1136 height 1048
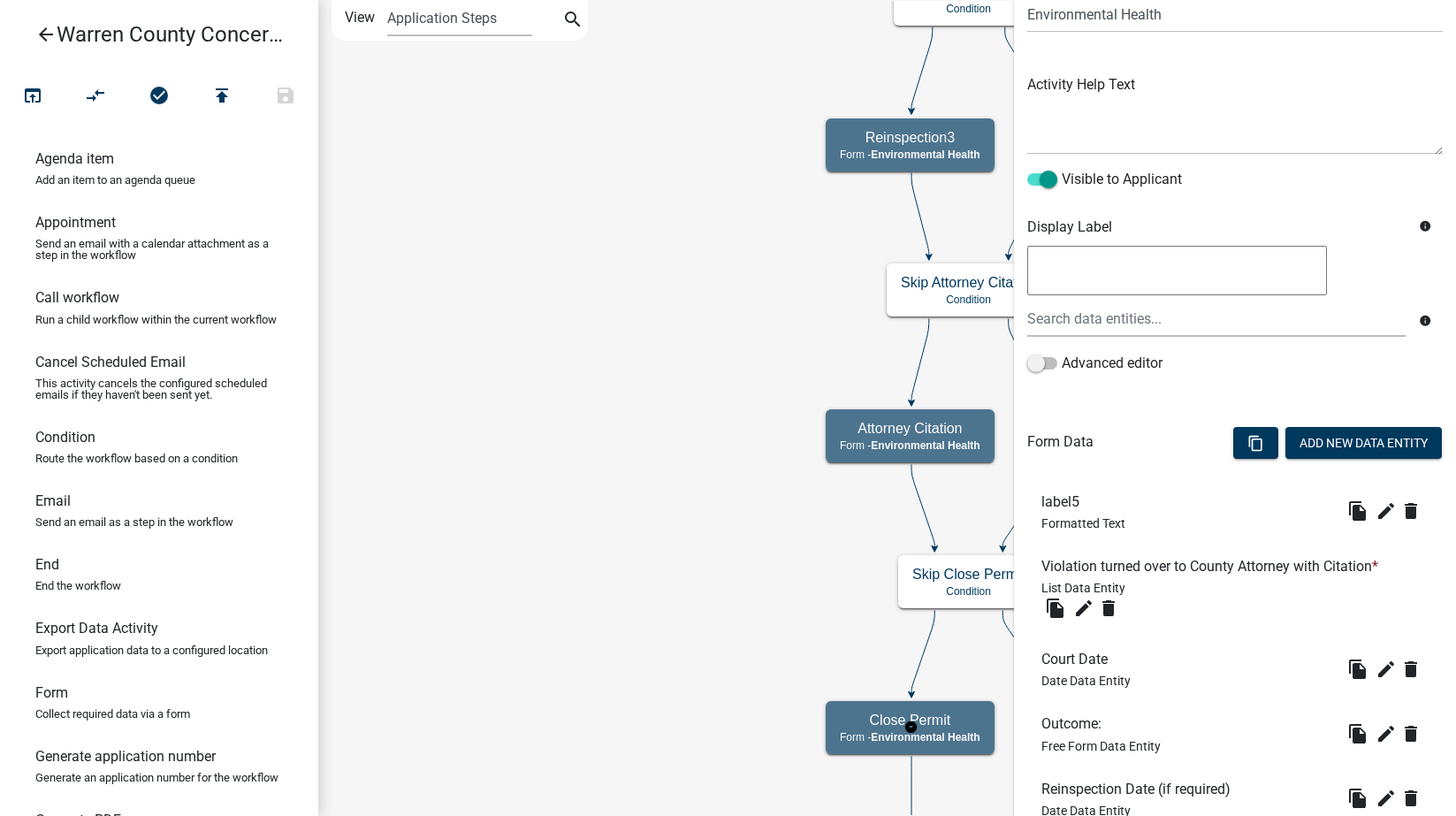
scroll to position [413, 0]
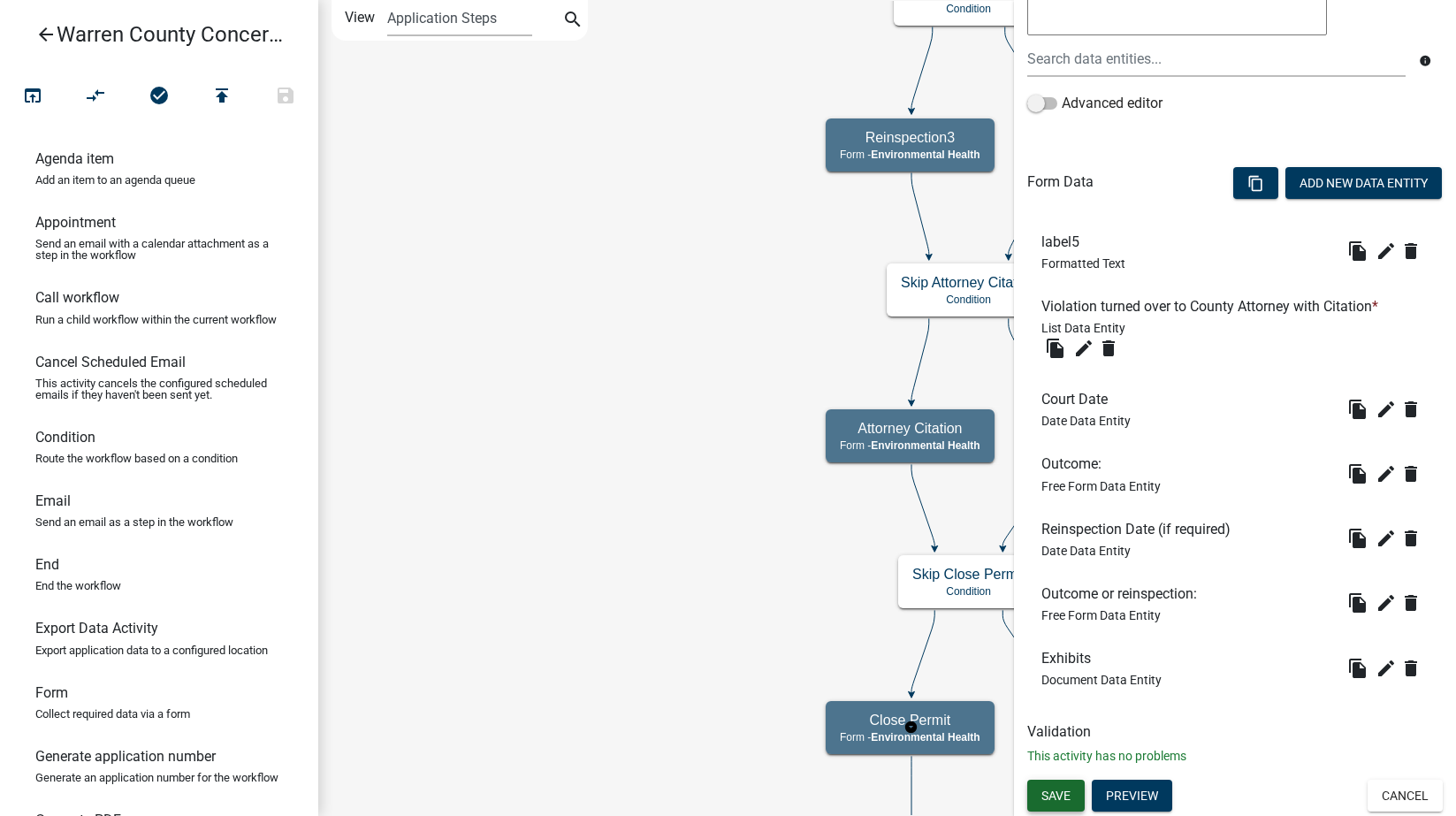
click at [1051, 795] on span "Save" at bounding box center [1056, 795] width 29 height 14
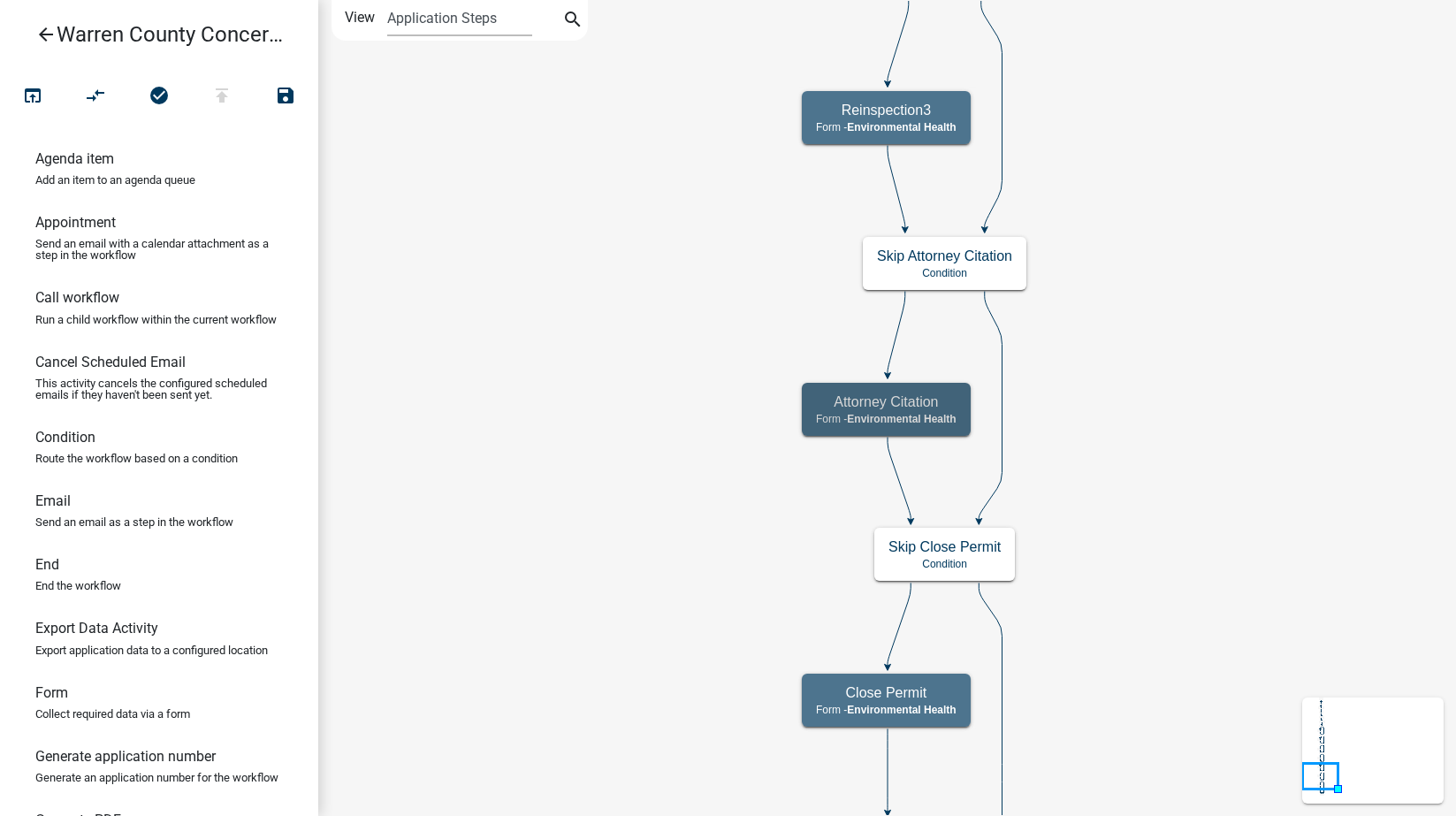
scroll to position [0, 0]
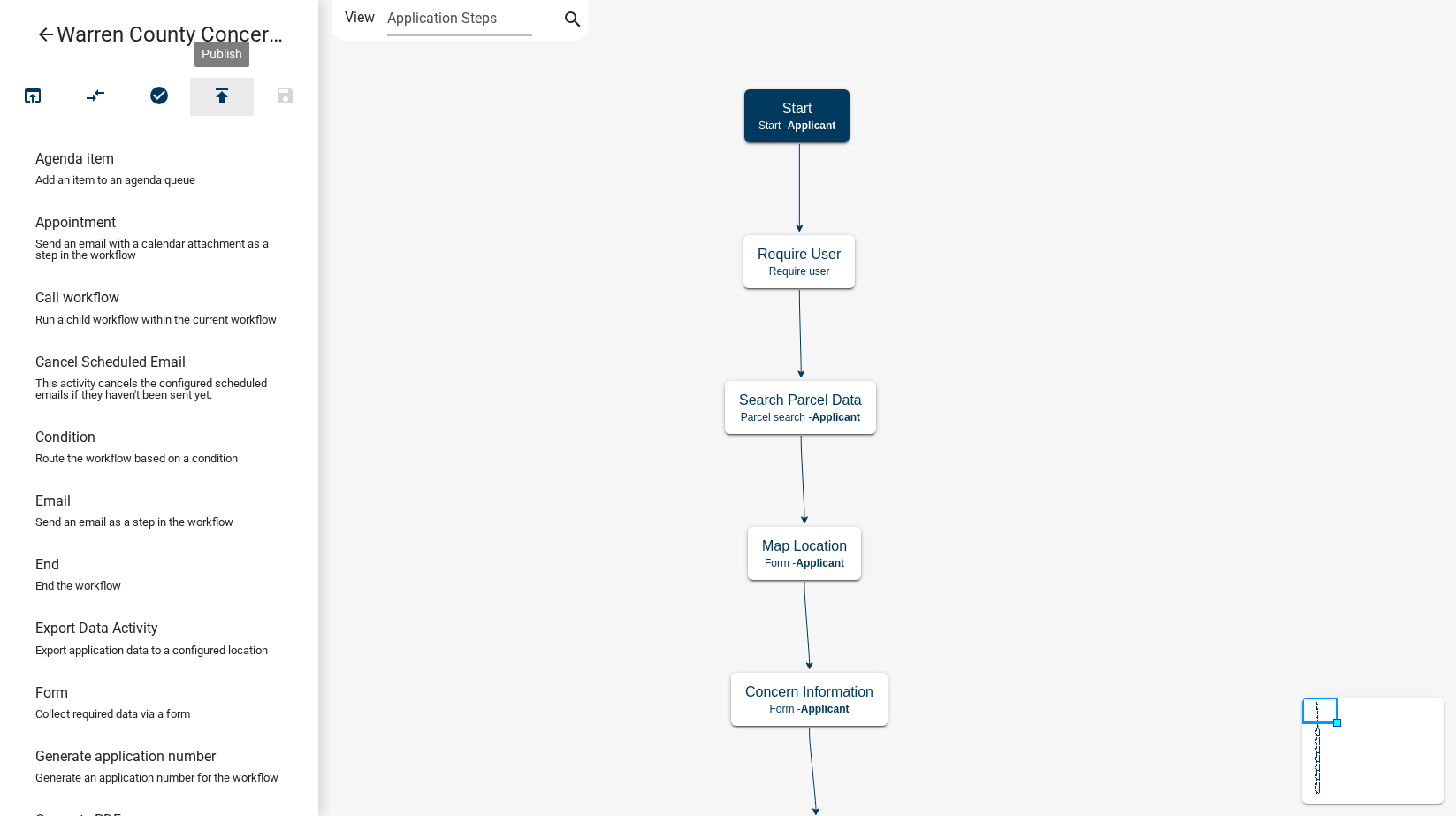
click at [223, 92] on icon "publish" at bounding box center [221, 97] width 21 height 25
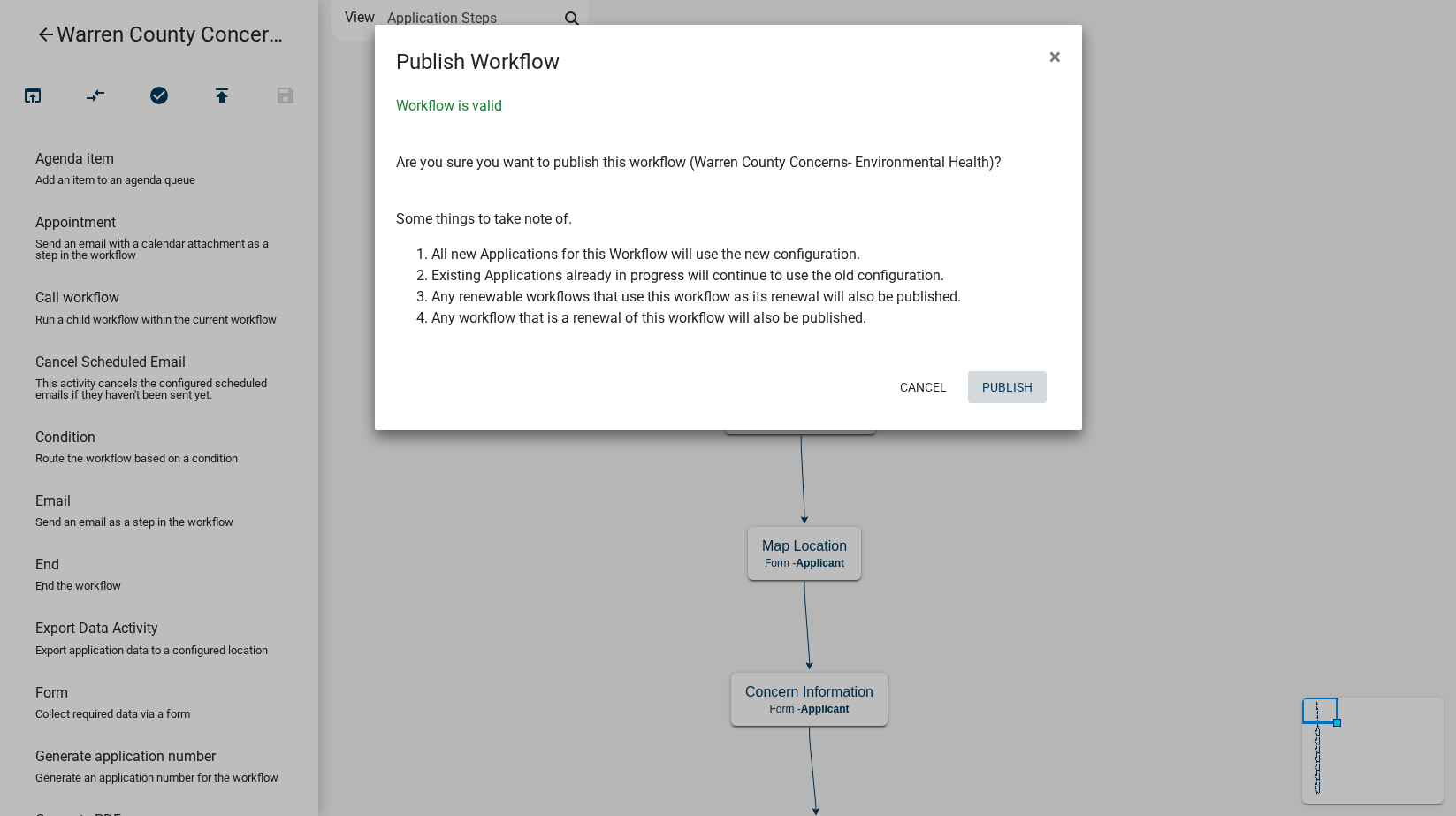
click at [992, 382] on button "Publish" at bounding box center [1007, 387] width 78 height 32
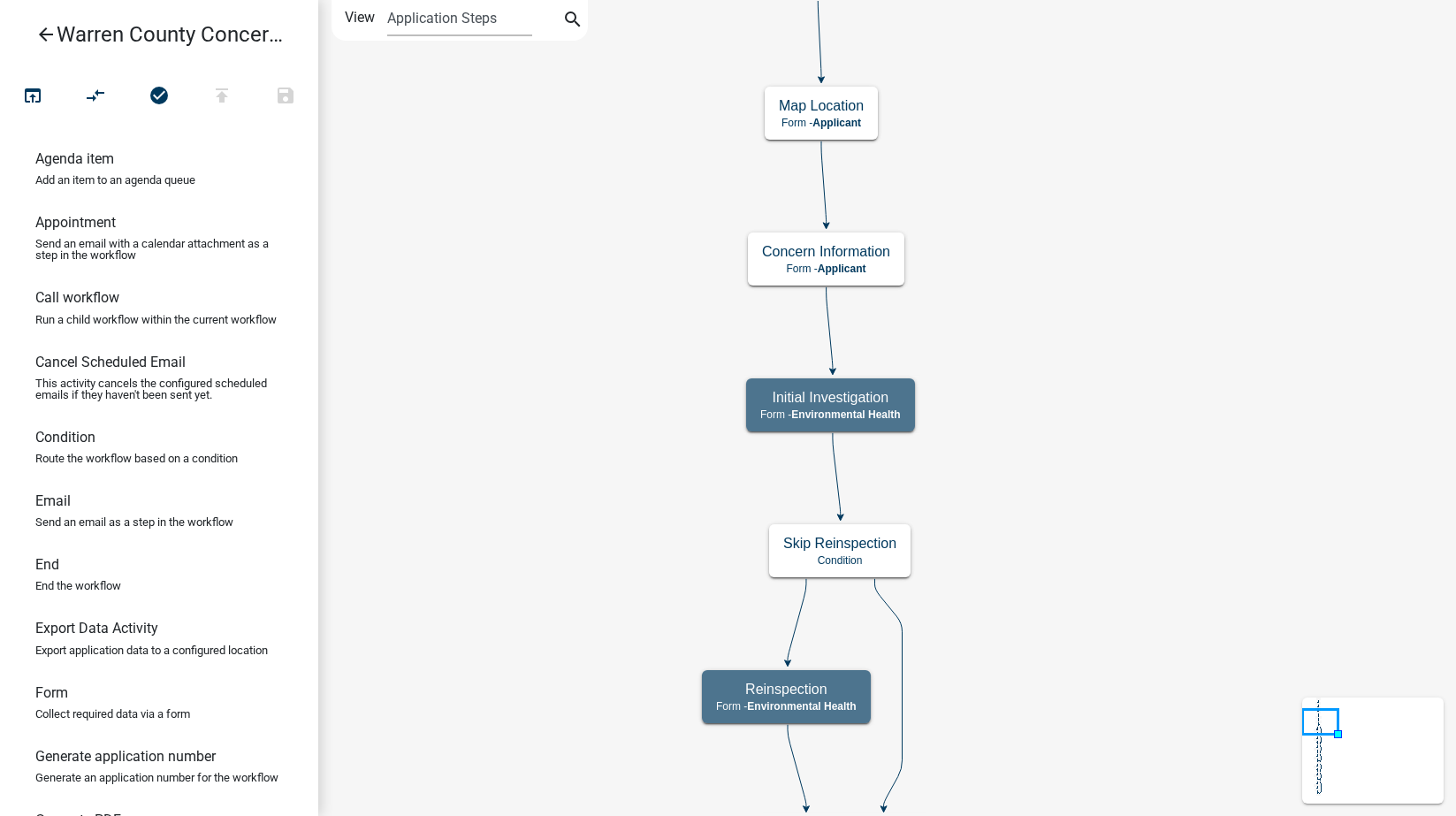
click at [42, 33] on icon "arrow_back" at bounding box center [46, 36] width 21 height 25
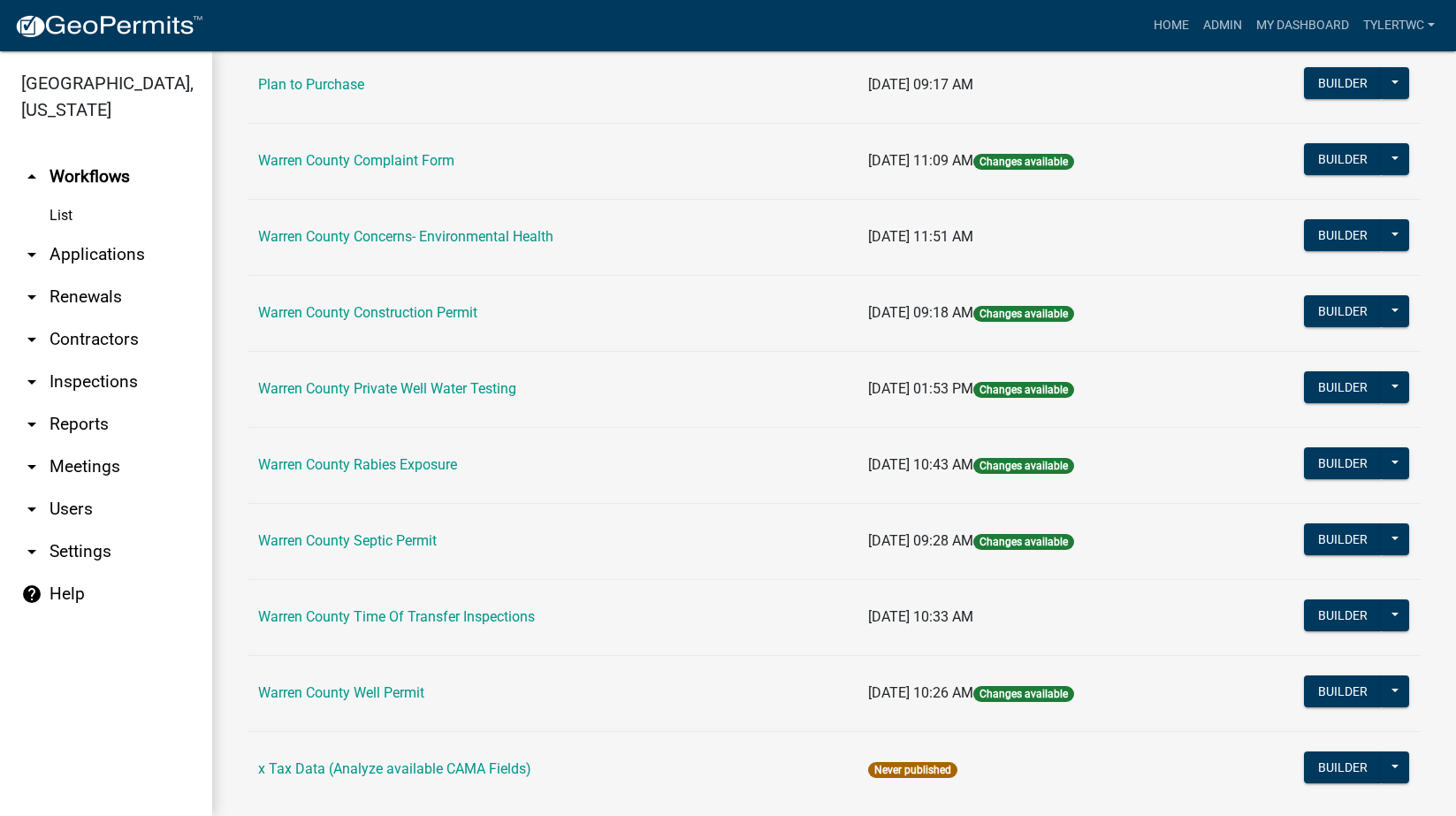
scroll to position [984, 0]
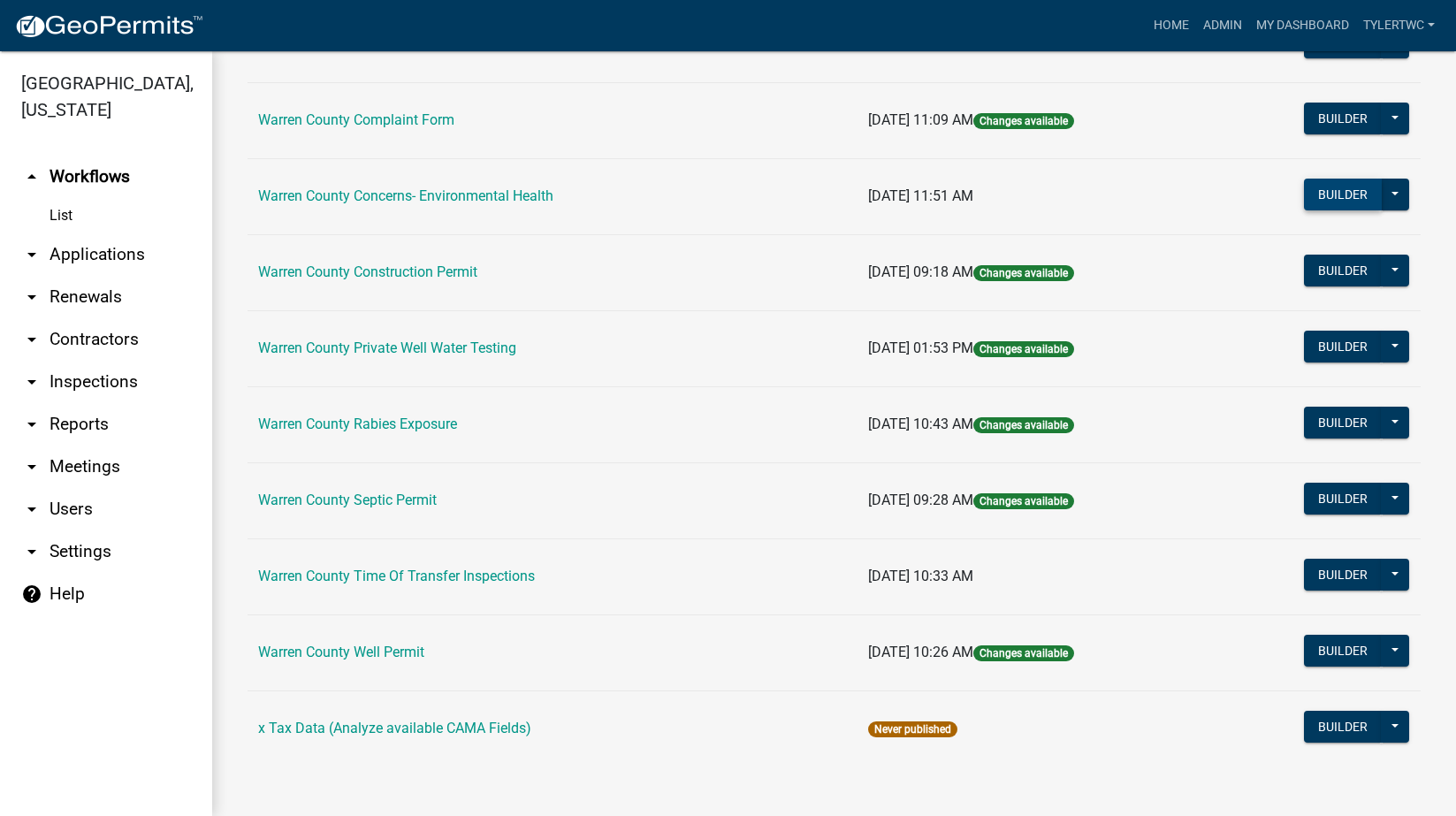
click at [1328, 199] on button "Builder" at bounding box center [1342, 194] width 77 height 32
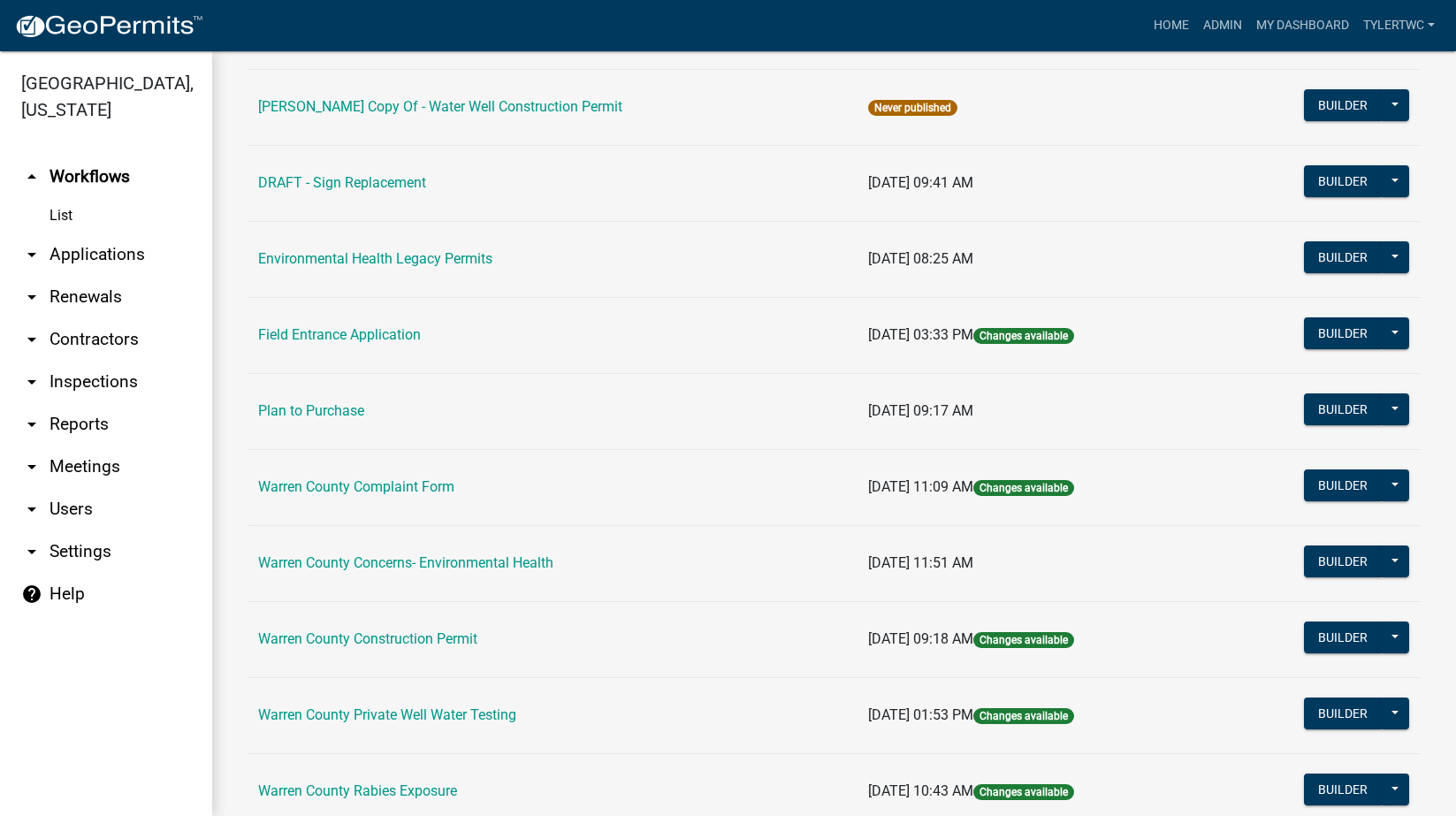
scroll to position [619, 0]
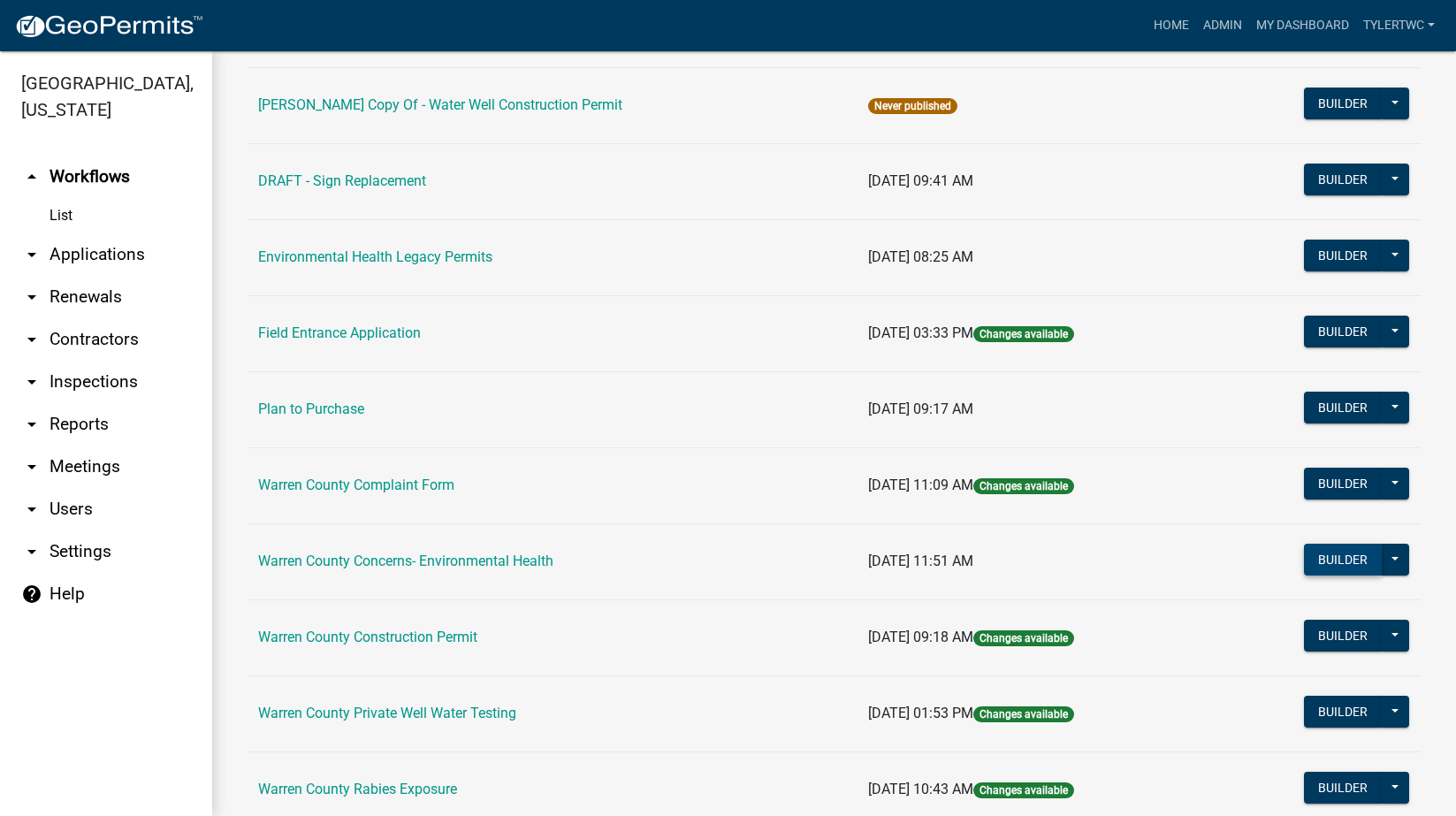
click at [1323, 544] on button "Builder" at bounding box center [1342, 560] width 77 height 32
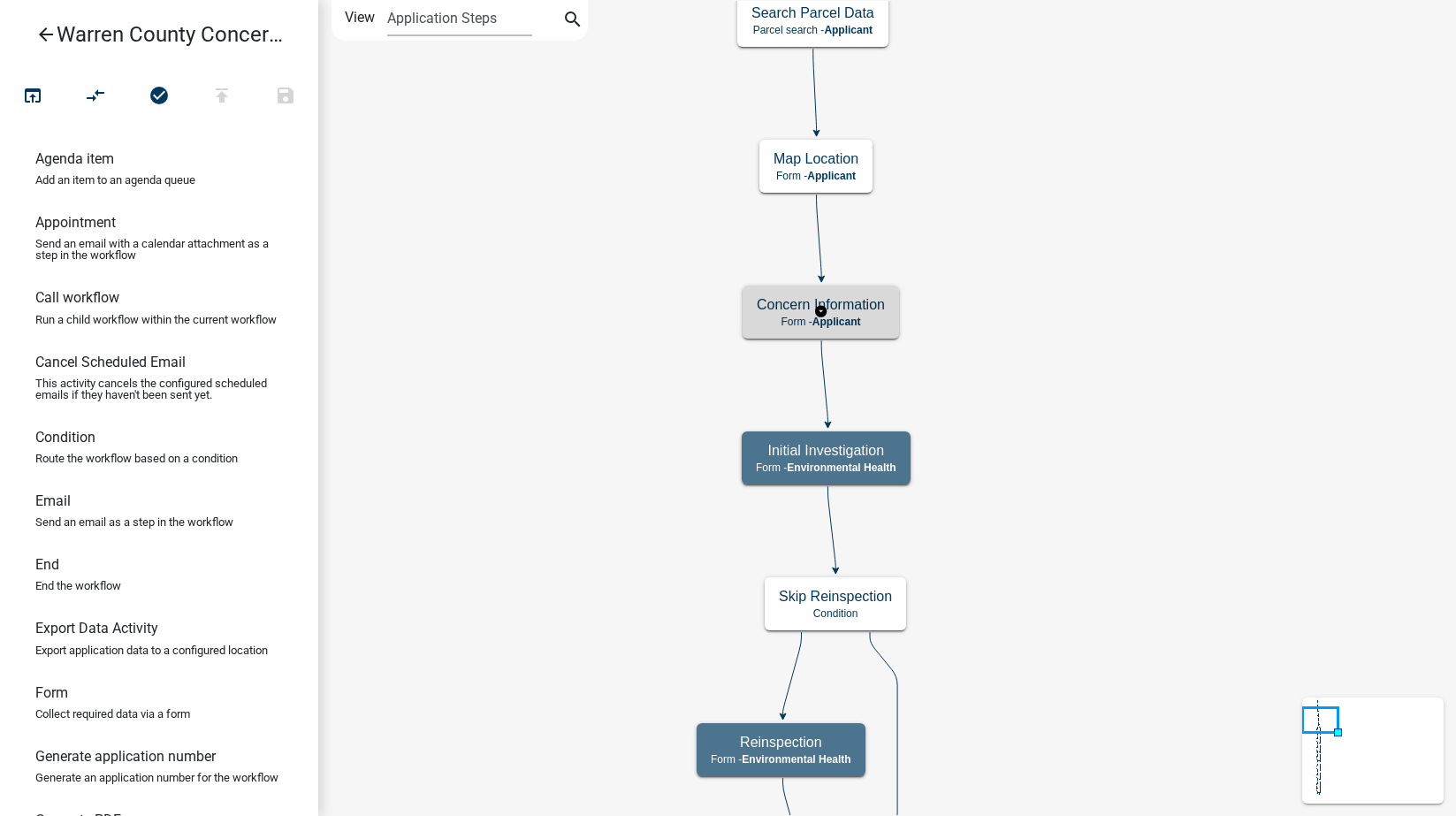
click at [867, 320] on p "Form - Applicant" at bounding box center [820, 321] width 128 height 12
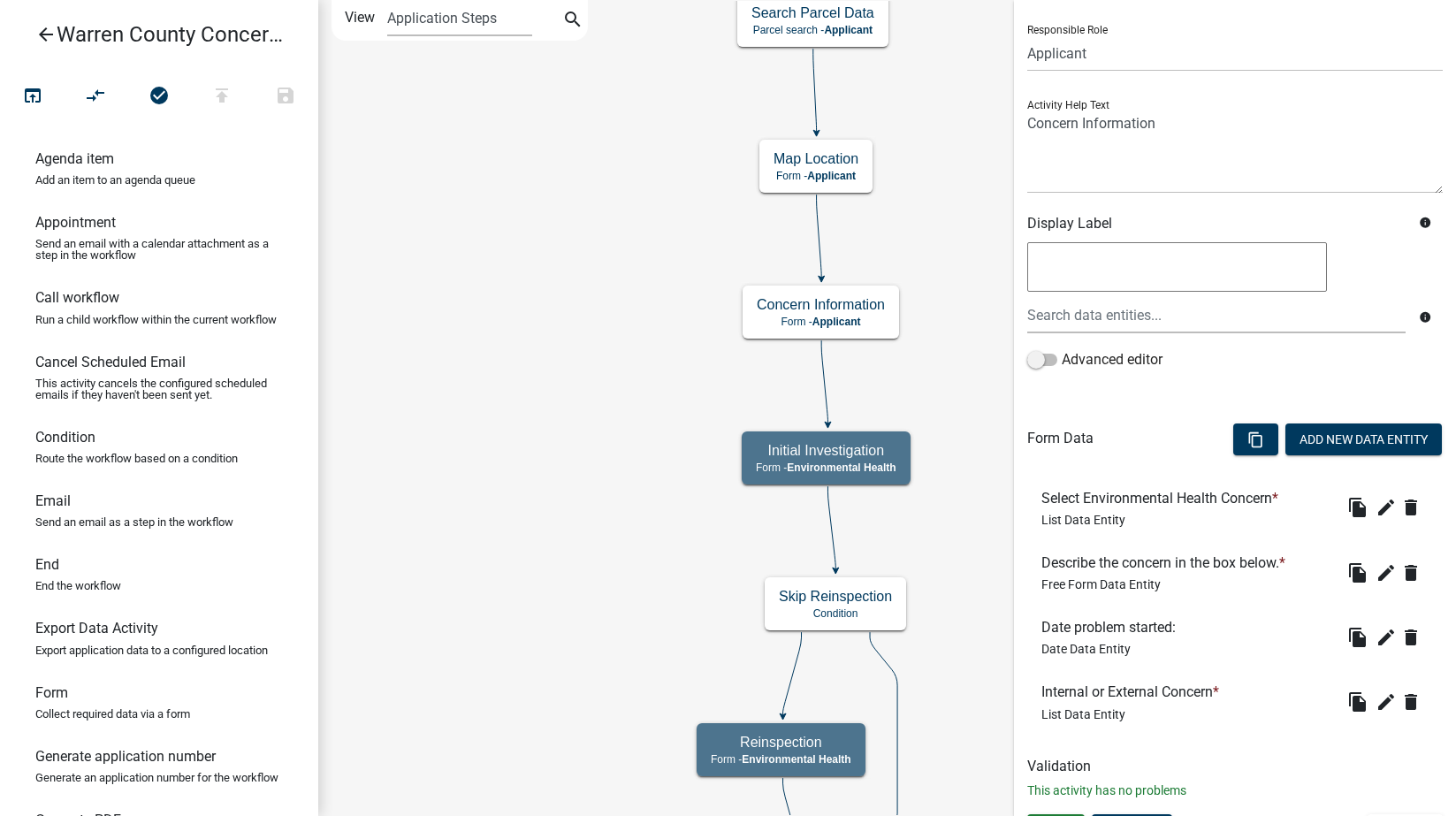
scroll to position [148, 0]
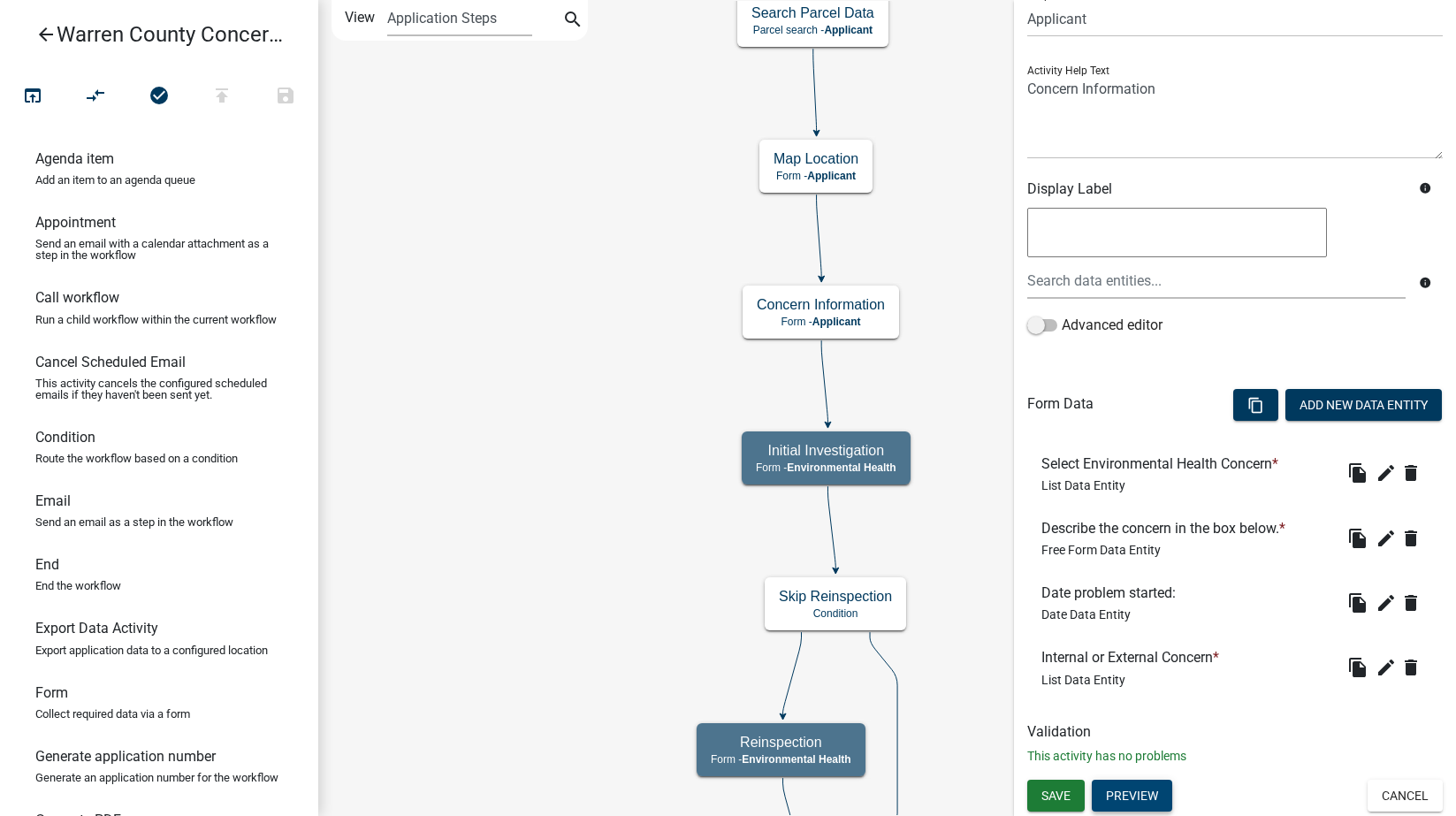
click at [1121, 790] on button "Preview" at bounding box center [1132, 795] width 80 height 32
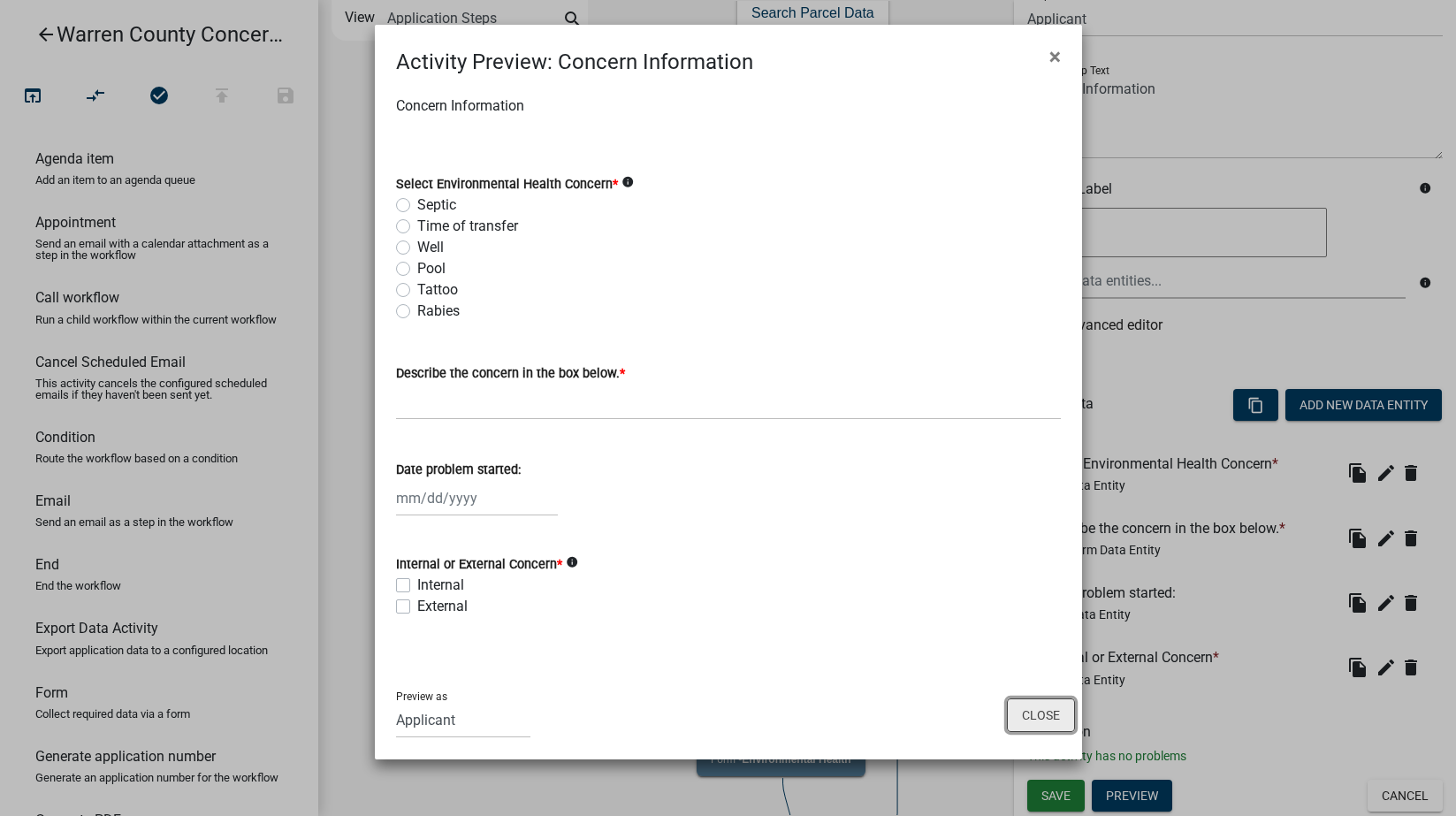
click at [1049, 714] on button "Close" at bounding box center [1041, 715] width 68 height 34
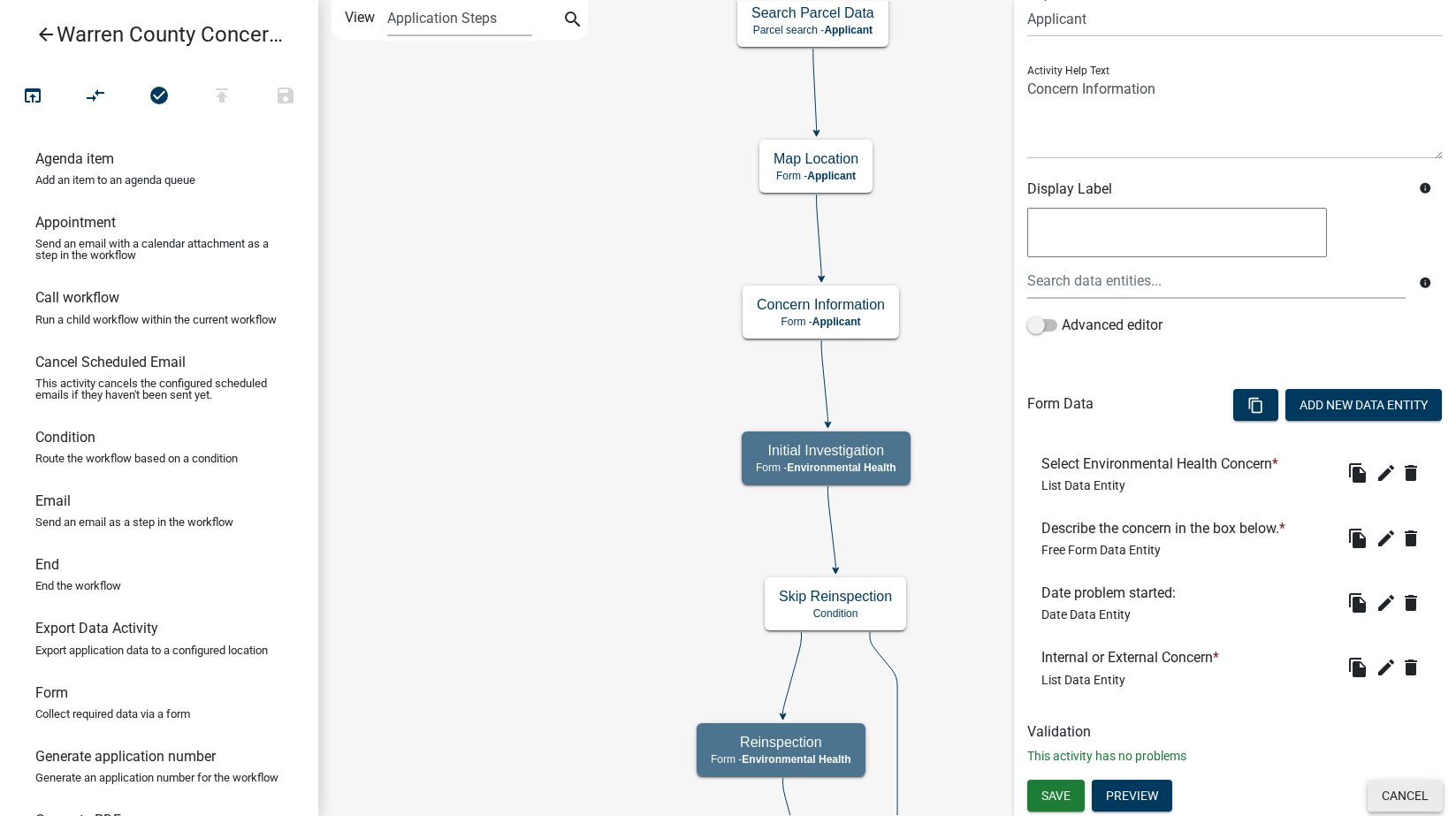
click at [1414, 798] on button "Cancel" at bounding box center [1405, 795] width 76 height 32
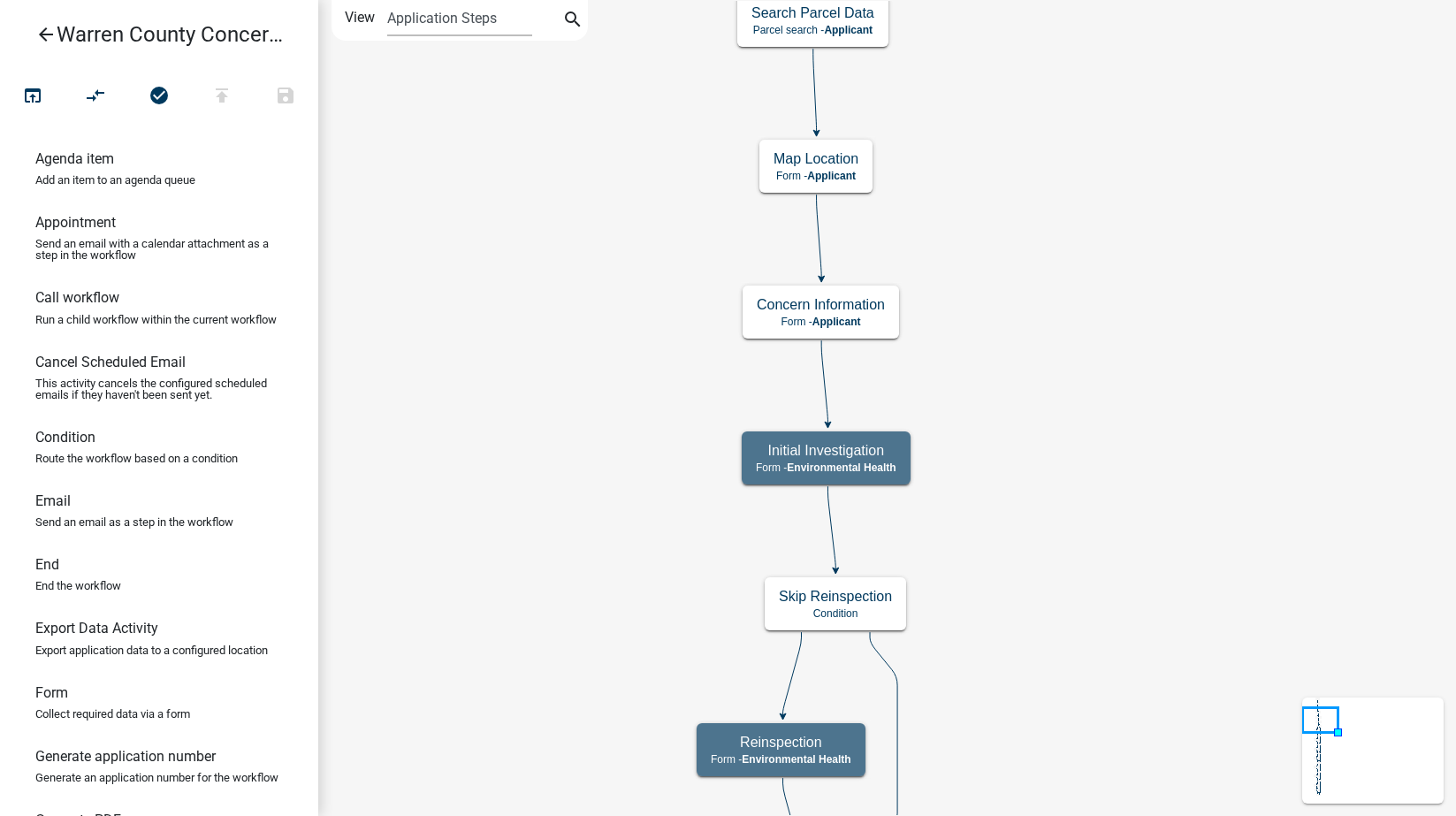
scroll to position [0, 0]
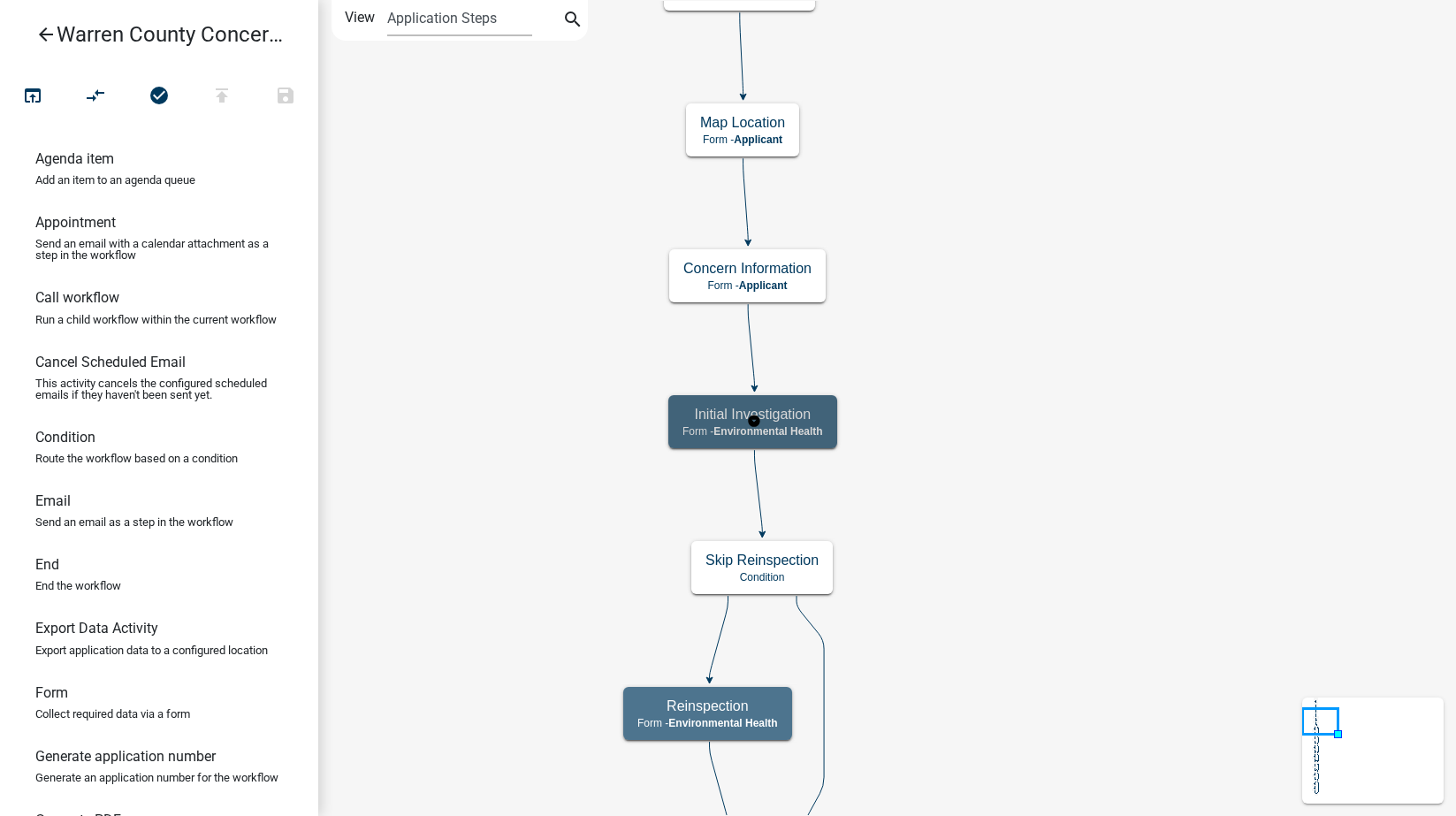
click at [805, 428] on span "Environmental Health" at bounding box center [767, 431] width 109 height 12
select select "EB914F98-266B-4D45-B6A7-C04EB7A49358"
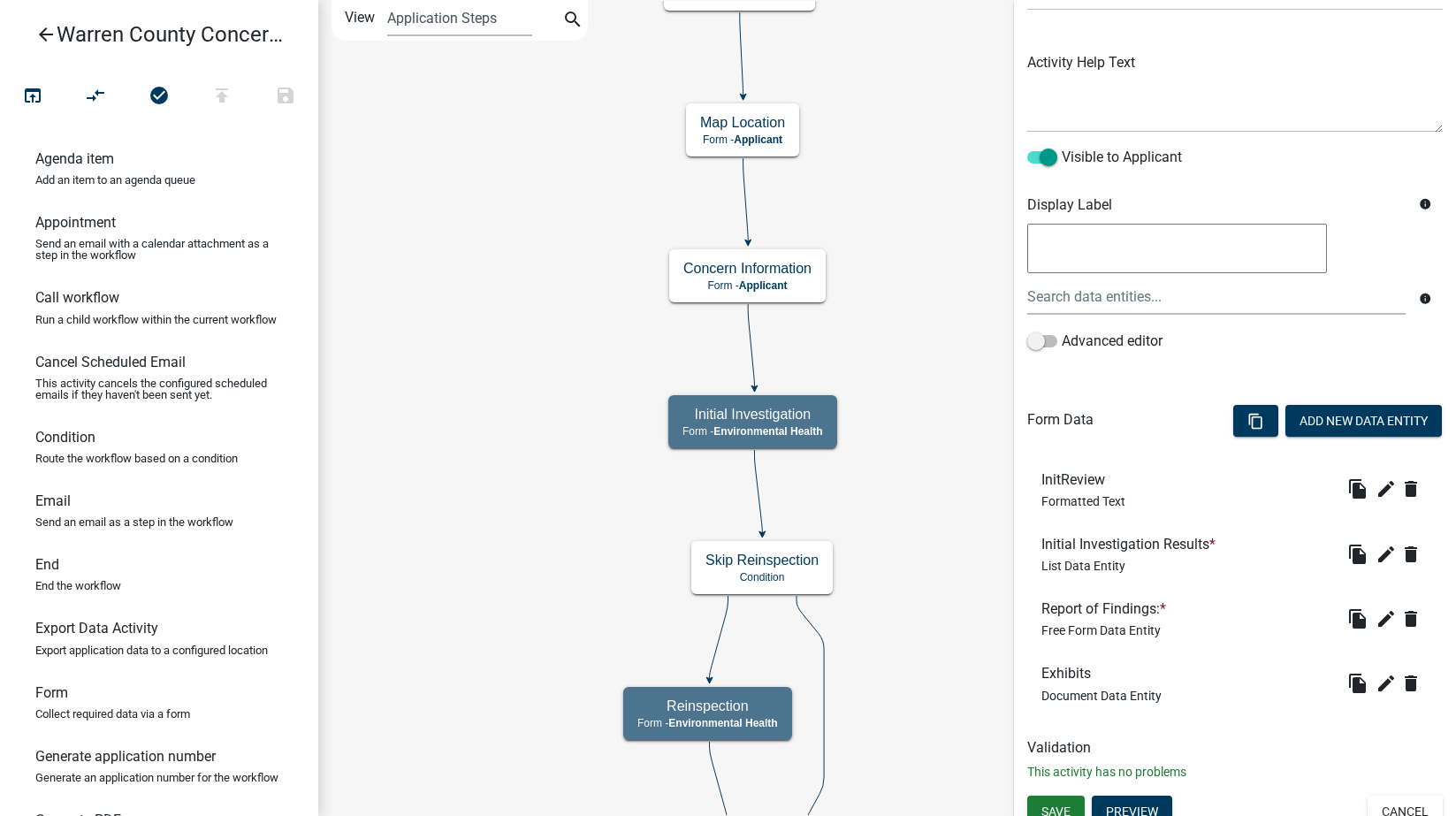
scroll to position [191, 0]
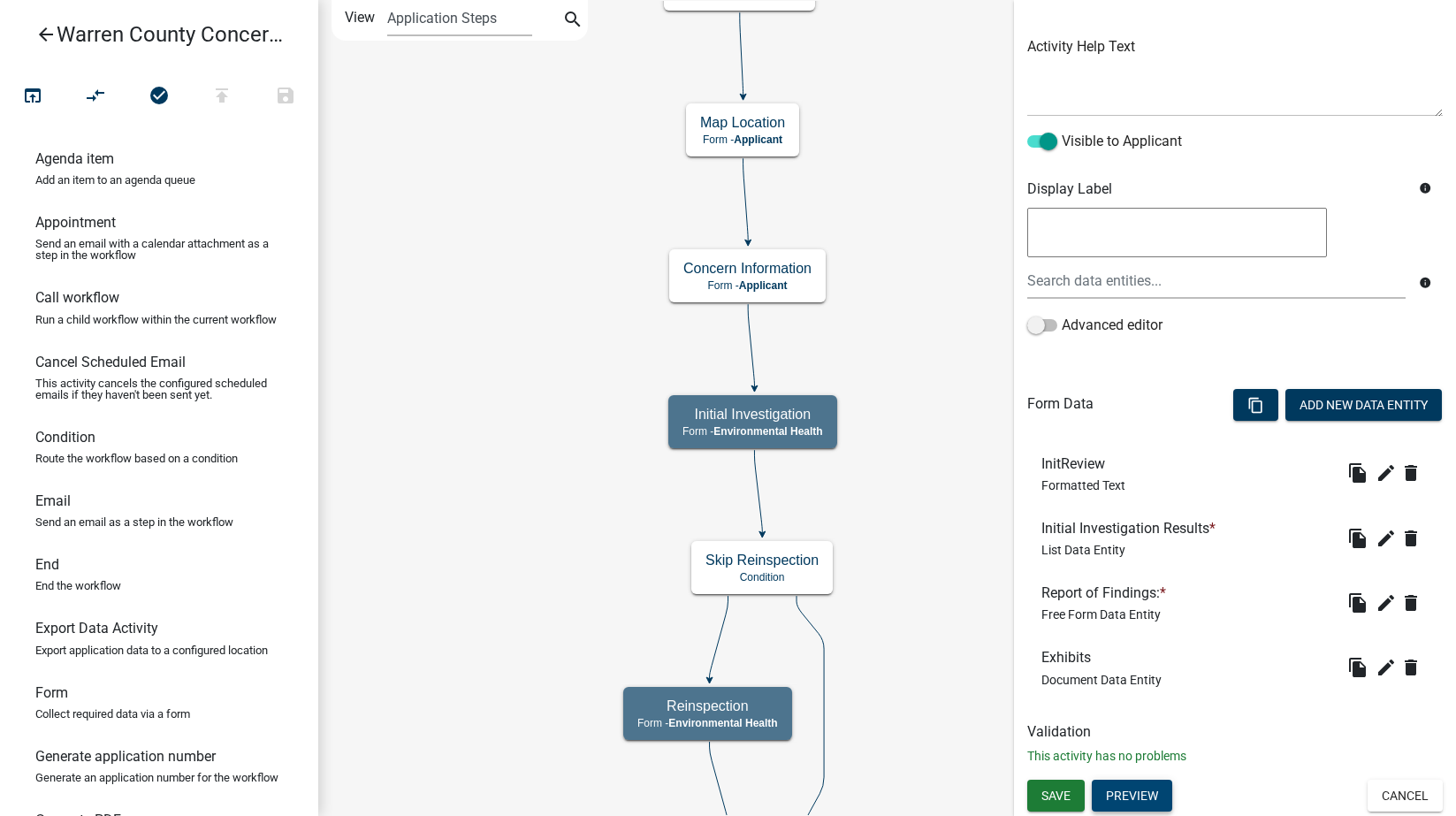
click at [1147, 795] on button "Preview" at bounding box center [1132, 795] width 80 height 32
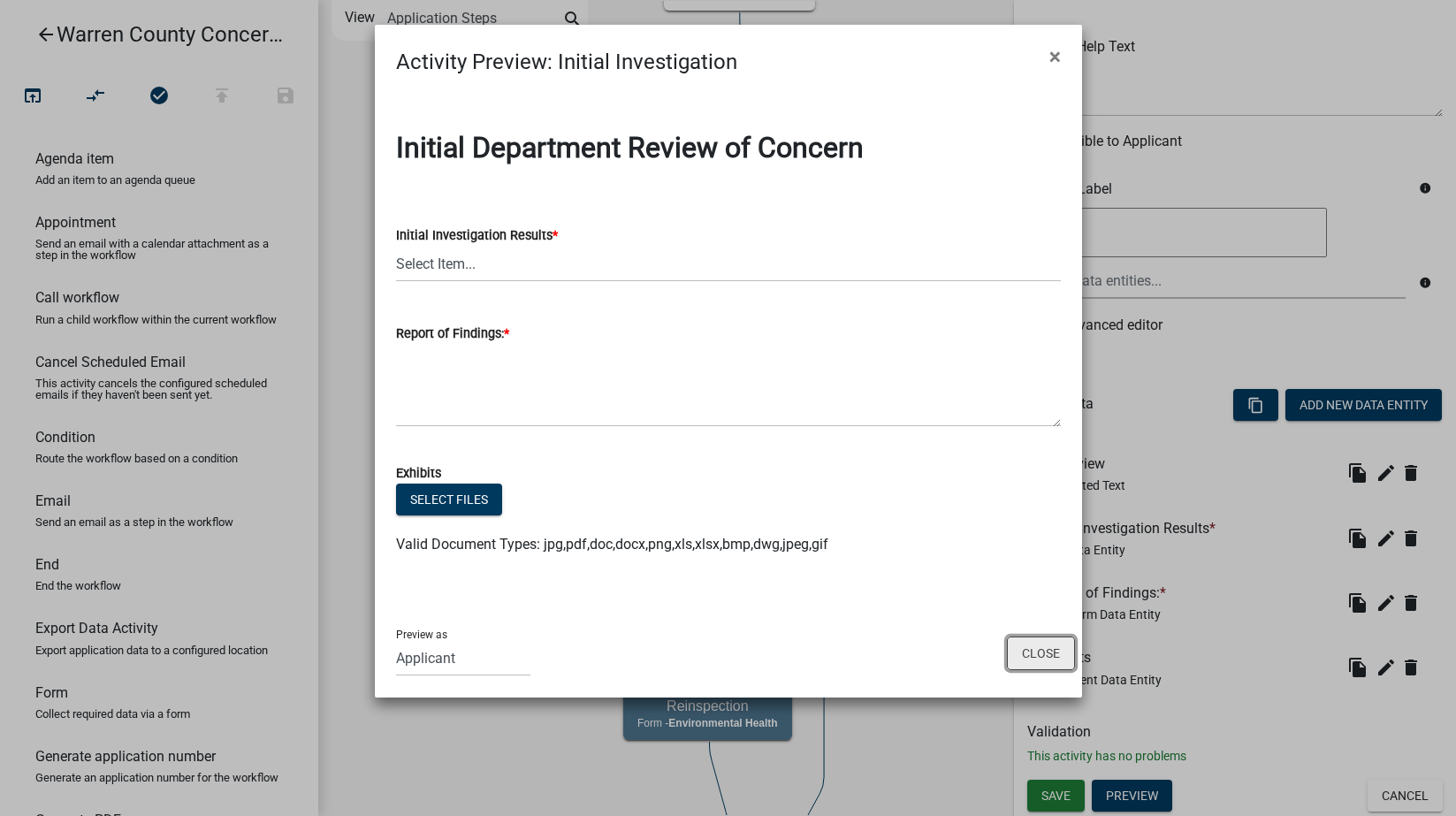
click at [1061, 656] on button "Close" at bounding box center [1041, 654] width 68 height 34
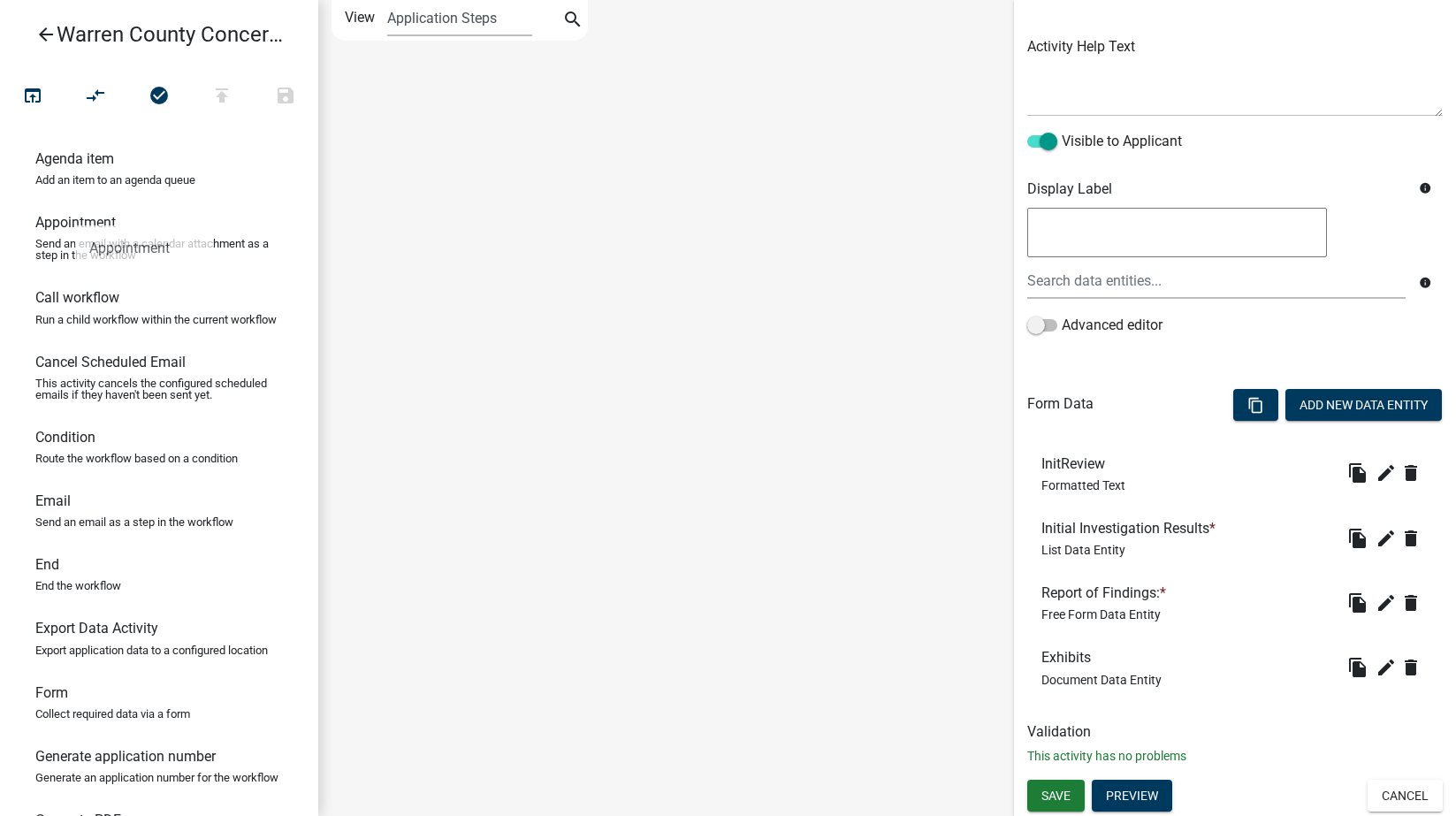
drag, startPoint x: 102, startPoint y: 236, endPoint x: 76, endPoint y: 211, distance: 36.1
click at [76, 211] on link "Appointment Send an email with a calendar attachment as a step in the workflow" at bounding box center [159, 245] width 318 height 76
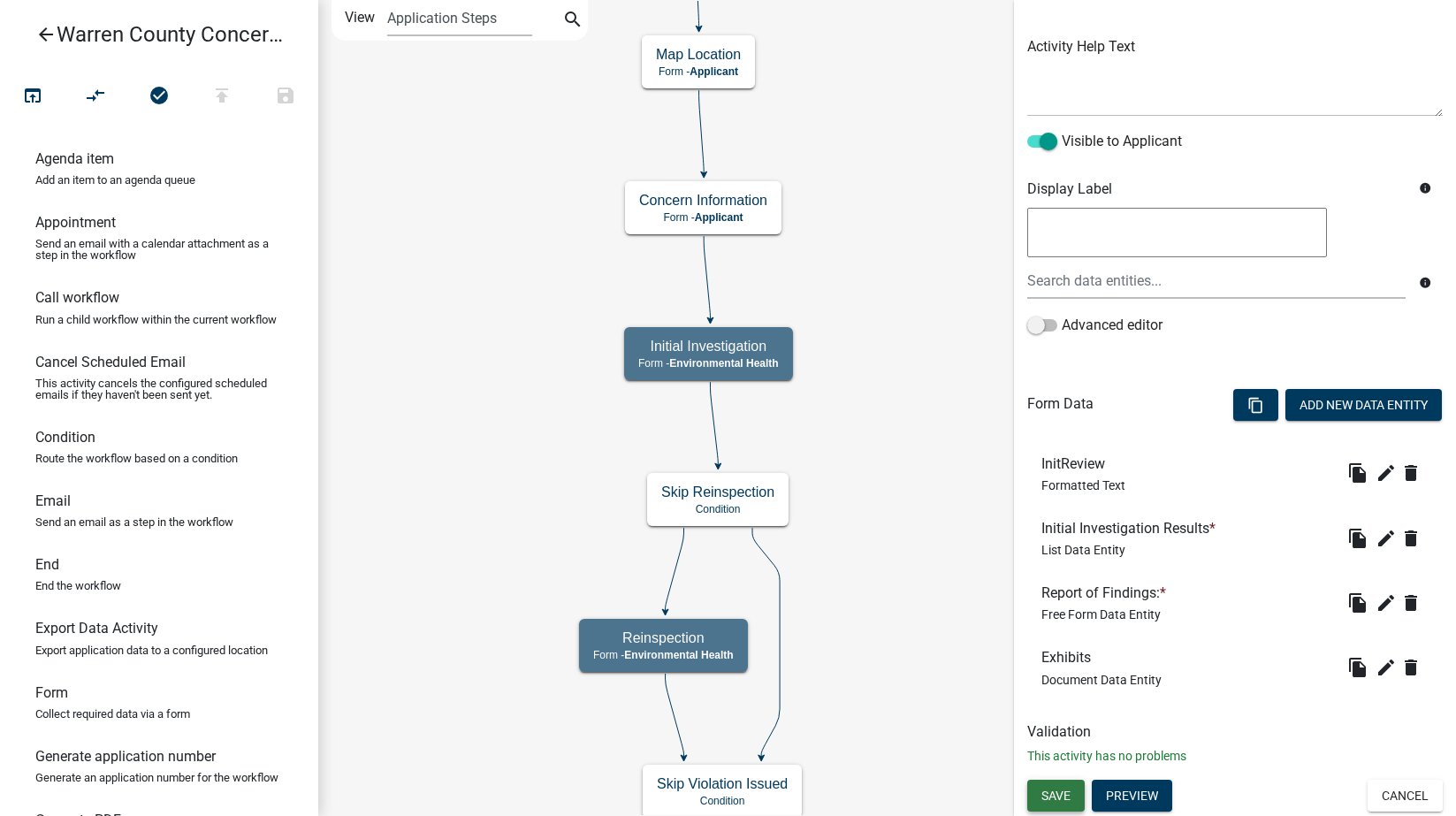
click at [1046, 793] on span "Save" at bounding box center [1056, 795] width 29 height 14
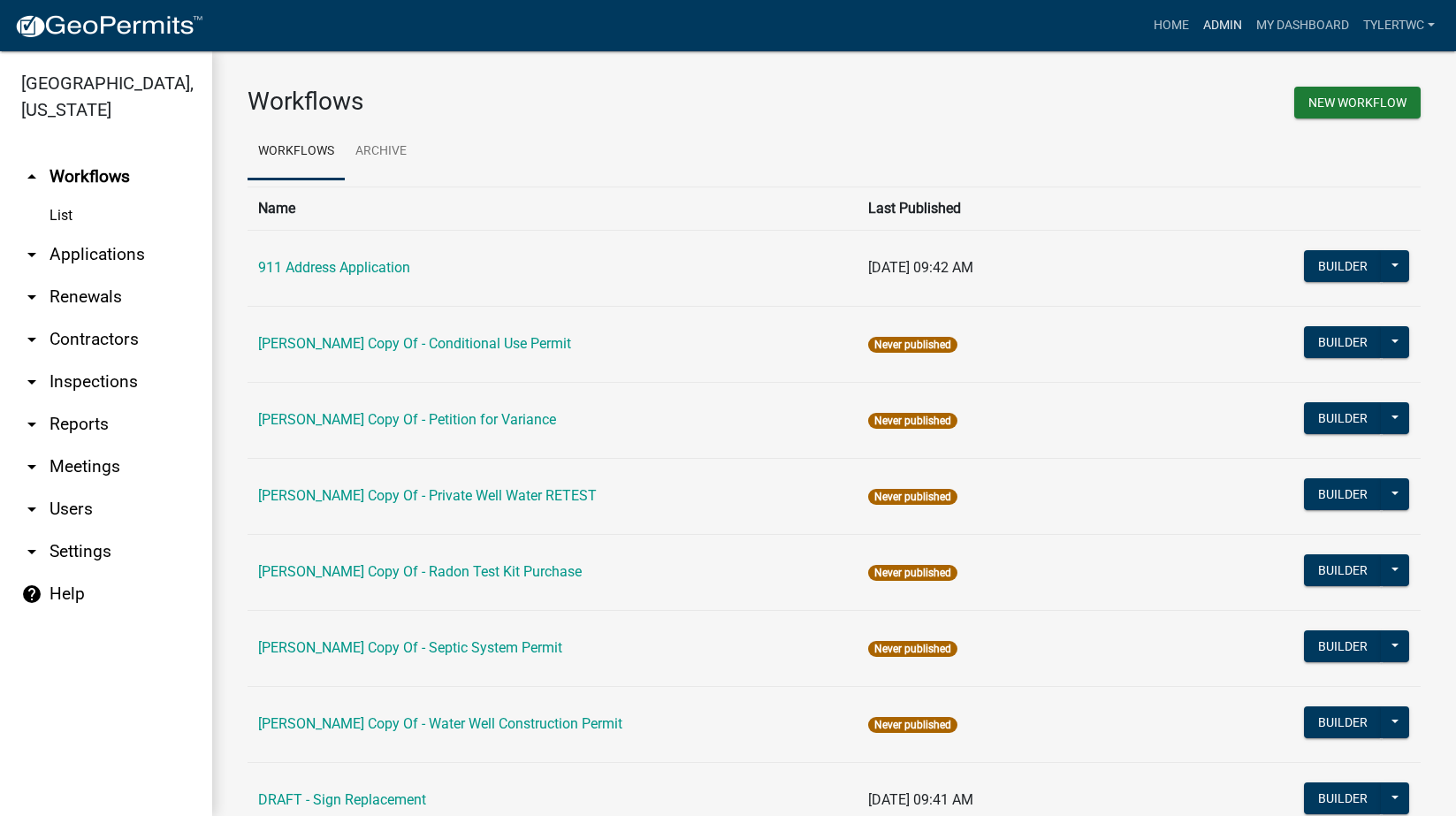
click at [1220, 22] on link "Admin" at bounding box center [1223, 25] width 53 height 34
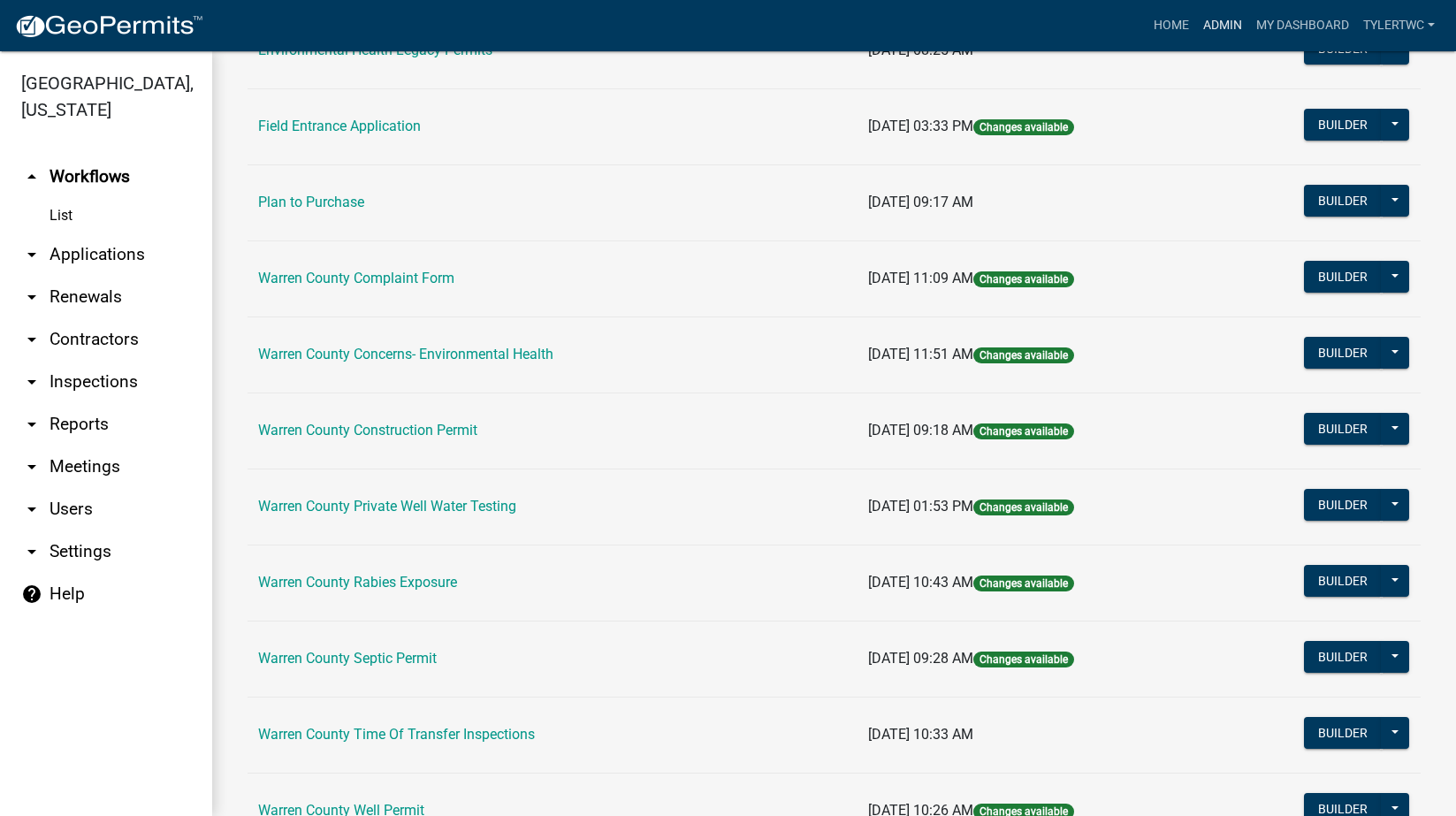
scroll to position [984, 0]
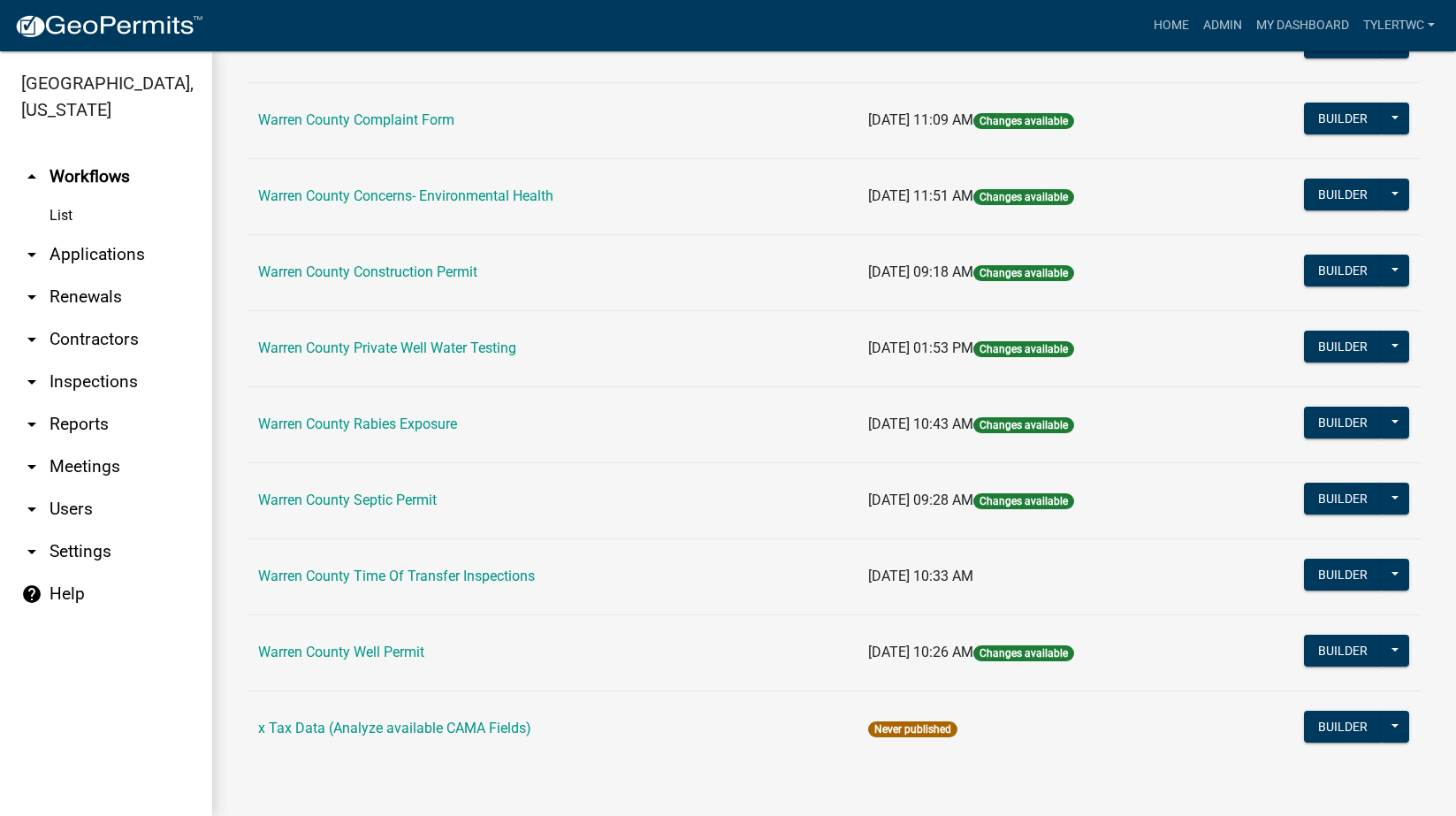
click at [394, 501] on link "Warren County Septic Permit" at bounding box center [347, 500] width 178 height 17
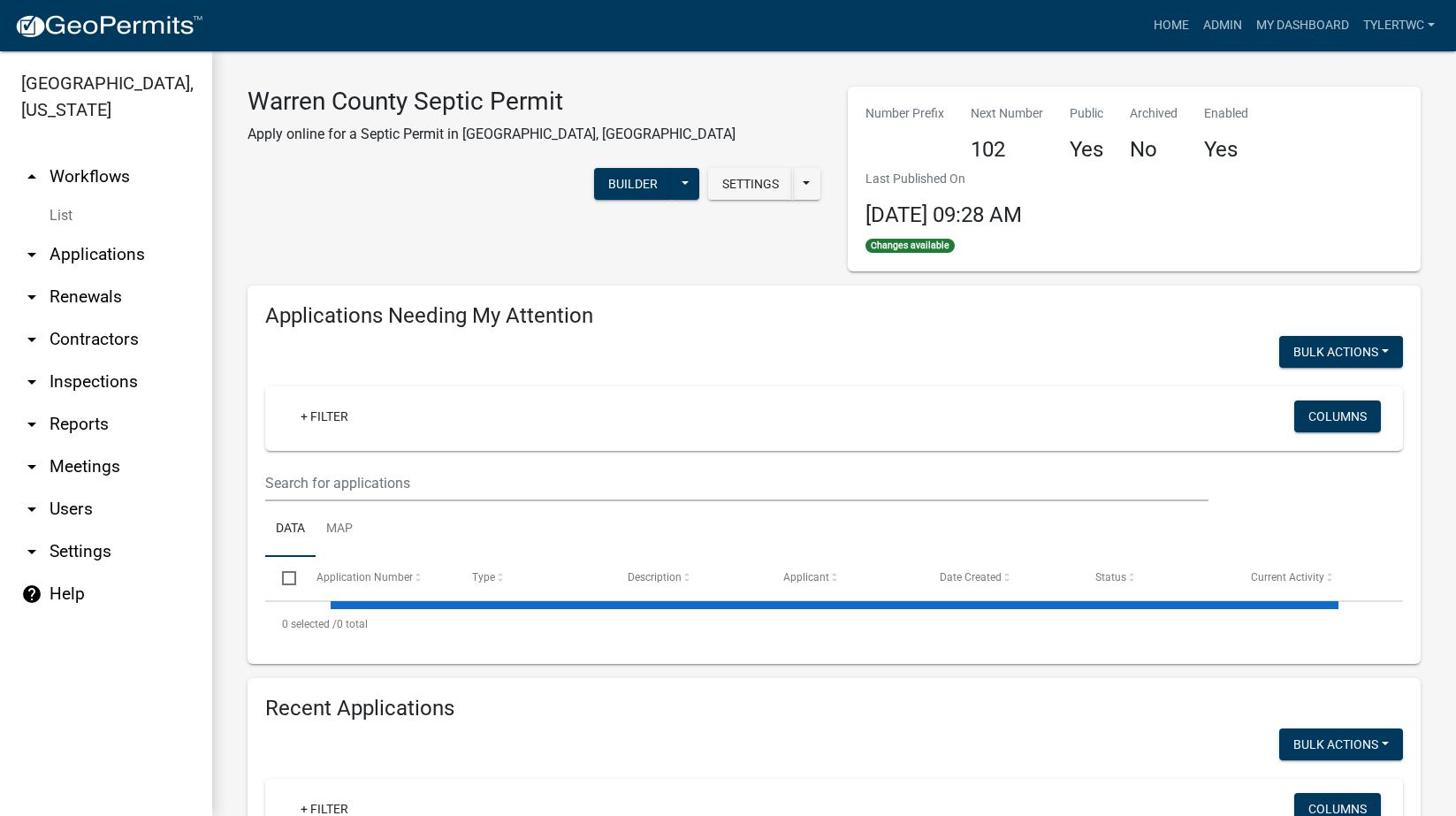
select select "2: 50"
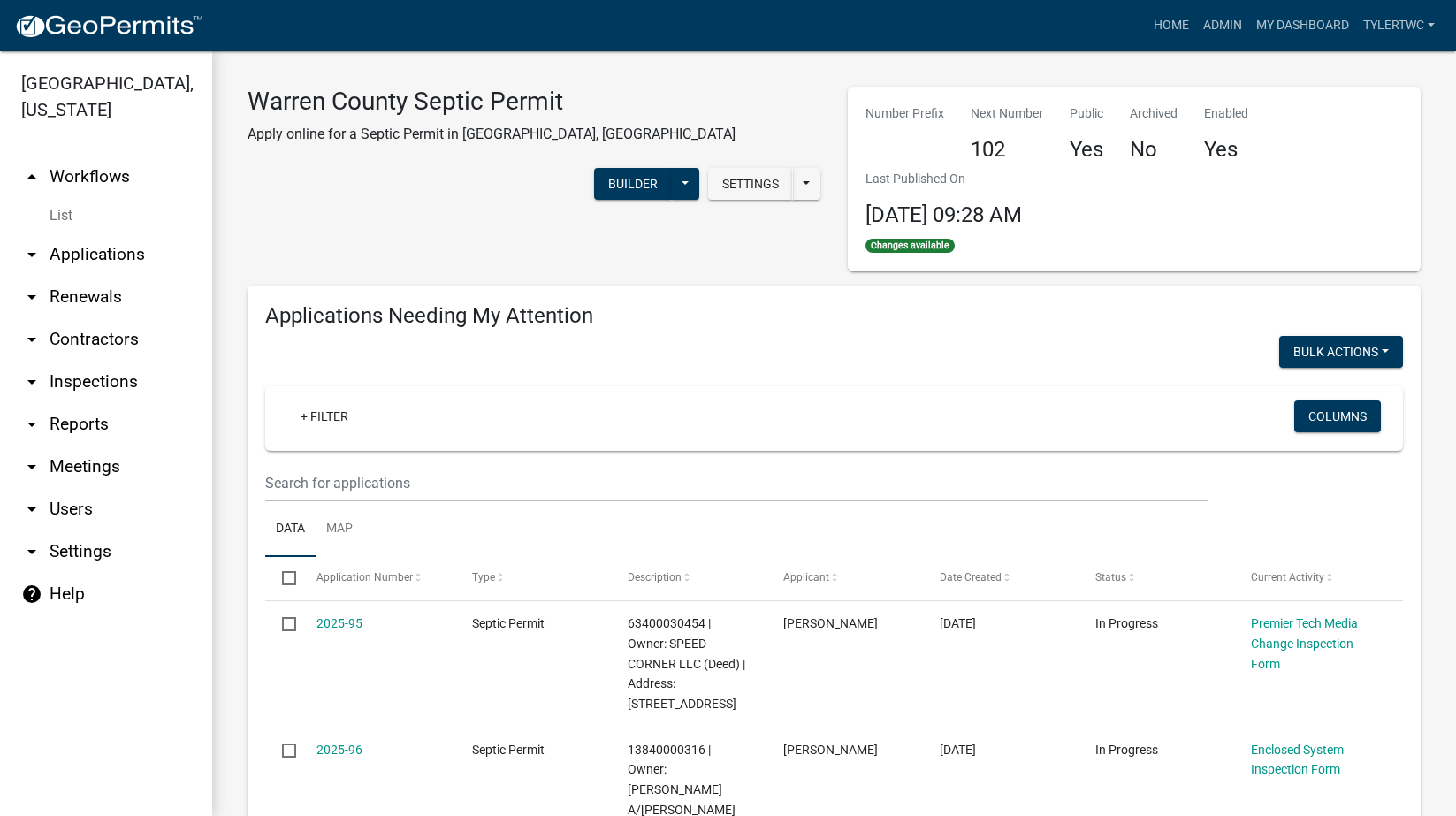
select select "3: 100"
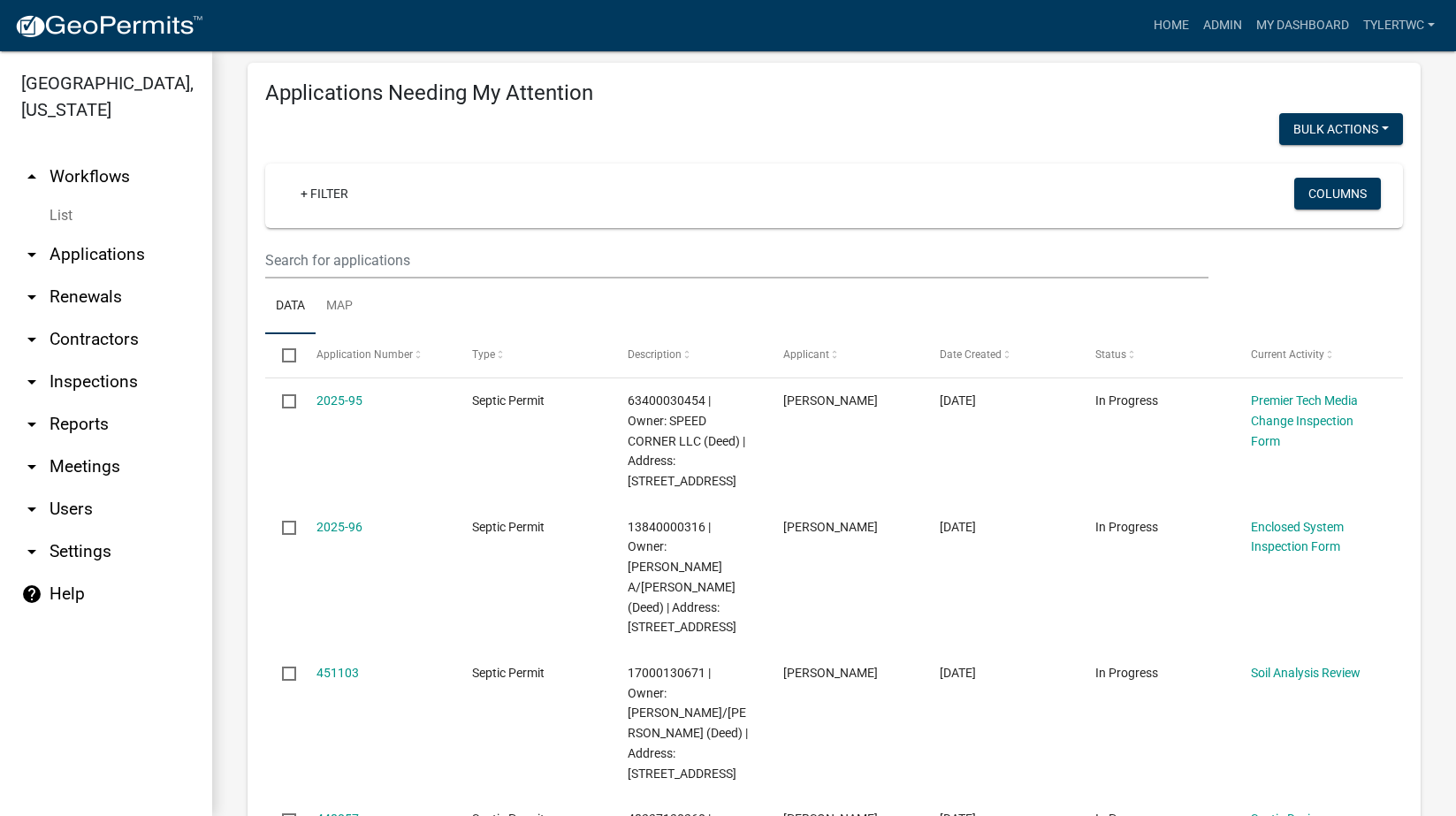
scroll to position [206, 0]
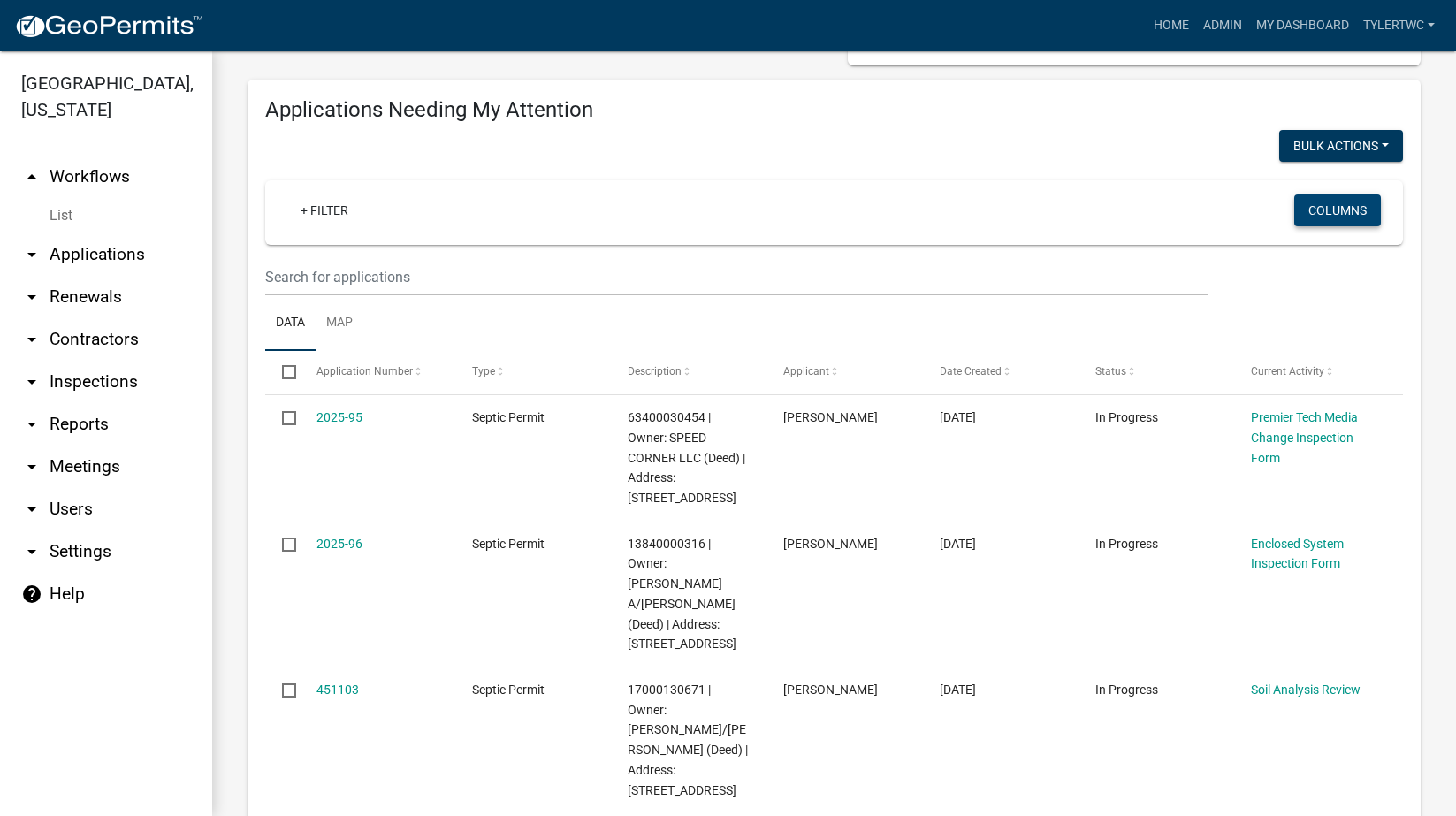
click at [1350, 205] on button "Columns" at bounding box center [1337, 210] width 87 height 32
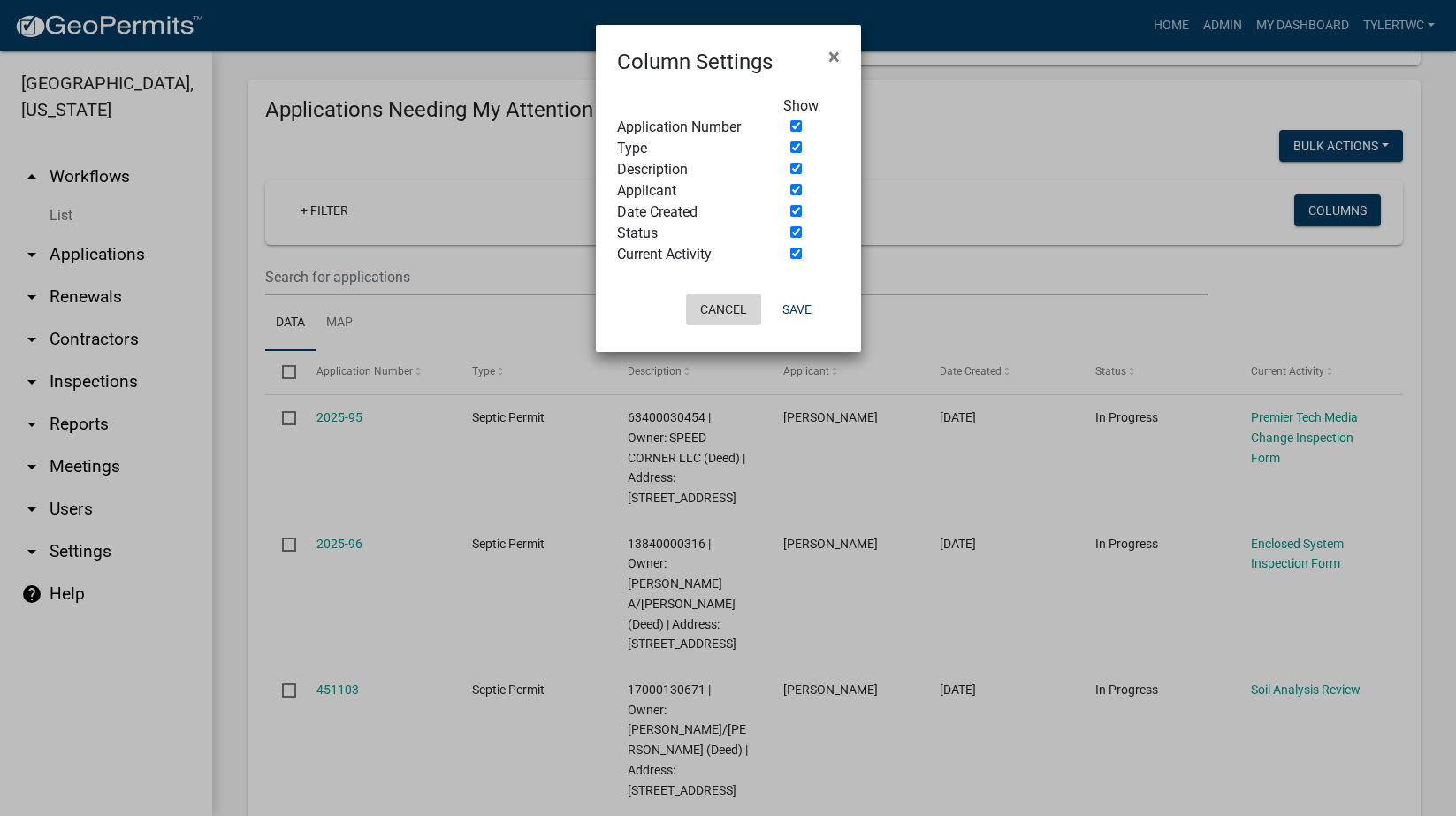
click at [741, 300] on button "Cancel" at bounding box center [723, 309] width 76 height 32
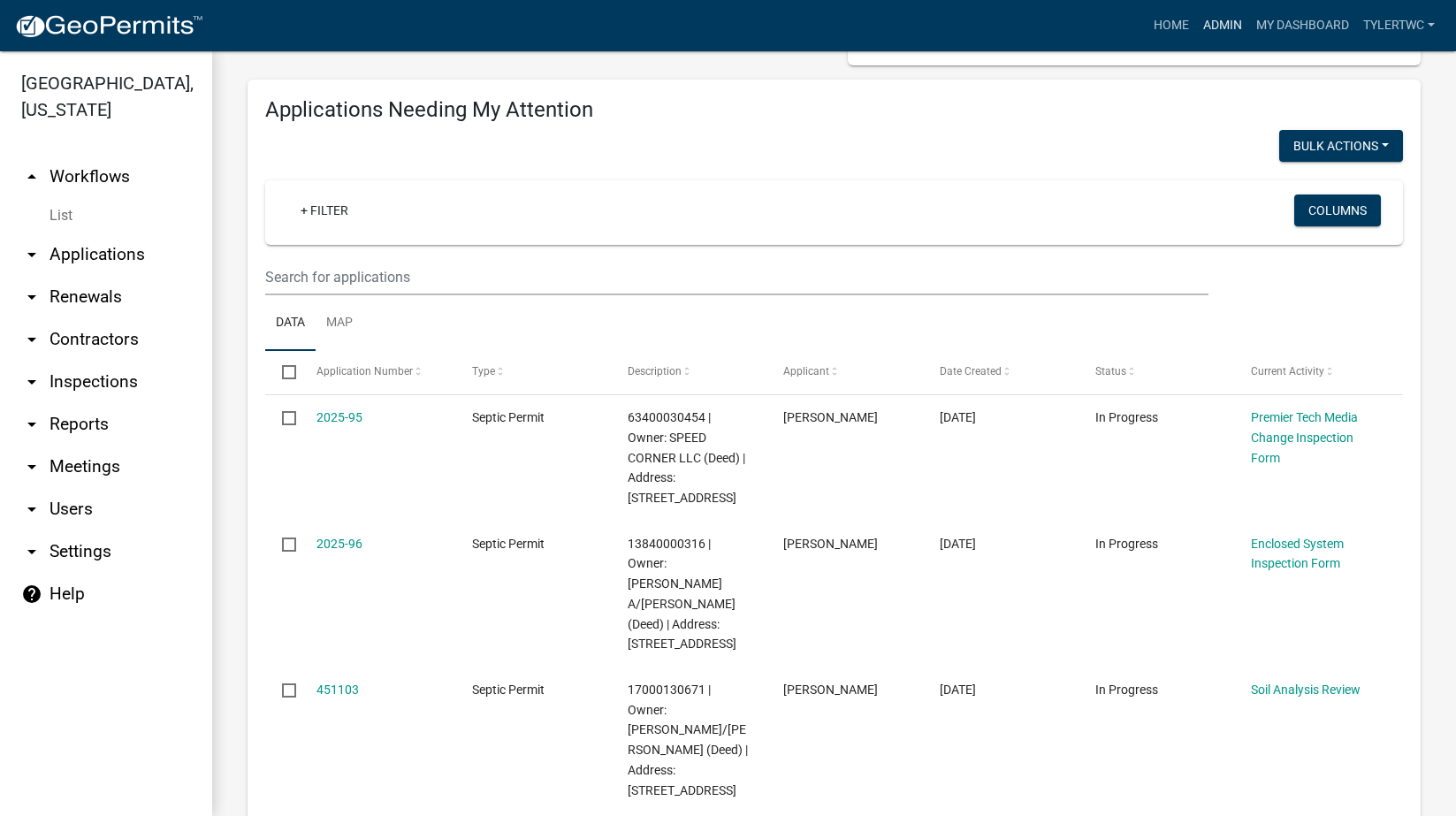
click at [1229, 26] on link "Admin" at bounding box center [1223, 25] width 53 height 34
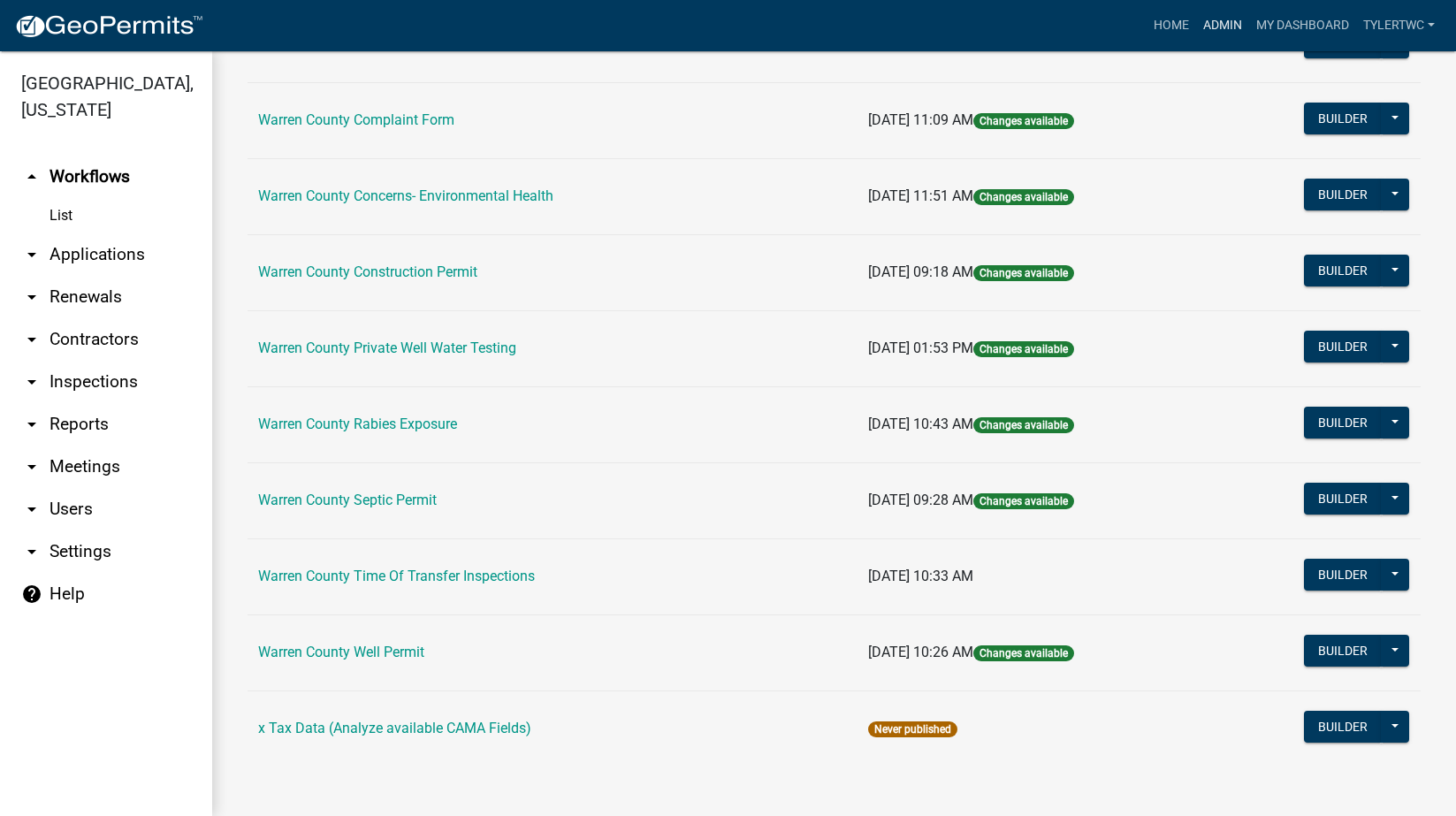
scroll to position [571, 0]
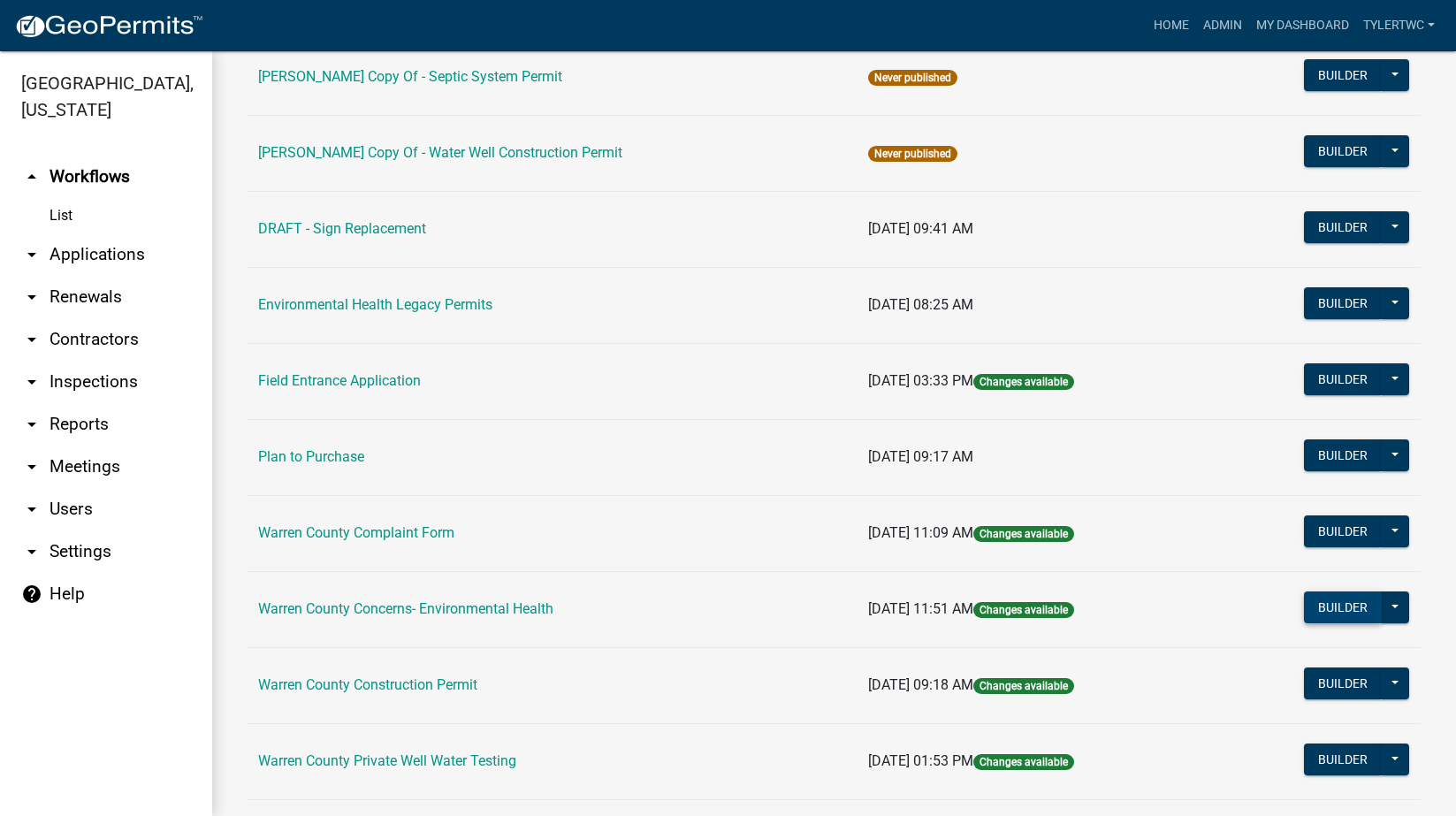
click at [1327, 605] on button "Builder" at bounding box center [1342, 608] width 77 height 32
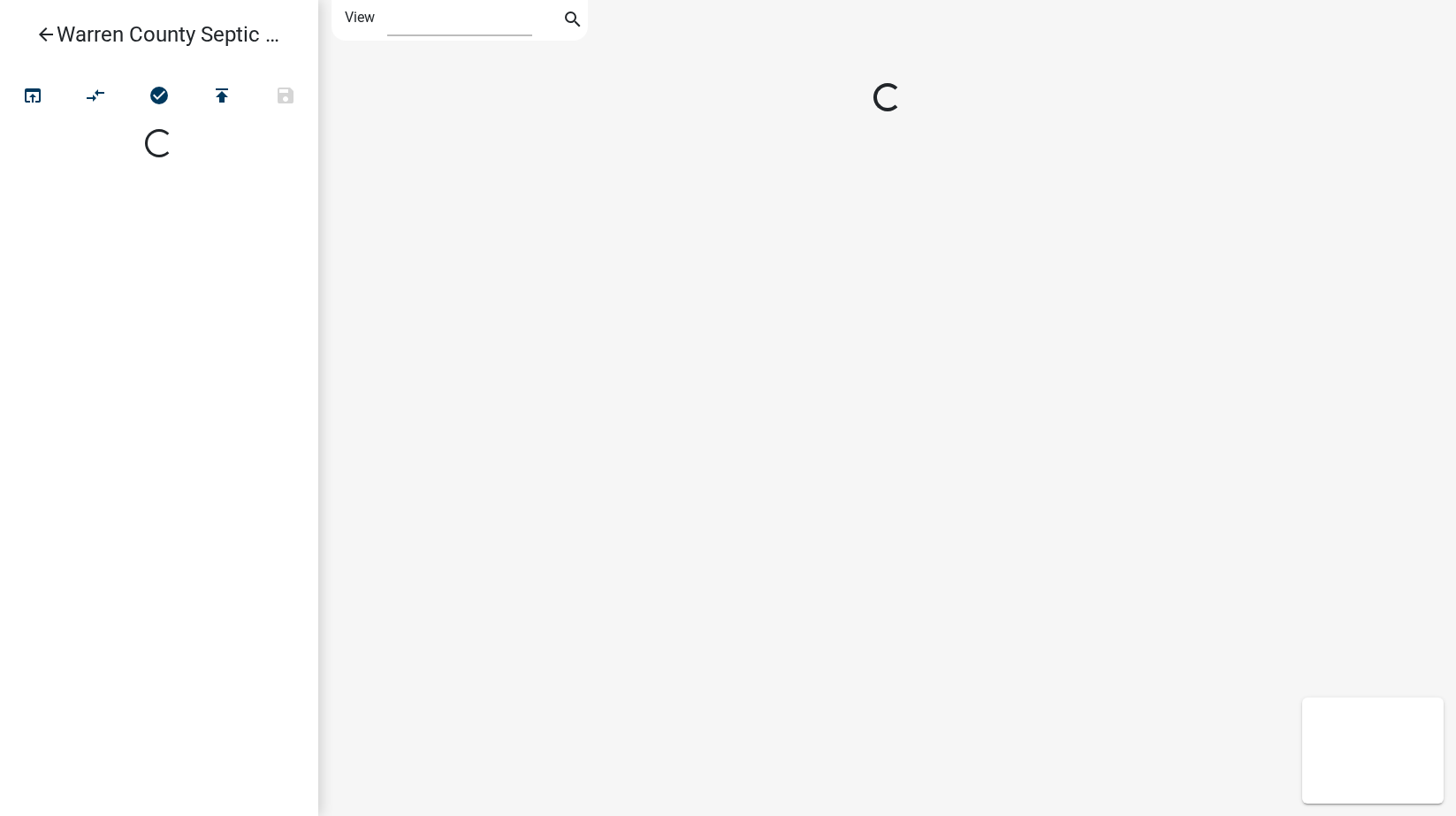
select select "1"
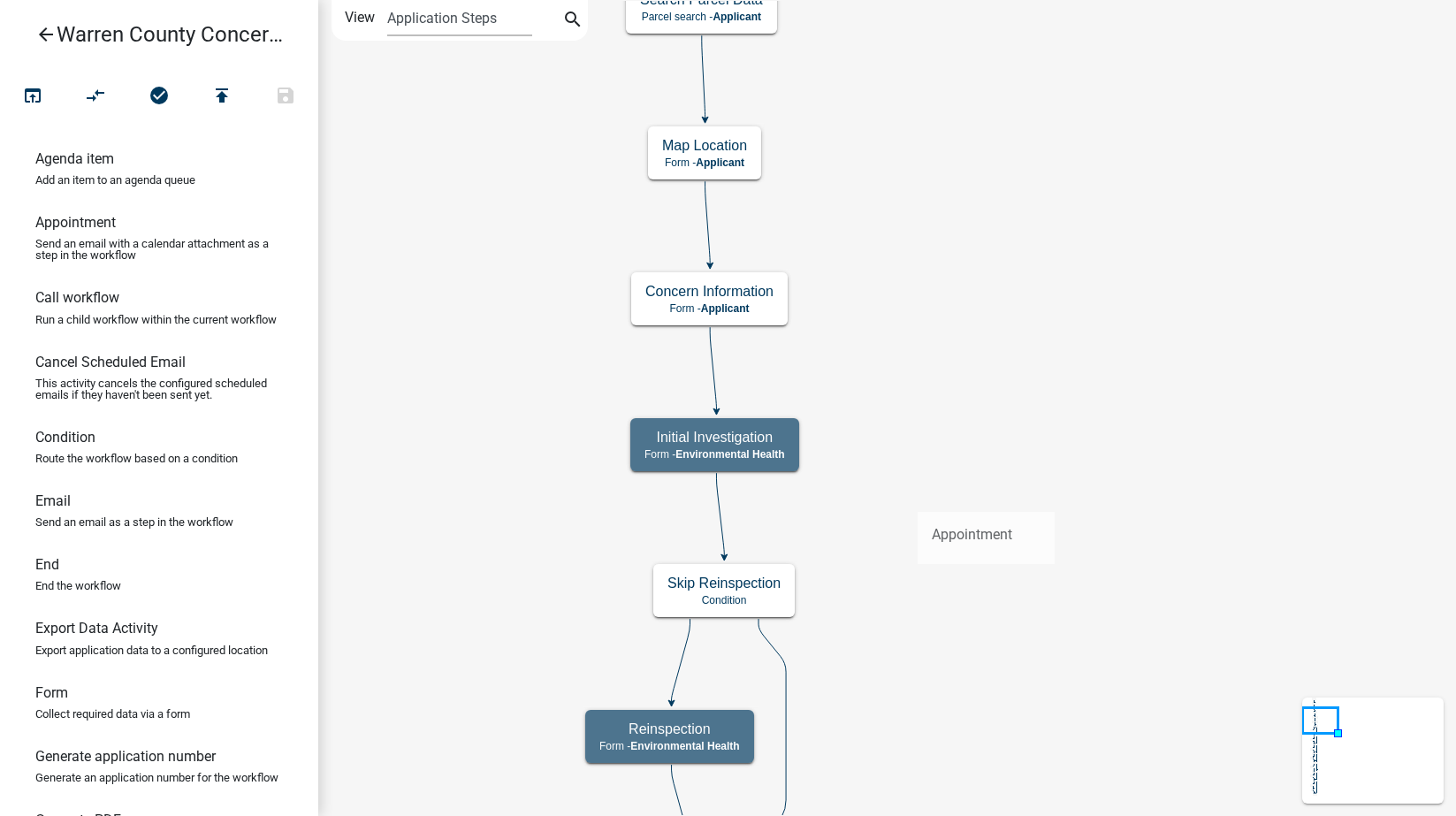
drag, startPoint x: 71, startPoint y: 225, endPoint x: 917, endPoint y: 498, distance: 889.0
click at [917, 498] on div "arrow_back Warren County Concerns- Environmental Health open_in_browser compare…" at bounding box center [728, 408] width 1456 height 816
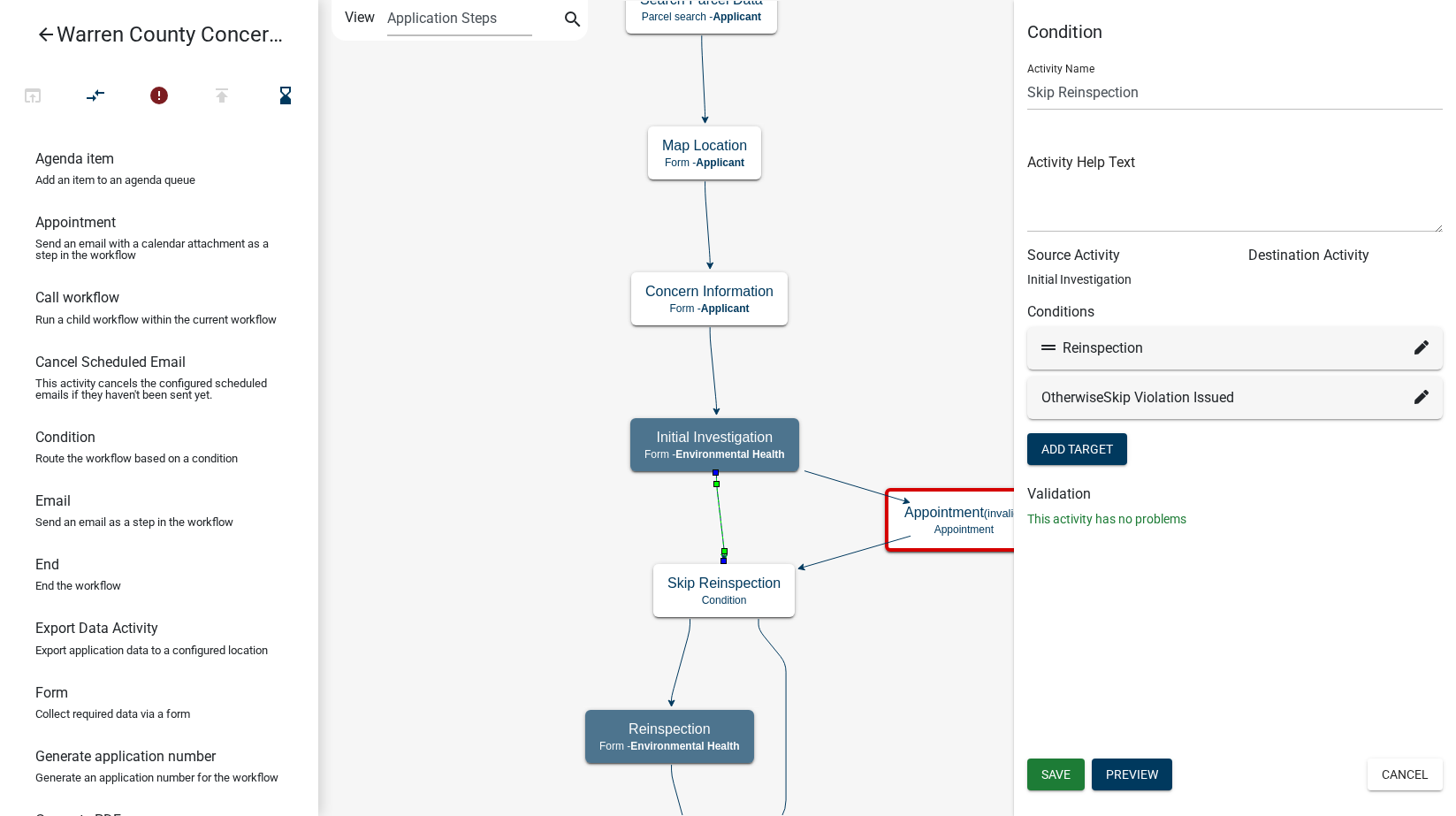
click at [720, 520] on icon at bounding box center [720, 514] width 8 height 83
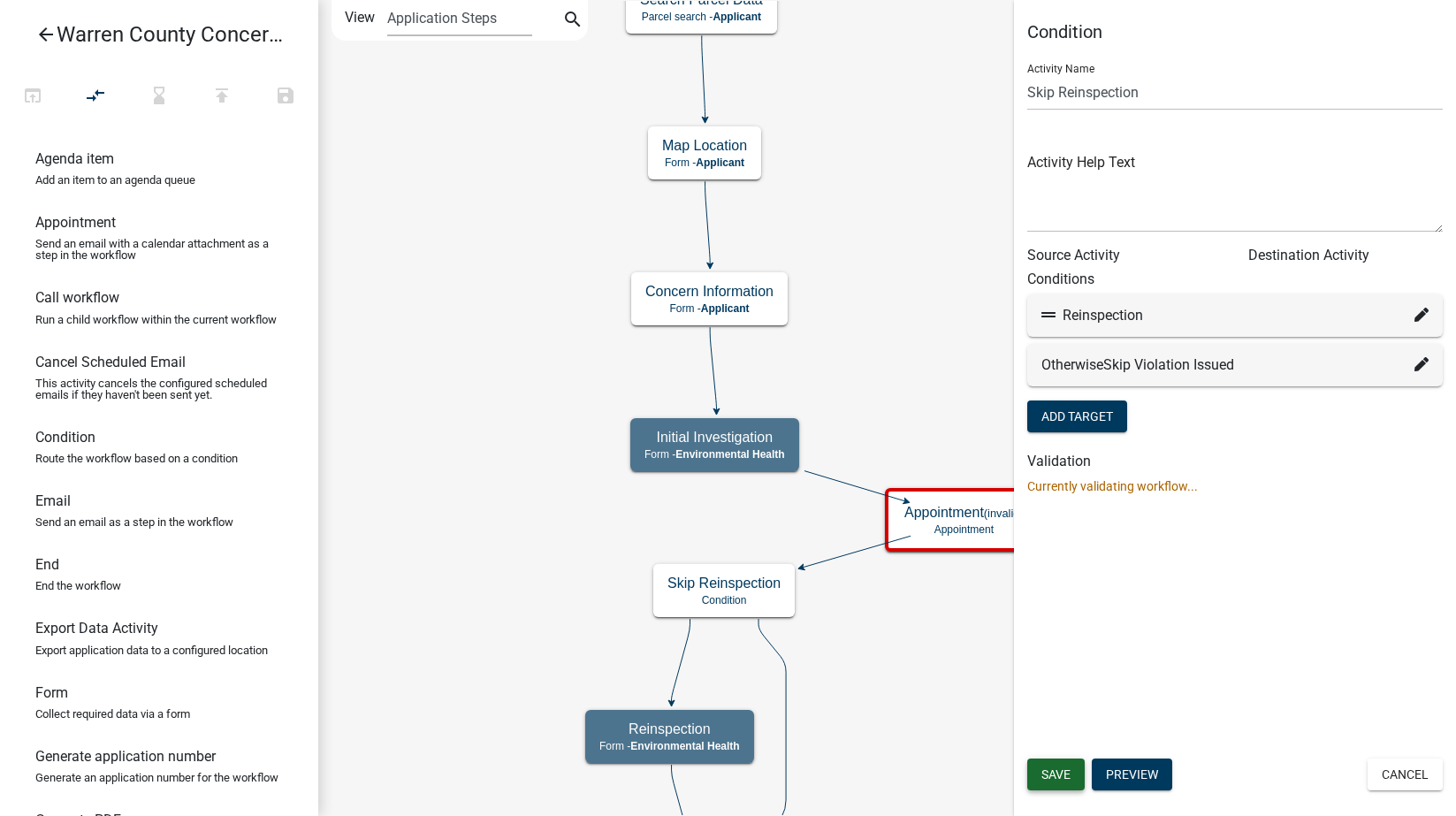
click at [1068, 776] on span "Save" at bounding box center [1056, 774] width 29 height 14
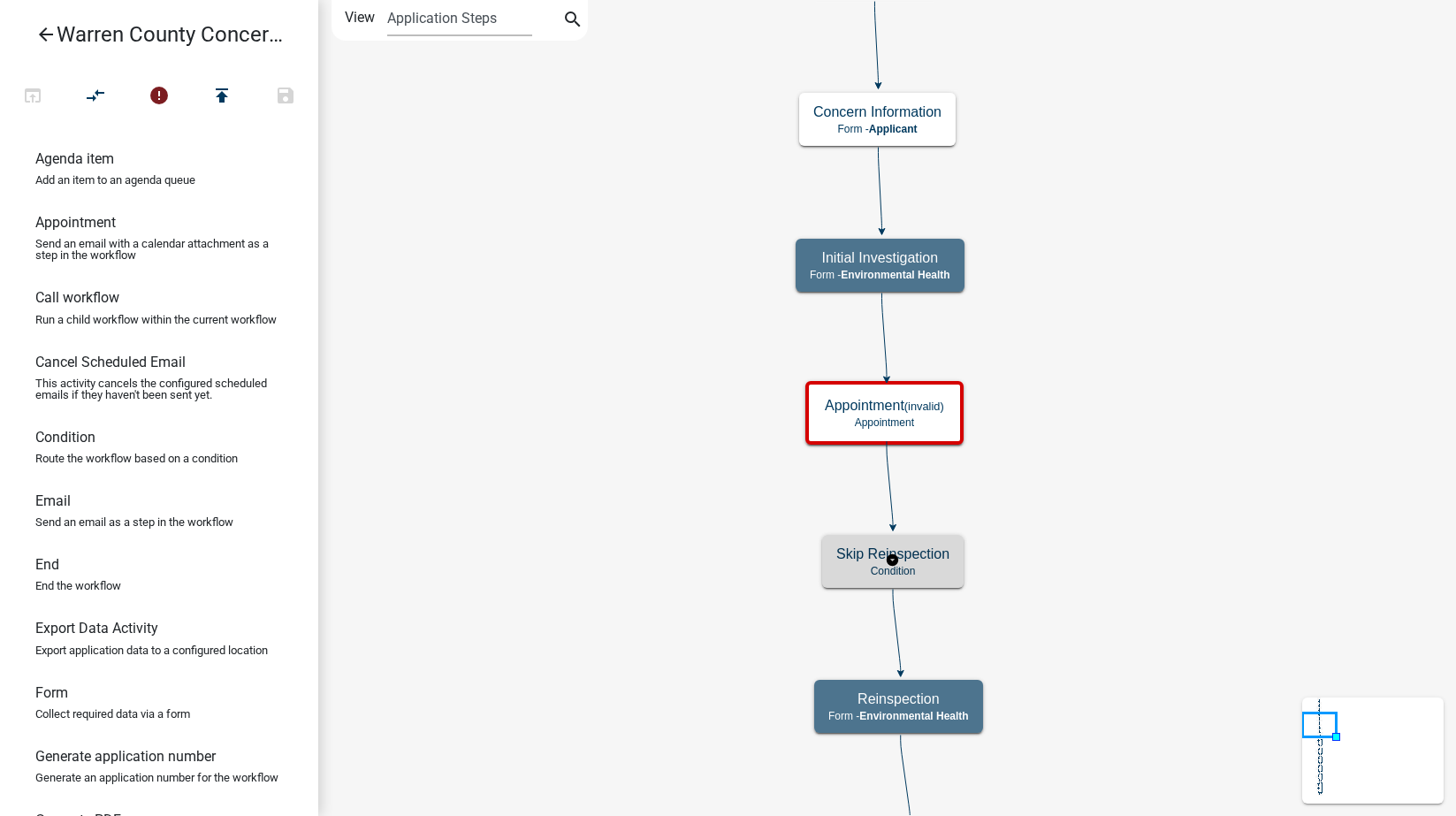
click at [920, 555] on h5 "Skip Reinspection" at bounding box center [892, 554] width 113 height 17
click at [919, 257] on h5 "Initial Investigation" at bounding box center [880, 258] width 141 height 17
select select "EB914F98-266B-4D45-B6A7-C04EB7A49358"
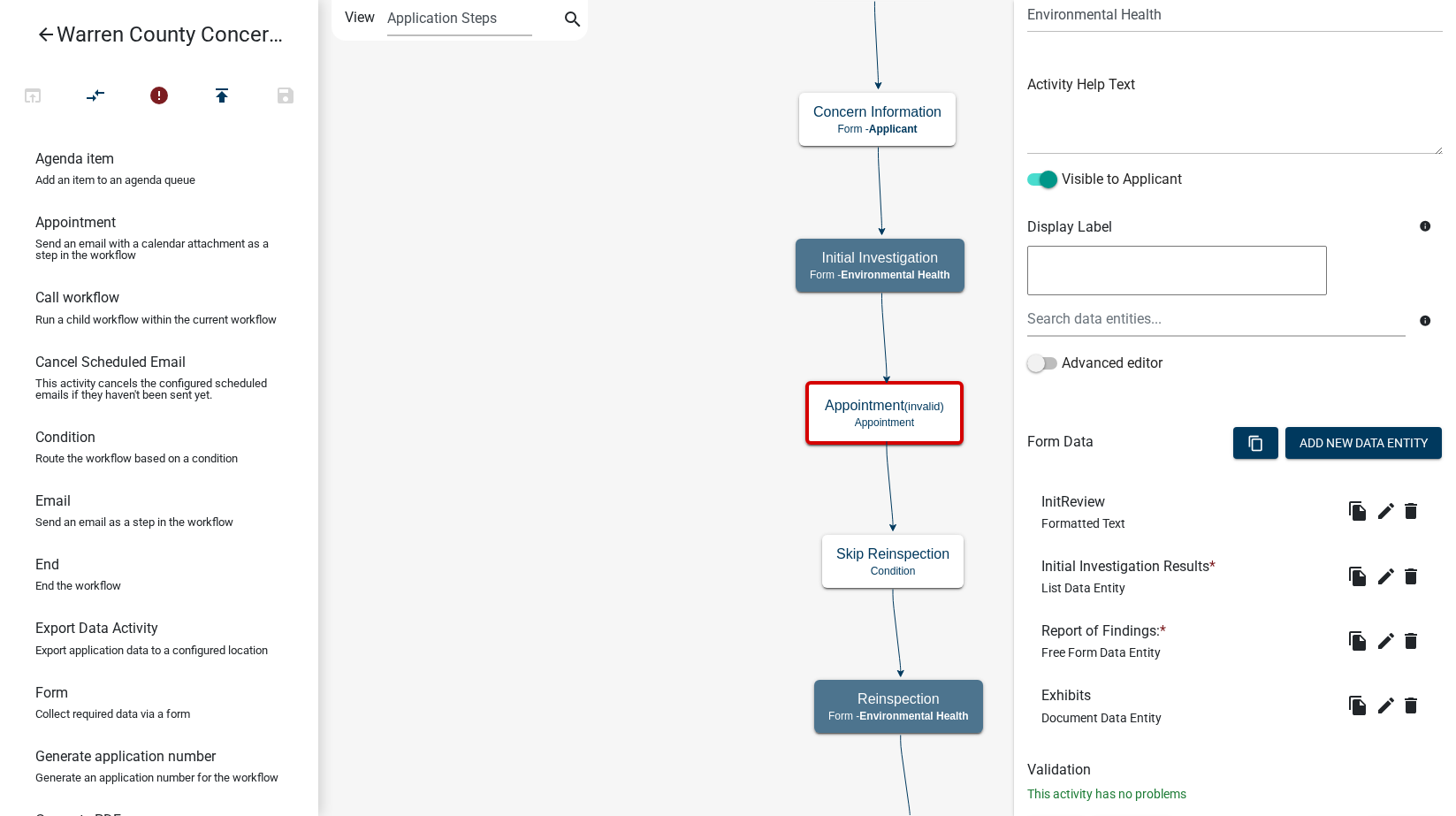
scroll to position [191, 0]
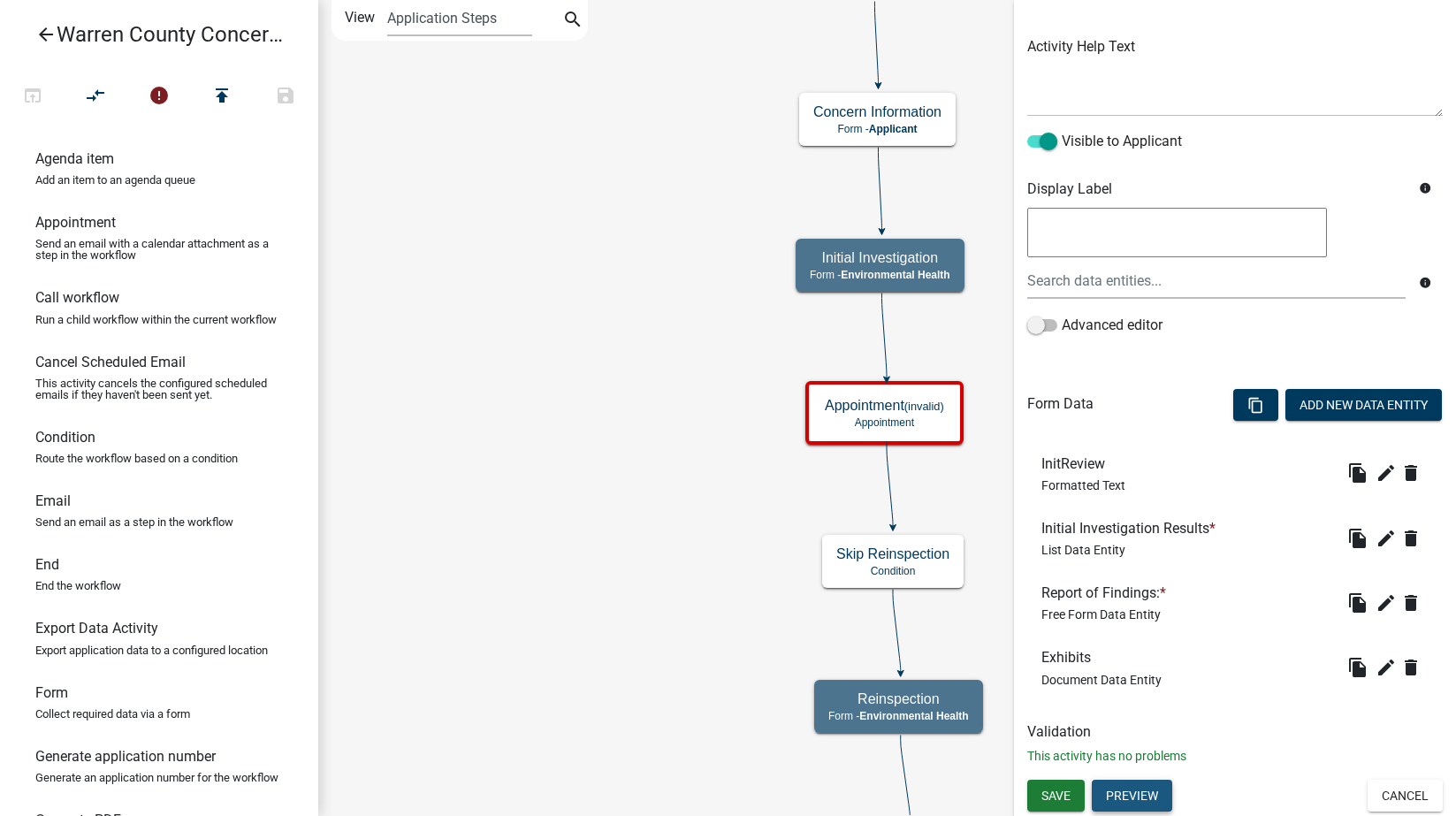
click at [1132, 786] on button "Preview" at bounding box center [1132, 795] width 80 height 32
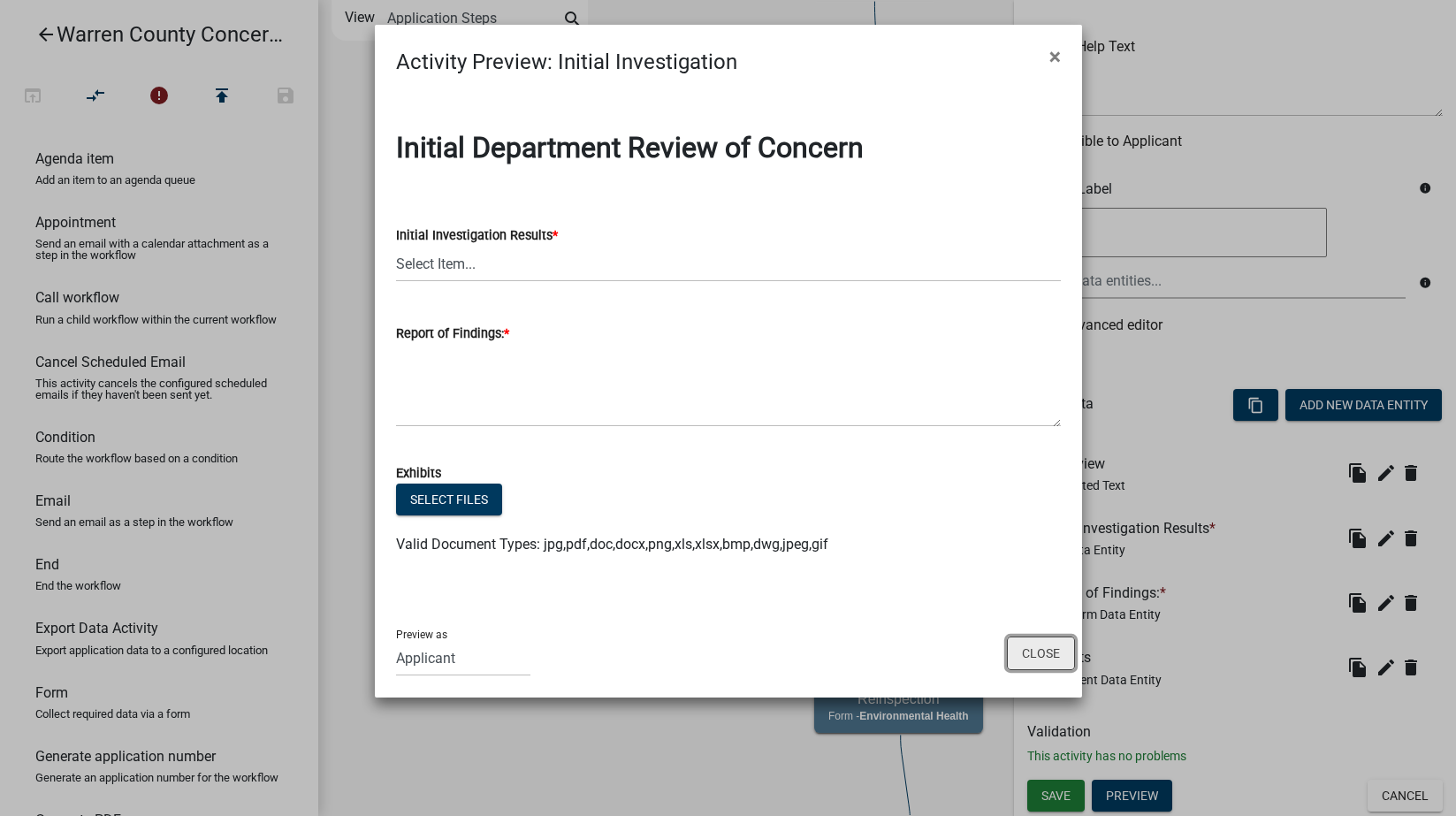
click at [1043, 651] on button "Close" at bounding box center [1041, 654] width 68 height 34
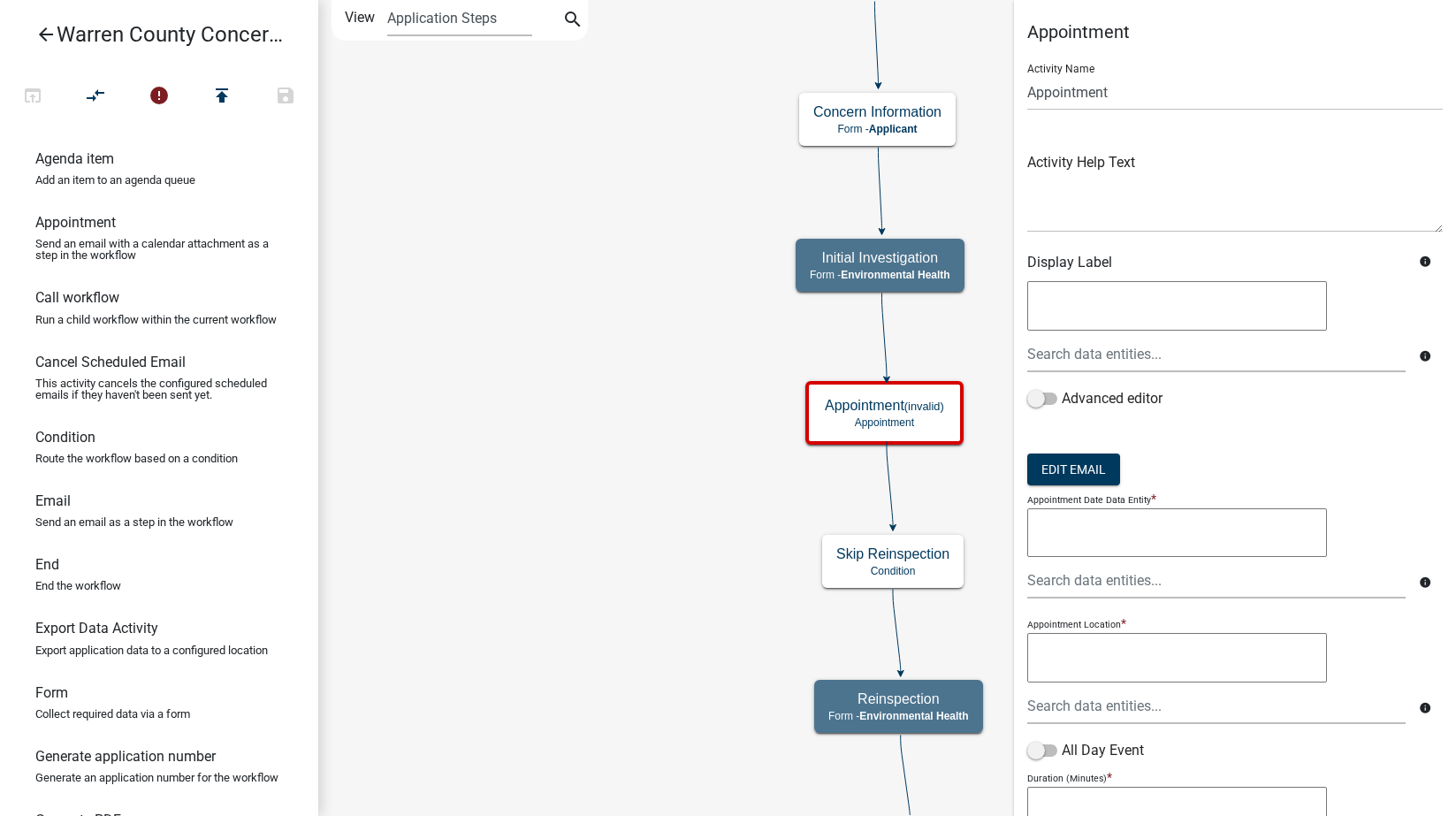
scroll to position [333, 0]
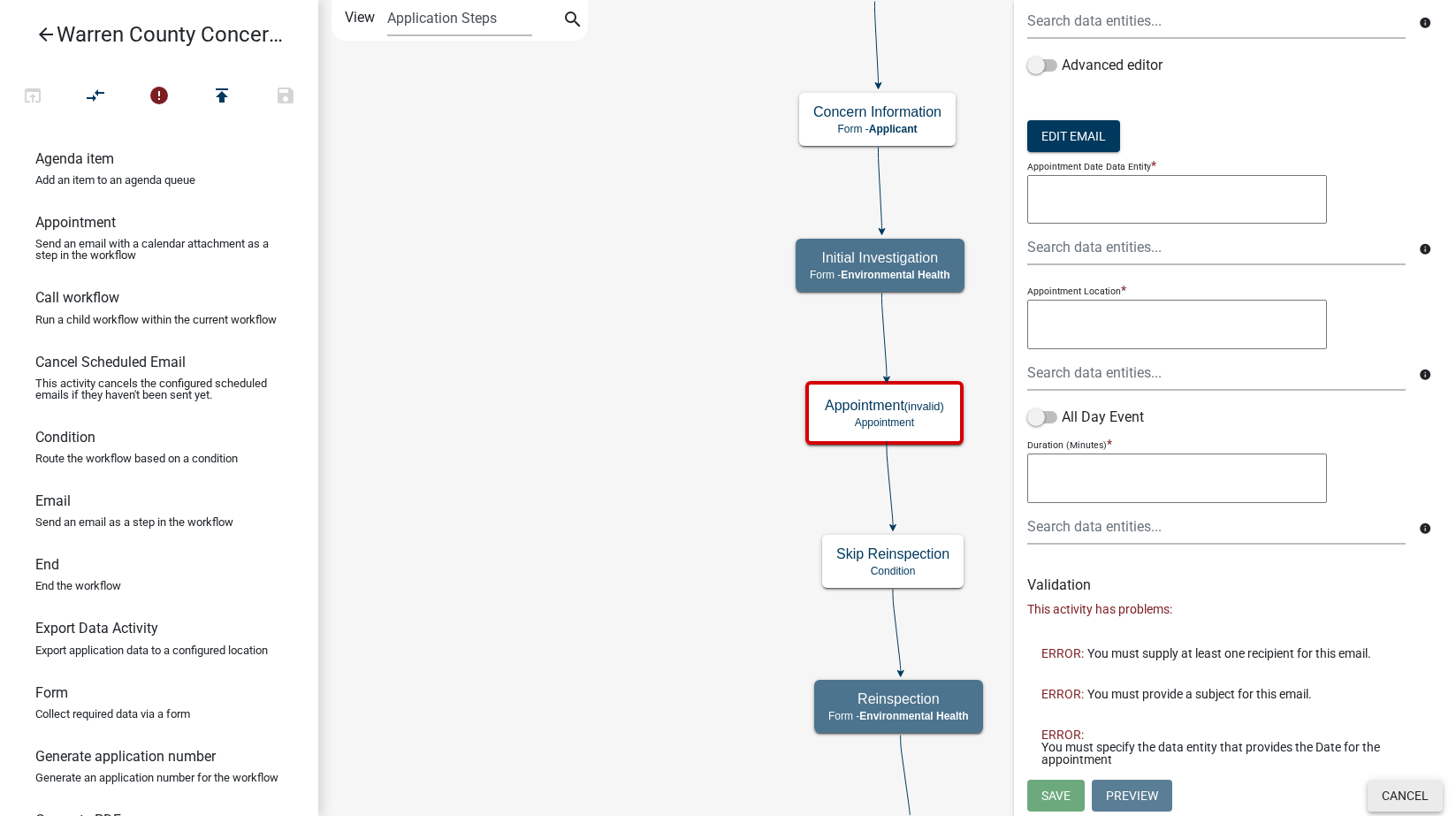
click at [1406, 795] on button "Cancel" at bounding box center [1405, 795] width 76 height 32
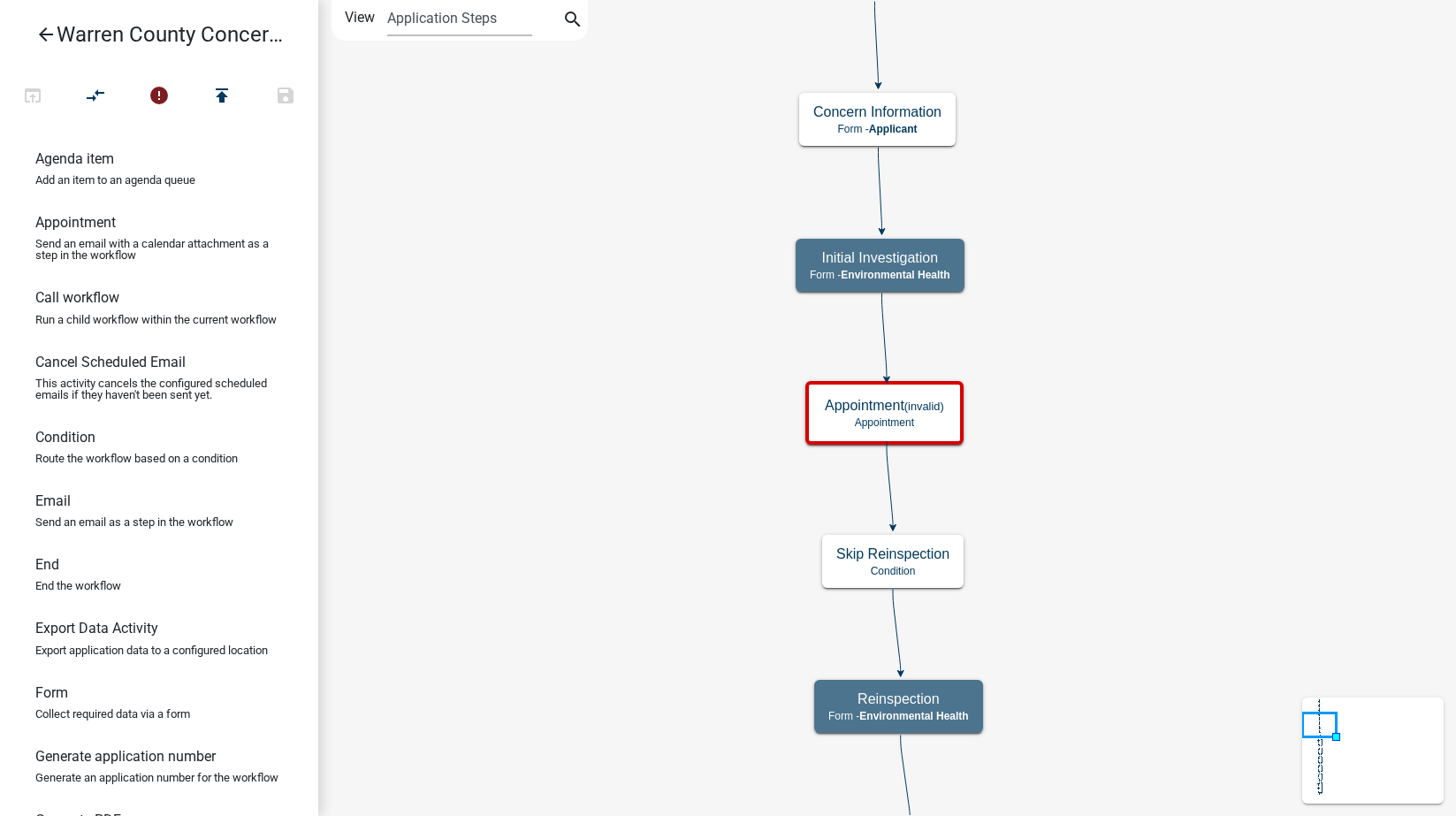
scroll to position [0, 0]
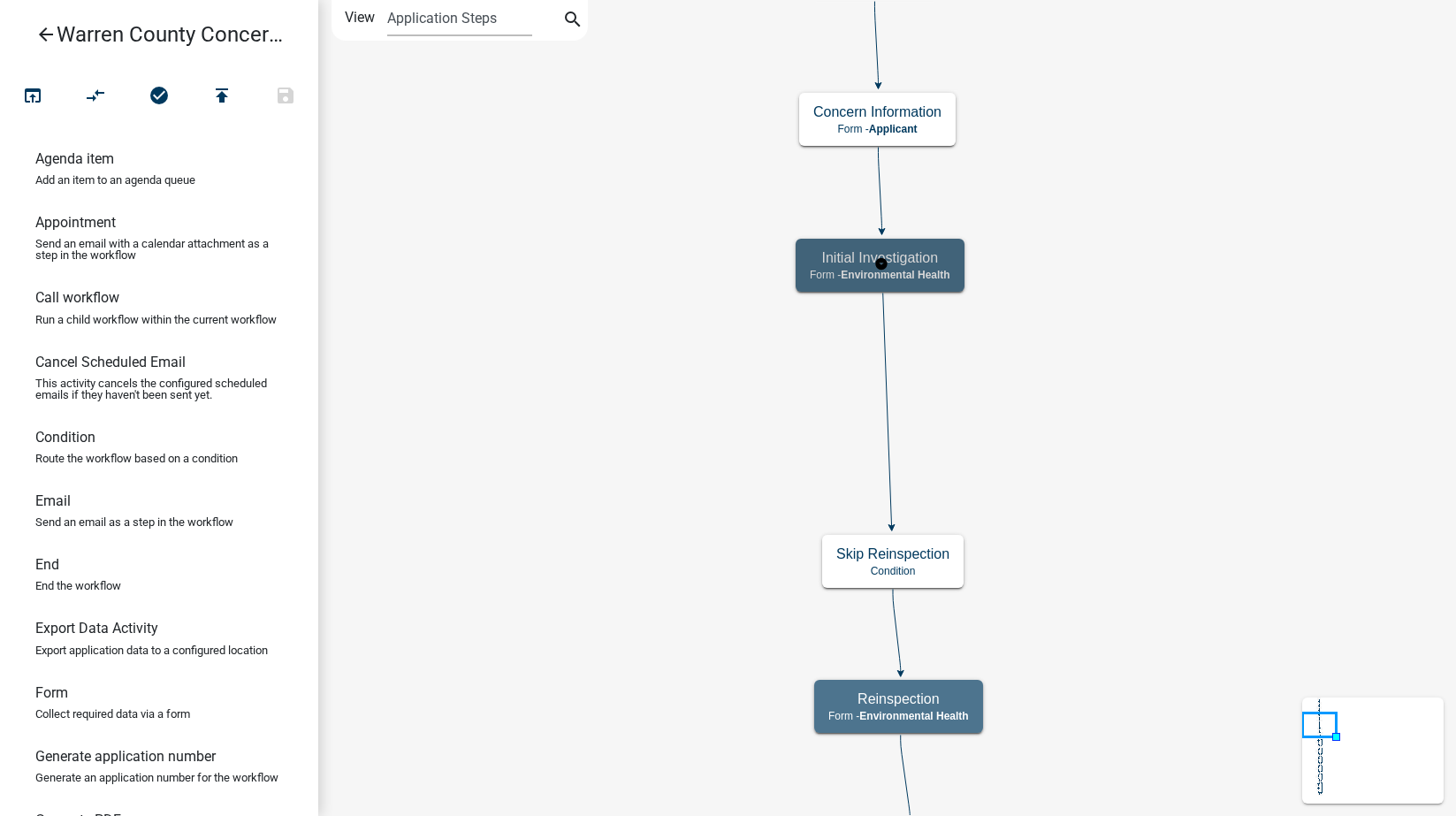
click at [929, 274] on span "Environmental Health" at bounding box center [895, 274] width 109 height 12
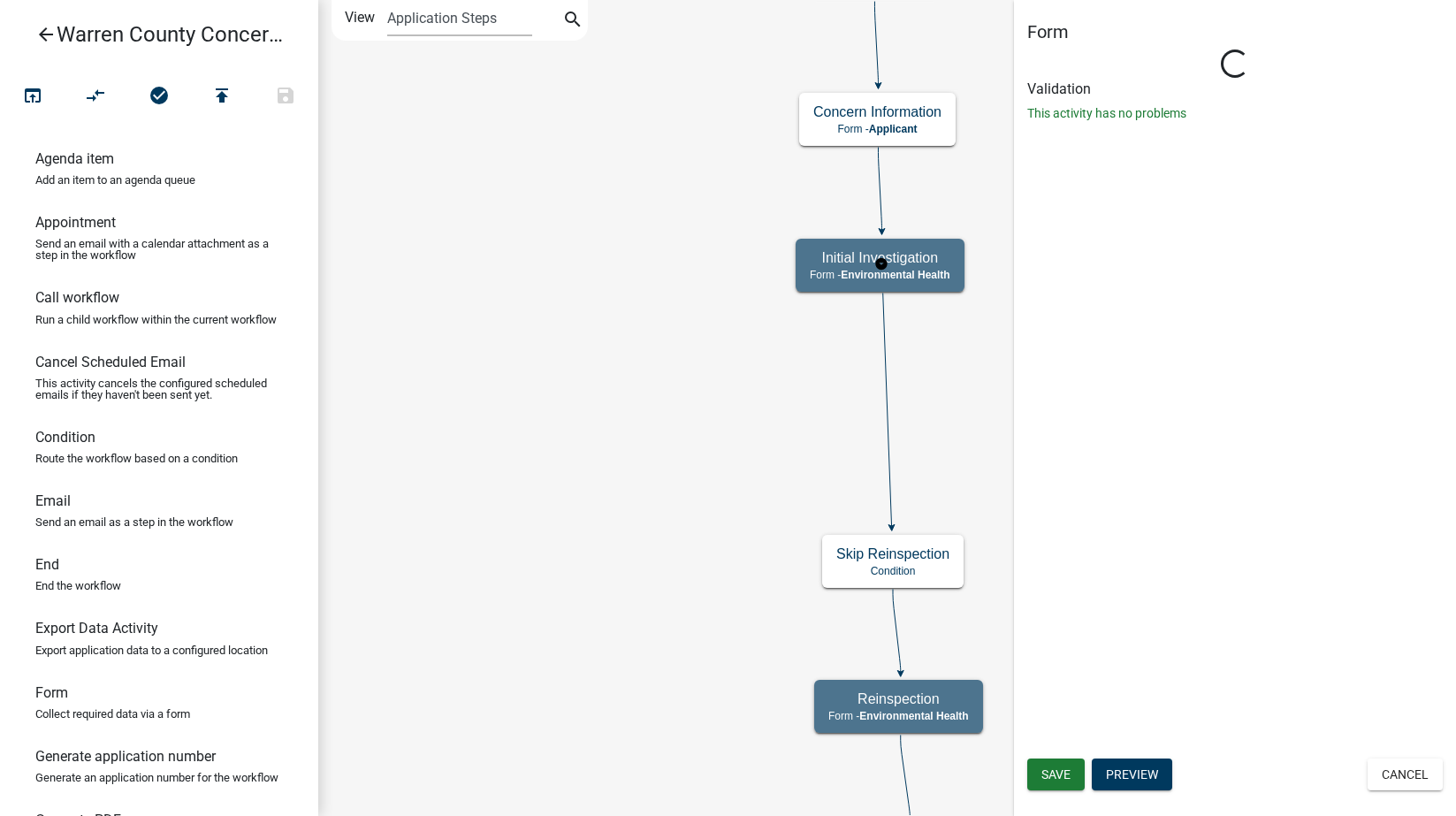
select select "EB914F98-266B-4D45-B6A7-C04EB7A49358"
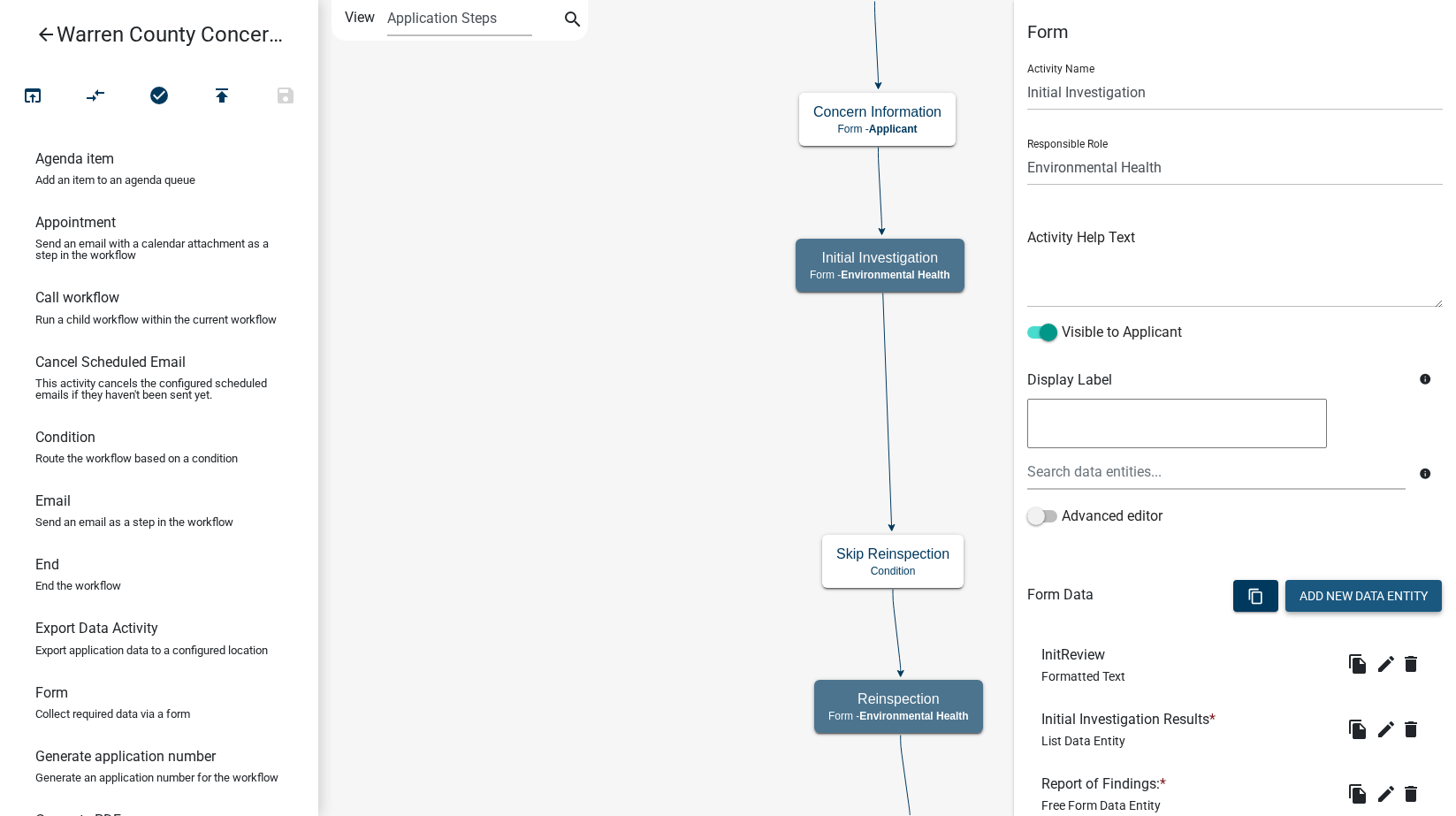
click at [1343, 595] on button "Add New Data Entity" at bounding box center [1364, 596] width 157 height 32
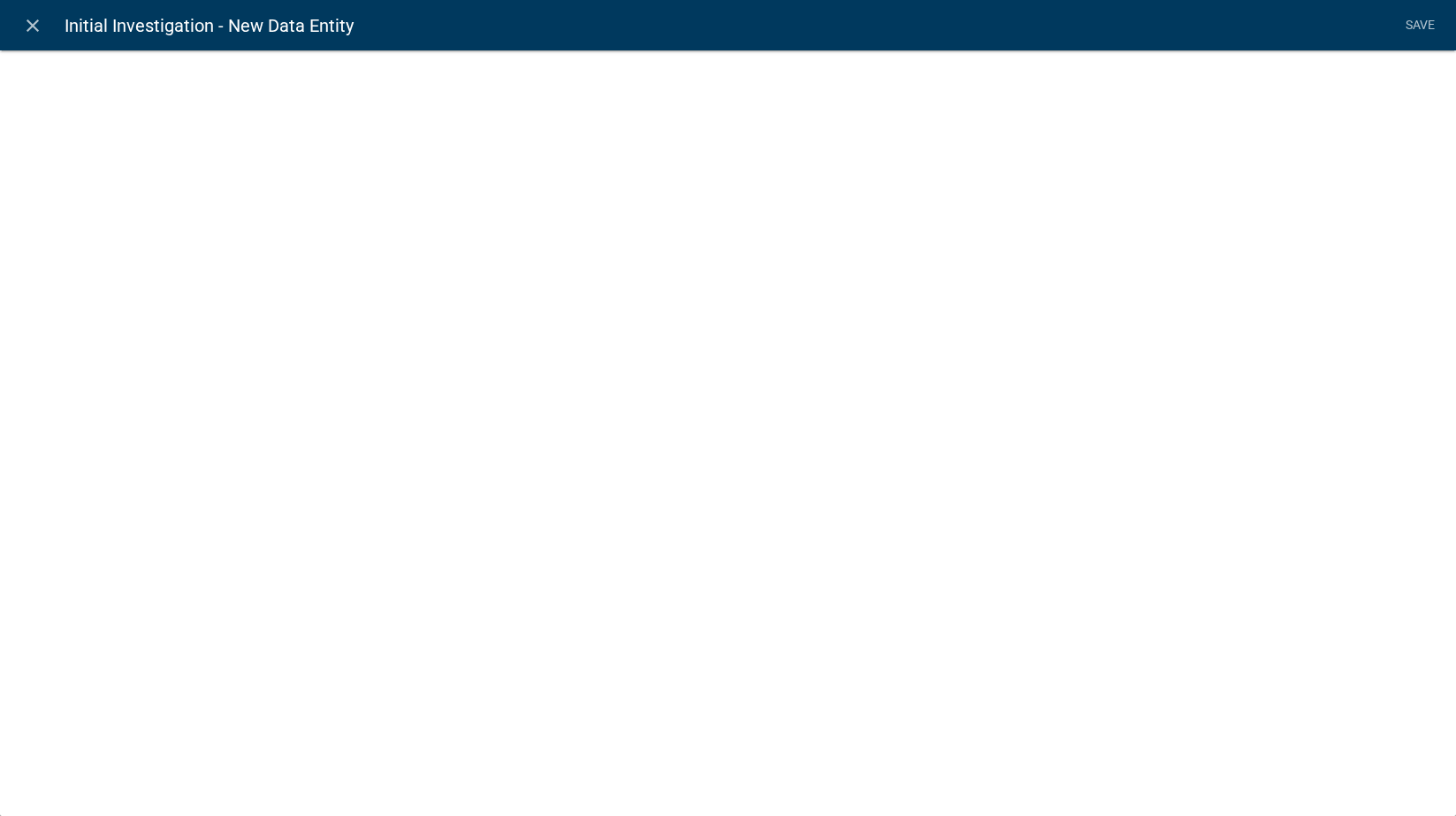
select select
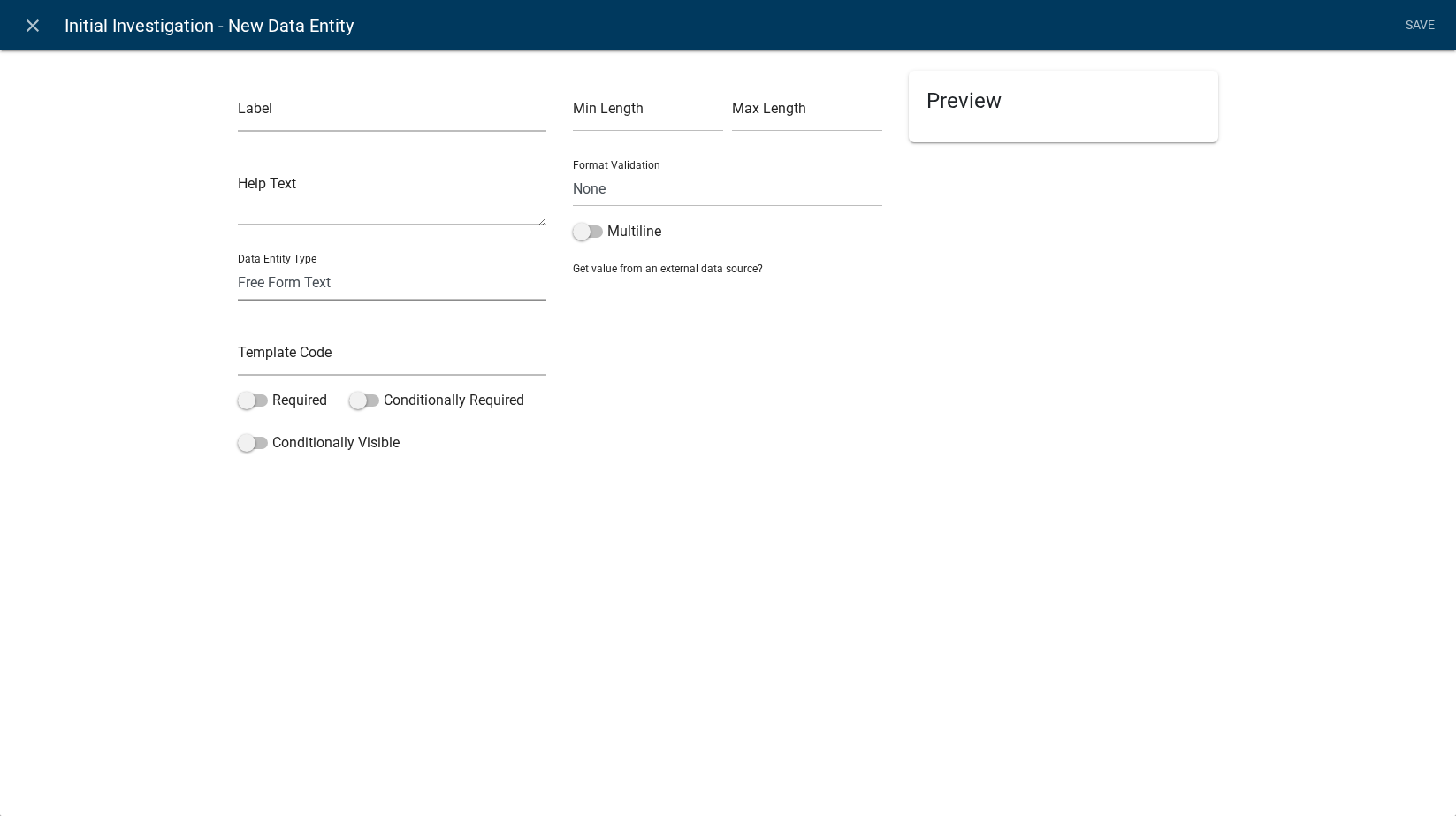
click at [351, 280] on select "Free Form Text Document Display Entity Value Fee Numeric Data Date Map Sketch D…" at bounding box center [393, 282] width 310 height 36
select select "date"
click at [238, 264] on select "Free Form Text Document Display Entity Value Fee Numeric Data Date Map Sketch D…" at bounding box center [393, 282] width 310 height 36
select select "date"
select select
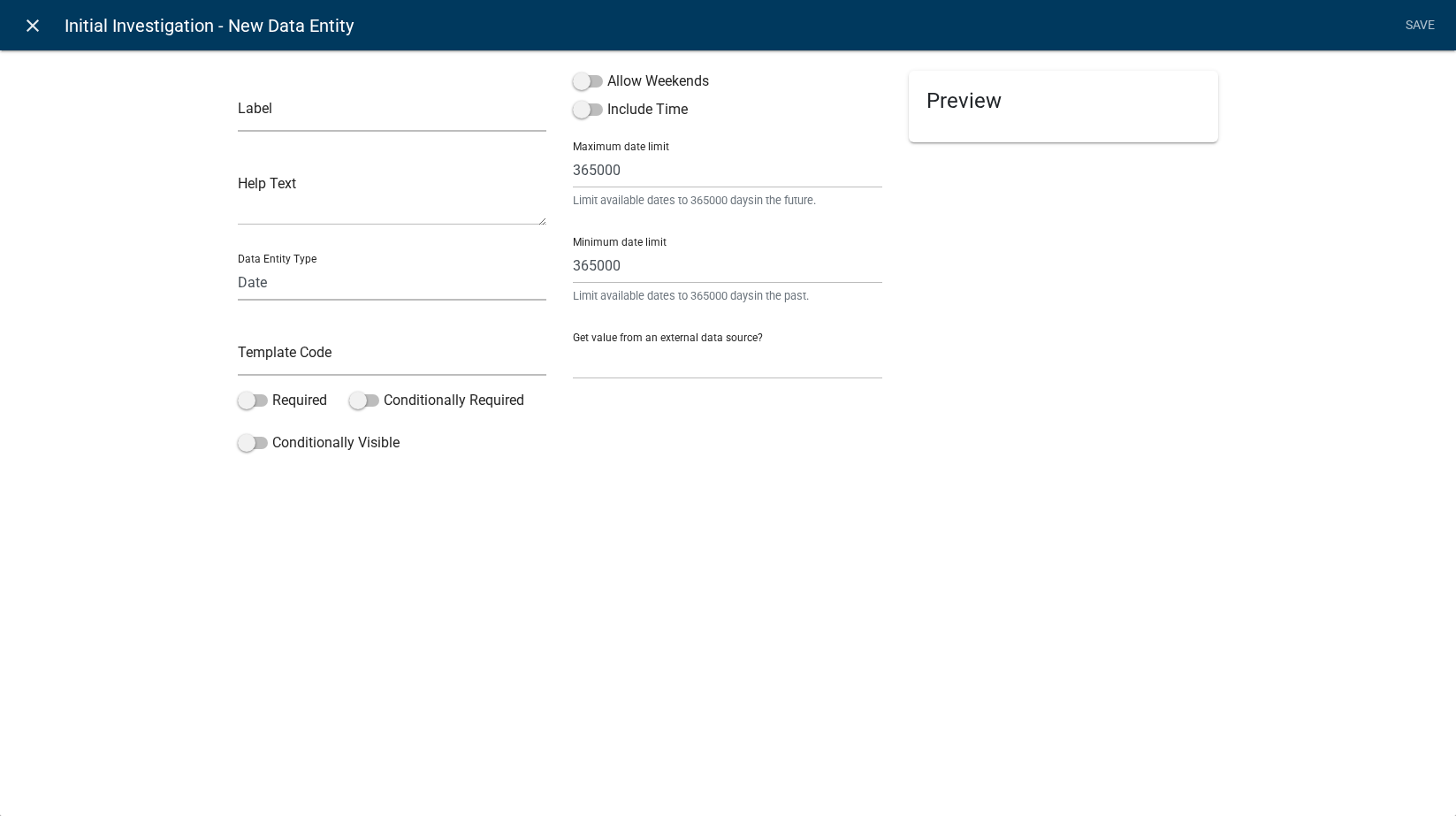
click at [34, 25] on icon "close" at bounding box center [33, 25] width 21 height 21
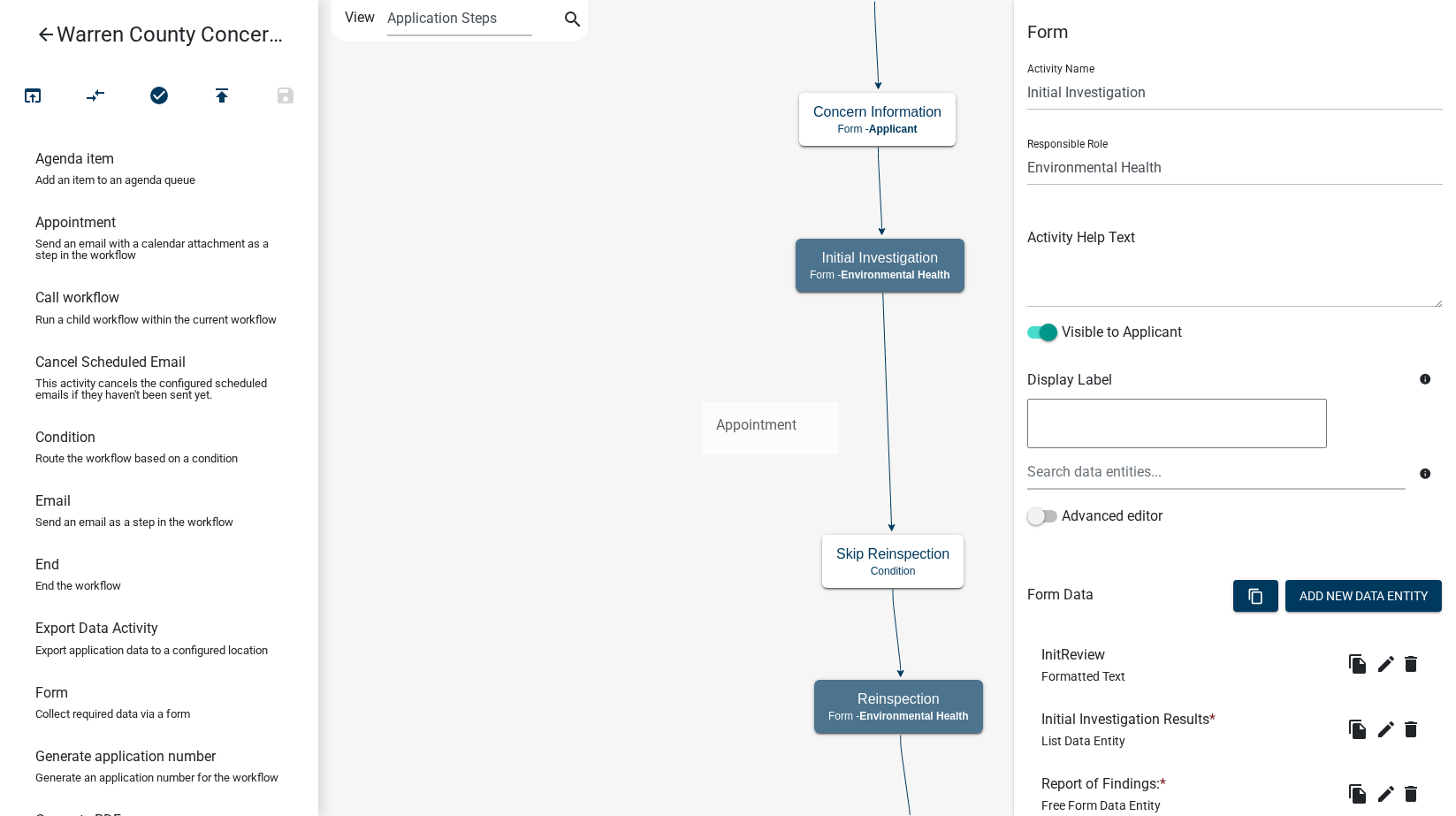
drag, startPoint x: 61, startPoint y: 227, endPoint x: 702, endPoint y: 388, distance: 660.9
click at [702, 388] on div "arrow_back Warren County Concerns- Environmental Health open_in_browser compare…" at bounding box center [728, 408] width 1456 height 816
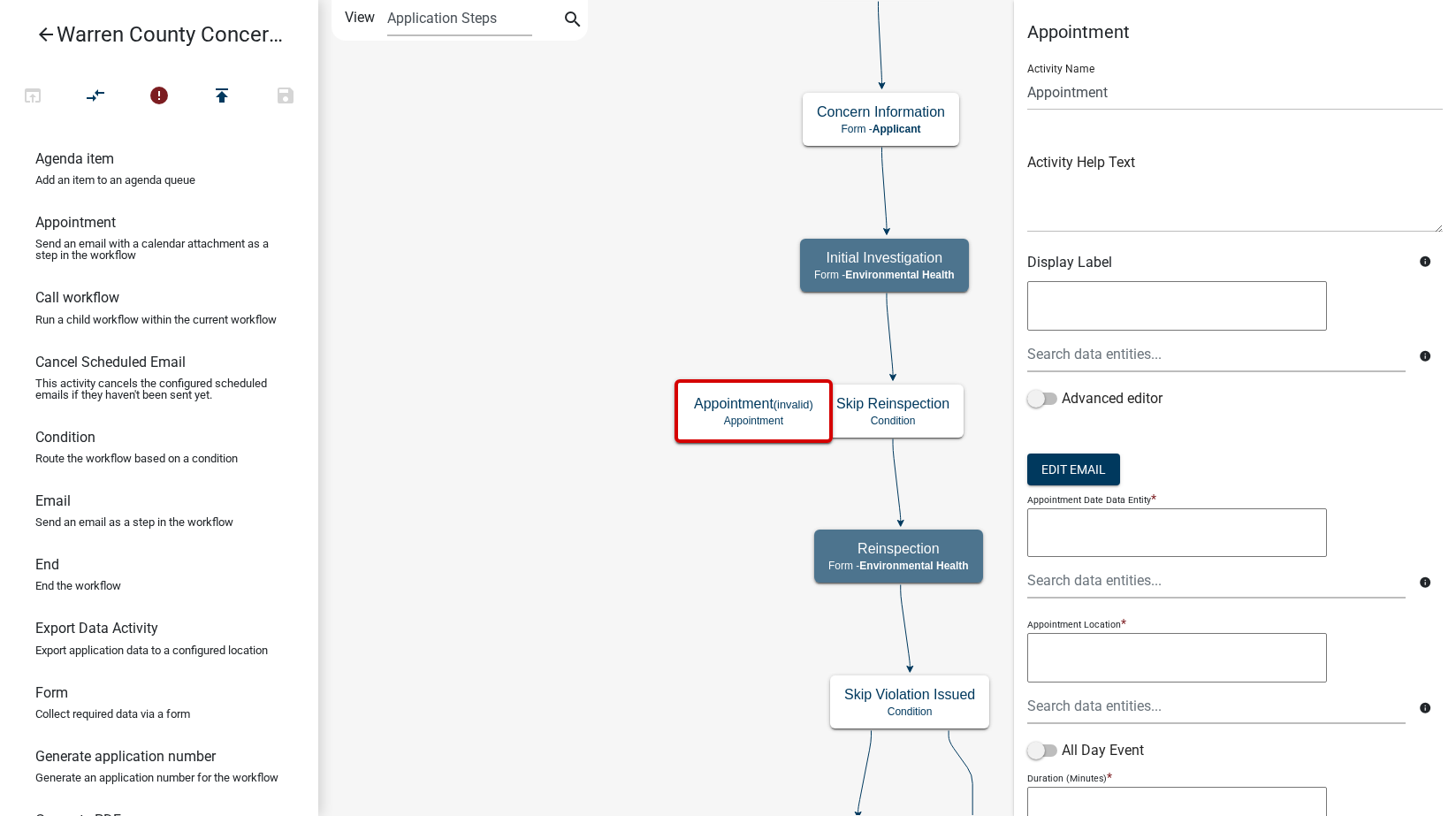
scroll to position [440, 0]
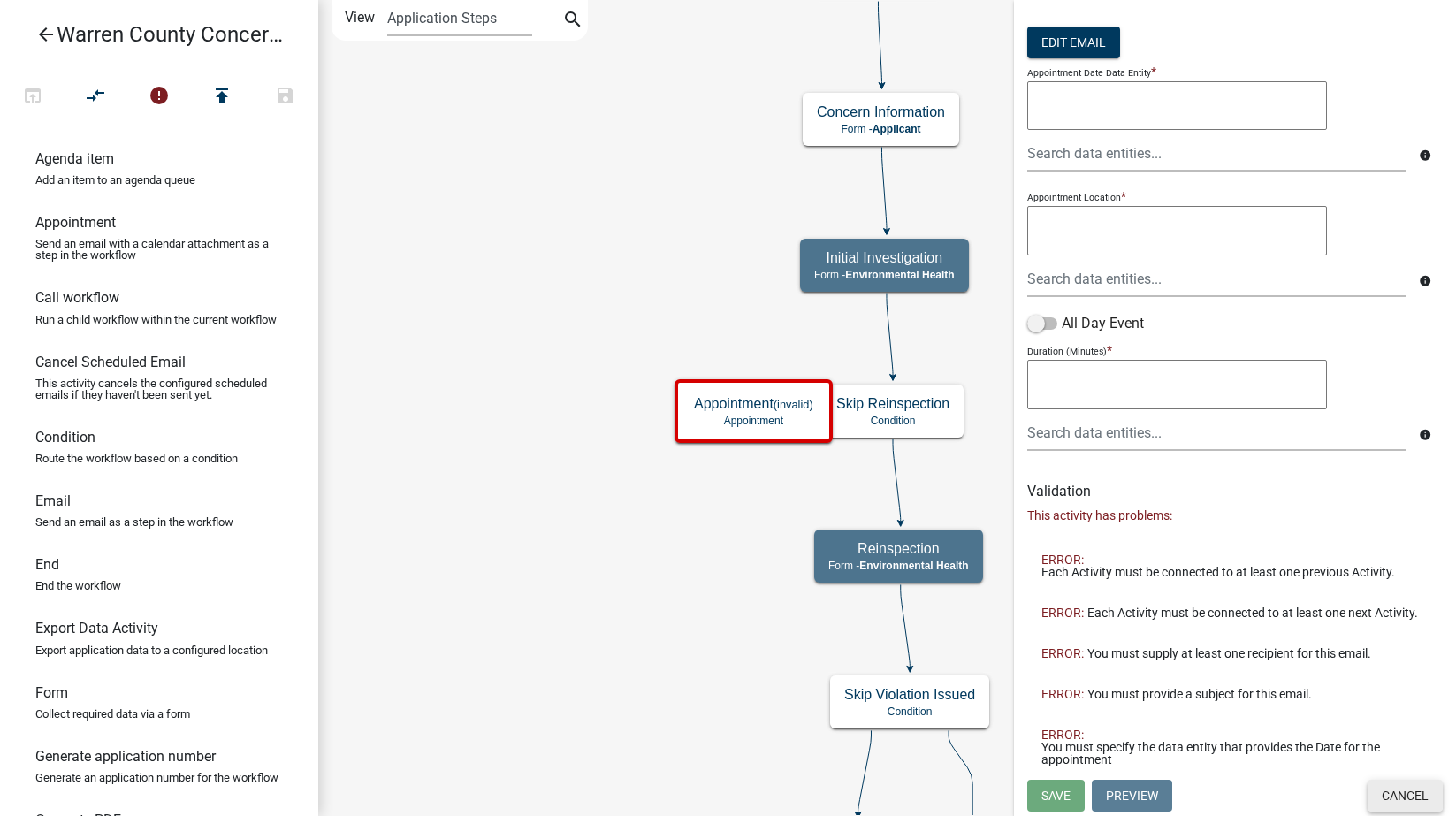
click at [1393, 788] on button "Cancel" at bounding box center [1405, 795] width 76 height 32
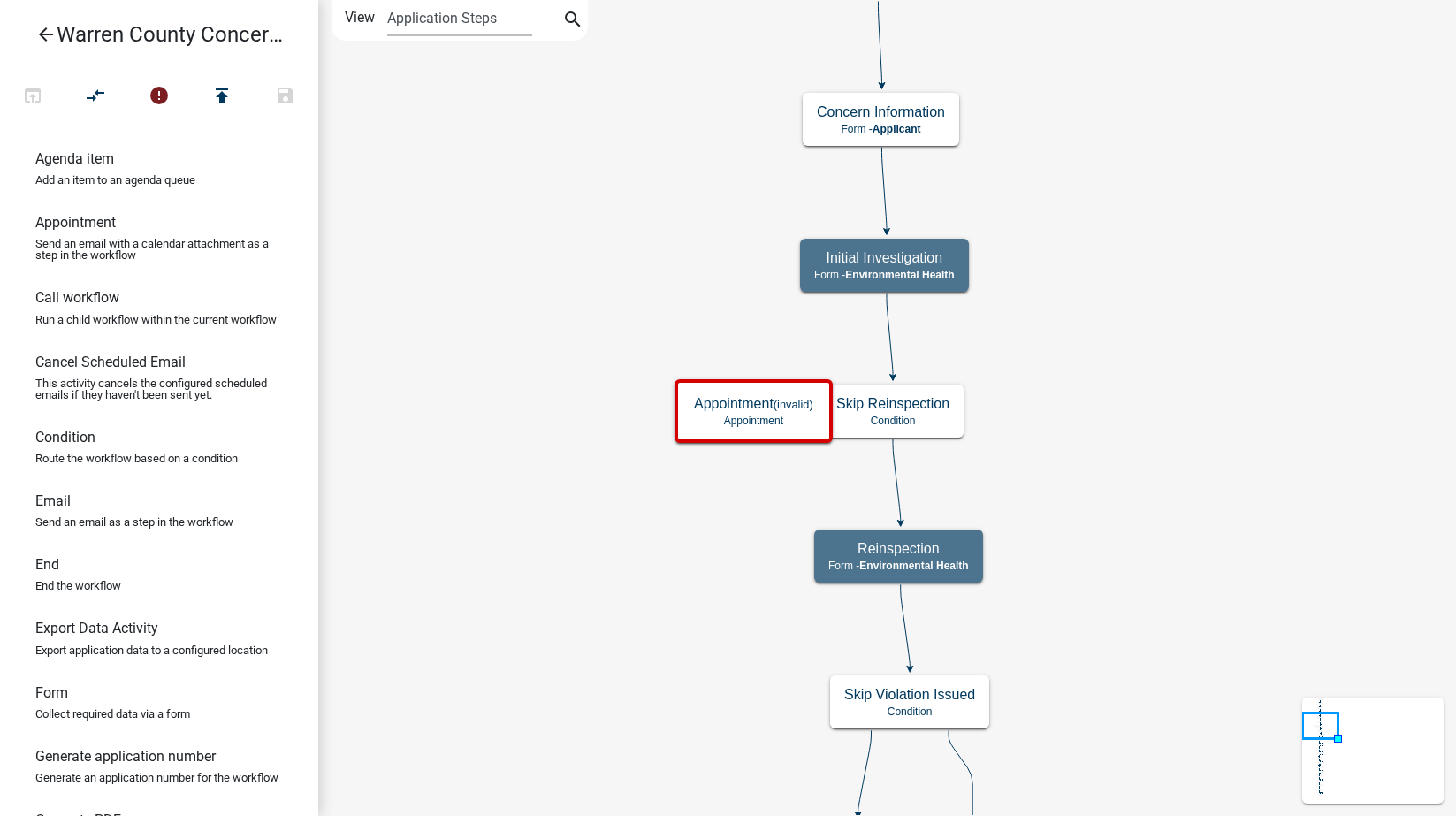
scroll to position [0, 0]
click at [735, 416] on p "Appointment" at bounding box center [754, 420] width 79 height 12
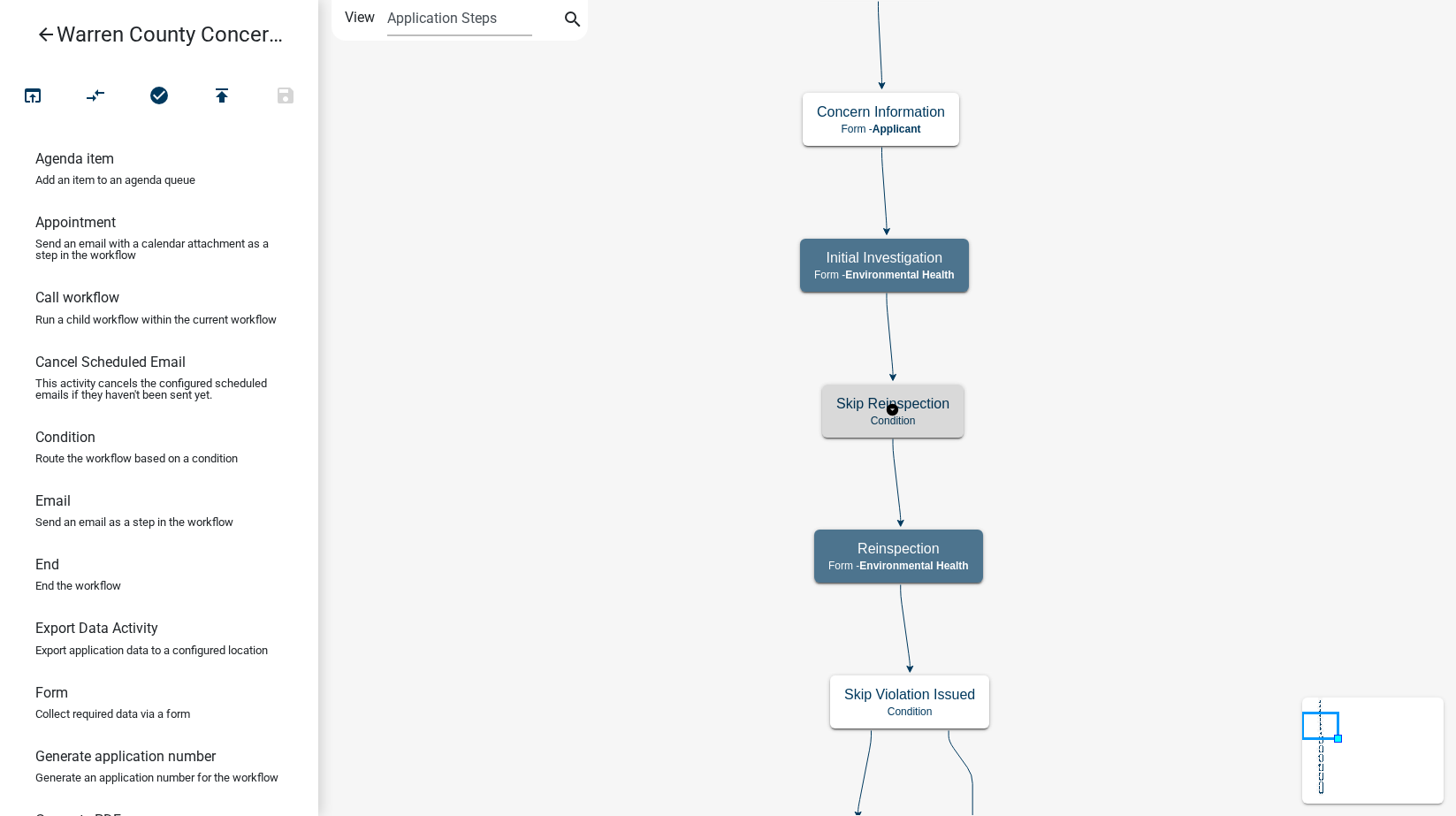
click at [930, 404] on h5 "Skip Reinspection" at bounding box center [892, 403] width 113 height 17
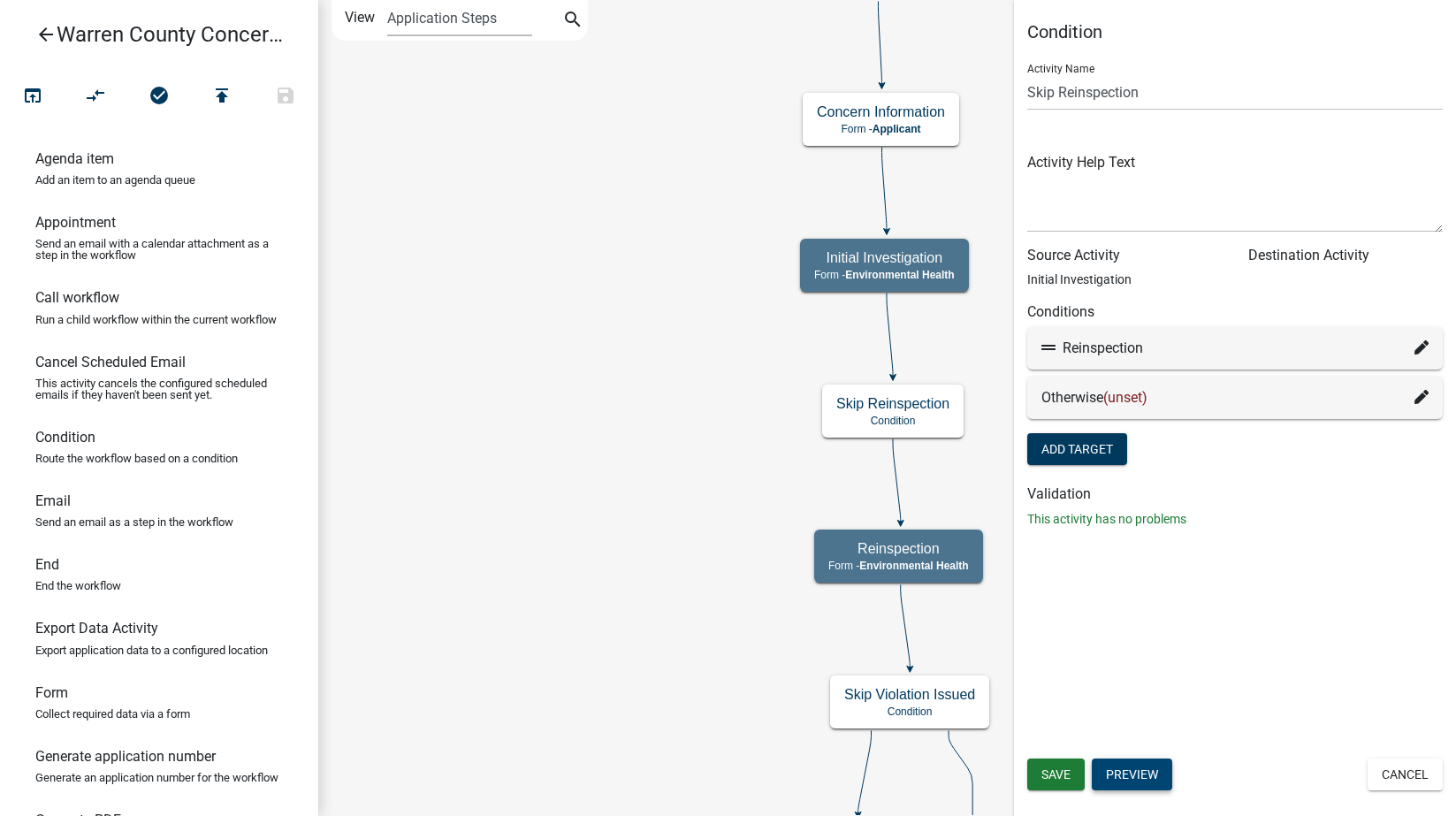
click at [1154, 783] on button "Preview" at bounding box center [1132, 775] width 80 height 32
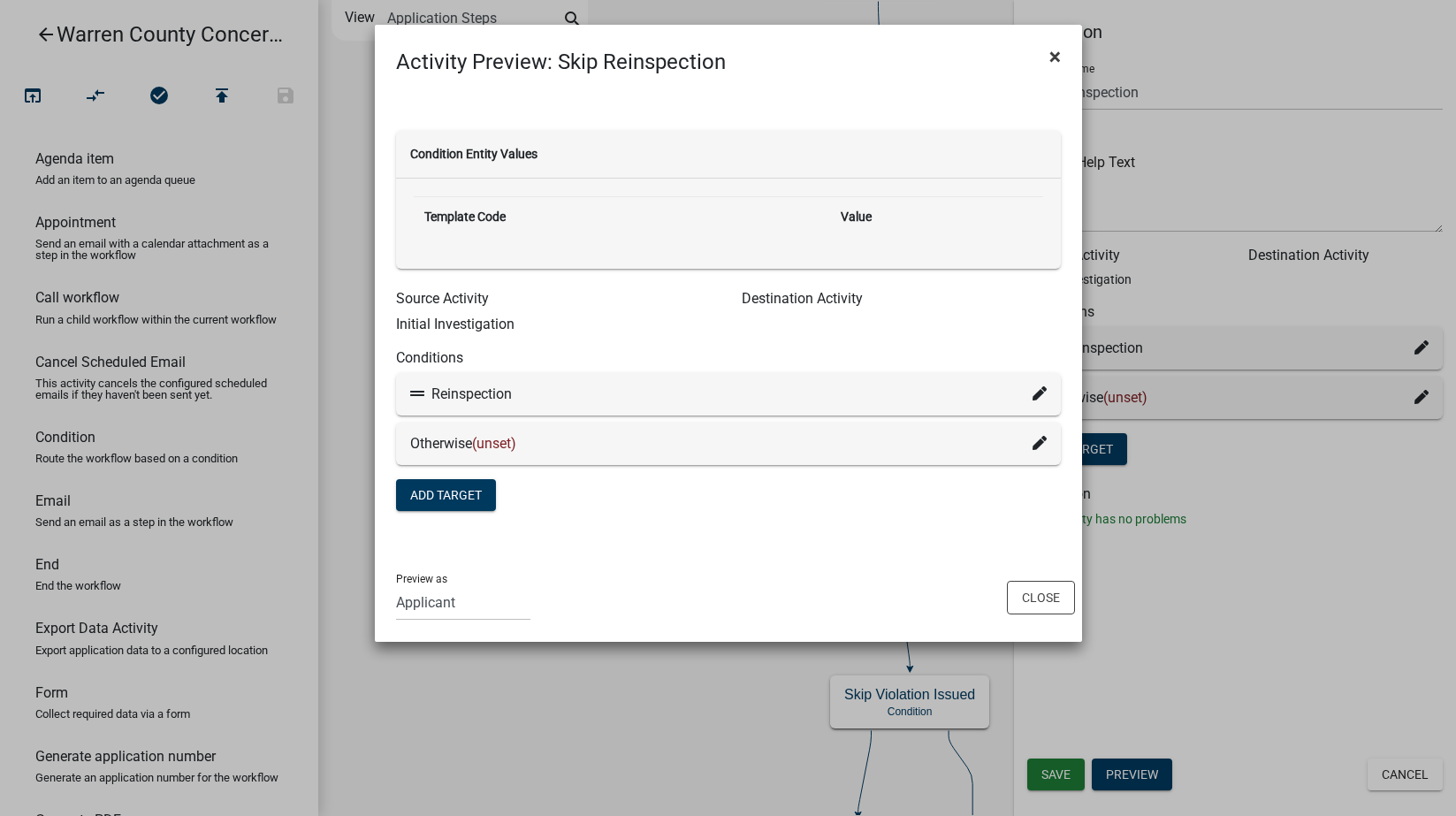
click at [1057, 50] on span "×" at bounding box center [1055, 56] width 11 height 25
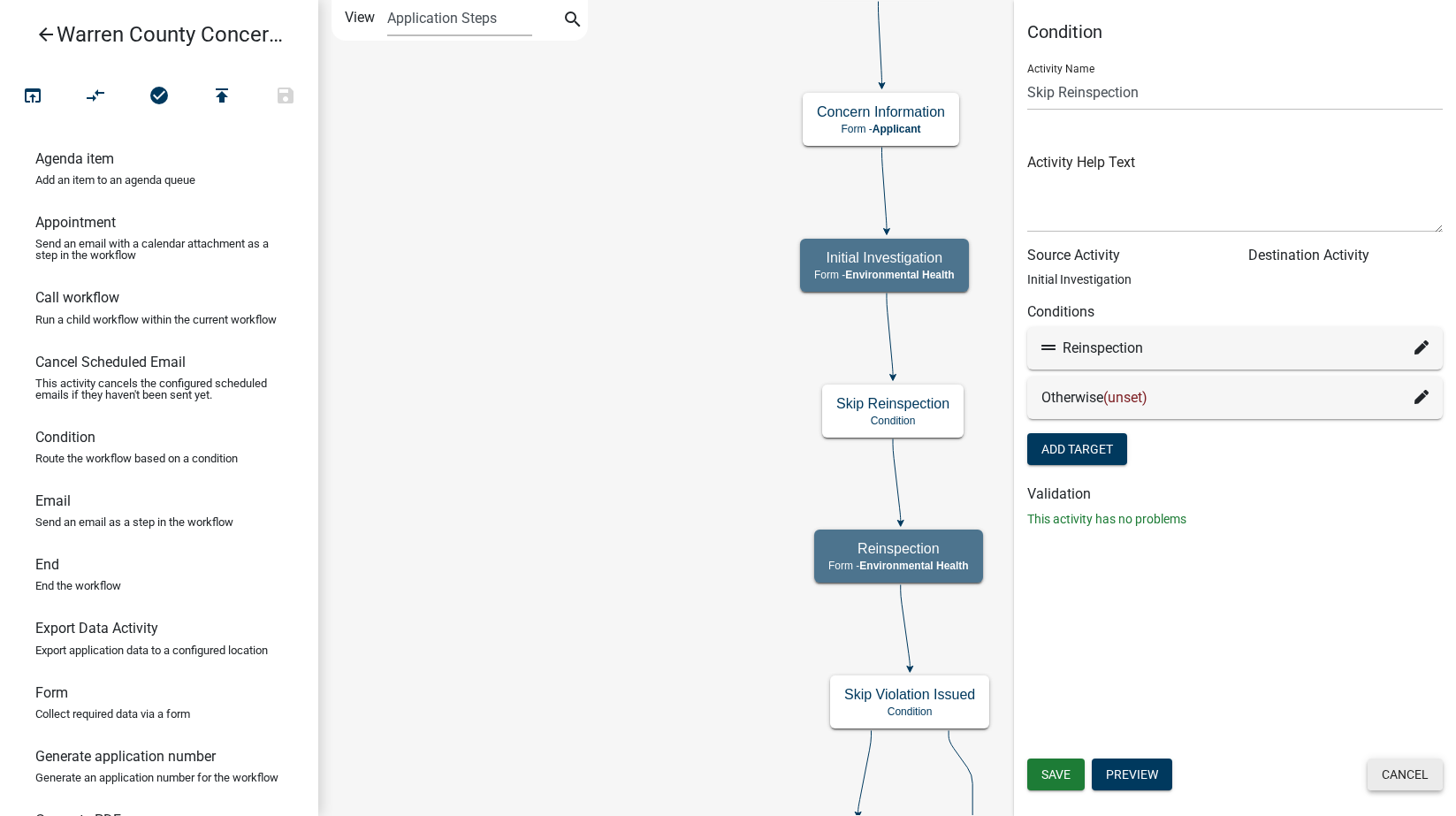
click at [1402, 772] on button "Cancel" at bounding box center [1405, 775] width 76 height 32
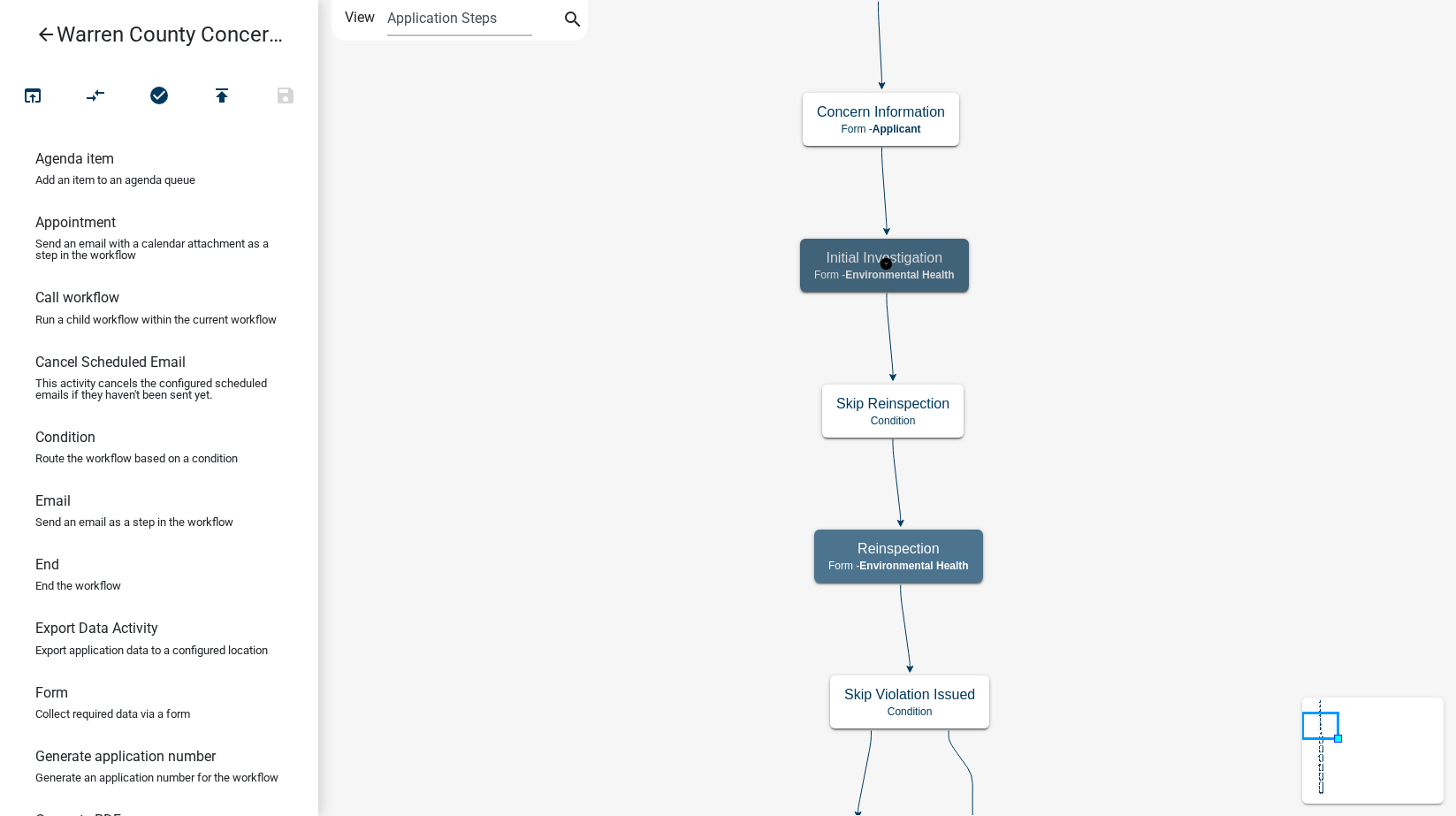
click at [939, 269] on span "Environmental Health" at bounding box center [900, 274] width 109 height 12
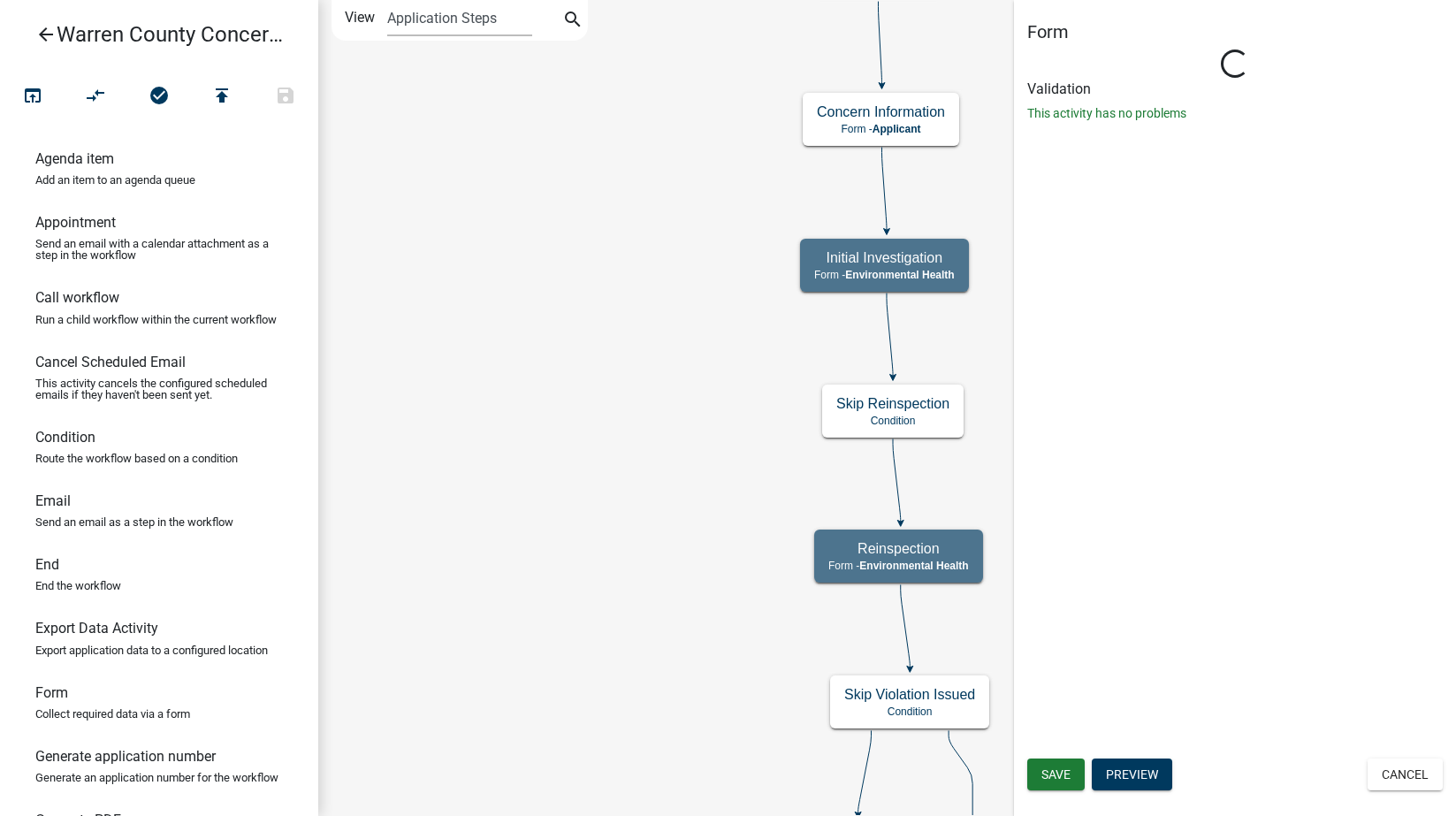
select select "EB914F98-266B-4D45-B6A7-C04EB7A49358"
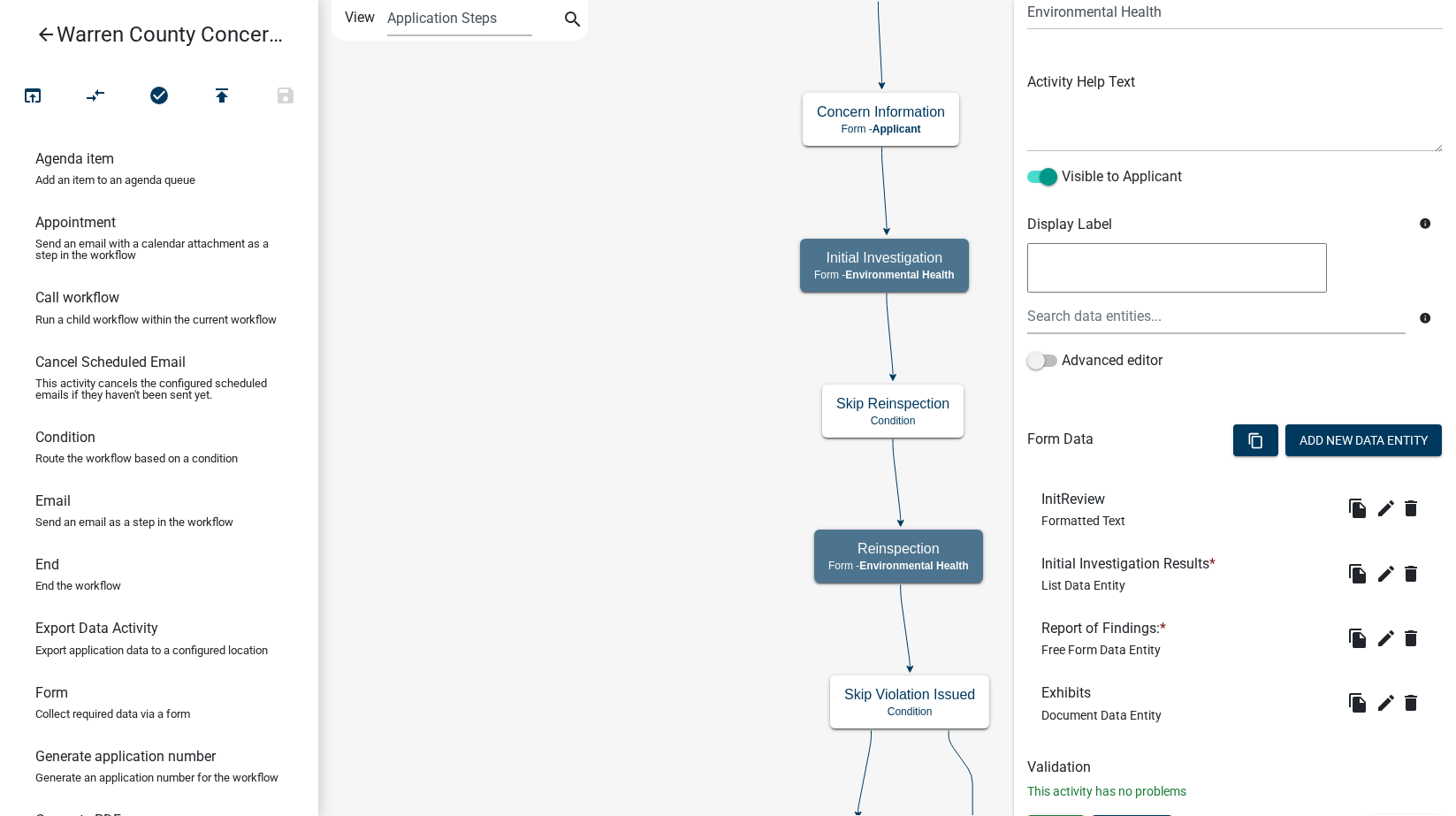
scroll to position [191, 0]
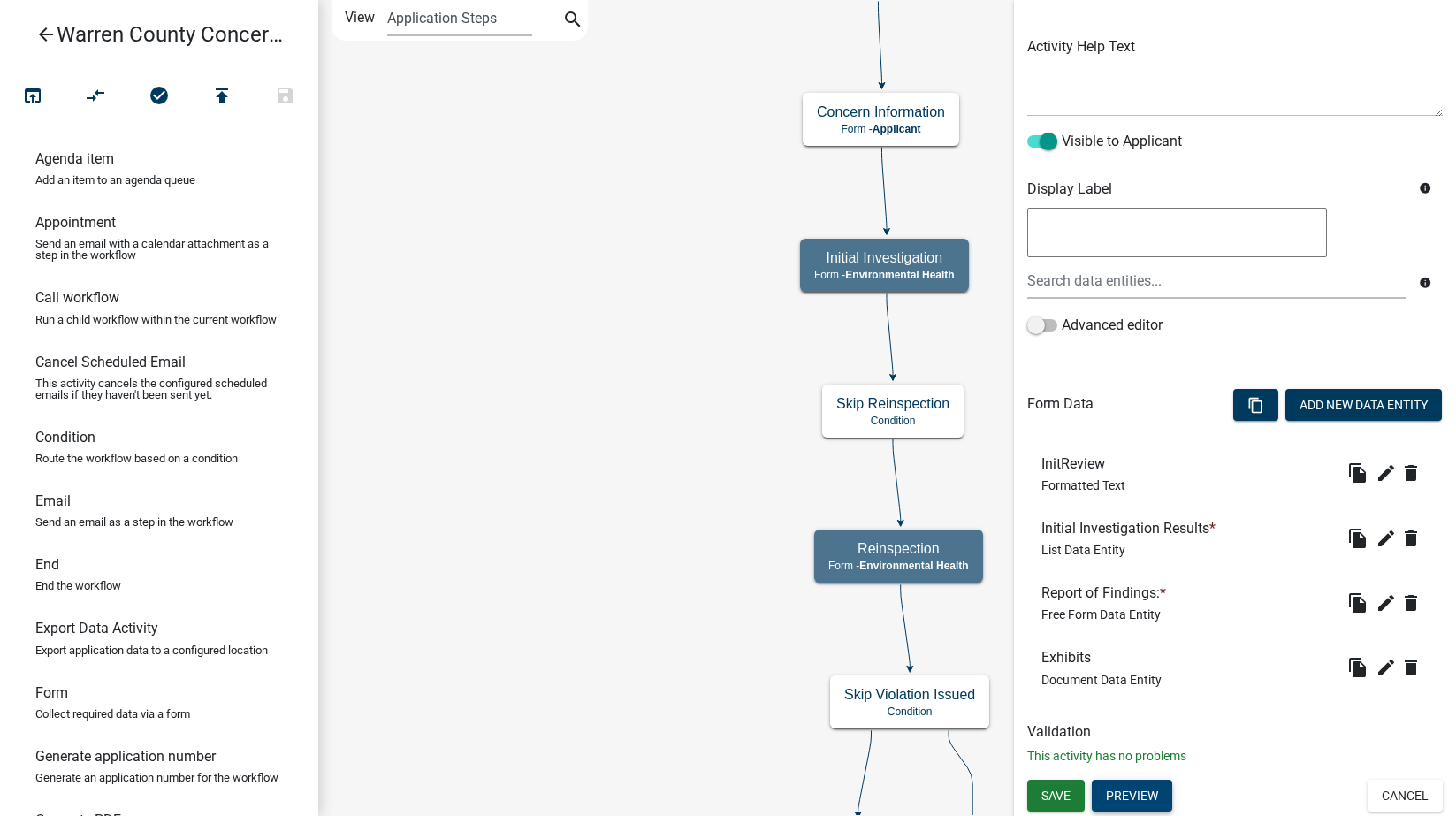
click at [1130, 784] on button "Preview" at bounding box center [1132, 795] width 80 height 32
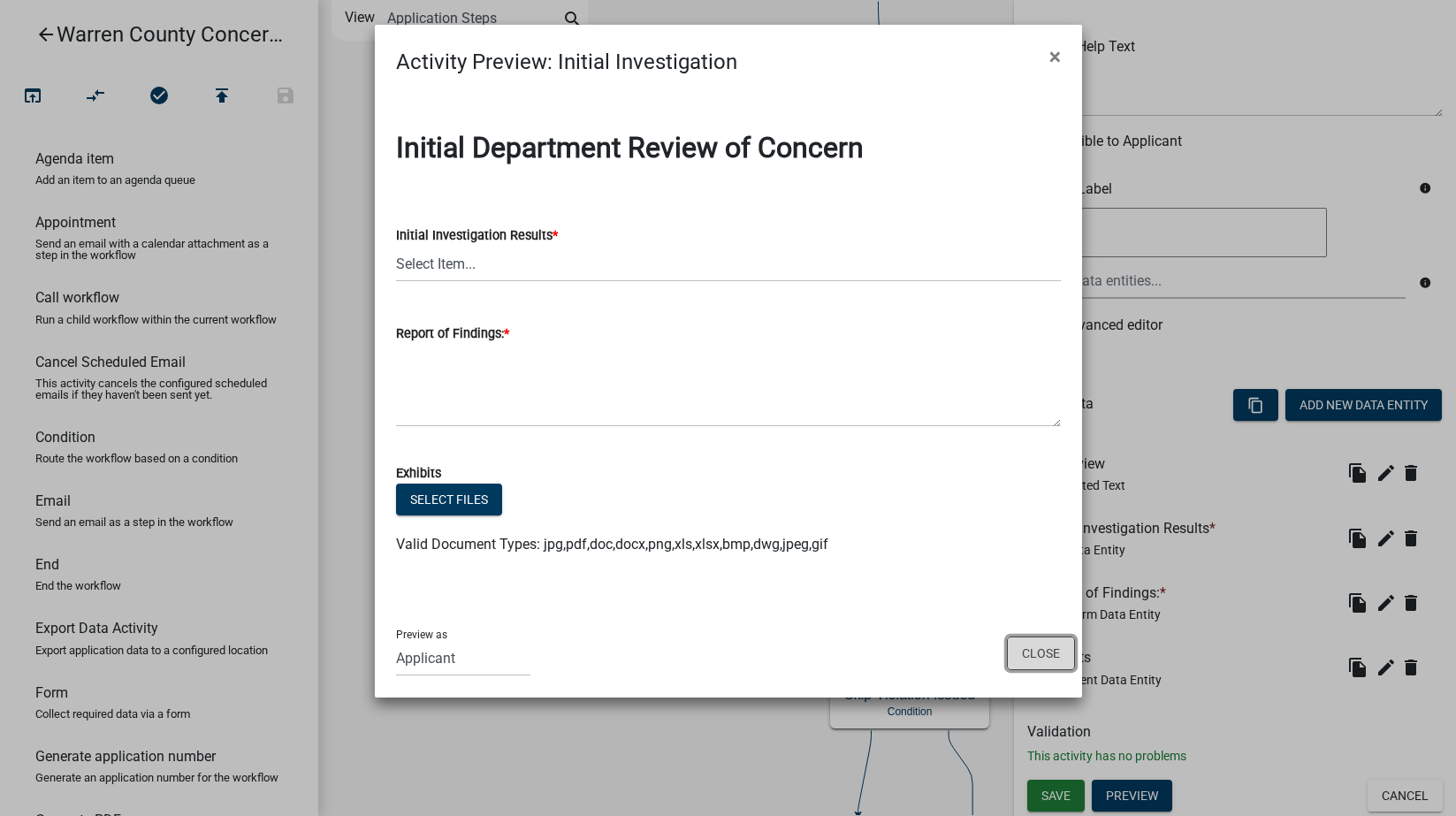
click at [1049, 645] on button "Close" at bounding box center [1041, 654] width 68 height 34
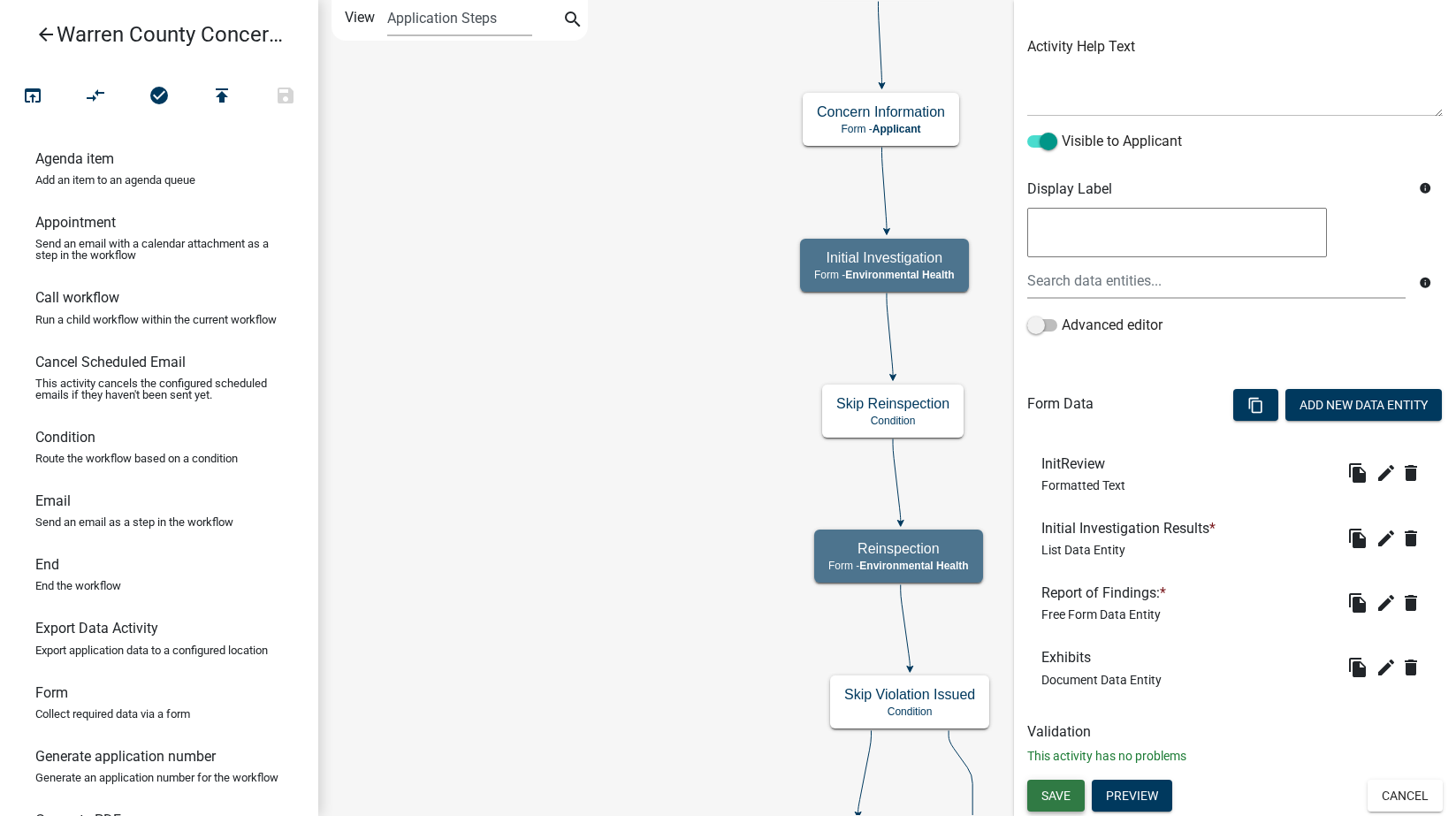
click at [1054, 798] on span "Save" at bounding box center [1056, 795] width 29 height 14
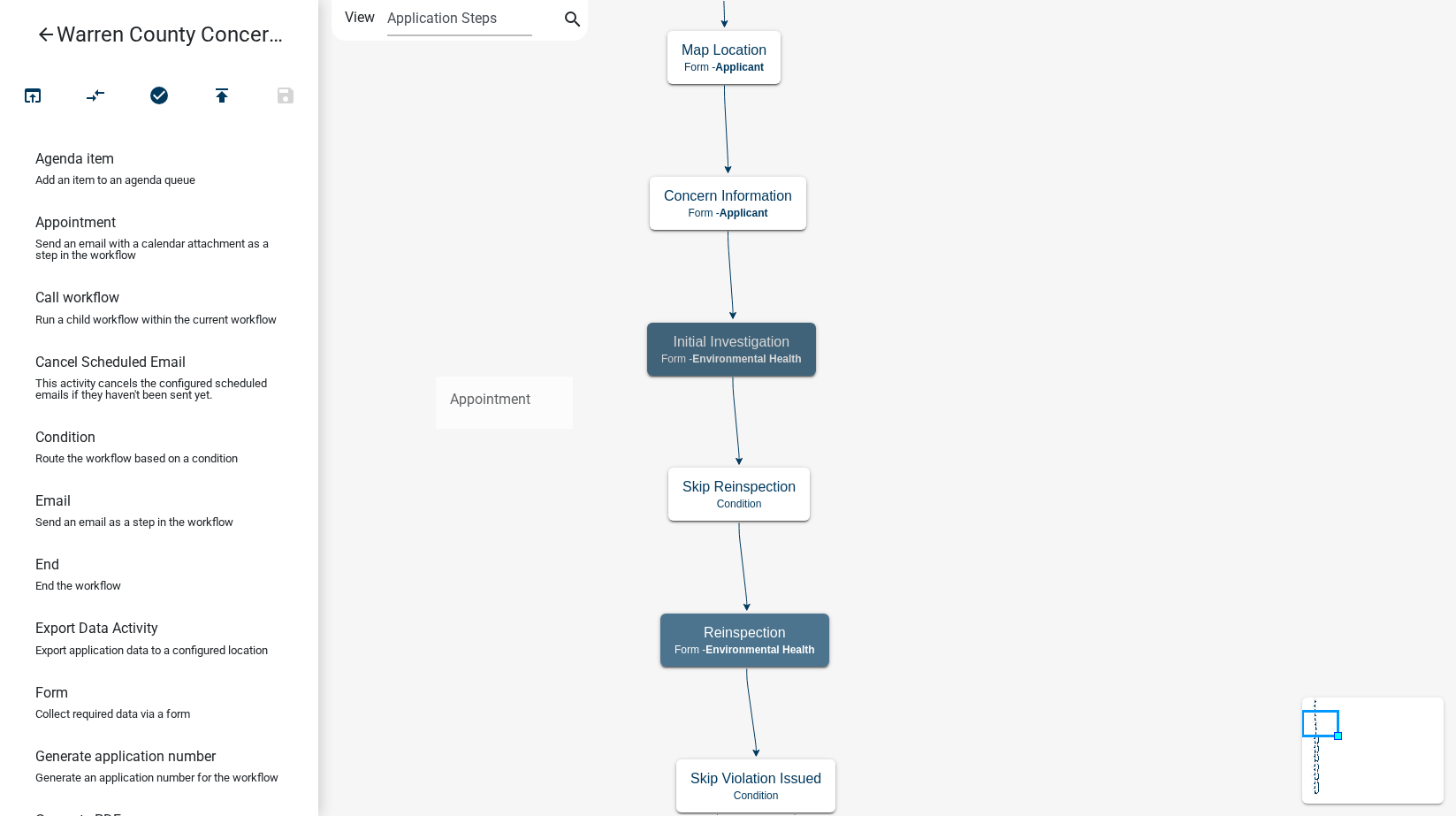
drag, startPoint x: 65, startPoint y: 232, endPoint x: 436, endPoint y: 362, distance: 393.1
click at [436, 362] on div "arrow_back Warren County Concerns- Environmental Health open_in_browser compare…" at bounding box center [728, 408] width 1456 height 816
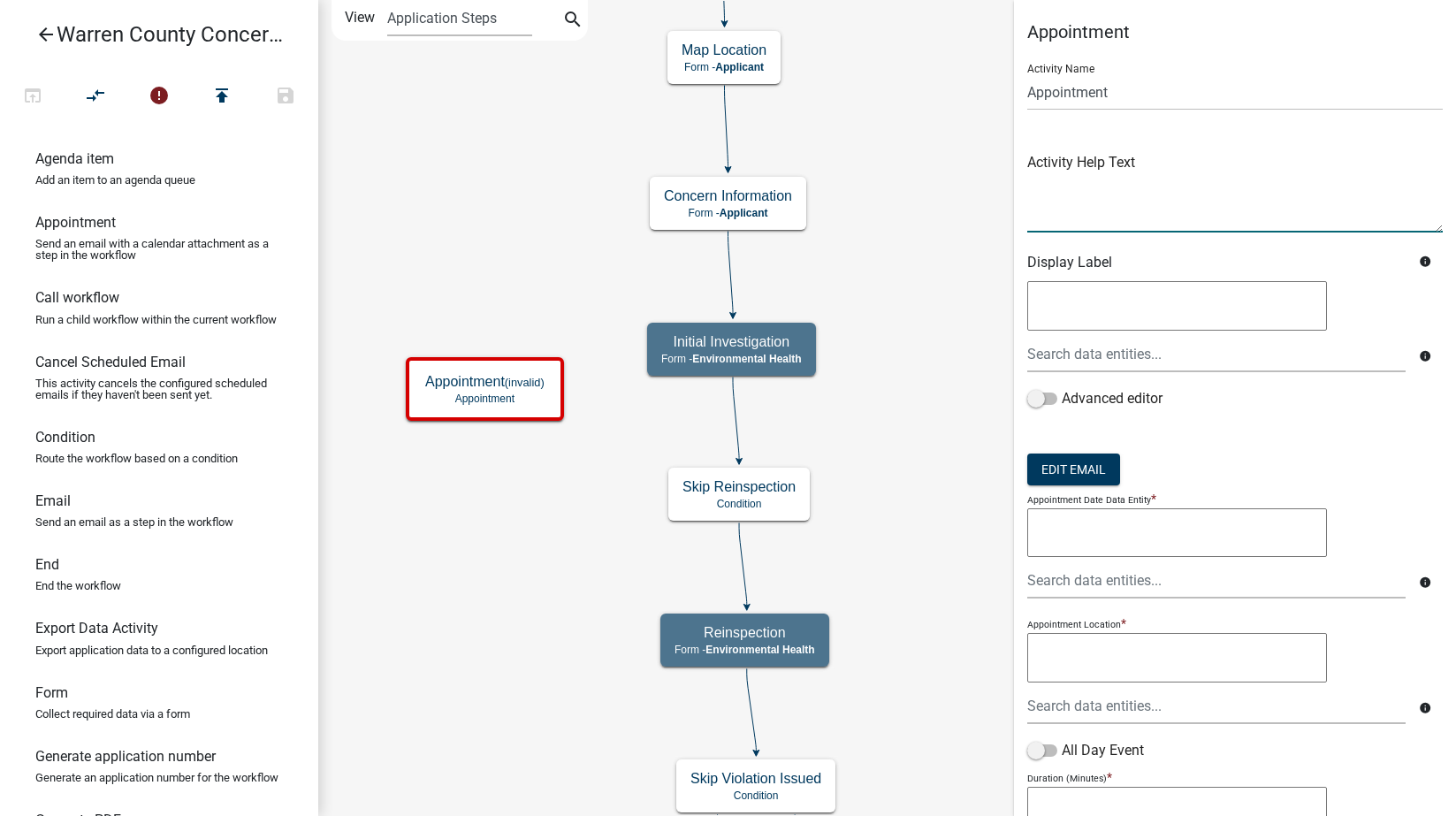
click at [1092, 204] on textarea at bounding box center [1235, 190] width 415 height 83
click at [1120, 354] on div at bounding box center [1216, 354] width 405 height 36
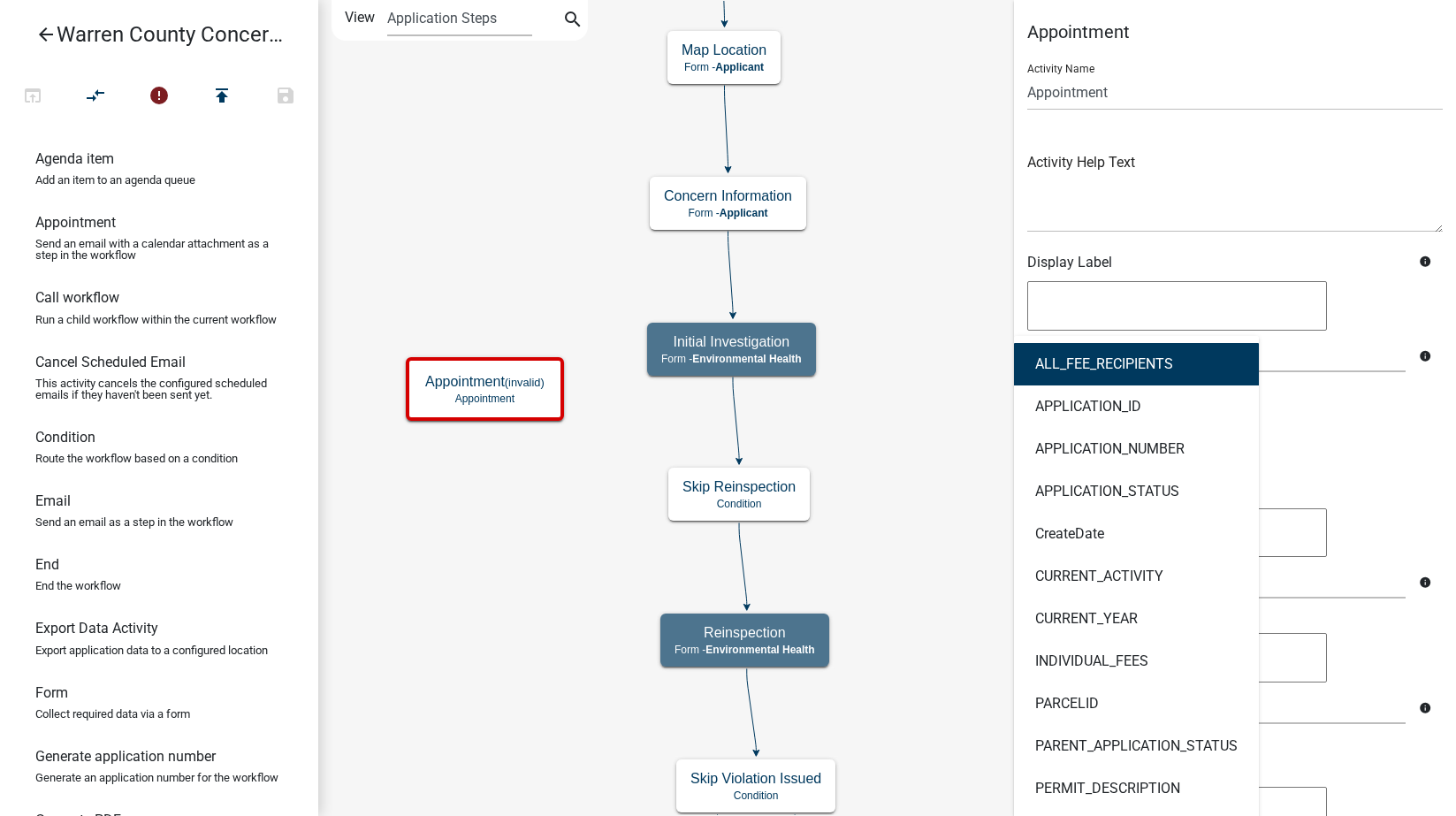
click at [1114, 260] on h6 "Display Label" at bounding box center [1216, 262] width 378 height 17
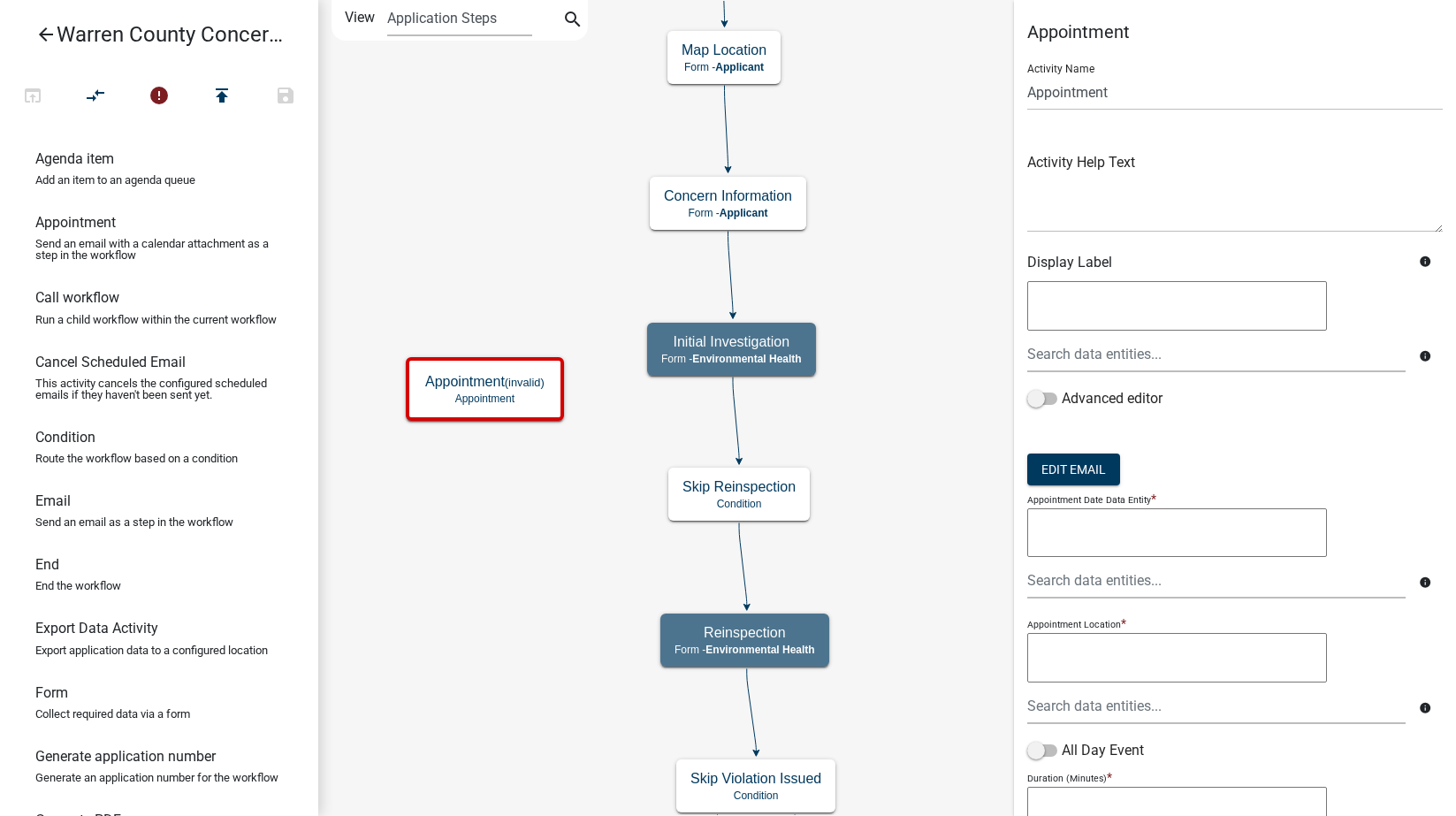
click at [1108, 303] on textarea at bounding box center [1177, 305] width 300 height 49
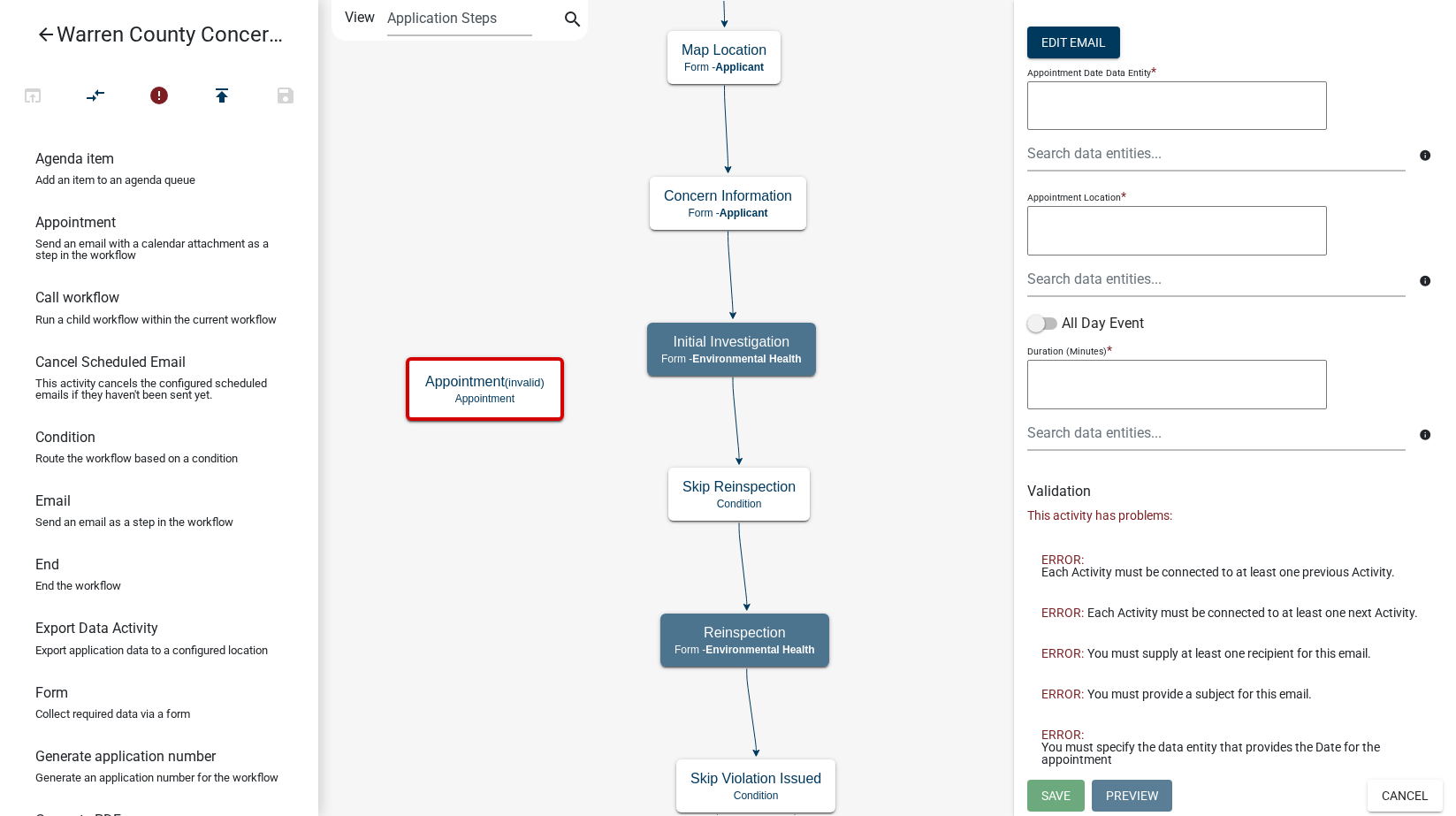
scroll to position [440, 0]
click at [1131, 384] on textarea at bounding box center [1177, 385] width 300 height 49
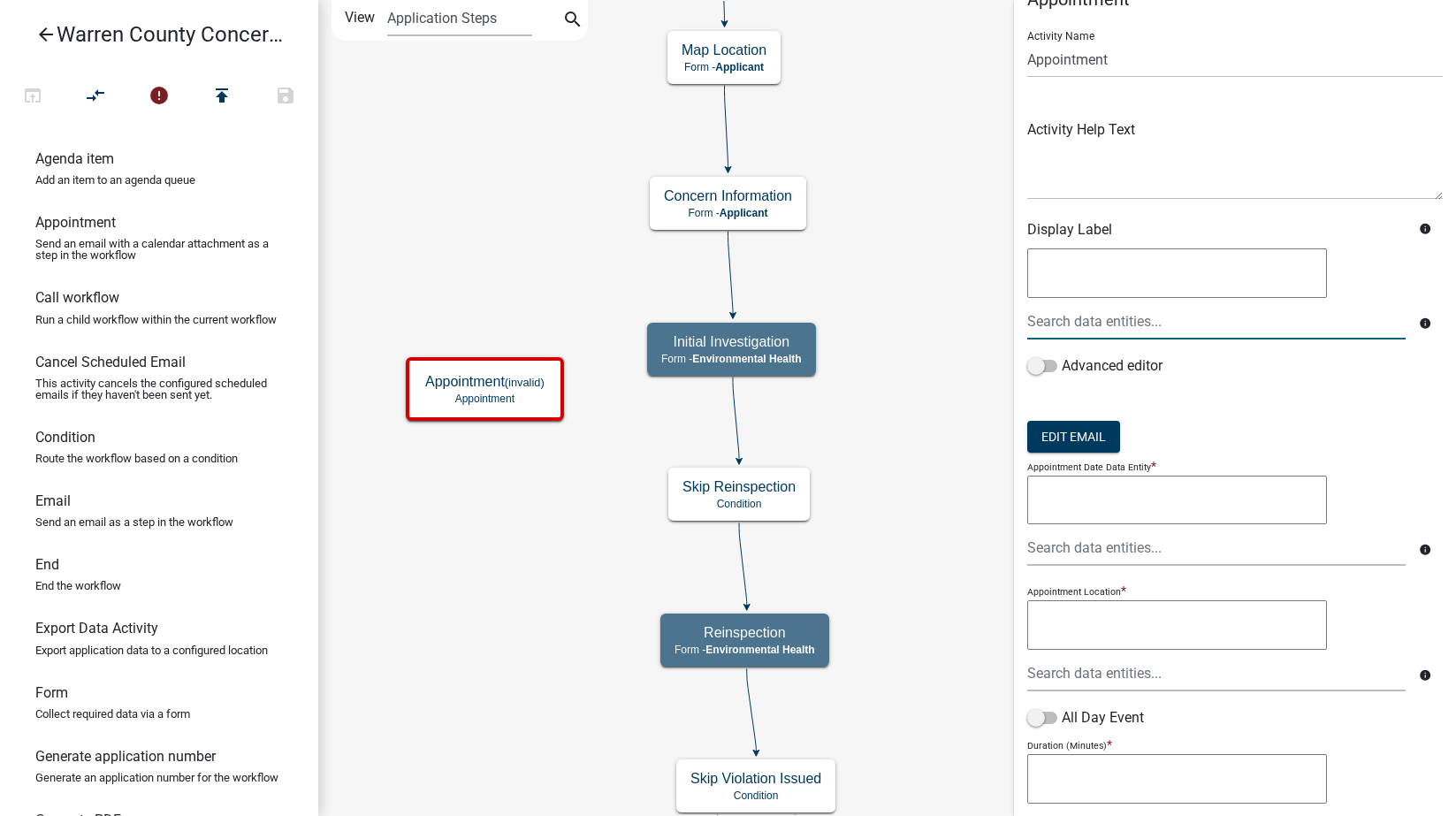
scroll to position [0, 0]
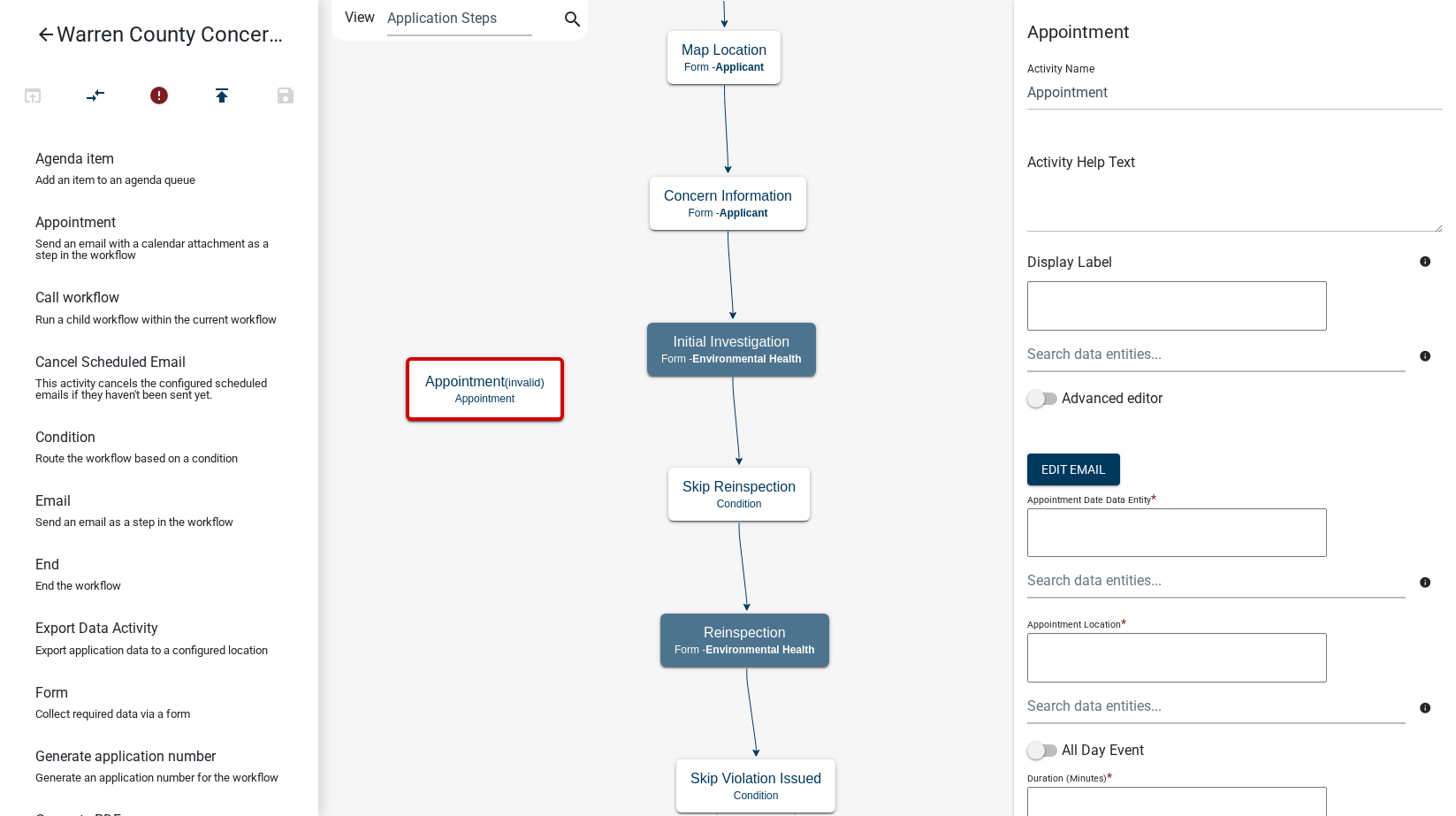
click at [1126, 528] on textarea at bounding box center [1177, 533] width 300 height 49
click at [1104, 85] on input "Appointment" at bounding box center [1235, 92] width 415 height 36
click at [1113, 184] on textarea at bounding box center [1235, 190] width 415 height 83
click at [1072, 305] on textarea at bounding box center [1177, 305] width 300 height 49
click at [1077, 357] on div at bounding box center [1216, 354] width 405 height 36
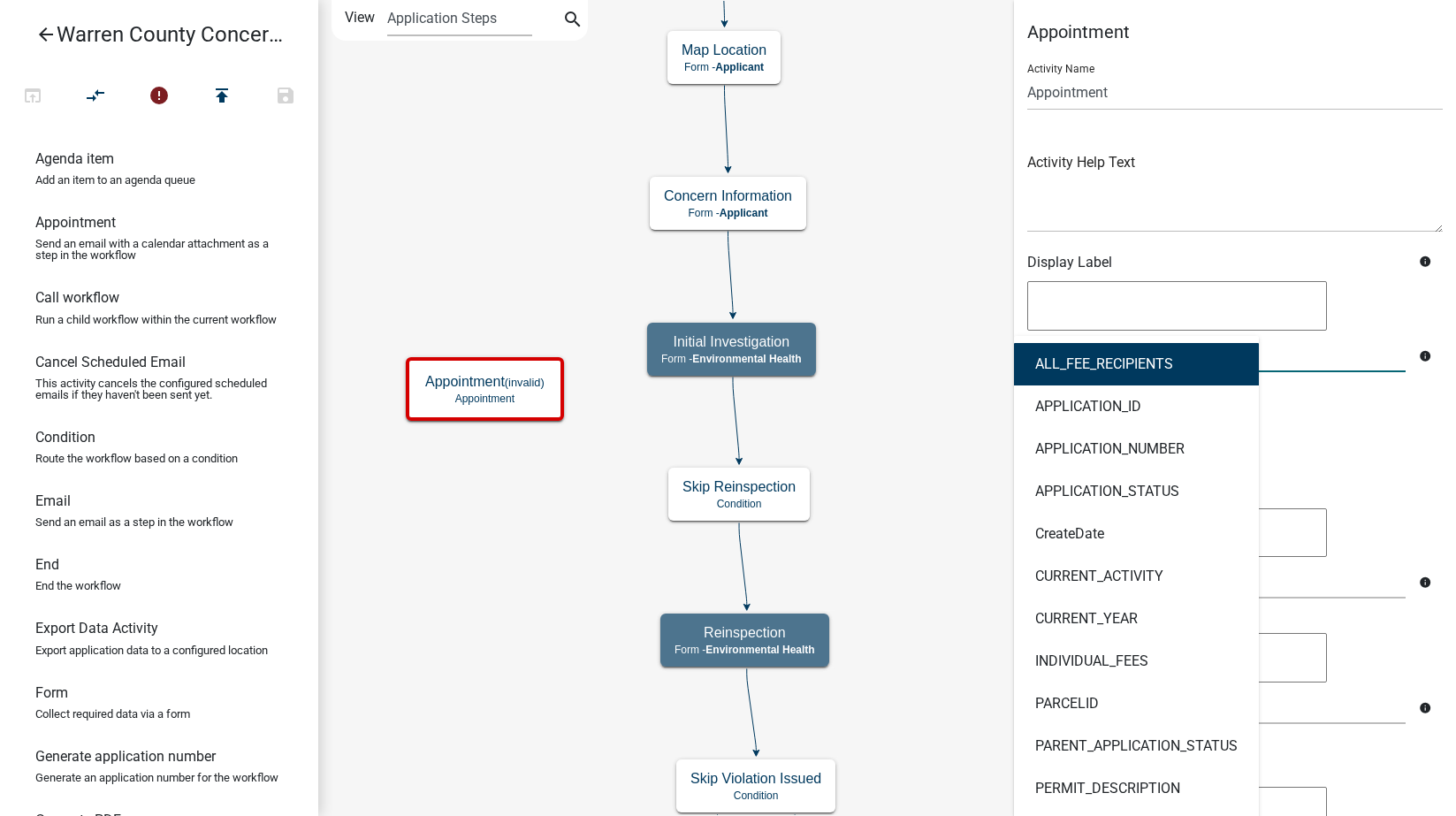
click at [1113, 267] on h6 "Display Label" at bounding box center [1216, 262] width 378 height 17
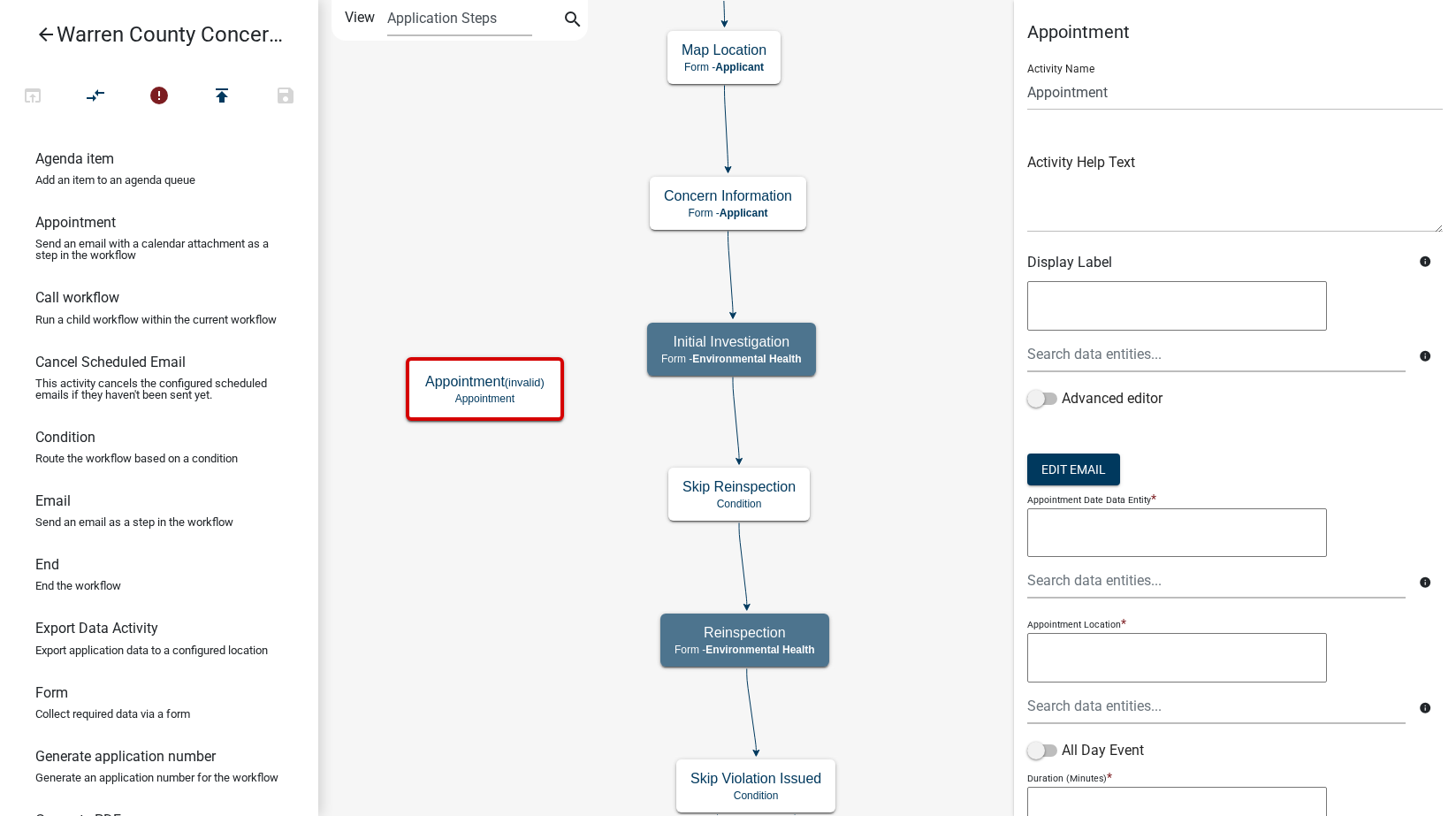
click at [1113, 299] on textarea at bounding box center [1177, 305] width 300 height 49
click at [1089, 541] on textarea at bounding box center [1177, 533] width 300 height 49
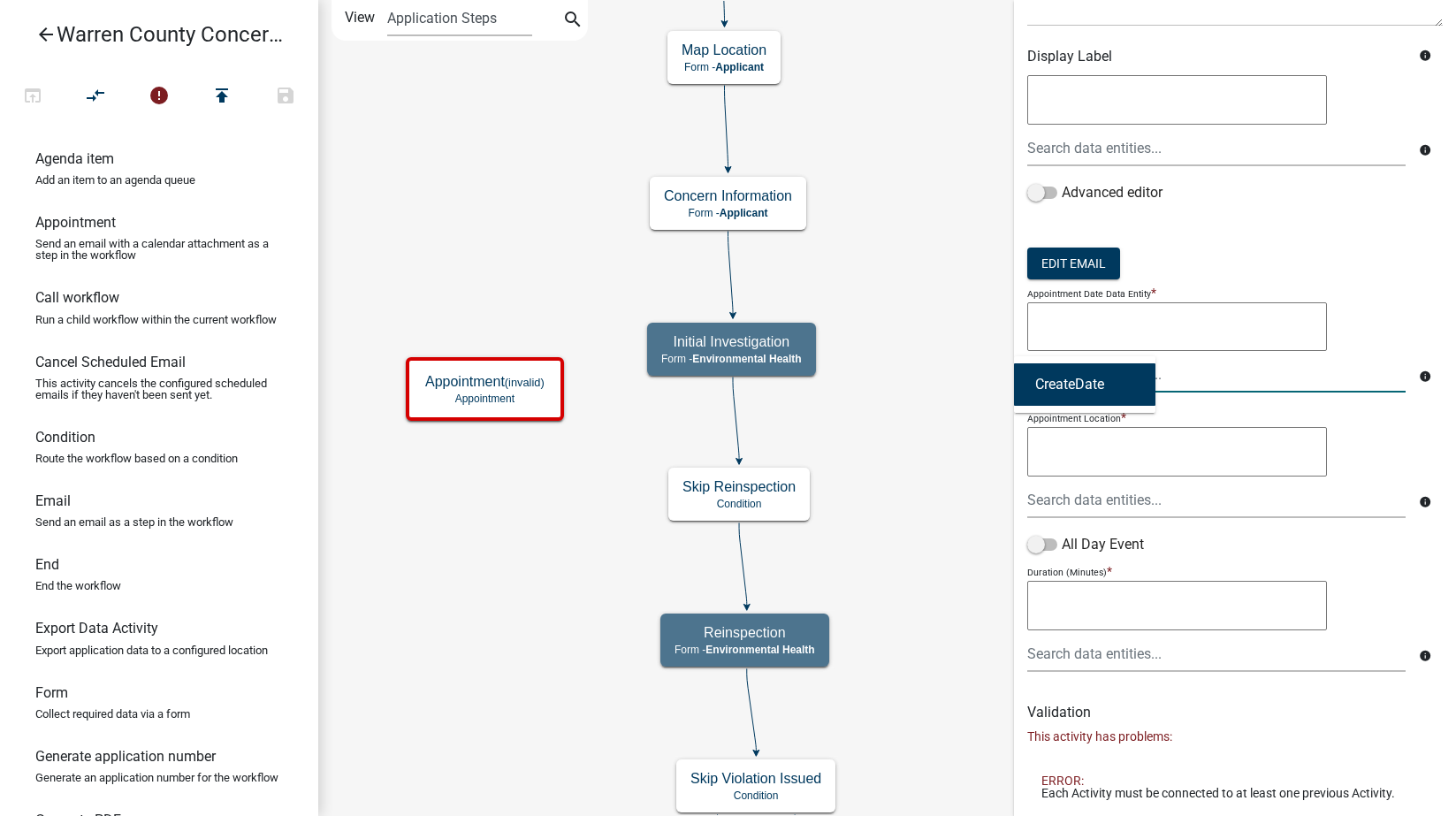
click at [1106, 376] on div "CreateDate" at bounding box center [1216, 374] width 405 height 36
click at [1225, 322] on textarea at bounding box center [1177, 327] width 300 height 49
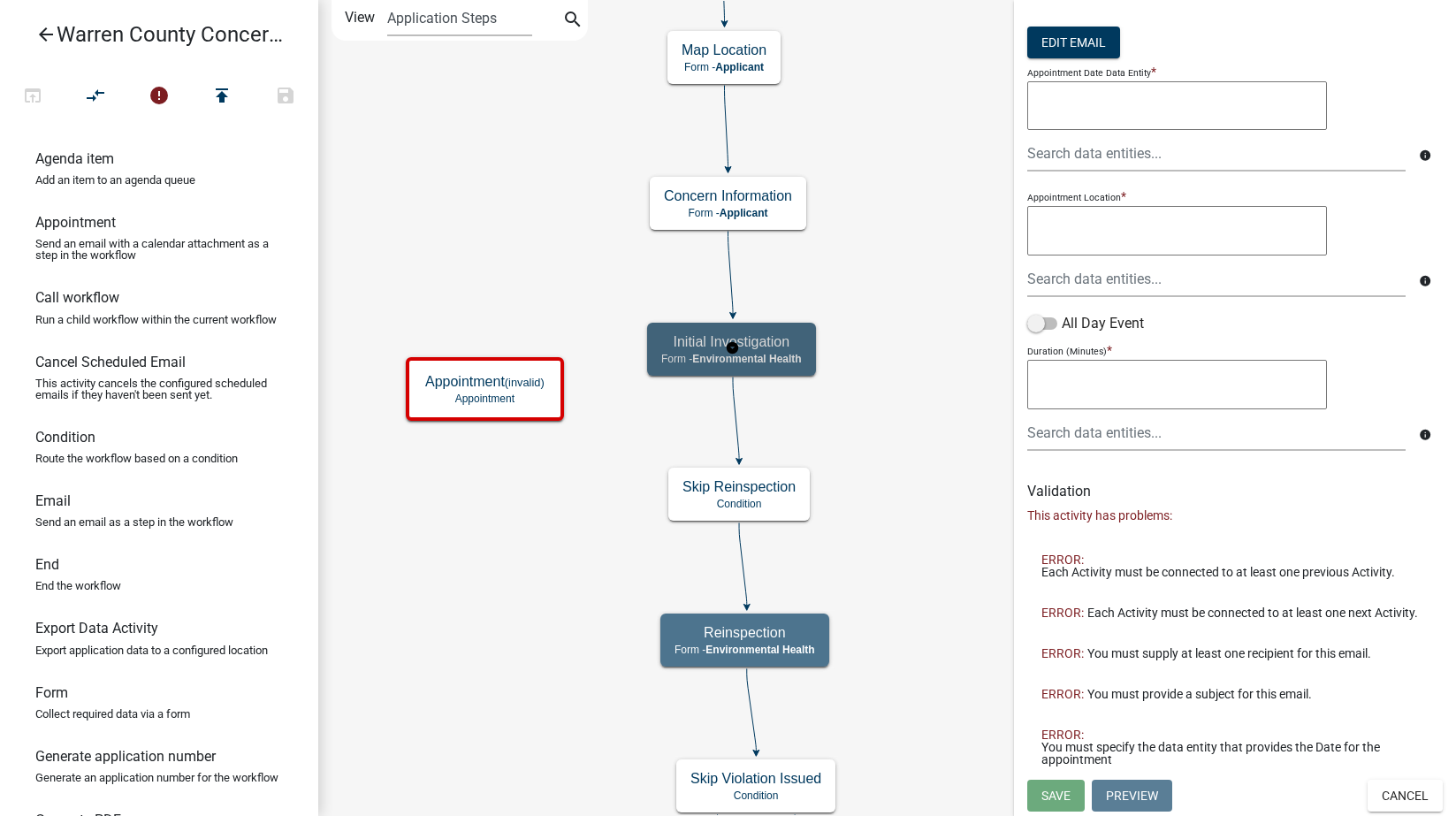
scroll to position [0, 0]
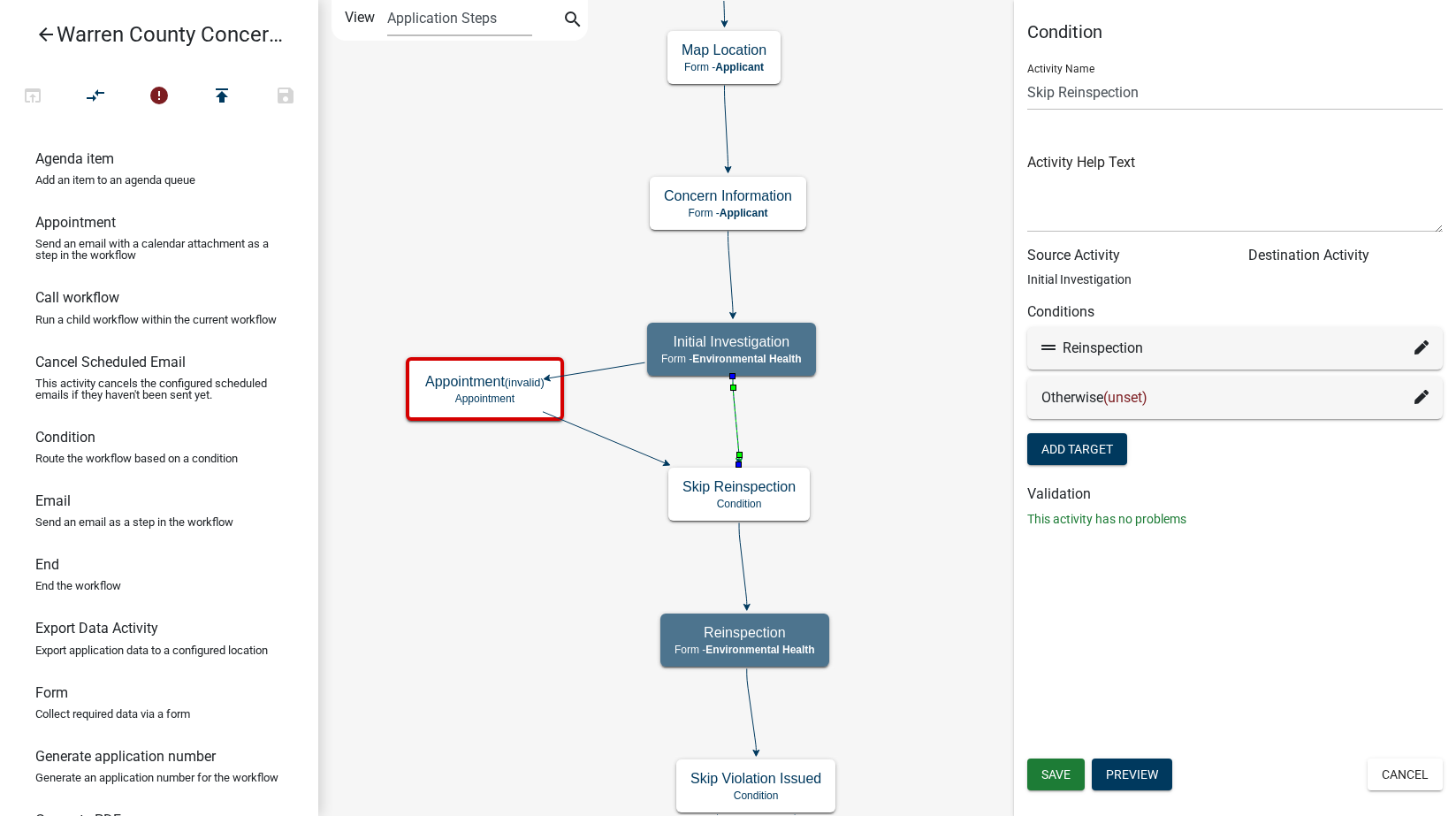
click at [733, 396] on icon at bounding box center [735, 418] width 7 height 83
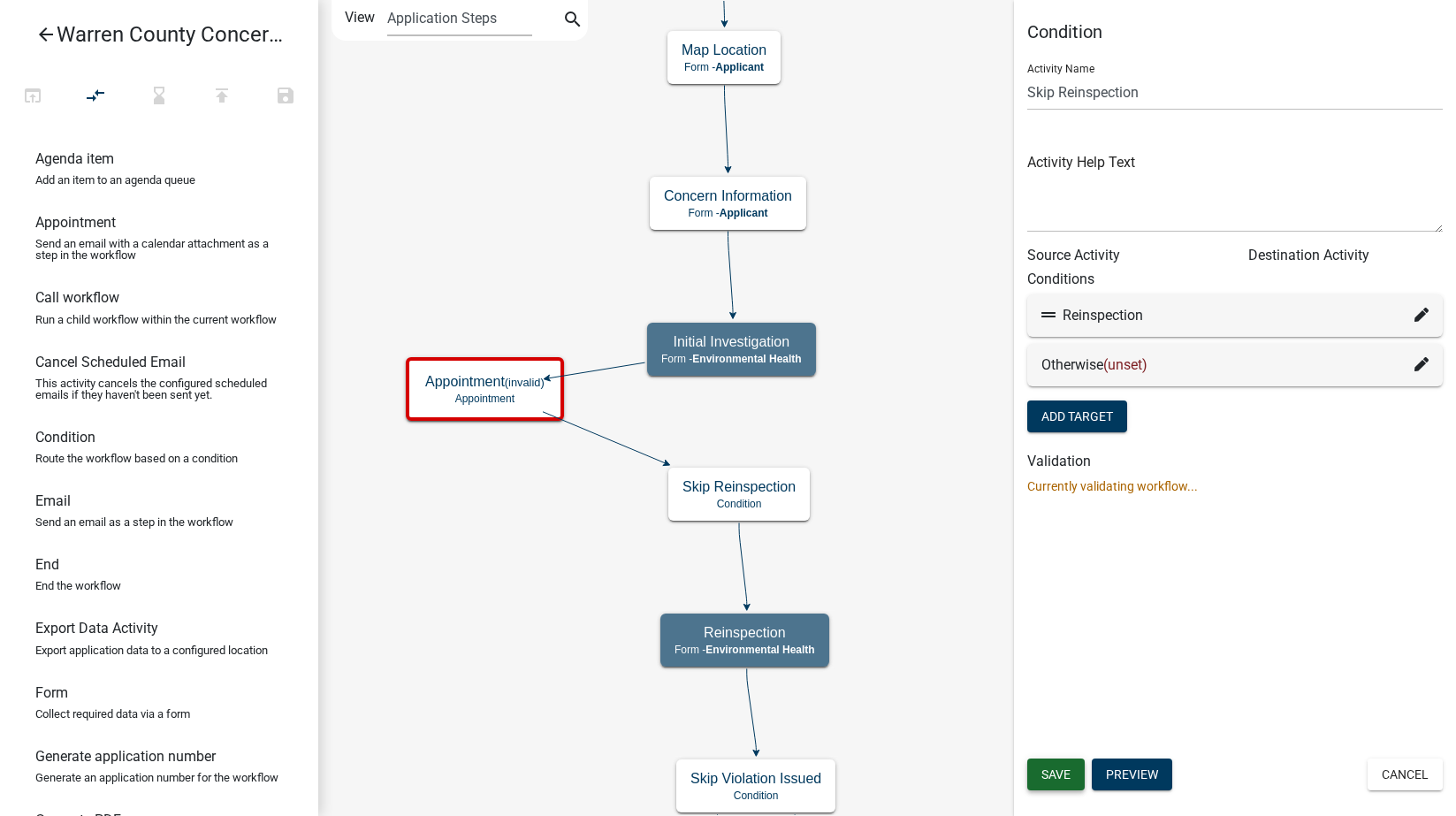
click at [1050, 763] on button "Save" at bounding box center [1057, 775] width 58 height 32
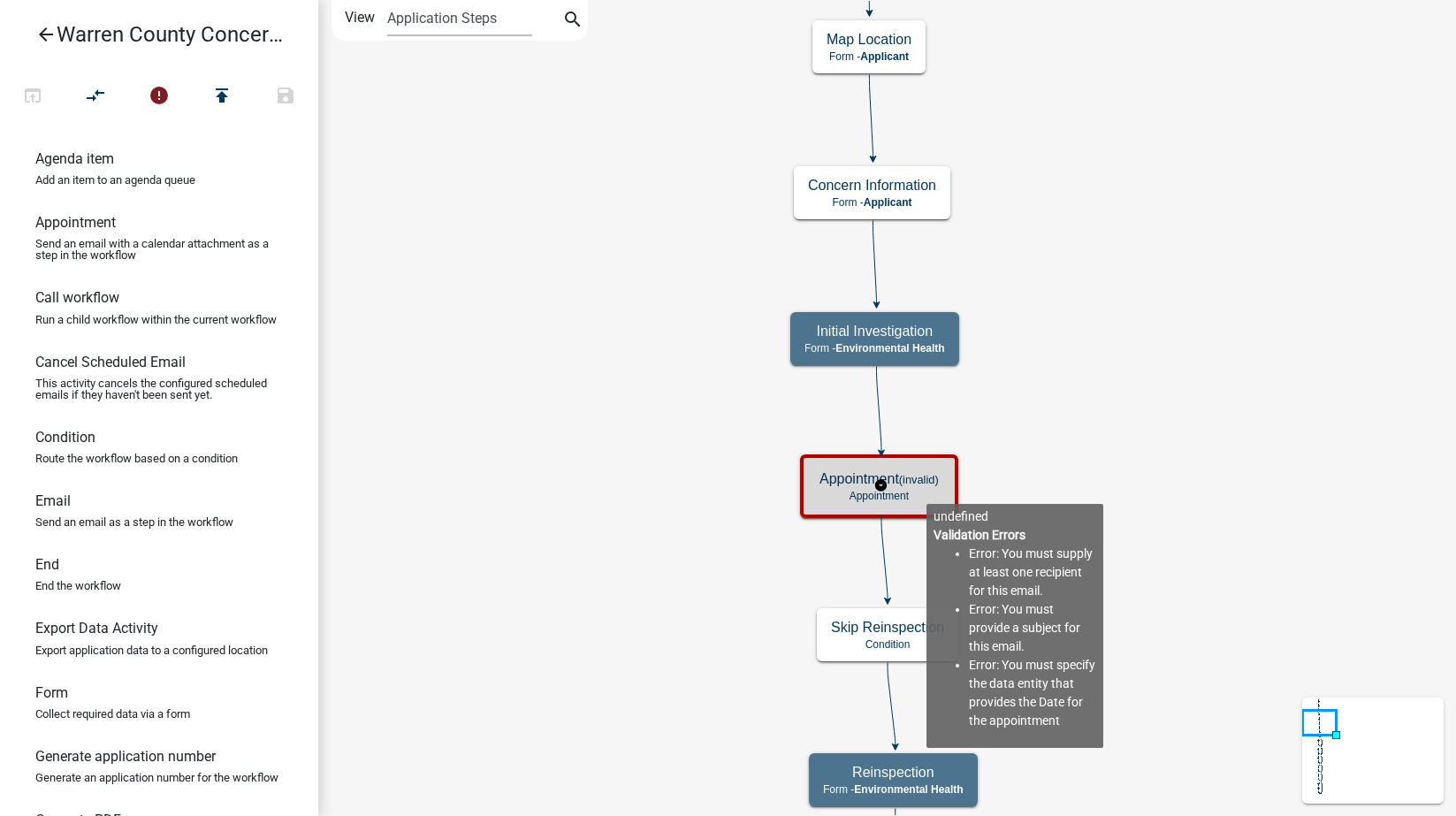
click at [928, 483] on small "(invalid)" at bounding box center [918, 480] width 40 height 13
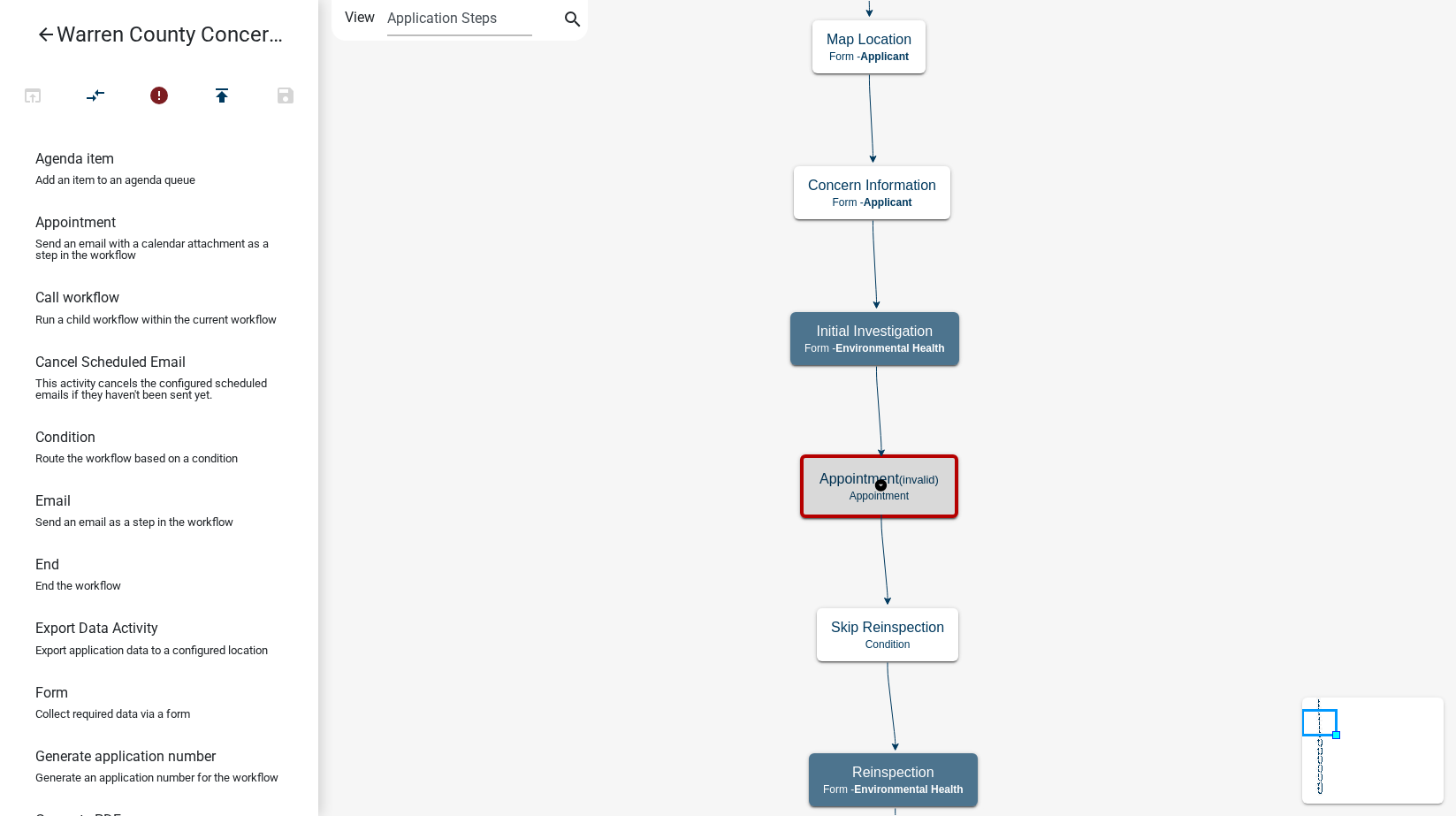
click at [928, 483] on small "(invalid)" at bounding box center [918, 480] width 40 height 13
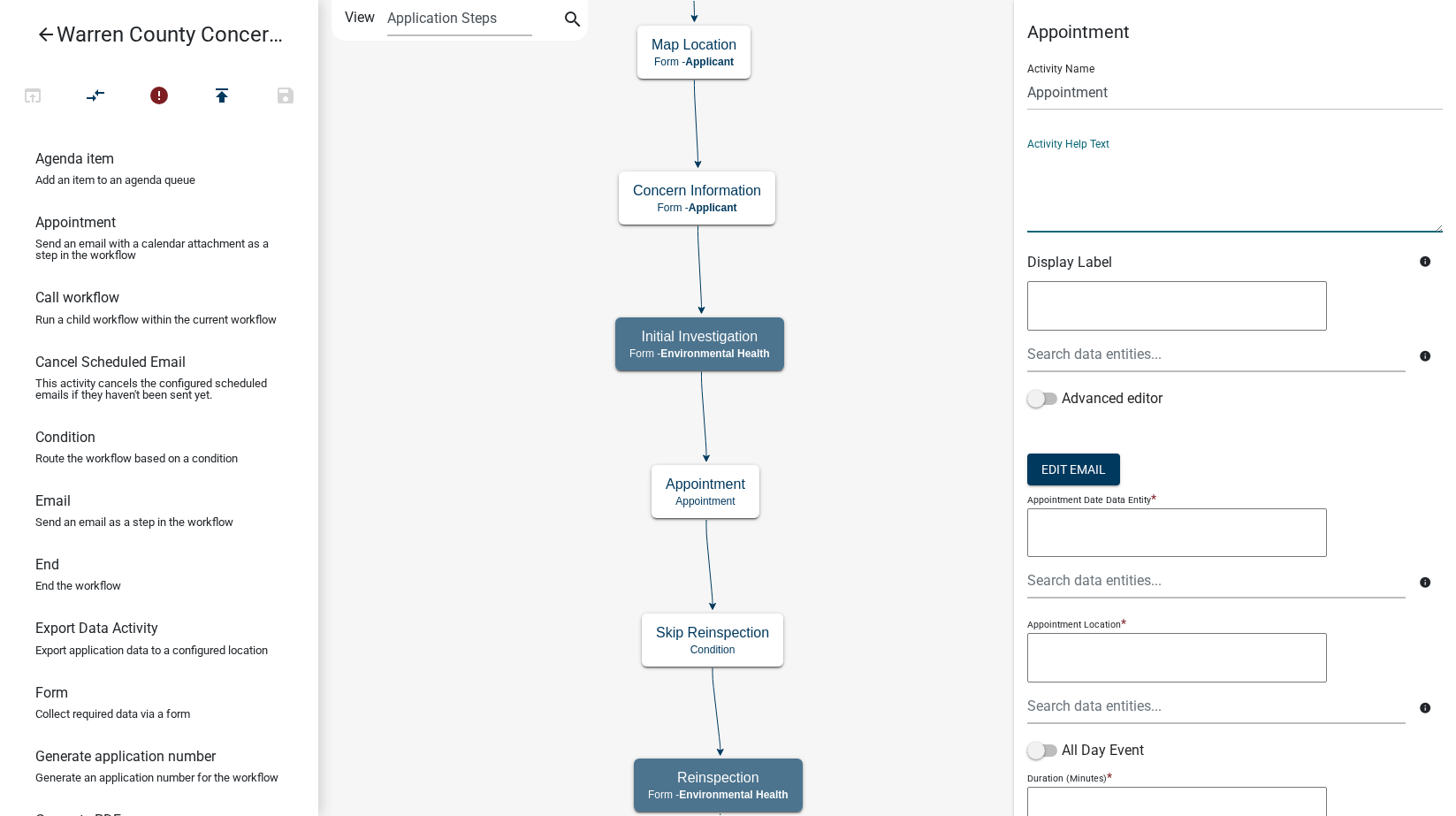
click at [1091, 211] on textarea at bounding box center [1235, 190] width 415 height 83
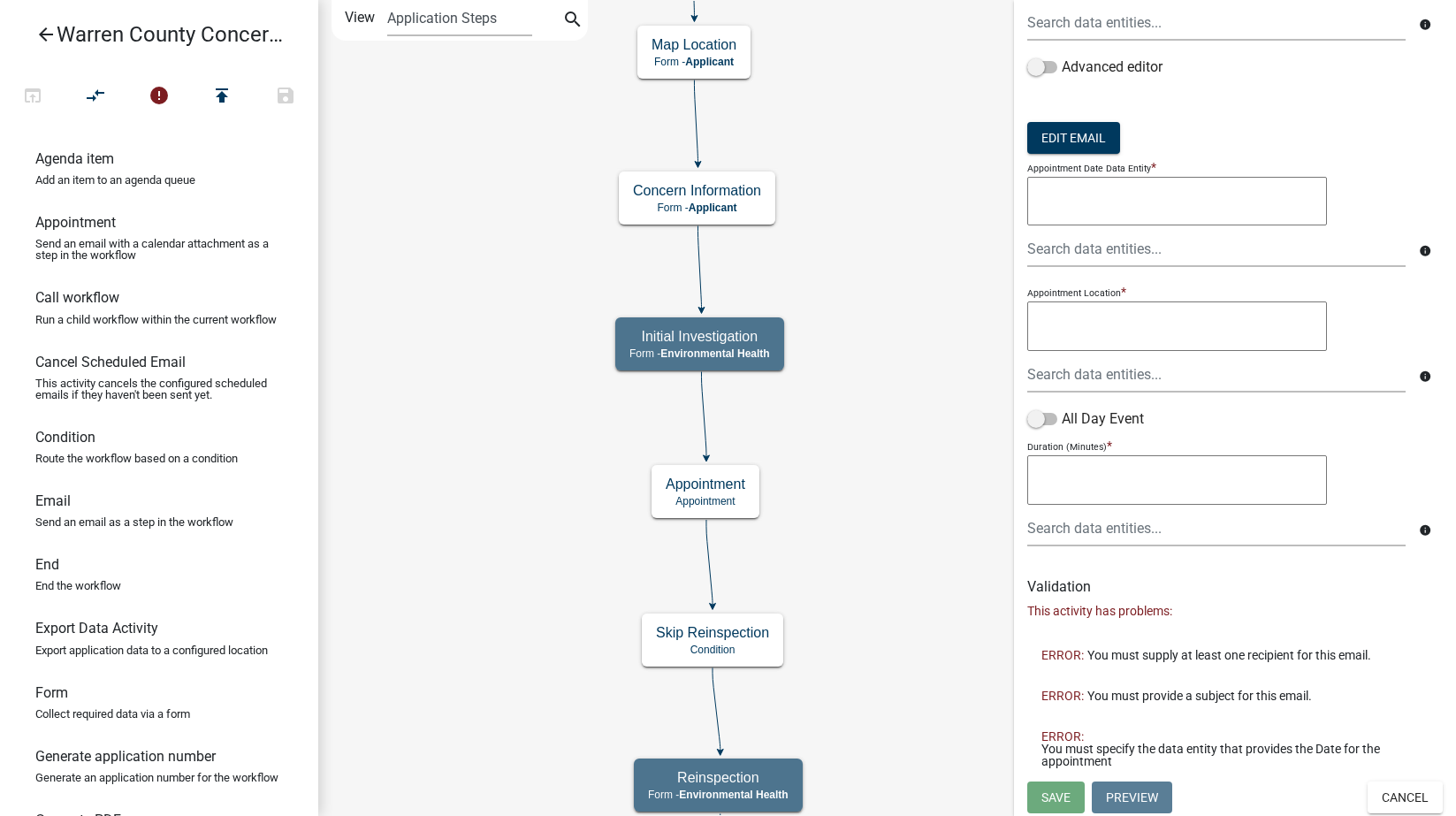
scroll to position [333, 0]
click at [1143, 483] on textarea at bounding box center [1177, 478] width 300 height 49
type textarea "30"
click at [1133, 319] on textarea at bounding box center [1177, 324] width 300 height 49
click at [1041, 465] on textarea "30" at bounding box center [1177, 478] width 300 height 49
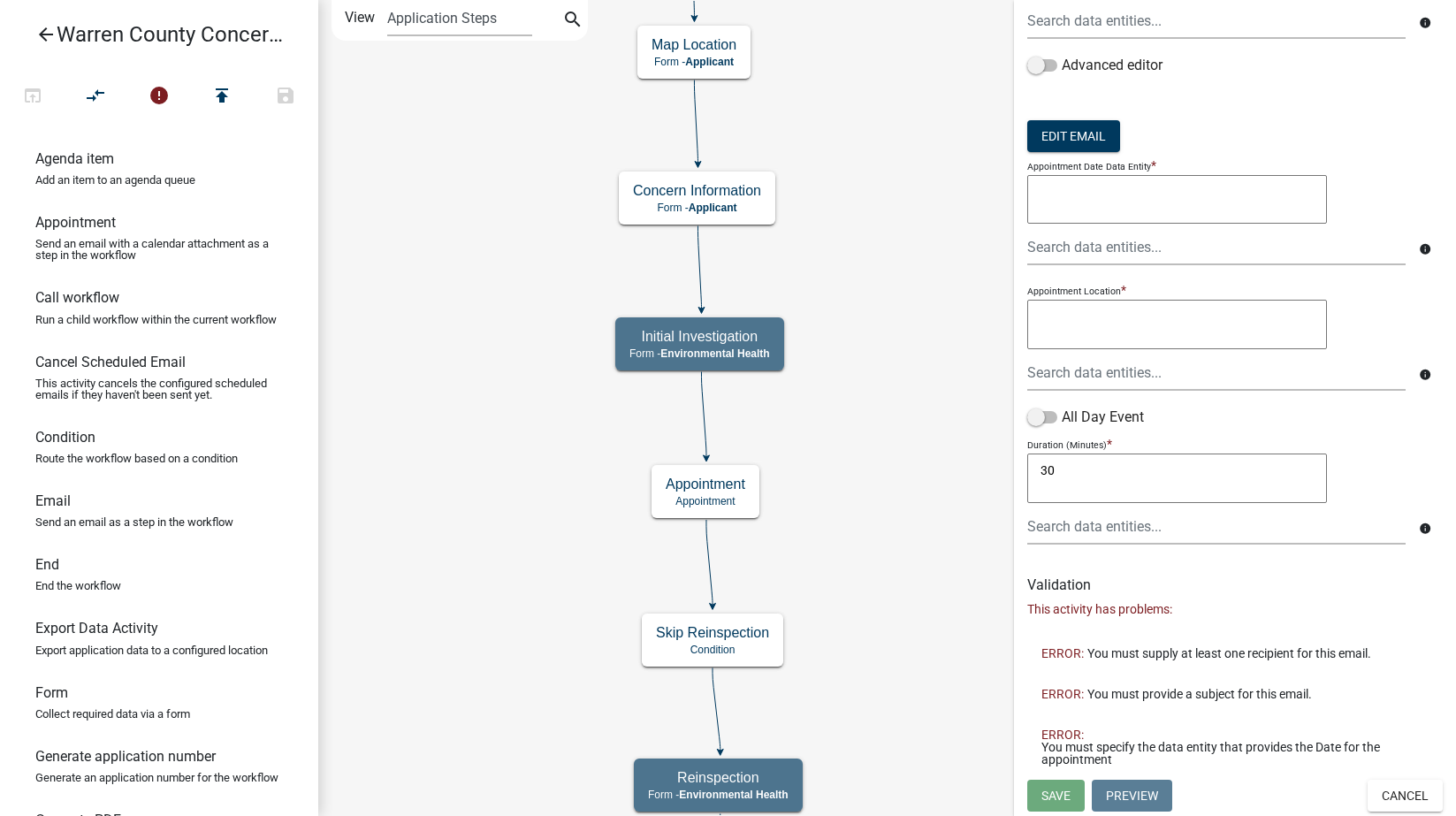
click at [1113, 321] on textarea at bounding box center [1177, 324] width 300 height 49
click at [1095, 380] on div at bounding box center [1216, 373] width 405 height 36
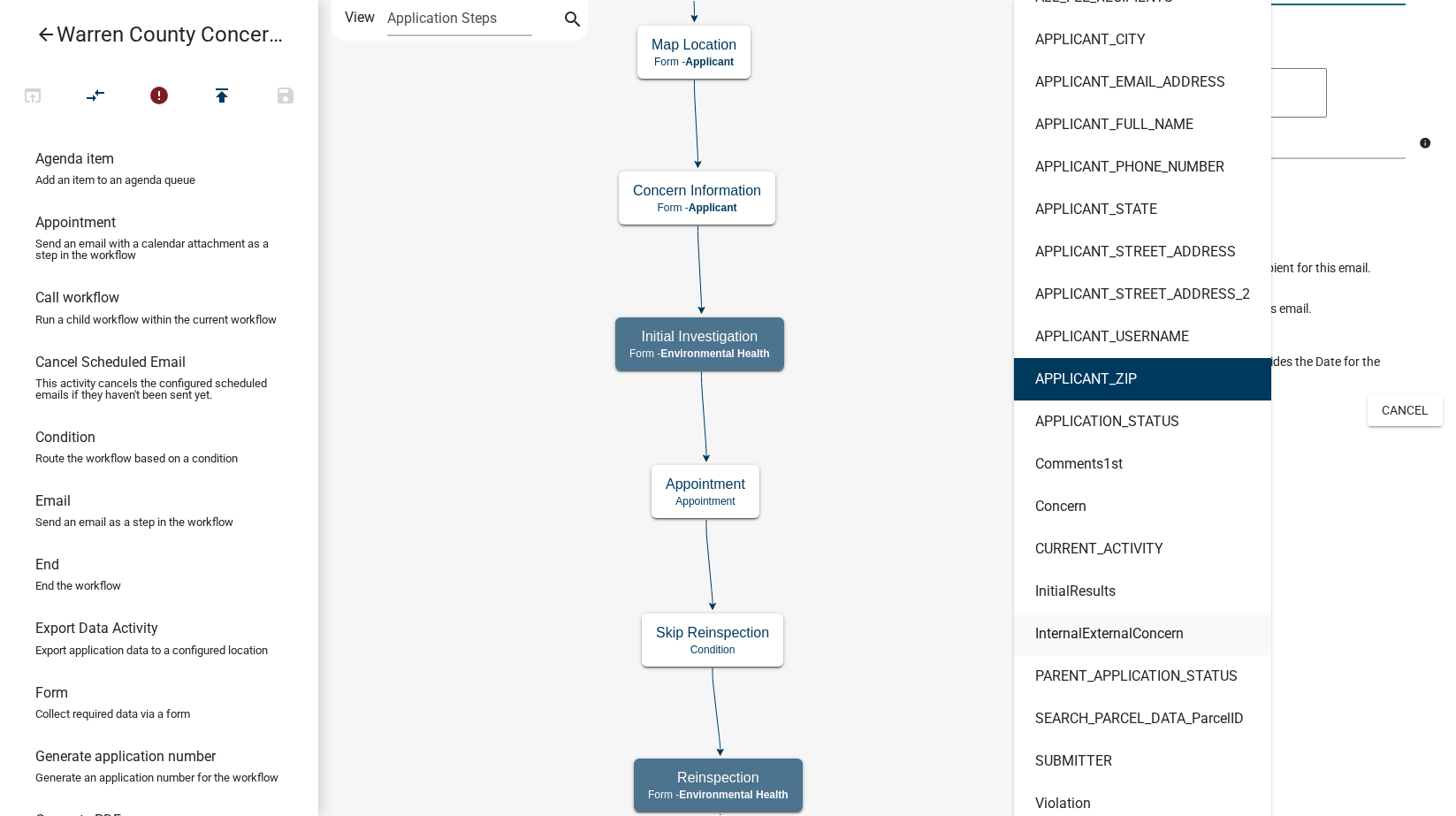
scroll to position [778, 0]
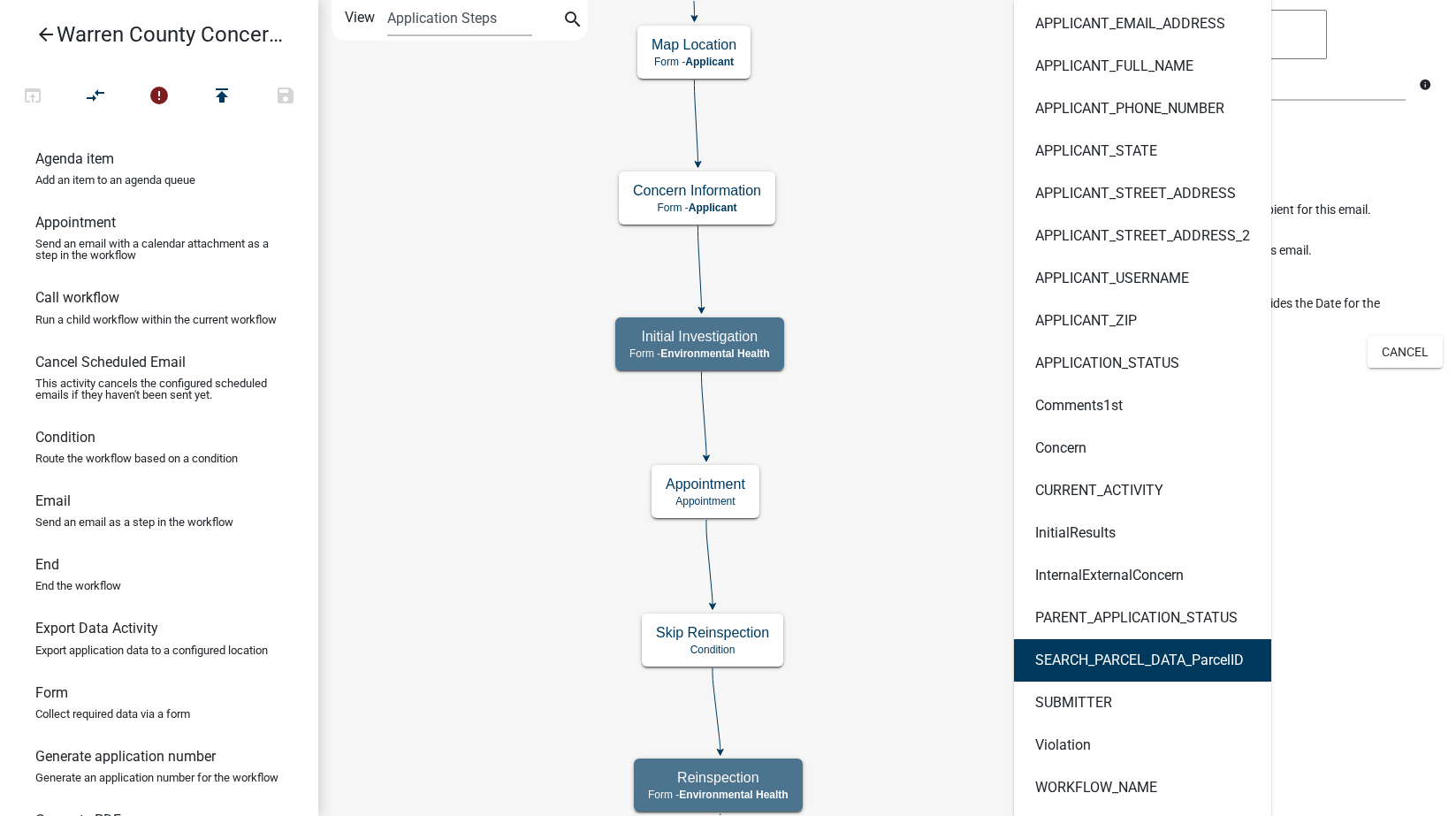
click at [1106, 664] on ngb-highlight "SEARCH_PARCEL_DATA_ParcelID" at bounding box center [1140, 660] width 209 height 14
type textarea "SEARCH_PARCEL_DATA_ParcelID"
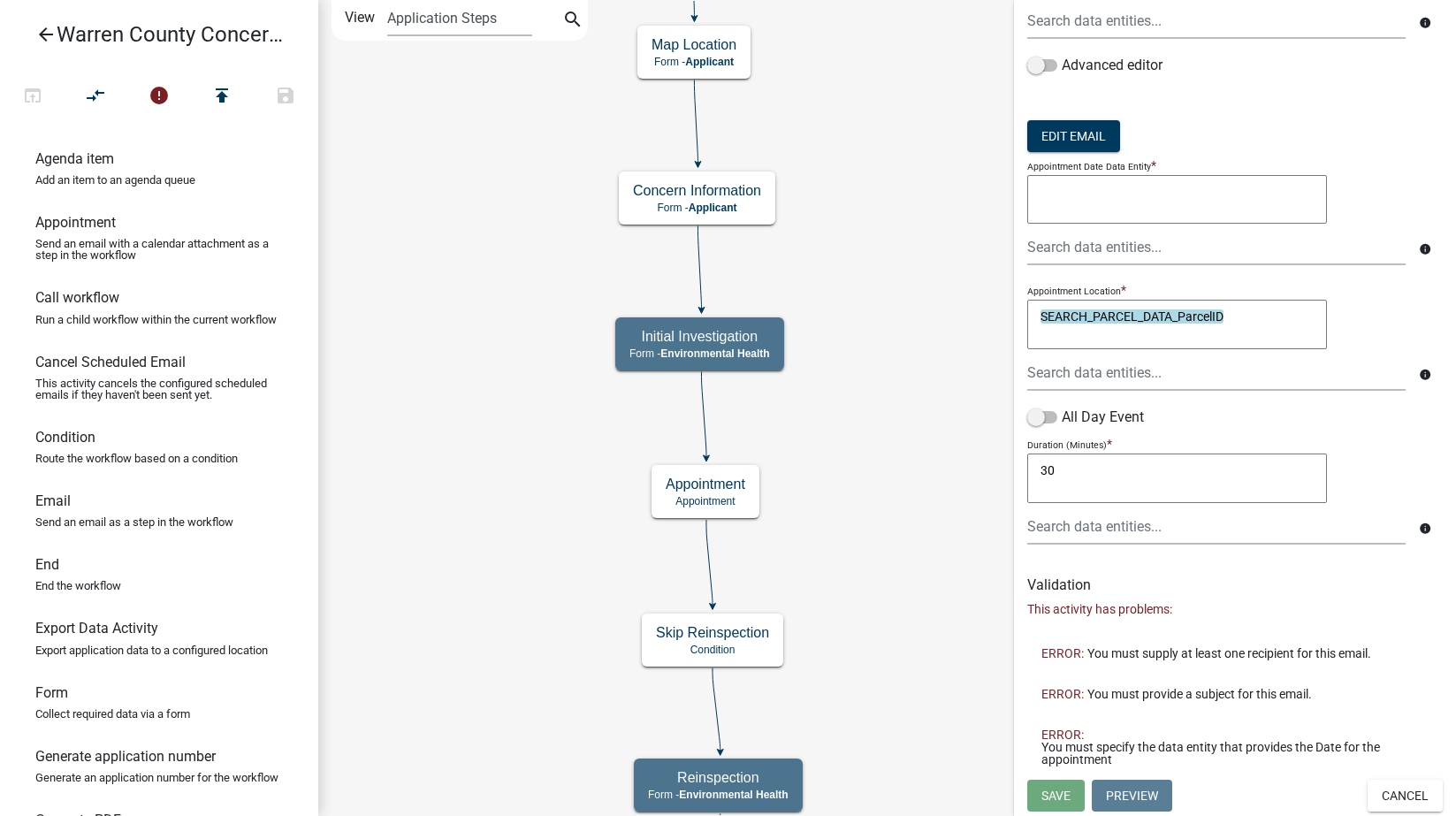
scroll to position [333, 0]
drag, startPoint x: 1134, startPoint y: 191, endPoint x: 1147, endPoint y: 193, distance: 13.2
click at [1135, 191] on textarea at bounding box center [1177, 200] width 300 height 49
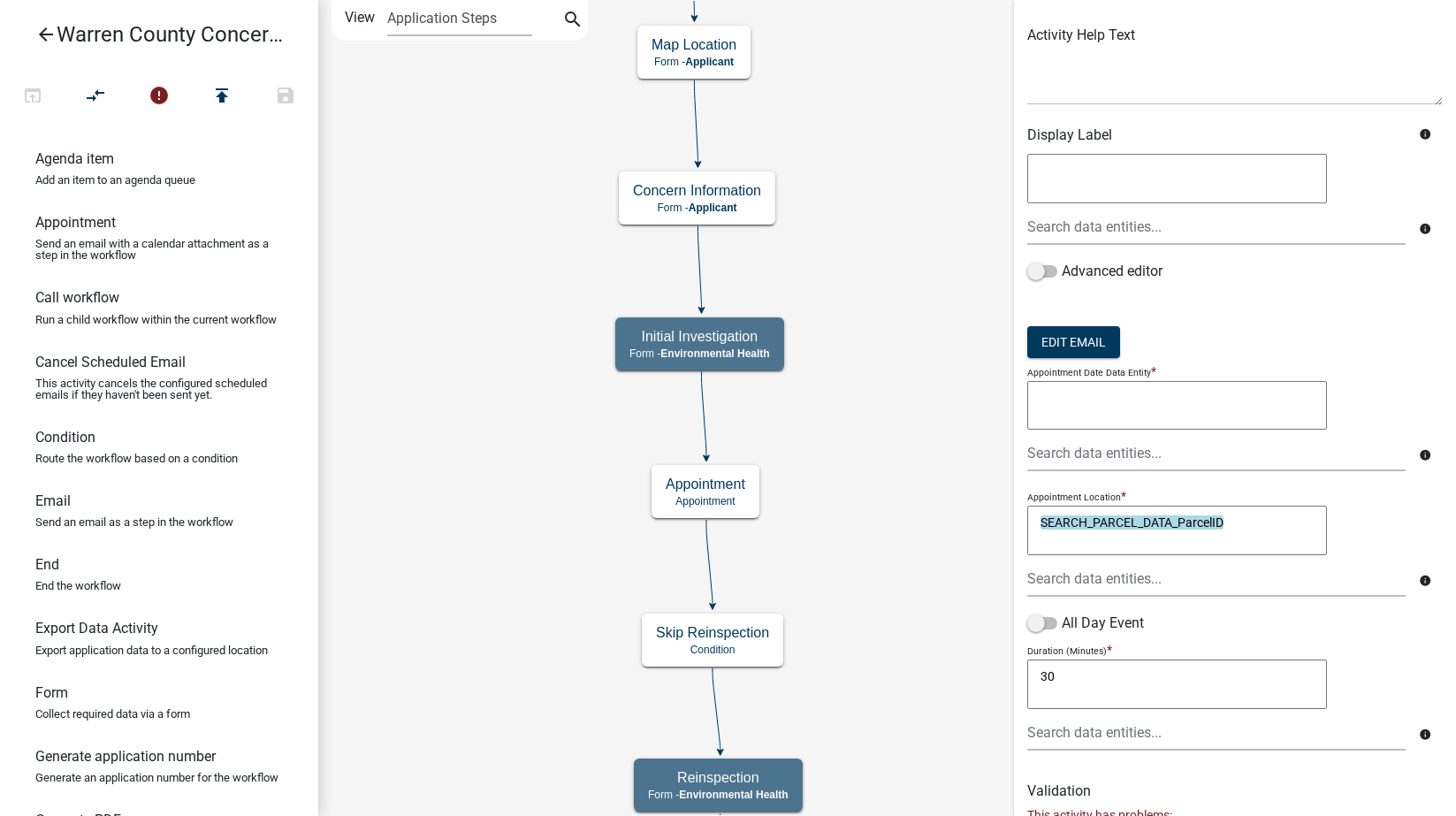
click at [1157, 393] on textarea at bounding box center [1177, 405] width 300 height 49
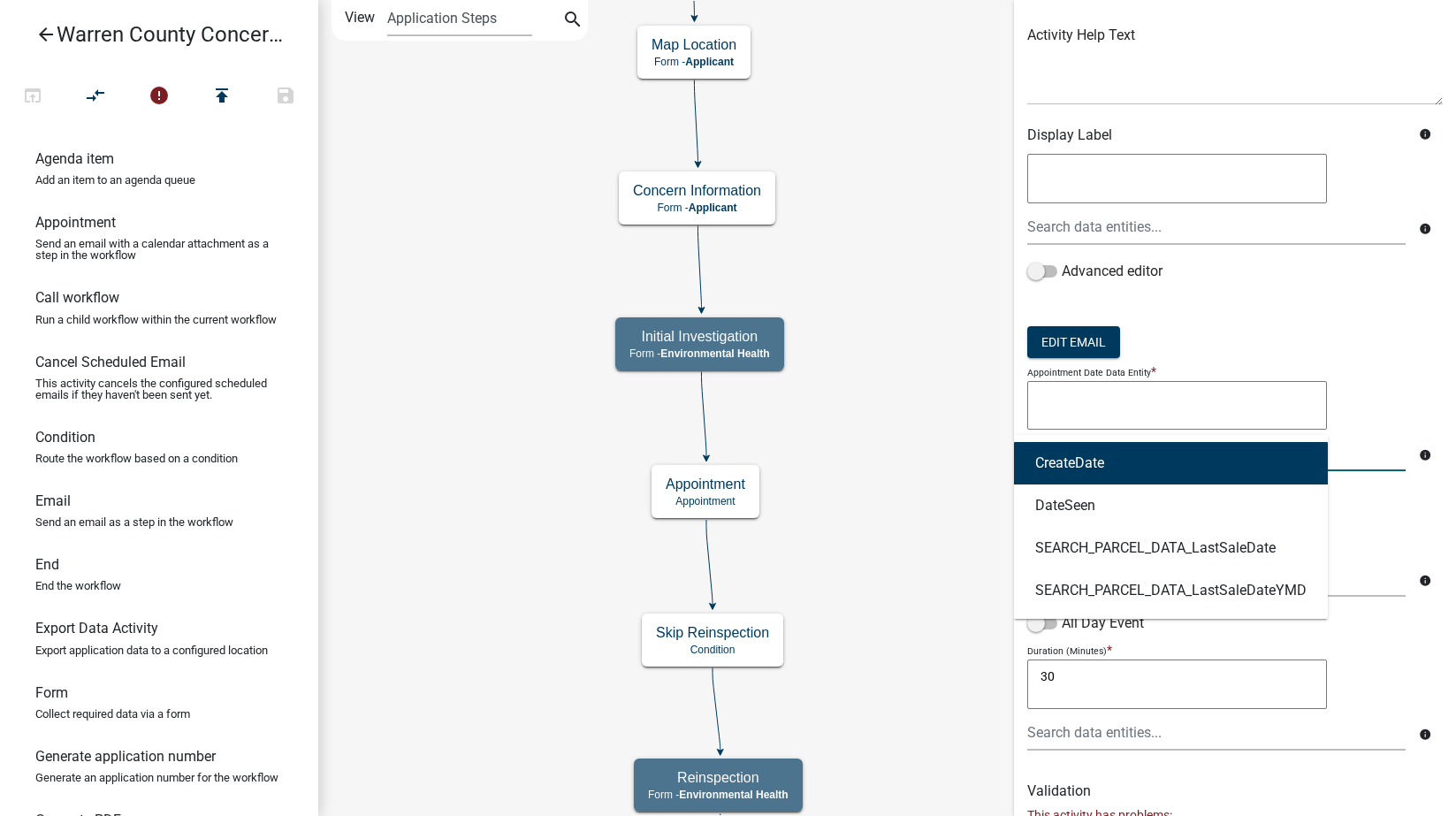
click at [1151, 448] on div "CreateDate DateSeen SEARCH_PARCEL_DATA_LastSaleDate SEARCH_PARCEL_DATA_LastSale…" at bounding box center [1216, 453] width 405 height 36
click at [1117, 404] on textarea at bounding box center [1177, 405] width 300 height 49
click at [1119, 458] on div "CreateDate DateSeen SEARCH_PARCEL_DATA_LastSaleDate SEARCH_PARCEL_DATA_LastSale…" at bounding box center [1216, 453] width 405 height 36
click at [1096, 343] on button "Edit Email" at bounding box center [1073, 343] width 92 height 32
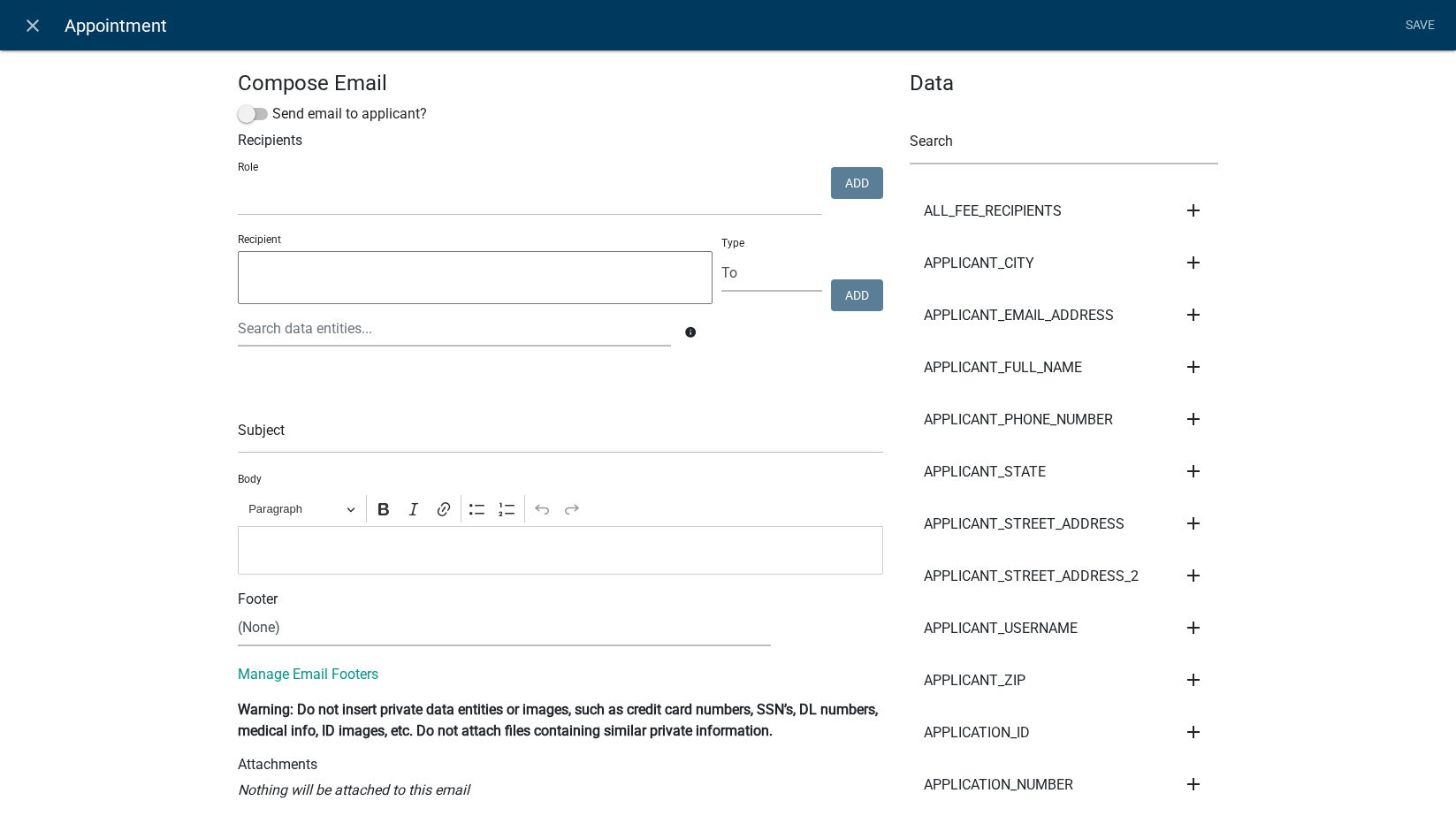
select select
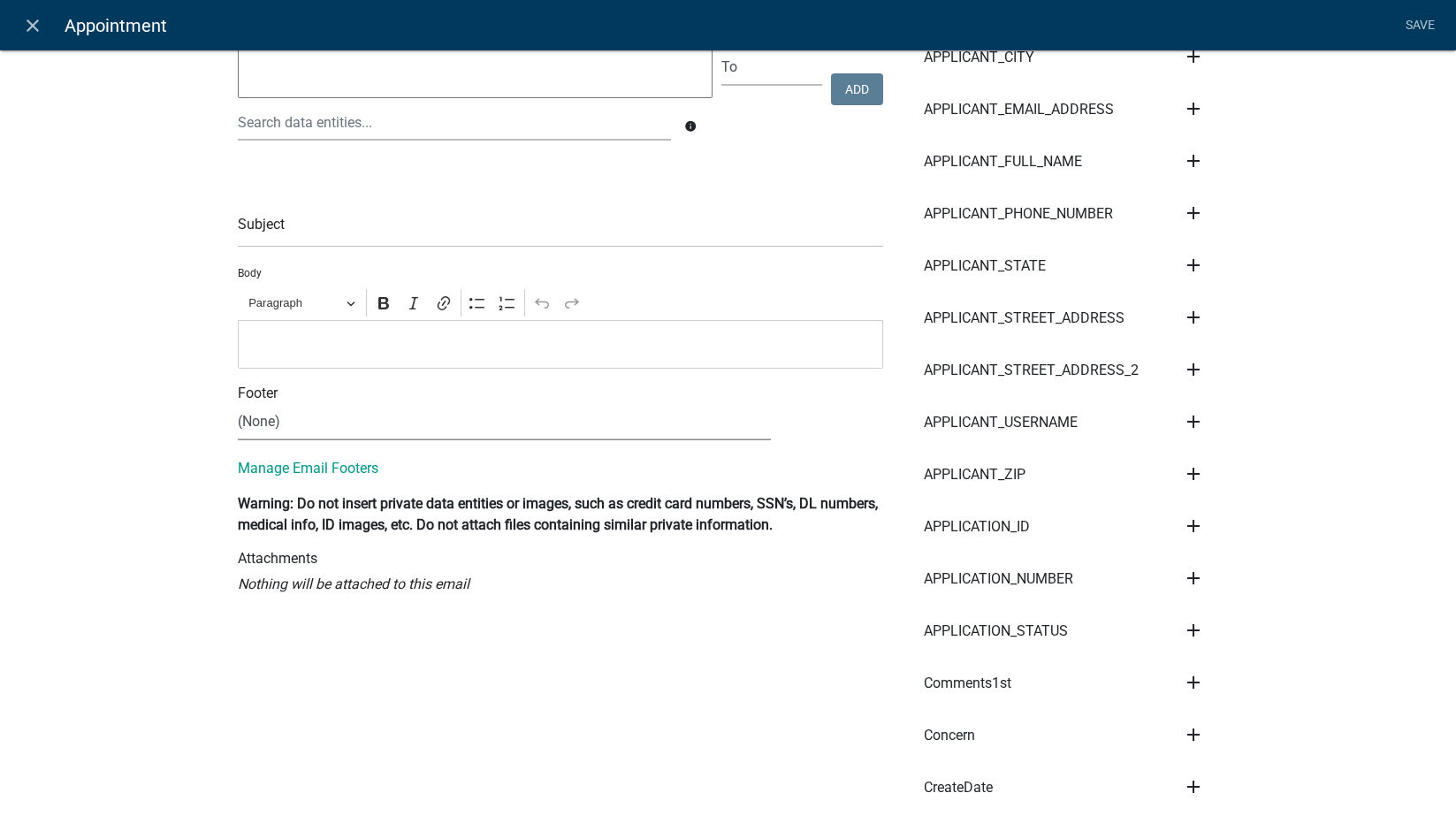
click at [402, 426] on select "(None) Environmental Health" at bounding box center [504, 422] width 533 height 36
select select "1ea7388c-b4fb-40e1-abca-7a9692cf601d"
click at [238, 404] on select "(None) Environmental Health" at bounding box center [504, 422] width 533 height 36
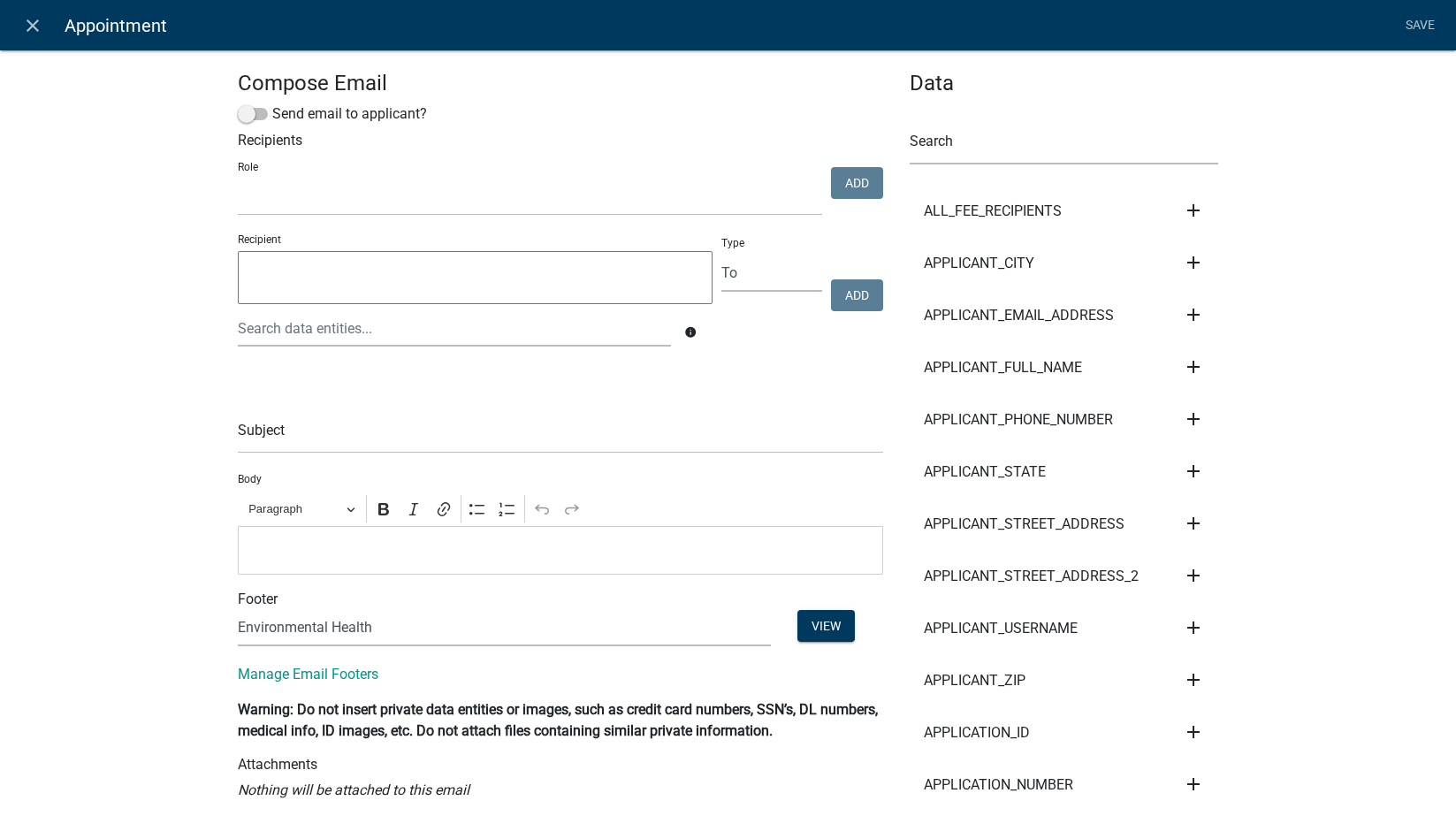
click at [267, 280] on textarea at bounding box center [476, 277] width 476 height 53
click at [319, 188] on select "Engineering BOS Zoning Admin Assessor Environmental Health E911" at bounding box center [530, 197] width 584 height 36
click at [310, 199] on select "Engineering BOS Zoning Admin Assessor Environmental Health E911" at bounding box center [530, 197] width 584 height 36
click at [287, 272] on textarea at bounding box center [476, 277] width 476 height 53
drag, startPoint x: 286, startPoint y: 266, endPoint x: 310, endPoint y: 260, distance: 24.7
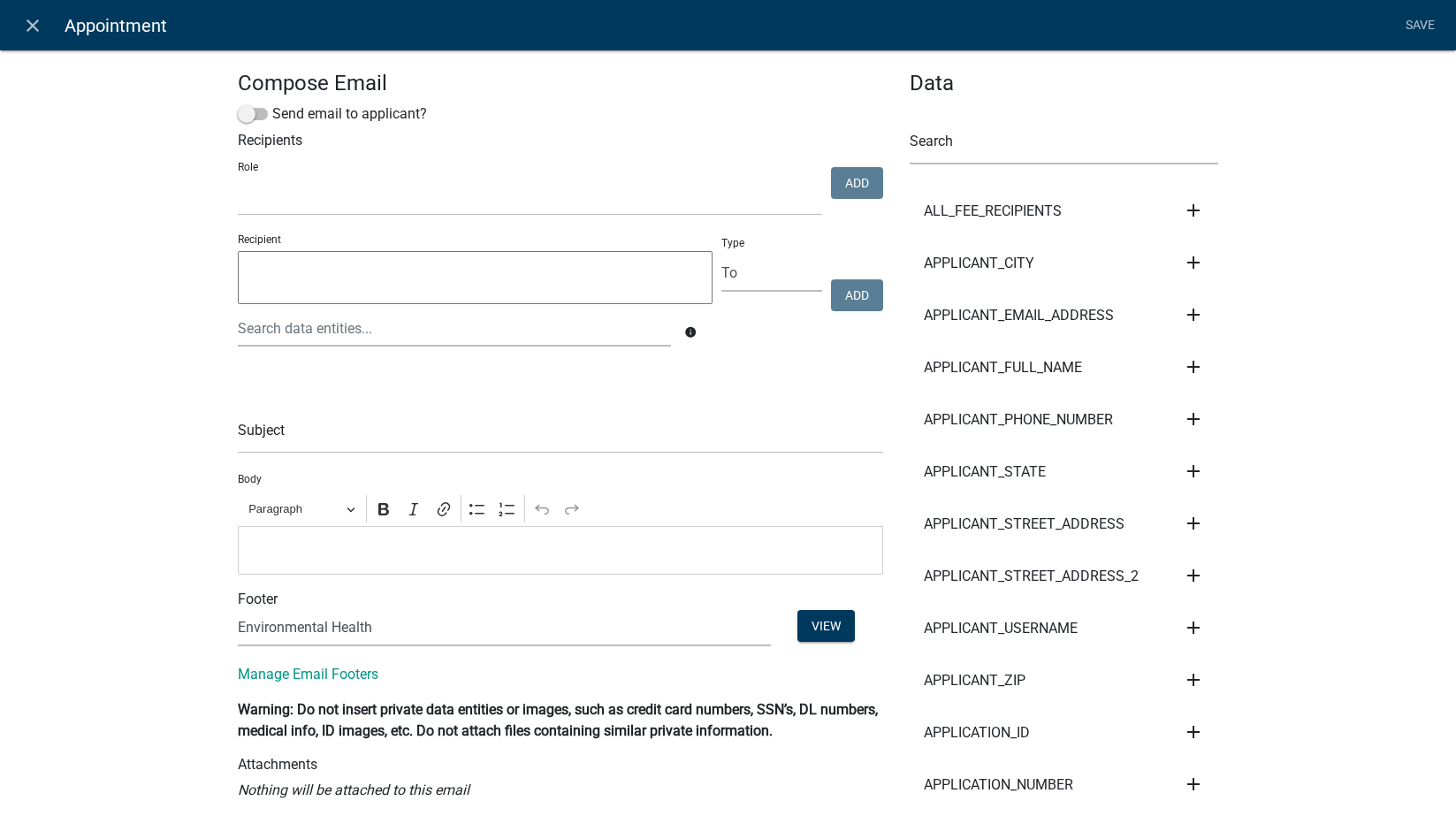
click at [287, 266] on textarea at bounding box center [476, 277] width 476 height 53
click at [408, 299] on textarea at bounding box center [476, 277] width 476 height 53
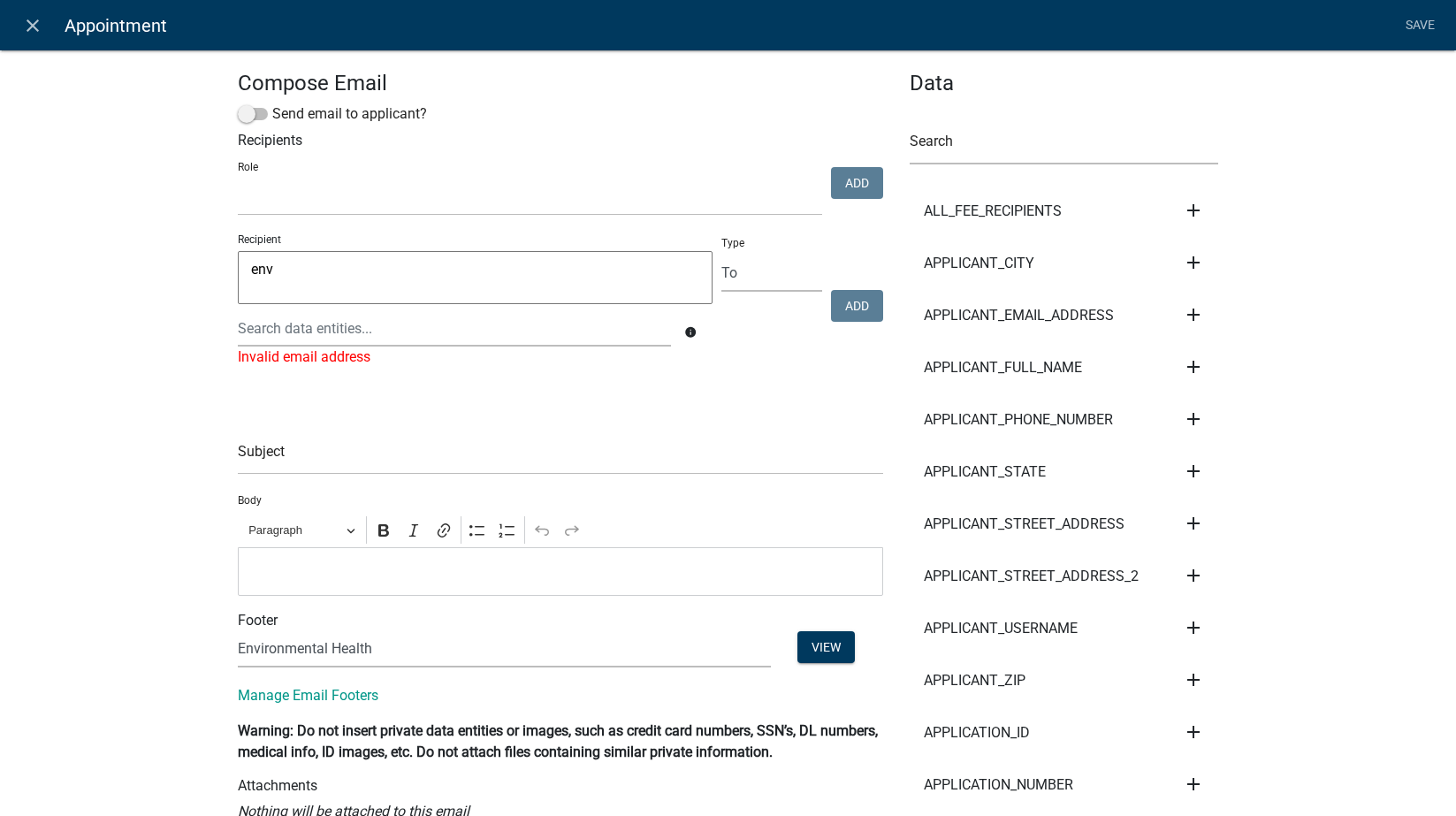
click at [304, 274] on textarea "env" at bounding box center [476, 277] width 476 height 53
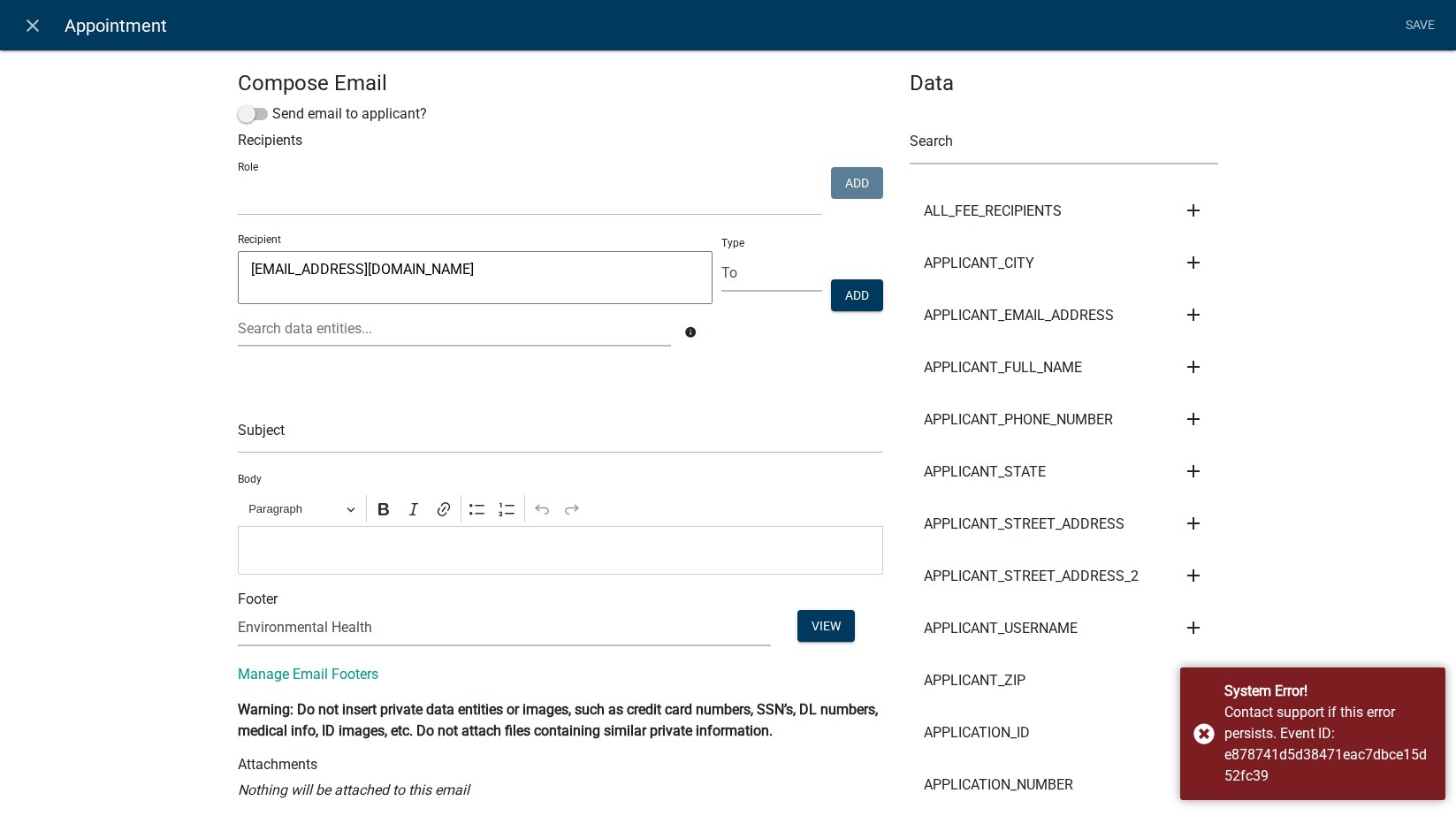
click at [341, 274] on textarea "envhealth@warrencountyia.org" at bounding box center [476, 277] width 476 height 53
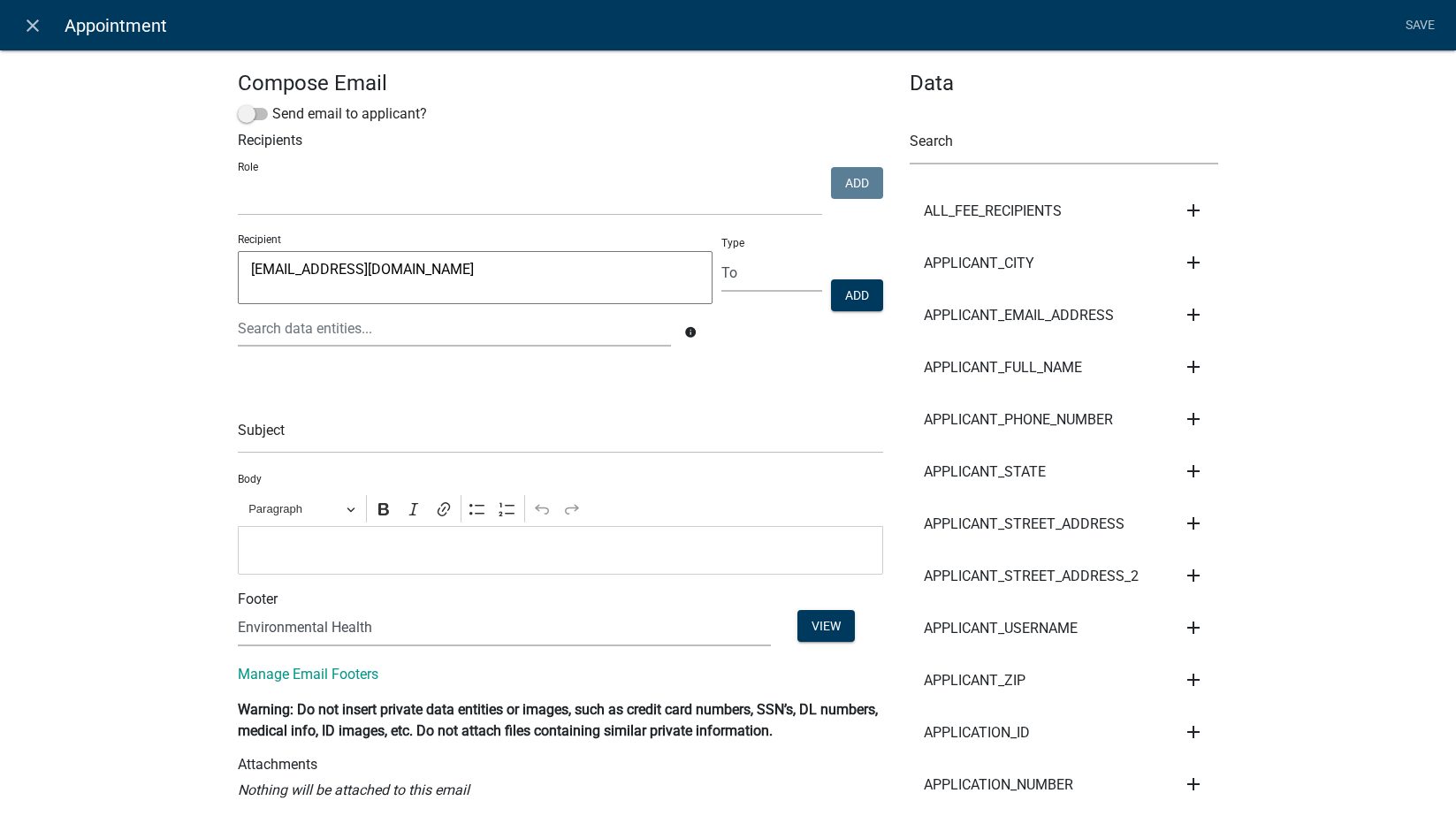
type textarea "envhealth@warrencountyia.org"
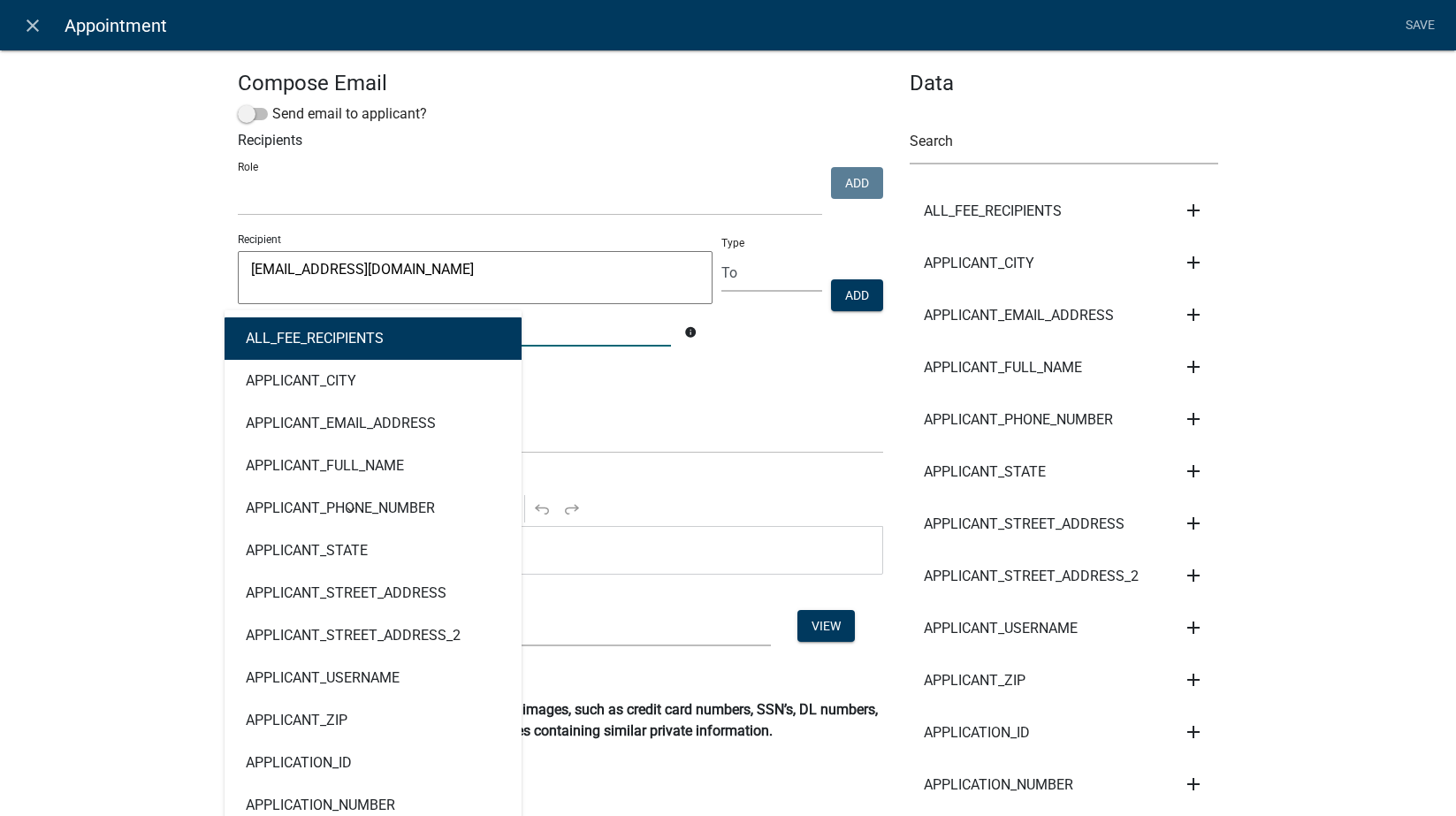
click at [361, 331] on div "ALL_FEE_RECIPIENTS APPLICANT_CITY APPLICANT_EMAIL_ADDRESS APPLICANT_FULL_NAME A…" at bounding box center [455, 328] width 460 height 36
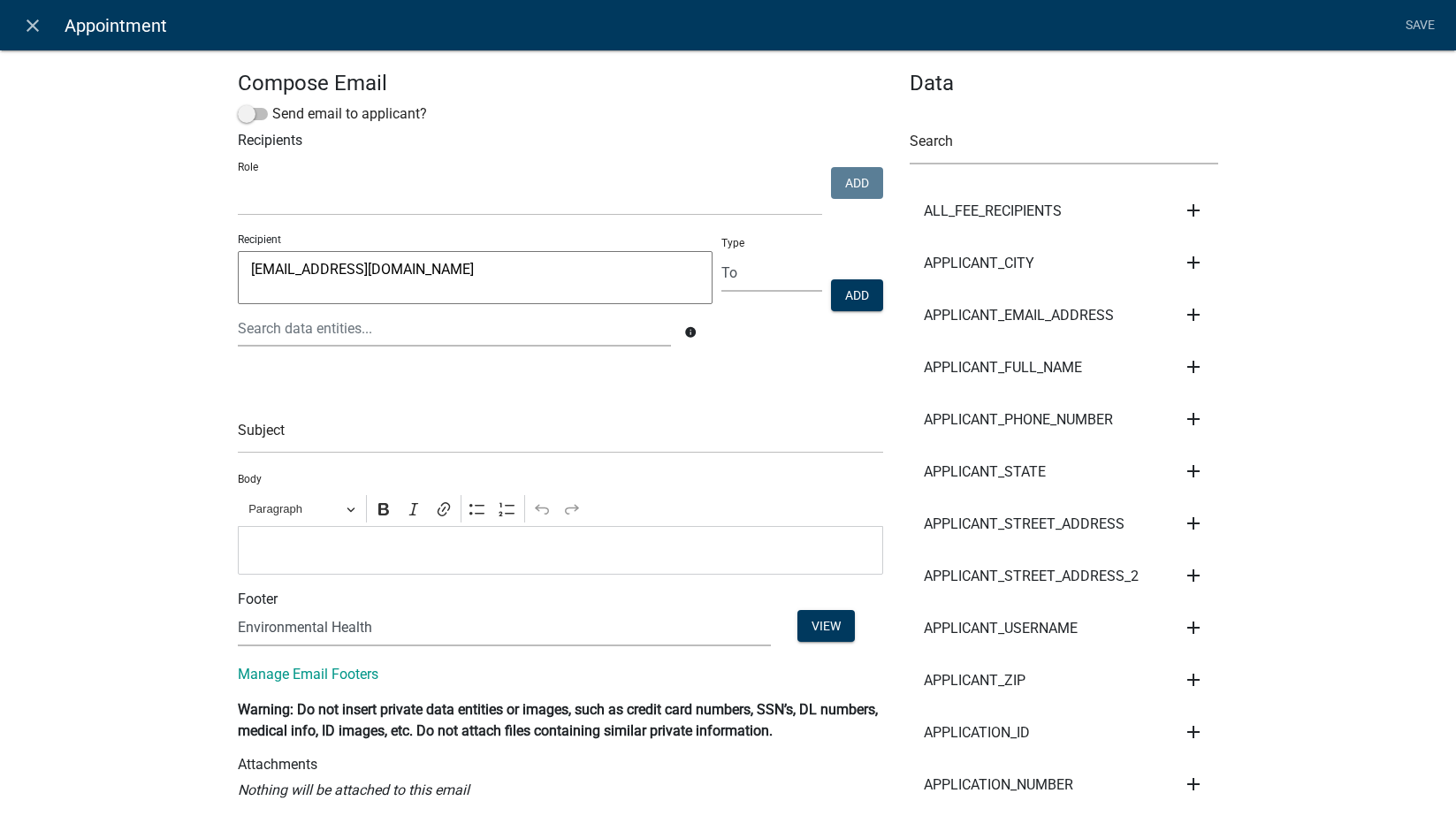
click at [684, 331] on icon "info" at bounding box center [690, 332] width 12 height 12
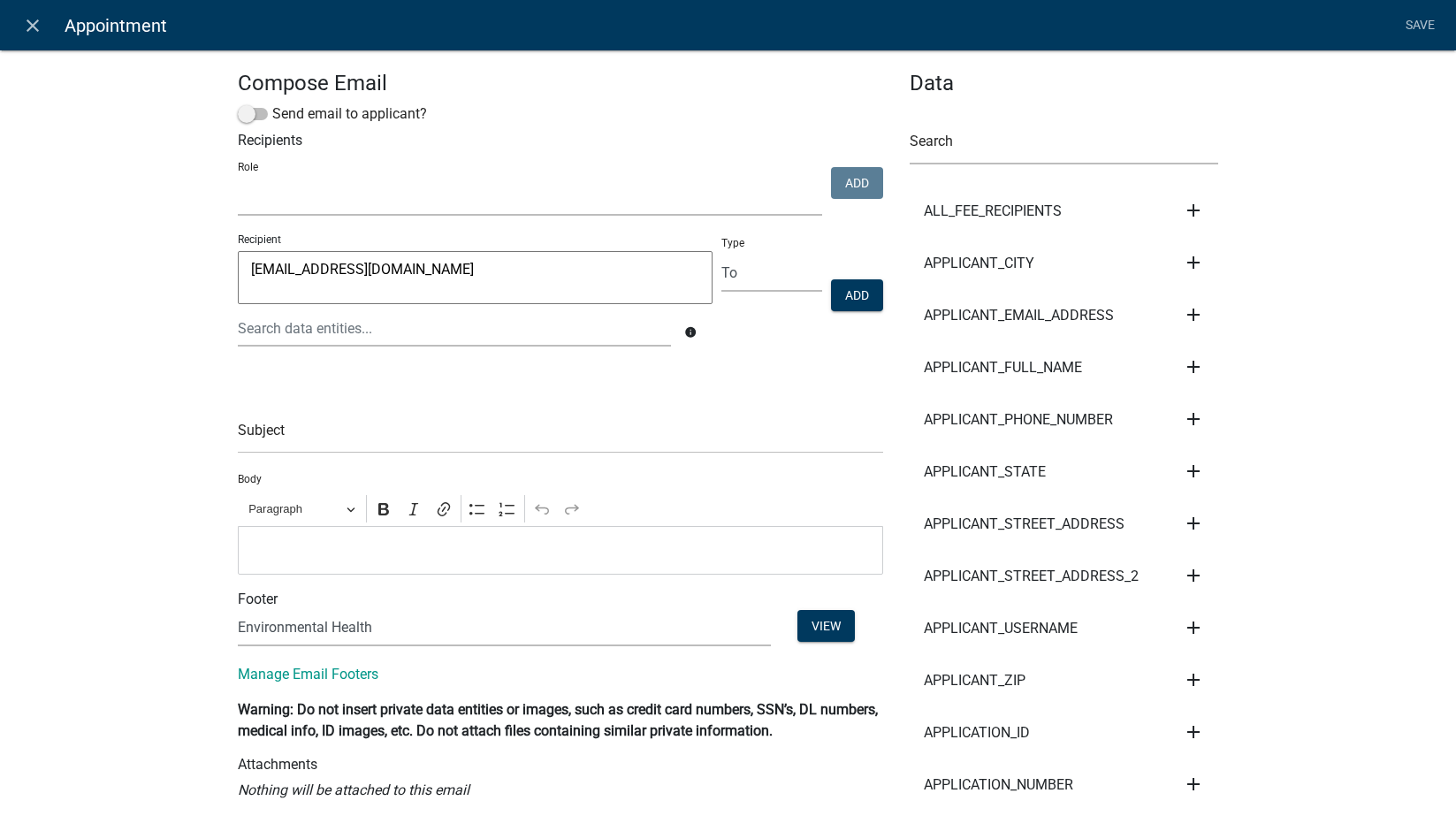
click at [267, 200] on select "Engineering BOS Zoning Admin Assessor Environmental Health E911" at bounding box center [530, 197] width 584 height 36
select select "eb914f98-266b-4d45-b6a7-c04eb7a49358"
click at [238, 179] on select "Engineering BOS Zoning Admin Assessor Environmental Health E911" at bounding box center [530, 197] width 584 height 36
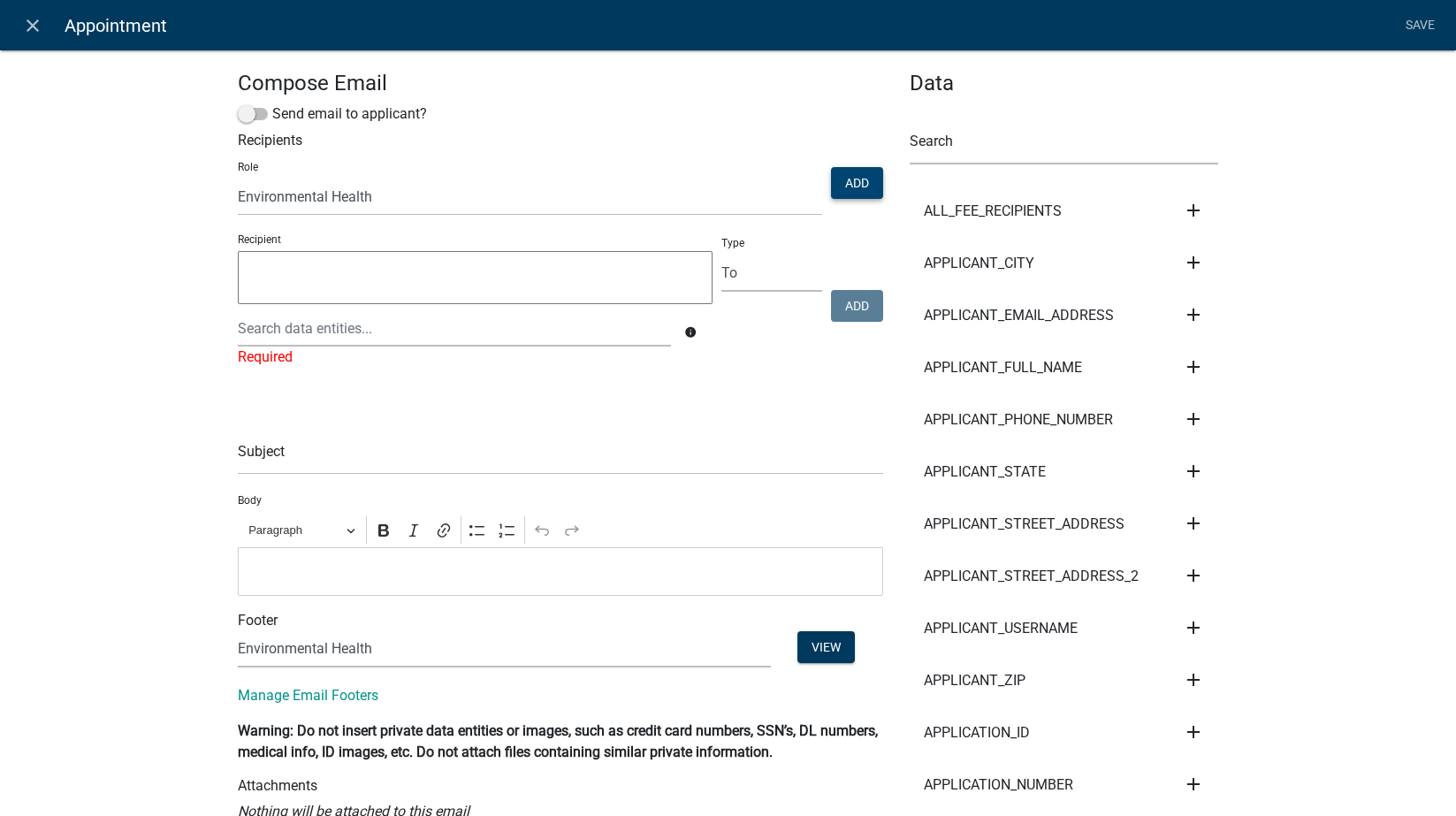
click at [845, 180] on button "Add" at bounding box center [857, 183] width 52 height 32
select select
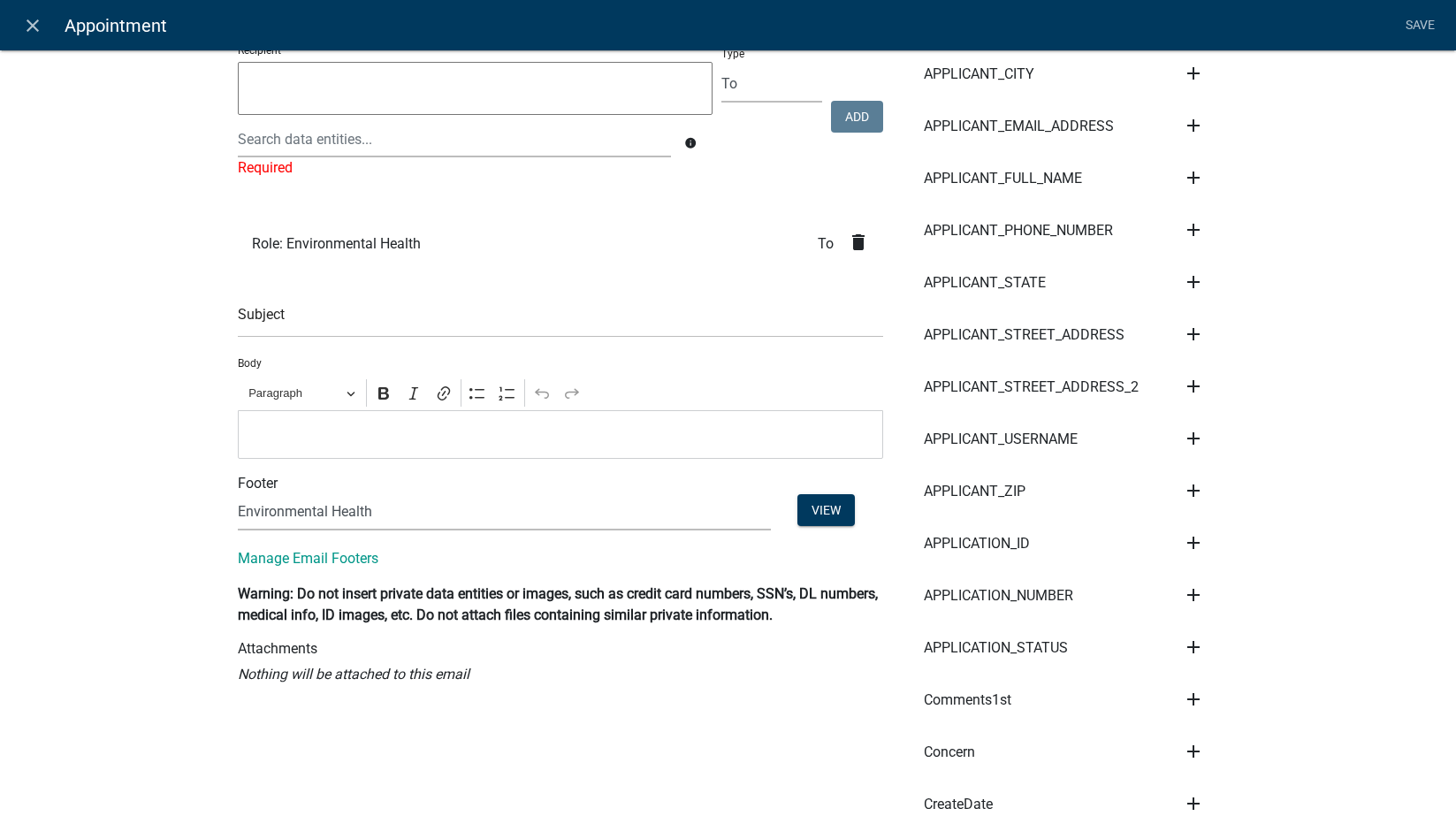
scroll to position [206, 0]
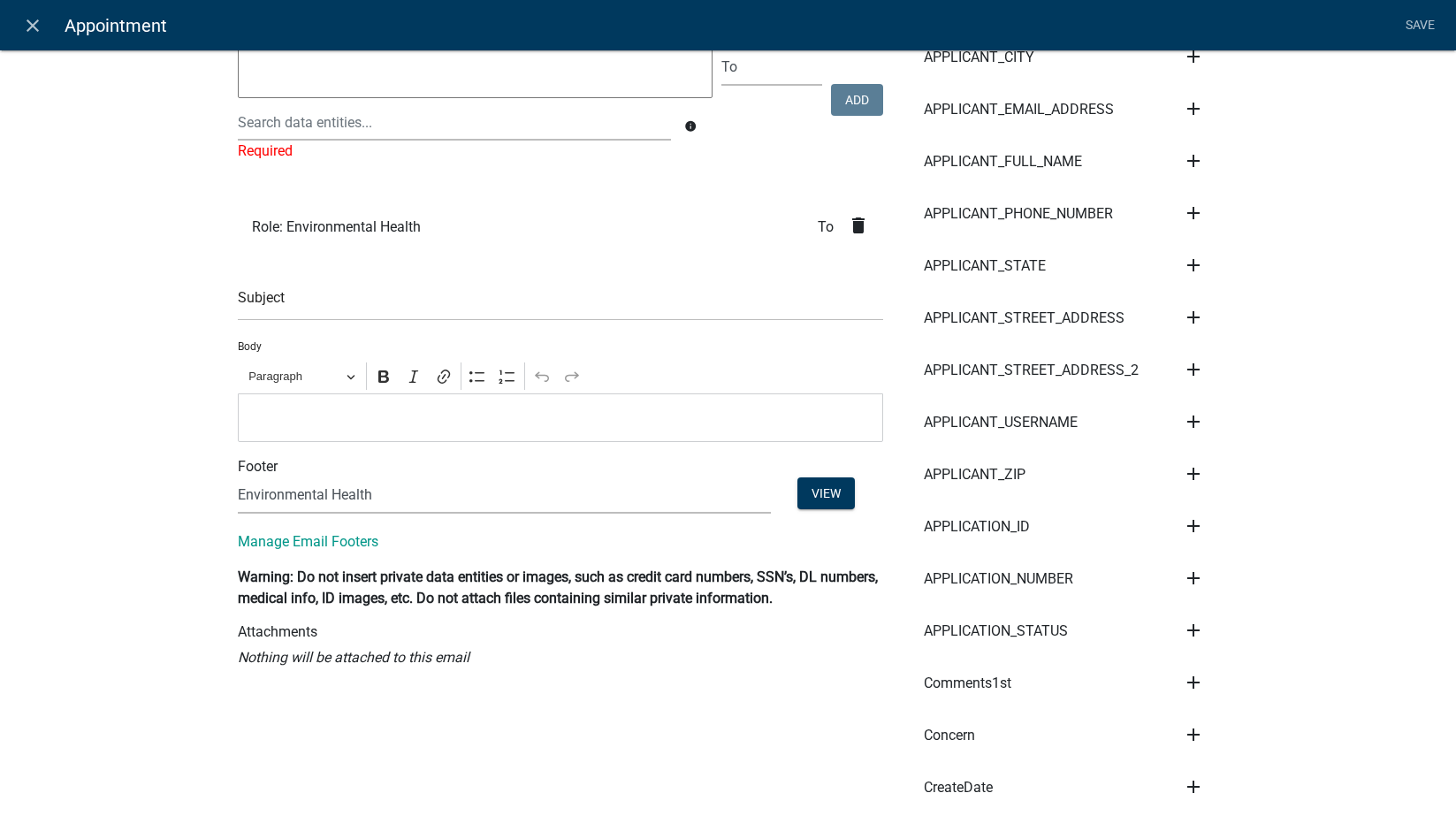
click at [328, 422] on p "Editor editing area: main. Press Alt+0 for help." at bounding box center [560, 417] width 627 height 21
click at [1411, 19] on li "Save" at bounding box center [1420, 25] width 44 height 34
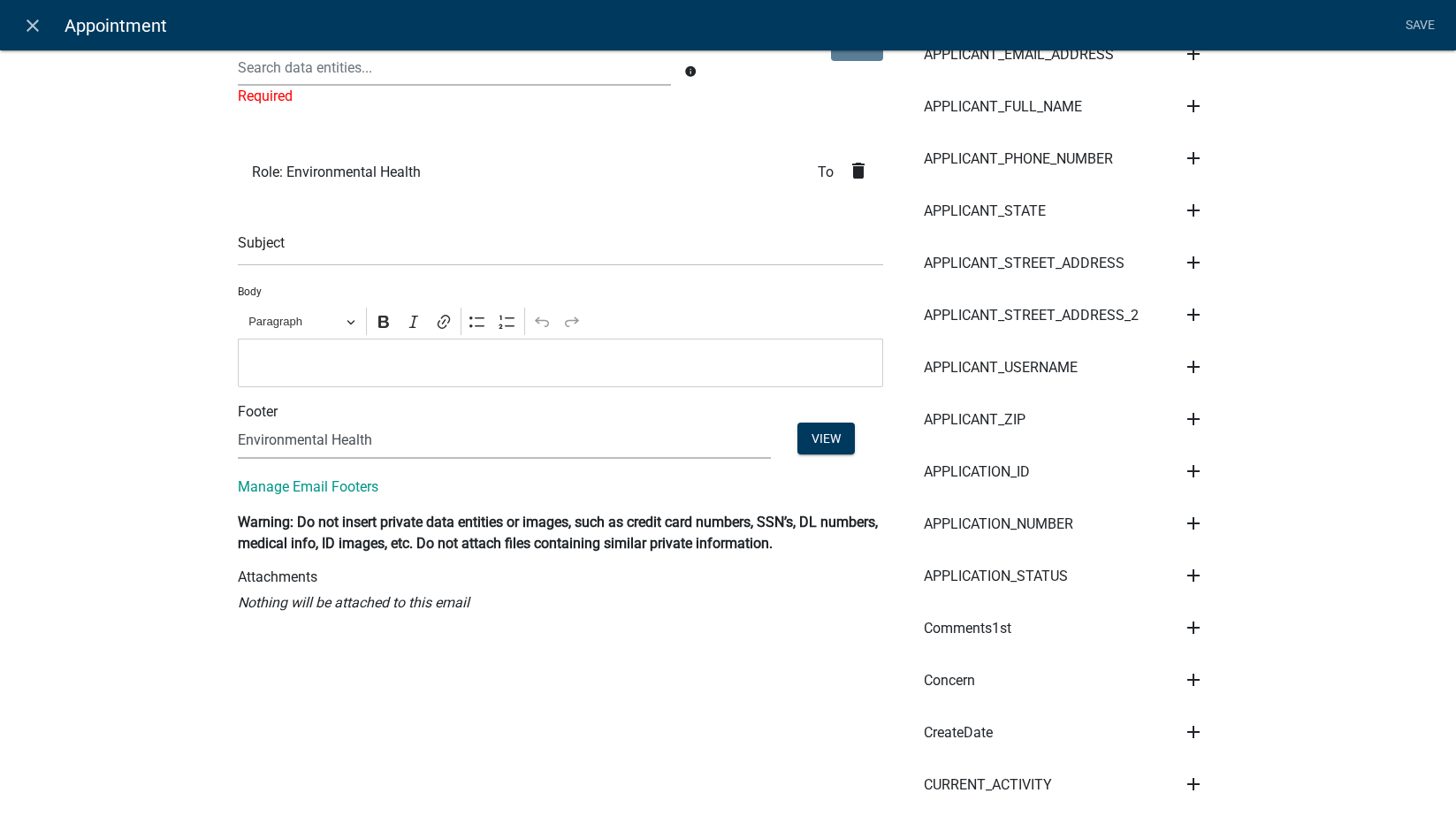
scroll to position [0, 0]
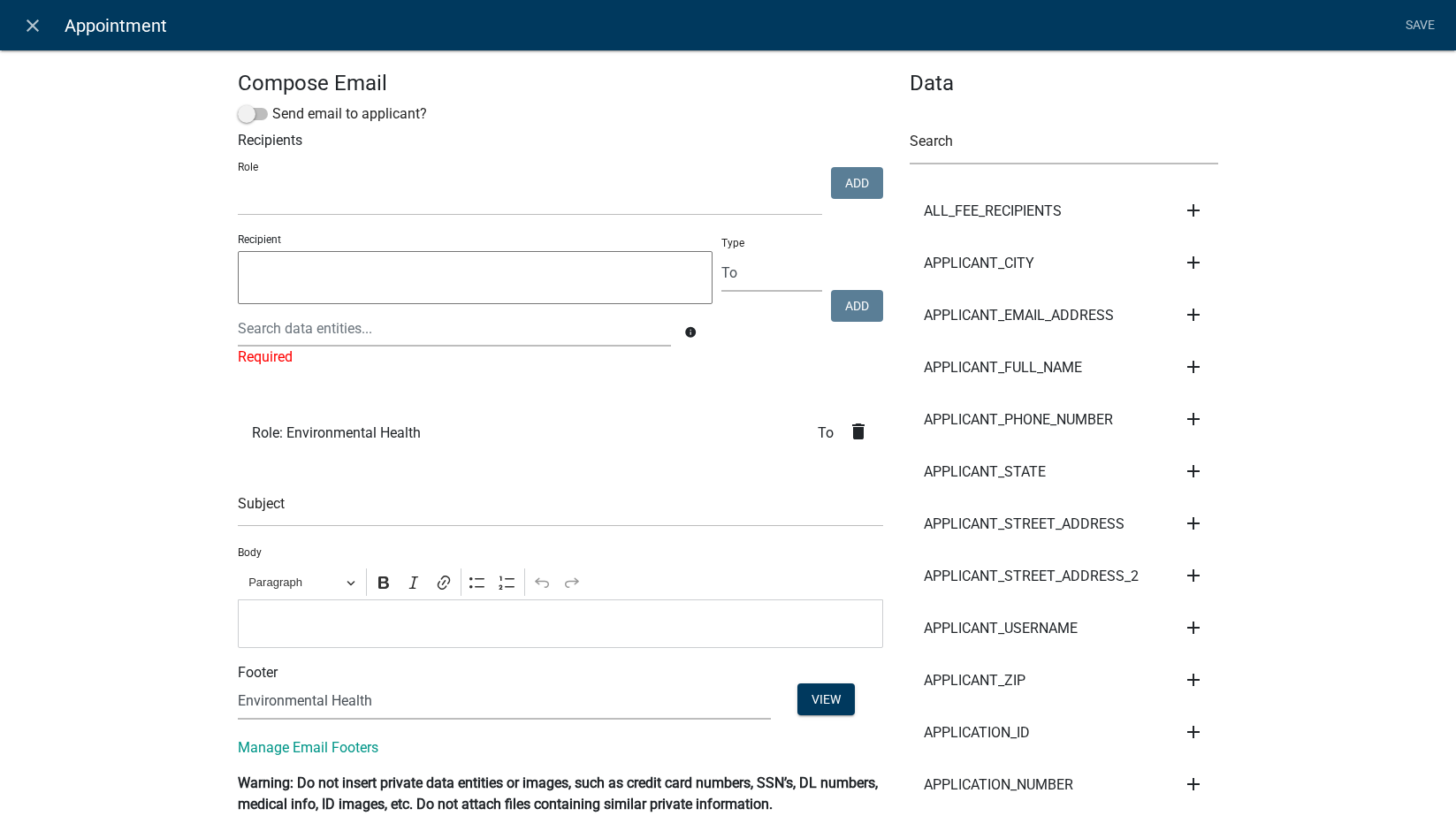
click at [1417, 23] on li "Save" at bounding box center [1420, 25] width 44 height 34
click at [342, 331] on div at bounding box center [455, 328] width 460 height 36
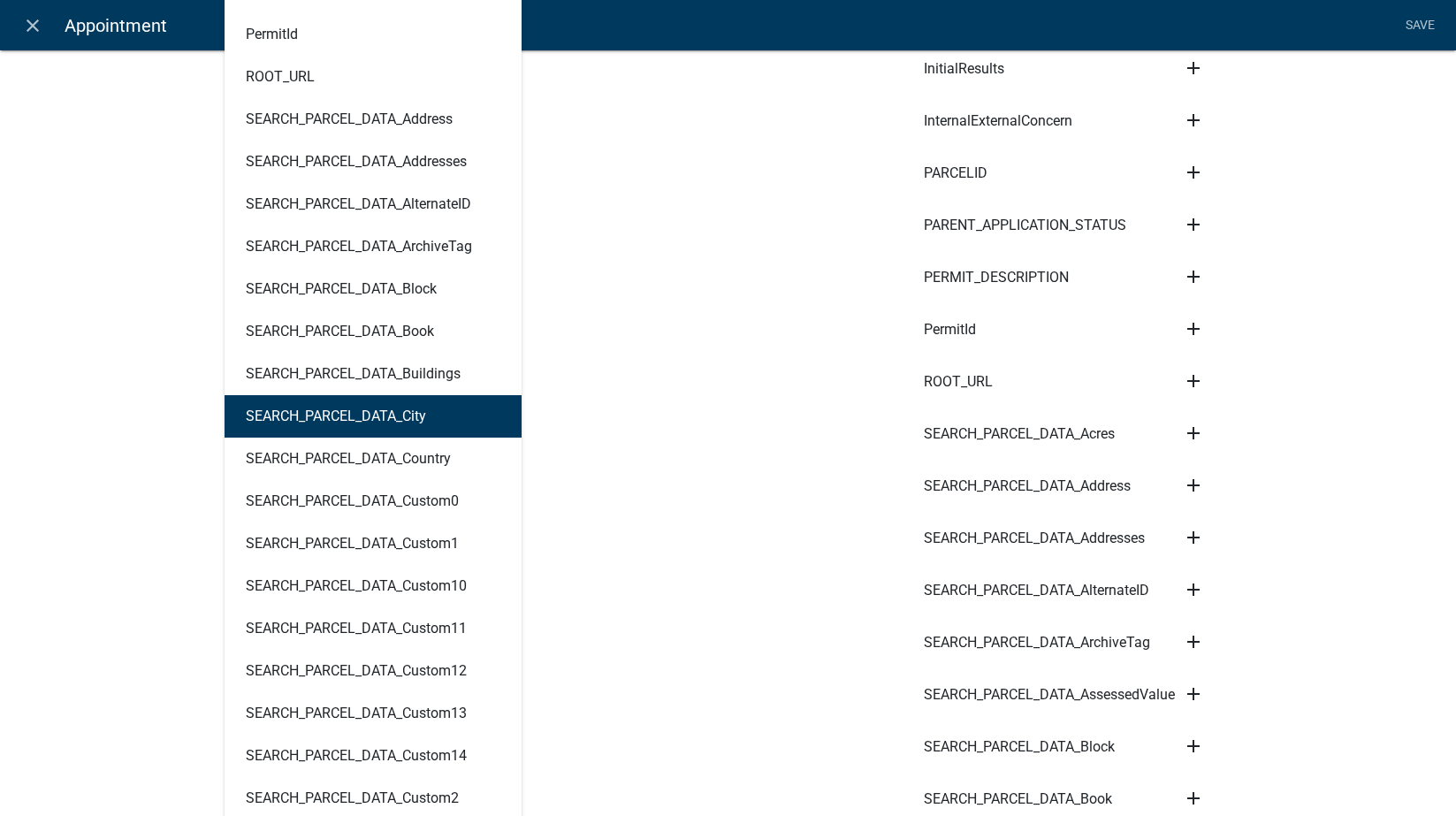
scroll to position [825, 0]
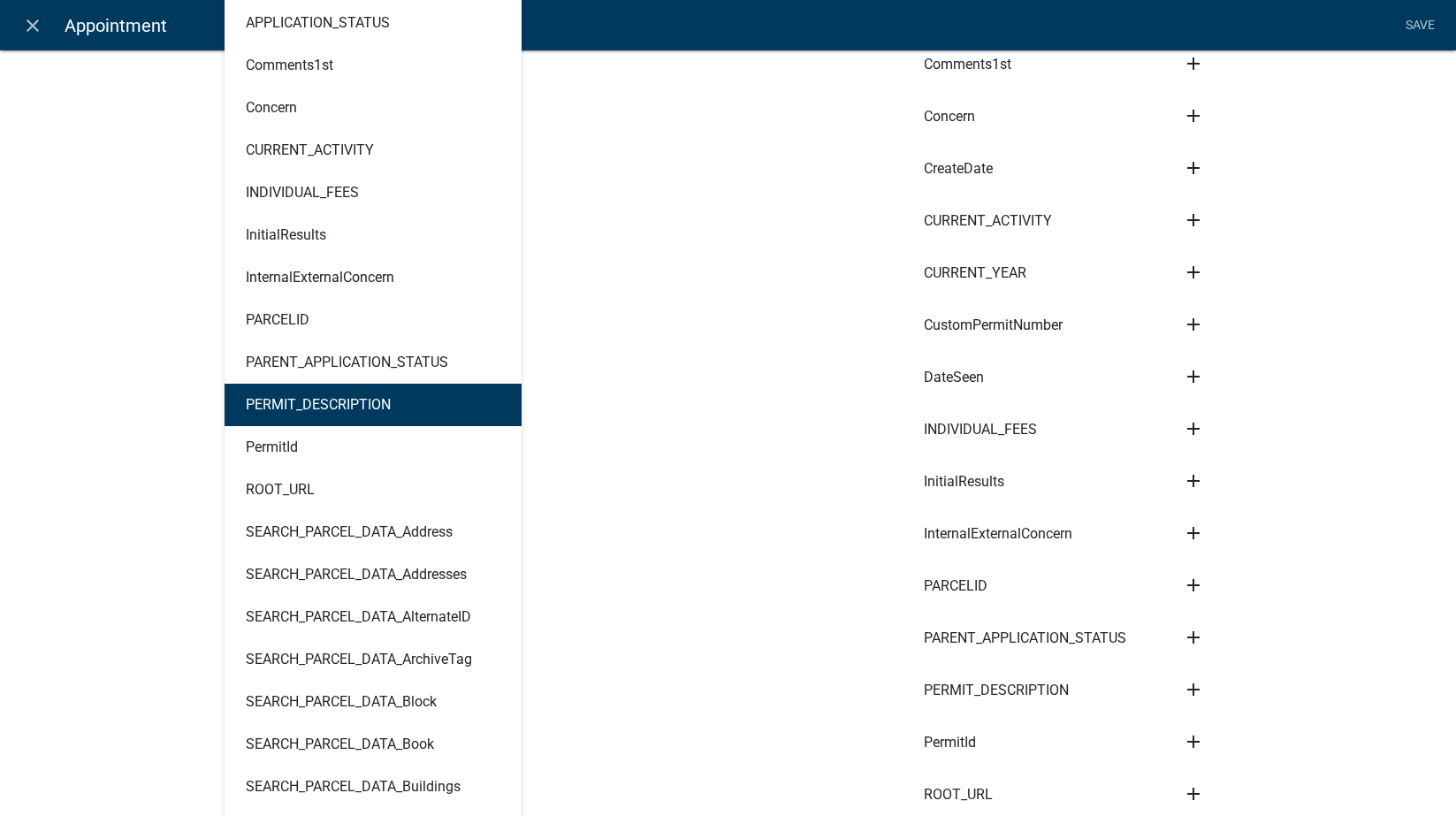
click at [357, 411] on ngb-highlight "PERMIT_DESCRIPTION" at bounding box center [317, 404] width 145 height 14
type textarea "PERMIT_DESCRIPTION"
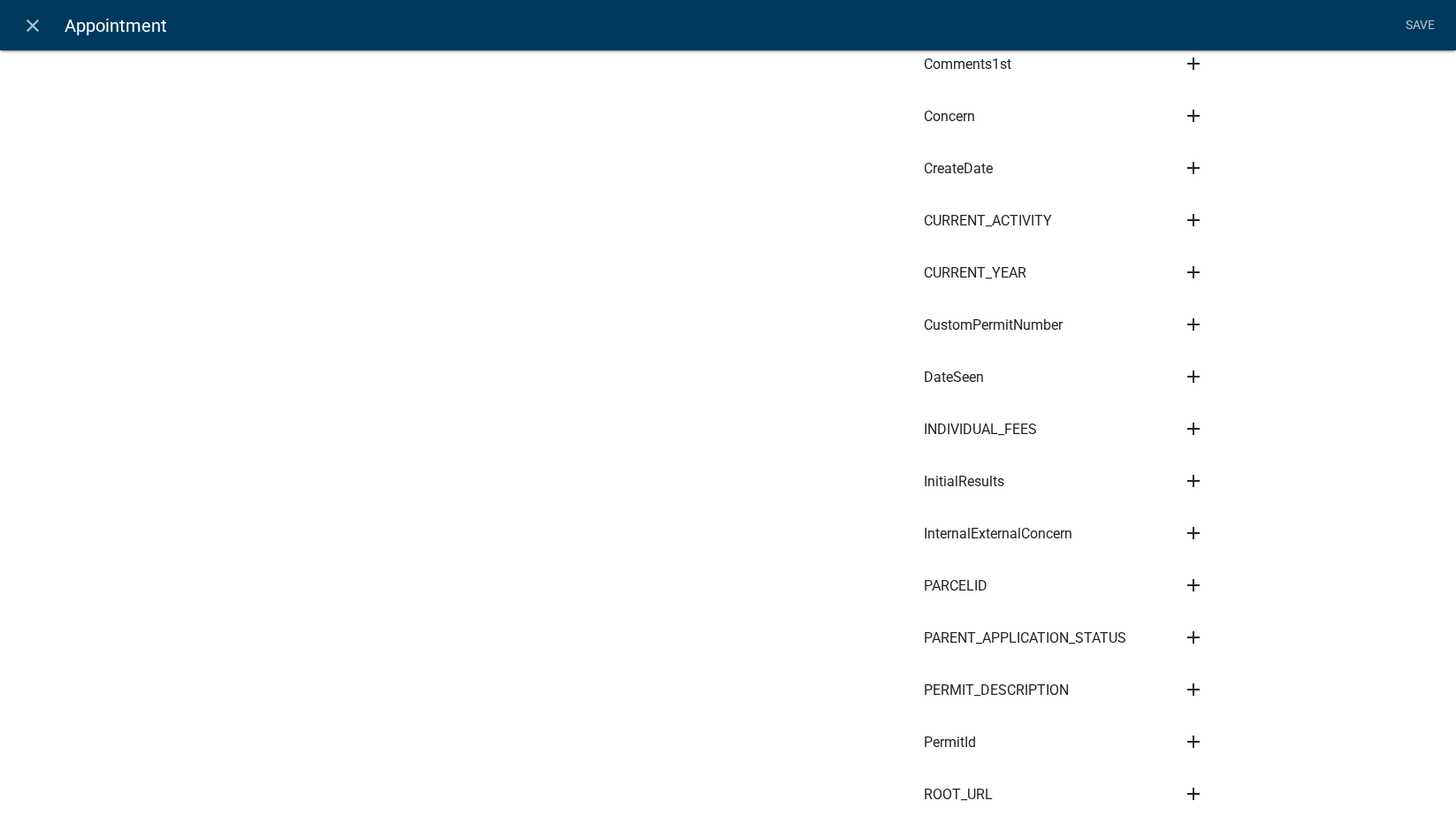
scroll to position [0, 0]
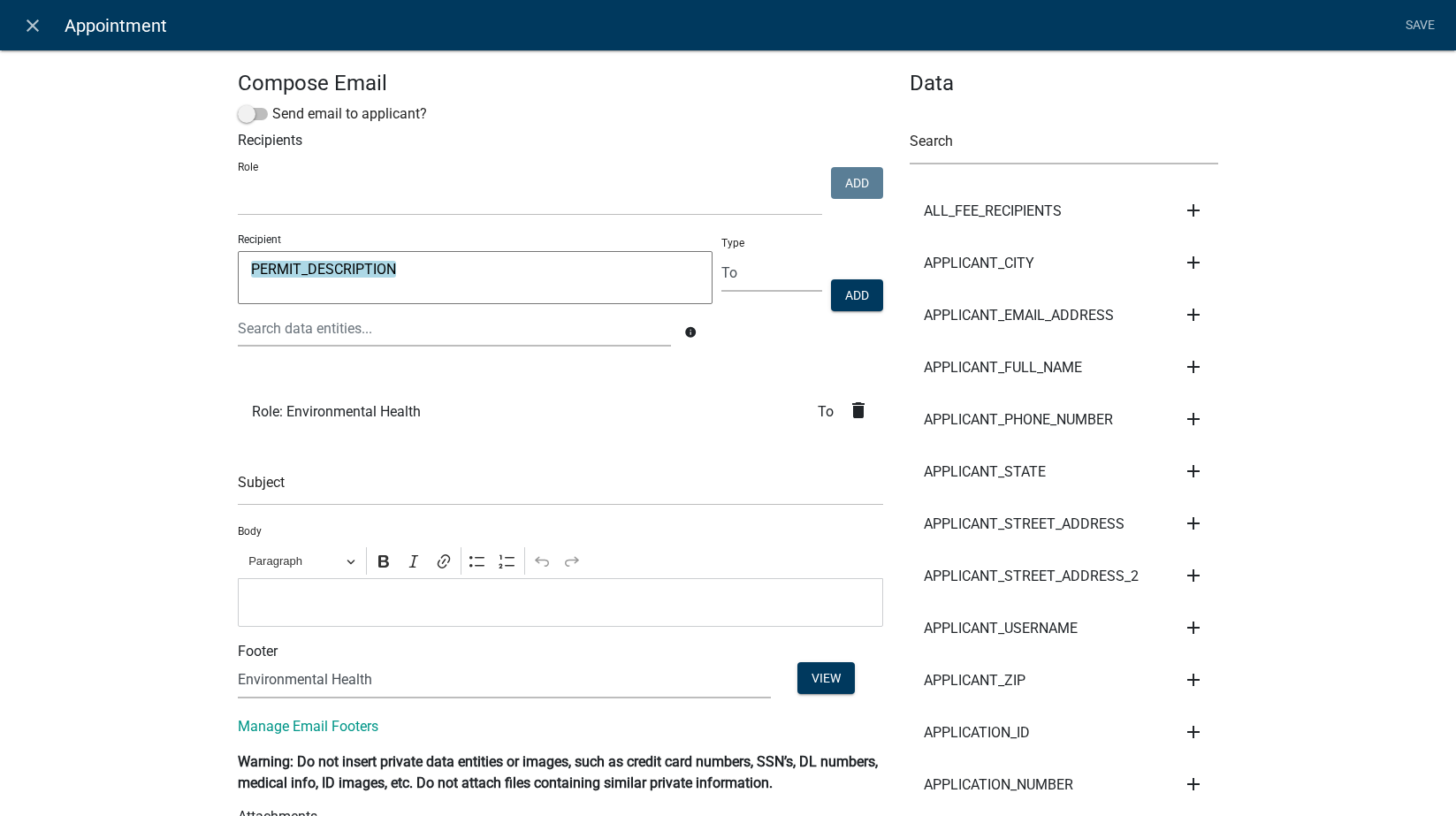
click at [1415, 22] on li "Save" at bounding box center [1420, 25] width 44 height 34
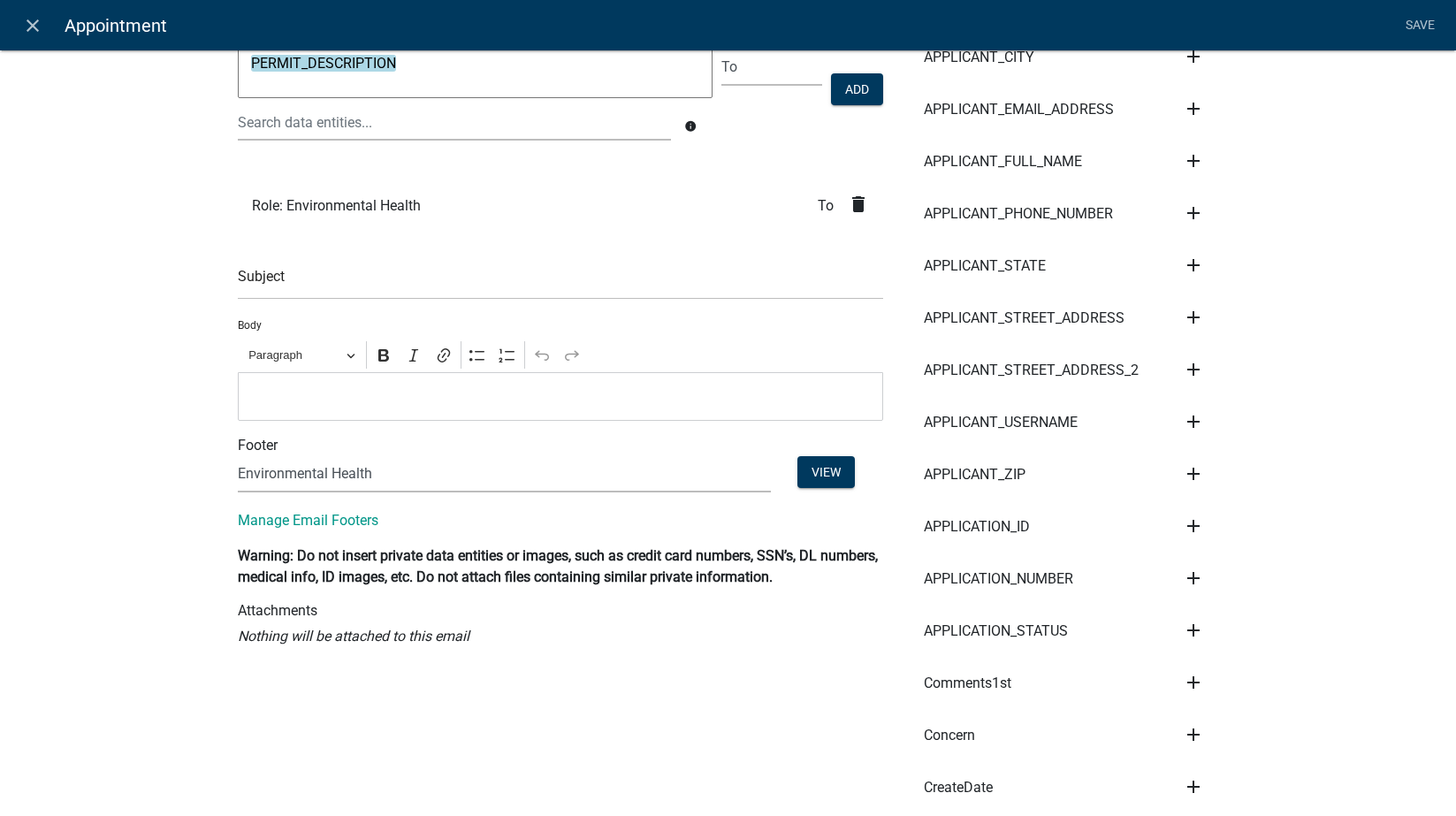
click at [336, 394] on p "Editor editing area: main. Press Alt+0 for help." at bounding box center [560, 396] width 627 height 21
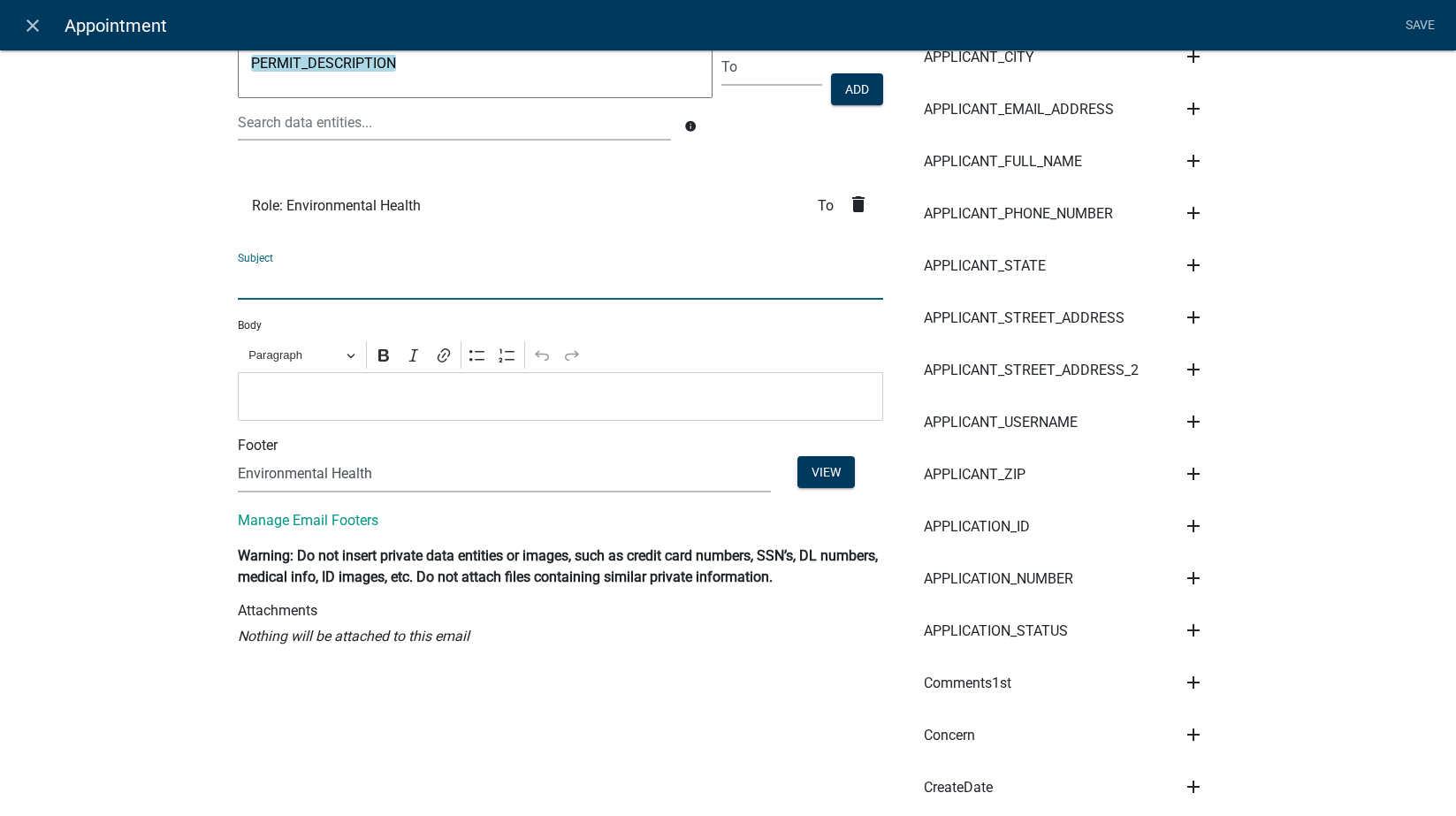
click at [353, 291] on input "text" at bounding box center [560, 281] width 645 height 36
type input "Concern Follow Up"
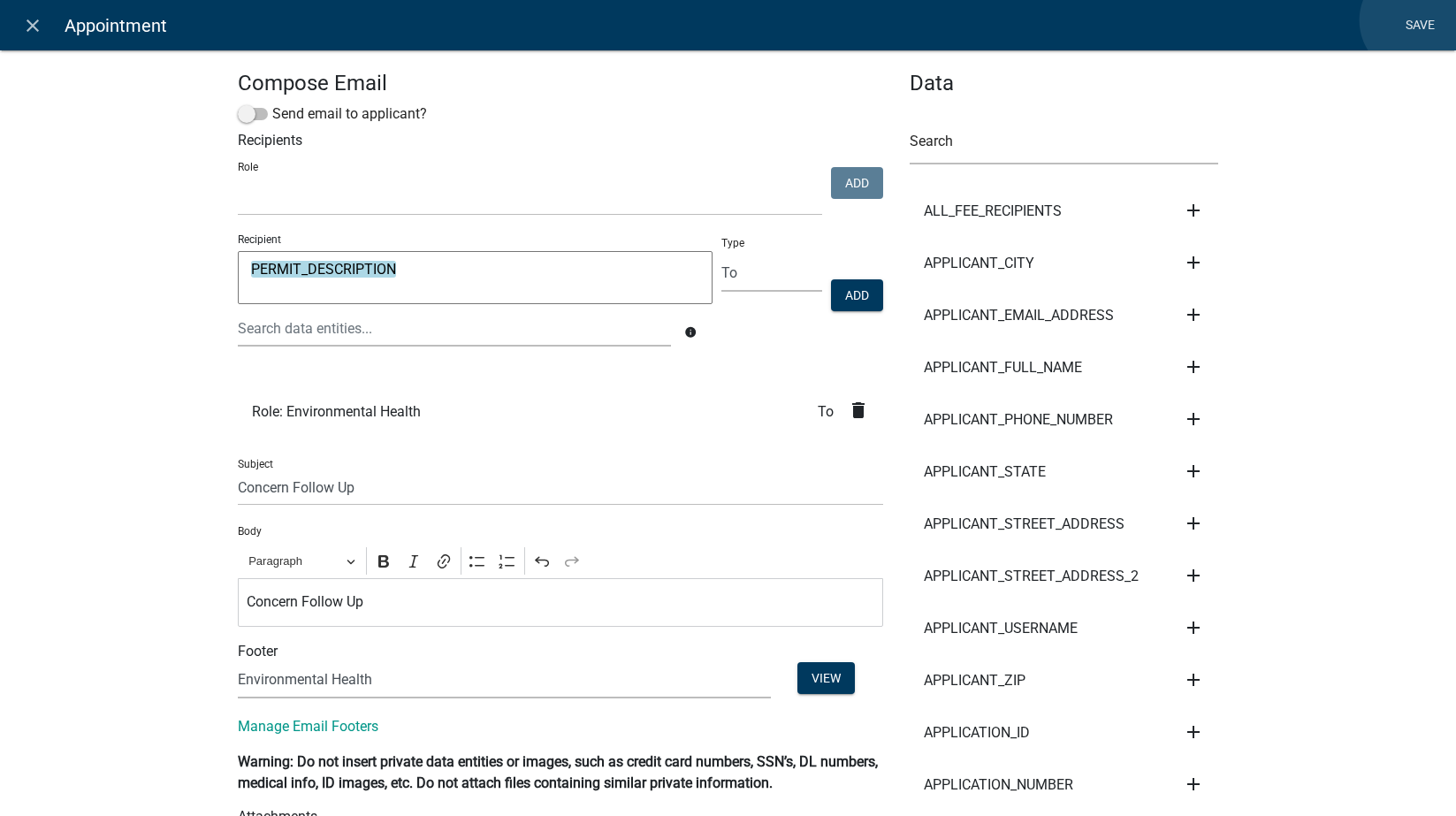
click at [1415, 21] on link "Save" at bounding box center [1420, 25] width 44 height 34
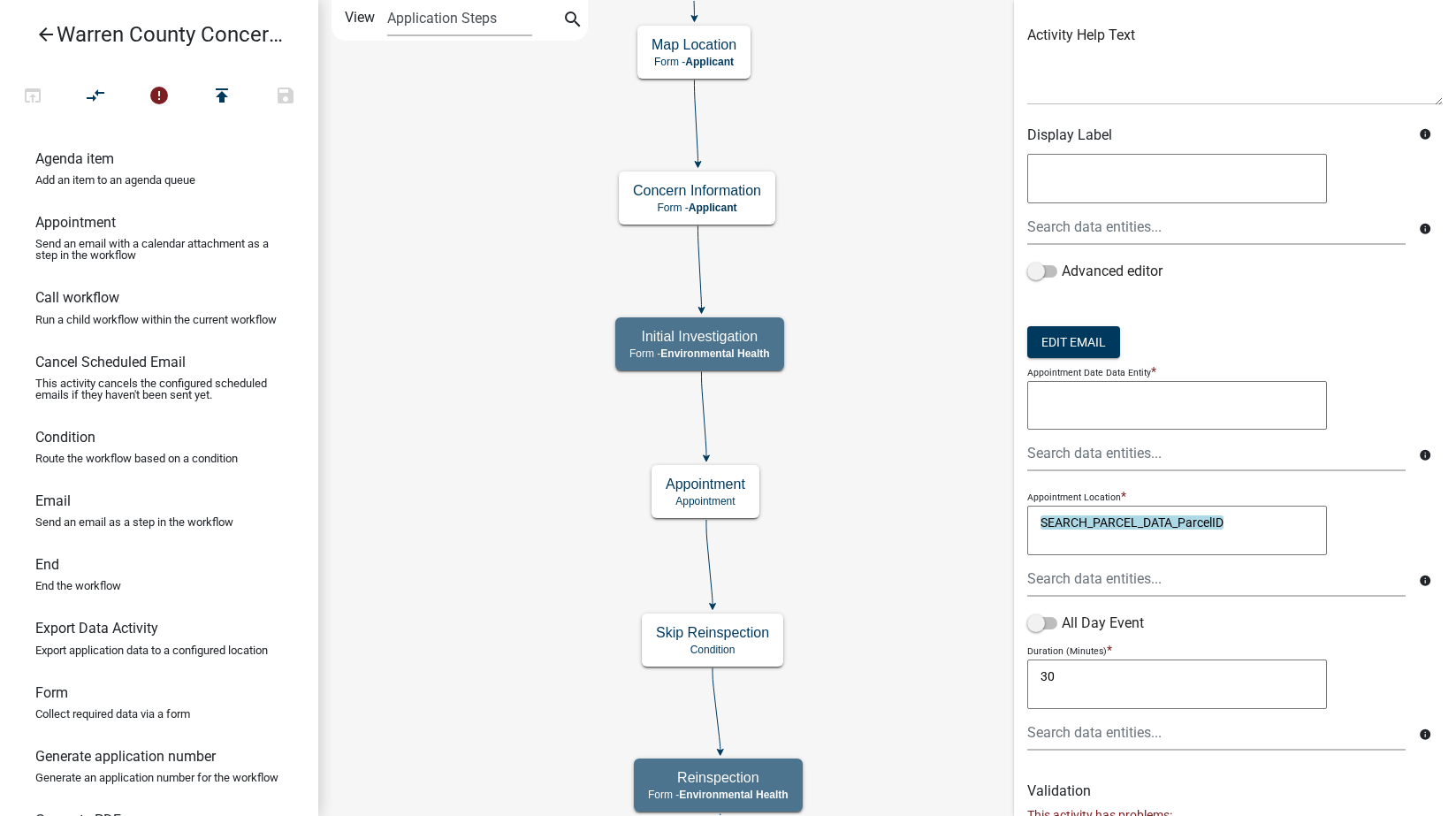
click at [1129, 394] on textarea at bounding box center [1177, 405] width 300 height 49
click at [1101, 458] on div at bounding box center [1216, 453] width 405 height 36
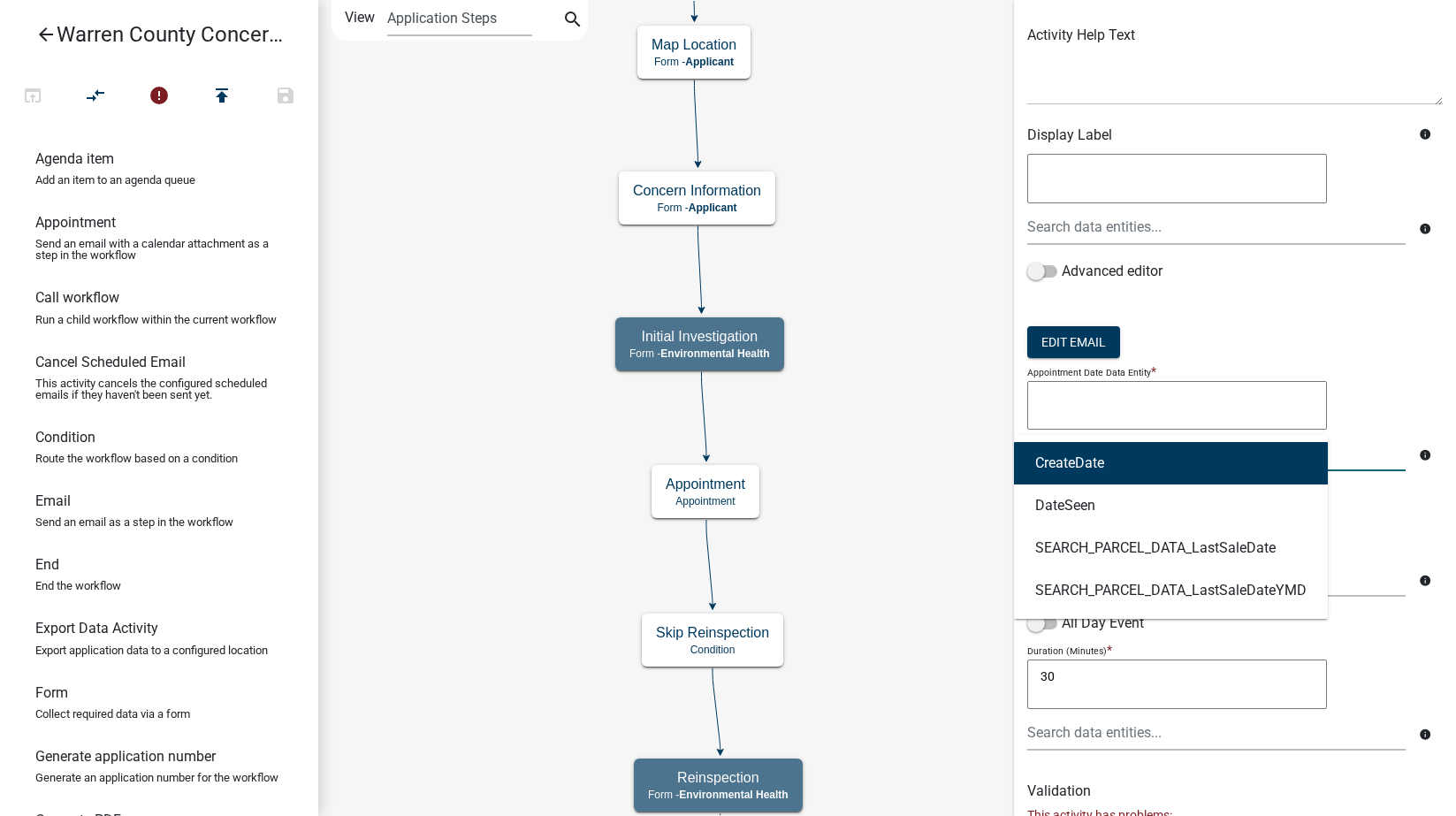
click at [1100, 471] on ngb-highlight "CreateDate" at bounding box center [1070, 463] width 69 height 14
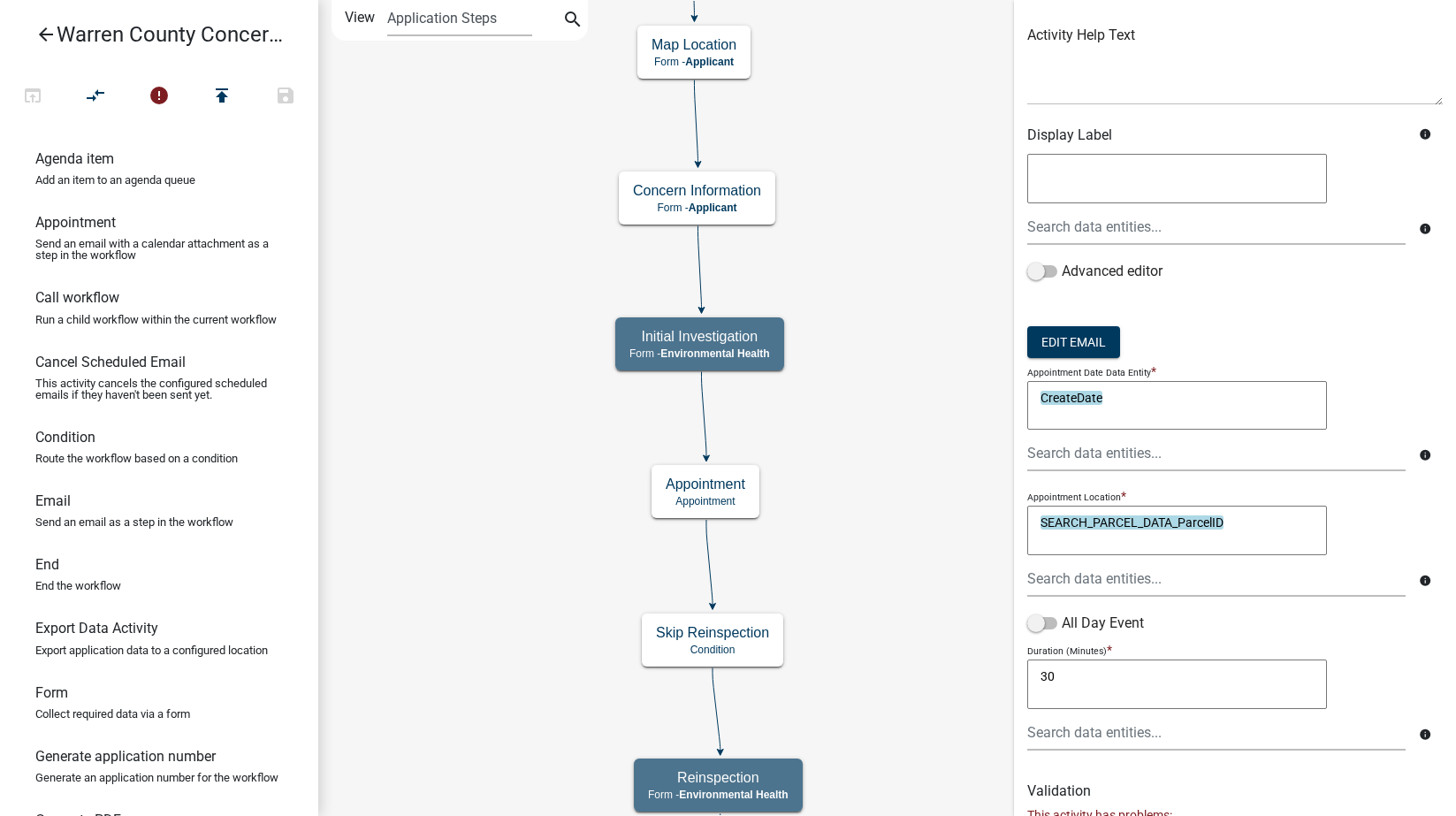
click at [1124, 408] on textarea "CreateDate" at bounding box center [1177, 405] width 300 height 49
type textarea "CreateDate"
click at [987, 394] on main "Start Start - Applicant Search Parcel Data Parcel search - Applicant Map Locati…" at bounding box center [887, 408] width 1138 height 816
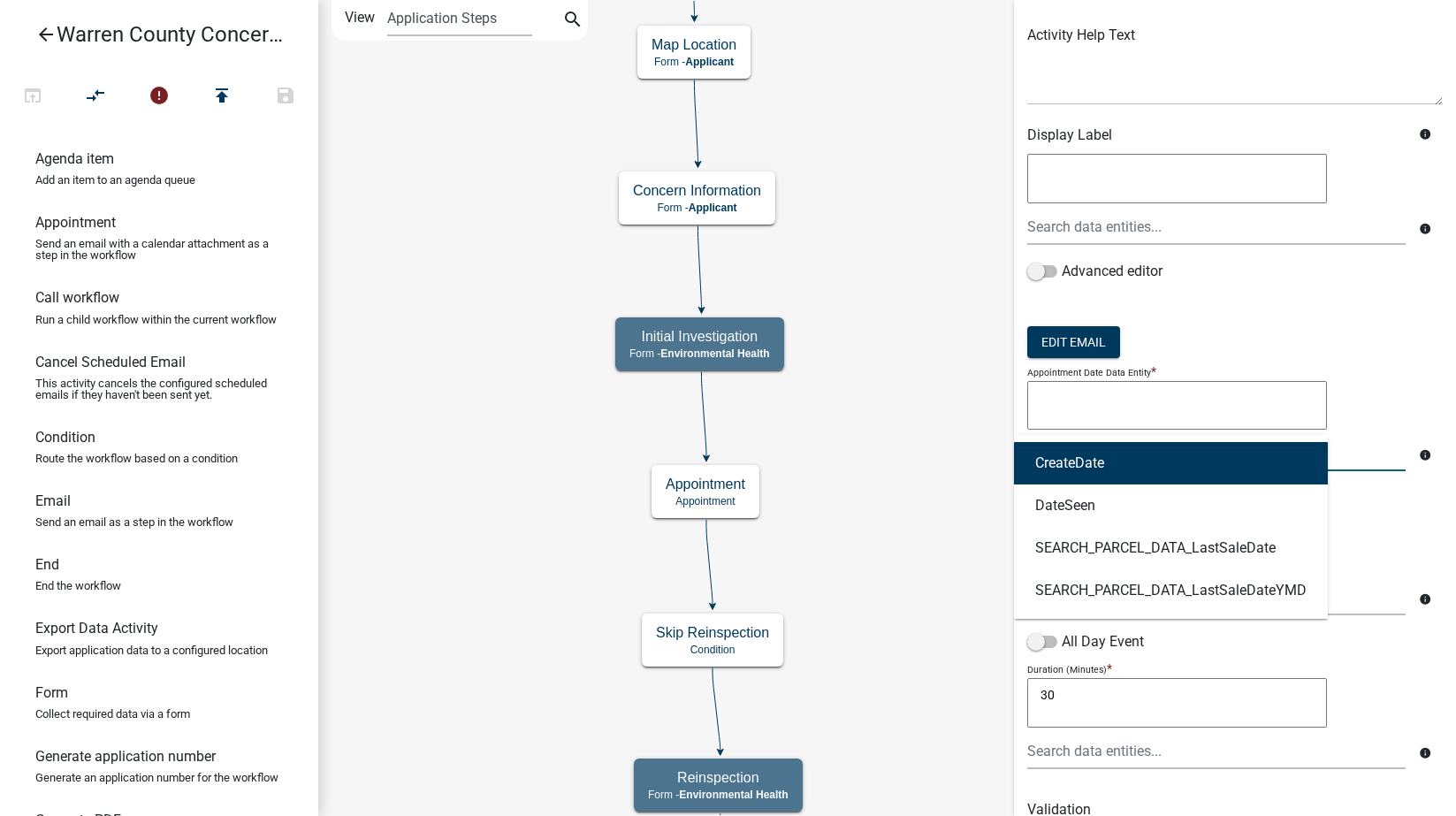
click at [1217, 450] on div "CreateDate DateSeen SEARCH_PARCEL_DATA_LastSaleDate SEARCH_PARCEL_DATA_LastSale…" at bounding box center [1216, 453] width 405 height 36
click at [1187, 401] on textarea at bounding box center [1177, 405] width 300 height 49
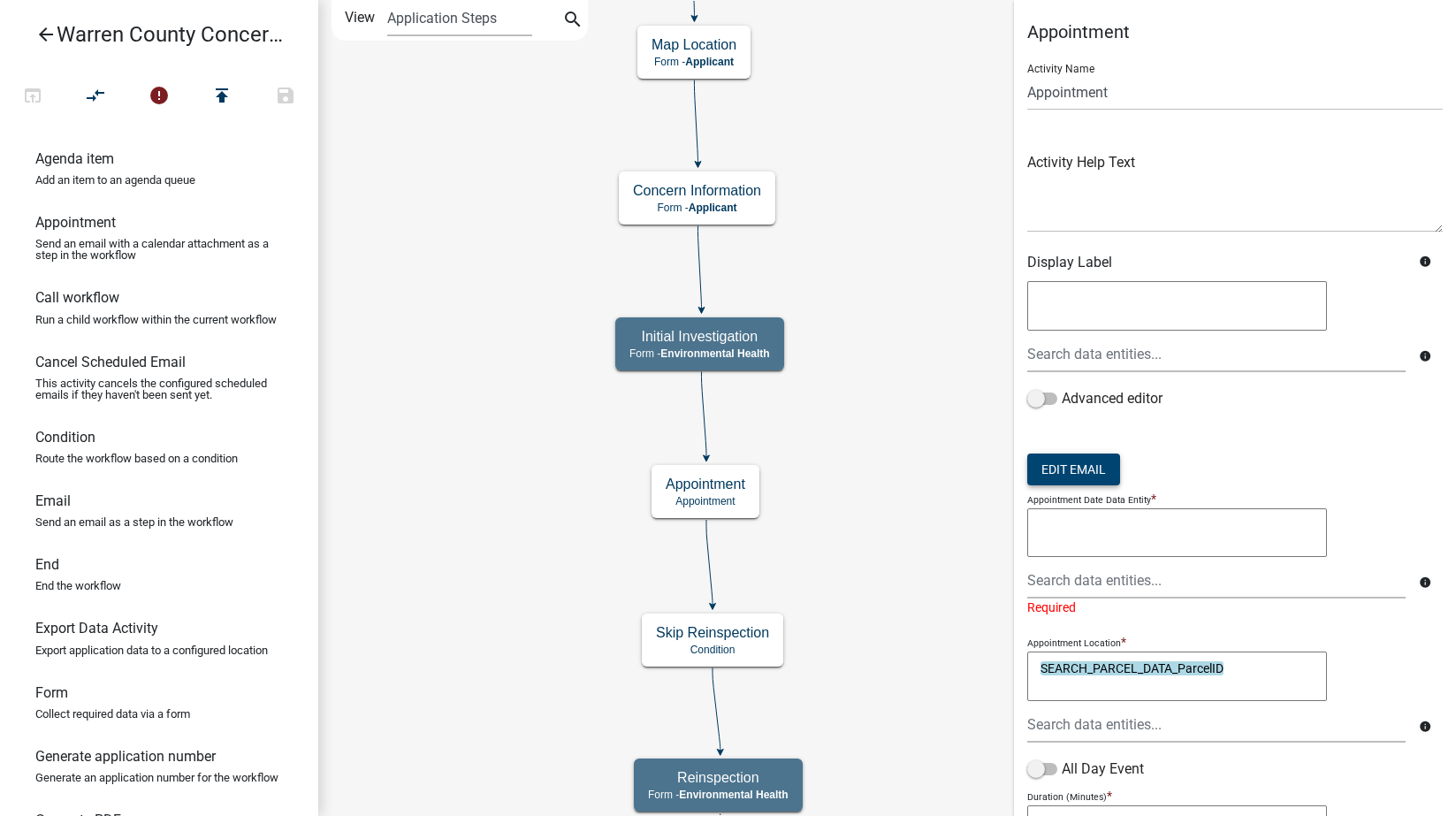
click at [1094, 470] on button "Edit Email" at bounding box center [1073, 470] width 92 height 32
select select "1ea7388c-b4fb-40e1-abca-7a9692cf601d"
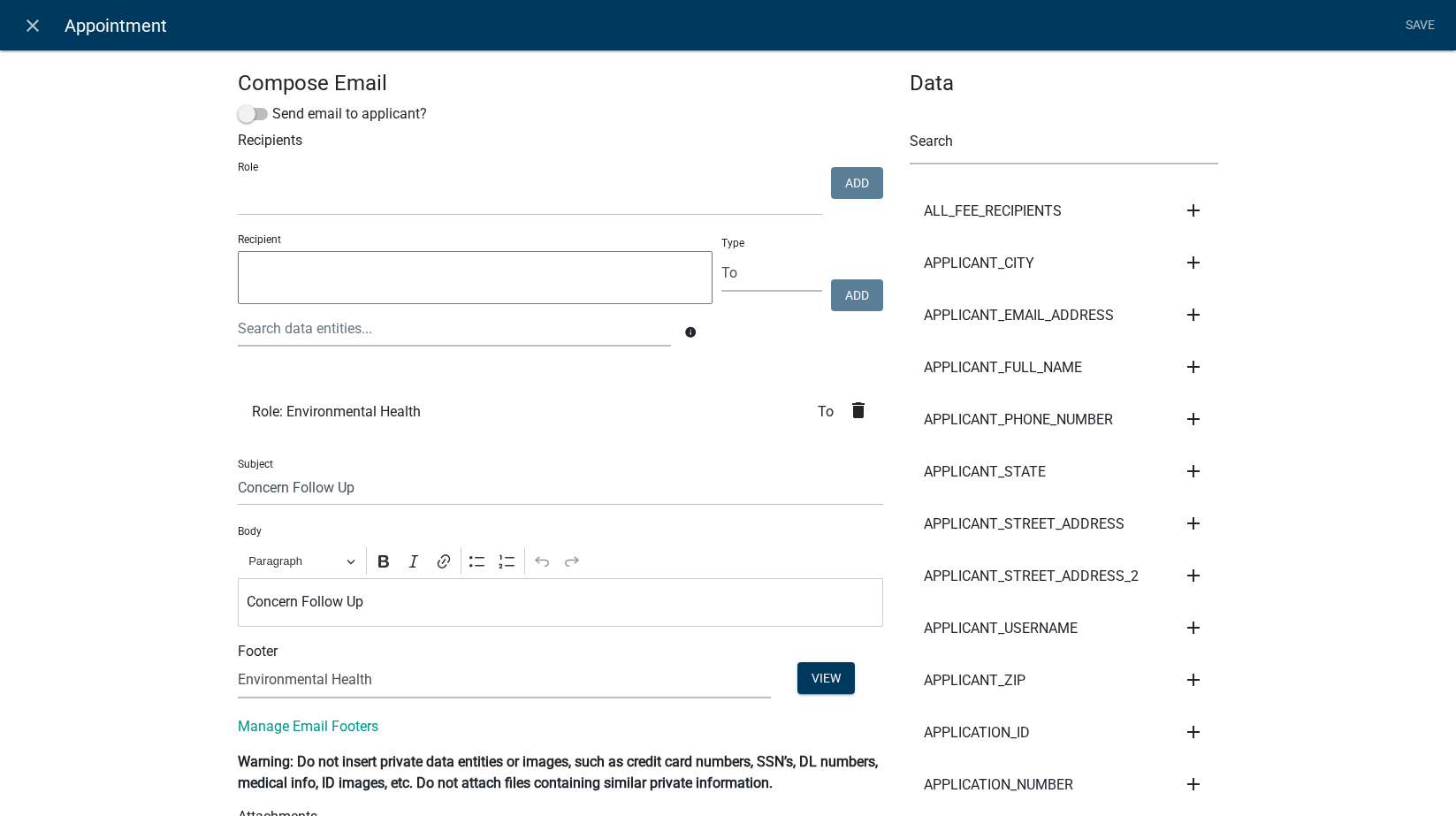
select select
click at [386, 200] on select "Engineering BOS Zoning Admin Assessor Environmental Health E911" at bounding box center [530, 197] width 584 height 36
click at [278, 487] on input "Concern Follow Up" at bounding box center [560, 487] width 645 height 36
click at [1417, 18] on link "Save" at bounding box center [1420, 25] width 44 height 34
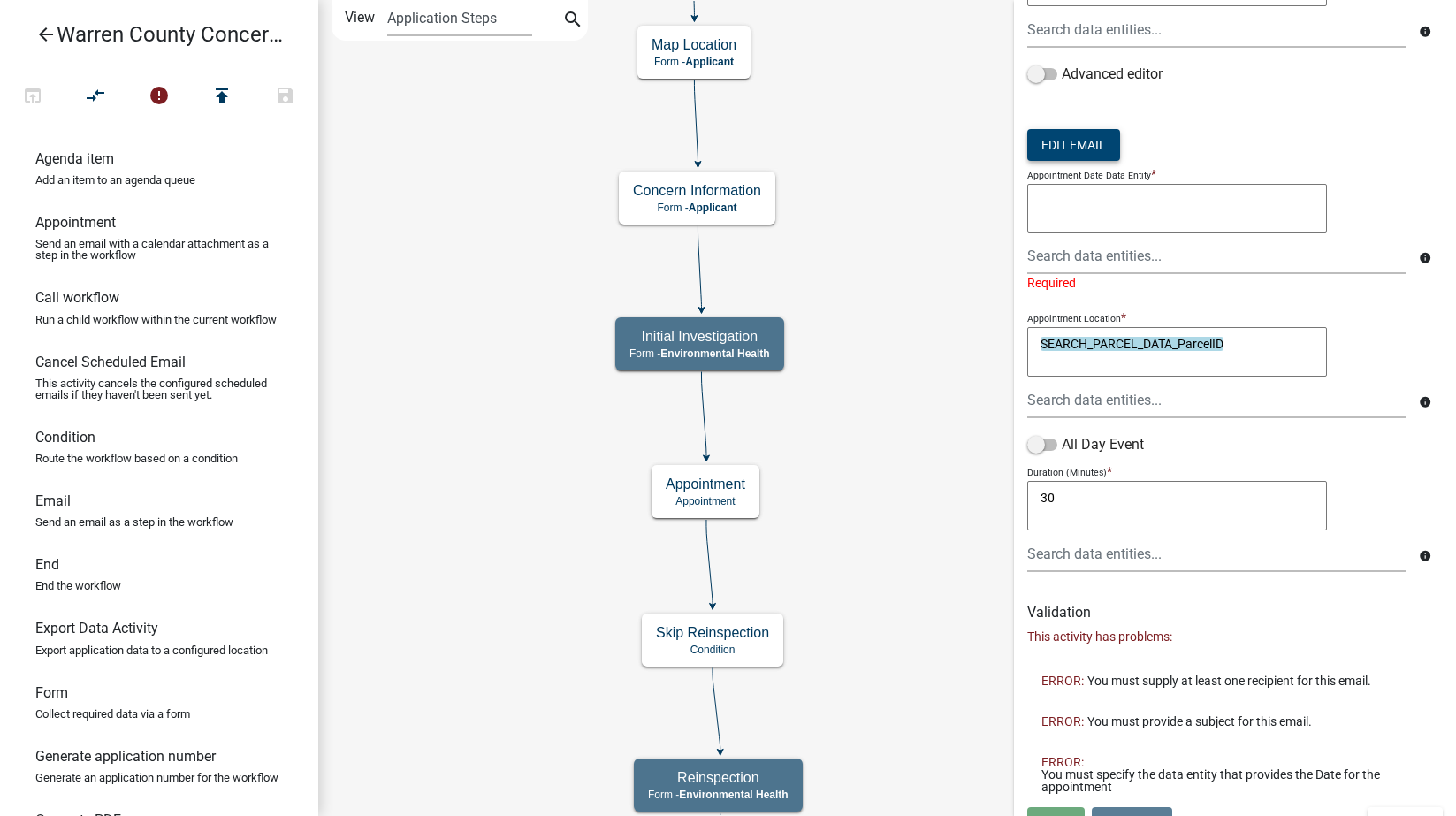
scroll to position [352, 0]
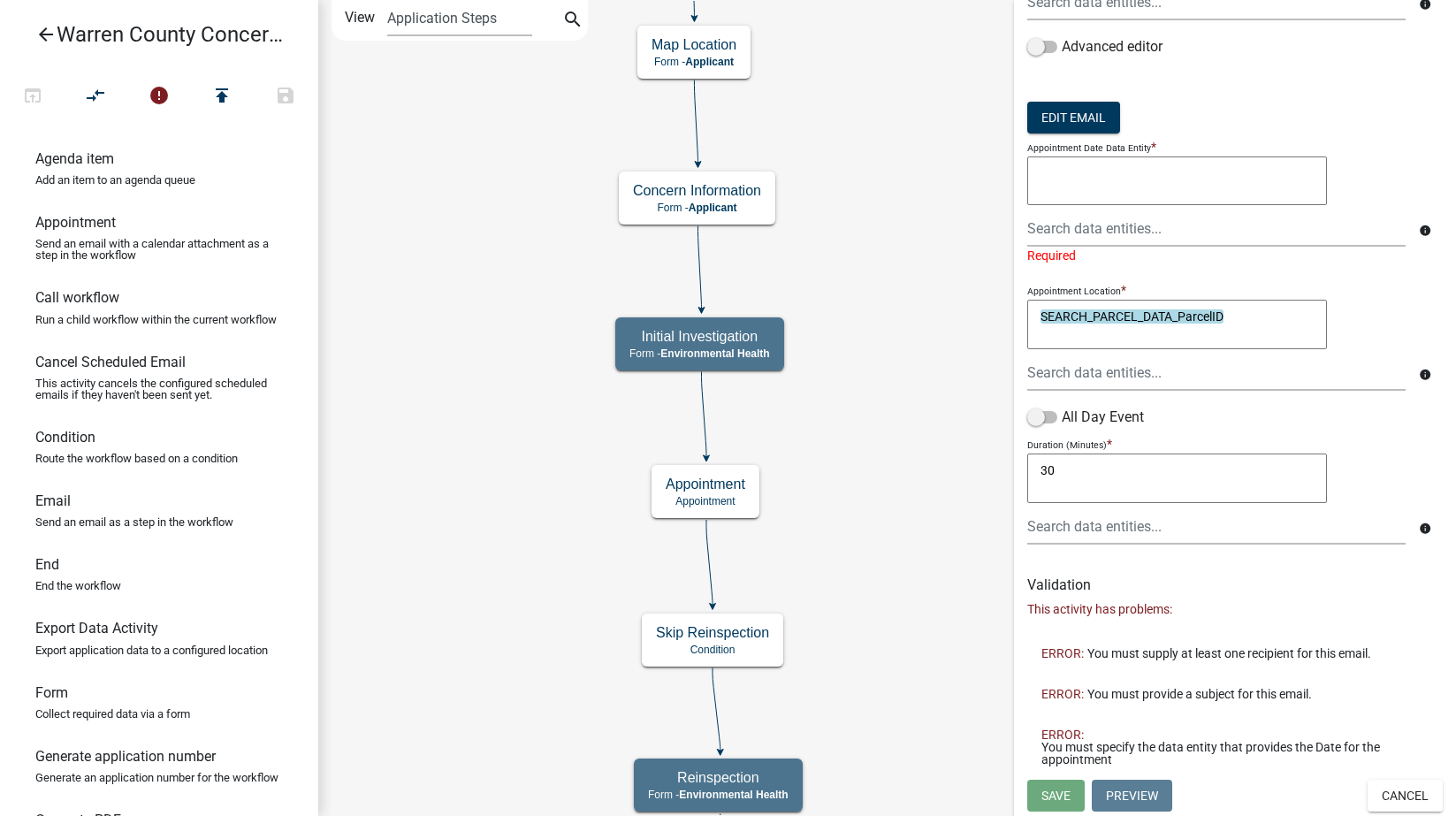
click at [1120, 187] on textarea at bounding box center [1177, 181] width 300 height 49
click at [1106, 231] on div at bounding box center [1216, 228] width 405 height 36
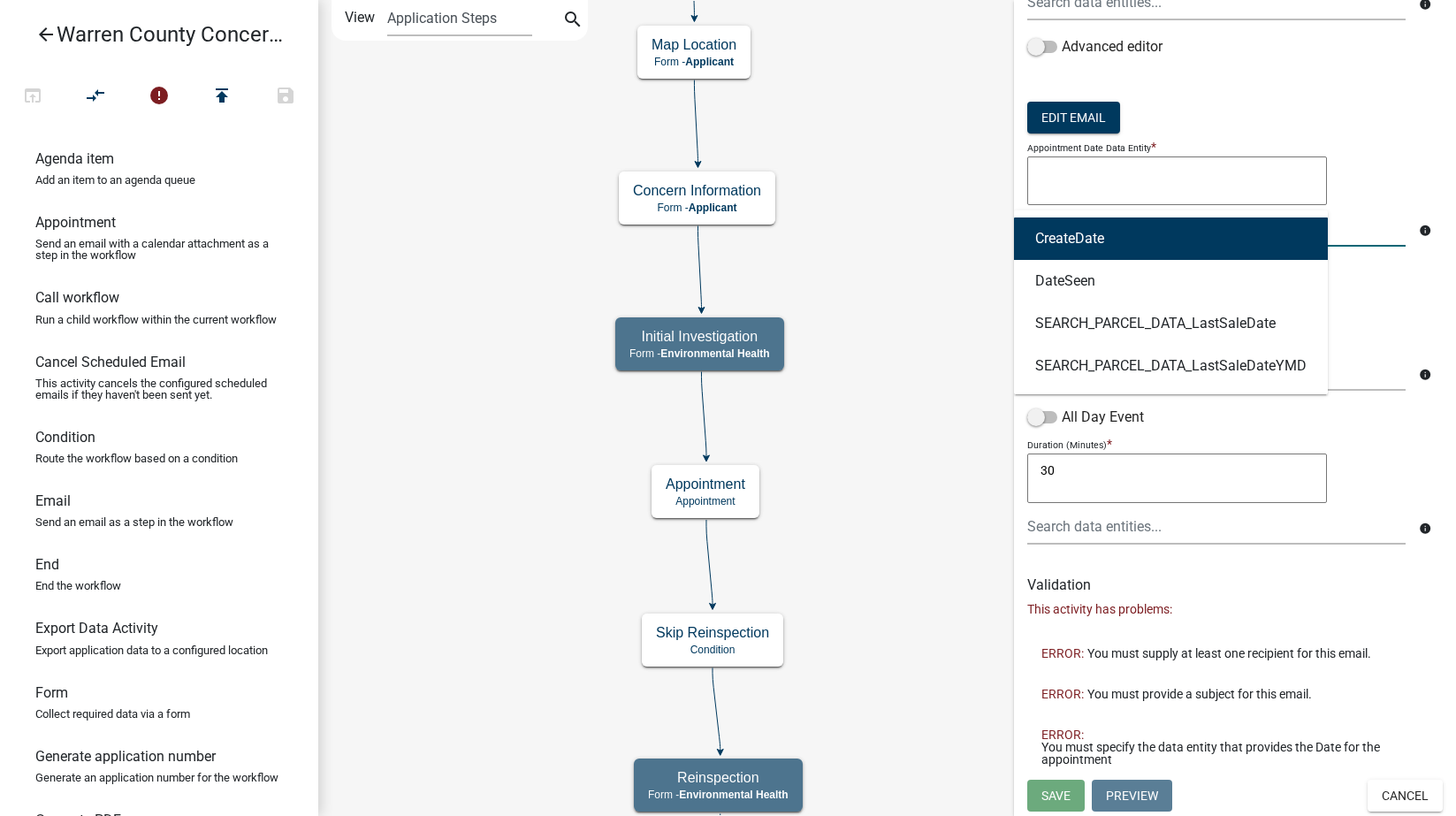
click at [1087, 245] on ngb-highlight "CreateDate" at bounding box center [1070, 238] width 69 height 14
type textarea "CreateDate"
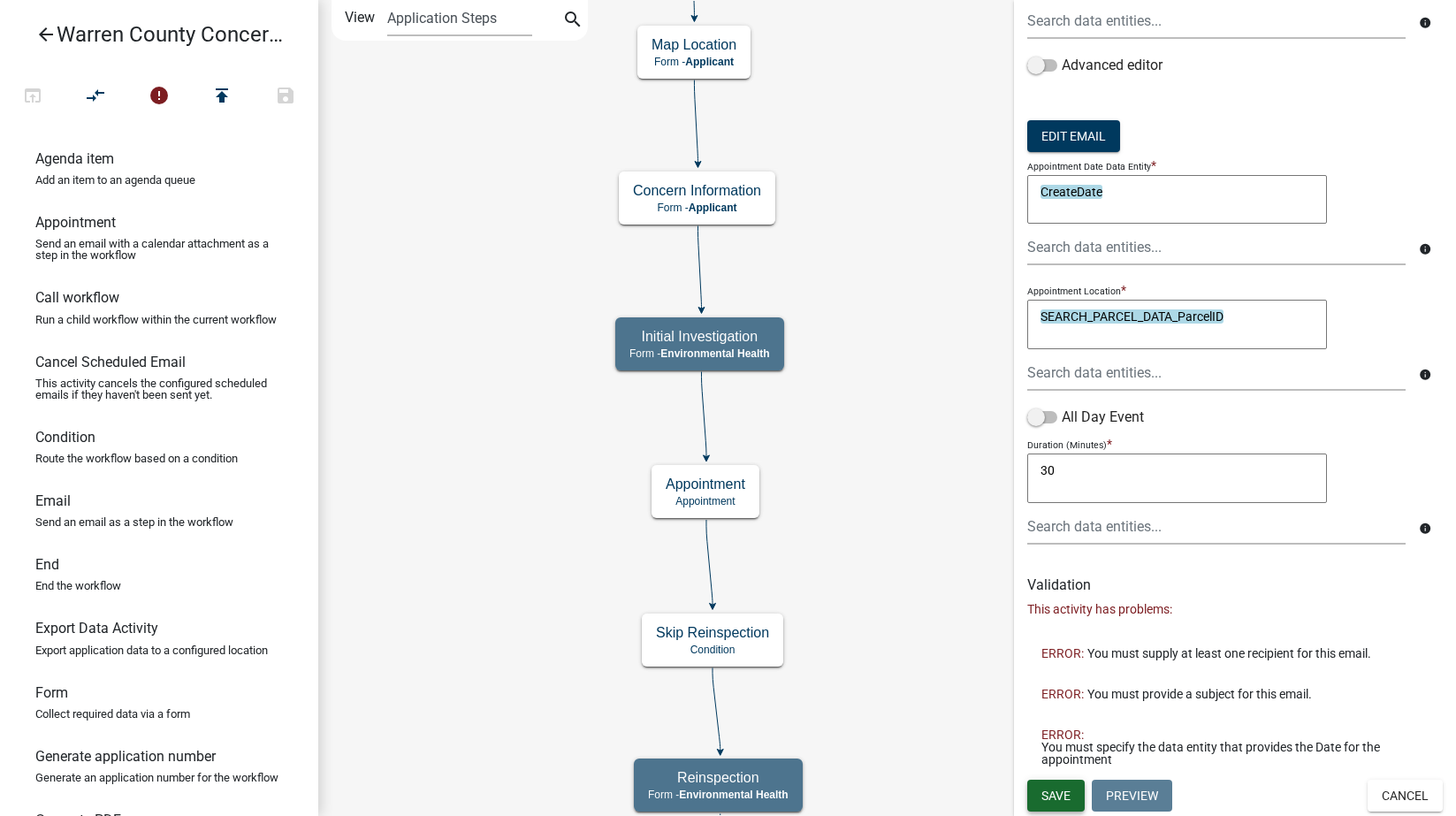
click at [1057, 796] on span "Save" at bounding box center [1056, 795] width 29 height 14
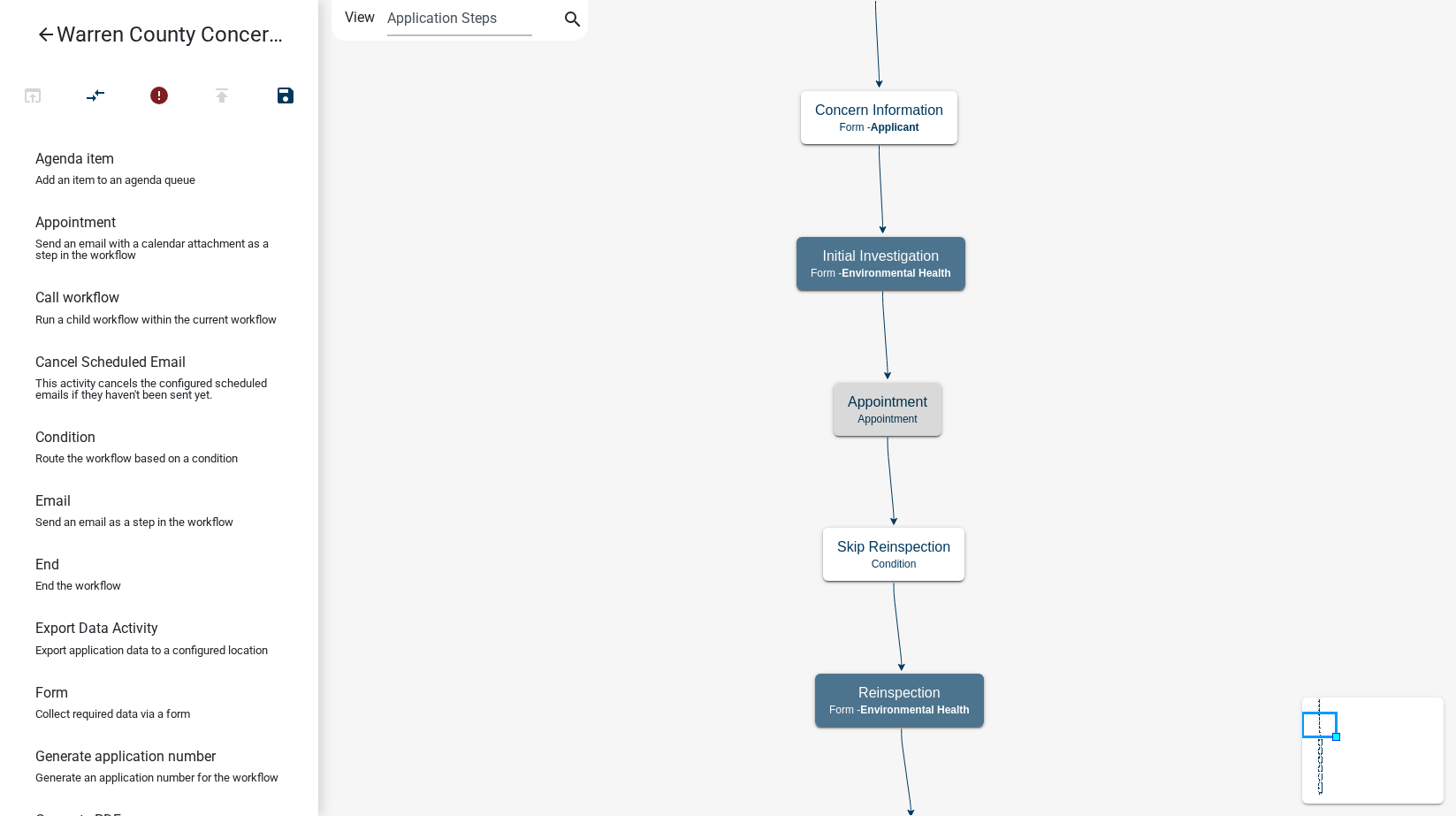
scroll to position [0, 0]
click at [923, 405] on small "(invalid)" at bounding box center [925, 402] width 40 height 13
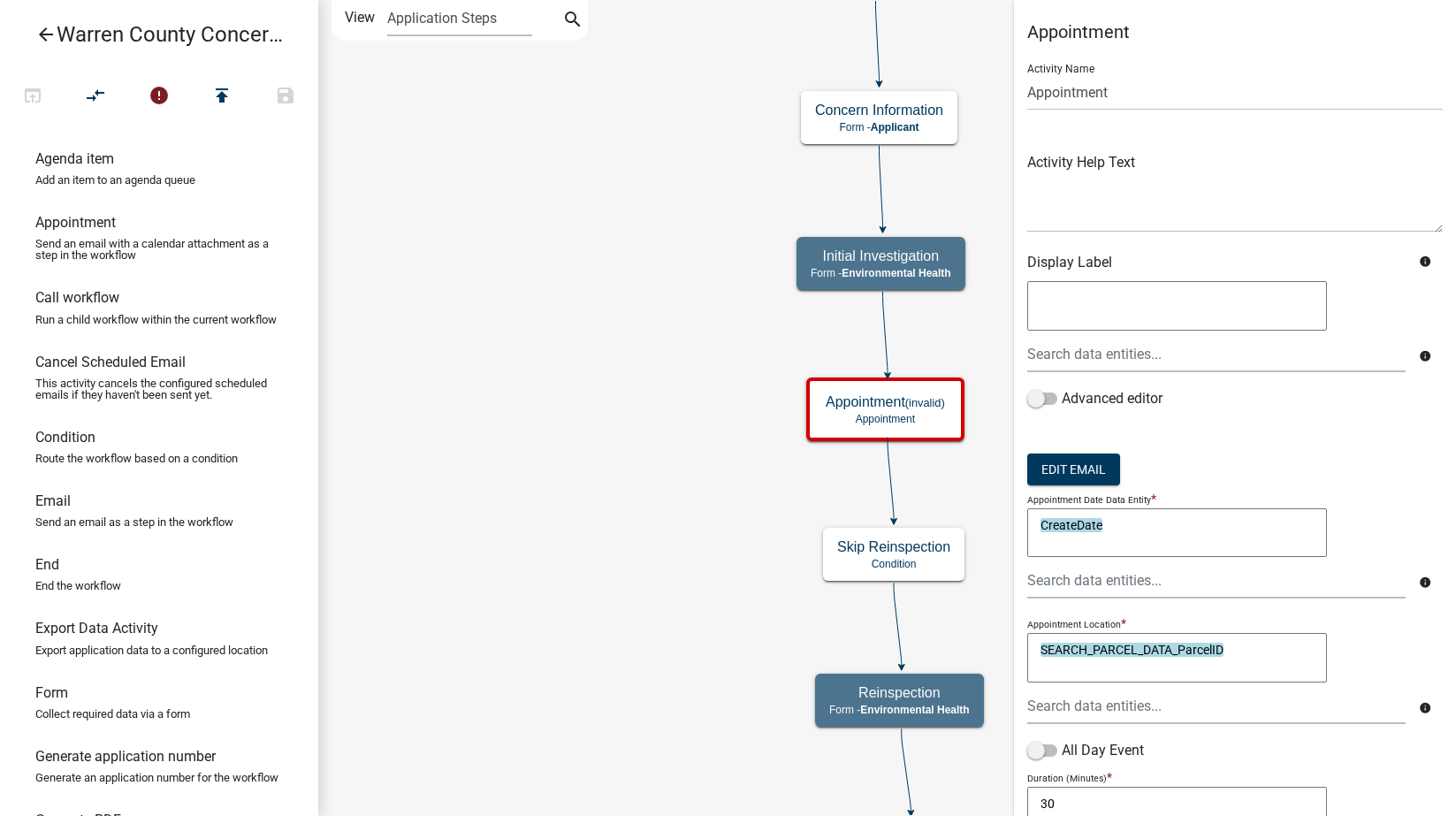
click at [1419, 259] on icon "info" at bounding box center [1424, 261] width 12 height 12
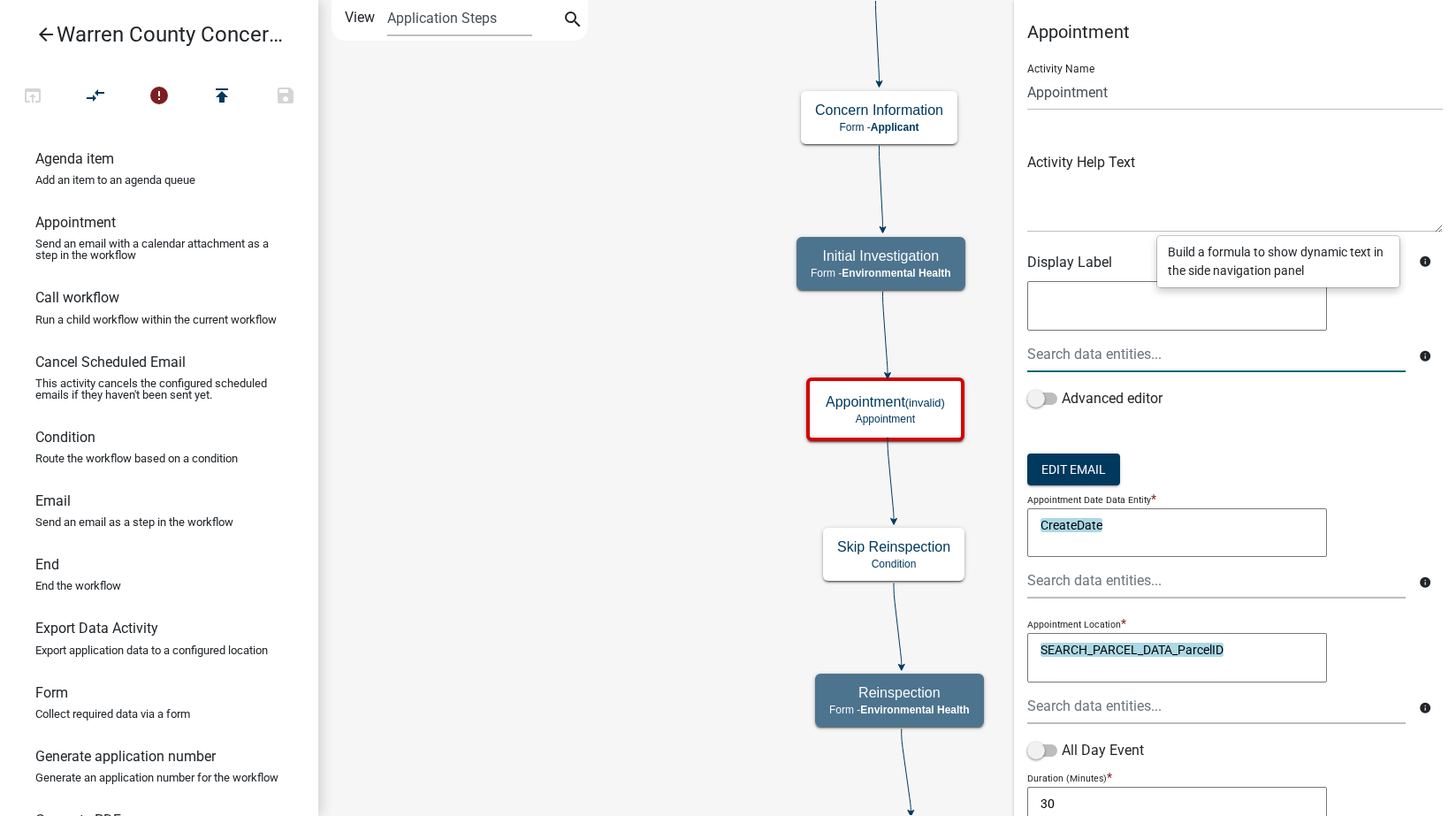
click at [1299, 311] on textarea at bounding box center [1177, 305] width 300 height 49
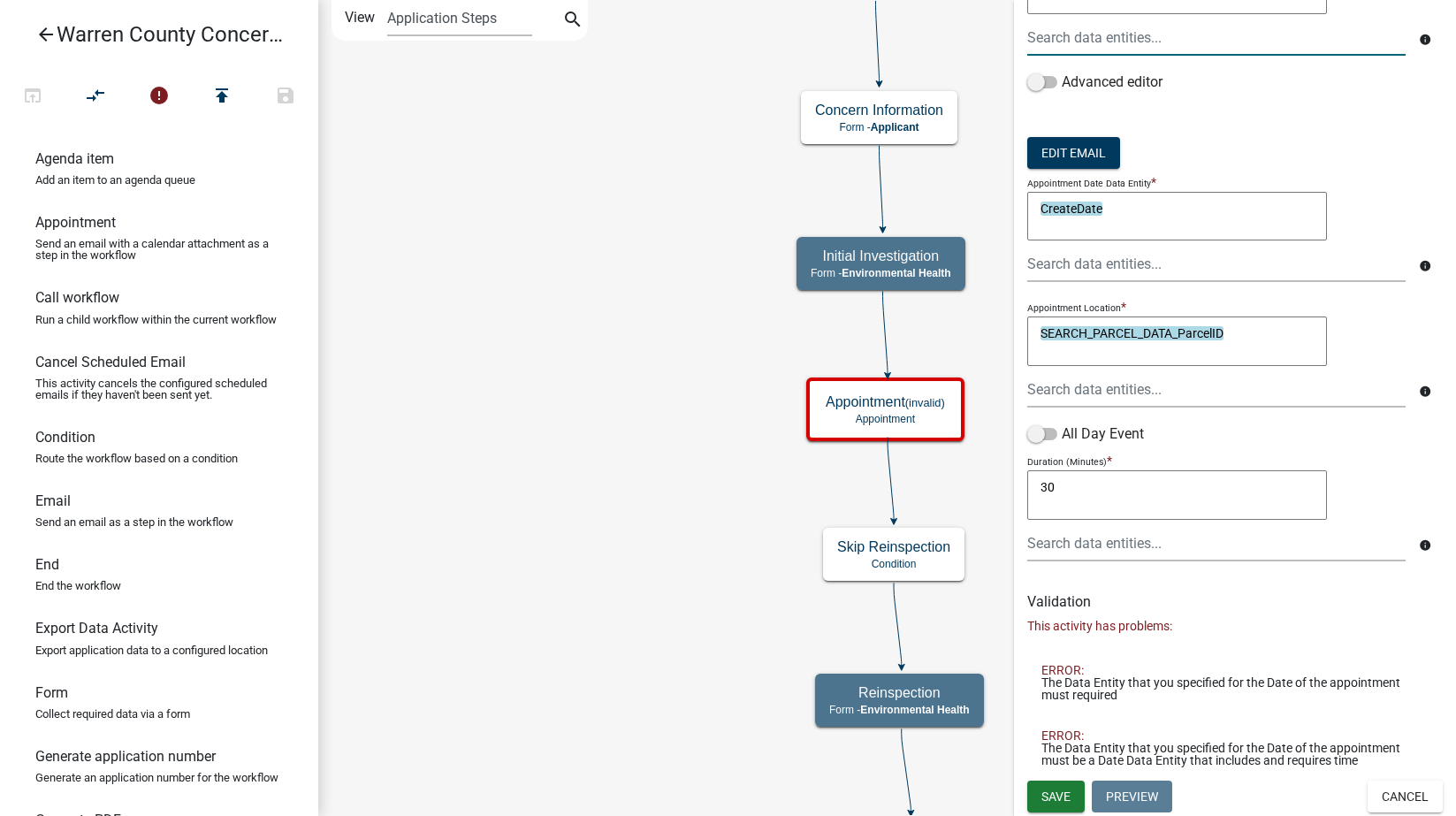
scroll to position [317, 0]
click at [1159, 230] on textarea "CreateDate" at bounding box center [1177, 216] width 300 height 49
click at [1192, 387] on div at bounding box center [1216, 388] width 405 height 36
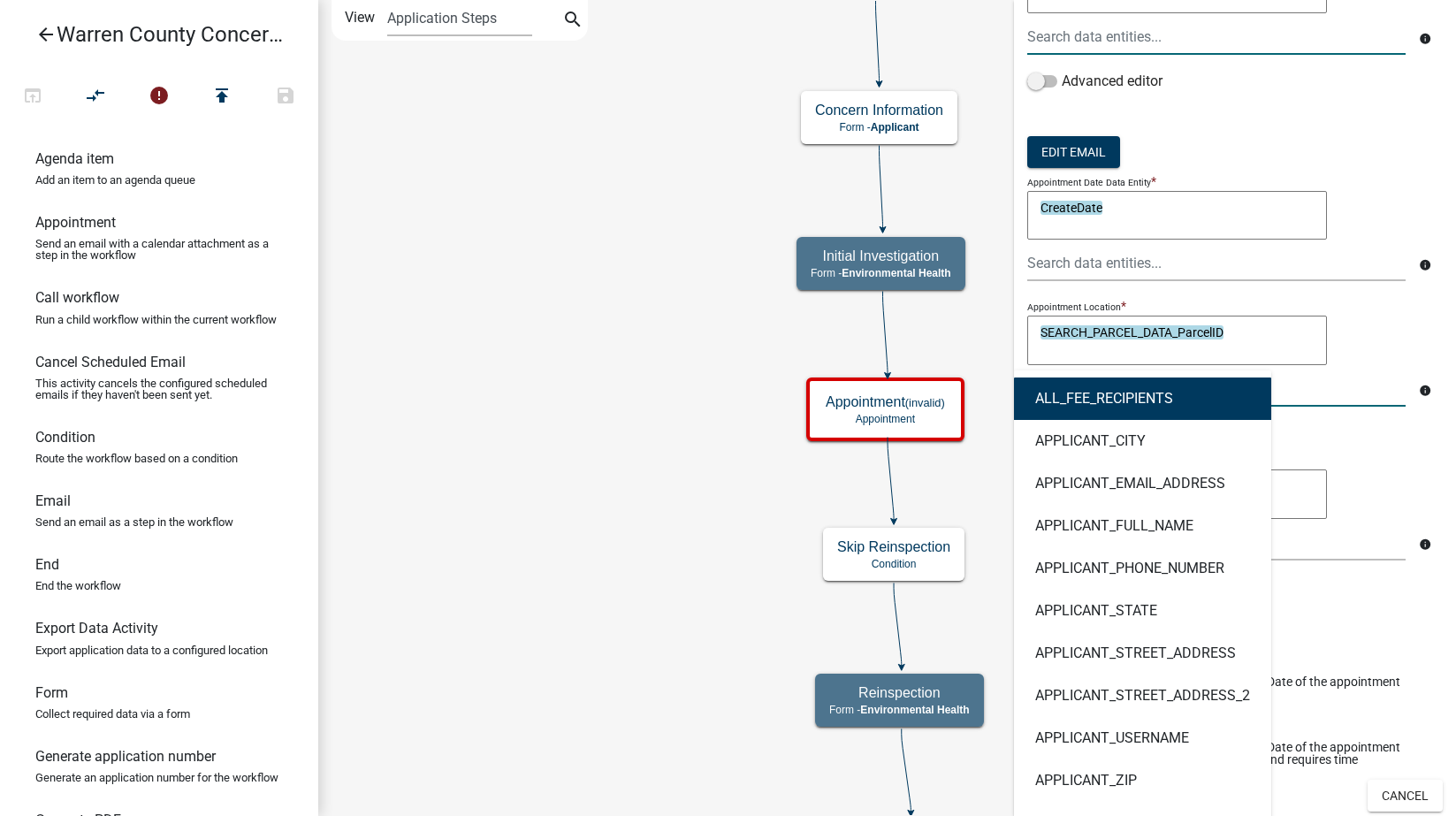
click at [1360, 348] on div "SEARCH_PARCEL_DATA_ParcelID SEARCH_PARCEL_DATA_ParcelID" at bounding box center [1235, 343] width 415 height 55
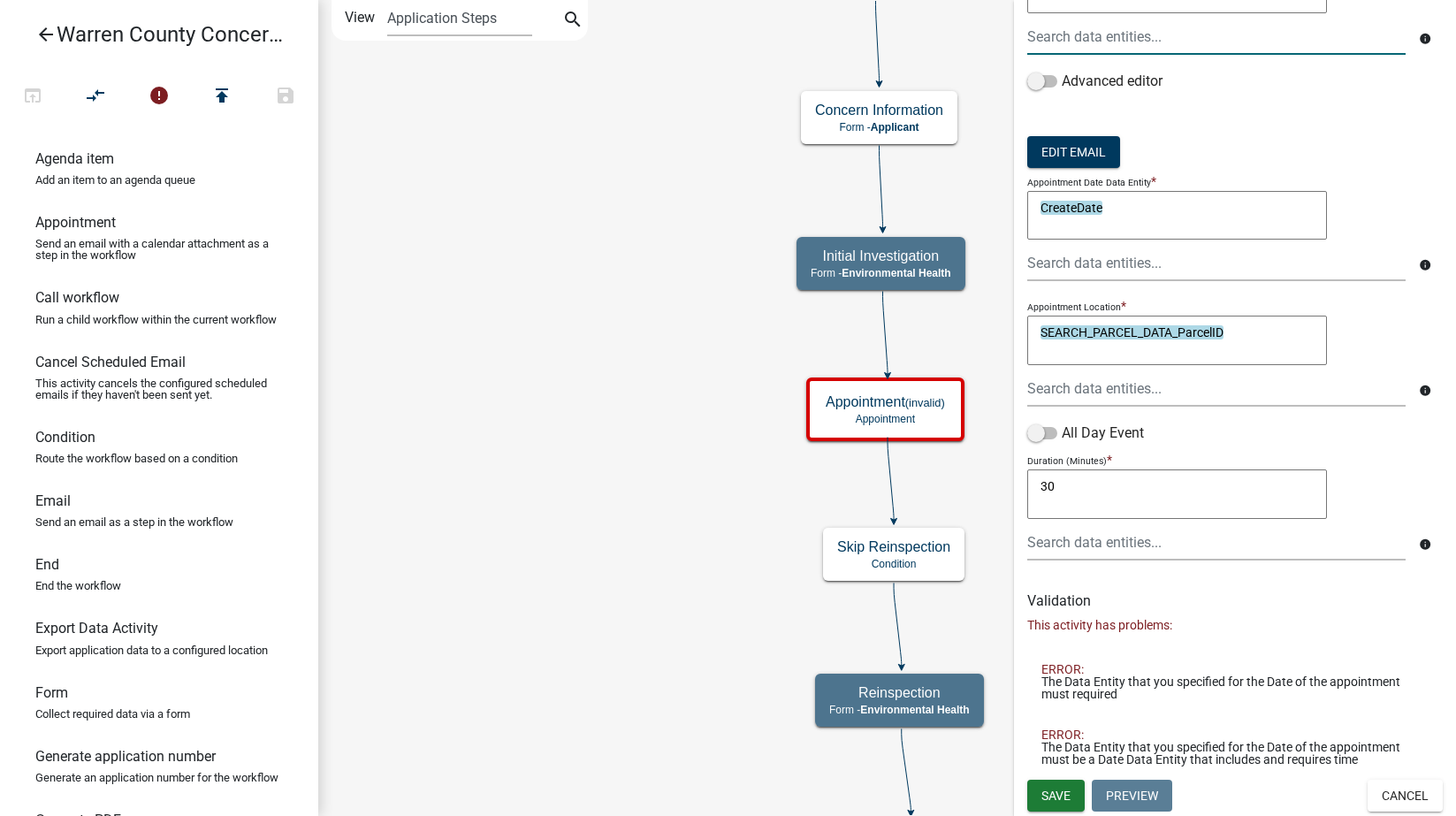
click at [1089, 493] on textarea "30" at bounding box center [1177, 494] width 300 height 49
drag, startPoint x: 1090, startPoint y: 493, endPoint x: 1104, endPoint y: 493, distance: 14.0
click at [1009, 501] on main "Start Start - Applicant Search Parcel Data Parcel search - Applicant Map Locati…" at bounding box center [887, 408] width 1138 height 816
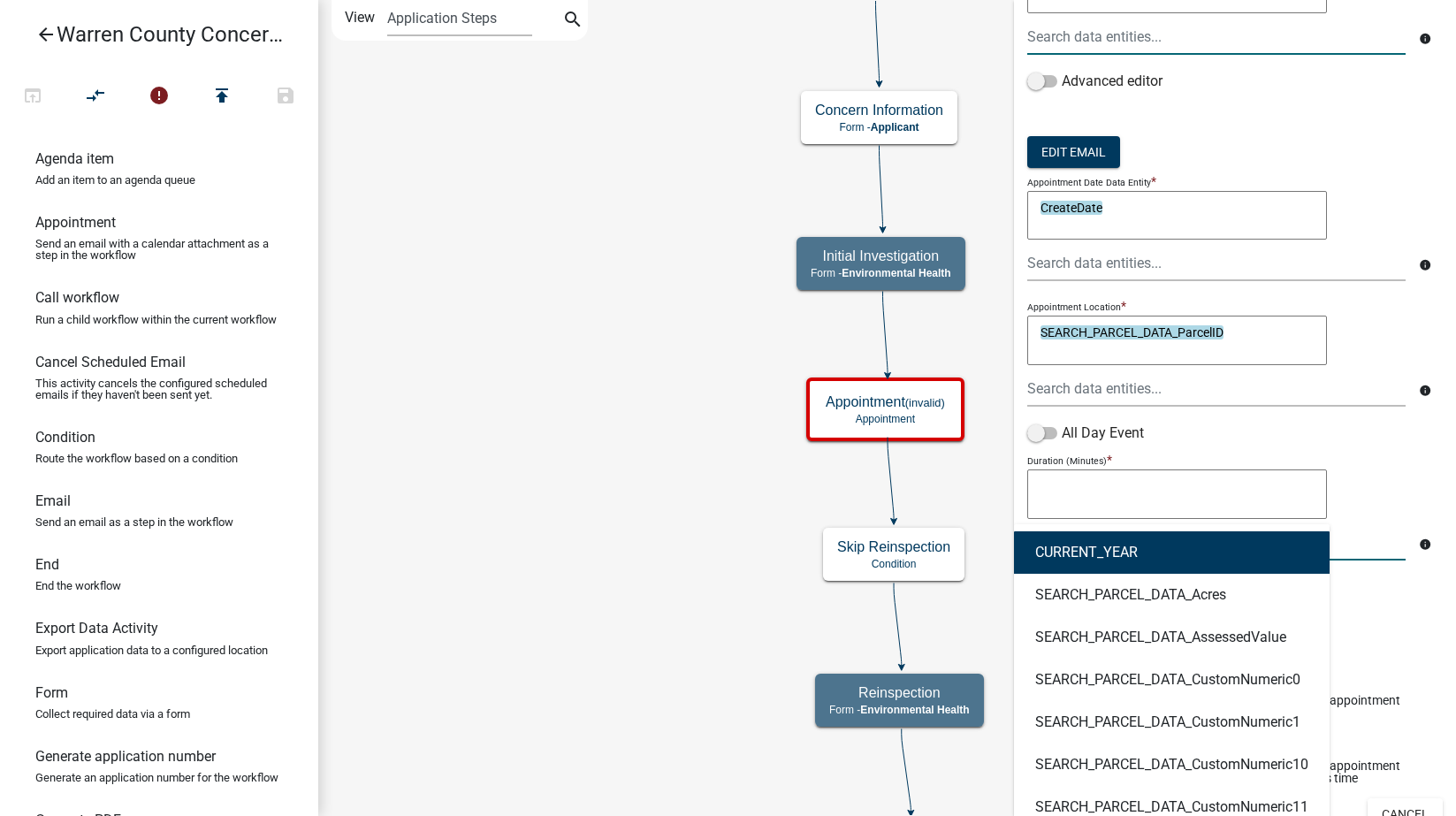
click at [1127, 544] on div "CURRENT_YEAR SEARCH_PARCEL_DATA_Acres SEARCH_PARCEL_DATA_AssessedValue SEARCH_P…" at bounding box center [1216, 542] width 405 height 36
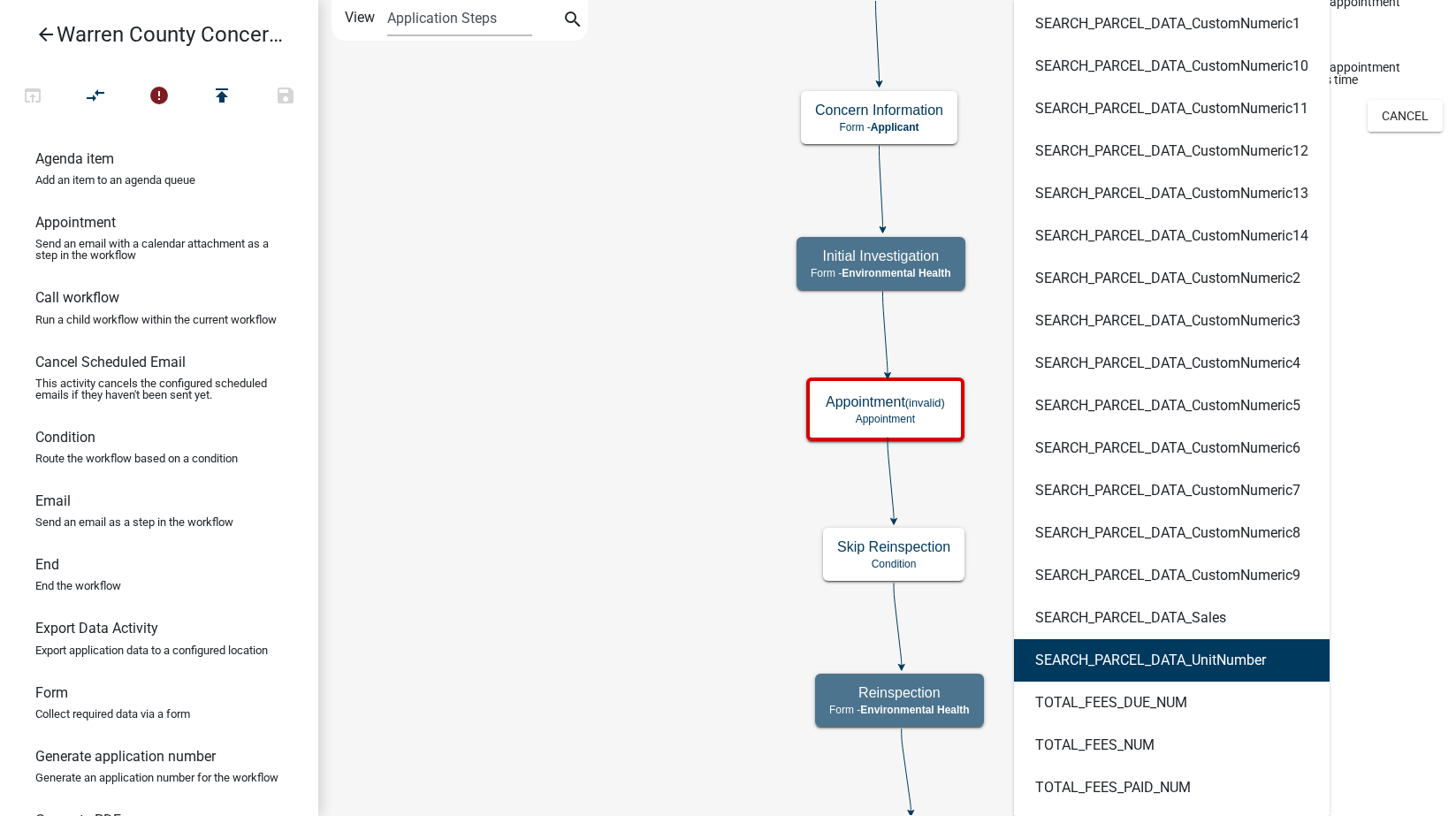
scroll to position [397, 0]
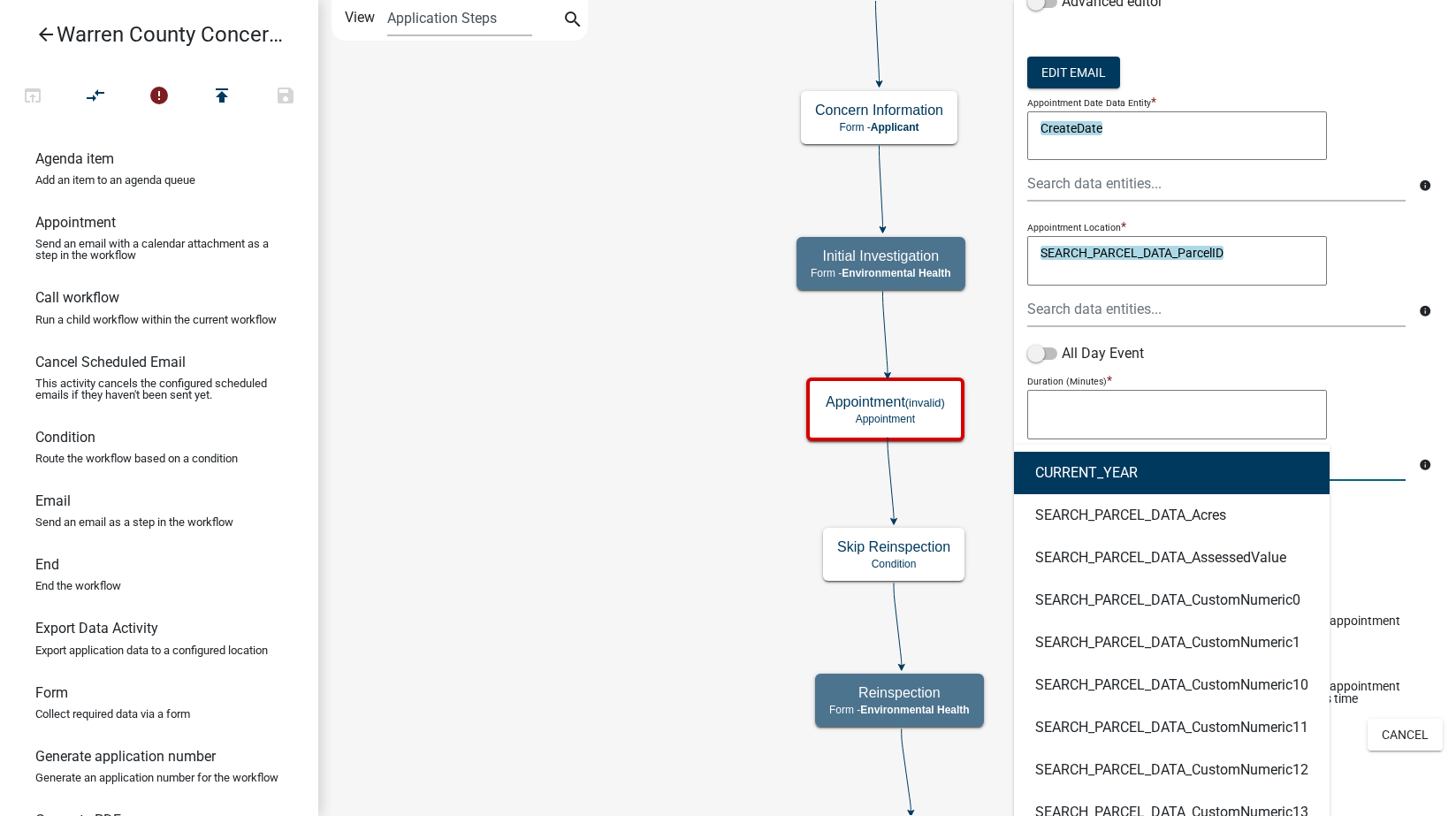
click at [1124, 481] on button "CURRENT_YEAR" at bounding box center [1171, 472] width 315 height 42
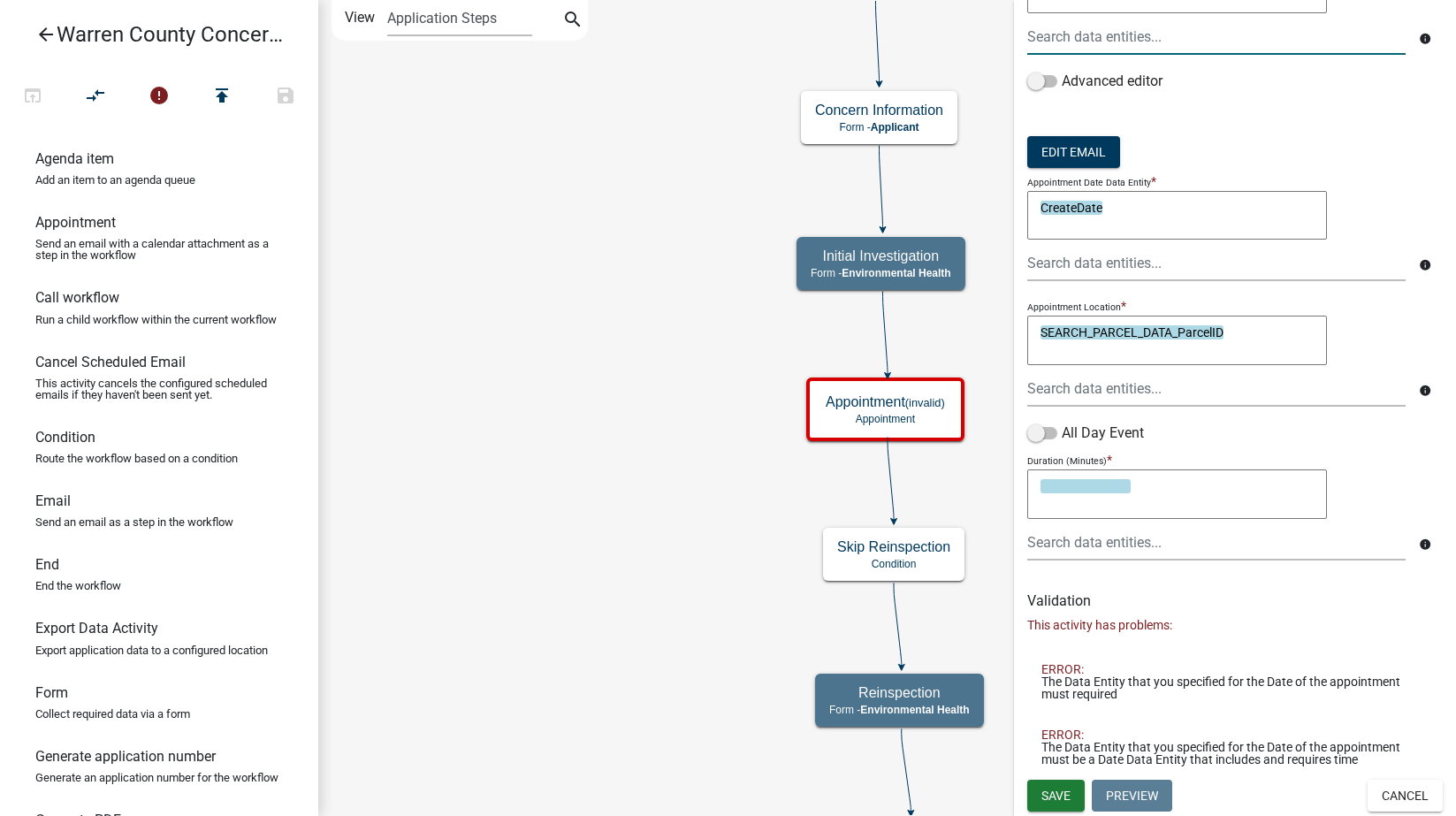
type textarea "CURRENT_YEAR"
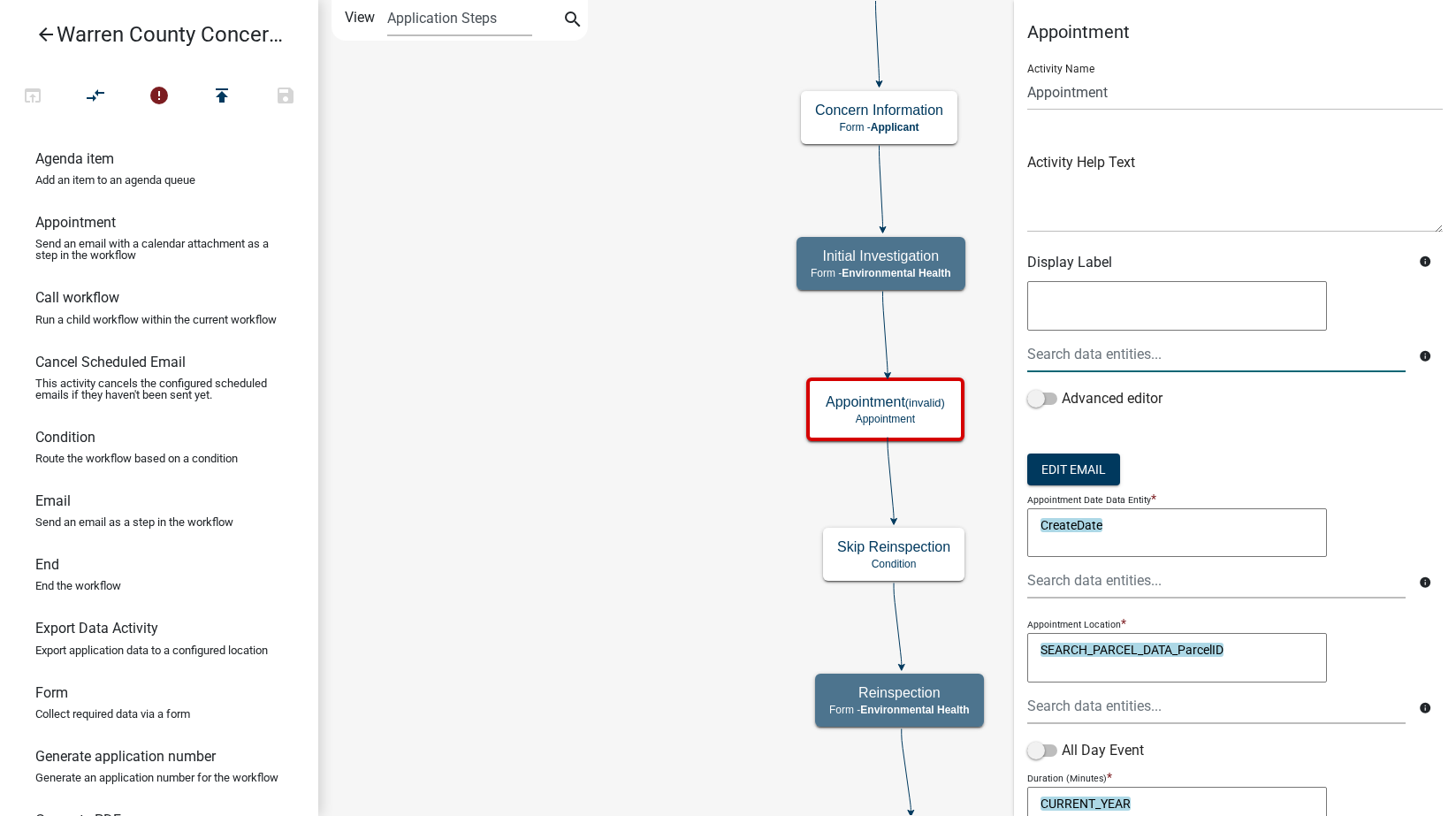
scroll to position [317, 0]
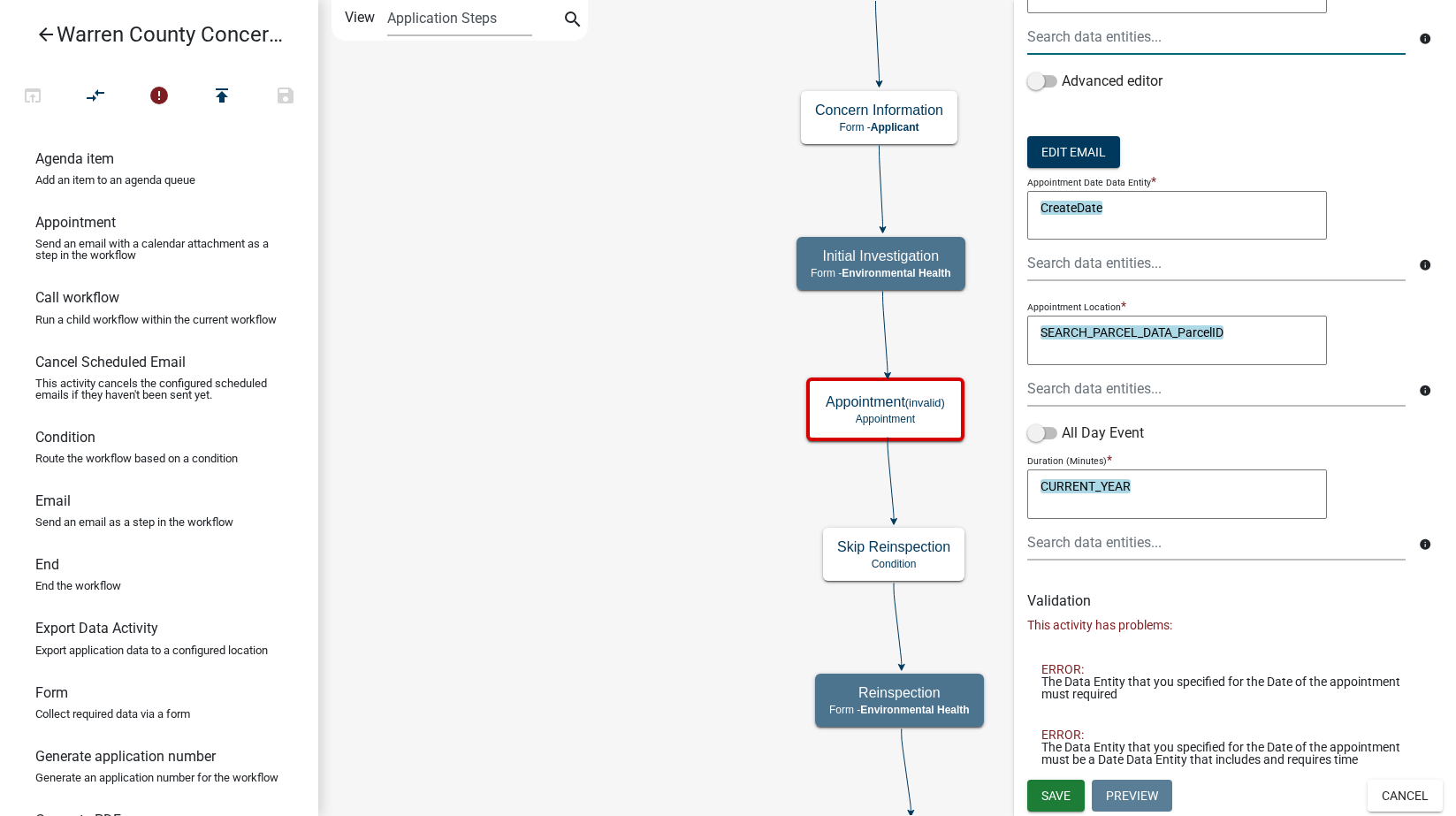
click at [1158, 489] on textarea "CURRENT_YEAR" at bounding box center [1177, 494] width 300 height 49
drag, startPoint x: 1158, startPoint y: 489, endPoint x: 956, endPoint y: 488, distance: 202.0
click at [920, 495] on main "Start Start - Applicant Search Parcel Data Parcel search - Applicant Map Locati…" at bounding box center [887, 408] width 1138 height 816
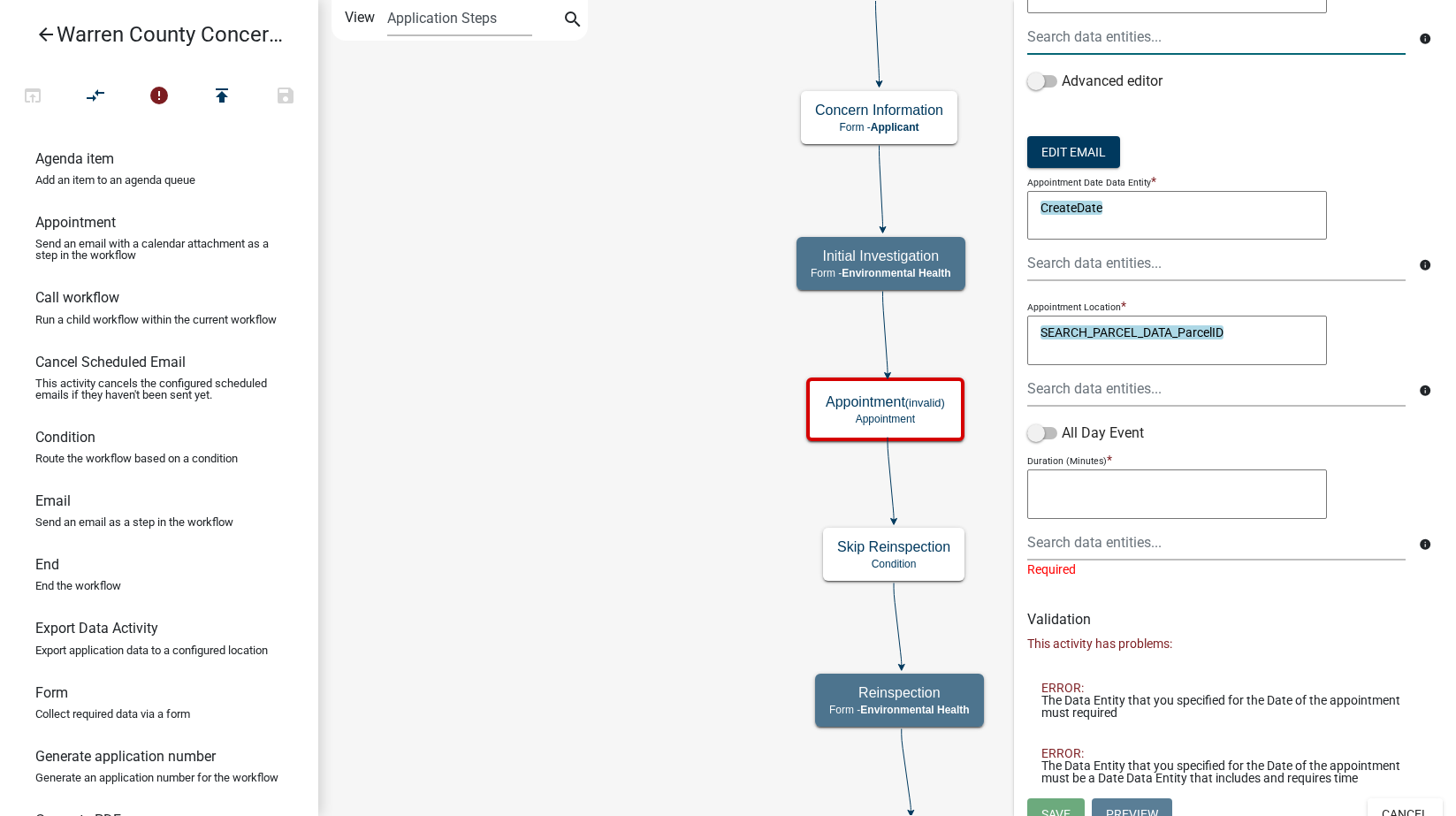
scroll to position [336, 0]
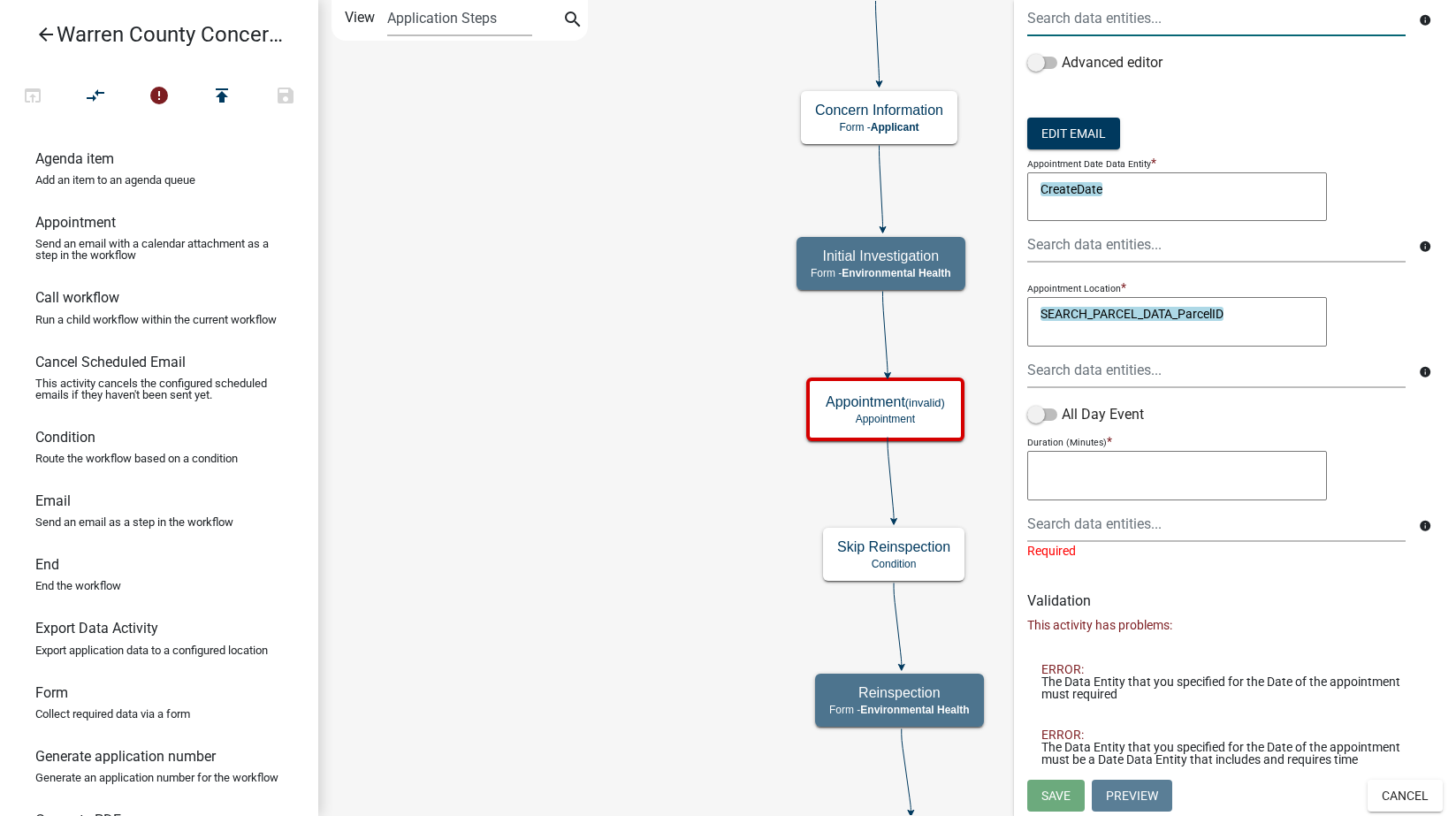
click at [1120, 489] on textarea at bounding box center [1177, 475] width 300 height 49
click at [1209, 417] on div "All Day Event" at bounding box center [1235, 418] width 415 height 28
click at [1134, 494] on textarea at bounding box center [1177, 475] width 300 height 49
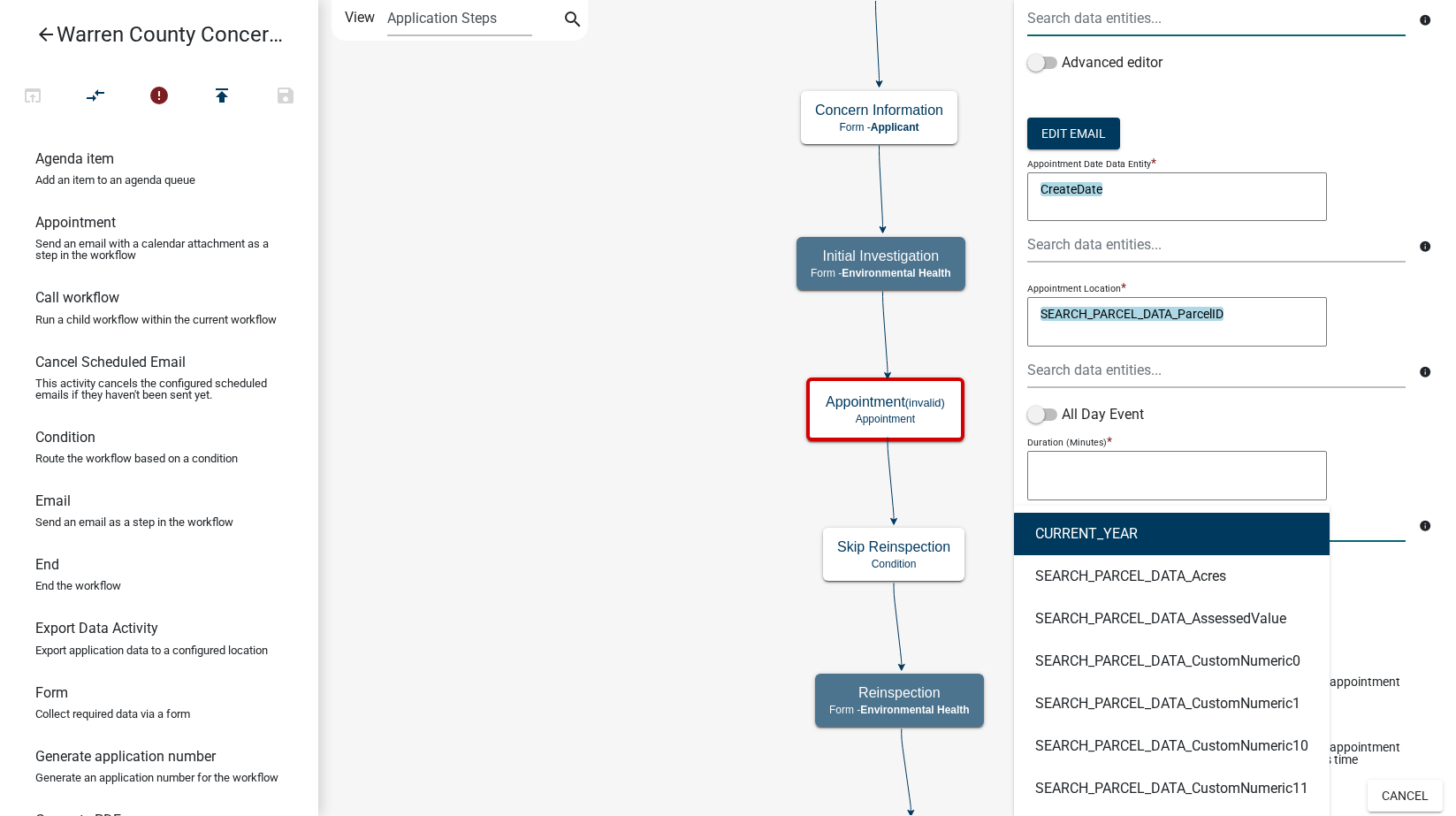
click at [1102, 541] on div "CURRENT_YEAR SEARCH_PARCEL_DATA_Acres SEARCH_PARCEL_DATA_AssessedValue SEARCH_P…" at bounding box center [1216, 524] width 405 height 36
click at [1103, 544] on button "CURRENT_YEAR" at bounding box center [1171, 533] width 315 height 42
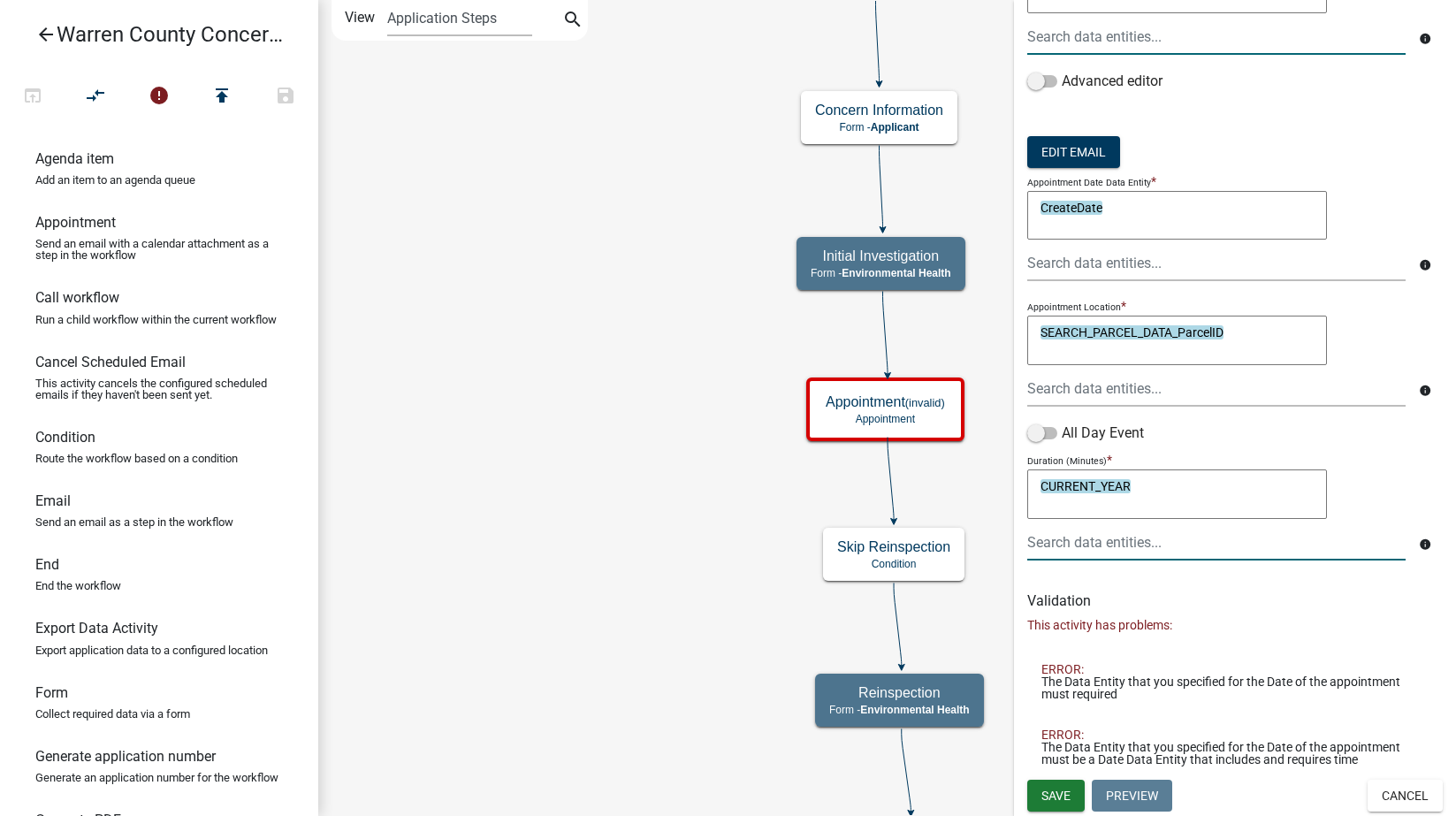
click at [1098, 532] on div at bounding box center [1216, 542] width 405 height 36
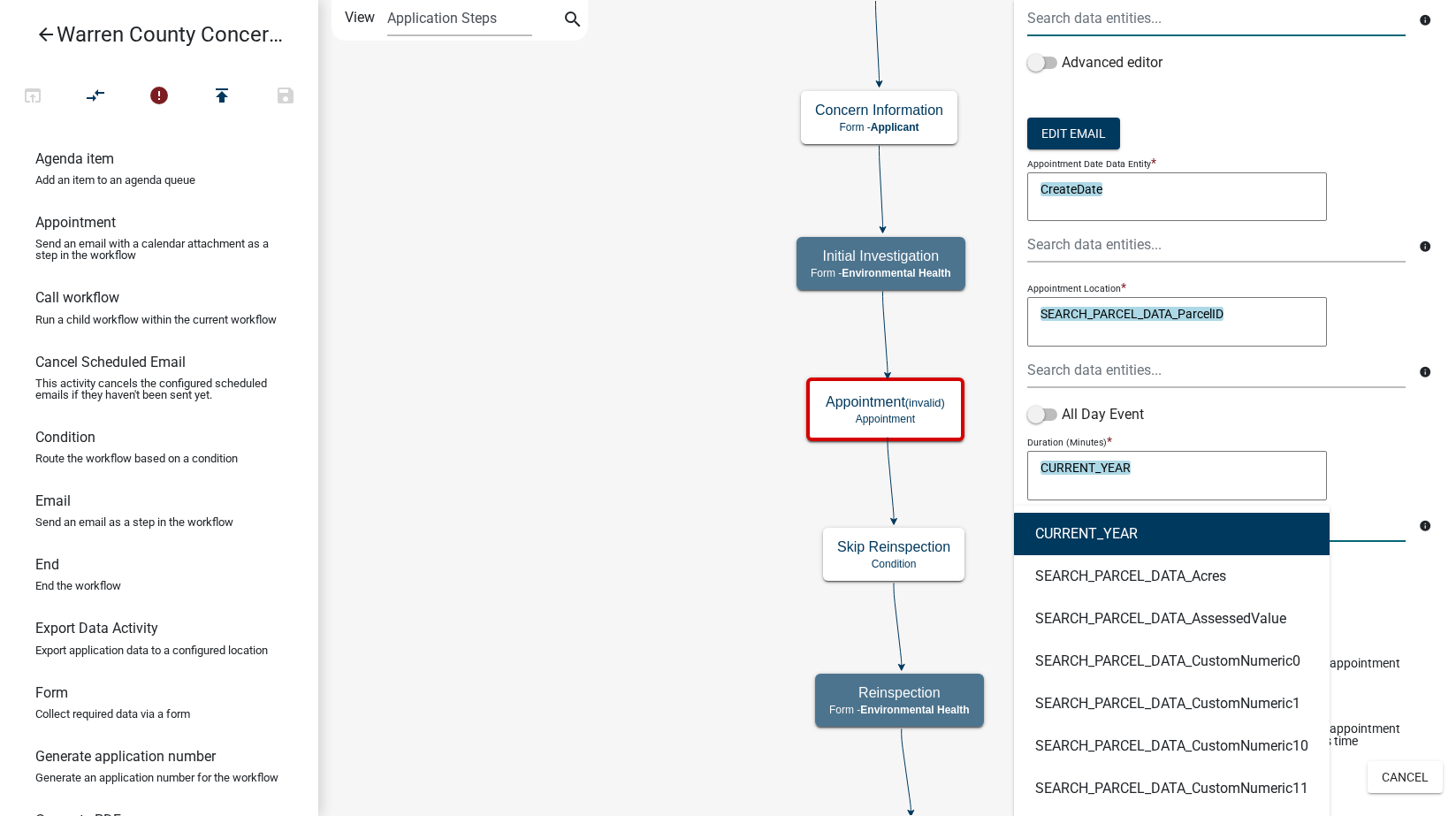
click at [1110, 525] on button "CURRENT_YEAR" at bounding box center [1171, 533] width 315 height 42
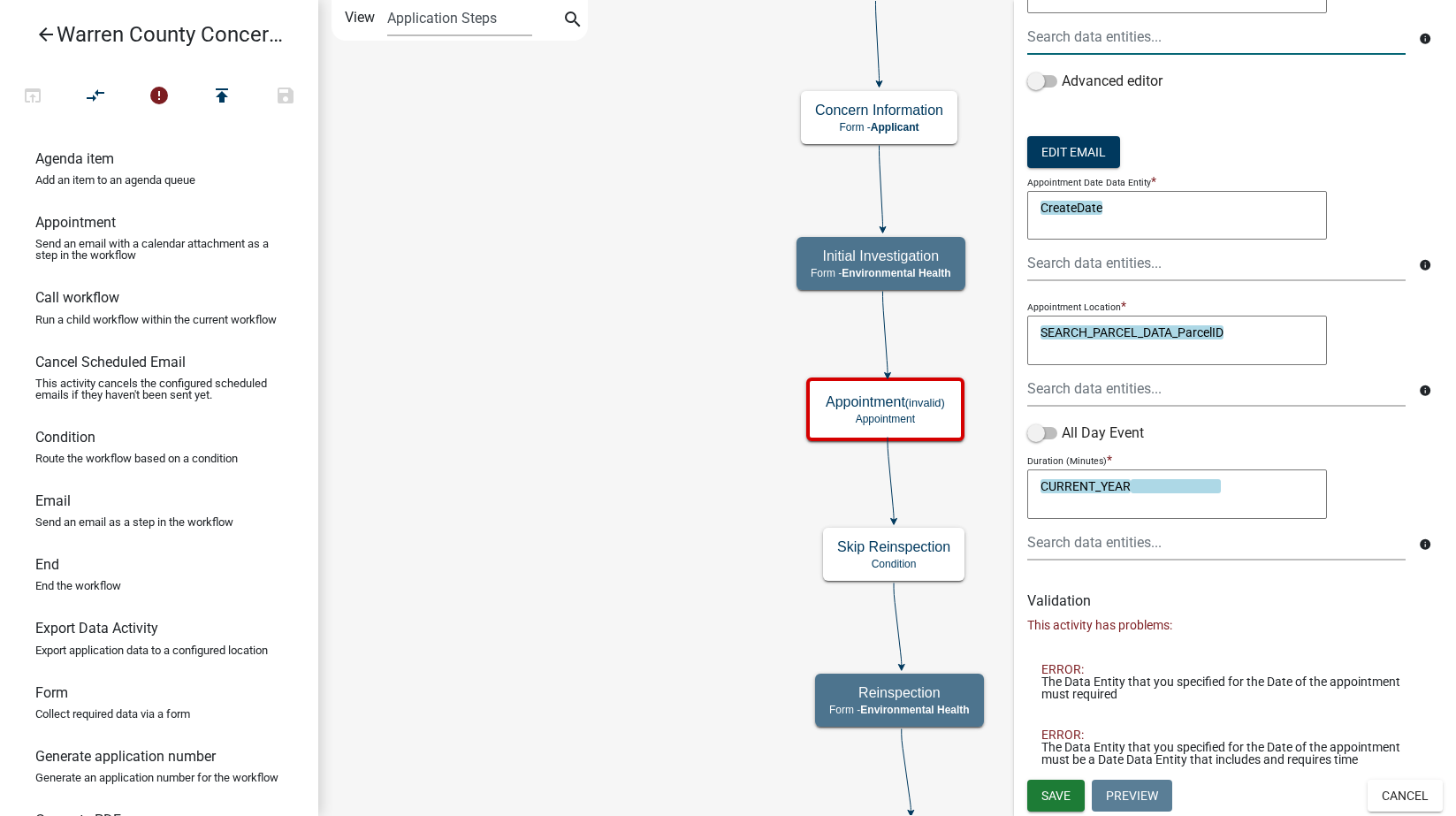
type textarea "CURRENT_YEARCURRENT_YEAR"
click at [1041, 796] on button "Save" at bounding box center [1057, 795] width 58 height 32
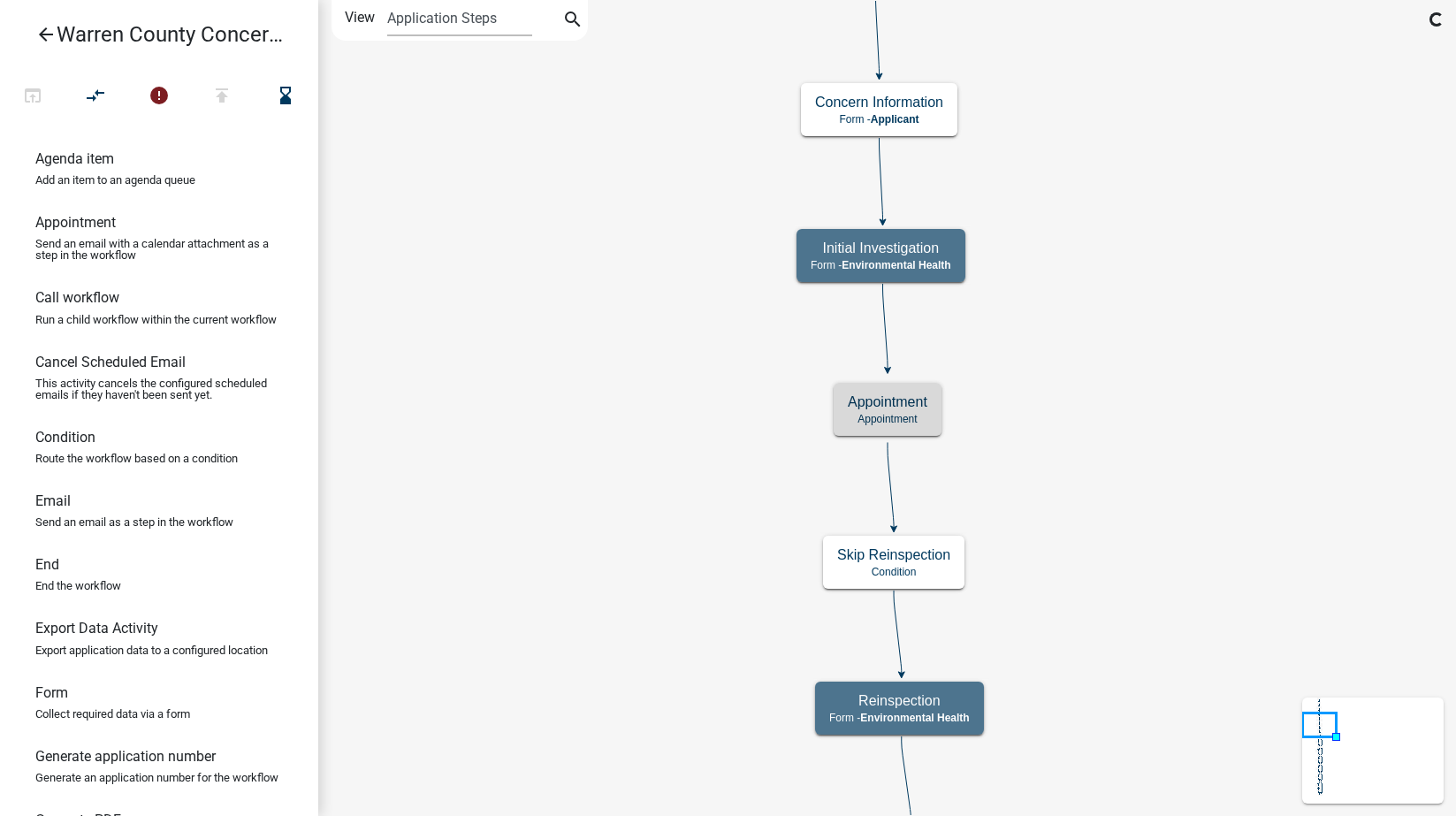
scroll to position [0, 0]
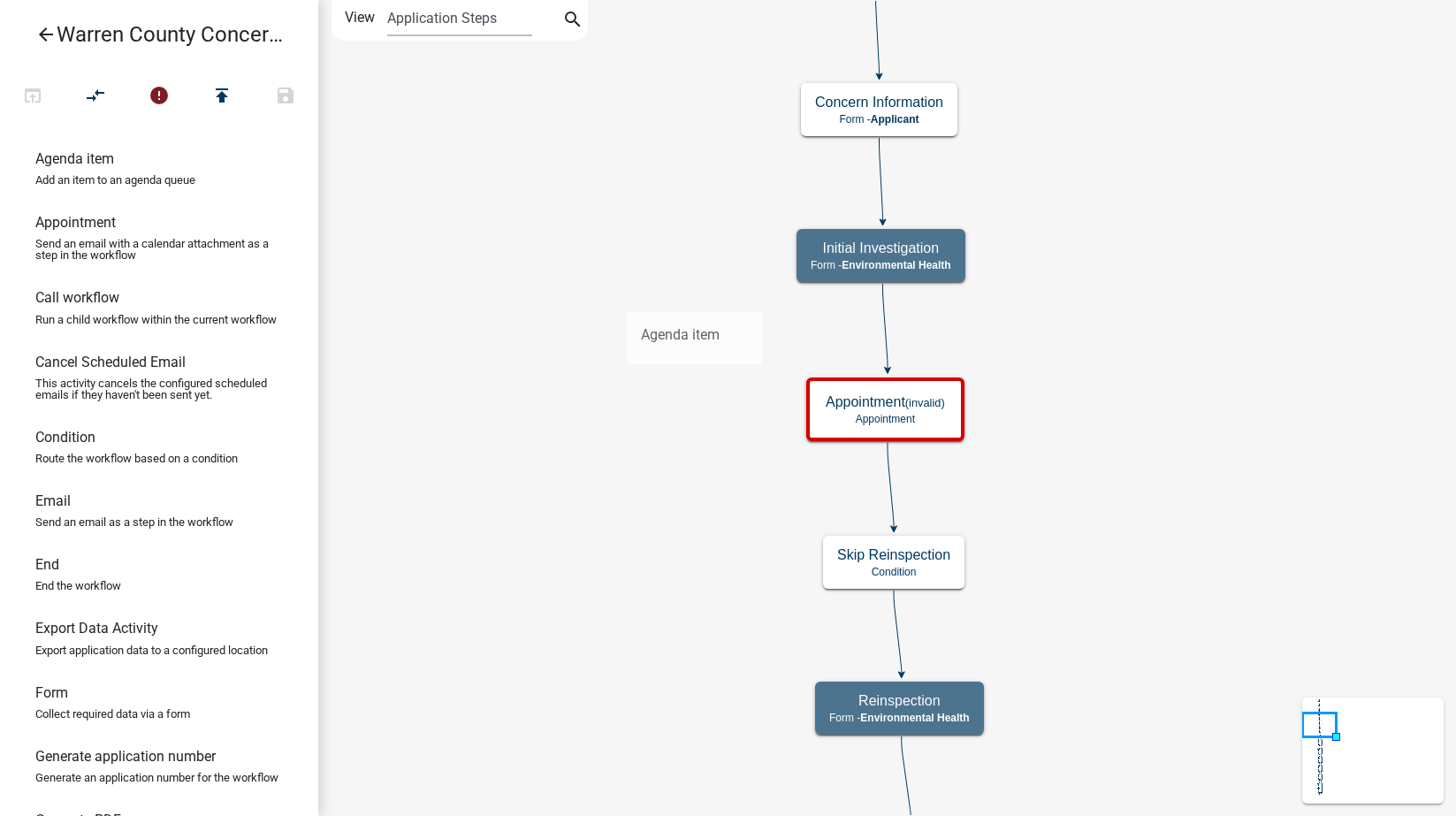
drag, startPoint x: 90, startPoint y: 163, endPoint x: 595, endPoint y: 298, distance: 522.7
click at [595, 298] on div "arrow_back Warren County Concerns- Environmental Health open_in_browser compare…" at bounding box center [728, 408] width 1456 height 816
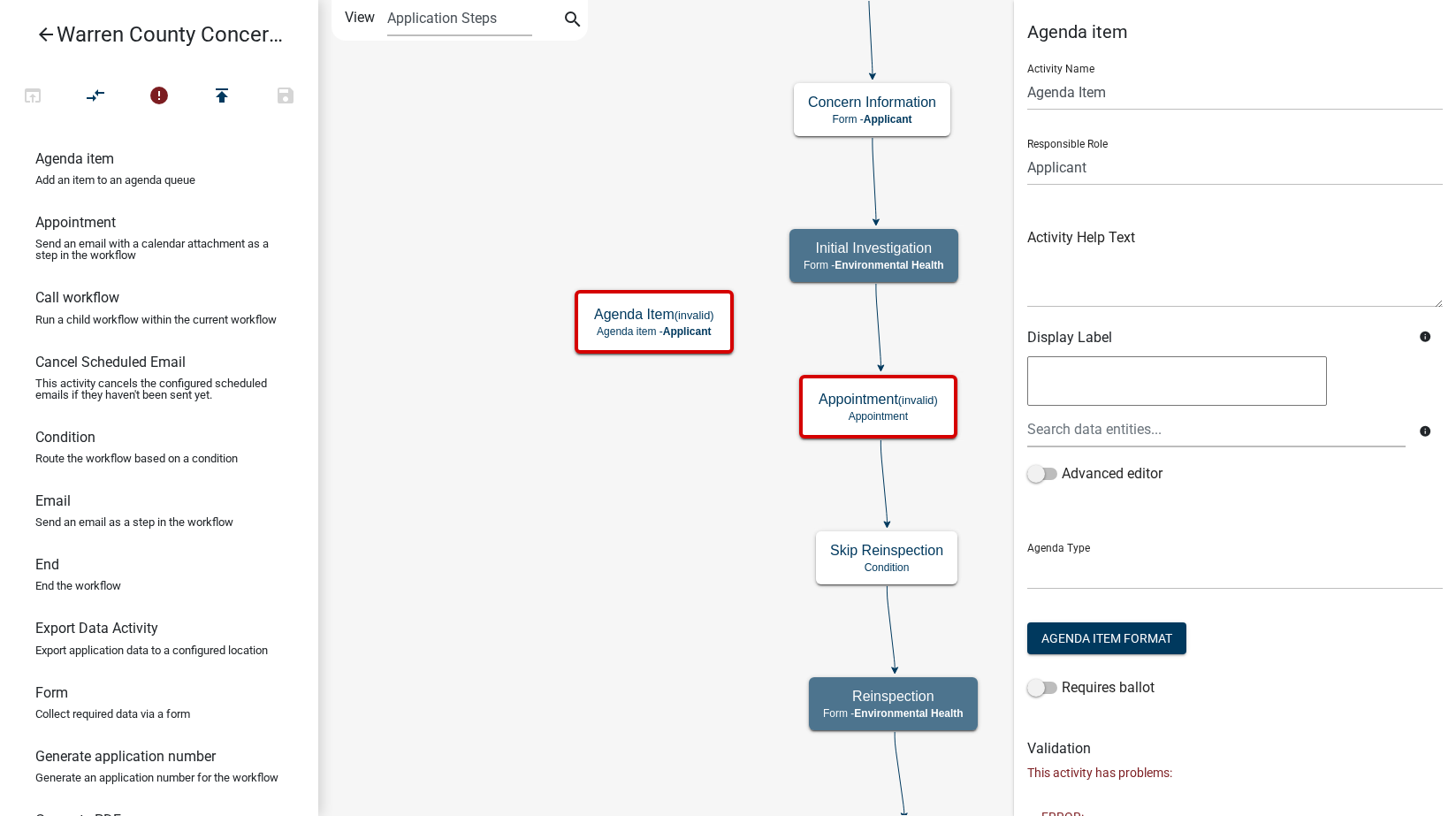
scroll to position [206, 0]
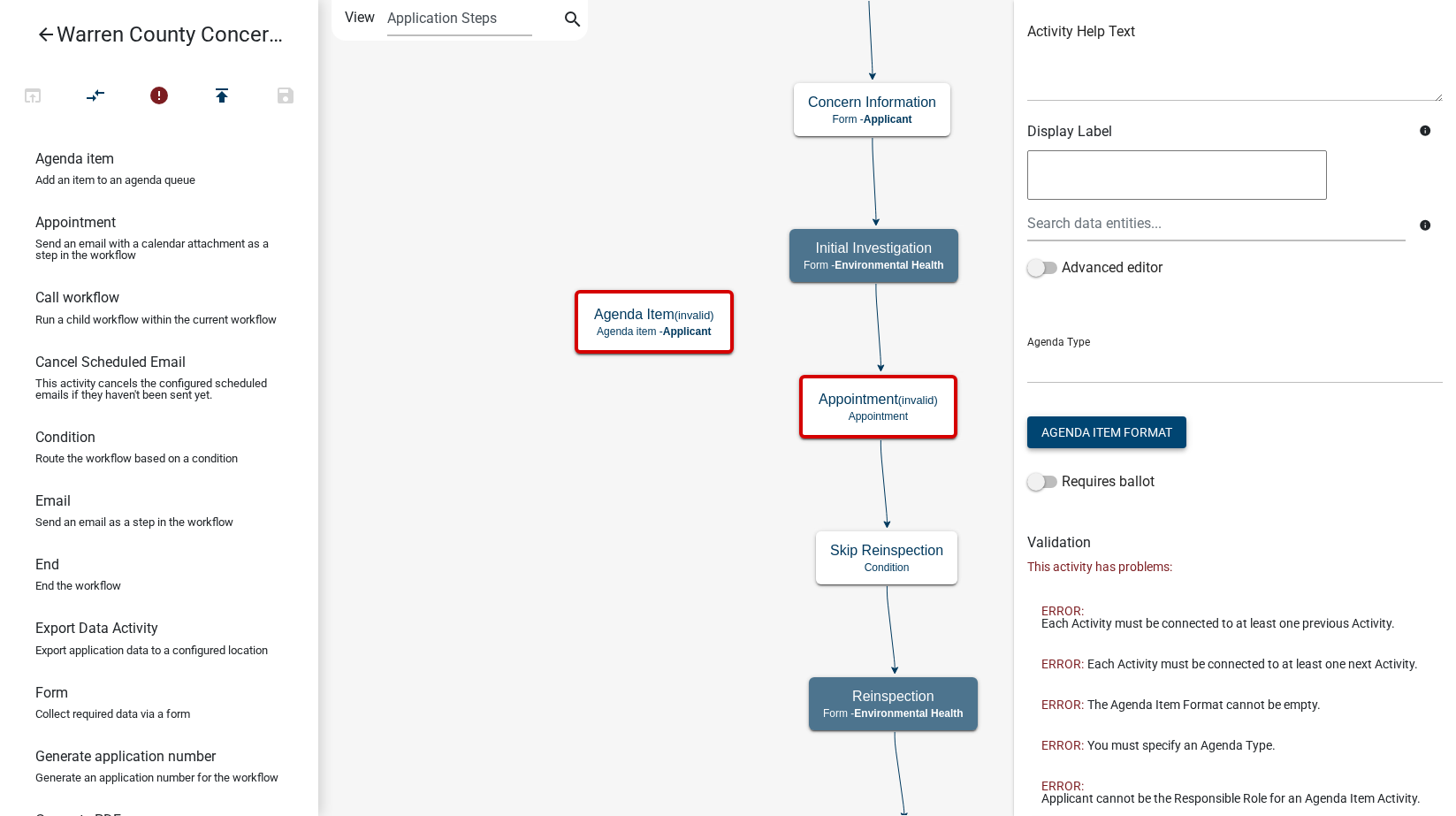
click at [1155, 429] on button "Agenda Item Format" at bounding box center [1107, 432] width 159 height 32
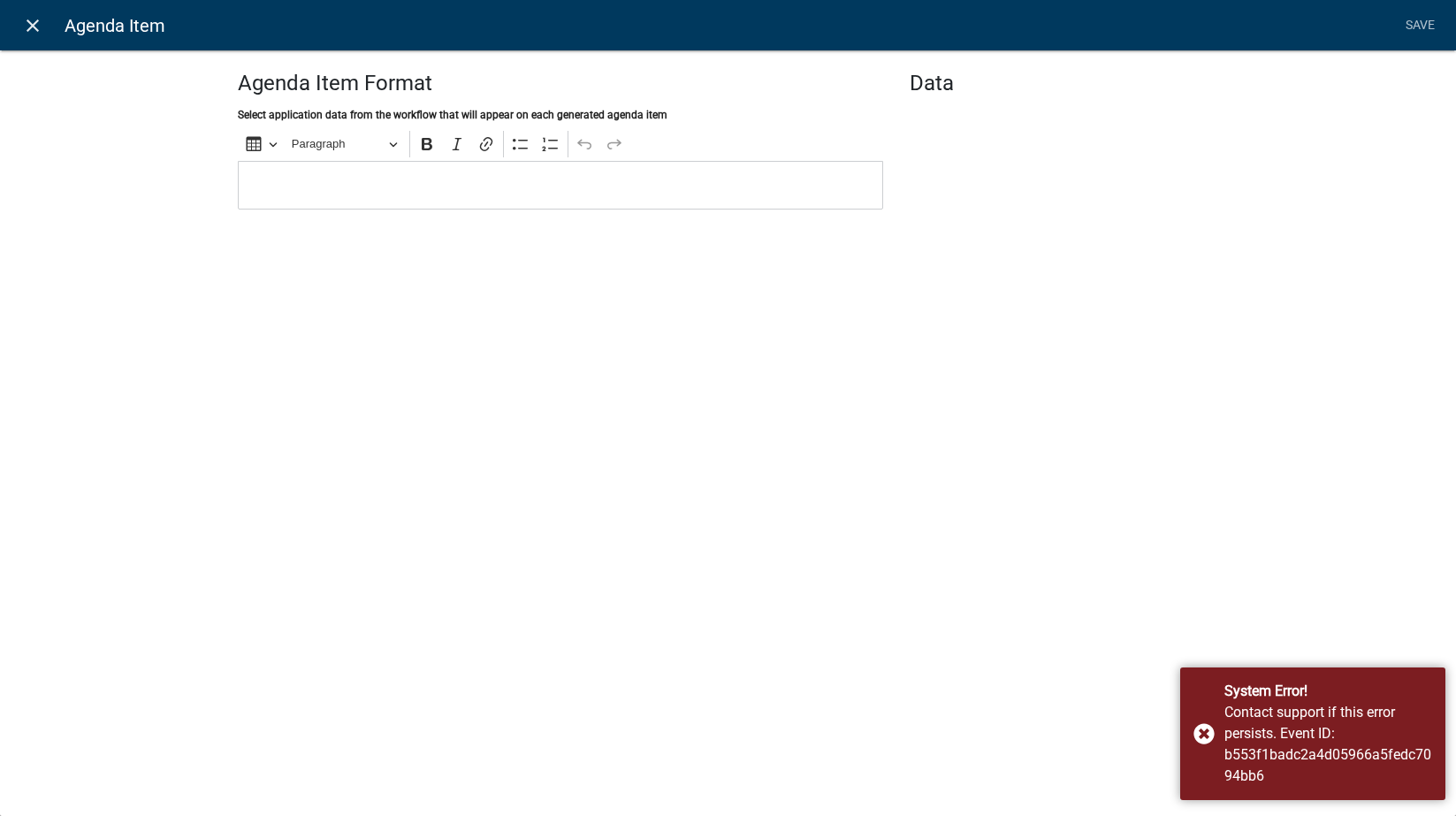
click at [30, 20] on icon "close" at bounding box center [33, 25] width 21 height 21
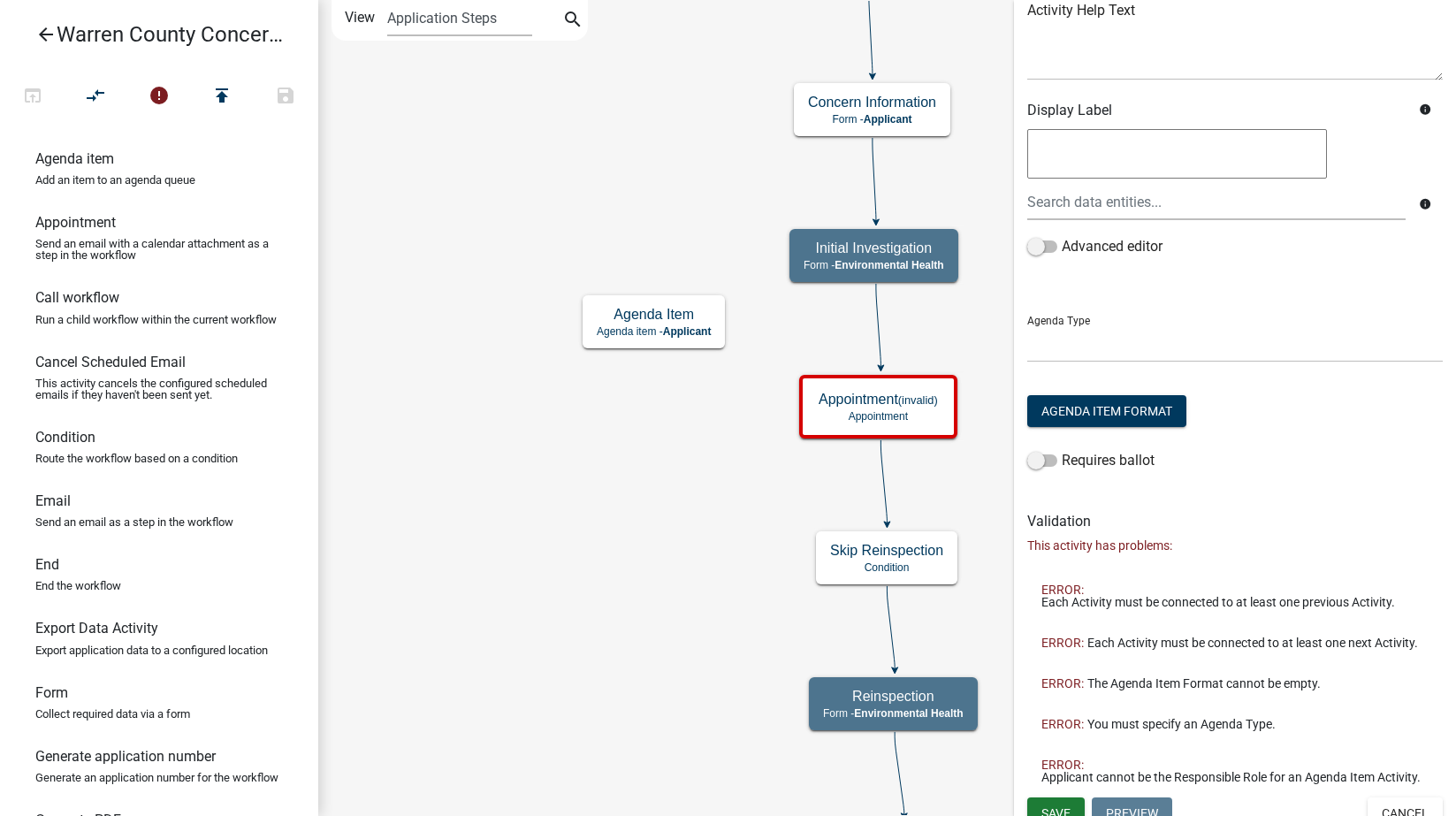
scroll to position [270, 0]
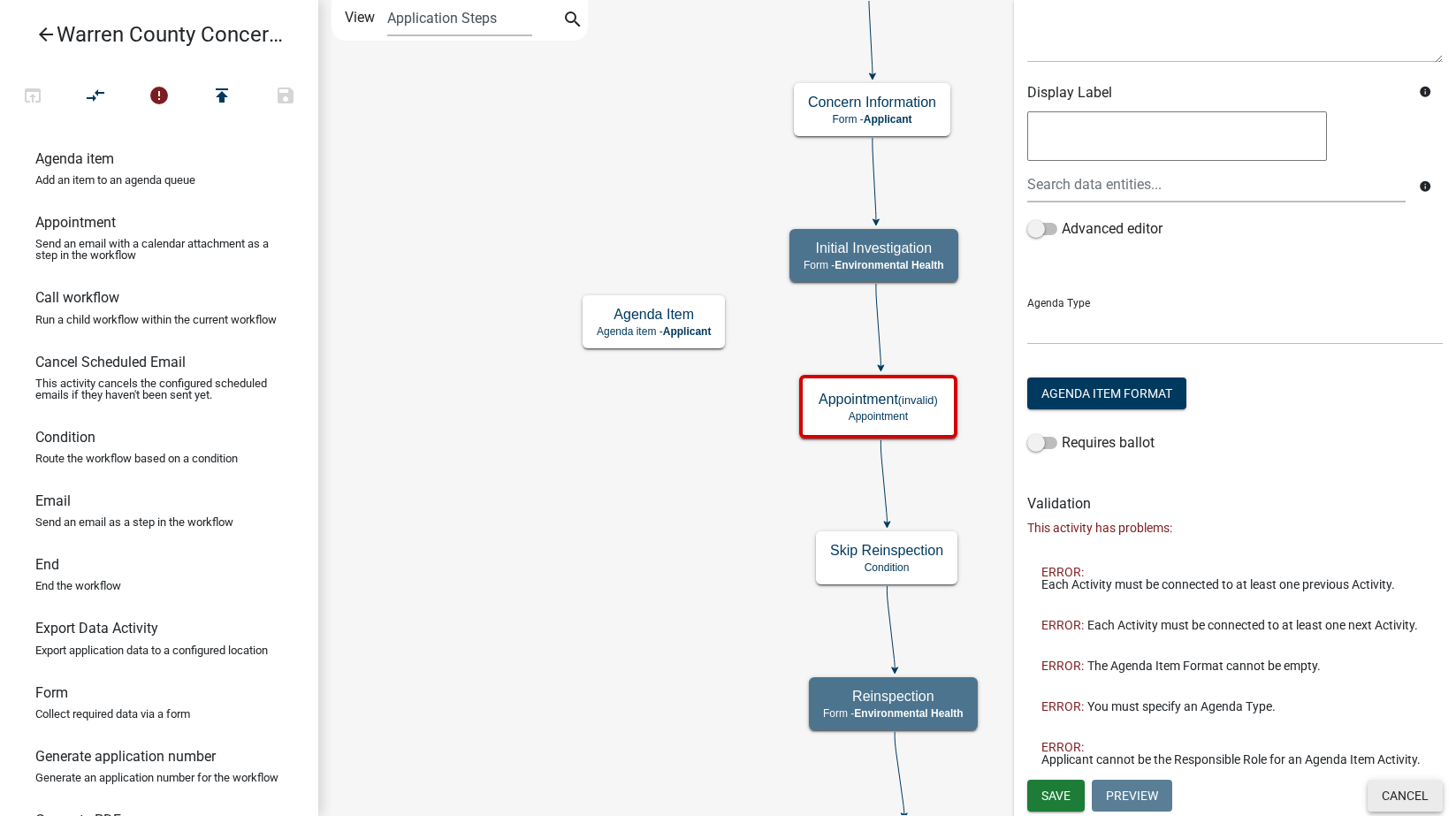
drag, startPoint x: 1410, startPoint y: 795, endPoint x: 1283, endPoint y: 745, distance: 136.5
click at [1409, 795] on button "Cancel" at bounding box center [1405, 795] width 76 height 32
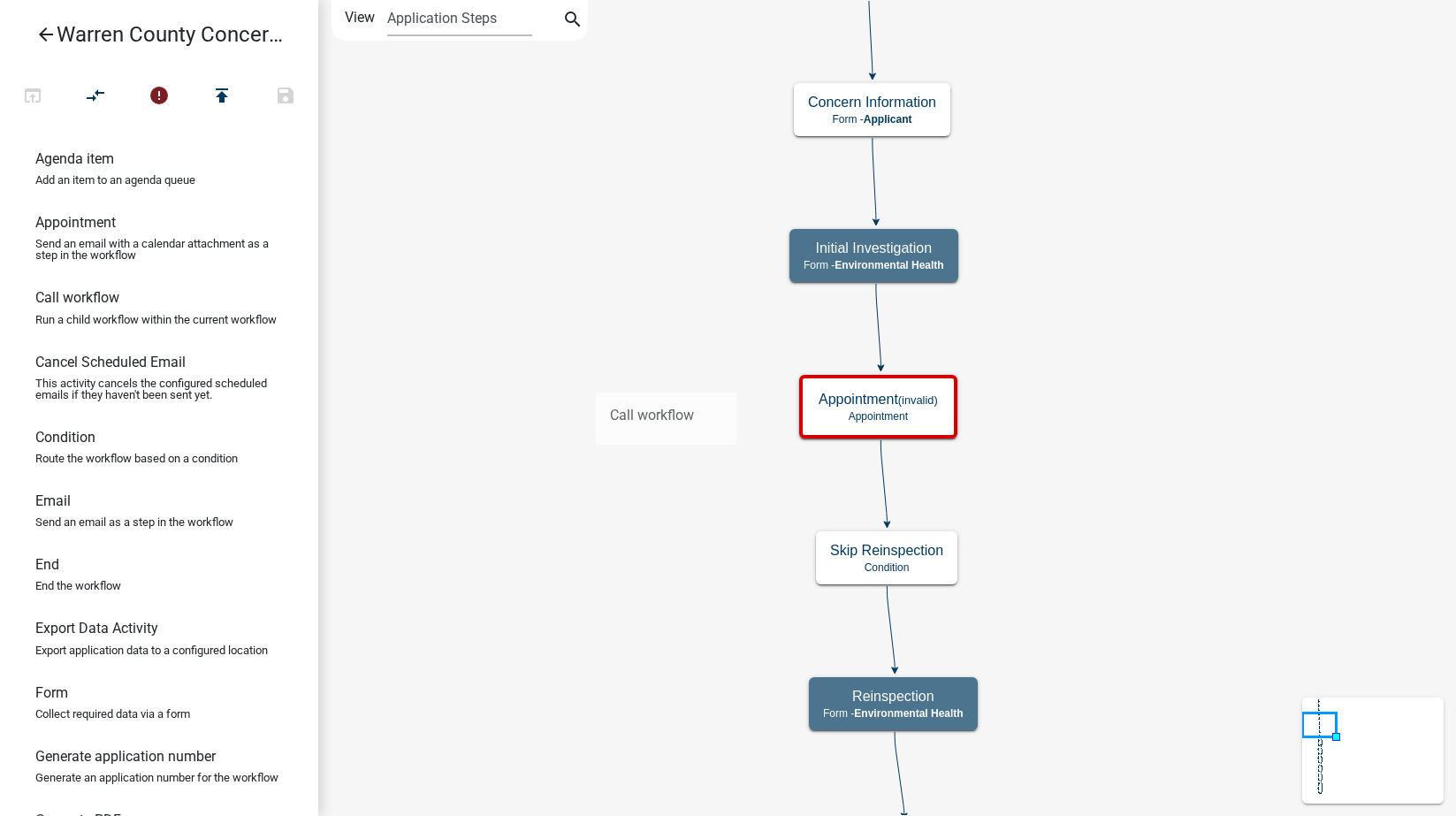
drag, startPoint x: 677, startPoint y: 390, endPoint x: 584, endPoint y: 368, distance: 95.6
click at [584, 368] on div "arrow_back Warren County Concerns- Environmental Health open_in_browser compare…" at bounding box center [728, 408] width 1456 height 816
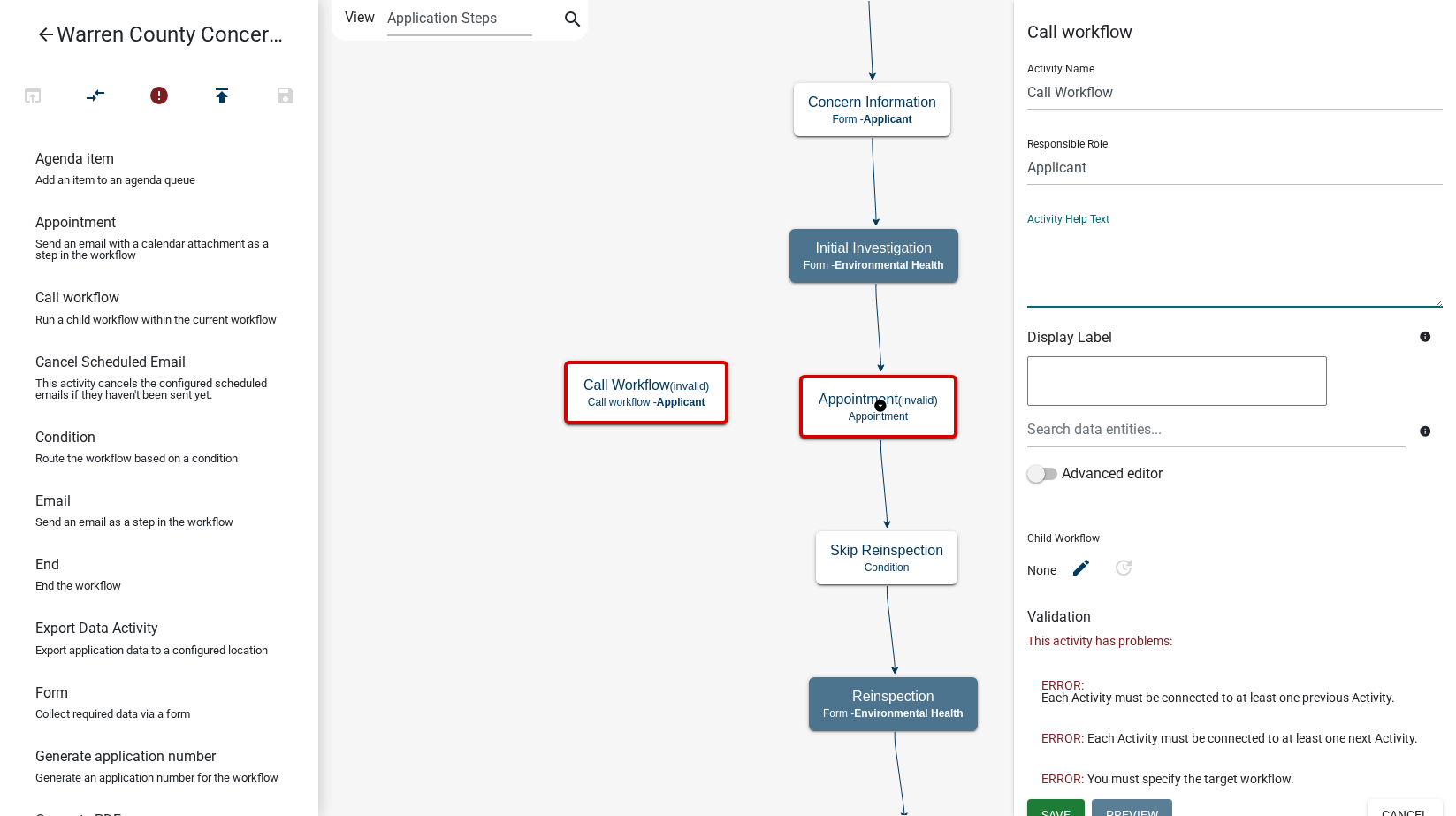
click at [1100, 281] on textarea at bounding box center [1235, 266] width 415 height 83
click at [1112, 360] on textarea at bounding box center [1177, 381] width 300 height 49
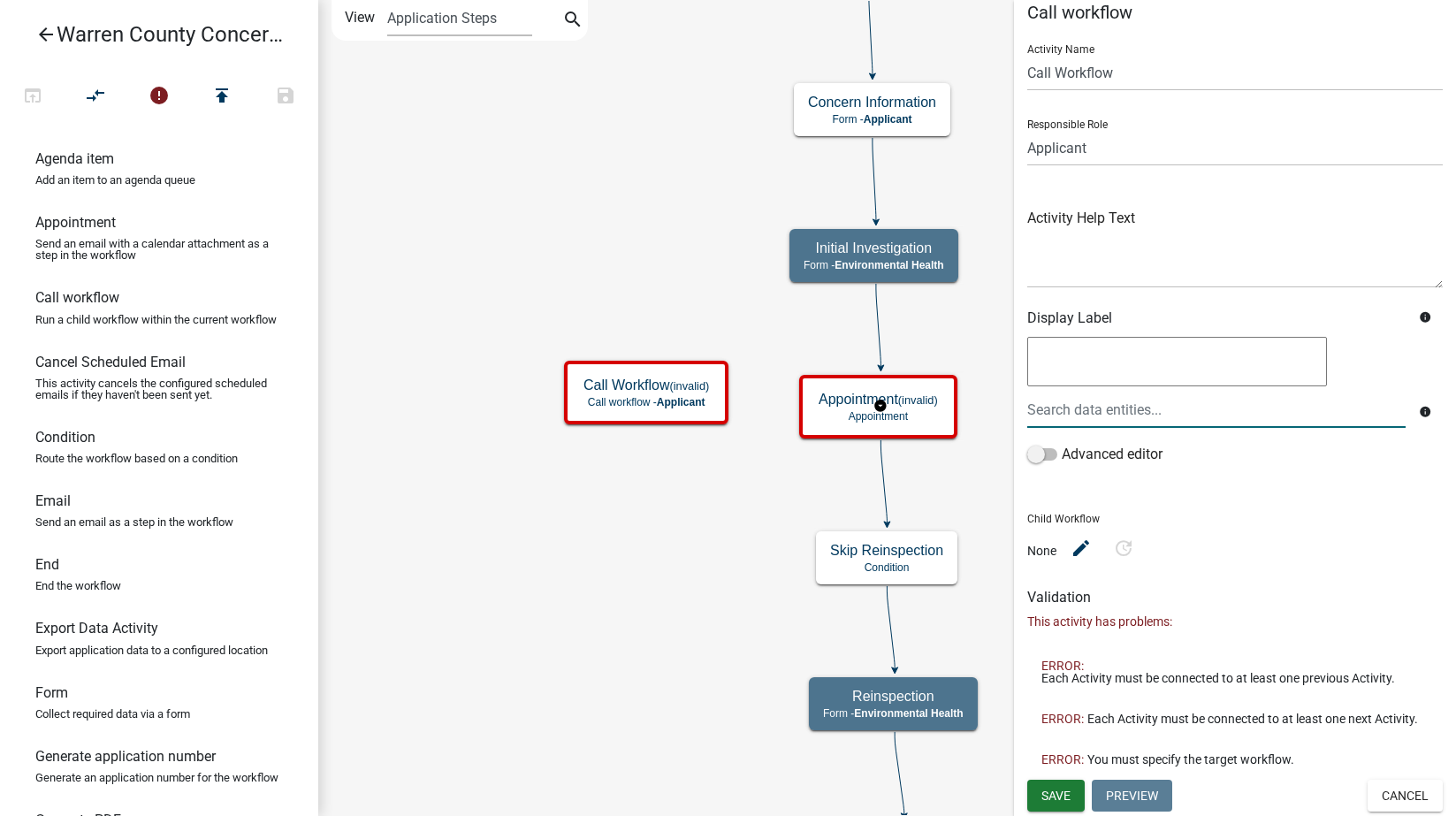
click at [1112, 397] on input "text" at bounding box center [1216, 410] width 378 height 36
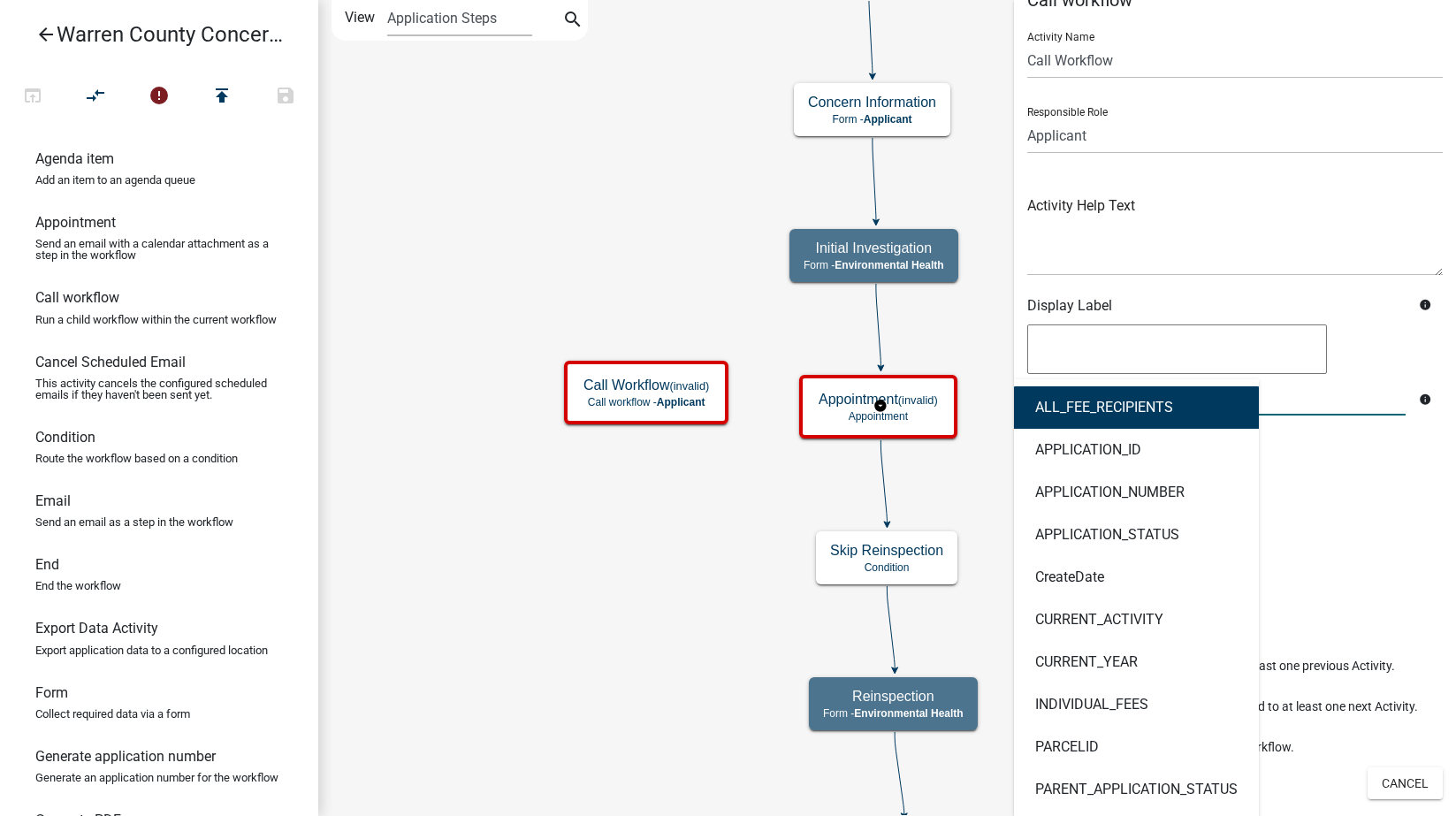
click at [1115, 390] on button "ALL_FEE_RECIPIENTS" at bounding box center [1136, 407] width 245 height 42
type textarea "ALL_FEE_RECIPIENTS"
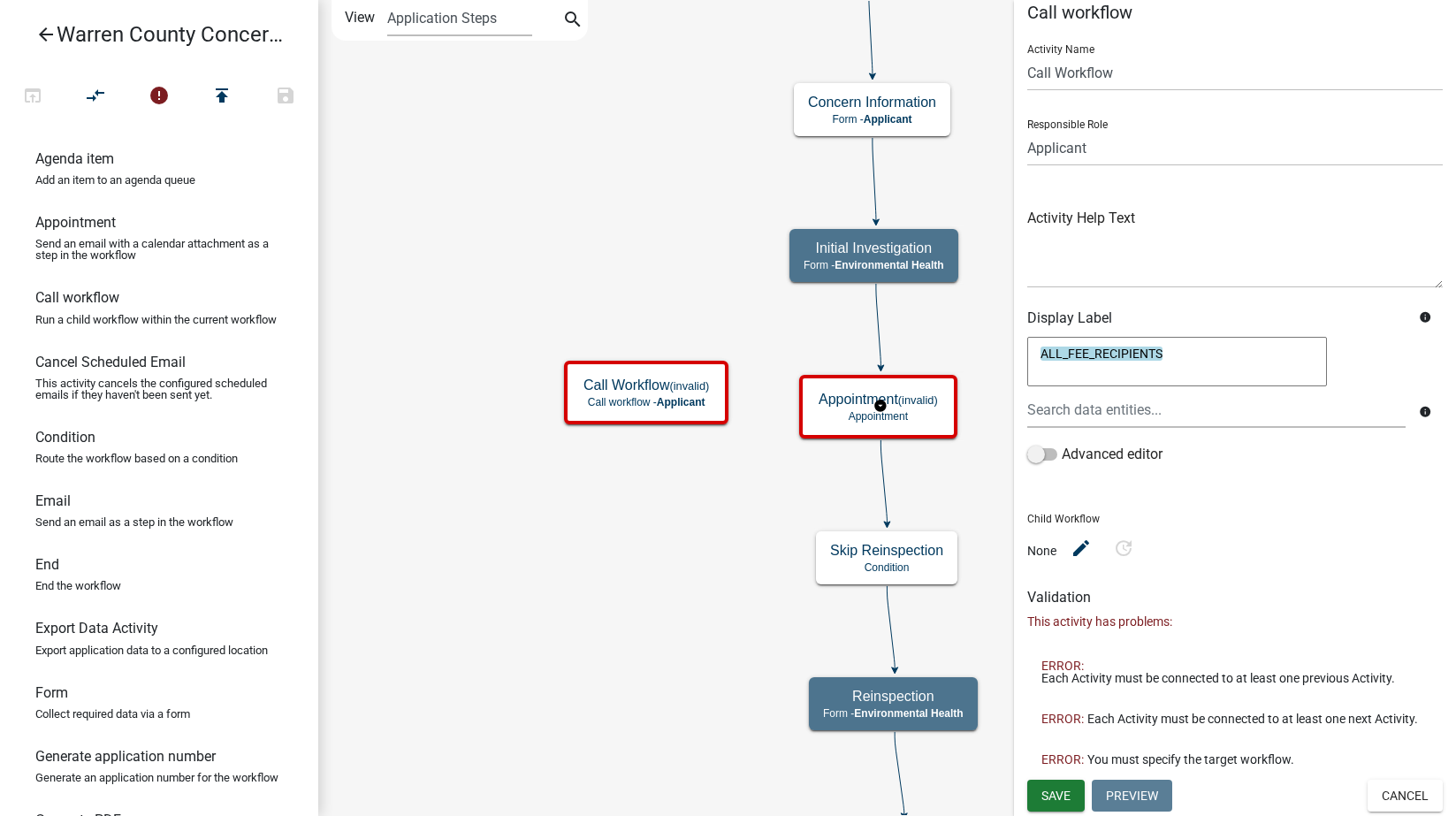
click at [1189, 347] on textarea "ALL_FEE_RECIPIENTS" at bounding box center [1177, 361] width 300 height 49
click at [1072, 537] on icon "edit" at bounding box center [1081, 547] width 21 height 21
select select
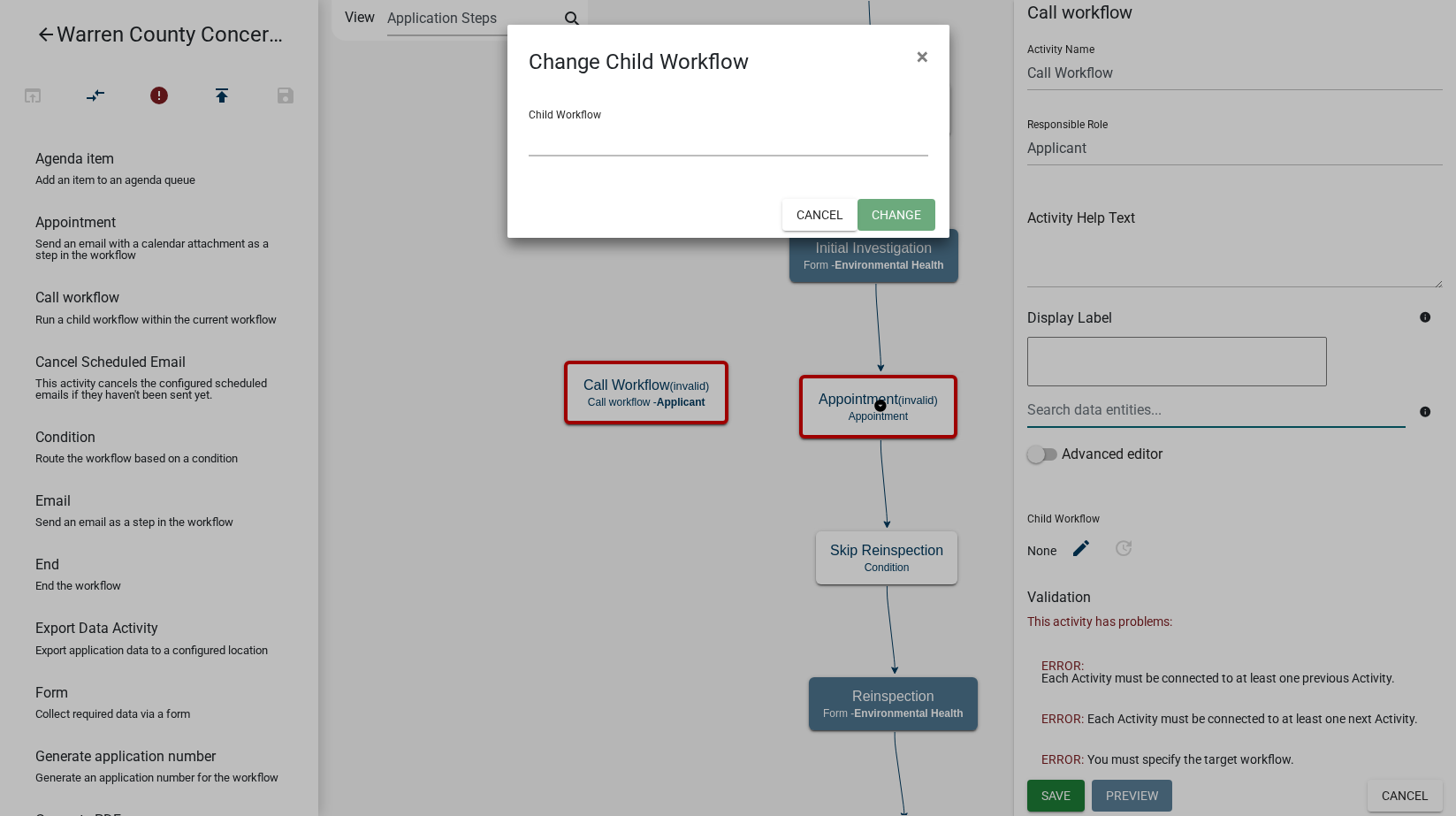
click at [745, 142] on select "Select an option 911 Address Application DRAFT - Sign Replacement Environmental…" at bounding box center [728, 138] width 399 height 36
click at [919, 54] on span "×" at bounding box center [922, 56] width 11 height 25
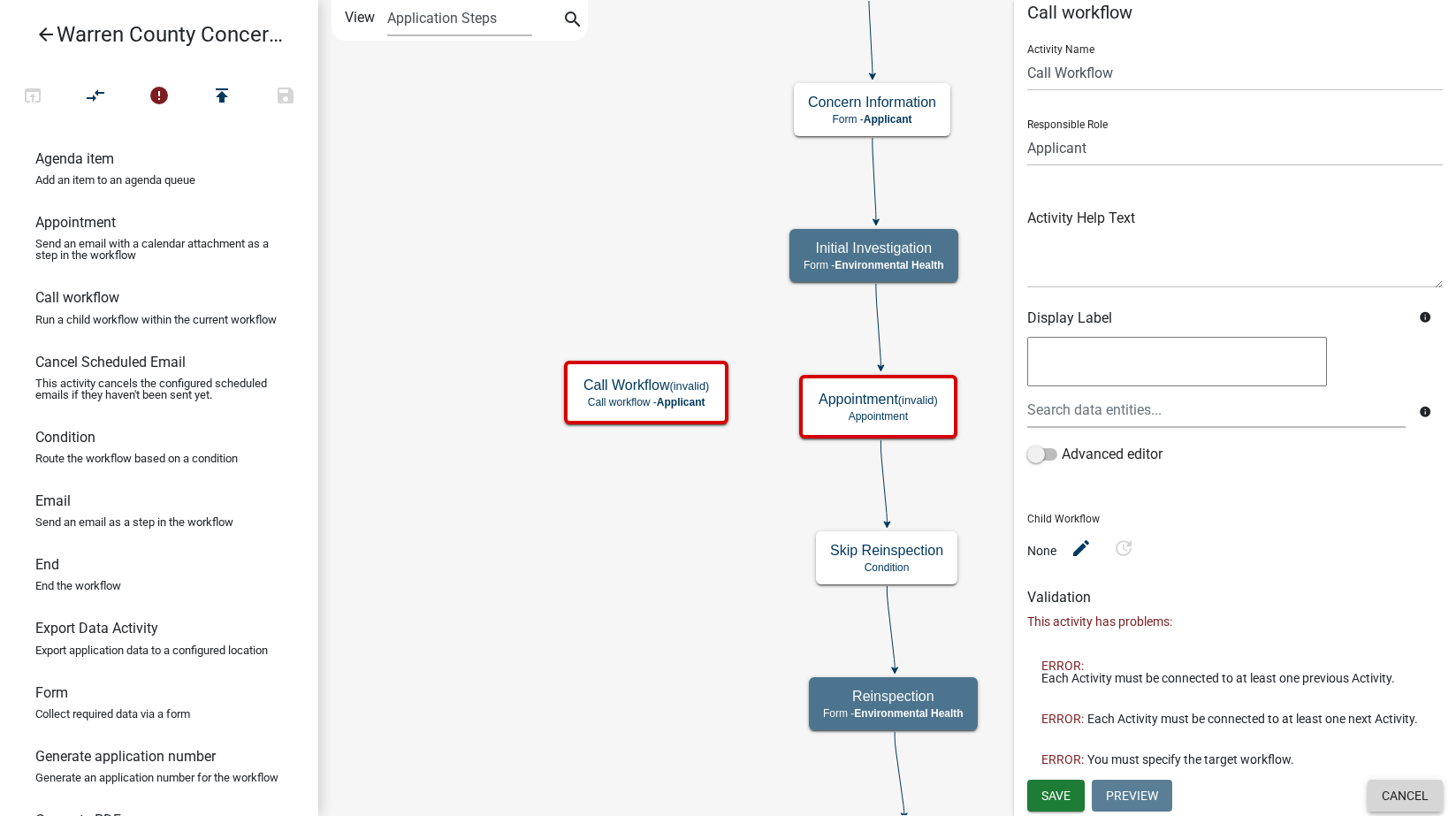
click at [1393, 790] on button "Cancel" at bounding box center [1405, 795] width 76 height 32
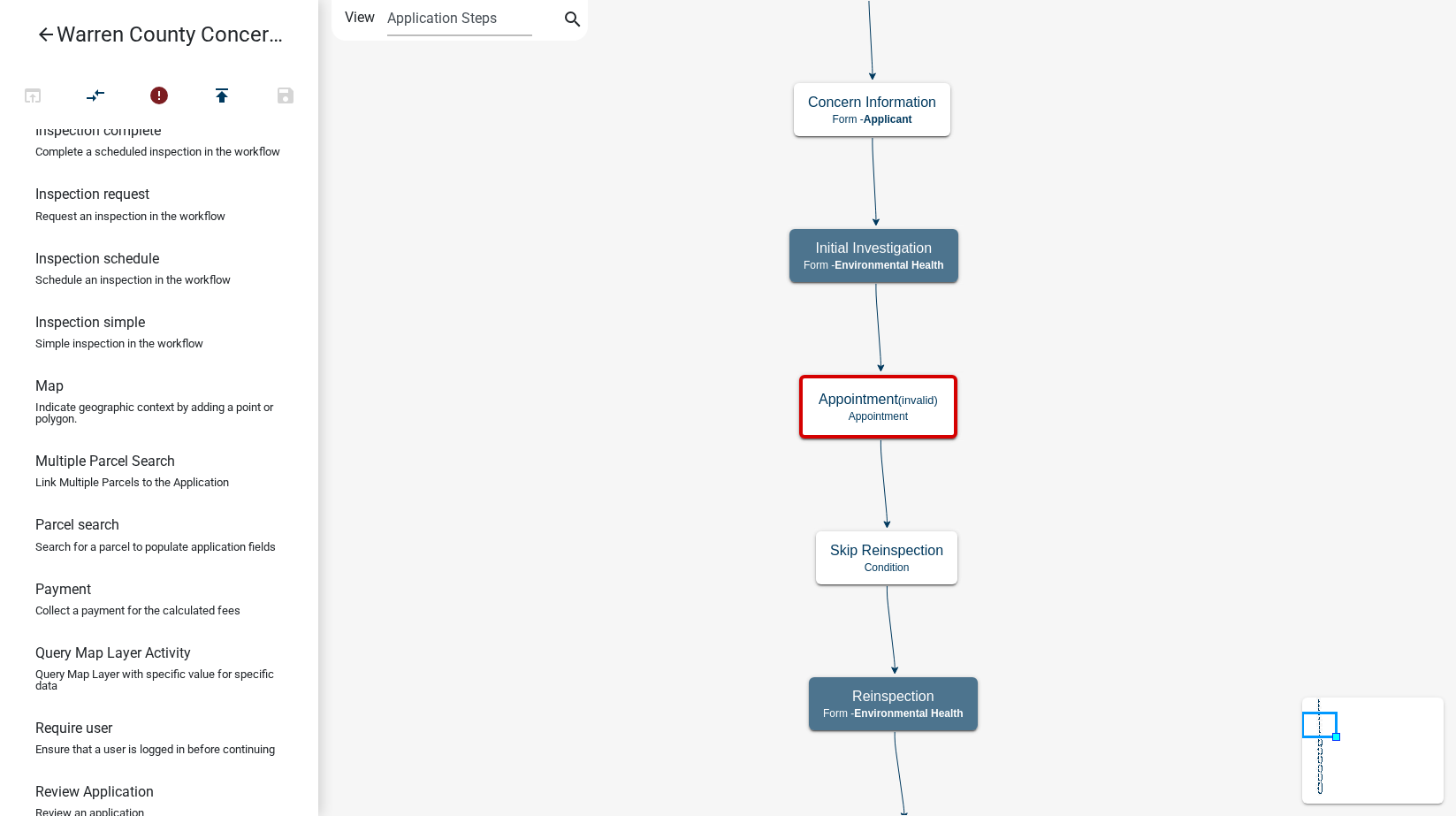
scroll to position [795, 0]
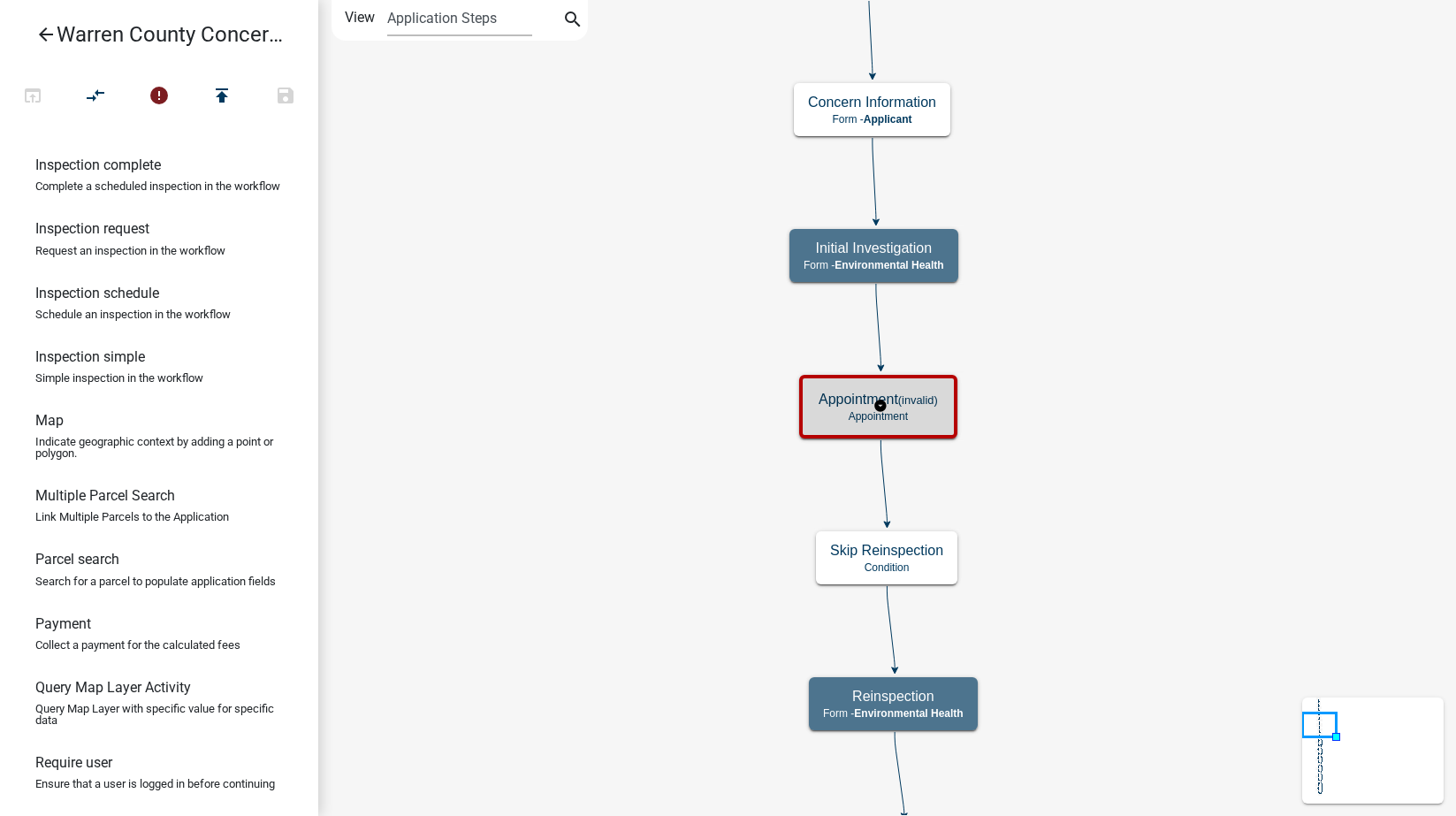
click at [919, 415] on p "Appointment" at bounding box center [878, 416] width 119 height 12
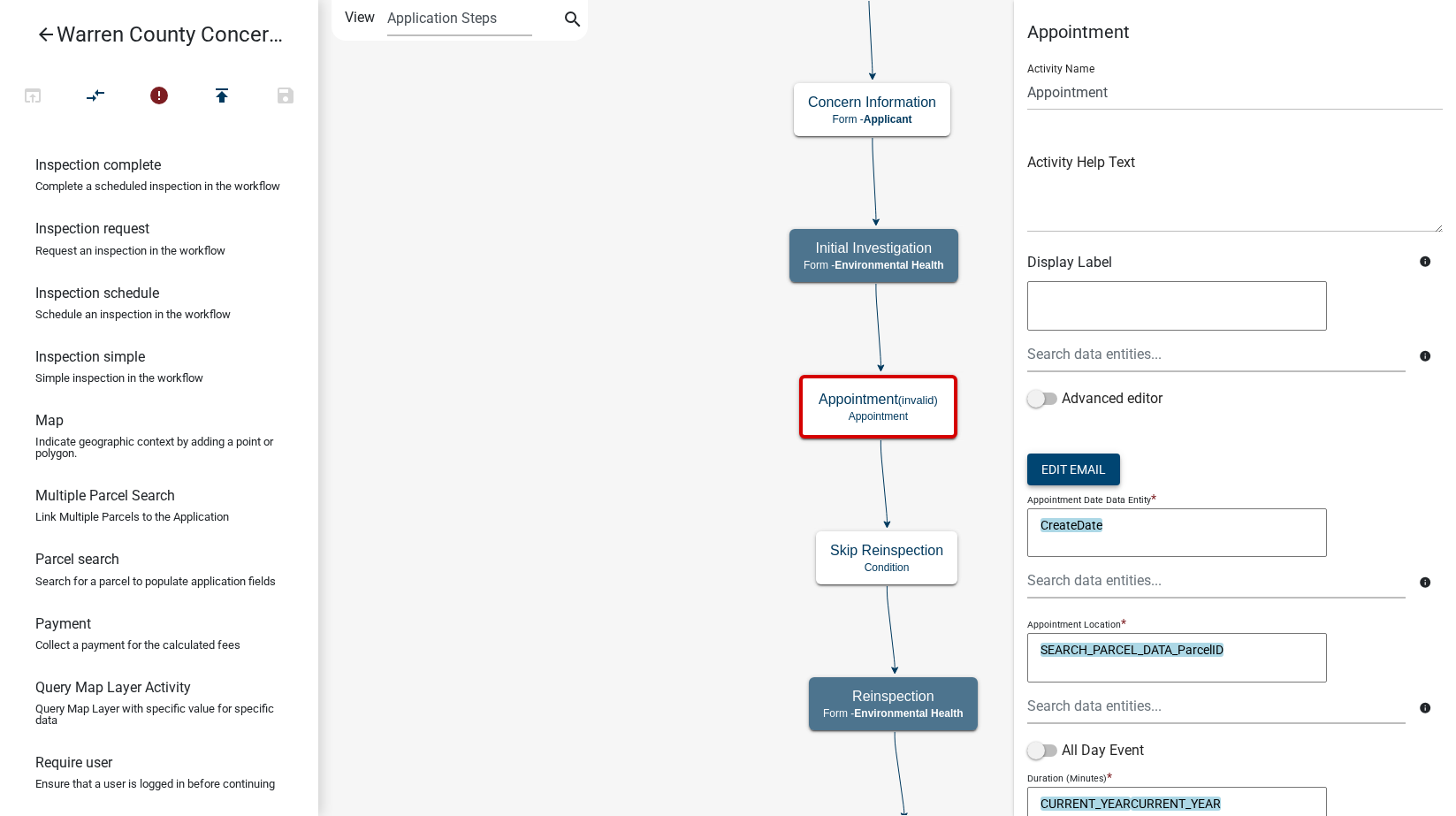
click at [1065, 466] on button "Edit Email" at bounding box center [1073, 470] width 92 height 32
select select "1ea7388c-b4fb-40e1-abca-7a9692cf601d"
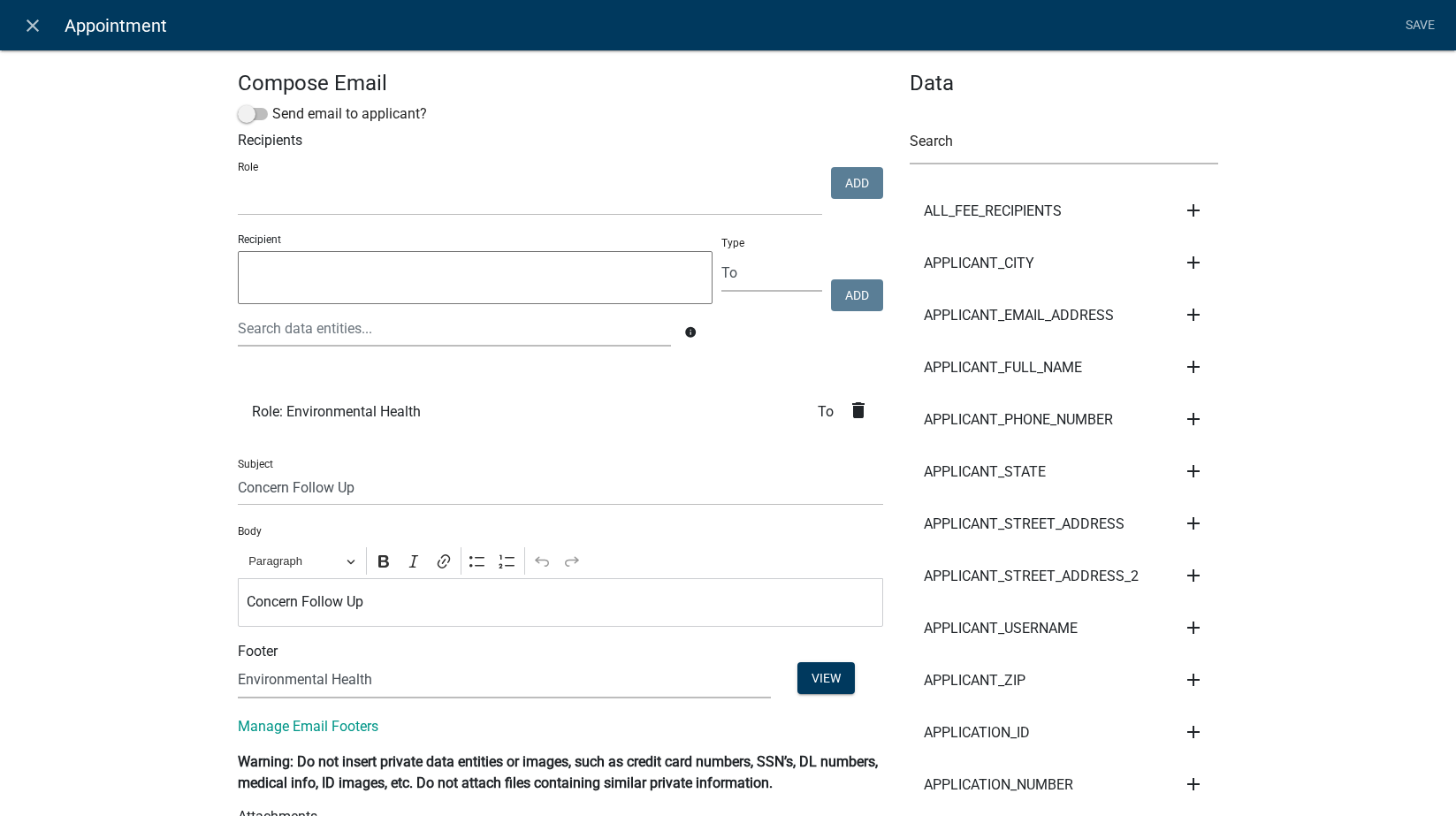
select select
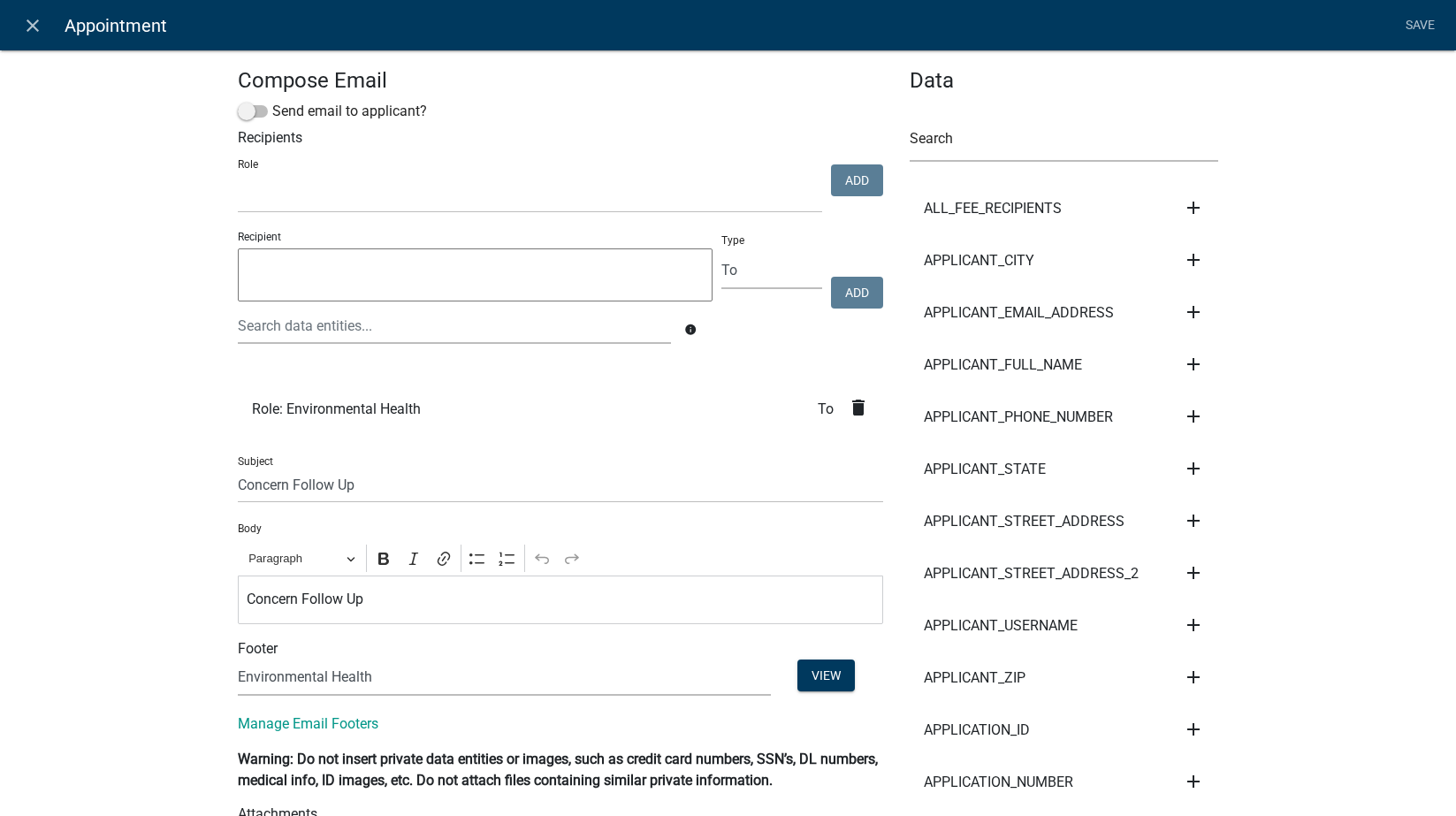
scroll to position [0, 0]
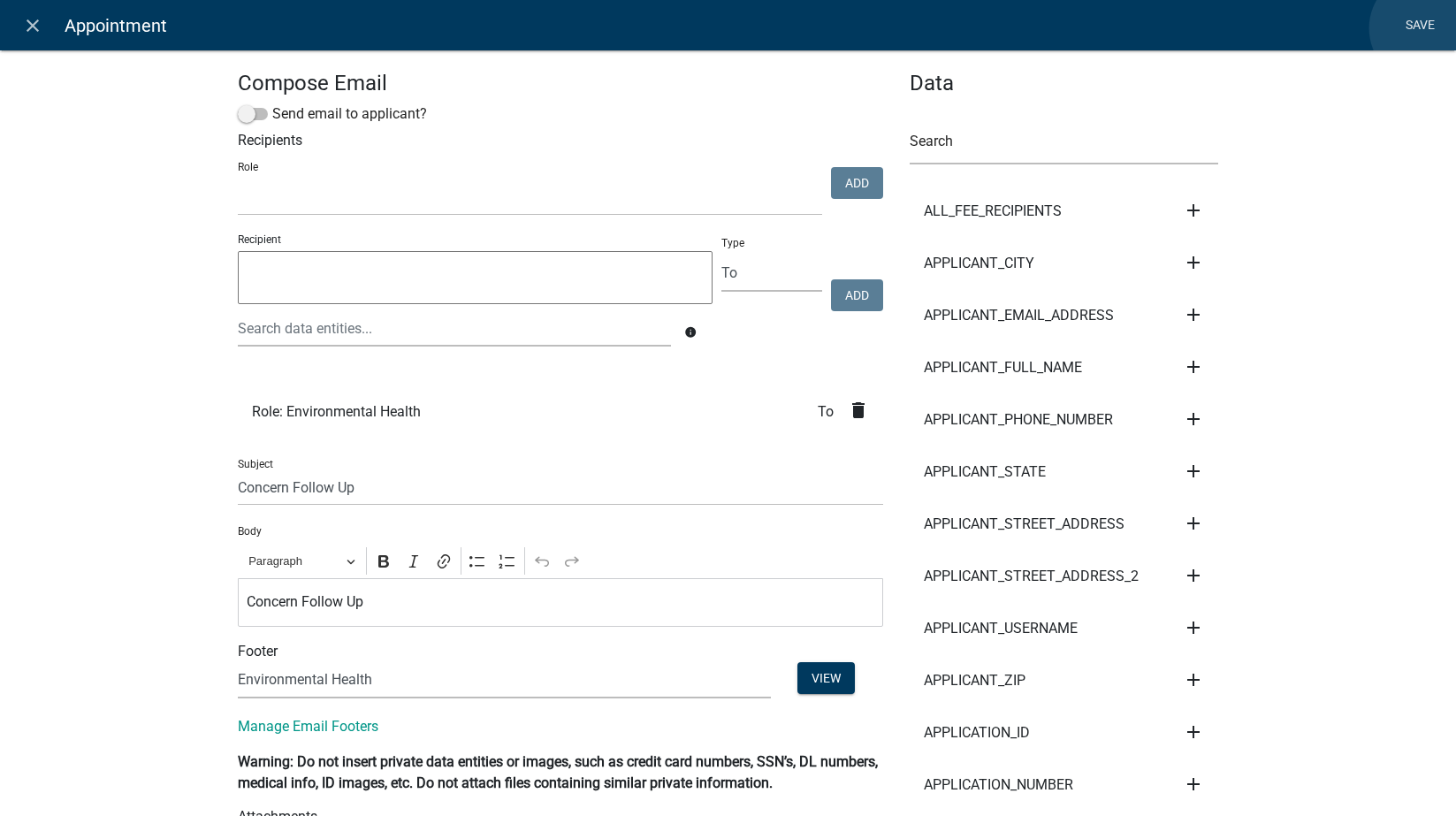
click at [1425, 28] on link "Save" at bounding box center [1420, 25] width 44 height 34
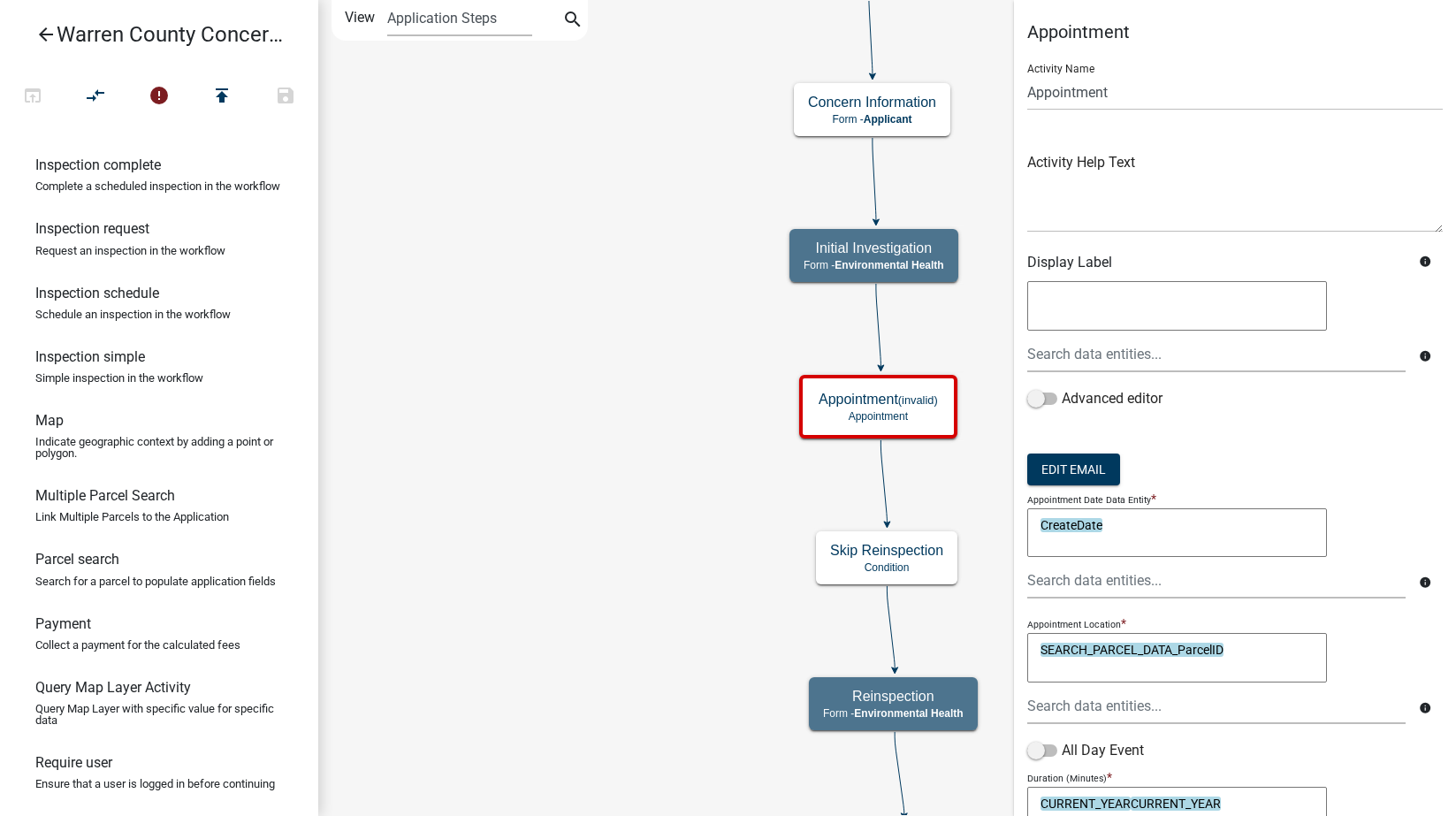
click at [1161, 522] on textarea "CreateDate" at bounding box center [1177, 533] width 300 height 49
click at [1163, 522] on textarea "CreateDate" at bounding box center [1177, 533] width 300 height 49
click at [1419, 578] on icon "info" at bounding box center [1424, 583] width 12 height 12
click at [1195, 517] on textarea "CreateDate+30 days" at bounding box center [1177, 533] width 300 height 49
click at [1038, 520] on textarea "CreateDate+30 days)" at bounding box center [1177, 533] width 300 height 49
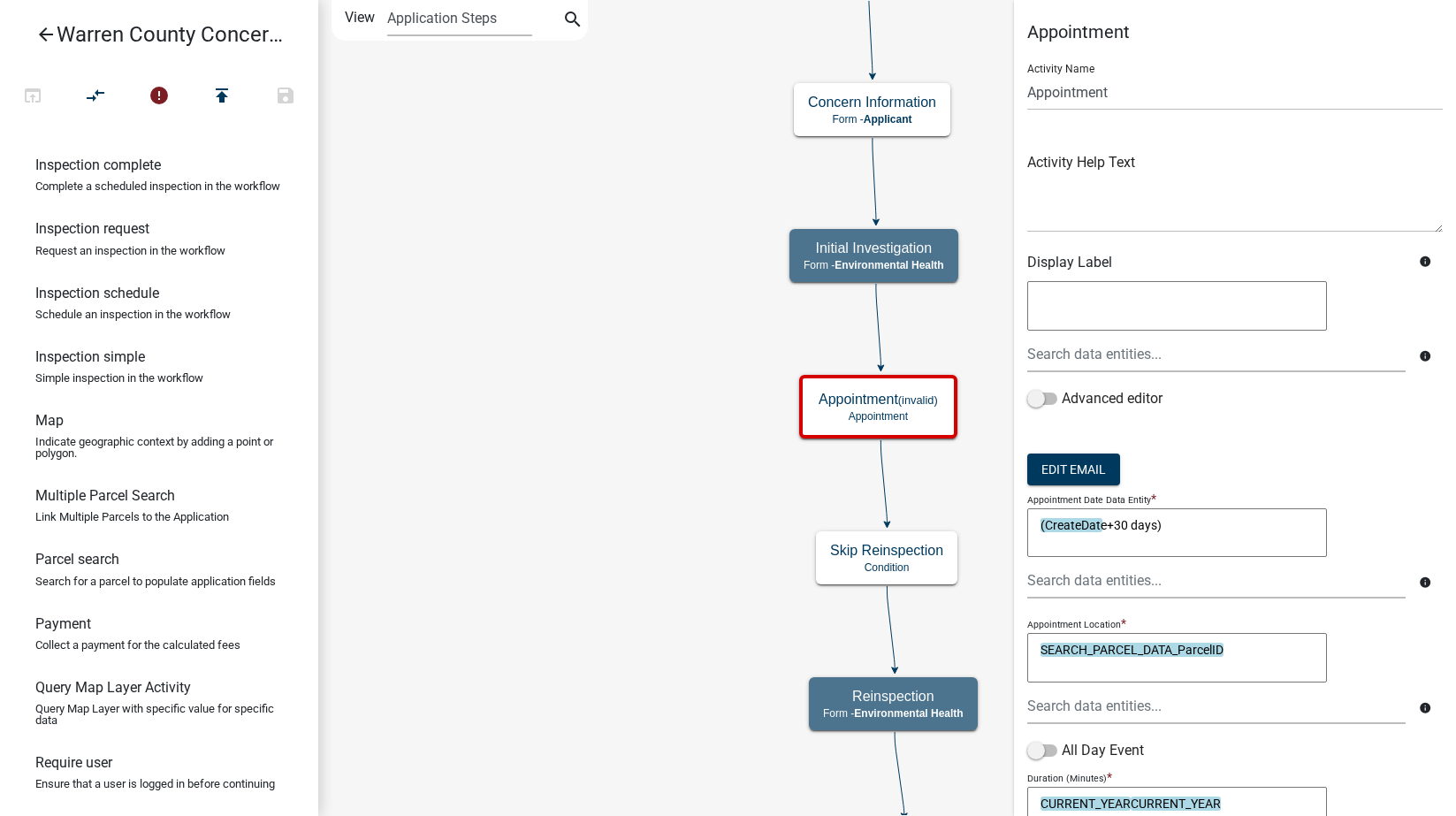
click at [1269, 521] on textarea "(CreateDate+30 days)" at bounding box center [1177, 533] width 300 height 49
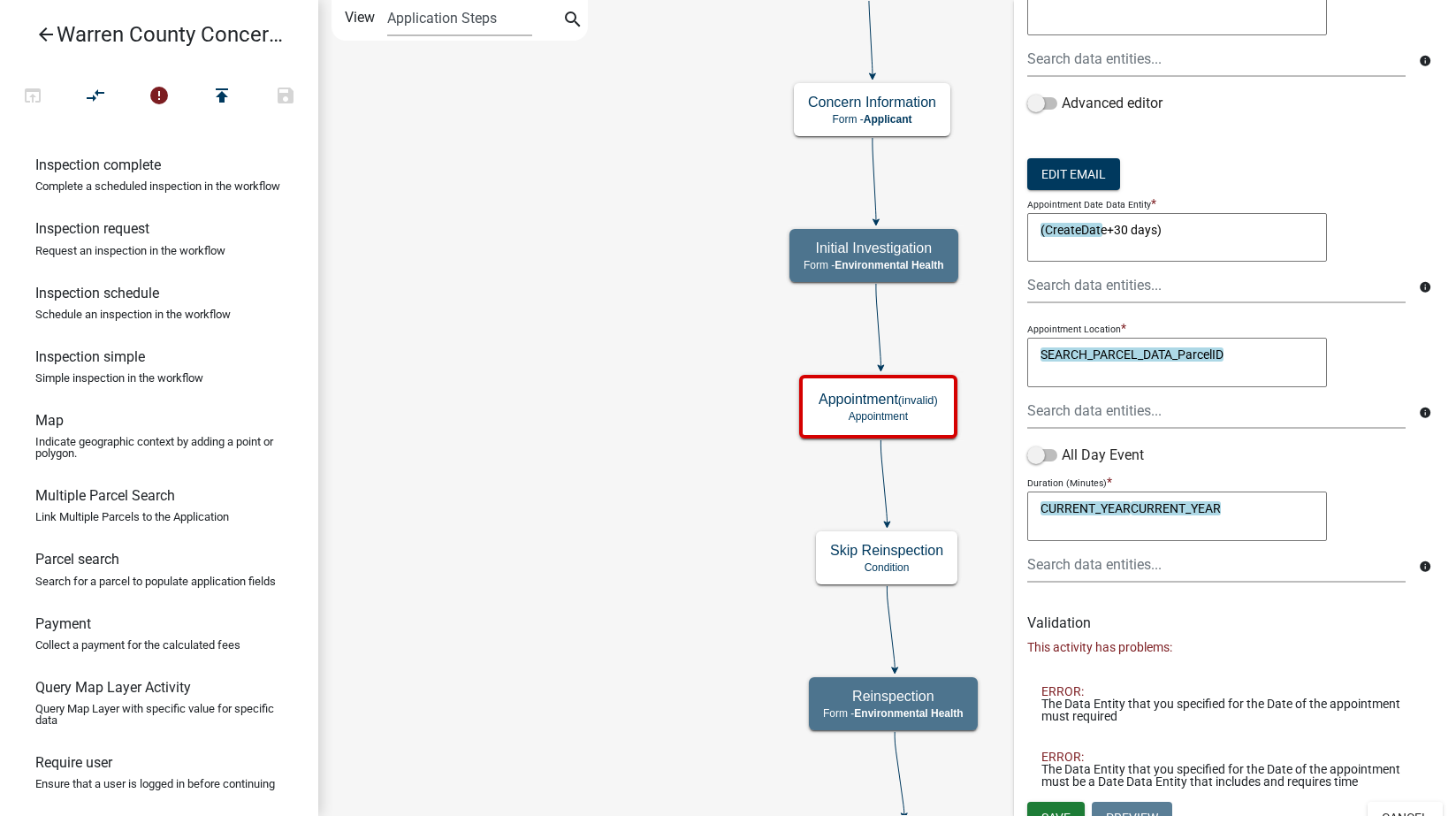
scroll to position [317, 0]
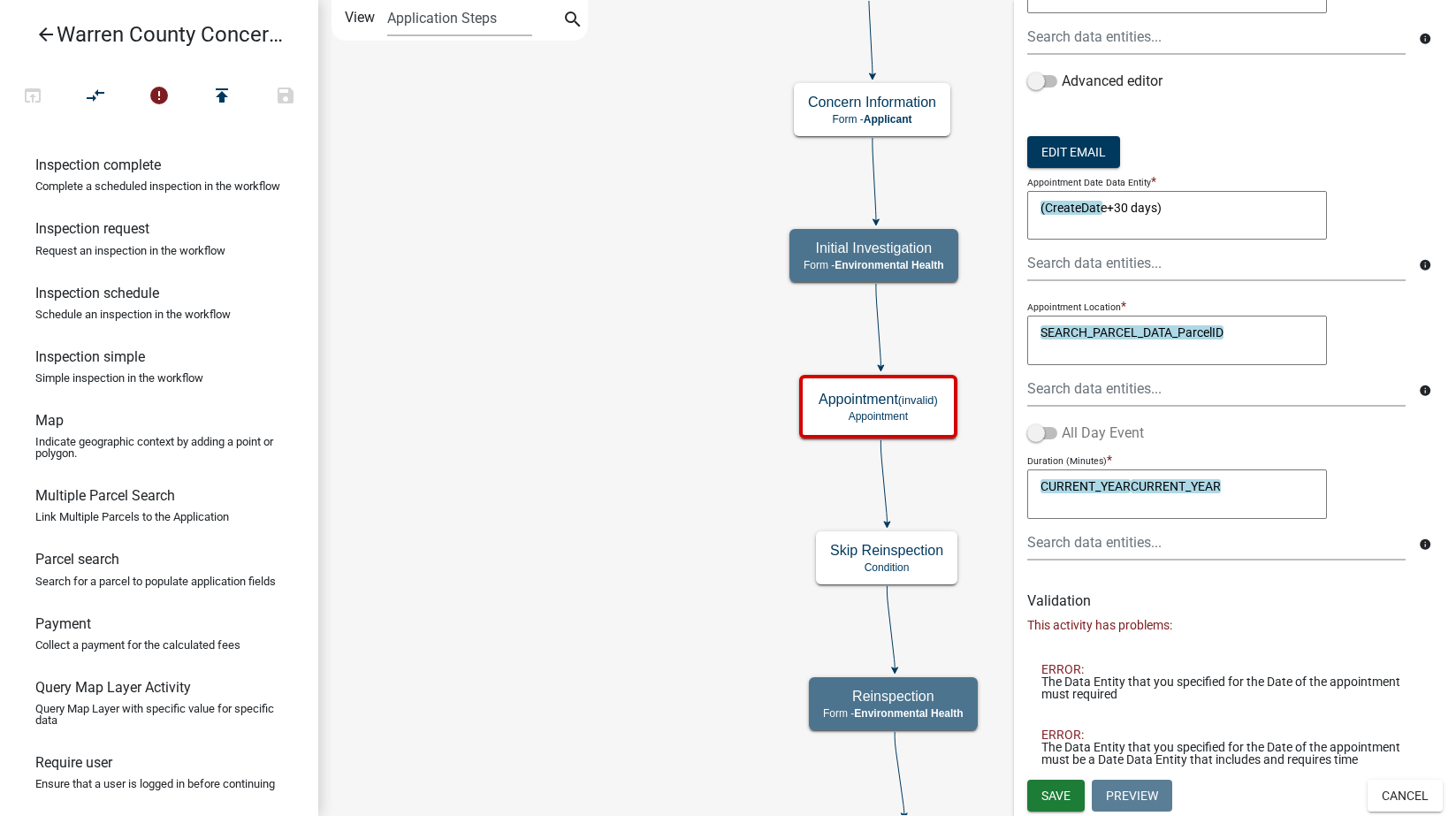
type textarea "(CreateDate+30 days)"
click at [1046, 430] on span at bounding box center [1043, 433] width 30 height 12
click at [1062, 423] on input "All Day Event" at bounding box center [1062, 423] width 0 height 0
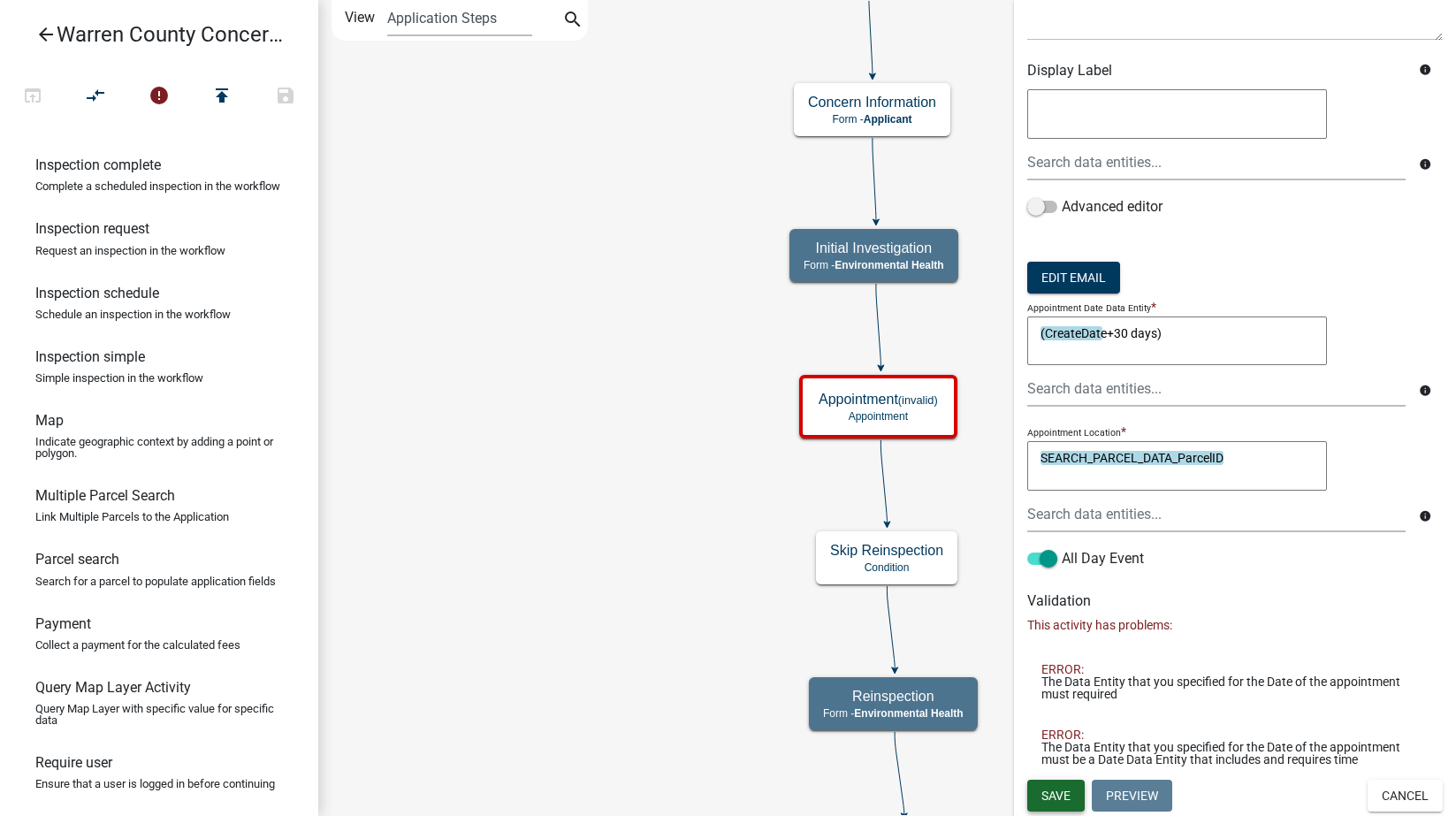
click at [1055, 793] on span "Save" at bounding box center [1056, 795] width 29 height 14
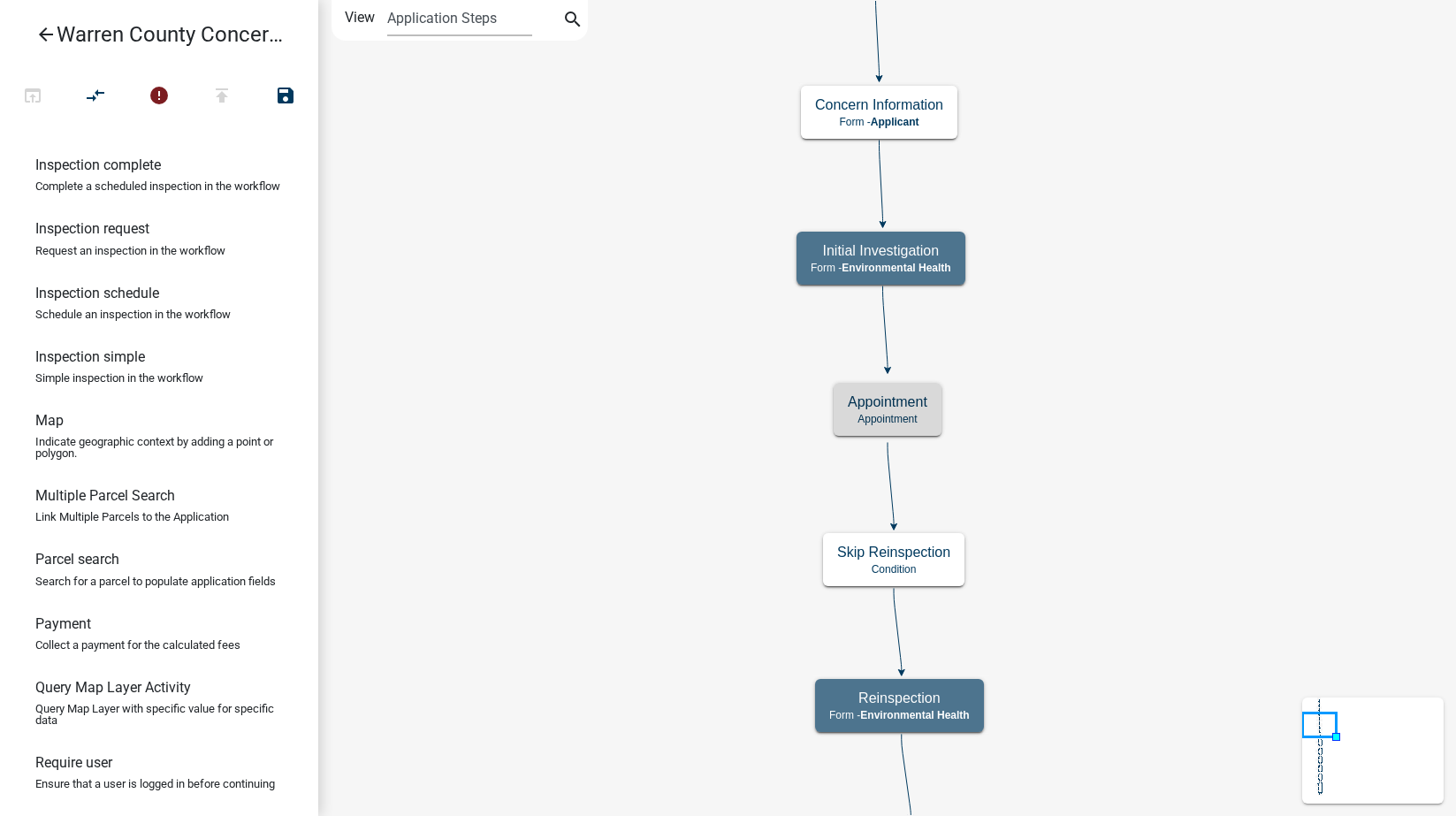
scroll to position [0, 0]
click at [923, 407] on small "(invalid)" at bounding box center [925, 402] width 40 height 13
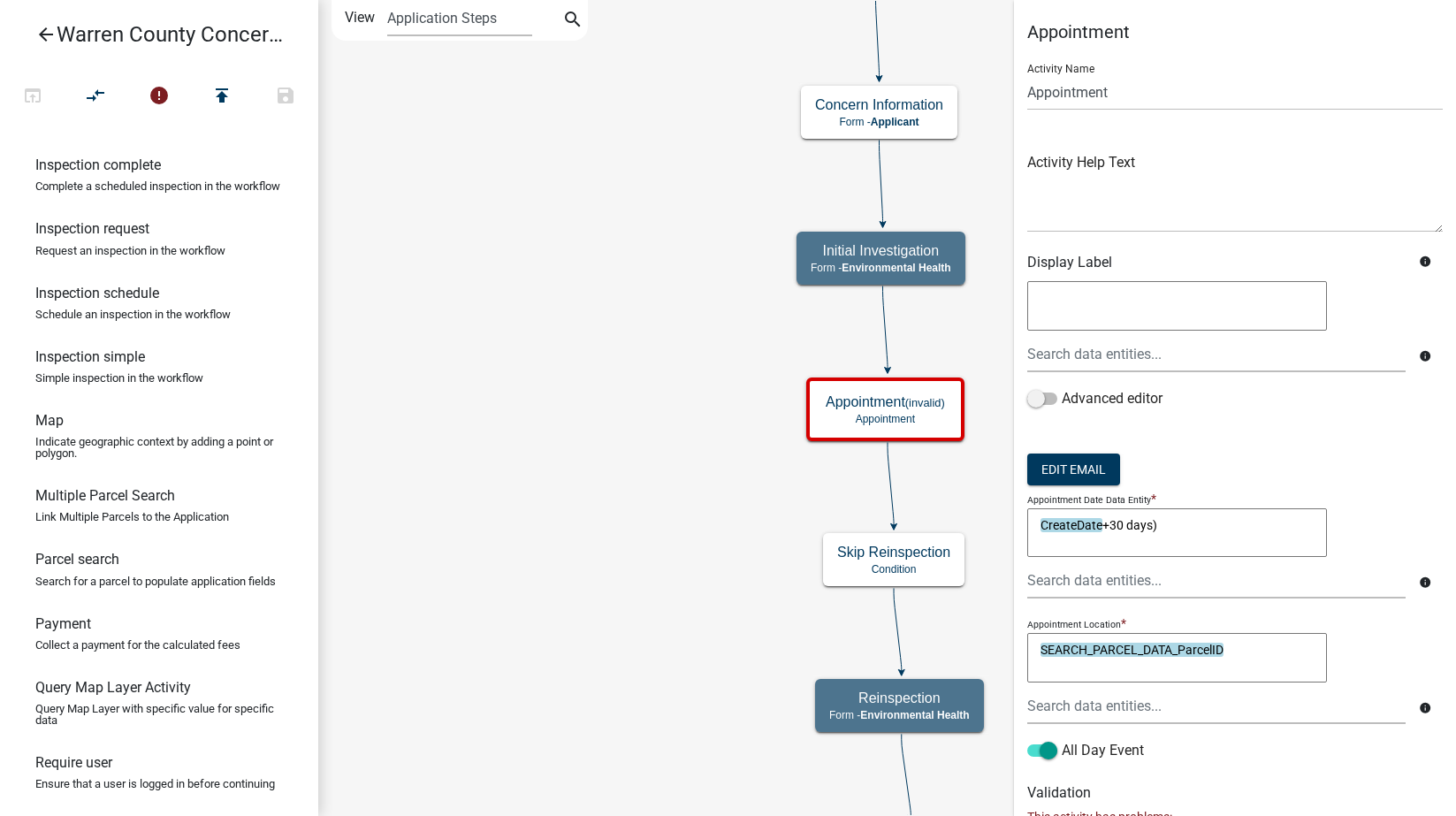
scroll to position [126, 0]
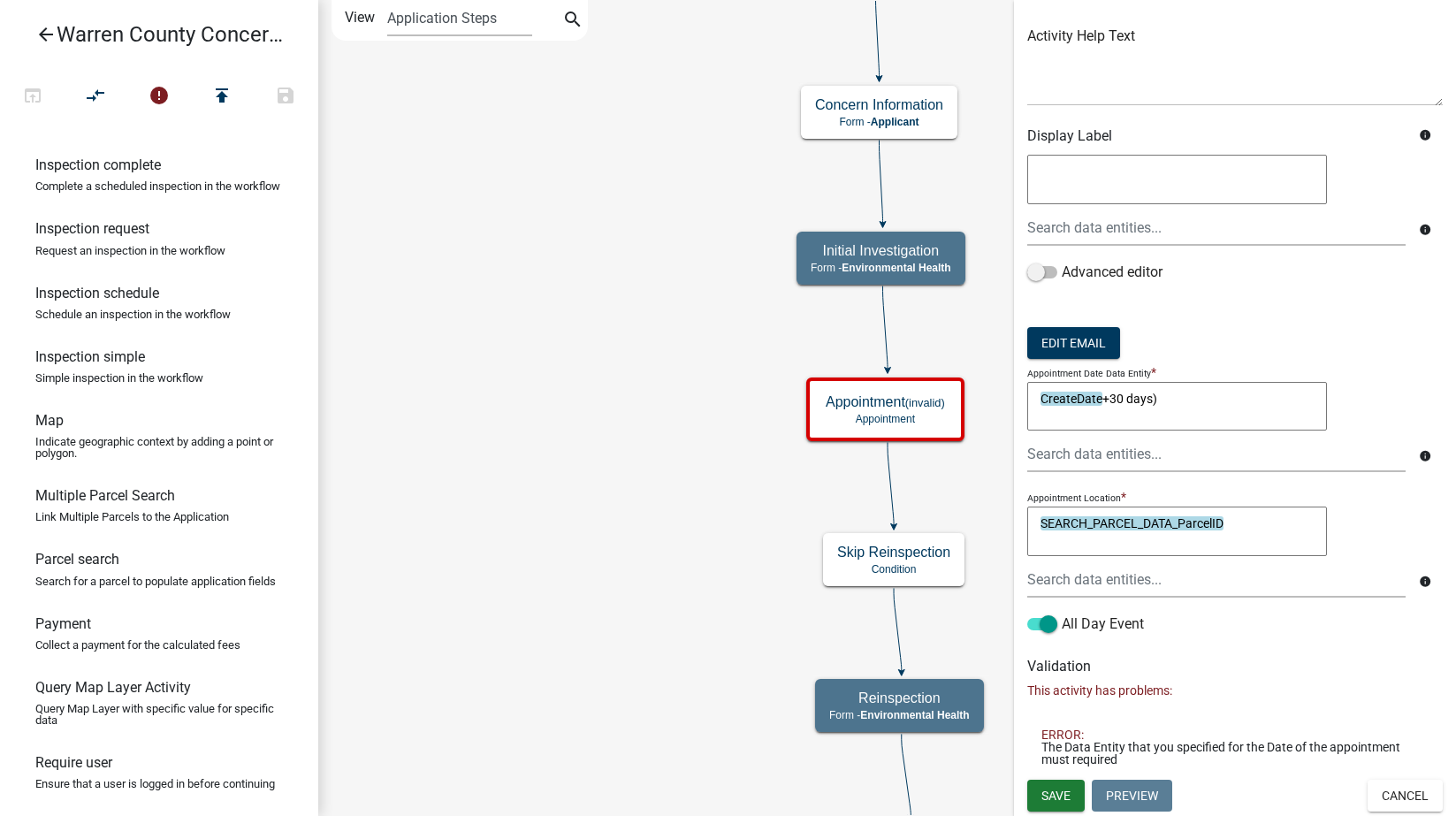
click at [1202, 401] on textarea "CreateDate+30 days)" at bounding box center [1177, 406] width 300 height 49
click at [1040, 398] on textarea "CreateDate+30 days)" at bounding box center [1177, 406] width 300 height 49
type textarea "(CreateDate+30 days)"
click at [1060, 795] on span "Save" at bounding box center [1056, 795] width 29 height 14
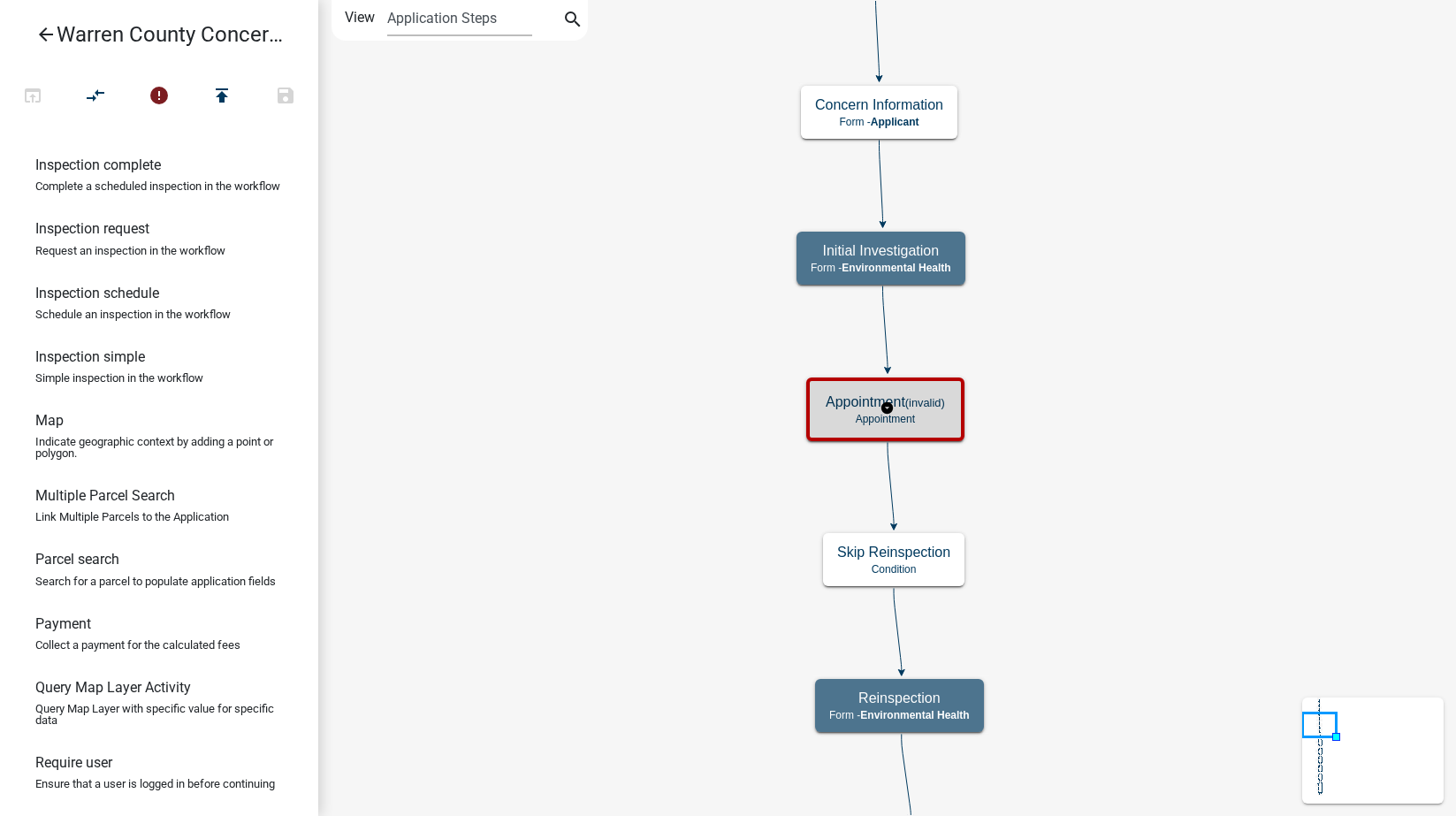
click at [945, 416] on p "Appointment" at bounding box center [886, 418] width 119 height 12
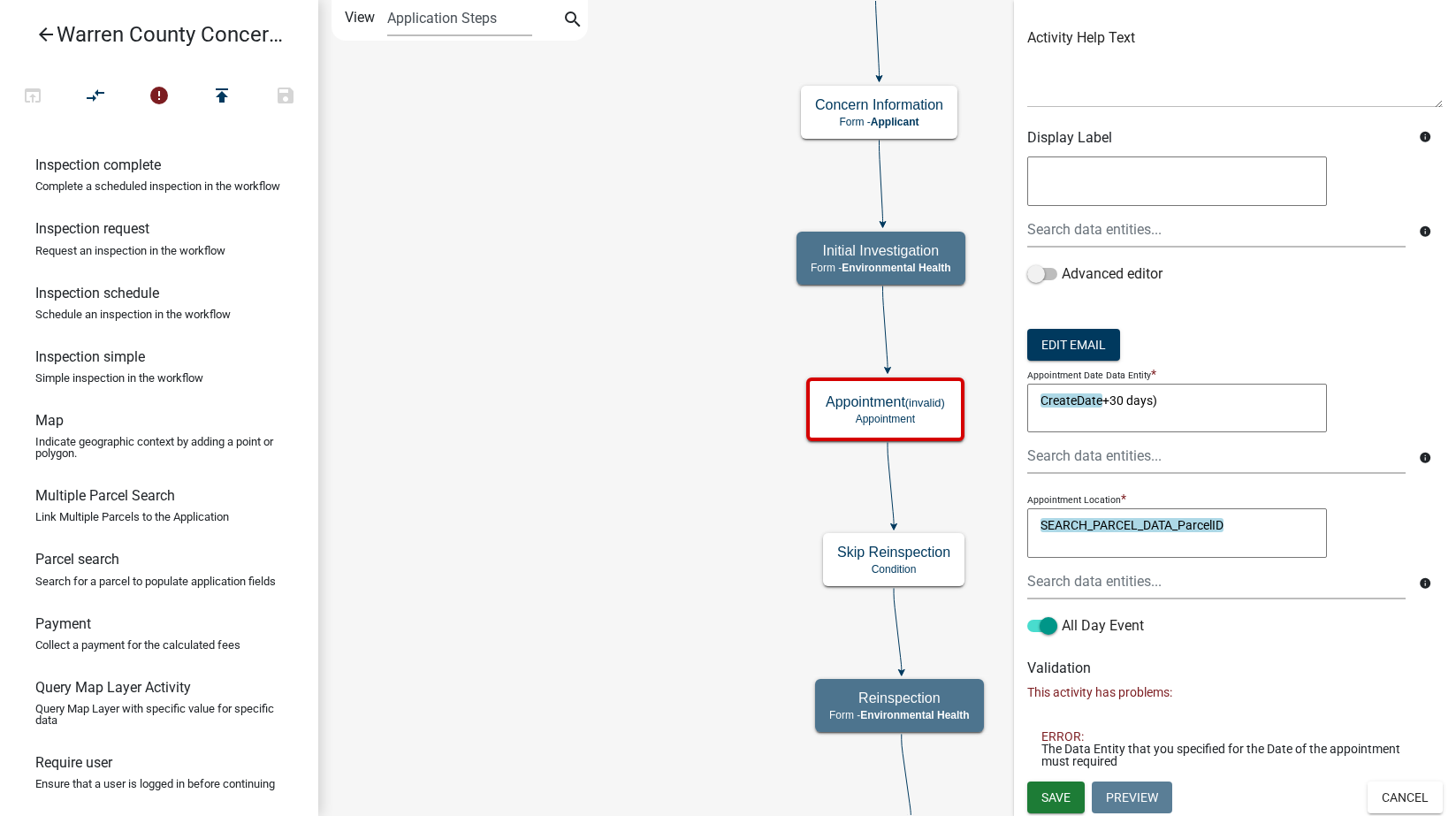
scroll to position [126, 0]
click at [1168, 392] on textarea "CreateDate+30 days)" at bounding box center [1177, 406] width 300 height 49
type textarea "CreateDate+30 days"
click at [1050, 800] on span "Save" at bounding box center [1056, 795] width 29 height 14
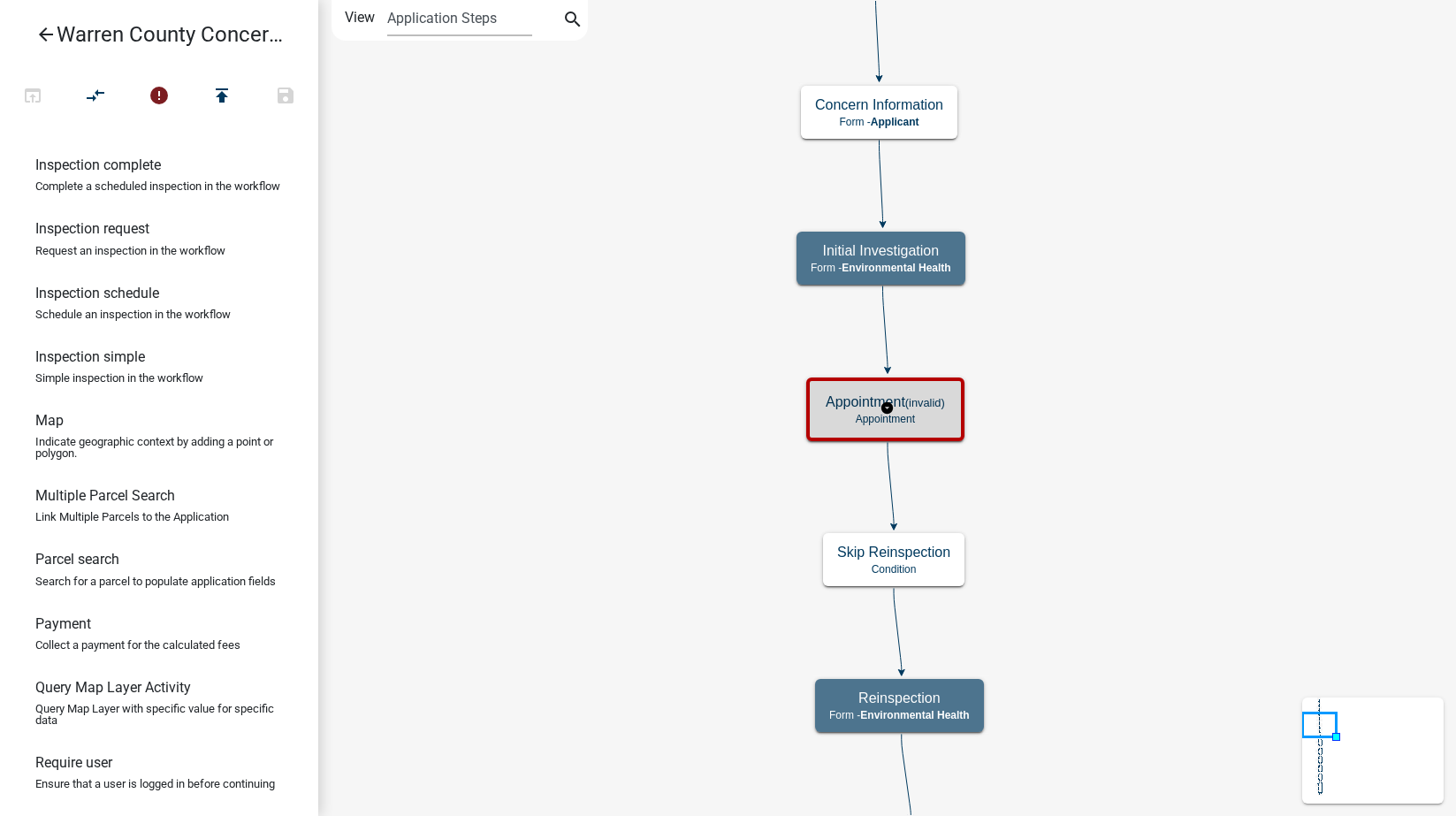
click at [935, 411] on h5 "Appointment (invalid)" at bounding box center [886, 402] width 119 height 17
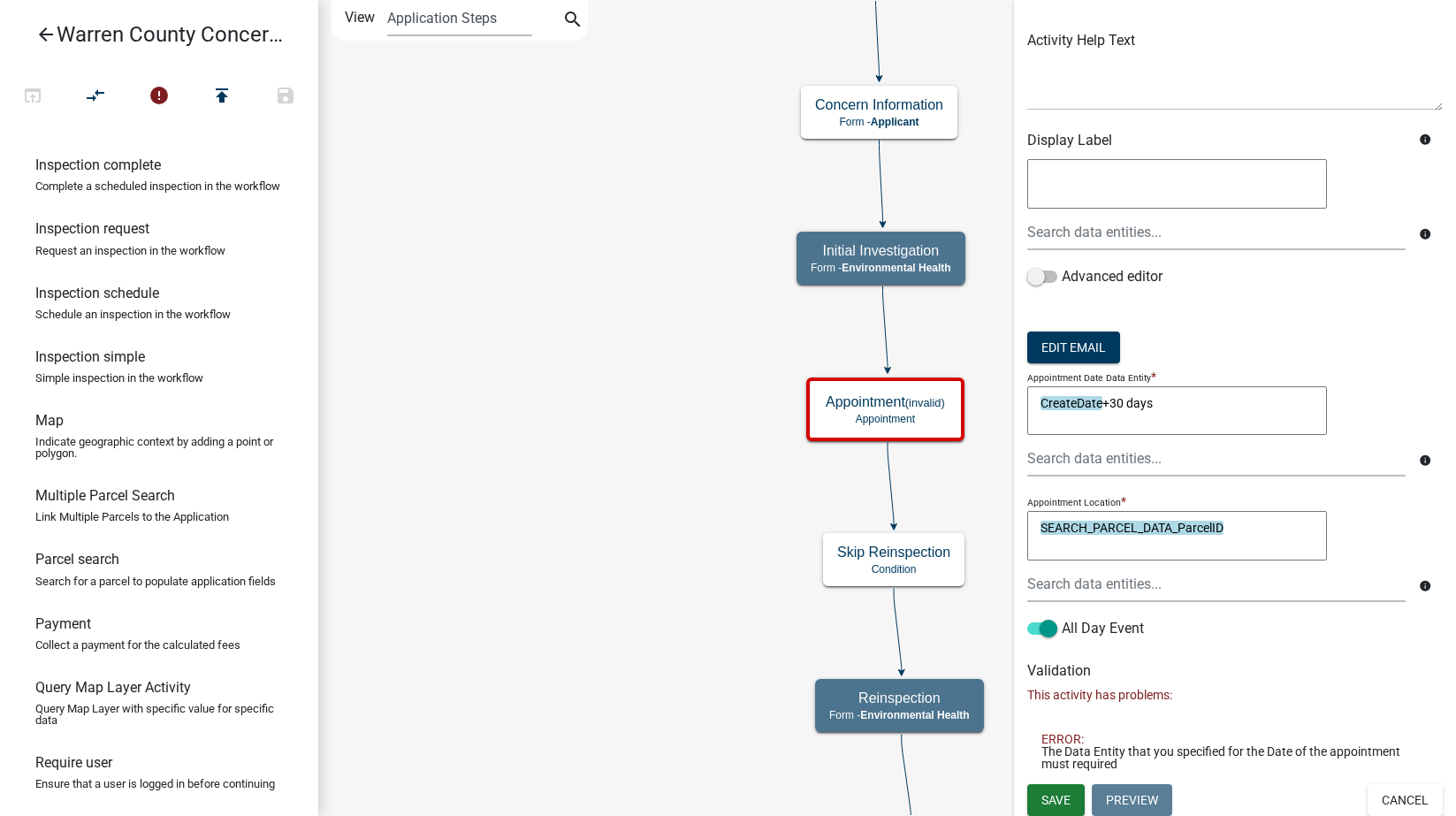
scroll to position [126, 0]
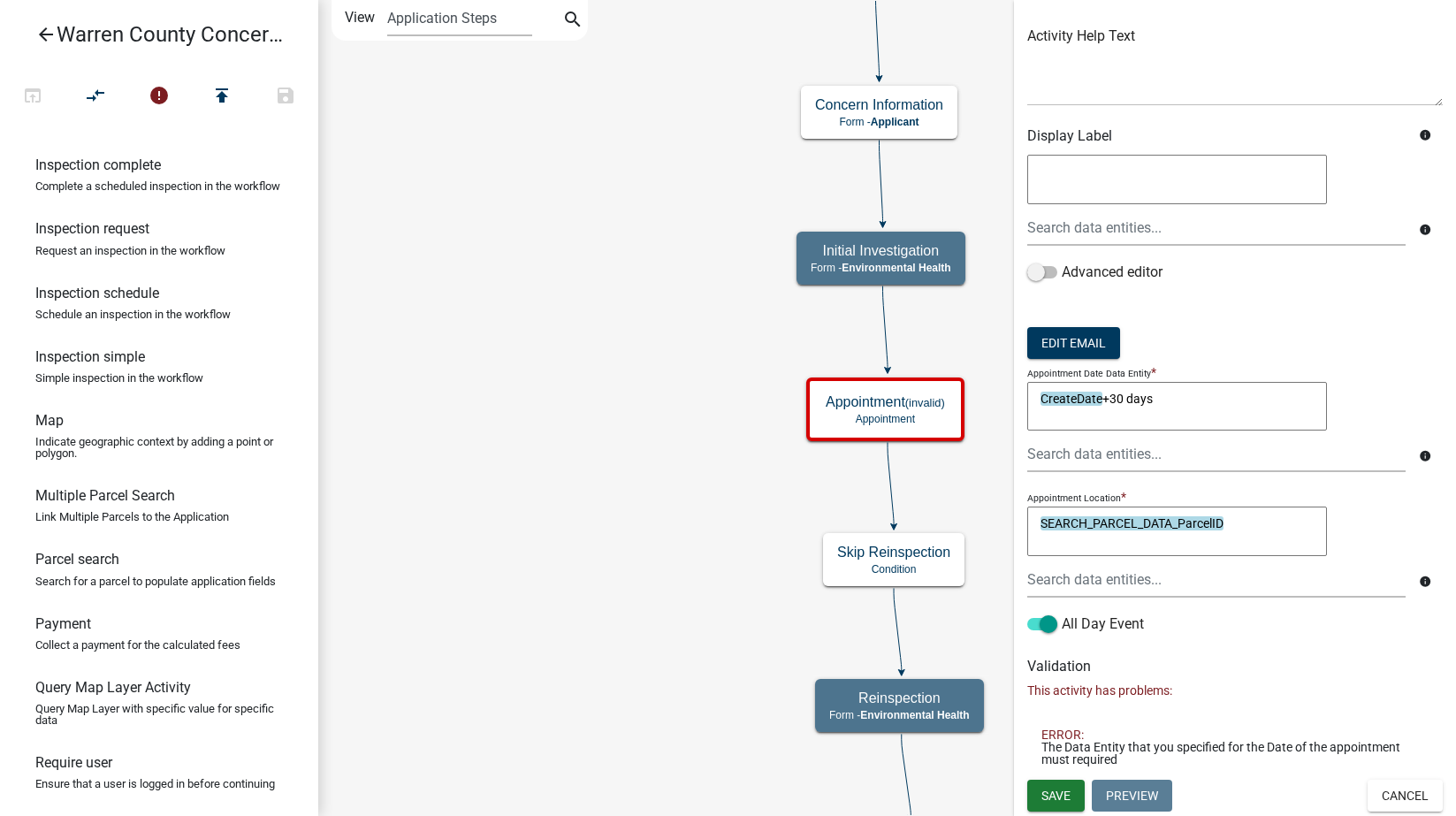
click at [1419, 457] on icon "info" at bounding box center [1424, 456] width 12 height 12
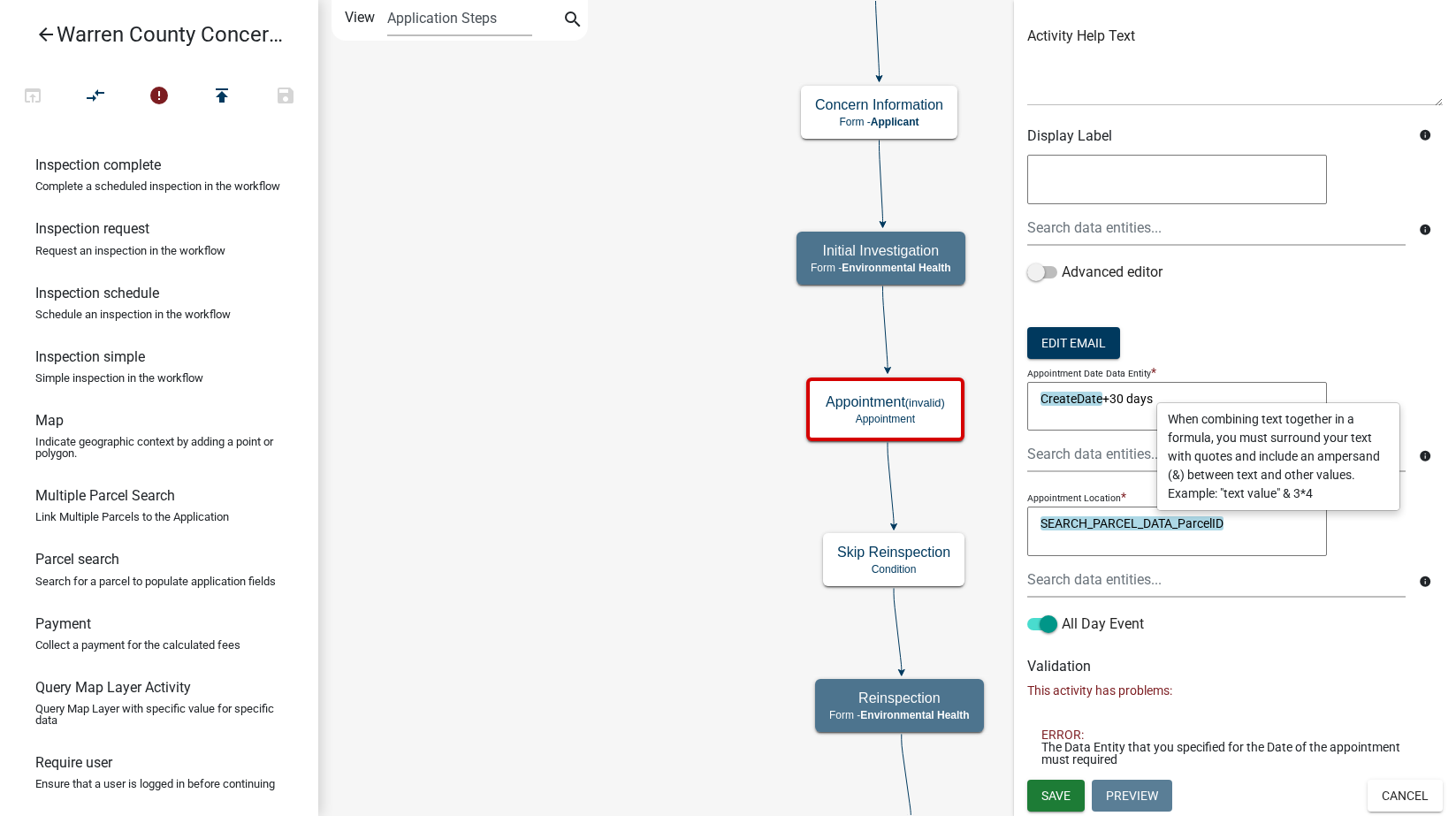
click at [1182, 394] on textarea "CreateDate+30 days" at bounding box center [1177, 406] width 300 height 49
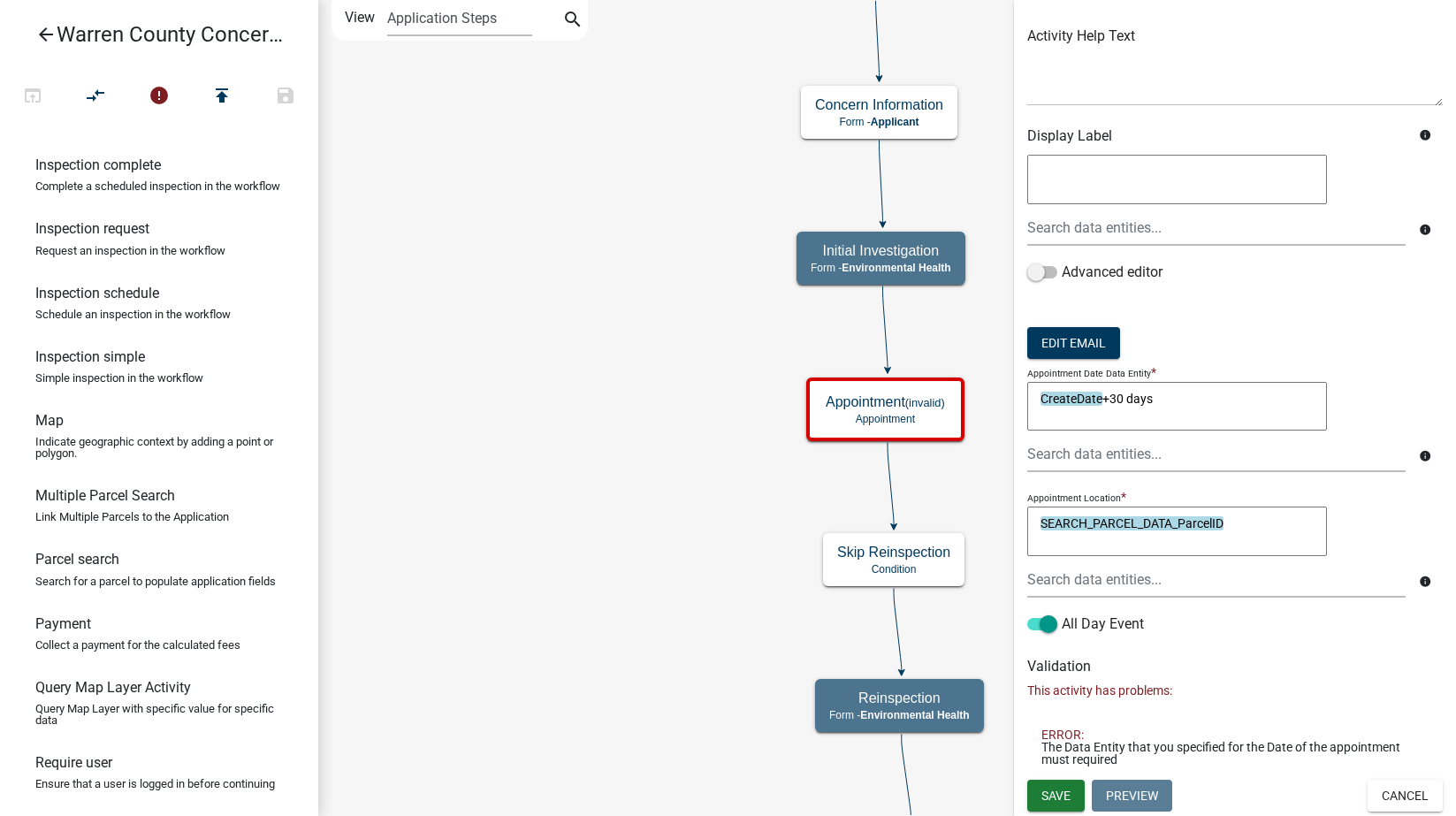
click at [1101, 397] on textarea "CreateDate+30 days" at bounding box center [1177, 406] width 300 height 49
click at [1169, 397] on textarea "CreateDate+30 days" at bounding box center [1177, 406] width 300 height 49
click at [1404, 460] on div at bounding box center [1216, 454] width 405 height 36
click at [1419, 456] on icon "info" at bounding box center [1424, 456] width 12 height 12
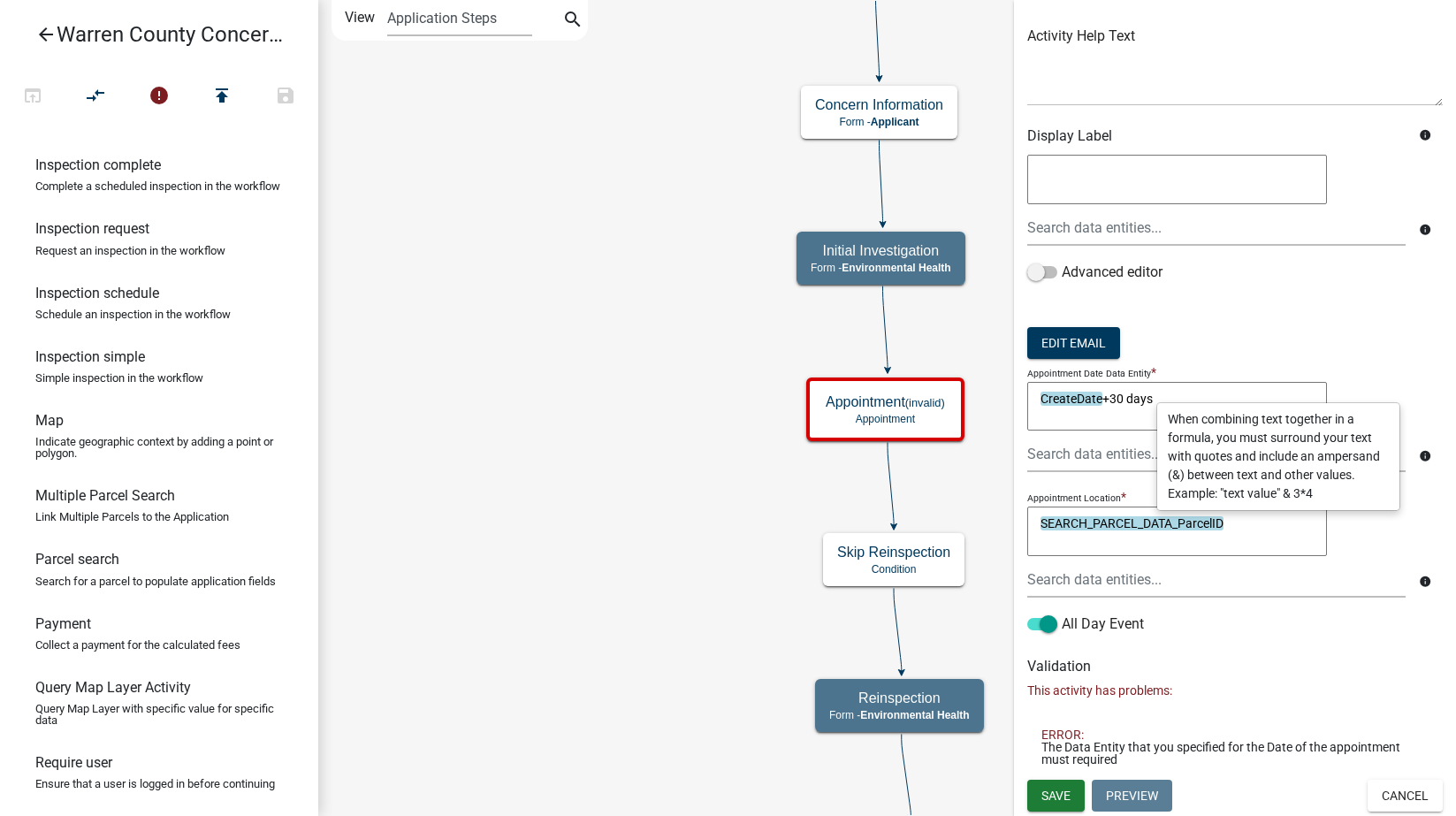
click at [1177, 396] on textarea "CreateDate+30 days" at bounding box center [1177, 406] width 300 height 49
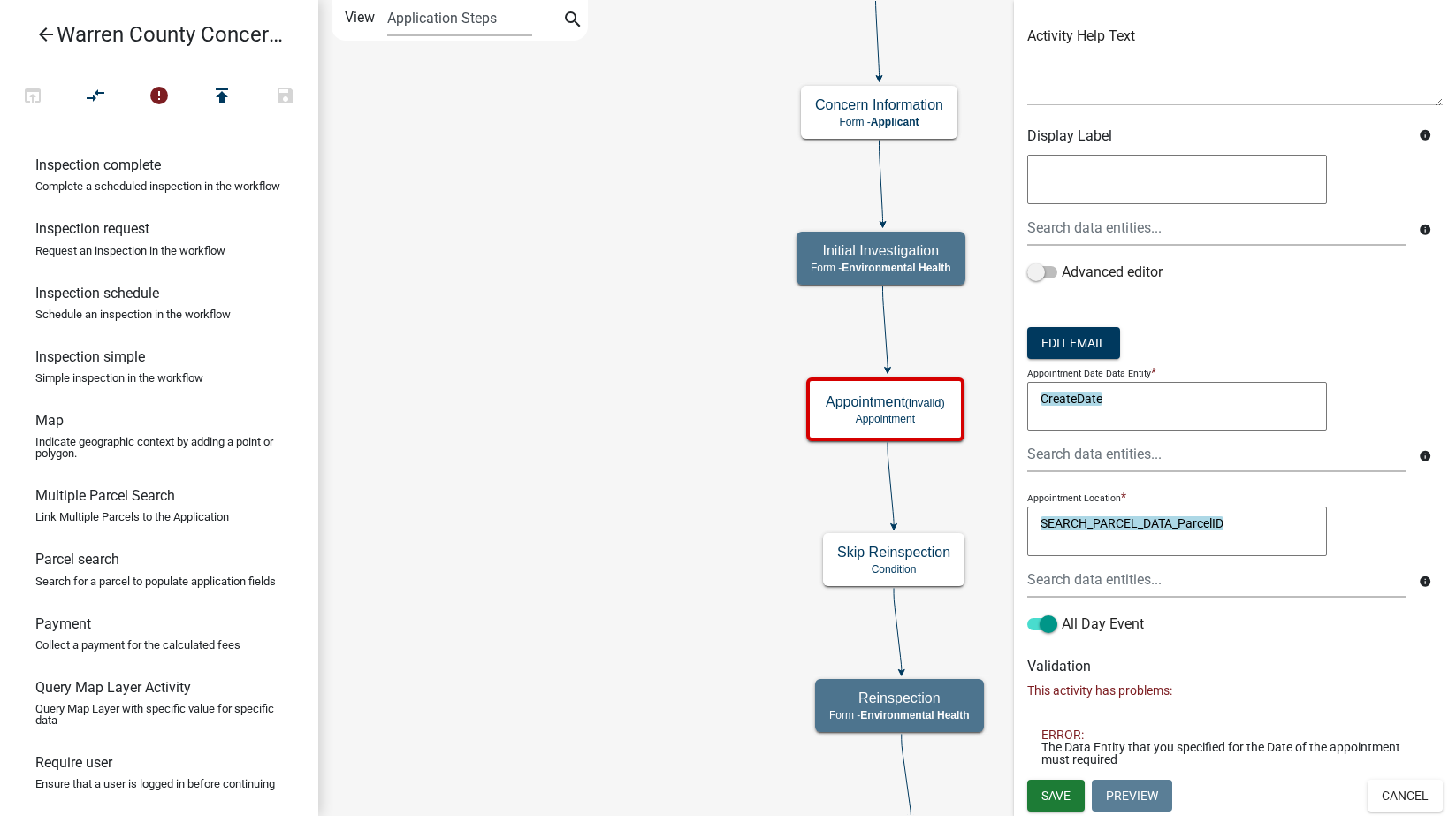
type textarea "CreateDate"
click at [1333, 361] on form "Activity Name Appointment Activity Help Text Display Label info info Advanced e…" at bounding box center [1235, 283] width 415 height 719
click at [1063, 798] on span "Save" at bounding box center [1056, 795] width 29 height 14
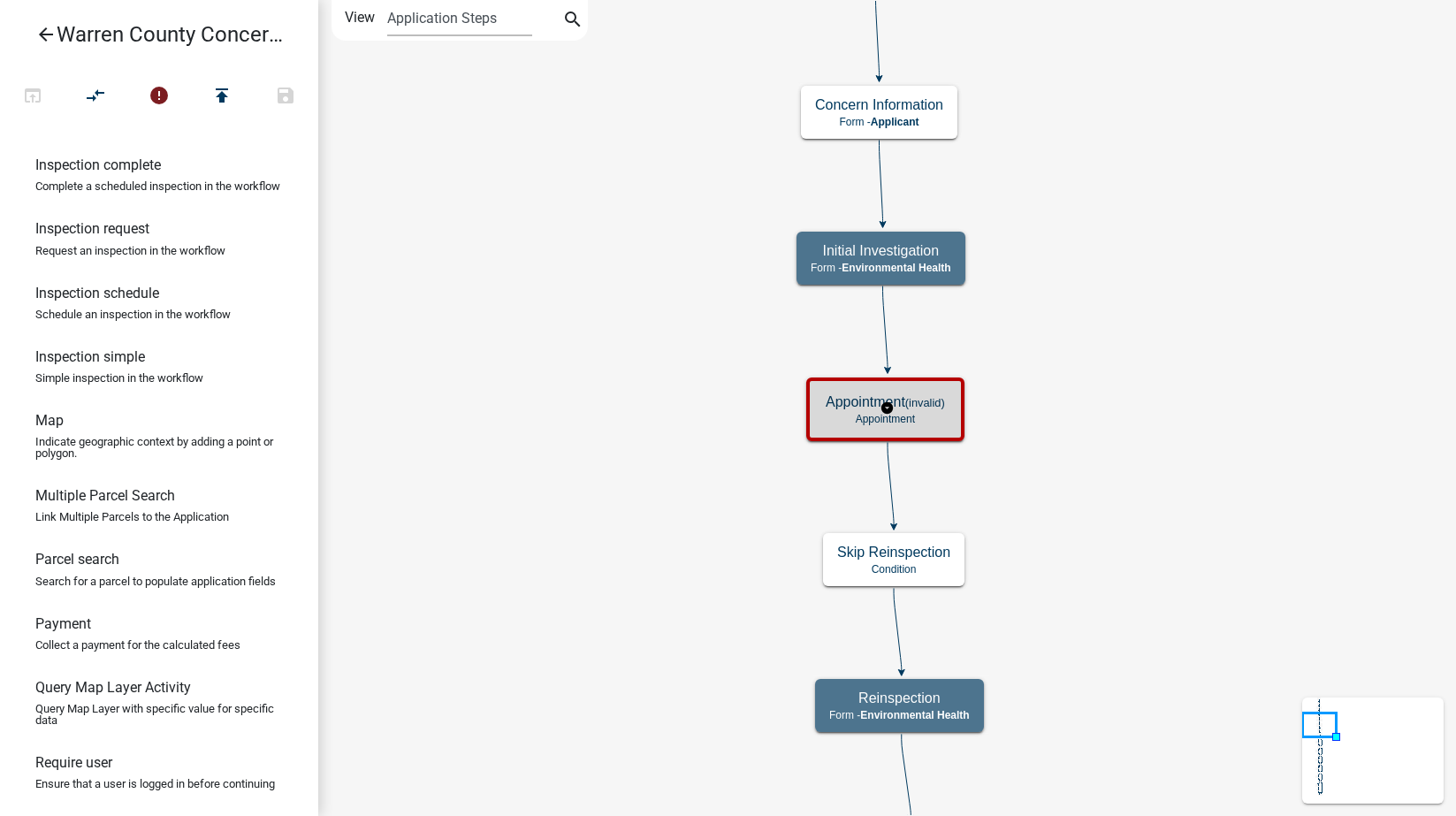
click at [939, 421] on p "Appointment" at bounding box center [886, 418] width 119 height 12
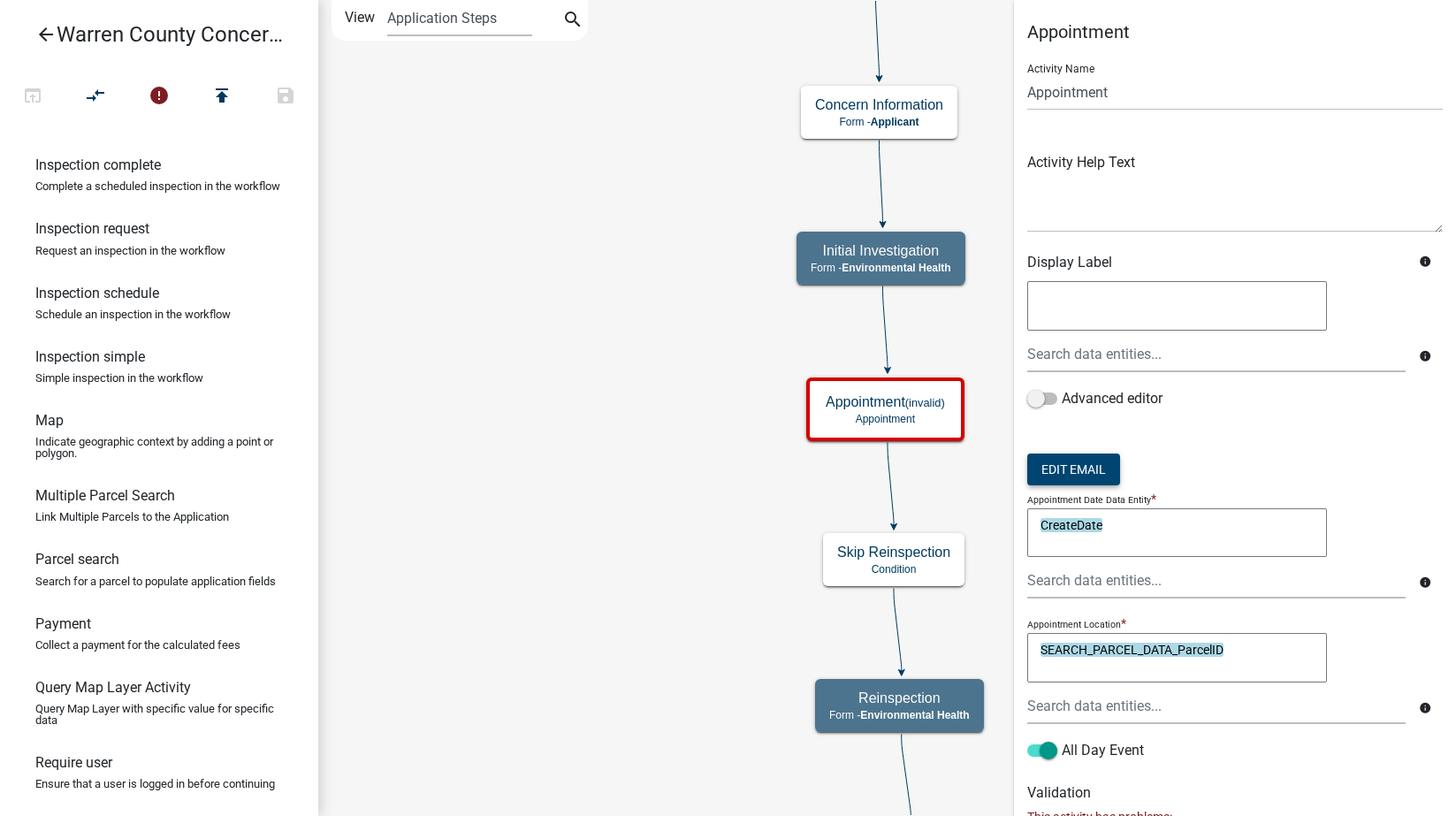
click at [1086, 465] on button "Edit Email" at bounding box center [1073, 470] width 92 height 32
select select "1ea7388c-b4fb-40e1-abca-7a9692cf601d"
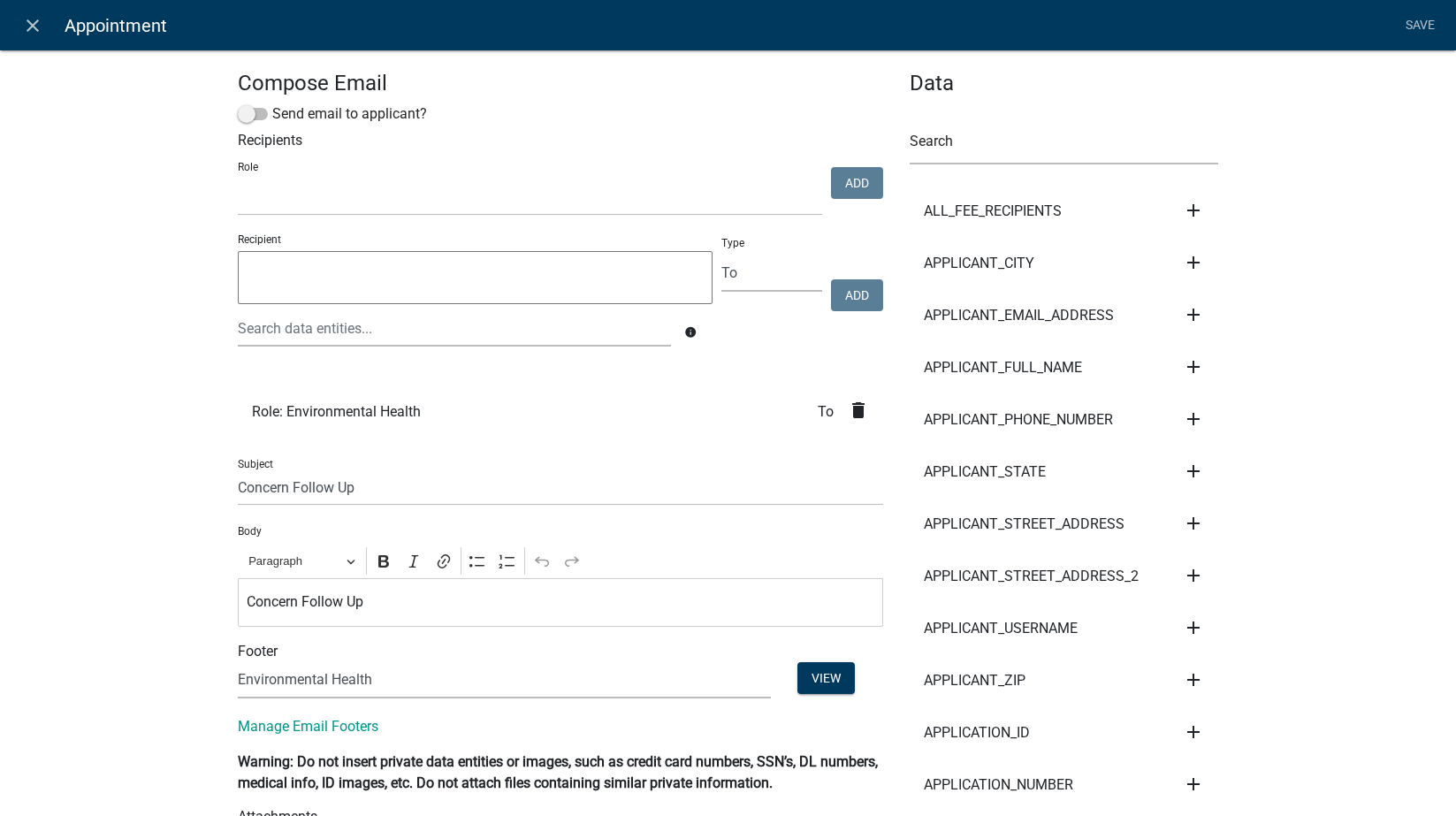
select select
click at [1421, 23] on link "Save" at bounding box center [1420, 25] width 44 height 34
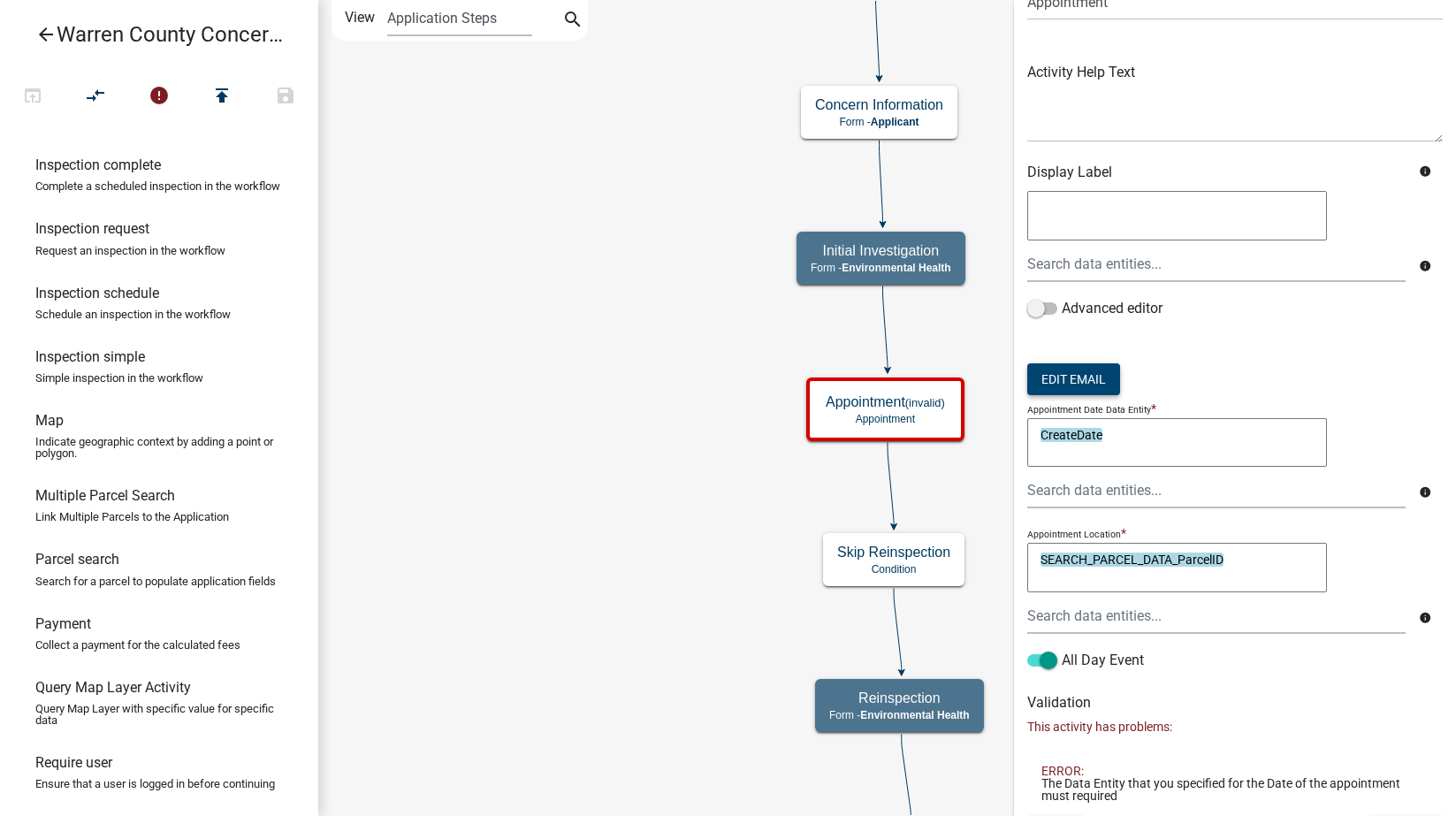
scroll to position [126, 0]
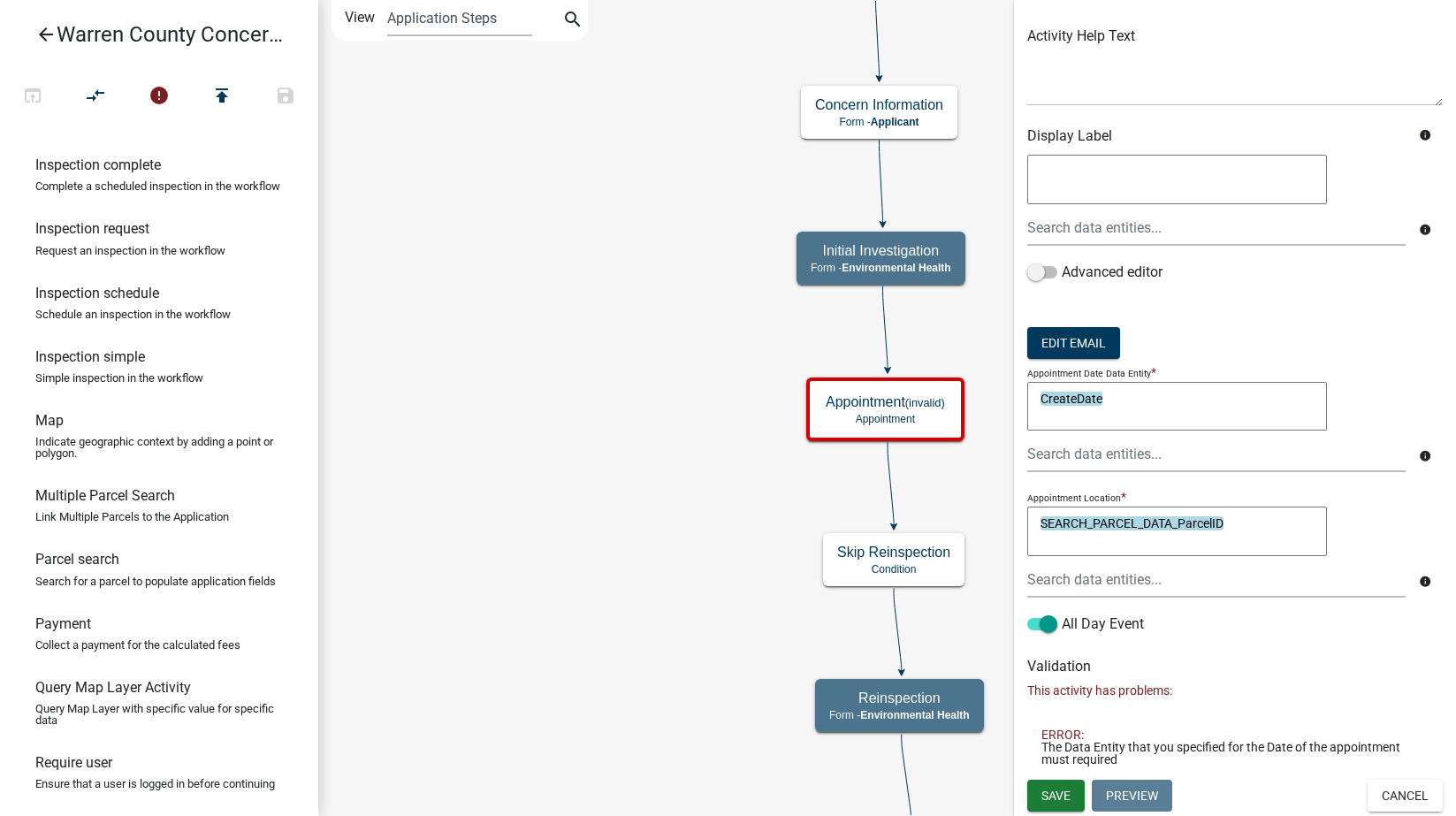
click at [1419, 457] on icon "info" at bounding box center [1424, 456] width 12 height 12
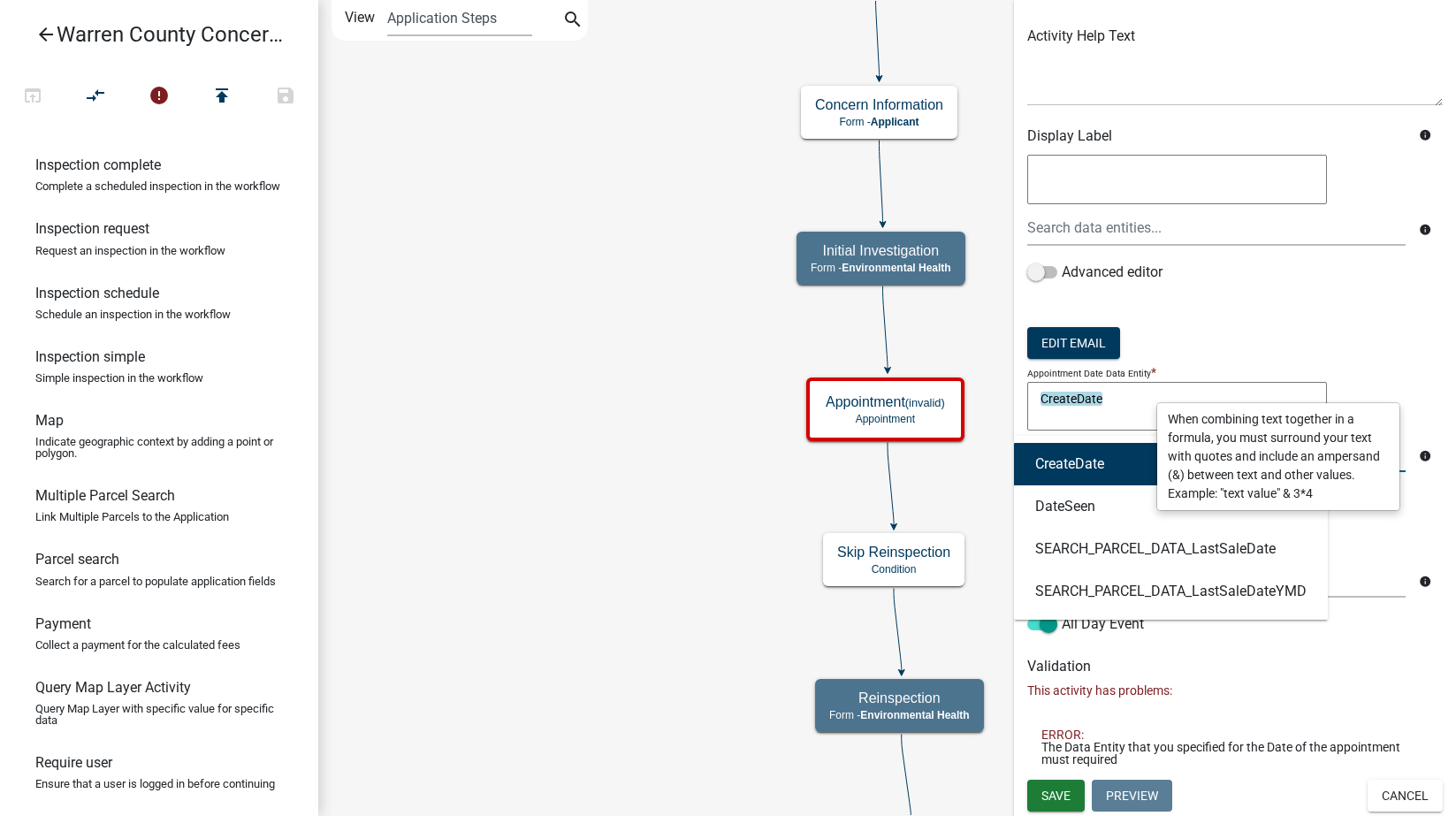
click at [1109, 451] on div "CreateDate DateSeen SEARCH_PARCEL_DATA_LastSaleDate SEARCH_PARCEL_DATA_LastSale…" at bounding box center [1216, 454] width 405 height 36
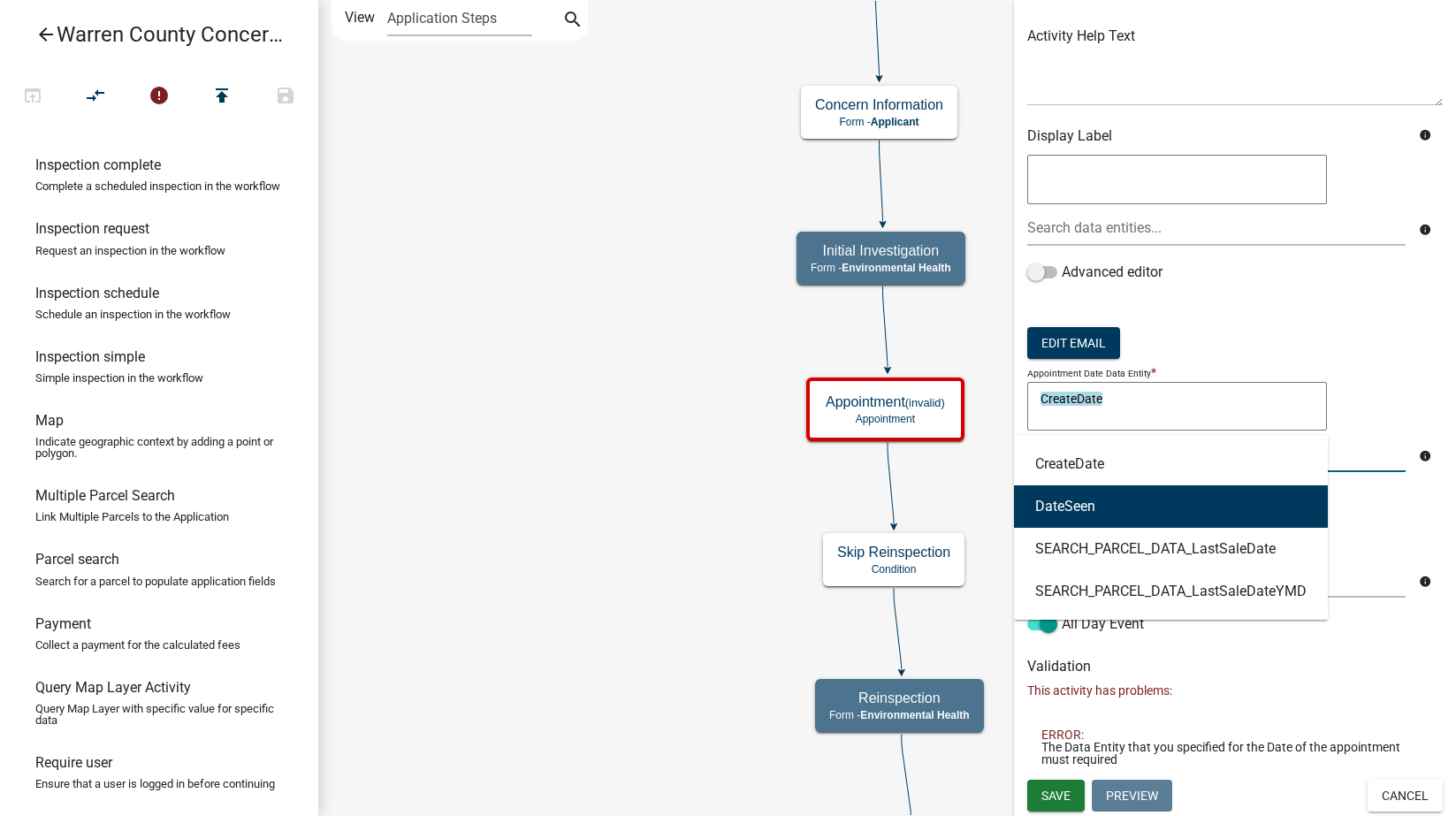
click at [1098, 500] on button "DateSeen" at bounding box center [1170, 506] width 314 height 42
type textarea "CreateDateDateSeen"
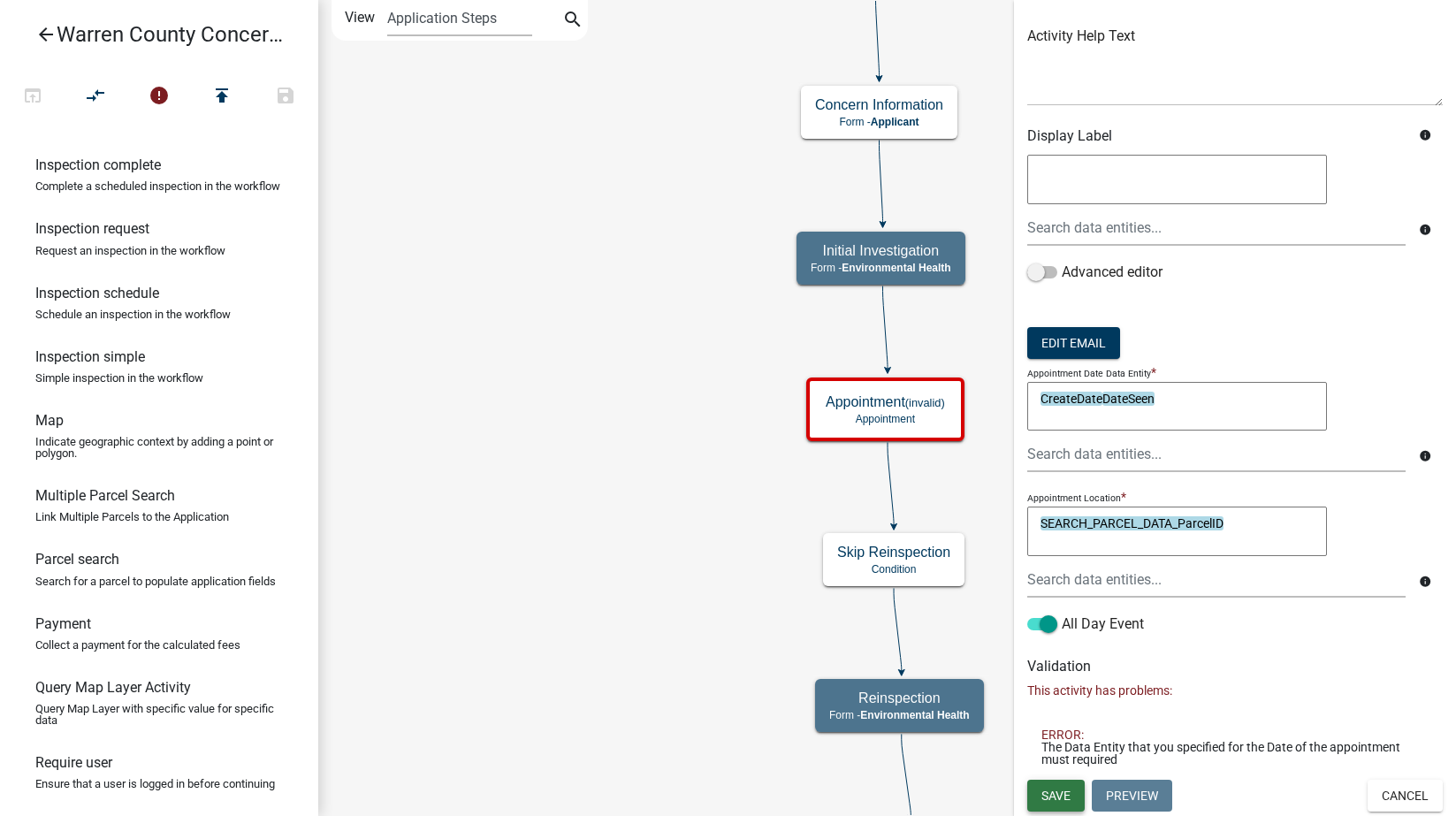
click at [1057, 787] on button "Save" at bounding box center [1057, 795] width 58 height 32
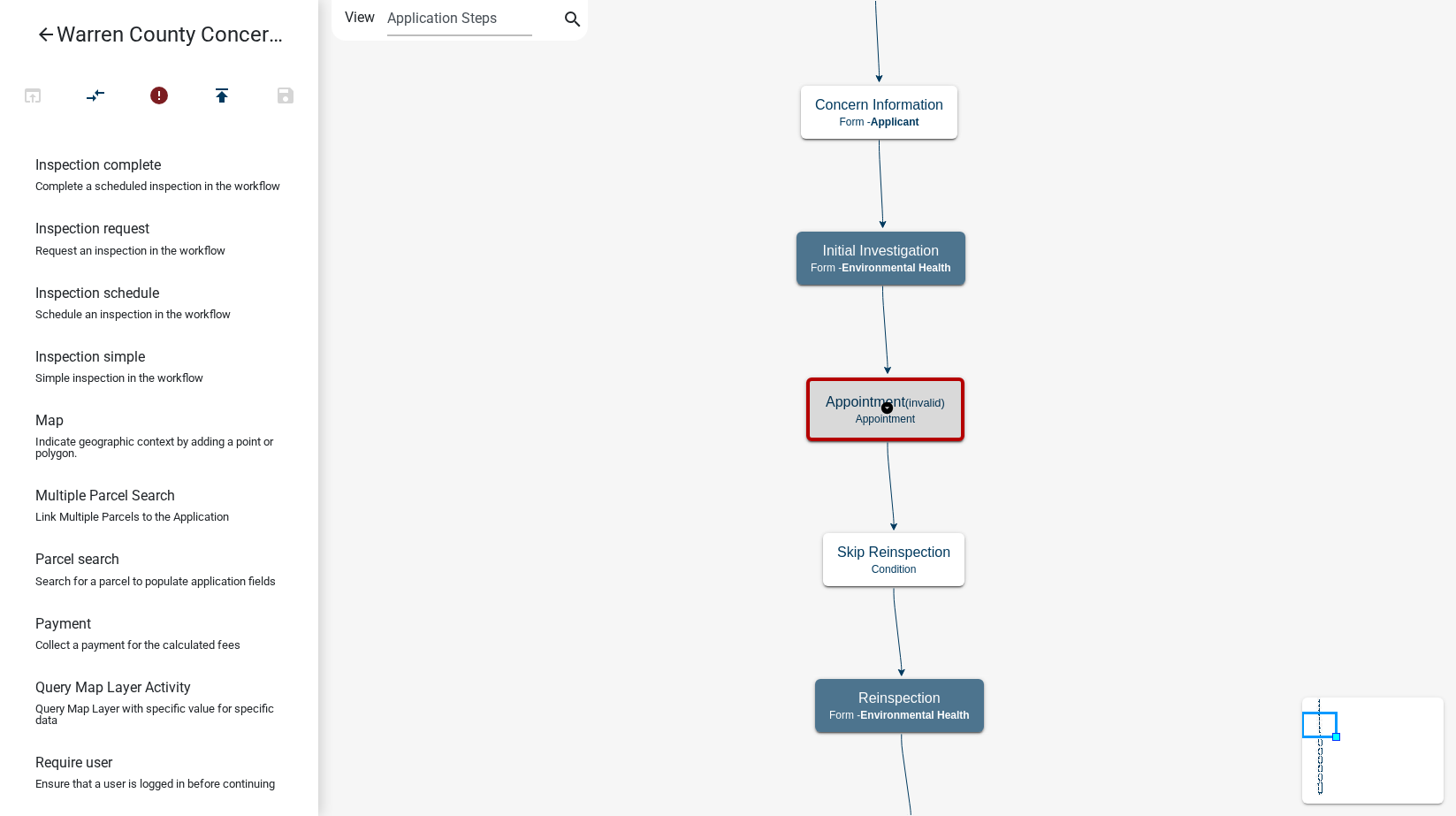
click at [916, 407] on small "(invalid)" at bounding box center [925, 402] width 40 height 13
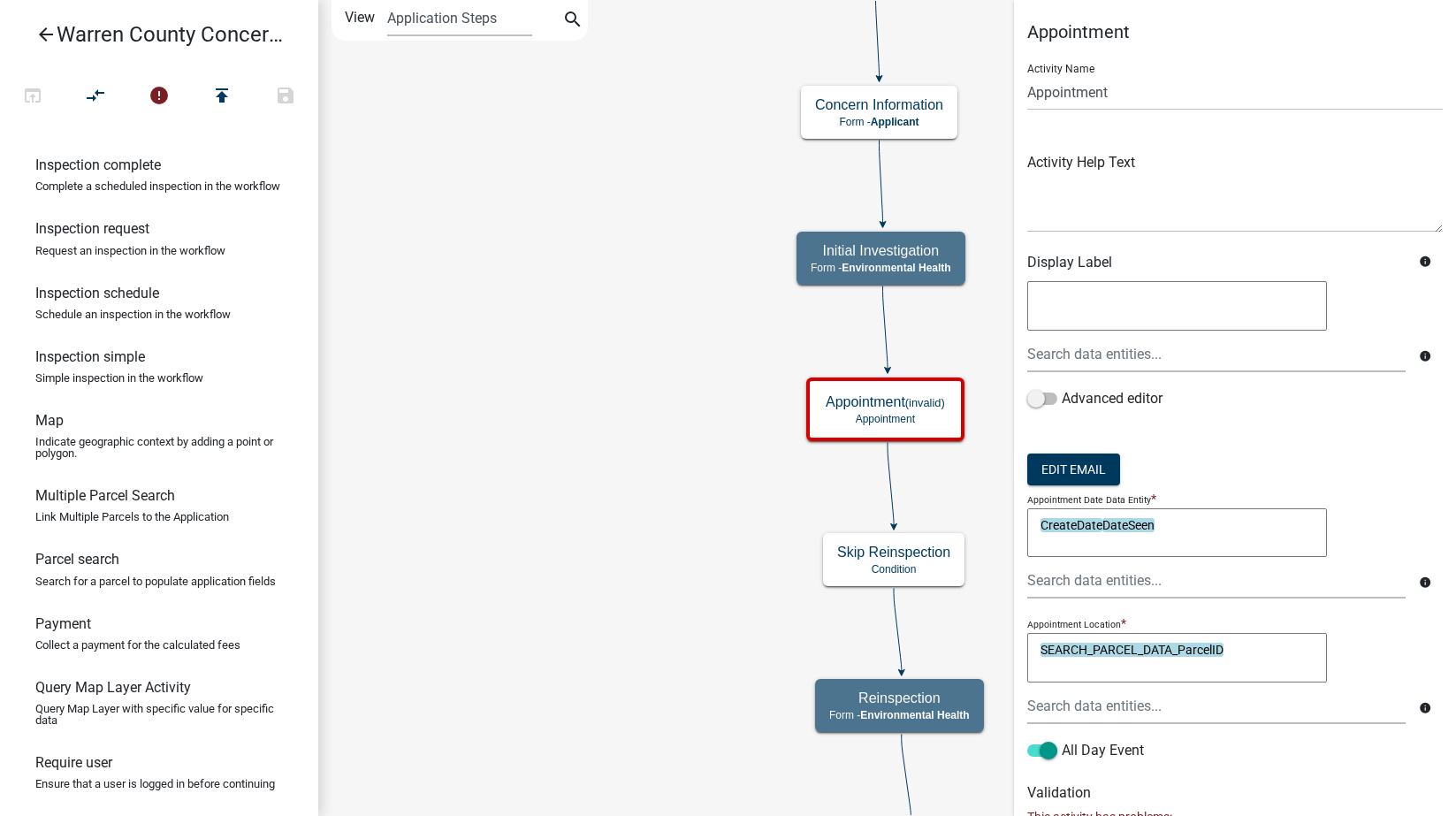
click at [1185, 528] on textarea "CreateDateDateSeen" at bounding box center [1177, 533] width 300 height 49
drag, startPoint x: 1195, startPoint y: 526, endPoint x: 979, endPoint y: 522, distance: 216.0
click at [979, 522] on main "Start Start - Applicant Search Parcel Data Parcel search - Applicant Map Locati…" at bounding box center [887, 408] width 1138 height 816
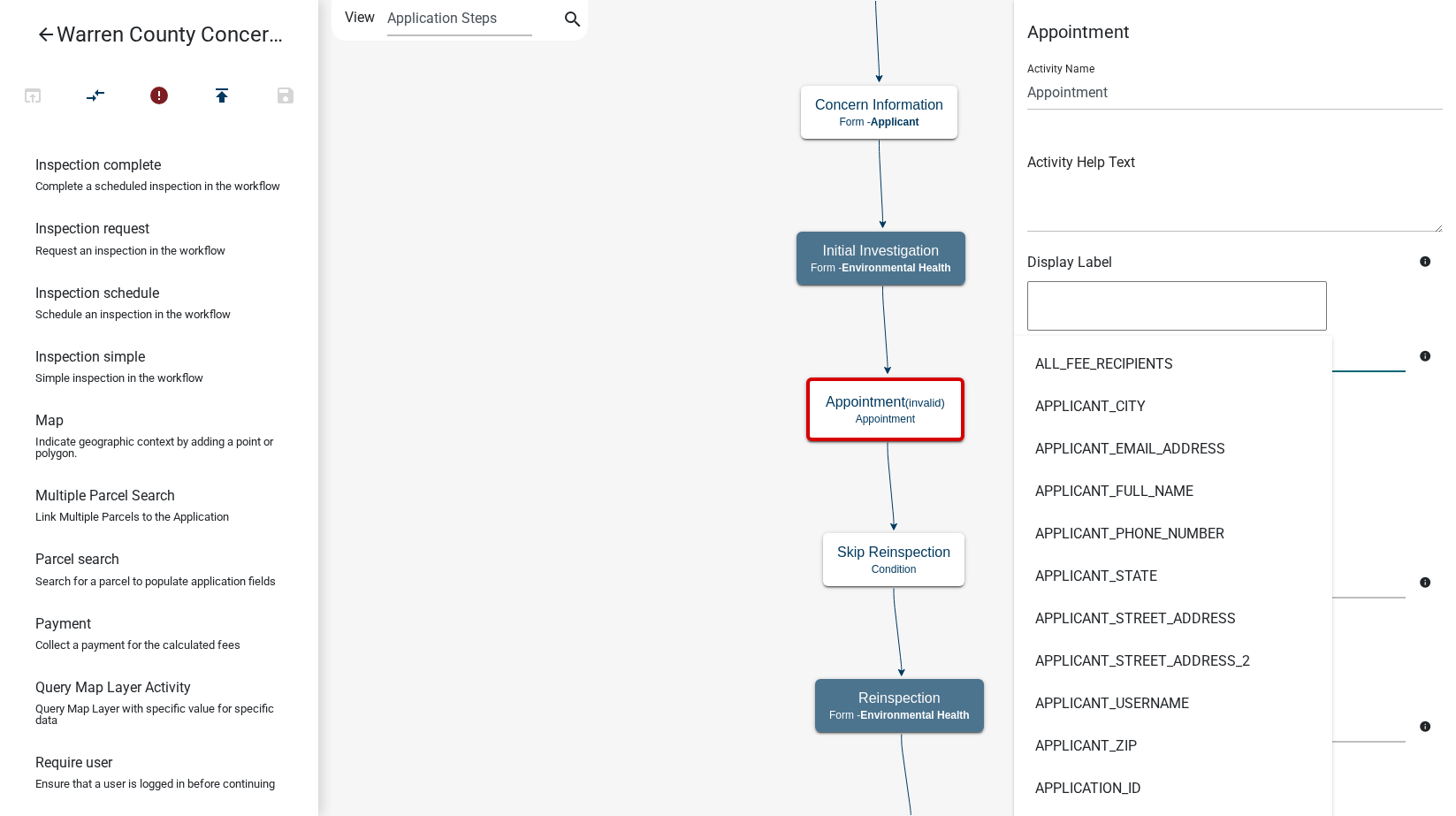
click at [1137, 341] on div "ALL_FEE_RECIPIENTS APPLICANT_CITY APPLICANT_EMAIL_ADDRESS APPLICANT_FULL_NAME A…" at bounding box center [1216, 354] width 405 height 36
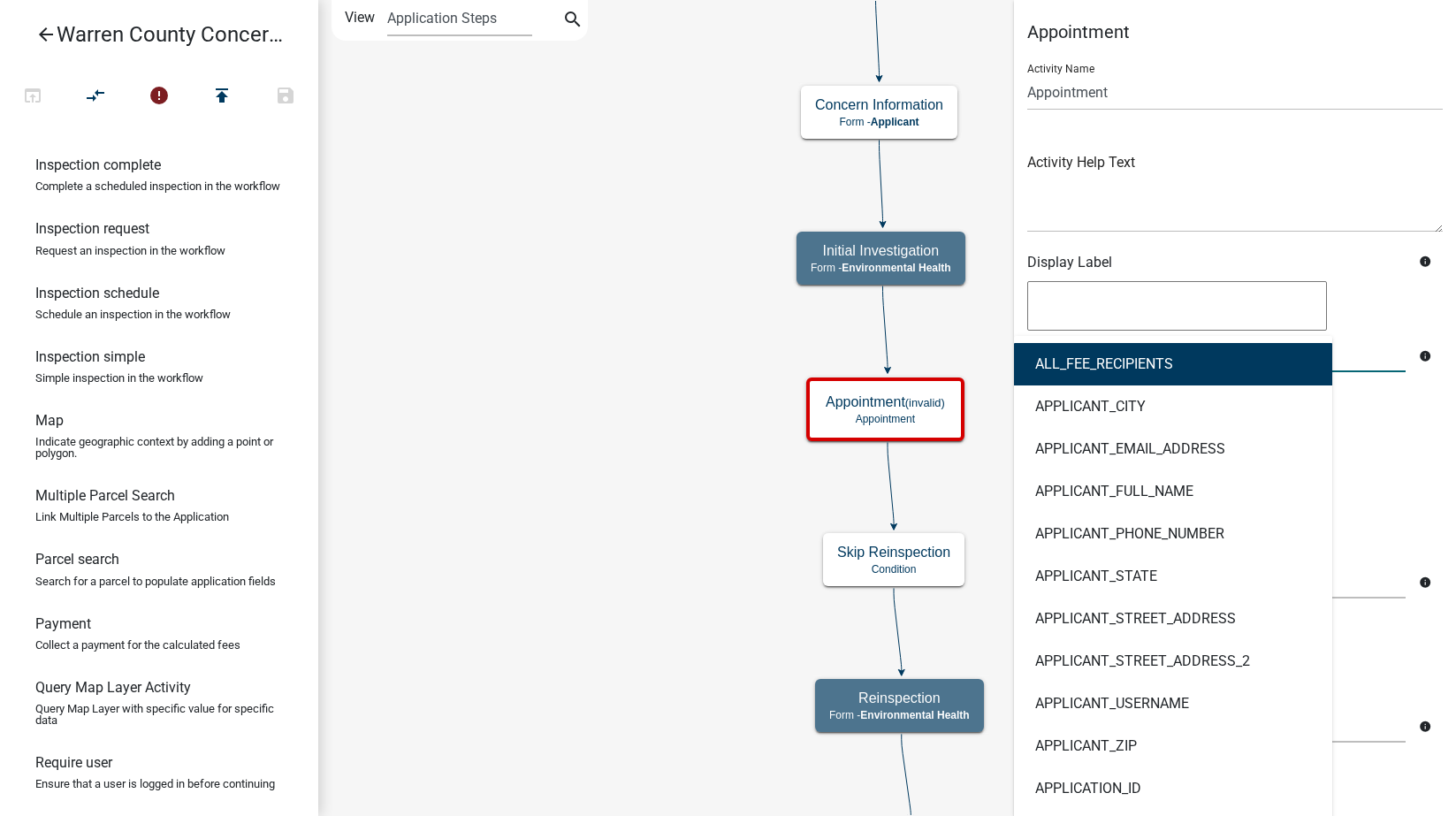
click at [1135, 293] on textarea at bounding box center [1177, 305] width 300 height 49
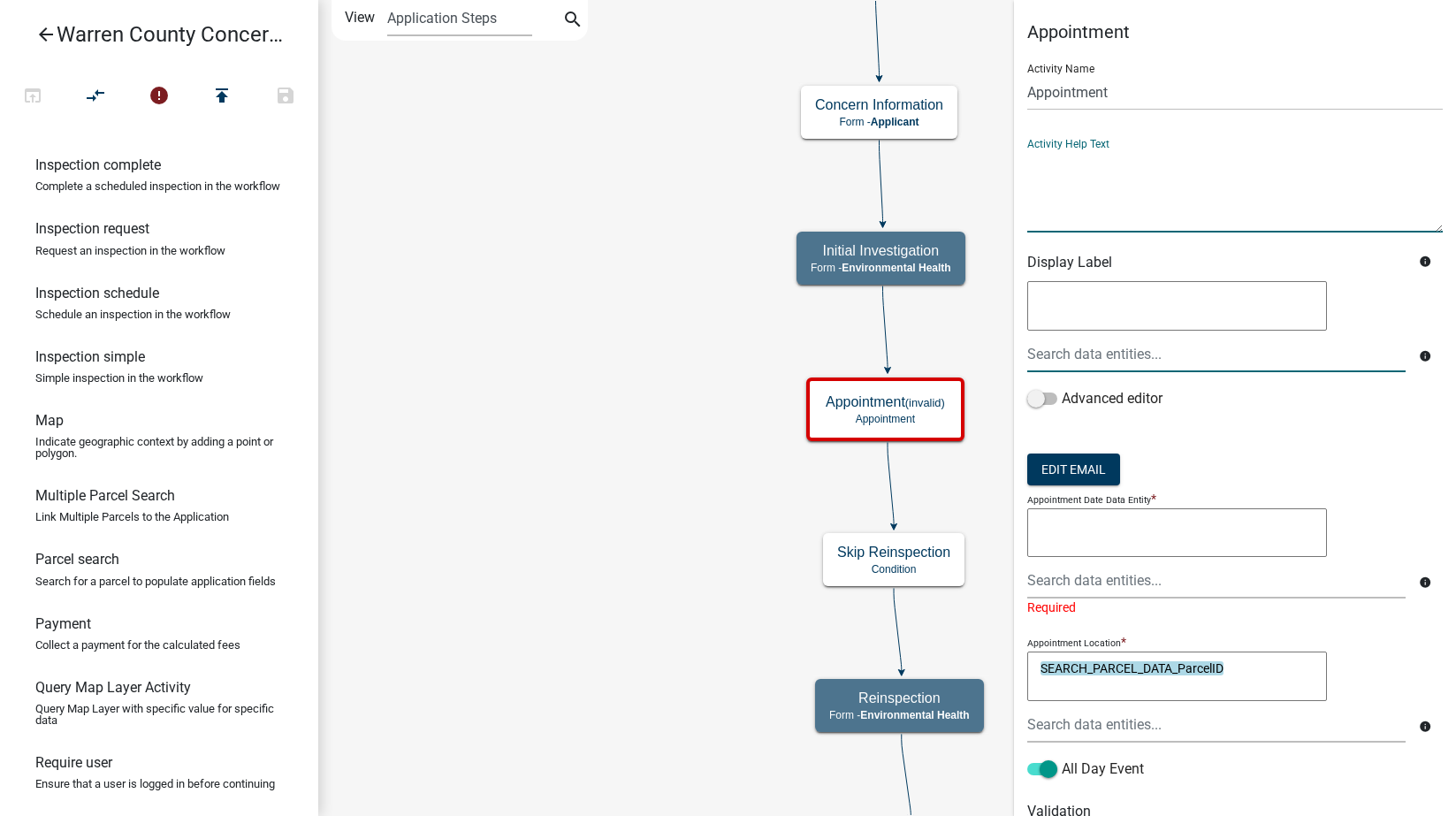
click at [1160, 201] on textarea at bounding box center [1235, 190] width 415 height 83
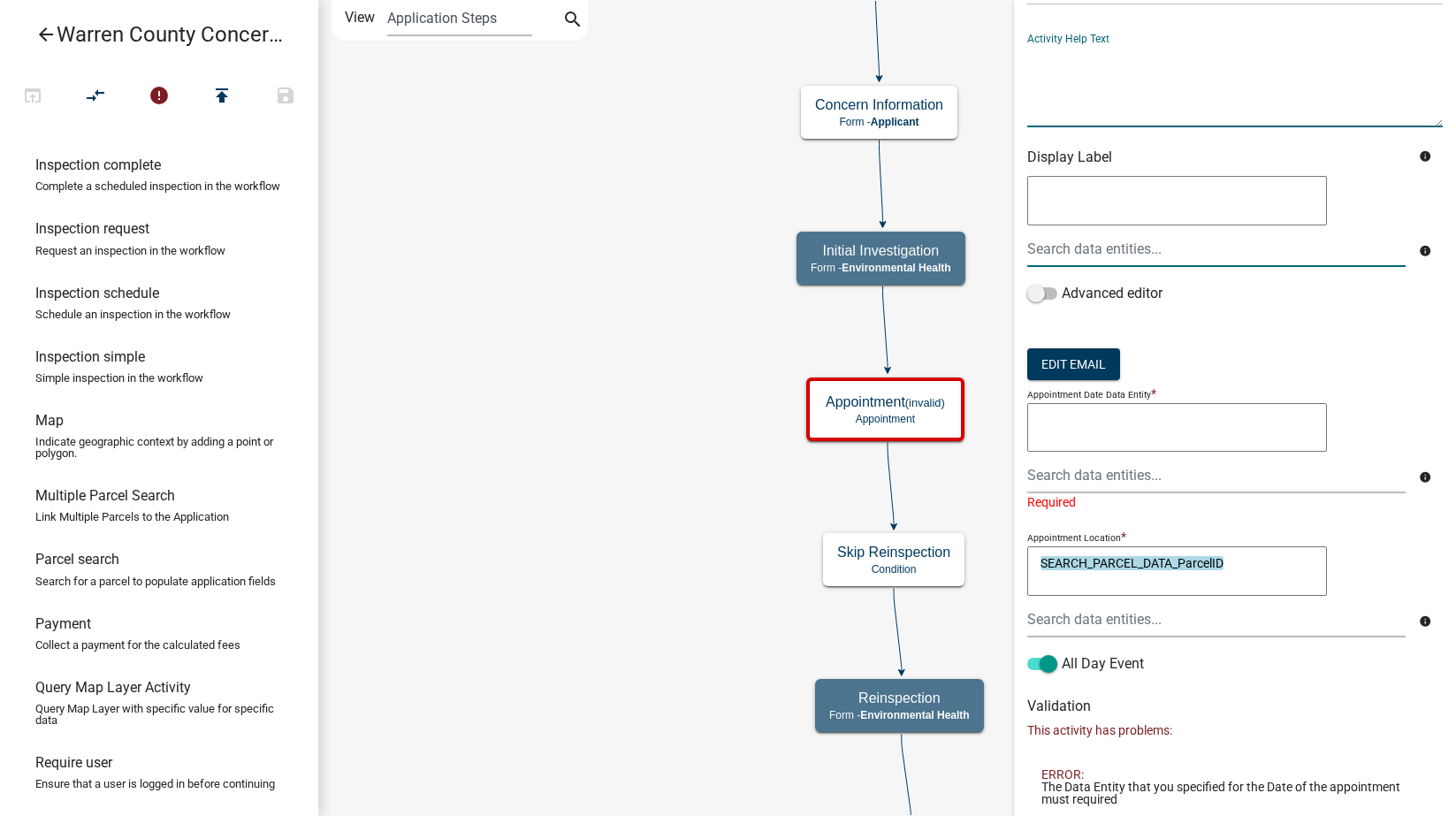
scroll to position [145, 0]
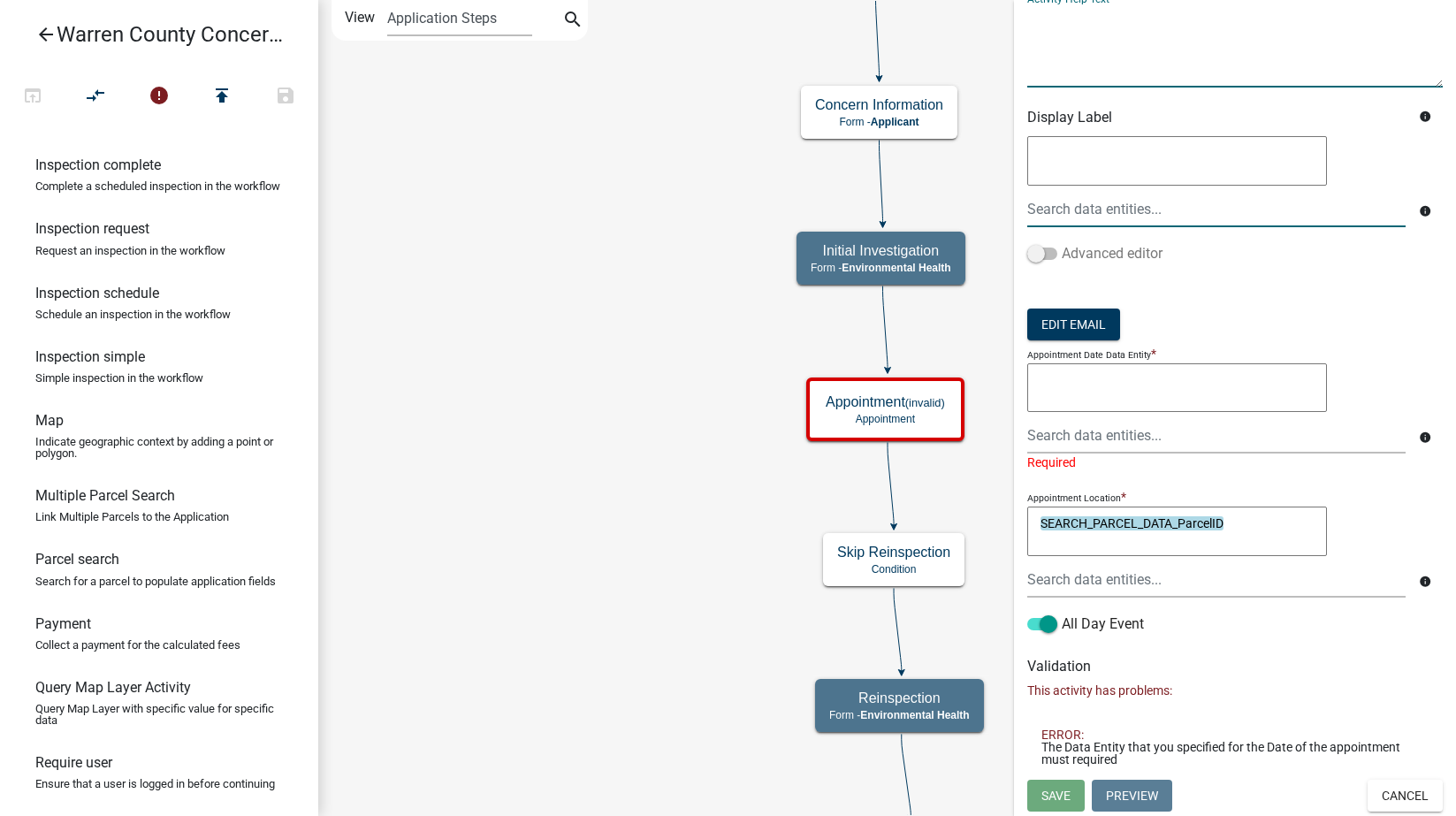
click at [1040, 249] on span at bounding box center [1043, 253] width 30 height 12
click at [1062, 243] on input "Advanced editor" at bounding box center [1062, 243] width 0 height 0
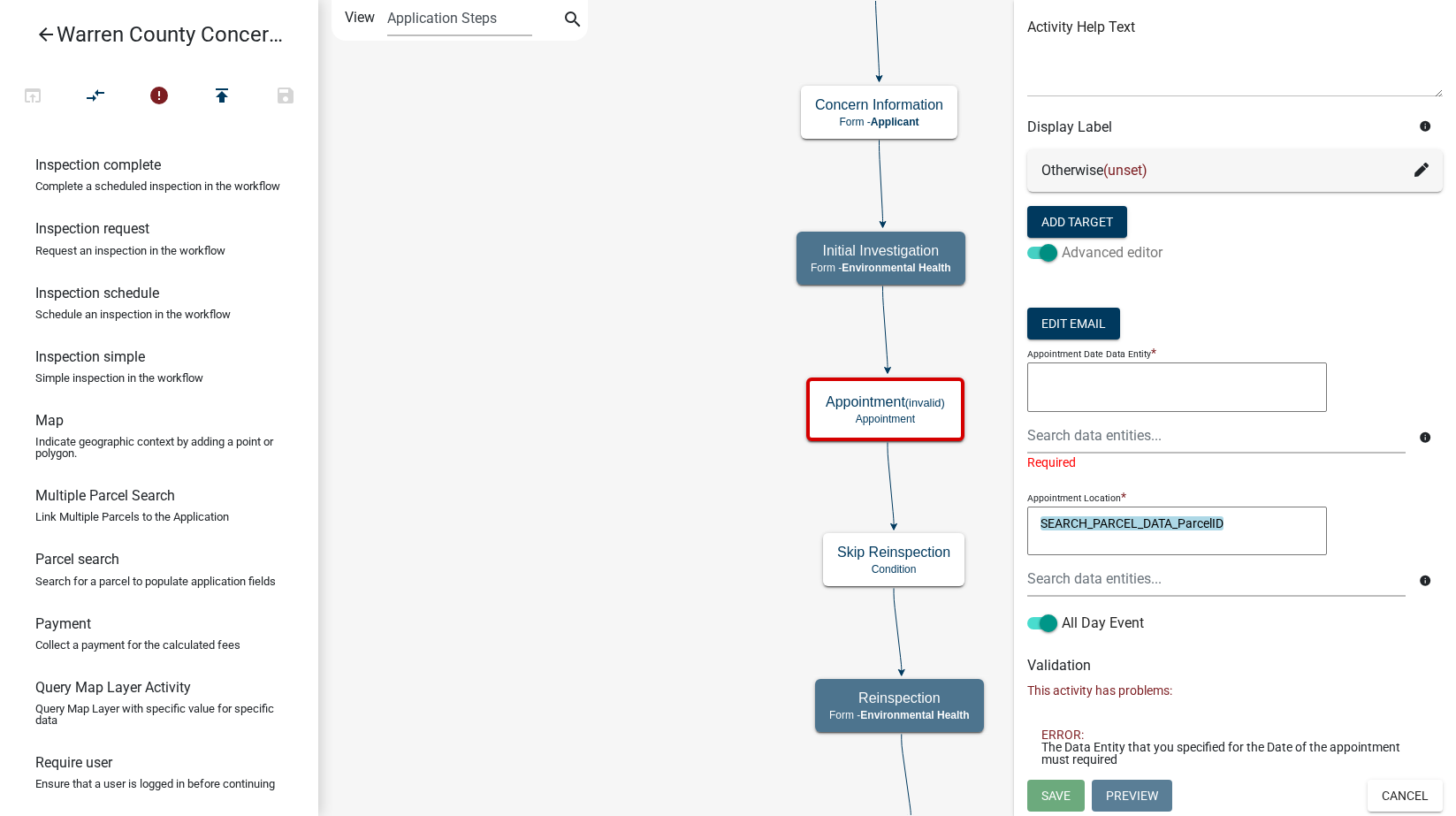
scroll to position [135, 0]
click at [1036, 249] on span at bounding box center [1043, 252] width 30 height 12
click at [1062, 243] on input "Advanced editor" at bounding box center [1062, 243] width 0 height 0
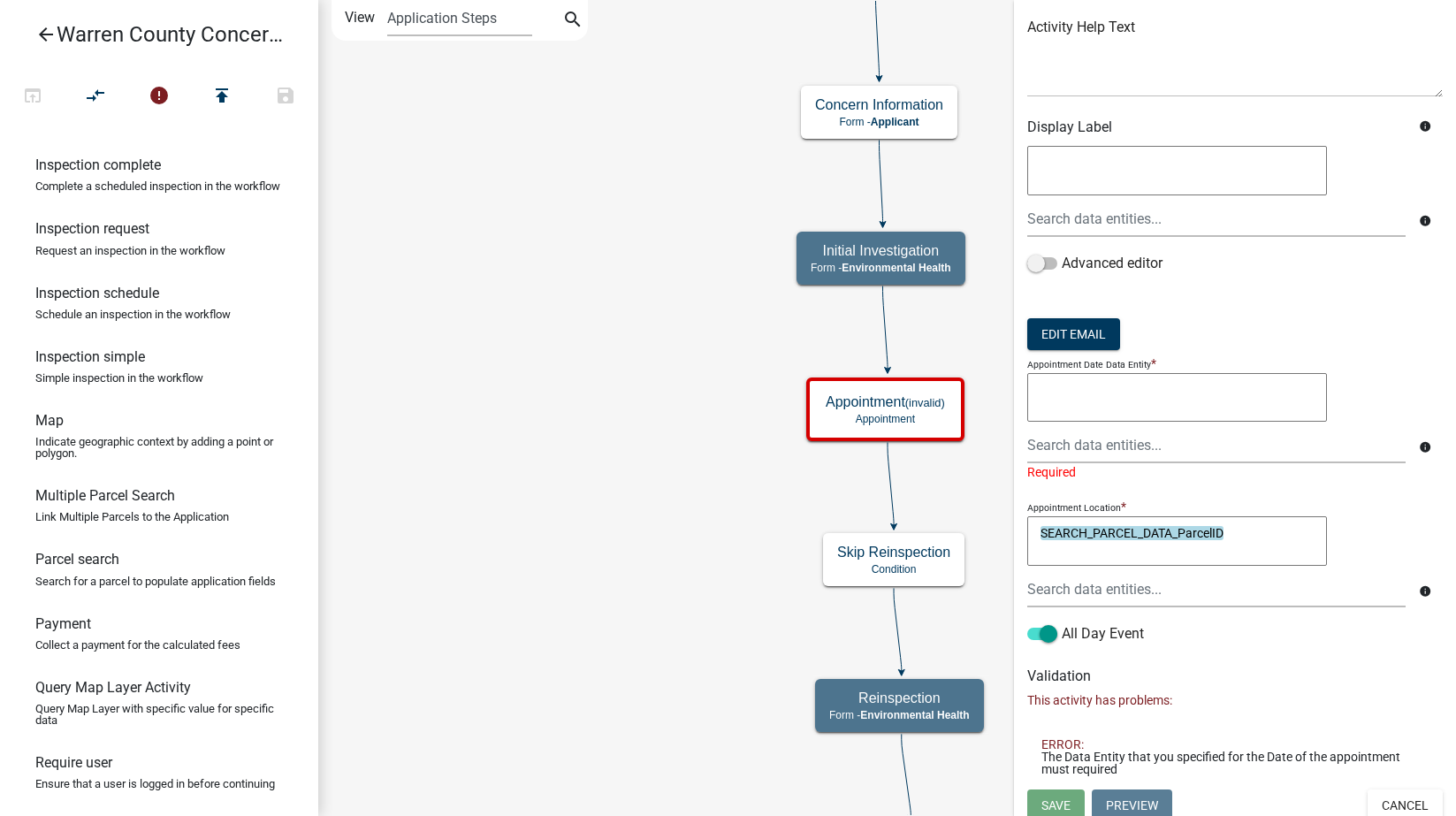
click at [1174, 389] on textarea at bounding box center [1177, 398] width 300 height 49
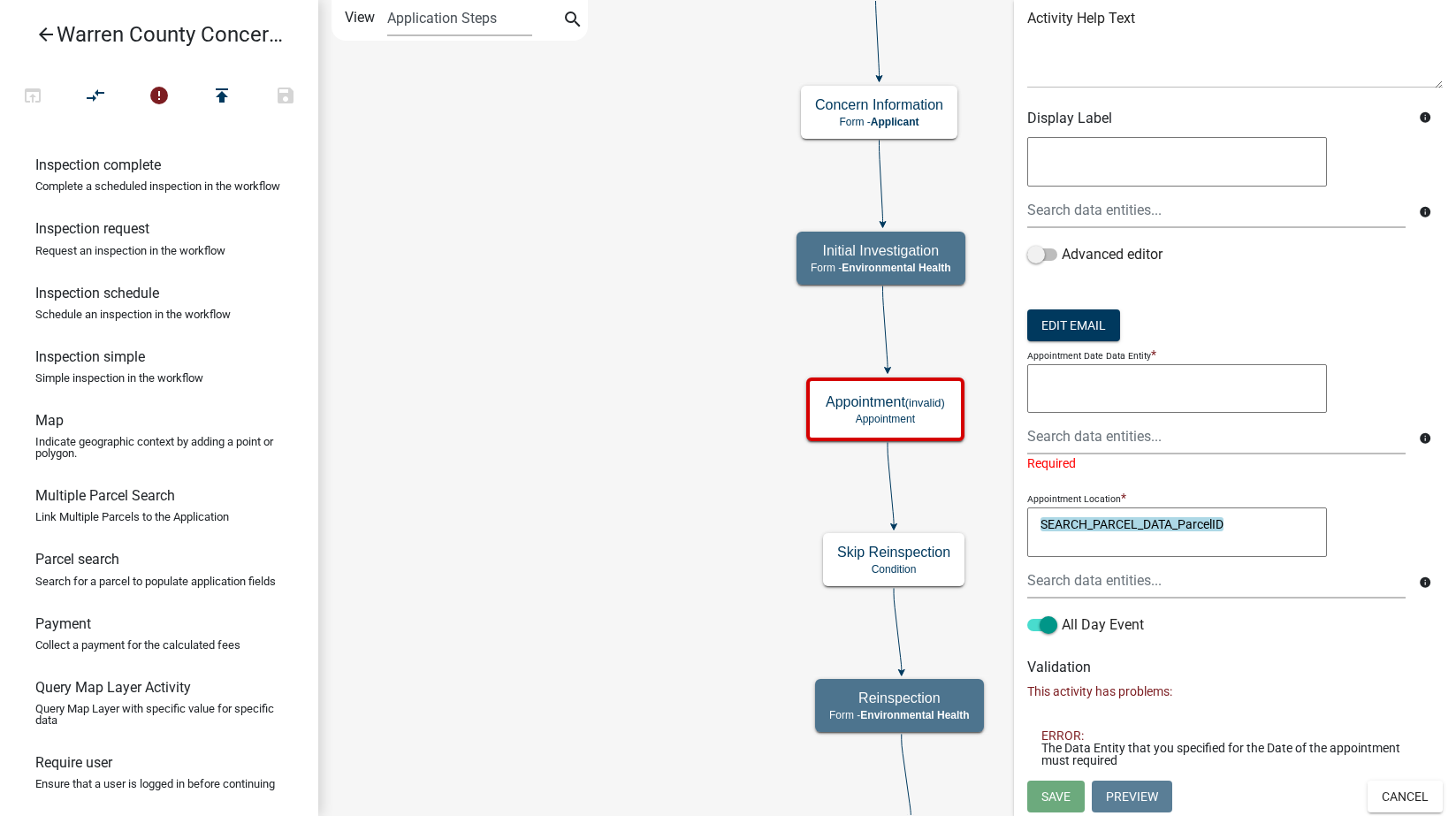
scroll to position [145, 0]
click at [1146, 416] on ng-mentions at bounding box center [1177, 390] width 300 height 55
click at [1146, 428] on div at bounding box center [1216, 435] width 405 height 36
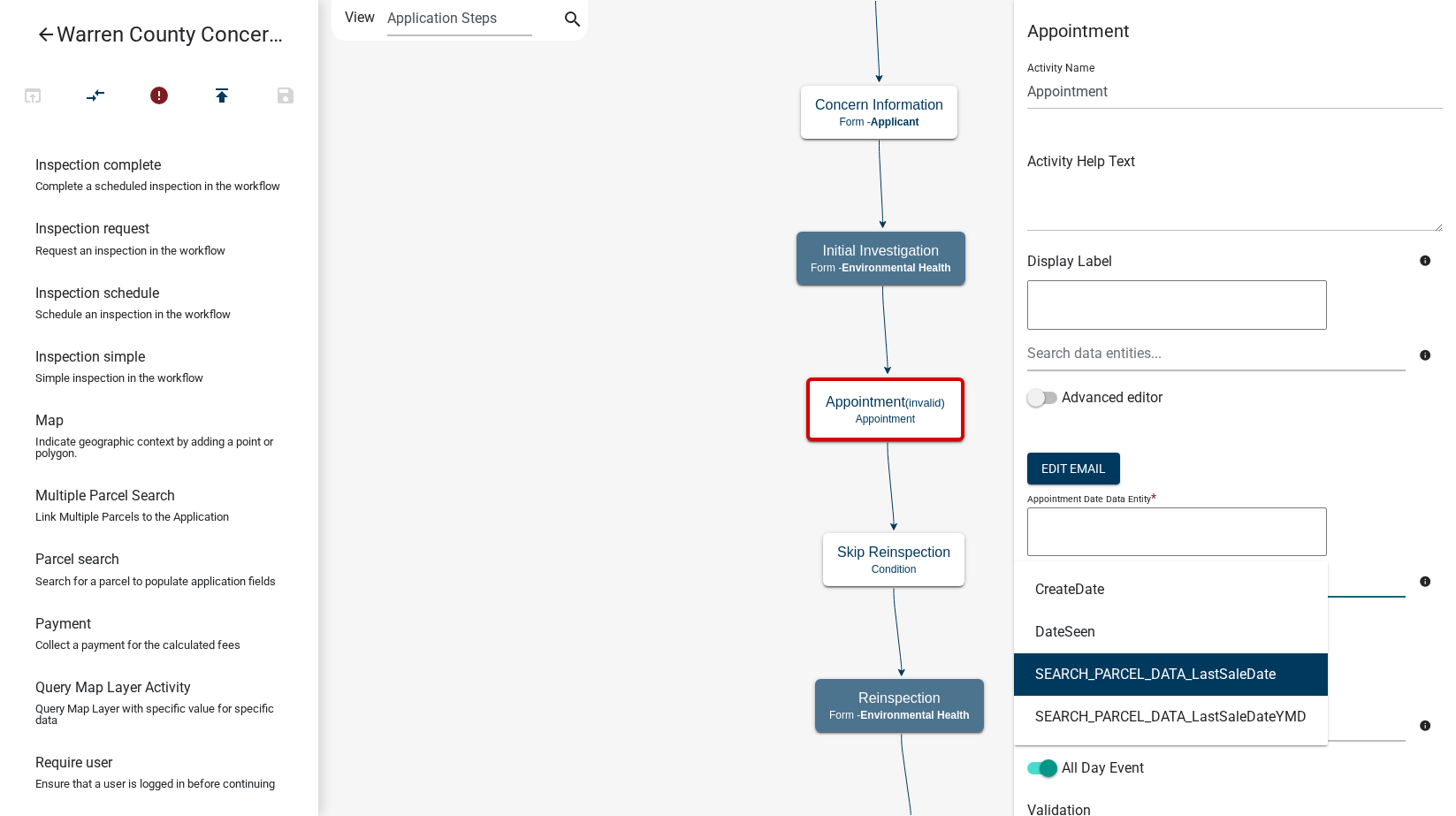
scroll to position [0, 0]
click at [1111, 305] on textarea at bounding box center [1177, 305] width 300 height 49
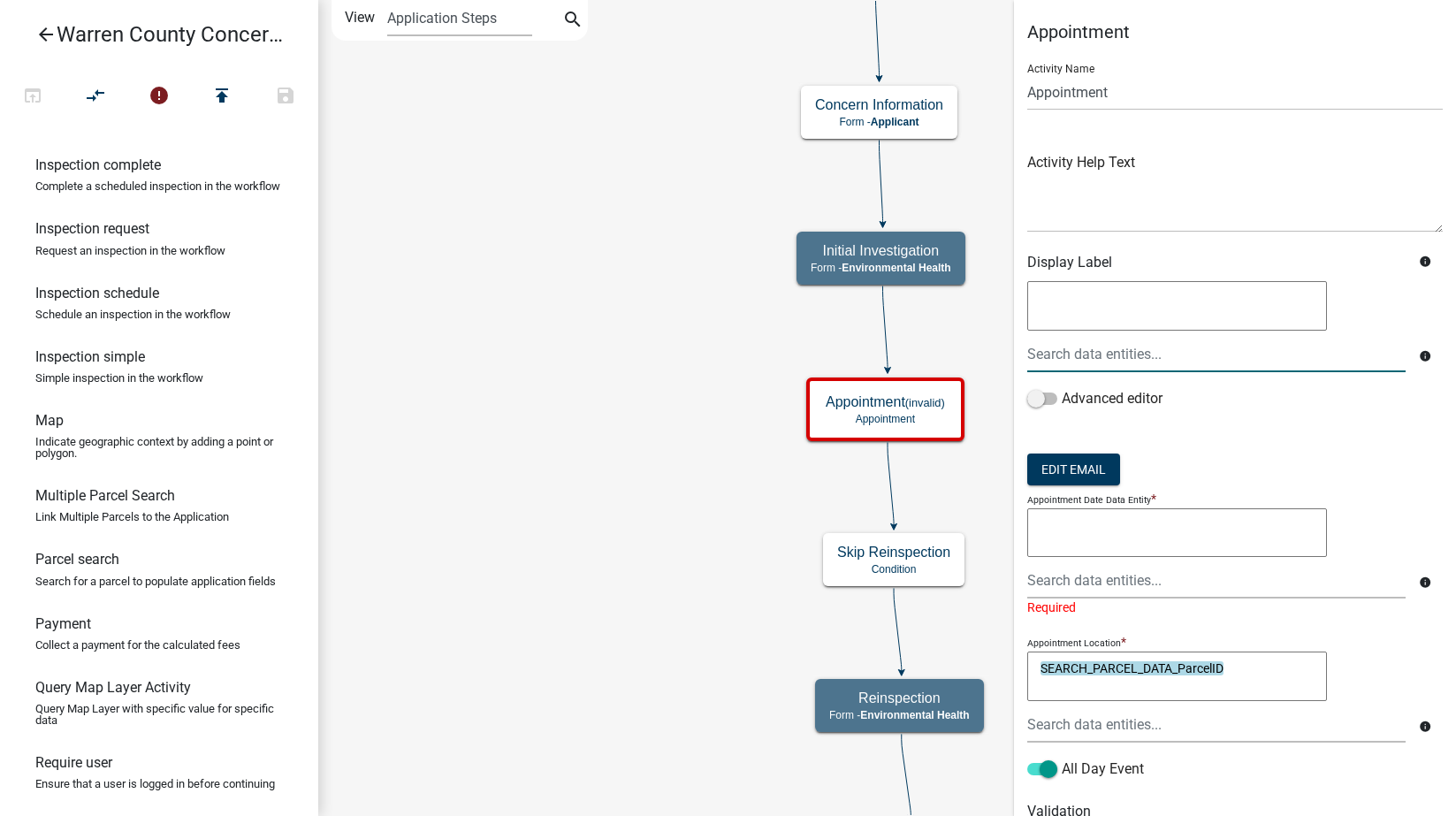
click at [1419, 356] on icon "info" at bounding box center [1424, 356] width 12 height 12
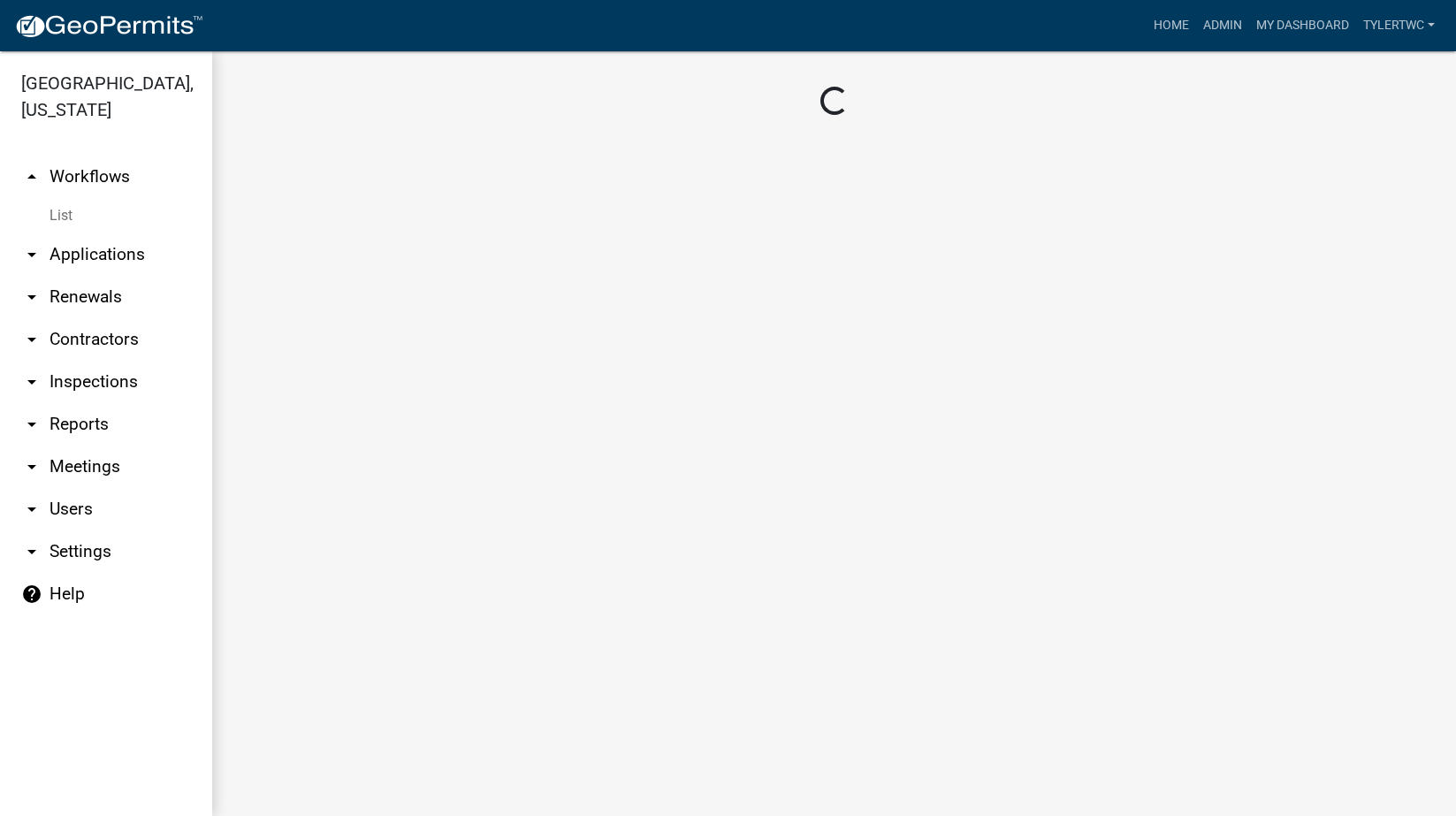
click at [56, 573] on link "help Help" at bounding box center [105, 594] width 212 height 42
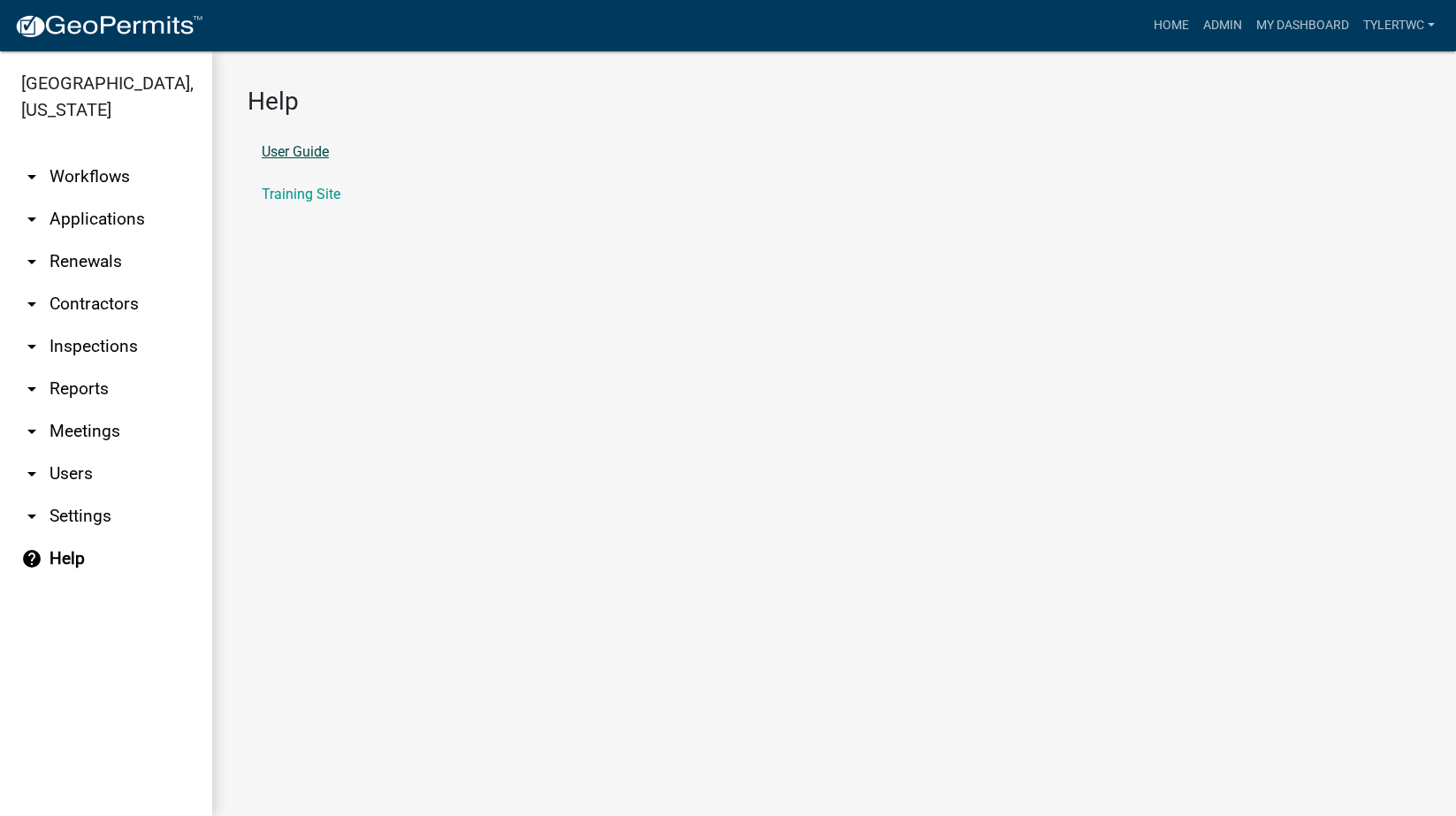
click at [313, 155] on link "User Guide" at bounding box center [295, 151] width 67 height 14
click at [283, 201] on link "Training Site" at bounding box center [301, 194] width 78 height 14
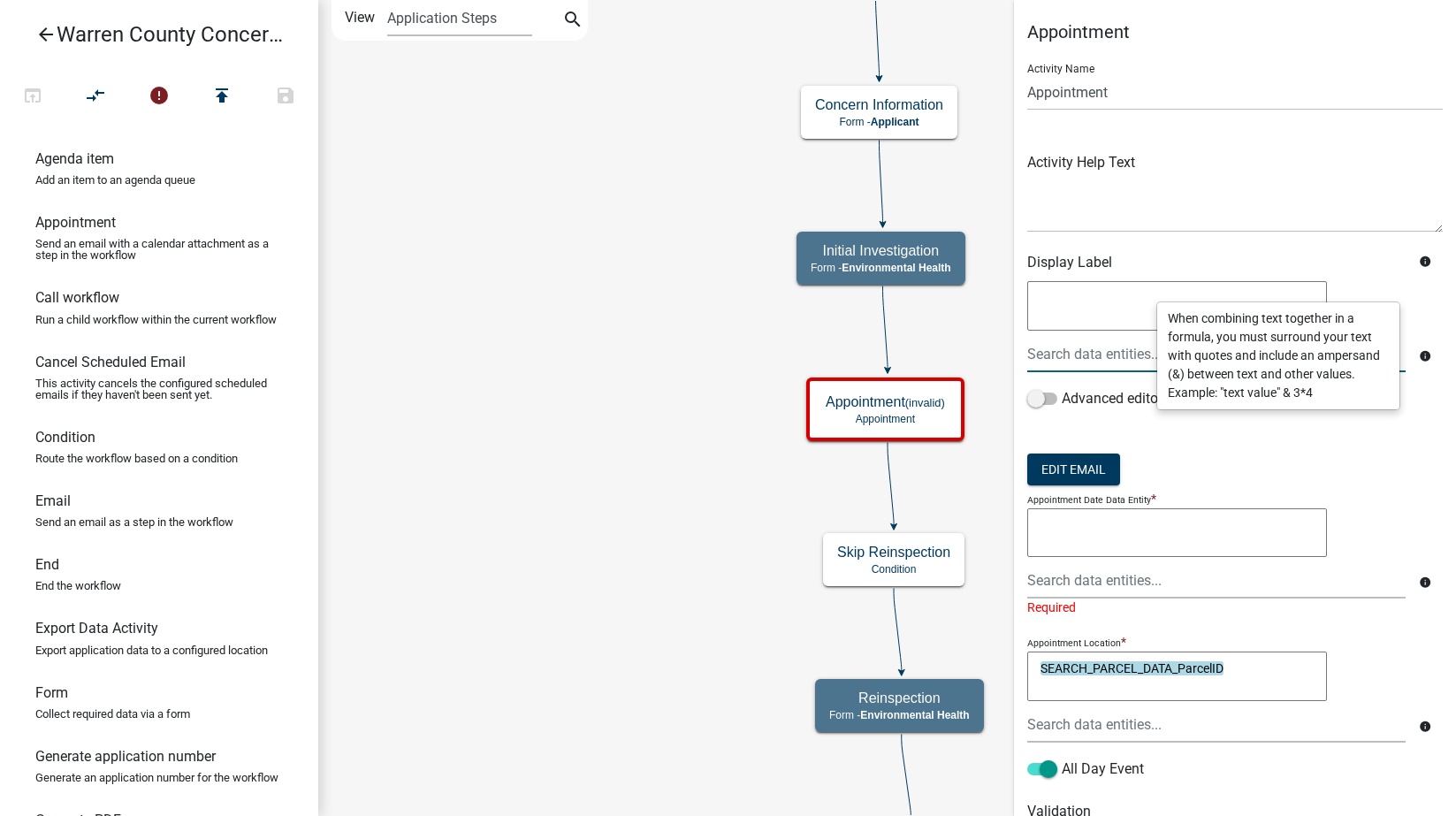
scroll to position [795, 0]
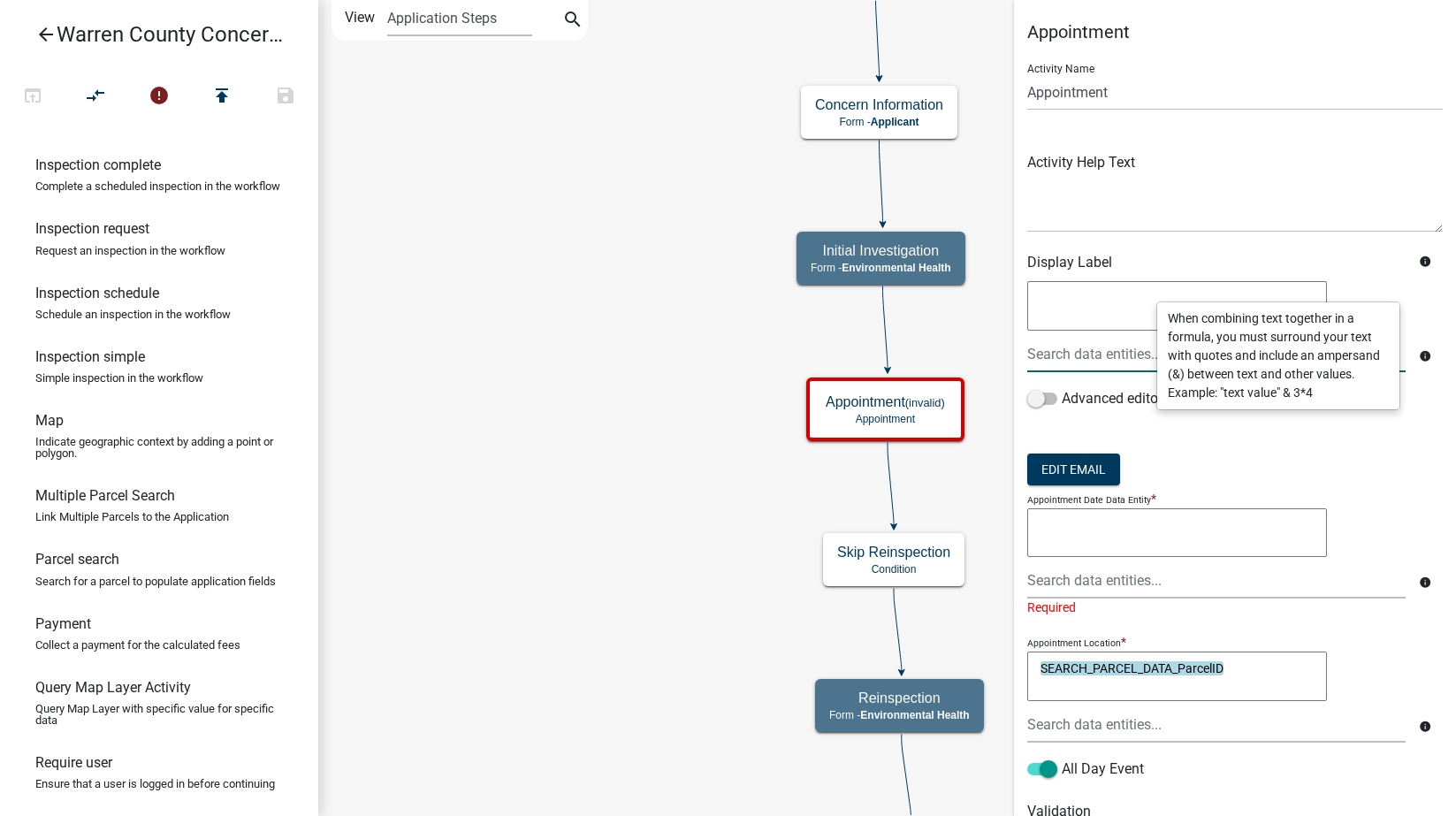
click at [1066, 289] on textarea at bounding box center [1177, 305] width 300 height 49
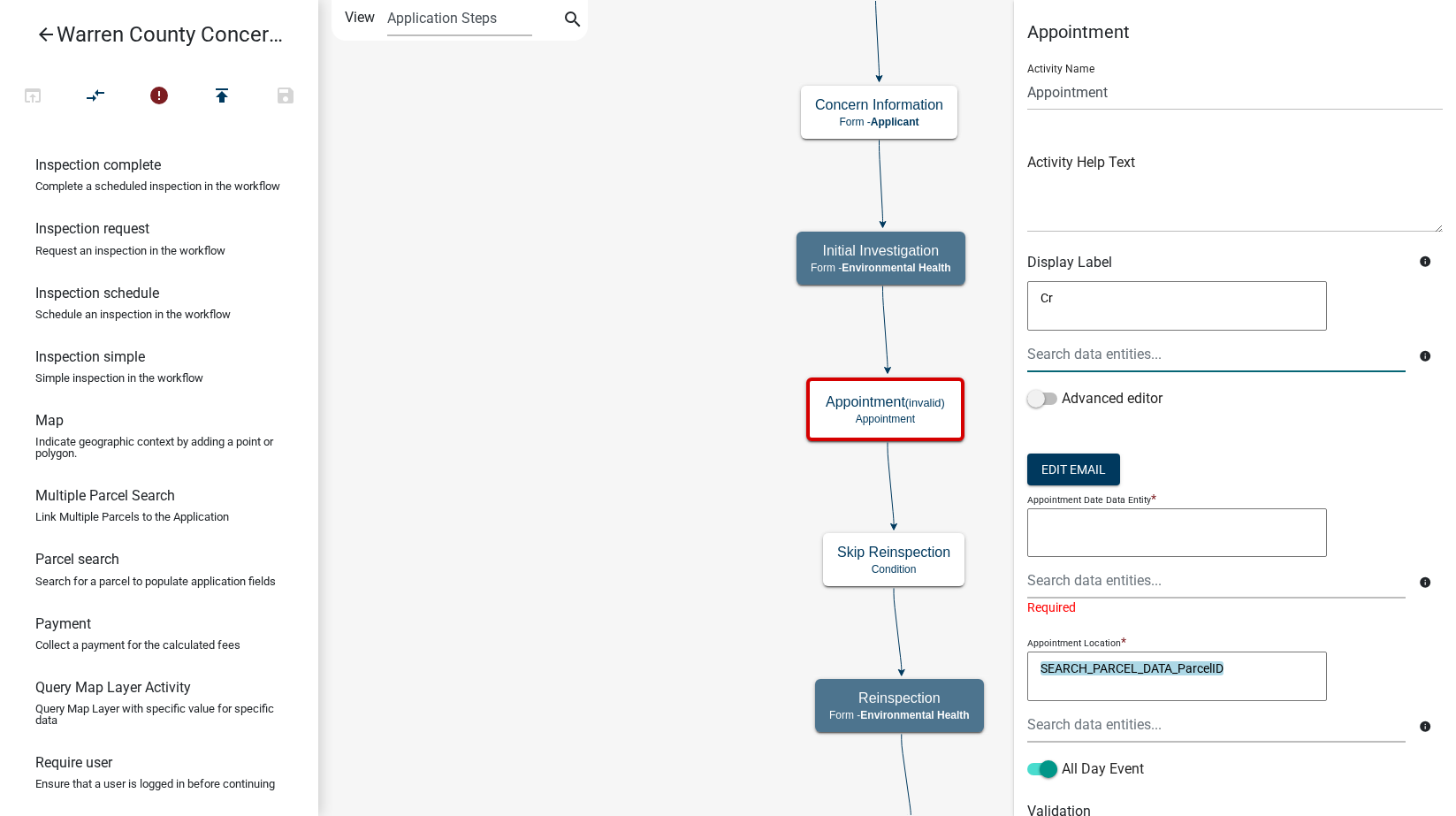
type textarea "C"
click at [1121, 537] on textarea at bounding box center [1177, 533] width 300 height 49
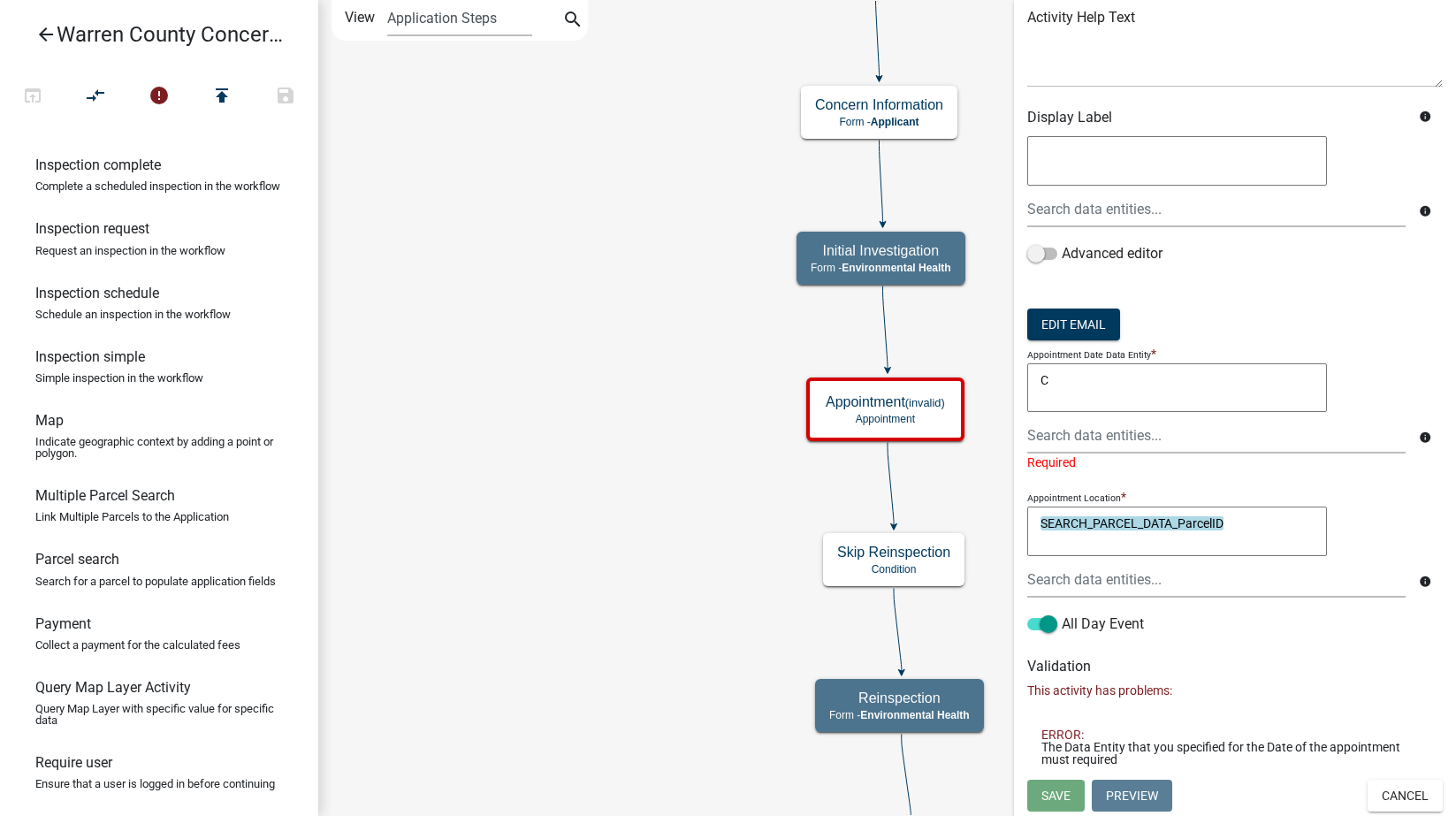
scroll to position [126, 0]
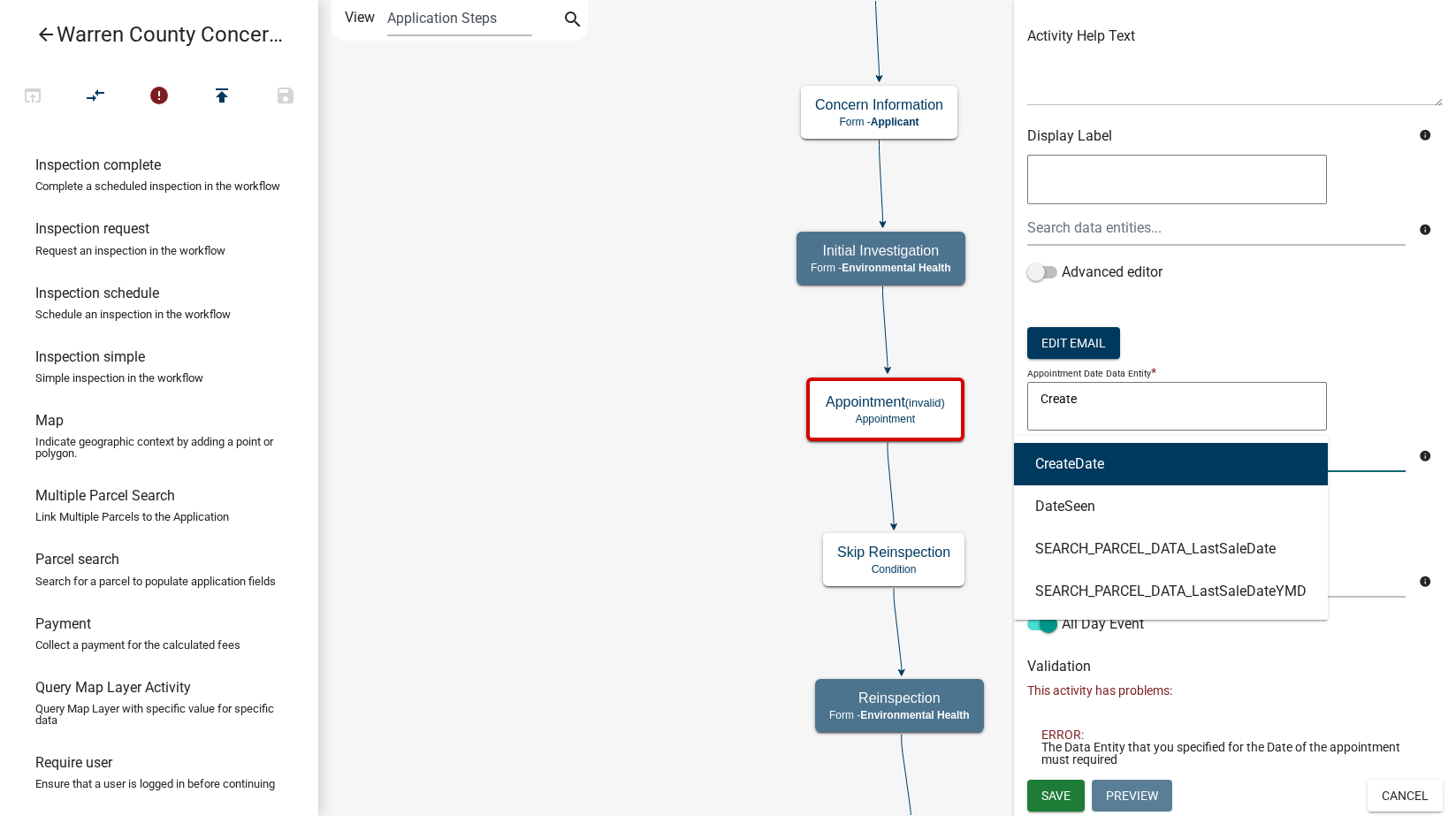
click at [1150, 461] on div "CreateDate DateSeen SEARCH_PARCEL_DATA_LastSaleDate SEARCH_PARCEL_DATA_LastSale…" at bounding box center [1216, 454] width 405 height 36
click at [1120, 403] on textarea "Create" at bounding box center [1177, 406] width 300 height 49
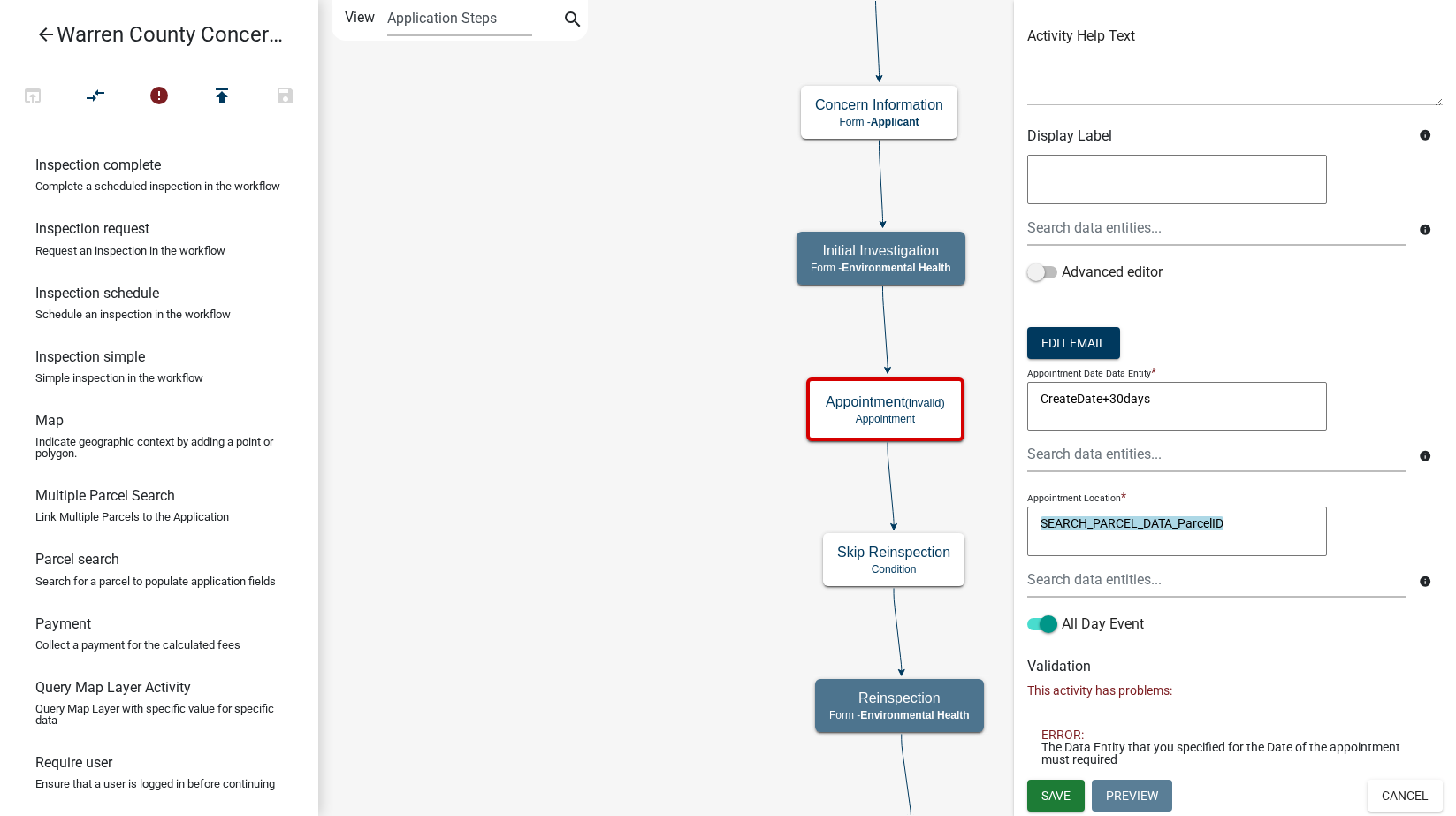
type textarea "CreateDate+30days"
click at [1048, 795] on span "Save" at bounding box center [1056, 795] width 29 height 14
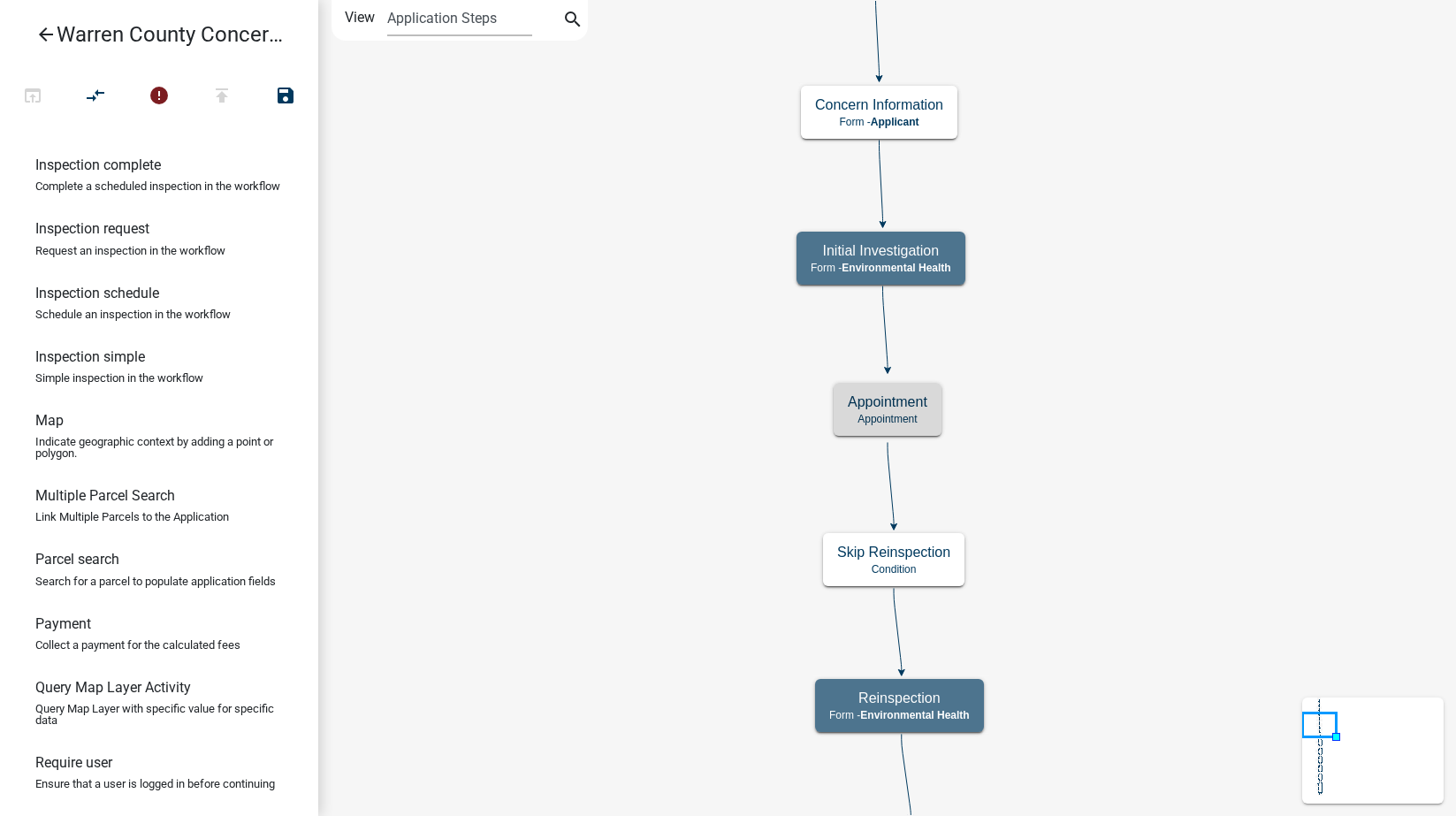
scroll to position [0, 0]
click at [921, 415] on p "Appointment" at bounding box center [887, 418] width 79 height 12
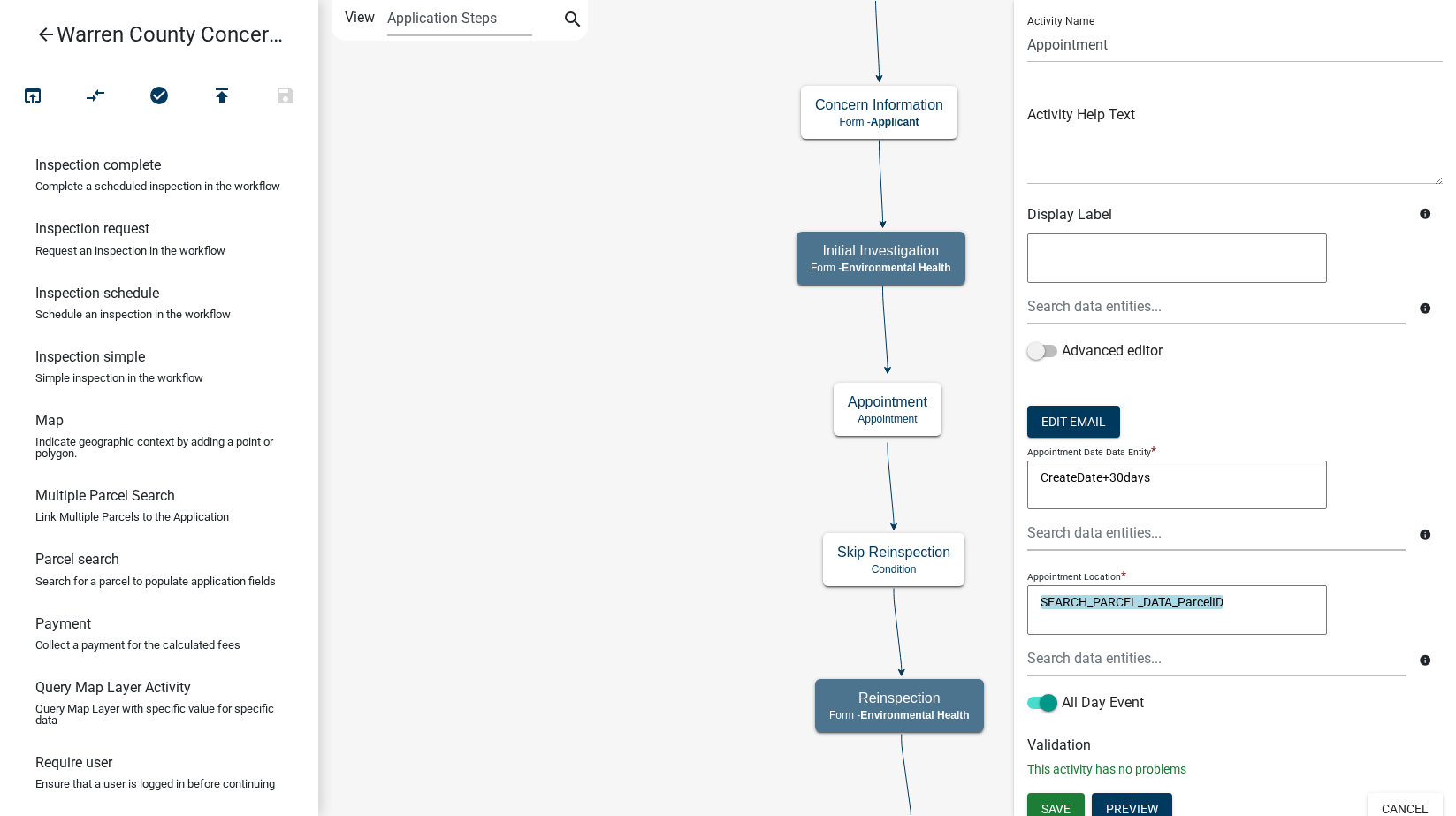
scroll to position [61, 0]
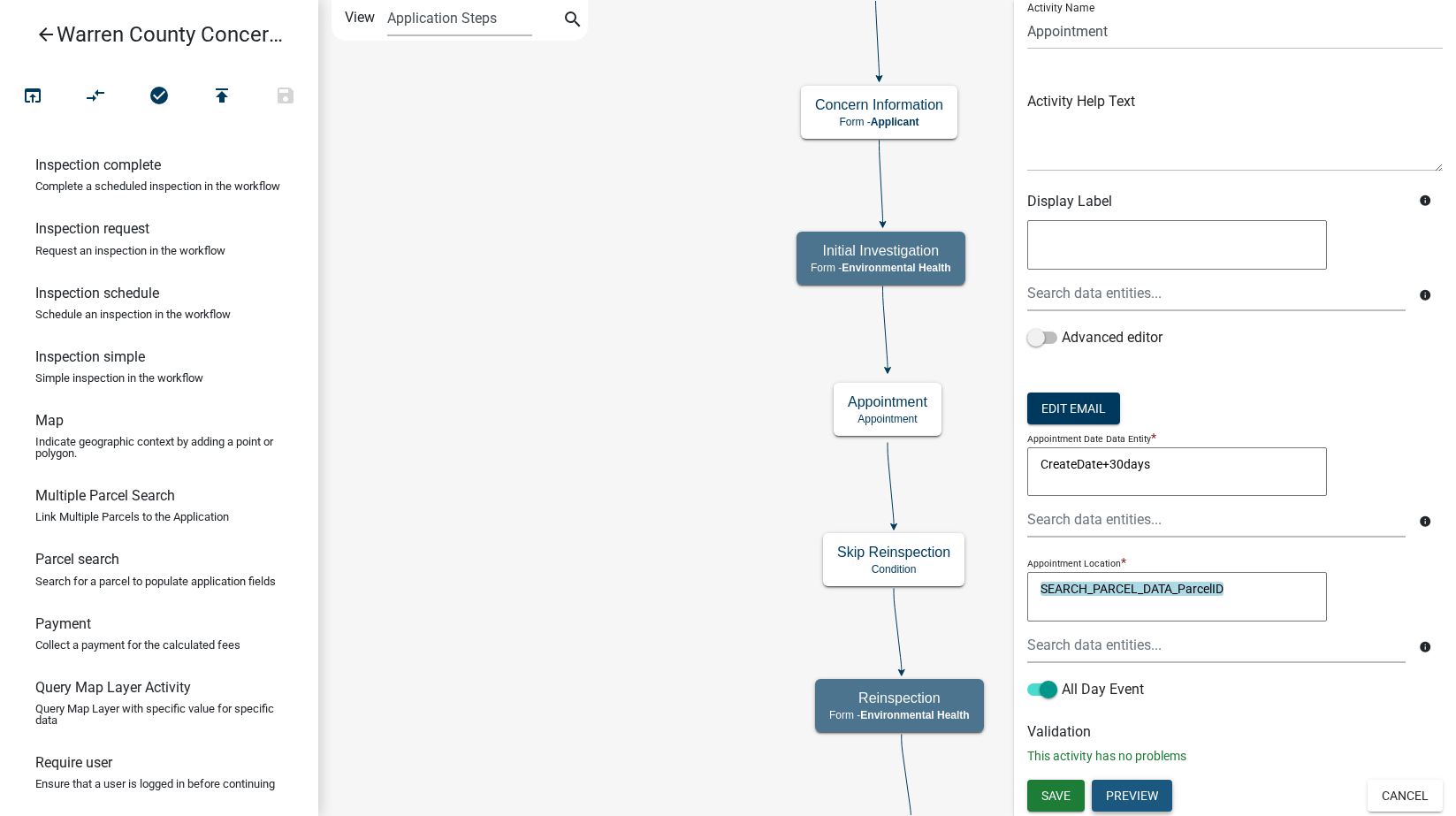
click at [1131, 792] on button "Preview" at bounding box center [1132, 795] width 80 height 32
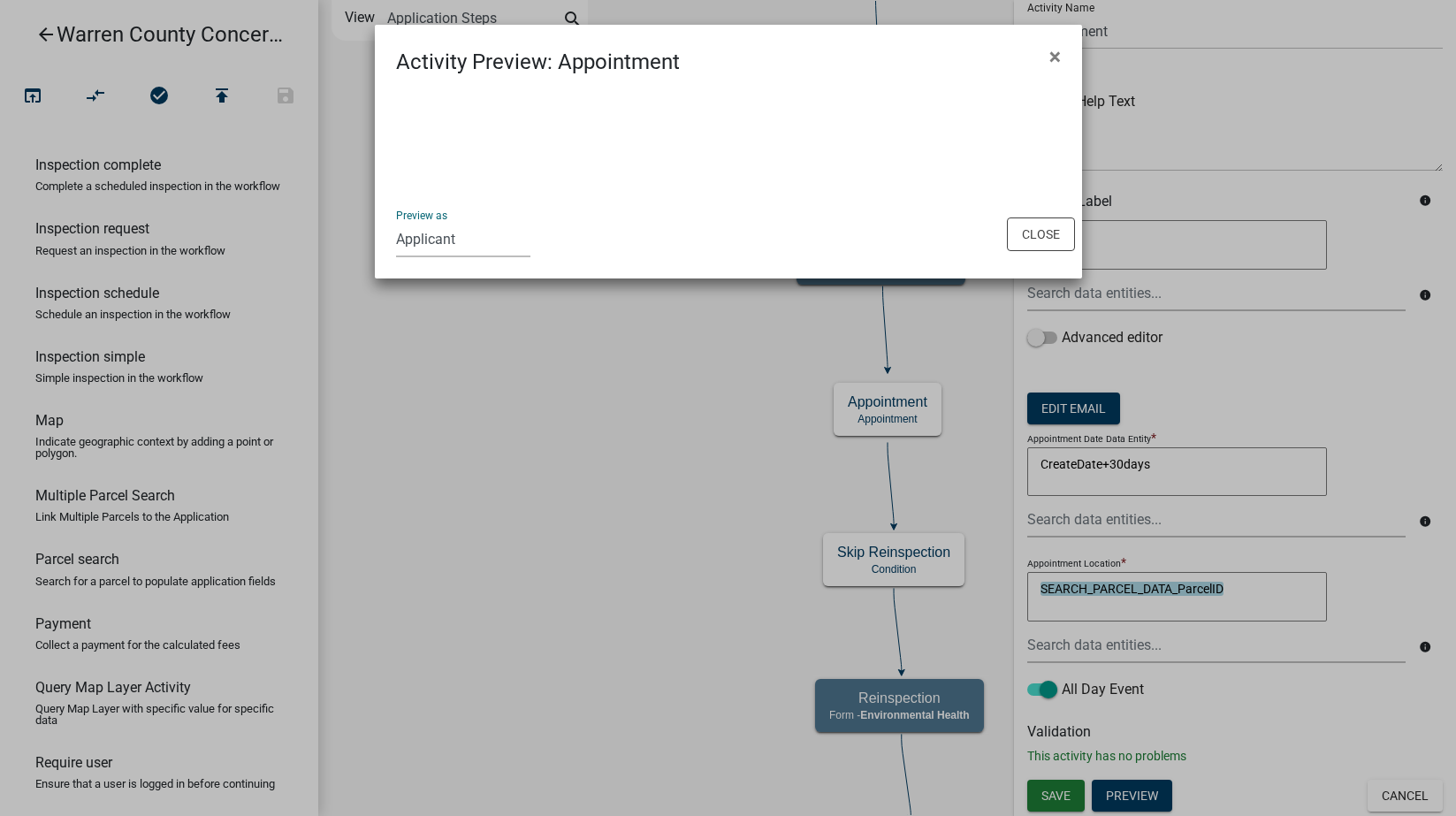
click at [469, 237] on select "Applicant Engineering BOS Zoning Admin Assessor Environmental Health E911" at bounding box center [463, 239] width 134 height 36
select select "eb914f98-266b-4d45-b6a7-c04eb7a49358"
click at [396, 221] on select "Applicant Engineering BOS Zoning Admin Assessor Environmental Health E911" at bounding box center [463, 239] width 134 height 36
click at [1034, 229] on button "Close" at bounding box center [1041, 234] width 68 height 34
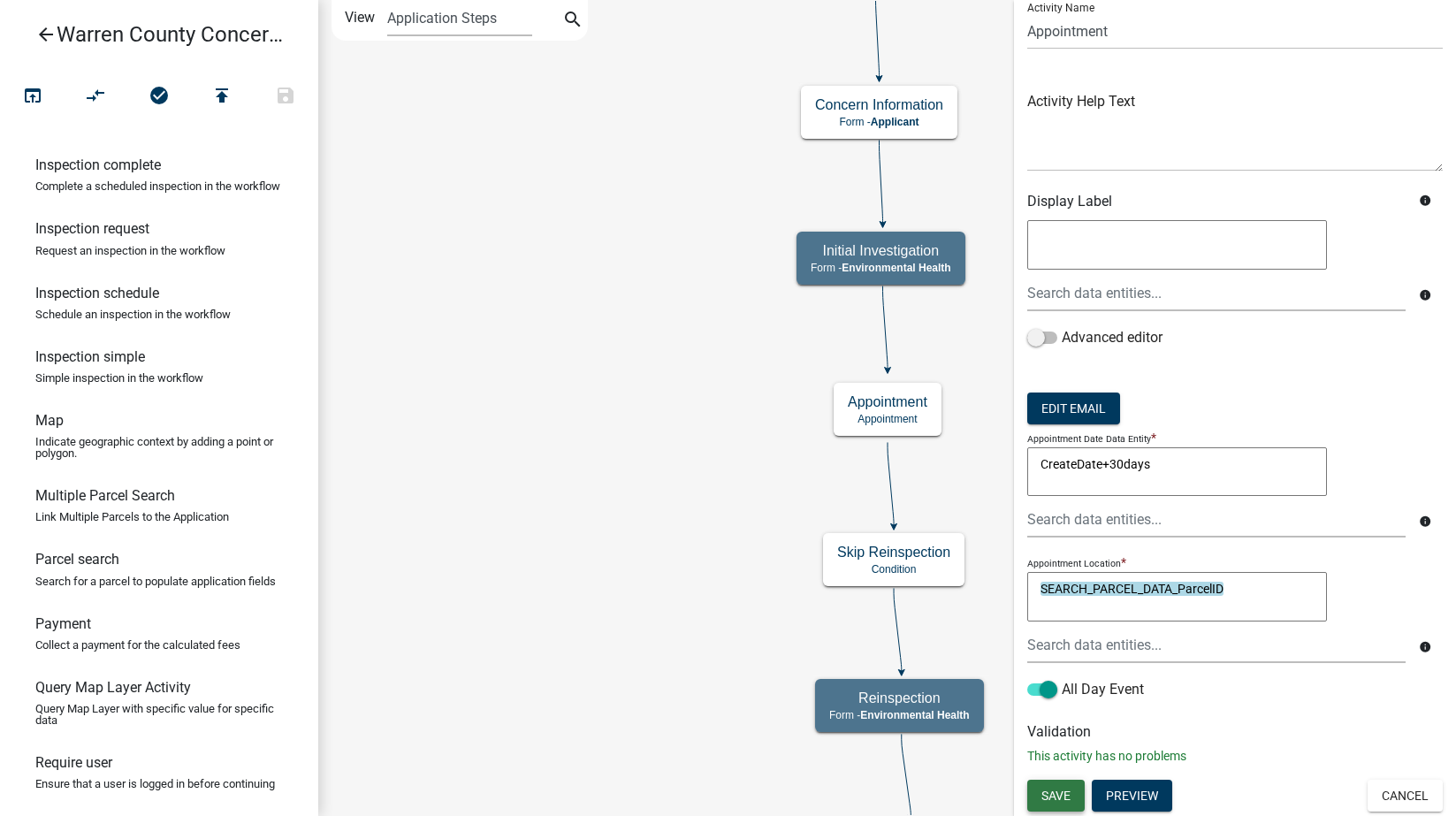
click at [1053, 797] on span "Save" at bounding box center [1056, 795] width 29 height 14
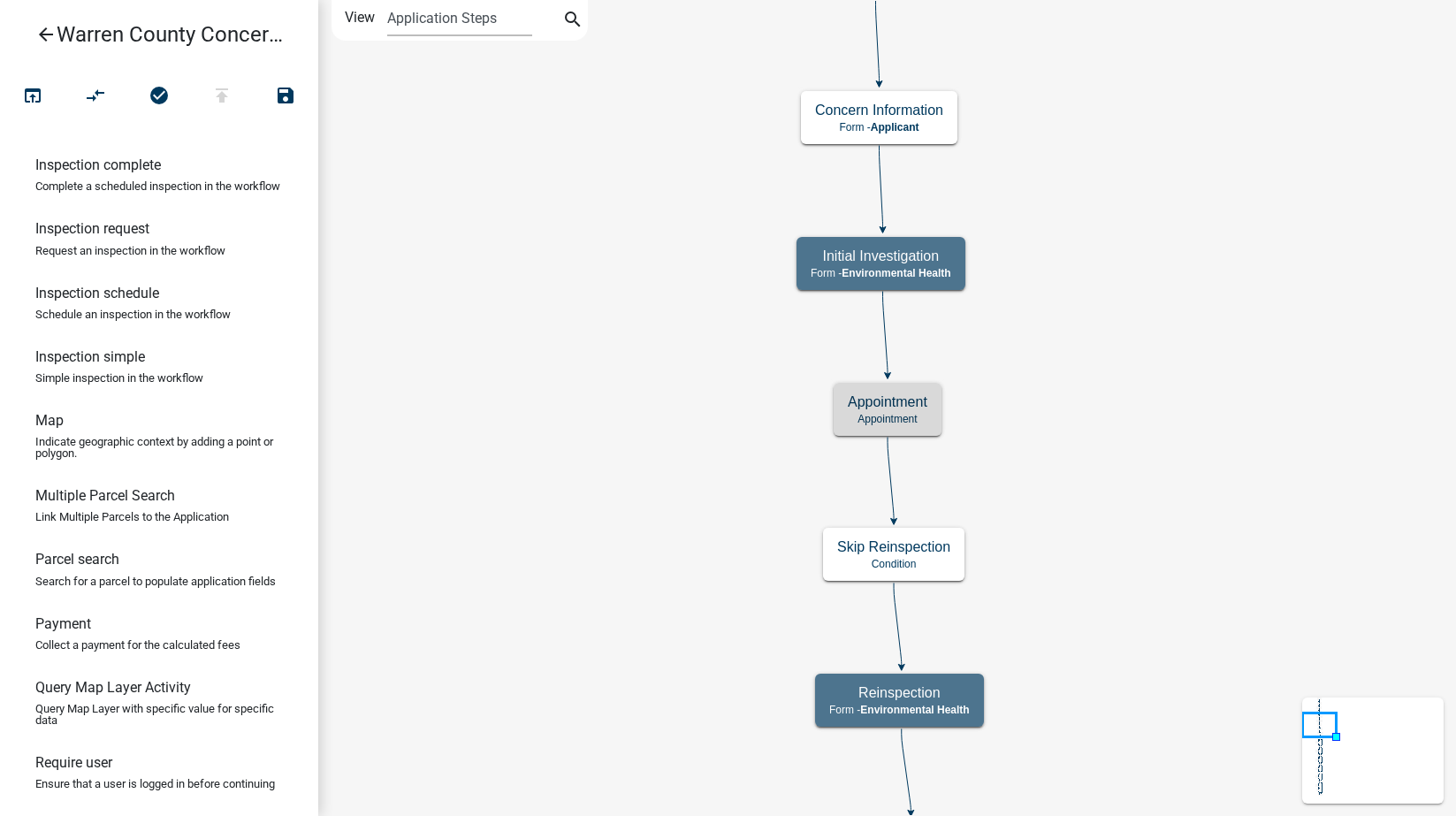
scroll to position [0, 0]
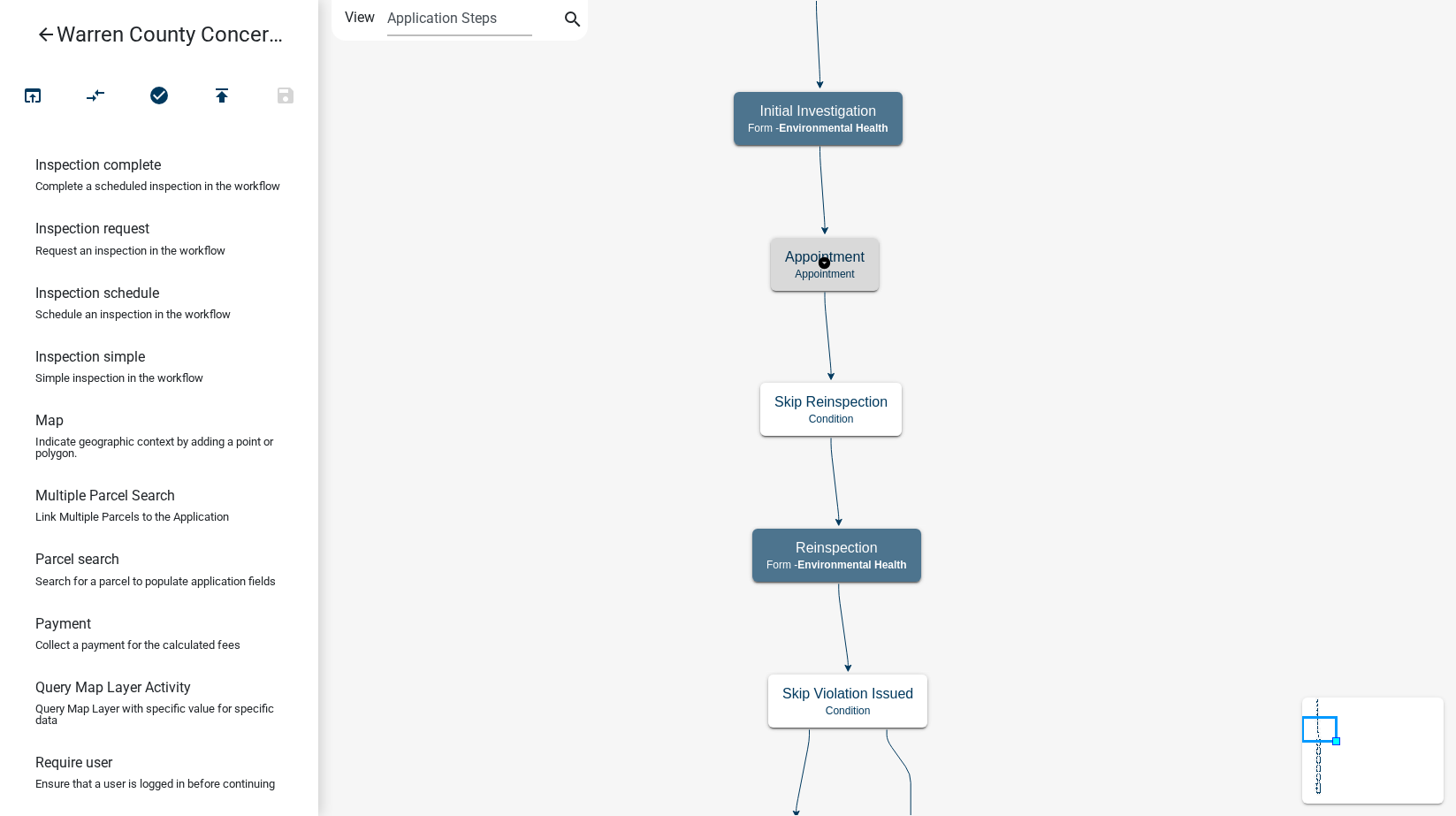
click at [870, 268] on div "Appointment Appointment" at bounding box center [825, 264] width 108 height 53
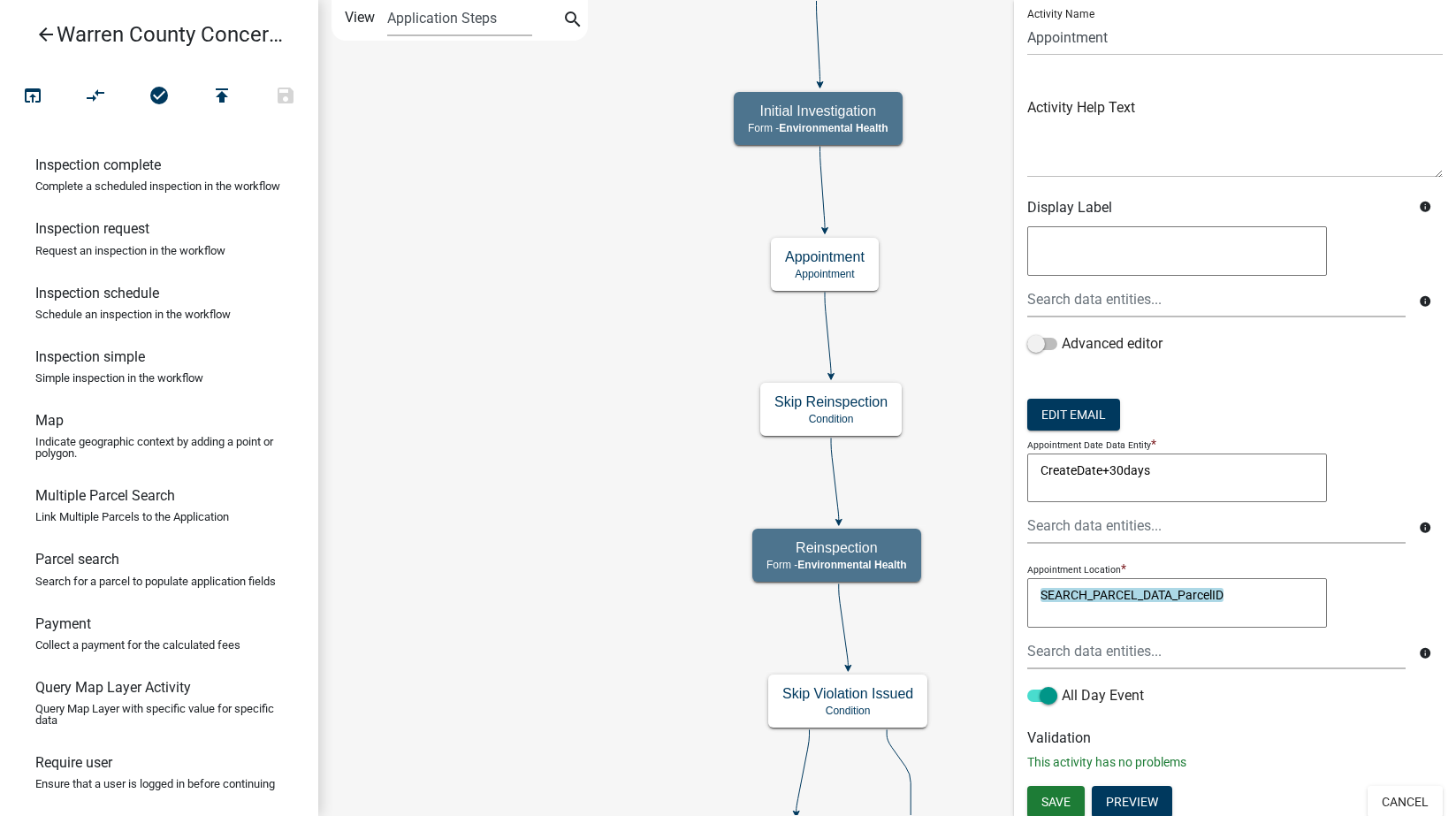
scroll to position [61, 0]
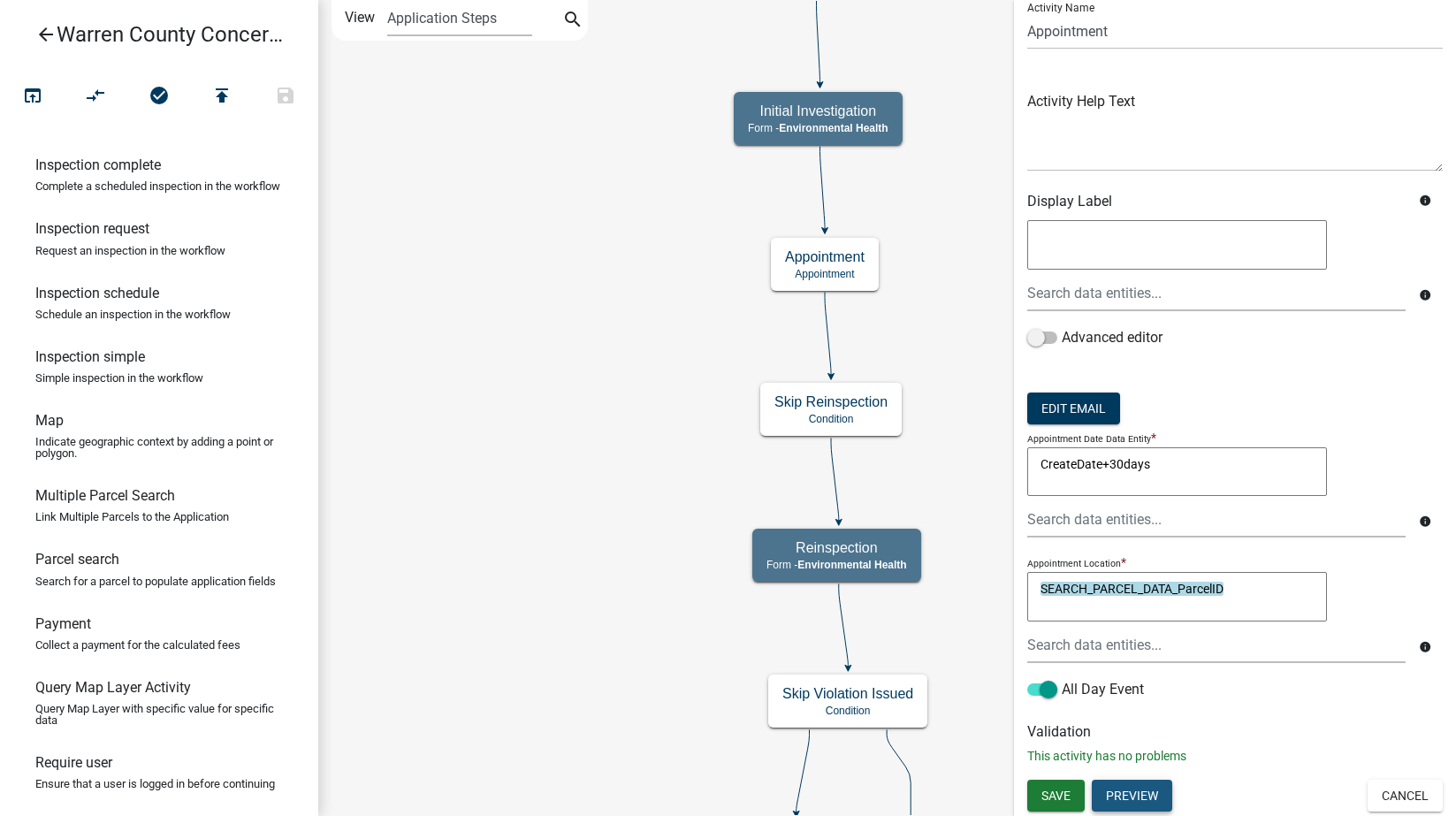
click at [1158, 795] on button "Preview" at bounding box center [1132, 795] width 80 height 32
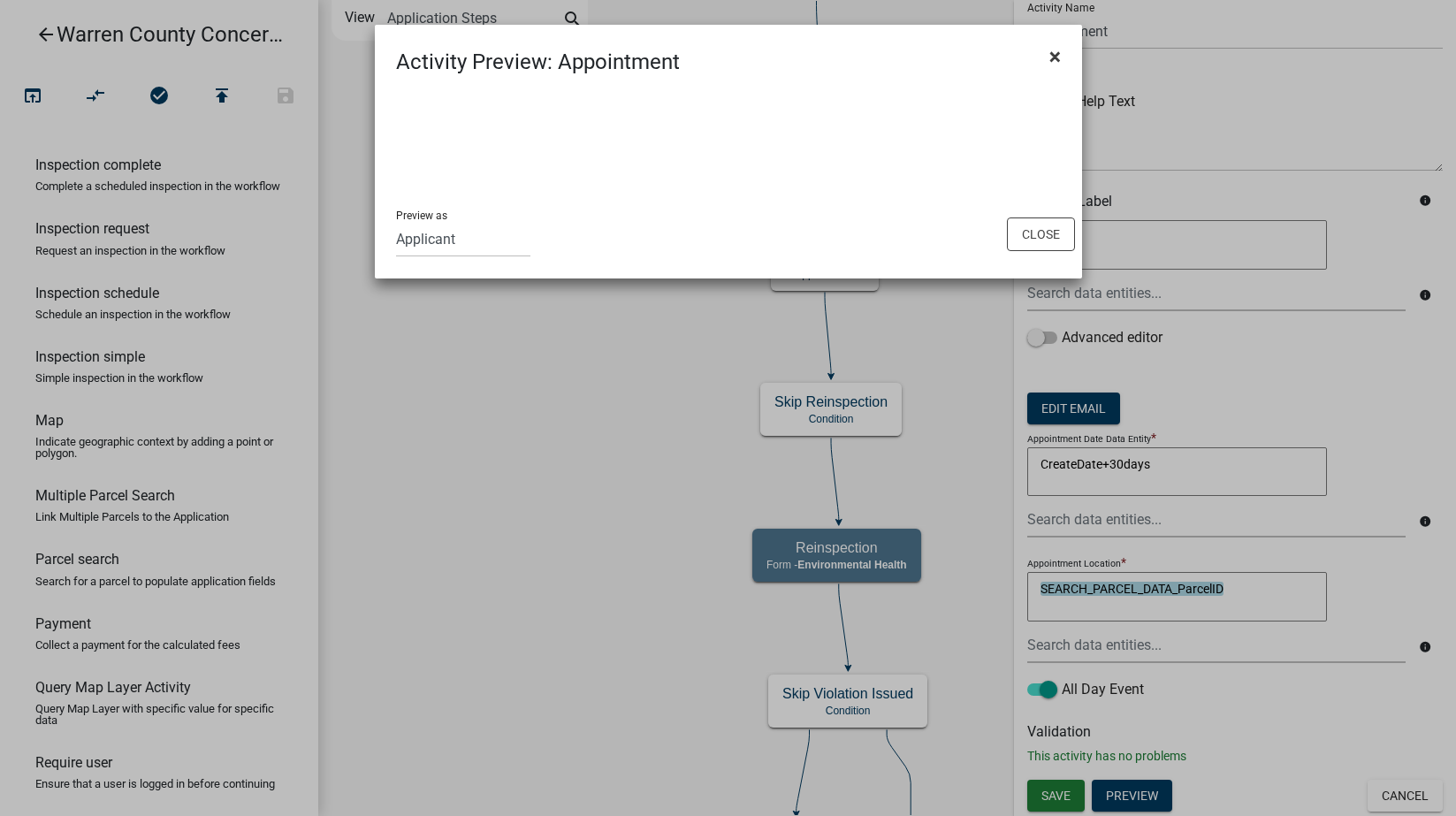
click at [1049, 58] on span "×" at bounding box center [1055, 56] width 11 height 25
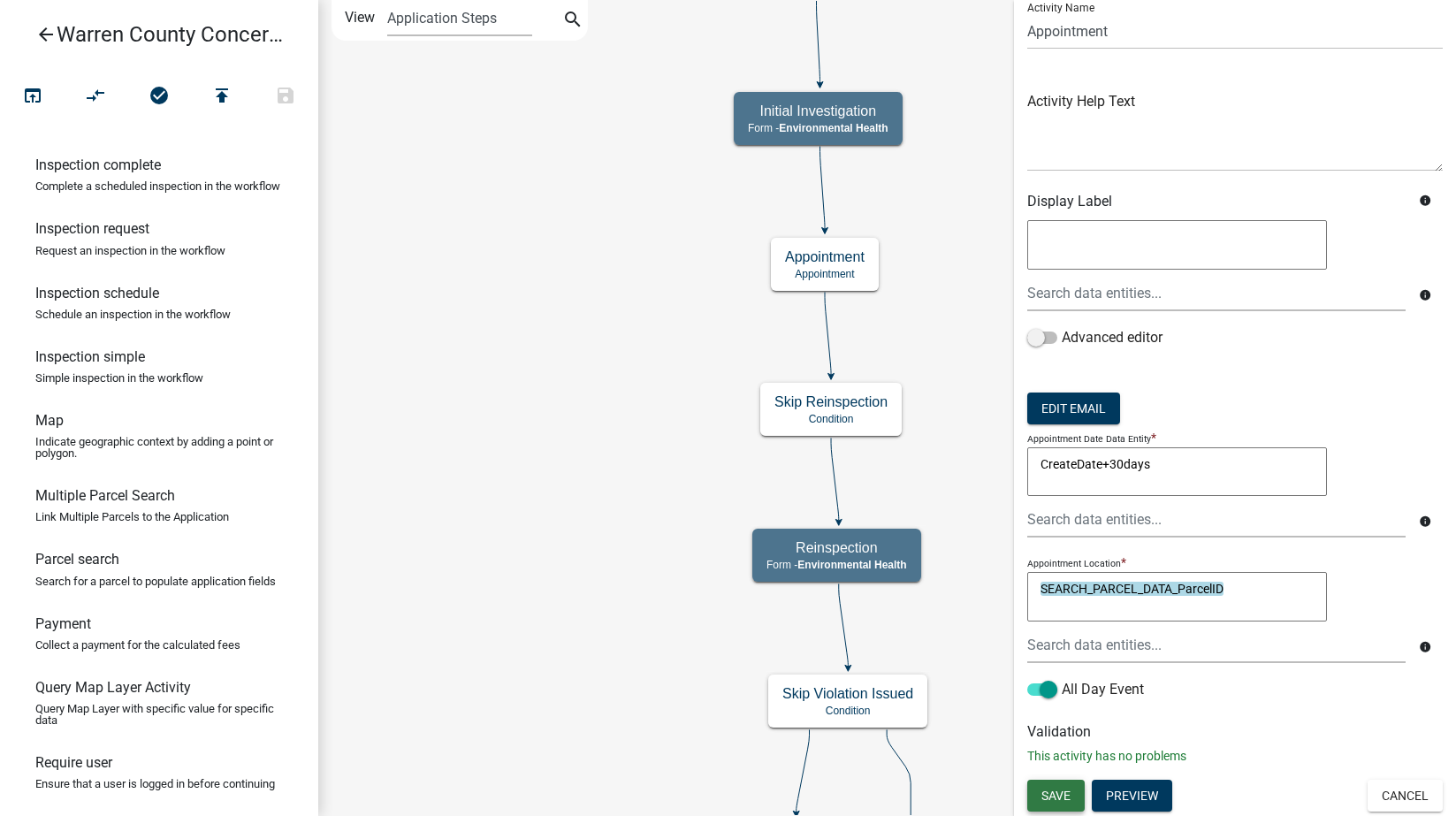
click at [1052, 791] on span "Save" at bounding box center [1056, 795] width 29 height 14
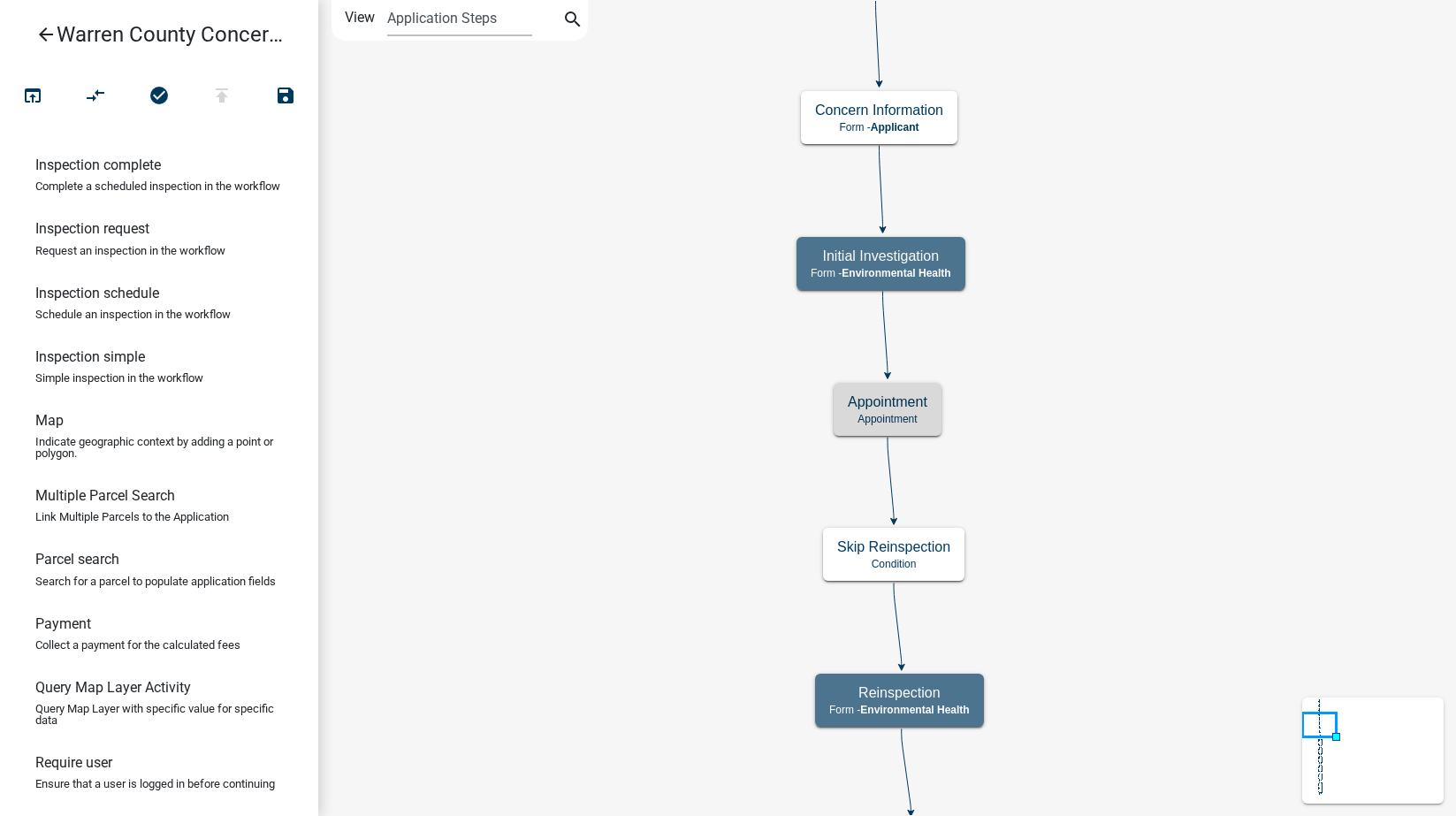
scroll to position [0, 0]
click at [31, 92] on icon "open_in_browser" at bounding box center [33, 97] width 21 height 25
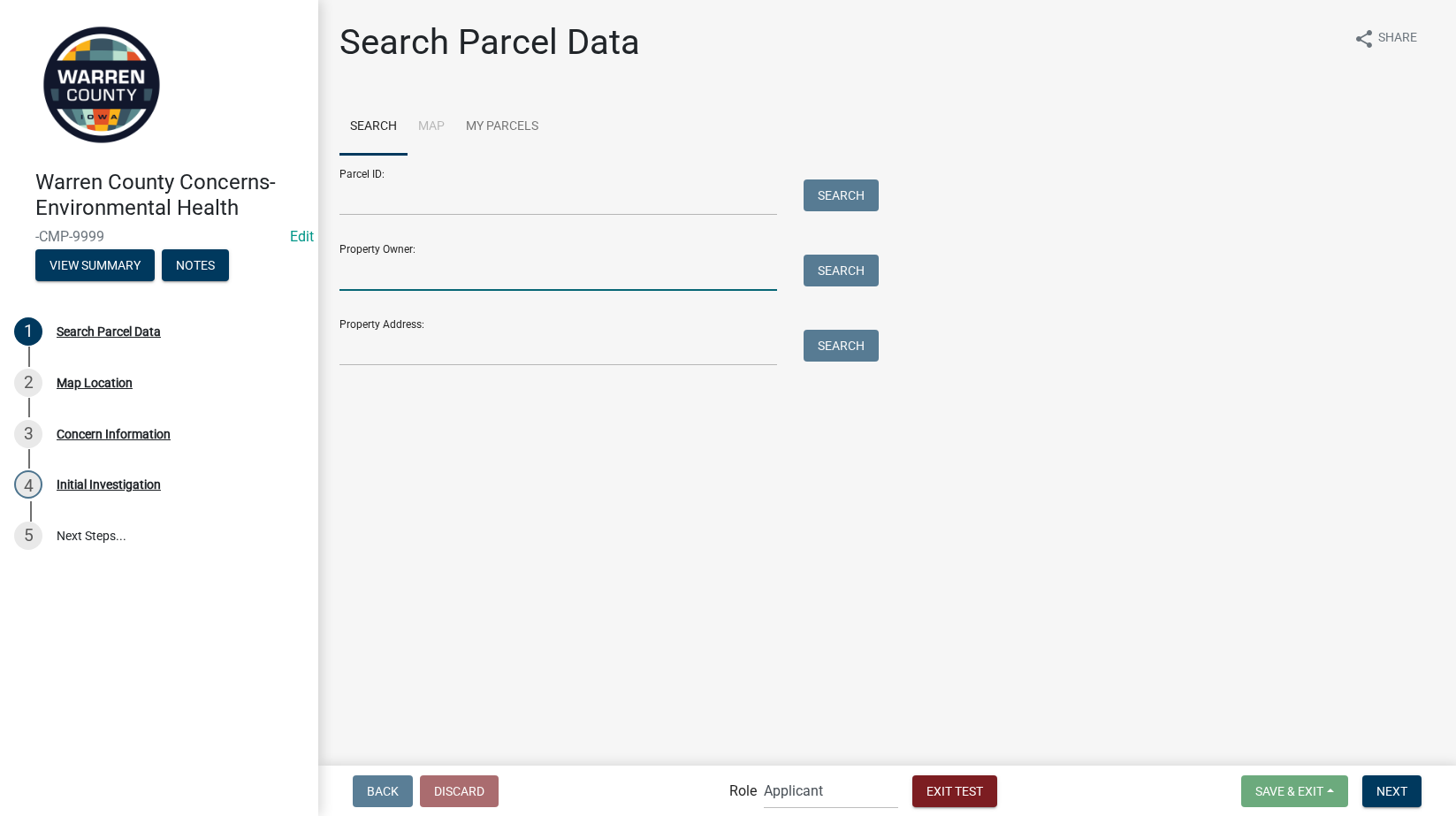
click at [500, 274] on input "Property Owner:" at bounding box center [558, 273] width 438 height 36
type input "[PERSON_NAME]"
click at [849, 268] on button "Search" at bounding box center [841, 271] width 76 height 32
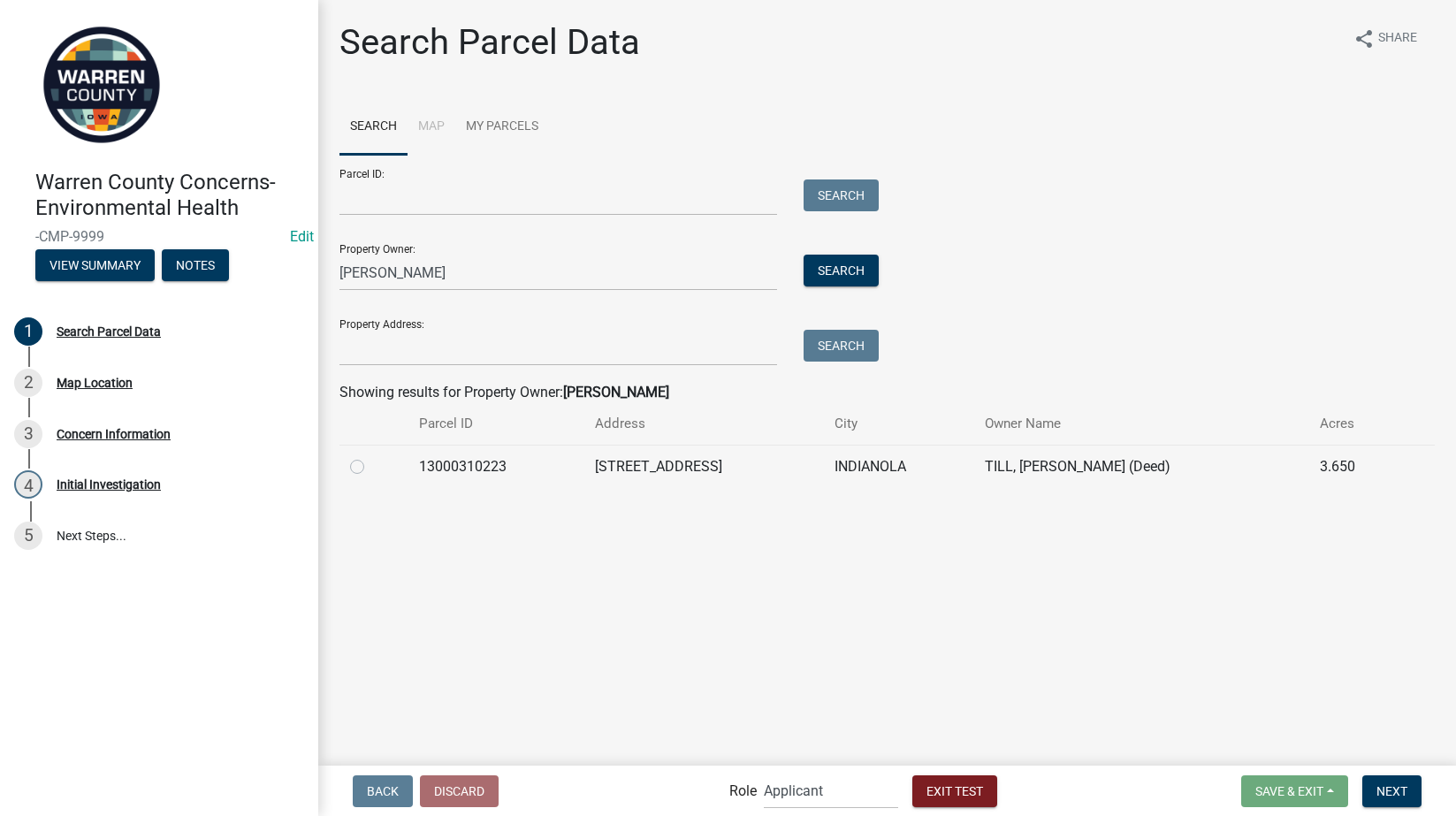
click at [371, 457] on label at bounding box center [371, 457] width 0 height 0
click at [371, 460] on input "radio" at bounding box center [377, 462] width 11 height 11
radio input "true"
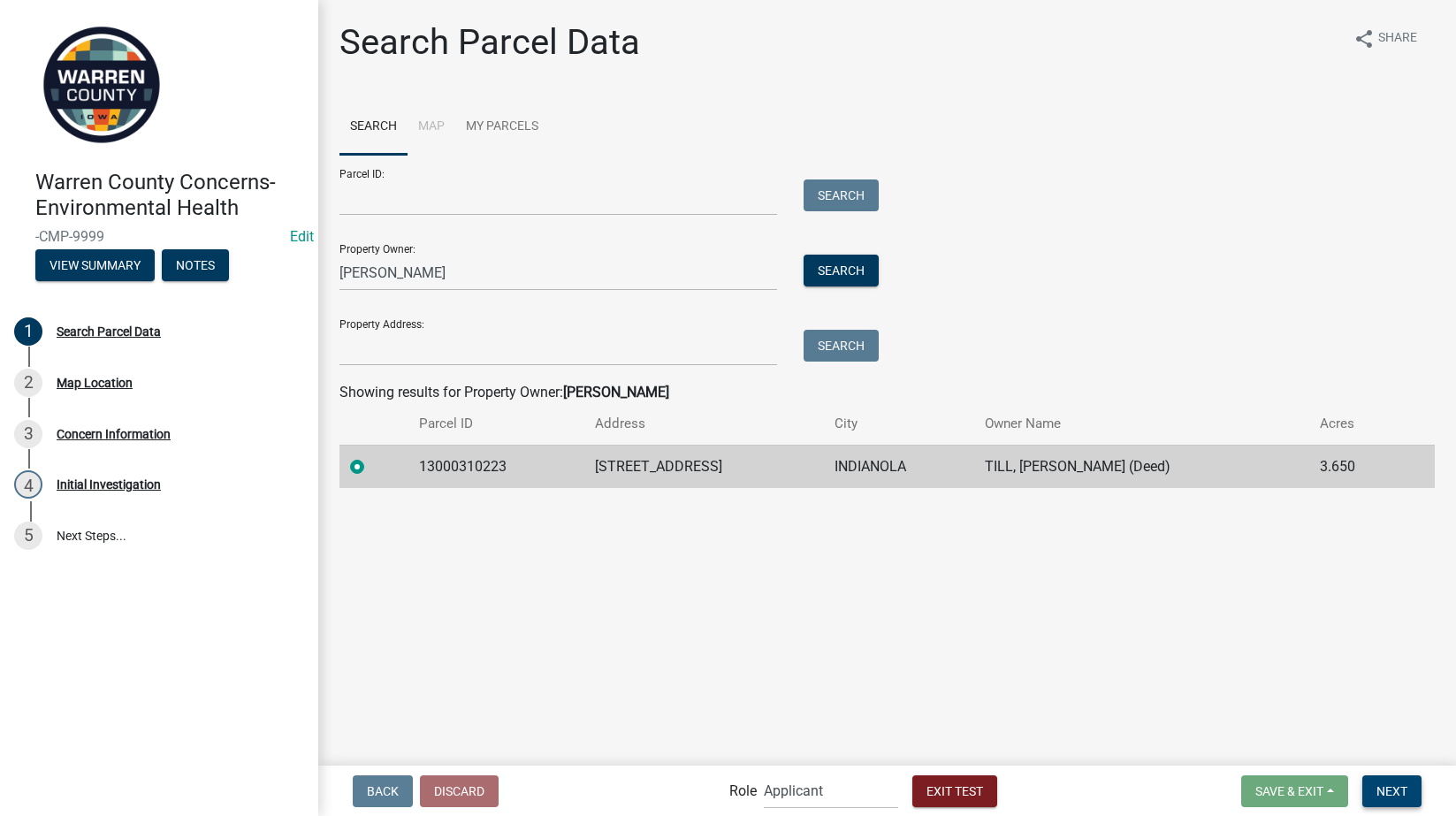
click at [1393, 786] on span "Next" at bounding box center [1392, 790] width 31 height 14
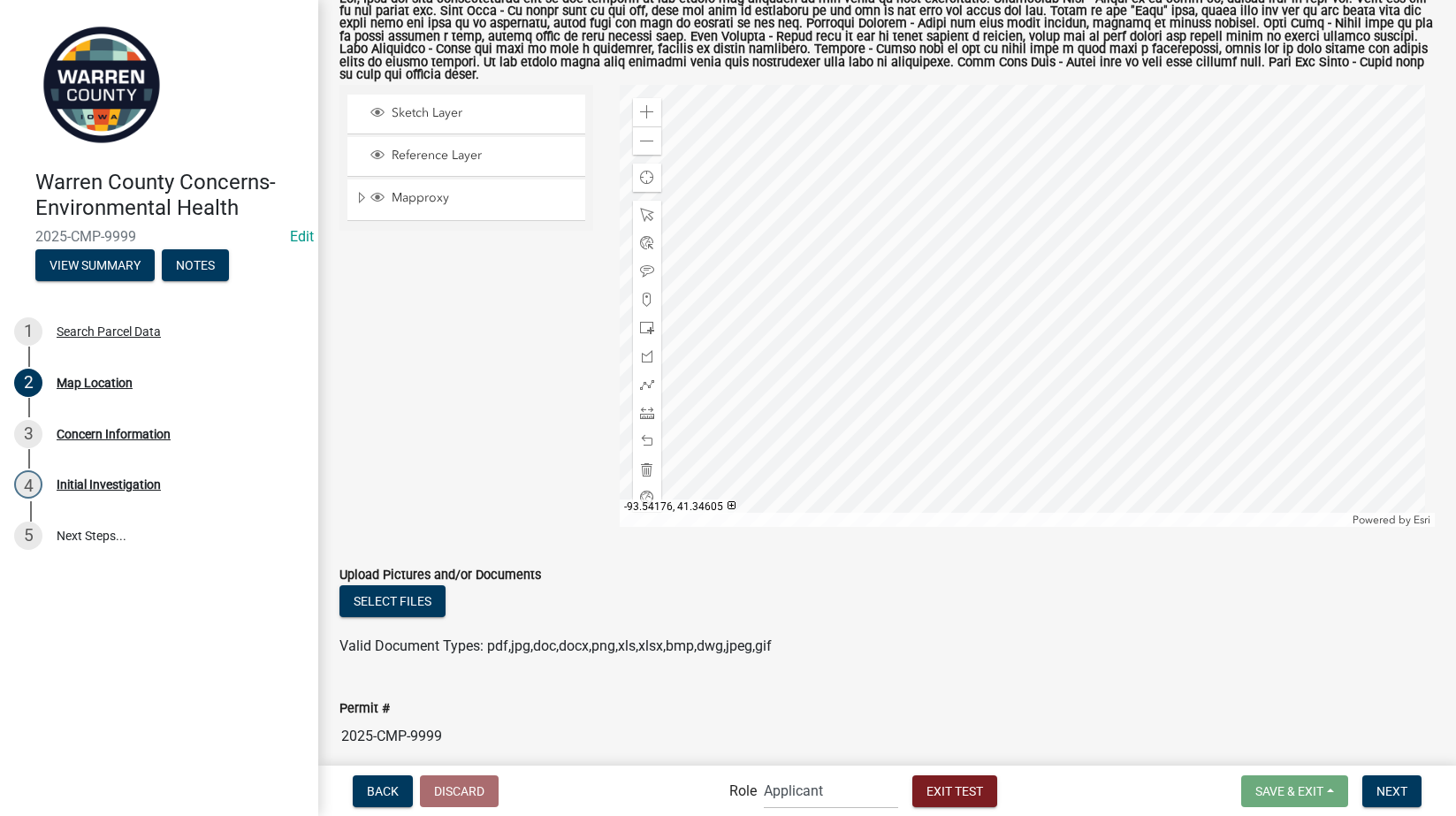
scroll to position [413, 0]
click at [1386, 787] on span "Next" at bounding box center [1392, 790] width 31 height 14
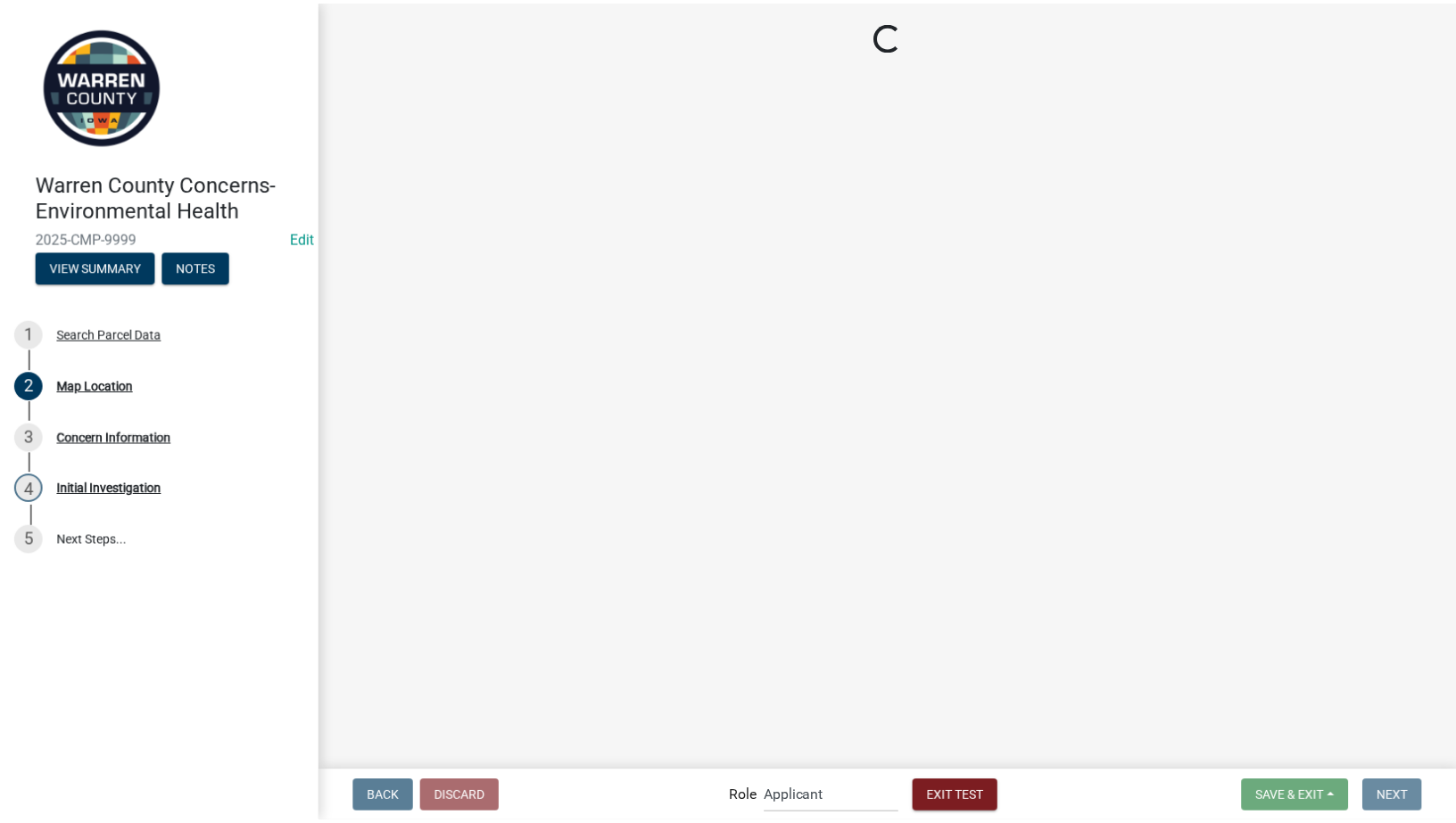
scroll to position [0, 0]
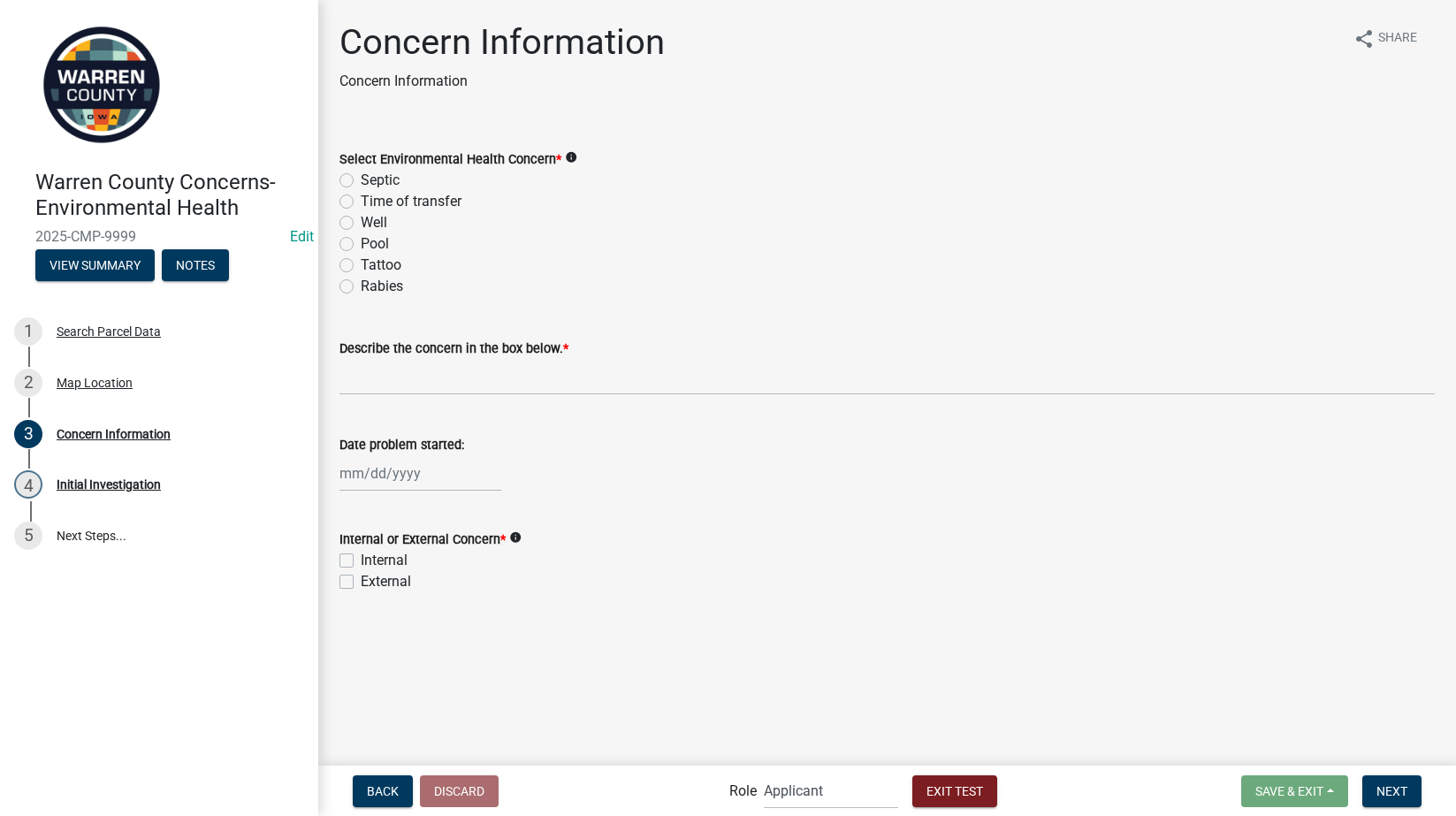
click at [360, 178] on label "Septic" at bounding box center [380, 180] width 39 height 21
click at [360, 178] on input "Septic" at bounding box center [366, 176] width 11 height 11
radio input "true"
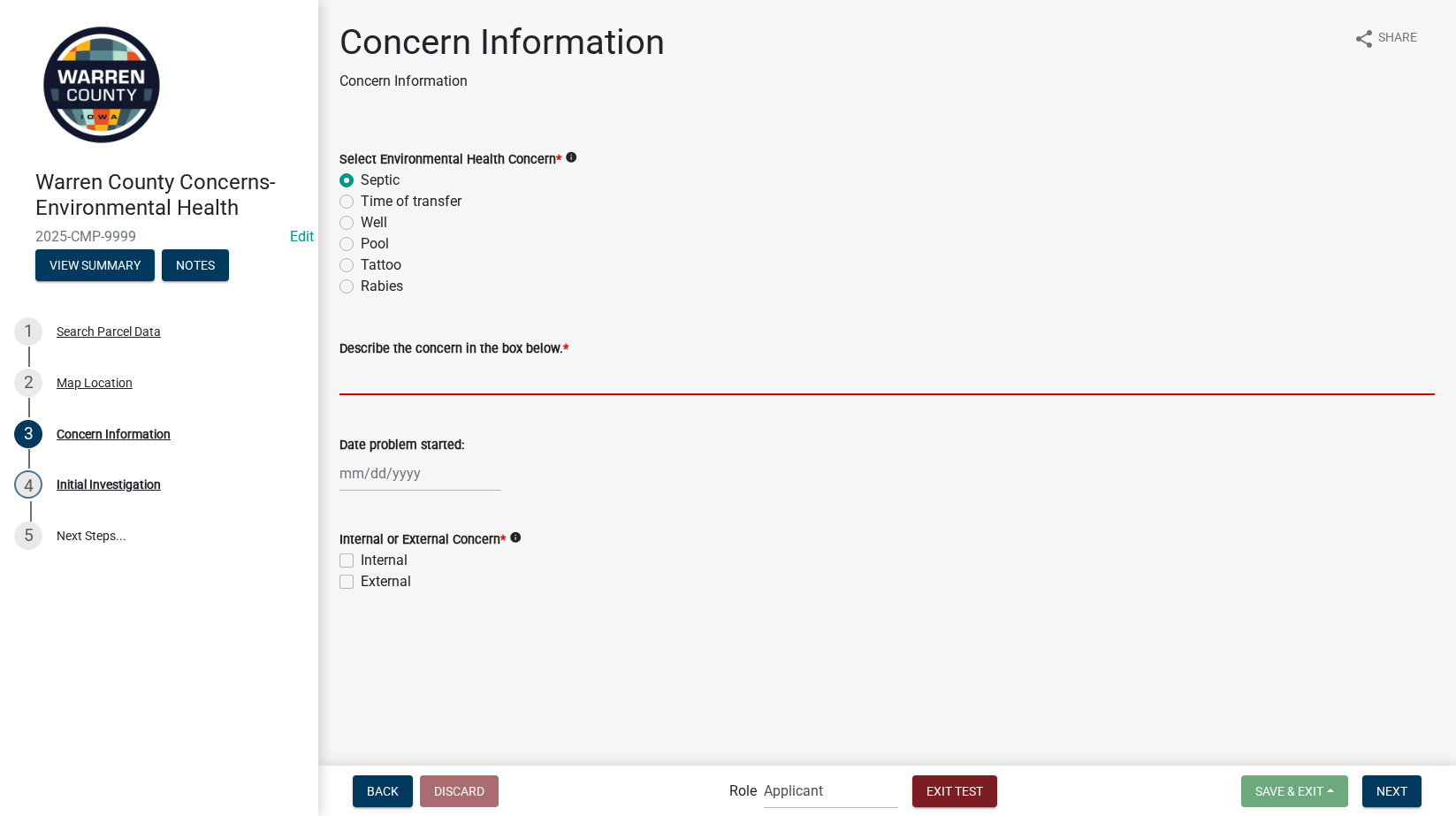
click at [430, 393] on input "Describe the concern in the box below. *" at bounding box center [888, 377] width 1096 height 36
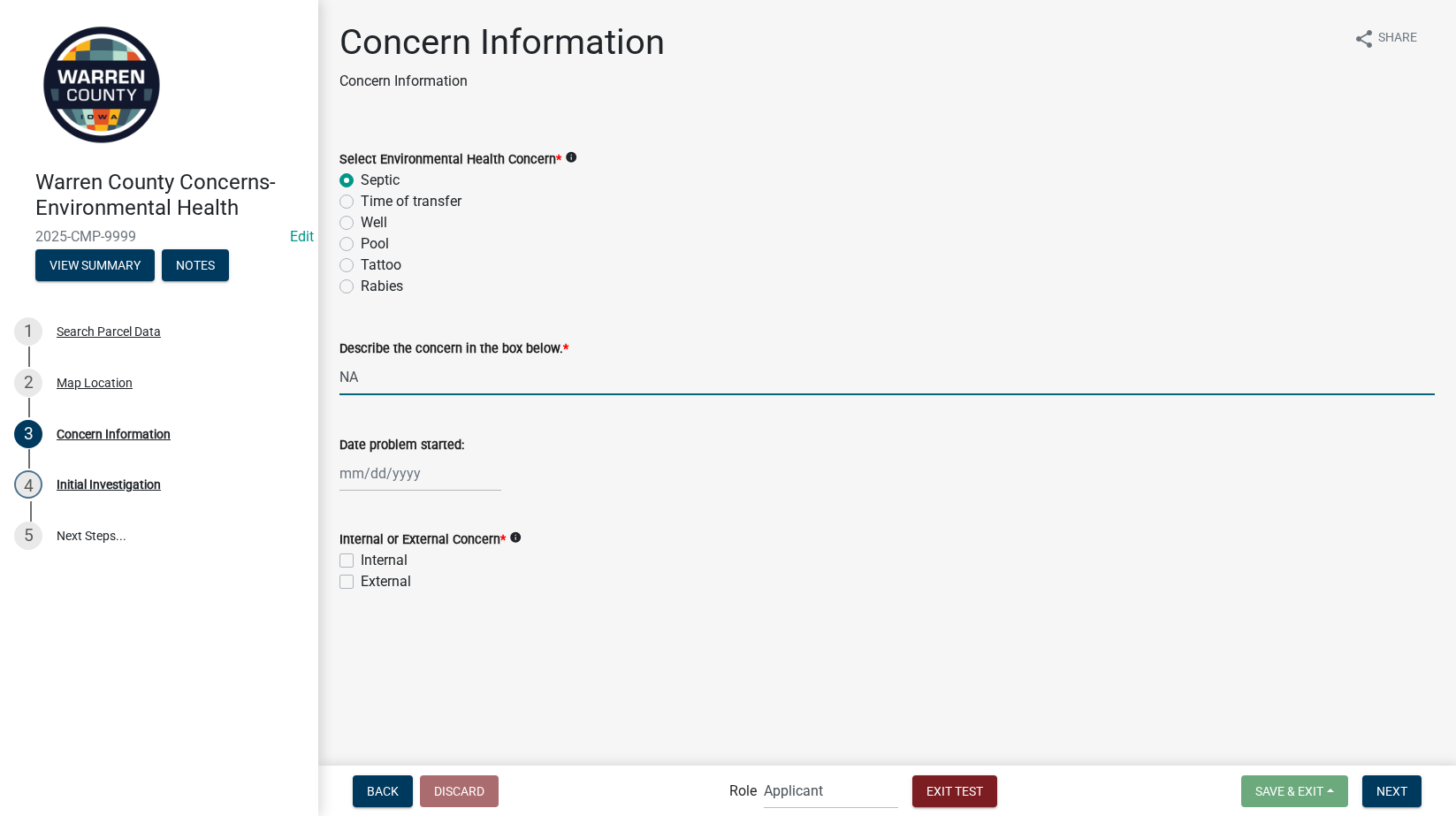
type input "NA"
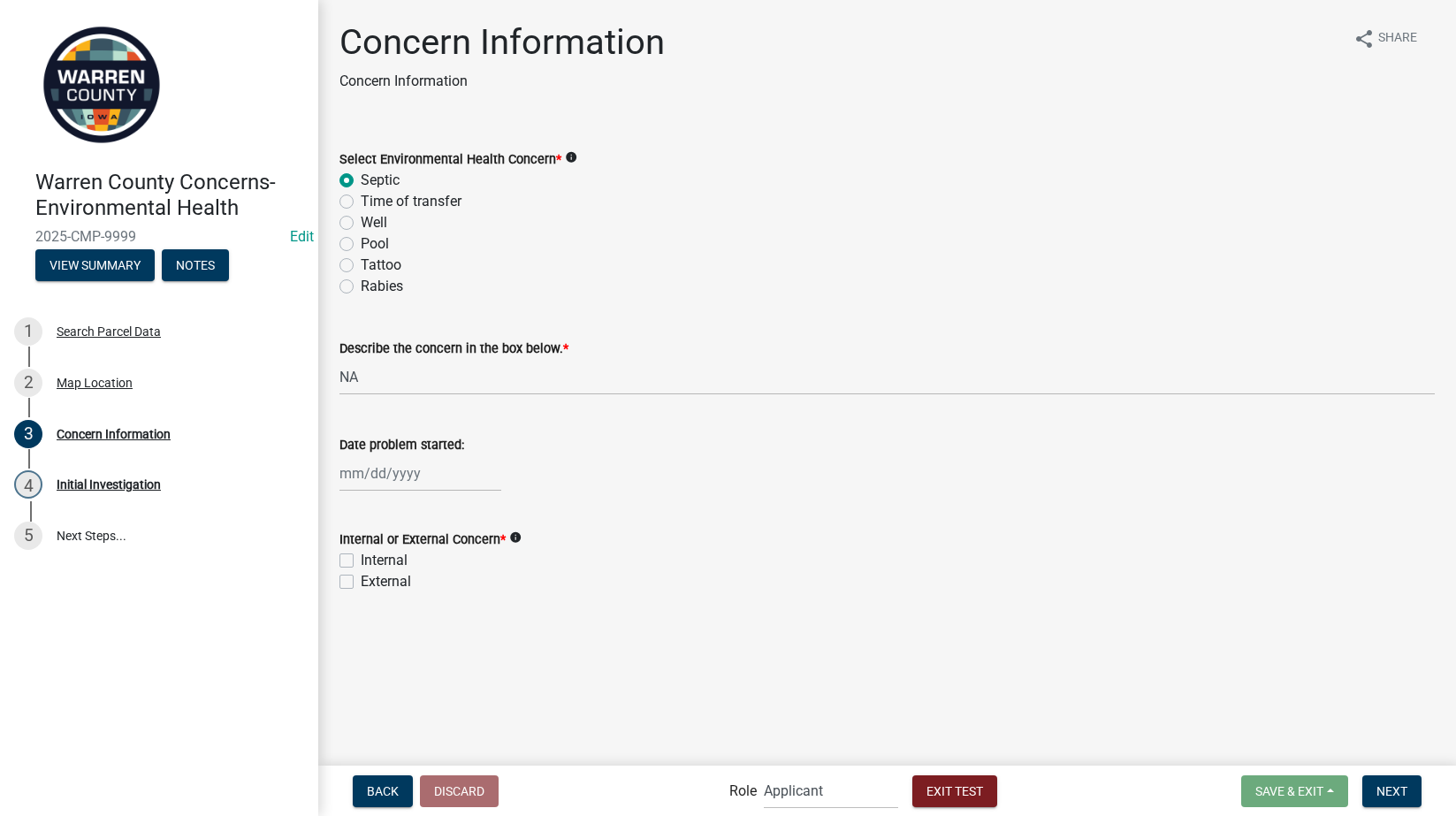
drag, startPoint x: 345, startPoint y: 556, endPoint x: 397, endPoint y: 573, distance: 54.7
click at [360, 556] on label "Internal" at bounding box center [384, 560] width 47 height 21
click at [360, 556] on input "Internal" at bounding box center [366, 556] width 11 height 11
checkbox input "true"
checkbox input "false"
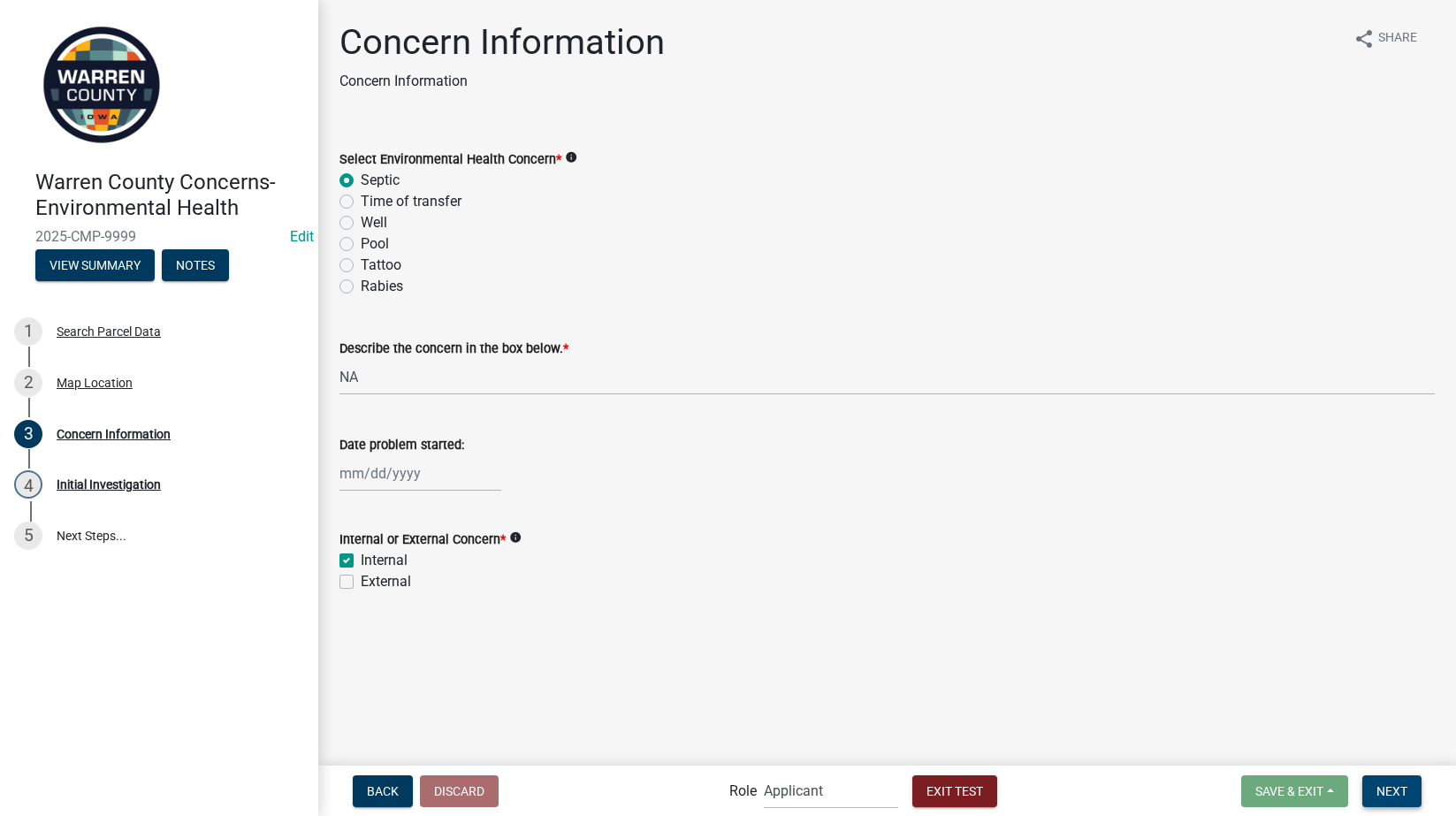
click at [1401, 795] on span "Next" at bounding box center [1392, 790] width 31 height 14
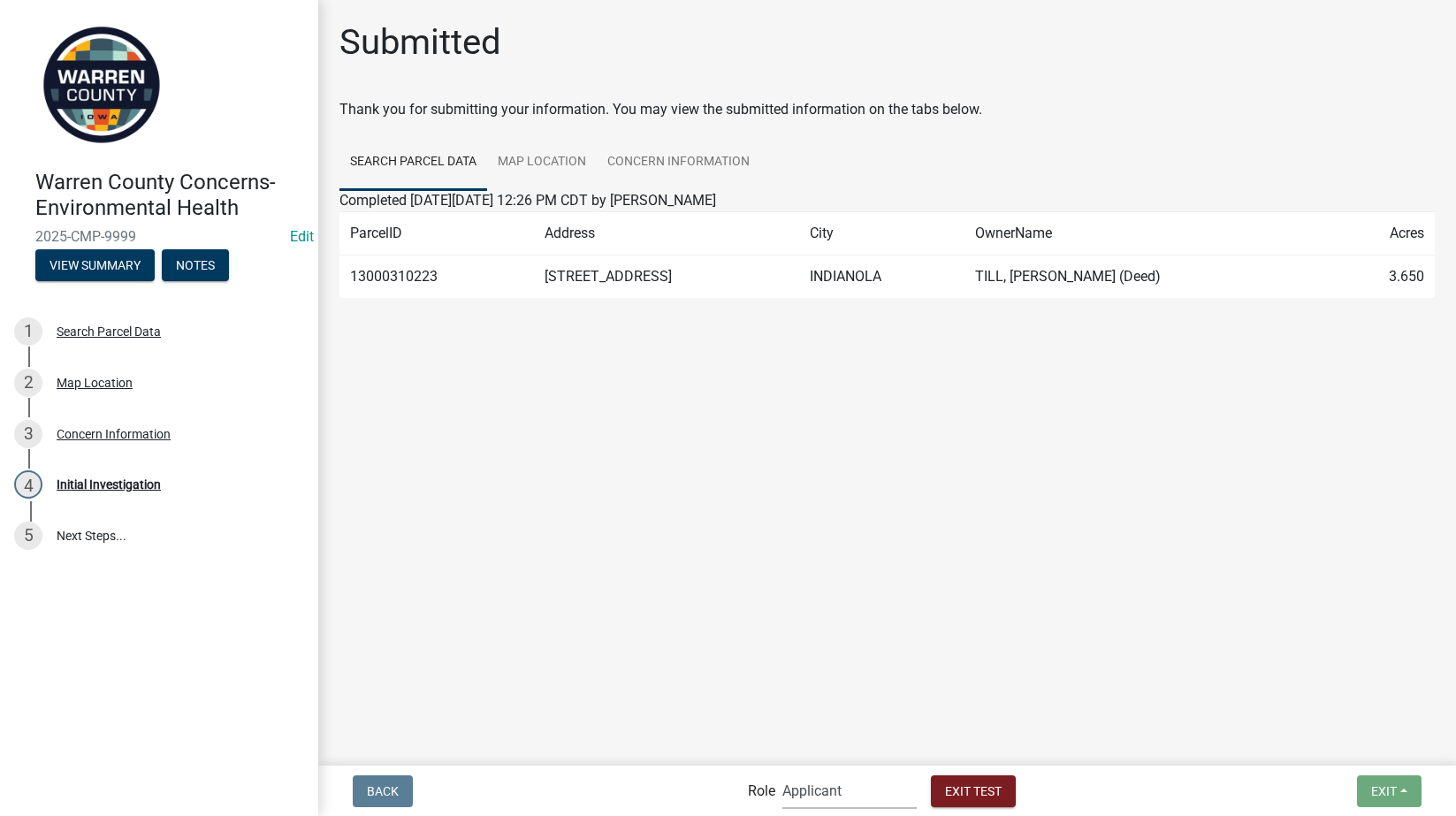
click at [832, 790] on select "Applicant Admin Environmental Health" at bounding box center [849, 791] width 134 height 36
select select "eb914f98-266b-4d45-b6a7-c04eb7a49358"
click at [782, 773] on select "Applicant Admin Environmental Health" at bounding box center [849, 791] width 134 height 36
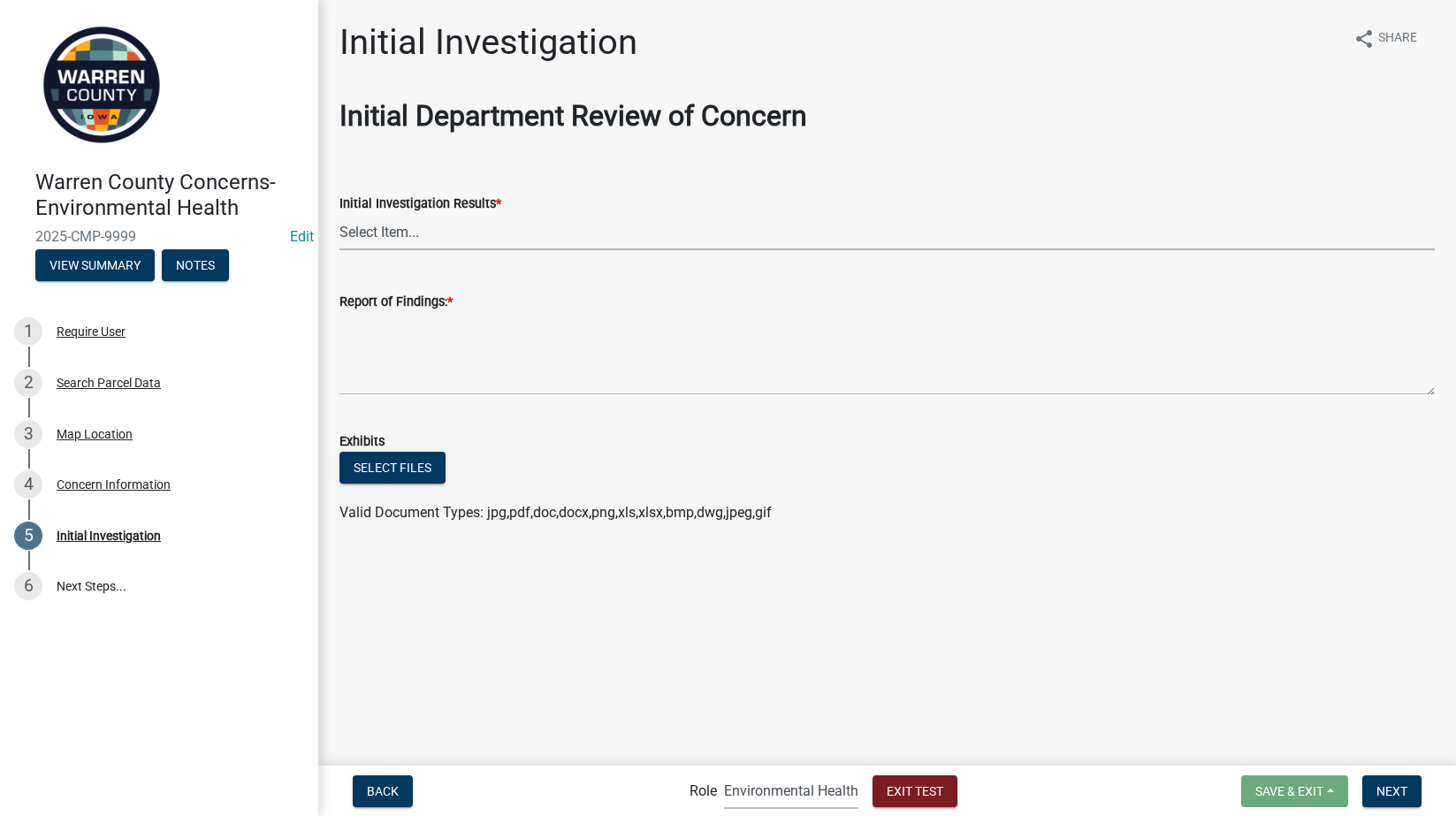
click at [461, 228] on select "Select Item... No Violation Violation Established - contacted owner Violation E…" at bounding box center [888, 232] width 1096 height 36
click at [340, 214] on select "Select Item... No Violation Violation Established - contacted owner Violation E…" at bounding box center [888, 232] width 1096 height 36
select select "21ef9c59-0cbd-4e2a-b88f-c51ce189f8d7"
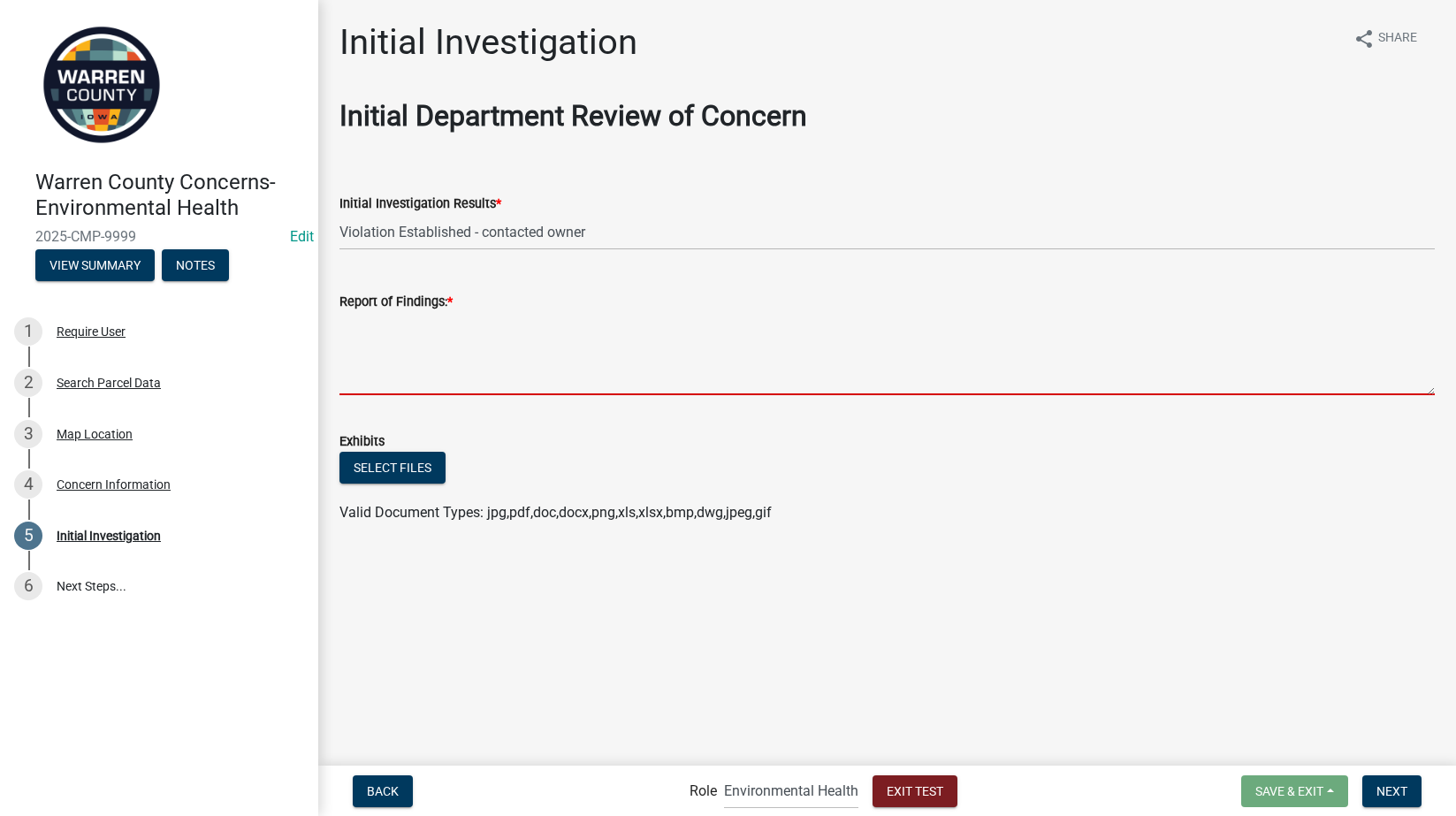
click at [398, 360] on textarea "Report of Findings: *" at bounding box center [888, 353] width 1096 height 83
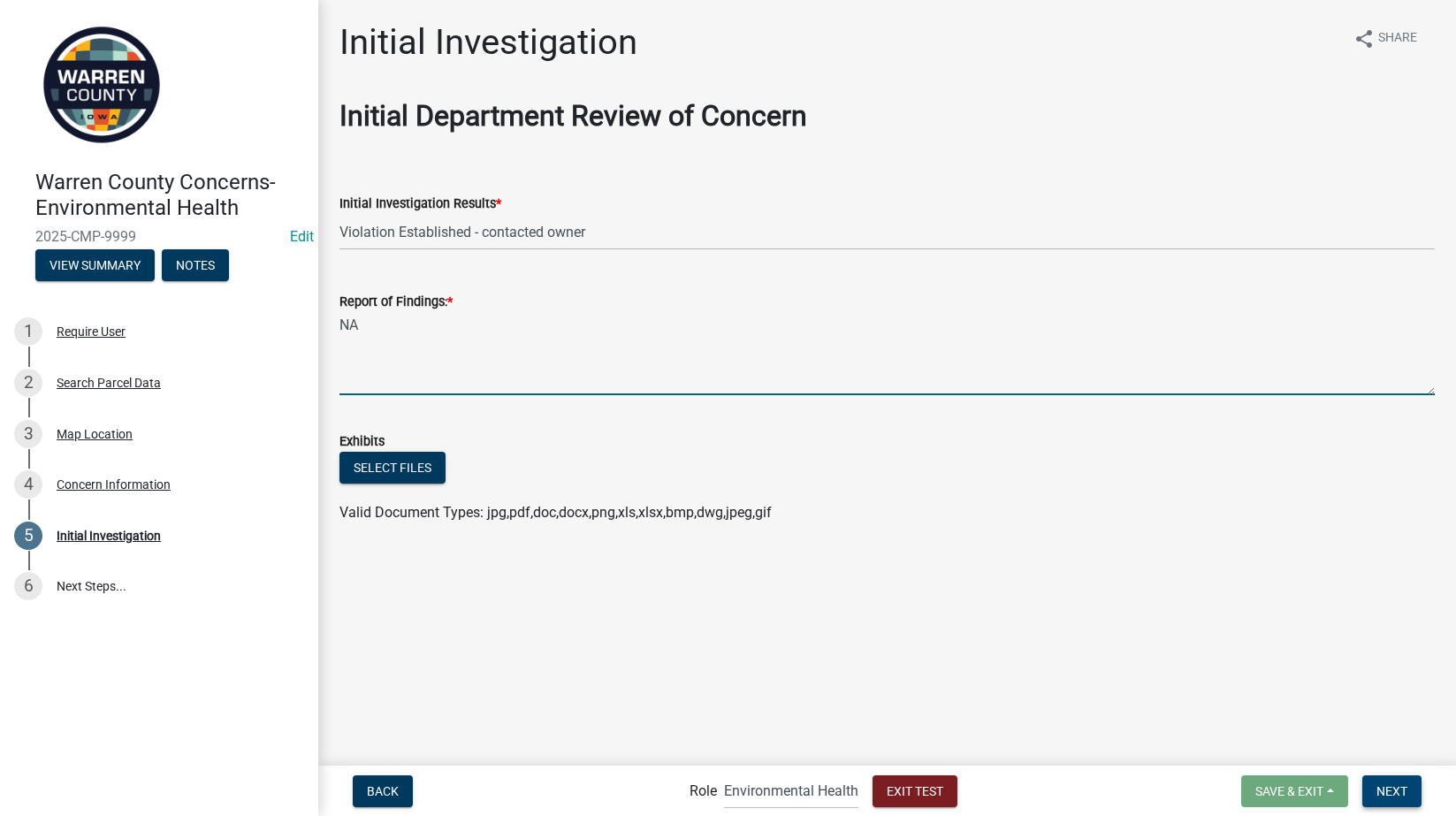
type textarea "NA"
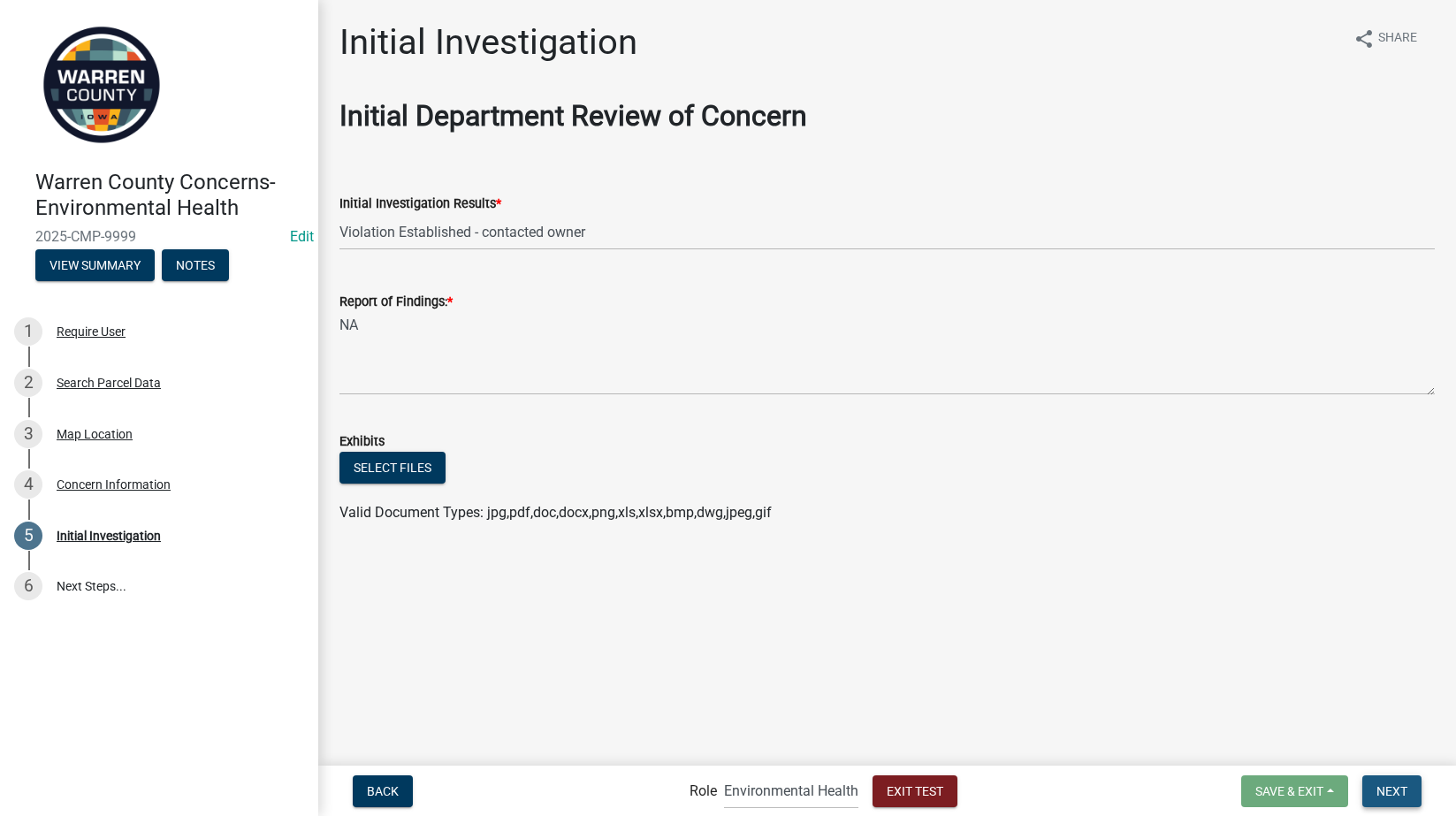
click at [1395, 790] on span "Next" at bounding box center [1392, 790] width 31 height 14
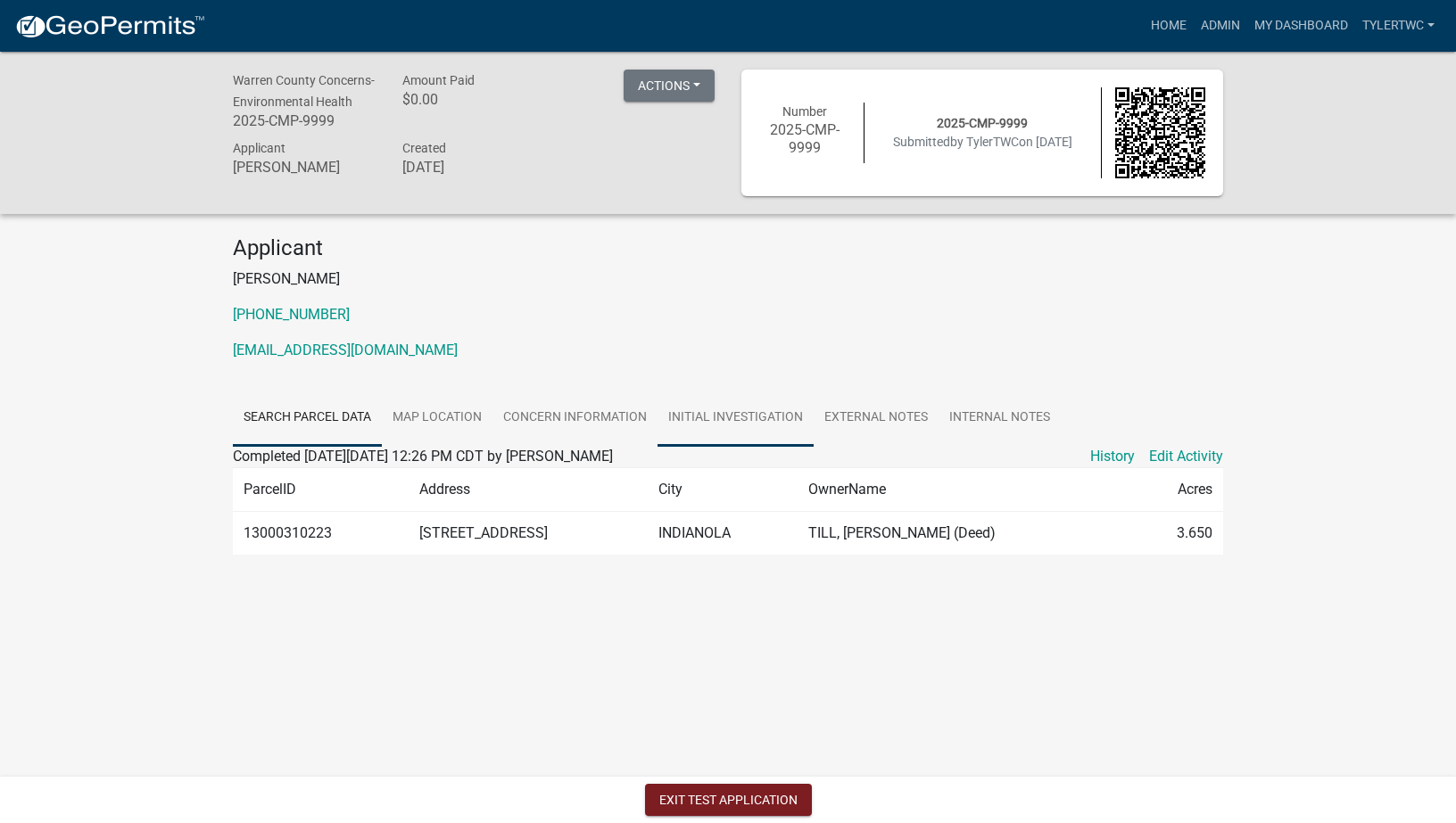
click at [757, 408] on link "Initial Investigation" at bounding box center [736, 418] width 156 height 57
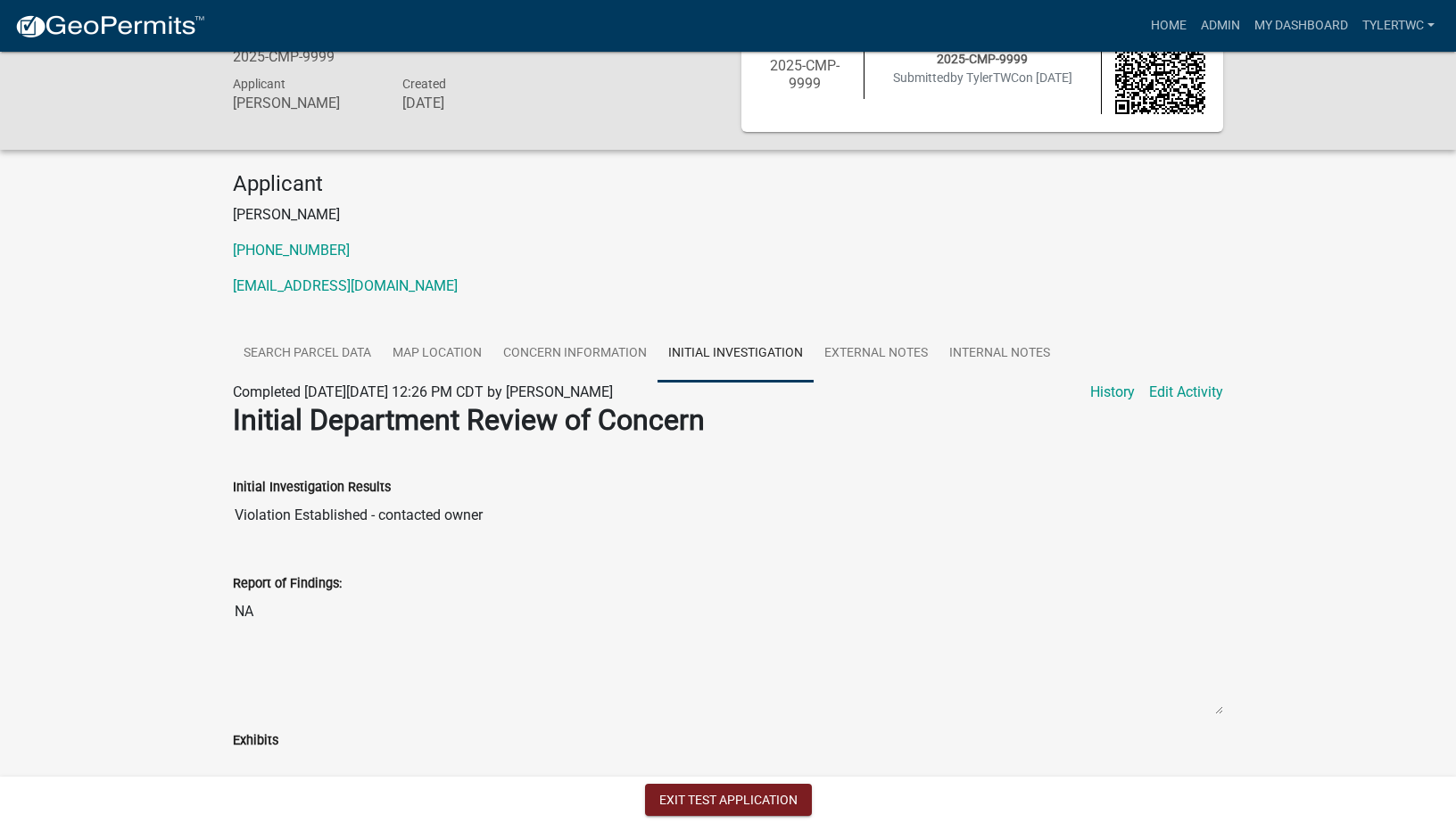
scroll to position [95, 0]
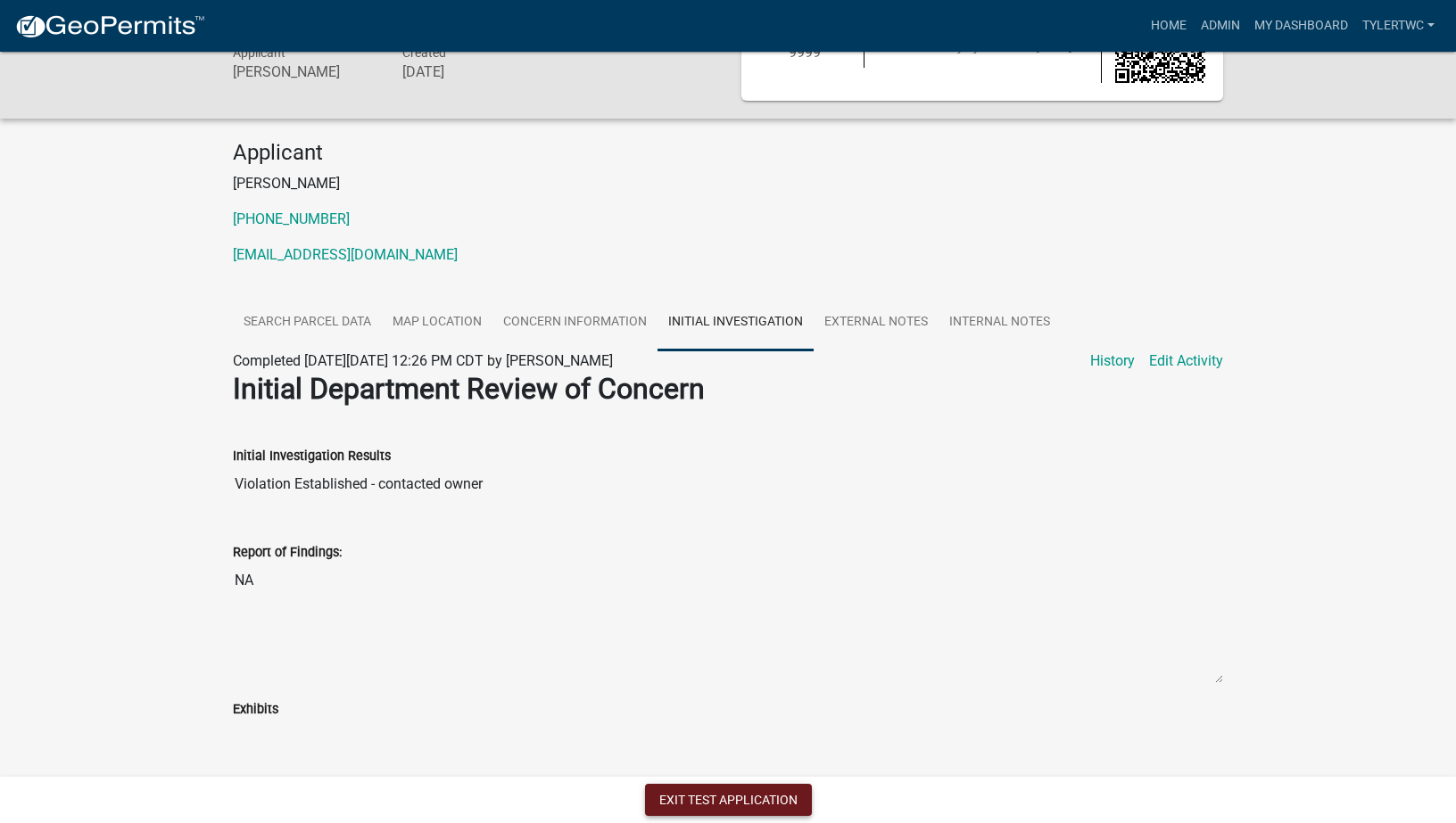
click at [722, 793] on button "Exit Test Application" at bounding box center [728, 800] width 167 height 32
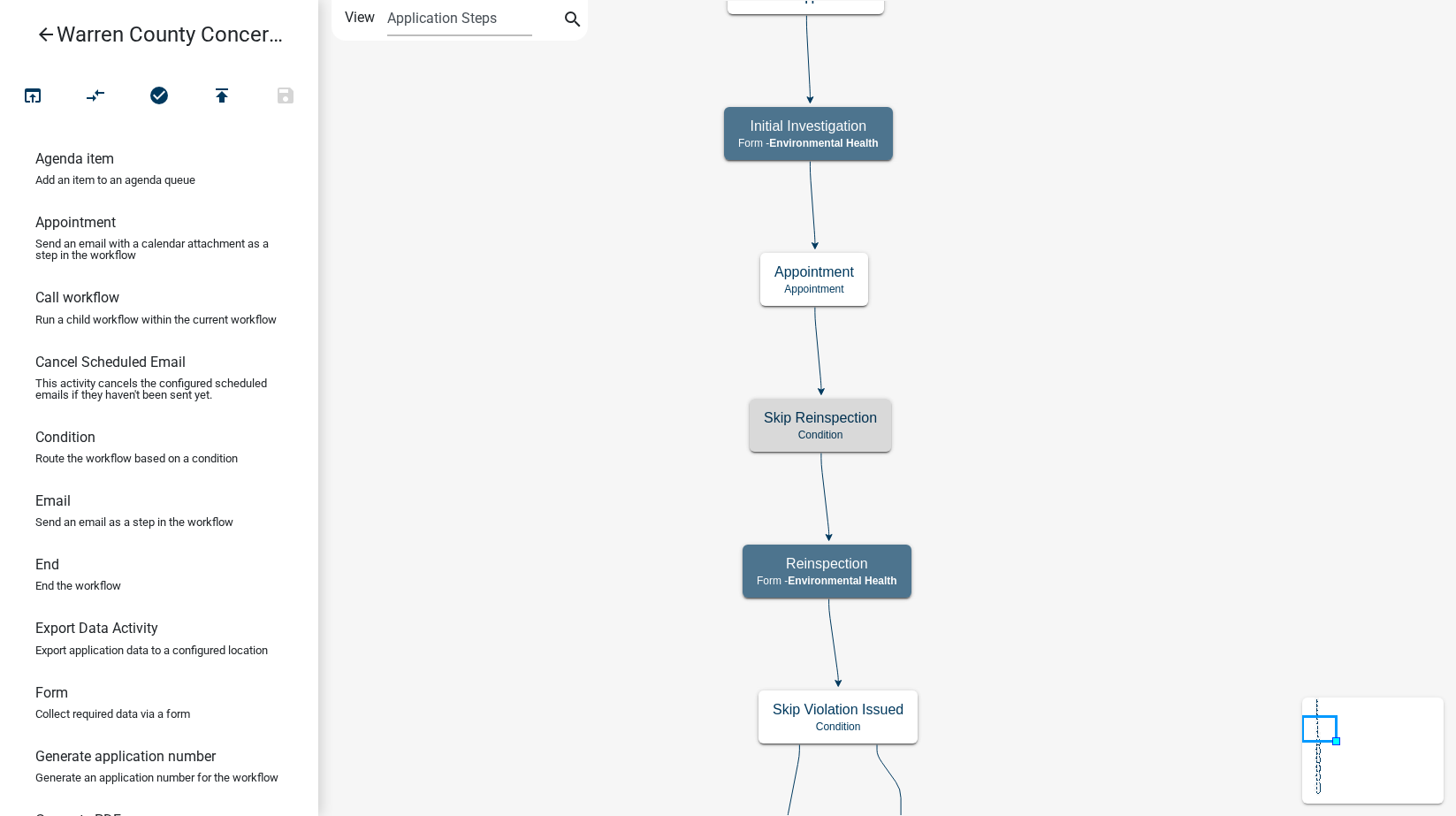
click at [854, 415] on h5 "Skip Reinspection" at bounding box center [819, 418] width 113 height 17
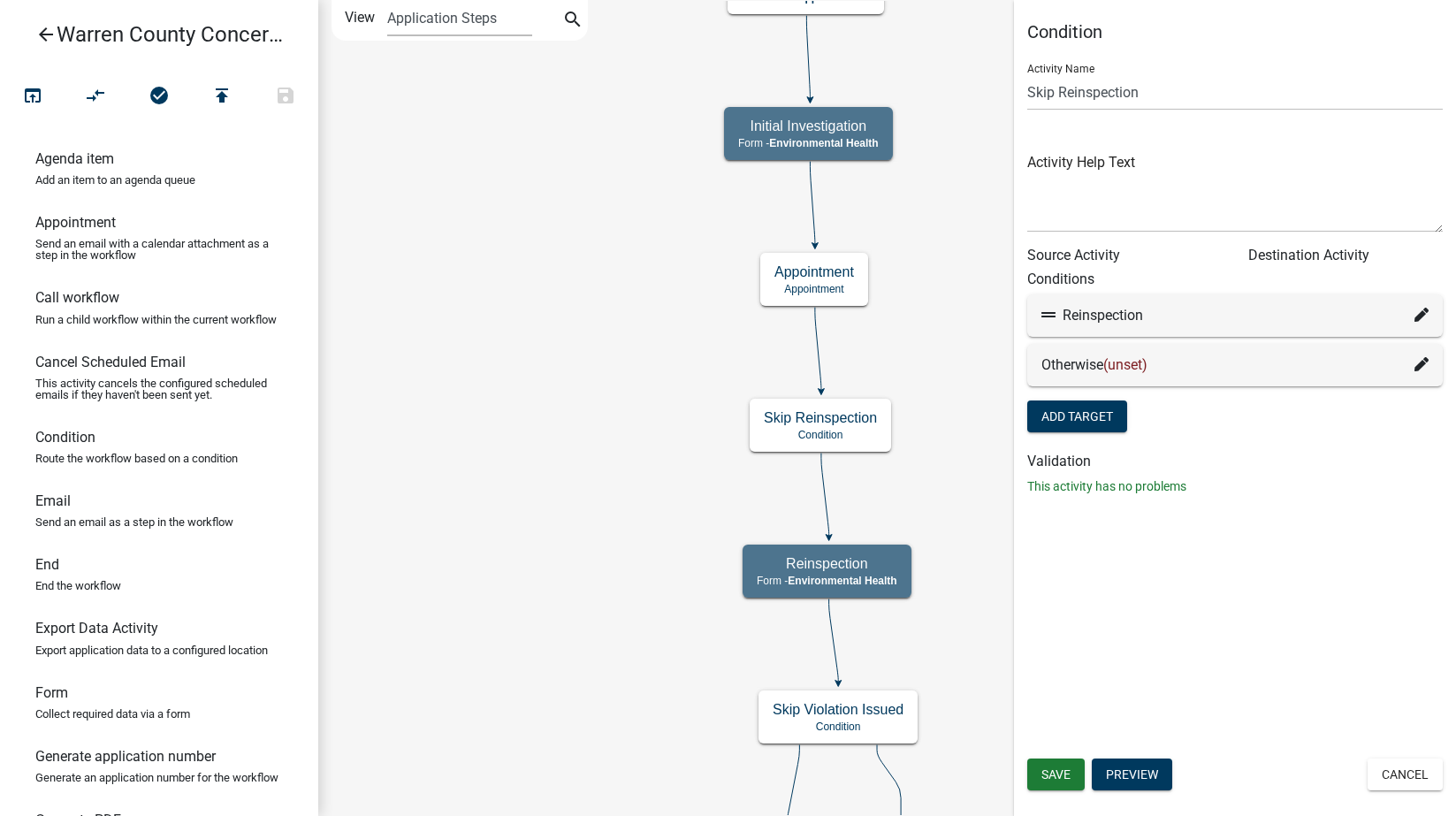
click at [1419, 312] on icon at bounding box center [1421, 315] width 14 height 14
select select "6: be9ee245-2756-4fc9-a3b6-6ebc33bf4fc7"
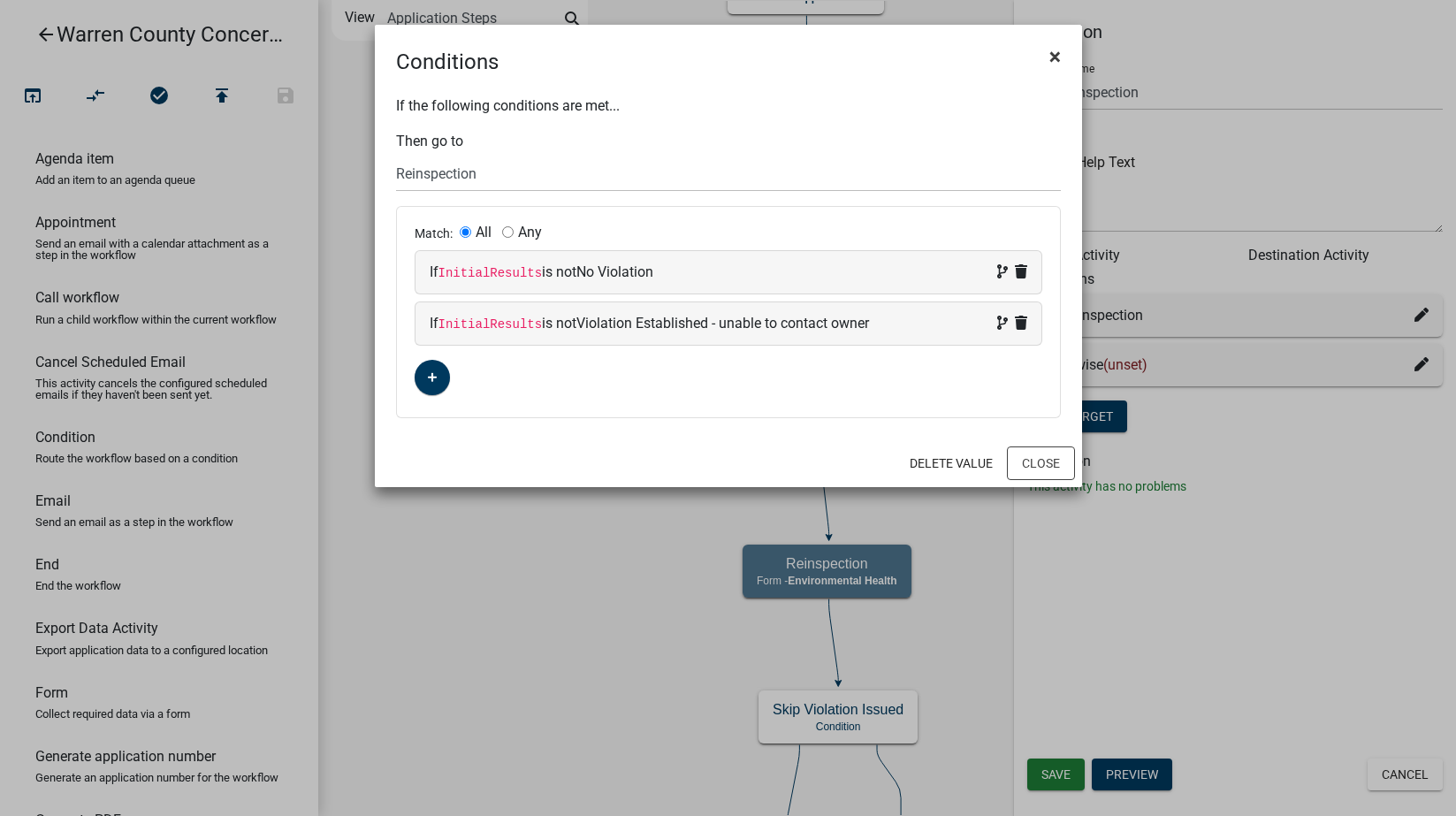
click at [1059, 56] on span "×" at bounding box center [1055, 56] width 11 height 25
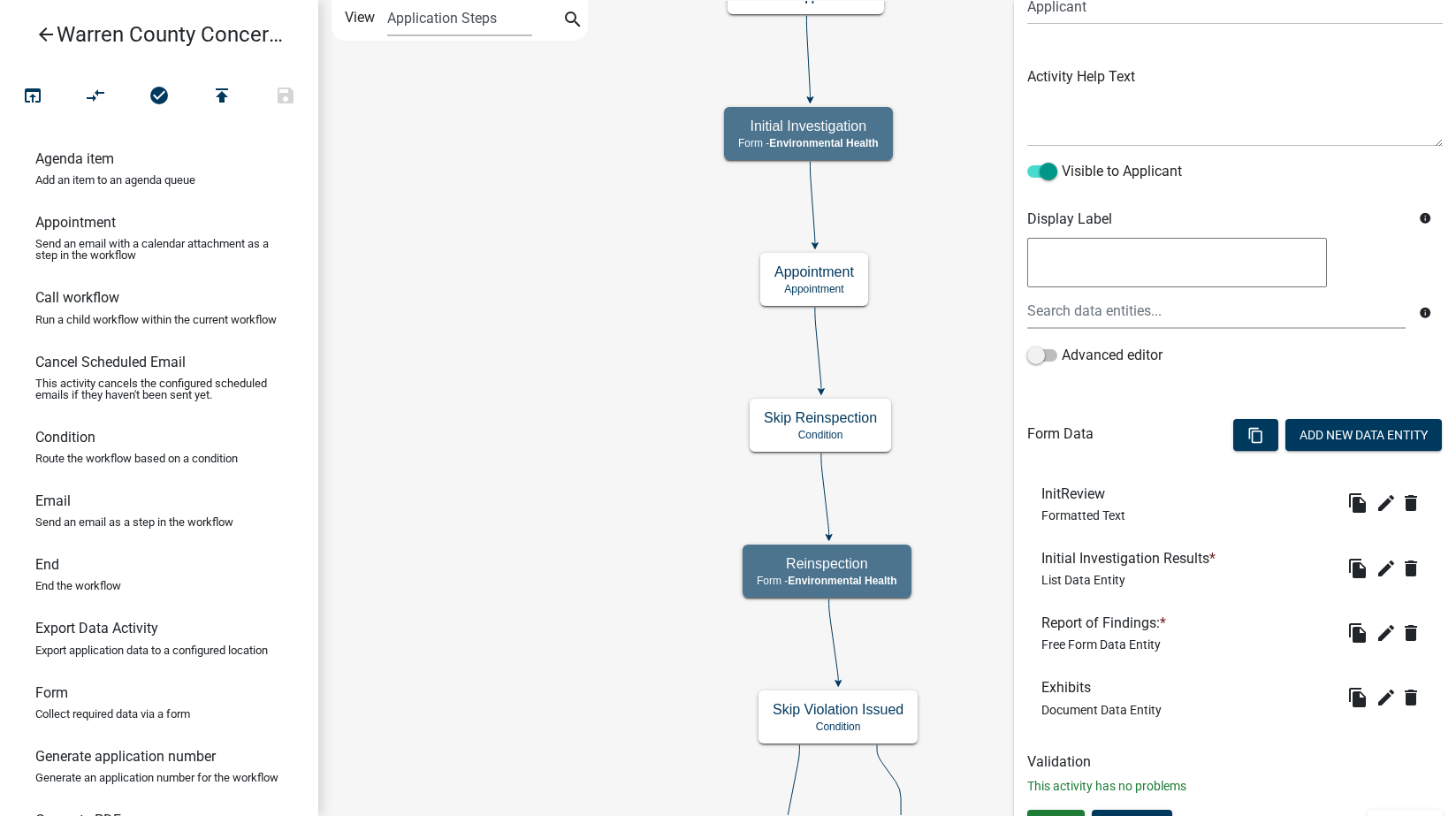
scroll to position [191, 0]
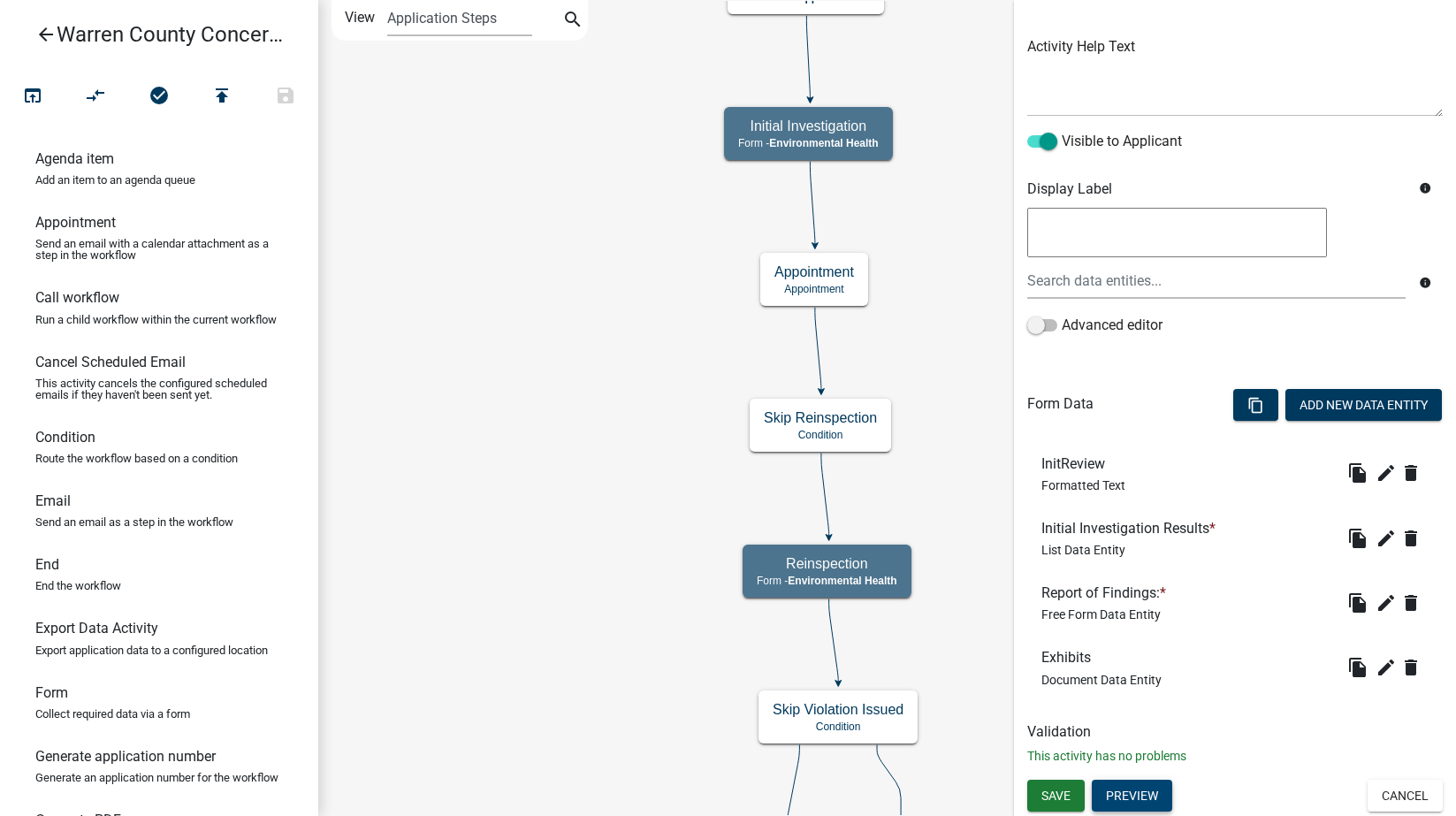
click at [1141, 797] on button "Preview" at bounding box center [1132, 795] width 80 height 32
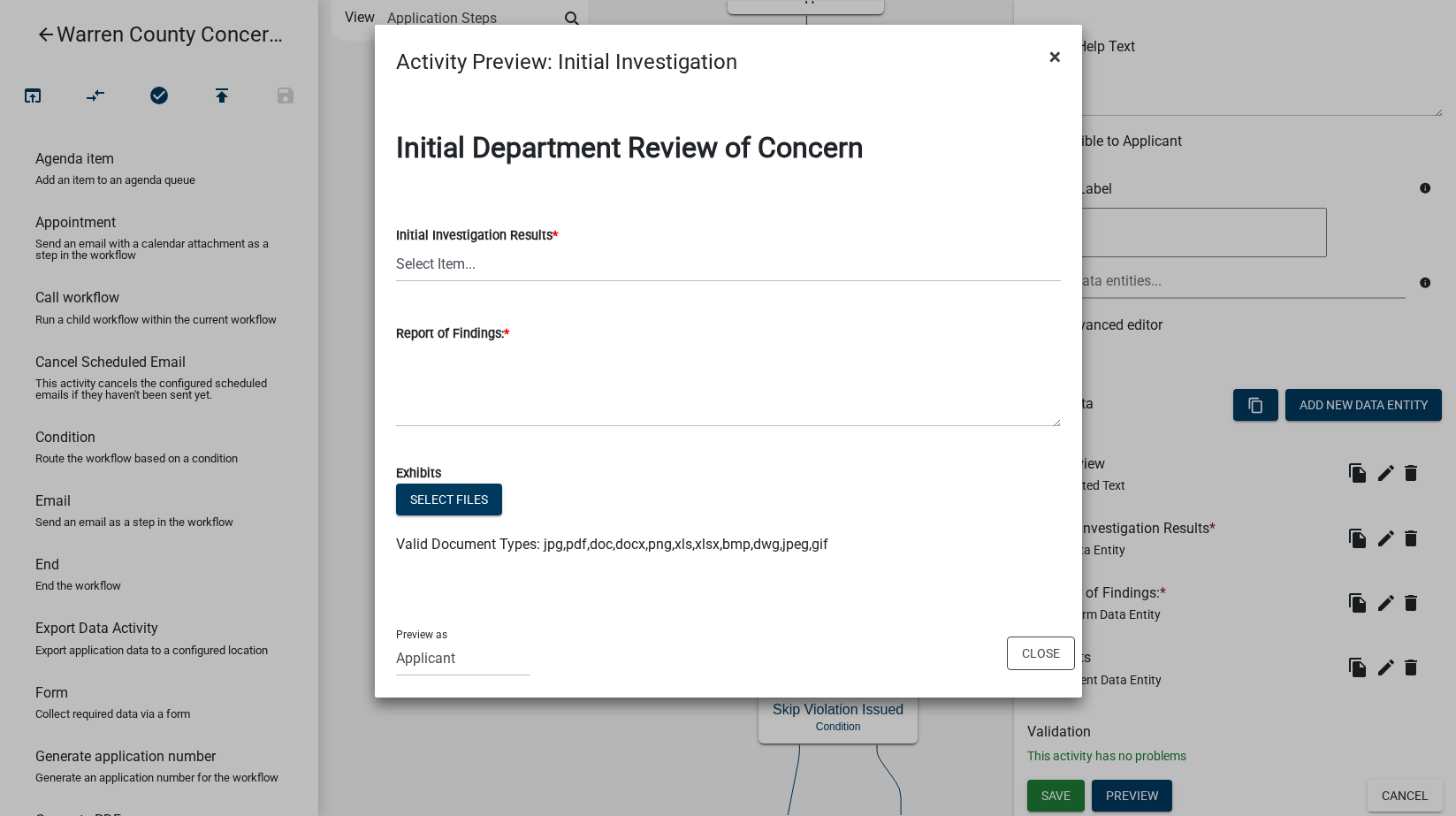
click at [1055, 57] on span "×" at bounding box center [1055, 56] width 11 height 25
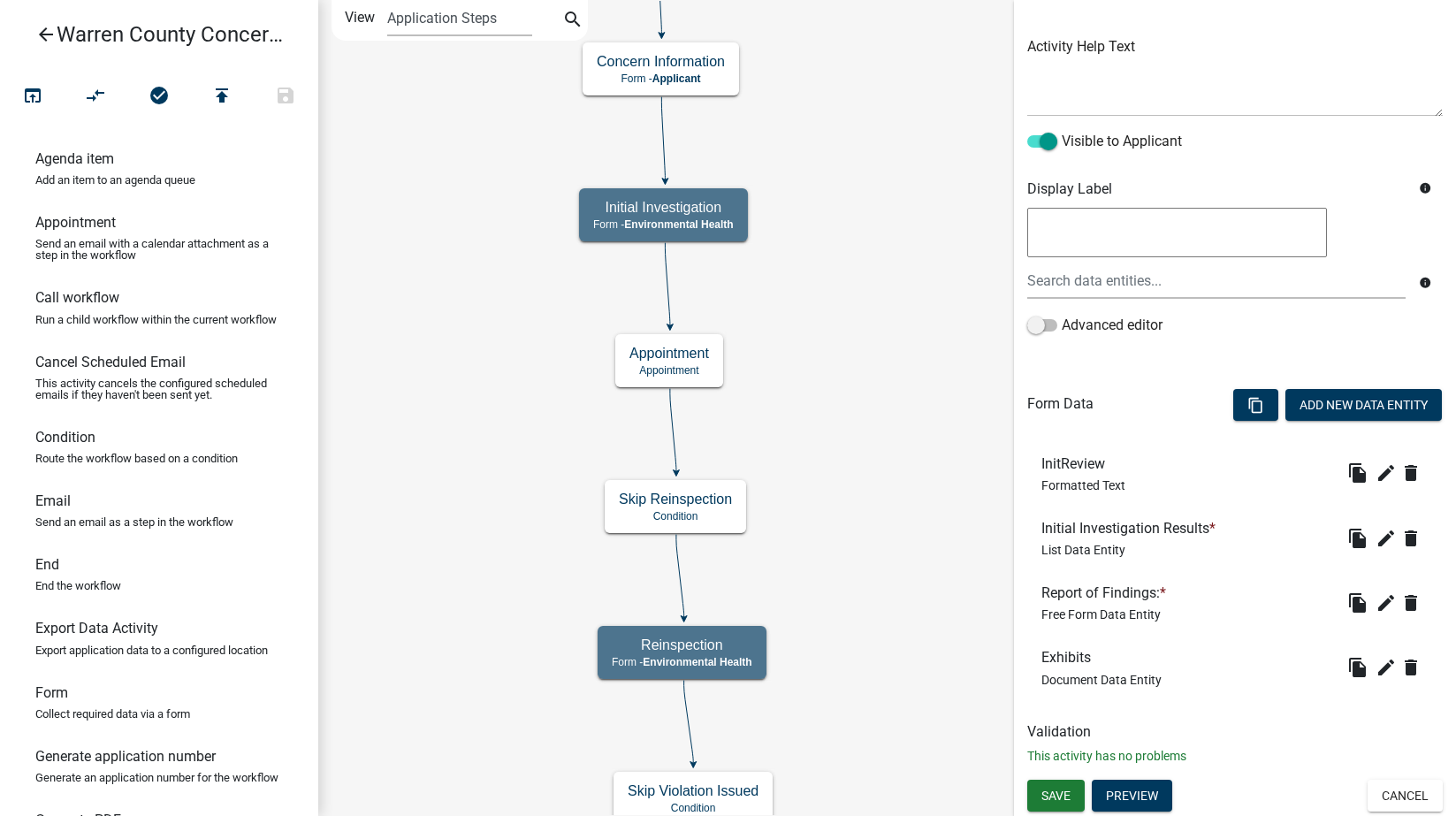
click at [59, 445] on h6 "Condition" at bounding box center [65, 437] width 60 height 17
drag, startPoint x: 69, startPoint y: 467, endPoint x: 396, endPoint y: 380, distance: 338.4
click at [396, 380] on div "arrow_back Warren County Concerns- Environmental Health open_in_browser compare…" at bounding box center [728, 408] width 1456 height 816
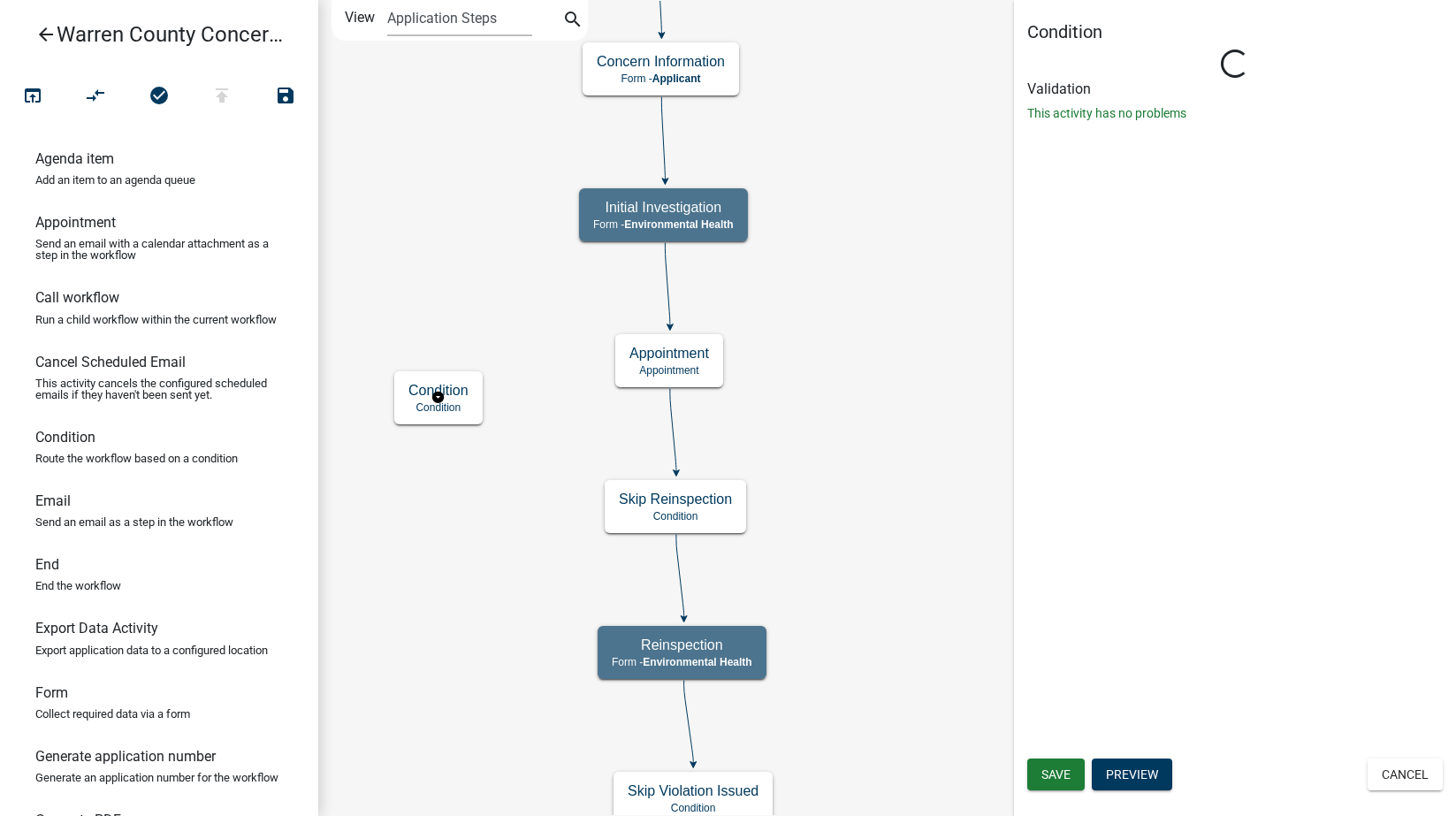
scroll to position [0, 0]
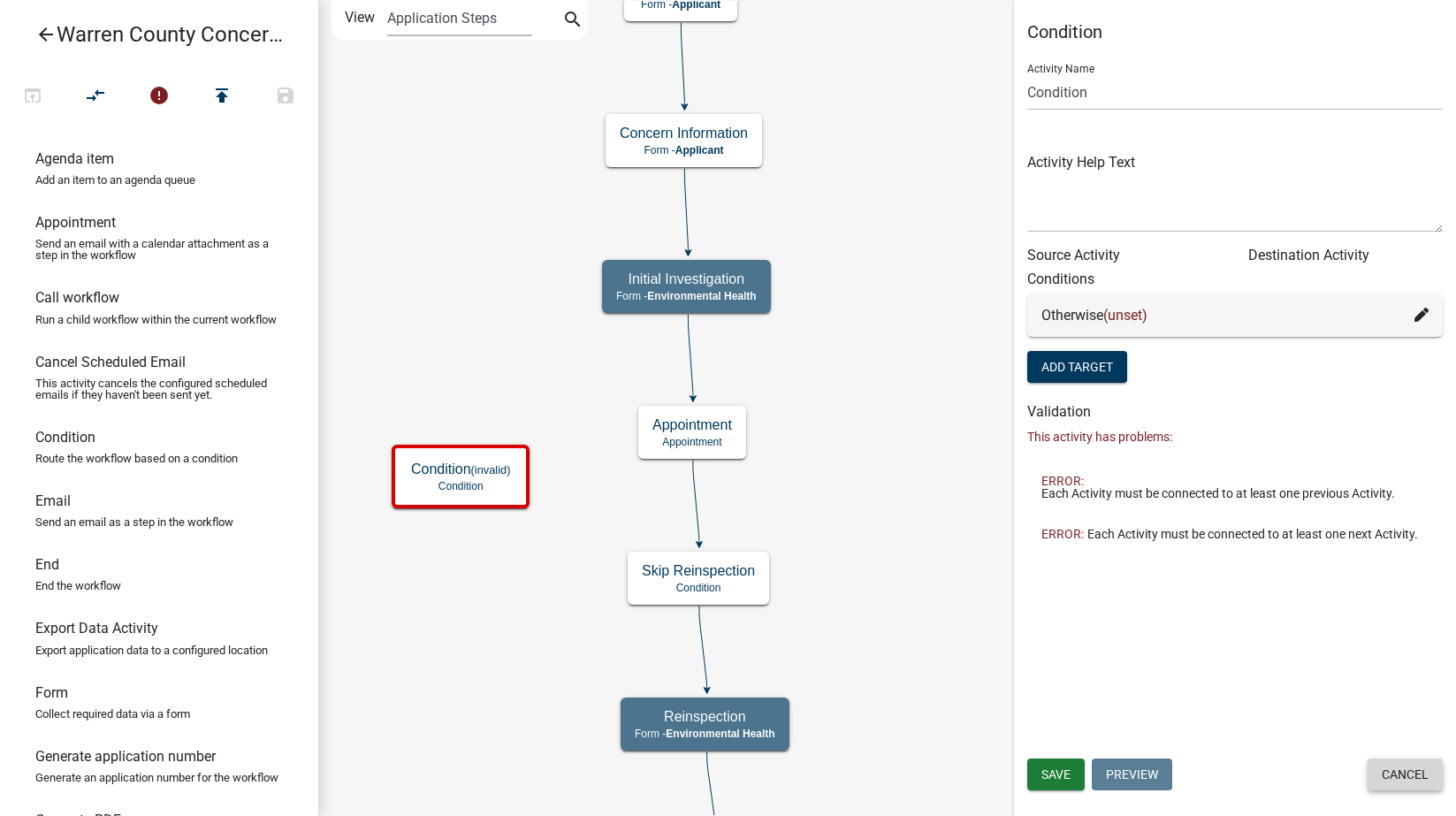
click at [1415, 773] on button "Cancel" at bounding box center [1405, 775] width 76 height 32
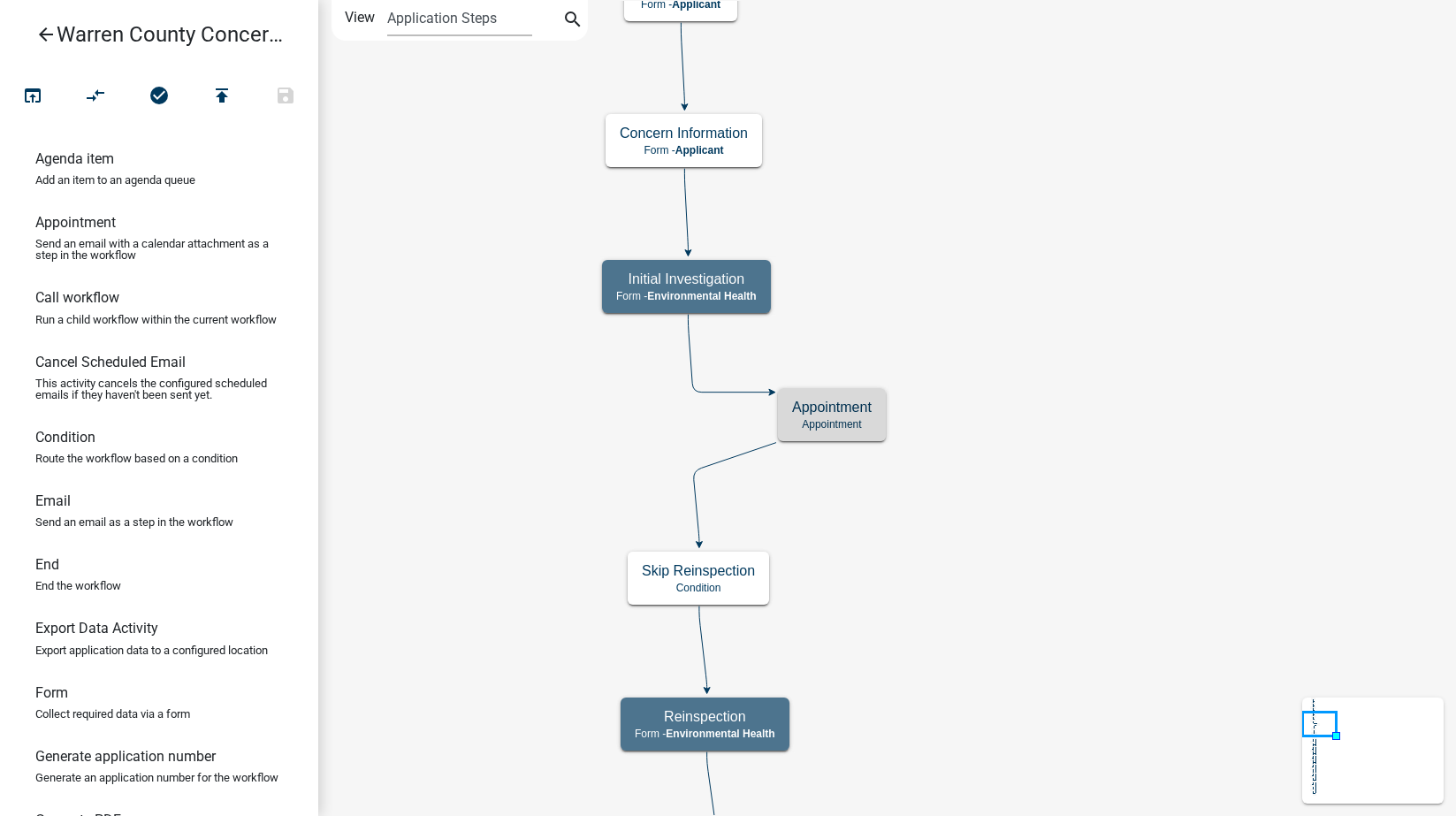
click at [692, 358] on icon at bounding box center [729, 353] width 82 height 77
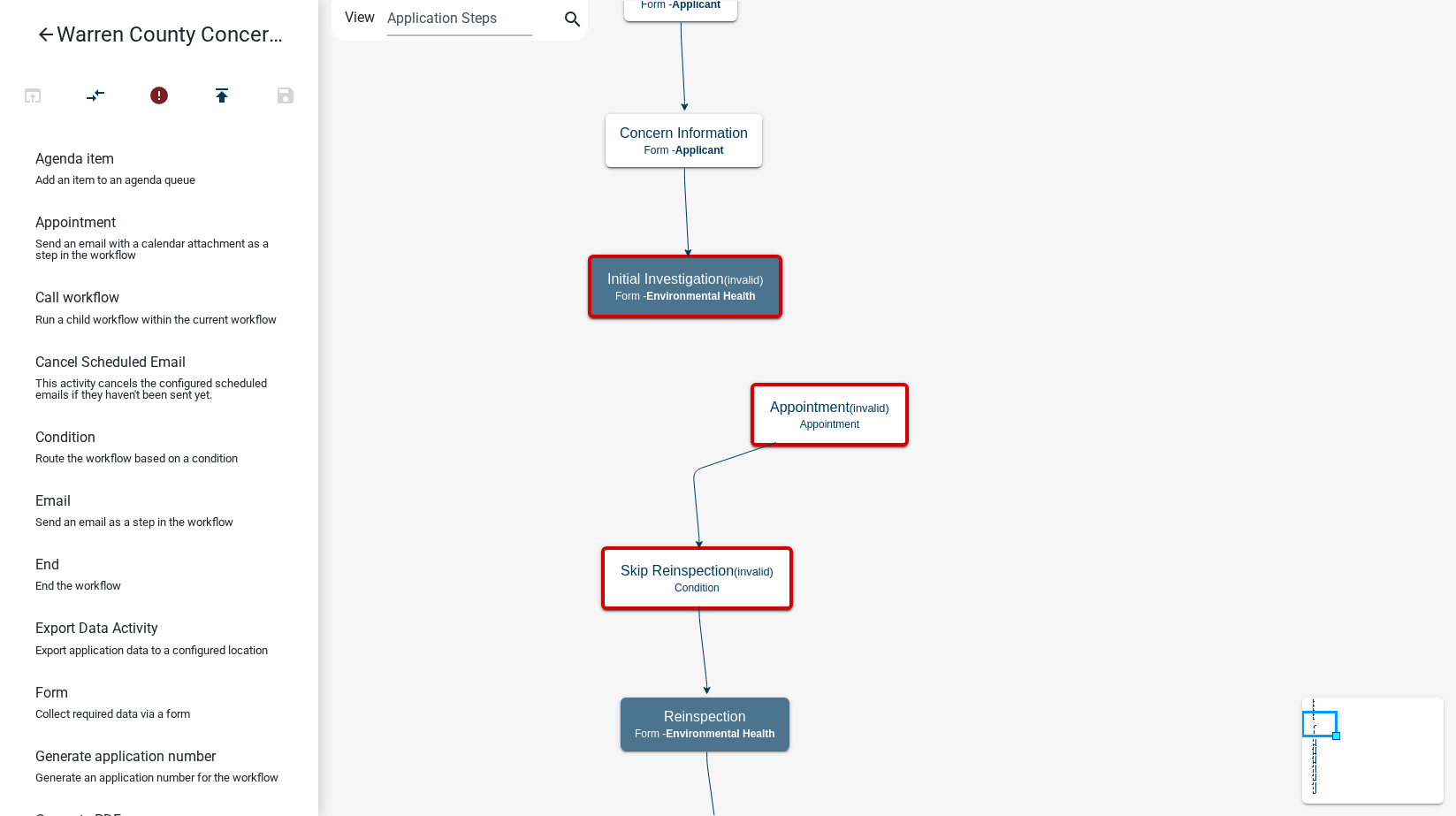
click at [727, 459] on icon at bounding box center [735, 494] width 82 height 101
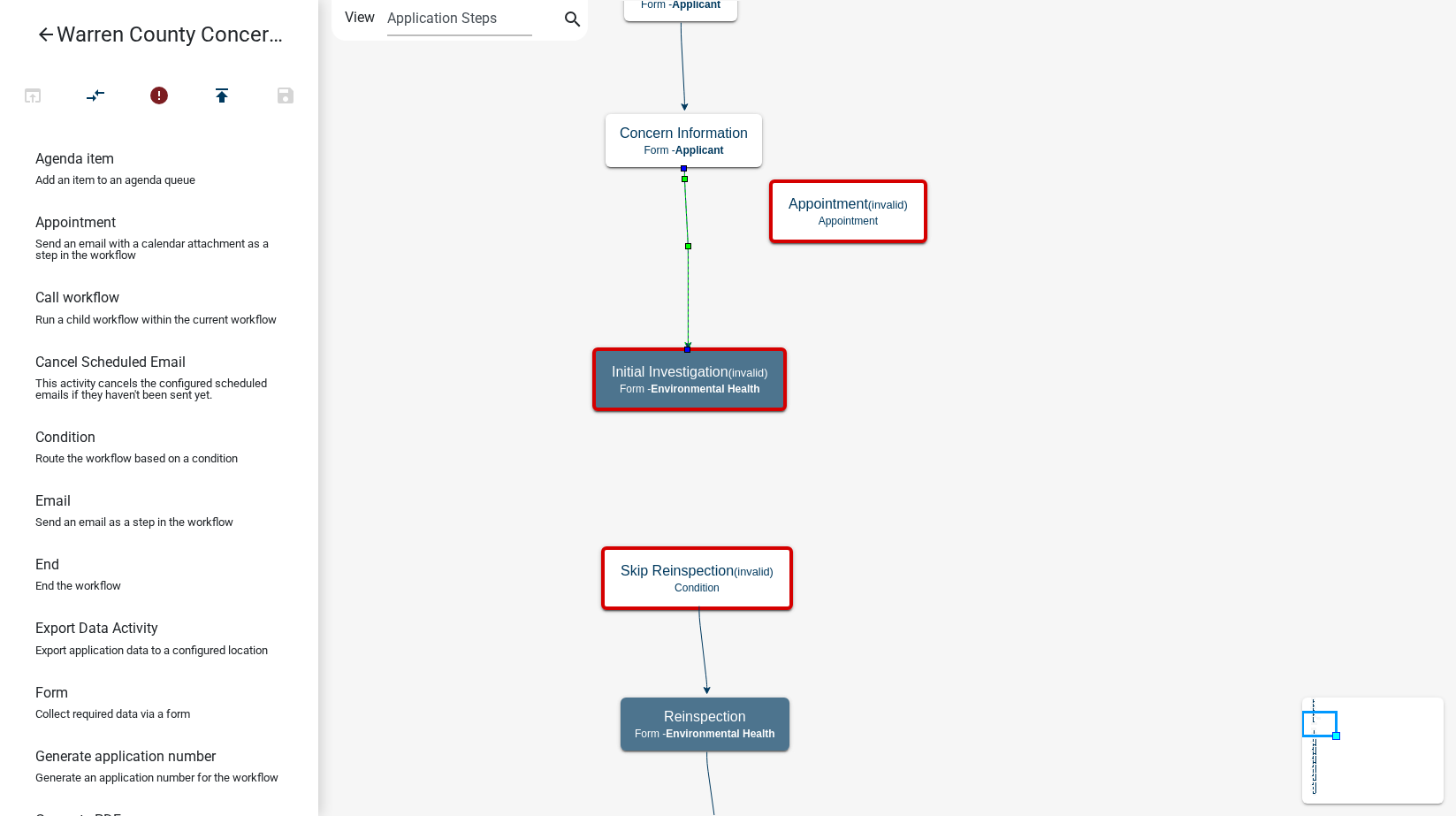
click at [688, 274] on icon at bounding box center [686, 257] width 4 height 176
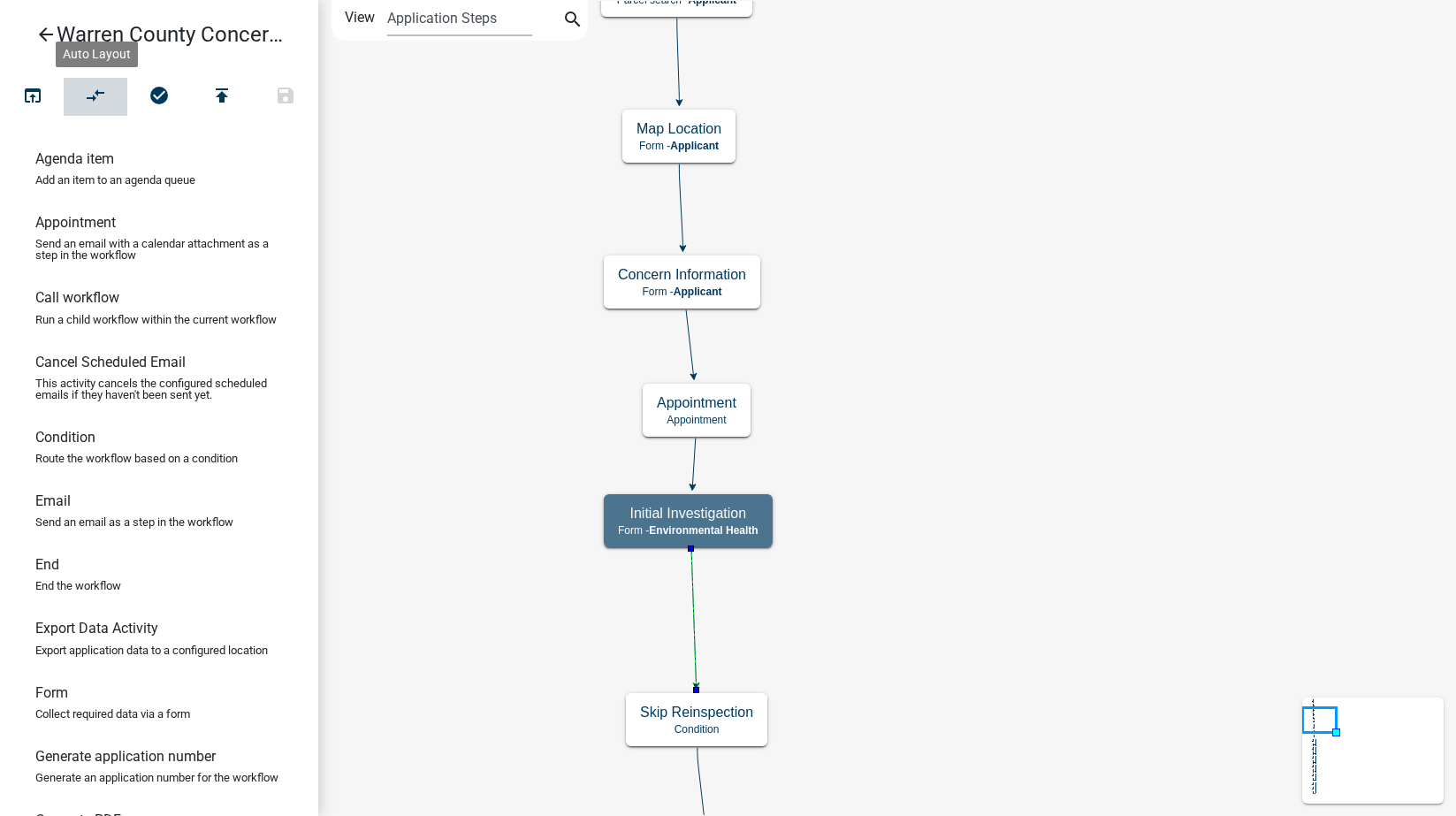
click at [96, 98] on icon "compare_arrows" at bounding box center [96, 97] width 21 height 25
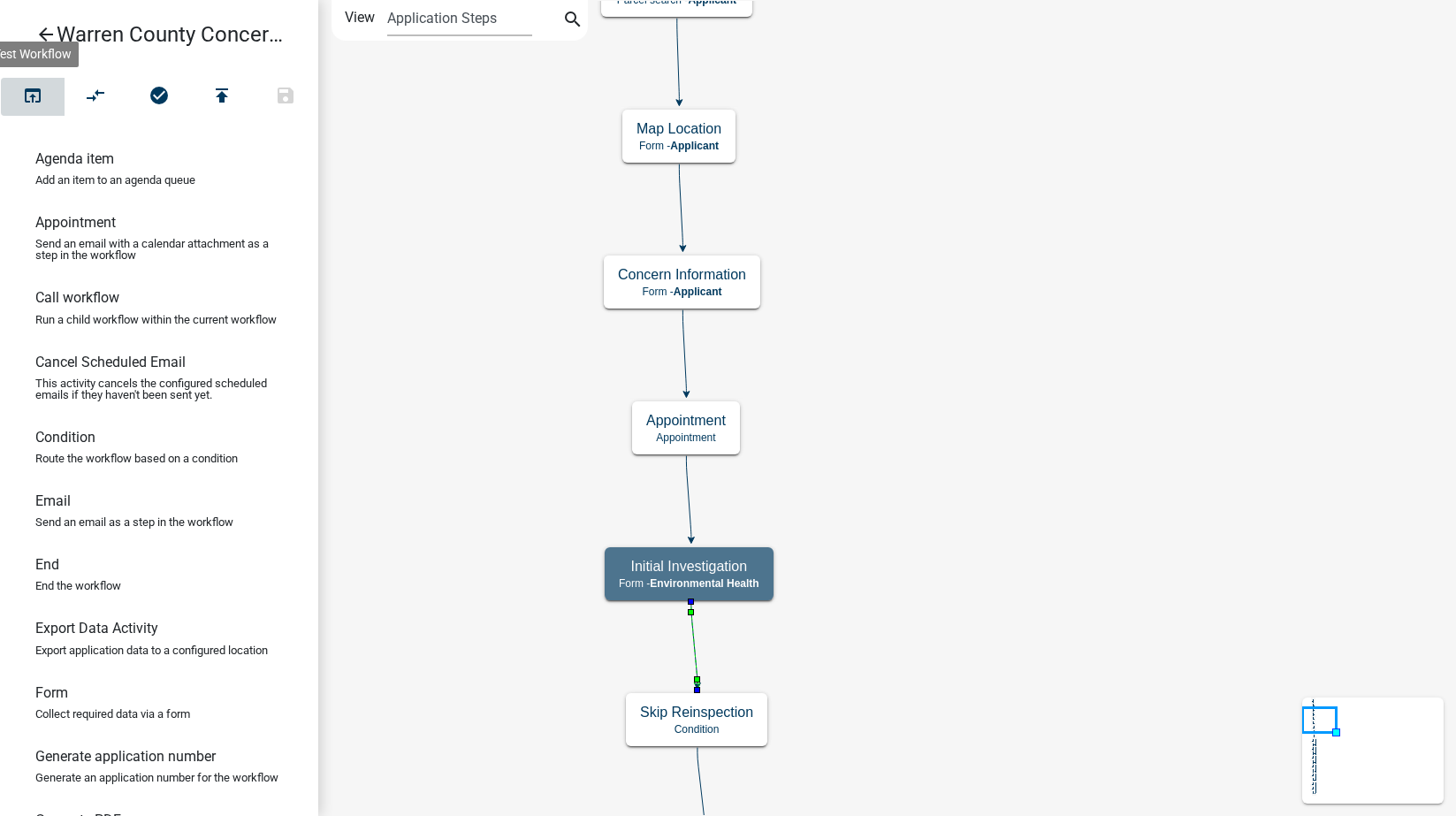
click at [27, 94] on icon "open_in_browser" at bounding box center [33, 97] width 21 height 25
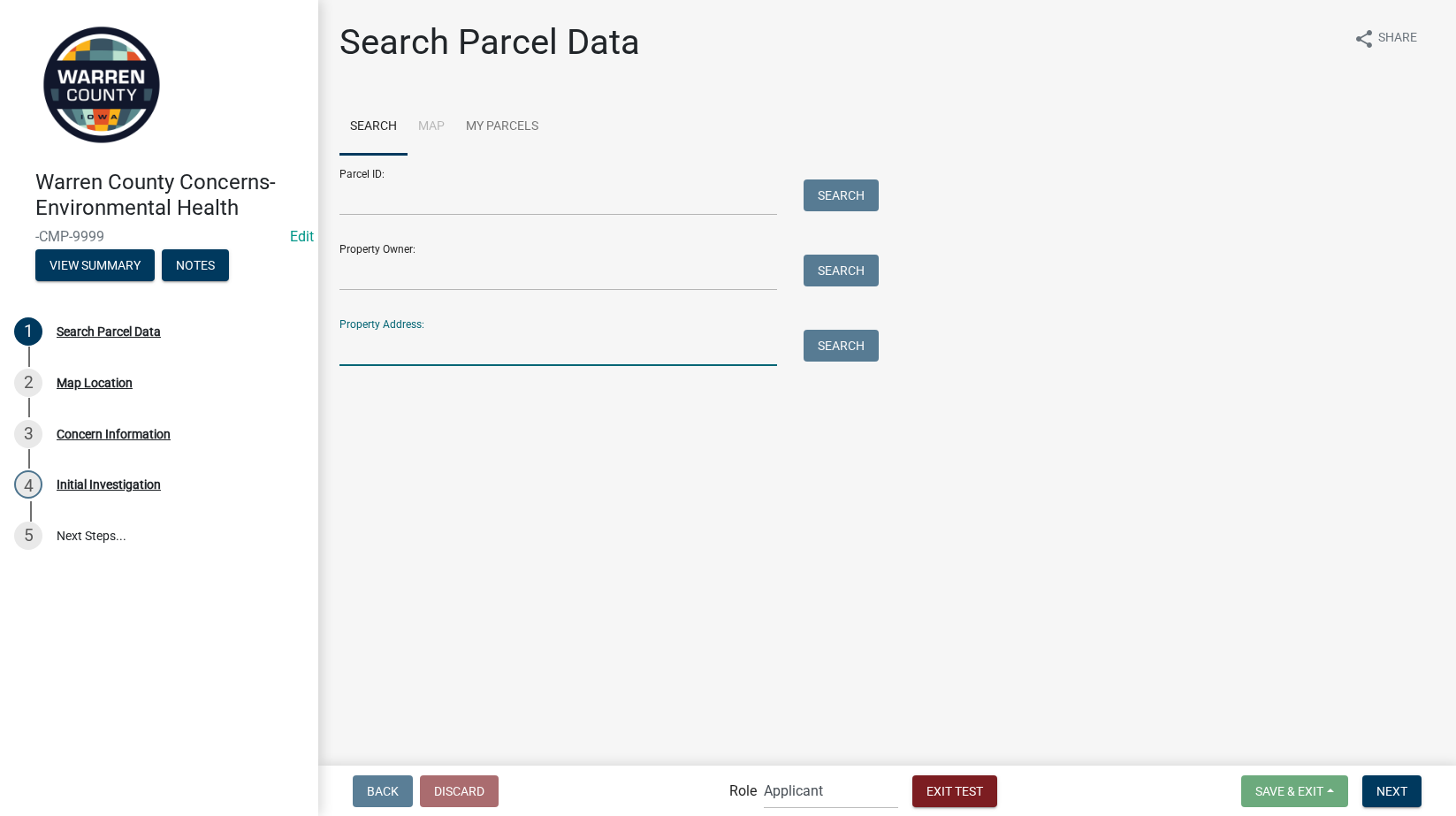
click at [381, 341] on input "Property Address:" at bounding box center [558, 347] width 438 height 36
drag, startPoint x: 386, startPoint y: 301, endPoint x: 386, endPoint y: 285, distance: 16.0
click at [386, 301] on form "Parcel ID: Search Property Owner: Search Property Address: Search" at bounding box center [605, 260] width 530 height 211
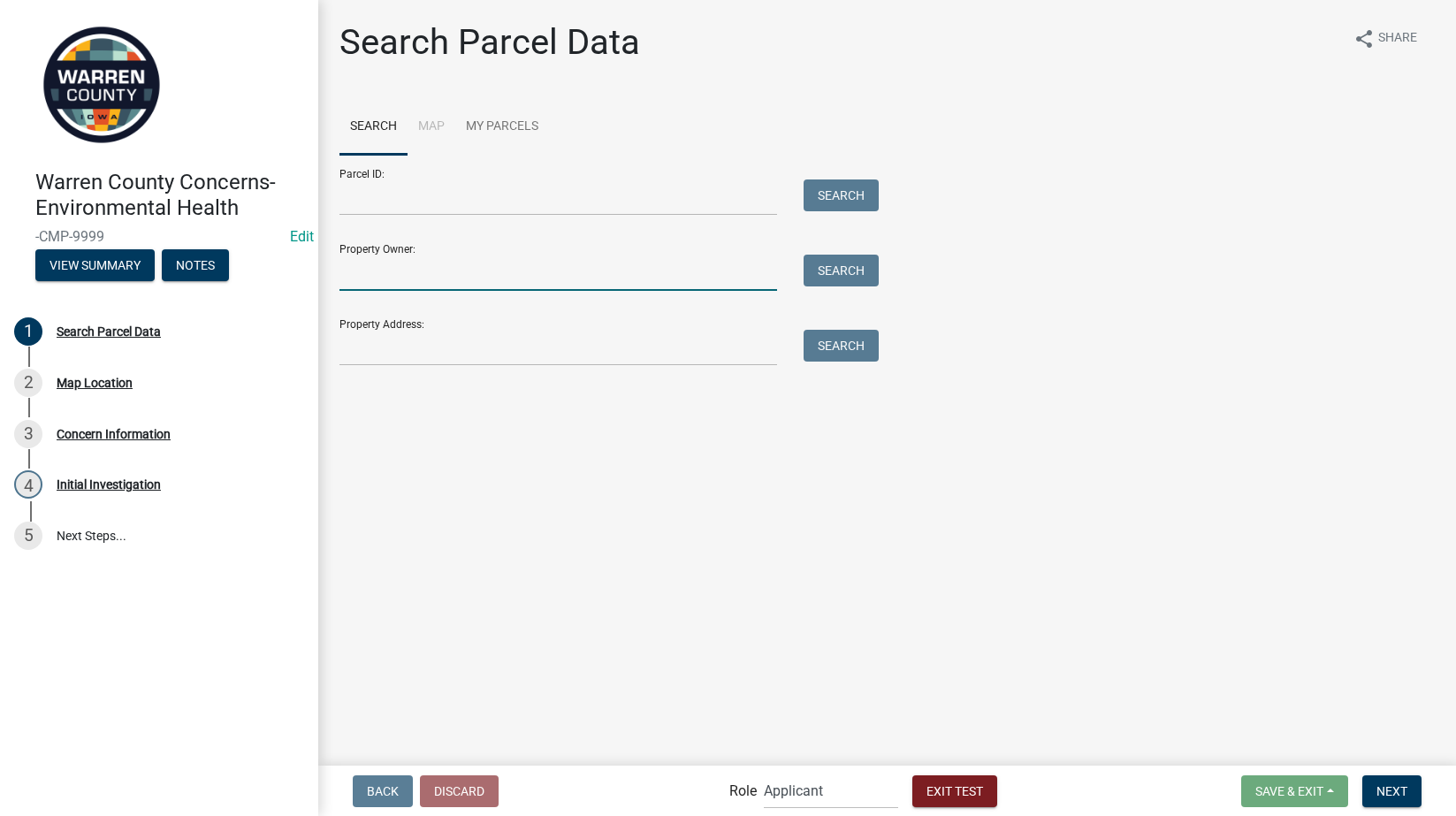
click at [386, 270] on input "Property Owner:" at bounding box center [558, 273] width 438 height 36
type input "[PERSON_NAME]"
type input "[STREET_ADDRESS][PERSON_NAME]"
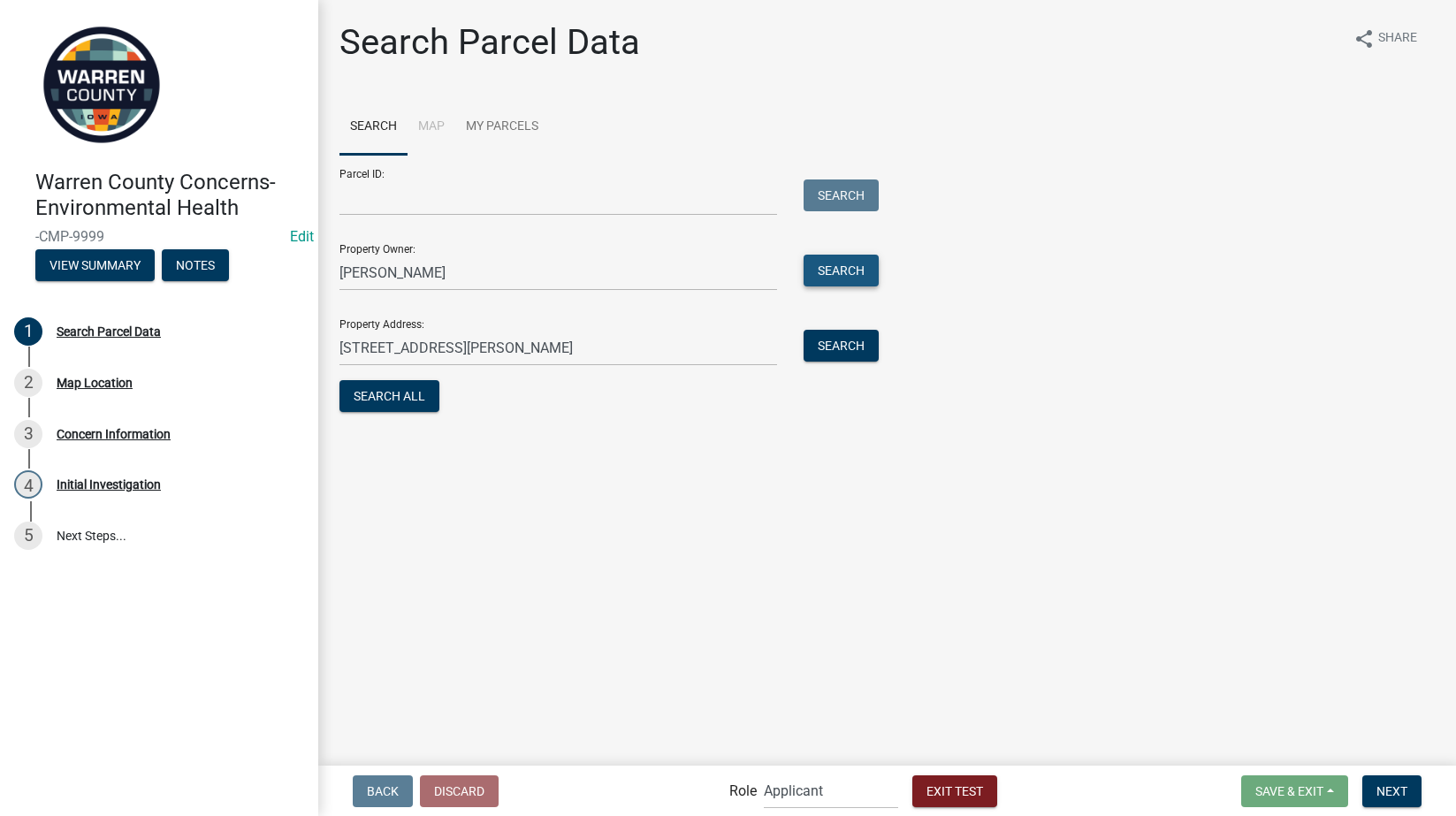
click at [852, 266] on button "Search" at bounding box center [841, 271] width 76 height 32
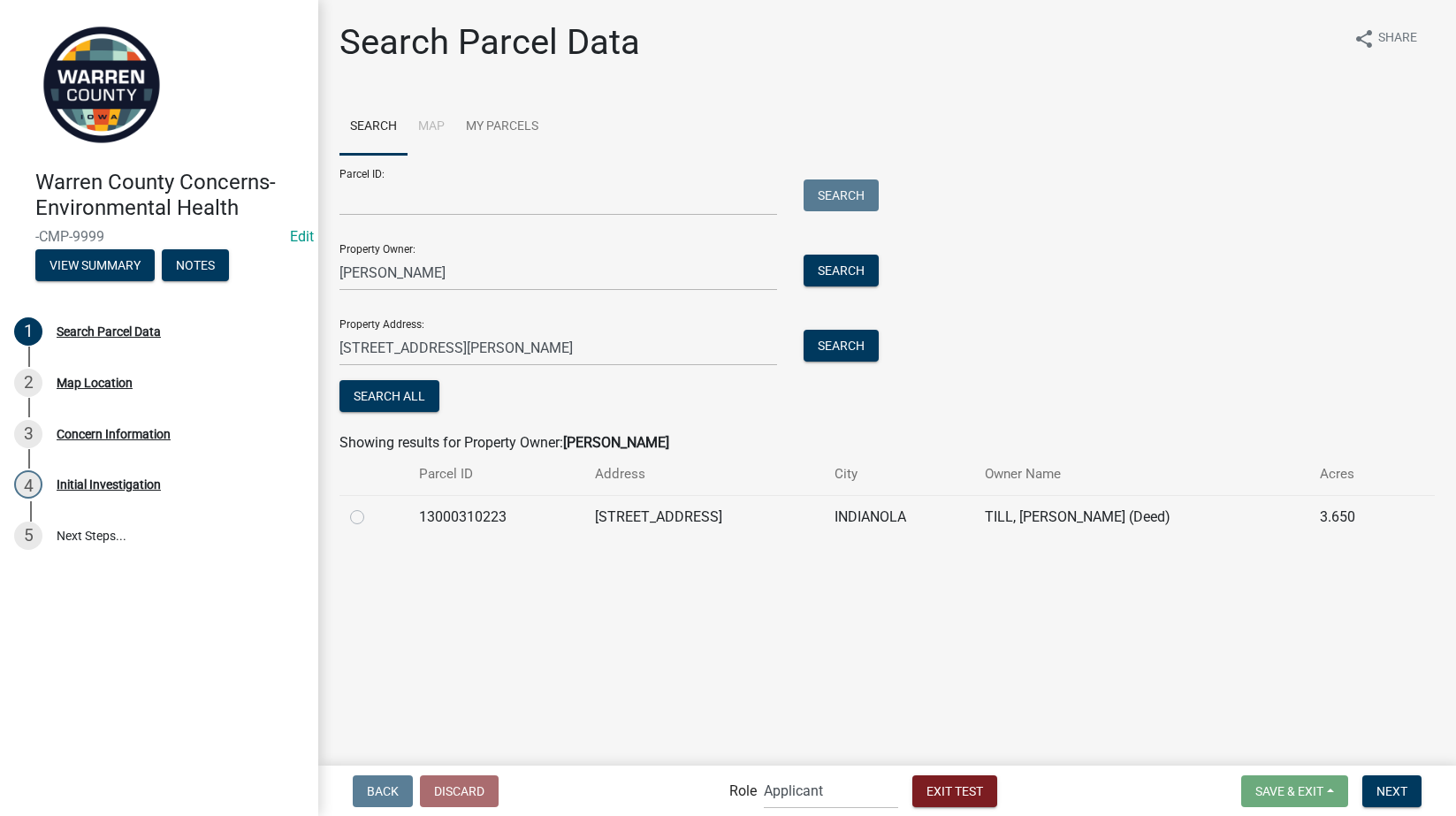
click at [371, 507] on label at bounding box center [371, 507] width 0 height 0
click at [371, 518] on input "radio" at bounding box center [377, 513] width 11 height 11
radio input "true"
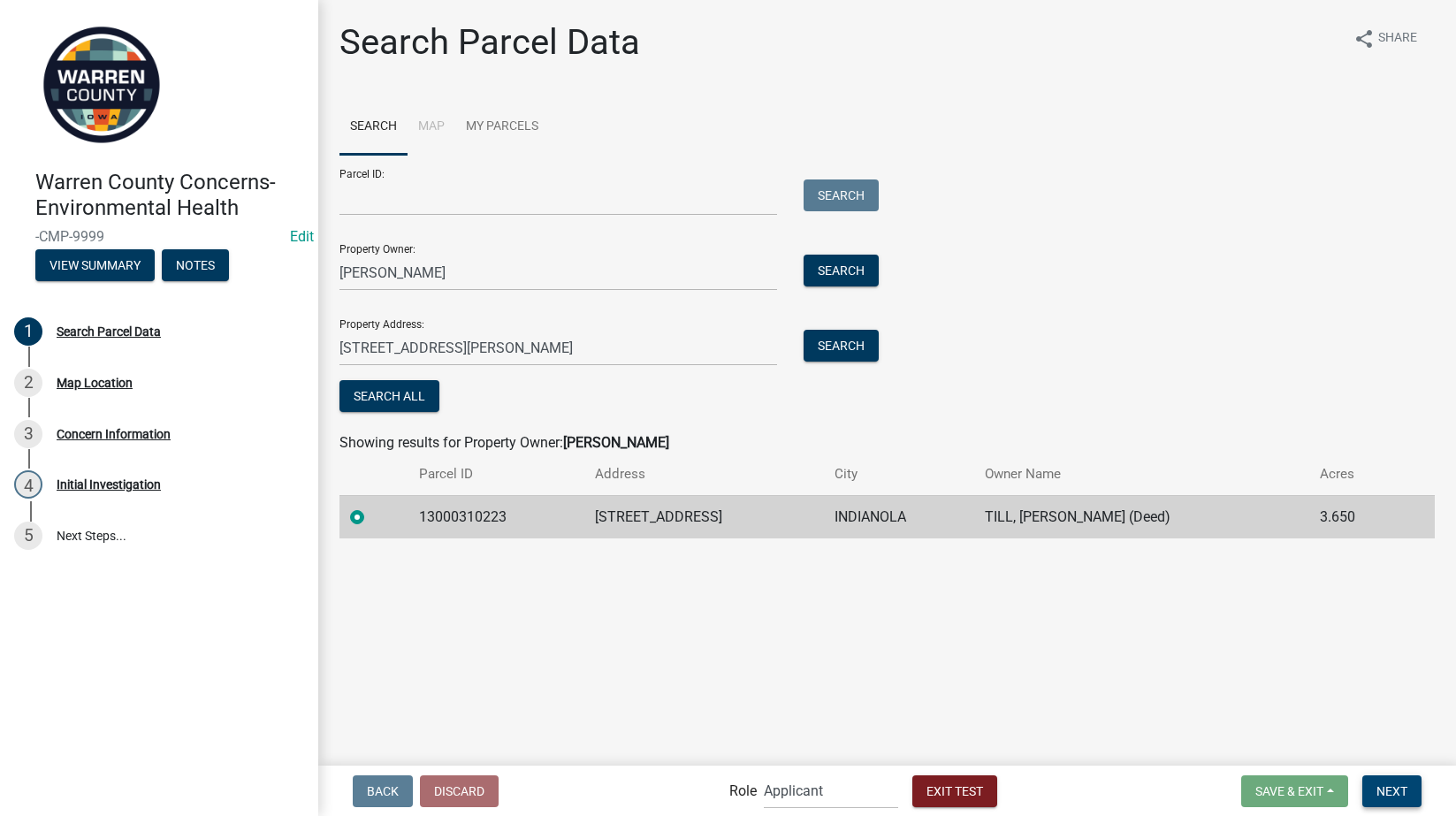
click at [1412, 796] on button "Next" at bounding box center [1392, 792] width 59 height 32
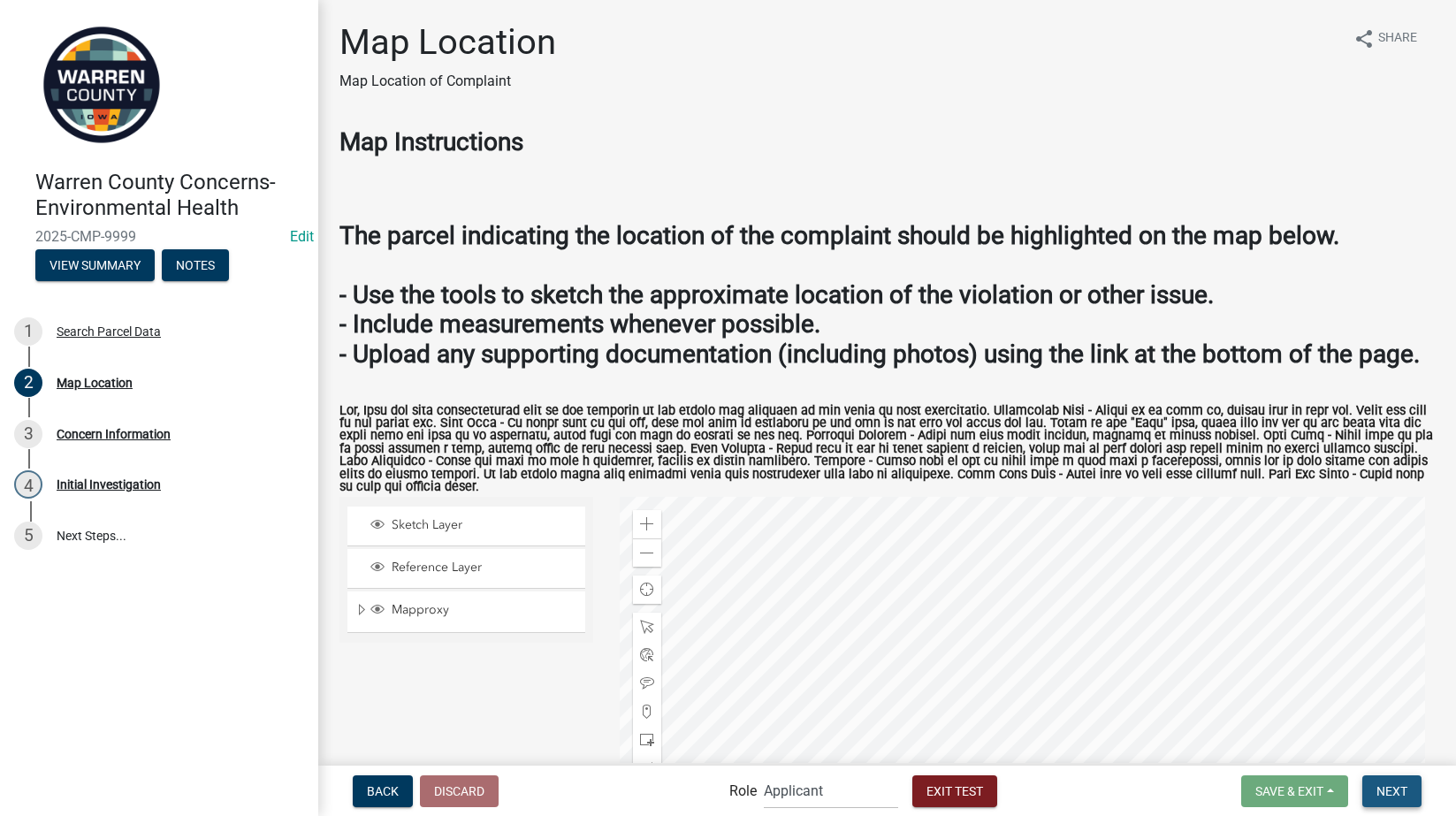
click at [1400, 796] on span "Next" at bounding box center [1392, 790] width 31 height 14
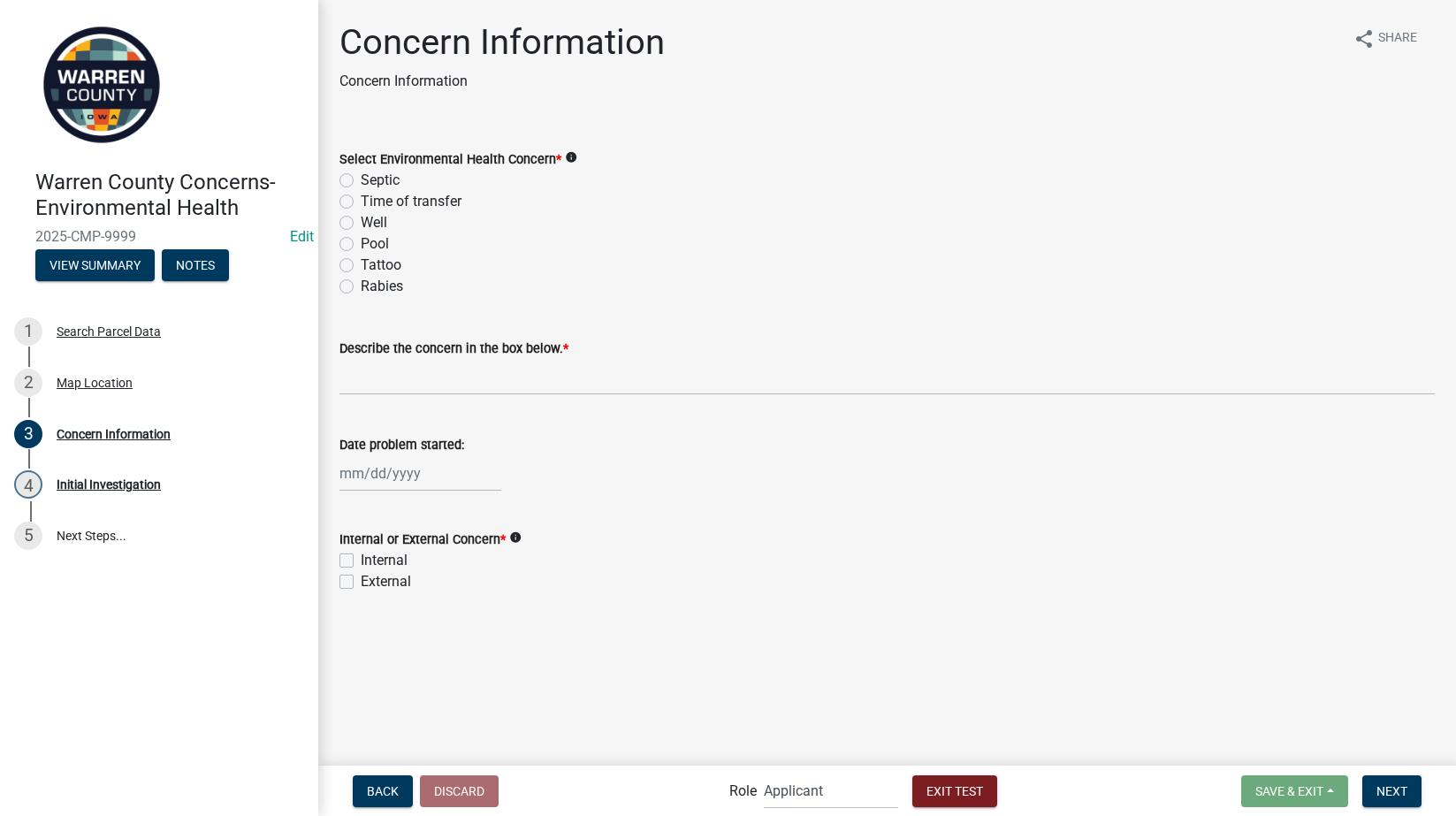
click at [360, 179] on label "Septic" at bounding box center [380, 180] width 39 height 21
click at [360, 179] on input "Septic" at bounding box center [366, 176] width 11 height 11
radio input "true"
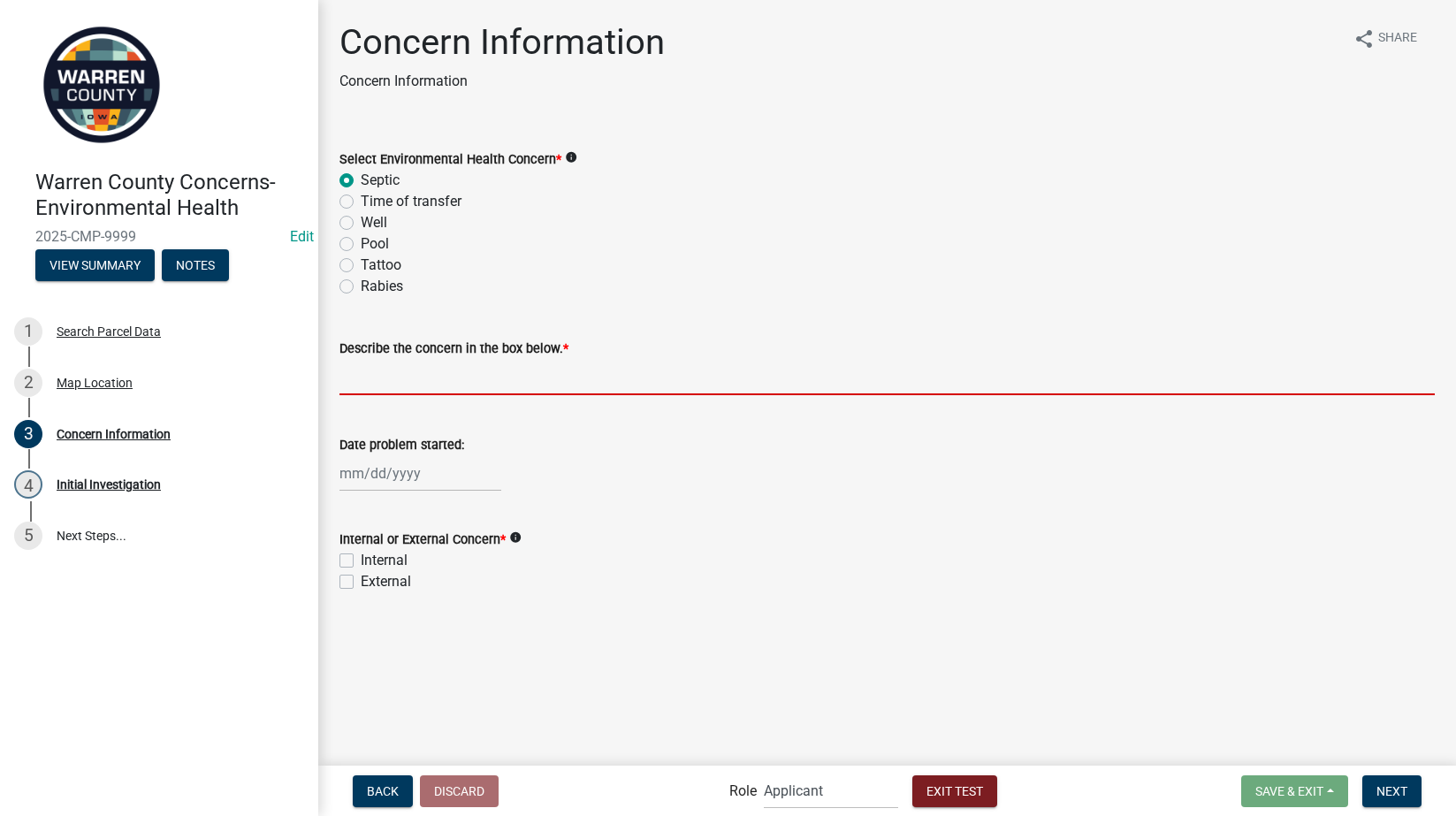
click at [380, 385] on input "Describe the concern in the box below. *" at bounding box center [888, 377] width 1096 height 36
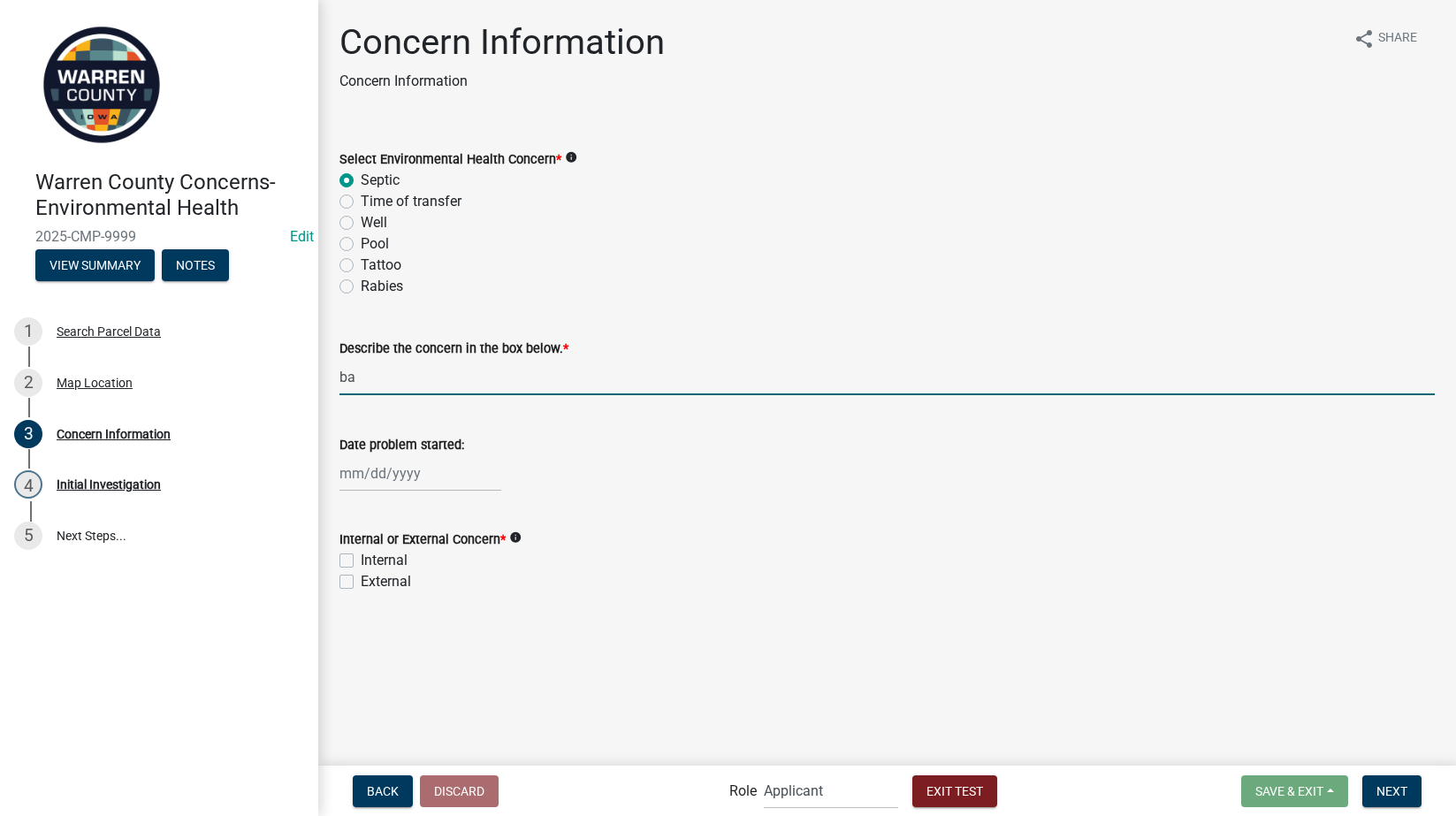
type input "ba"
click at [360, 559] on label "Internal" at bounding box center [384, 560] width 47 height 21
click at [360, 559] on input "Internal" at bounding box center [366, 556] width 11 height 11
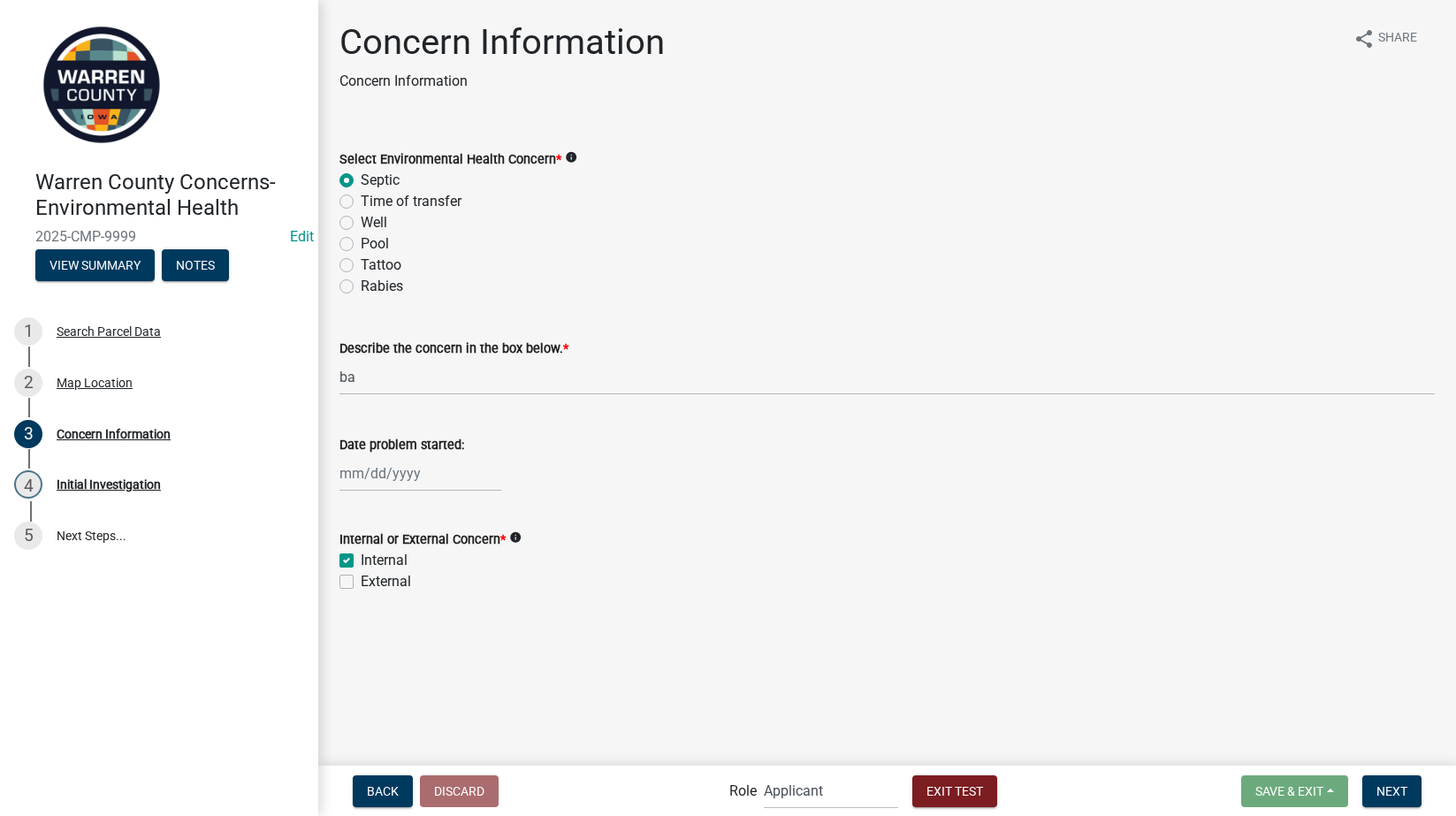
checkbox input "true"
checkbox input "false"
click at [1393, 786] on span "Next" at bounding box center [1392, 790] width 31 height 14
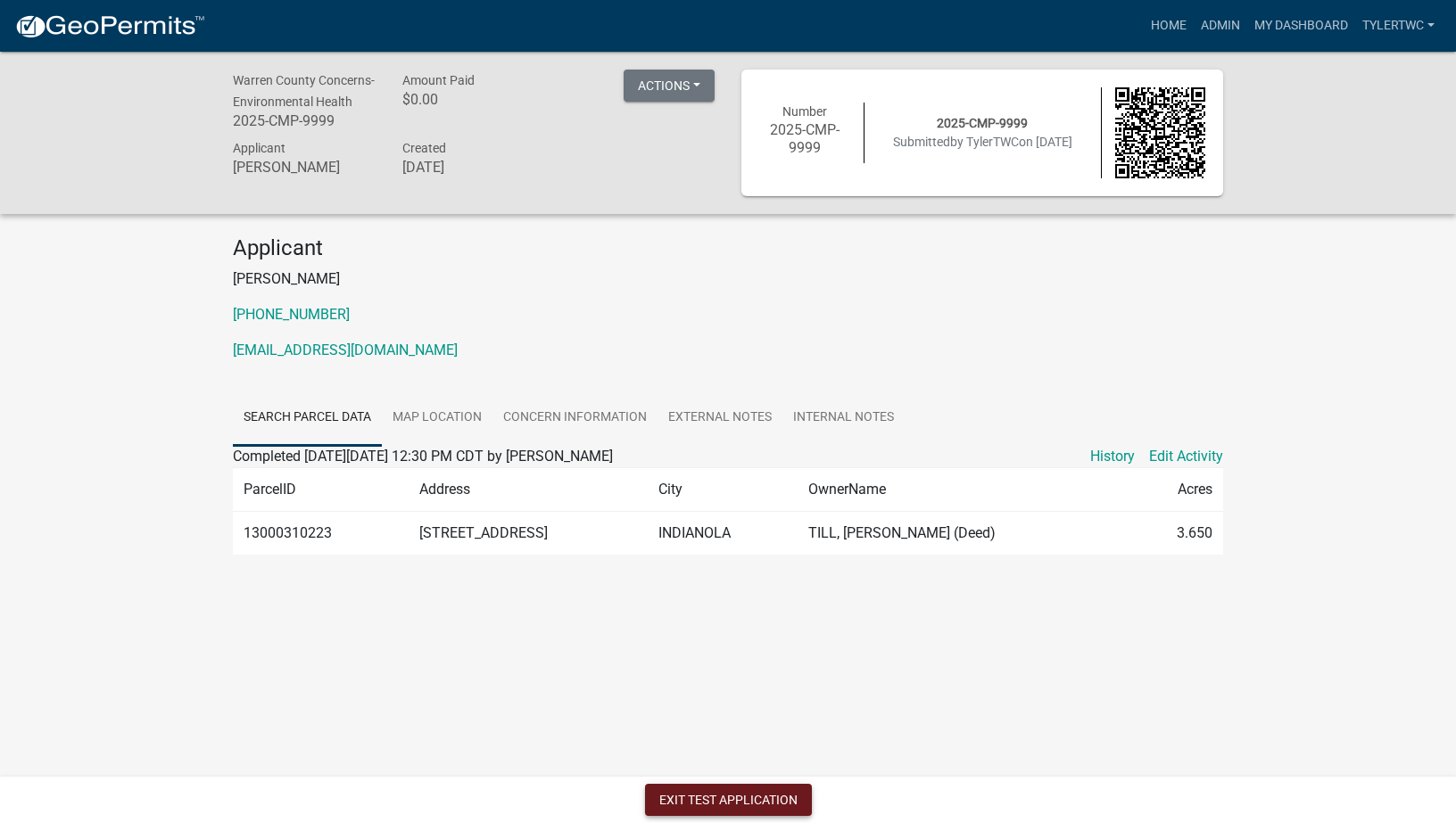
click at [731, 798] on button "Exit Test Application" at bounding box center [728, 800] width 167 height 32
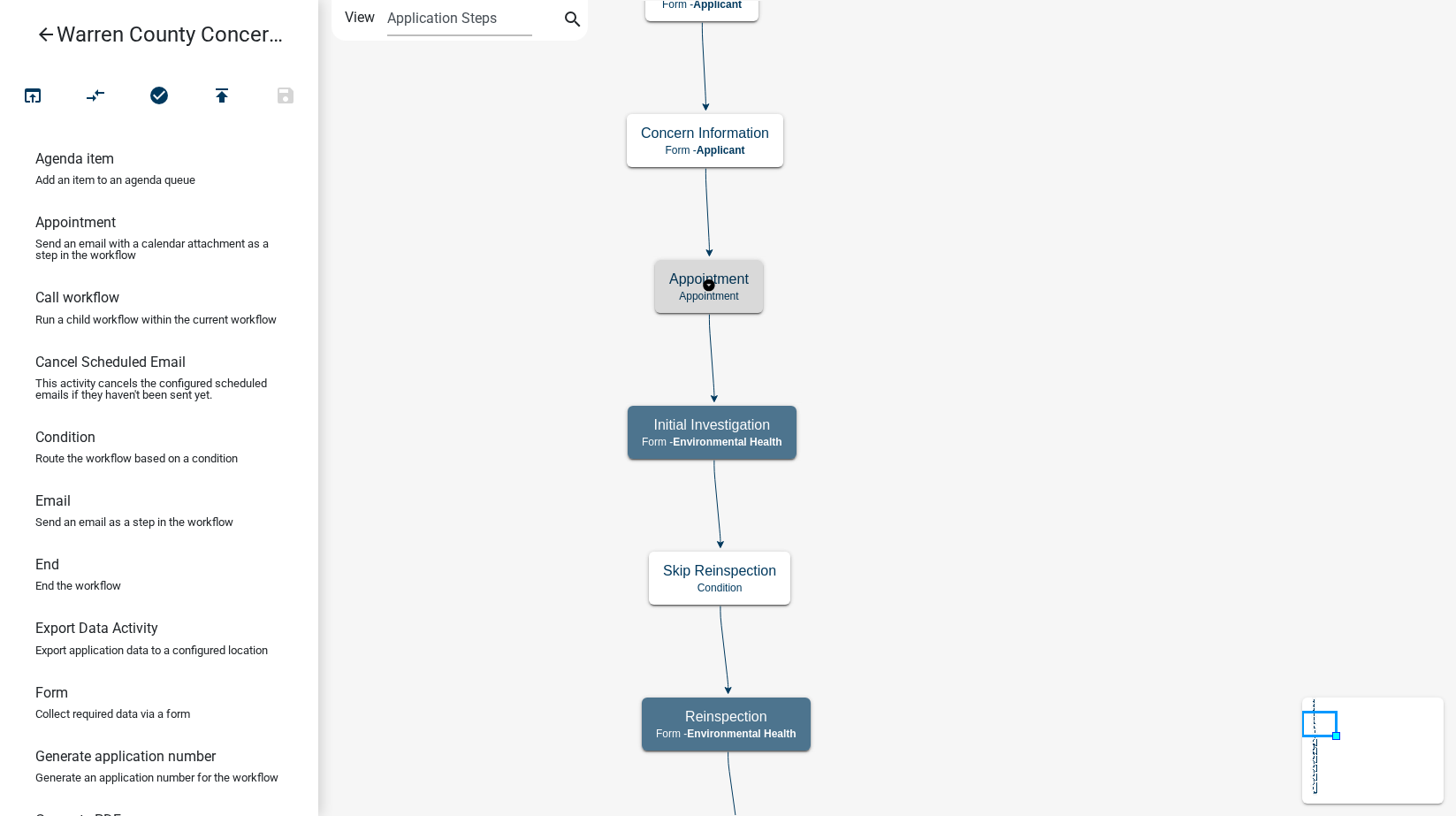
click at [734, 295] on p "Appointment" at bounding box center [708, 296] width 79 height 12
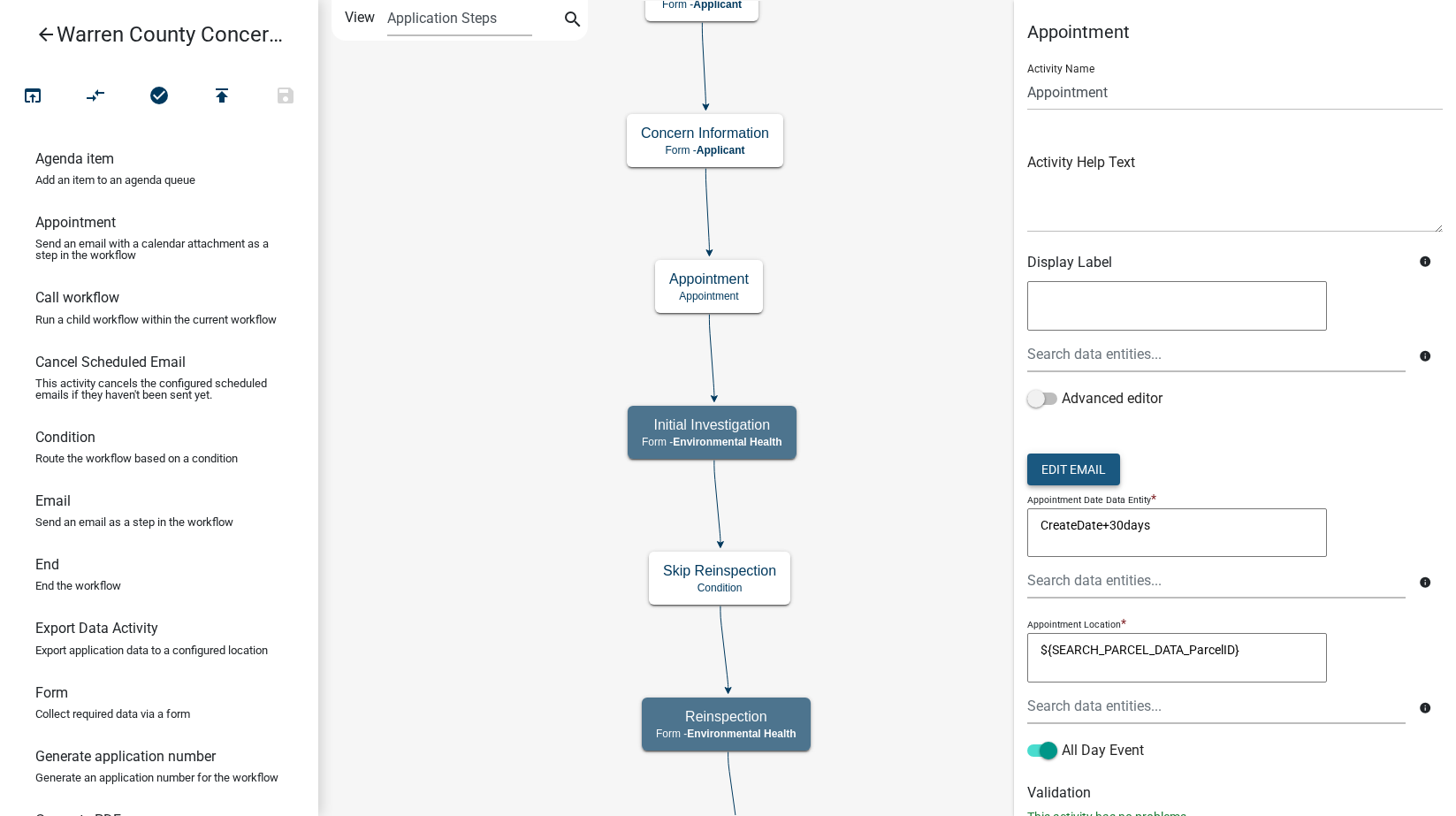
click at [1080, 462] on button "Edit Email" at bounding box center [1073, 470] width 92 height 32
select select "1ea7388c-b4fb-40e1-abca-7a9692cf601d"
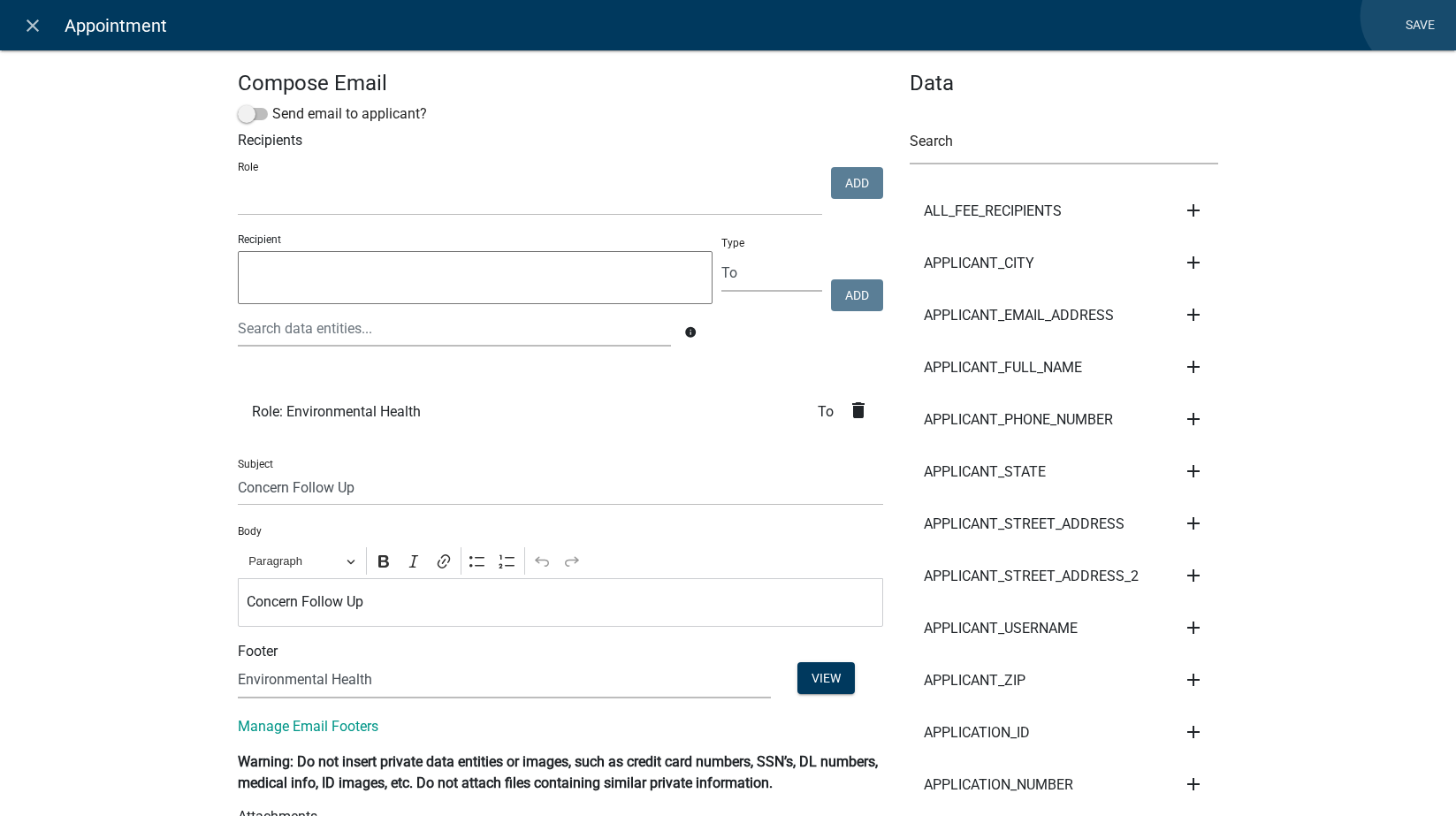
click at [1416, 16] on link "Save" at bounding box center [1420, 25] width 44 height 34
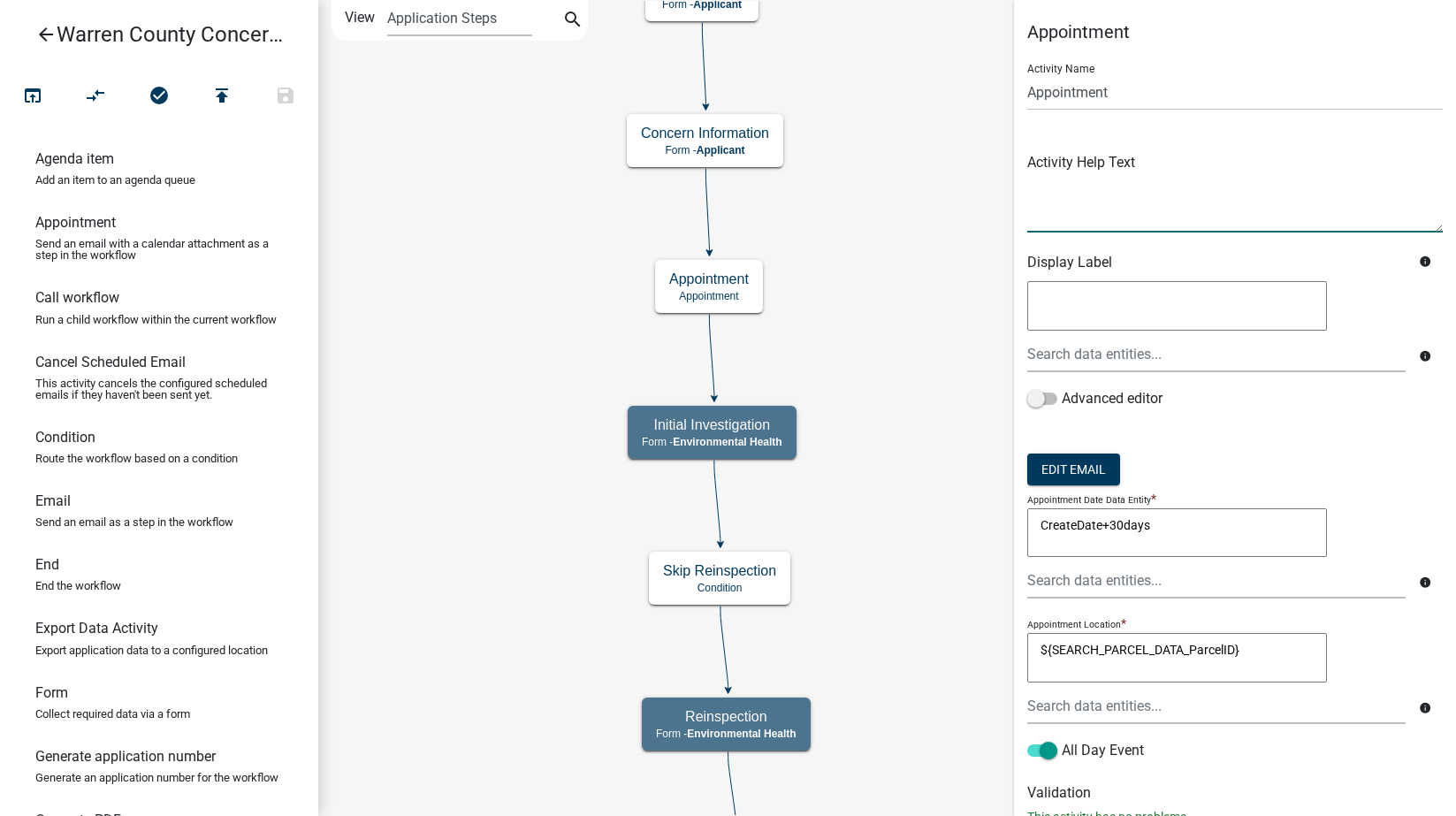
click at [1104, 197] on textarea at bounding box center [1235, 190] width 415 height 83
click at [1088, 306] on textarea at bounding box center [1177, 305] width 300 height 49
click at [1081, 181] on textarea at bounding box center [1235, 190] width 415 height 83
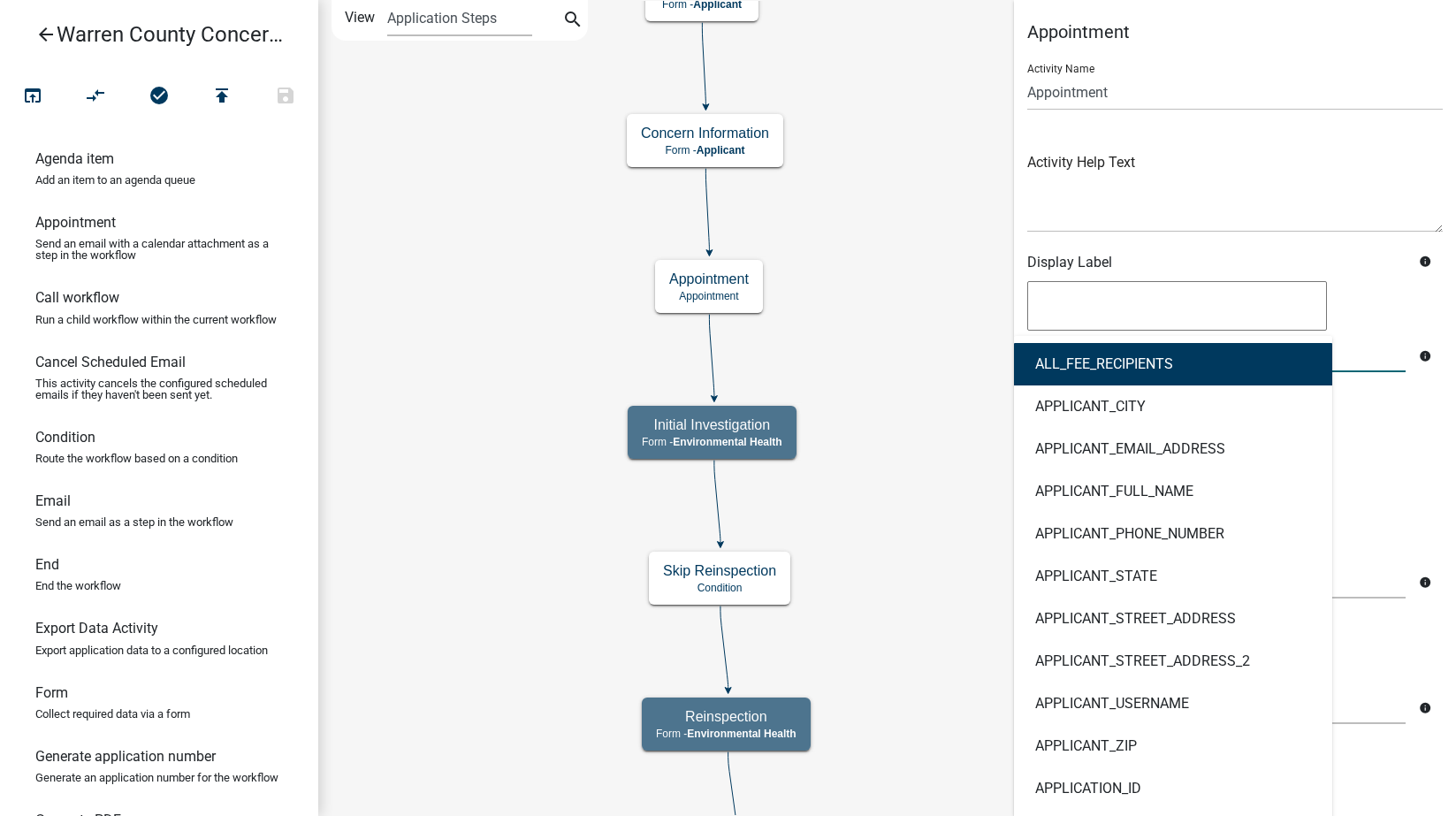
click at [1081, 346] on div "ALL_FEE_RECIPIENTS APPLICANT_CITY APPLICANT_EMAIL_ADDRESS APPLICANT_FULL_NAME A…" at bounding box center [1216, 354] width 405 height 36
click at [1084, 294] on textarea at bounding box center [1177, 305] width 300 height 49
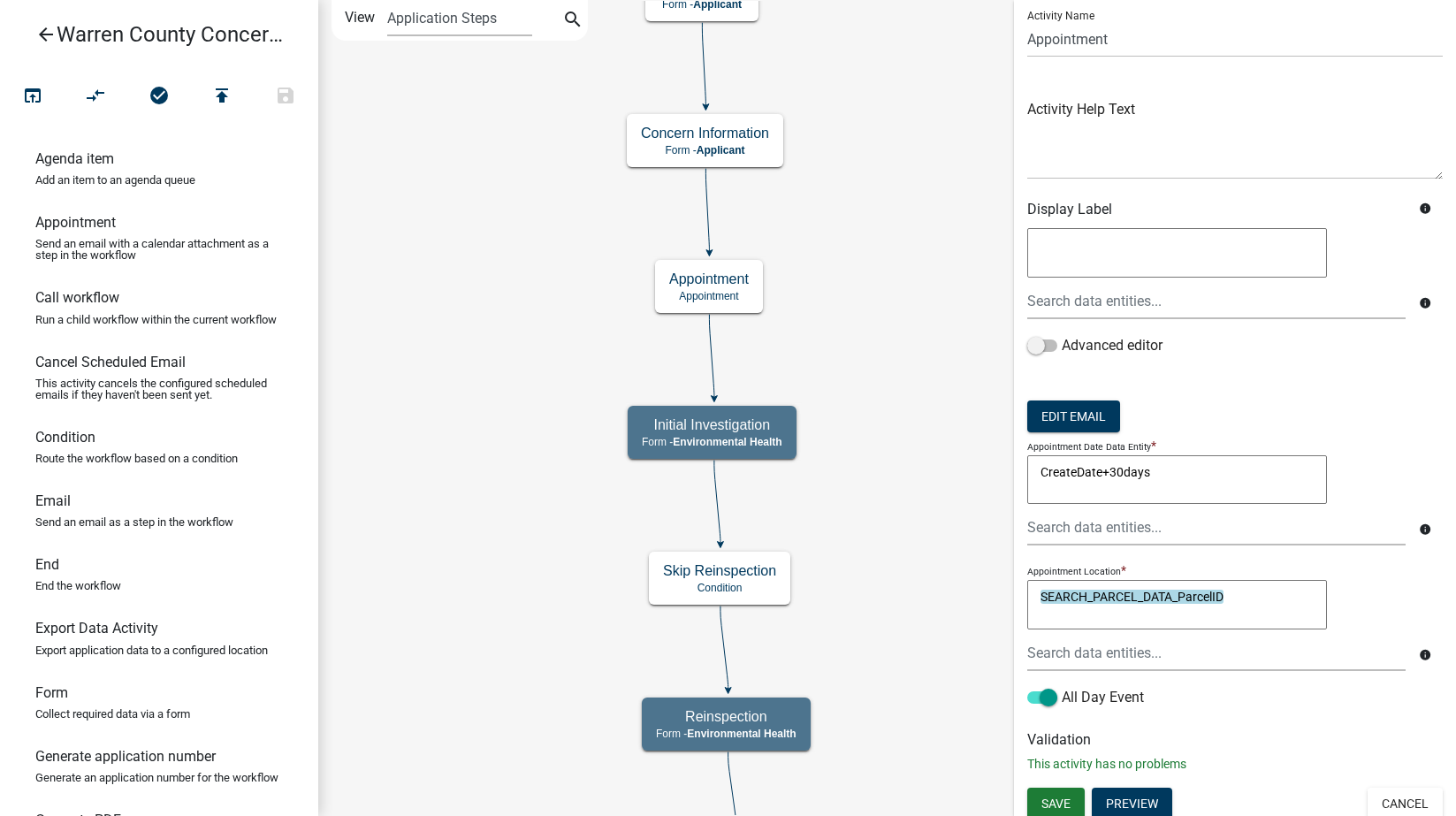
scroll to position [61, 0]
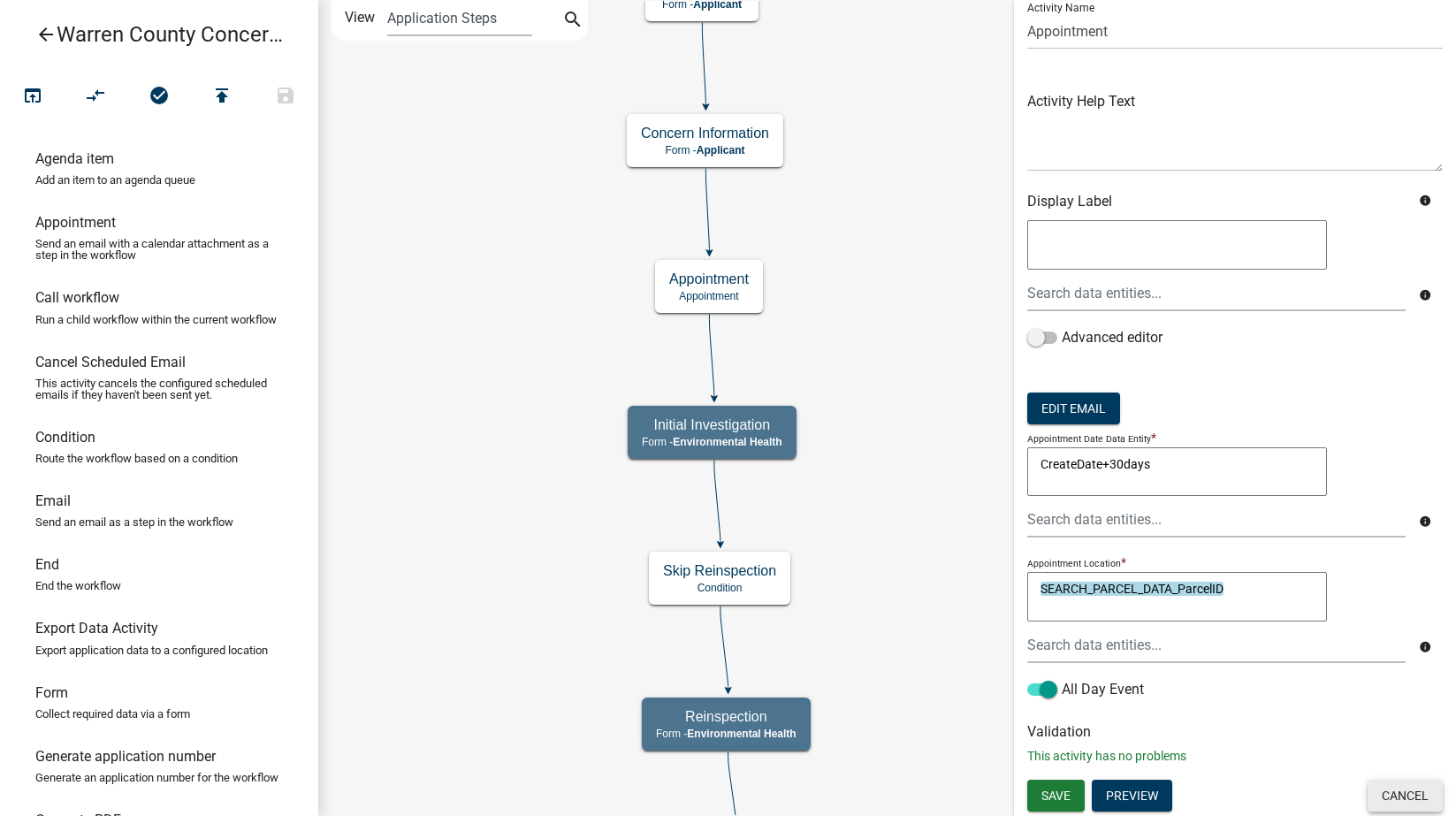
click at [1392, 793] on button "Cancel" at bounding box center [1405, 795] width 76 height 32
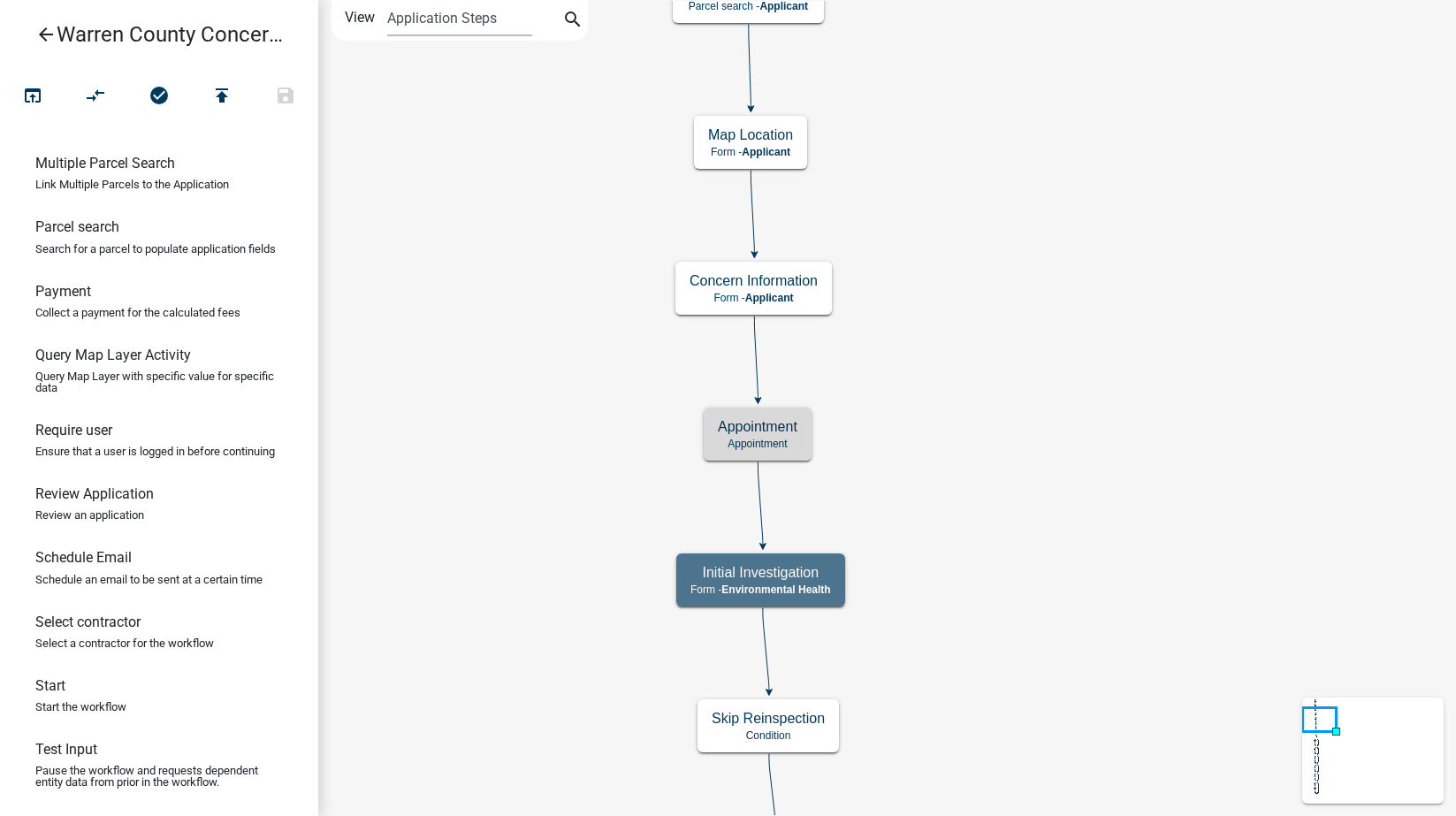
scroll to position [588, 0]
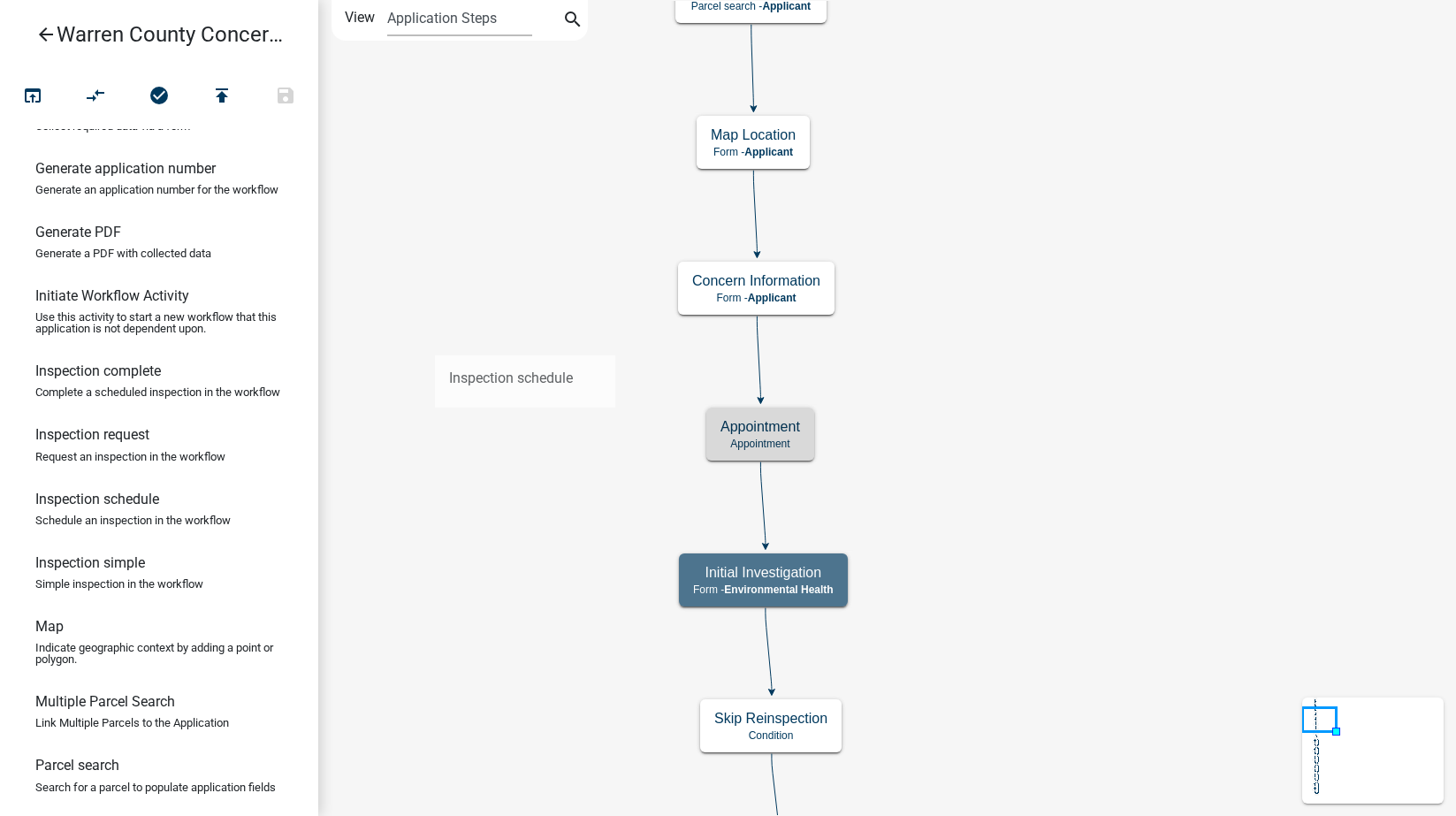
drag, startPoint x: 108, startPoint y: 579, endPoint x: 435, endPoint y: 342, distance: 403.9
click at [435, 342] on div "arrow_back Warren County Concerns- Environmental Health open_in_browser compare…" at bounding box center [728, 408] width 1456 height 816
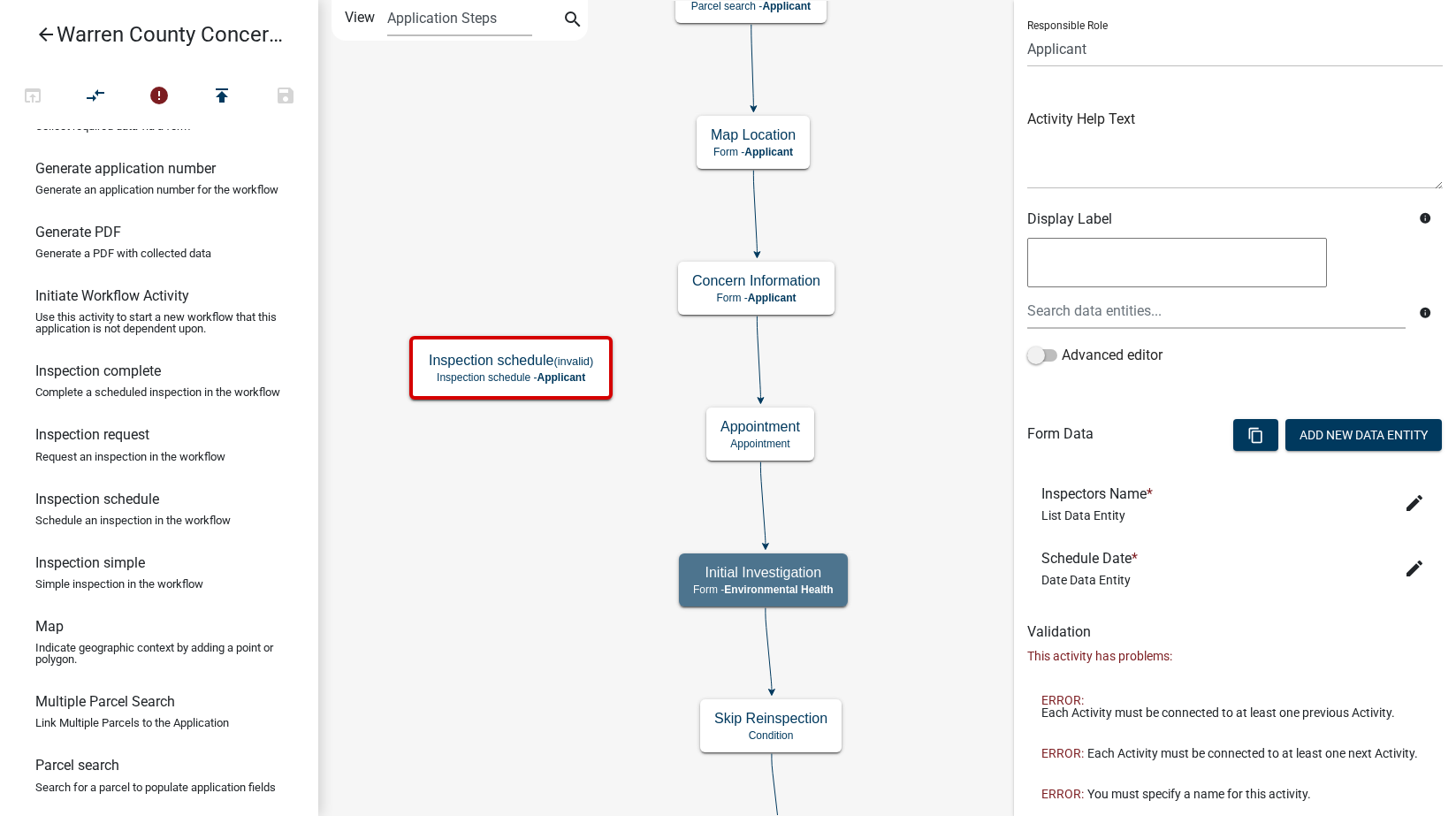
scroll to position [296, 0]
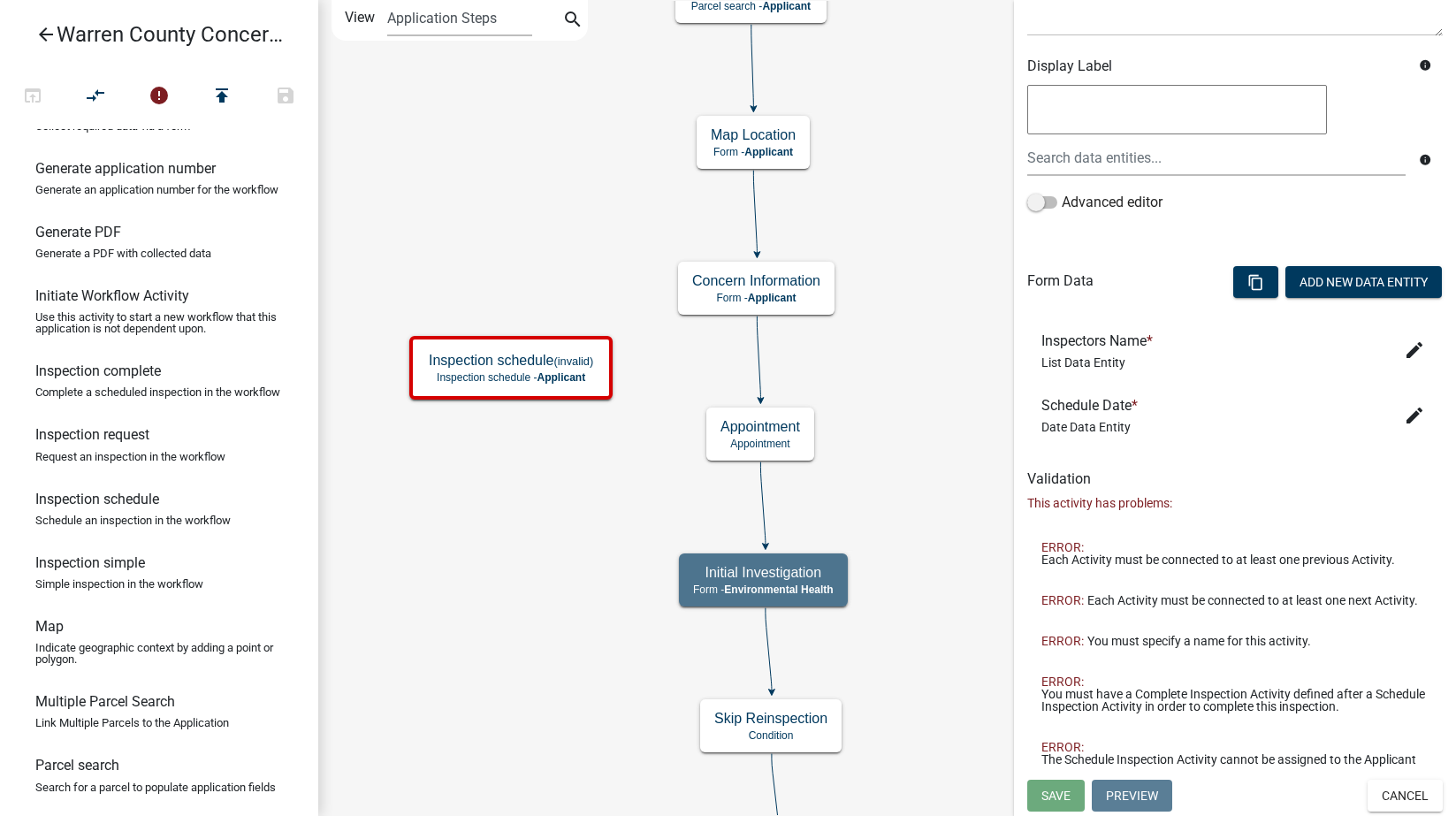
click at [1085, 420] on span "Date Data Entity" at bounding box center [1086, 427] width 90 height 14
click at [1390, 792] on button "Cancel" at bounding box center [1405, 795] width 76 height 32
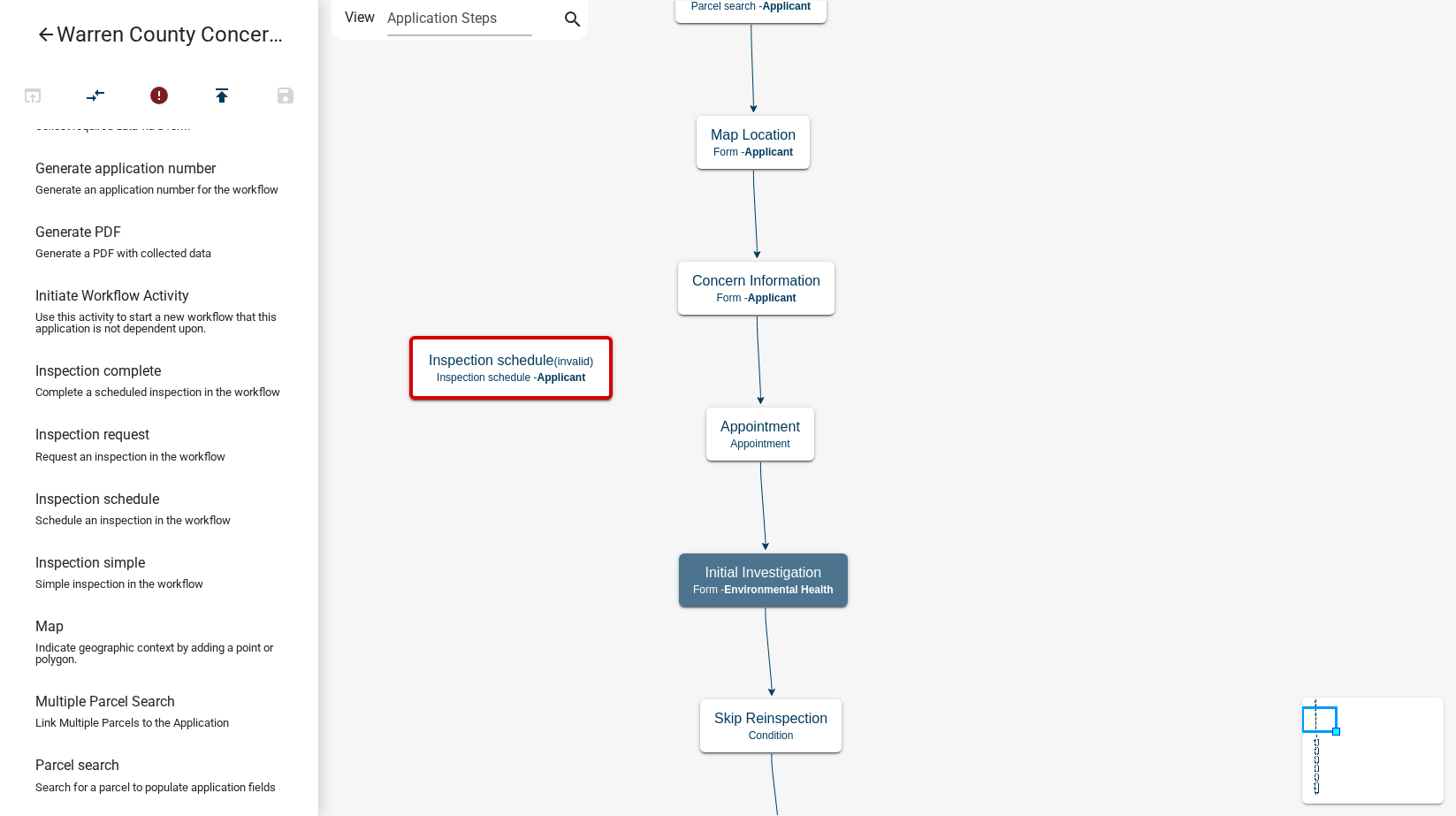
scroll to position [0, 0]
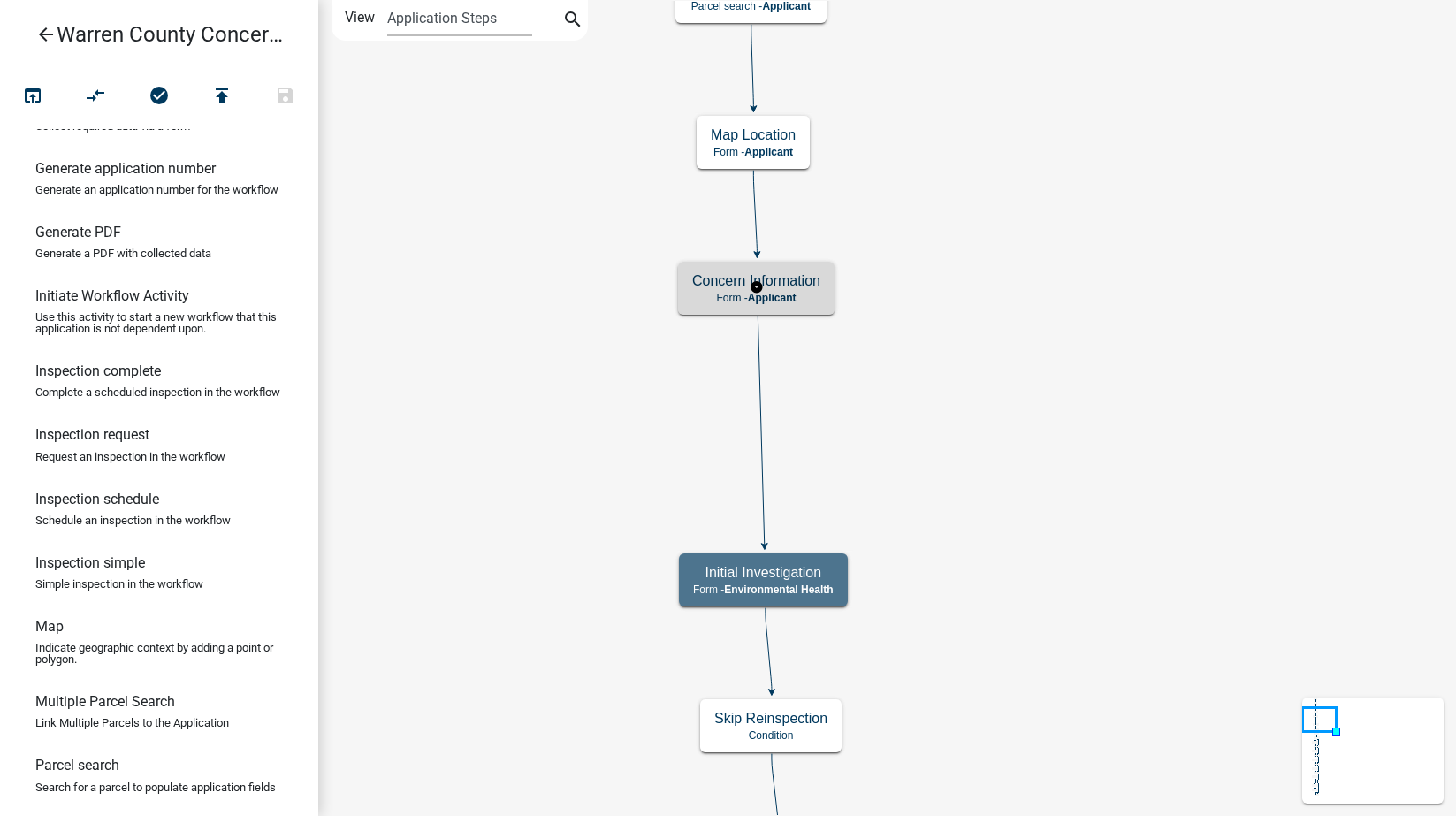
click at [785, 289] on h5 "Concern Information" at bounding box center [756, 281] width 128 height 17
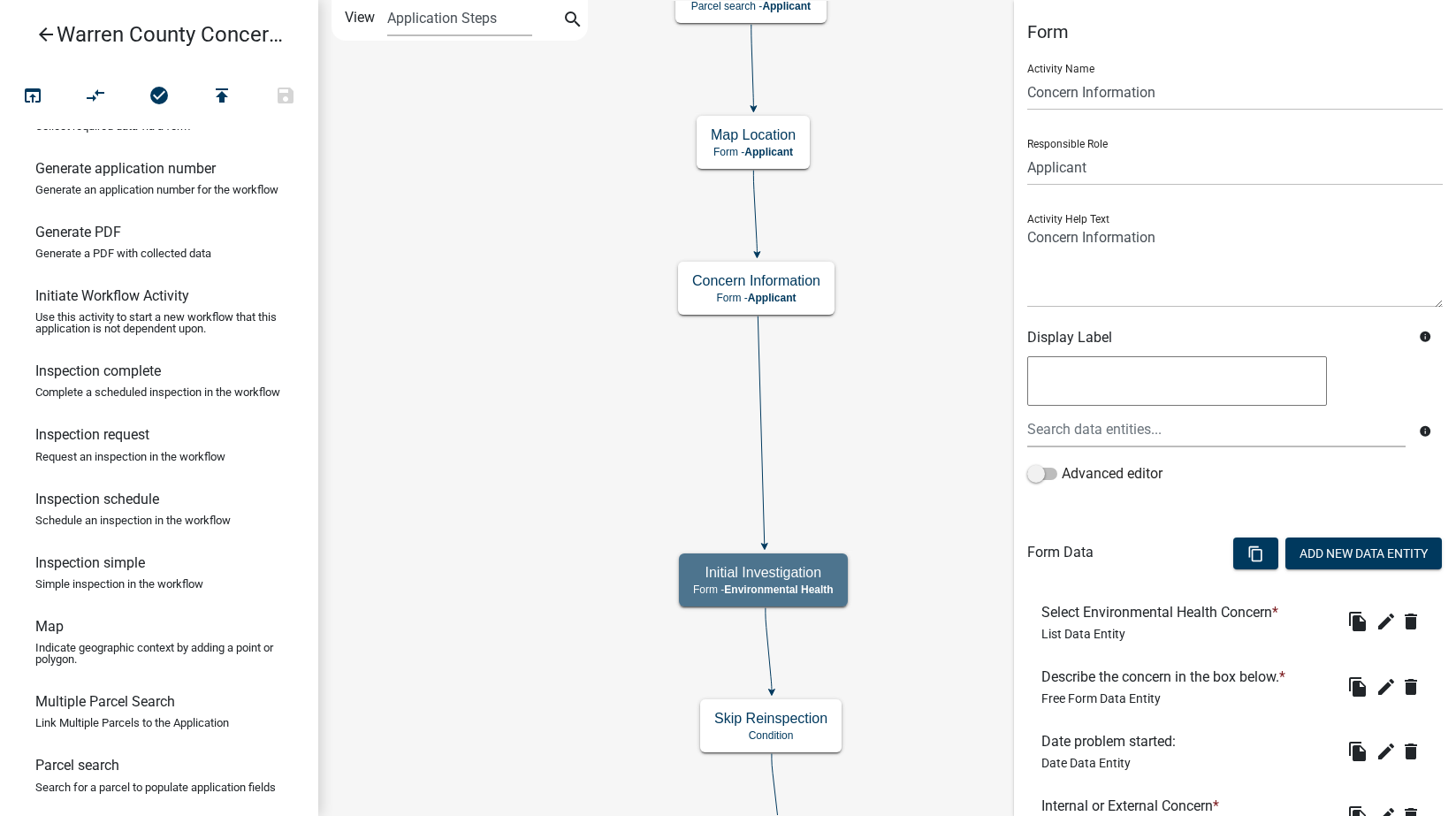
scroll to position [148, 0]
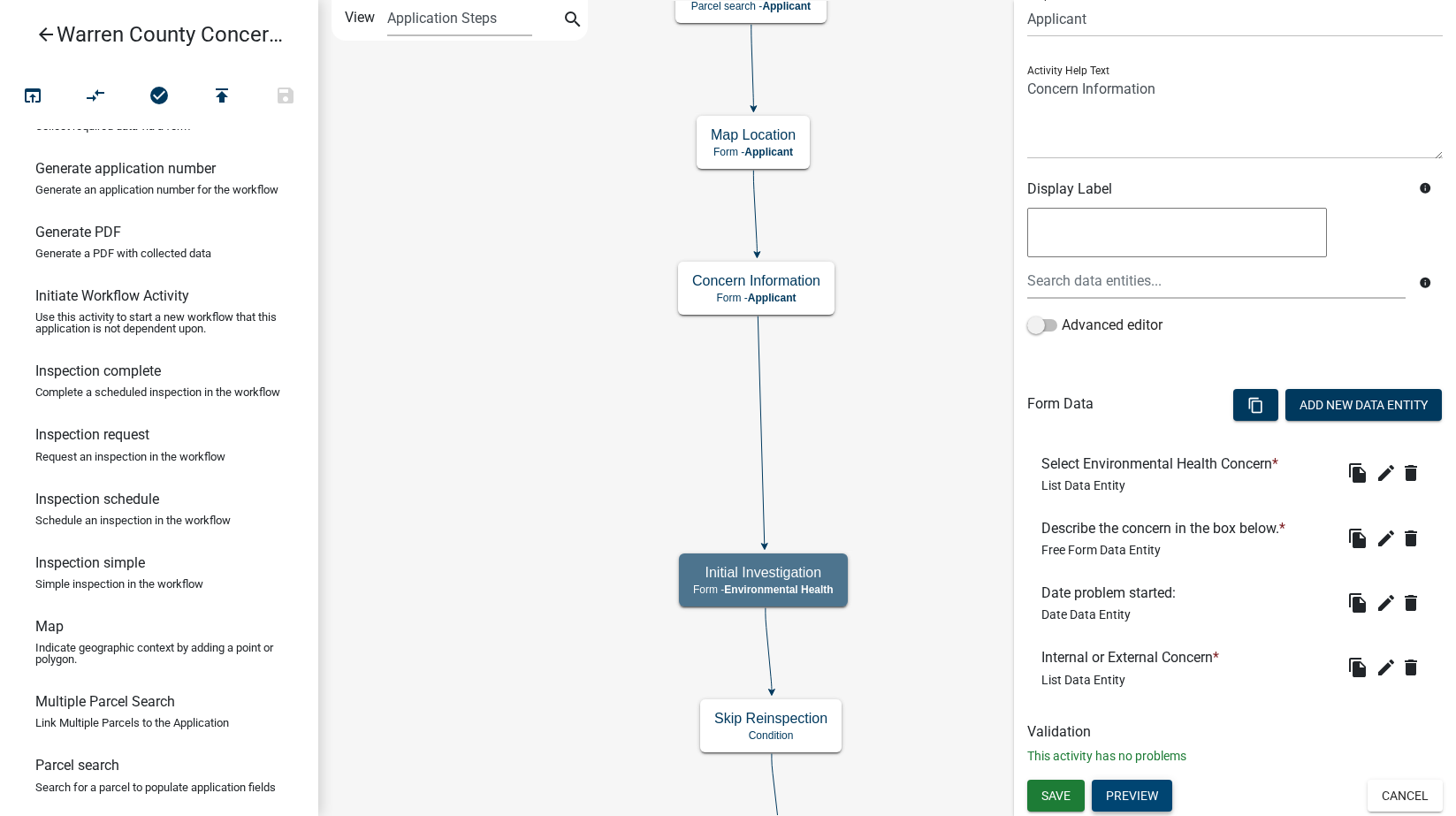
click at [1147, 786] on button "Preview" at bounding box center [1132, 795] width 80 height 32
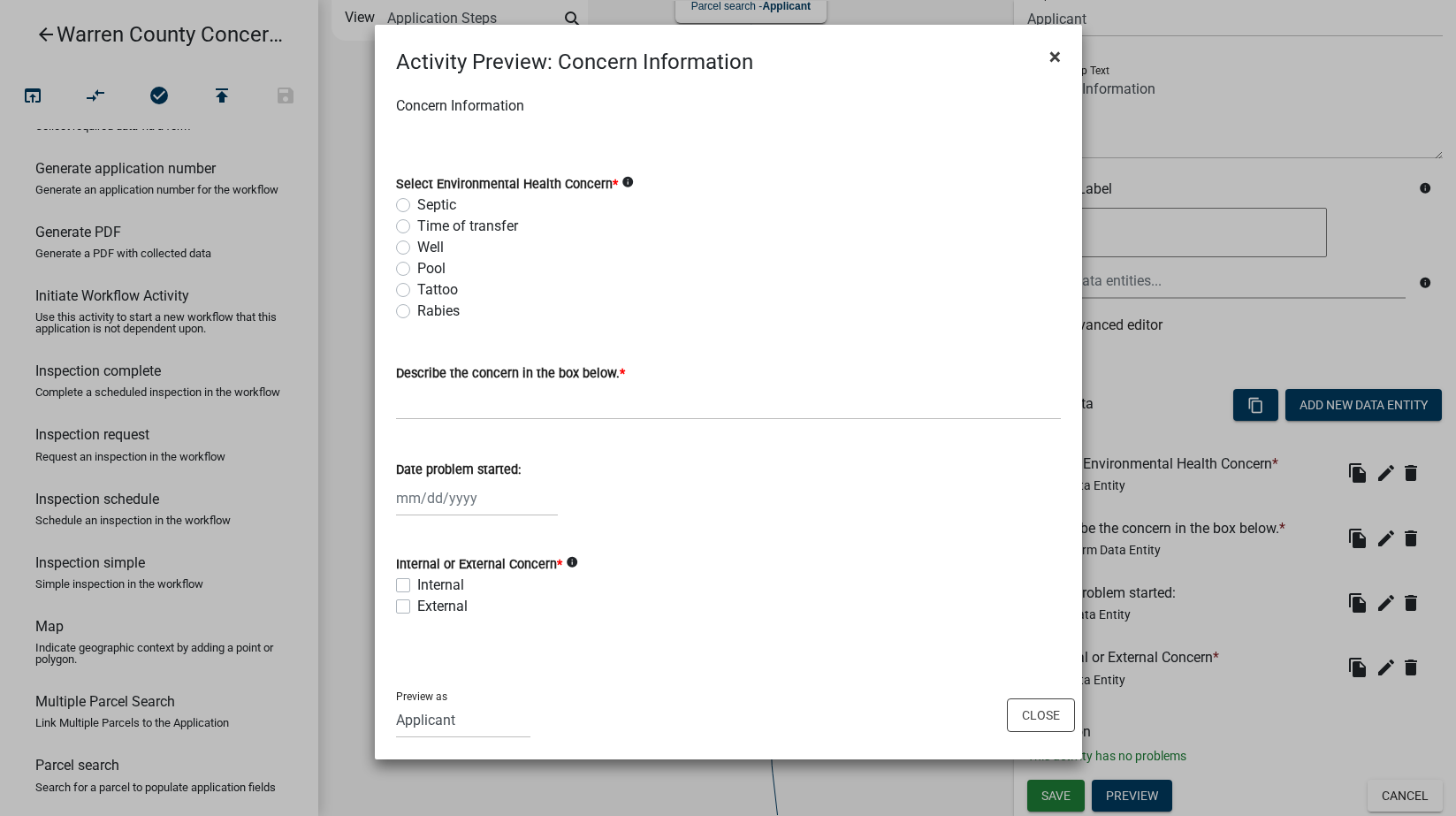
click at [1052, 53] on span "×" at bounding box center [1055, 56] width 11 height 25
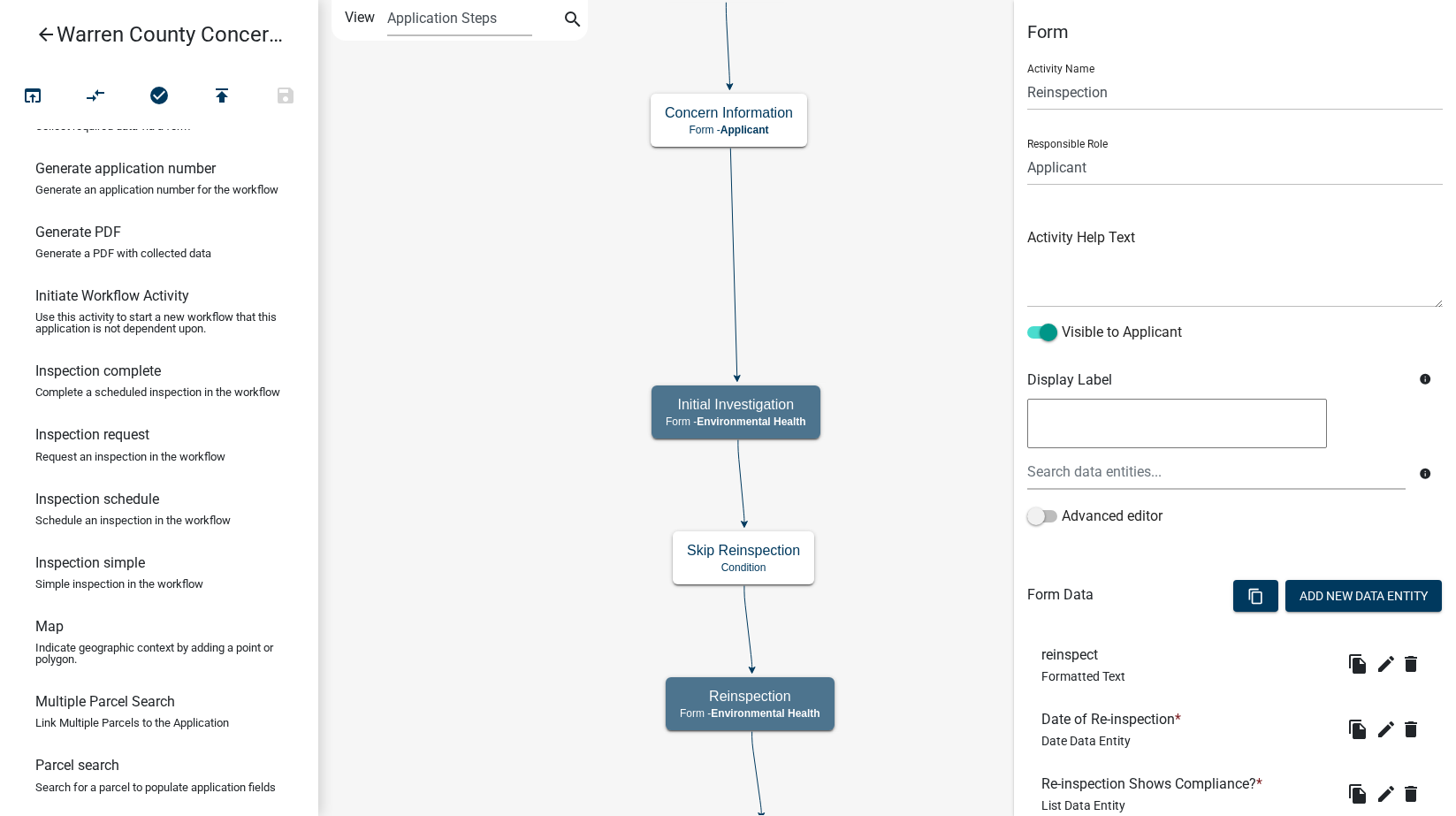
scroll to position [256, 0]
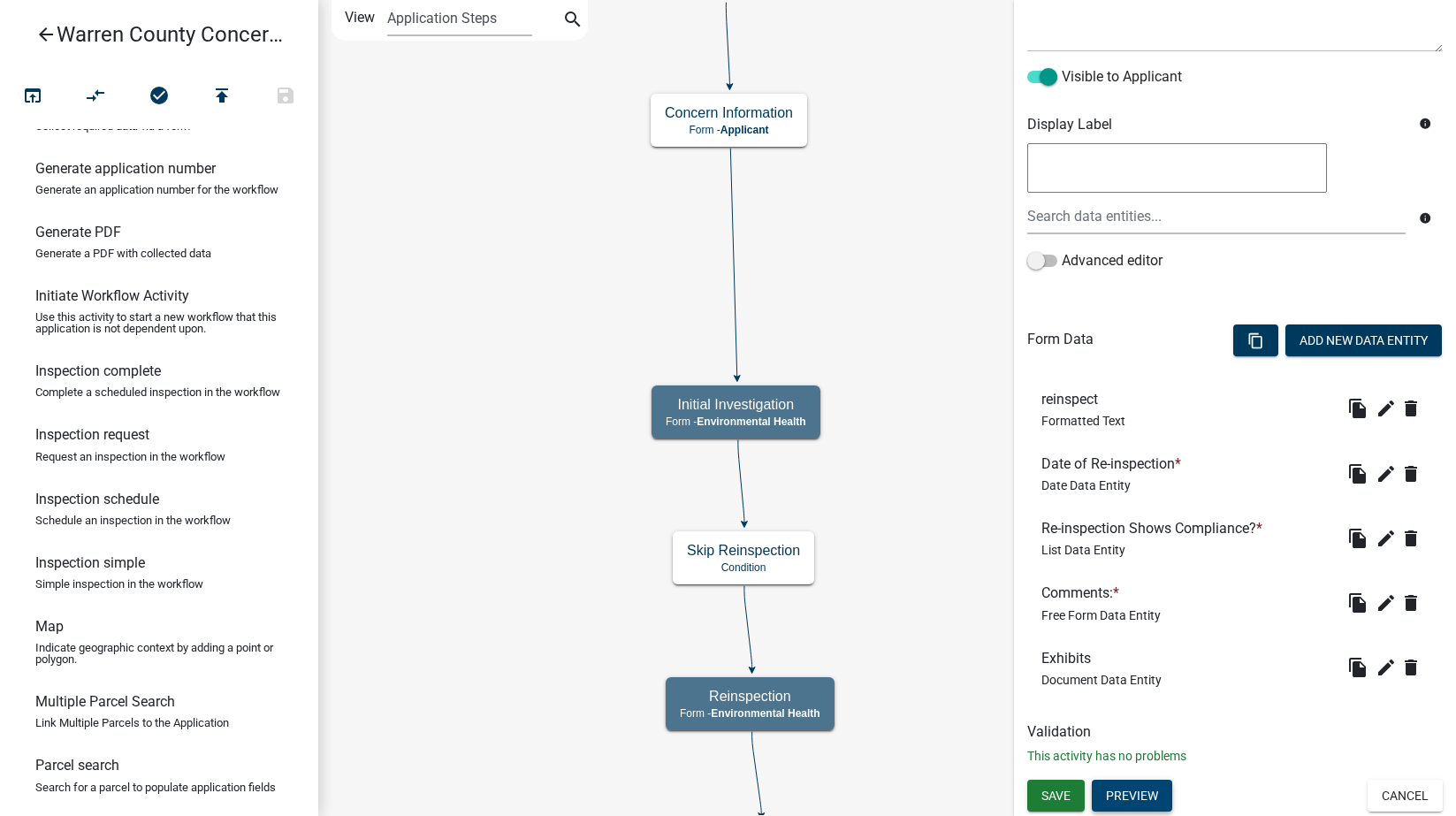
click at [1127, 797] on button "Preview" at bounding box center [1132, 795] width 80 height 32
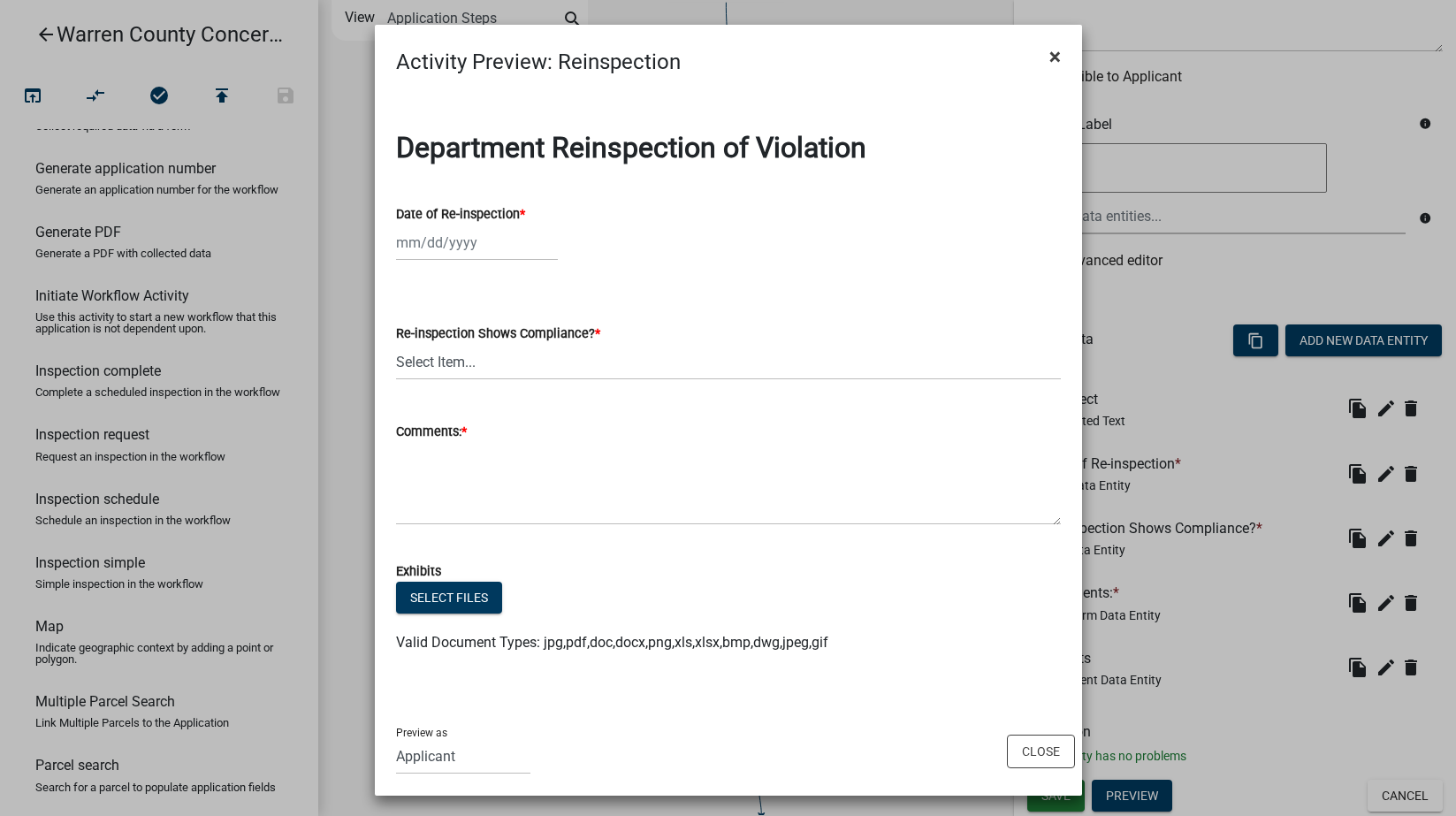
click at [1049, 55] on span "×" at bounding box center [1055, 56] width 11 height 25
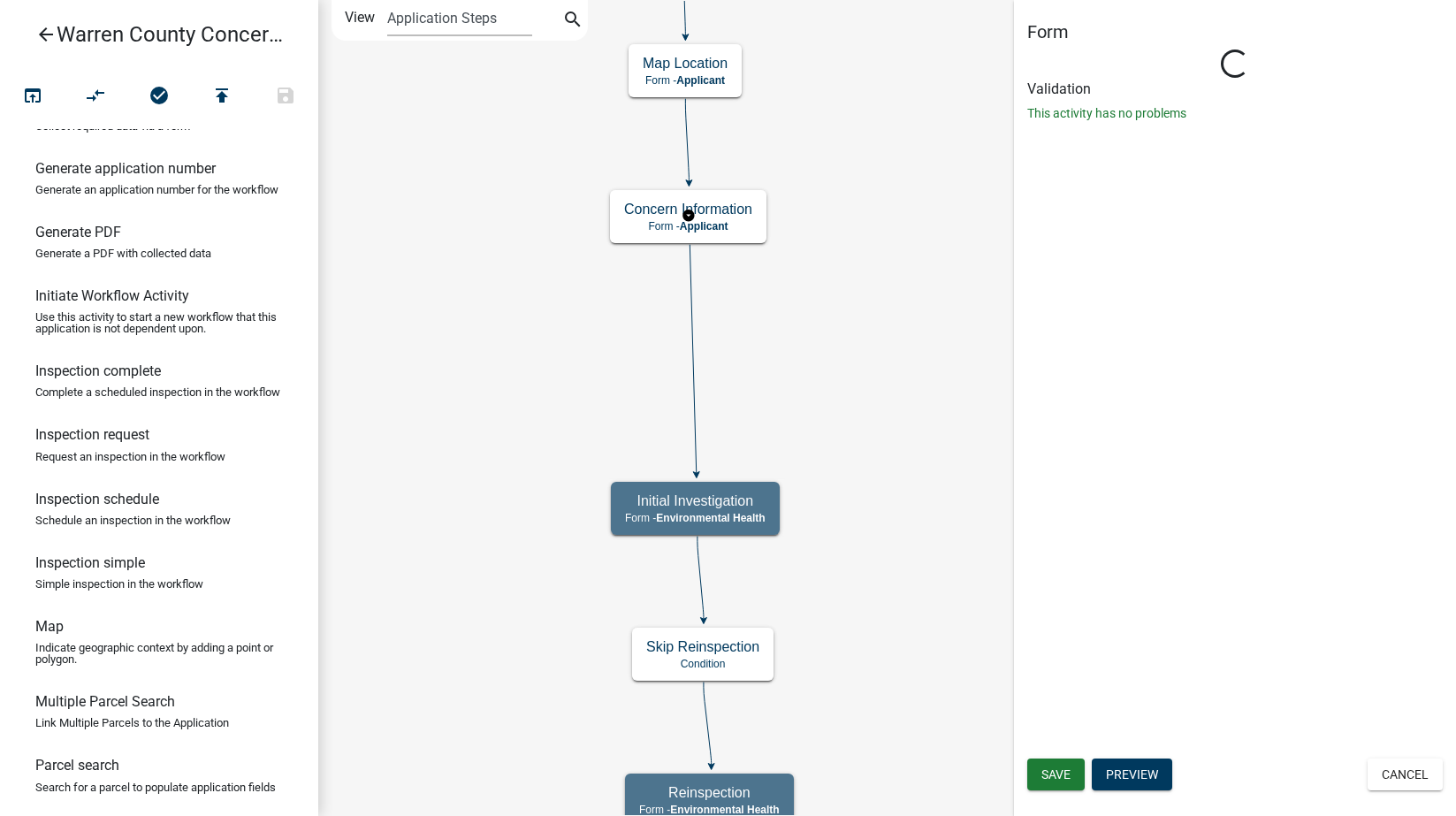
scroll to position [0, 0]
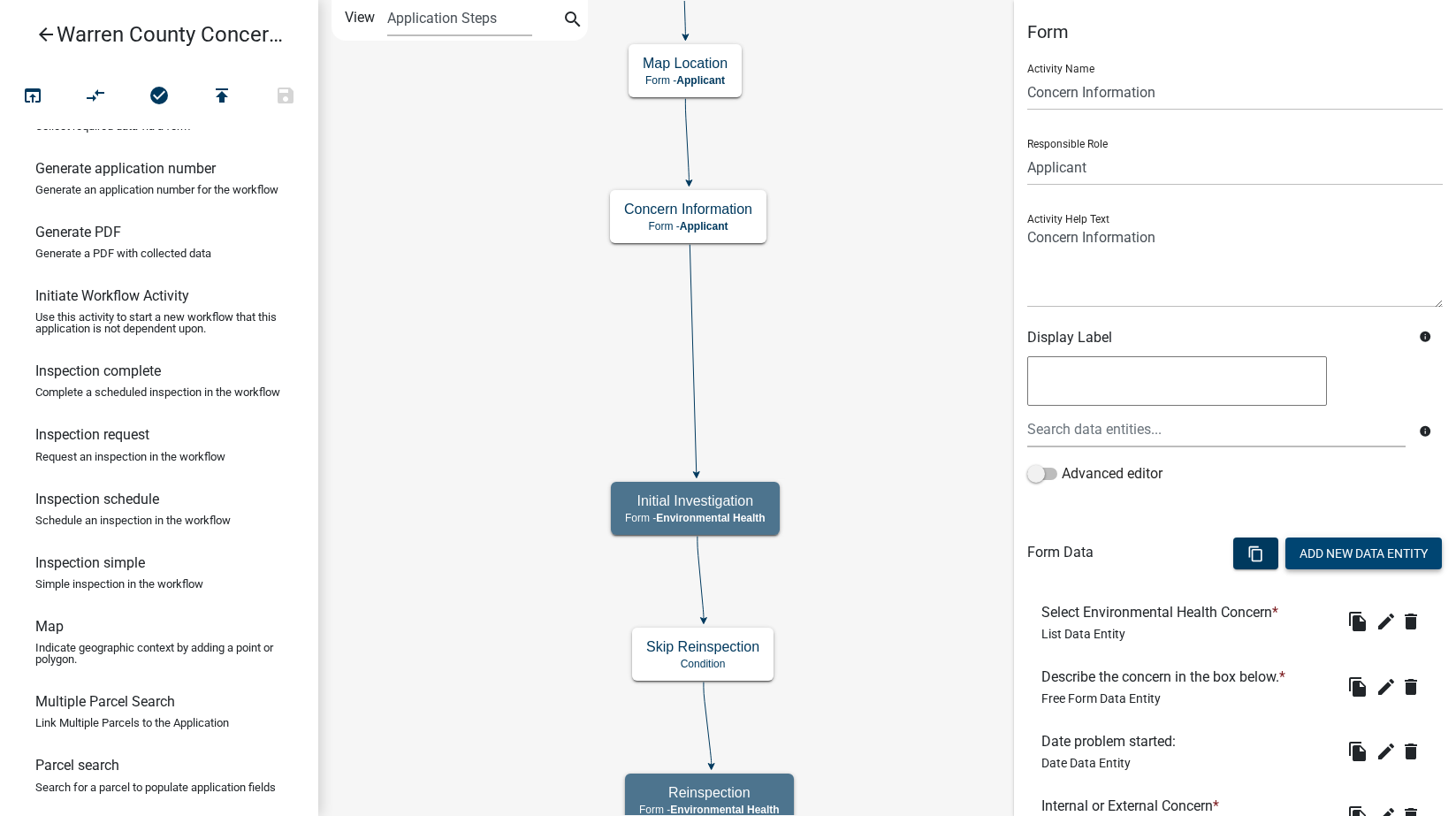
click at [1340, 554] on button "Add New Data Entity" at bounding box center [1364, 554] width 157 height 32
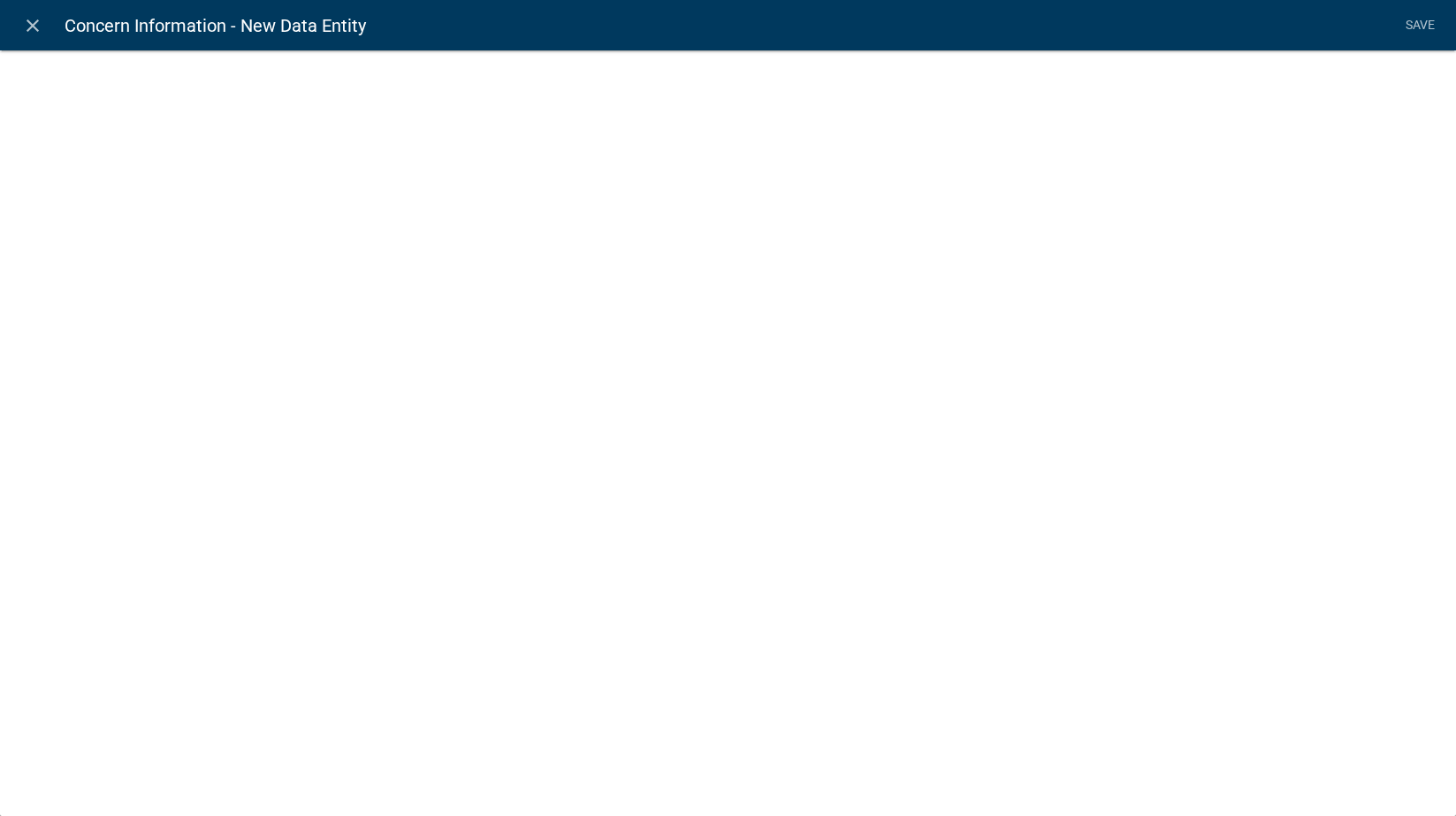
select select
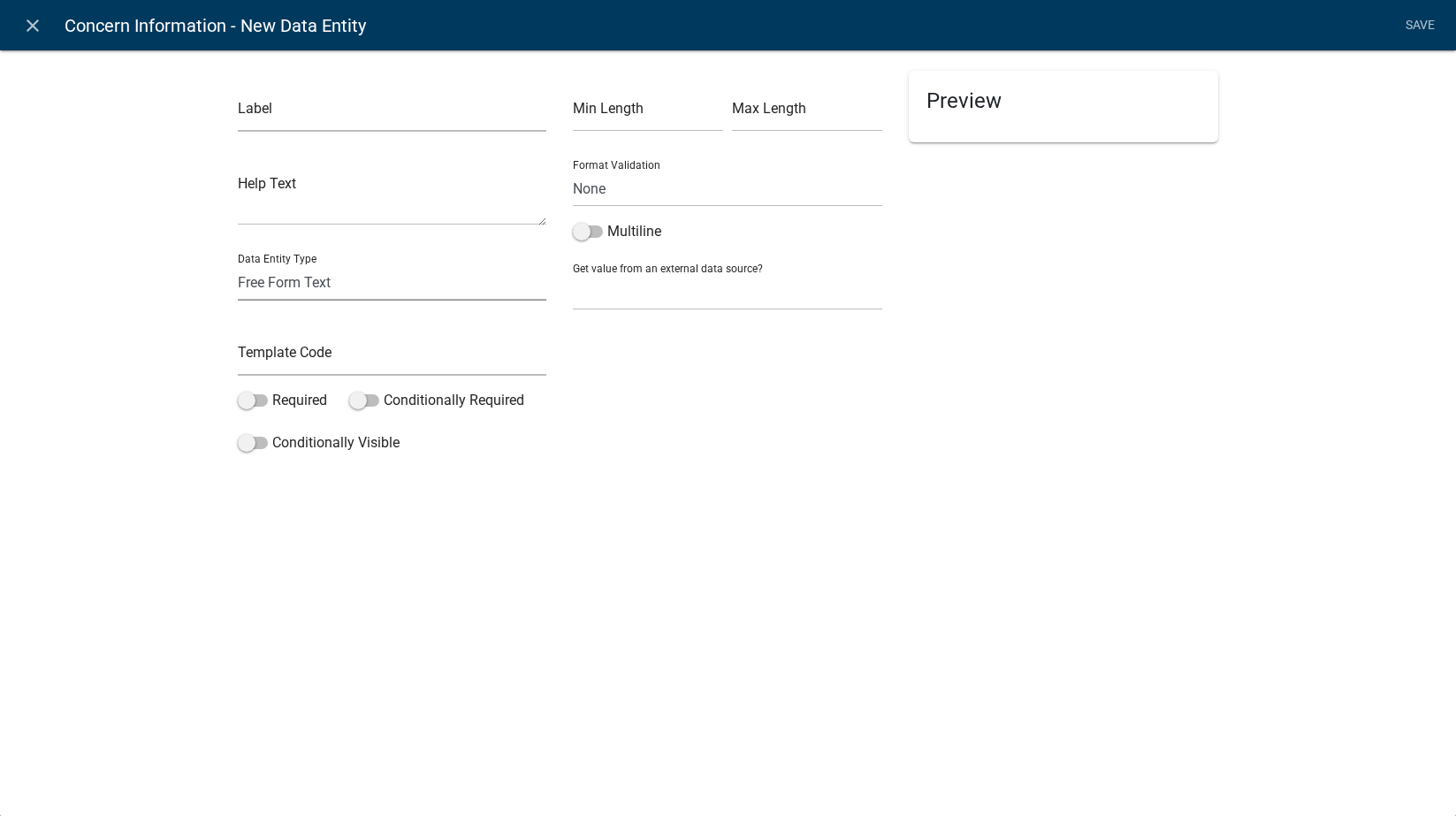
click at [338, 289] on select "Free Form Text Document Display Entity Value Fee Numeric Data Date Map Sketch D…" at bounding box center [393, 282] width 310 height 36
select select "date"
click at [238, 264] on select "Free Form Text Document Display Entity Value Fee Numeric Data Date Map Sketch D…" at bounding box center [393, 282] width 310 height 36
select select "date"
select select
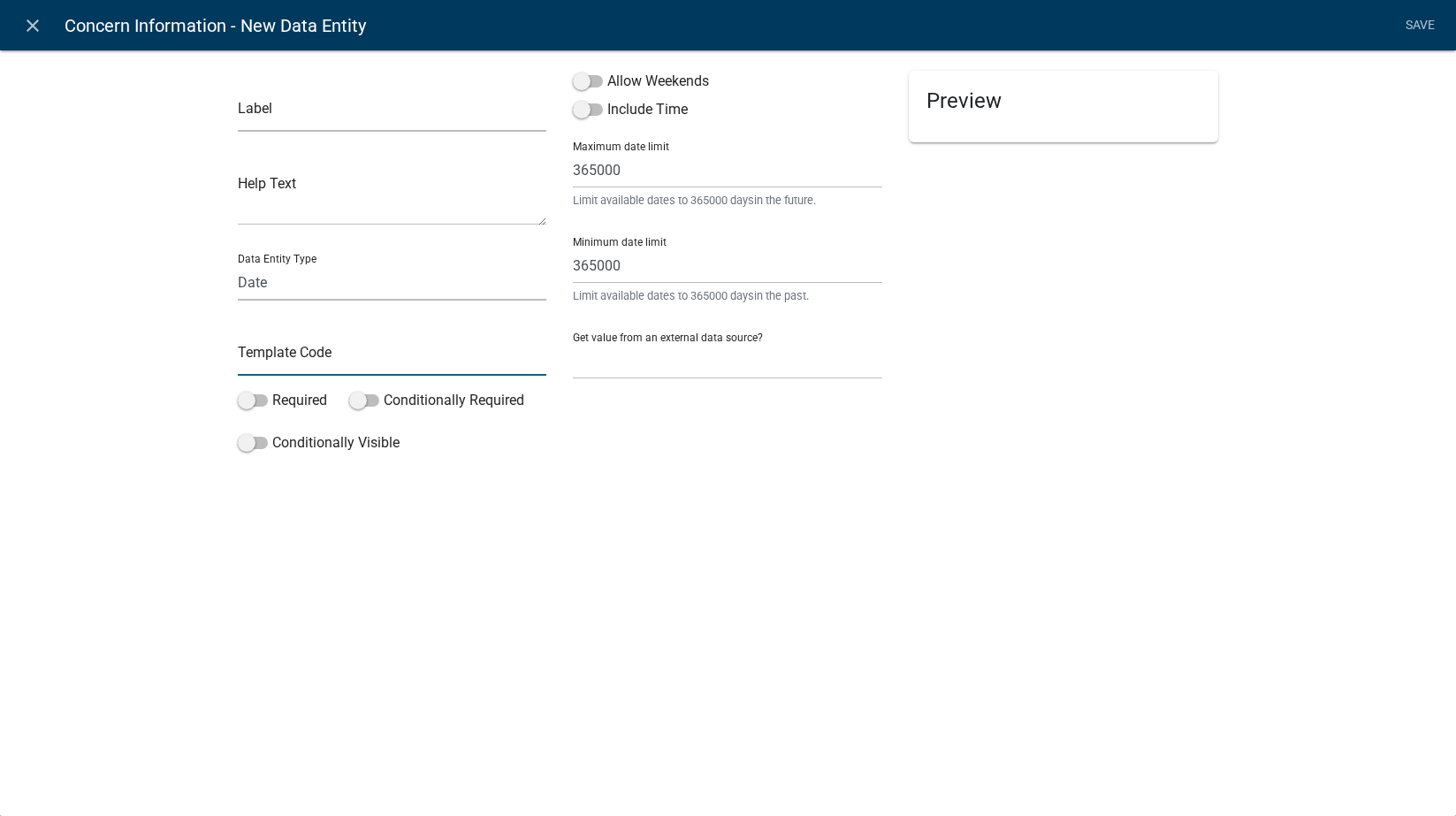
click at [270, 369] on input "text" at bounding box center [393, 358] width 310 height 36
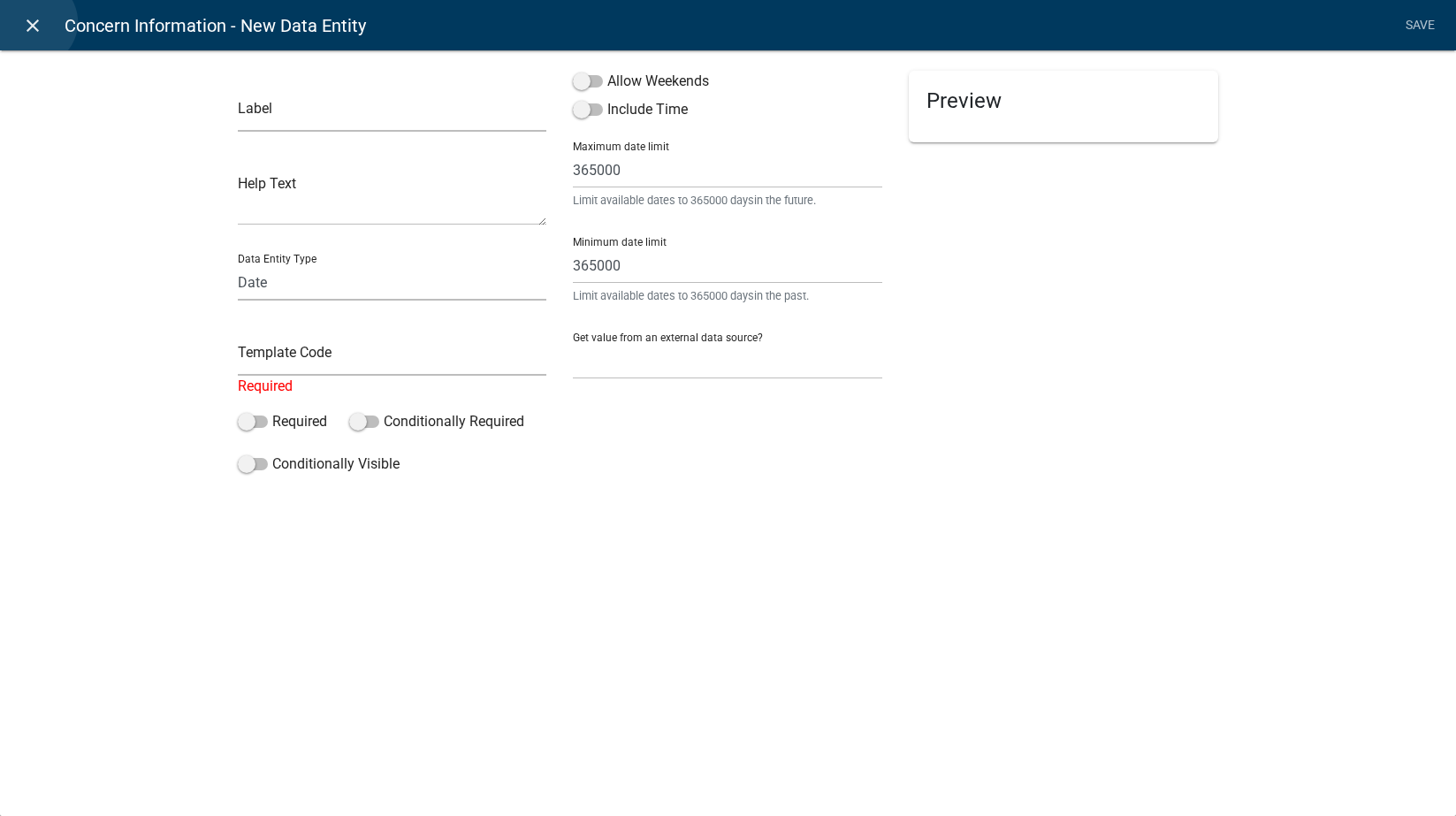
click at [32, 22] on icon "close" at bounding box center [33, 25] width 21 height 21
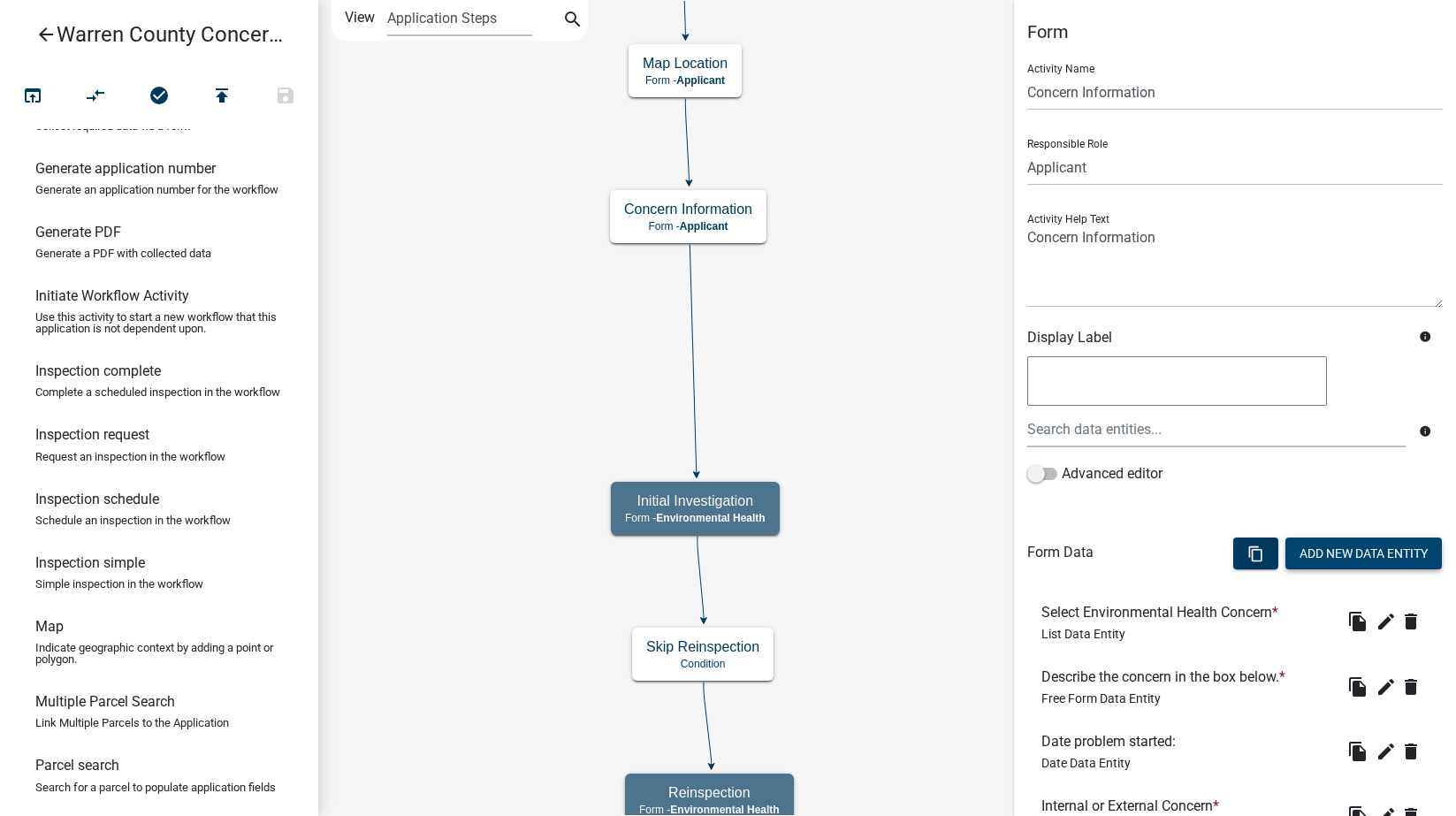
click at [1359, 551] on button "Add New Data Entity" at bounding box center [1364, 554] width 157 height 32
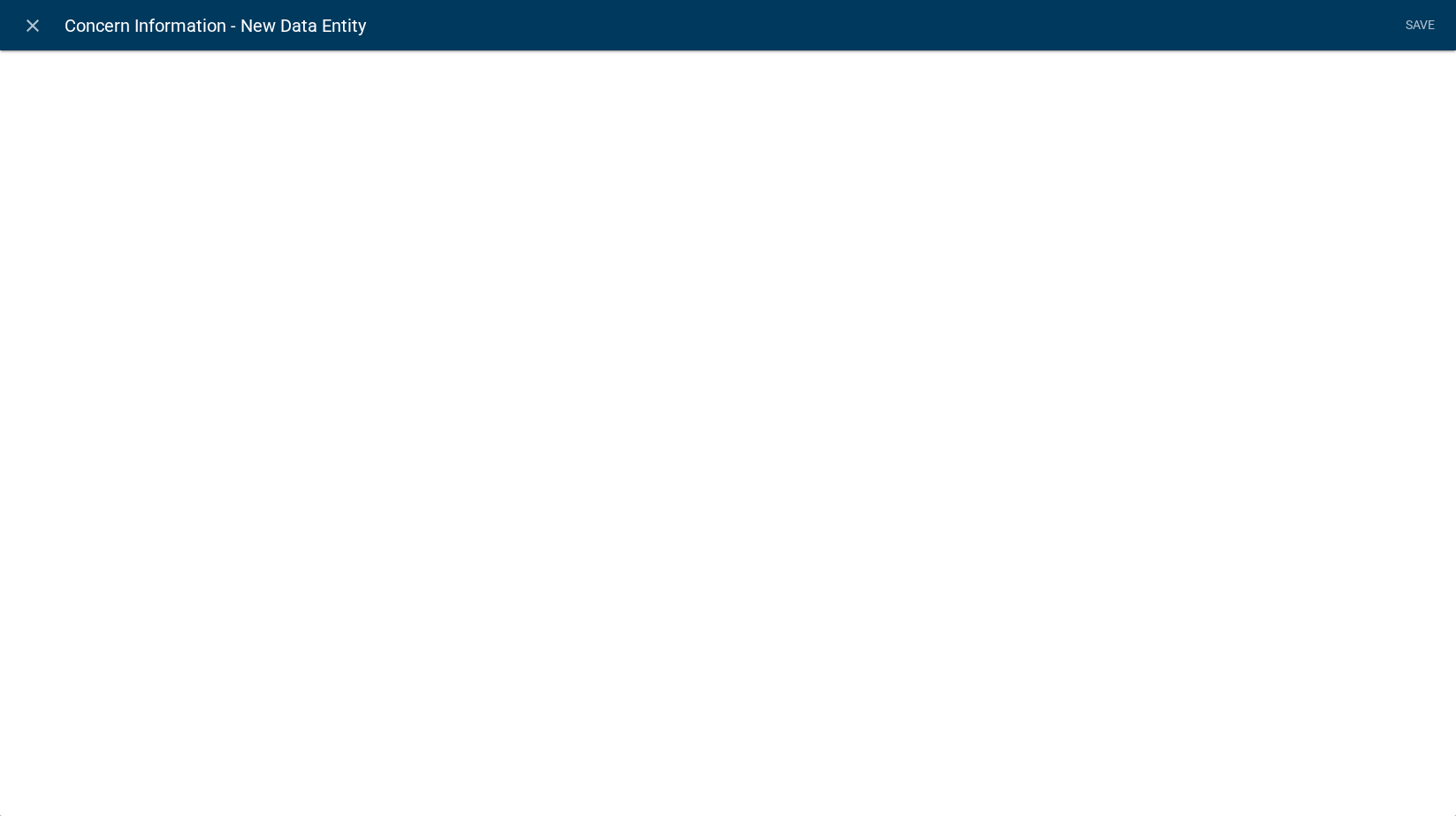
select select
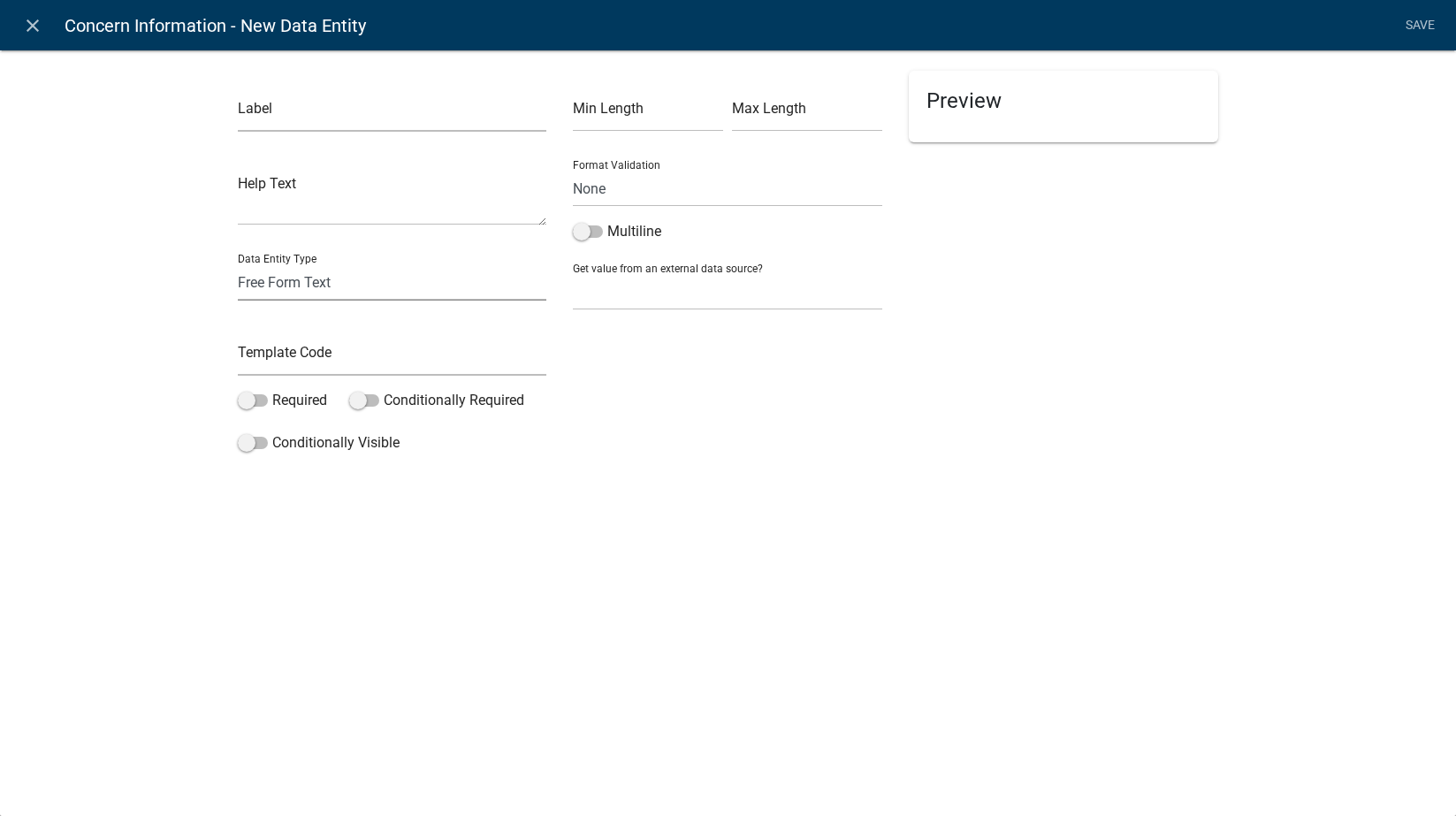
drag, startPoint x: 325, startPoint y: 282, endPoint x: 323, endPoint y: 293, distance: 11.2
click at [324, 282] on select "Free Form Text Document Display Entity Value Fee Numeric Data Date Map Sketch D…" at bounding box center [393, 282] width 310 height 36
select select "date"
click at [238, 264] on select "Free Form Text Document Display Entity Value Fee Numeric Data Date Map Sketch D…" at bounding box center [393, 282] width 310 height 36
select select "date"
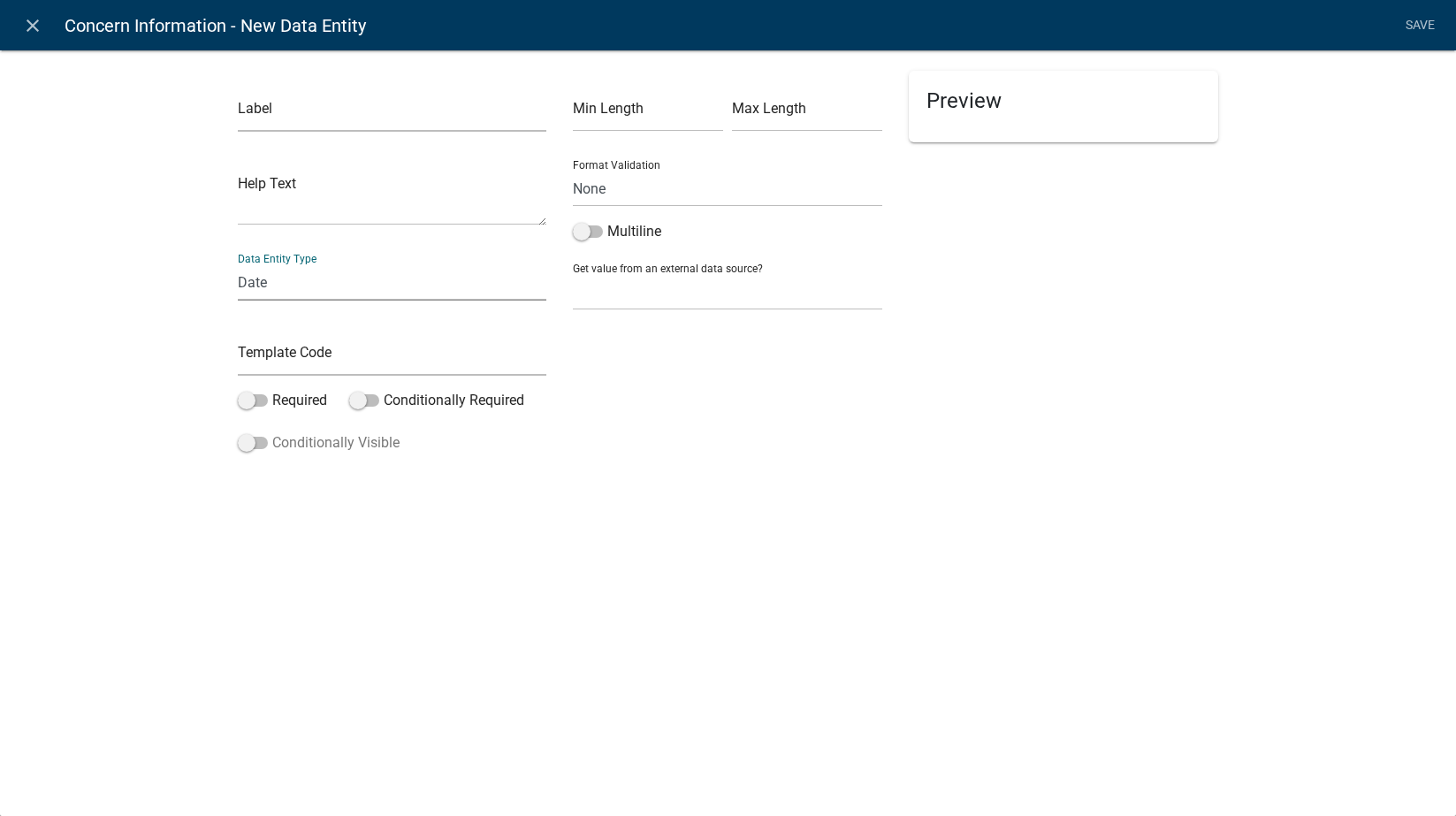
select select
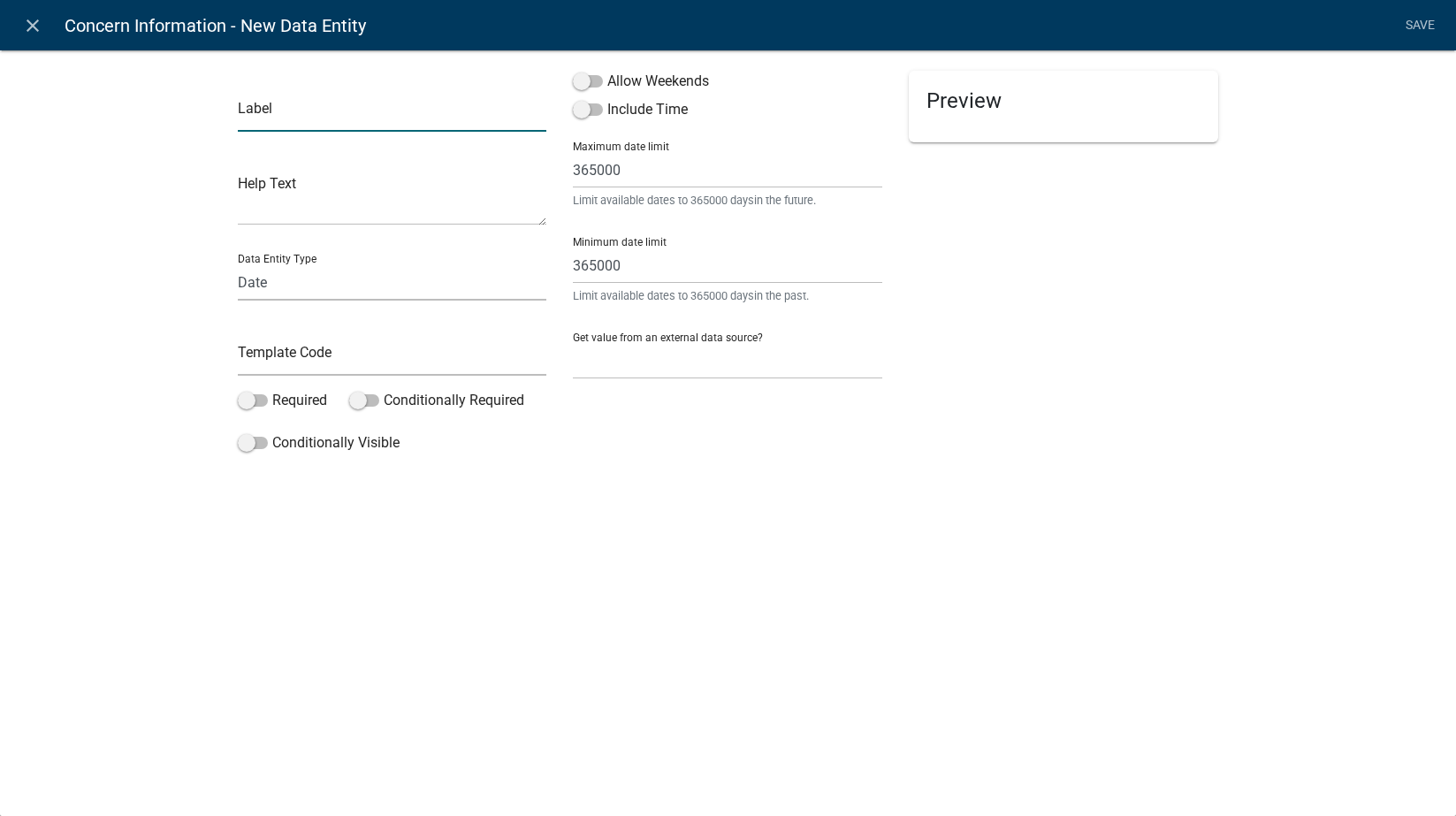
click at [275, 118] on input "text" at bounding box center [393, 113] width 310 height 36
type input "Appointment"
click at [591, 109] on span at bounding box center [588, 109] width 30 height 12
click at [608, 99] on input "Include Time" at bounding box center [608, 99] width 0 height 0
click at [592, 84] on span at bounding box center [588, 81] width 30 height 12
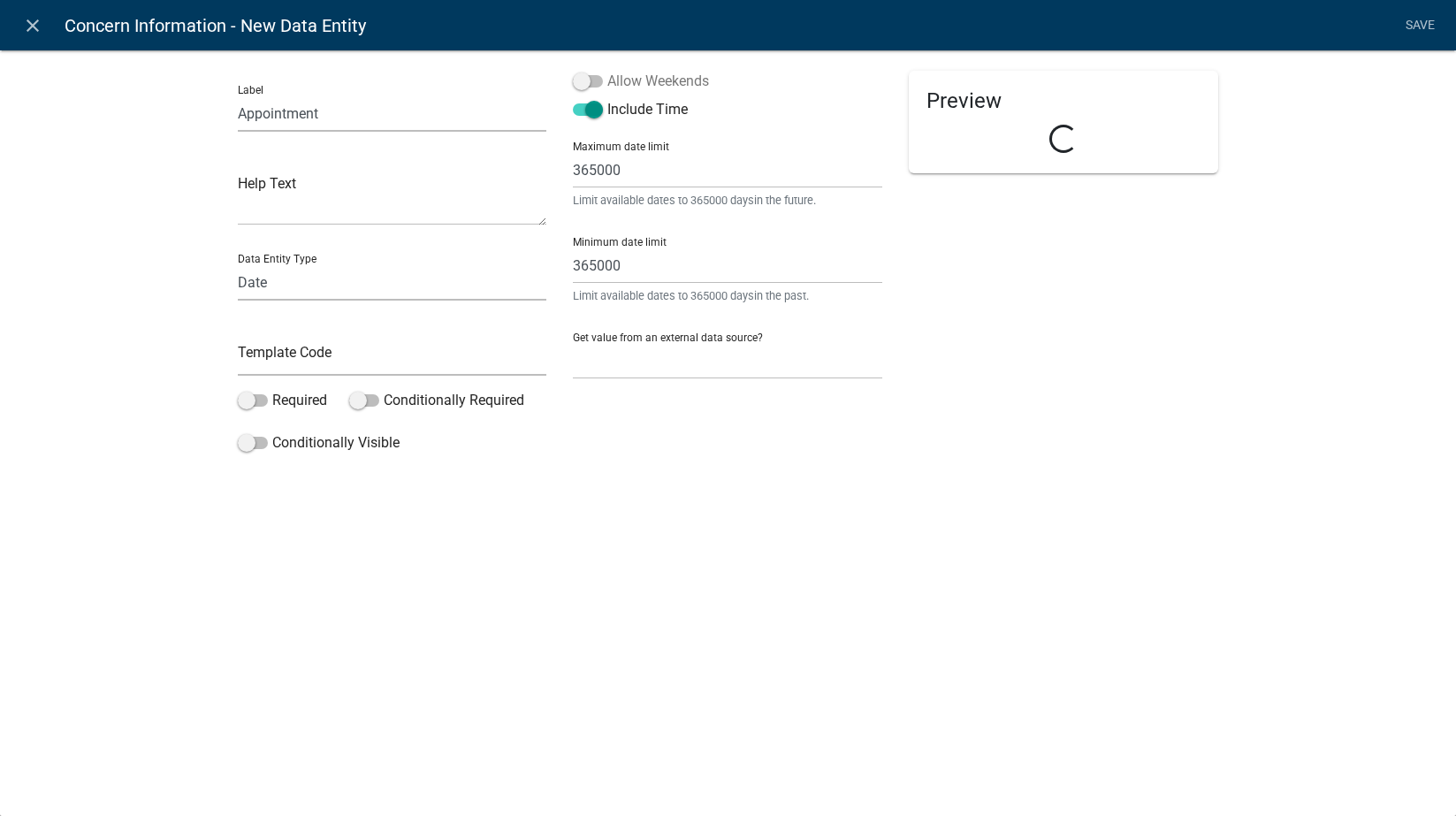
click at [608, 71] on input "Allow Weekends" at bounding box center [608, 71] width 0 height 0
click at [371, 371] on input "text" at bounding box center [393, 358] width 310 height 36
type input "Appointment"
click at [259, 397] on span at bounding box center [253, 400] width 30 height 12
click at [273, 390] on input "Required" at bounding box center [273, 390] width 0 height 0
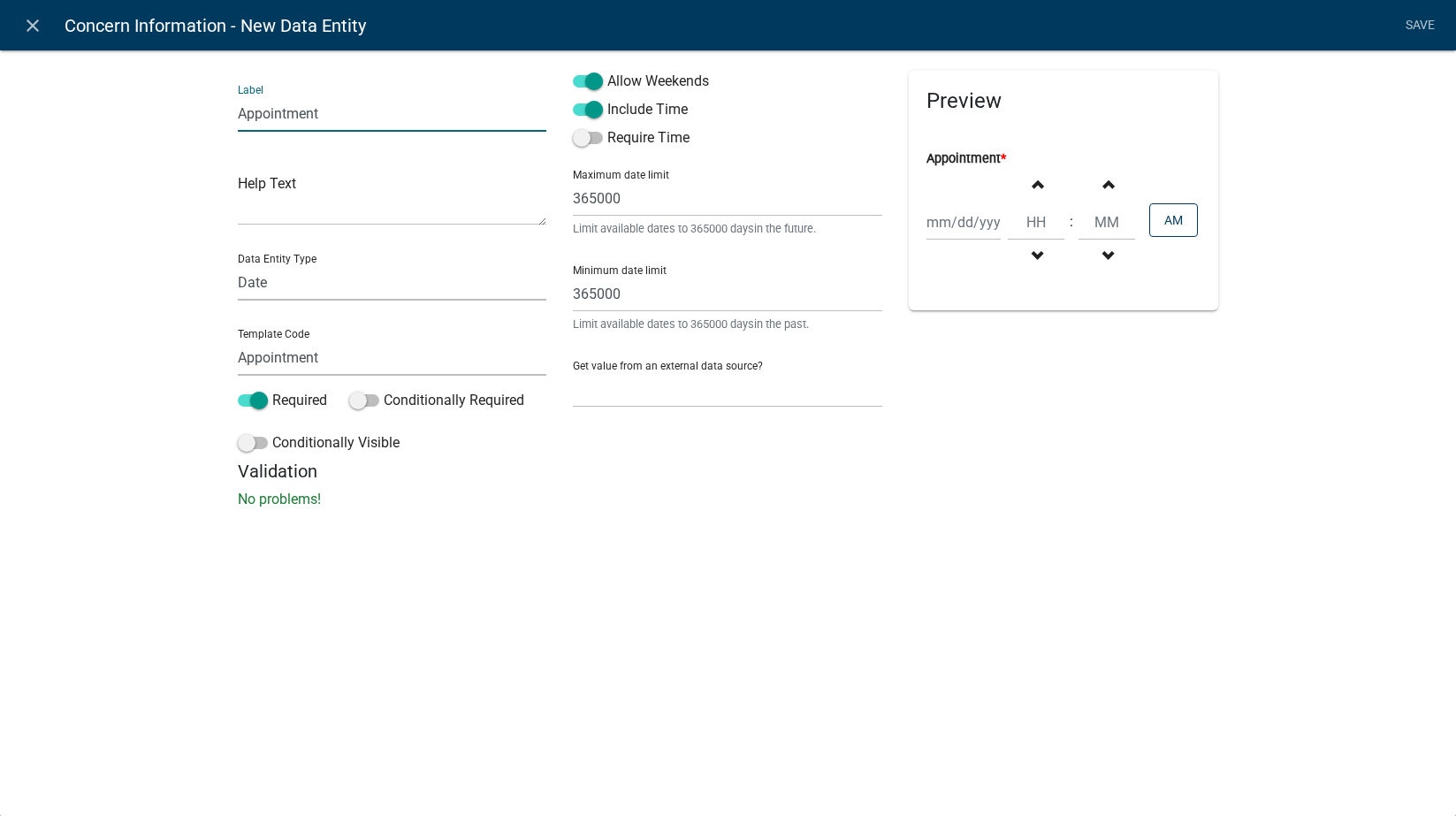
click at [238, 116] on input "Appointment" at bounding box center [393, 113] width 310 height 36
type input "Follow Up Appointment"
click at [317, 208] on textarea at bounding box center [393, 198] width 310 height 55
click at [644, 401] on select "None Search Parcel Data Applicant Data" at bounding box center [728, 389] width 310 height 36
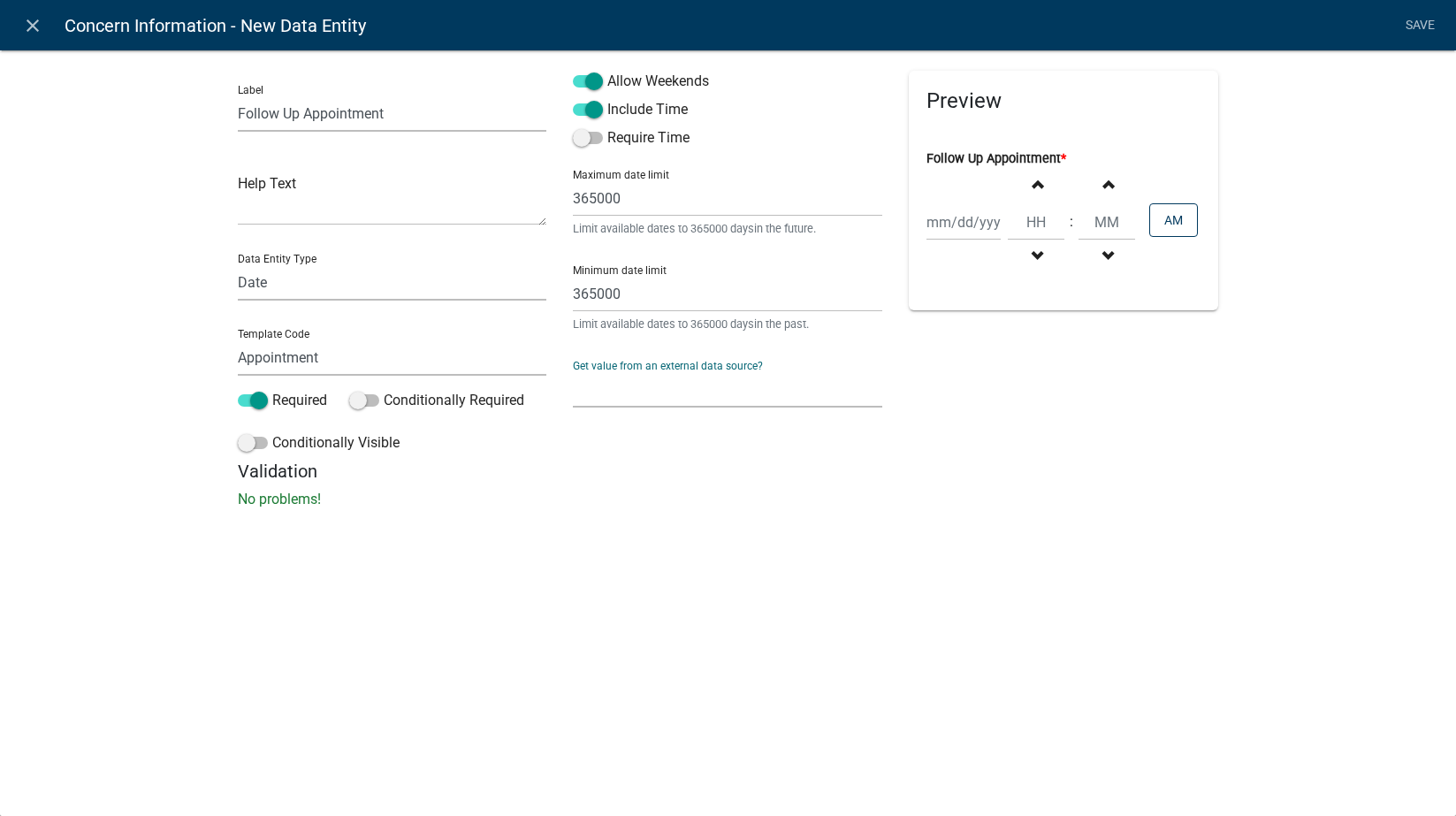
click at [645, 394] on select "None Search Parcel Data Applicant Data" at bounding box center [728, 389] width 310 height 36
click at [1414, 15] on link "Save" at bounding box center [1420, 25] width 44 height 34
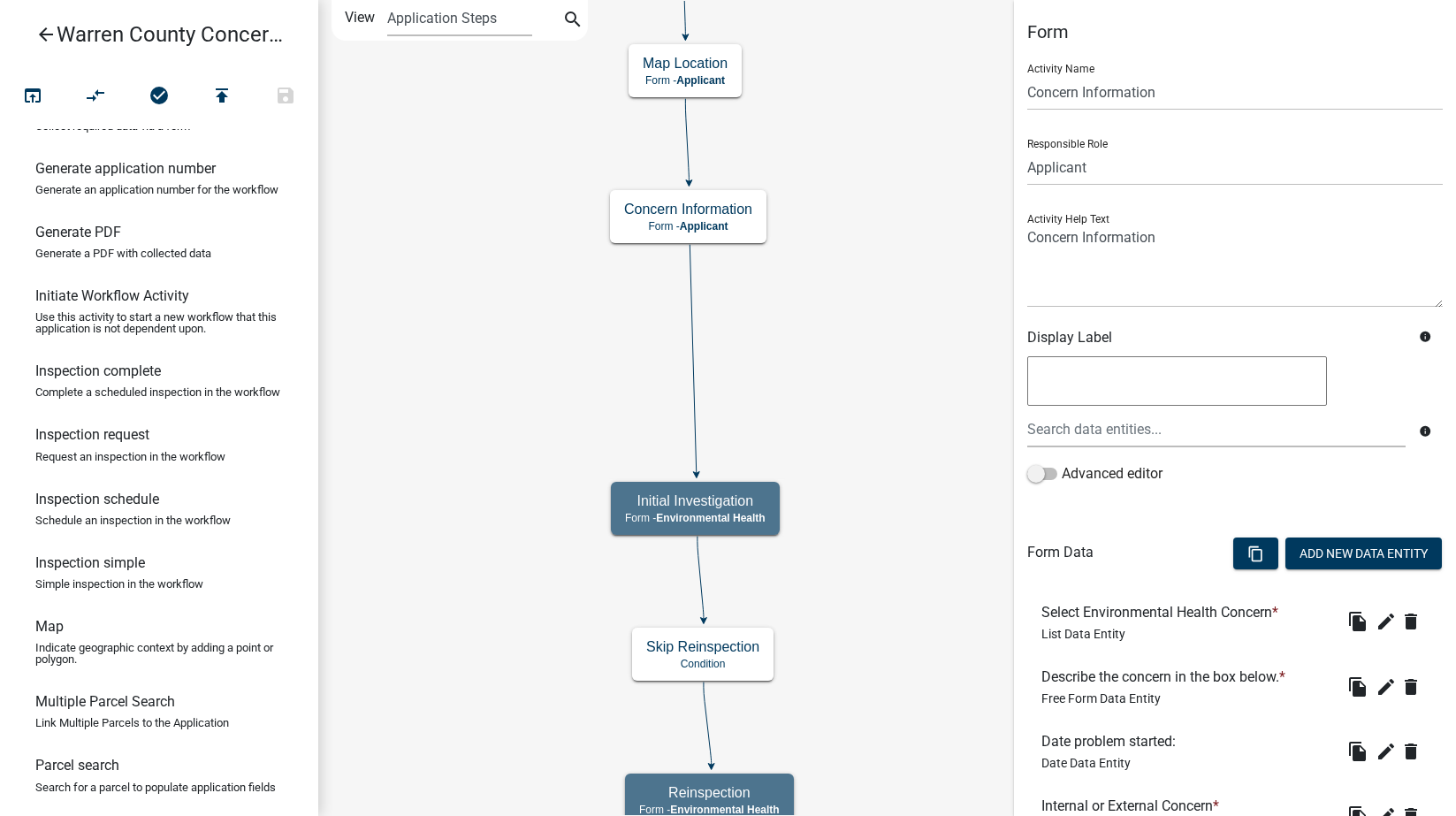
scroll to position [213, 0]
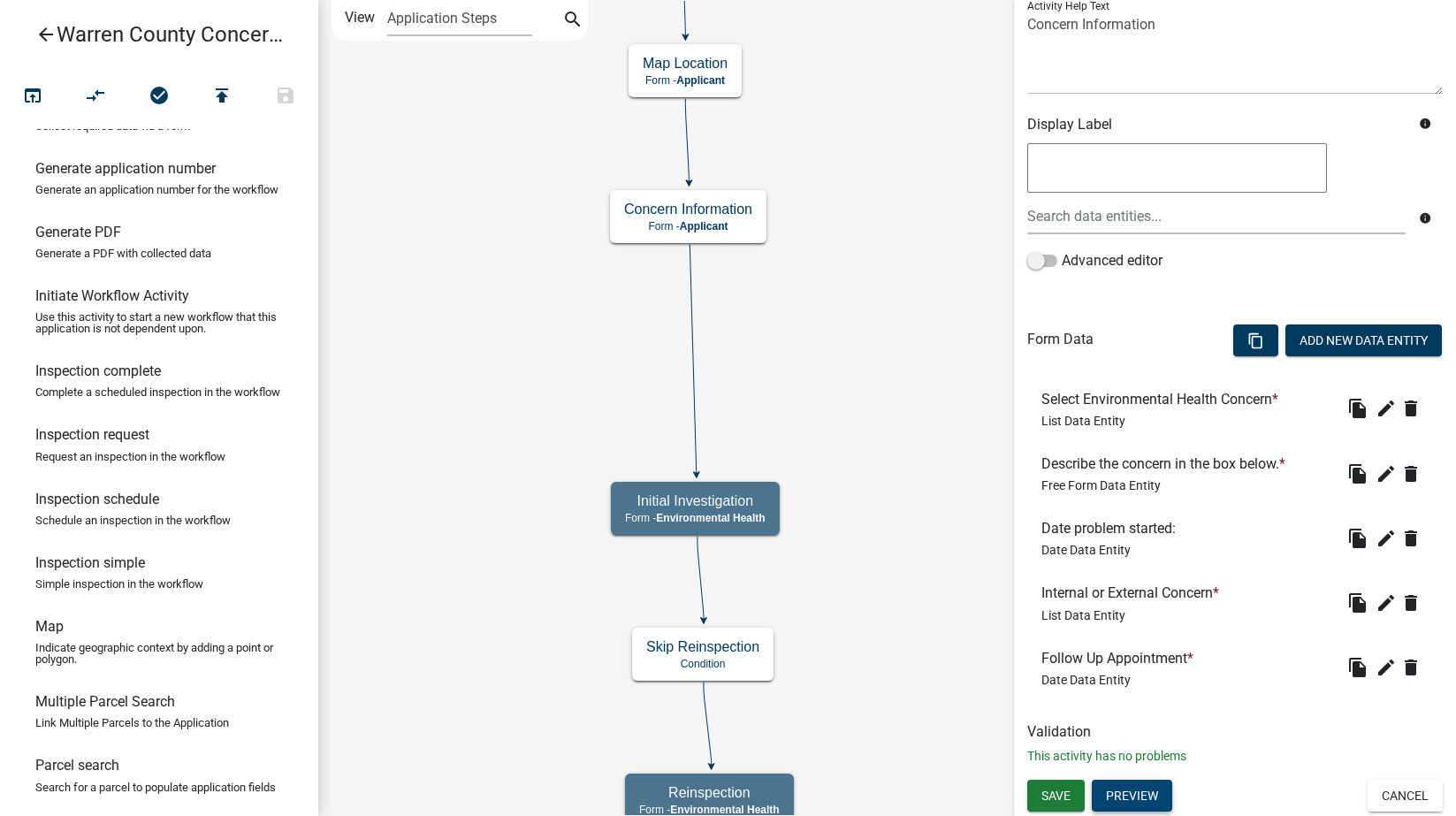
click at [1113, 795] on button "Preview" at bounding box center [1132, 795] width 80 height 32
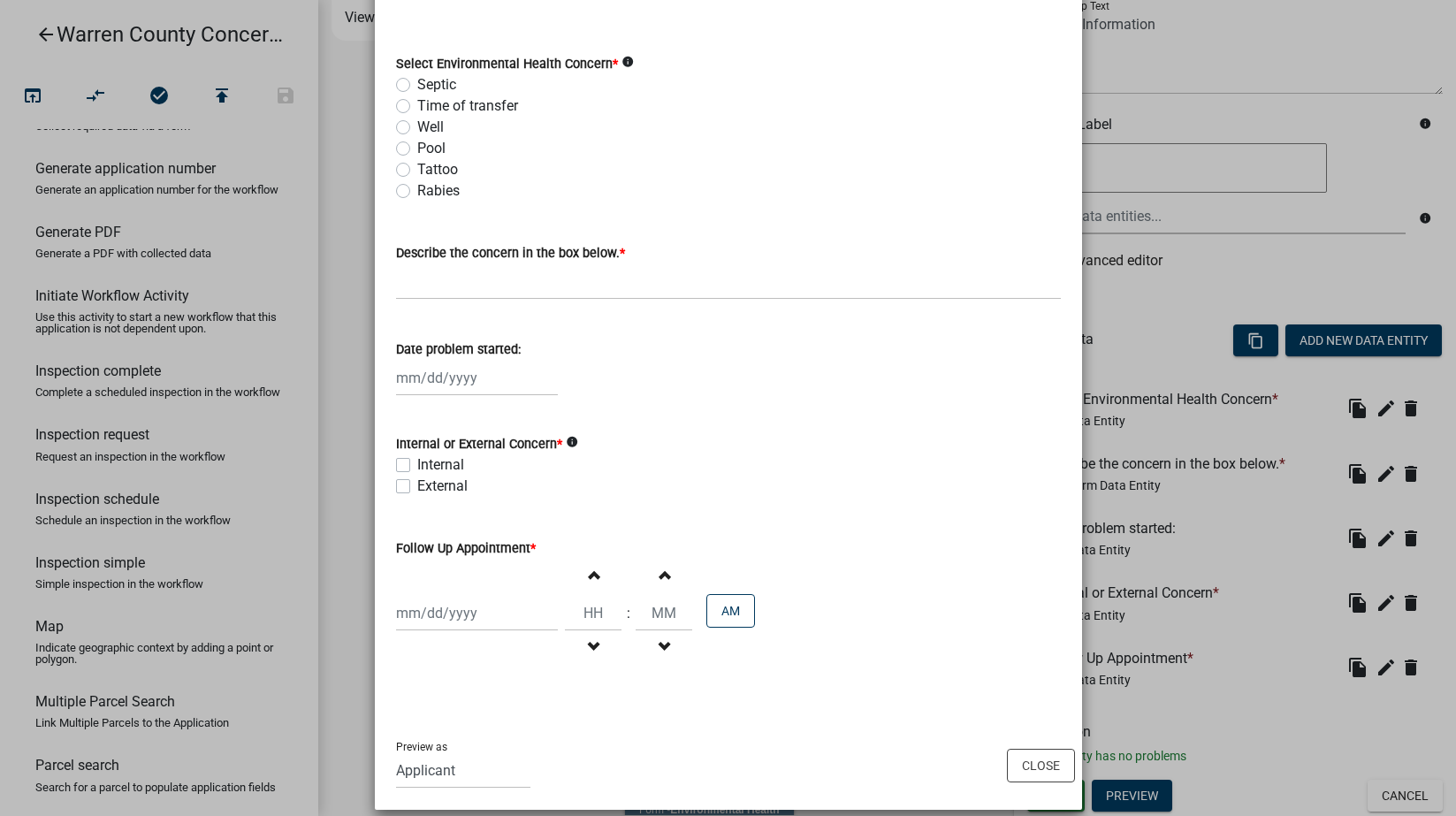
scroll to position [139, 0]
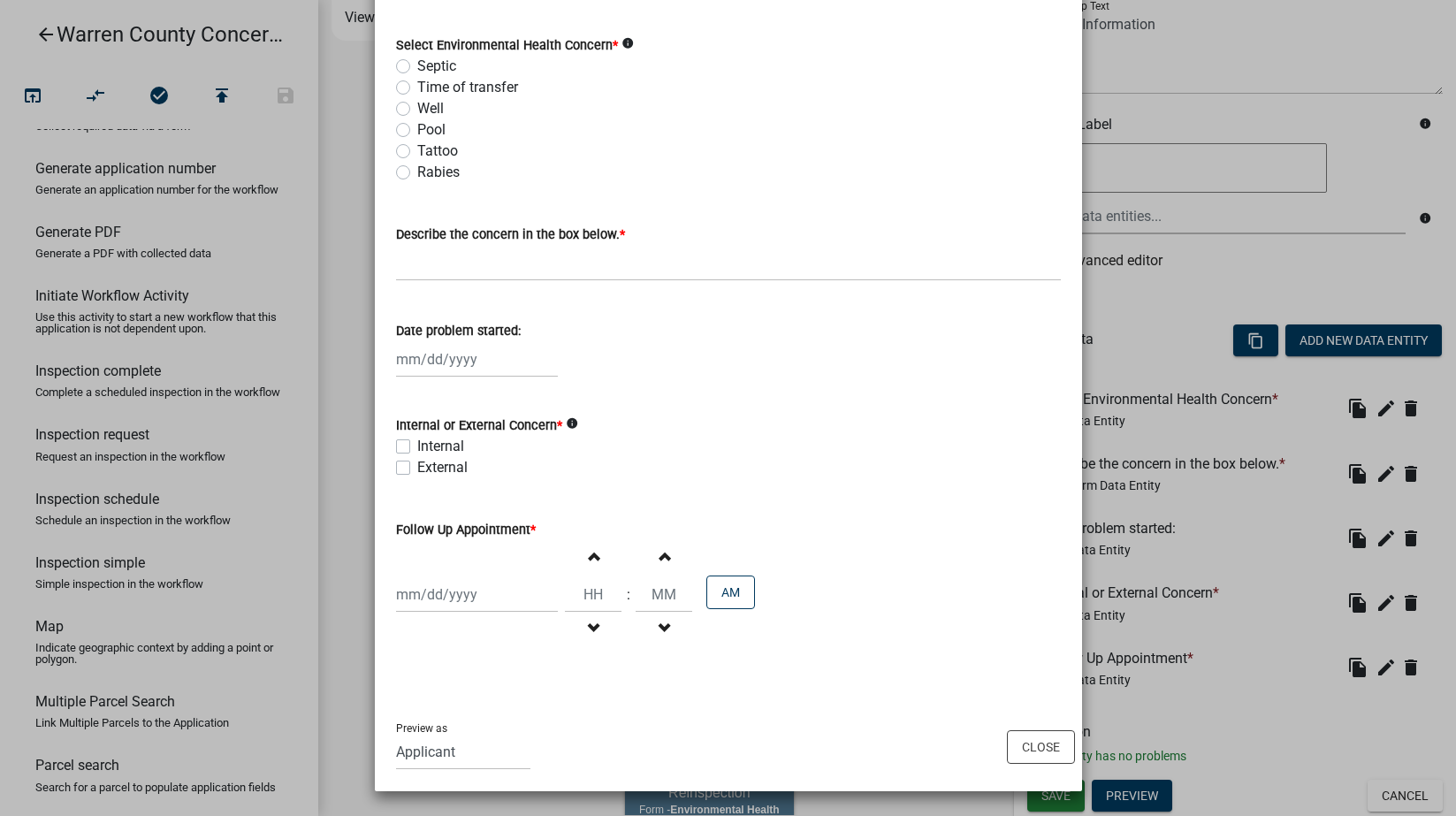
select select "8"
select select "2025"
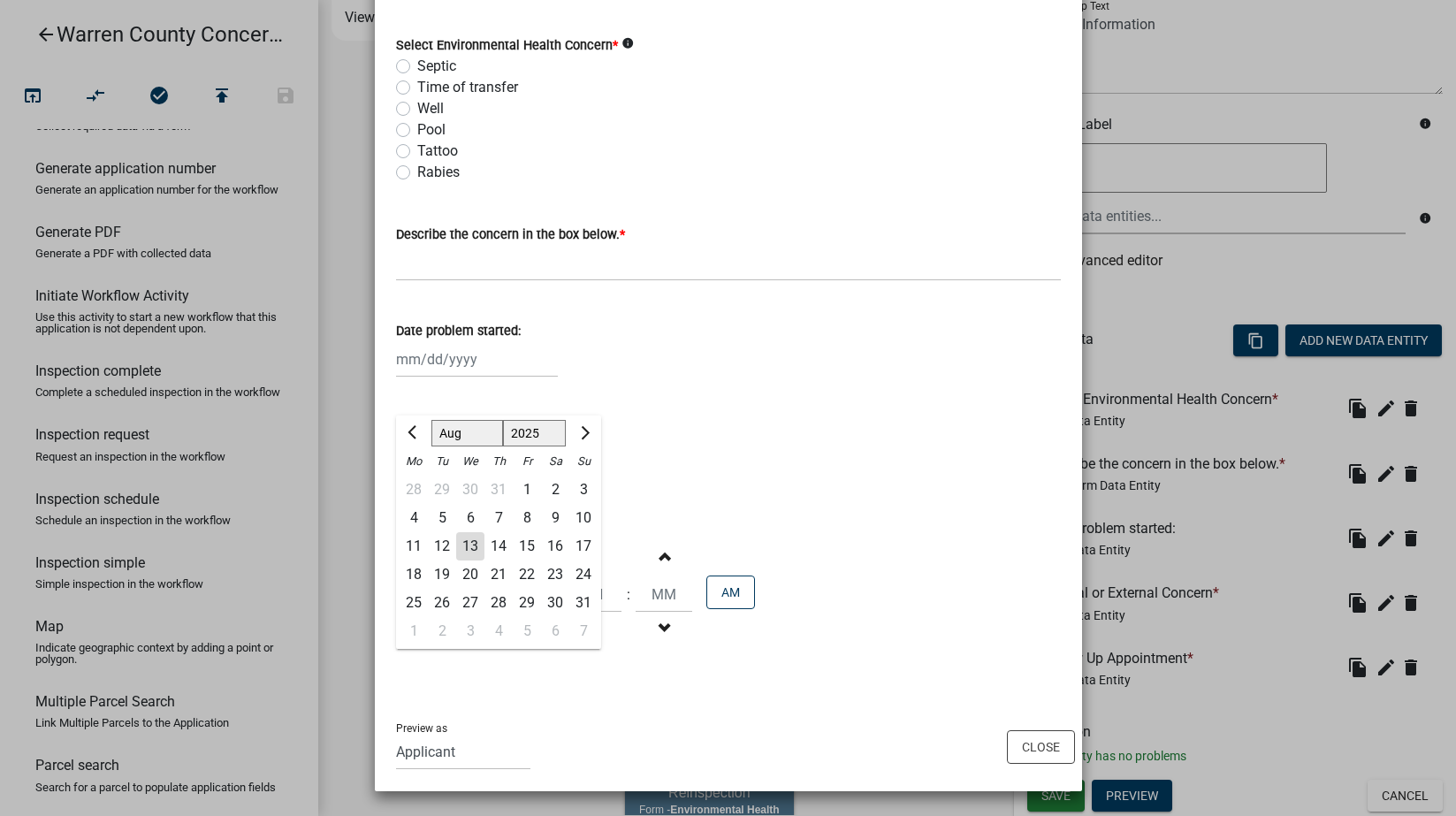
click at [441, 597] on div "[PERSON_NAME] Feb Mar Apr [PERSON_NAME][DATE] Oct Nov [DATE] 1526 1527 1528 152…" at bounding box center [476, 595] width 161 height 36
click at [460, 546] on div "13" at bounding box center [470, 546] width 28 height 28
type input "[DATE]"
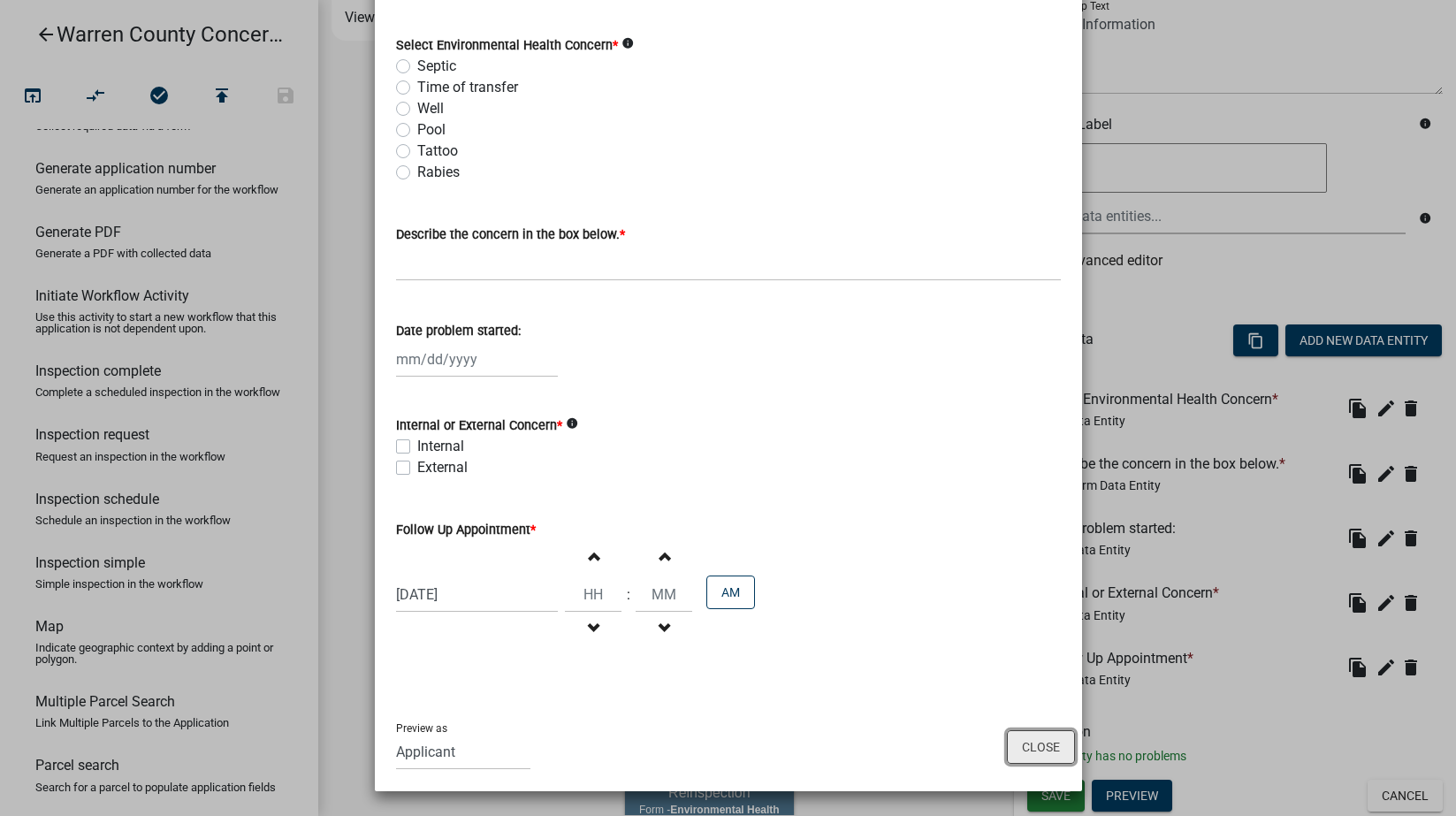
click at [1046, 745] on button "Close" at bounding box center [1041, 747] width 68 height 34
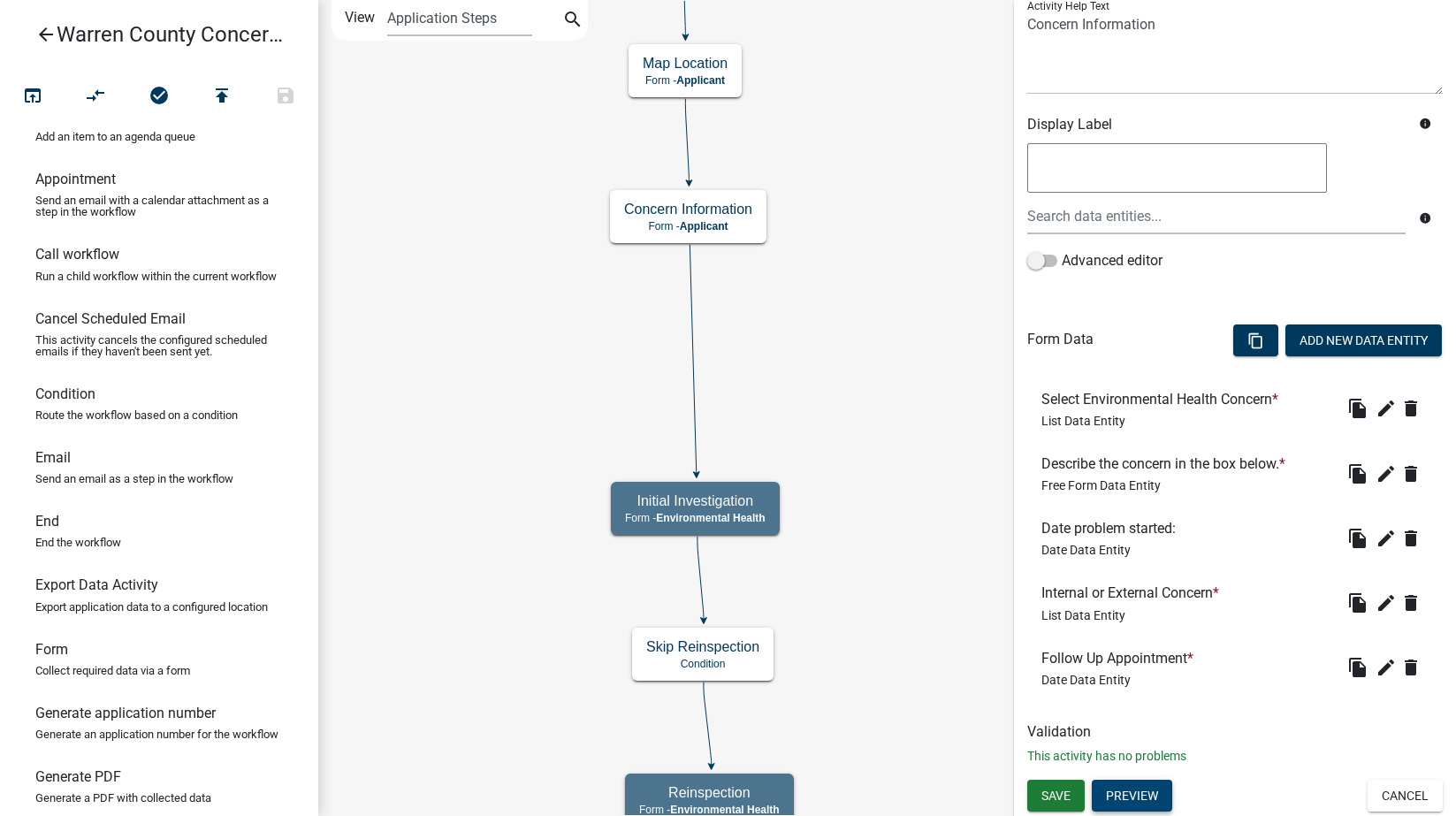
scroll to position [0, 0]
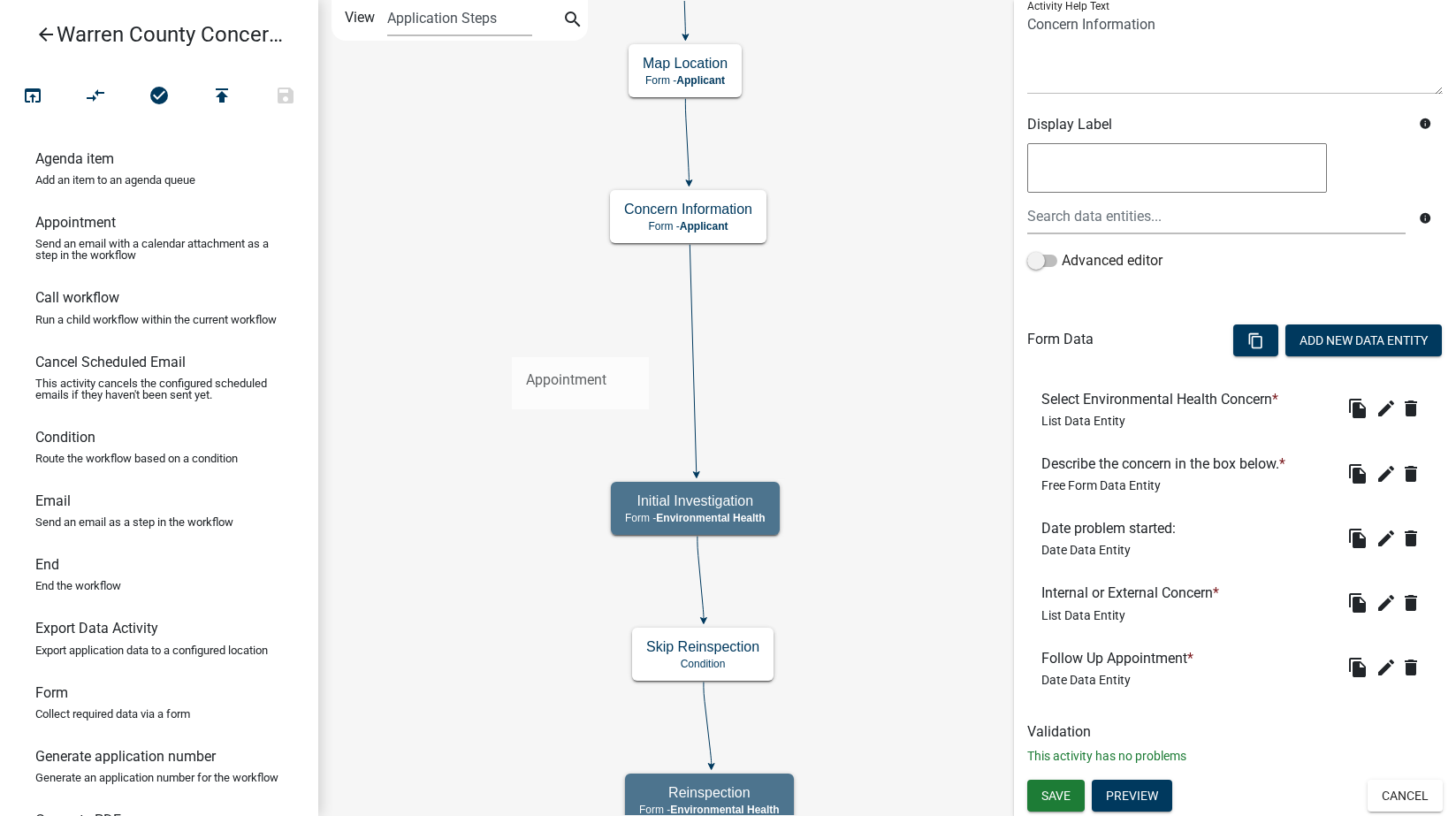
drag, startPoint x: 75, startPoint y: 229, endPoint x: 511, endPoint y: 343, distance: 450.7
click at [511, 343] on div "arrow_back Warren County Concerns- Environmental Health open_in_browser compare…" at bounding box center [728, 408] width 1456 height 816
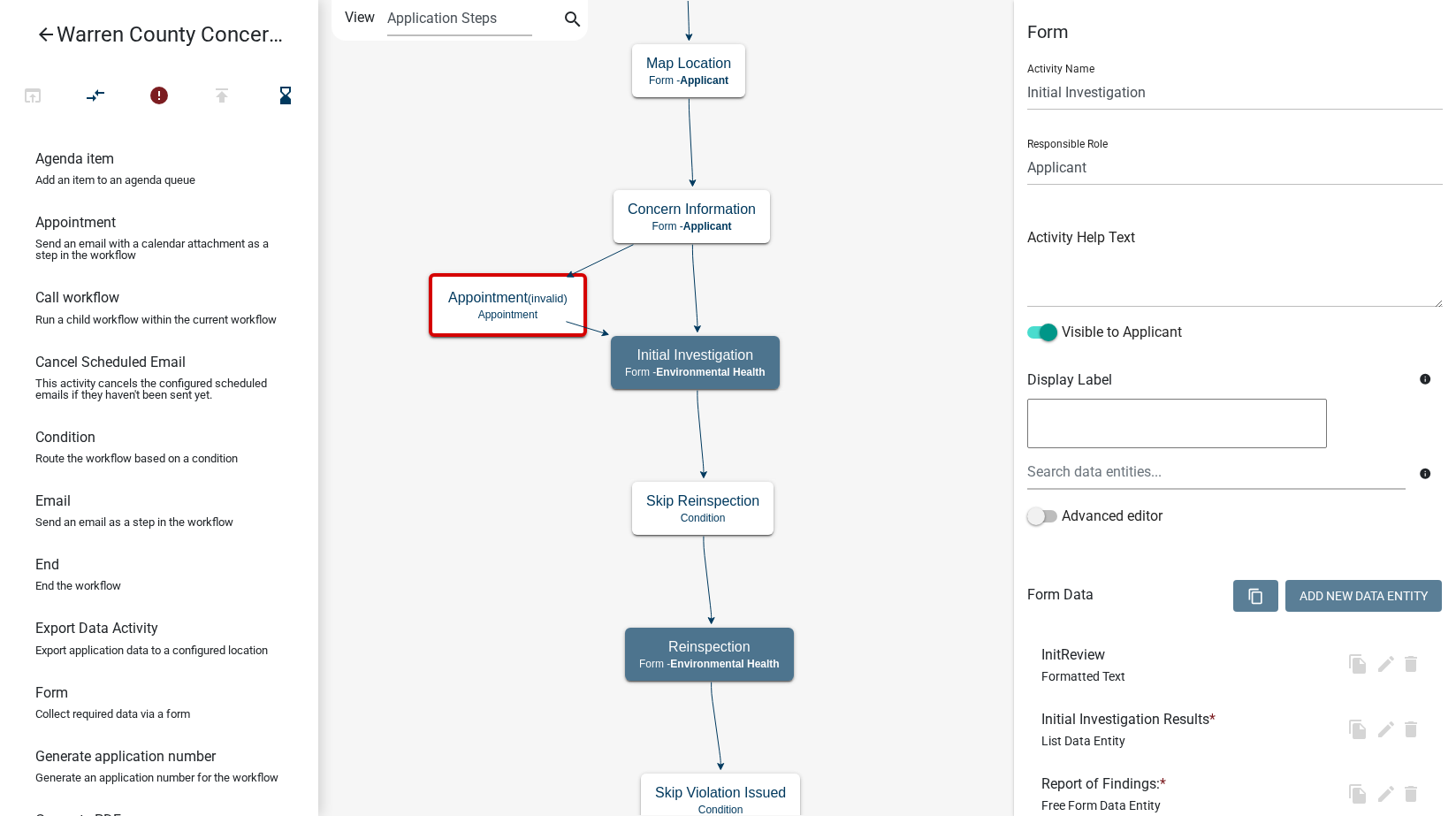
click at [693, 272] on icon at bounding box center [694, 286] width 5 height 83
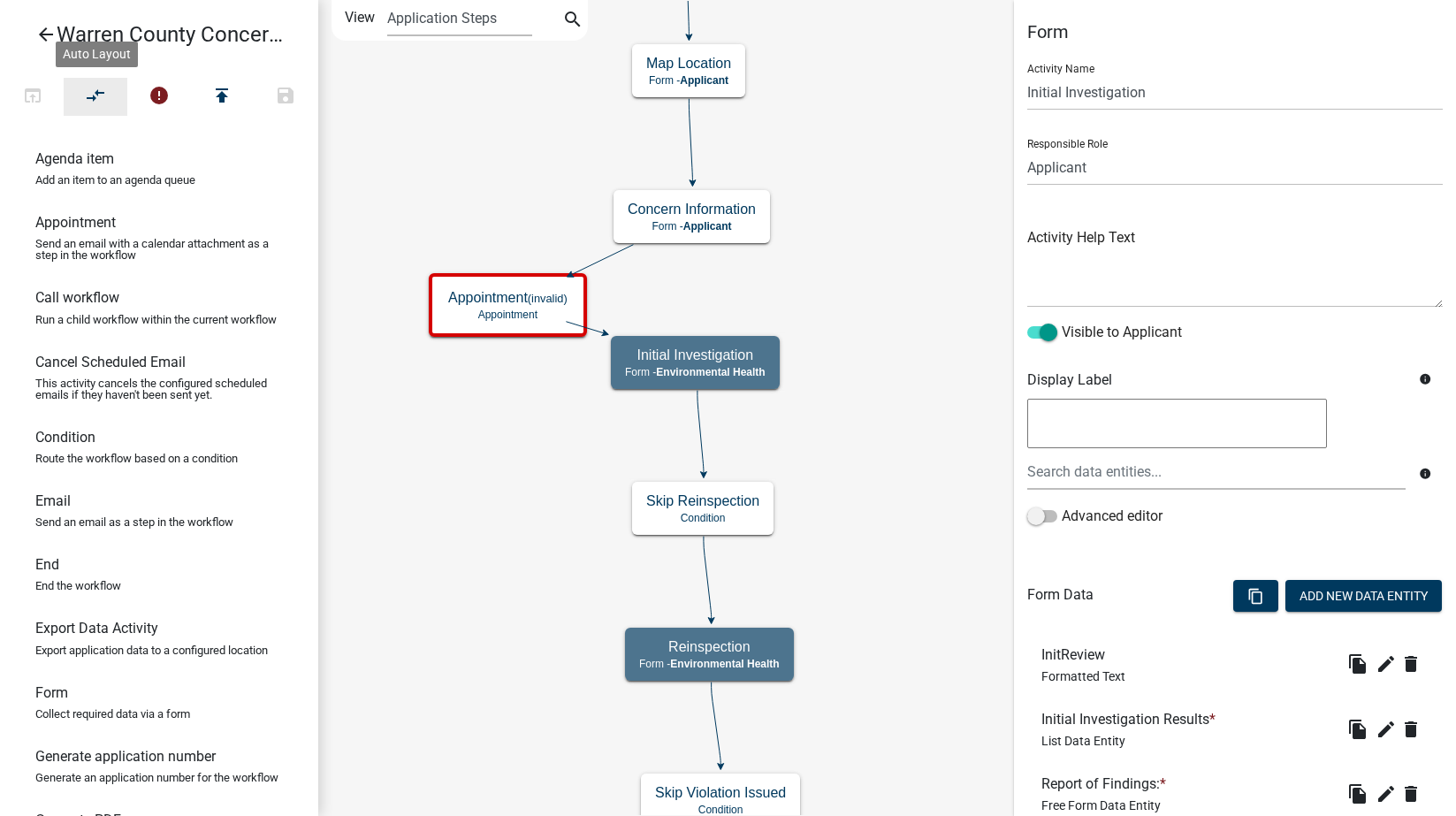
click at [91, 98] on icon "compare_arrows" at bounding box center [96, 97] width 21 height 25
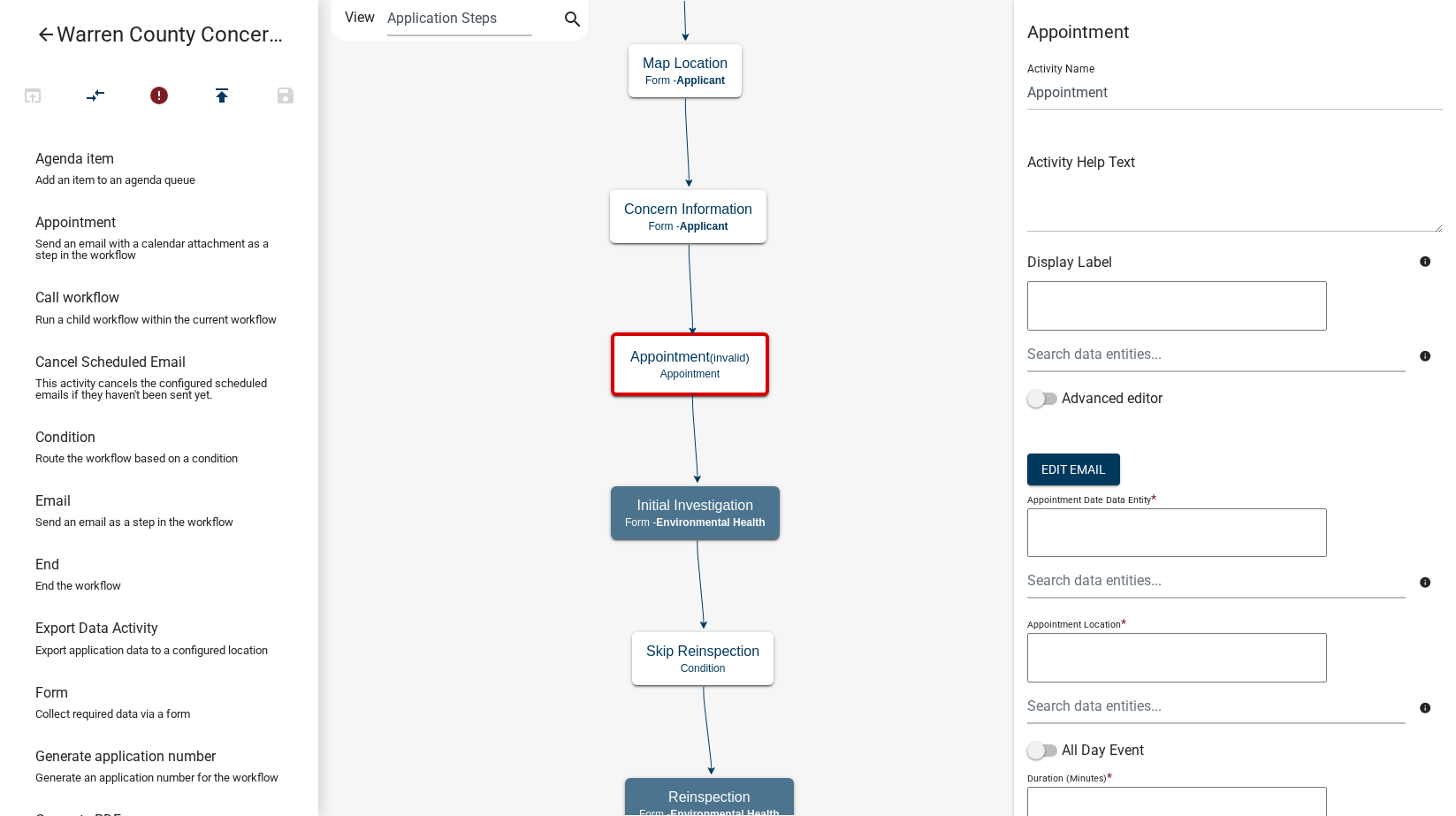
scroll to position [206, 0]
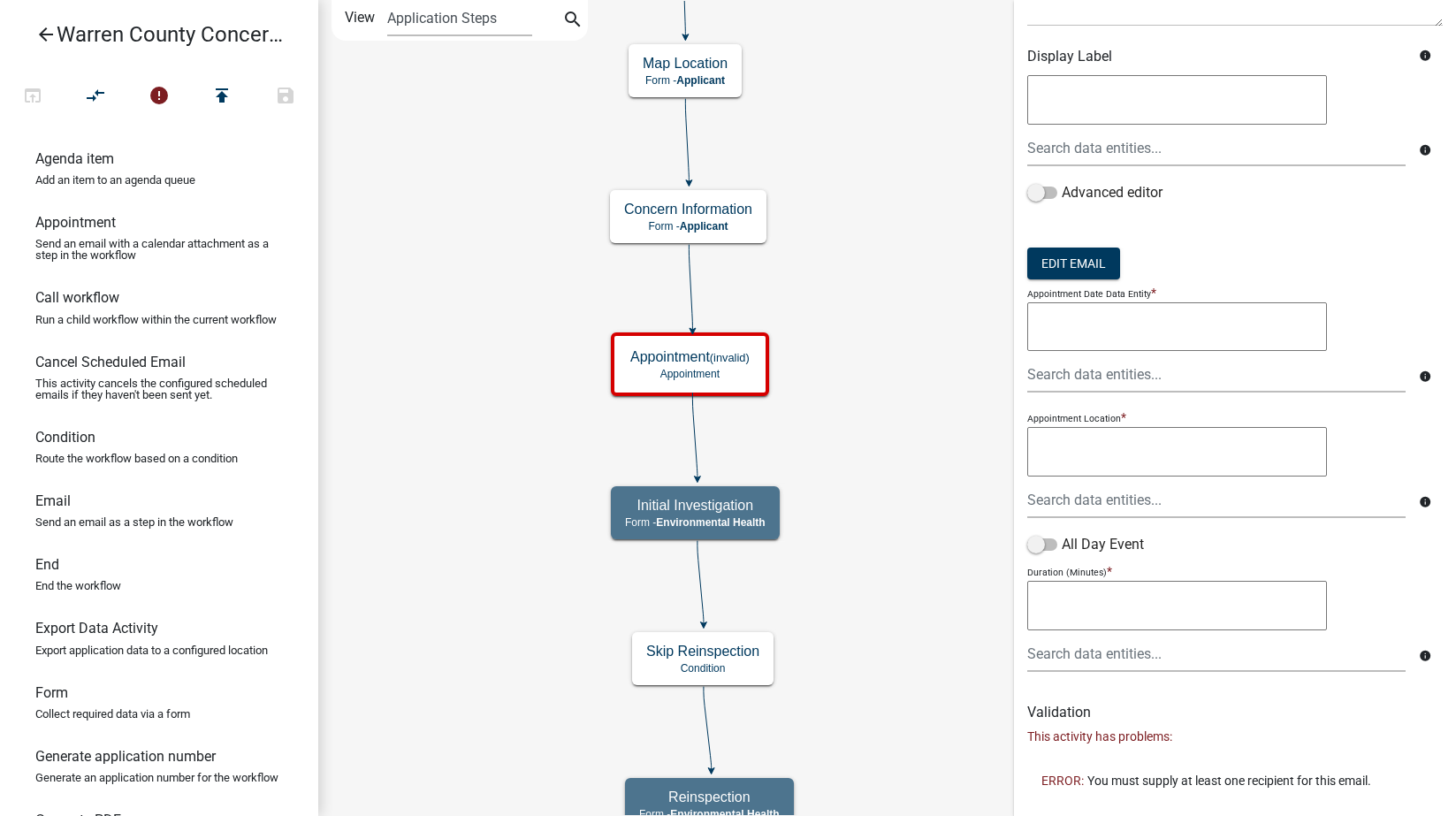
click at [1097, 323] on textarea at bounding box center [1177, 327] width 300 height 49
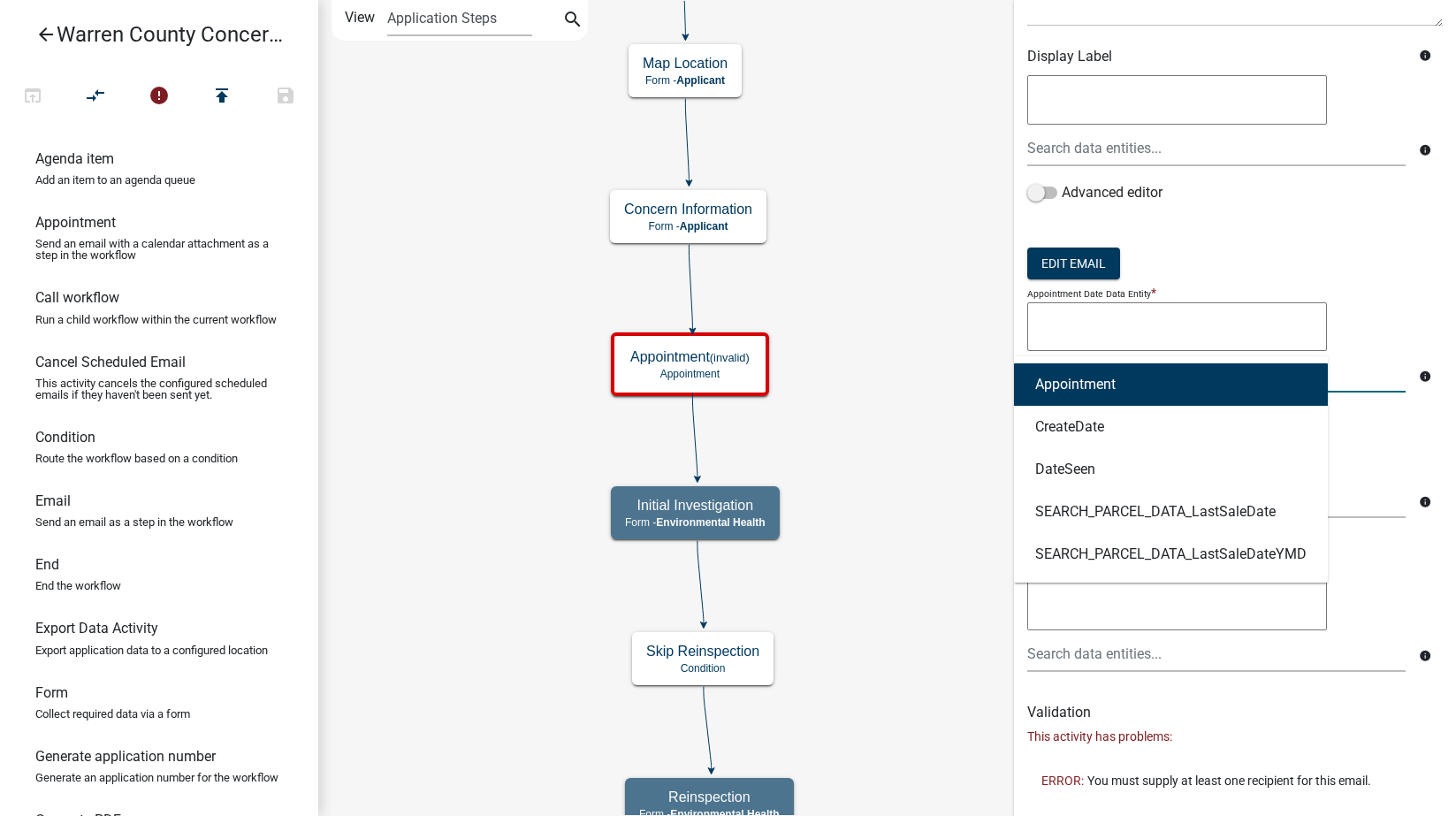
click at [1097, 377] on div "Appointment CreateDate DateSeen SEARCH_PARCEL_DATA_LastSaleDate SEARCH_PARCEL_D…" at bounding box center [1216, 374] width 405 height 36
click at [1093, 394] on button "Appointment" at bounding box center [1170, 384] width 314 height 42
type textarea "Appointment"
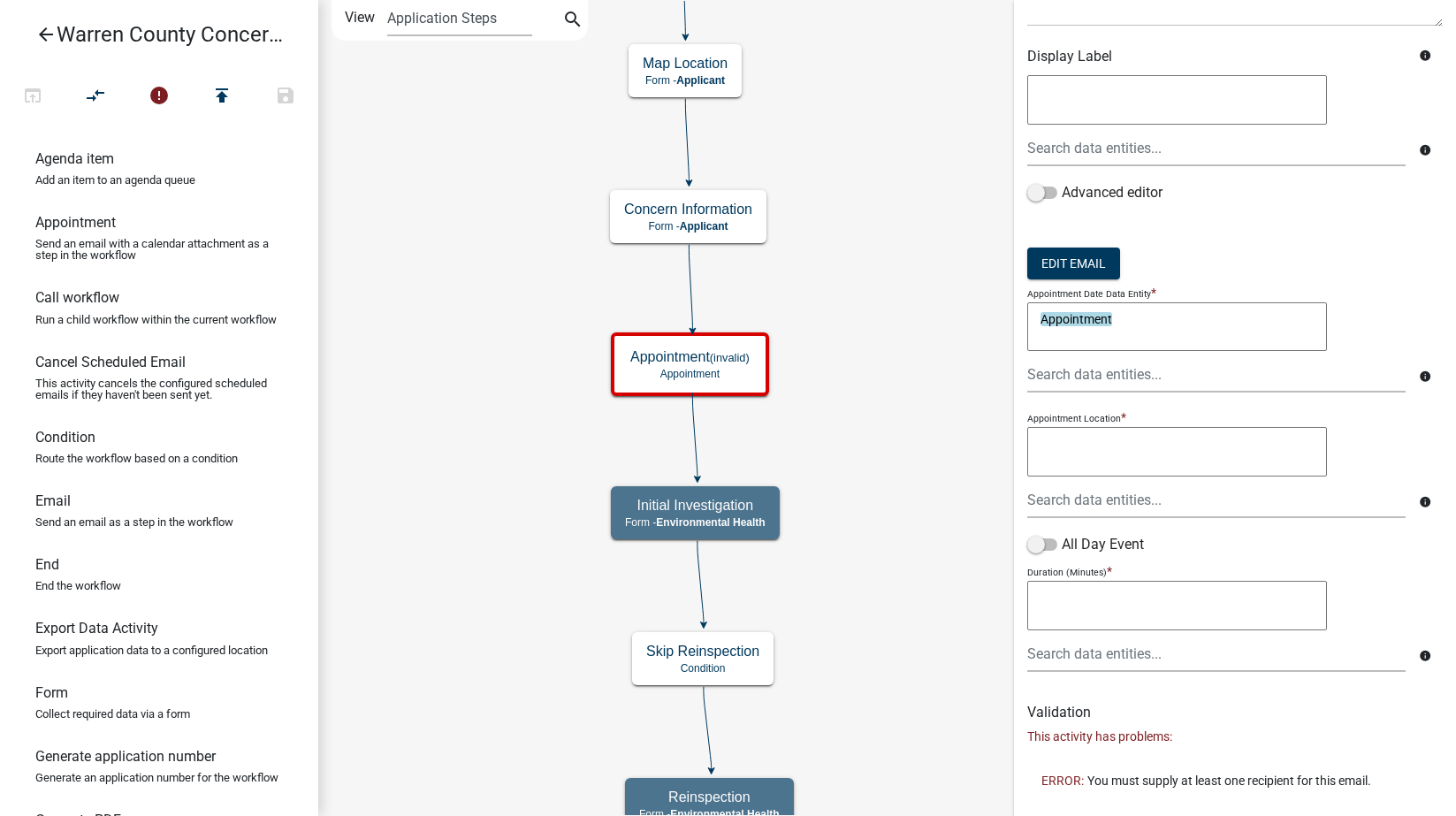
click at [1144, 440] on textarea at bounding box center [1177, 452] width 300 height 49
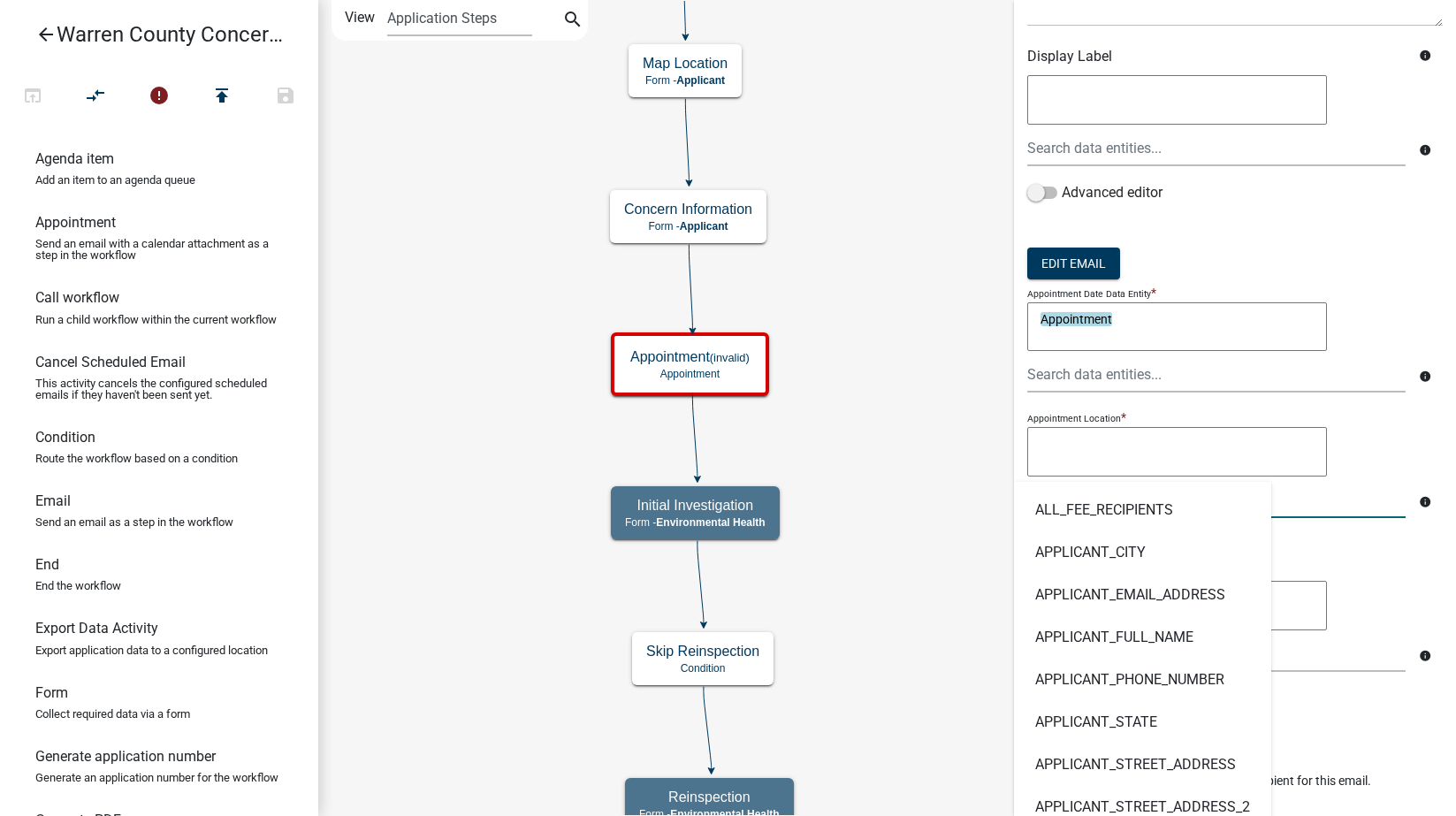
click at [1134, 485] on div "ALL_FEE_RECIPIENTS APPLICANT_CITY APPLICANT_EMAIL_ADDRESS APPLICANT_FULL_NAME A…" at bounding box center [1216, 499] width 405 height 36
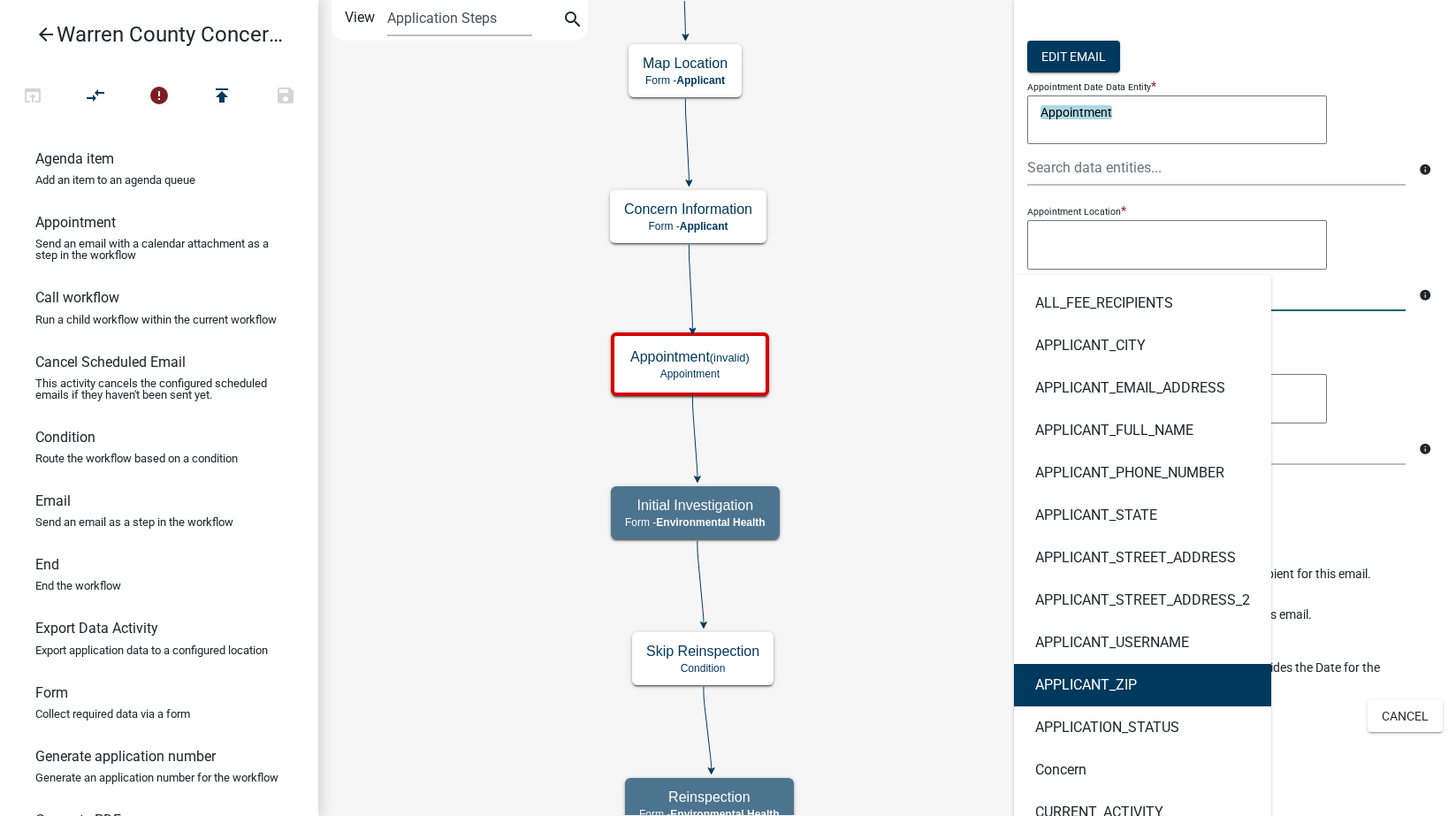
scroll to position [619, 0]
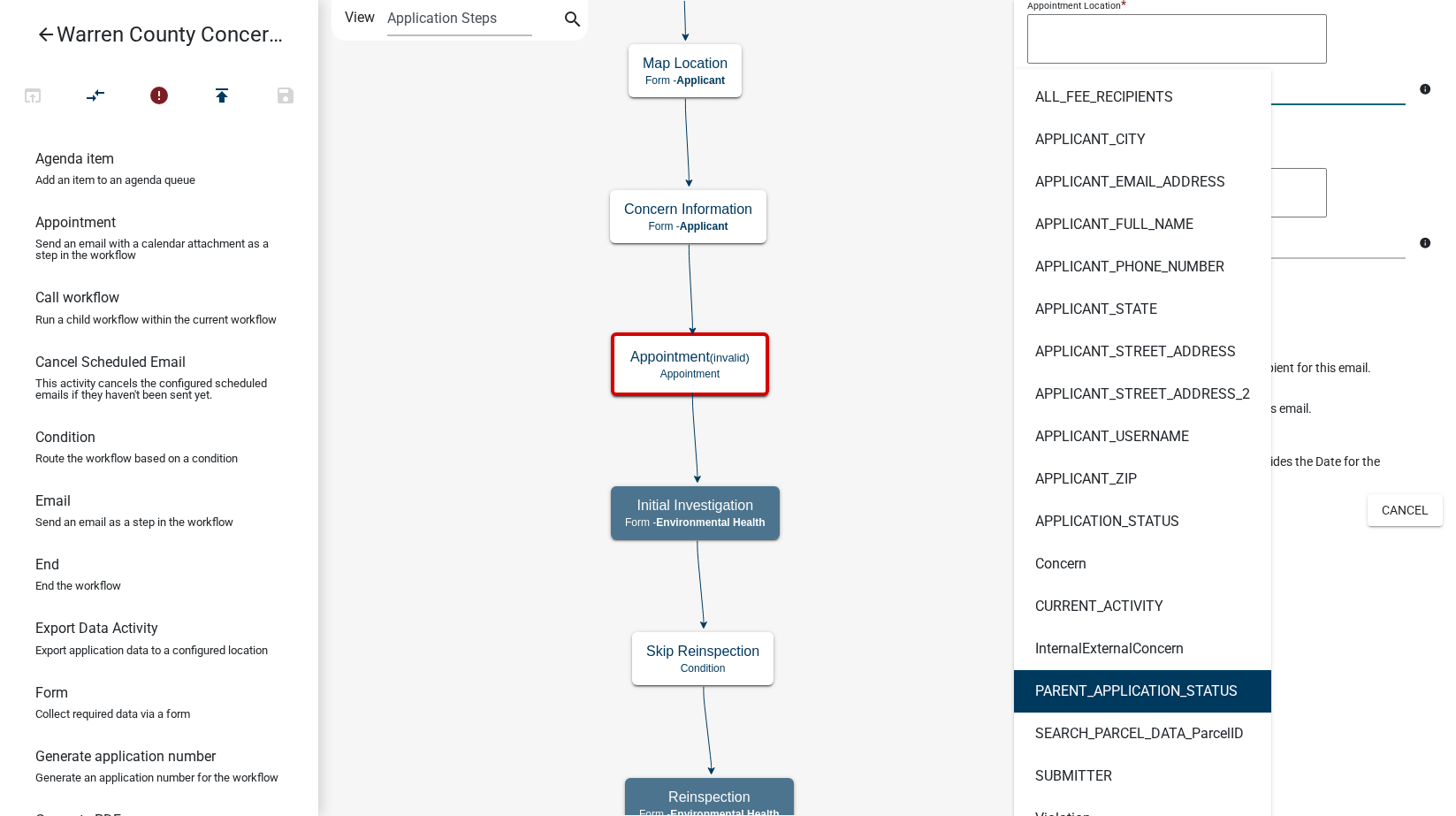
click at [1146, 727] on ngb-highlight "SEARCH_PARCEL_DATA_ParcelID" at bounding box center [1140, 734] width 209 height 14
type textarea "SEARCH_PARCEL_DATA_ParcelID"
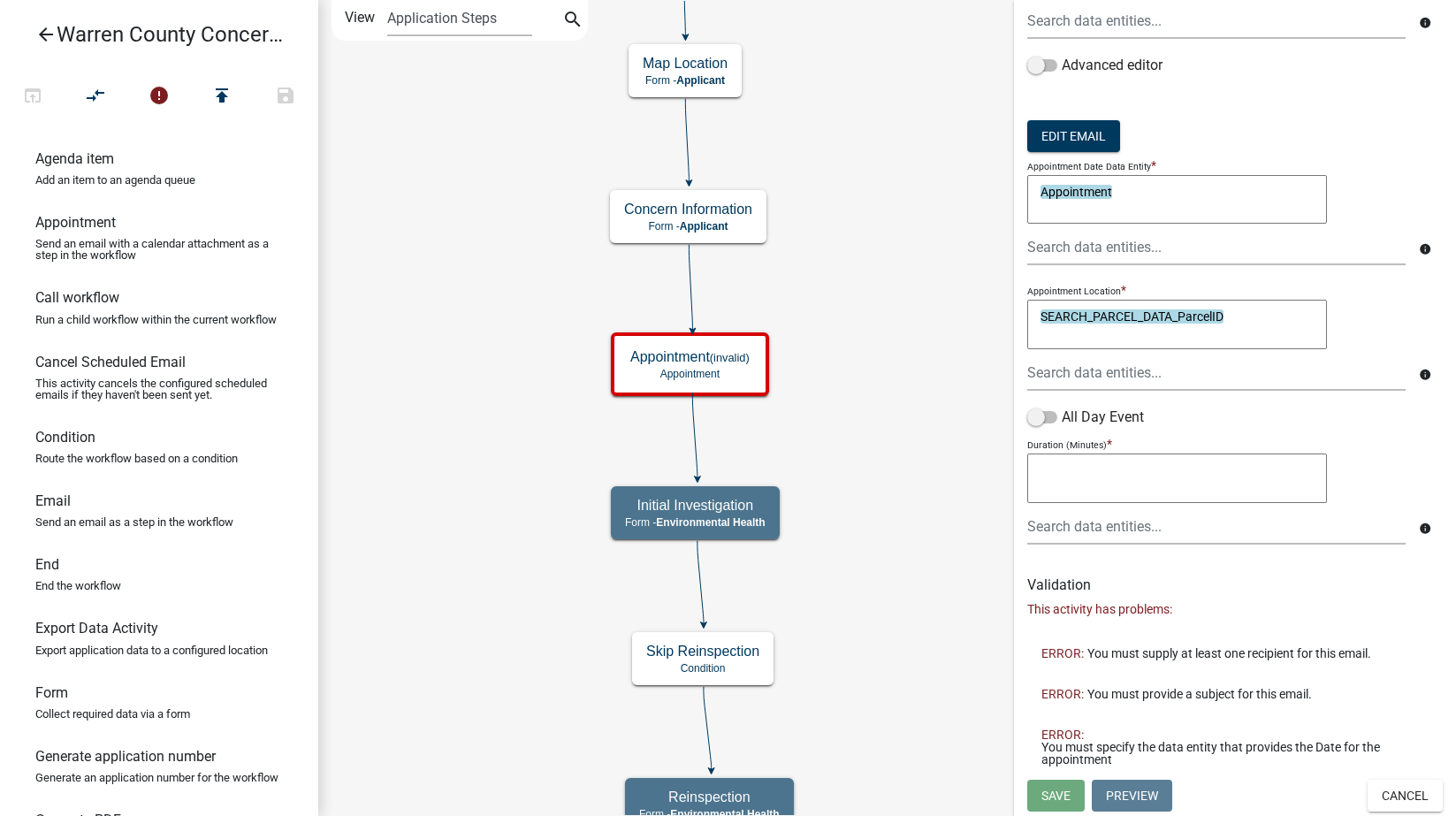
scroll to position [333, 0]
click at [1087, 475] on textarea at bounding box center [1177, 478] width 300 height 49
click at [1142, 526] on div at bounding box center [1216, 527] width 405 height 36
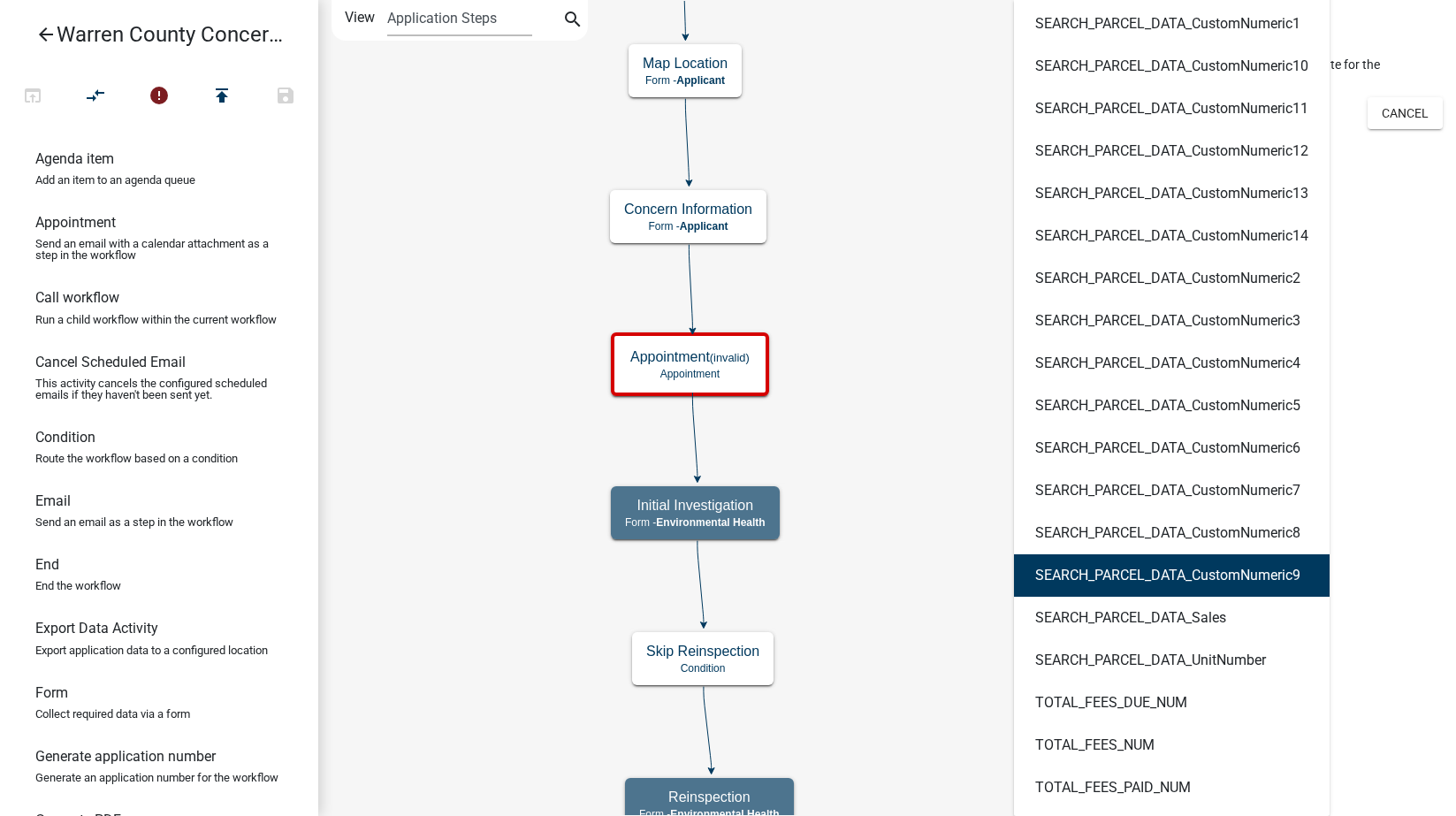
scroll to position [0, 0]
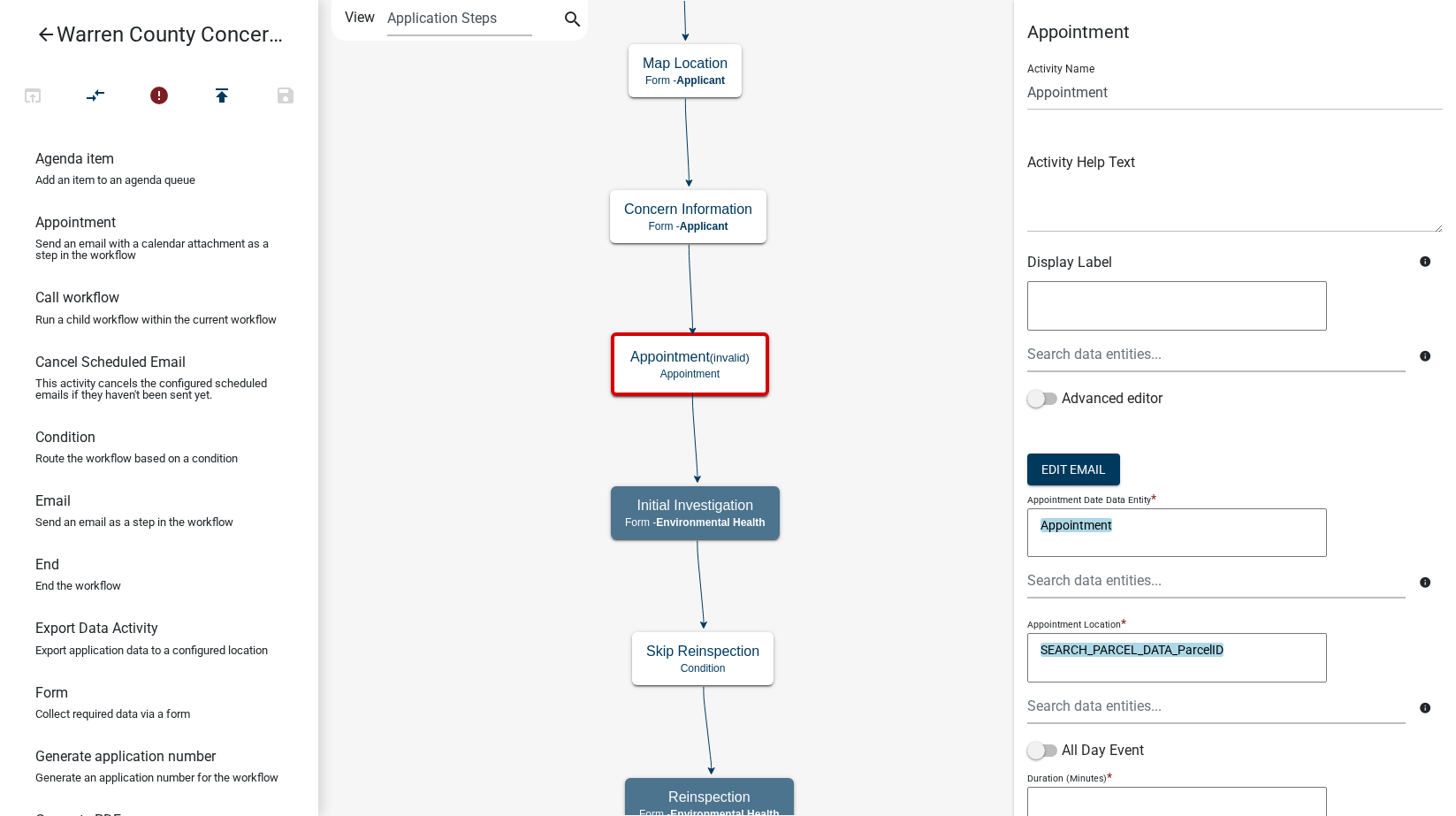
click at [1091, 787] on textarea at bounding box center [1177, 811] width 300 height 49
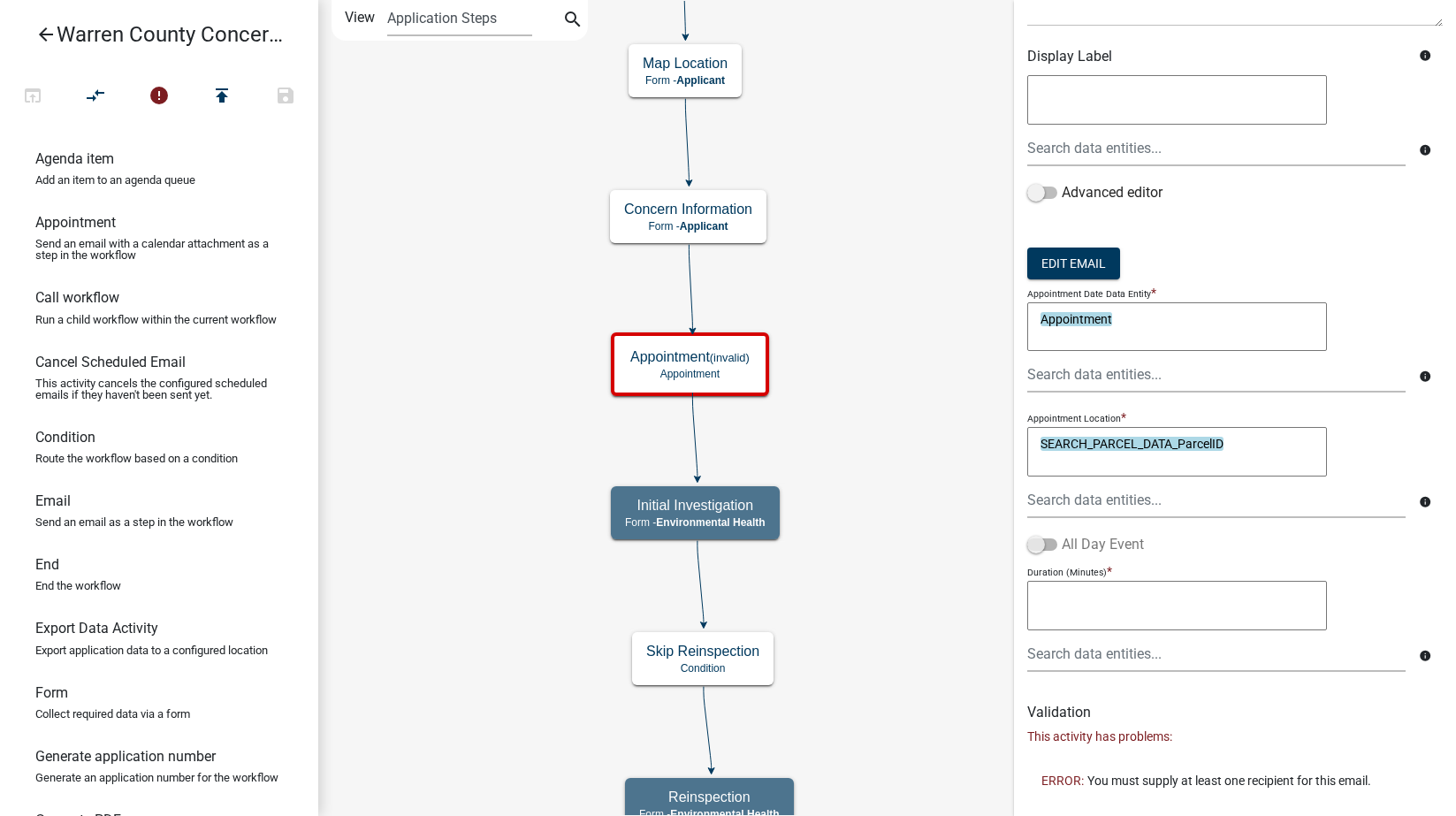
click at [1050, 546] on span at bounding box center [1043, 544] width 30 height 12
click at [1062, 534] on input "All Day Event" at bounding box center [1062, 534] width 0 height 0
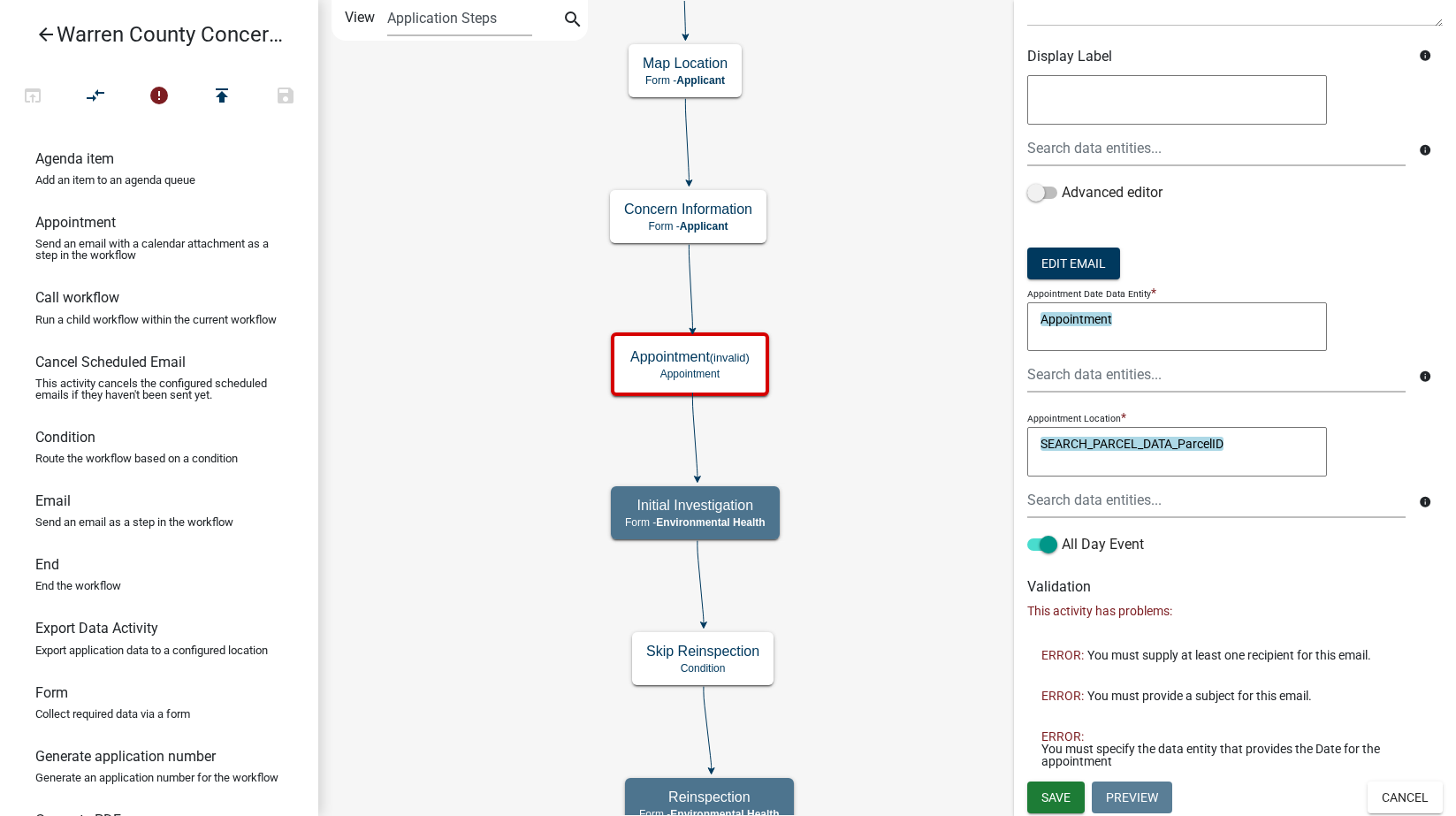
scroll to position [0, 0]
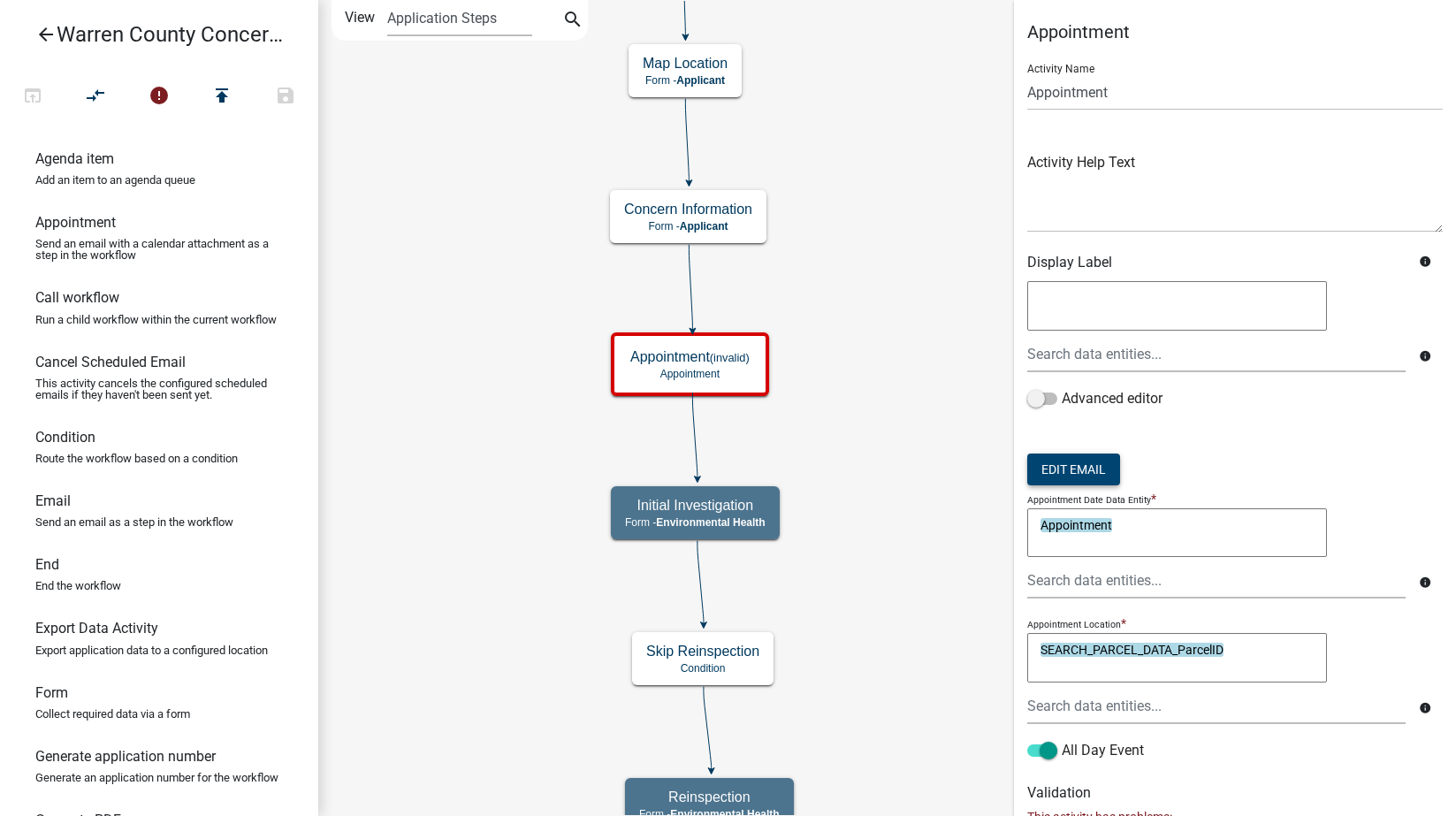
click at [1080, 475] on button "Edit Email" at bounding box center [1073, 470] width 92 height 32
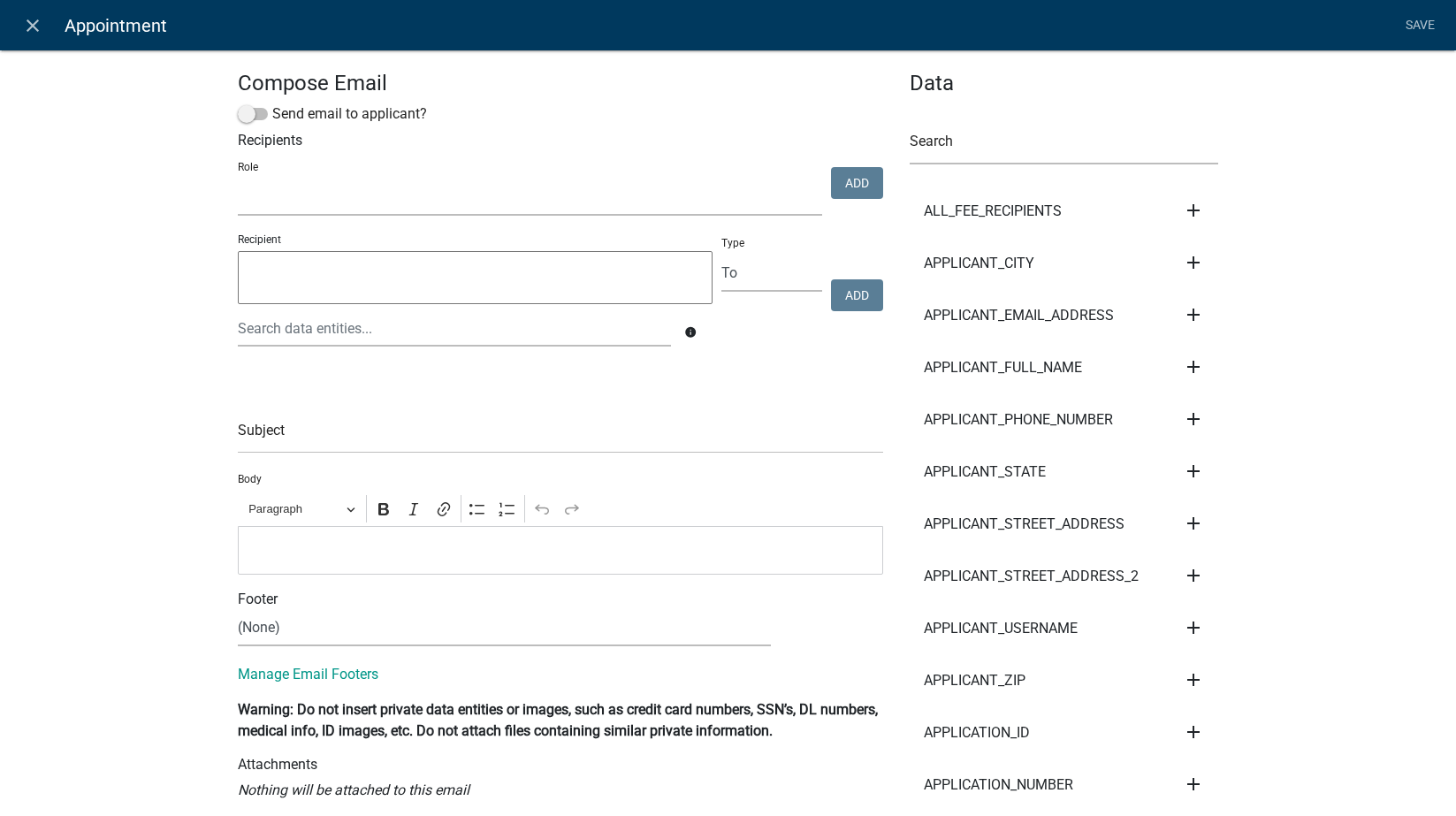
click at [520, 193] on select "Engineering BOS Zoning Admin Assessor Environmental Health E911" at bounding box center [530, 197] width 584 height 36
select select "eb914f98-266b-4d45-b6a7-c04eb7a49358"
click at [238, 179] on select "Engineering BOS Zoning Admin Assessor Environmental Health E911" at bounding box center [530, 197] width 584 height 36
click at [846, 179] on button "Add" at bounding box center [857, 183] width 52 height 32
select select
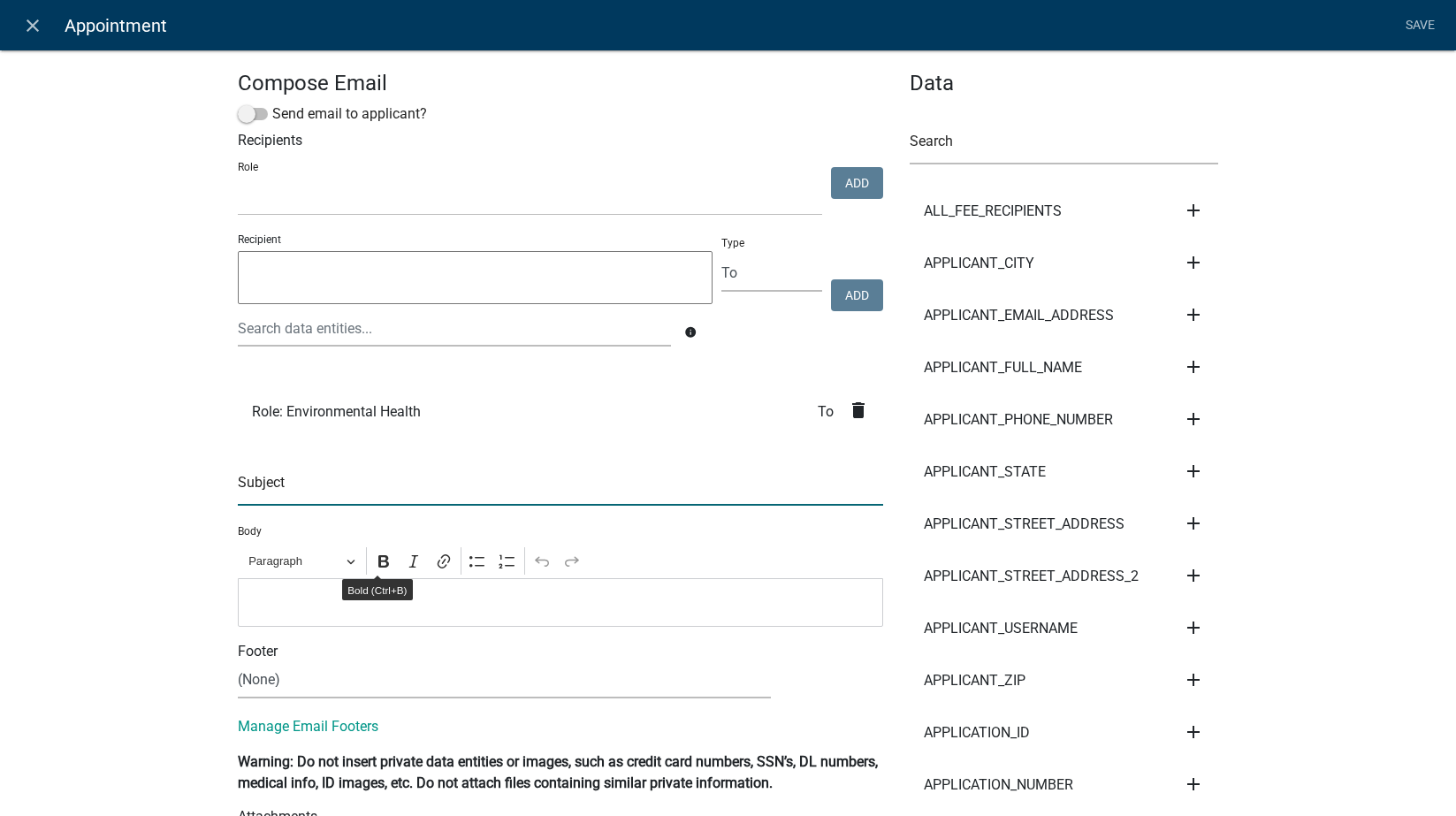
click at [364, 498] on input "text" at bounding box center [560, 487] width 645 height 36
type input "Concern Follow Up"
select select
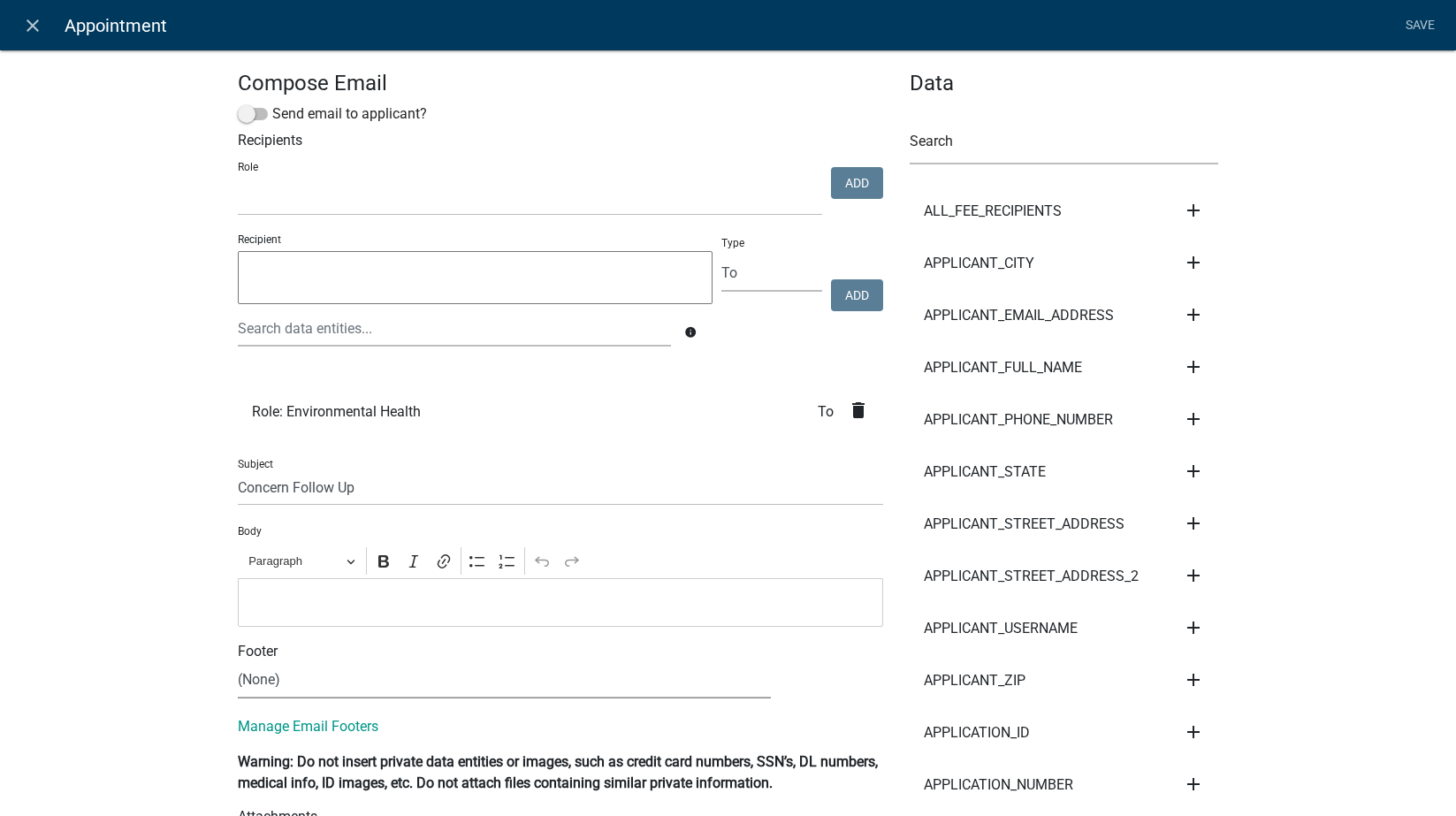
click at [287, 680] on select "(None) Environmental Health" at bounding box center [504, 680] width 533 height 36
select select "1ea7388c-b4fb-40e1-abca-7a9692cf601d"
click at [238, 662] on select "(None) Environmental Health" at bounding box center [504, 680] width 533 height 36
click at [1415, 19] on li "Save" at bounding box center [1420, 25] width 44 height 34
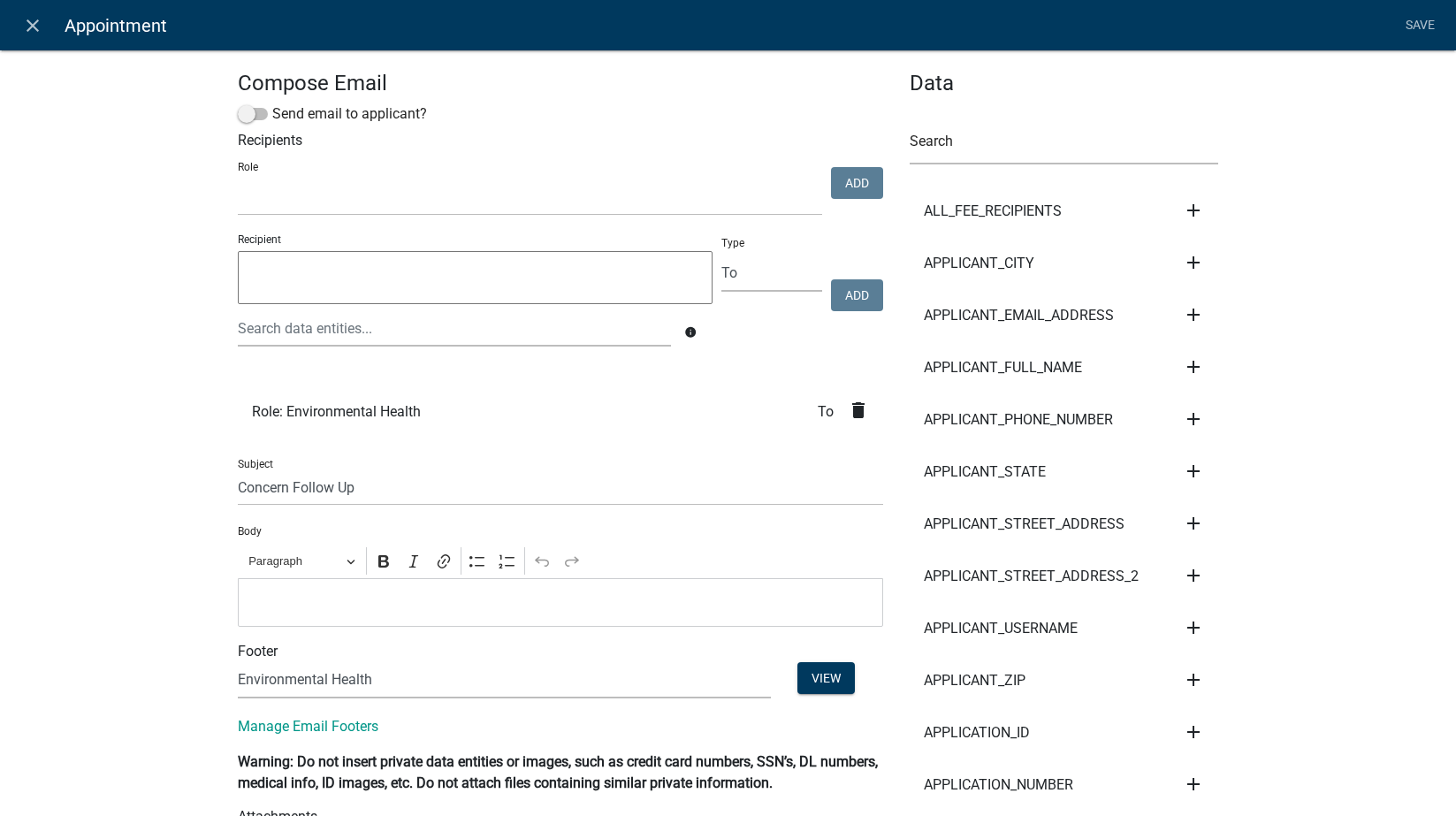
click at [296, 603] on p "Editor editing area: main. Press Alt+0 for help." at bounding box center [560, 602] width 627 height 21
click at [1414, 21] on link "Save" at bounding box center [1420, 25] width 44 height 34
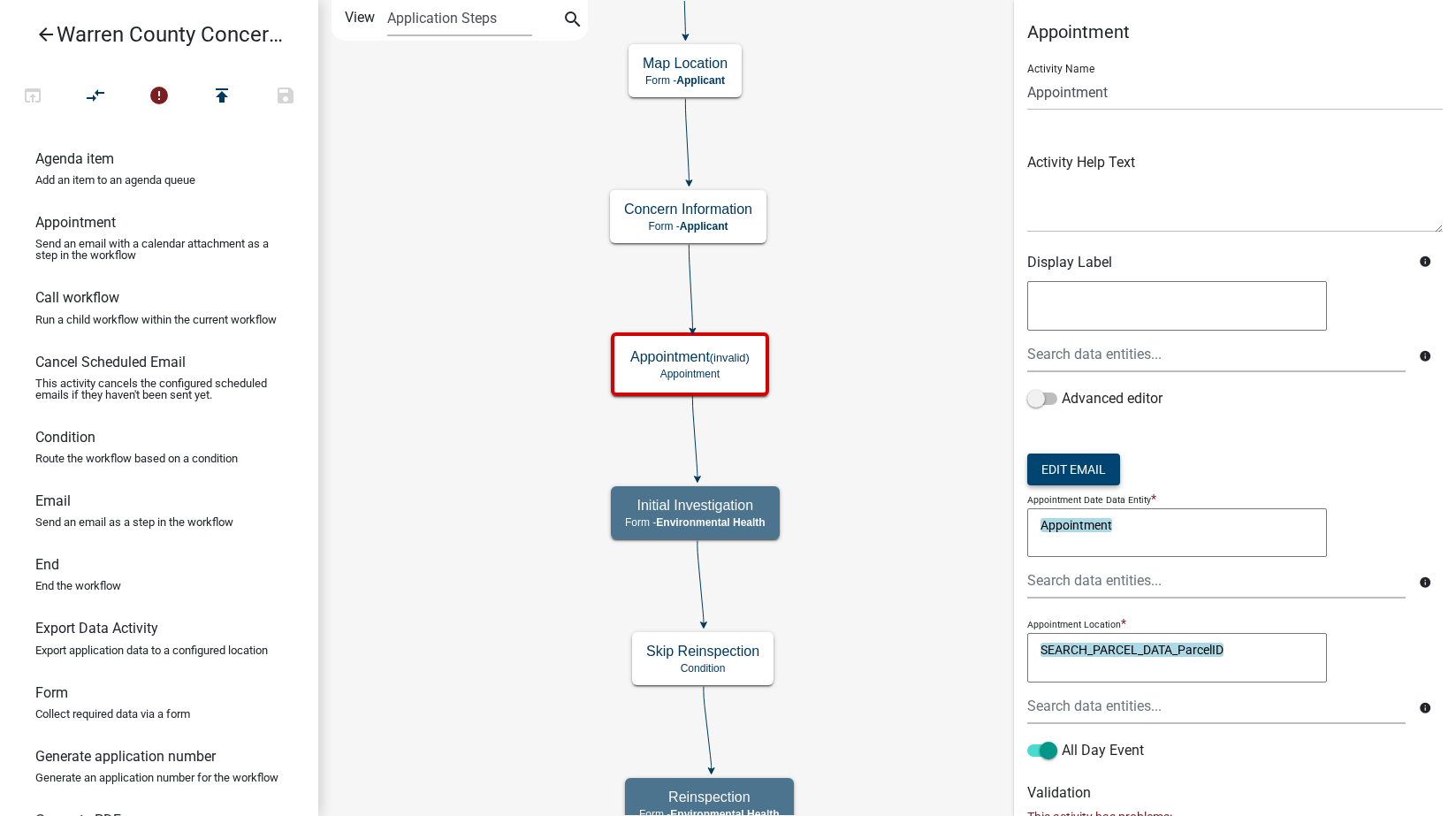
click at [1081, 461] on button "Edit Email" at bounding box center [1073, 470] width 92 height 32
select select "1ea7388c-b4fb-40e1-abca-7a9692cf601d"
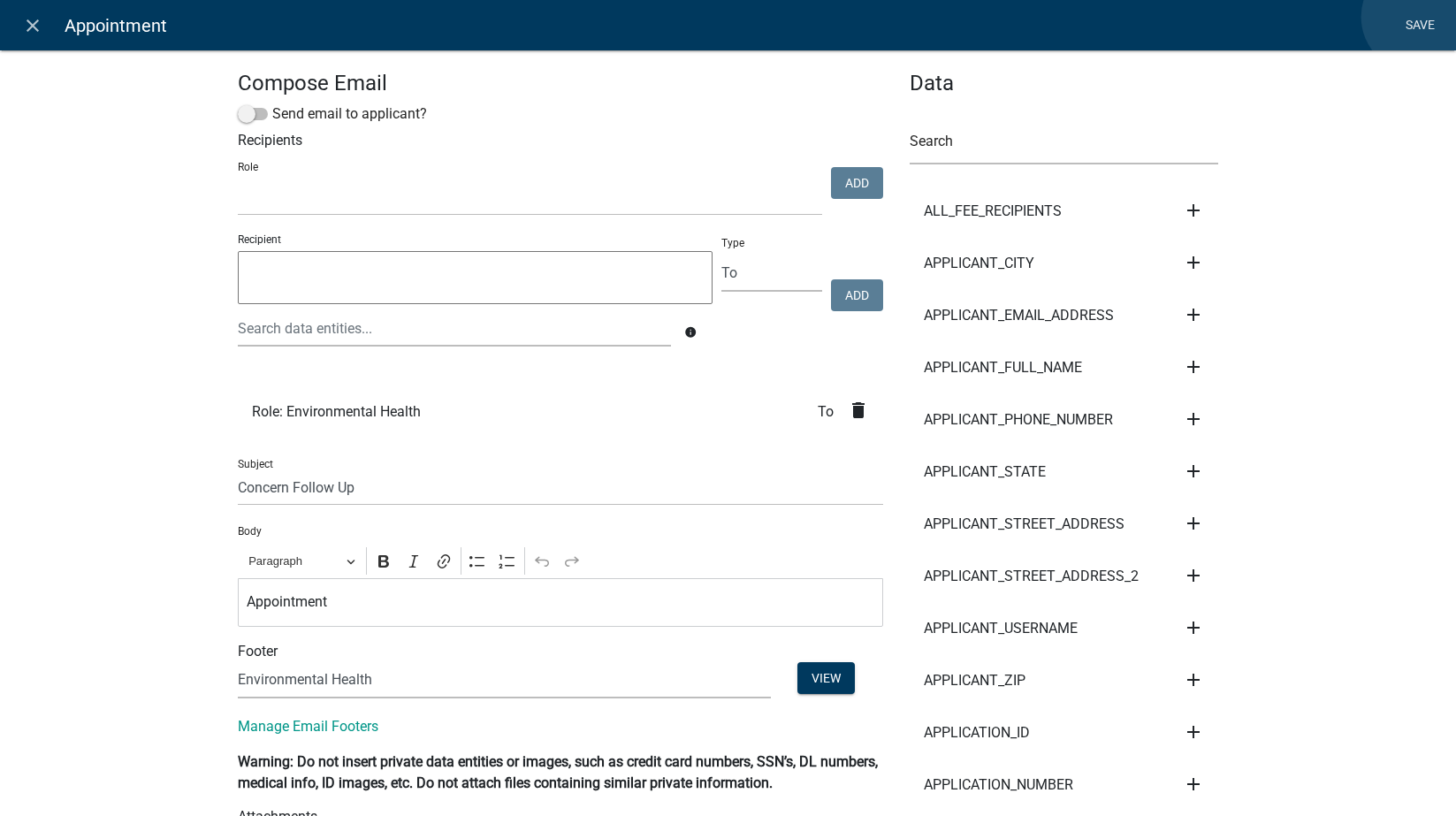
click at [1417, 17] on link "Save" at bounding box center [1420, 25] width 44 height 34
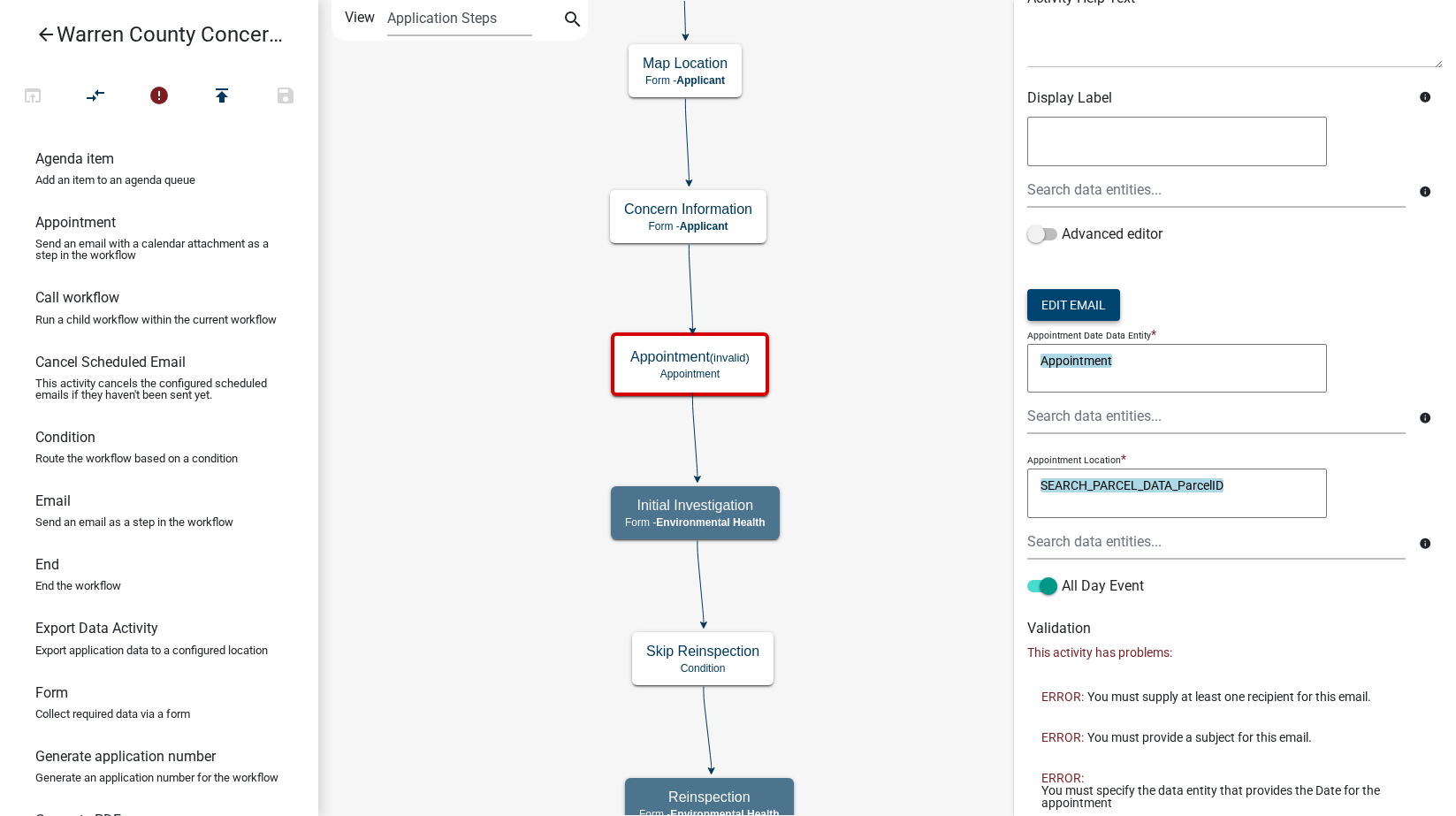
scroll to position [208, 0]
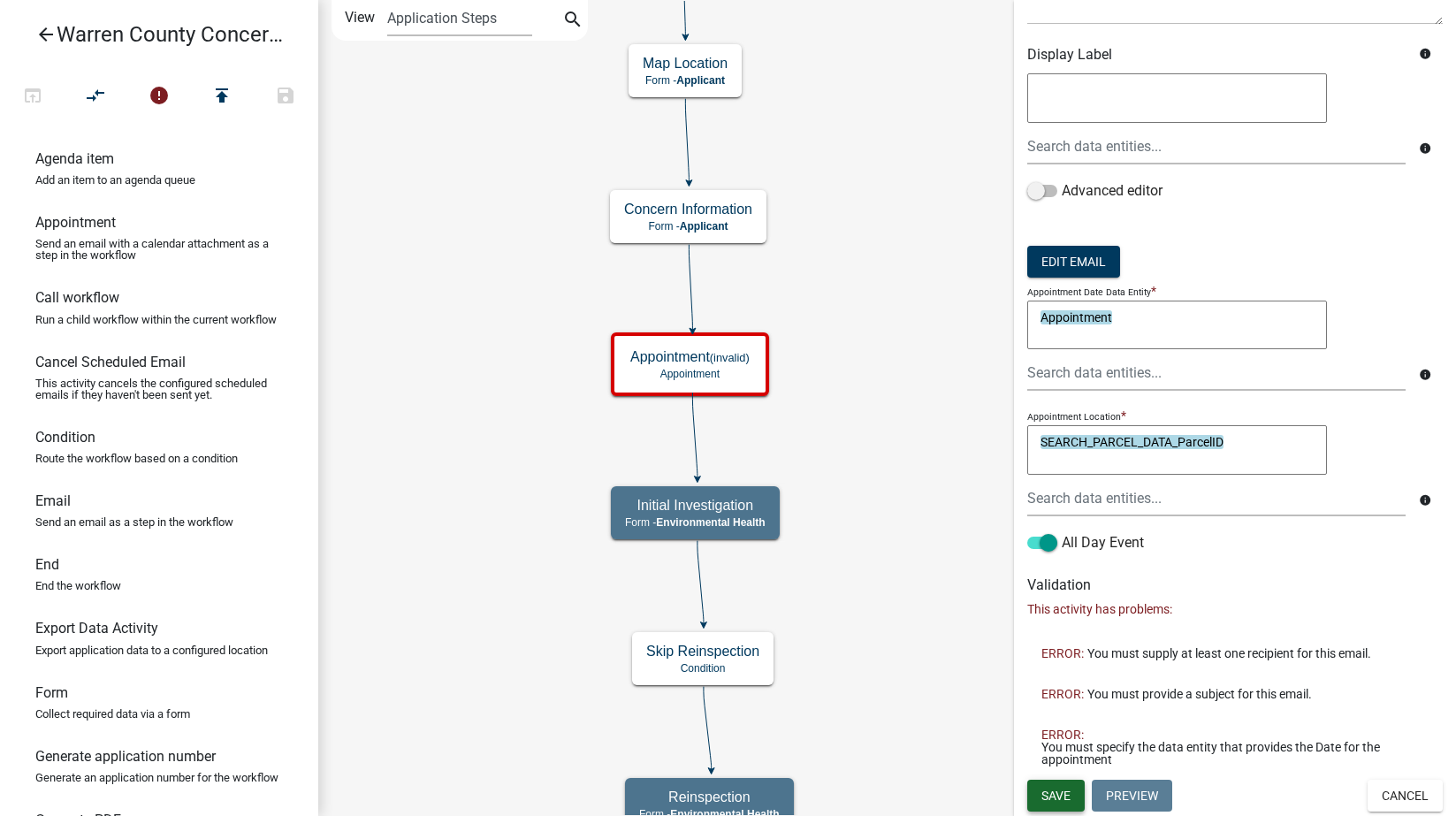
click at [1058, 797] on span "Save" at bounding box center [1056, 795] width 29 height 14
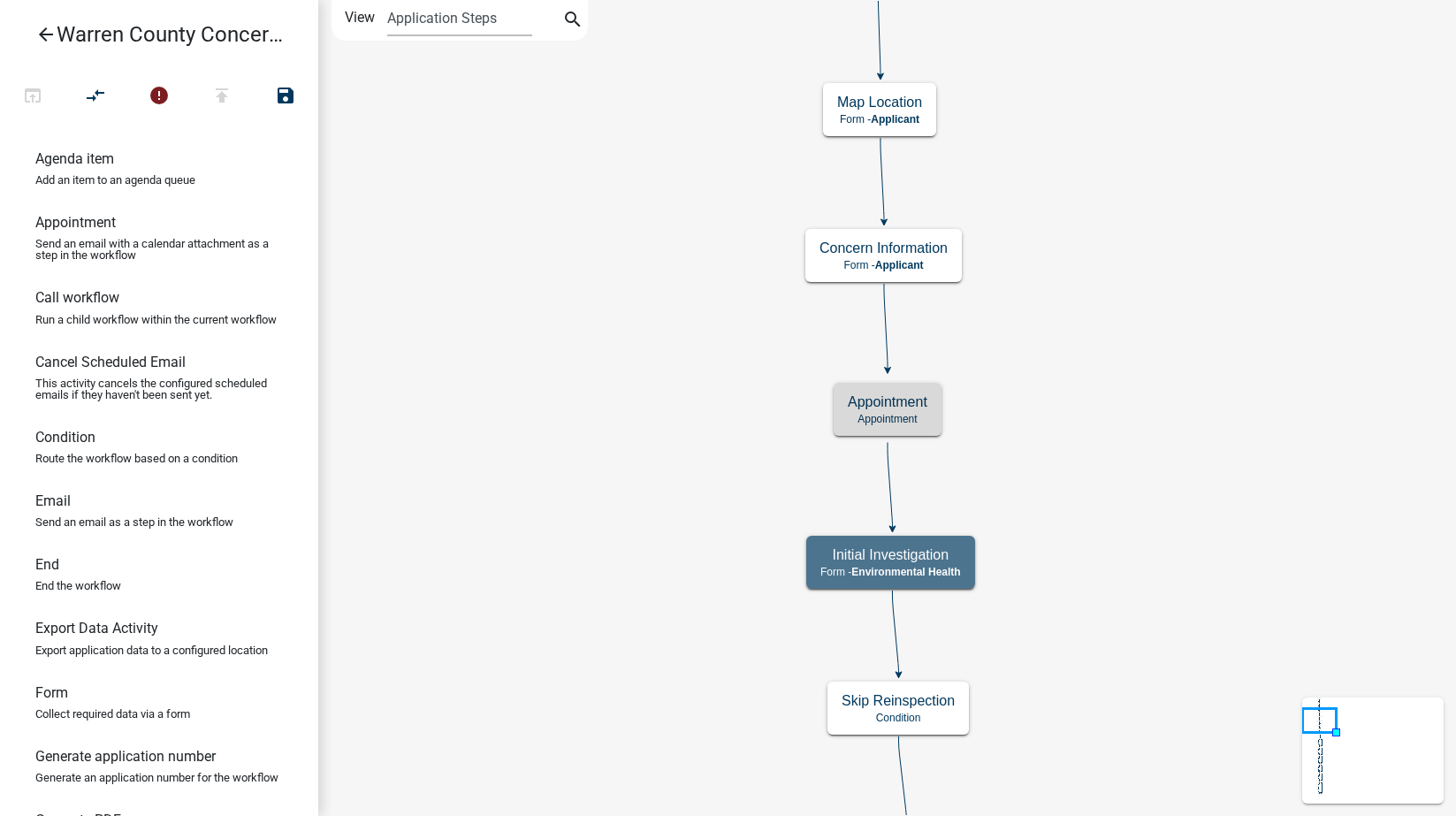
scroll to position [0, 0]
click at [929, 411] on div "Appointment Appointment" at bounding box center [888, 409] width 108 height 53
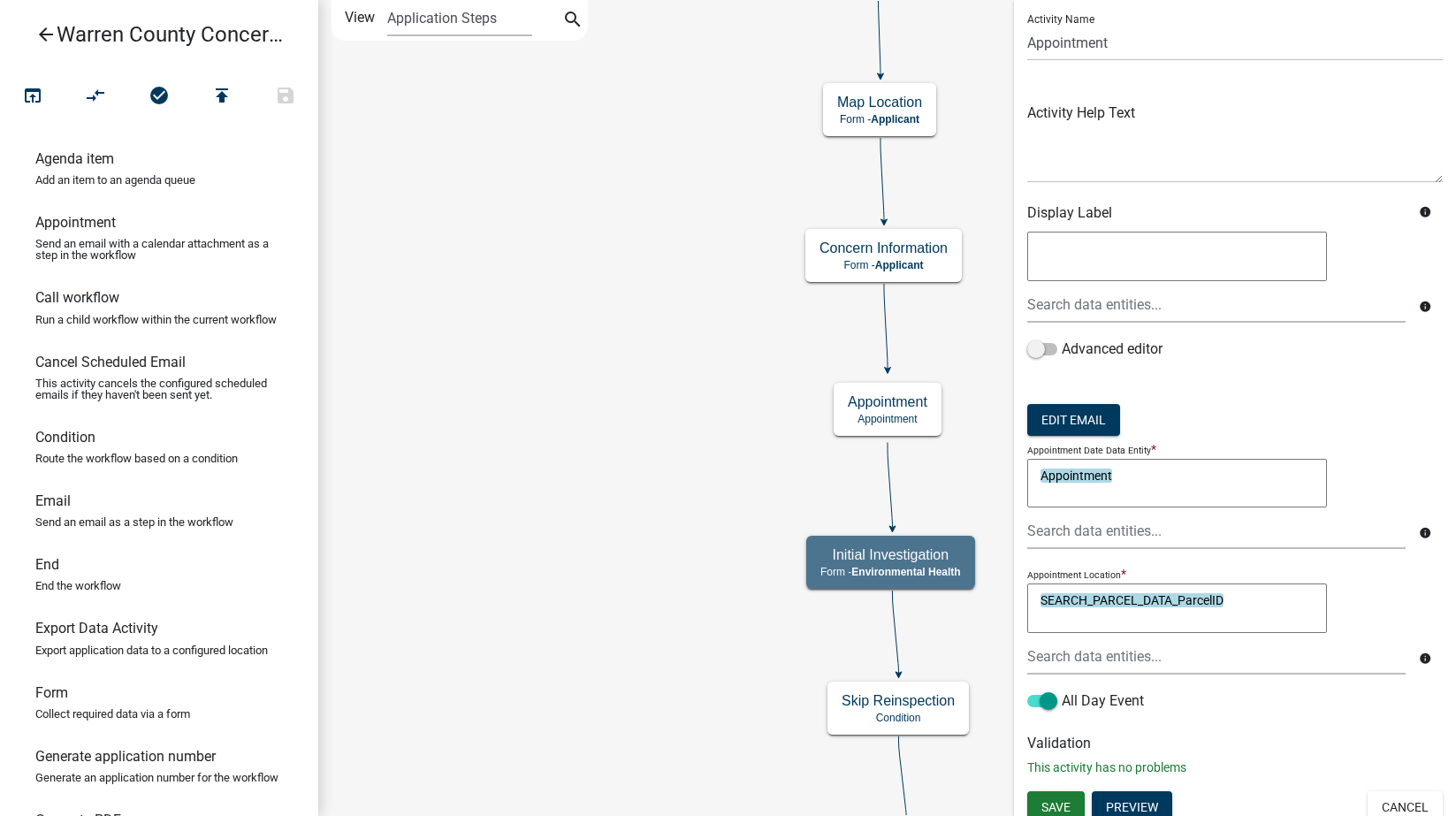
scroll to position [61, 0]
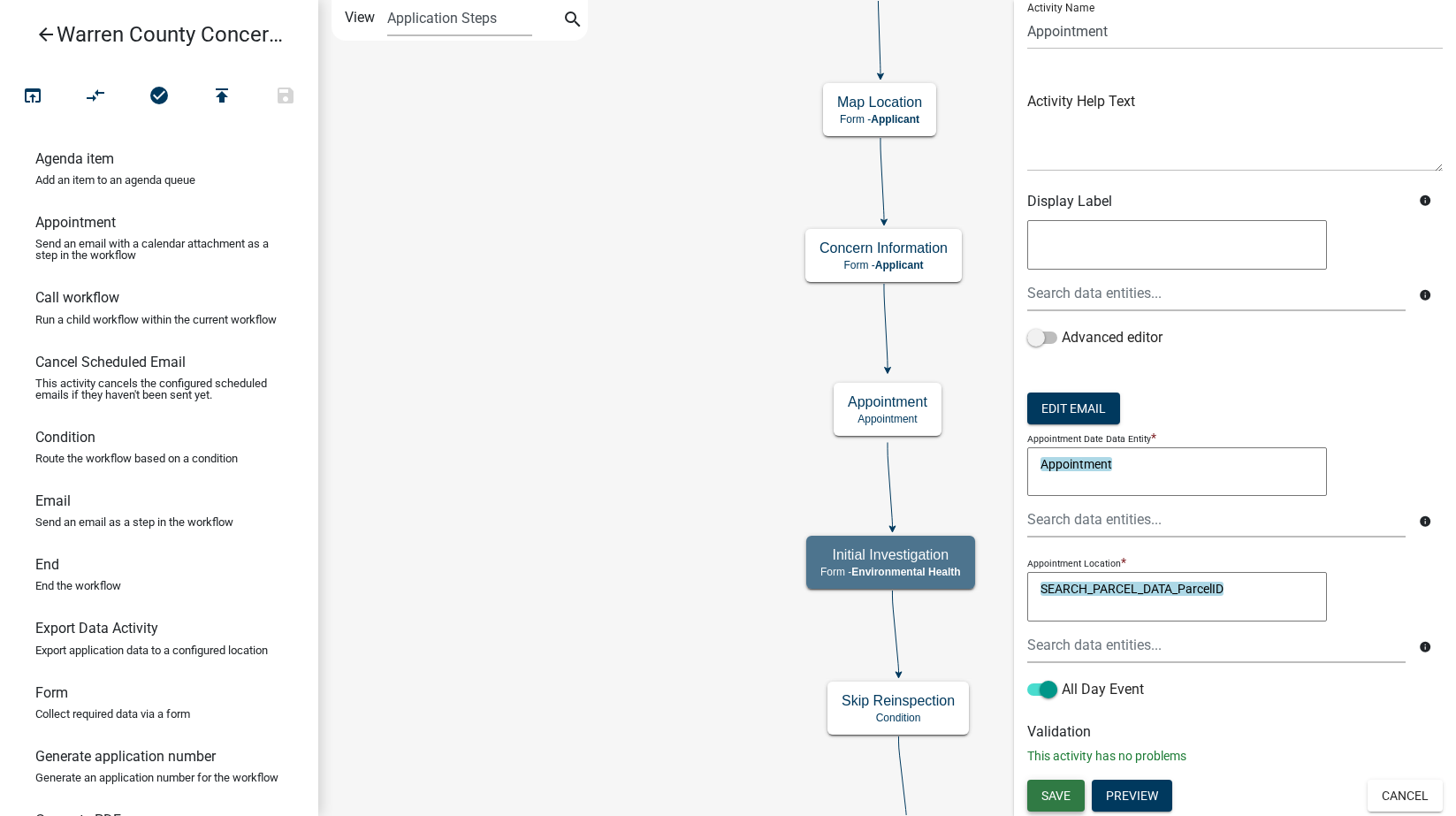
click at [1060, 790] on span "Save" at bounding box center [1056, 795] width 29 height 14
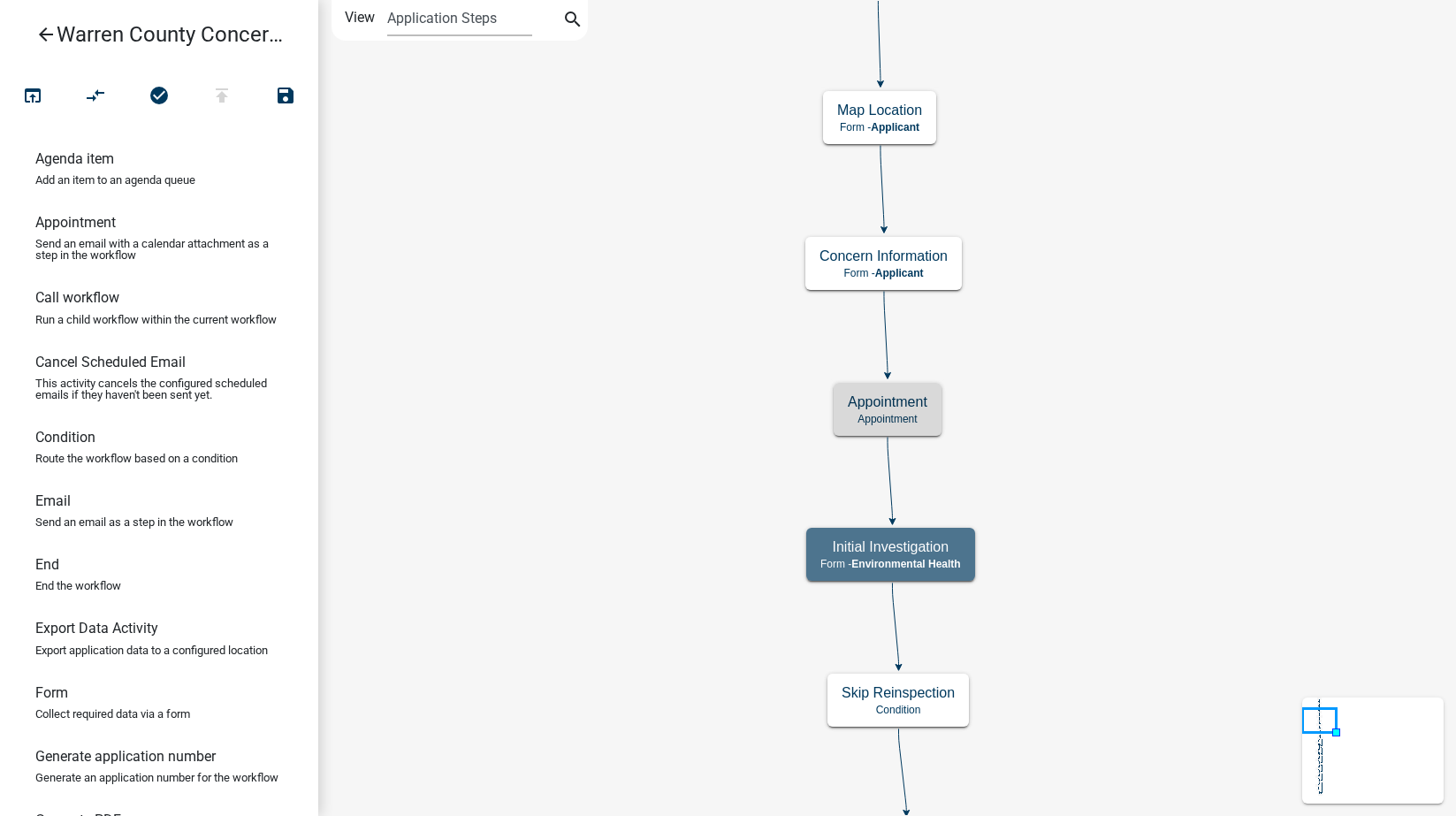
scroll to position [0, 0]
click at [32, 89] on icon "open_in_browser" at bounding box center [33, 97] width 21 height 25
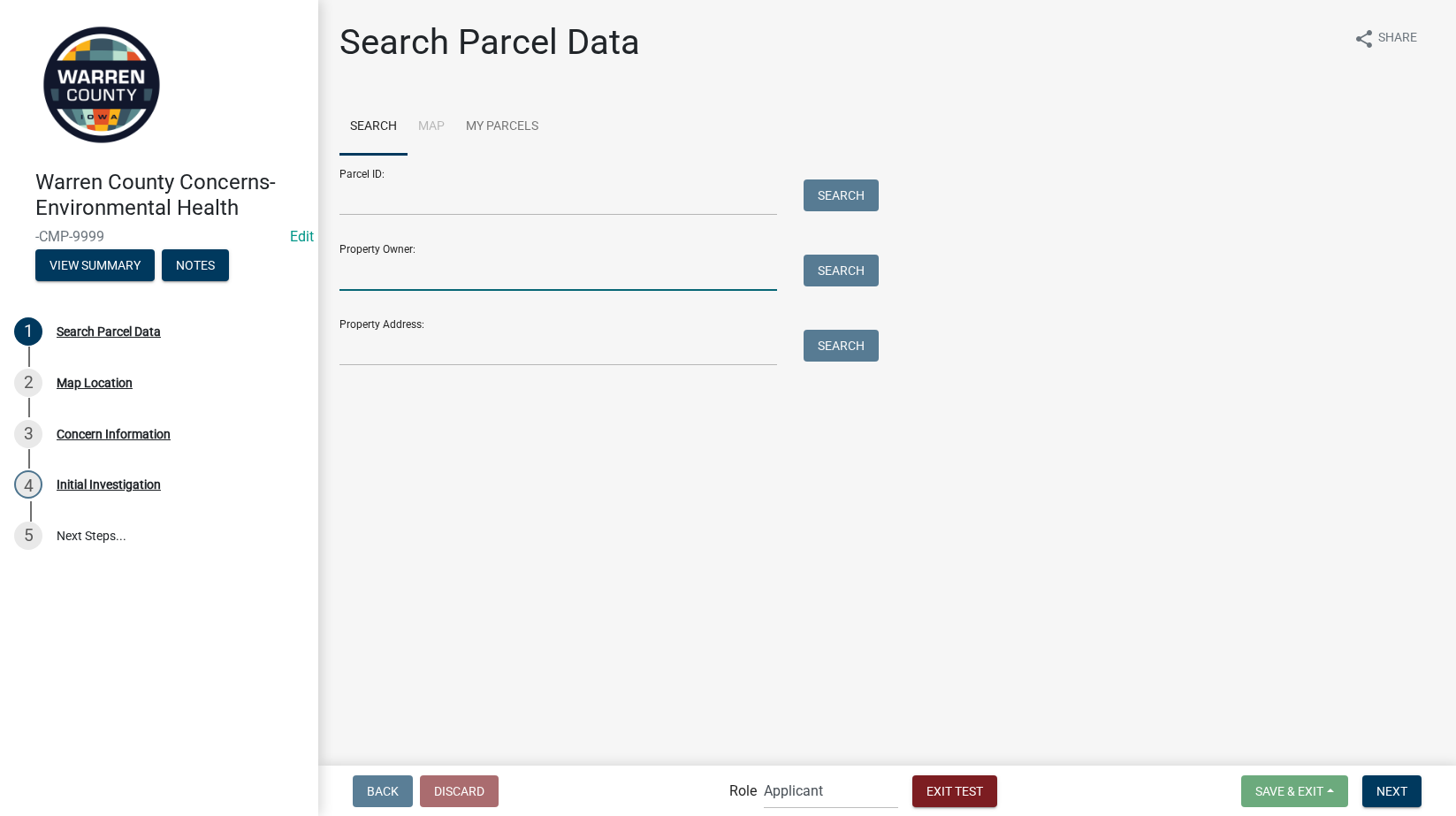
click at [471, 263] on input "Property Owner:" at bounding box center [558, 273] width 438 height 36
type input "[PERSON_NAME]"
type input "[STREET_ADDRESS][PERSON_NAME]"
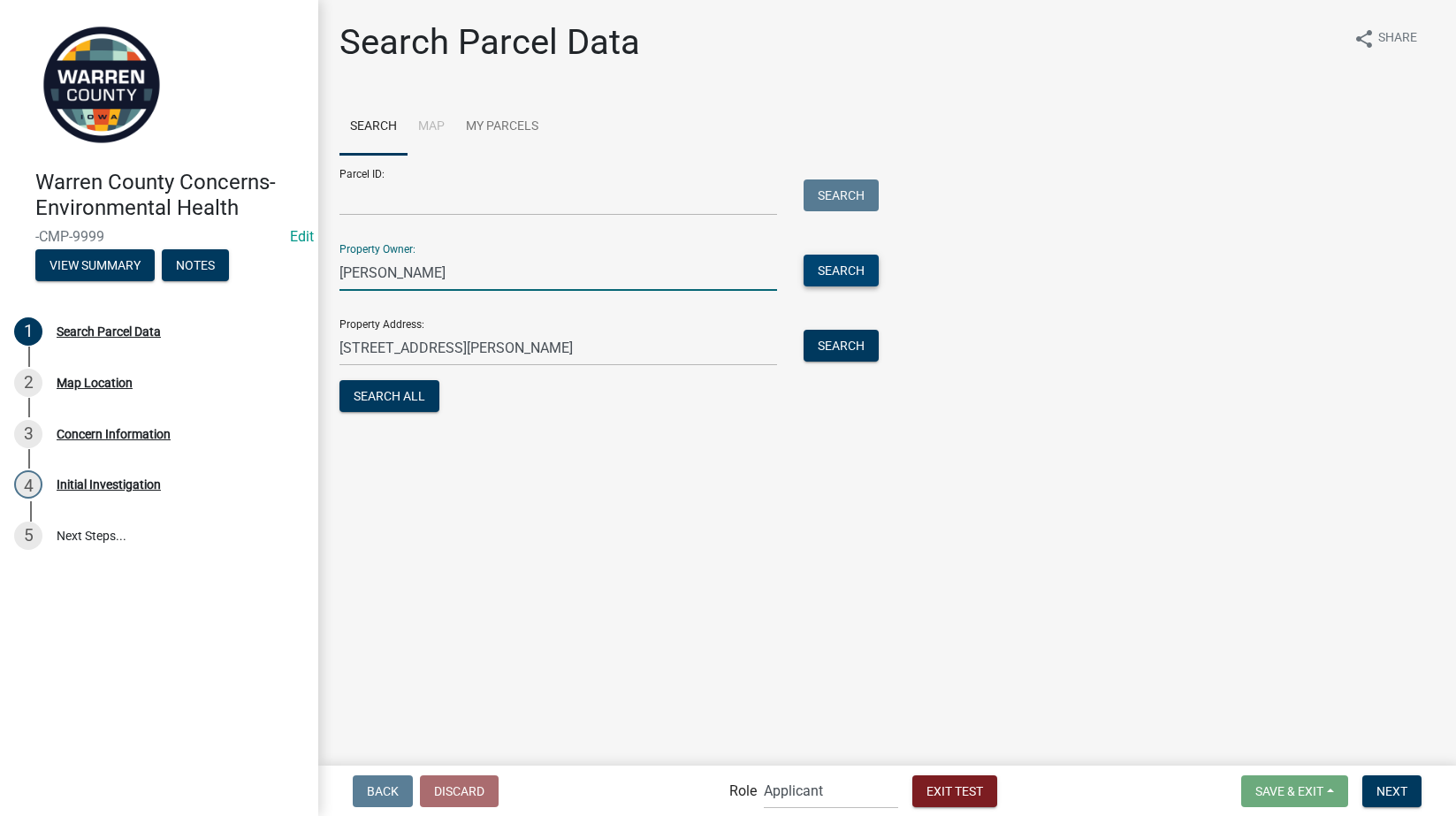
click at [827, 277] on button "Search" at bounding box center [841, 271] width 76 height 32
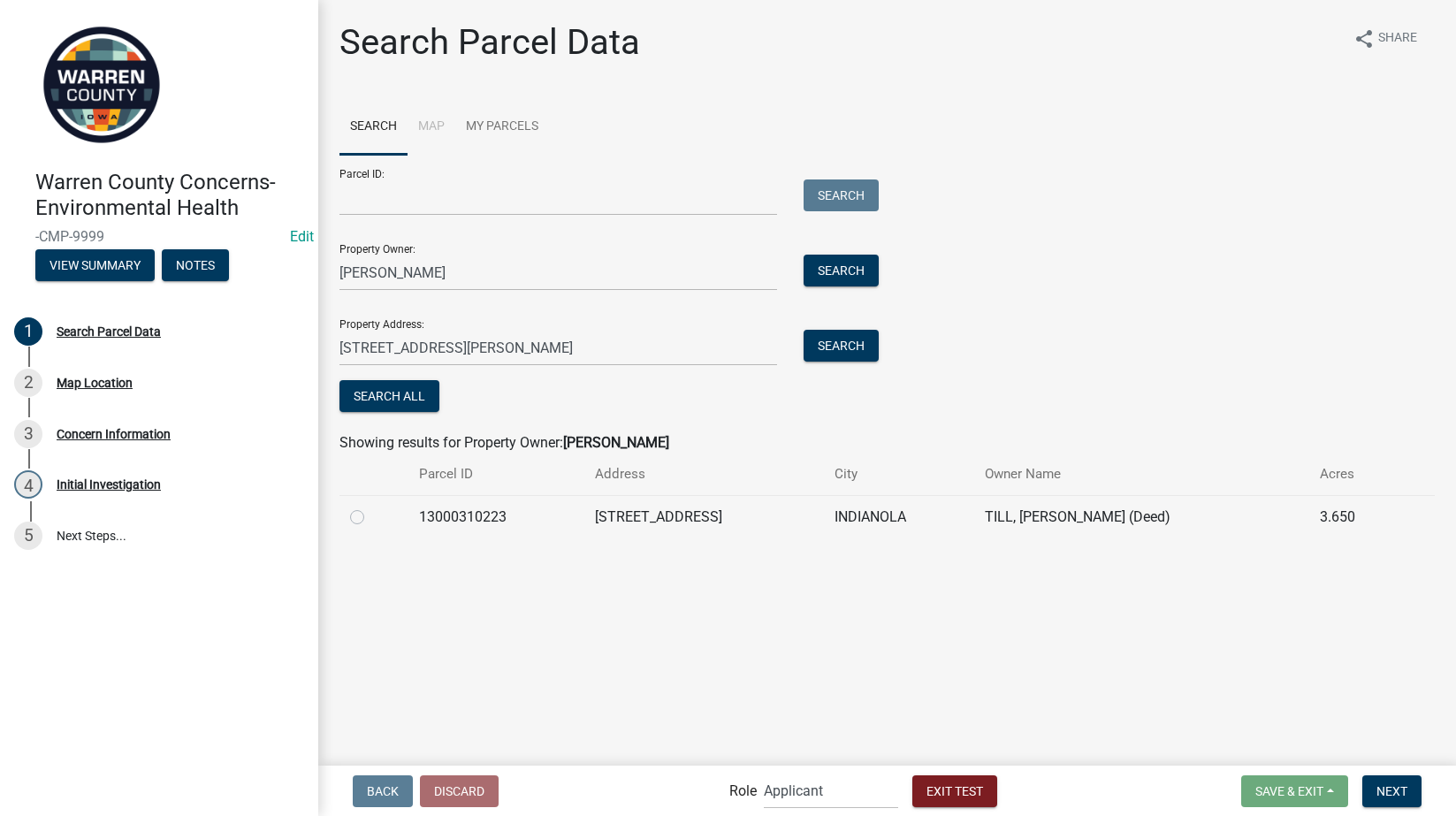
click at [354, 527] on div at bounding box center [373, 517] width 48 height 21
click at [349, 520] on td at bounding box center [374, 516] width 69 height 43
drag, startPoint x: 357, startPoint y: 520, endPoint x: 631, endPoint y: 606, distance: 287.2
click at [371, 507] on label at bounding box center [371, 507] width 0 height 0
click at [371, 518] on input "radio" at bounding box center [377, 513] width 11 height 11
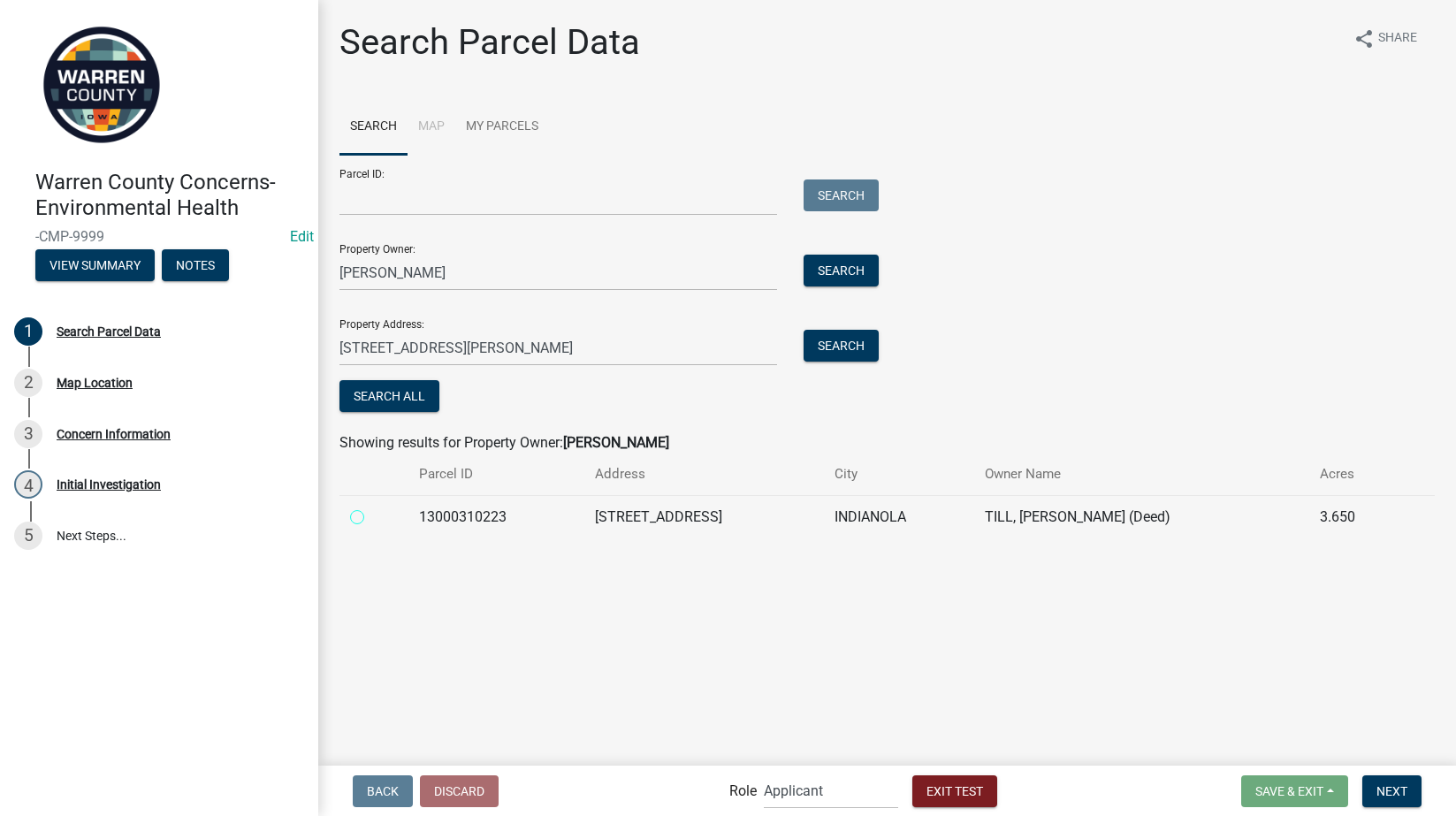
radio input "true"
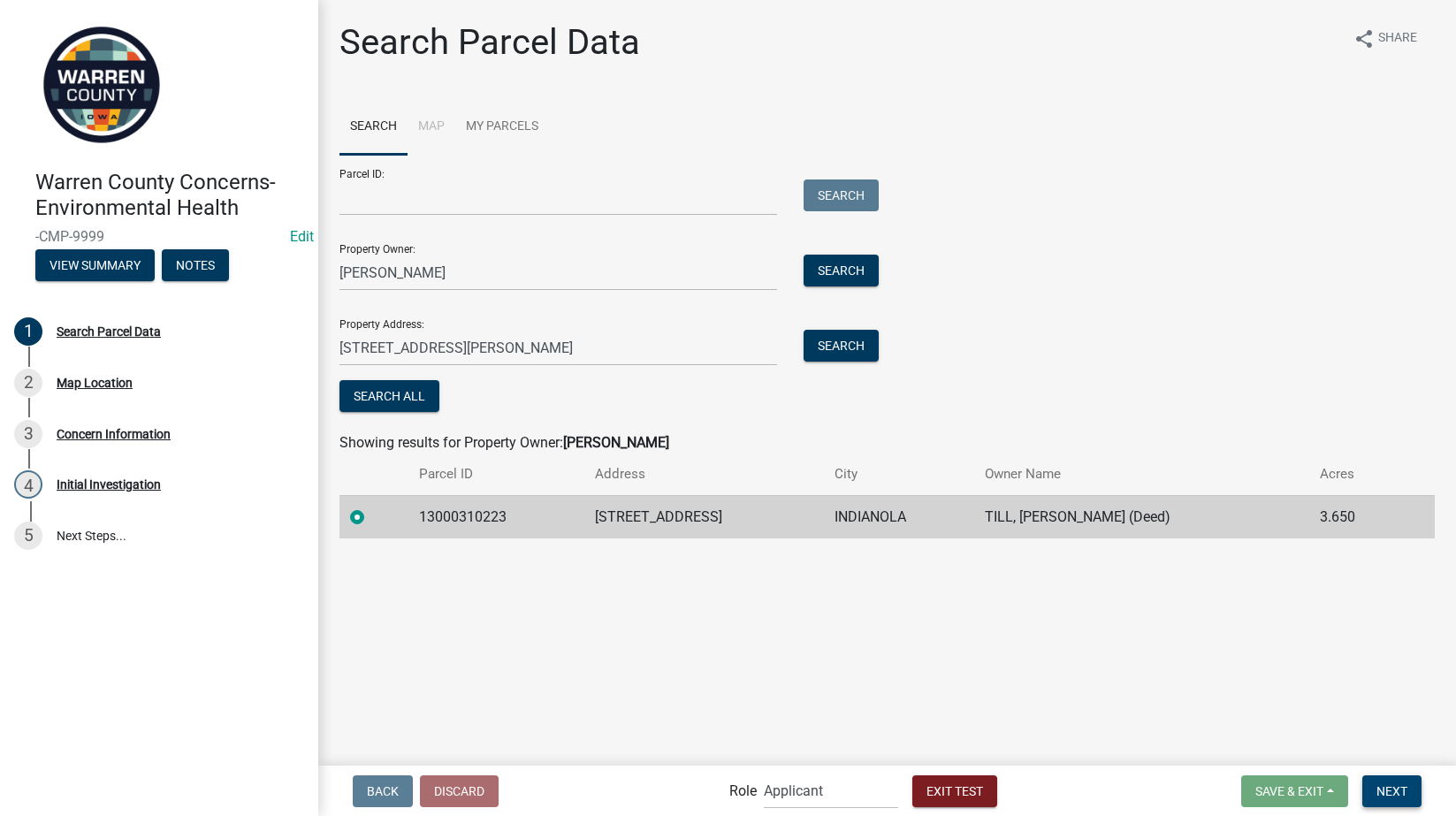
click at [1386, 797] on span "Next" at bounding box center [1392, 790] width 31 height 14
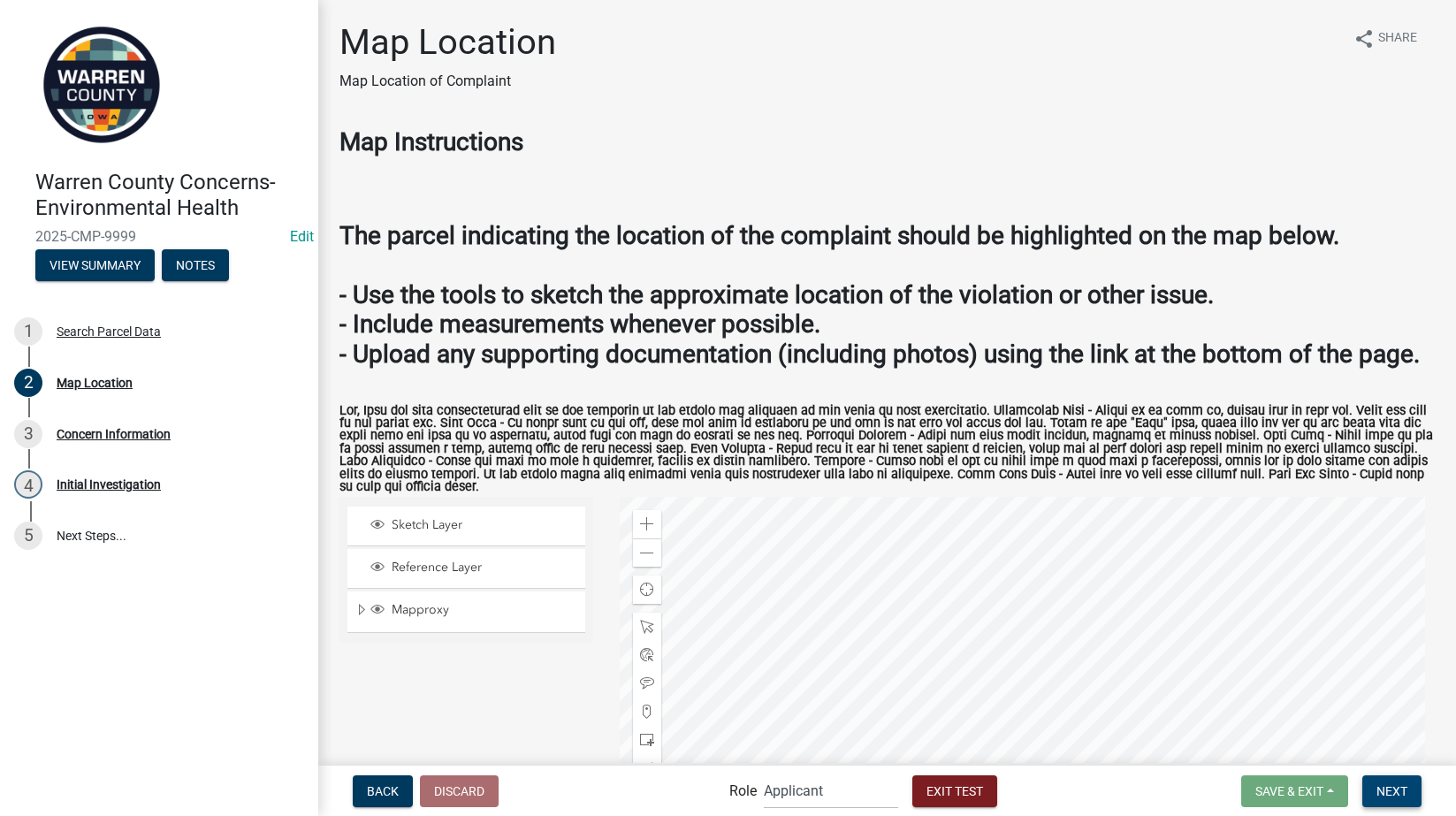
click at [1408, 787] on button "Next" at bounding box center [1392, 792] width 59 height 32
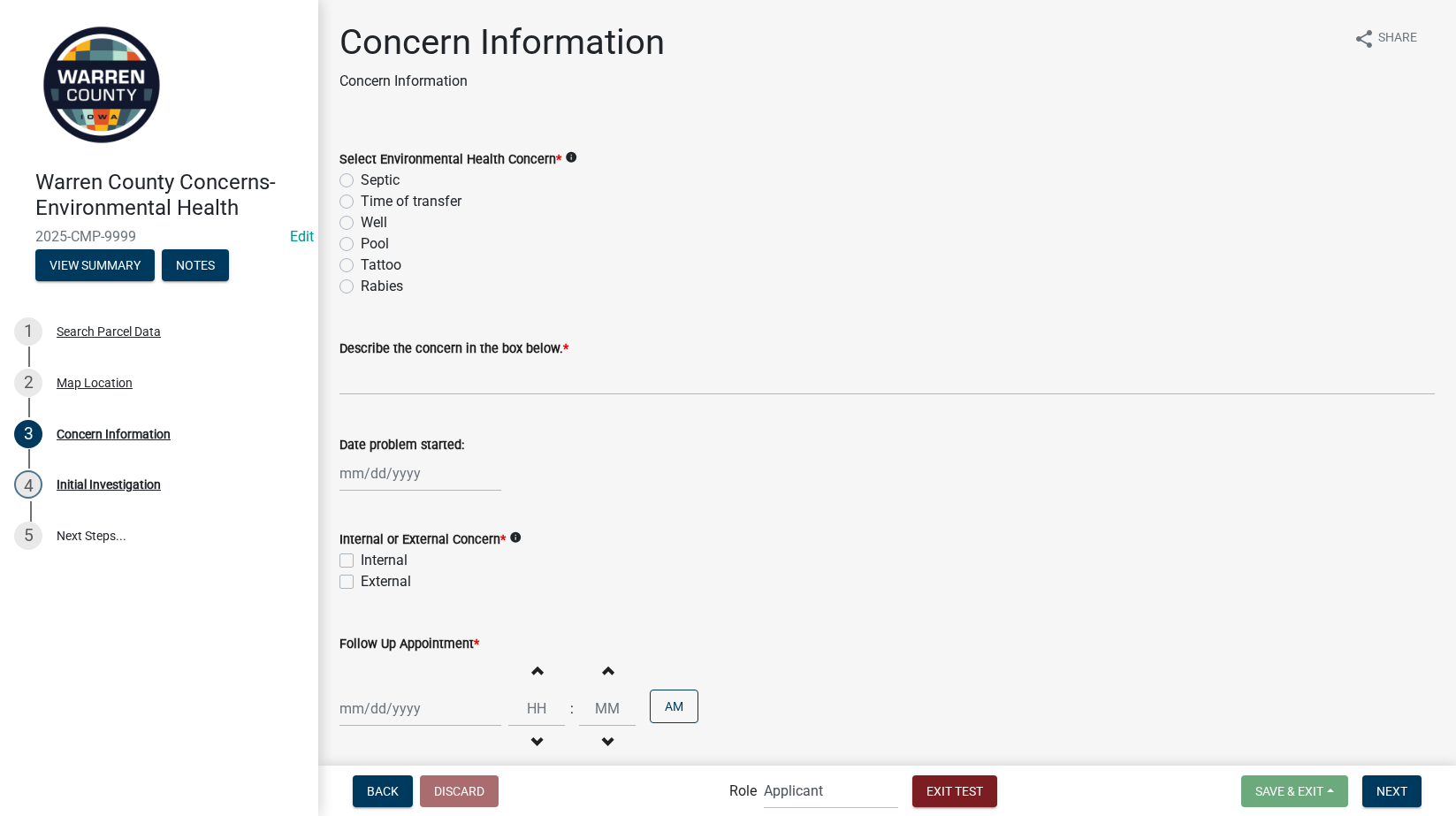
click at [360, 176] on label "Septic" at bounding box center [380, 180] width 39 height 21
click at [360, 176] on input "Septic" at bounding box center [366, 176] width 11 height 11
radio input "true"
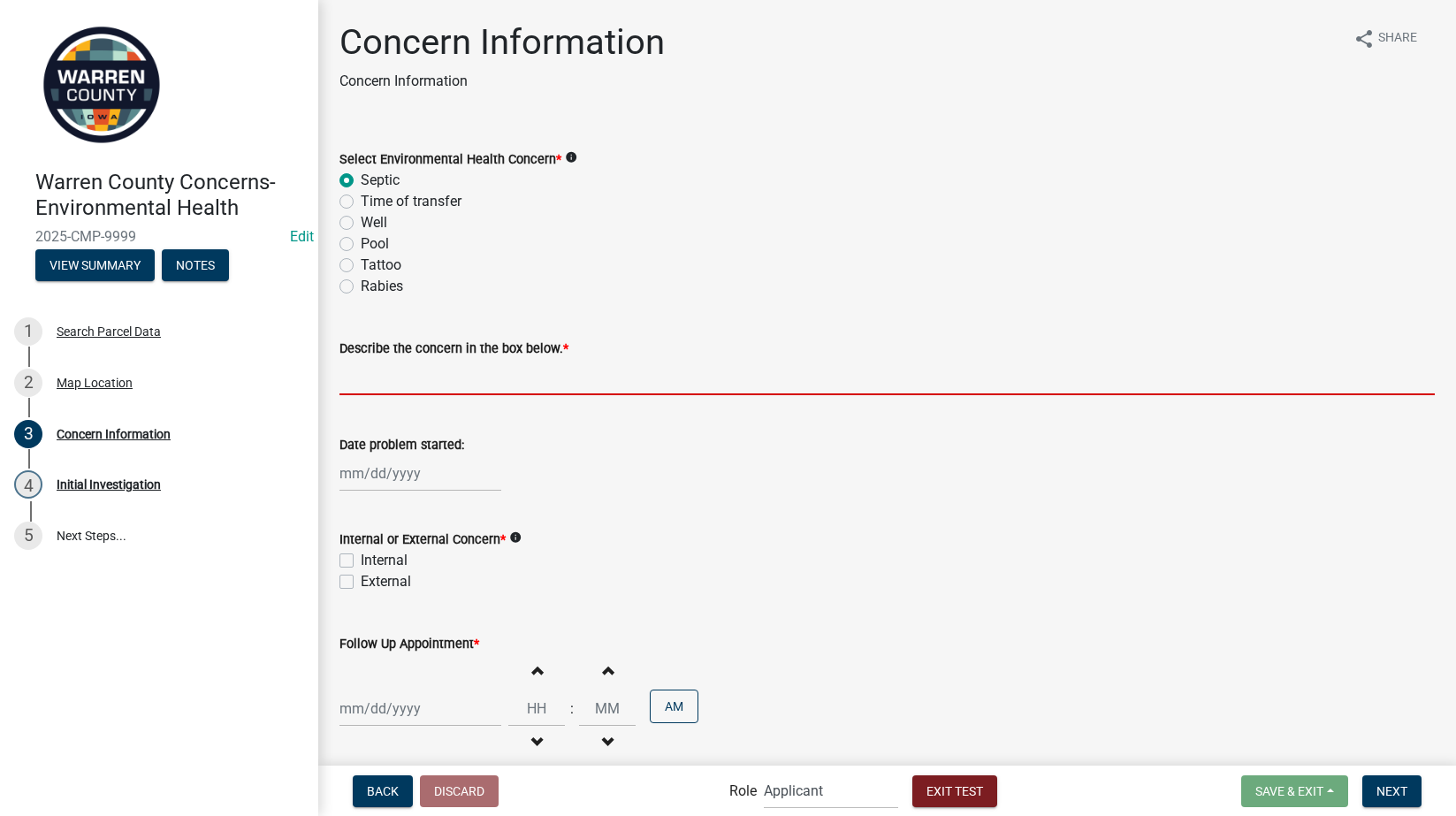
click at [373, 377] on input "Describe the concern in the box below. *" at bounding box center [888, 377] width 1096 height 36
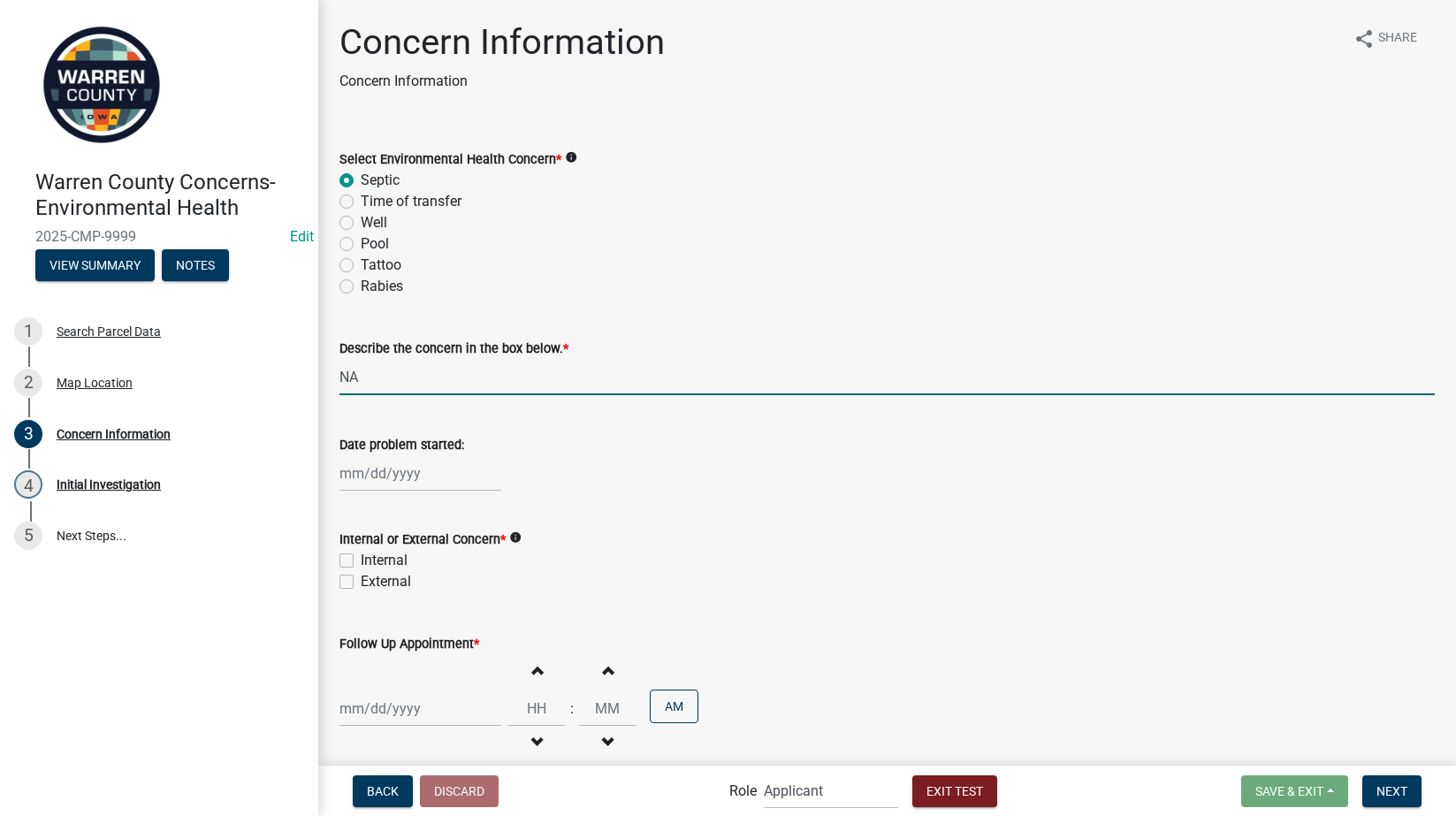
type input "NA"
click at [360, 562] on label "Internal" at bounding box center [384, 560] width 47 height 21
click at [360, 561] on input "Internal" at bounding box center [366, 556] width 11 height 11
checkbox input "true"
checkbox input "false"
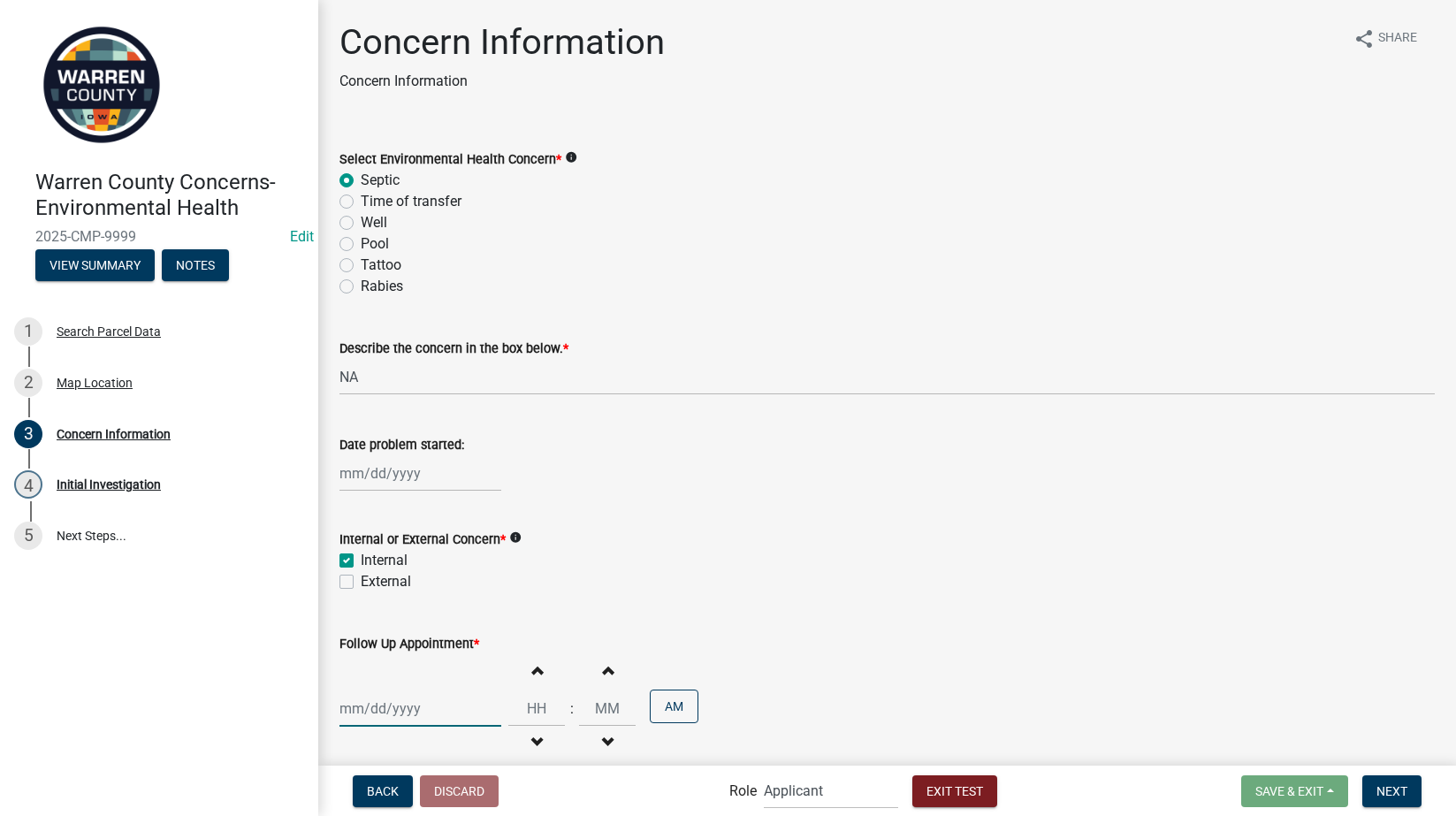
click at [384, 707] on div at bounding box center [420, 709] width 161 height 36
select select "8"
select select "2025"
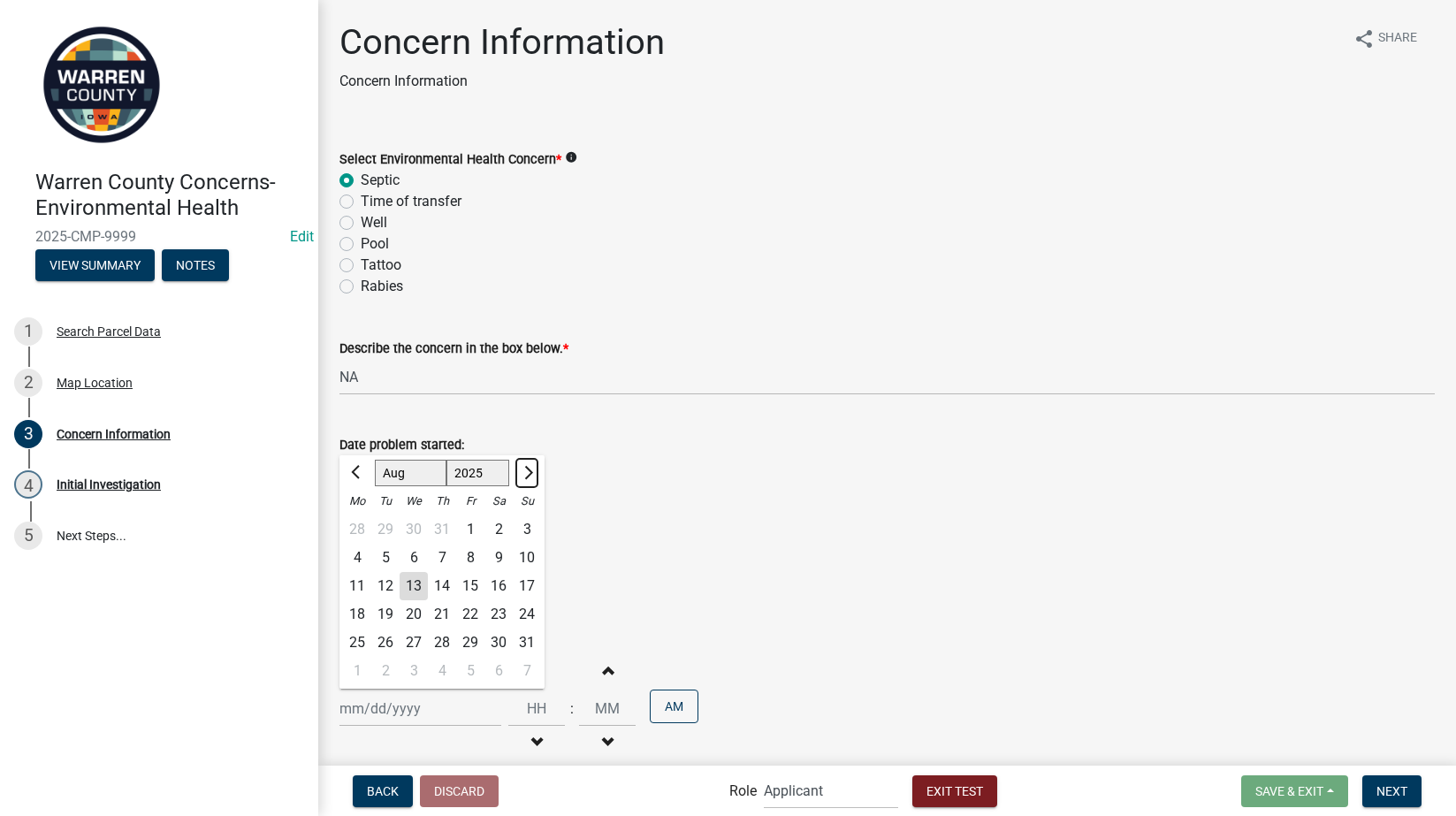
drag, startPoint x: 533, startPoint y: 473, endPoint x: 528, endPoint y: 487, distance: 14.9
click at [533, 473] on button "Next month" at bounding box center [526, 473] width 21 height 28
select select "9"
click at [501, 553] on div "13" at bounding box center [498, 558] width 28 height 28
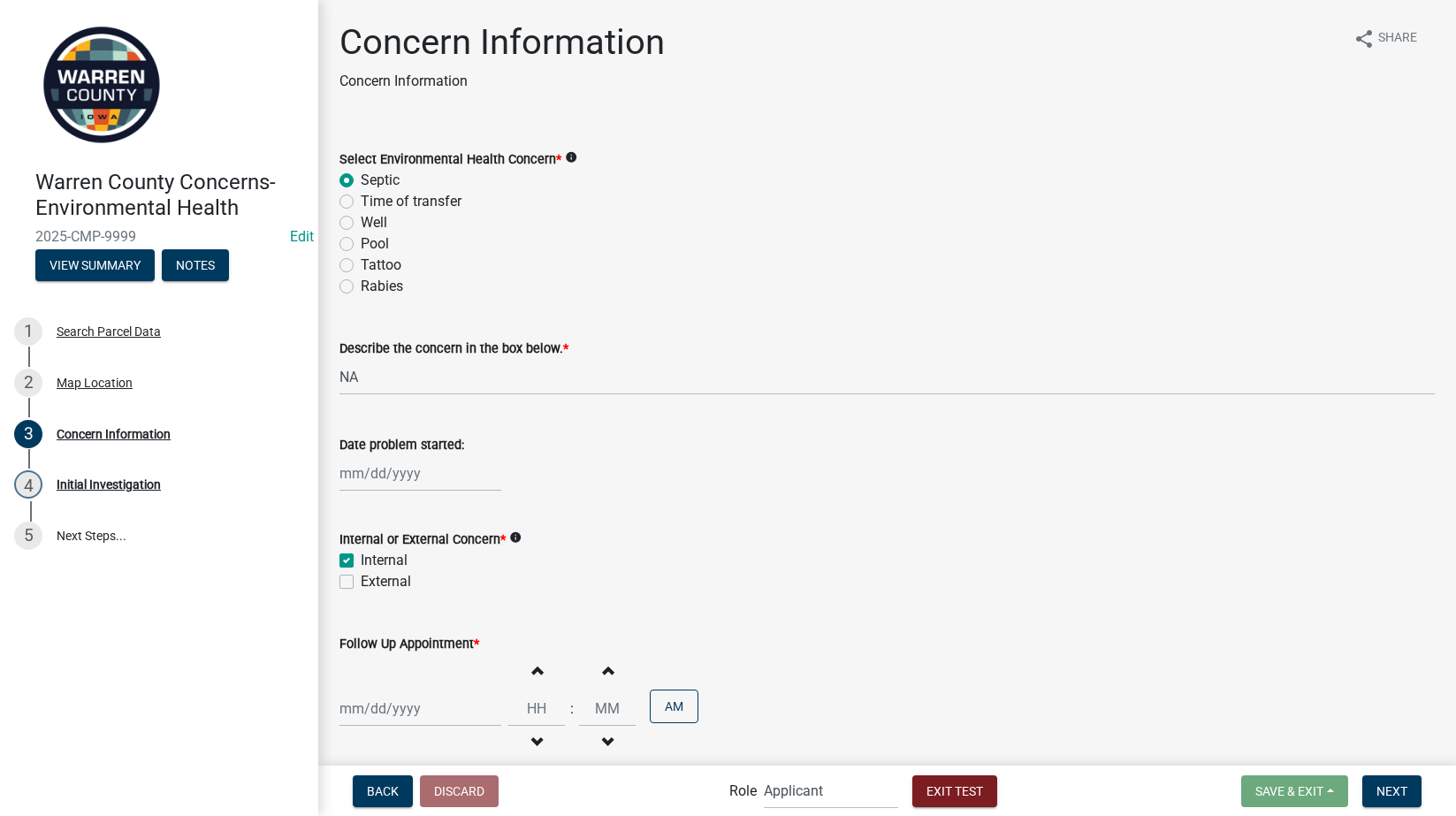
type input "[DATE]"
click at [524, 710] on input "Hours" at bounding box center [537, 709] width 57 height 36
click at [528, 712] on input "Hours" at bounding box center [537, 709] width 57 height 36
click at [526, 710] on input "Hours" at bounding box center [537, 709] width 57 height 36
type input "11"
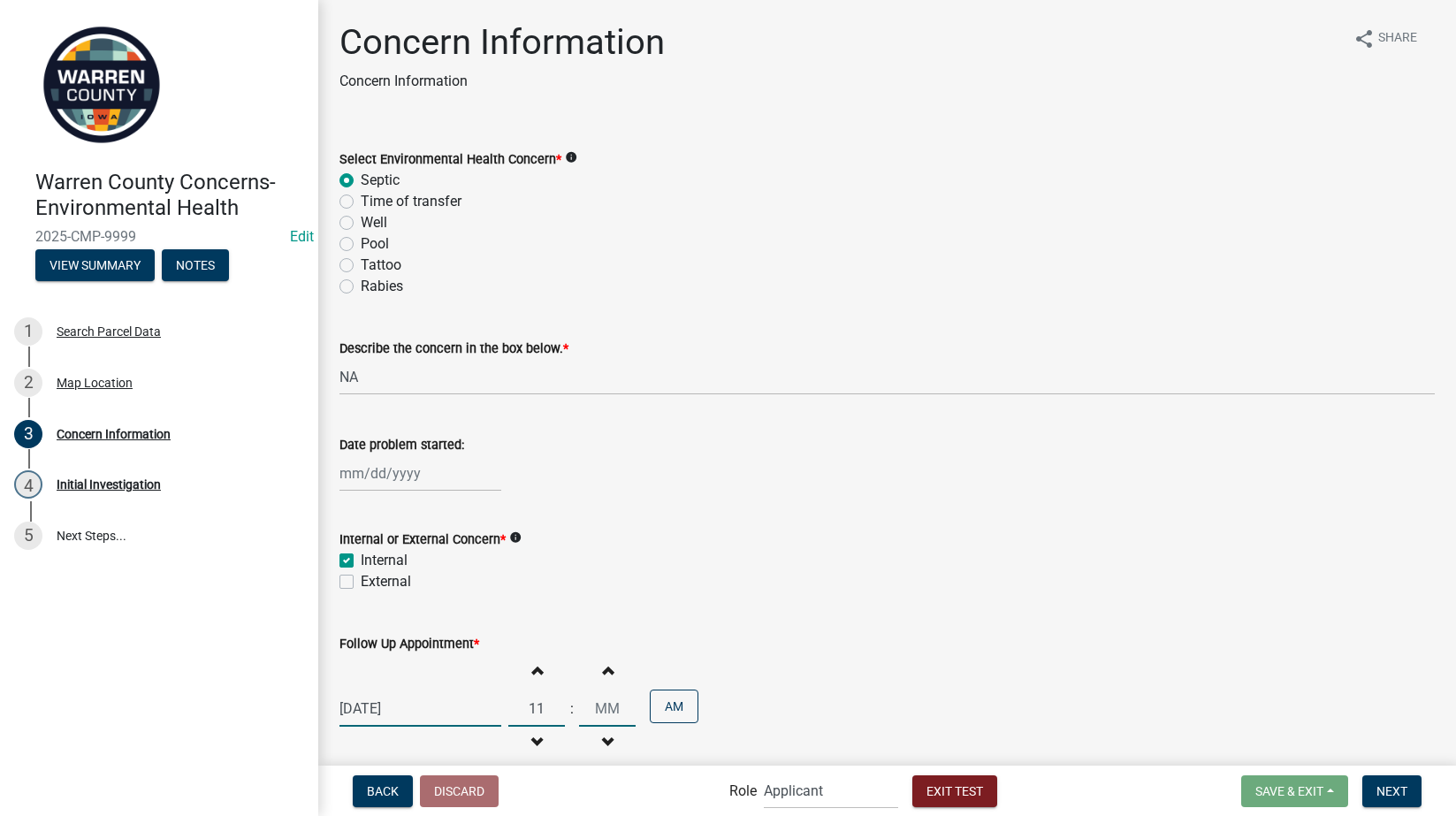
type input "00"
click at [586, 712] on input "00" at bounding box center [607, 709] width 57 height 36
click at [794, 614] on div "Follow Up Appointment * [DATE] Increment hours 11 Decrement hours : Increment m…" at bounding box center [888, 686] width 1096 height 155
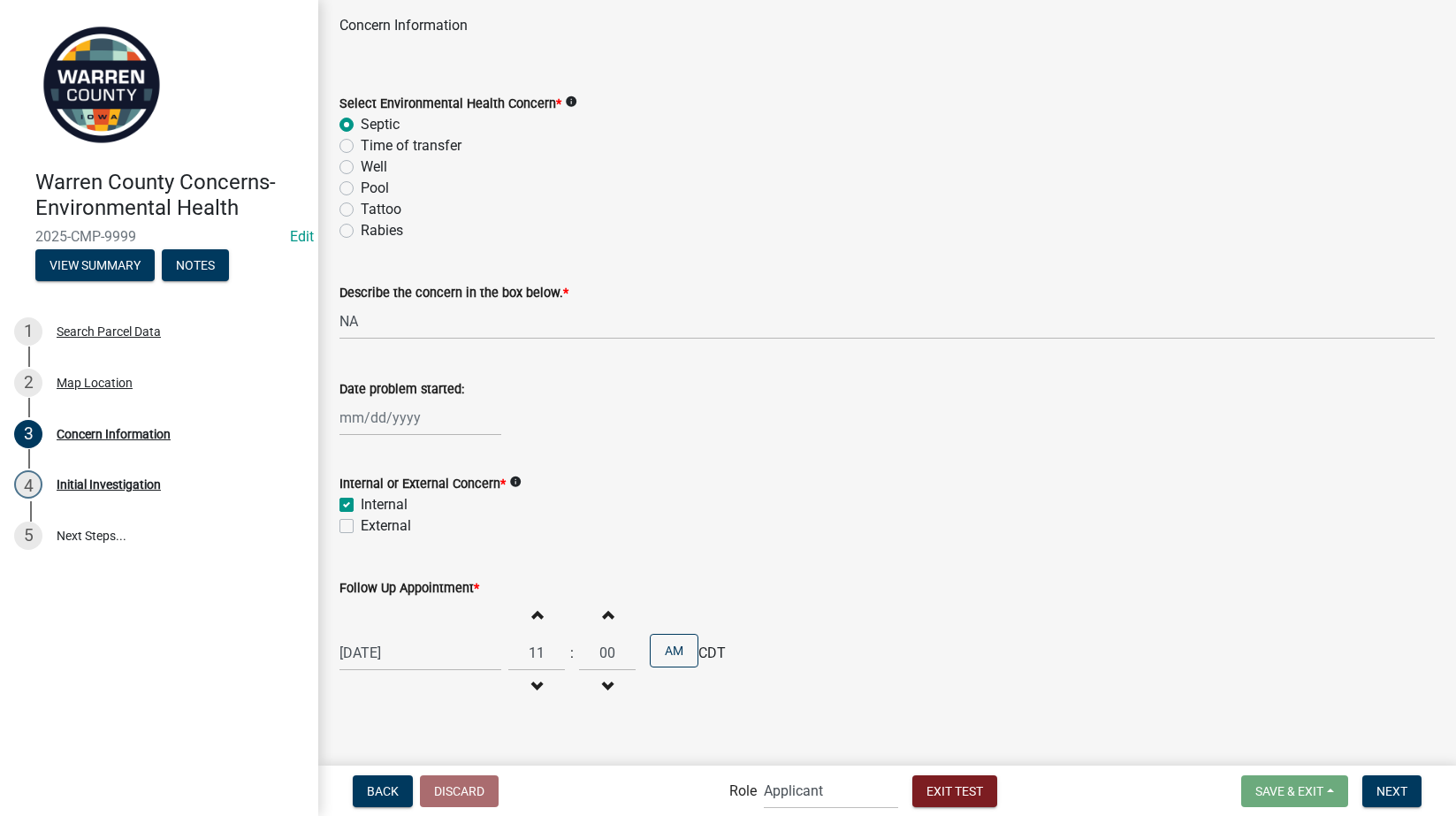
scroll to position [85, 0]
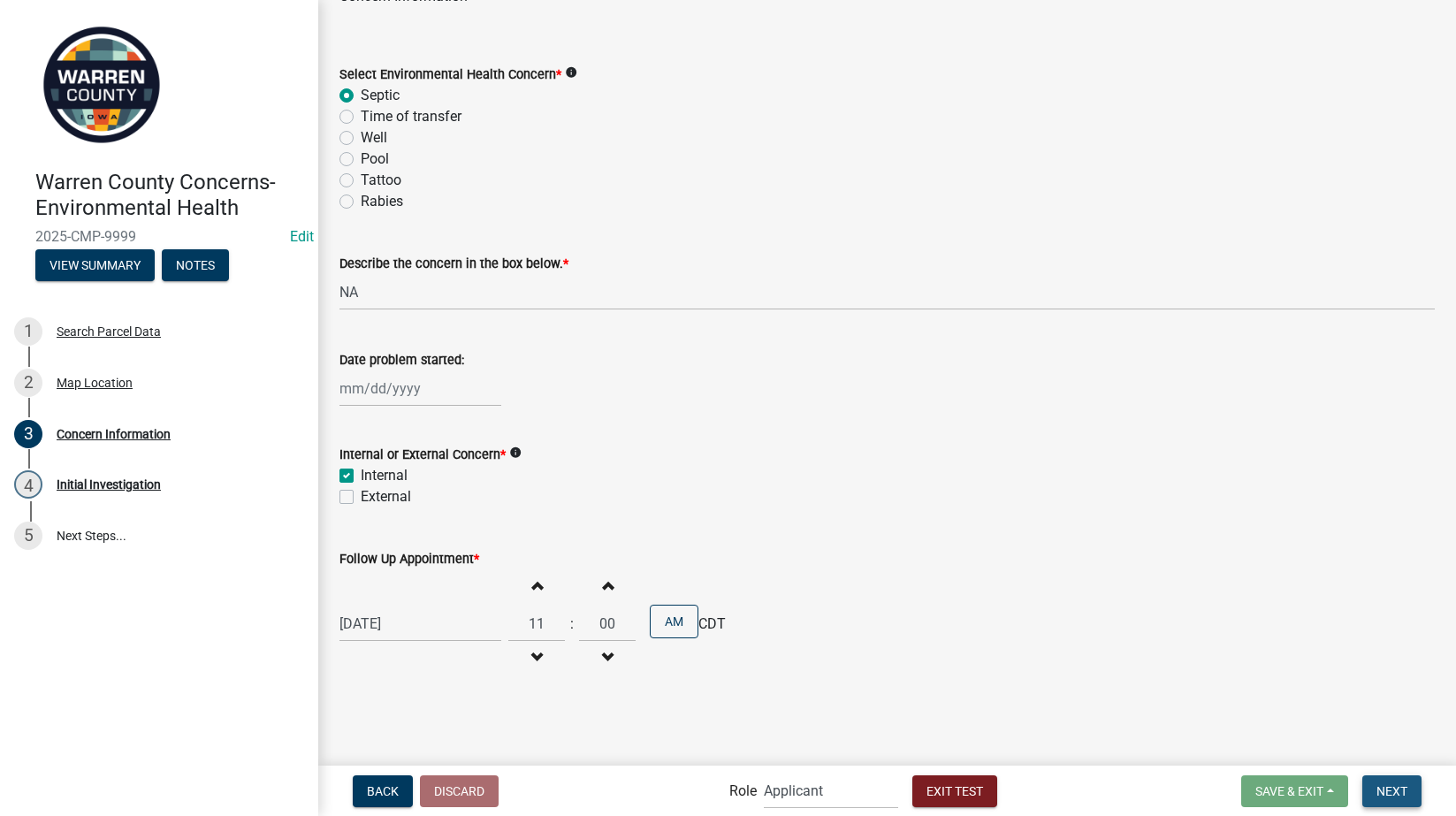
click at [1420, 795] on button "Next" at bounding box center [1392, 792] width 59 height 32
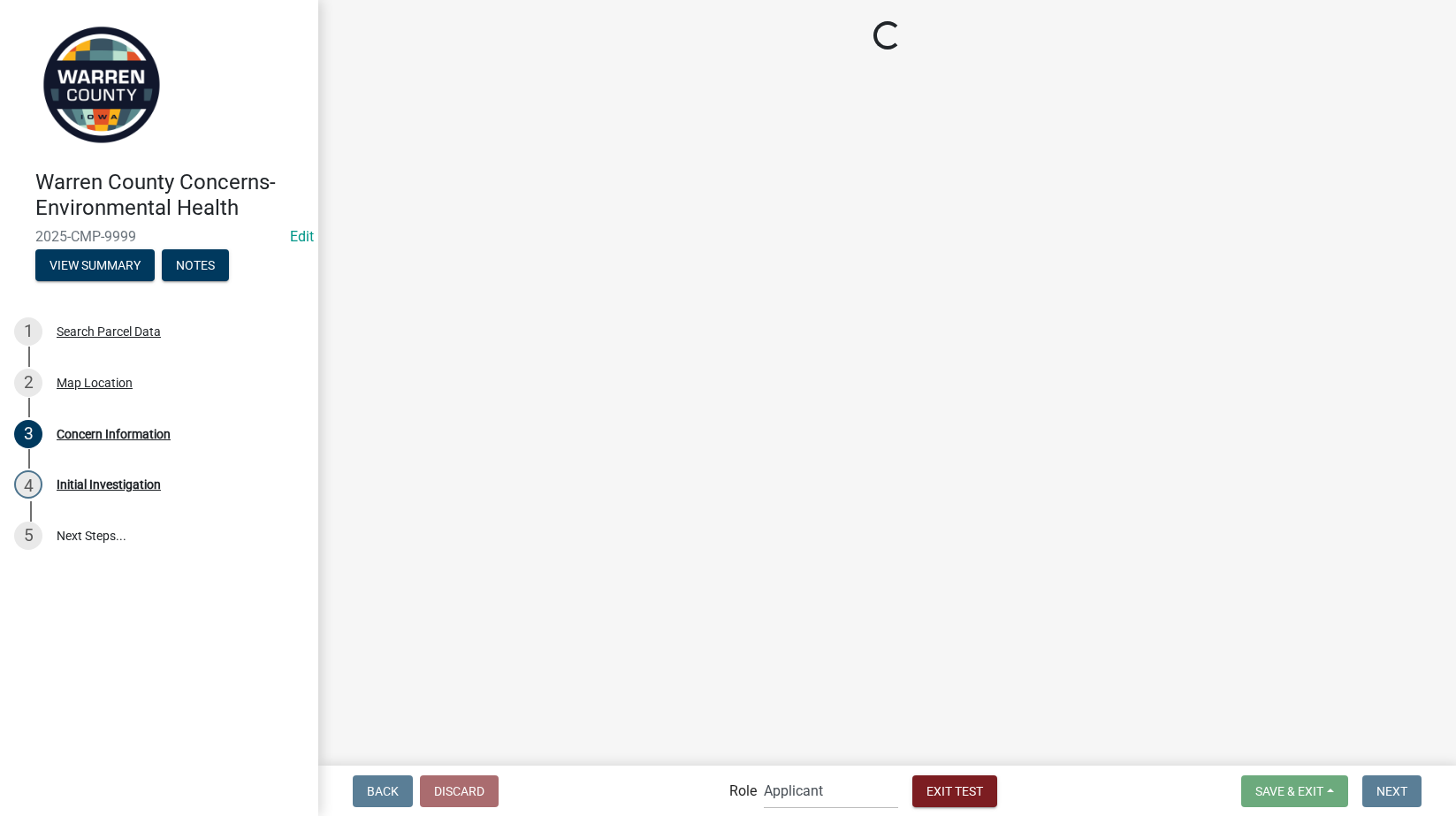
scroll to position [0, 0]
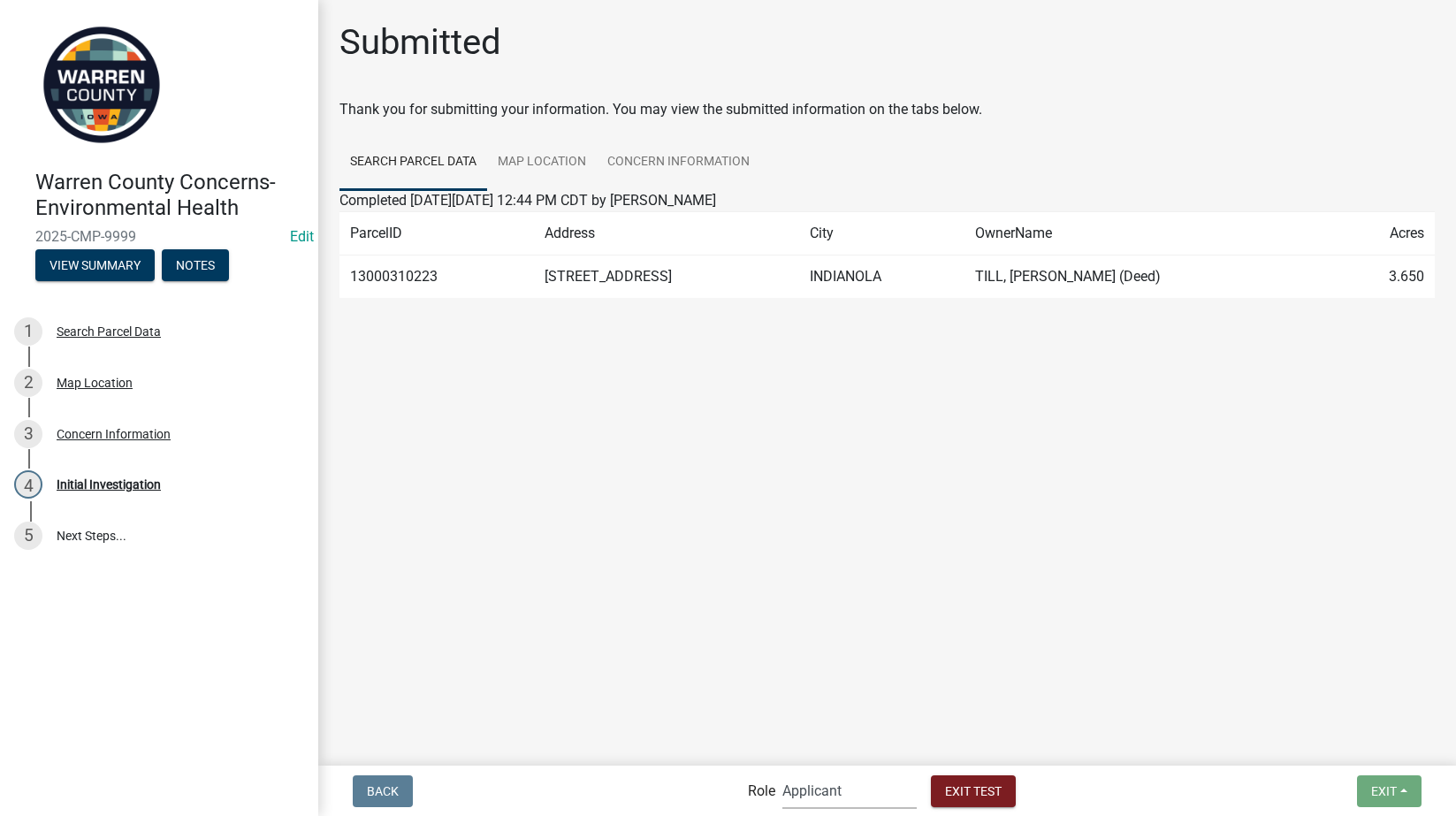
click at [828, 793] on select "Applicant Admin Environmental Health" at bounding box center [849, 791] width 134 height 36
select select "eb914f98-266b-4d45-b6a7-c04eb7a49358"
click at [782, 773] on select "Applicant Admin Environmental Health" at bounding box center [849, 791] width 134 height 36
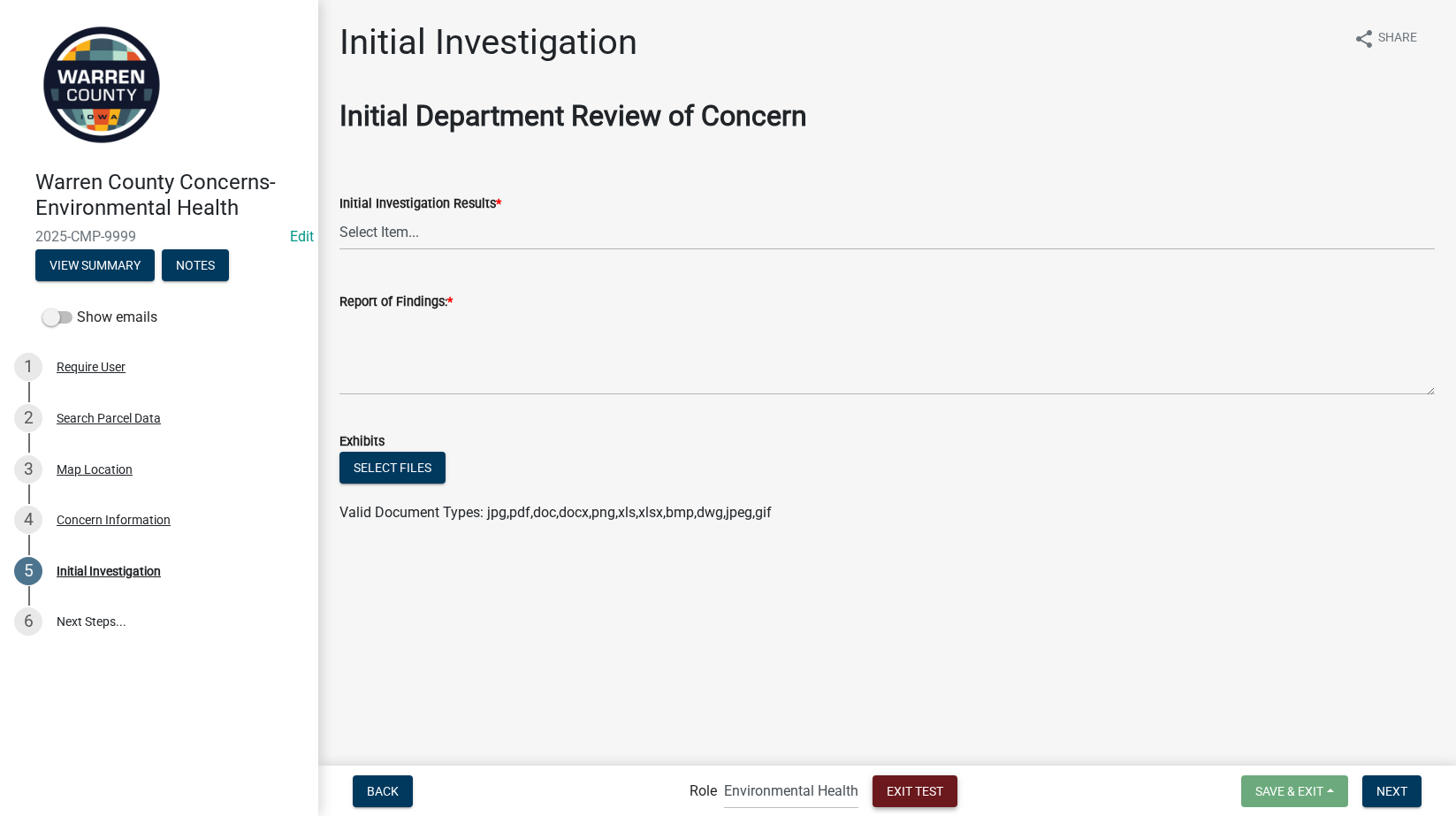
click at [928, 795] on span "Exit Test" at bounding box center [915, 790] width 57 height 14
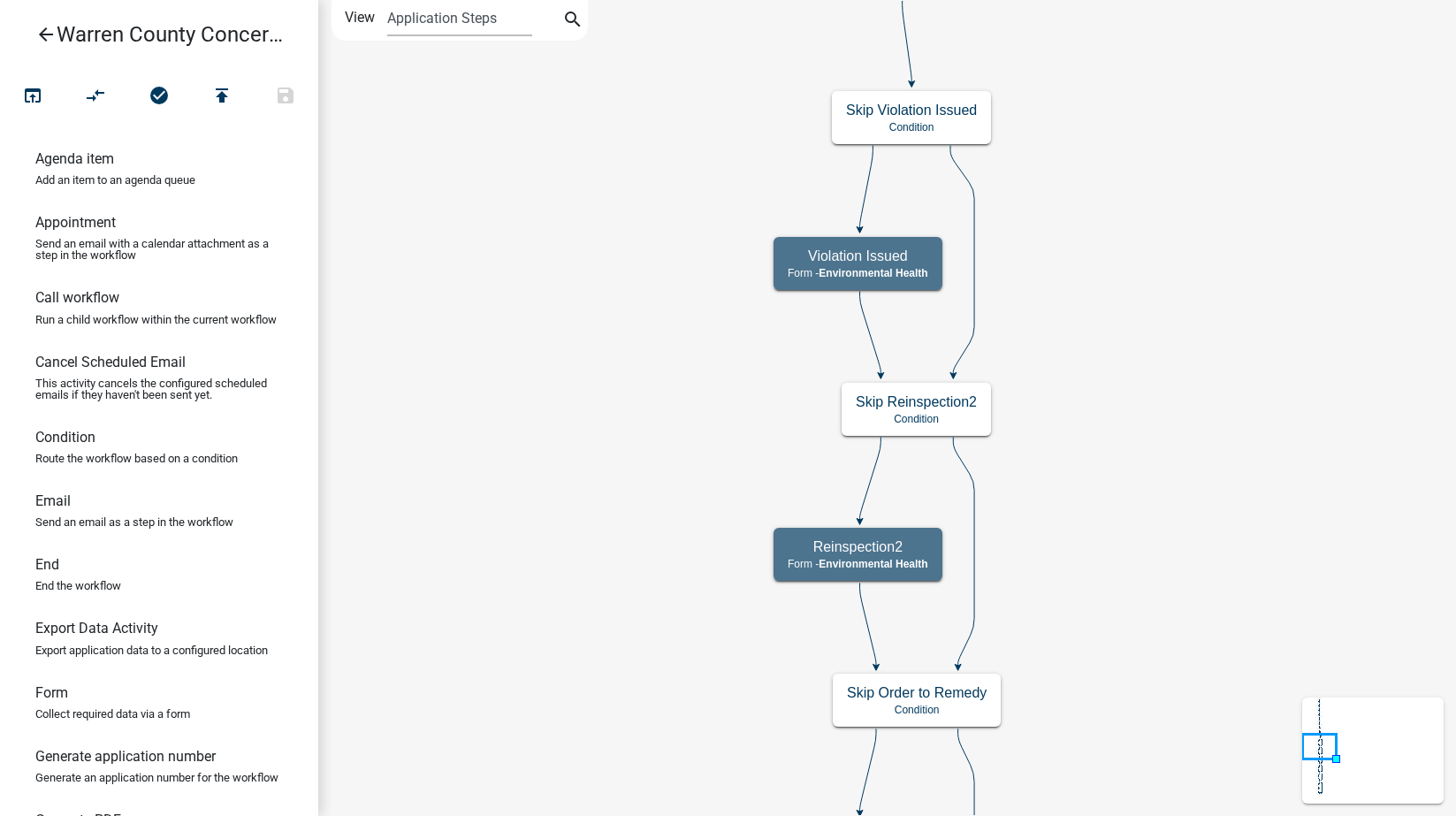
click at [39, 33] on icon "arrow_back" at bounding box center [46, 36] width 21 height 25
